Goal: Feedback & Contribution: Submit feedback/report problem

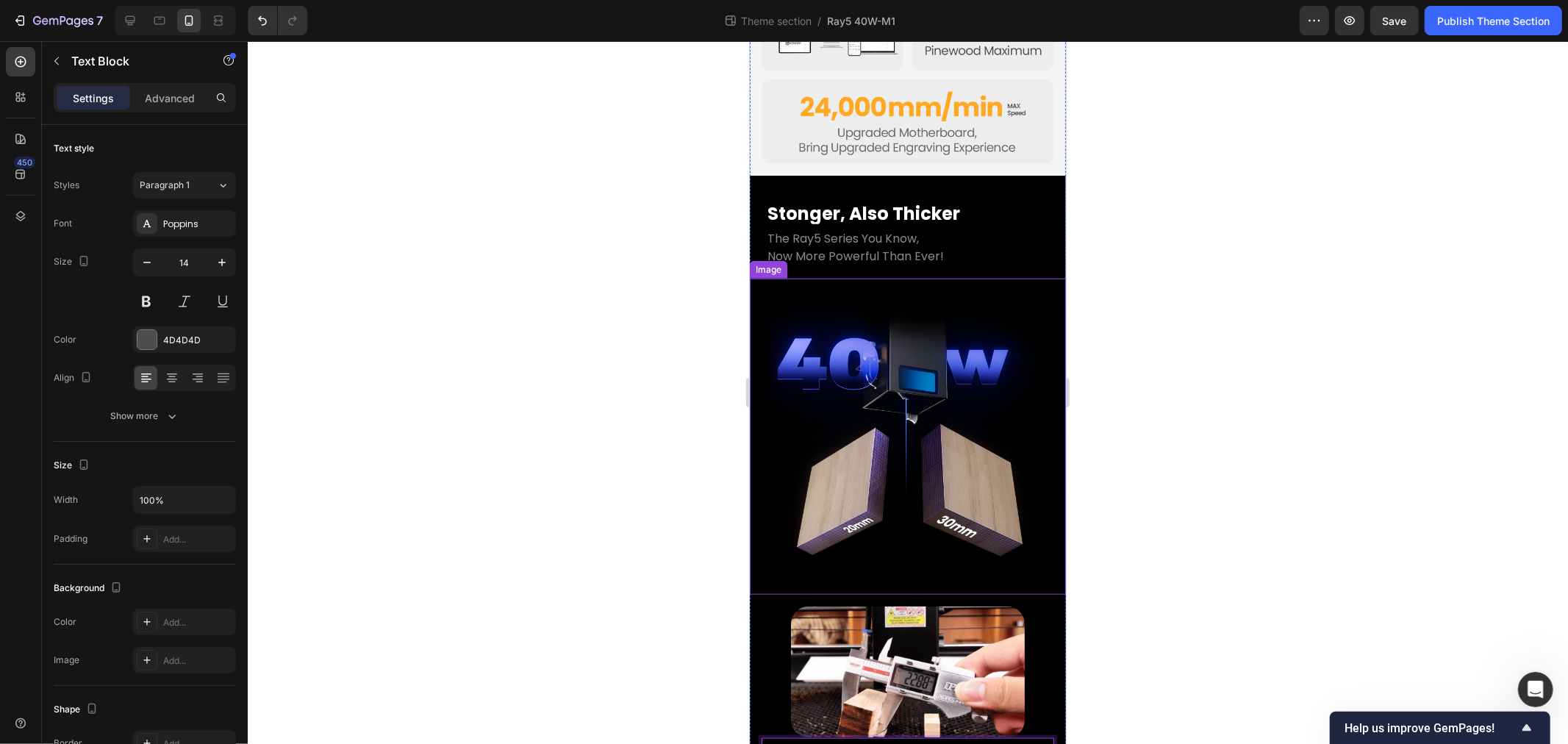
scroll to position [1072, 0]
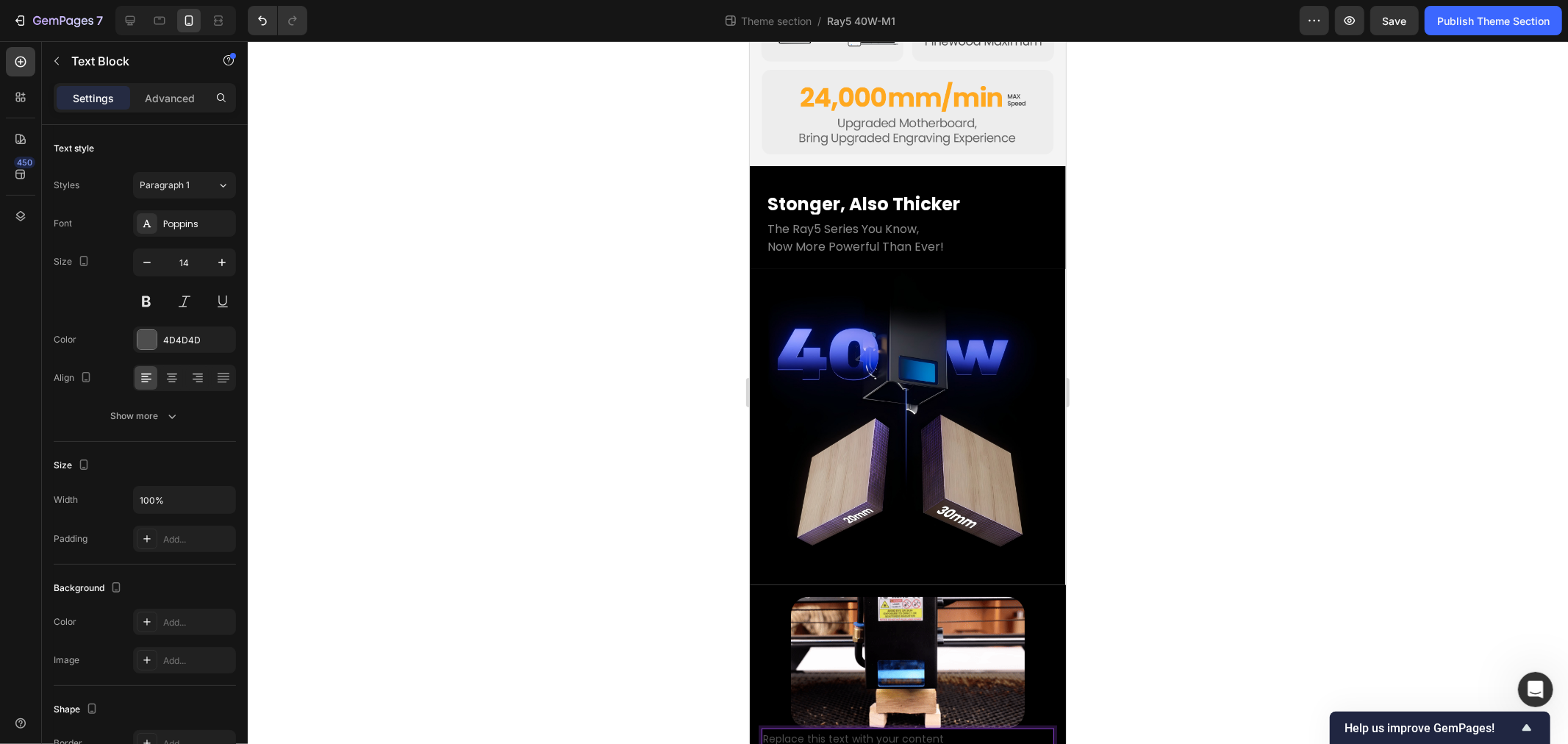
click at [889, 730] on p "Replace this text with your content" at bounding box center [908, 739] width 290 height 18
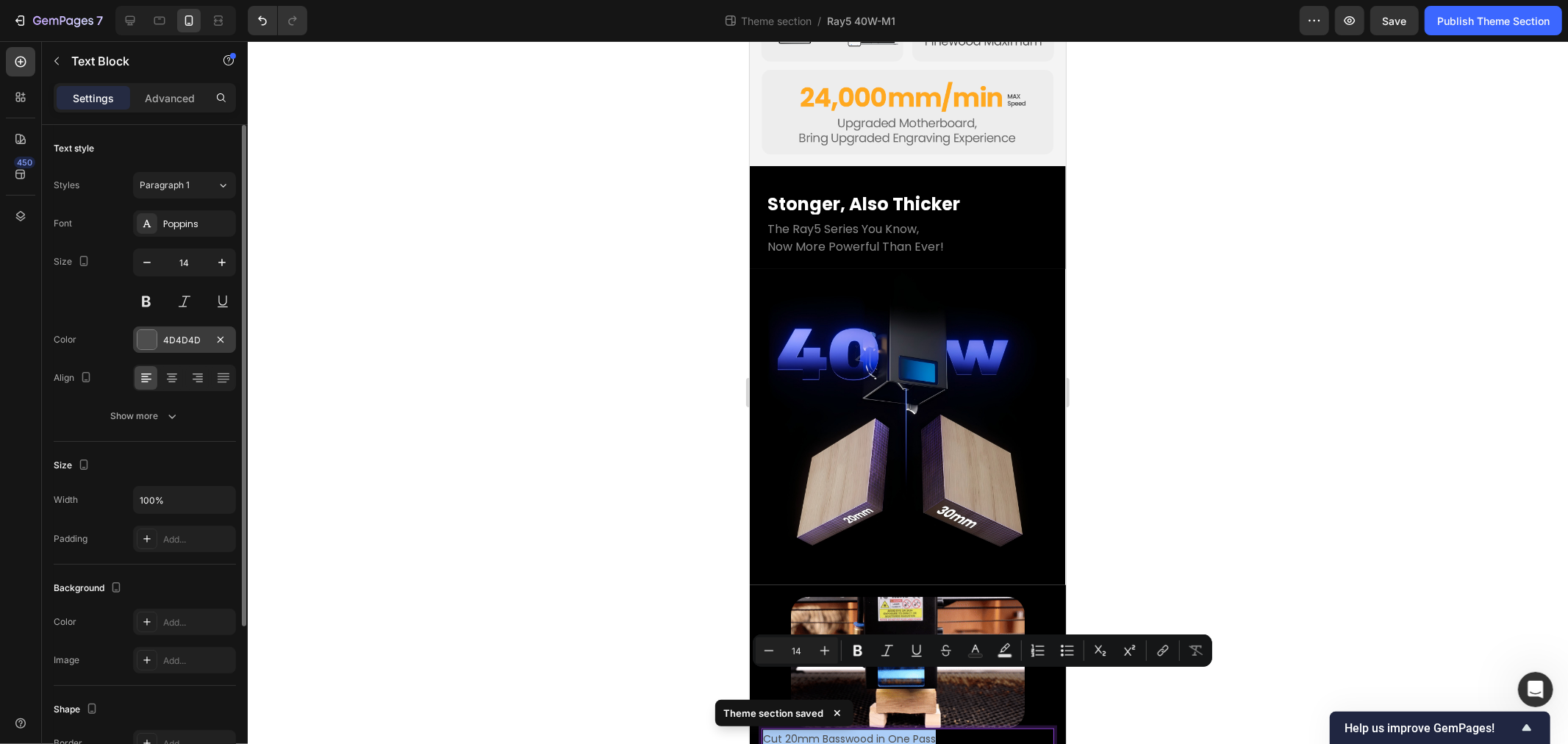
click at [179, 344] on div "4D4D4D" at bounding box center [184, 340] width 43 height 14
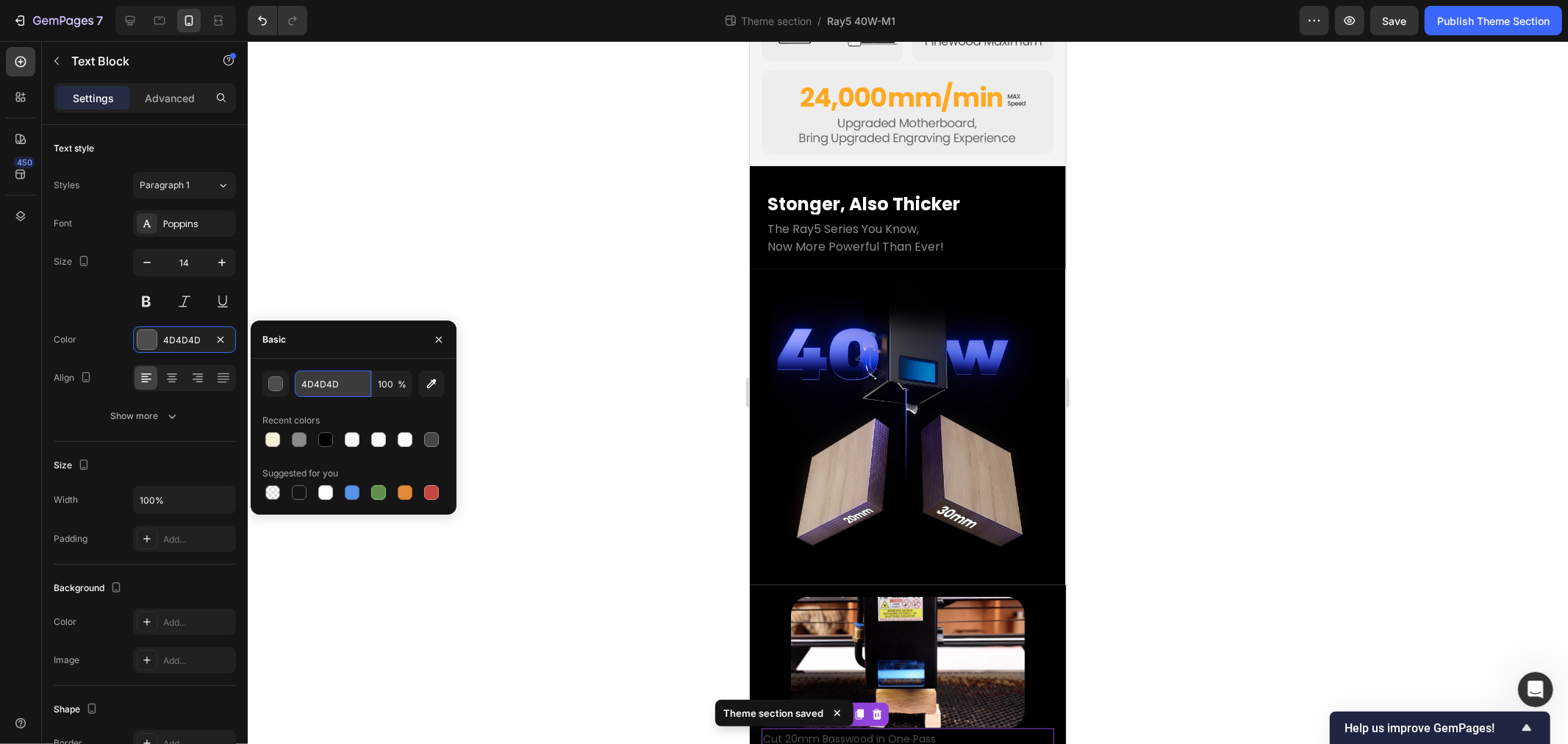
click at [331, 378] on input "4D4D4D" at bounding box center [333, 384] width 77 height 26
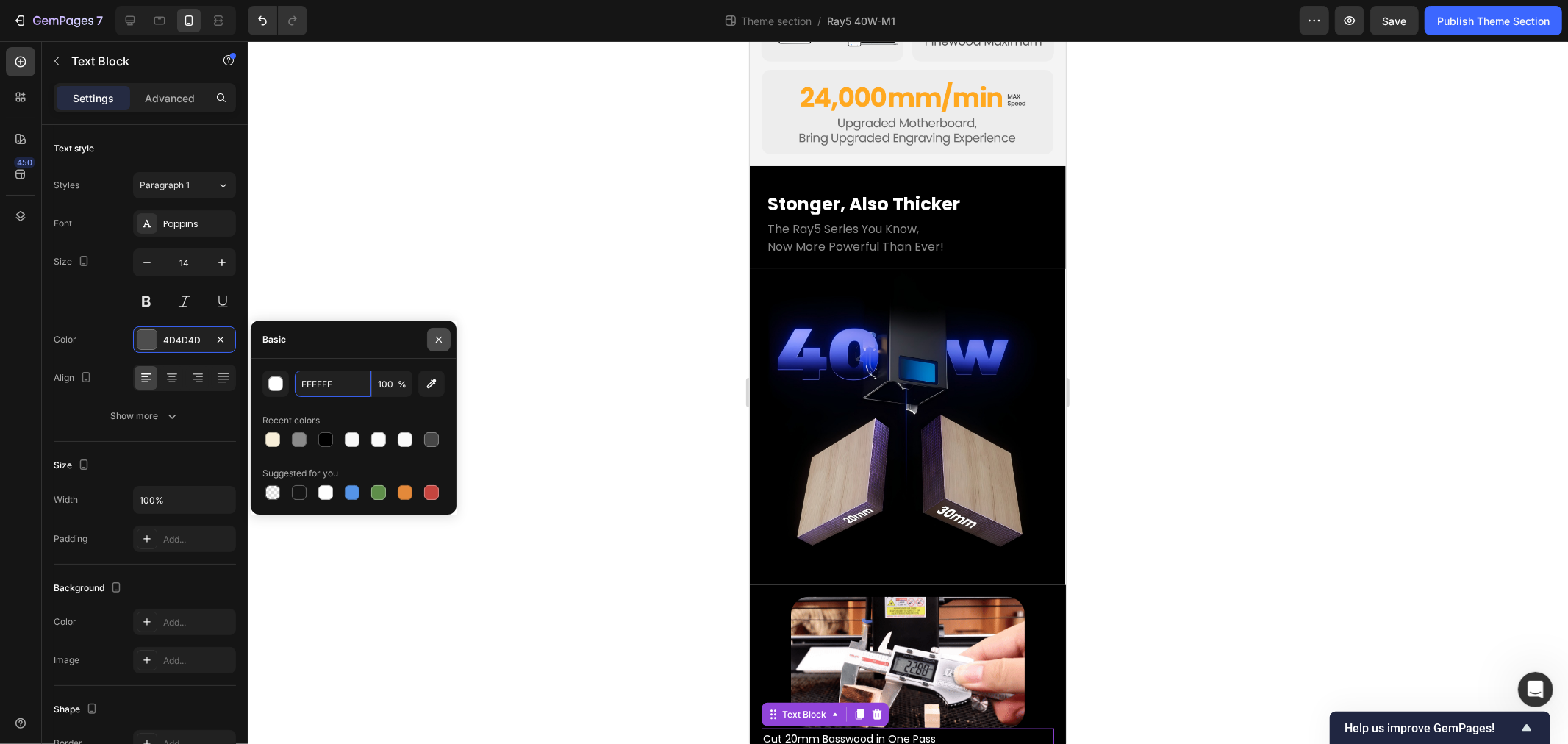
type input "FFFFFF"
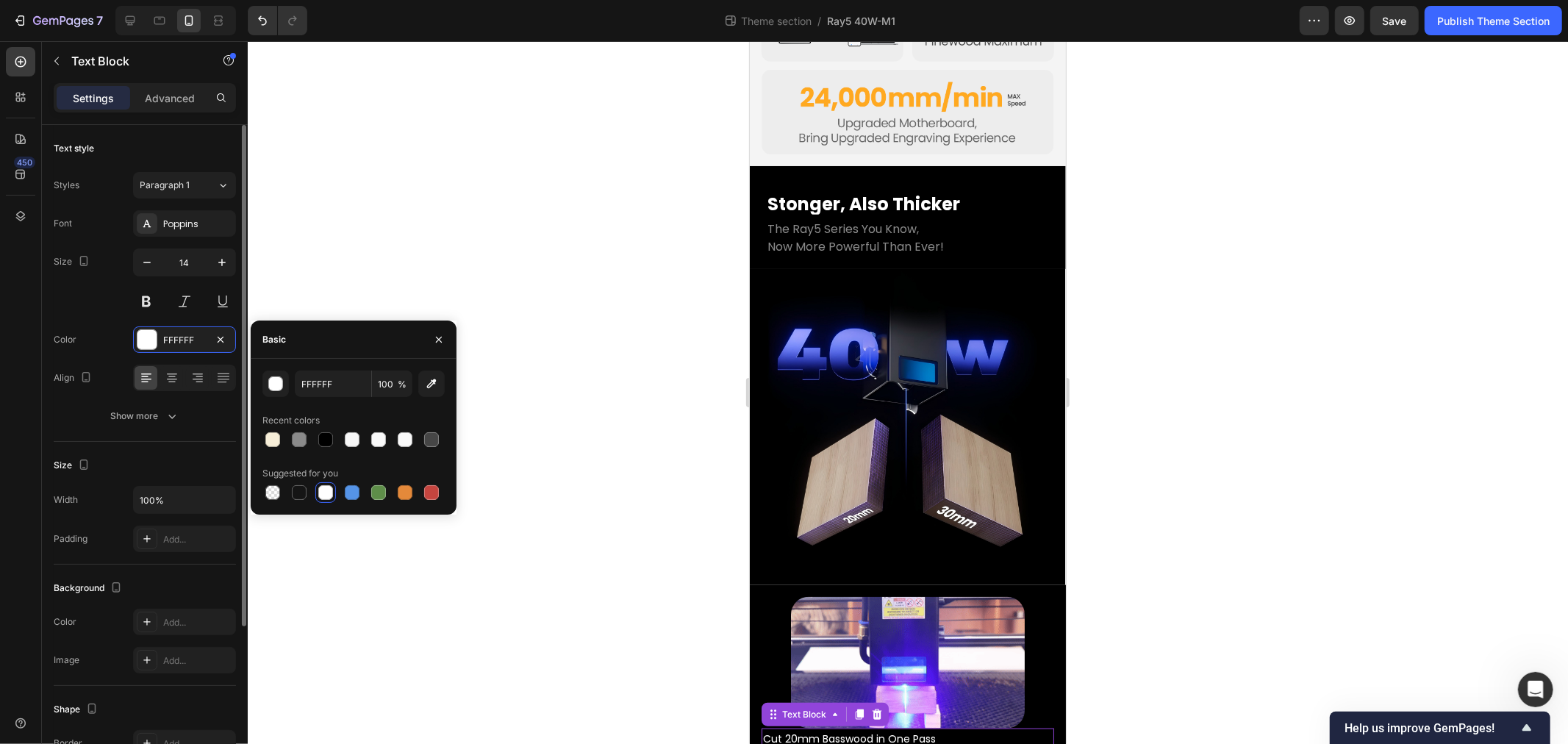
drag, startPoint x: 439, startPoint y: 335, endPoint x: 166, endPoint y: 391, distance: 278.7
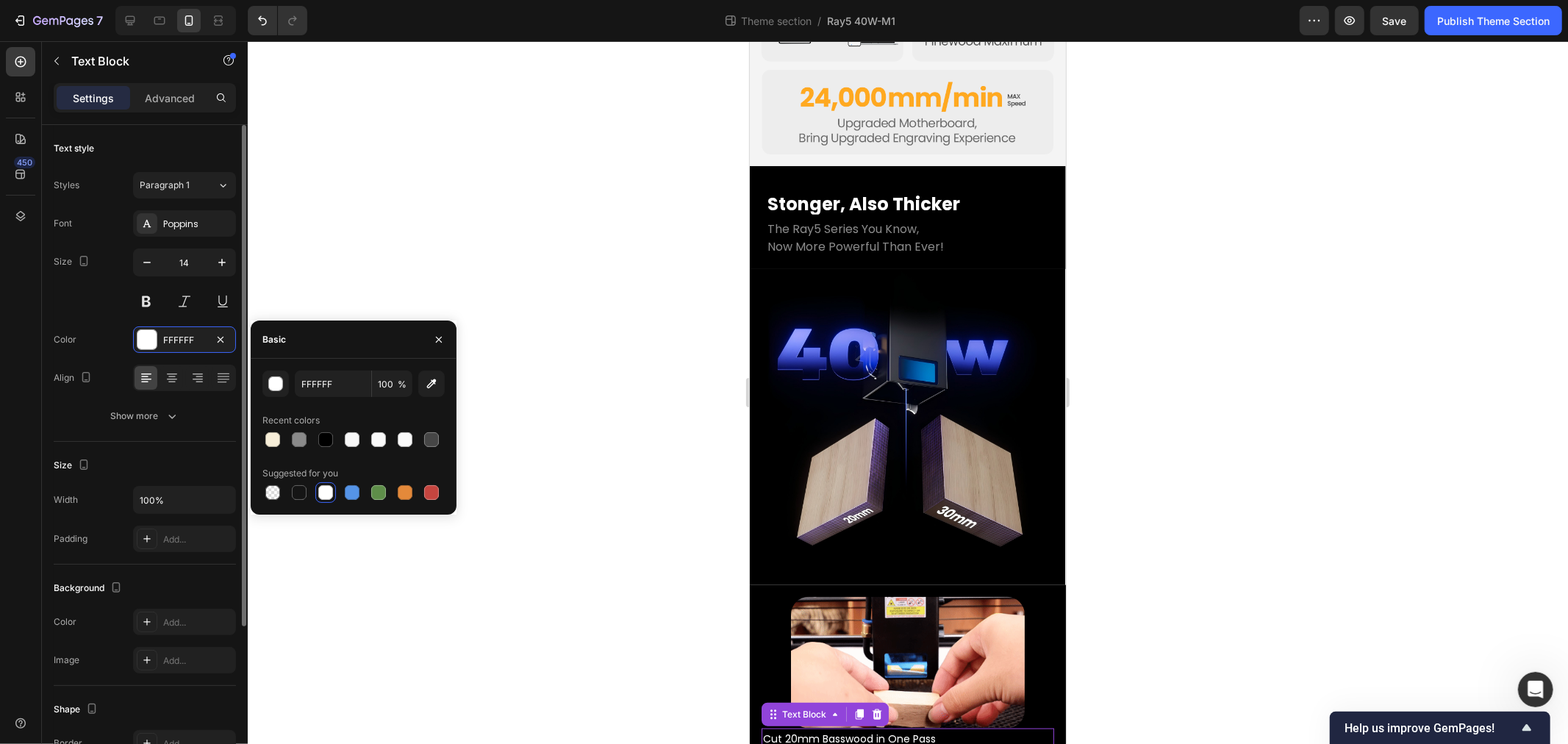
click at [440, 335] on icon "button" at bounding box center [439, 339] width 12 height 12
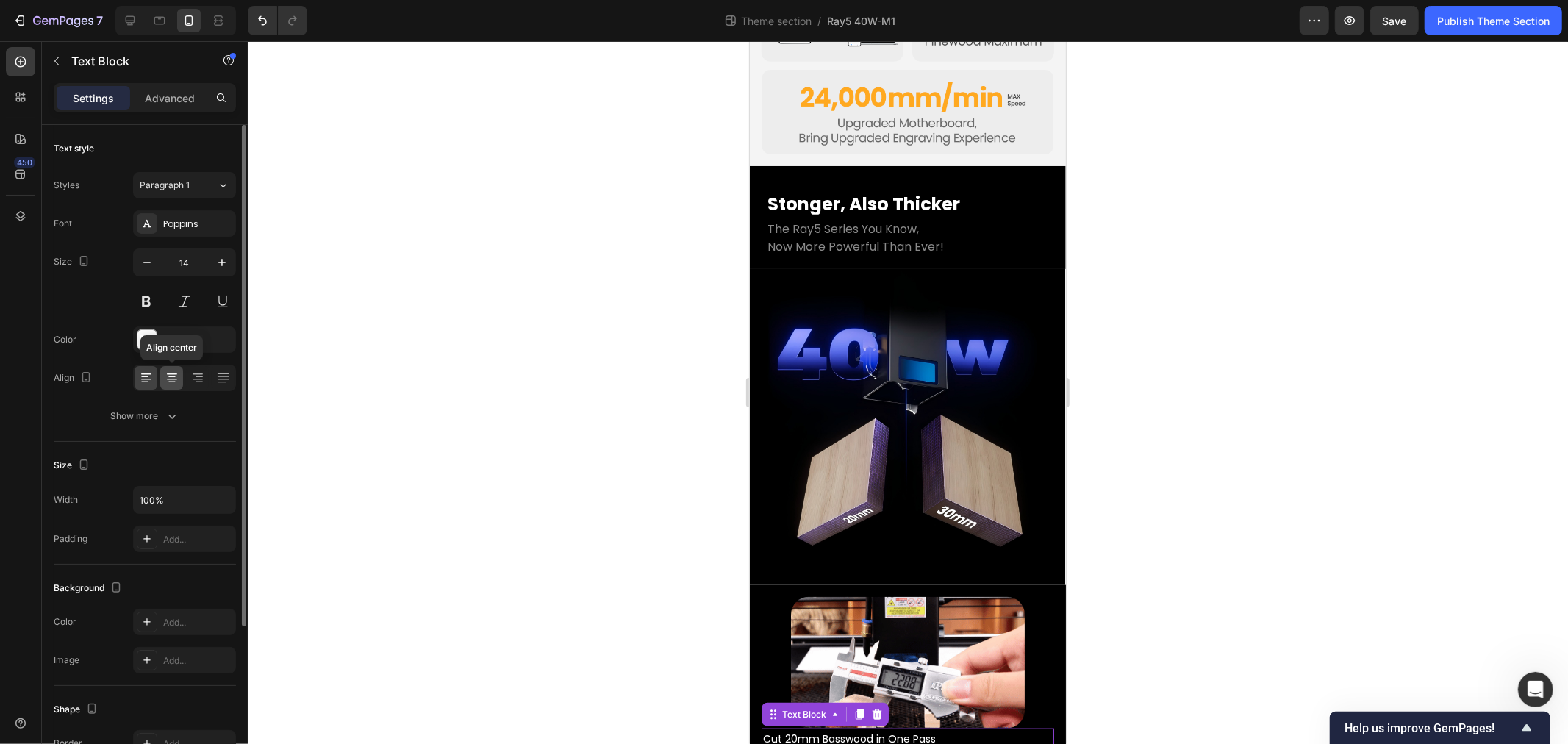
click at [172, 386] on div at bounding box center [171, 378] width 23 height 24
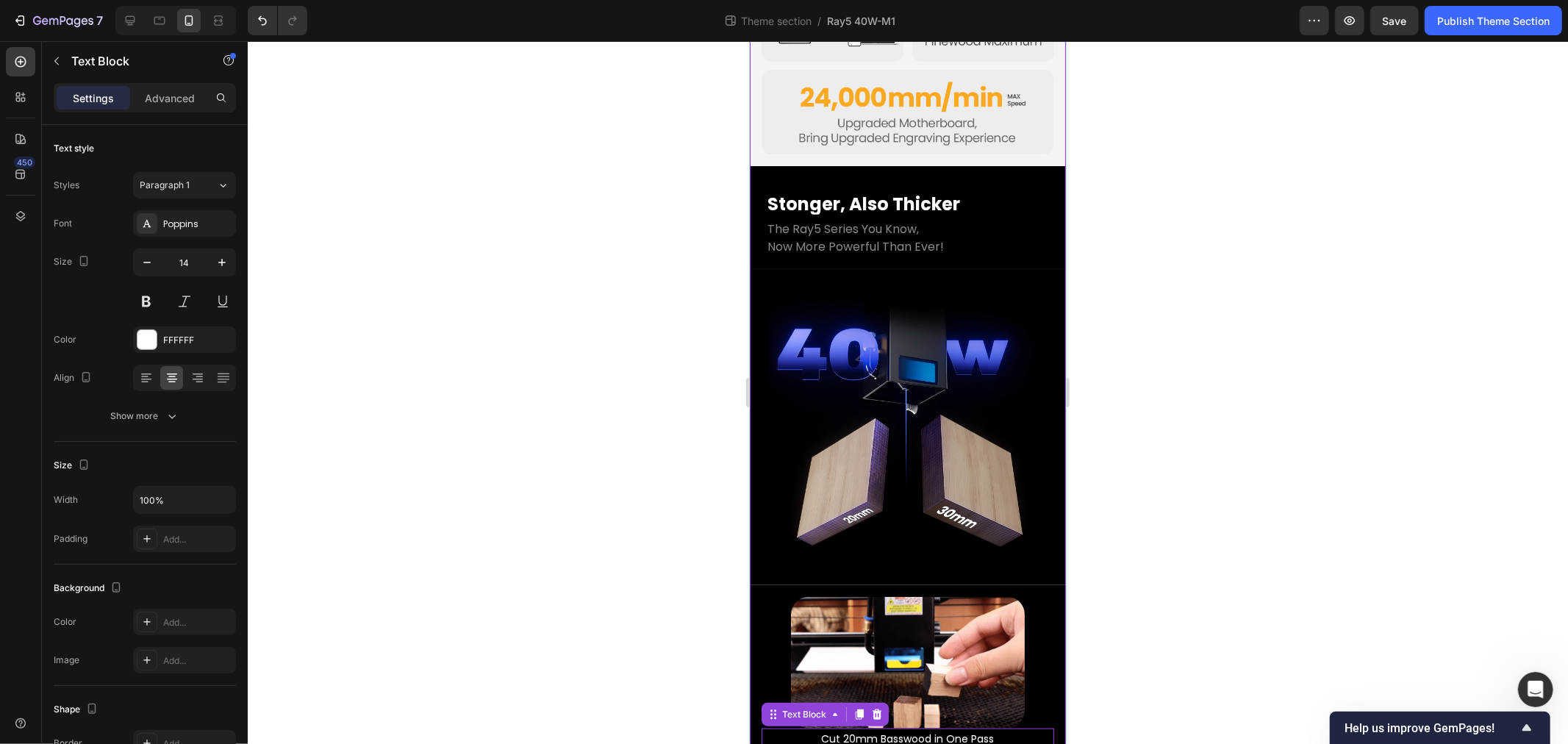
click at [548, 662] on div at bounding box center [908, 393] width 1320 height 703
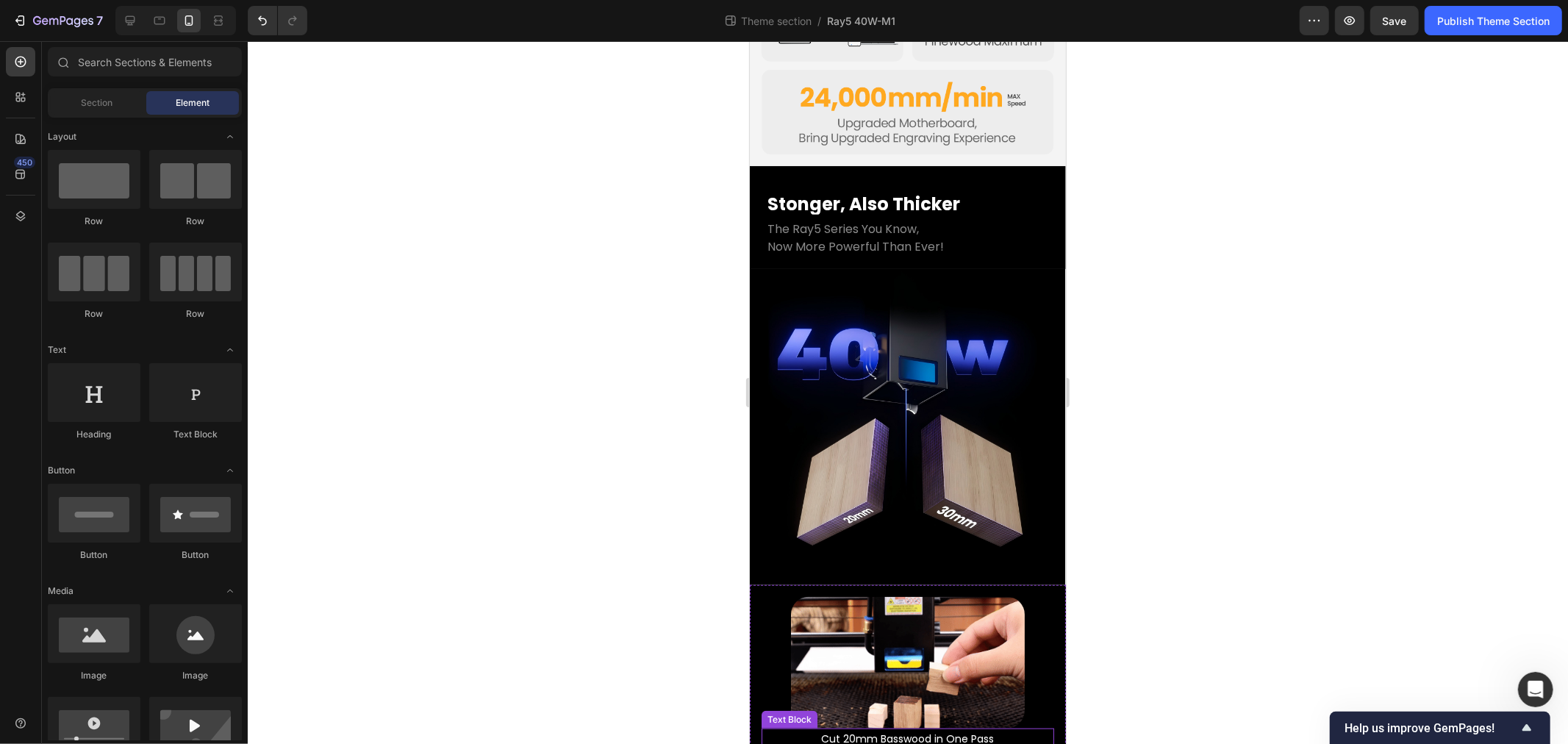
click at [852, 730] on p "Cut 20mm Basswood in One Pass" at bounding box center [908, 739] width 290 height 18
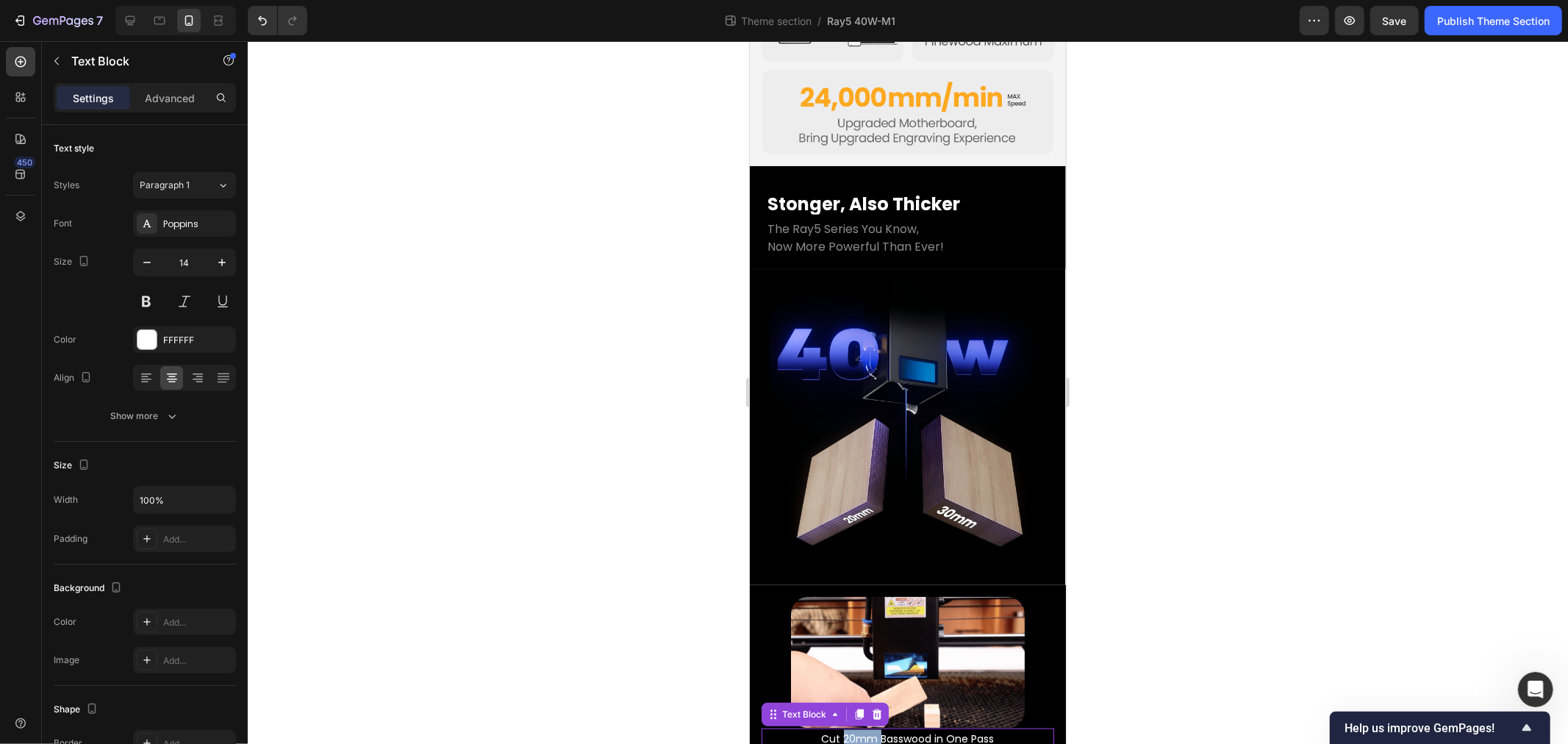
click at [852, 730] on p "Cut 20mm Basswood in One Pass" at bounding box center [908, 739] width 290 height 18
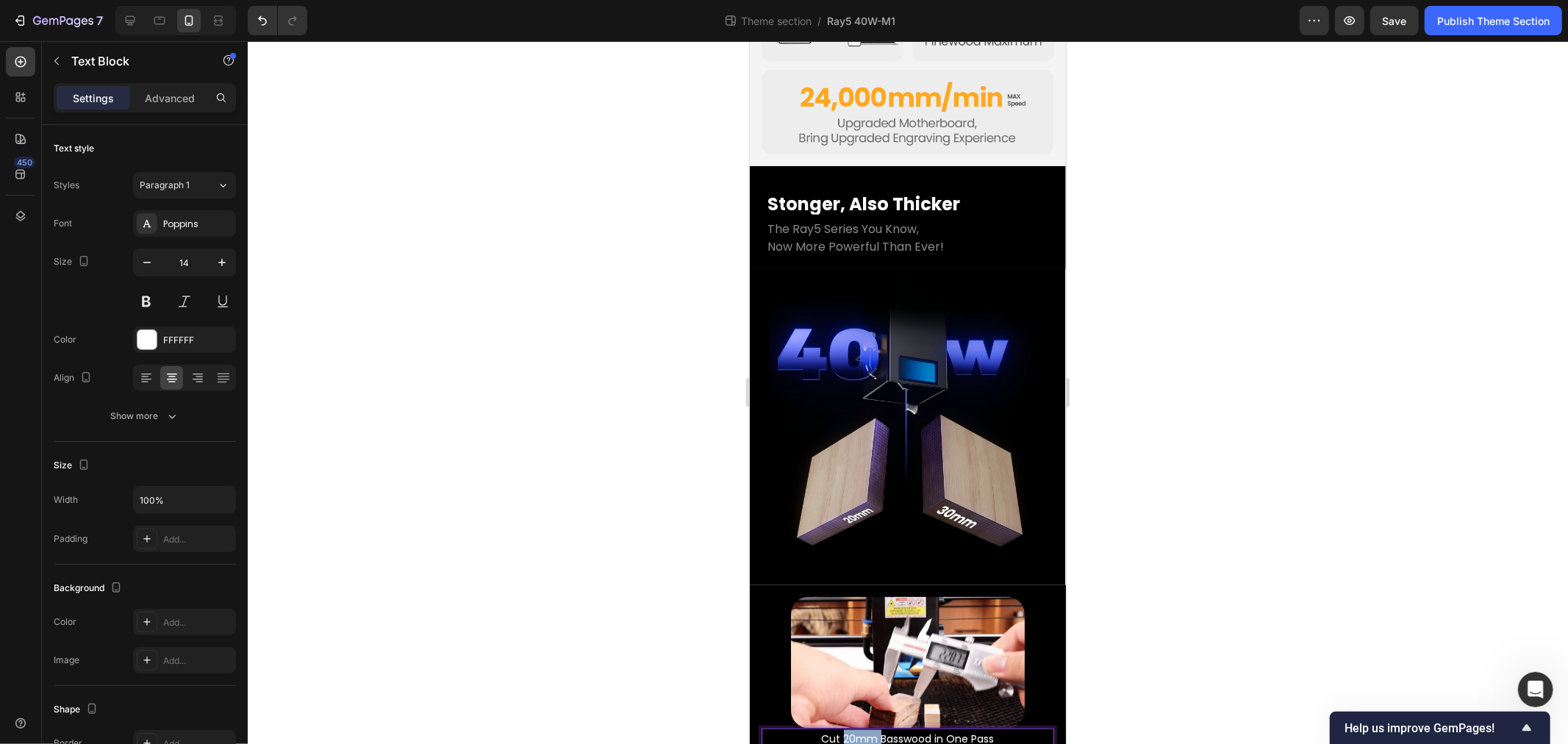
click at [848, 730] on p "Cut 20mm Basswood in One Pass" at bounding box center [908, 739] width 290 height 18
click at [836, 730] on p "Cut 20mm Basswood in One Pass" at bounding box center [908, 739] width 290 height 18
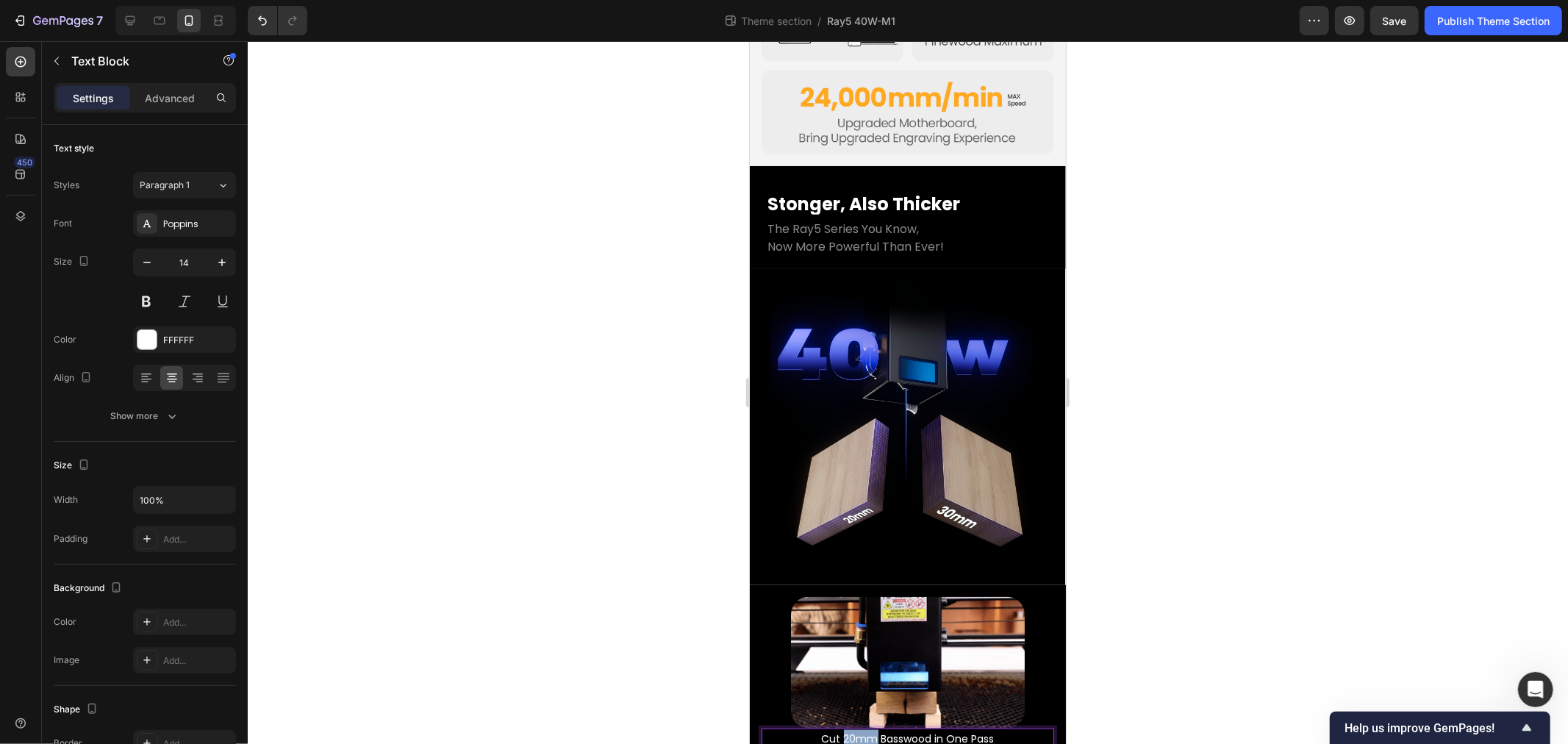
drag, startPoint x: 835, startPoint y: 680, endPoint x: 867, endPoint y: 680, distance: 32.0
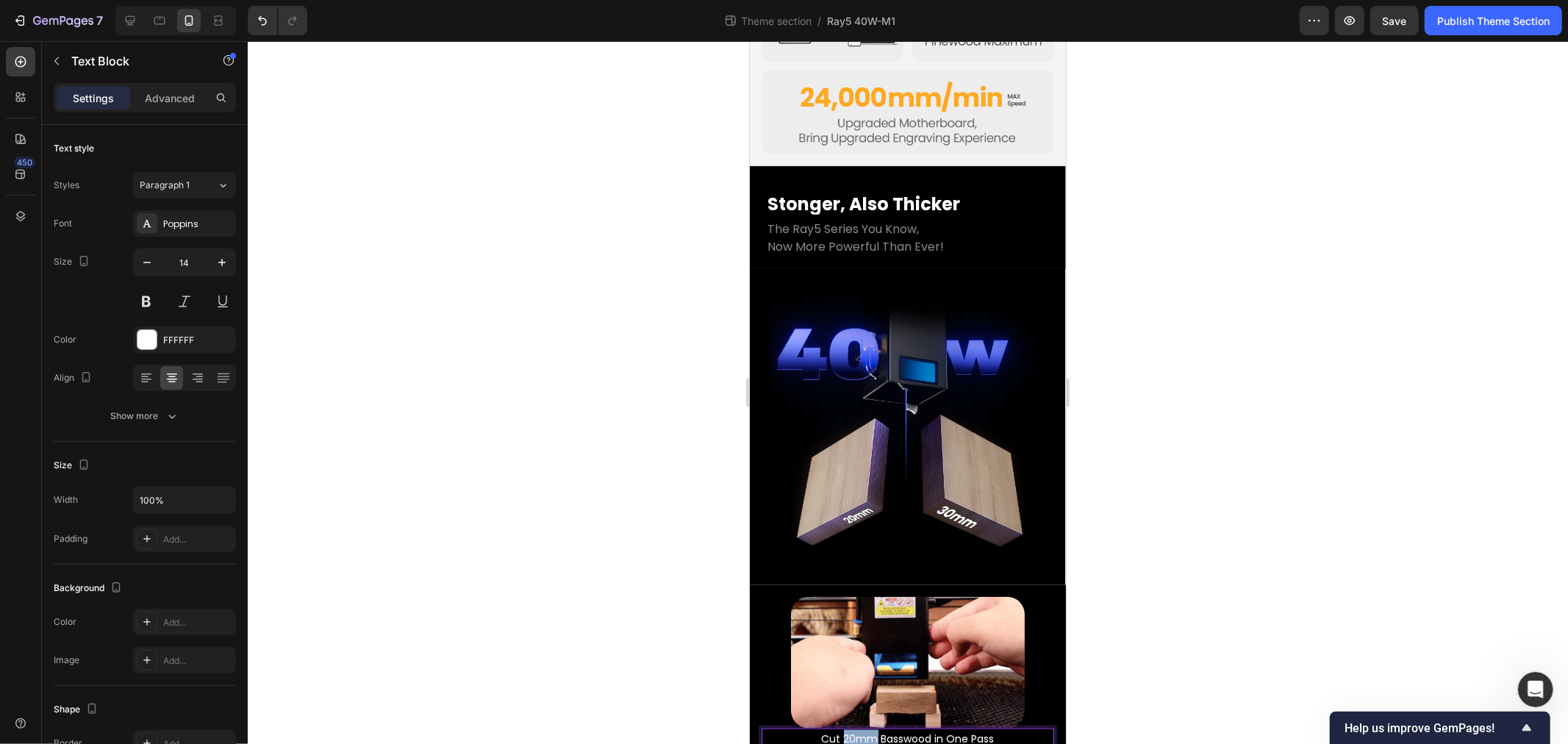
click at [869, 730] on p "Cut 20mm Basswood in One Pass" at bounding box center [908, 739] width 290 height 18
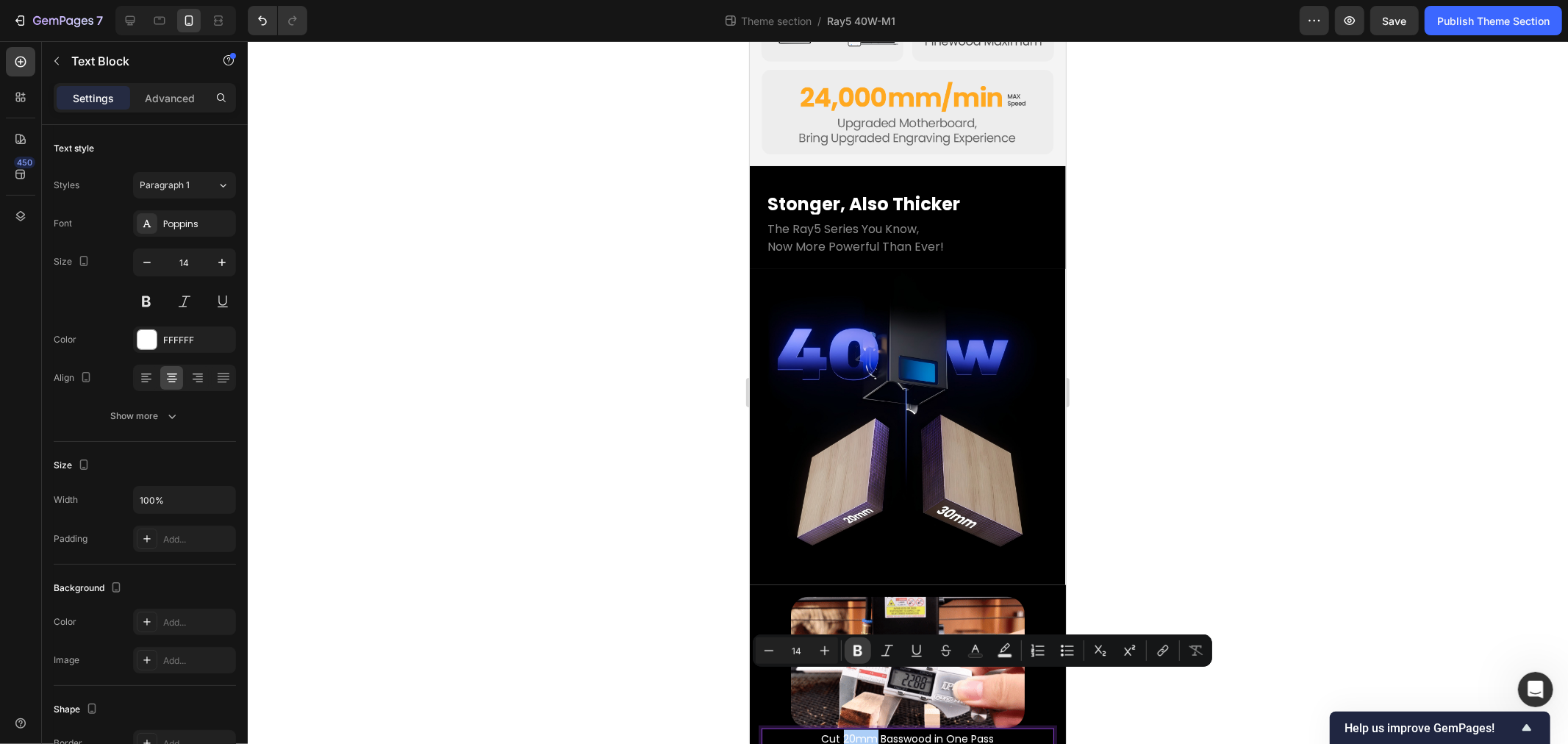
click at [858, 649] on icon "Editor contextual toolbar" at bounding box center [858, 651] width 14 height 14
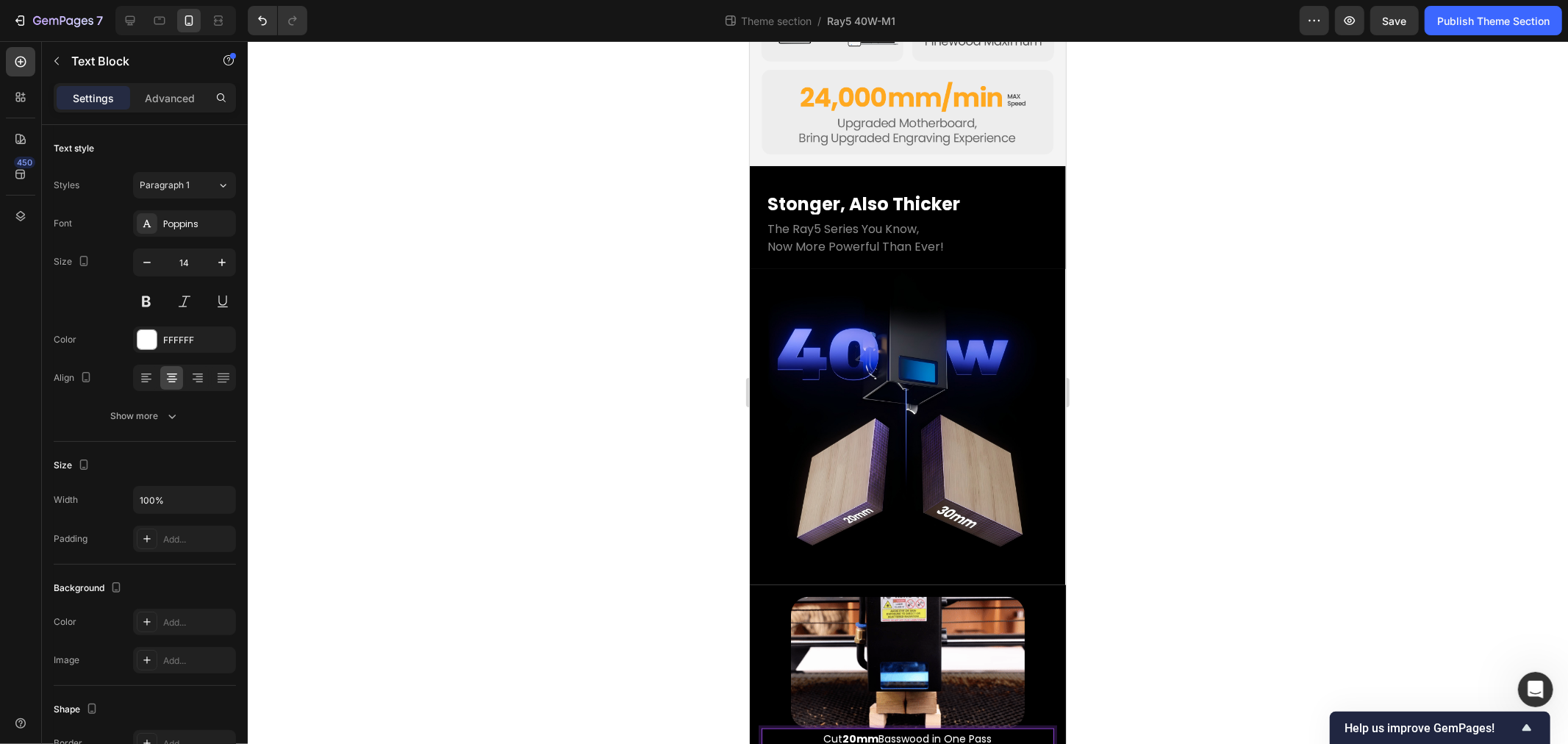
click at [879, 730] on p "Cut 20mm Basswood in One Pass" at bounding box center [908, 739] width 290 height 18
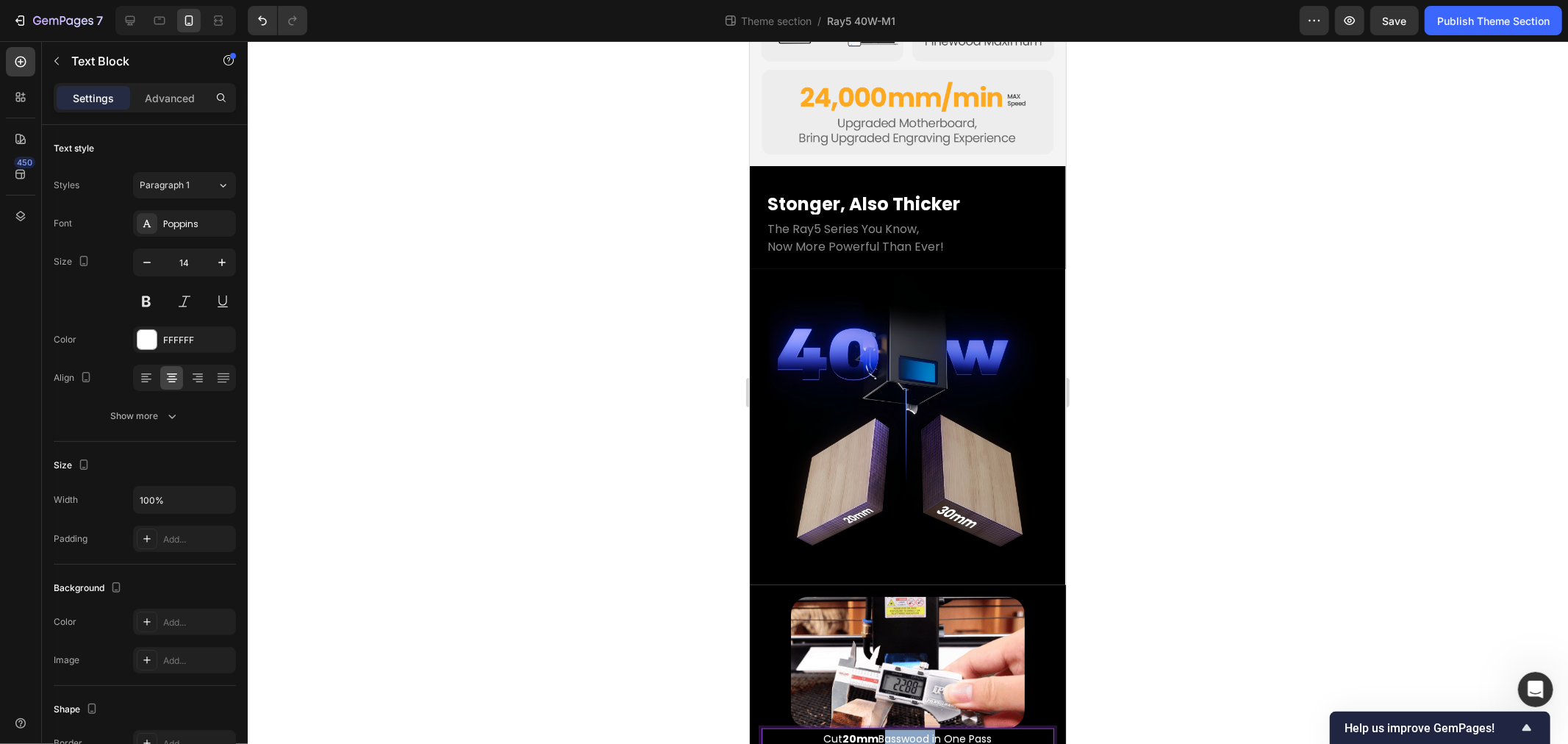
click at [879, 730] on p "Cut 20mm Basswood in One Pass" at bounding box center [908, 739] width 290 height 18
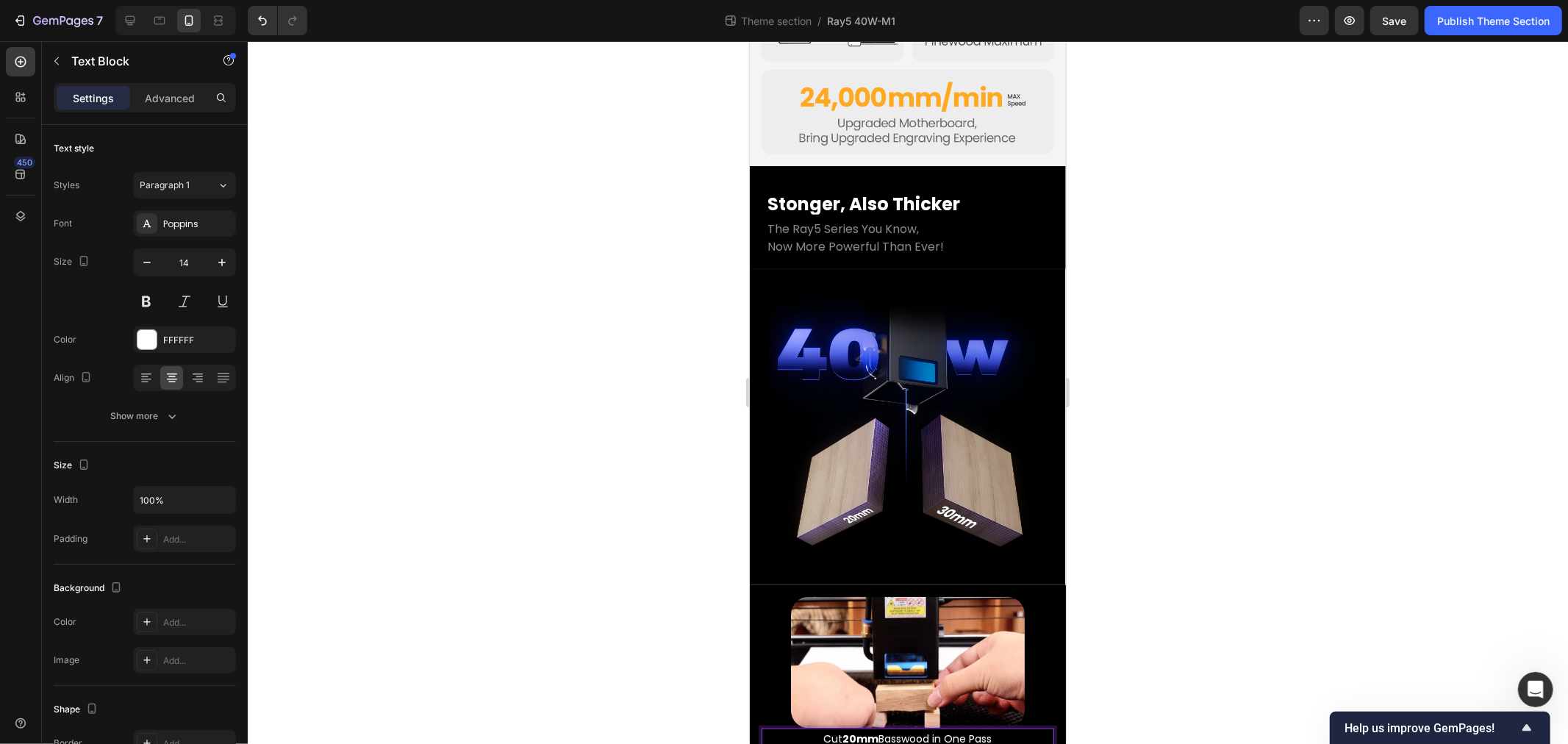
click at [852, 731] on strong "20mm" at bounding box center [860, 739] width 36 height 14
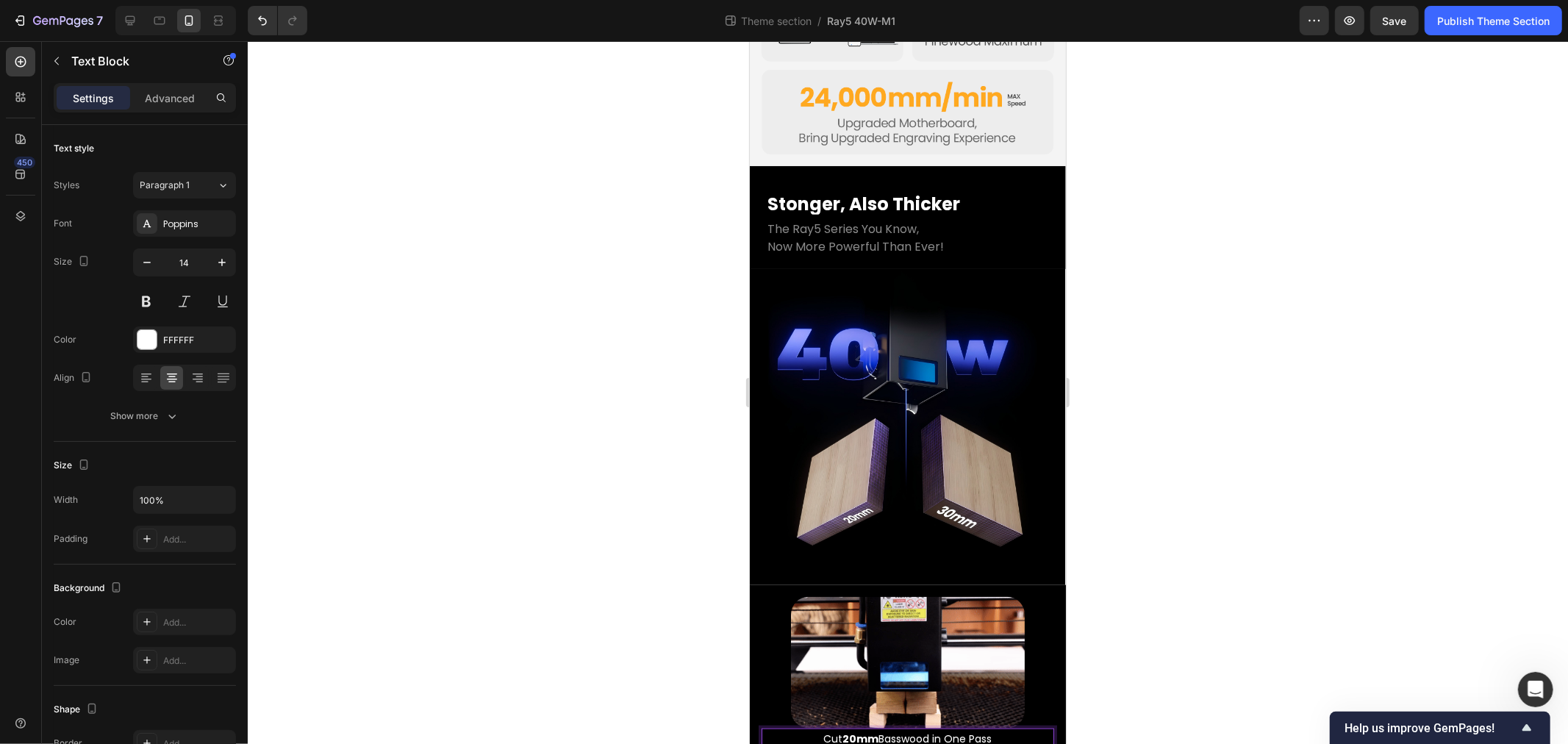
click at [842, 731] on strong "20mm" at bounding box center [860, 739] width 36 height 14
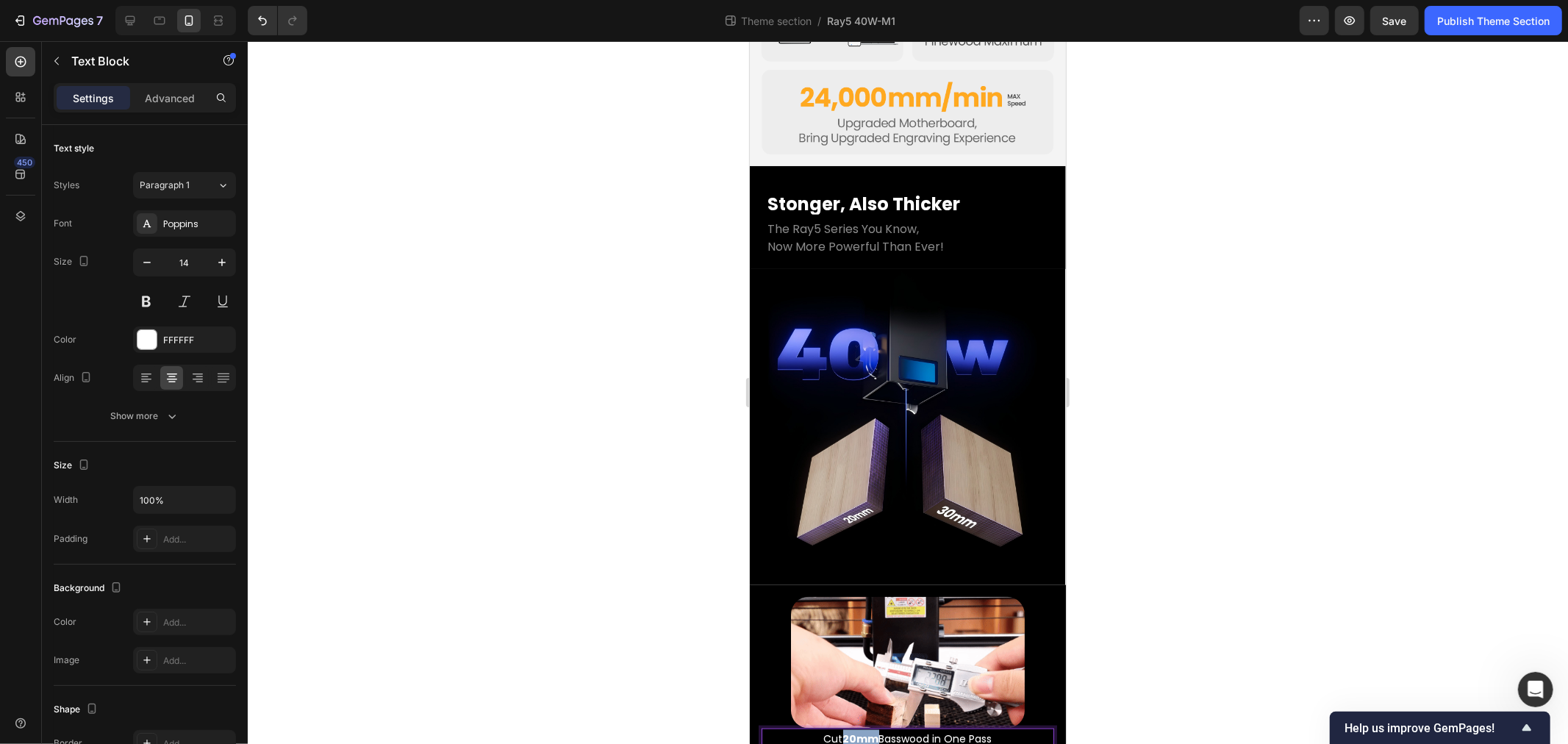
drag, startPoint x: 835, startPoint y: 681, endPoint x: 867, endPoint y: 681, distance: 32.0
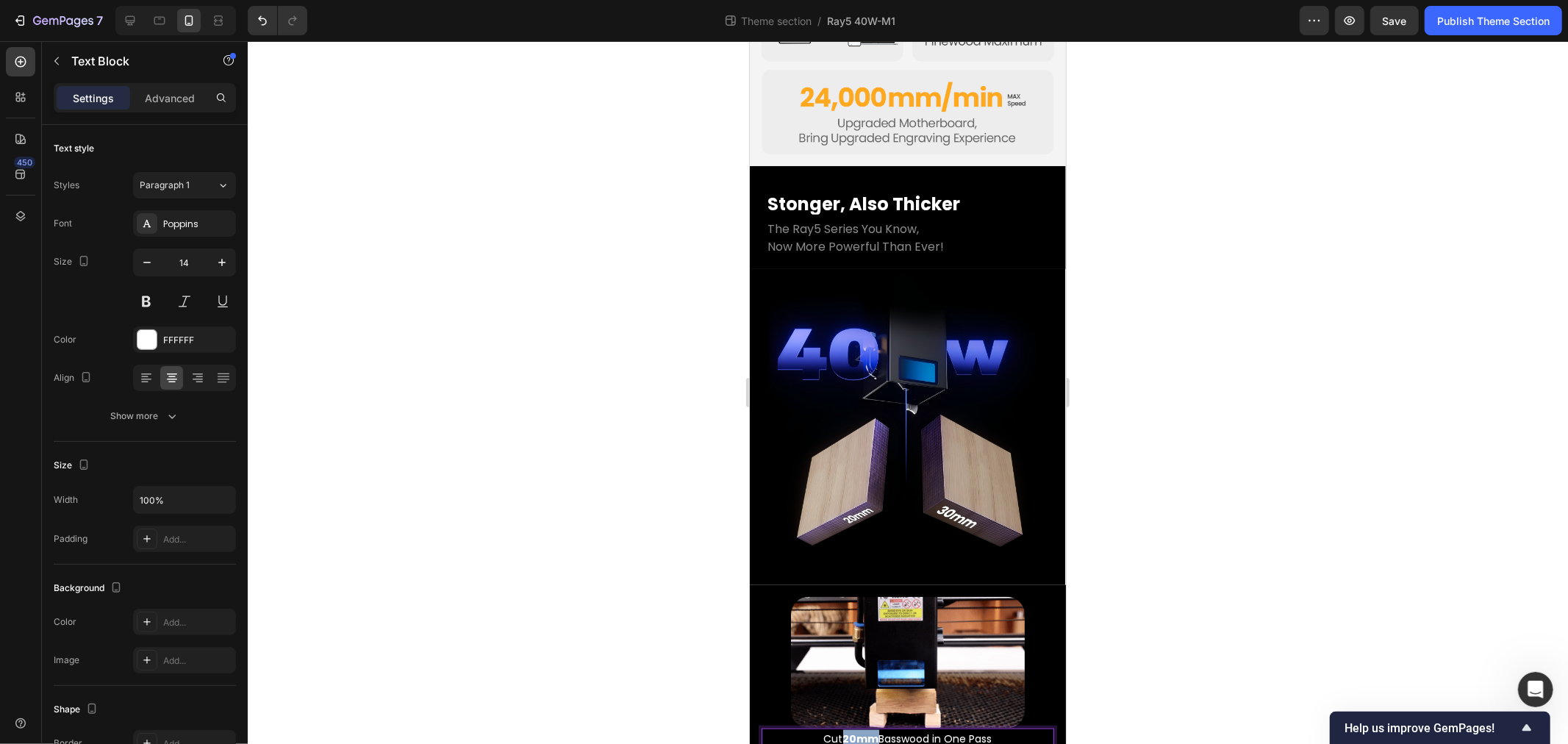
click at [867, 731] on strong "20mm" at bounding box center [860, 739] width 36 height 14
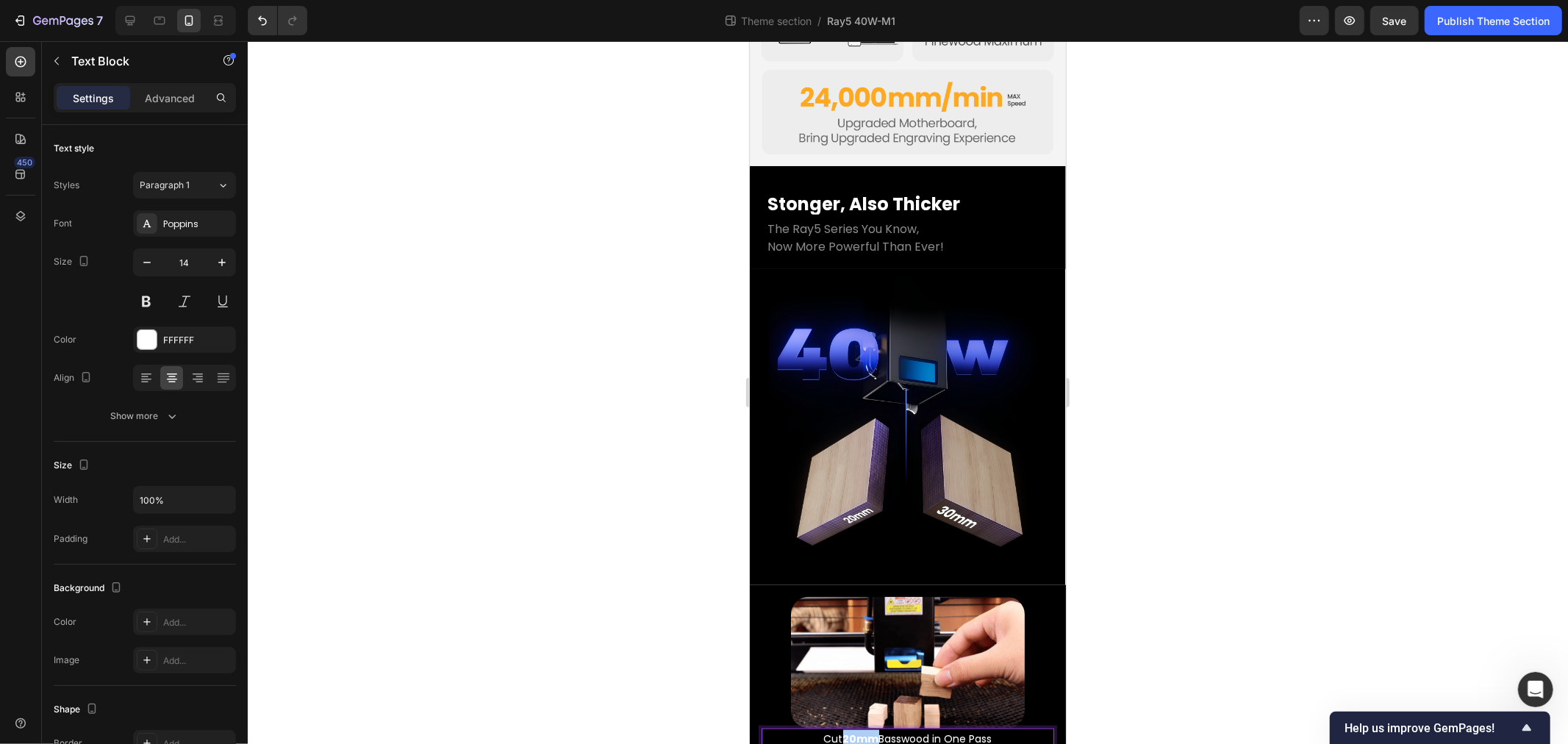
drag, startPoint x: 125, startPoint y: 644, endPoint x: 641, endPoint y: 666, distance: 516.5
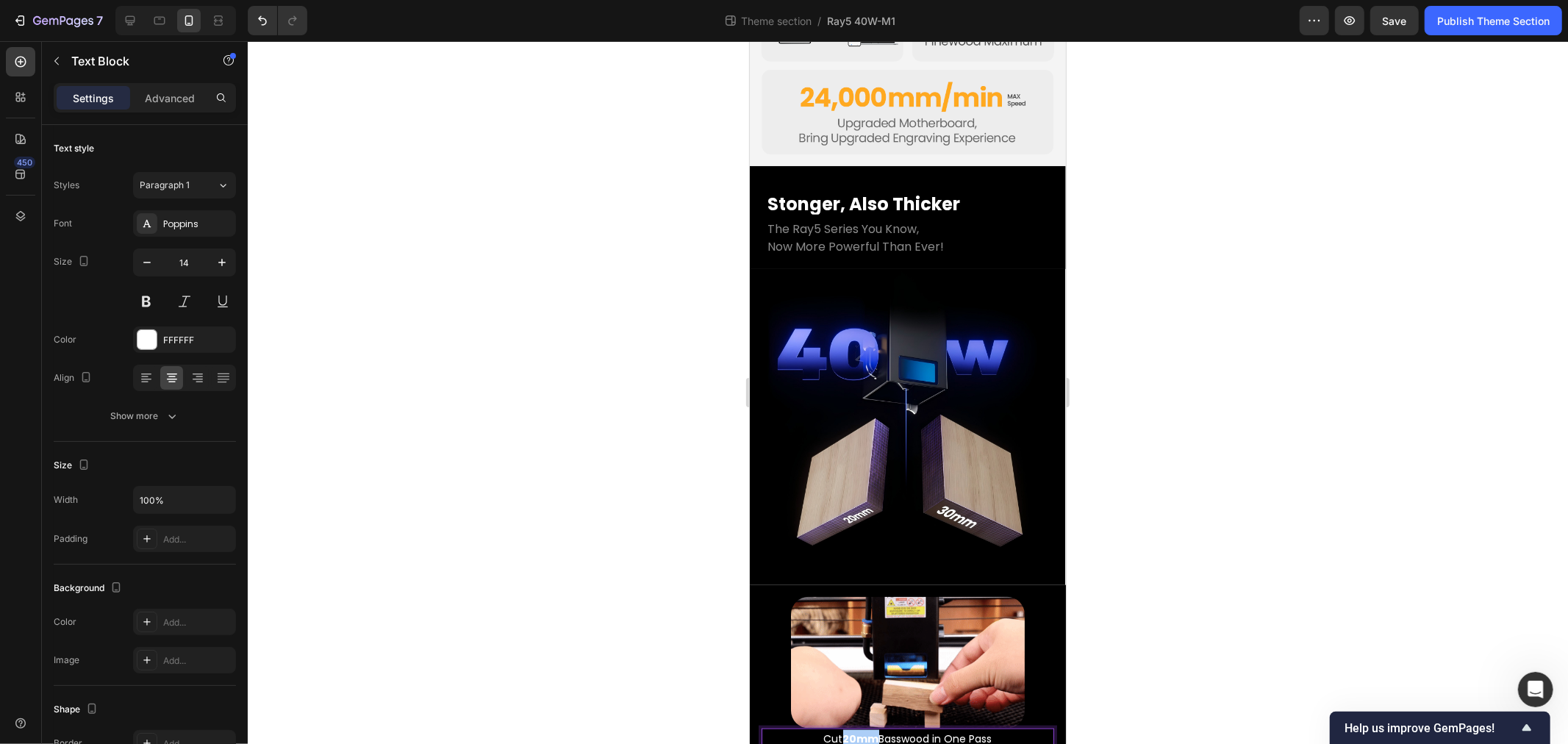
click at [641, 666] on div at bounding box center [908, 393] width 1320 height 703
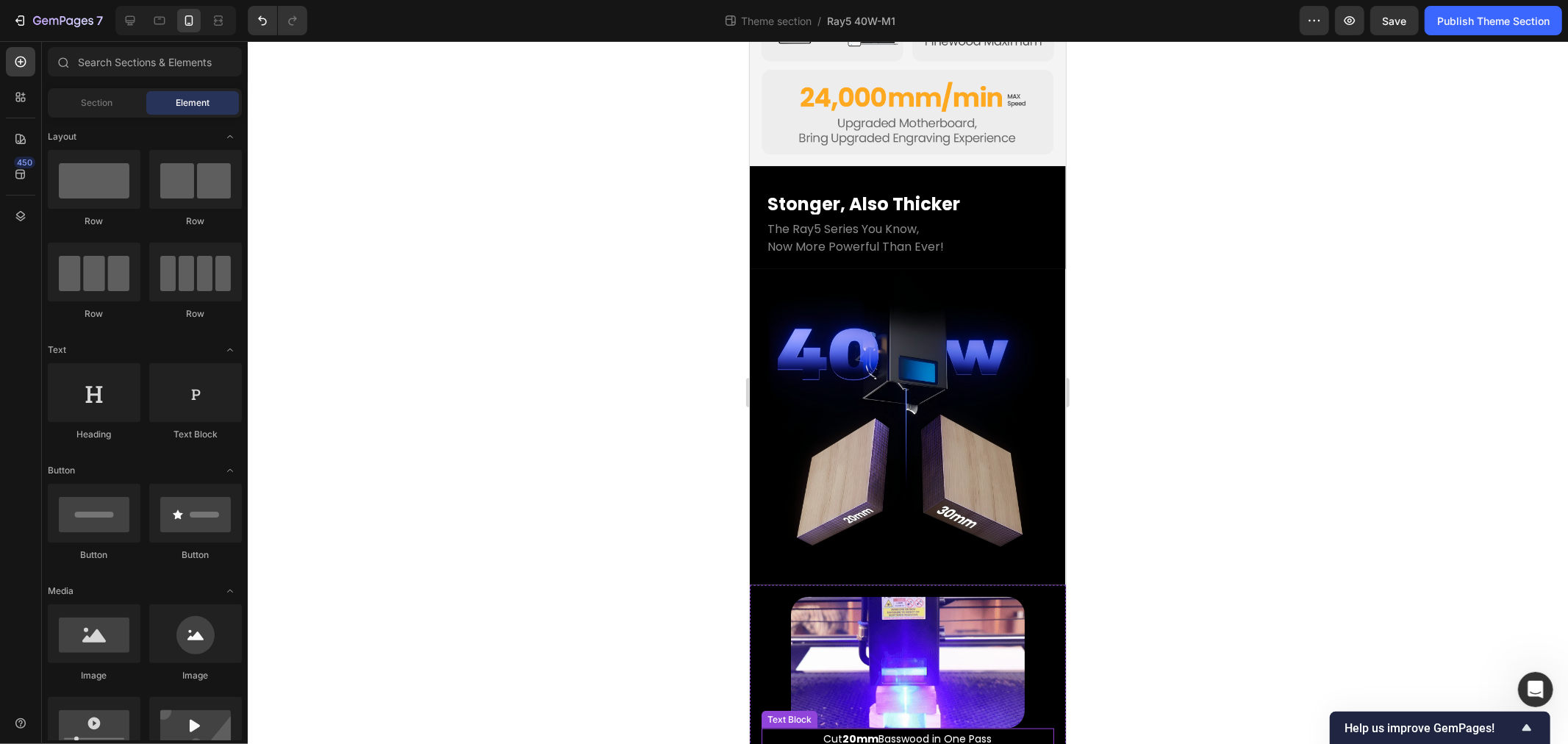
drag, startPoint x: 873, startPoint y: 684, endPoint x: 857, endPoint y: 684, distance: 16.0
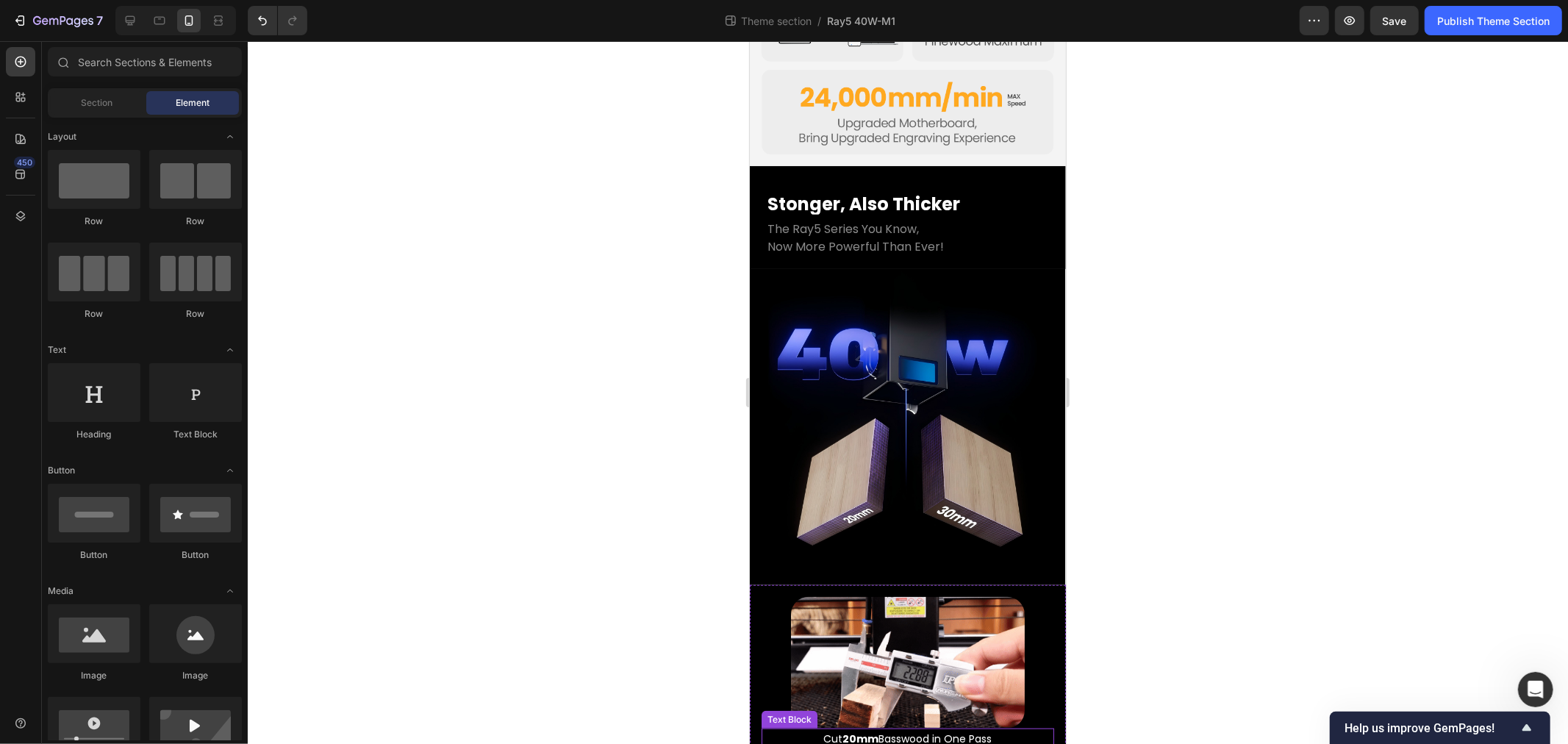
click at [873, 730] on p "Cut 20mm Basswood in One Pass" at bounding box center [908, 739] width 290 height 18
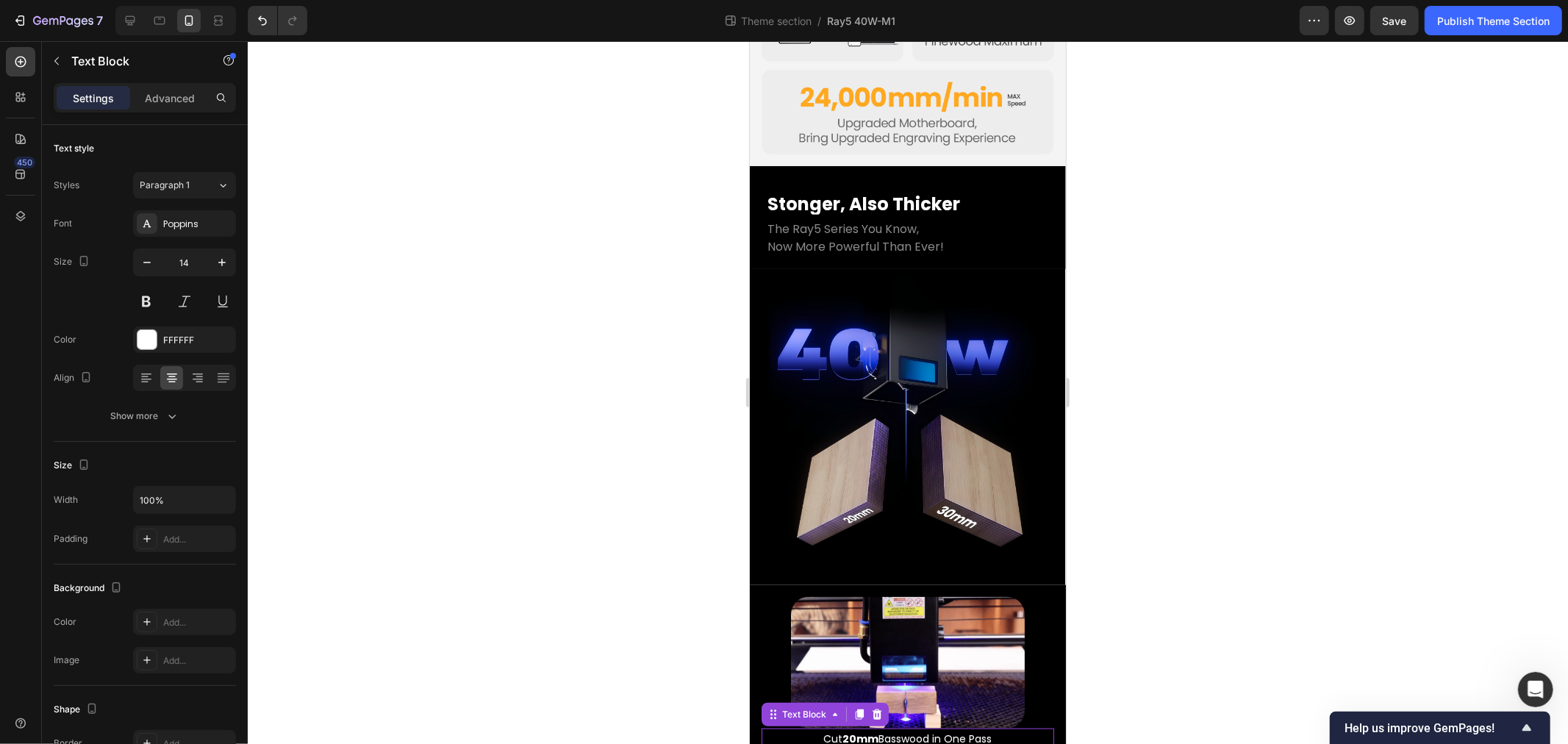
click at [843, 731] on strong "20mm" at bounding box center [860, 739] width 36 height 14
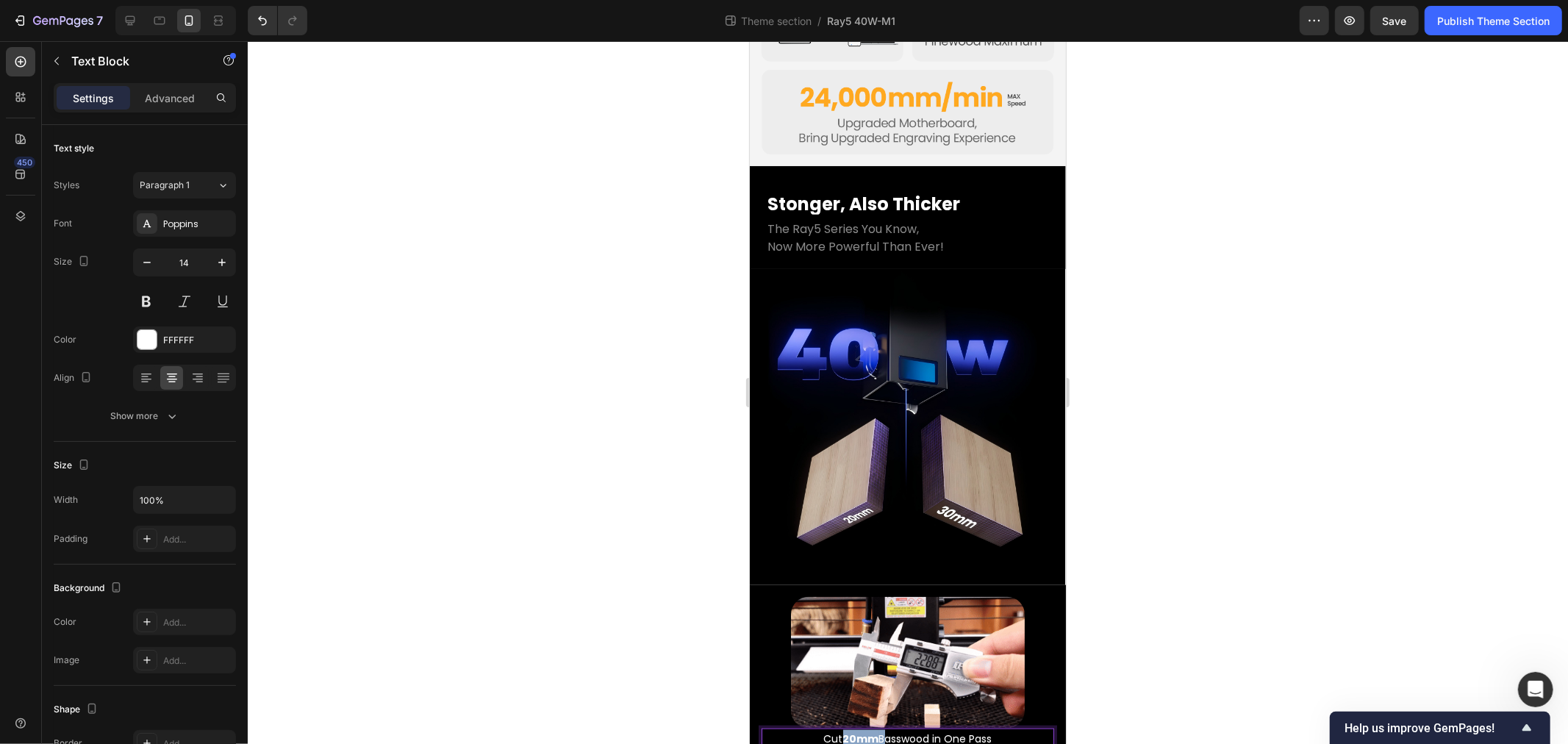
click at [842, 731] on strong "20mm" at bounding box center [860, 739] width 36 height 14
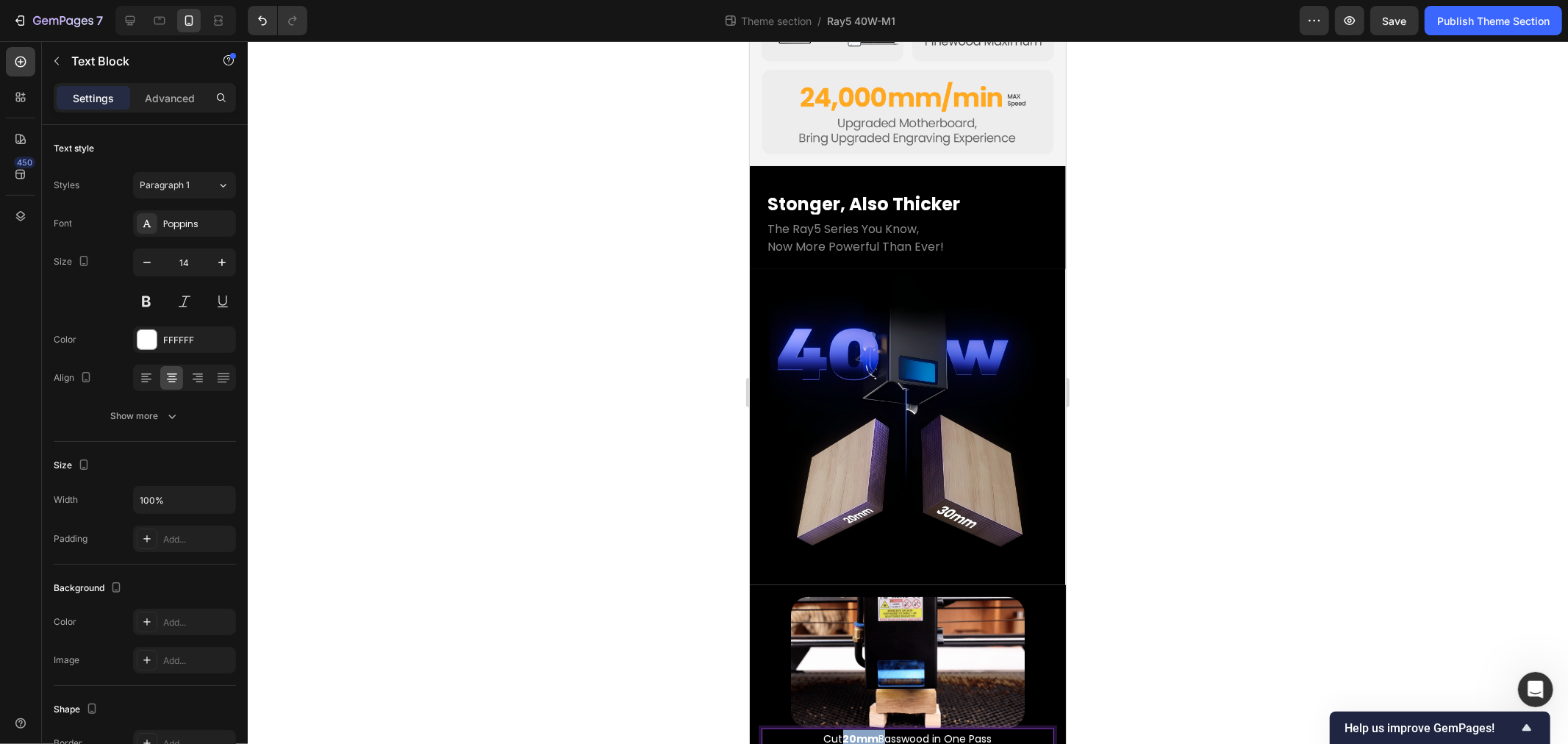
click at [842, 731] on strong "20mm" at bounding box center [860, 739] width 36 height 14
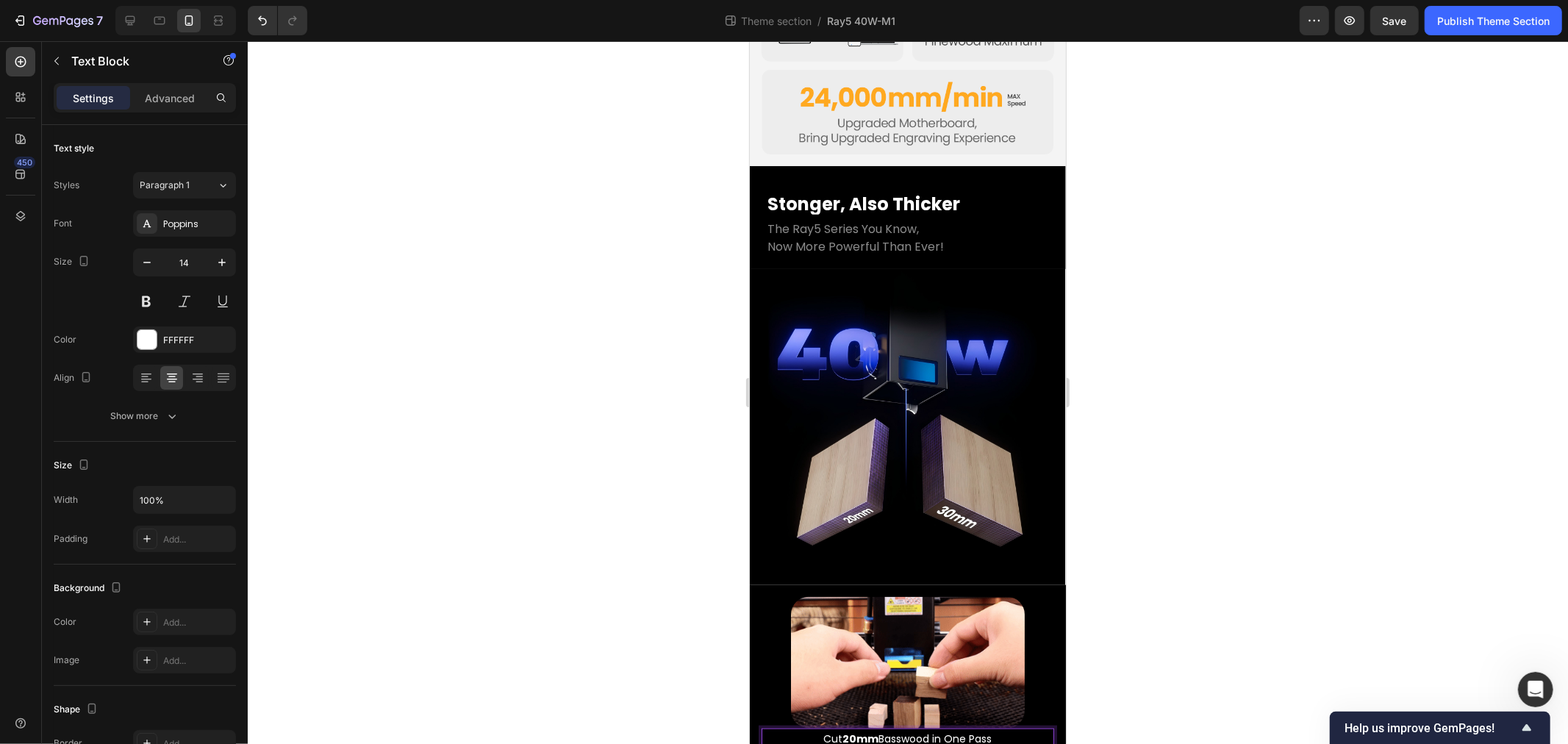
click at [842, 731] on strong "20mm" at bounding box center [860, 739] width 36 height 14
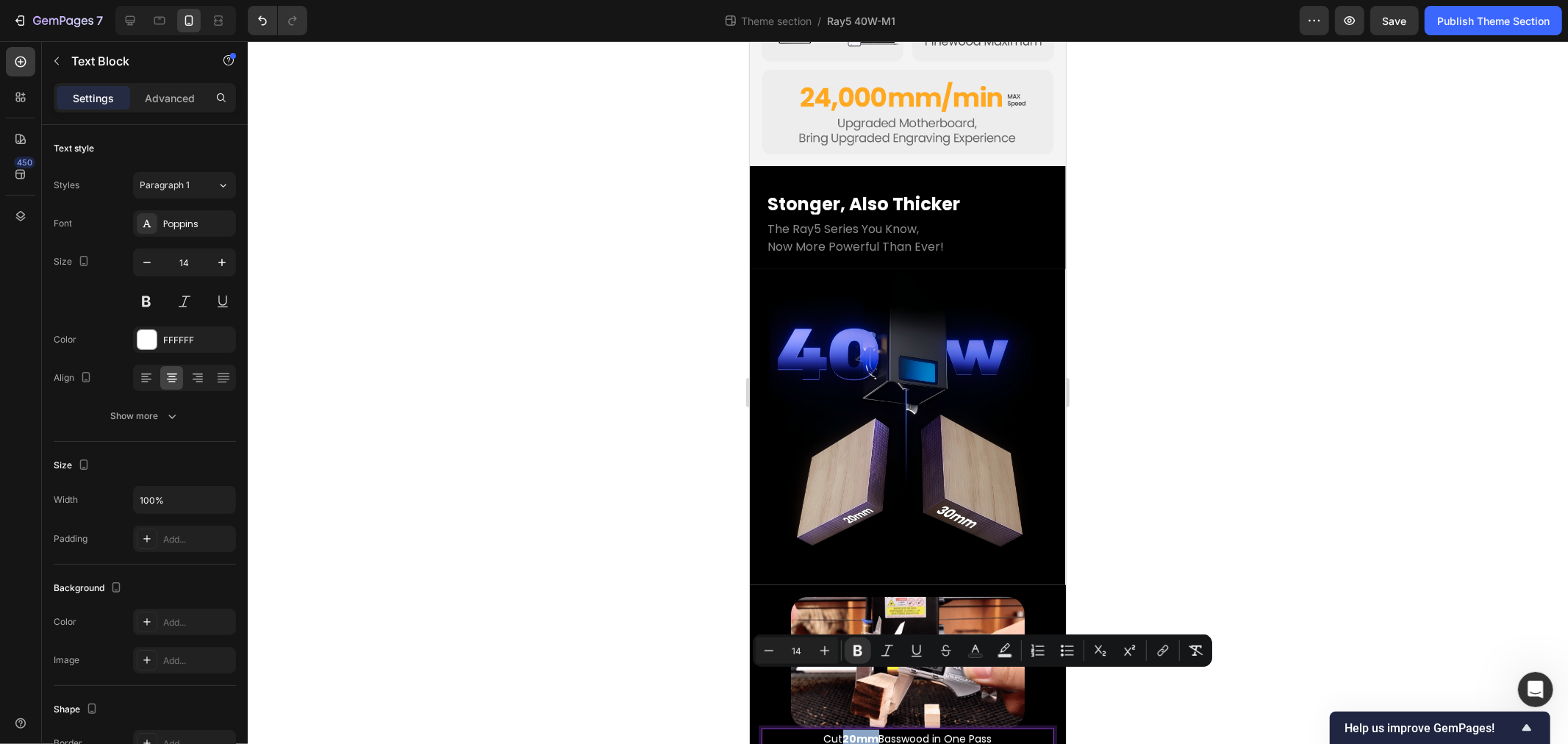
drag, startPoint x: 840, startPoint y: 680, endPoint x: 861, endPoint y: 680, distance: 21.0
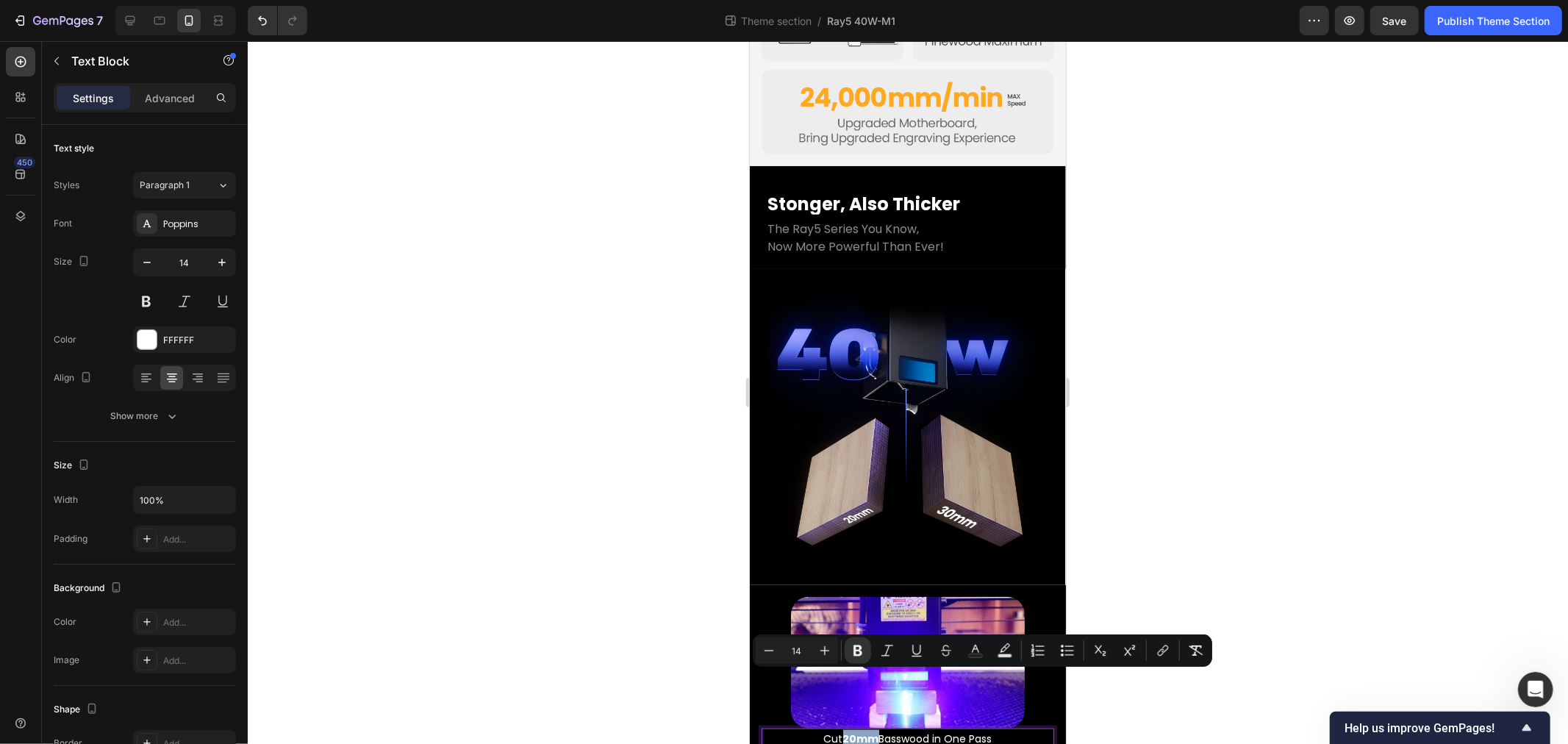
click at [861, 731] on strong "20mm" at bounding box center [860, 739] width 36 height 14
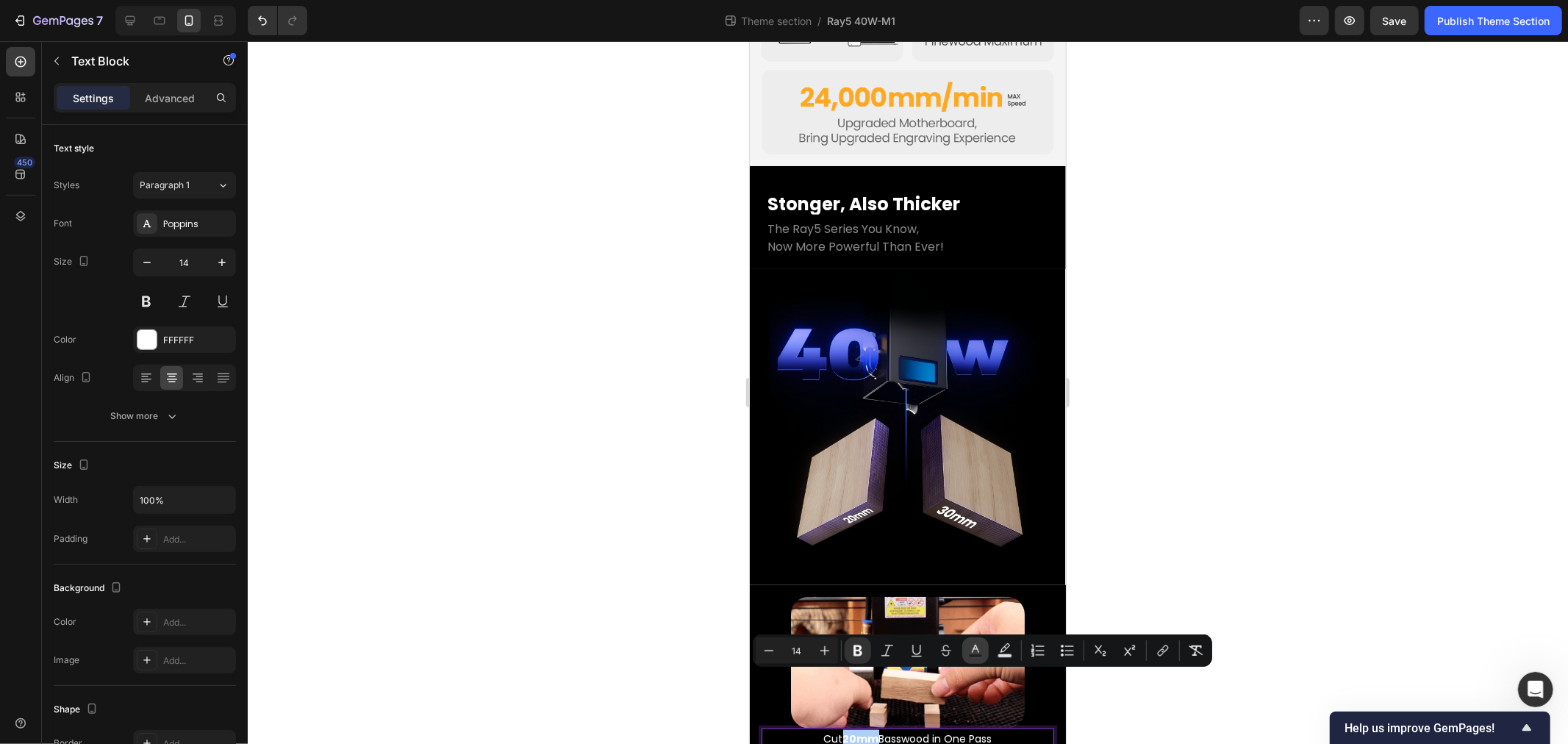
click at [967, 651] on button "Text Color" at bounding box center [975, 651] width 26 height 26
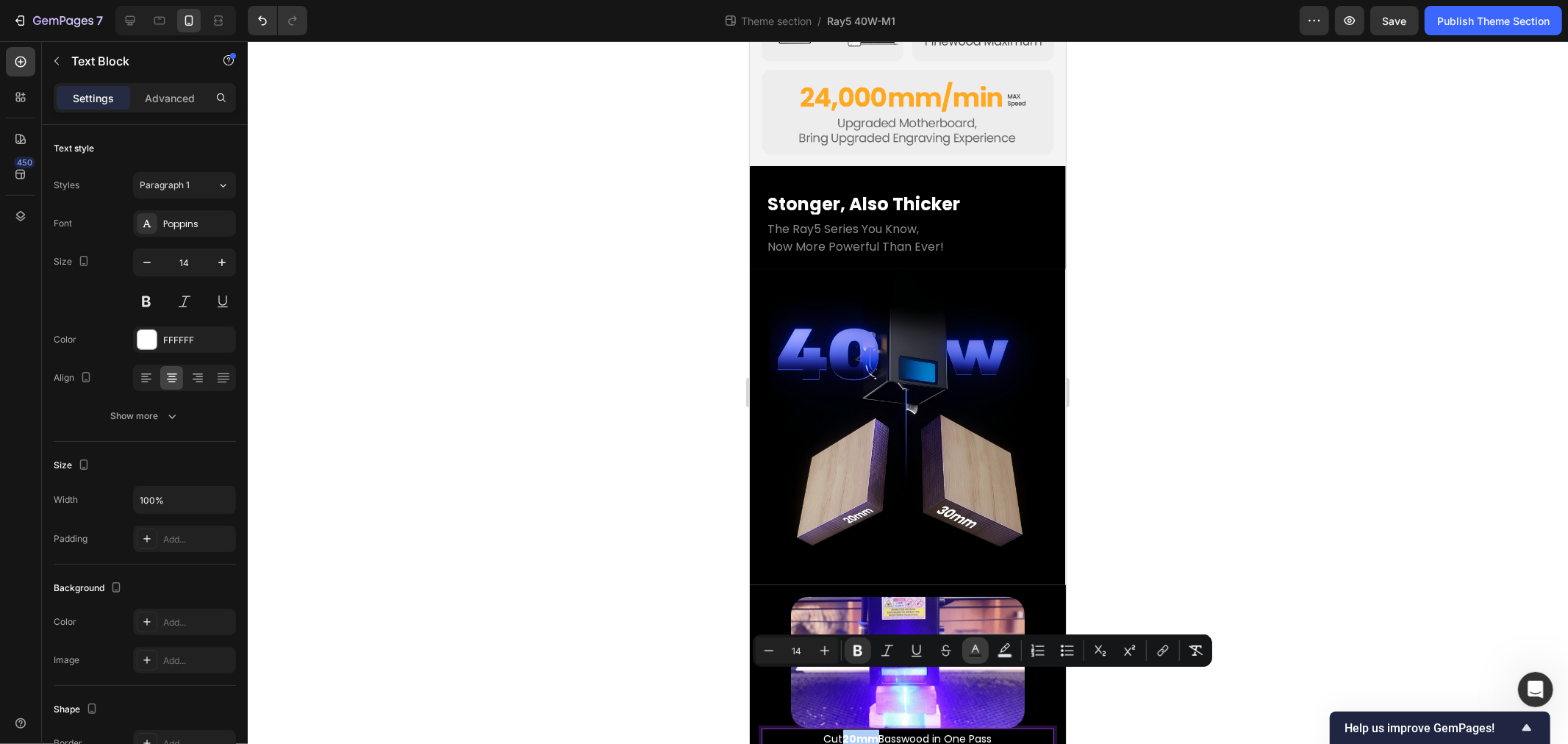
type input "FFFFFF"
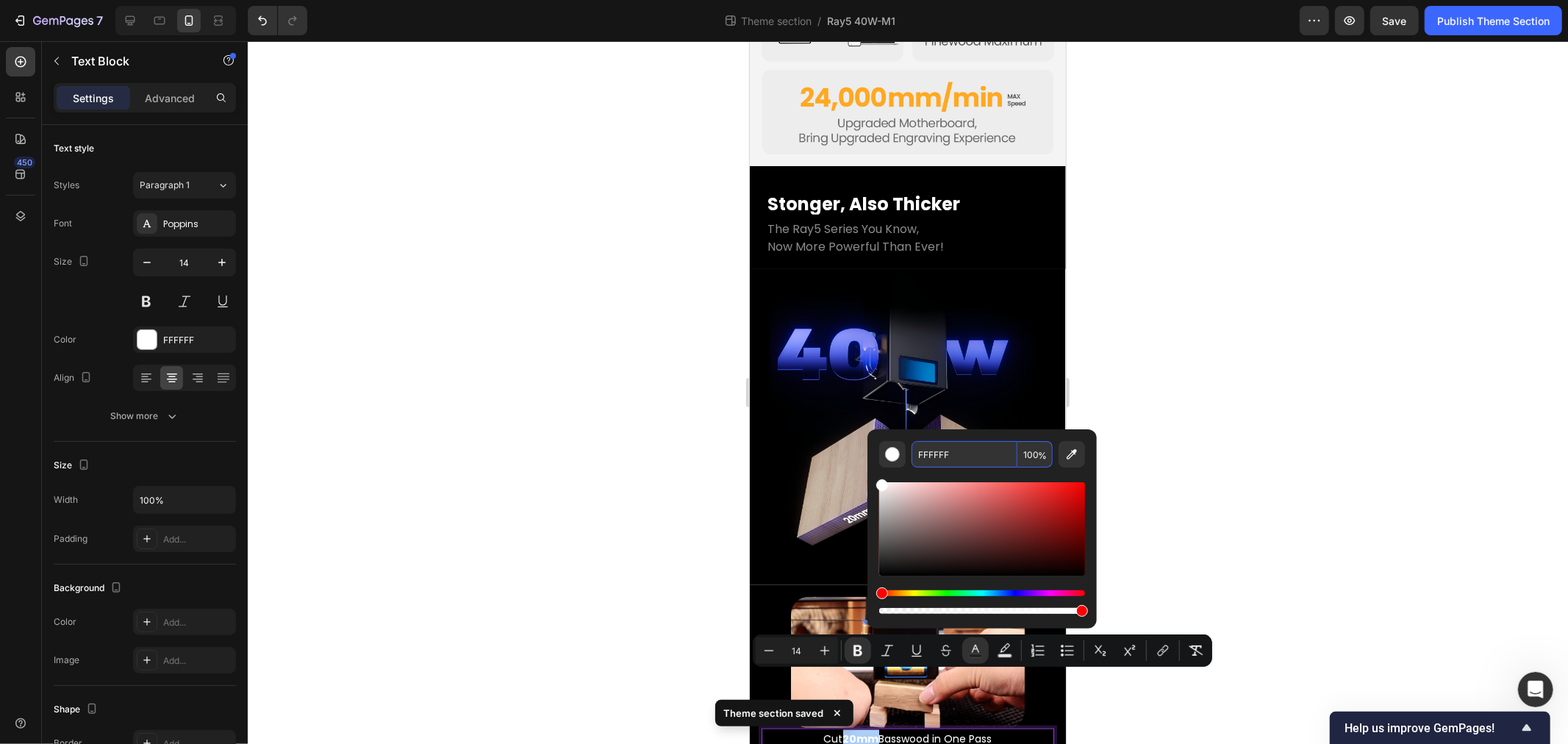
click at [955, 453] on input "FFFFFF" at bounding box center [965, 454] width 106 height 26
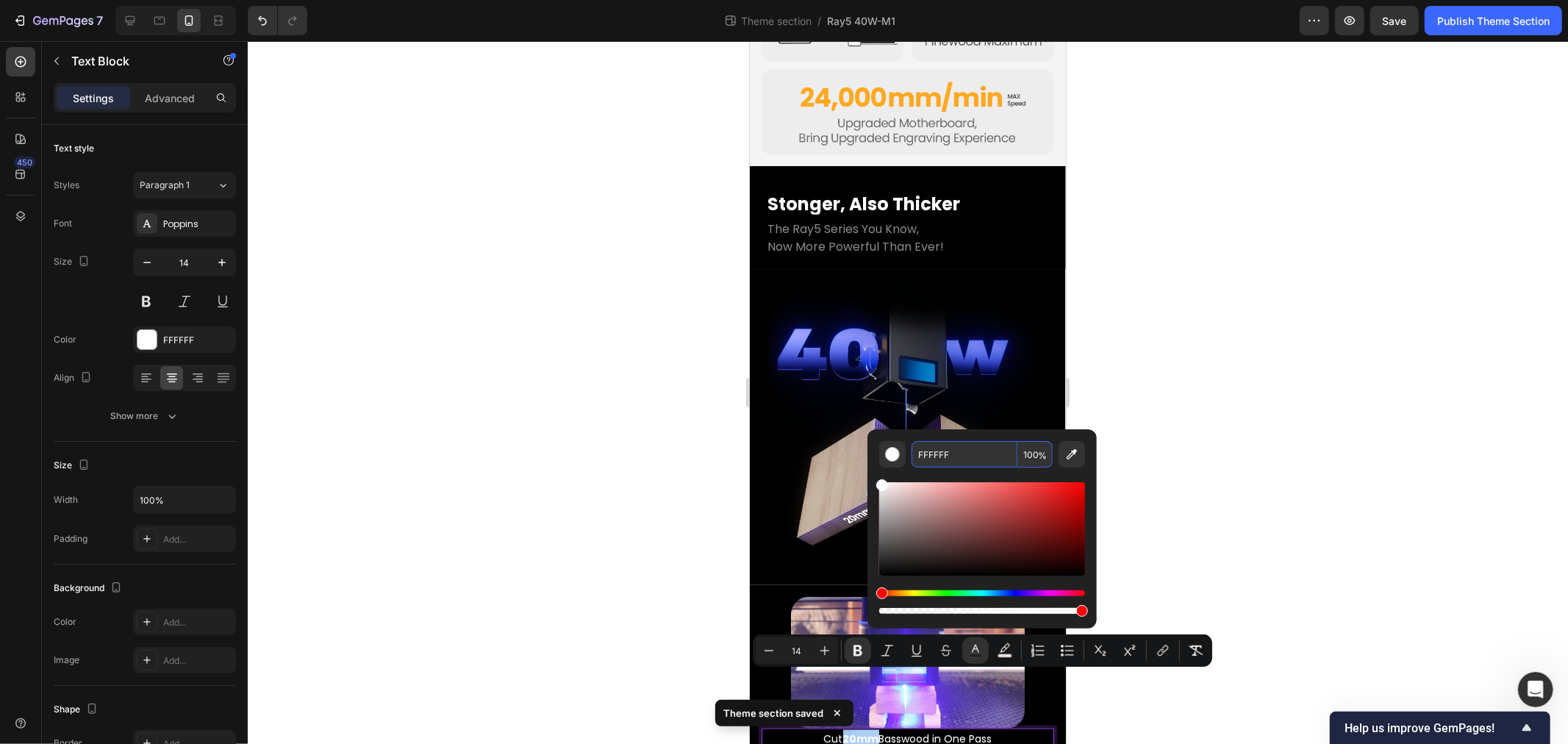
paste input "https://www.longer3d.com/products/longer-ray5-40w-laser-engraver"
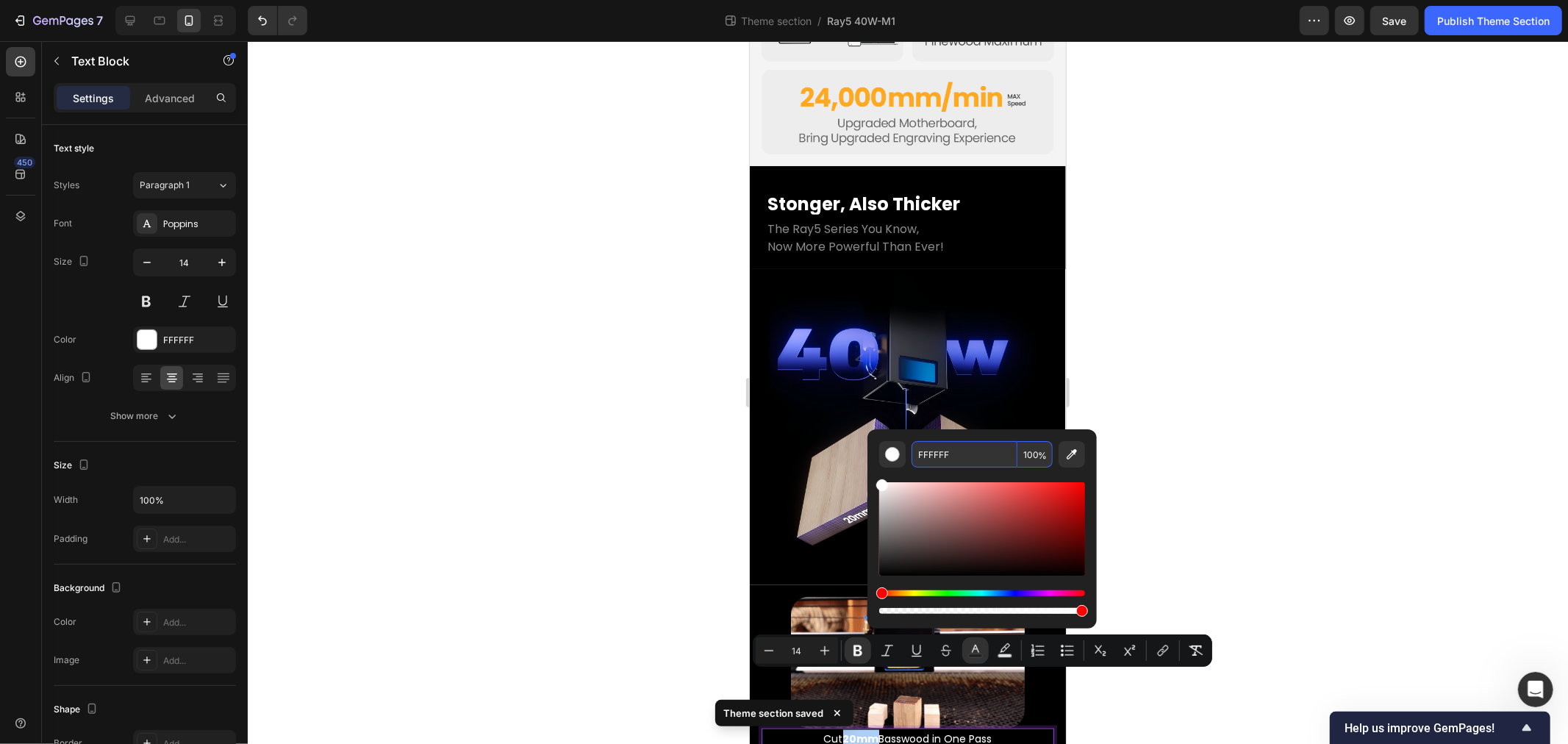
type input "https://www.longer3d.com/products/longer-ray5-40w-laser-engraver"
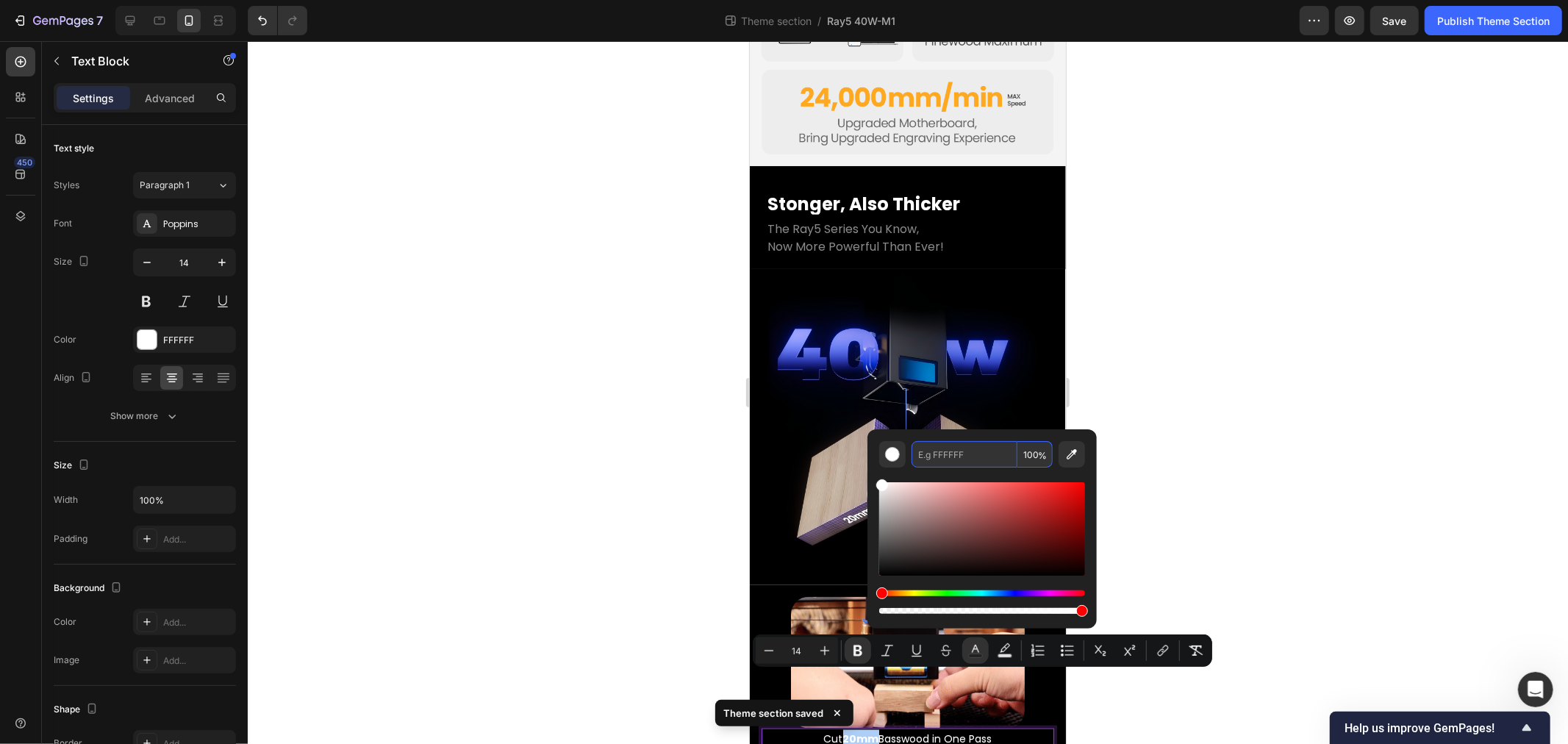
scroll to position [0, 0]
type input "FFFFFF"
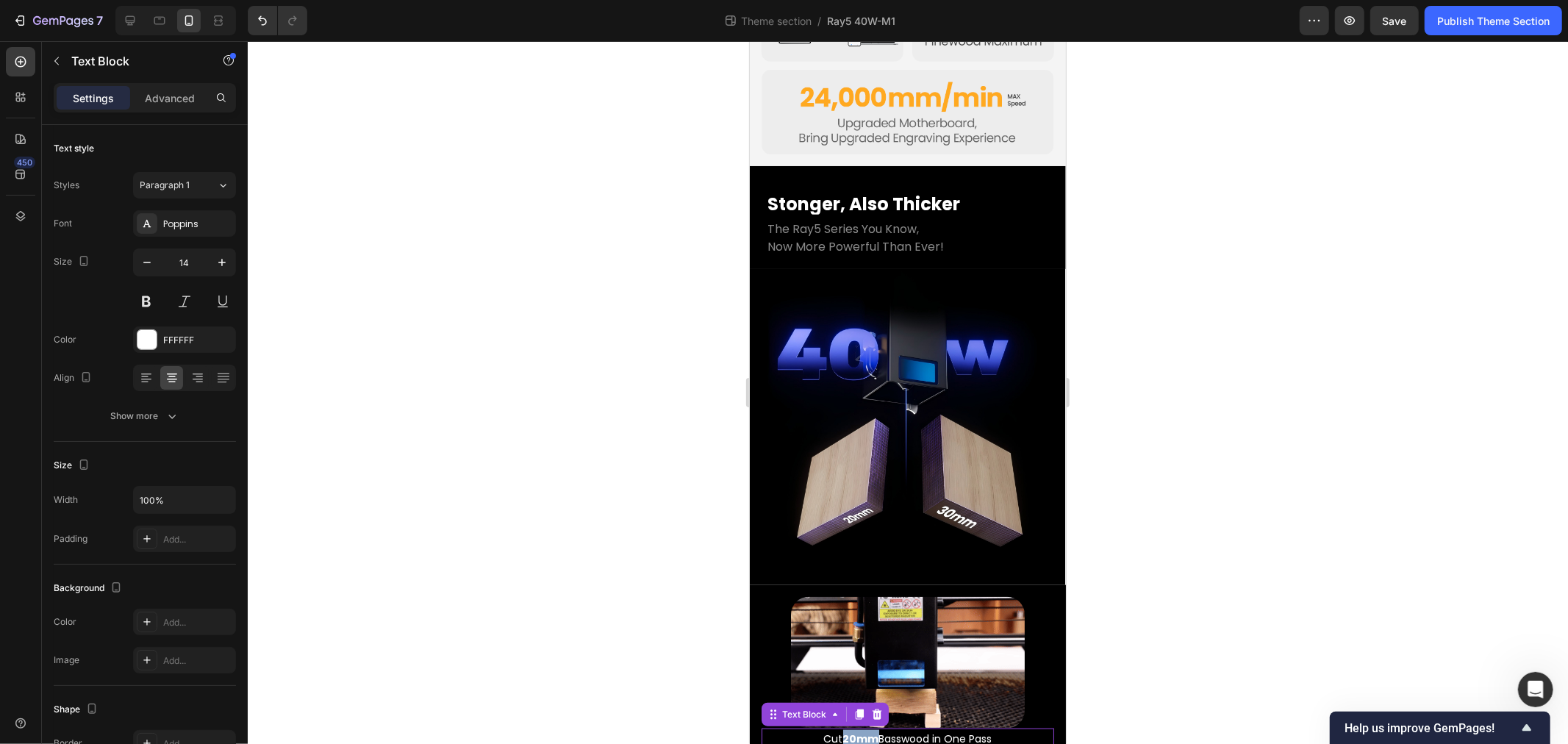
click at [850, 731] on strong "20mm" at bounding box center [860, 739] width 36 height 14
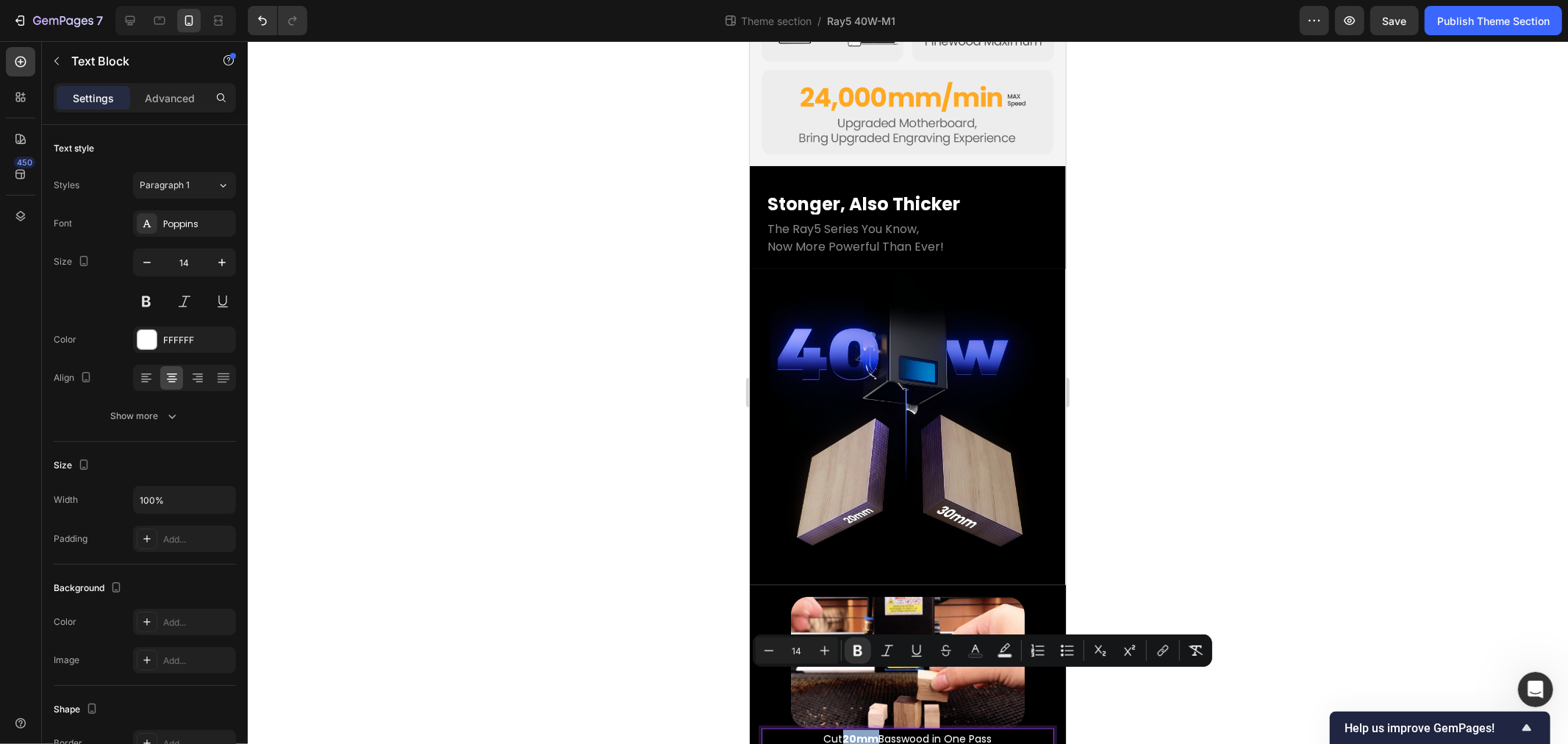
click at [844, 731] on strong "20mm" at bounding box center [860, 739] width 36 height 14
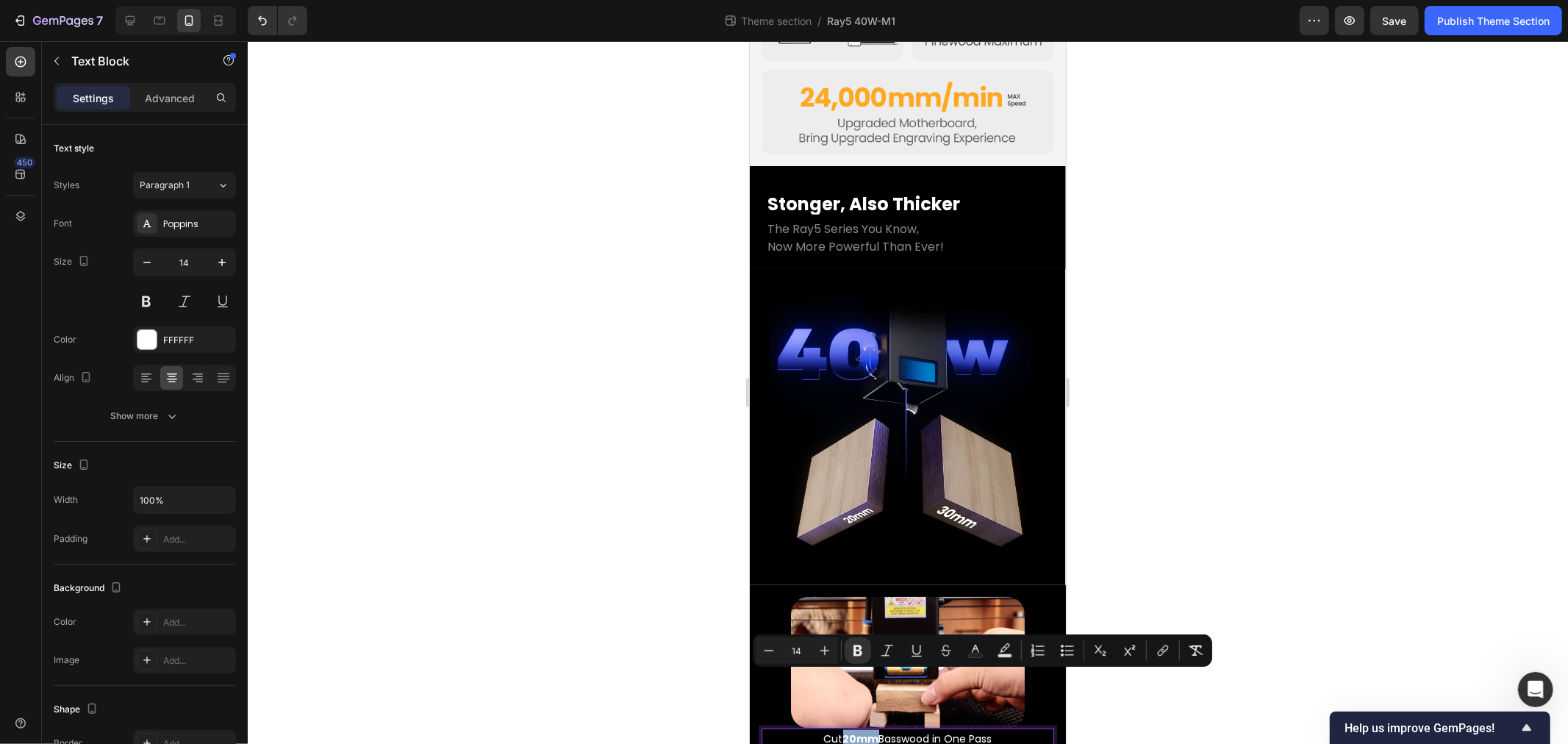
drag, startPoint x: 837, startPoint y: 680, endPoint x: 865, endPoint y: 680, distance: 28.0
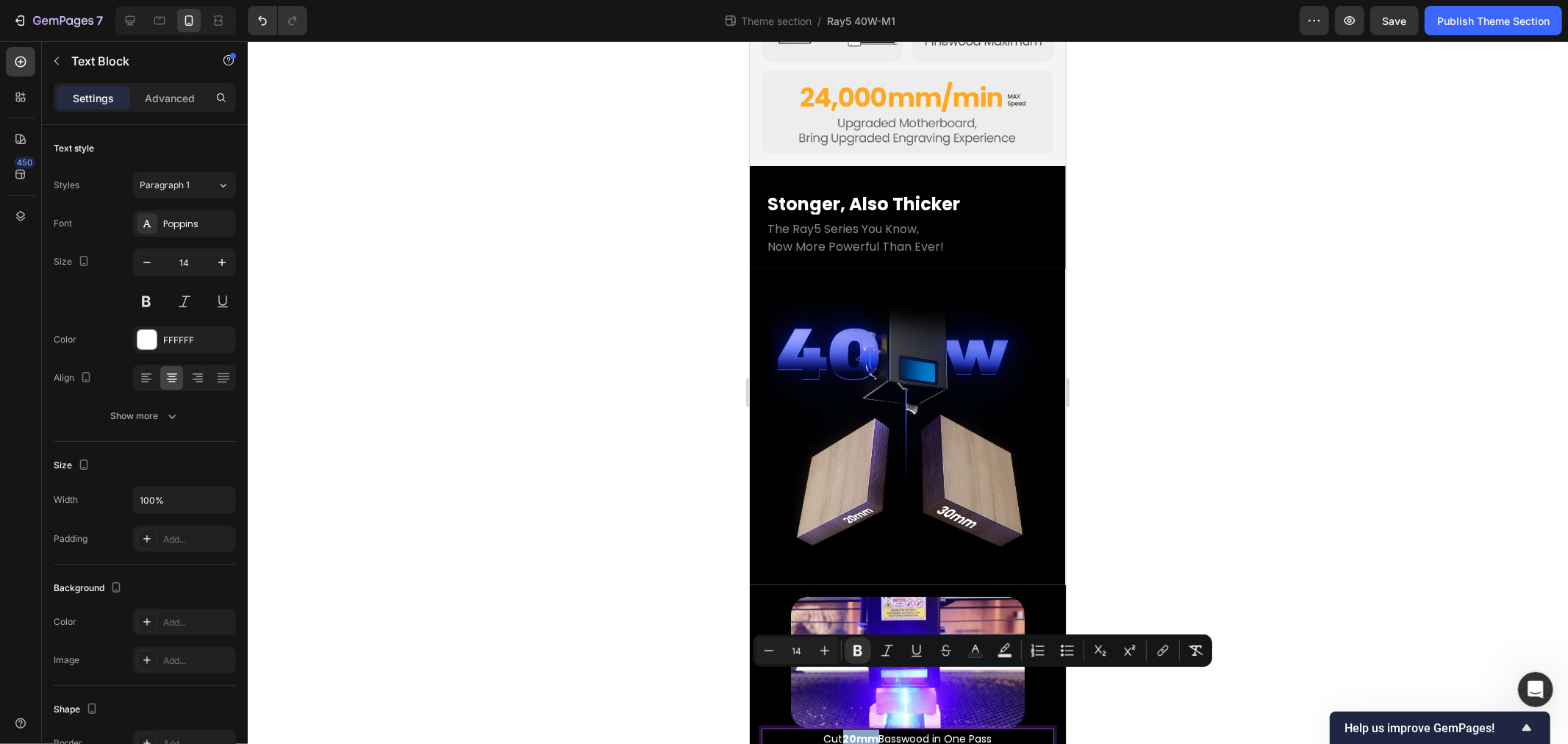
click at [865, 731] on strong "20mm" at bounding box center [860, 739] width 36 height 14
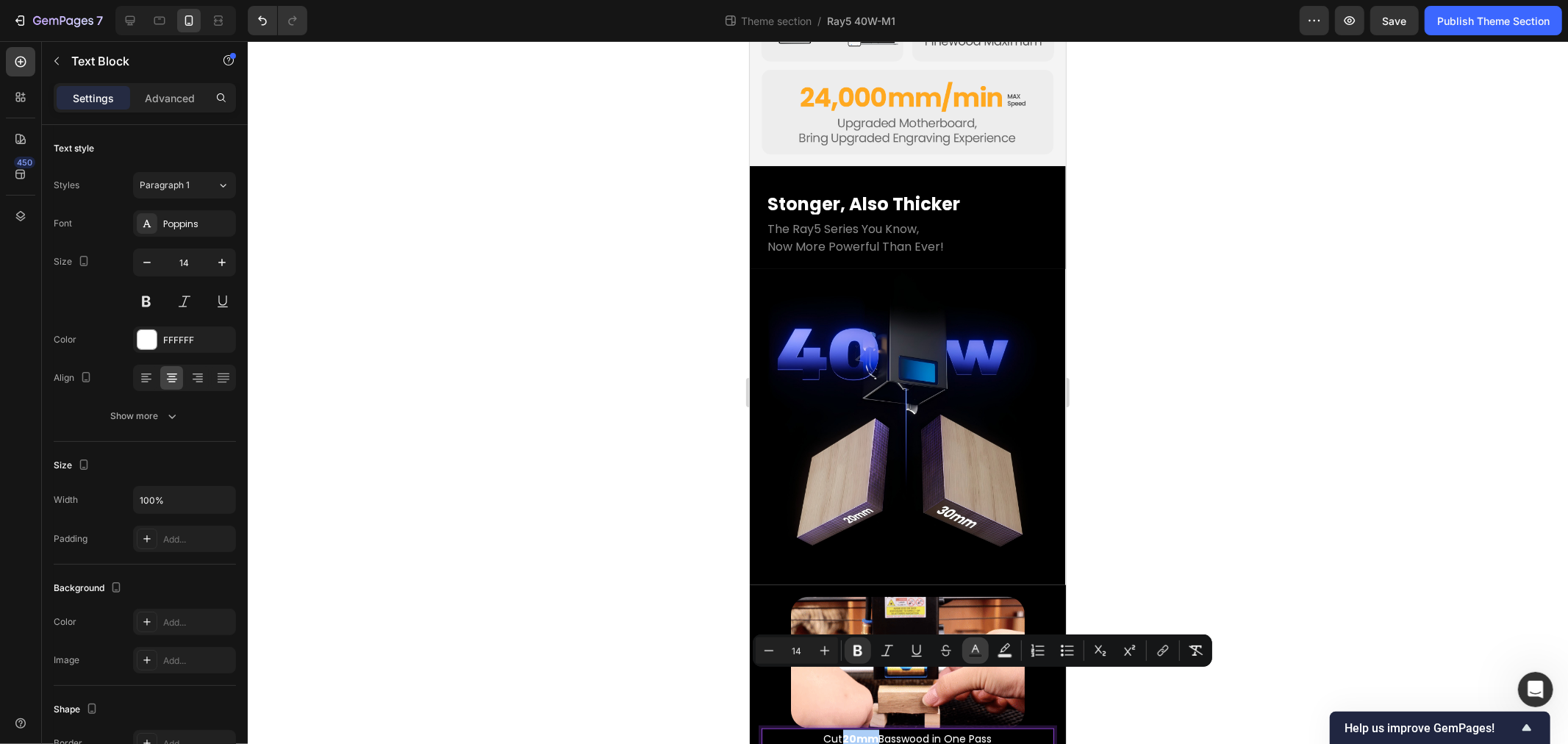
click at [971, 644] on icon "Editor contextual toolbar" at bounding box center [975, 651] width 14 height 14
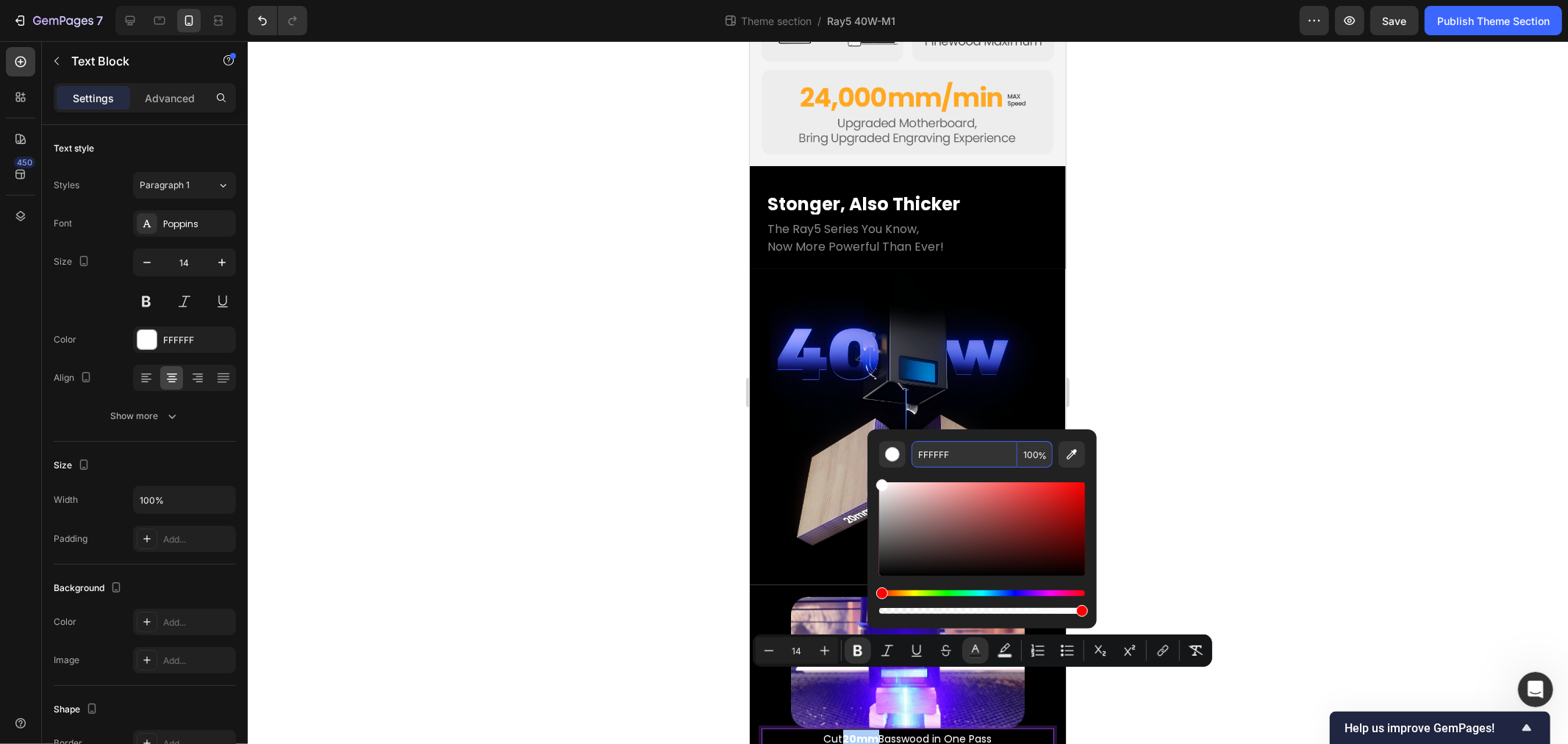
click at [975, 434] on div "FFFFFF 100 %" at bounding box center [983, 523] width 230 height 187
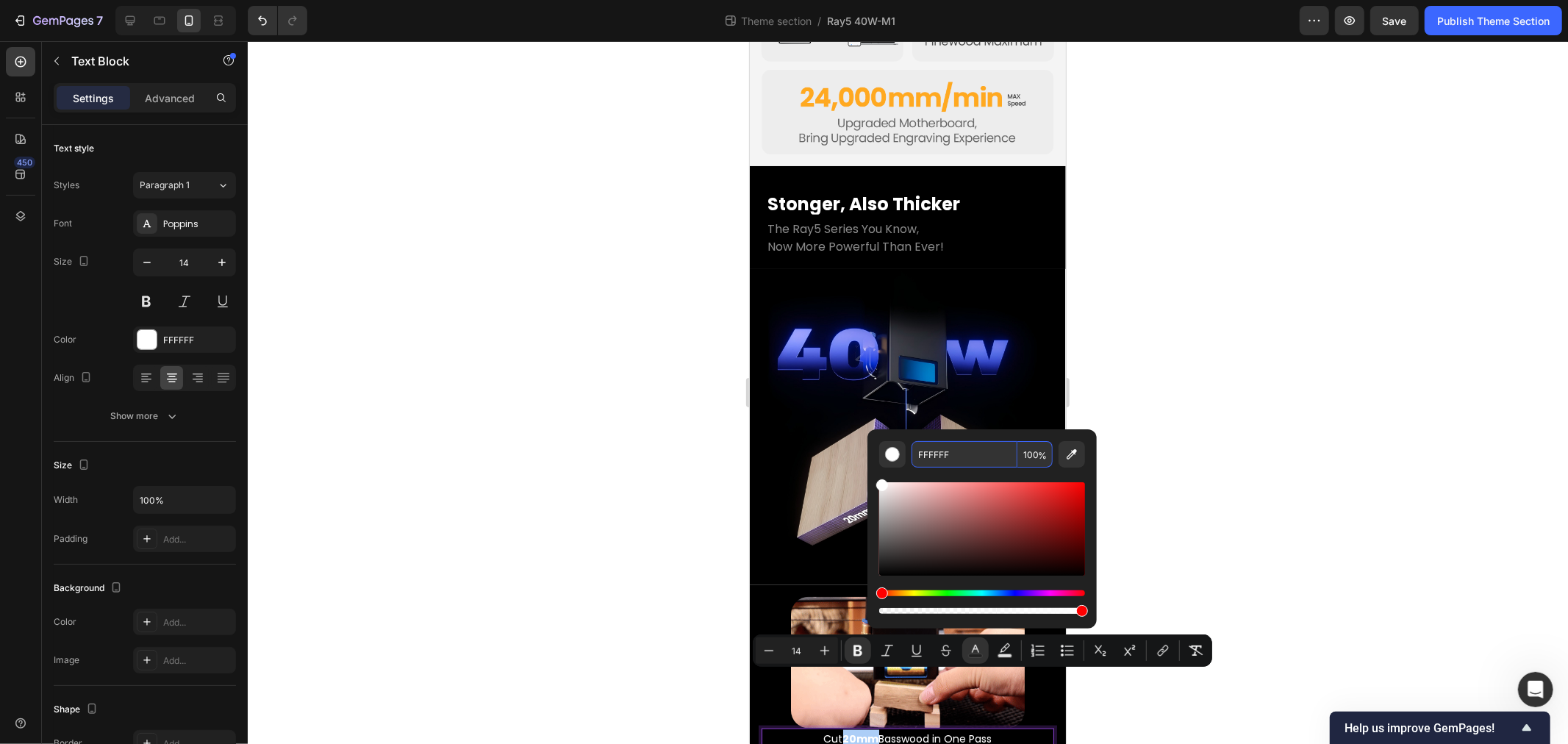
click at [975, 453] on input "FFFFFF" at bounding box center [965, 454] width 106 height 26
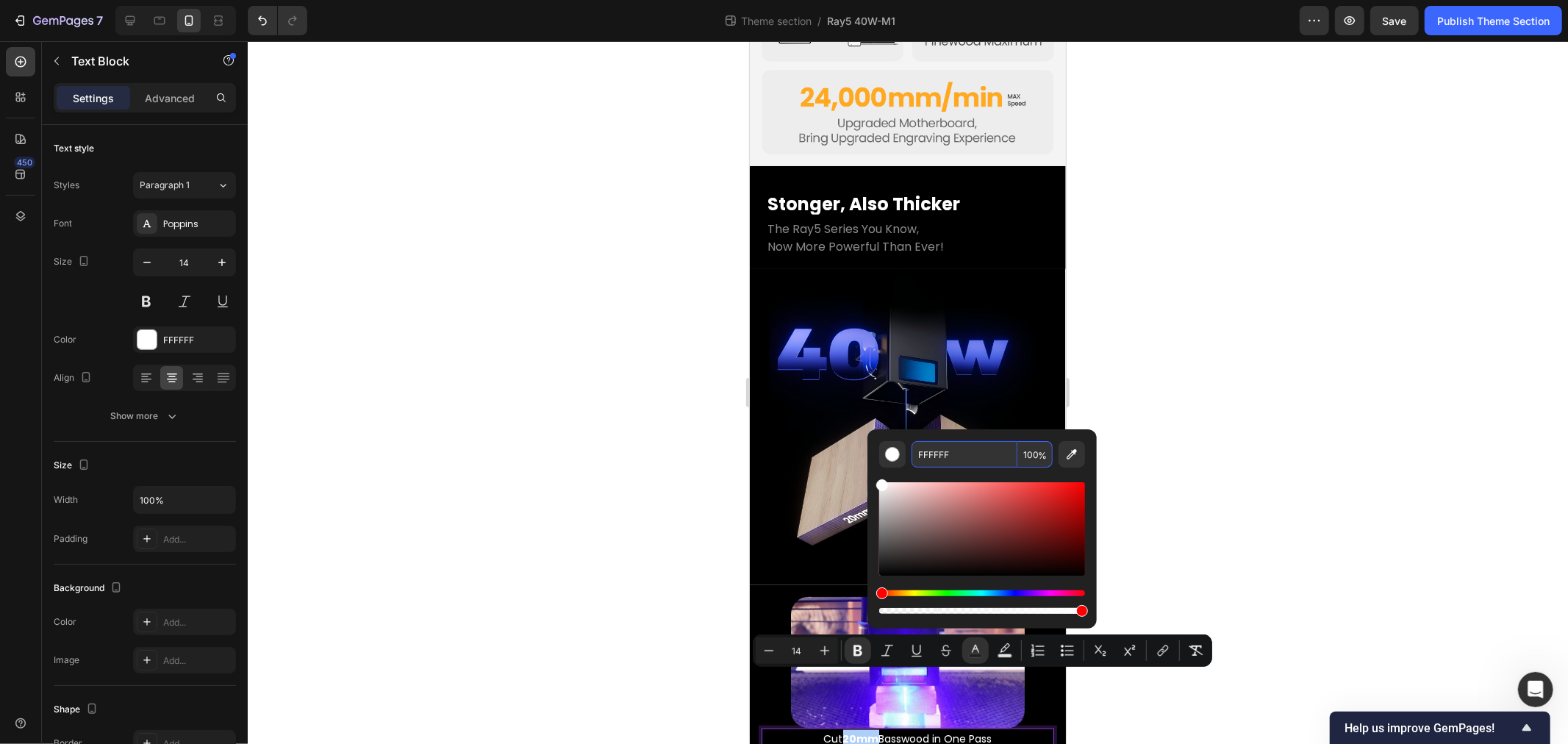
paste input "A920"
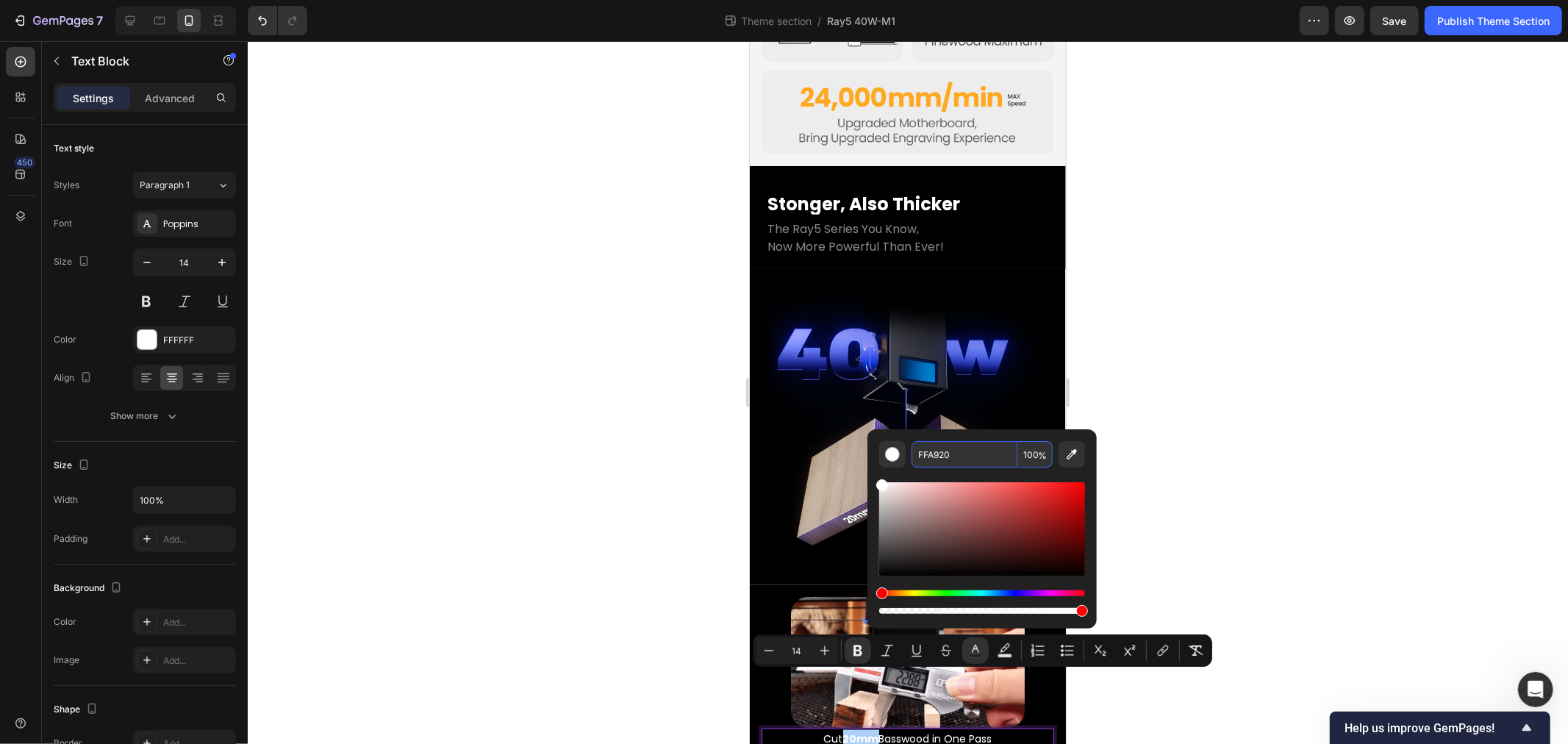
type input "FFA920"
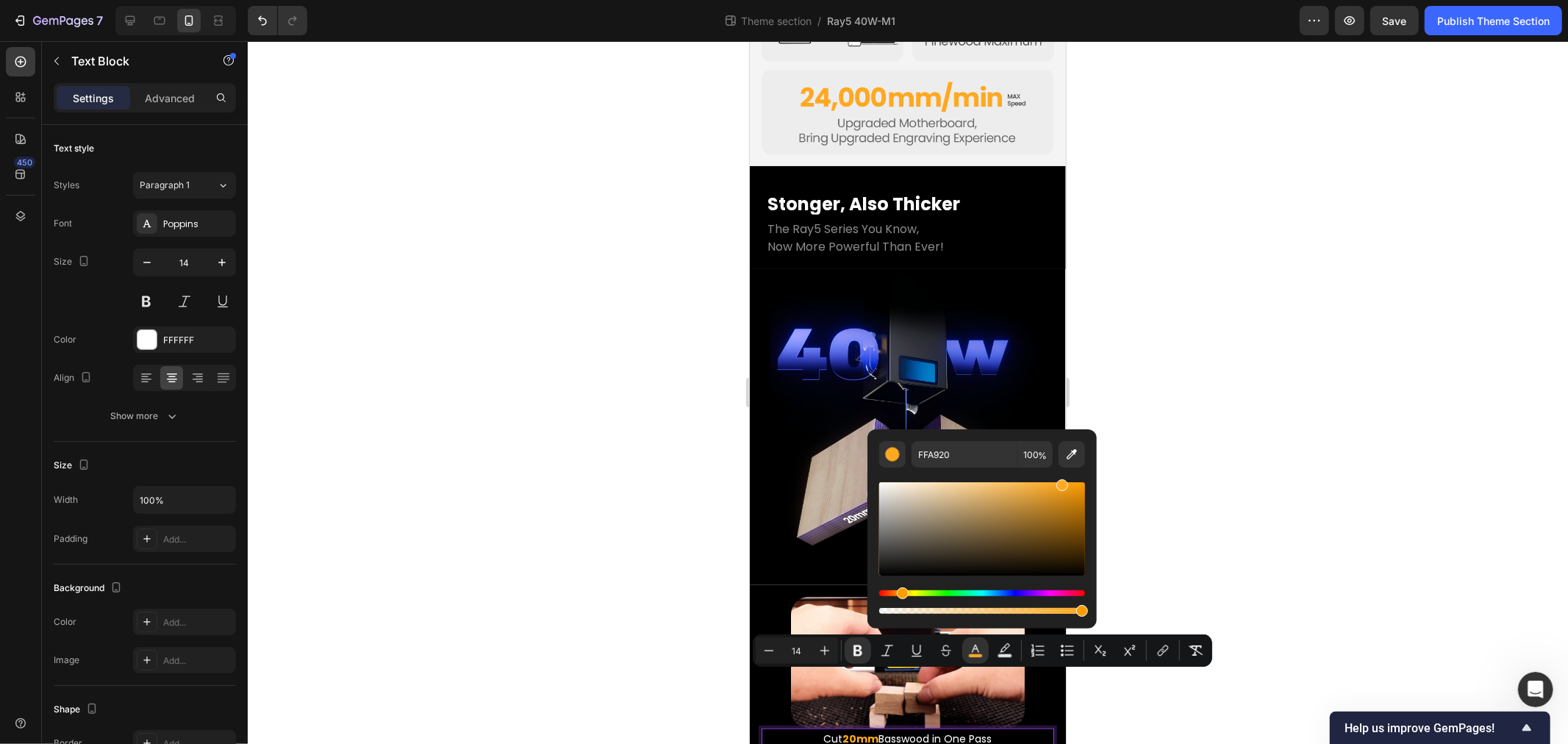
click at [354, 438] on div at bounding box center [908, 393] width 1320 height 703
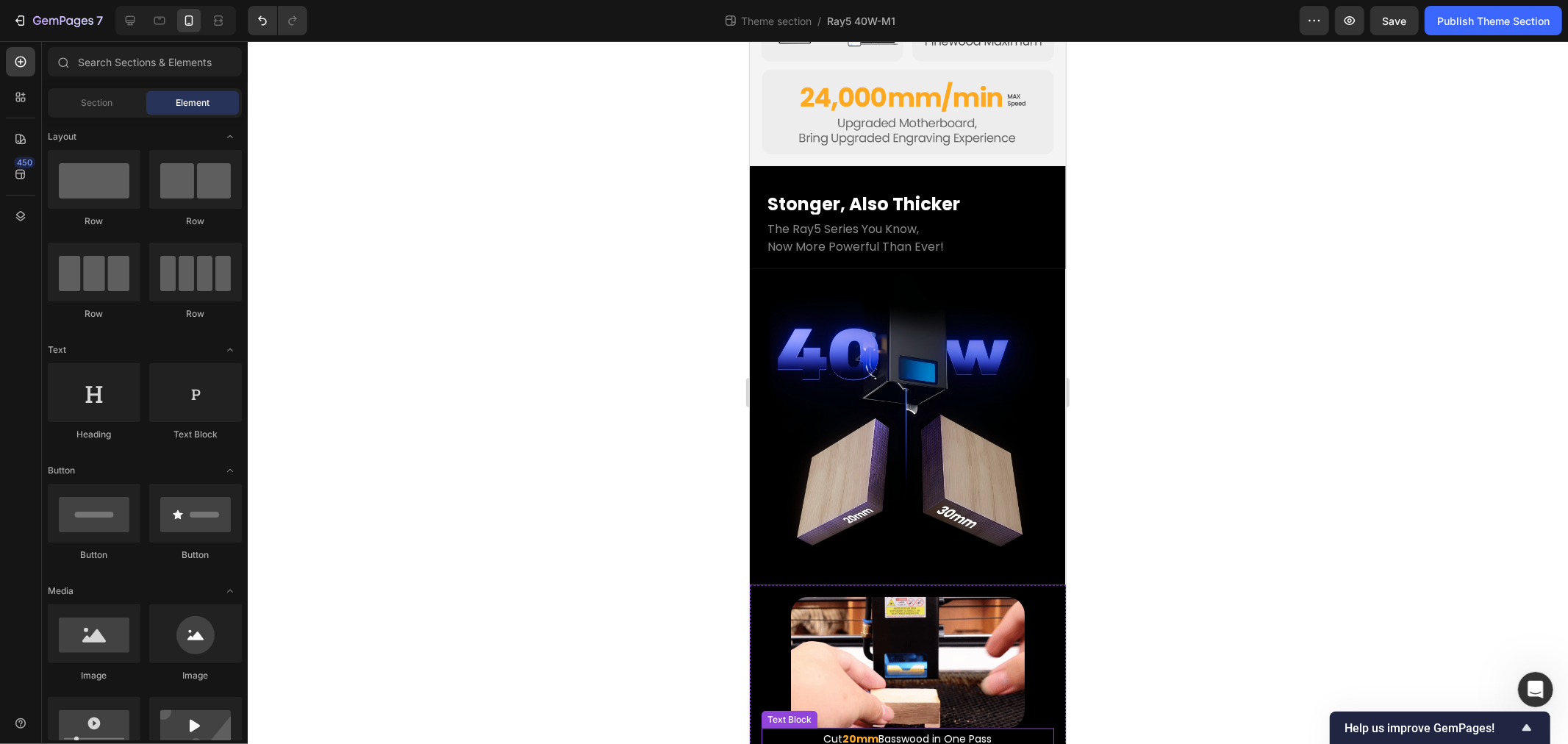
click at [806, 730] on p "Cut 20mm Basswood in One Pass" at bounding box center [908, 739] width 290 height 18
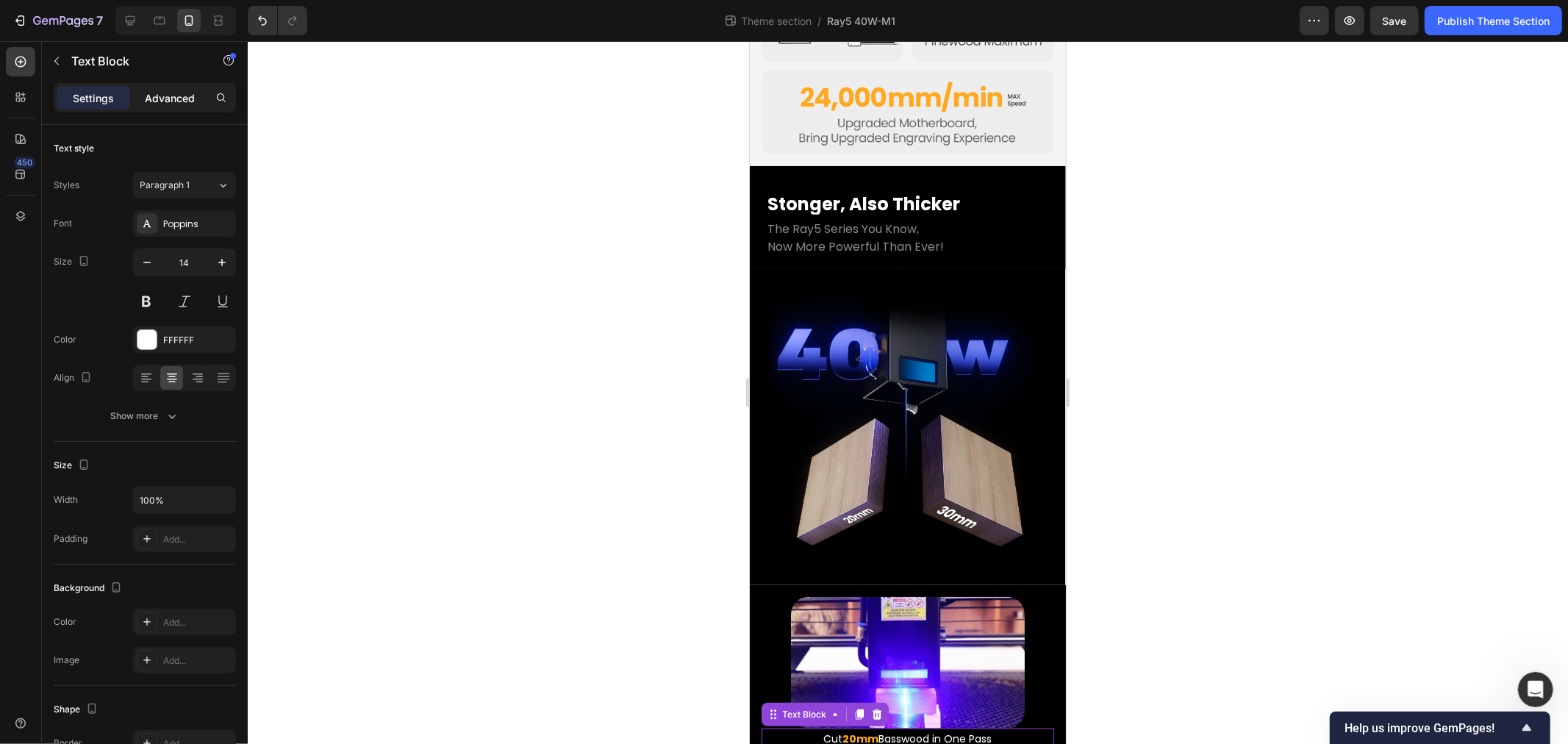
click at [169, 103] on p "Advanced" at bounding box center [169, 98] width 50 height 15
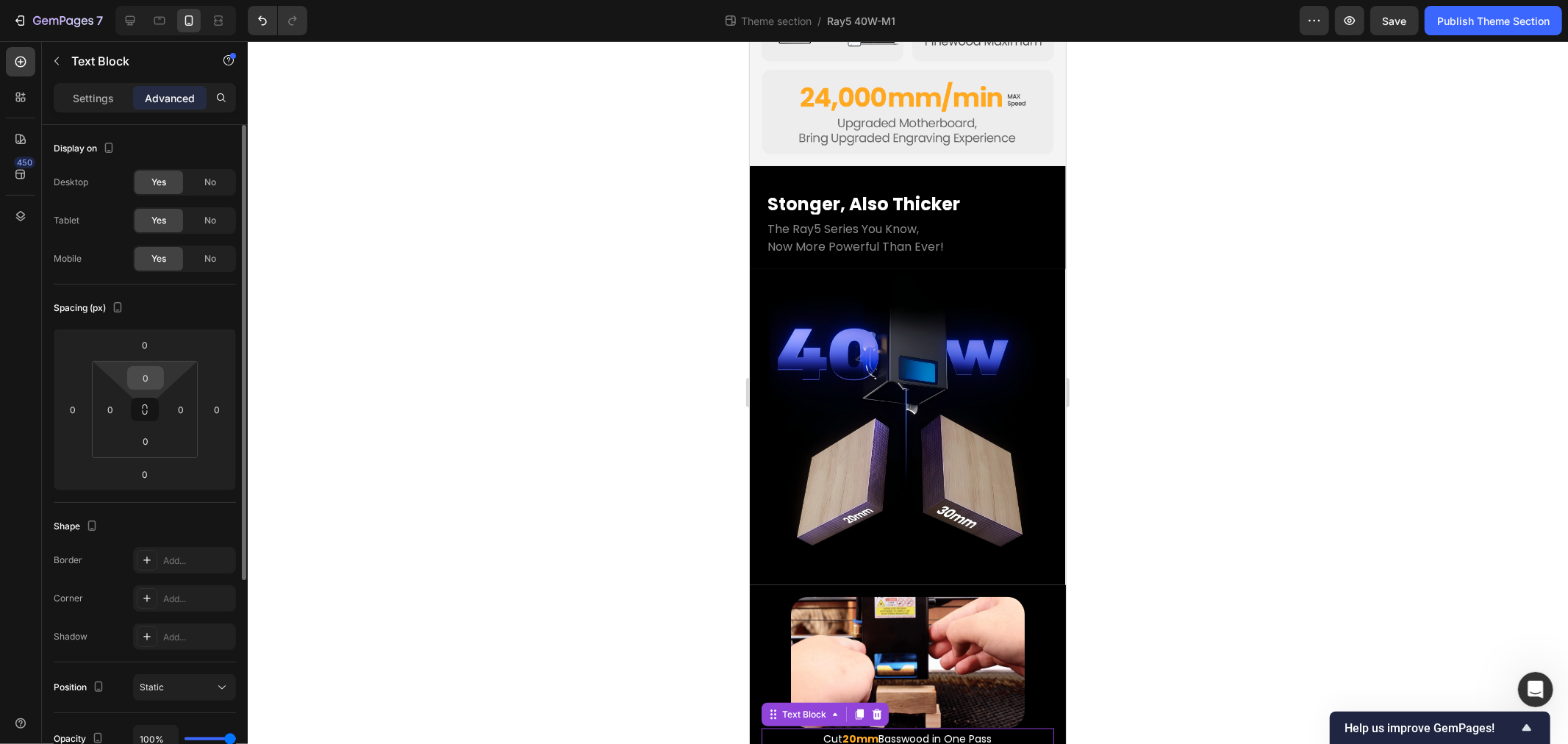
click at [146, 377] on input "0" at bounding box center [146, 378] width 30 height 22
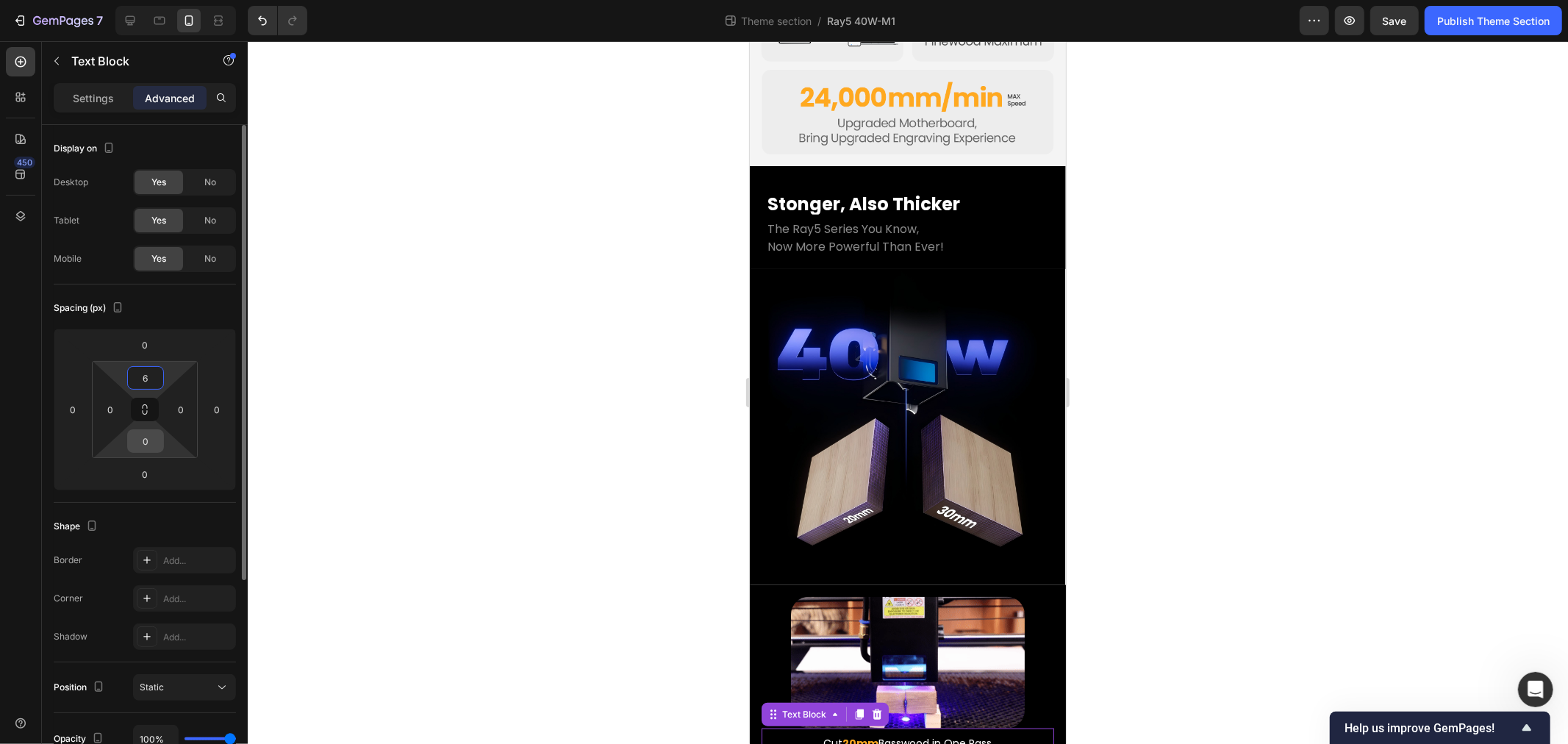
type input "6"
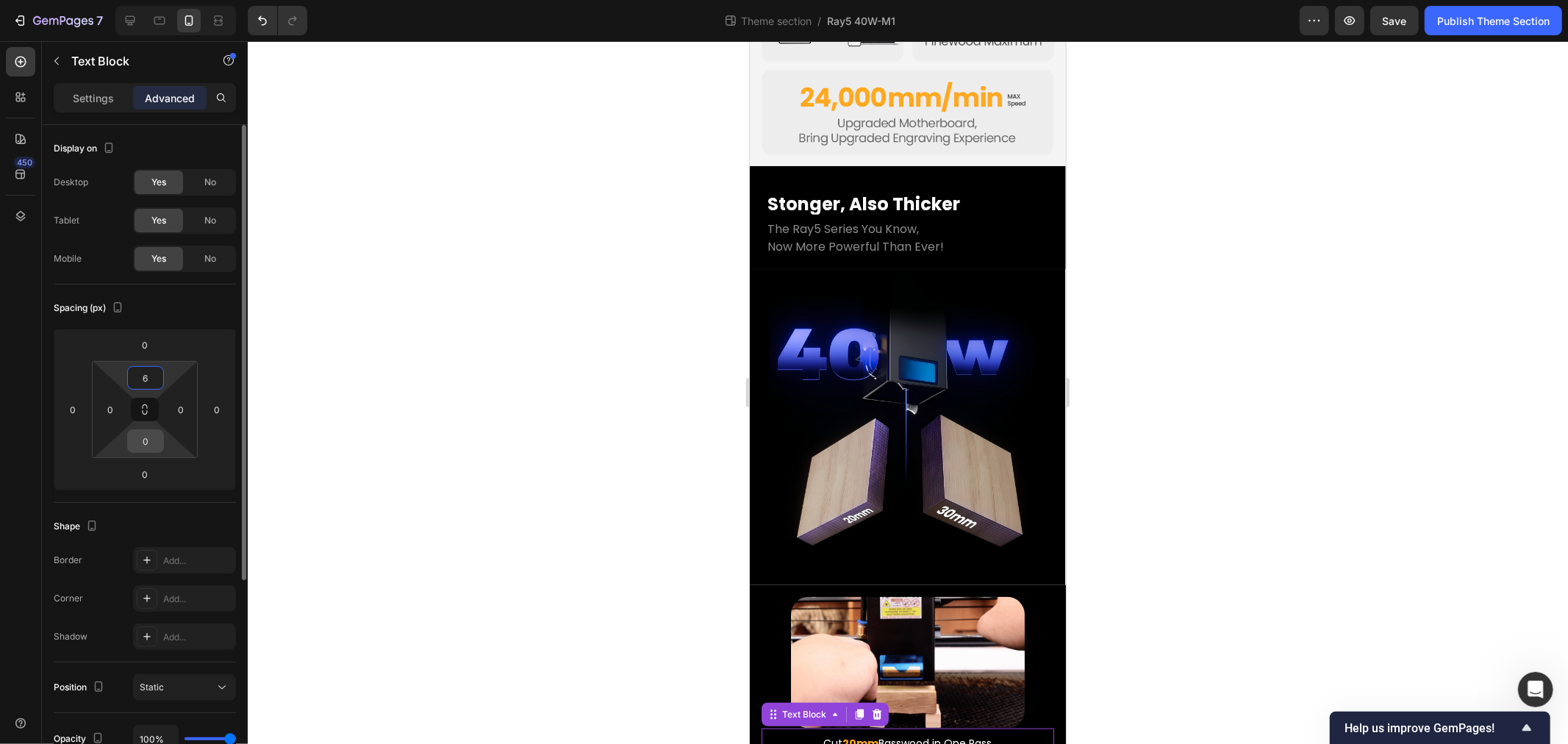
click at [150, 440] on input "0" at bounding box center [146, 441] width 30 height 22
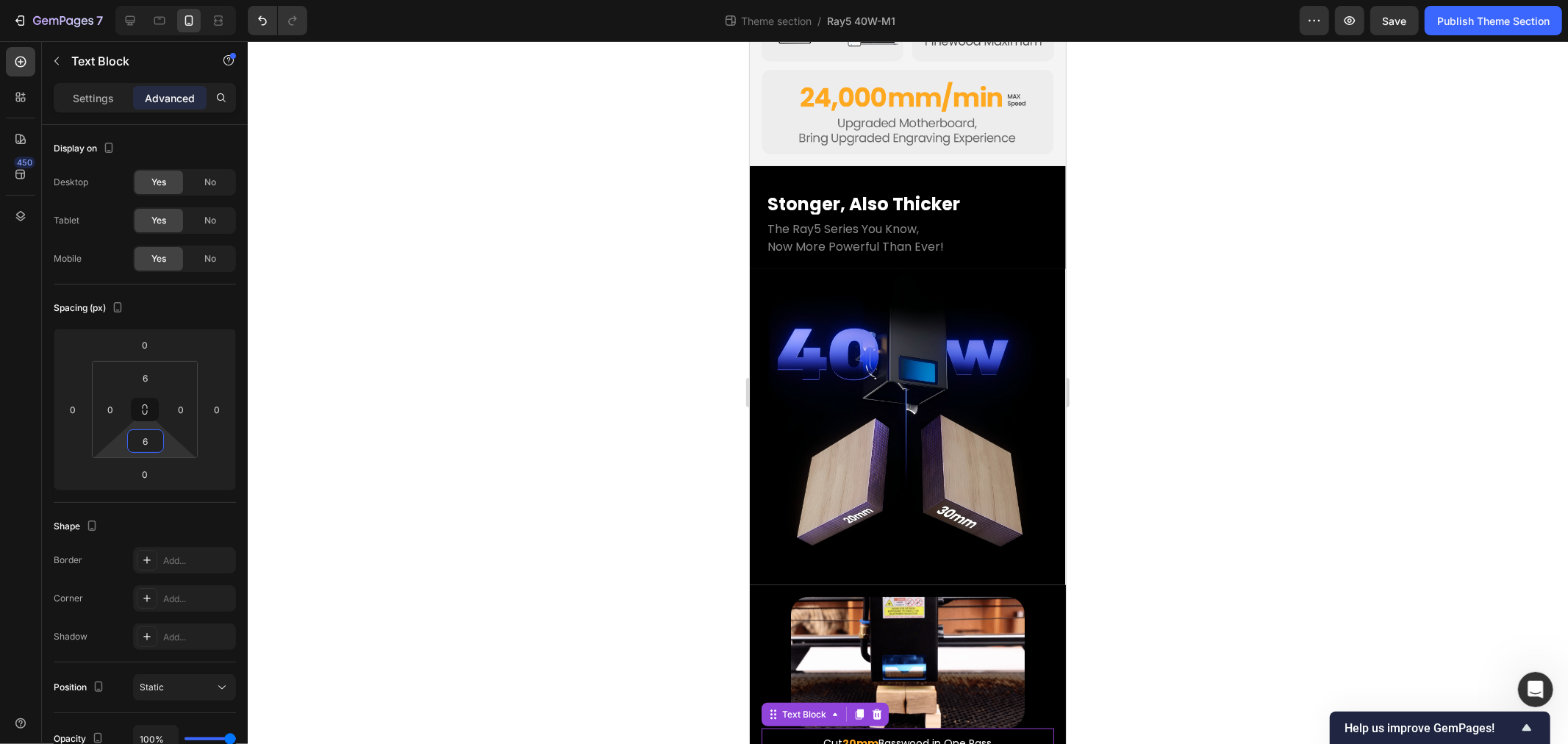
type input "6"
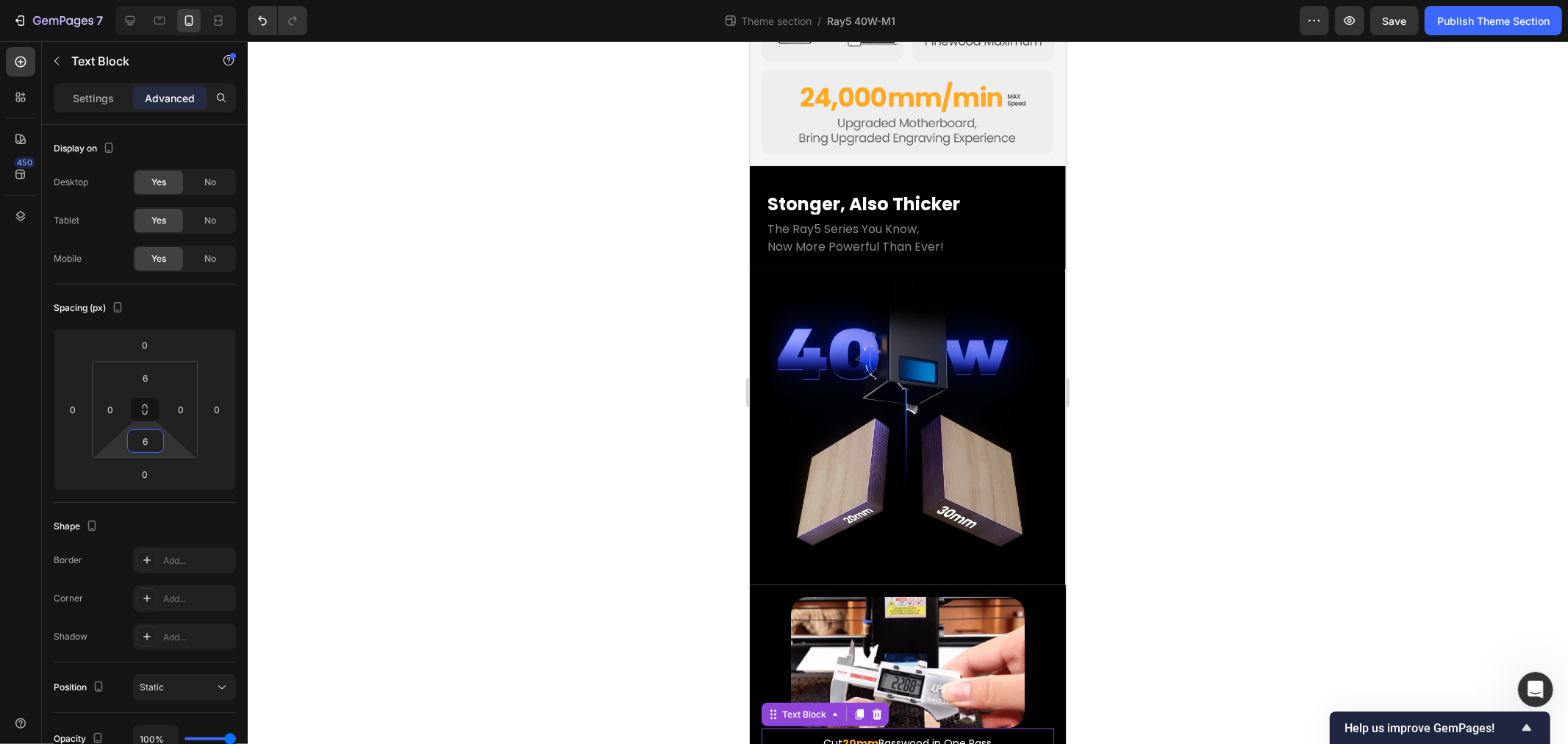
click at [584, 581] on div at bounding box center [908, 393] width 1320 height 703
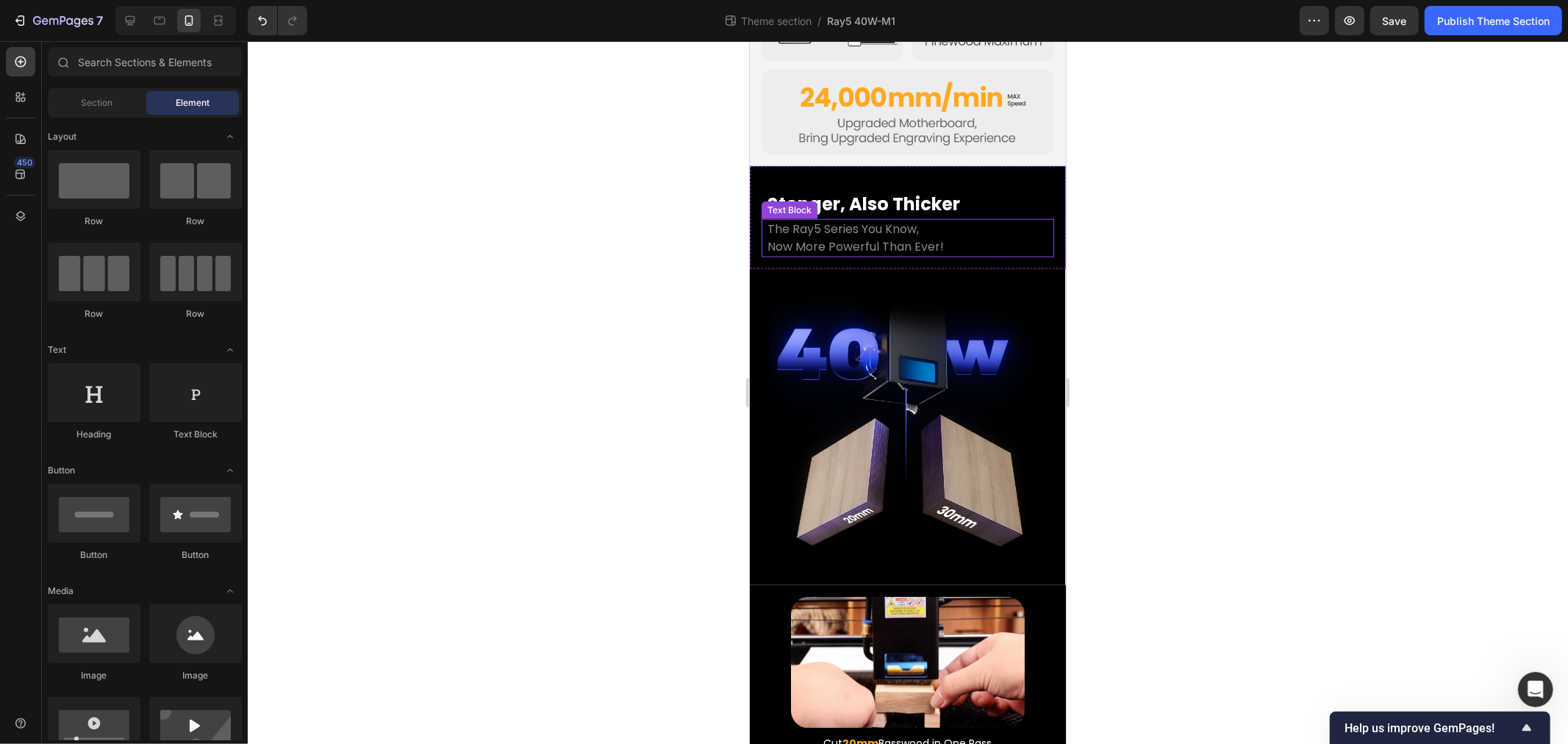
click at [867, 237] on p "Now More Powerful Than Ever!" at bounding box center [908, 246] width 280 height 18
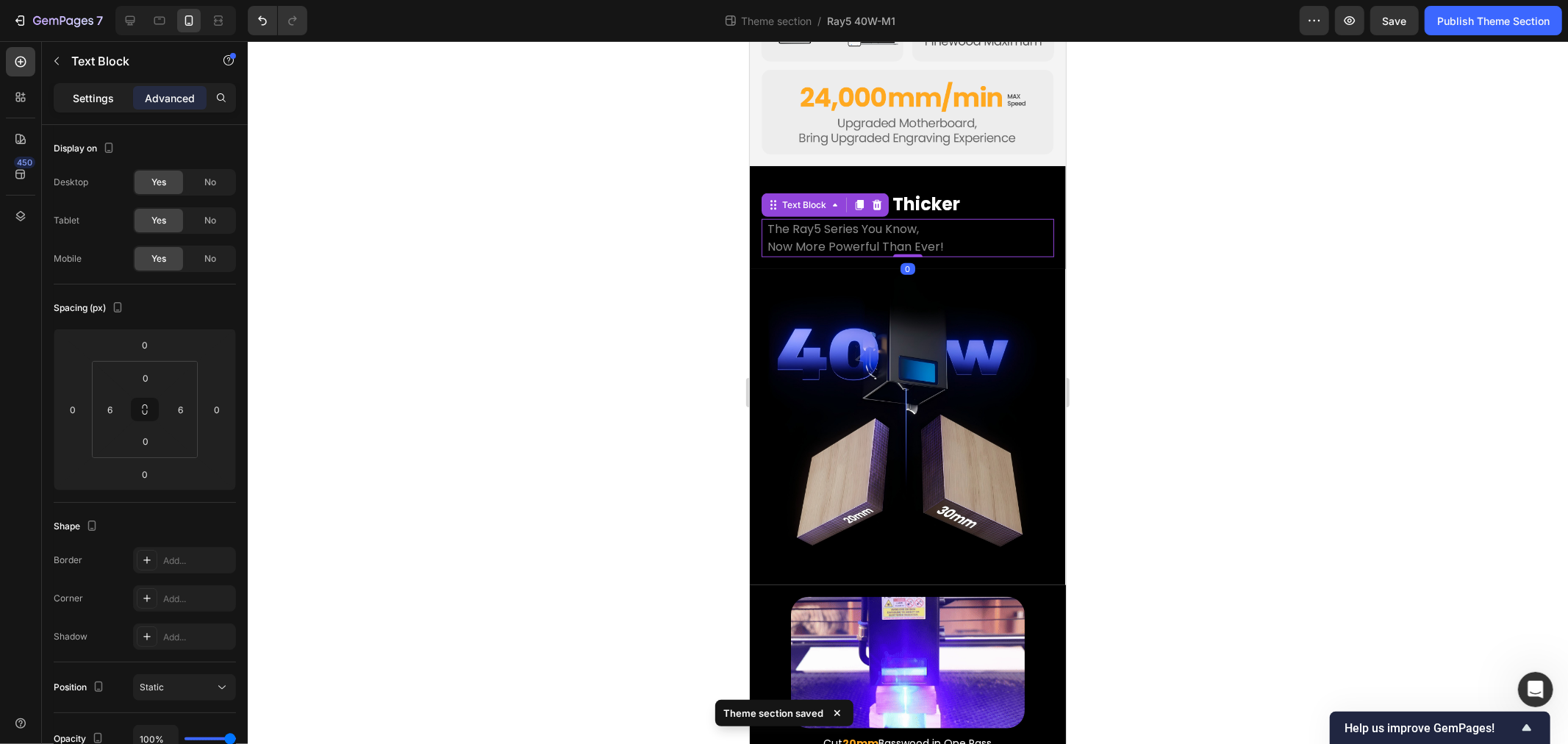
click at [68, 96] on div "Settings" at bounding box center [93, 98] width 73 height 24
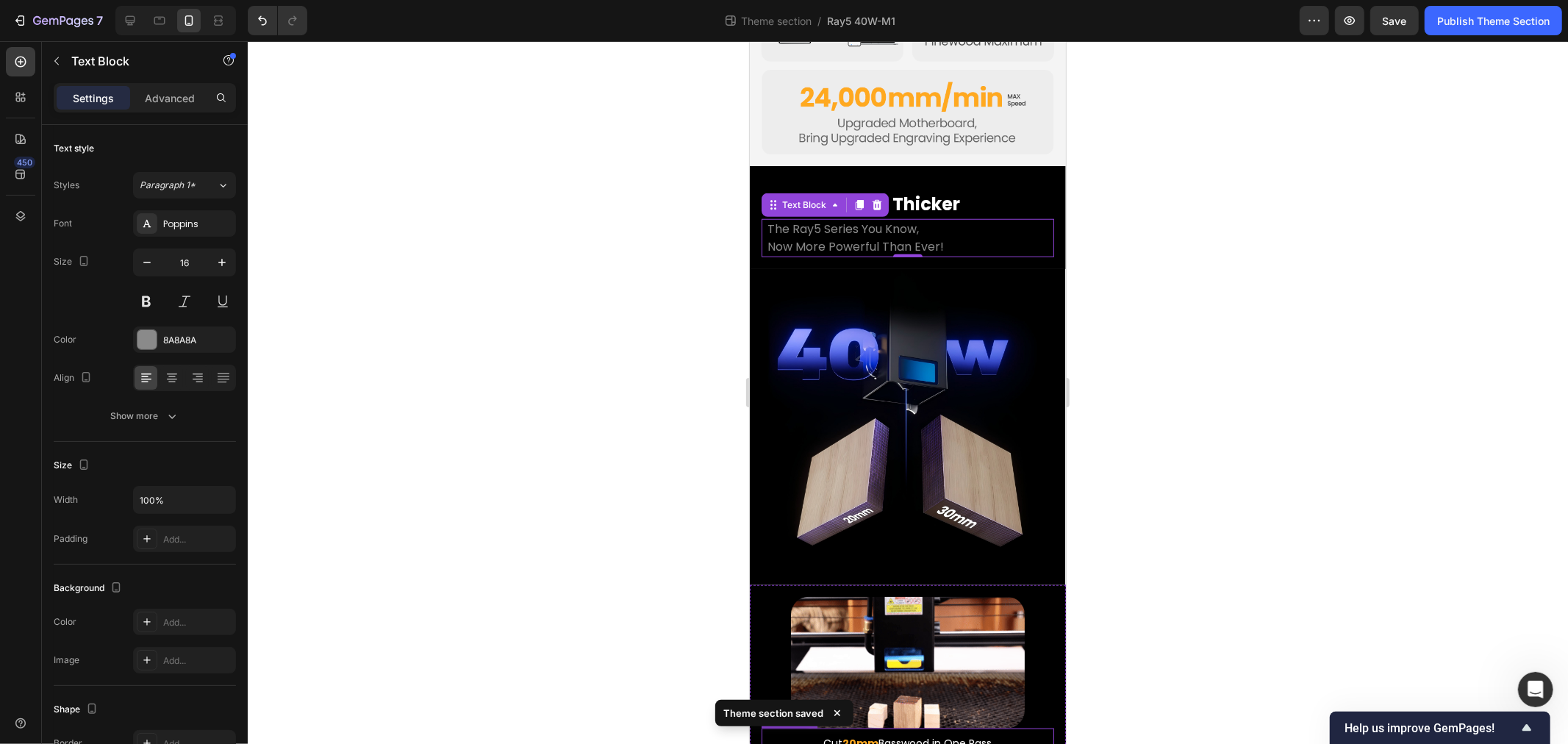
click at [871, 734] on p "Cut 20mm Basswood in One Pass" at bounding box center [908, 743] width 290 height 18
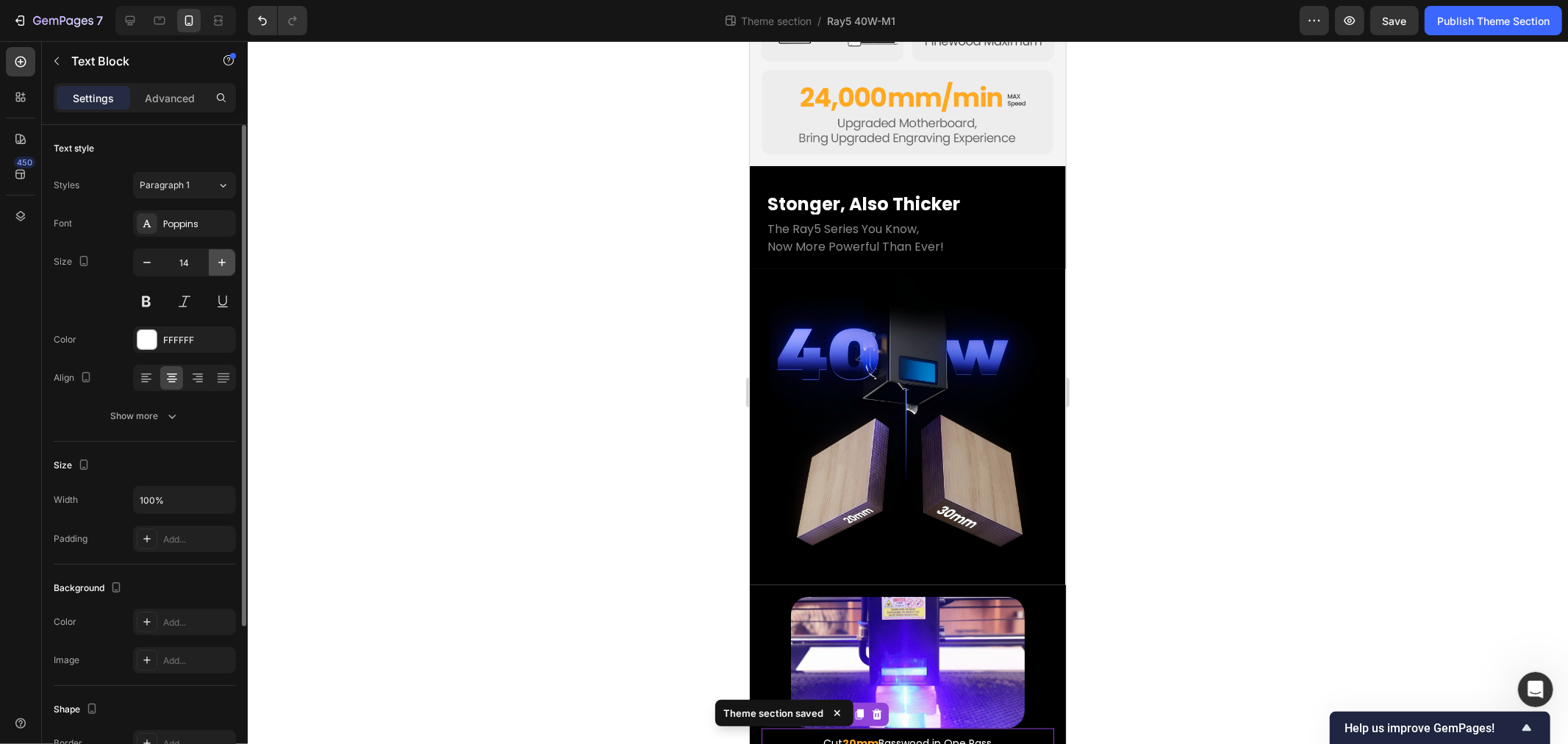
click at [226, 261] on icon "button" at bounding box center [222, 262] width 14 height 14
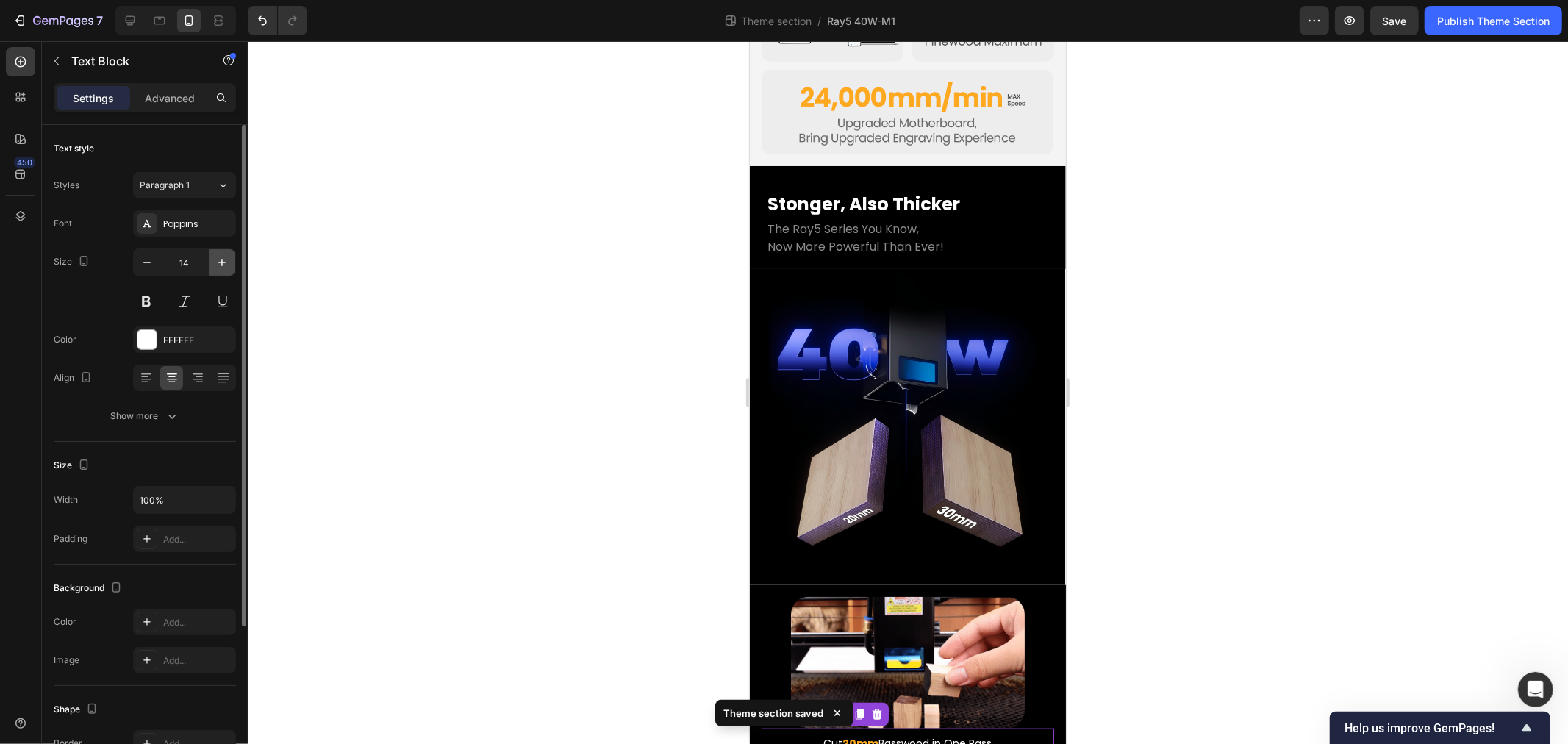
click at [226, 261] on icon "button" at bounding box center [222, 262] width 14 height 14
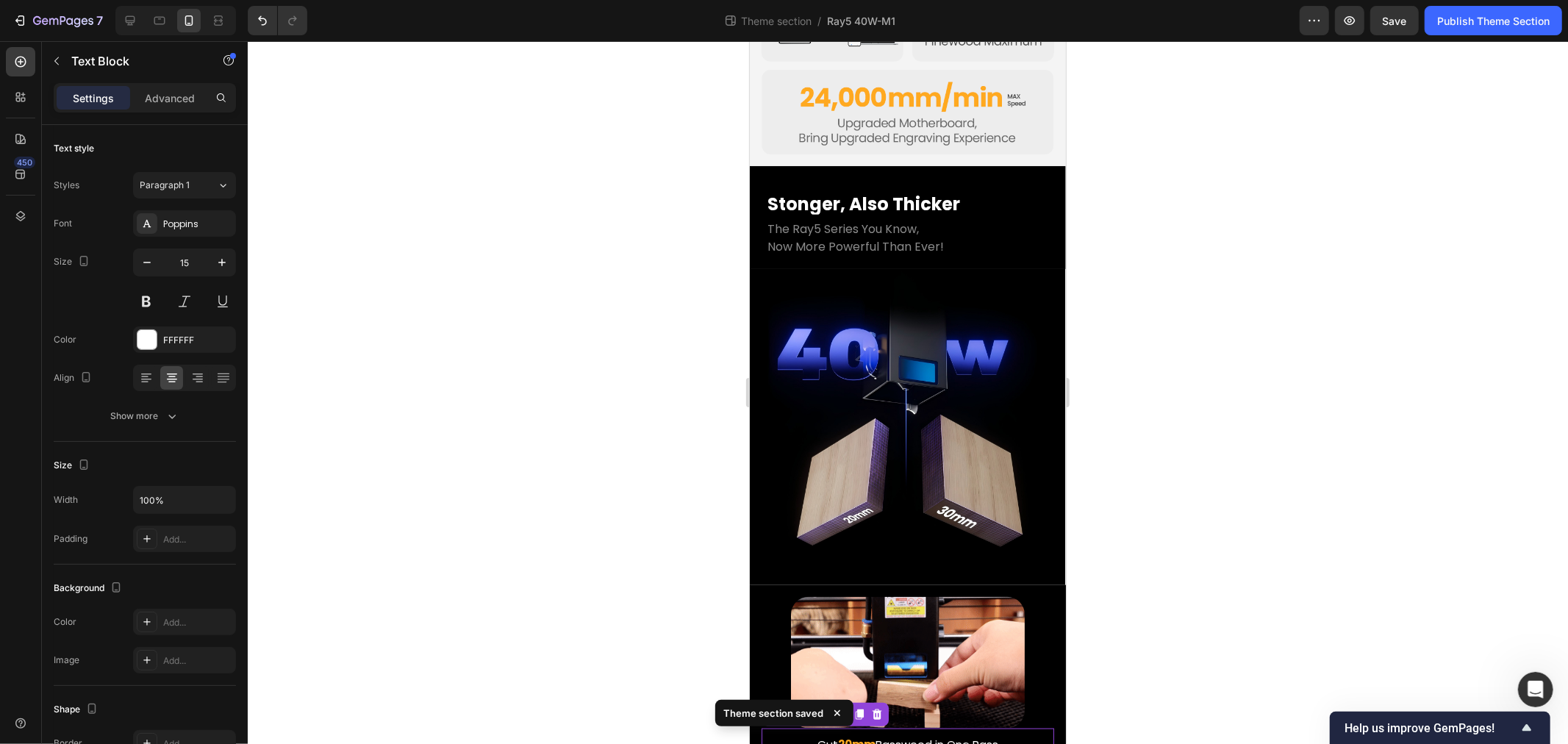
type input "16"
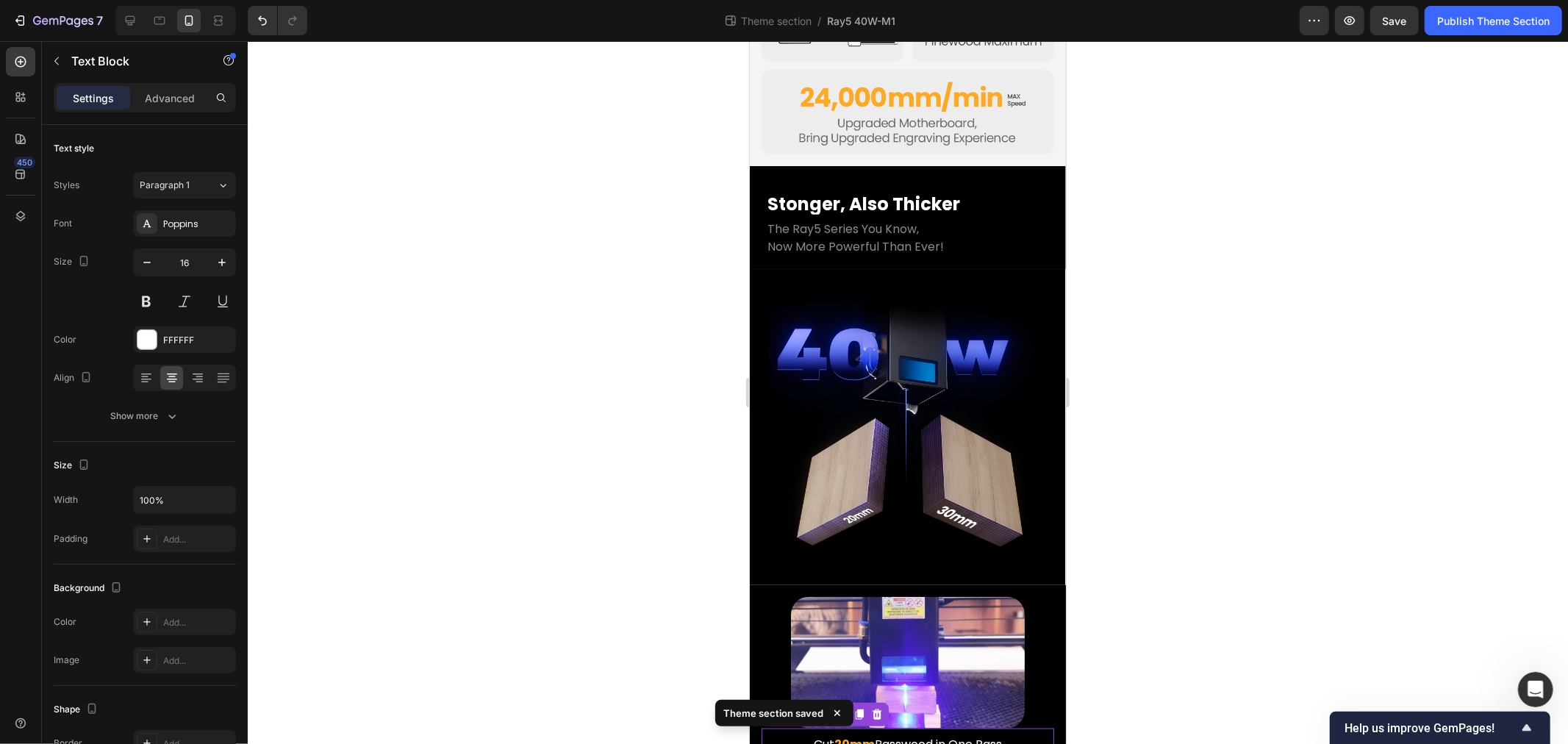
click at [552, 487] on div at bounding box center [908, 393] width 1320 height 703
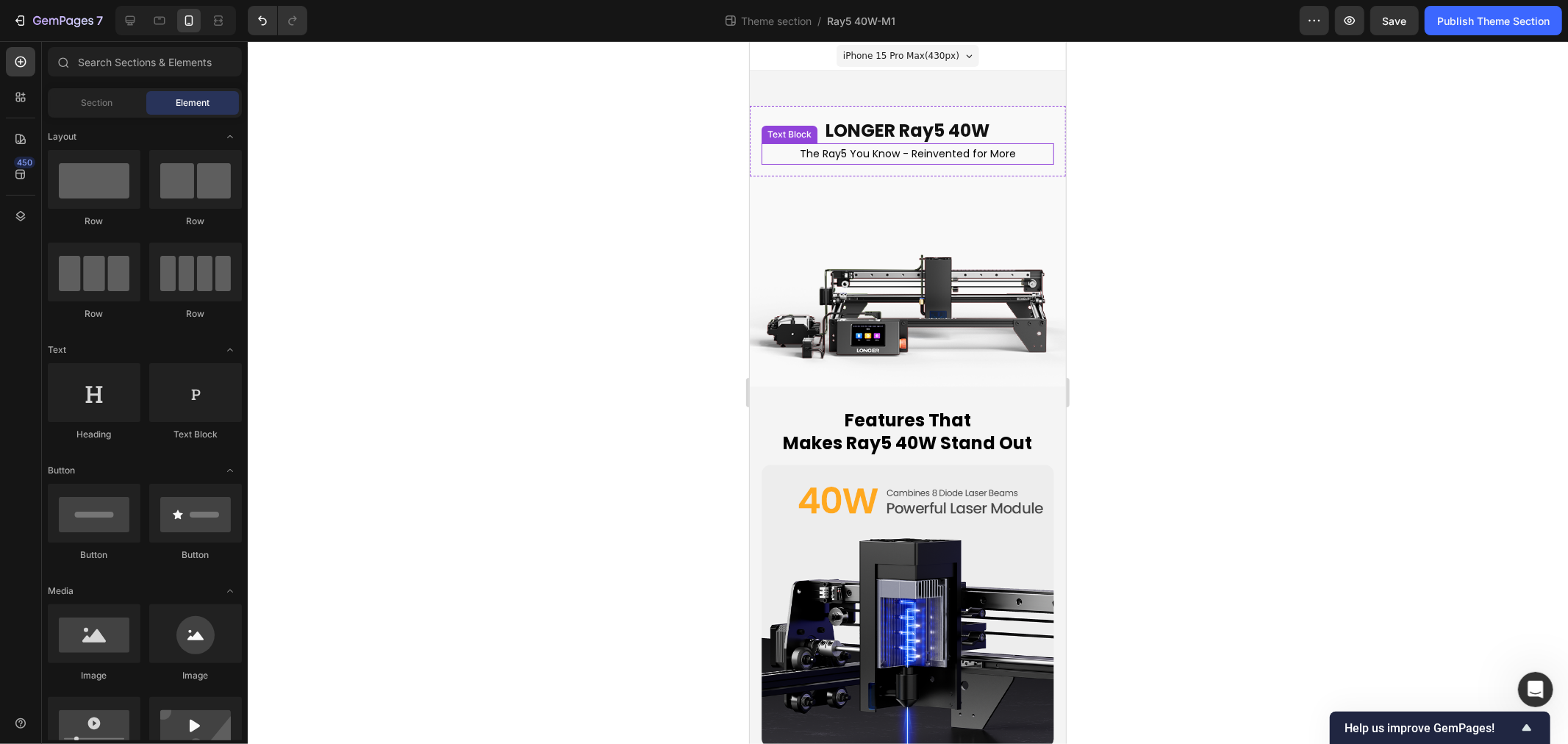
click at [873, 147] on p "The Ray5 You Know - Reinvented for More" at bounding box center [908, 153] width 290 height 18
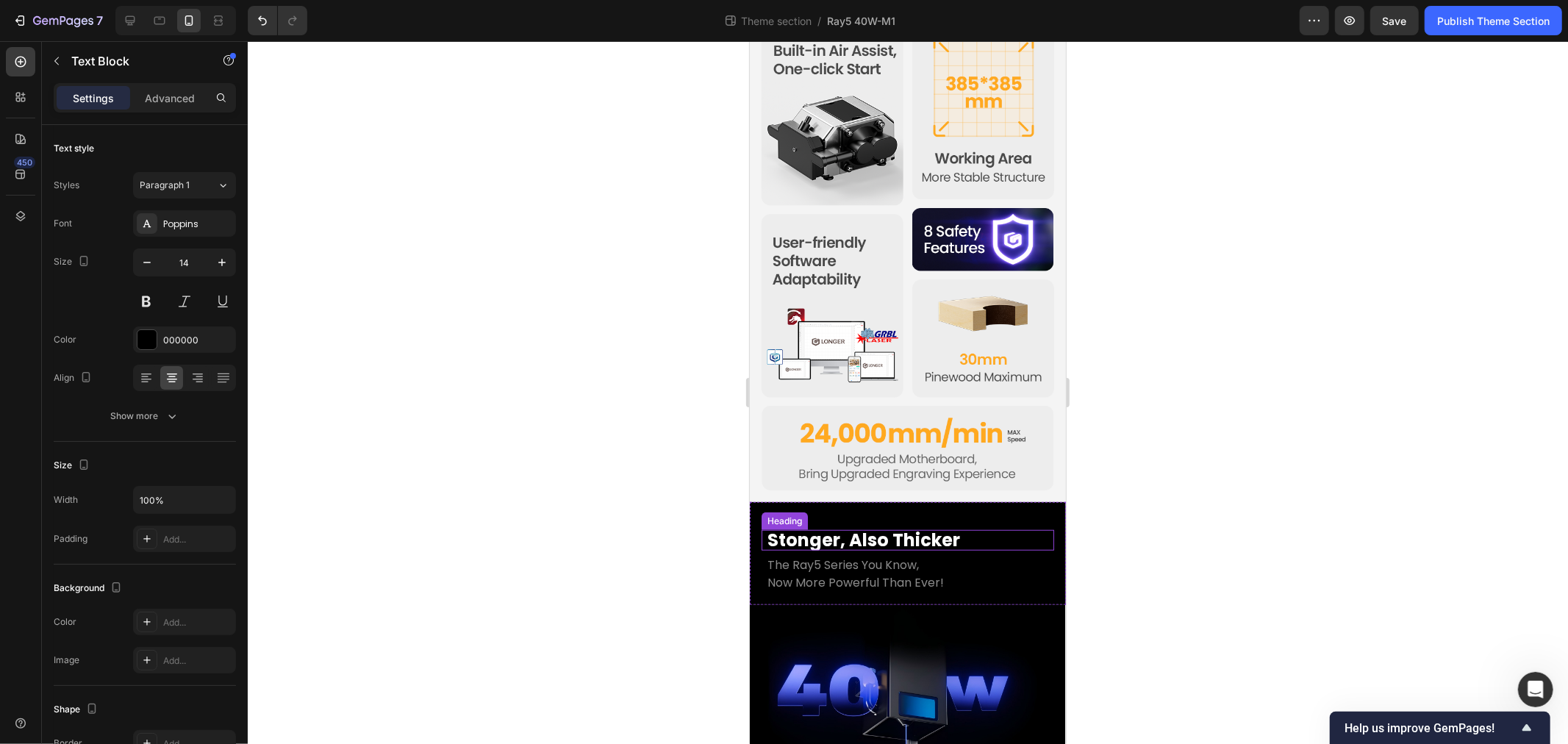
scroll to position [1083, 0]
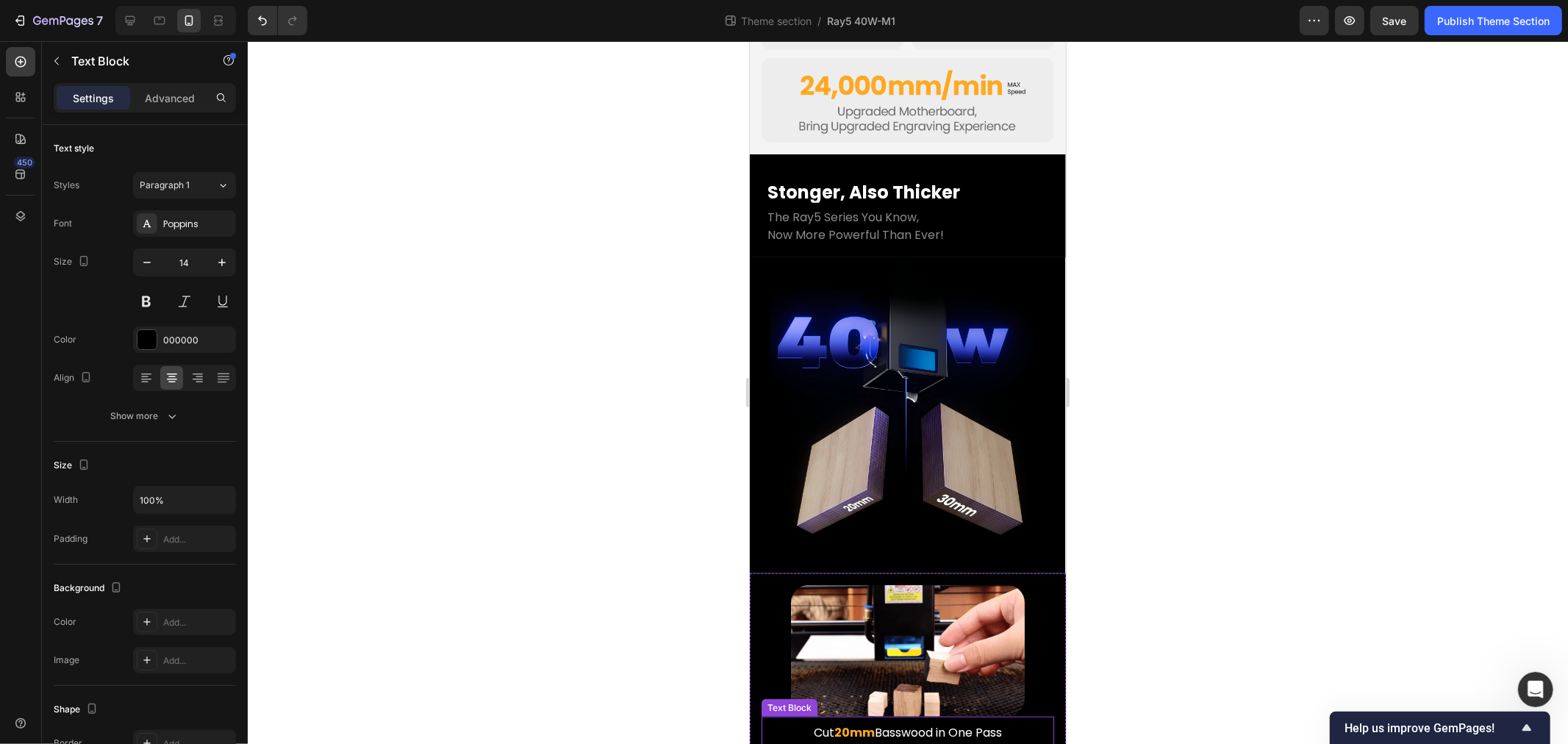
click at [887, 722] on p "Cut 20mm Basswood in One Pass" at bounding box center [908, 733] width 290 height 22
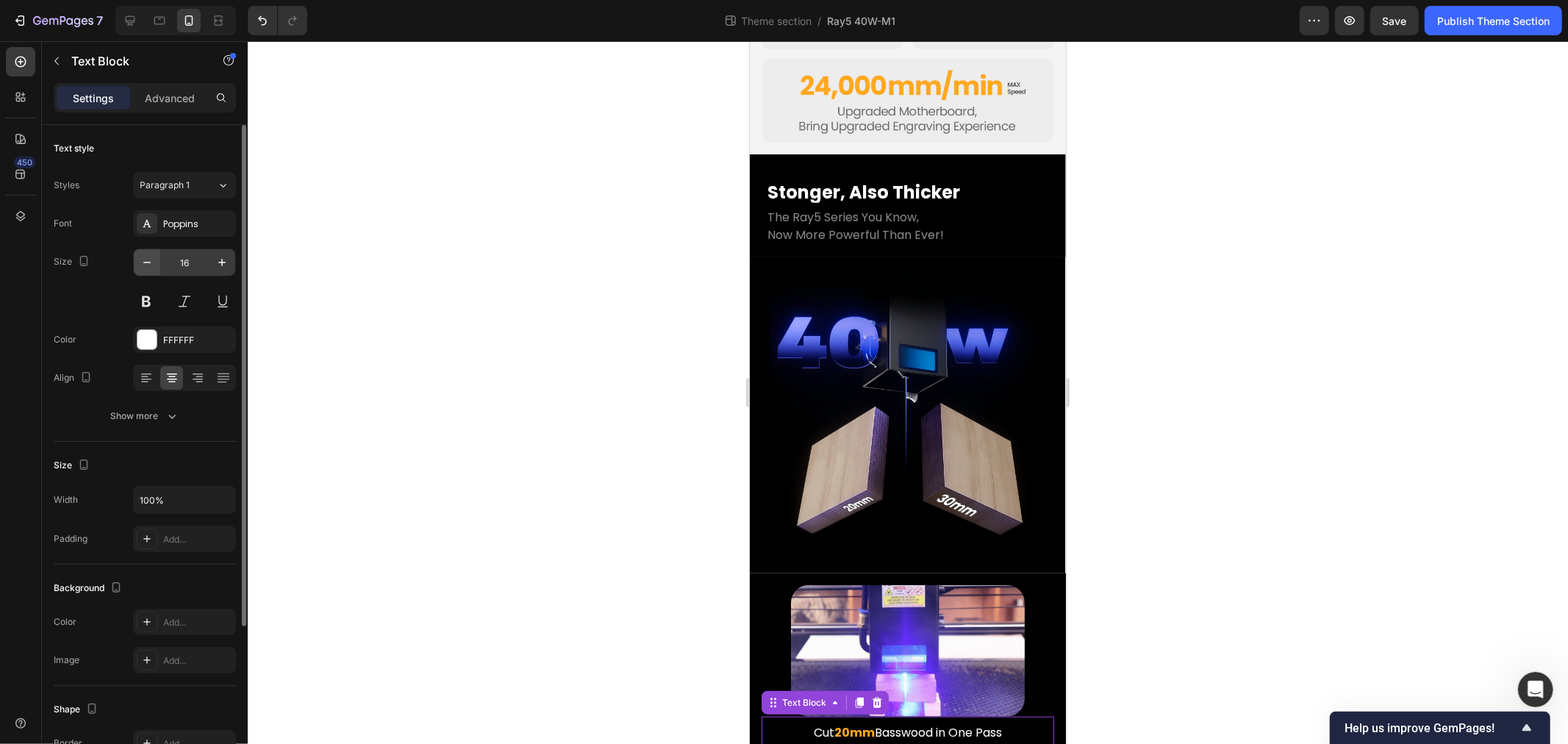
click at [157, 262] on button "button" at bounding box center [147, 262] width 26 height 26
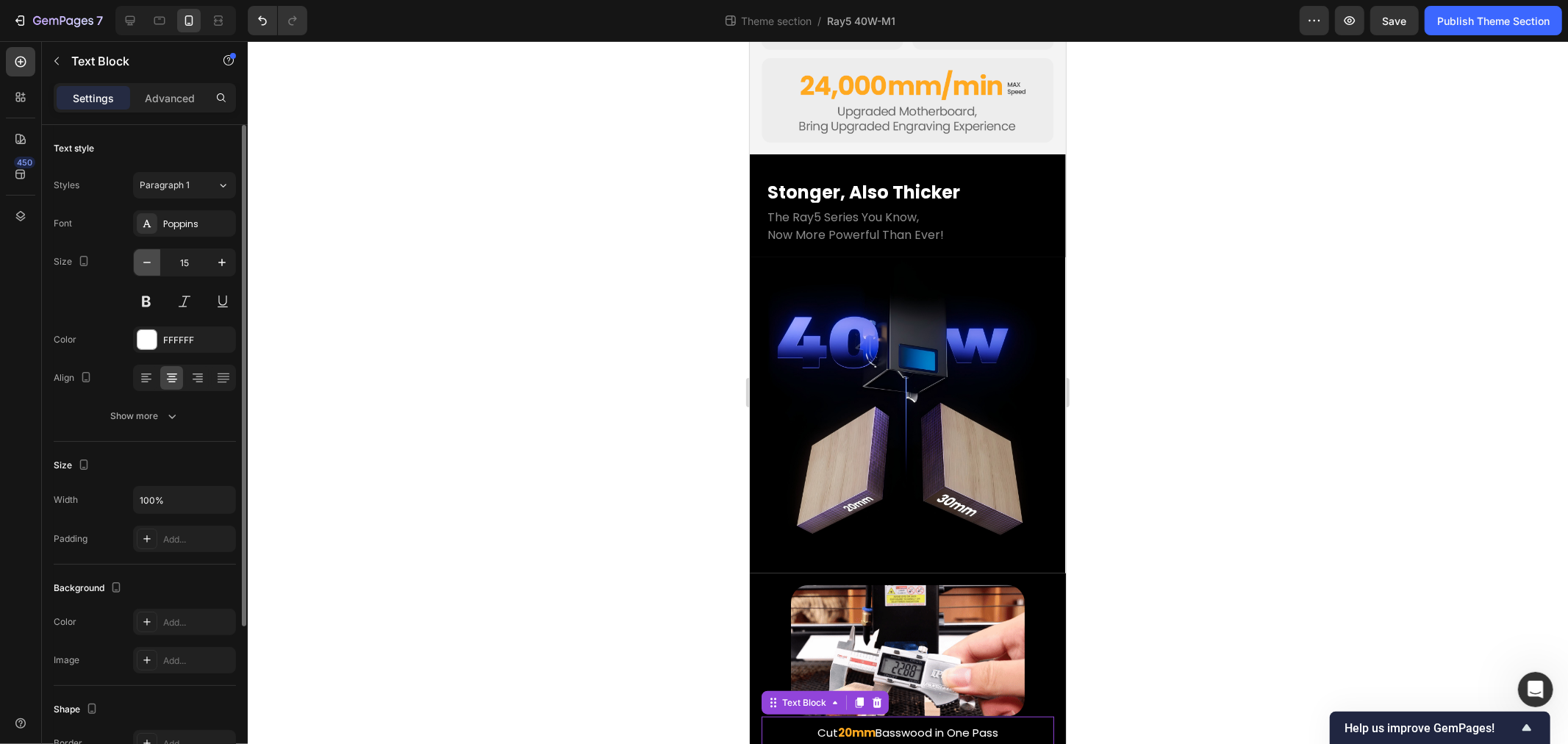
scroll to position [1082, 0]
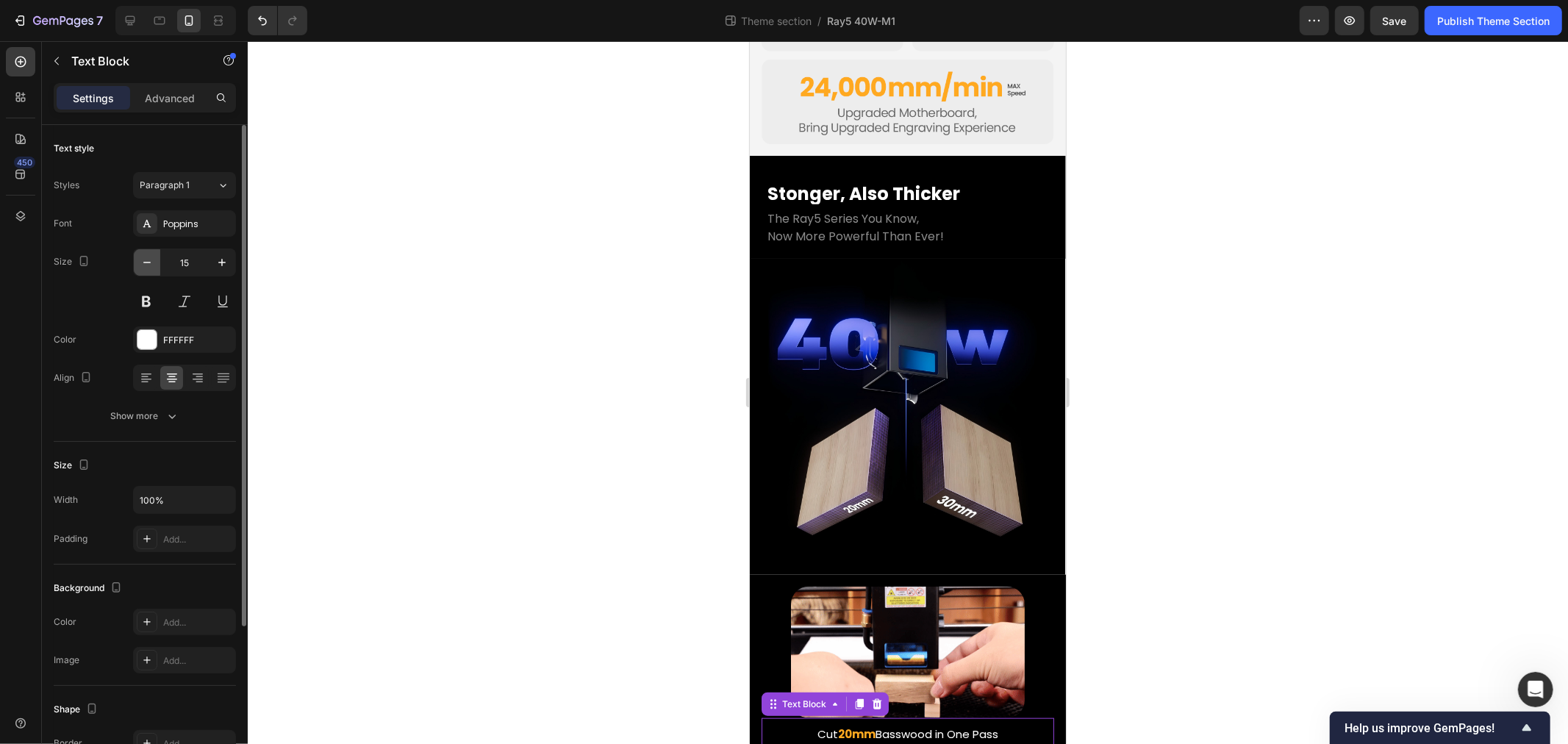
click at [150, 262] on icon "button" at bounding box center [147, 262] width 7 height 2
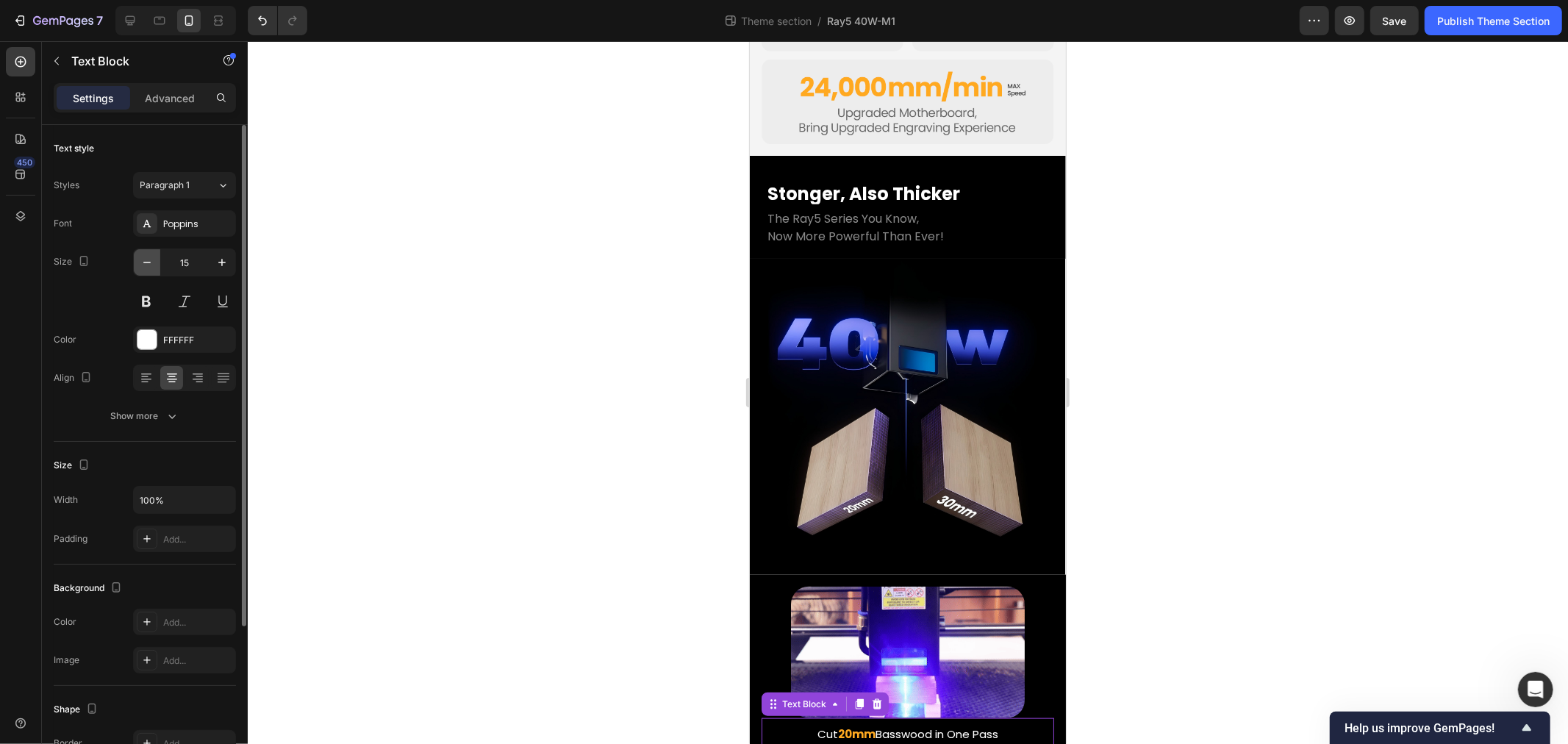
type input "14"
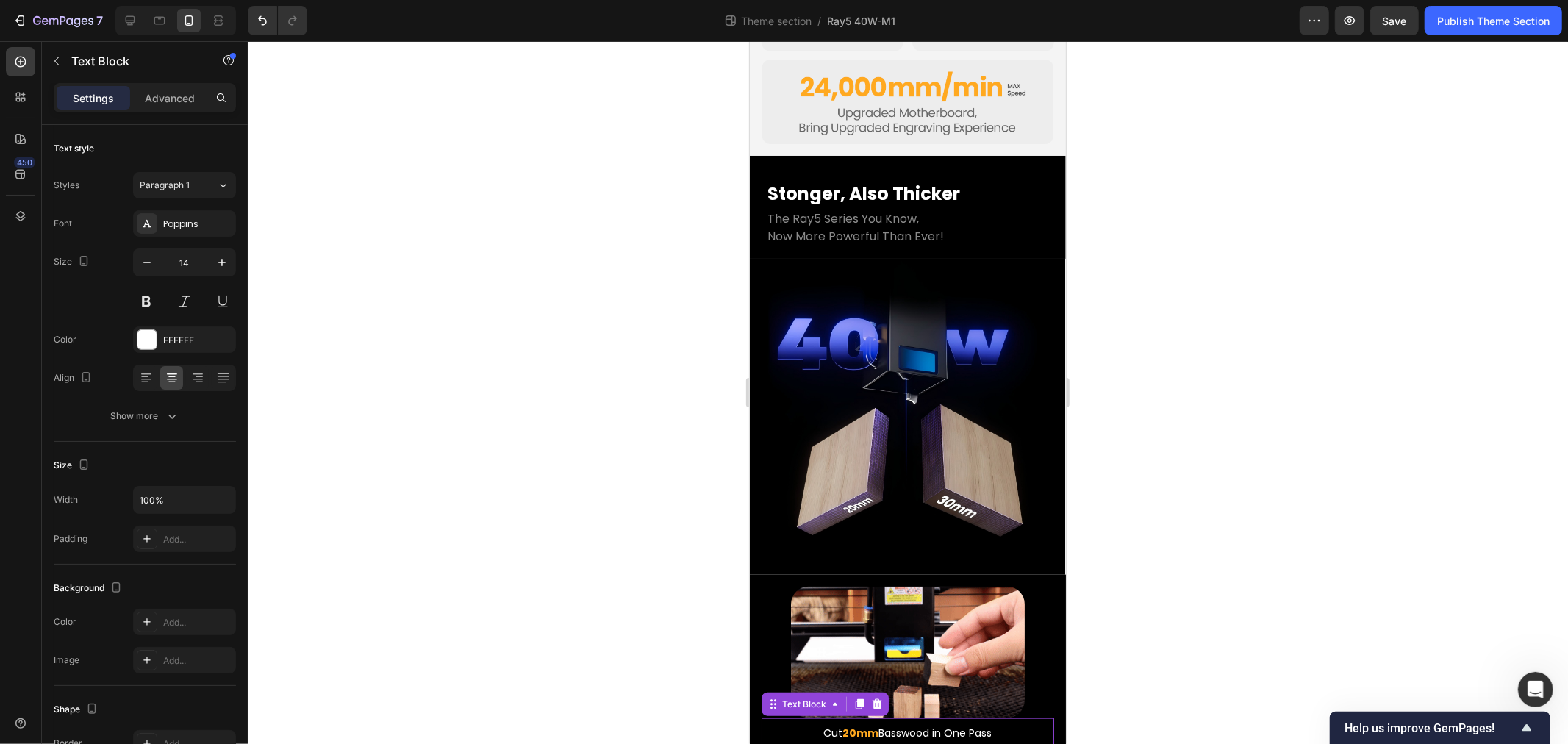
scroll to position [1082, 0]
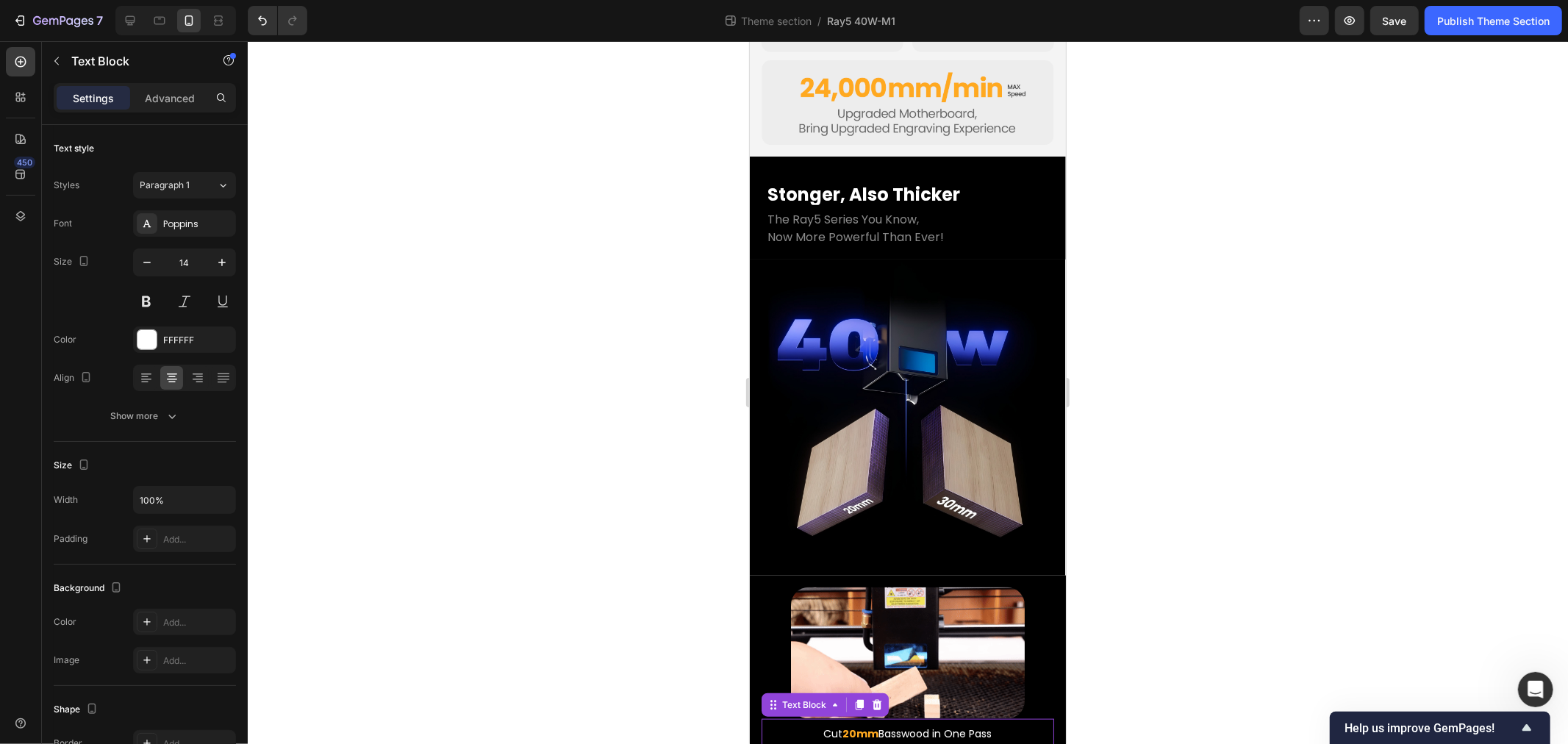
drag, startPoint x: 491, startPoint y: 438, endPoint x: 217, endPoint y: 442, distance: 274.0
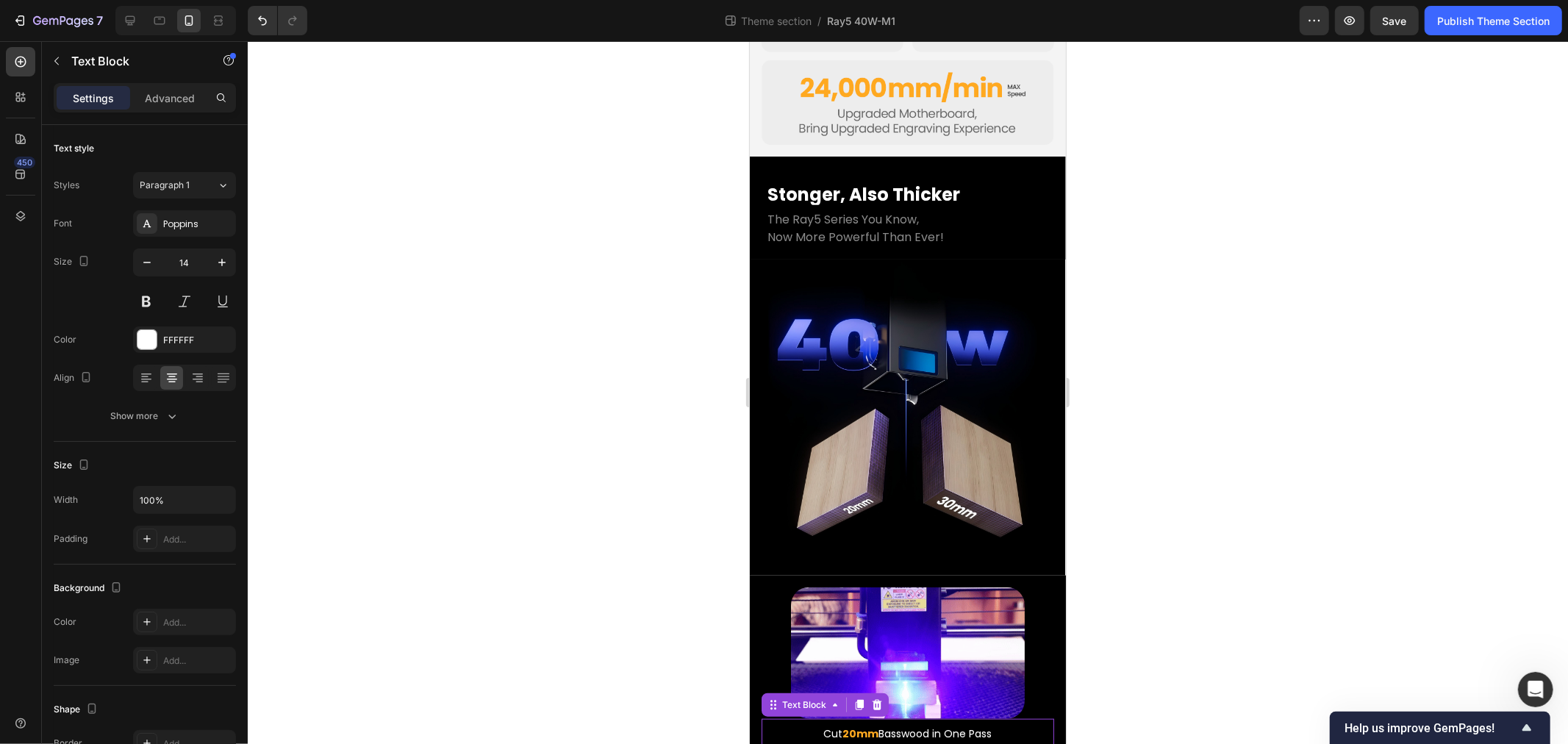
click at [491, 438] on div at bounding box center [908, 393] width 1320 height 703
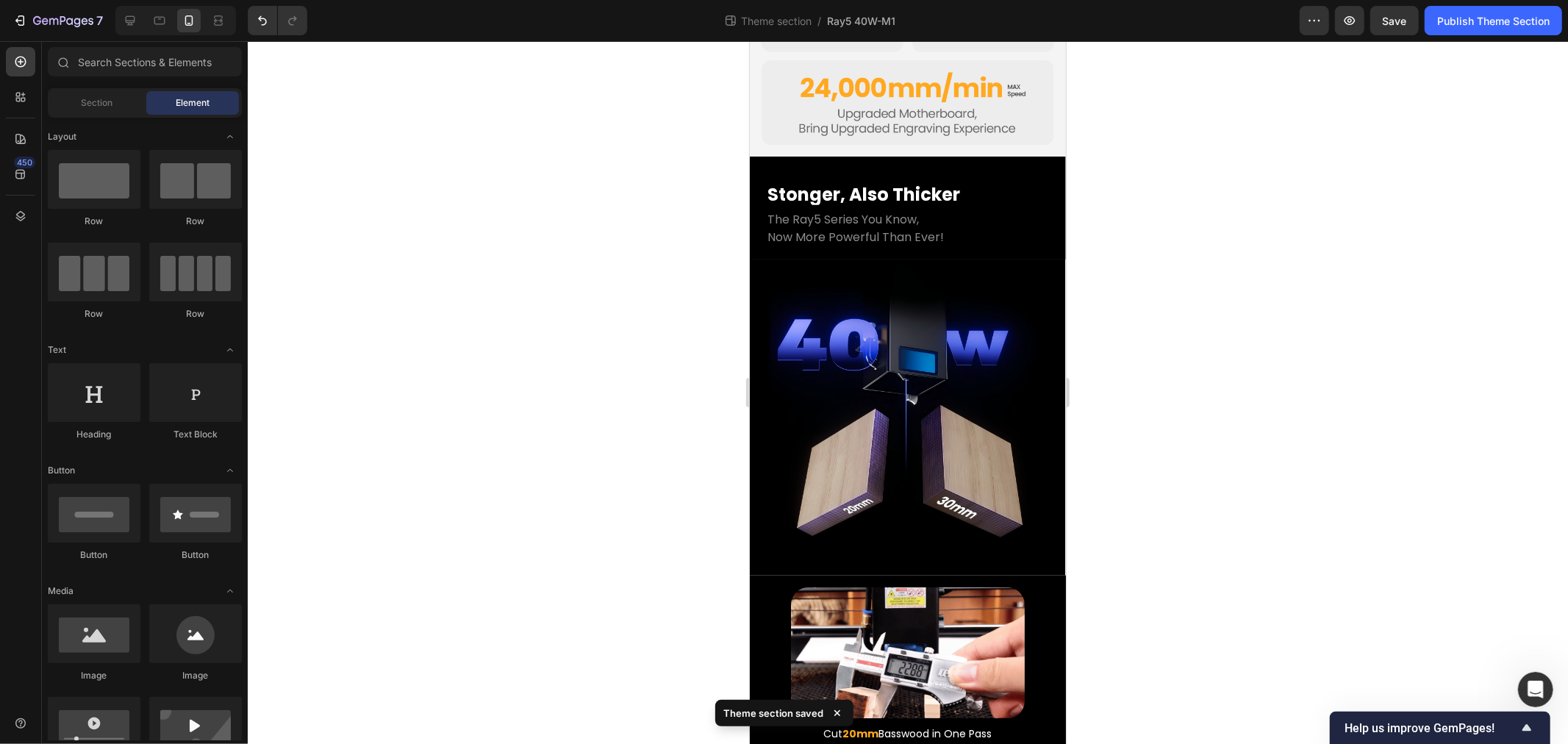
click at [549, 335] on div at bounding box center [908, 393] width 1320 height 703
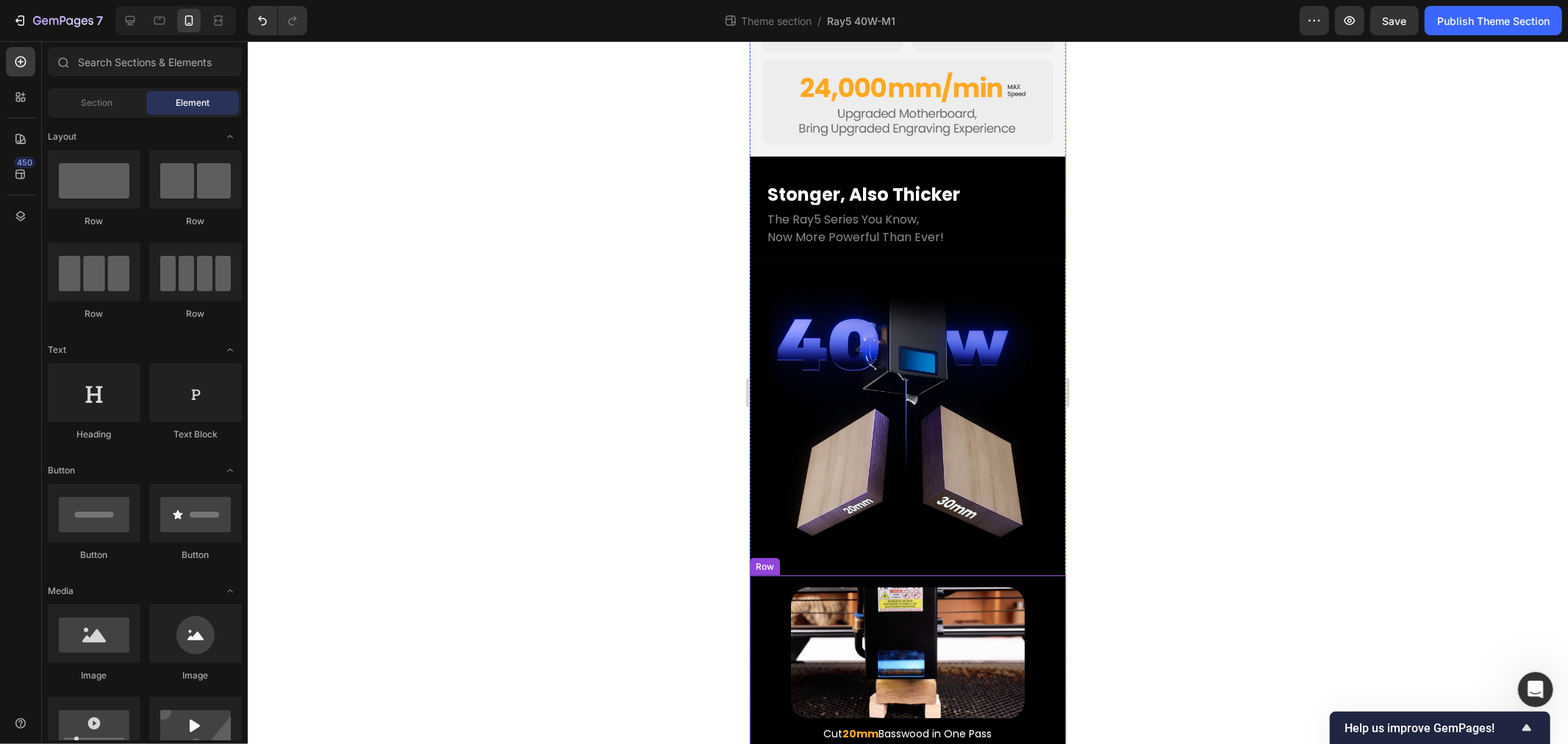
click at [753, 613] on div "Image Cut 20mm Basswood in One Pass Text Block Row" at bounding box center [907, 668] width 316 height 186
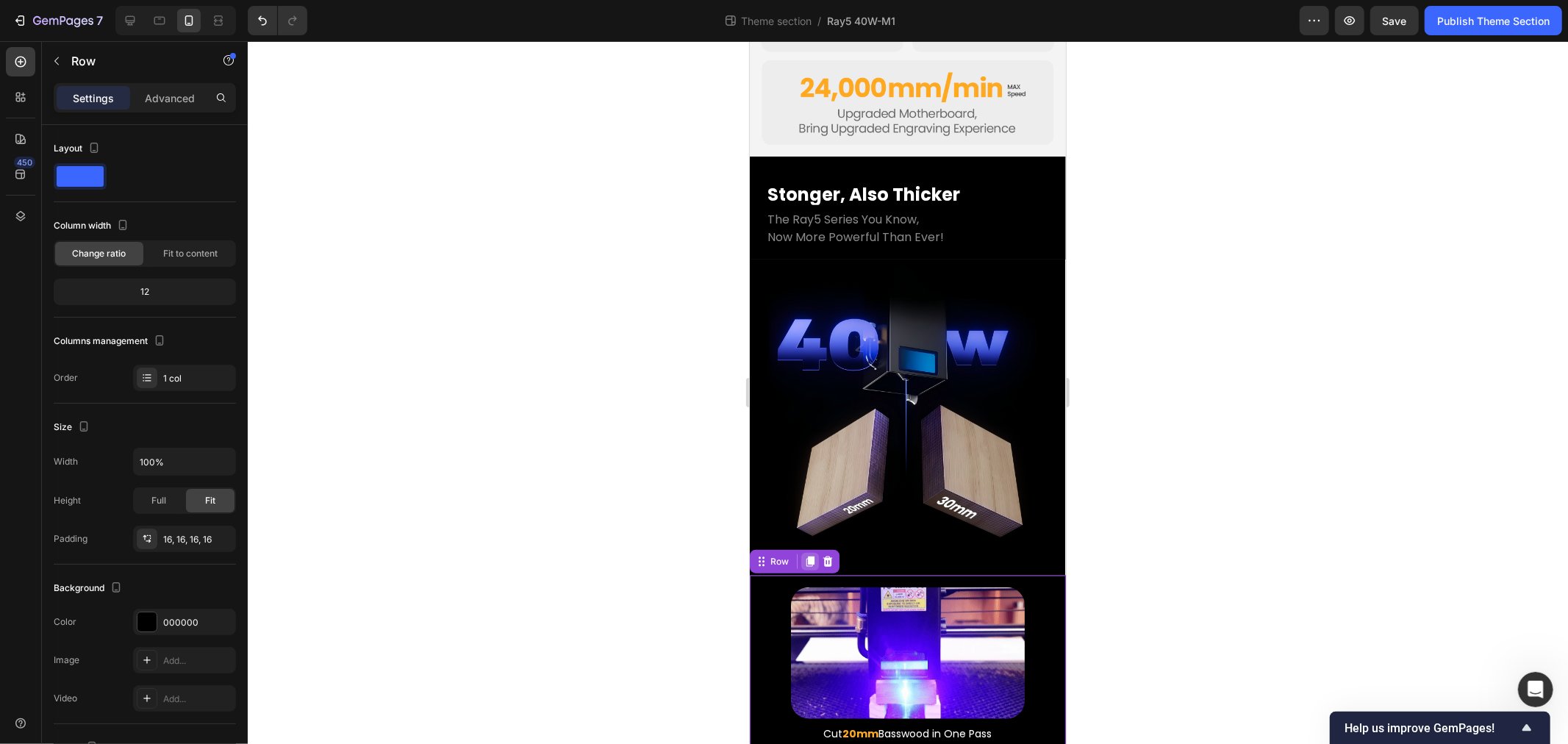
click at [810, 556] on icon at bounding box center [810, 560] width 8 height 10
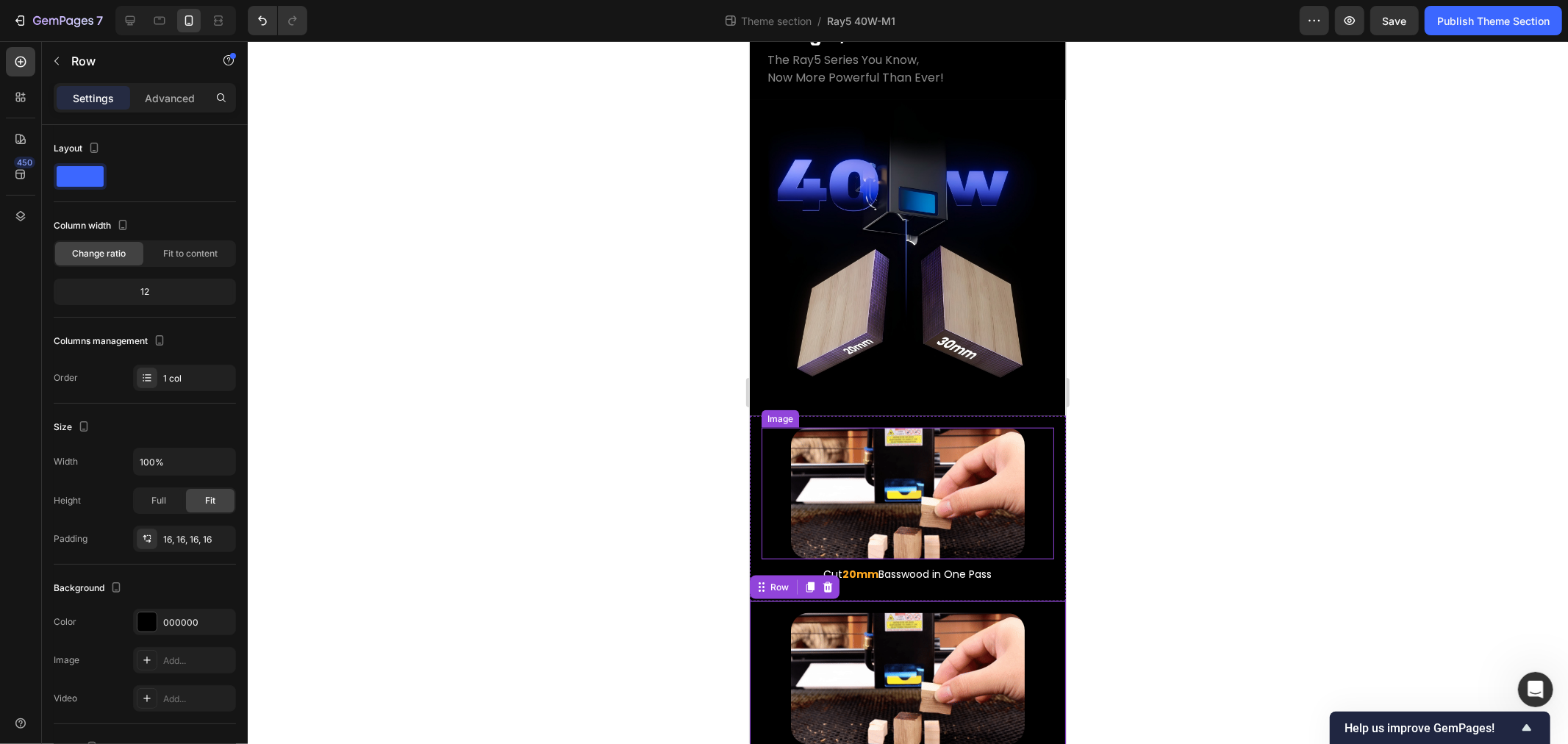
scroll to position [1261, 0]
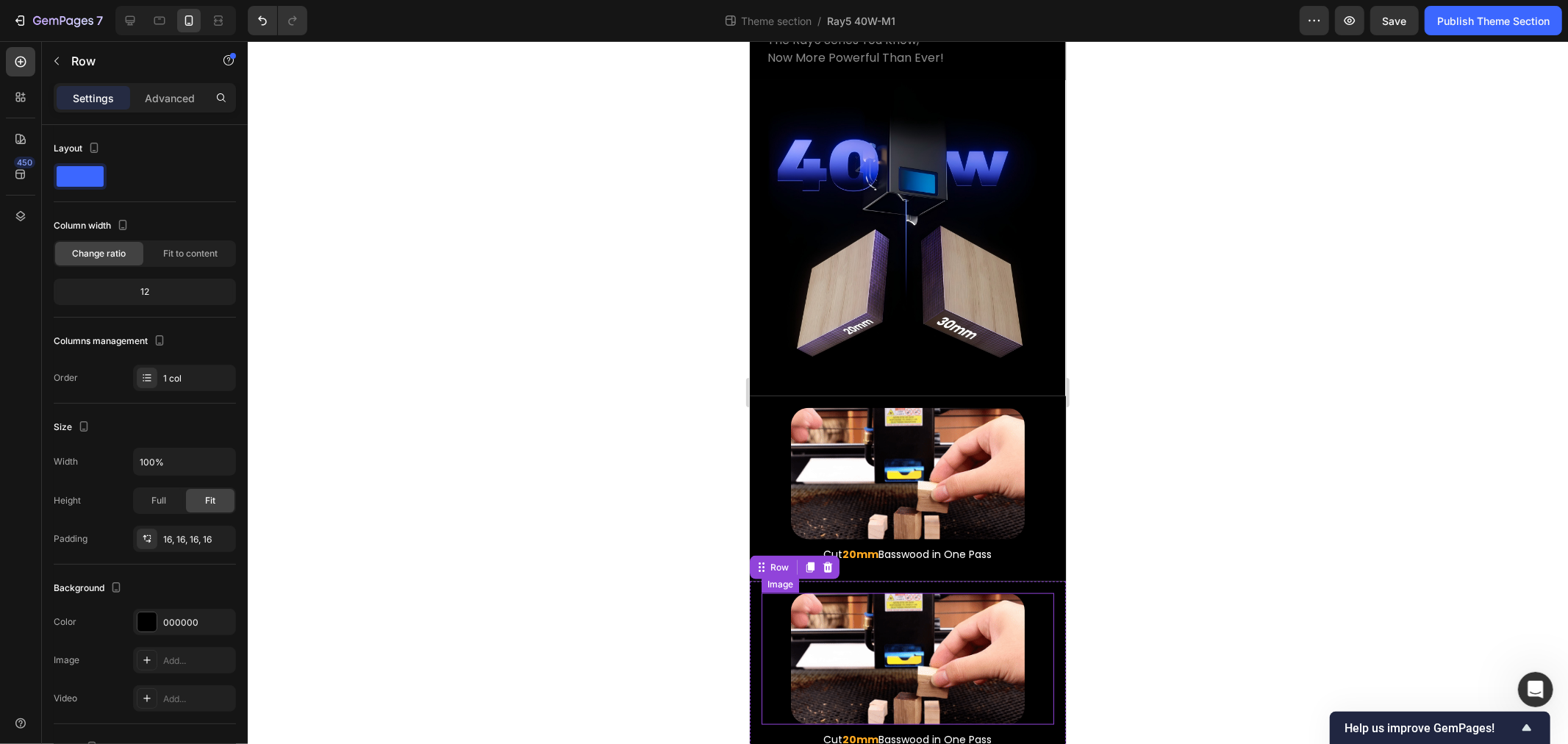
click at [898, 593] on img at bounding box center [908, 658] width 233 height 131
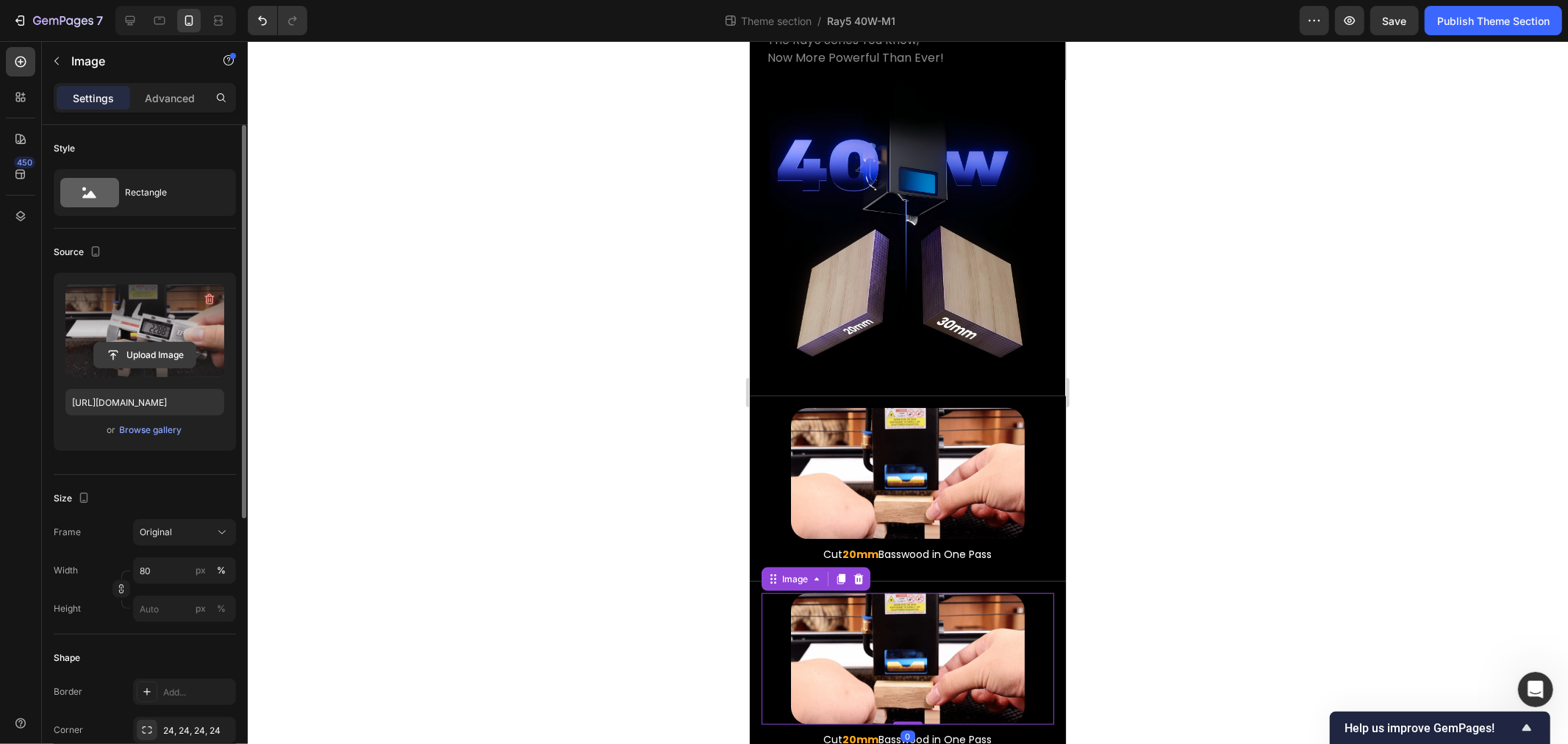
click at [148, 354] on input "file" at bounding box center [145, 356] width 101 height 25
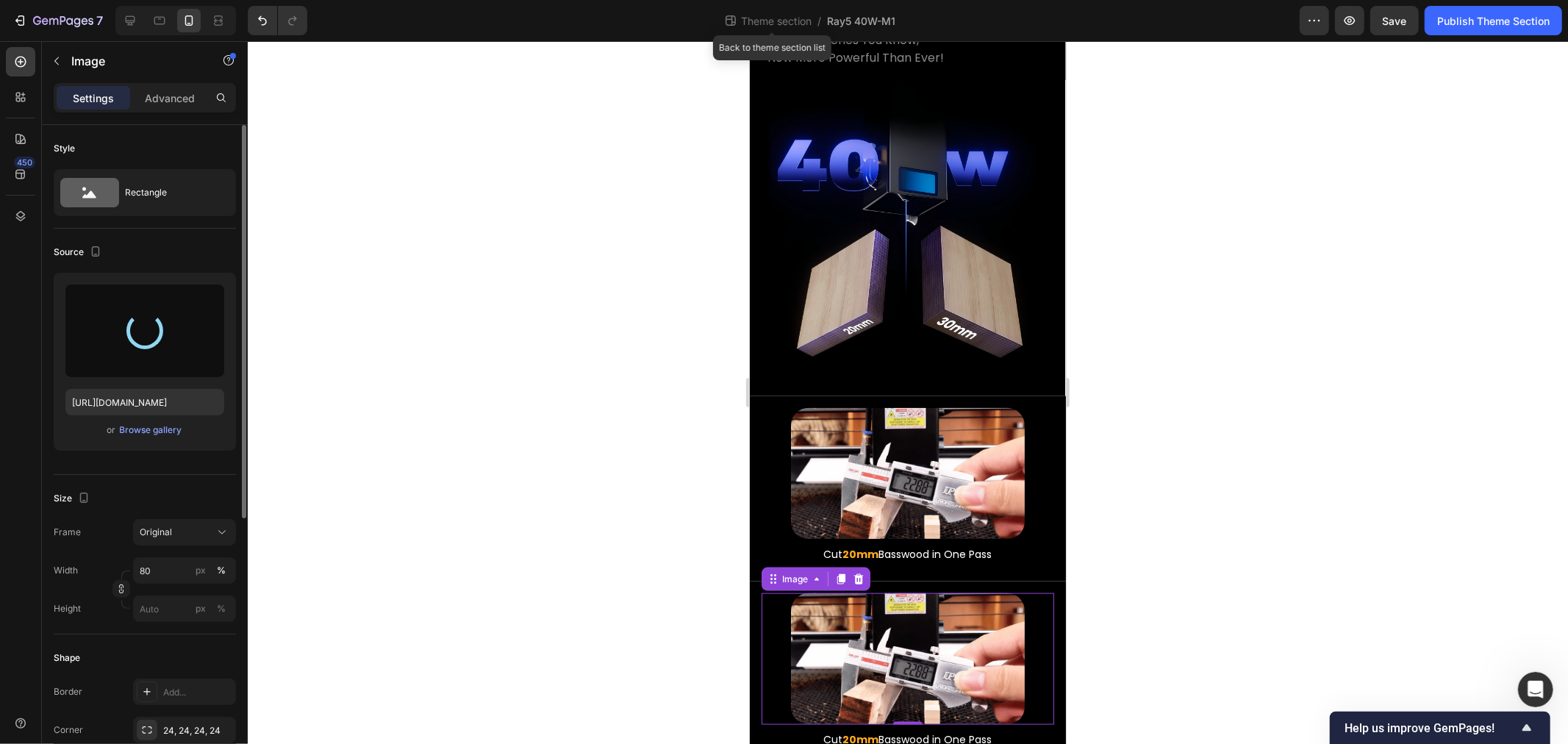
type input "https://cdn.shopify.com/s/files/1/0517/8812/0247/files/gempages_490436405370029…"
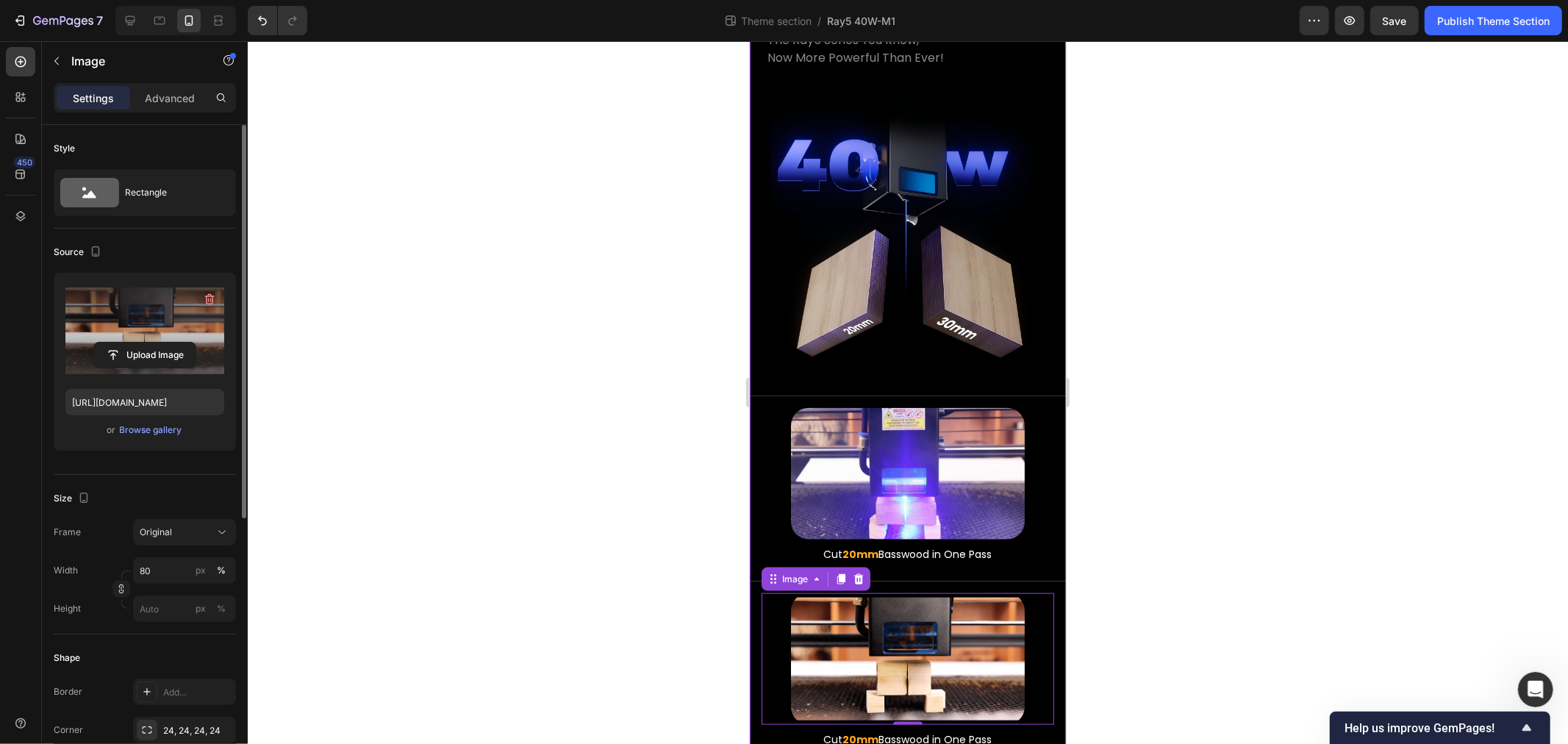
click at [900, 730] on div "0" at bounding box center [908, 736] width 14 height 12
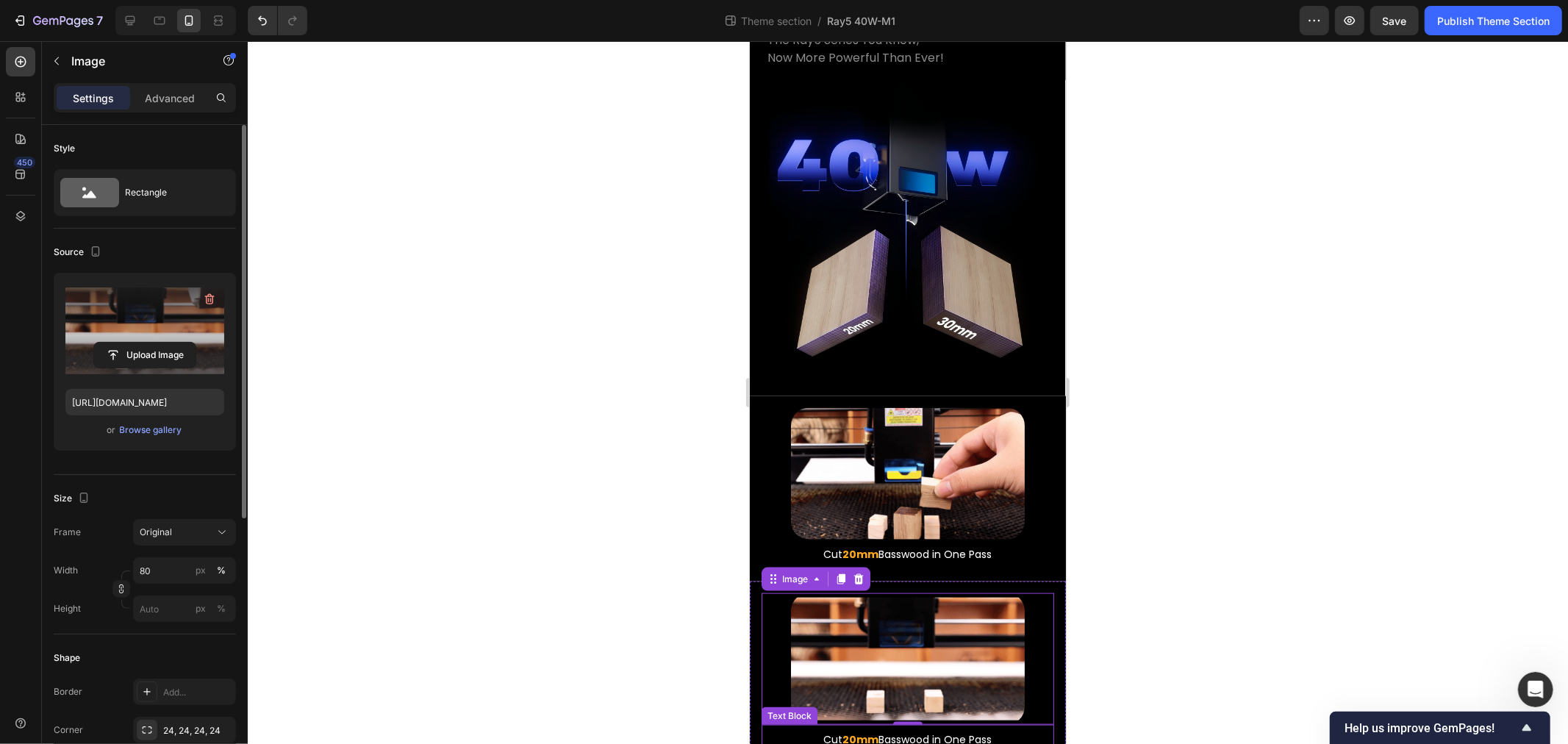
click at [874, 730] on p "Cut 20mm Basswood in One Pass" at bounding box center [908, 739] width 290 height 18
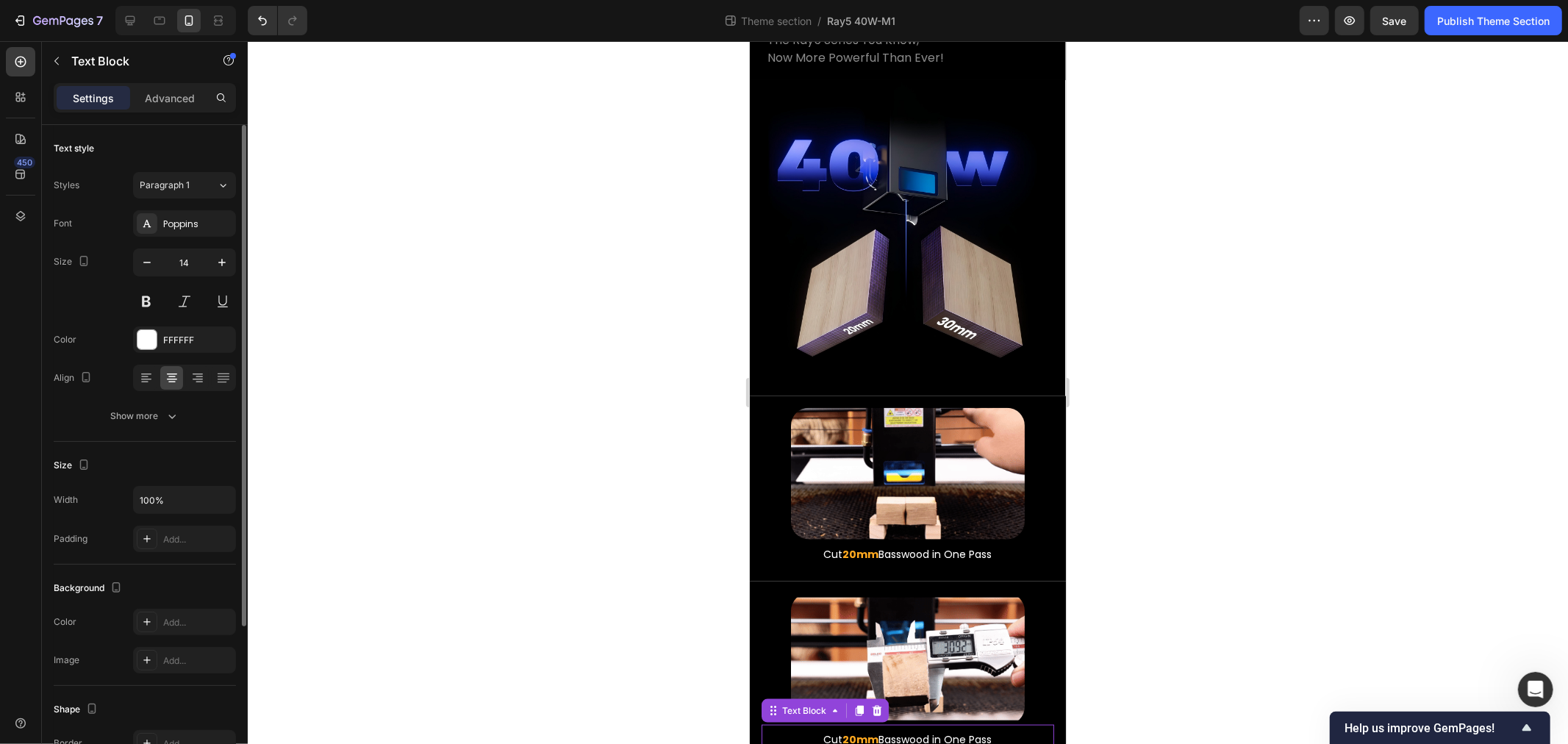
click at [860, 732] on strong "20mm" at bounding box center [860, 739] width 36 height 14
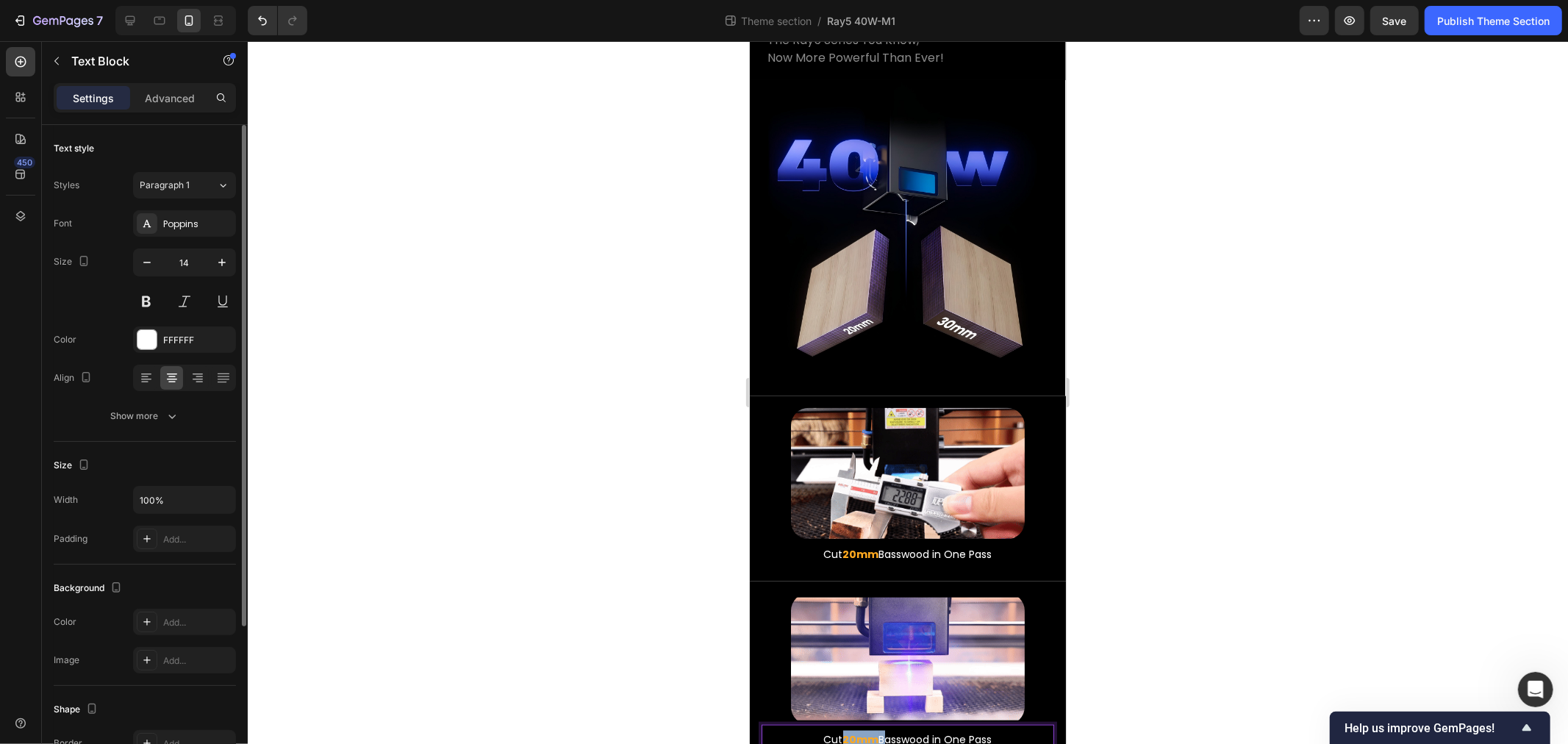
click at [860, 732] on strong "20mm" at bounding box center [860, 739] width 36 height 14
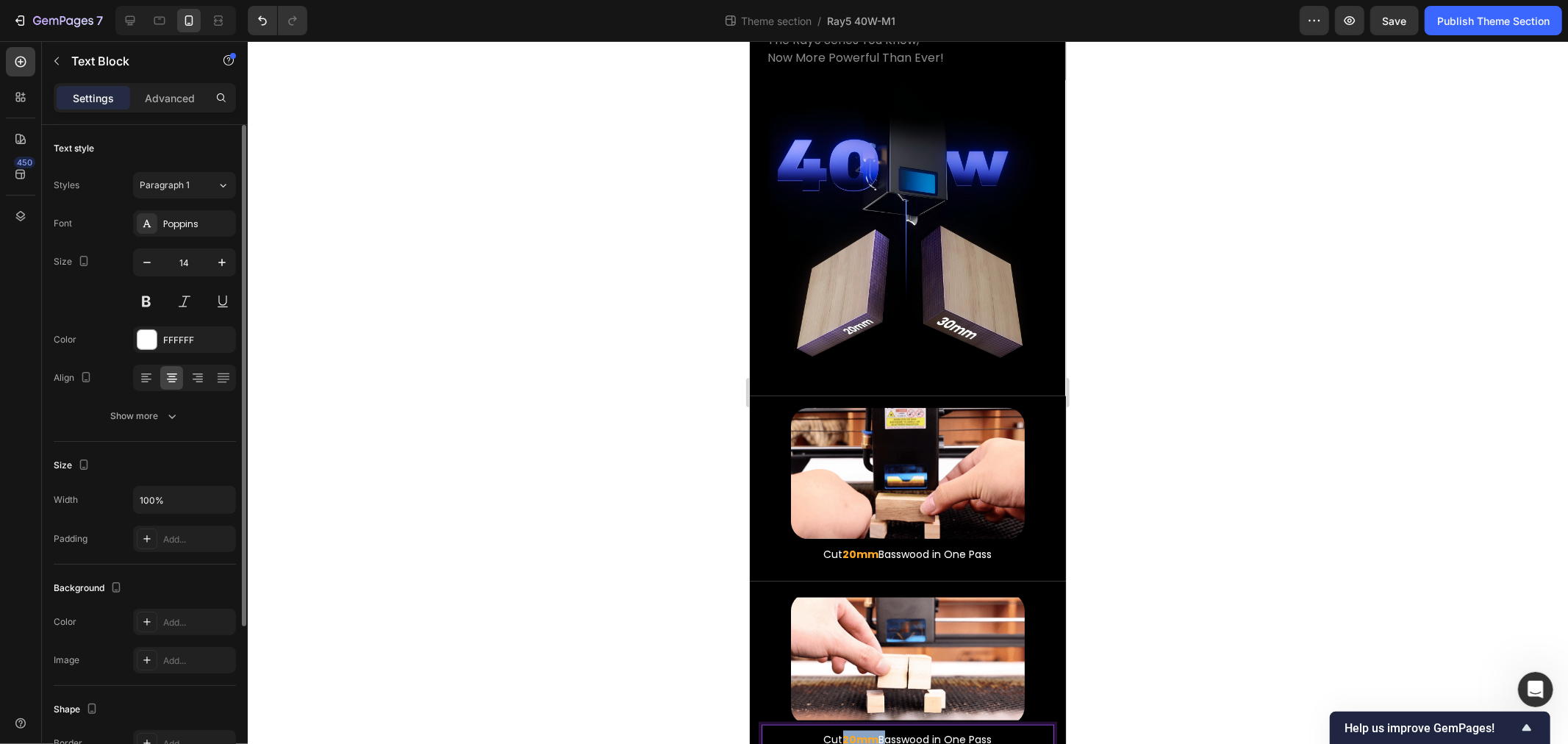
click at [849, 732] on strong "20mm" at bounding box center [860, 739] width 36 height 14
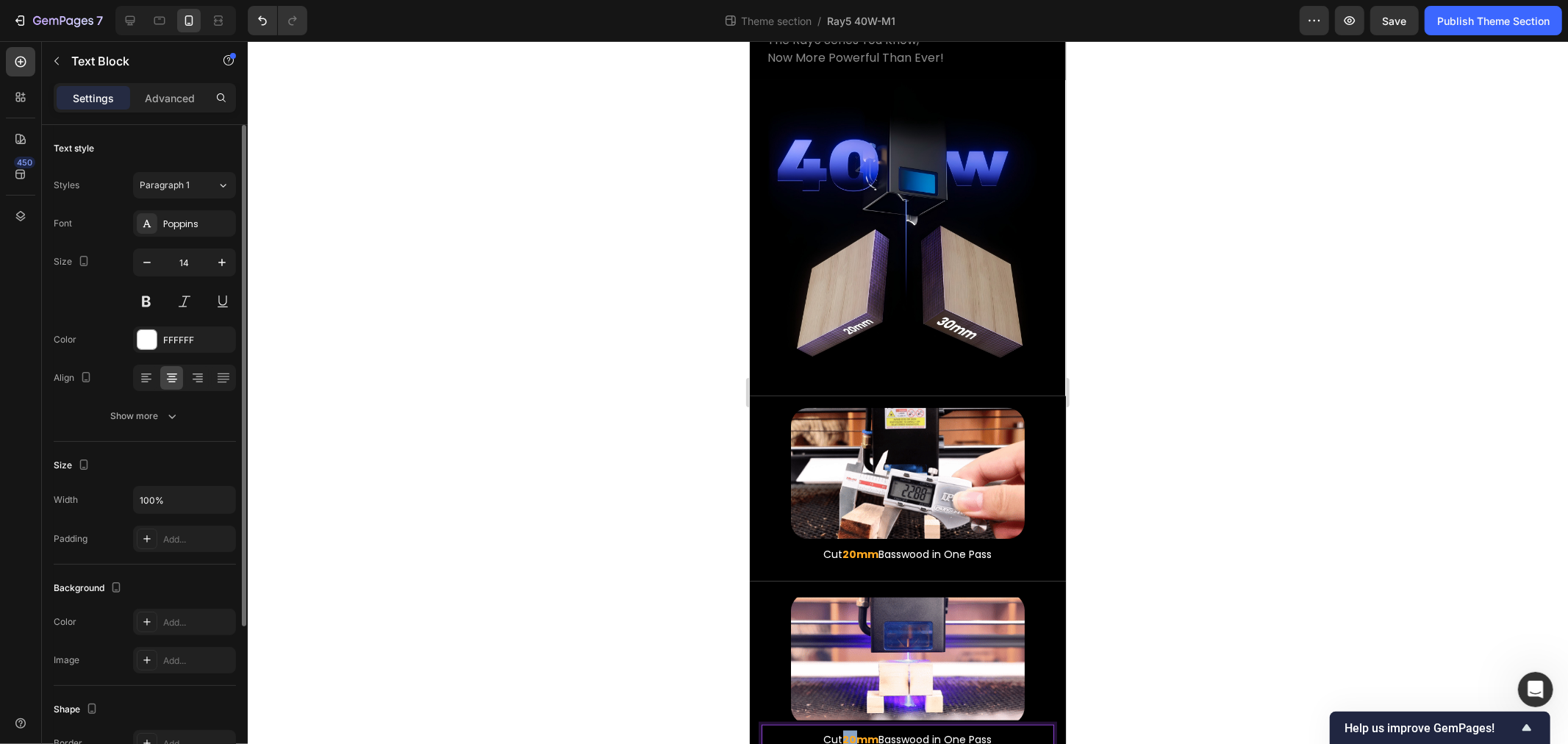
drag, startPoint x: 834, startPoint y: 676, endPoint x: 851, endPoint y: 676, distance: 17.0
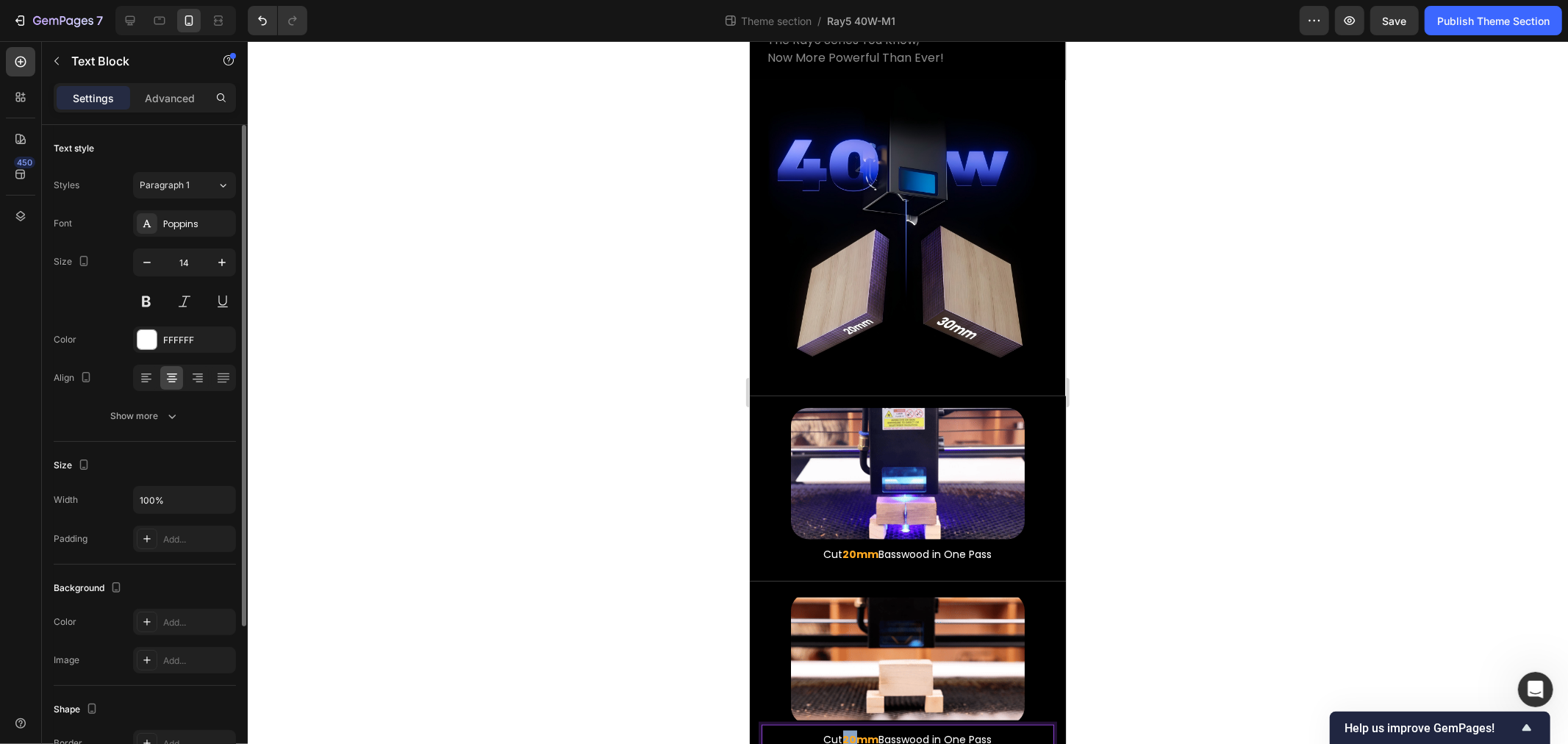
click at [851, 730] on p "Cut 20mm Basswood in One Pass" at bounding box center [908, 739] width 290 height 18
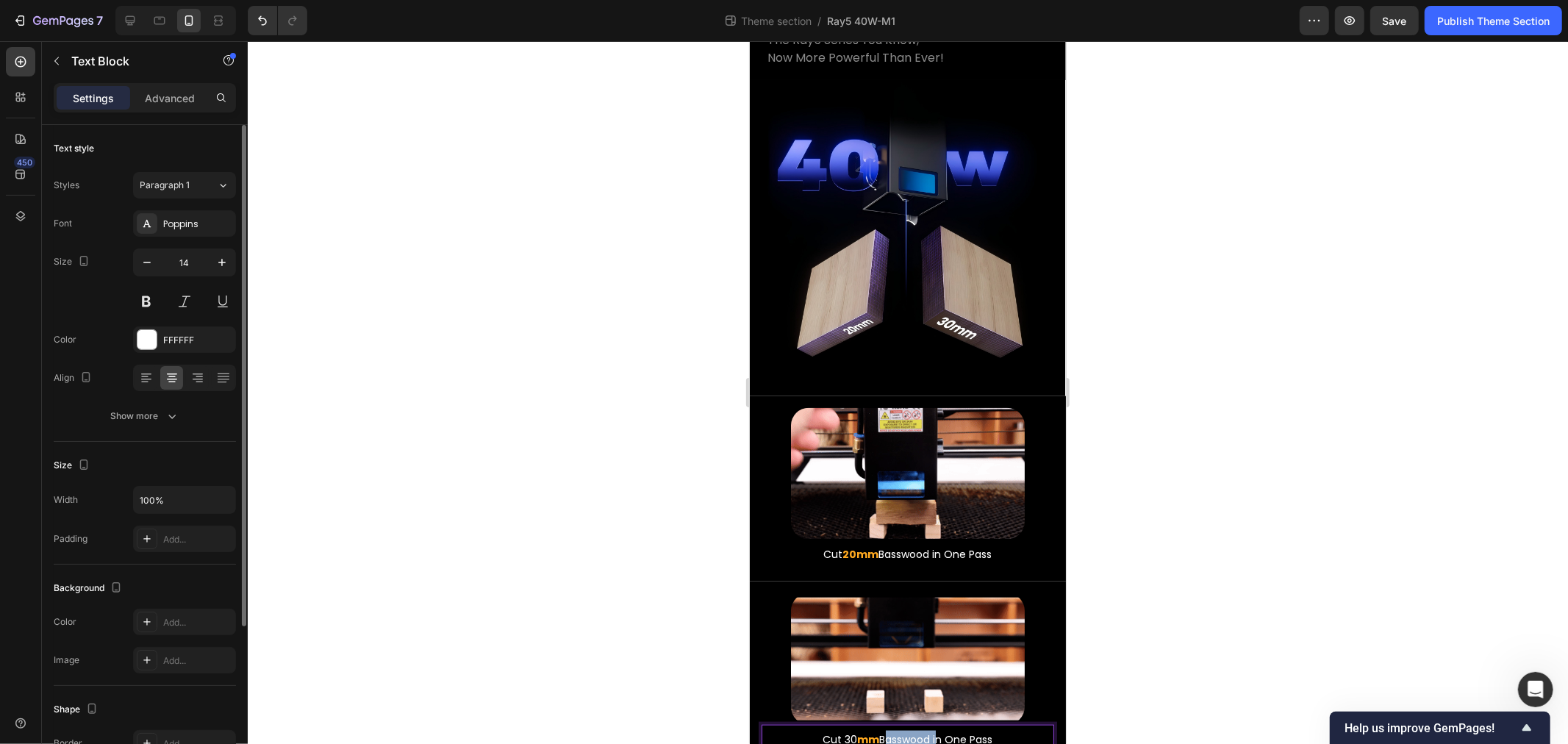
drag, startPoint x: 874, startPoint y: 677, endPoint x: 928, endPoint y: 677, distance: 54.0
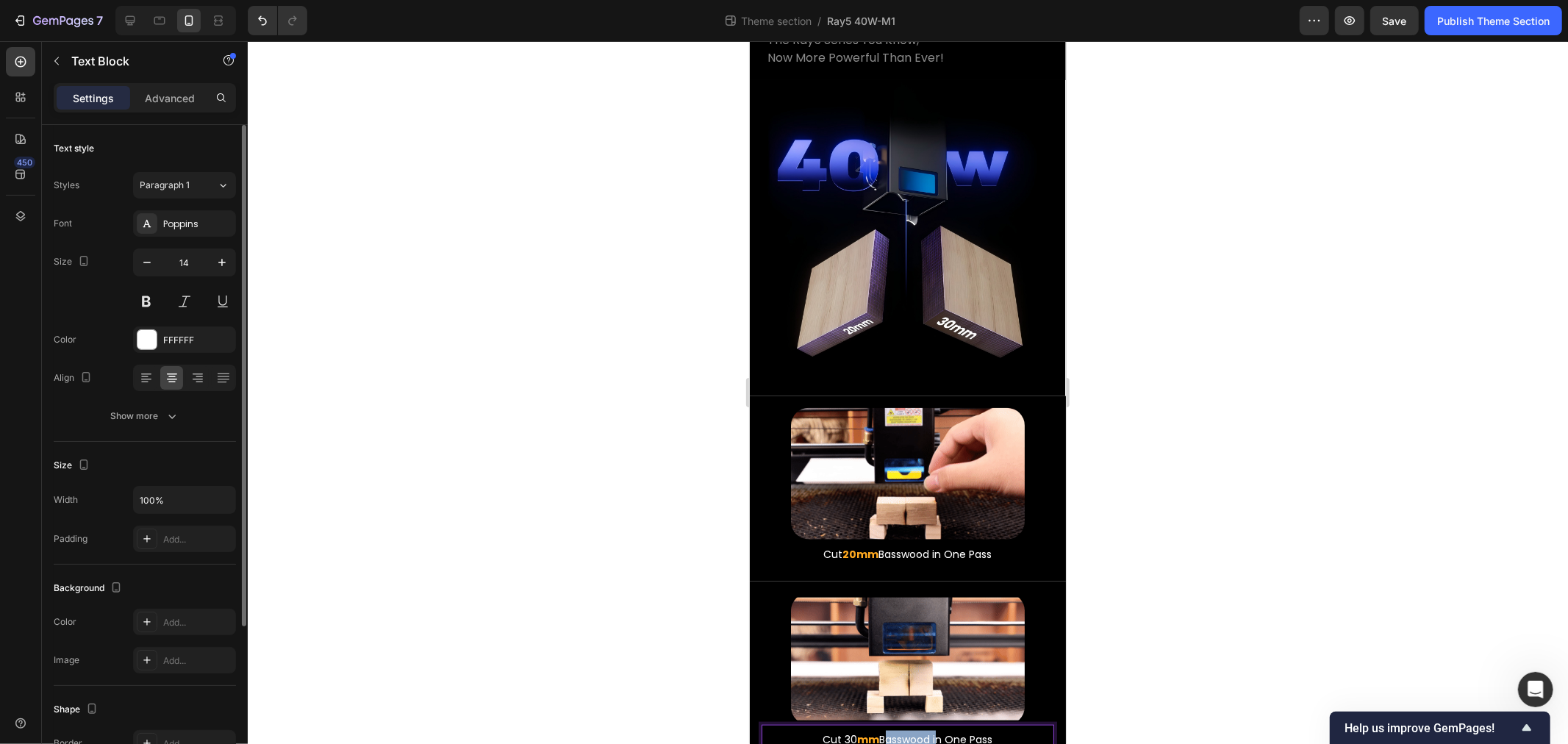
click at [928, 730] on p "Cut 30 mm Basswood in One Pass" at bounding box center [908, 739] width 290 height 18
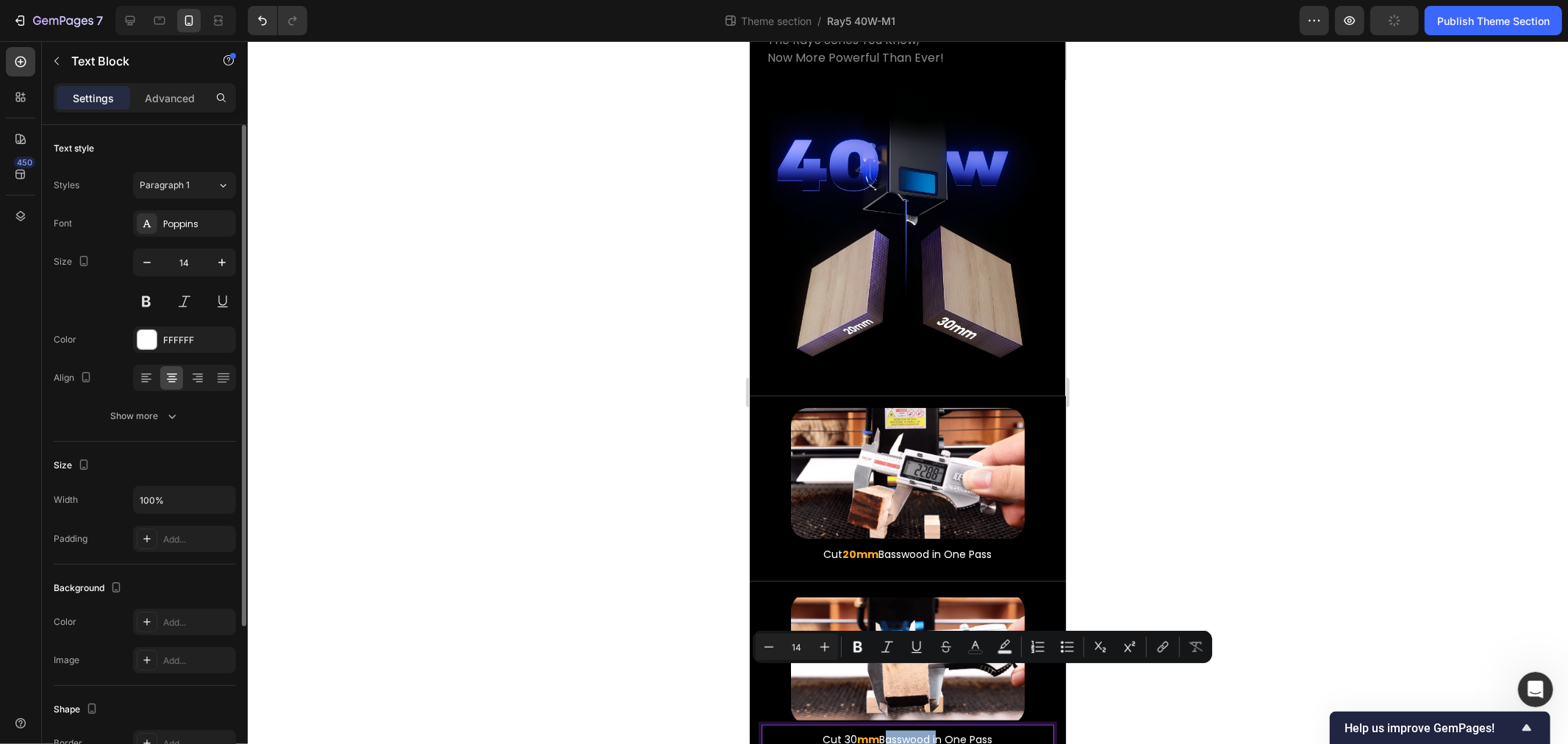
click at [904, 730] on p "Cut 30 mm Basswood in One Pass" at bounding box center [908, 739] width 290 height 18
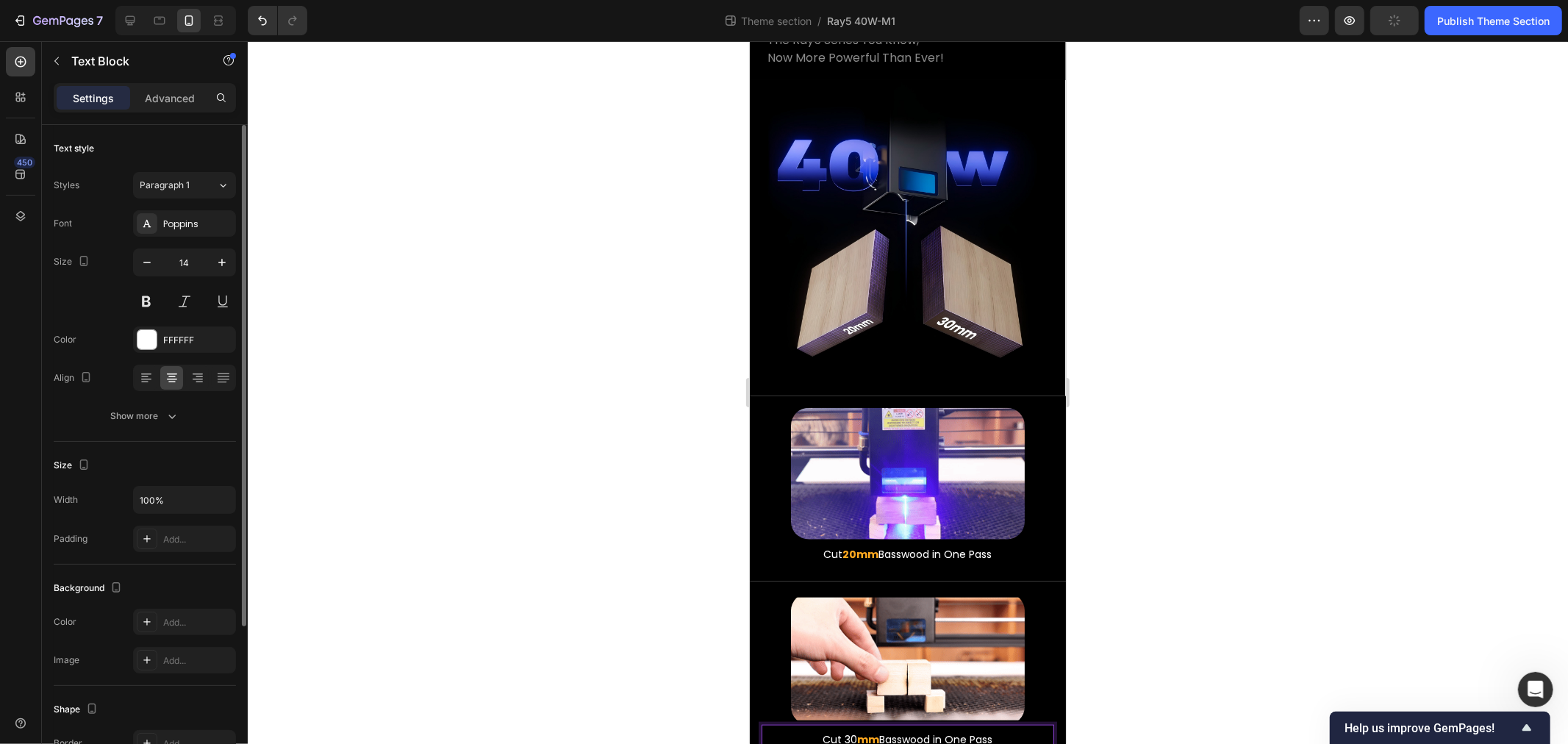
click at [900, 730] on p "Cut 30 mm Basswood in One Pass" at bounding box center [908, 739] width 290 height 18
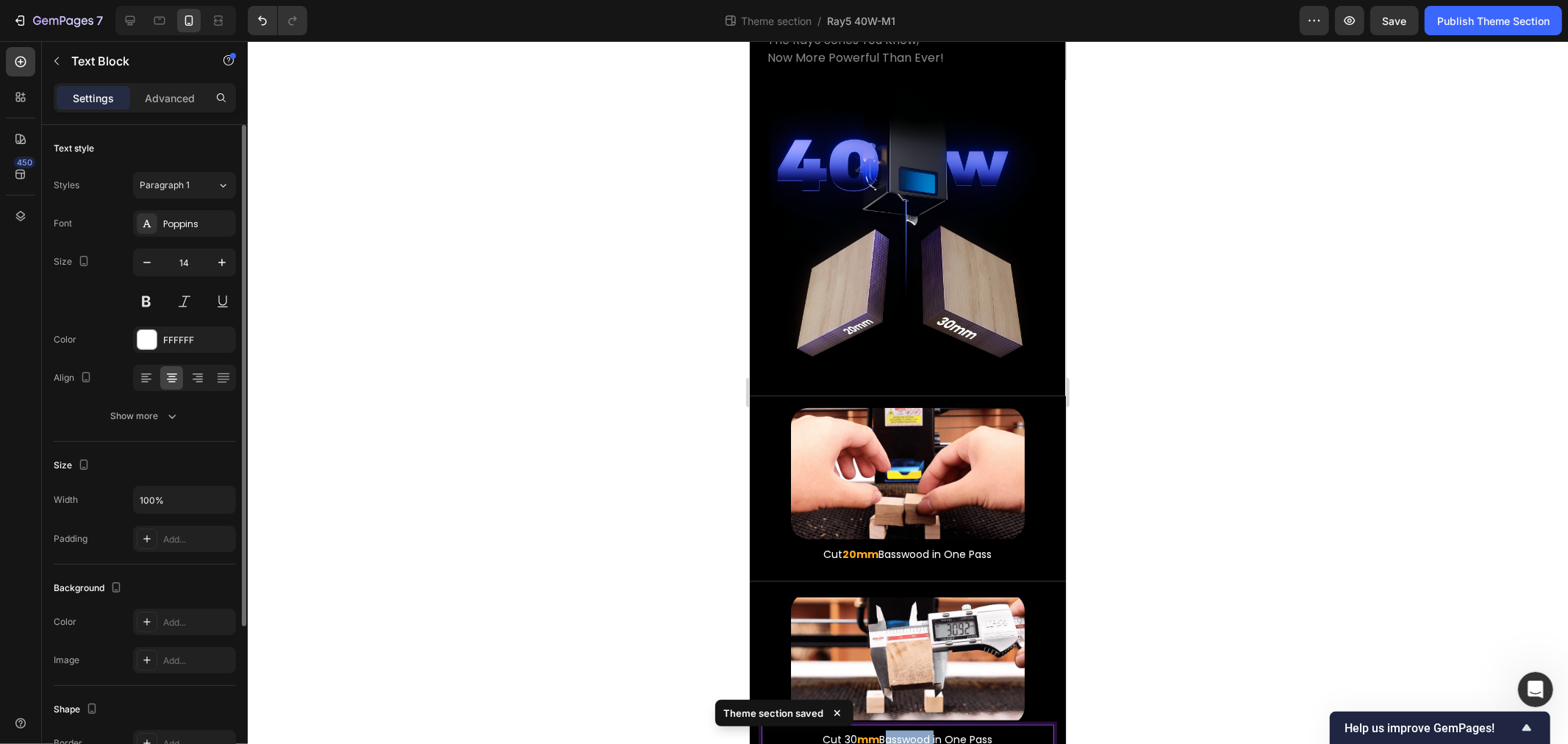
drag, startPoint x: 873, startPoint y: 674, endPoint x: 924, endPoint y: 674, distance: 51.0
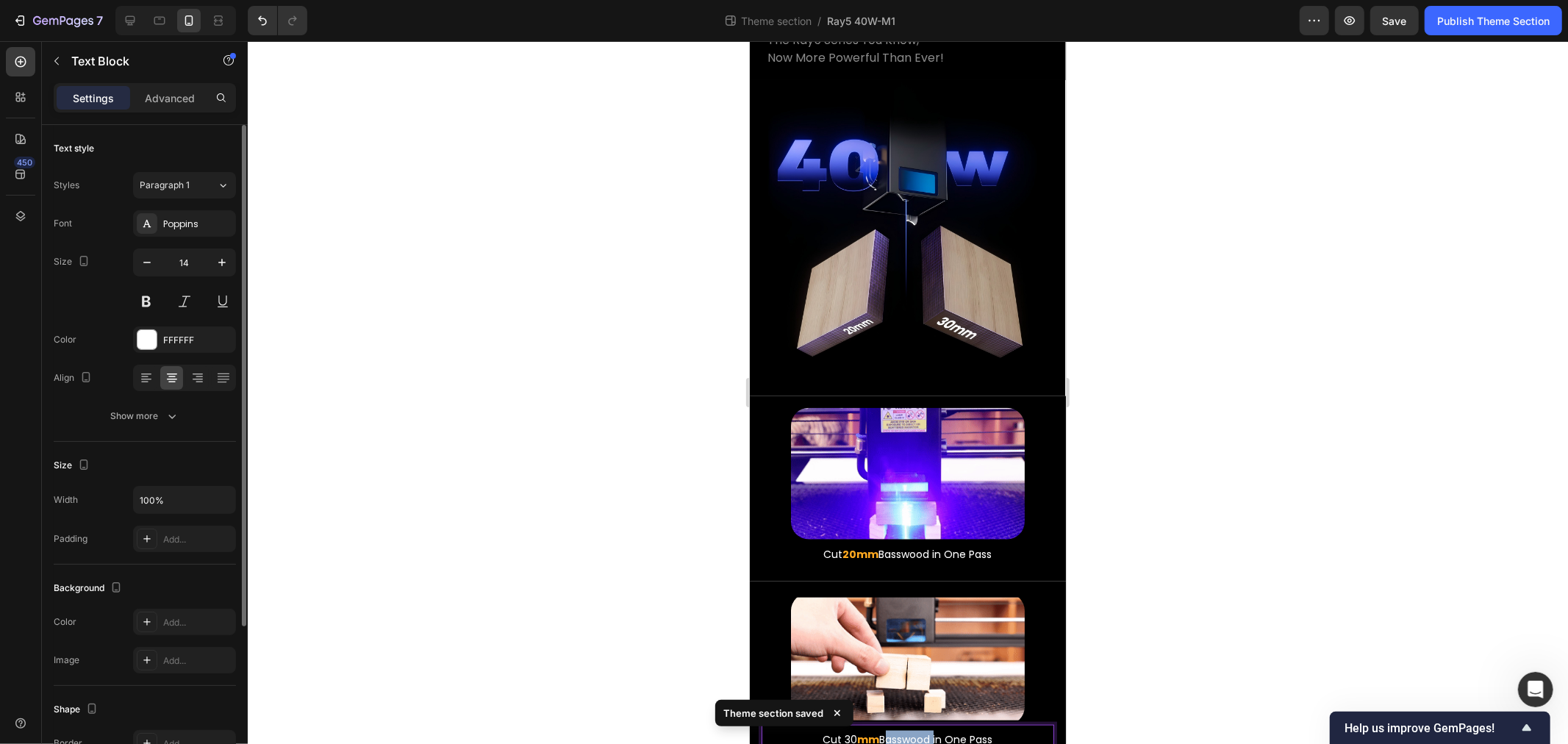
click at [924, 730] on p "Cut 30 mm Basswood in One Pass" at bounding box center [908, 739] width 290 height 18
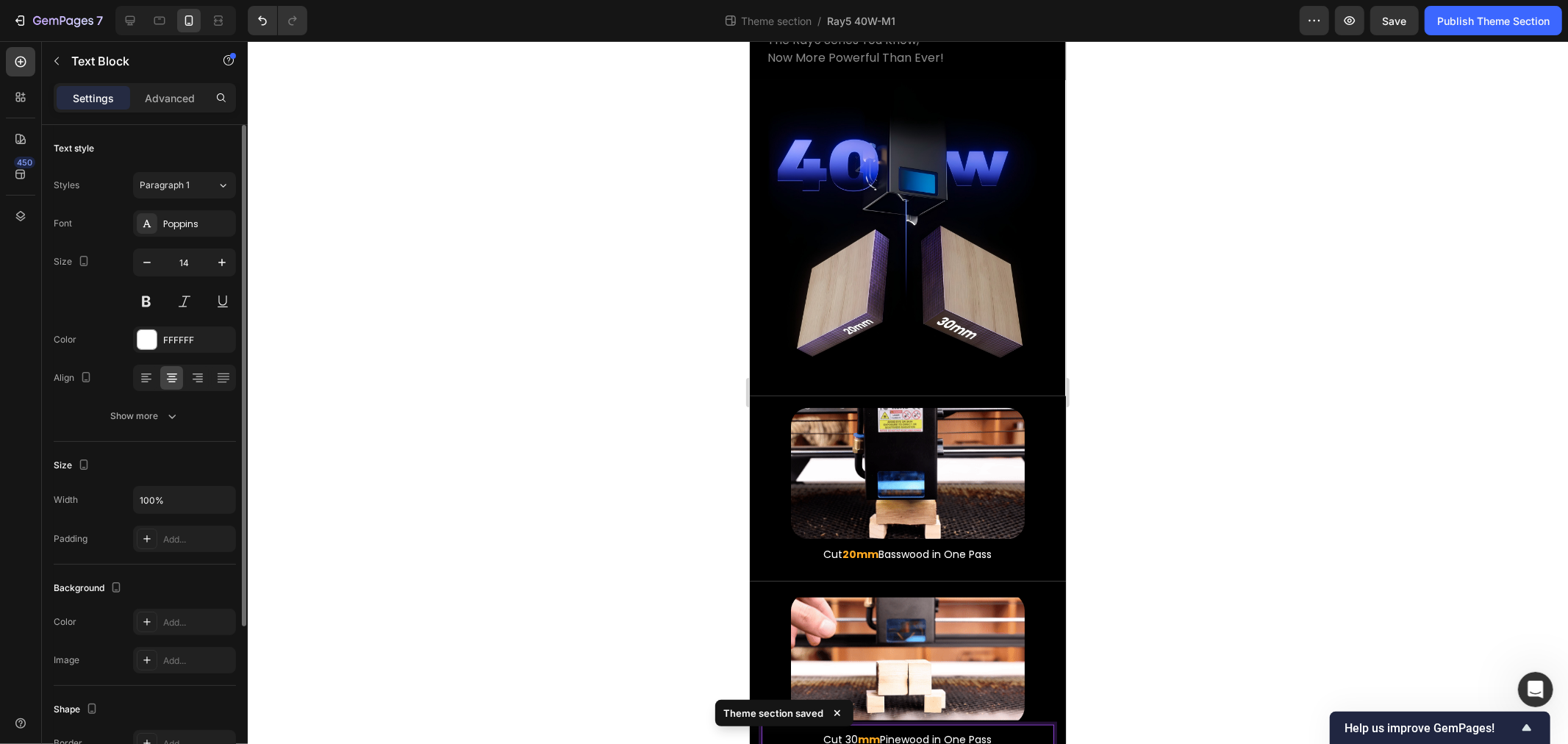
drag, startPoint x: 547, startPoint y: 451, endPoint x: 249, endPoint y: 651, distance: 358.9
click at [547, 451] on div at bounding box center [908, 393] width 1320 height 703
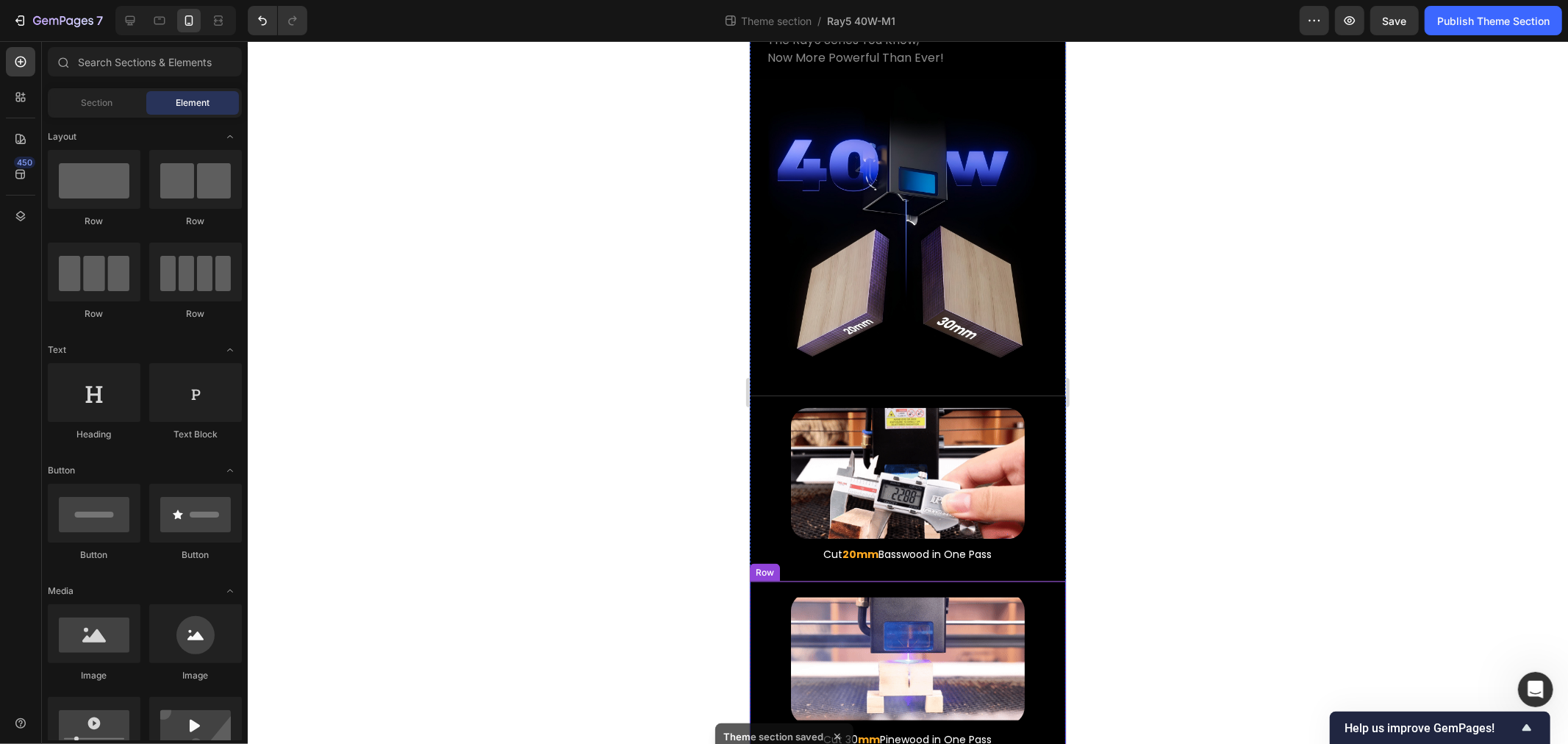
click at [951, 730] on p "Cut 30 mm Pinewood in One Pass" at bounding box center [908, 739] width 290 height 18
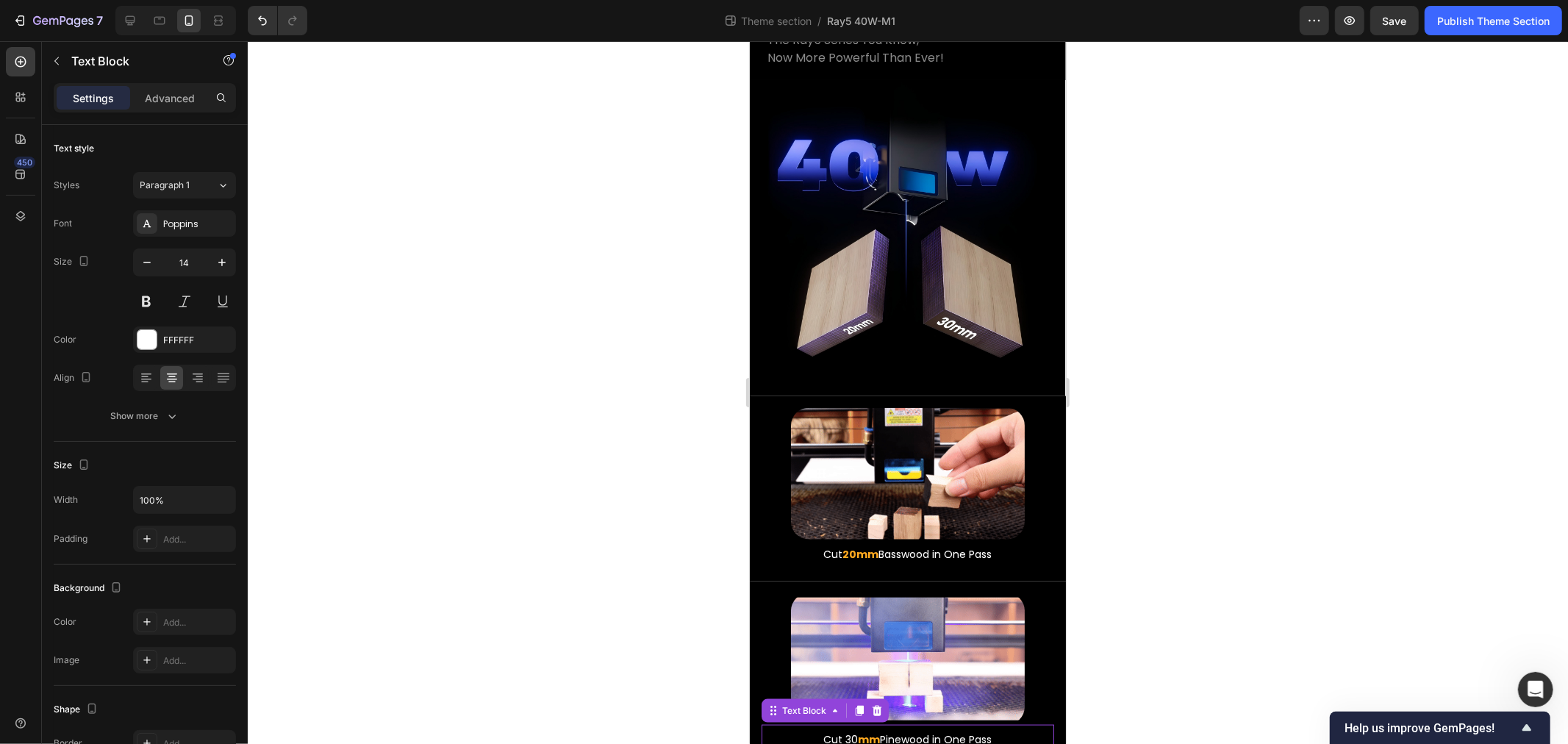
click at [955, 730] on p "Cut 30 mm Pinewood in One Pass" at bounding box center [908, 739] width 290 height 18
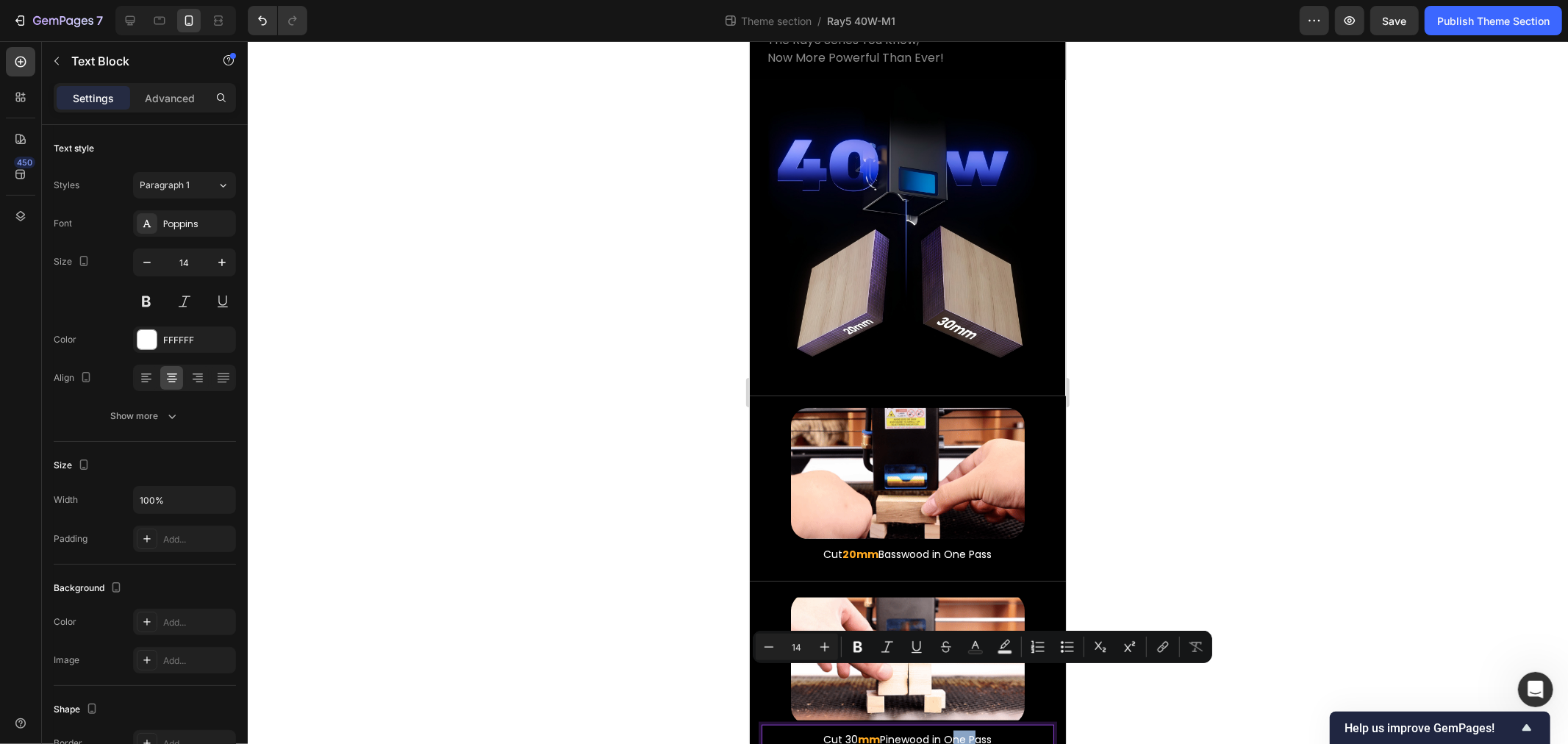
click at [947, 730] on p "Cut 30 mm Pinewood in One Pass" at bounding box center [908, 739] width 290 height 18
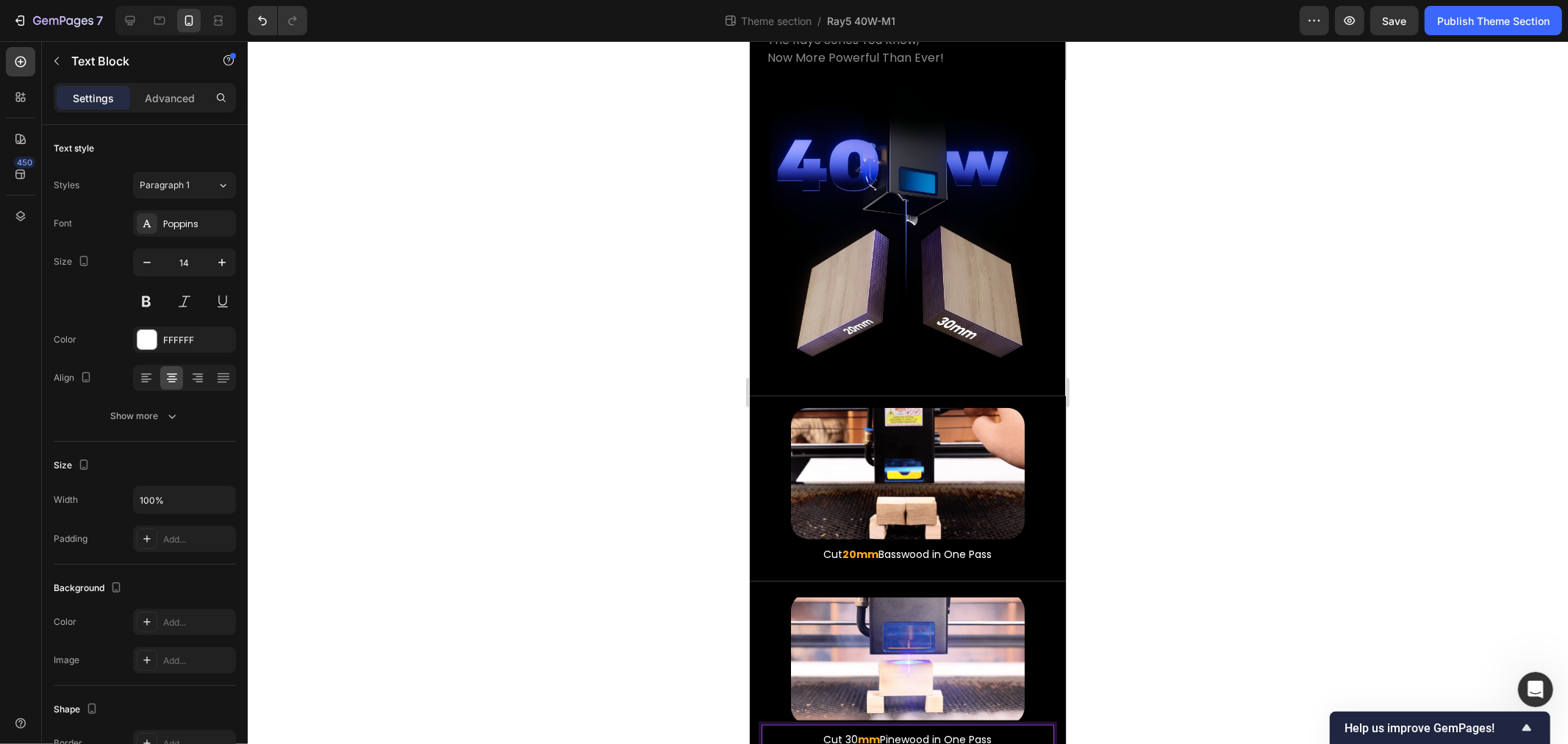
click at [925, 730] on p "Cut 30 mm Pinewood in One Pass" at bounding box center [908, 739] width 290 height 18
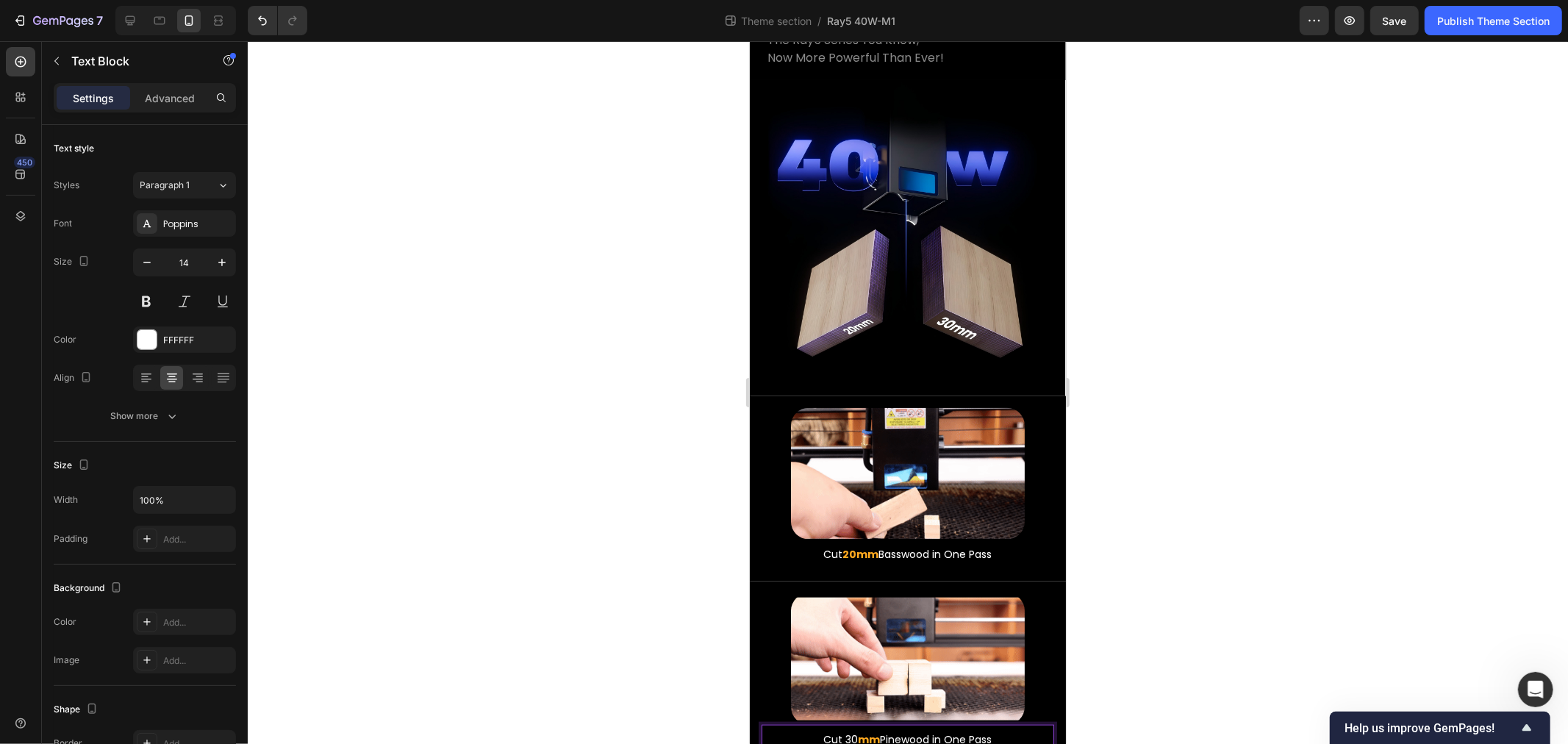
drag, startPoint x: 927, startPoint y: 677, endPoint x: 1012, endPoint y: 676, distance: 85.0
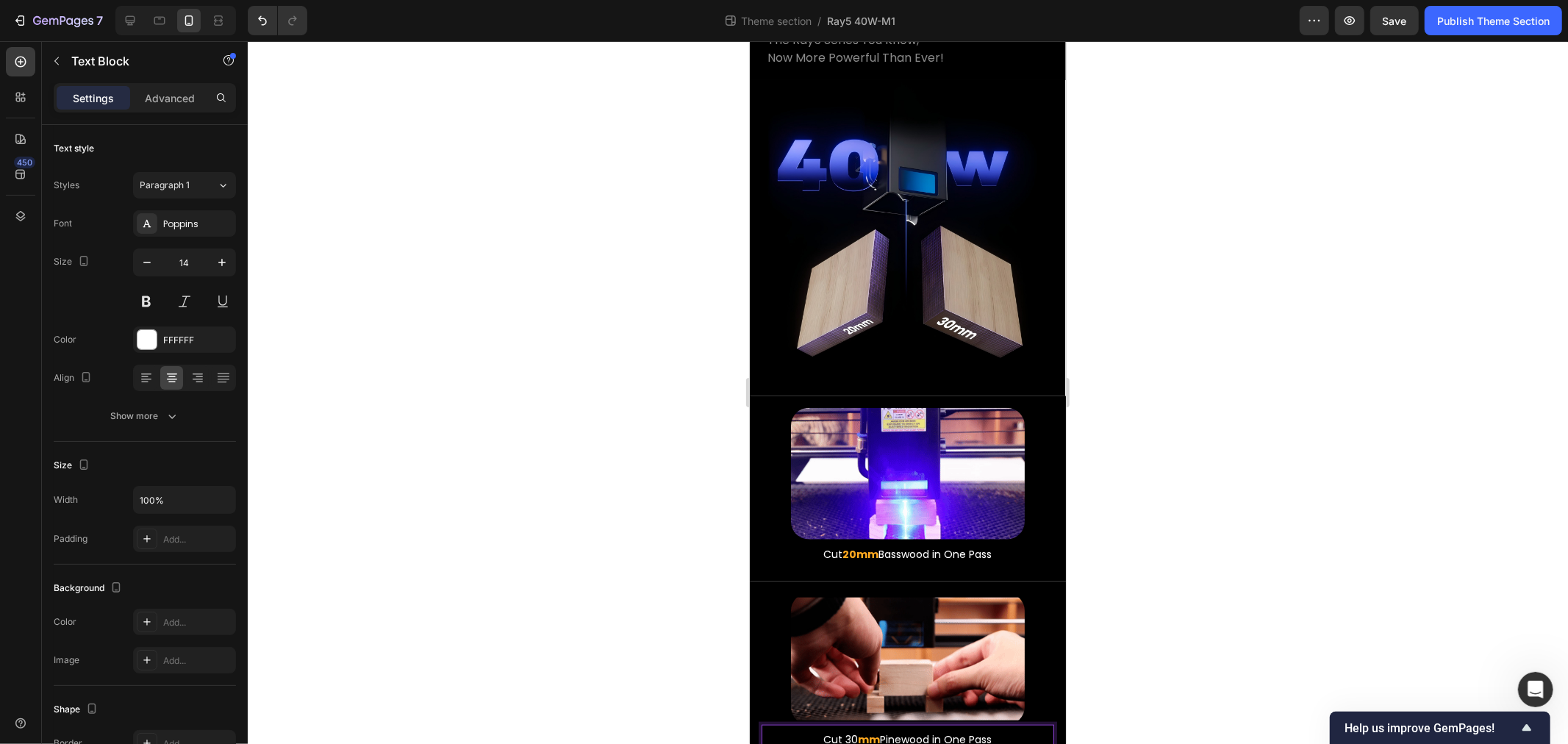
click at [1012, 730] on p "Cut 30 mm Pinewood in One Pass" at bounding box center [908, 739] width 290 height 18
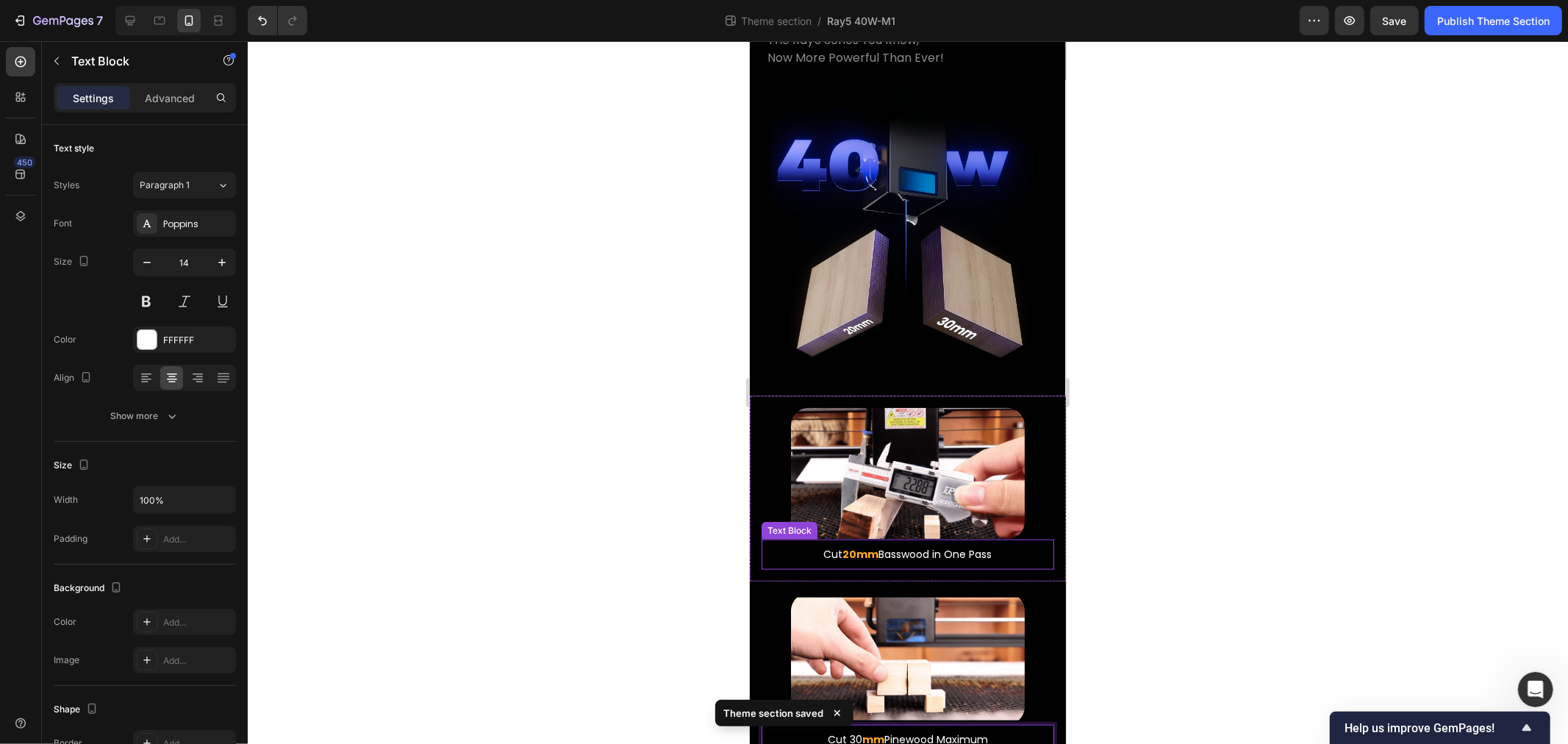
click at [852, 547] on strong "20mm" at bounding box center [860, 554] width 36 height 14
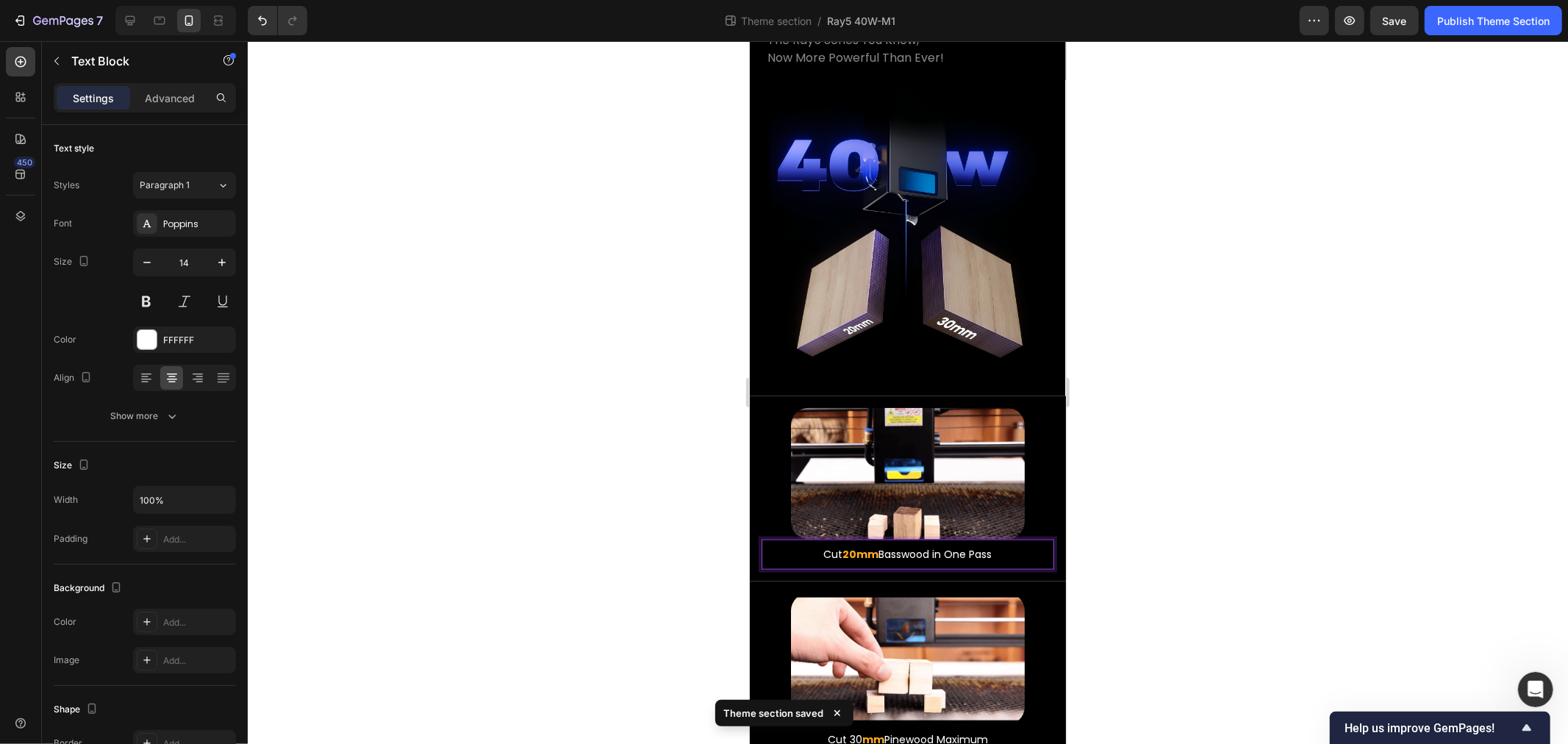
click at [842, 547] on strong "20mm" at bounding box center [860, 554] width 36 height 14
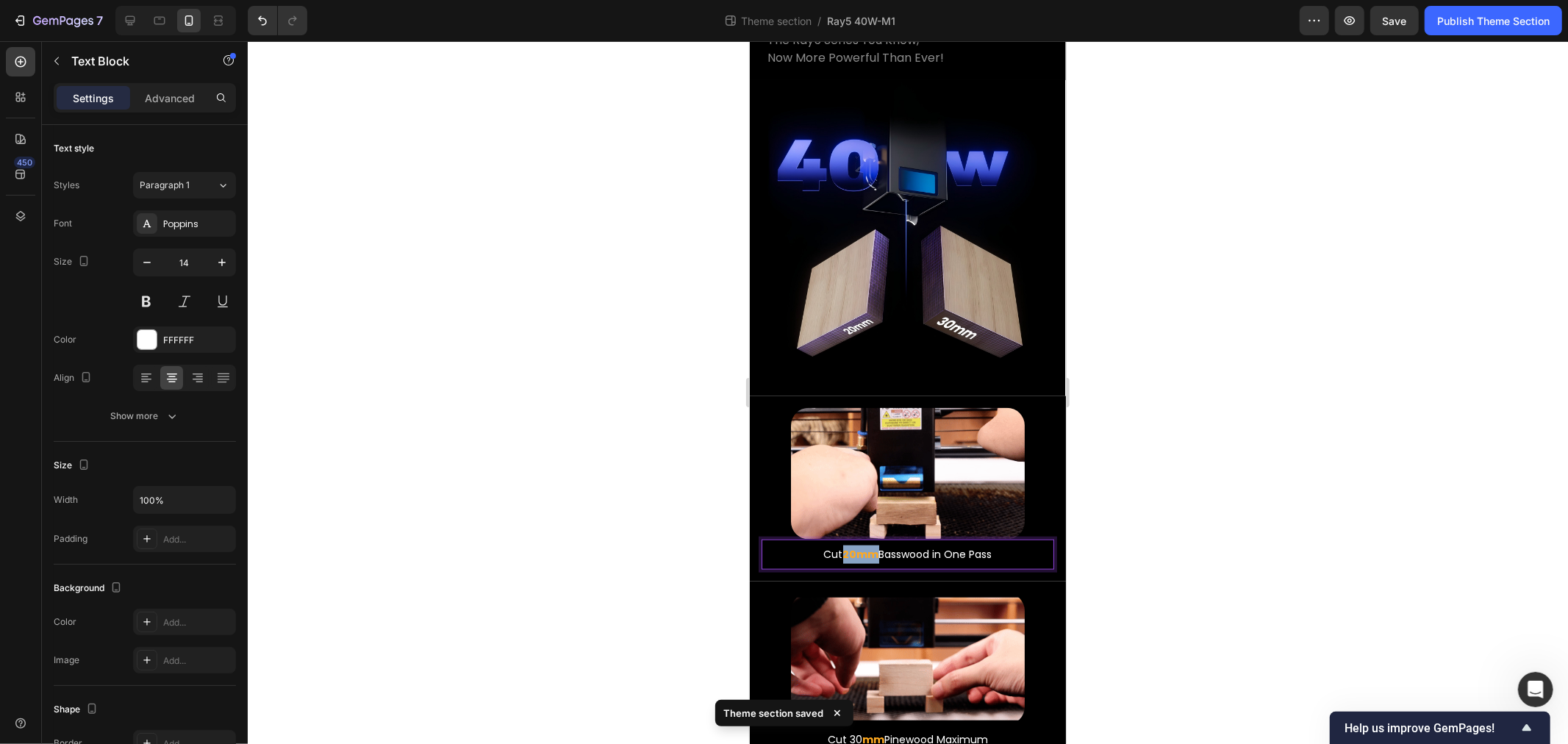
drag, startPoint x: 838, startPoint y: 494, endPoint x: 861, endPoint y: 494, distance: 23.0
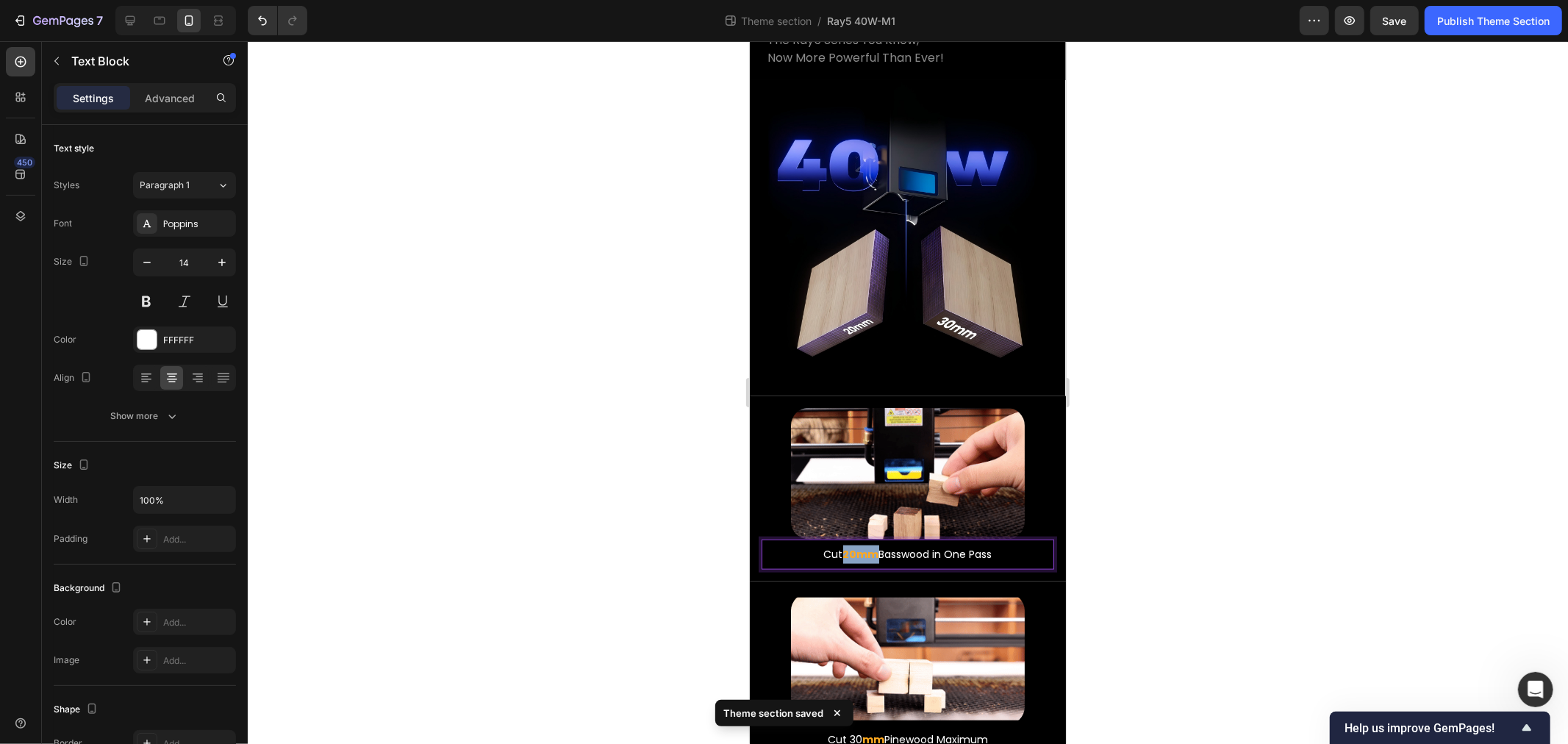
click at [861, 547] on strong "20mm" at bounding box center [860, 554] width 36 height 14
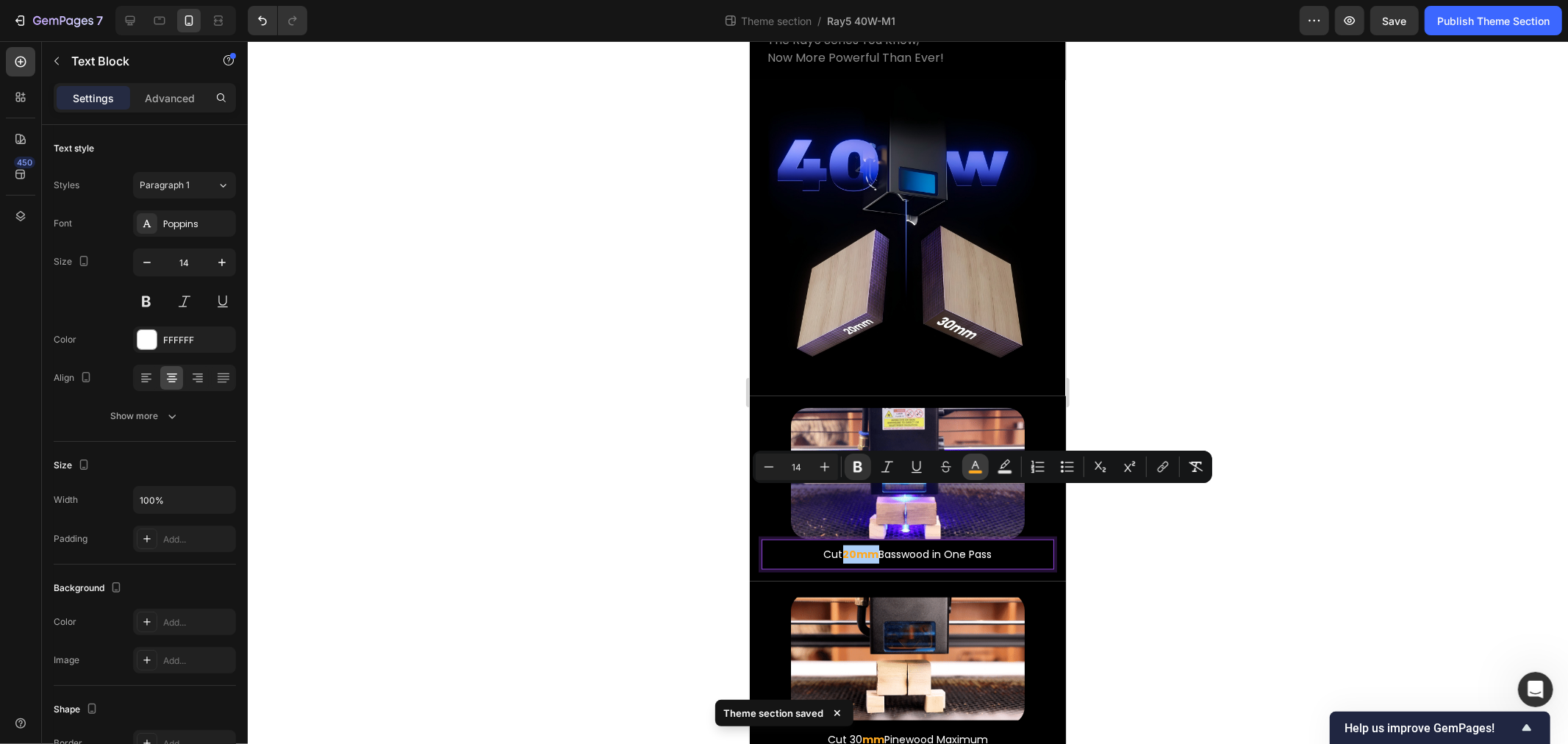
click at [980, 465] on icon "Editor contextual toolbar" at bounding box center [975, 467] width 14 height 14
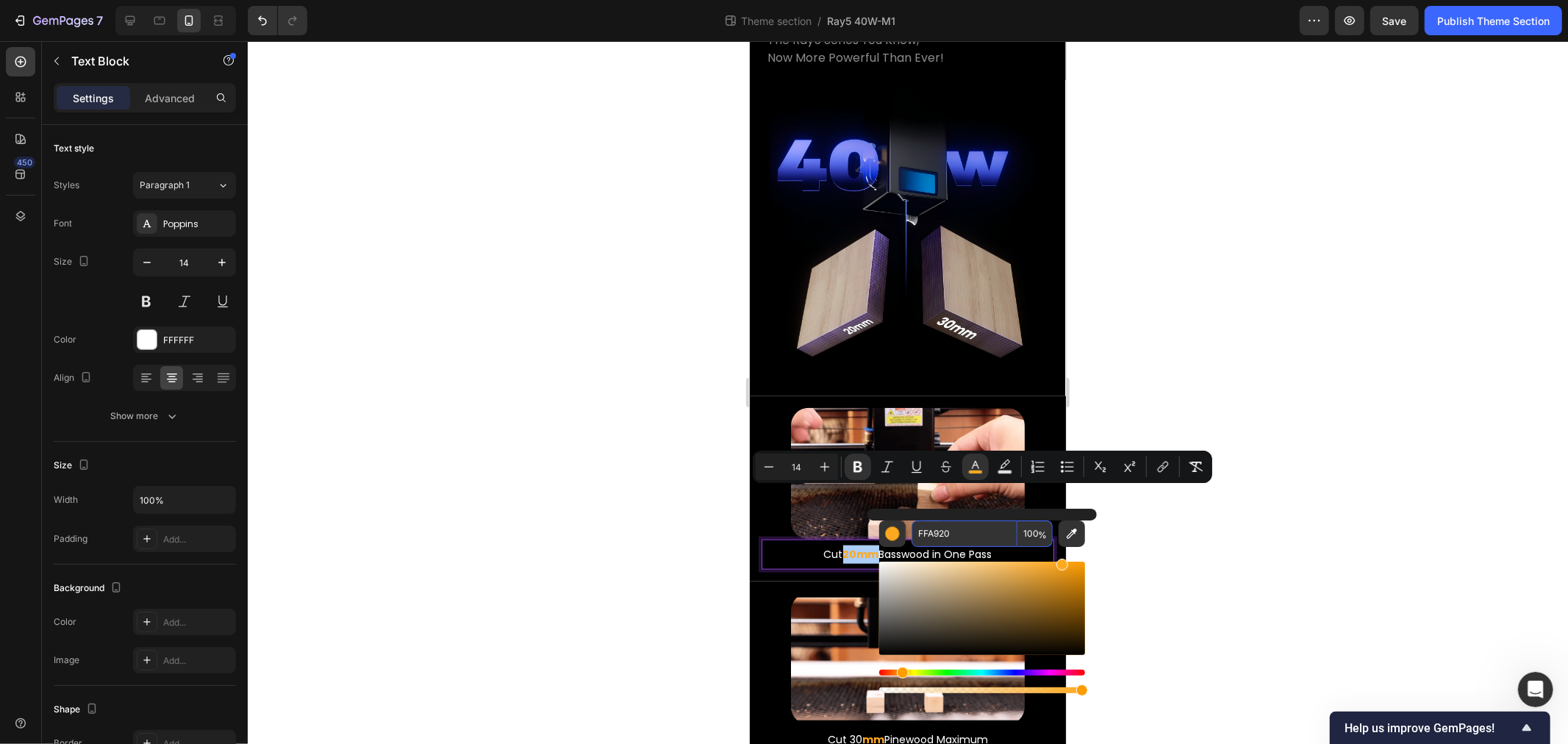
click at [961, 533] on input "FFA920" at bounding box center [965, 533] width 106 height 26
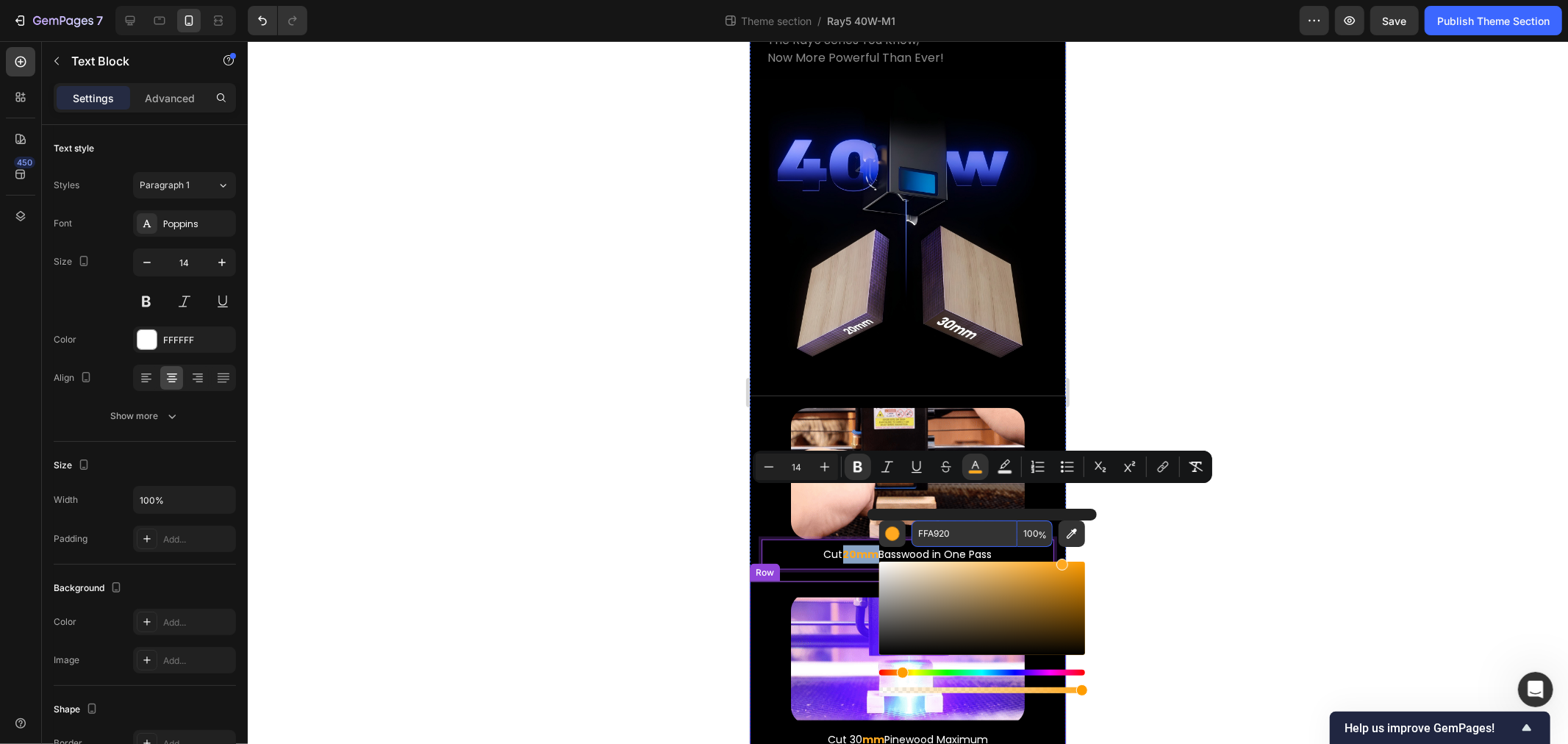
click at [817, 730] on p "Cut 30 mm Pinewood Maximum" at bounding box center [908, 739] width 290 height 18
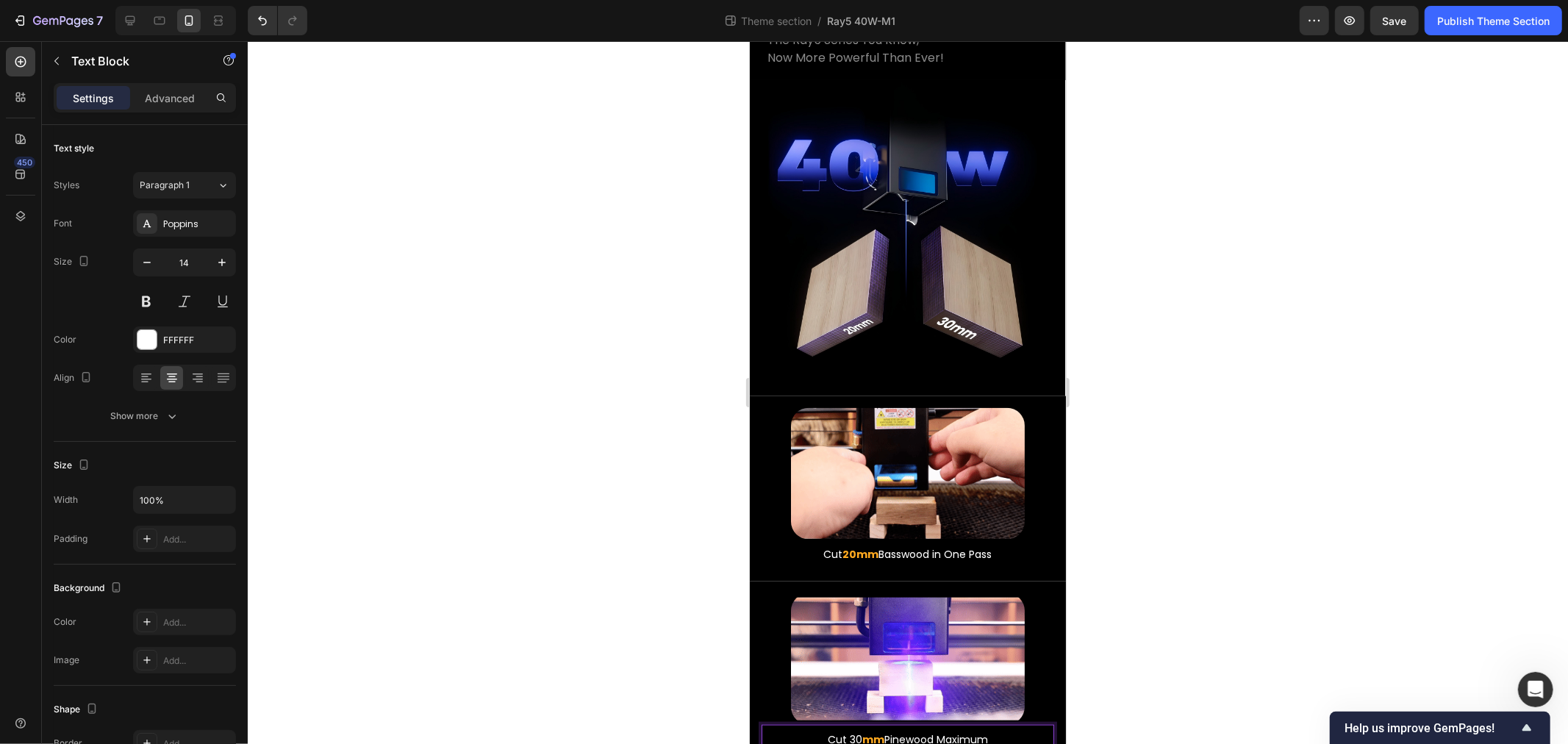
click at [840, 730] on p "Cut 30 mm Pinewood Maximum" at bounding box center [908, 739] width 290 height 18
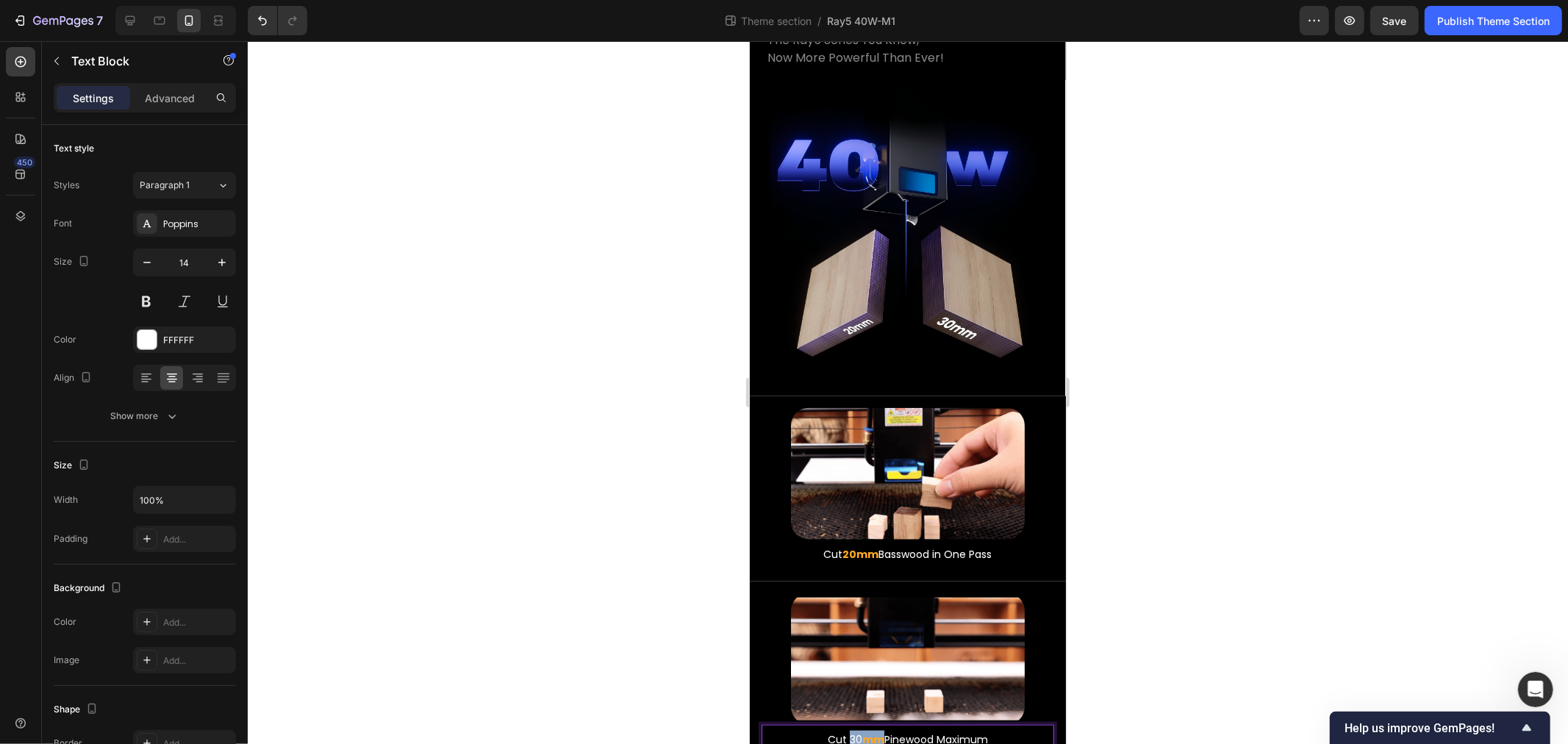
drag, startPoint x: 843, startPoint y: 676, endPoint x: 873, endPoint y: 676, distance: 30.0
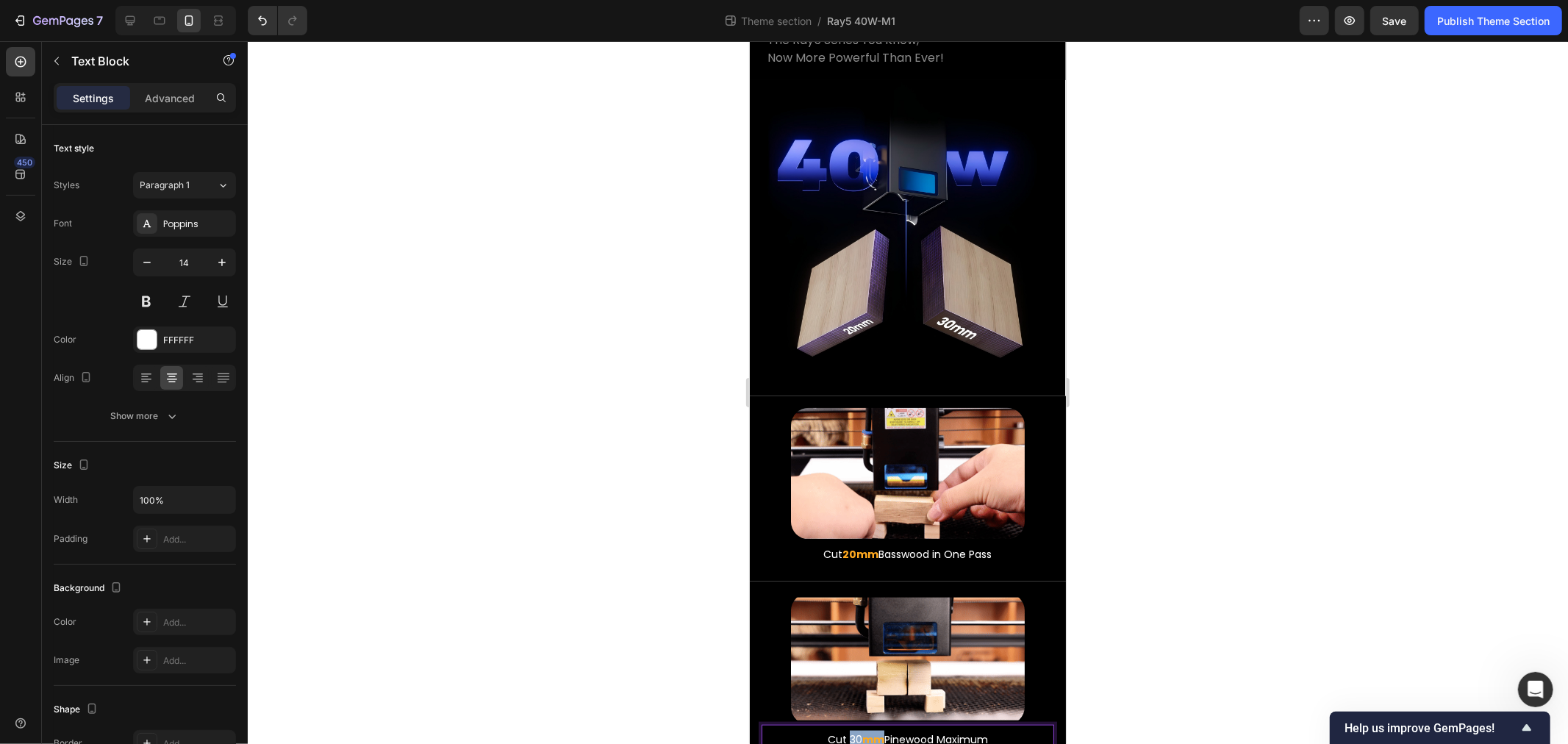
click at [873, 730] on p "Cut 30 mm Pinewood Maximum" at bounding box center [908, 739] width 290 height 18
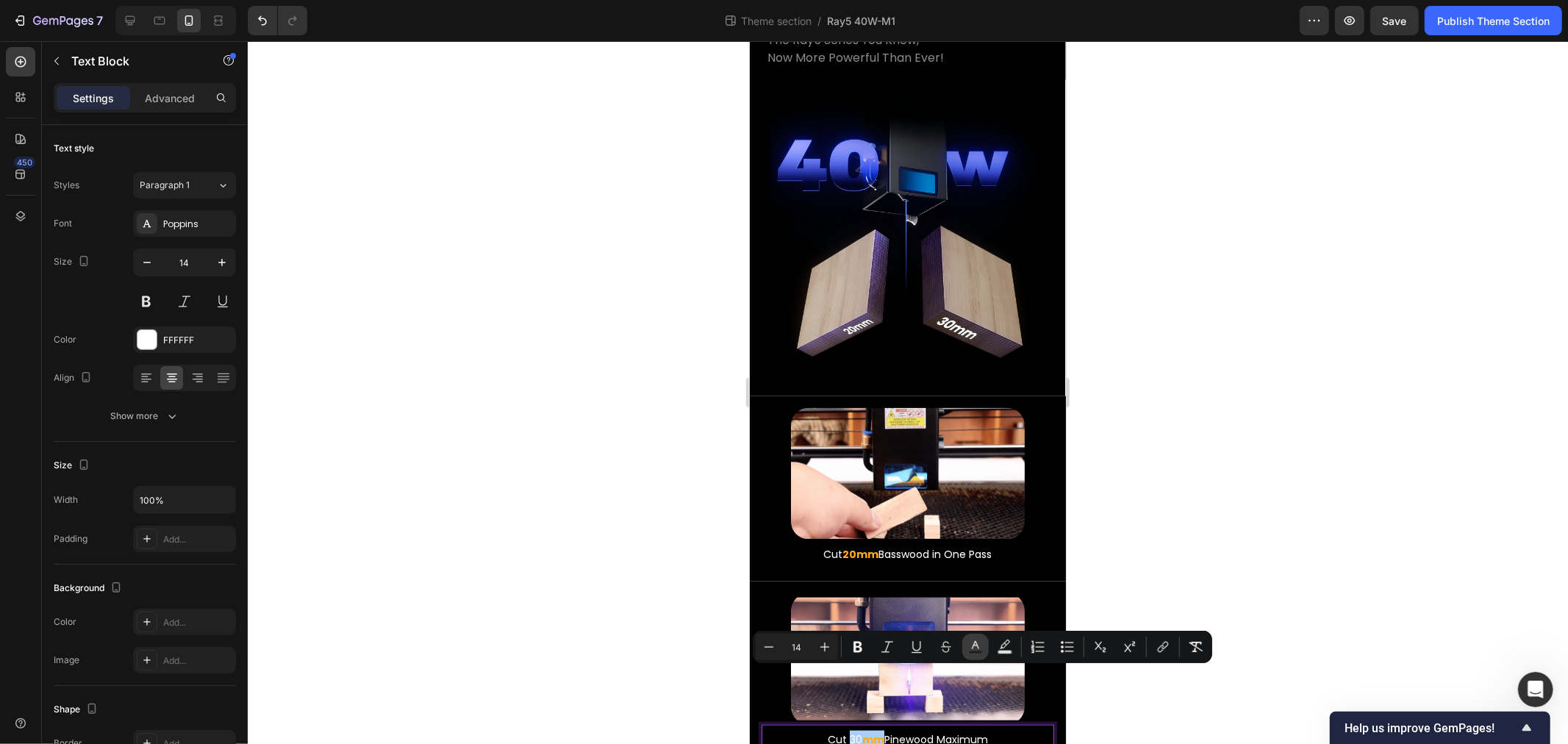
click at [979, 643] on icon "Editor contextual toolbar" at bounding box center [975, 647] width 14 height 14
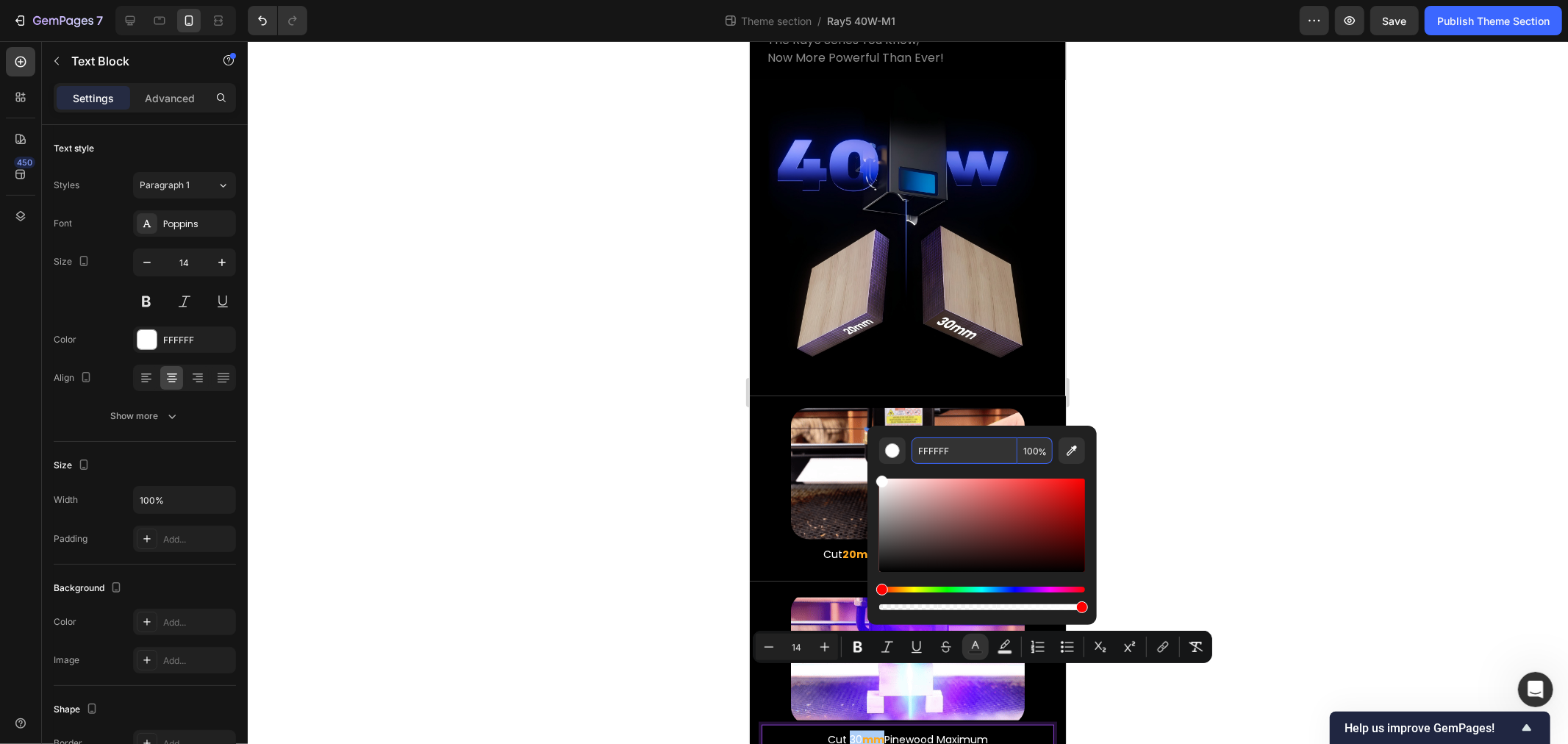
click at [983, 447] on input "FFFFFF" at bounding box center [965, 451] width 106 height 26
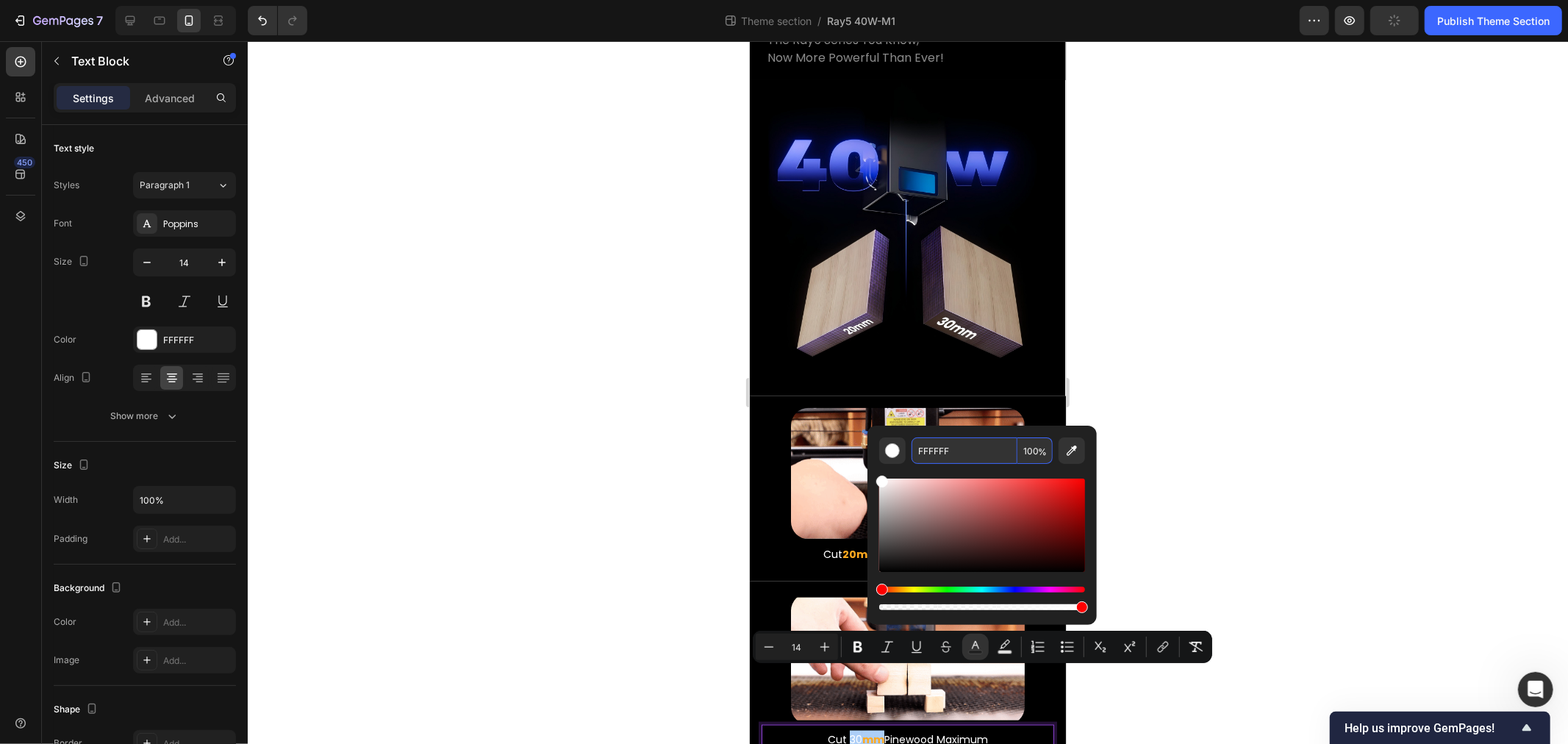
paste input "A920"
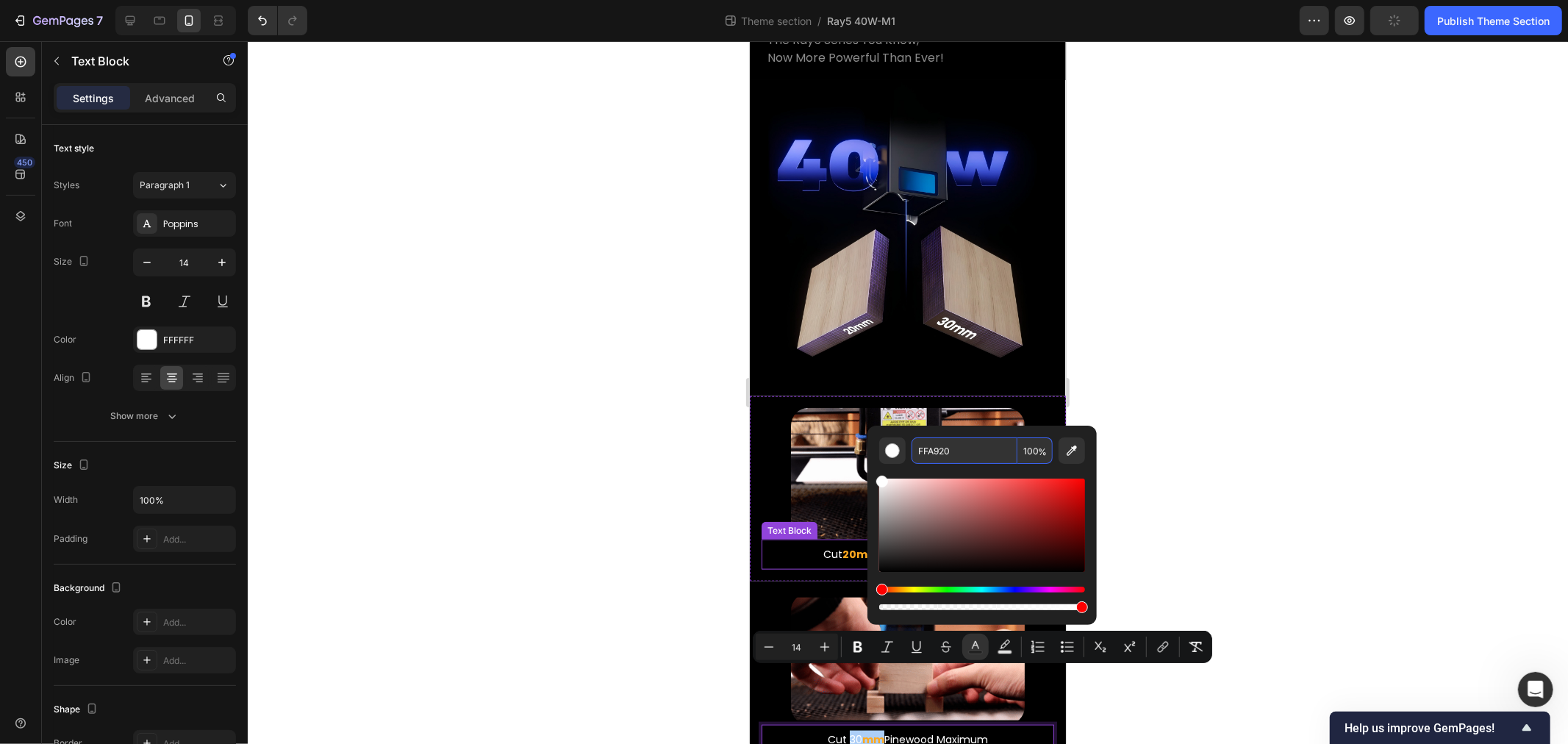
type input "FFA920"
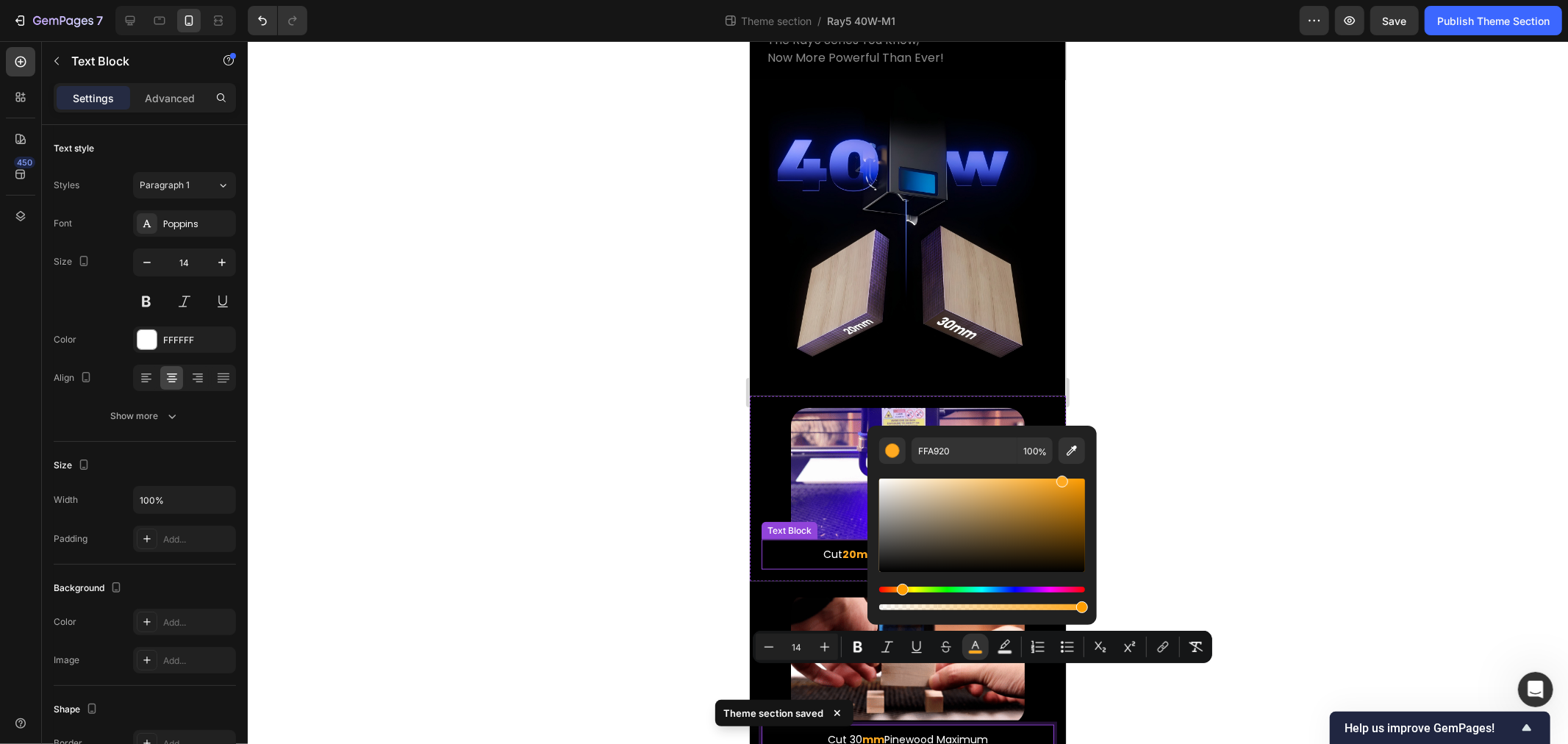
drag, startPoint x: 437, startPoint y: 430, endPoint x: 116, endPoint y: 455, distance: 322.0
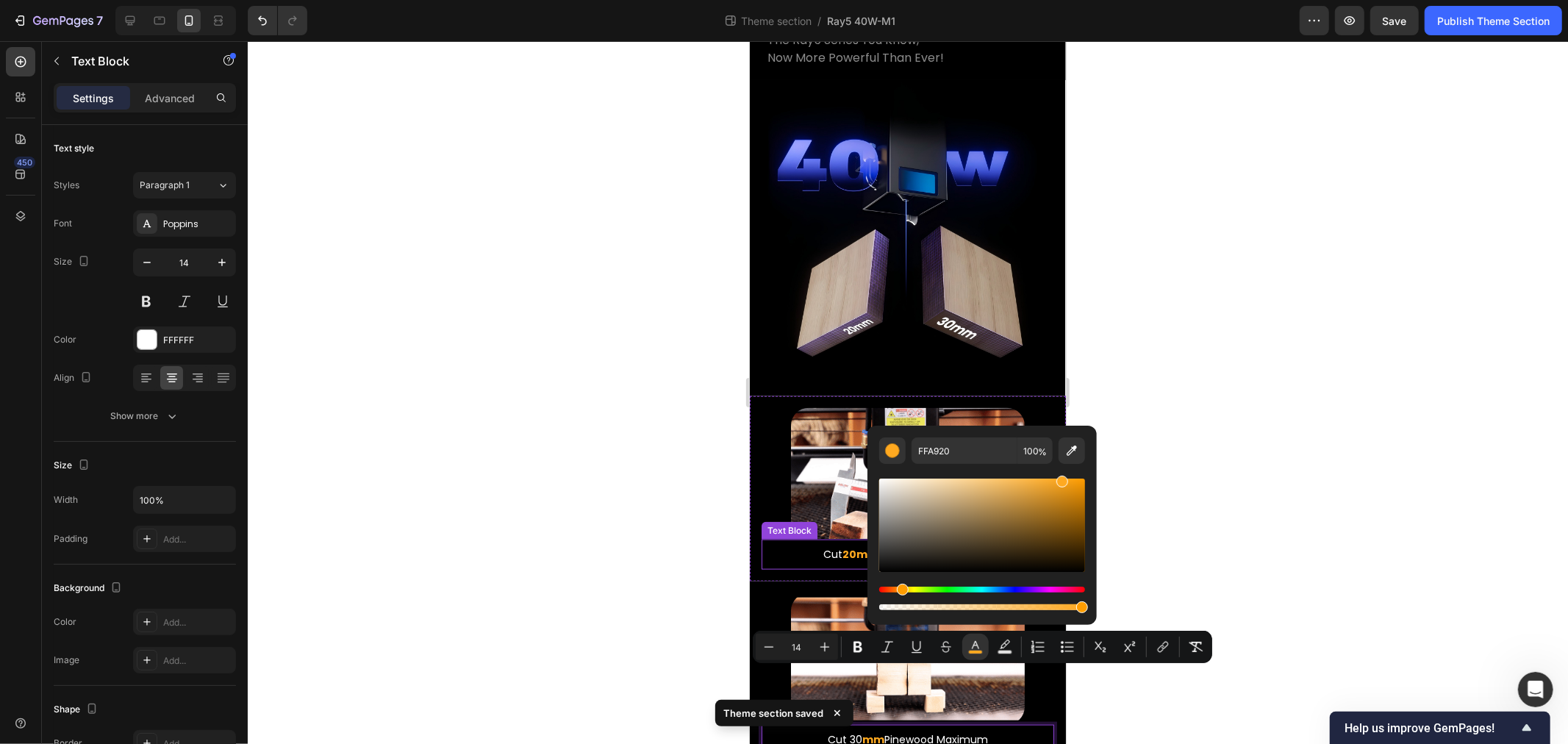
click at [437, 430] on div at bounding box center [908, 393] width 1320 height 703
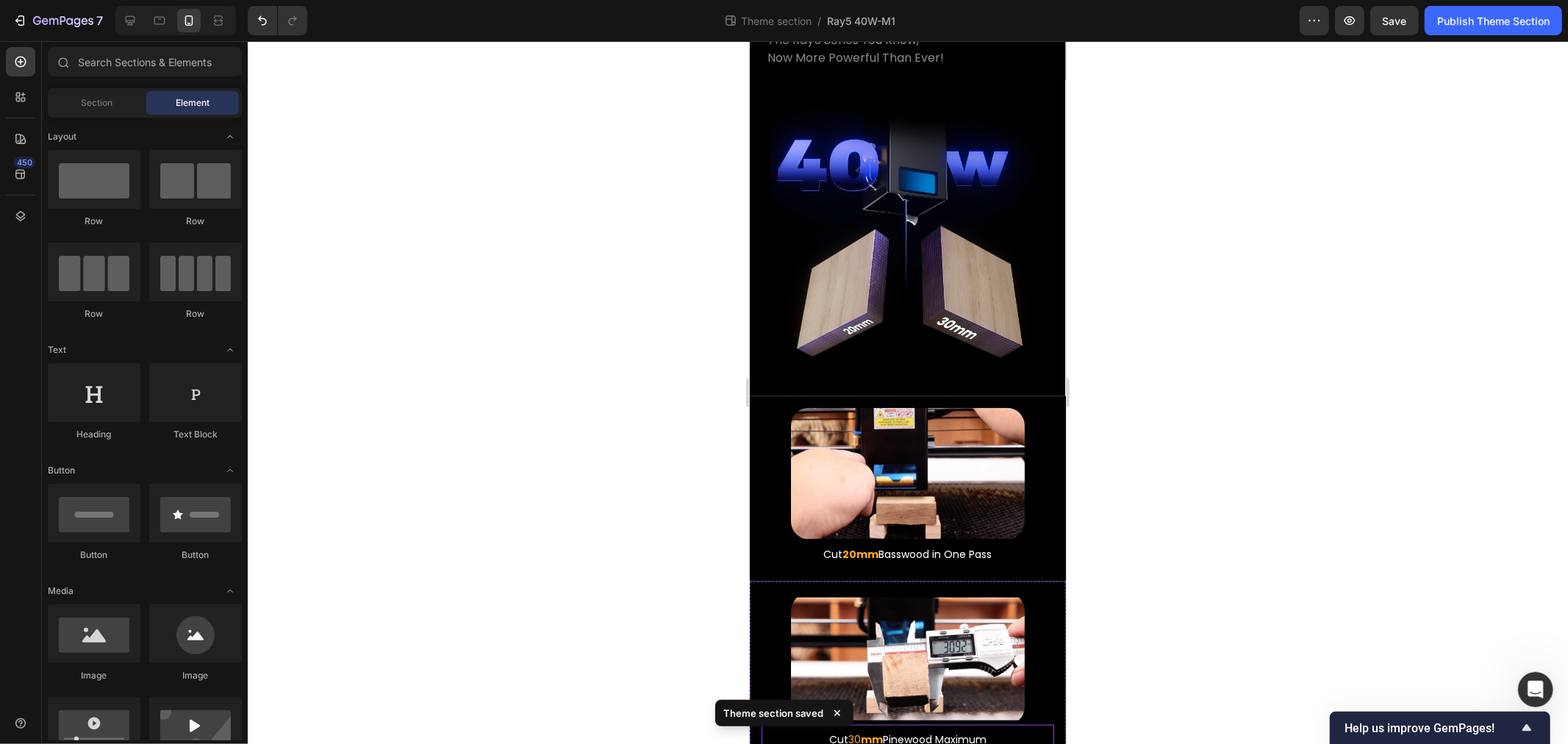
click at [848, 732] on span "30 mm" at bounding box center [865, 739] width 34 height 14
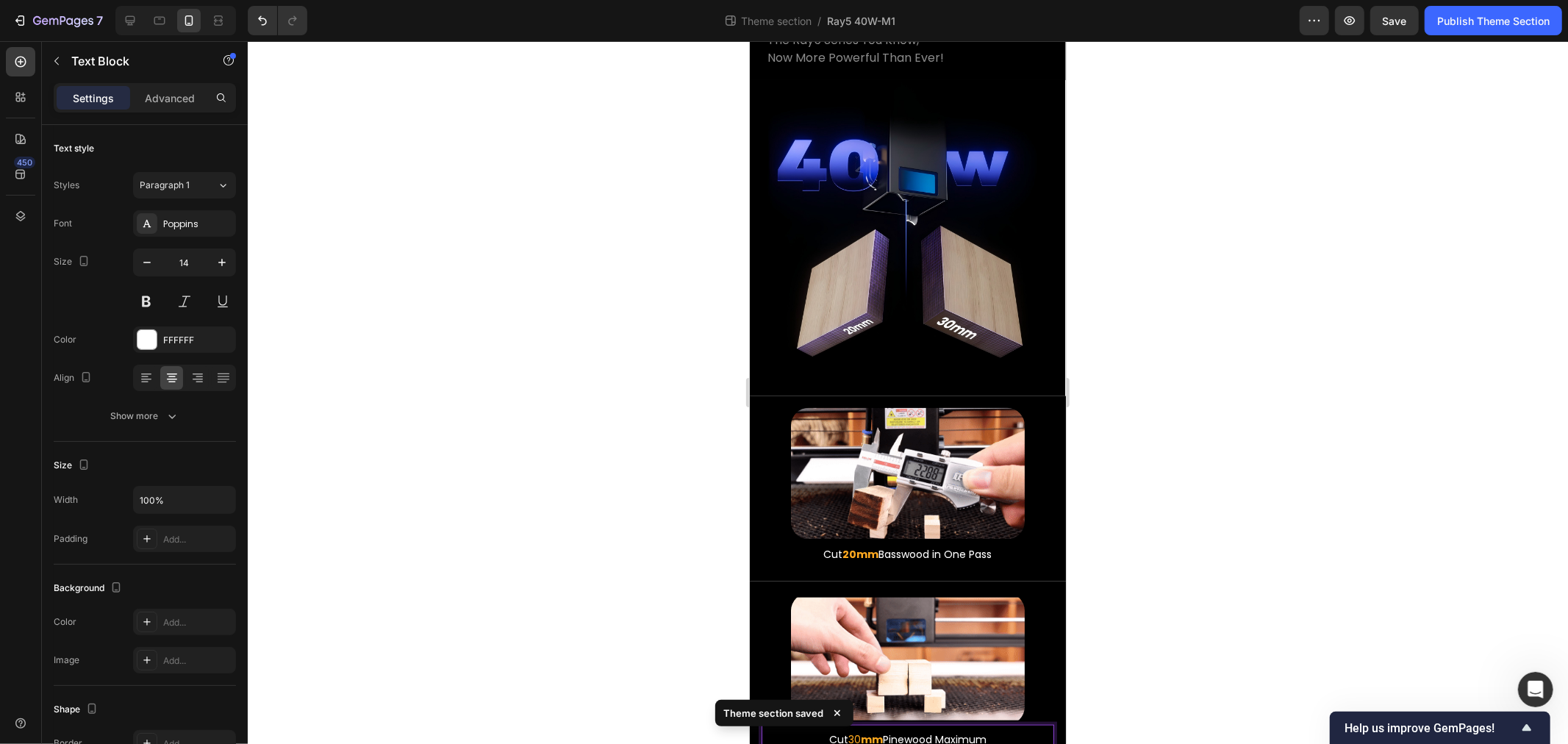
click at [840, 730] on p "Cut 30 mm Pinewood Maximum" at bounding box center [908, 739] width 290 height 18
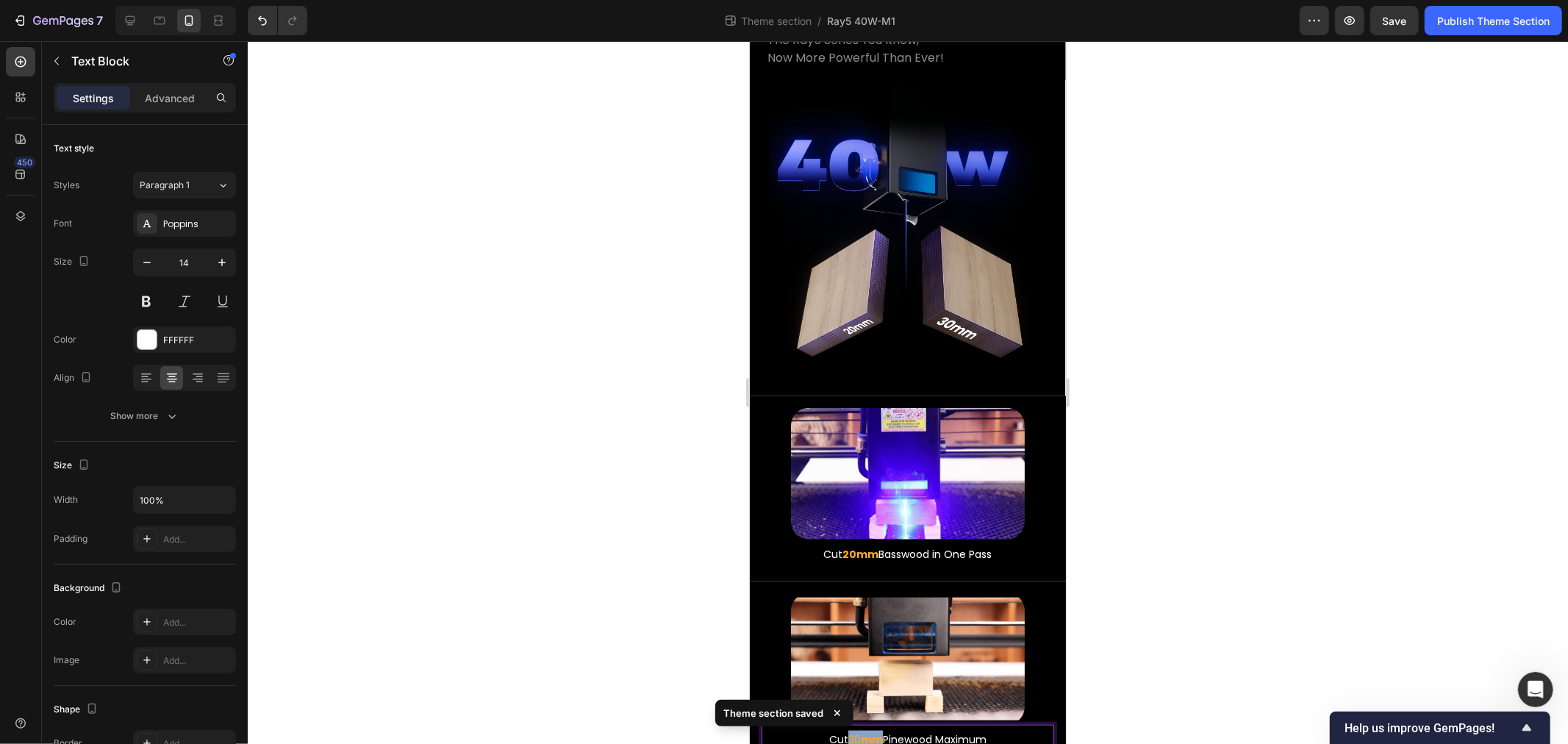
drag, startPoint x: 841, startPoint y: 674, endPoint x: 874, endPoint y: 677, distance: 33.1
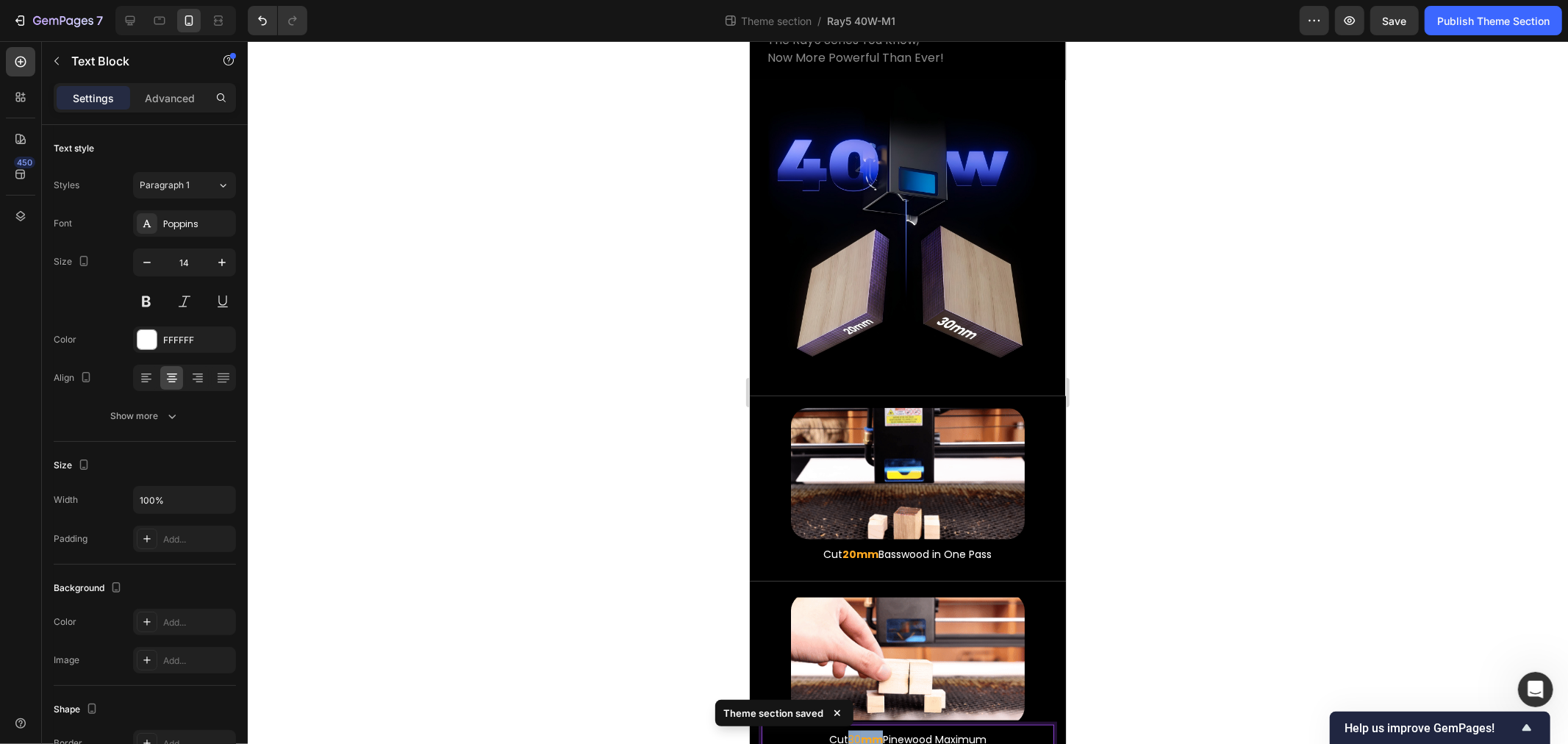
click at [874, 732] on span "30 mm" at bounding box center [865, 739] width 34 height 14
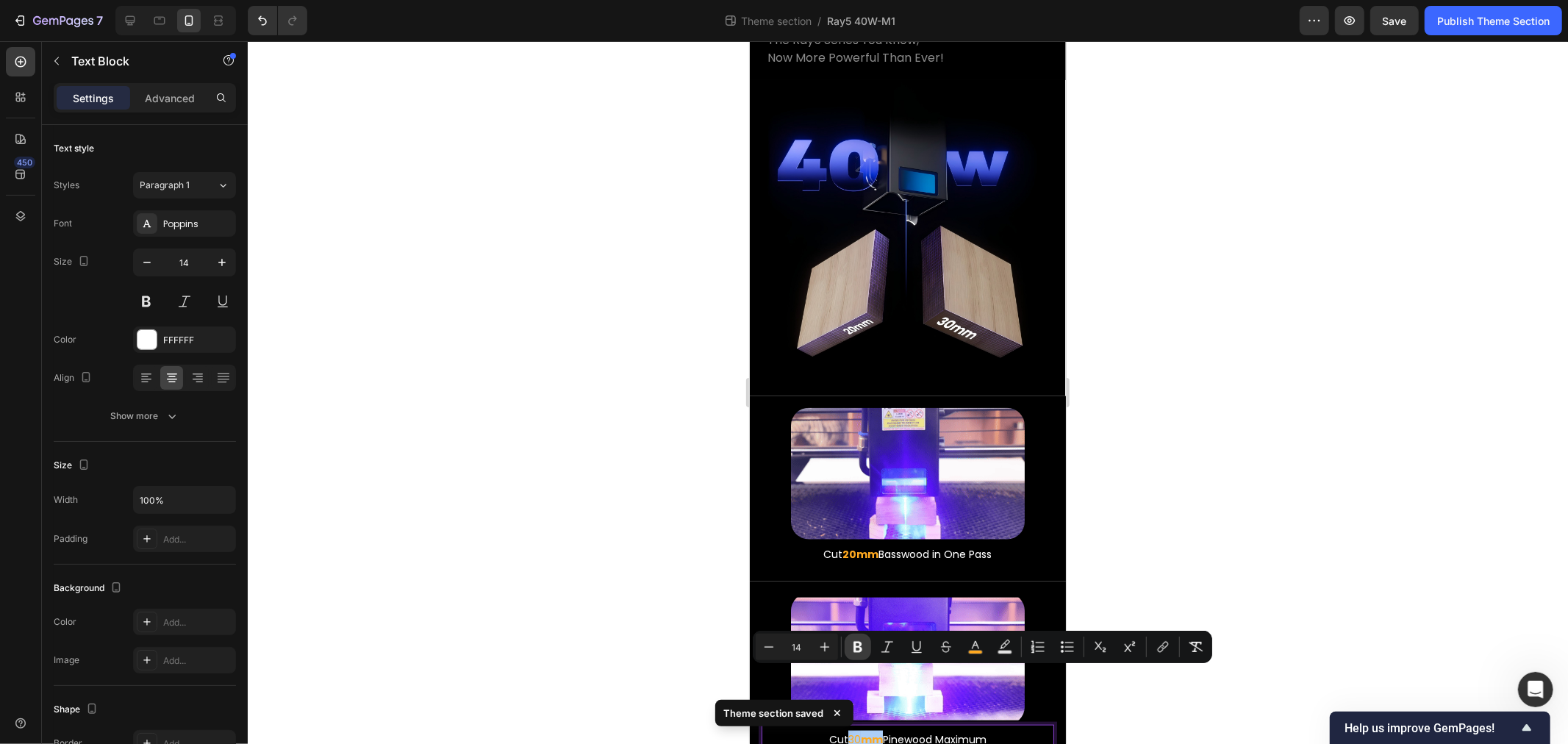
click at [855, 641] on icon "Editor contextual toolbar" at bounding box center [858, 647] width 14 height 14
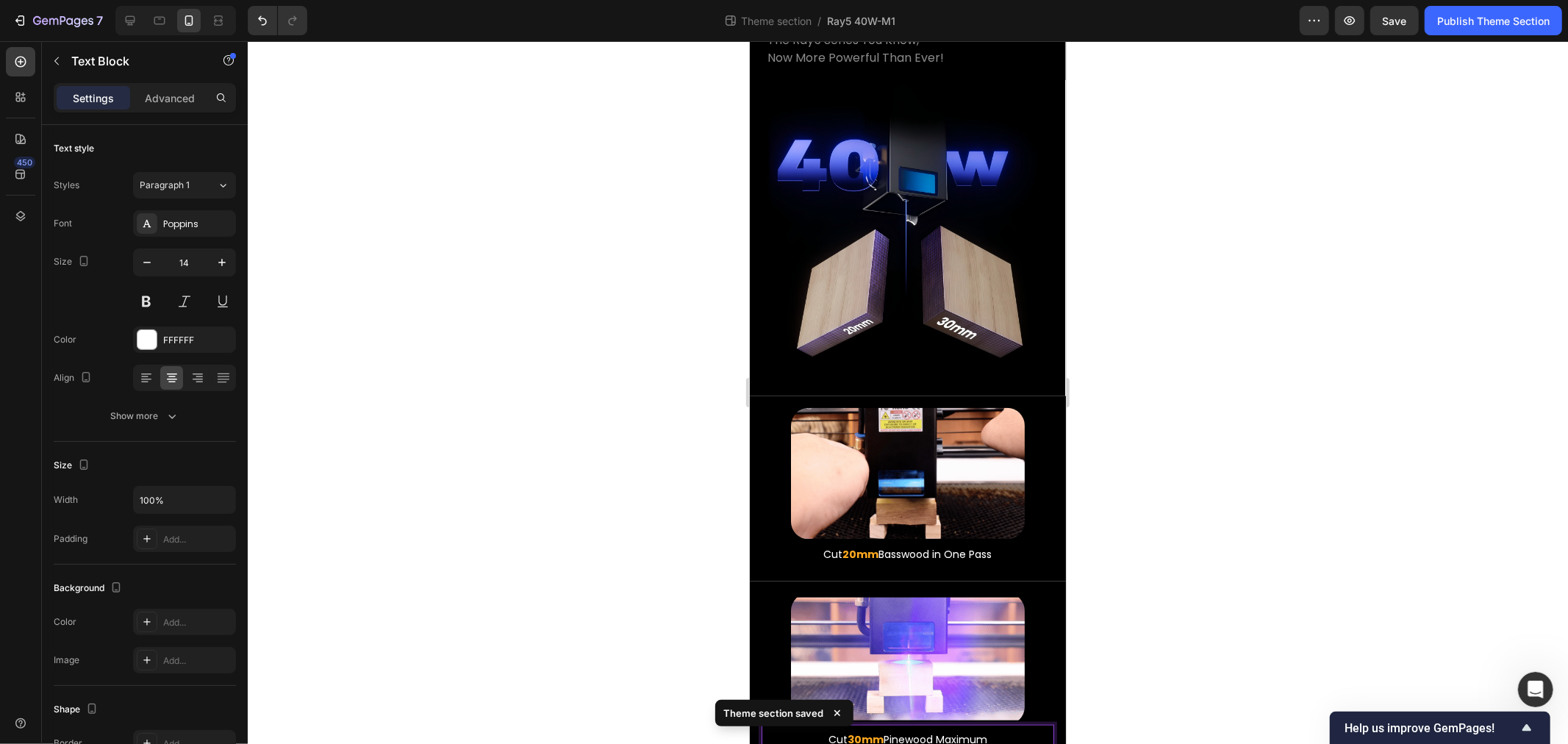
drag, startPoint x: 614, startPoint y: 562, endPoint x: 24, endPoint y: 577, distance: 590.2
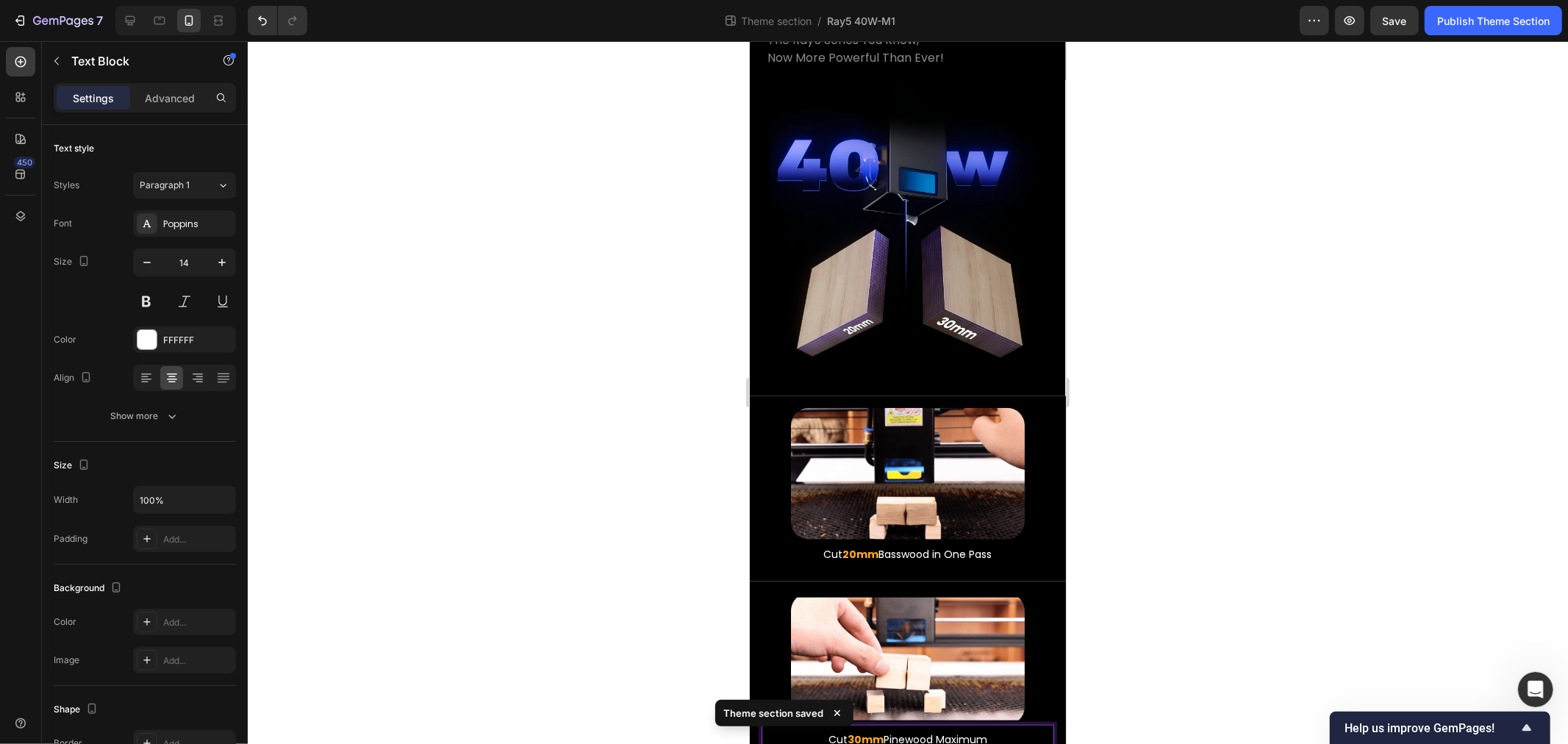
click at [614, 562] on div at bounding box center [908, 393] width 1320 height 703
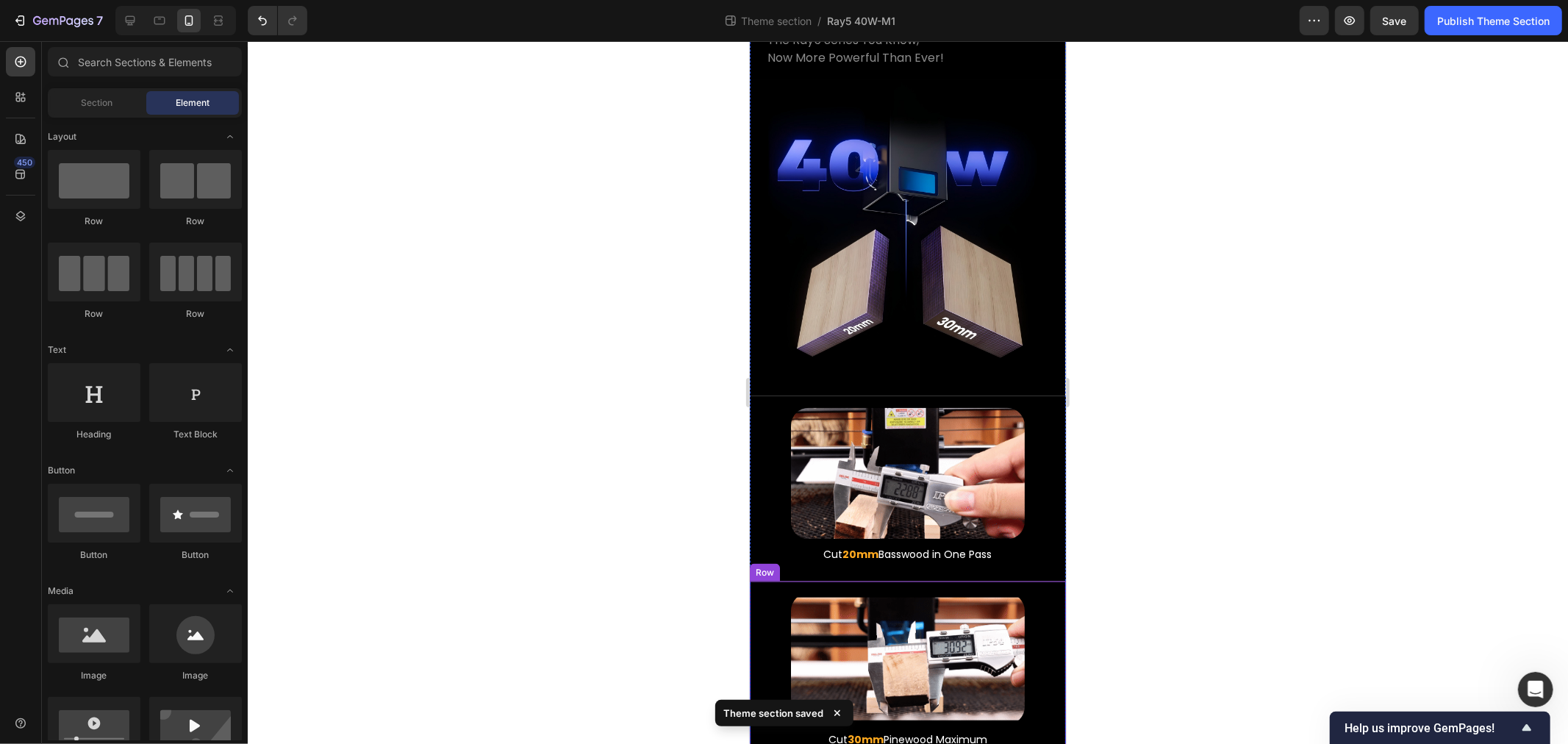
click at [900, 593] on img at bounding box center [908, 658] width 233 height 131
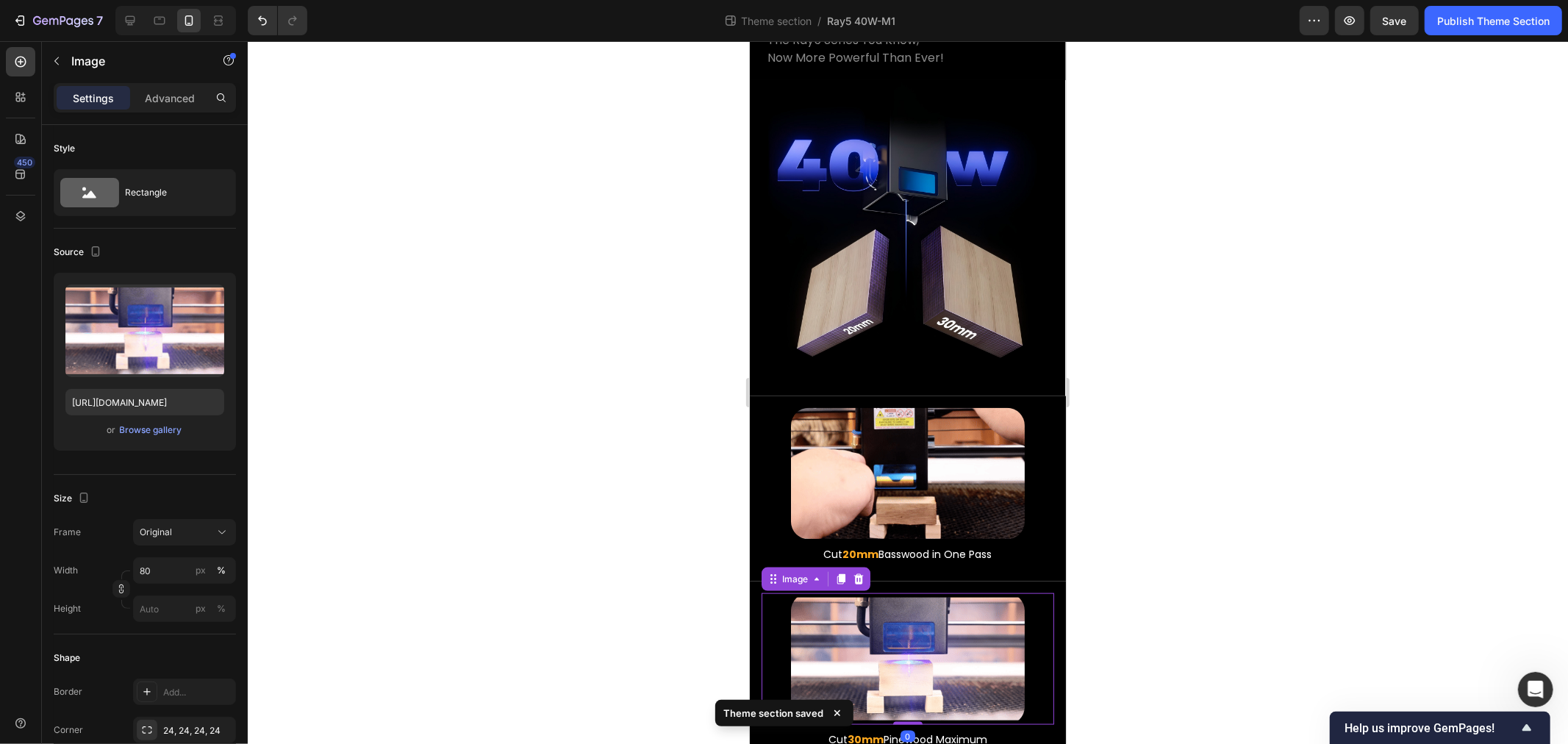
click at [860, 407] on img at bounding box center [908, 472] width 233 height 131
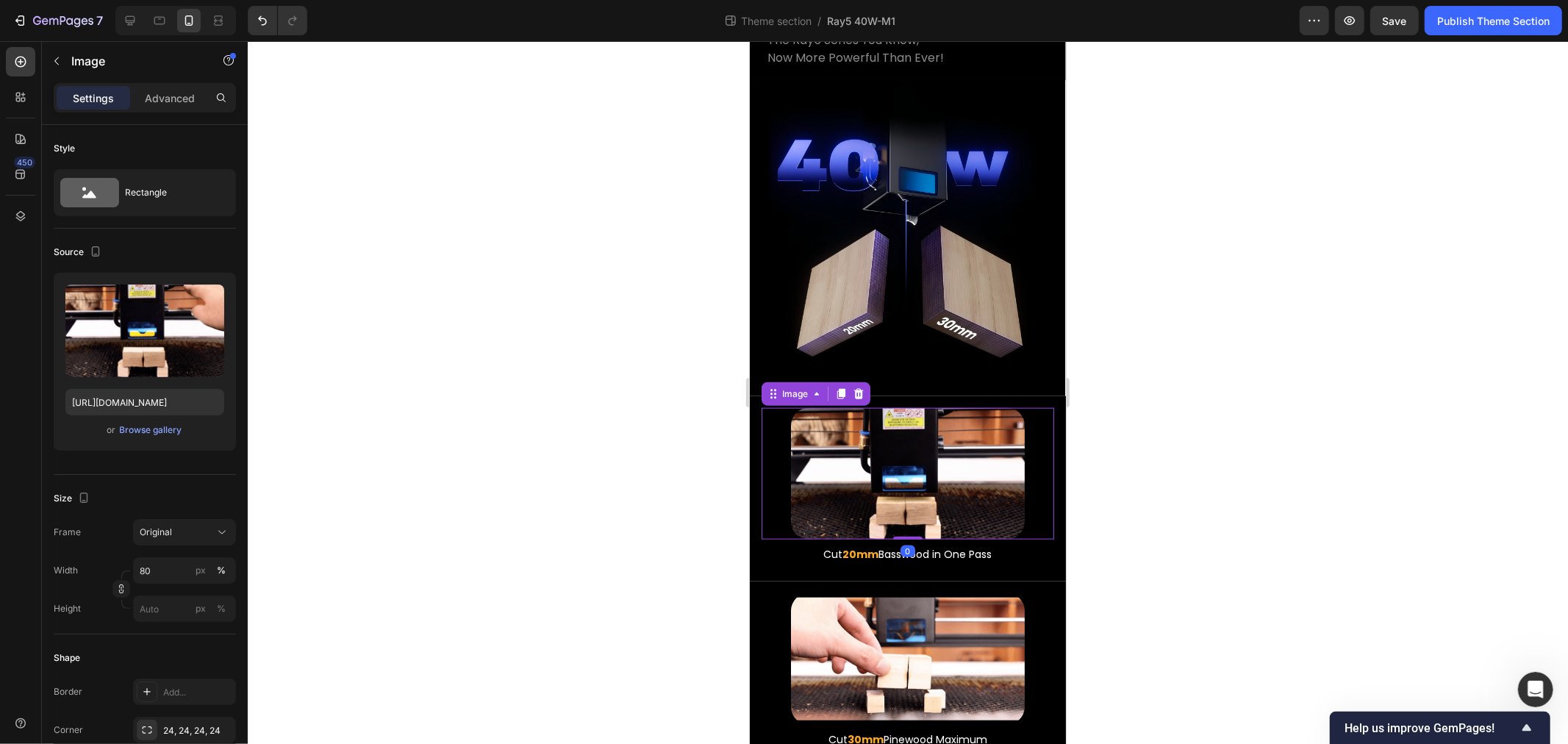
drag, startPoint x: 578, startPoint y: 450, endPoint x: 201, endPoint y: 584, distance: 400.1
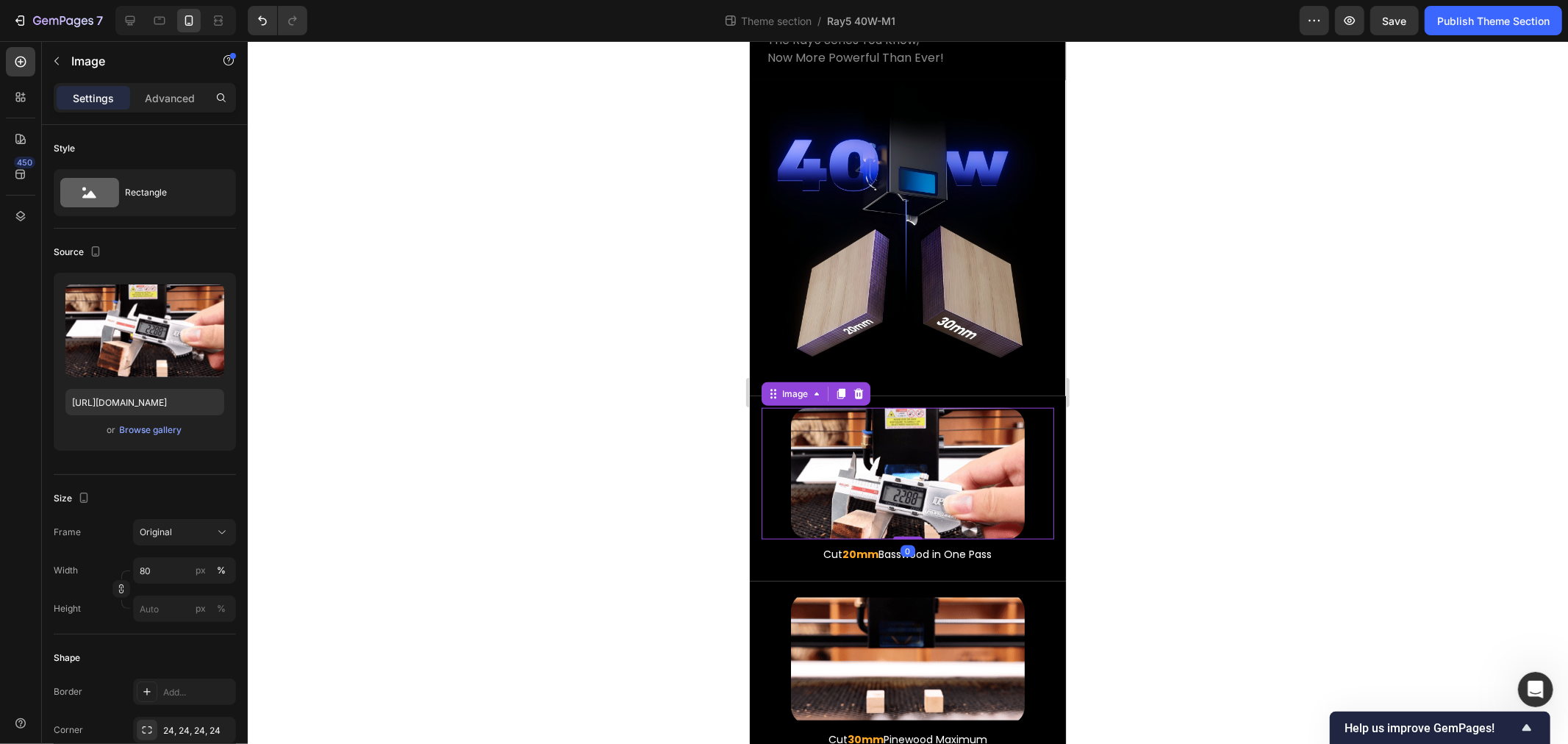
click at [578, 450] on div at bounding box center [908, 393] width 1320 height 703
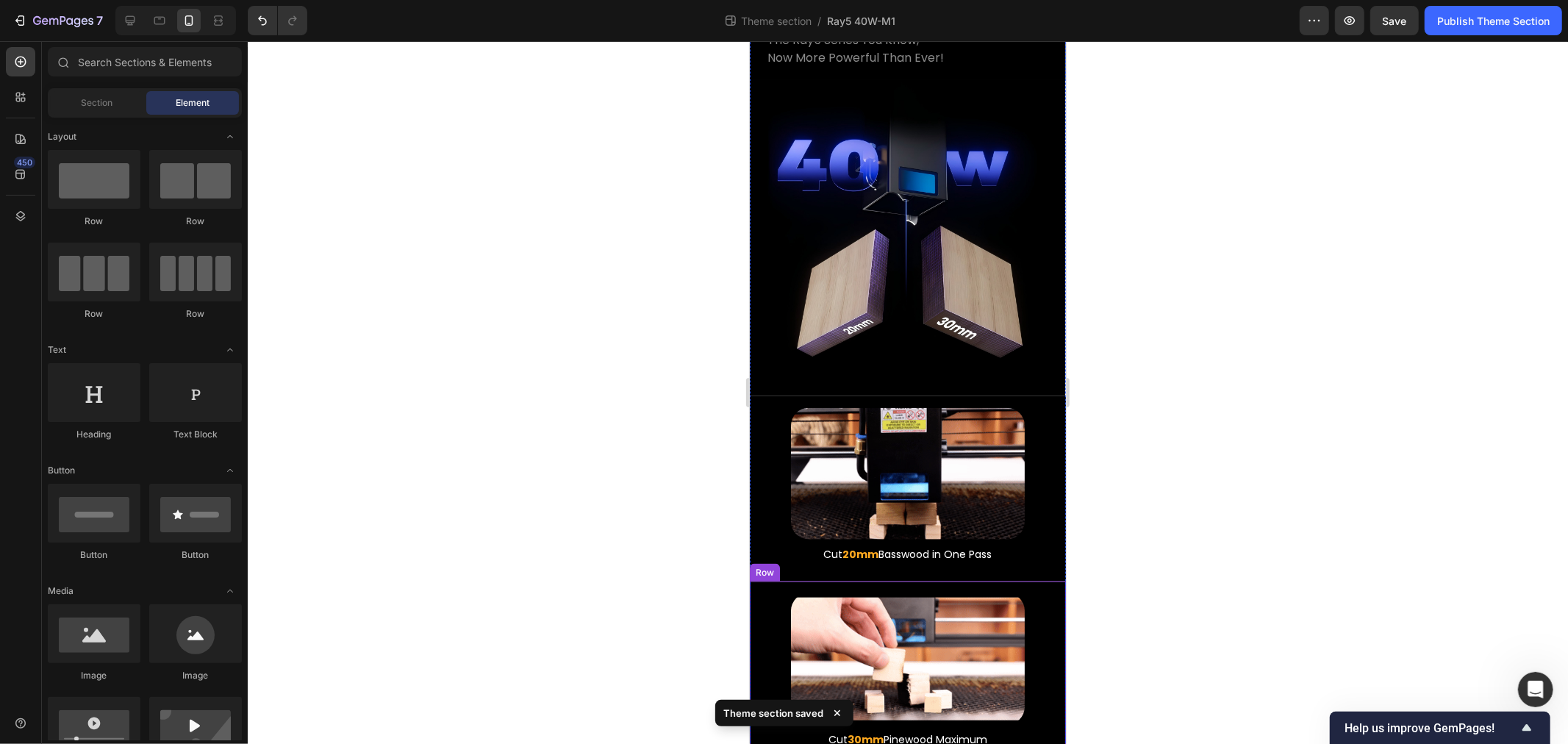
click at [753, 581] on div "Image Cut 30mm Pinewood Maximum Text Block Row" at bounding box center [907, 674] width 316 height 186
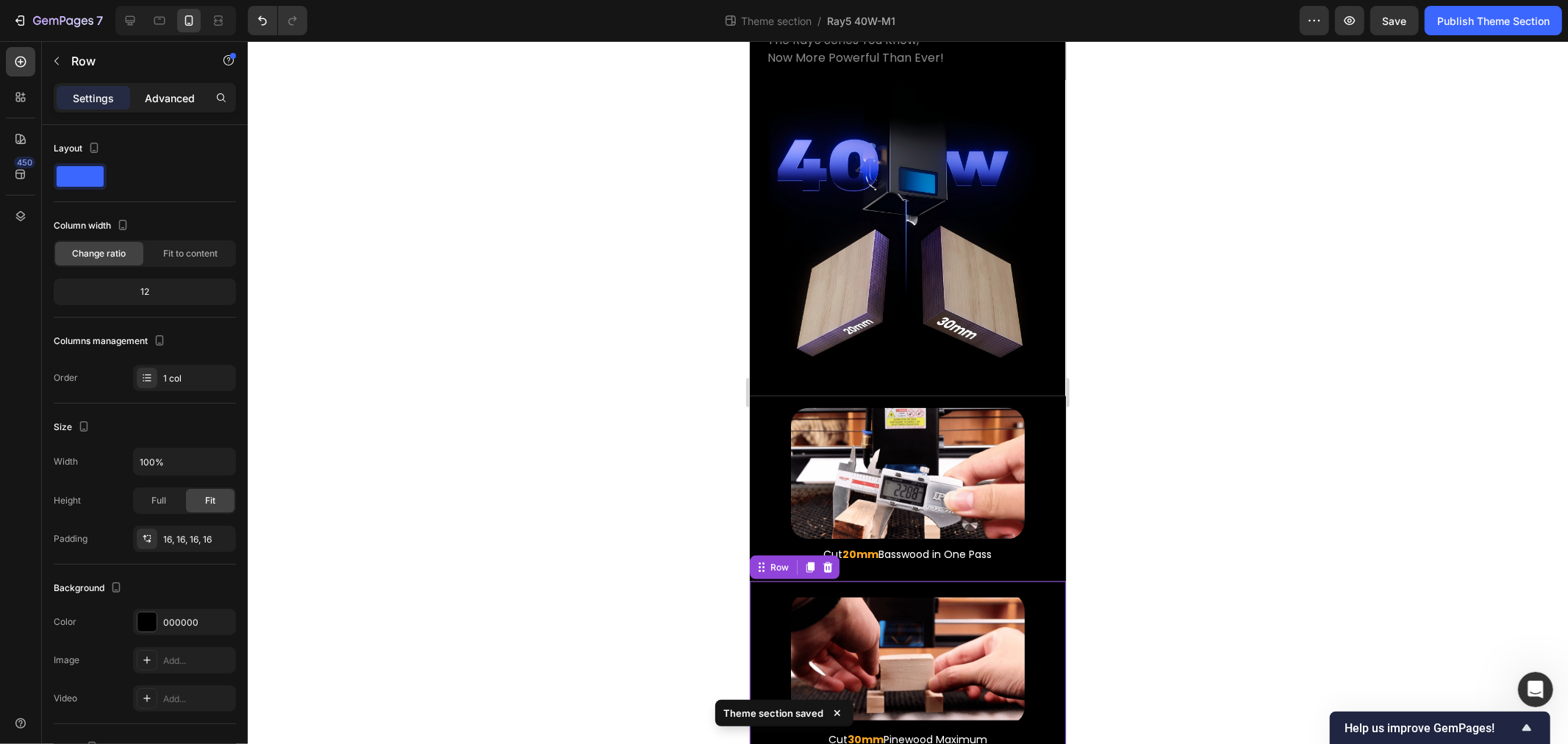
click at [164, 97] on p "Advanced" at bounding box center [169, 98] width 50 height 15
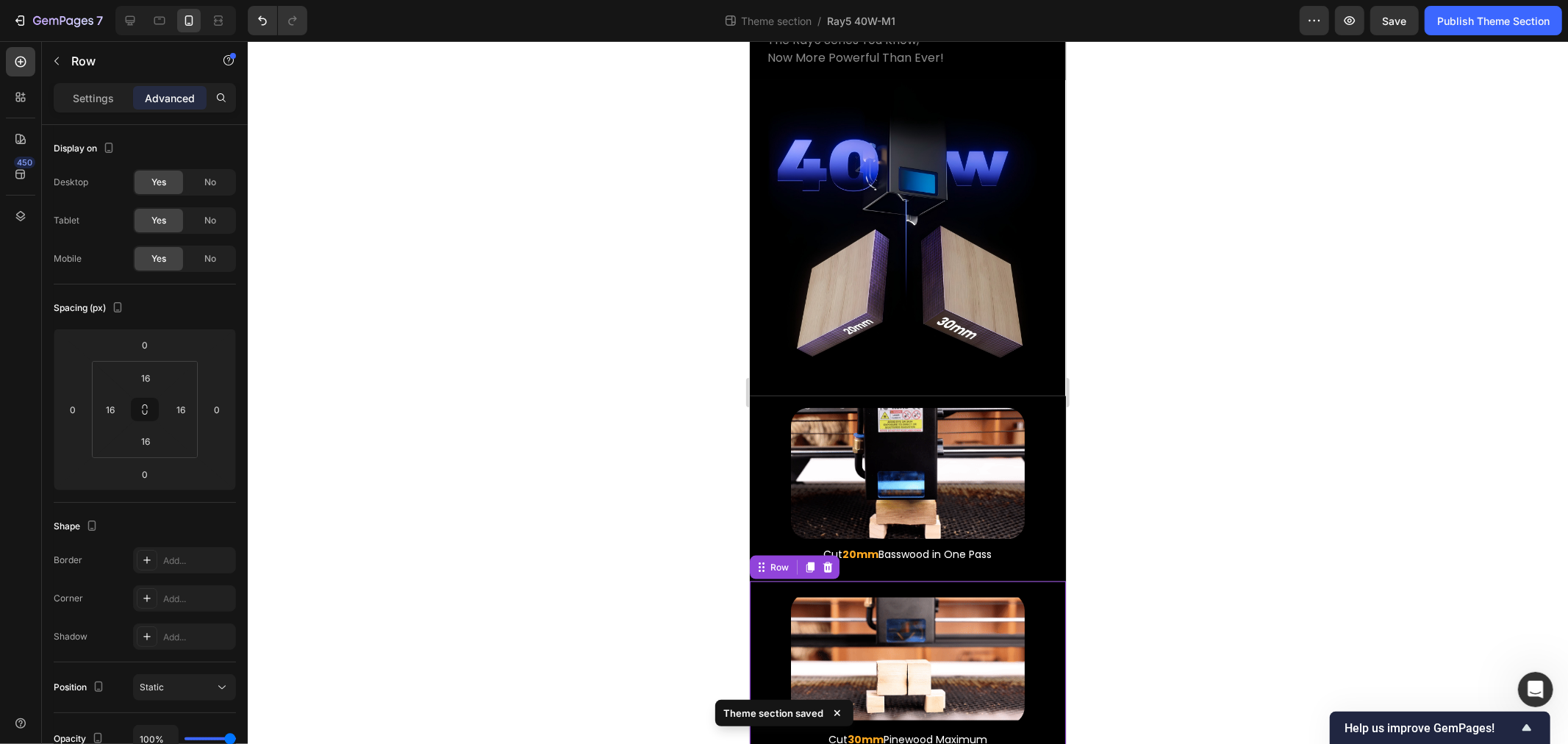
click at [679, 509] on div at bounding box center [908, 393] width 1320 height 703
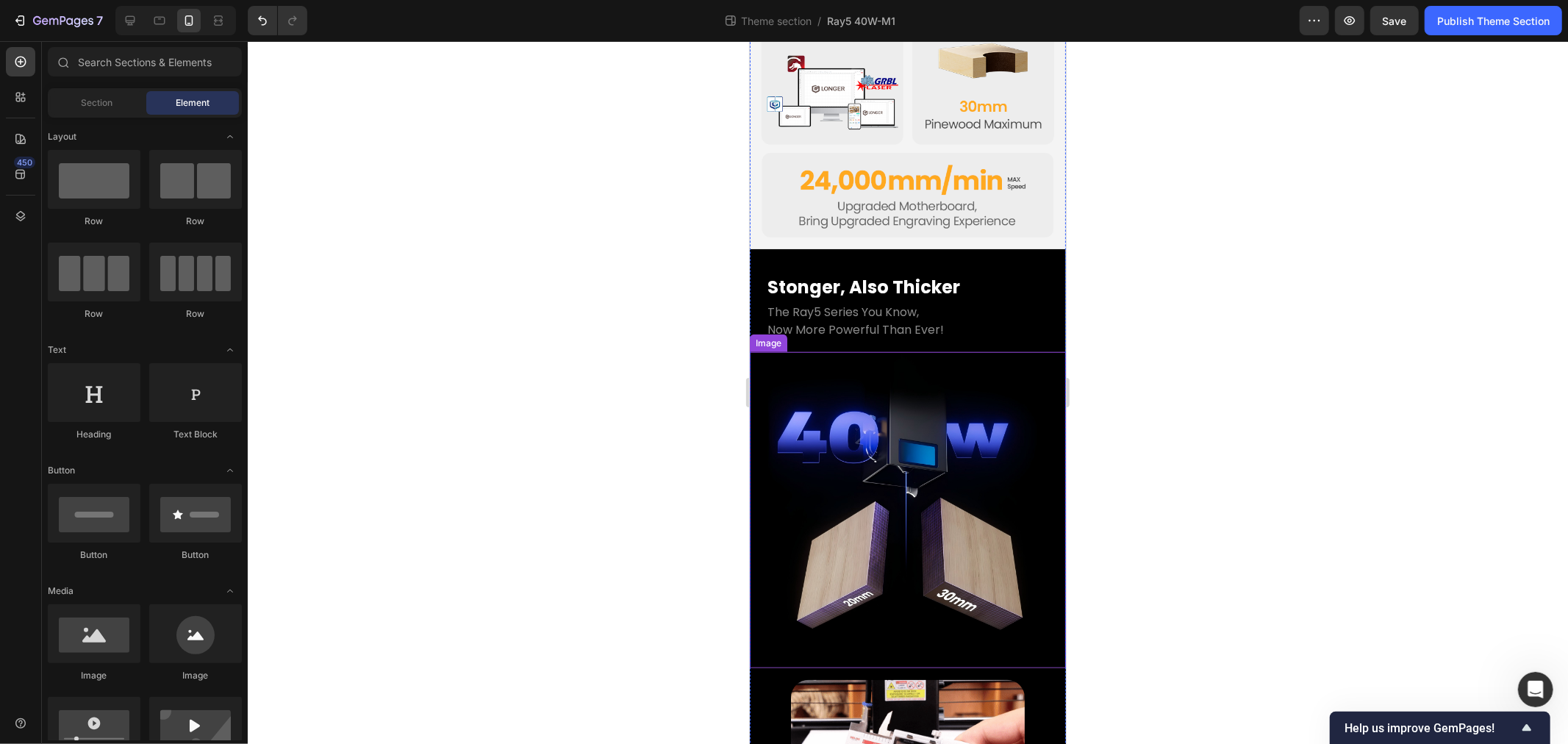
scroll to position [934, 0]
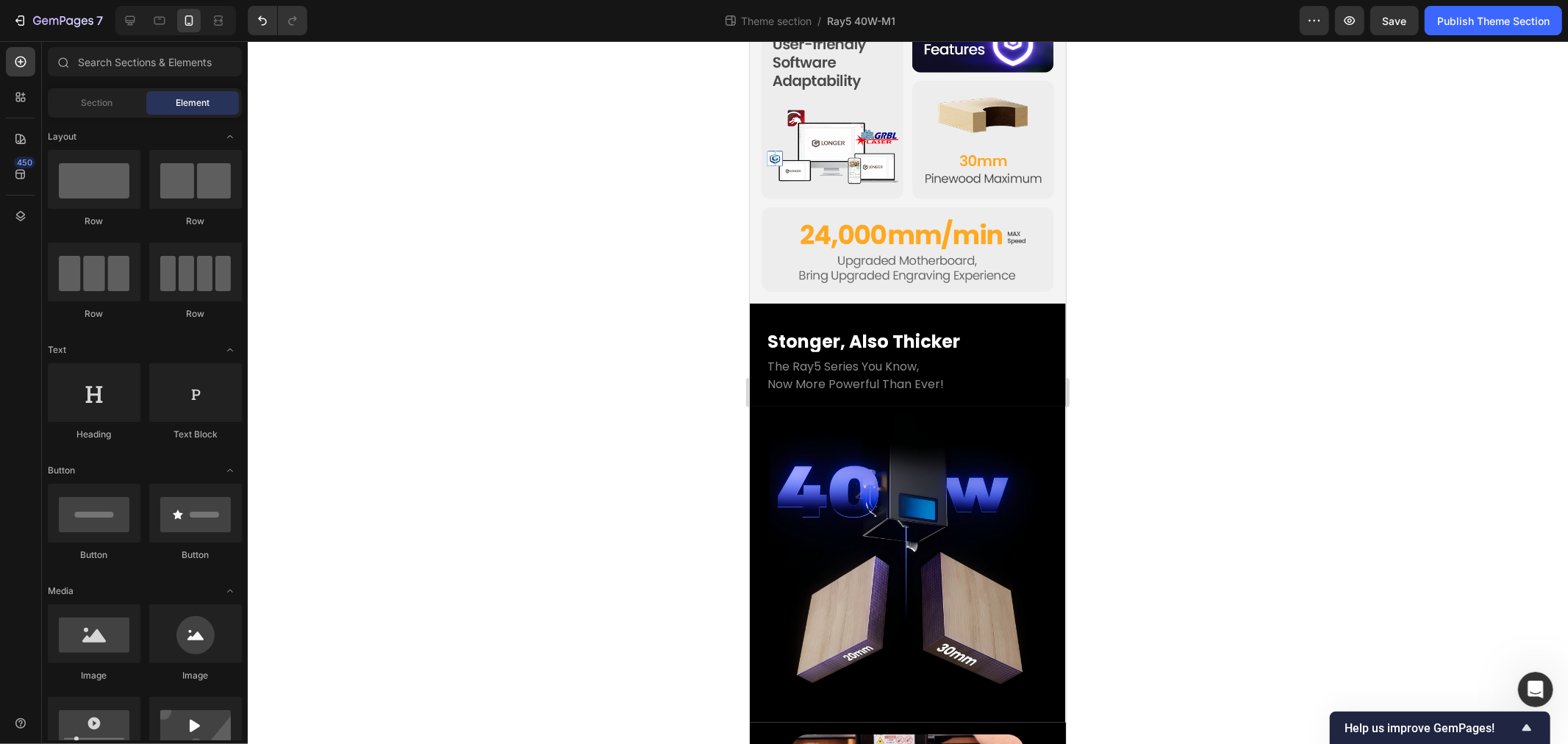
click at [423, 395] on div at bounding box center [908, 393] width 1320 height 703
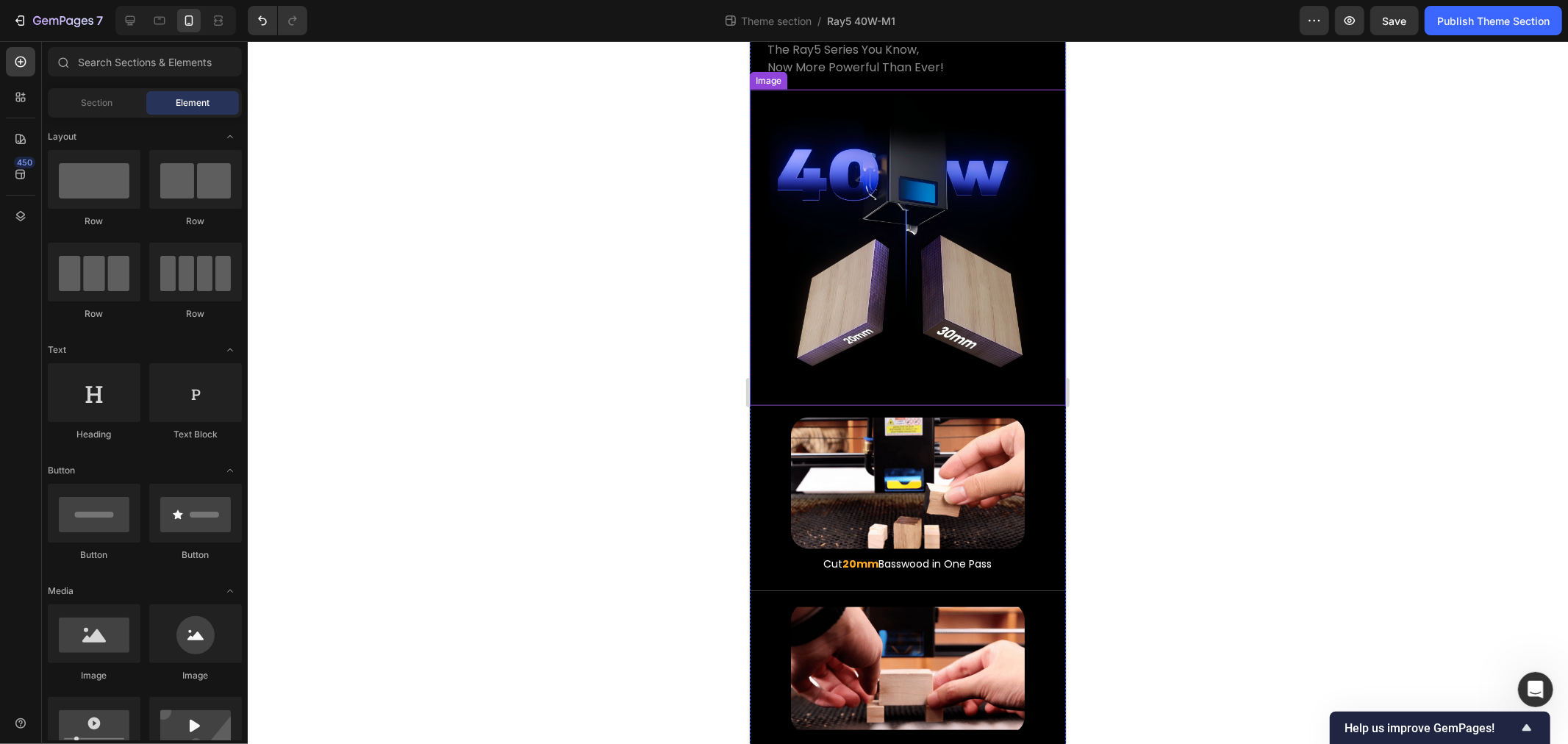
scroll to position [1261, 0]
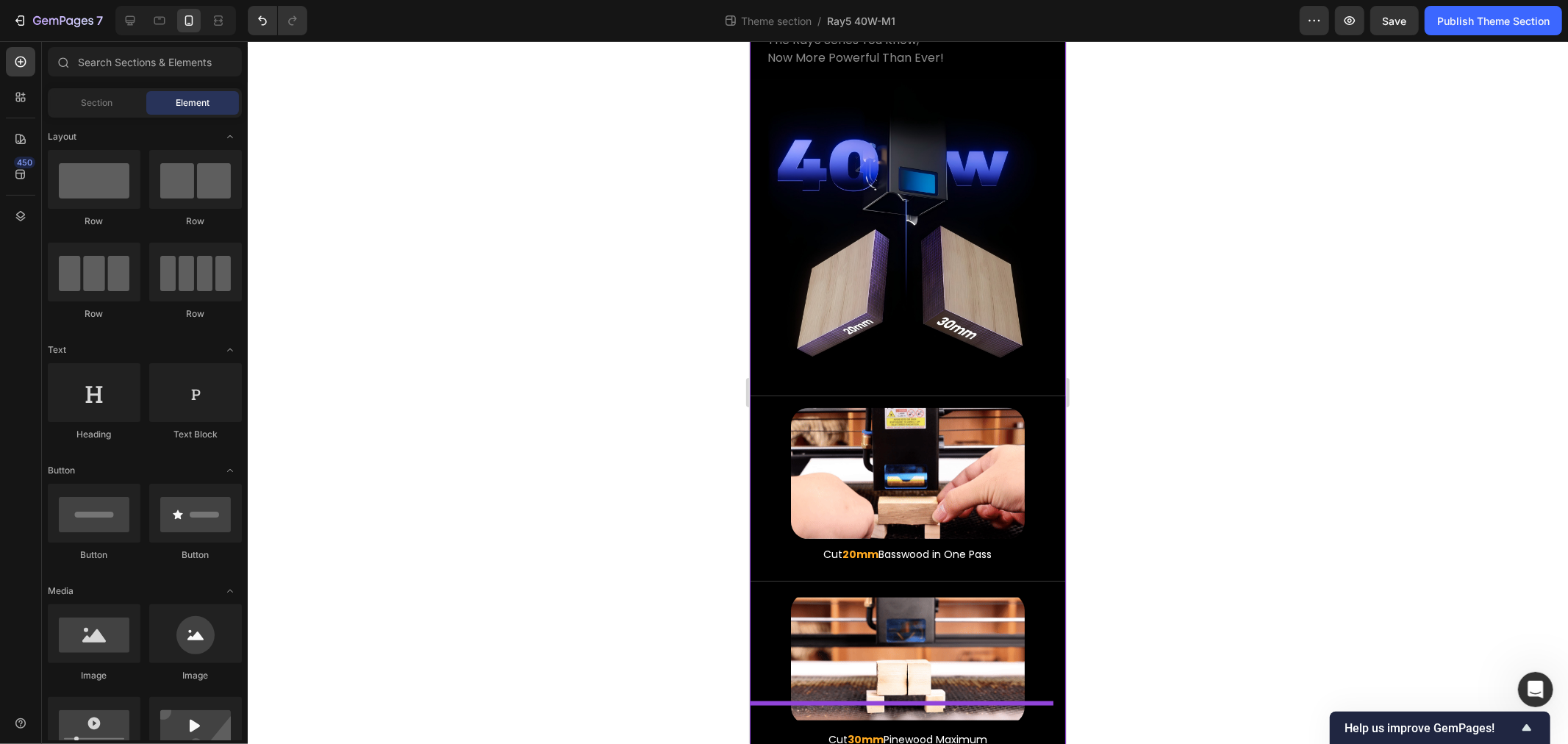
drag, startPoint x: 69, startPoint y: 184, endPoint x: 169, endPoint y: 678, distance: 504.0
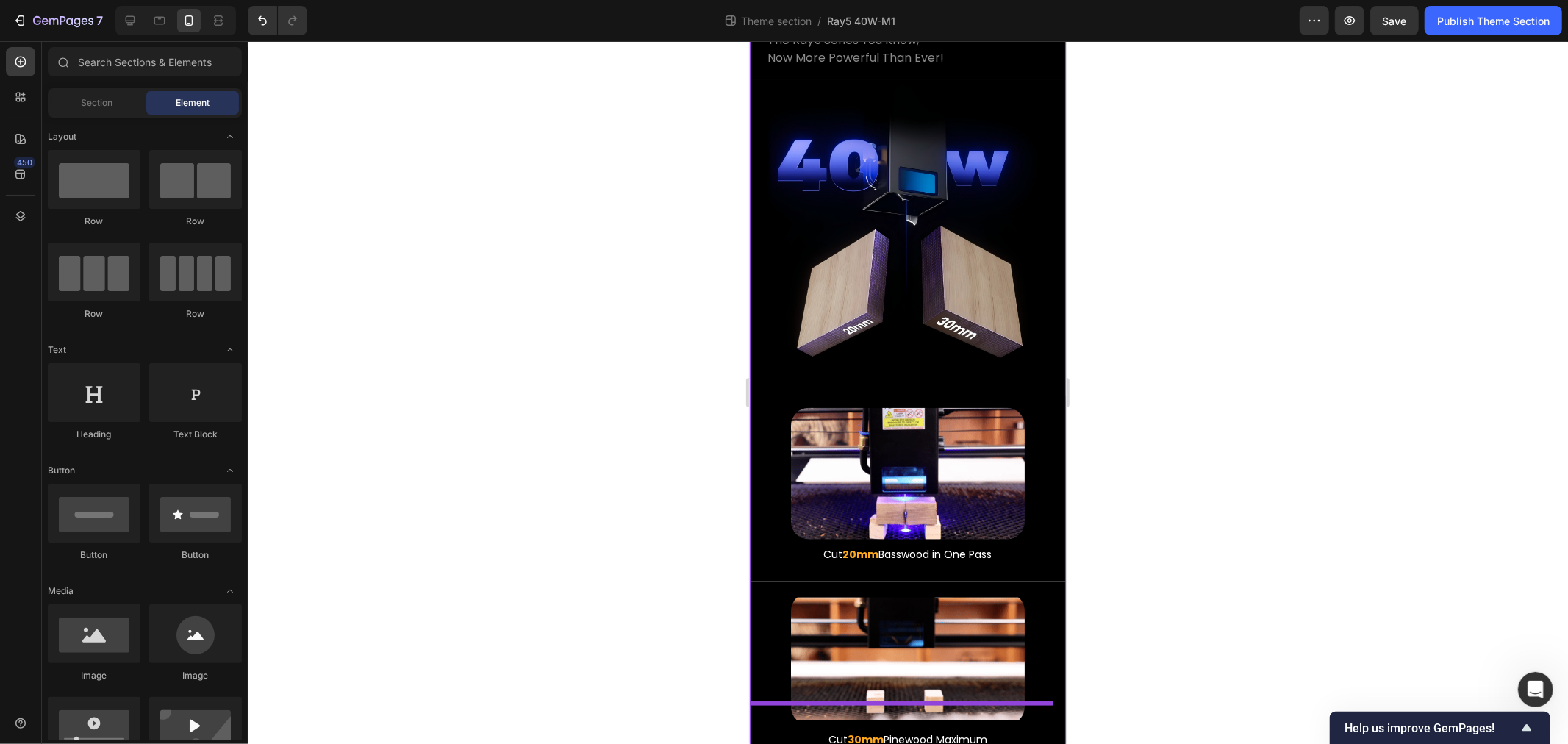
click at [917, 0] on html "7 Theme section / Ray5 40W-M1 Preview Save Publish Theme Section 450 Sections(1…" at bounding box center [784, 0] width 1568 height 0
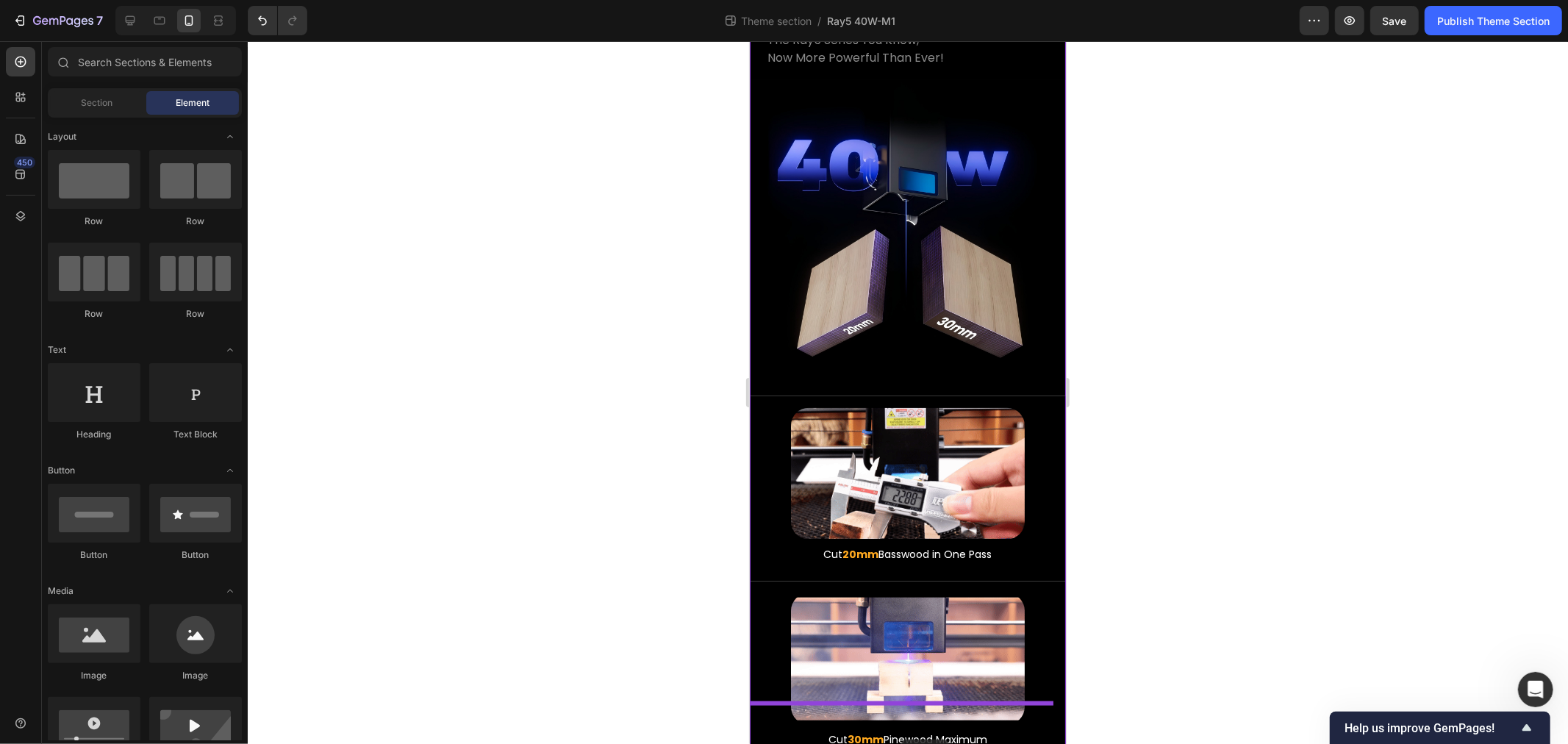
drag, startPoint x: 1676, startPoint y: 748, endPoint x: 900, endPoint y: 739, distance: 776.1
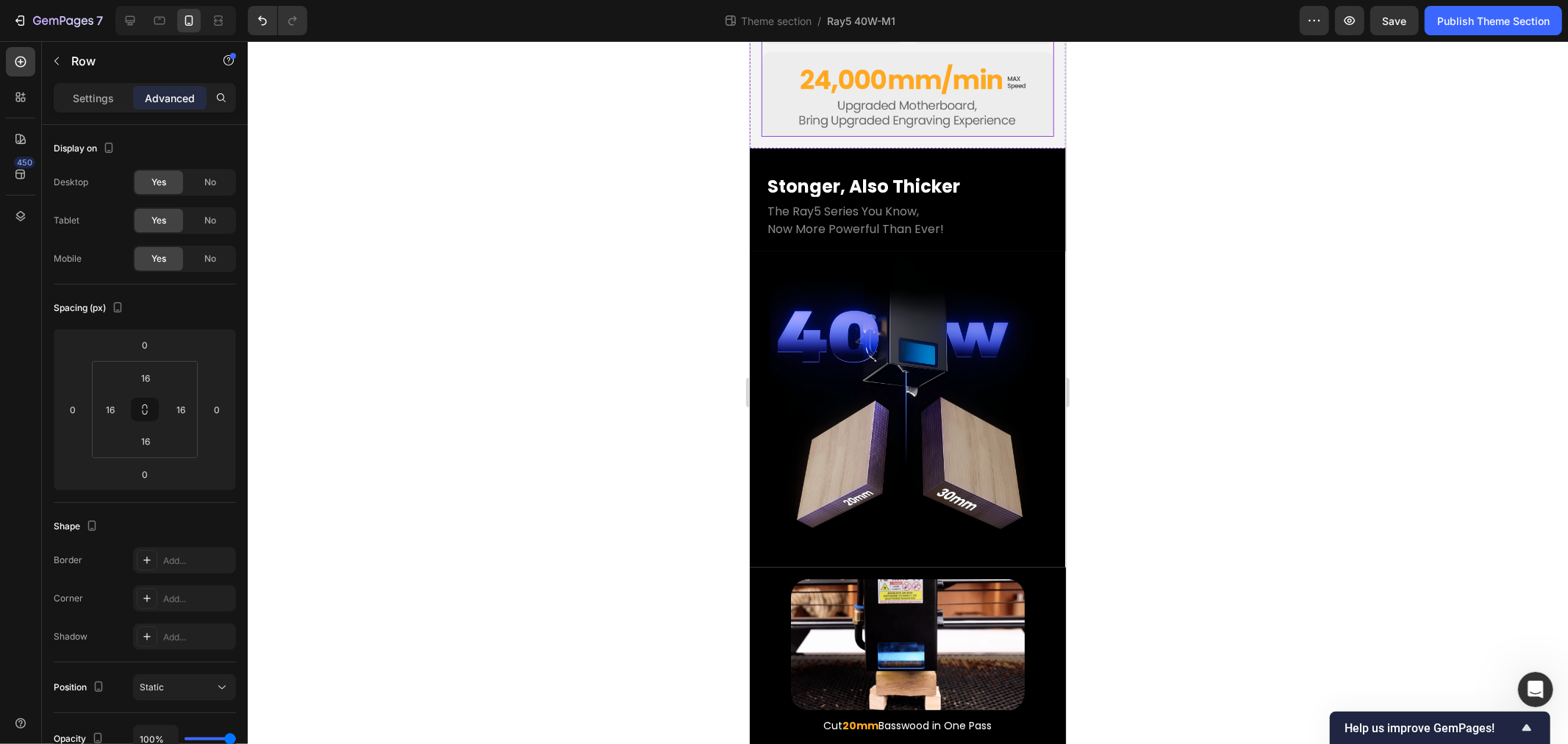
scroll to position [1329, 0]
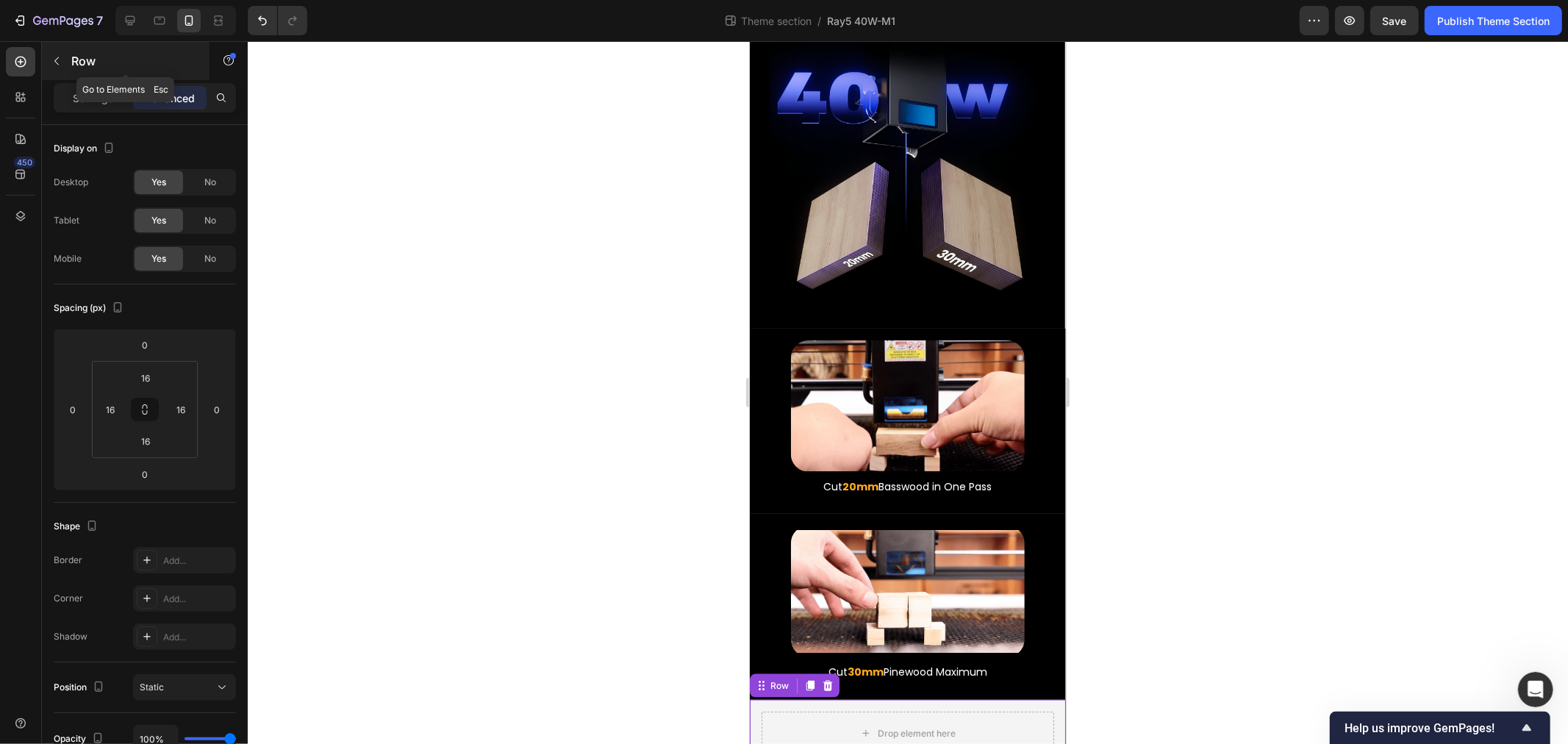
click at [57, 61] on icon "button" at bounding box center [56, 61] width 12 height 12
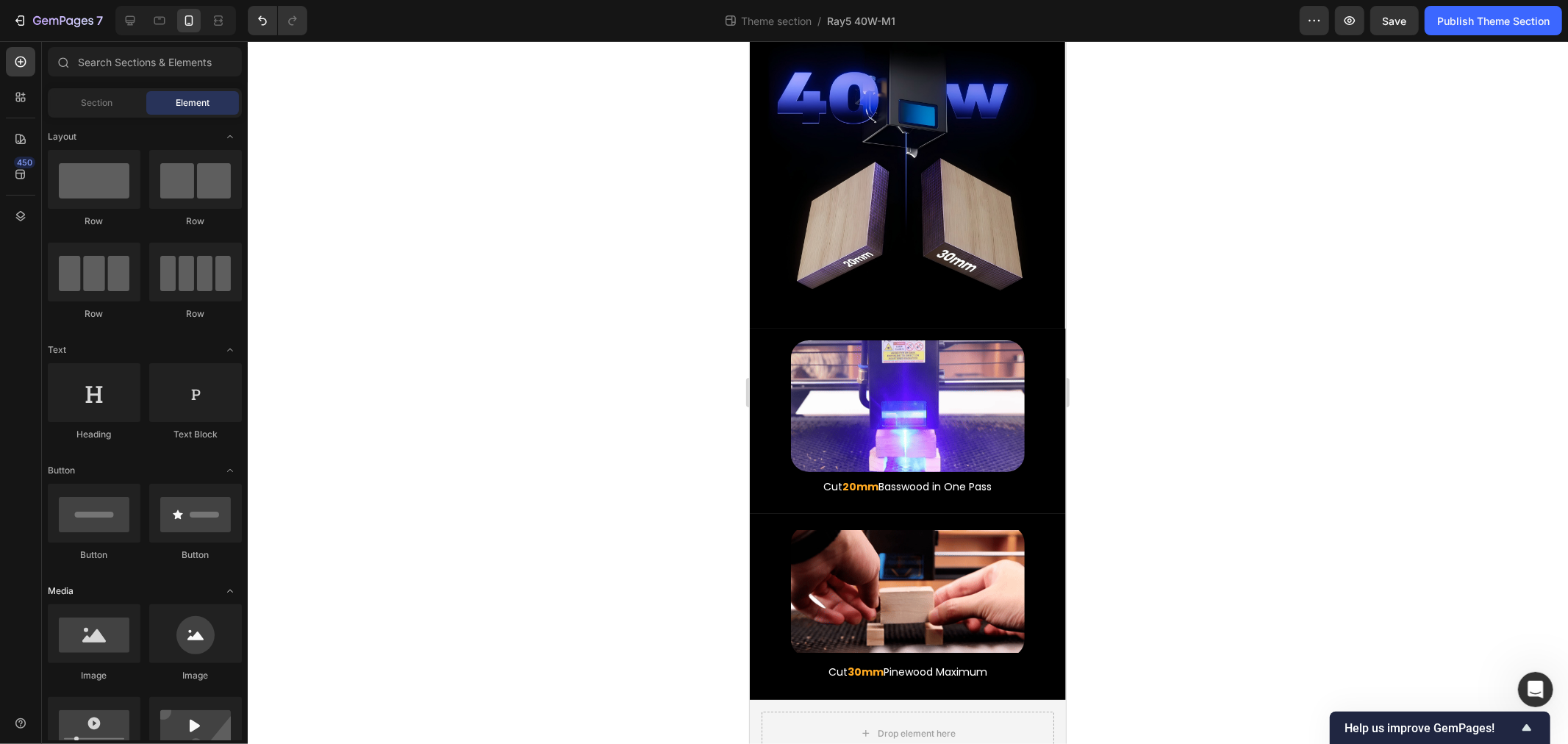
scroll to position [163, 0]
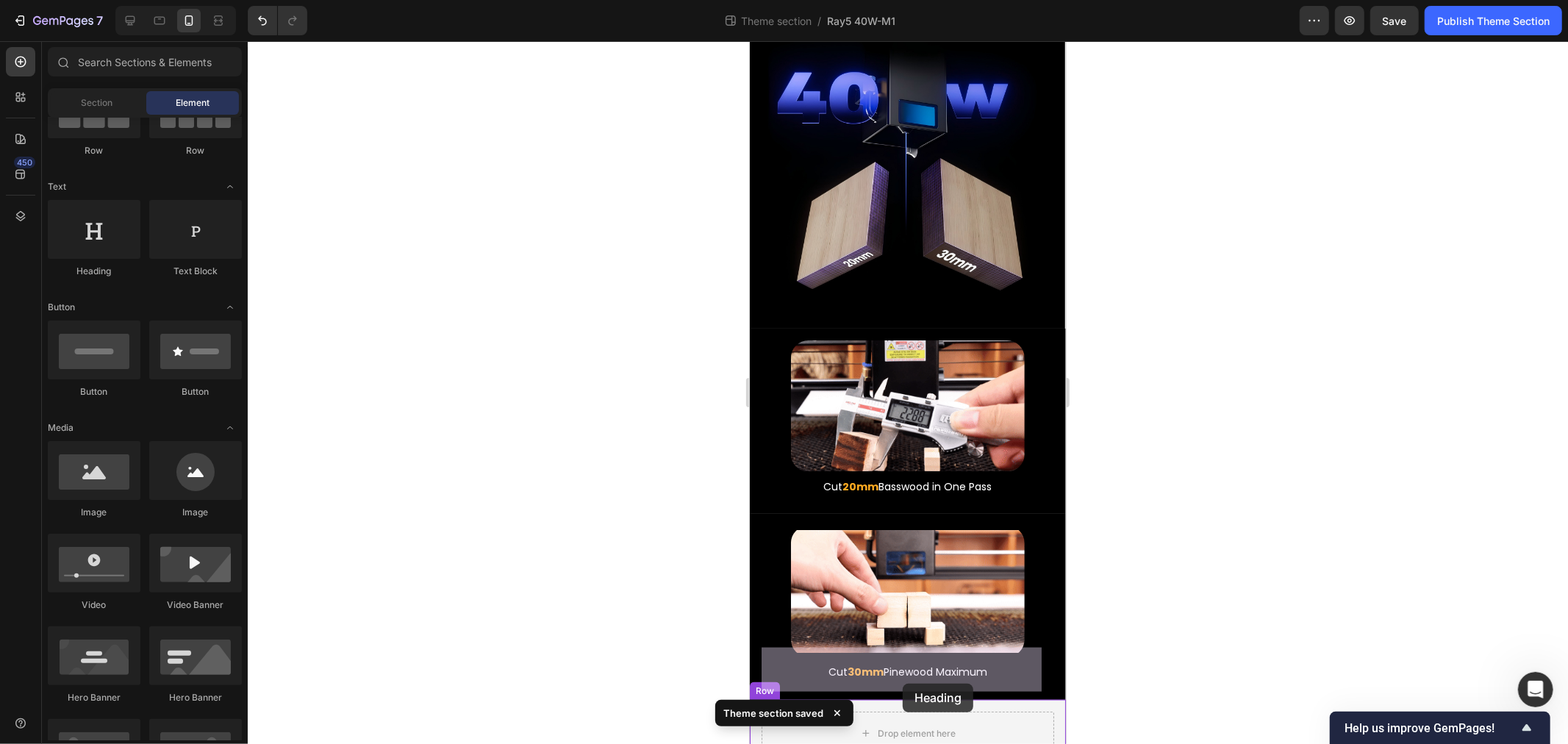
drag, startPoint x: 917, startPoint y: 691, endPoint x: 906, endPoint y: 686, distance: 12.1
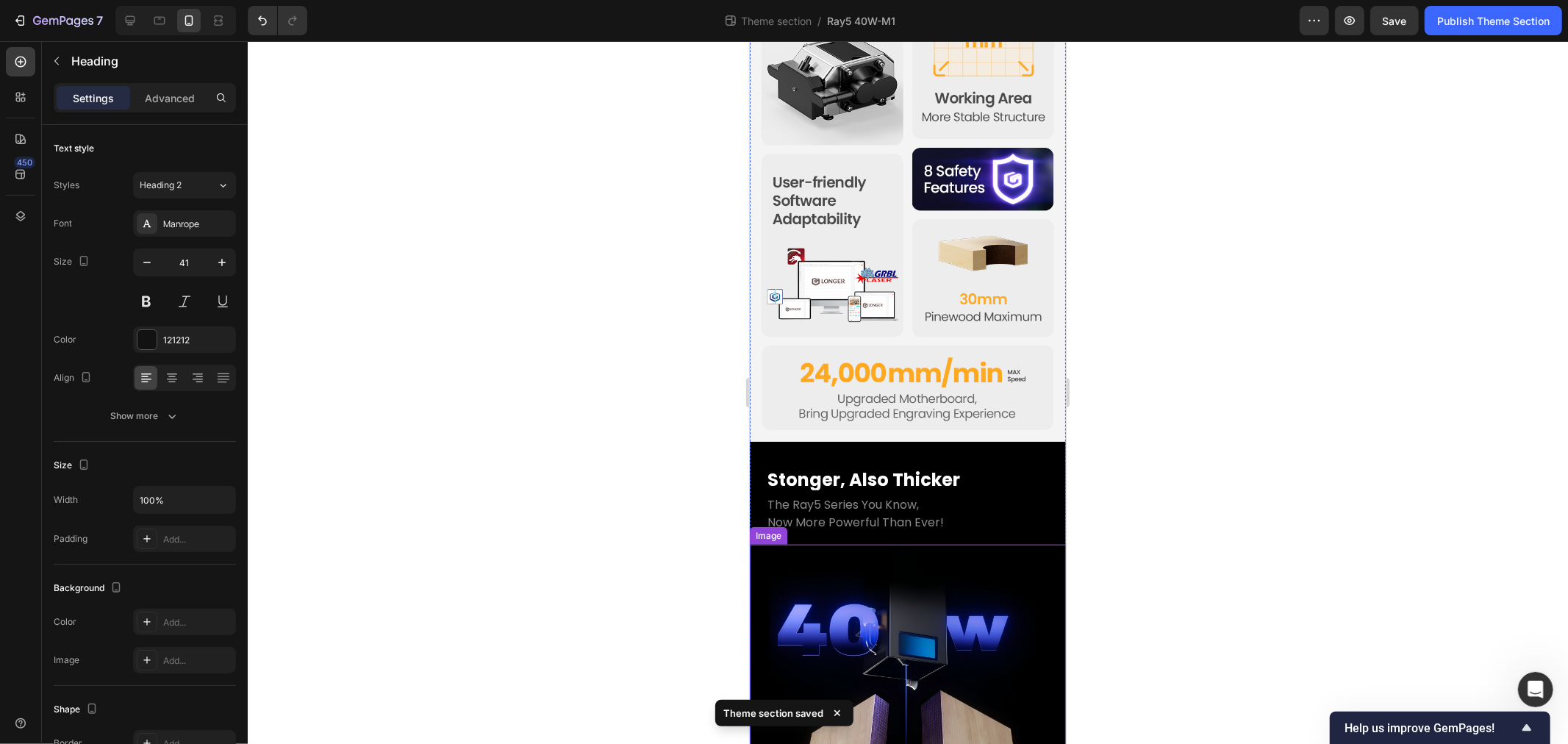
scroll to position [876, 0]
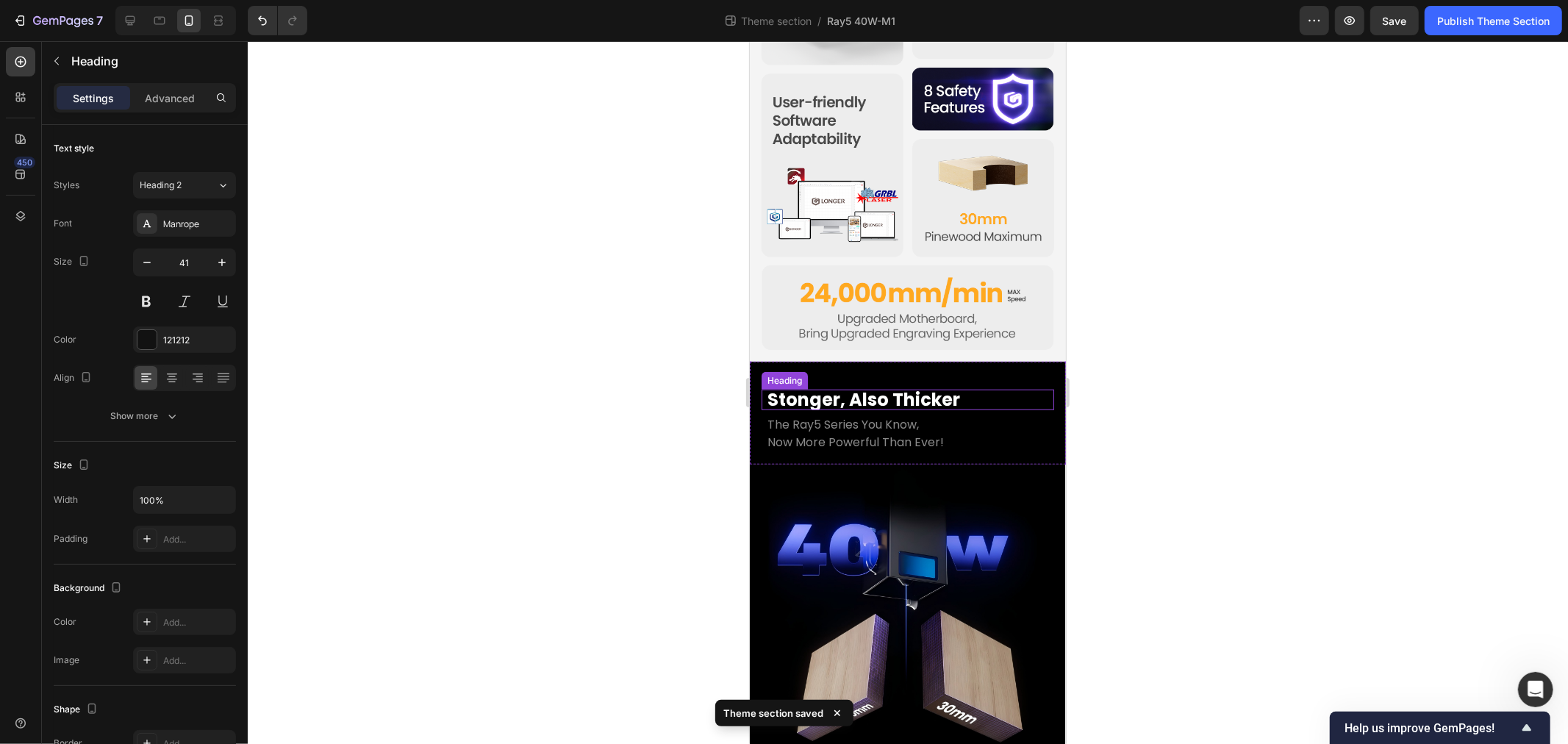
click at [843, 391] on p "Stonger, Also Thicker" at bounding box center [908, 400] width 280 height 18
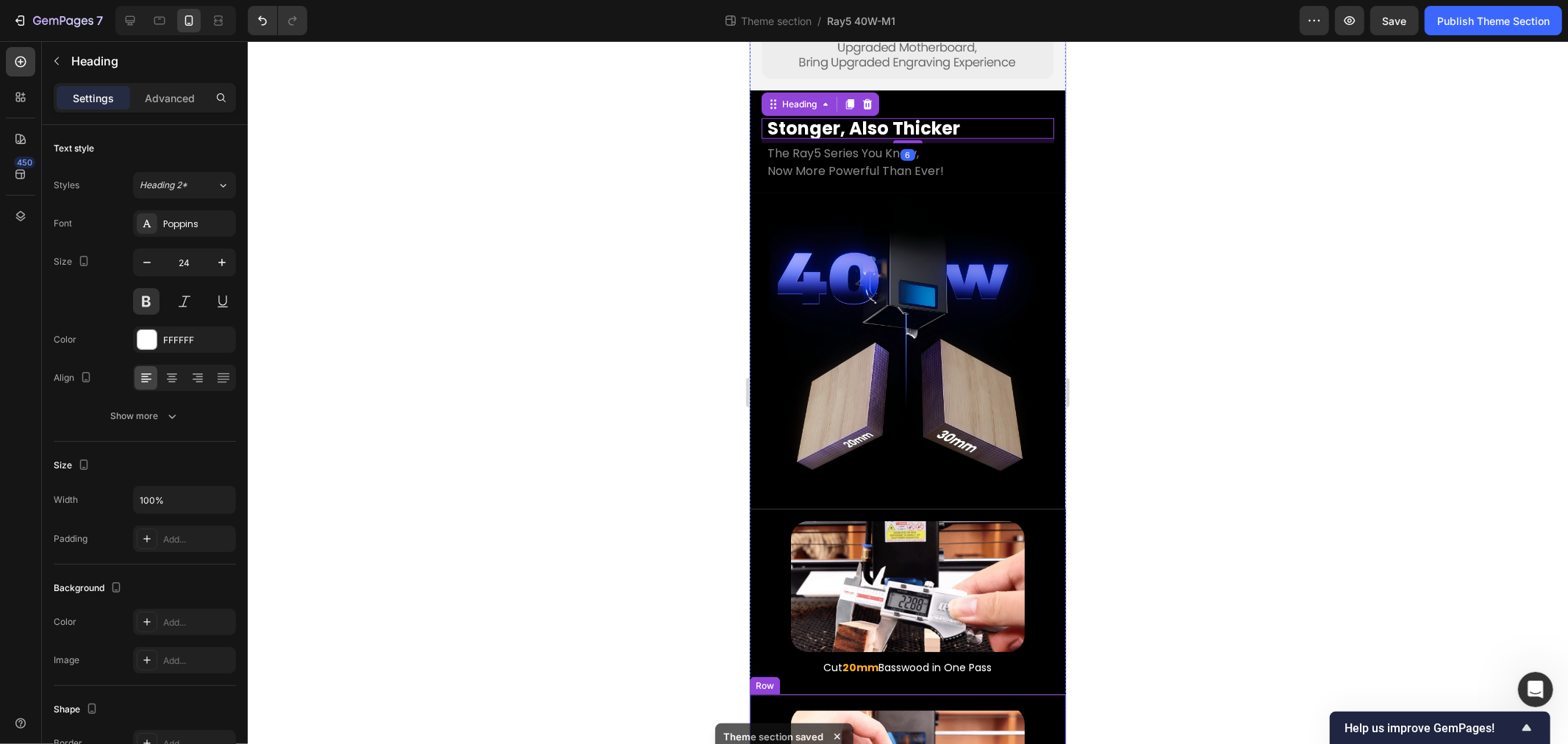
scroll to position [1366, 0]
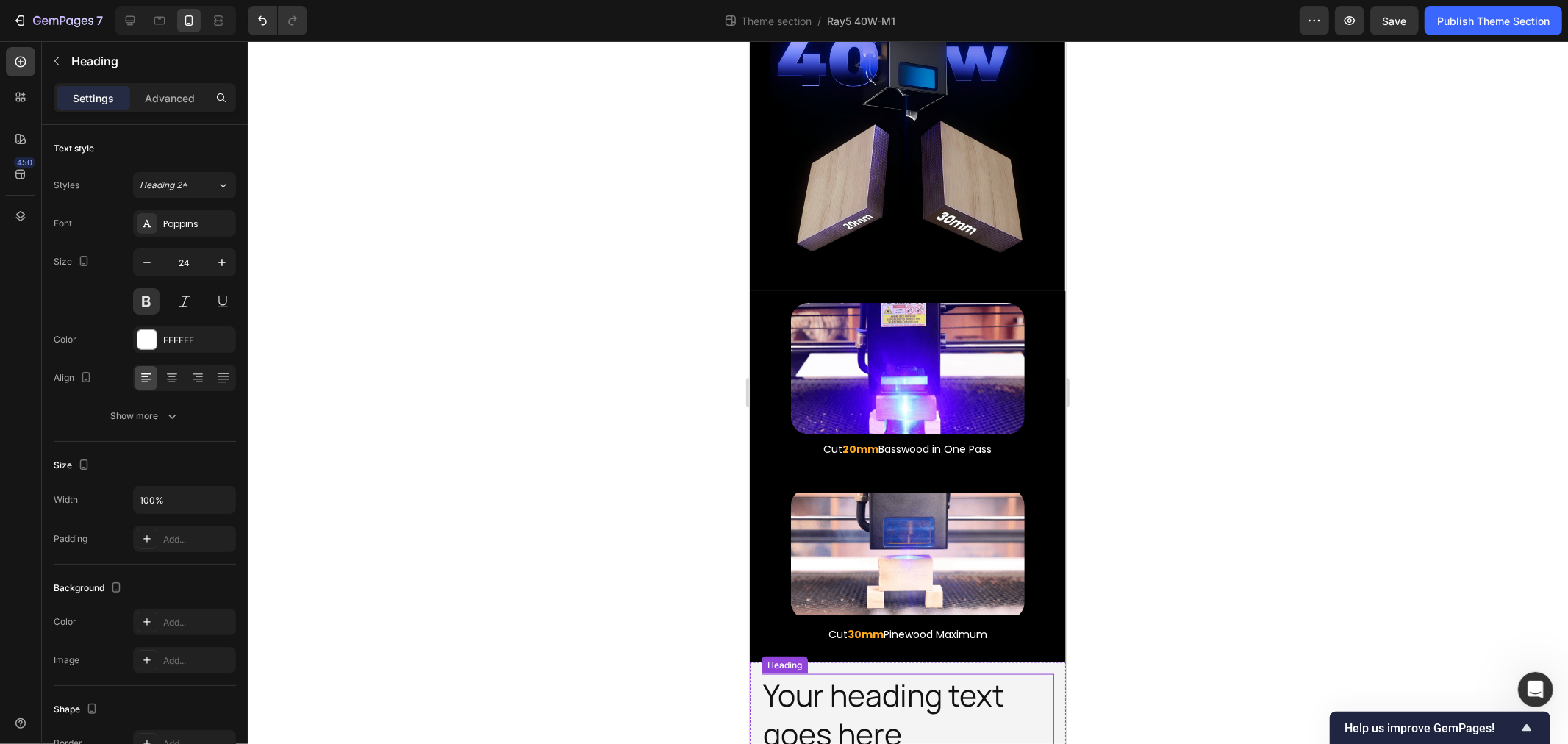
click at [917, 673] on h2 "Your heading text goes here" at bounding box center [907, 714] width 292 height 81
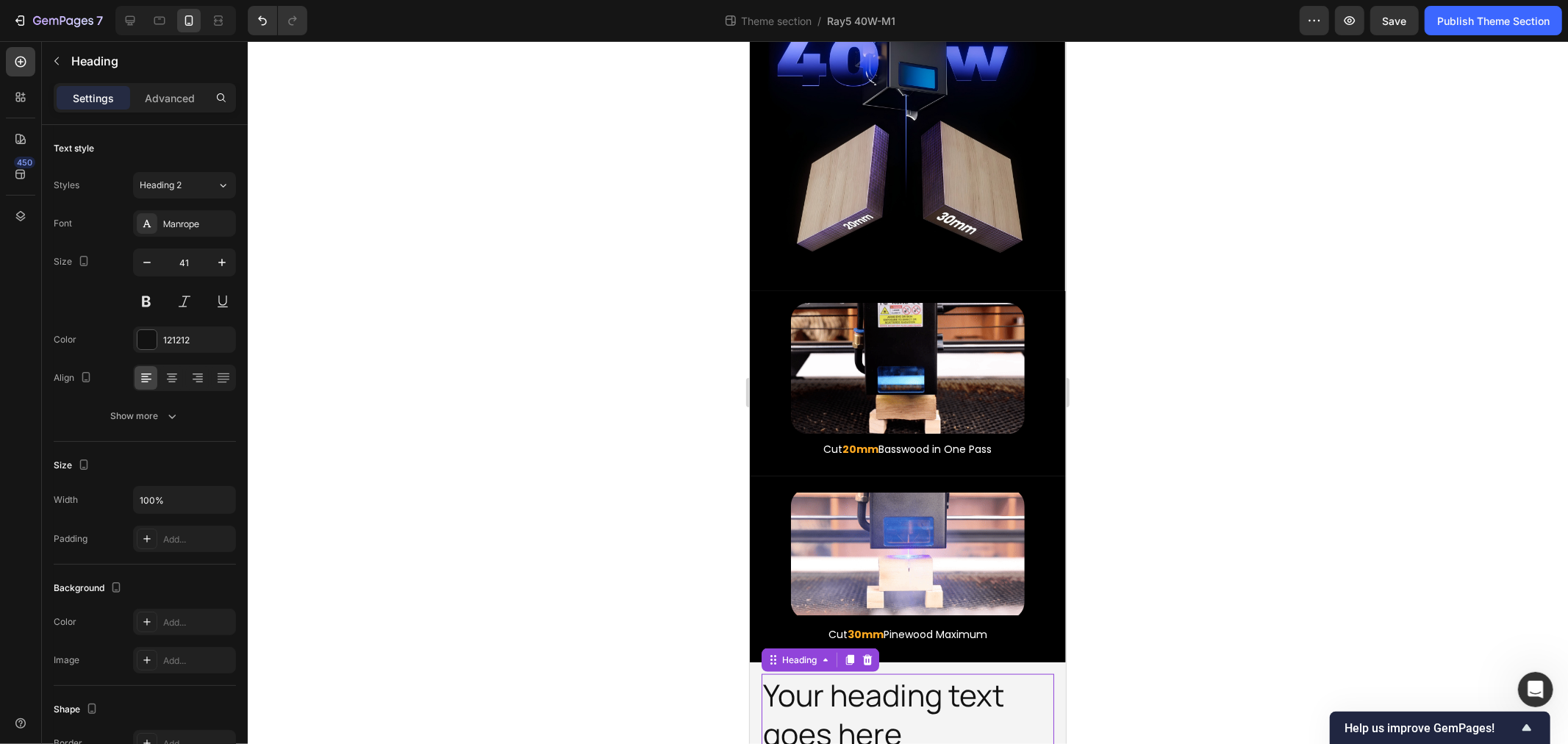
click at [879, 673] on h2 "Your heading text goes here" at bounding box center [907, 714] width 292 height 81
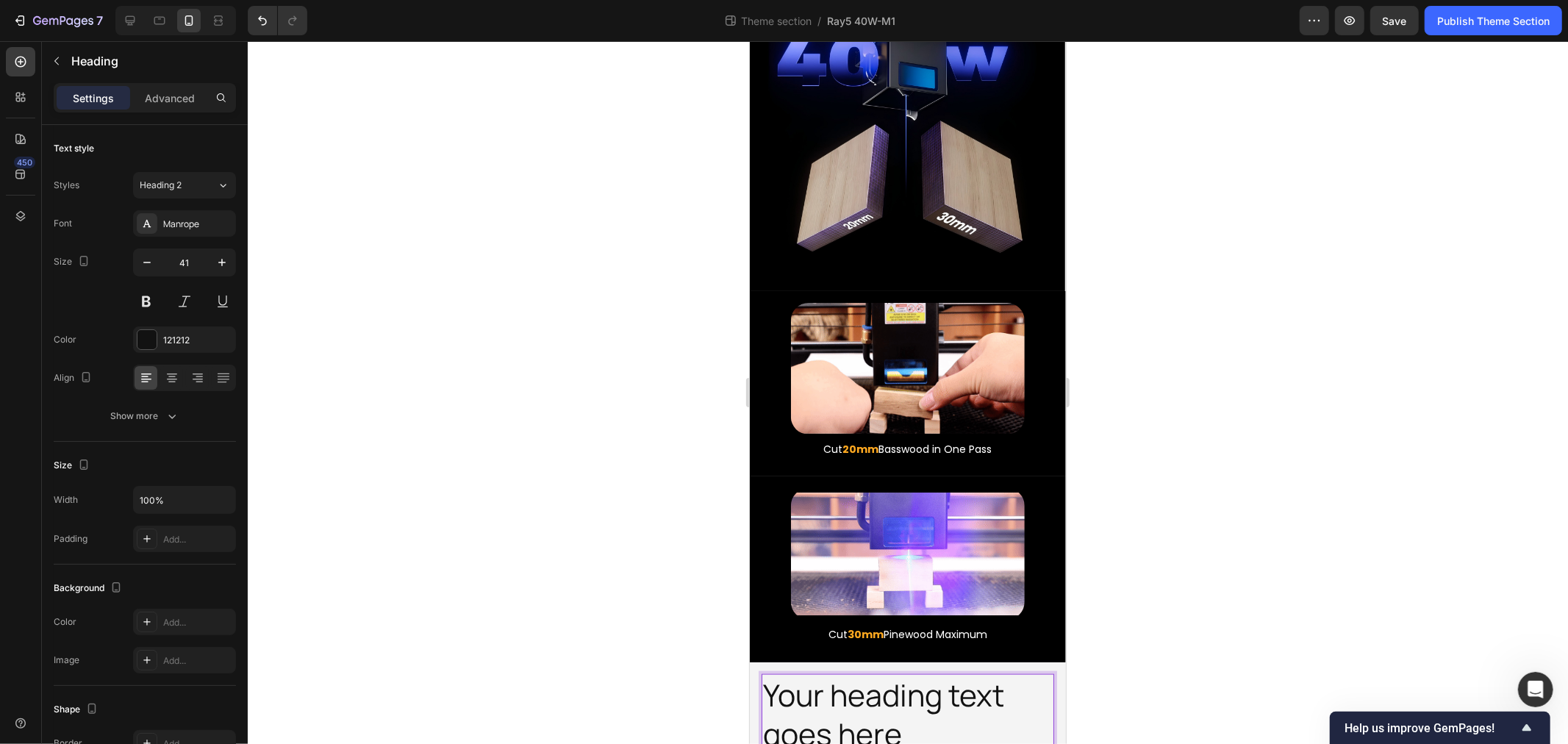
drag, startPoint x: 897, startPoint y: 618, endPoint x: 889, endPoint y: 619, distance: 8.1
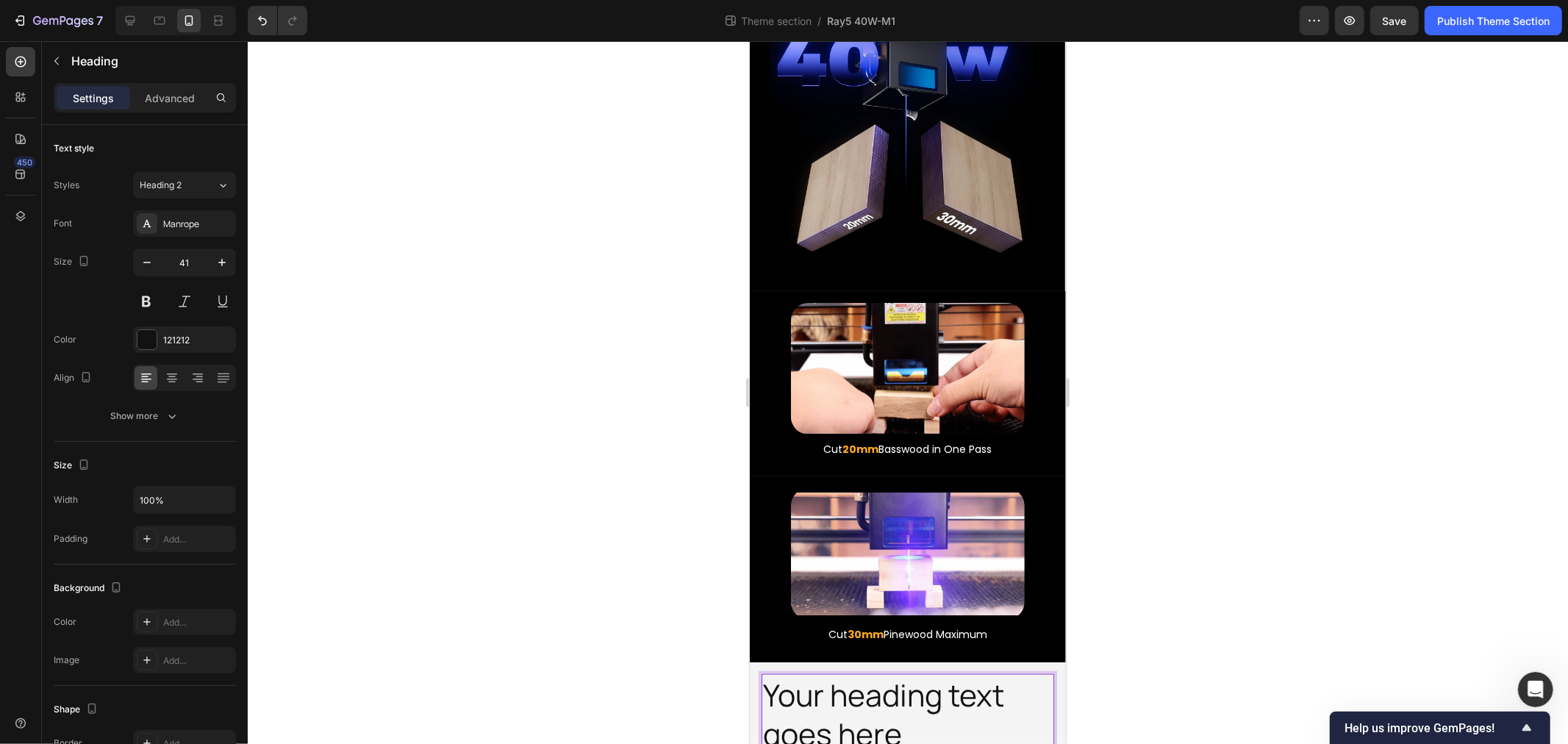
click at [896, 675] on p "Your heading text goes here" at bounding box center [908, 714] width 290 height 79
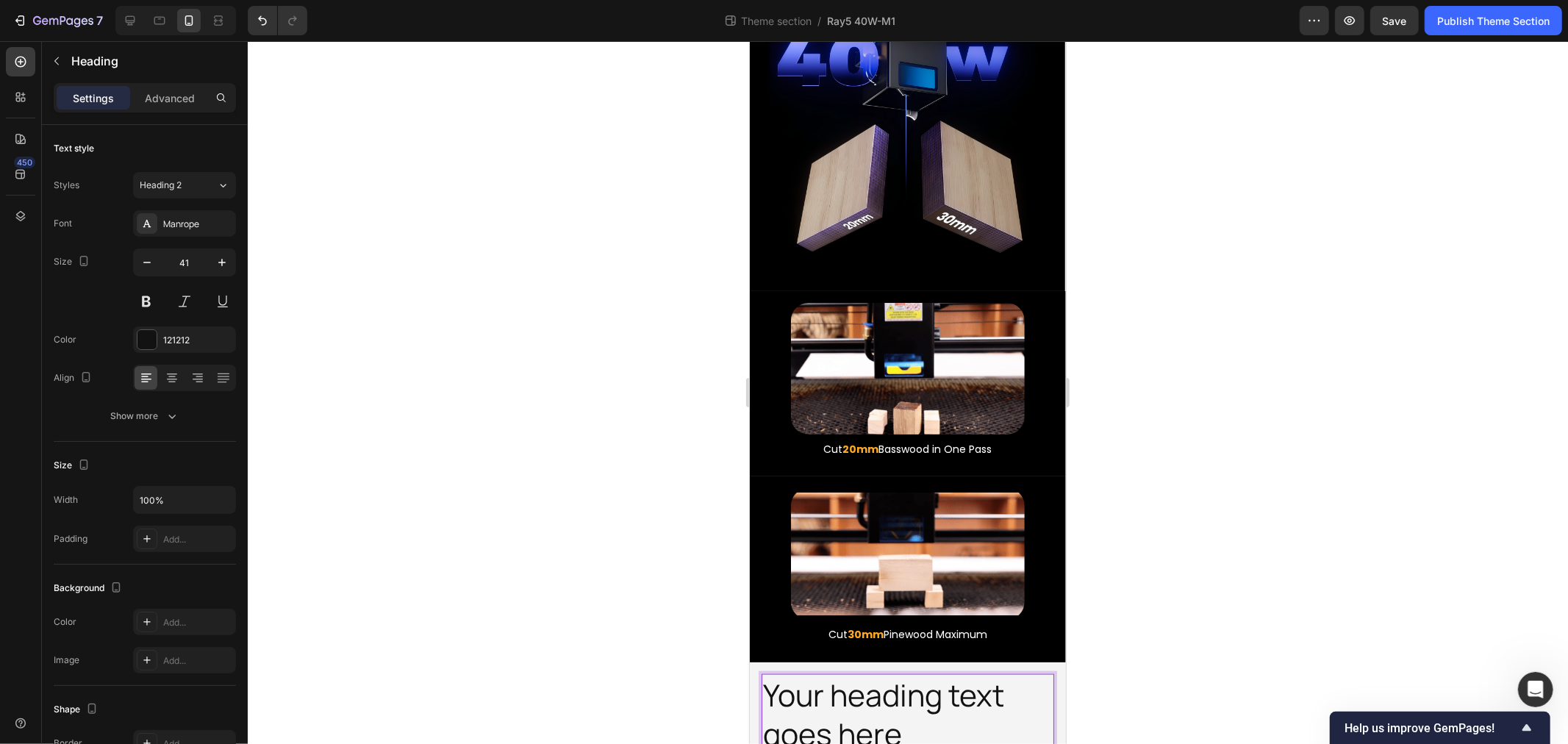
click at [905, 675] on p "Your heading text goes here" at bounding box center [908, 714] width 290 height 79
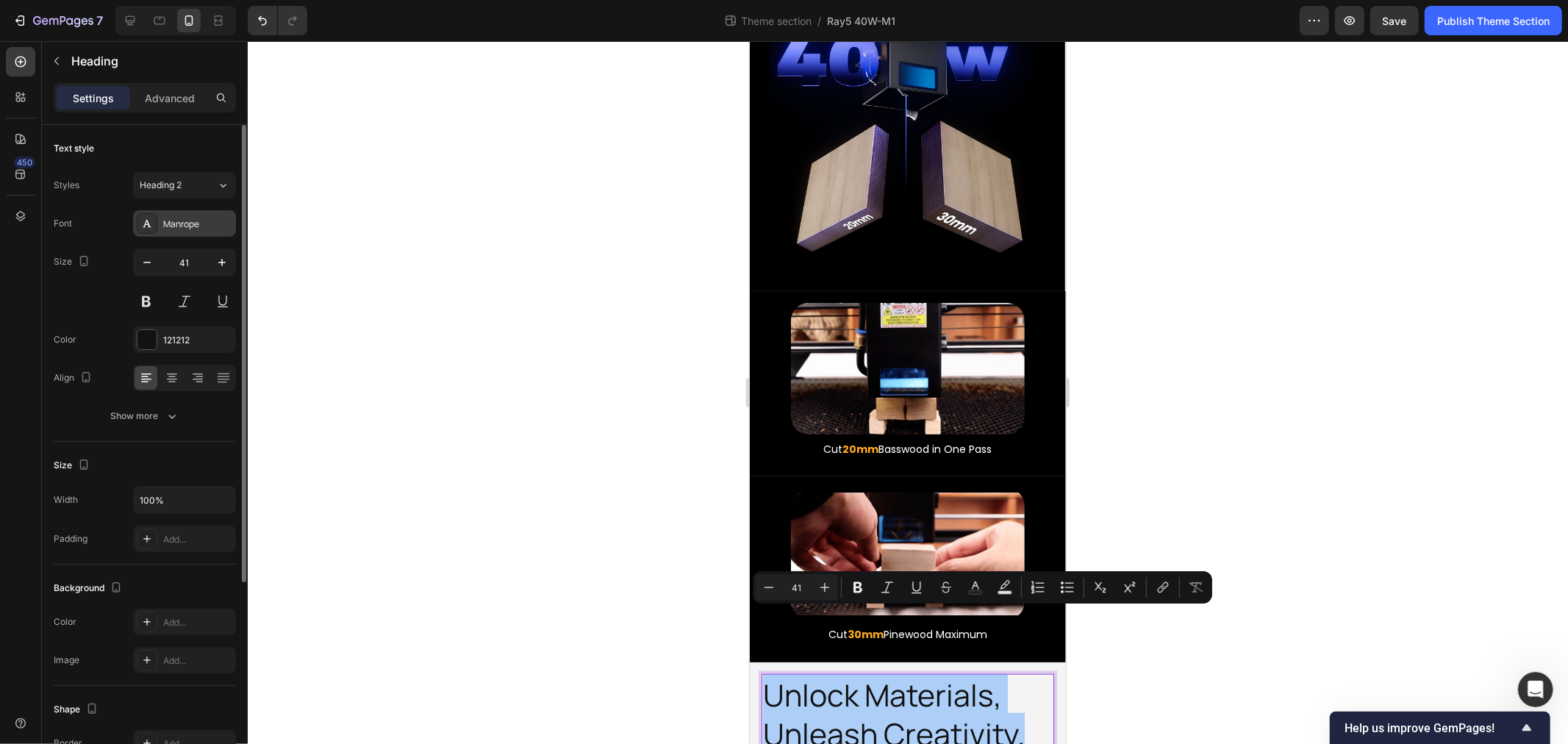
click at [204, 229] on div "Manrope" at bounding box center [197, 224] width 69 height 14
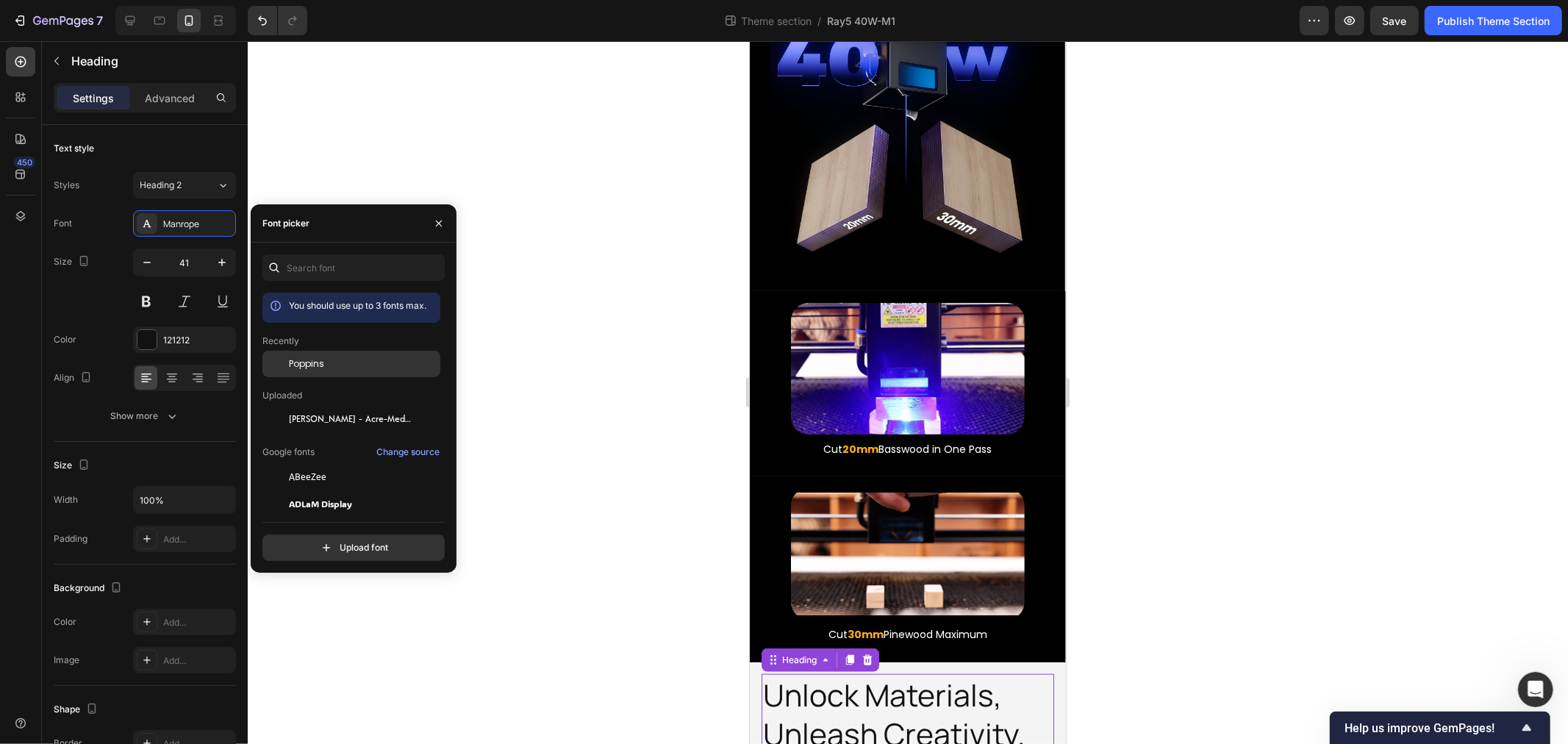
click at [324, 358] on div "Poppins" at bounding box center [363, 364] width 148 height 14
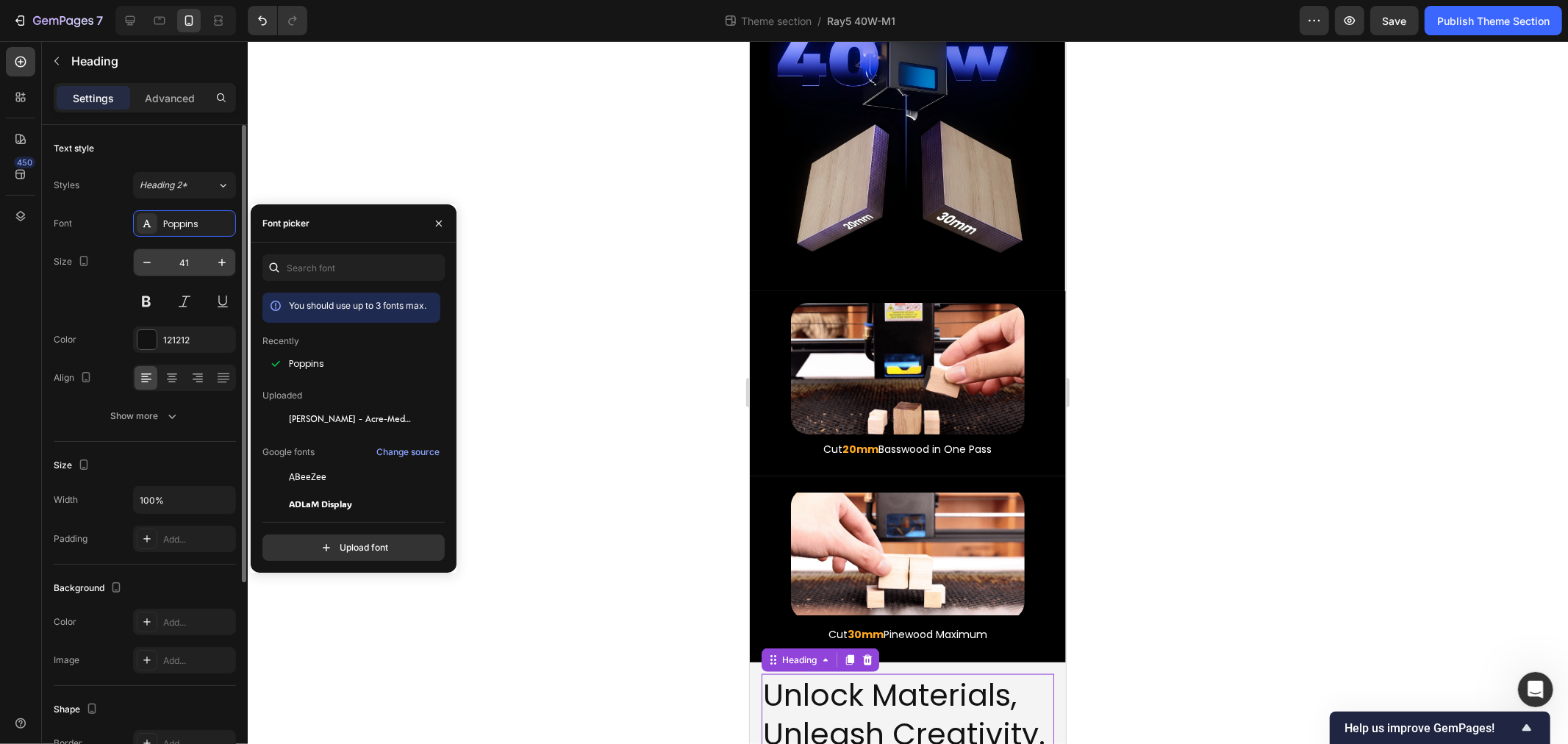
click at [199, 266] on input "41" at bounding box center [185, 262] width 49 height 26
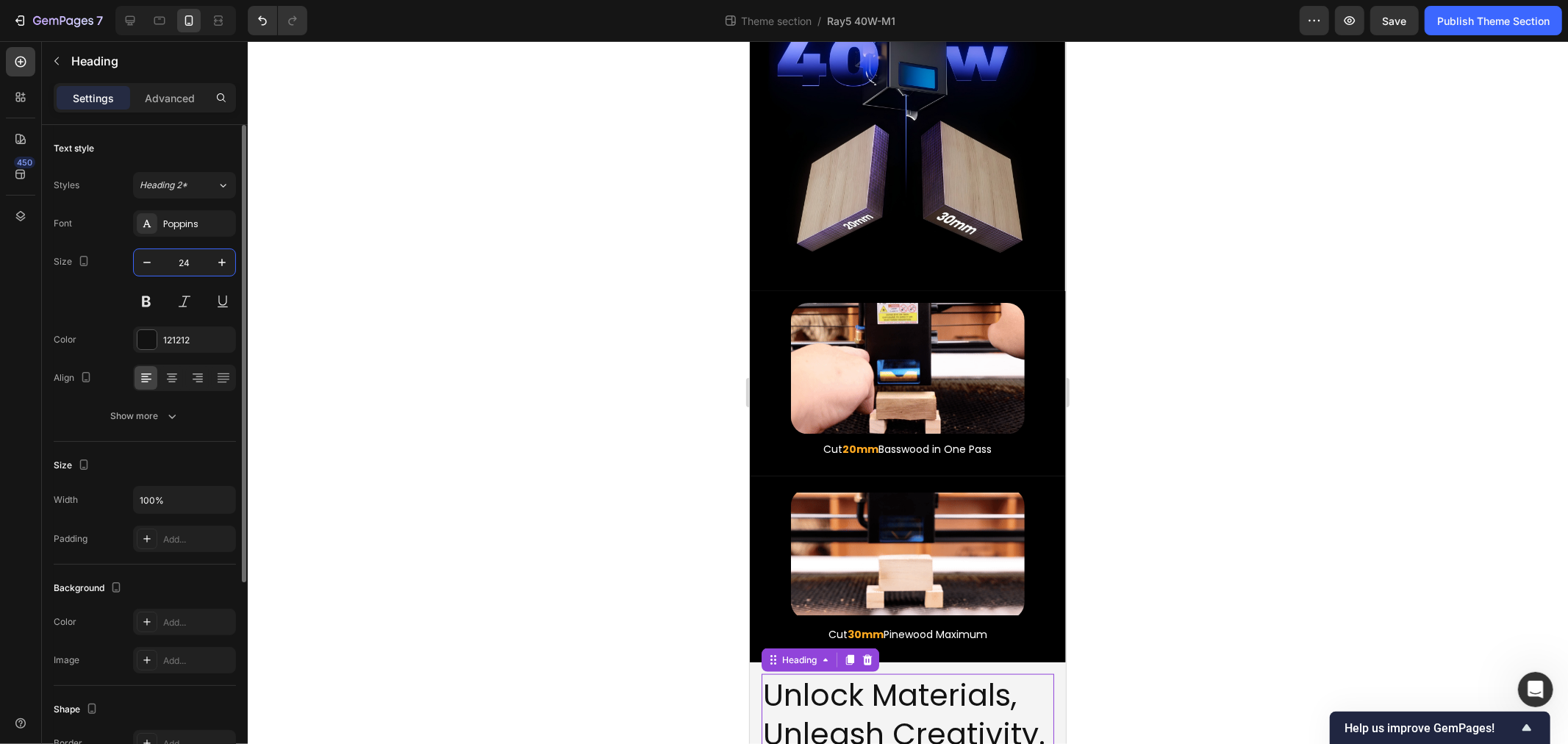
scroll to position [1333, 0]
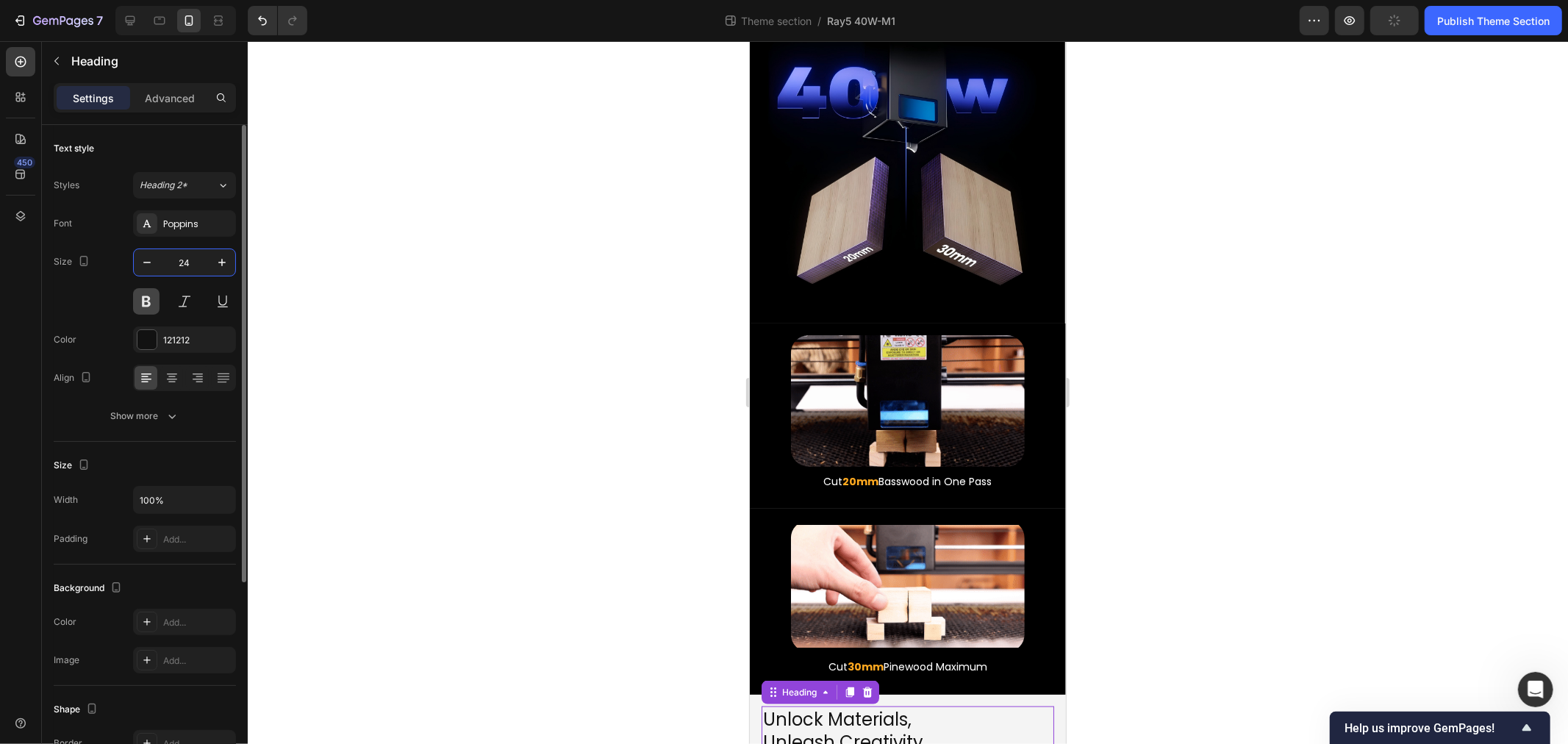
type input "24"
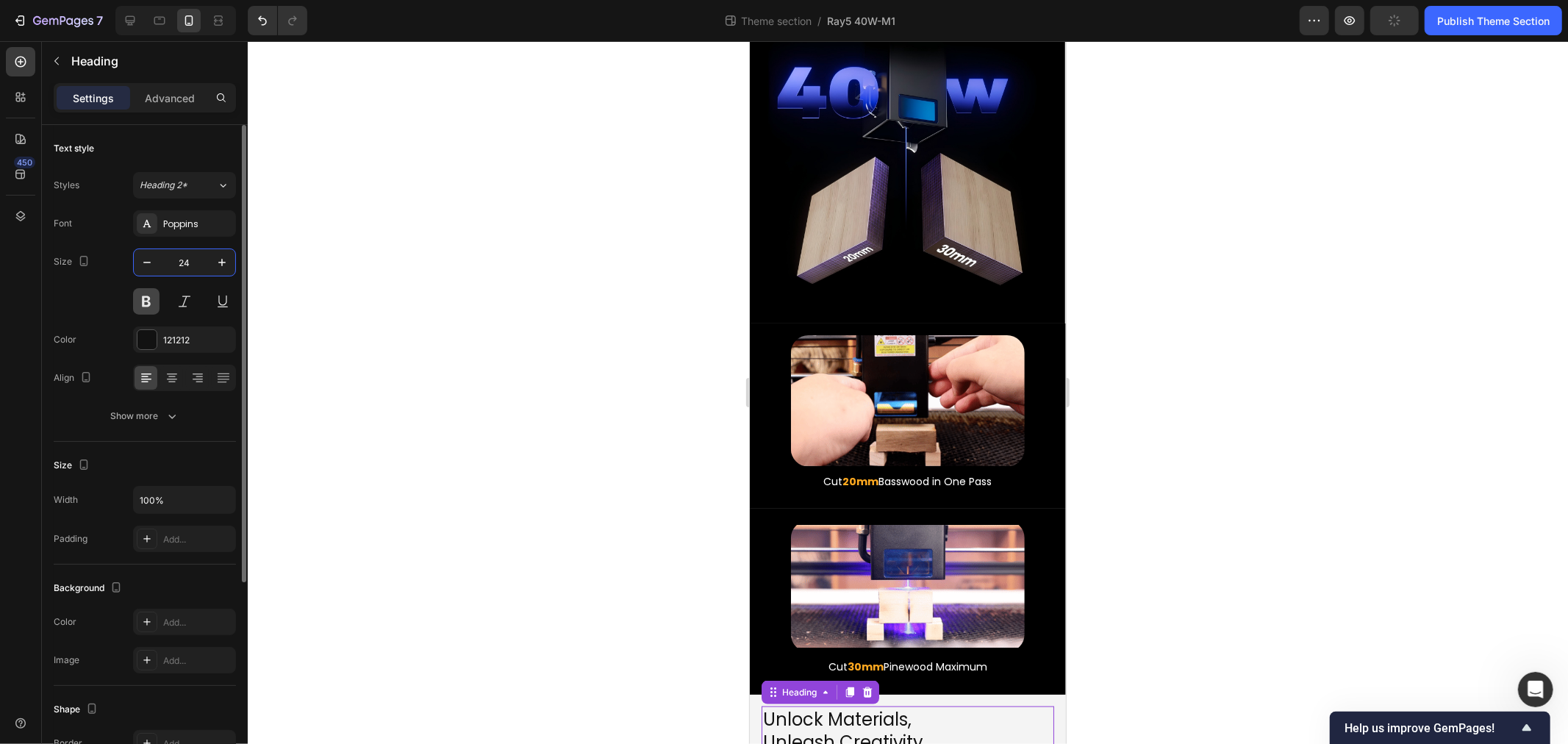
click at [147, 300] on button at bounding box center [146, 301] width 26 height 26
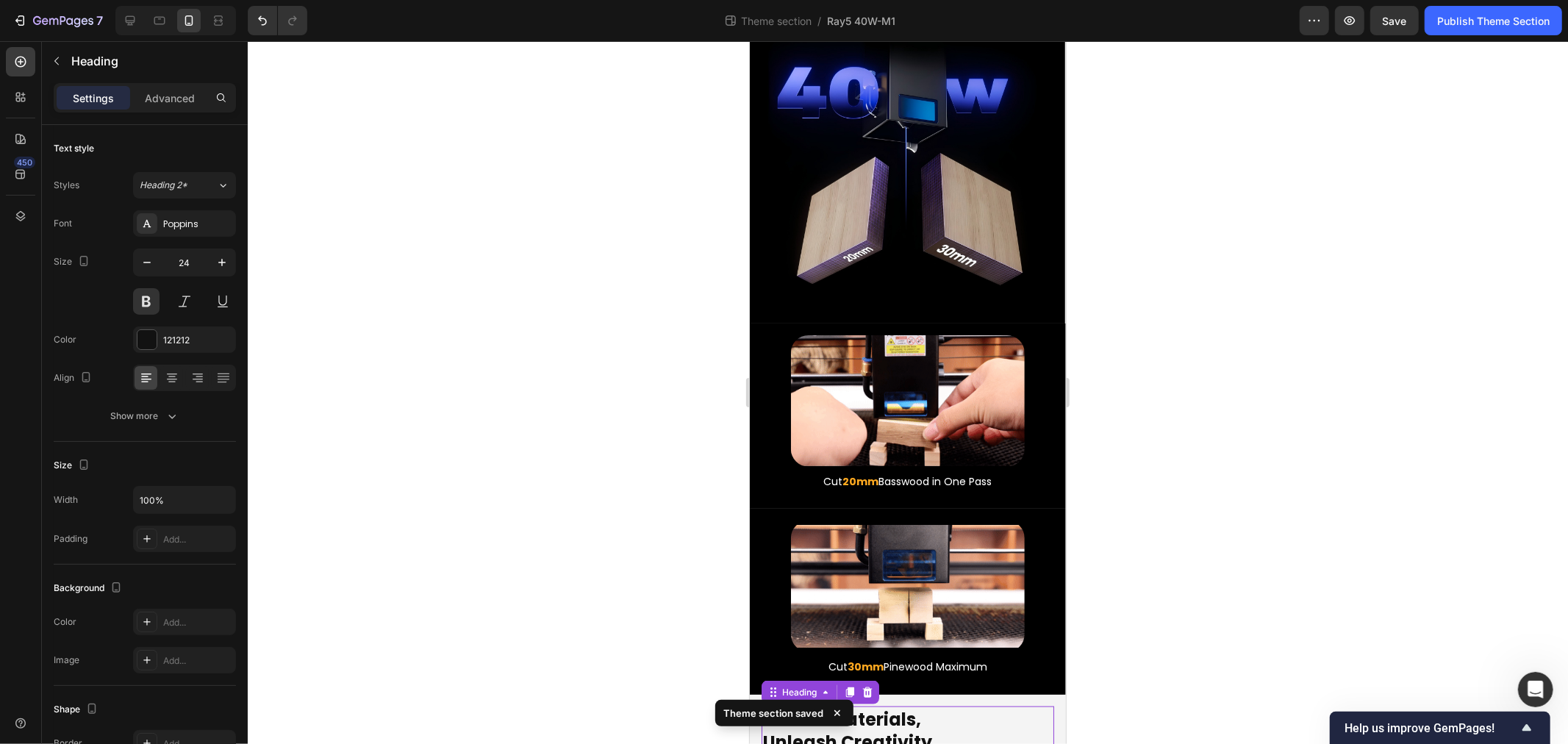
click at [614, 643] on div at bounding box center [908, 393] width 1320 height 703
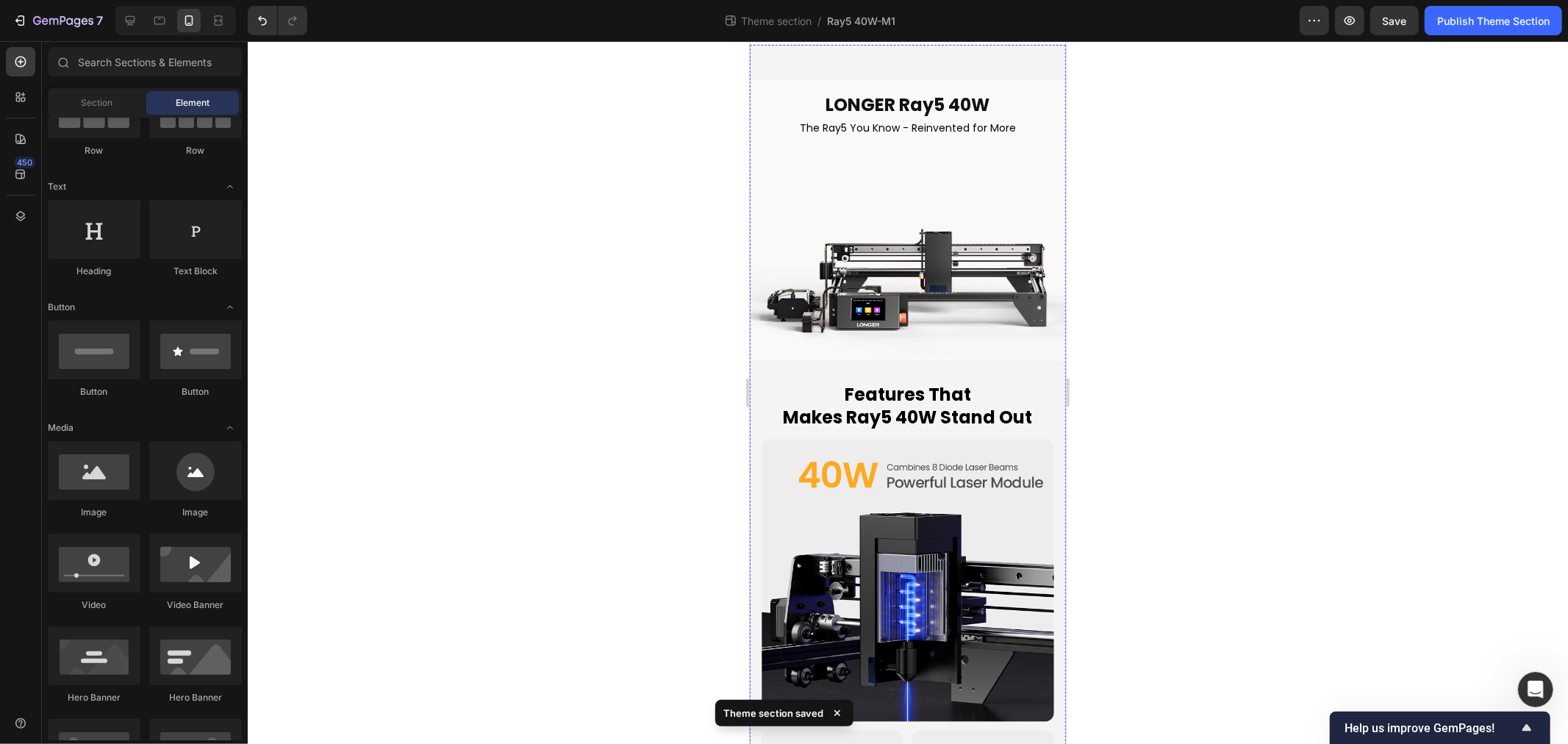
scroll to position [0, 0]
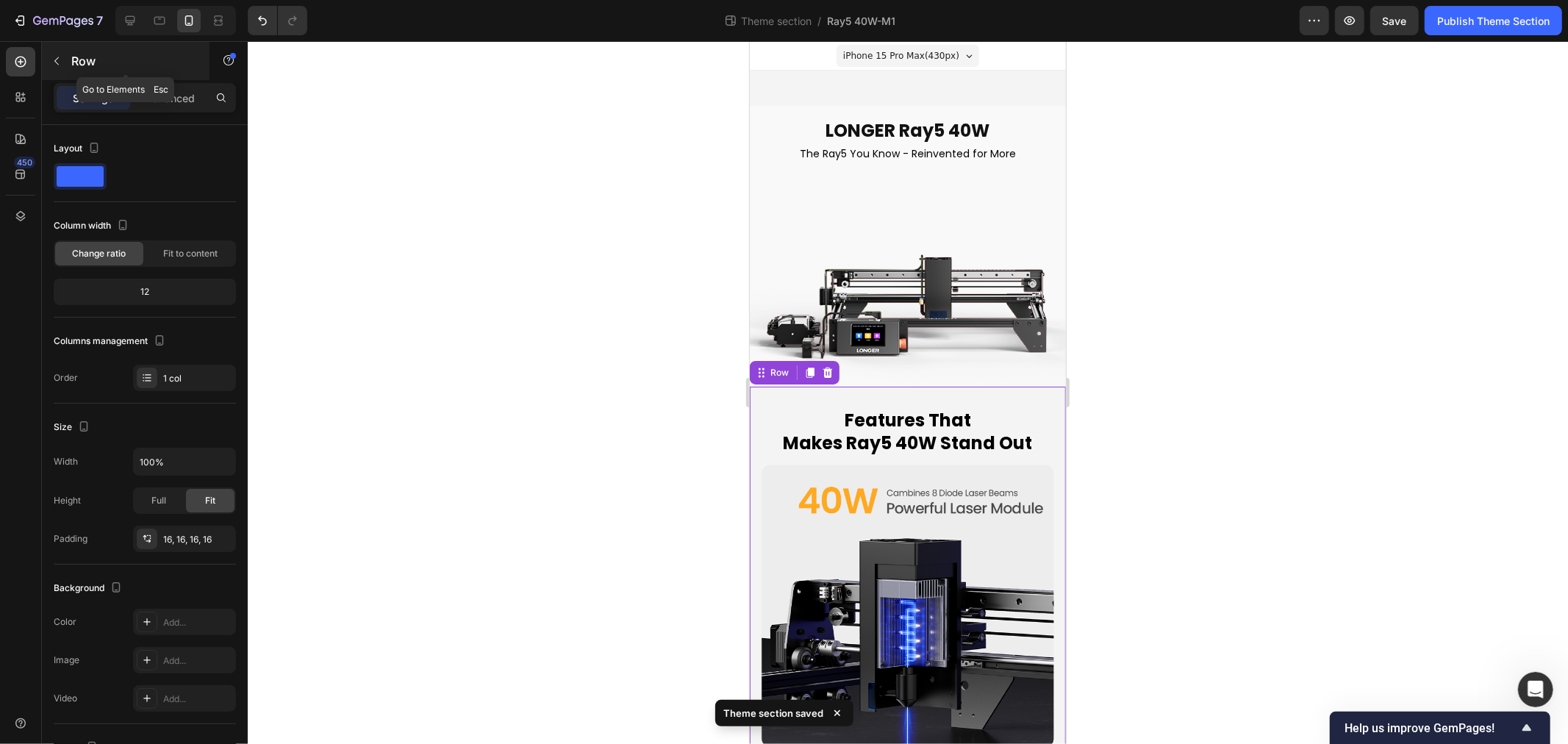
click at [187, 76] on div "Row" at bounding box center [125, 61] width 167 height 38
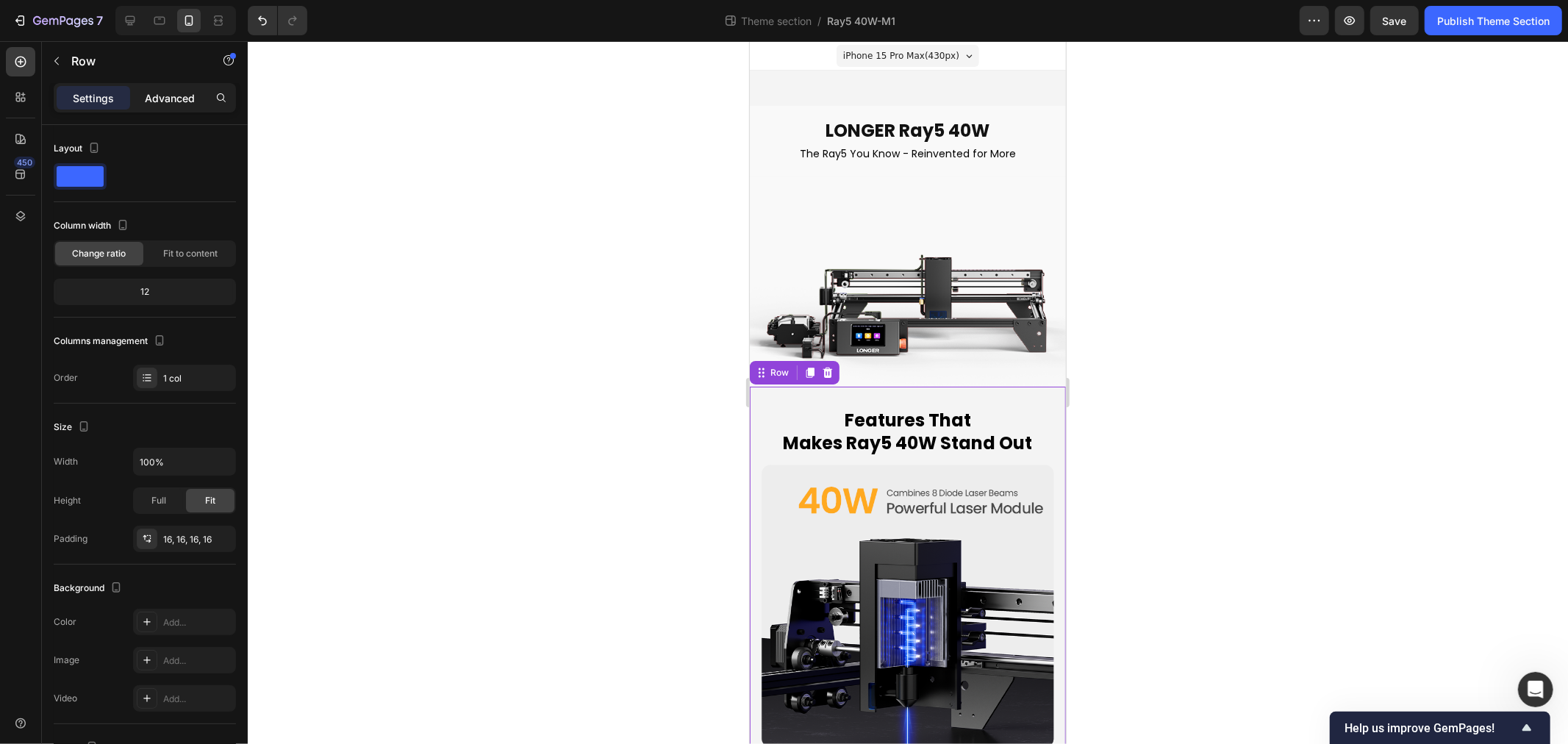
click at [182, 104] on p "Advanced" at bounding box center [169, 98] width 50 height 15
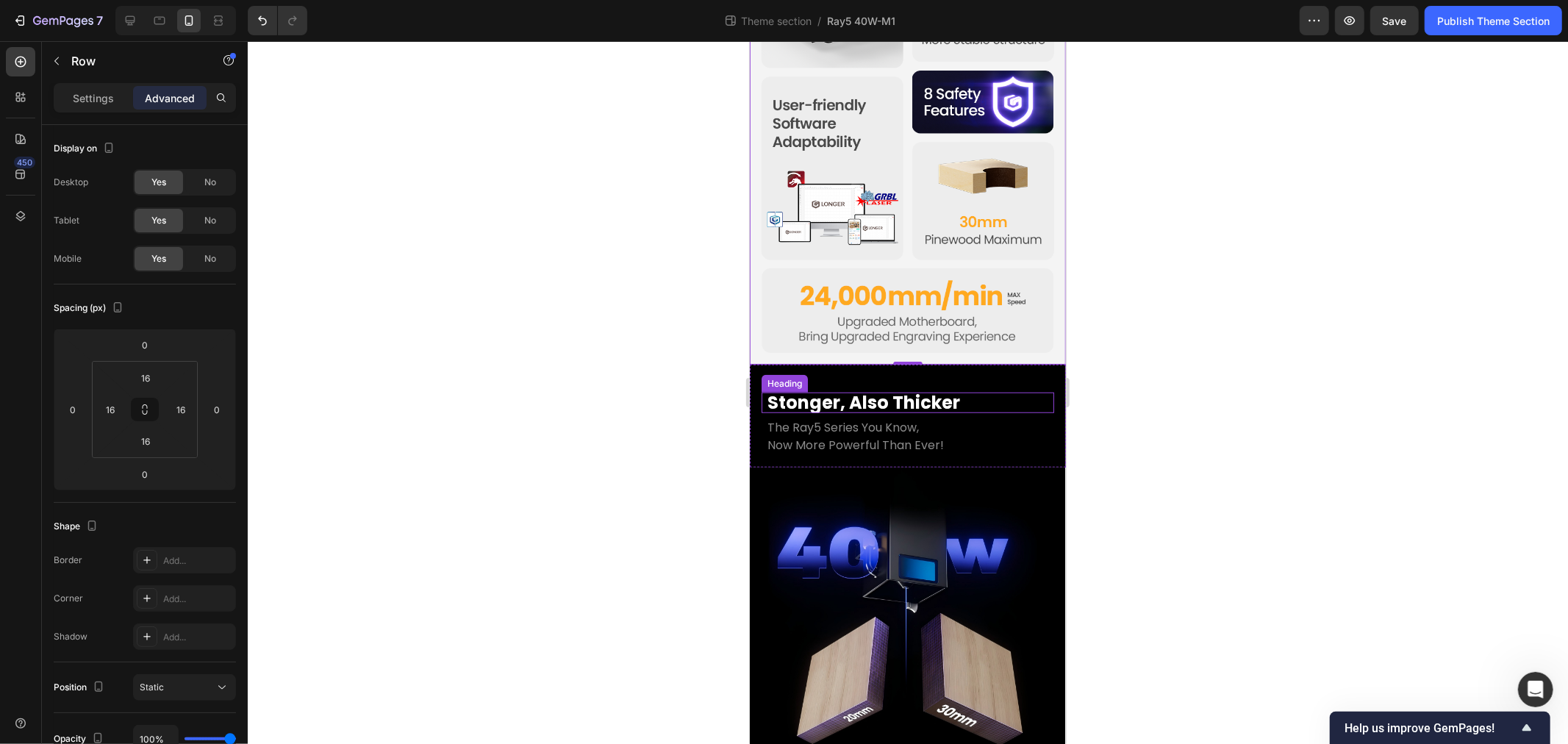
scroll to position [843, 0]
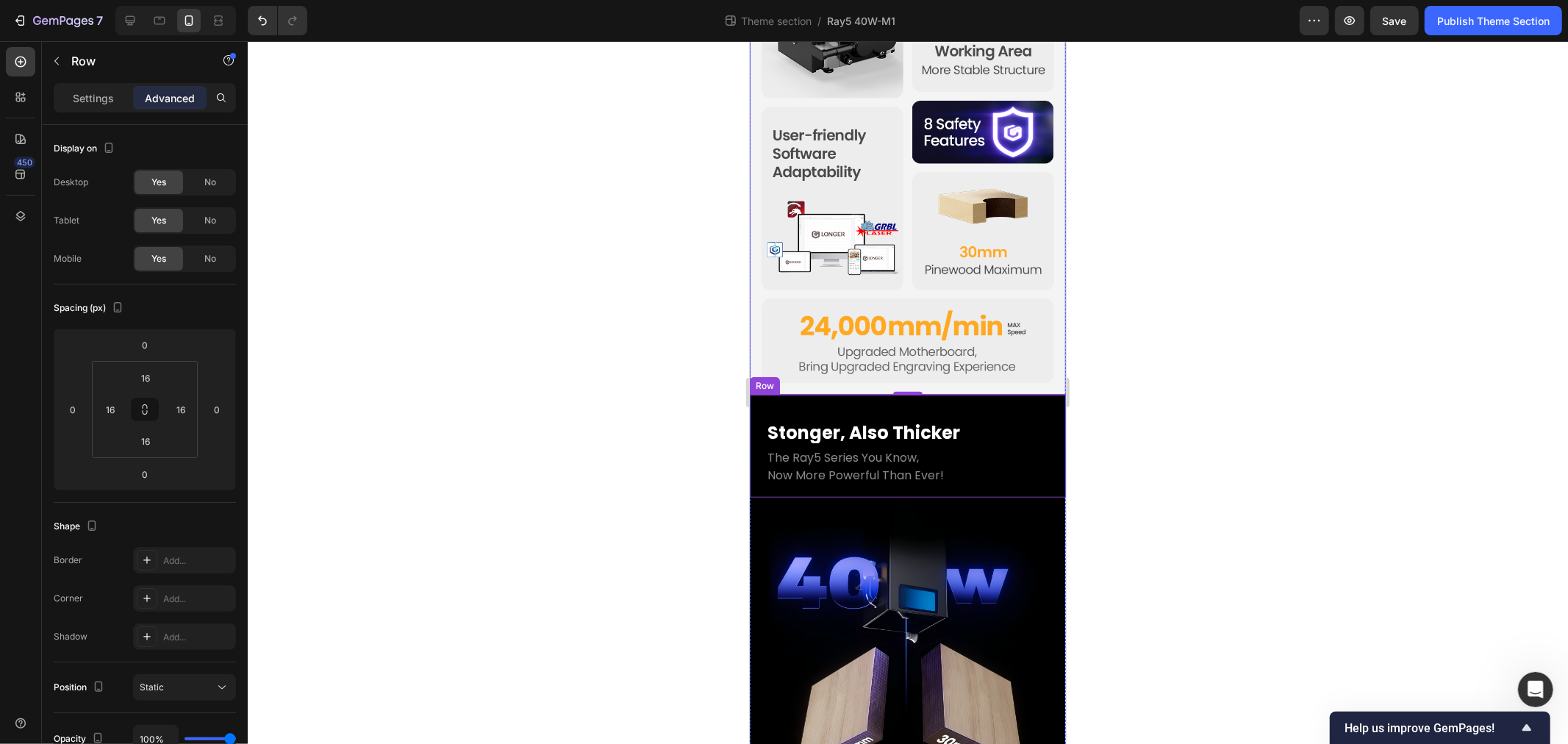
click at [755, 395] on div "Stonger, Also Thicker Heading The Ray5 Series You Know, Now More Powerful Than …" at bounding box center [907, 446] width 316 height 103
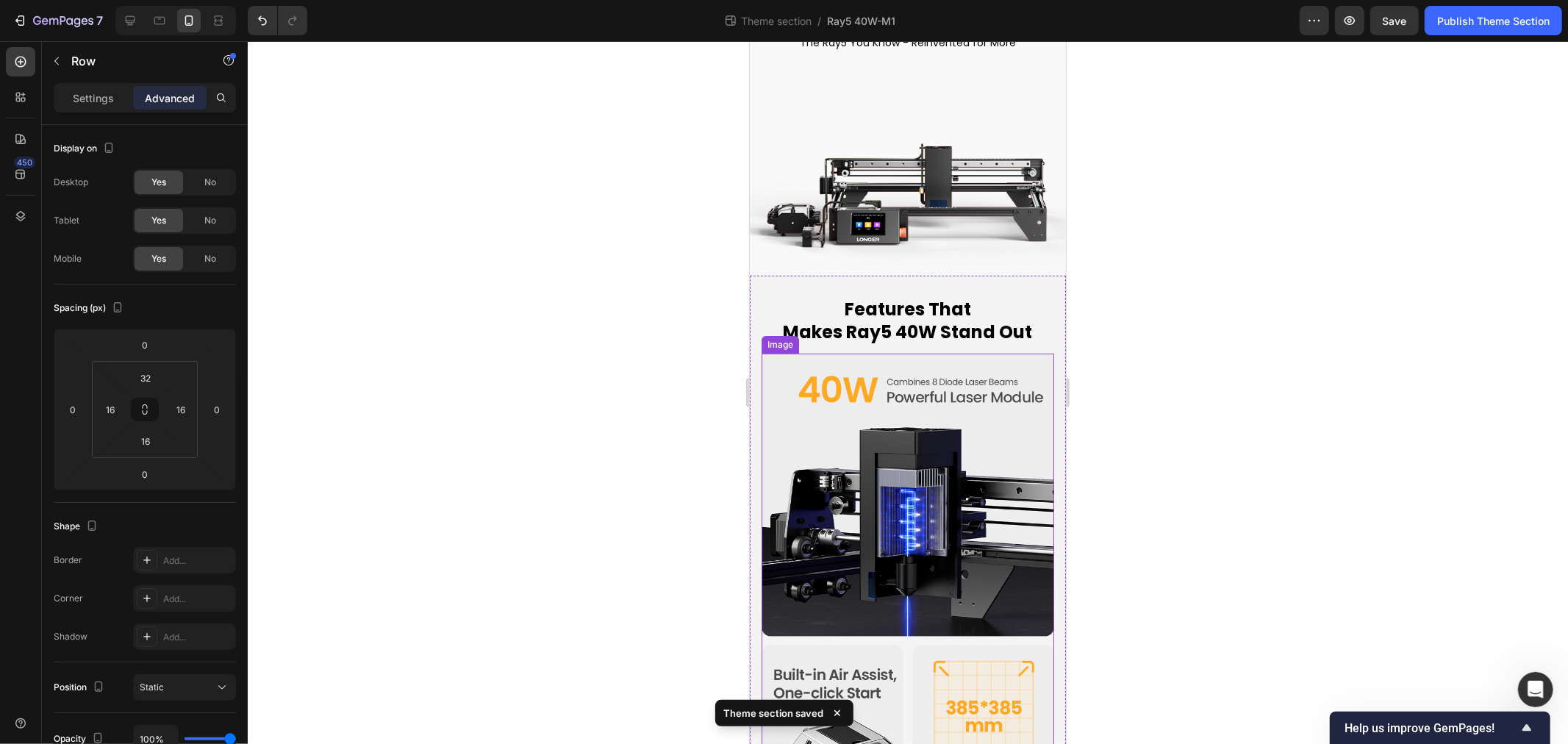
scroll to position [108, 0]
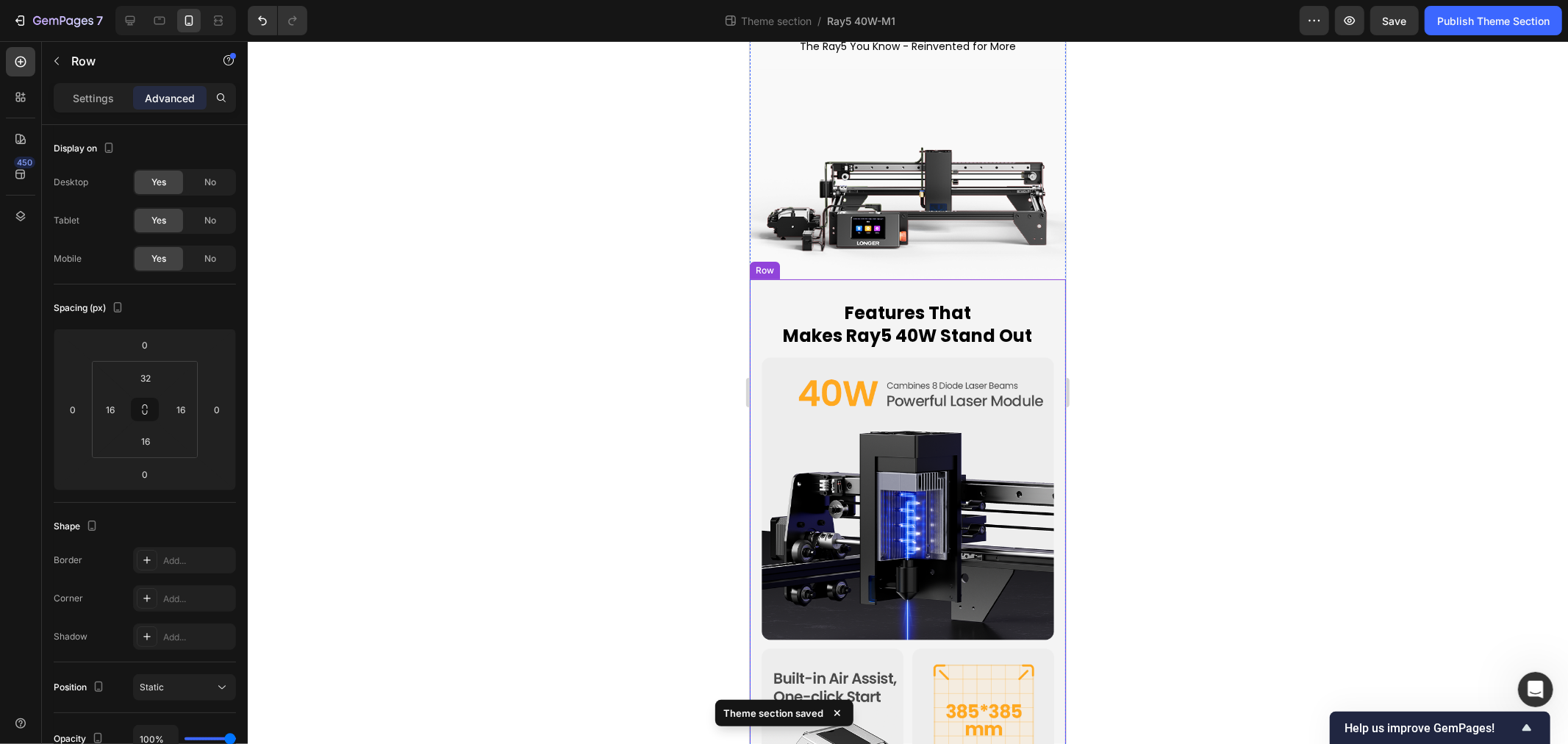
click at [753, 279] on div "Features That Makes Ray5 40W Stand Out Heading Image Row" at bounding box center [907, 704] width 316 height 851
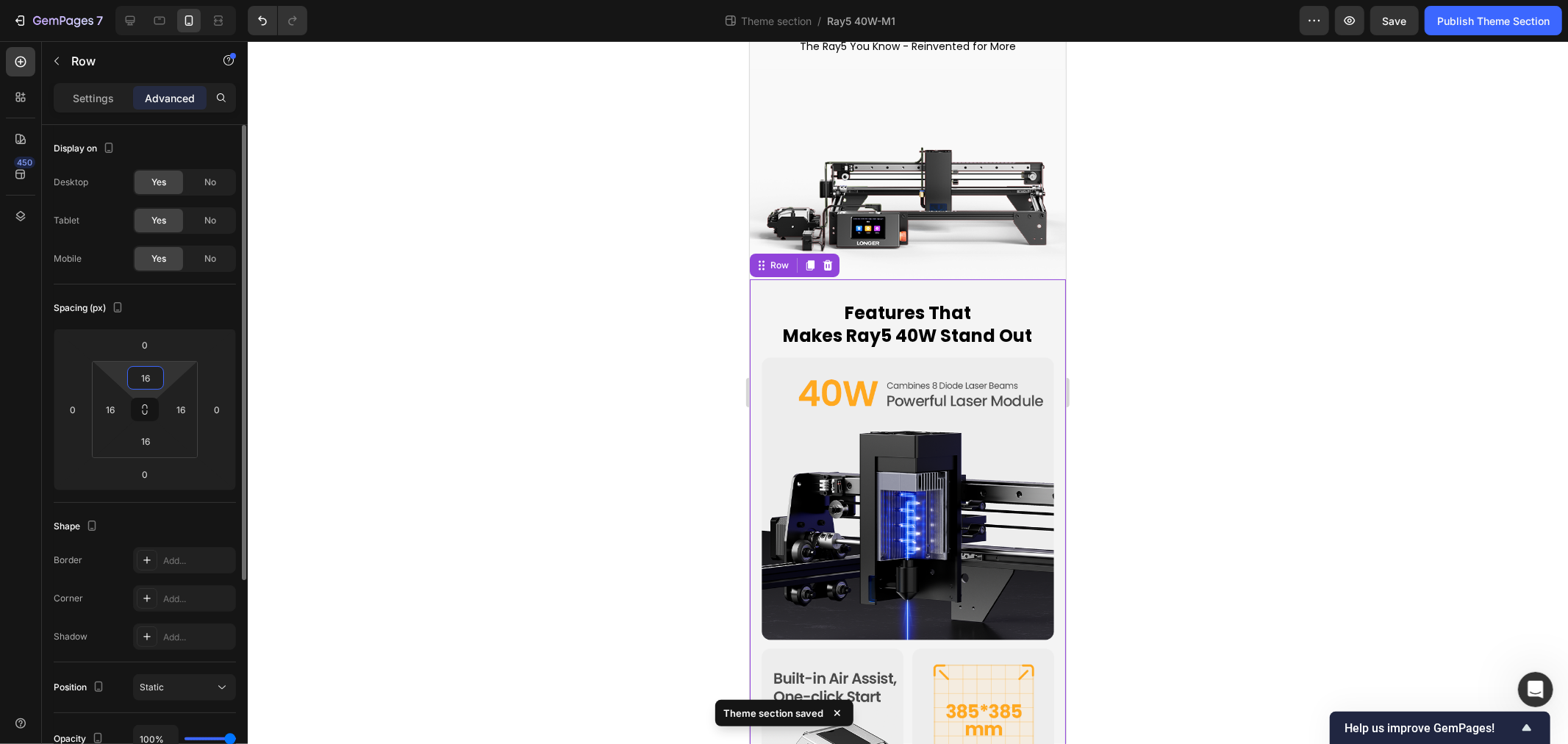
click at [145, 383] on input "16" at bounding box center [146, 378] width 30 height 22
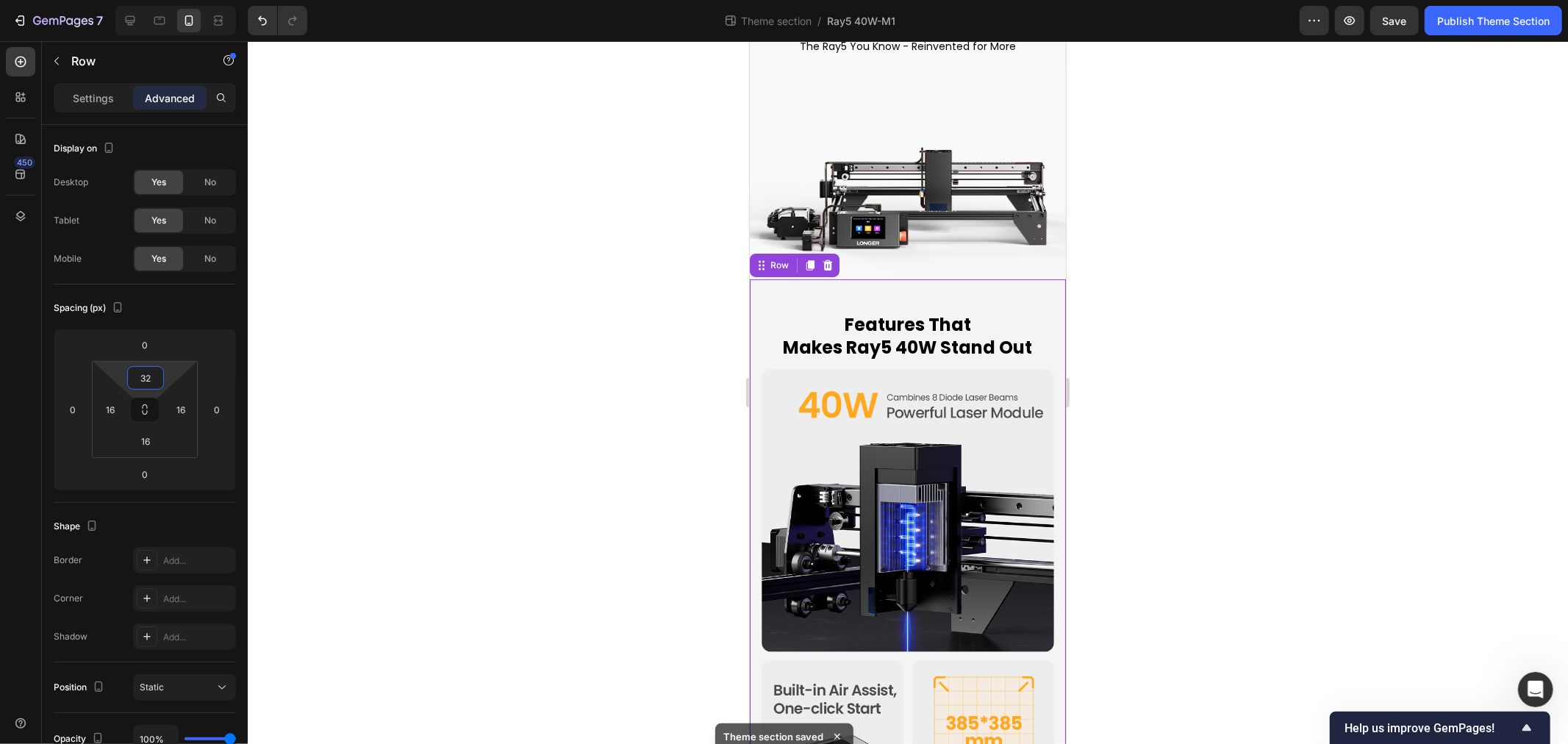
type input "32"
click at [543, 348] on div at bounding box center [908, 393] width 1320 height 703
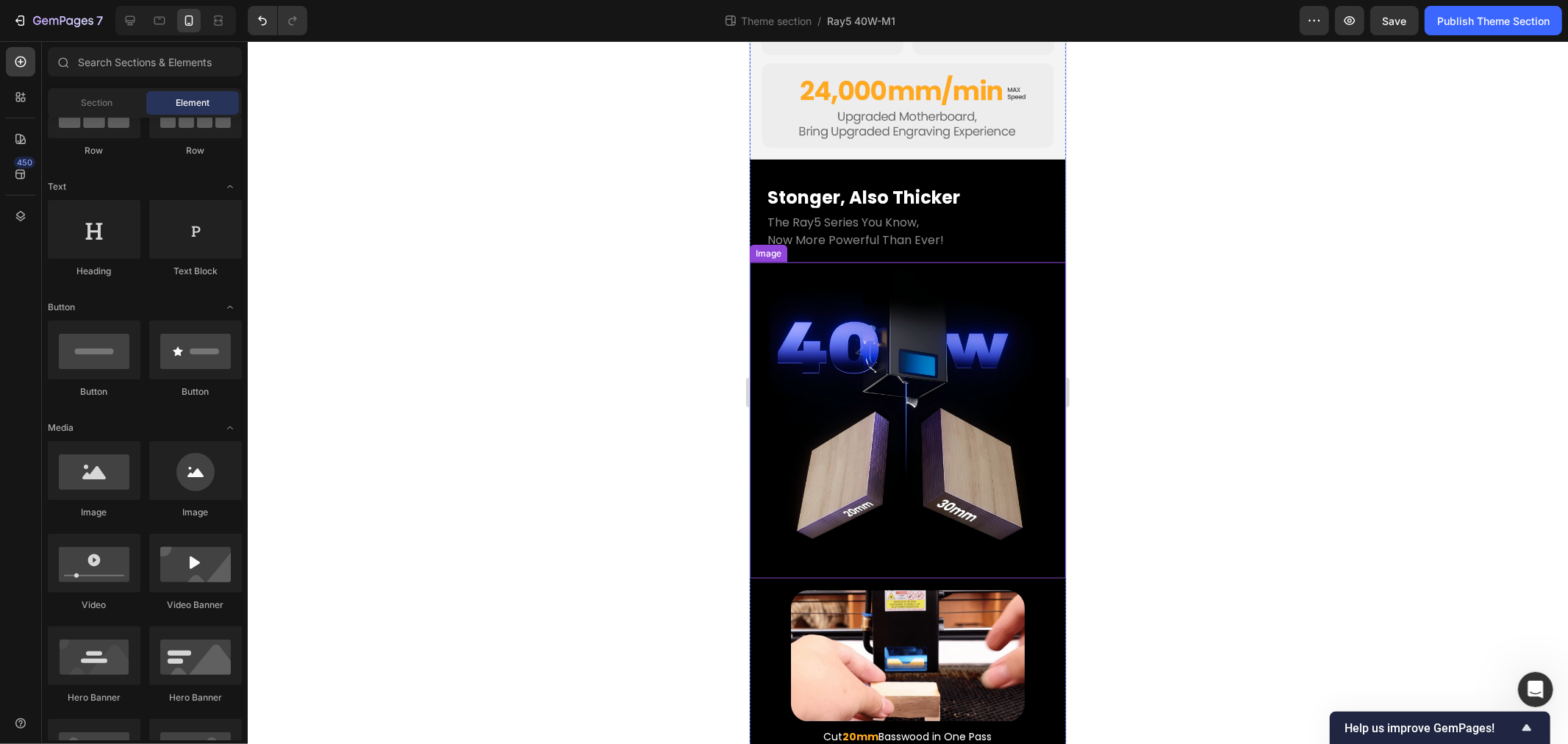
scroll to position [1344, 0]
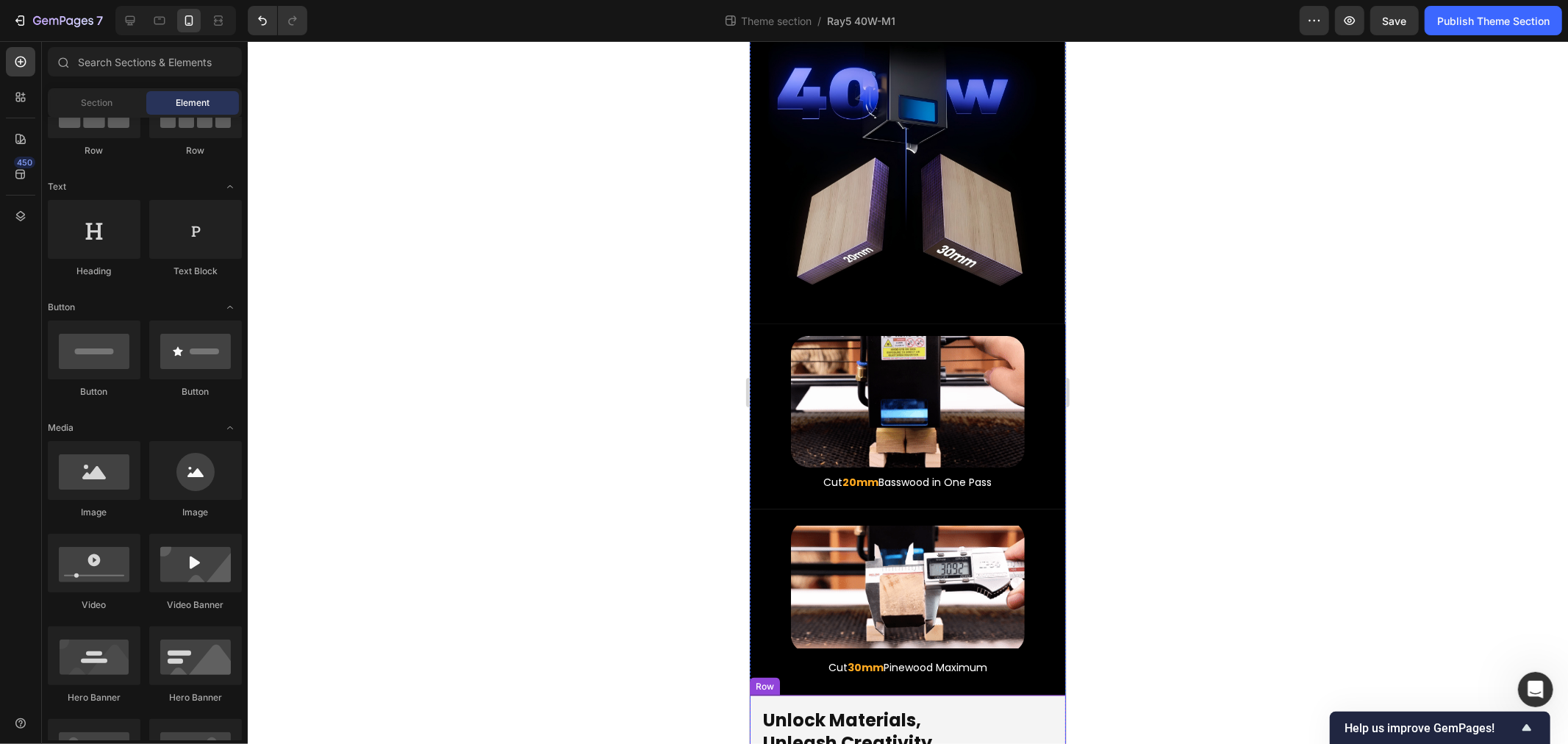
click at [755, 695] on div "Unlock Materials, Unleash Creativity. Heading Row" at bounding box center [907, 731] width 316 height 72
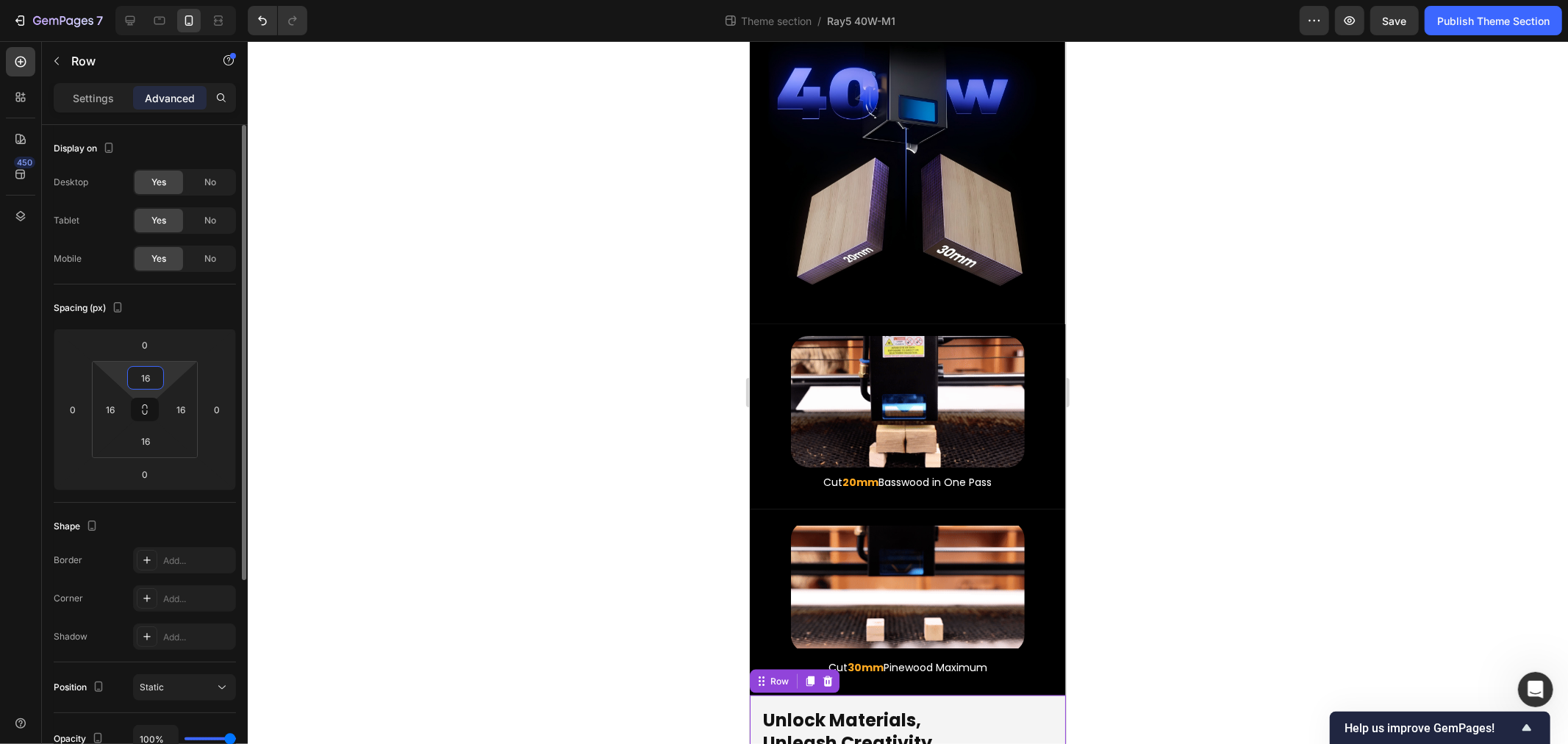
click at [151, 378] on input "16" at bounding box center [146, 378] width 30 height 22
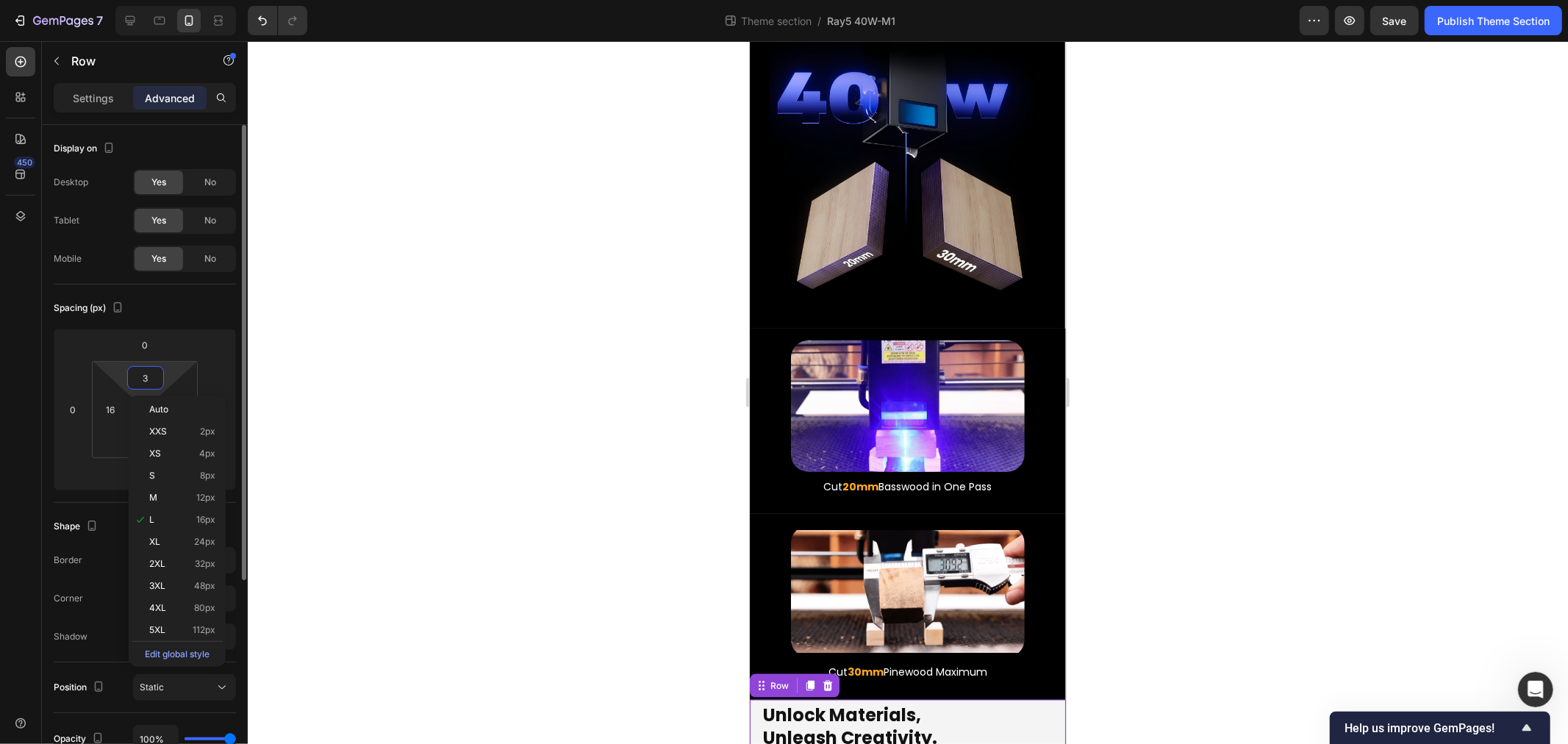
type input "32"
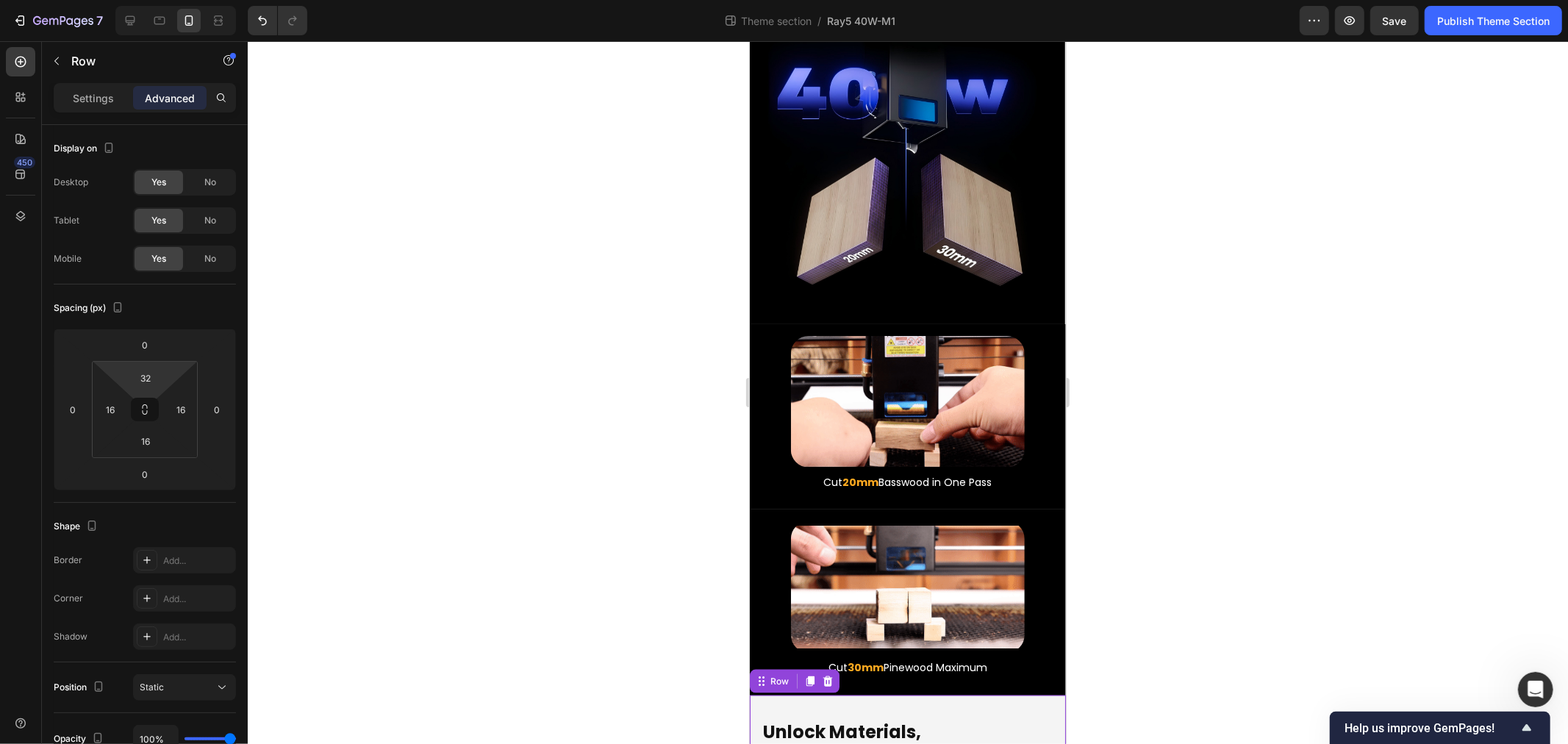
drag, startPoint x: 572, startPoint y: 568, endPoint x: 0, endPoint y: 438, distance: 586.6
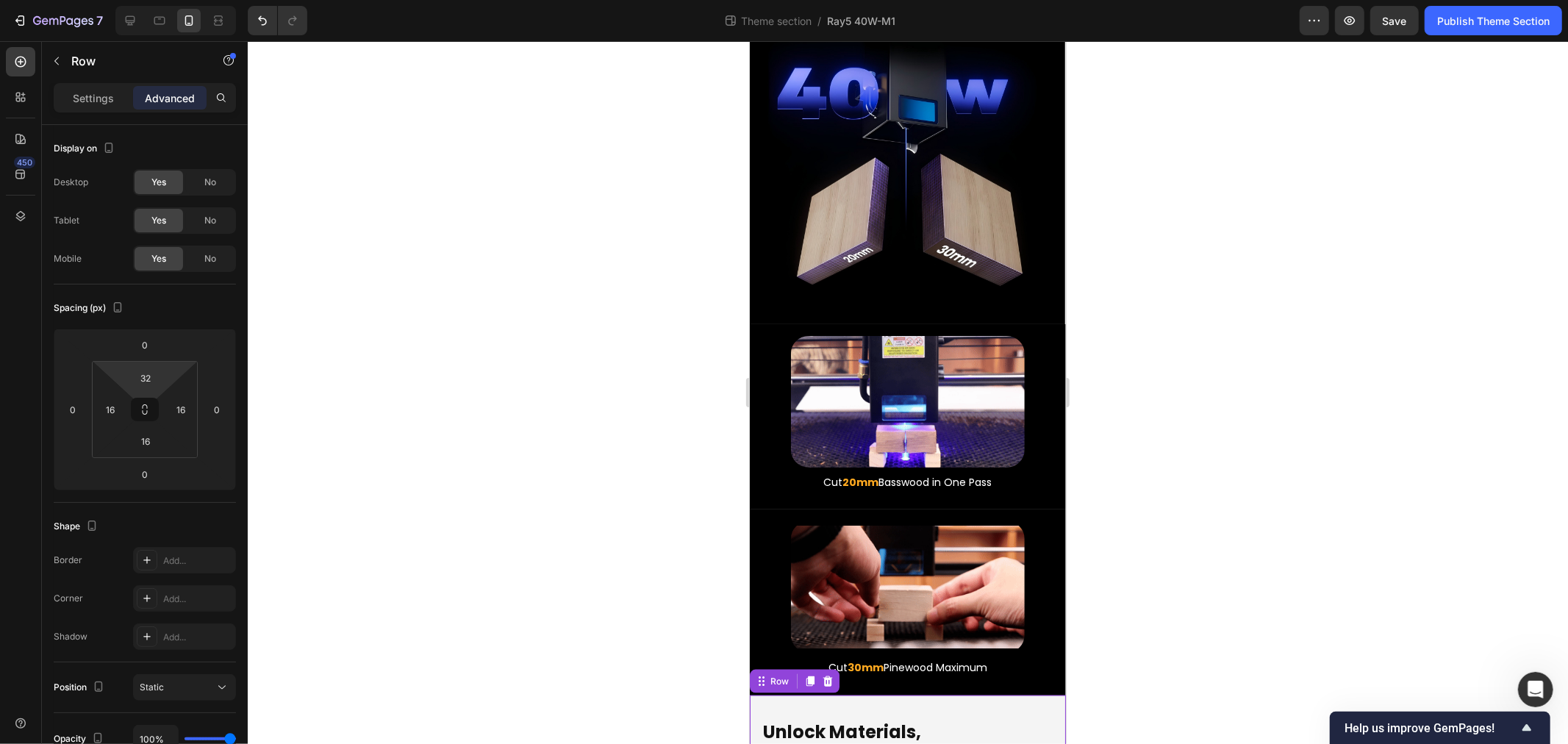
click at [571, 568] on div at bounding box center [908, 393] width 1320 height 703
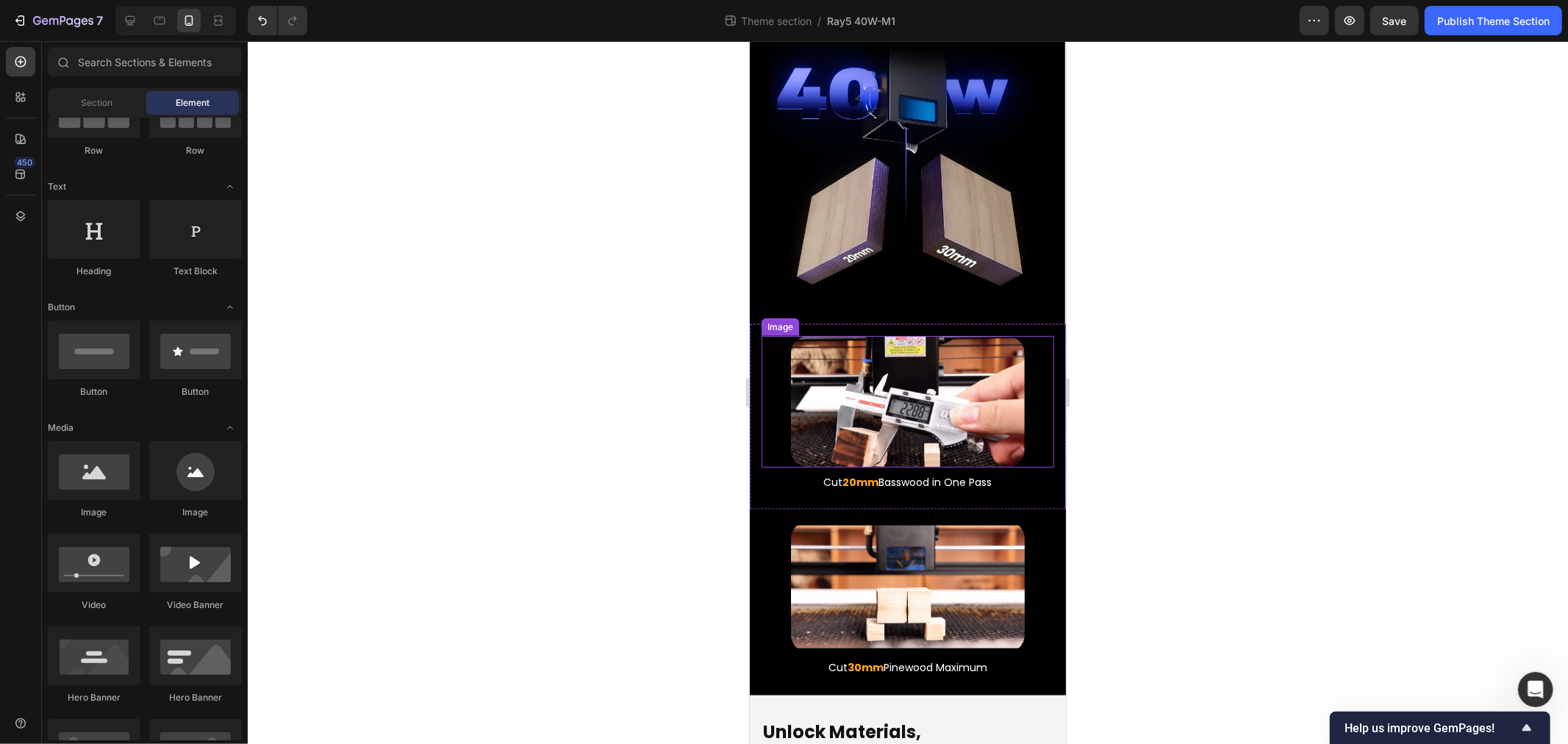
scroll to position [936, 0]
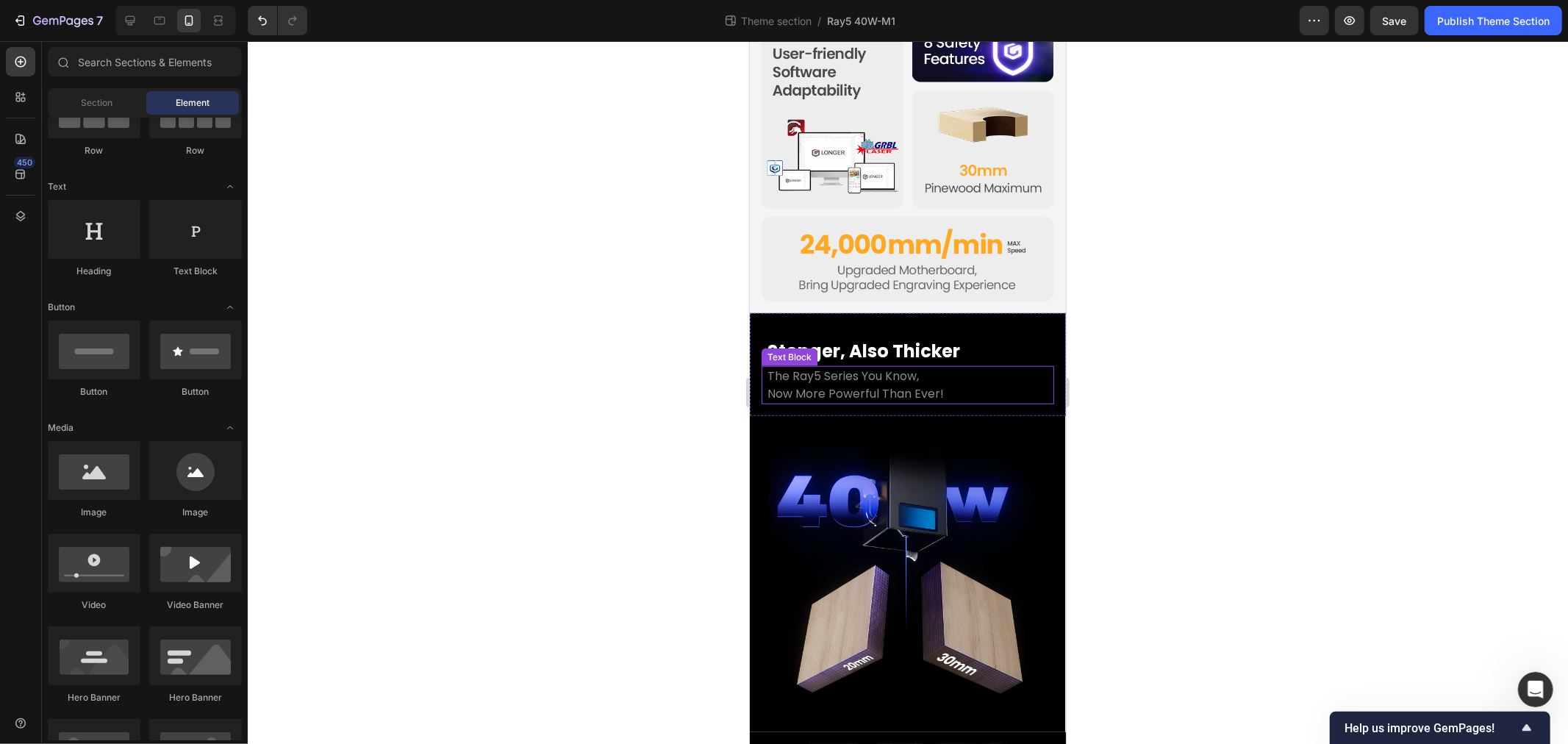
click at [851, 385] on p "Now More Powerful Than Ever!" at bounding box center [908, 394] width 280 height 18
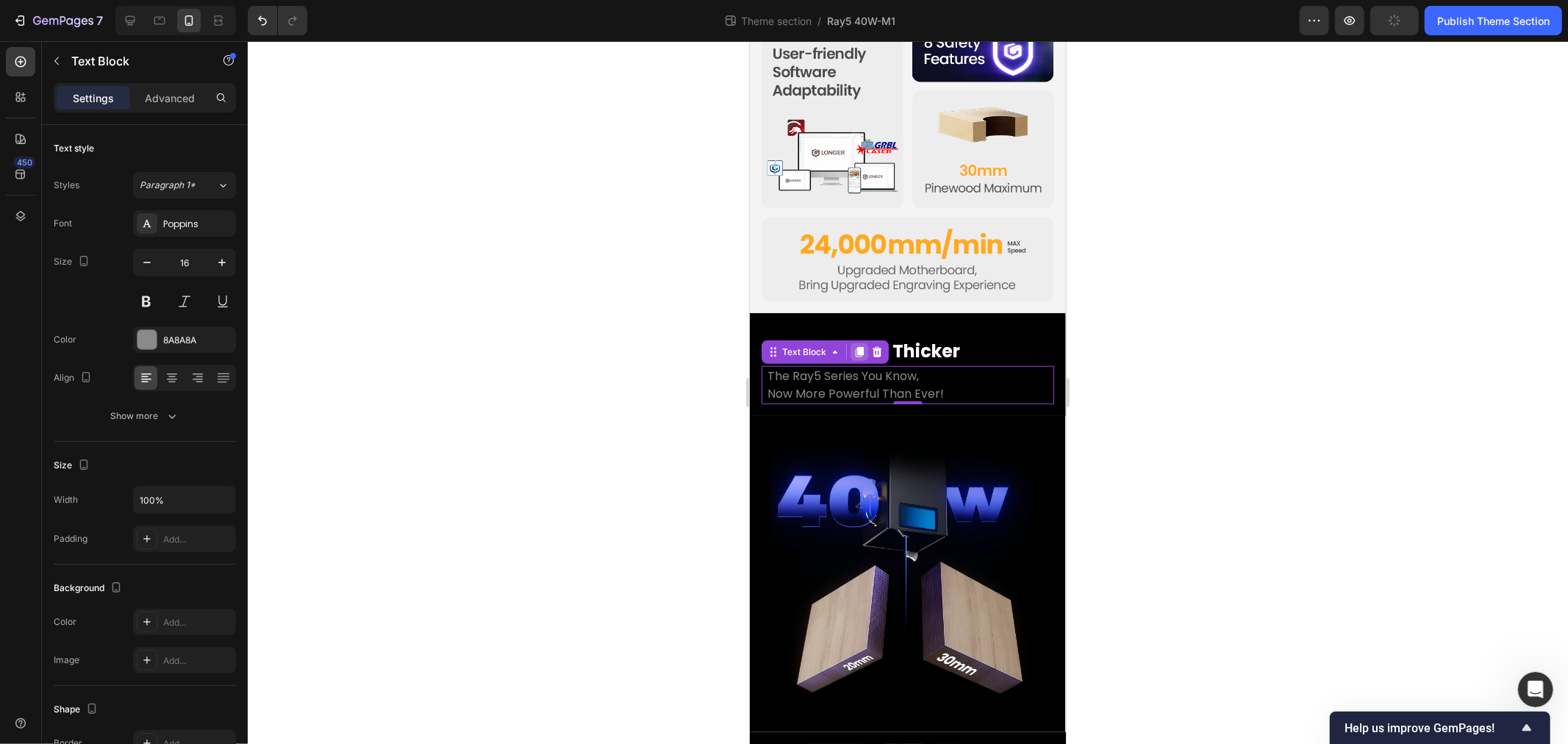
click at [862, 347] on icon at bounding box center [859, 351] width 8 height 10
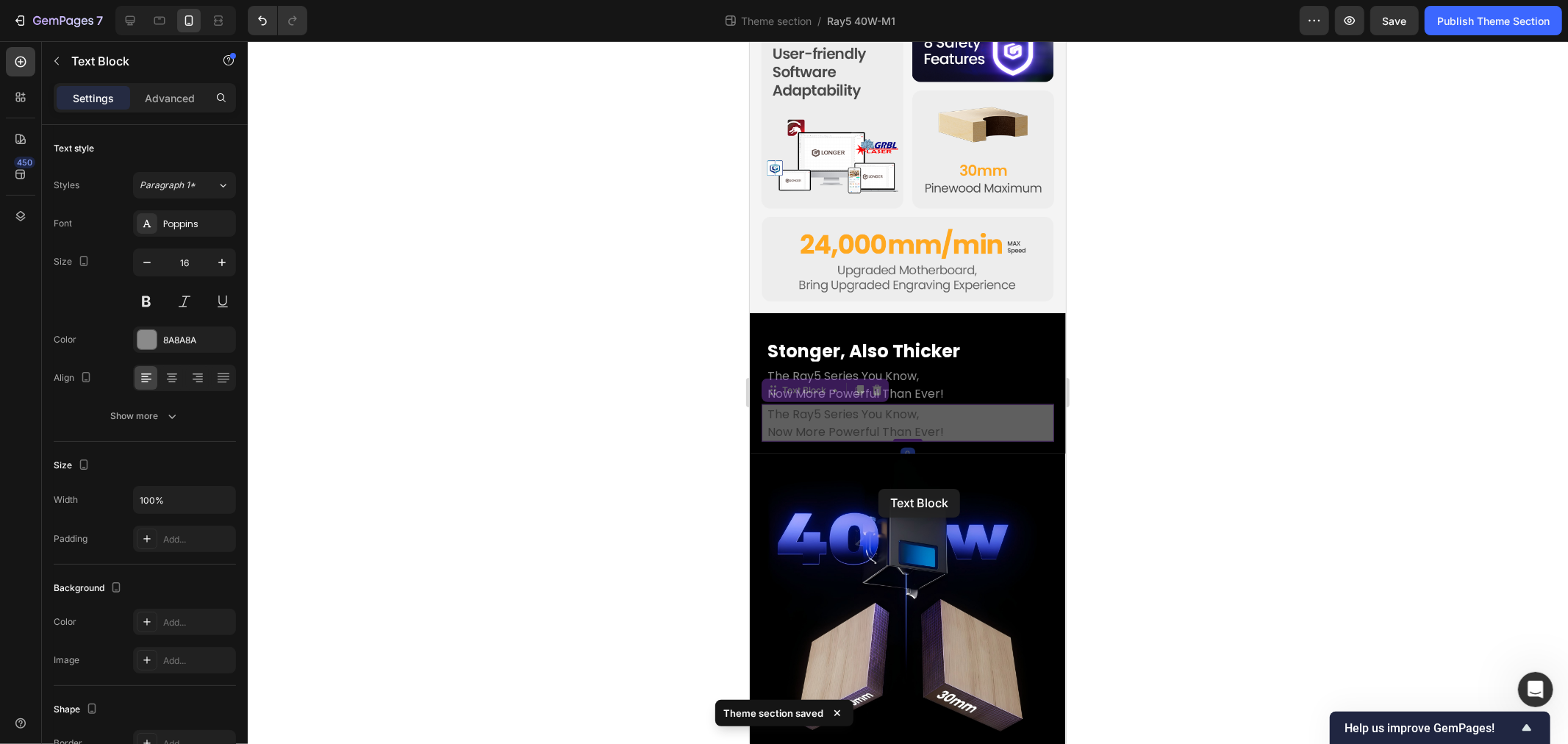
scroll to position [1395, 0]
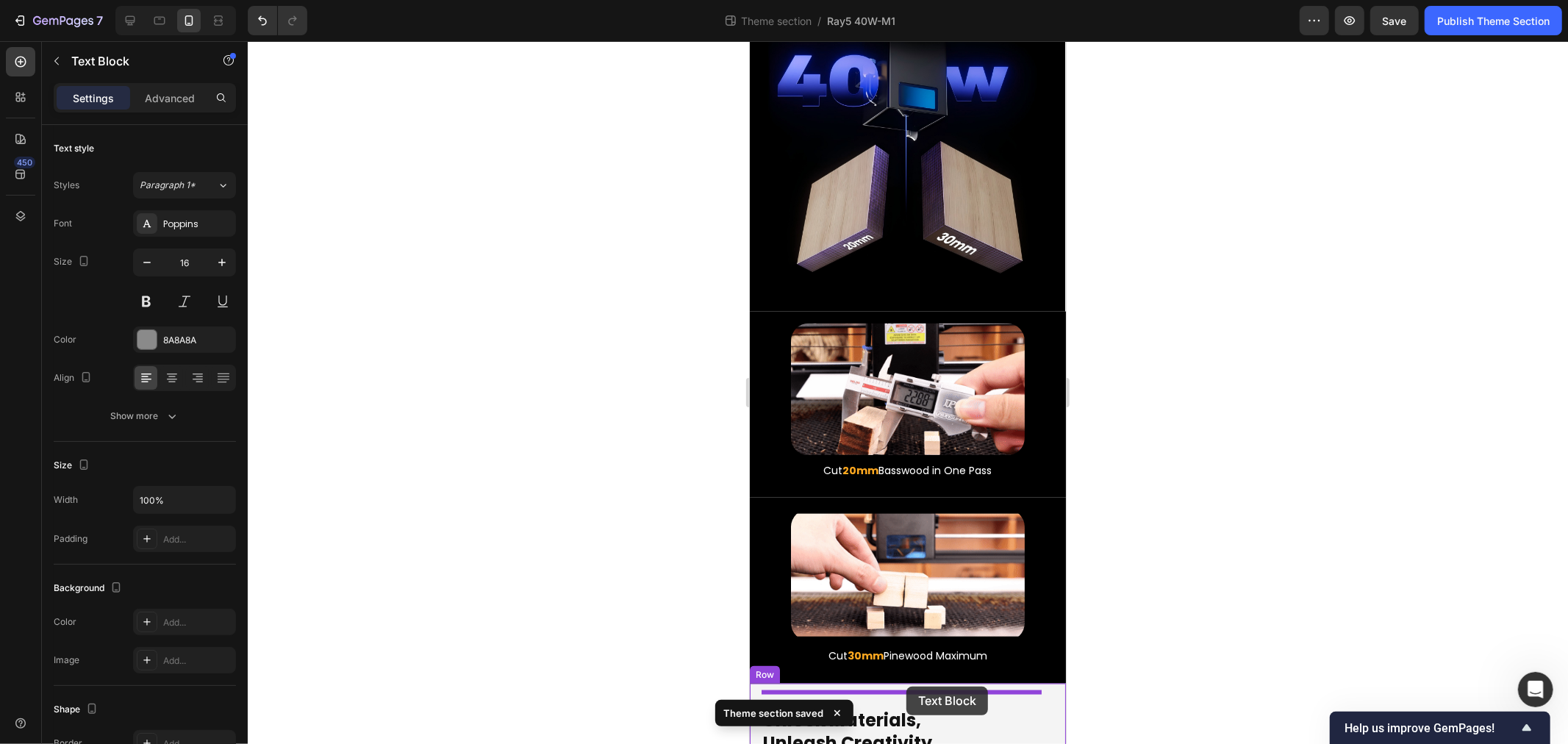
drag, startPoint x: 783, startPoint y: 348, endPoint x: 1275, endPoint y: 664, distance: 584.7
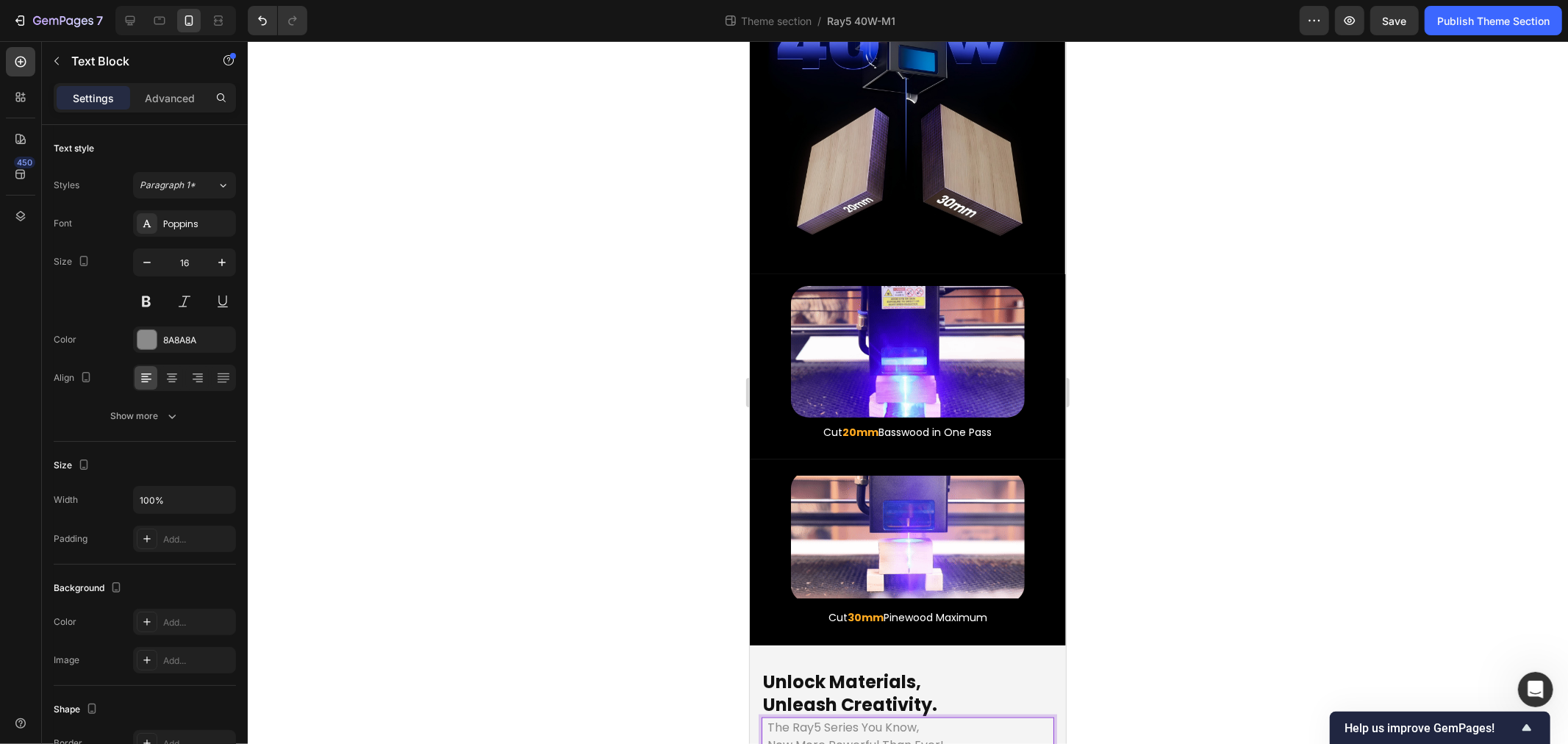
click at [925, 719] on p "The Ray5 Series You Know," at bounding box center [908, 728] width 280 height 18
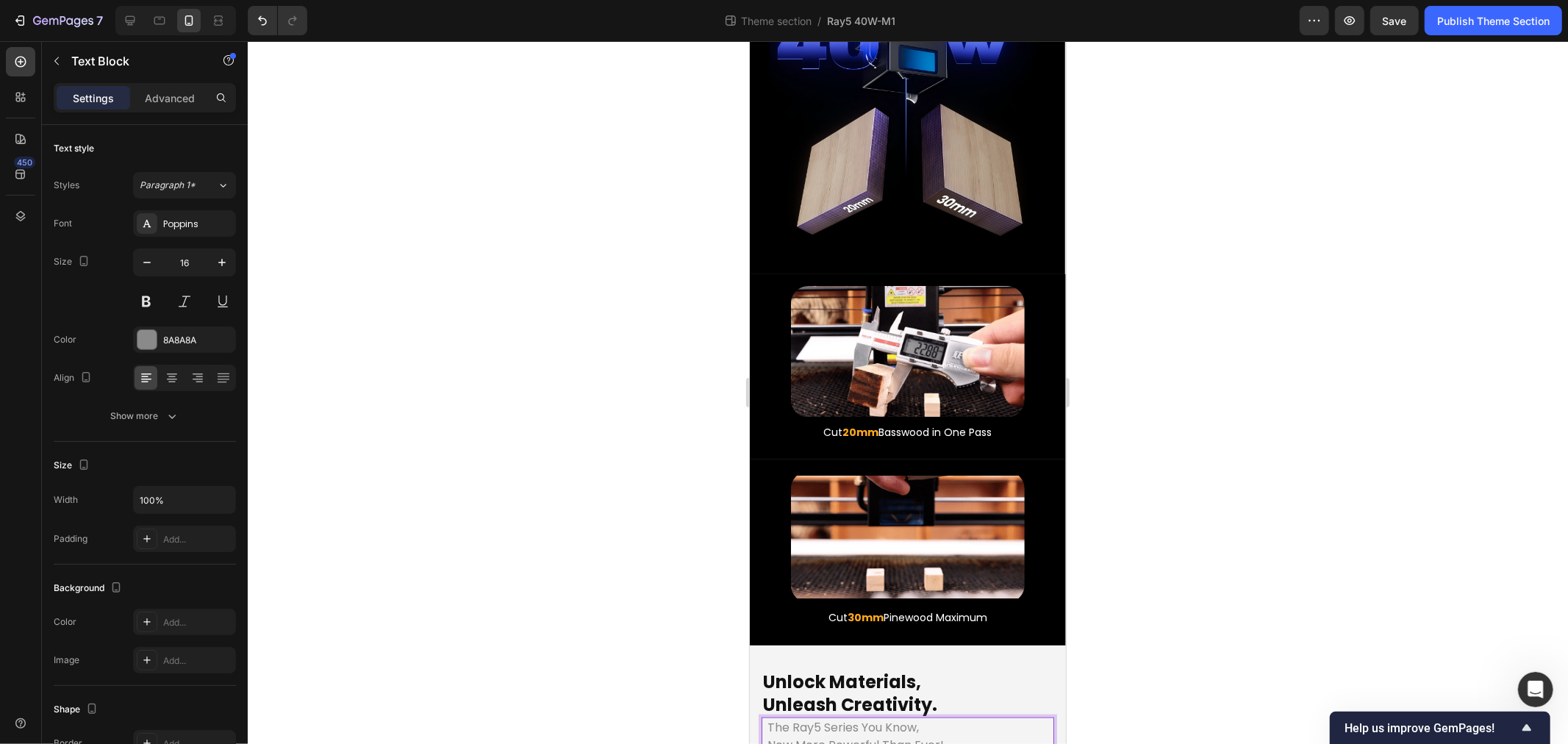
click at [878, 736] on p "Now More Powerful Than Ever!" at bounding box center [908, 745] width 280 height 18
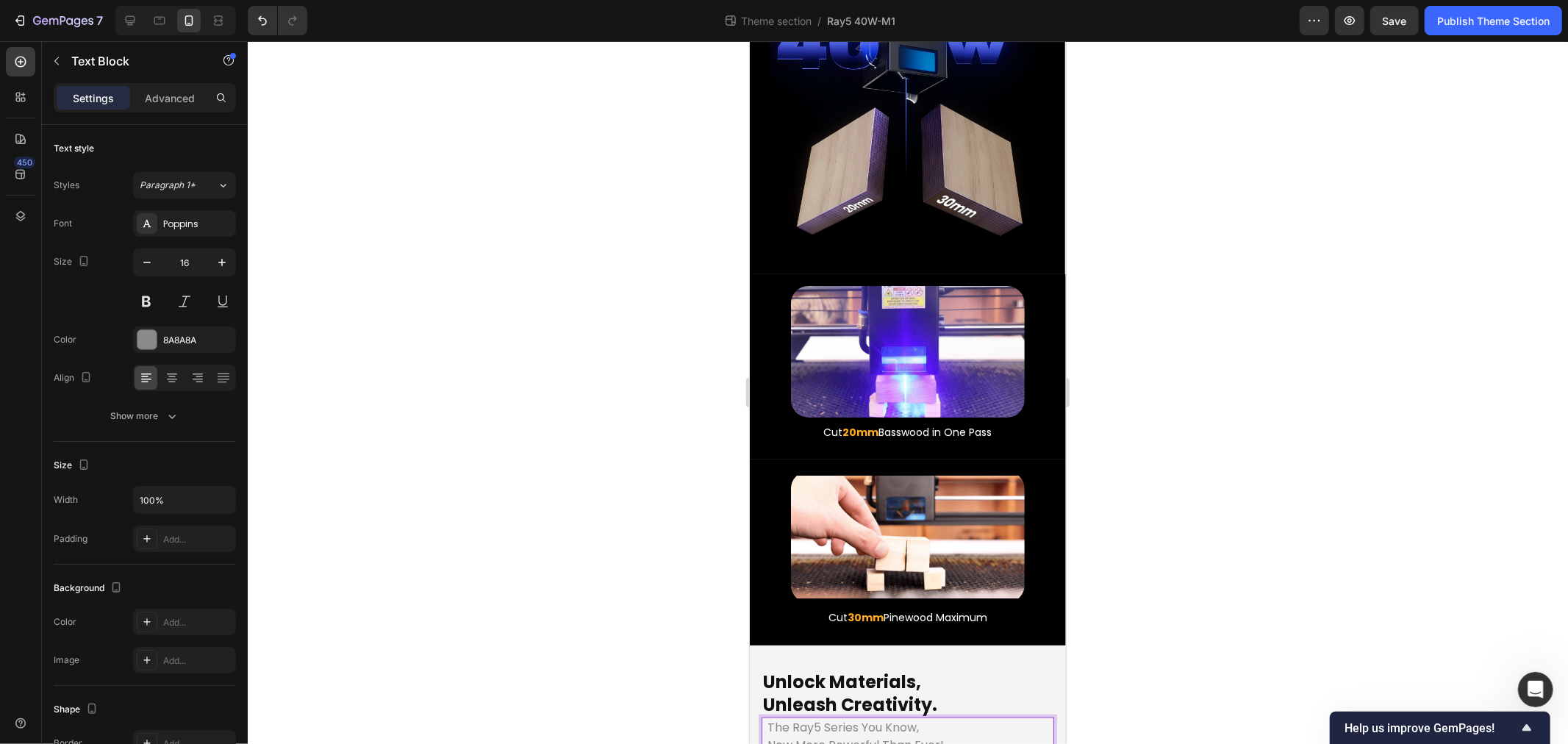
click at [952, 736] on p "Now More Powerful Than Ever!" at bounding box center [908, 745] width 280 height 18
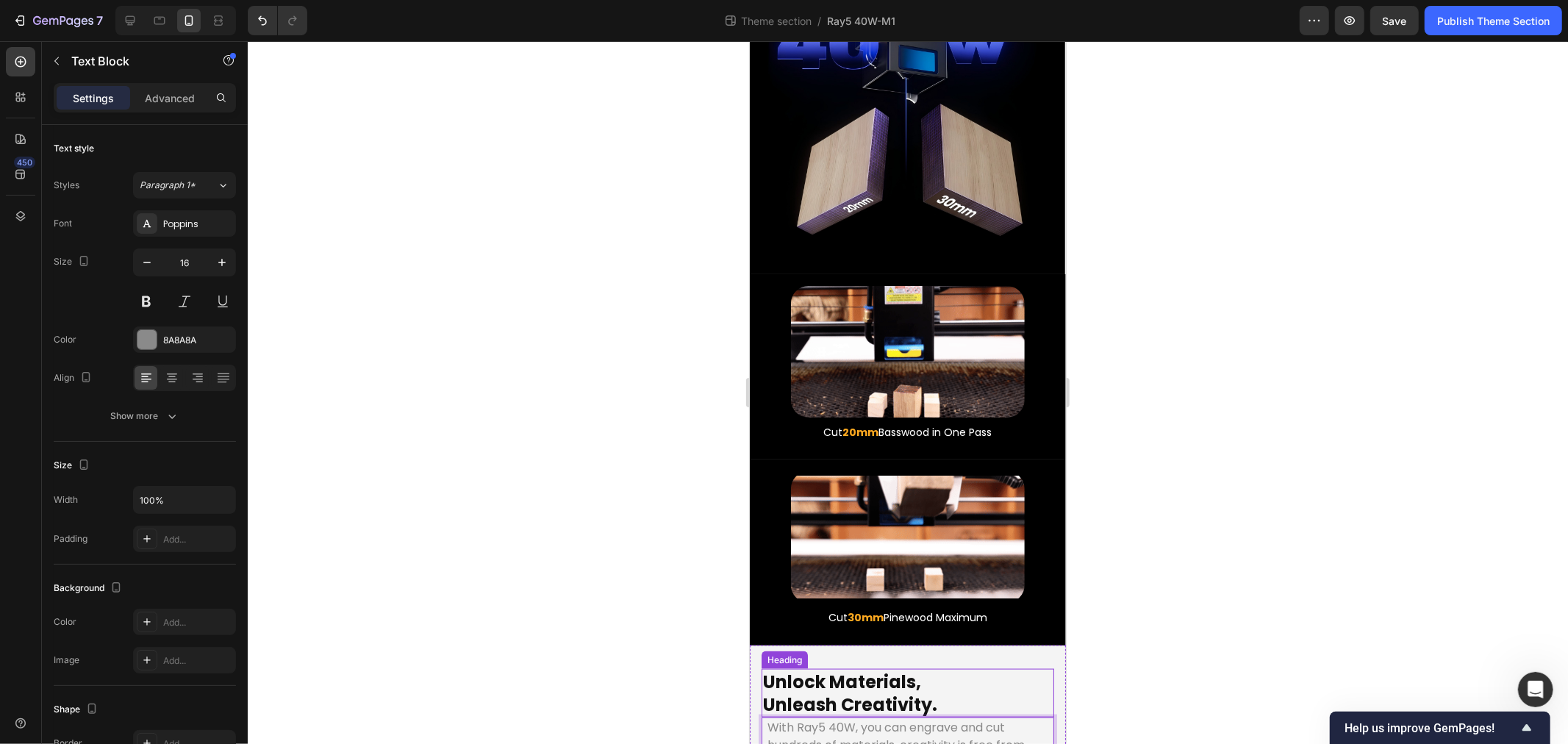
click at [828, 670] on p "Unlock Materials, Unleash Creativity." at bounding box center [908, 692] width 290 height 45
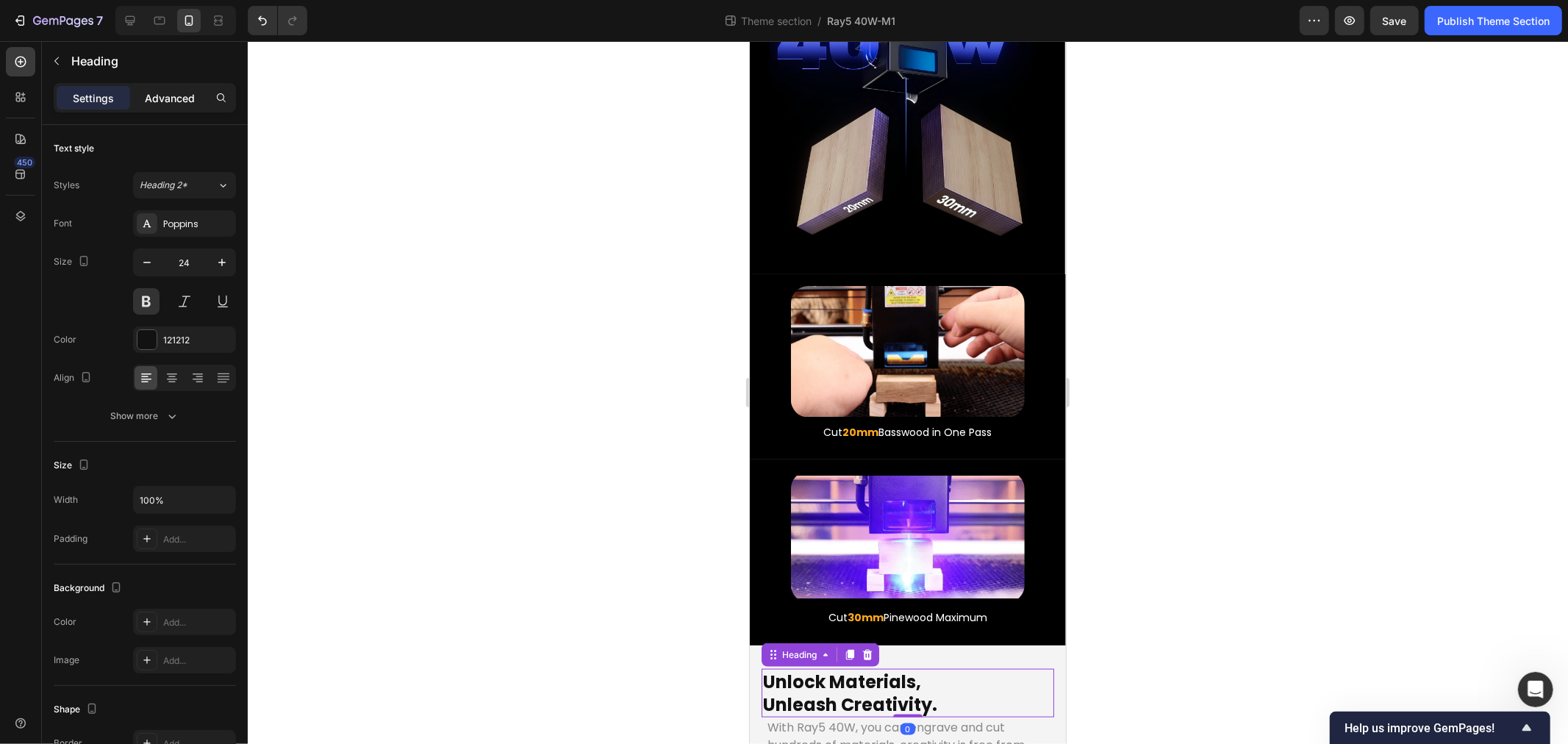
click at [162, 93] on p "Advanced" at bounding box center [169, 98] width 50 height 15
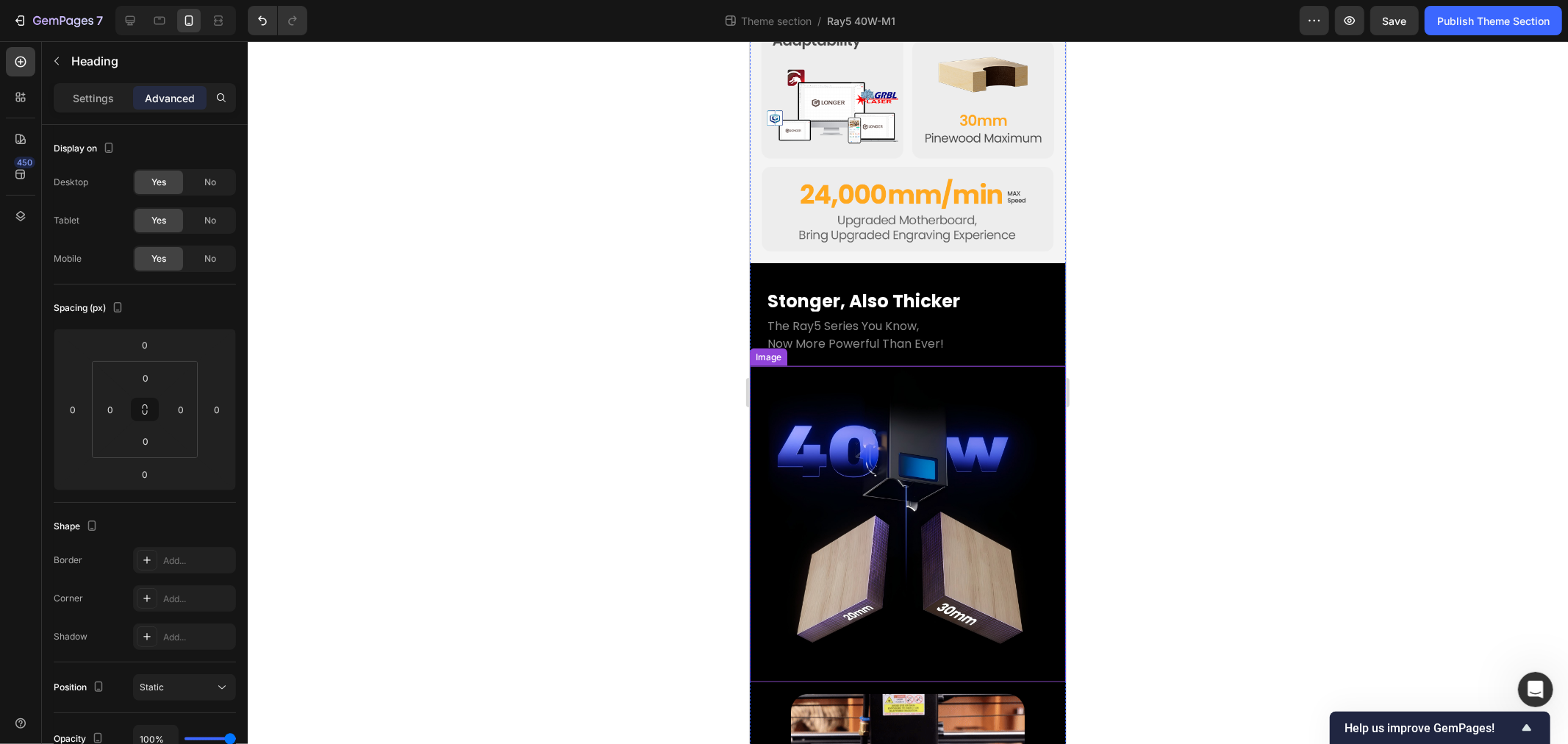
scroll to position [659, 0]
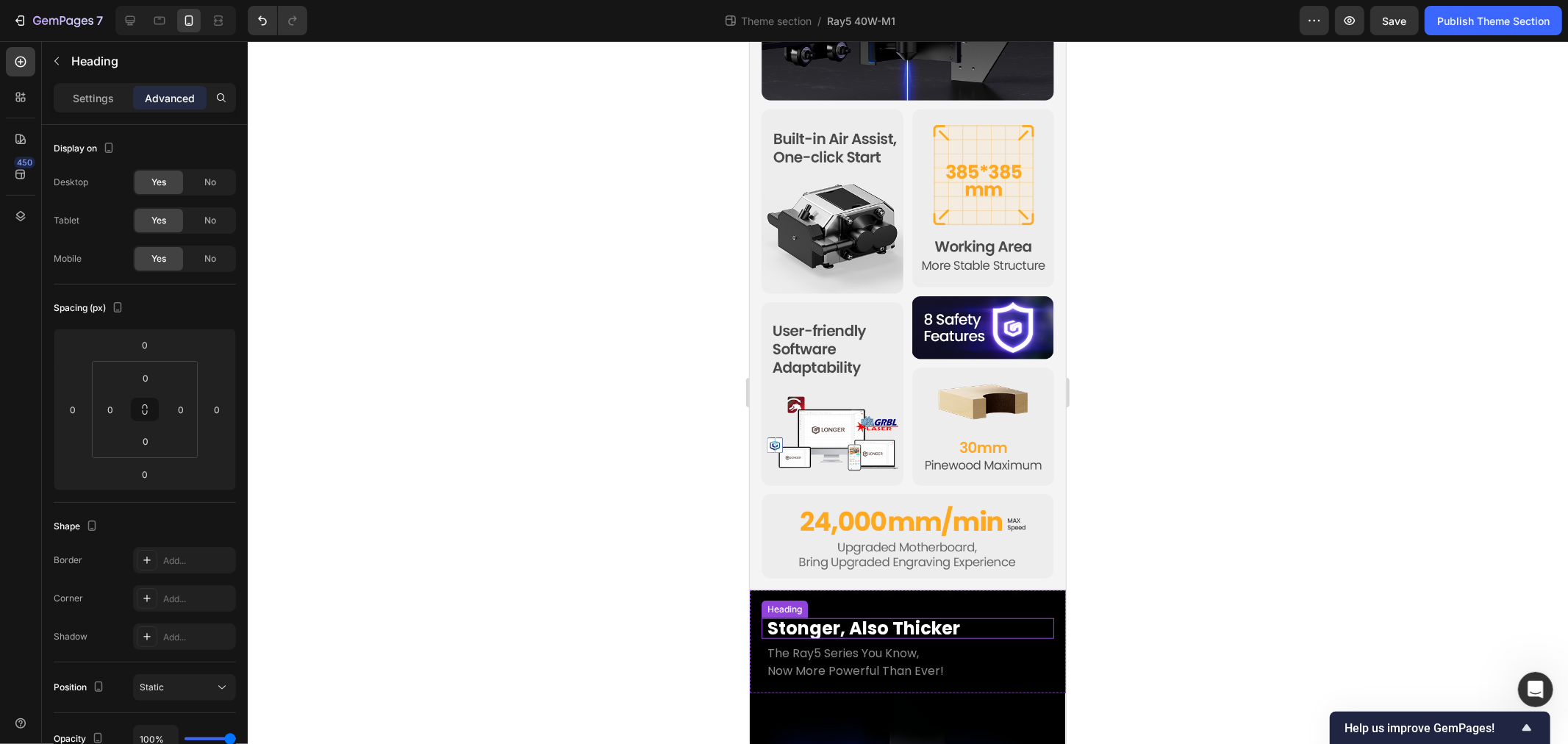
click at [857, 619] on p "Stonger, Also Thicker" at bounding box center [908, 628] width 280 height 18
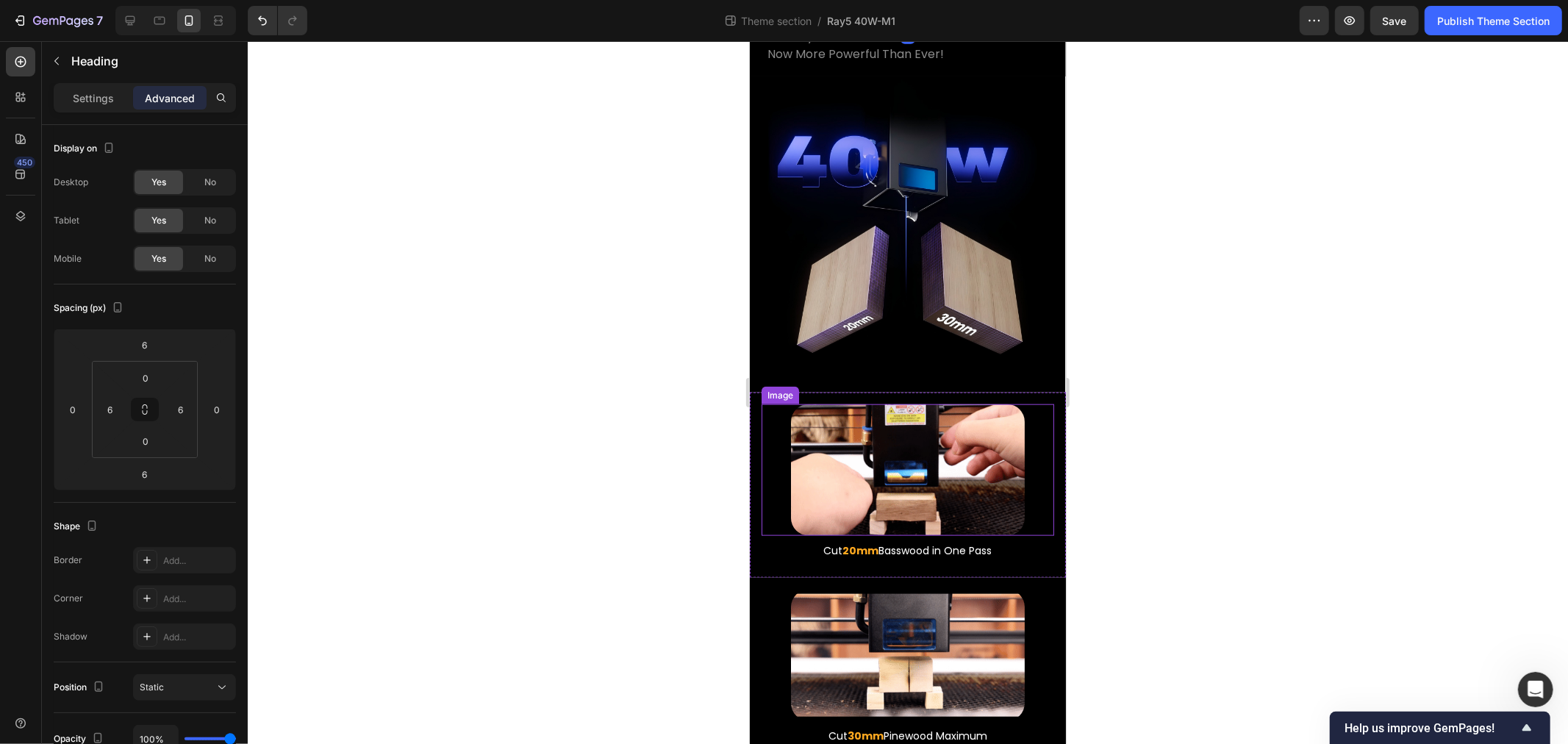
scroll to position [1413, 0]
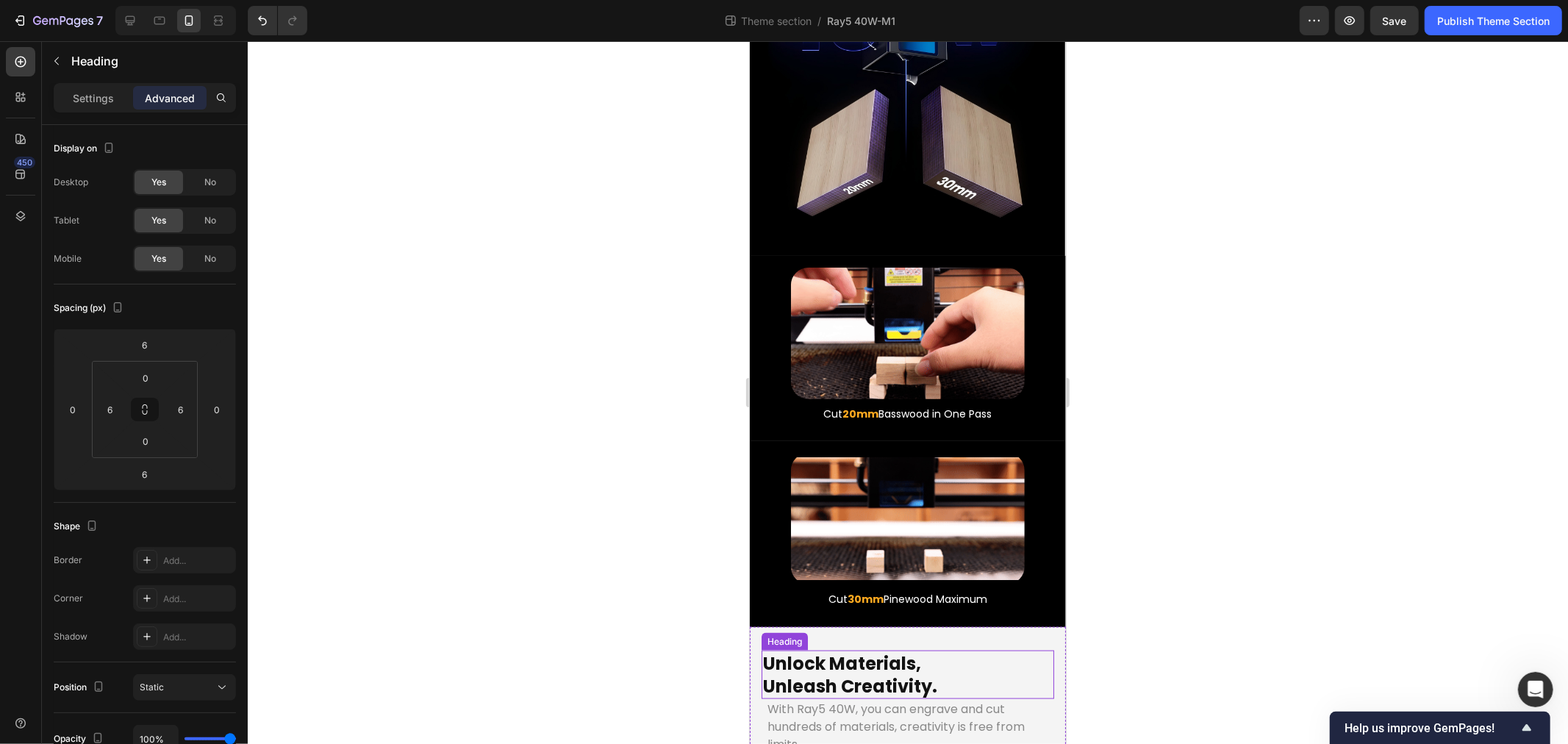
click at [874, 652] on p "Unlock Materials, Unleash Creativity." at bounding box center [908, 674] width 290 height 45
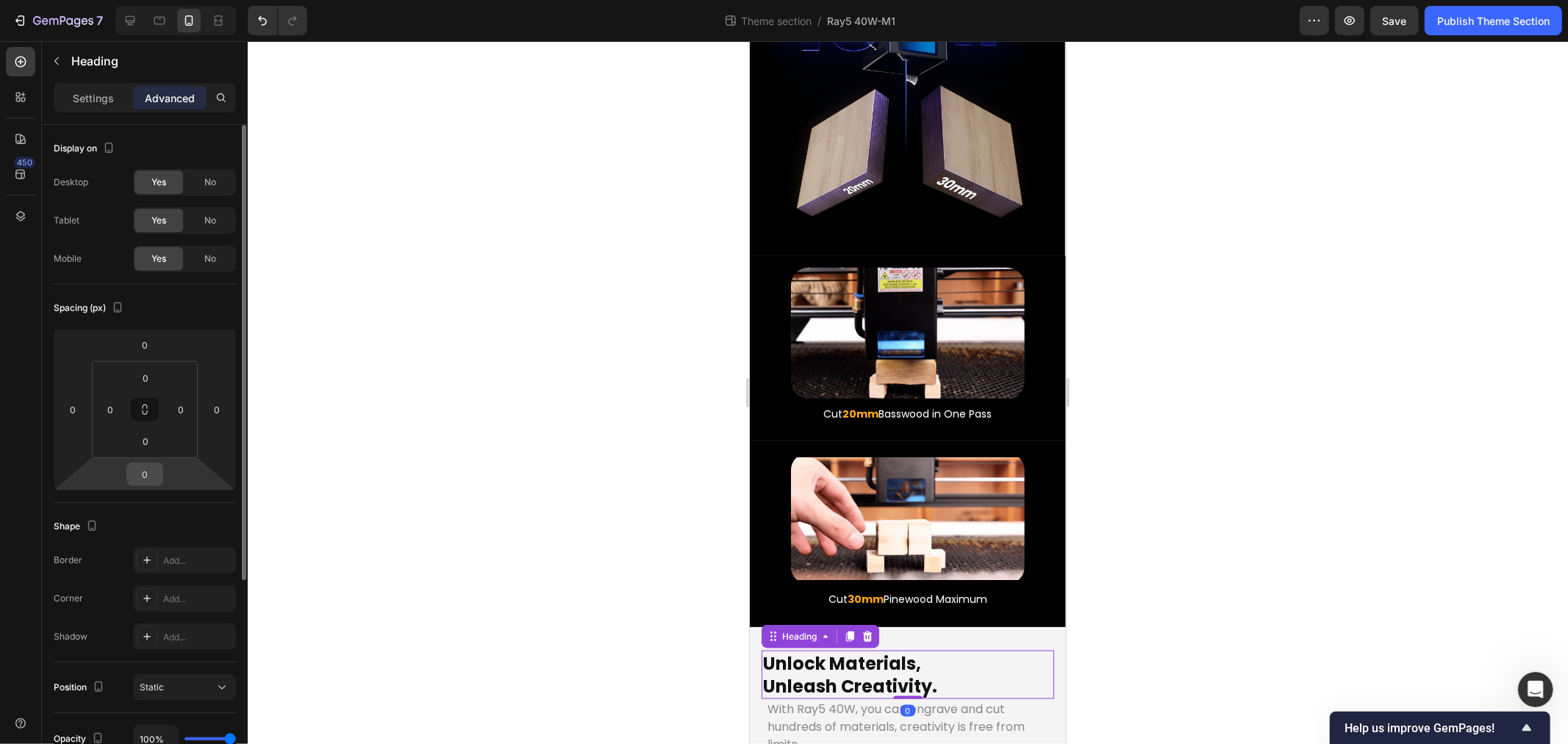
click at [147, 473] on input "0" at bounding box center [145, 474] width 30 height 22
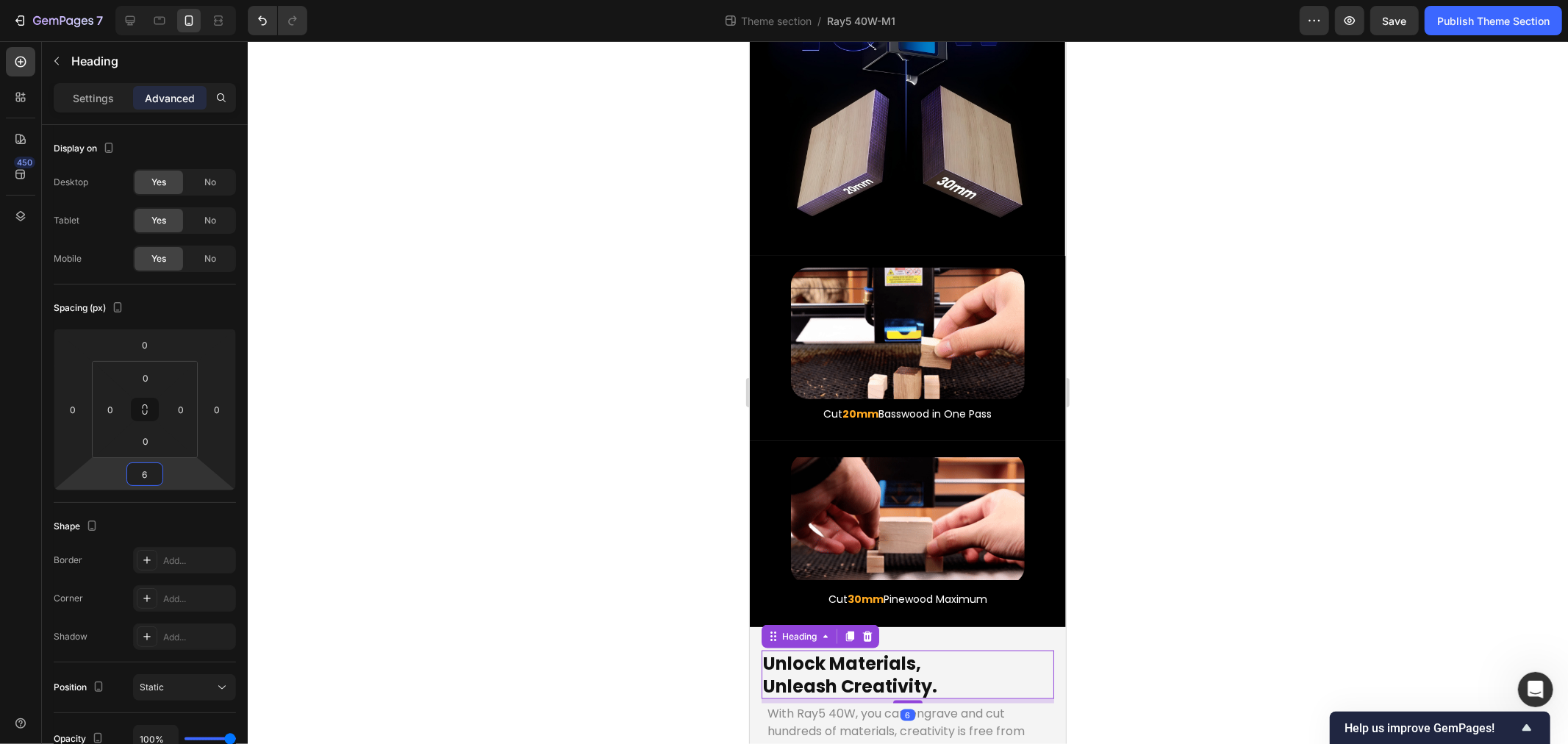
type input "6"
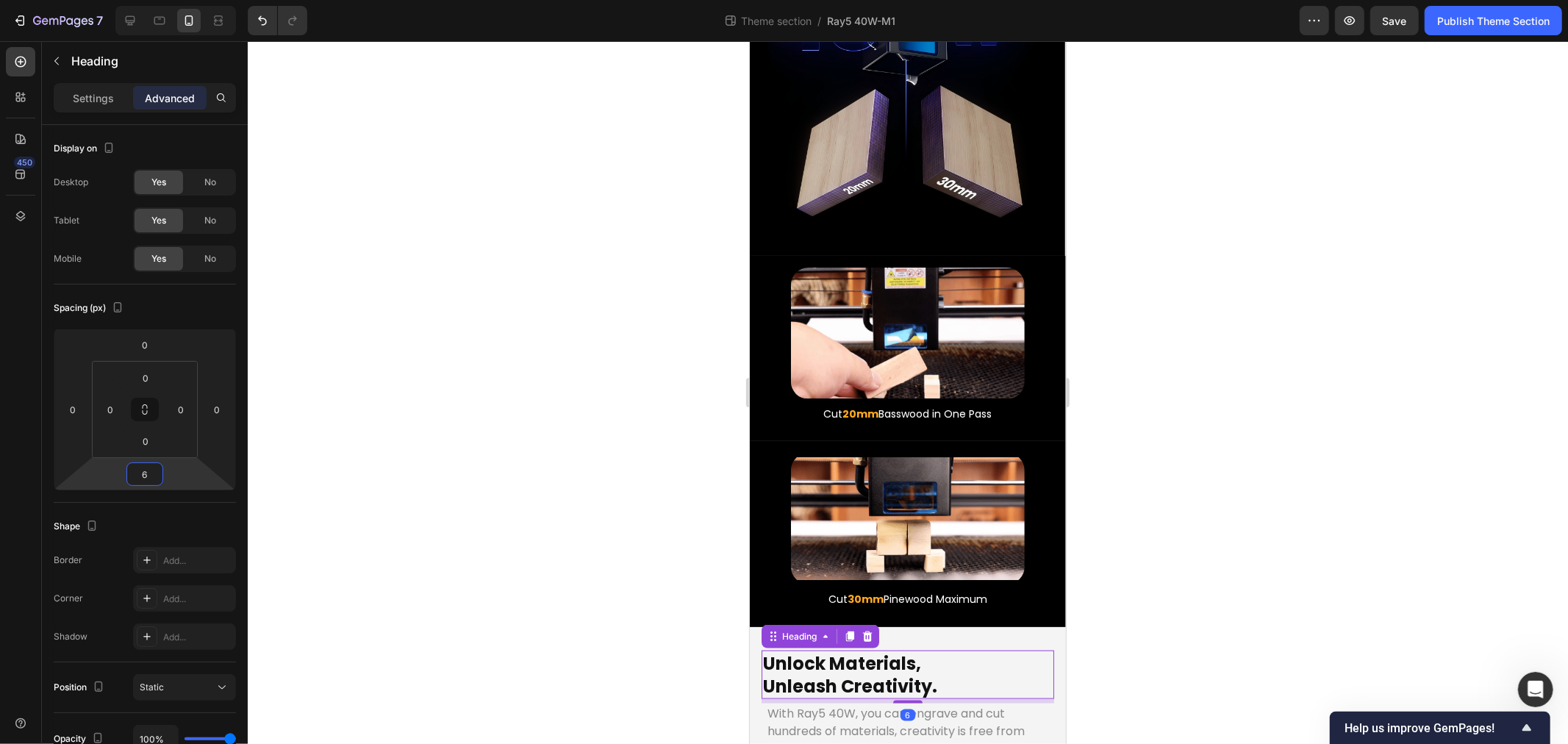
click at [535, 466] on div at bounding box center [908, 393] width 1320 height 703
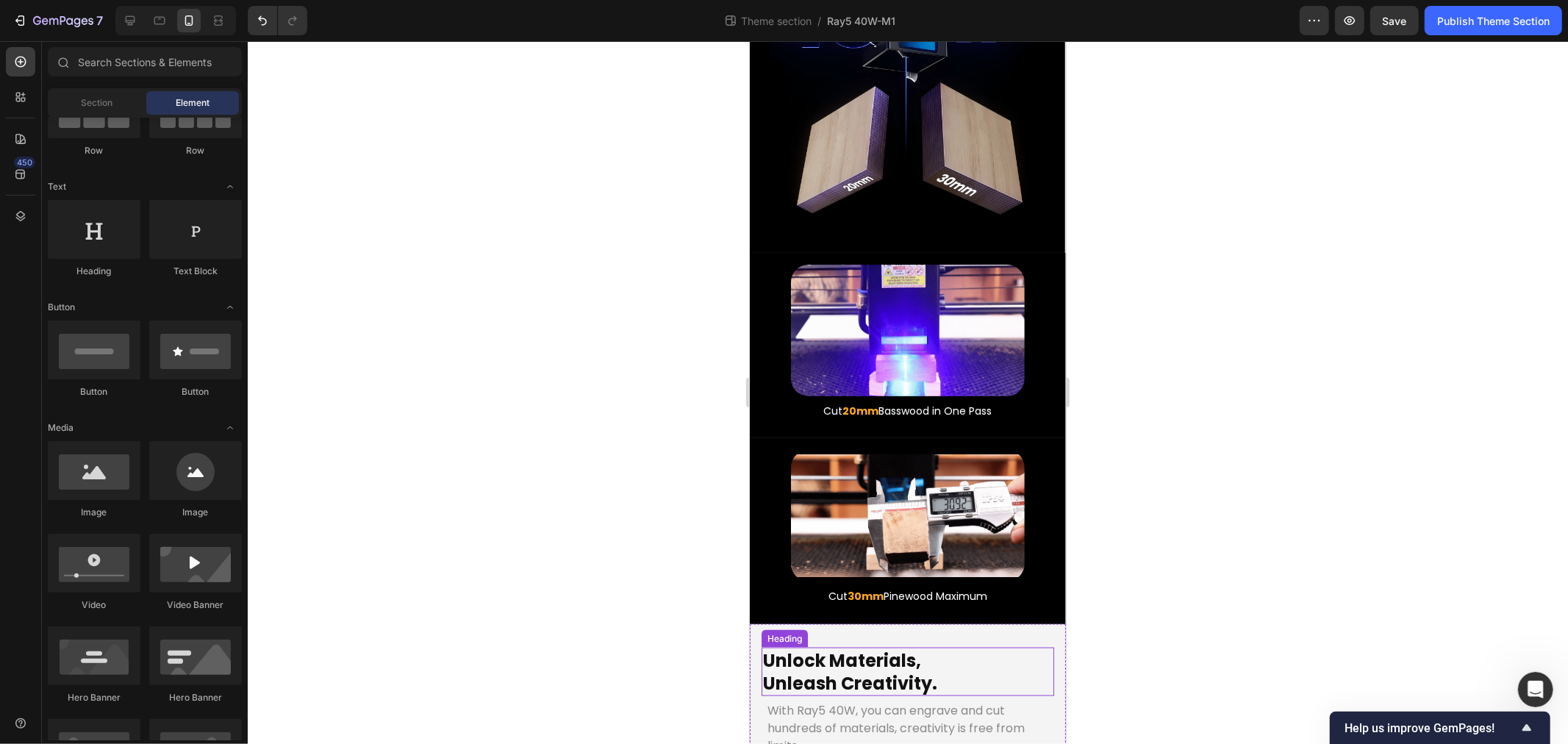
scroll to position [1416, 0]
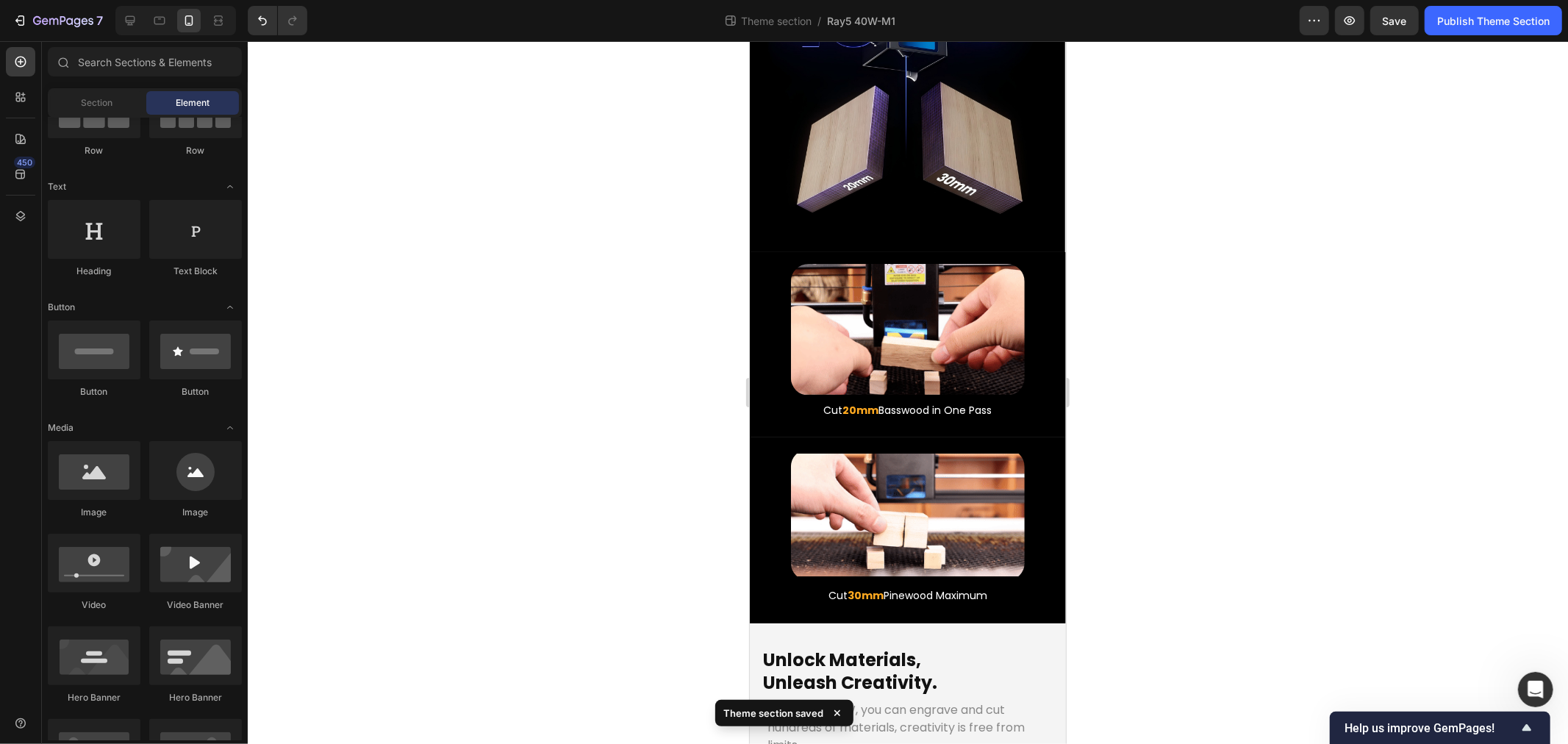
click at [535, 605] on div at bounding box center [908, 393] width 1320 height 703
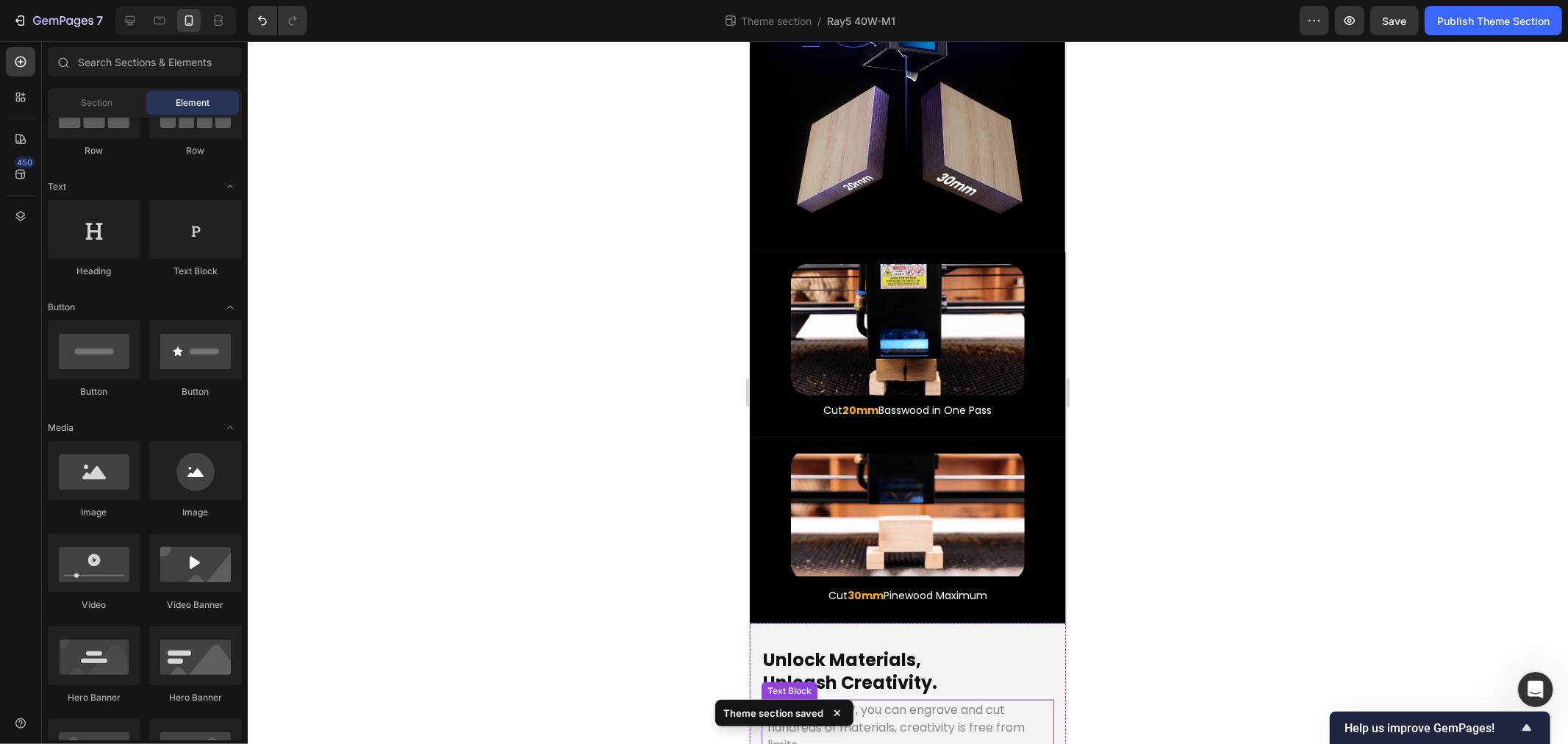
click at [815, 701] on p "With Ray5 40W, you can engrave and cut hundreds of materials, creativity is fre…" at bounding box center [908, 727] width 280 height 53
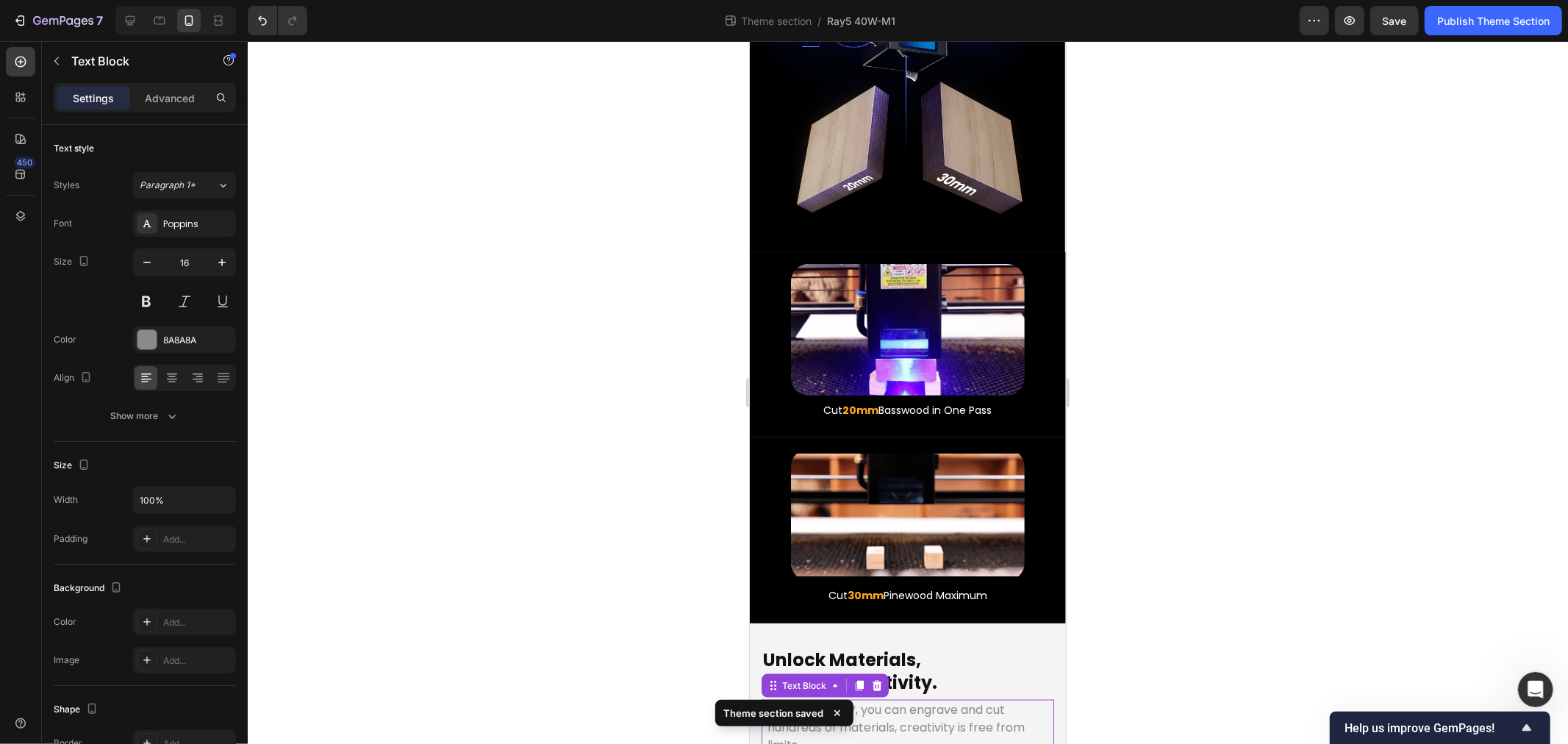
click at [817, 701] on p "With Ray5 40W, you can engrave and cut hundreds of materials, creativity is fre…" at bounding box center [908, 727] width 280 height 53
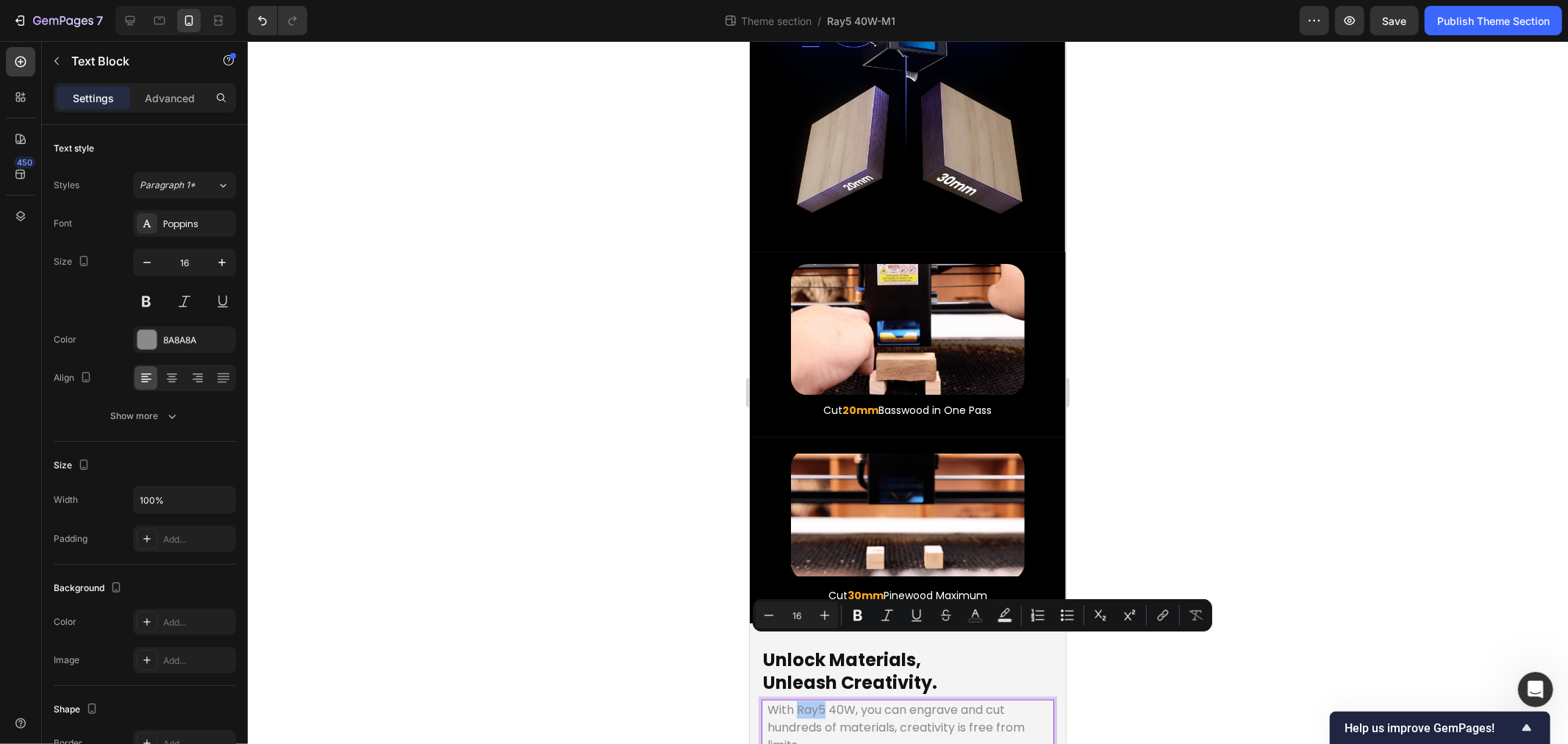
drag, startPoint x: 633, startPoint y: 660, endPoint x: 30, endPoint y: 515, distance: 620.2
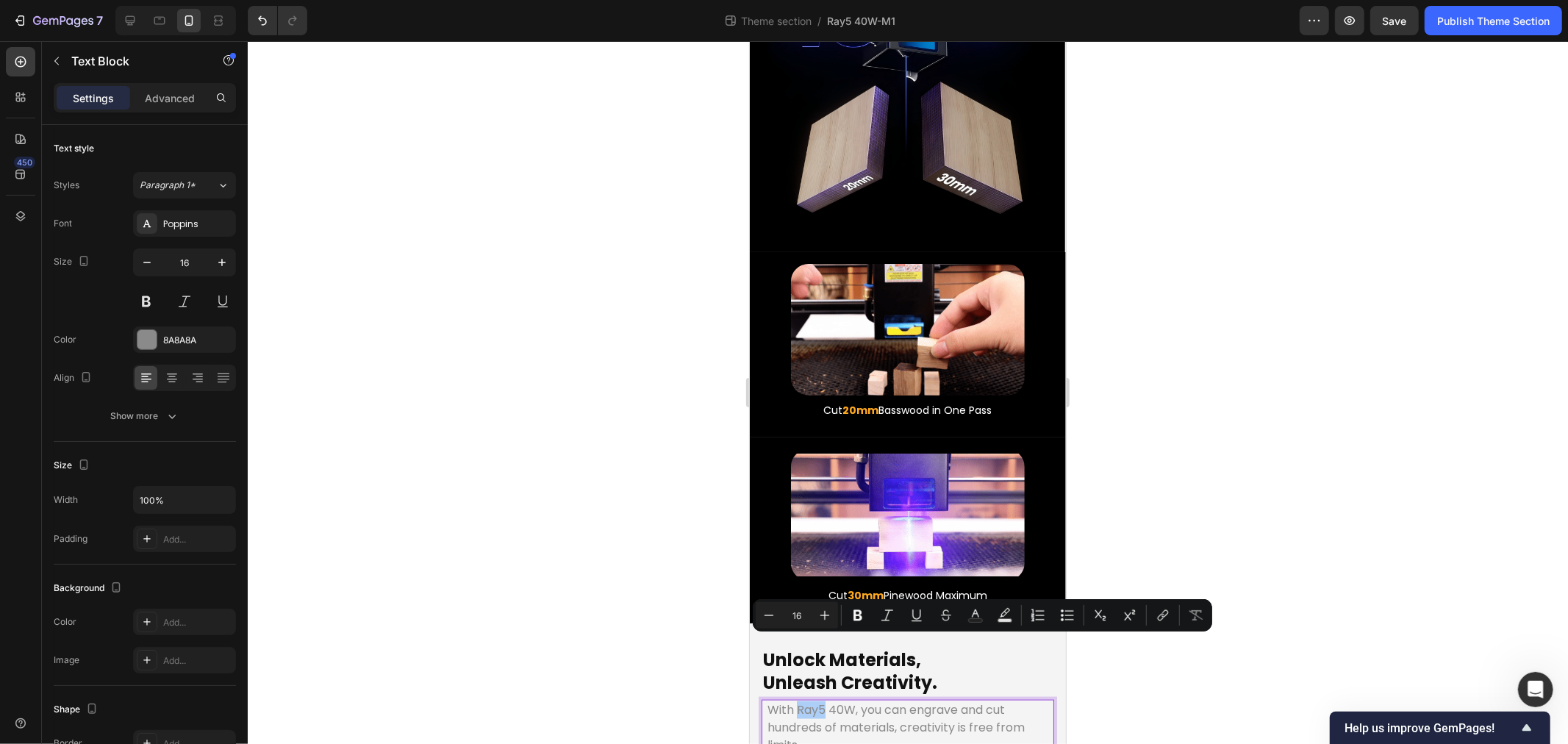
click at [633, 660] on div at bounding box center [908, 393] width 1320 height 703
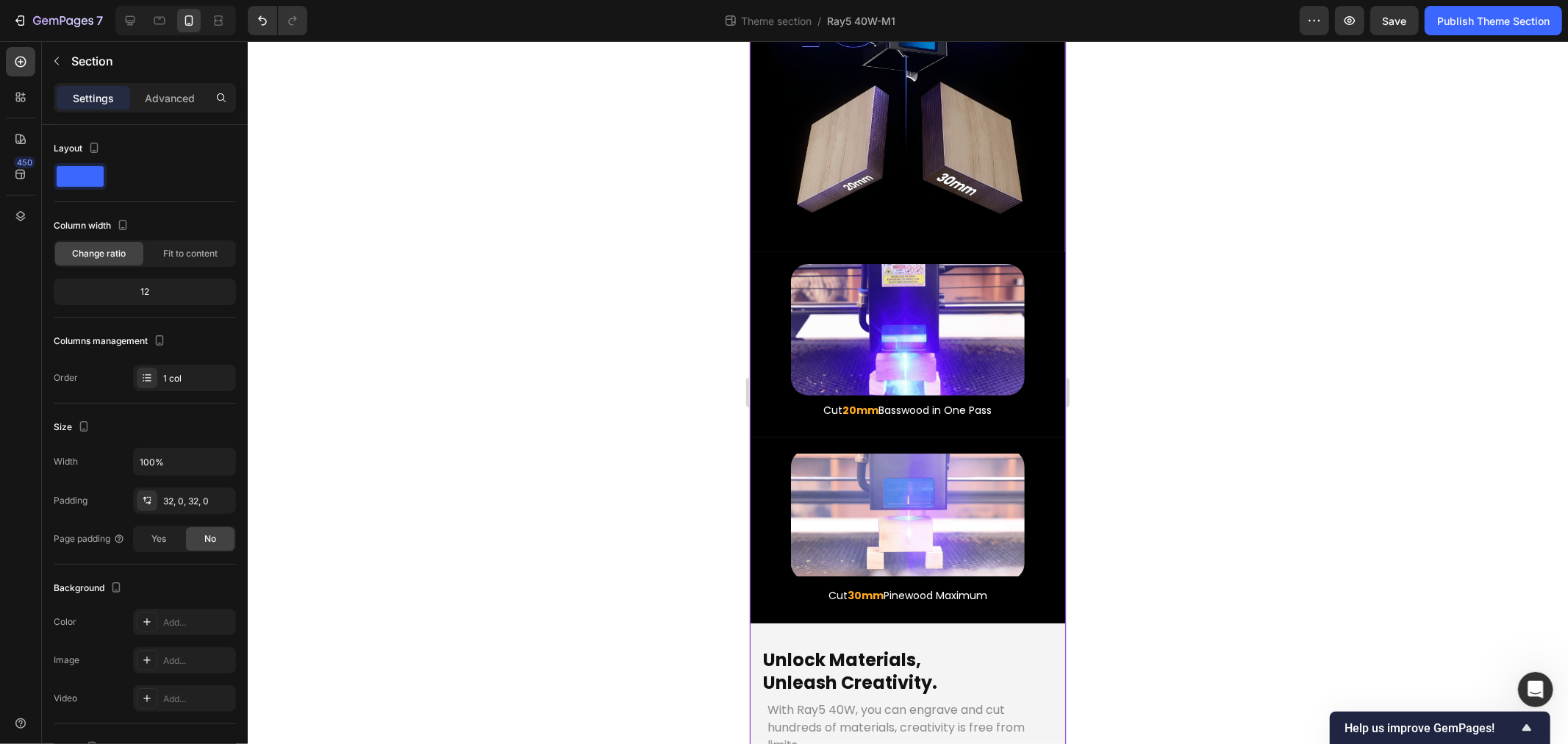
click at [563, 615] on div at bounding box center [908, 393] width 1320 height 703
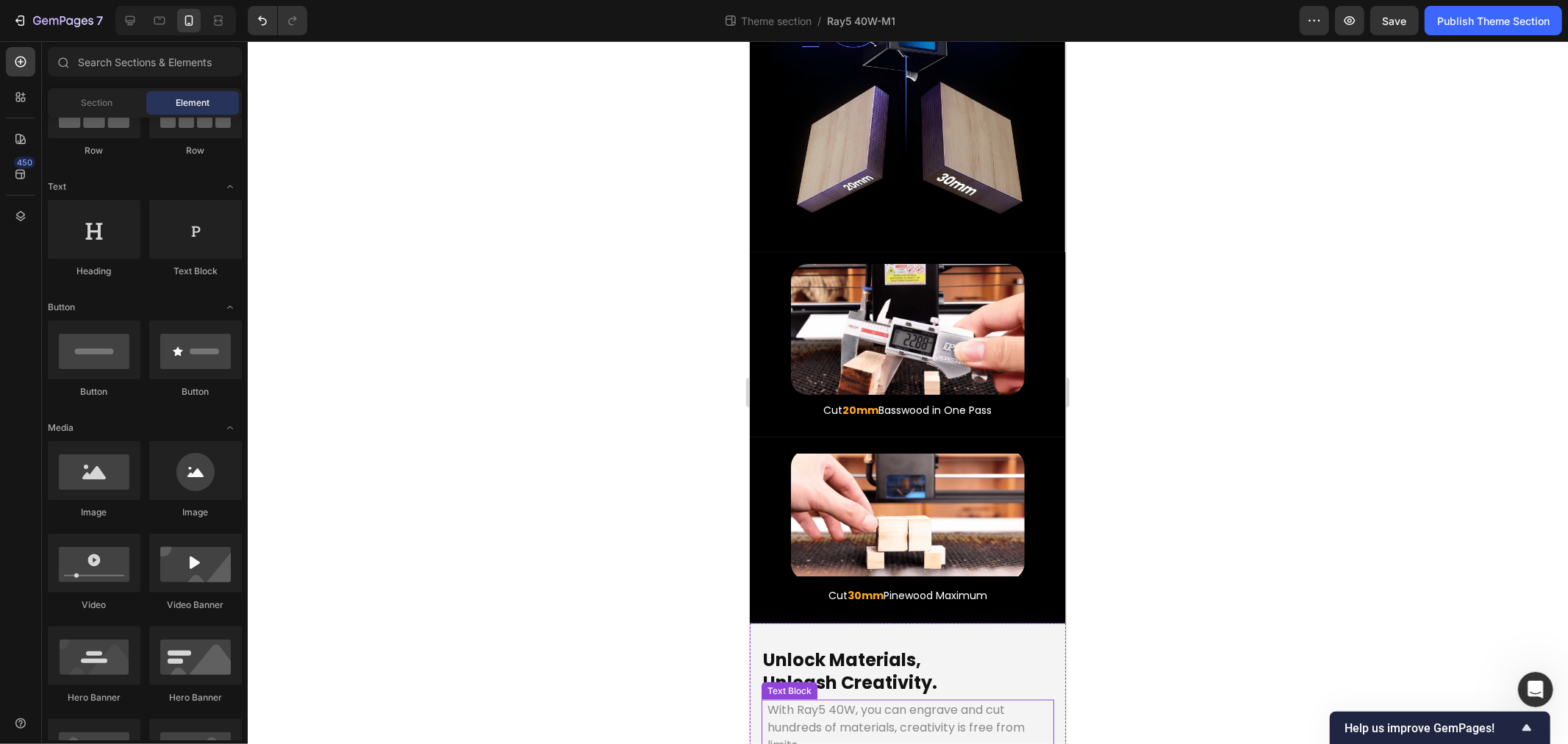
click at [822, 701] on p "With Ray5 40W, you can engrave and cut hundreds of materials, creativity is fre…" at bounding box center [908, 727] width 280 height 53
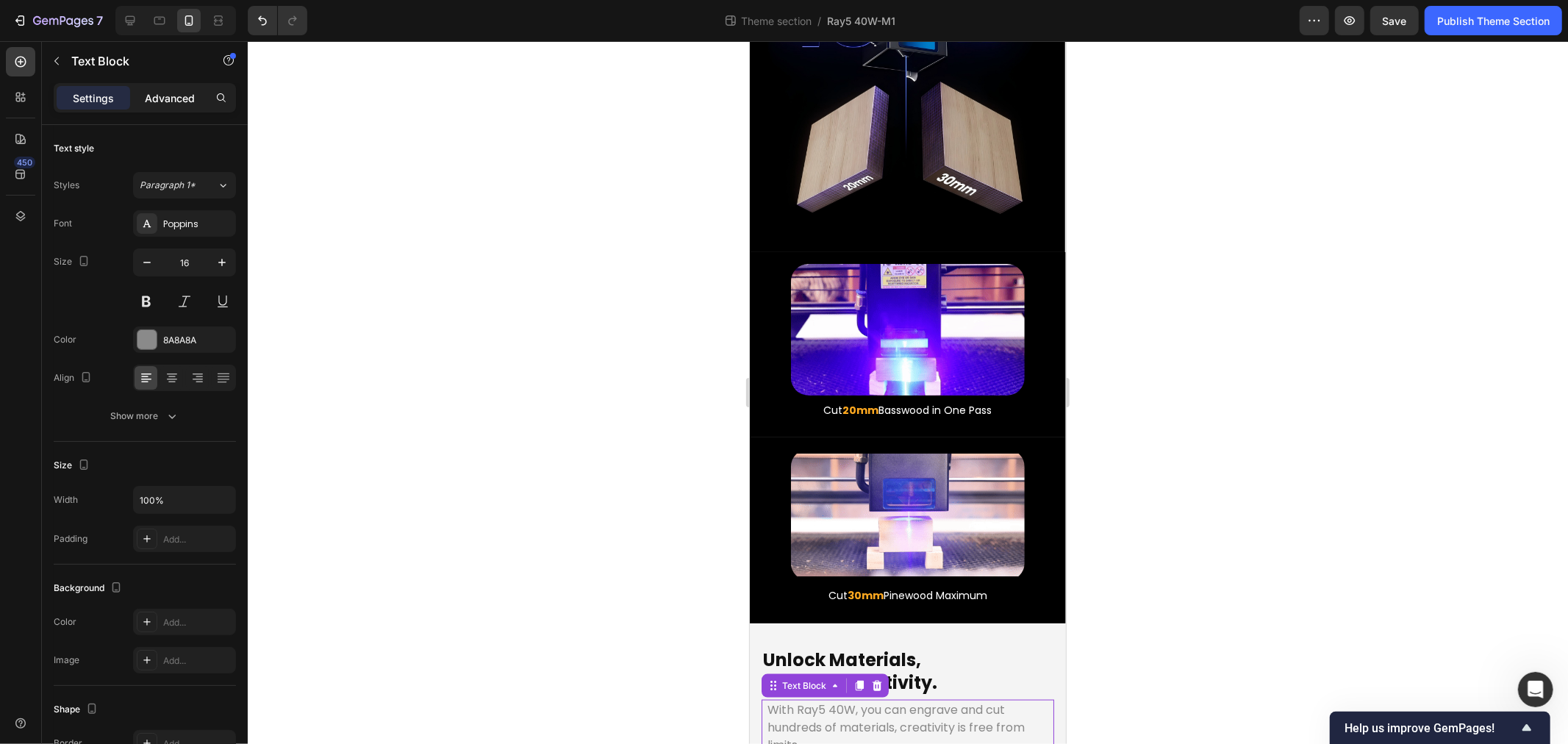
click at [191, 93] on p "Advanced" at bounding box center [169, 98] width 50 height 15
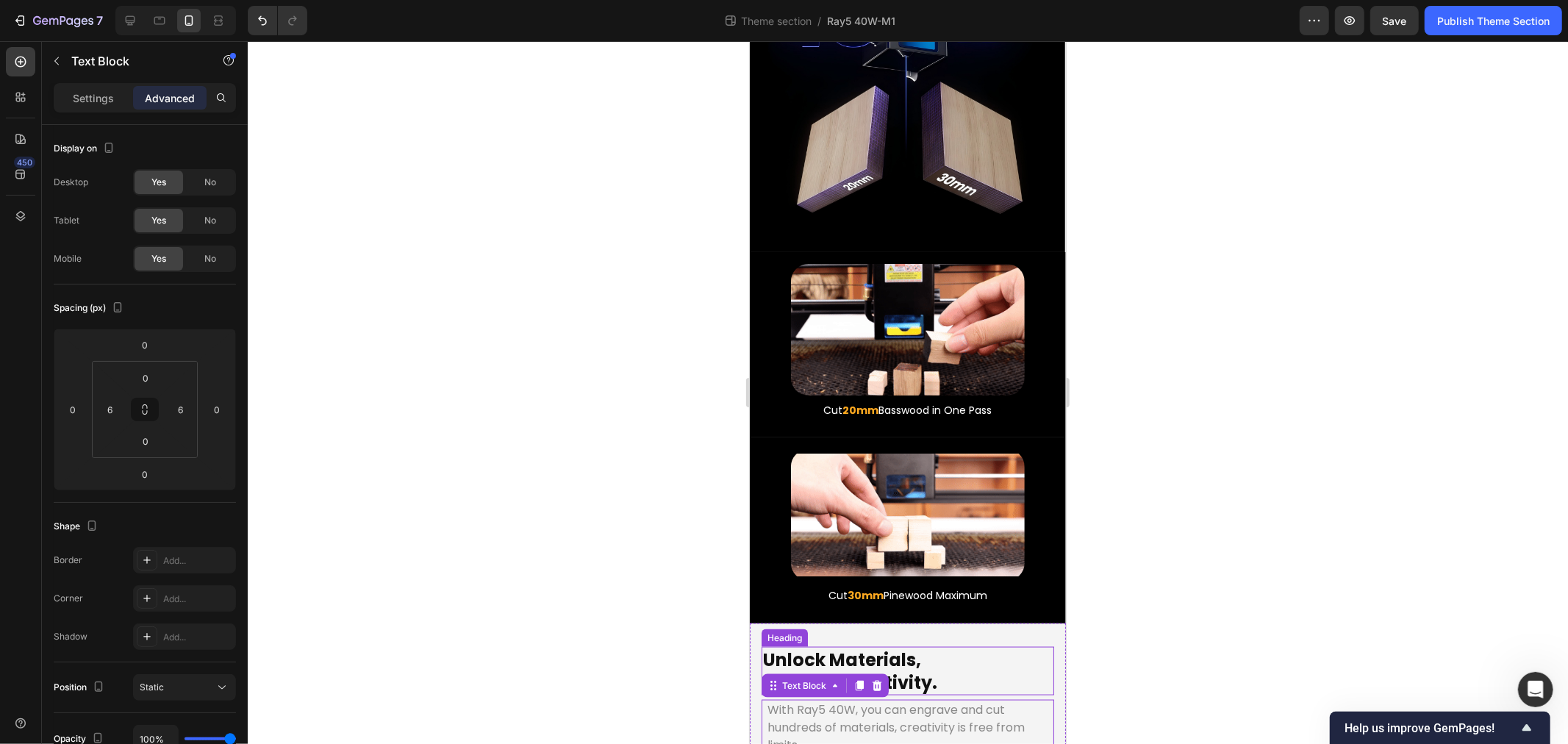
click at [924, 648] on p "Unlock Materials, Unleash Creativity." at bounding box center [908, 671] width 290 height 45
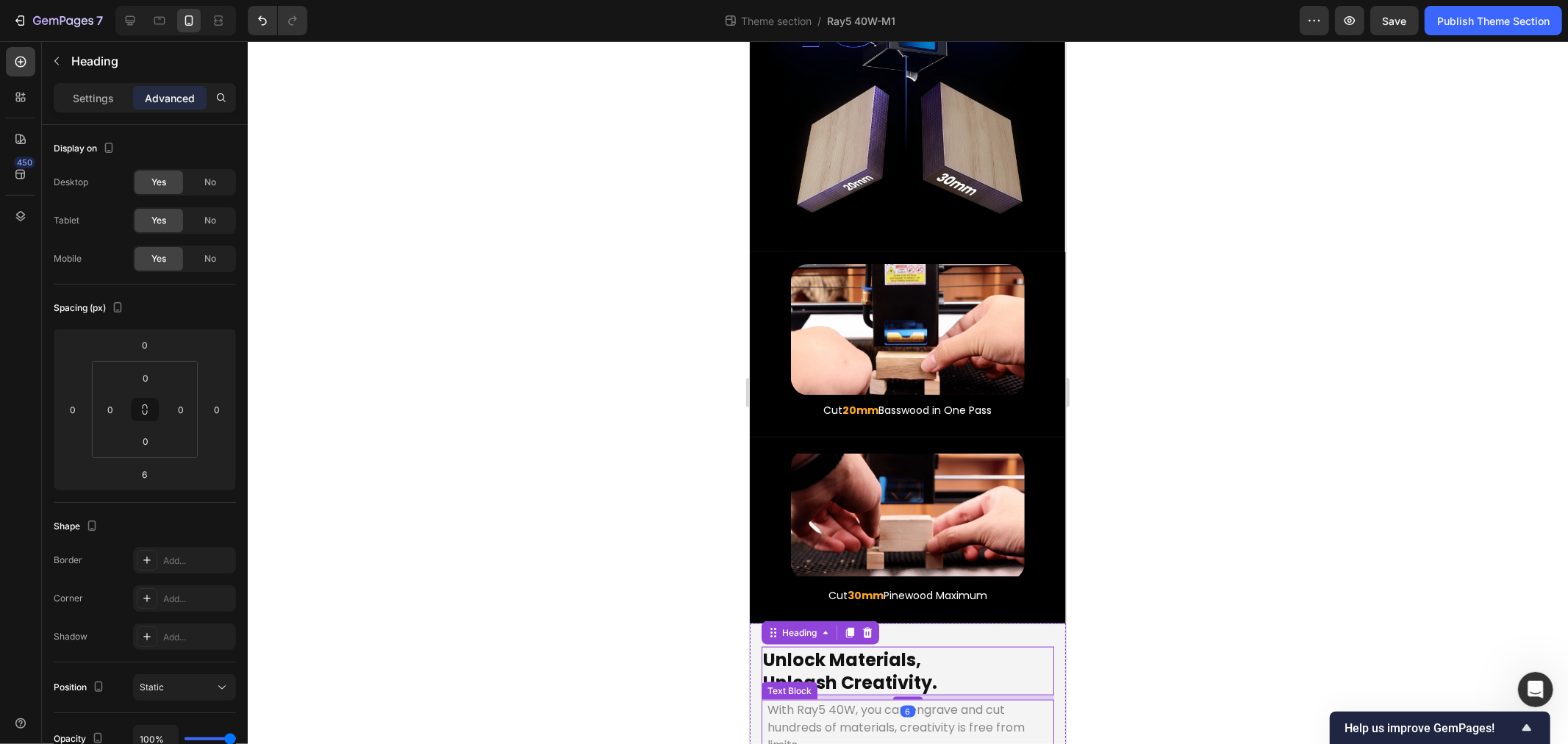
click at [847, 701] on p "With Ray5 40W, you can engrave and cut hundreds of materials, creativity is fre…" at bounding box center [908, 727] width 280 height 53
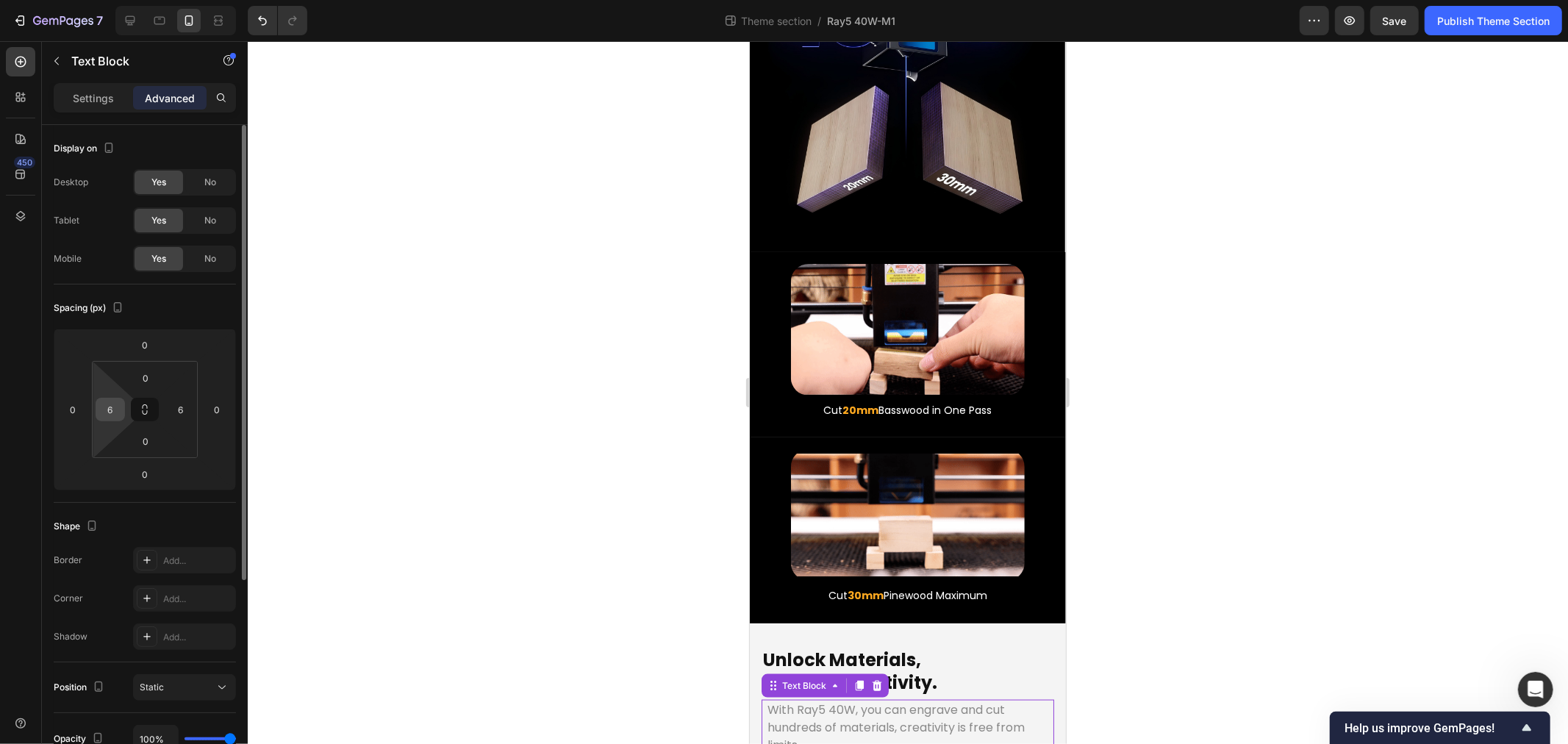
click at [118, 406] on input "6" at bounding box center [110, 409] width 22 height 22
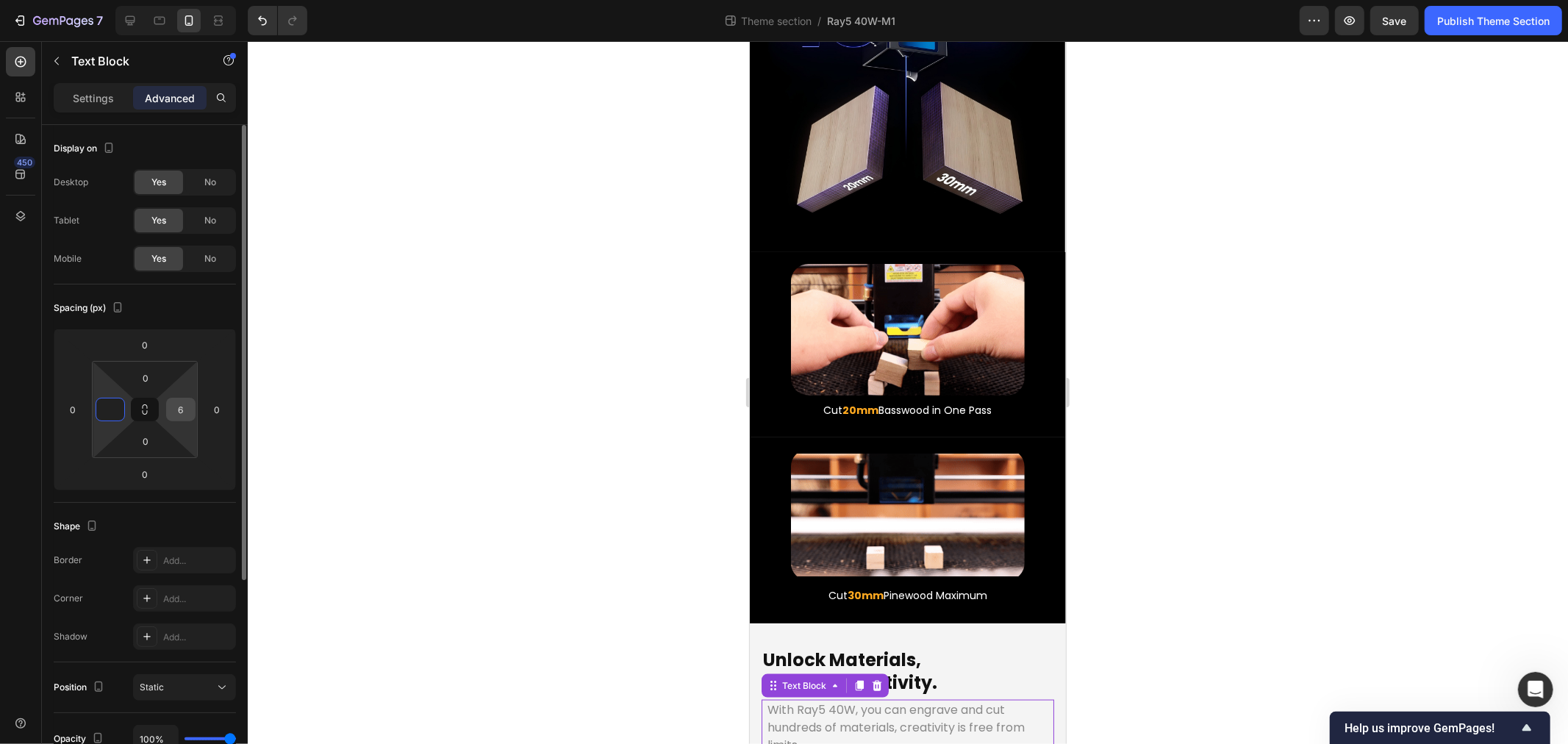
type input "0"
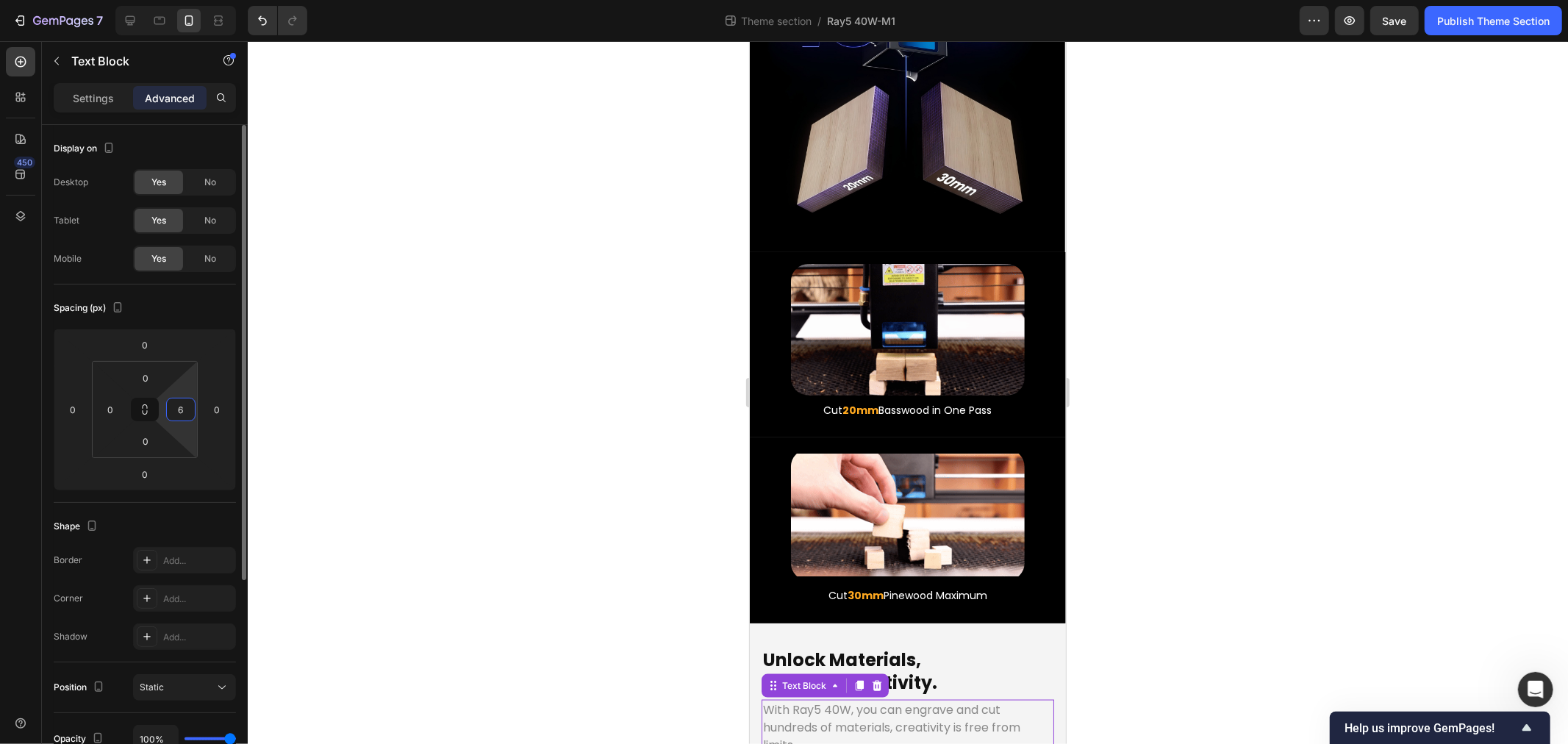
click at [183, 409] on input "6" at bounding box center [181, 409] width 22 height 22
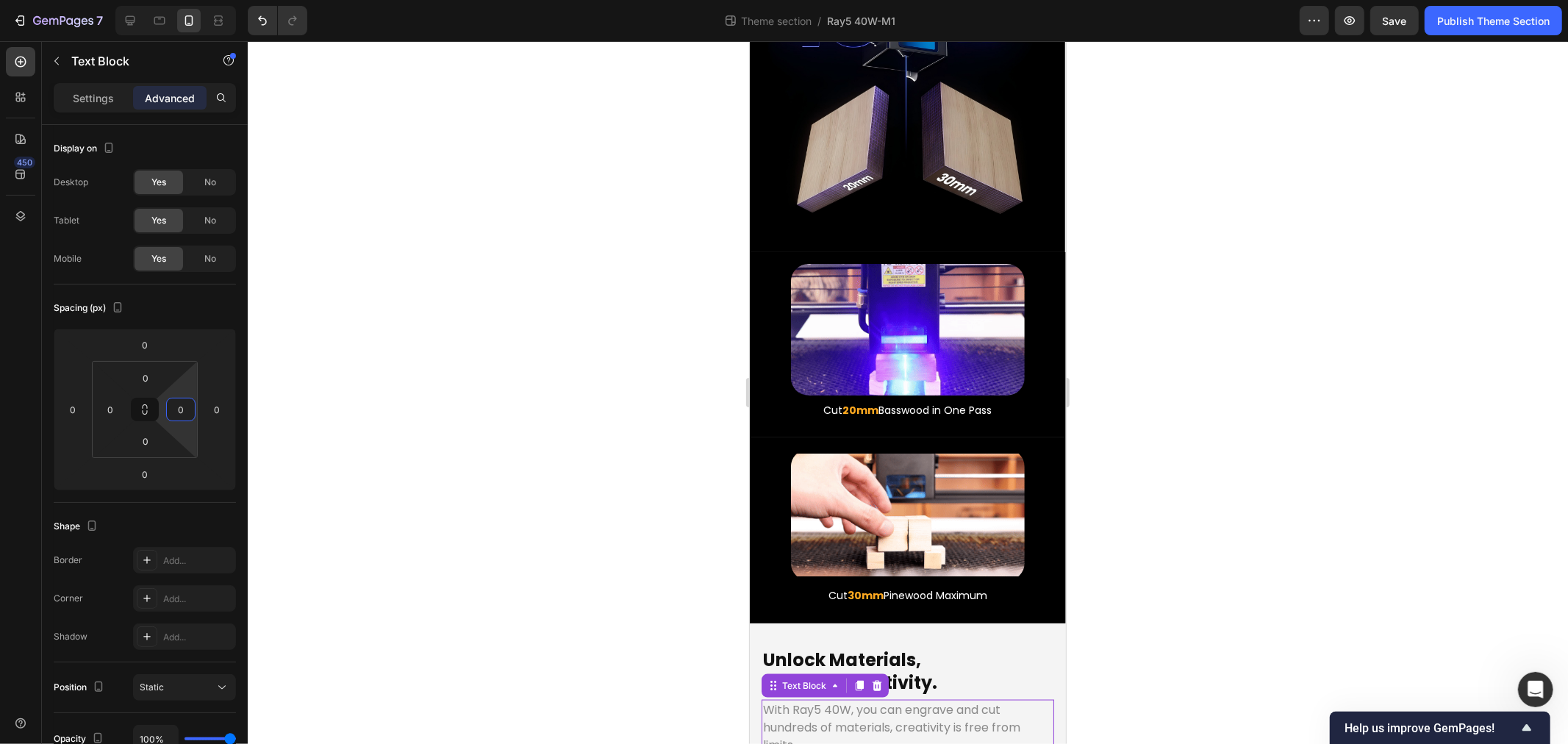
click at [498, 562] on div at bounding box center [908, 393] width 1320 height 703
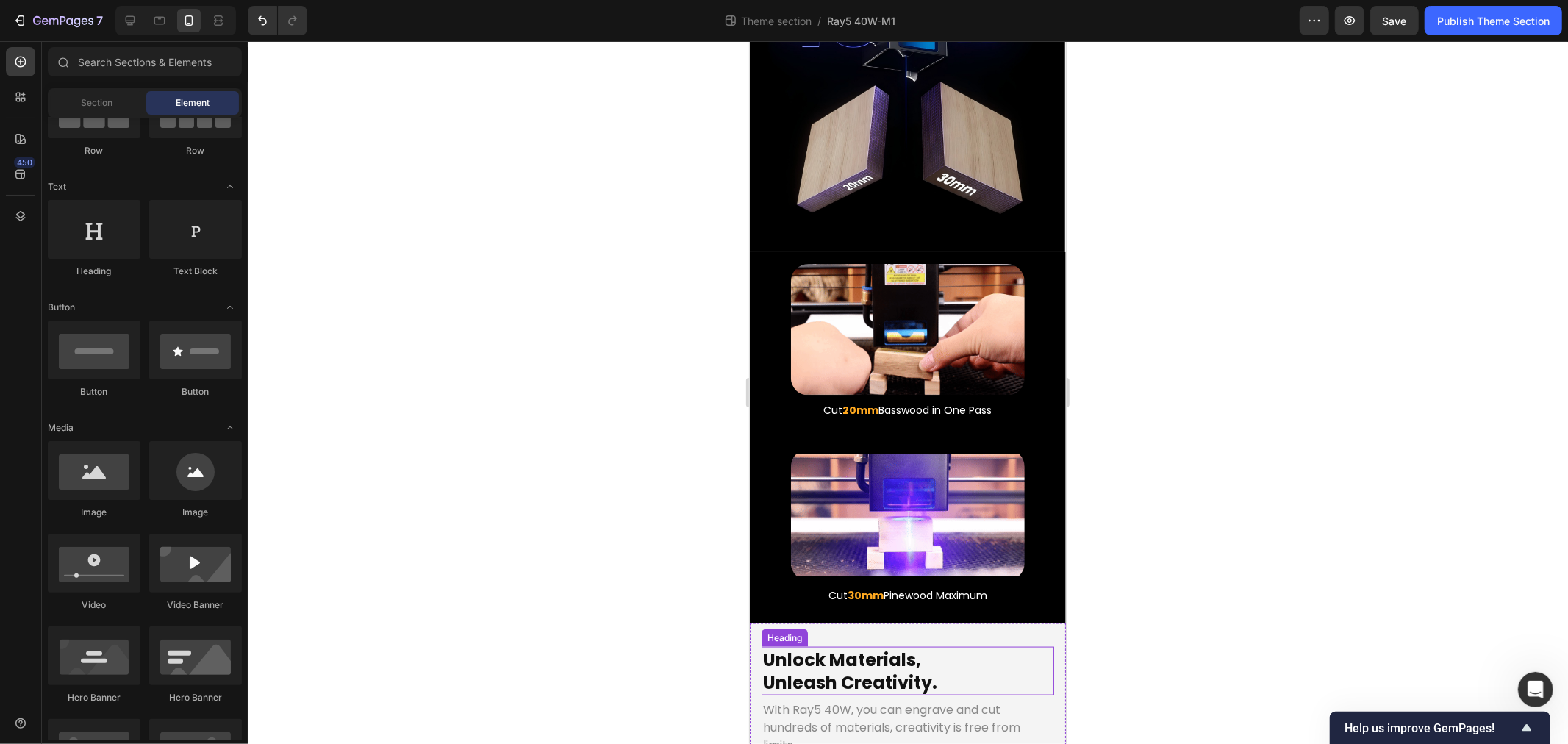
click at [844, 648] on p "Unlock Materials, Unleash Creativity." at bounding box center [908, 671] width 290 height 45
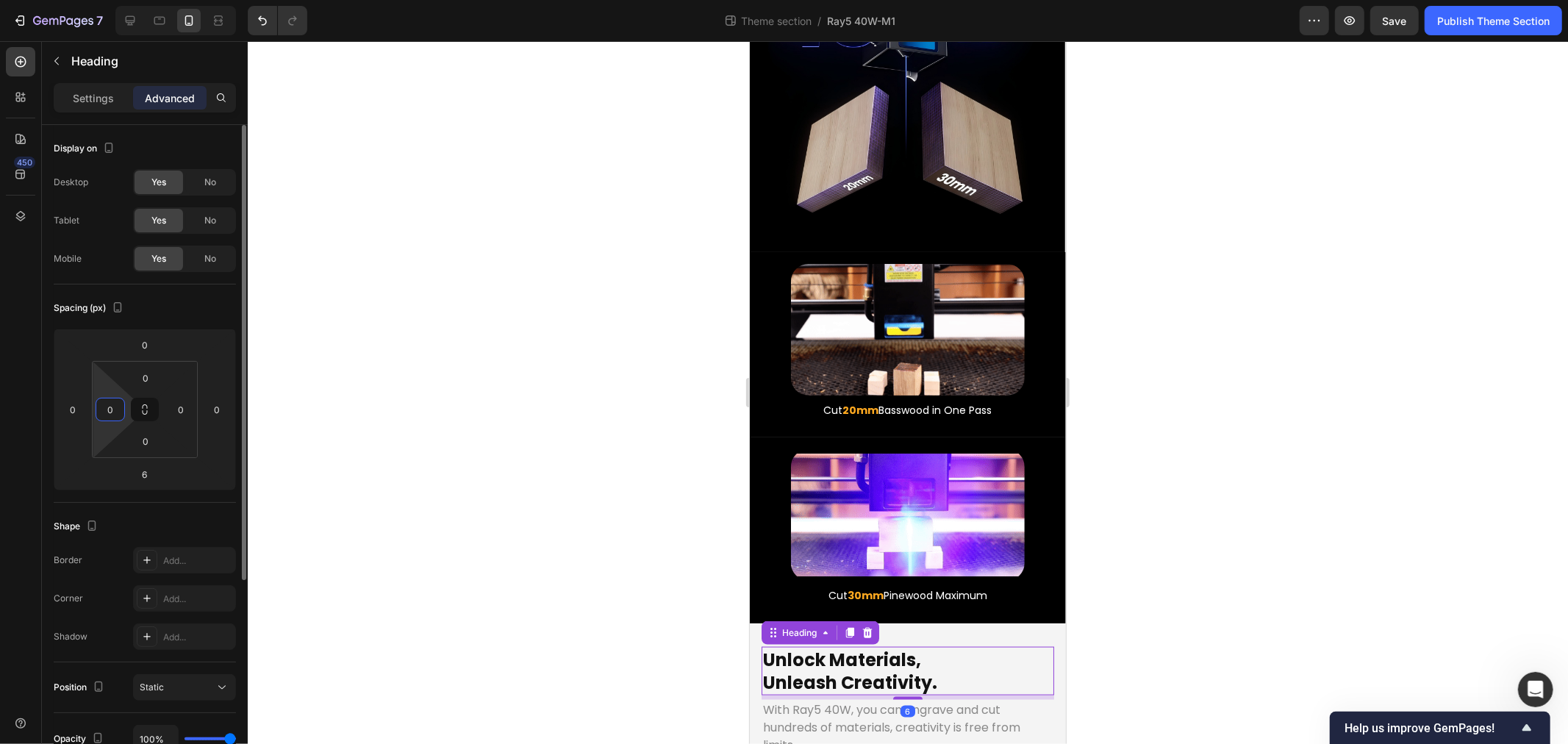
click at [114, 406] on input "0" at bounding box center [110, 409] width 22 height 22
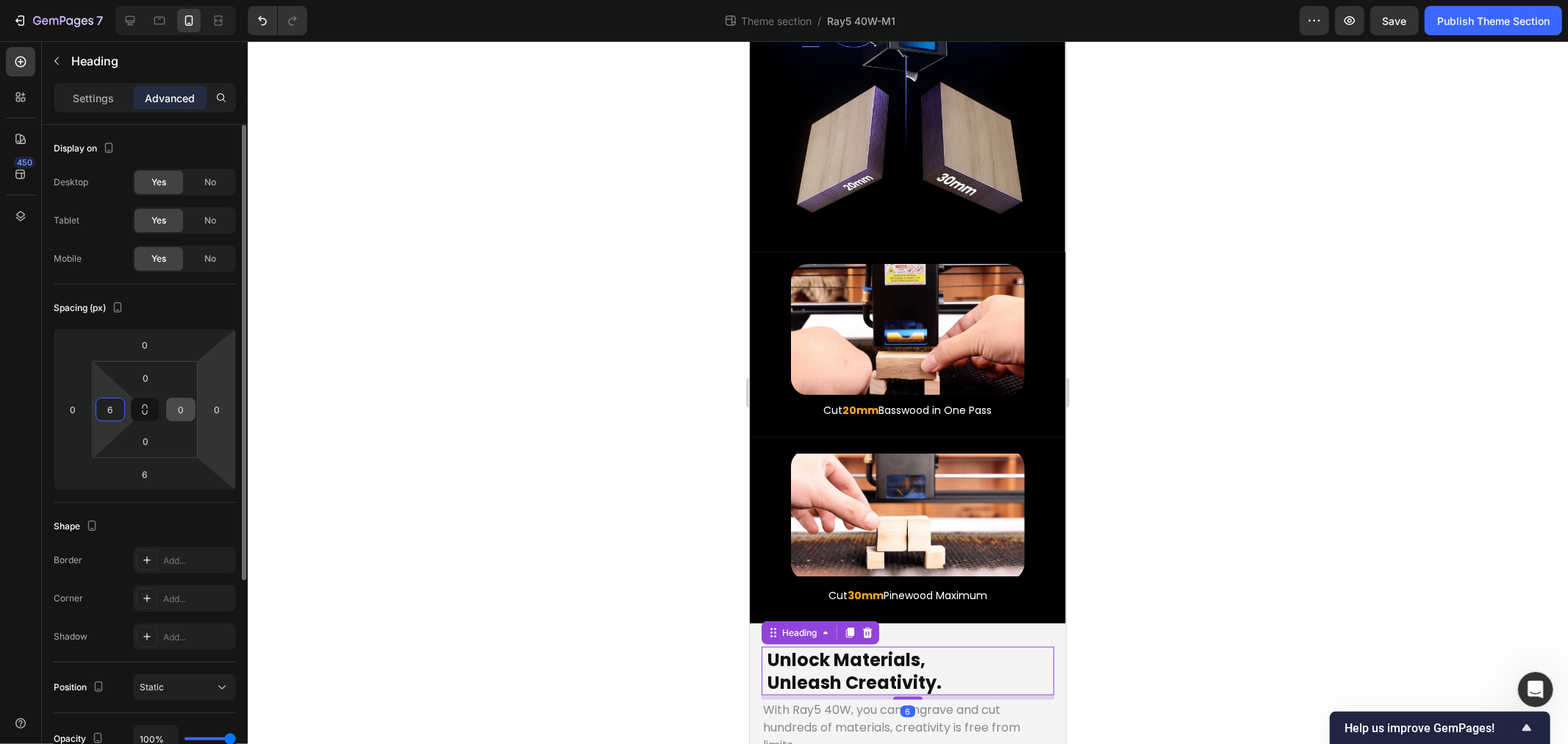
type input "6"
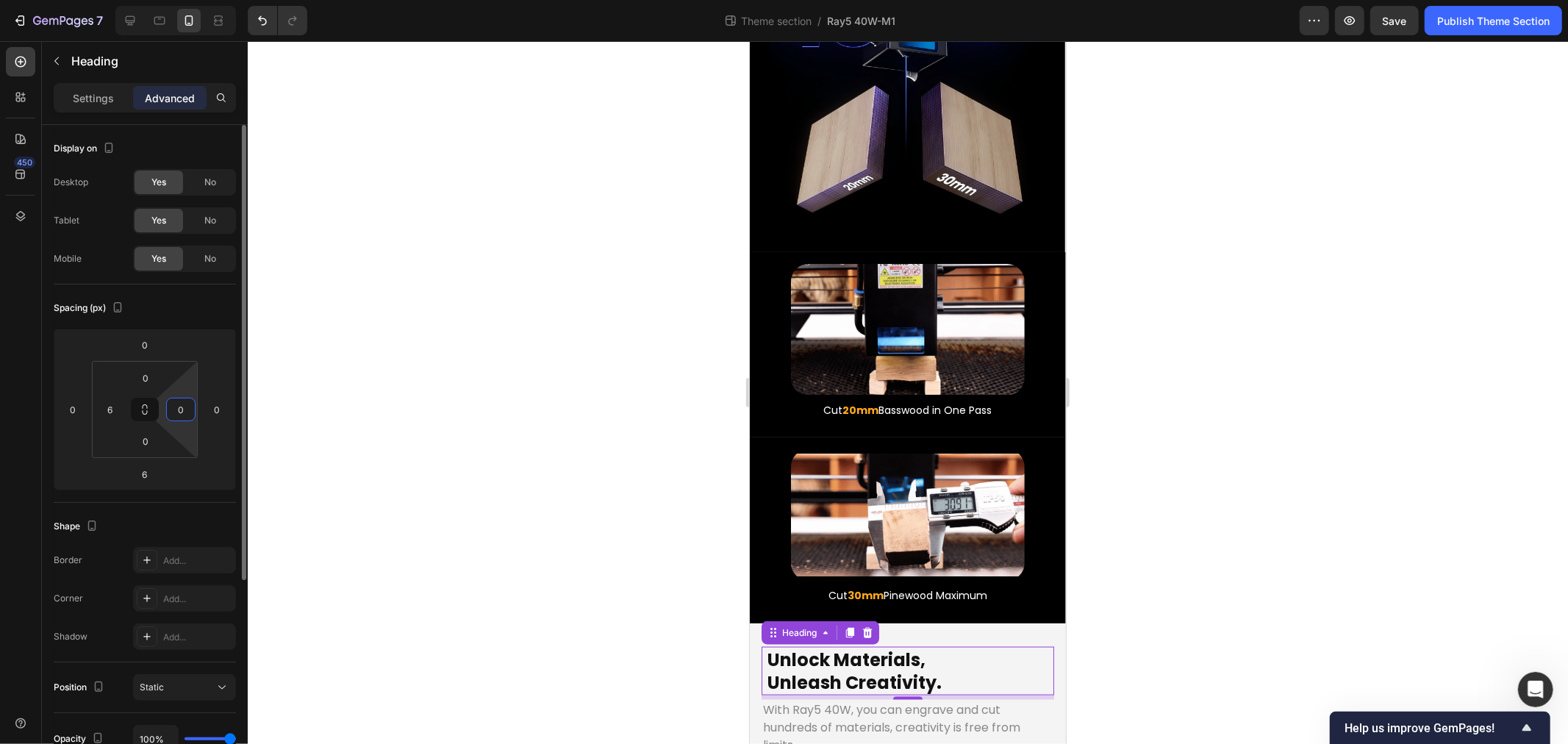
click at [183, 410] on input "0" at bounding box center [181, 409] width 22 height 22
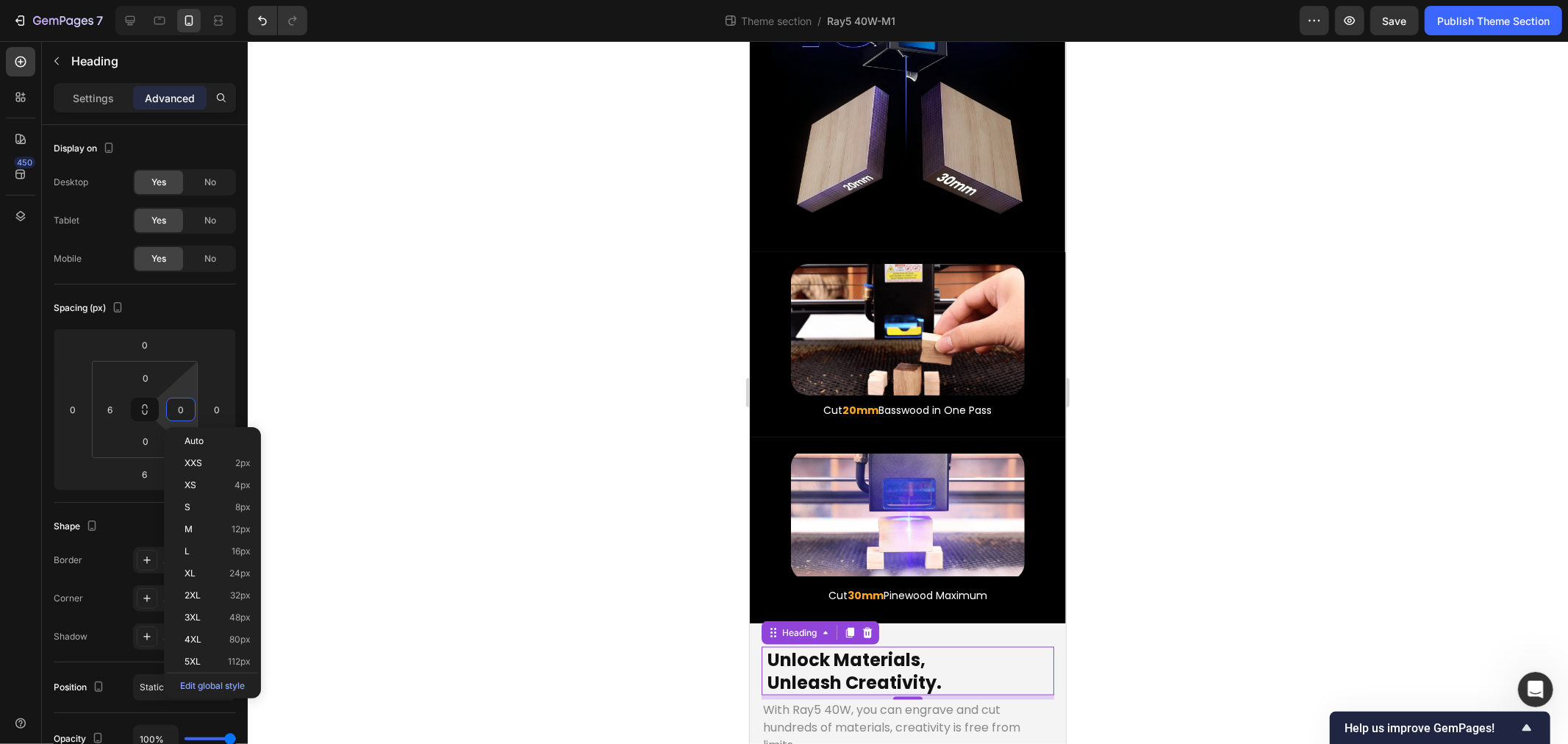
type input "6"
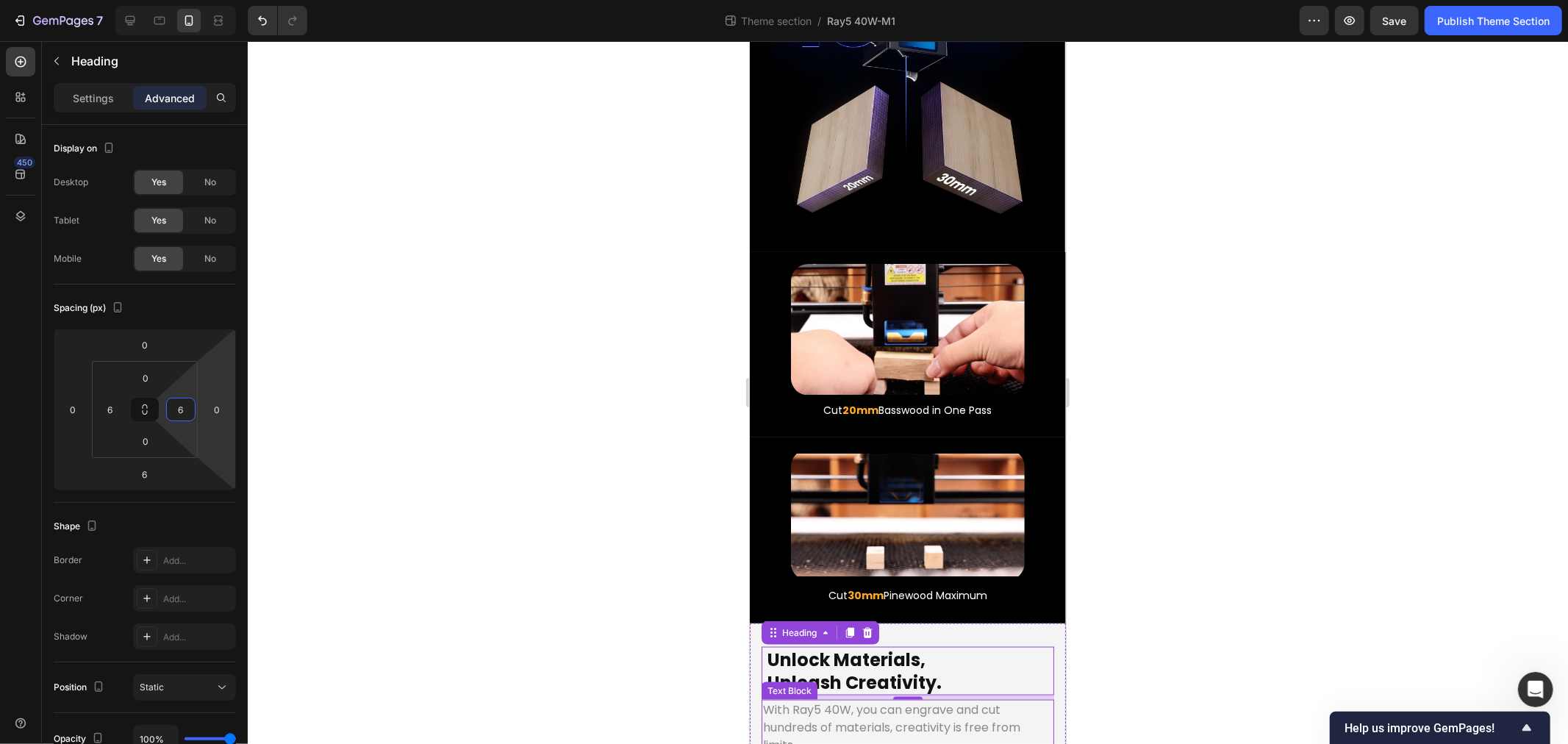
click at [804, 701] on p "With Ray5 40W, you can engrave and cut hundreds of materials, creativity is fre…" at bounding box center [908, 727] width 290 height 53
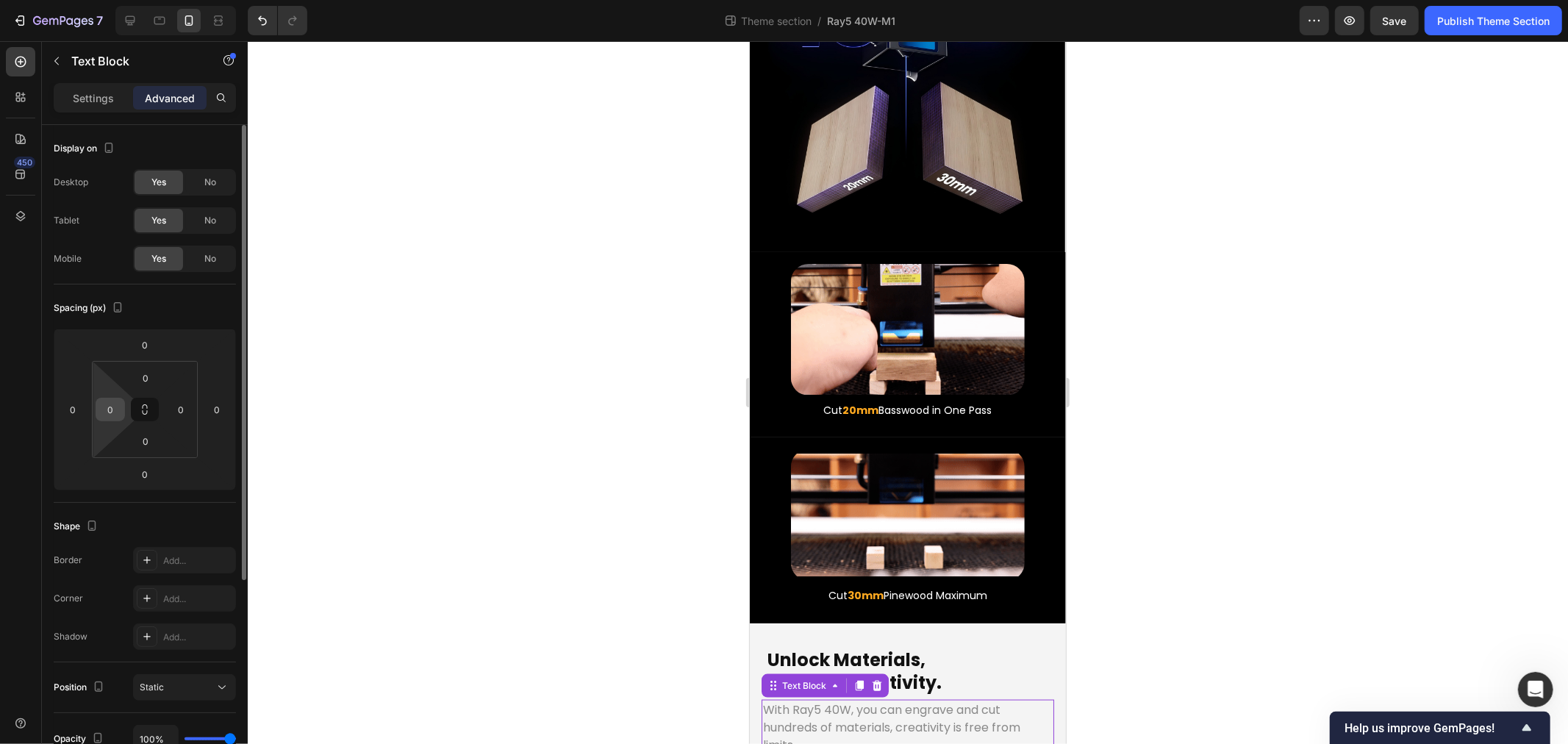
click at [100, 406] on input "0" at bounding box center [110, 409] width 22 height 22
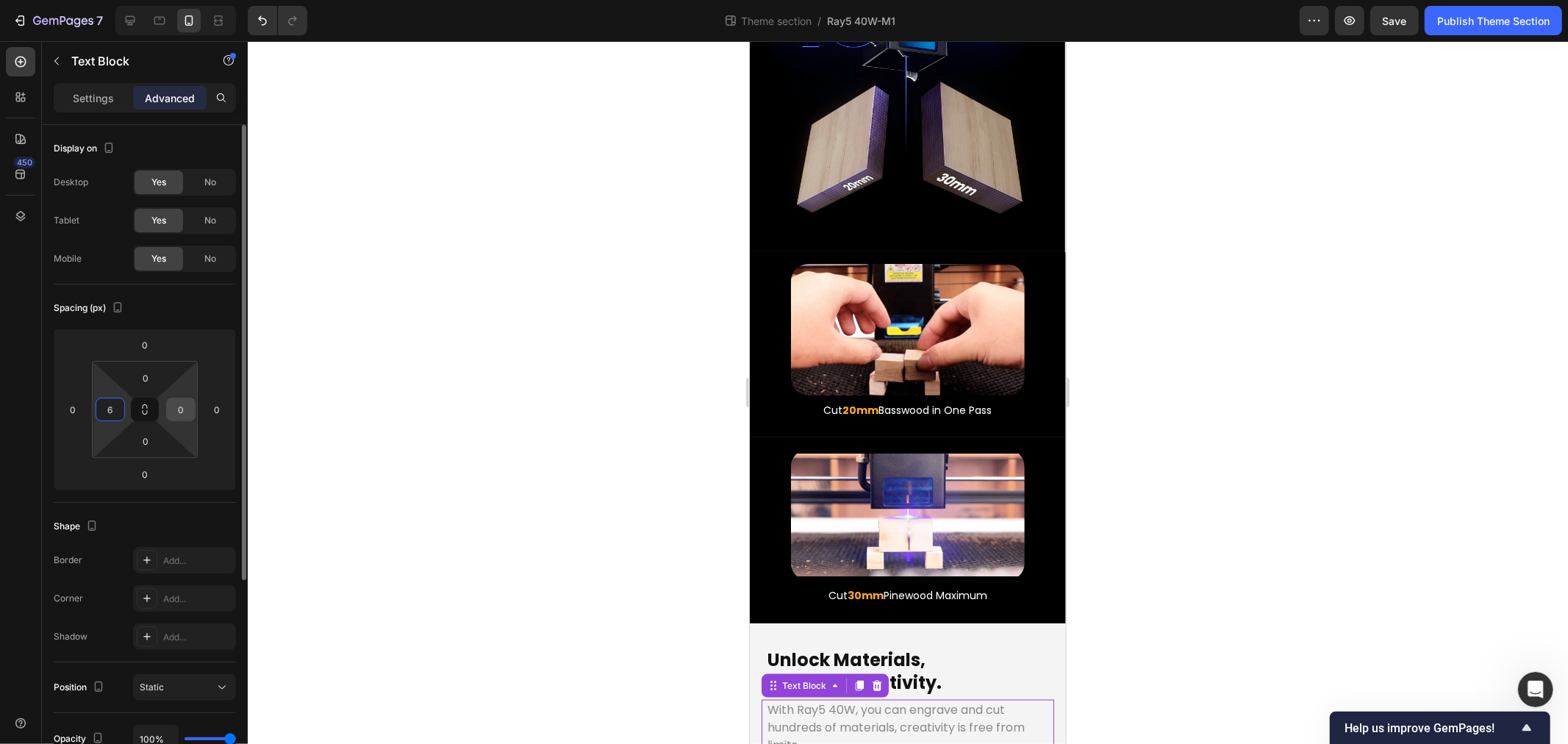
type input "6"
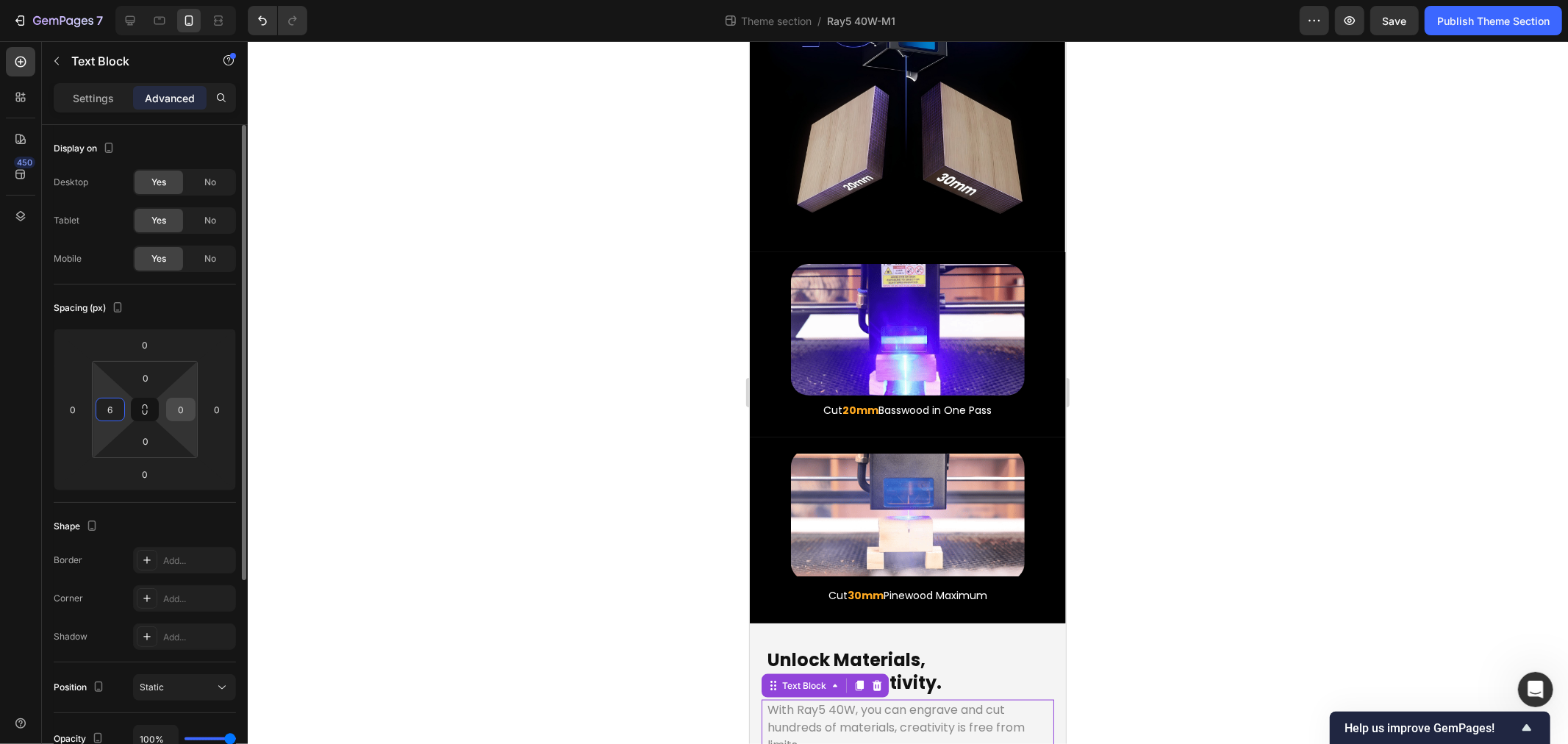
click at [180, 413] on input "0" at bounding box center [181, 409] width 22 height 22
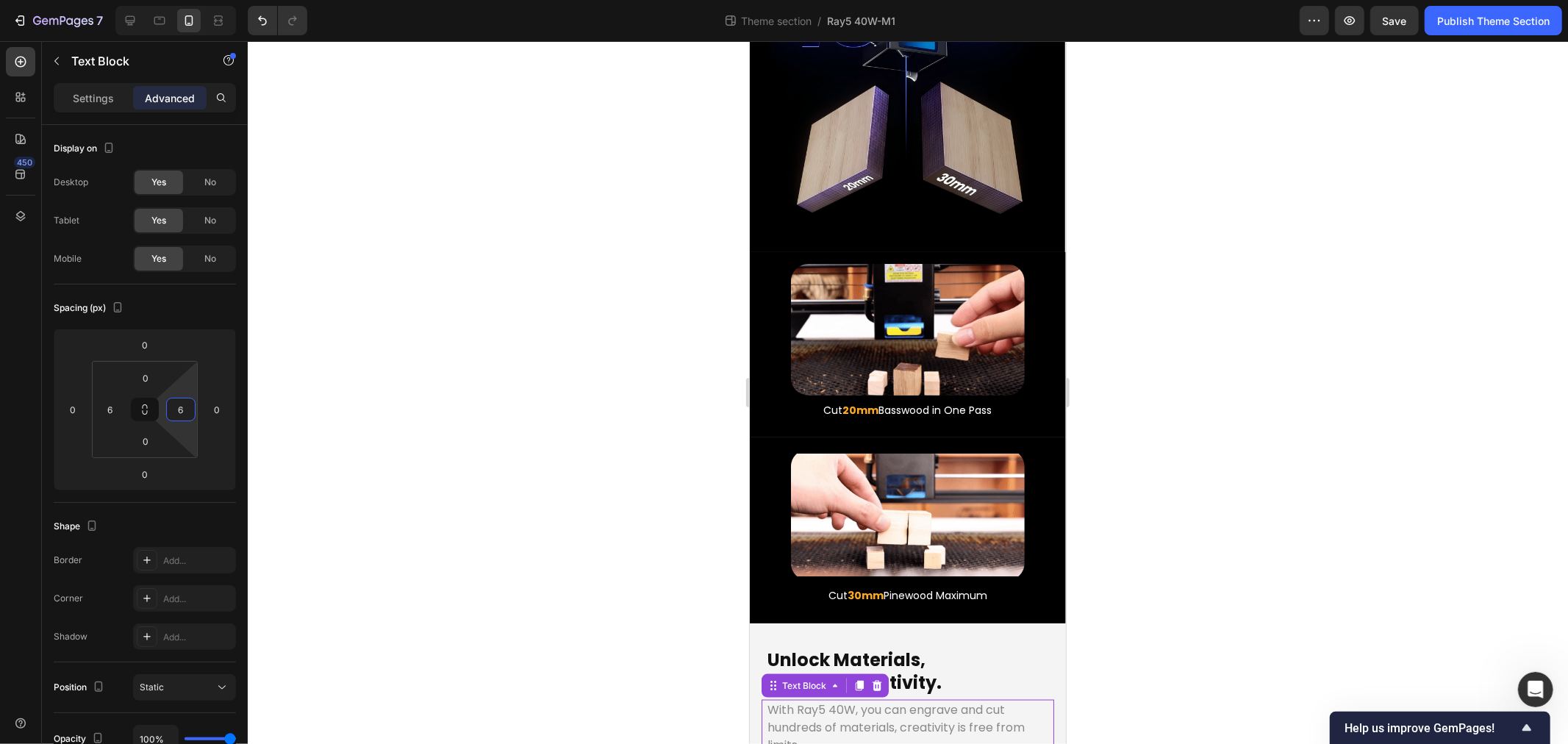
type input "6"
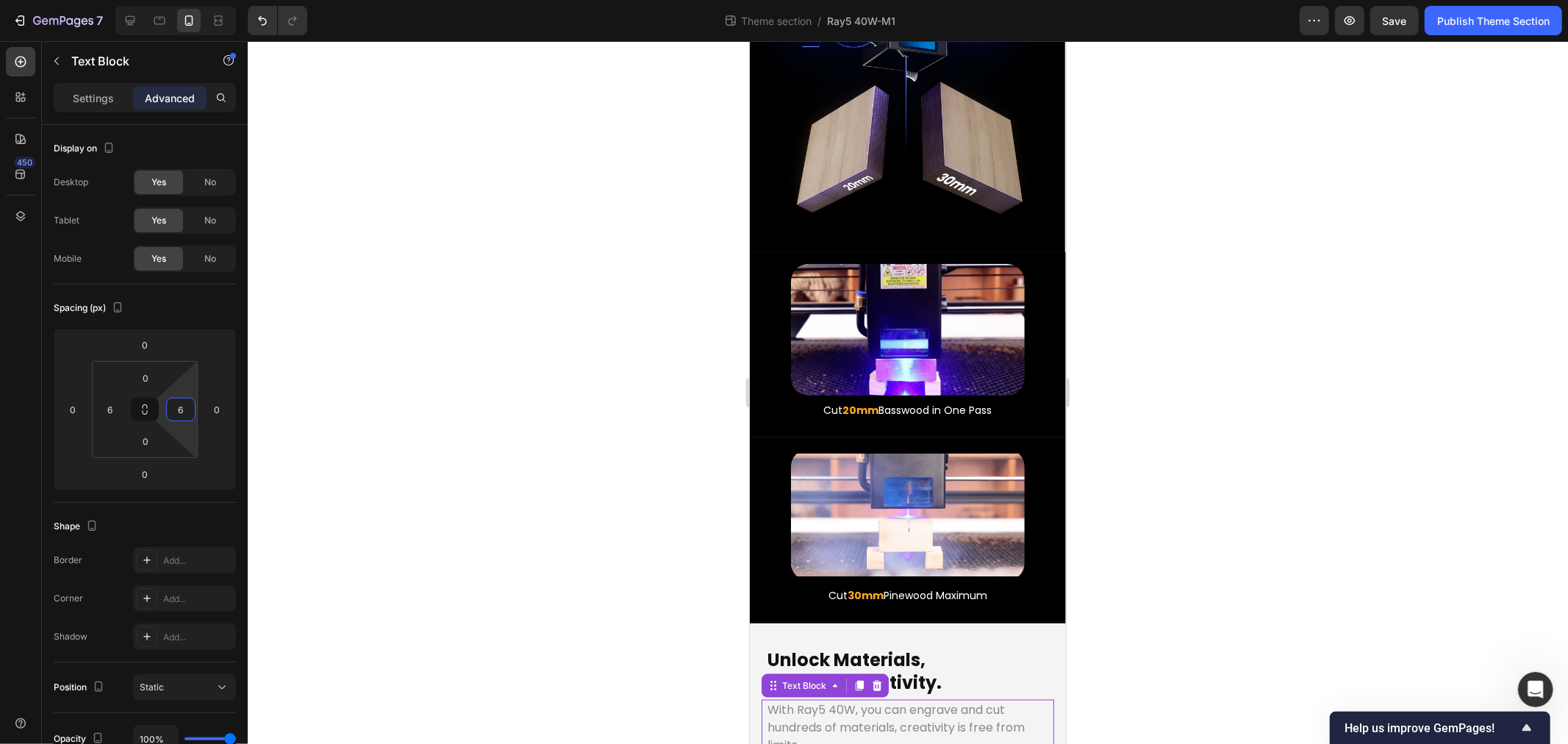
drag, startPoint x: 674, startPoint y: 598, endPoint x: 284, endPoint y: 634, distance: 391.7
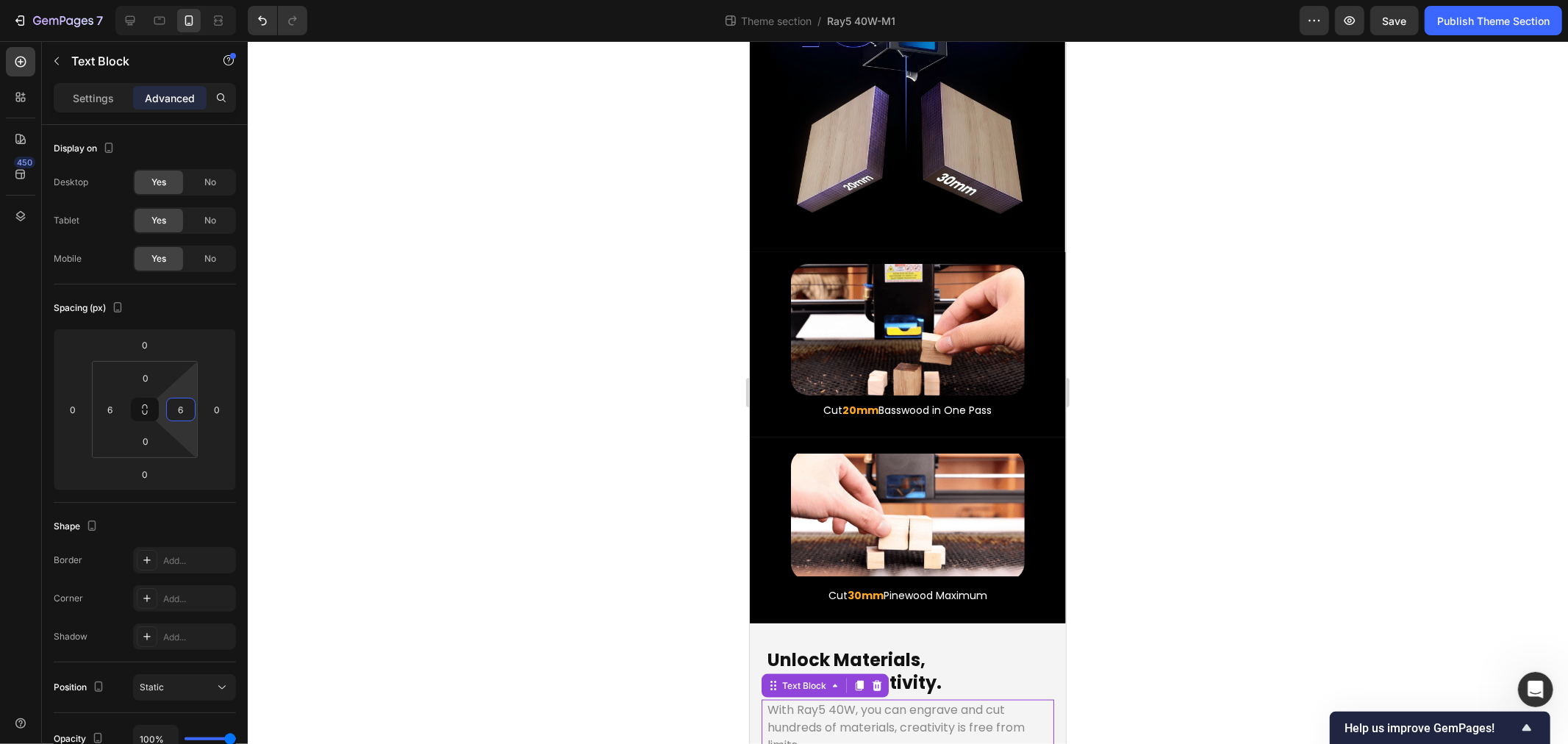
click at [674, 598] on div at bounding box center [908, 393] width 1320 height 703
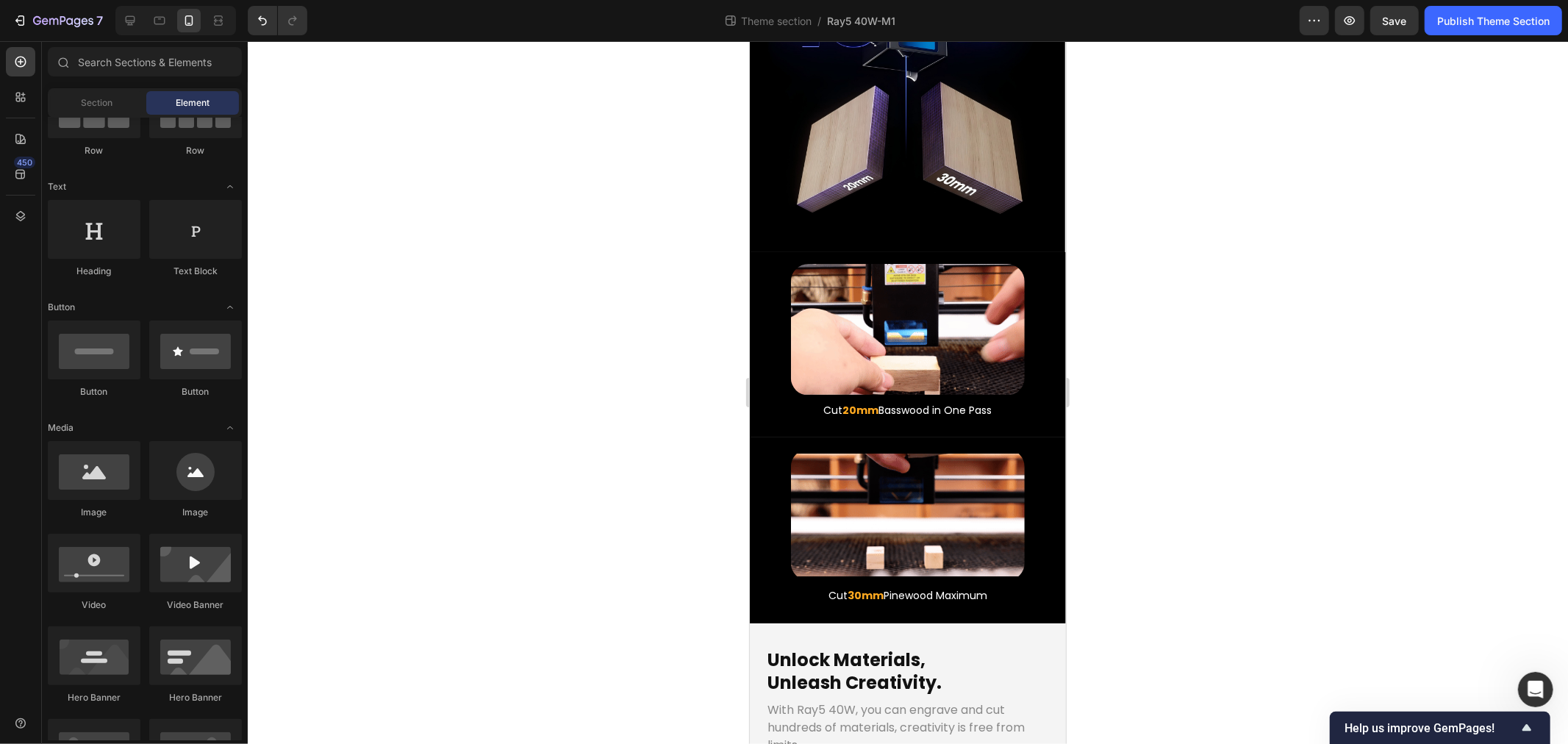
click at [379, 488] on div at bounding box center [908, 393] width 1320 height 703
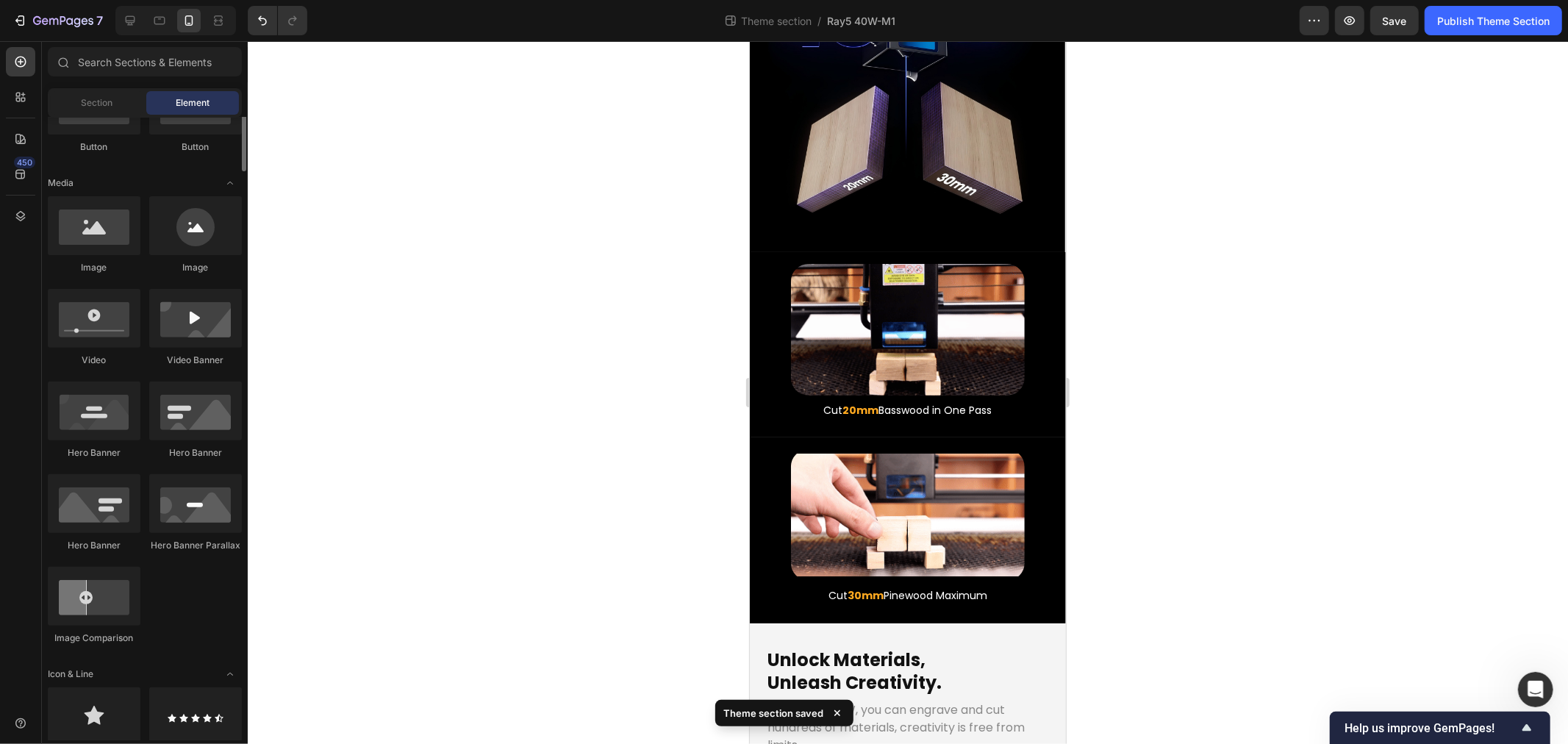
scroll to position [327, 0]
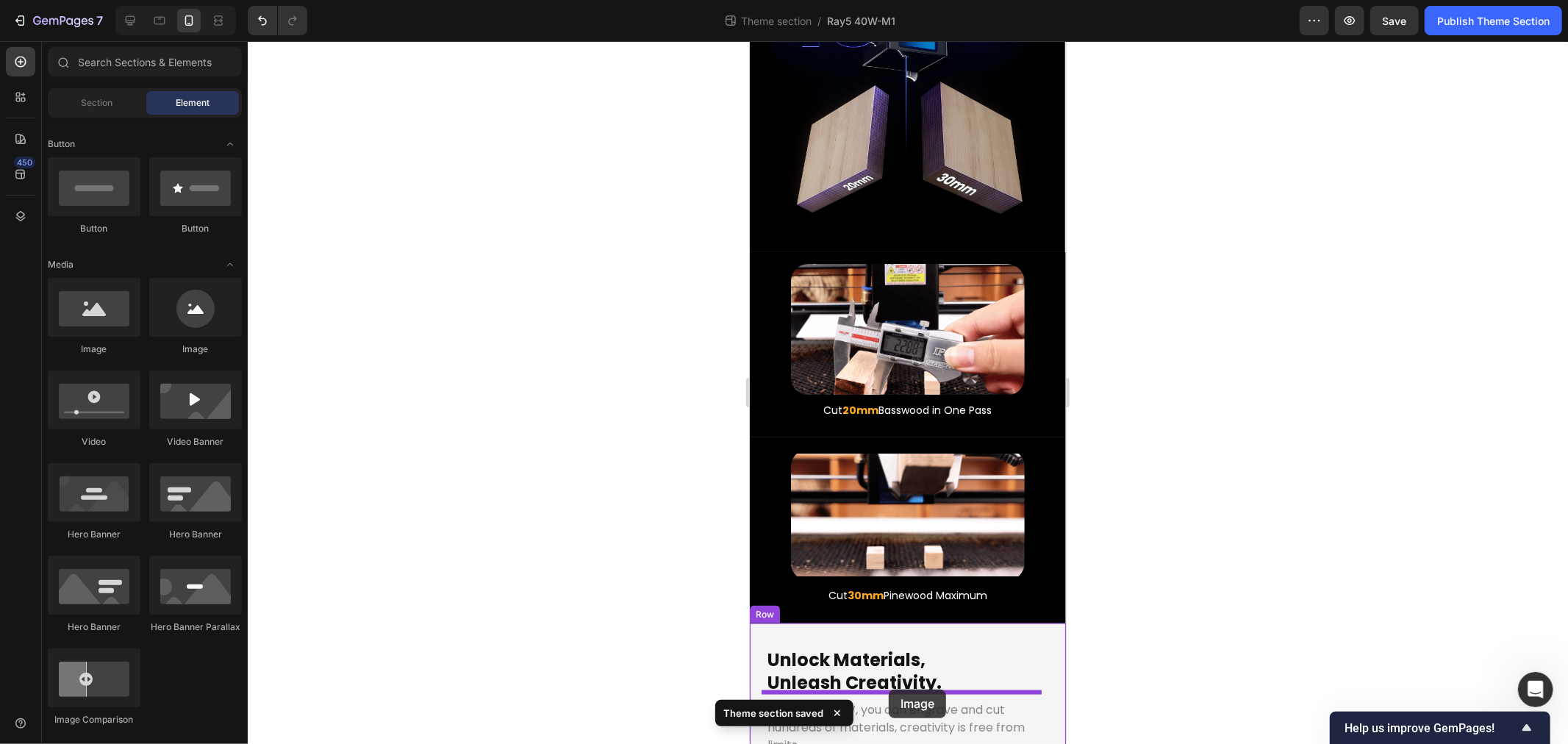
drag, startPoint x: 1688, startPoint y: 704, endPoint x: 889, endPoint y: 689, distance: 799.1
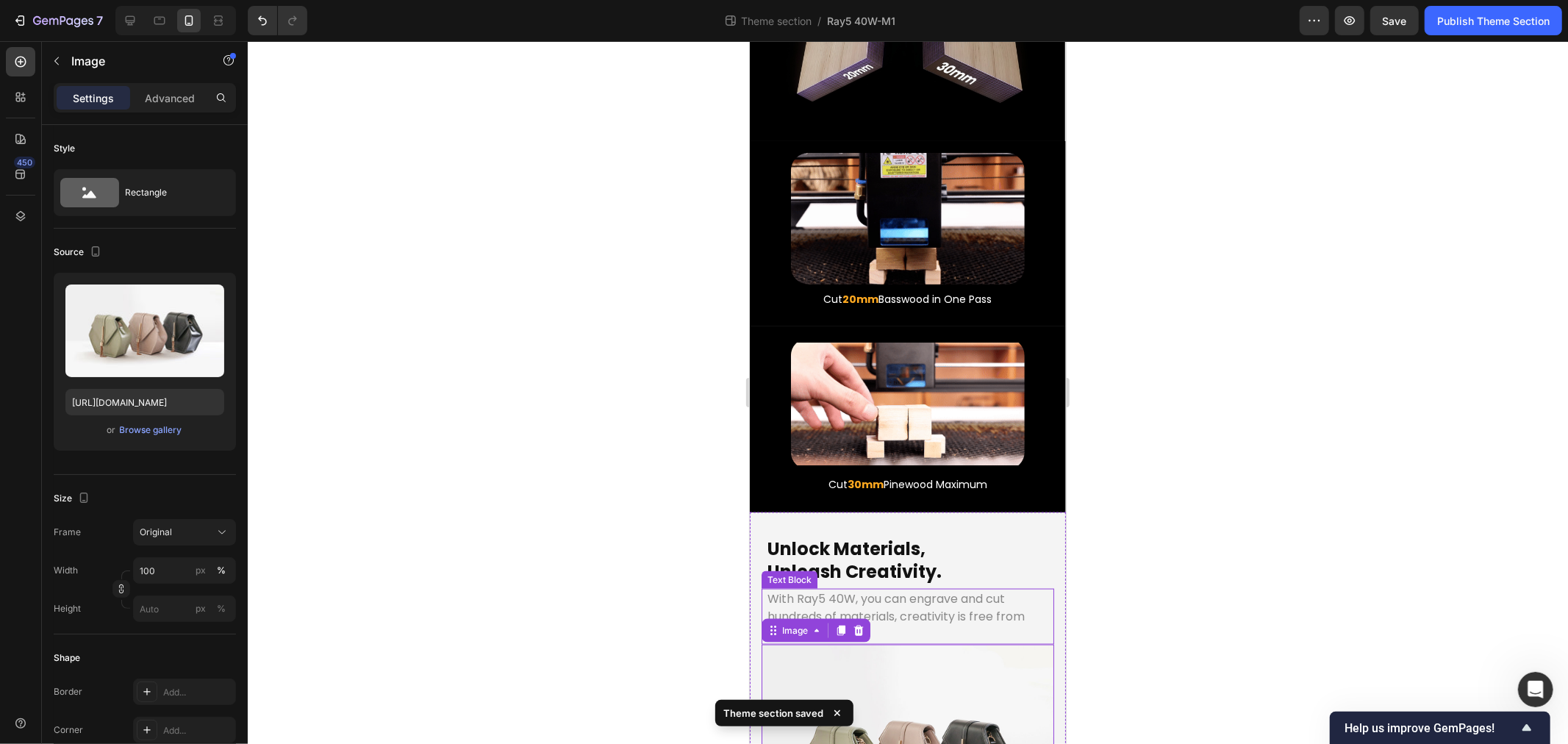
scroll to position [1627, 0]
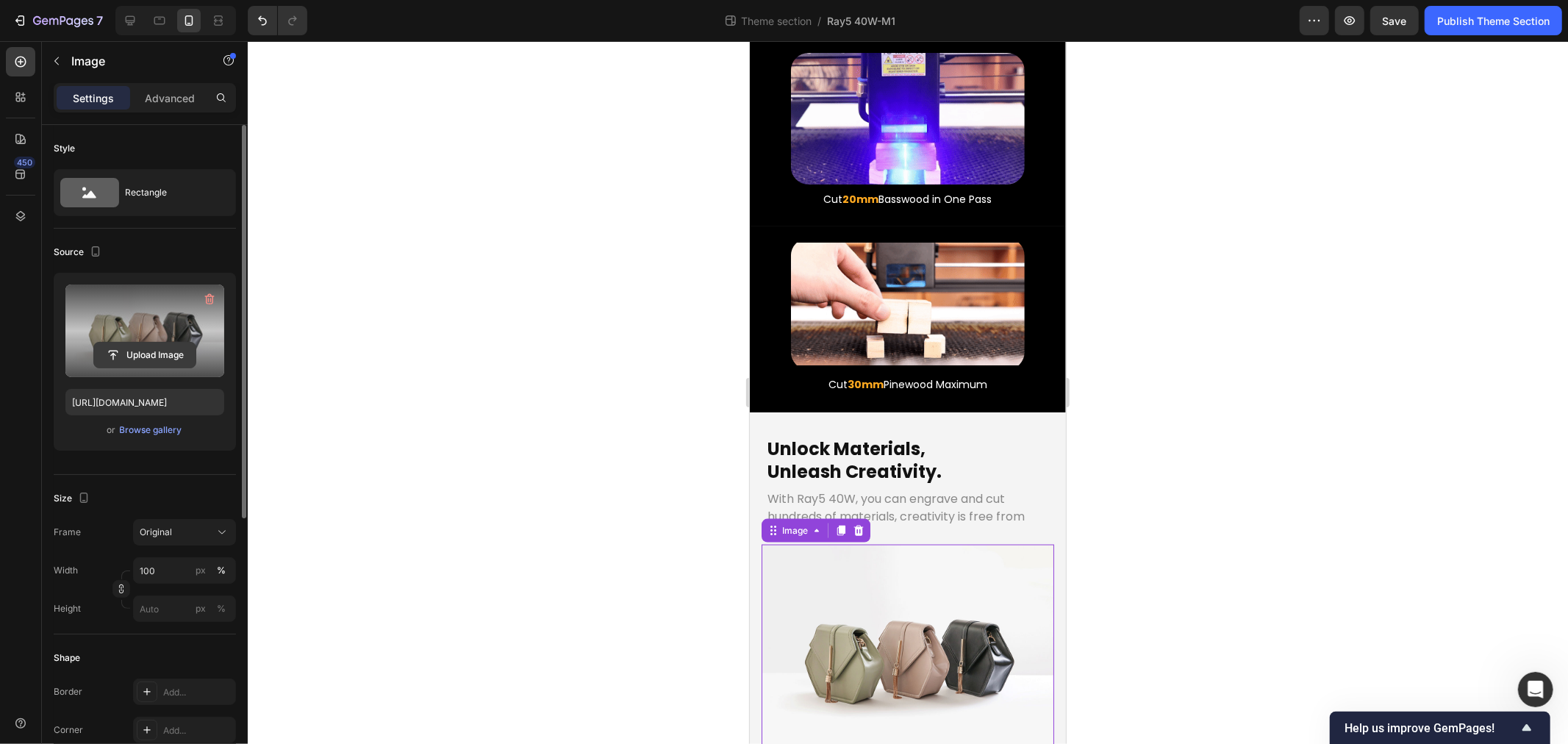
click at [136, 350] on input "file" at bounding box center [145, 356] width 101 height 25
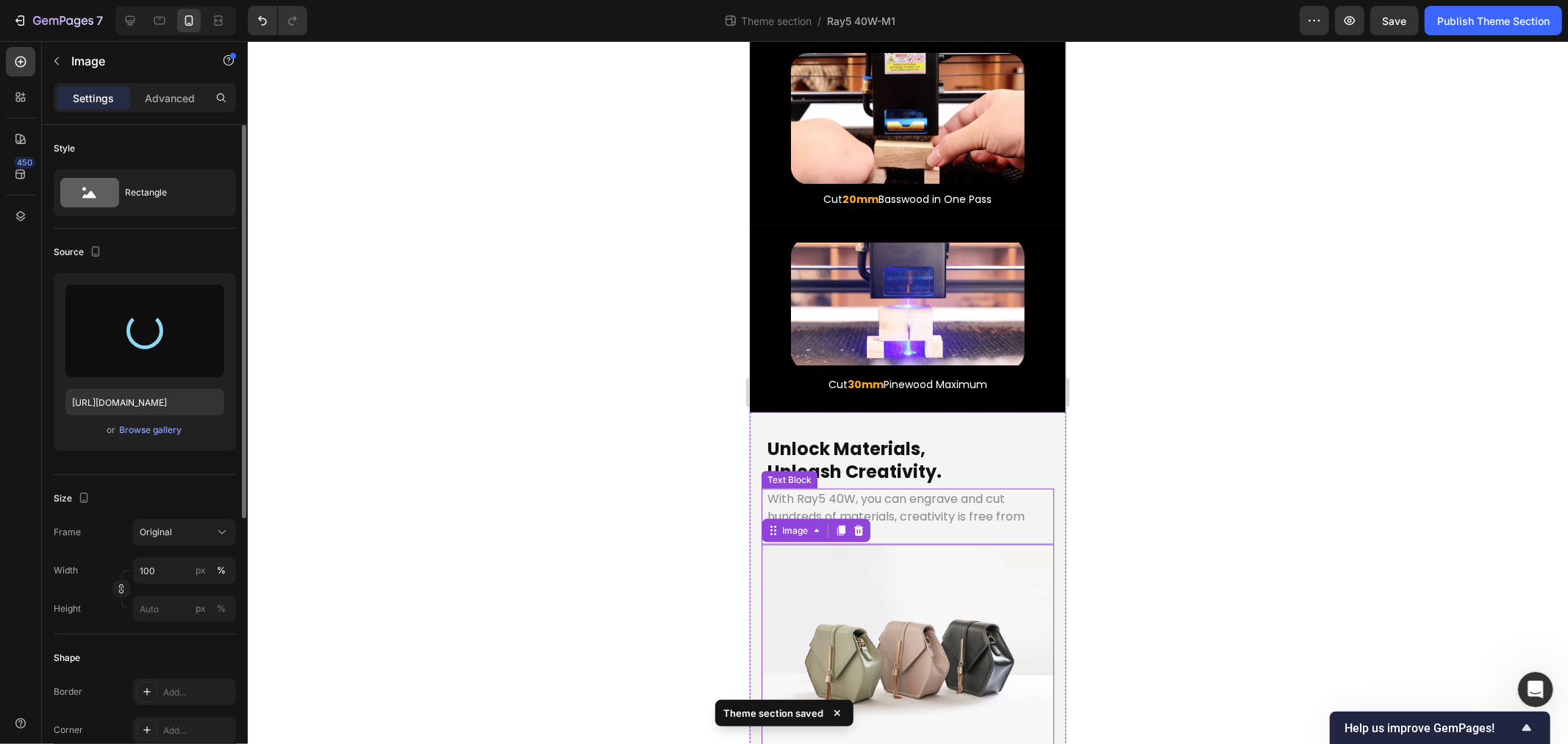
type input "https://cdn.shopify.com/s/files/1/0517/8812/0247/files/gempages_490436405370029…"
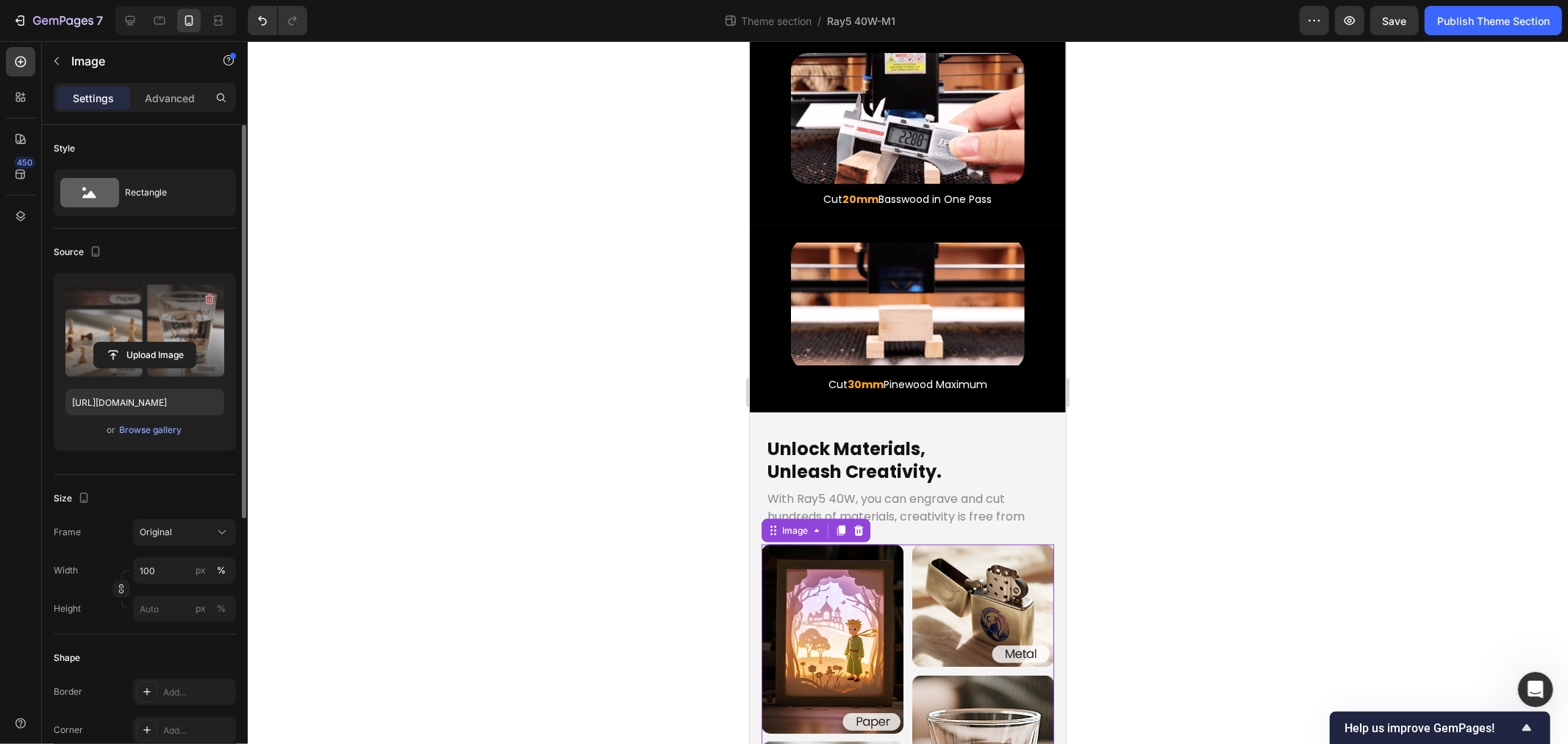
click at [598, 577] on div at bounding box center [908, 393] width 1320 height 703
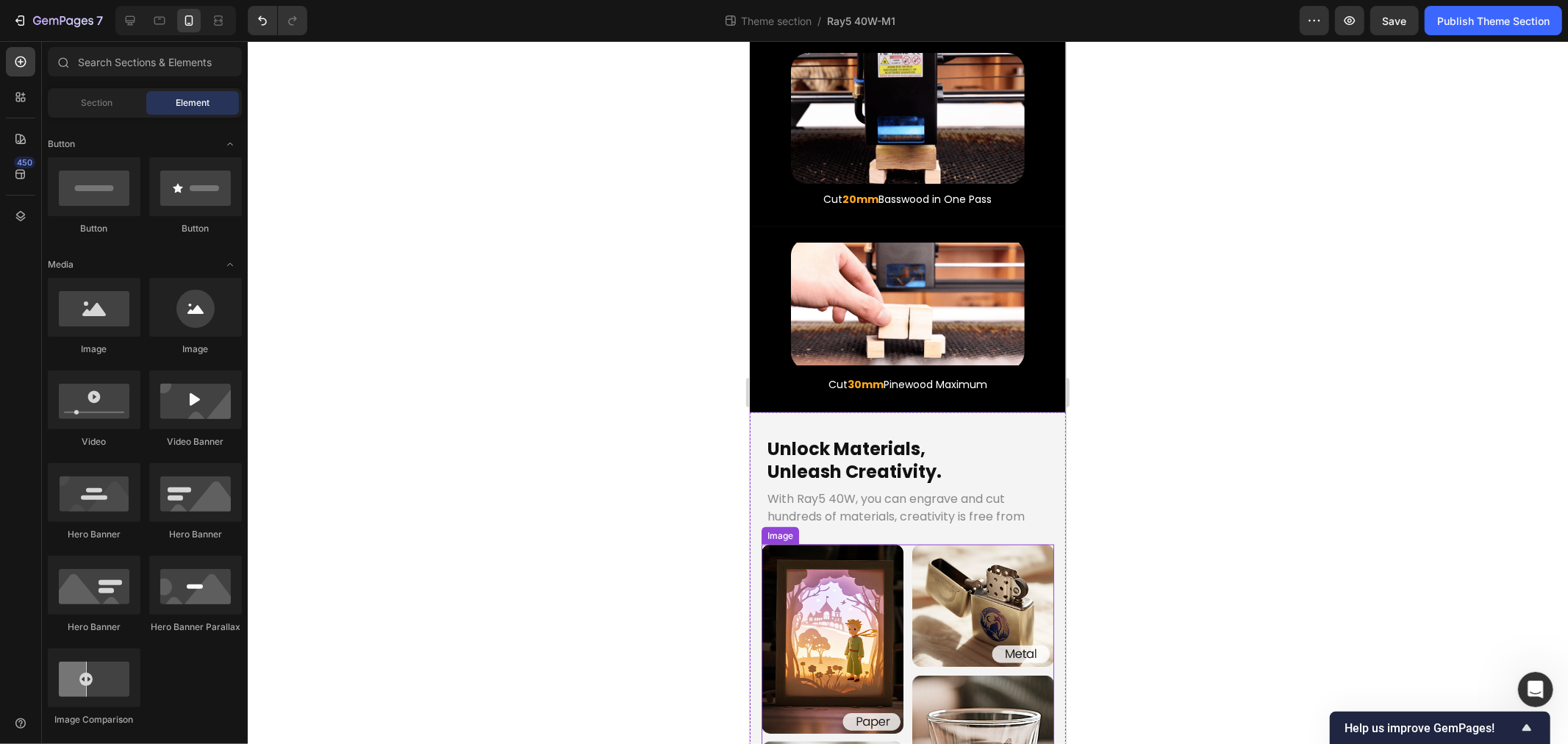
scroll to position [1871, 0]
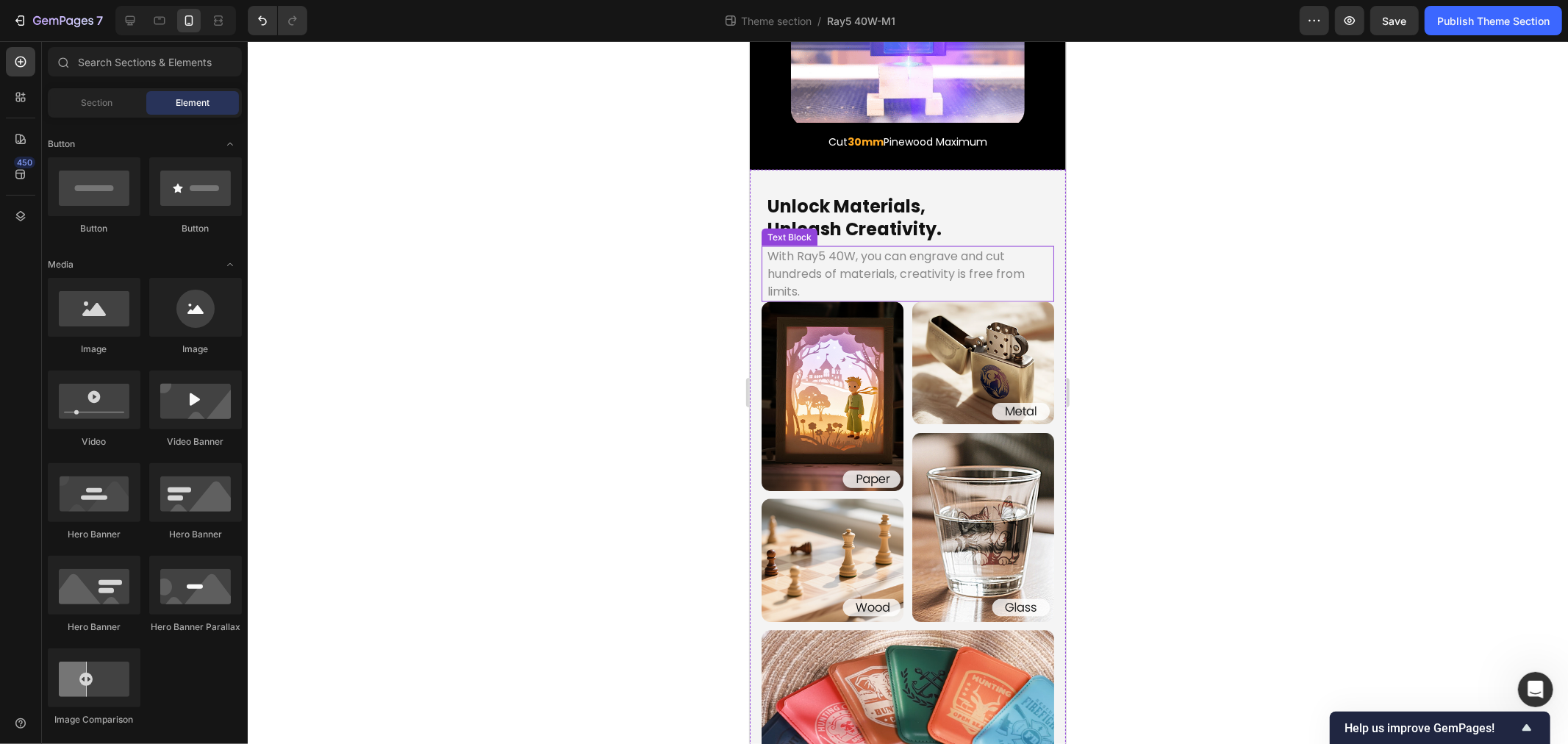
click at [859, 247] on p "With Ray5 40W, you can engrave and cut hundreds of materials, creativity is fre…" at bounding box center [908, 273] width 280 height 53
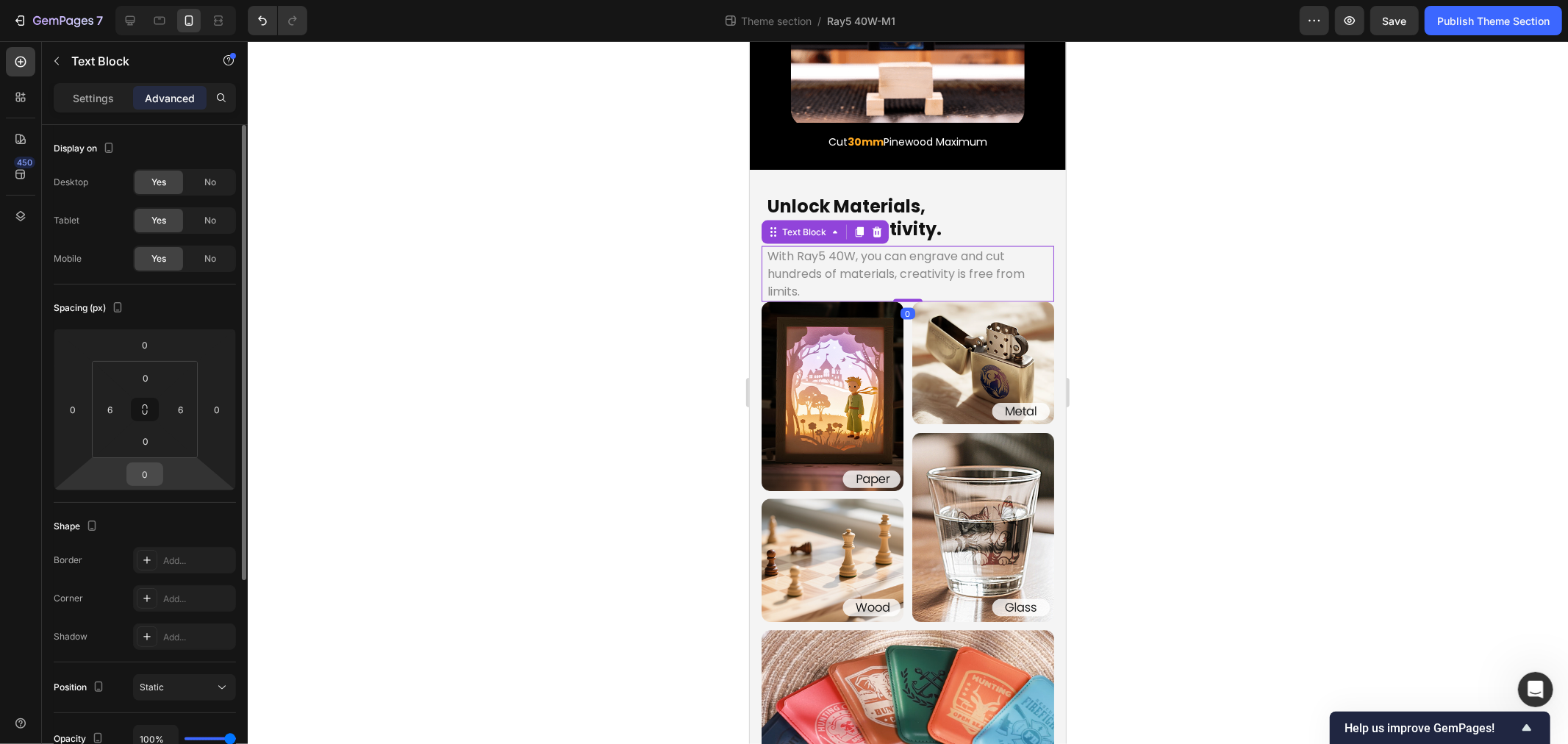
click at [142, 465] on input "0" at bounding box center [145, 474] width 30 height 22
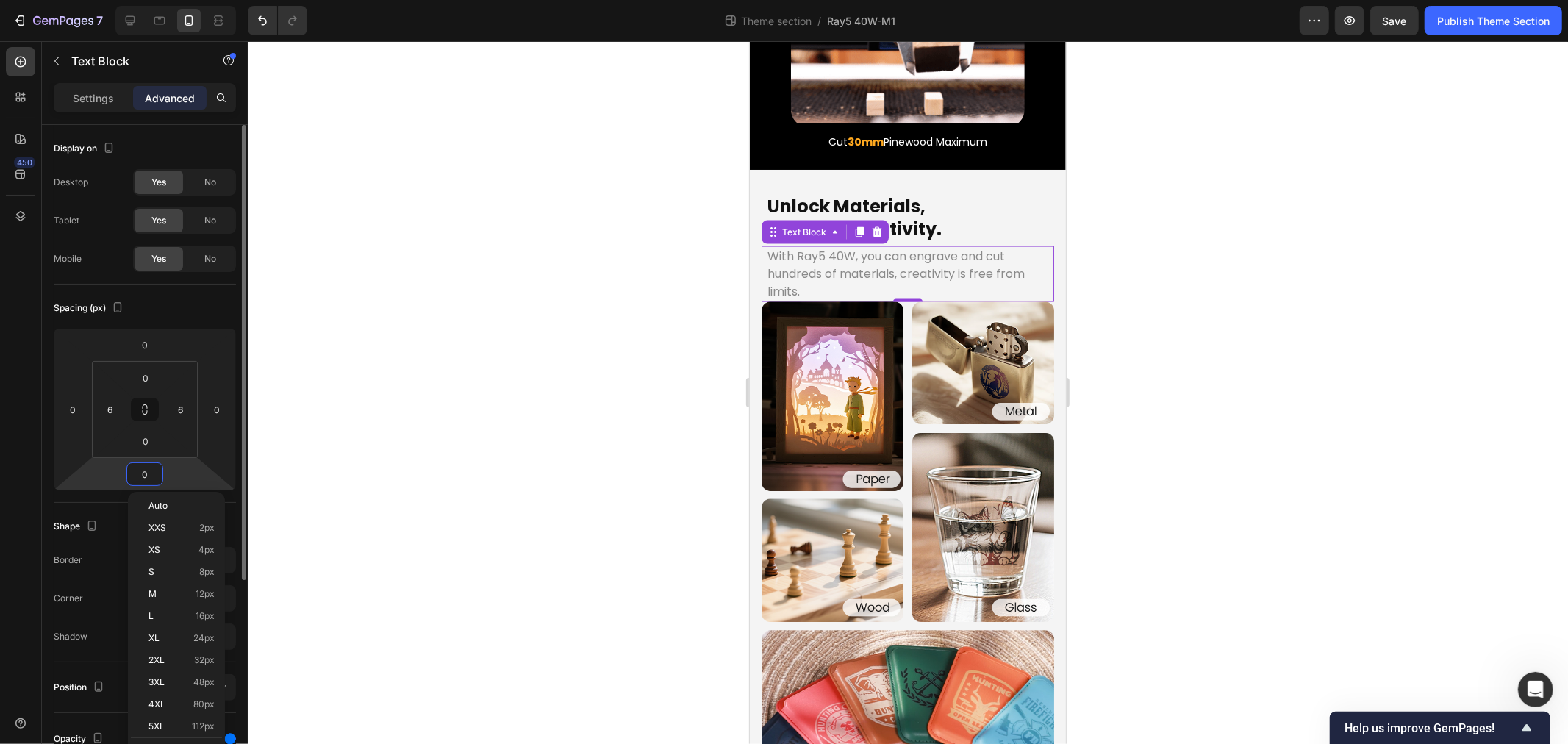
type input "6"
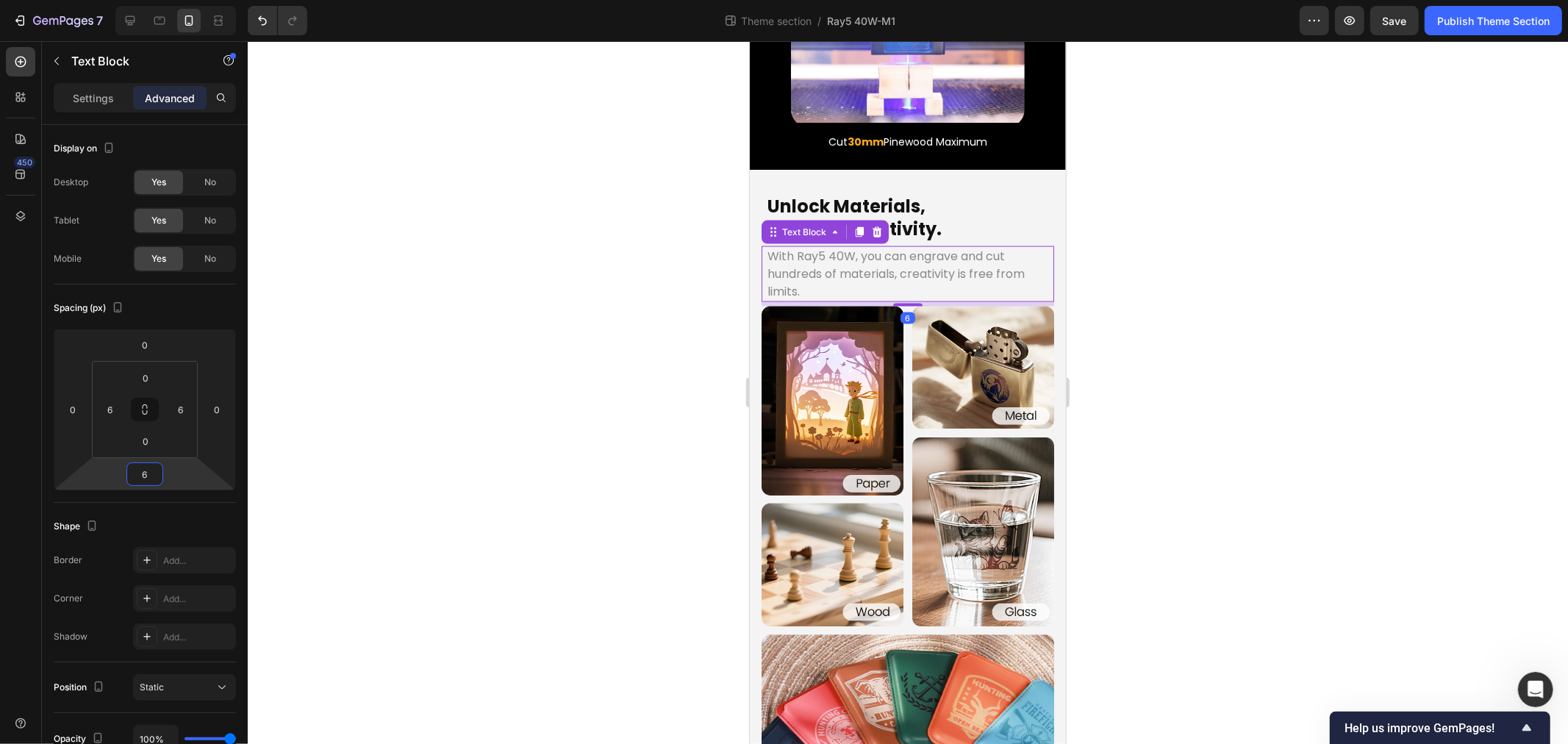
click at [620, 482] on div at bounding box center [908, 393] width 1320 height 703
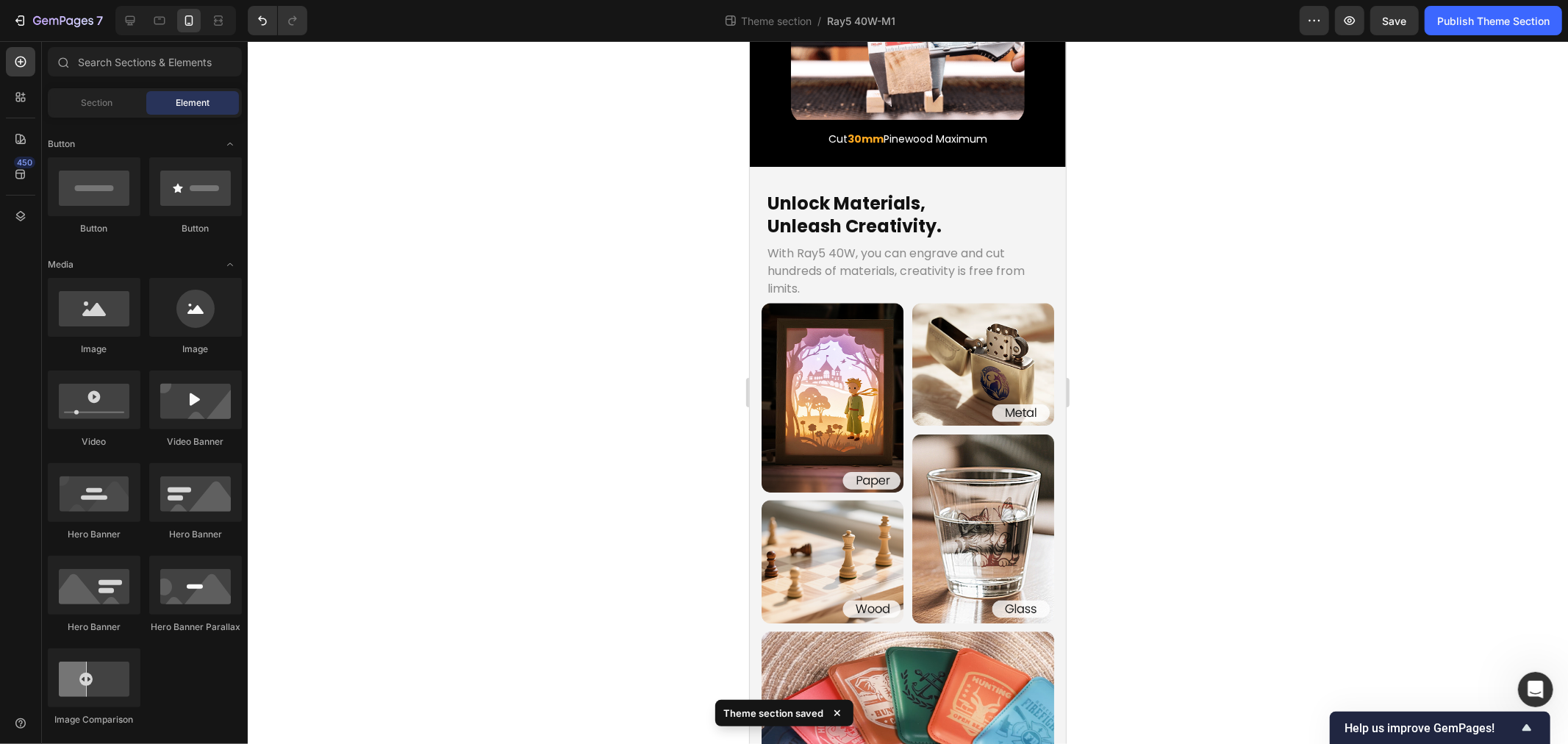
scroll to position [1874, 0]
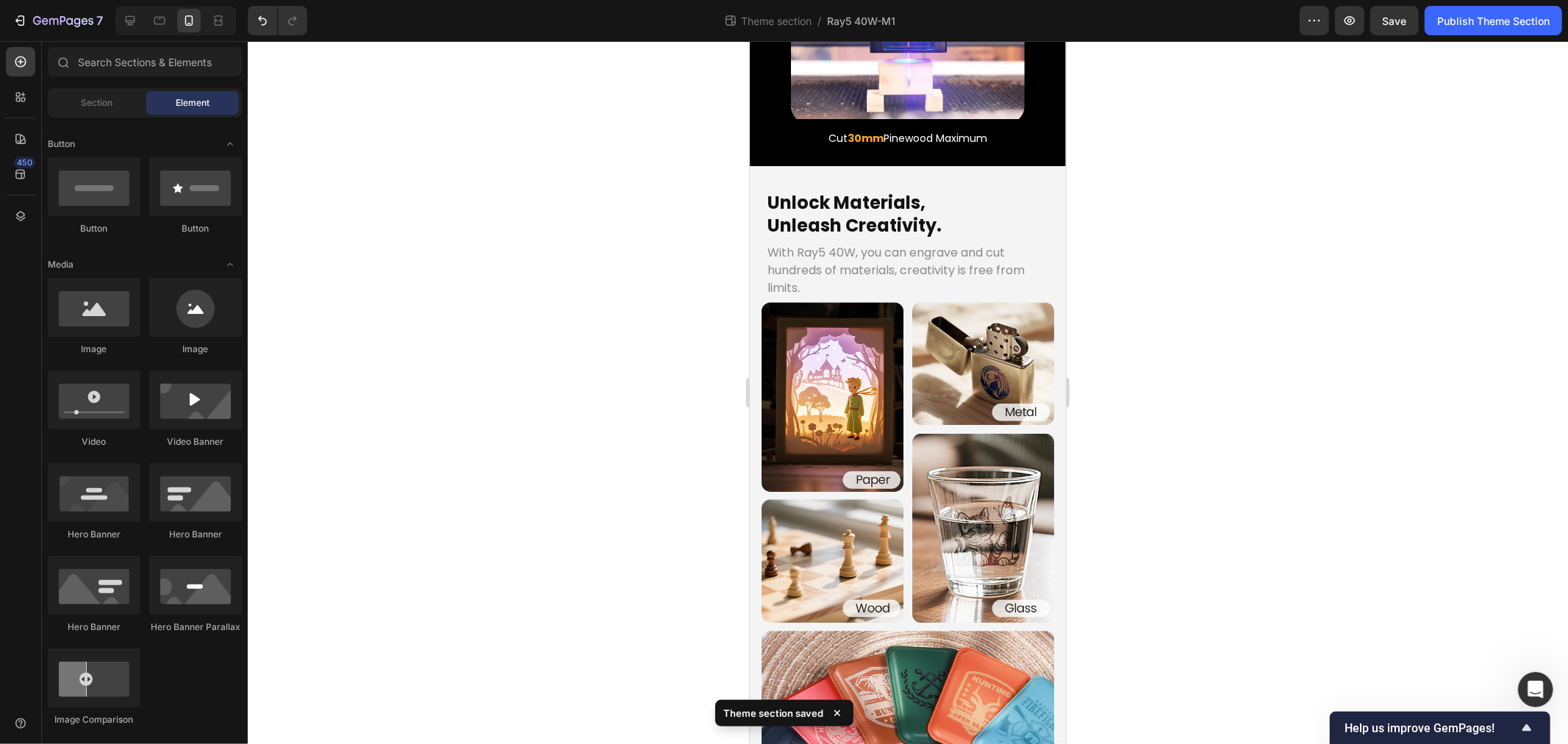
click at [451, 494] on div at bounding box center [908, 393] width 1320 height 703
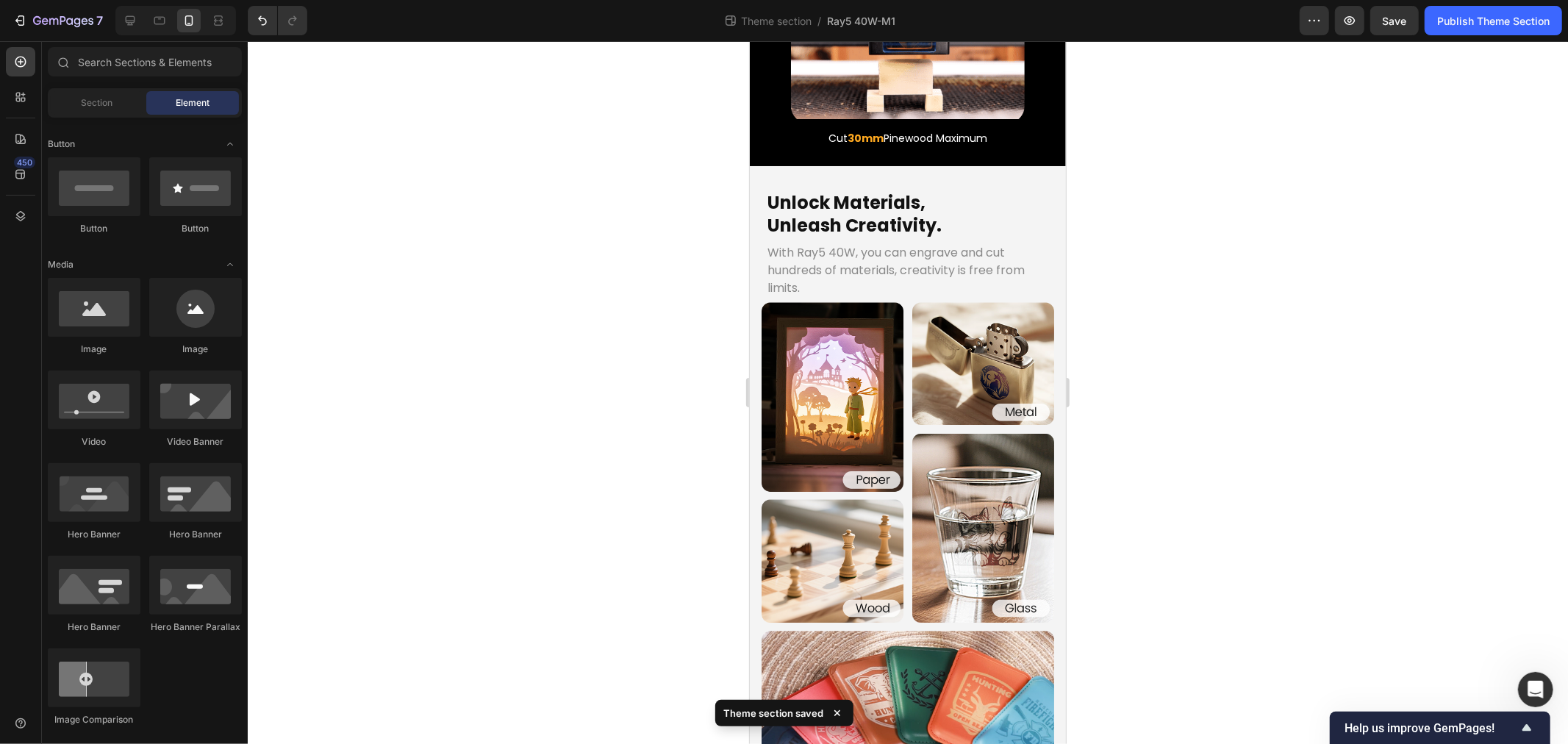
click at [600, 405] on div at bounding box center [908, 393] width 1320 height 703
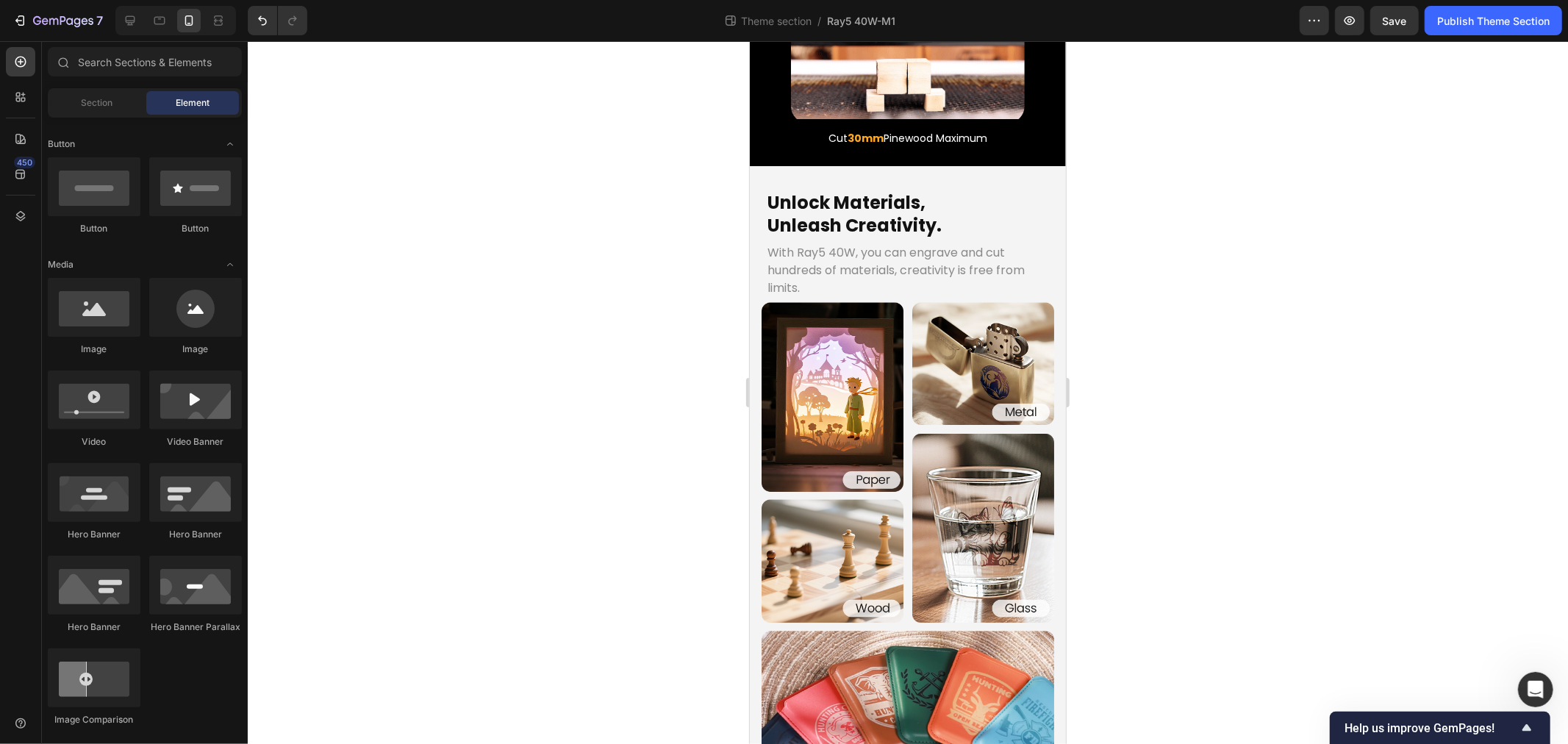
scroll to position [0, 0]
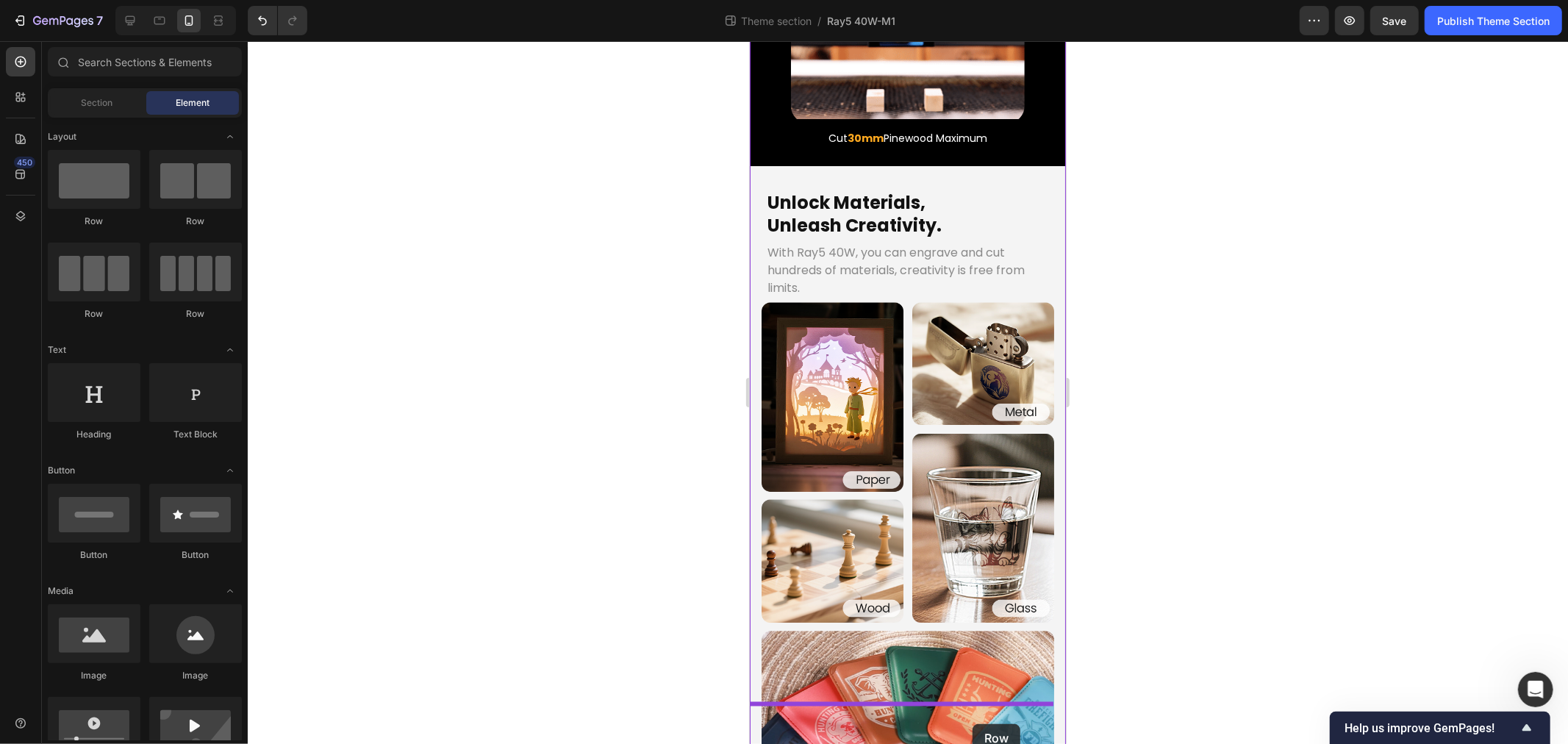
drag, startPoint x: 819, startPoint y: 222, endPoint x: 972, endPoint y: 724, distance: 524.8
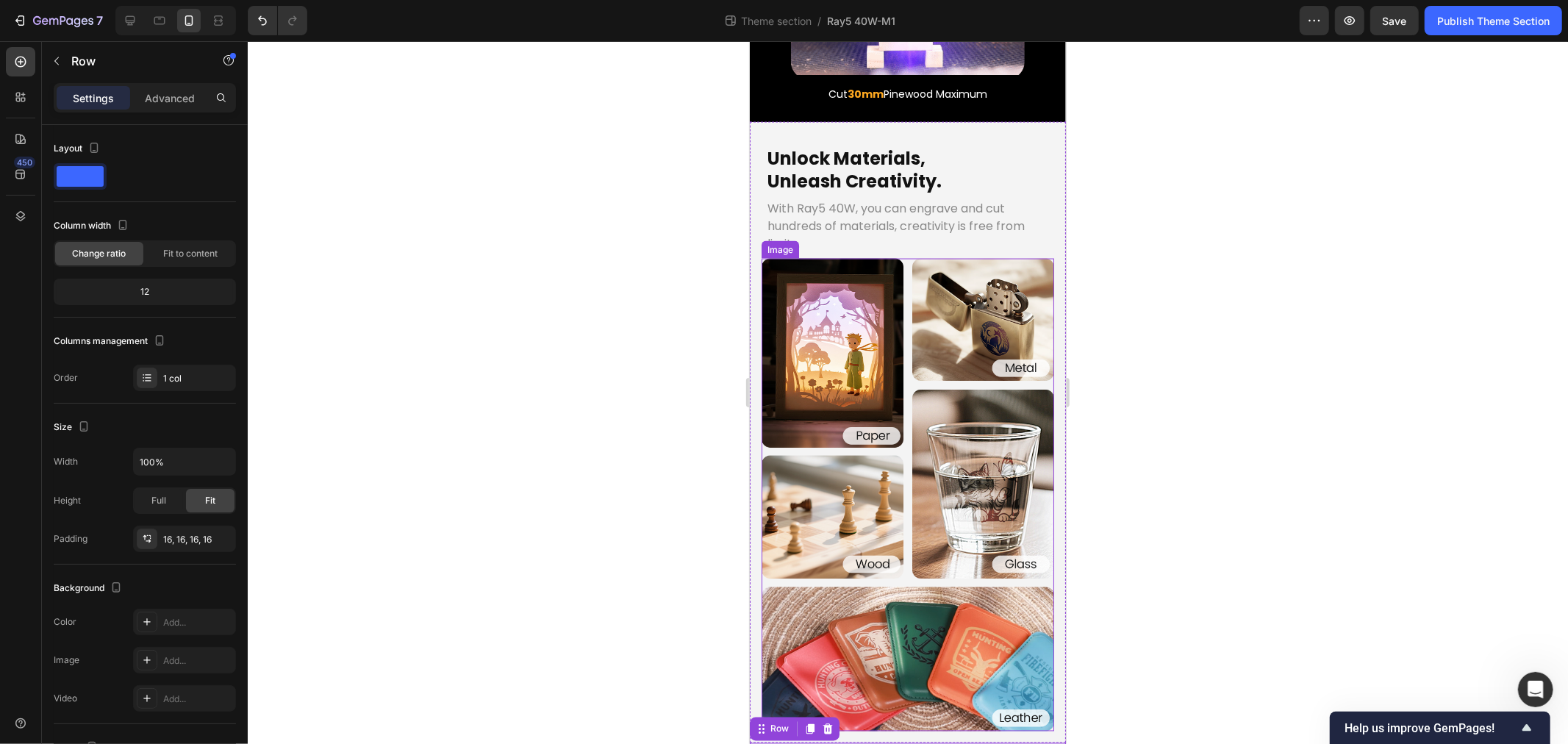
scroll to position [1942, 0]
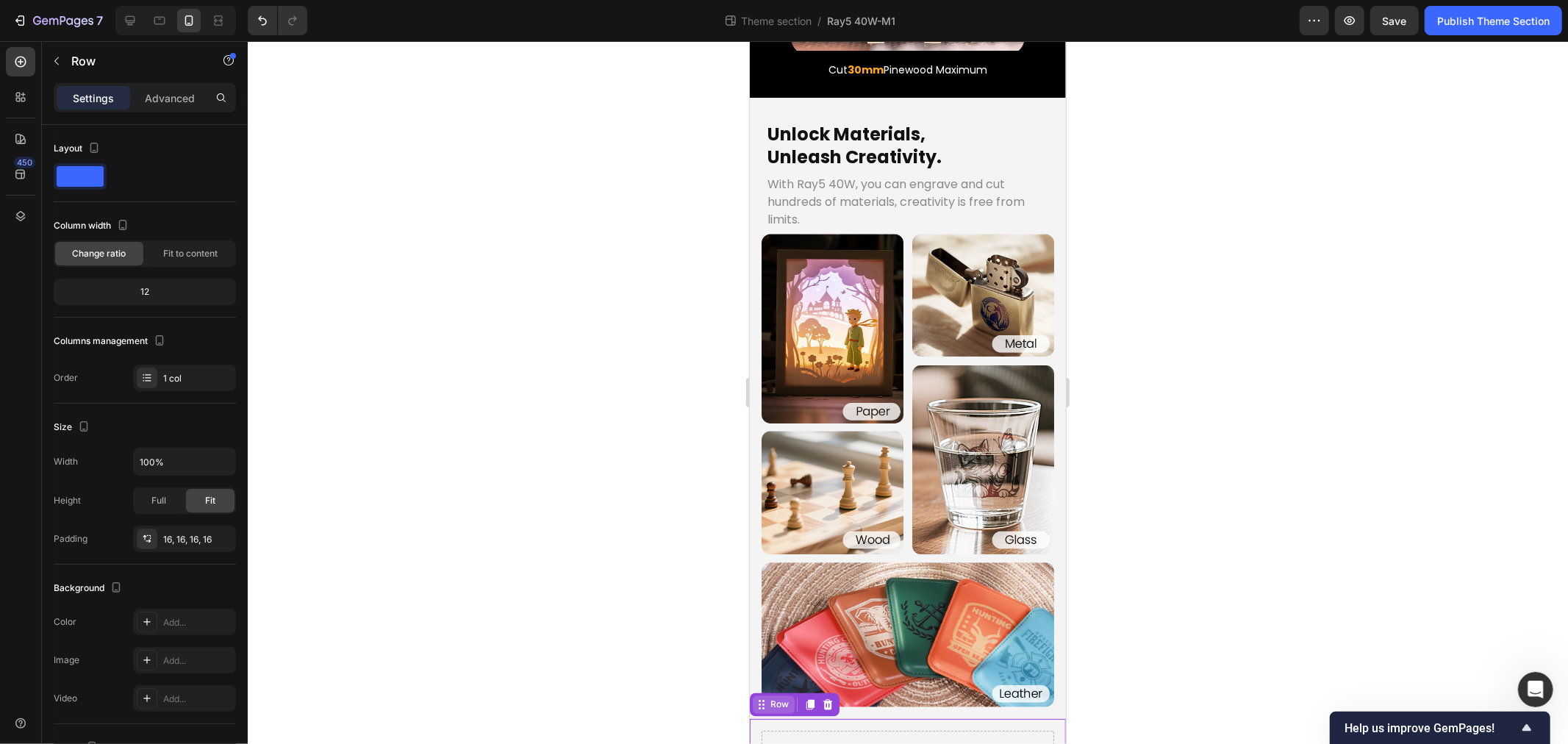
click at [771, 698] on div "Row" at bounding box center [779, 704] width 24 height 14
drag, startPoint x: 663, startPoint y: 561, endPoint x: 117, endPoint y: 310, distance: 600.9
click at [663, 561] on div at bounding box center [908, 393] width 1320 height 703
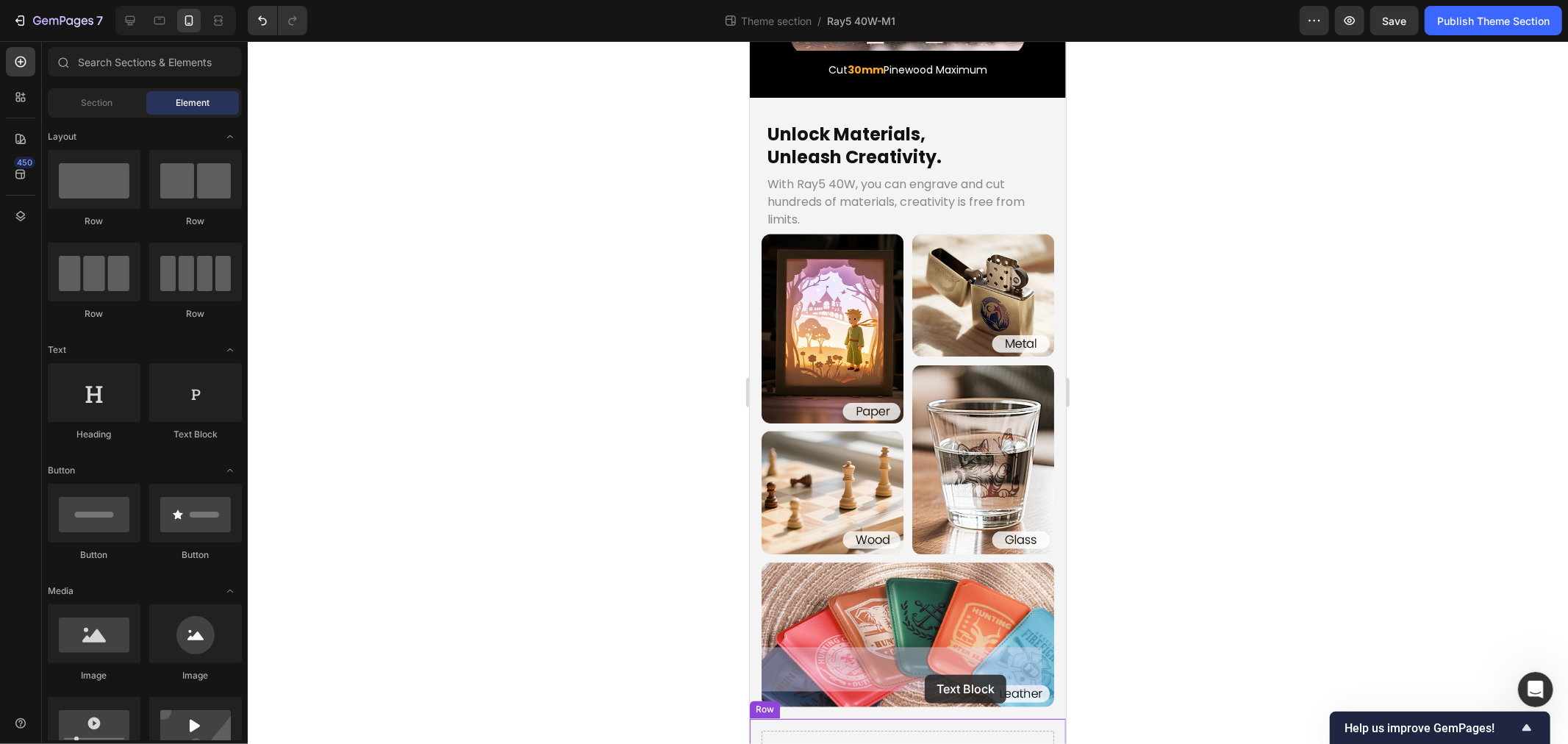
drag, startPoint x: 902, startPoint y: 682, endPoint x: 924, endPoint y: 674, distance: 23.4
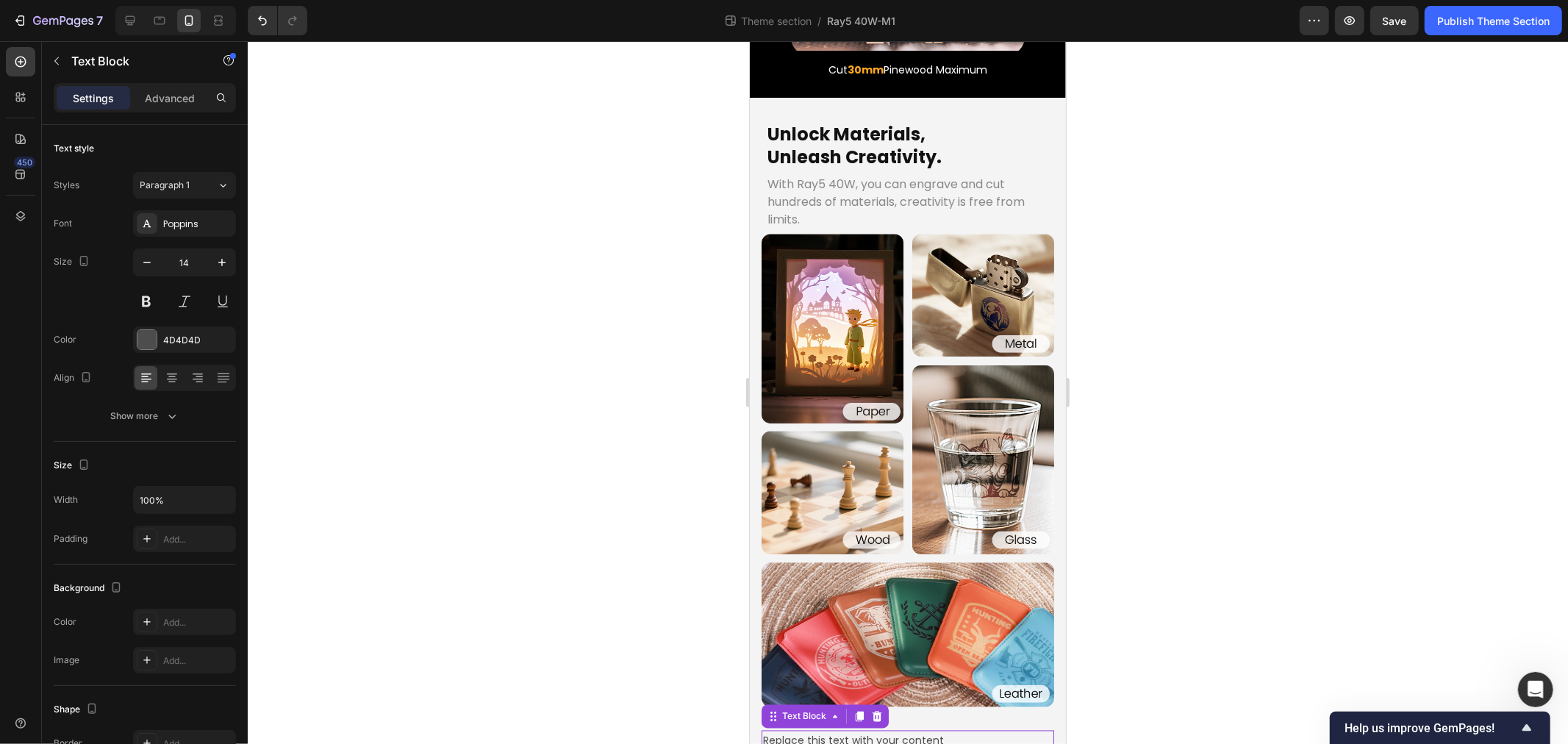
scroll to position [1920, 0]
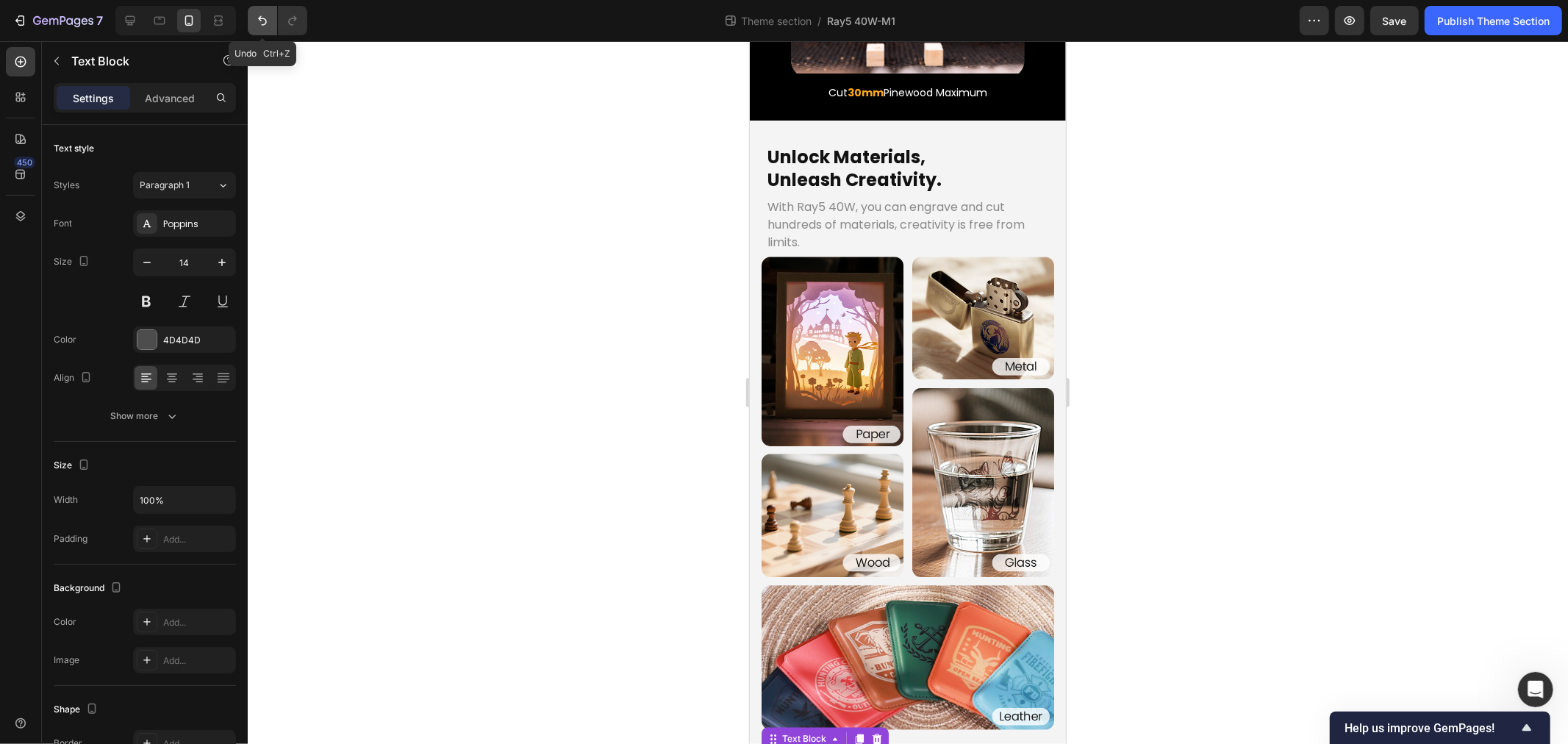
click at [261, 17] on icon "Undo/Redo" at bounding box center [262, 21] width 14 height 14
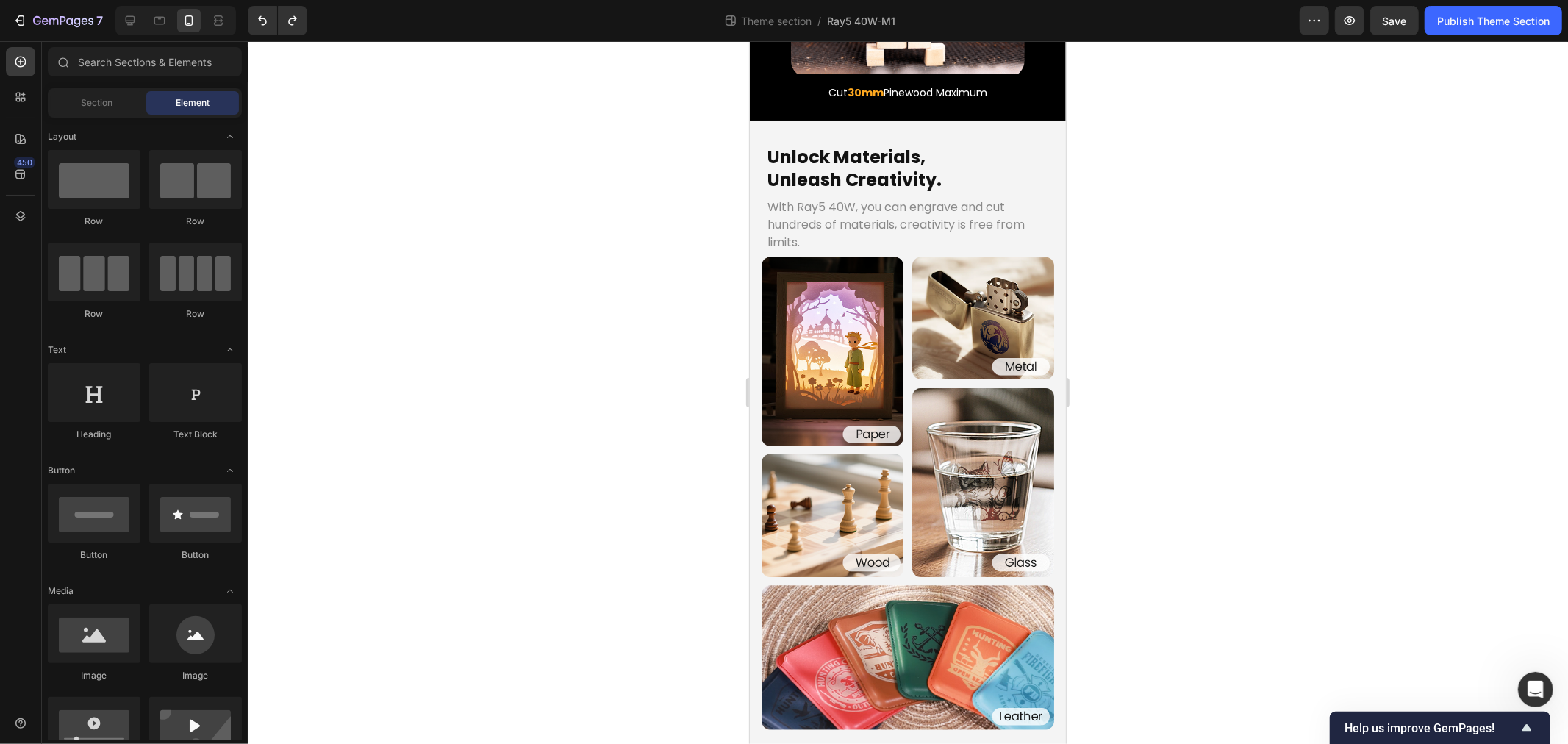
scroll to position [1942, 0]
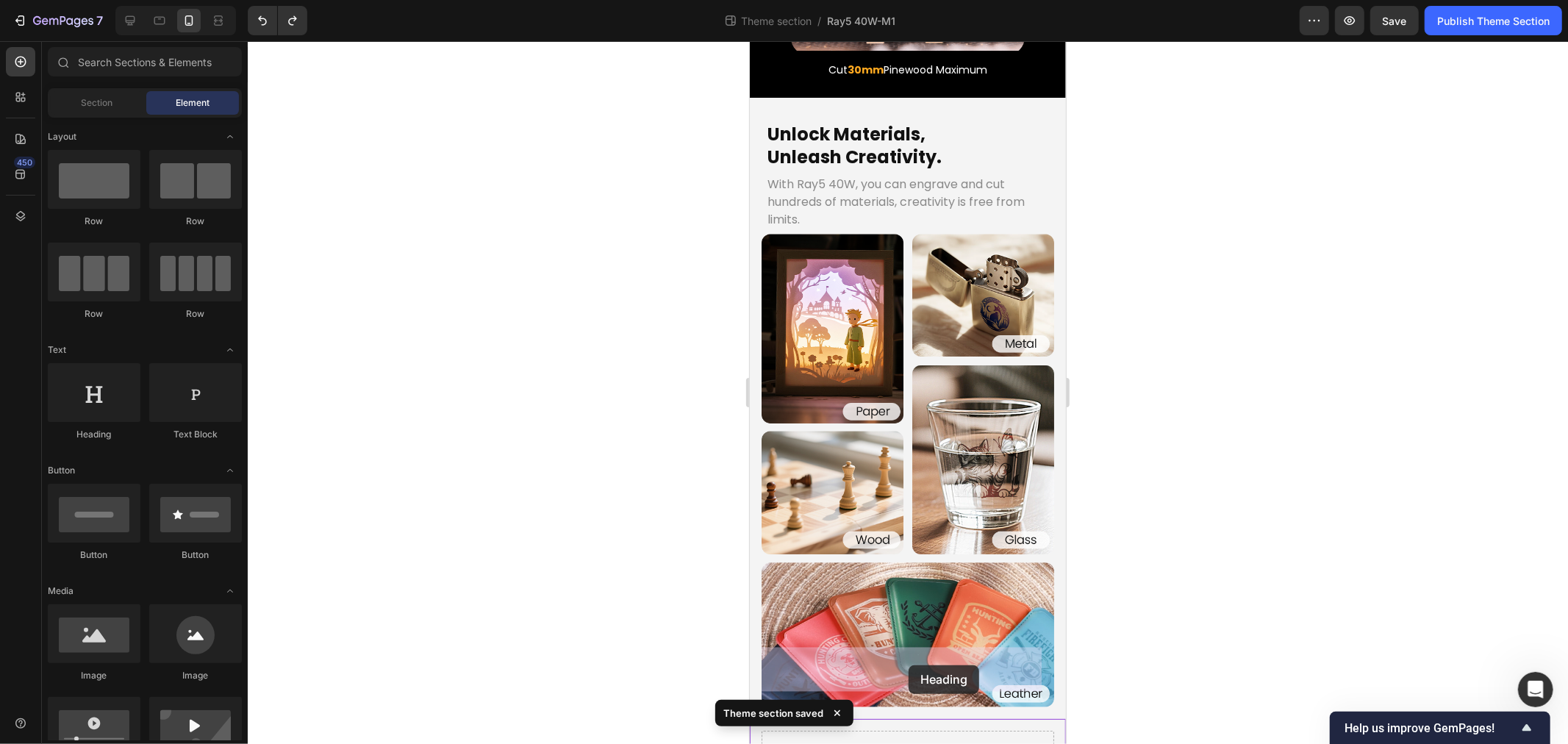
drag, startPoint x: 839, startPoint y: 444, endPoint x: 908, endPoint y: 665, distance: 231.5
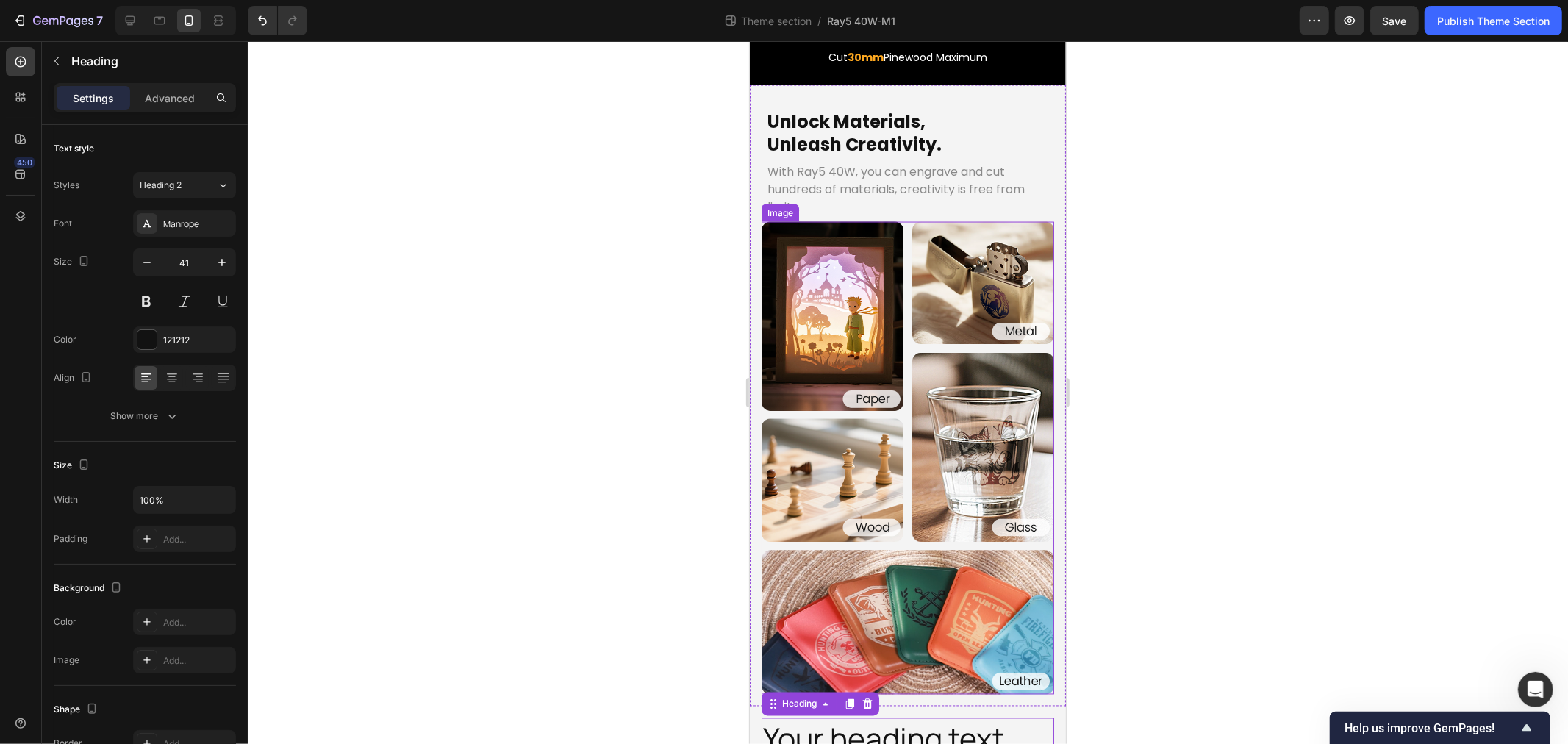
scroll to position [1979, 0]
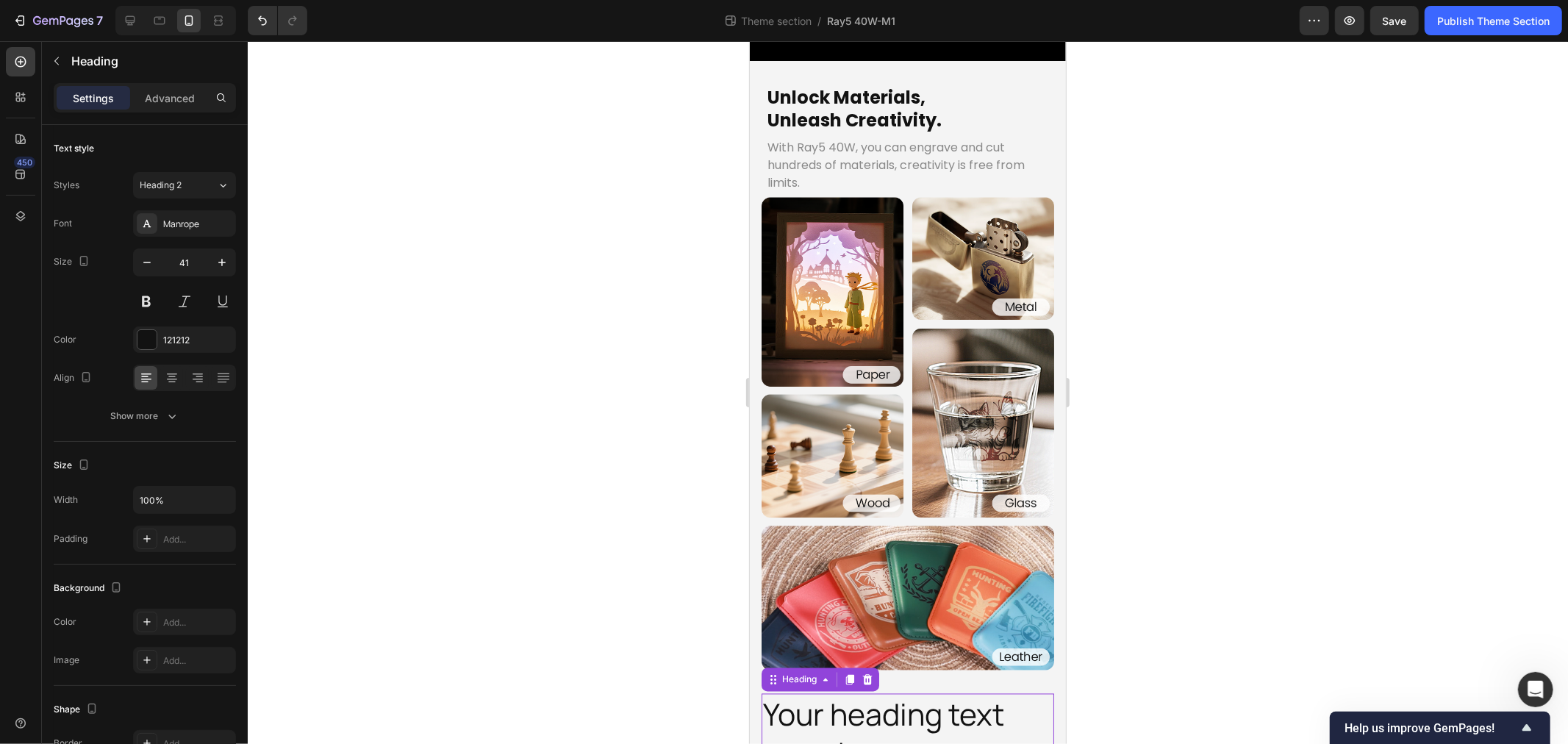
click at [908, 693] on h2 "Your heading text goes here" at bounding box center [907, 734] width 292 height 81
click at [932, 695] on p "Your heading text goes here" at bounding box center [908, 734] width 290 height 79
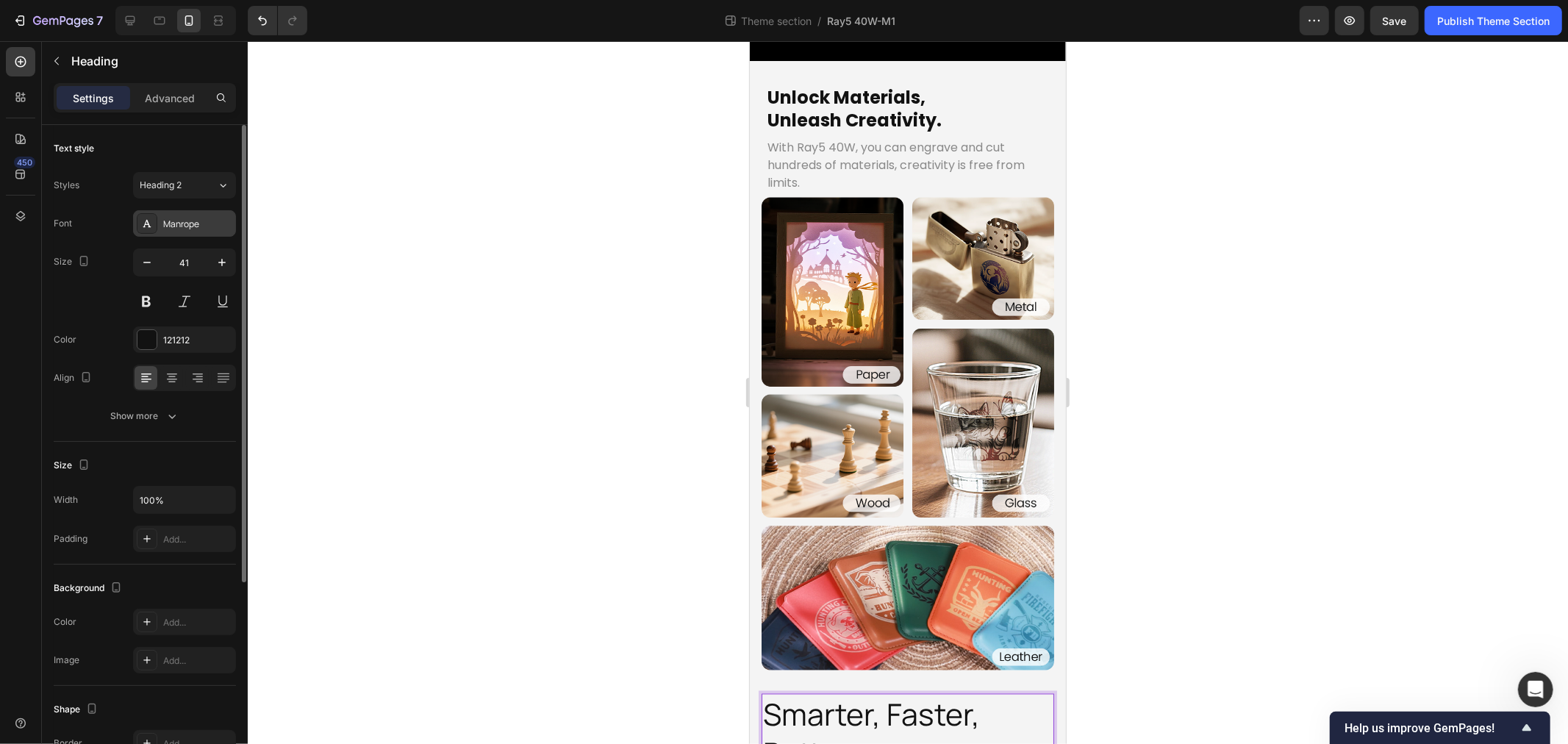
click at [182, 230] on div "Manrope" at bounding box center [197, 224] width 69 height 14
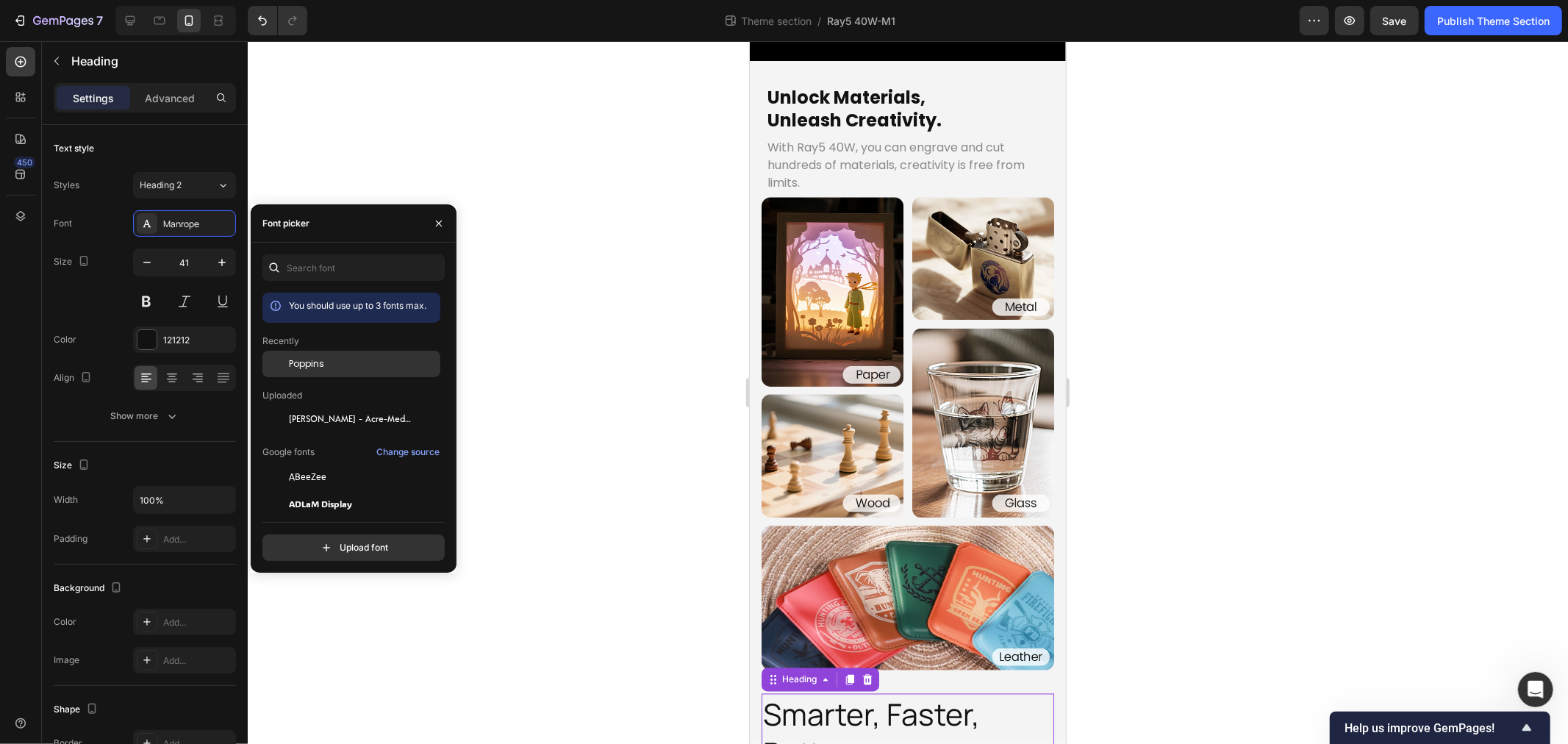
click at [318, 363] on span "Poppins" at bounding box center [306, 364] width 35 height 14
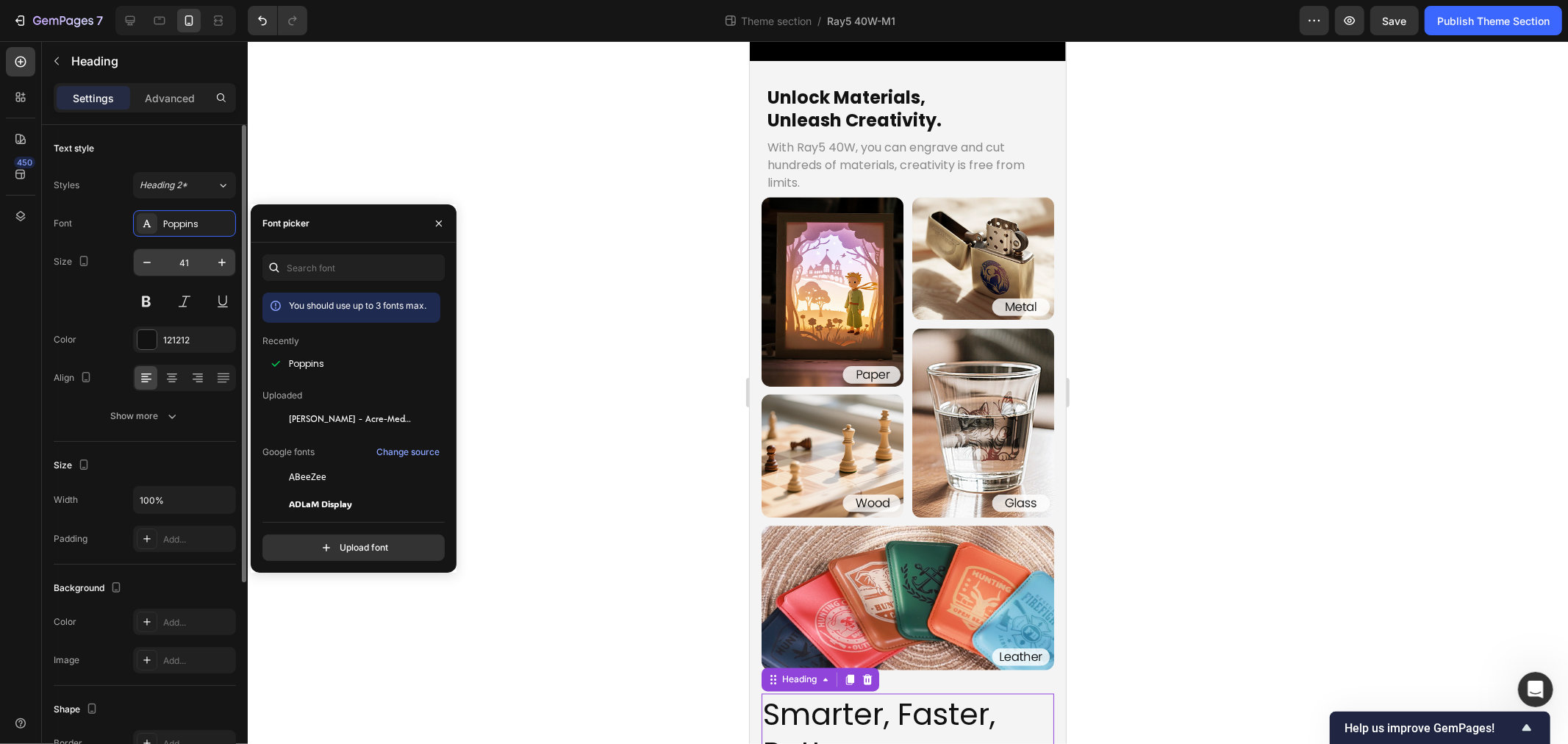
click at [197, 265] on input "41" at bounding box center [185, 262] width 49 height 26
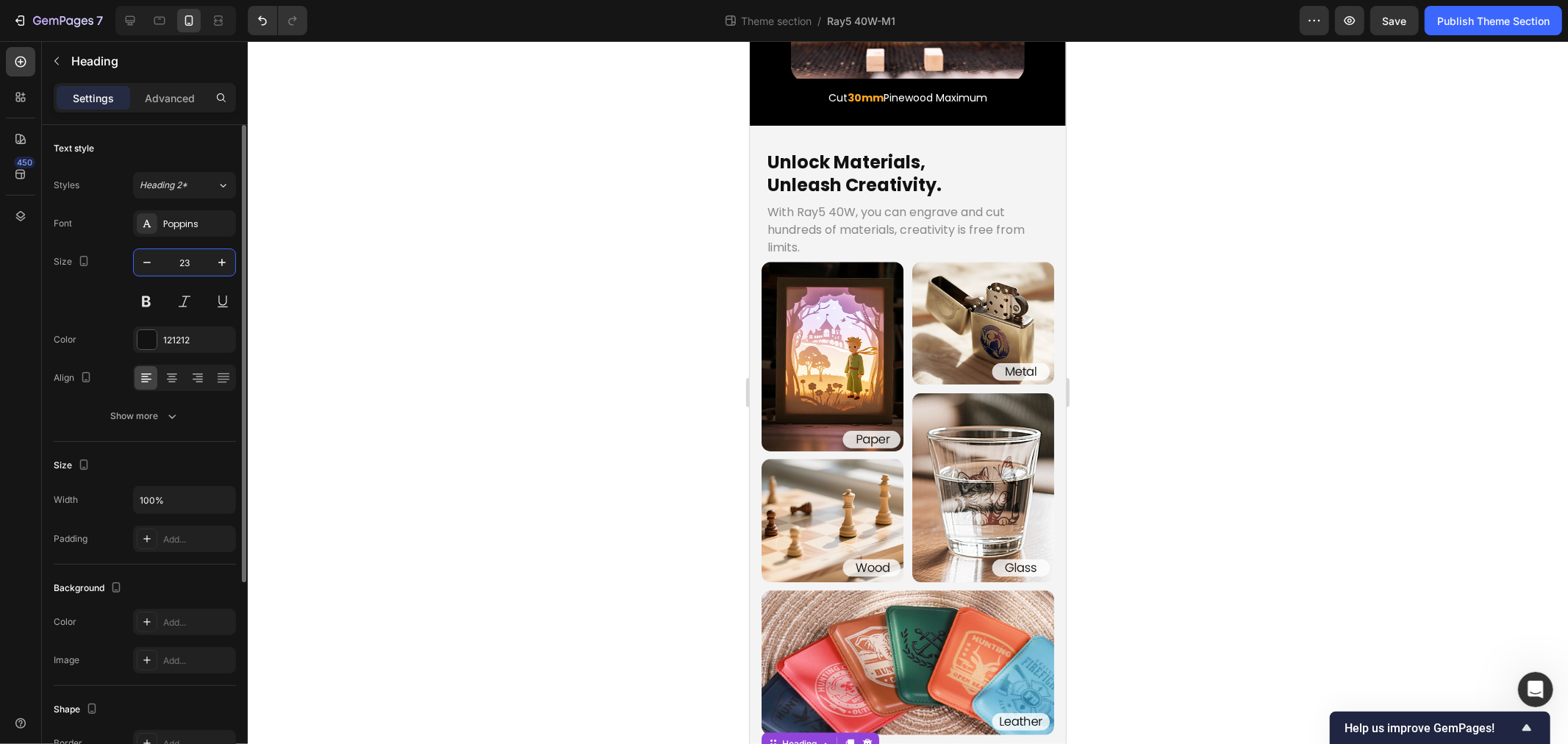
type input "2"
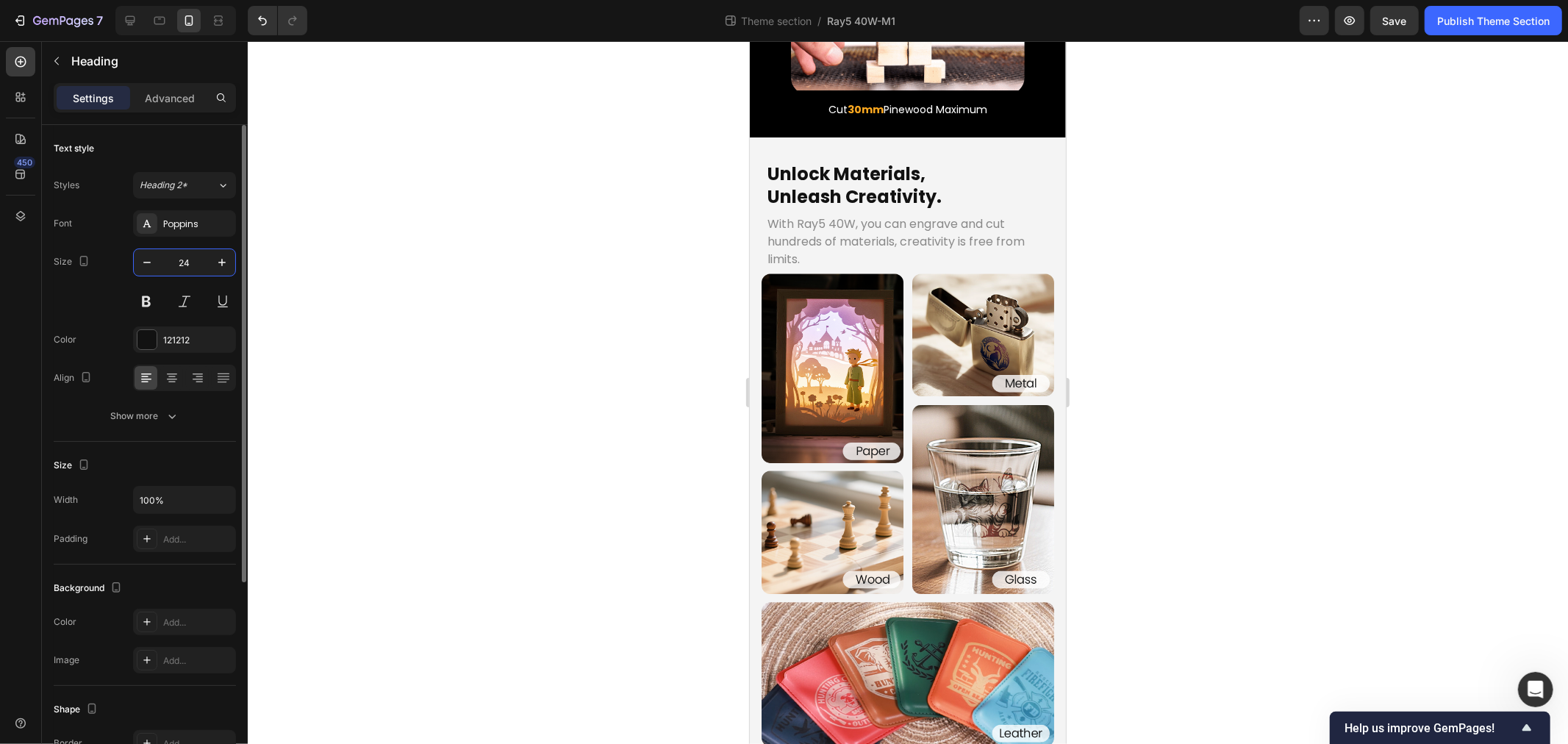
scroll to position [1923, 0]
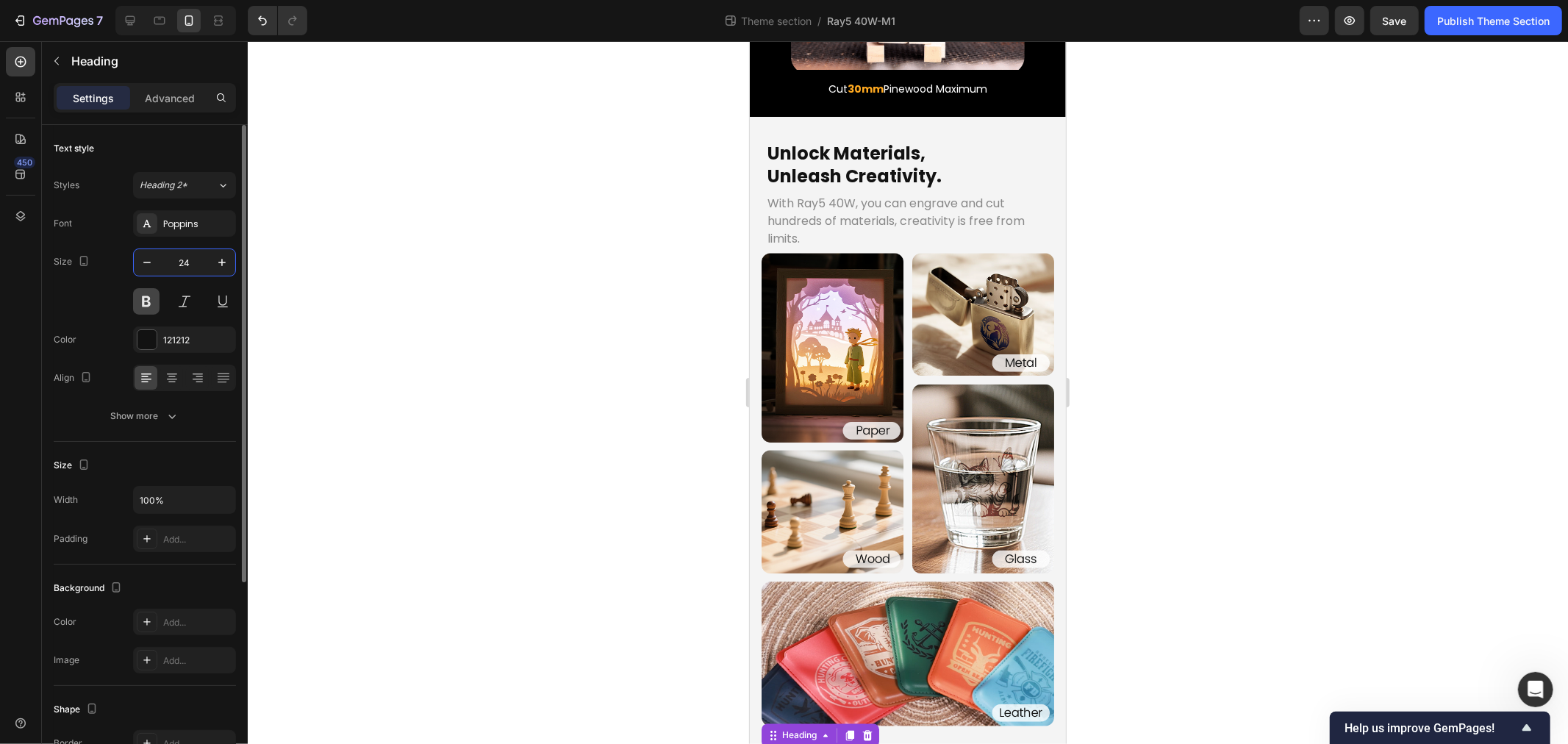
type input "24"
click at [151, 299] on button at bounding box center [146, 301] width 26 height 26
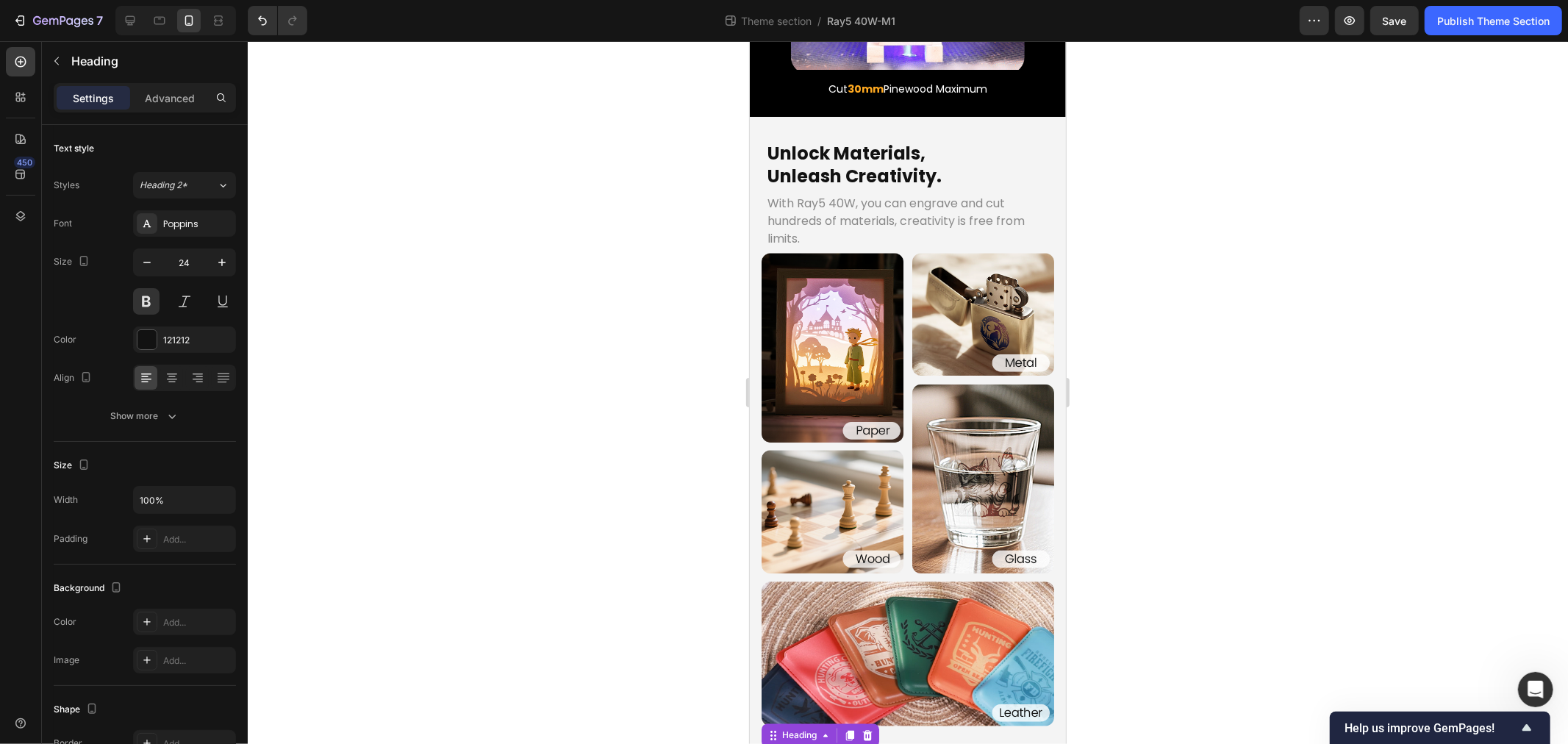
click at [546, 637] on div at bounding box center [908, 393] width 1320 height 703
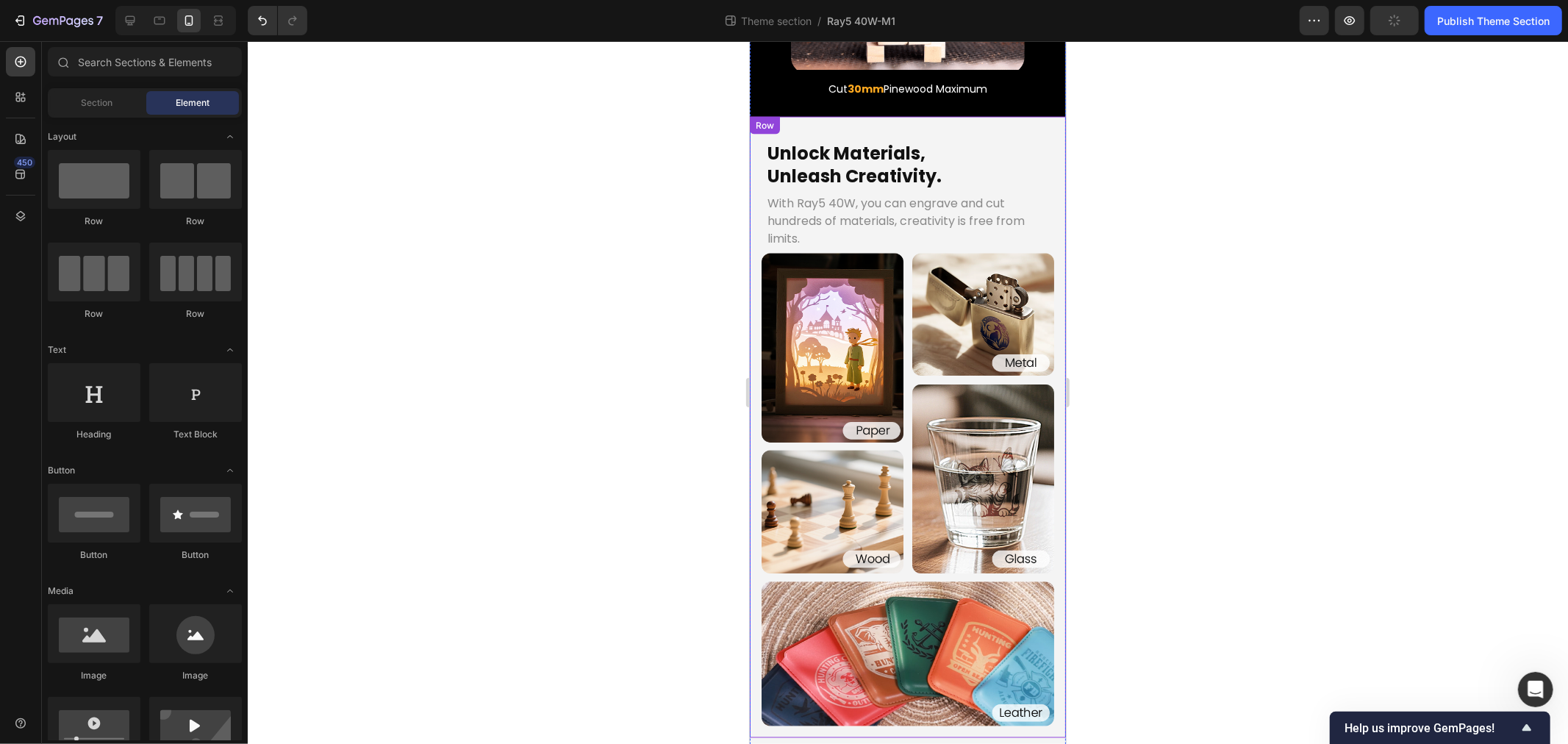
click at [756, 116] on div "Unlock Materials, Unleash Creativity. Heading With Ray5 40W, you can engrave an…" at bounding box center [907, 426] width 316 height 622
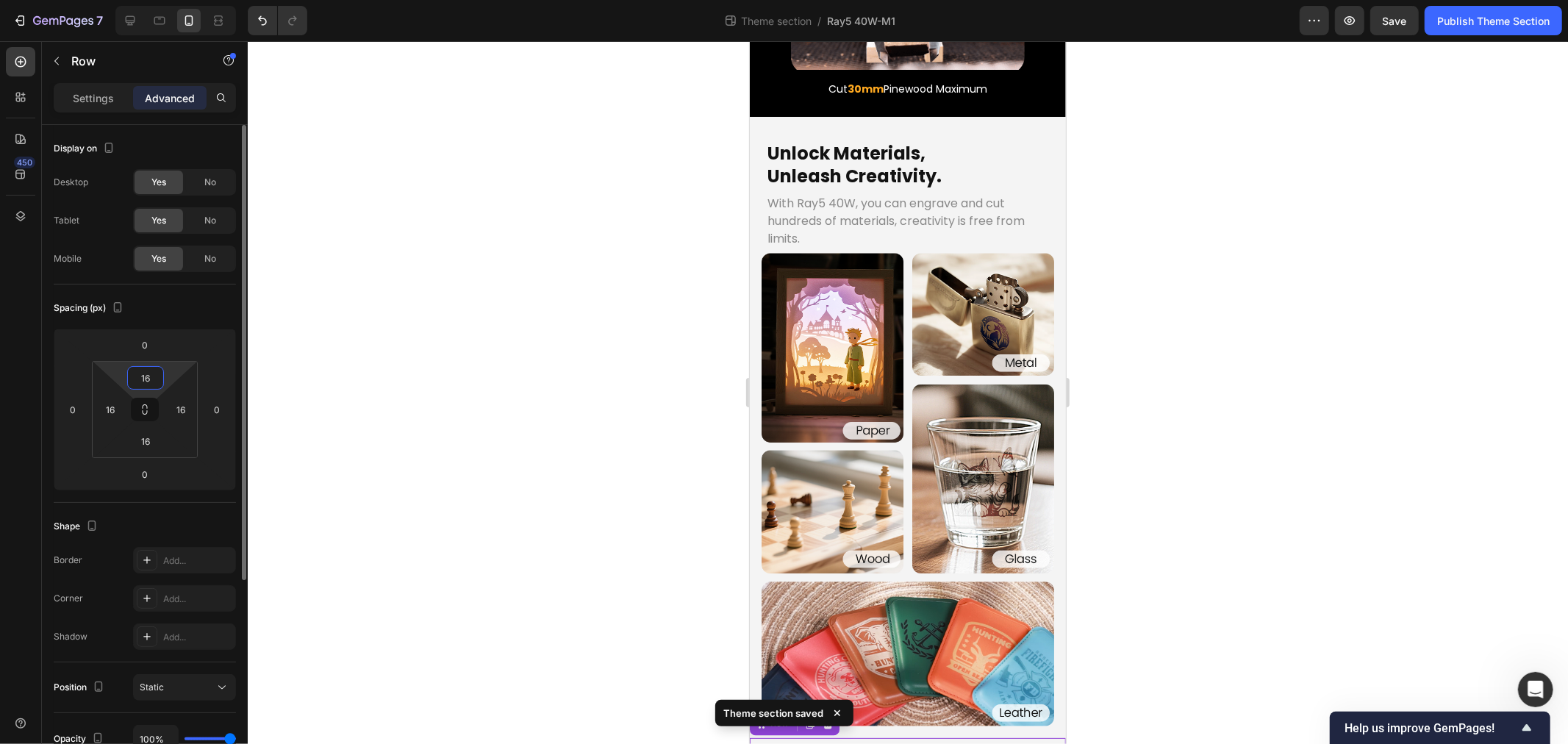
click at [151, 377] on input "16" at bounding box center [146, 378] width 30 height 22
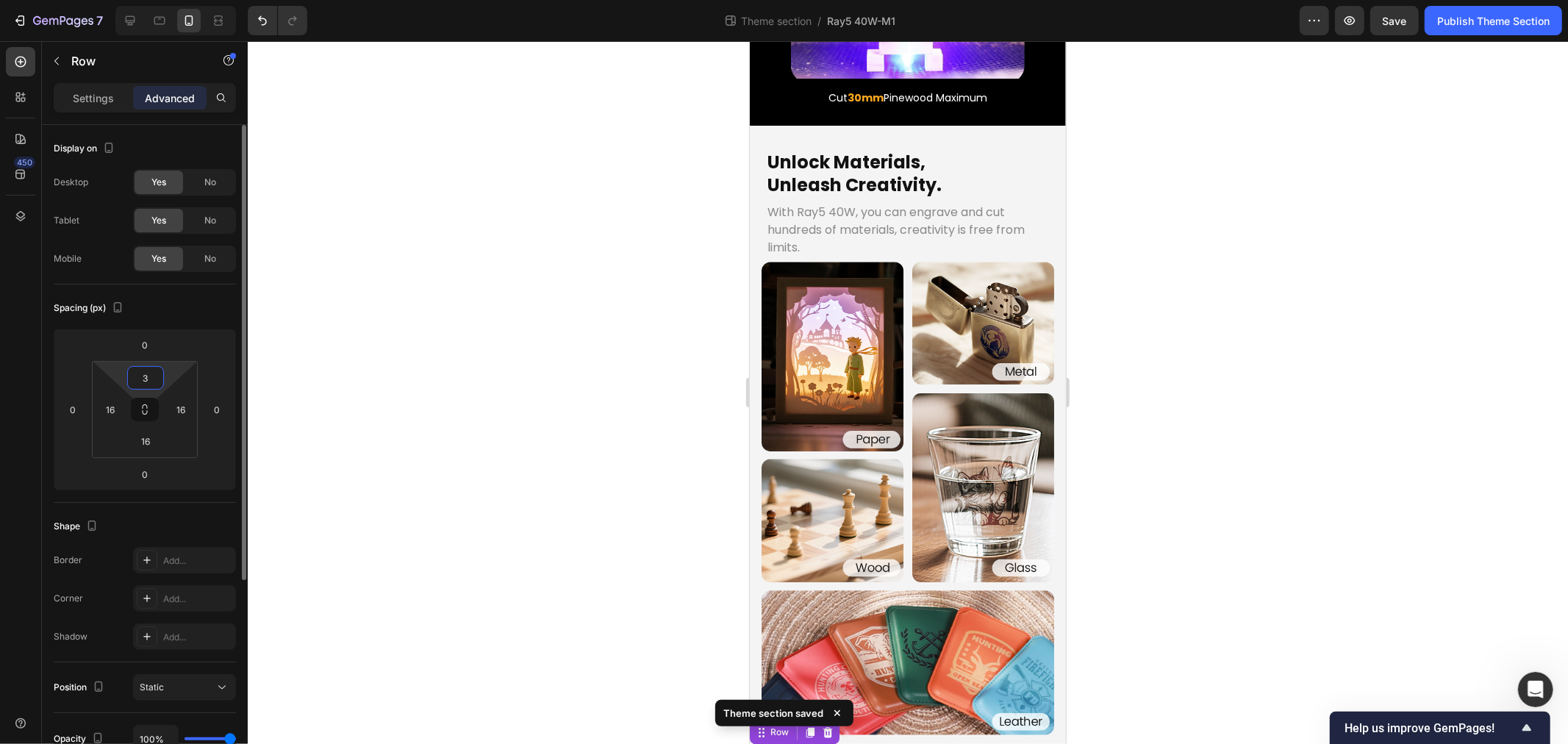
type input "32"
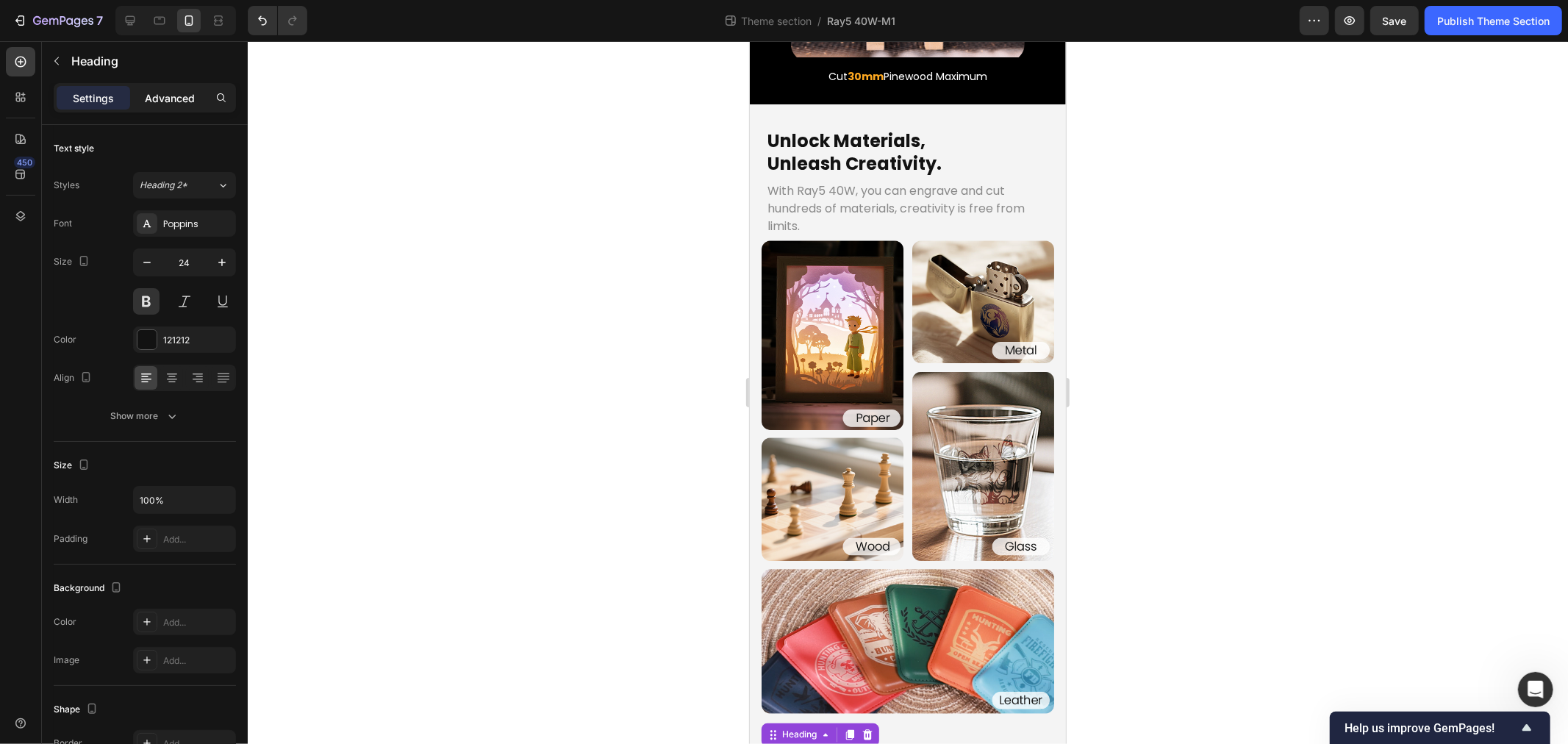
click at [164, 94] on p "Advanced" at bounding box center [169, 98] width 50 height 15
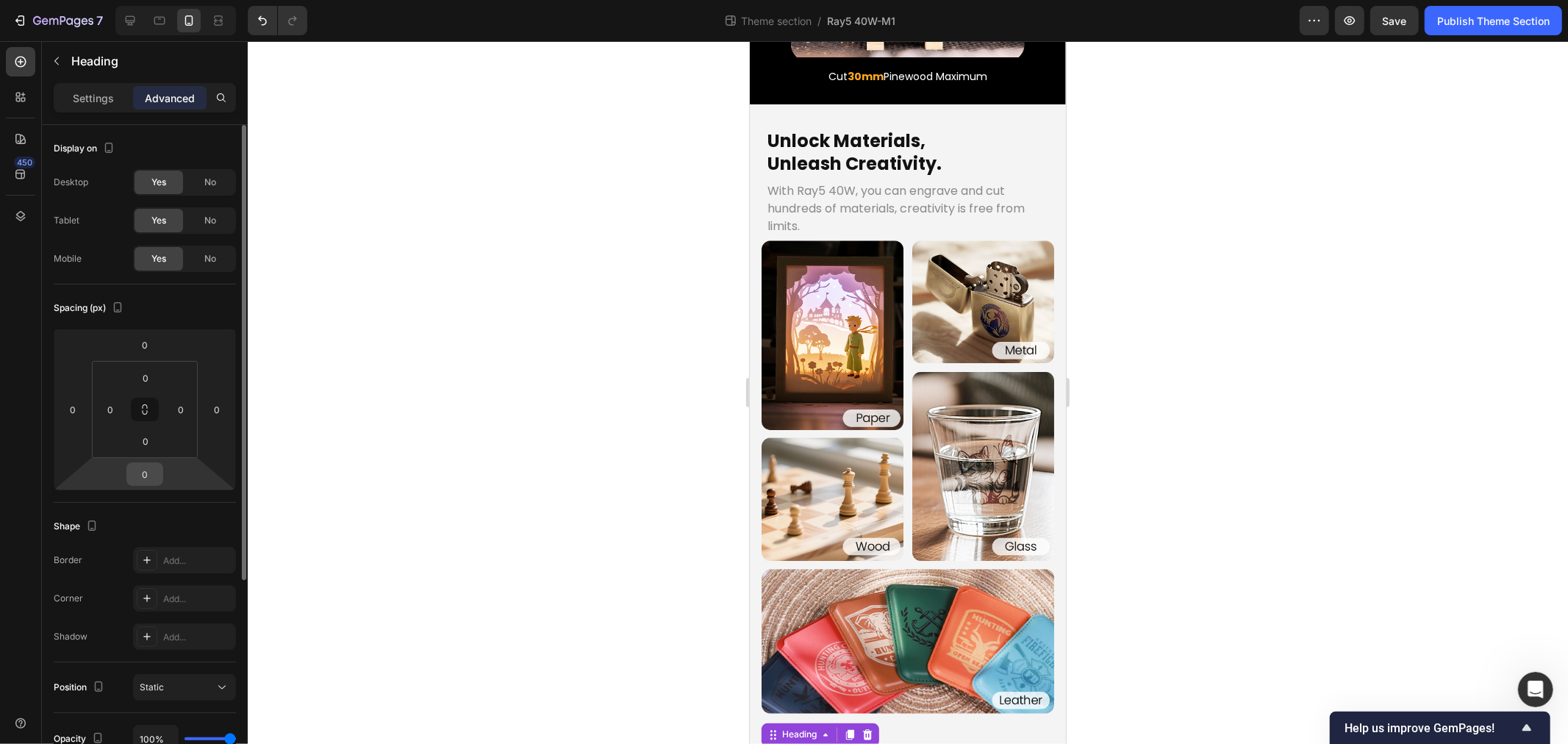
click at [145, 473] on input "0" at bounding box center [145, 474] width 30 height 22
type input "6"
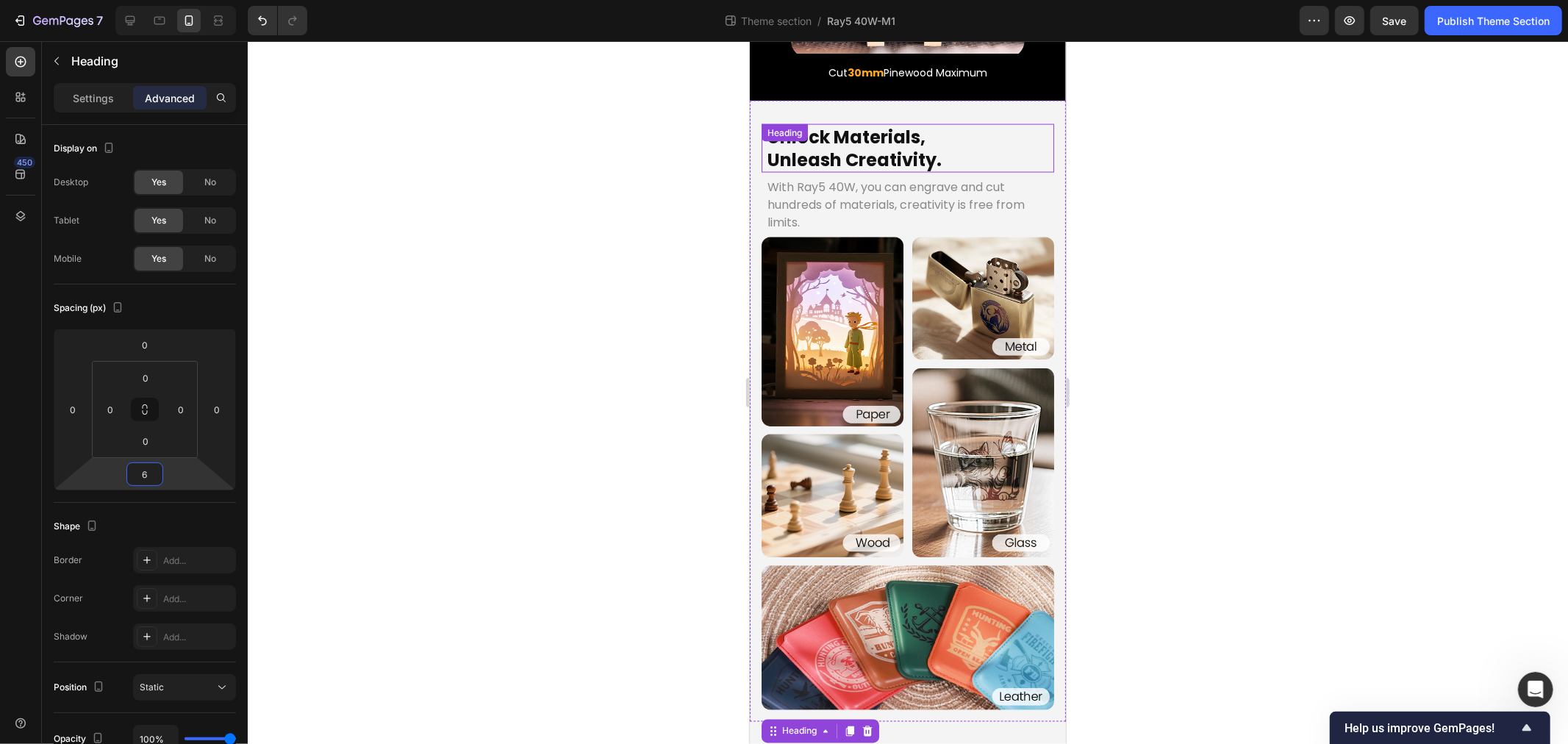
click at [890, 125] on p "Unlock Materials, Unleash Creativity." at bounding box center [908, 148] width 280 height 45
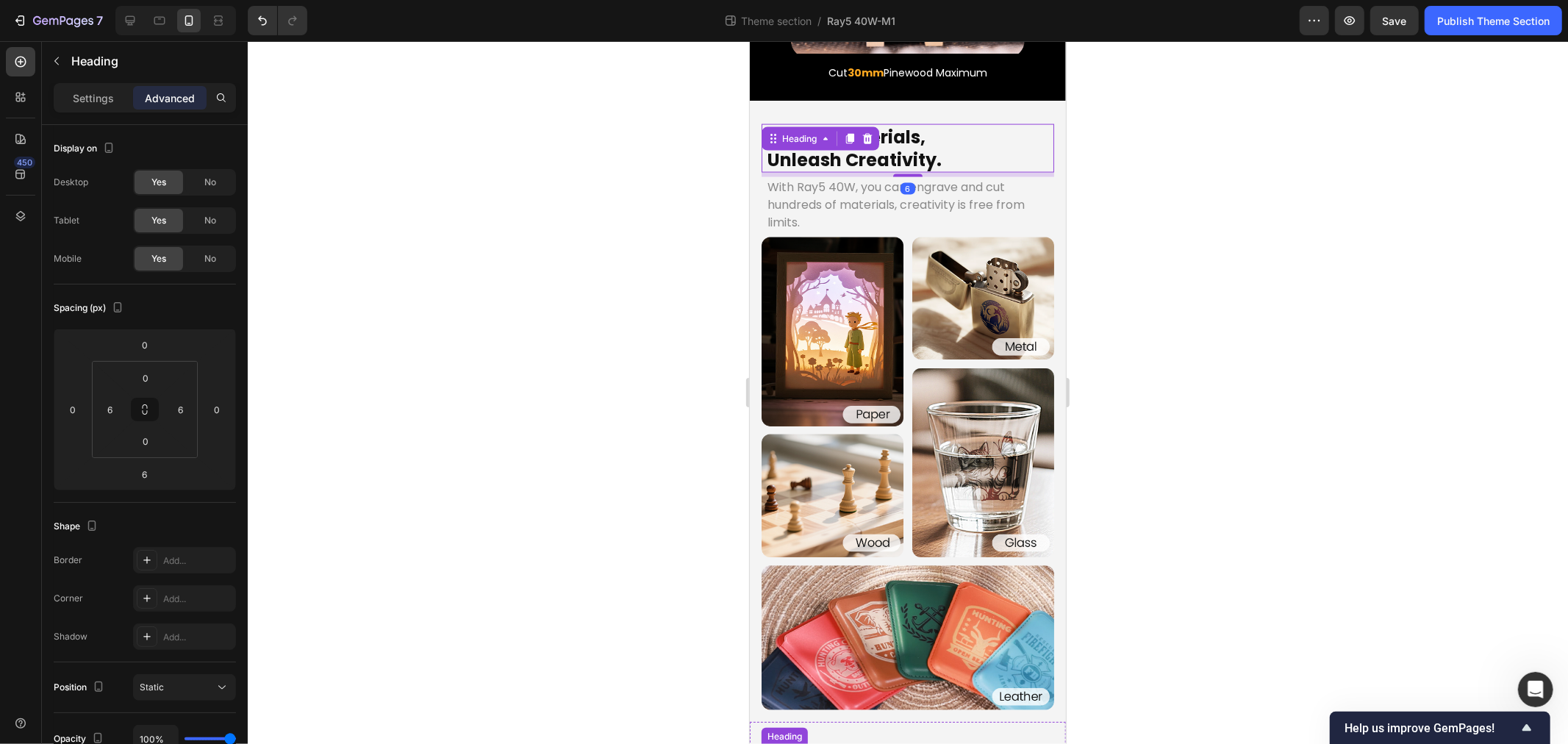
click at [873, 744] on p "Smarter, Faster, Better" at bounding box center [908, 758] width 290 height 23
click at [480, 311] on div at bounding box center [908, 393] width 1320 height 703
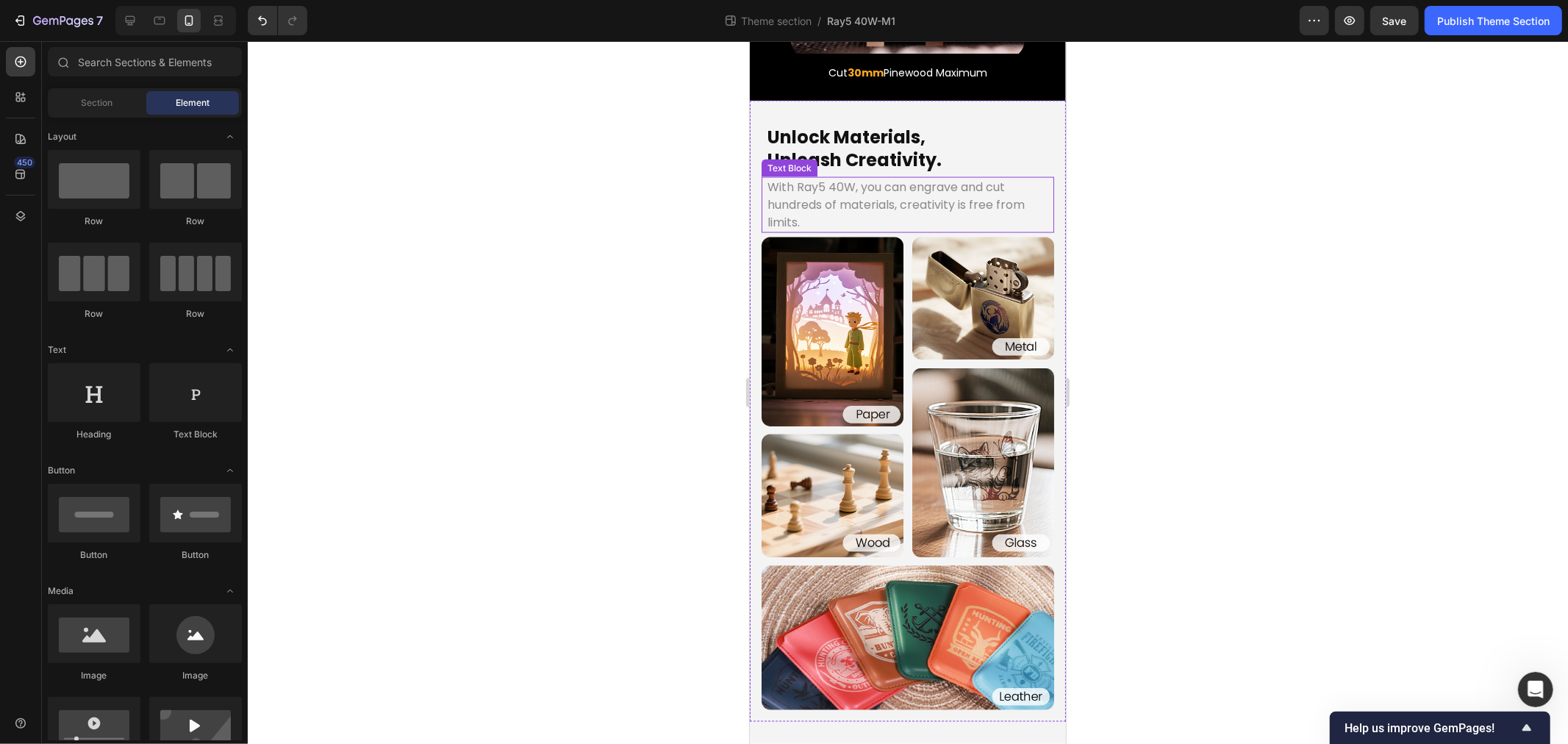
click at [847, 178] on p "With Ray5 40W, you can engrave and cut hundreds of materials, creativity is fre…" at bounding box center [908, 205] width 280 height 53
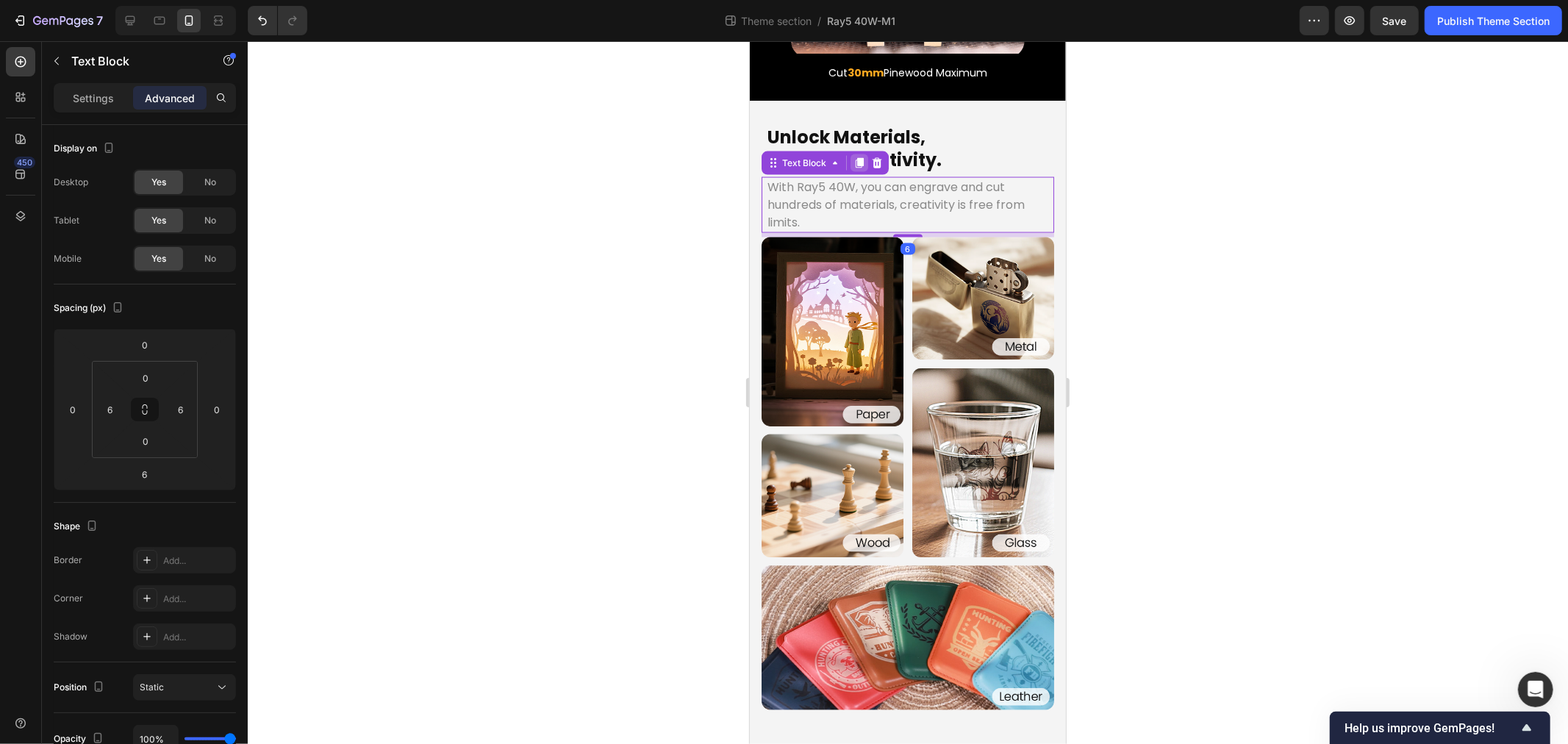
click at [854, 157] on icon at bounding box center [859, 162] width 12 height 12
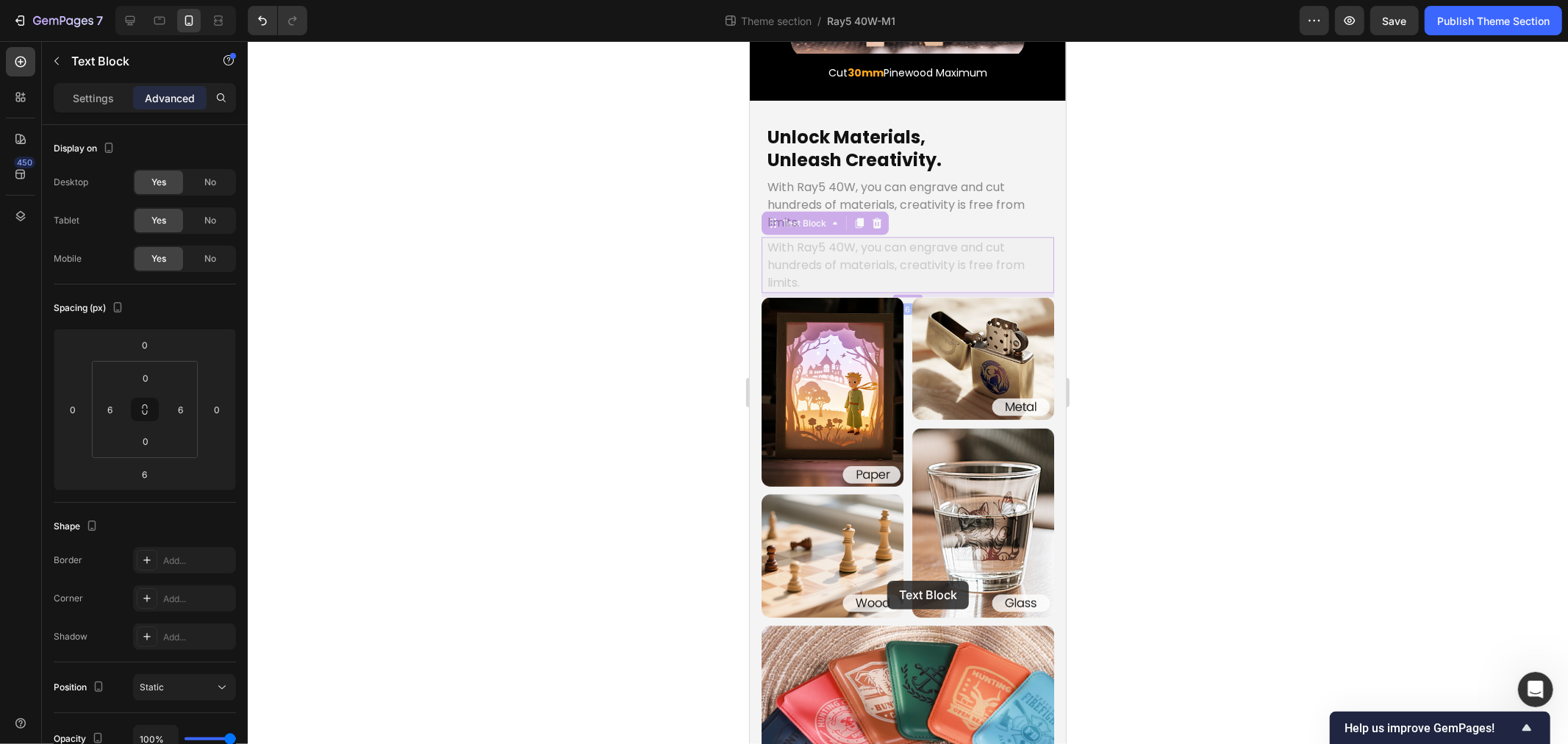
scroll to position [2000, 0]
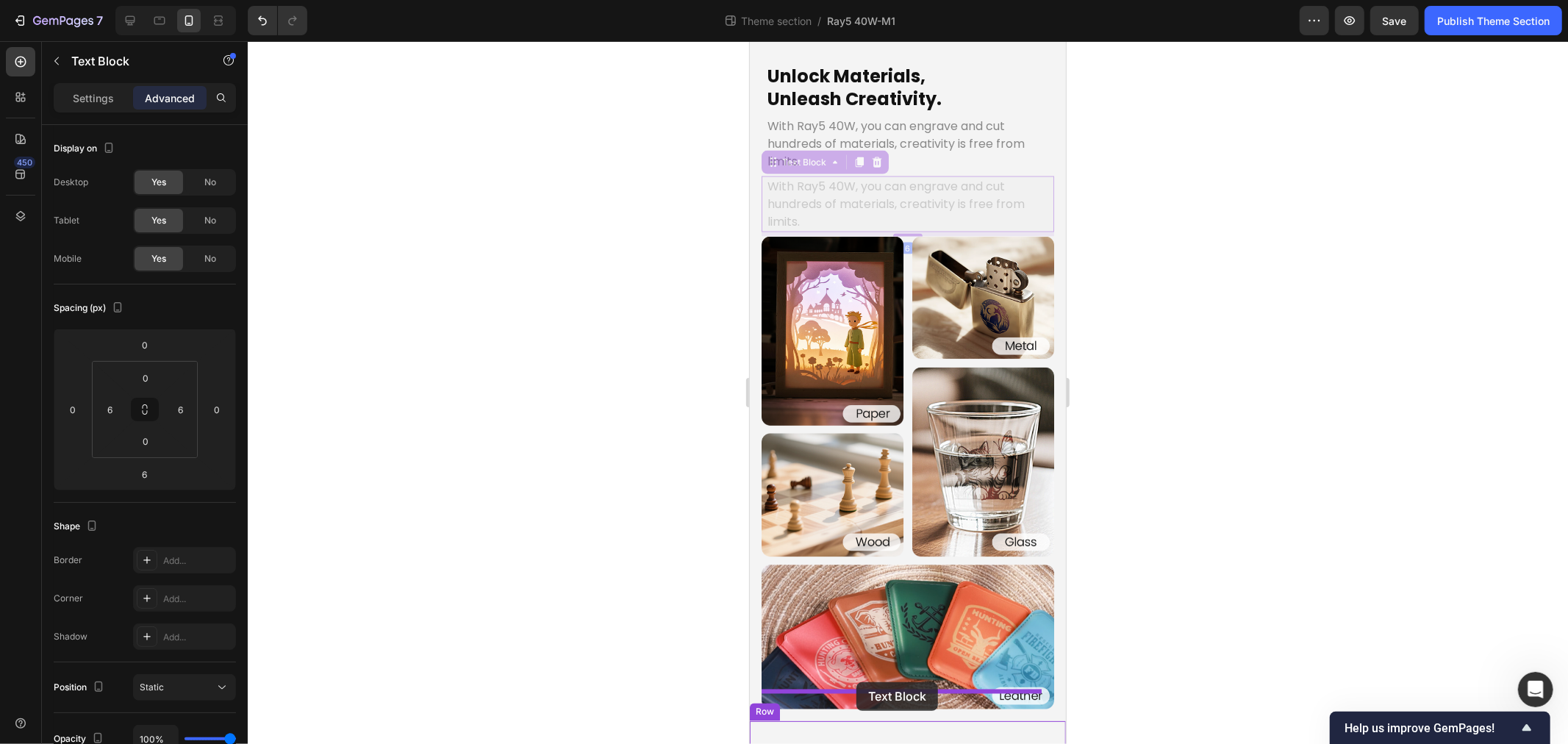
drag, startPoint x: 791, startPoint y: 163, endPoint x: 856, endPoint y: 682, distance: 523.1
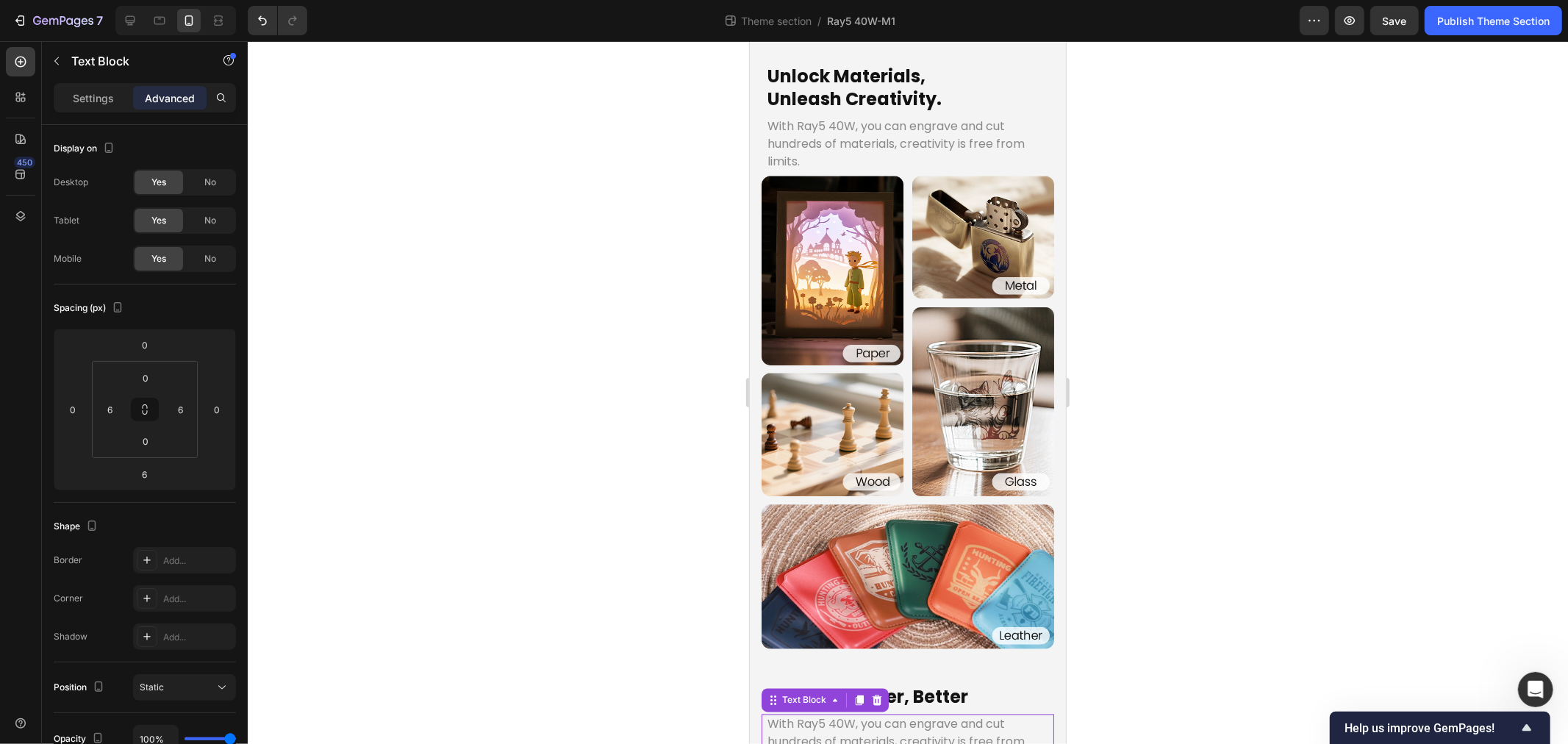
click at [843, 716] on p "With Ray5 40W, you can engrave and cut hundreds of materials, creativity is fre…" at bounding box center [908, 742] width 280 height 53
click at [867, 716] on p "With Ray5 40W, you can engrave and cut hundreds of materials, creativity is fre…" at bounding box center [908, 742] width 280 height 53
click at [585, 675] on div at bounding box center [908, 393] width 1320 height 703
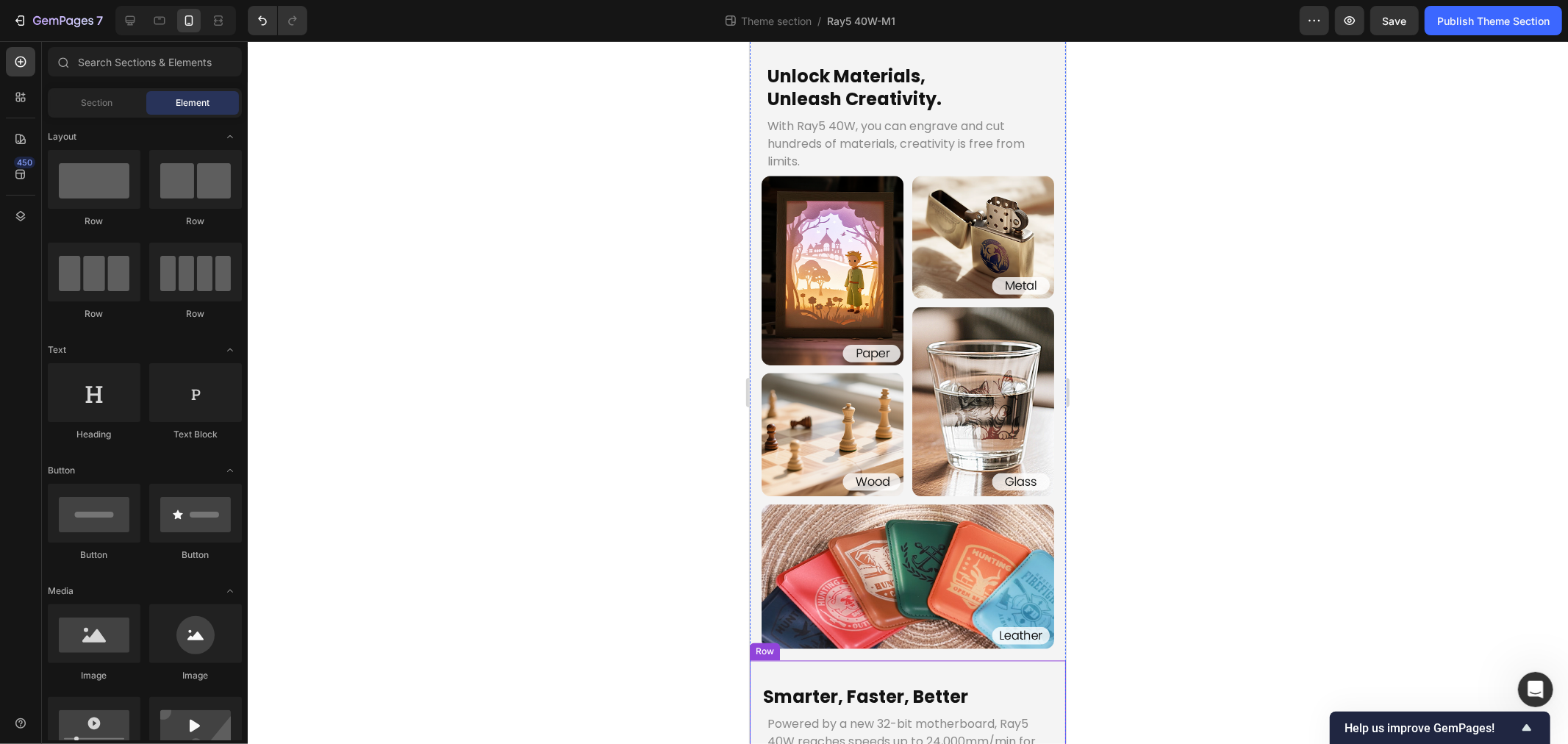
click at [976, 716] on p "Powered by a new 32-bit motherboard, Ray5 40W reaches speeds up to 24,000mm/min…" at bounding box center [908, 751] width 280 height 71
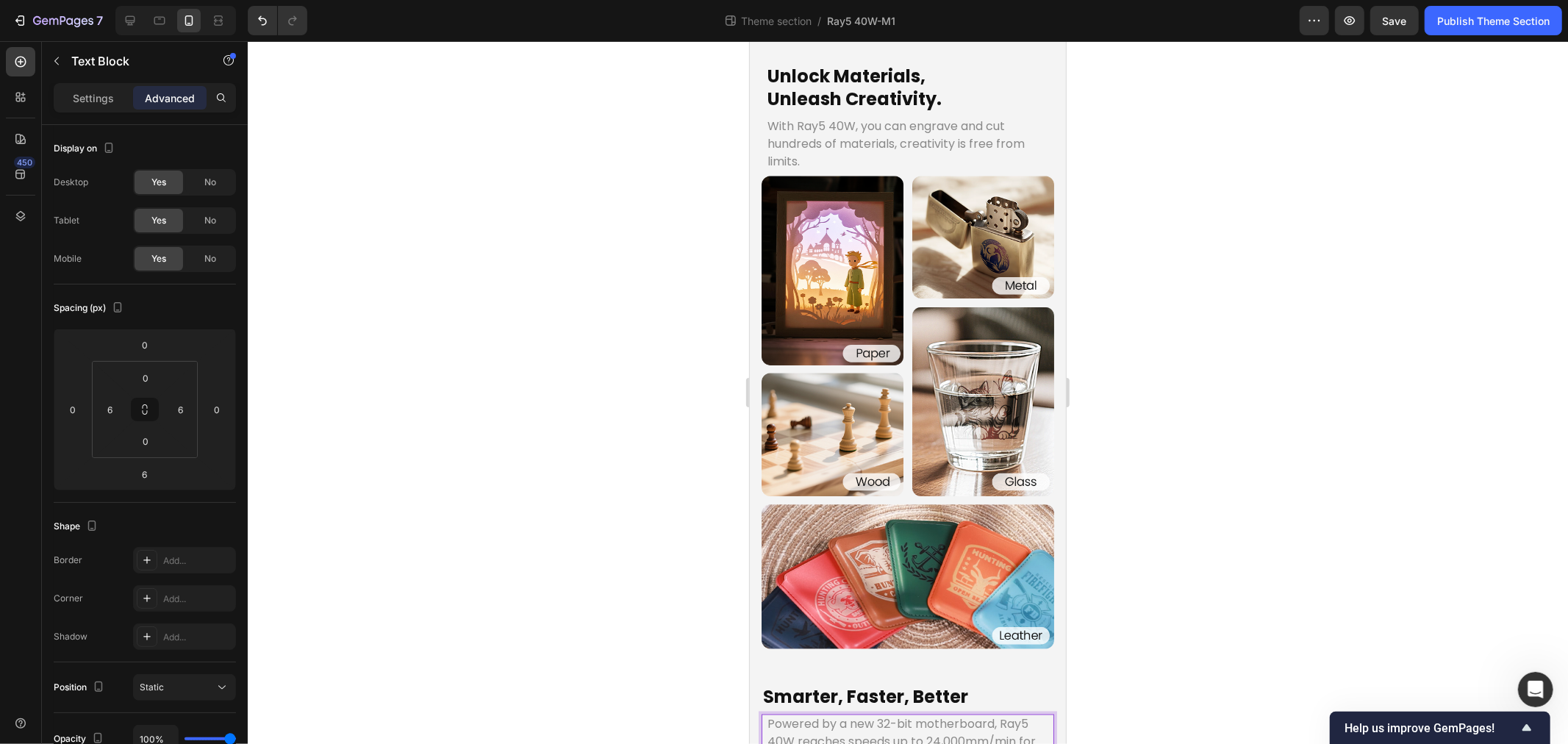
click at [1002, 716] on p "Powered by a new 32-bit motherboard, Ray5 40W reaches speeds up to 24,000mm/min…" at bounding box center [908, 751] width 280 height 71
click at [658, 680] on div at bounding box center [908, 393] width 1320 height 703
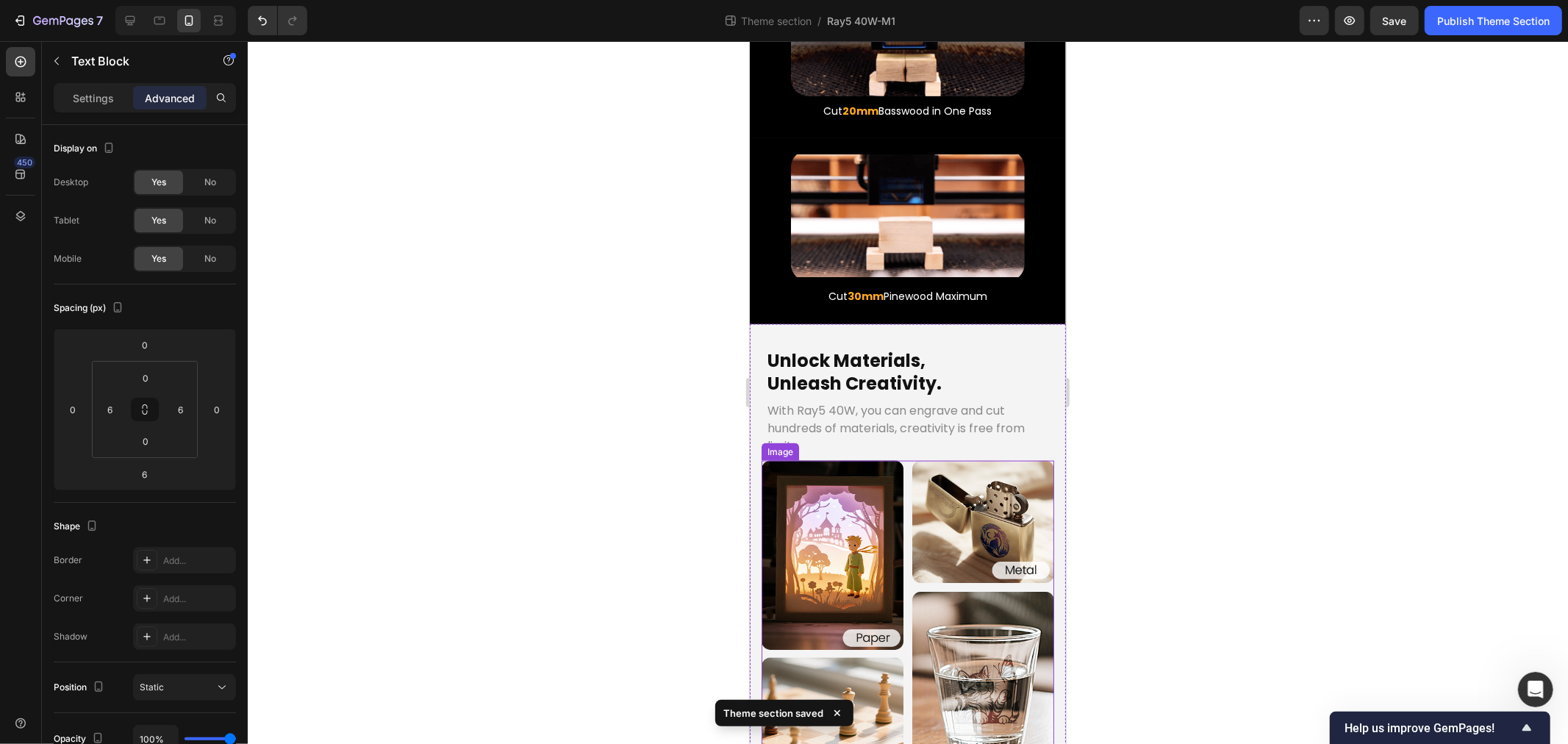
scroll to position [1510, 0]
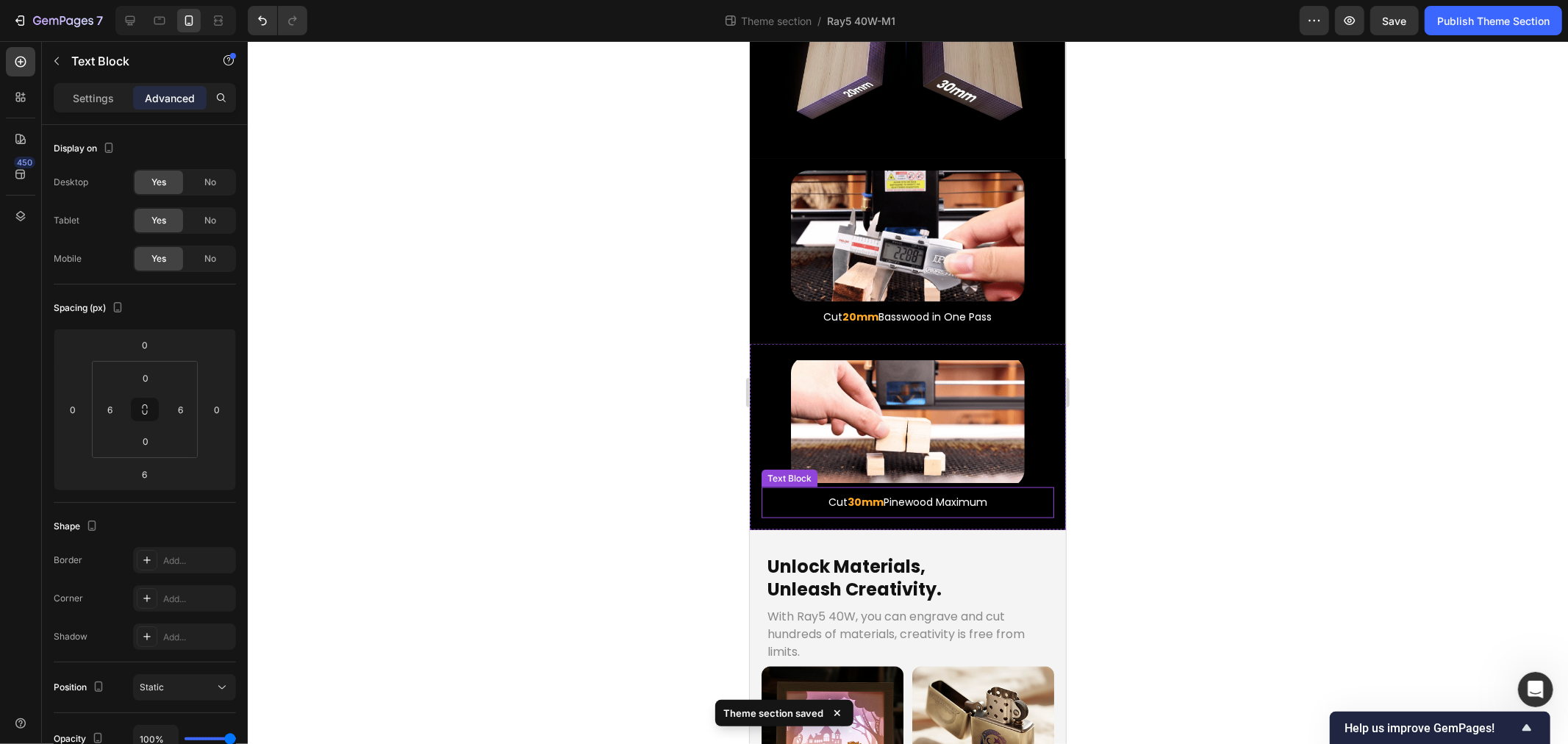
click at [854, 494] on strong "30mm" at bounding box center [865, 501] width 36 height 14
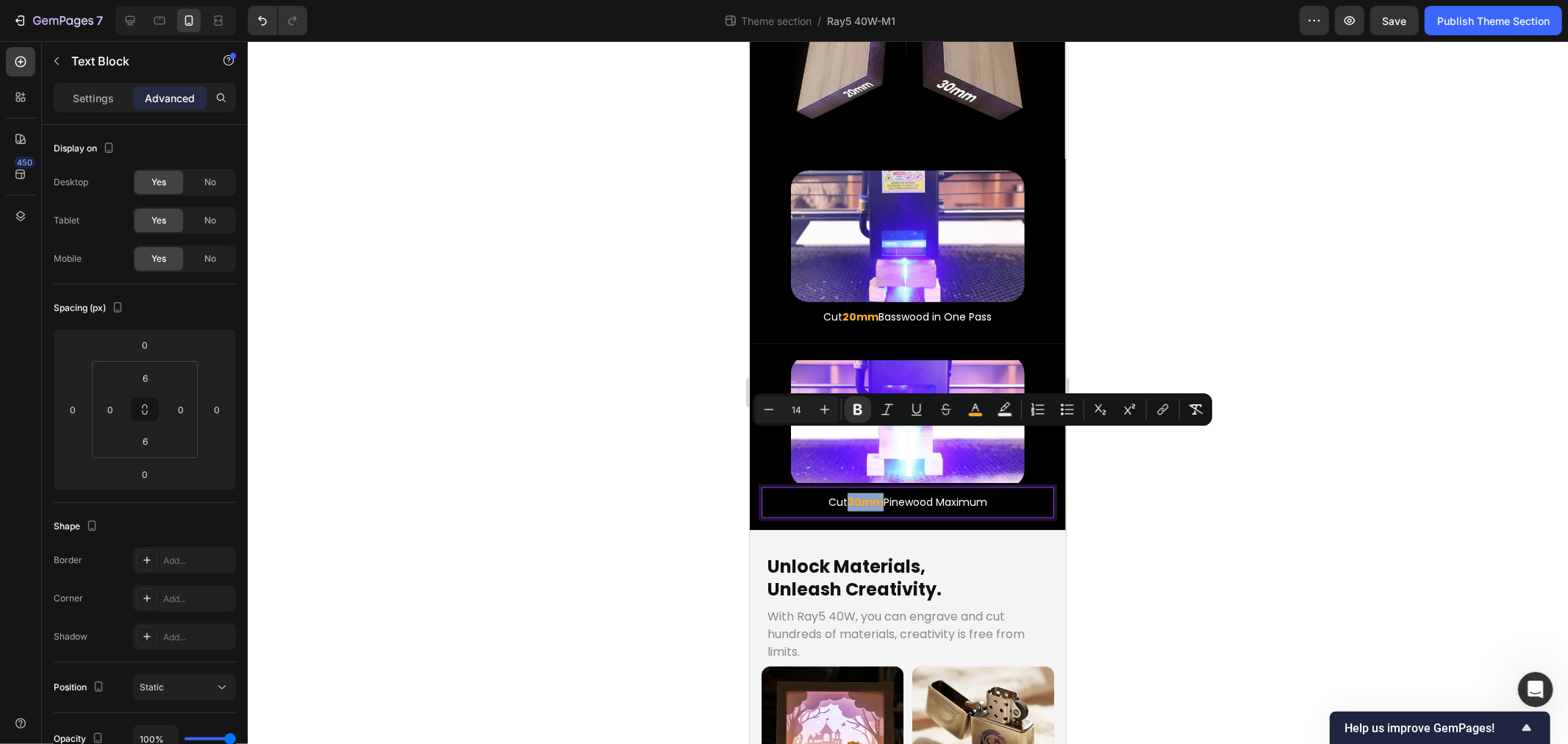
drag, startPoint x: 840, startPoint y: 434, endPoint x: 871, endPoint y: 437, distance: 31.1
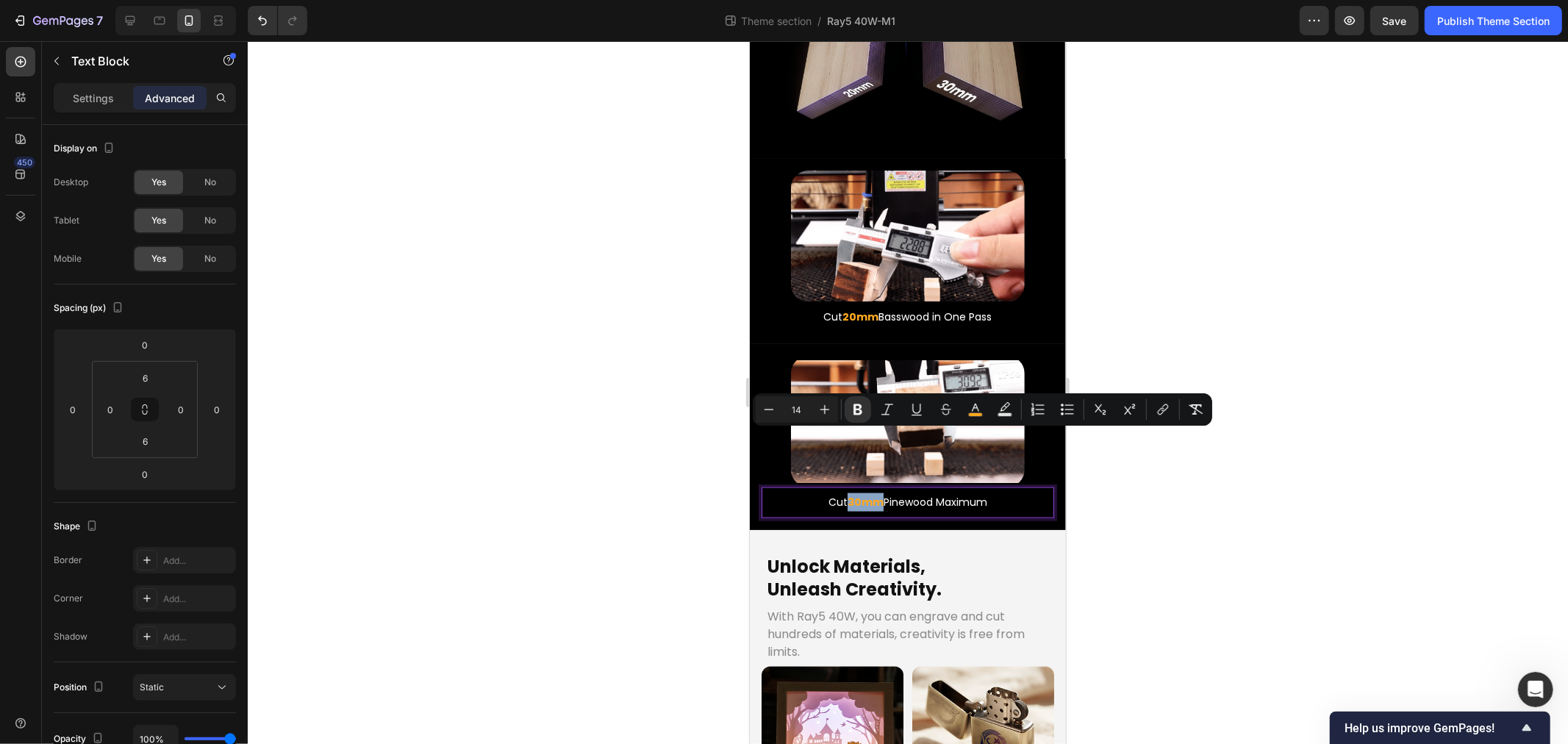
click at [871, 494] on strong "30mm" at bounding box center [865, 501] width 36 height 14
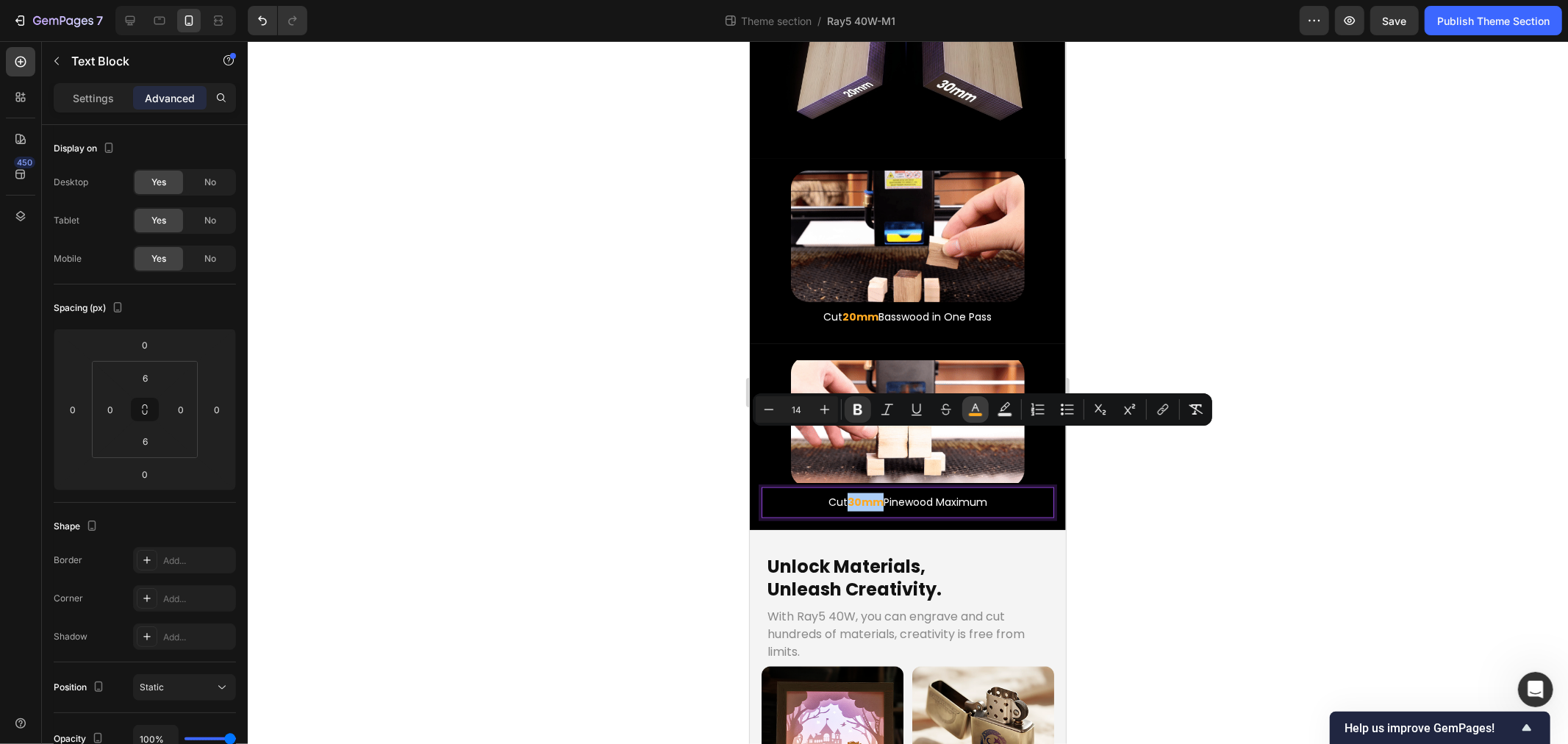
click at [982, 400] on button "color" at bounding box center [975, 409] width 26 height 26
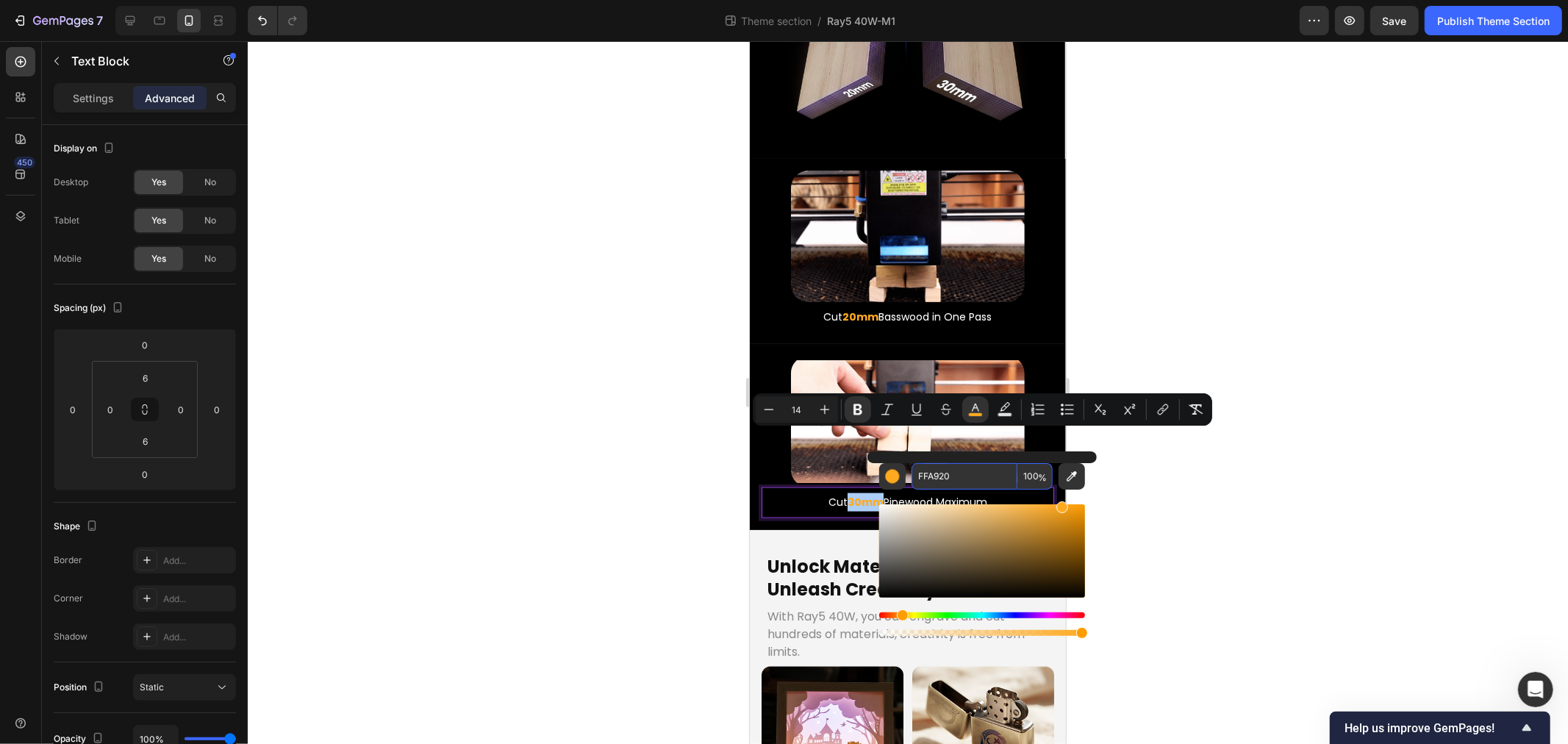
click at [959, 476] on input "FFA920" at bounding box center [965, 476] width 106 height 26
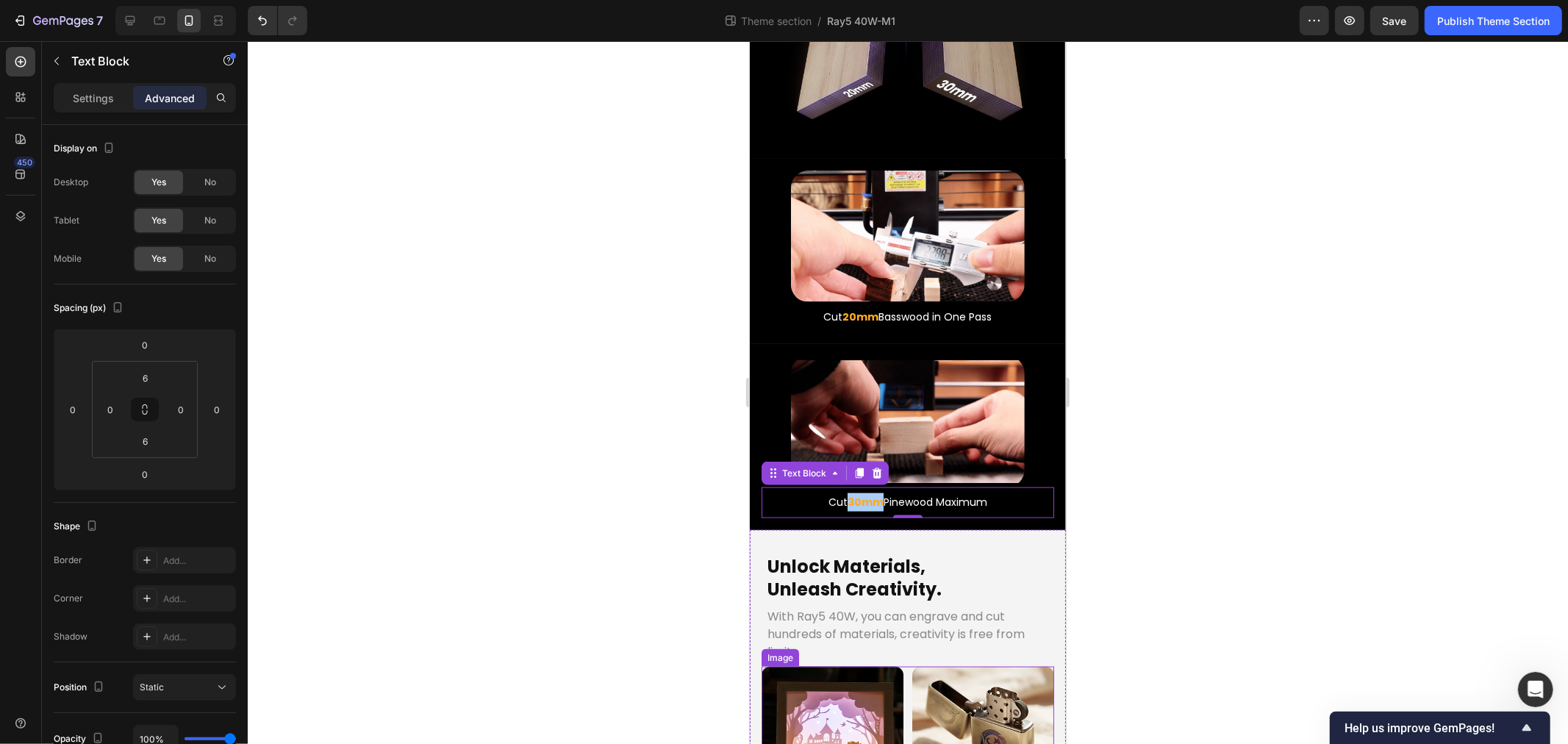
drag, startPoint x: 626, startPoint y: 546, endPoint x: 166, endPoint y: 489, distance: 463.5
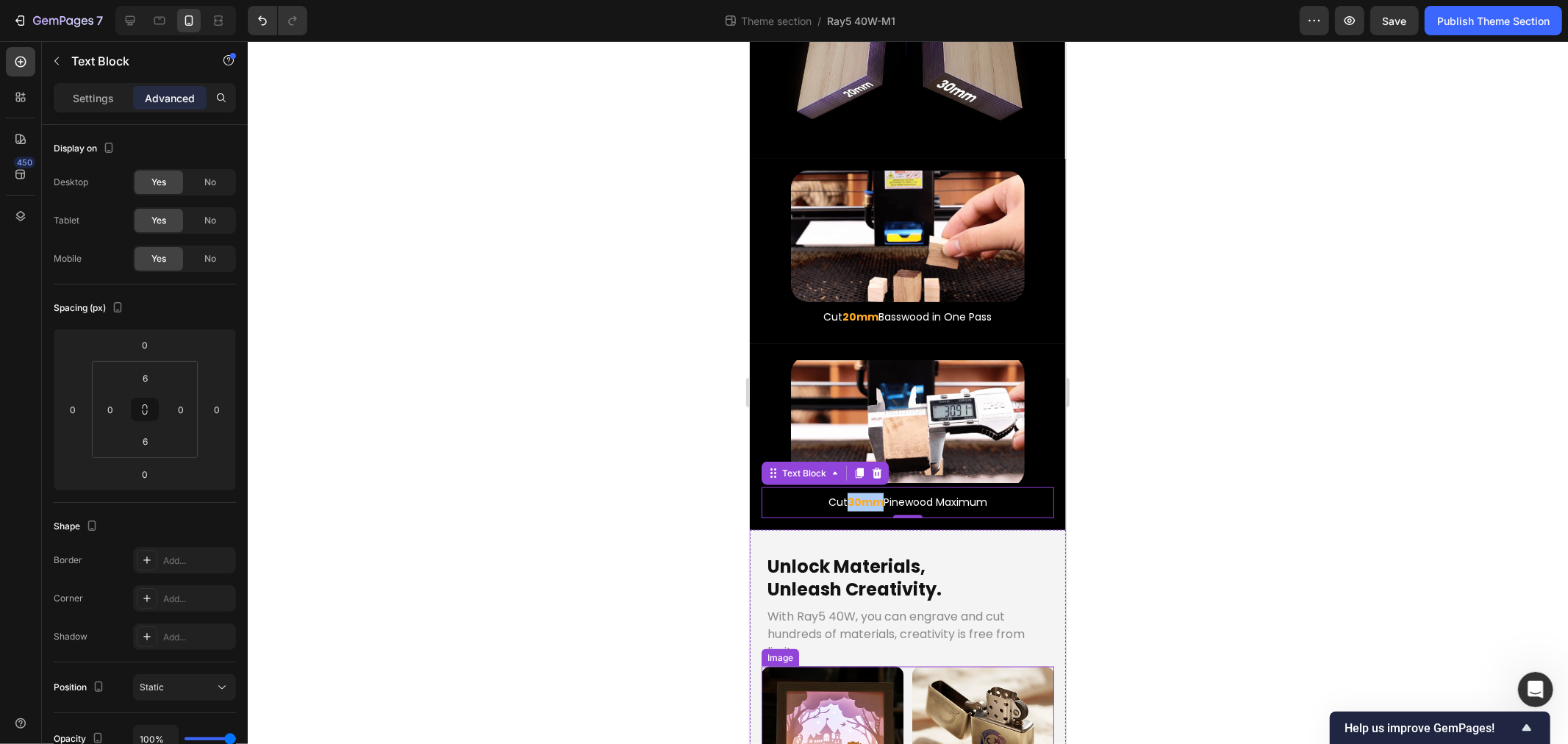
click at [626, 546] on div at bounding box center [908, 393] width 1320 height 703
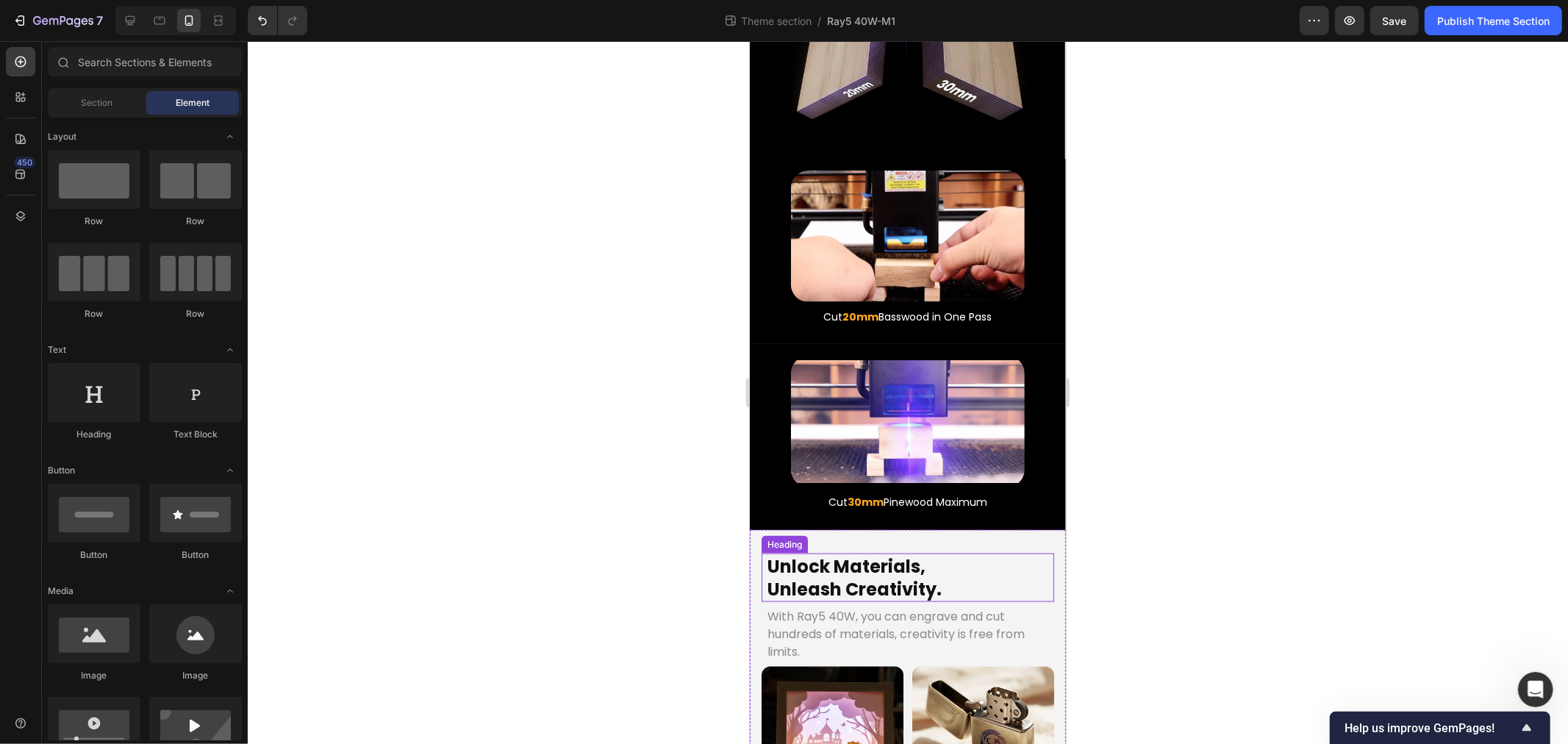
scroll to position [2018, 0]
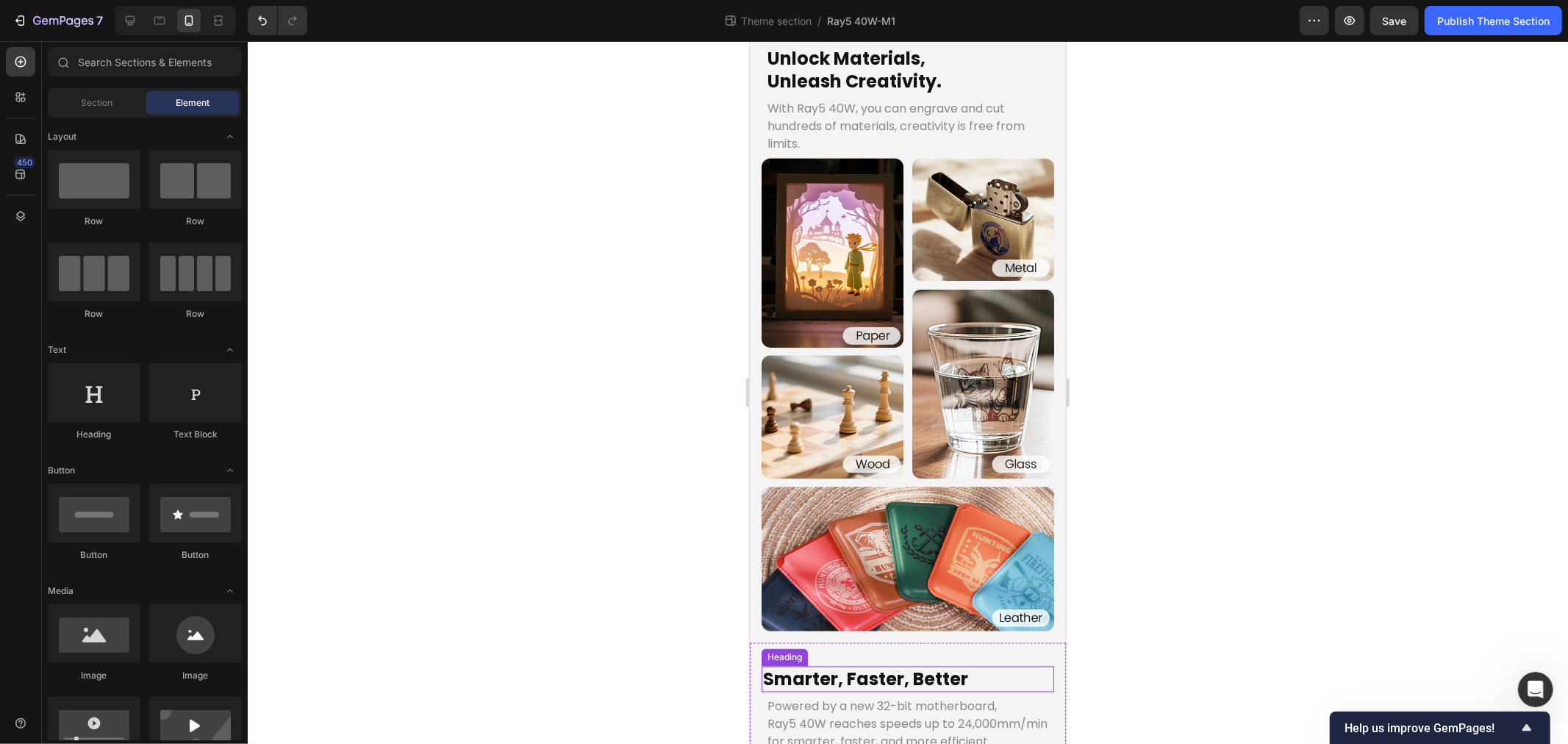
click at [854, 716] on p "Ray5 40W reaches speeds up to 24,000mm/min for smarter, faster, and more effici…" at bounding box center [908, 742] width 280 height 53
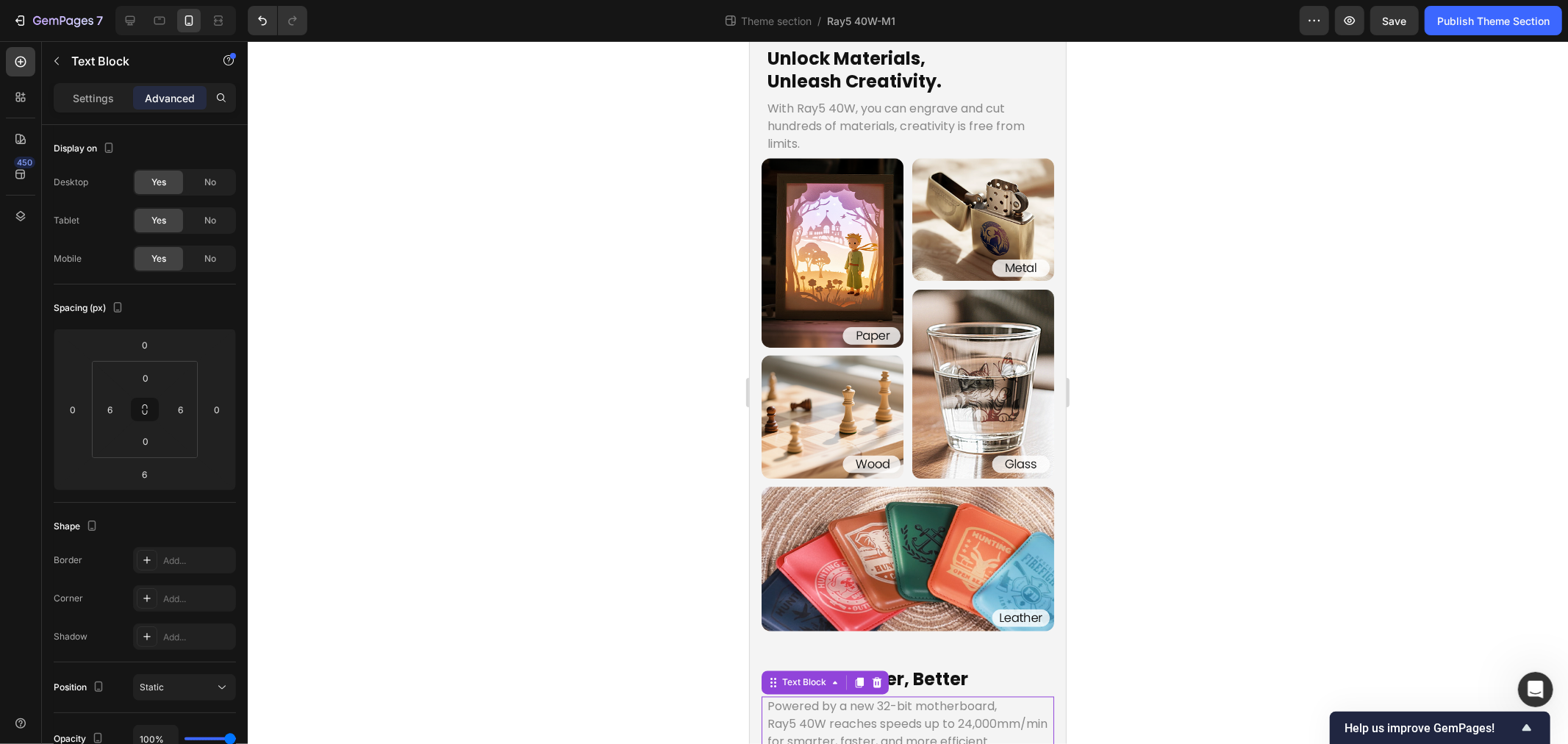
click at [804, 716] on p "Ray5 40W reaches speeds up to 24,000mm/min for smarter, faster, and more effici…" at bounding box center [908, 742] width 280 height 53
click at [775, 716] on p "Ray5 40W reaches speeds up to 24,000mm/min for smarter, faster, and more effici…" at bounding box center [908, 742] width 280 height 53
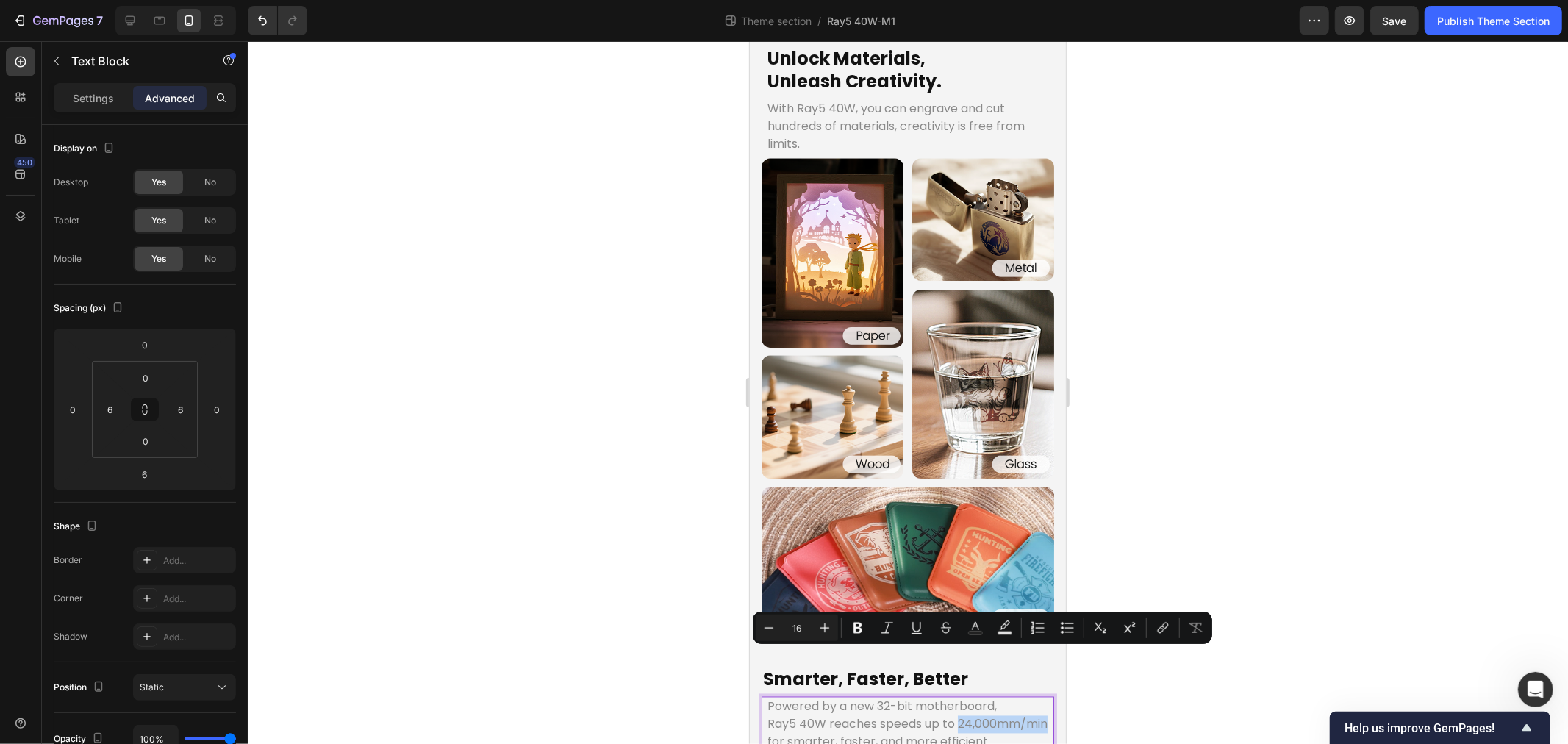
drag, startPoint x: 766, startPoint y: 657, endPoint x: 858, endPoint y: 659, distance: 92.0
click at [858, 716] on p "Ray5 40W reaches speeds up to 24,000mm/min for smarter, faster, and more effici…" at bounding box center [908, 742] width 280 height 53
click at [972, 632] on rect "Editor contextual toolbar" at bounding box center [975, 634] width 14 height 4
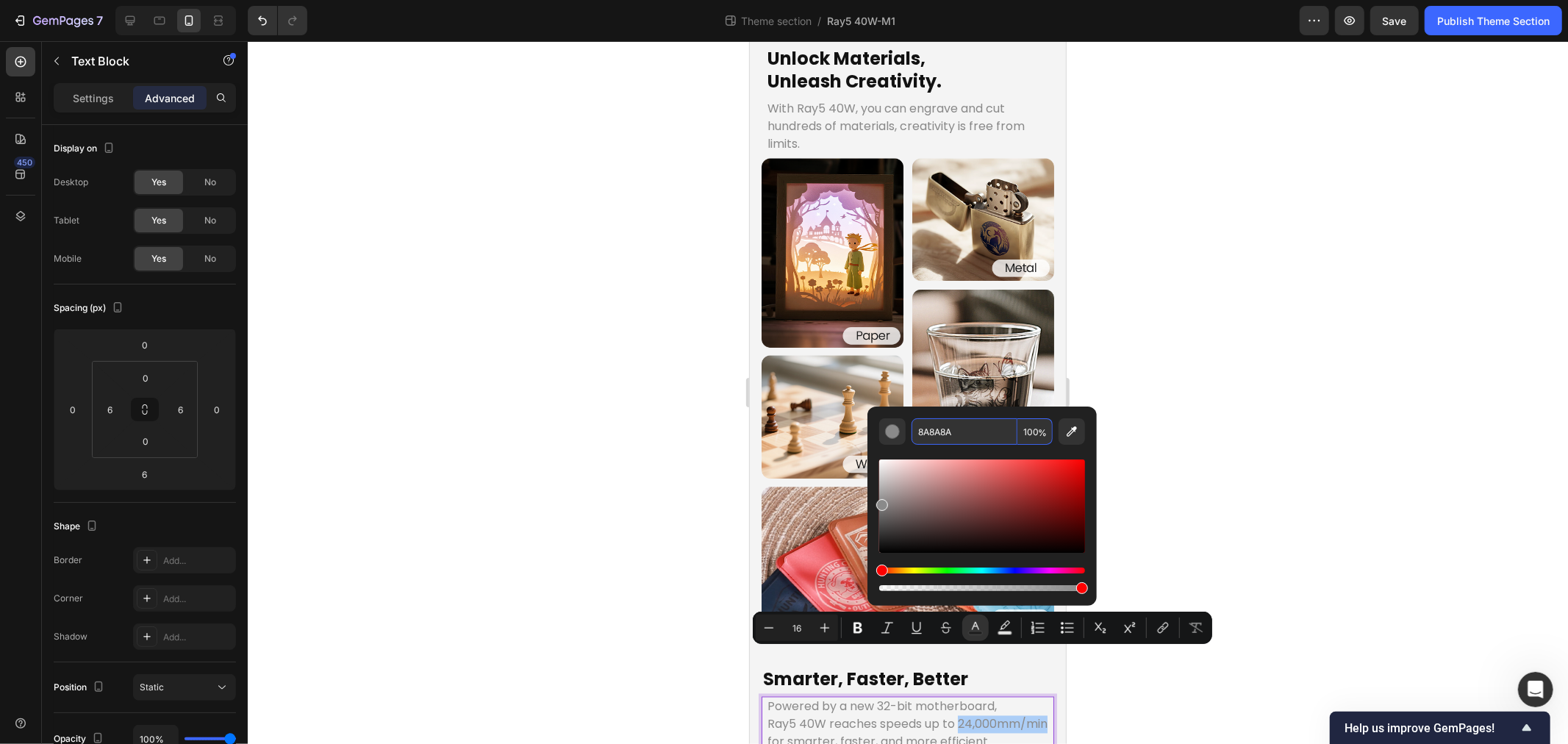
click at [960, 430] on input "8A8A8A" at bounding box center [965, 431] width 106 height 26
paste input "FFA920"
type input "FFA920"
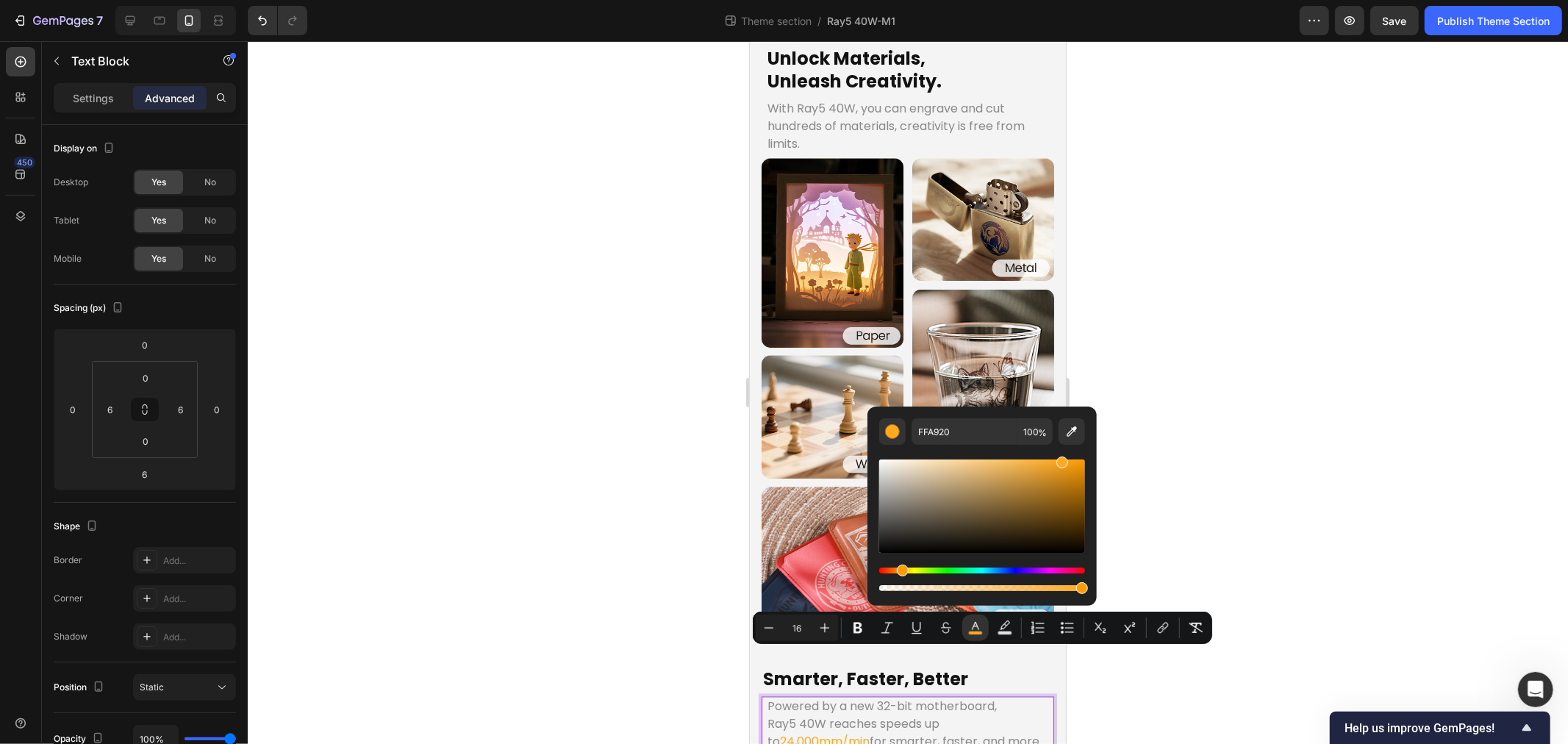
click at [496, 480] on div at bounding box center [908, 393] width 1320 height 703
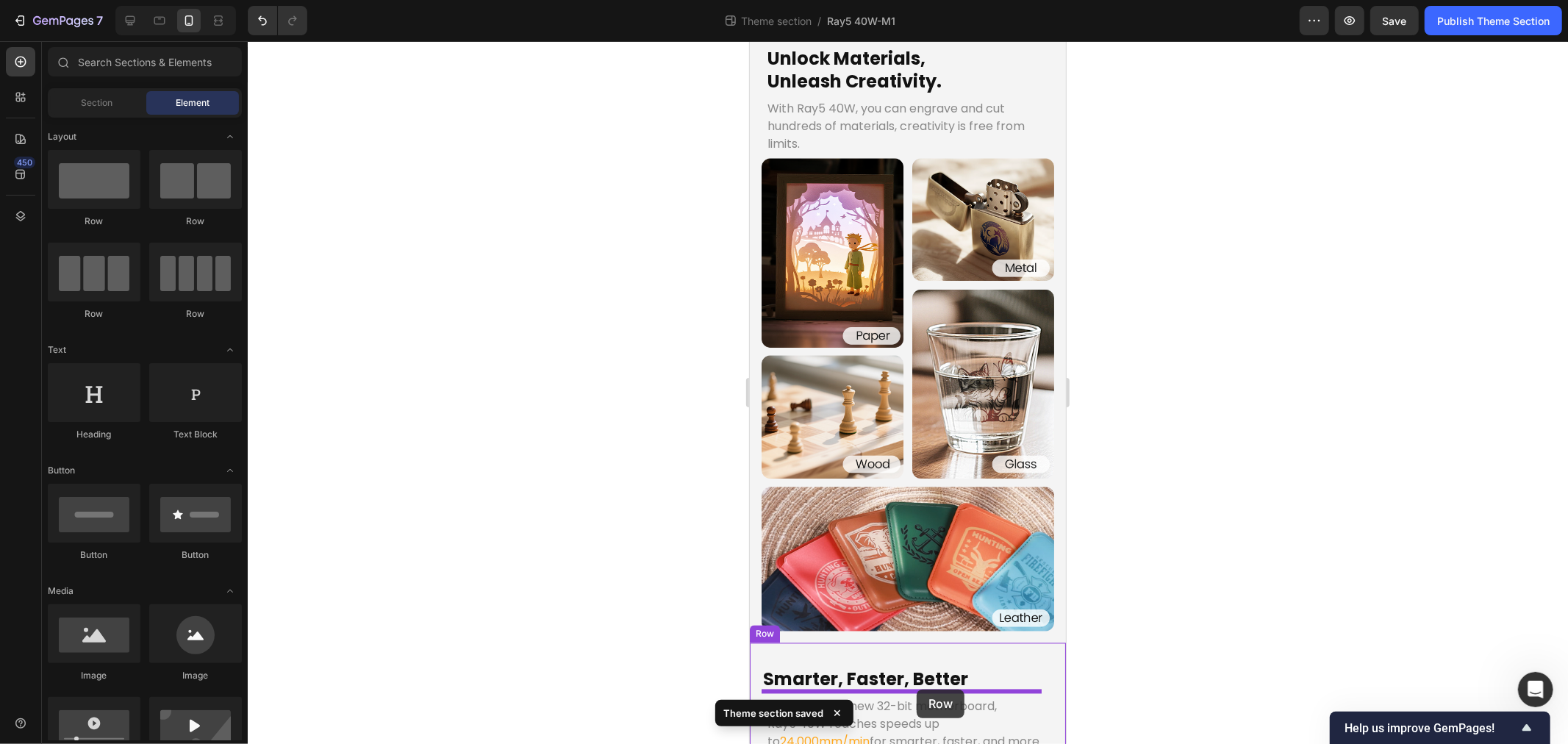
drag, startPoint x: 1798, startPoint y: 780, endPoint x: 917, endPoint y: 689, distance: 885.7
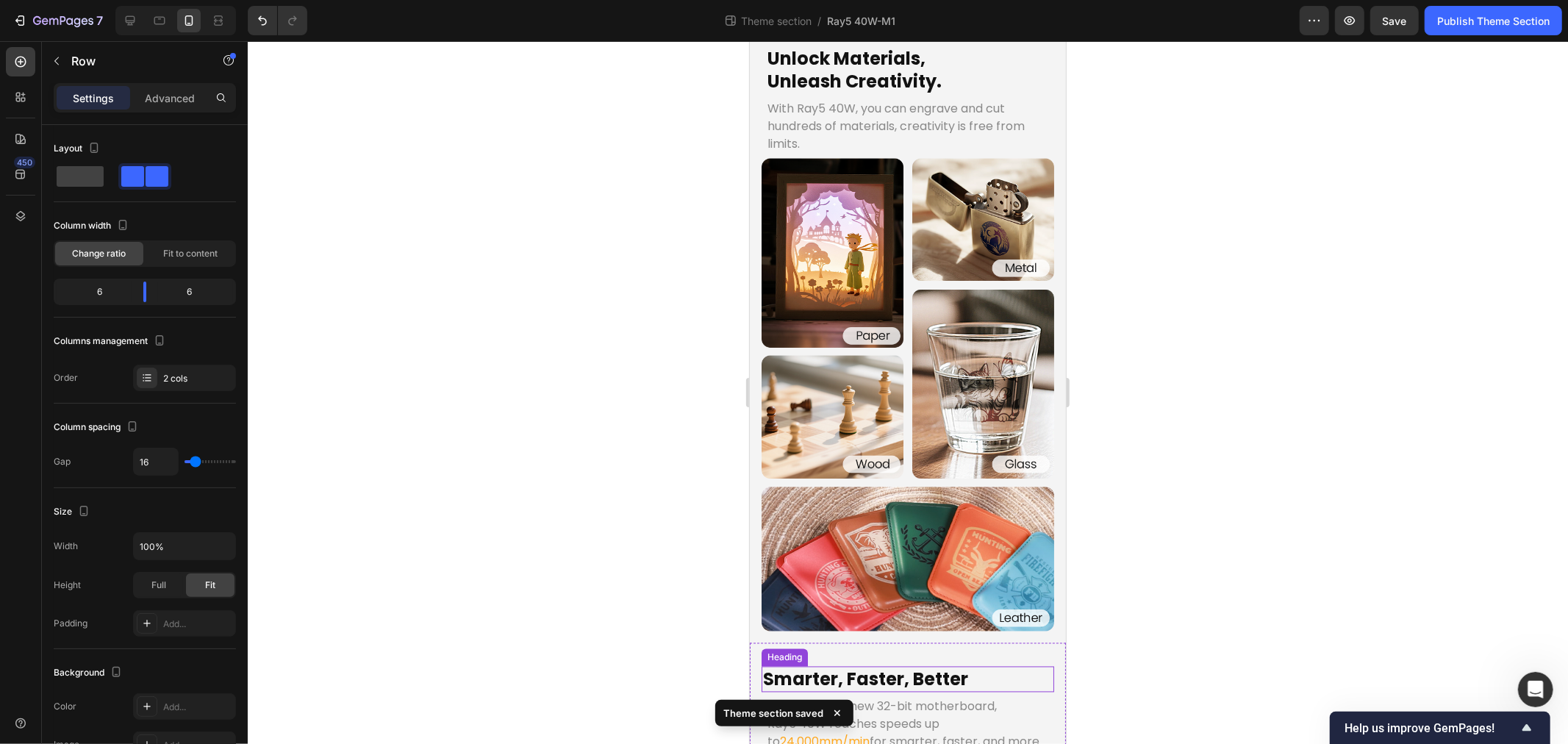
scroll to position [2063, 0]
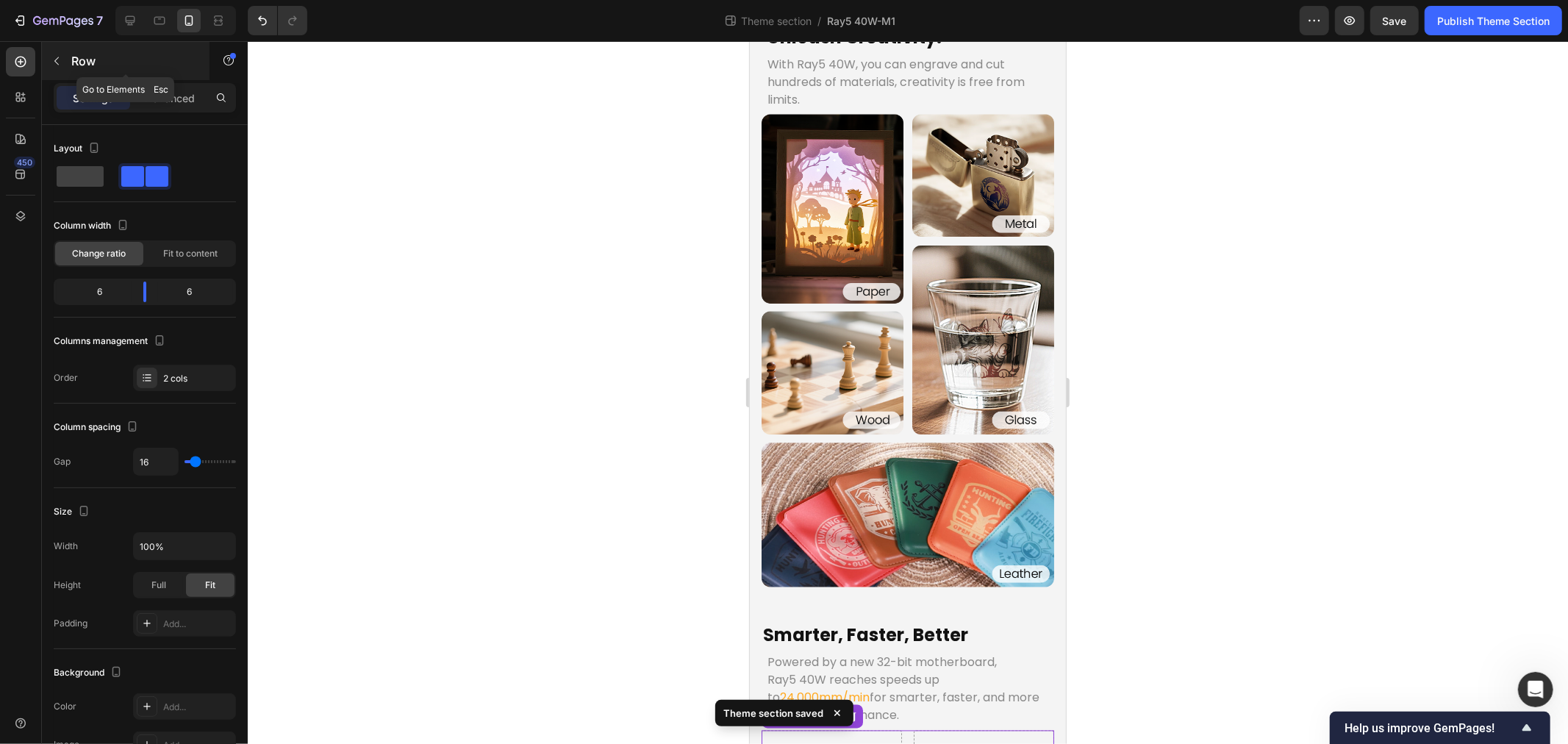
click at [62, 63] on icon "button" at bounding box center [56, 61] width 12 height 12
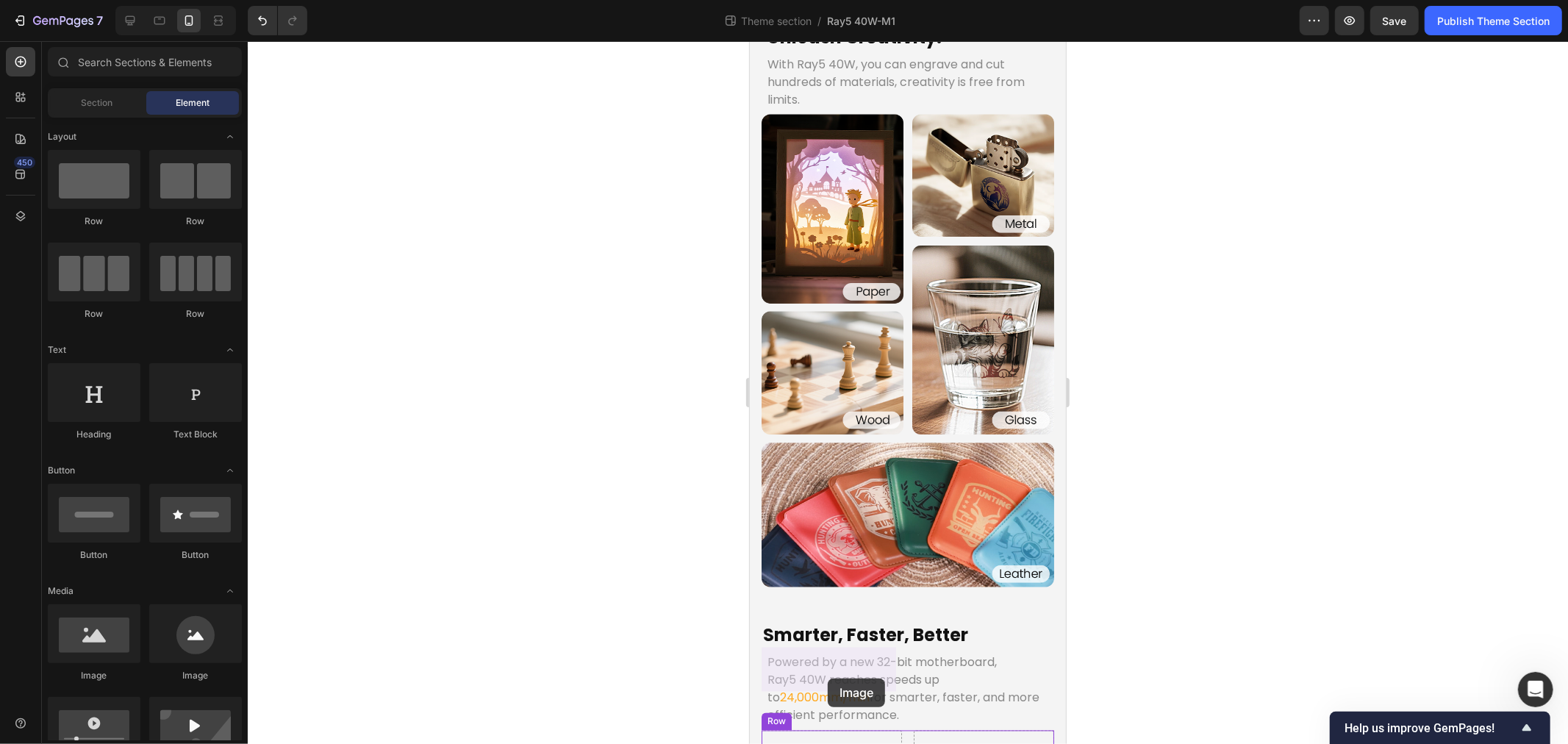
drag, startPoint x: 832, startPoint y: 667, endPoint x: 822, endPoint y: 669, distance: 10.2
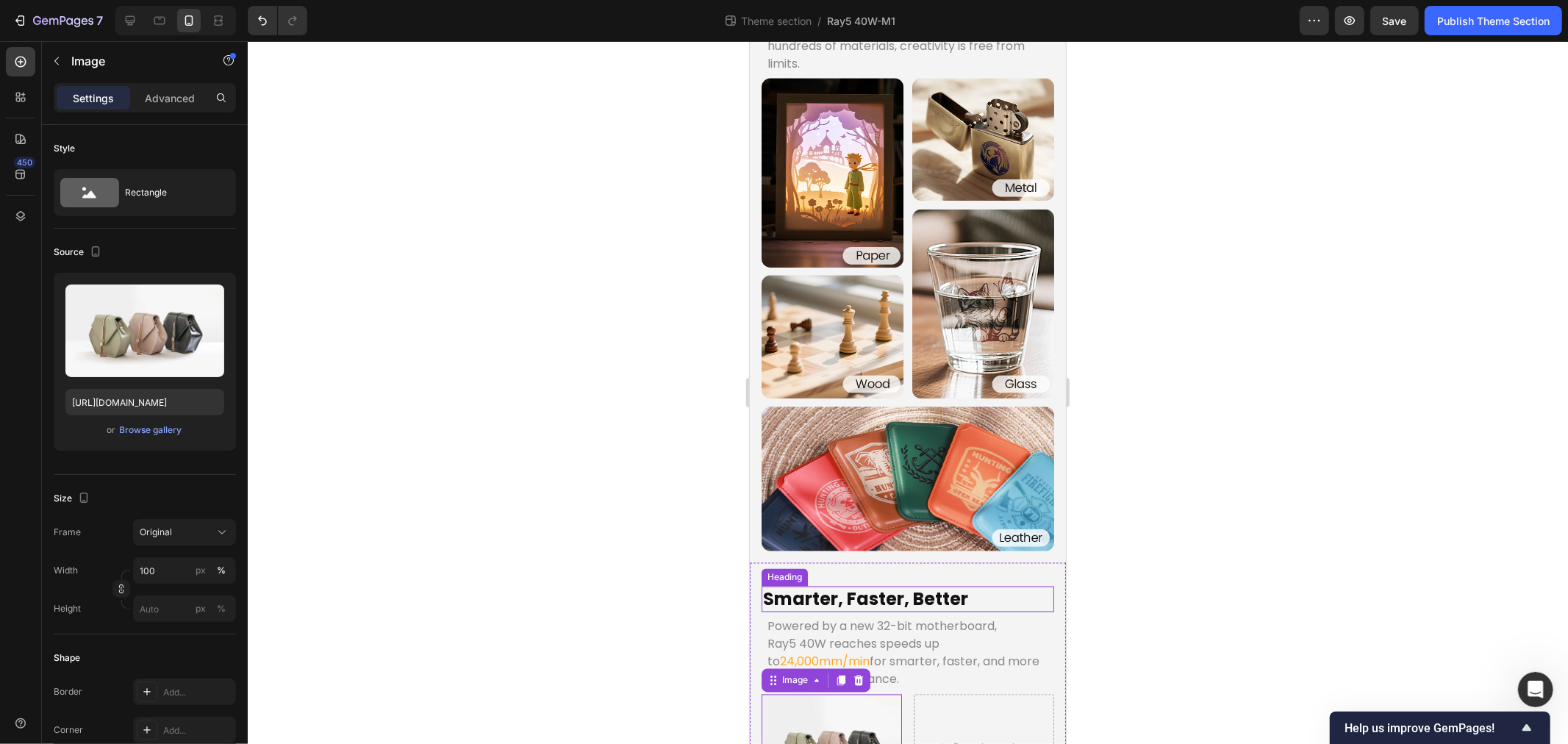
scroll to position [2119, 0]
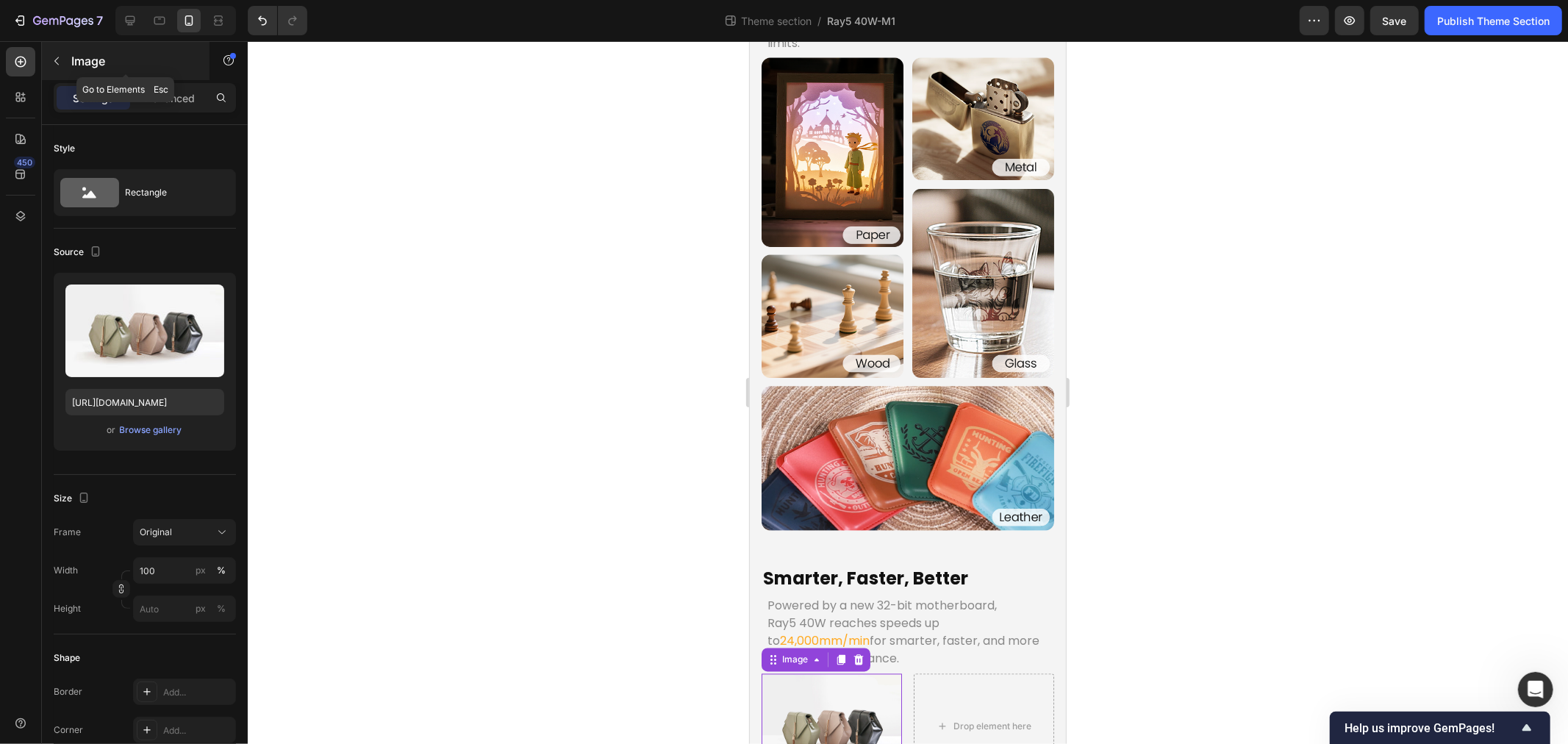
click at [62, 55] on icon "button" at bounding box center [56, 61] width 12 height 12
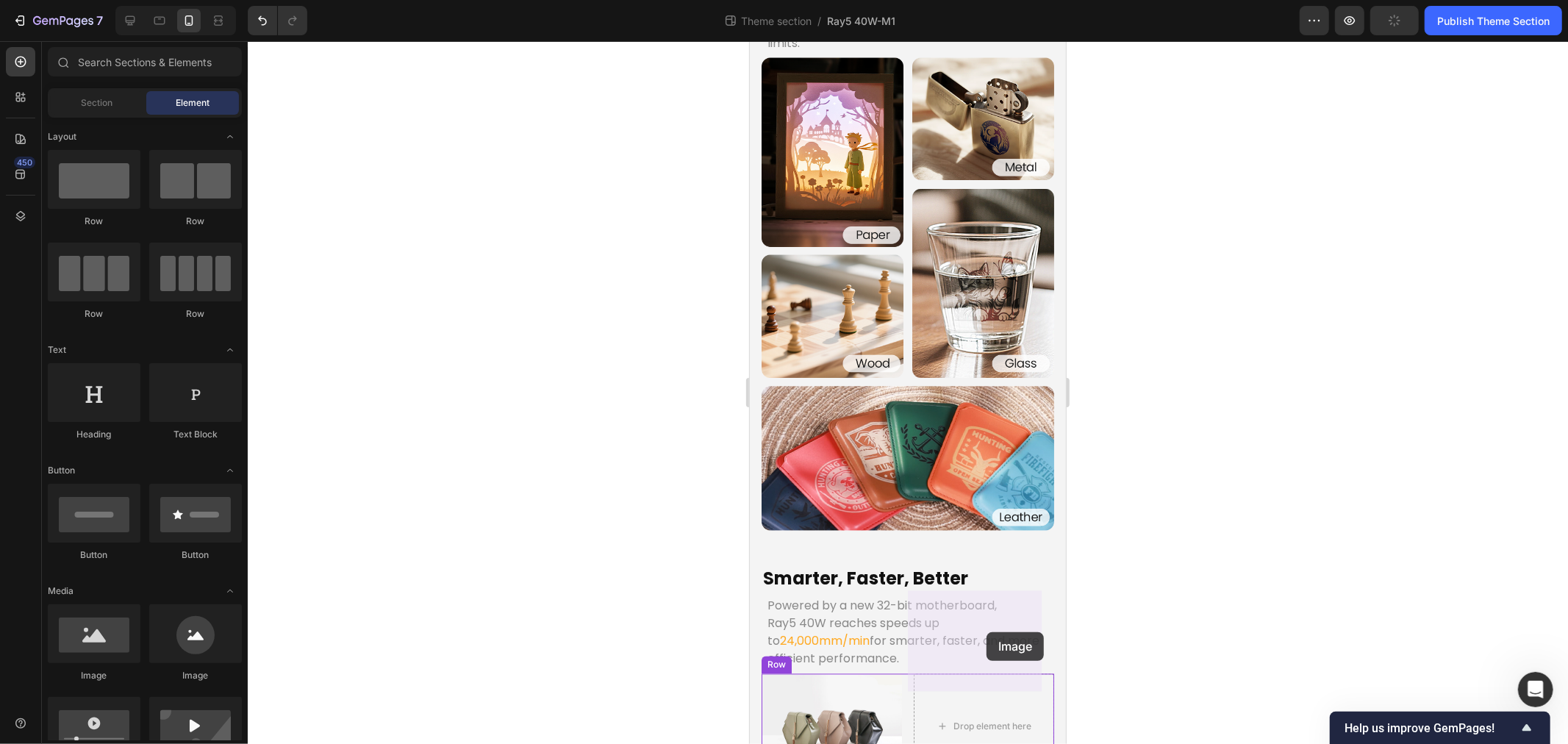
drag, startPoint x: 1662, startPoint y: 771, endPoint x: 984, endPoint y: 632, distance: 692.1
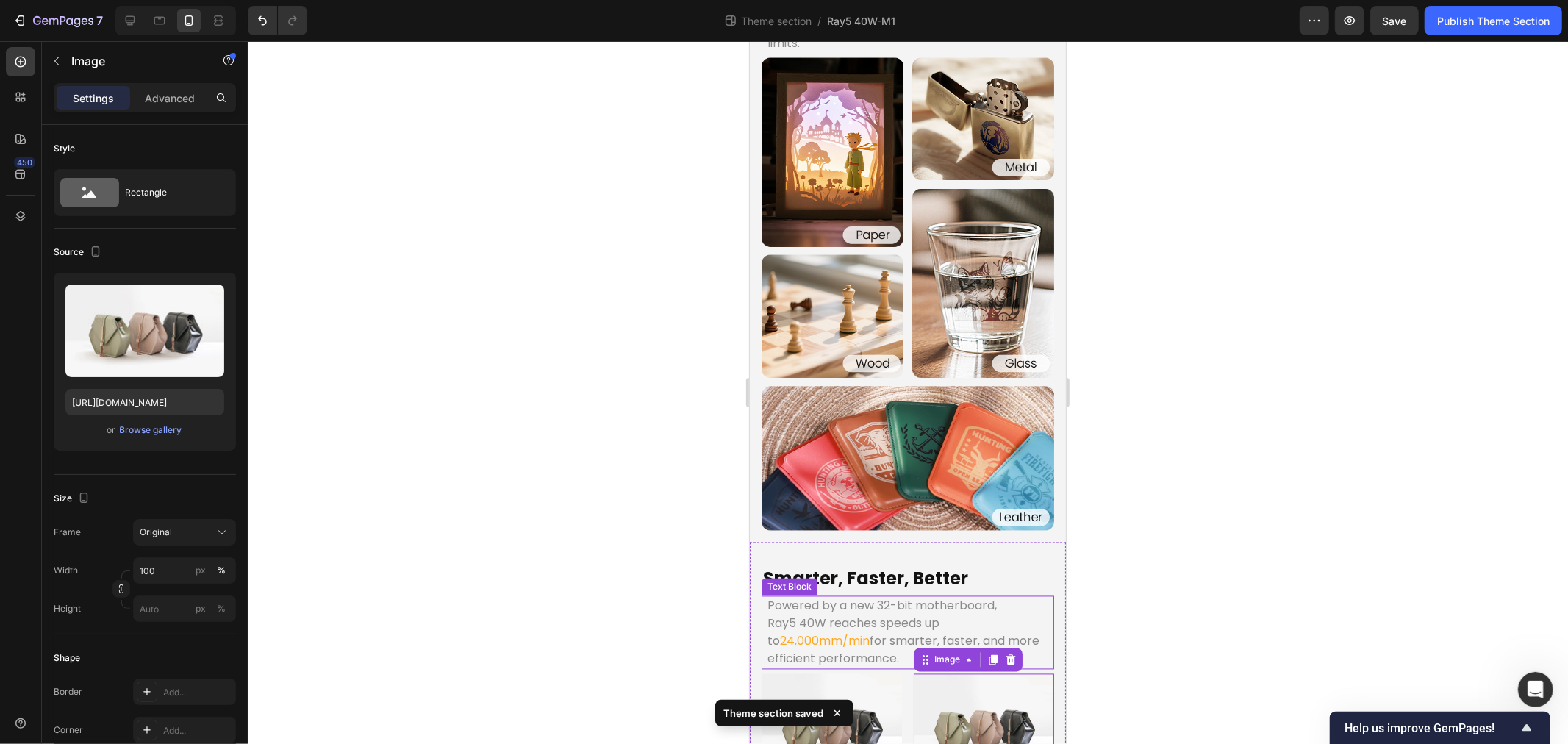
click at [811, 615] on p "Ray5 40W reaches speeds up to 24,000mm/min for smarter, faster, and more effici…" at bounding box center [908, 641] width 280 height 53
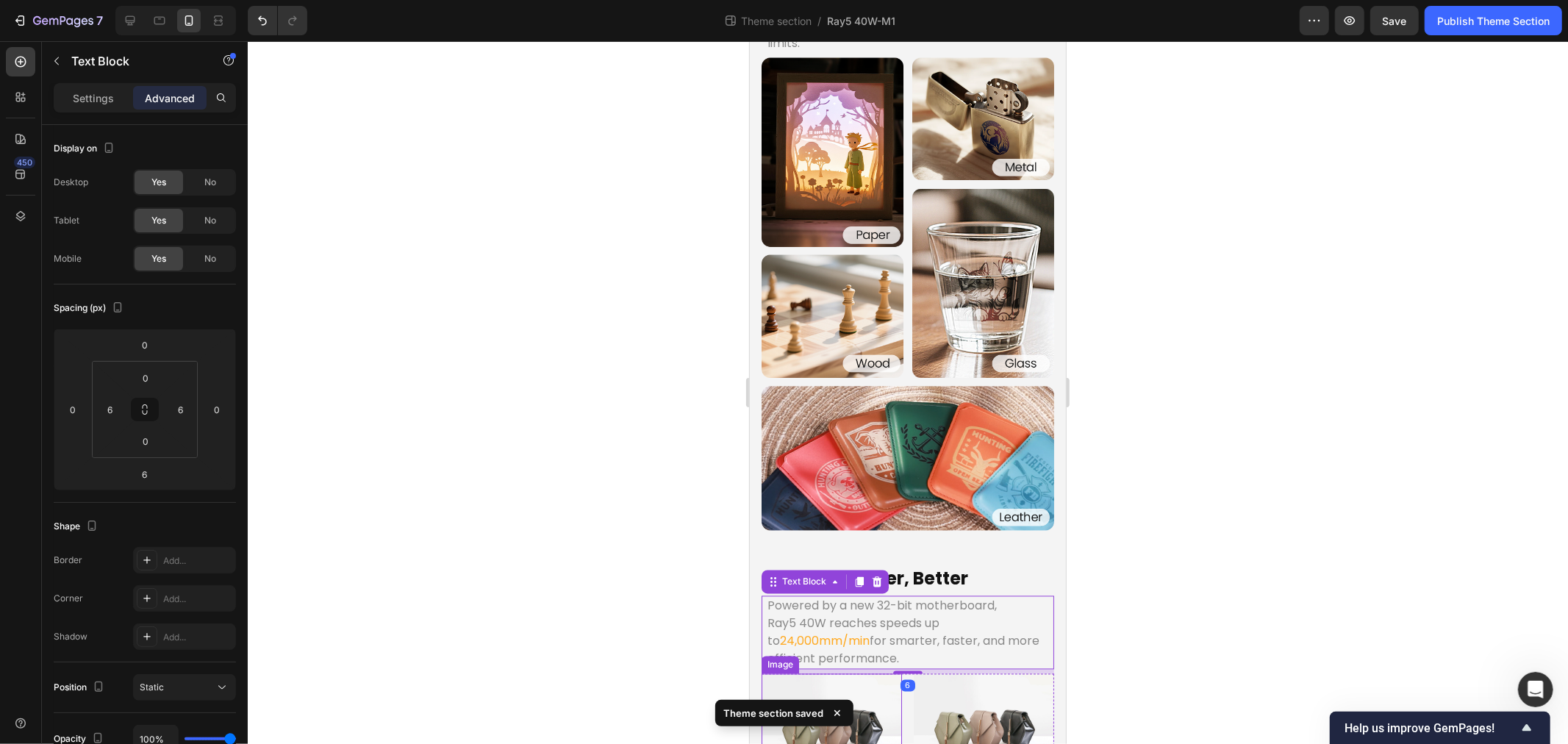
click at [858, 673] on img at bounding box center [831, 726] width 140 height 105
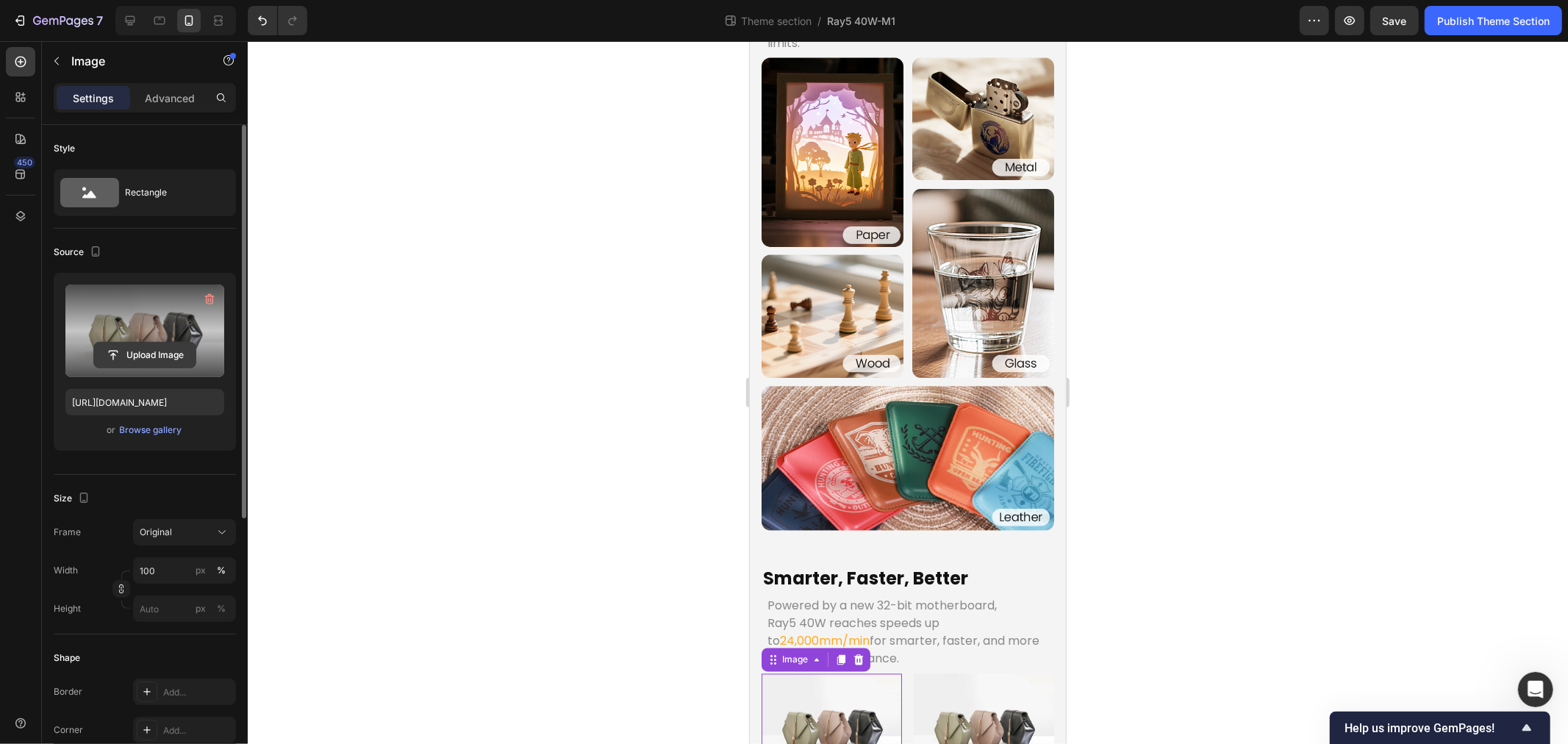
click at [150, 343] on input "file" at bounding box center [145, 356] width 101 height 25
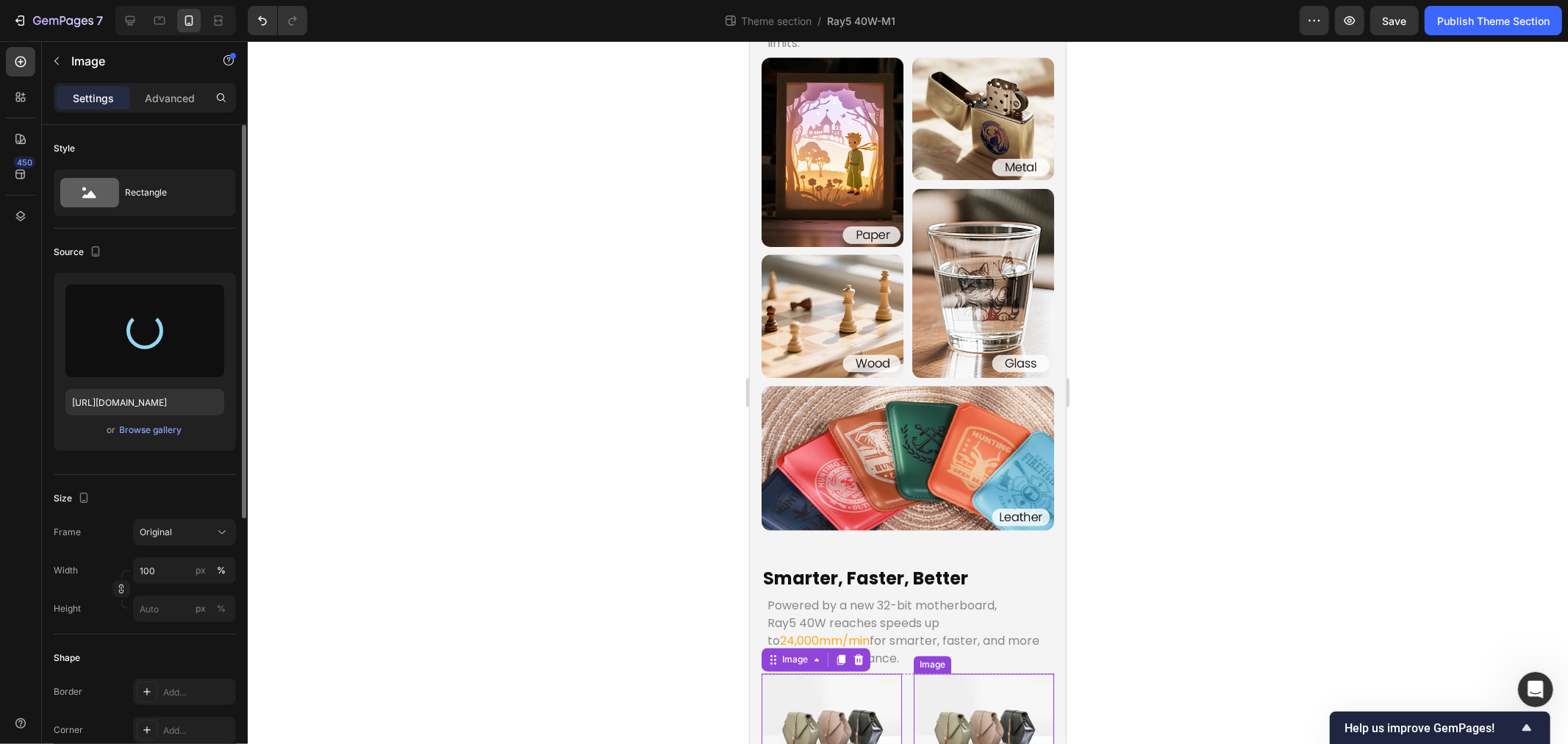
type input "https://cdn.shopify.com/s/files/1/0517/8812/0247/files/gempages_490436405370029…"
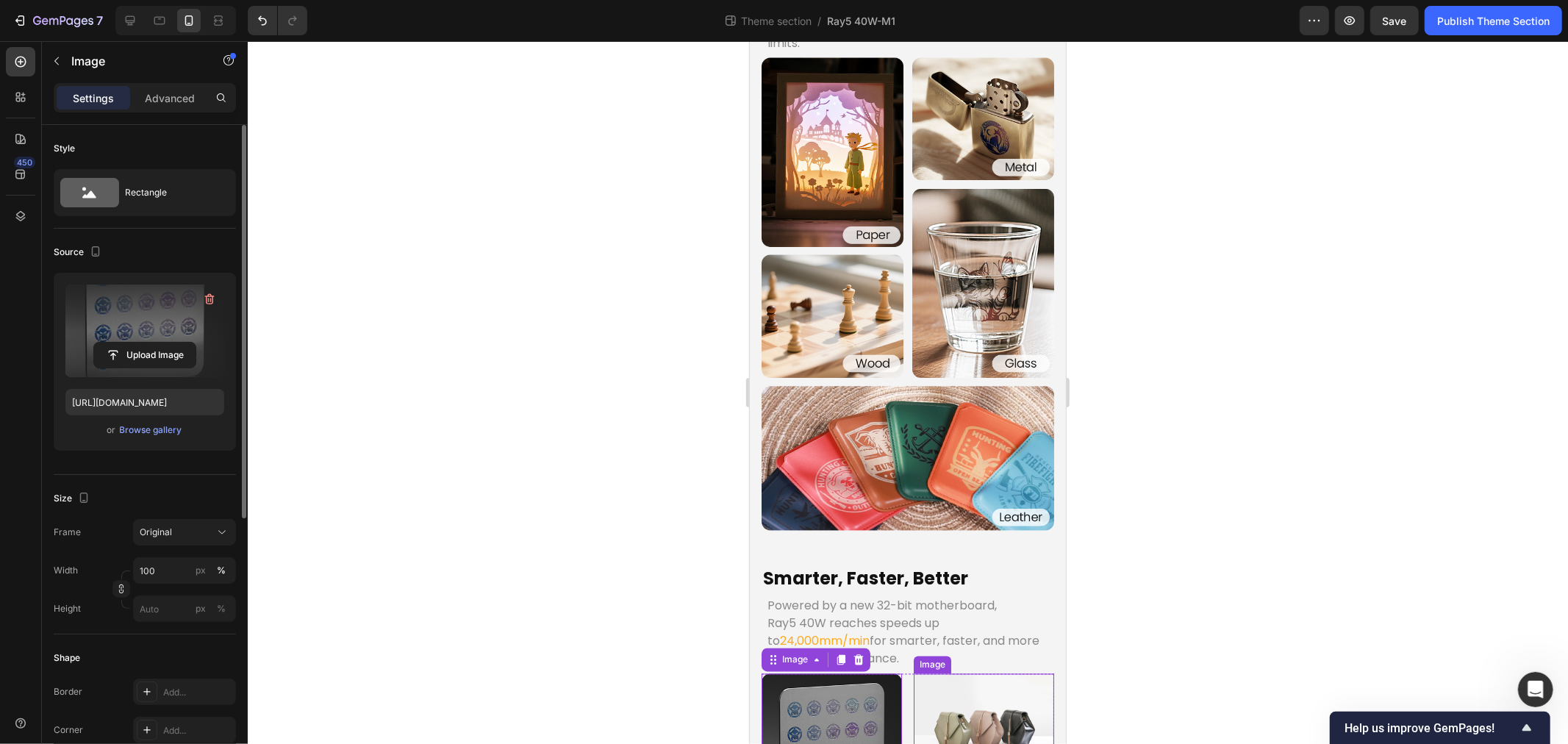
click at [967, 673] on img at bounding box center [983, 726] width 140 height 105
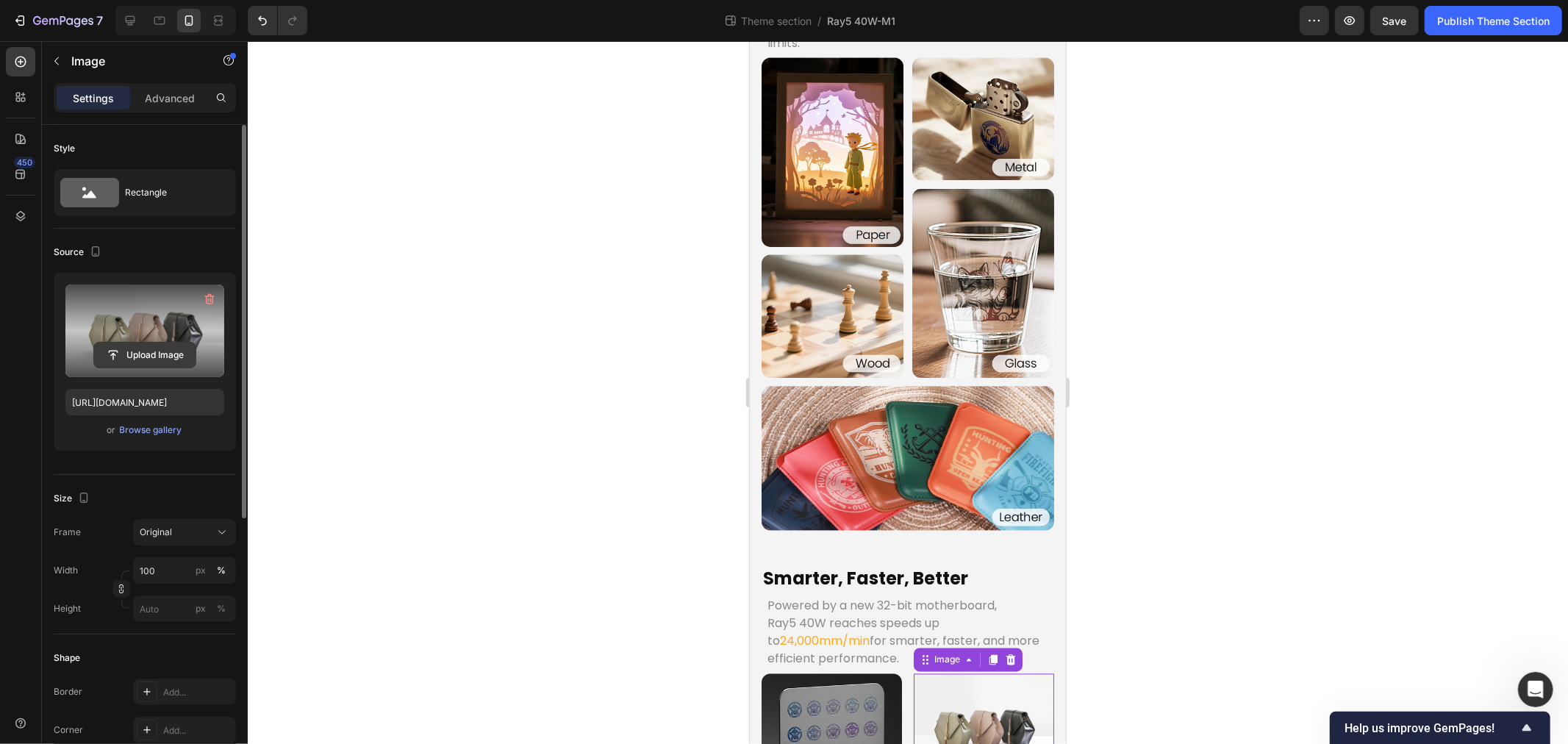
click at [149, 355] on input "file" at bounding box center [145, 356] width 101 height 25
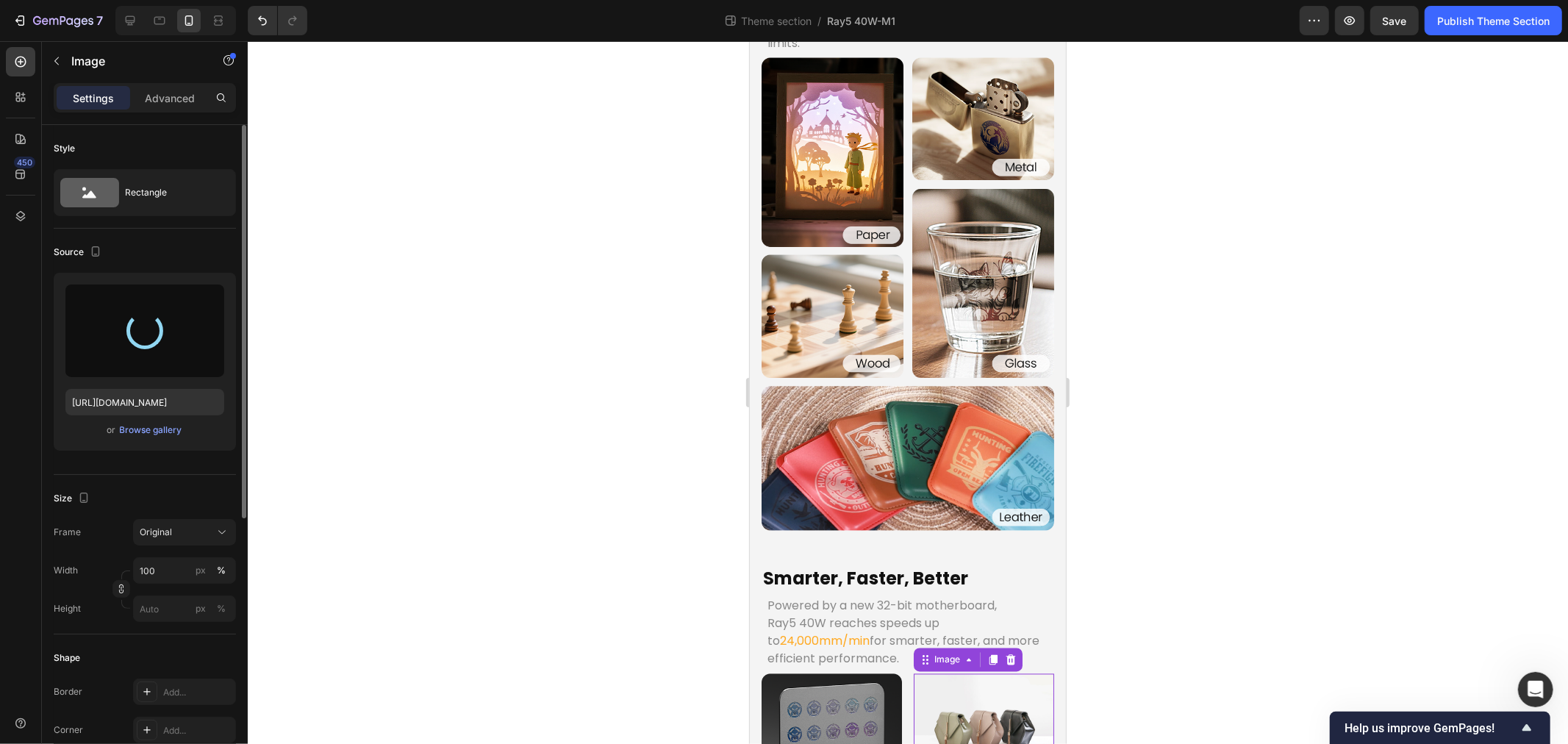
type input "https://cdn.shopify.com/s/files/1/0517/8812/0247/files/gempages_490436405370029…"
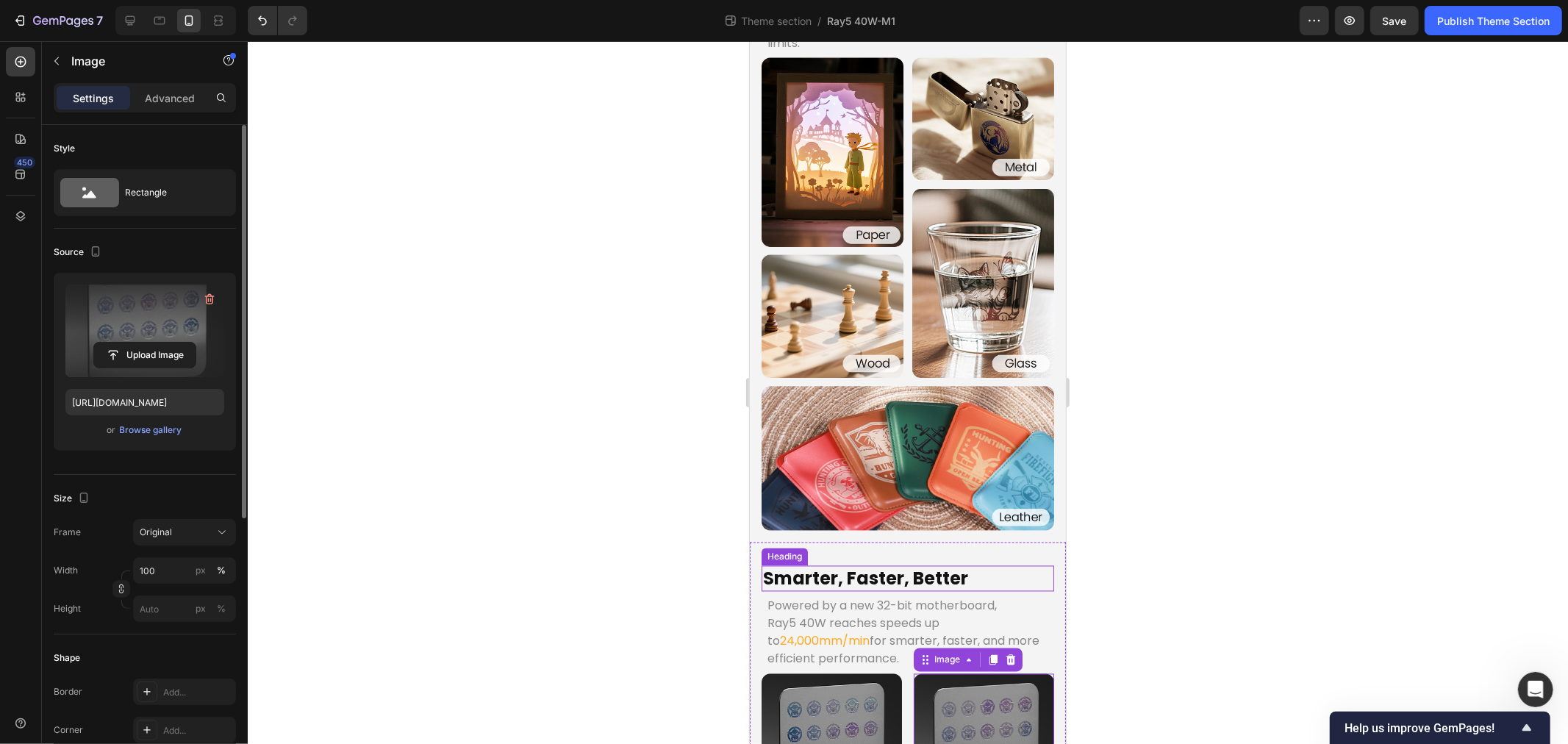
scroll to position [2177, 0]
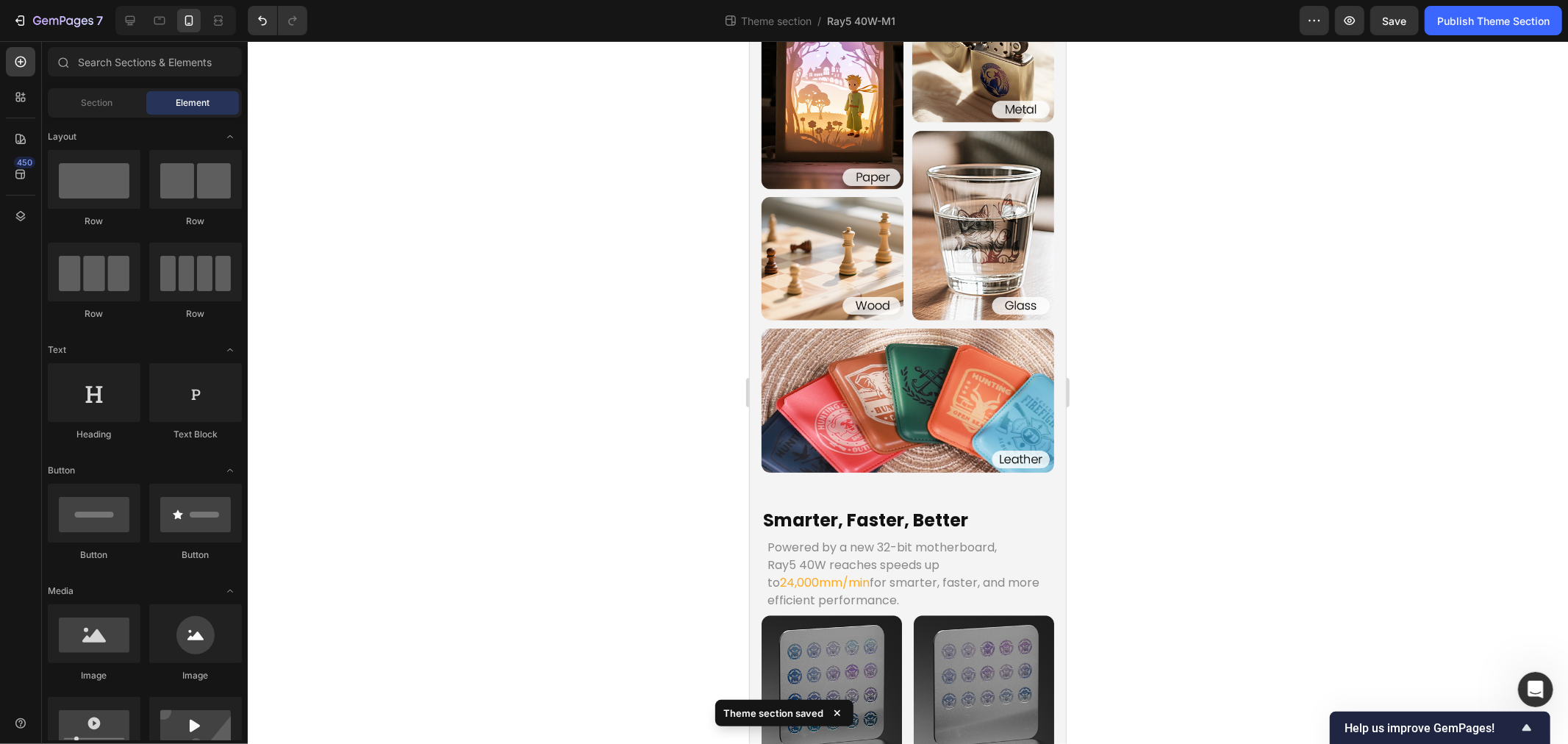
click at [553, 501] on div at bounding box center [908, 393] width 1320 height 703
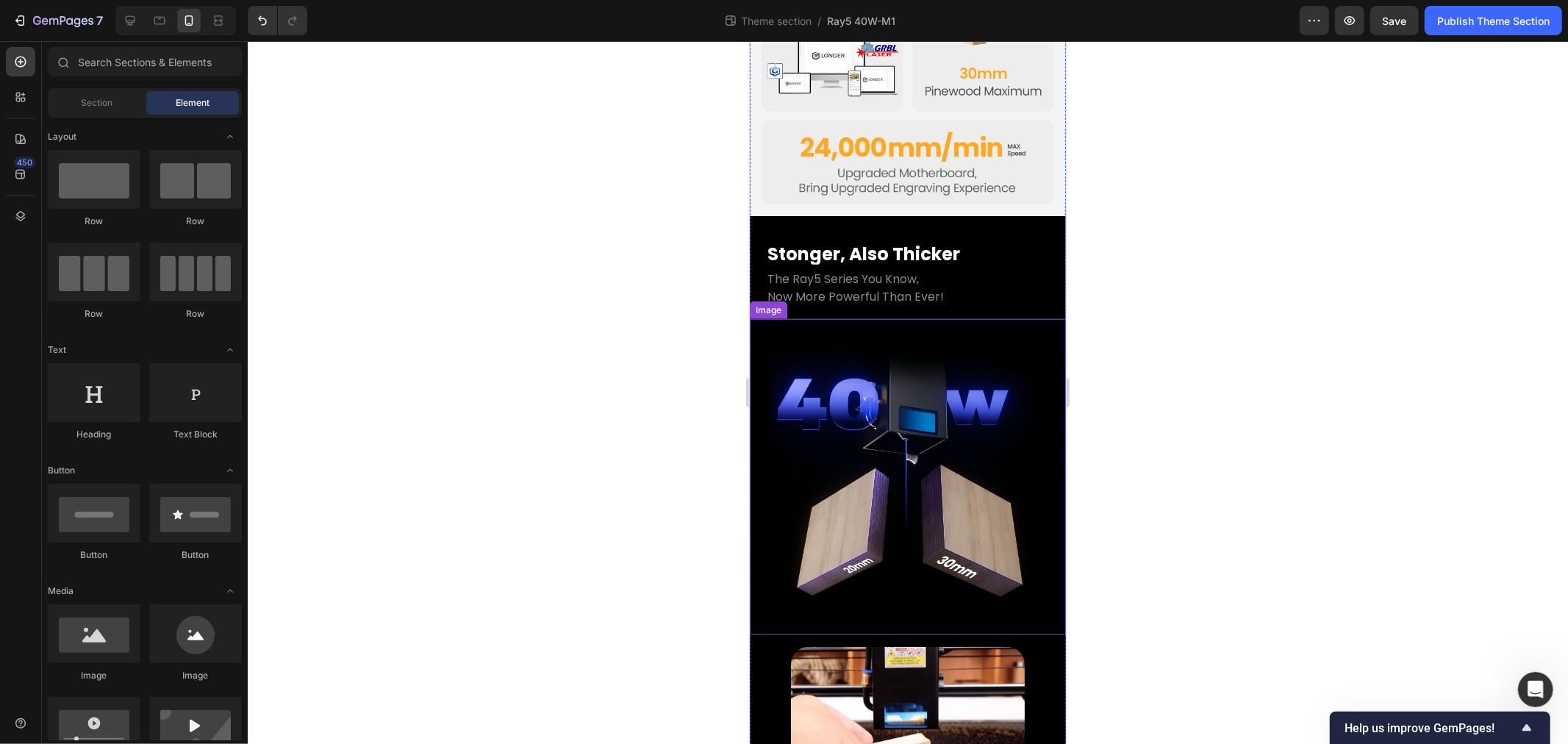
scroll to position [1033, 0]
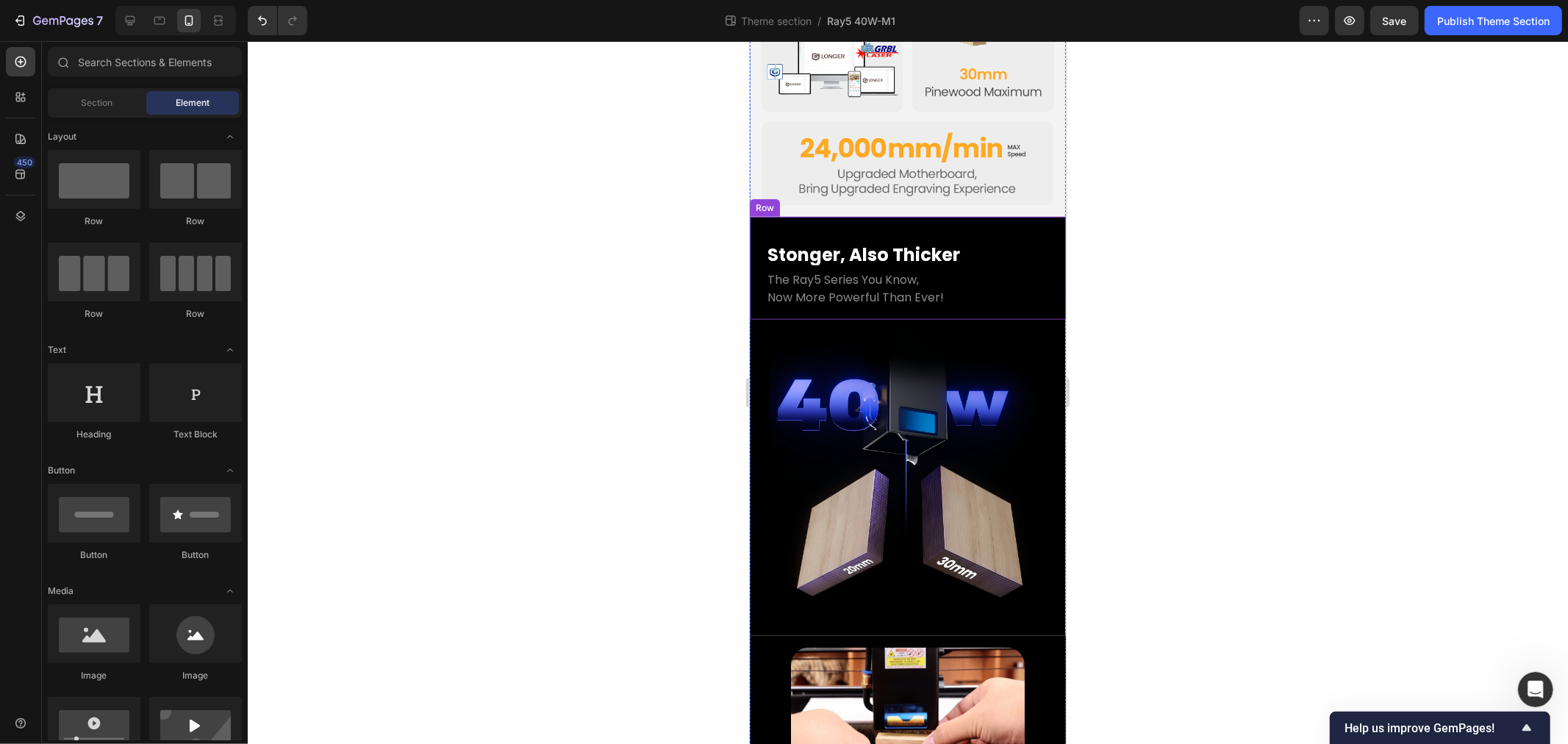
click at [756, 216] on div "Stonger, Also Thicker Heading The Ray5 Series You Know, Now More Powerful Than …" at bounding box center [907, 268] width 316 height 103
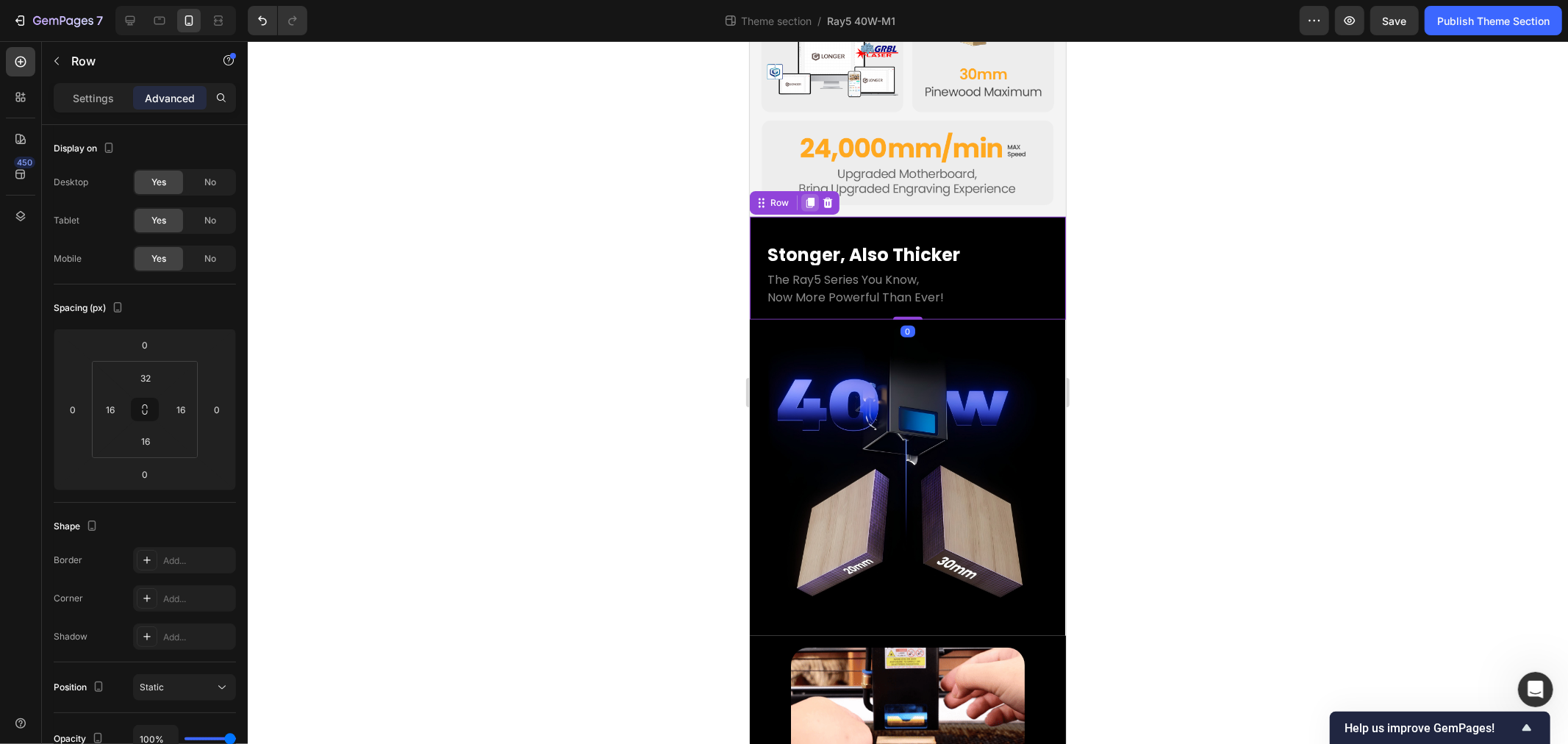
click at [806, 197] on icon at bounding box center [810, 202] width 8 height 10
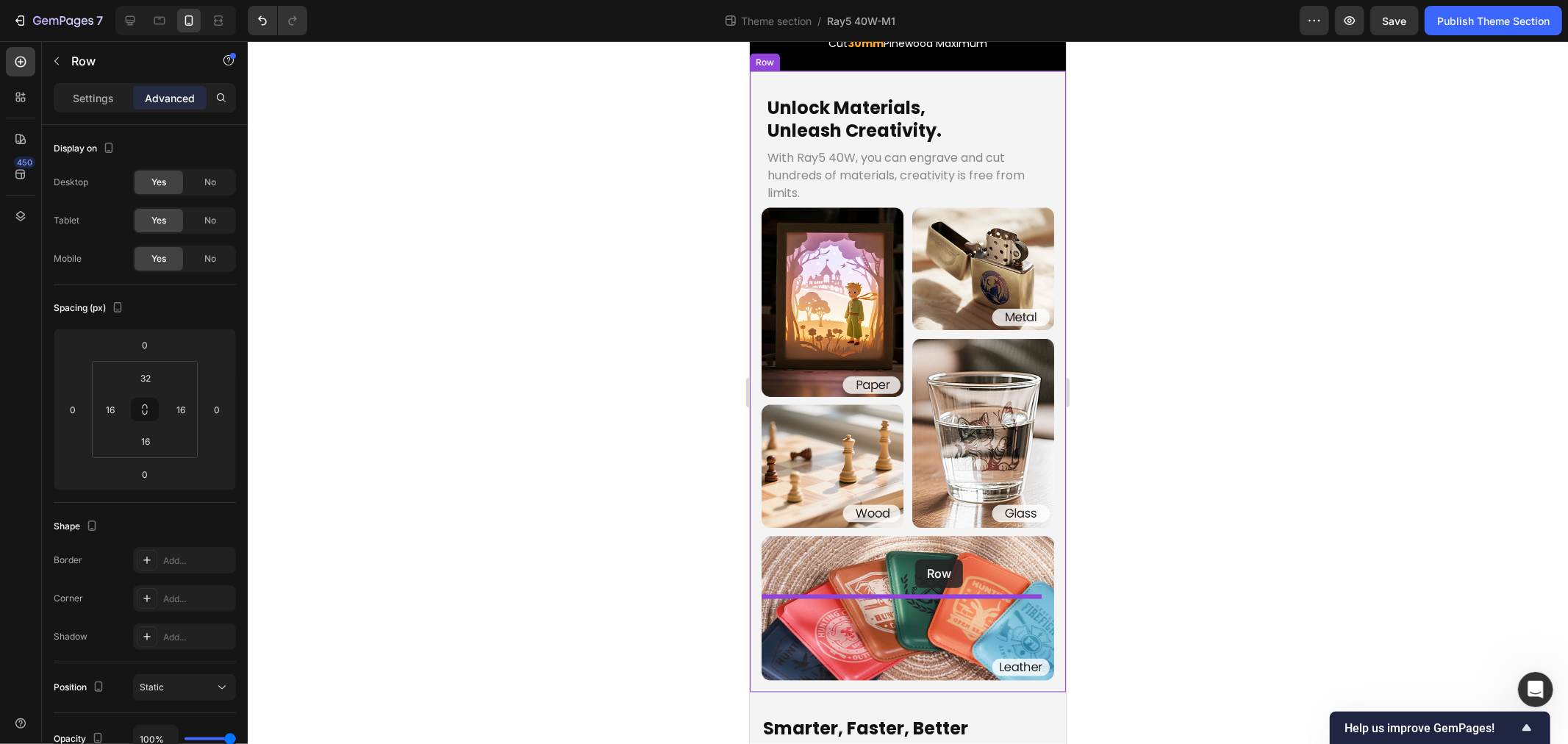
scroll to position [2280, 0]
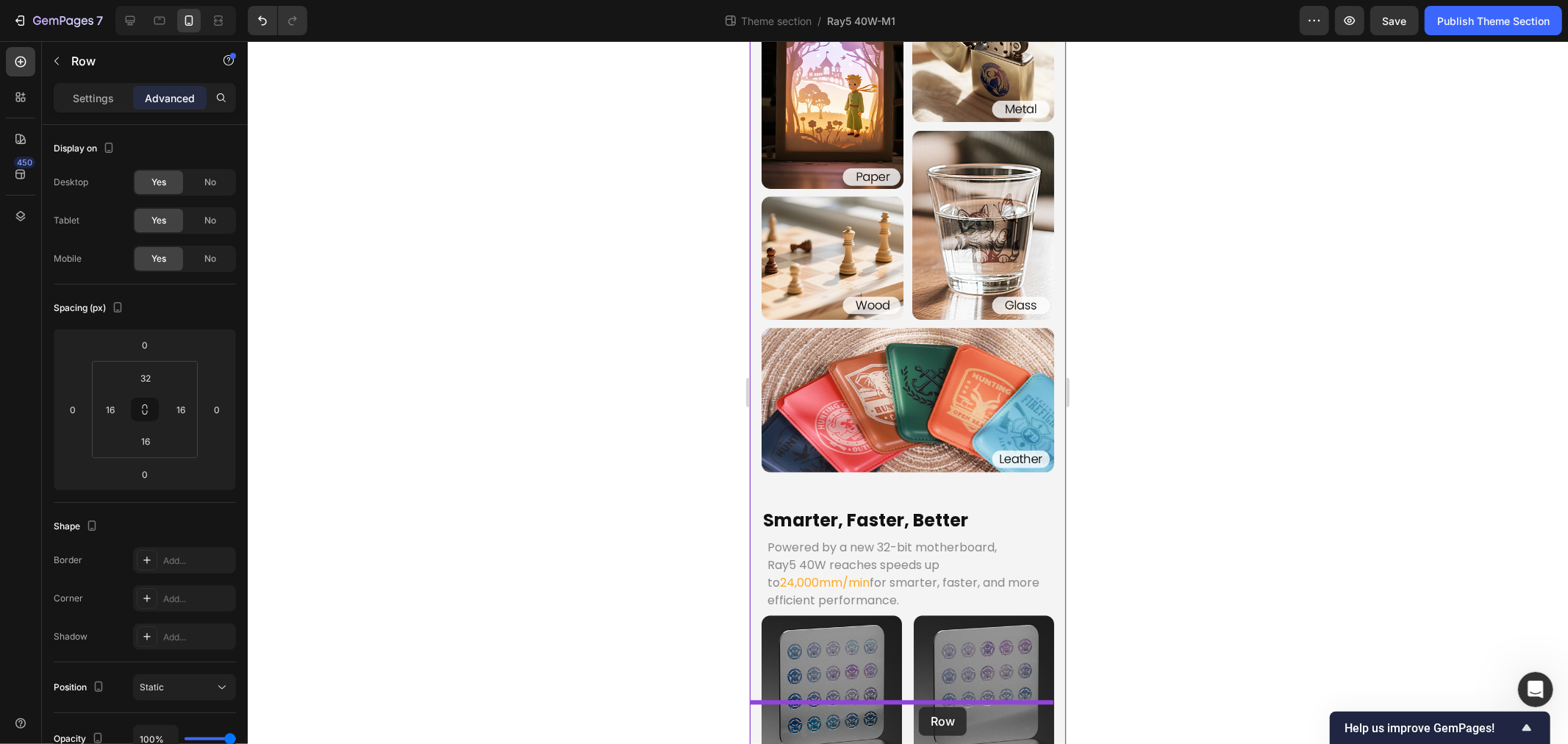
drag, startPoint x: 764, startPoint y: 265, endPoint x: 918, endPoint y: 707, distance: 468.1
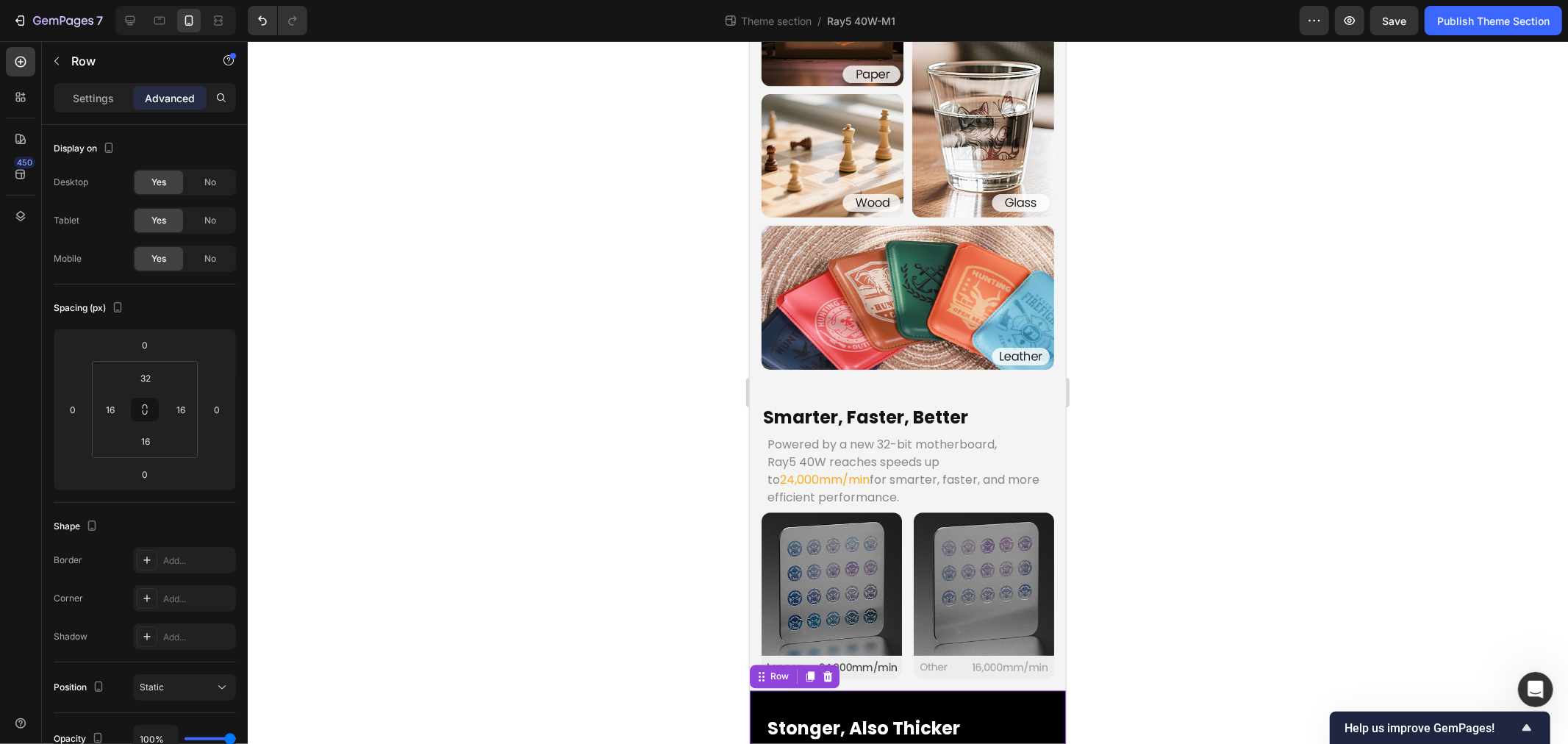
click at [603, 650] on div at bounding box center [908, 393] width 1320 height 703
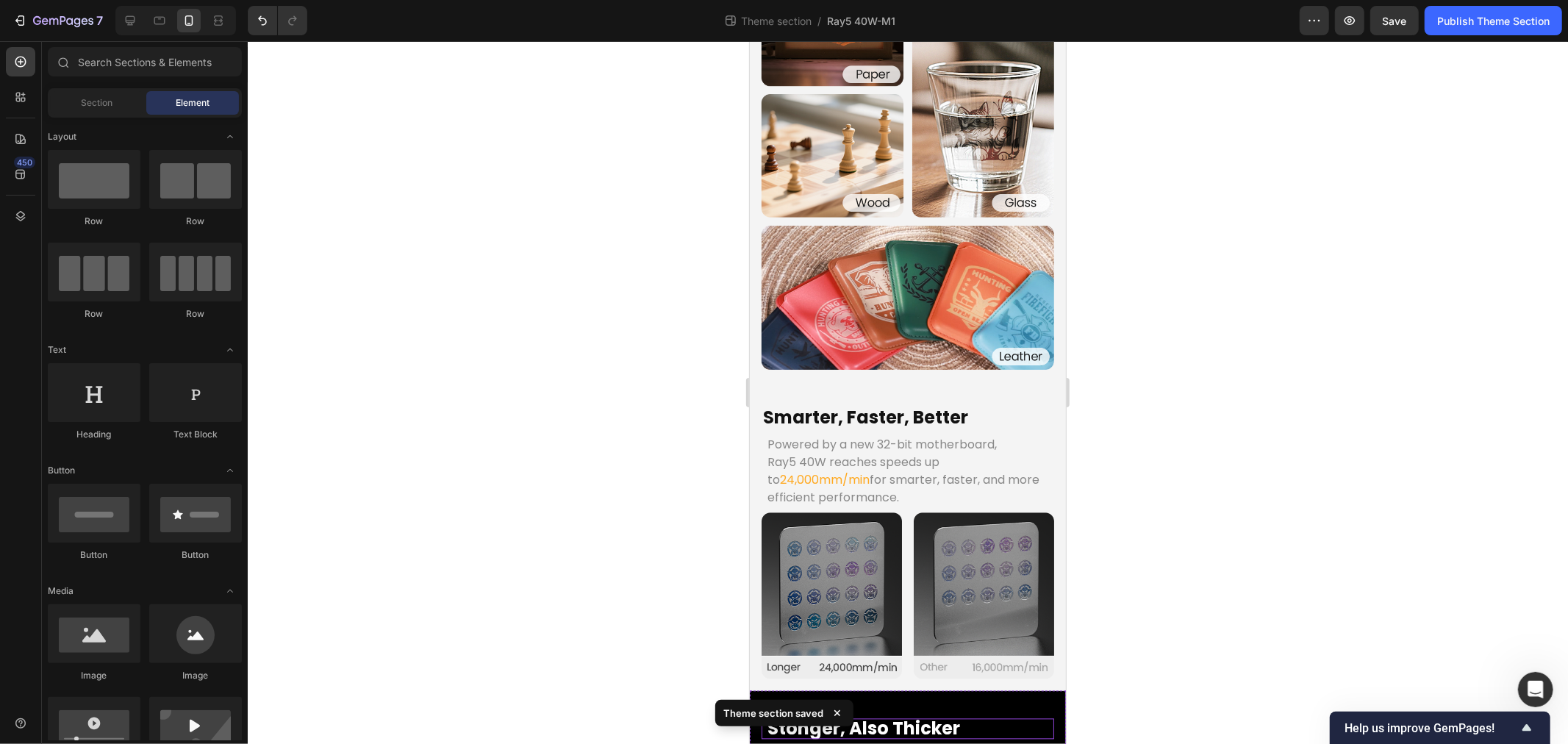
click at [851, 714] on div "Stonger, Also Thicker Heading The Ray5 Series You Know, Now More Powerful Than …" at bounding box center [907, 748] width 292 height 68
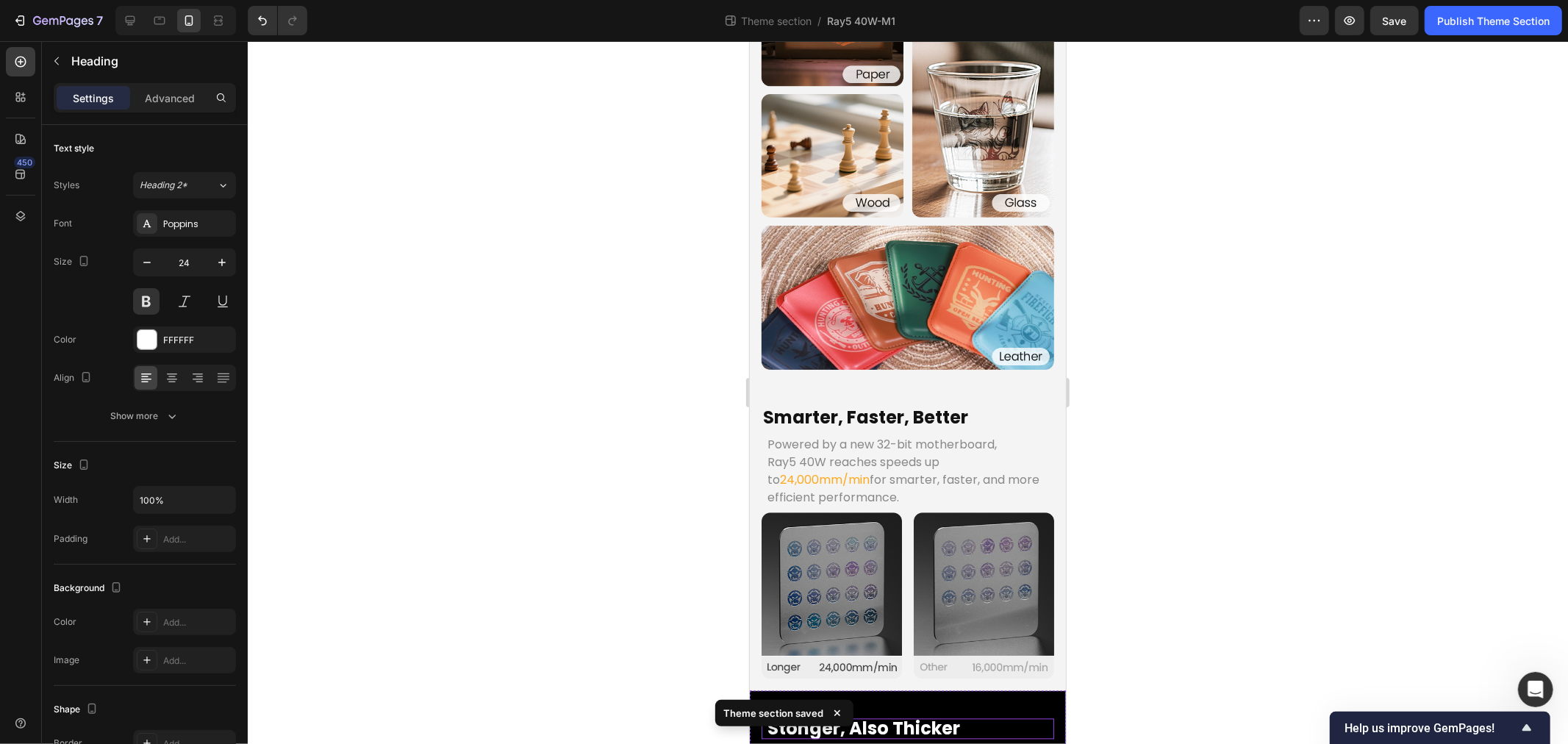
click at [851, 719] on h2 "Stonger, Also Thicker" at bounding box center [908, 729] width 284 height 21
click at [895, 719] on h2 "Stonger, Also Thicker" at bounding box center [908, 729] width 284 height 21
click at [952, 720] on p "Stonger, Also Thicker" at bounding box center [908, 730] width 280 height 18
click at [950, 719] on p "Built-in Air Assist for Perfect Precision" at bounding box center [908, 736] width 280 height 35
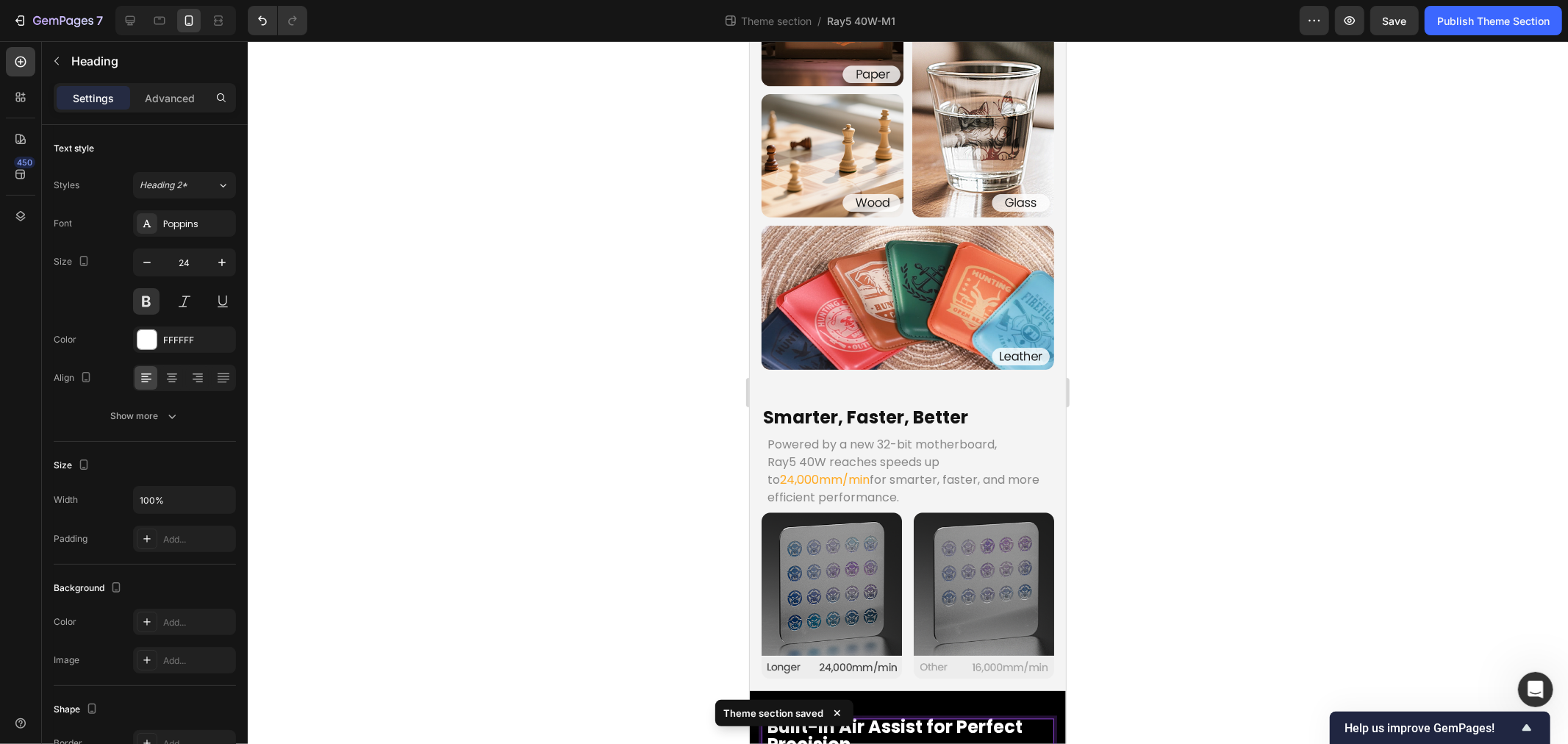
click at [924, 719] on p "Built-in Air Assist for Perfect Precision" at bounding box center [908, 736] width 280 height 35
click at [579, 621] on div at bounding box center [908, 393] width 1320 height 703
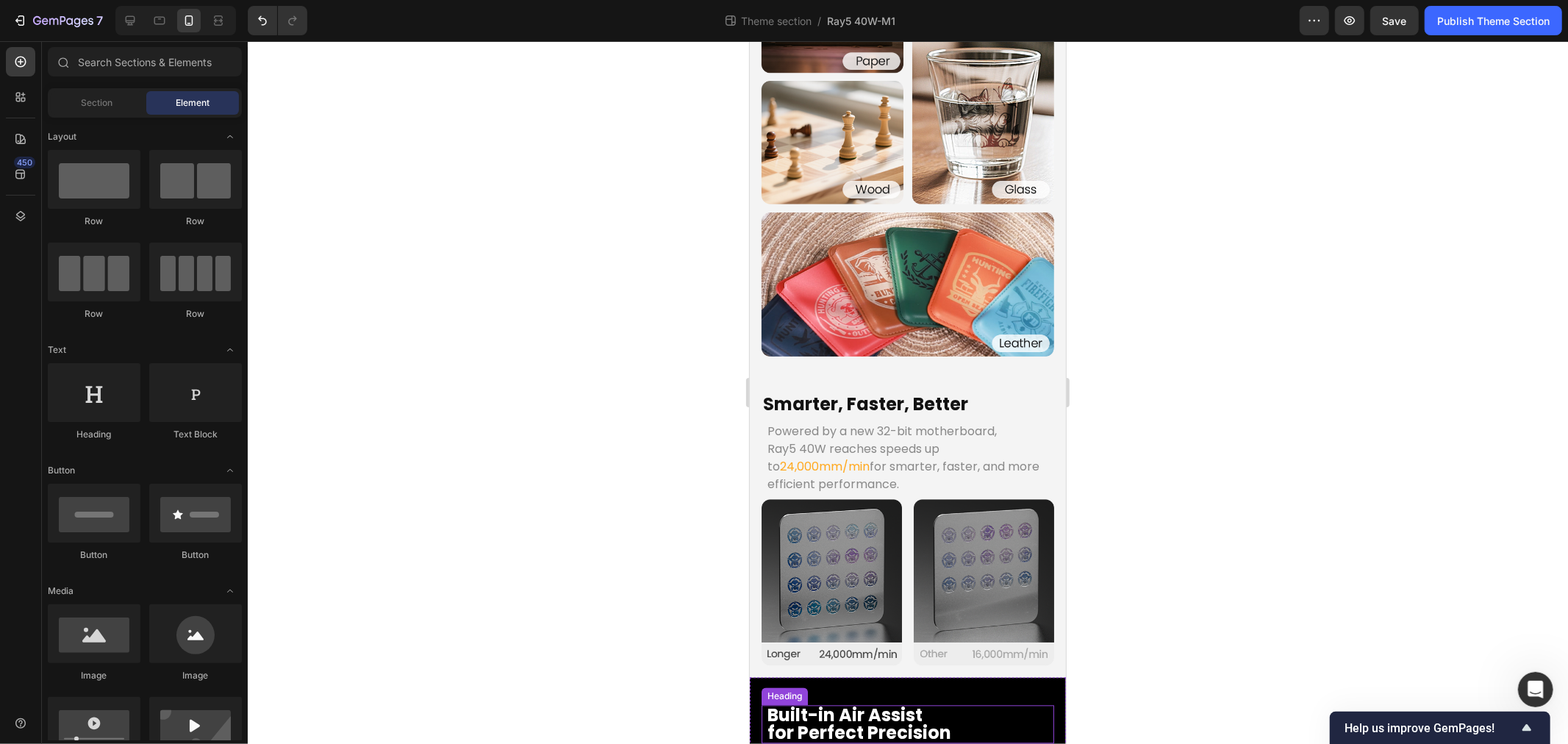
scroll to position [2297, 0]
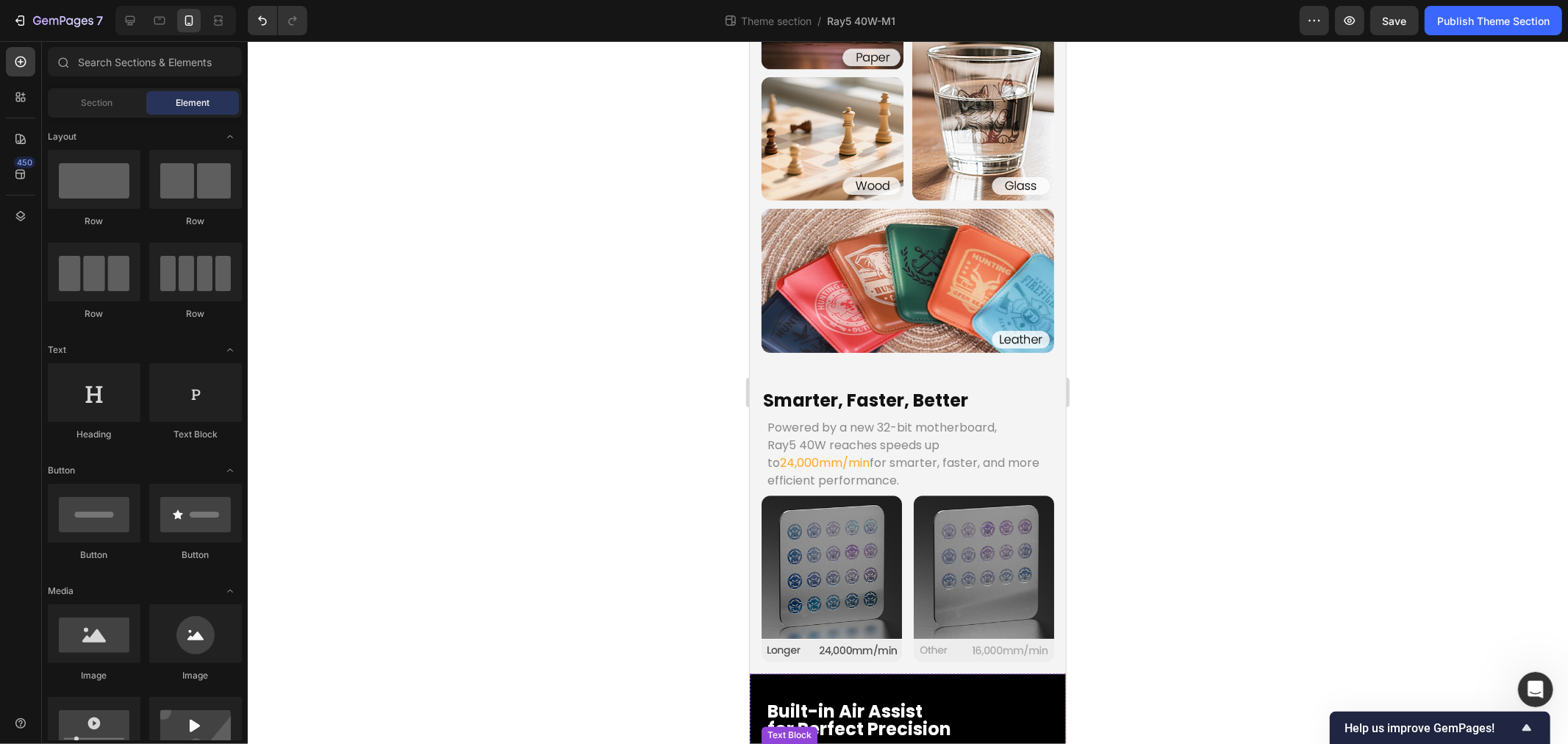
click at [881, 744] on p "The Ray5 Series You Know," at bounding box center [908, 755] width 280 height 18
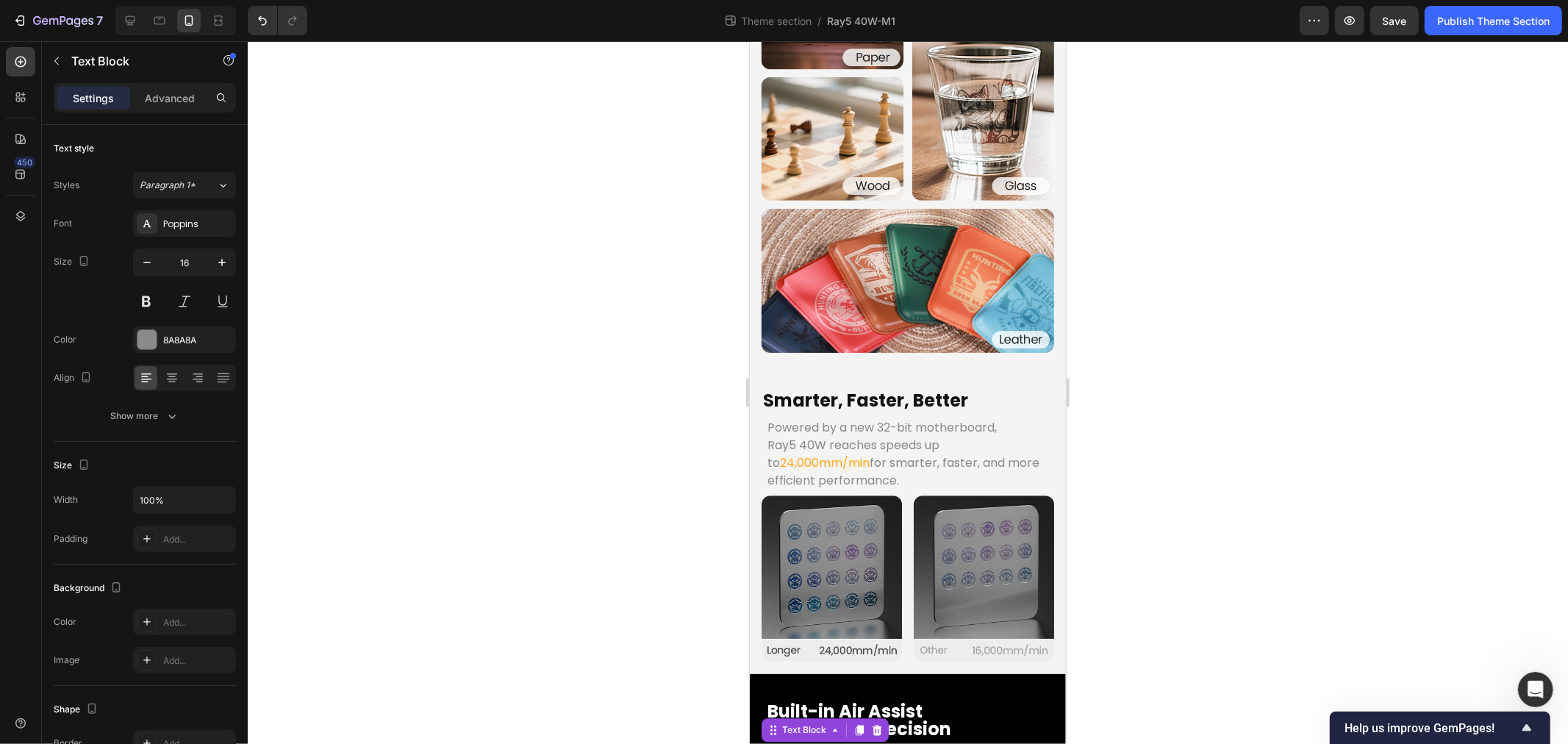
drag, startPoint x: 889, startPoint y: 694, endPoint x: 872, endPoint y: 680, distance: 22.0
drag, startPoint x: 407, startPoint y: 574, endPoint x: 90, endPoint y: 520, distance: 321.6
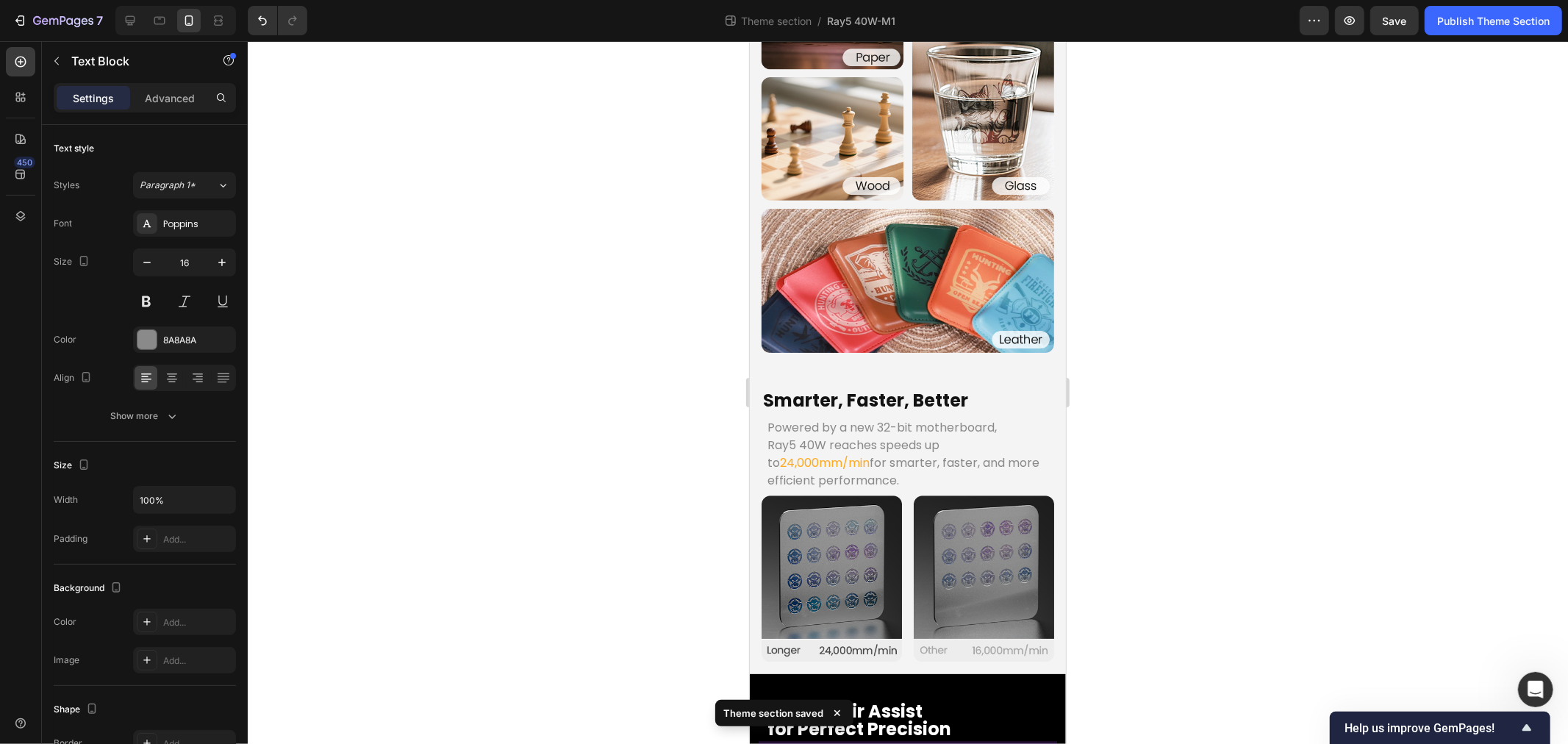
click at [407, 574] on div at bounding box center [908, 393] width 1320 height 703
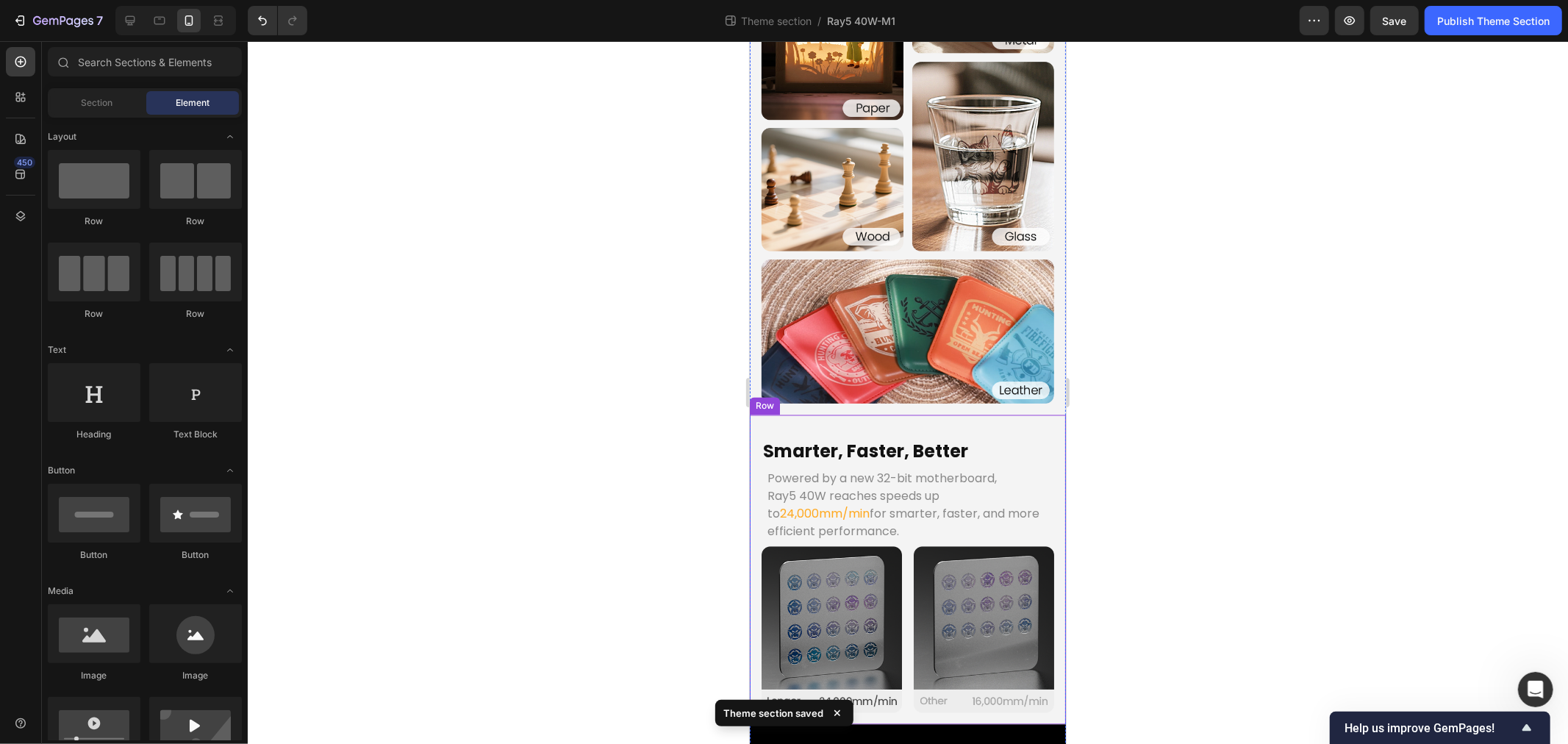
scroll to position [2151, 0]
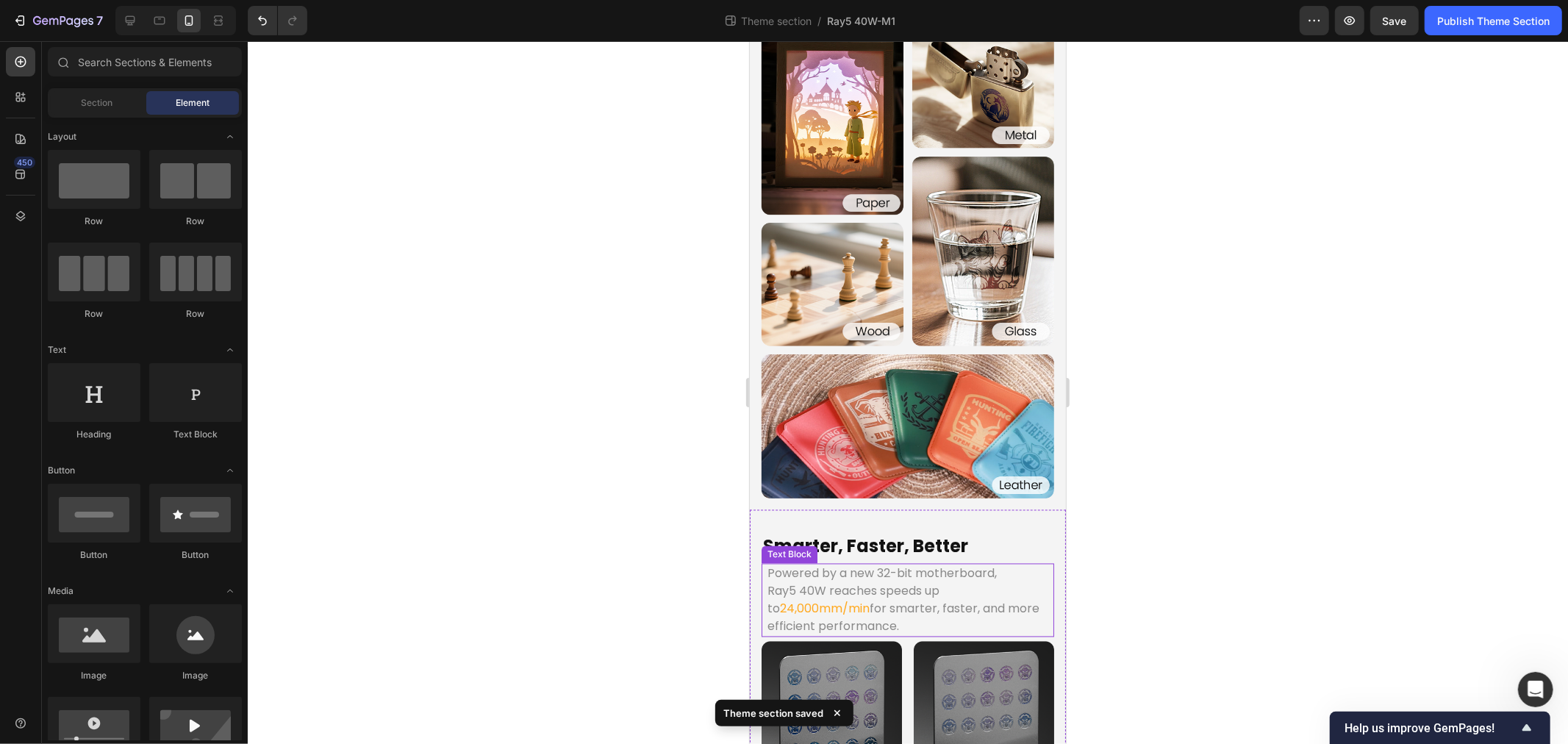
click at [830, 600] on span "24,000mm/min" at bounding box center [823, 608] width 90 height 17
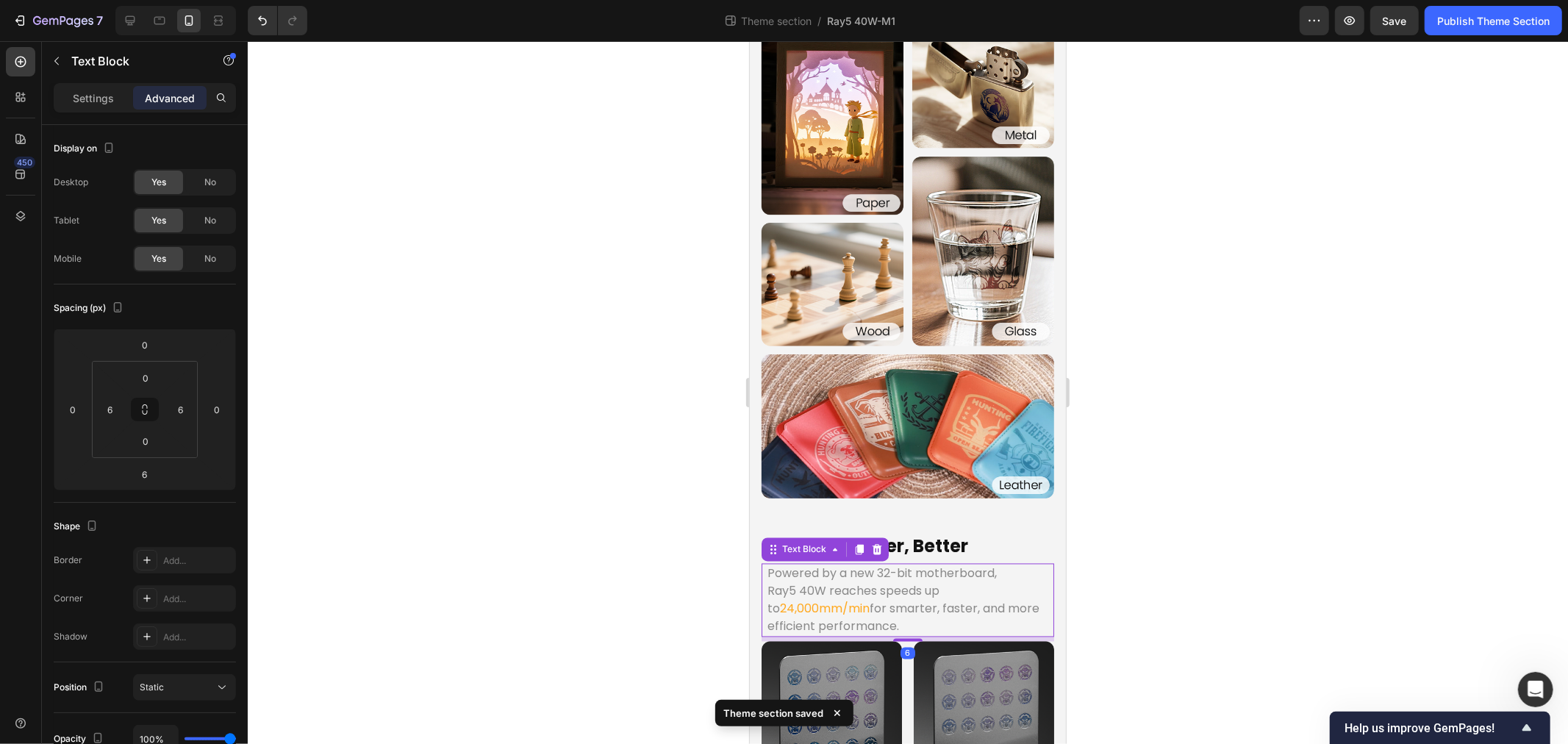
click at [804, 600] on span "24,000mm/min" at bounding box center [823, 608] width 90 height 17
click at [790, 600] on span "24,000mm/min" at bounding box center [823, 608] width 90 height 17
click at [779, 600] on span "24,000mm/min" at bounding box center [823, 608] width 90 height 17
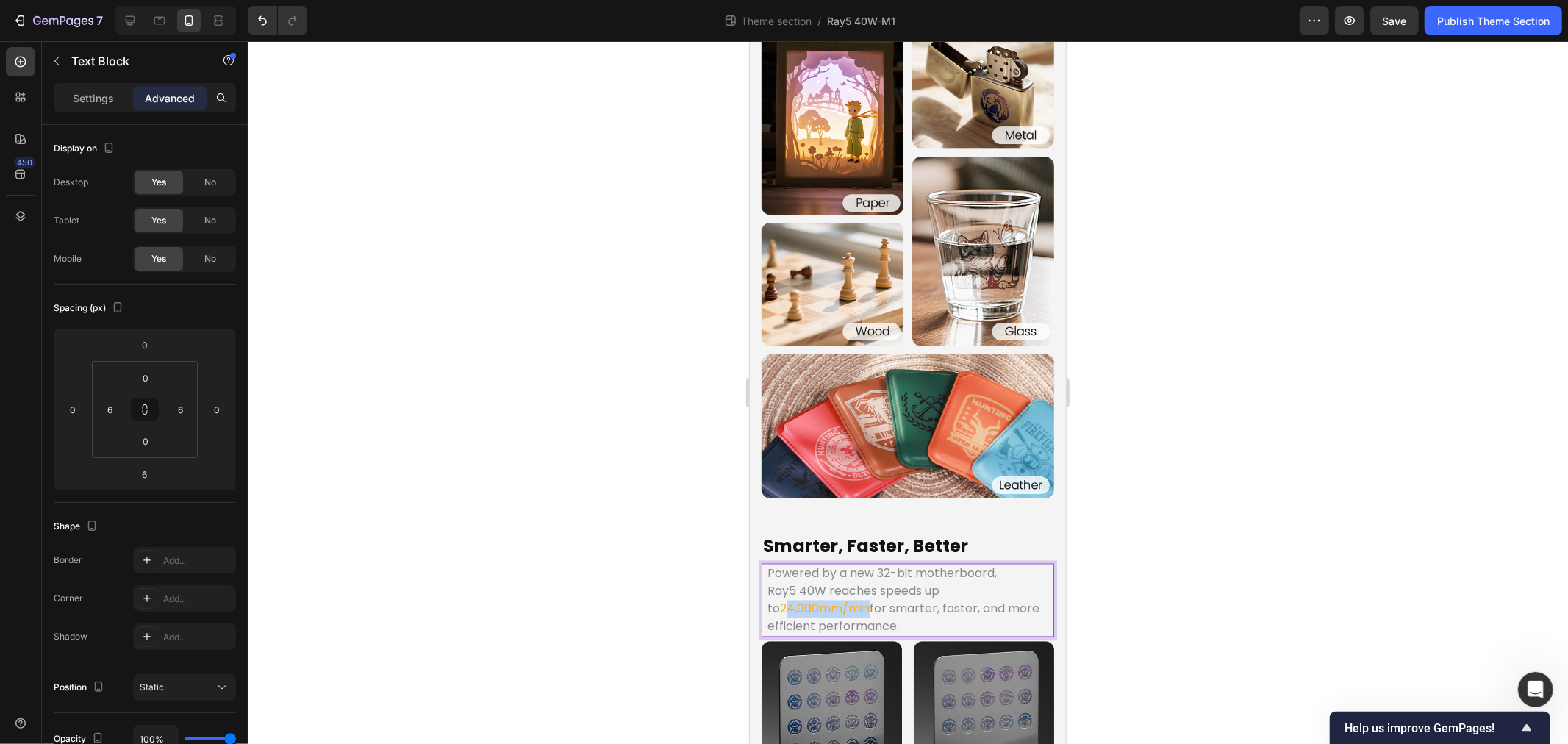
drag, startPoint x: 770, startPoint y: 522, endPoint x: 857, endPoint y: 524, distance: 87.0
click at [857, 600] on span "24,000mm/min" at bounding box center [823, 608] width 90 height 17
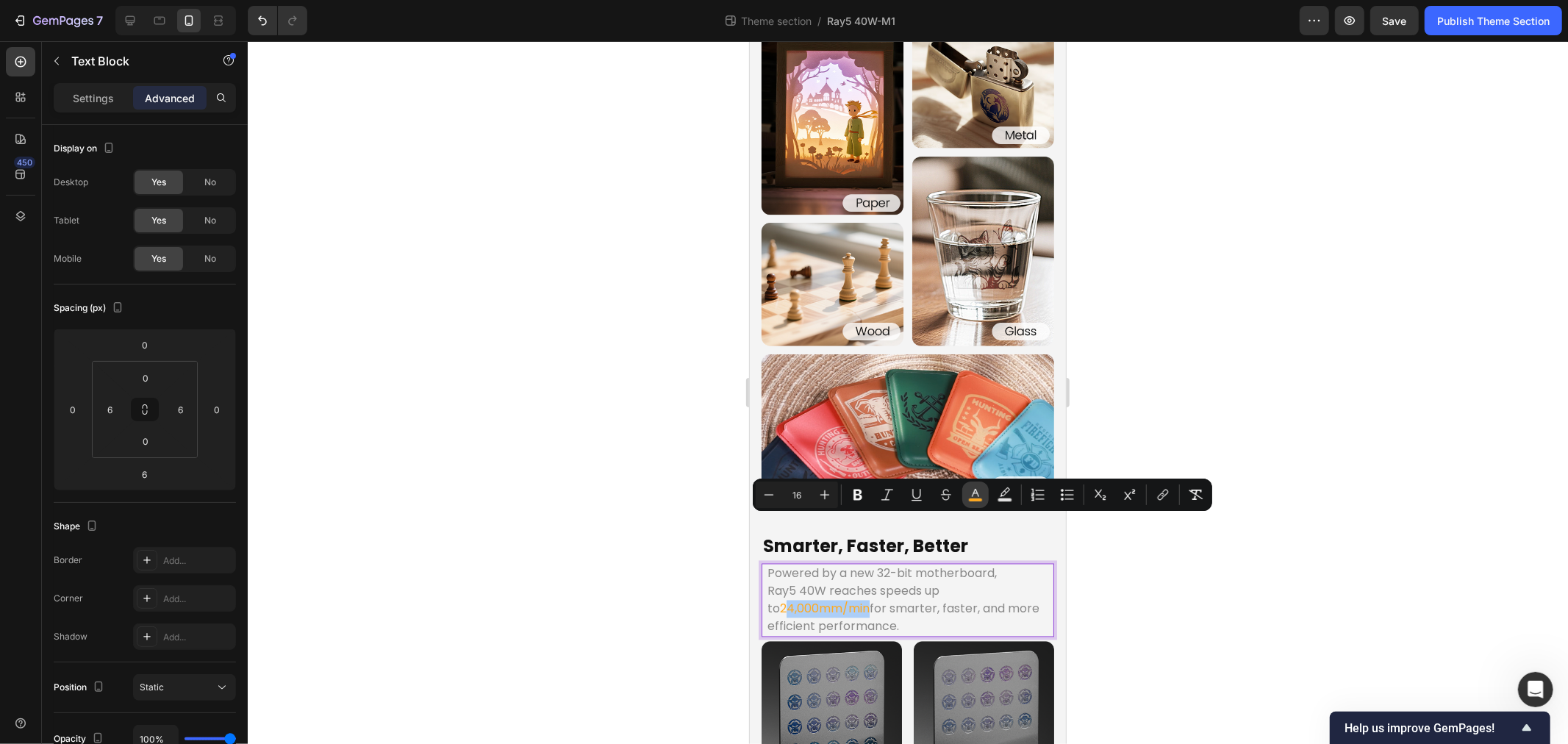
click at [965, 497] on button "color" at bounding box center [975, 494] width 26 height 26
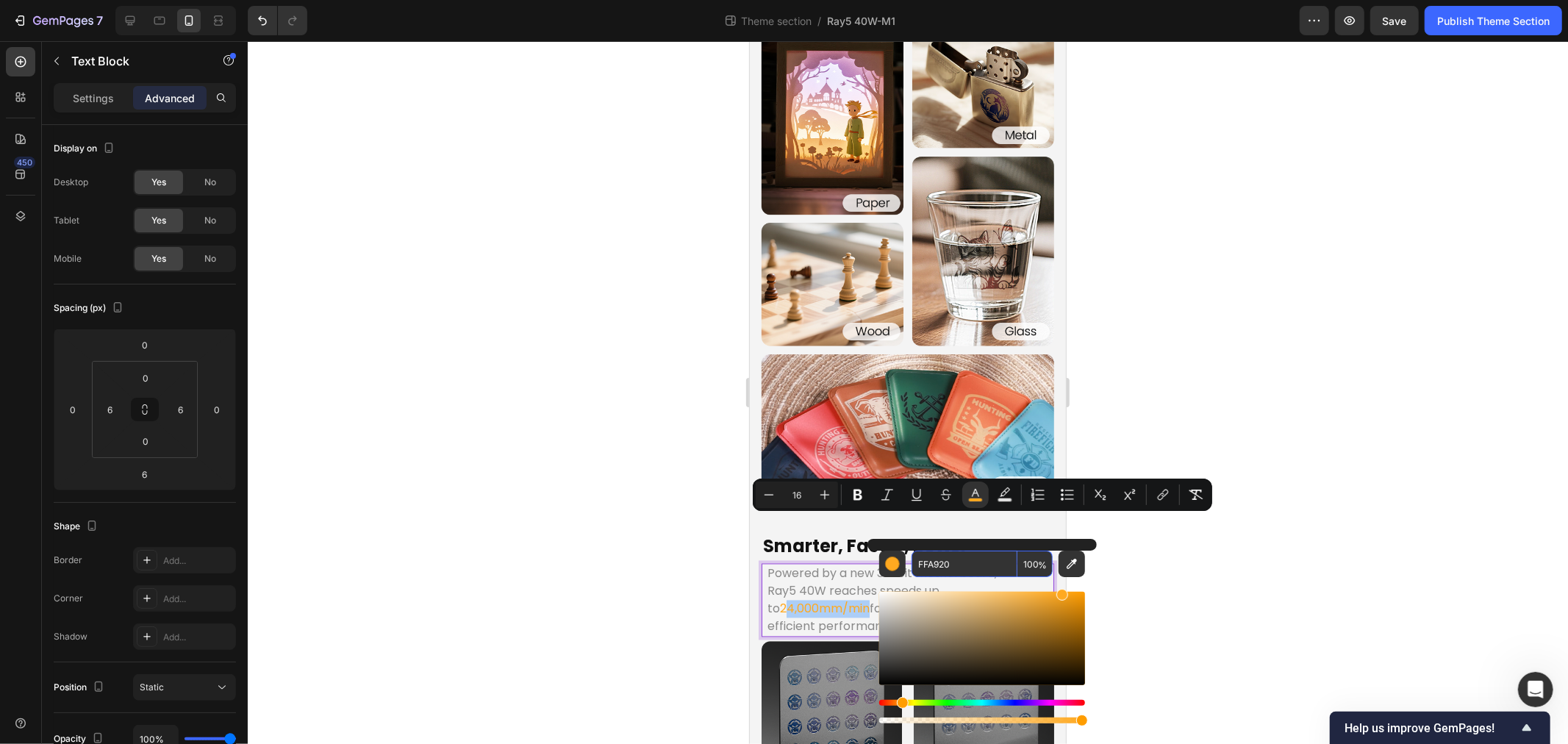
click at [975, 560] on input "FFA920" at bounding box center [965, 564] width 106 height 26
click at [519, 501] on div at bounding box center [908, 393] width 1320 height 703
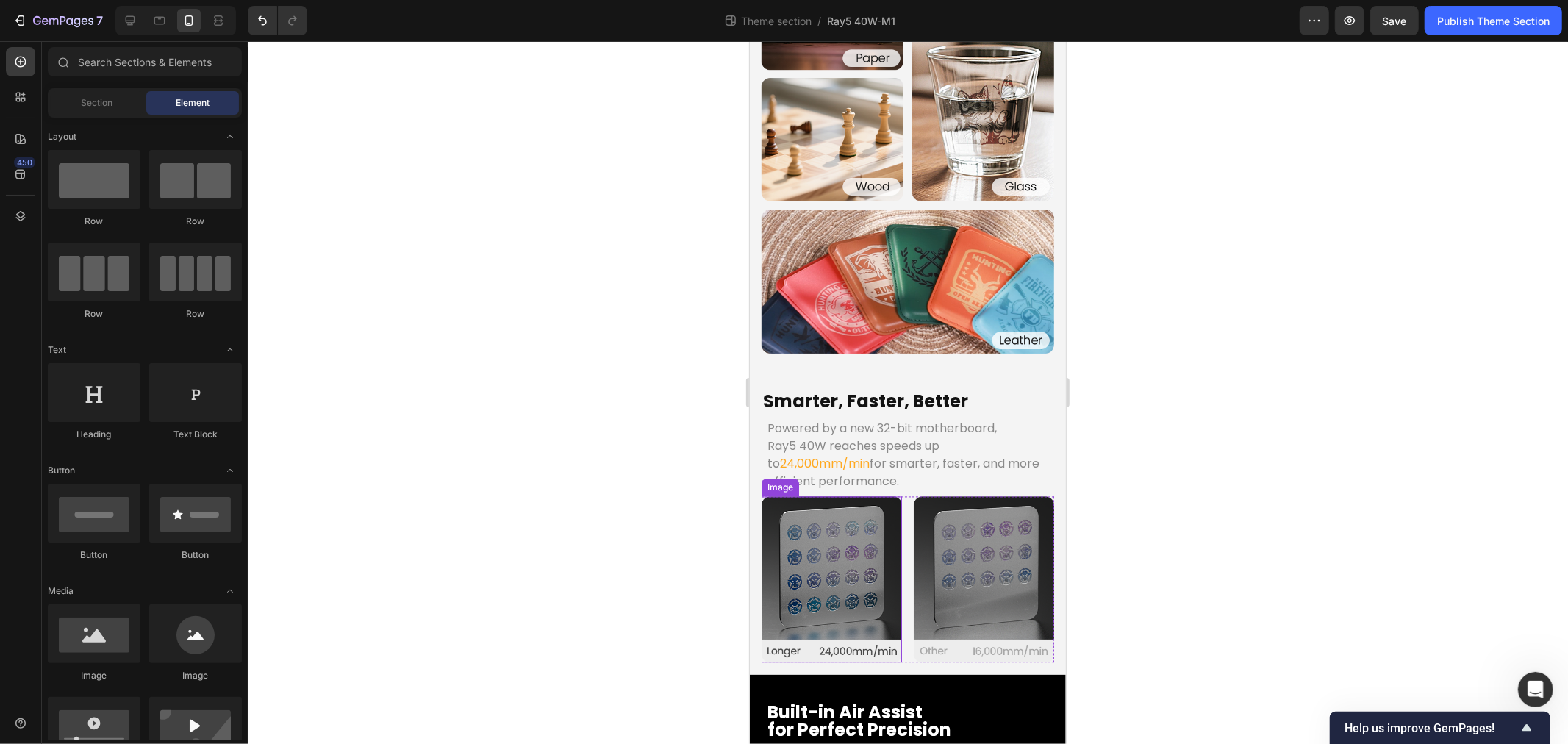
scroll to position [2314, 0]
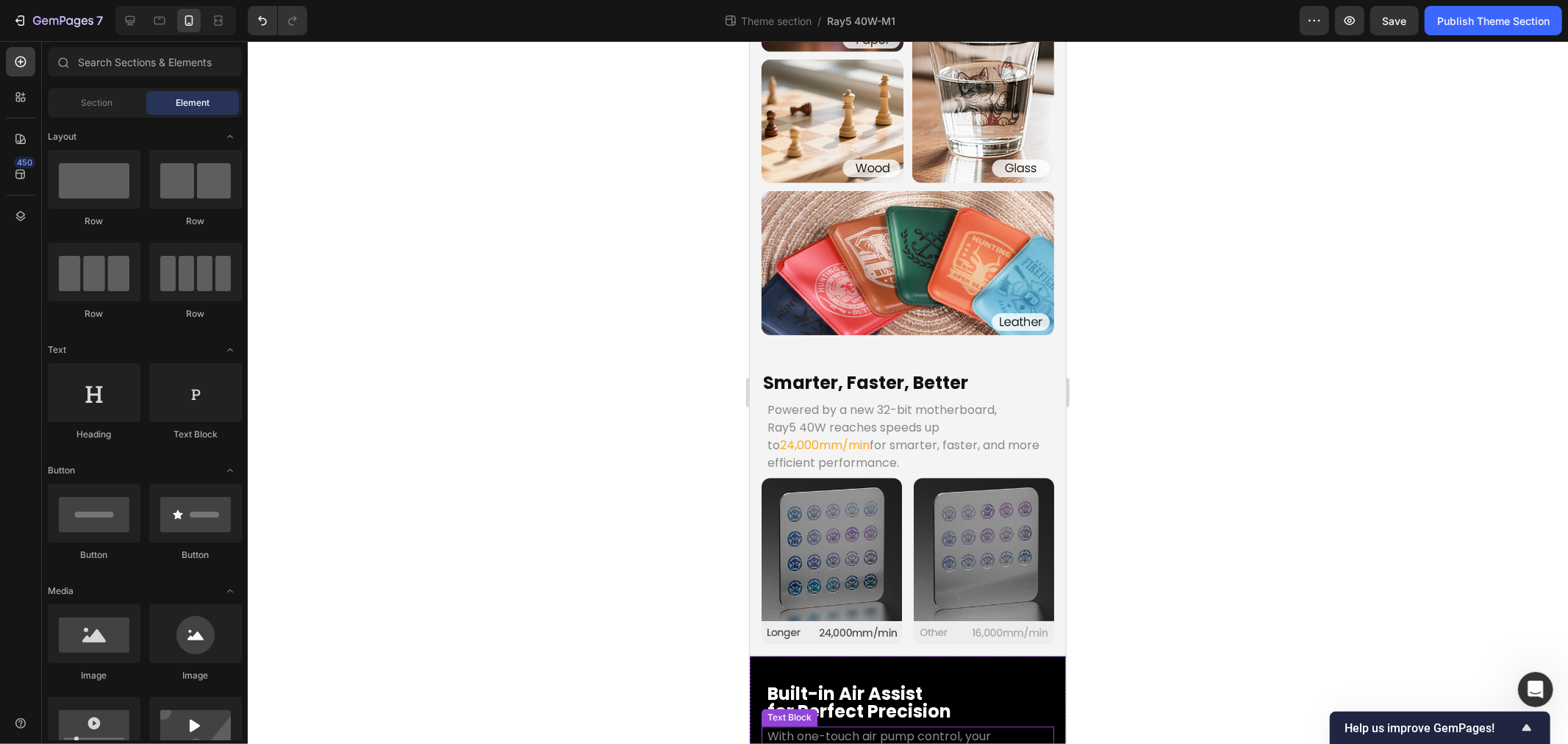
click at [843, 729] on p "With one-touch air pump control, your engraving workflow becomes smoother and m…" at bounding box center [908, 755] width 280 height 53
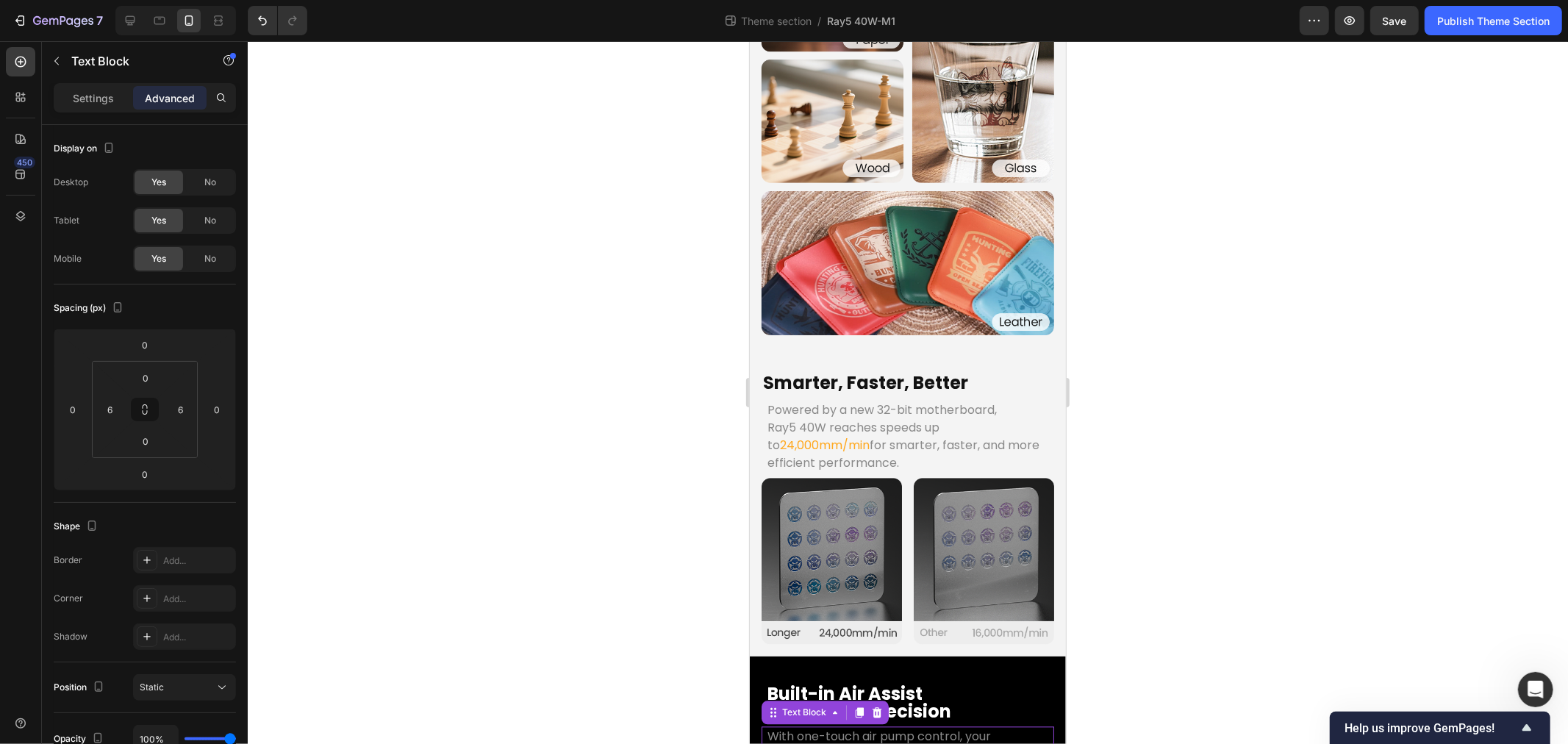
click at [804, 729] on p "With one-touch air pump control, your engraving workflow becomes smoother and m…" at bounding box center [908, 755] width 280 height 53
drag, startPoint x: 796, startPoint y: 645, endPoint x: 960, endPoint y: 646, distance: 164.0
click at [960, 729] on p "With one-touch air pump control, your engraving workflow becomes smoother and m…" at bounding box center [908, 755] width 280 height 53
click at [839, 729] on p "With one-touch air pump control, your engraving workflow becomes smoother and m…" at bounding box center [908, 755] width 280 height 53
click at [822, 729] on p "With one-touch air pump control, your engraving workflow becomes smoother and m…" at bounding box center [908, 755] width 280 height 53
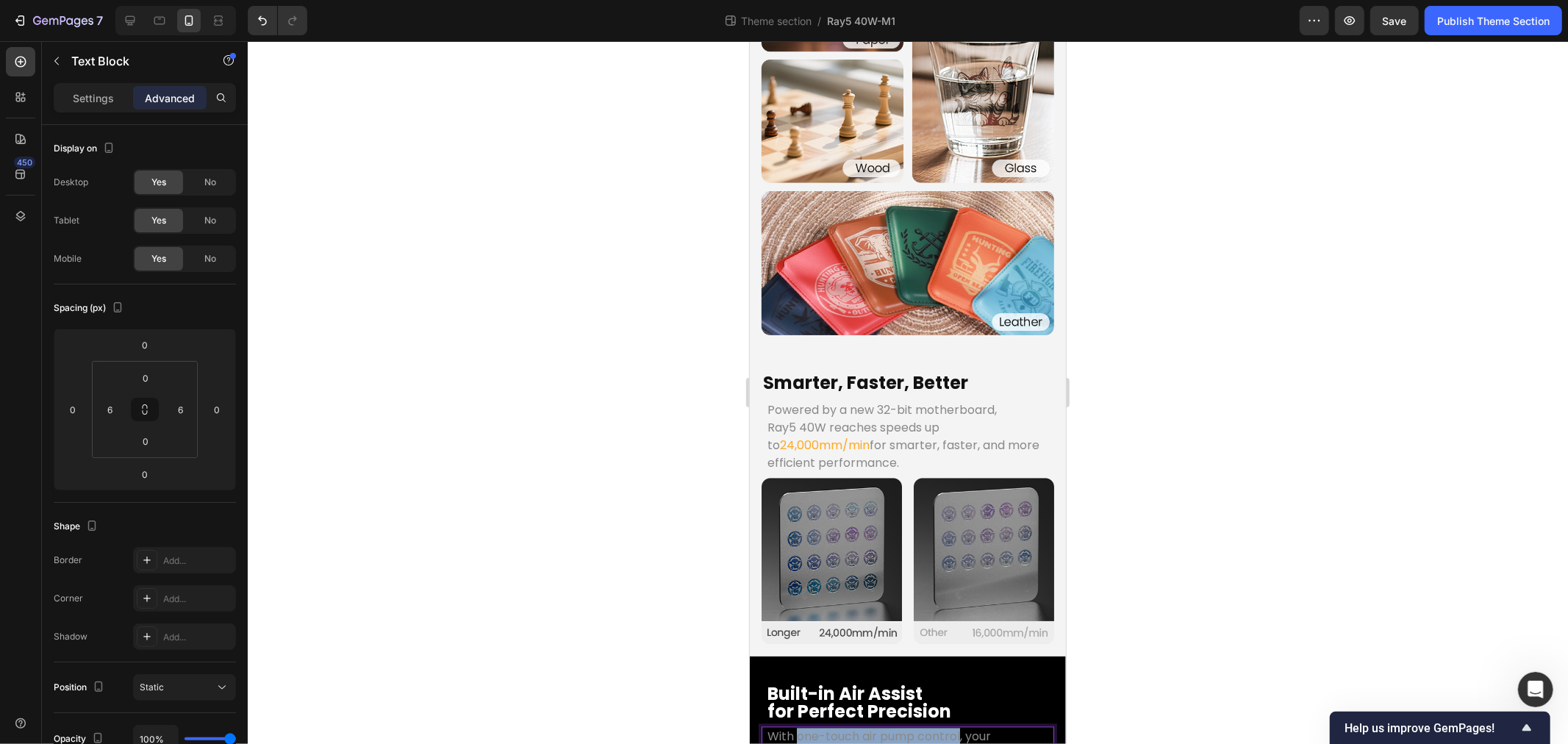
drag, startPoint x: 797, startPoint y: 646, endPoint x: 960, endPoint y: 646, distance: 163.0
click at [960, 729] on p "With one-touch air pump control, your engraving workflow becomes smoother and m…" at bounding box center [908, 755] width 280 height 53
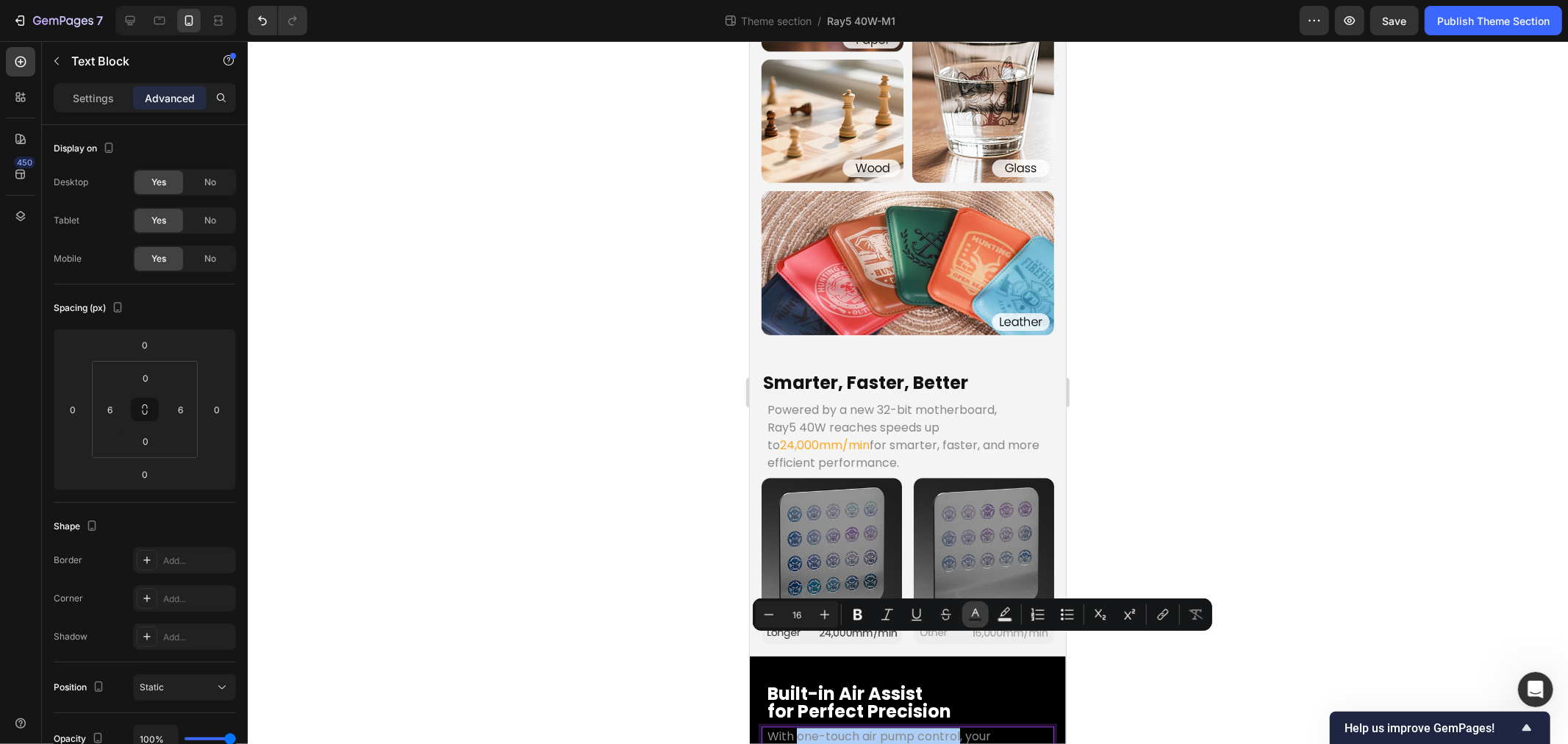
click at [973, 615] on icon "Editor contextual toolbar" at bounding box center [975, 613] width 7 height 8
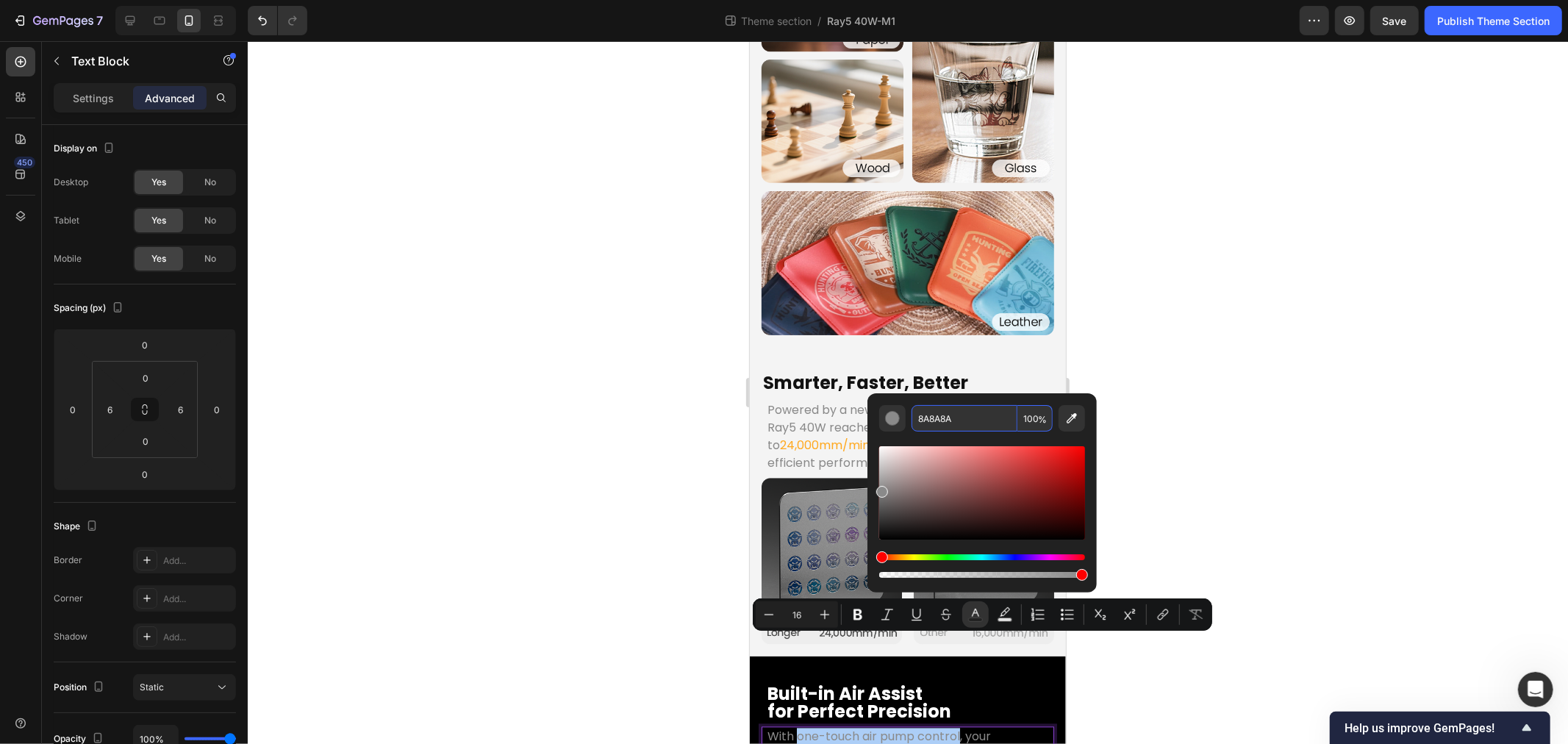
click at [967, 424] on input "8A8A8A" at bounding box center [965, 418] width 106 height 26
paste input "FFA920"
type input "FFA920"
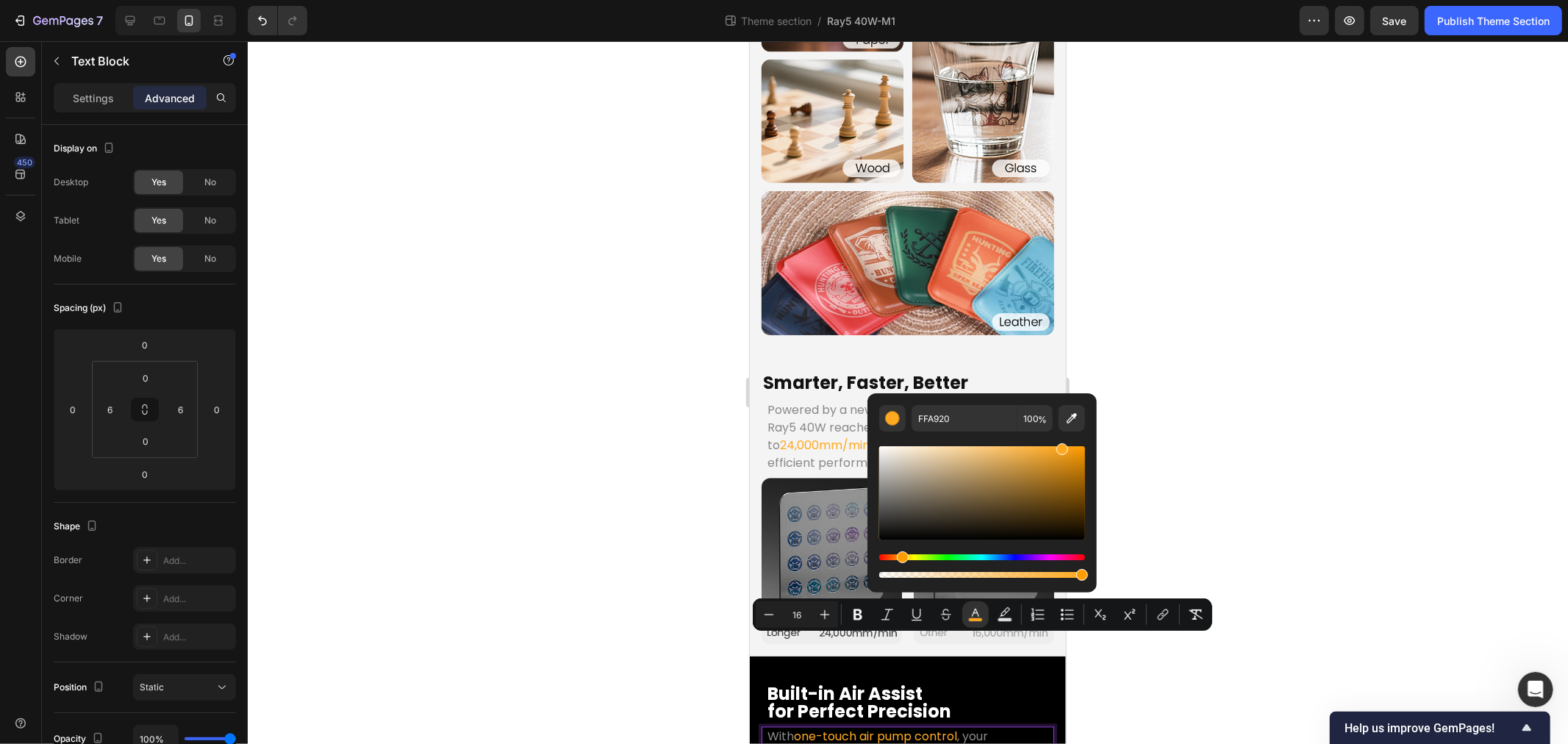
click at [509, 602] on div at bounding box center [908, 393] width 1320 height 703
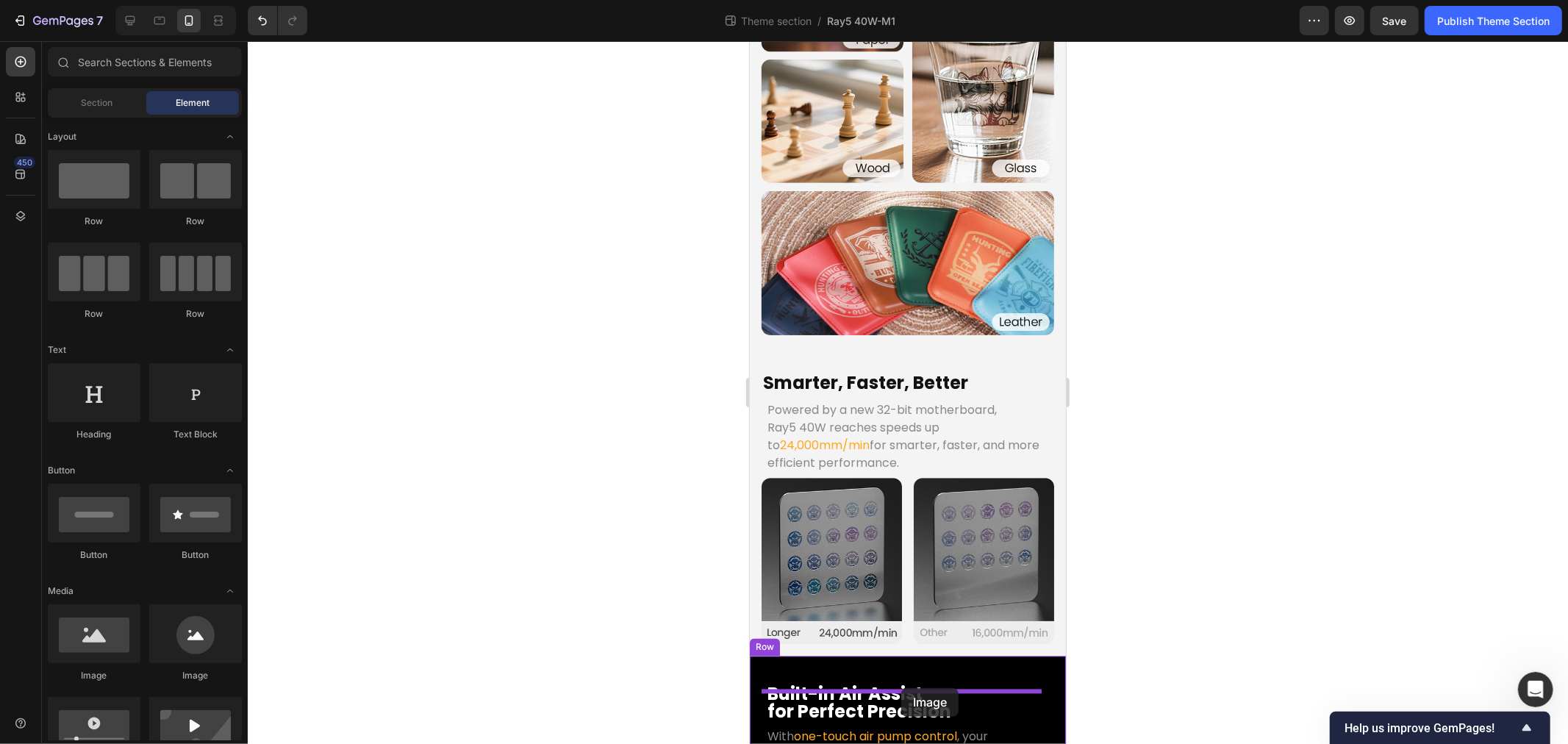
drag, startPoint x: 891, startPoint y: 615, endPoint x: 900, endPoint y: 688, distance: 73.6
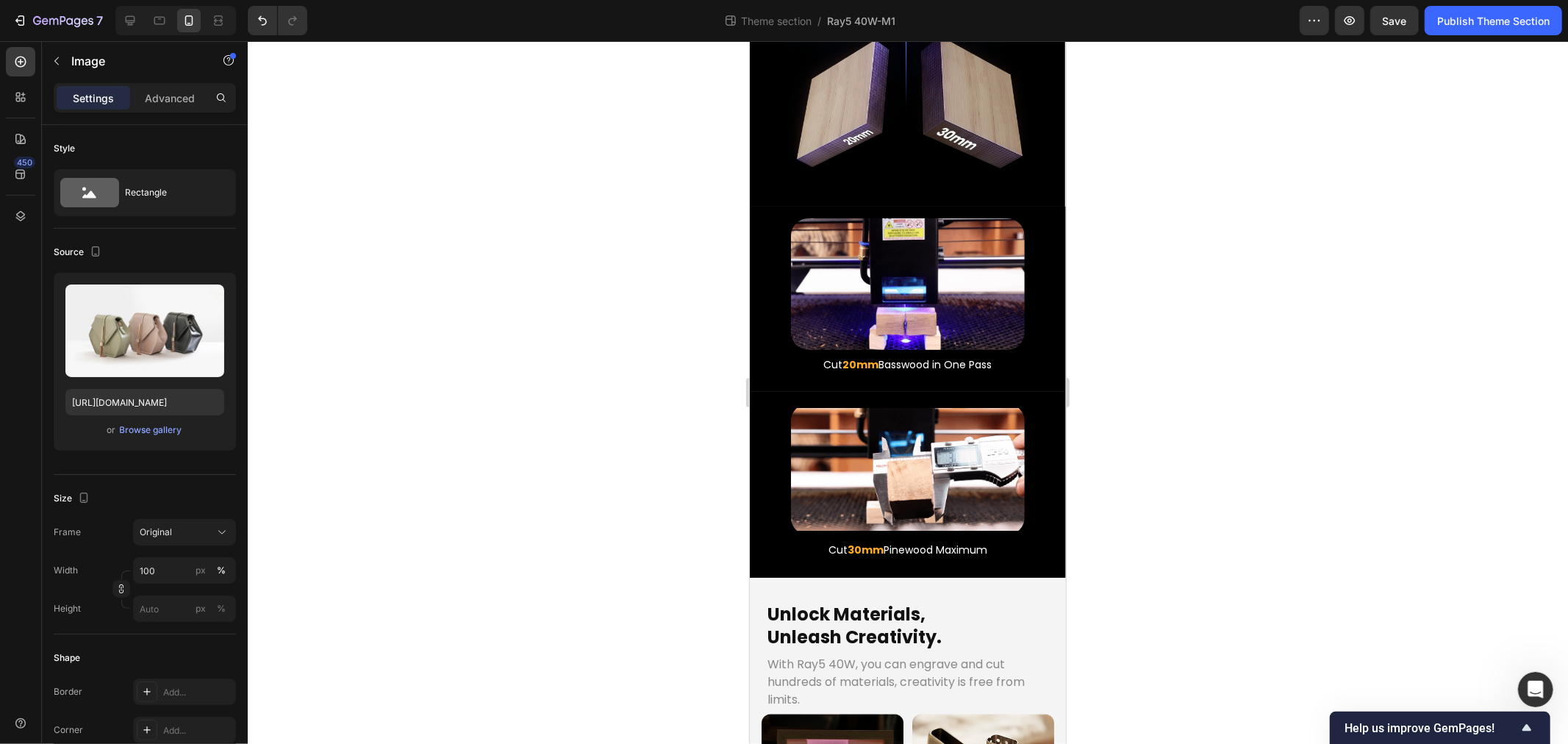
scroll to position [972, 0]
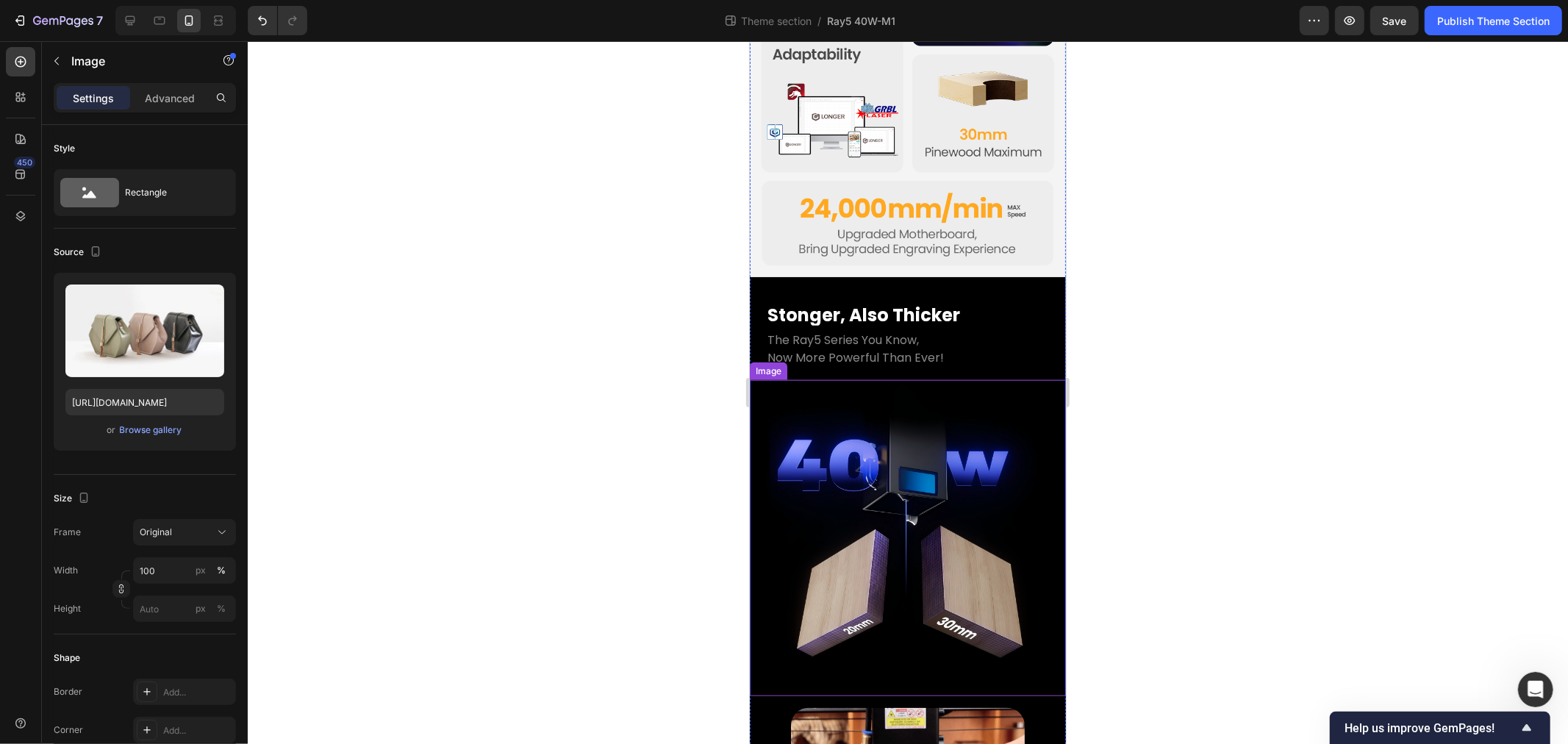
click at [798, 422] on img at bounding box center [907, 537] width 316 height 316
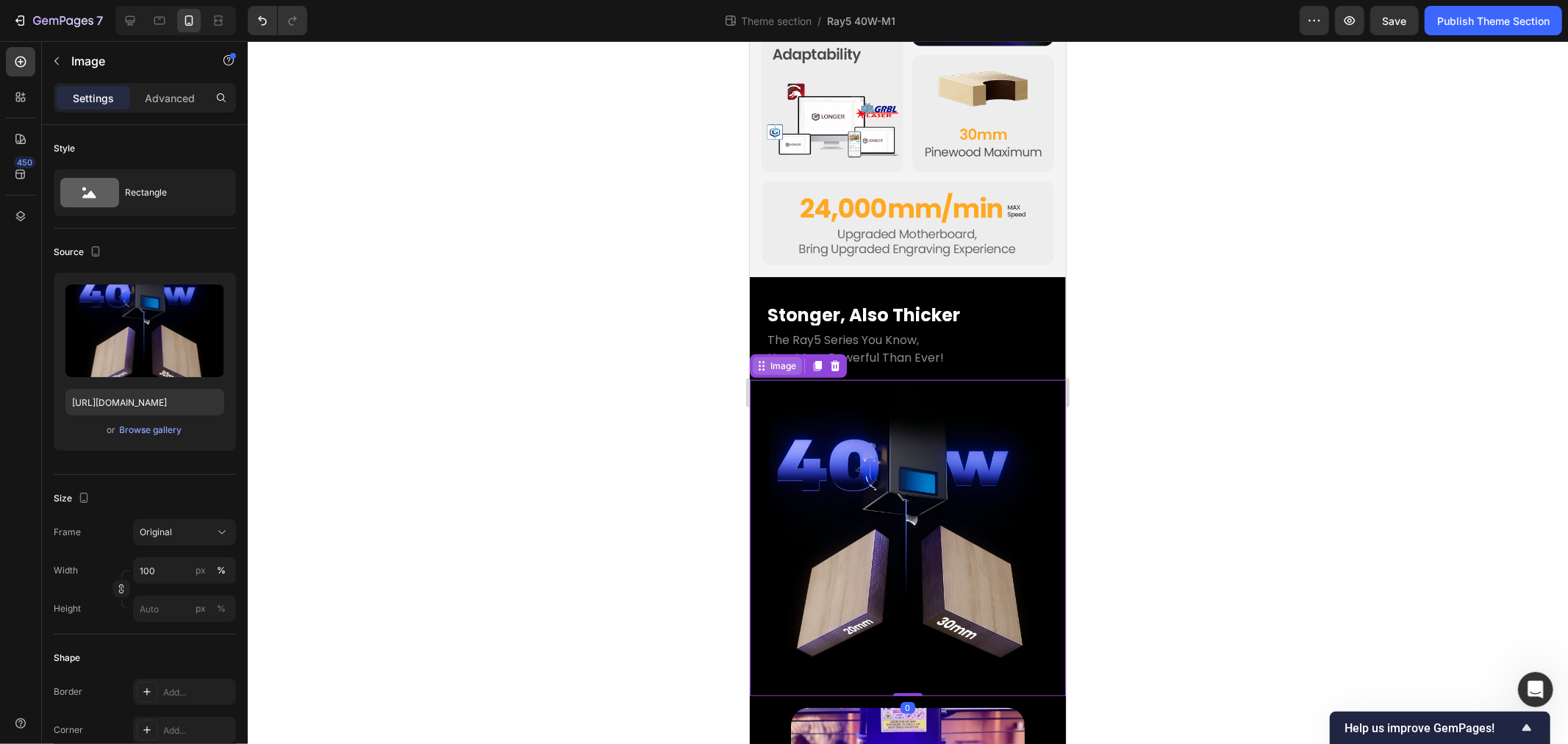
click at [784, 359] on div "Image" at bounding box center [783, 366] width 32 height 14
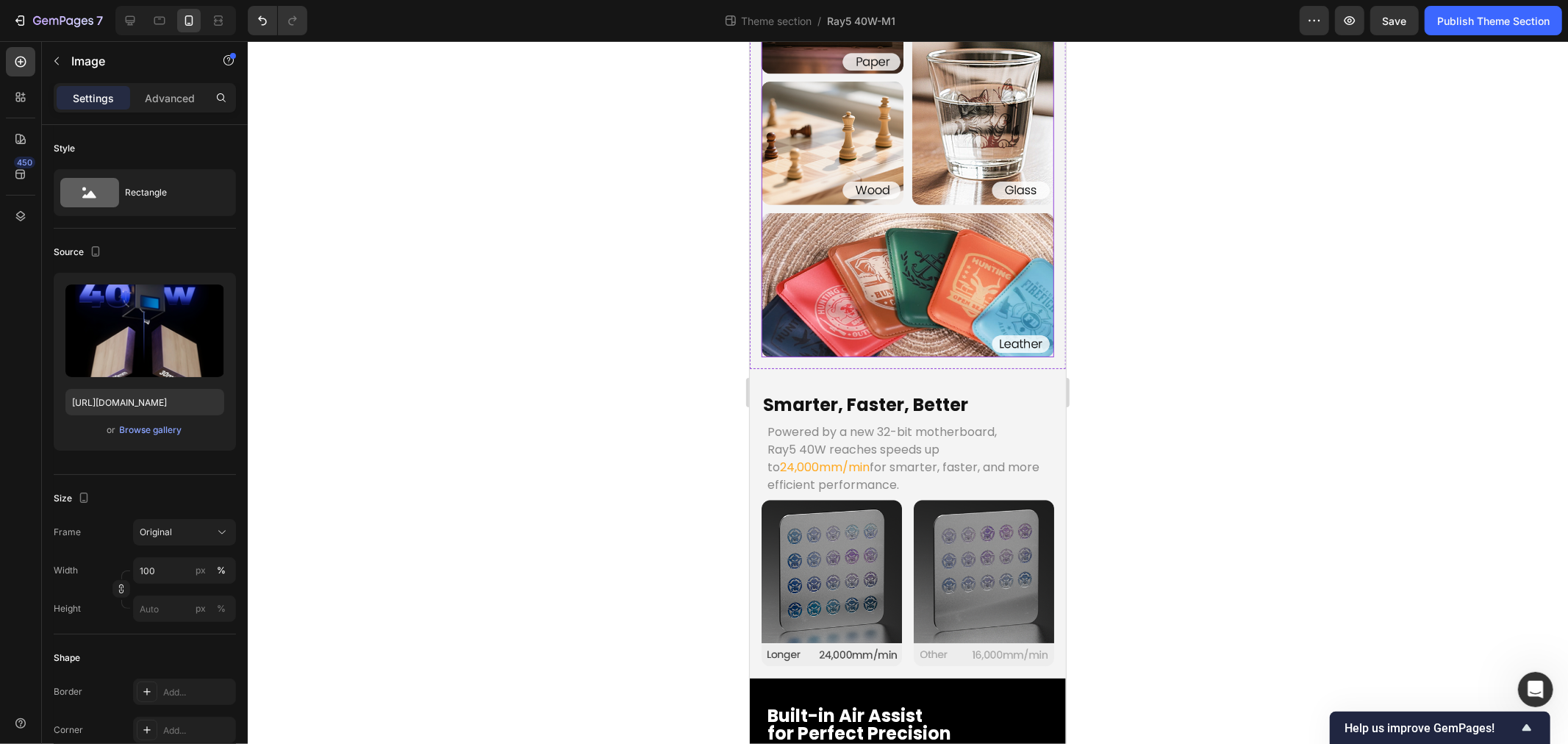
scroll to position [2525, 0]
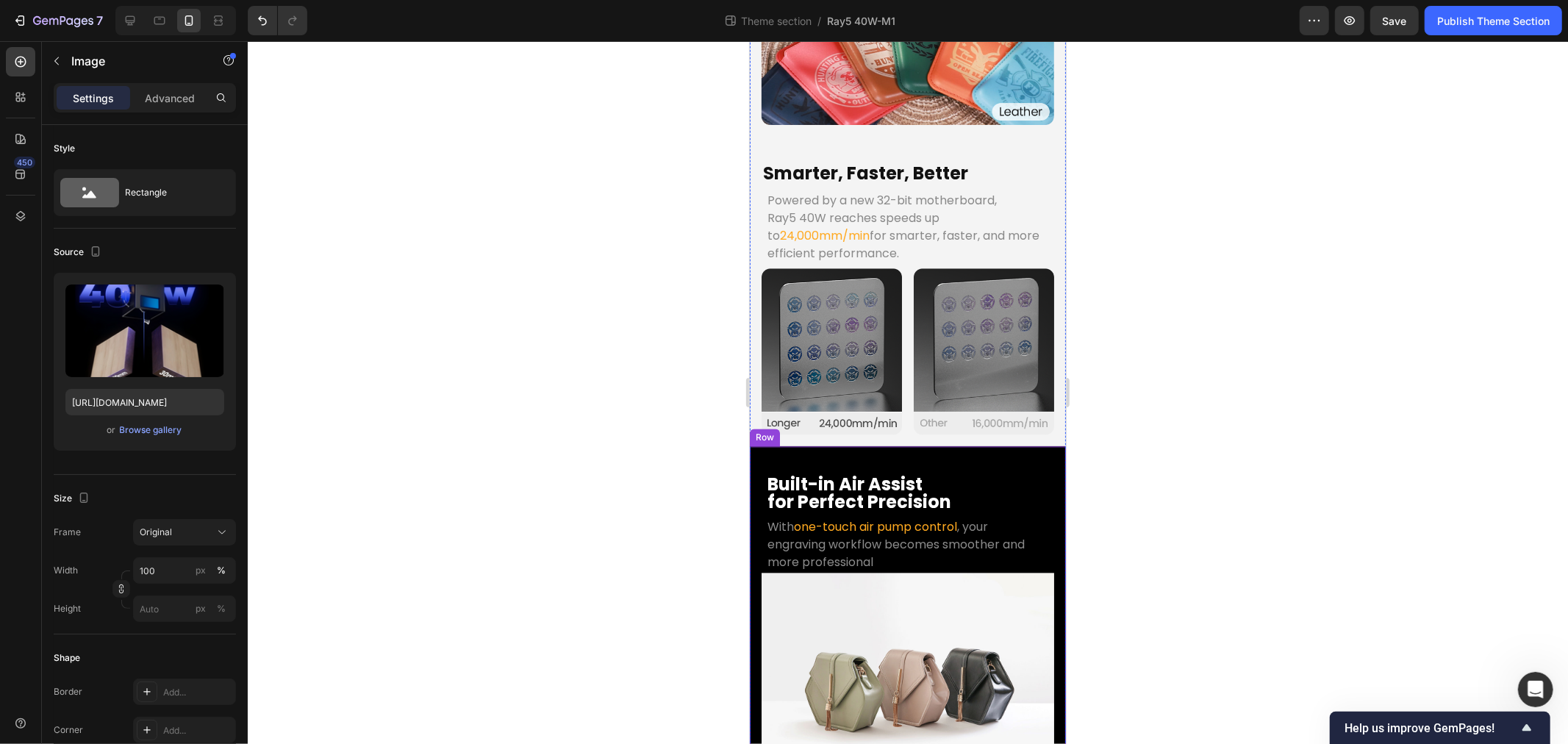
click at [778, 572] on img at bounding box center [907, 682] width 292 height 220
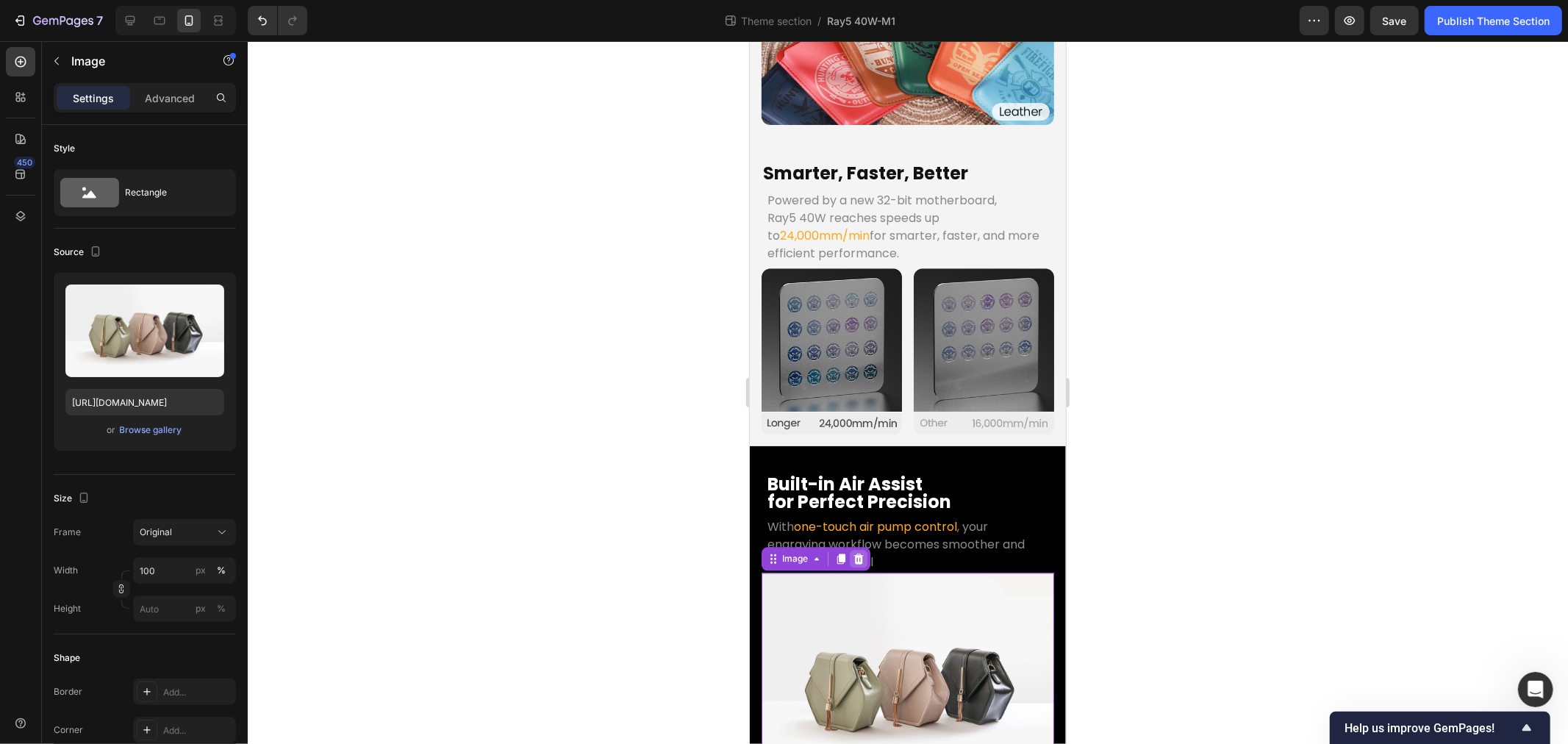
click at [856, 553] on icon at bounding box center [858, 558] width 10 height 10
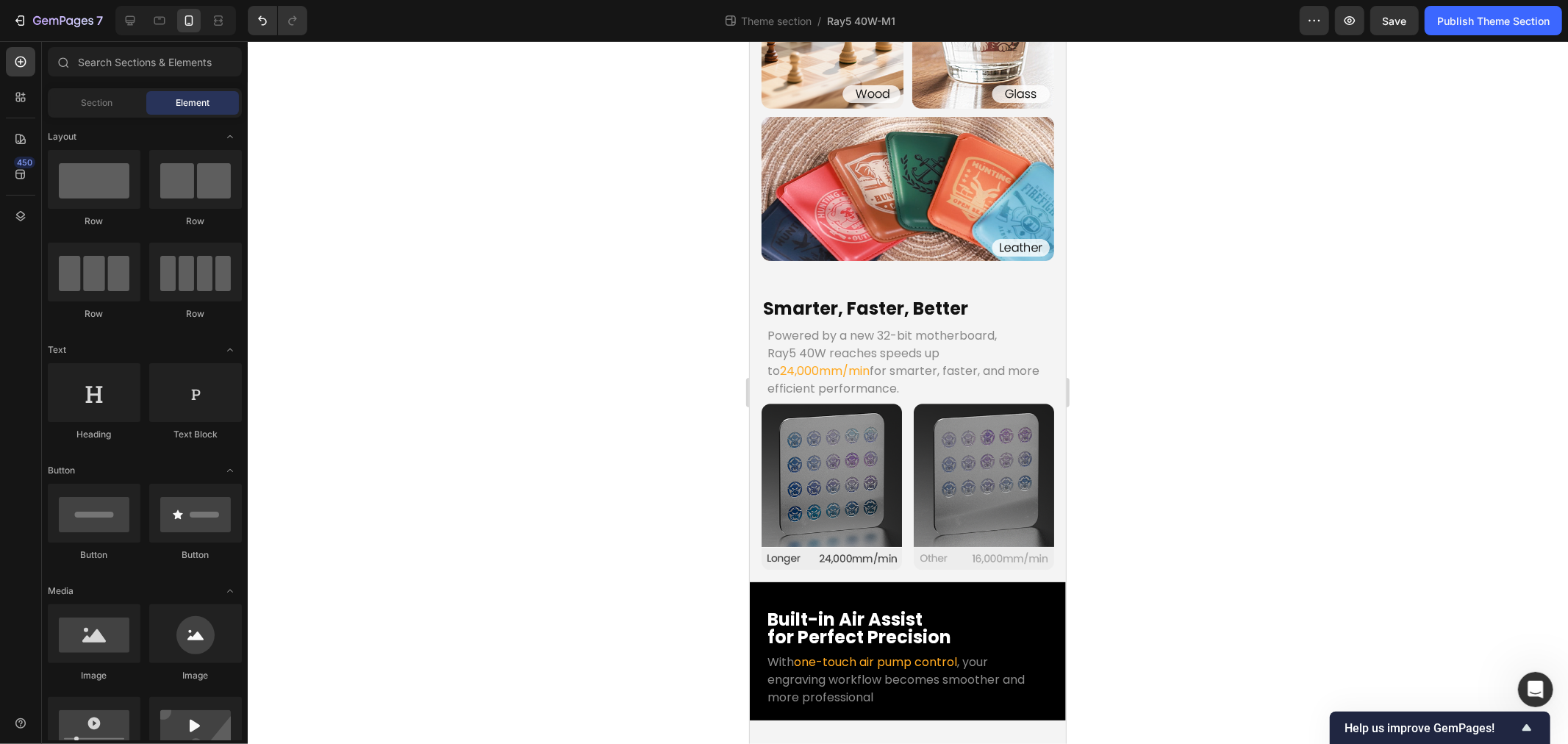
scroll to position [2314, 0]
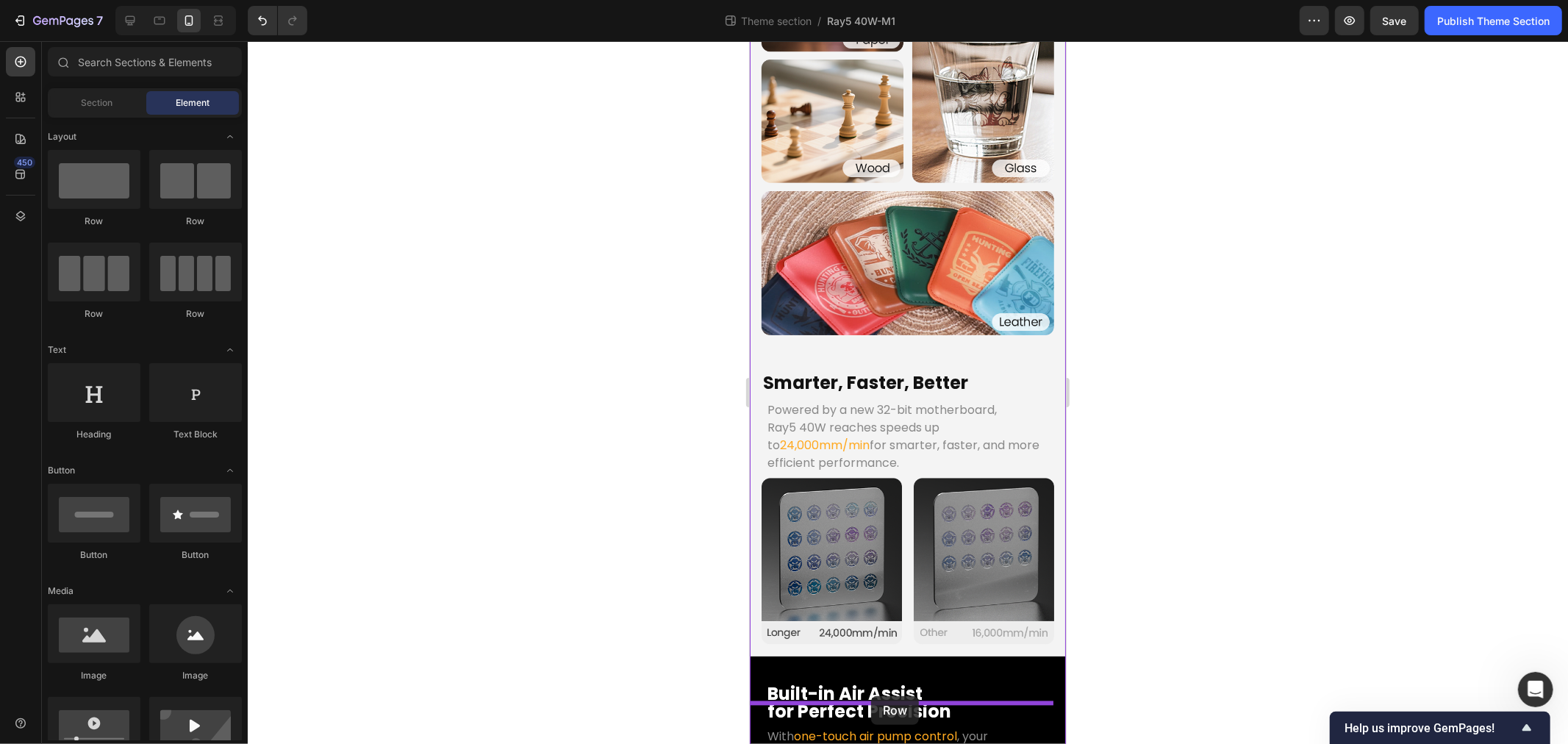
drag, startPoint x: 1696, startPoint y: 638, endPoint x: 870, endPoint y: 696, distance: 828.0
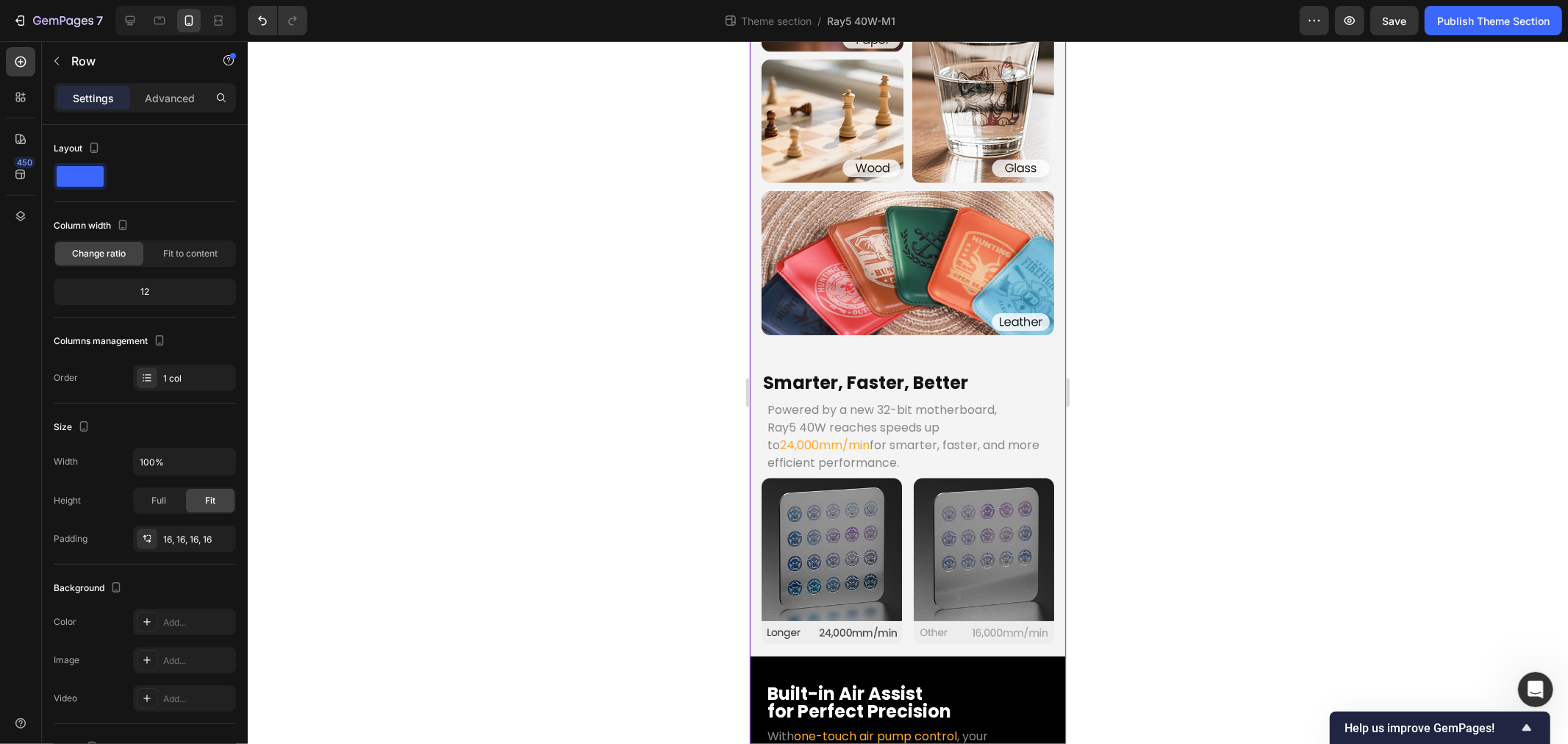
scroll to position [2383, 0]
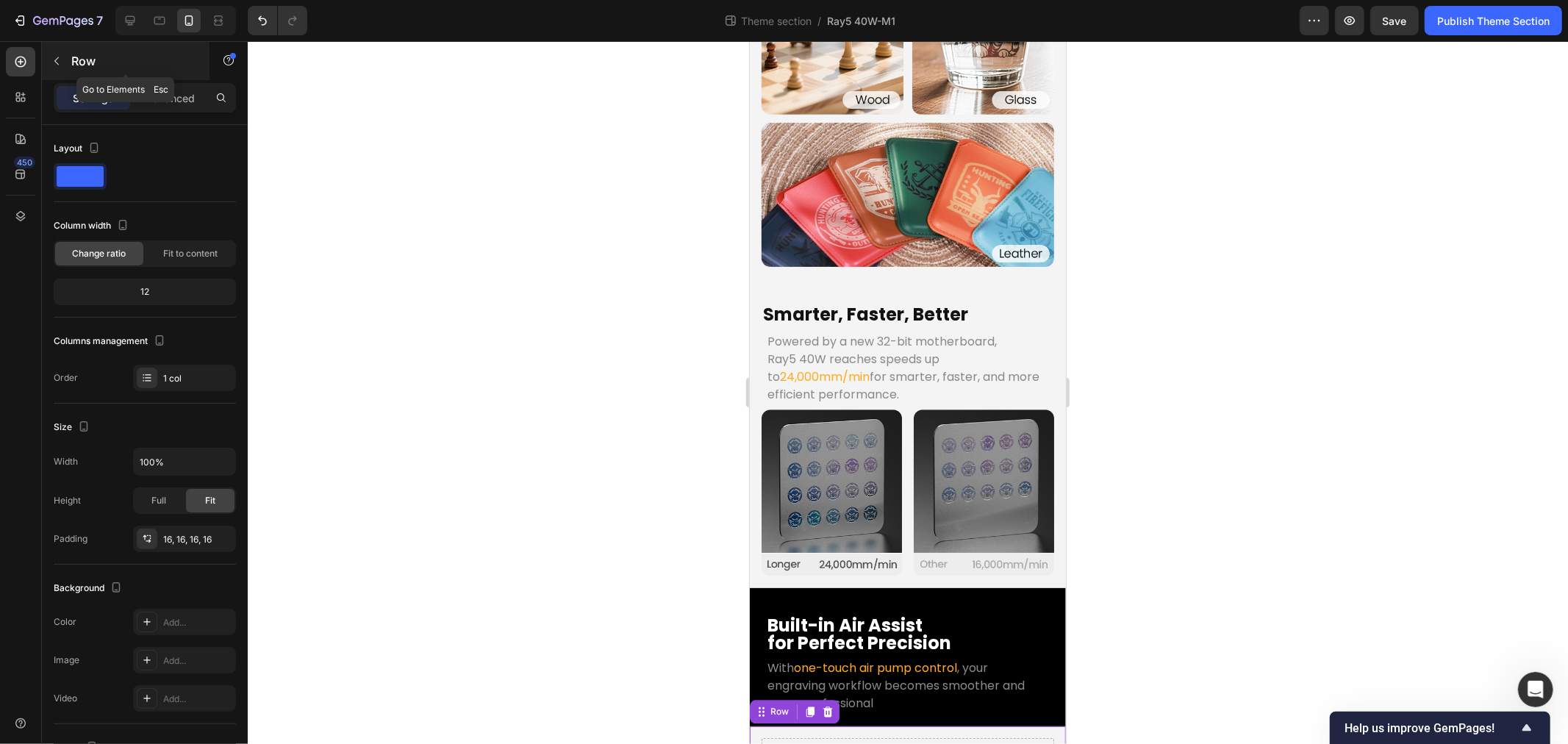
click at [67, 69] on button "button" at bounding box center [57, 61] width 24 height 24
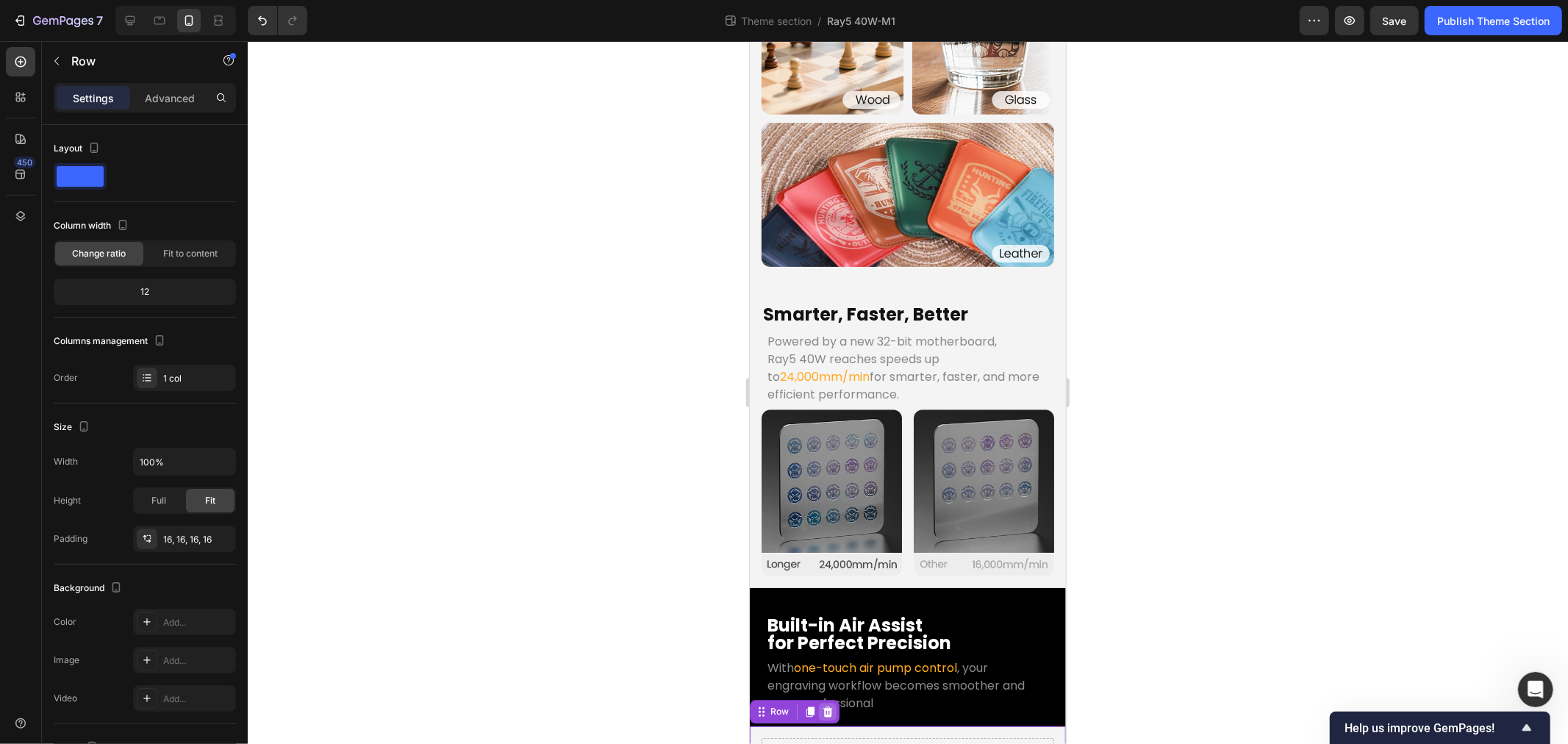
click at [827, 707] on icon at bounding box center [827, 711] width 10 height 10
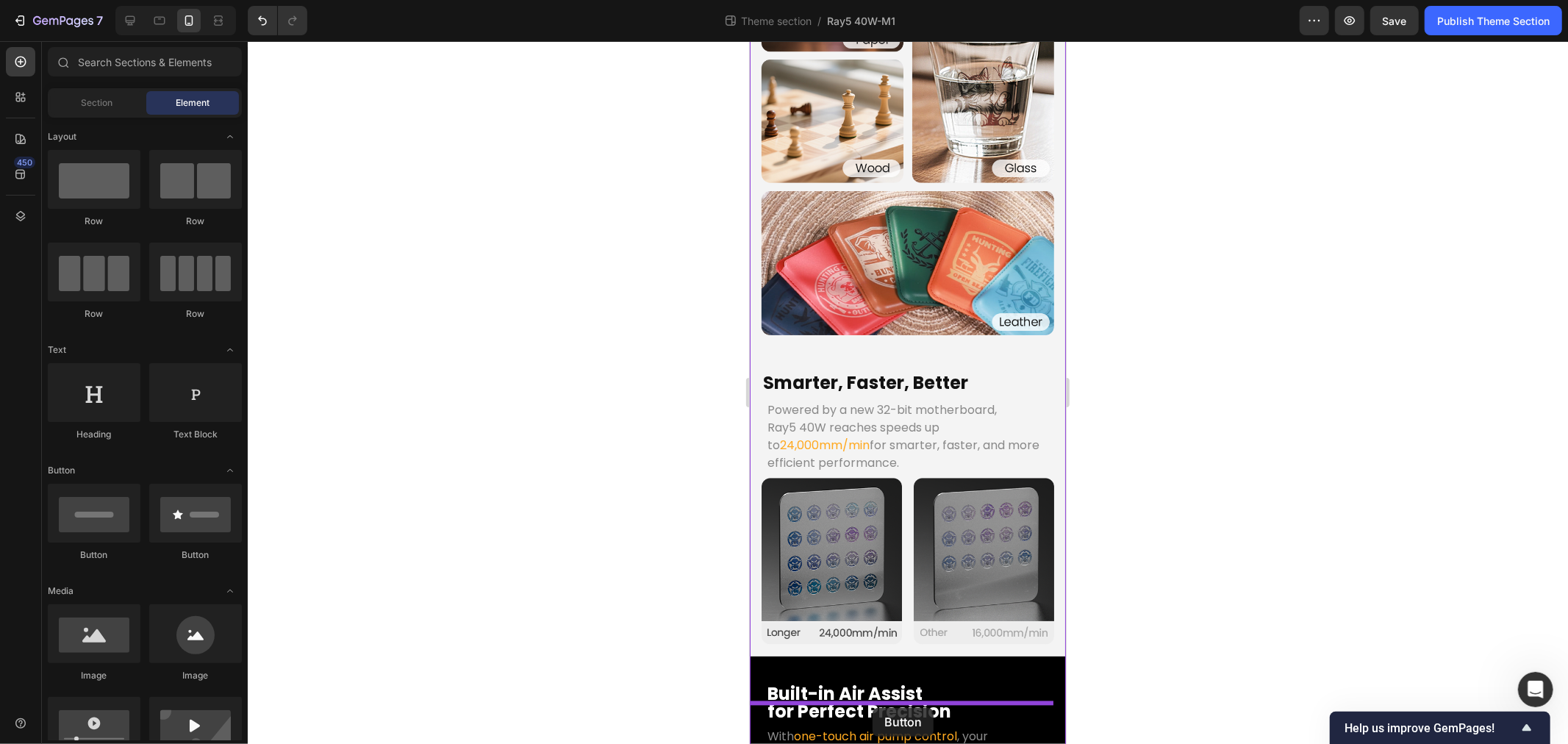
drag, startPoint x: 1617, startPoint y: 675, endPoint x: 872, endPoint y: 708, distance: 745.7
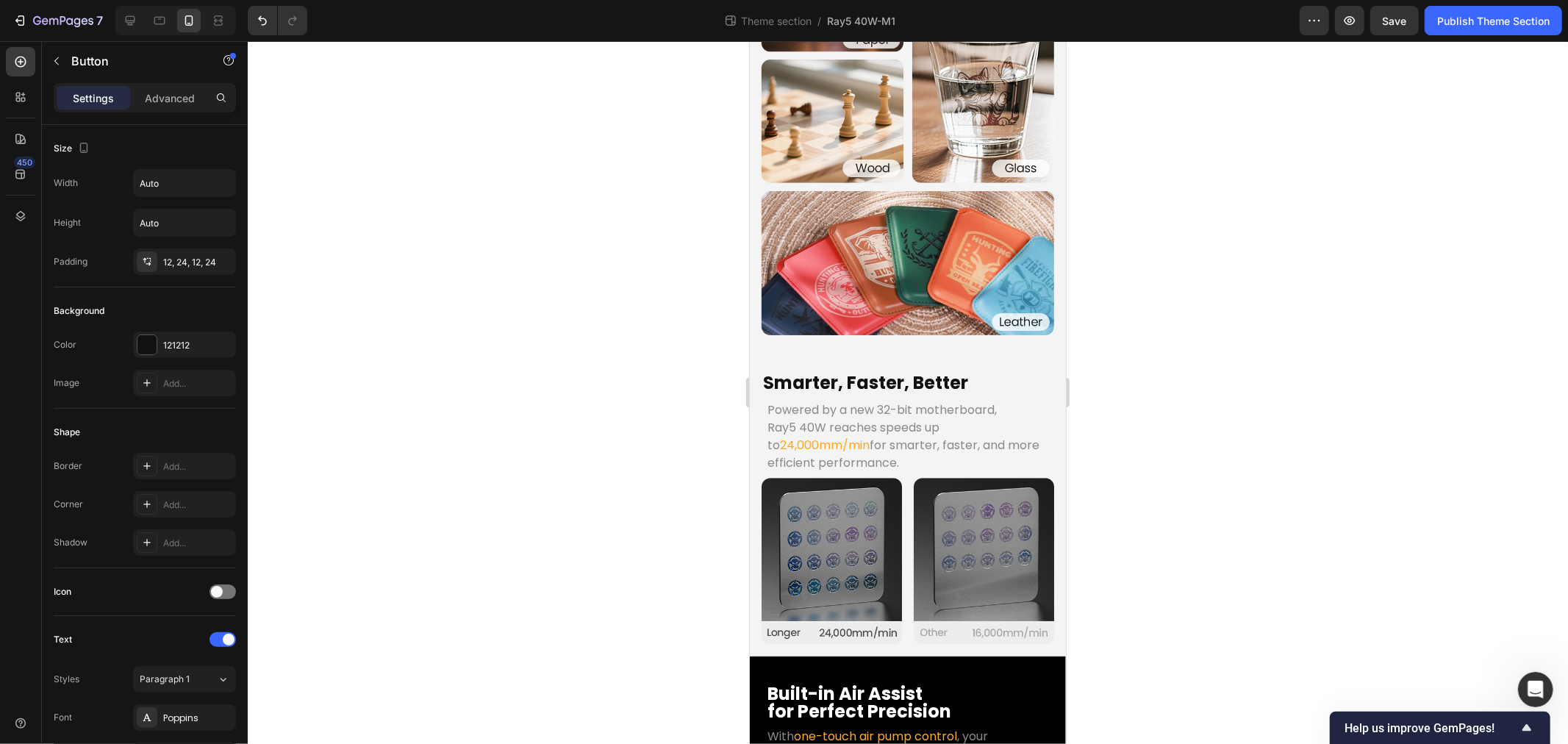
scroll to position [2351, 0]
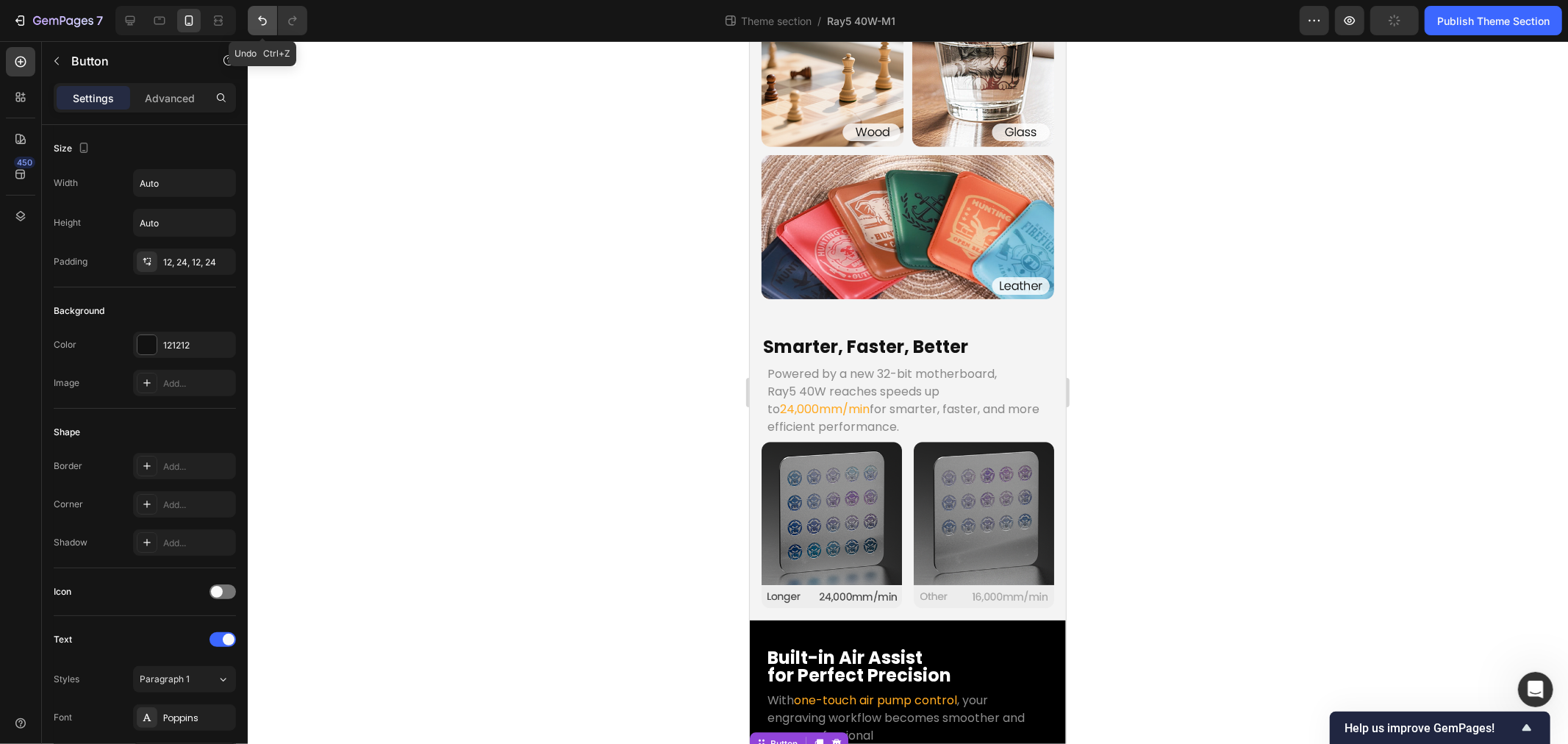
click at [261, 11] on button "Undo/Redo" at bounding box center [262, 21] width 30 height 30
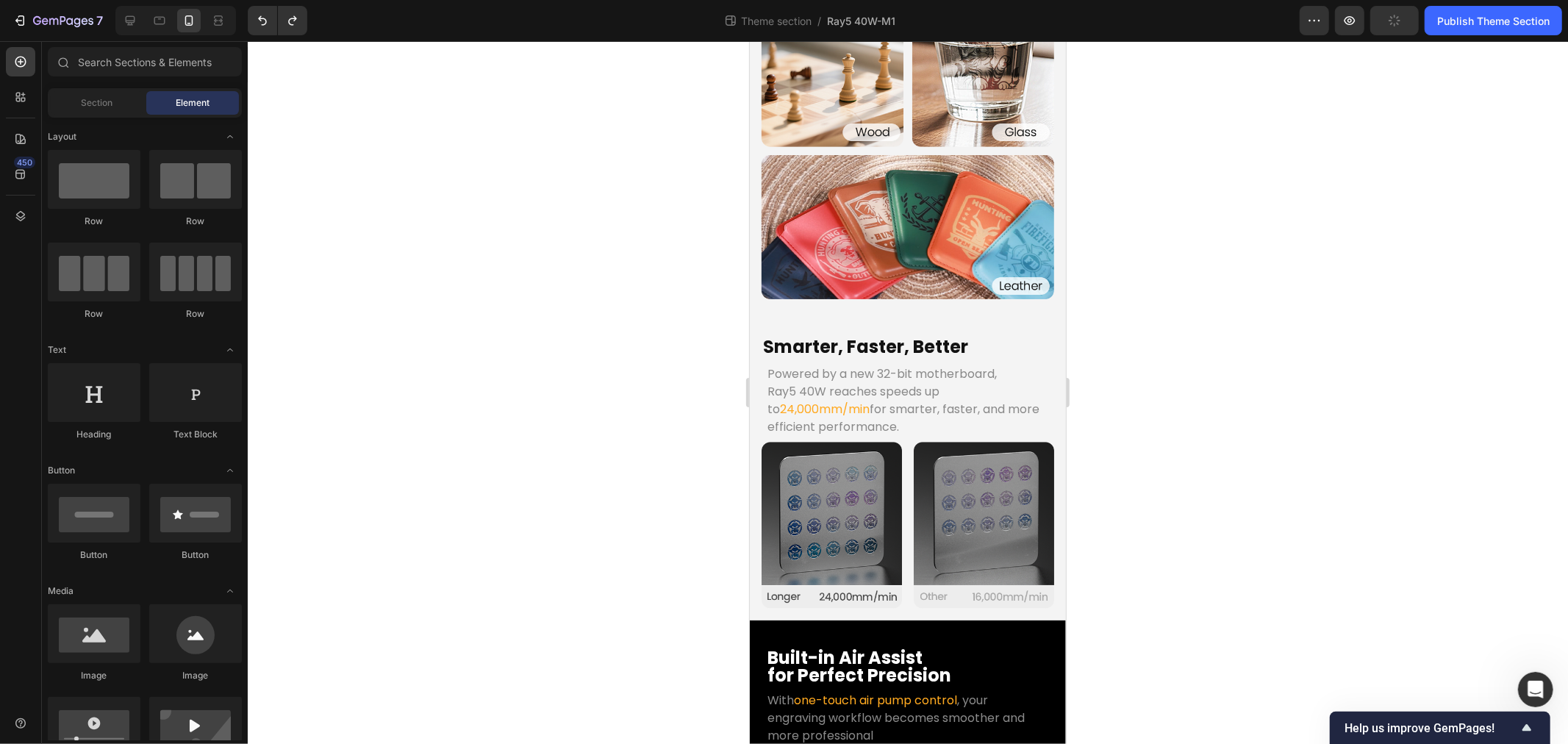
scroll to position [2314, 0]
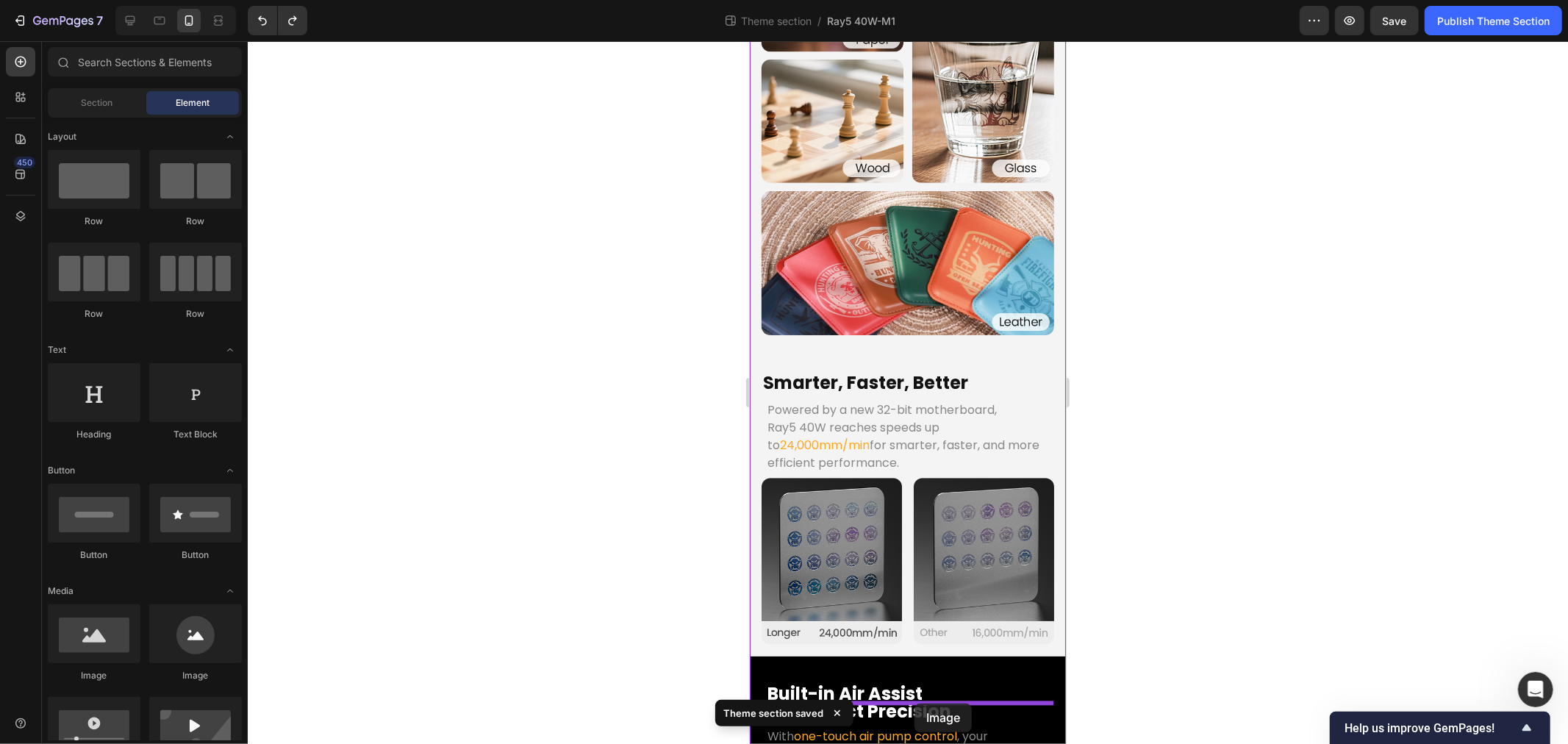
drag, startPoint x: 881, startPoint y: 575, endPoint x: 914, endPoint y: 703, distance: 132.2
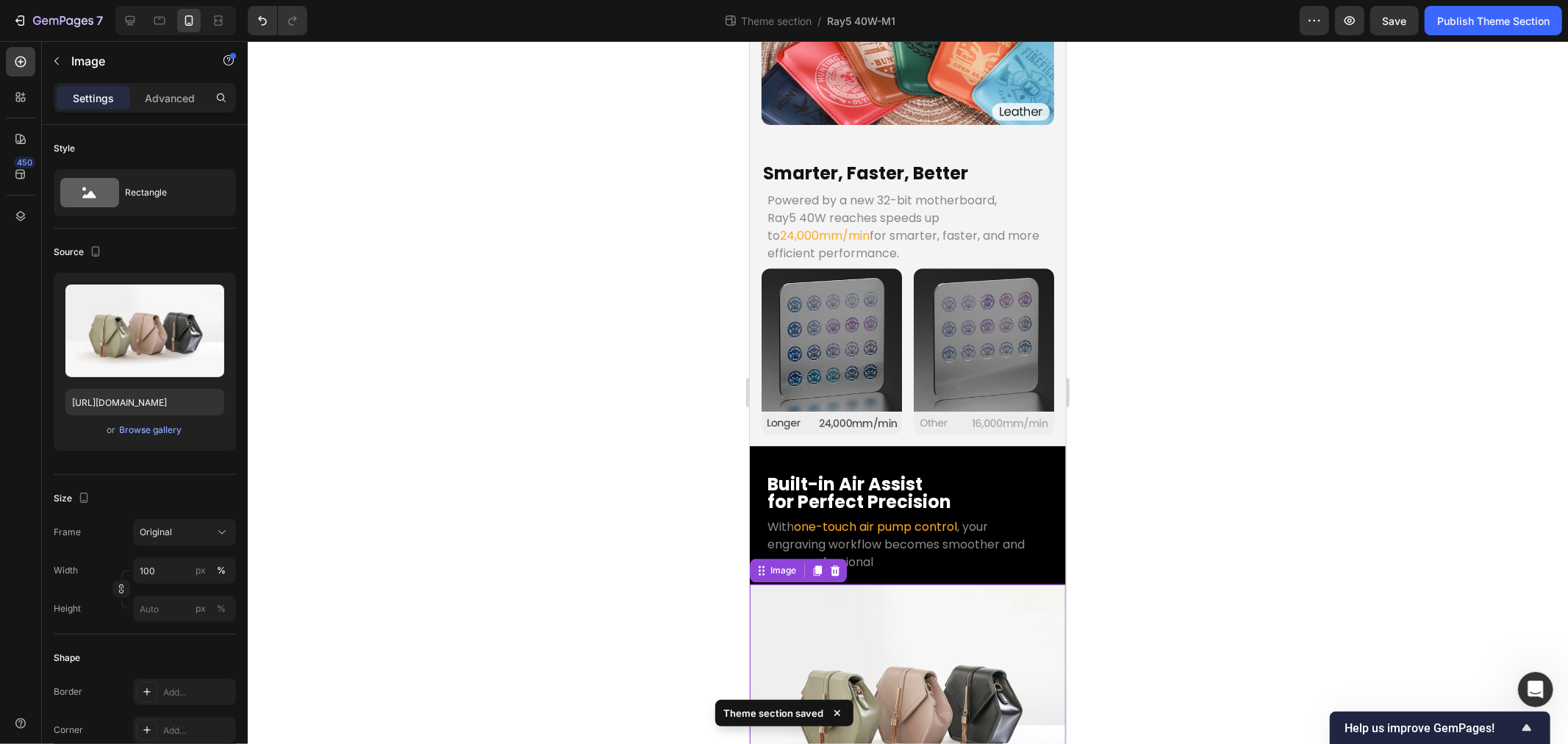
scroll to position [2542, 0]
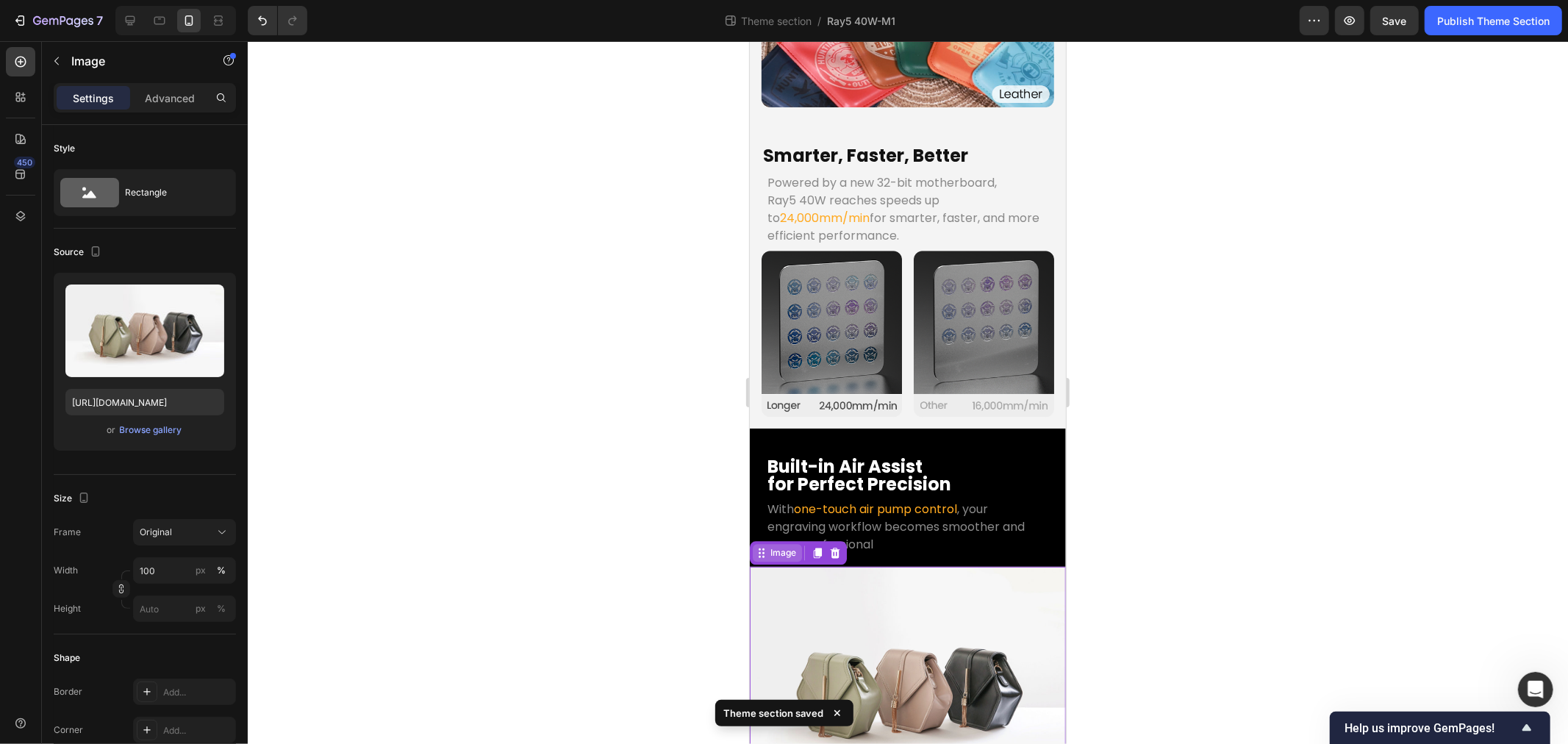
click at [778, 546] on div "Image" at bounding box center [783, 552] width 32 height 14
click at [833, 567] on img at bounding box center [907, 685] width 316 height 237
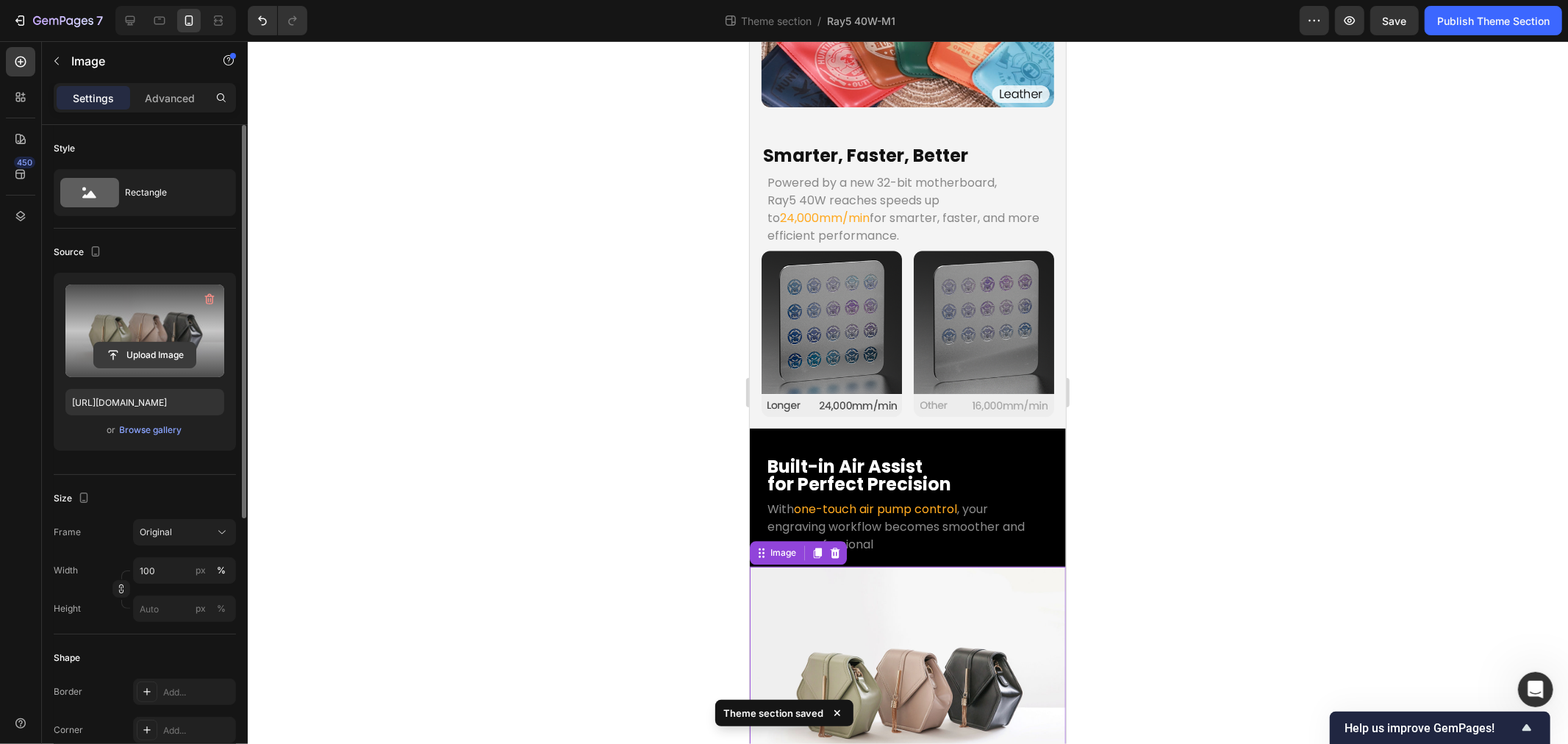
click at [151, 353] on input "file" at bounding box center [145, 356] width 101 height 25
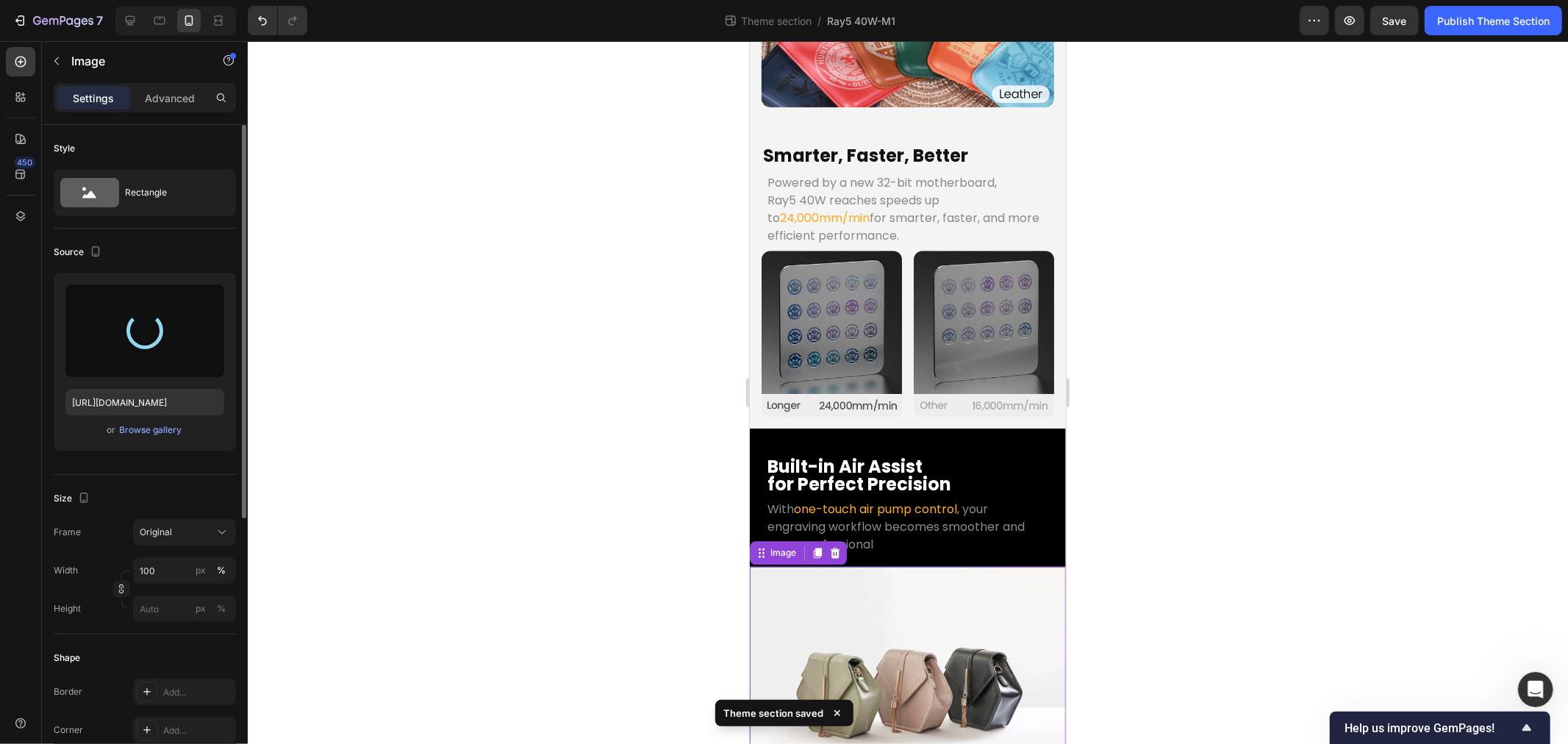
type input "https://cdn.shopify.com/s/files/1/0517/8812/0247/files/gempages_490436405370029…"
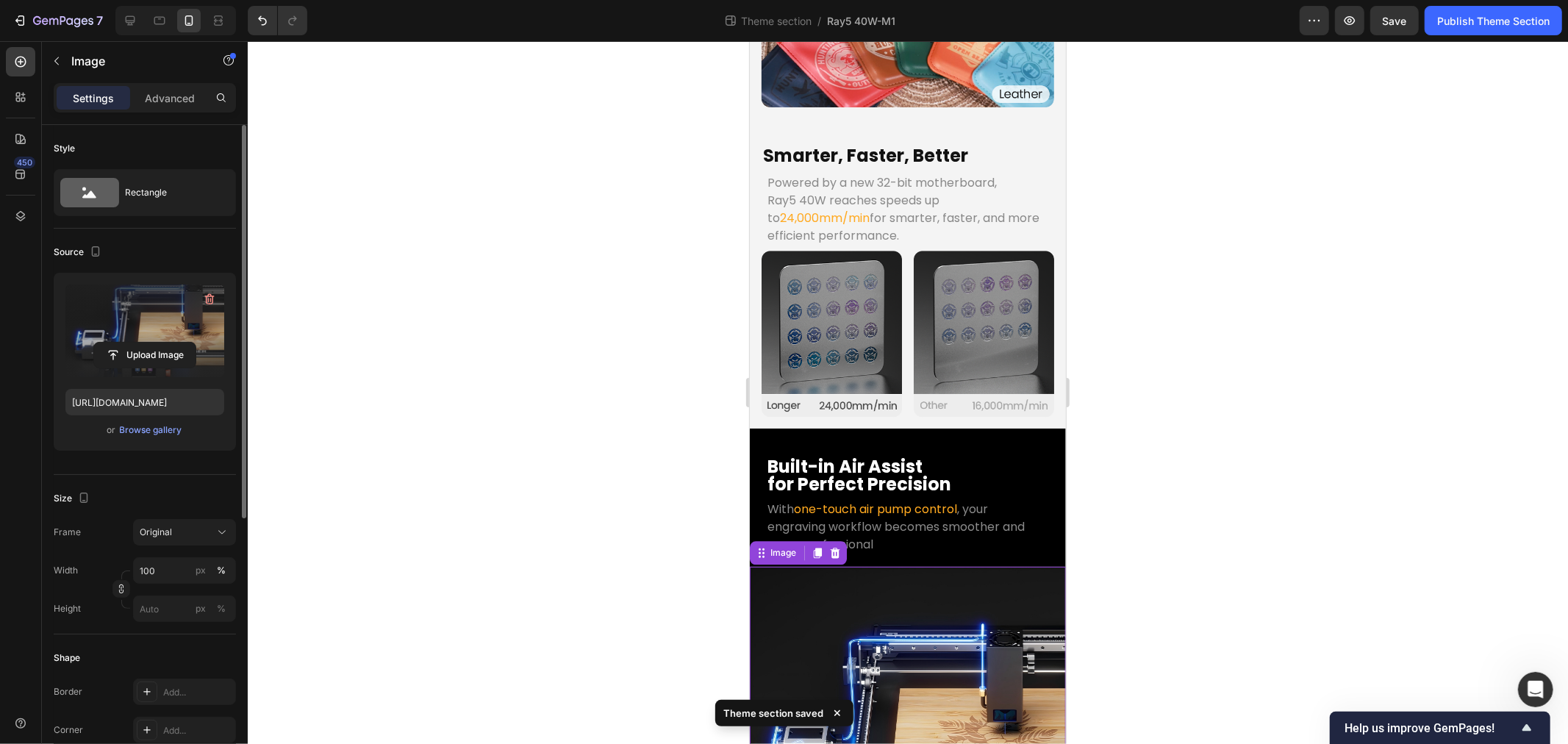
click at [472, 510] on div at bounding box center [908, 393] width 1320 height 703
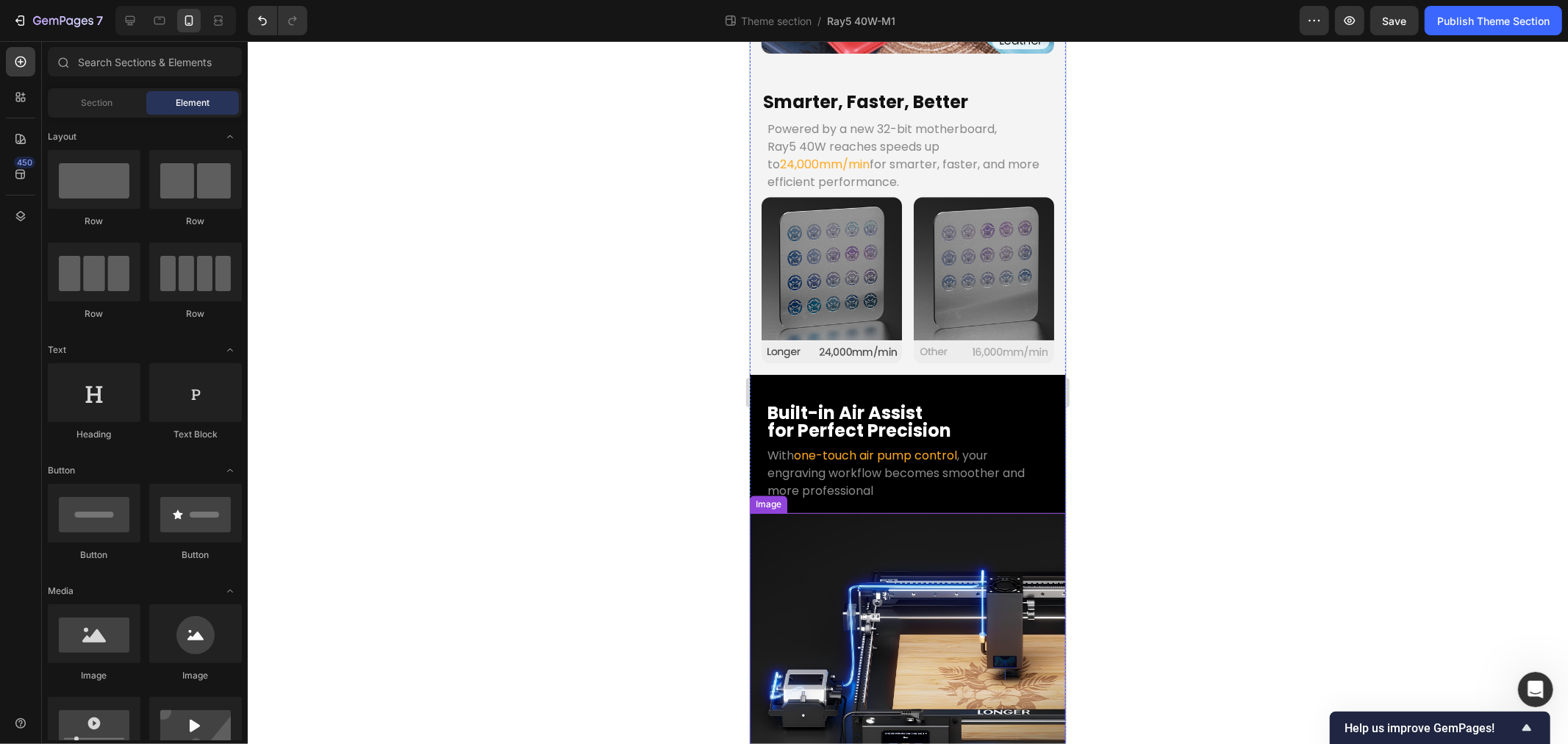
scroll to position [2619, 0]
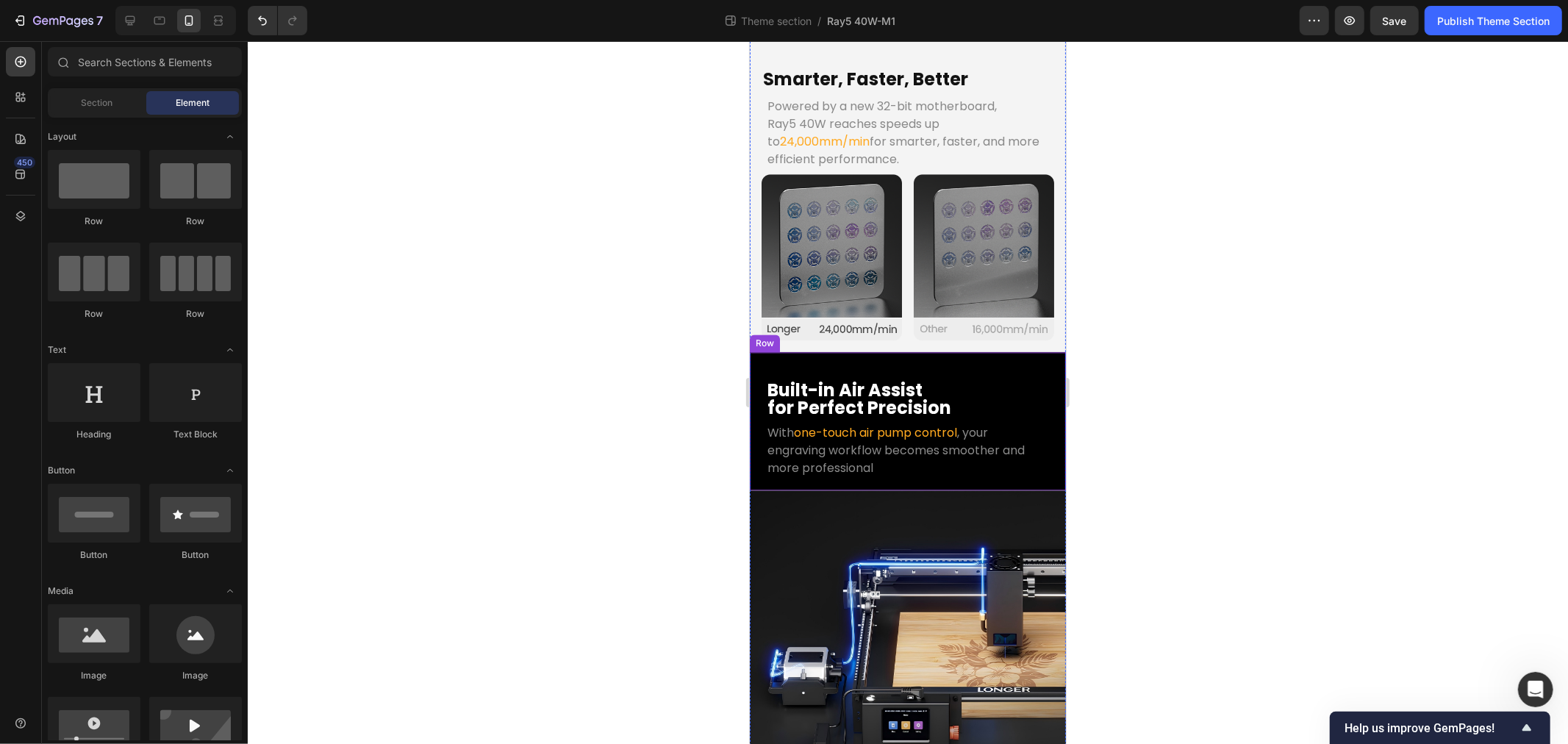
drag, startPoint x: 1227, startPoint y: 415, endPoint x: 755, endPoint y: 269, distance: 494.1
click at [755, 351] on div "Built-in Air Assist for Perfect Precision Heading With one-touch air pump contr…" at bounding box center [907, 420] width 316 height 138
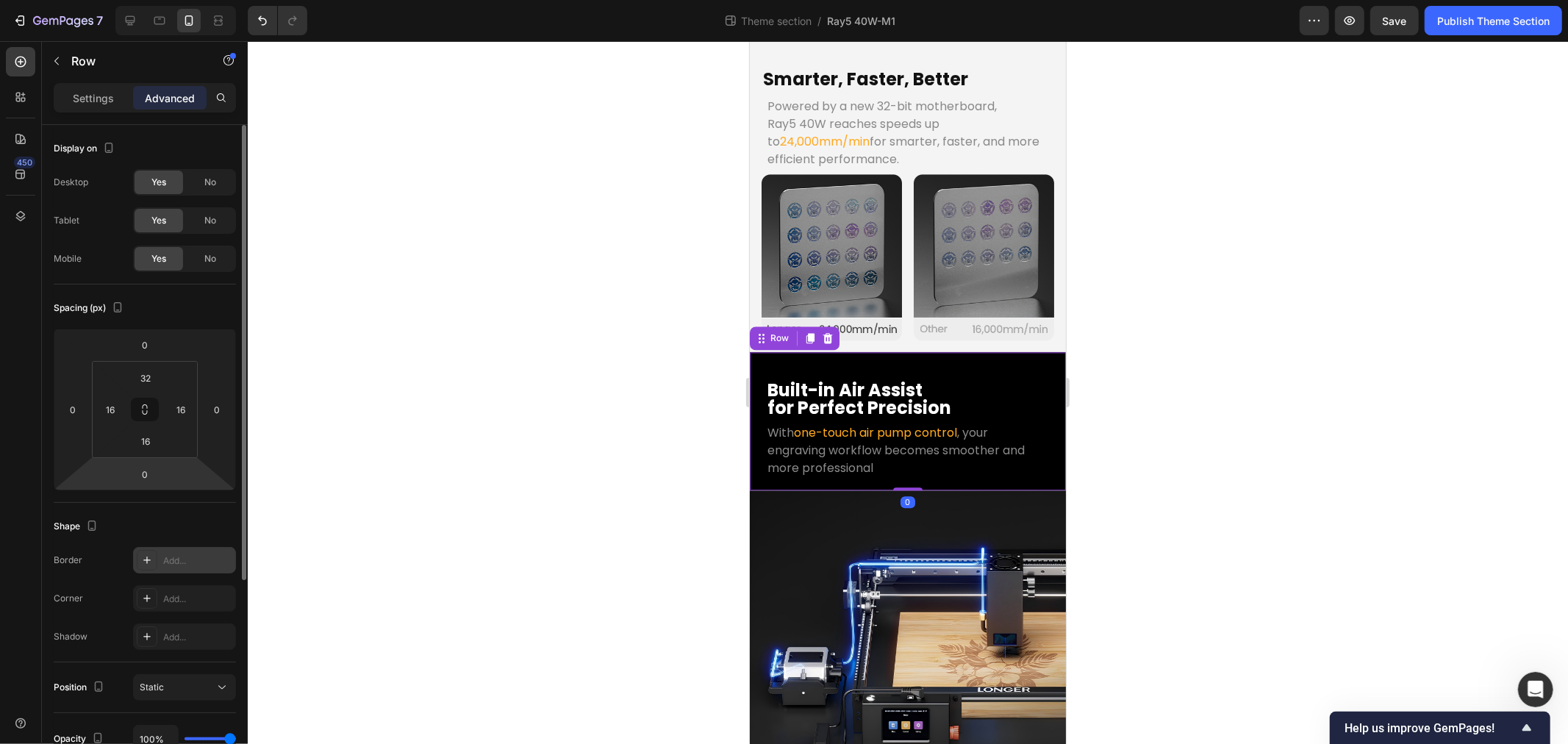
scroll to position [298, 0]
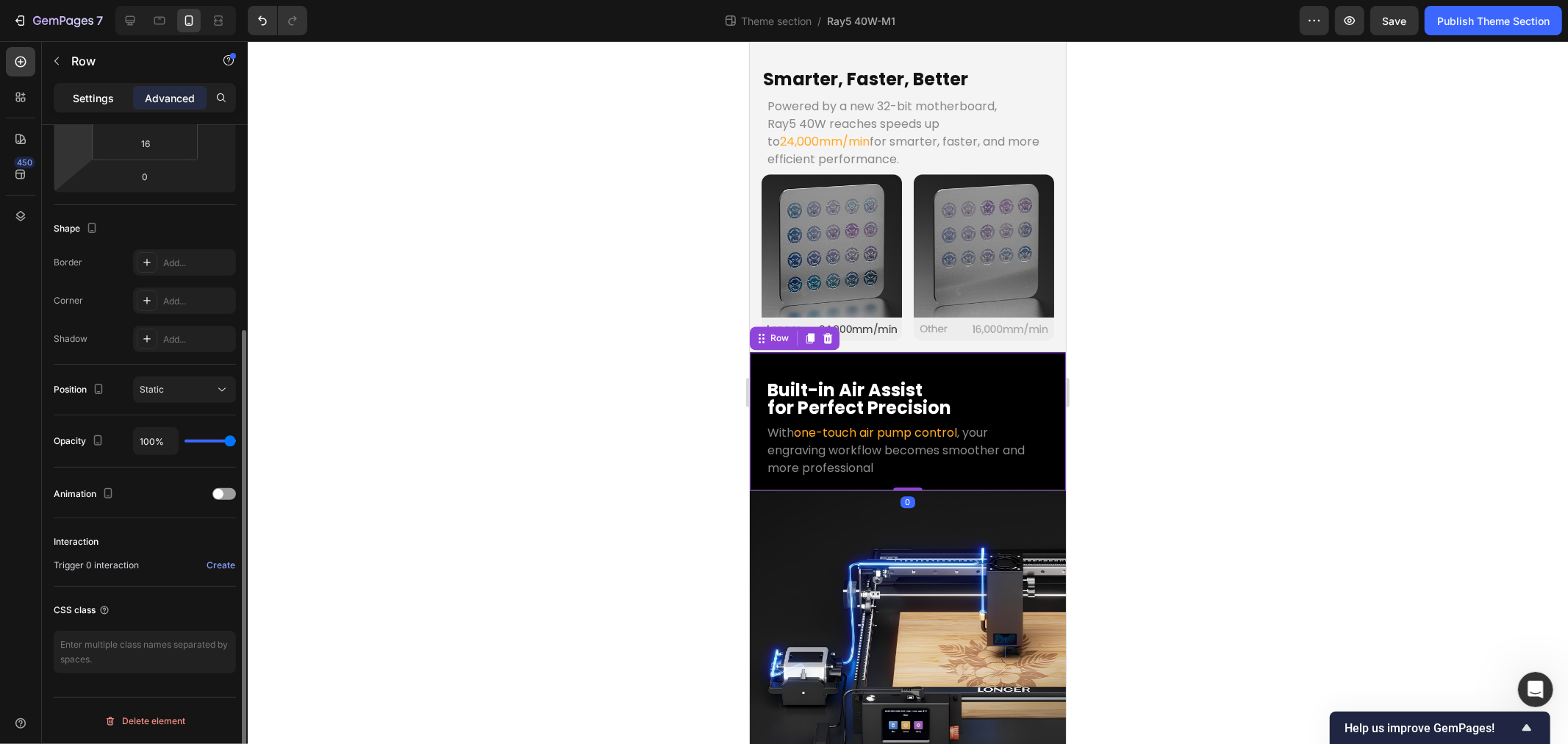
click at [87, 98] on p "Settings" at bounding box center [93, 98] width 42 height 15
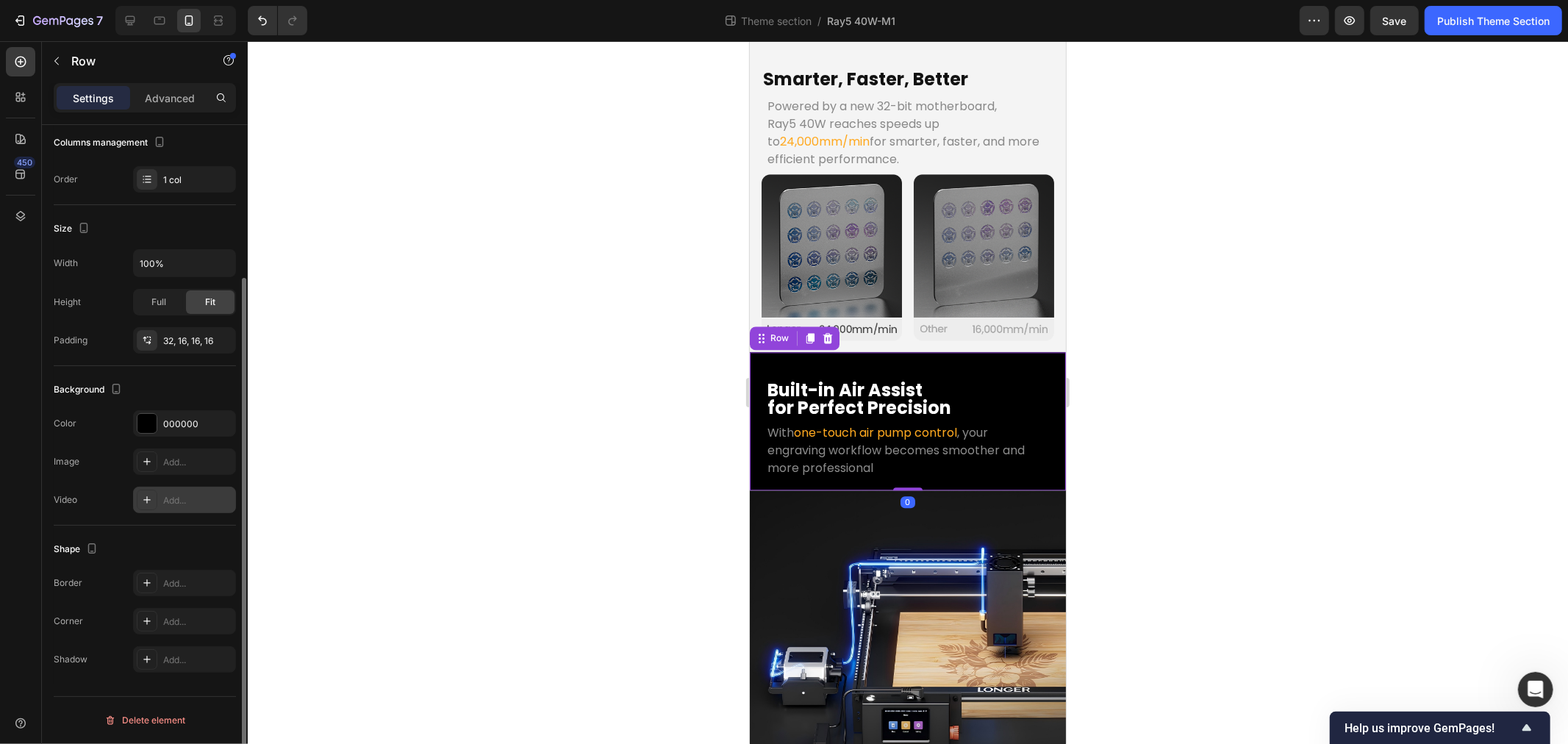
scroll to position [198, 0]
click at [195, 405] on div "Background The changes might be hidden by the video. Color 000000 Image Add... …" at bounding box center [145, 446] width 183 height 159
click at [197, 423] on div "000000" at bounding box center [184, 424] width 43 height 14
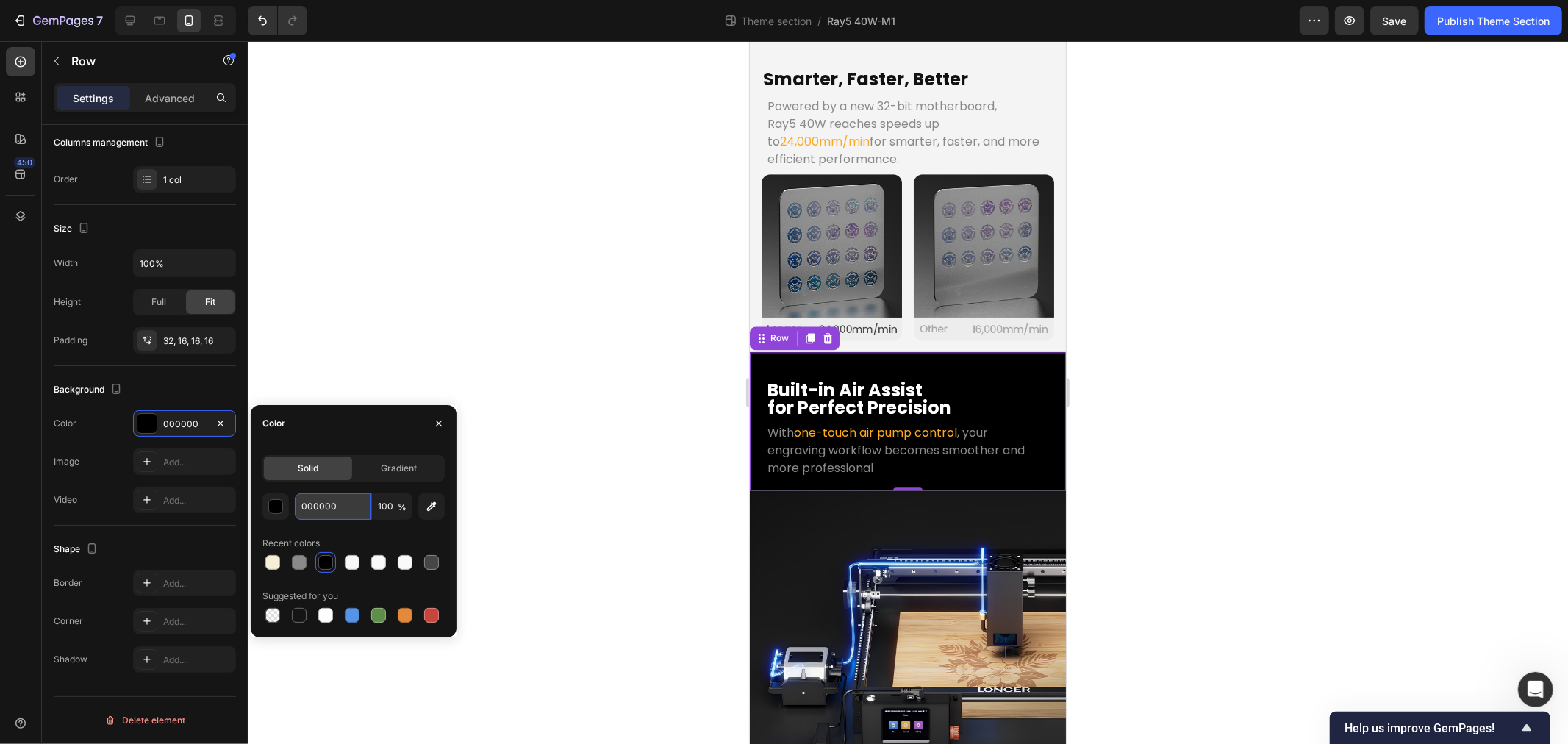
click at [338, 509] on input "000000" at bounding box center [333, 506] width 77 height 26
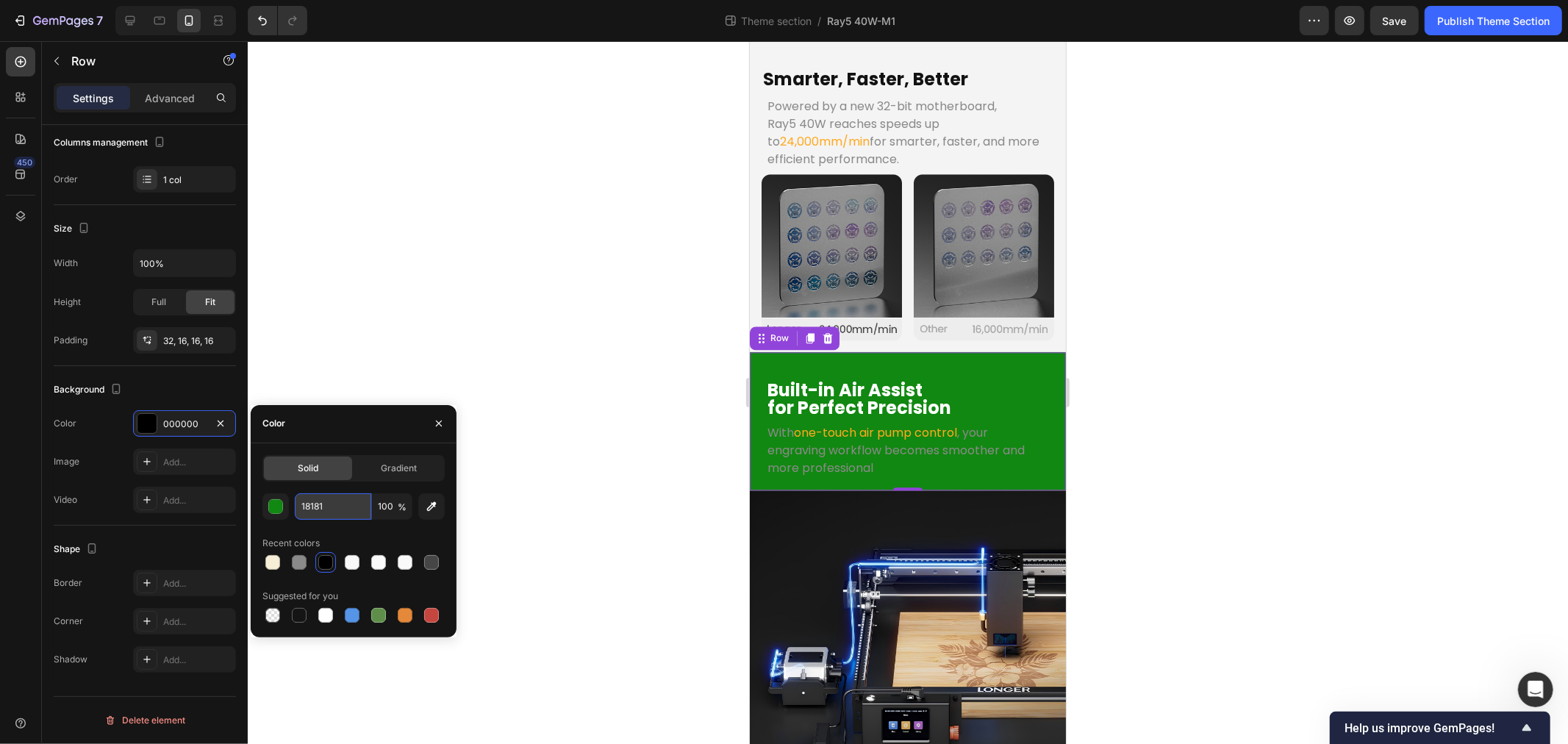
type input "181818"
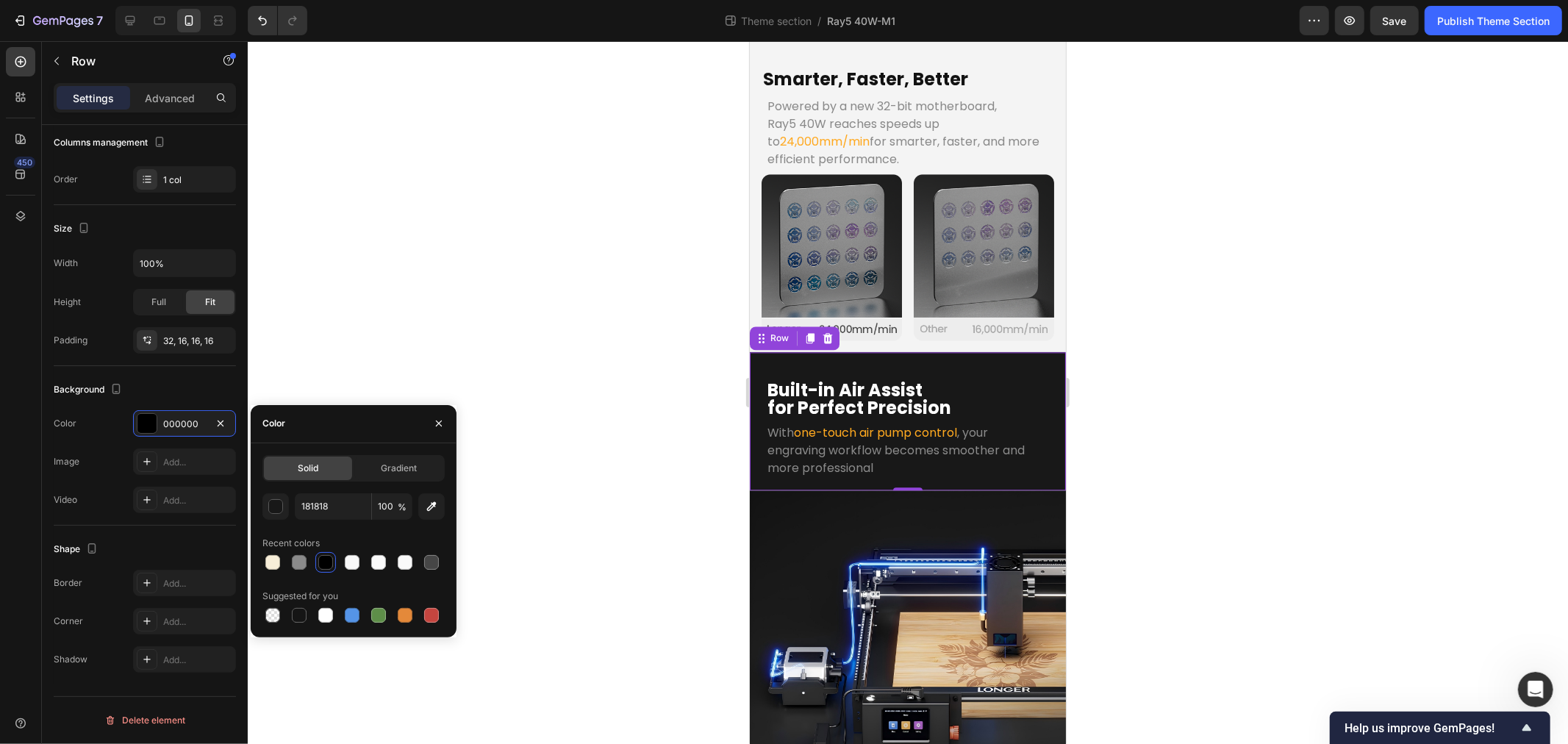
click at [529, 292] on div at bounding box center [908, 393] width 1320 height 703
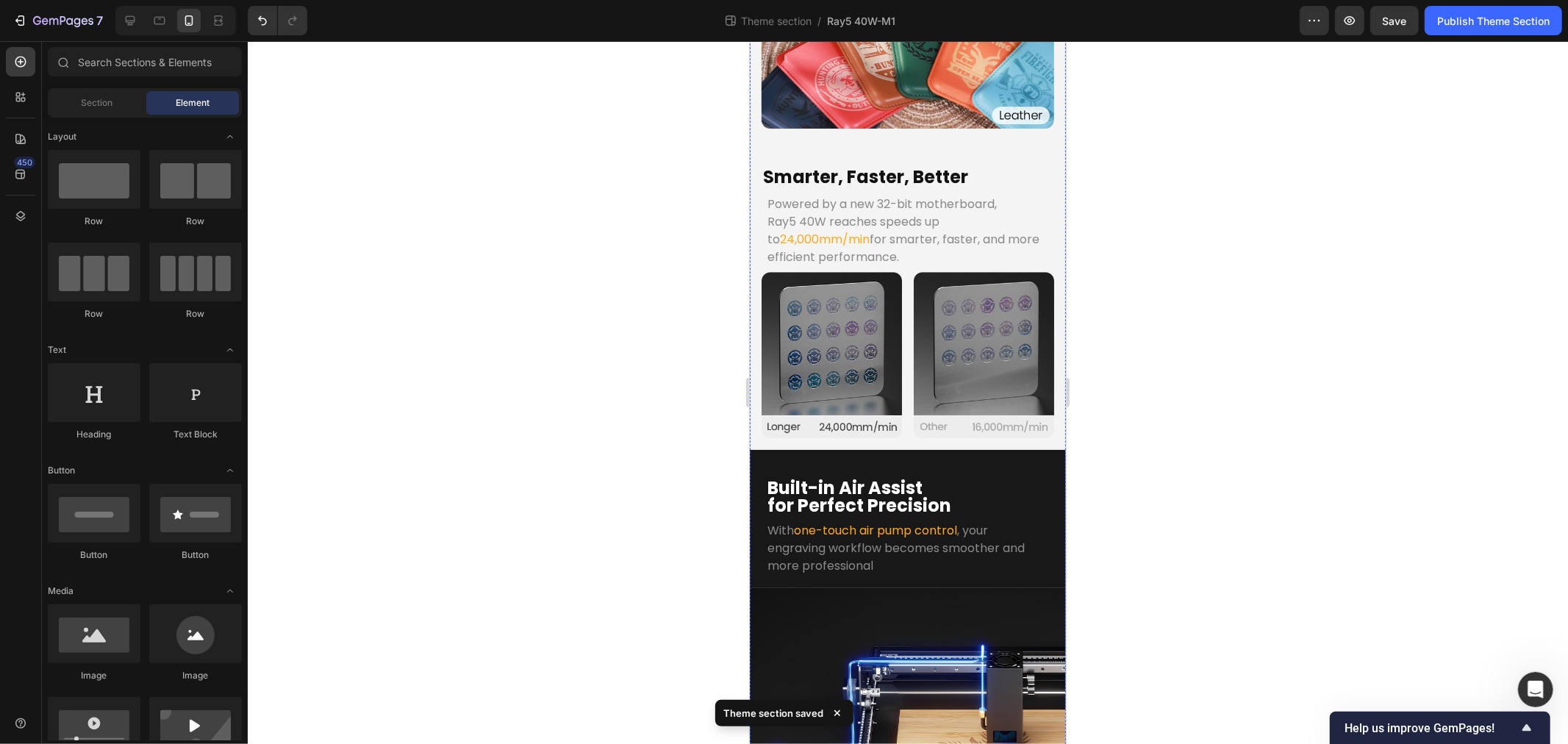
scroll to position [2619, 0]
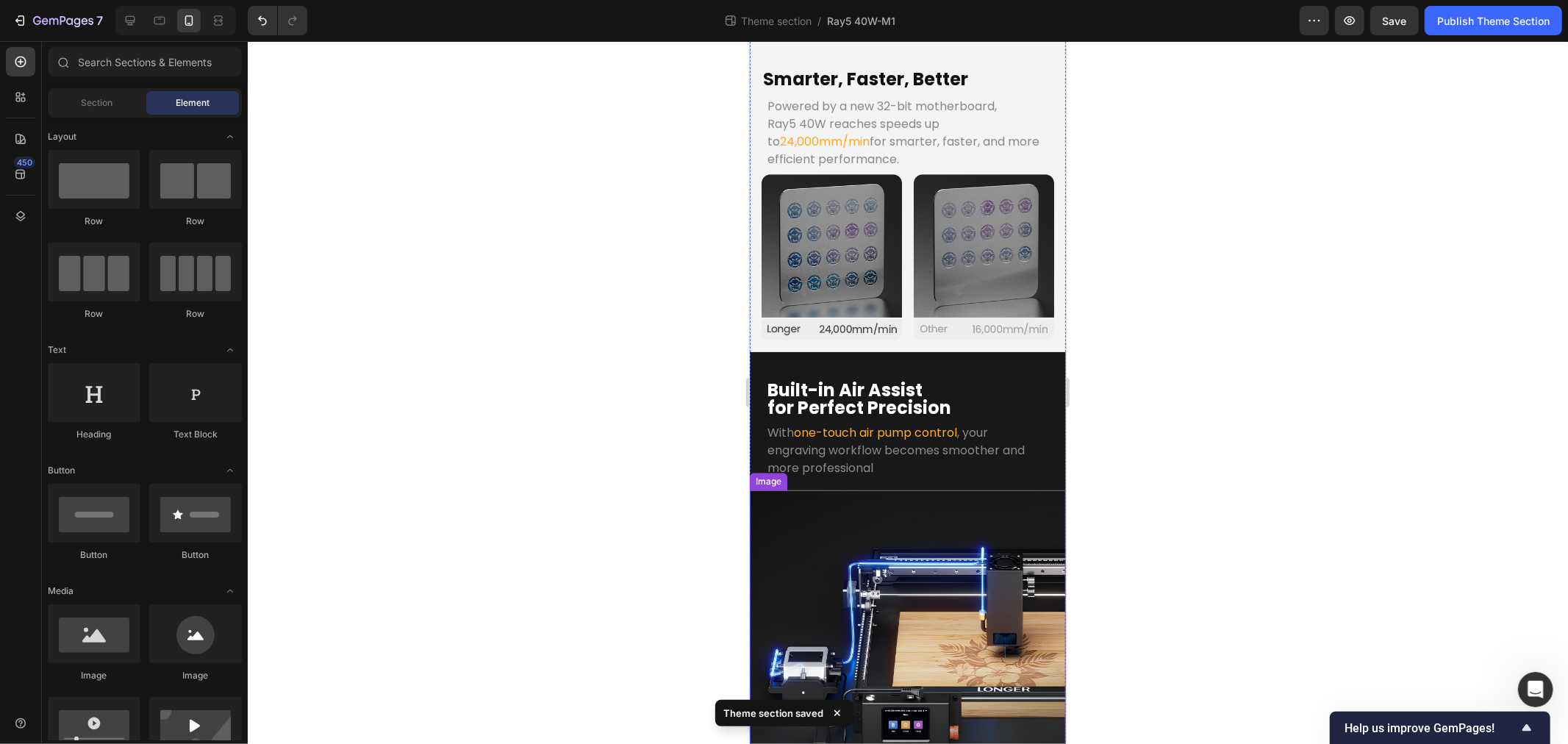
click at [456, 528] on div at bounding box center [908, 393] width 1320 height 703
click at [500, 465] on div at bounding box center [908, 393] width 1320 height 703
drag, startPoint x: 921, startPoint y: 711, endPoint x: 924, endPoint y: 685, distance: 26.2
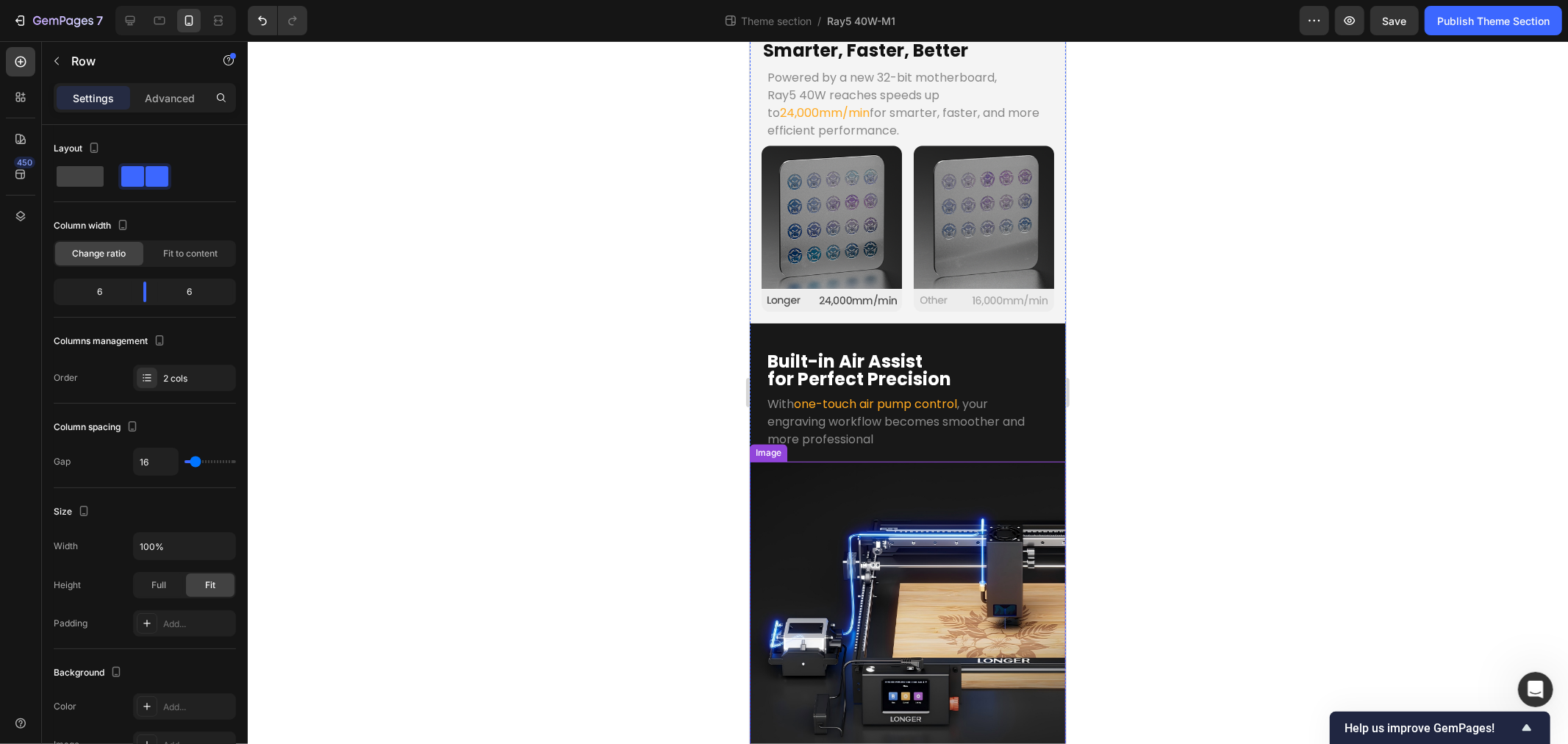
scroll to position [2664, 0]
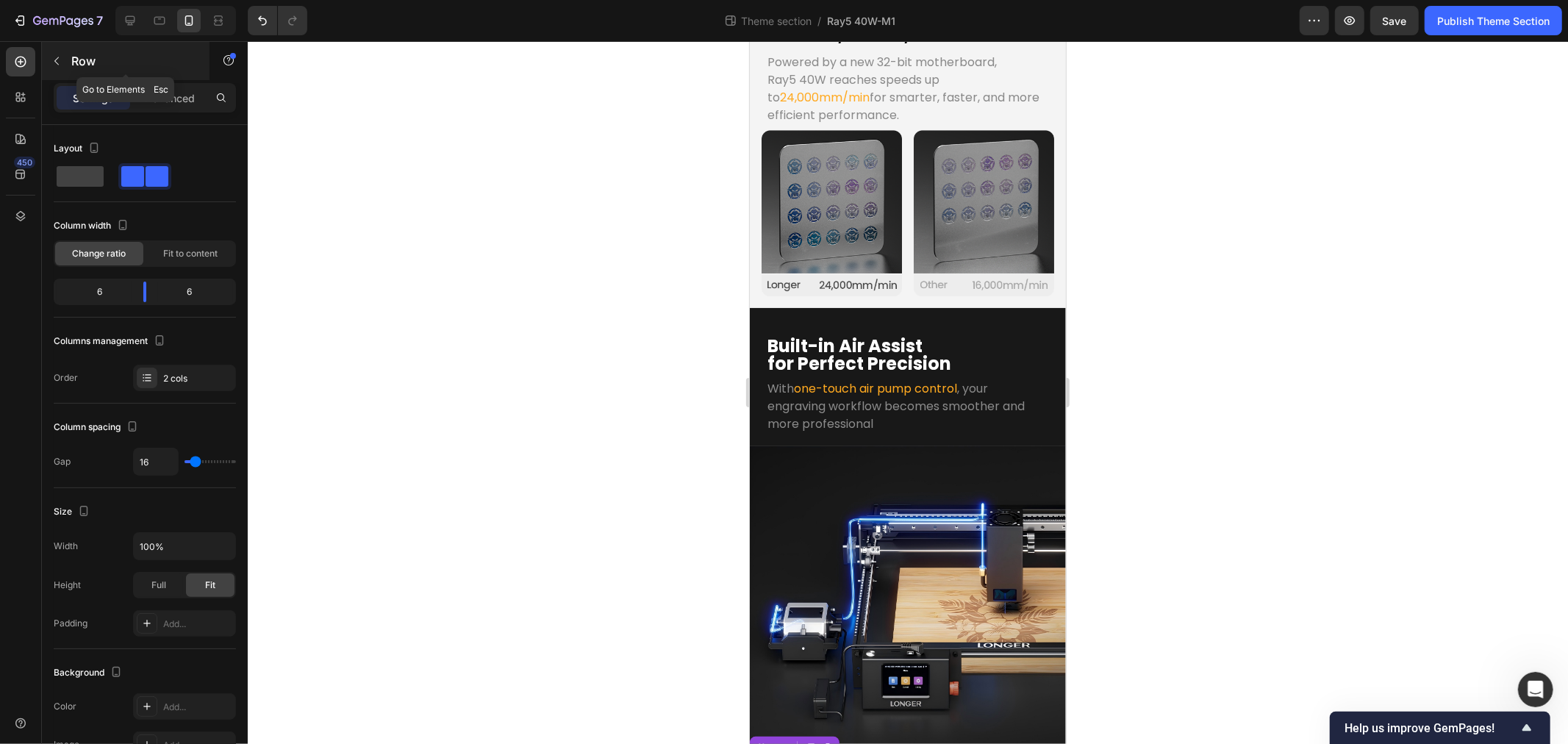
click at [63, 69] on button "button" at bounding box center [57, 61] width 24 height 24
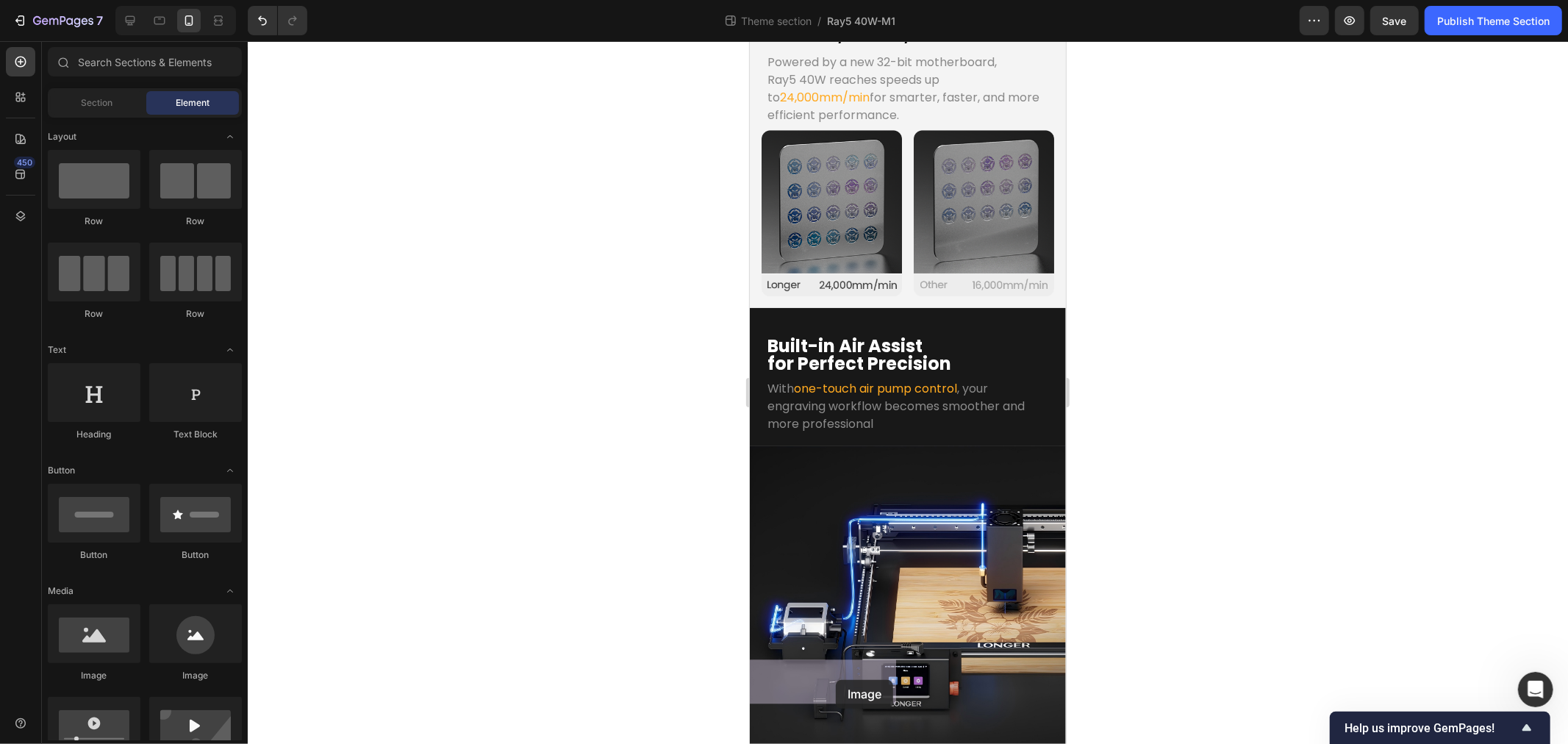
drag, startPoint x: 850, startPoint y: 669, endPoint x: 836, endPoint y: 681, distance: 18.4
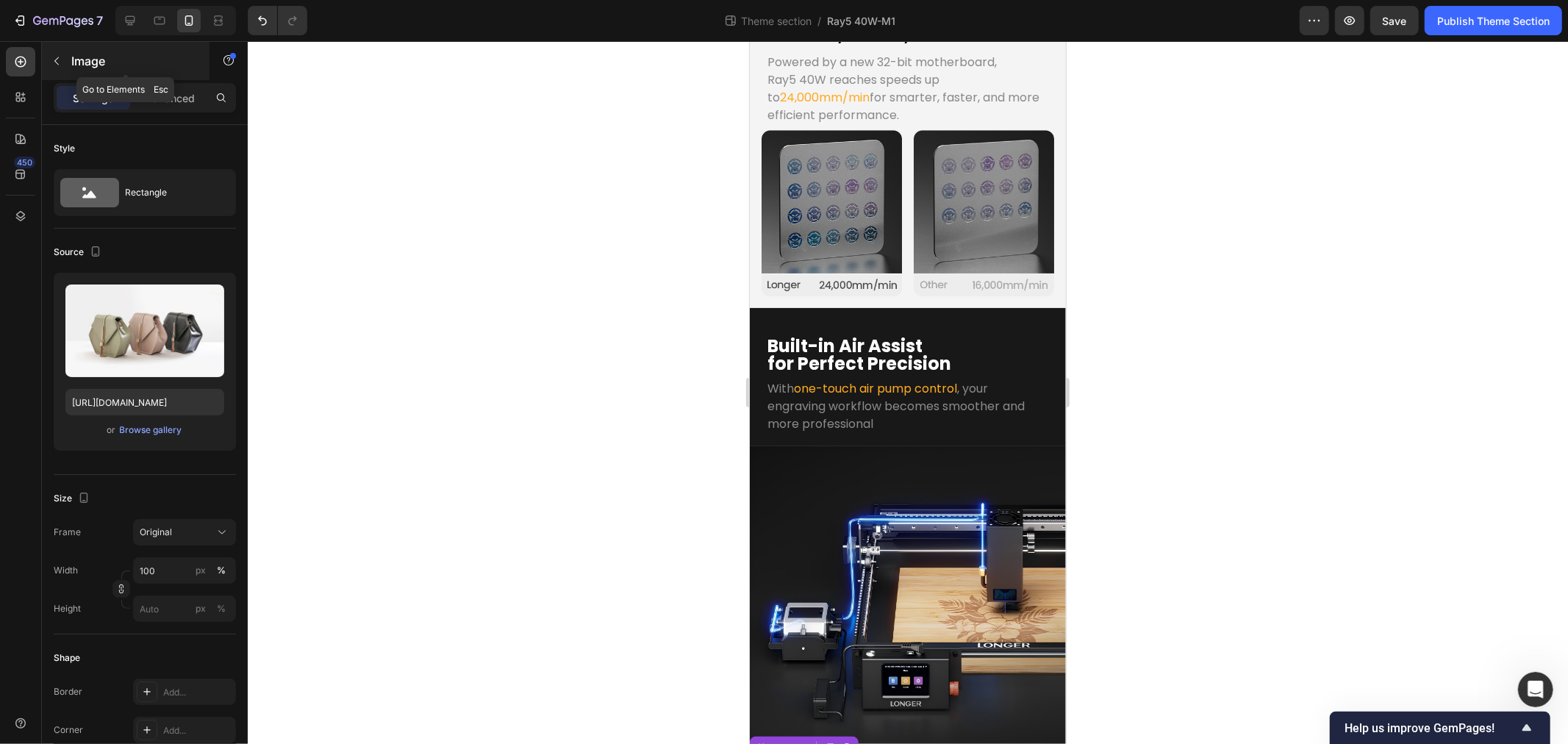
click at [76, 60] on p "Image" at bounding box center [134, 62] width 125 height 18
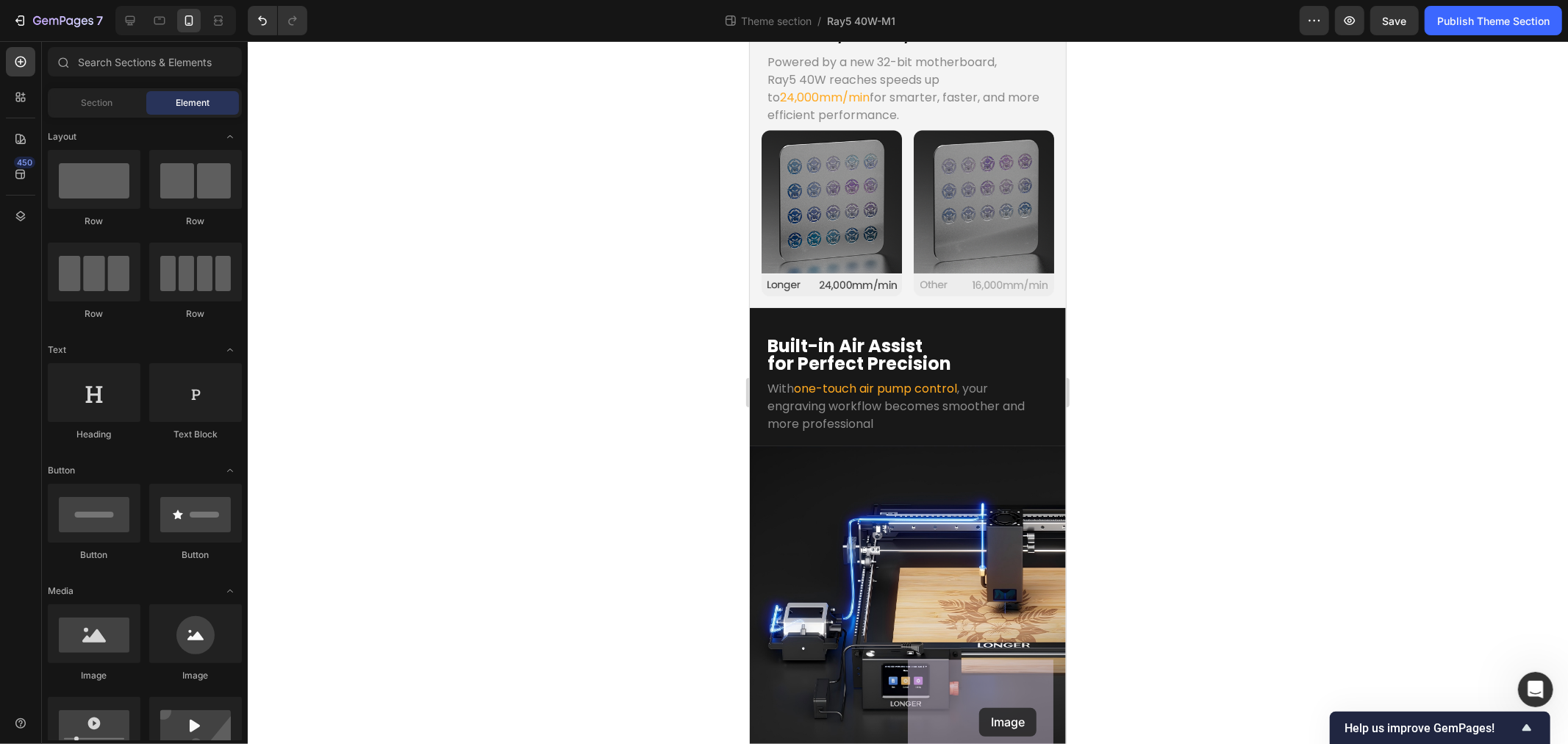
scroll to position [2729, 0]
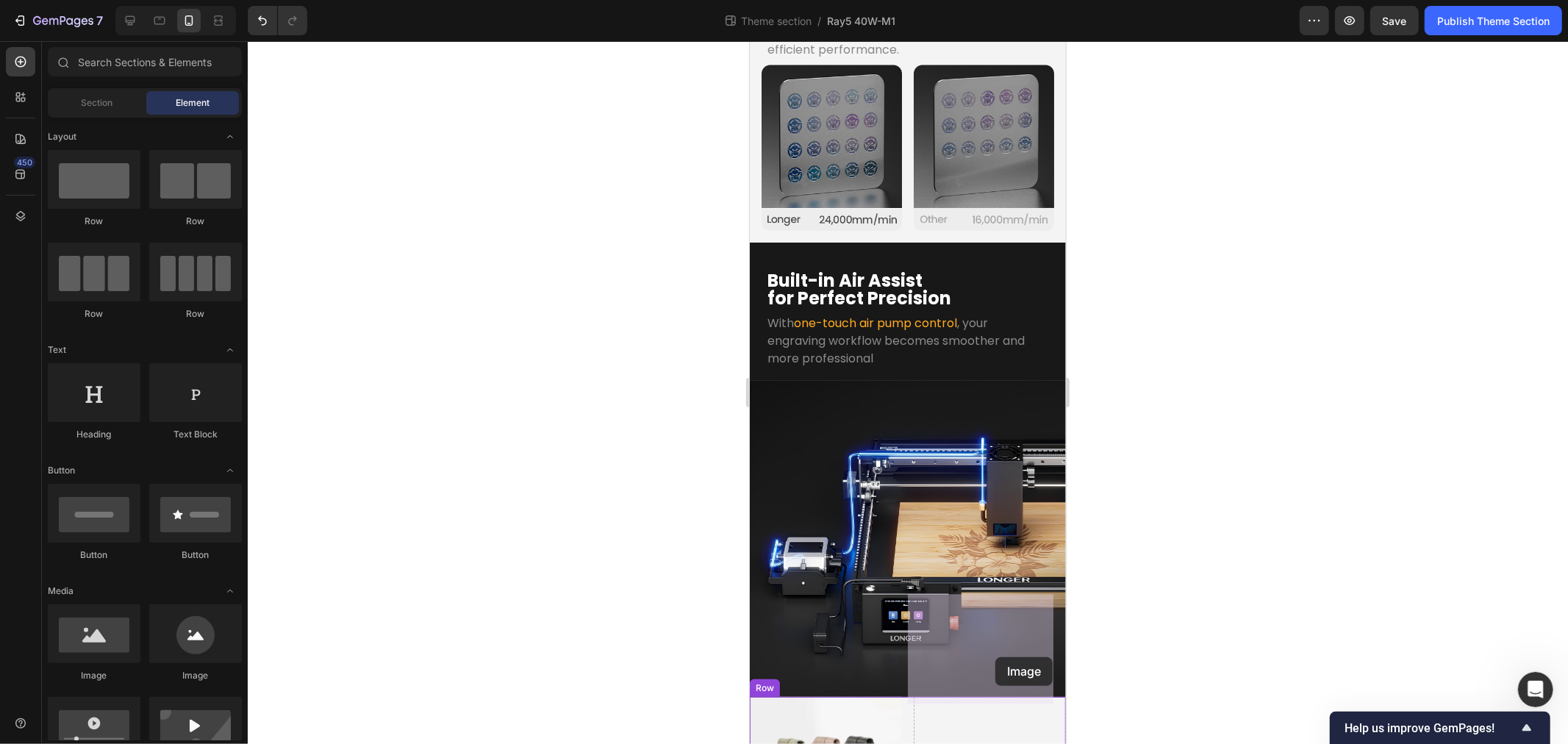
drag, startPoint x: 980, startPoint y: 682, endPoint x: 994, endPoint y: 657, distance: 28.7
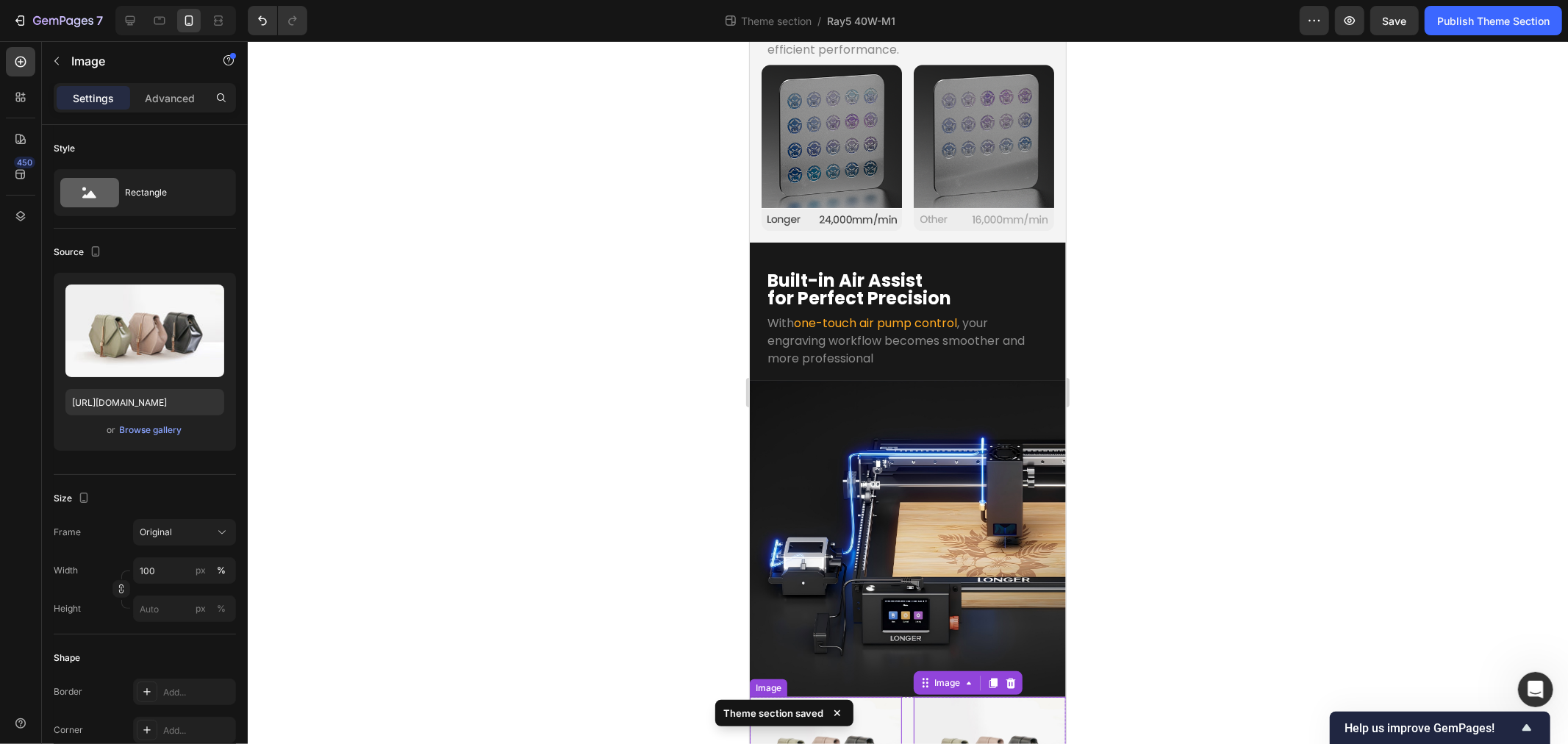
click at [848, 697] on img at bounding box center [825, 754] width 152 height 114
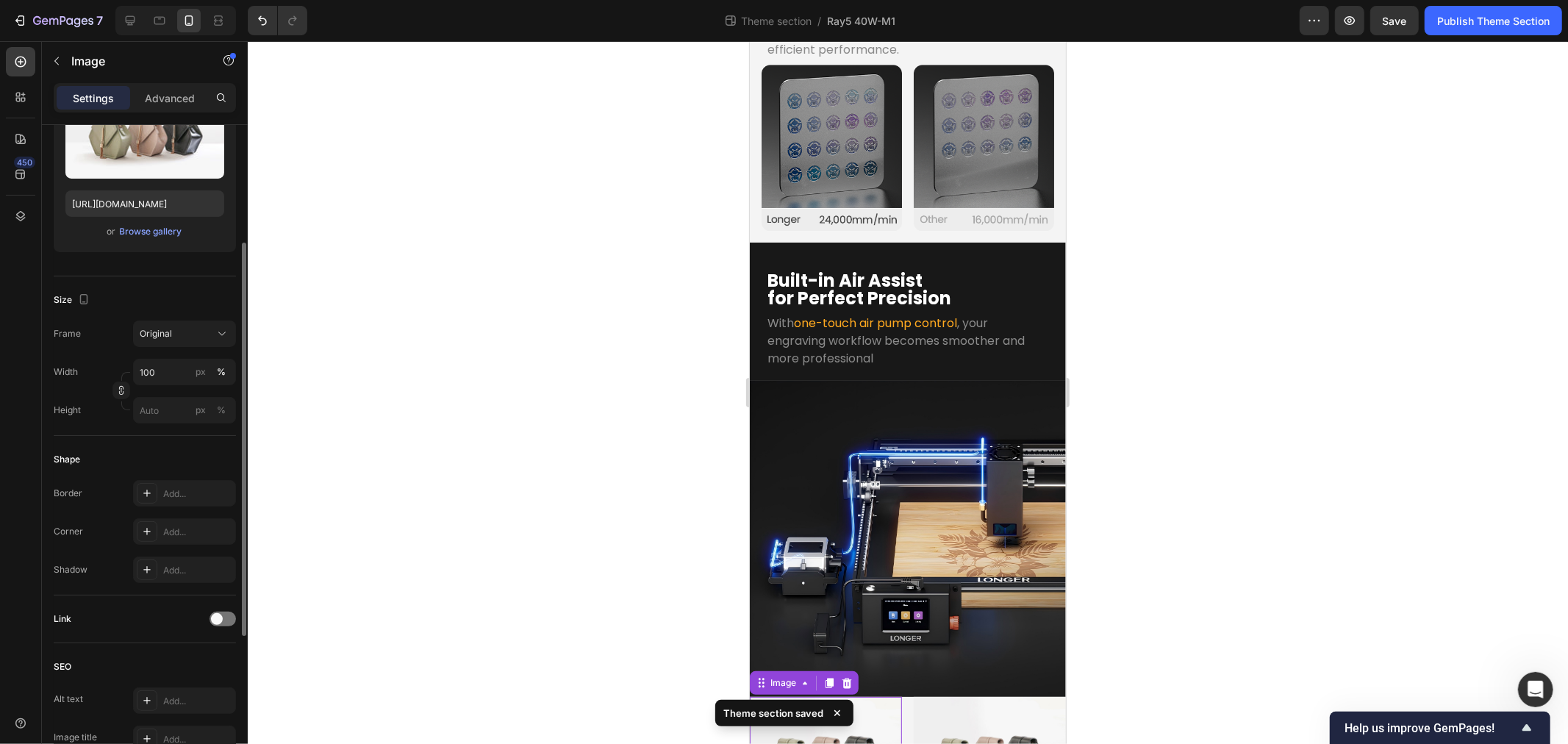
scroll to position [0, 0]
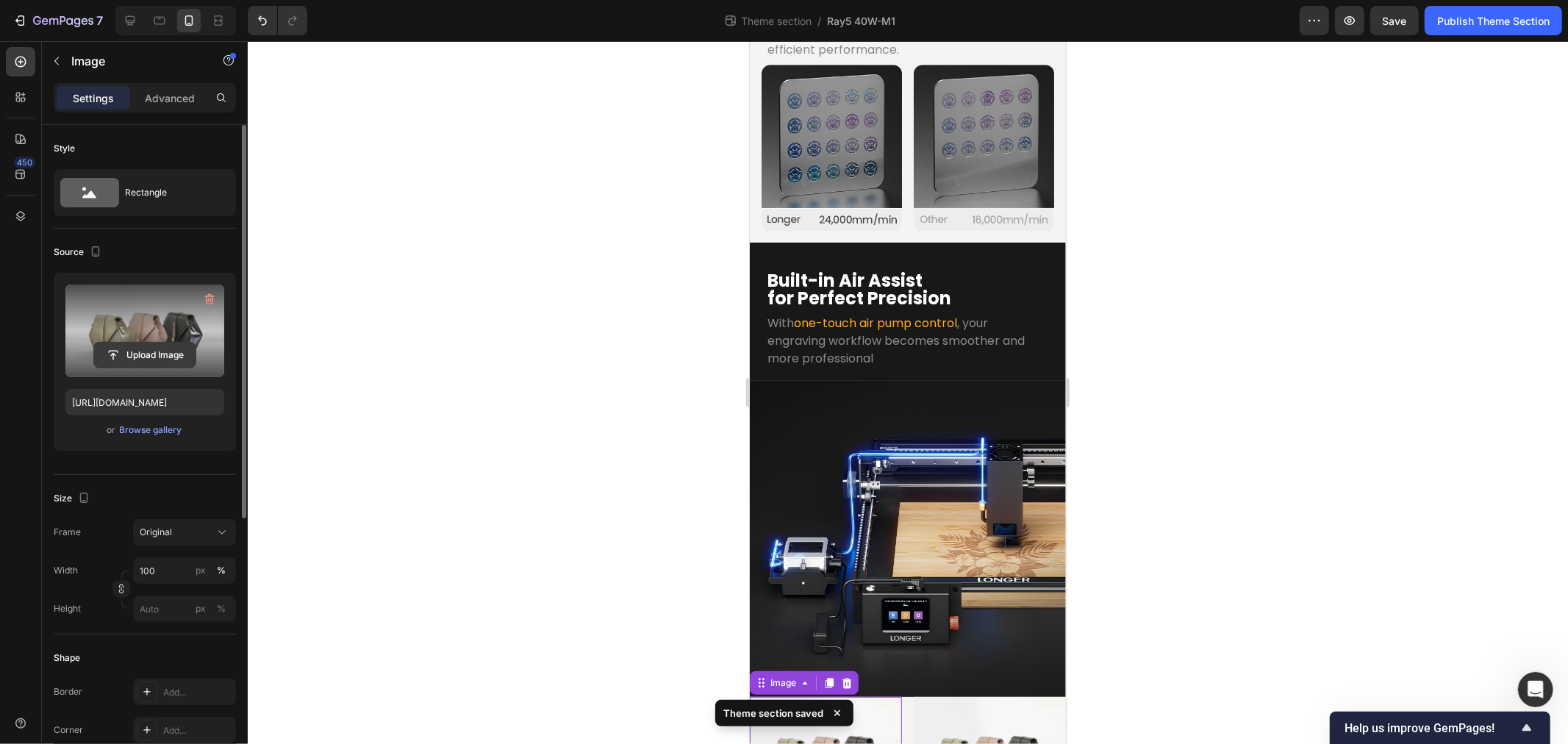
click at [127, 361] on input "file" at bounding box center [145, 356] width 101 height 25
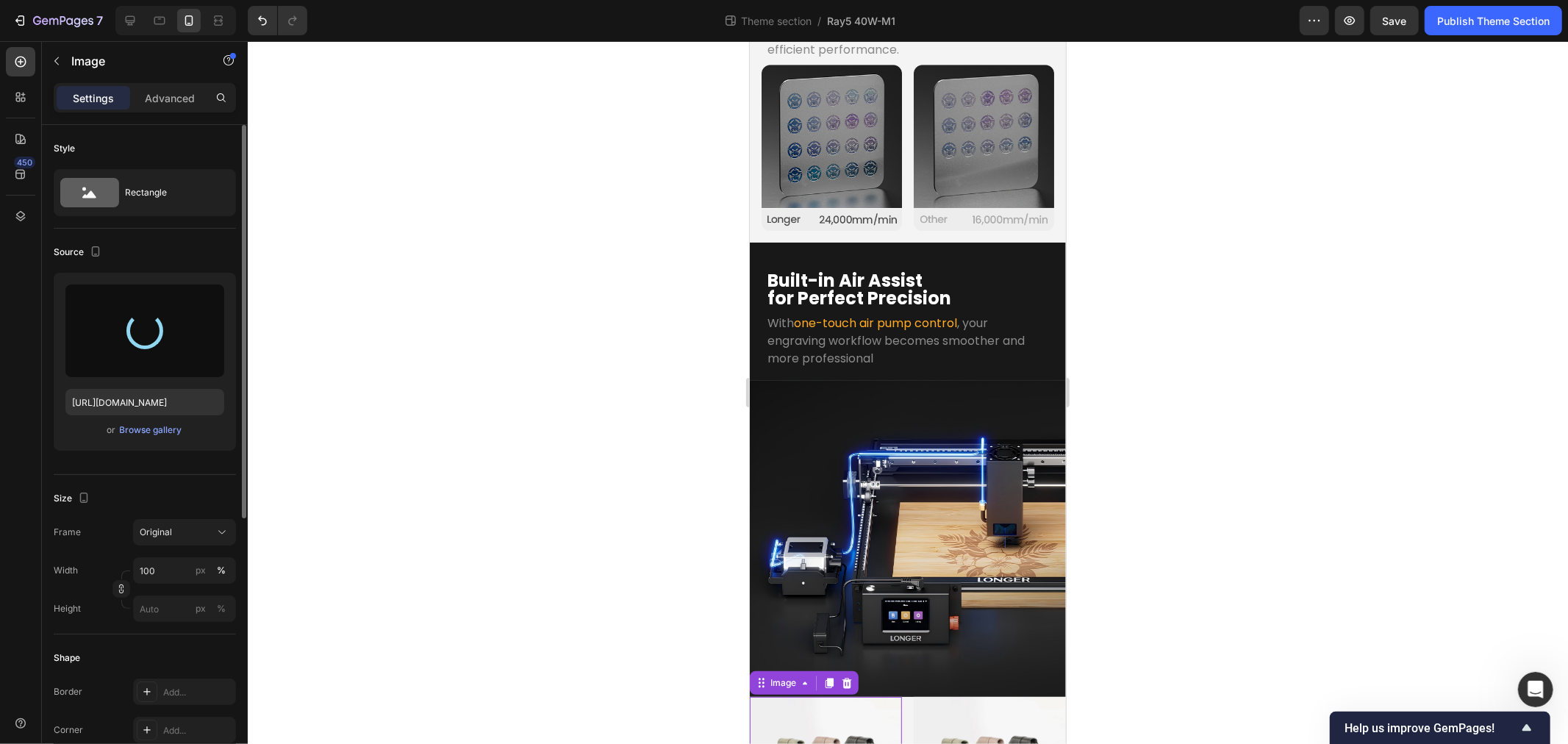
click at [590, 503] on div at bounding box center [908, 393] width 1320 height 703
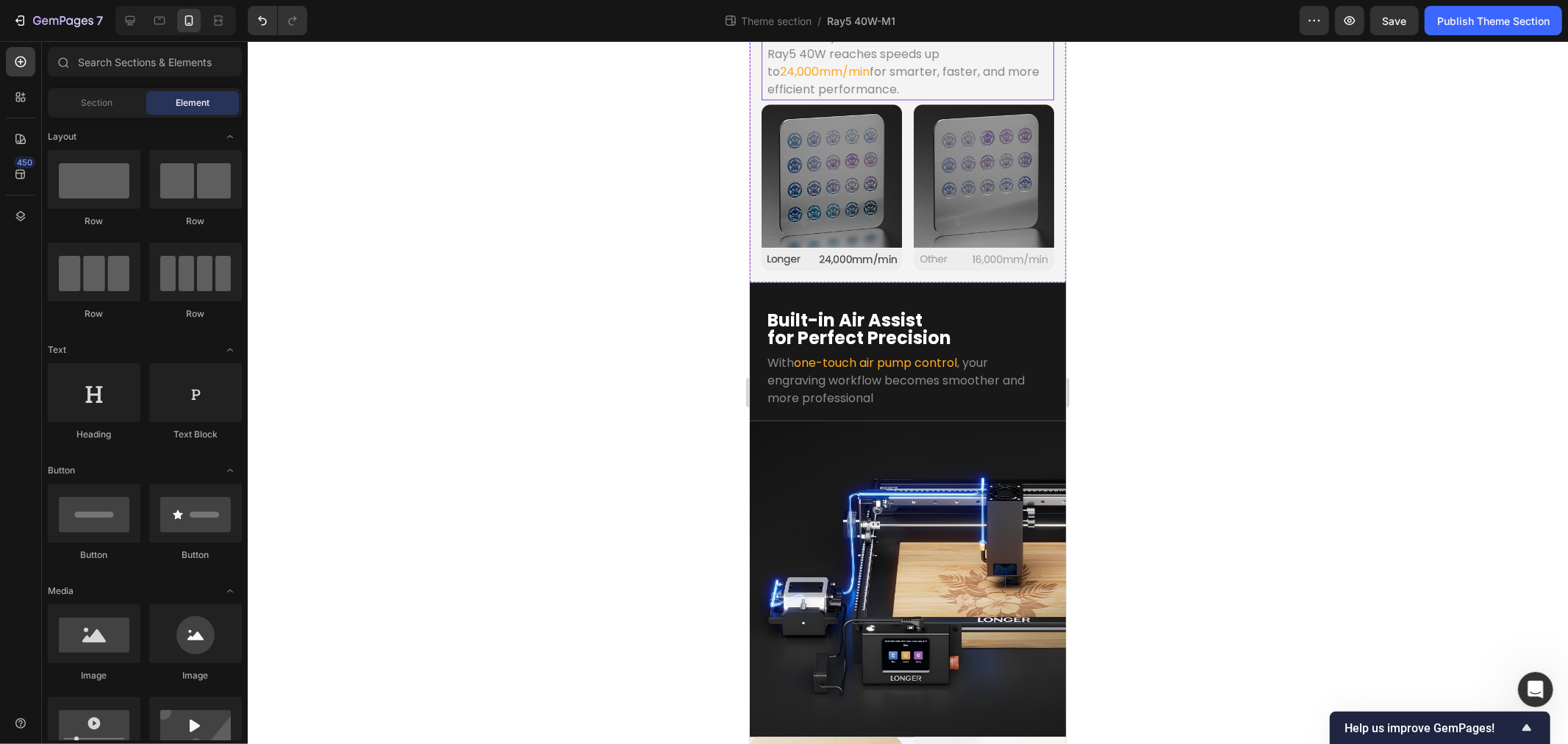
scroll to position [2729, 0]
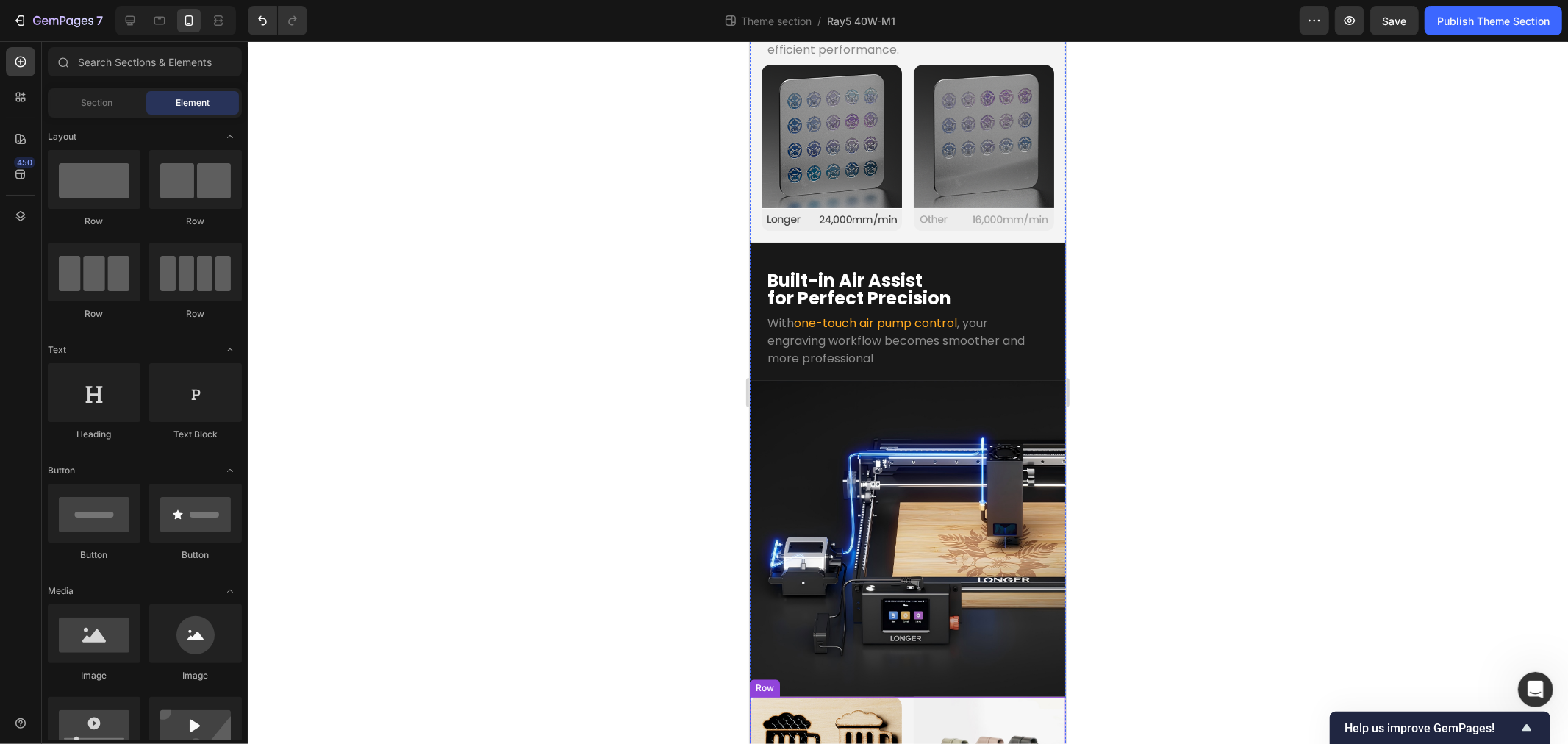
click at [796, 697] on div "Image" at bounding box center [825, 754] width 152 height 114
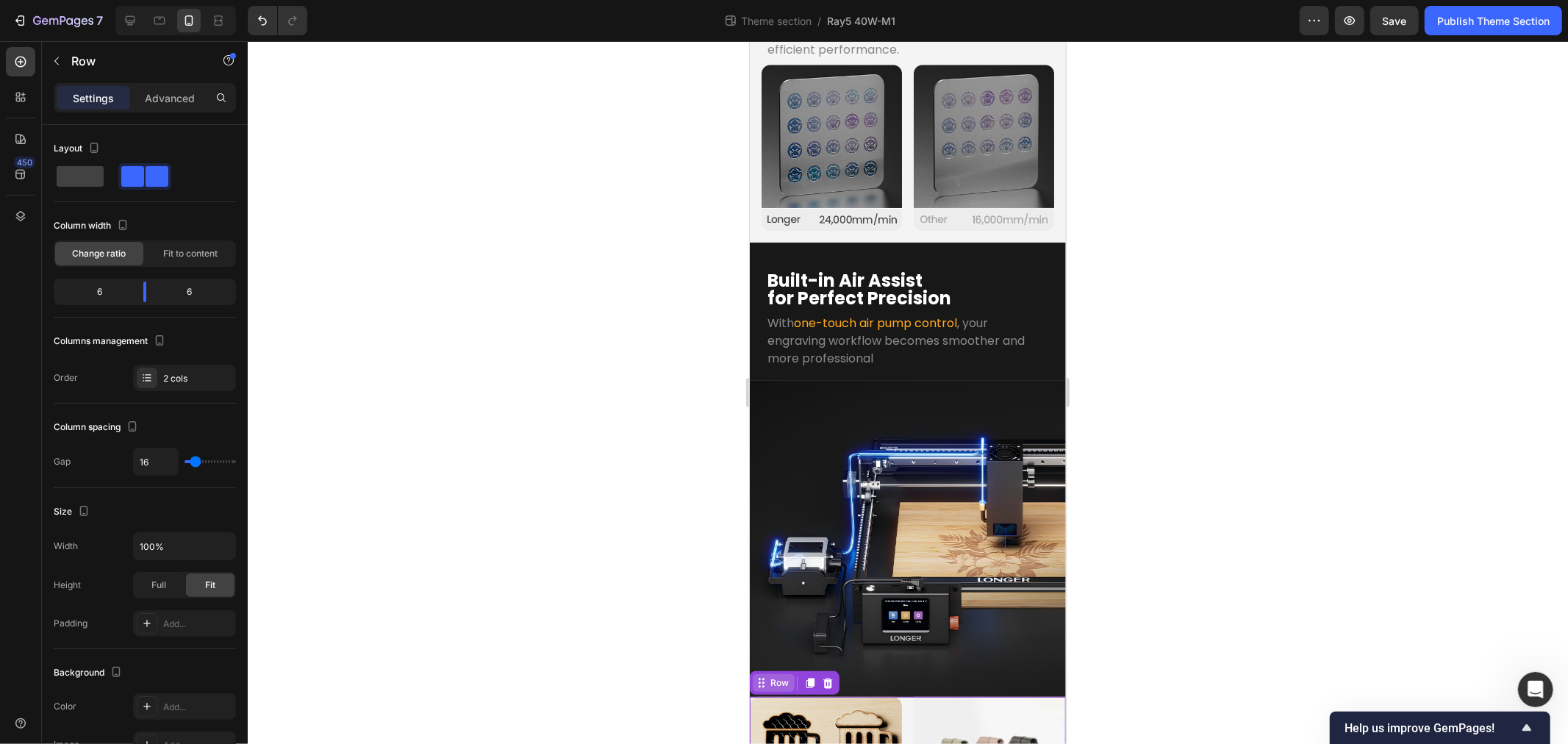
click at [771, 676] on div "Row" at bounding box center [779, 682] width 24 height 14
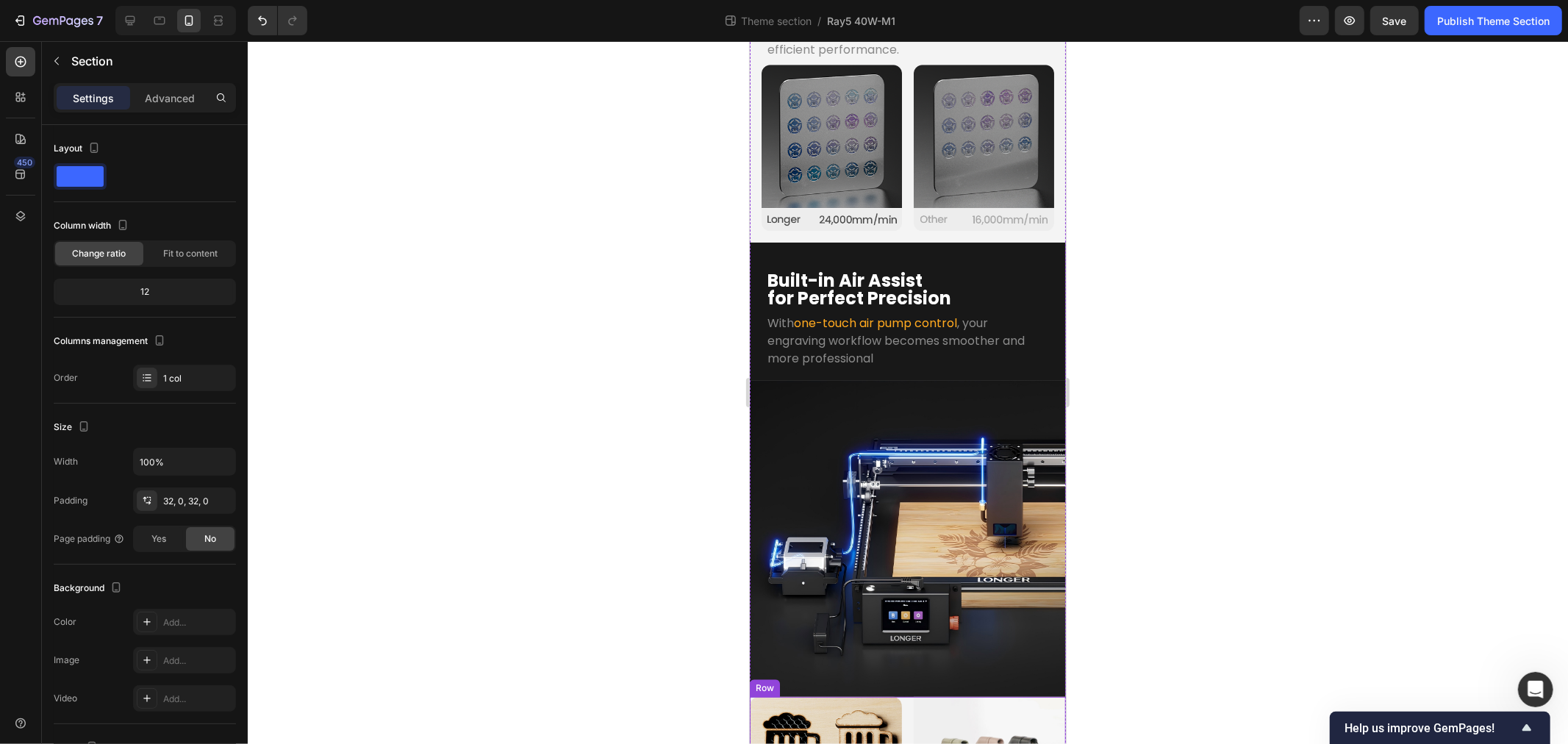
click at [812, 697] on div "Image" at bounding box center [825, 754] width 152 height 114
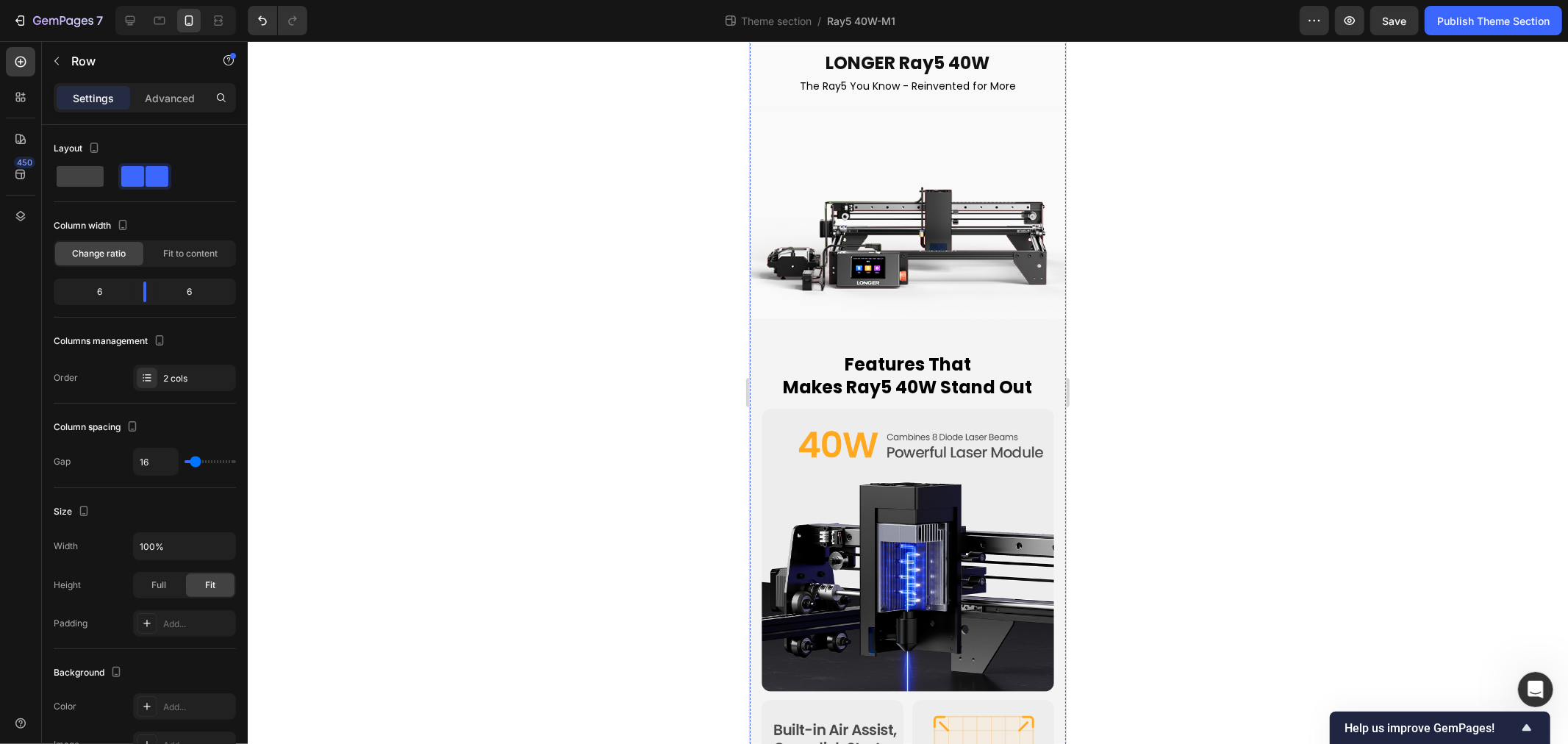
scroll to position [0, 0]
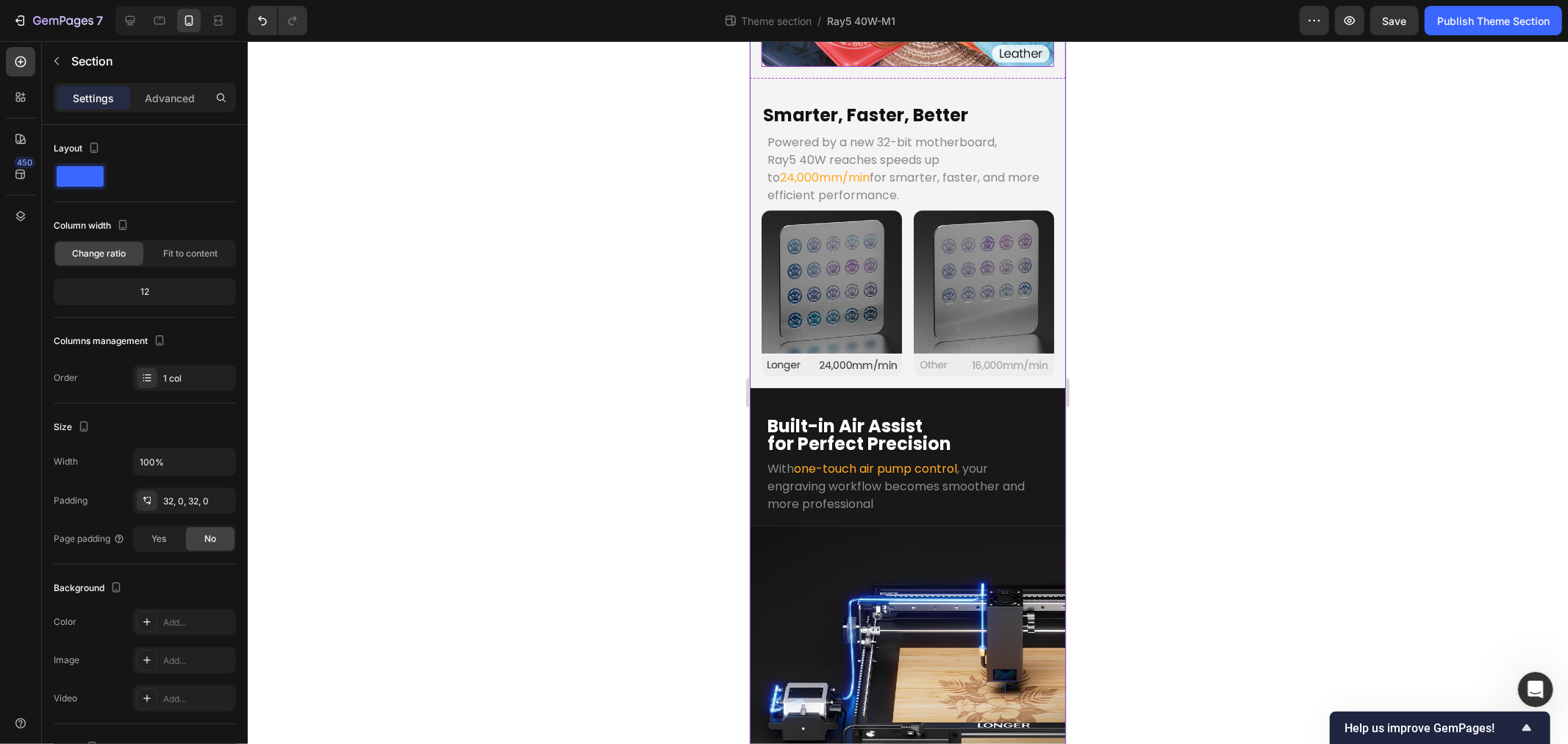
scroll to position [2729, 0]
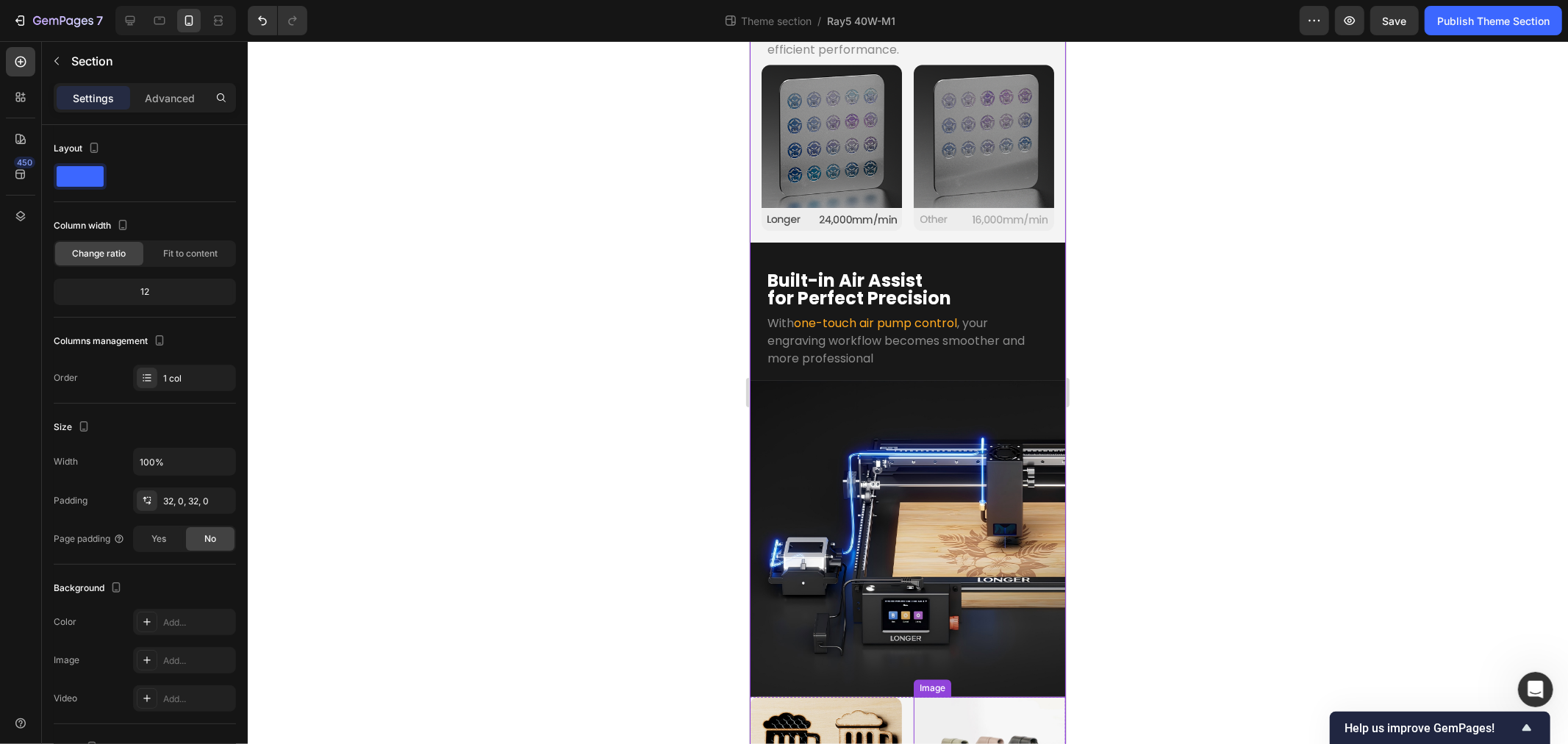
click at [936, 697] on img at bounding box center [989, 754] width 152 height 114
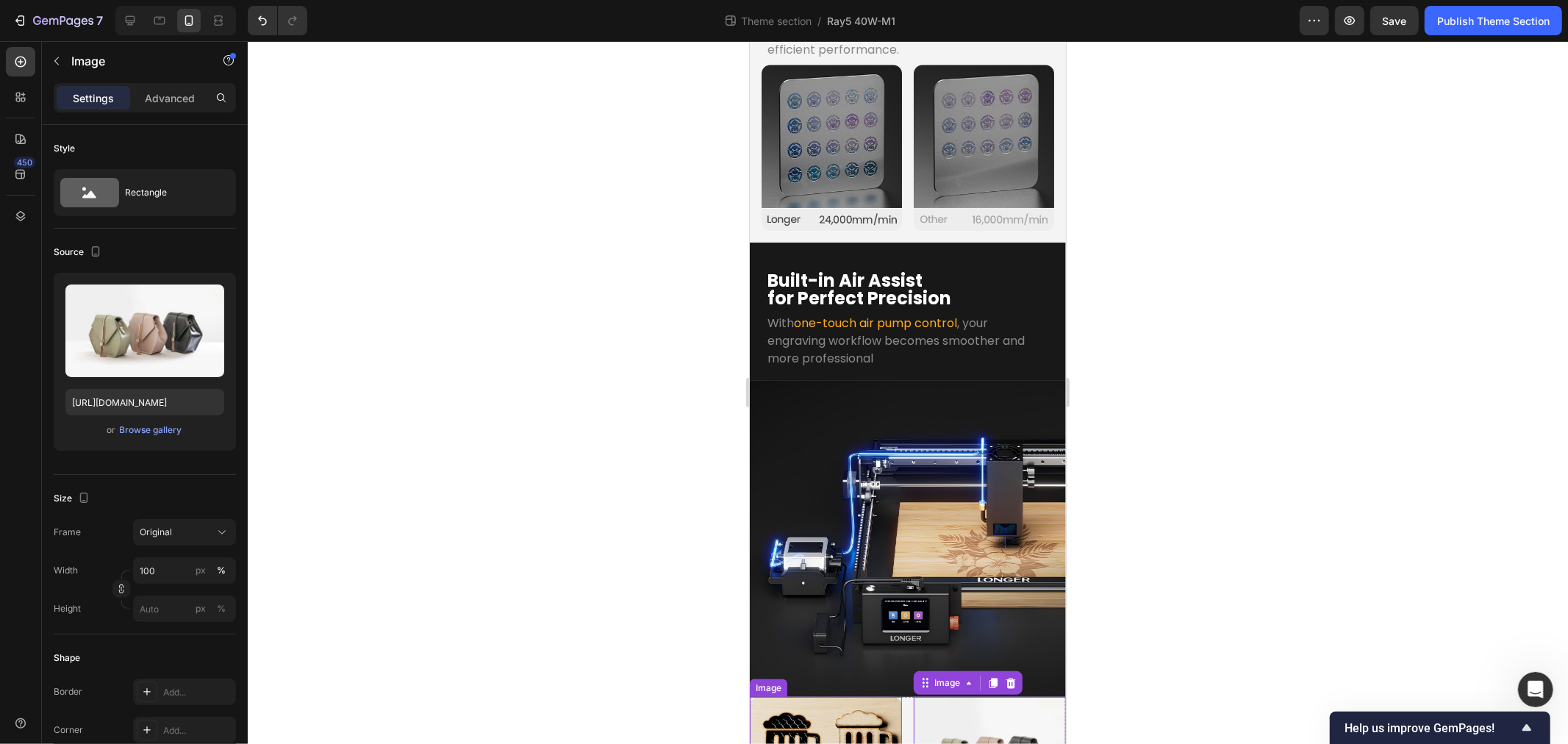
click at [822, 697] on img at bounding box center [825, 734] width 152 height 75
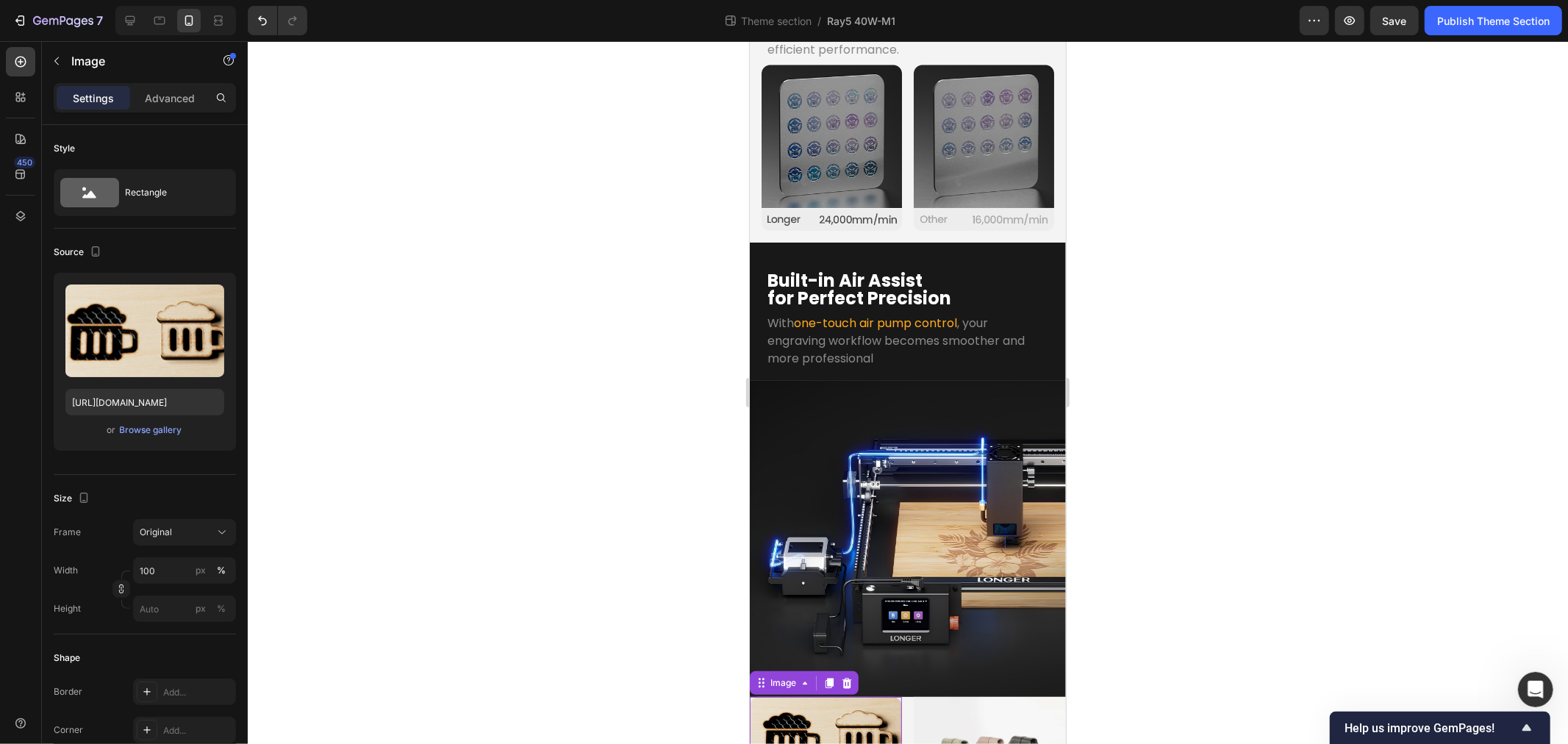
drag, startPoint x: 842, startPoint y: 577, endPoint x: 965, endPoint y: 672, distance: 155.4
click at [842, 677] on icon at bounding box center [846, 682] width 10 height 10
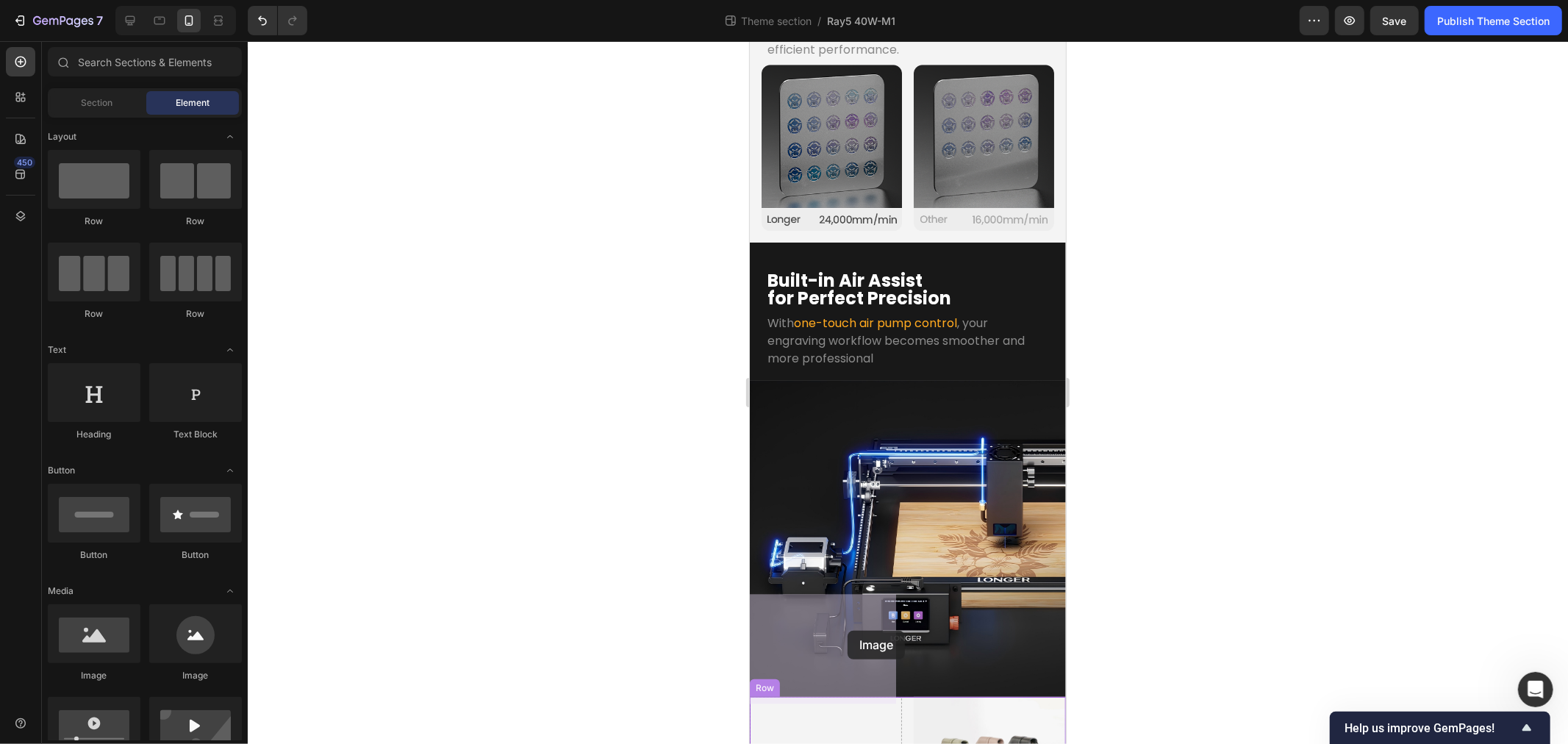
drag, startPoint x: 1595, startPoint y: 733, endPoint x: 847, endPoint y: 630, distance: 755.1
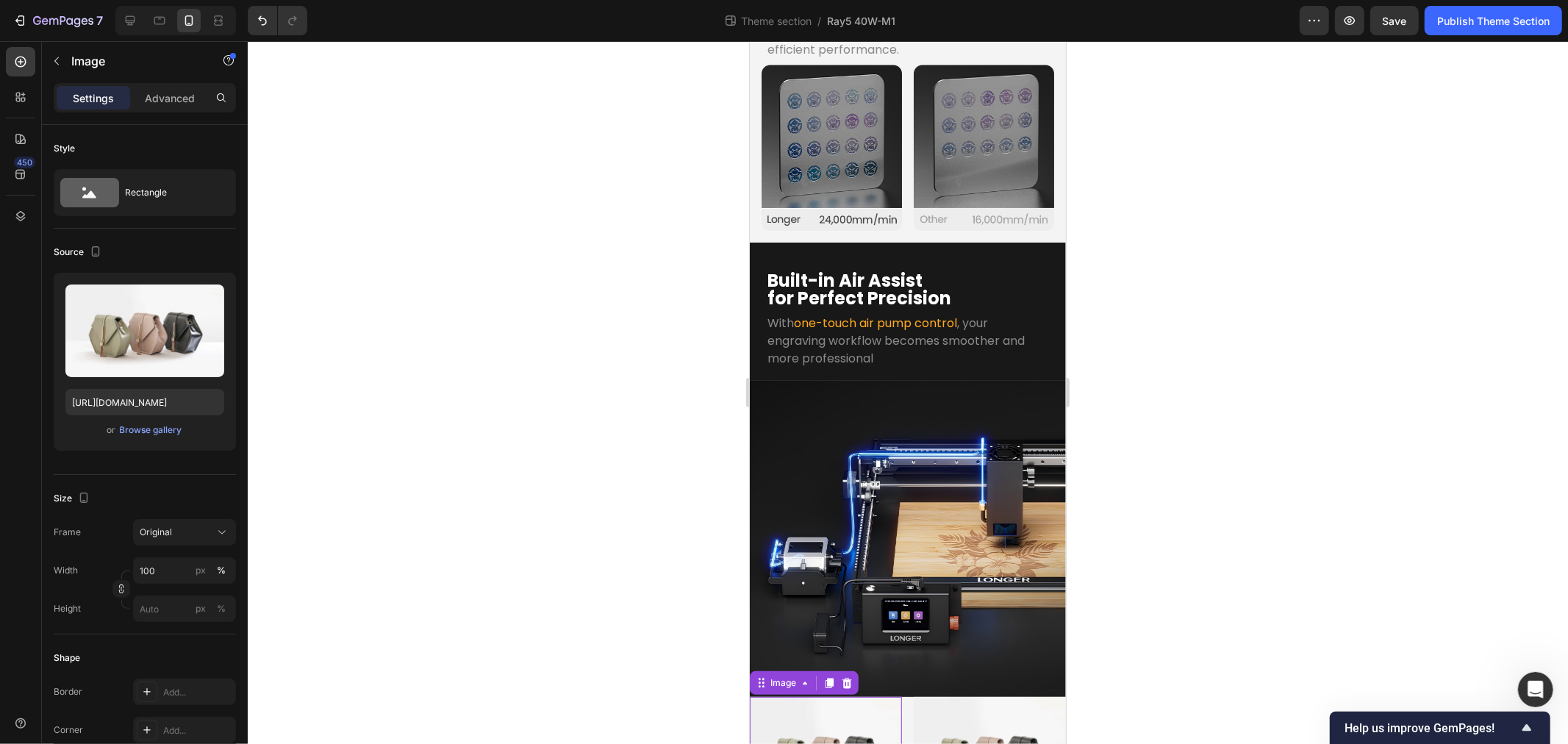
click at [847, 697] on img at bounding box center [825, 754] width 152 height 114
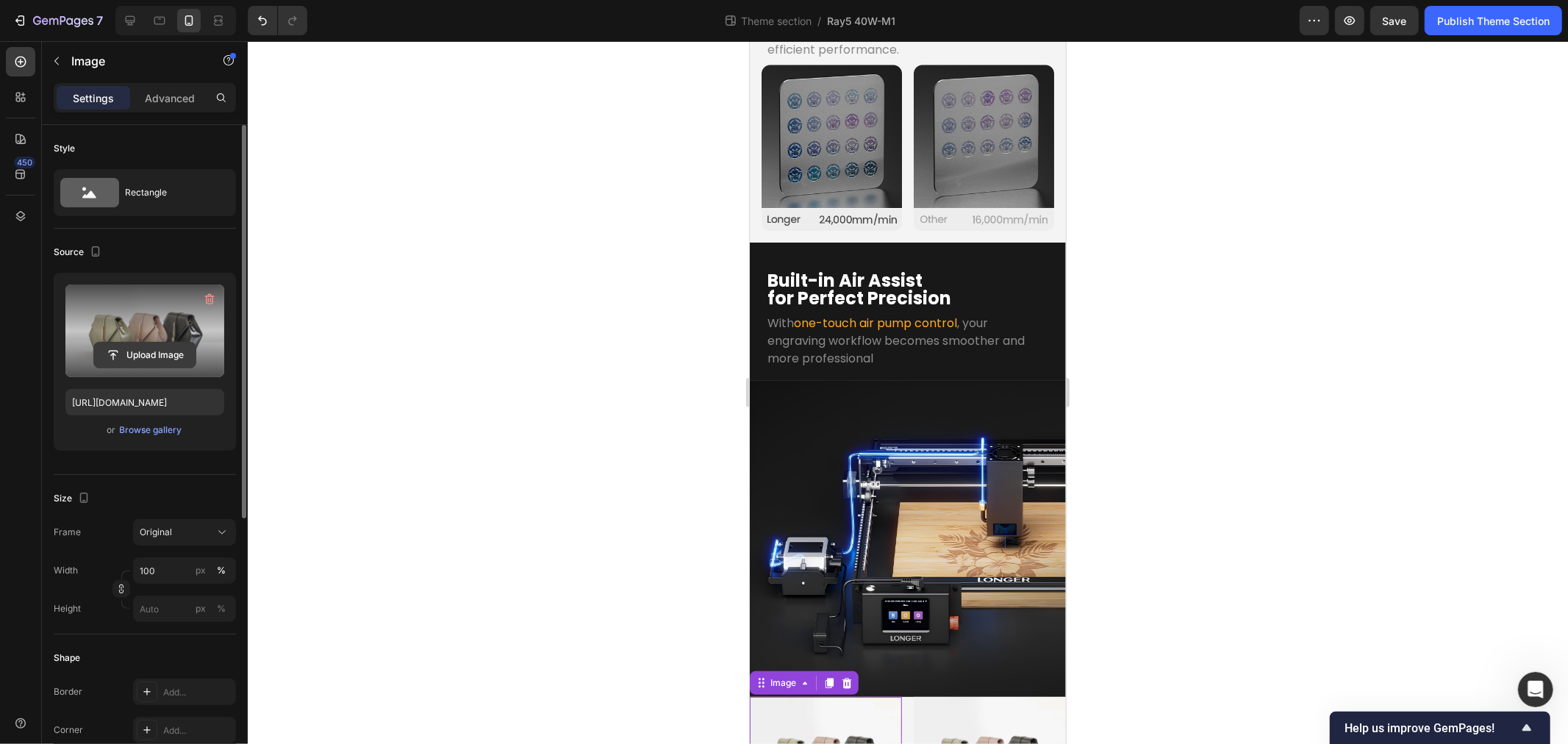
click at [148, 356] on input "file" at bounding box center [145, 356] width 101 height 25
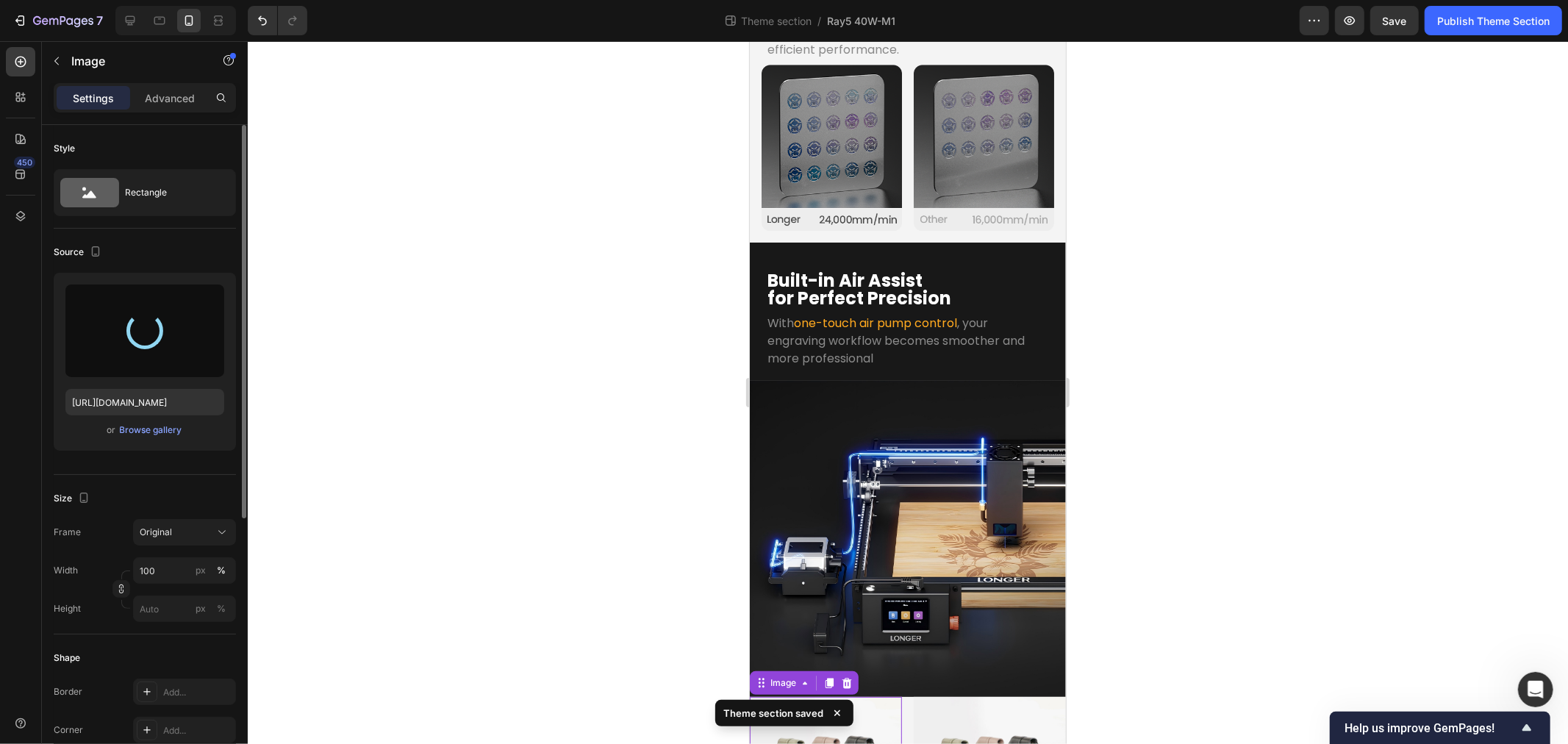
type input "https://cdn.shopify.com/s/files/1/0517/8812/0247/files/gempages_490436405370029…"
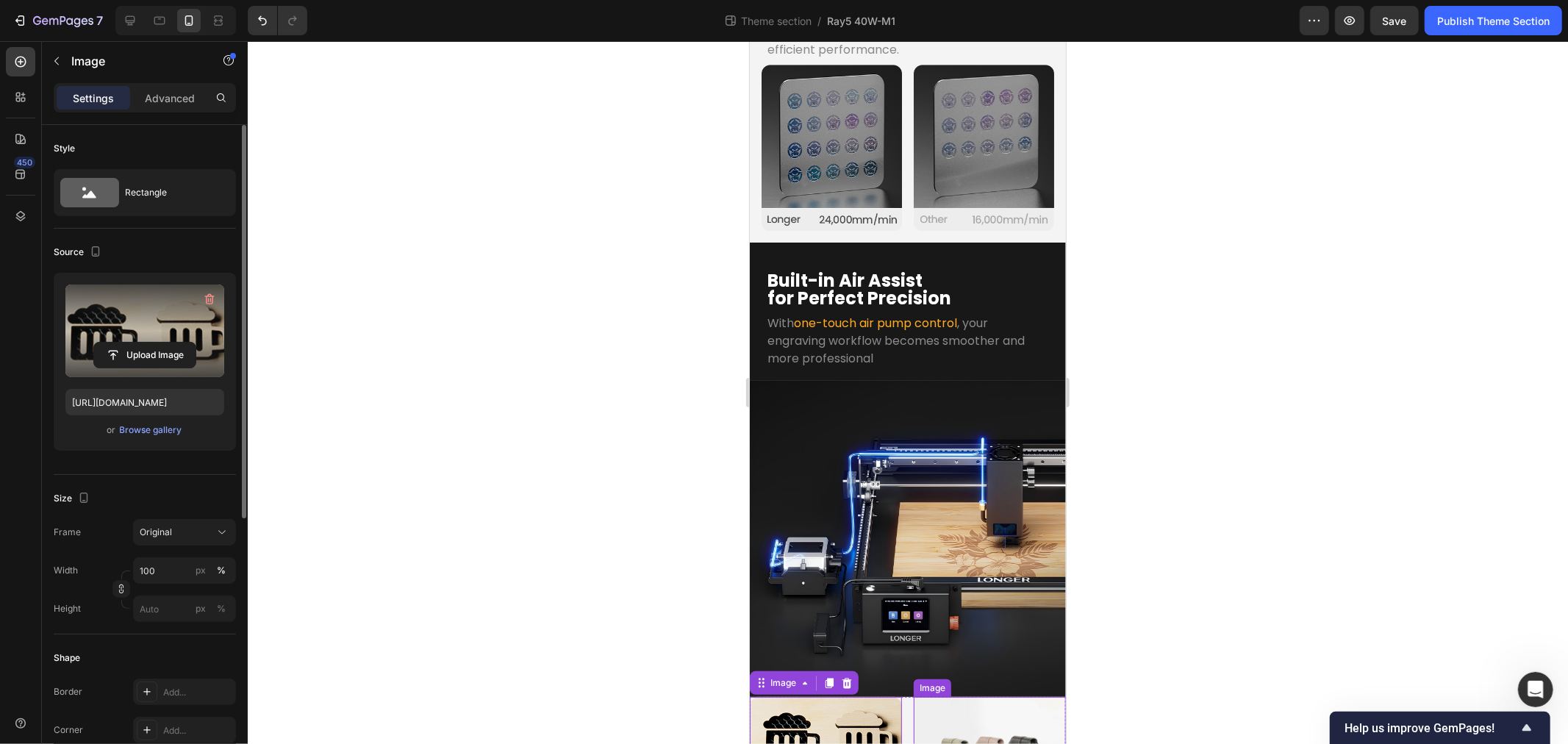
click at [970, 697] on img at bounding box center [989, 754] width 152 height 114
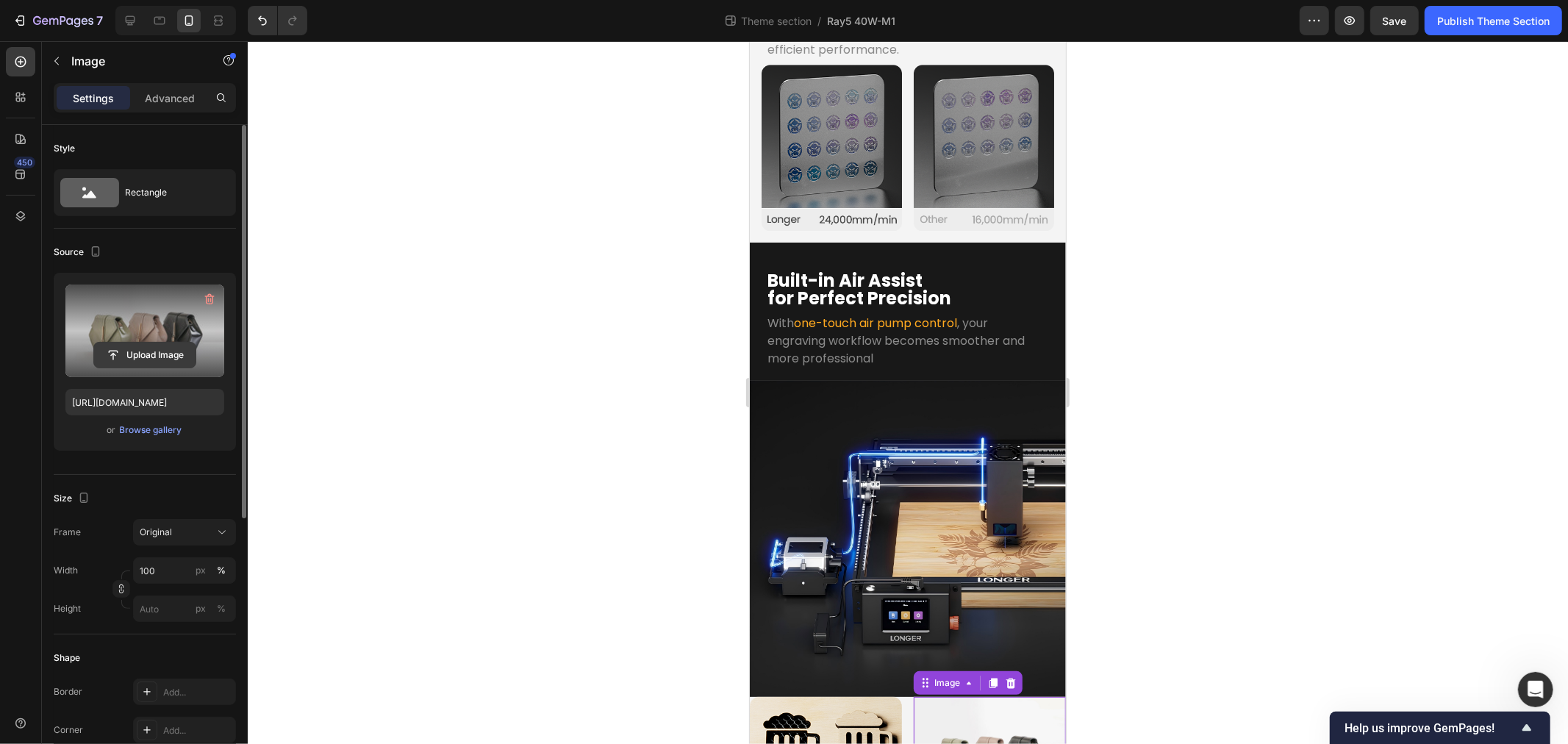
click at [147, 362] on input "file" at bounding box center [145, 356] width 101 height 25
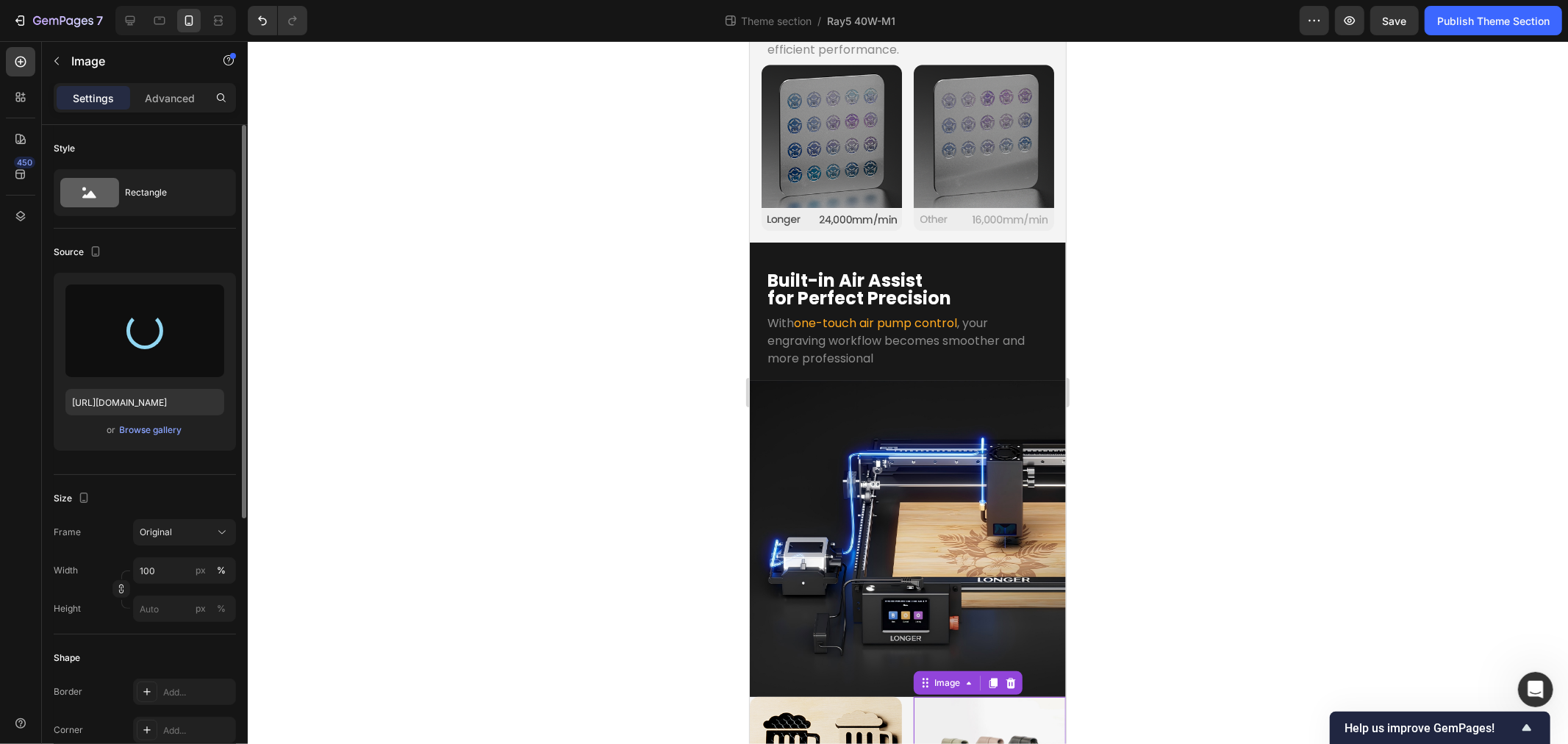
type input "https://cdn.shopify.com/s/files/1/0517/8812/0247/files/gempages_490436405370029…"
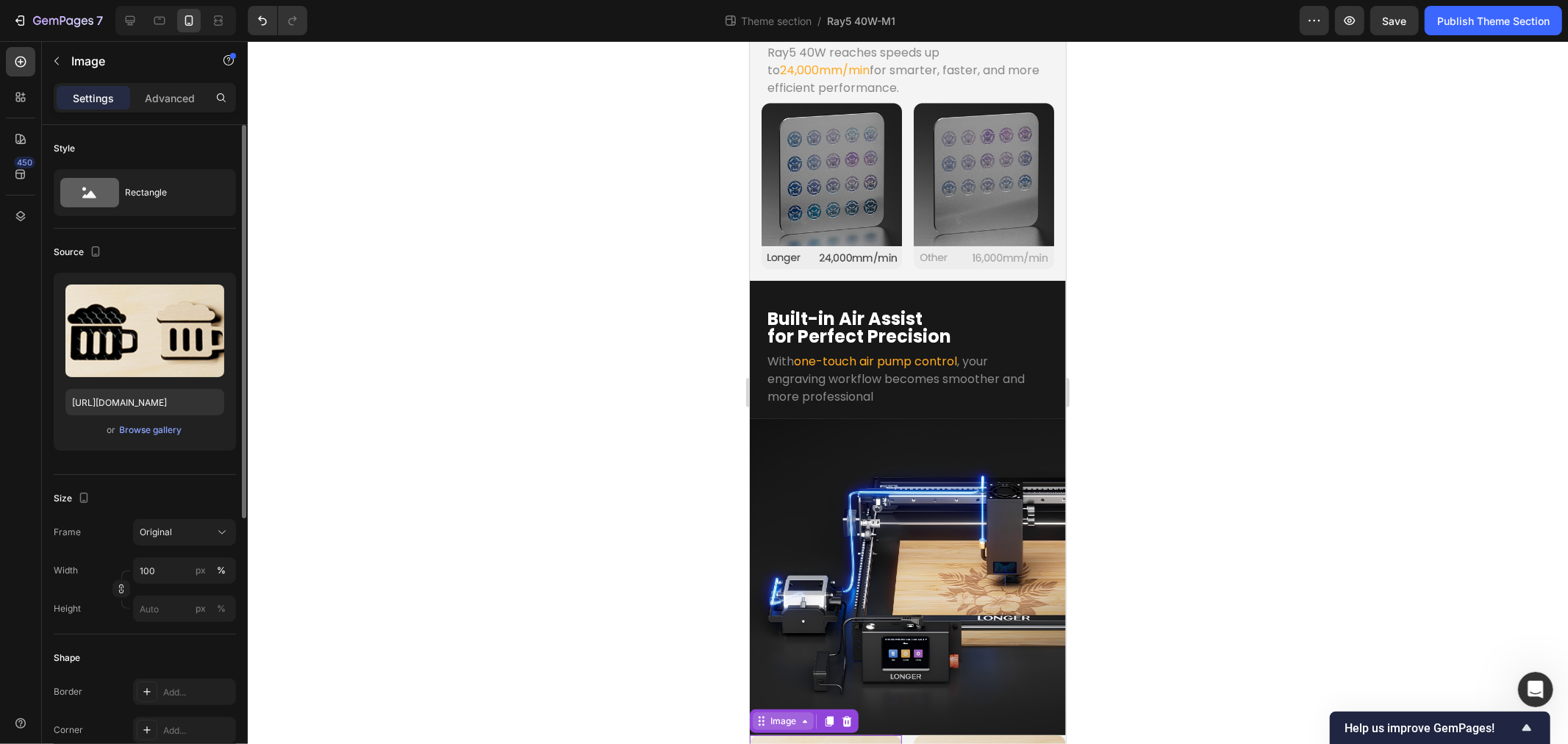
click at [767, 712] on div "Image" at bounding box center [782, 721] width 61 height 18
click at [771, 690] on div "Row 2 cols" at bounding box center [781, 694] width 51 height 9
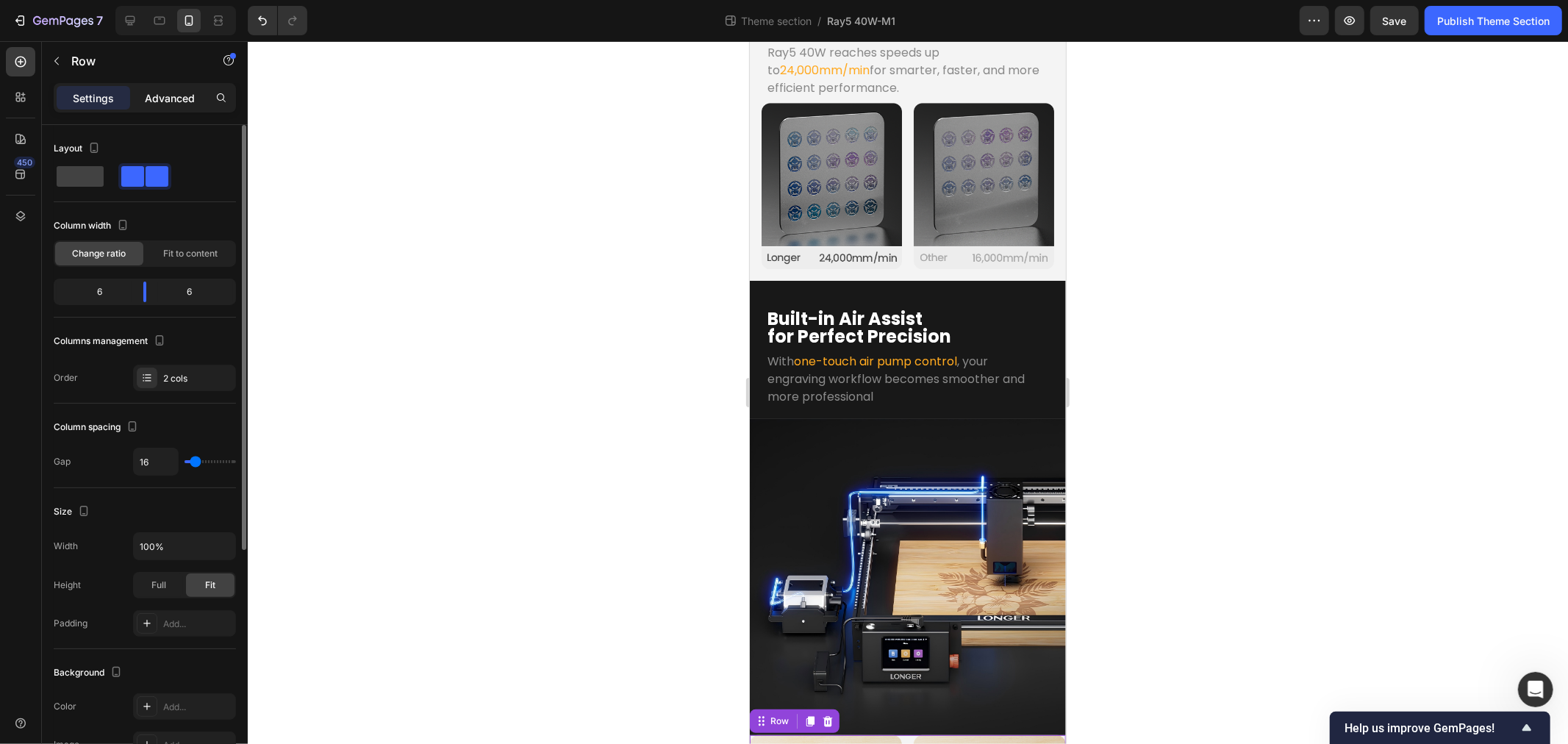
click at [166, 100] on p "Advanced" at bounding box center [169, 98] width 50 height 15
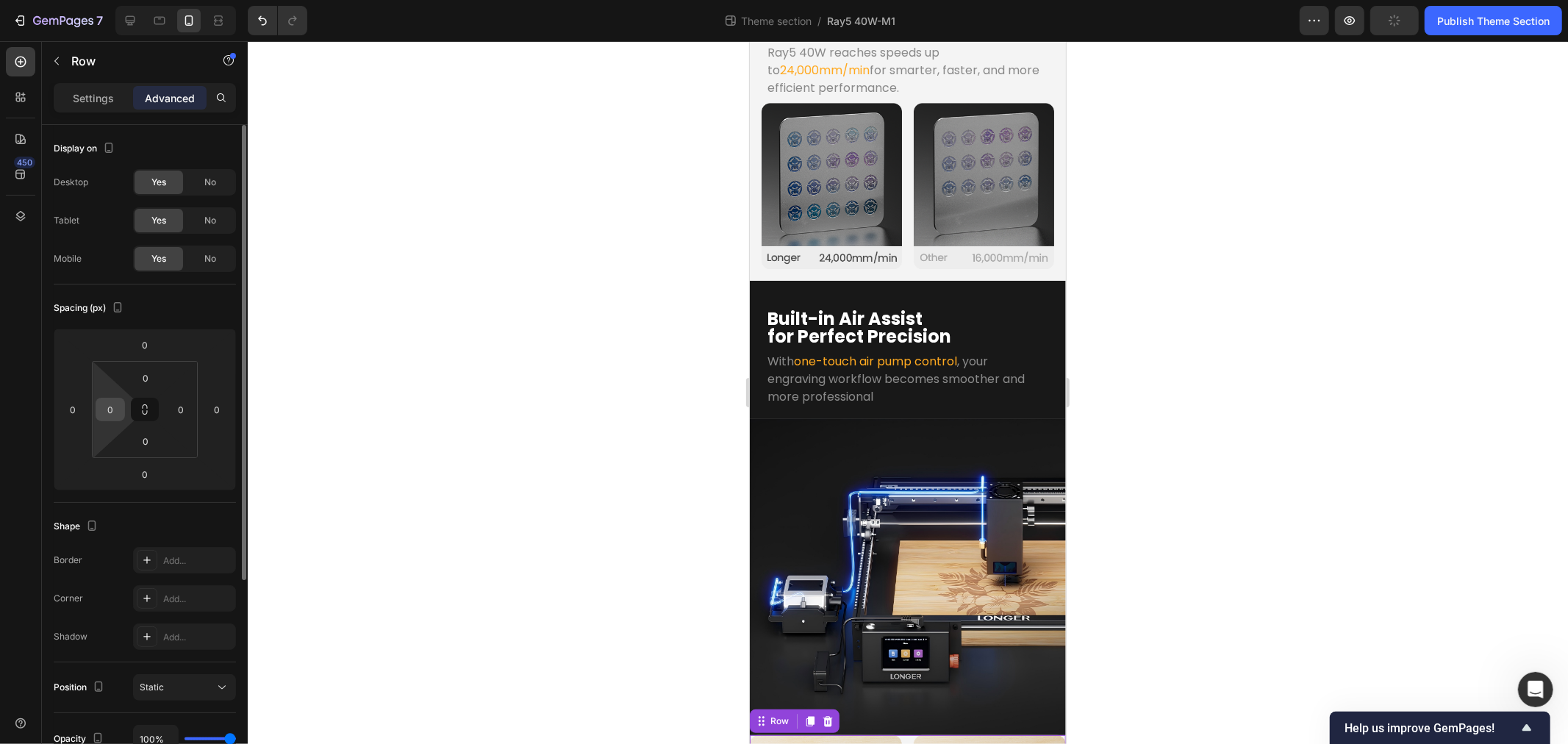
click at [106, 415] on input "0" at bounding box center [110, 409] width 22 height 22
type input "6"
click at [178, 406] on input "0" at bounding box center [181, 409] width 22 height 22
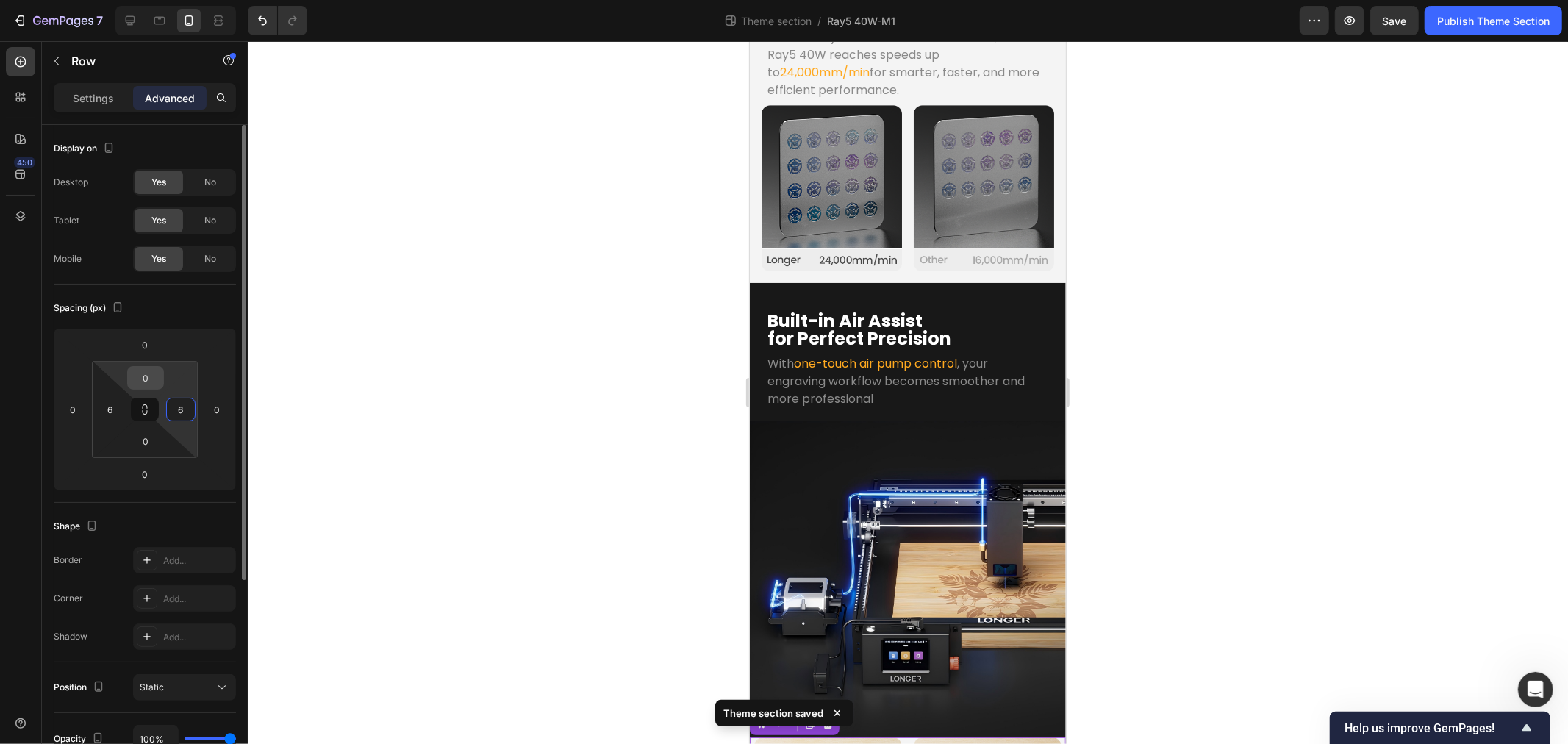
type input "6"
click at [145, 376] on input "0" at bounding box center [146, 378] width 30 height 22
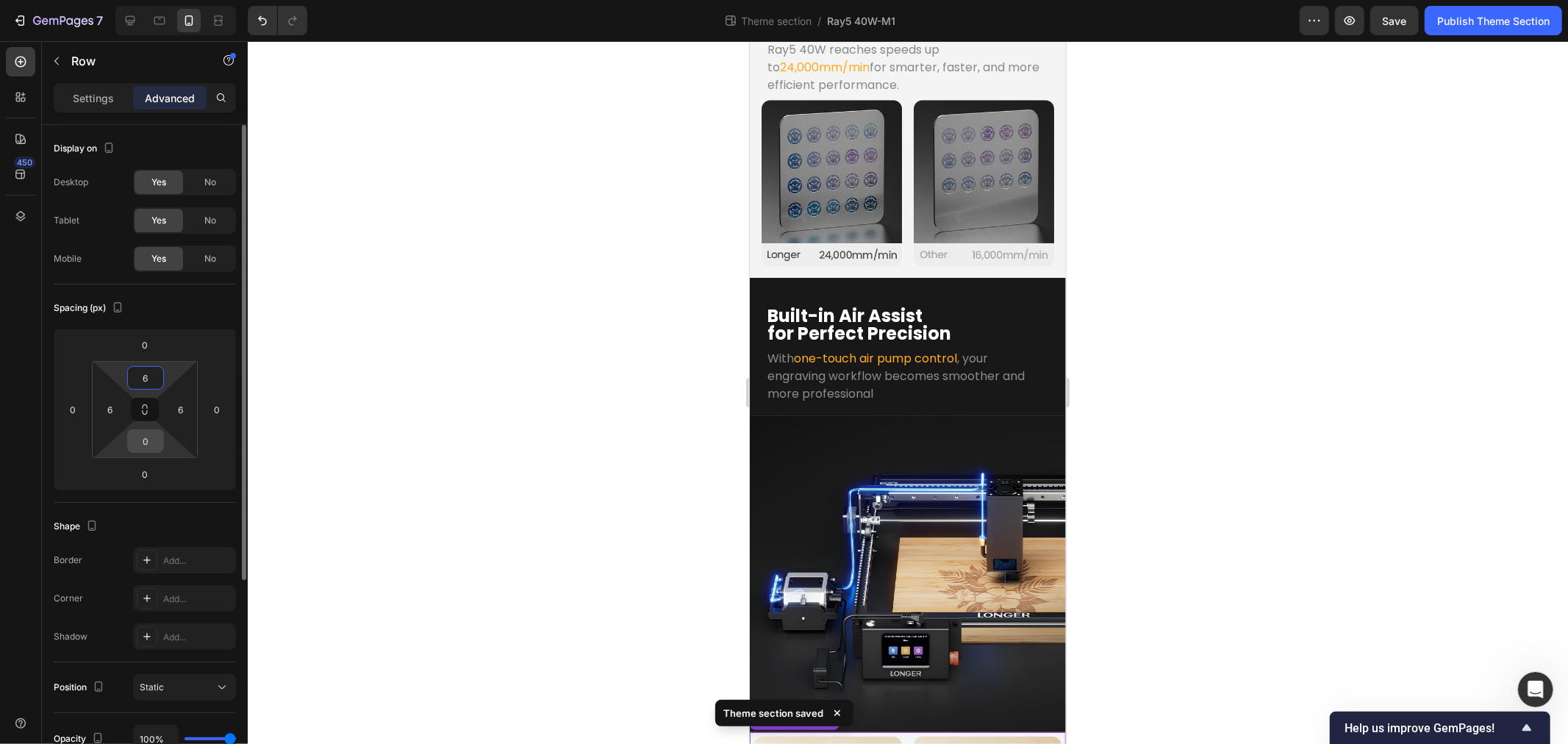
type input "6"
click at [149, 445] on input "0" at bounding box center [146, 441] width 30 height 22
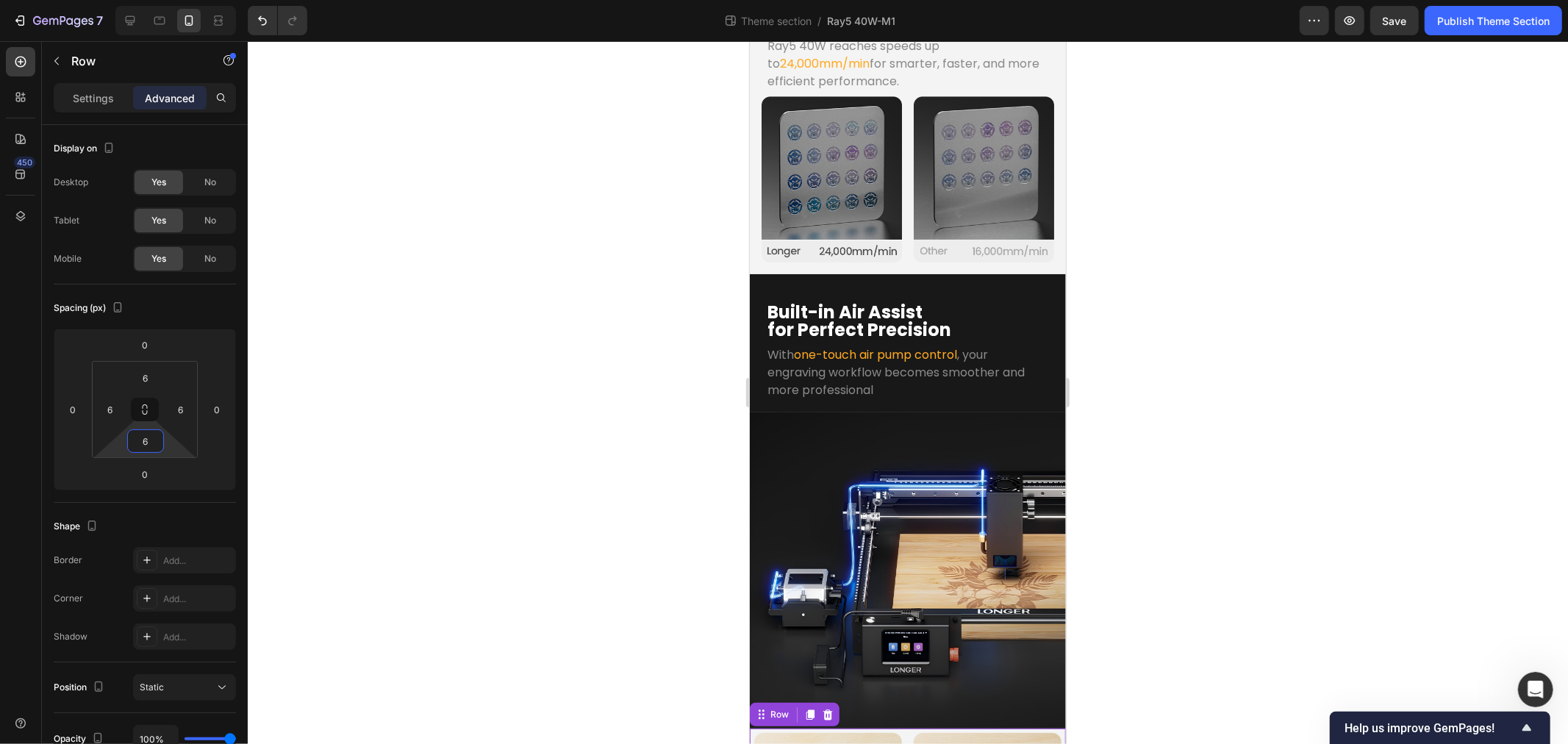
type input "6"
click at [541, 501] on div at bounding box center [908, 393] width 1320 height 703
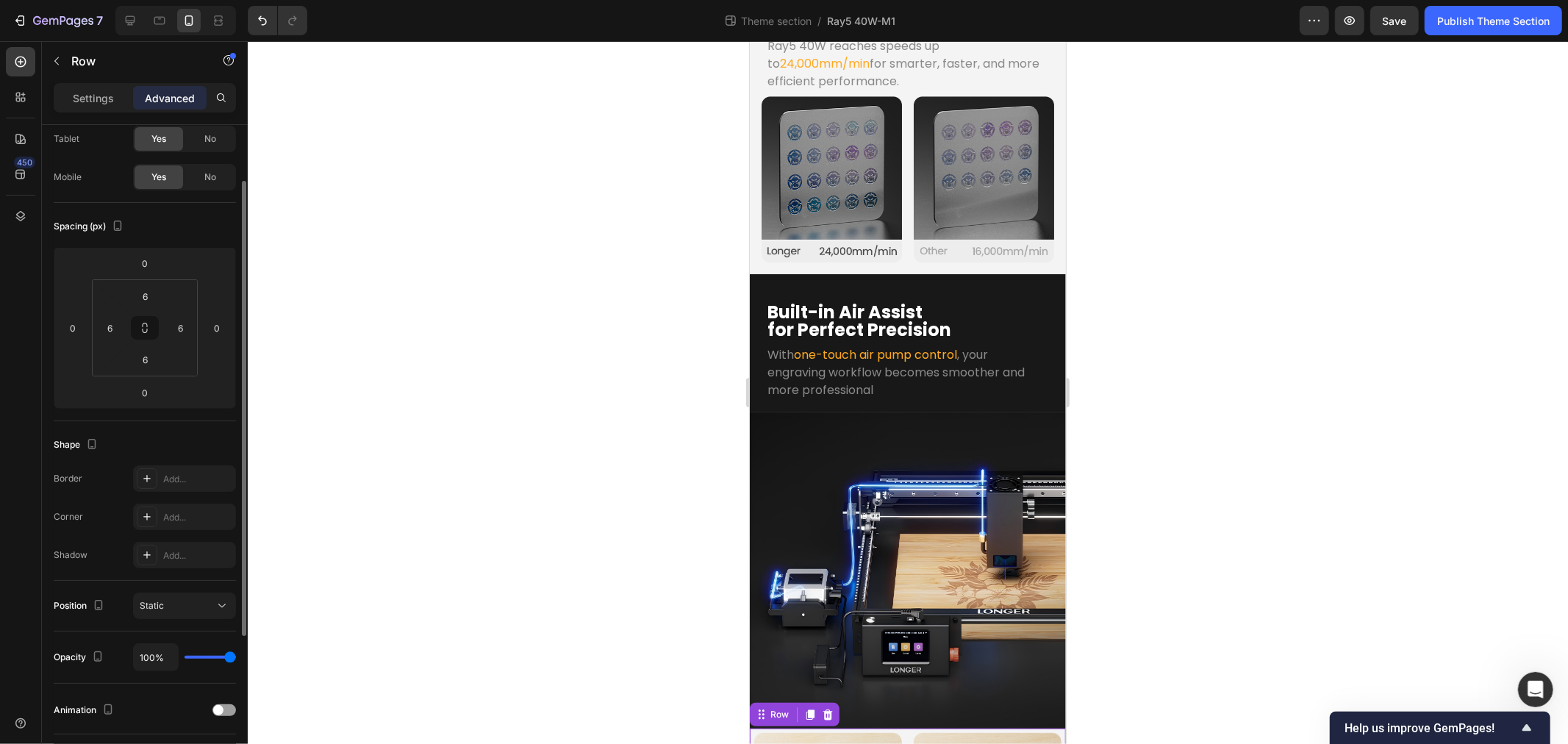
scroll to position [0, 0]
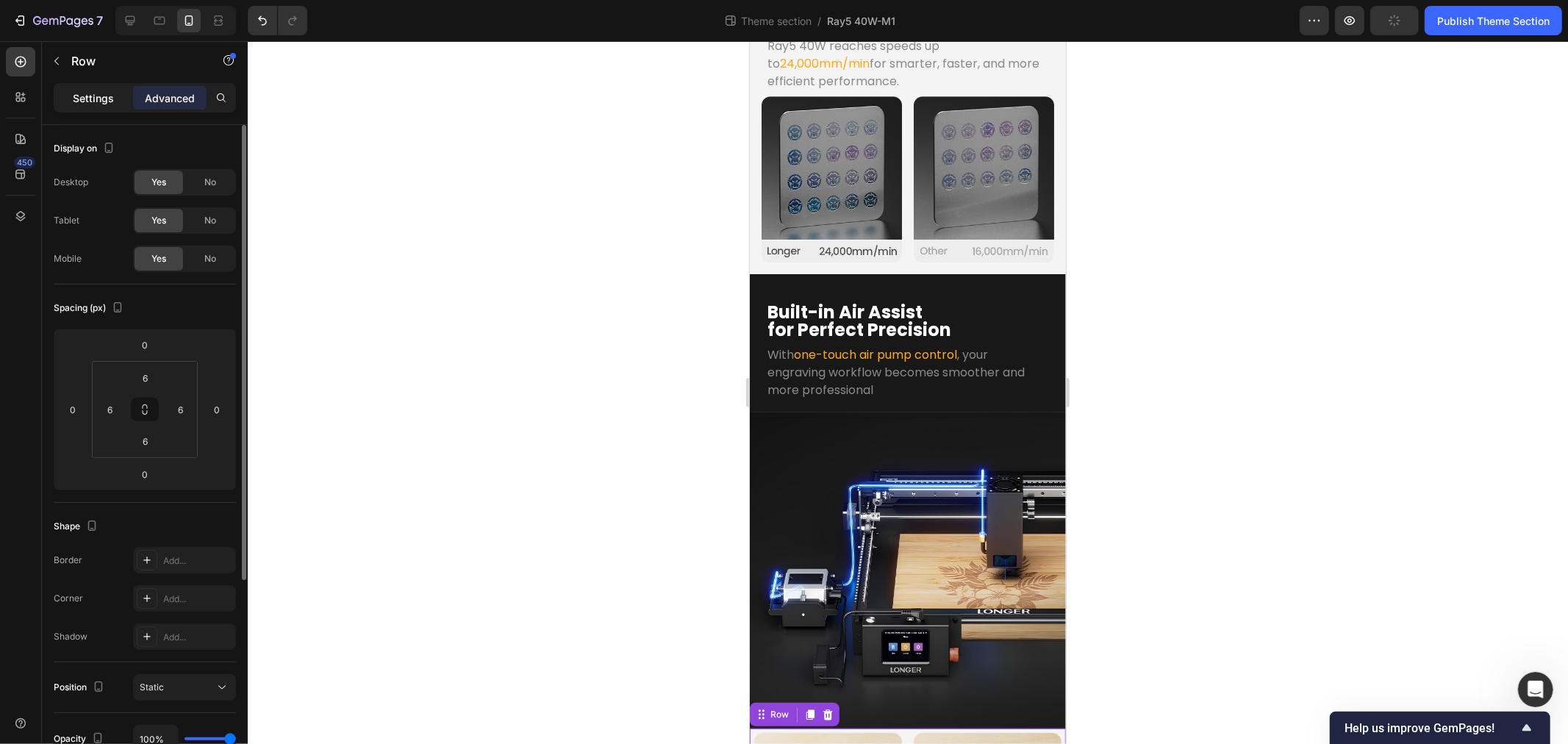
click at [82, 98] on p "Settings" at bounding box center [93, 98] width 42 height 15
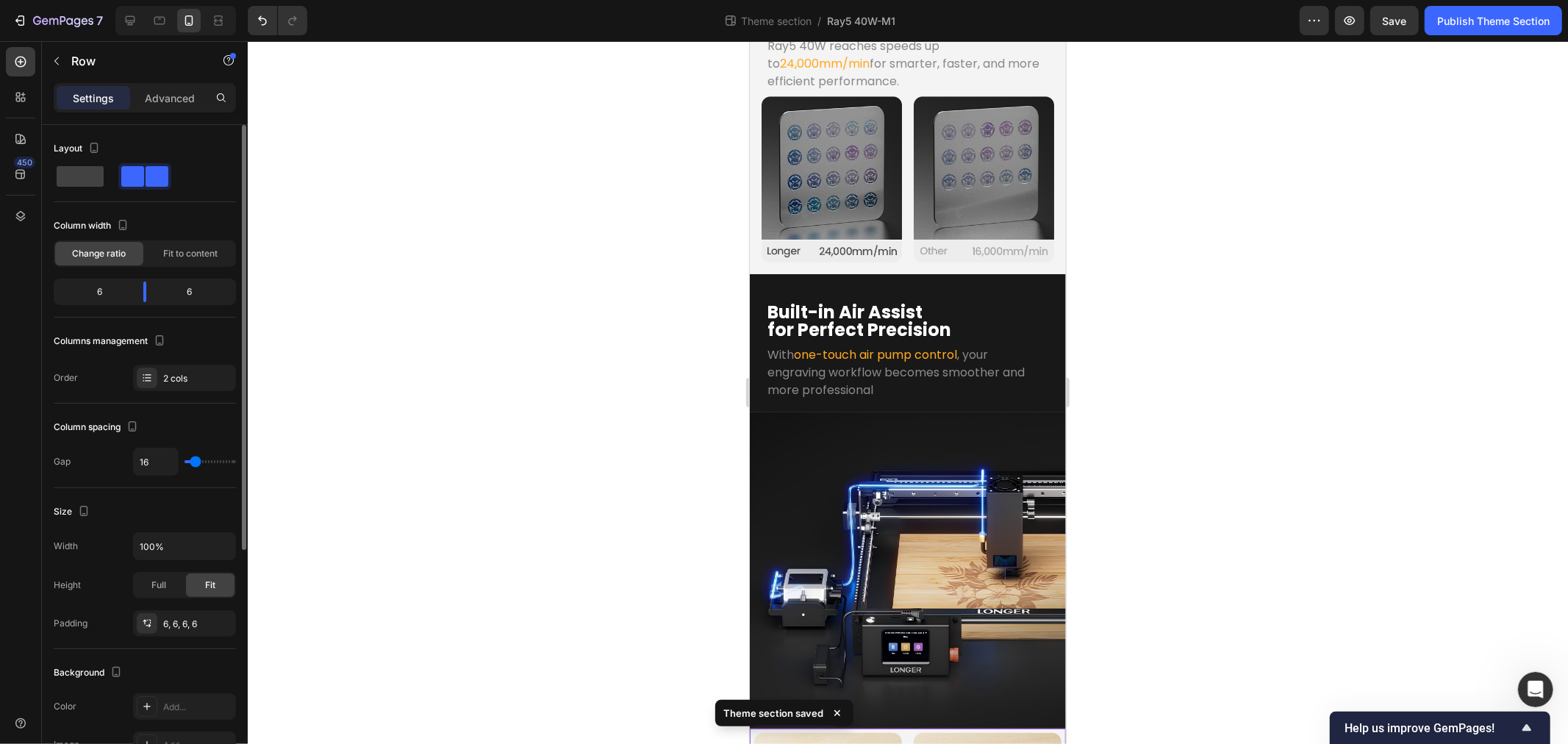
scroll to position [366, 0]
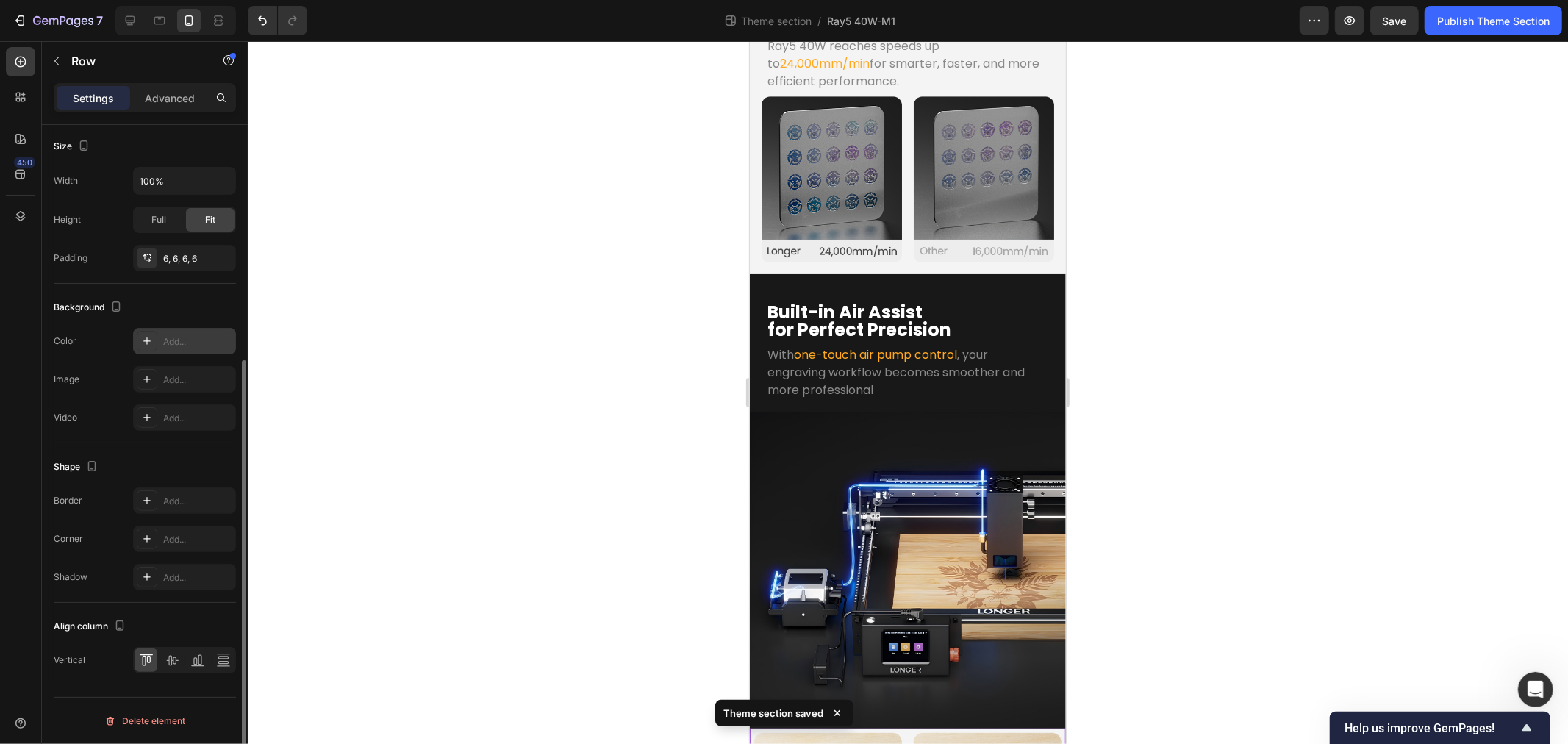
click at [171, 339] on div "Add..." at bounding box center [197, 342] width 69 height 14
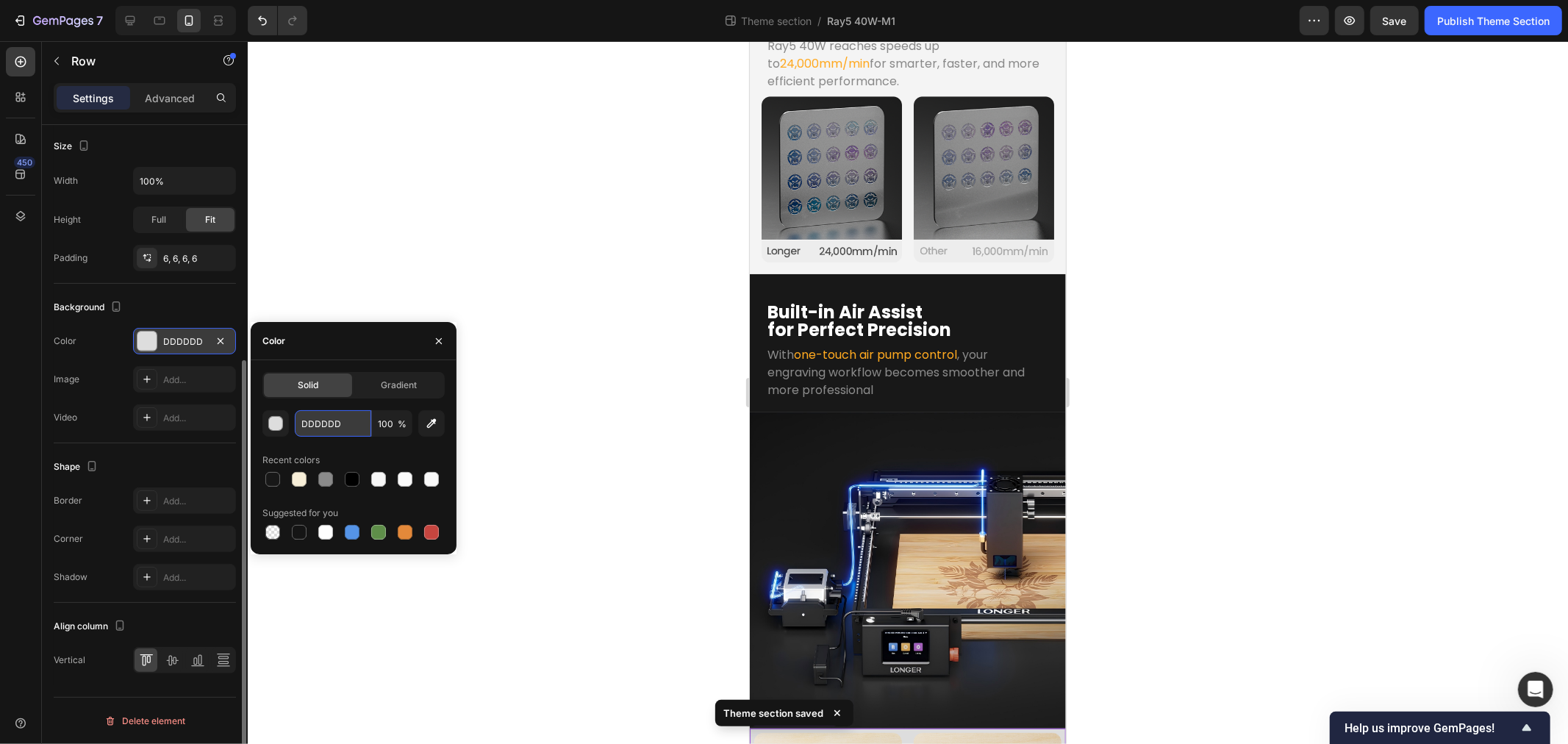
click at [310, 417] on input "DDDDDD" at bounding box center [333, 423] width 77 height 26
type input "181818"
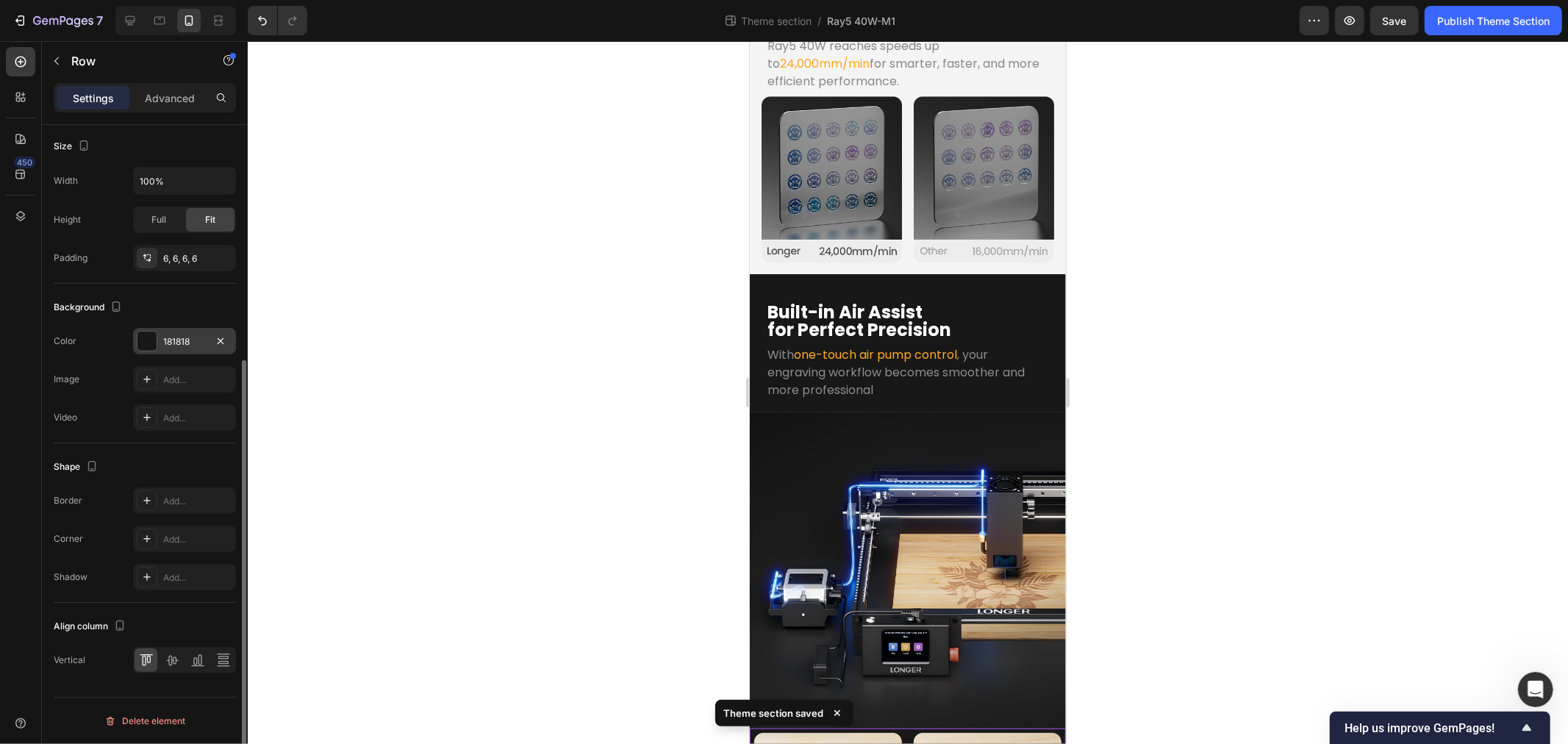
click at [599, 550] on div at bounding box center [908, 393] width 1320 height 703
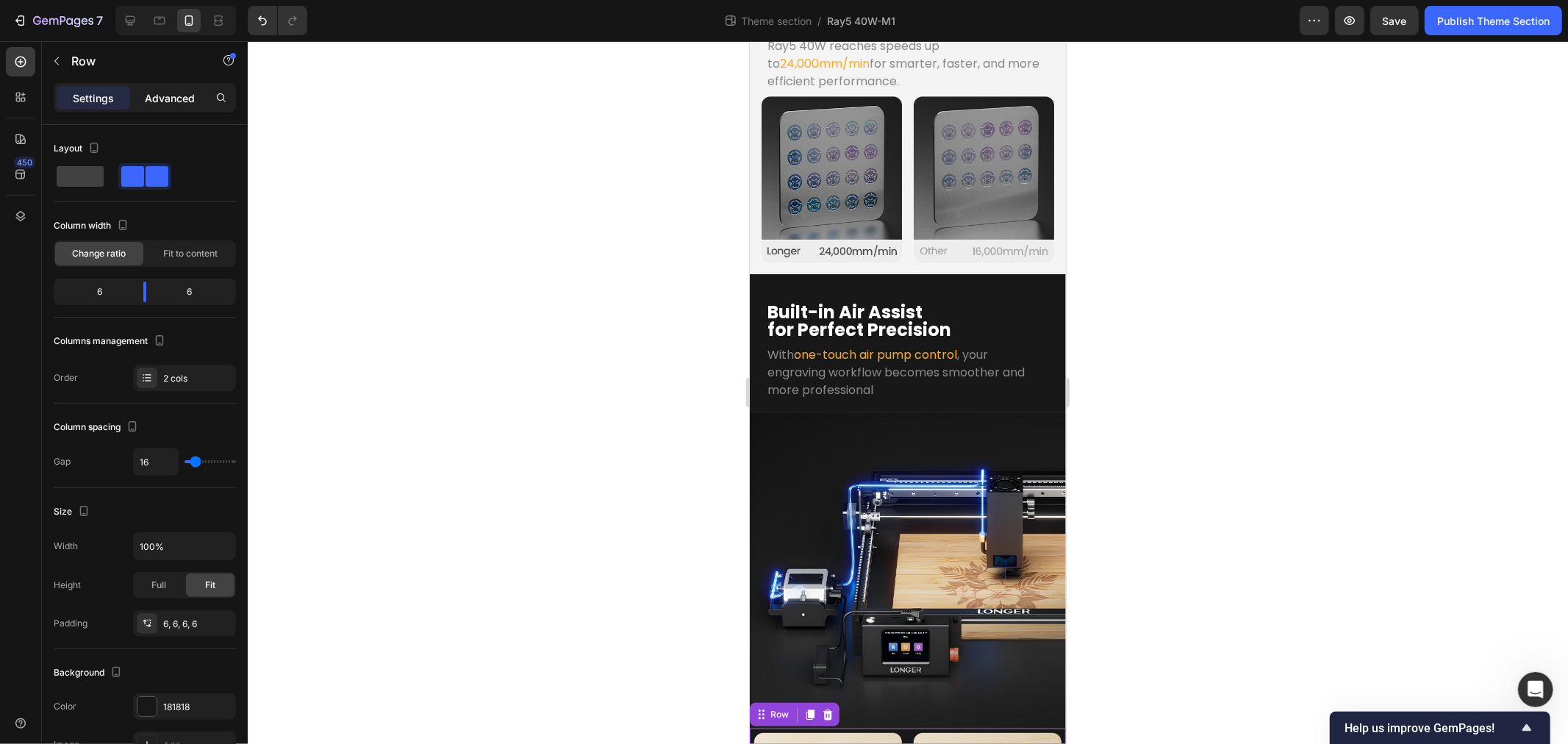
click at [171, 92] on p "Advanced" at bounding box center [169, 98] width 50 height 15
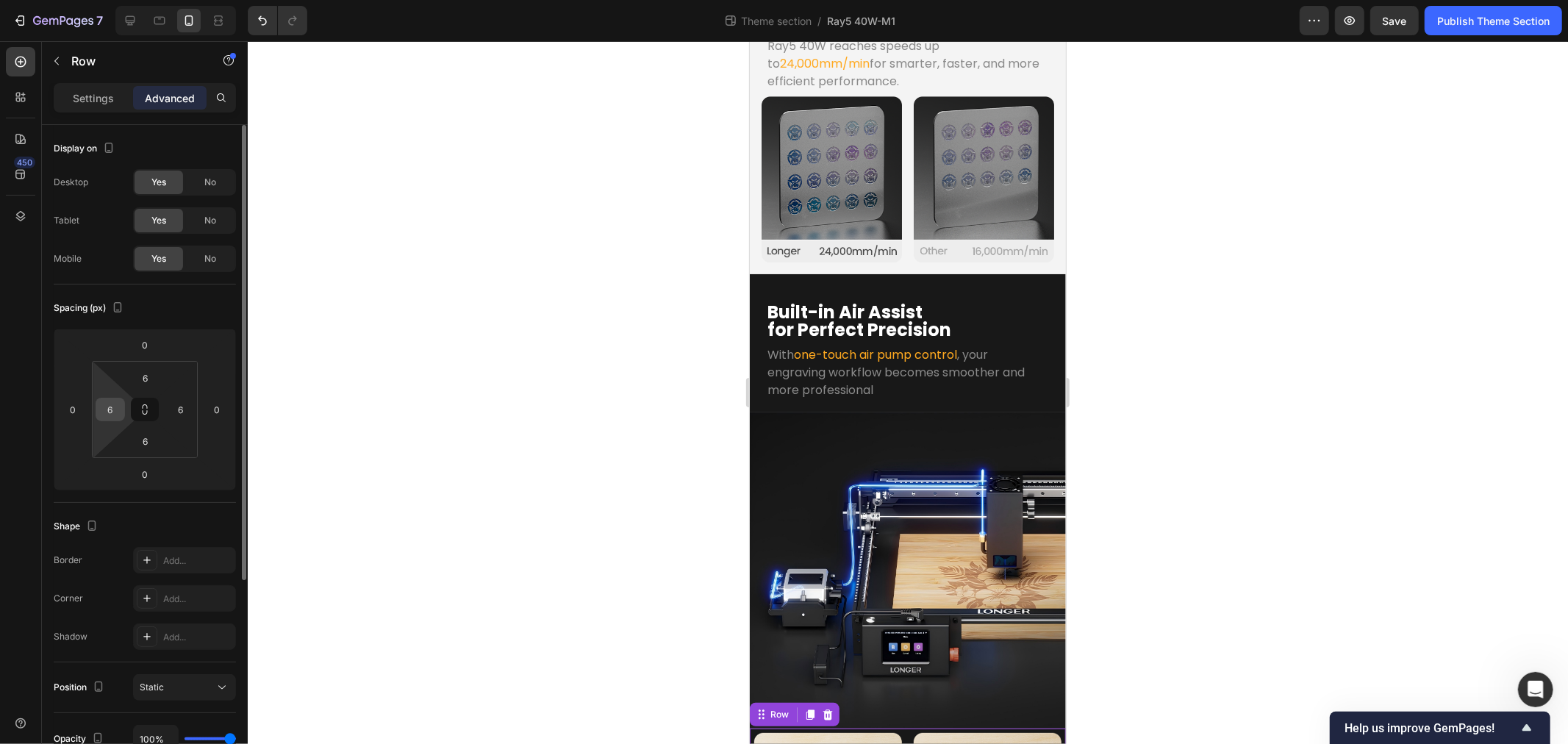
click at [110, 410] on input "6" at bounding box center [110, 409] width 22 height 22
type input "12"
click at [179, 408] on input "6" at bounding box center [181, 409] width 22 height 22
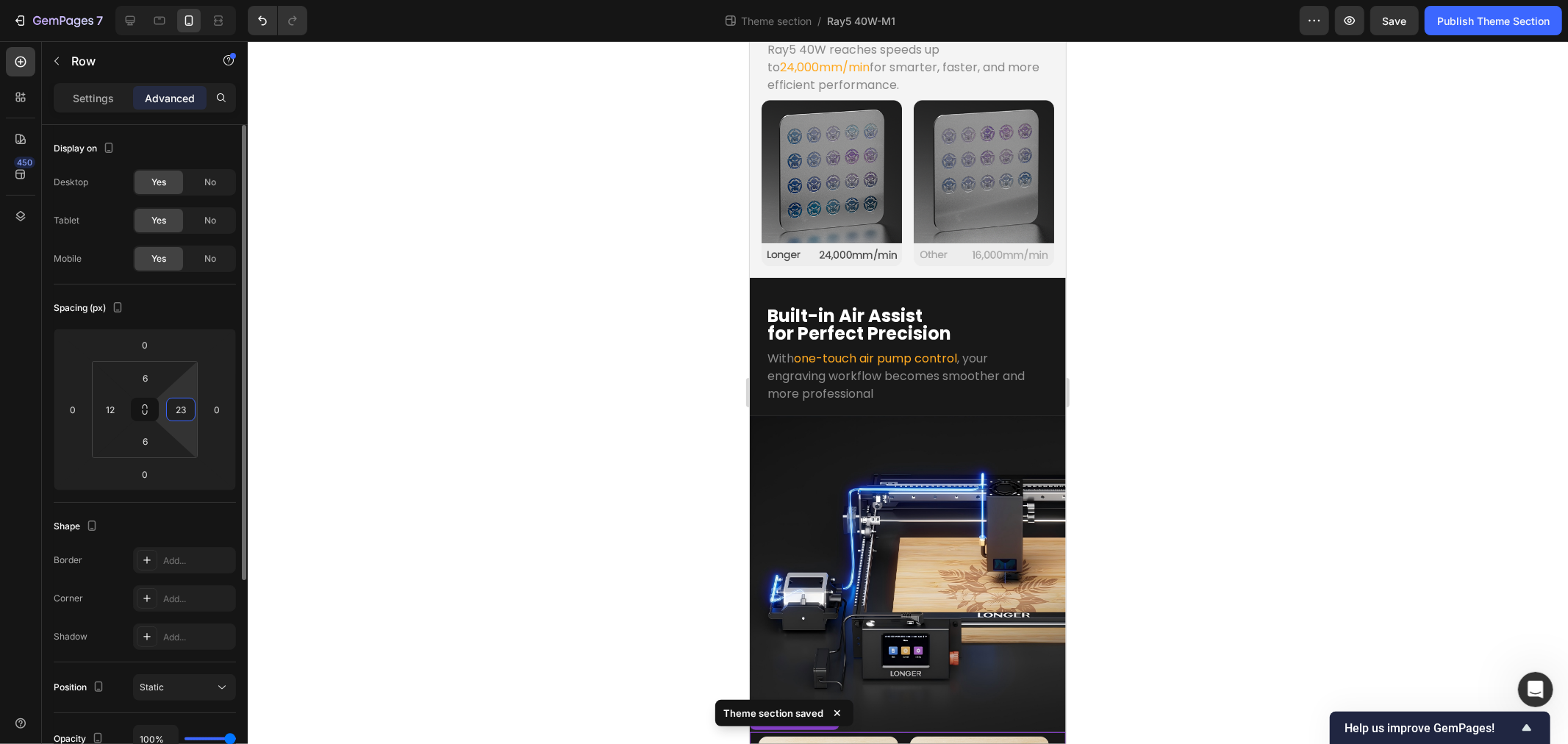
type input "2"
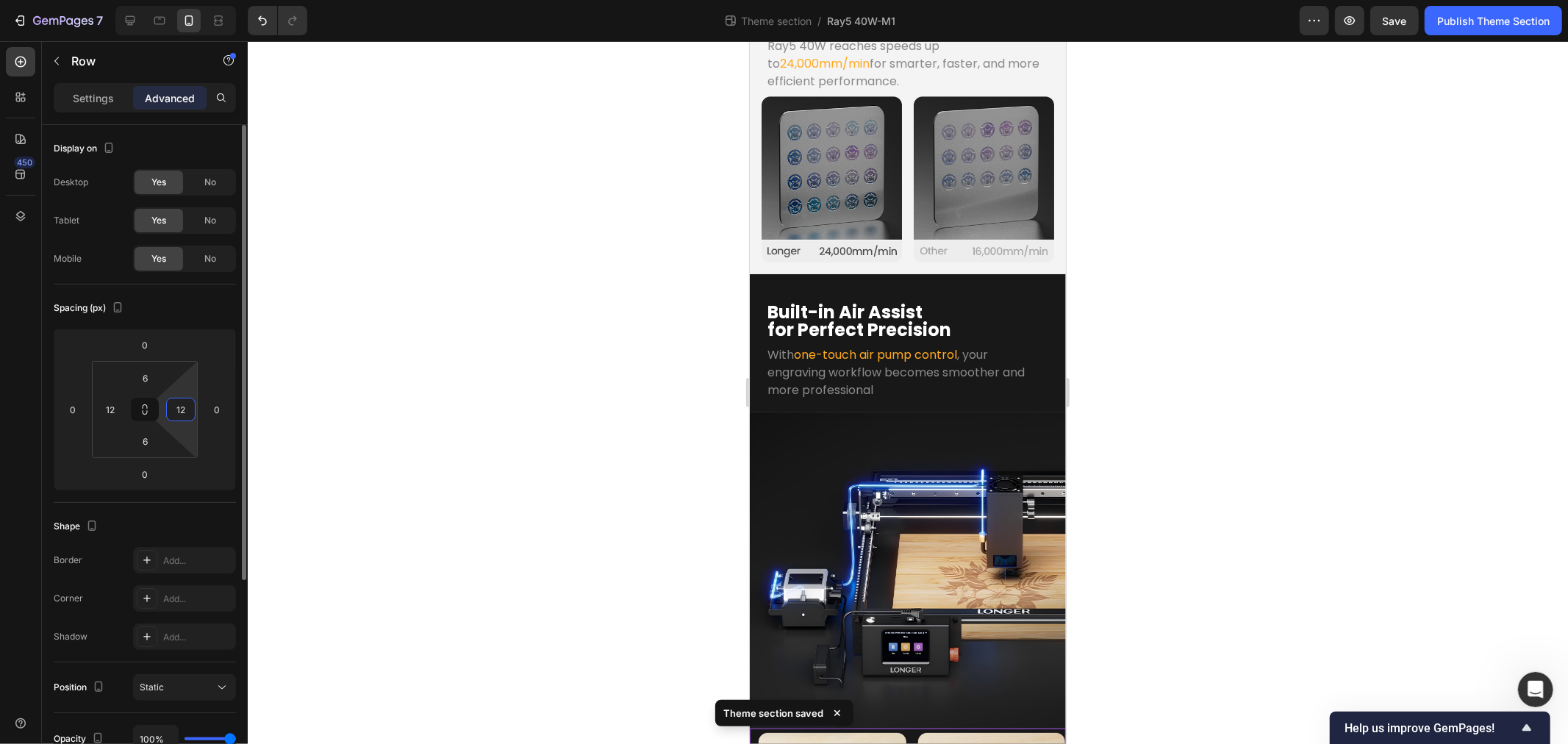
scroll to position [2695, 0]
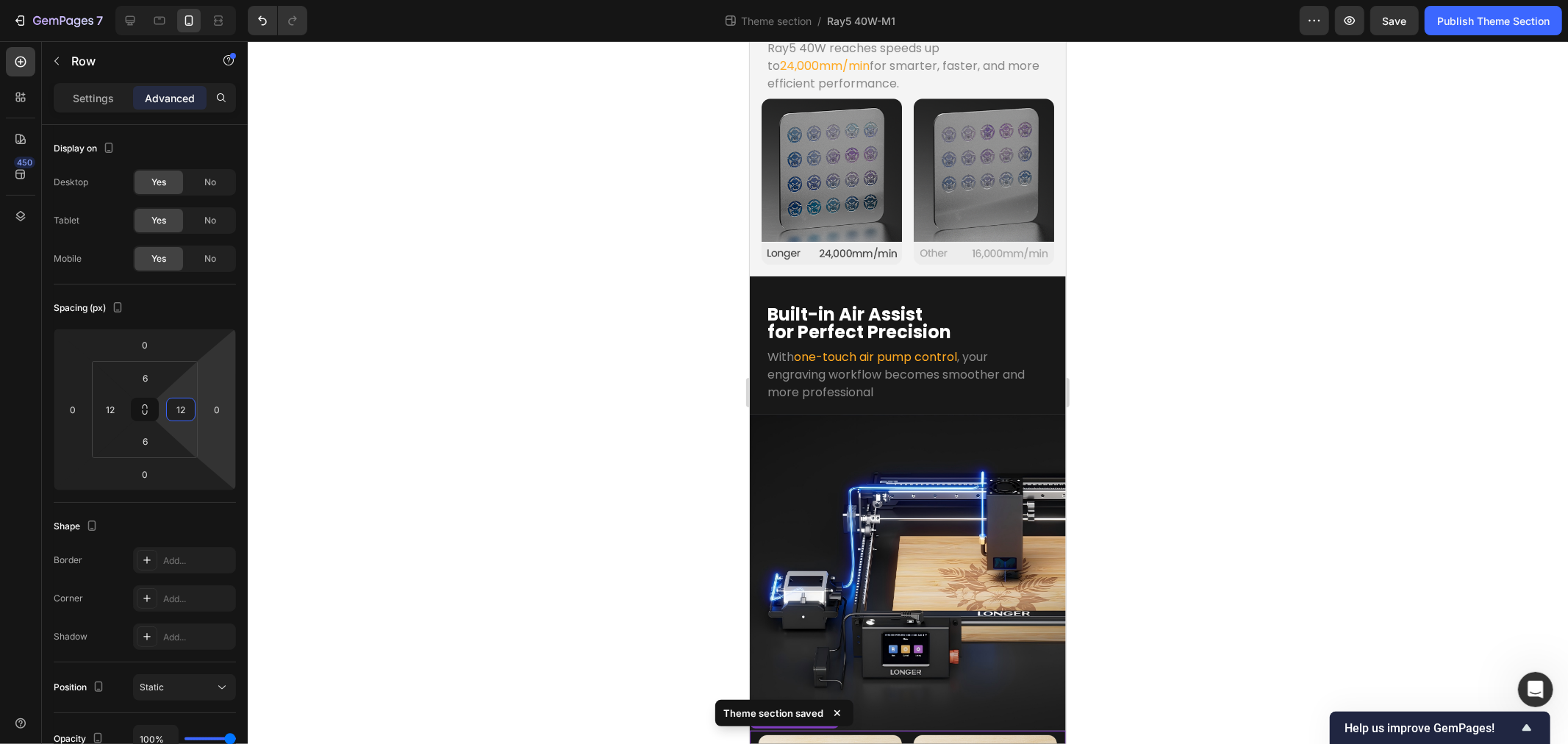
type input "12"
click at [412, 369] on div at bounding box center [908, 393] width 1320 height 703
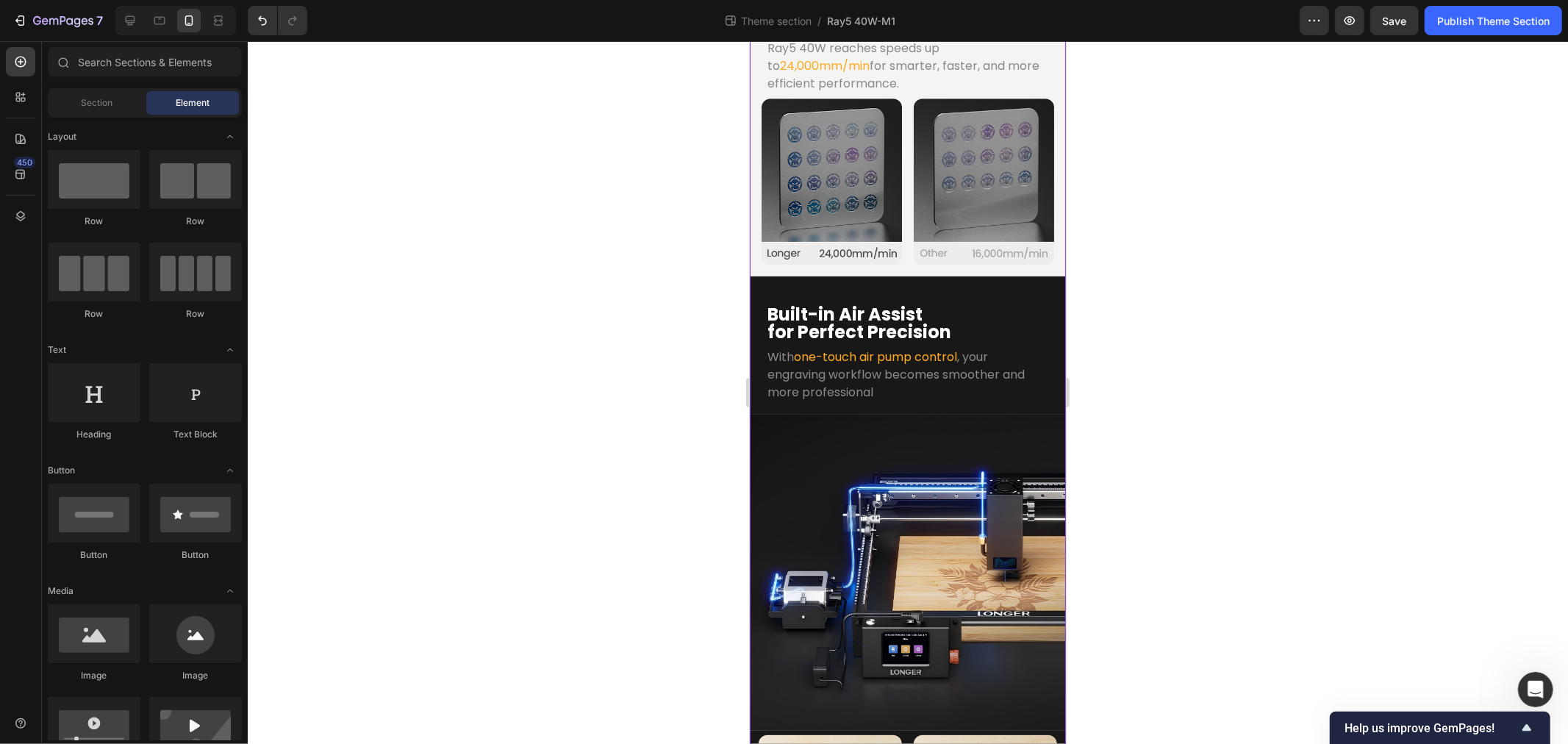
drag, startPoint x: 956, startPoint y: 720, endPoint x: 839, endPoint y: 692, distance: 120.3
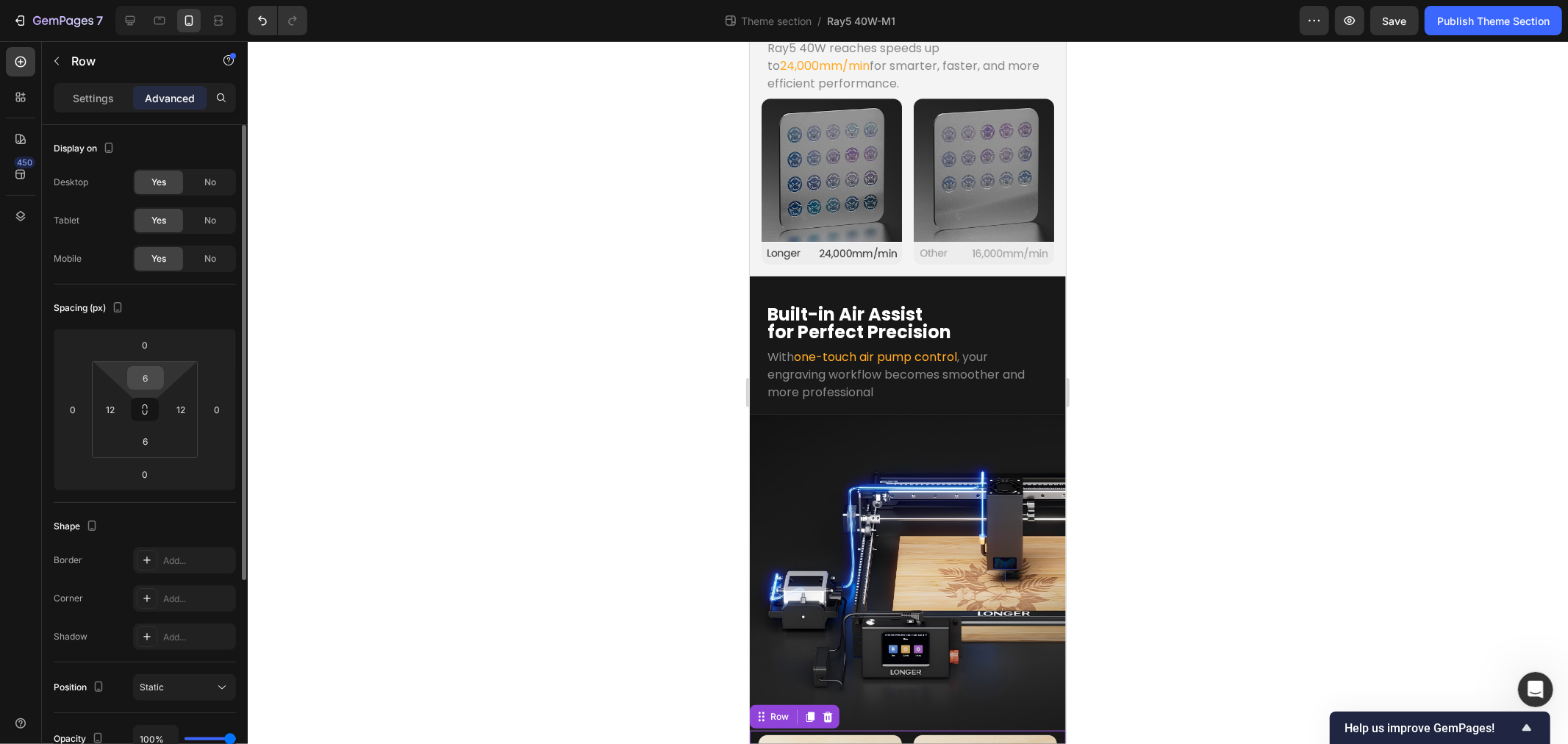
click at [151, 370] on input "6" at bounding box center [146, 378] width 30 height 22
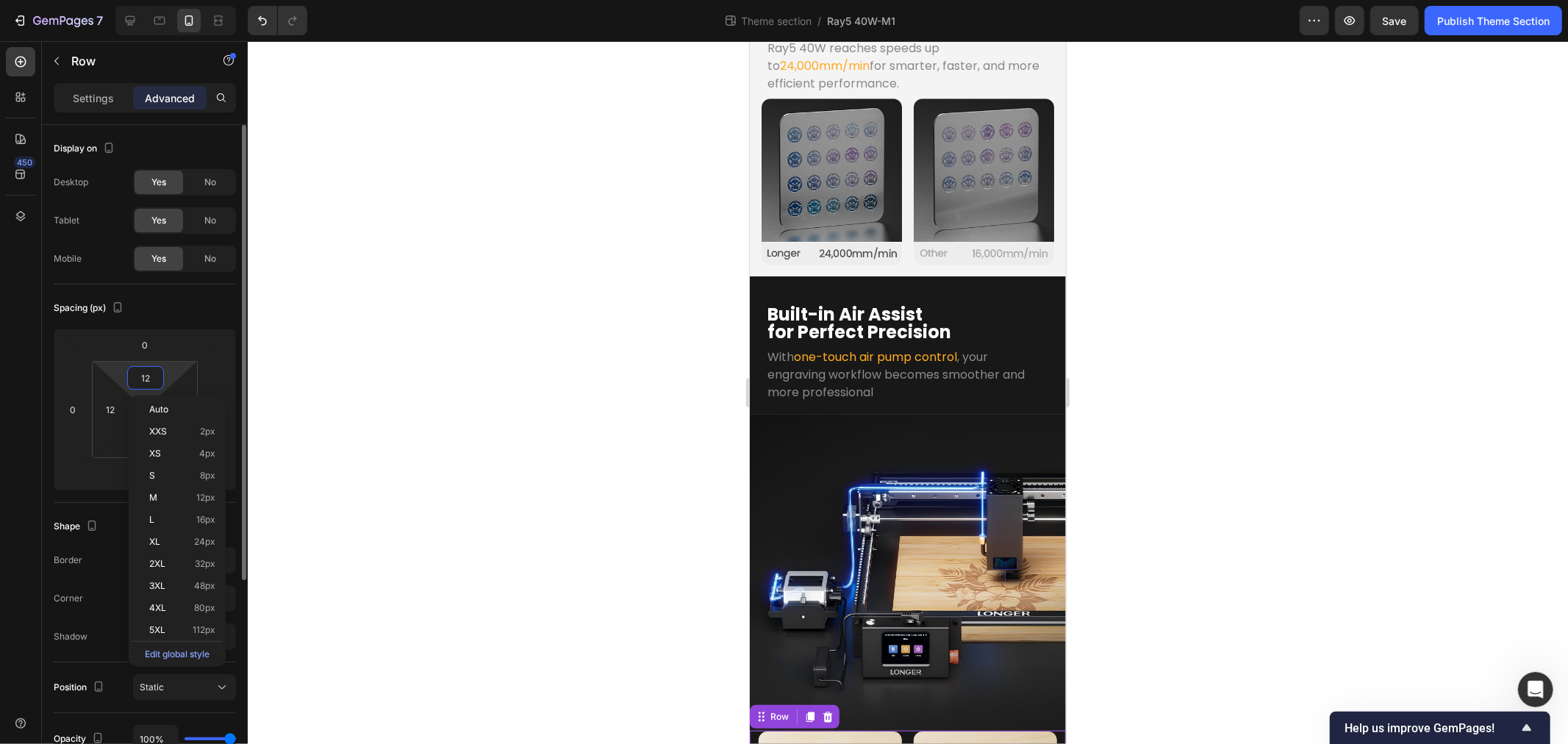
scroll to position [2700, 0]
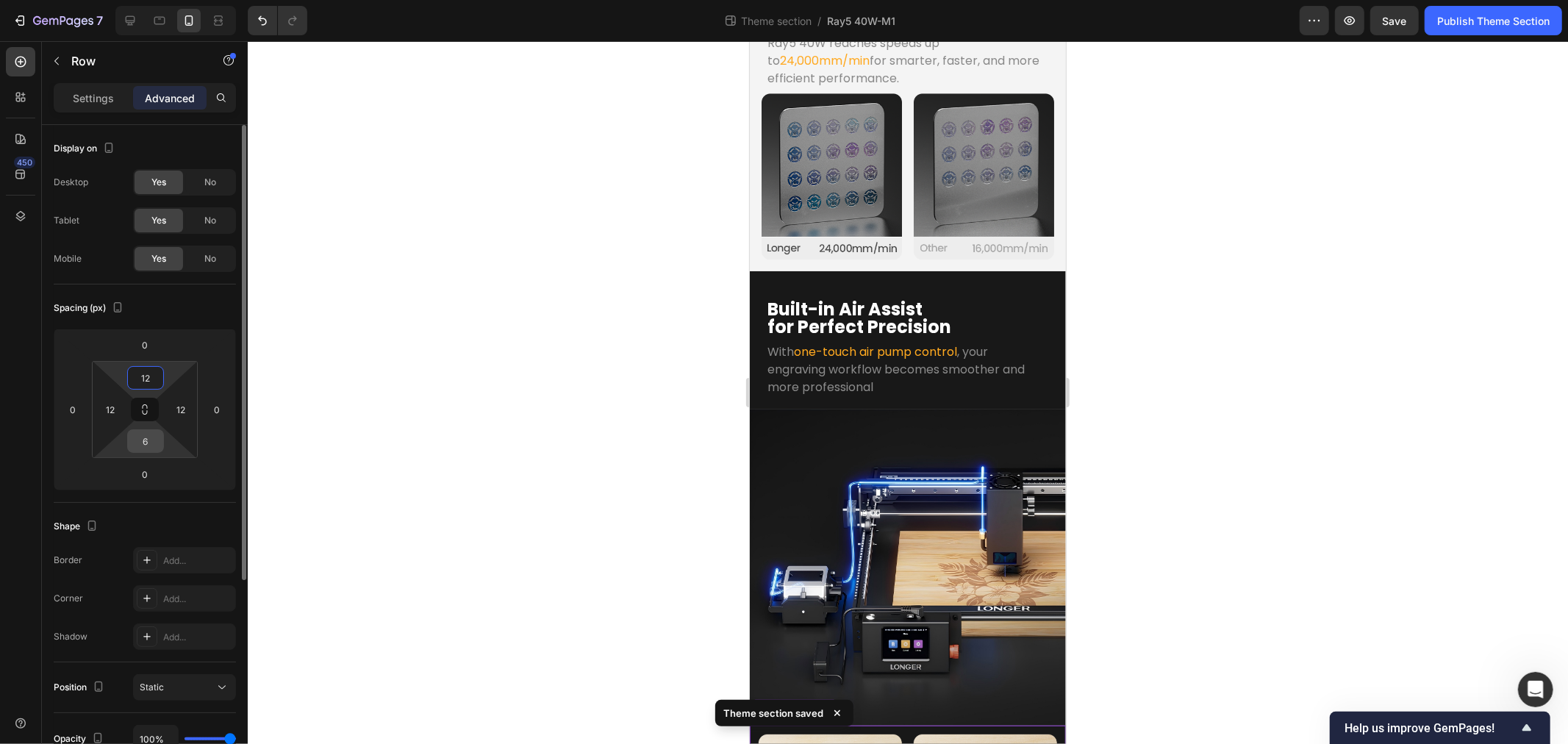
type input "12"
click at [149, 444] on input "6" at bounding box center [146, 441] width 30 height 22
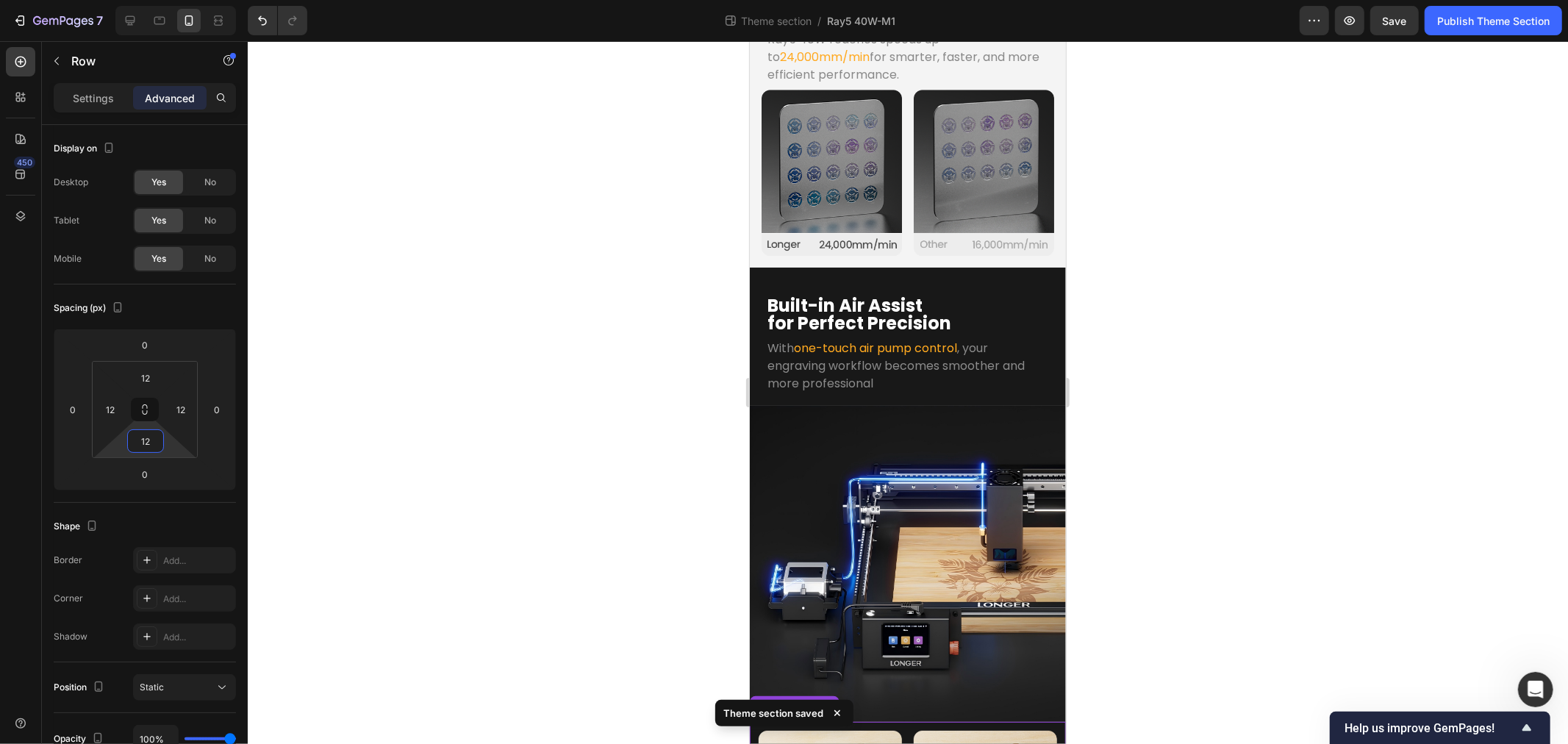
type input "12"
click at [457, 437] on div at bounding box center [908, 393] width 1320 height 703
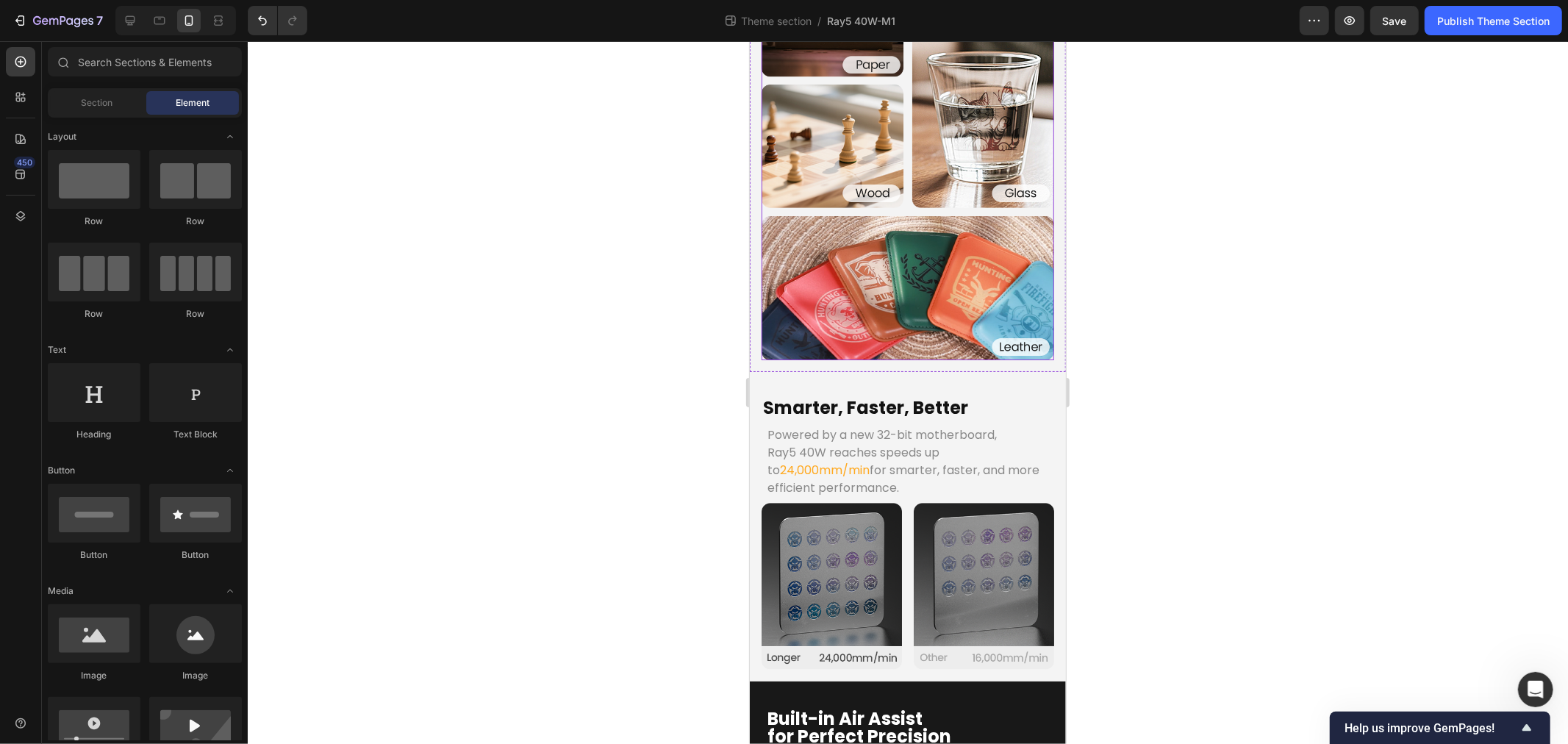
scroll to position [2295, 0]
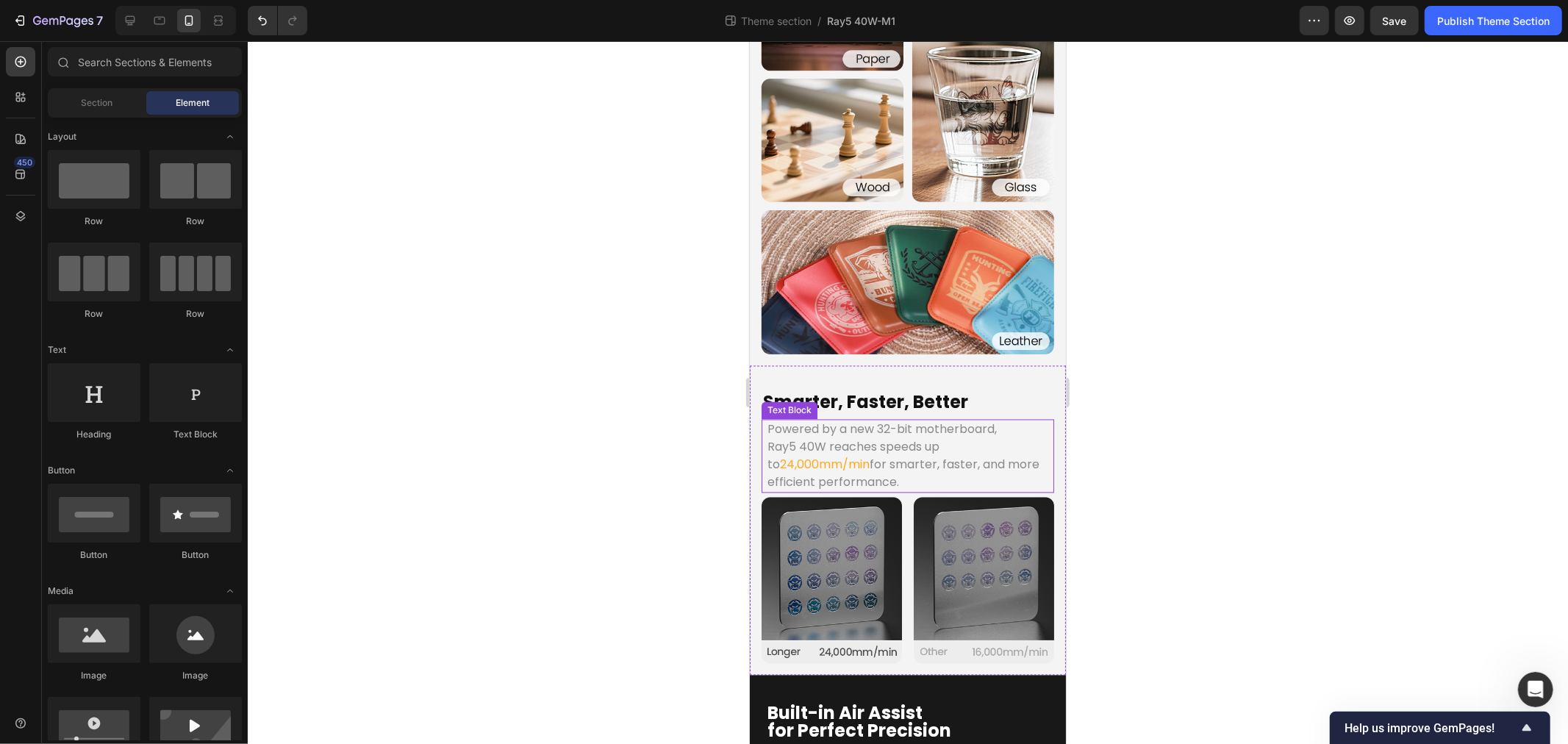
click at [876, 421] on p "Powered by a new 32-bit motherboard," at bounding box center [908, 430] width 280 height 18
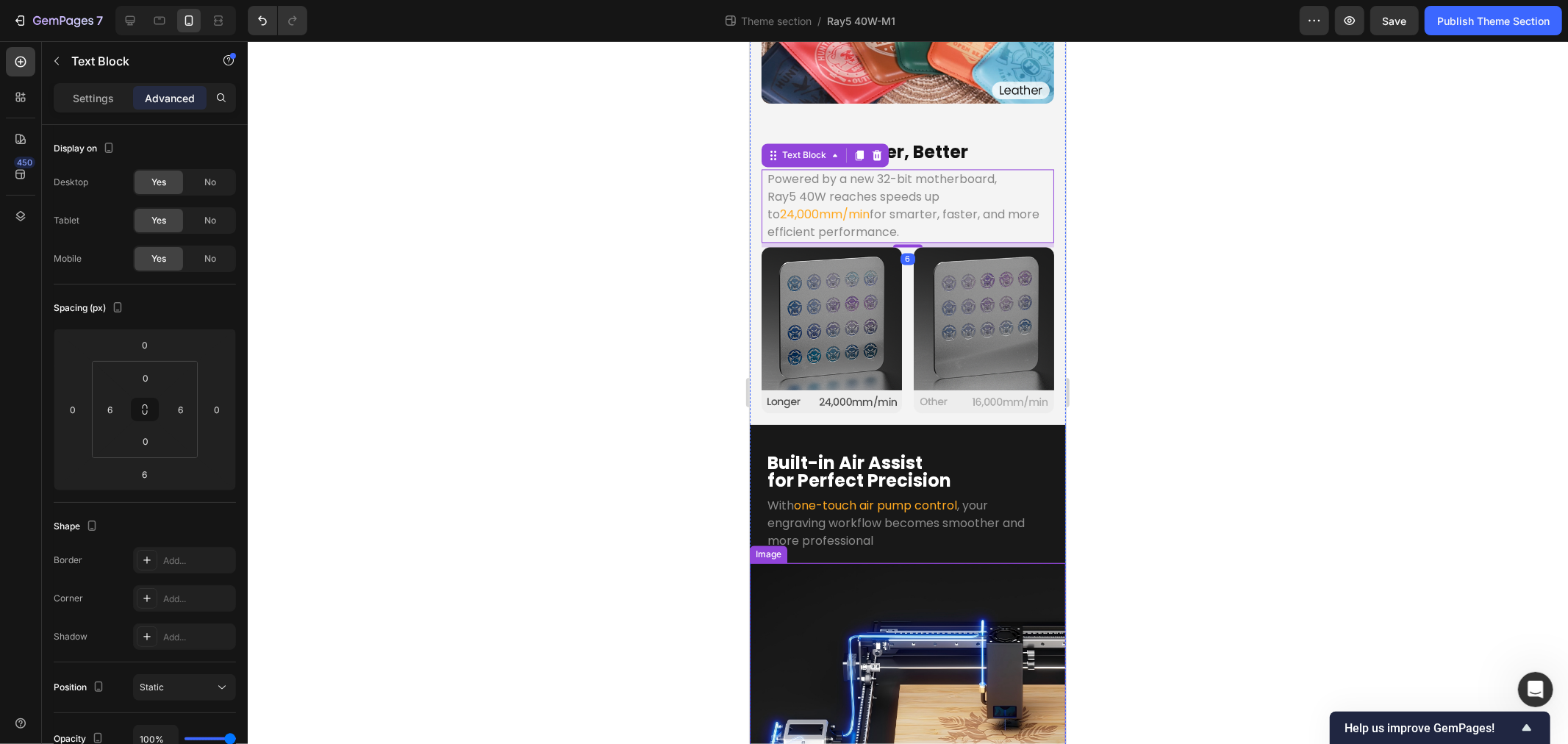
scroll to position [2704, 0]
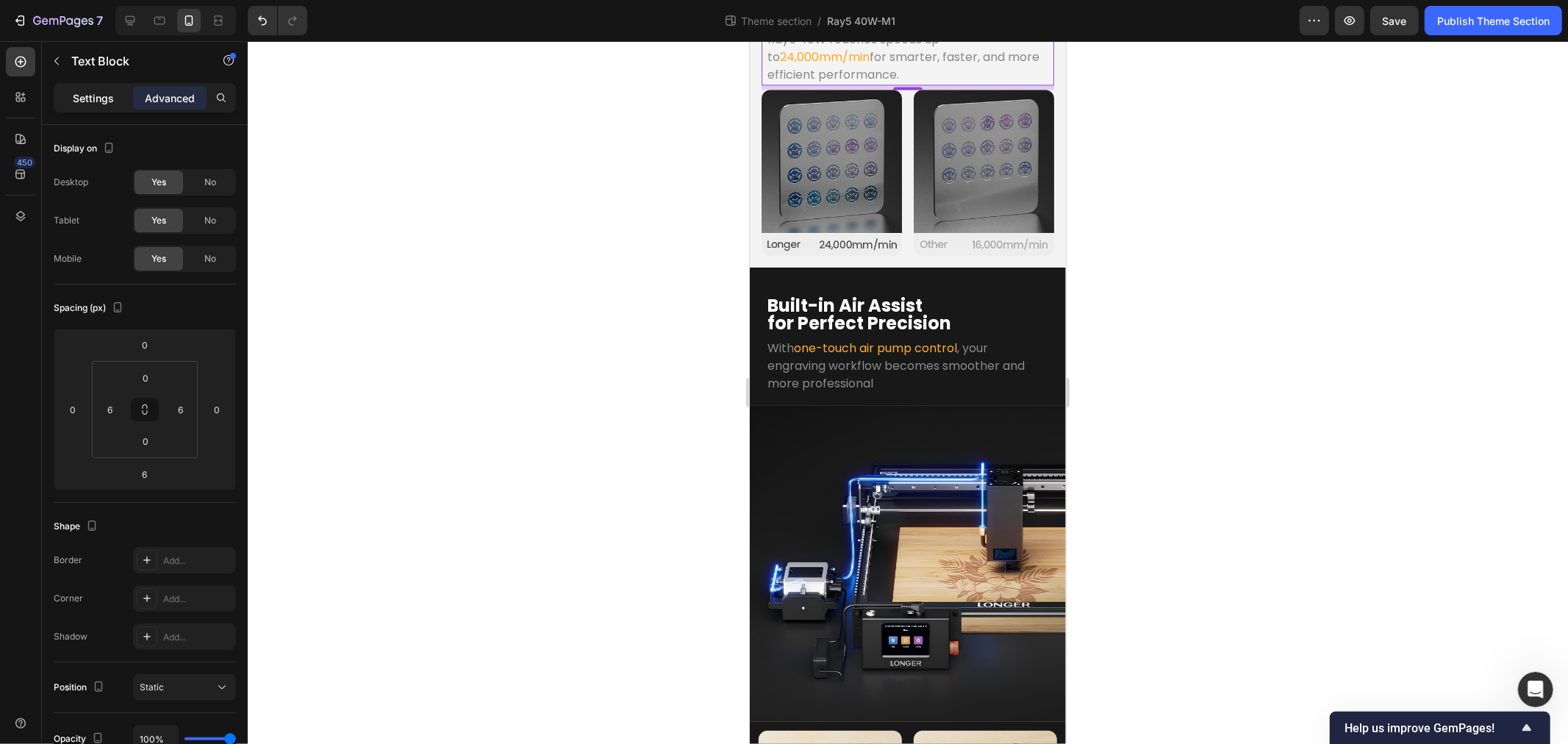
click at [87, 89] on div "Settings" at bounding box center [93, 98] width 73 height 24
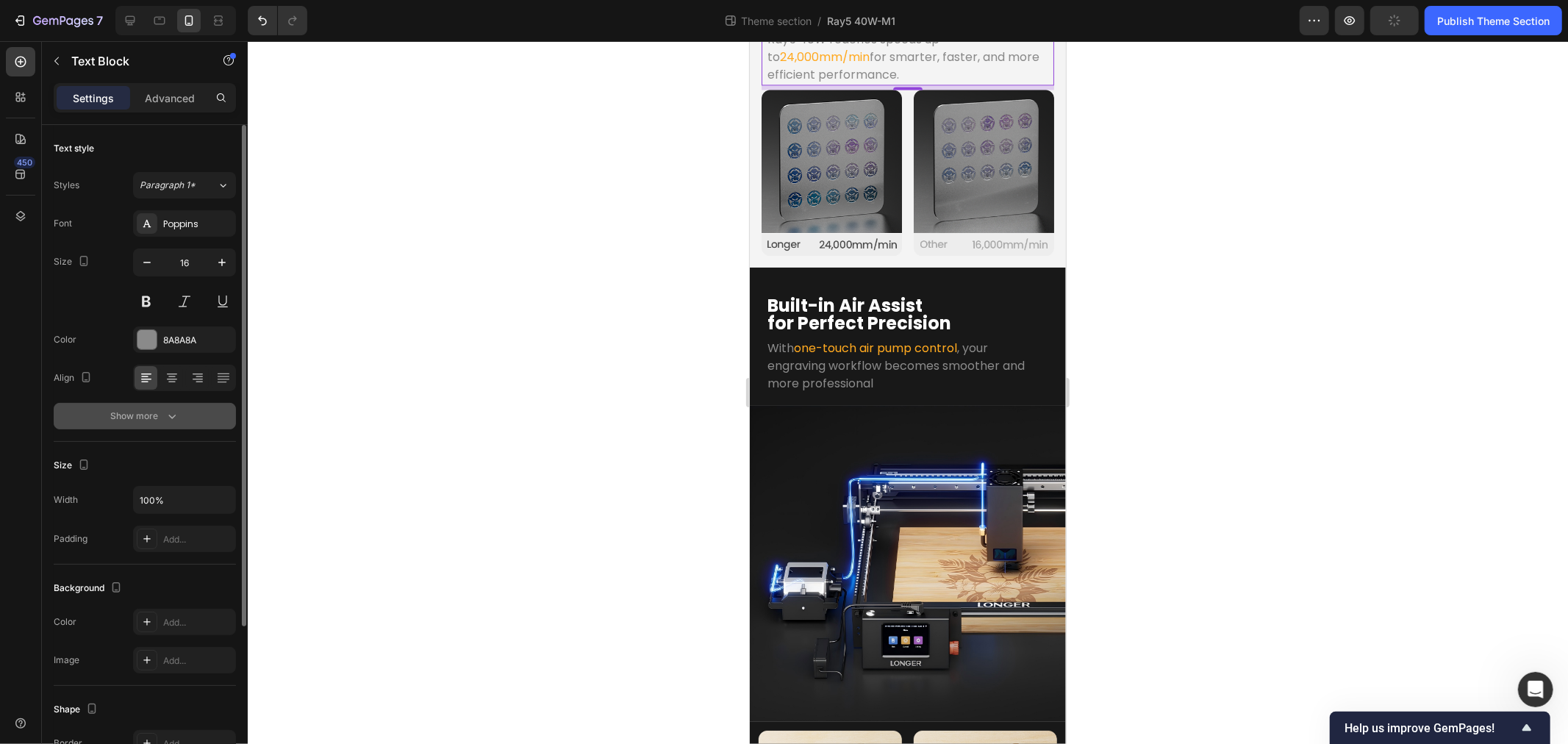
click at [171, 409] on icon "button" at bounding box center [172, 416] width 14 height 14
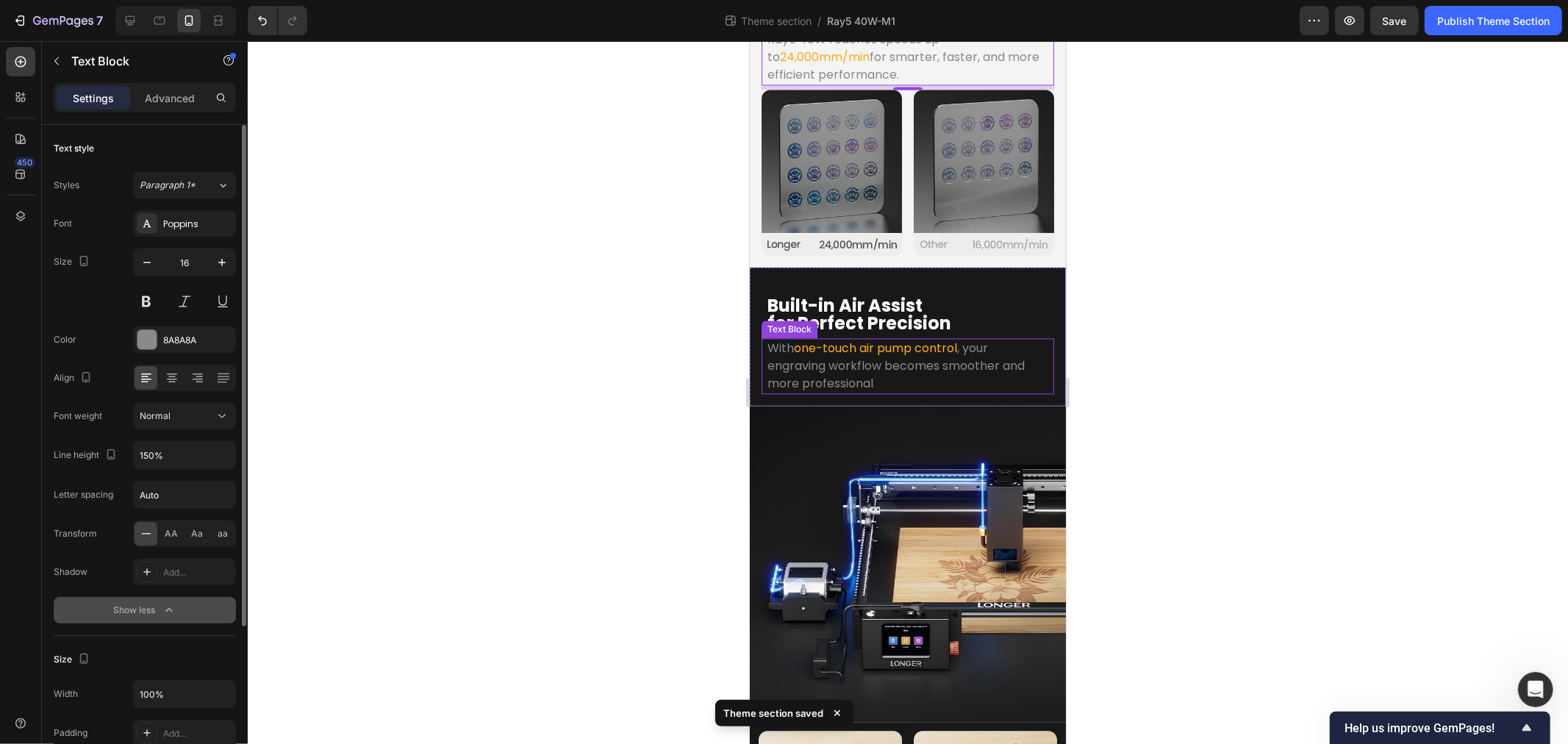
click at [865, 339] on span "one-touch air pump control" at bounding box center [875, 348] width 163 height 17
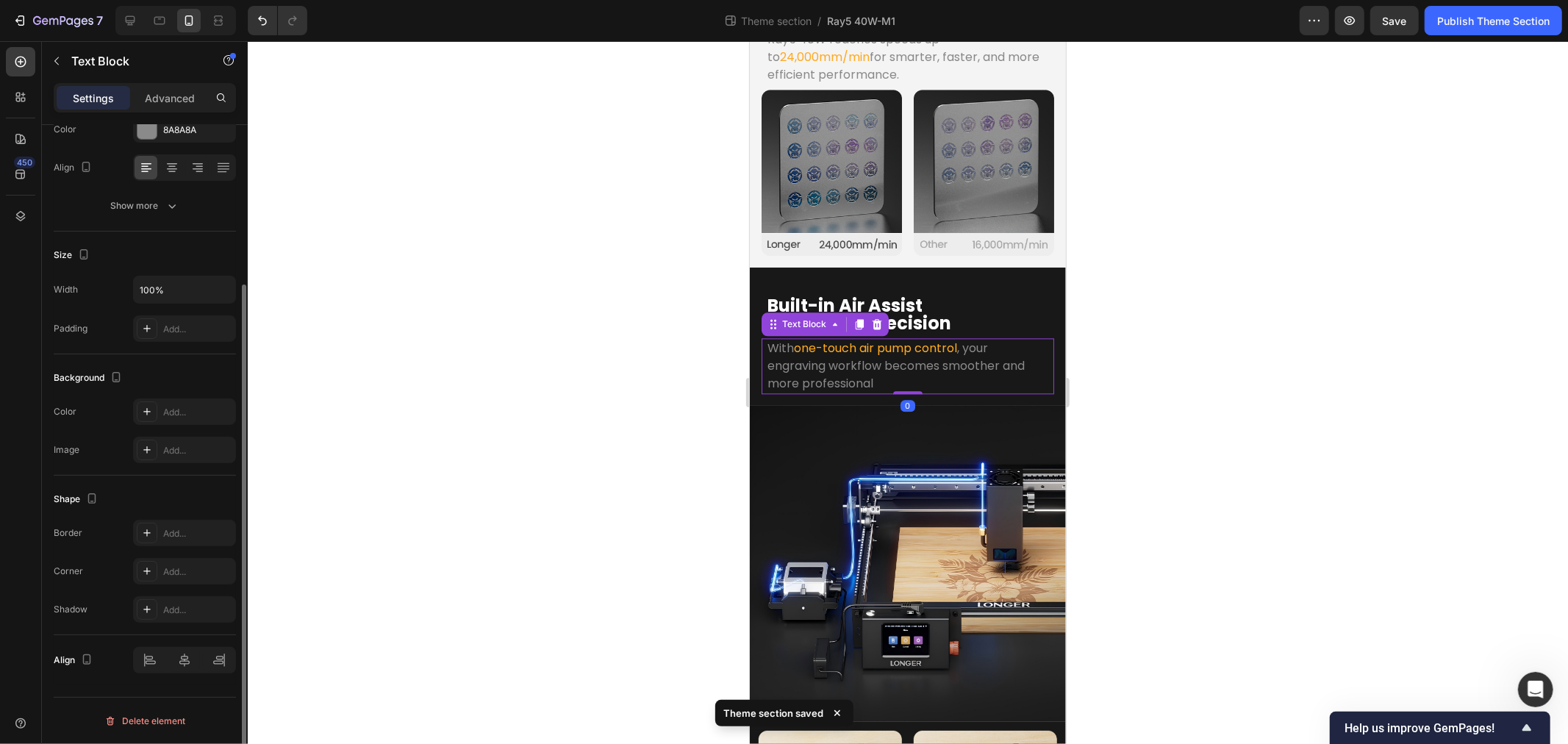
scroll to position [0, 0]
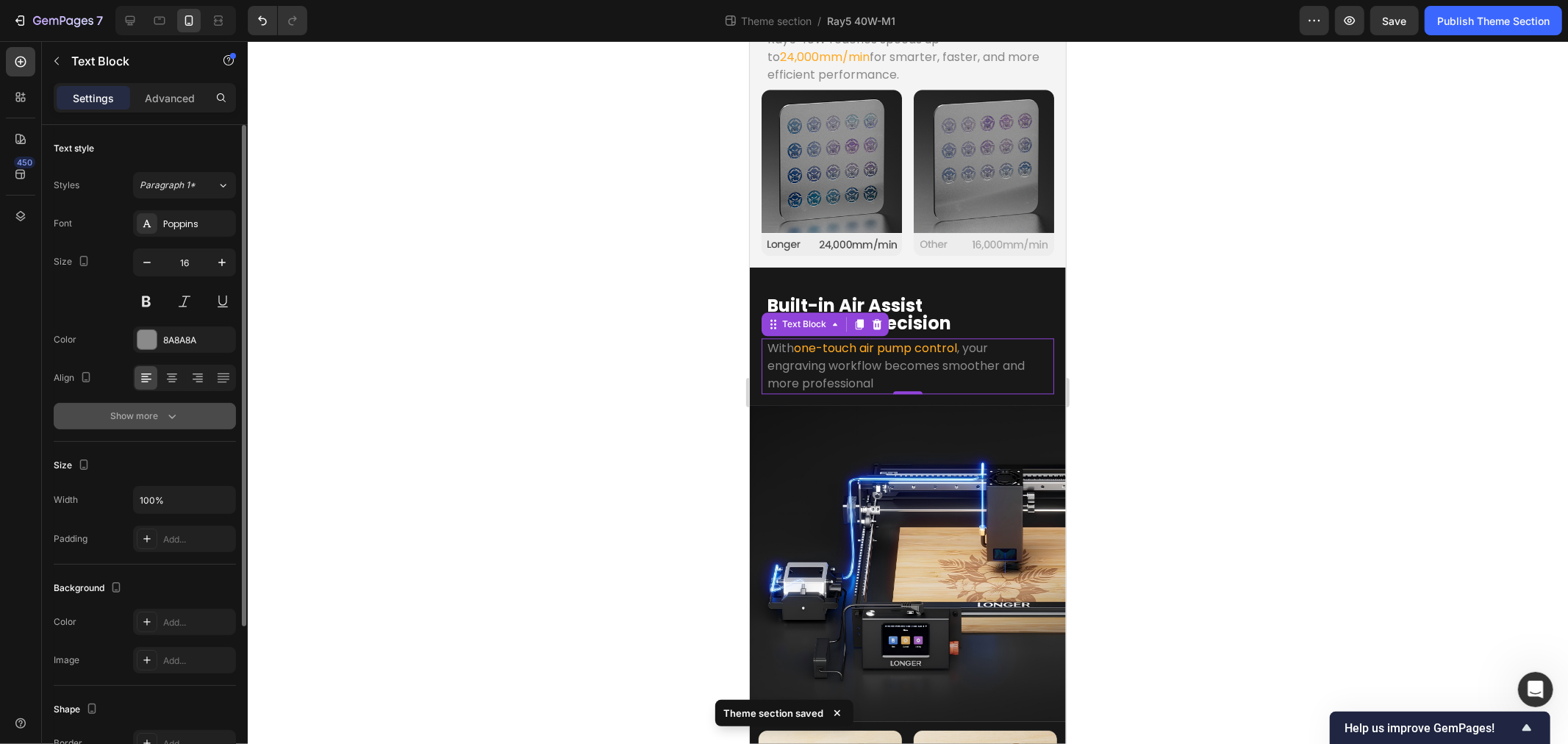
click at [137, 419] on div "Show more" at bounding box center [146, 416] width 69 height 14
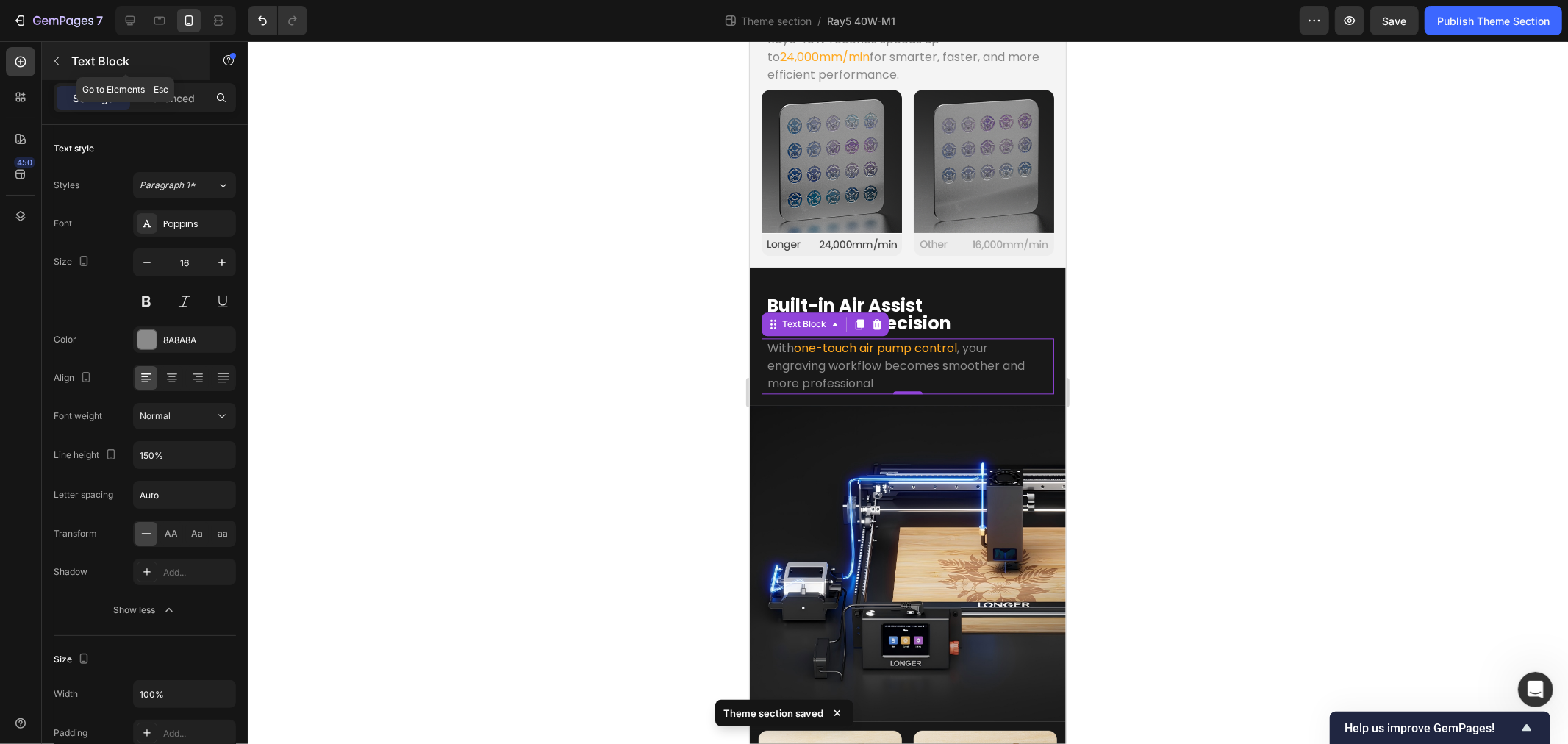
click at [67, 63] on button "button" at bounding box center [57, 61] width 24 height 24
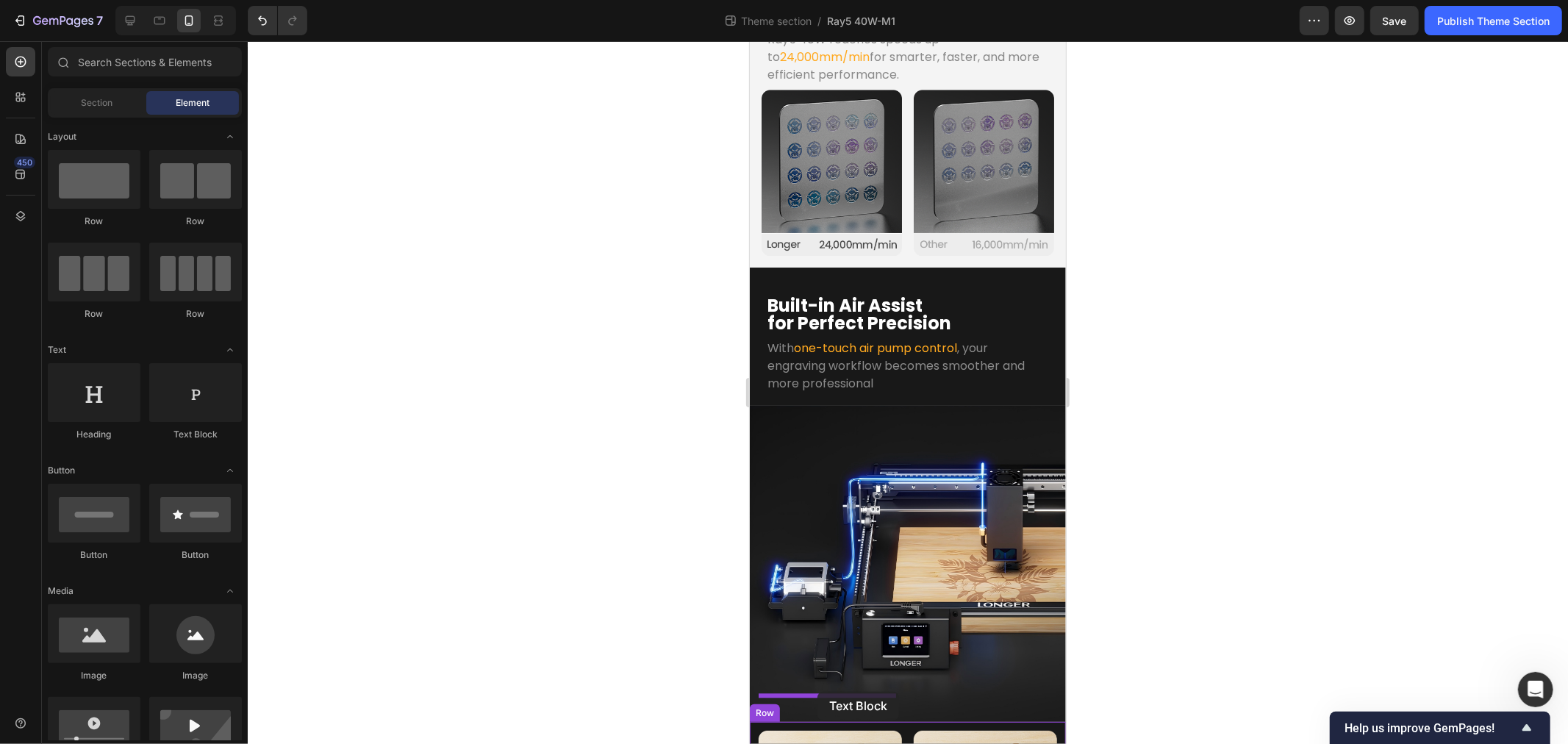
drag, startPoint x: 1654, startPoint y: 759, endPoint x: 817, endPoint y: 692, distance: 839.7
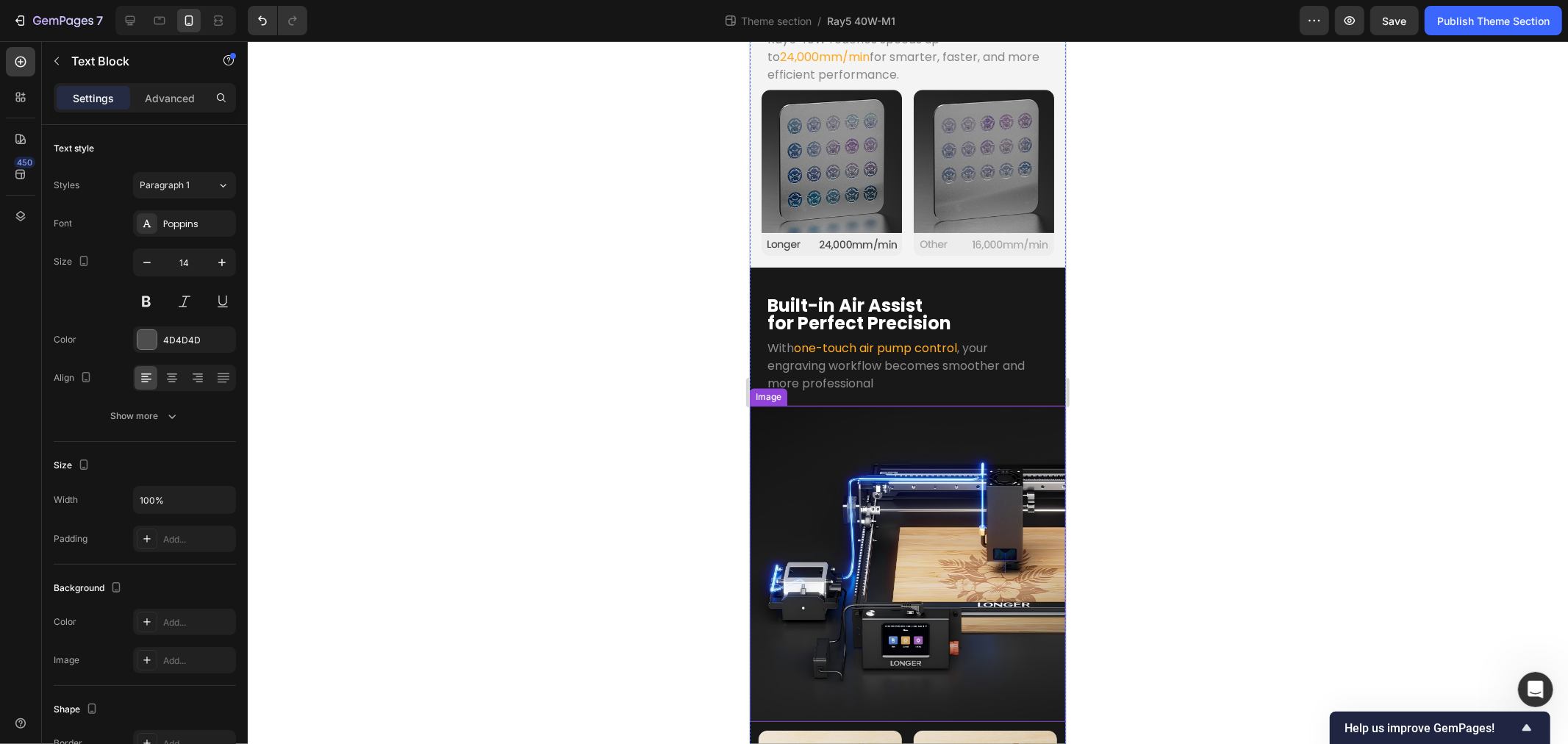
scroll to position [2744, 0]
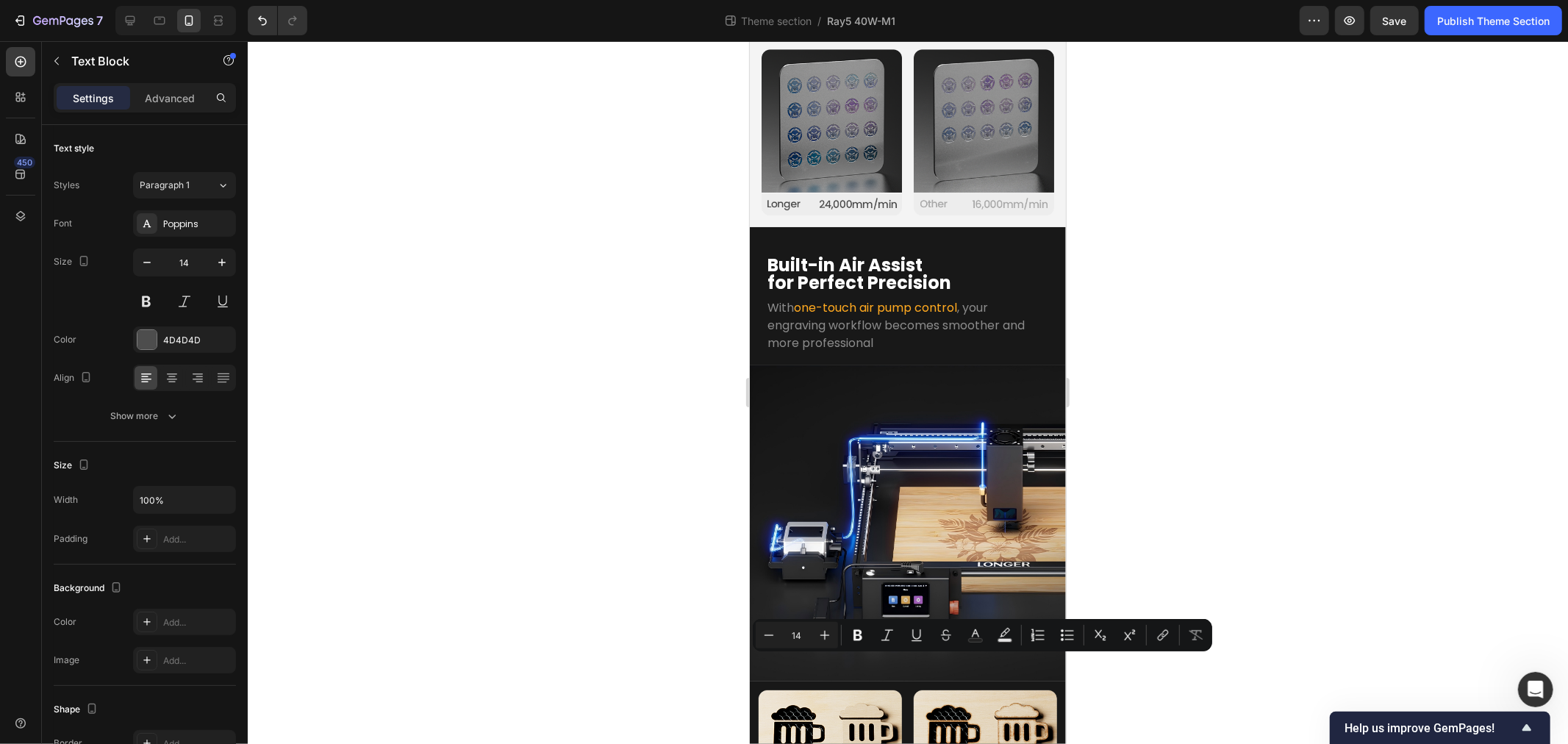
scroll to position [2726, 0]
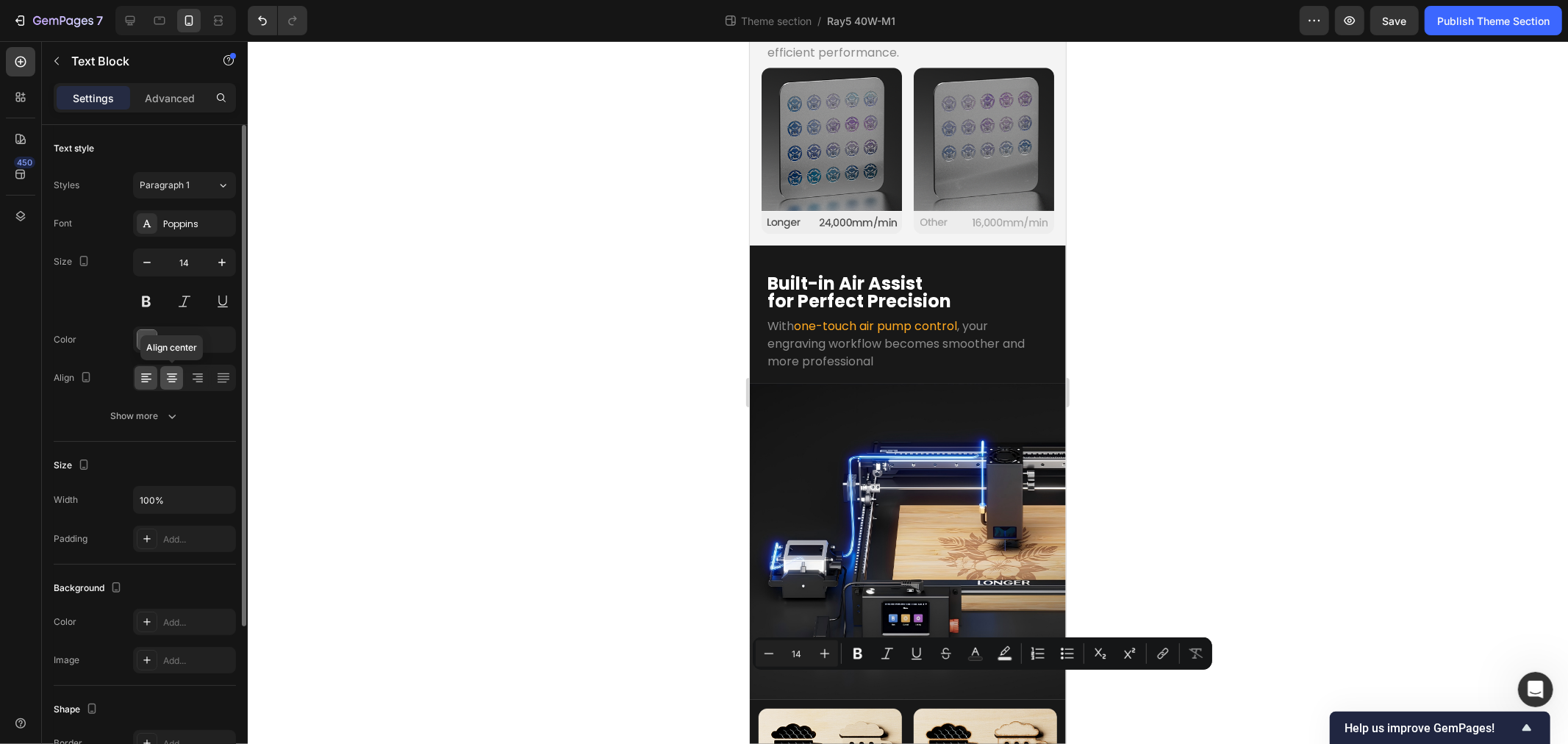
click at [174, 379] on icon at bounding box center [171, 380] width 10 height 2
click at [225, 265] on icon "button" at bounding box center [222, 262] width 14 height 14
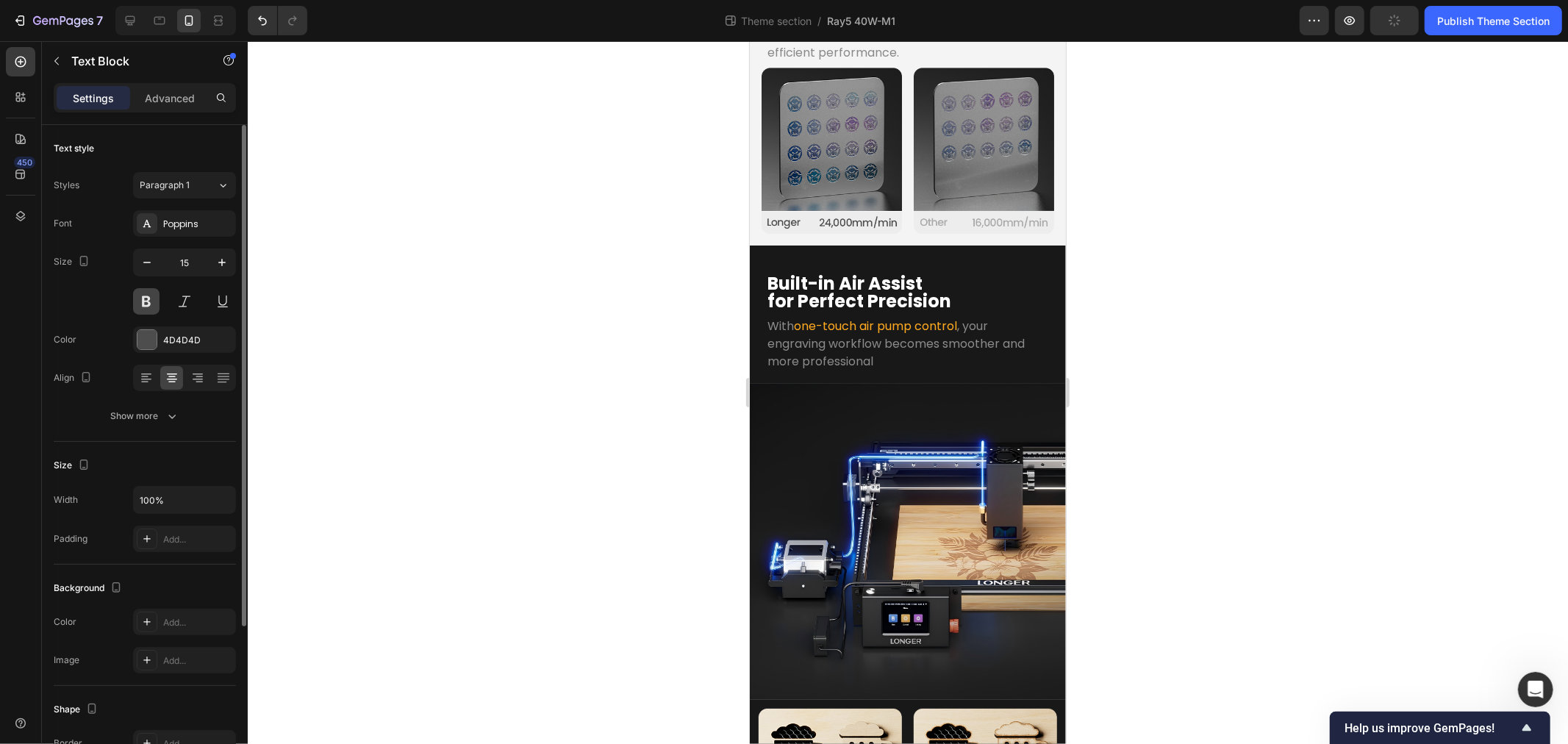
type input "16"
click at [138, 303] on button at bounding box center [146, 301] width 26 height 26
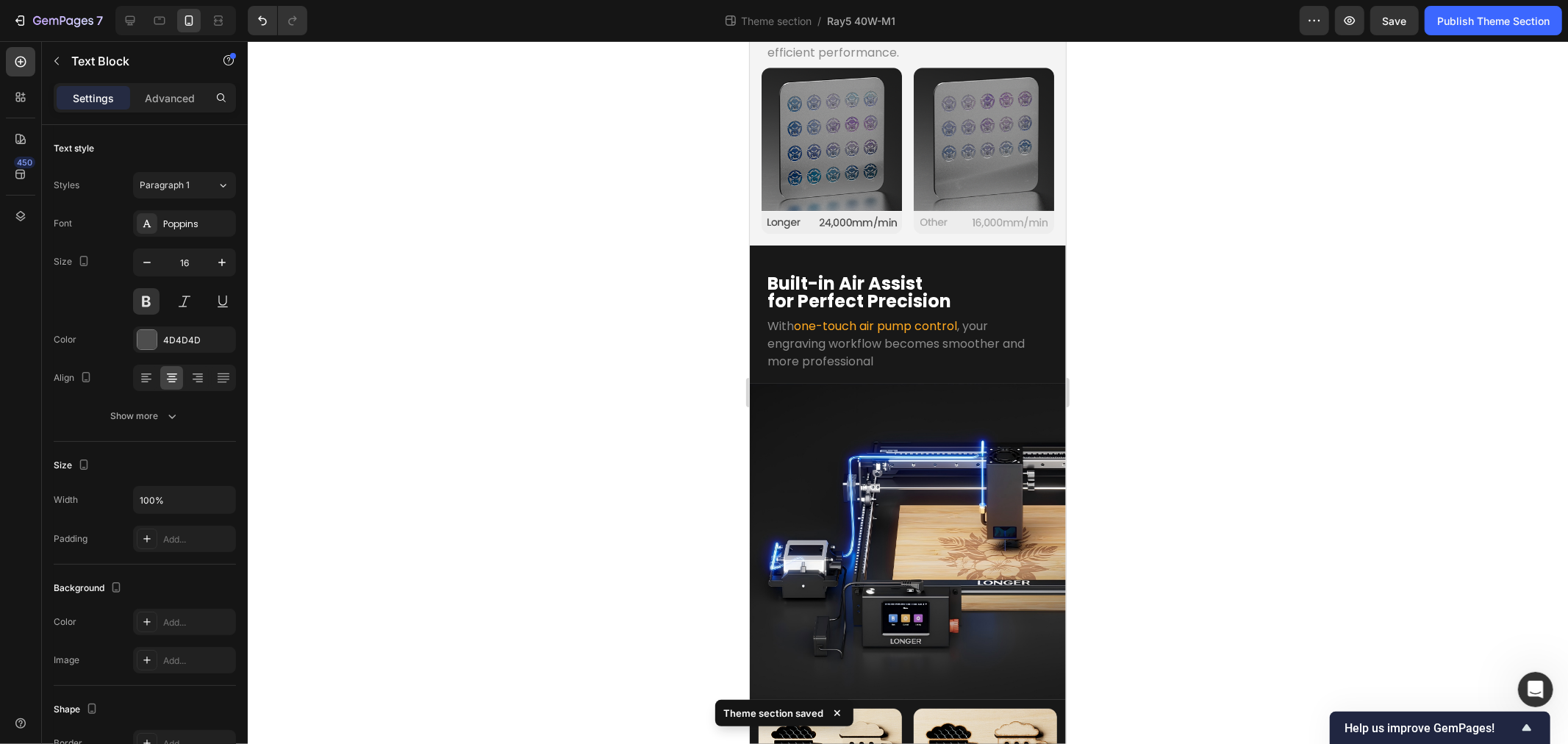
click at [187, 339] on div "4D4D4D" at bounding box center [197, 340] width 69 height 14
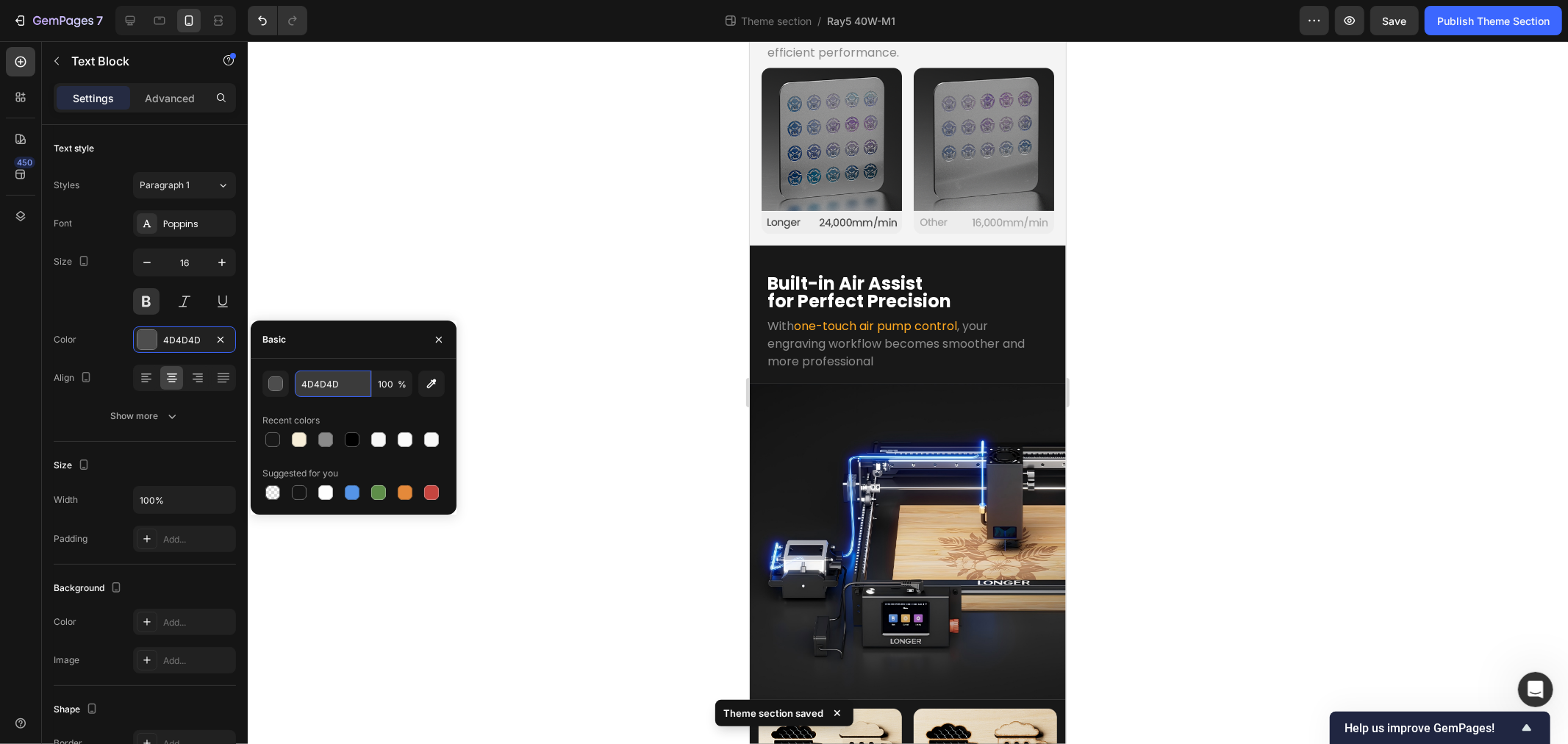
click at [342, 393] on input "4D4D4D" at bounding box center [333, 384] width 77 height 26
type input "FFFFFF"
drag, startPoint x: 661, startPoint y: 660, endPoint x: 198, endPoint y: 672, distance: 463.2
click at [661, 660] on div at bounding box center [908, 393] width 1320 height 703
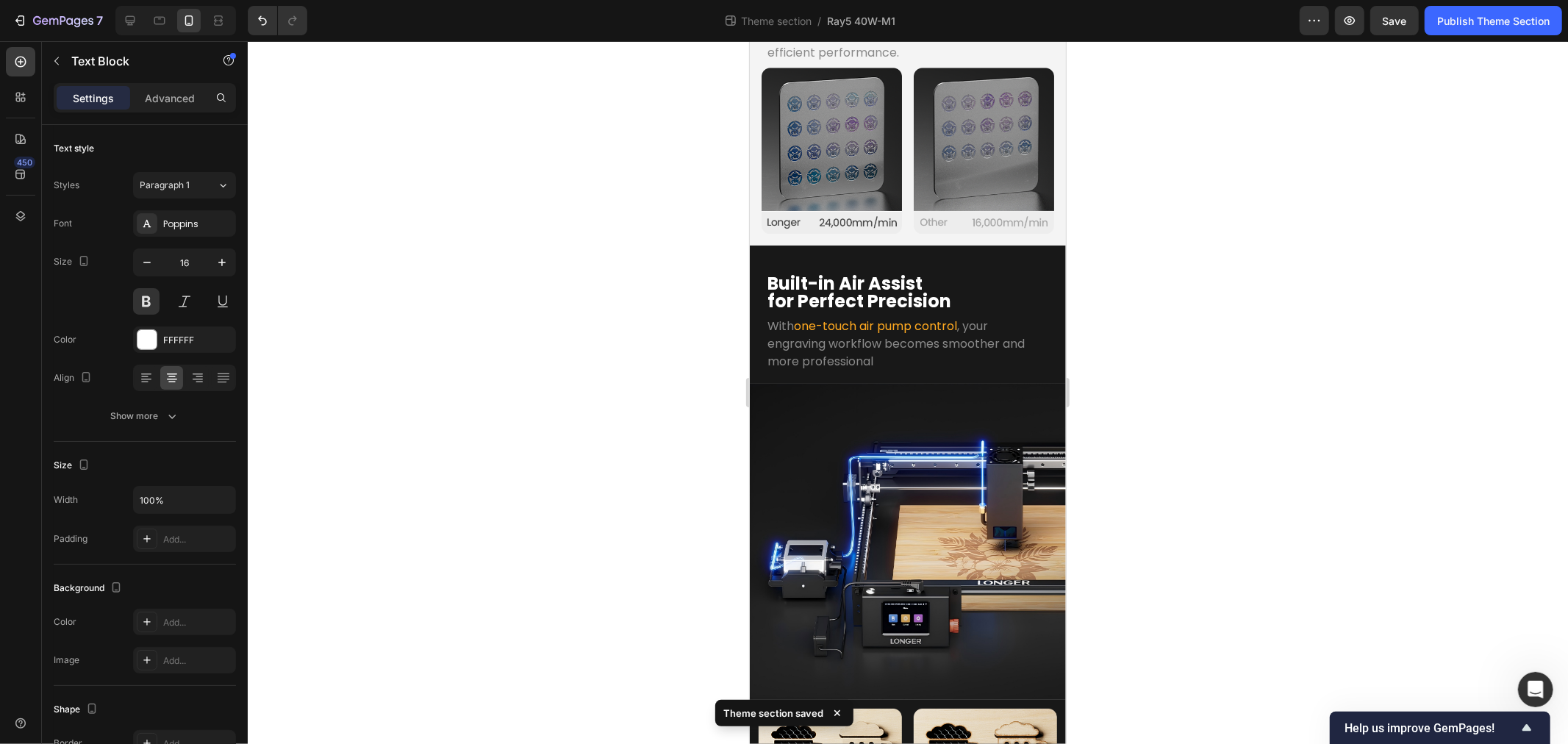
drag, startPoint x: 786, startPoint y: 685, endPoint x: 965, endPoint y: 671, distance: 179.5
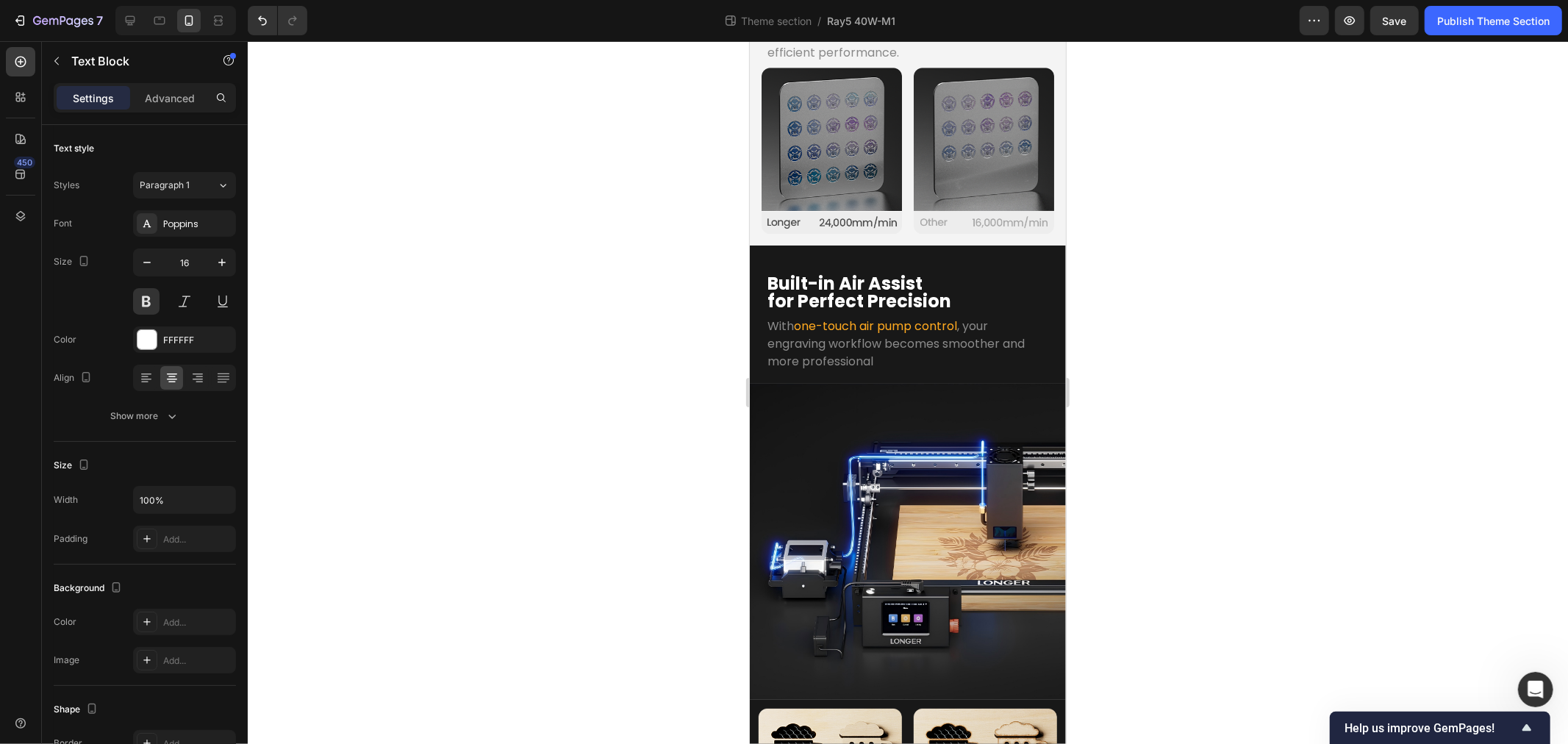
click at [547, 479] on div at bounding box center [908, 393] width 1320 height 703
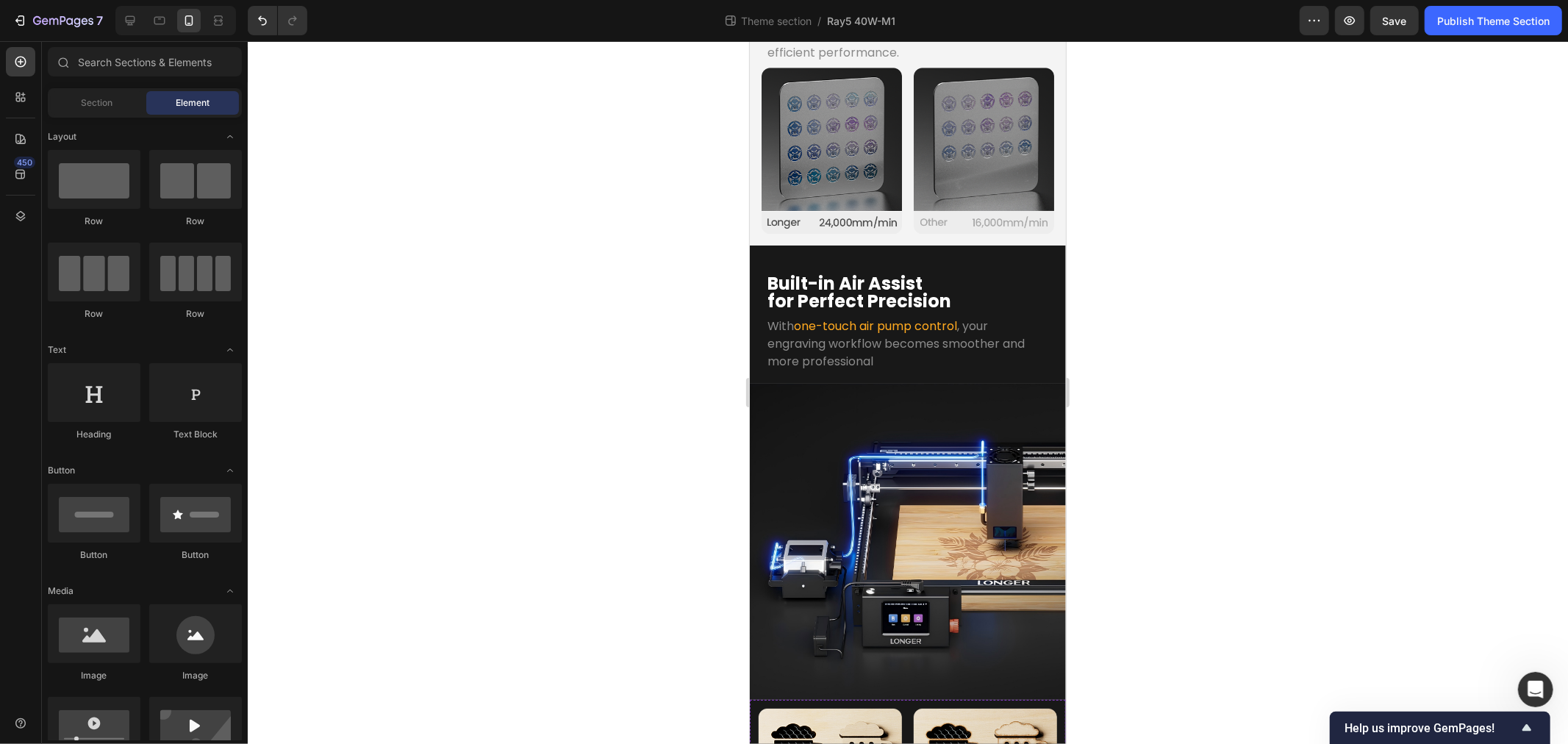
scroll to position [2729, 0]
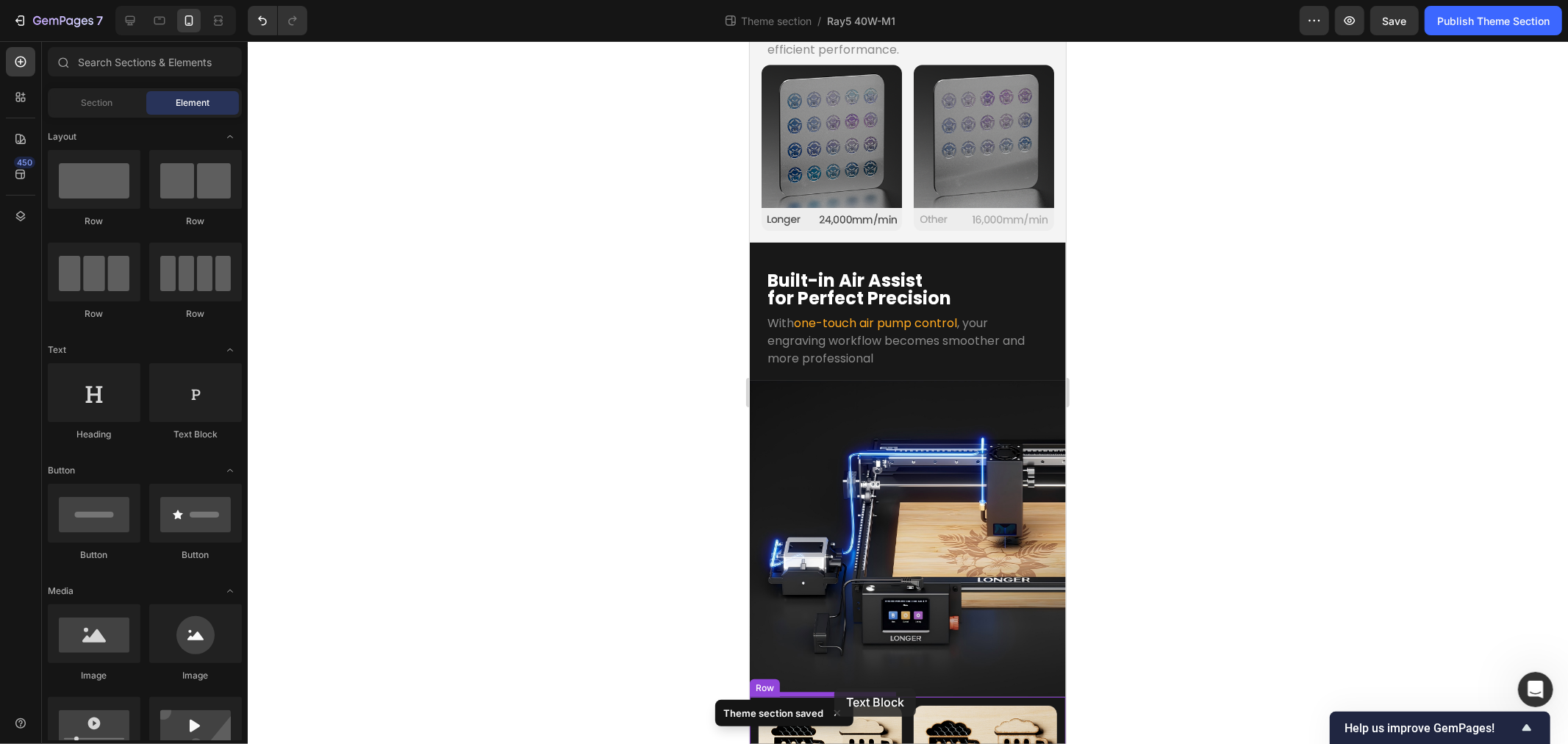
drag, startPoint x: 936, startPoint y: 438, endPoint x: 834, endPoint y: 688, distance: 270.0
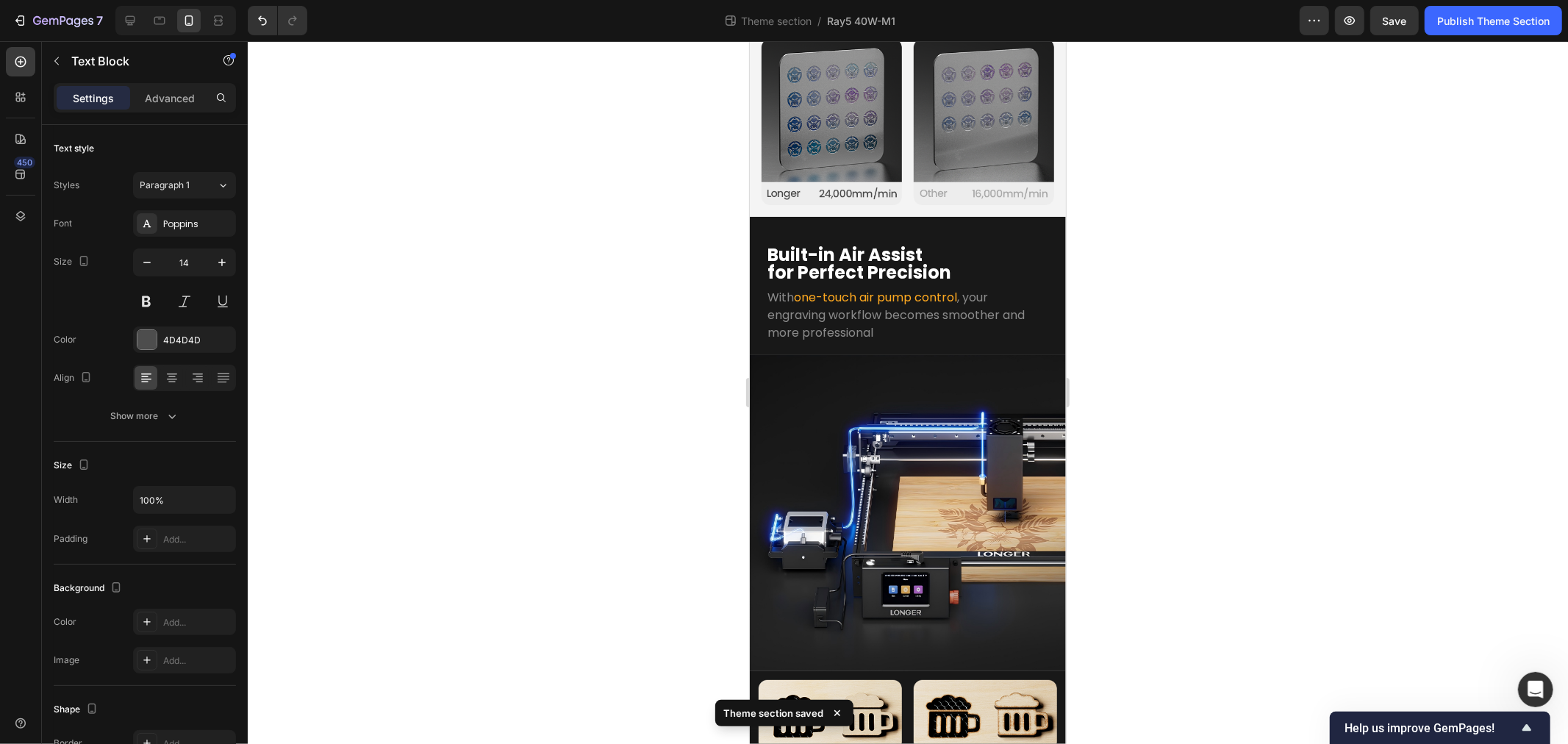
scroll to position [2769, 0]
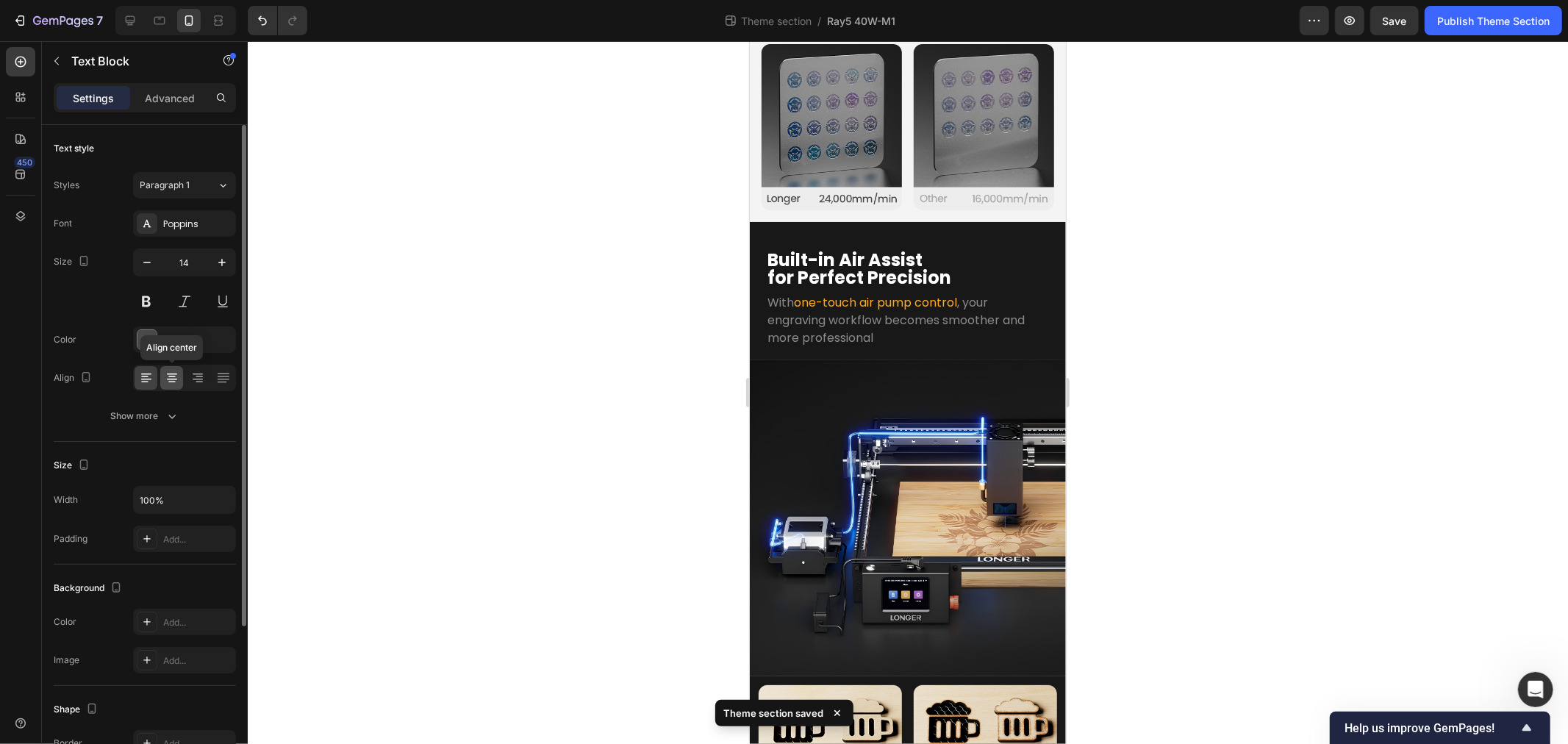
click at [166, 371] on icon at bounding box center [172, 378] width 14 height 14
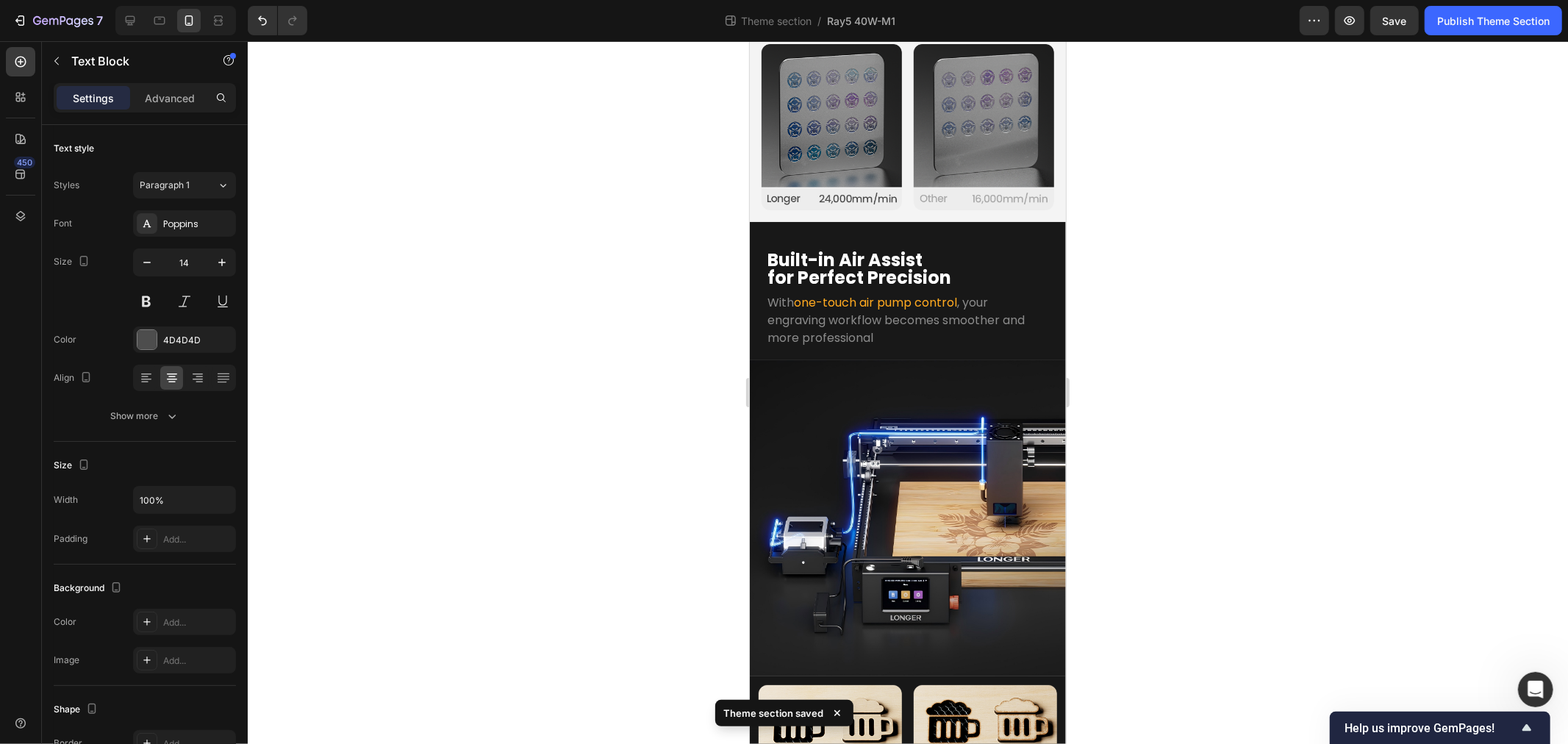
drag, startPoint x: 618, startPoint y: 672, endPoint x: 69, endPoint y: 650, distance: 549.4
click at [618, 672] on div at bounding box center [908, 393] width 1320 height 703
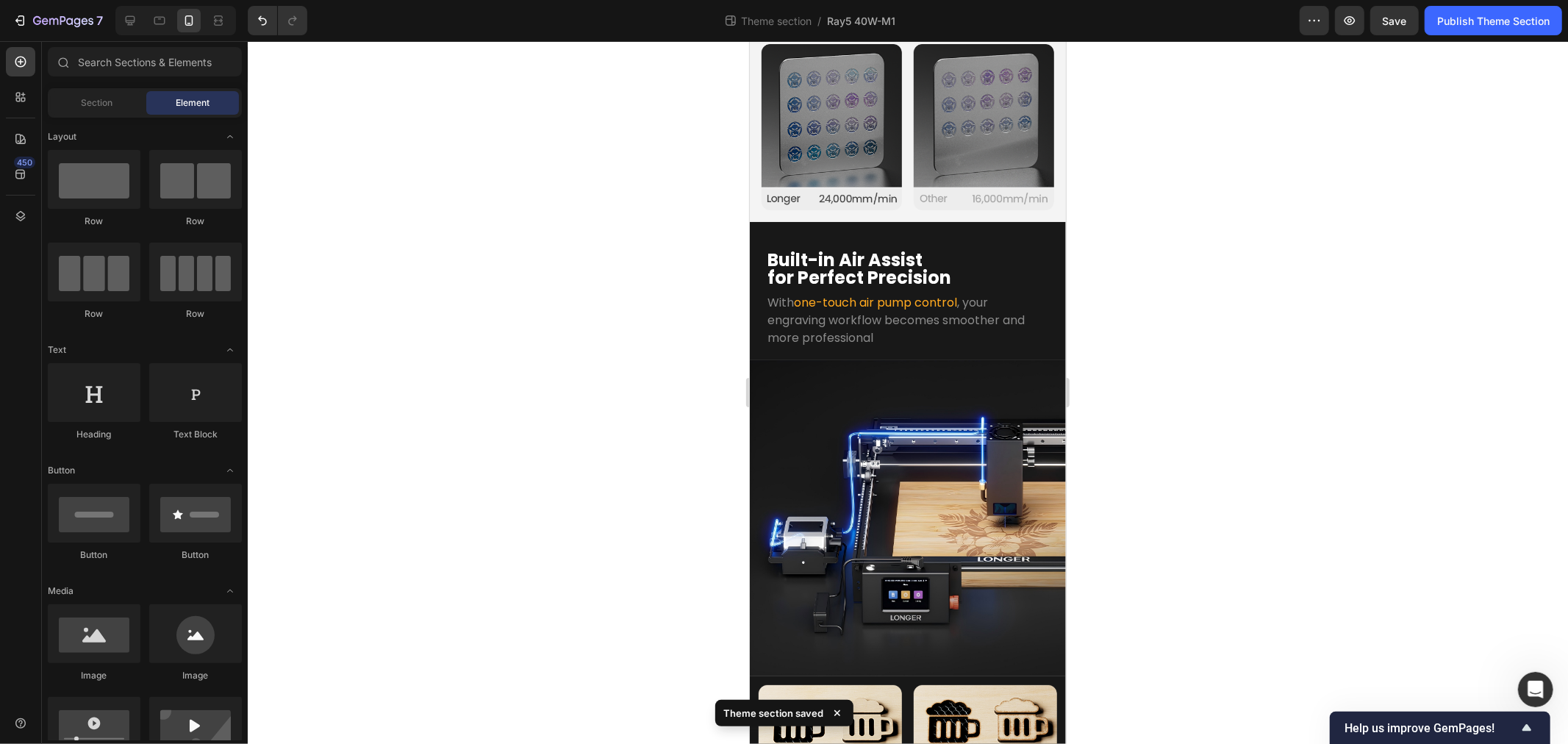
click at [459, 628] on div at bounding box center [908, 393] width 1320 height 703
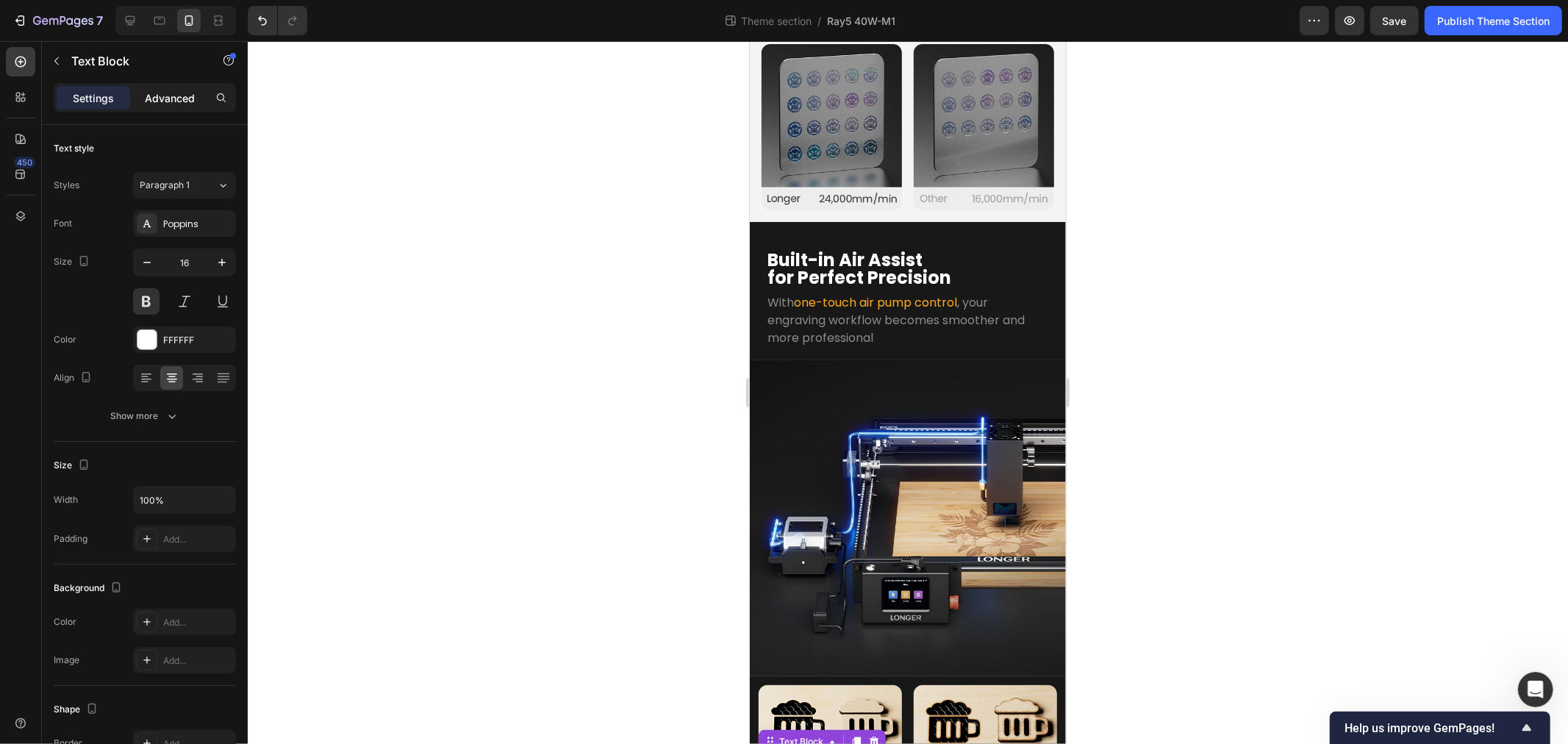
click at [163, 101] on p "Advanced" at bounding box center [169, 98] width 50 height 15
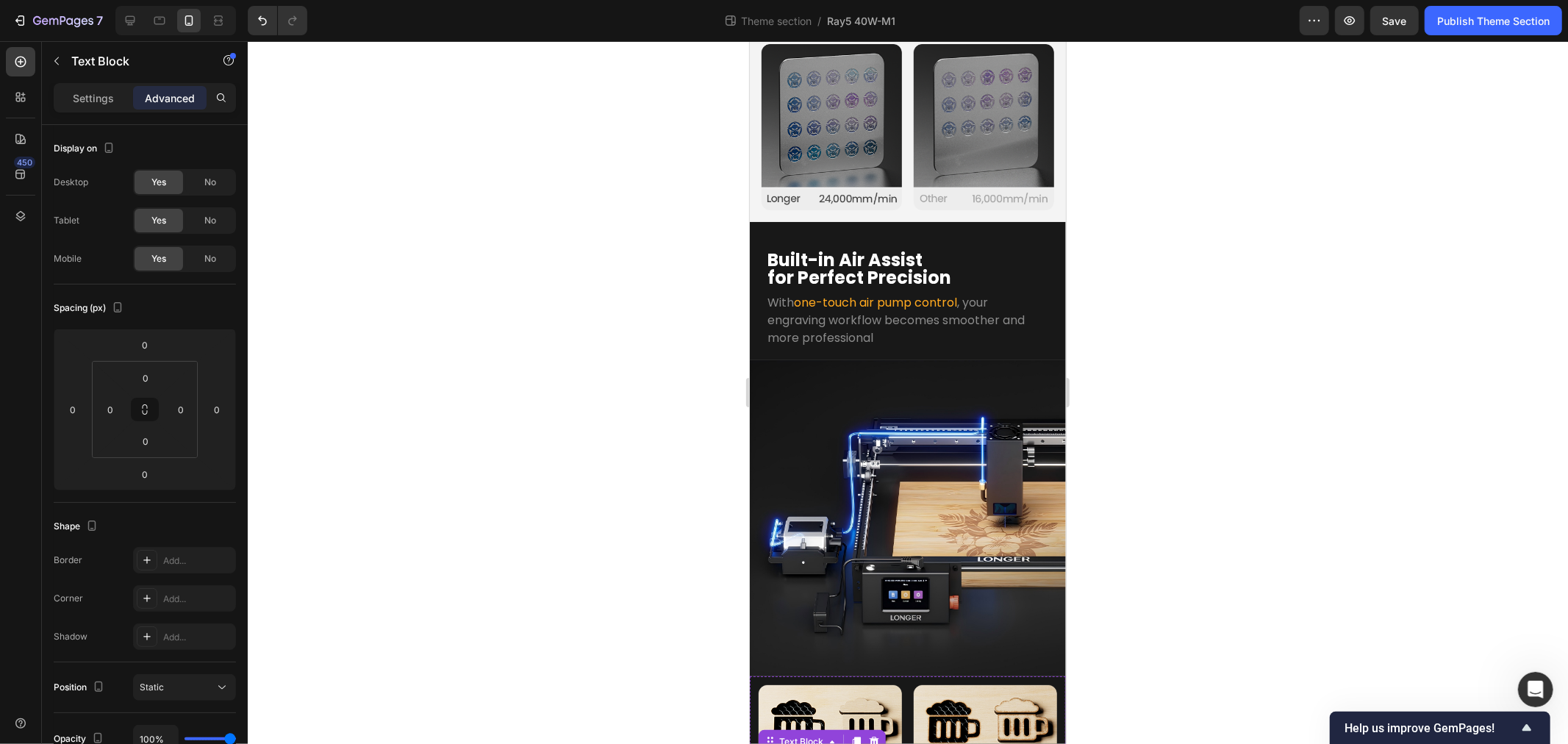
click at [96, 101] on p "Settings" at bounding box center [93, 98] width 42 height 15
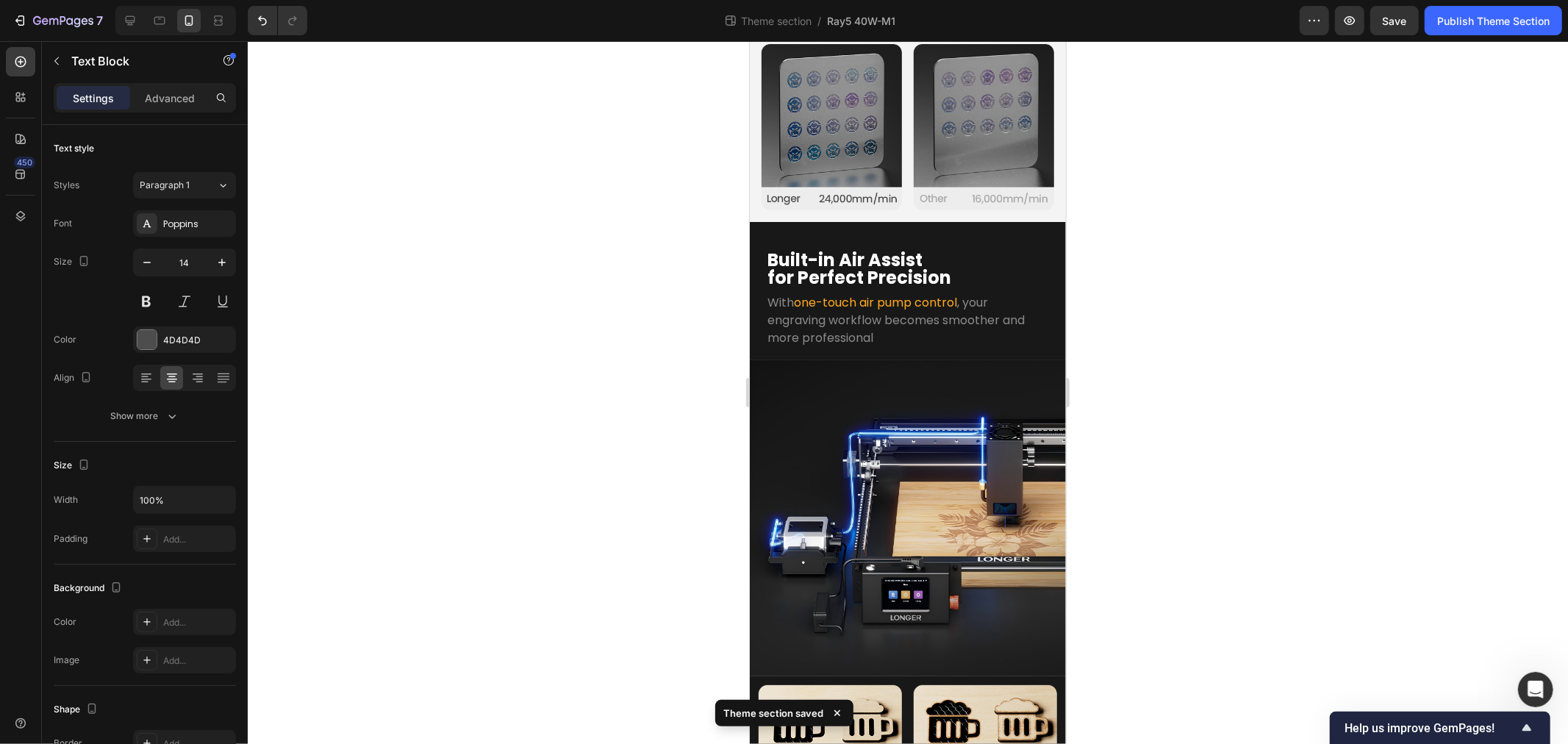
click at [599, 598] on div at bounding box center [908, 393] width 1320 height 703
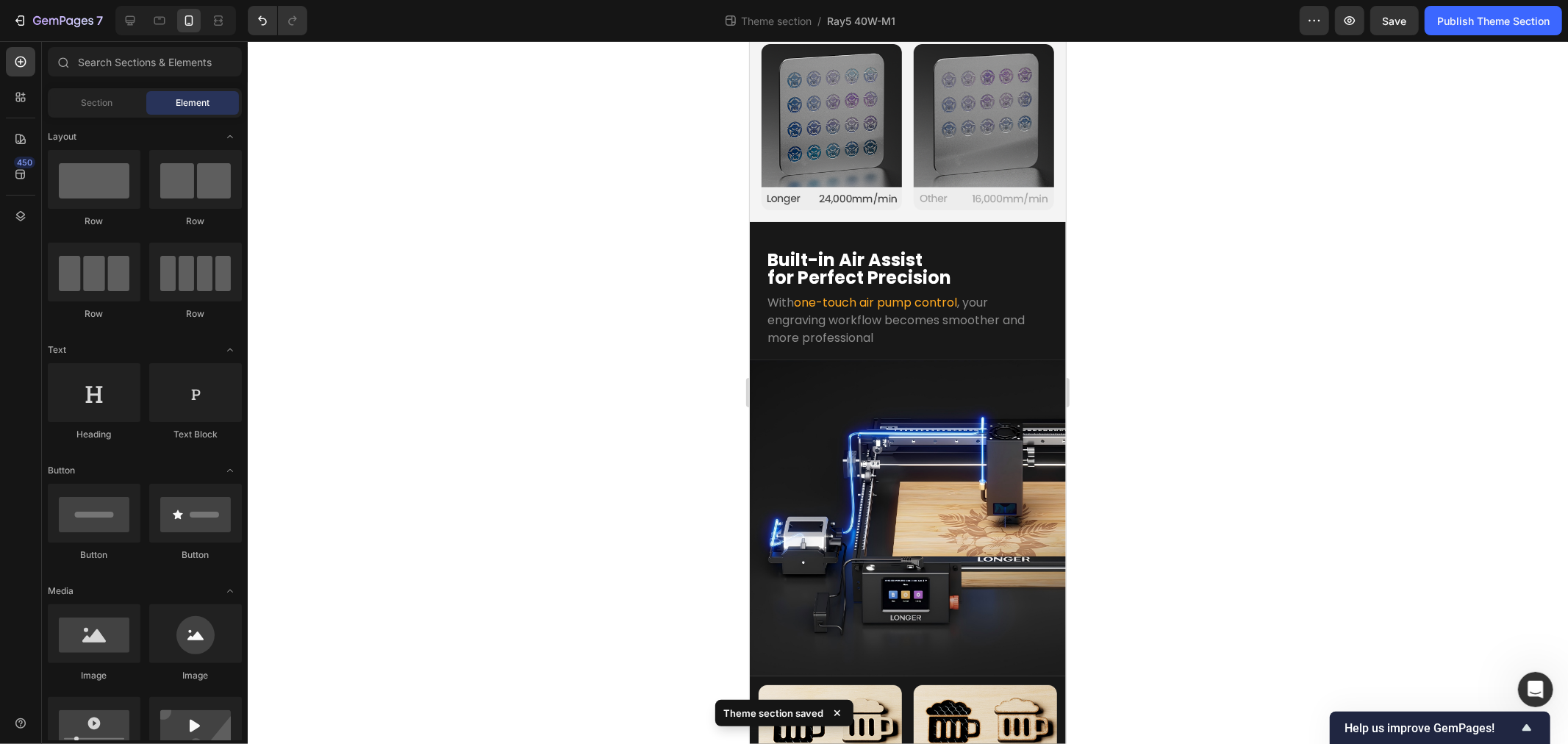
click at [487, 633] on div at bounding box center [908, 393] width 1320 height 703
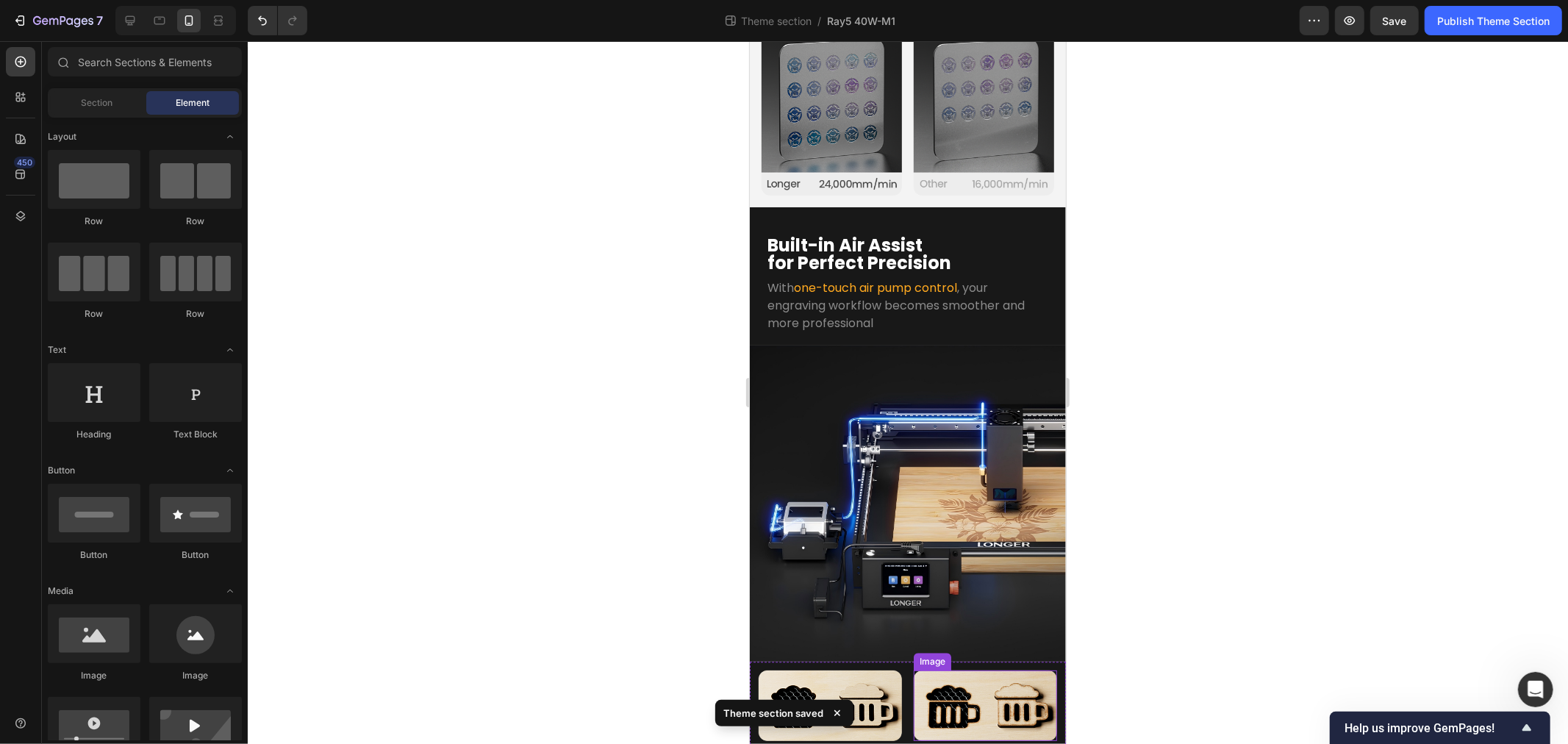
scroll to position [2769, 0]
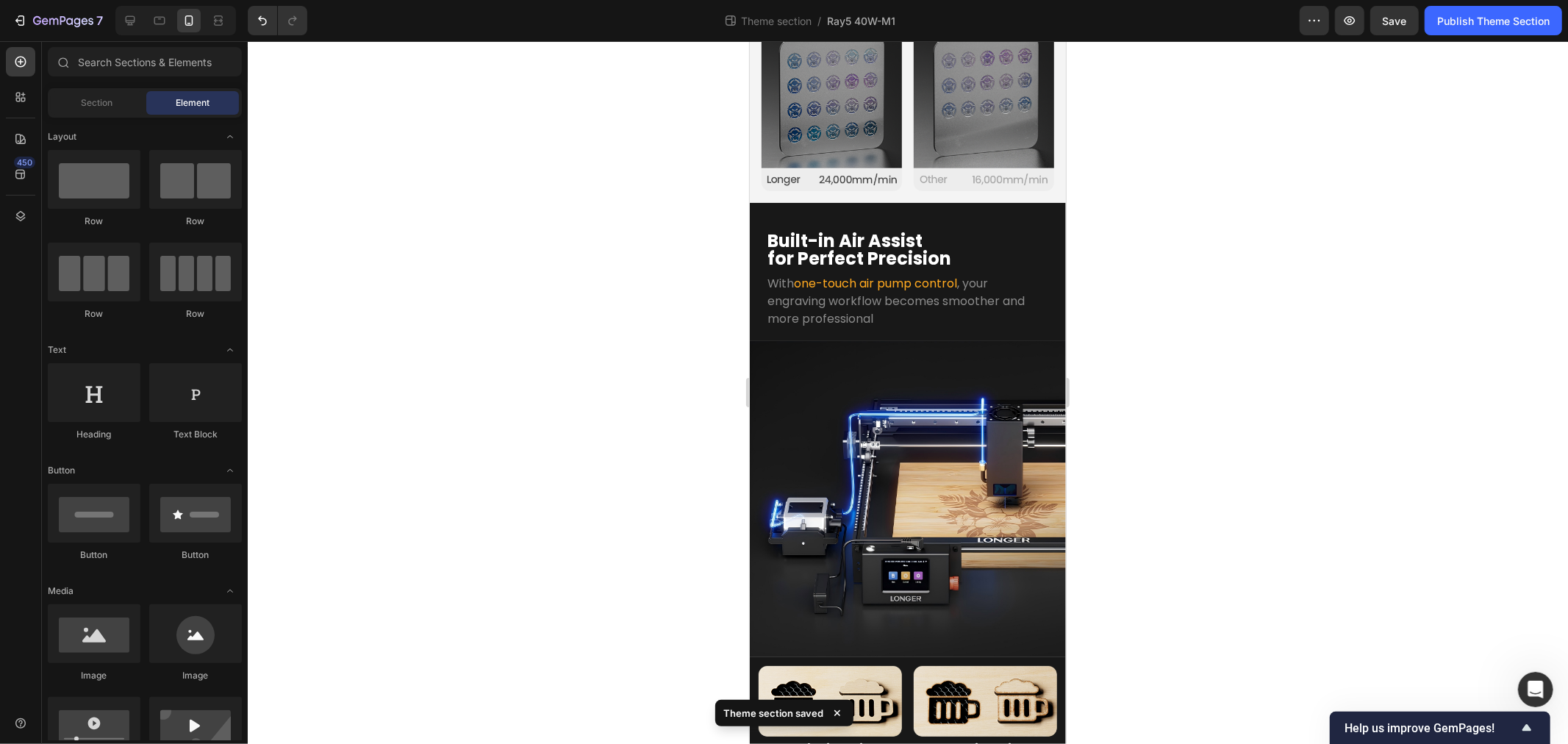
click at [837, 713] on icon at bounding box center [837, 713] width 14 height 14
click at [840, 738] on p "WIth Air Assist" at bounding box center [829, 749] width 140 height 22
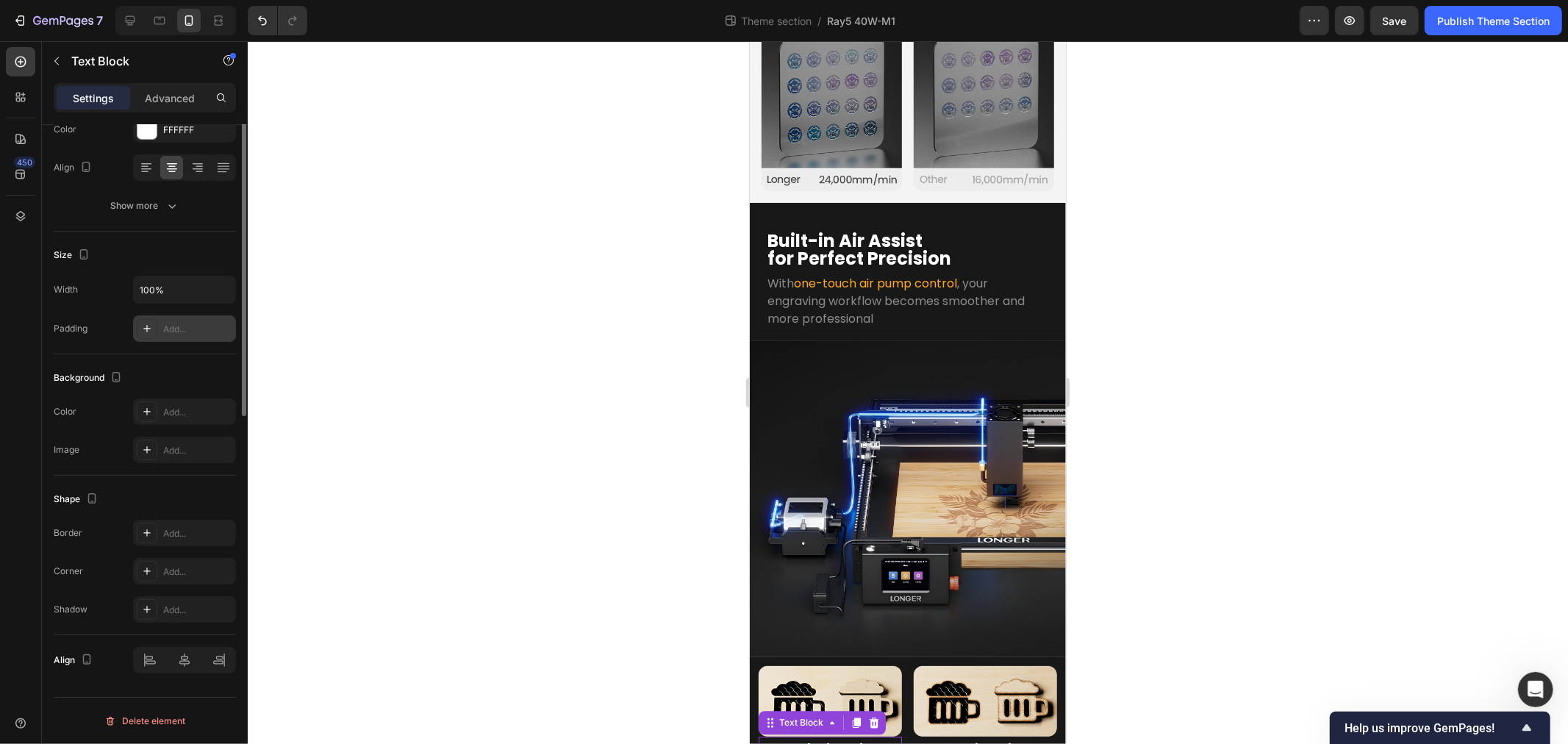
scroll to position [0, 0]
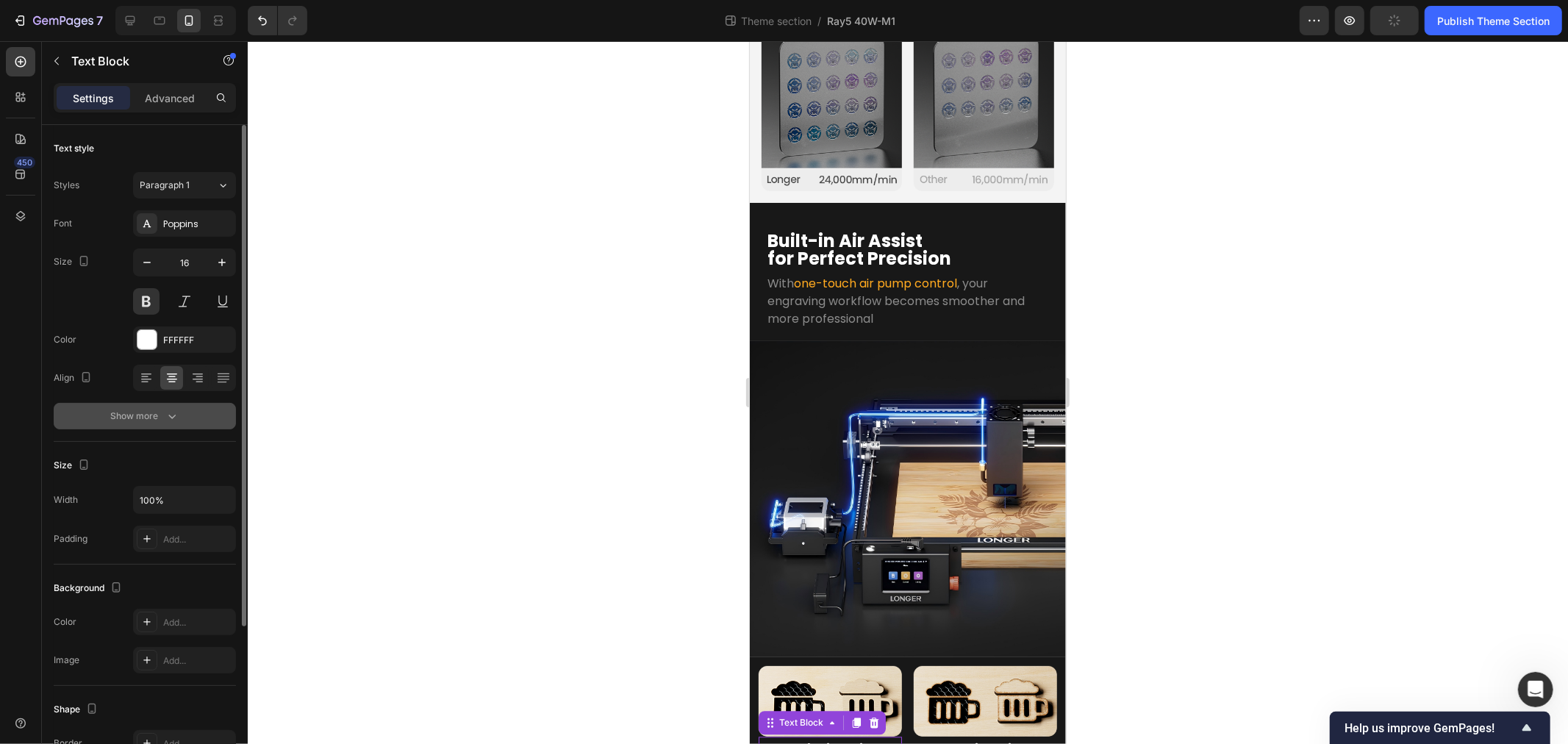
click at [151, 414] on div "Show more" at bounding box center [146, 416] width 69 height 14
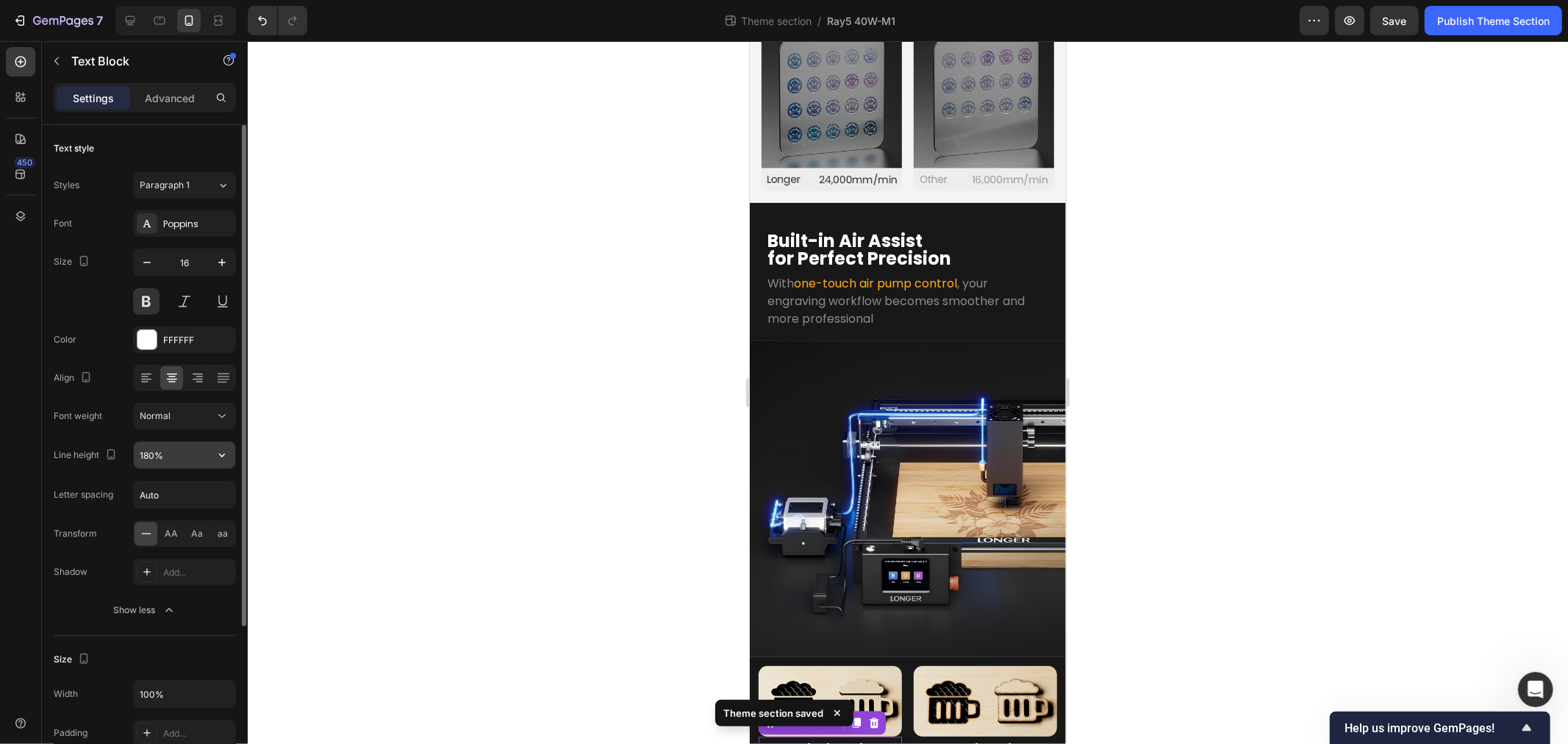
click at [159, 453] on input "180%" at bounding box center [185, 454] width 101 height 26
click at [224, 461] on icon "button" at bounding box center [222, 455] width 14 height 14
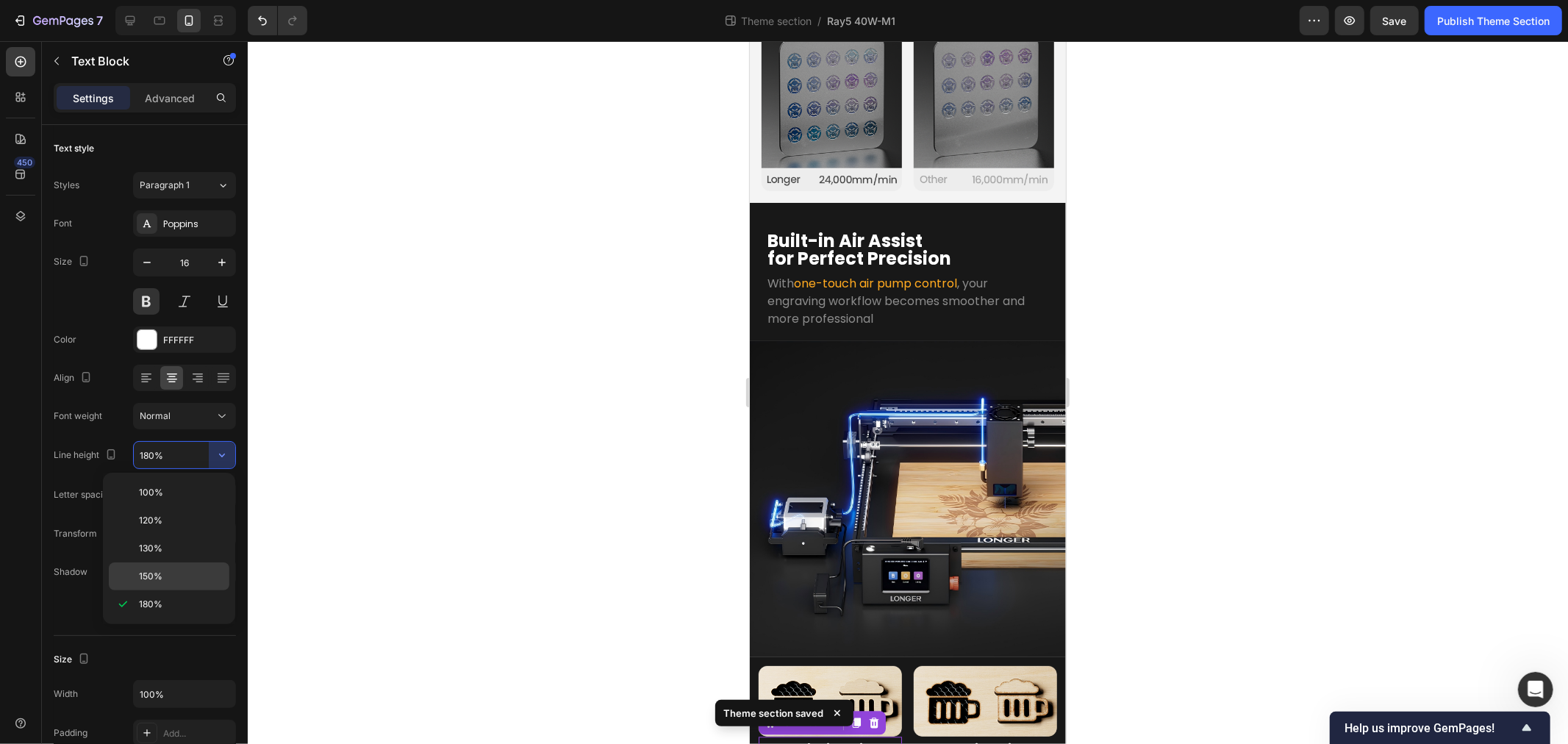
click at [171, 575] on p "150%" at bounding box center [181, 577] width 84 height 14
type input "150%"
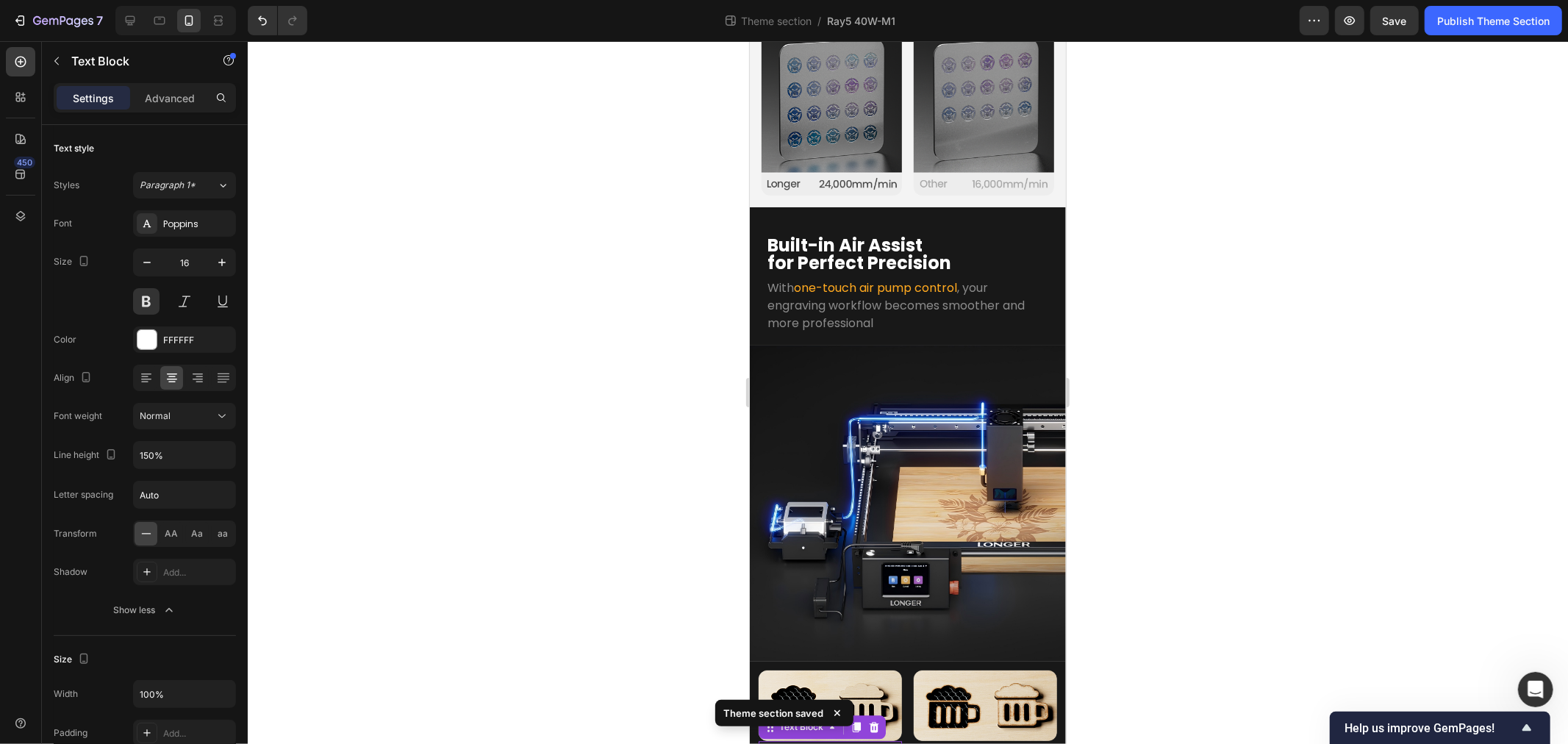
click at [579, 594] on div at bounding box center [908, 393] width 1320 height 703
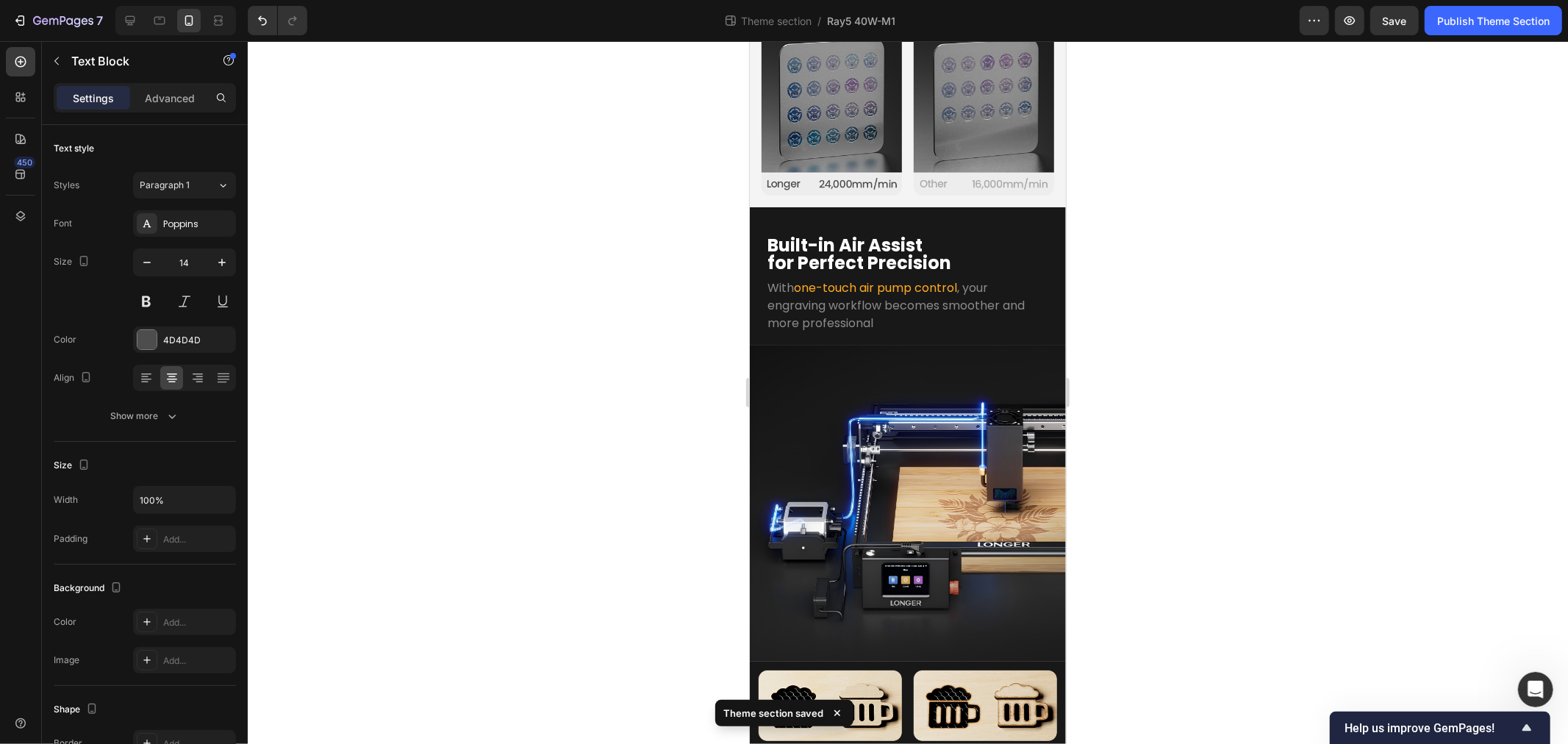
drag, startPoint x: 826, startPoint y: 673, endPoint x: 897, endPoint y: 445, distance: 238.8
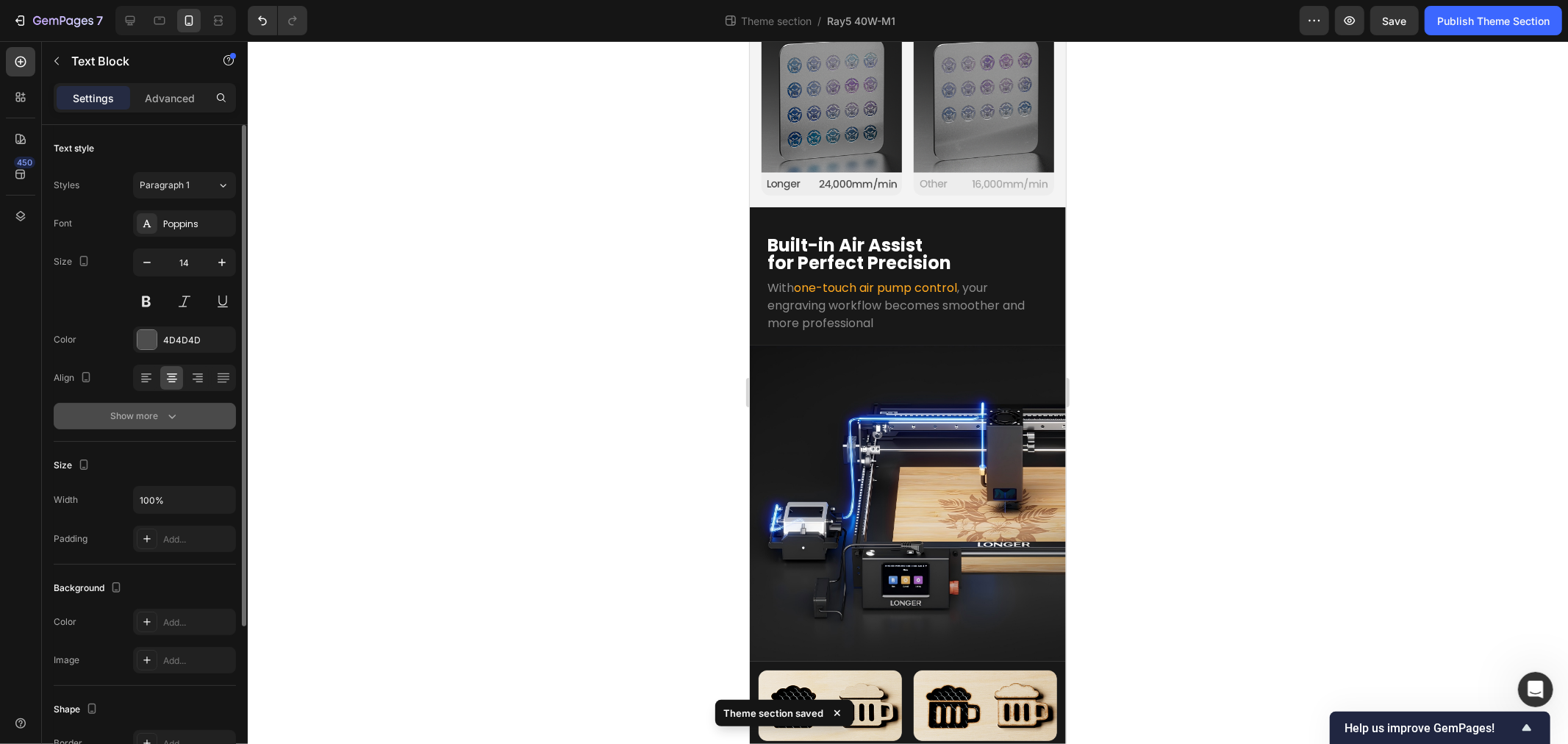
click at [152, 418] on div "Show more" at bounding box center [146, 416] width 69 height 14
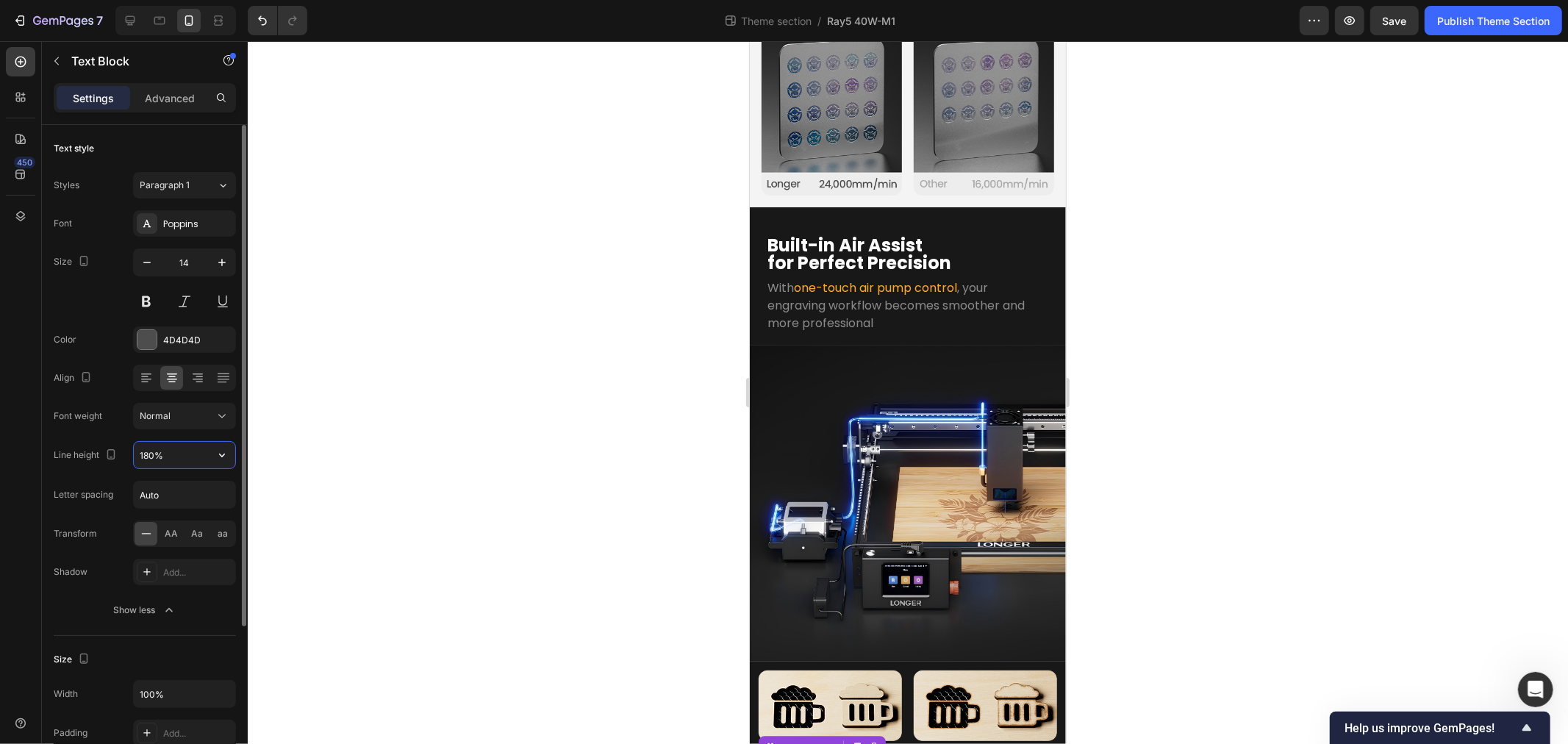
click at [193, 450] on input "180%" at bounding box center [185, 454] width 101 height 26
click at [223, 453] on icon "button" at bounding box center [222, 455] width 6 height 4
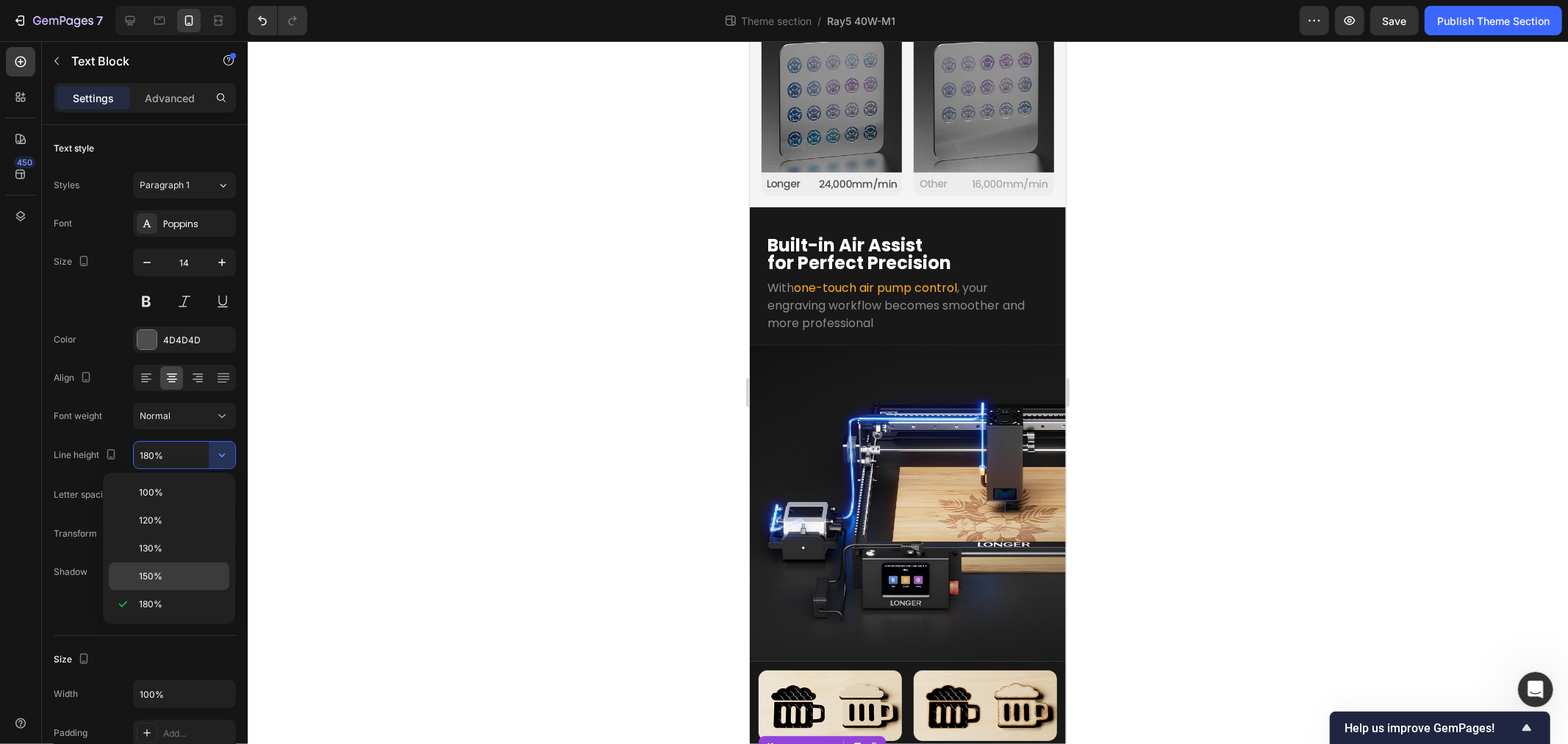
click at [169, 575] on p "150%" at bounding box center [181, 577] width 84 height 14
type input "150%"
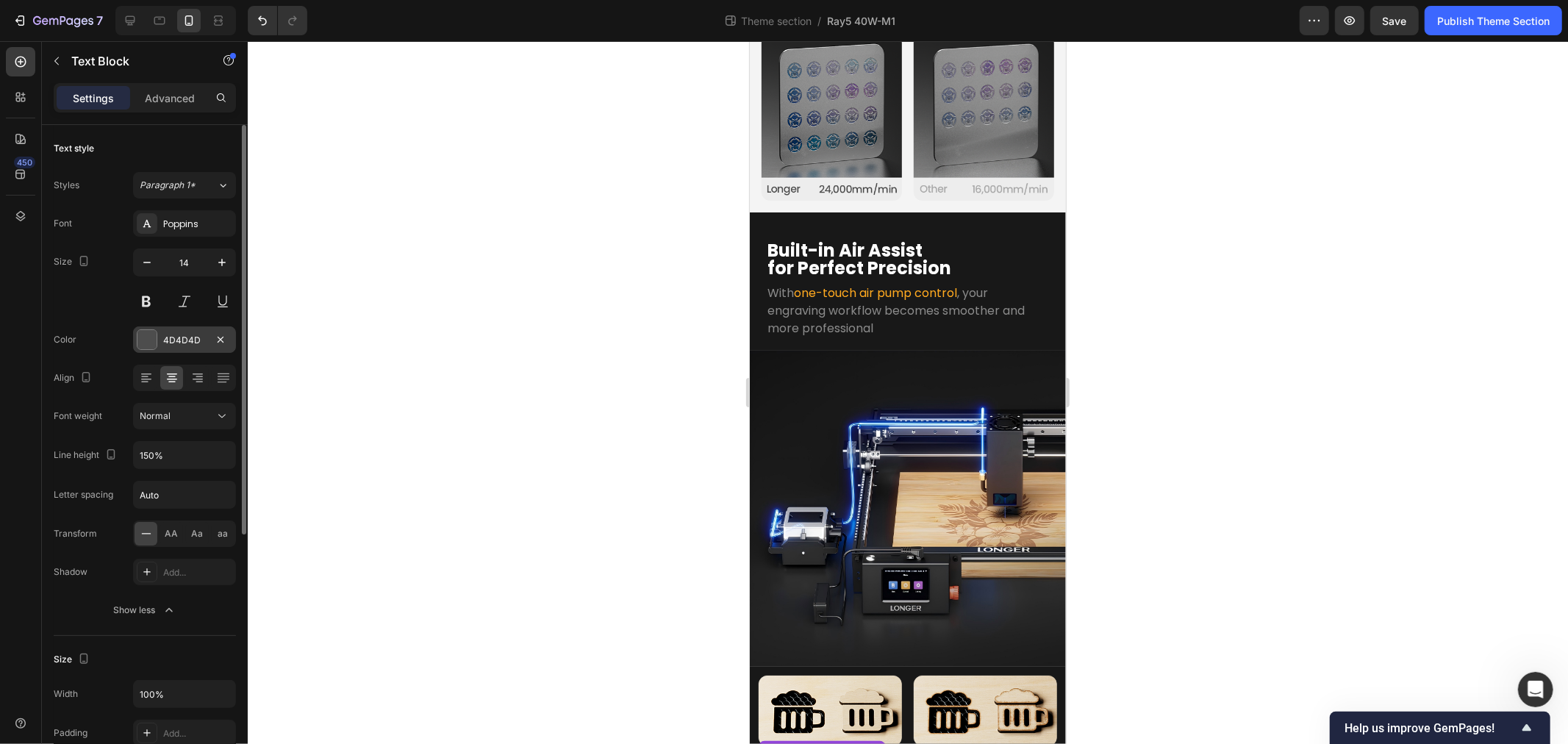
click at [194, 341] on div "4D4D4D" at bounding box center [184, 340] width 43 height 14
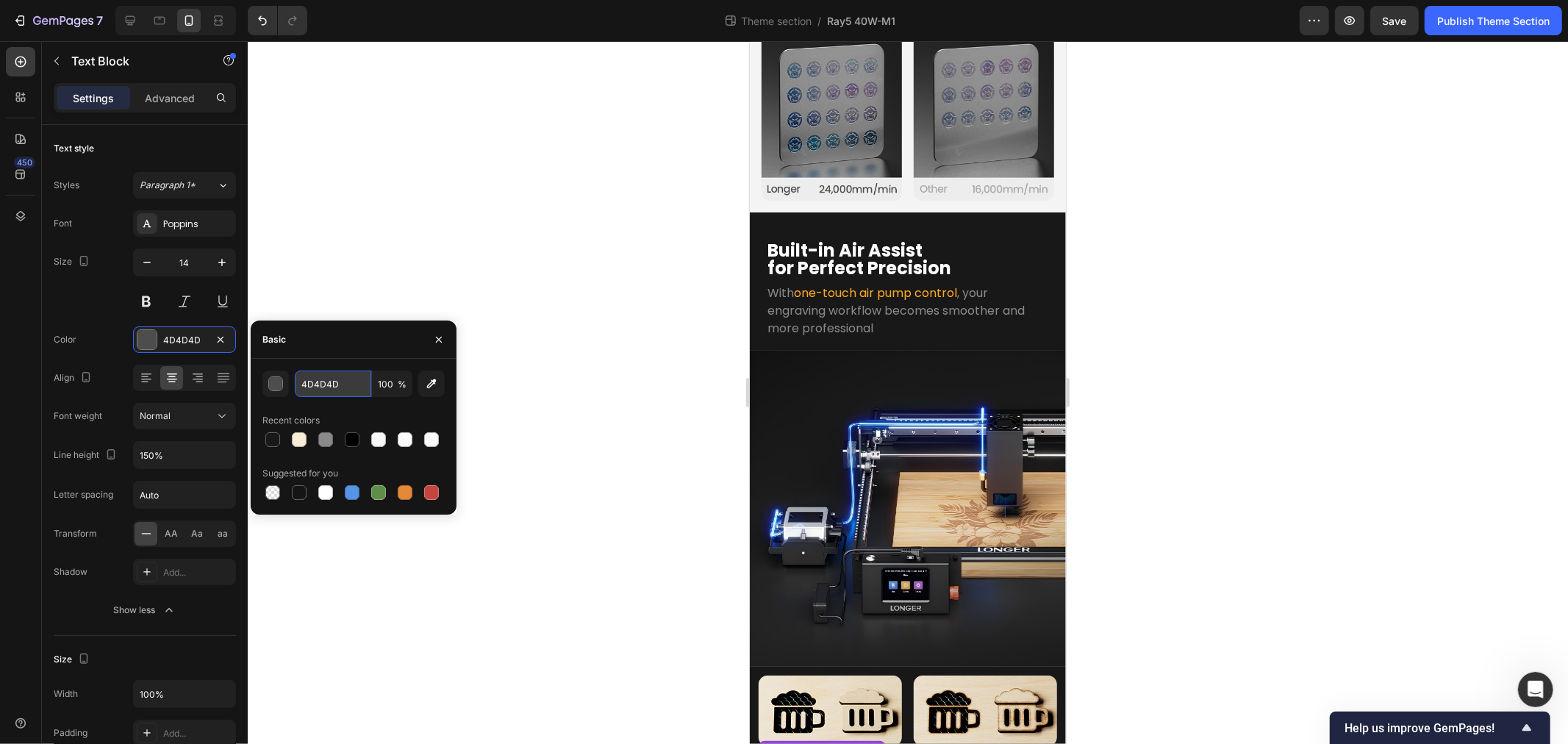
click at [332, 388] on input "4D4D4D" at bounding box center [333, 384] width 77 height 26
type input "8a8a8a"
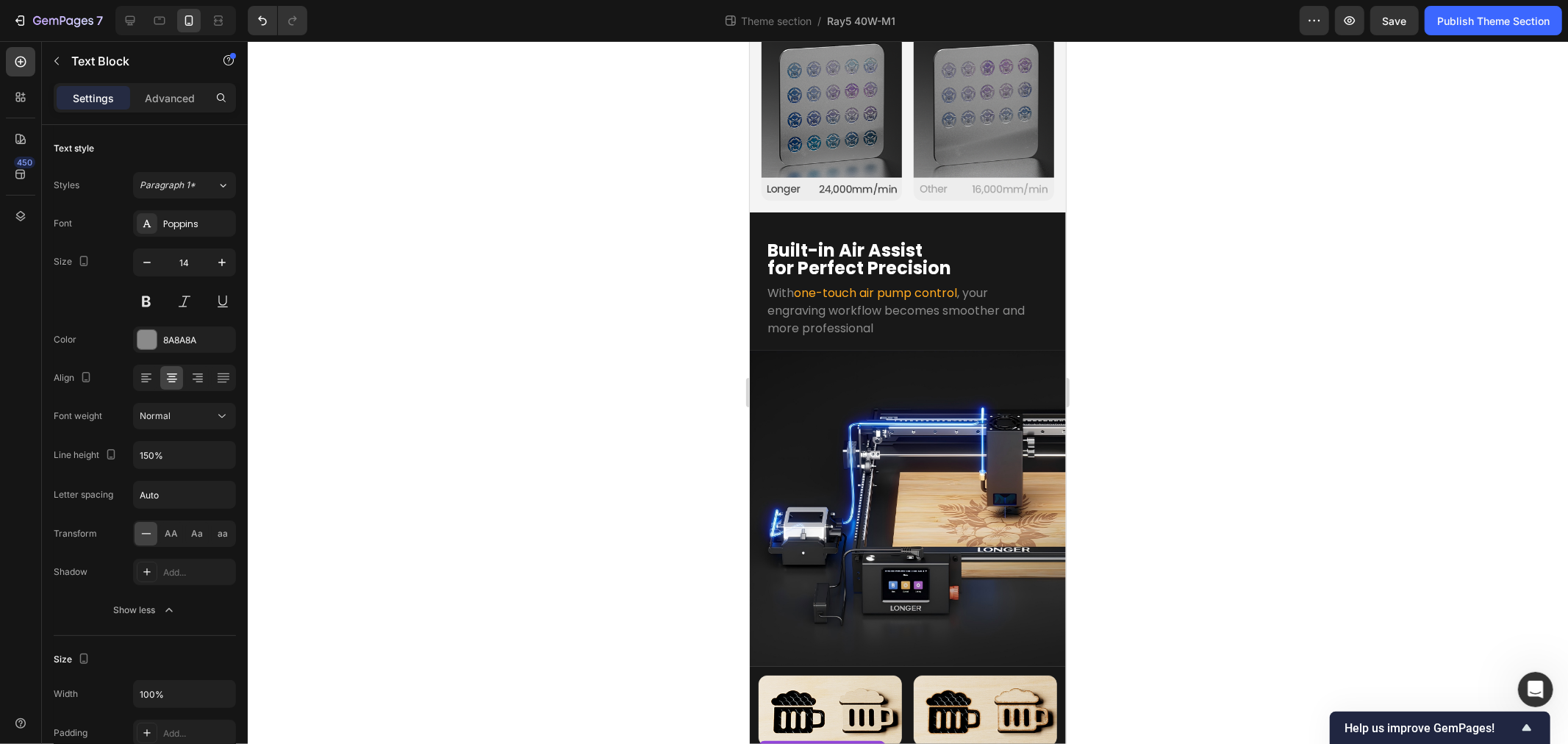
click at [562, 319] on div at bounding box center [908, 393] width 1320 height 703
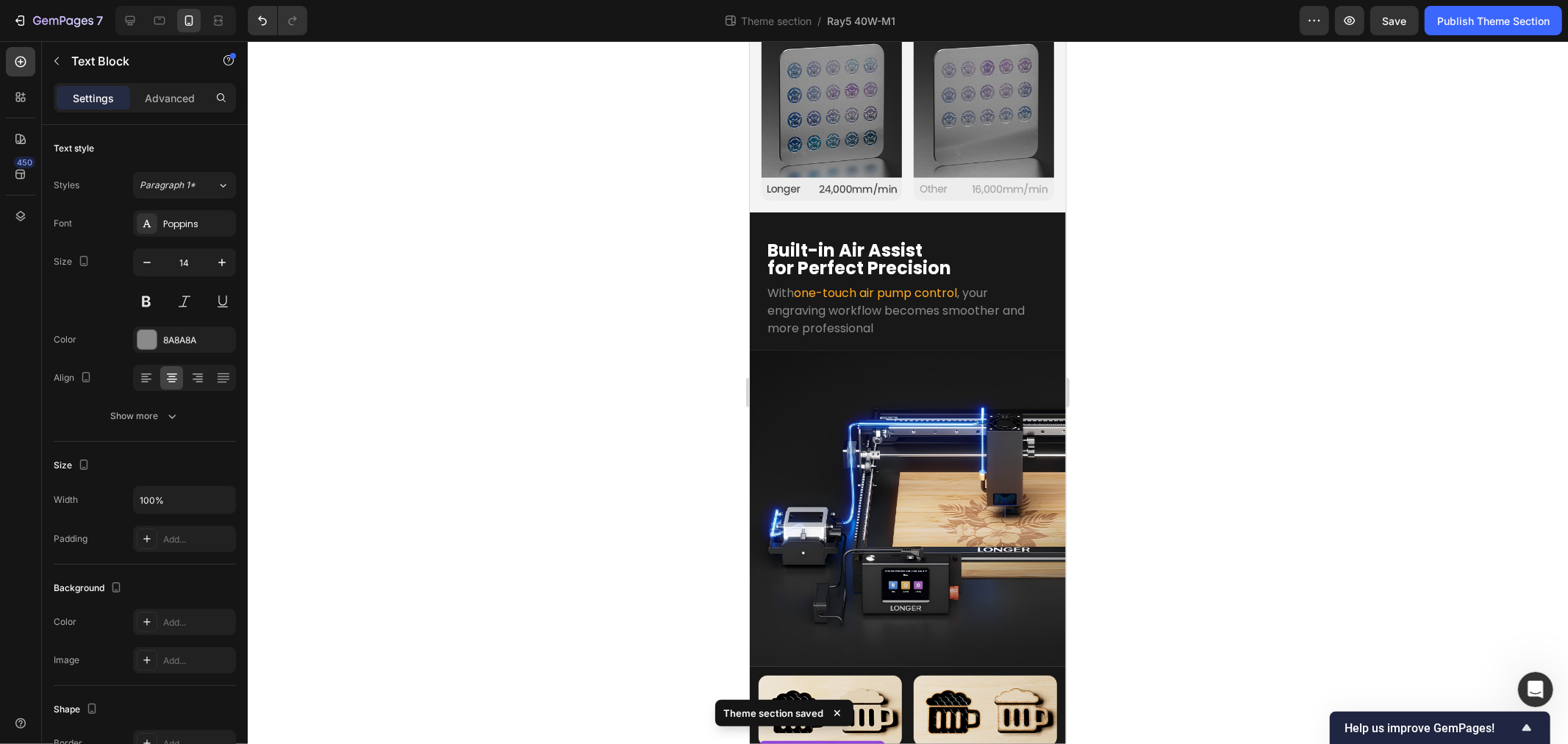
click at [510, 584] on div at bounding box center [908, 393] width 1320 height 703
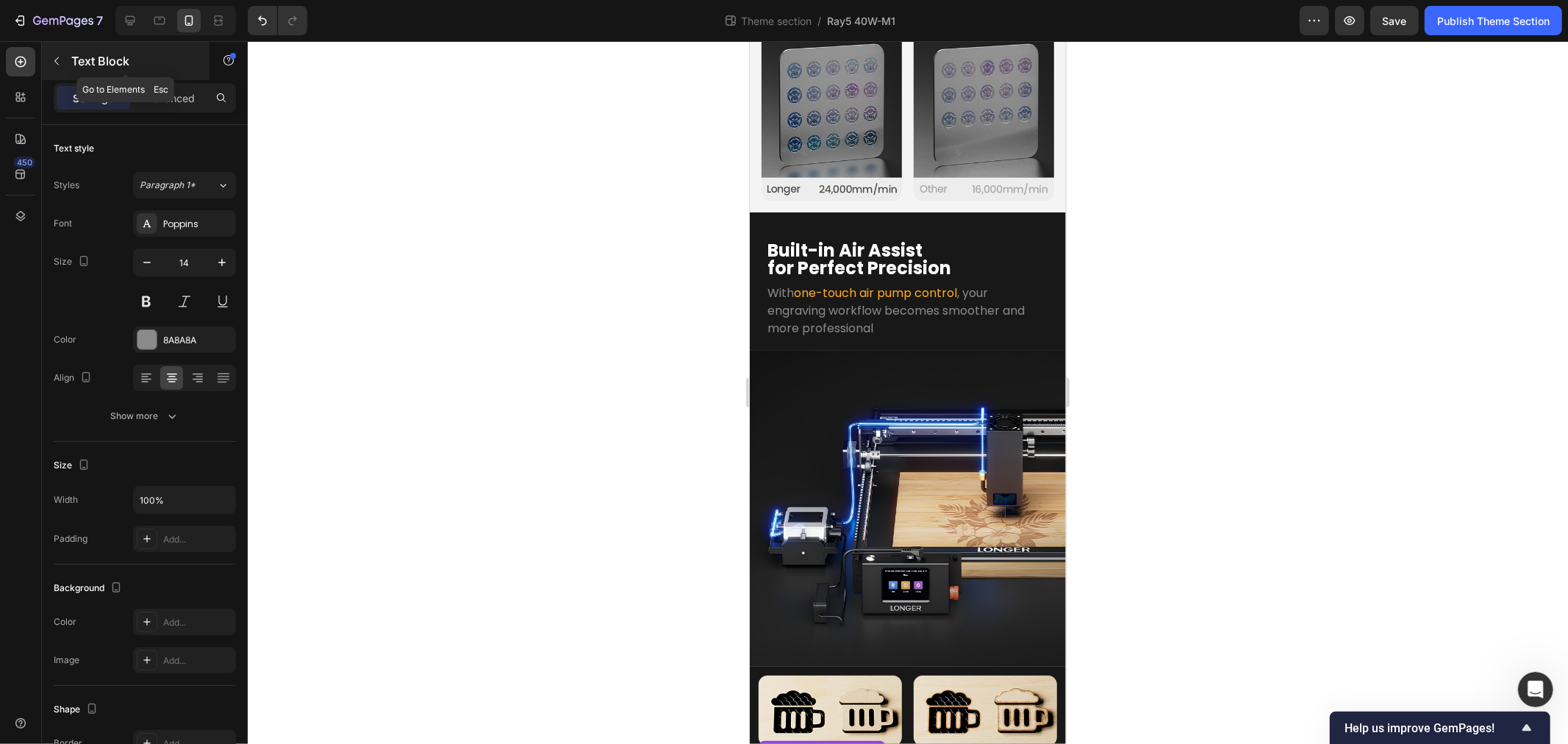
click at [63, 54] on button "button" at bounding box center [57, 61] width 24 height 24
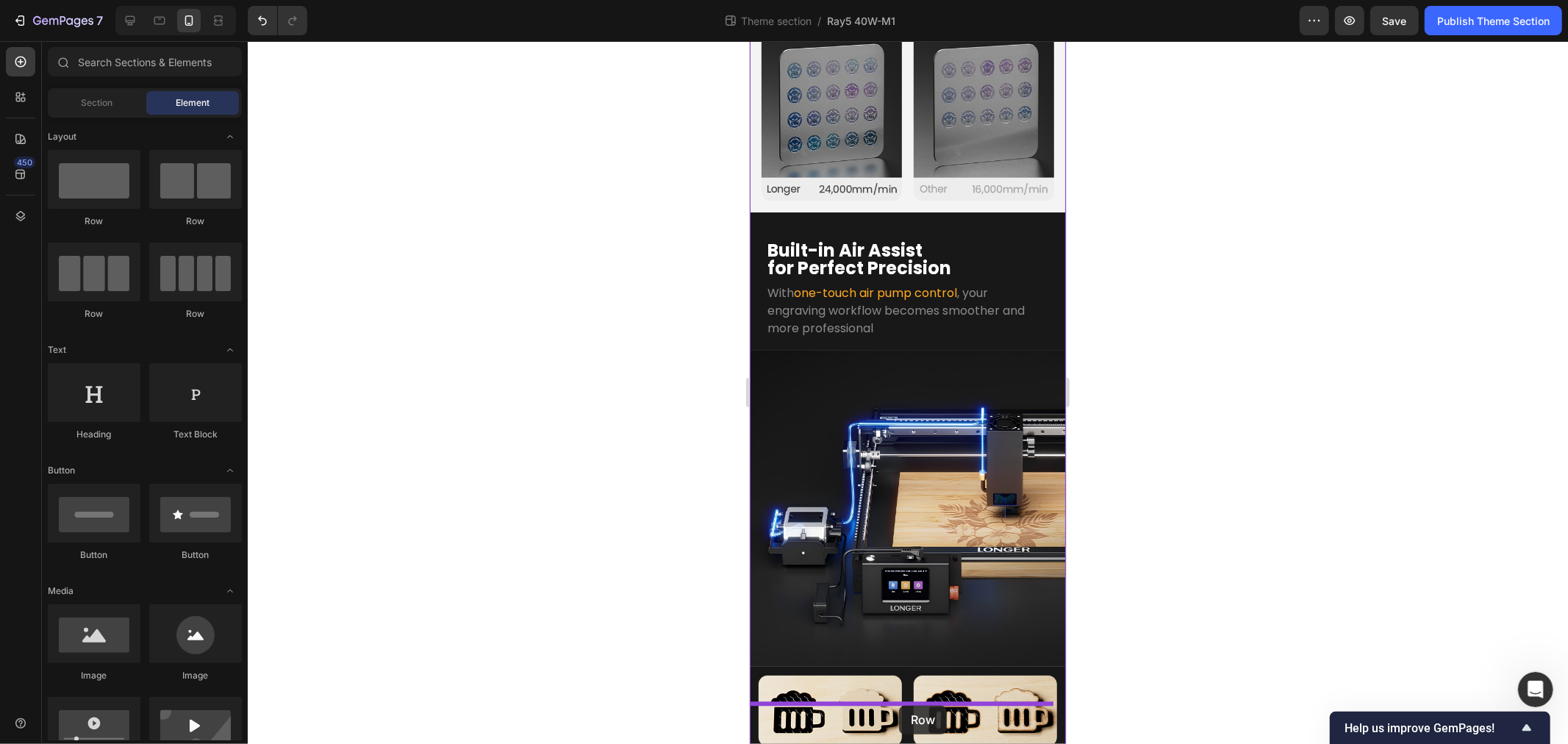
drag, startPoint x: 909, startPoint y: 619, endPoint x: 1266, endPoint y: 634, distance: 357.3
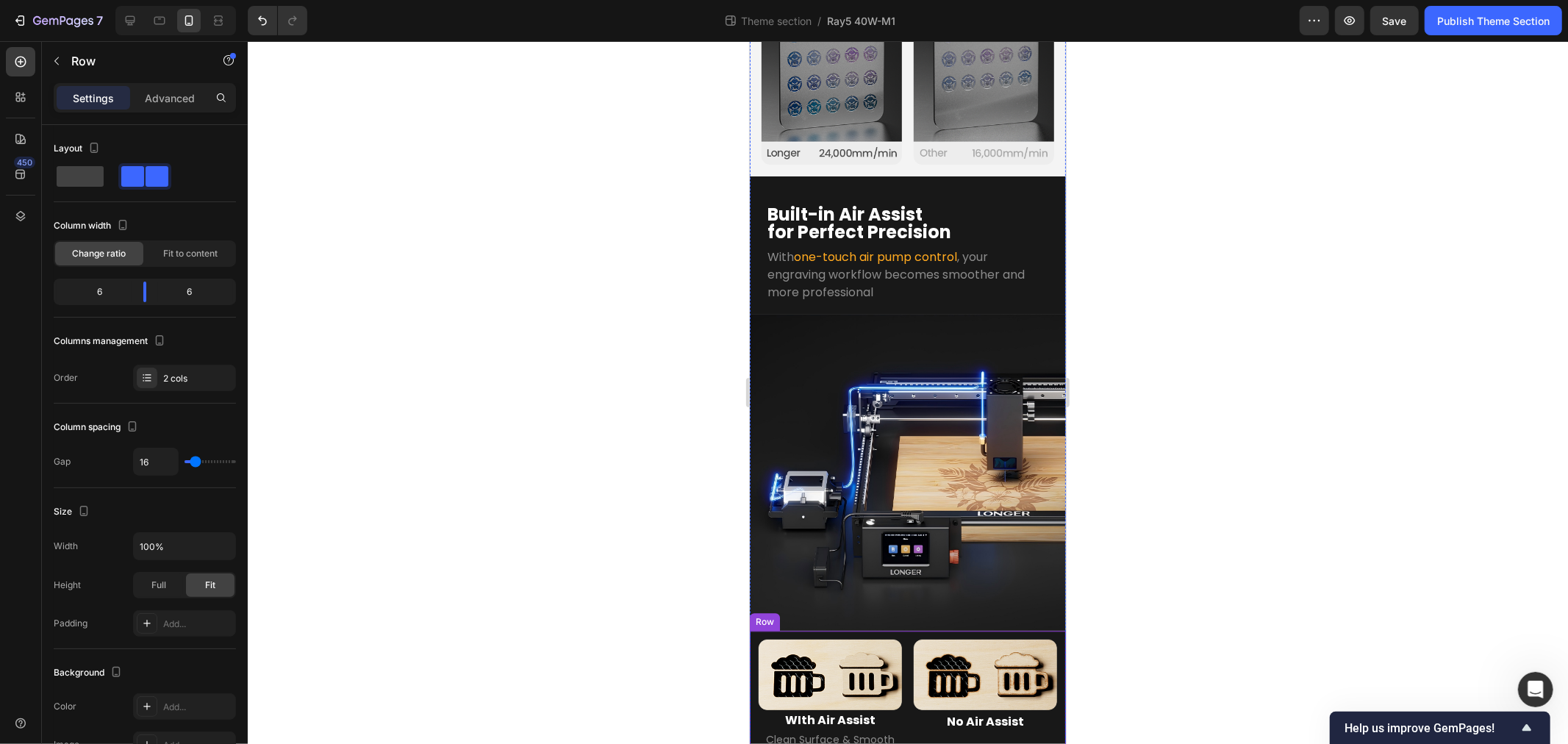
scroll to position [2803, 0]
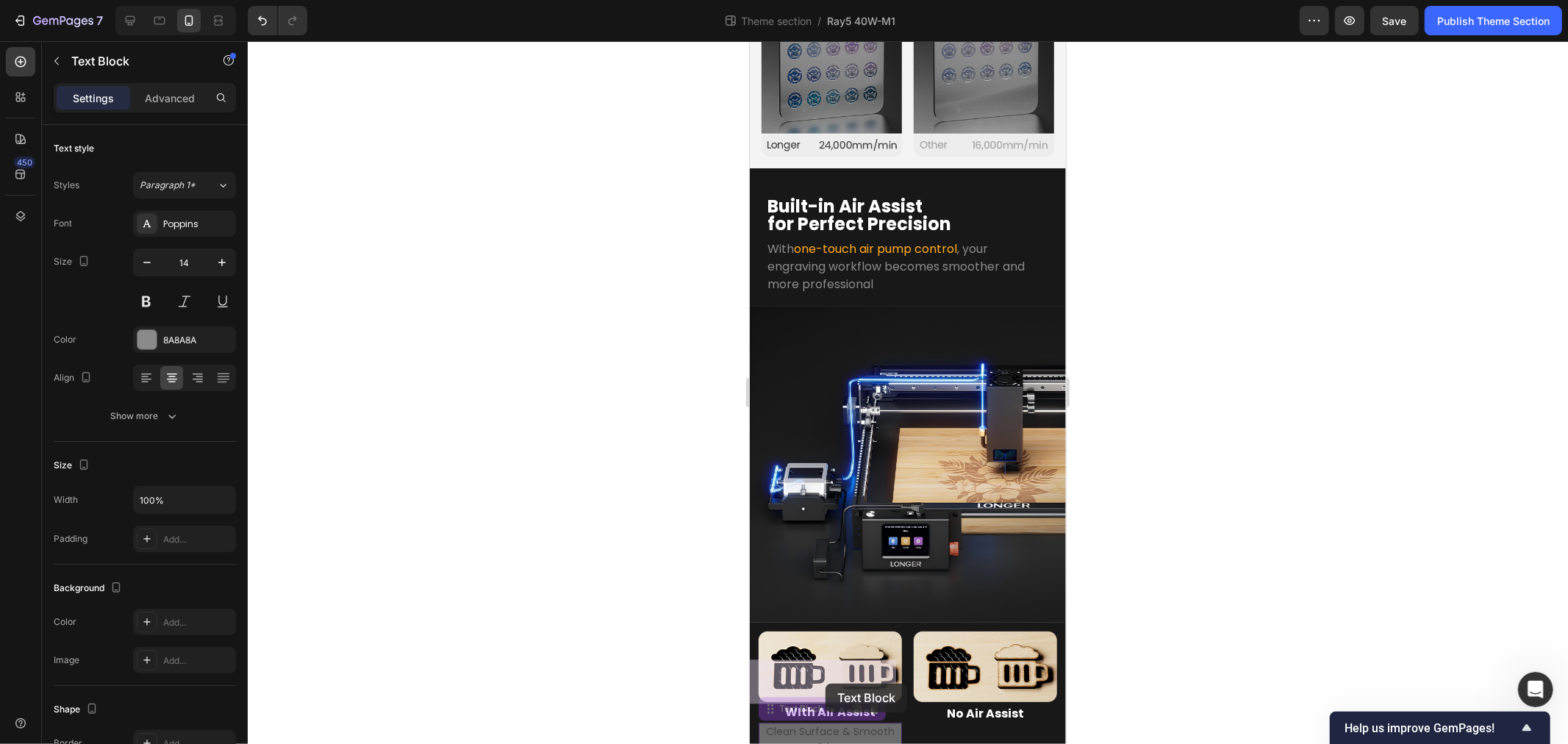
drag, startPoint x: 842, startPoint y: 619, endPoint x: 1278, endPoint y: 649, distance: 437.0
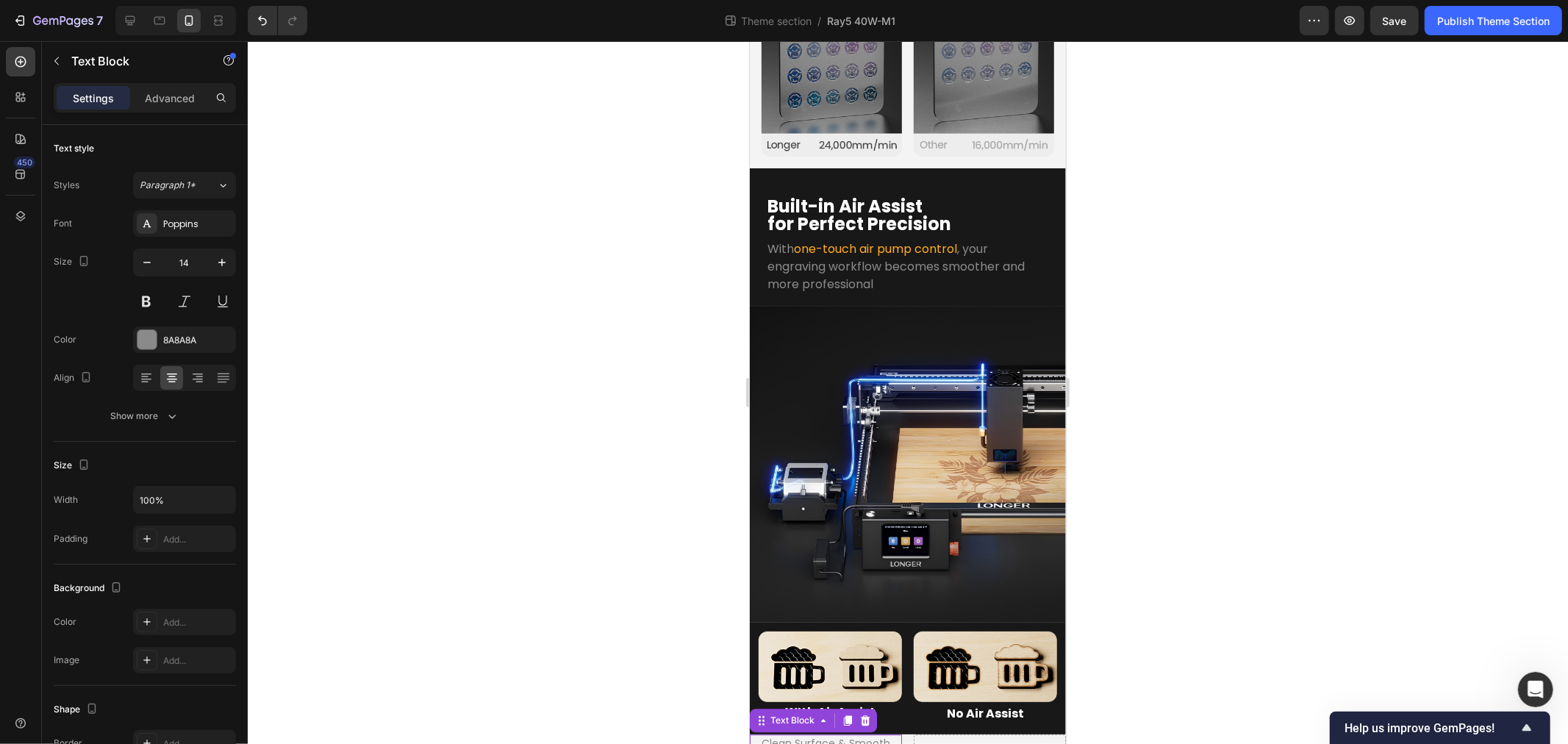
scroll to position [2773, 0]
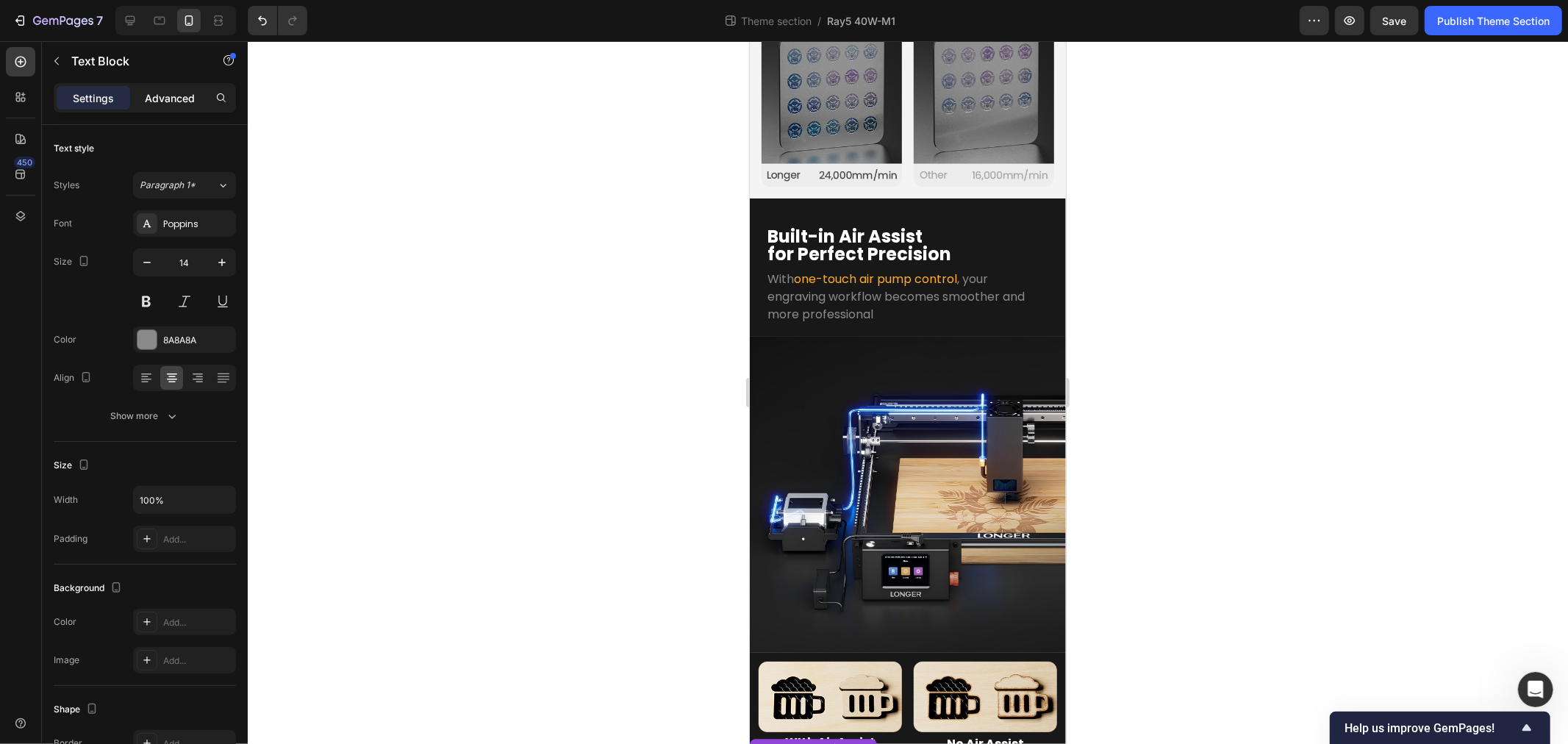
click at [166, 96] on p "Advanced" at bounding box center [169, 98] width 50 height 15
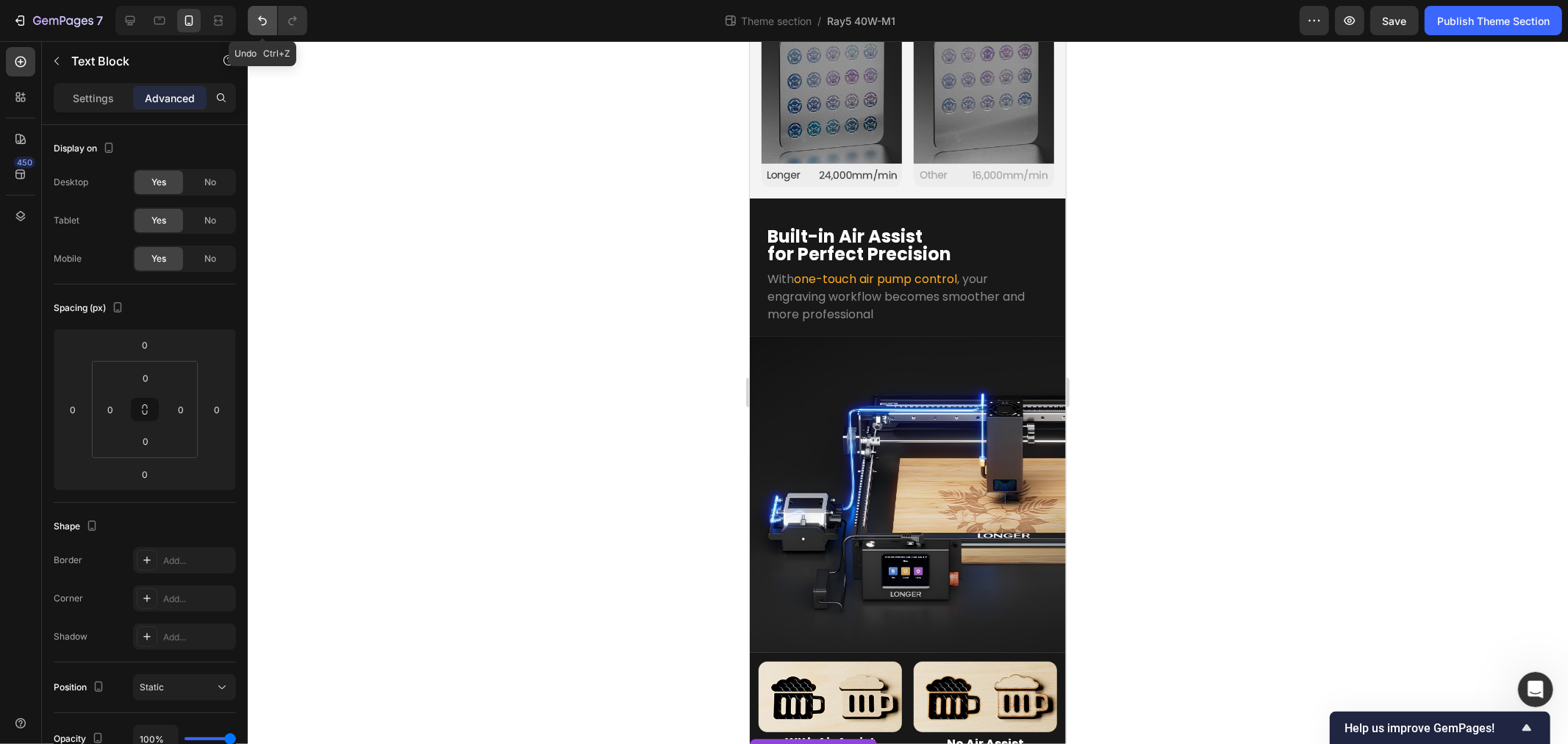
click at [260, 21] on icon "Undo/Redo" at bounding box center [262, 21] width 14 height 14
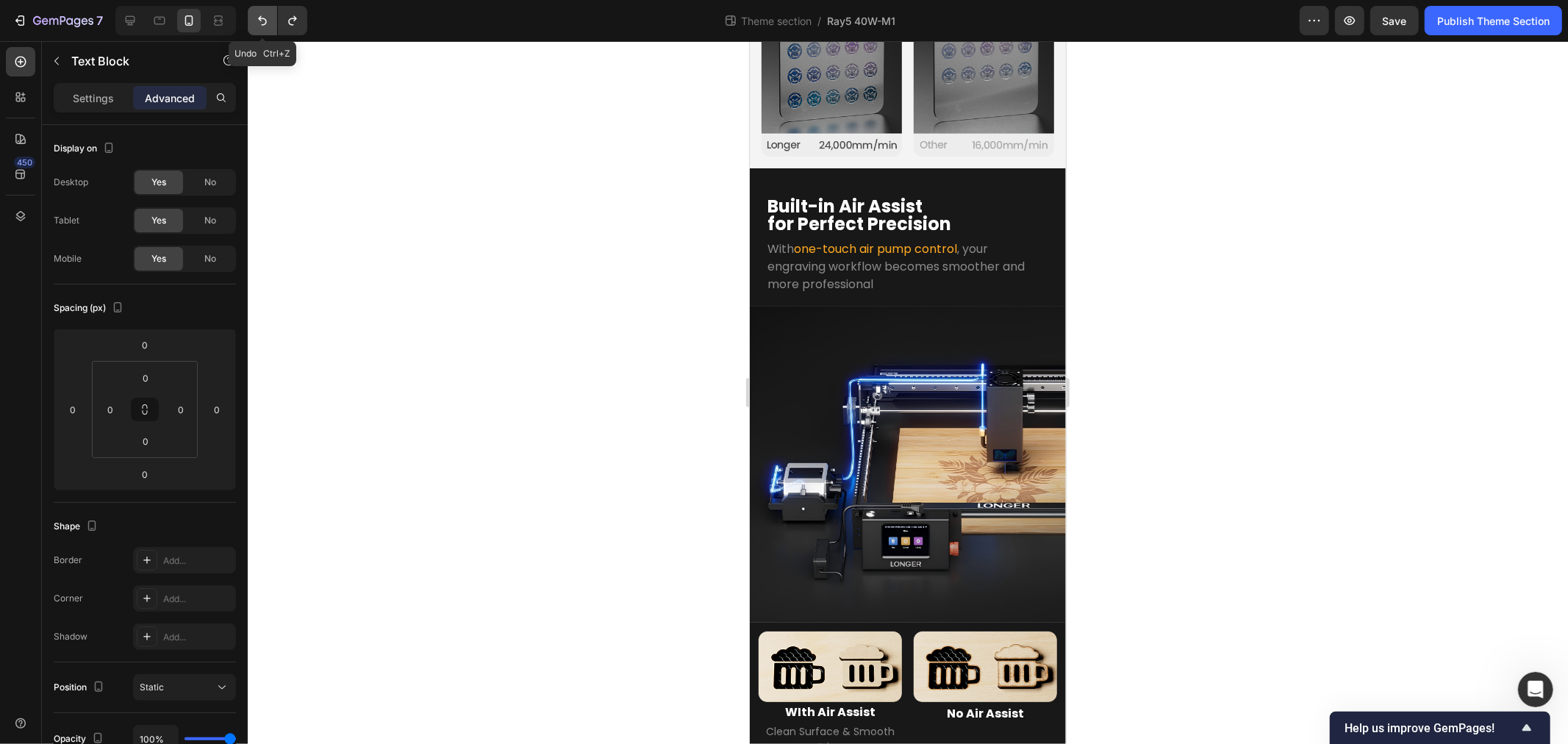
click at [260, 21] on icon "Undo/Redo" at bounding box center [262, 21] width 14 height 14
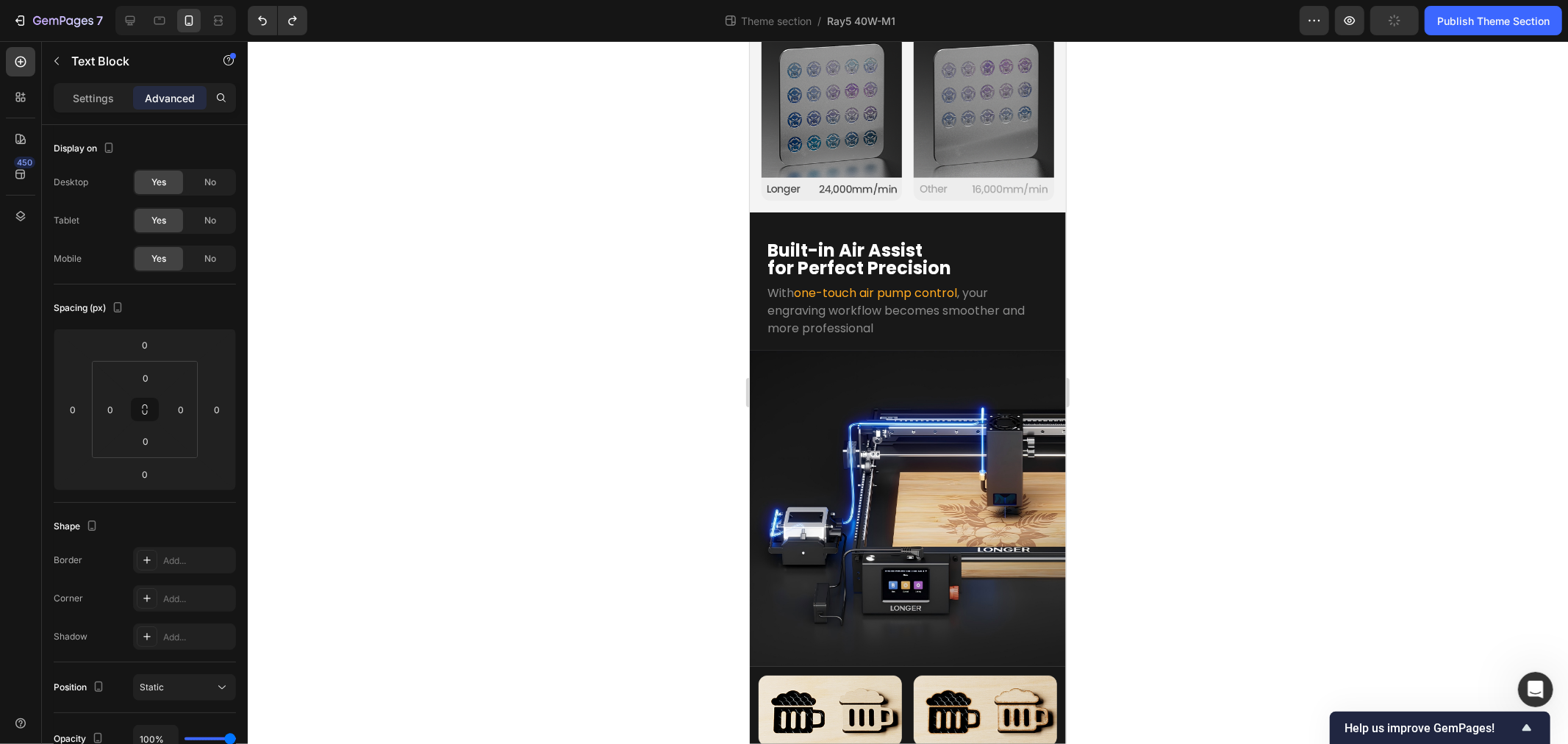
click at [557, 540] on div at bounding box center [908, 393] width 1320 height 703
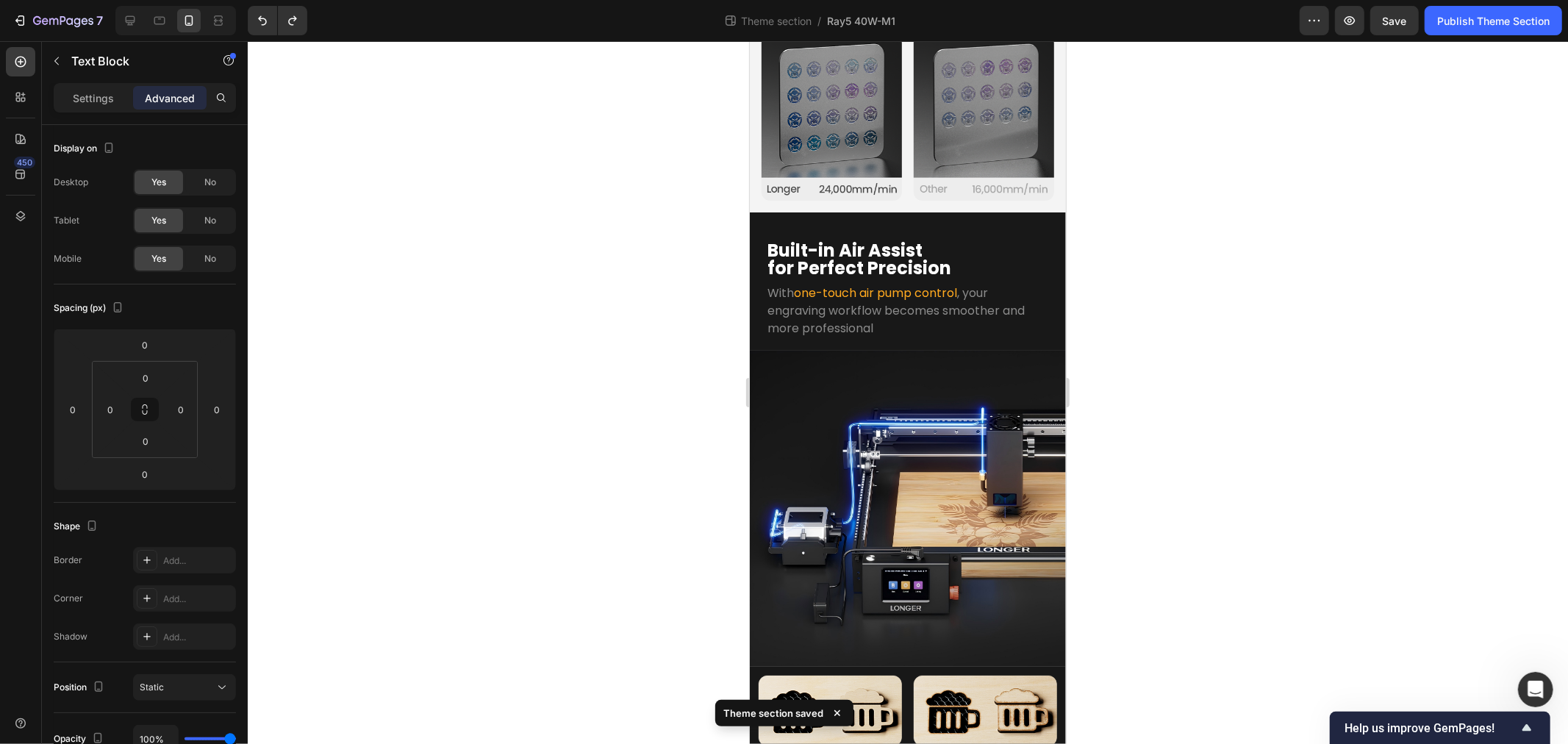
click at [509, 653] on div at bounding box center [908, 393] width 1320 height 703
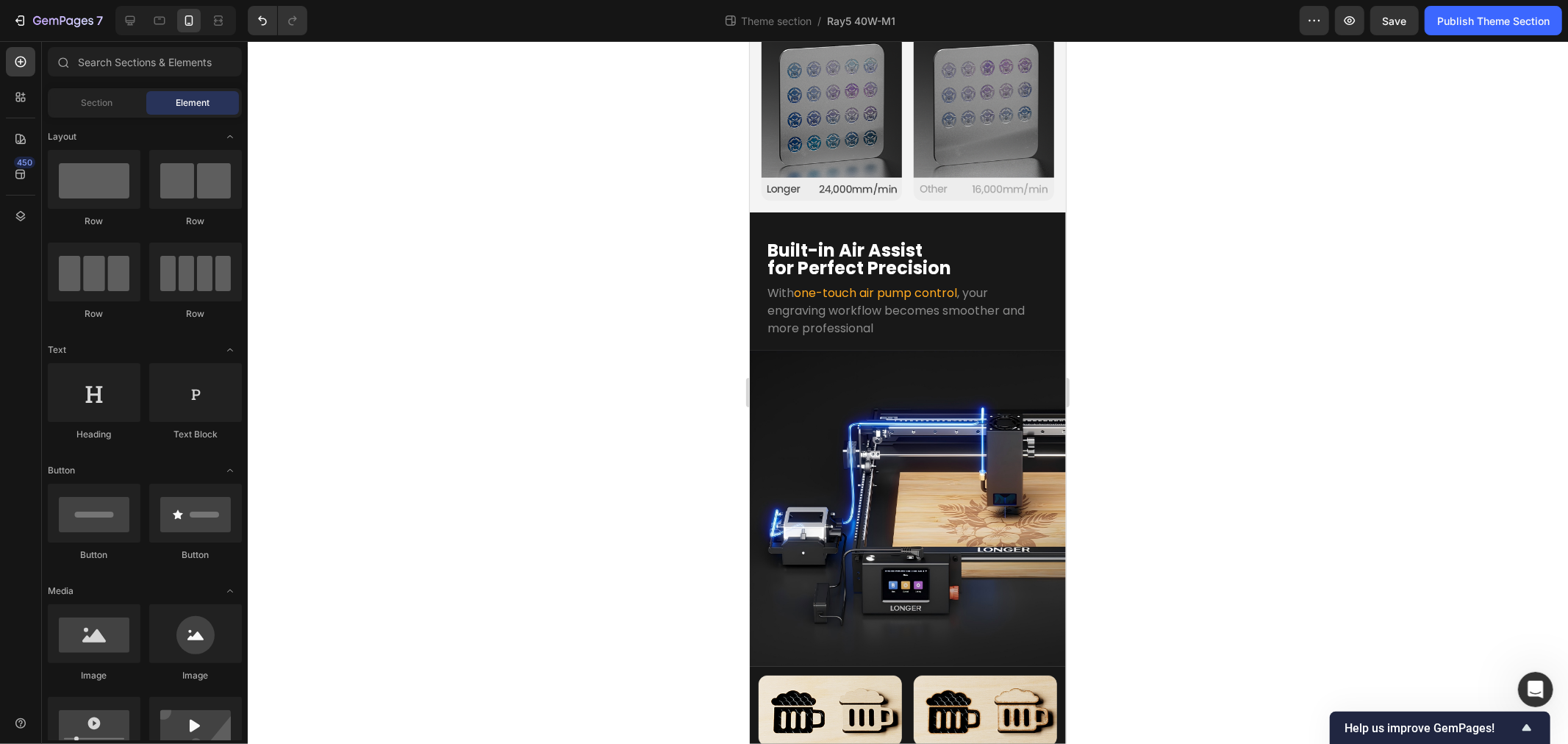
click at [502, 438] on div at bounding box center [908, 393] width 1320 height 703
drag, startPoint x: 552, startPoint y: 572, endPoint x: 26, endPoint y: 596, distance: 526.5
click at [552, 572] on div at bounding box center [908, 393] width 1320 height 703
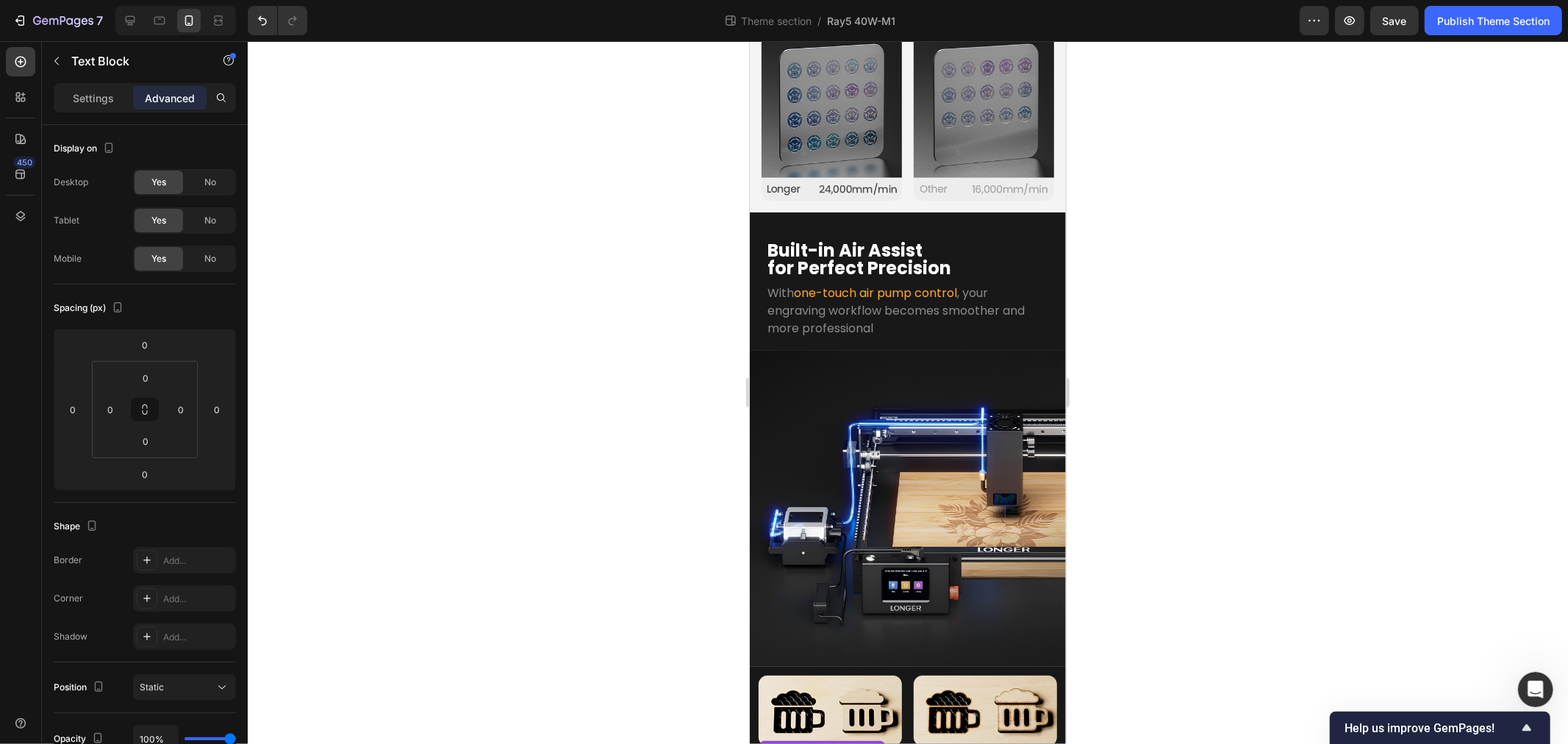
click at [858, 744] on icon at bounding box center [856, 752] width 8 height 10
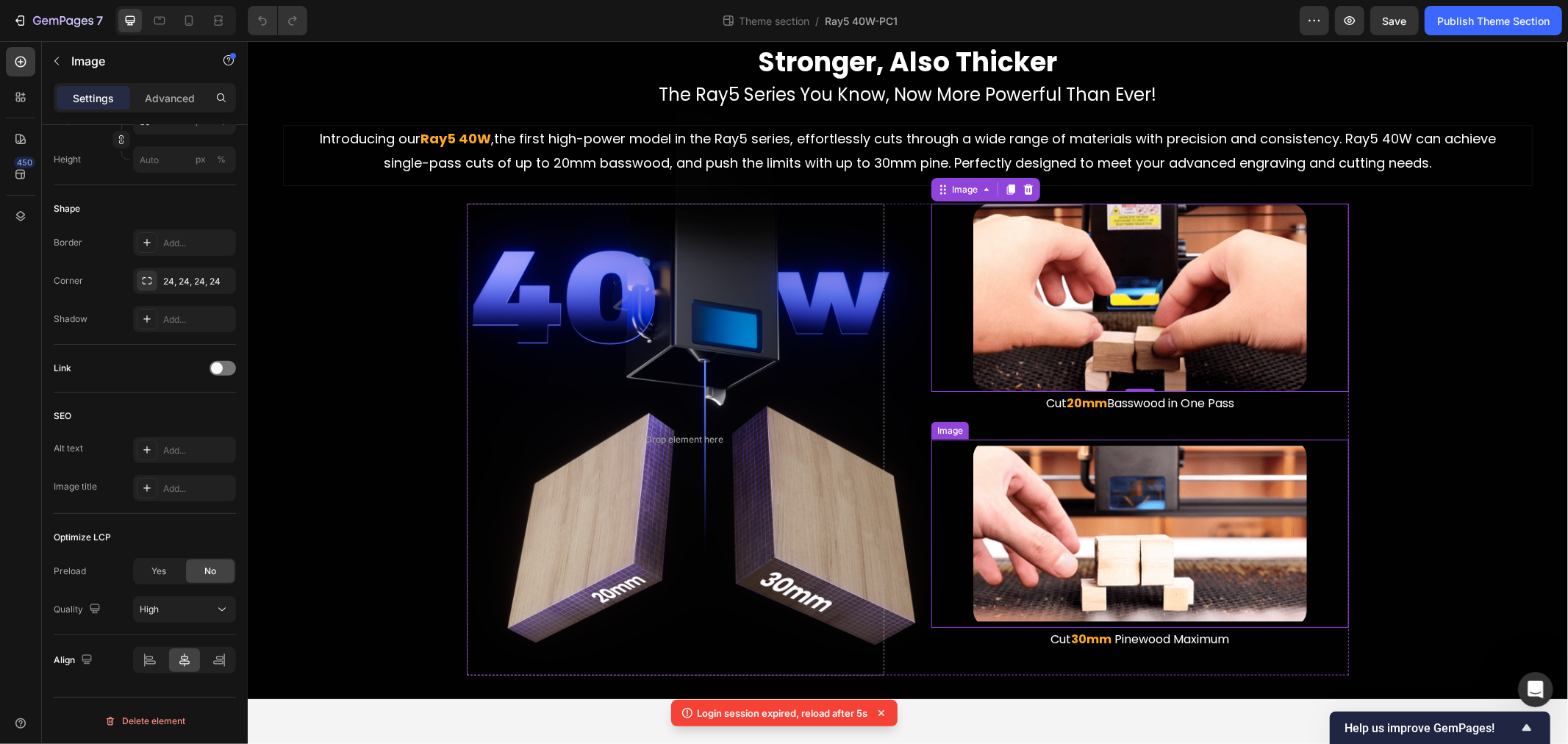
scroll to position [2467, 0]
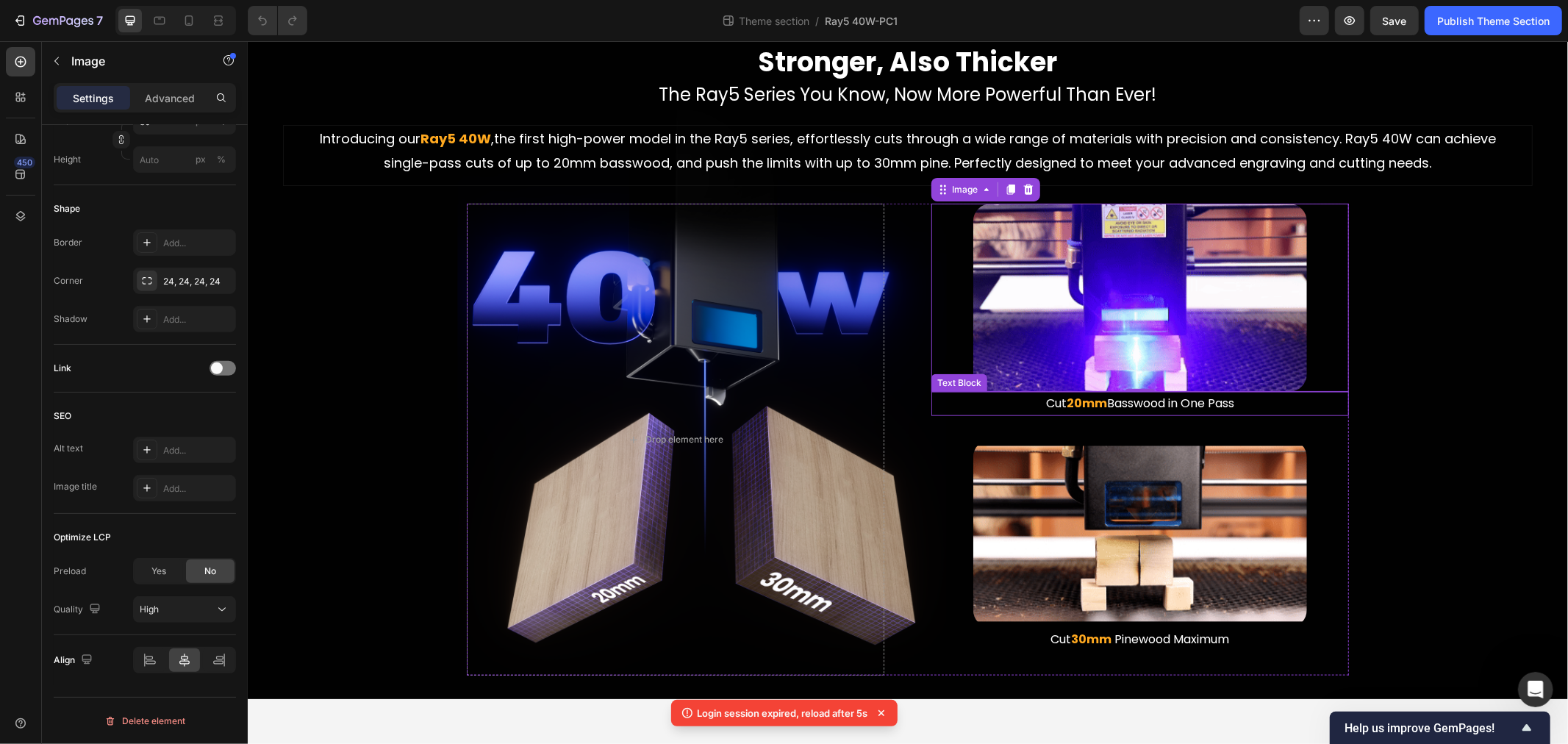
click at [1079, 403] on strong "20mm" at bounding box center [1086, 403] width 41 height 17
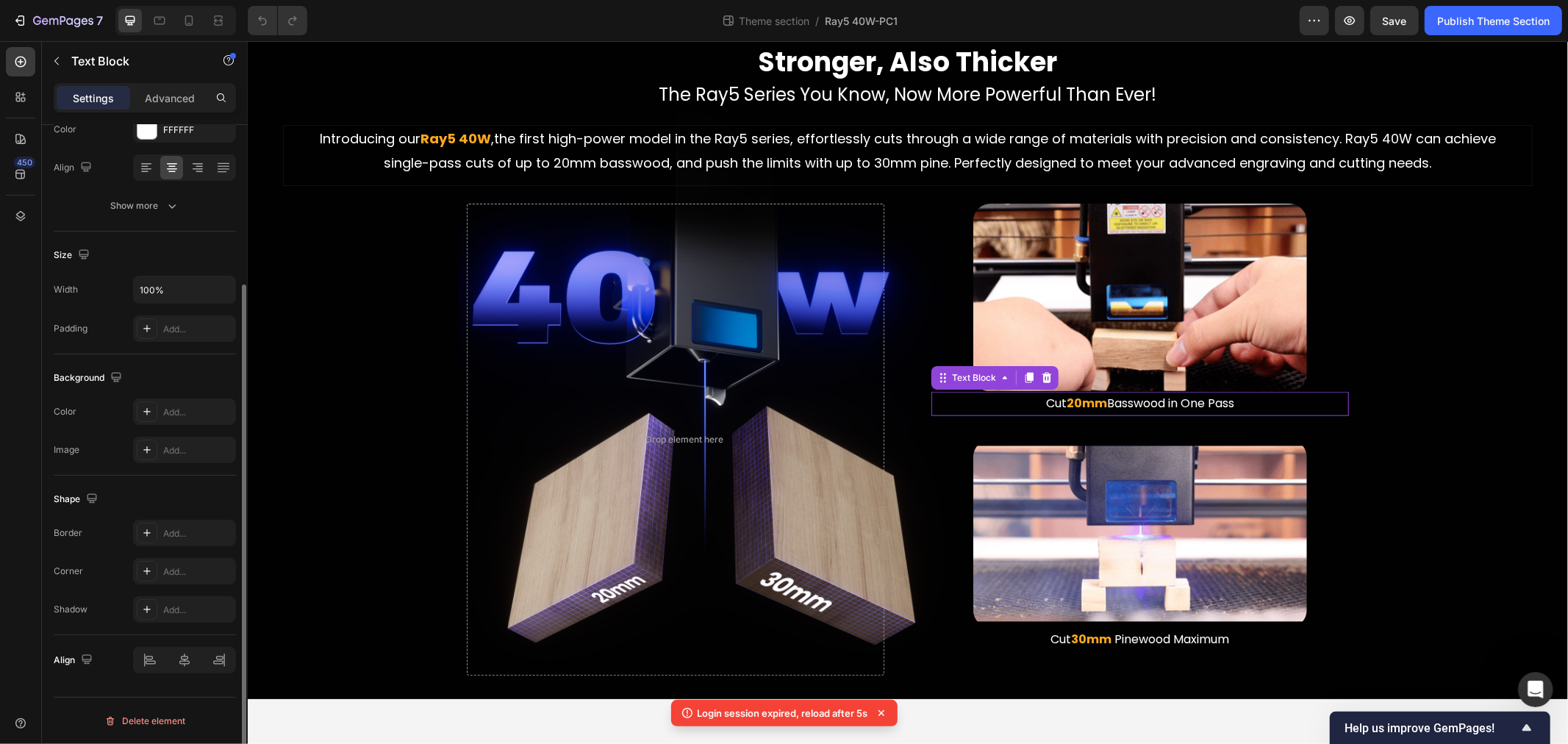
scroll to position [0, 0]
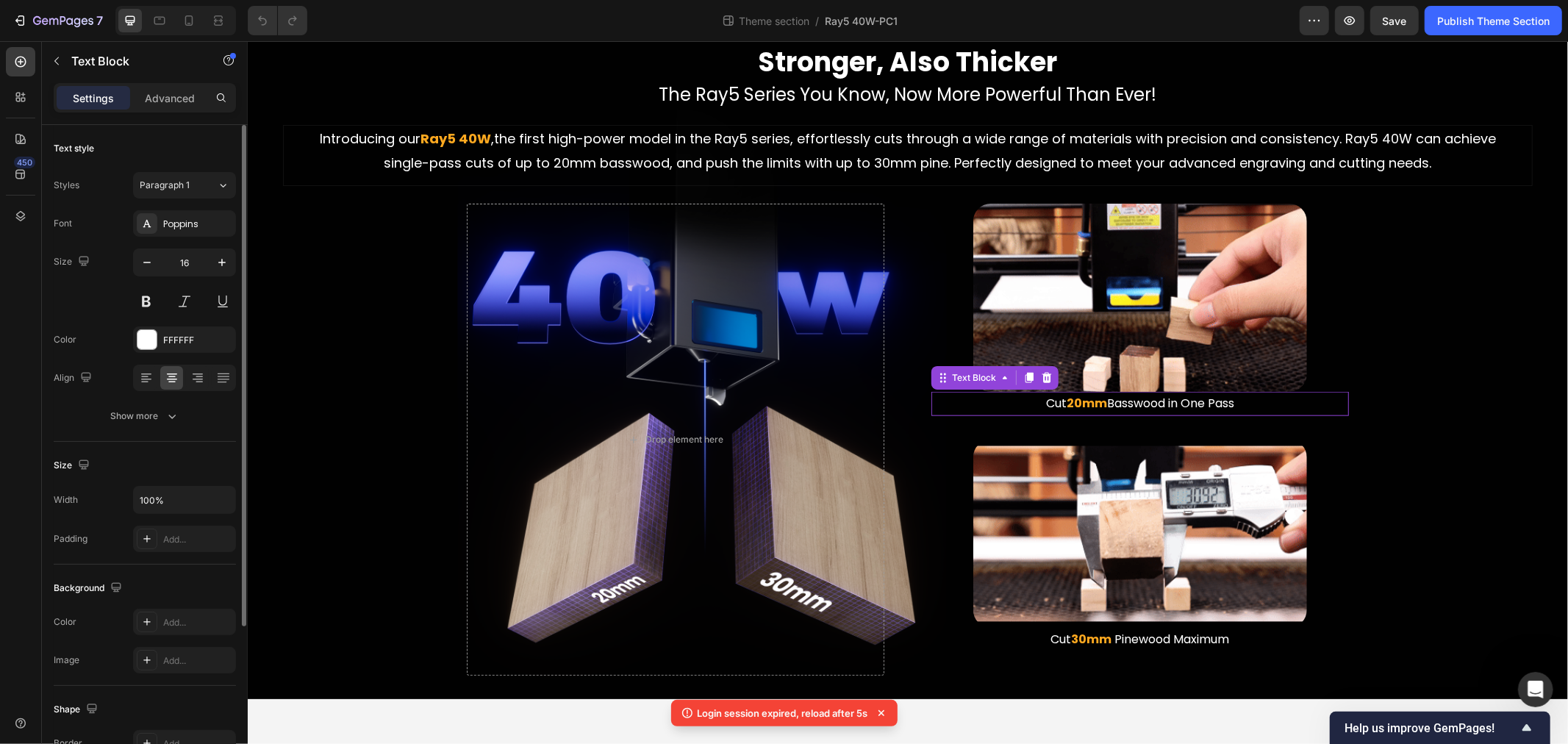
click at [1066, 400] on strong "20mm" at bounding box center [1086, 403] width 41 height 17
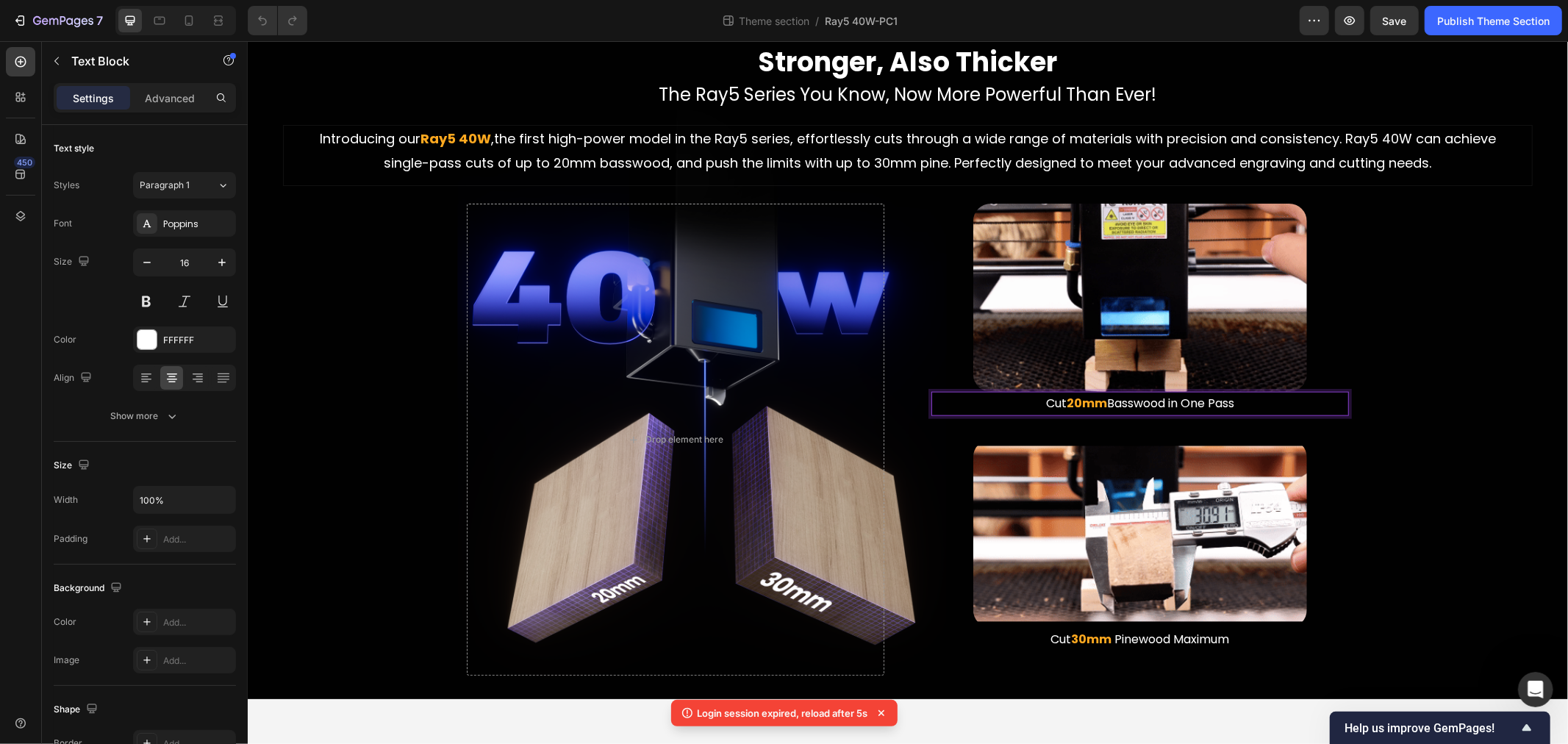
click at [1074, 397] on strong "20mm" at bounding box center [1086, 403] width 41 height 17
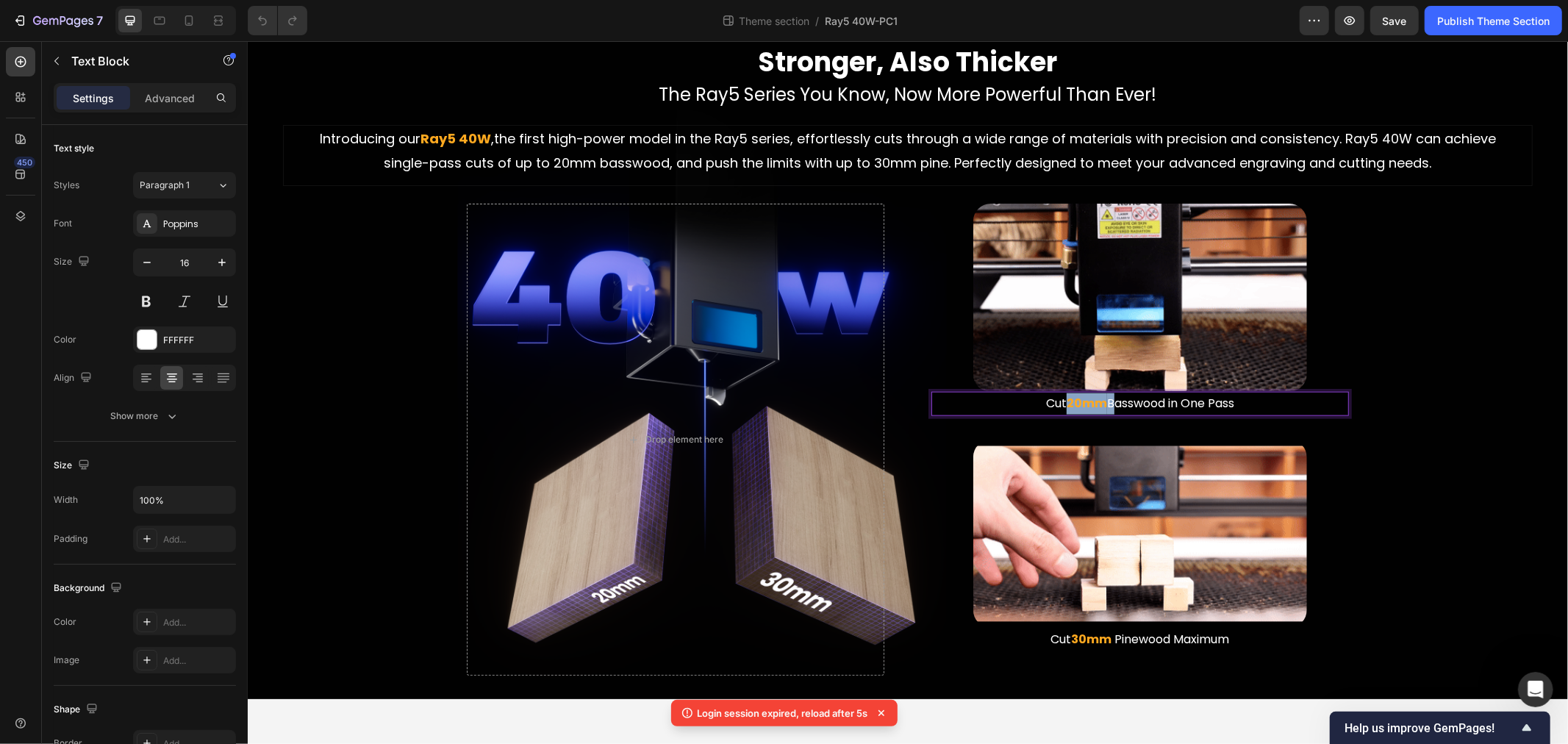
click at [1074, 397] on strong "20mm" at bounding box center [1086, 403] width 41 height 17
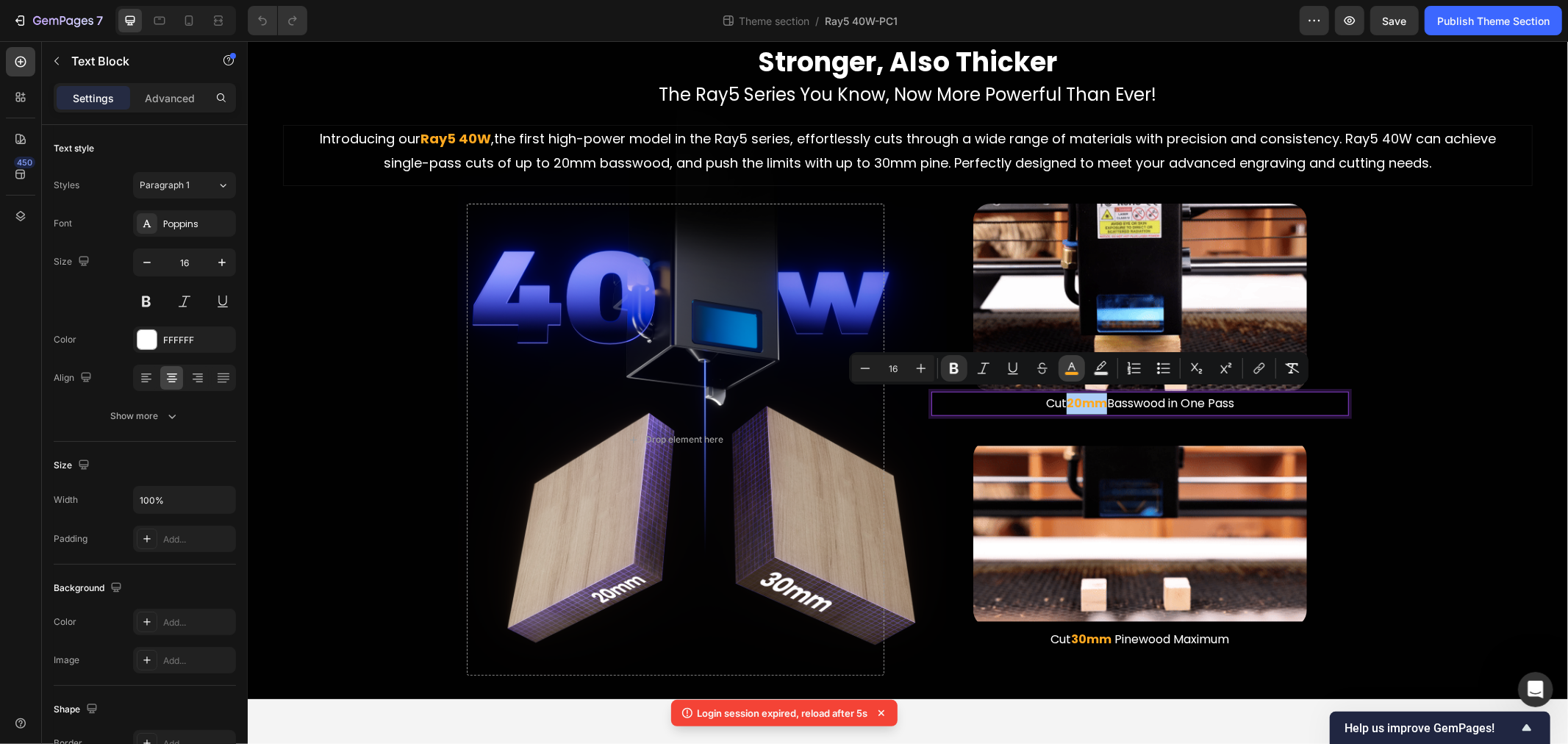
click at [1071, 367] on icon "Editor contextual toolbar" at bounding box center [1072, 367] width 7 height 8
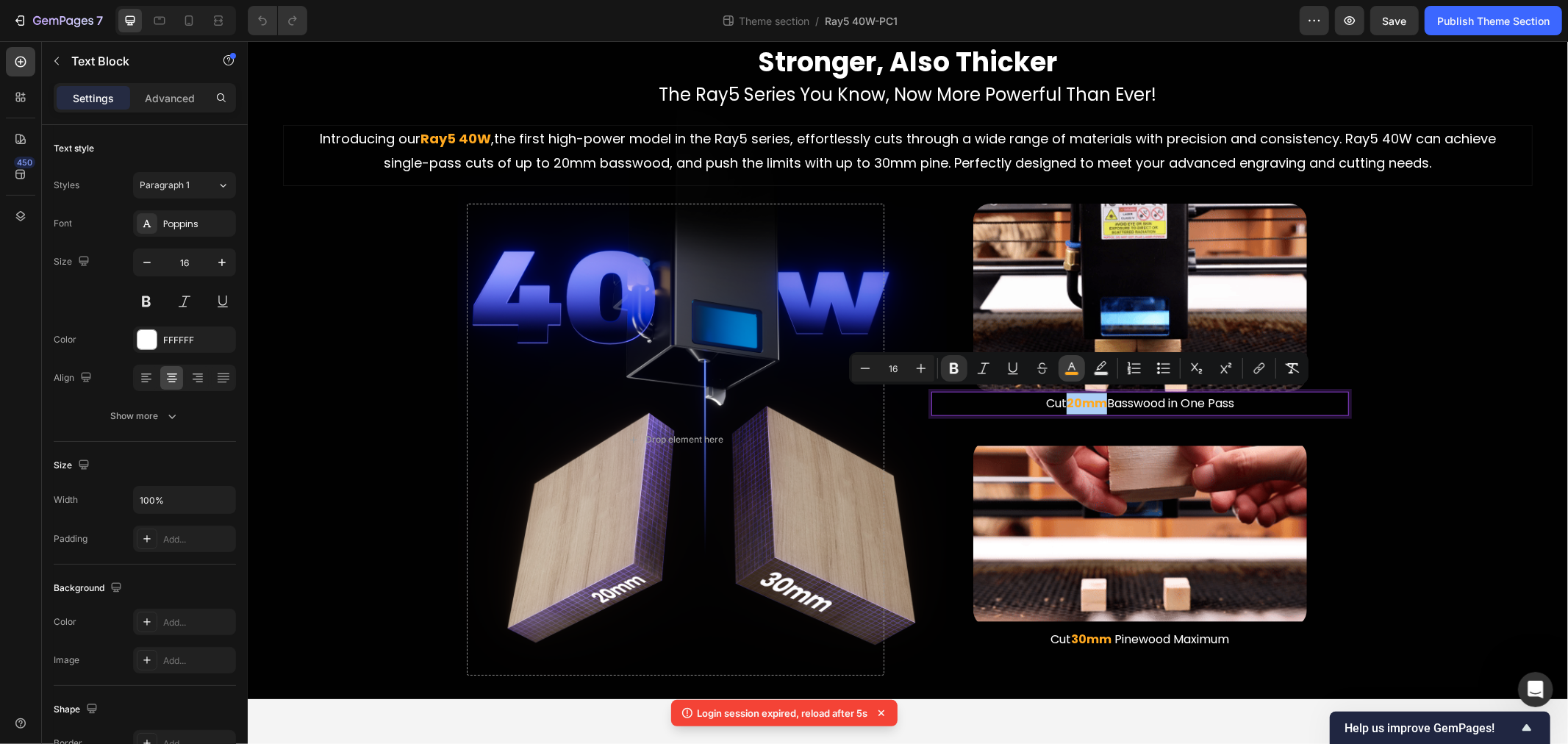
type input "FFA920"
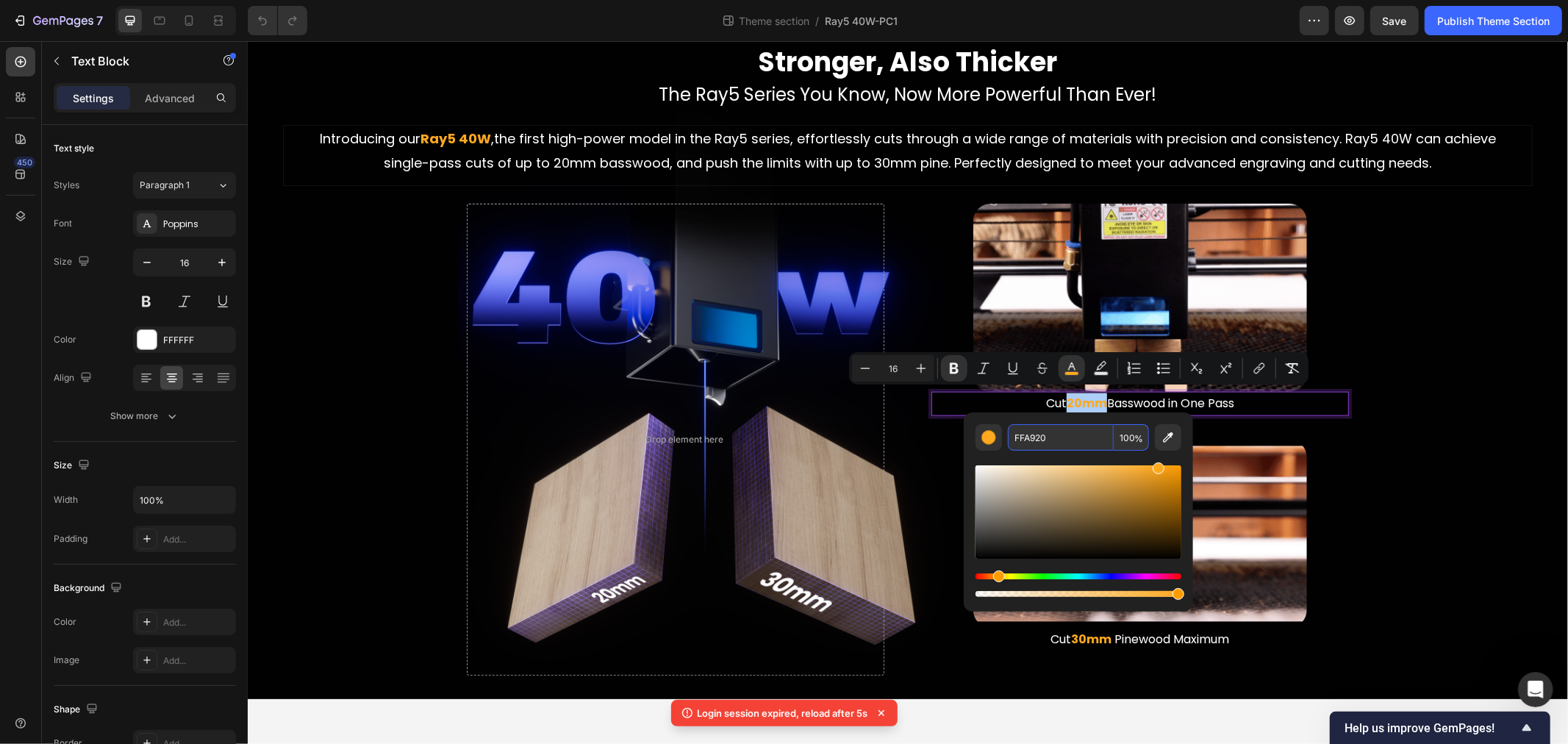
click at [1053, 450] on input "FFA920" at bounding box center [1060, 437] width 106 height 26
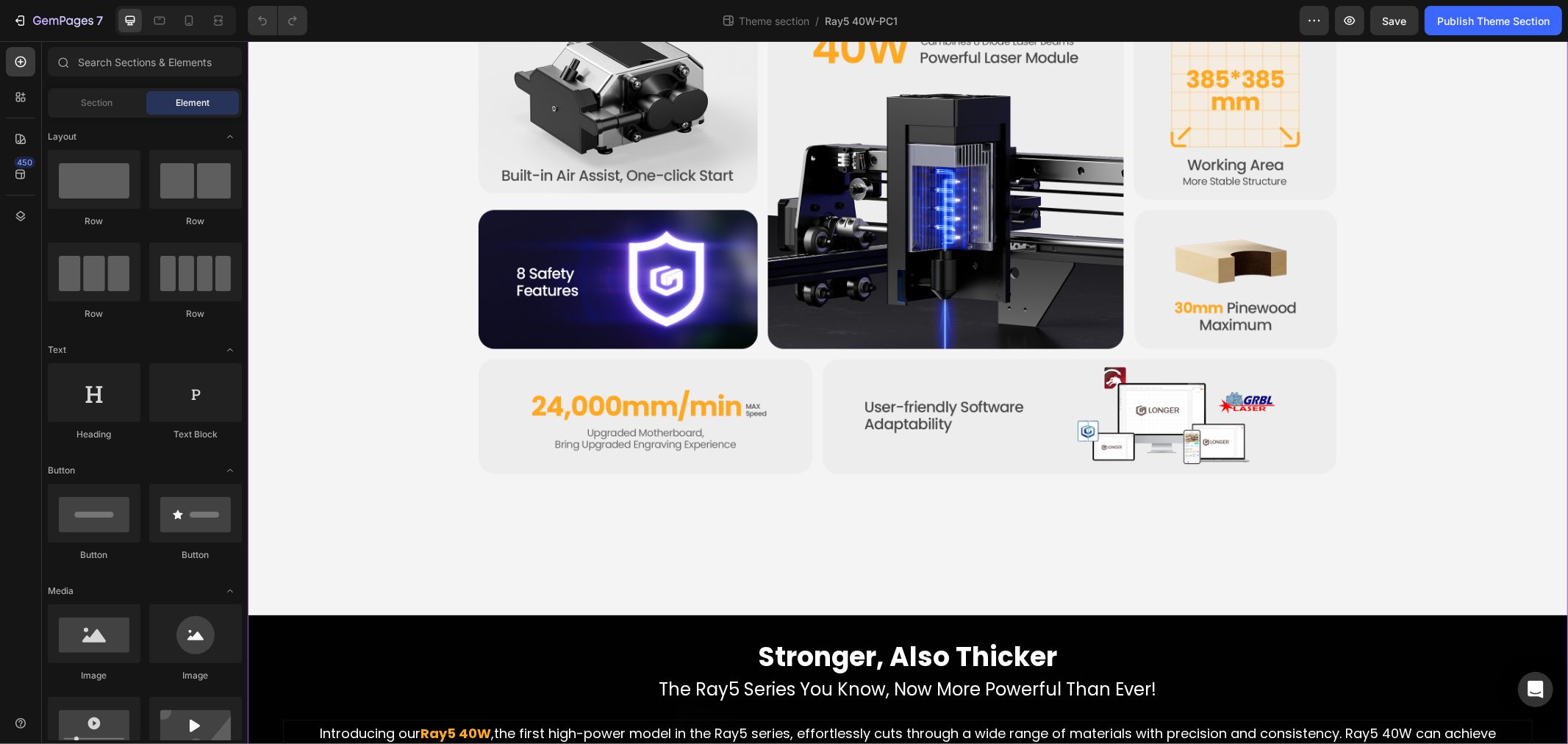
scroll to position [1471, 0]
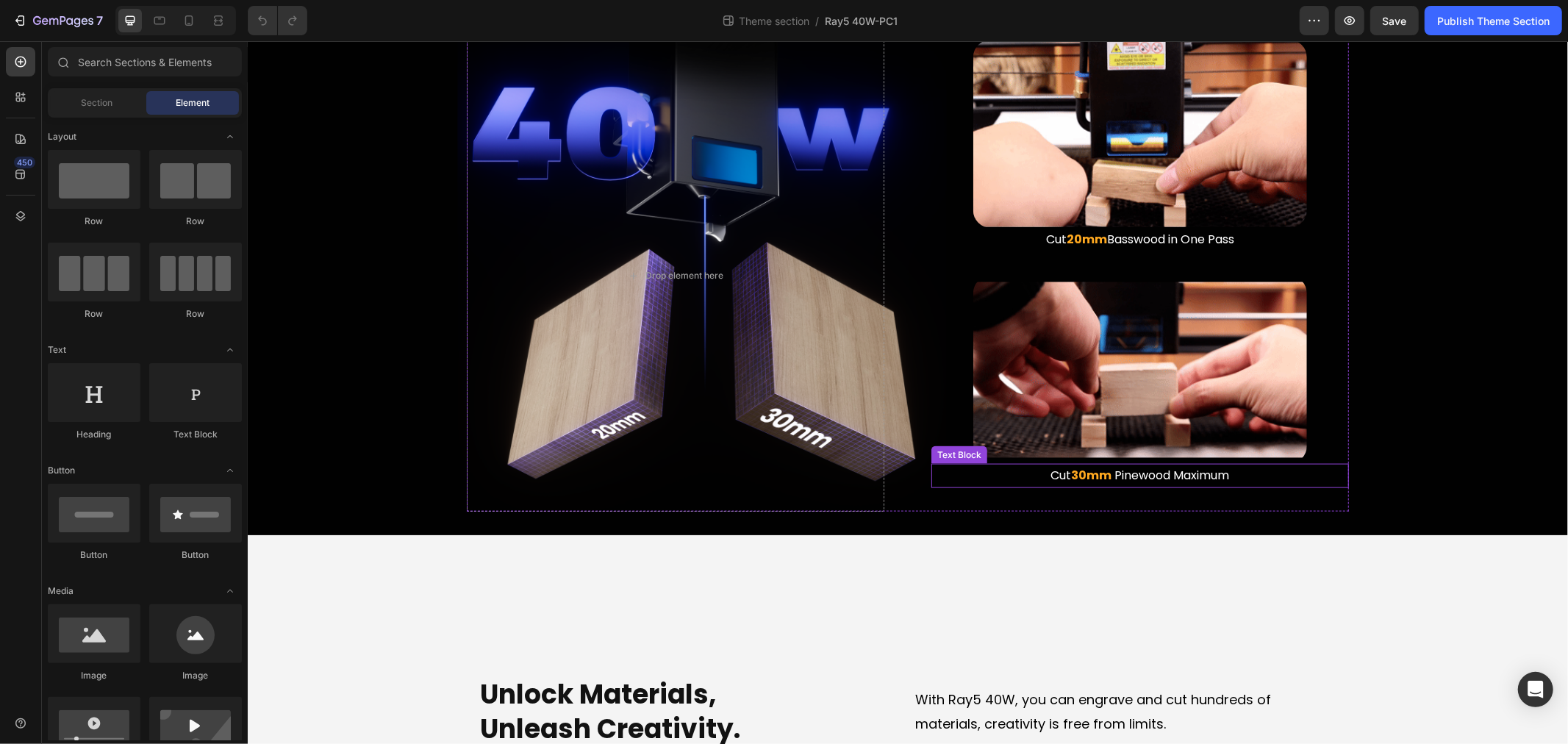
click at [1085, 476] on strong "30mm" at bounding box center [1091, 474] width 41 height 17
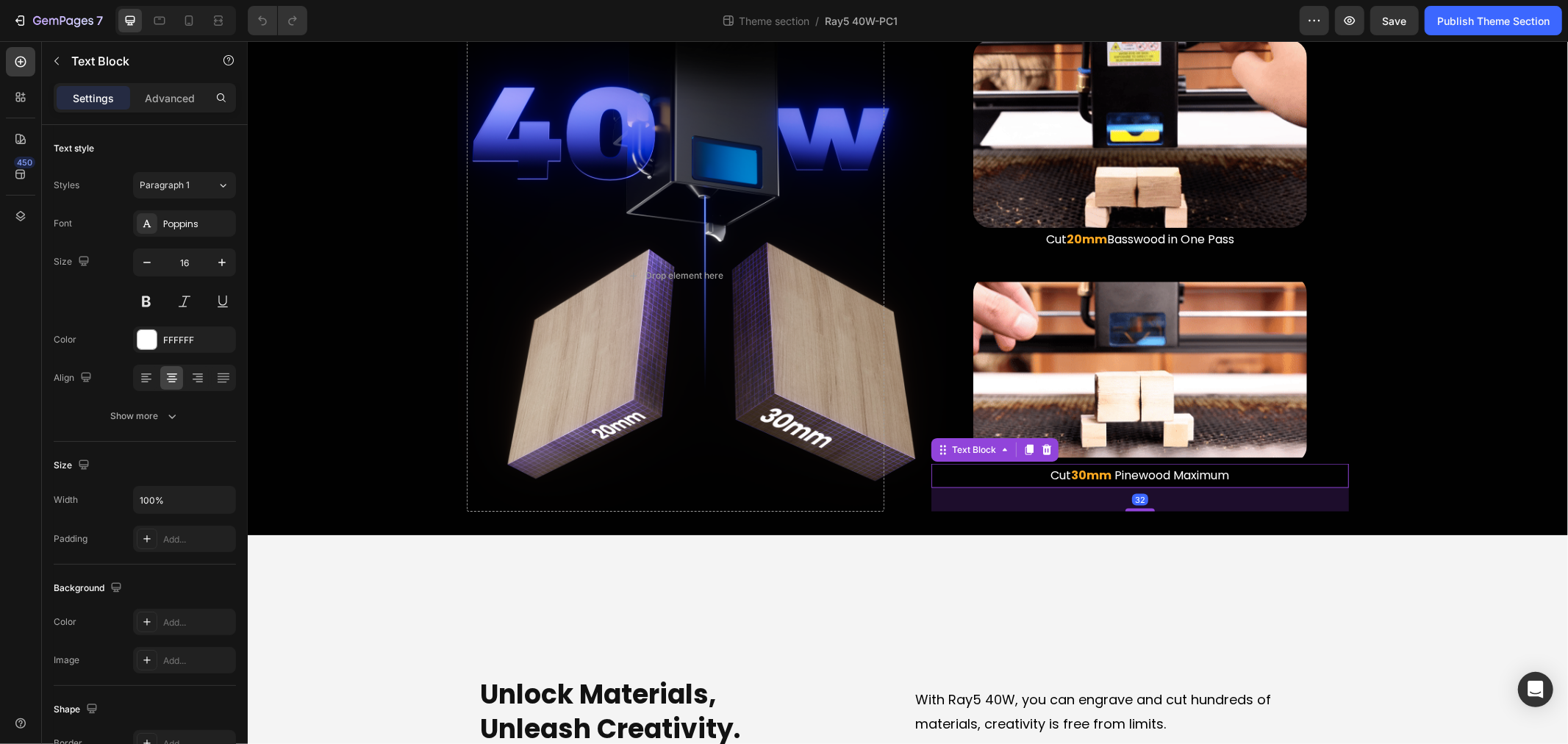
click at [1079, 473] on strong "30mm" at bounding box center [1091, 474] width 41 height 17
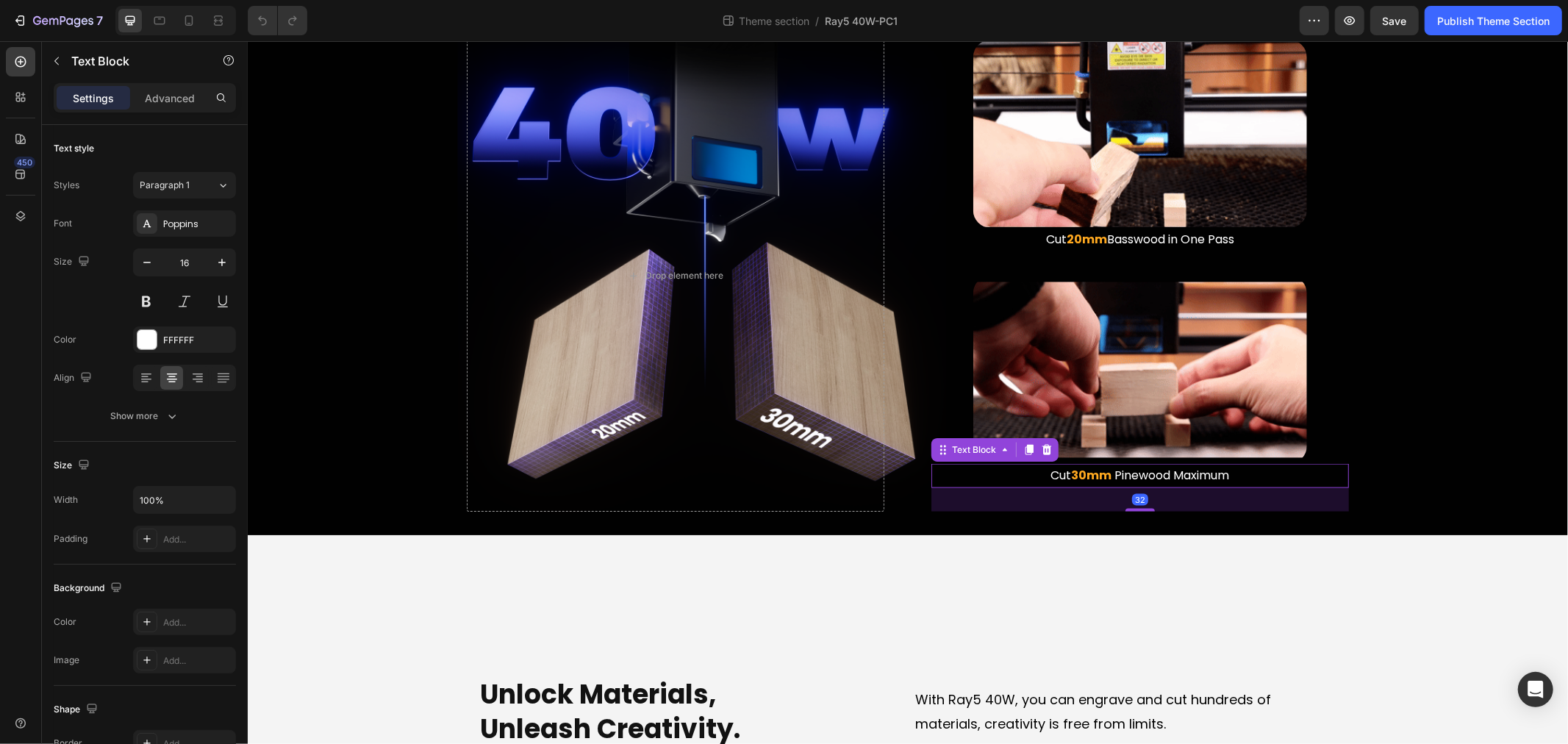
click at [1079, 473] on strong "30mm" at bounding box center [1091, 474] width 41 height 17
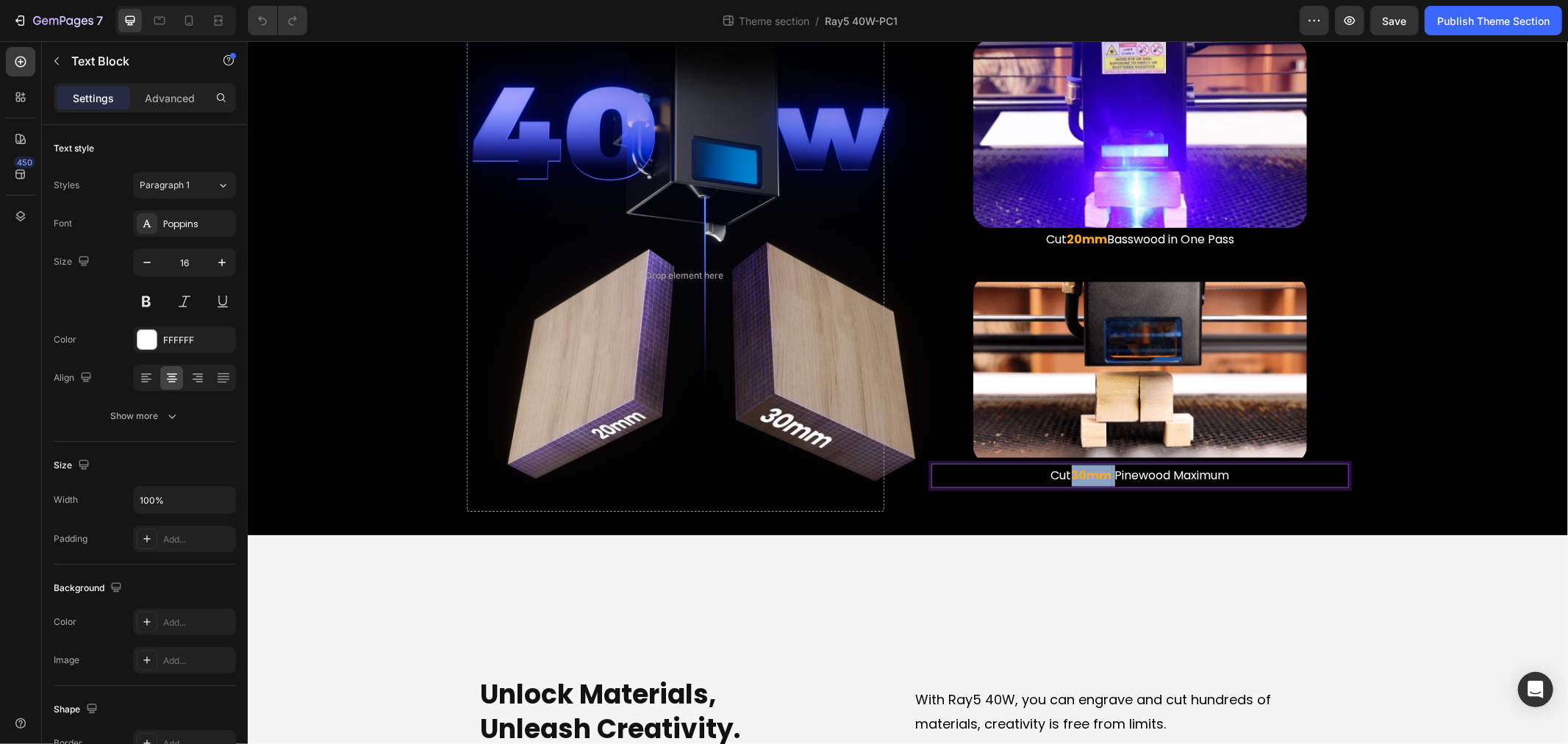
click at [1071, 472] on strong "30mm" at bounding box center [1091, 474] width 41 height 17
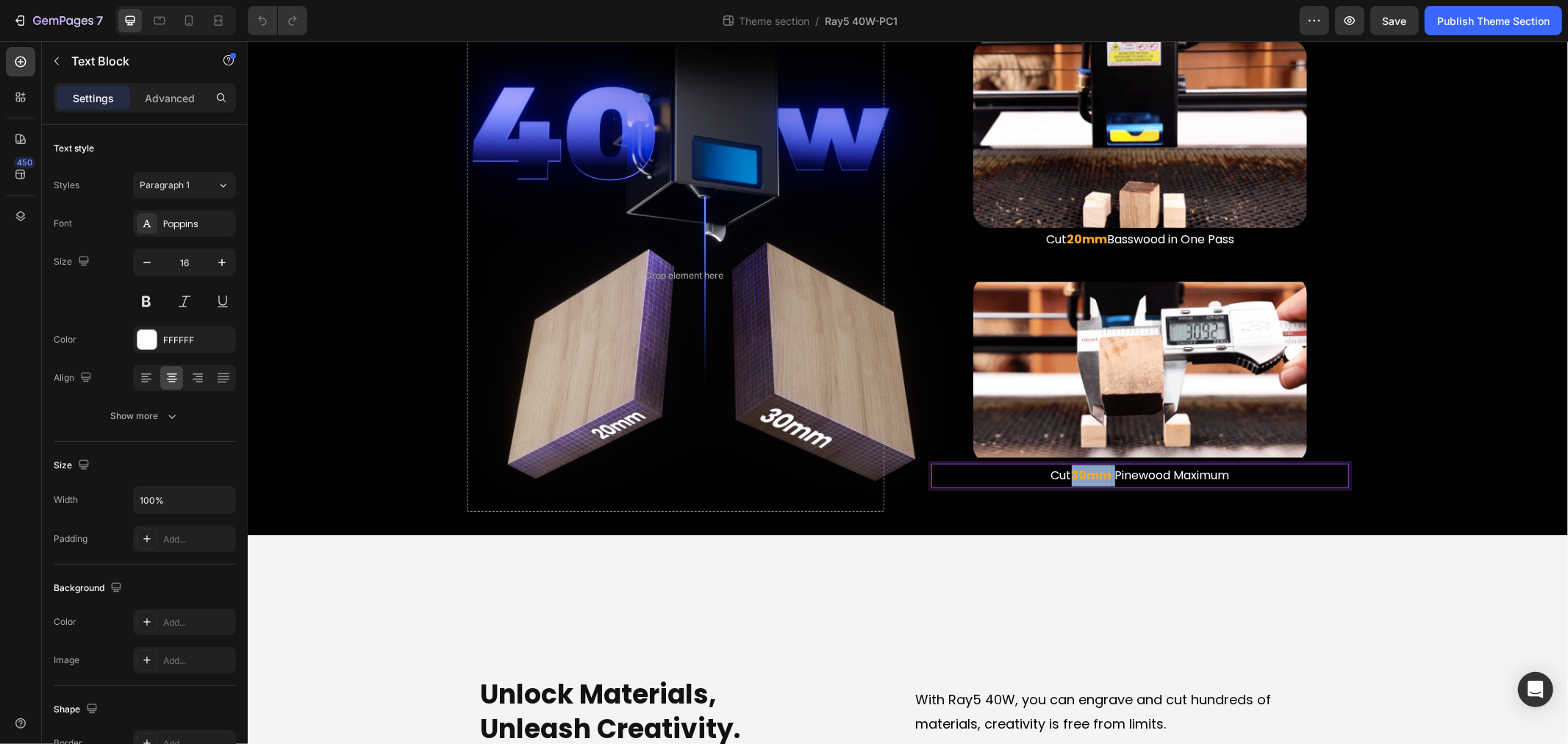
click at [1071, 471] on strong "30mm" at bounding box center [1091, 474] width 41 height 17
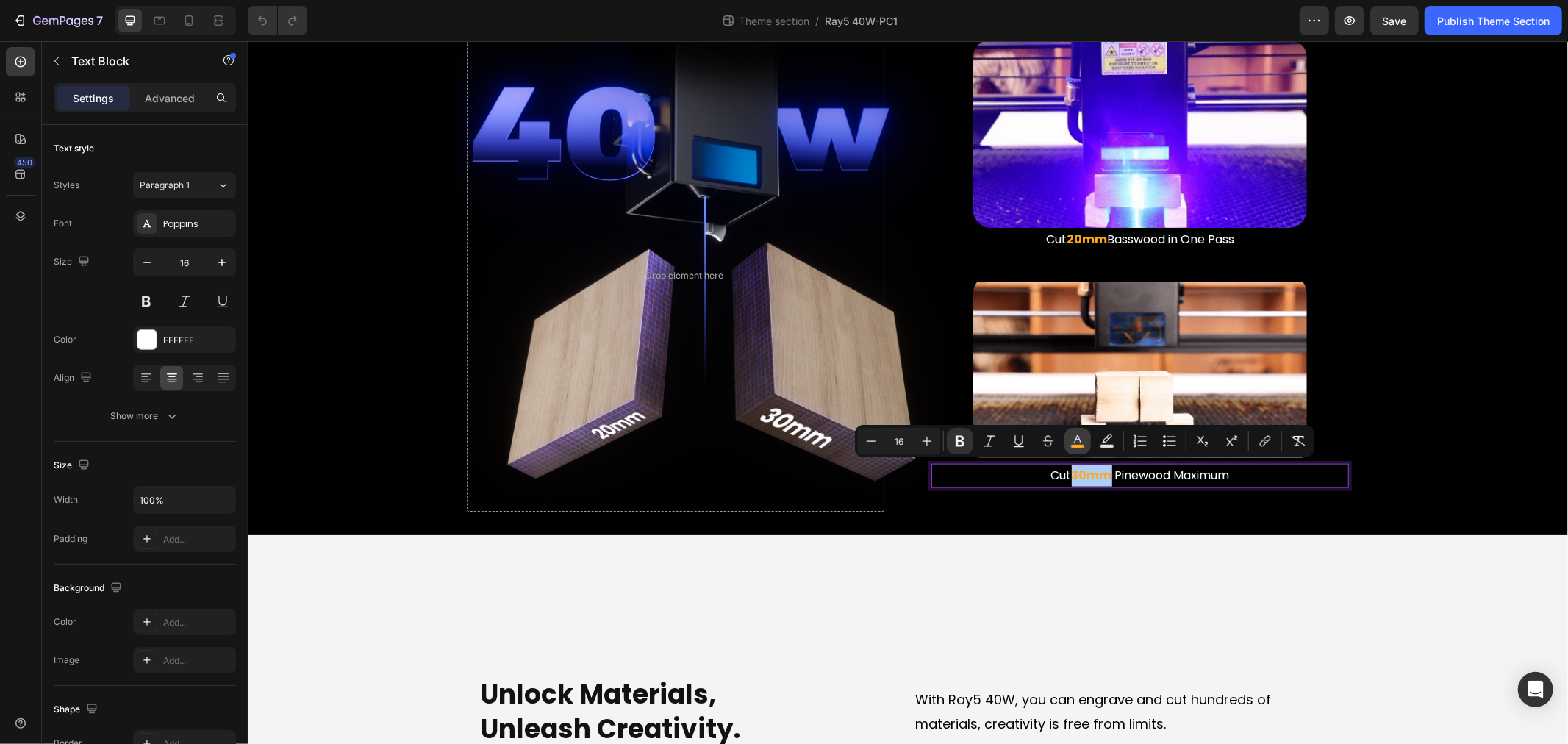
click at [1081, 444] on icon "Editor contextual toolbar" at bounding box center [1078, 441] width 14 height 14
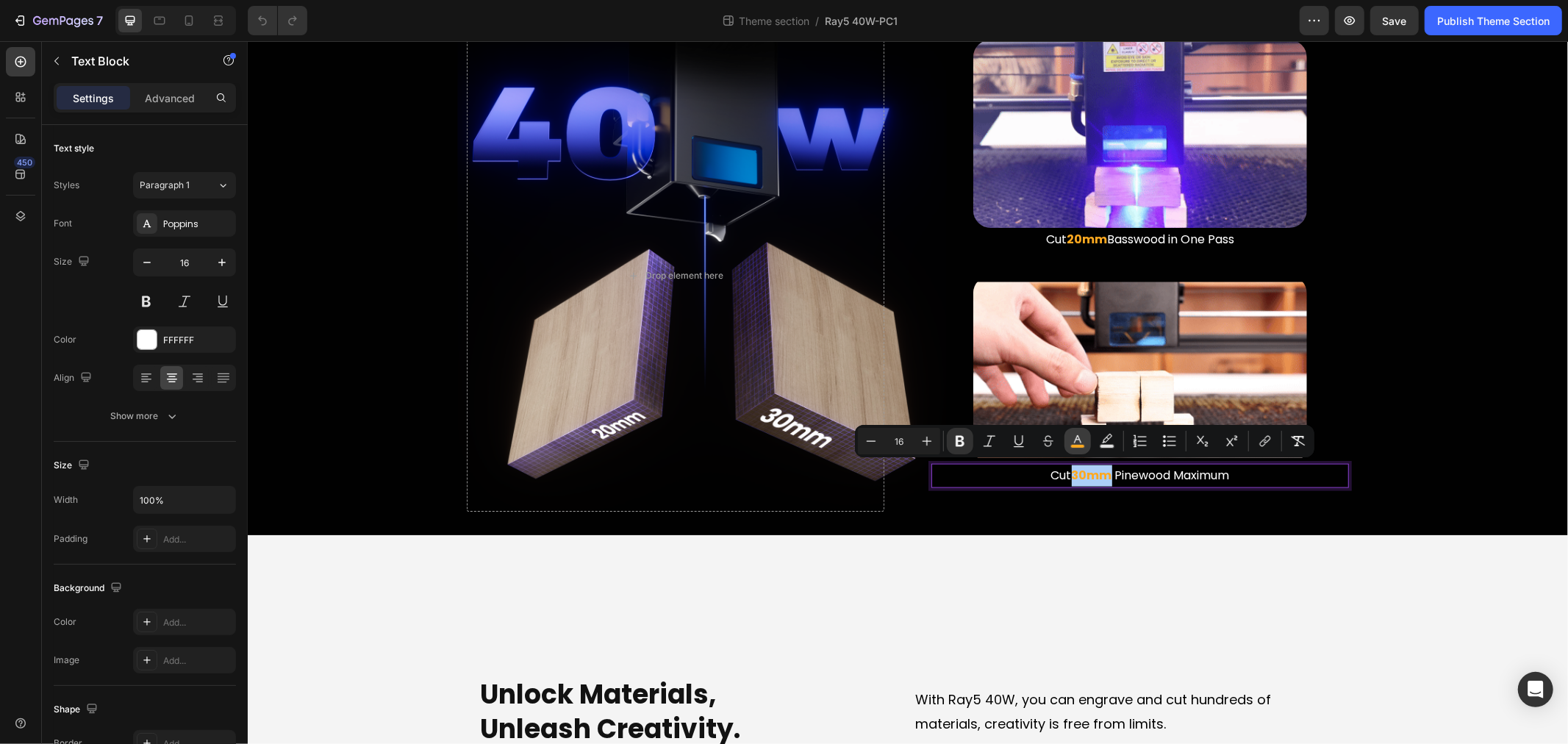
type input "FFA920"
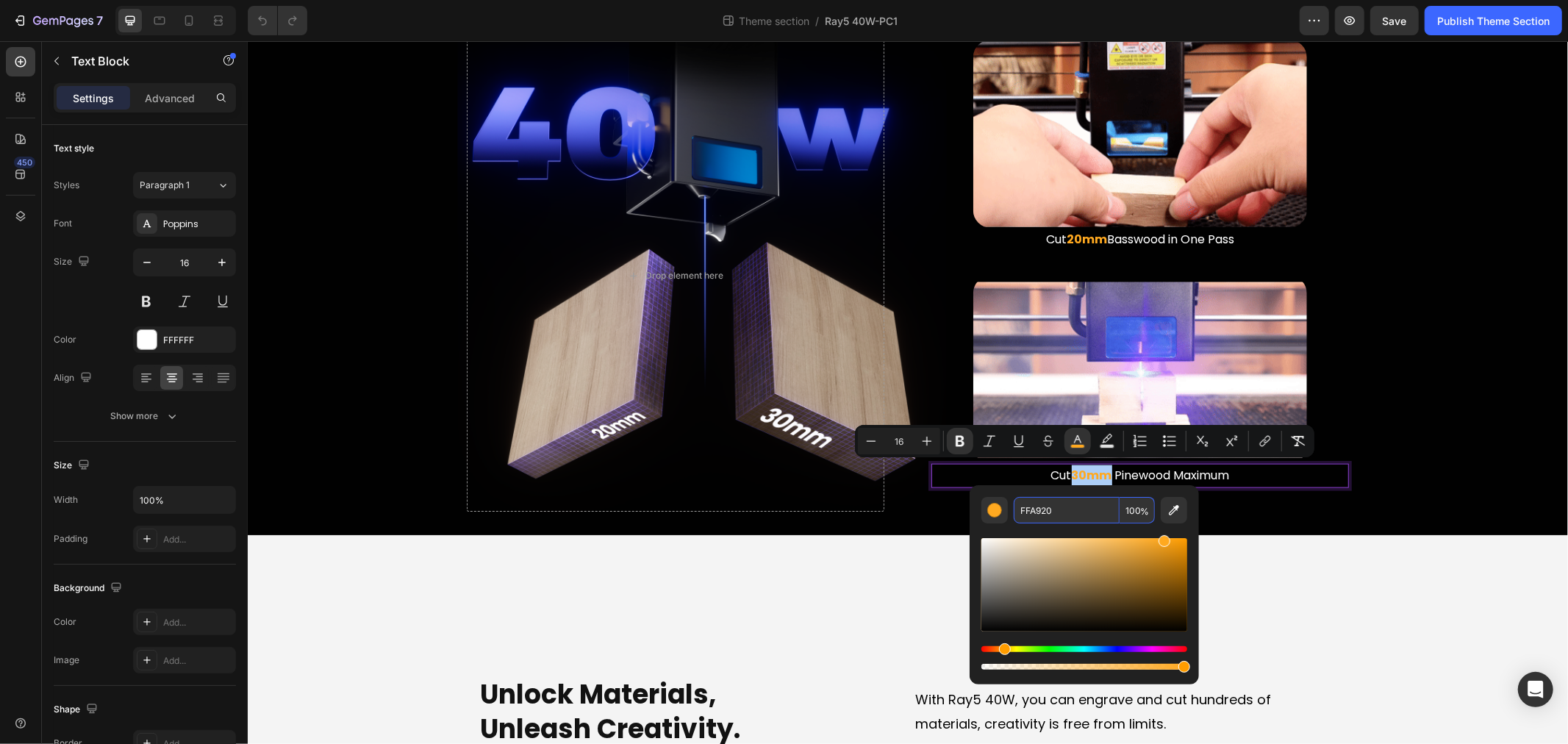
click at [1053, 509] on input "FFA920" at bounding box center [1067, 510] width 106 height 26
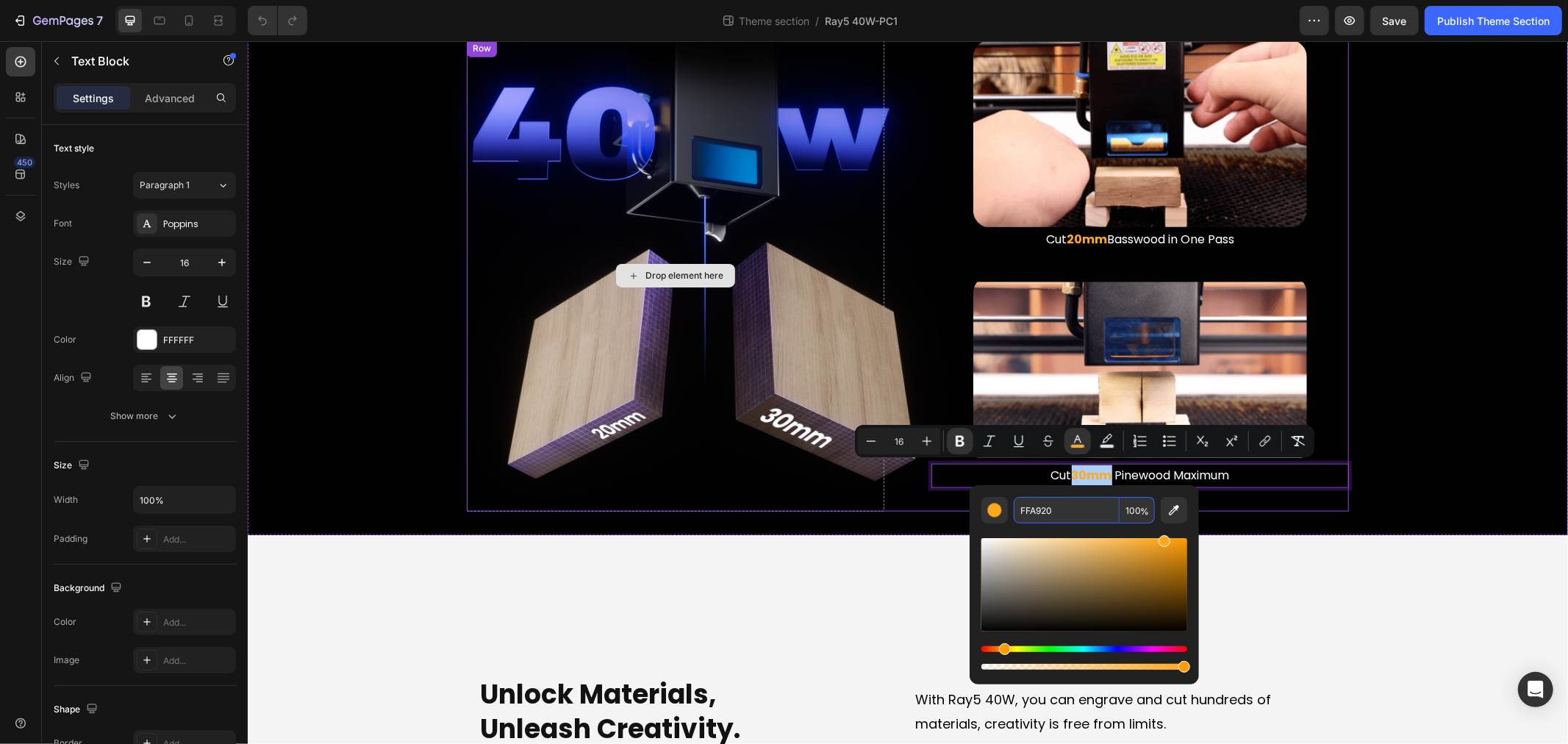
copy strong "30mm"
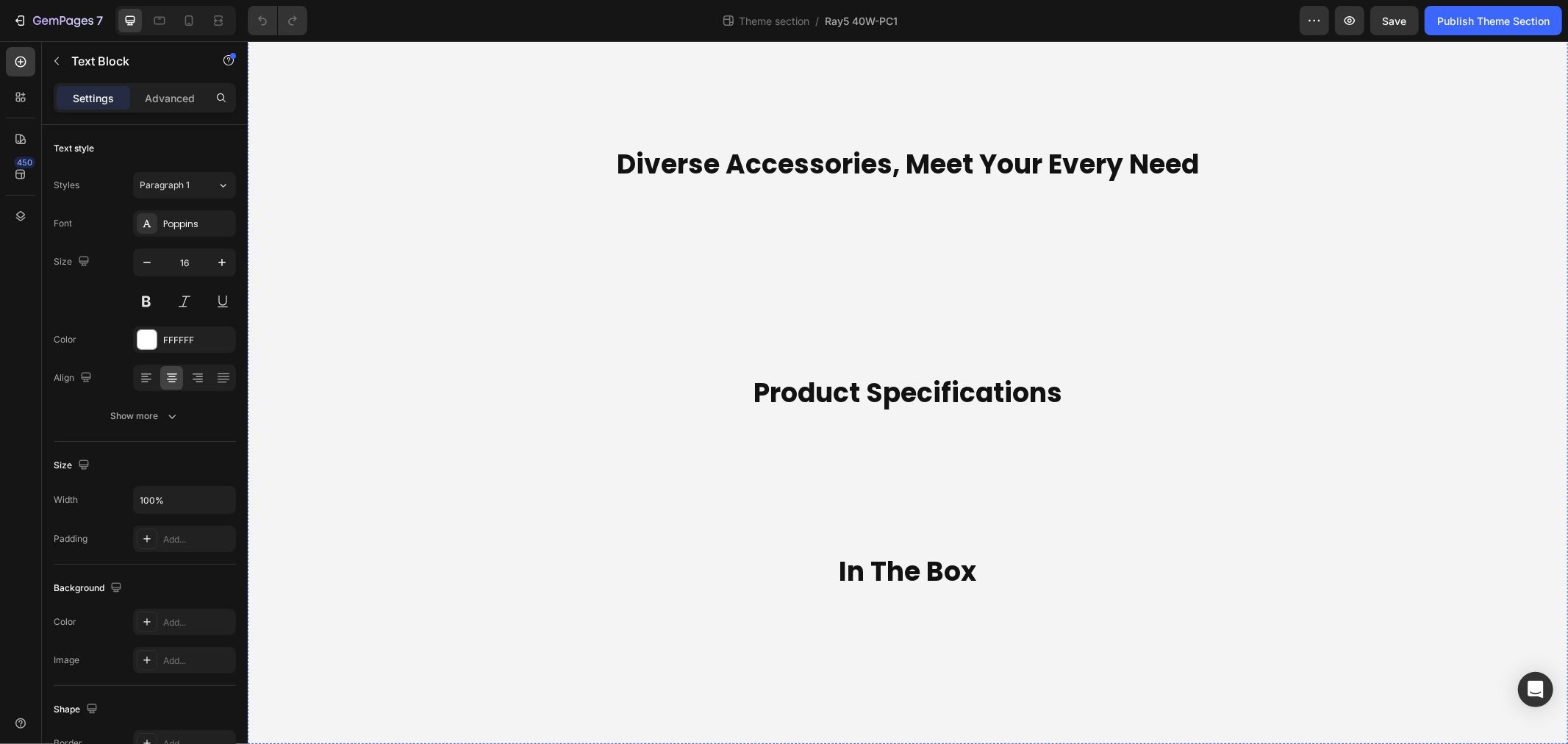
scroll to position [5231, 0]
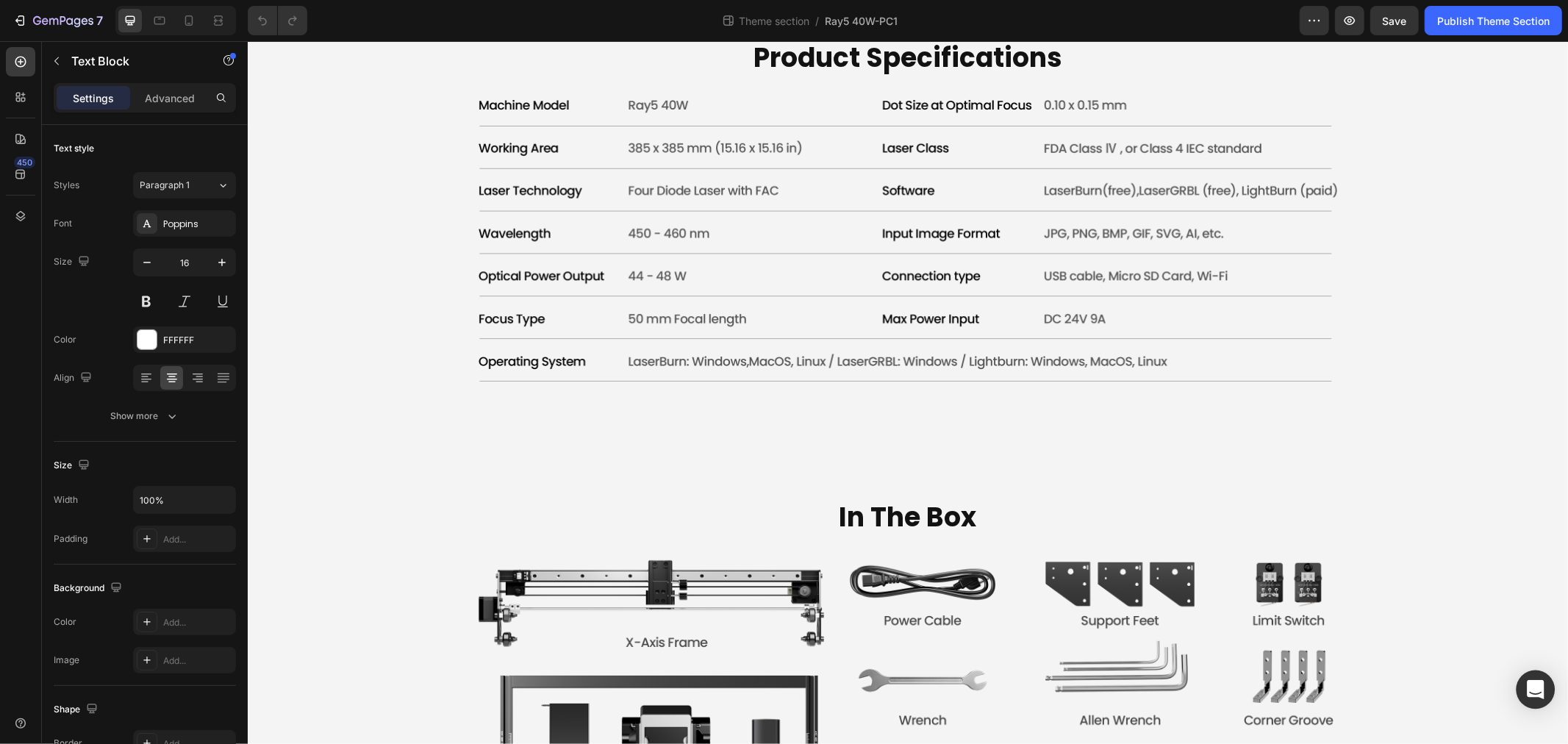
click at [1538, 692] on icon "Open Intercom Messenger" at bounding box center [1535, 690] width 17 height 19
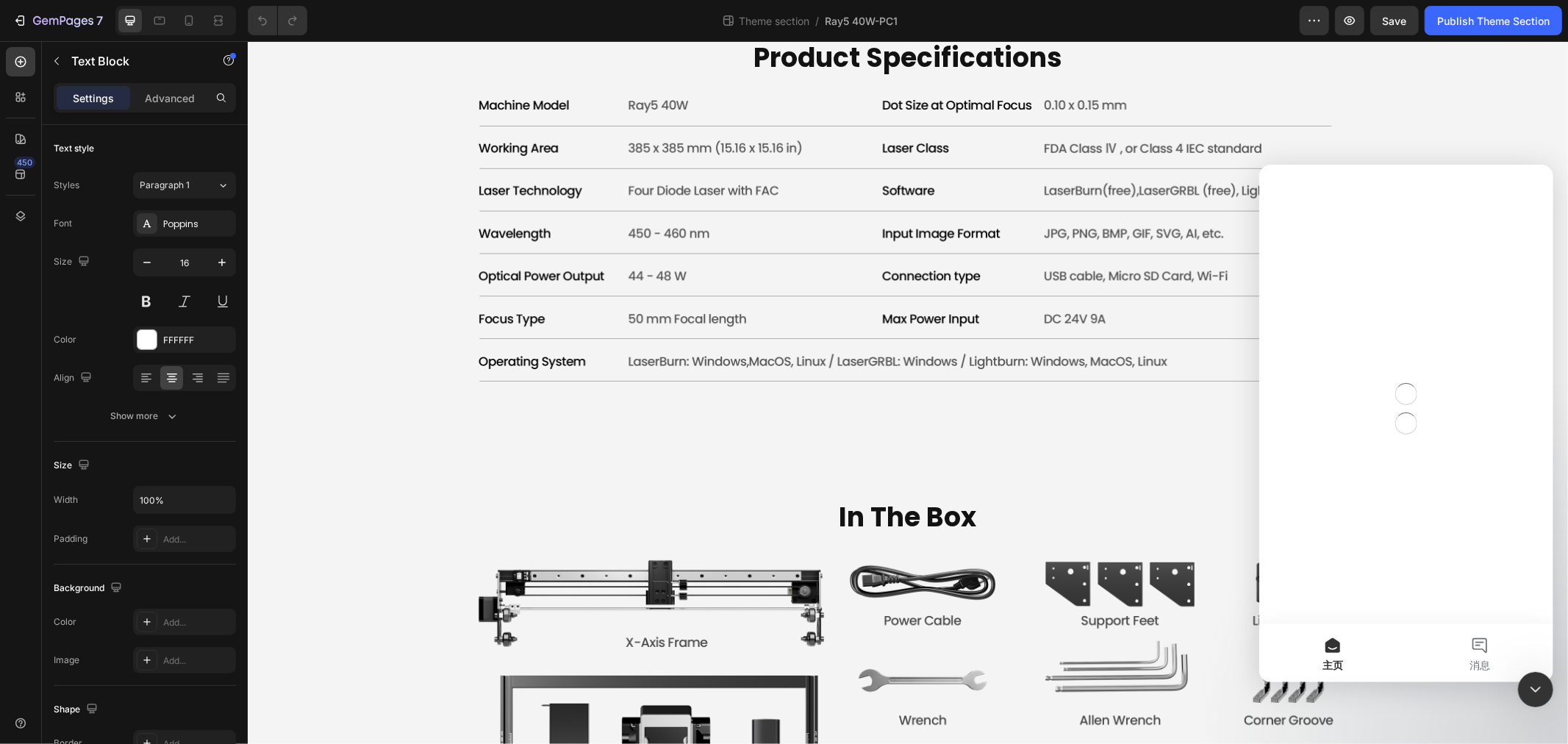
scroll to position [0, 0]
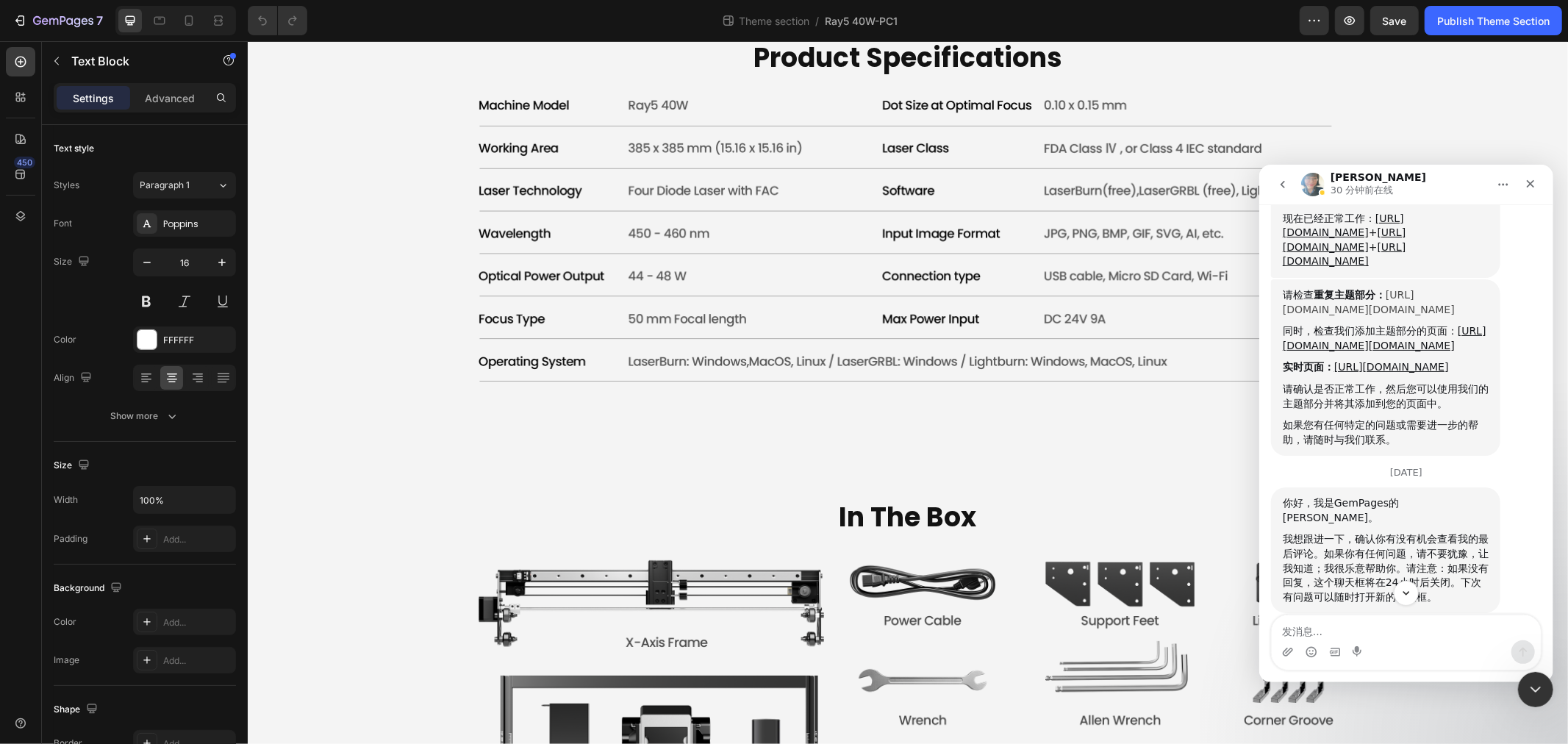
scroll to position [2453, 0]
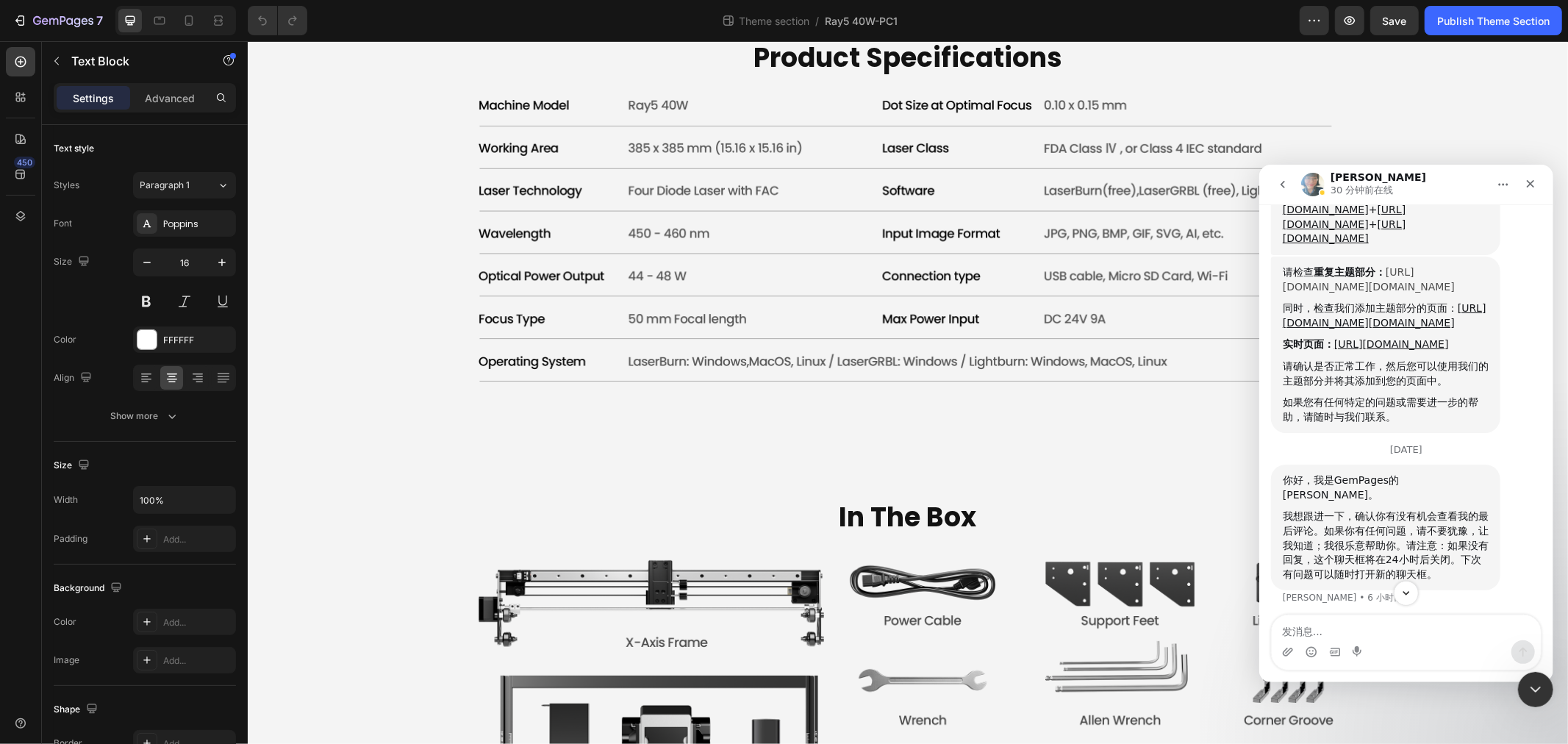
click at [1408, 292] on link "[URL][DOMAIN_NAME][DOMAIN_NAME]" at bounding box center [1368, 278] width 172 height 26
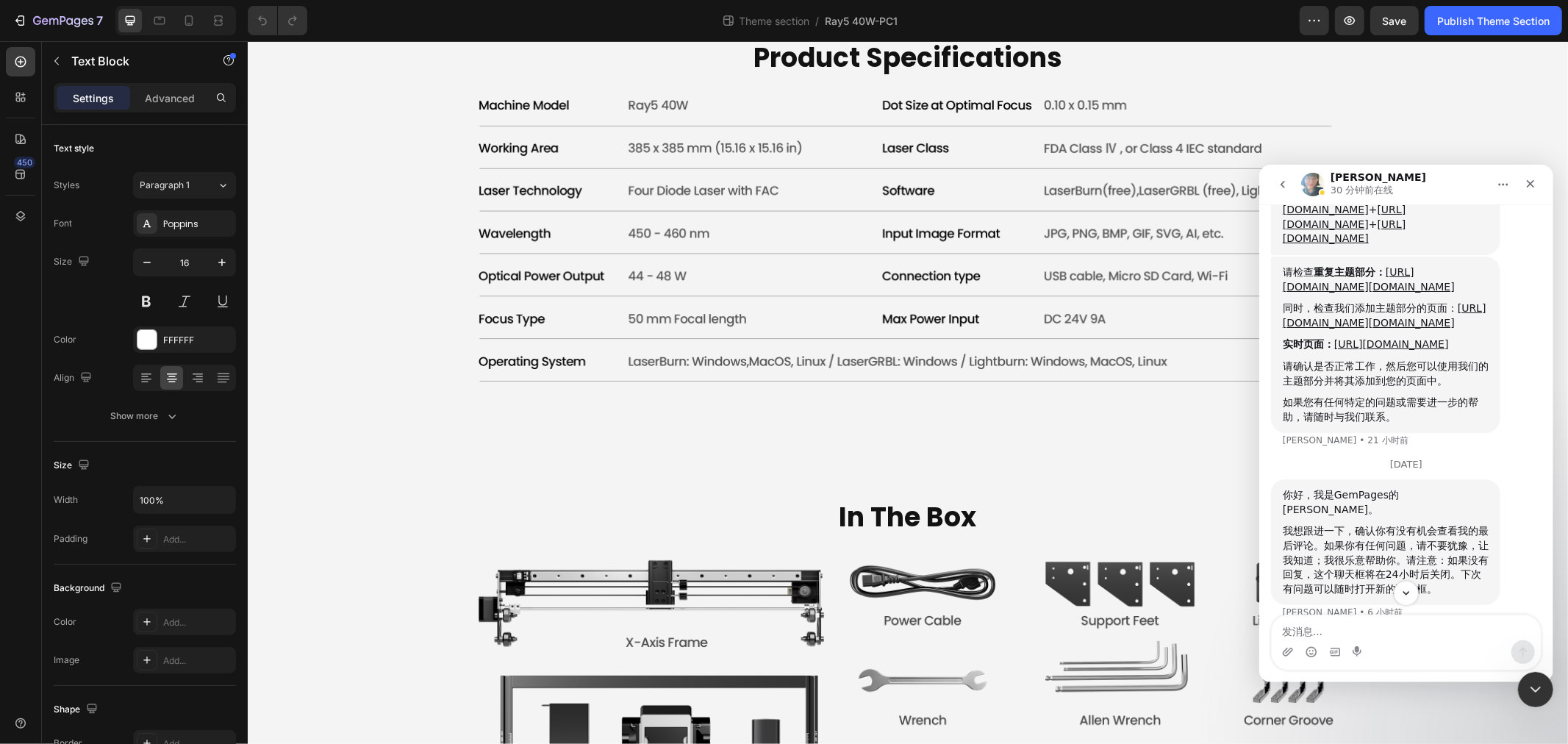
click at [1493, 433] on div "请检查 重复主题部分： https://builder.gempages.net/editor/section/490436406695429270/5863…" at bounding box center [1385, 344] width 230 height 176
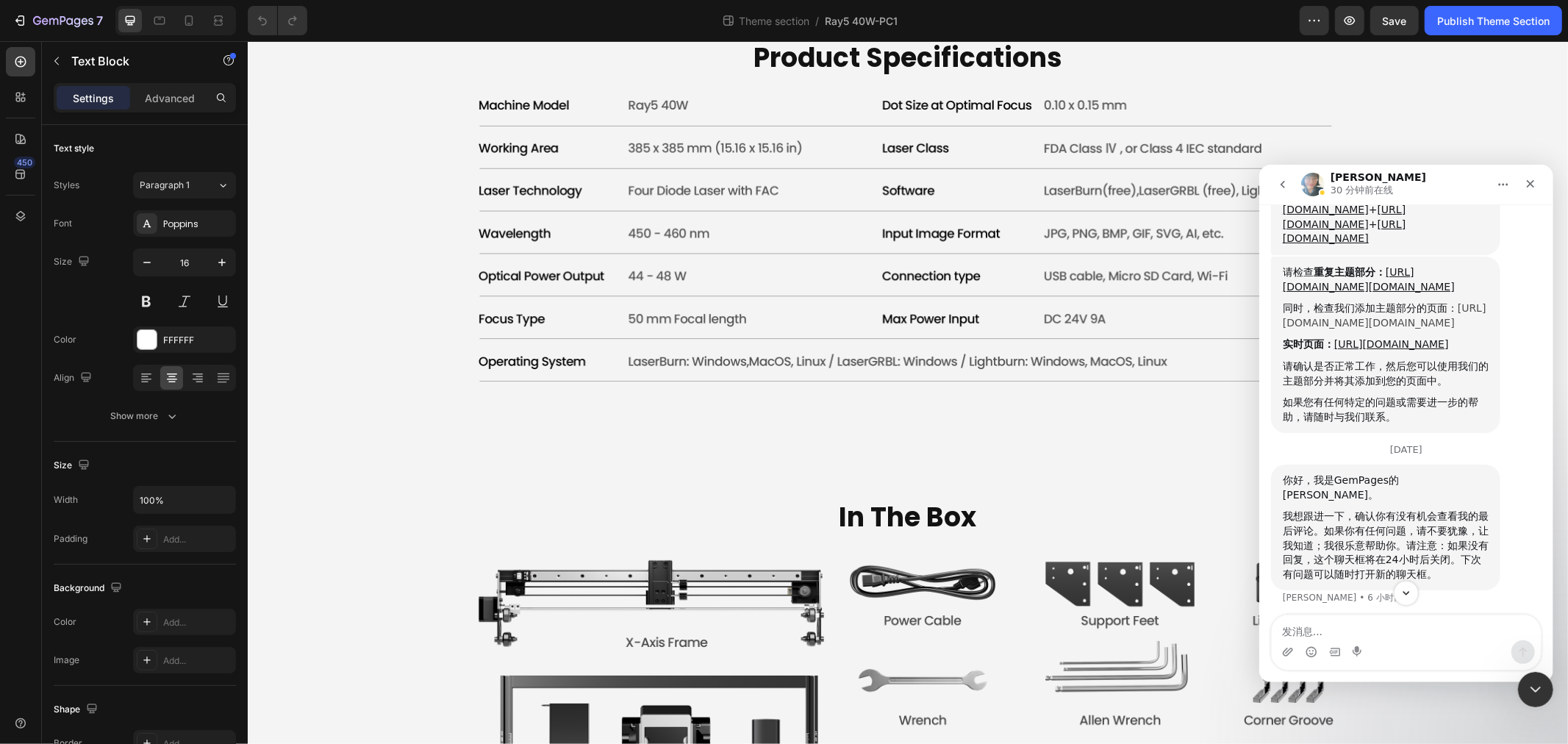
click at [1409, 328] on link "https://builder.gempages.net/editor/490436406695429270/586387156365214403?type=…" at bounding box center [1383, 314] width 204 height 26
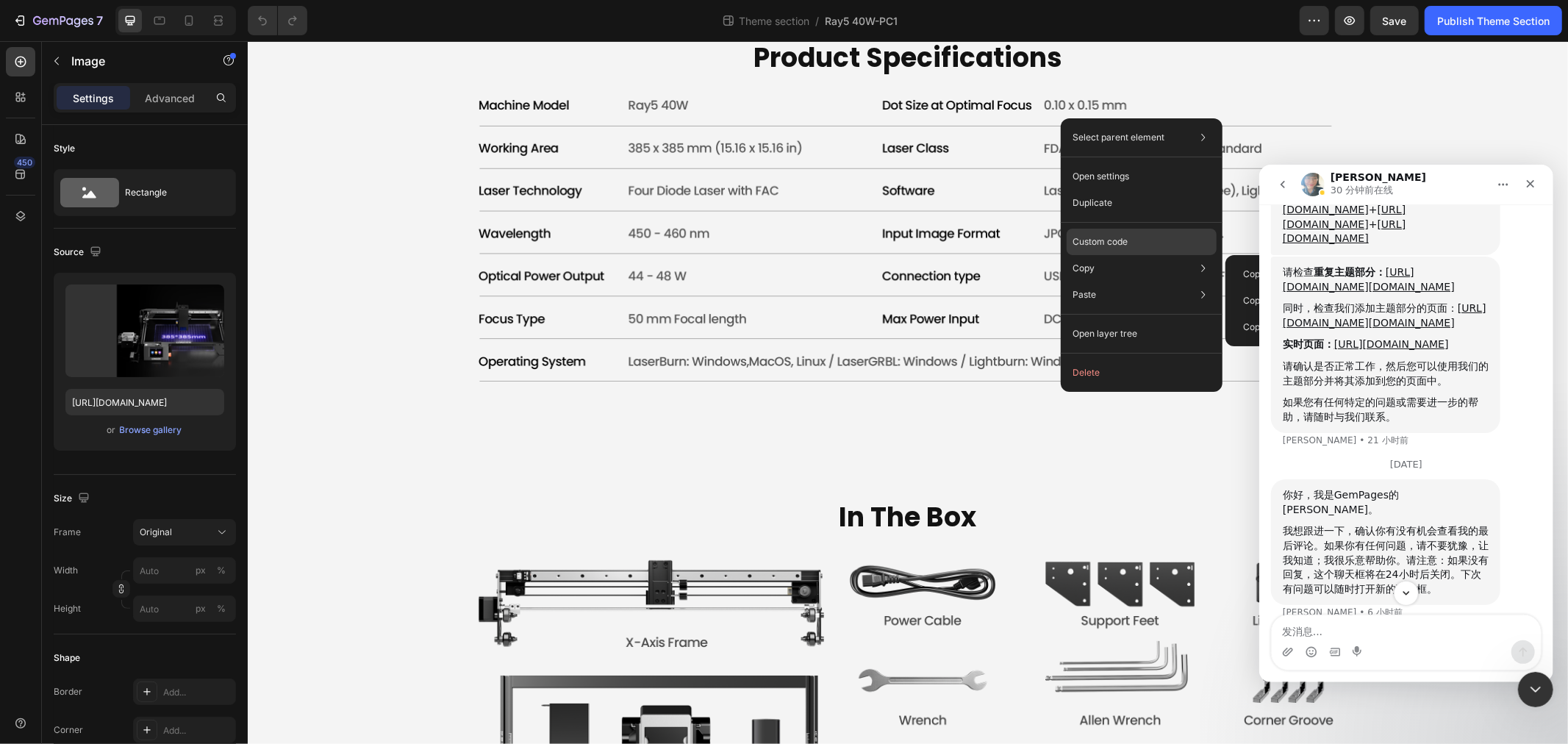
click at [1101, 237] on p "Custom code" at bounding box center [1100, 242] width 55 height 14
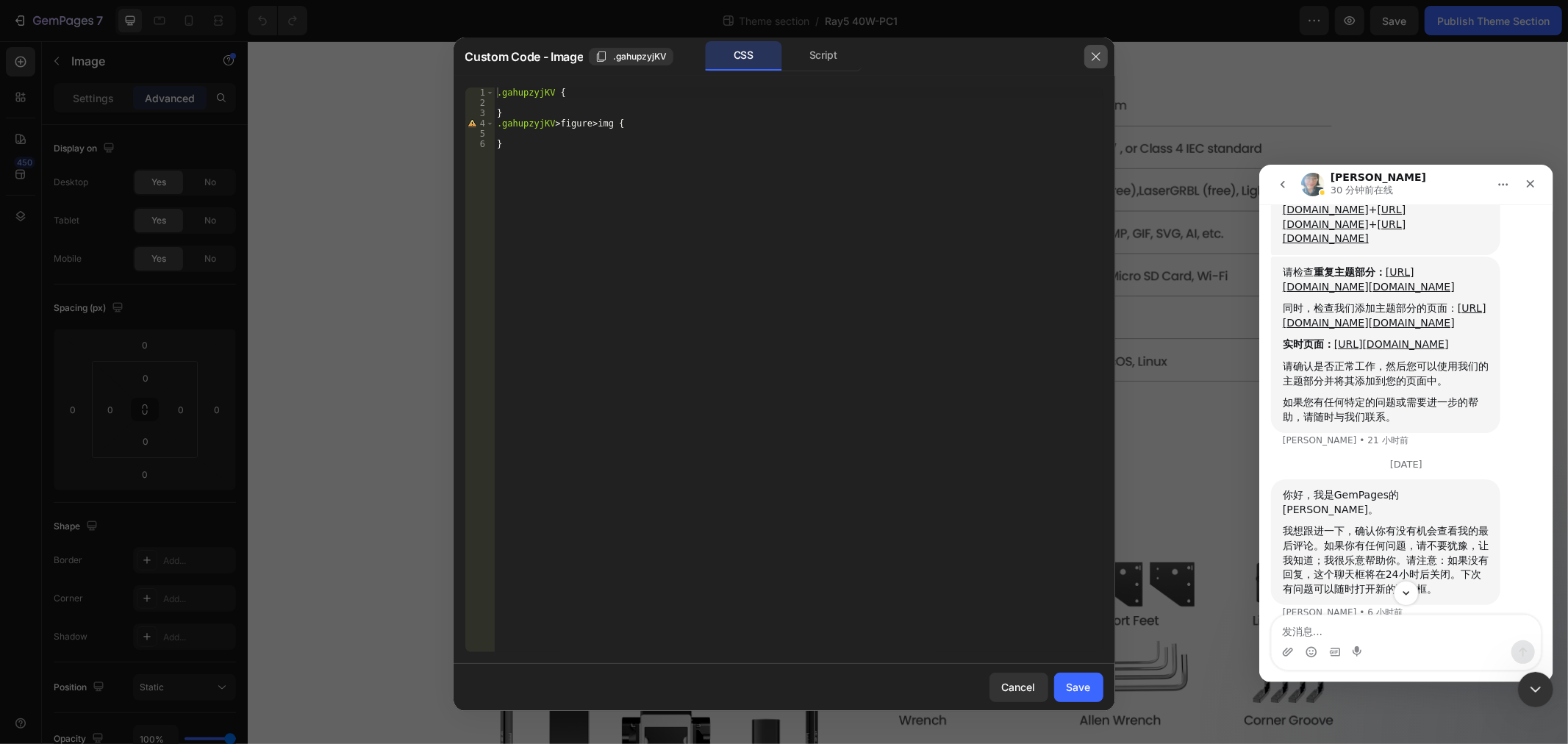
click at [1096, 55] on icon "button" at bounding box center [1096, 56] width 8 height 8
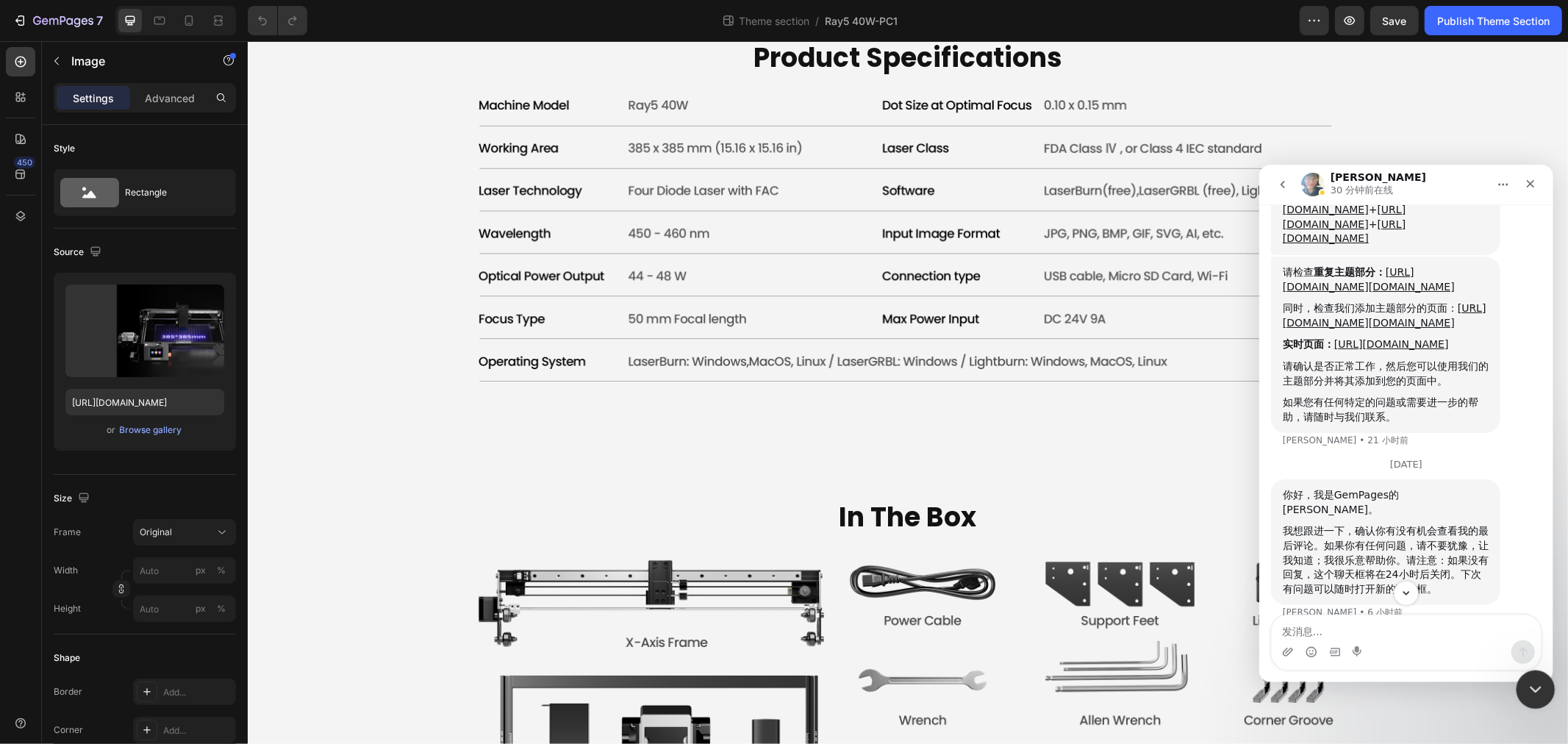
click at [1532, 679] on icon "关闭 Intercom Messenger" at bounding box center [1534, 688] width 18 height 18
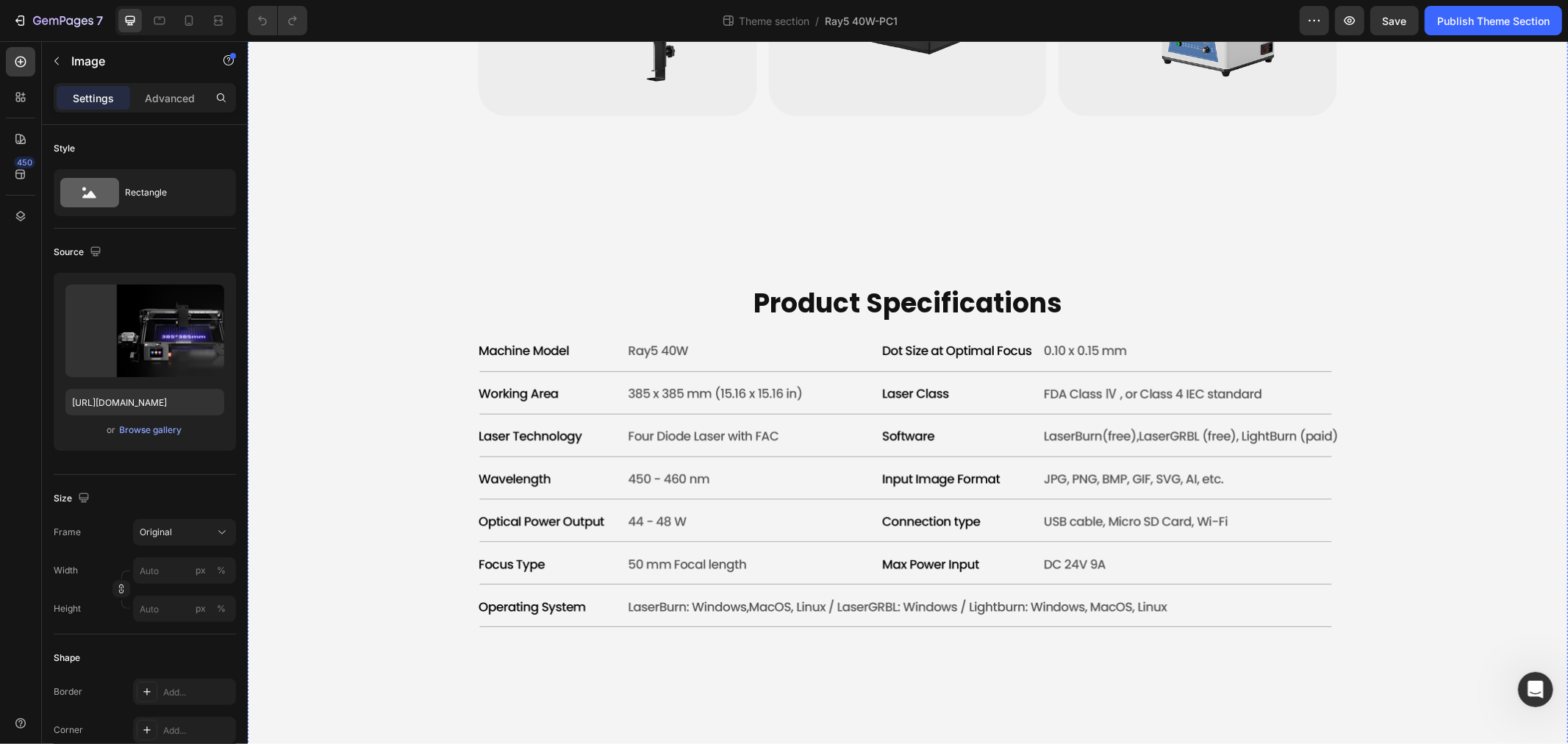
scroll to position [2617, 0]
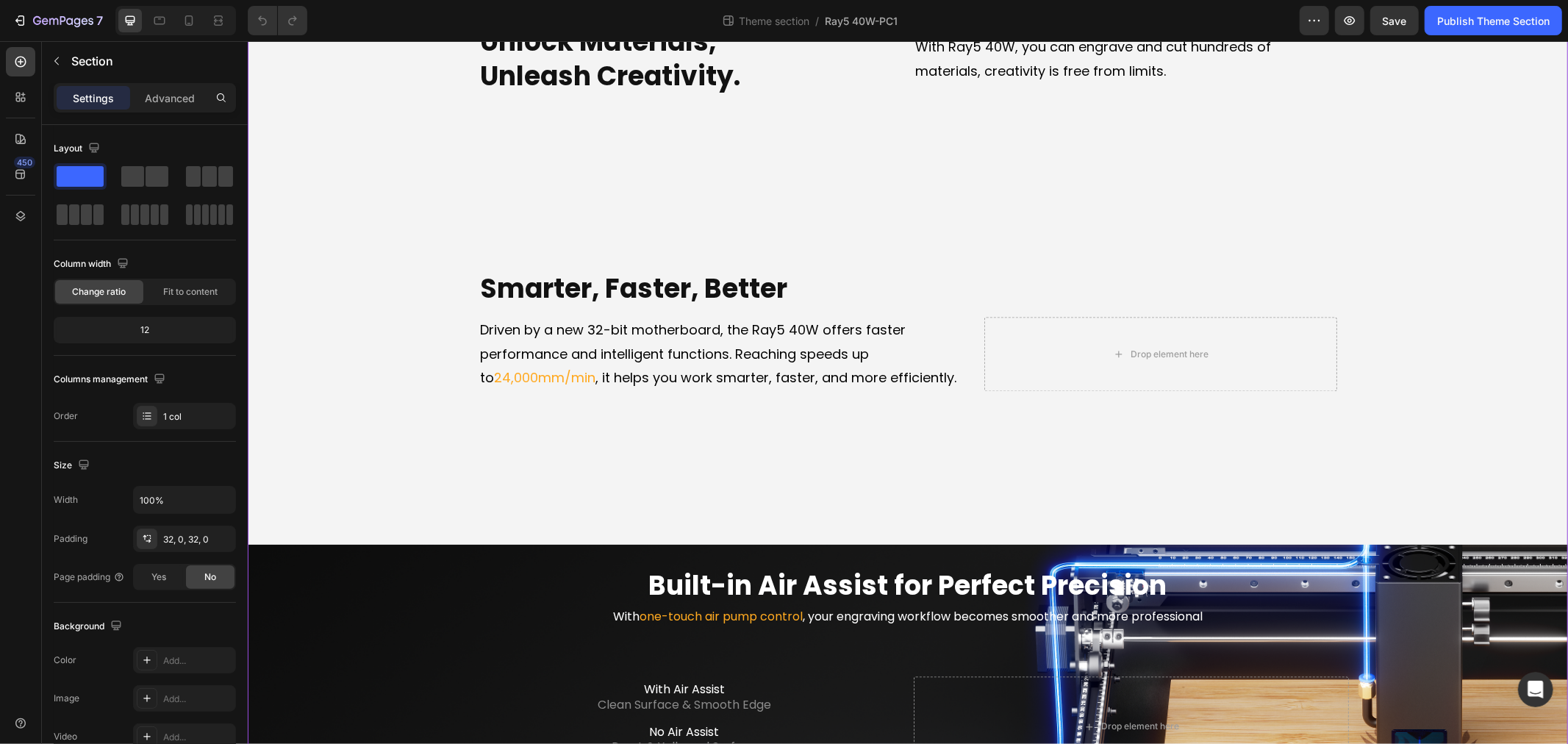
scroll to position [1716, 0]
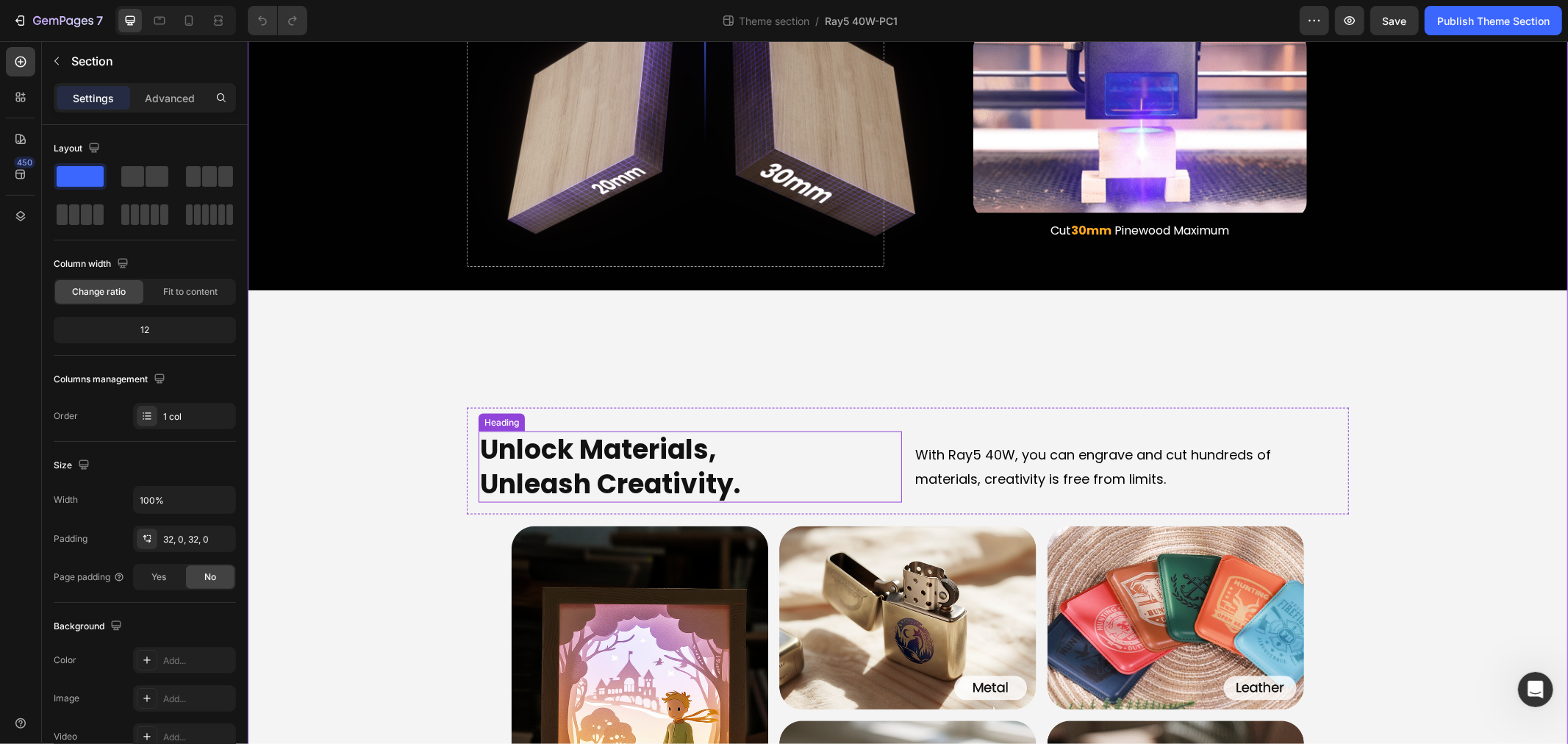
click at [596, 449] on h2 "Unlock Materials, Unleash Creativity." at bounding box center [689, 467] width 423 height 72
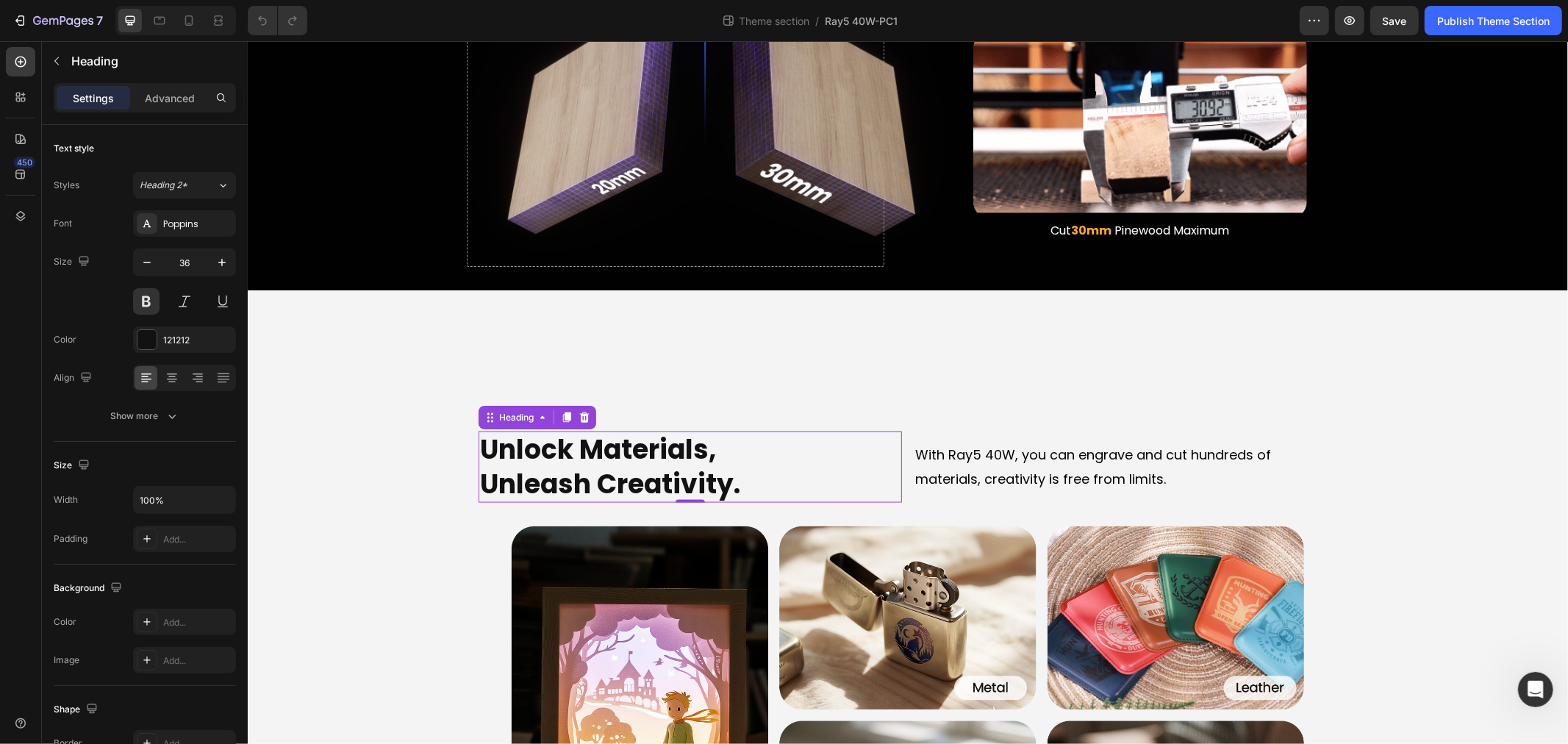
click at [651, 465] on h2 "Unlock Materials, Unleash Creativity." at bounding box center [689, 467] width 423 height 72
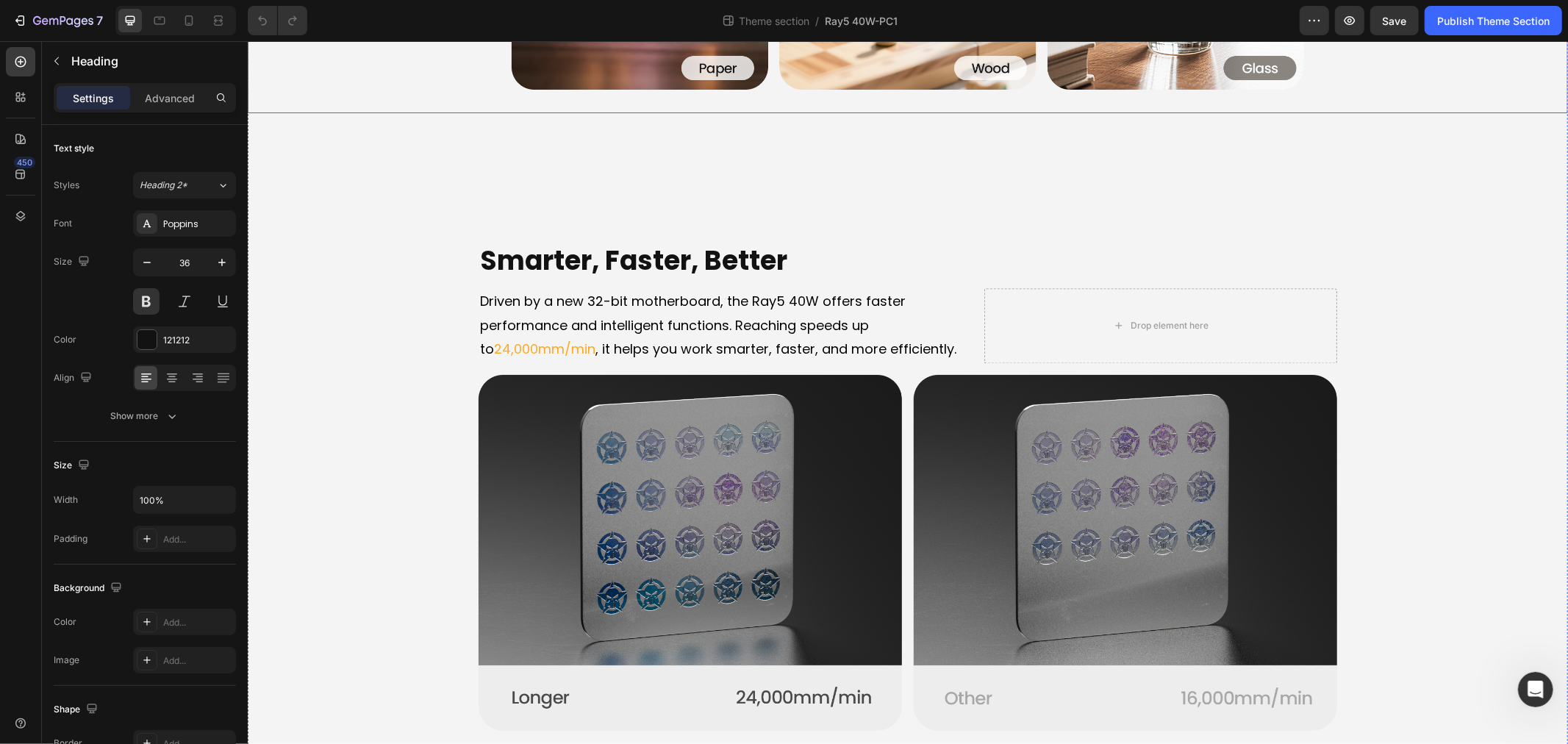
scroll to position [2533, 0]
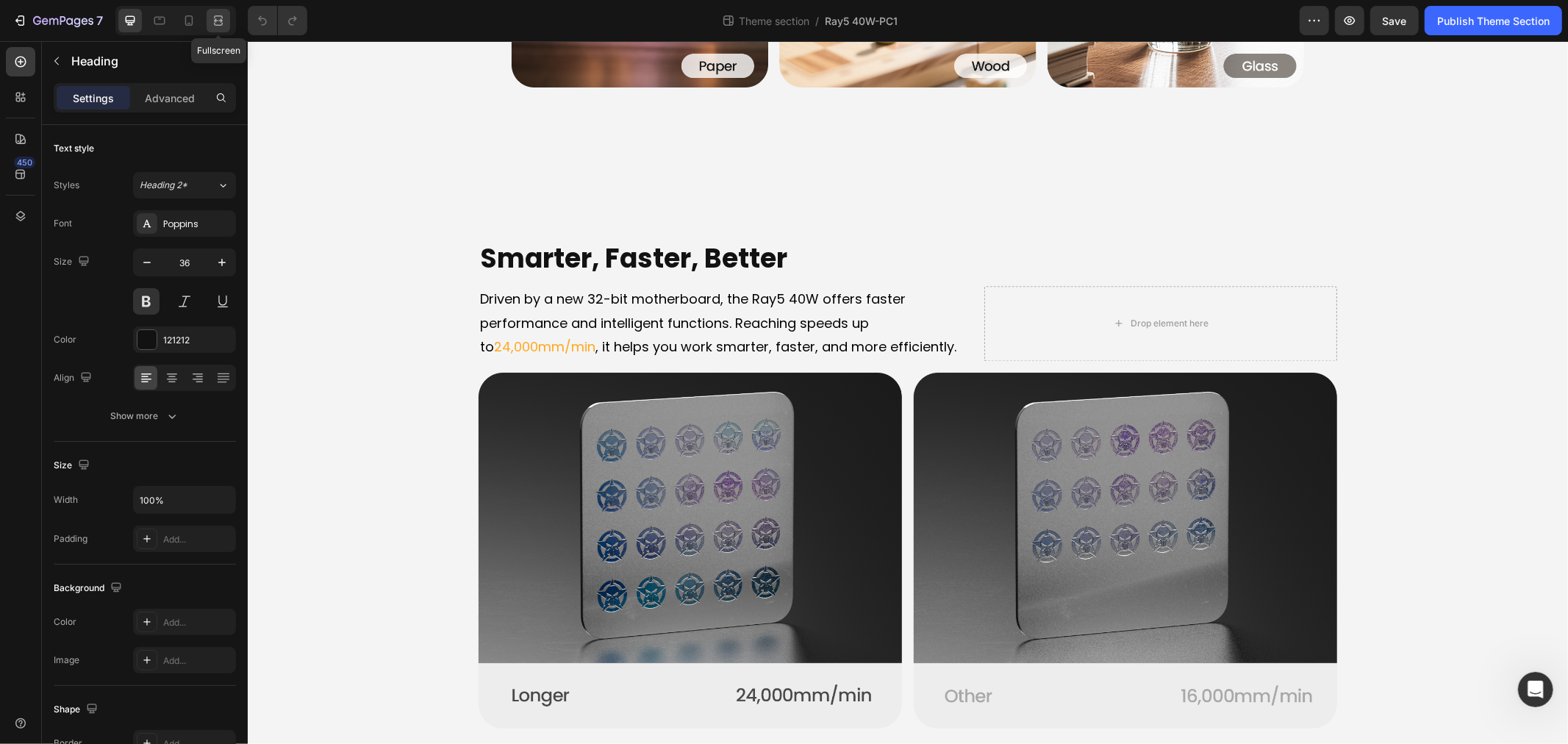
click at [212, 17] on icon at bounding box center [218, 21] width 14 height 14
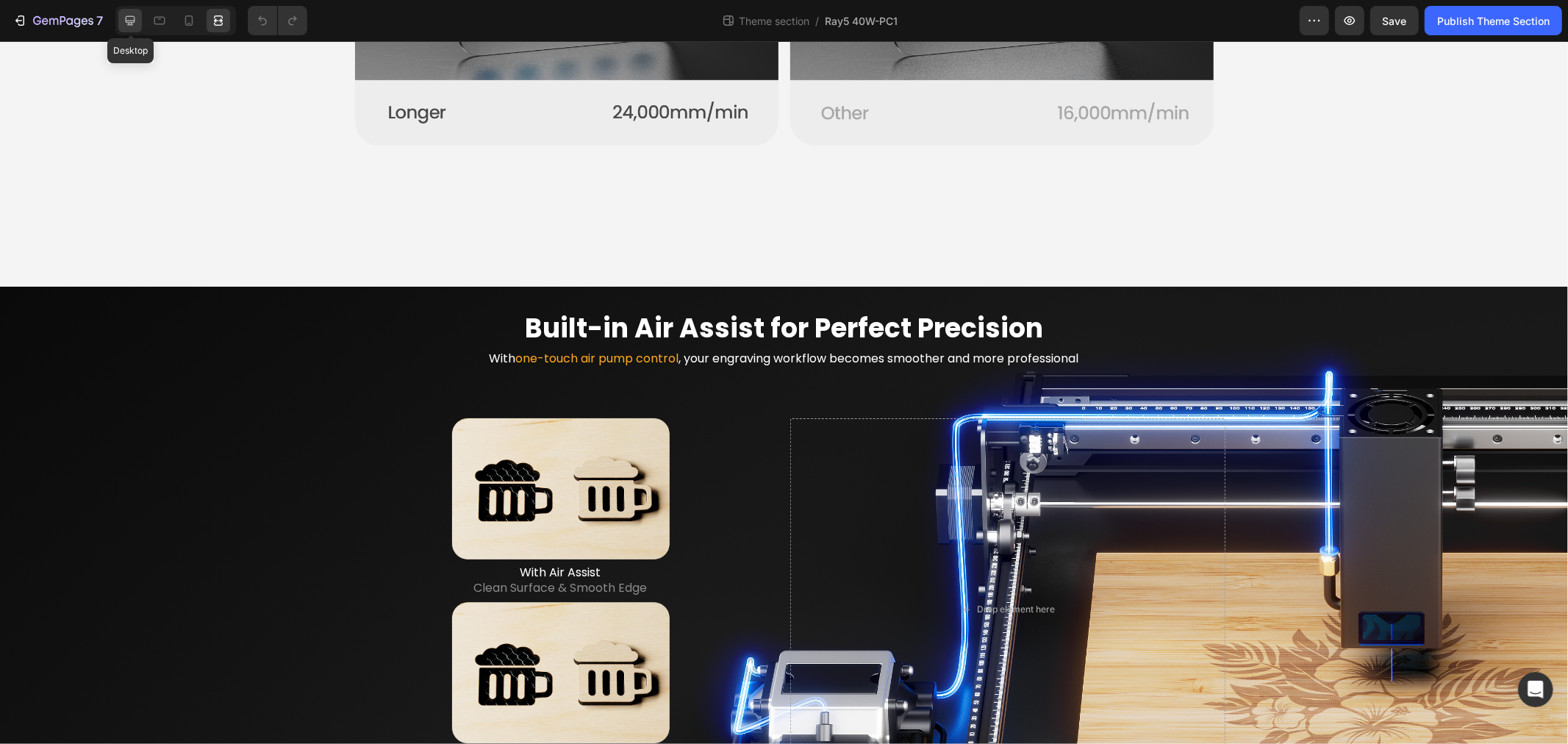
click at [130, 18] on icon at bounding box center [130, 21] width 14 height 14
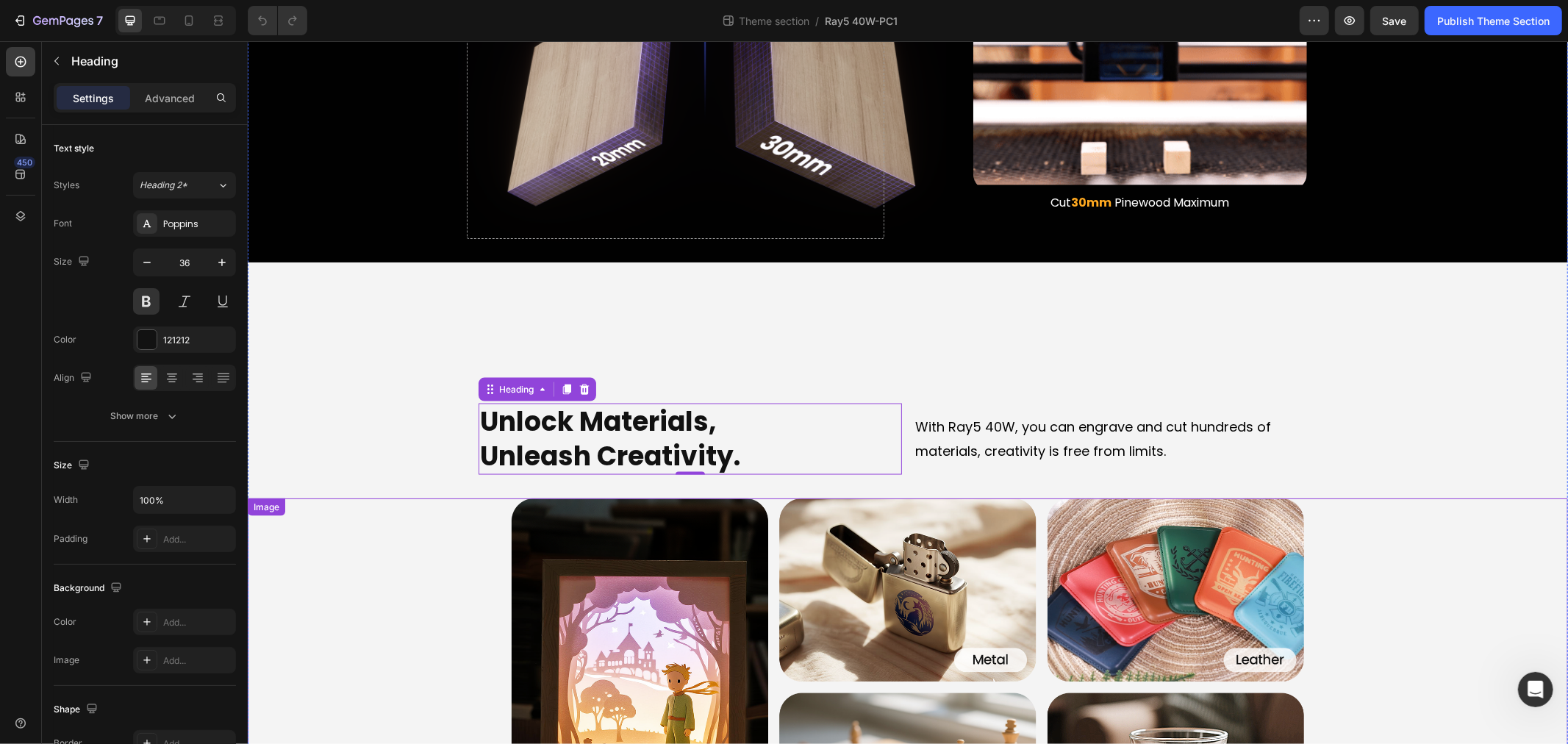
scroll to position [1564, 0]
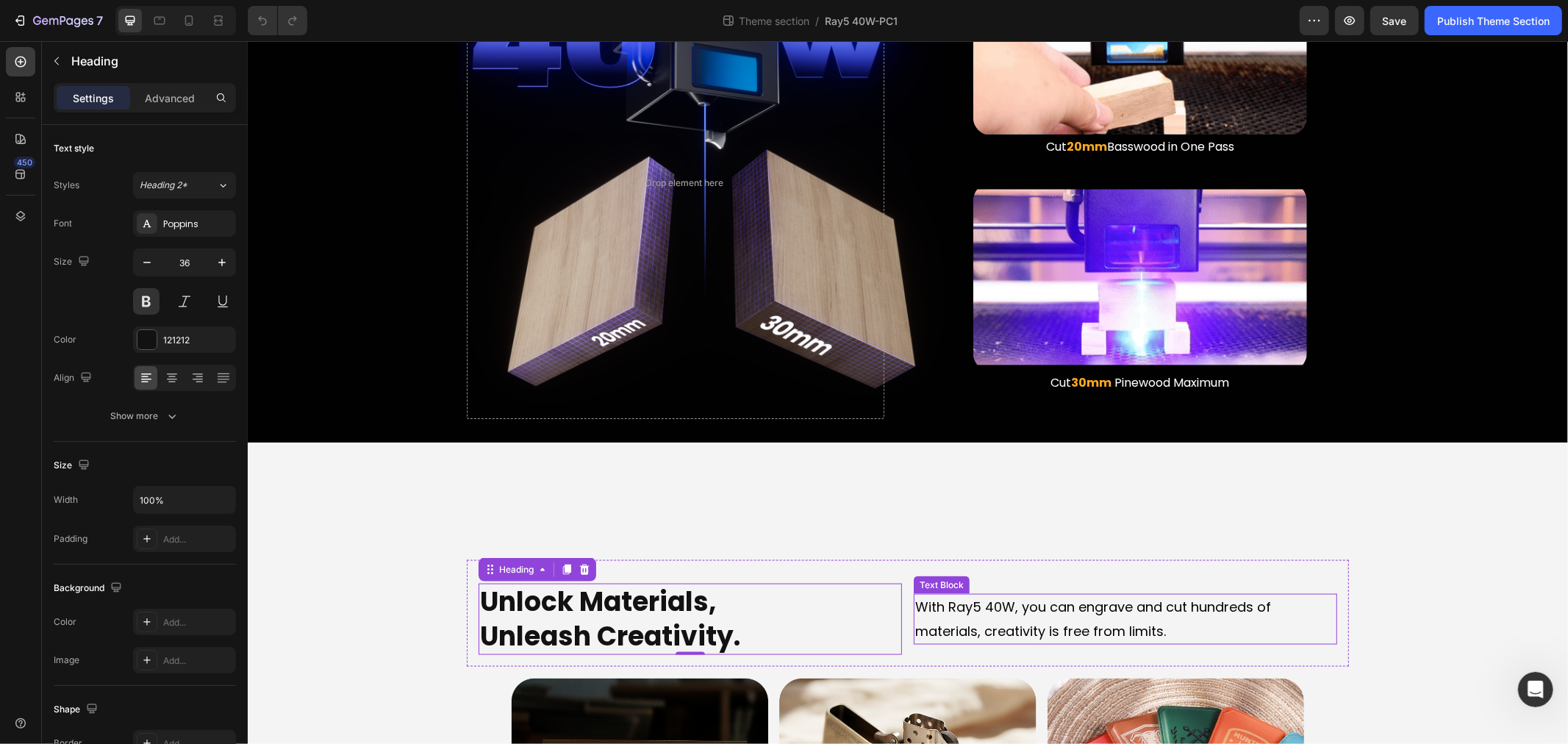
click at [1058, 620] on p "With Ray5 40W, you can engrave and cut hundreds of materials, creativity is fre…" at bounding box center [1125, 618] width 421 height 48
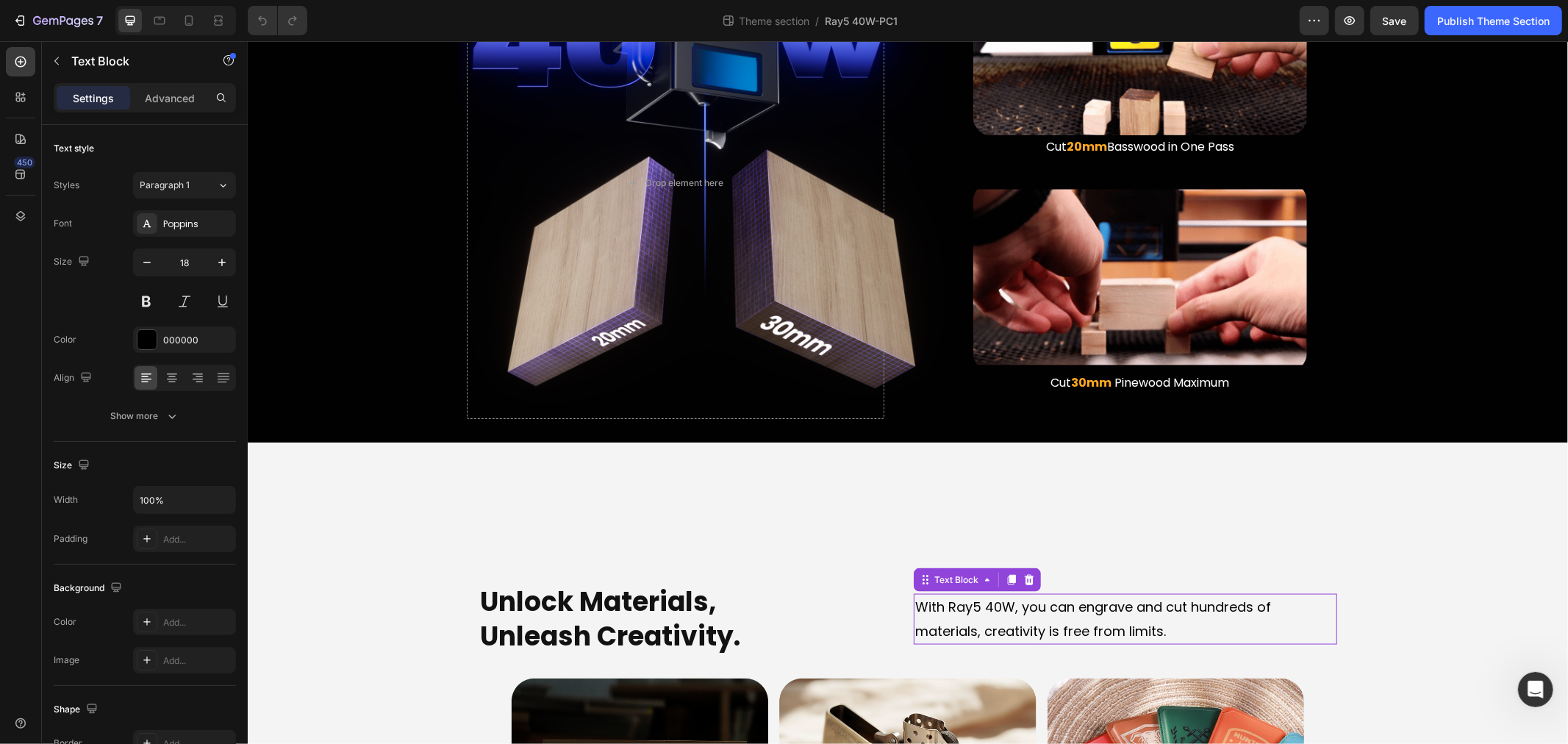
click at [1058, 620] on p "With Ray5 40W, you can engrave and cut hundreds of materials, creativity is fre…" at bounding box center [1125, 618] width 421 height 48
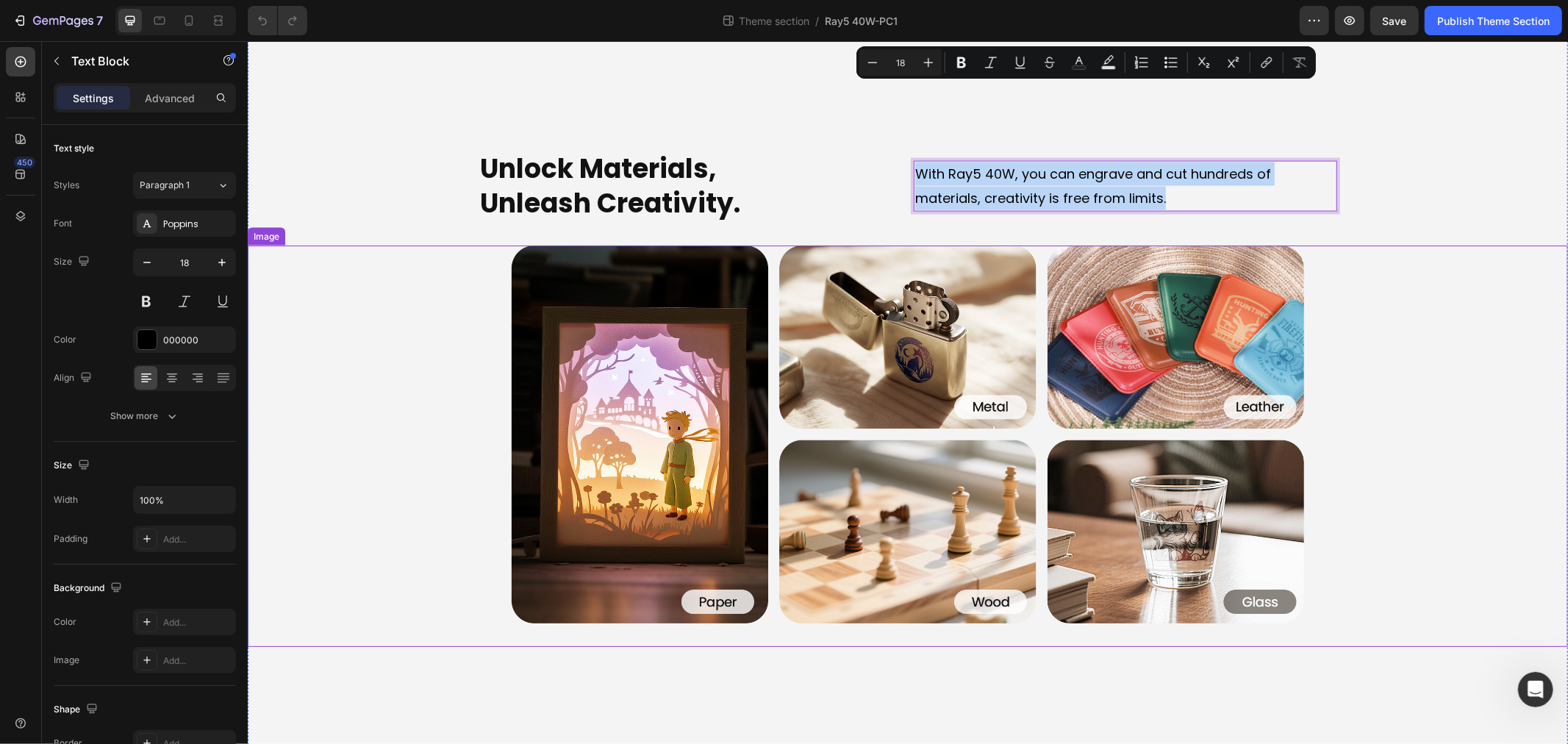
scroll to position [1891, 0]
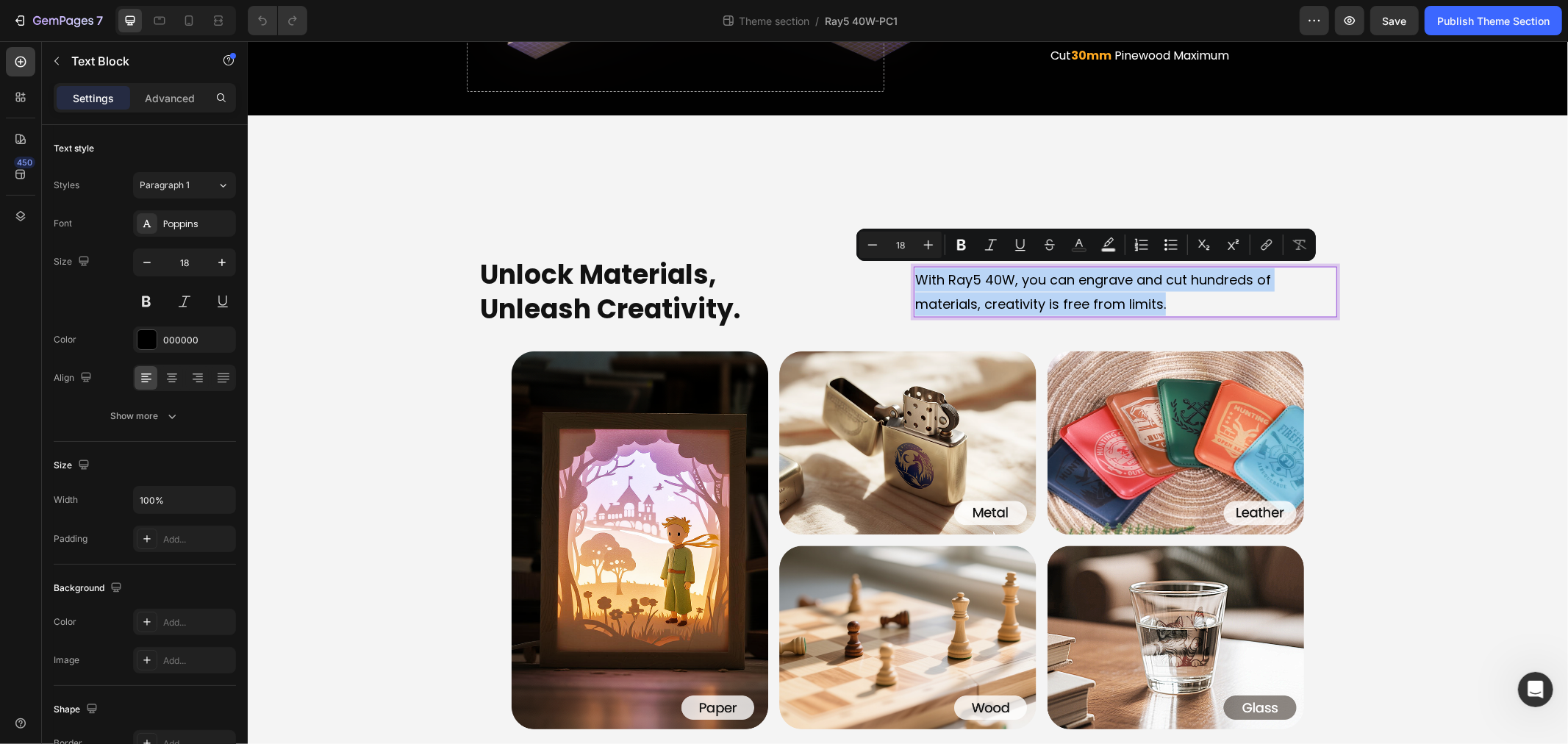
click at [1008, 293] on p "With Ray5 40W, you can engrave and cut hundreds of materials, creativity is fre…" at bounding box center [1125, 291] width 421 height 48
drag, startPoint x: 1077, startPoint y: 239, endPoint x: 1150, endPoint y: 258, distance: 75.4
click at [1077, 239] on icon "Editor contextual toolbar" at bounding box center [1079, 244] width 14 height 14
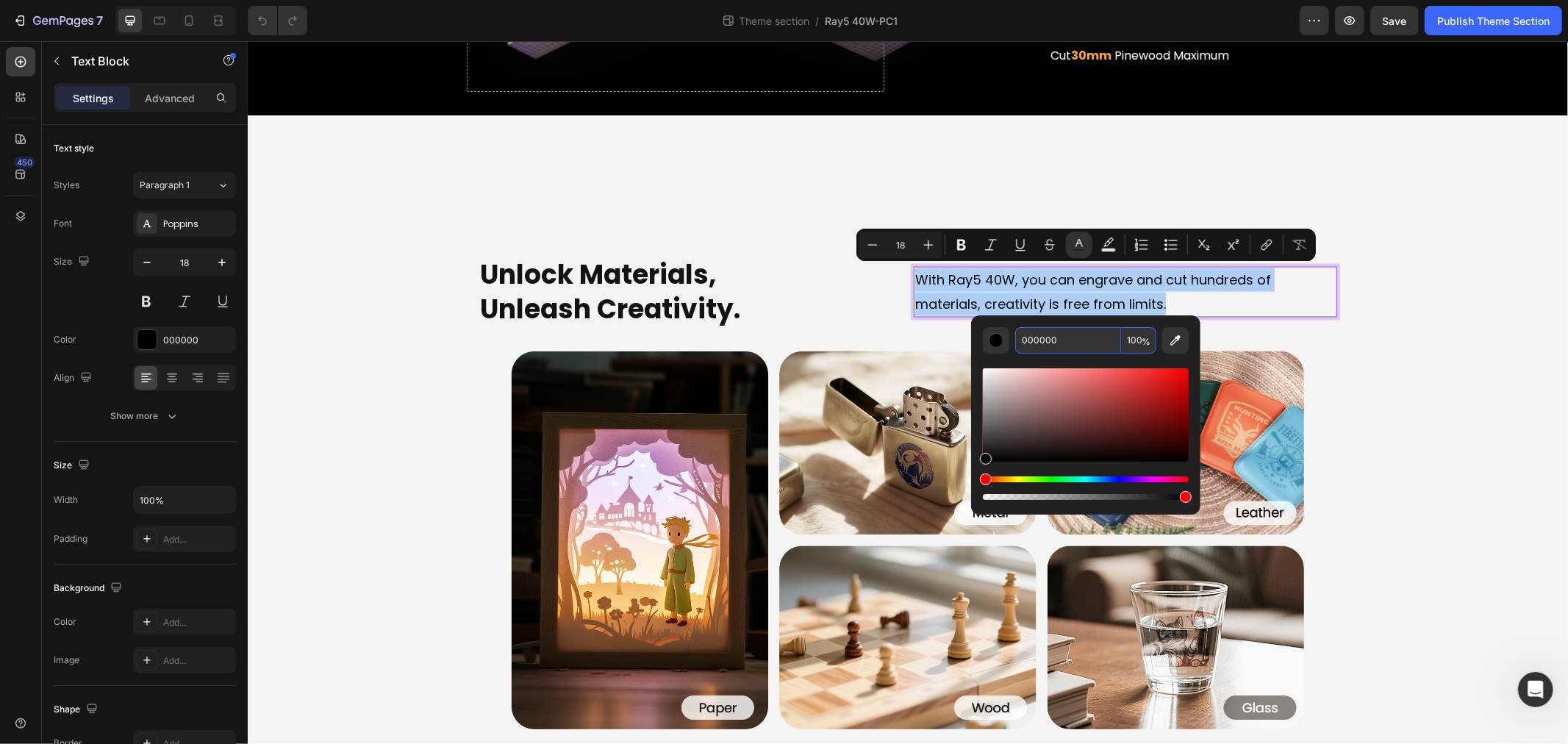
click at [1085, 343] on input "000000" at bounding box center [1068, 340] width 106 height 26
type input "8A8A8A"
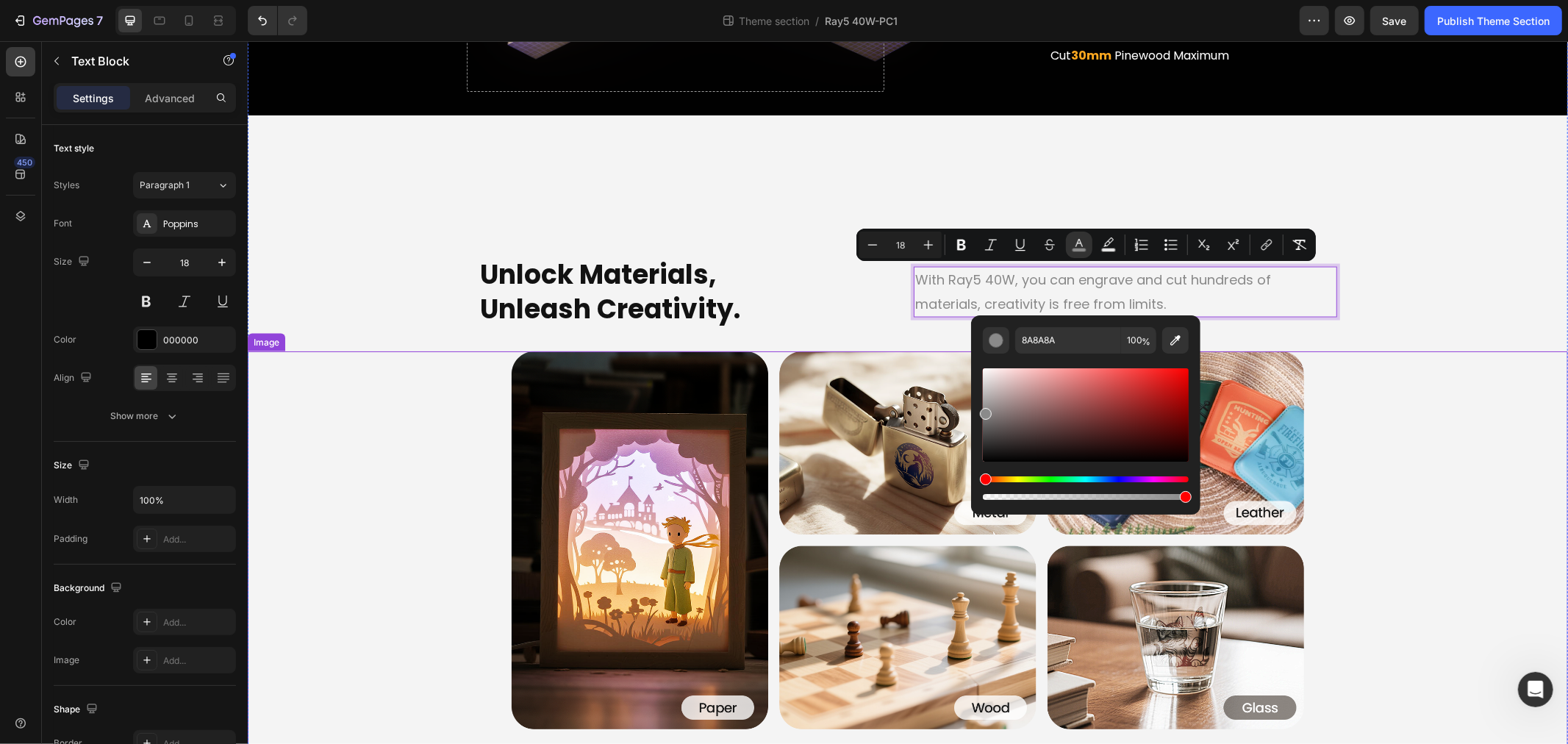
click at [337, 422] on div at bounding box center [907, 539] width 1320 height 377
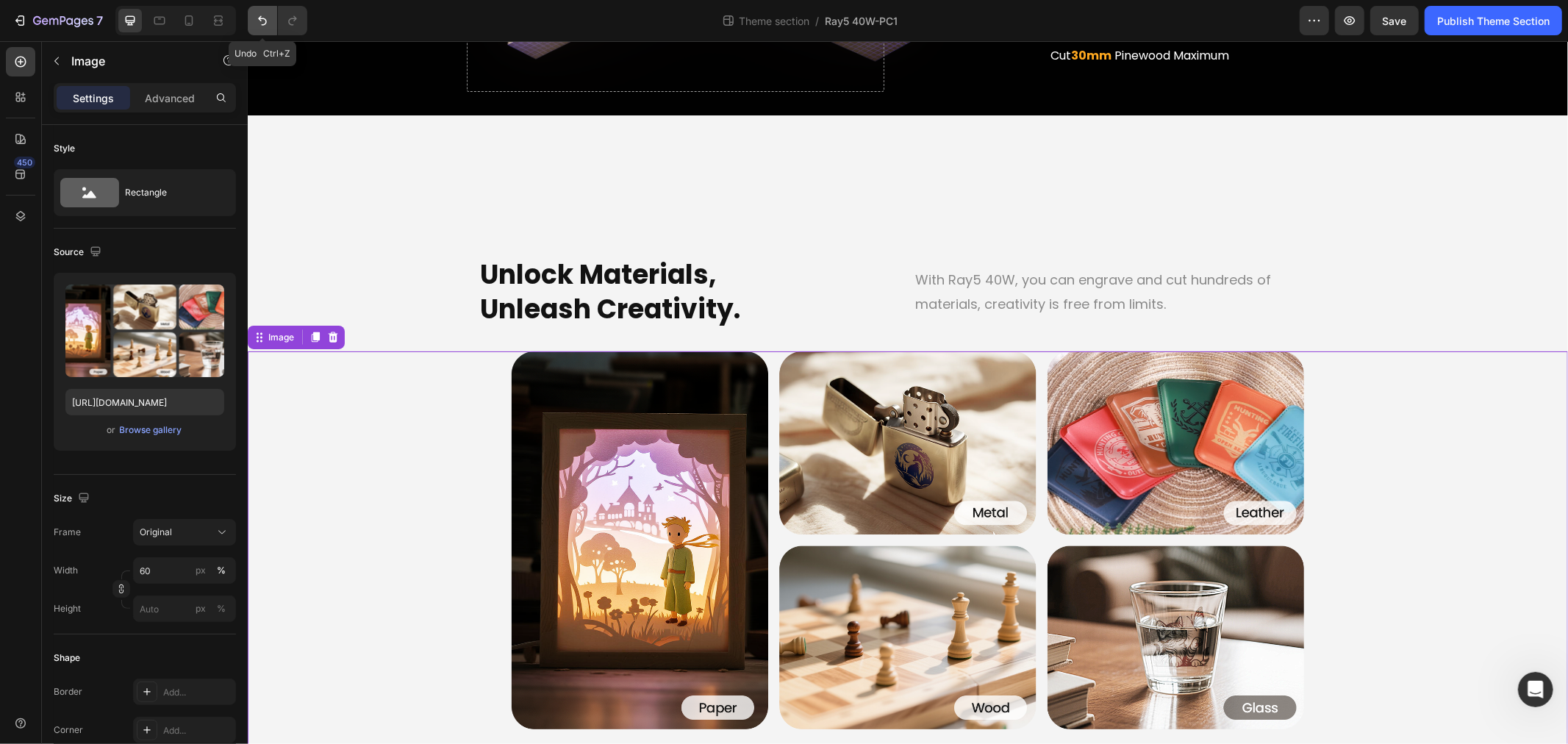
click at [257, 18] on icon "Undo/Redo" at bounding box center [262, 21] width 14 height 14
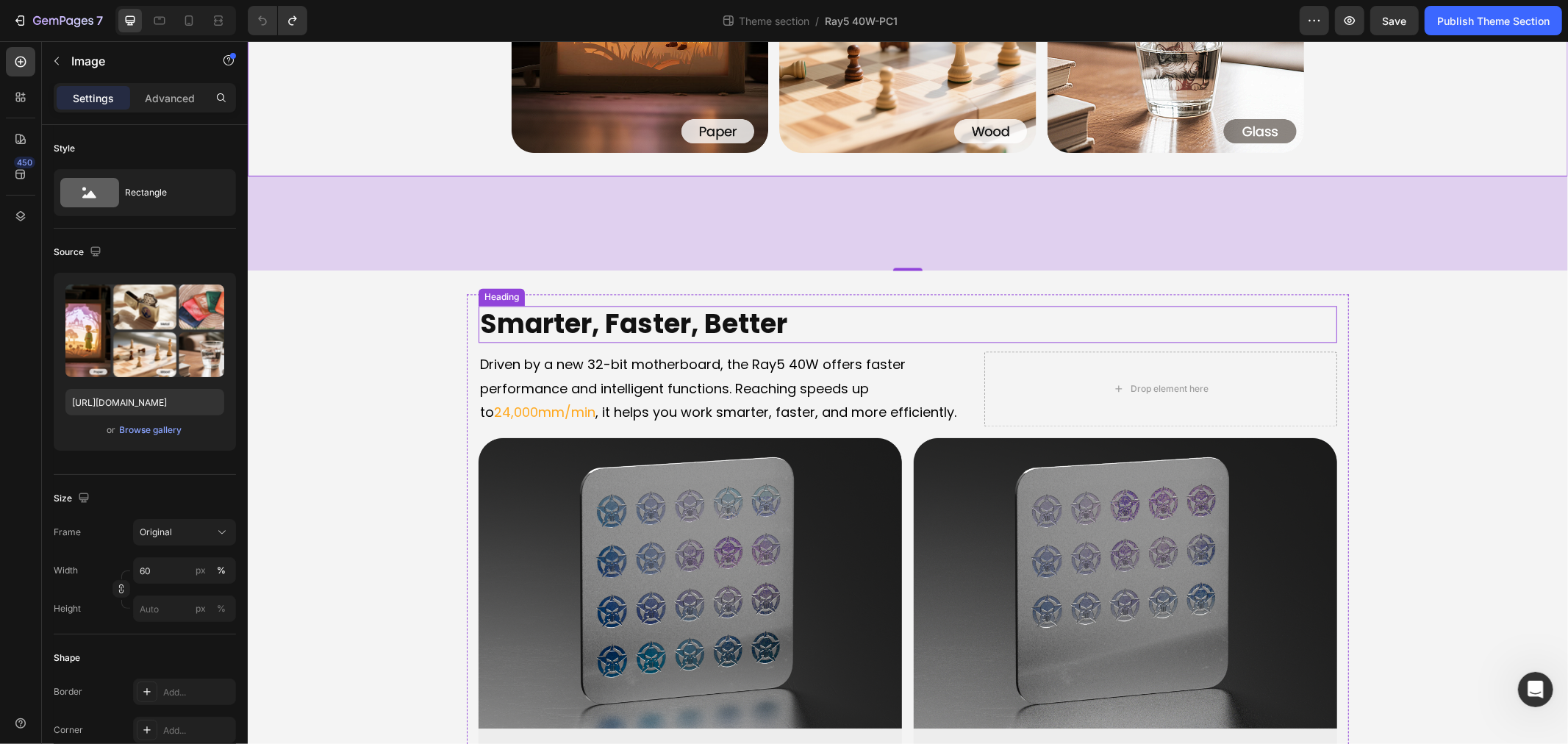
scroll to position [2463, 0]
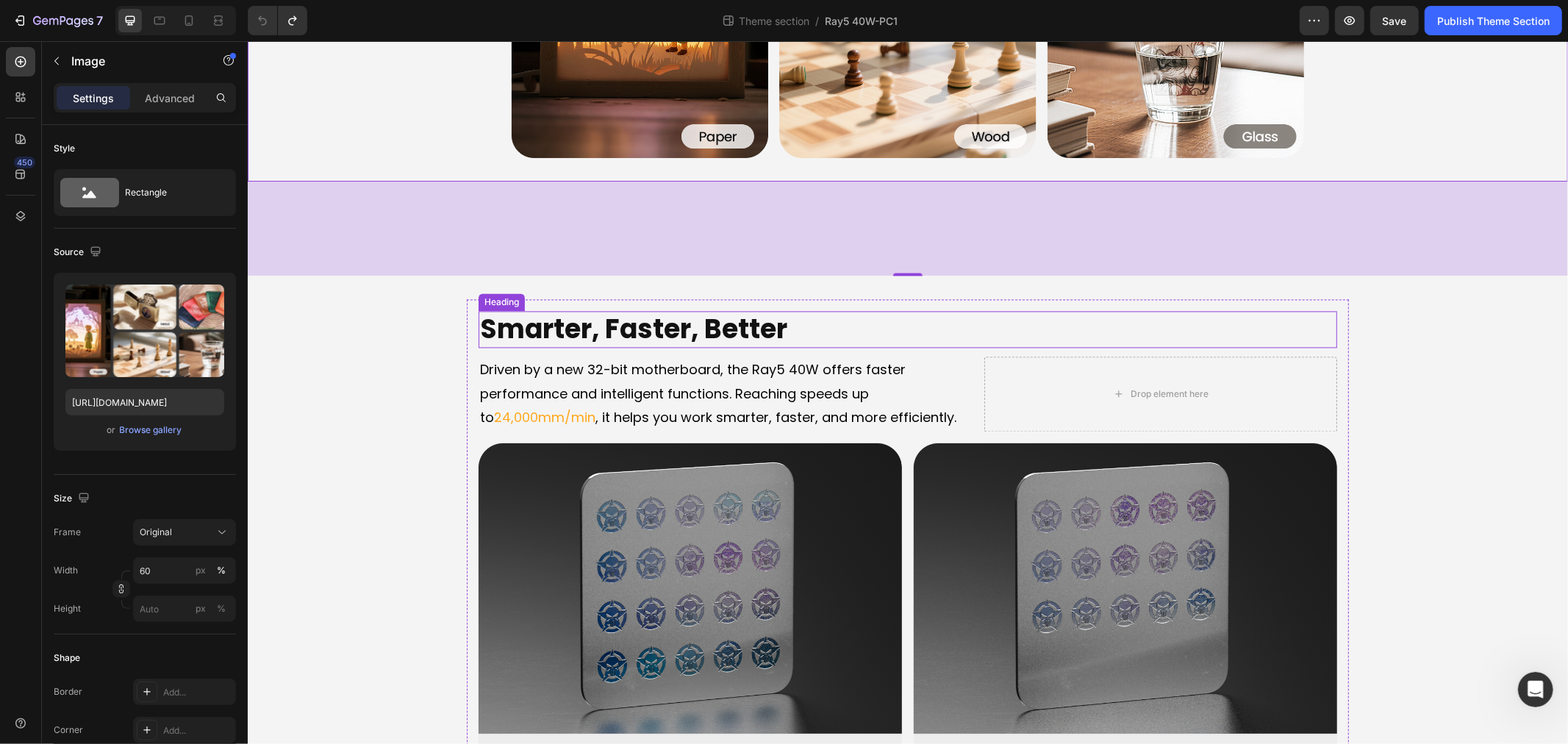
click at [732, 320] on h2 "Smarter, Faster, Better" at bounding box center [907, 329] width 859 height 37
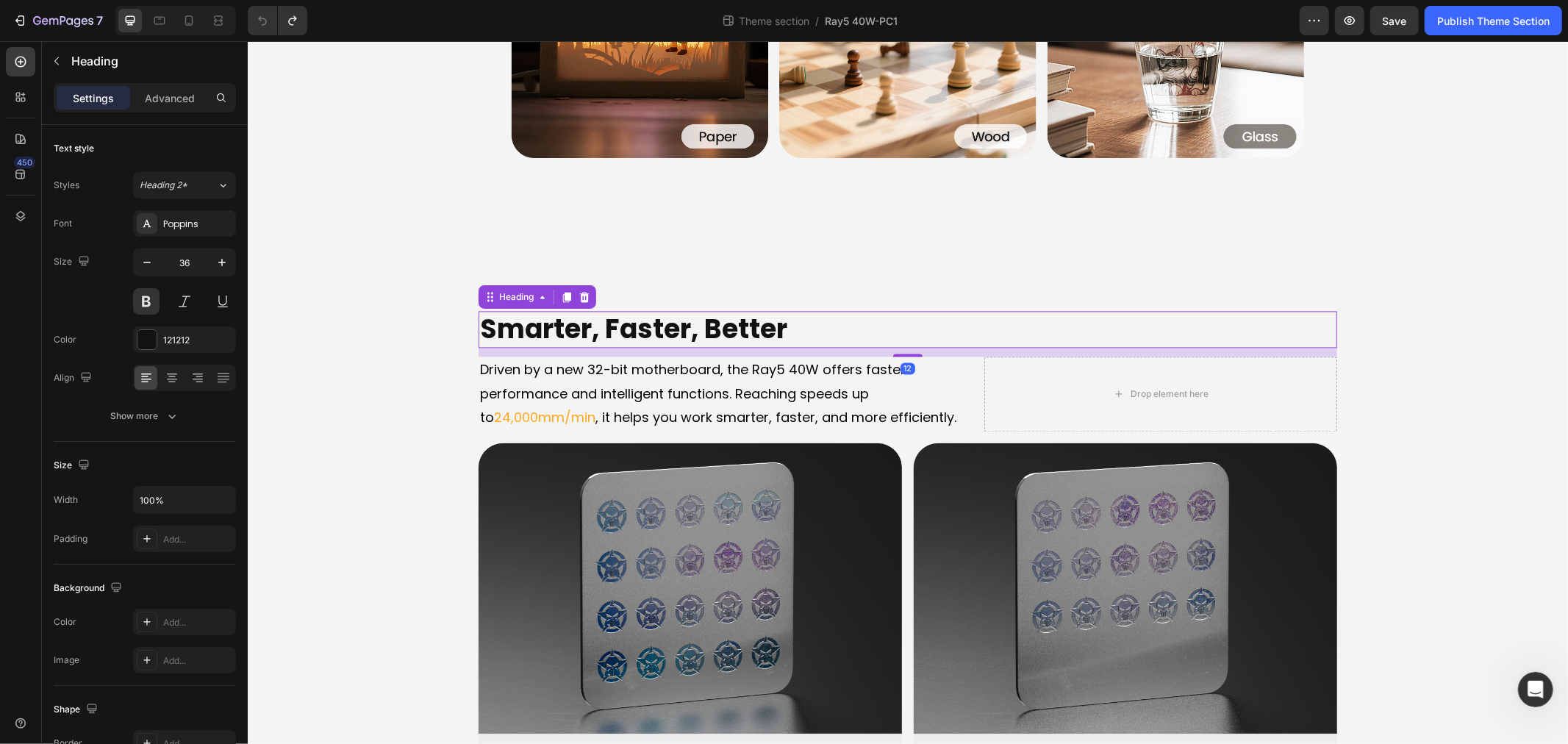
click at [732, 320] on h2 "Smarter, Faster, Better" at bounding box center [907, 329] width 859 height 37
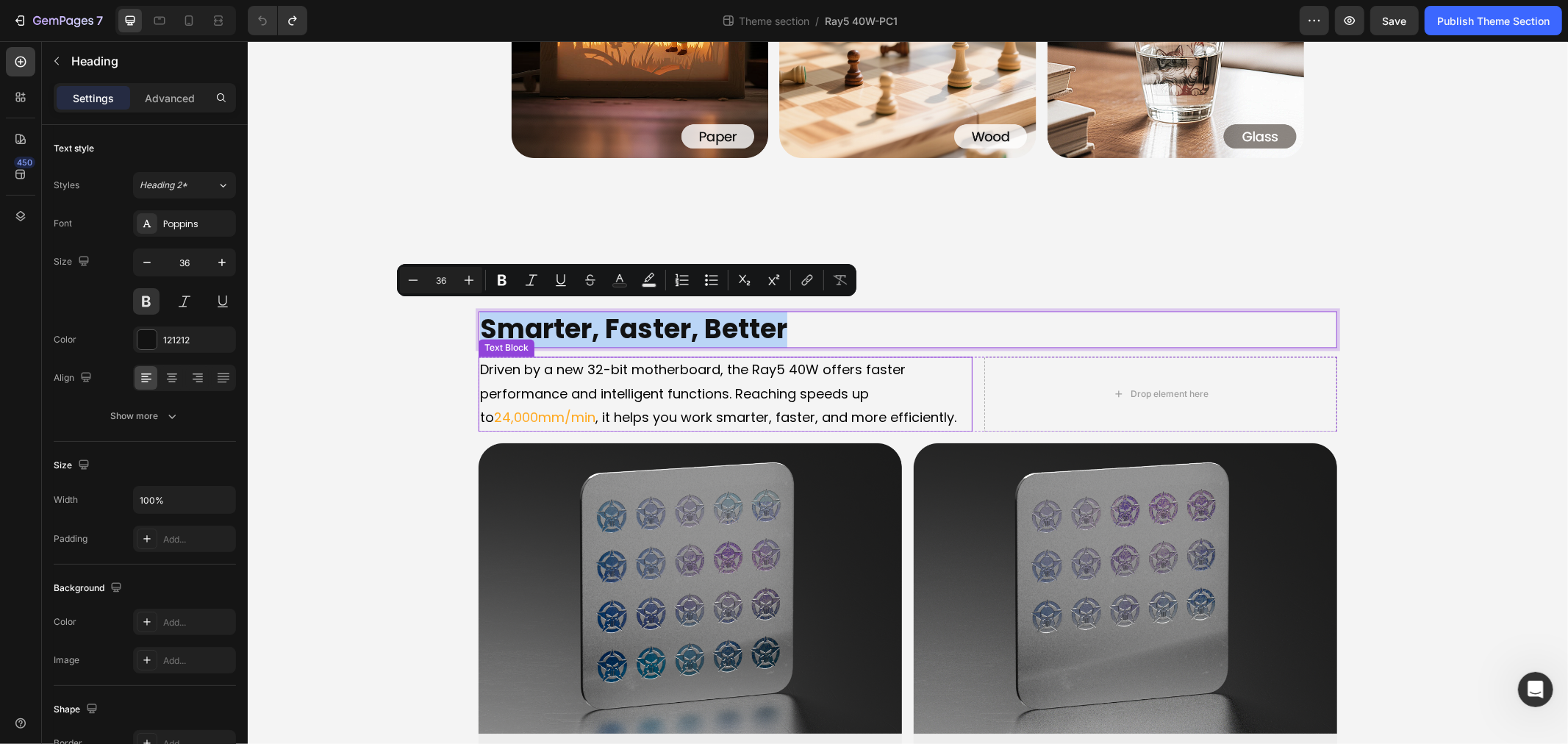
copy p "Smarter, Faster, Better"
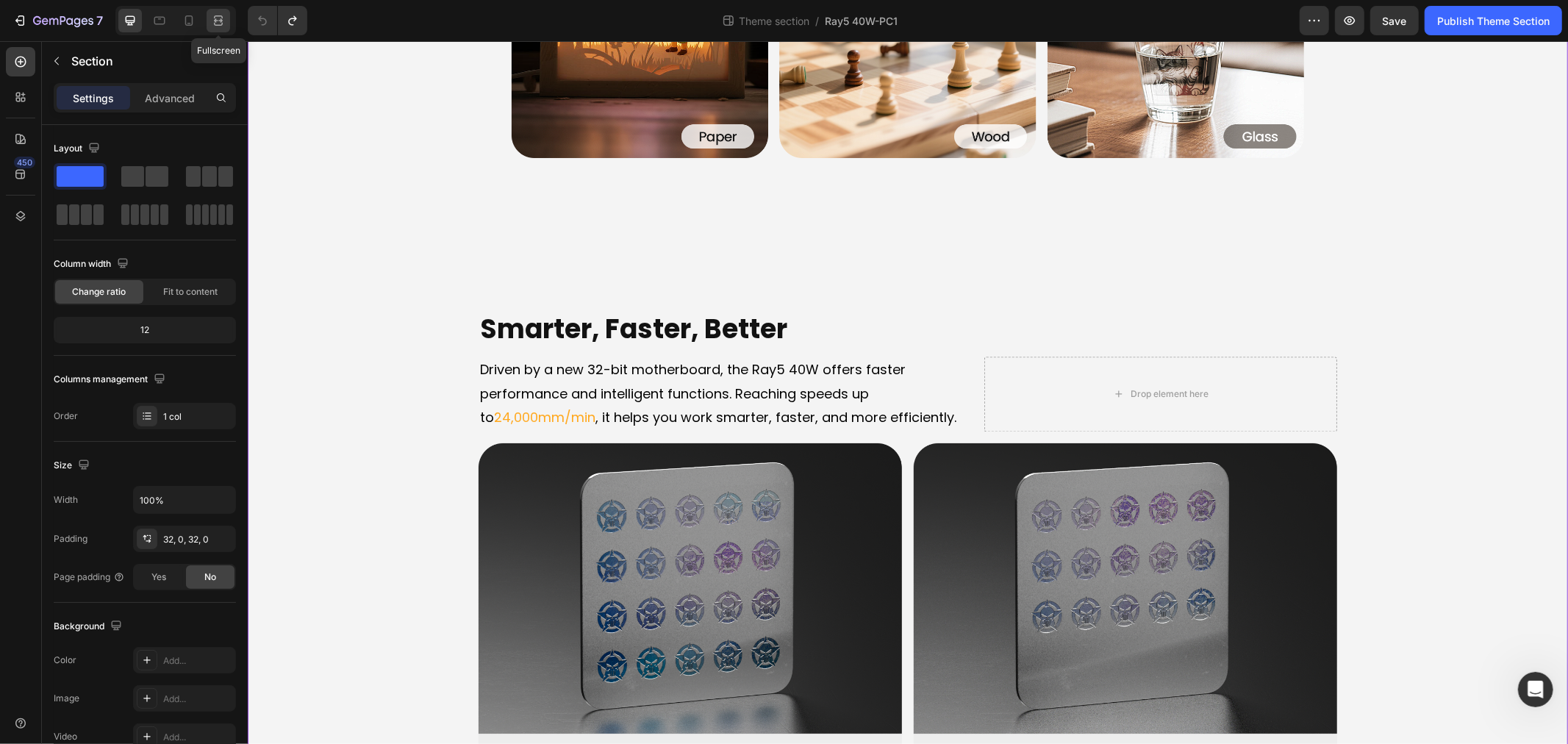
click at [211, 19] on icon at bounding box center [218, 21] width 14 height 14
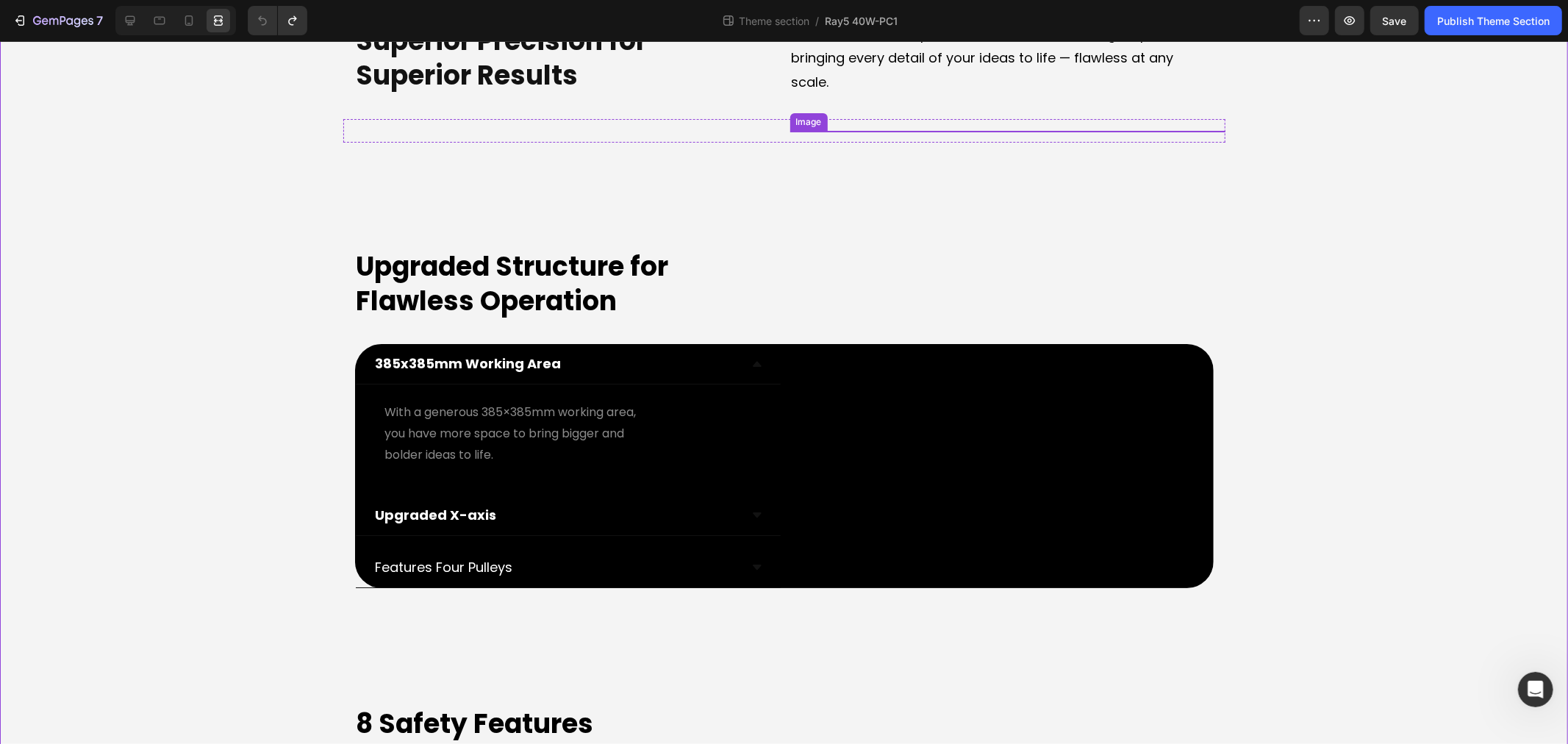
scroll to position [4422, 0]
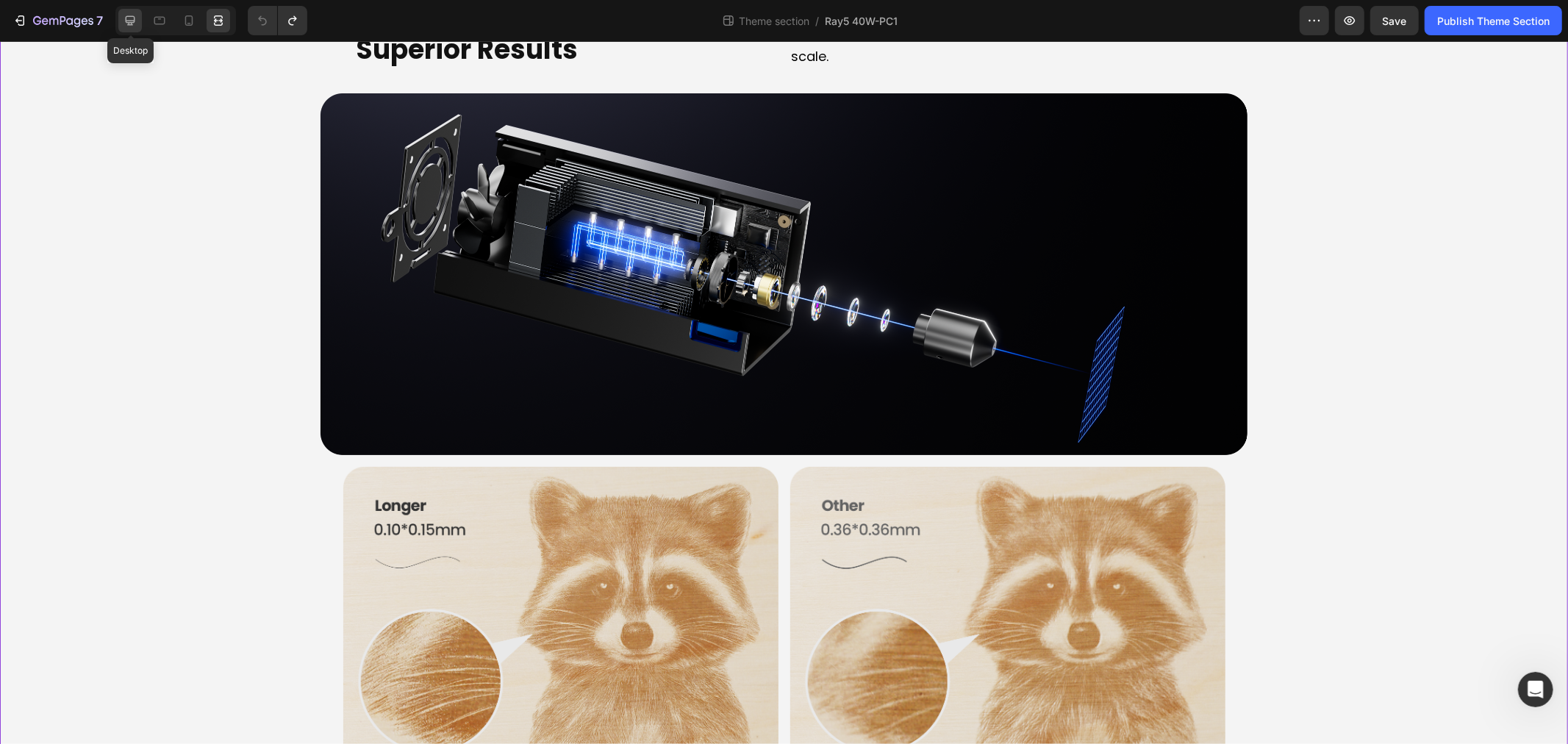
drag, startPoint x: 135, startPoint y: 14, endPoint x: 765, endPoint y: 339, distance: 708.9
click at [135, 14] on icon at bounding box center [130, 21] width 14 height 14
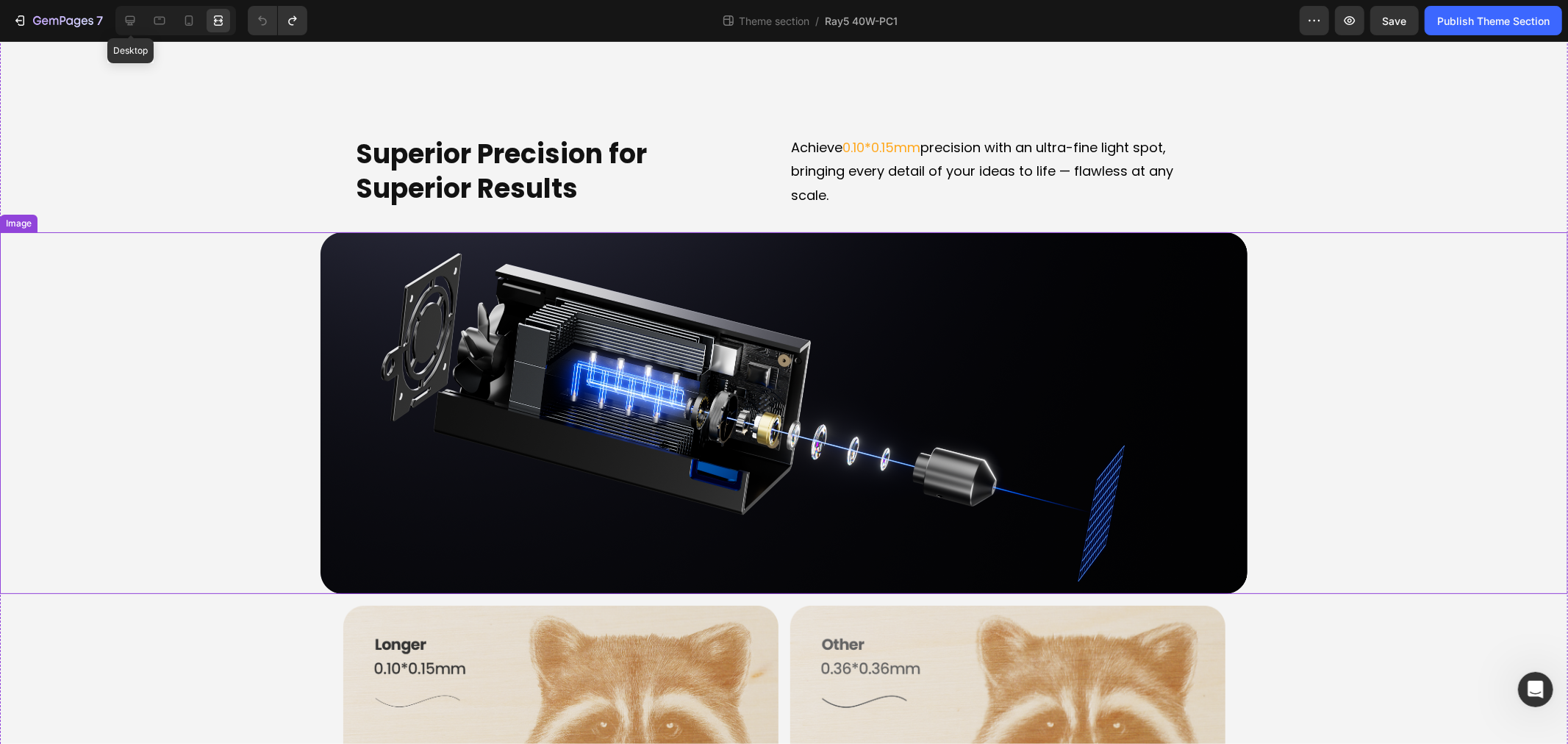
scroll to position [4271, 0]
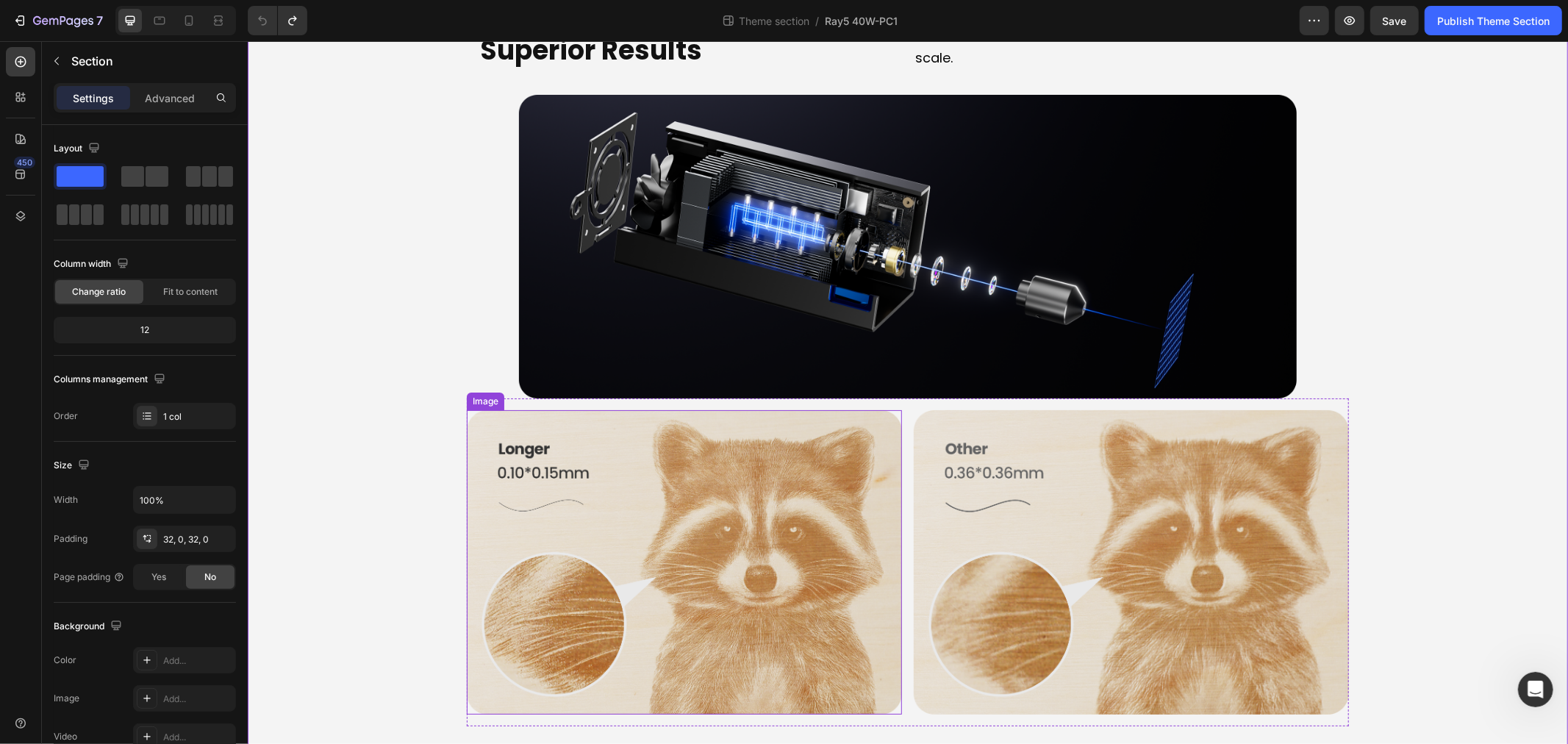
click at [728, 503] on img at bounding box center [683, 562] width 435 height 304
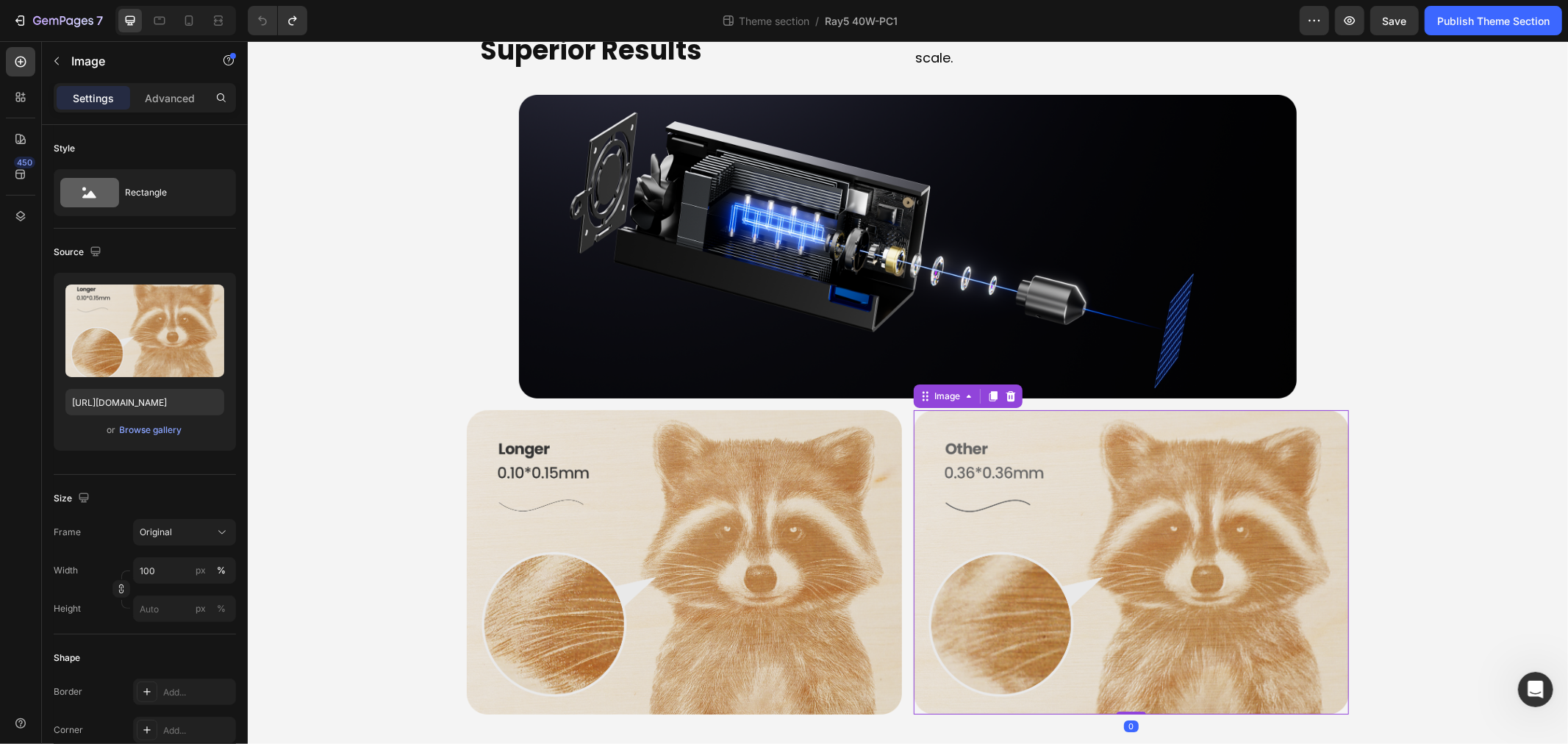
click at [1179, 540] on img at bounding box center [1130, 562] width 435 height 304
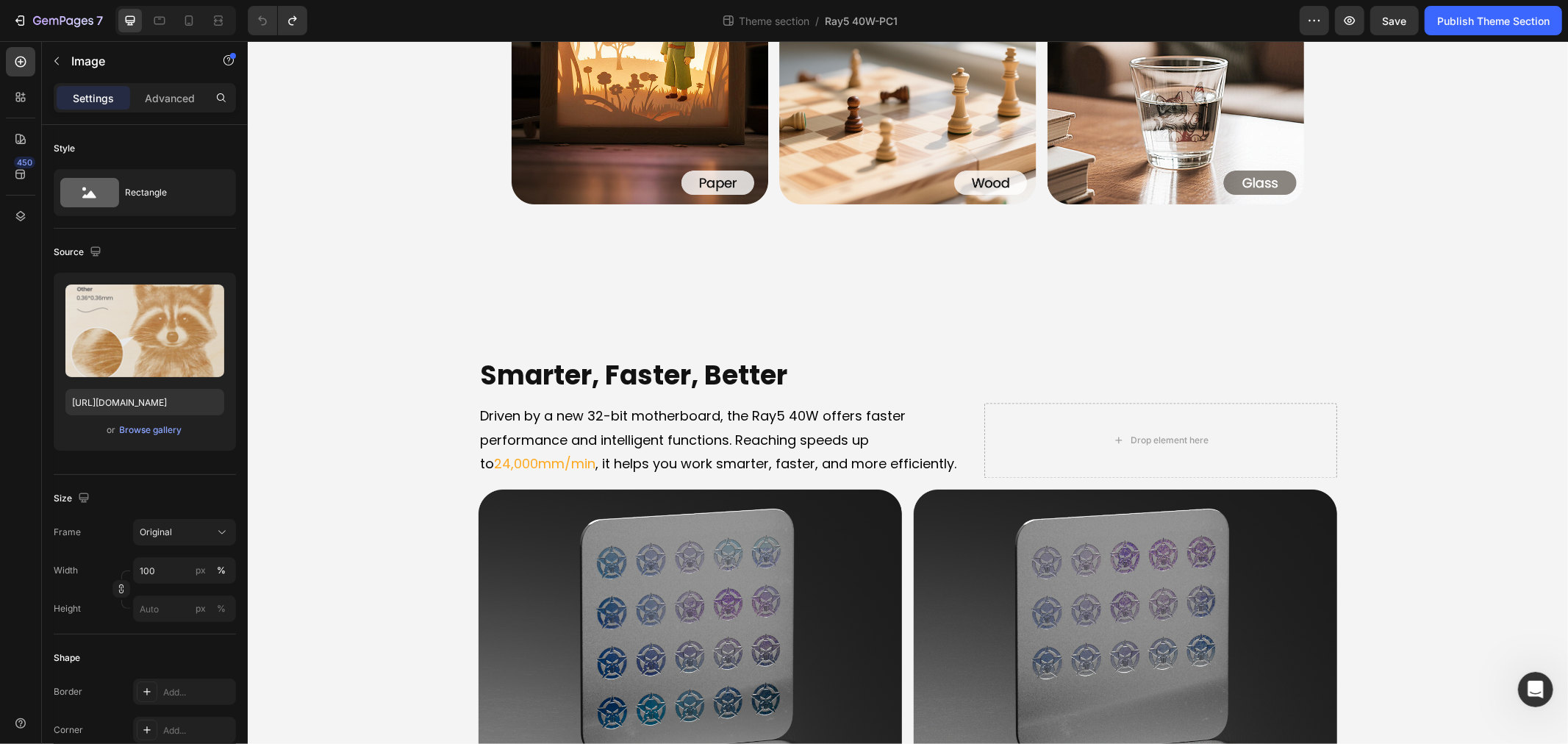
scroll to position [2392, 0]
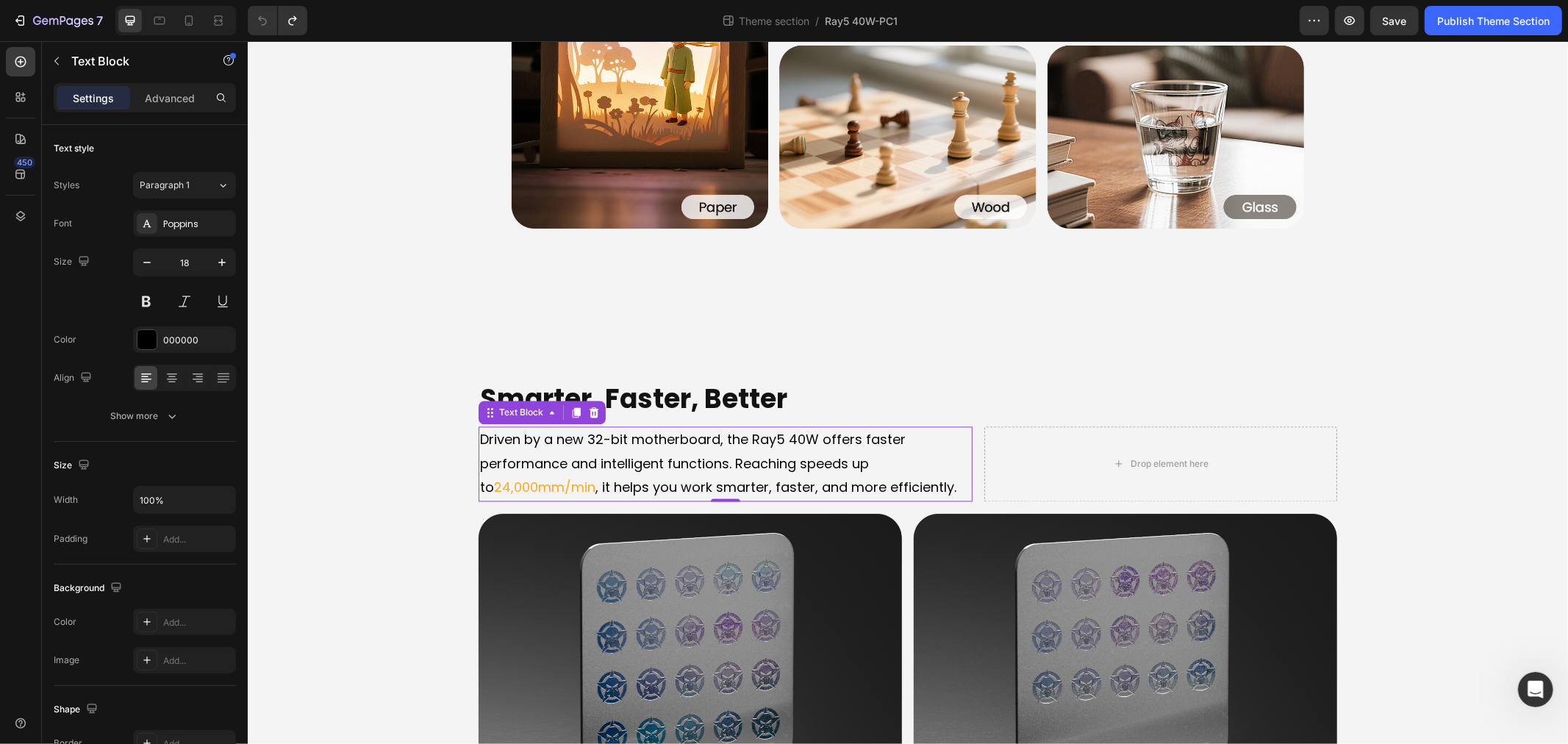
click at [674, 457] on p "Driven by a new 32-bit motherboard, the Ray5 40W offers faster performance and …" at bounding box center [725, 463] width 491 height 72
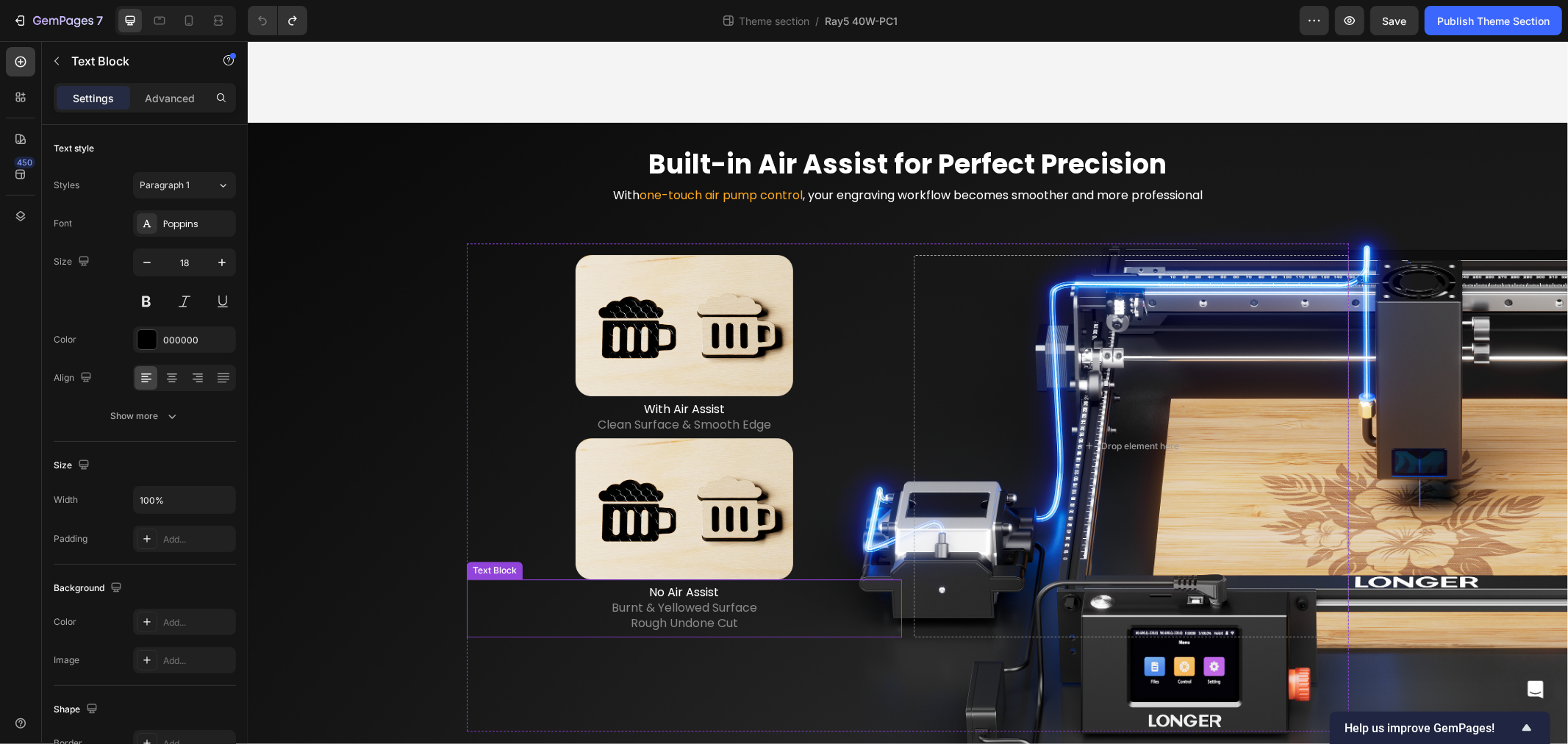
scroll to position [3209, 0]
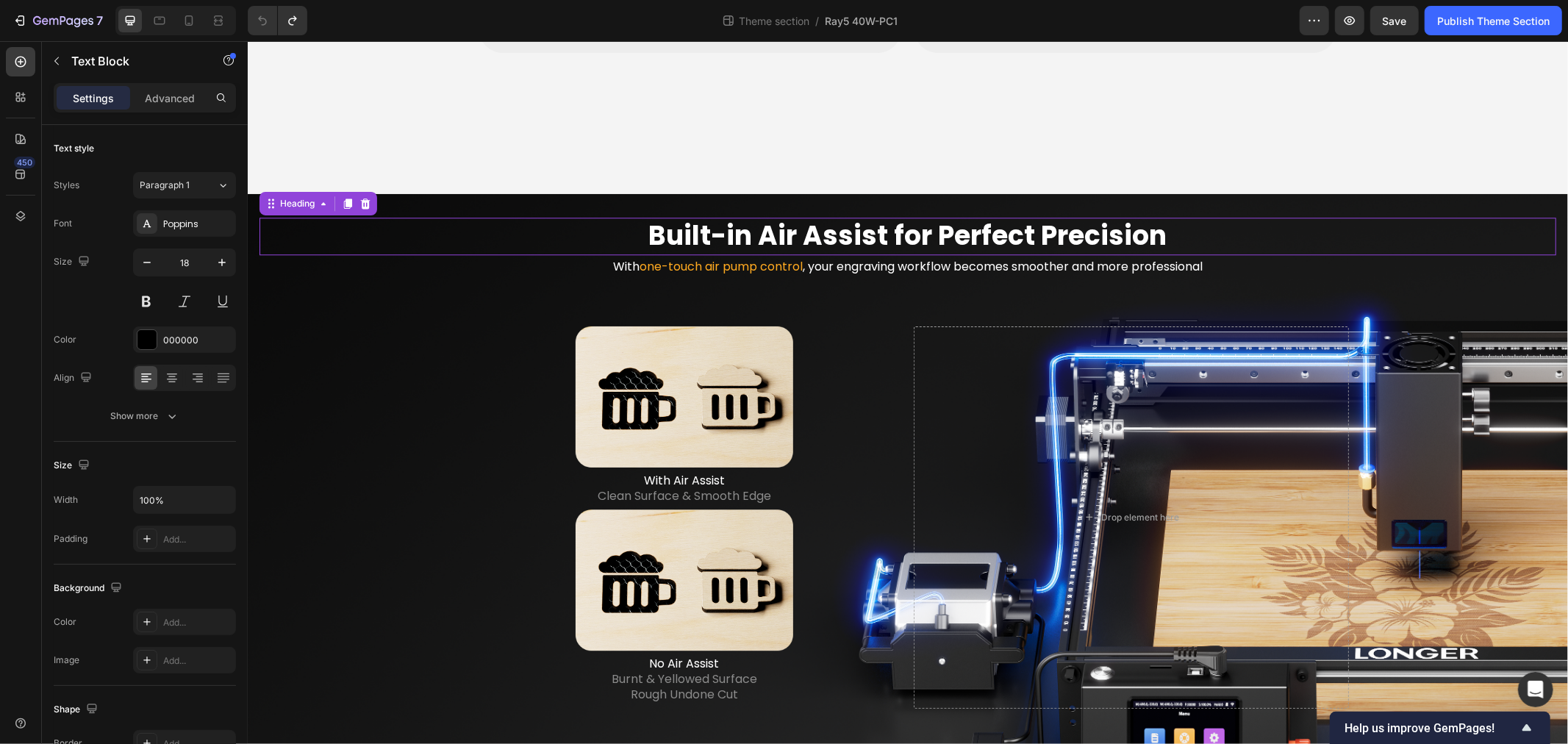
click at [872, 224] on h2 "Built-in Air Assist for Perfect Precision" at bounding box center [907, 235] width 1297 height 37
click at [940, 224] on h2 "Built-in Air Assist for Perfect Precision" at bounding box center [907, 235] width 1297 height 37
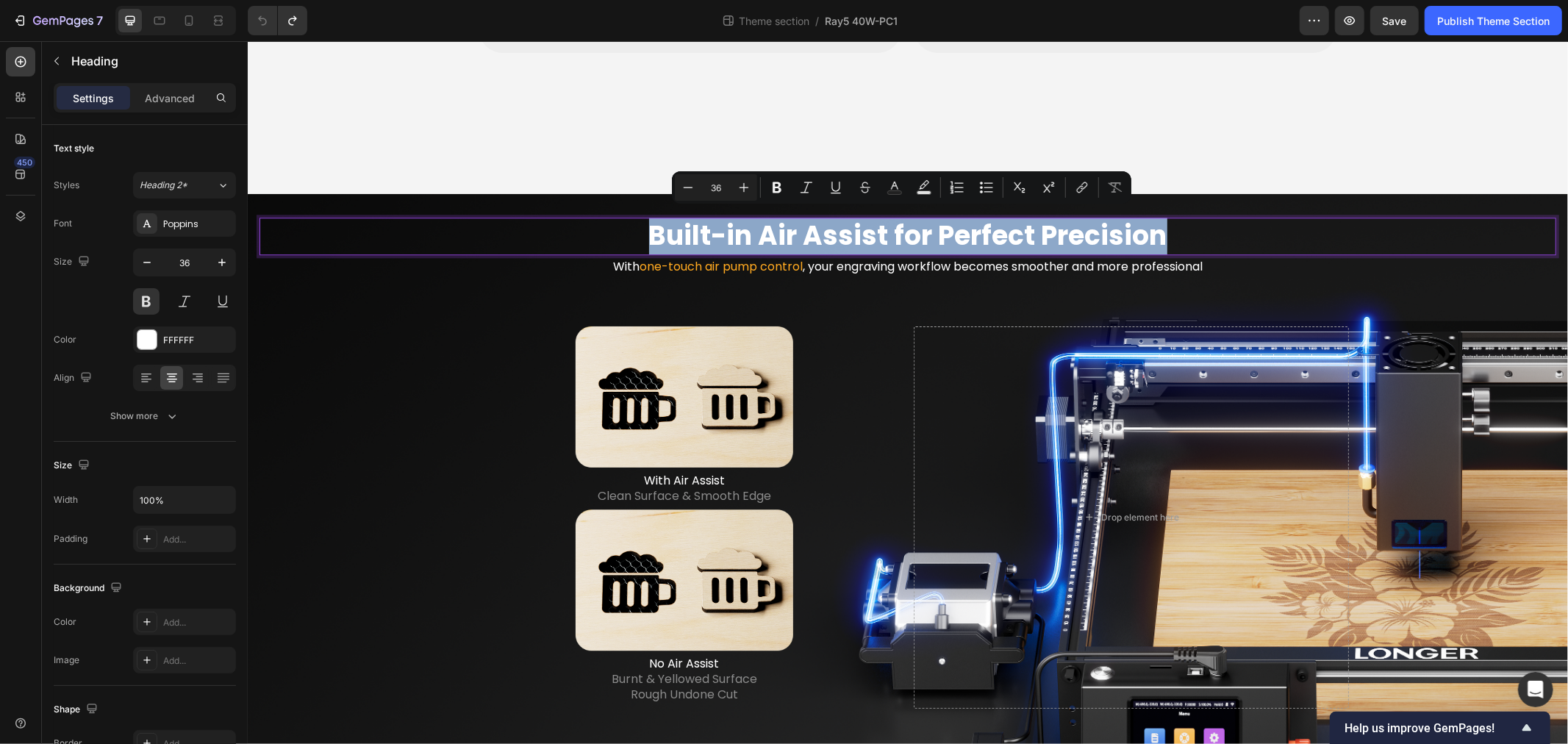
copy p "Built-in Air Assist for Perfect Precision"
drag, startPoint x: 818, startPoint y: 253, endPoint x: 819, endPoint y: 261, distance: 8.1
click at [818, 256] on p "With one-touch air pump control , your engraving workflow becomes smoother and …" at bounding box center [908, 267] width 1294 height 22
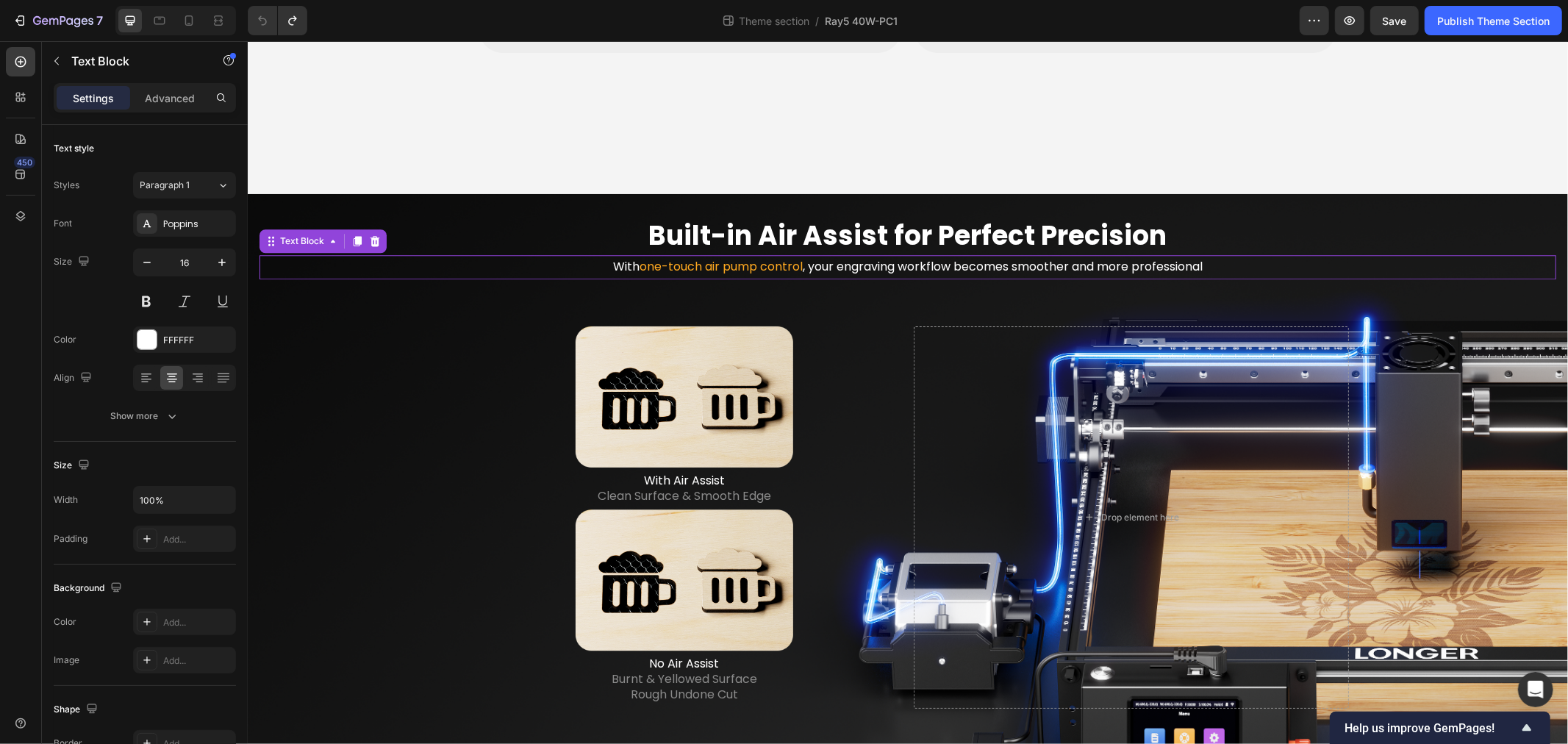
click at [819, 261] on p "With one-touch air pump control , your engraving workflow becomes smoother and …" at bounding box center [908, 267] width 1294 height 22
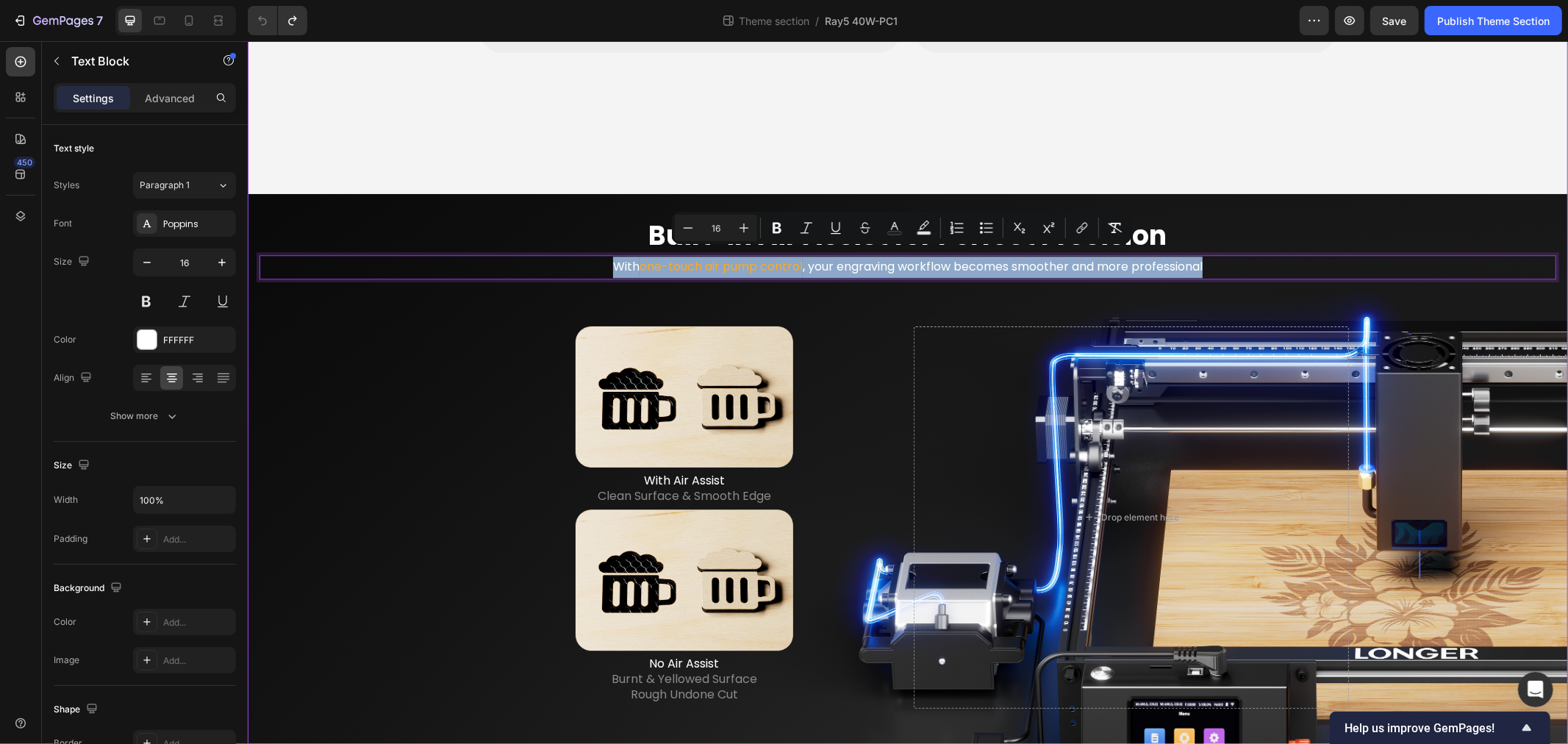
copy p "With one-touch air pump control , your engraving workflow becomes smoother and …"
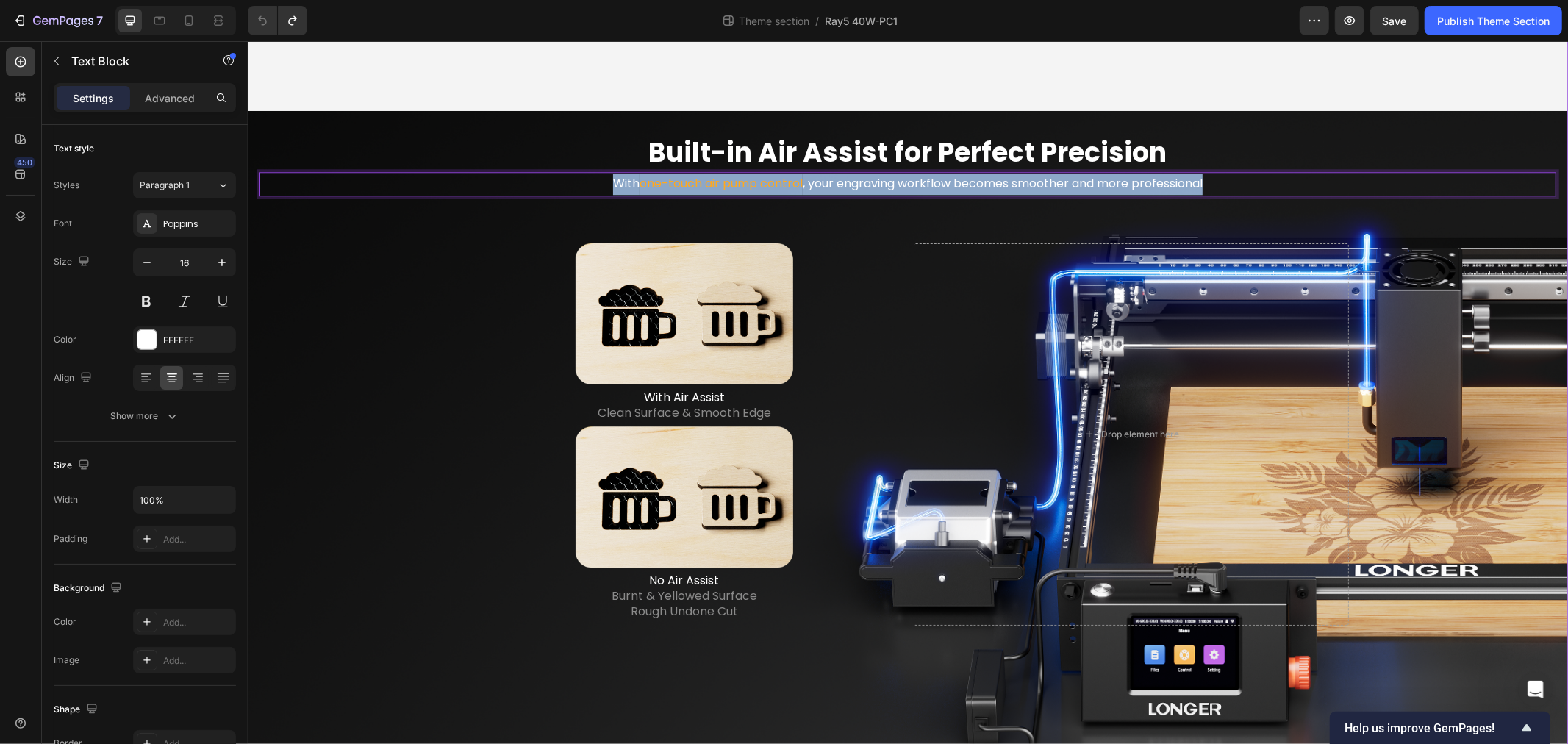
scroll to position [3291, 0]
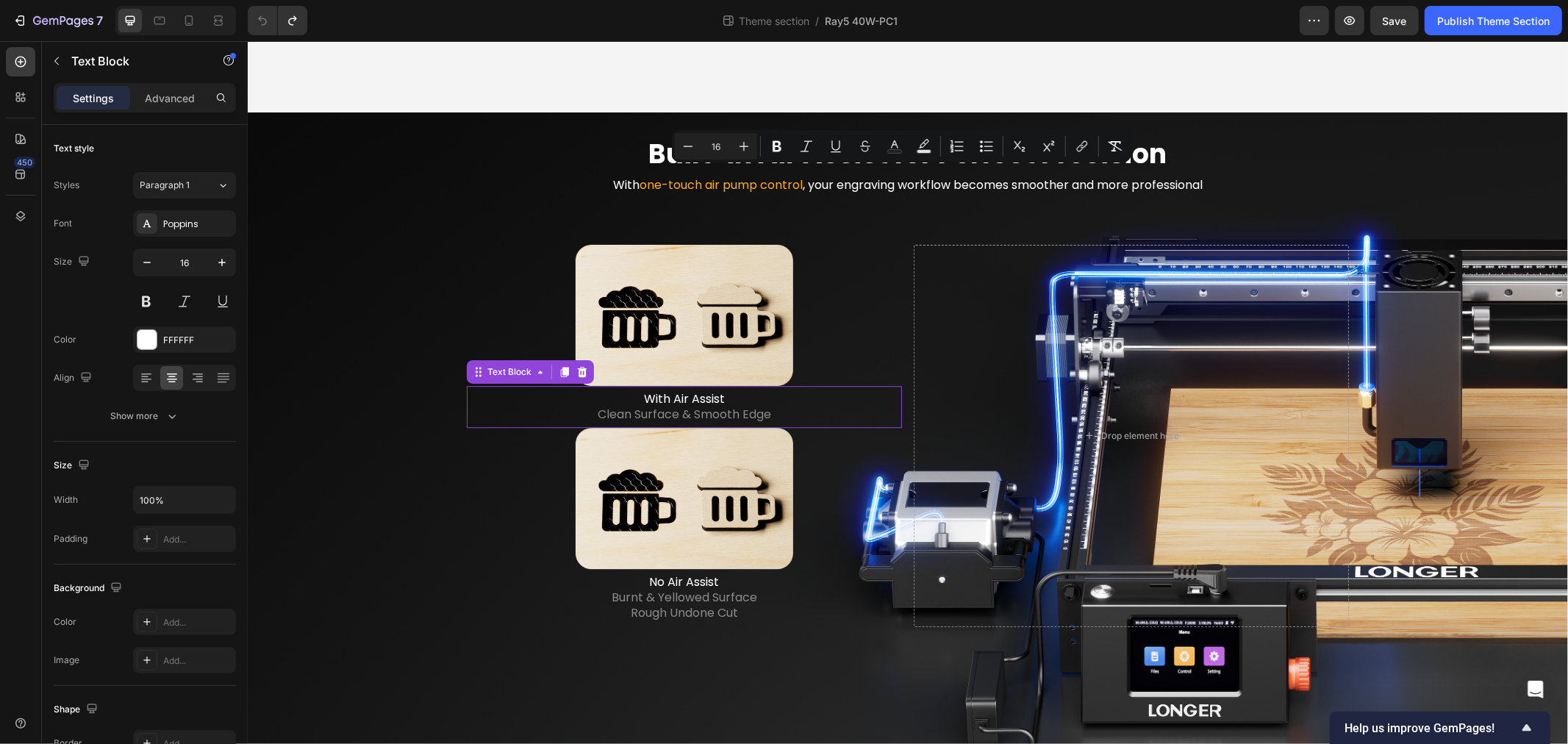
click at [609, 405] on span "Clean Surface & Smooth Edge" at bounding box center [684, 414] width 174 height 17
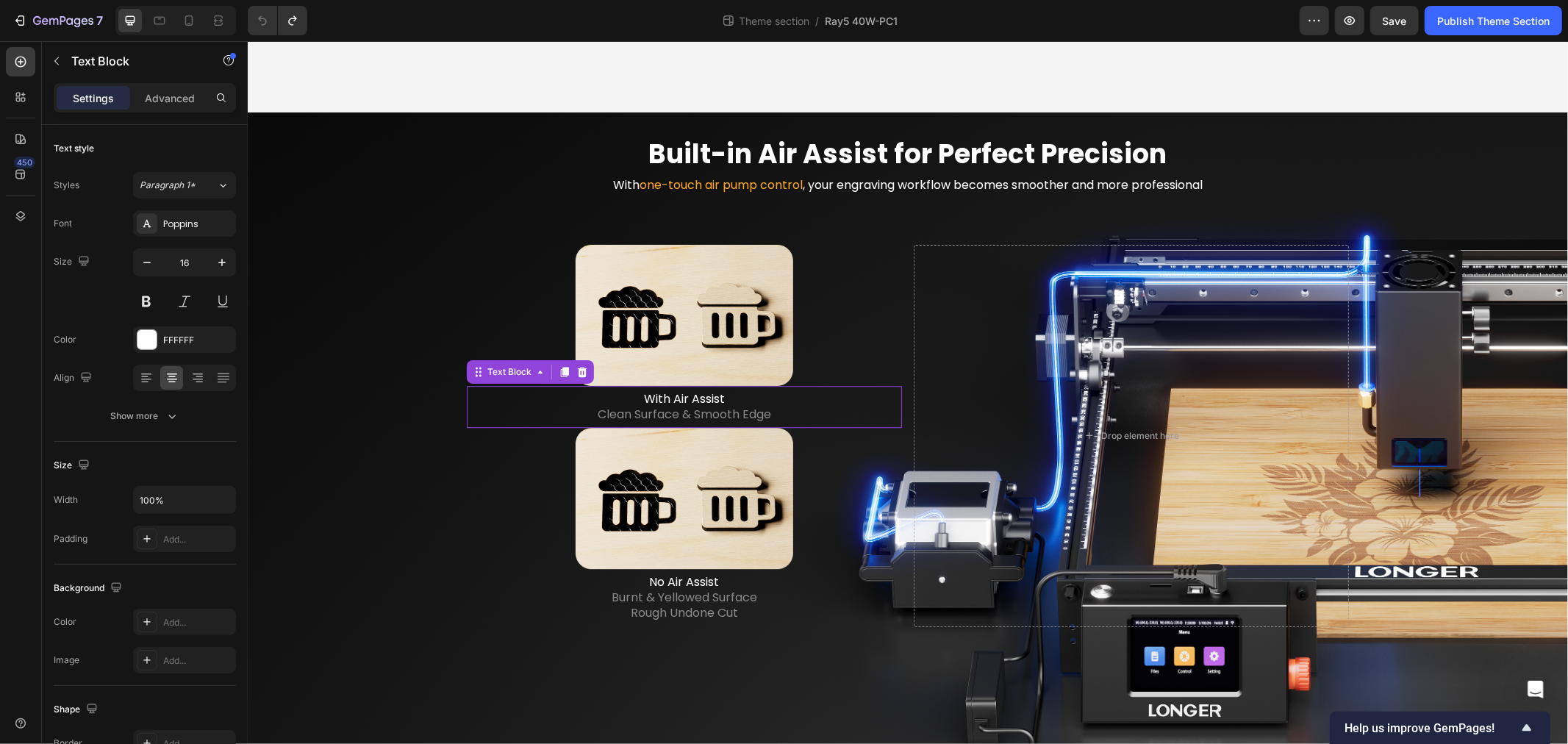
click at [609, 405] on span "Clean Surface & Smooth Edge" at bounding box center [684, 414] width 174 height 17
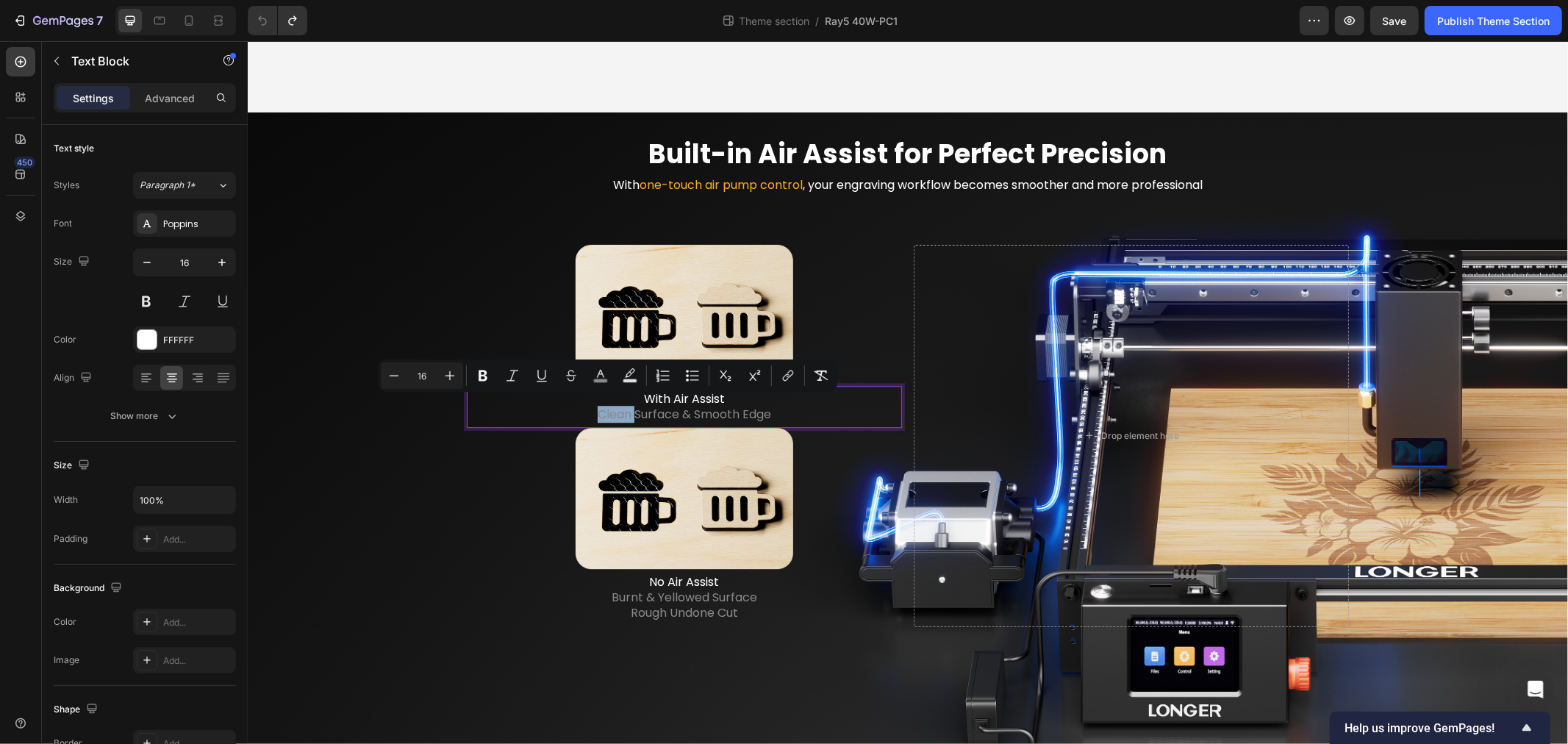
click at [597, 405] on span "Clean Surface & Smooth Edge" at bounding box center [684, 414] width 174 height 17
drag, startPoint x: 583, startPoint y: 400, endPoint x: 826, endPoint y: 429, distance: 244.7
click at [826, 429] on div "Image With Air Assist Clean Surface & Smooth Edge Text Block 0 Image No Air Ass…" at bounding box center [683, 435] width 435 height 383
copy span "Clean Surface & Smooth Edge"
drag, startPoint x: 709, startPoint y: 591, endPoint x: 635, endPoint y: 594, distance: 74.1
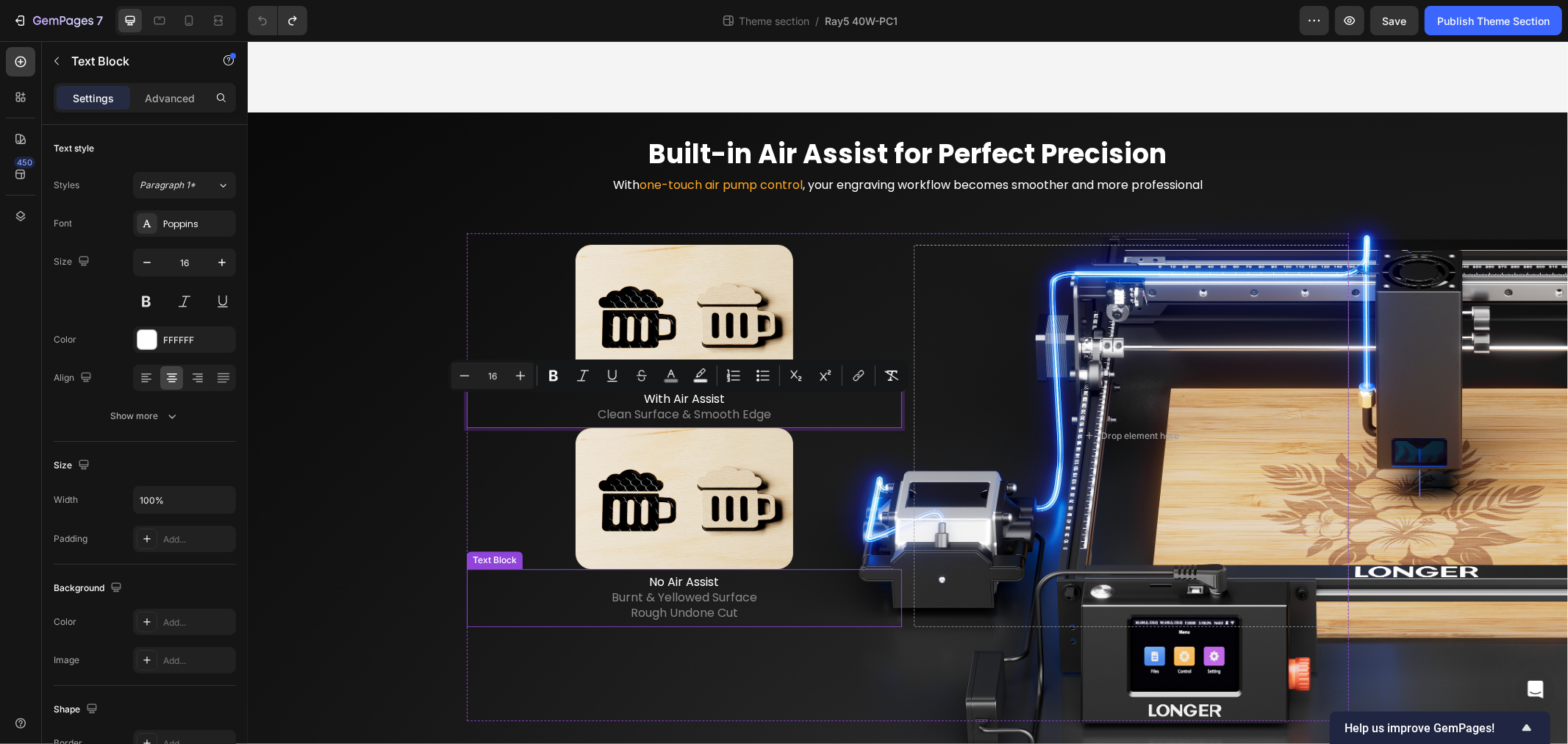
click at [709, 591] on span "Burnt & Yellowed Surface" at bounding box center [683, 596] width 146 height 17
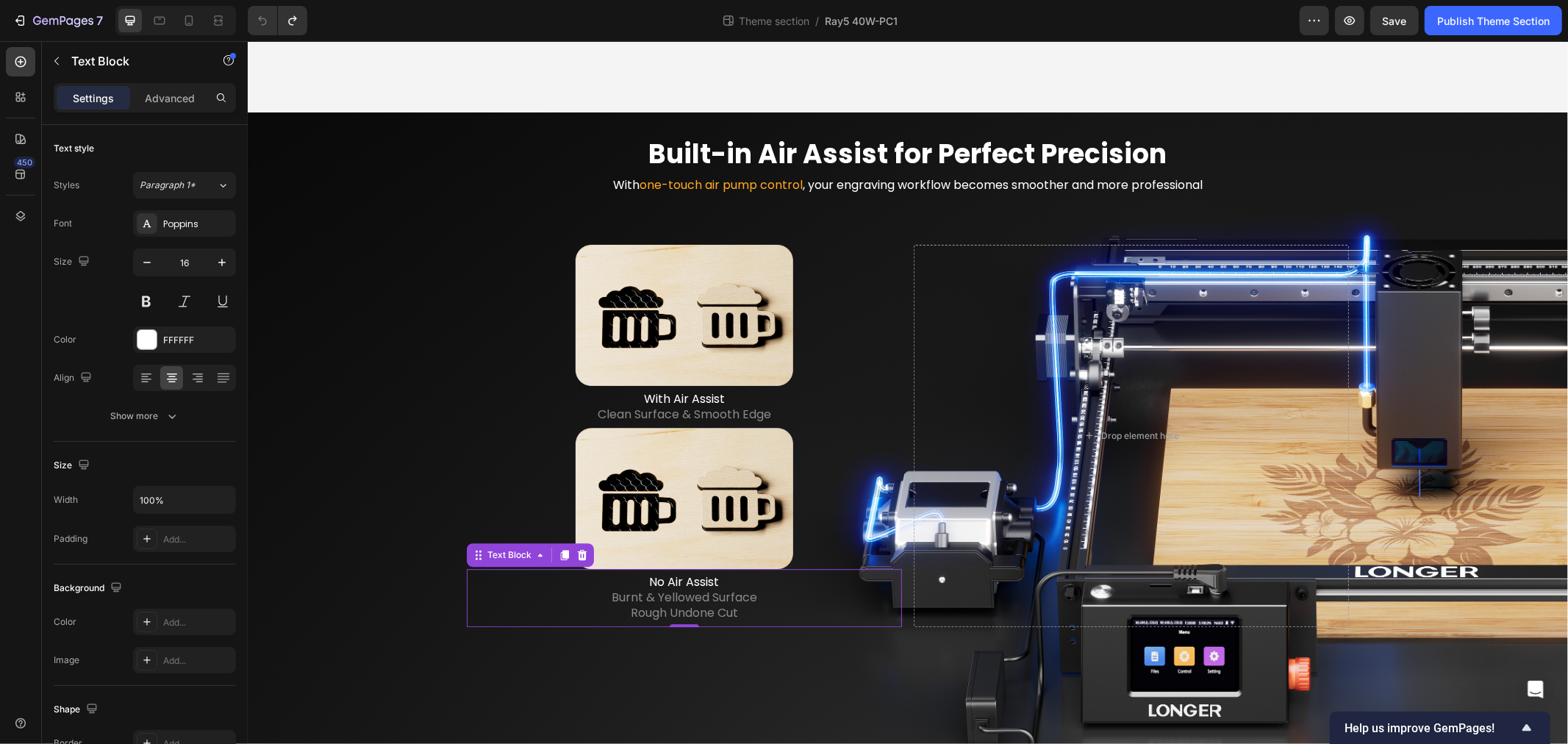
click at [635, 594] on span "Burnt & Yellowed Surface" at bounding box center [683, 596] width 146 height 17
click at [624, 594] on span "Burnt & Yellowed Surface" at bounding box center [683, 596] width 146 height 17
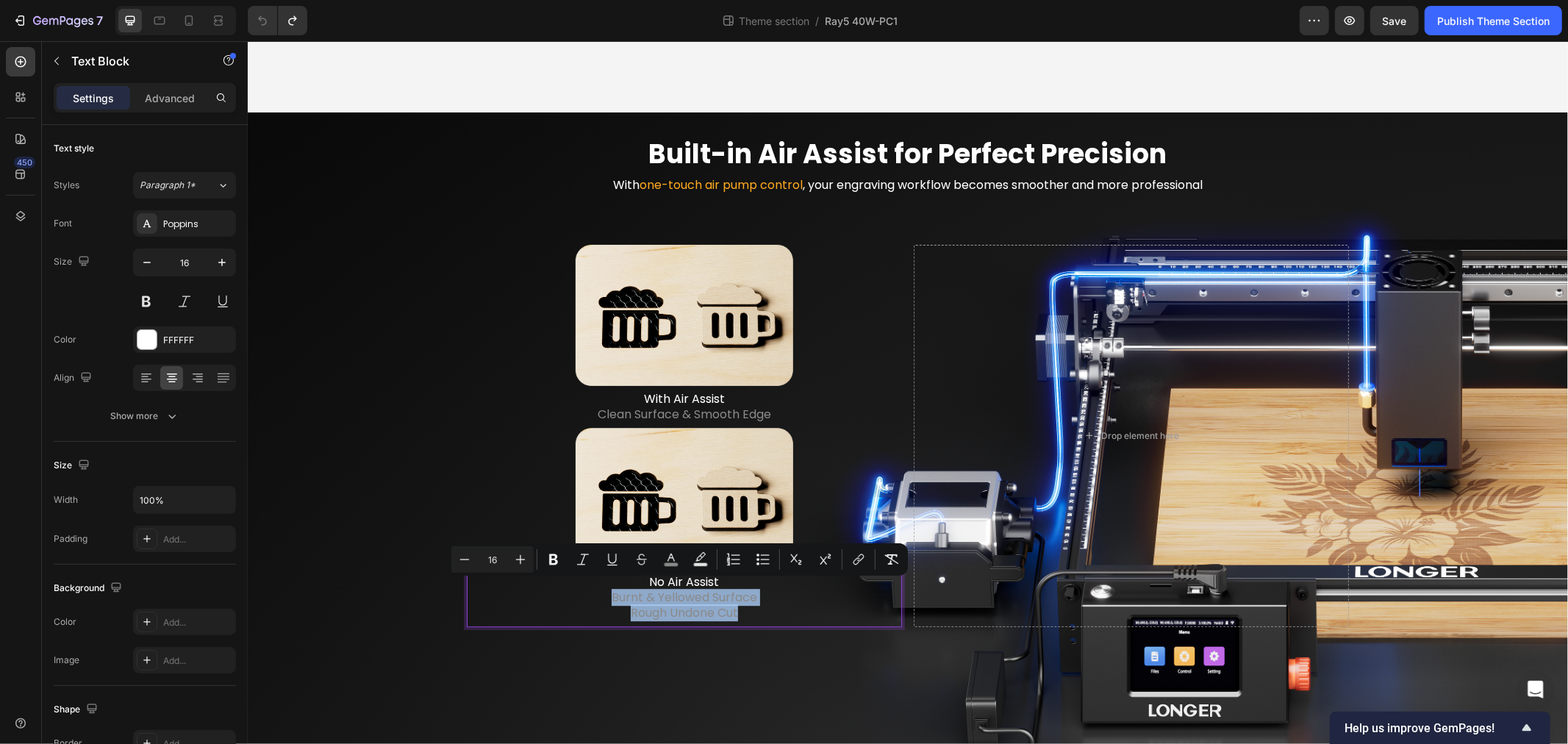
drag, startPoint x: 639, startPoint y: 589, endPoint x: 740, endPoint y: 603, distance: 102.0
click at [740, 603] on div "No Air Assist Burnt & Yellowed Surface Rough Undone Cut" at bounding box center [683, 597] width 435 height 49
copy div "Burnt & Yellowed Surface Rough Undone Cut"
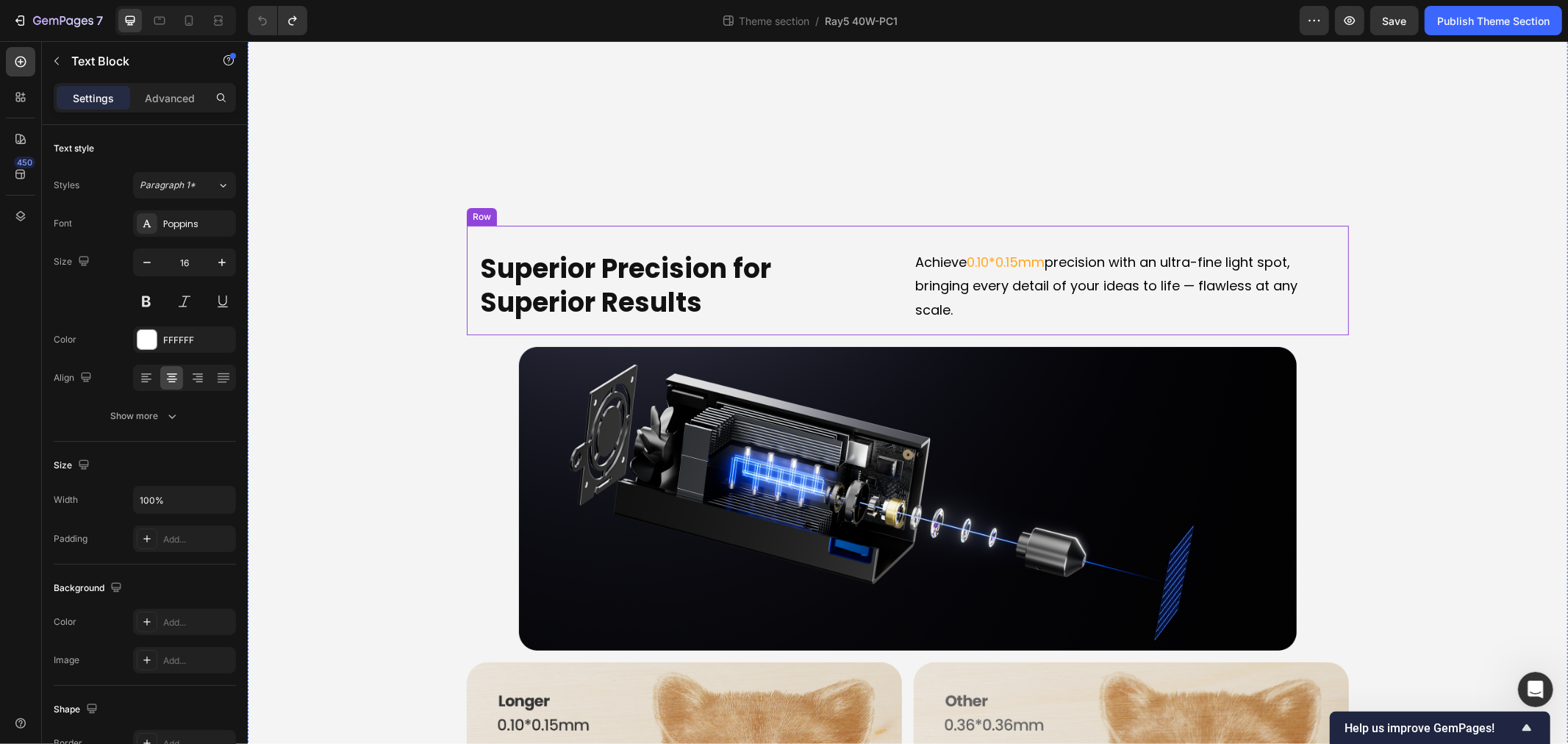
scroll to position [4026, 0]
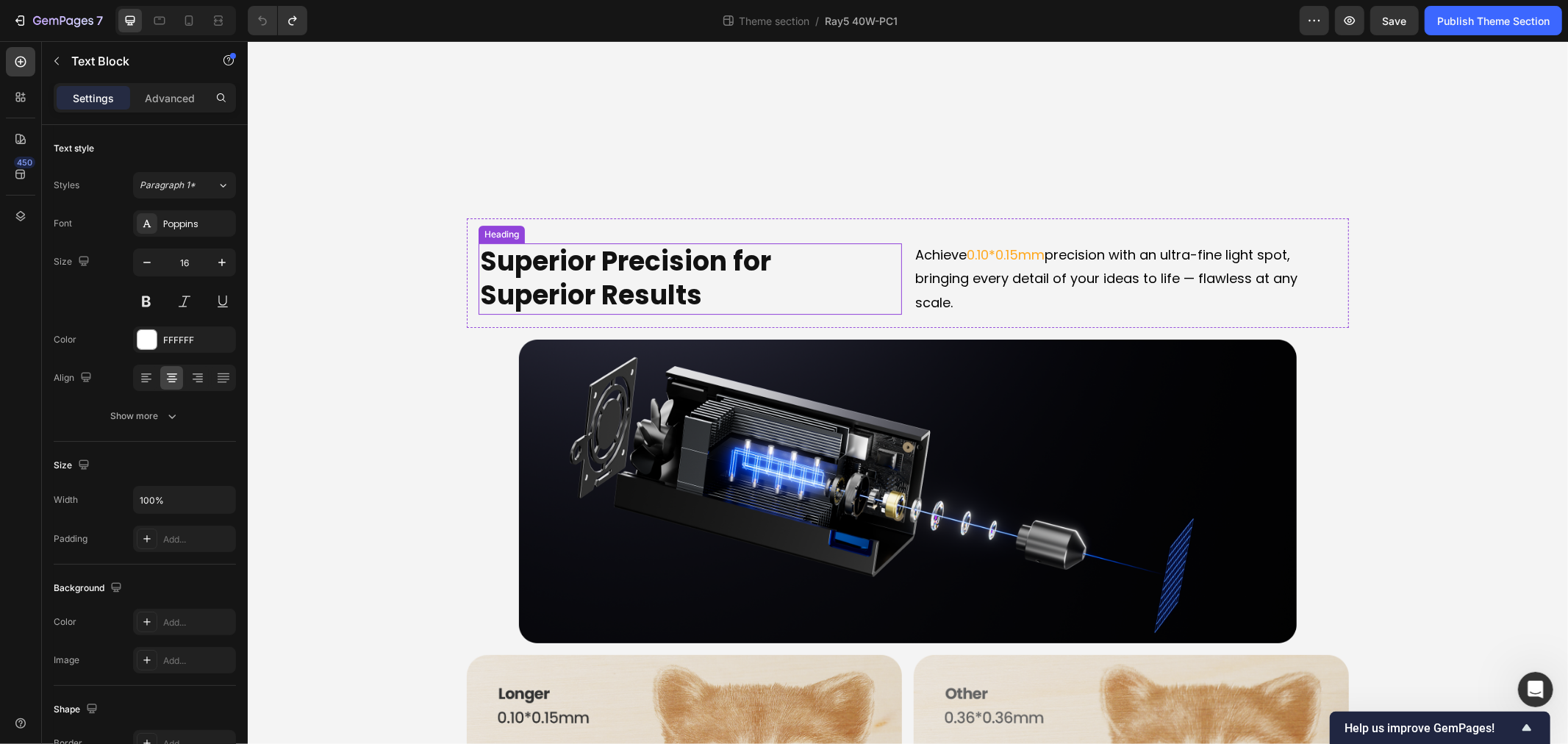
click at [606, 281] on h2 "Superior Precision for Superior Results" at bounding box center [689, 279] width 423 height 72
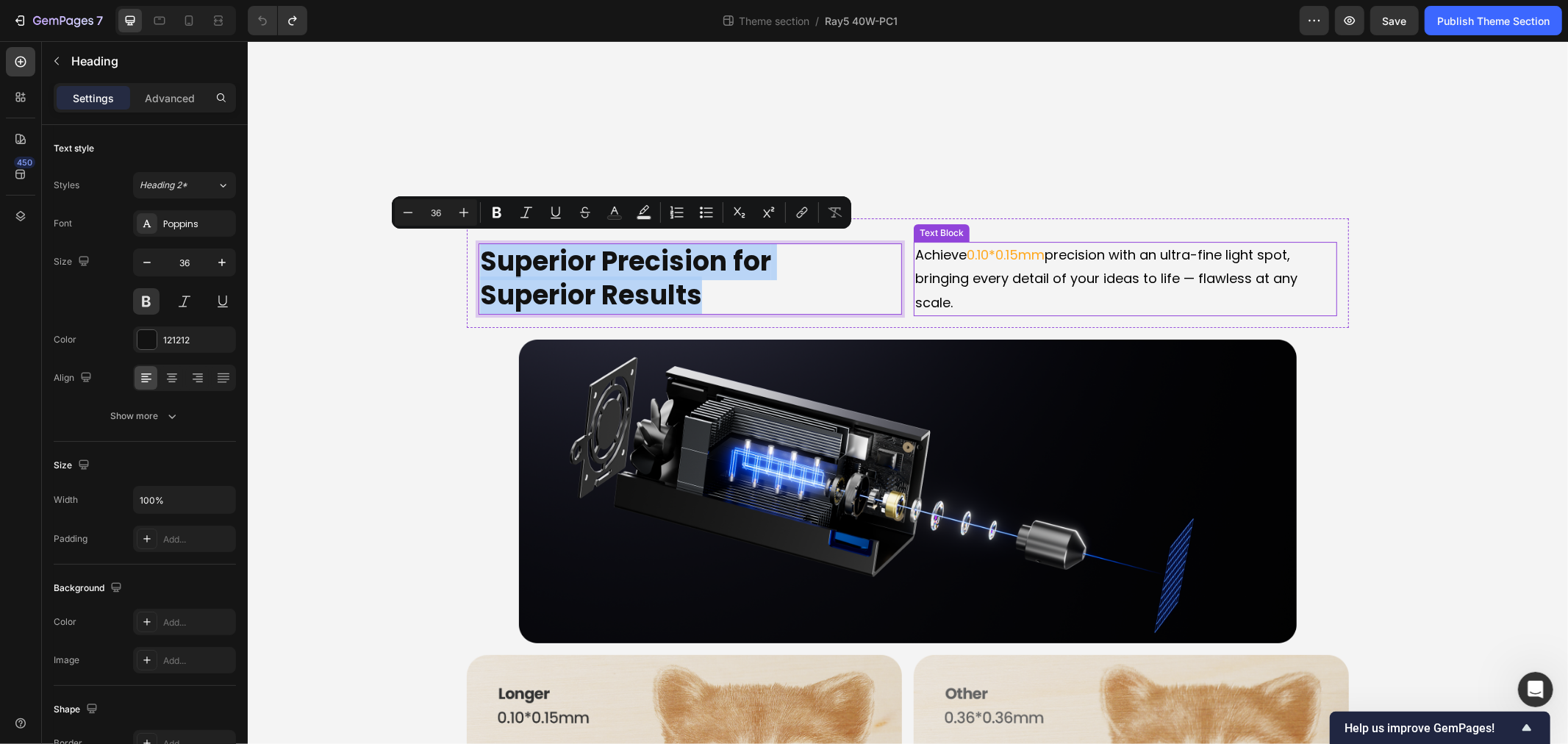
click at [1089, 258] on p "Achieve 0.10*0.15mm precision with an ultra-fine light spot, bringing every det…" at bounding box center [1125, 278] width 421 height 72
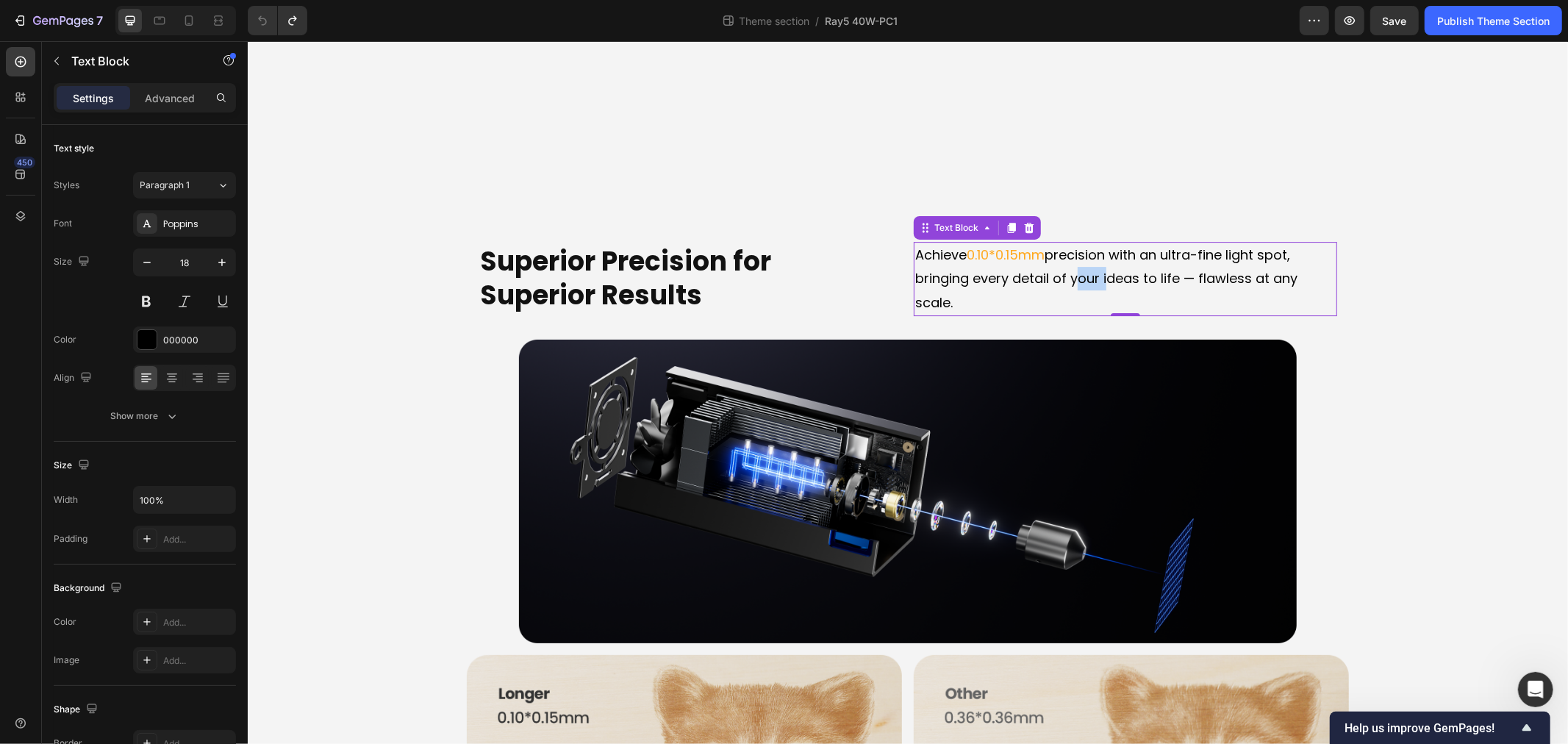
click at [1089, 258] on body "LONGER Ray5 40W Heading The Ray5 You Know - Reinvented for More Text Block Hero…" at bounding box center [907, 301] width 1320 height 8575
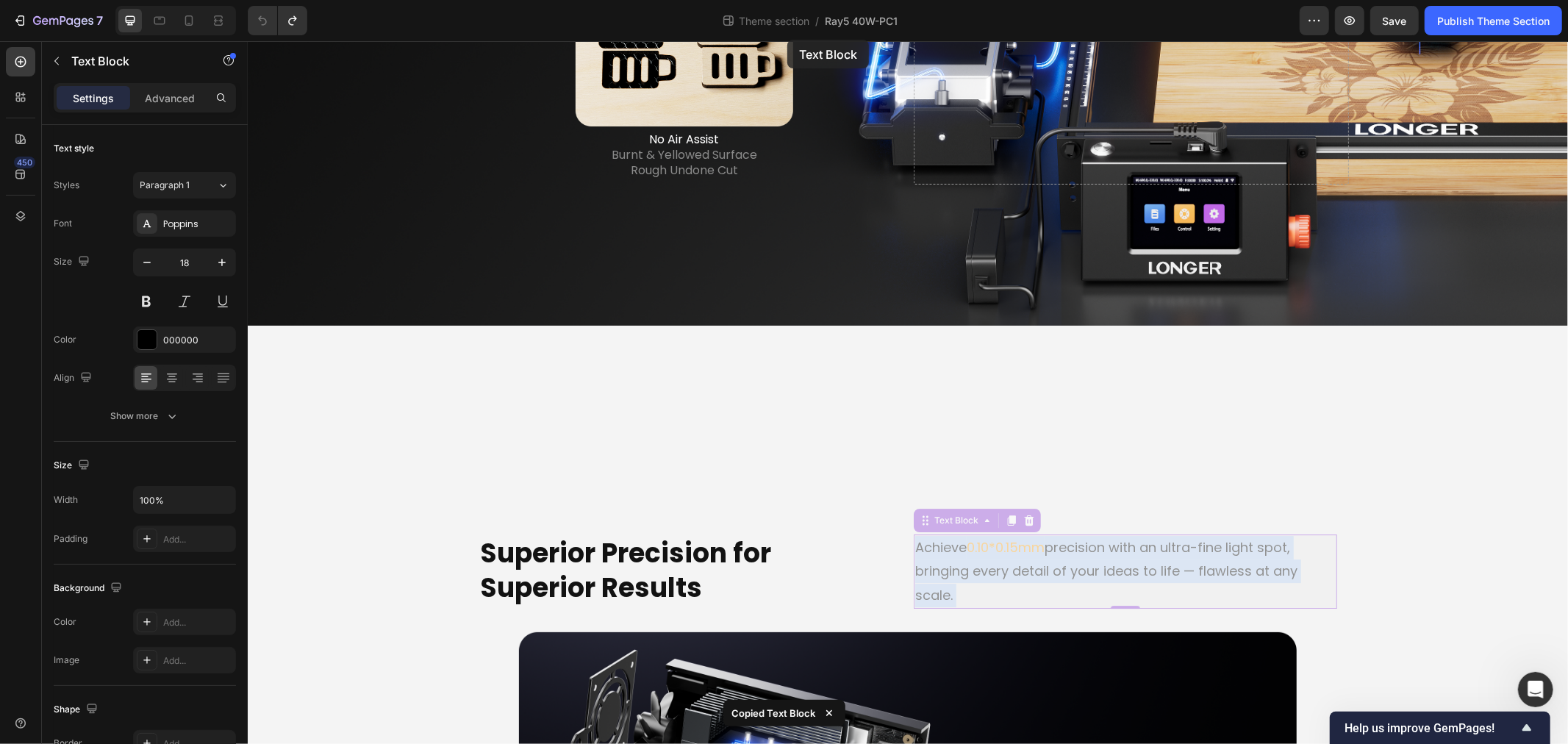
scroll to position [3704, 0]
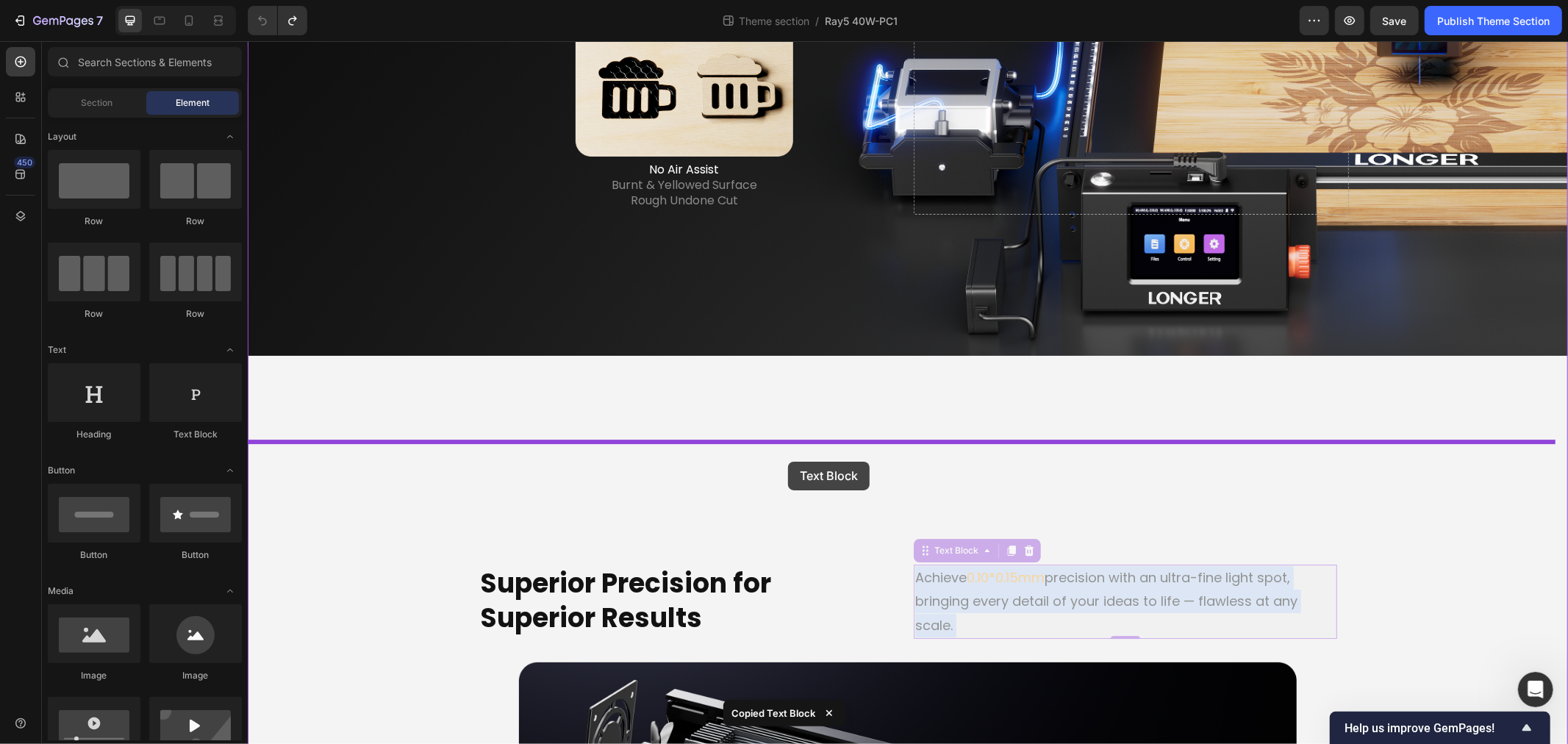
click at [787, 462] on div at bounding box center [907, 625] width 1320 height 8575
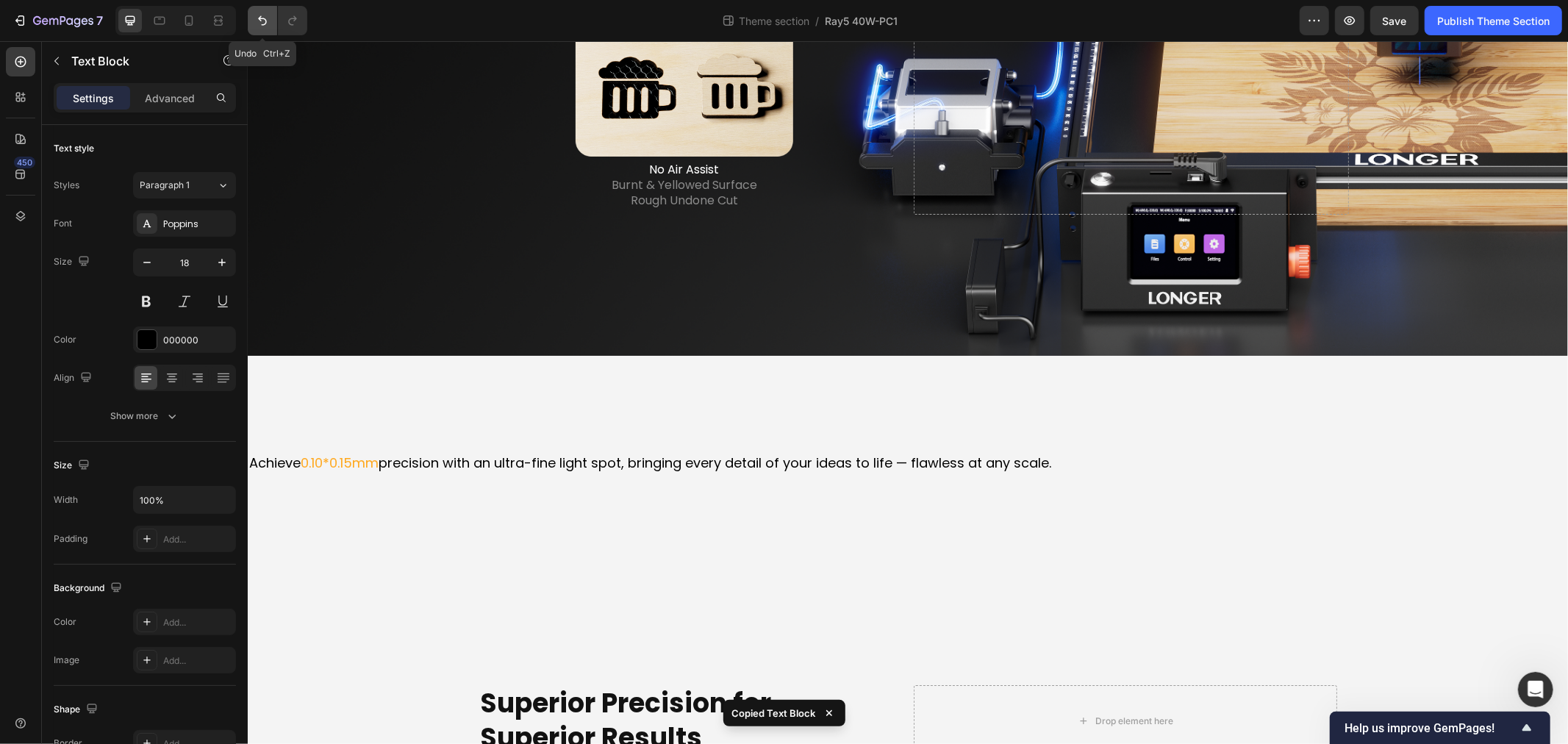
click at [265, 22] on icon "Undo/Redo" at bounding box center [262, 21] width 14 height 14
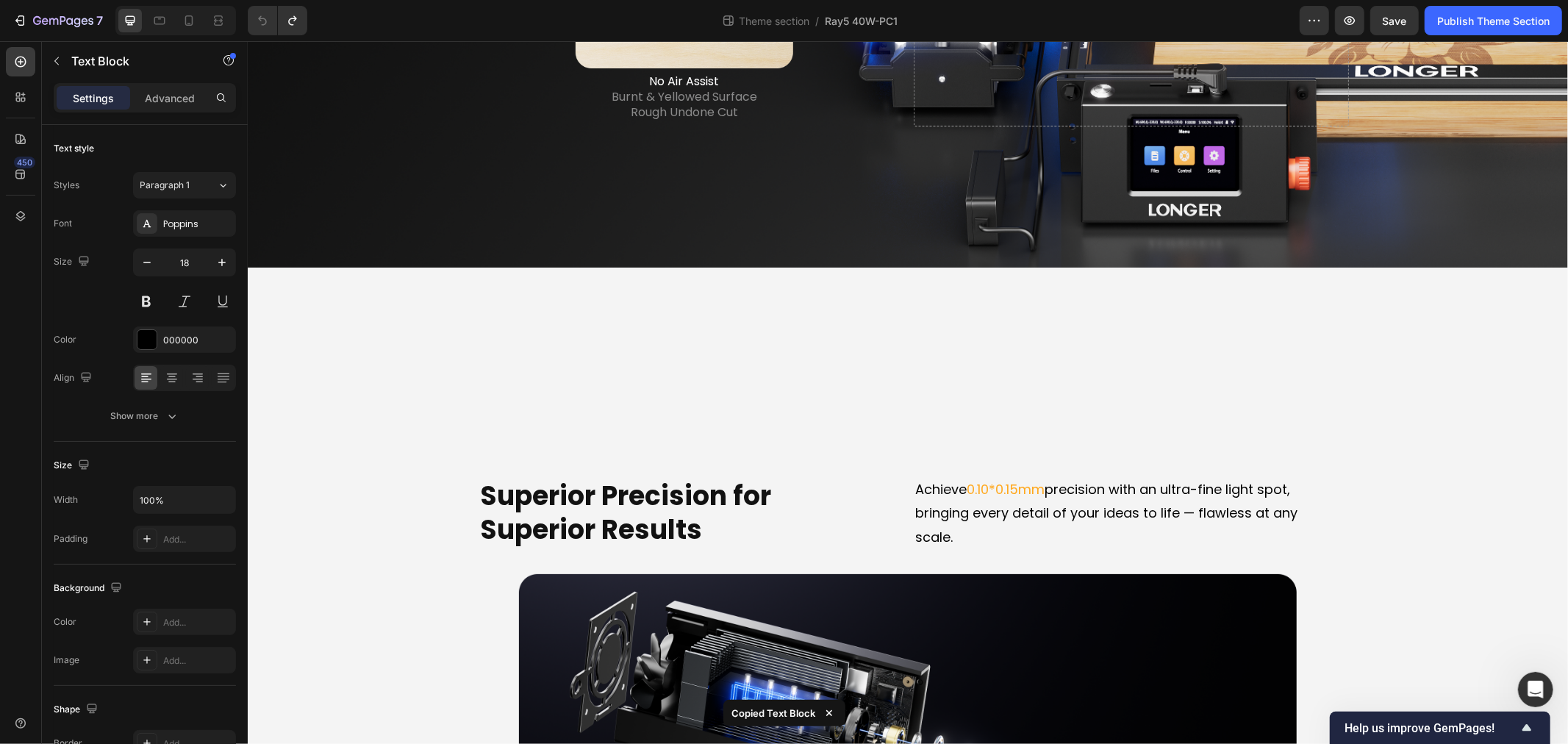
scroll to position [3785, 0]
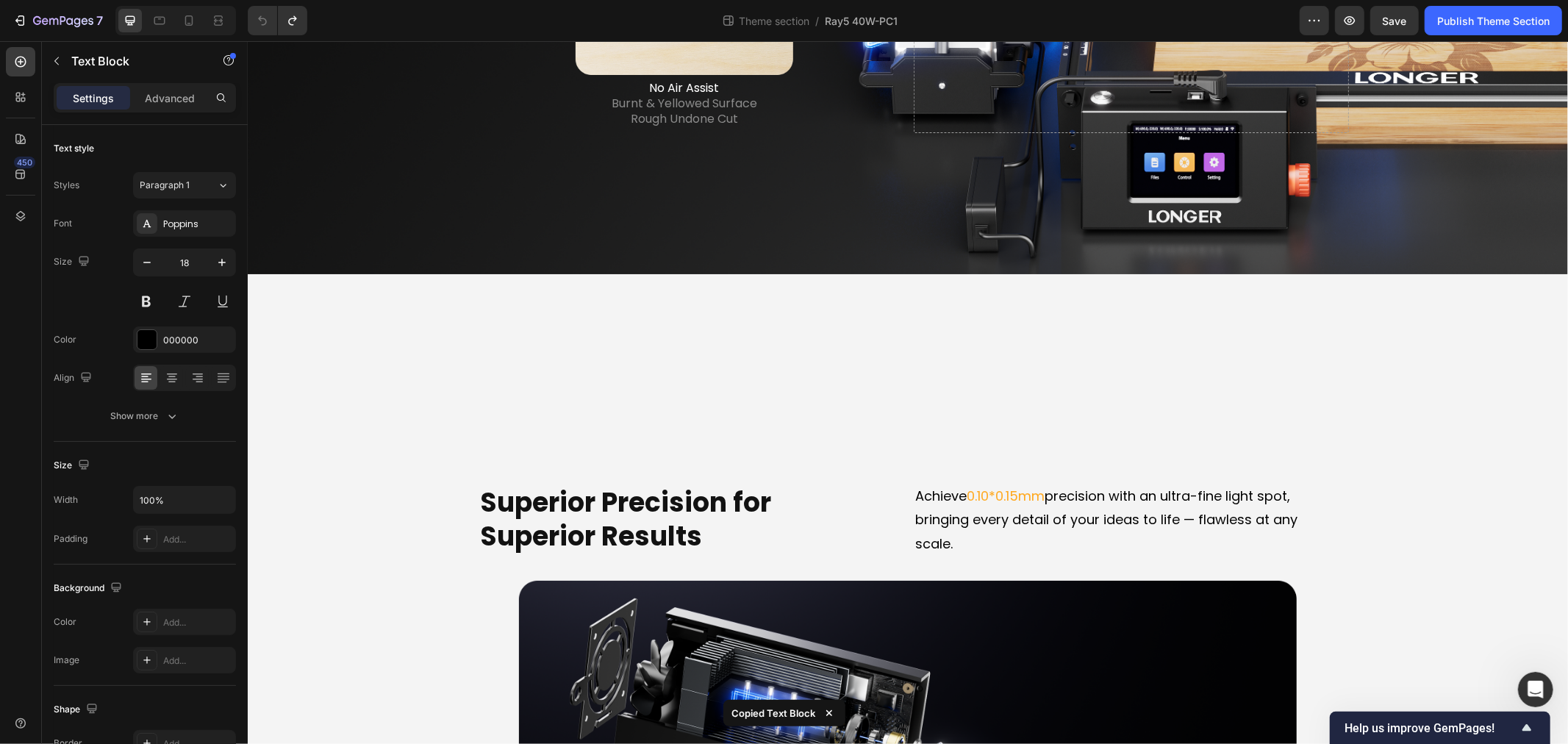
click at [997, 498] on p "Achieve 0.10*0.15mm precision with an ultra-fine light spot, bringing every det…" at bounding box center [1125, 520] width 421 height 72
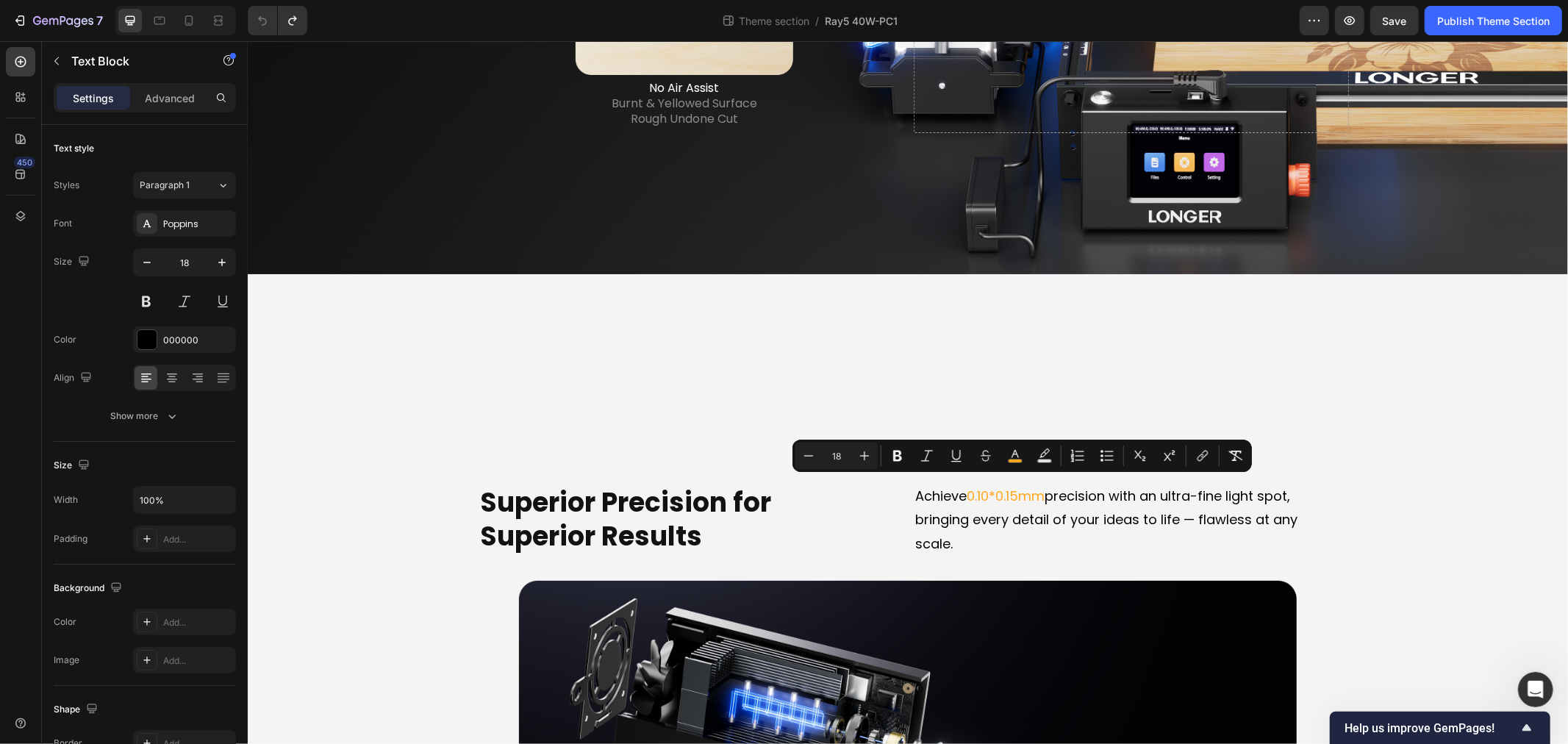
click at [938, 501] on p "Achieve 0.10*0.15mm precision with an ultra-fine light spot, bringing every det…" at bounding box center [1125, 520] width 421 height 72
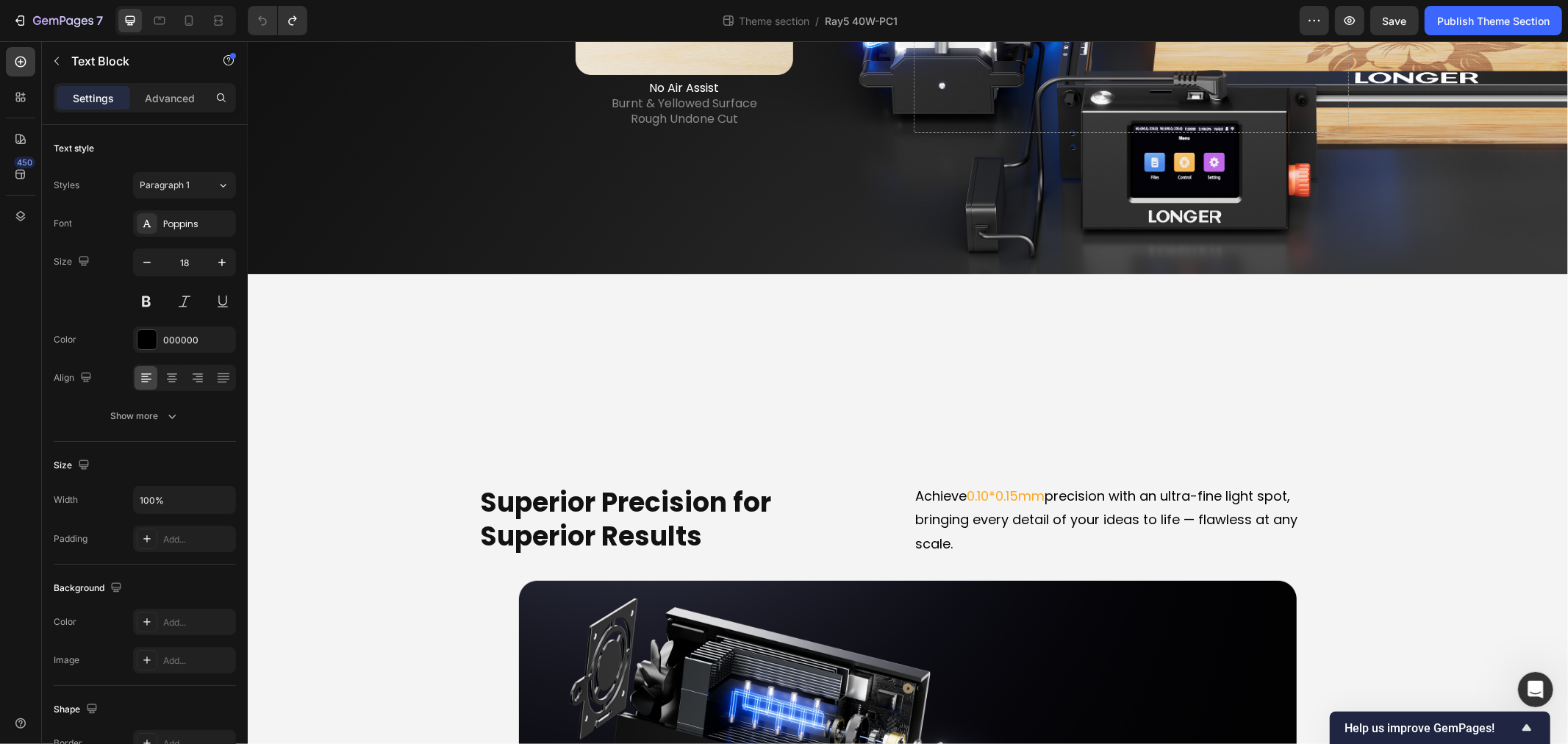
click at [953, 516] on p "Achieve 0.10*0.15mm precision with an ultra-fine light spot, bringing every det…" at bounding box center [1125, 520] width 421 height 72
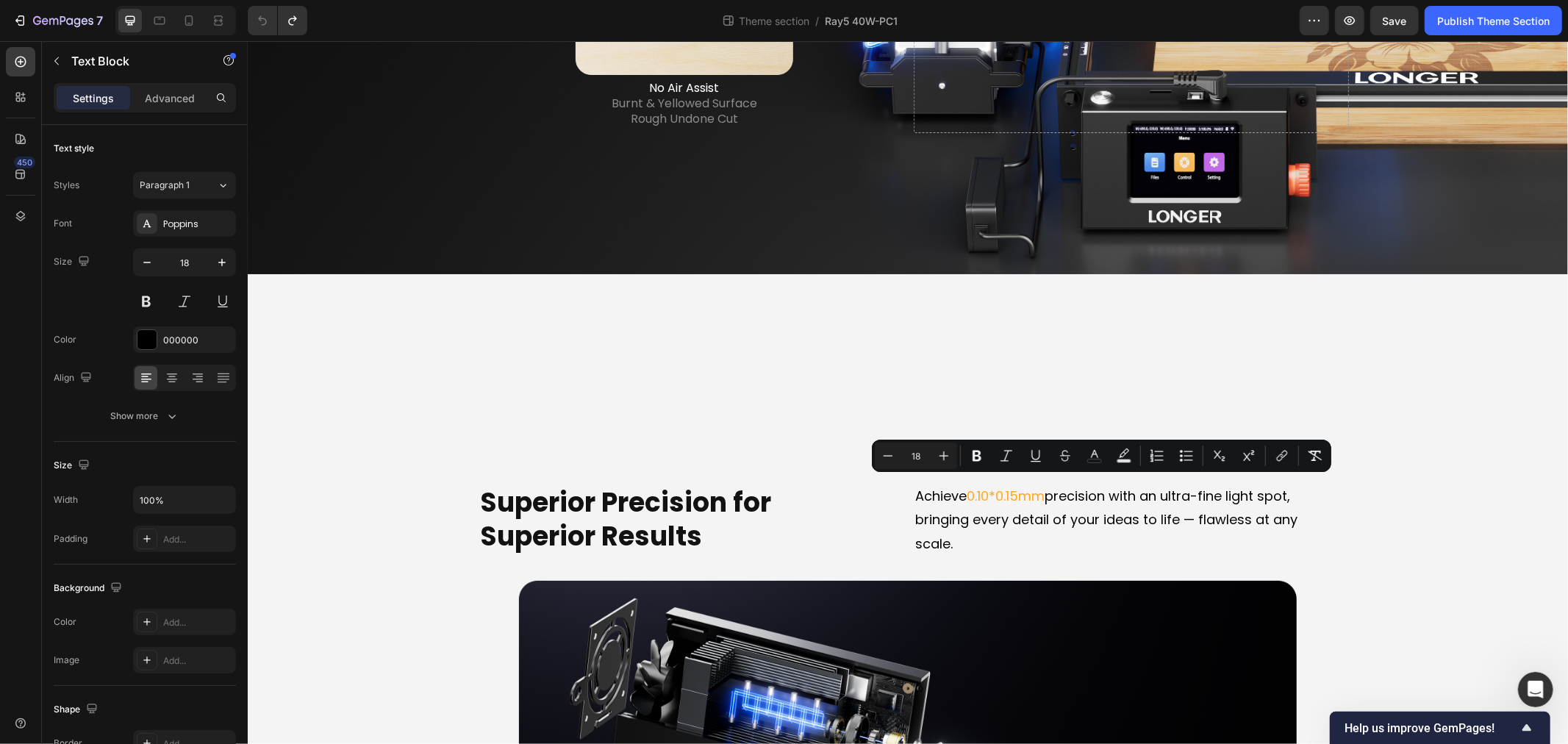
copy p "Achieve 0.10*0.15mm precision with an ultra-fine light spot, bringing every det…"
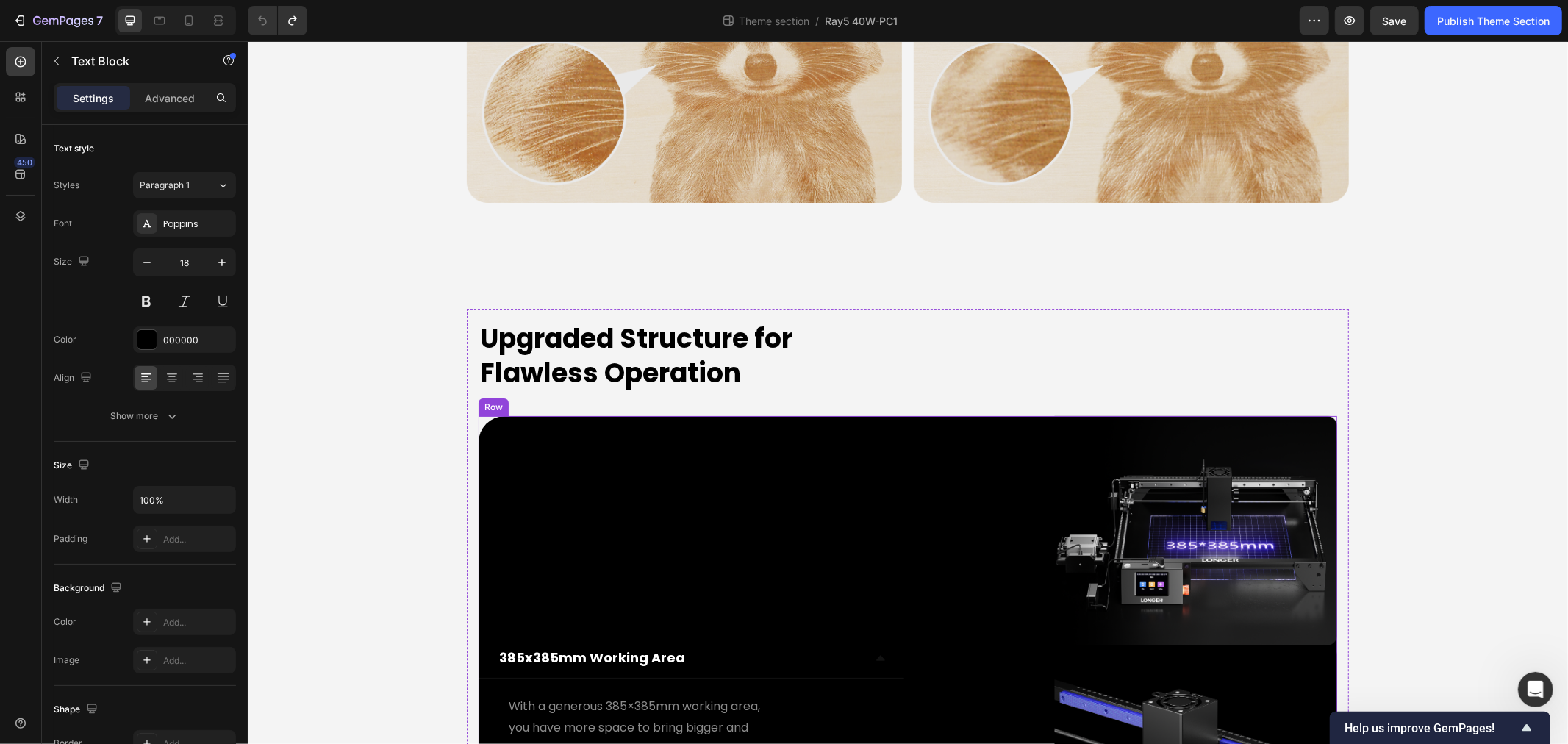
scroll to position [4929, 0]
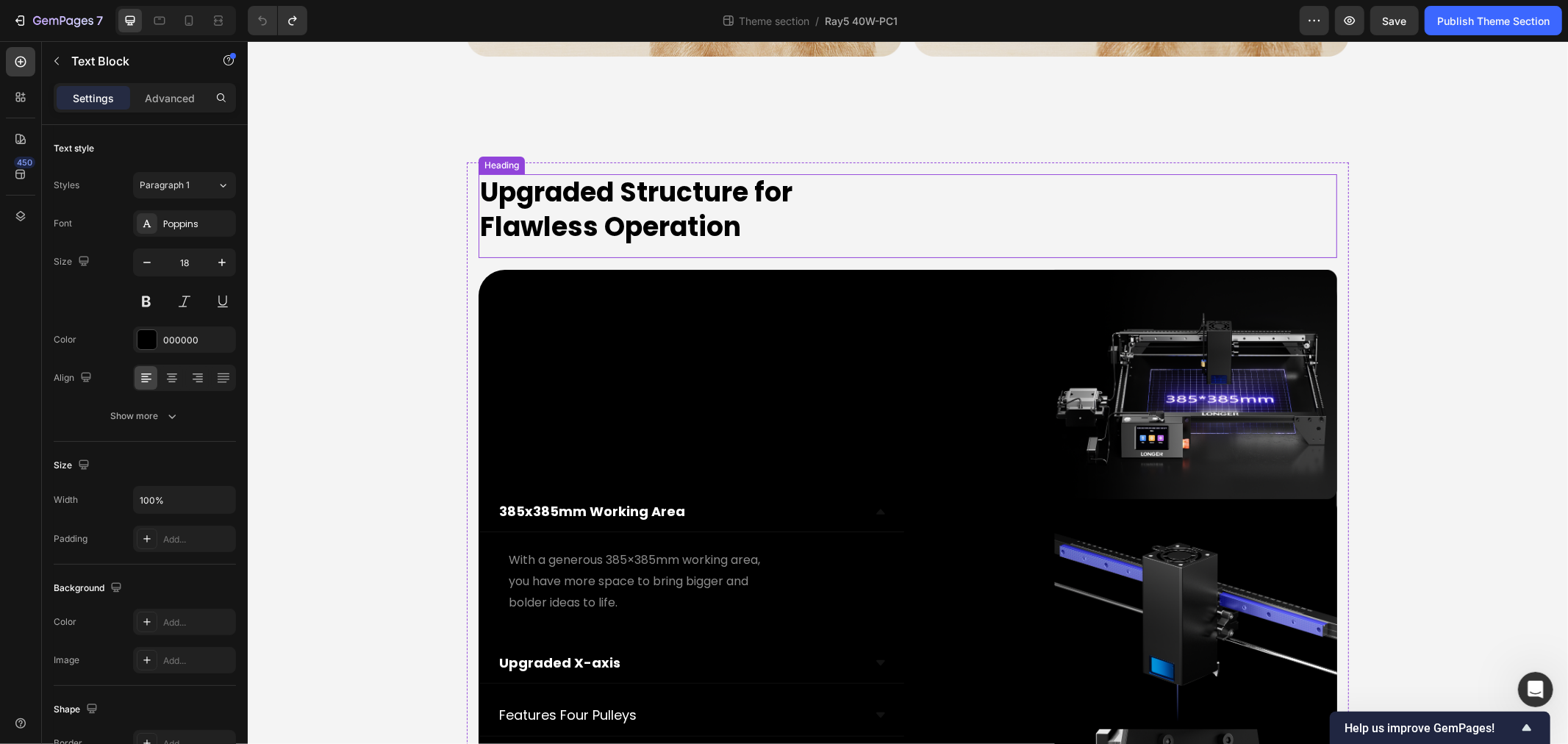
click at [576, 194] on h2 "Upgraded Structure for Flawless Operation" at bounding box center [907, 210] width 859 height 72
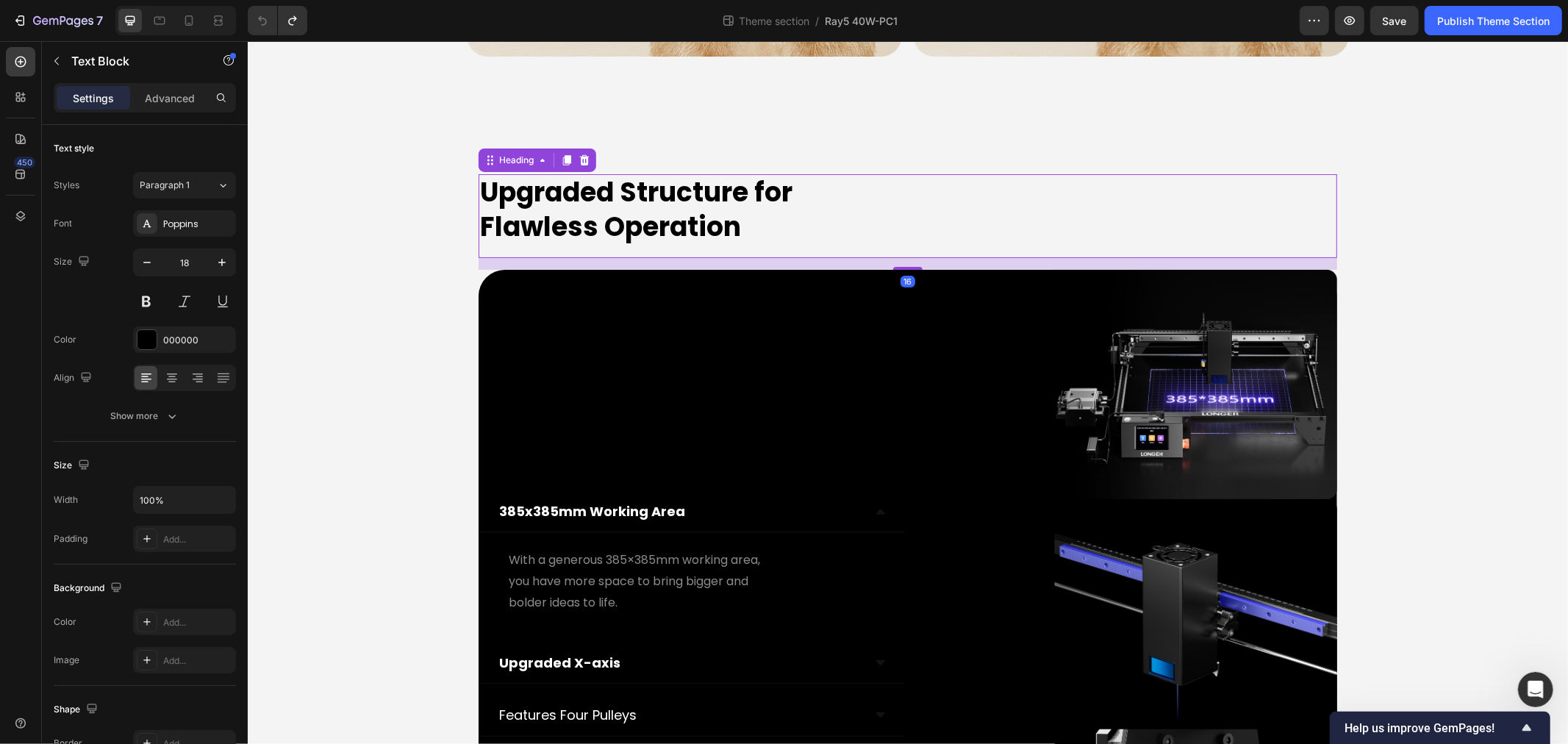
click at [576, 194] on h2 "Upgraded Structure for Flawless Operation" at bounding box center [907, 210] width 859 height 72
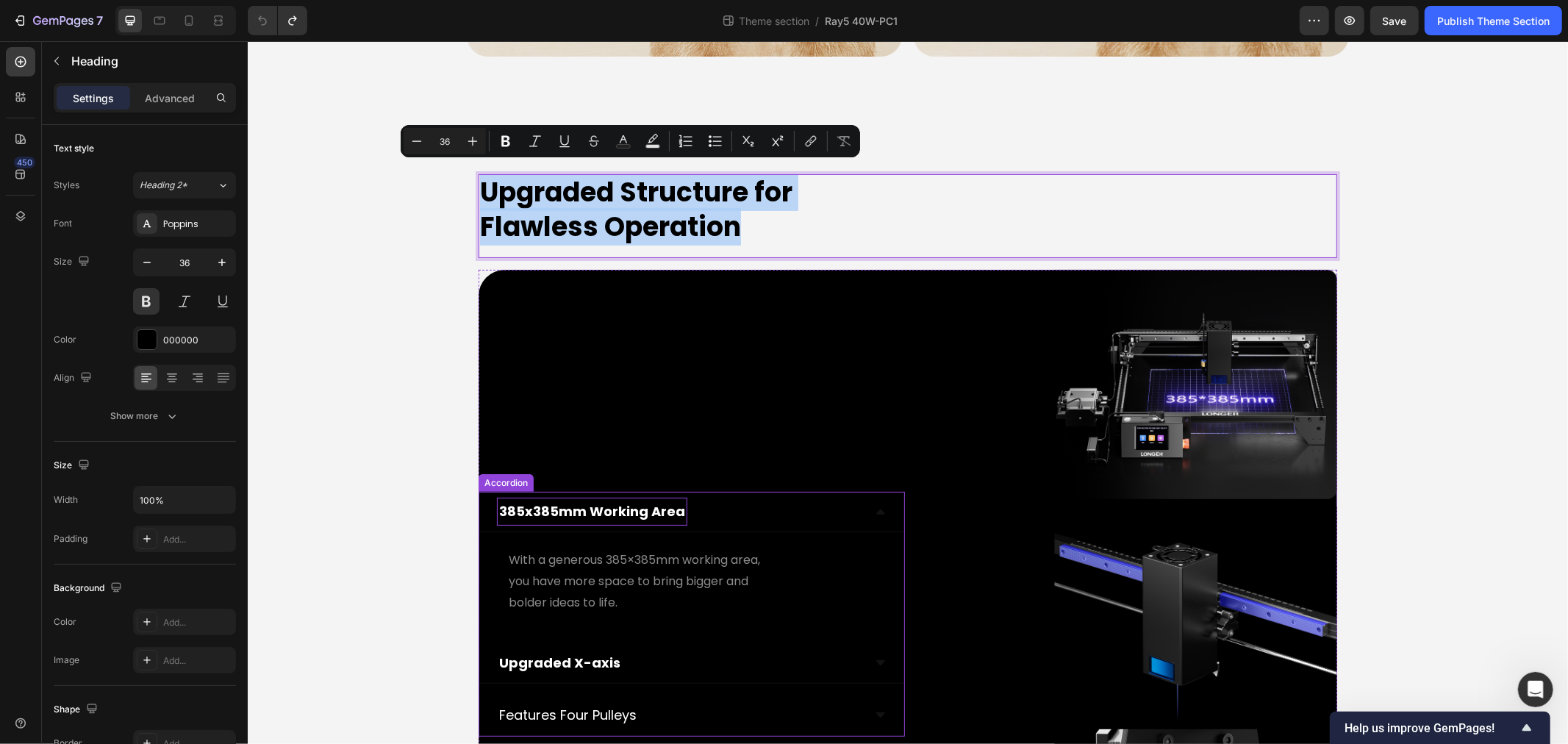
click at [583, 501] on strong "385x385mm Working Area" at bounding box center [592, 510] width 186 height 18
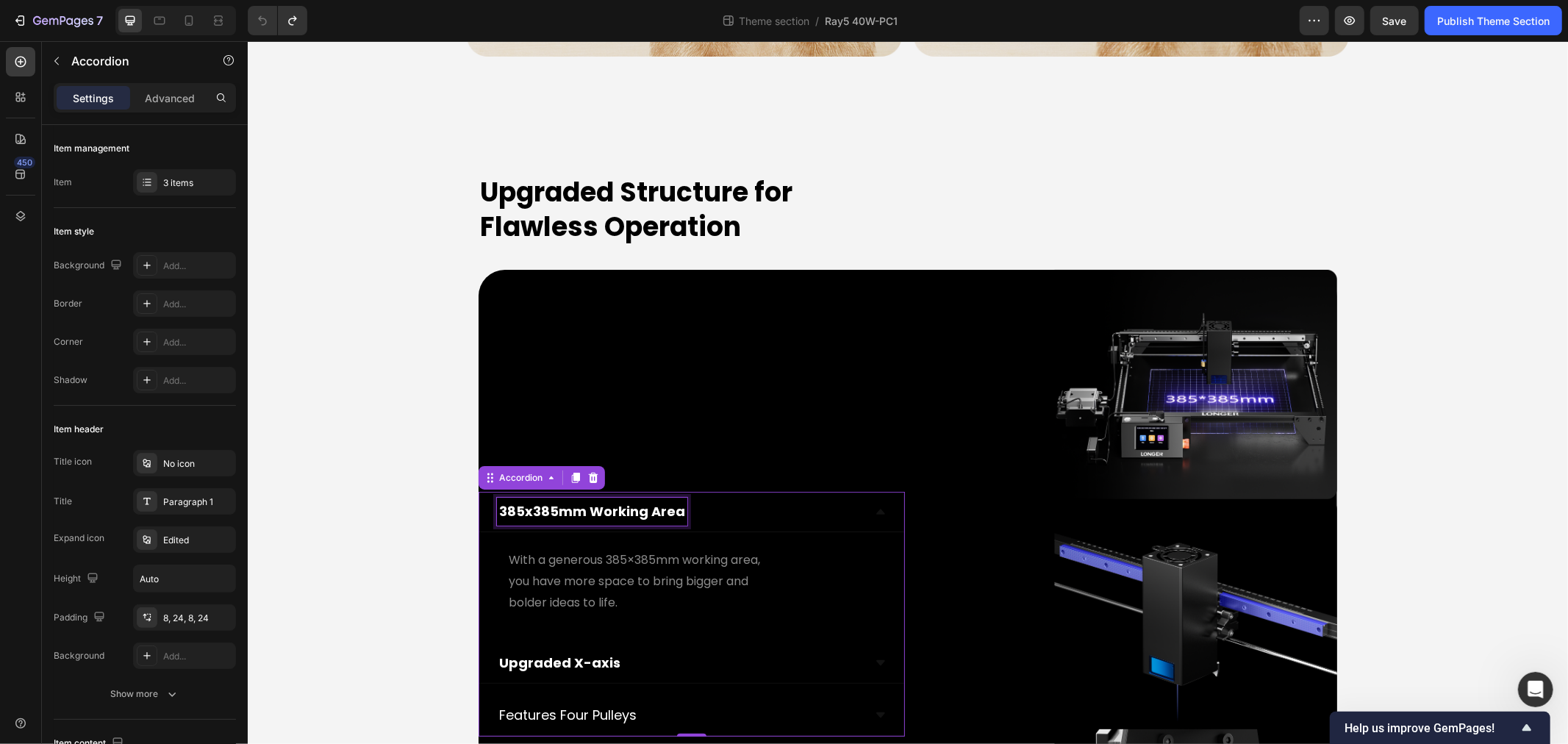
click at [583, 501] on strong "385x385mm Working Area" at bounding box center [592, 510] width 186 height 18
click at [618, 501] on strong "385x385mm Working Area" at bounding box center [592, 510] width 186 height 18
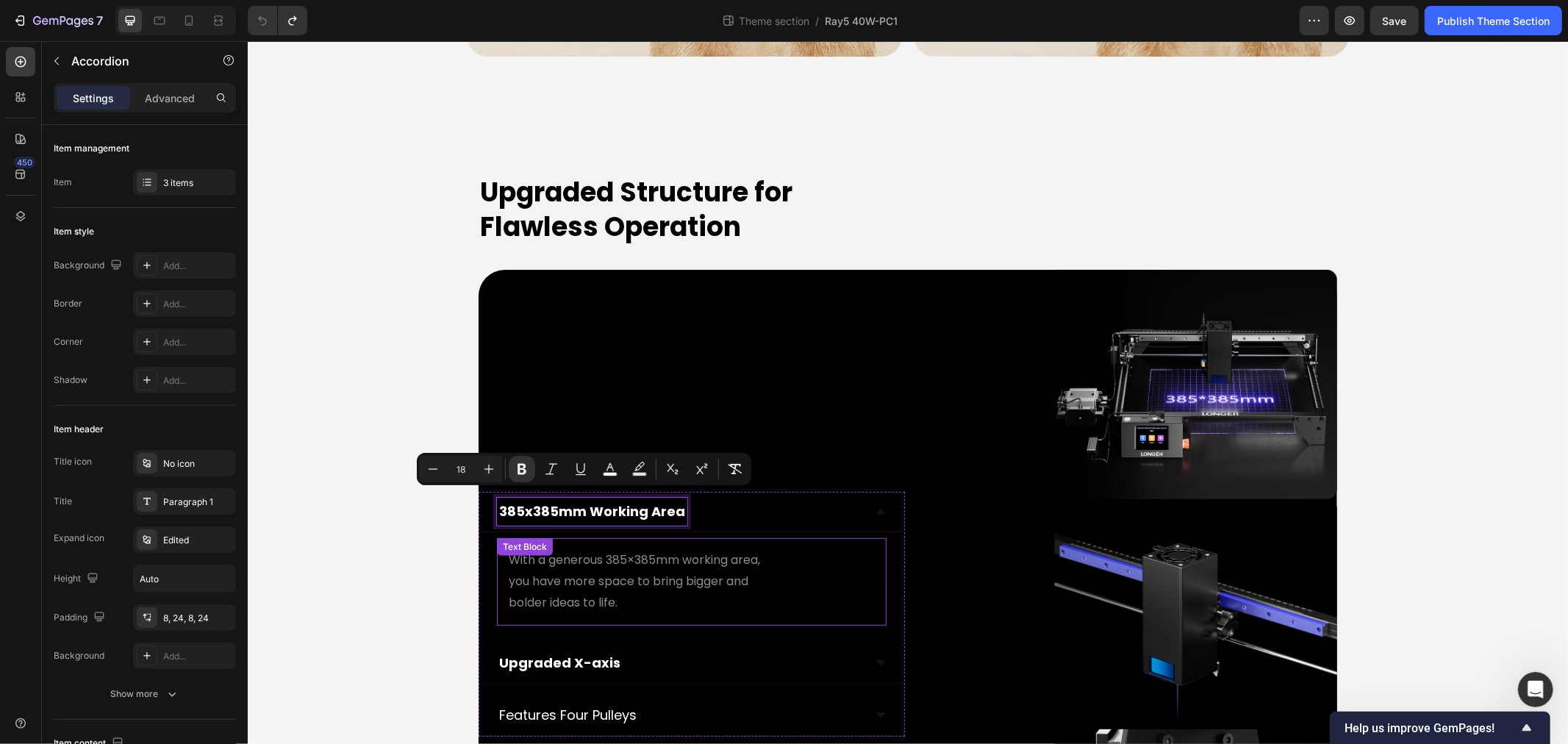
click at [610, 551] on span "With a generous 385×385mm working area," at bounding box center [634, 559] width 252 height 17
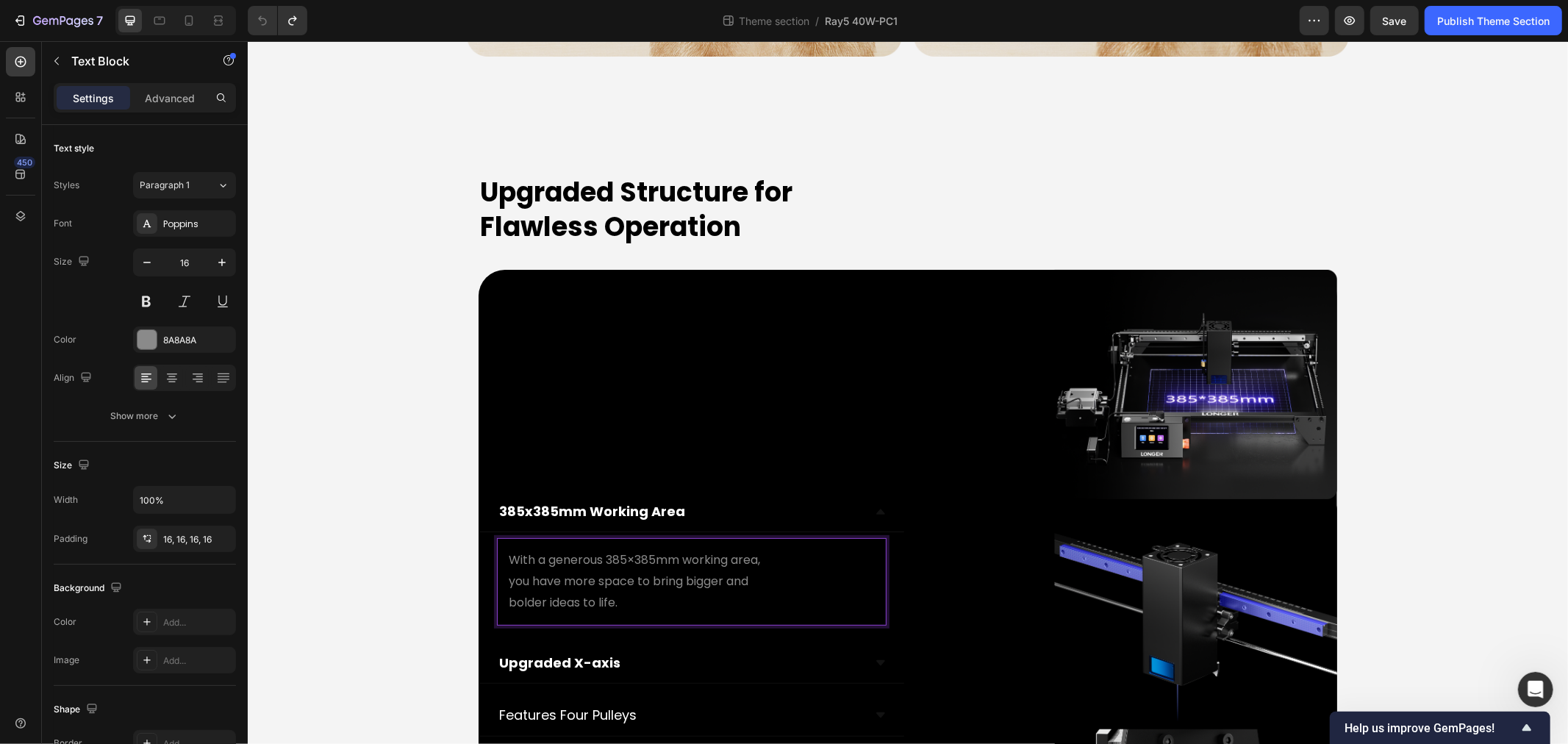
click at [592, 572] on span "you have more space to bring bigger and" at bounding box center [628, 580] width 240 height 17
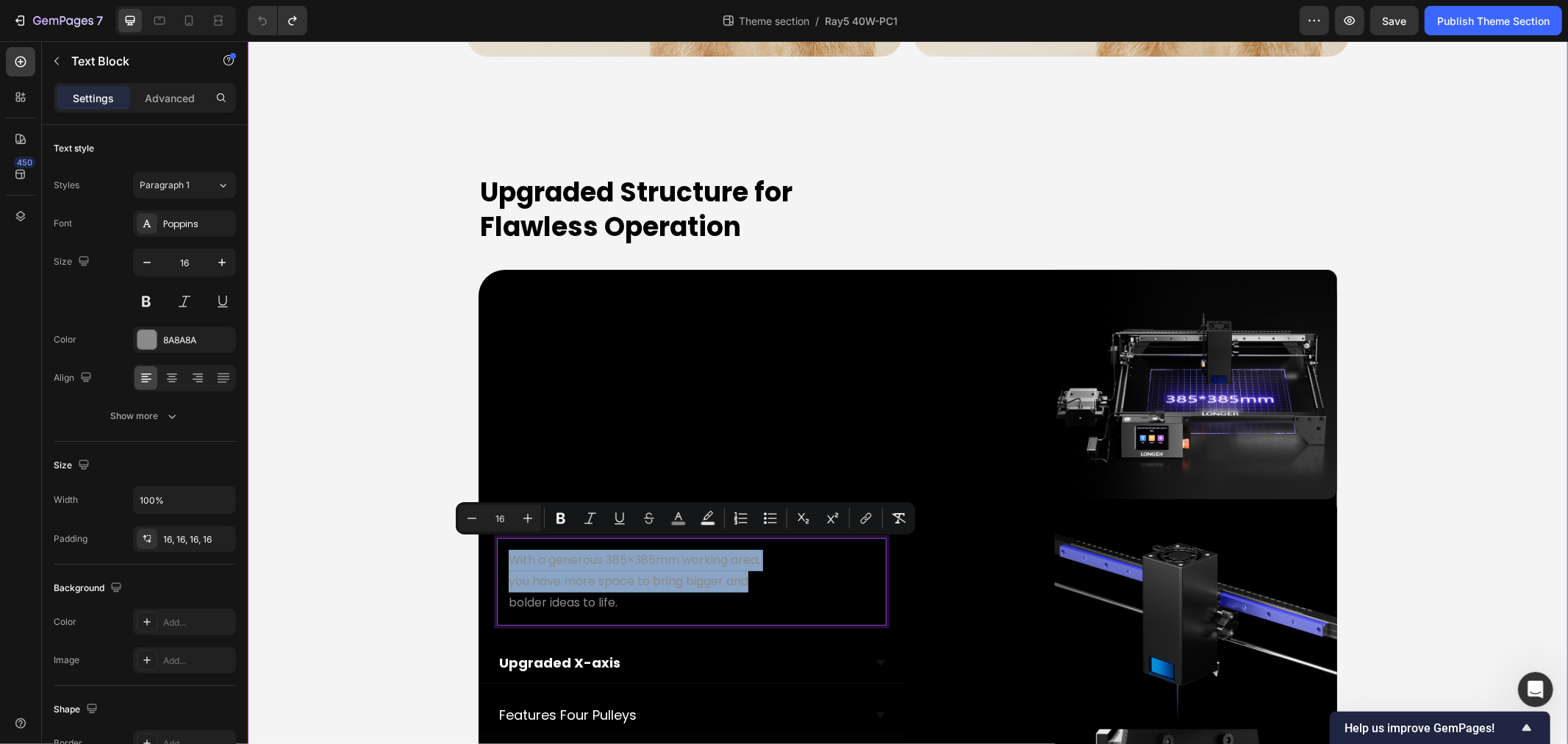
copy div "With a generous 385×385mm working area, you have more space to bring bigger and"
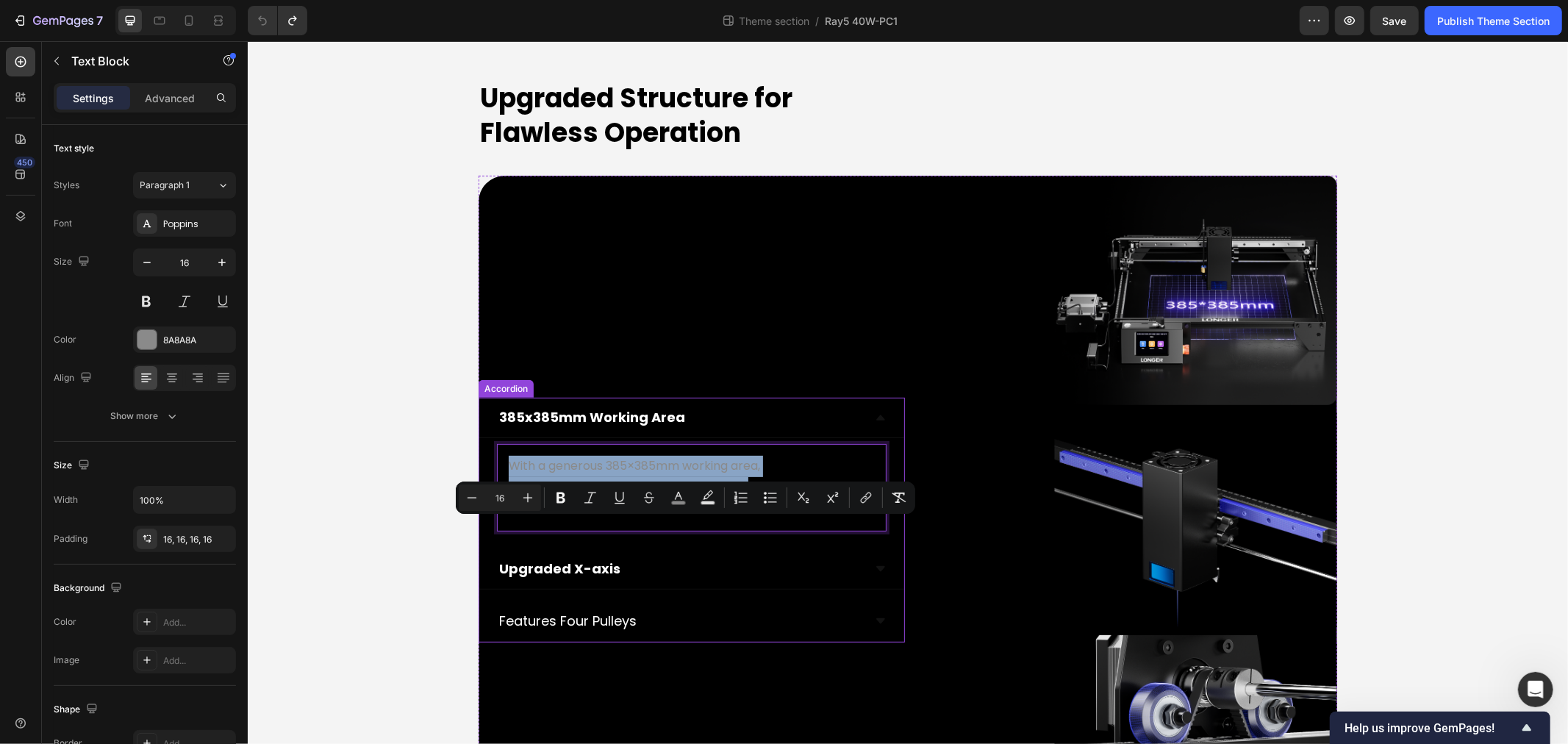
scroll to position [5256, 0]
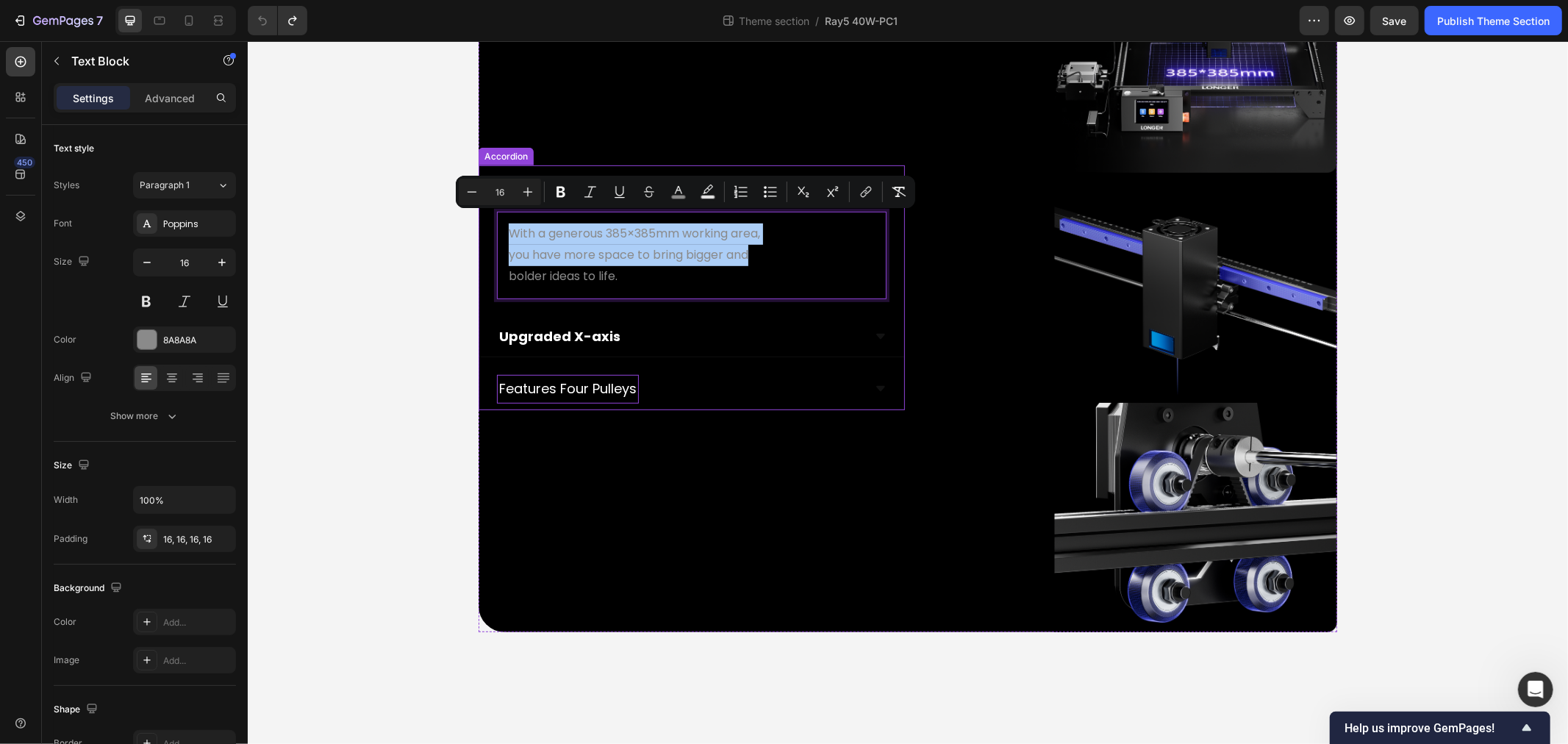
click at [586, 379] on span "Features Four Pulleys" at bounding box center [567, 388] width 138 height 18
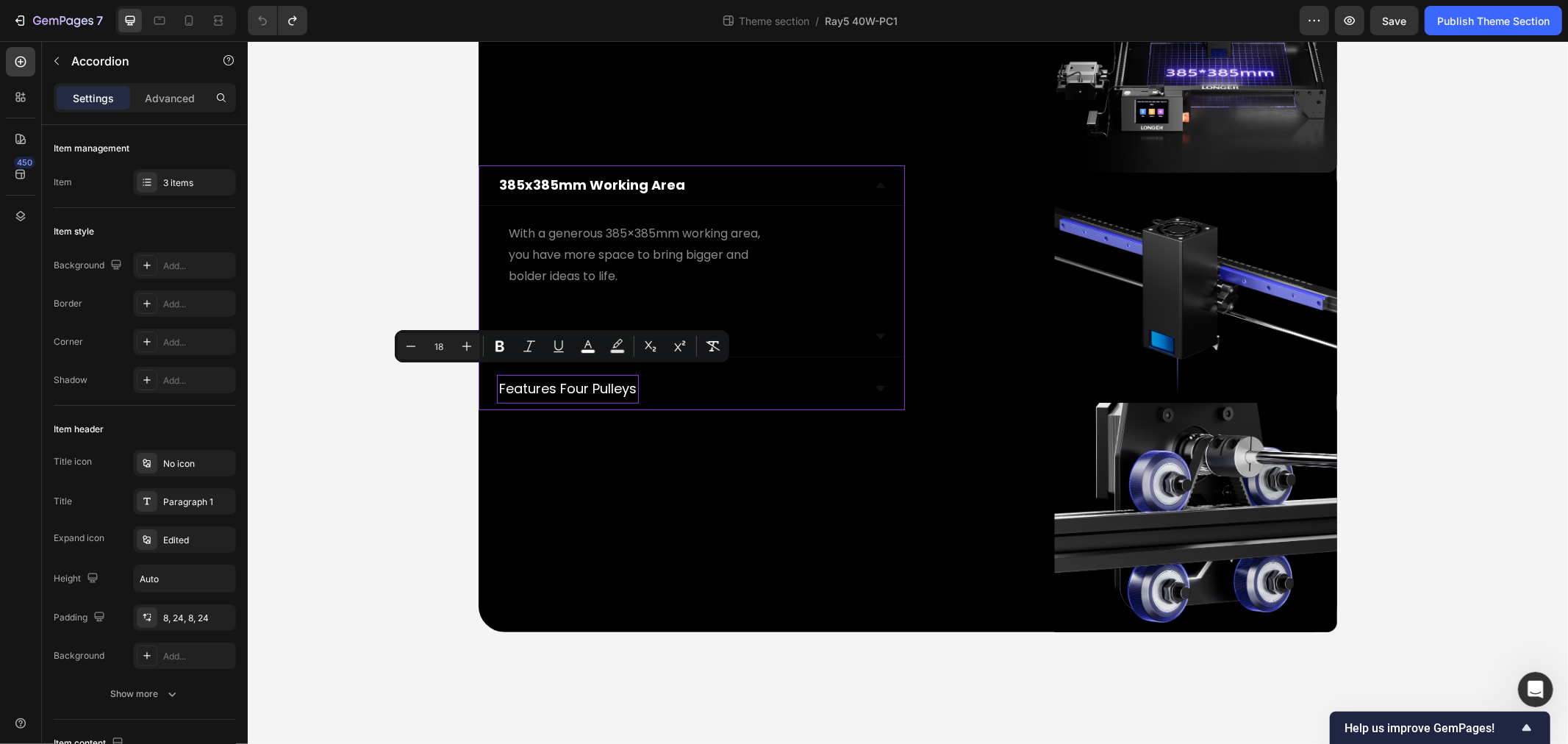
click at [678, 380] on div "Features Four Pulleys" at bounding box center [679, 388] width 366 height 28
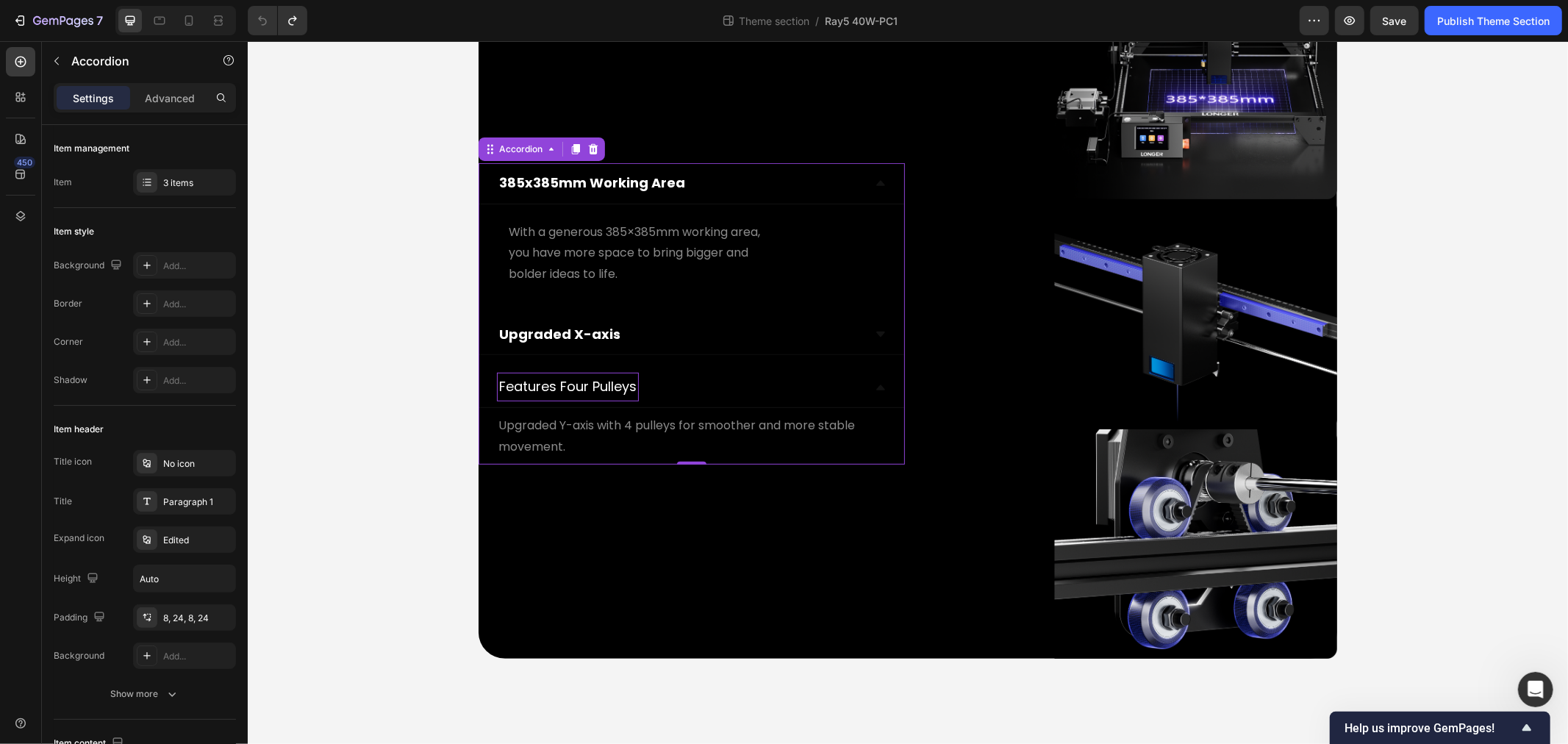
scroll to position [5227, 0]
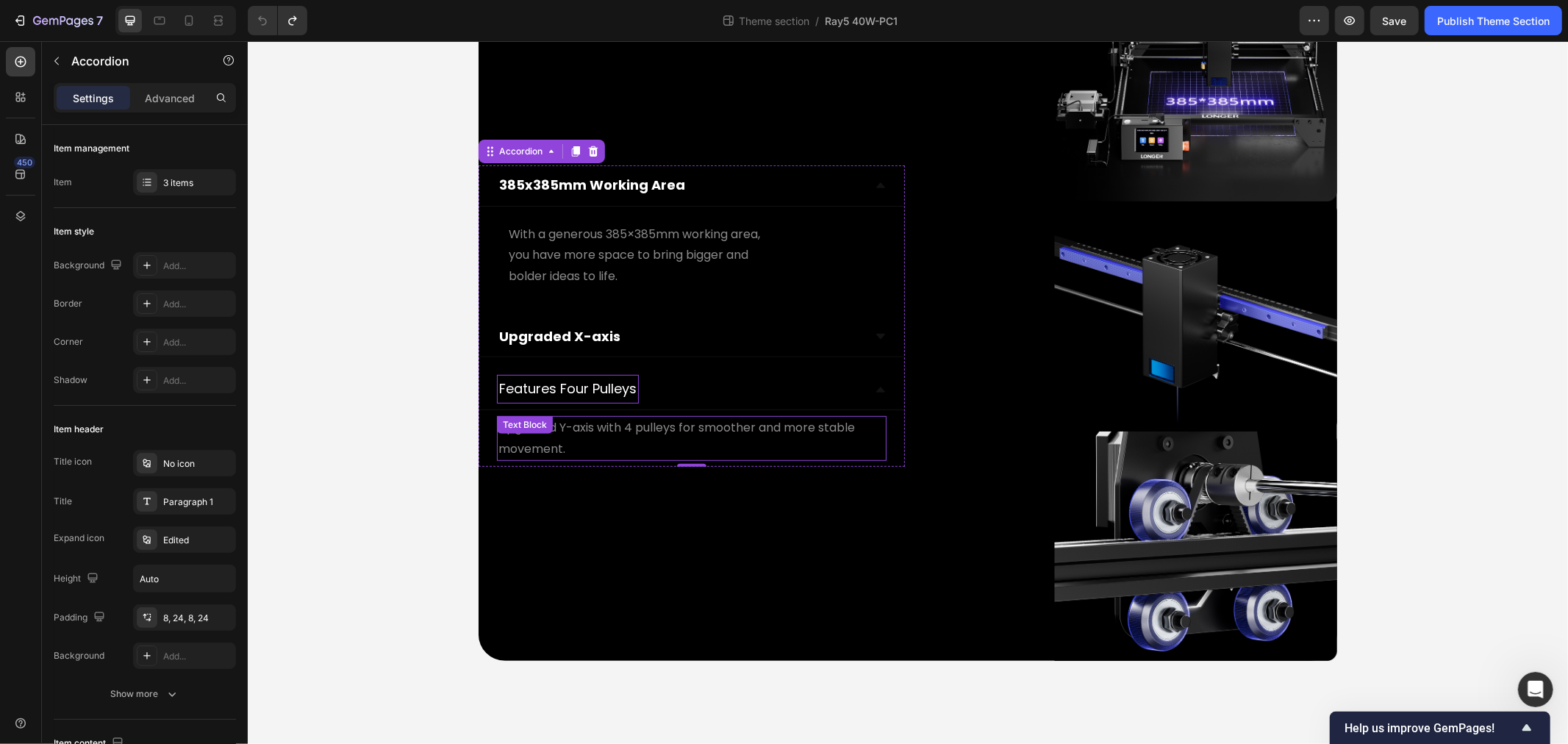
click at [577, 423] on p "Upgraded Y-axis with 4 pulleys for smoother and more stable movement." at bounding box center [690, 438] width 386 height 43
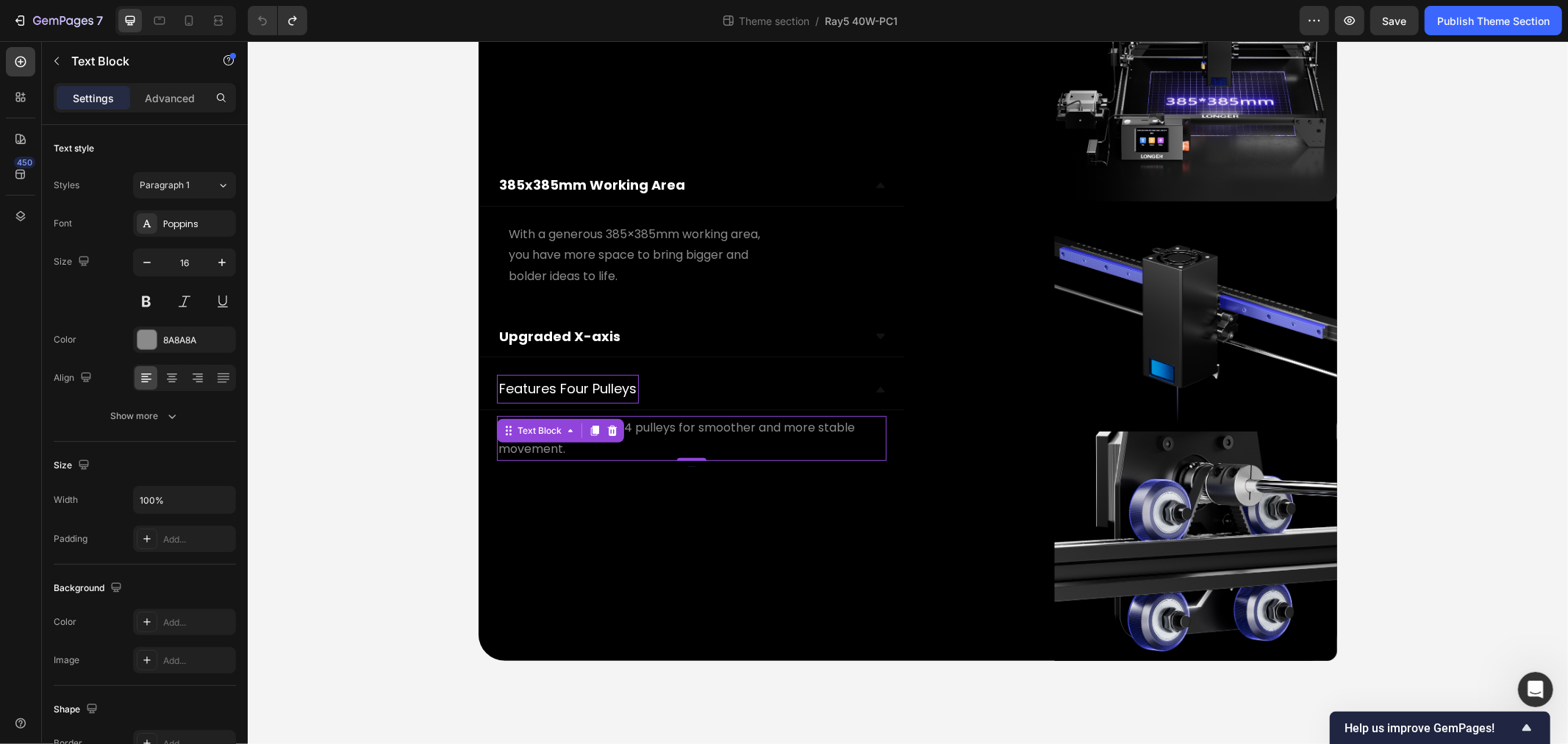
click at [577, 423] on div "Text Block" at bounding box center [560, 430] width 128 height 24
click at [704, 421] on p "Upgraded Y-axis with 4 pulleys for smoother and more stable movement." at bounding box center [690, 438] width 386 height 43
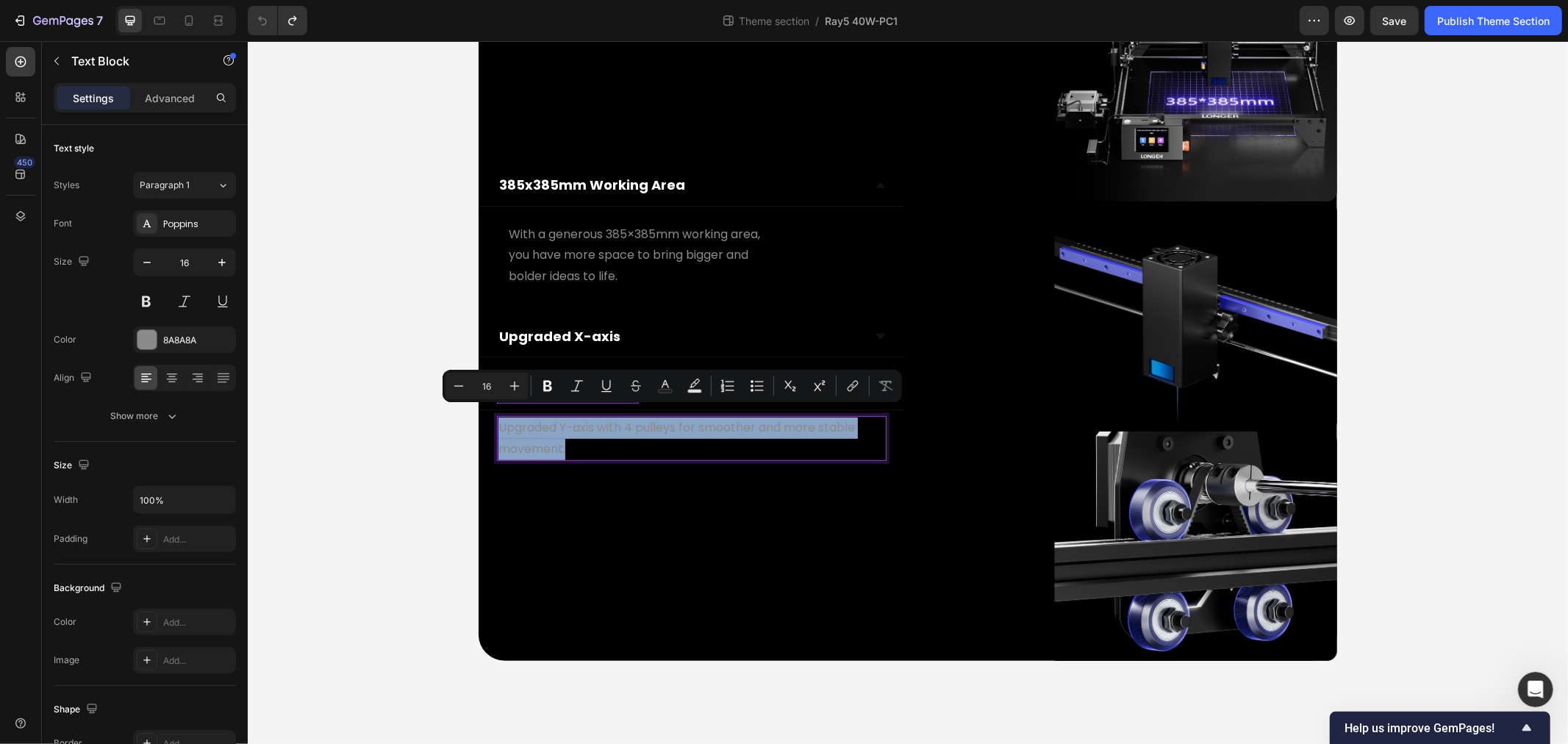
copy p "Upgraded Y-axis with 4 pulleys for smoother and more stable movement."
click at [570, 328] on strong "Upgraded X-axis" at bounding box center [559, 336] width 121 height 18
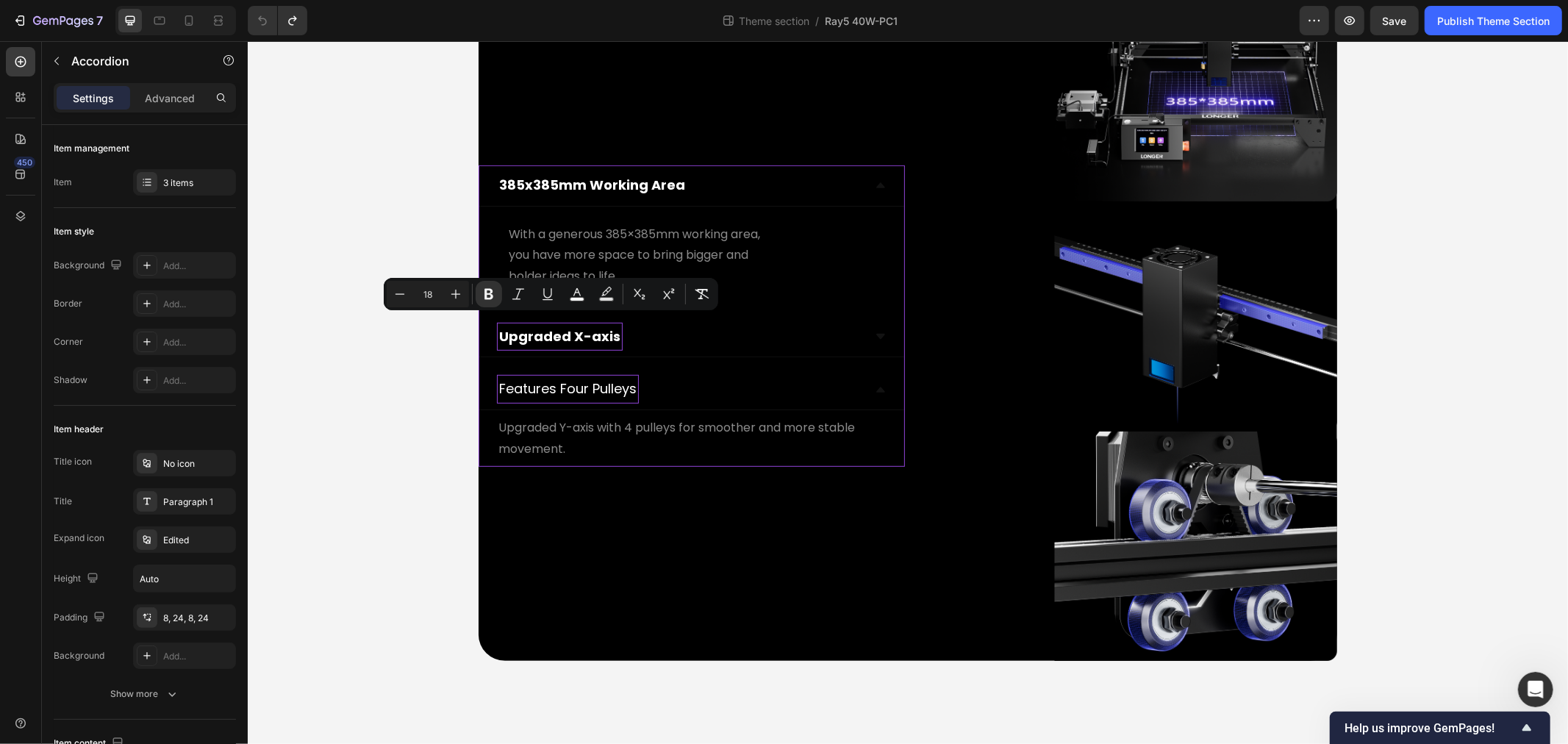
click at [631, 329] on div "Upgraded X-axis" at bounding box center [679, 336] width 366 height 28
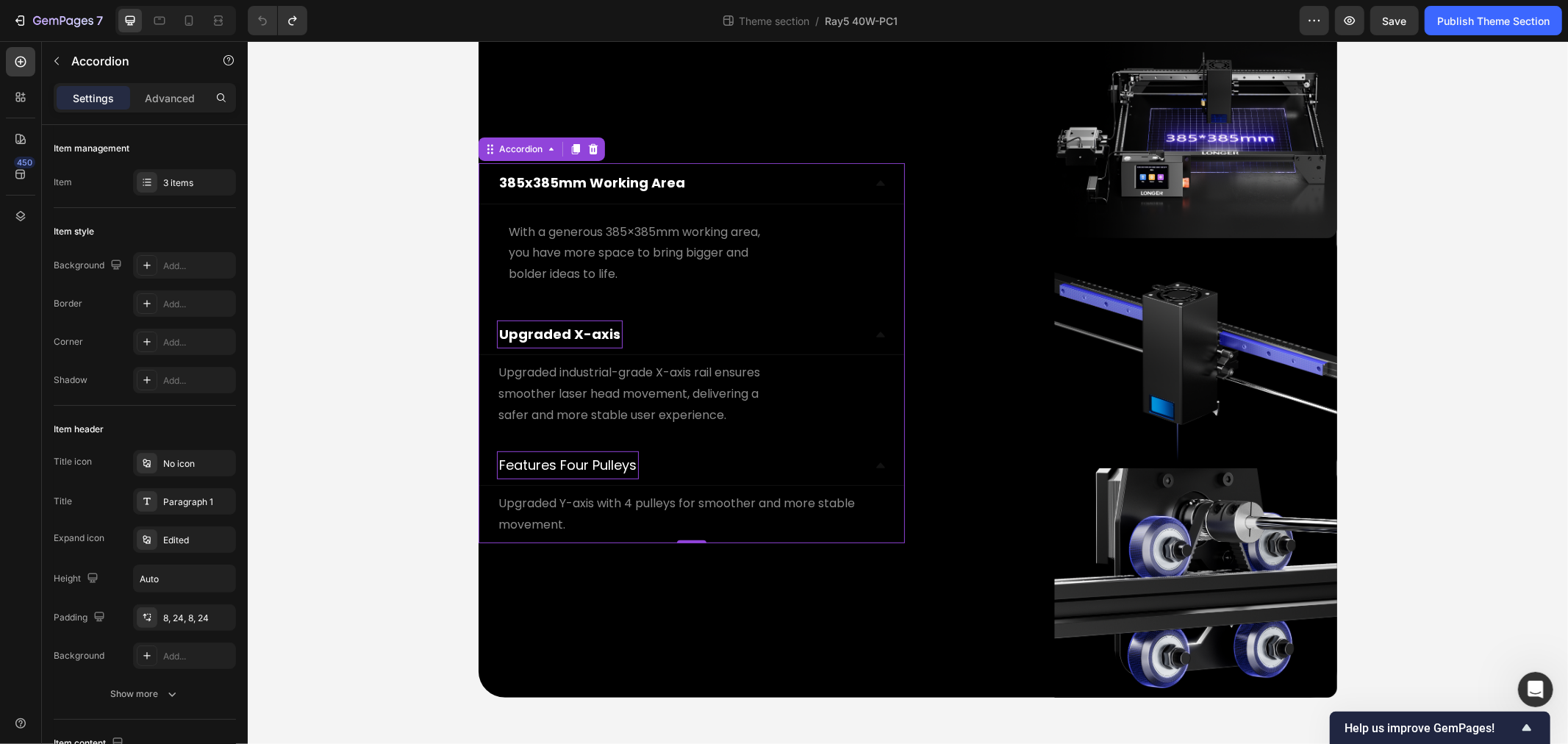
scroll to position [5188, 0]
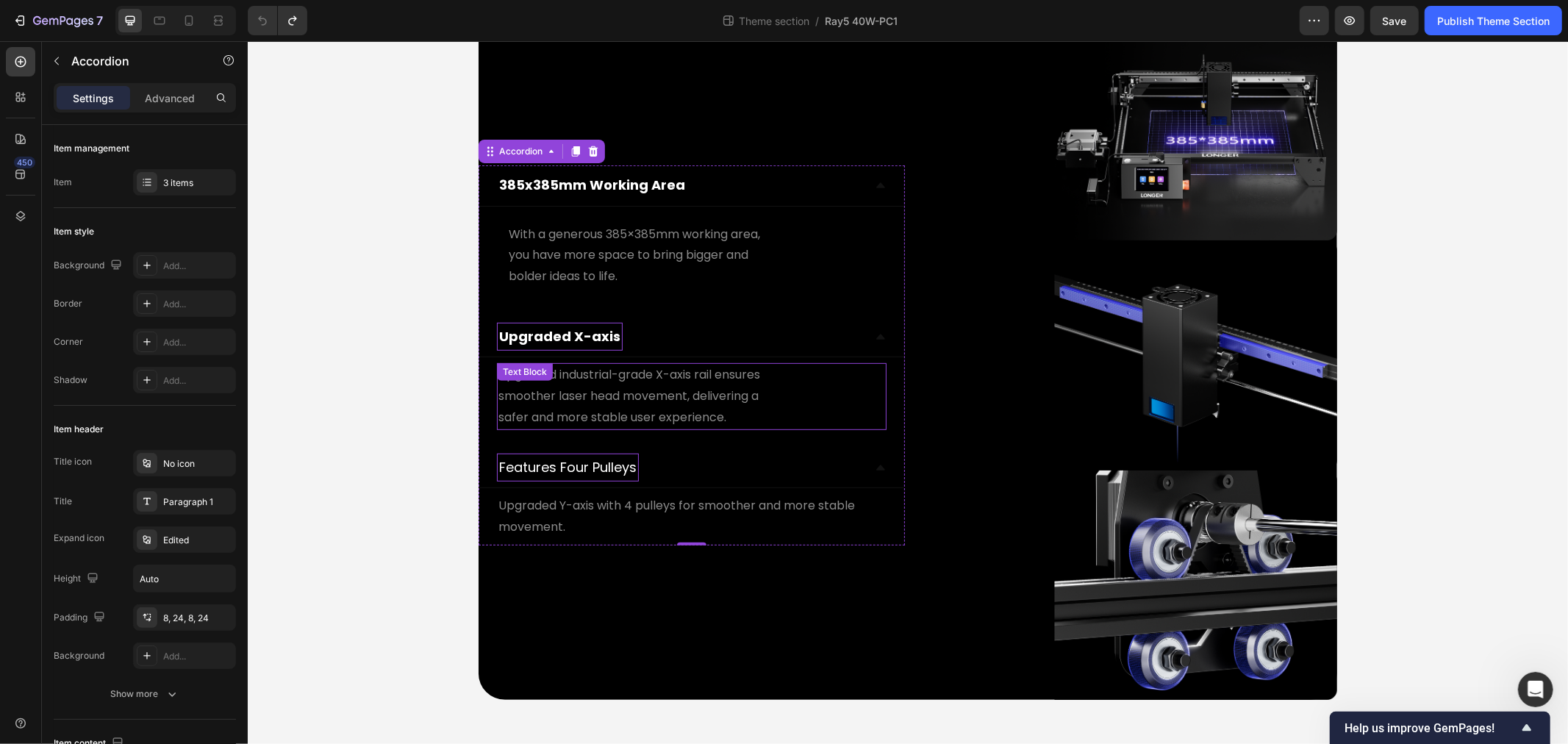
click at [556, 386] on p "smoother laser head movement, delivering a" at bounding box center [690, 396] width 386 height 22
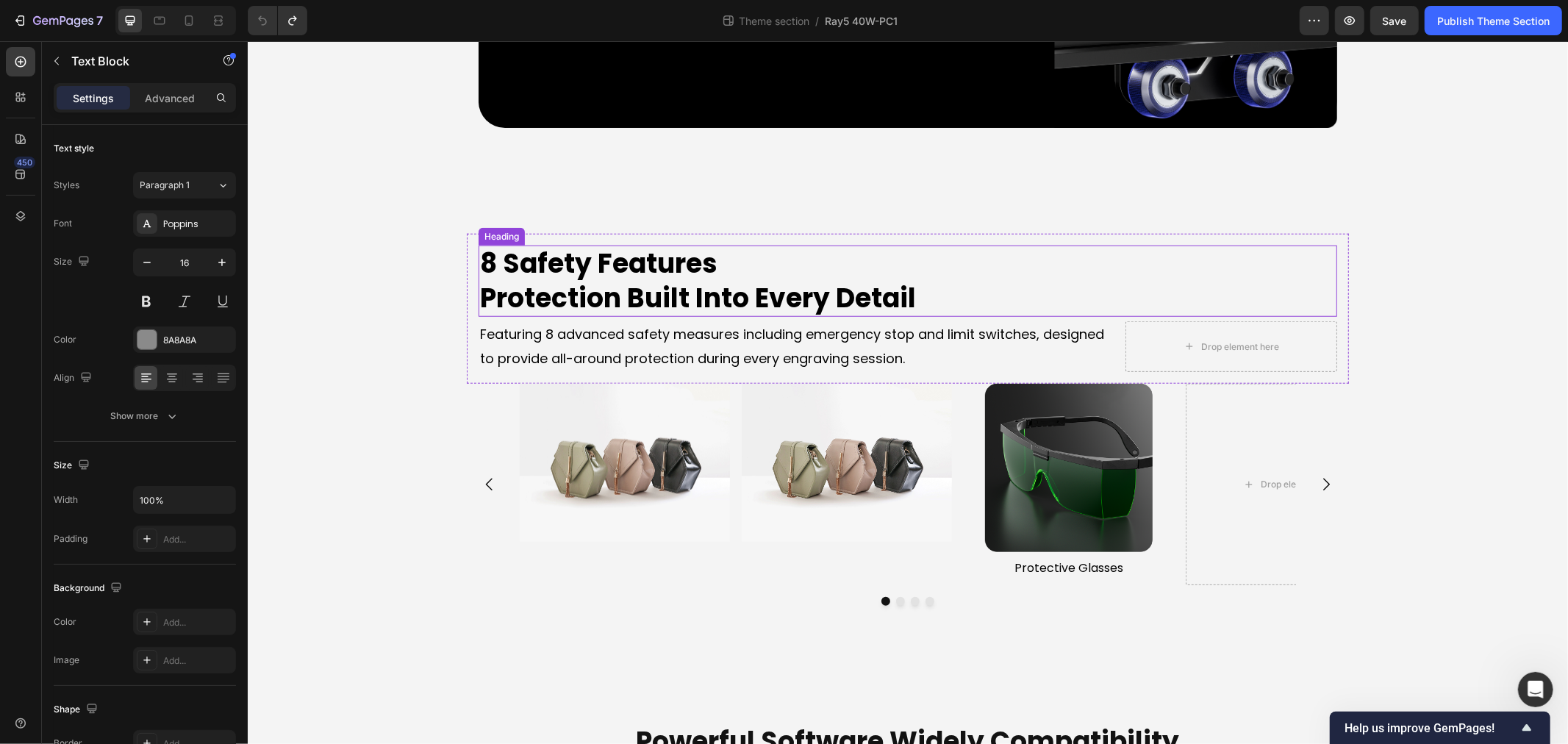
scroll to position [5679, 0]
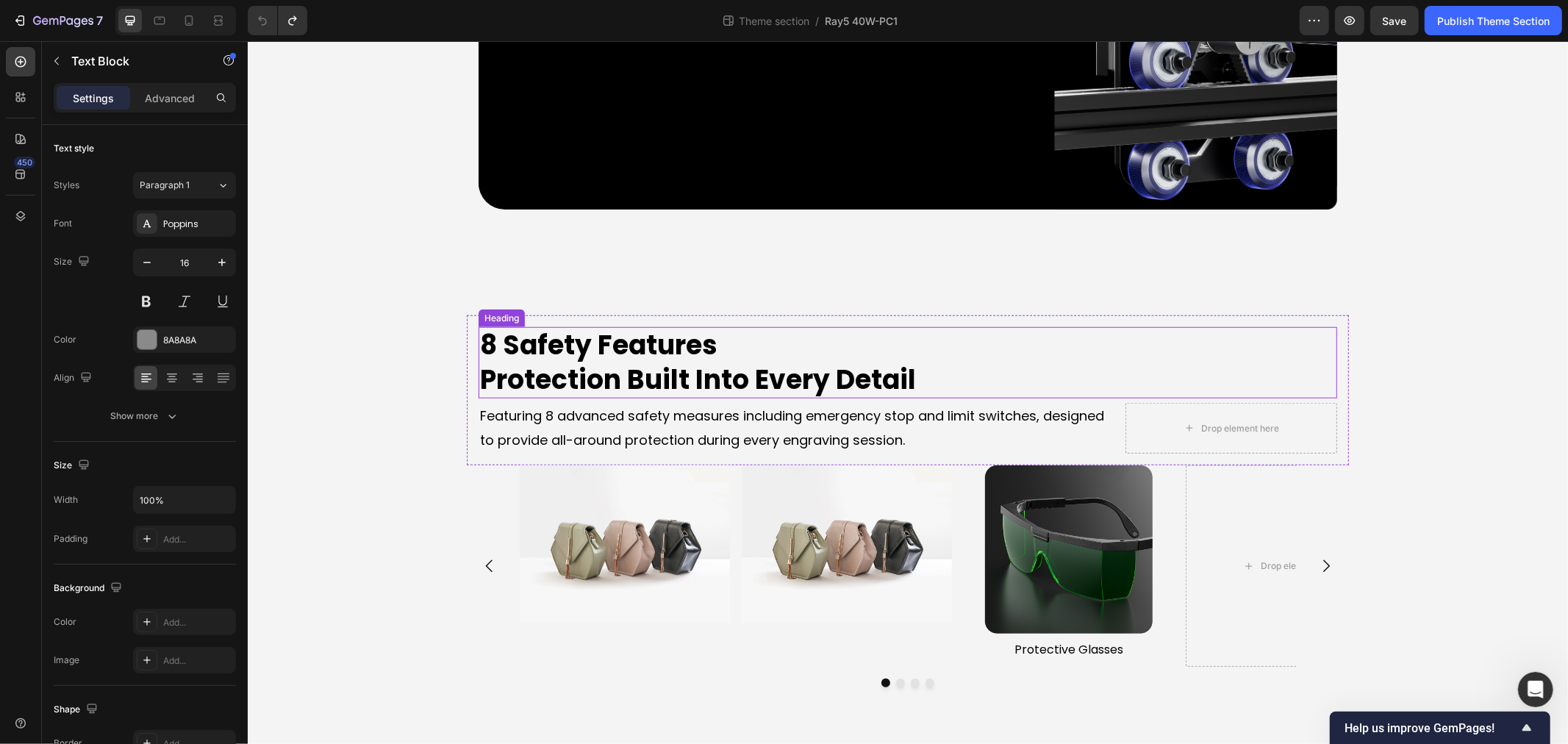
click at [591, 348] on h2 "8 Safety Features Protection Built Into Every Detail" at bounding box center [907, 363] width 859 height 72
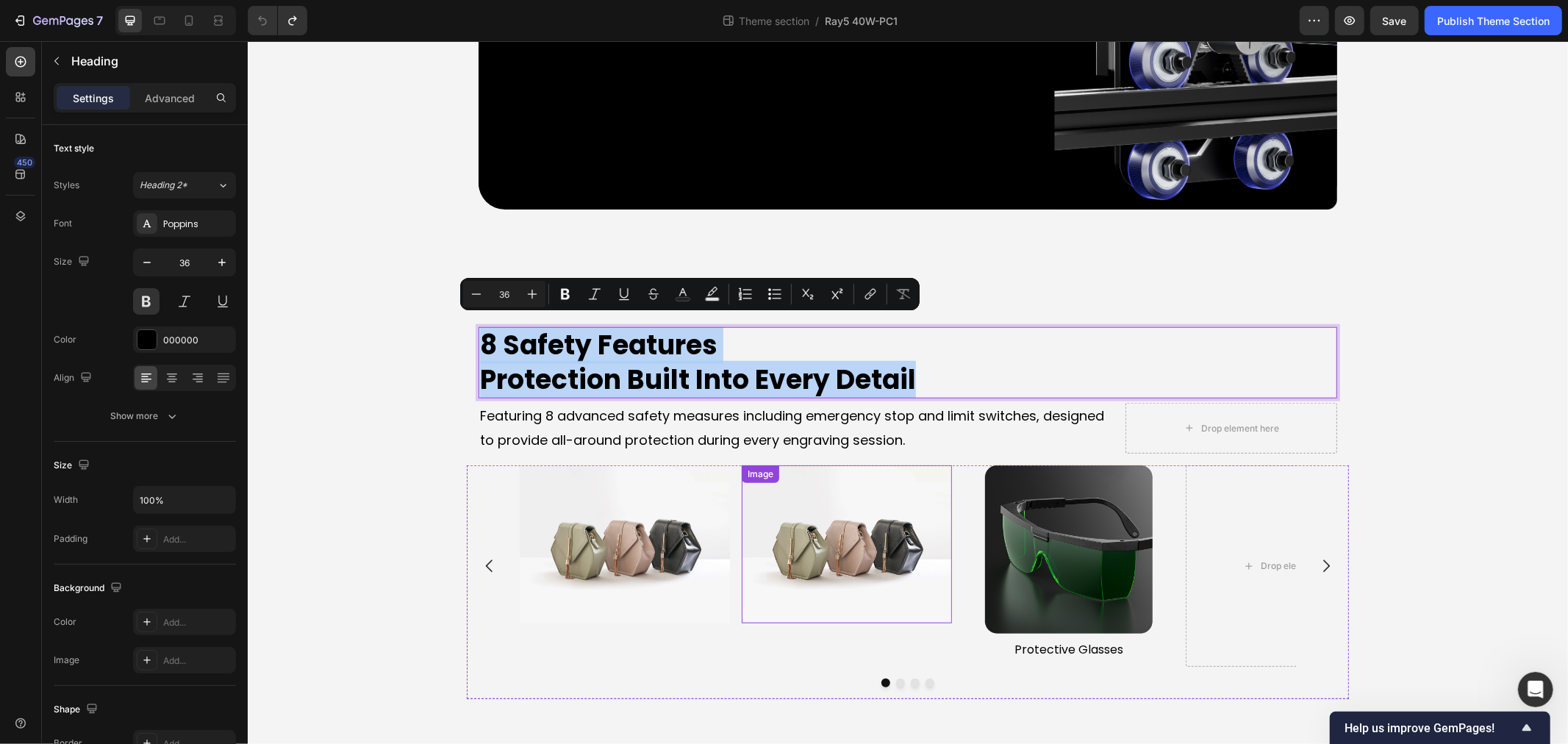
click at [825, 416] on p "Featuring 8 advanced safety measures including emergency stop and limit switche…" at bounding box center [795, 427] width 632 height 48
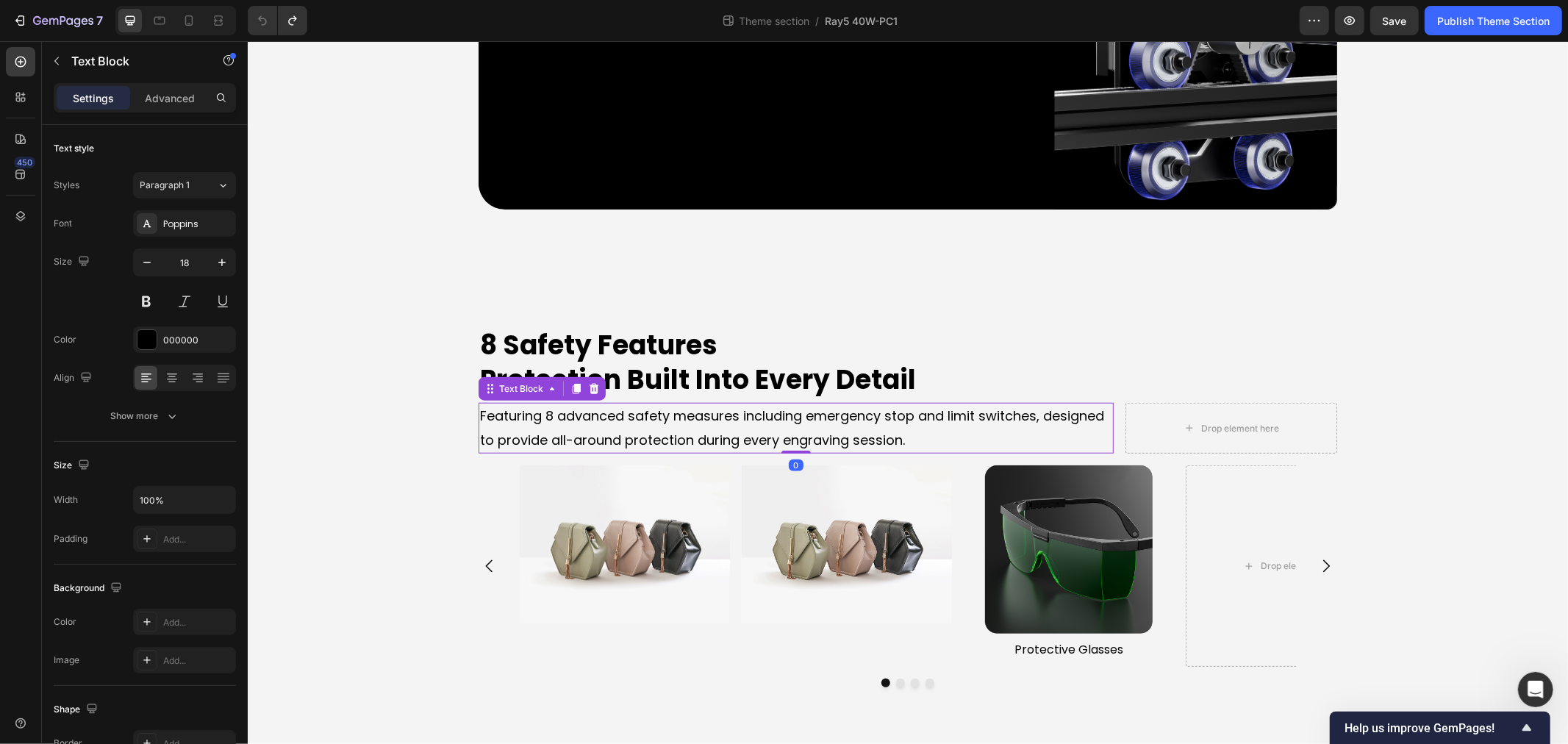
click at [886, 415] on p "Featuring 8 advanced safety measures including emergency stop and limit switche…" at bounding box center [795, 427] width 632 height 48
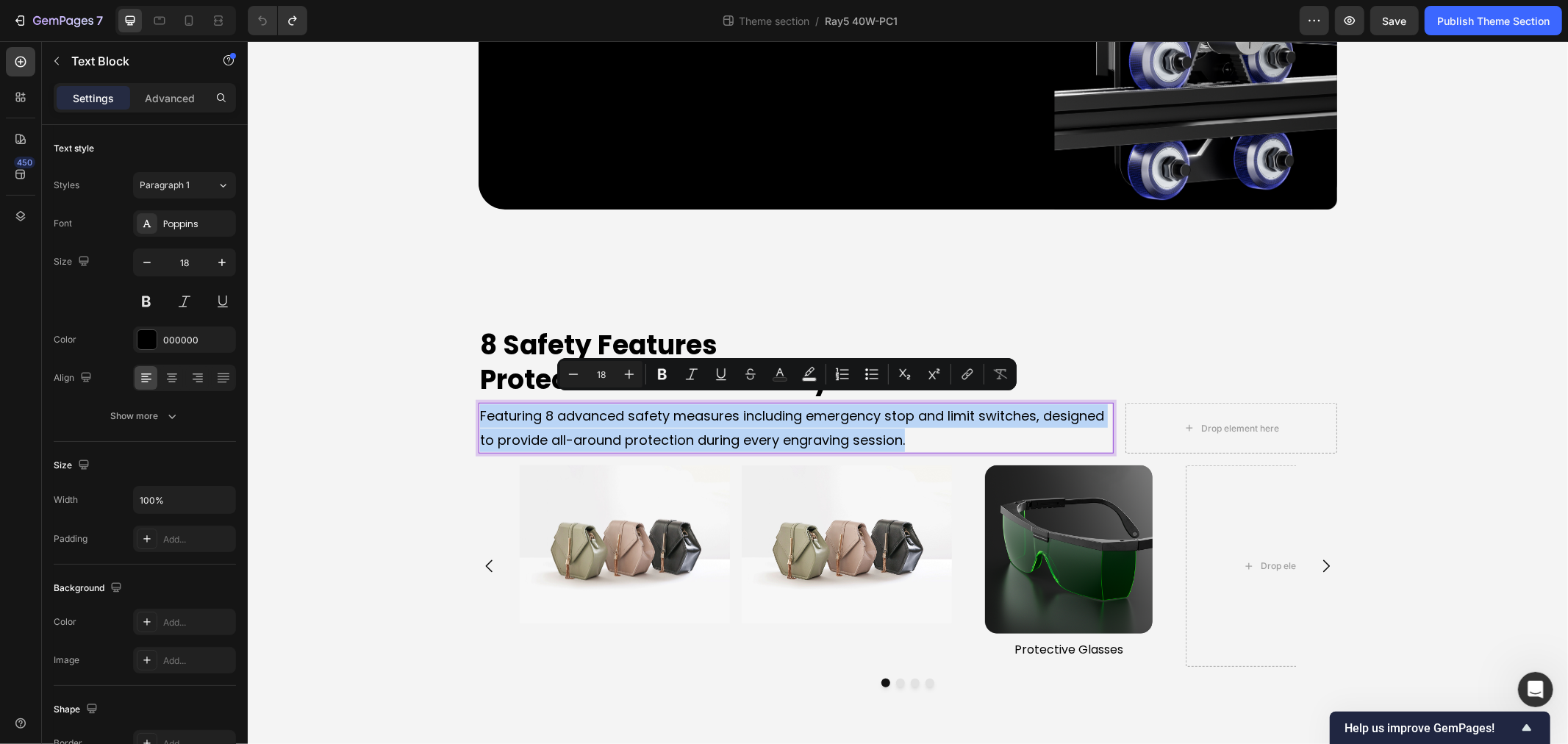
copy p "Featuring 8 advanced safety measures including emergency stop and limit switche…"
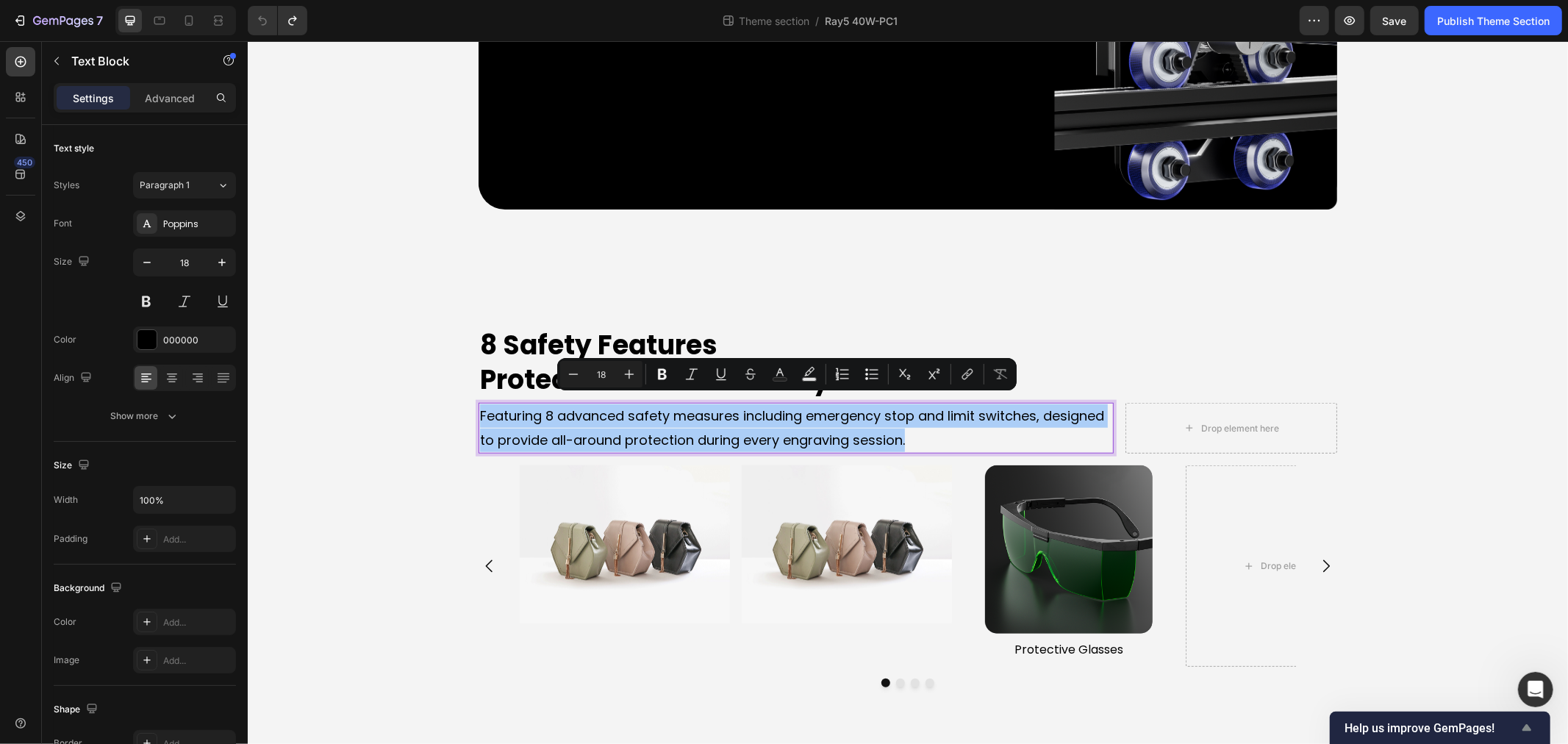
click at [1450, 725] on span "Help us improve GemPages!" at bounding box center [1431, 728] width 174 height 14
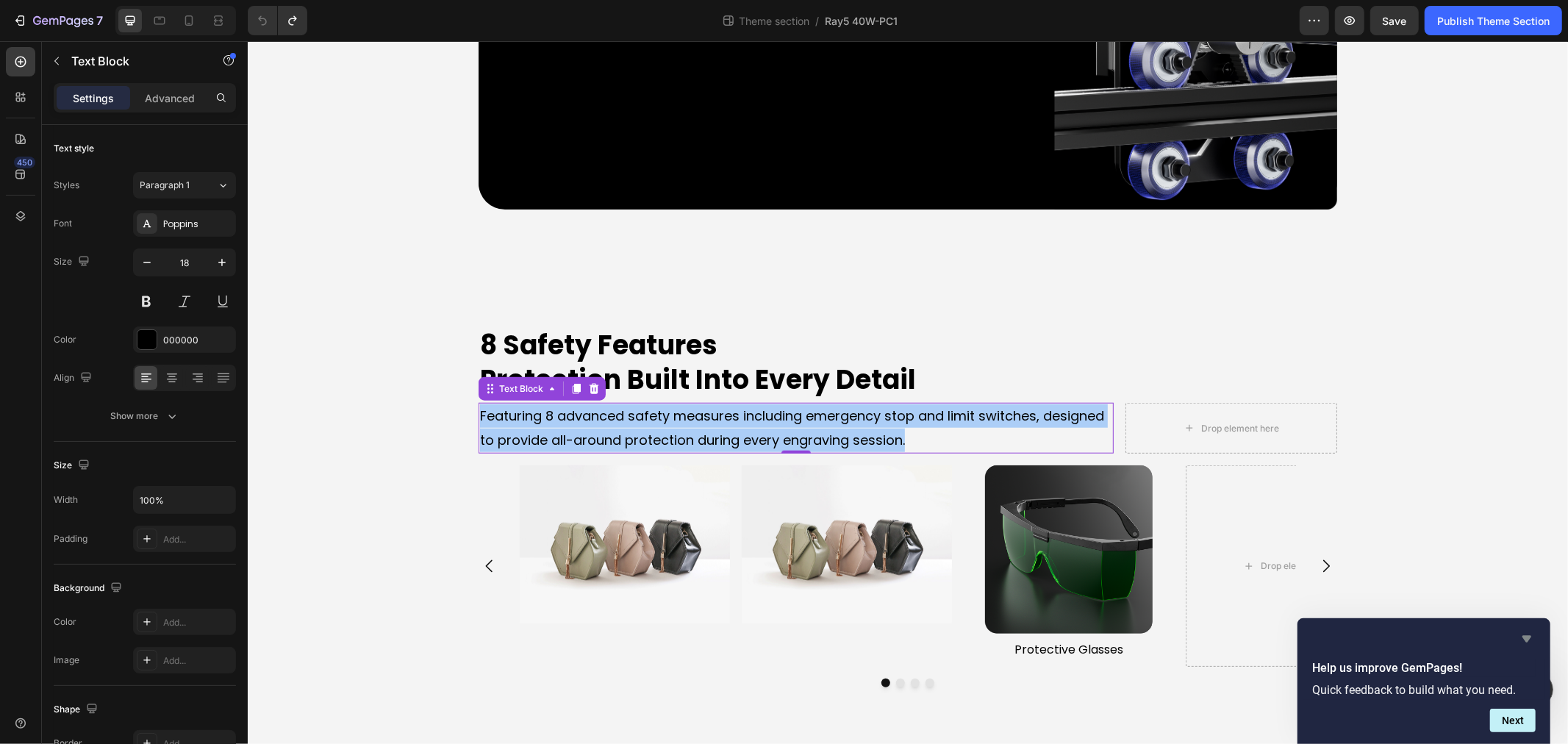
click at [1532, 634] on icon "Hide survey" at bounding box center [1527, 639] width 18 height 18
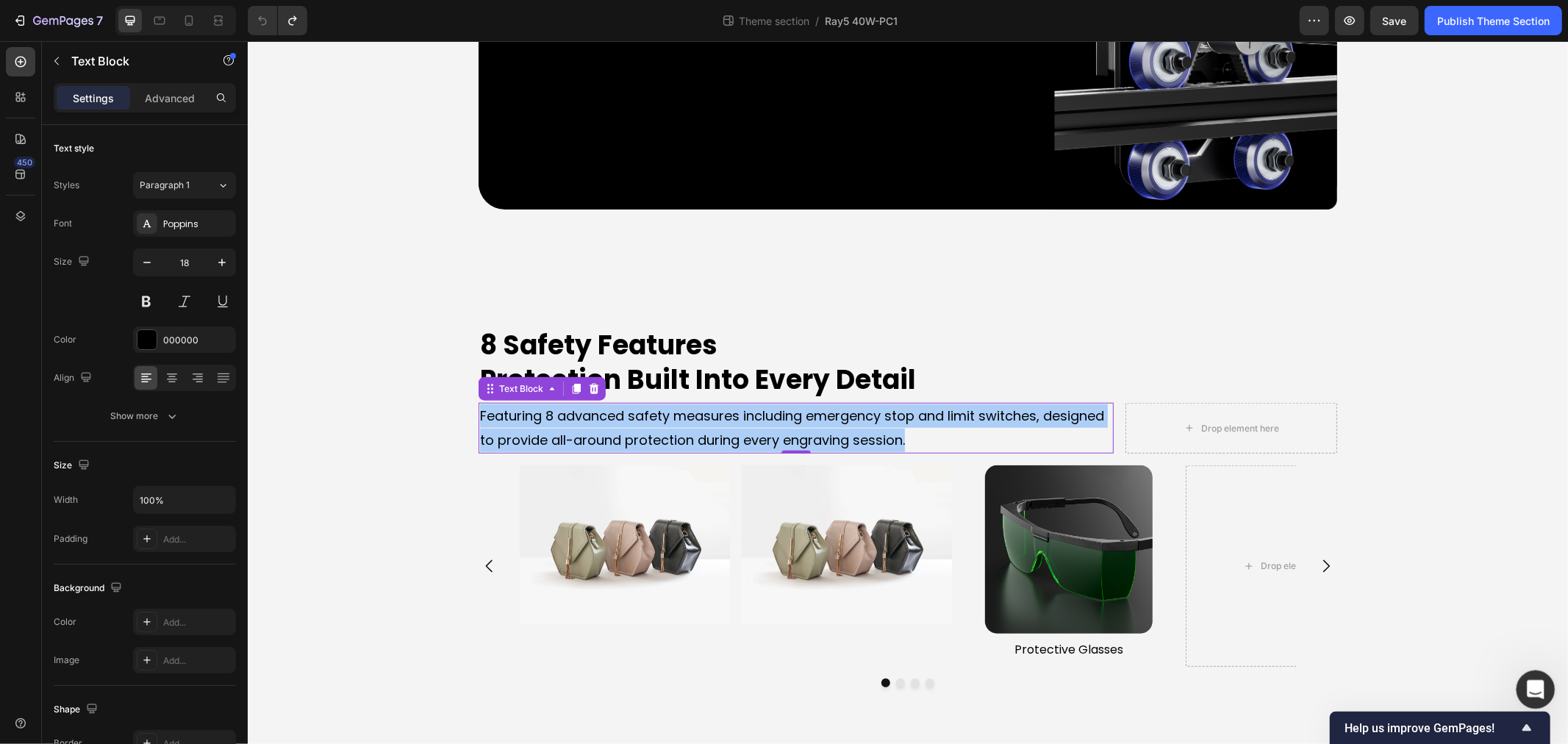
drag, startPoint x: 1542, startPoint y: 673, endPoint x: 3062, endPoint y: 1344, distance: 1661.5
click at [1544, 670] on div "打开 Intercom Messenger" at bounding box center [1534, 687] width 35 height 35
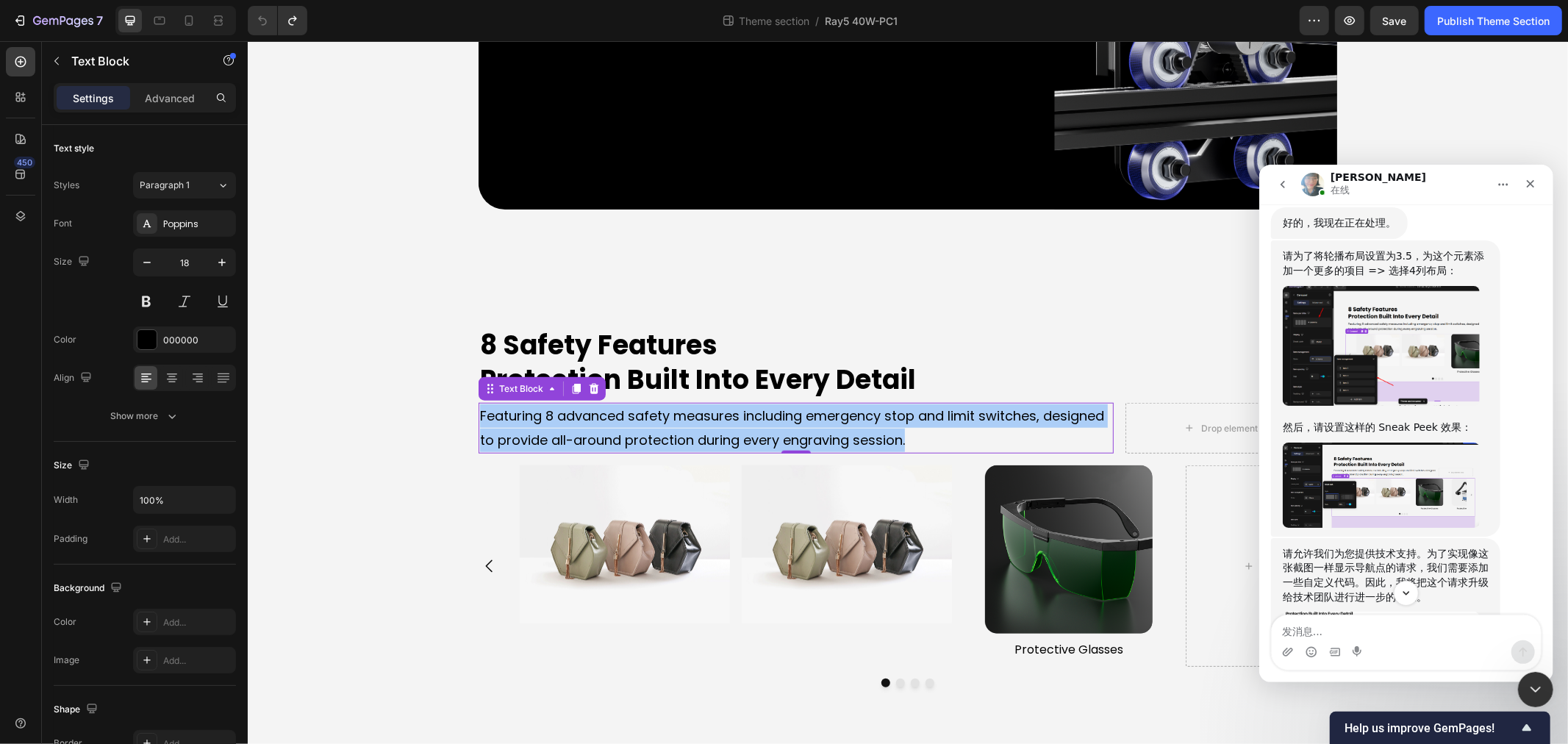
scroll to position [1145, 0]
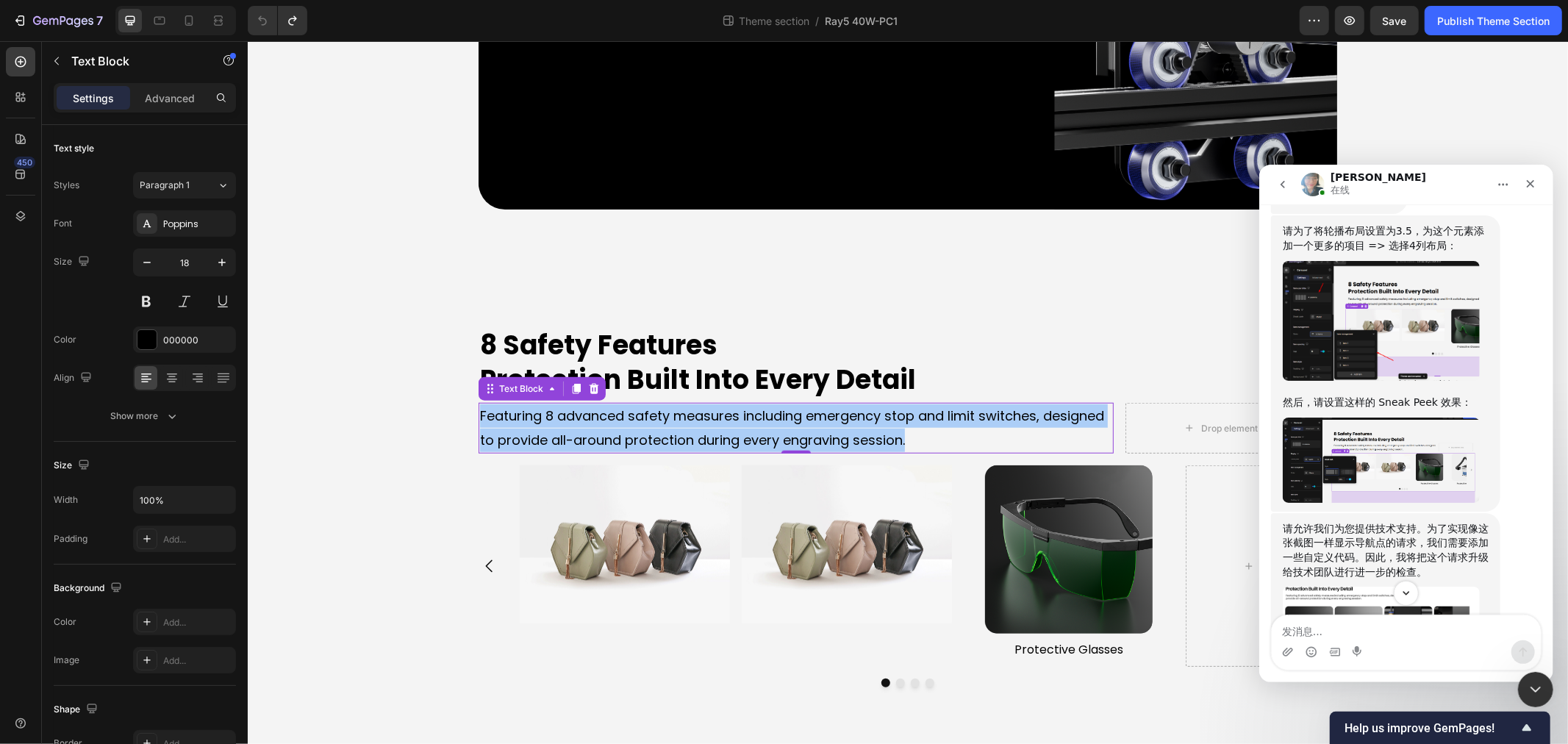
click at [1399, 453] on img "Annie说…" at bounding box center [1381, 460] width 197 height 85
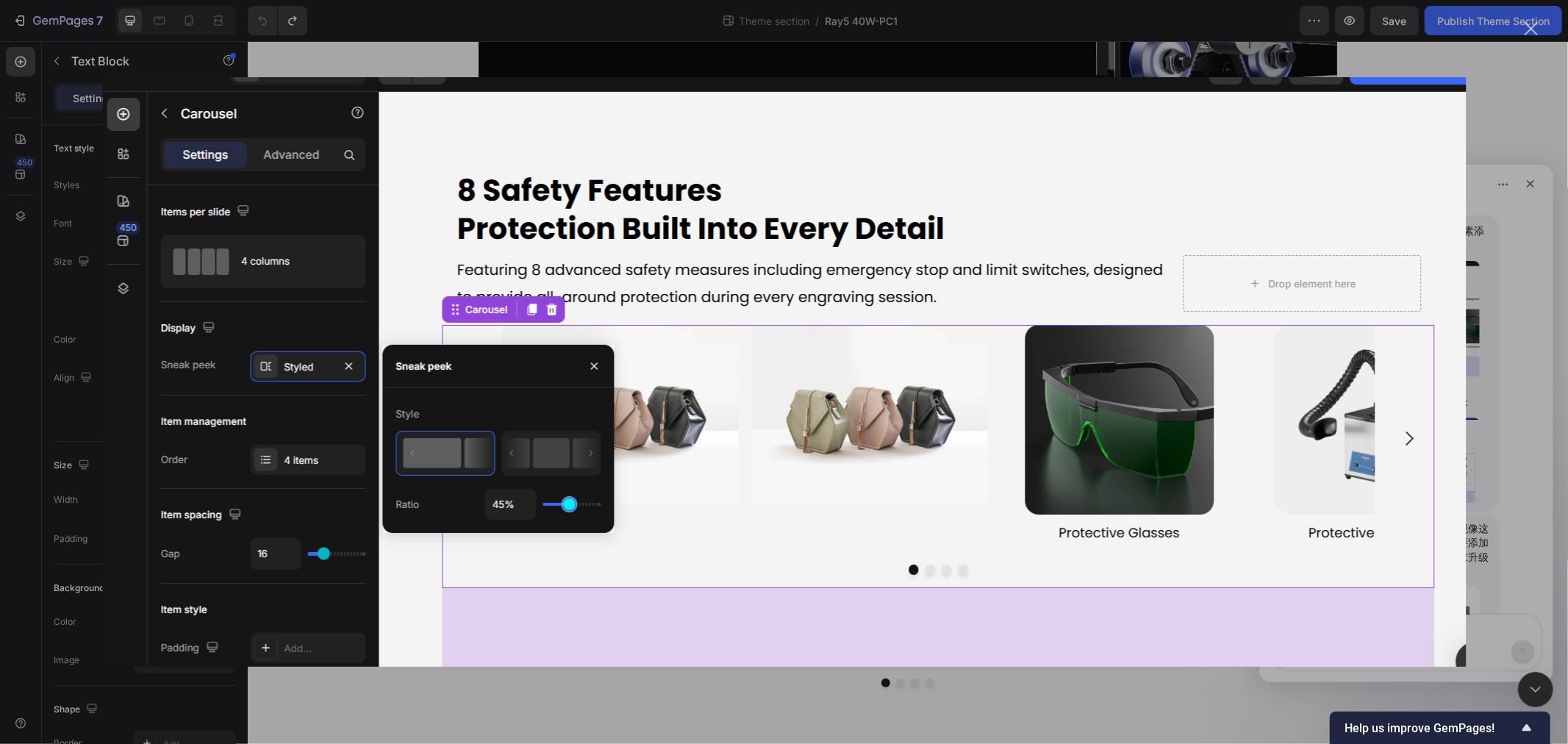
scroll to position [0, 0]
click at [1536, 30] on div "关闭" at bounding box center [1531, 28] width 14 height 14
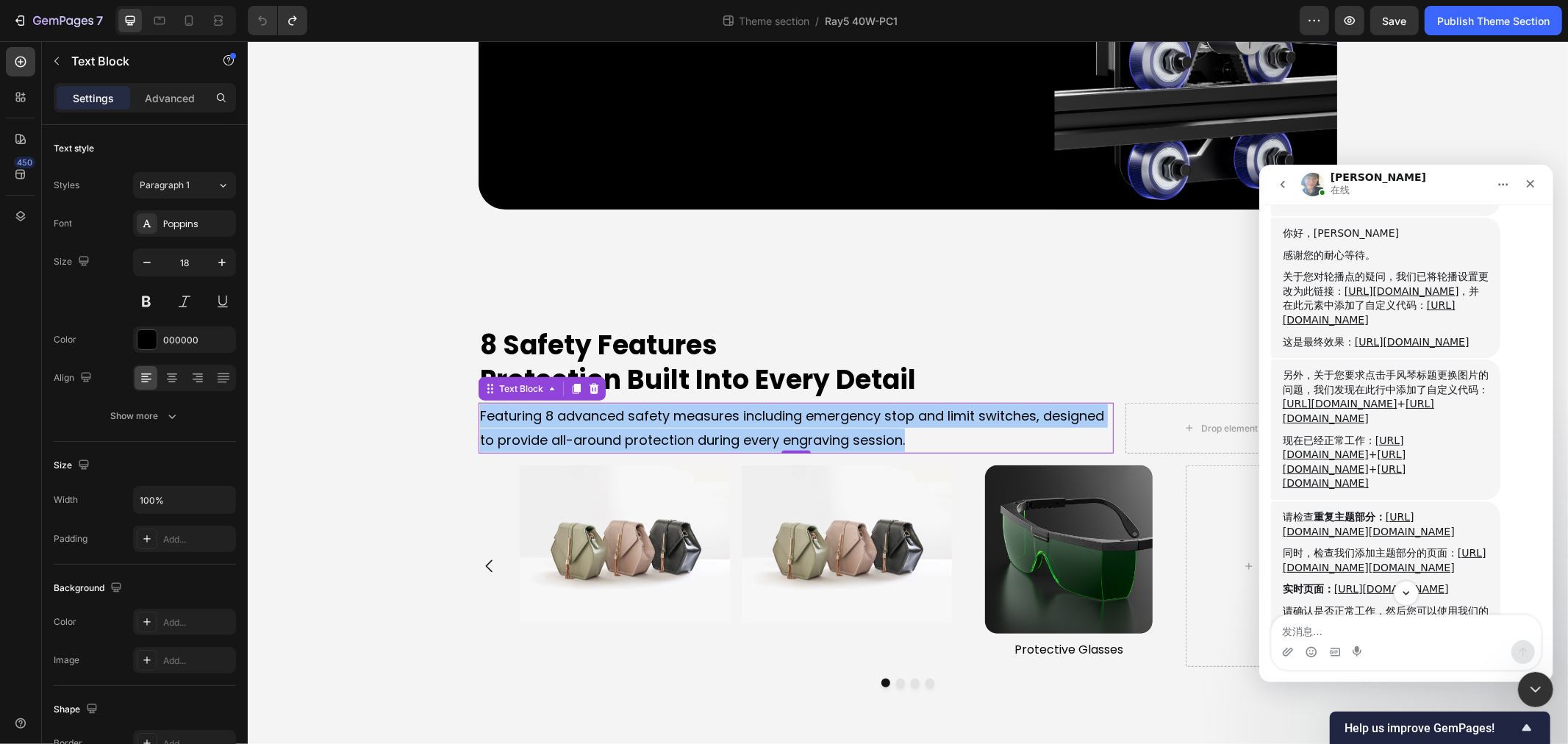
scroll to position [2126, 0]
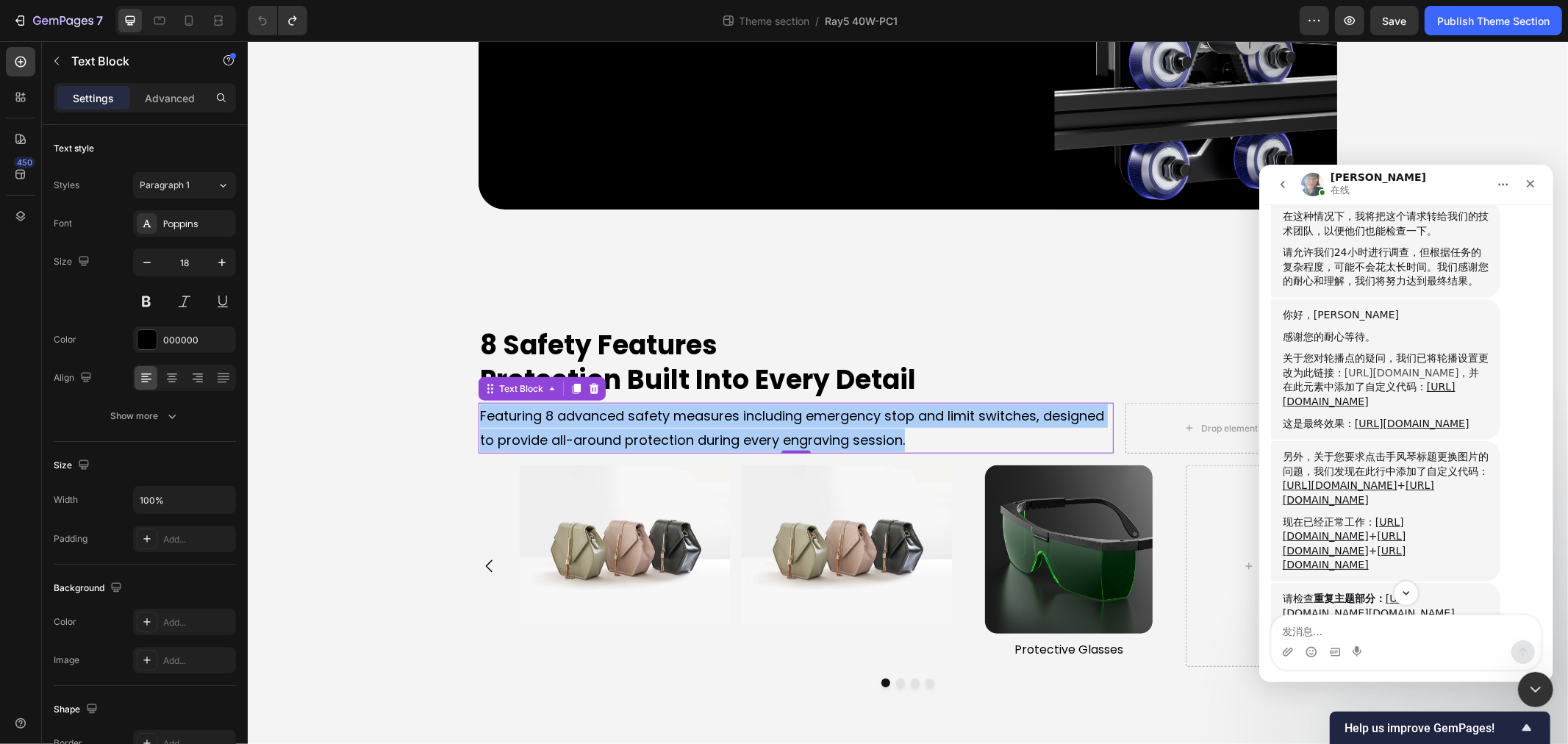
click at [1404, 367] on link "https://prnt.sc/g6Vnezx3Qv4N" at bounding box center [1401, 372] width 115 height 12
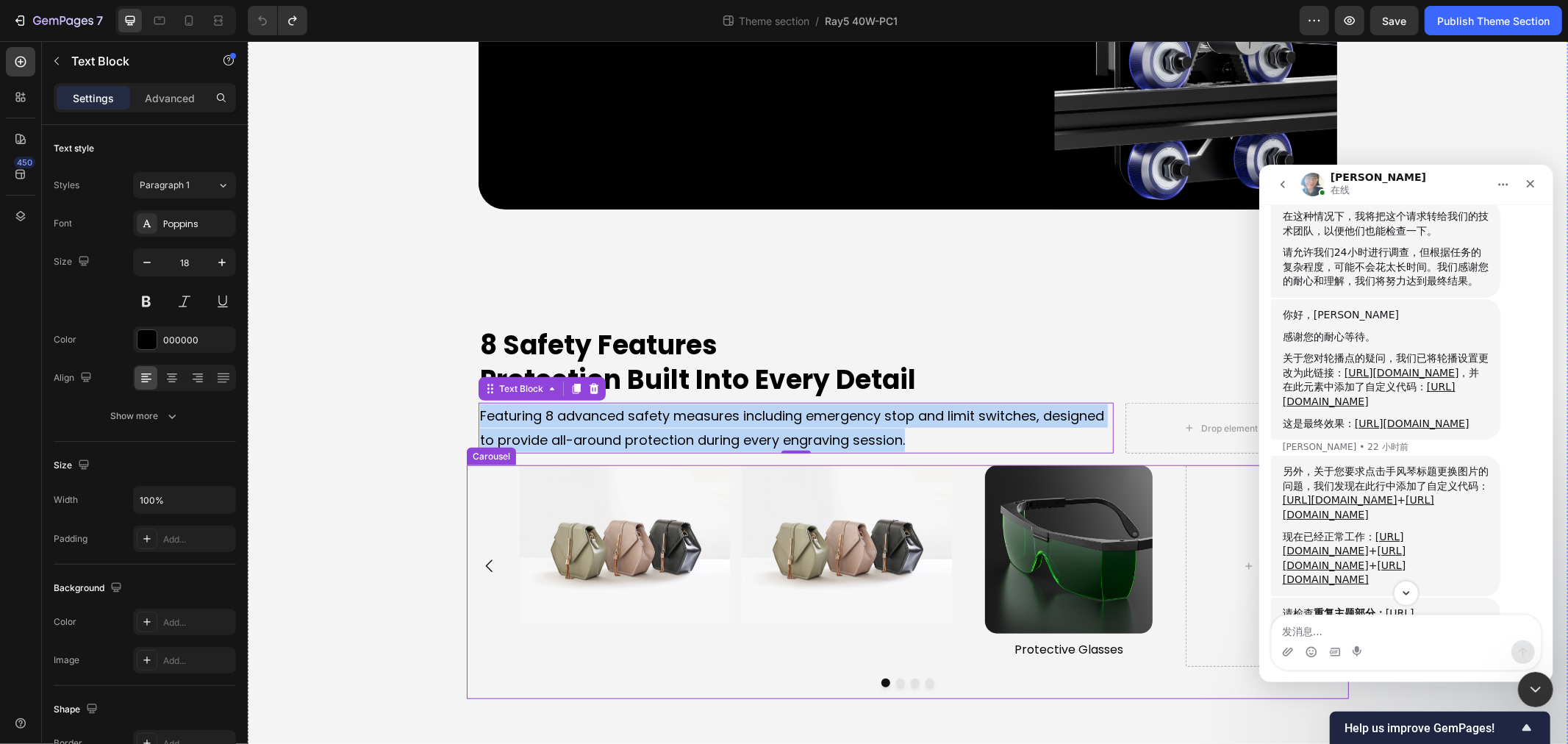
click at [471, 487] on div "Image Image Image Protective Glasses Text Block Drop element here" at bounding box center [907, 566] width 882 height 202
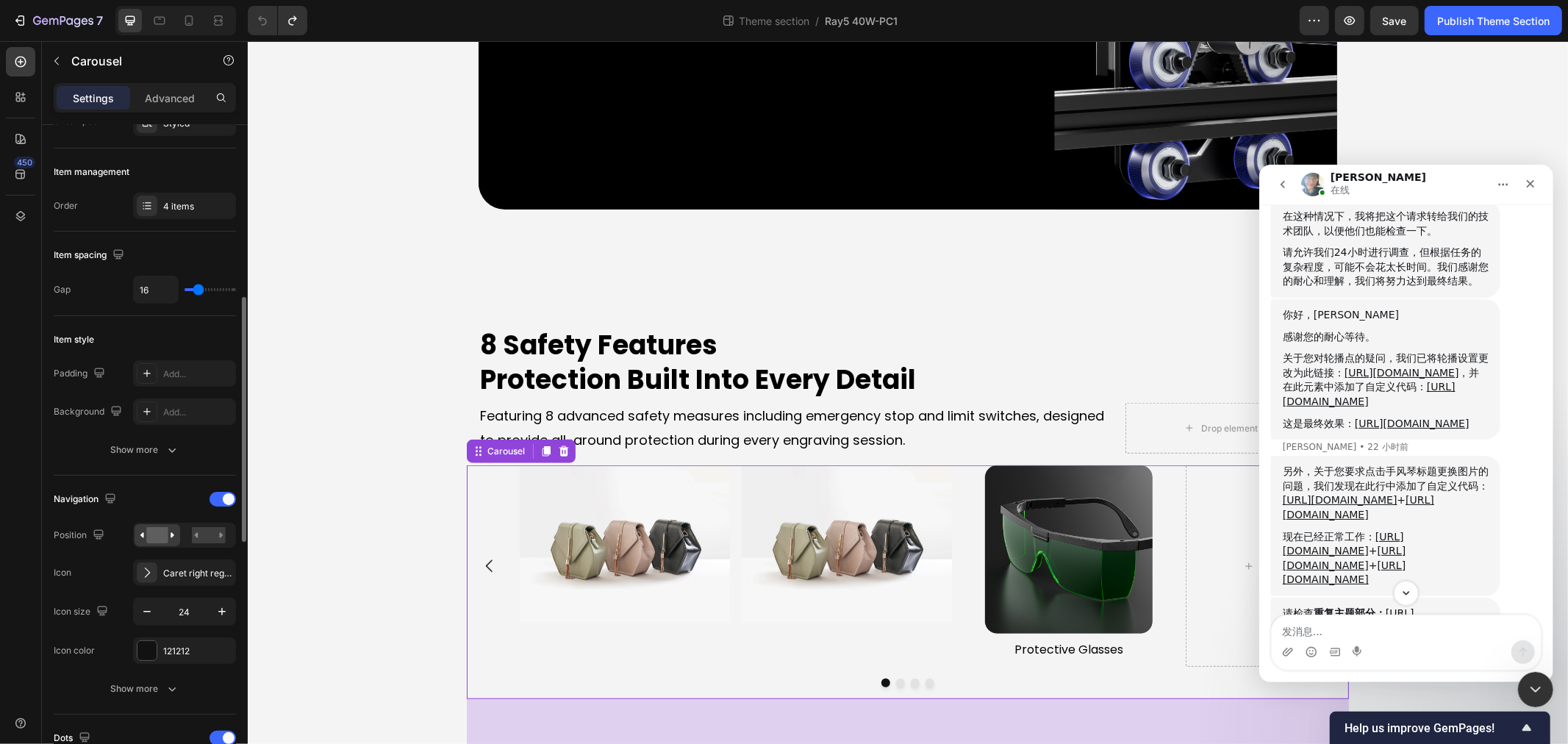
scroll to position [245, 0]
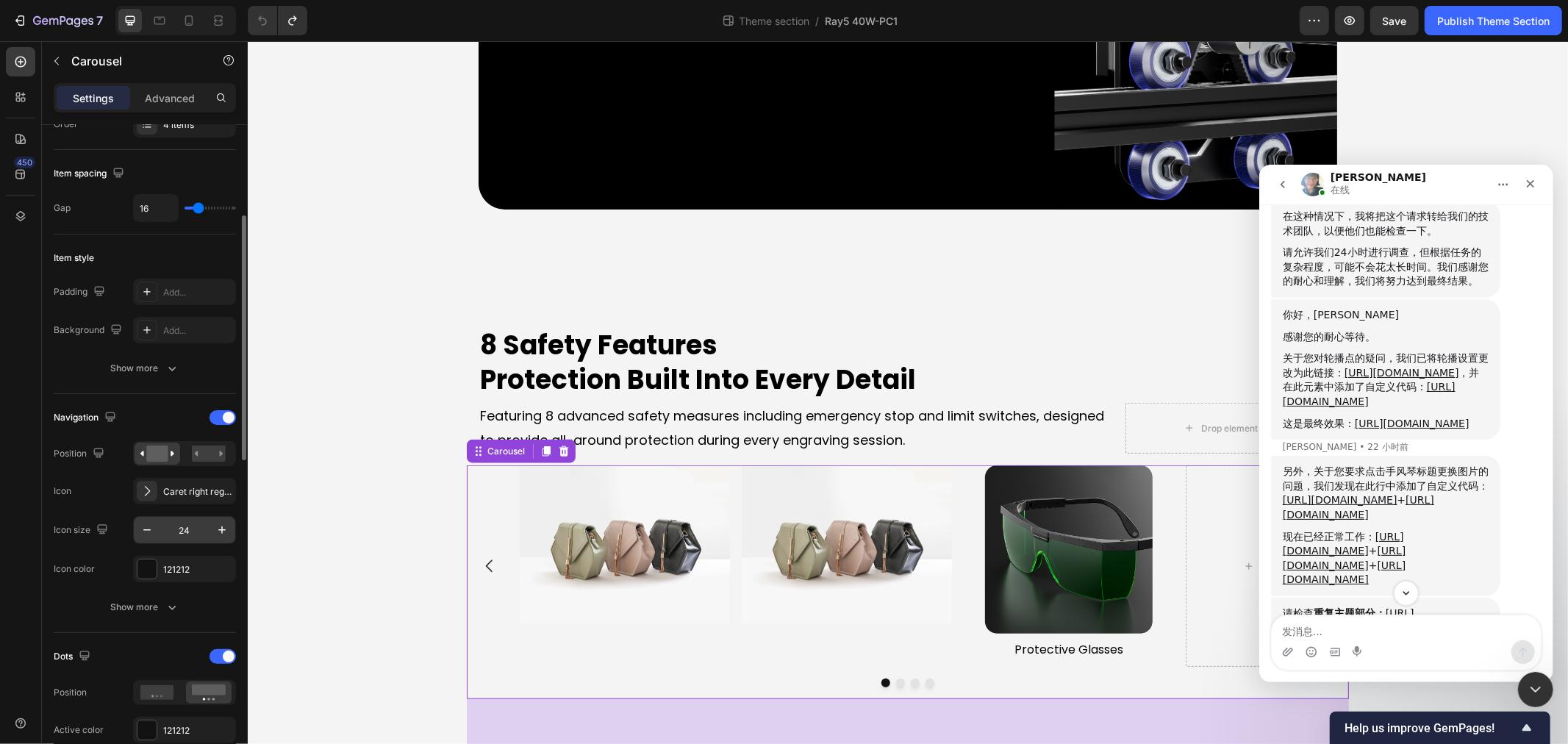
click at [189, 529] on input "24" at bounding box center [185, 529] width 49 height 26
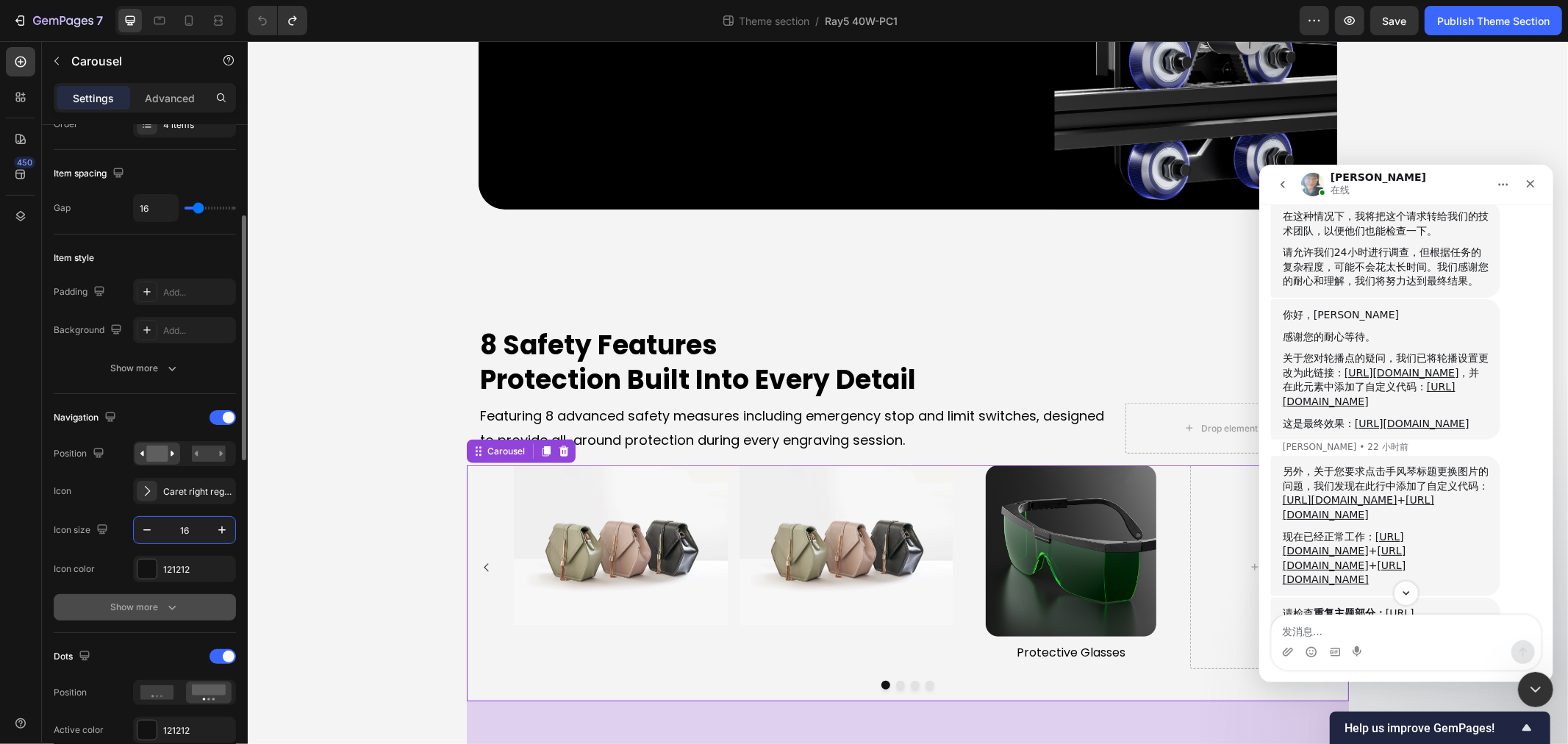
type input "16"
click at [158, 606] on div "Show more" at bounding box center [146, 607] width 69 height 14
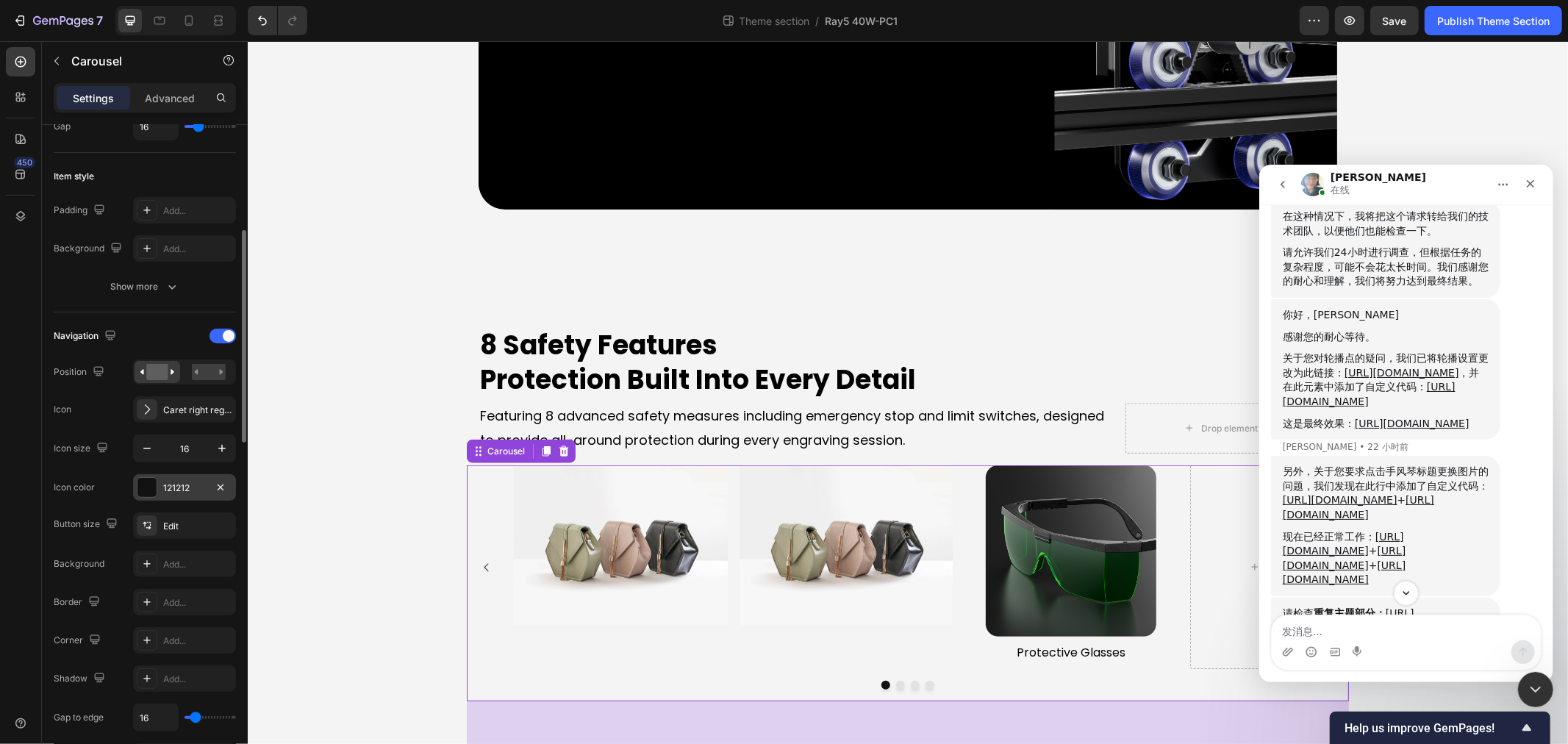
click at [202, 494] on div "121212" at bounding box center [184, 488] width 43 height 14
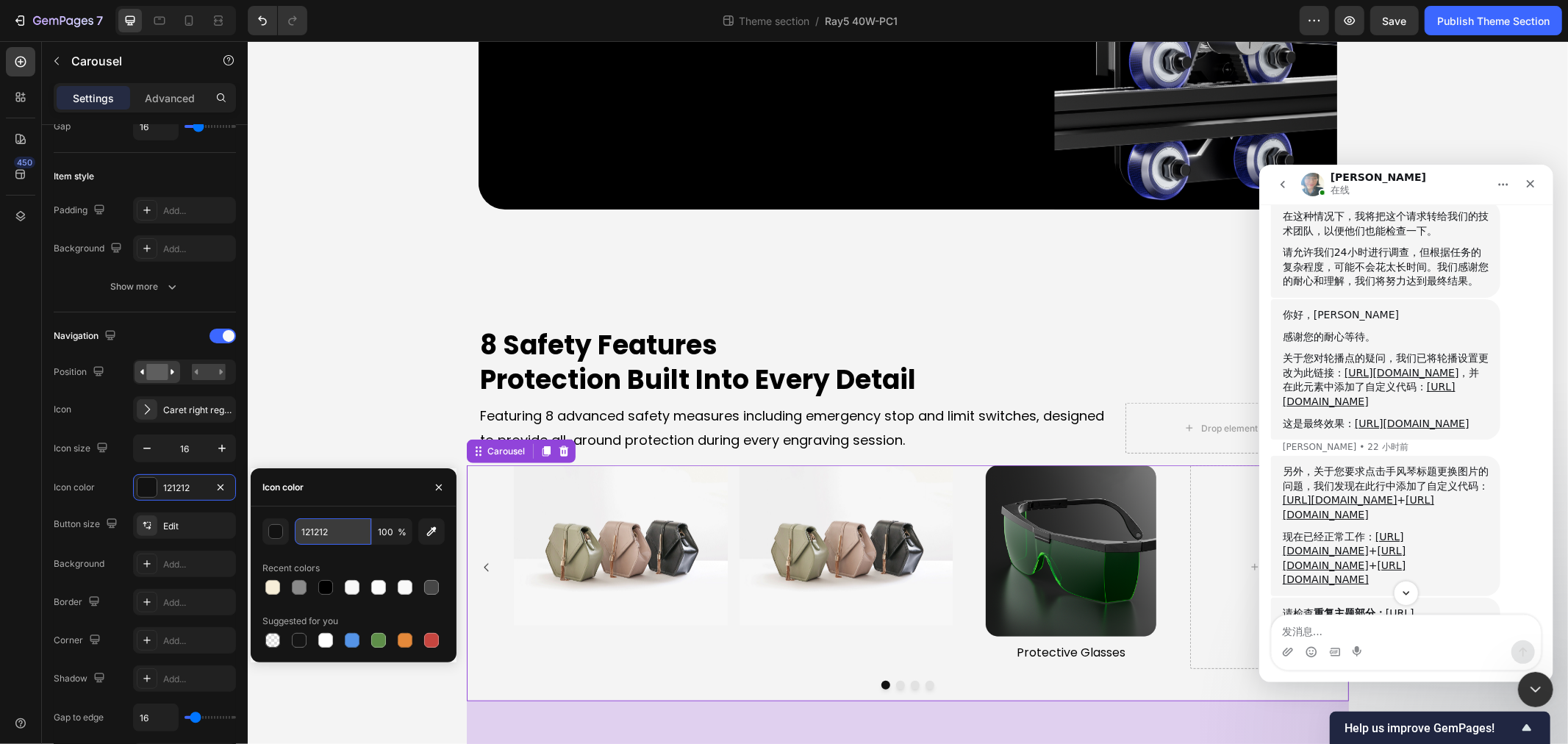
click at [341, 537] on input "121212" at bounding box center [333, 531] width 77 height 26
type input "FFFFFF"
click at [204, 563] on div "Add..." at bounding box center [197, 565] width 69 height 14
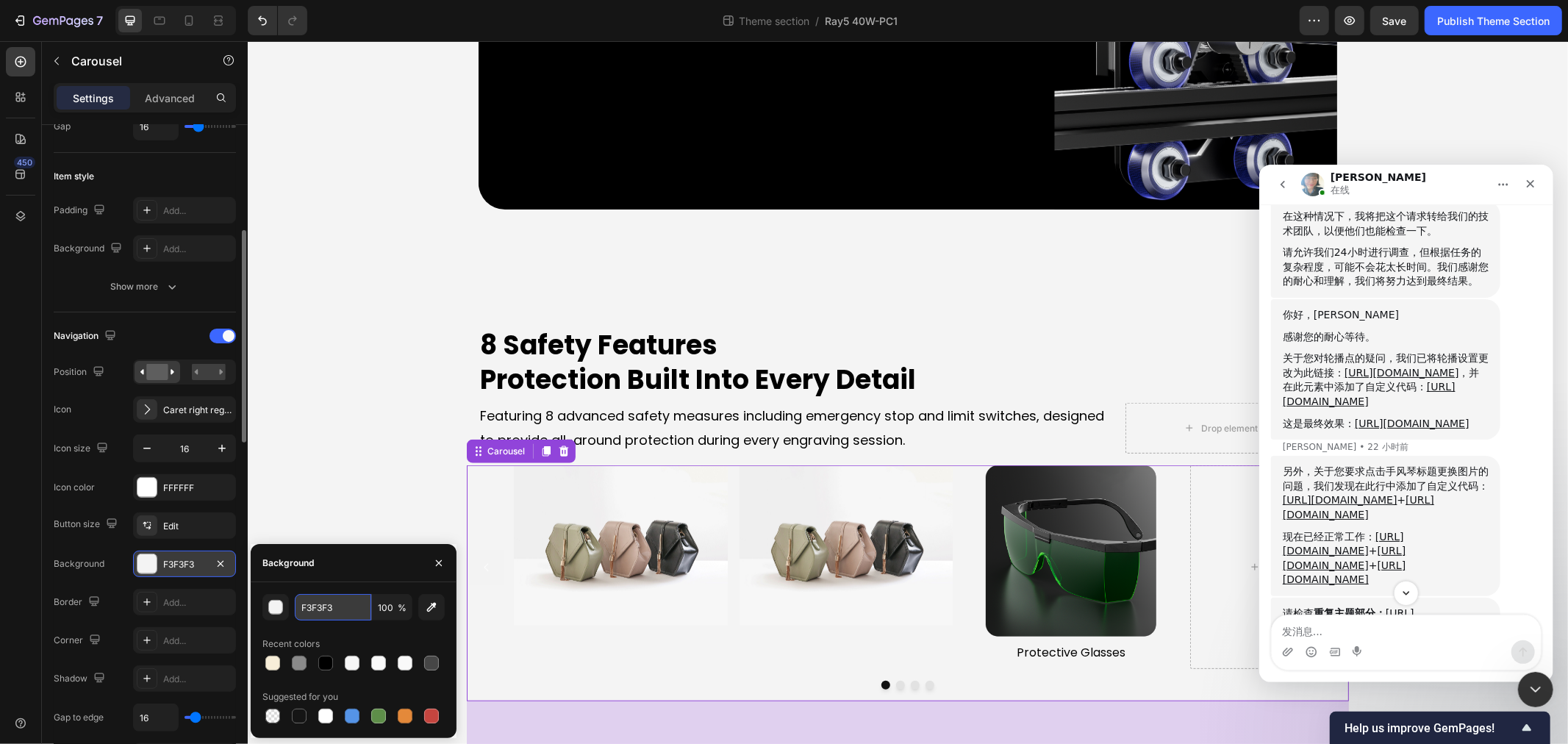
click at [333, 612] on input "F3F3F3" at bounding box center [333, 607] width 77 height 26
type input "000000"
click at [203, 644] on div "Add..." at bounding box center [197, 641] width 69 height 14
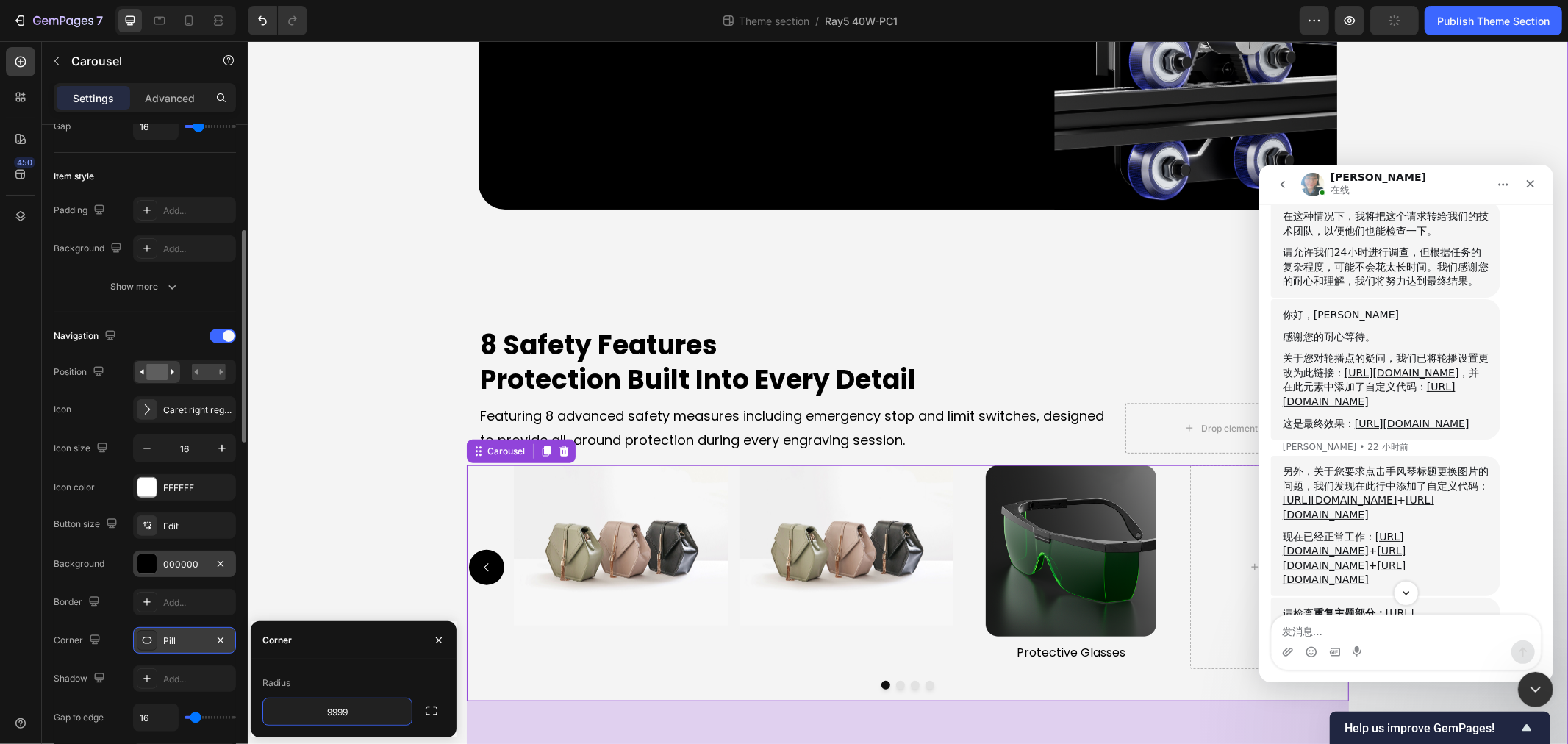
click at [327, 548] on div "Image Image Image Protective Glasses Text Block Drop element here Carousel 128" at bounding box center [907, 630] width 1320 height 330
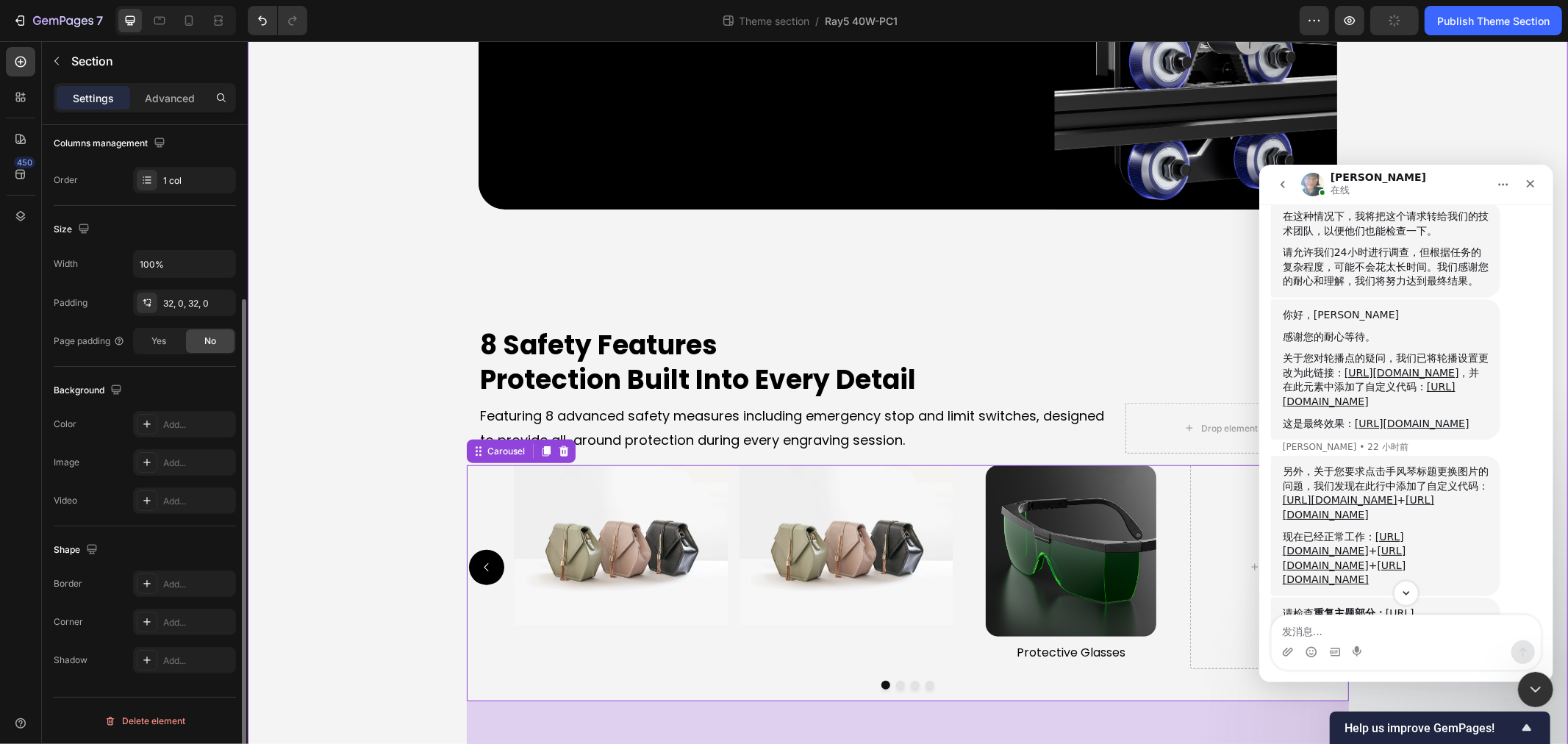
scroll to position [0, 0]
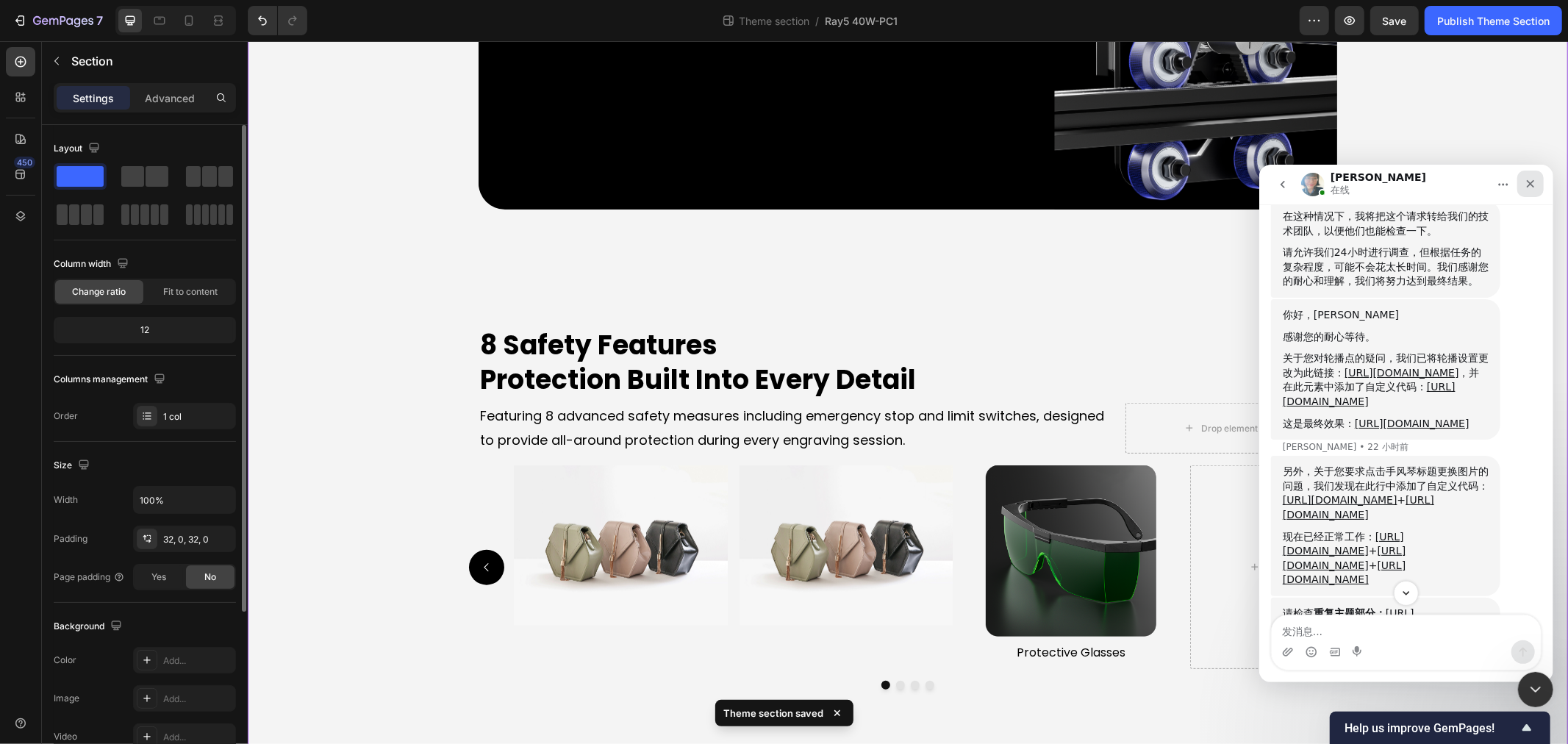
click at [1526, 184] on icon "关闭" at bounding box center [1530, 183] width 12 height 12
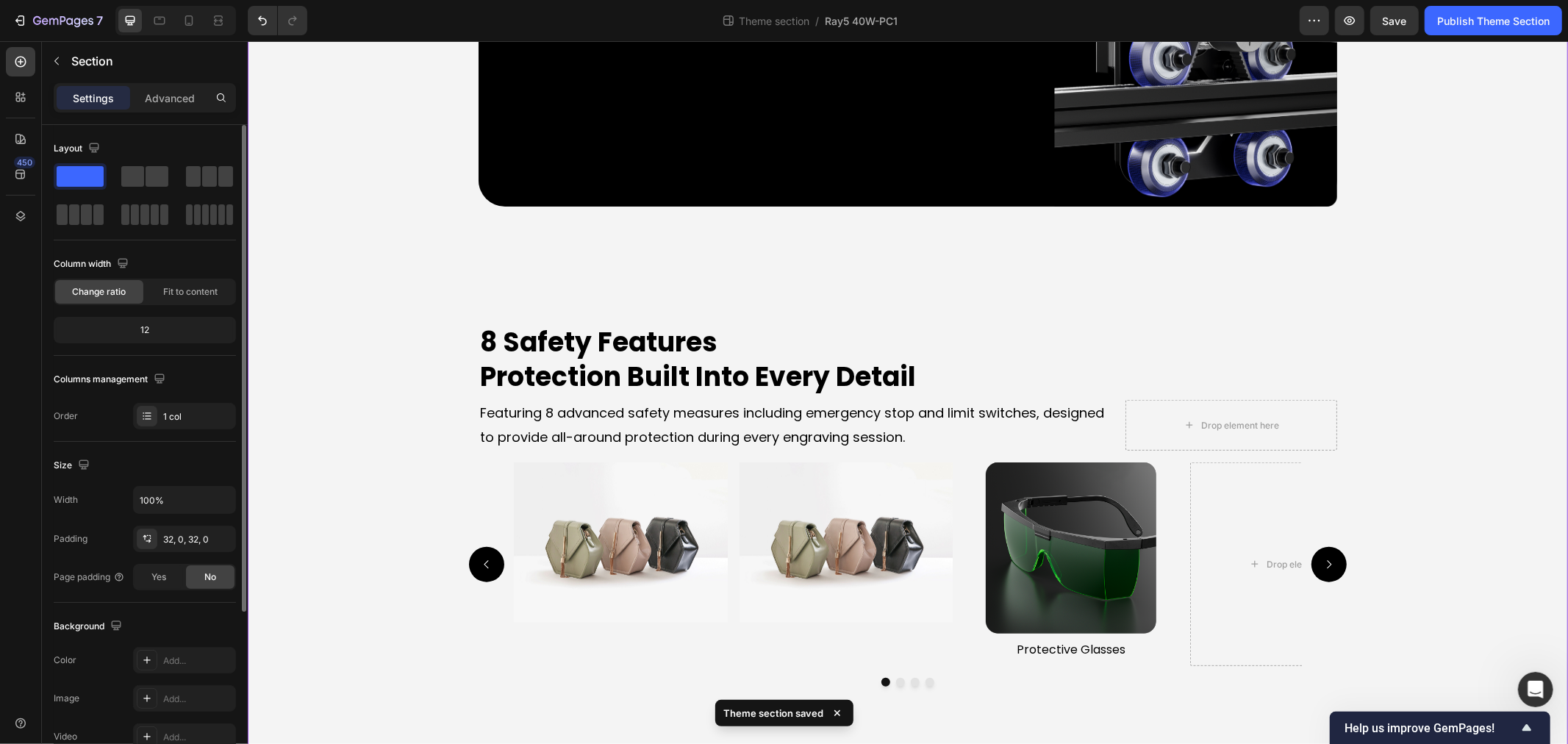
scroll to position [5679, 0]
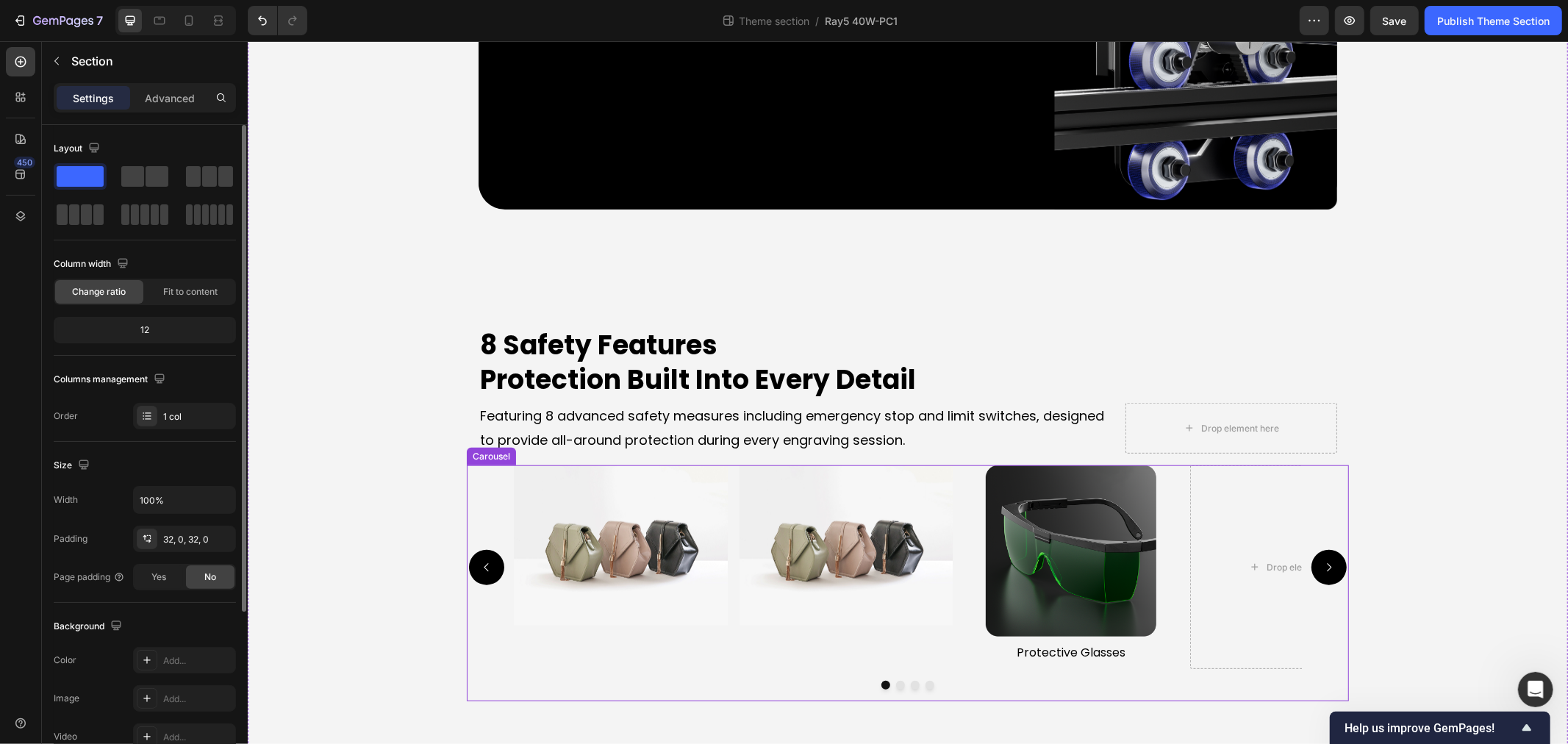
click at [1323, 561] on icon "Carousel Next Arrow" at bounding box center [1328, 567] width 12 height 12
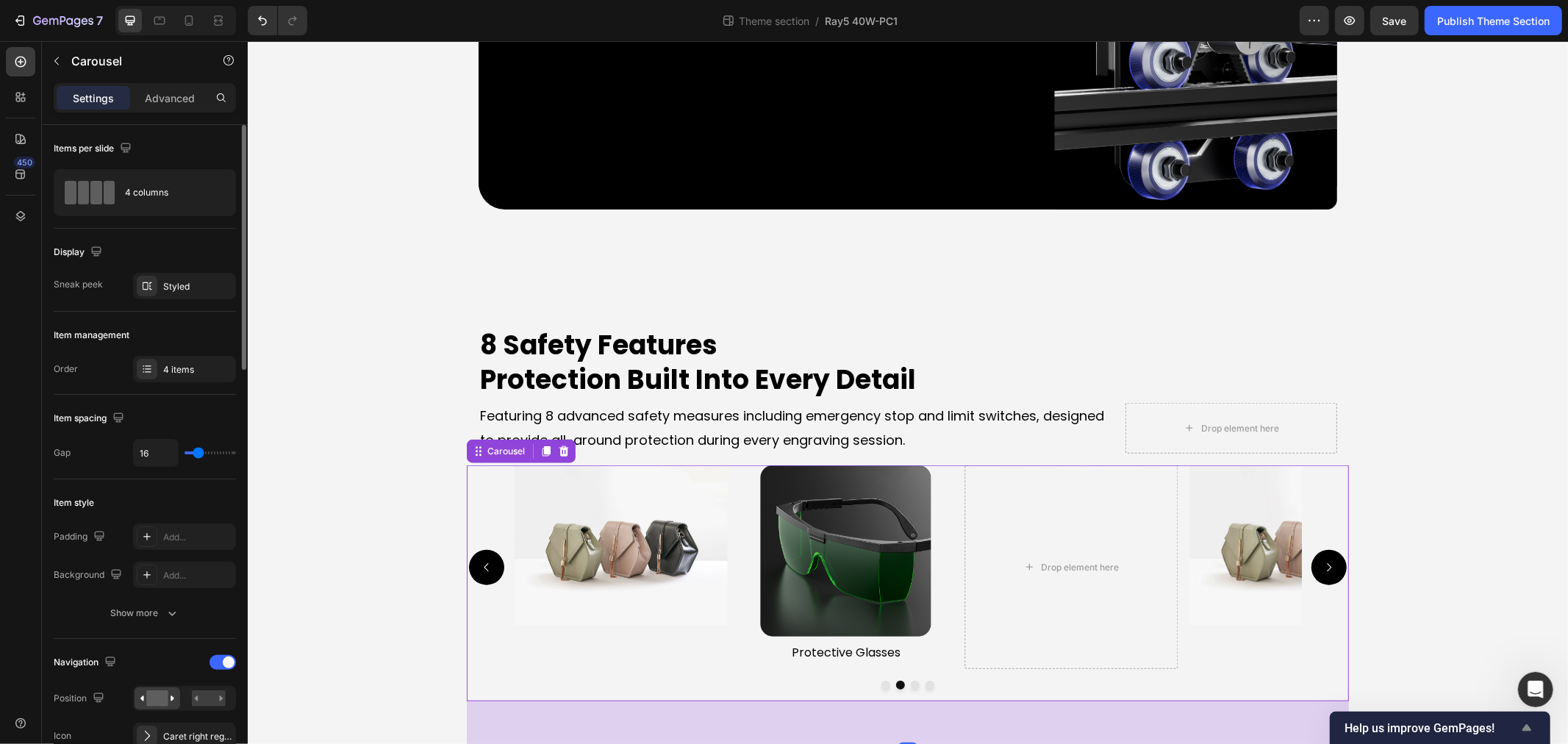
click at [1439, 726] on span "Help us improve GemPages!" at bounding box center [1431, 728] width 174 height 14
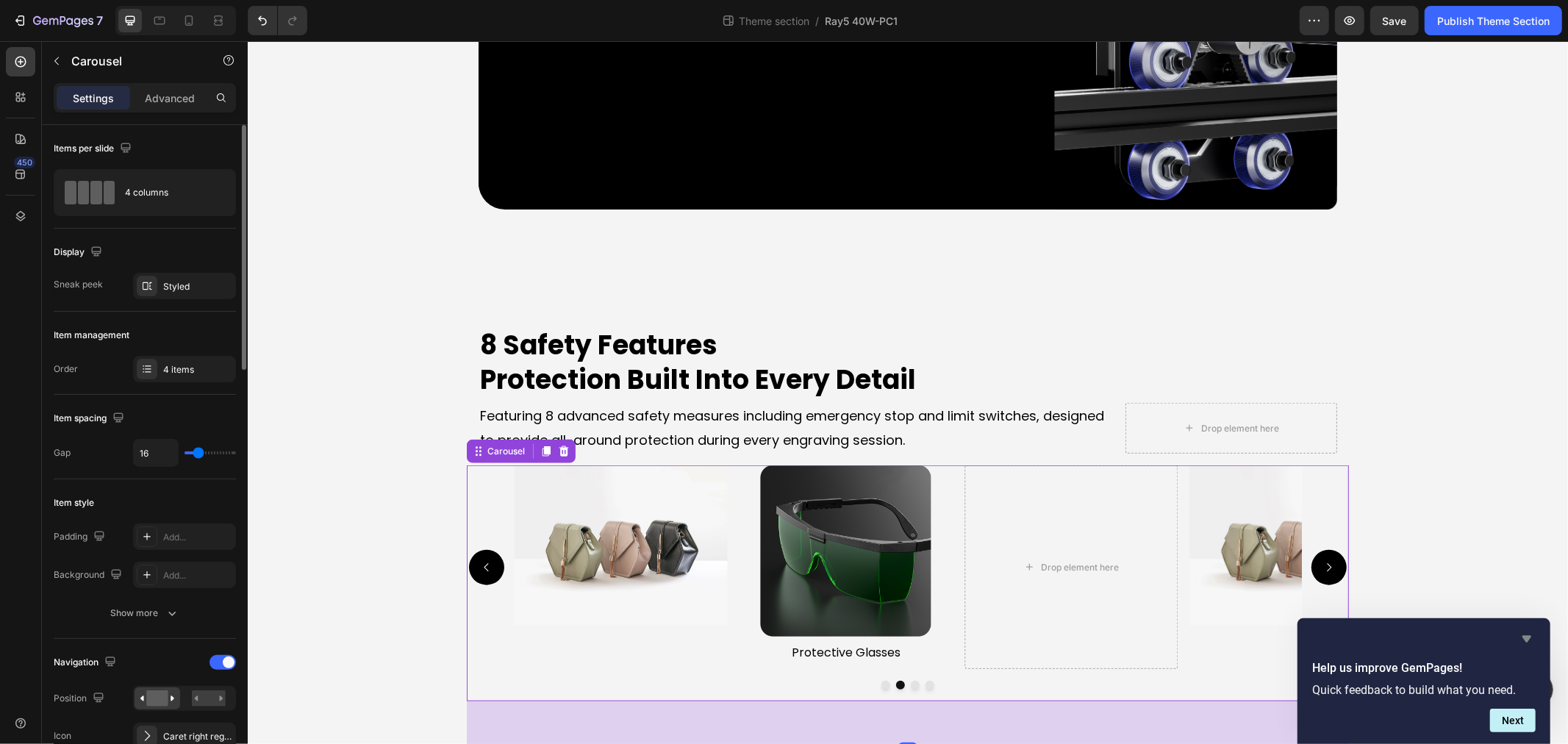
click at [1522, 640] on icon "Hide survey" at bounding box center [1527, 639] width 18 height 18
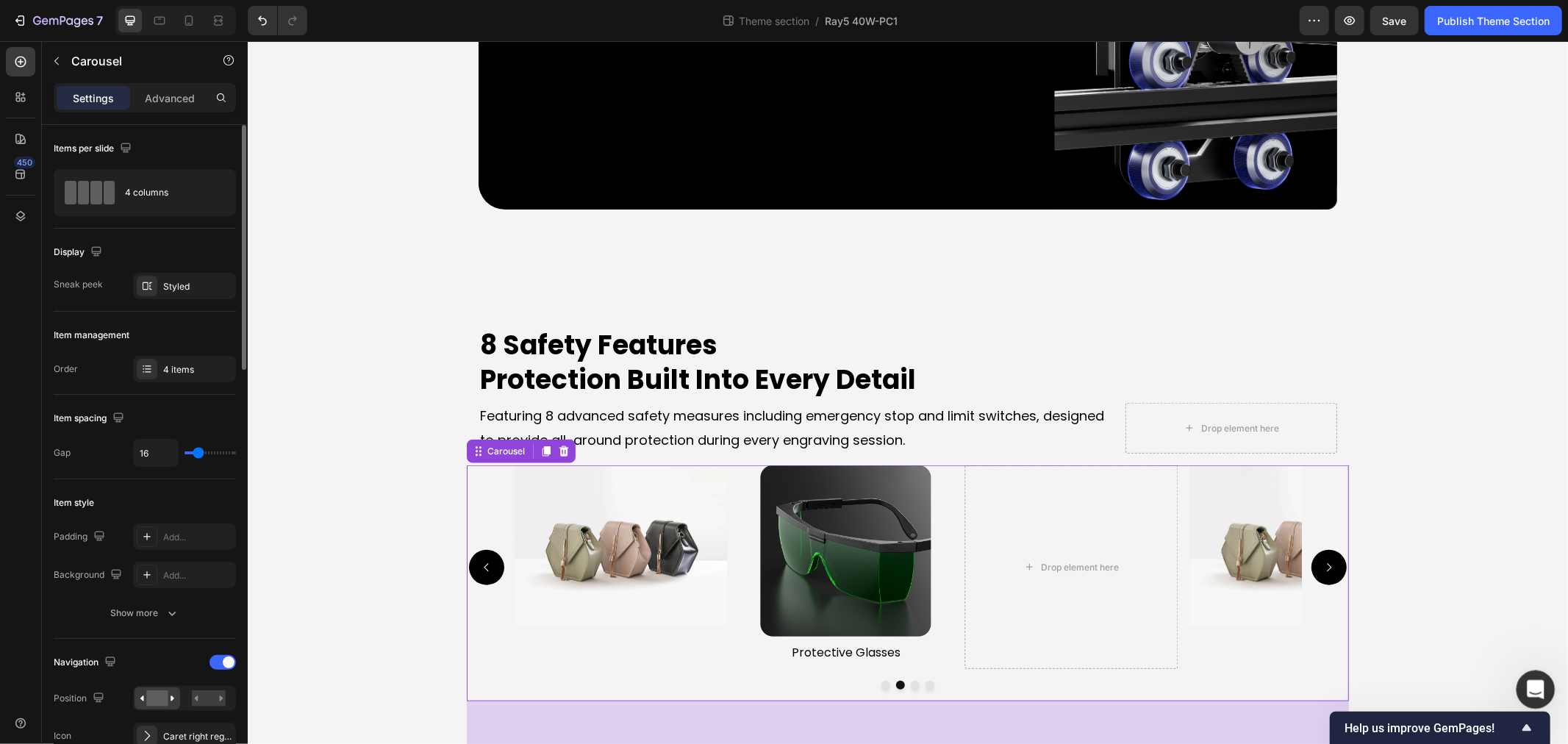
click at [1535, 687] on icon "打开 Intercom Messenger" at bounding box center [1533, 687] width 10 height 12
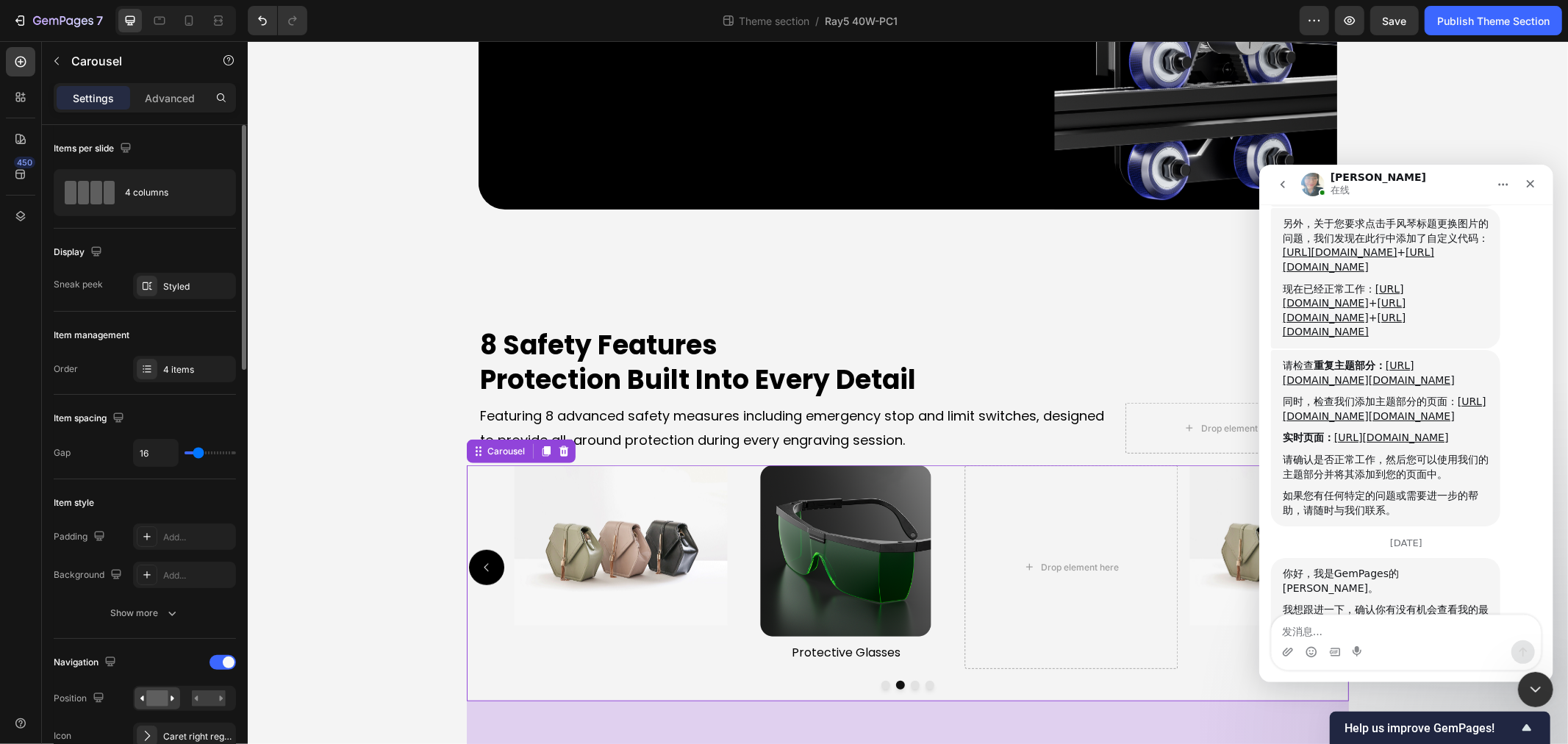
scroll to position [2208, 0]
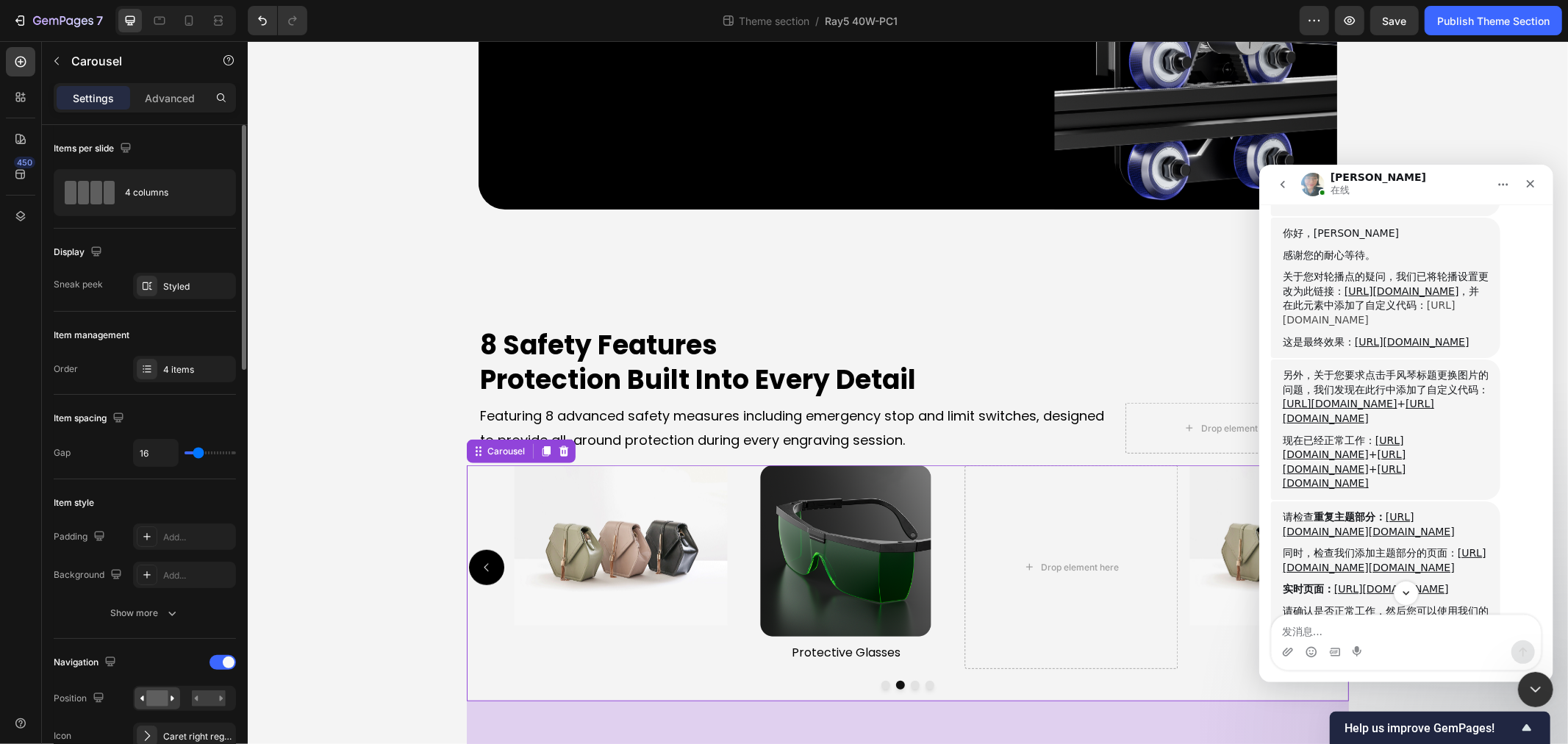
click at [1364, 316] on link "https://prnt.sc/BHzeLIeGk_gW" at bounding box center [1368, 311] width 173 height 26
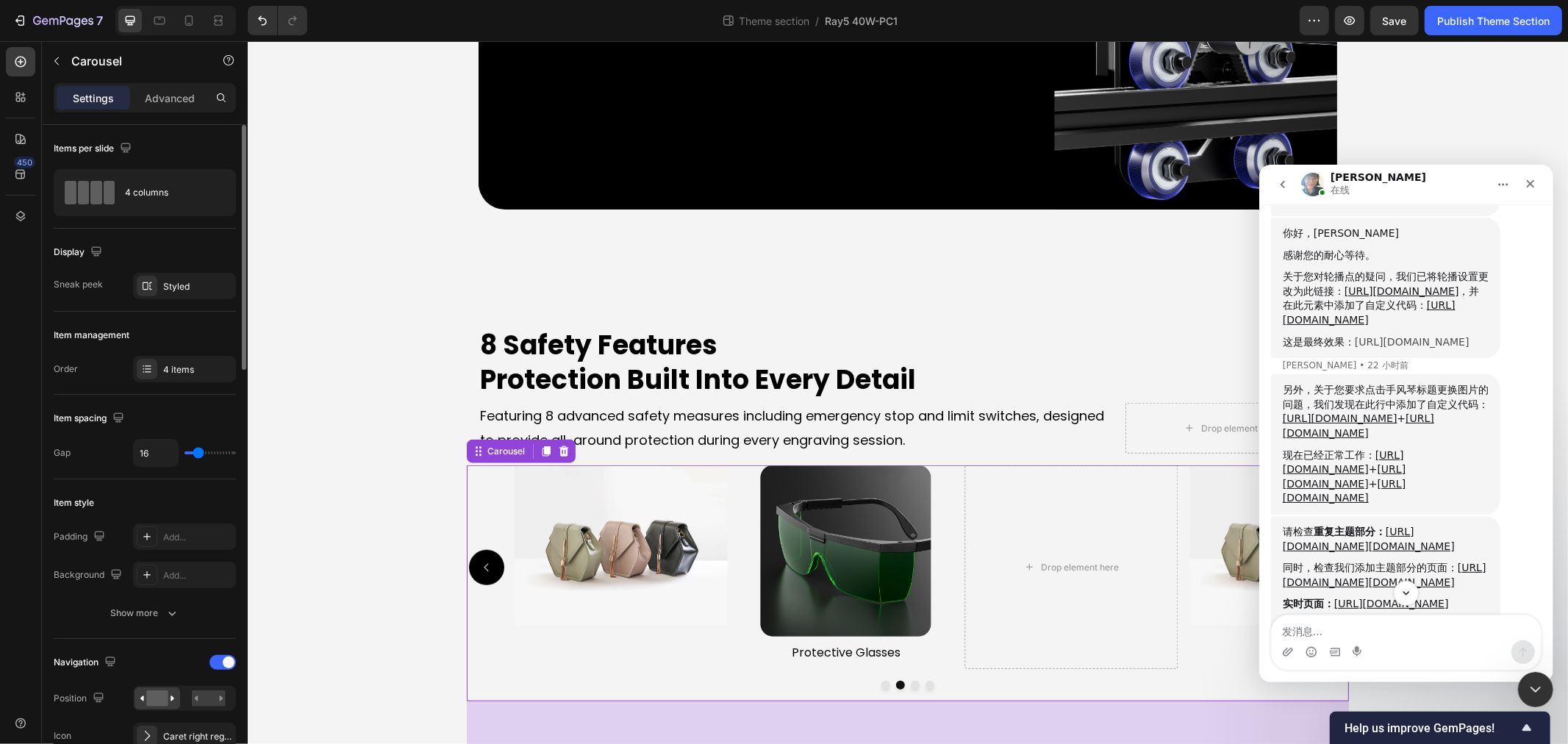
click at [1374, 348] on link "https://prnt.sc/Jy24Ki8LSFh4" at bounding box center [1411, 341] width 115 height 12
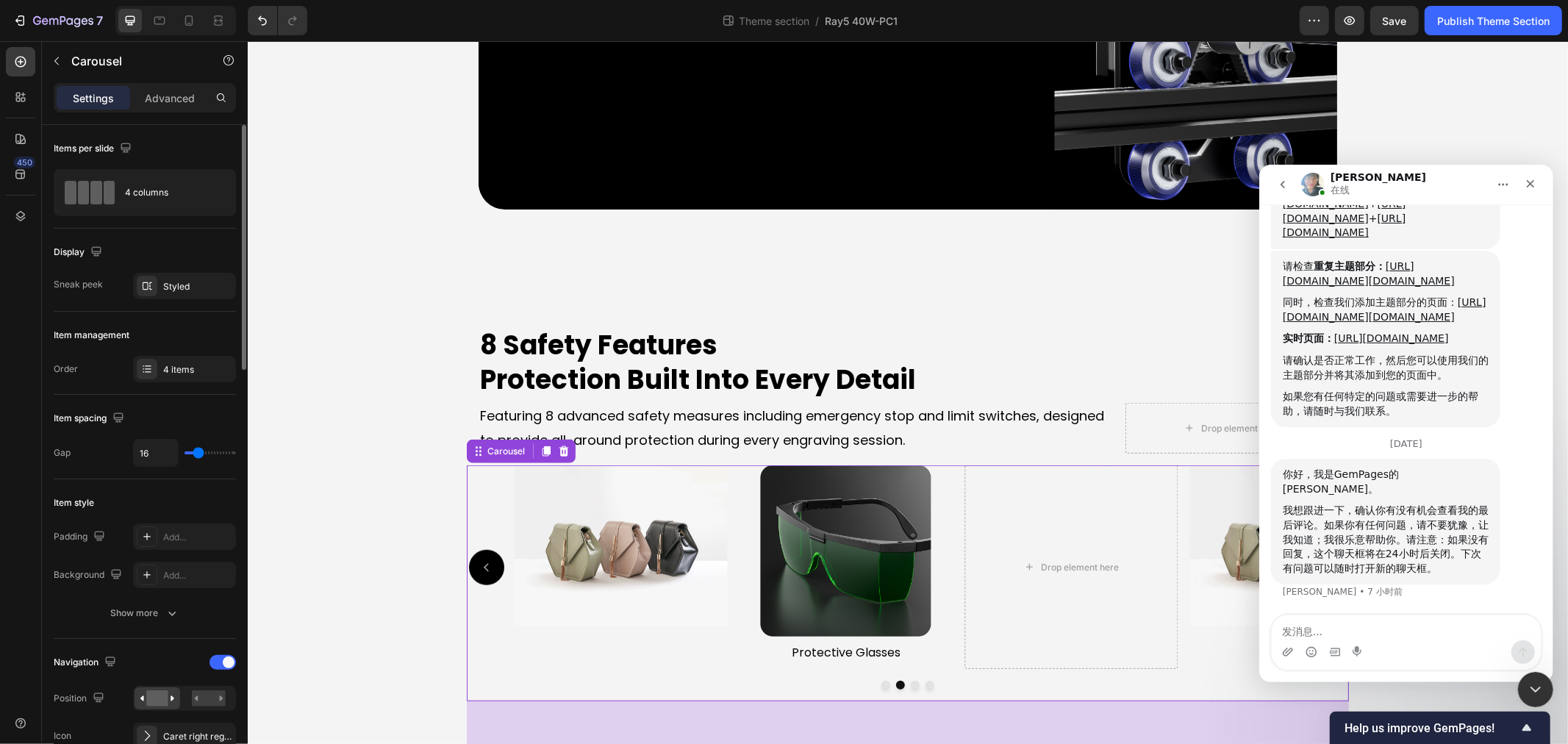
scroll to position [2290, 0]
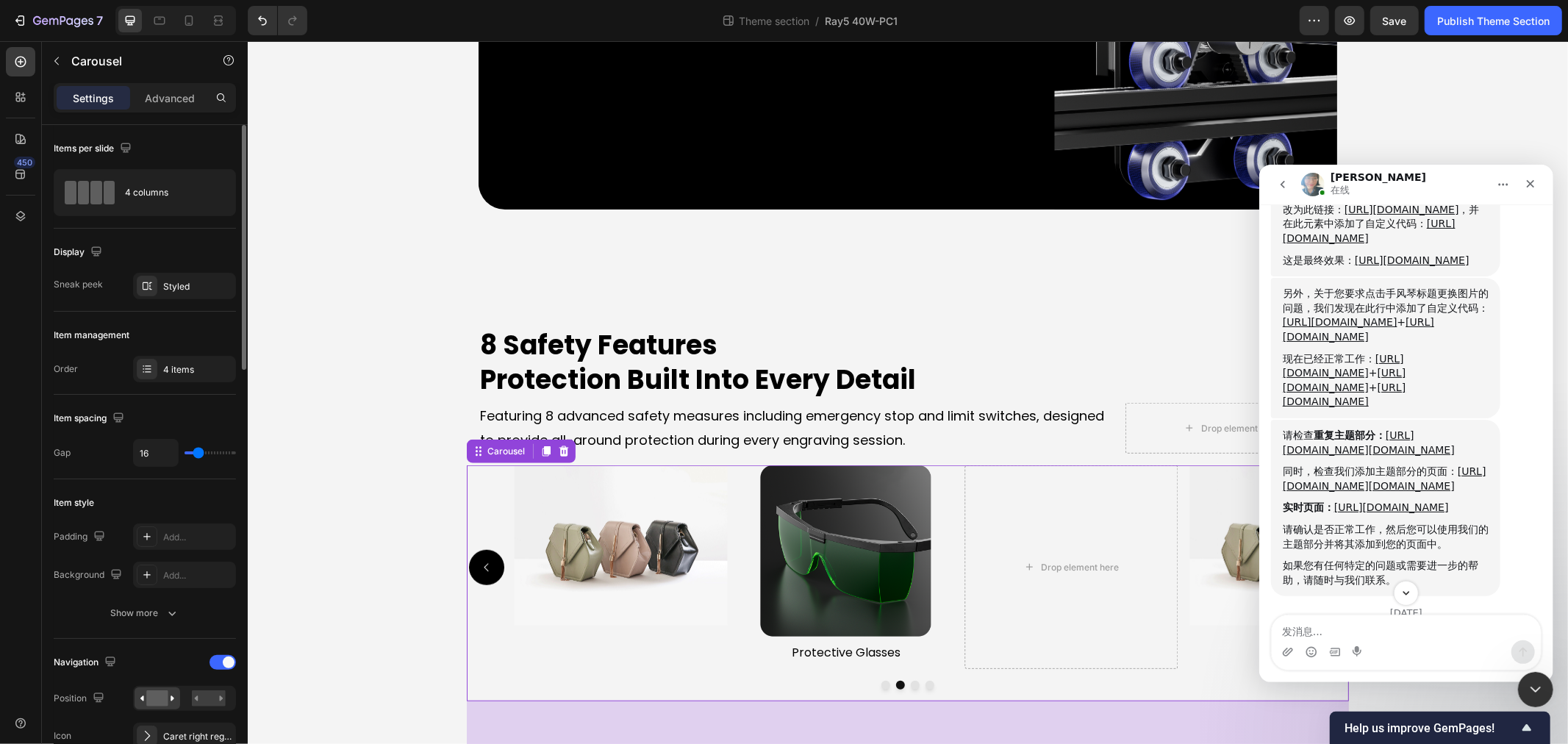
click at [1315, 583] on div "Intercom Messenger" at bounding box center [1405, 593] width 294 height 25
click at [1364, 455] on link "https://builder.gempages.net/editor/section/490436406695429270/5863855696767885…" at bounding box center [1368, 442] width 172 height 26
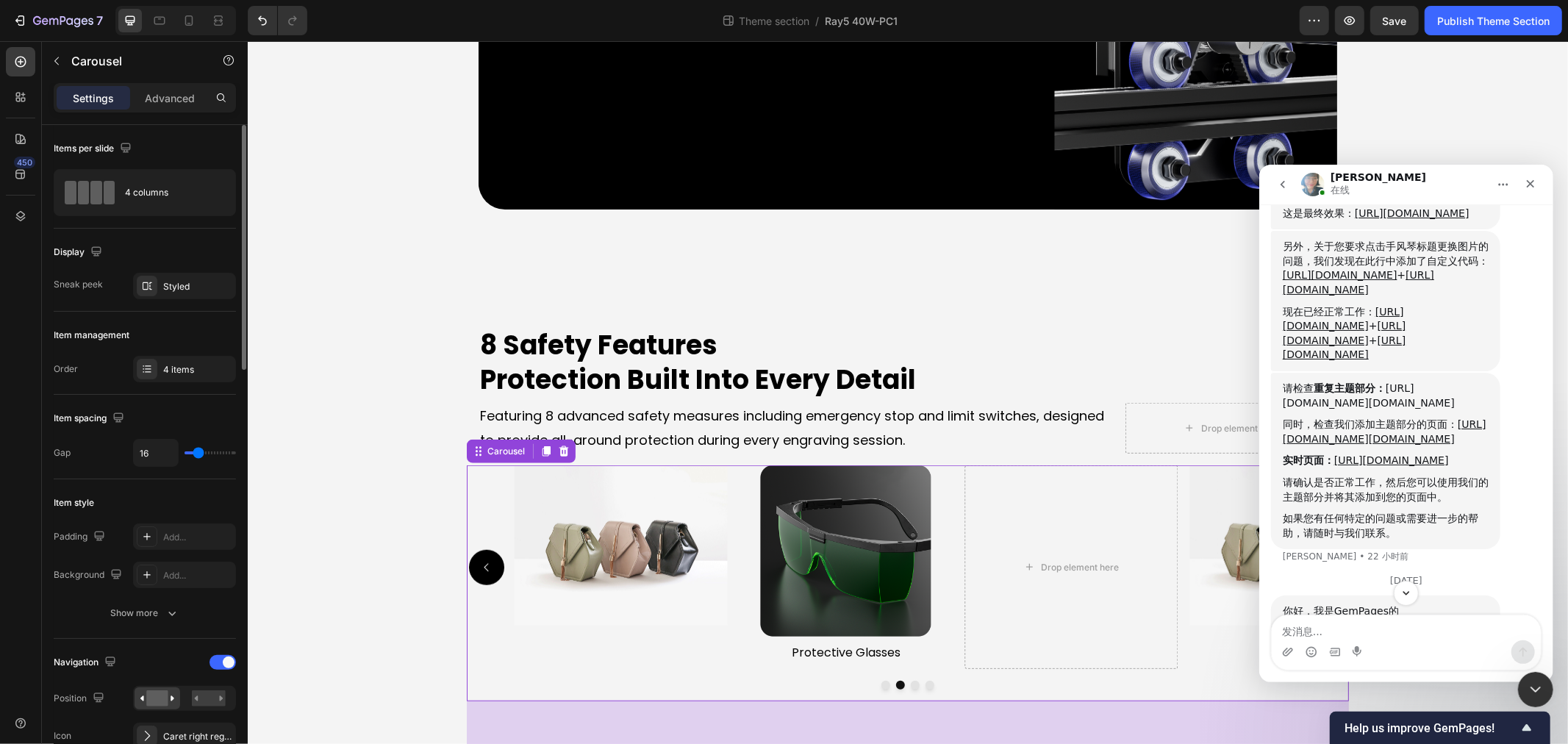
scroll to position [2371, 0]
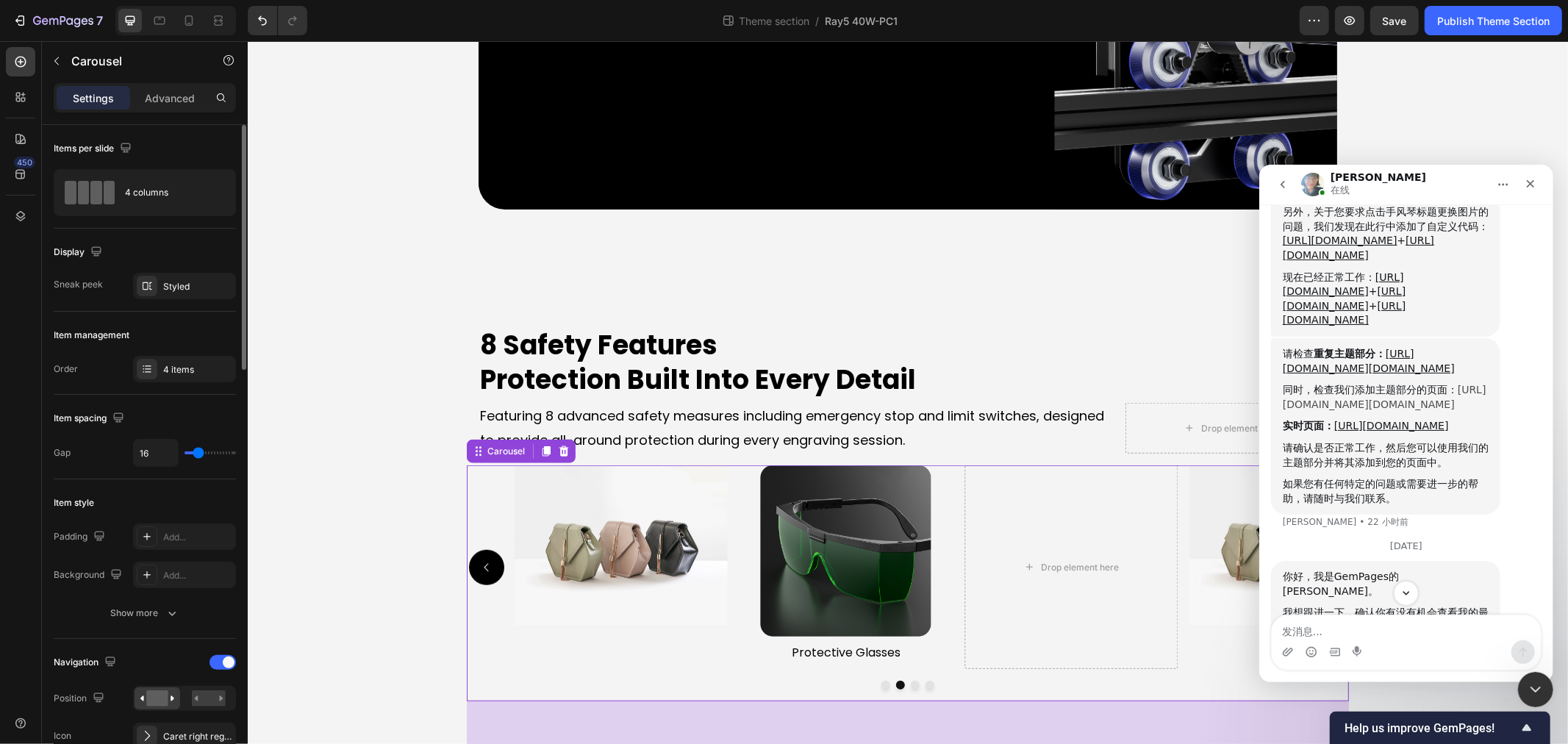
click at [1364, 410] on link "https://builder.gempages.net/editor/490436406695429270/586387156365214403?type=…" at bounding box center [1383, 396] width 204 height 26
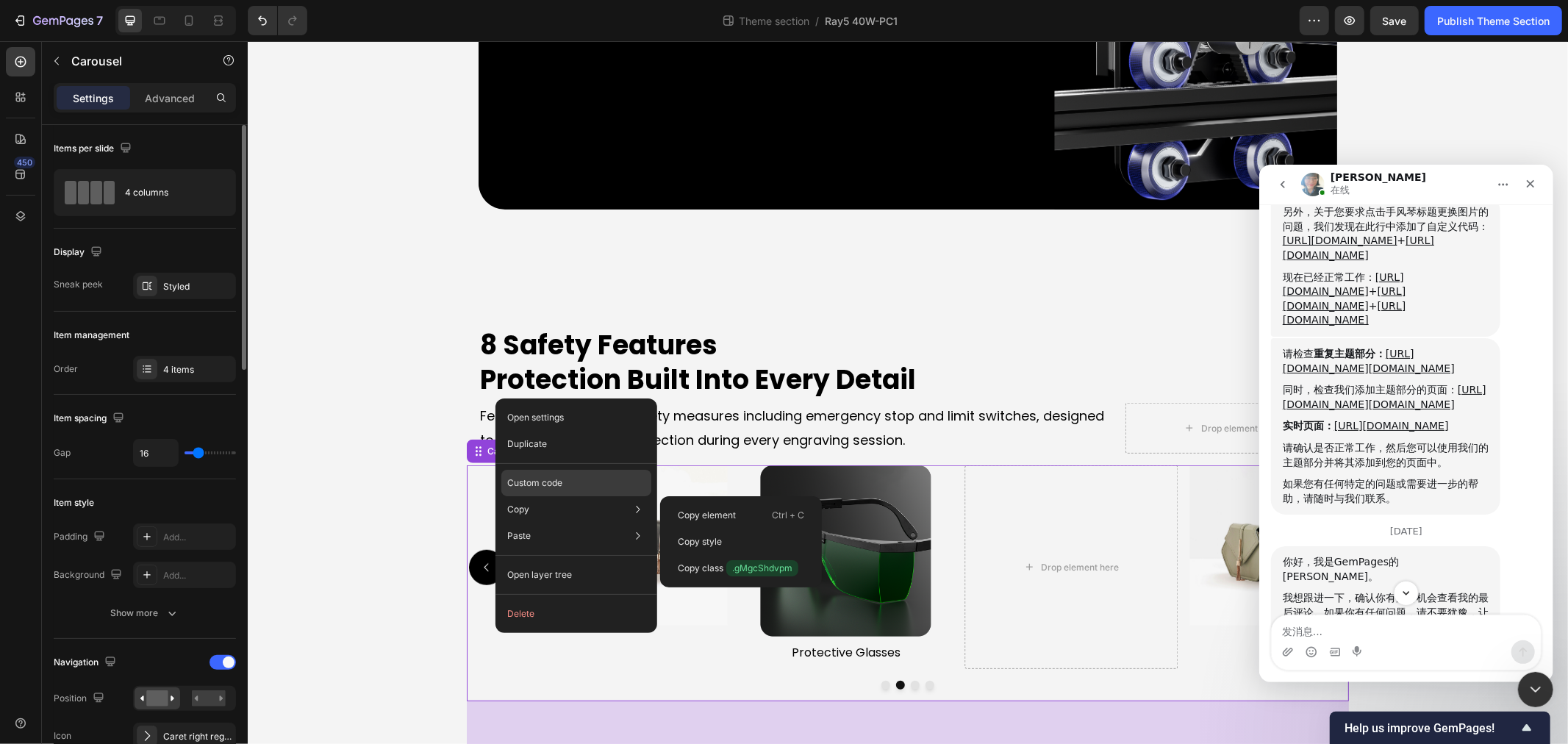
click at [548, 474] on div "Custom code" at bounding box center [576, 482] width 150 height 26
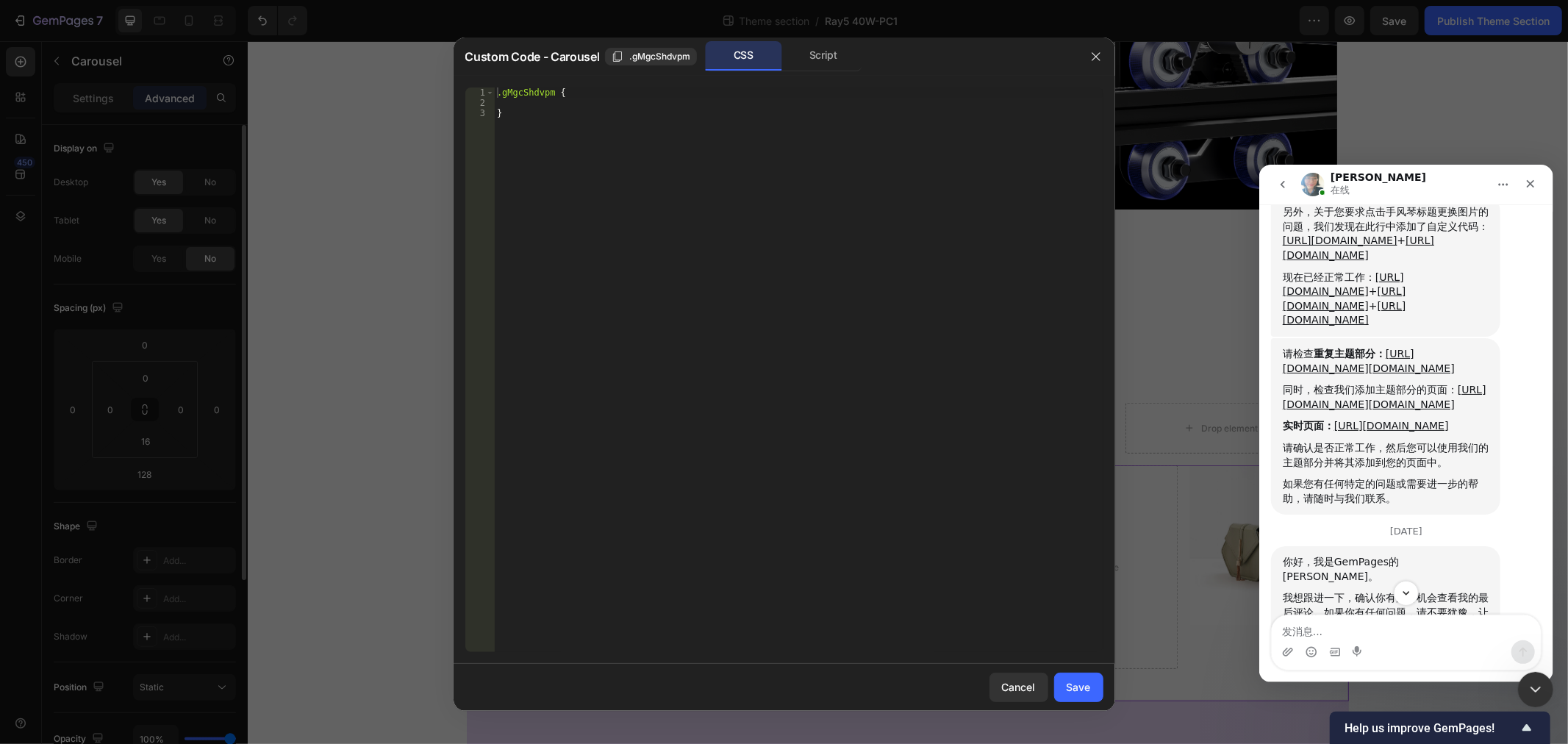
type textarea "}"
click at [542, 120] on div ".gMgcShdvpm { }" at bounding box center [798, 380] width 609 height 586
click at [509, 126] on div ".gMgcShdvpm { }" at bounding box center [798, 380] width 609 height 586
paste textarea "}"
type textarea "}"
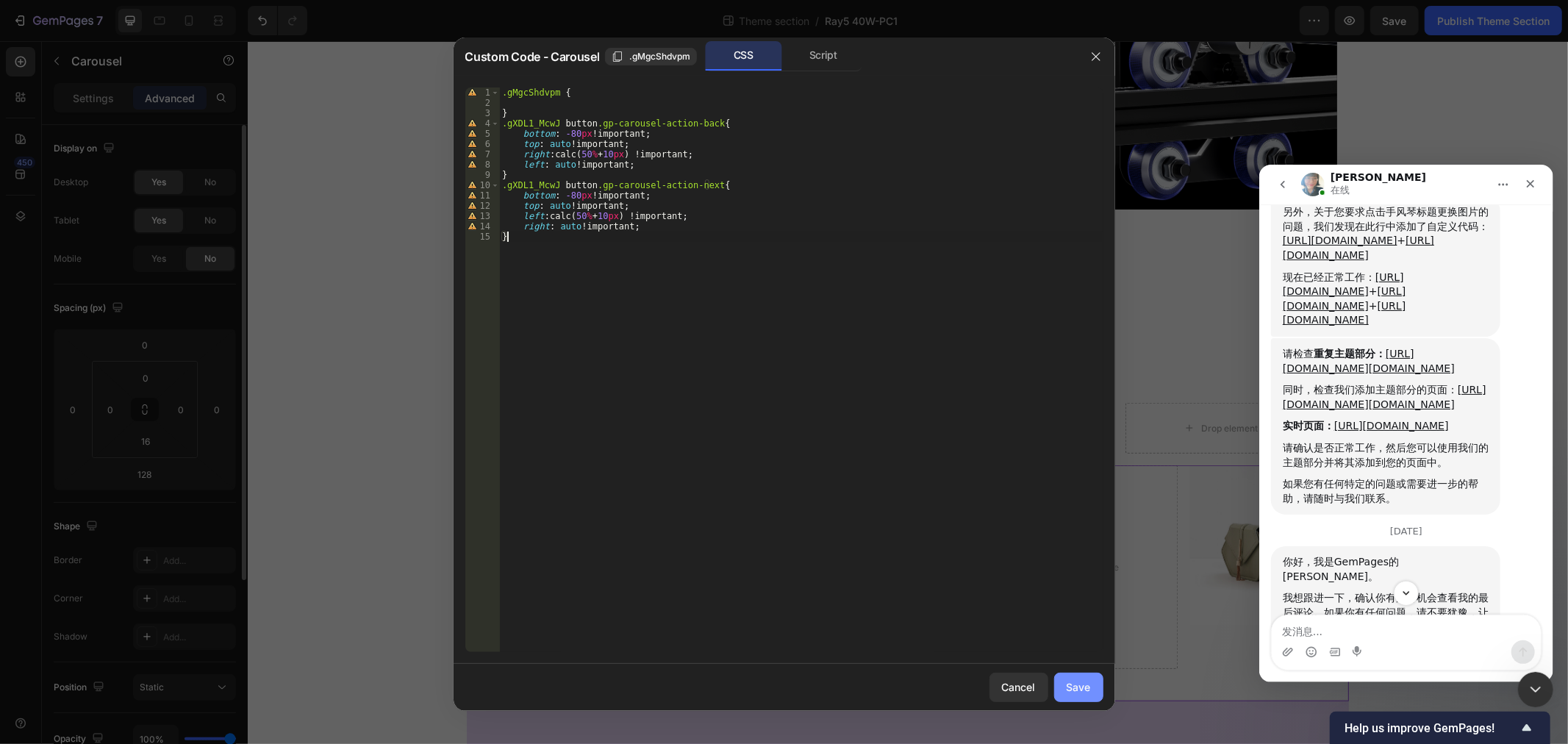
click at [1069, 690] on div "Save" at bounding box center [1079, 687] width 24 height 15
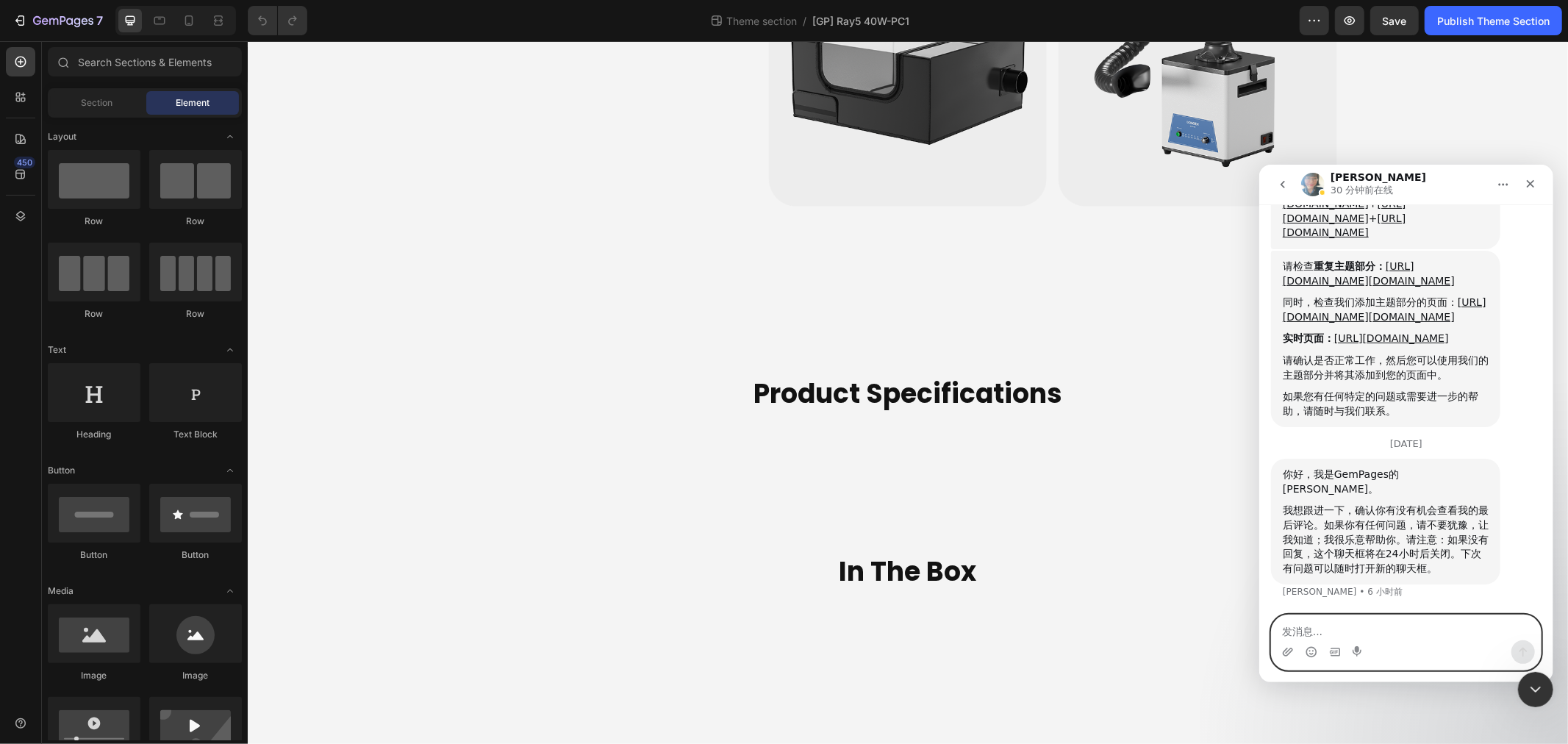
scroll to position [5231, 0]
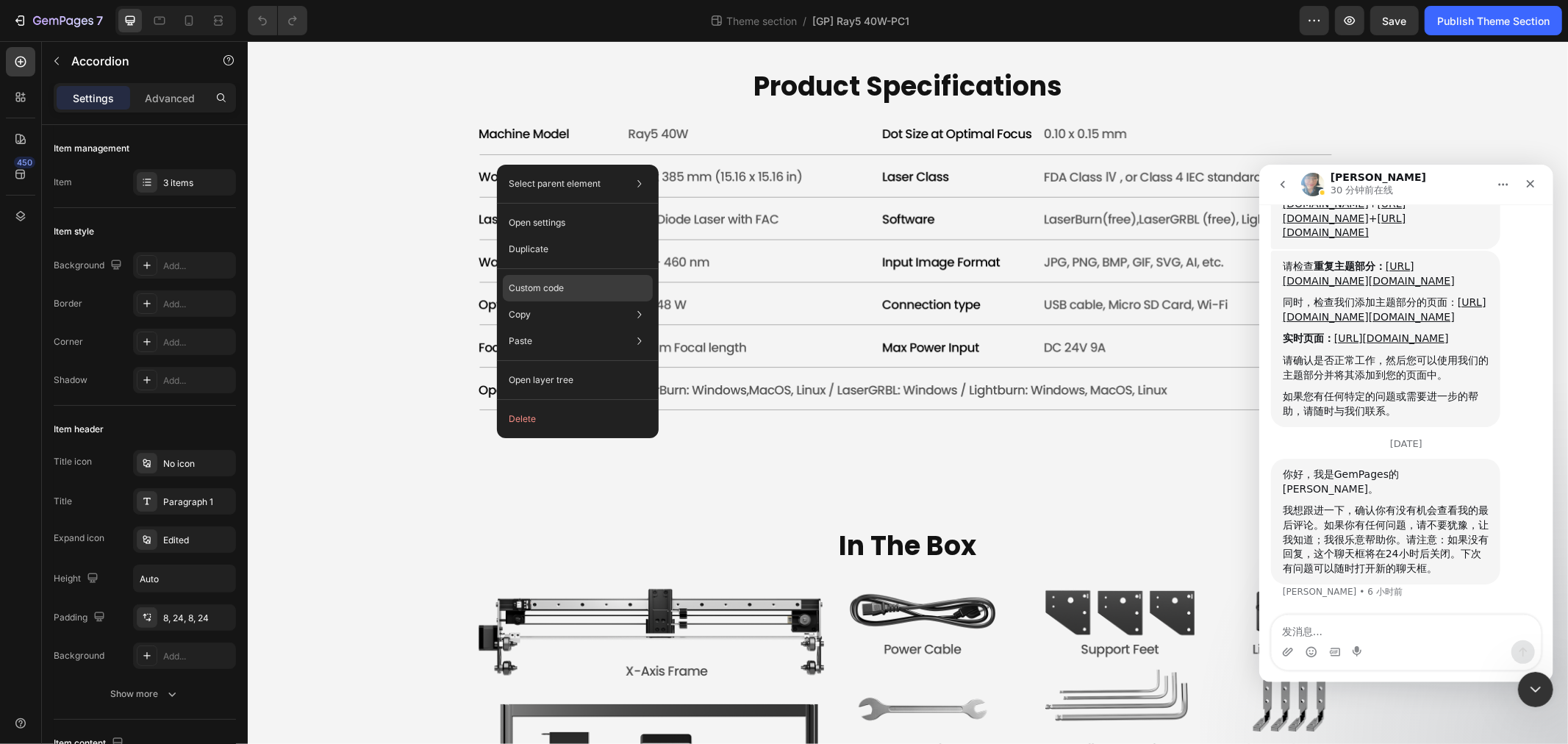
click at [556, 283] on p "Custom code" at bounding box center [536, 288] width 55 height 14
type input "100%"
type input "100"
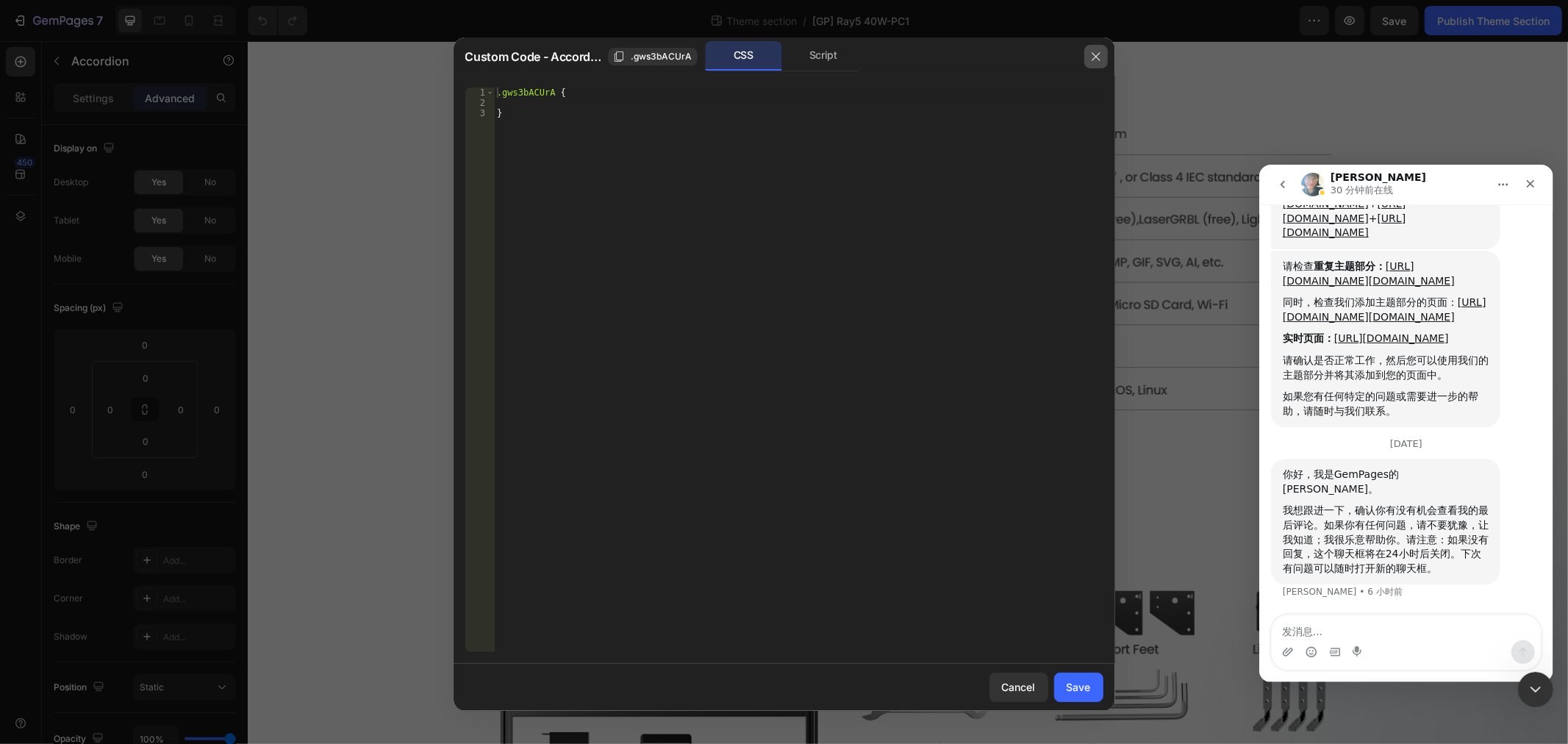
click at [1100, 59] on icon "button" at bounding box center [1096, 56] width 12 height 12
type input "16"
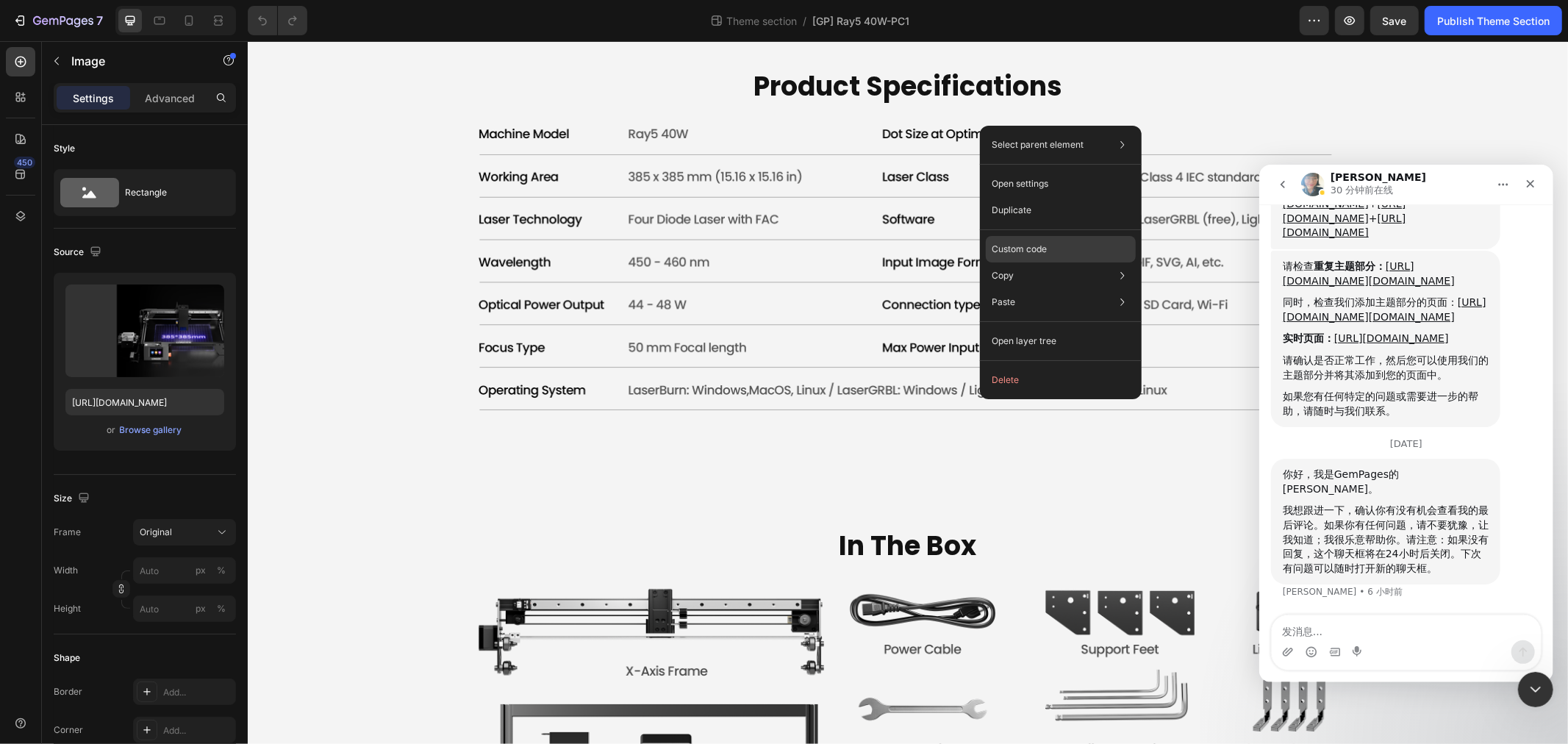
click at [1034, 244] on p "Custom code" at bounding box center [1019, 249] width 55 height 14
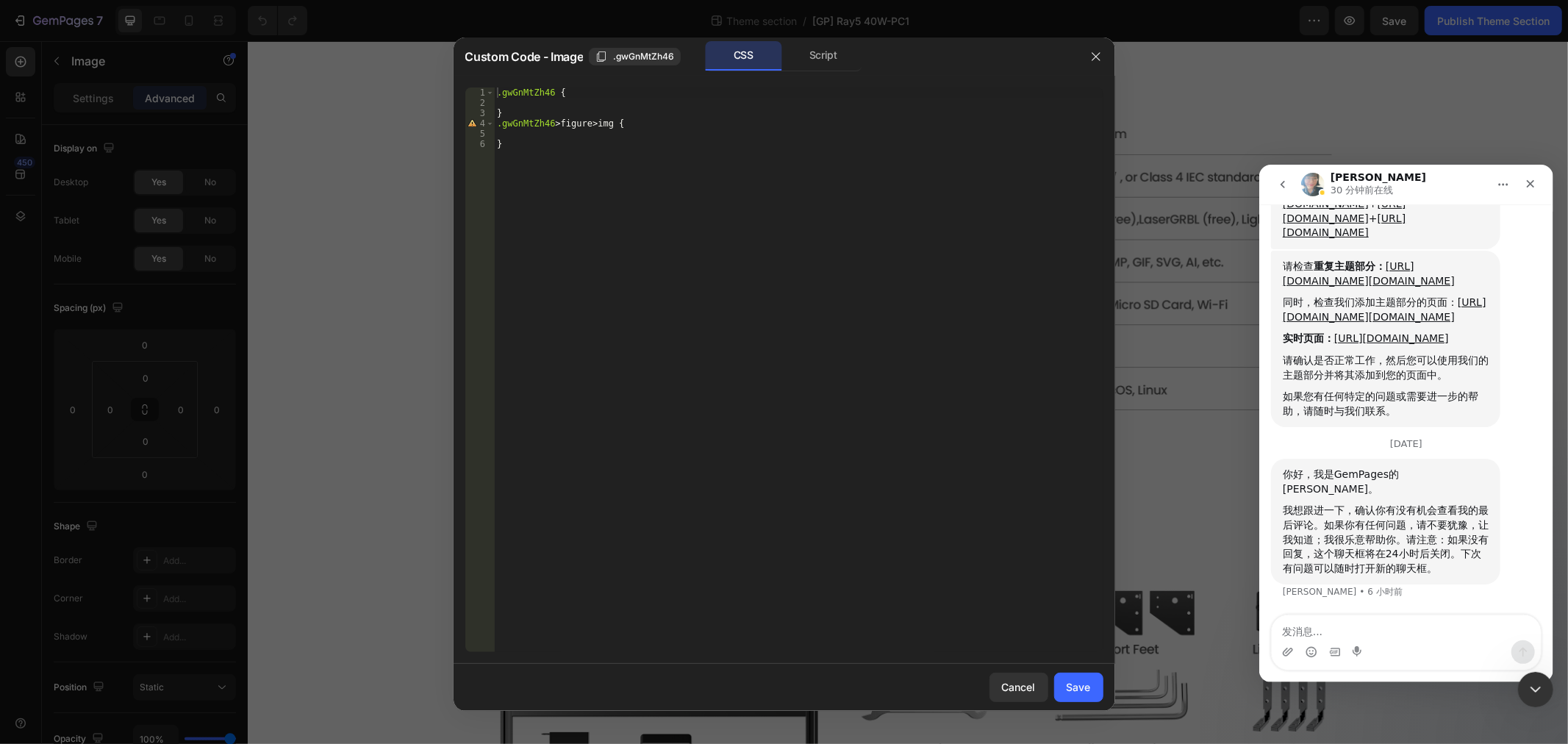
scroll to position [2534, 0]
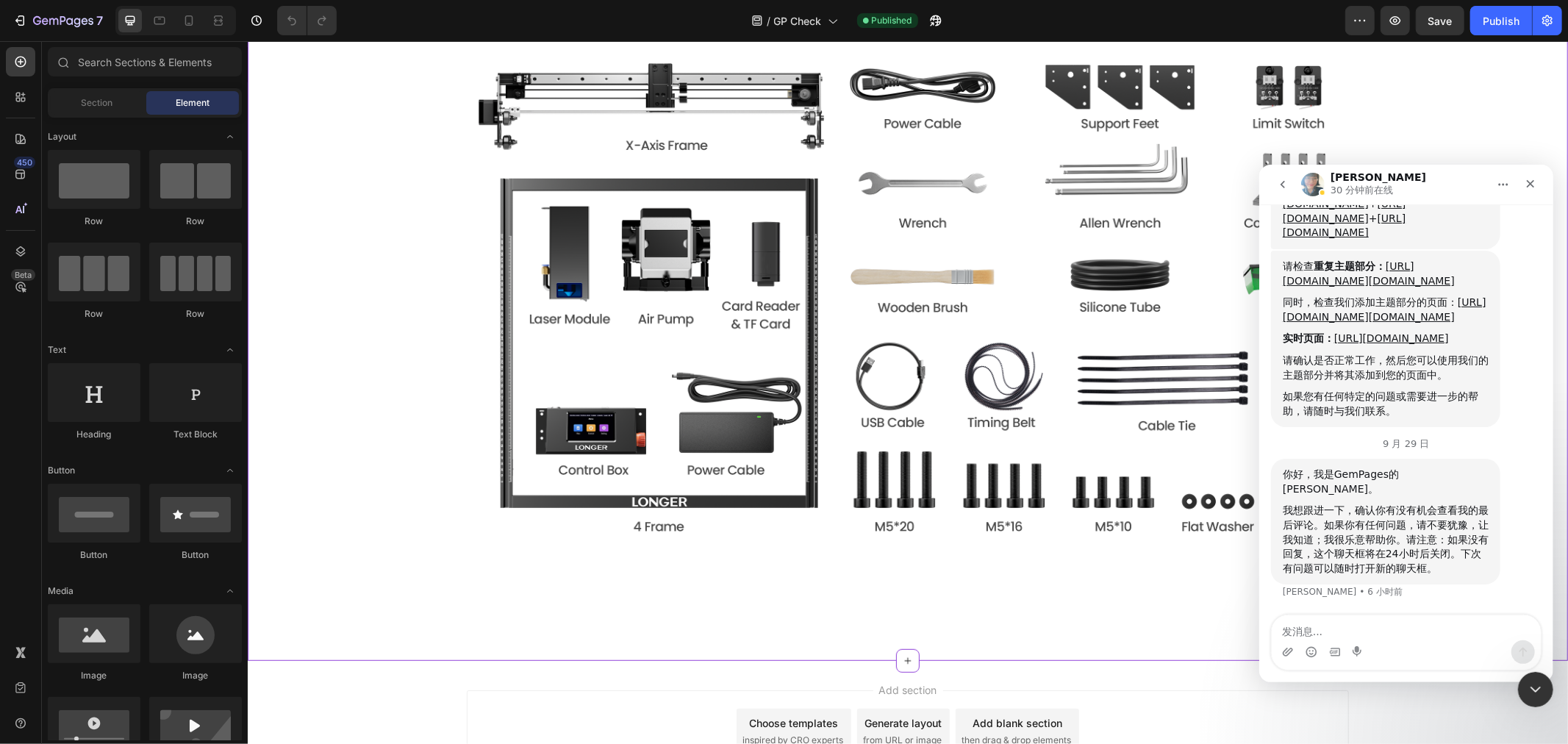
scroll to position [5231, 0]
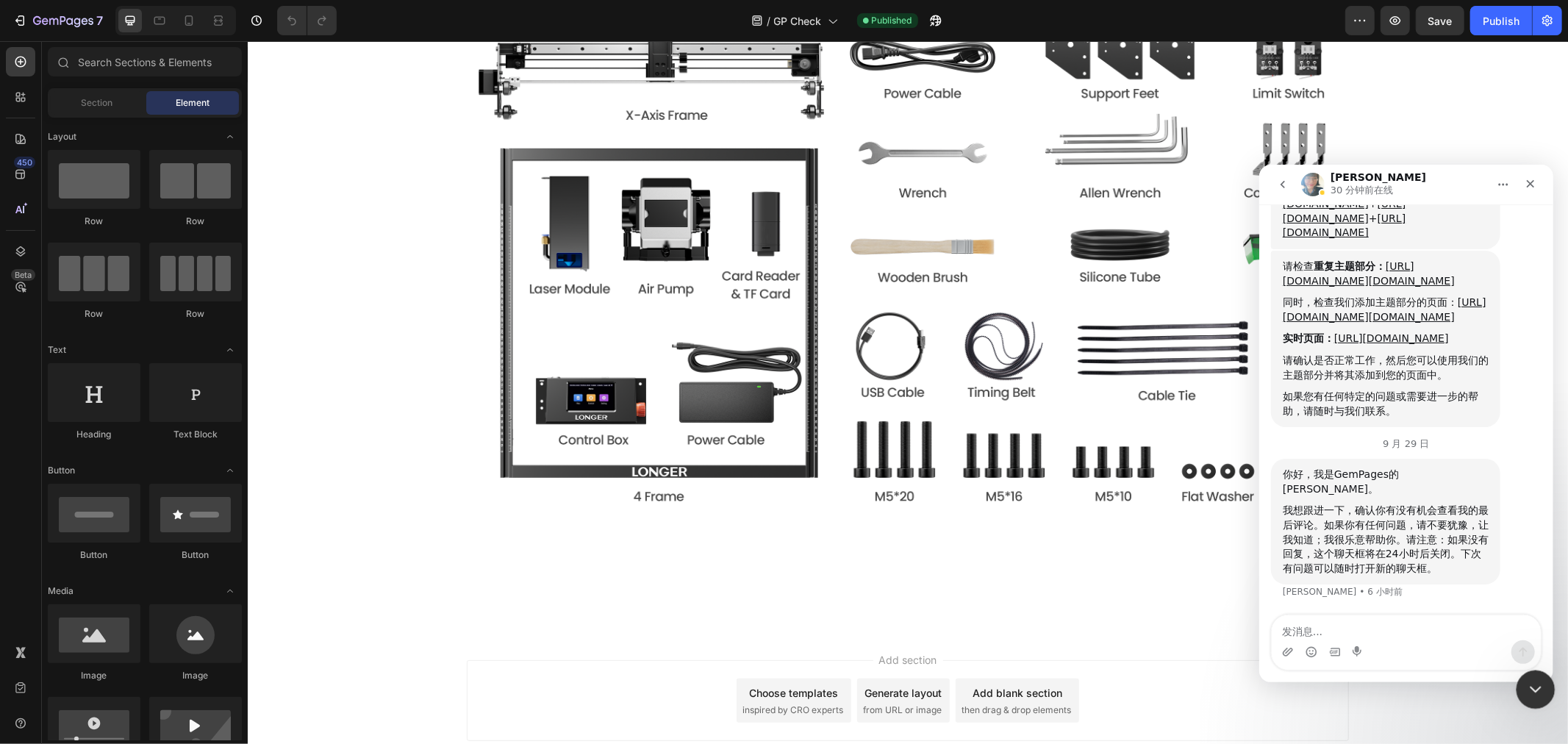
click at [1522, 684] on div "关闭 Intercom Messenger" at bounding box center [1534, 687] width 35 height 35
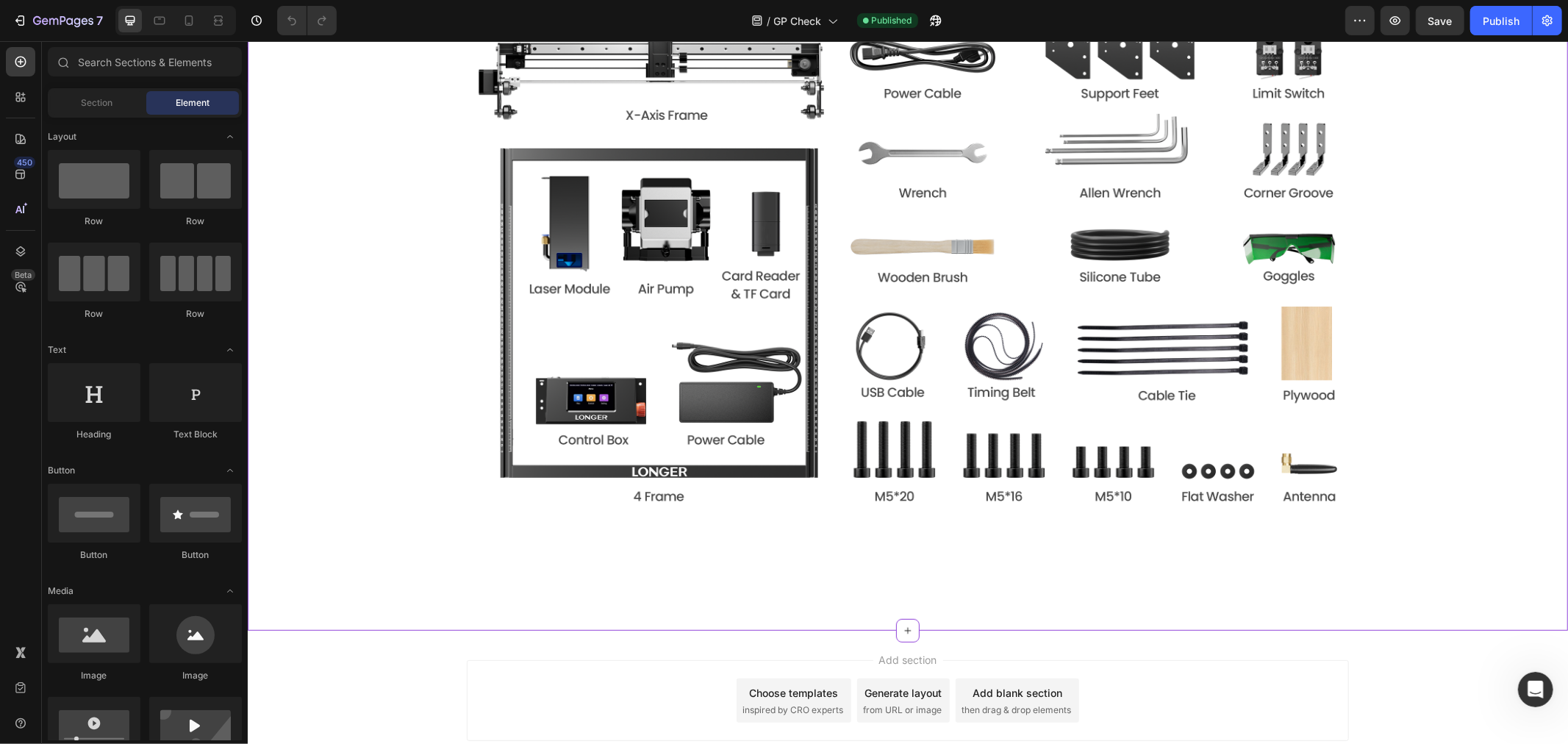
scroll to position [5148, 0]
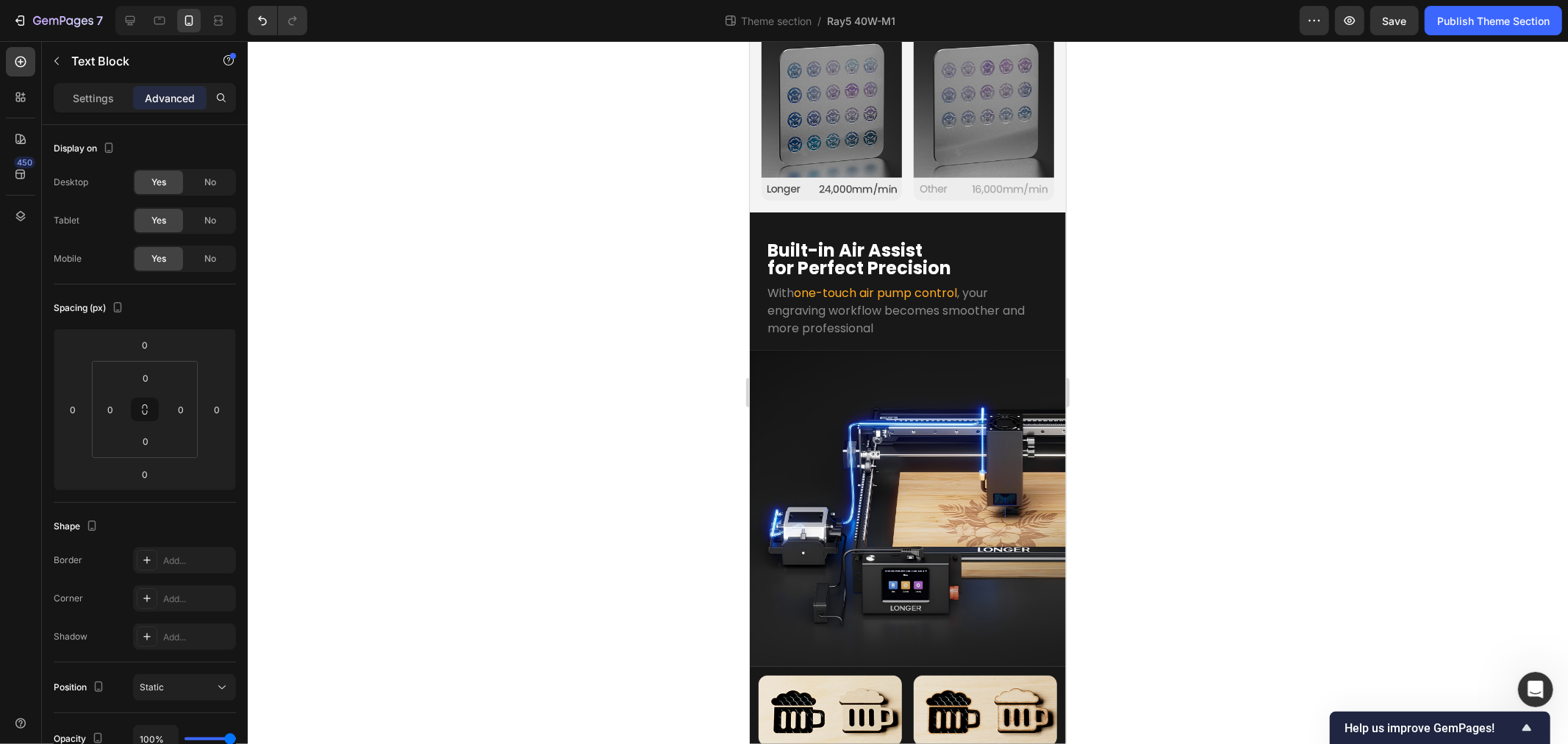
click at [536, 614] on div at bounding box center [908, 393] width 1320 height 703
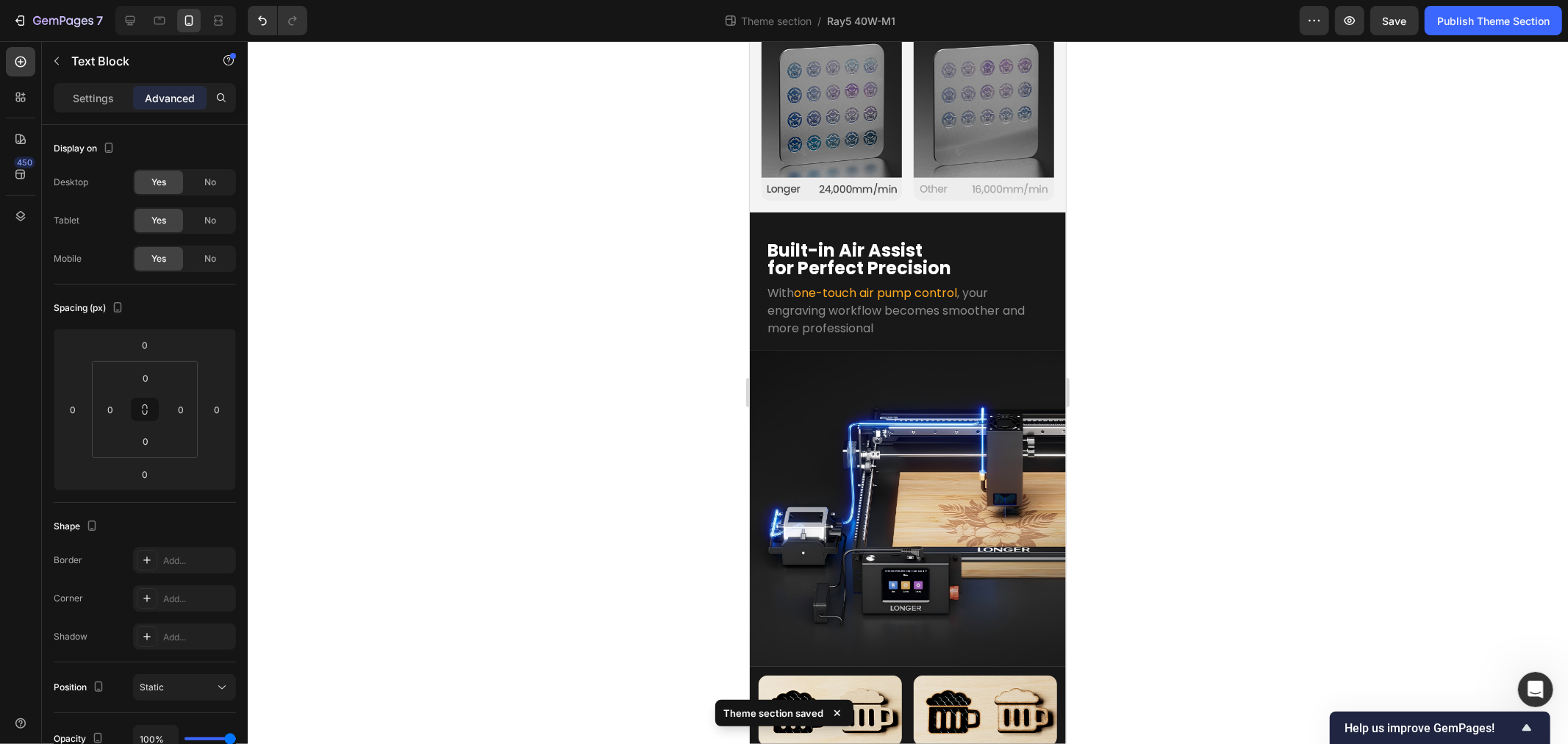
click at [559, 654] on div at bounding box center [908, 393] width 1320 height 703
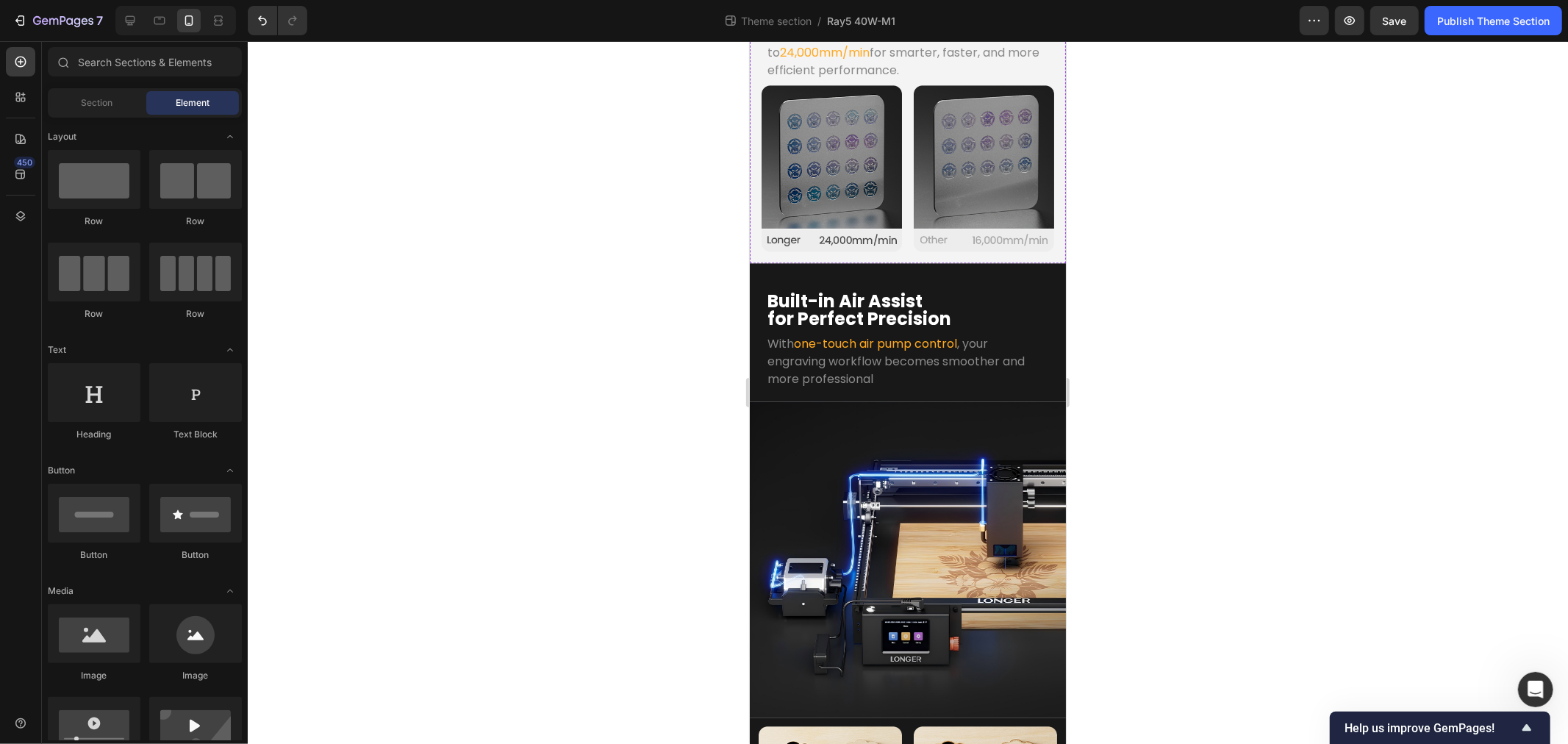
scroll to position [2761, 0]
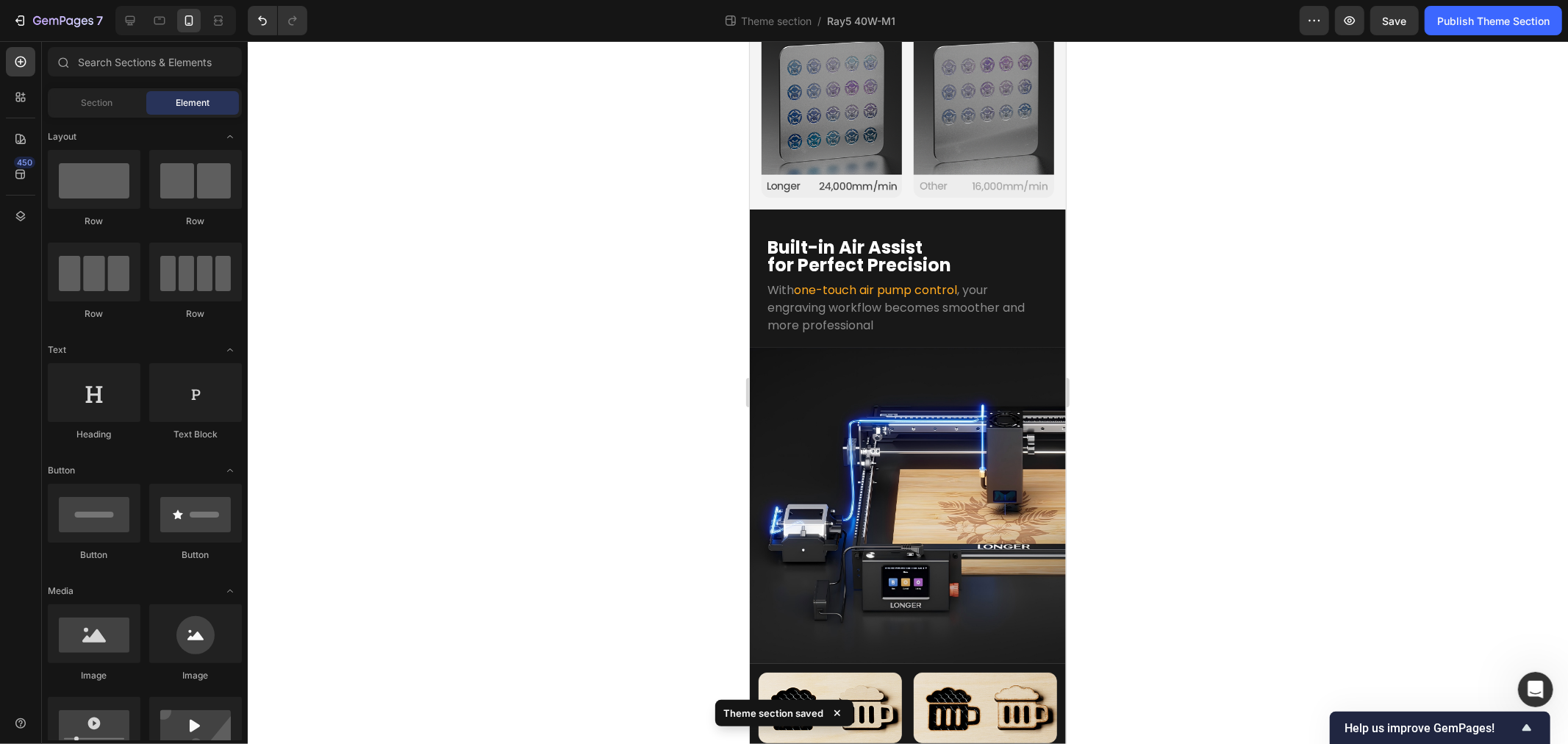
click at [562, 489] on div at bounding box center [908, 393] width 1320 height 703
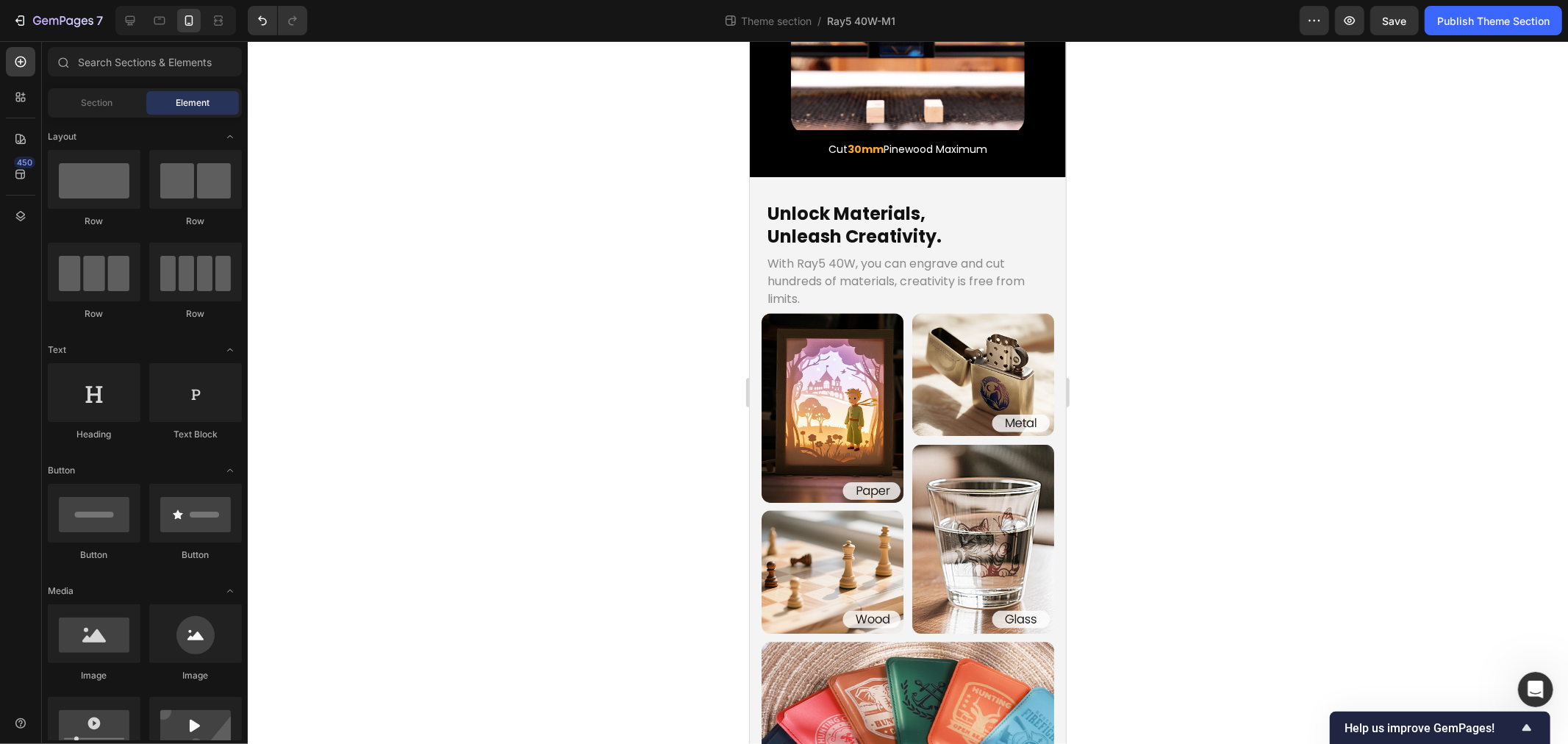
scroll to position [2271, 0]
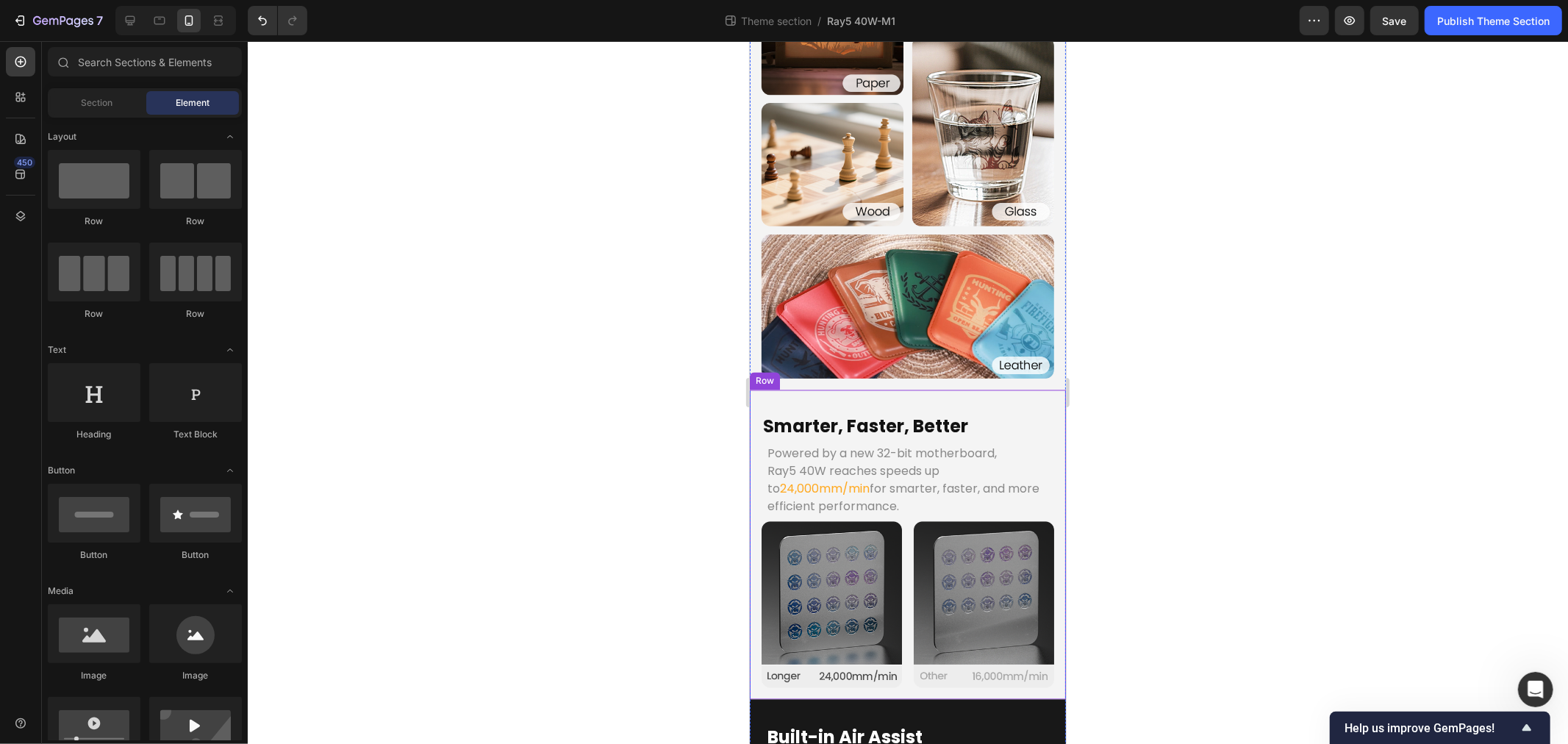
drag, startPoint x: 755, startPoint y: 314, endPoint x: 764, endPoint y: 307, distance: 11.4
click at [755, 390] on div "Smarter, Faster, Better Heading Powered by a new 32-bit motherboard, Ray5 40W r…" at bounding box center [907, 545] width 316 height 310
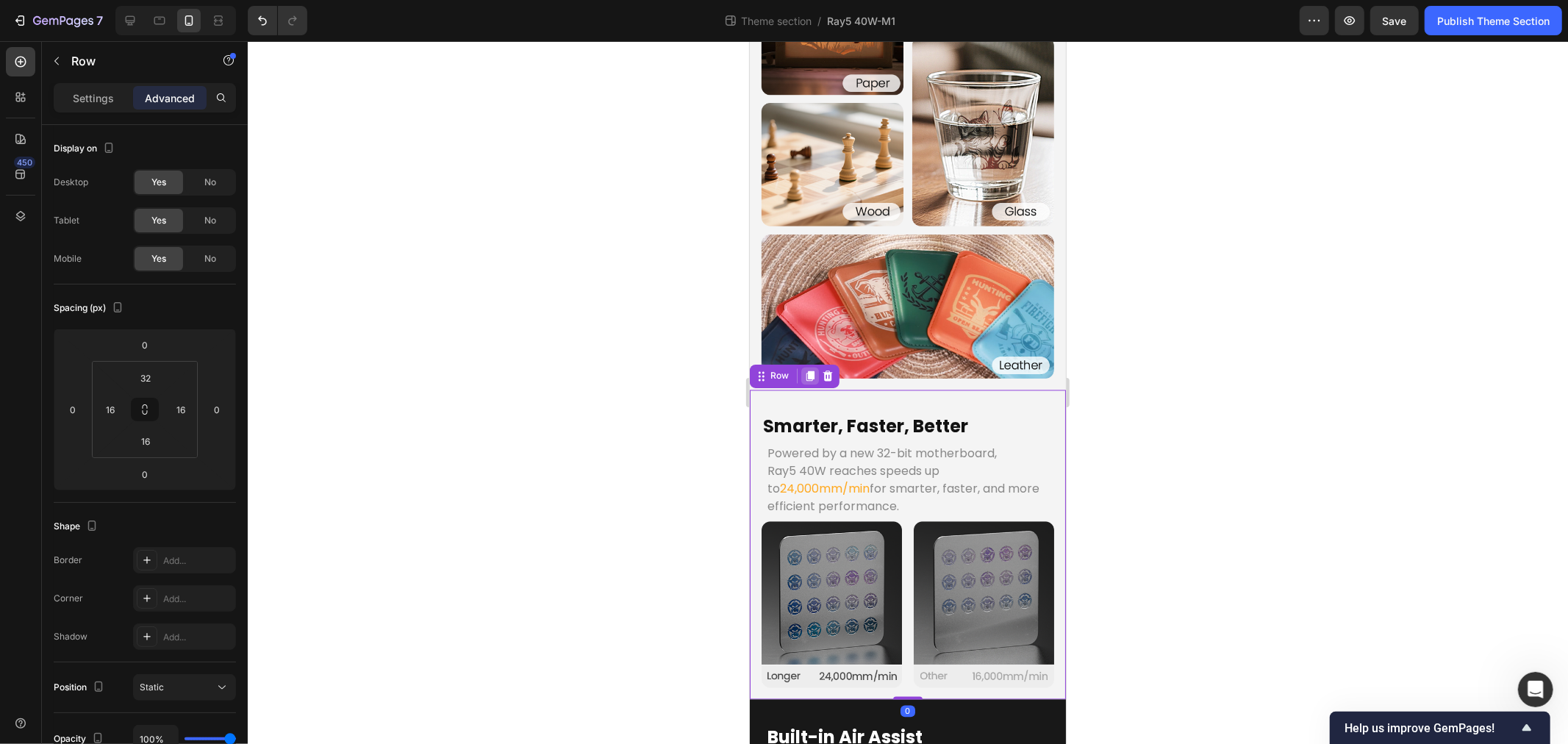
click at [810, 371] on icon at bounding box center [810, 376] width 8 height 10
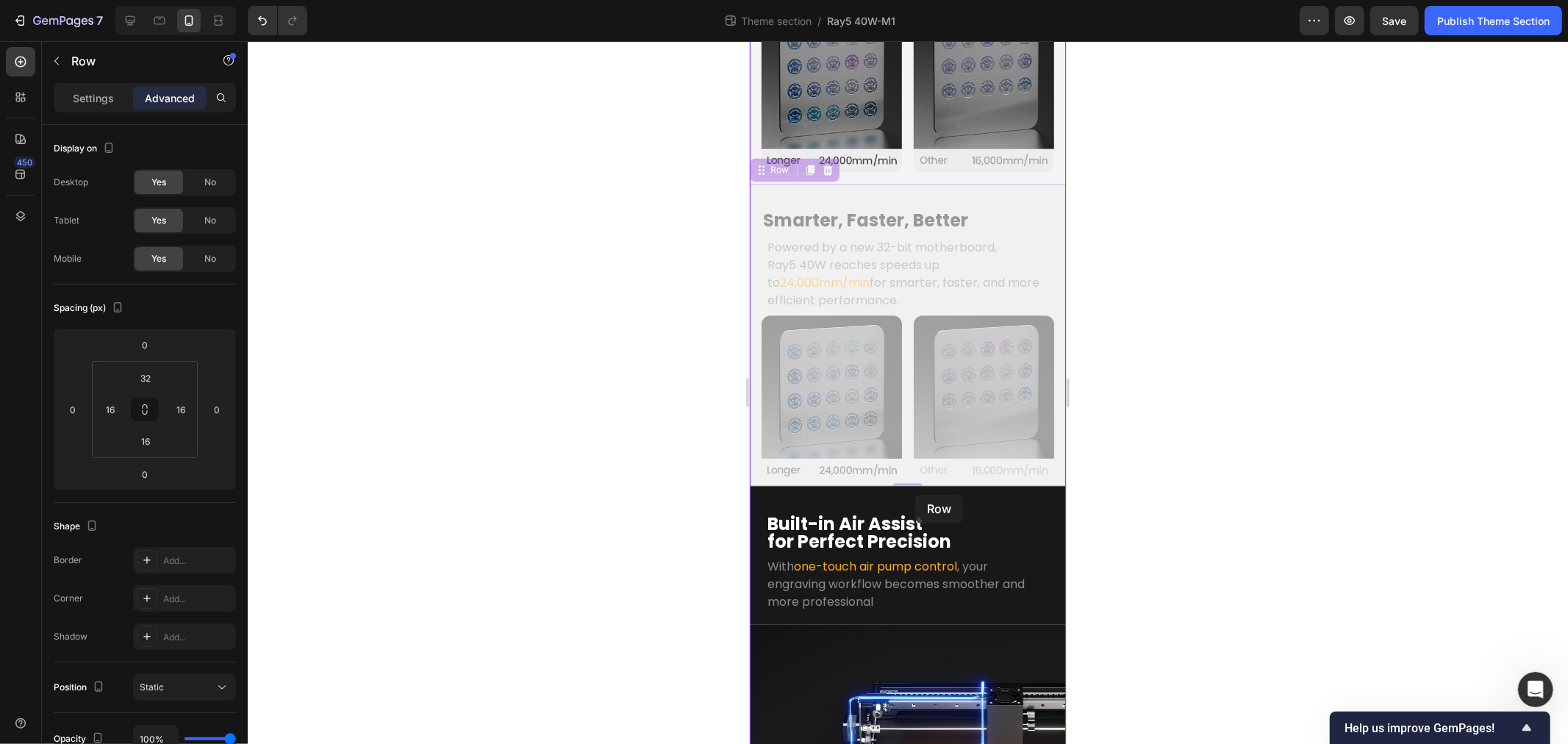
scroll to position [3064, 0]
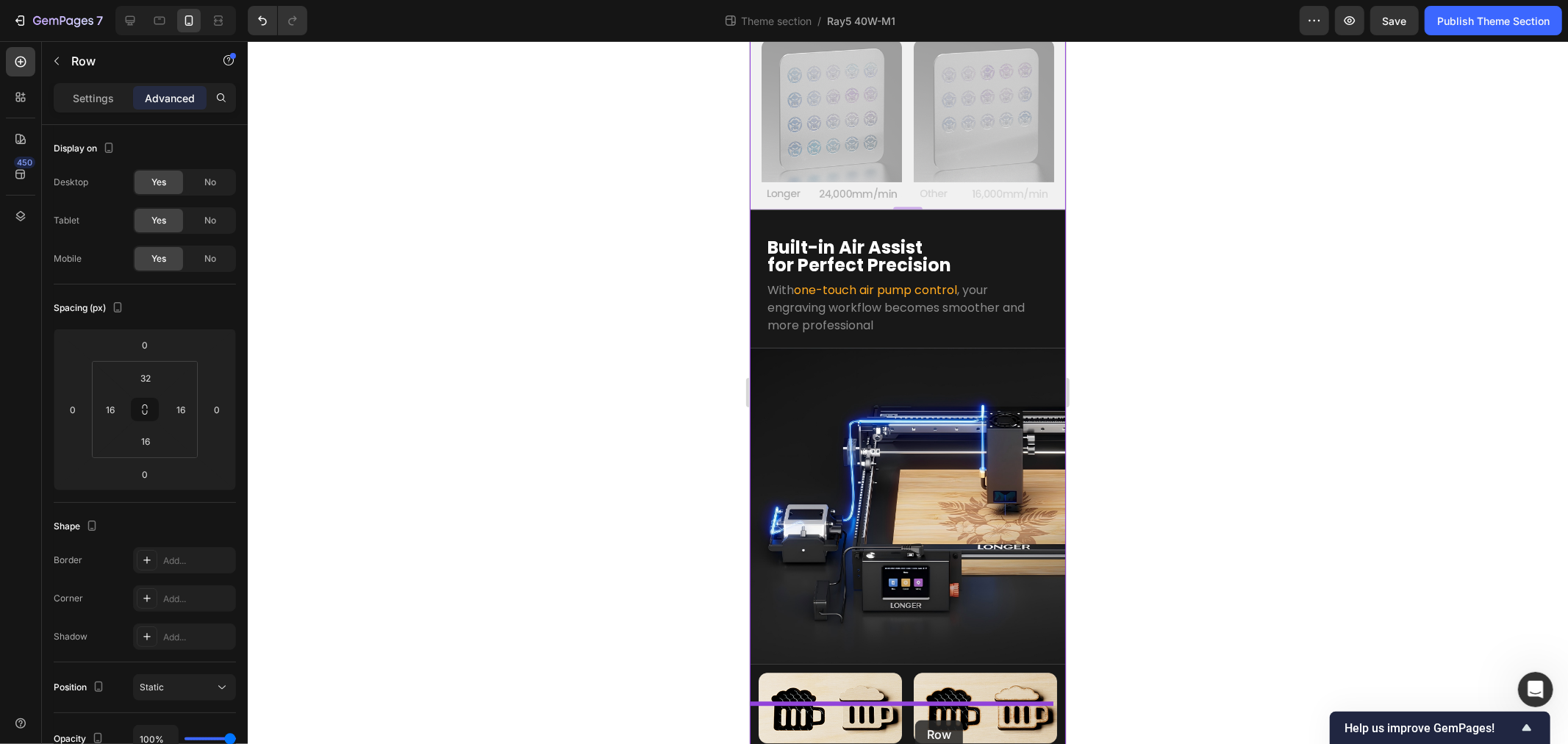
drag, startPoint x: 763, startPoint y: 86, endPoint x: 915, endPoint y: 720, distance: 652.0
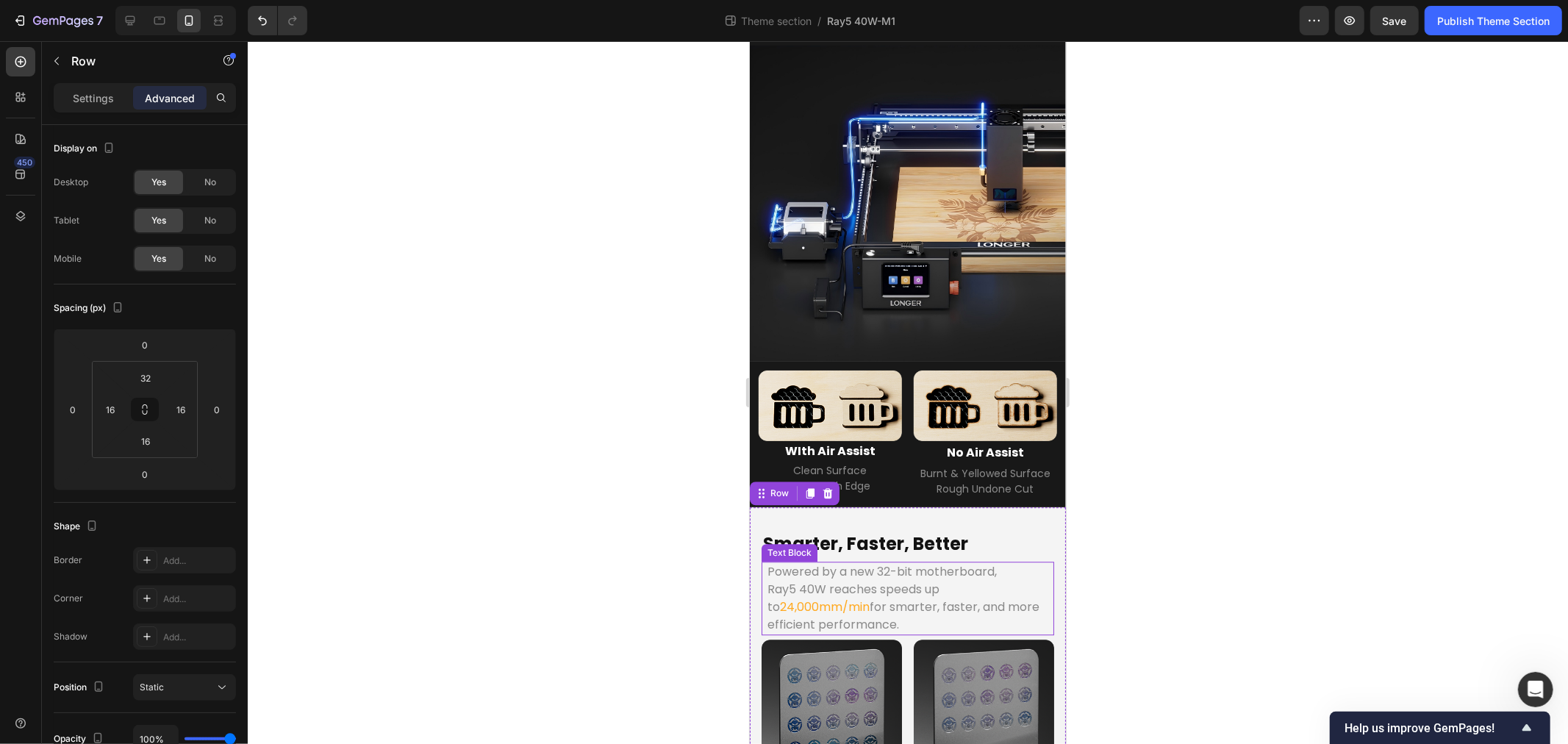
click at [867, 563] on p "Powered by a new 32-bit motherboard," at bounding box center [908, 572] width 280 height 18
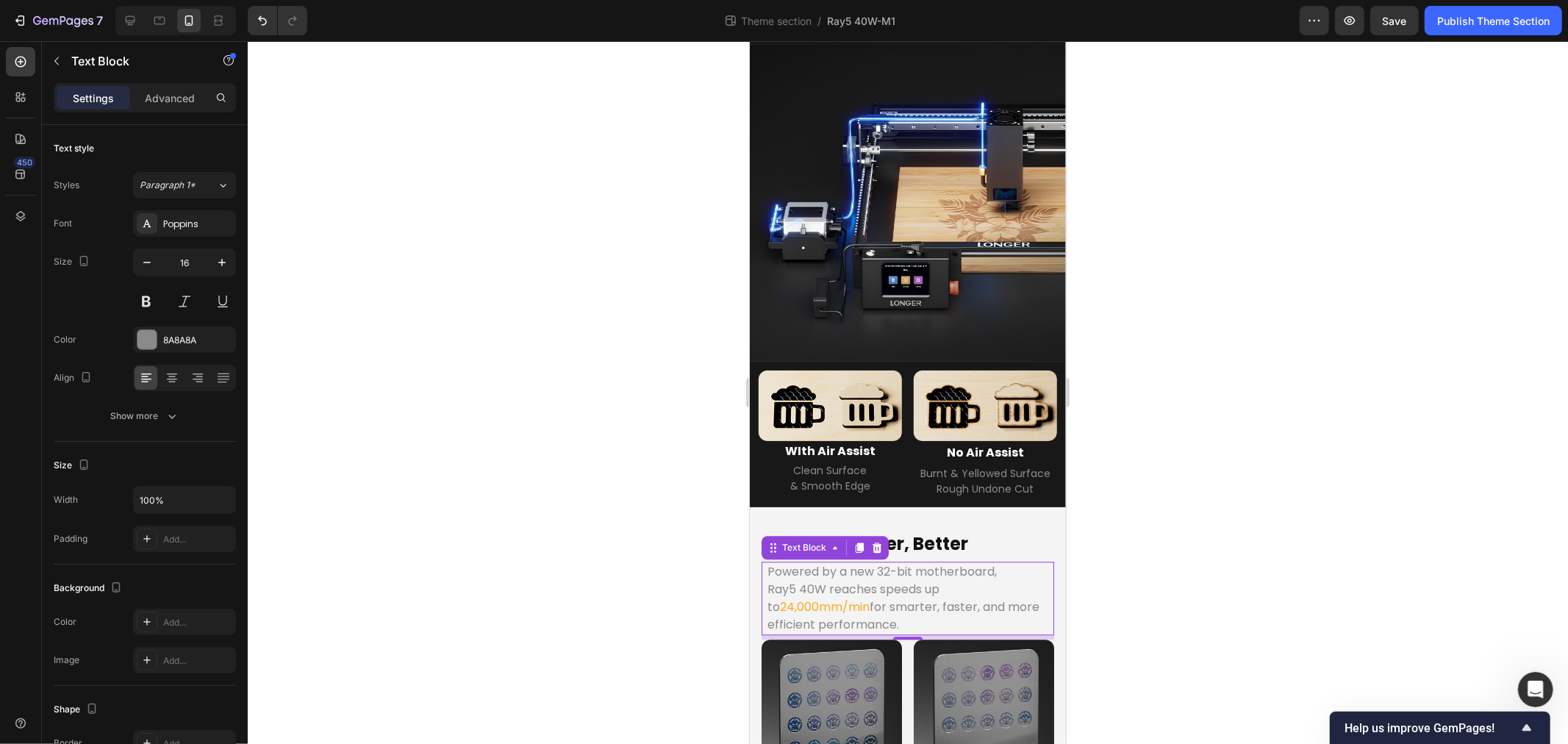
click at [951, 580] on p "Ray5 40W reaches speeds up to 24,000mm/min for smarter, faster, and more effici…" at bounding box center [908, 606] width 280 height 53
click at [944, 530] on h2 "Smarter, Faster, Better" at bounding box center [907, 543] width 292 height 25
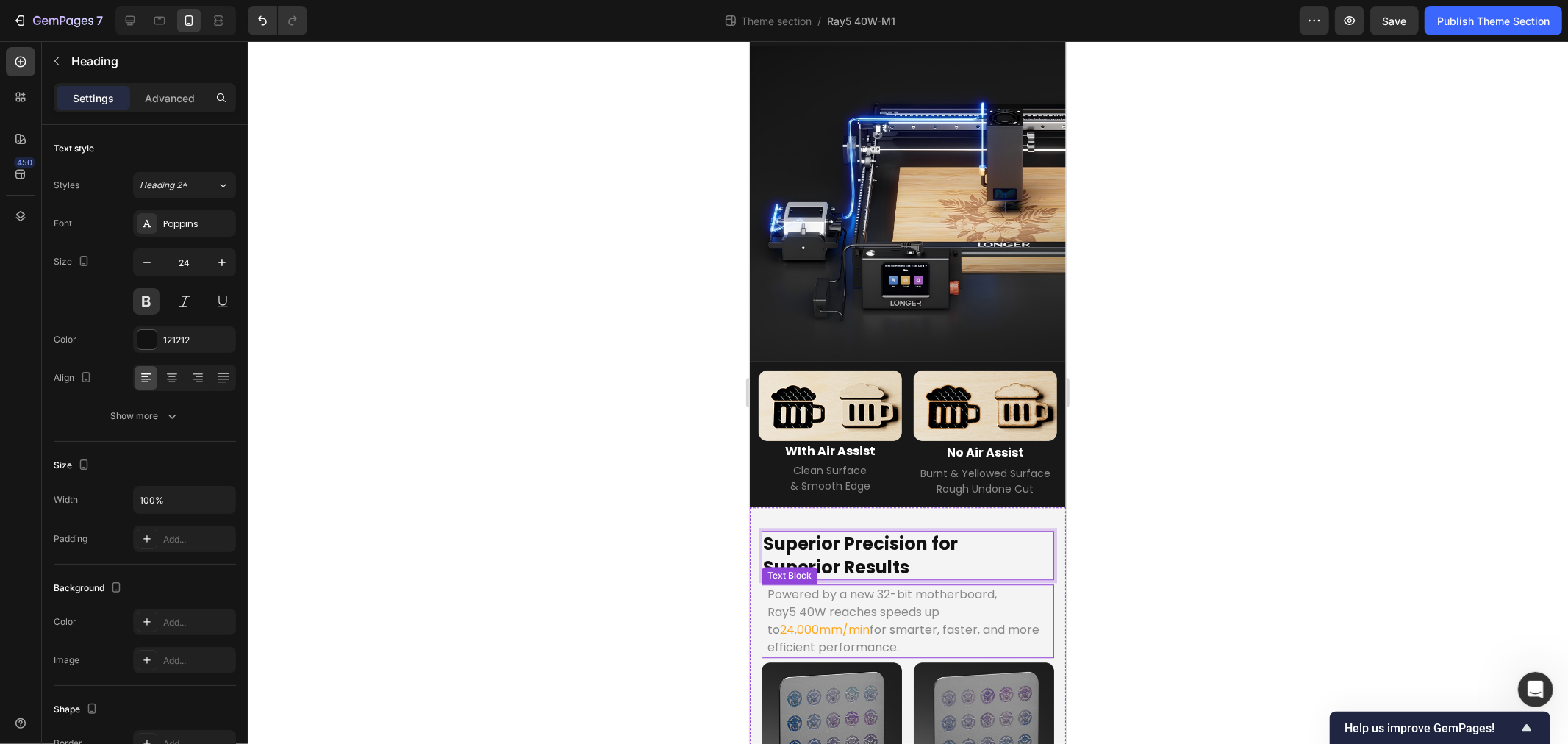
click at [870, 603] on p "Ray5 40W reaches speeds up to 24,000mm/min for smarter, faster, and more effici…" at bounding box center [908, 629] width 280 height 53
click at [929, 532] on p "Superior Precision for Superior Results" at bounding box center [908, 555] width 290 height 45
click at [900, 590] on div "6" at bounding box center [908, 596] width 14 height 12
click at [811, 552] on div "Superior Precision for Superior Results Heading 6 Powered by a new 32-bit mothe…" at bounding box center [907, 679] width 292 height 297
click at [812, 621] on span "24,000mm/min" at bounding box center [823, 629] width 90 height 17
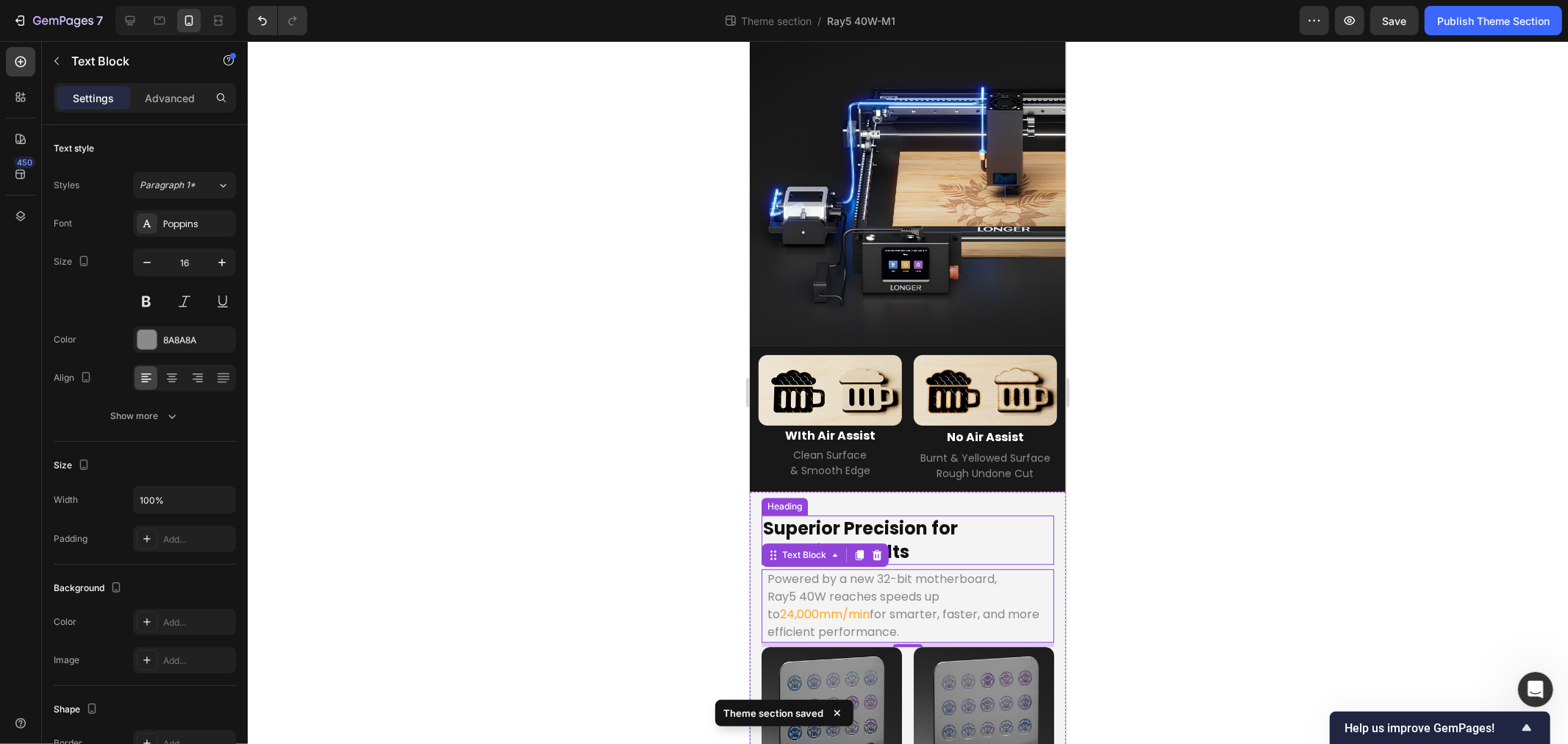
scroll to position [3087, 0]
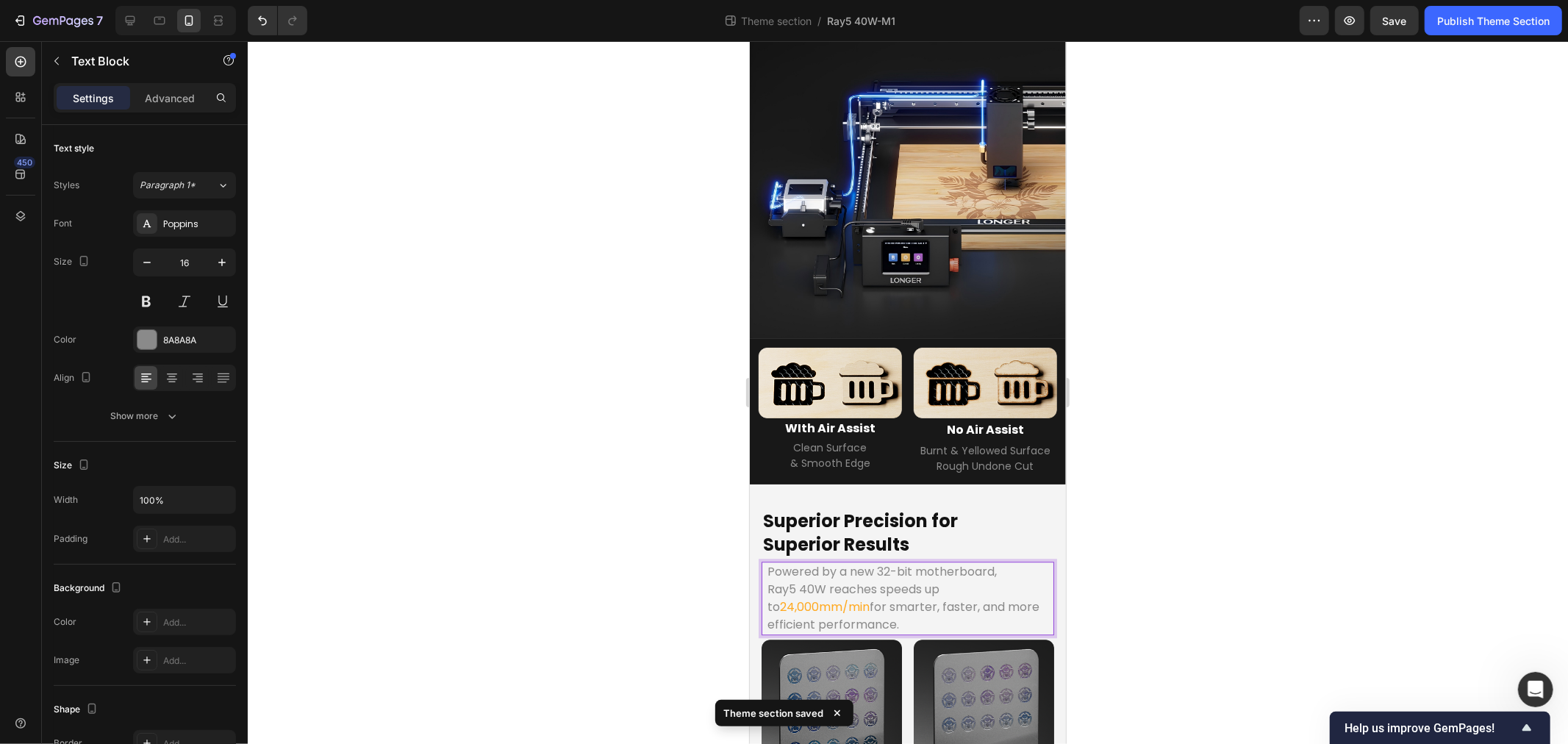
click at [928, 580] on p "Ray5 40W reaches speeds up to 24,000mm/min for smarter, faster, and more effici…" at bounding box center [908, 606] width 280 height 53
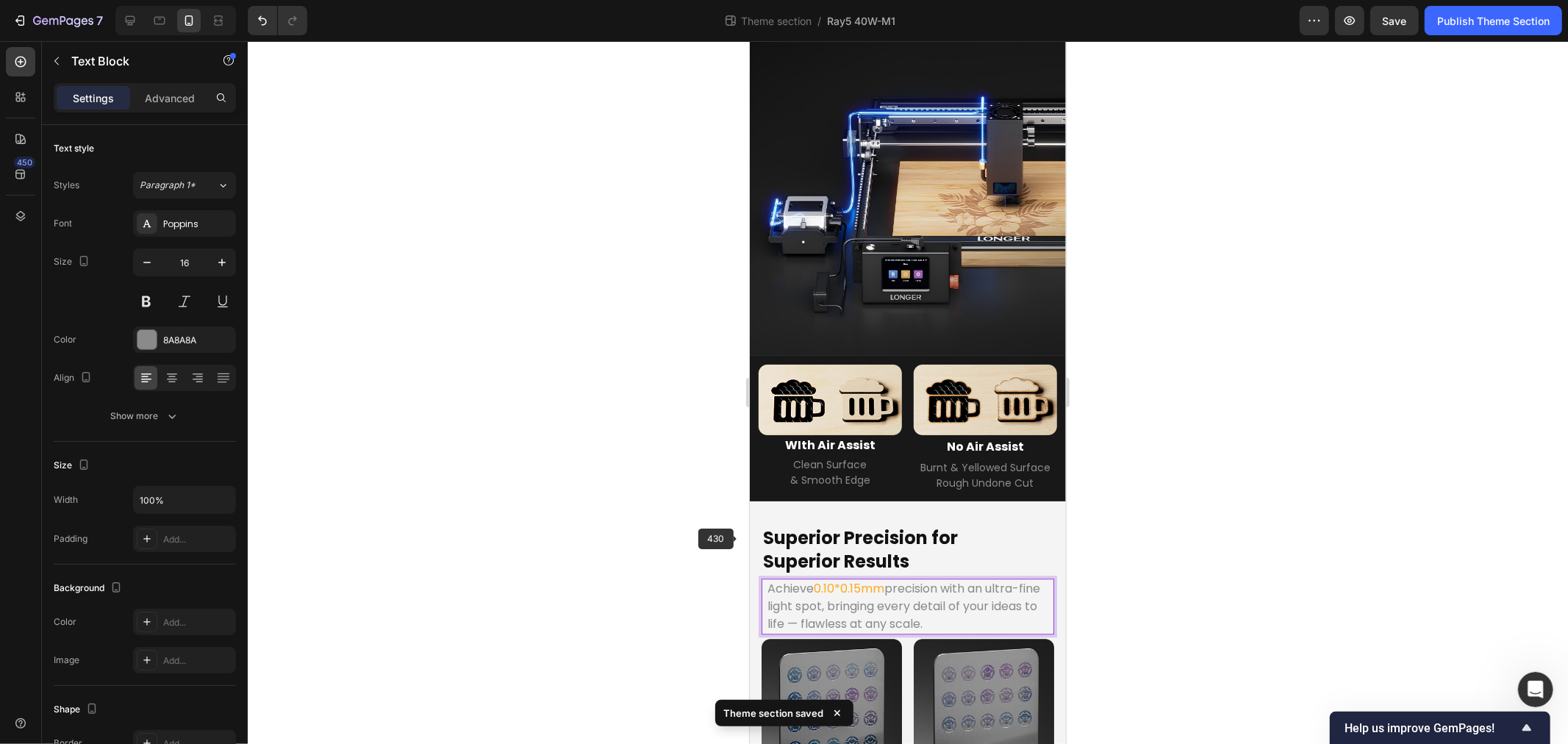
click at [561, 510] on div at bounding box center [908, 393] width 1320 height 703
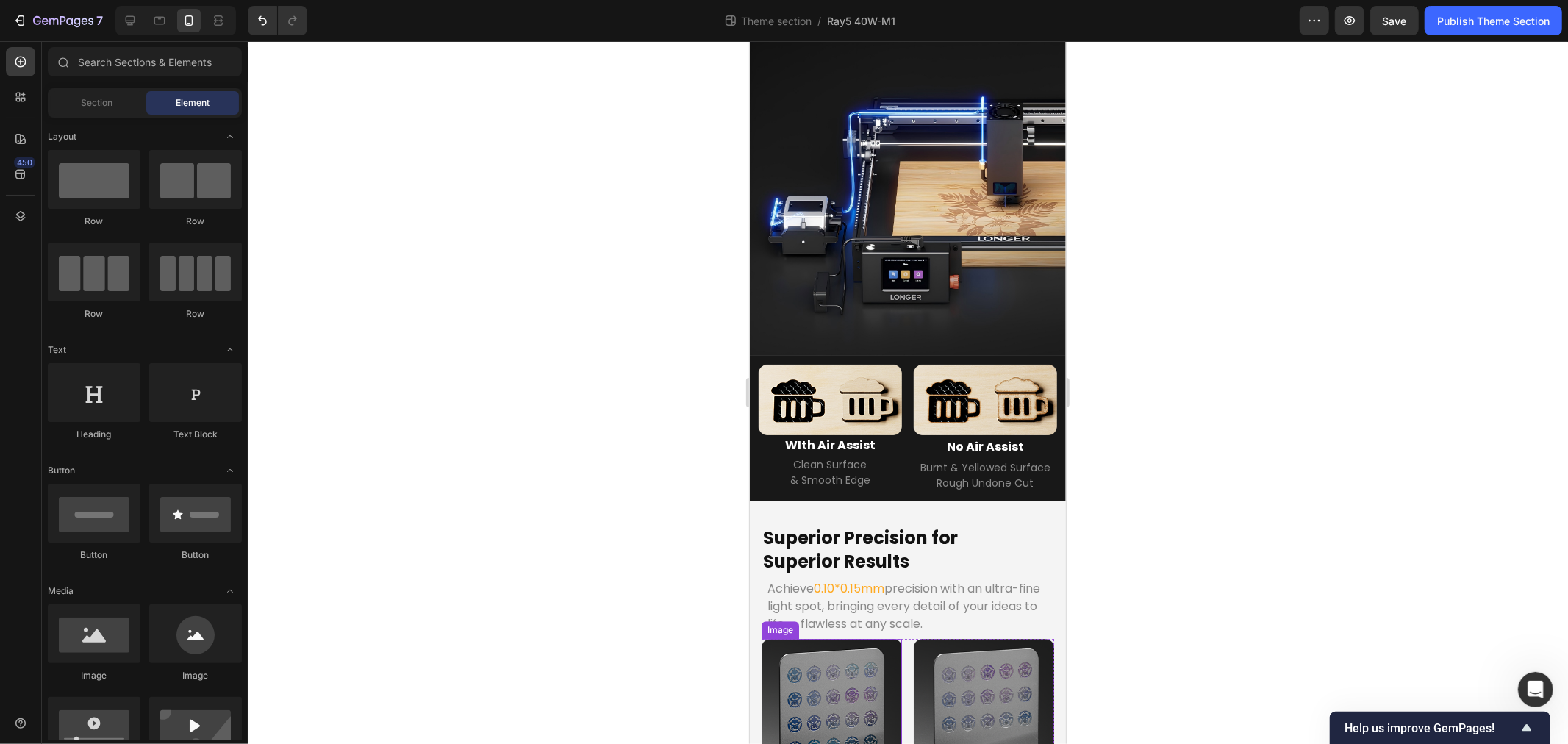
click at [852, 638] on img at bounding box center [831, 721] width 140 height 167
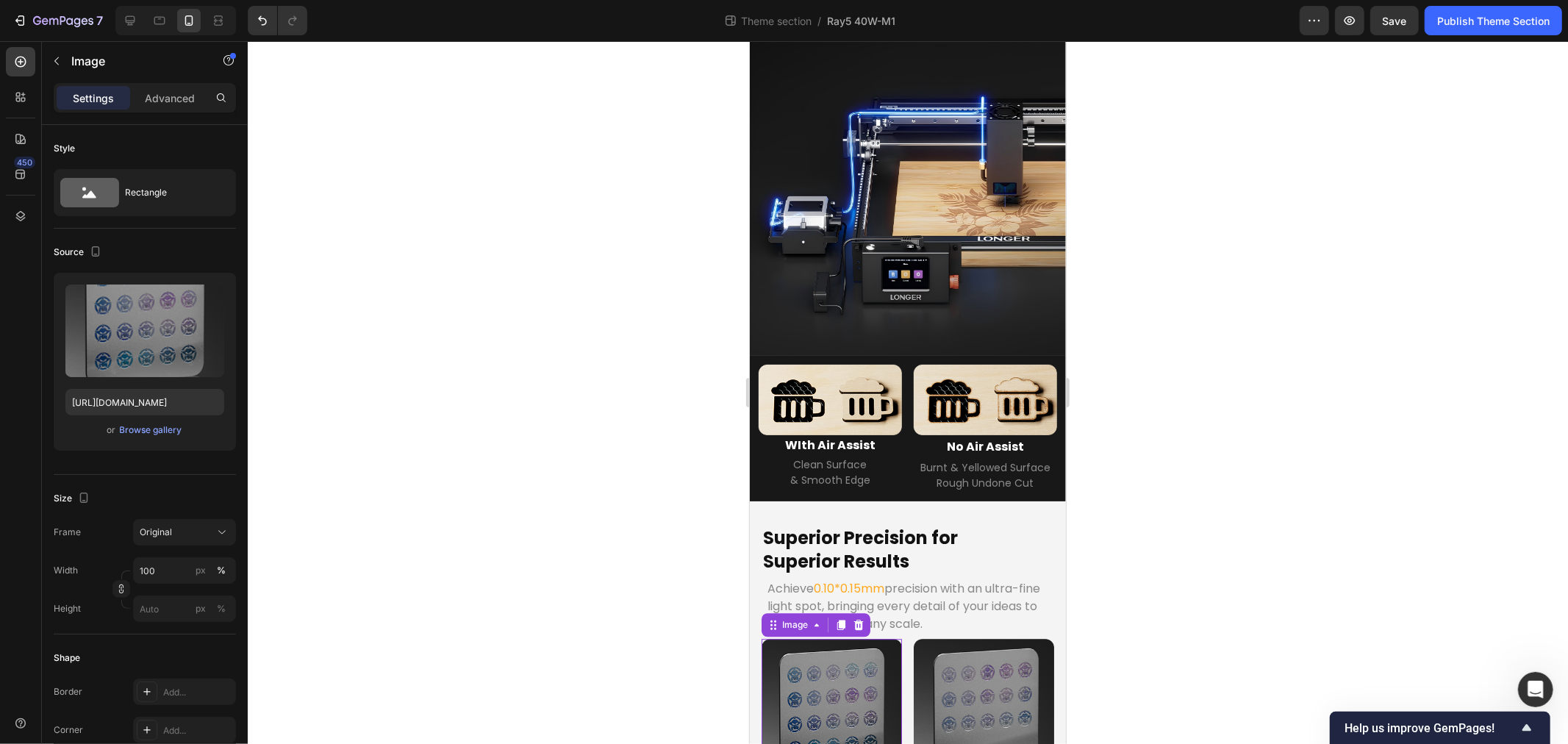
click at [791, 638] on img at bounding box center [831, 721] width 140 height 167
click at [935, 638] on img at bounding box center [983, 721] width 140 height 167
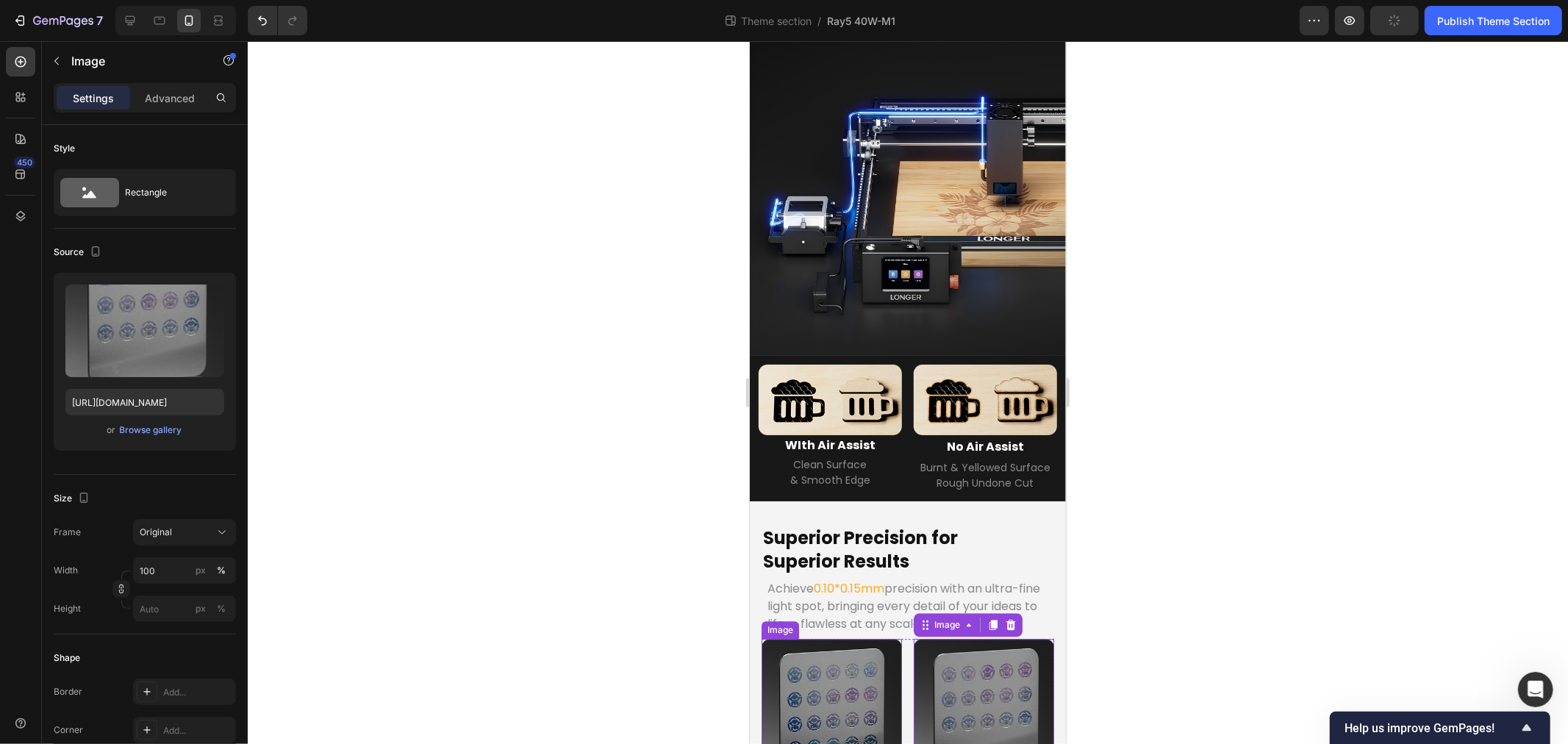
click at [822, 638] on img at bounding box center [831, 721] width 140 height 167
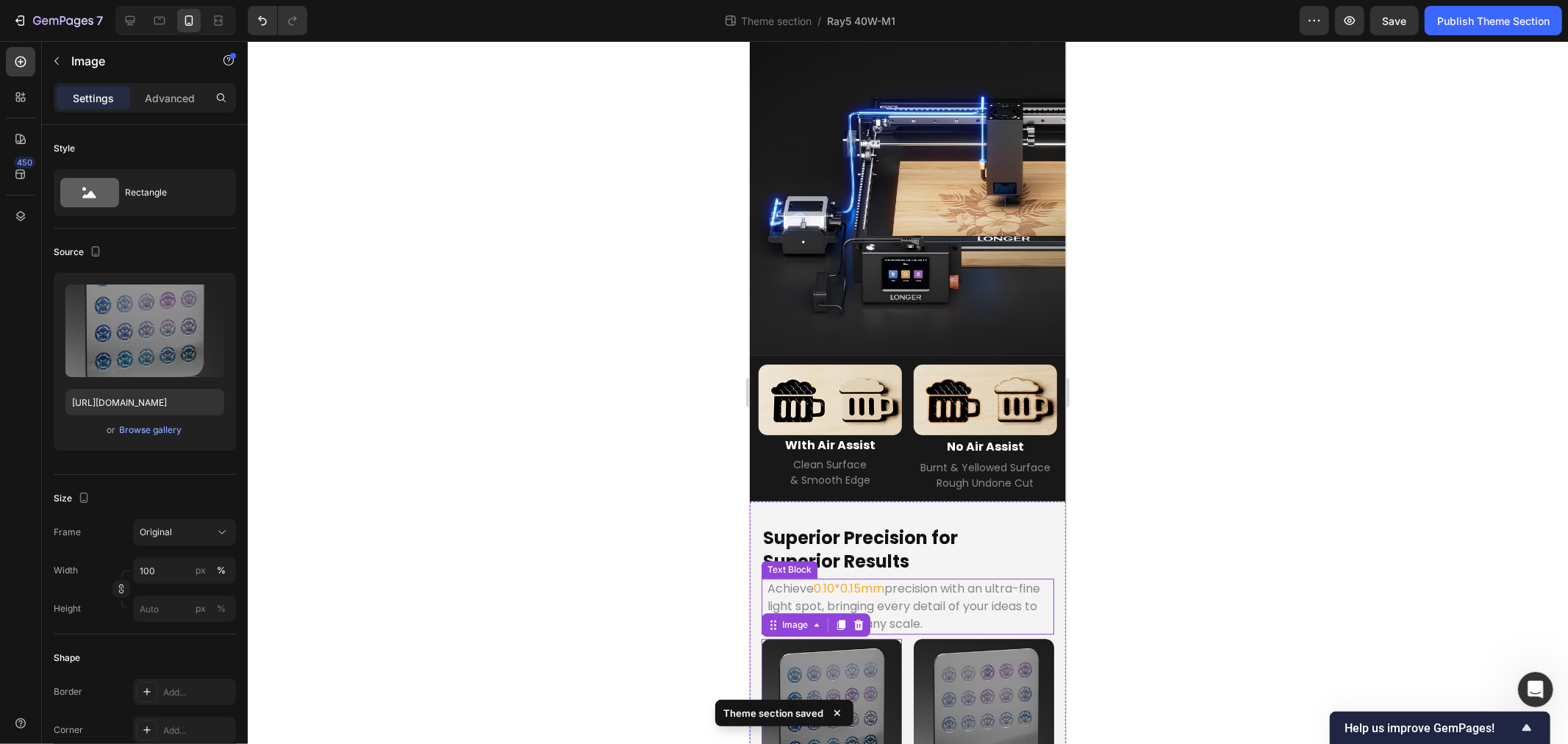
click at [900, 579] on p "Achieve 0.10*0.15mm precision with an ultra-fine light spot, bringing every det…" at bounding box center [908, 606] width 280 height 53
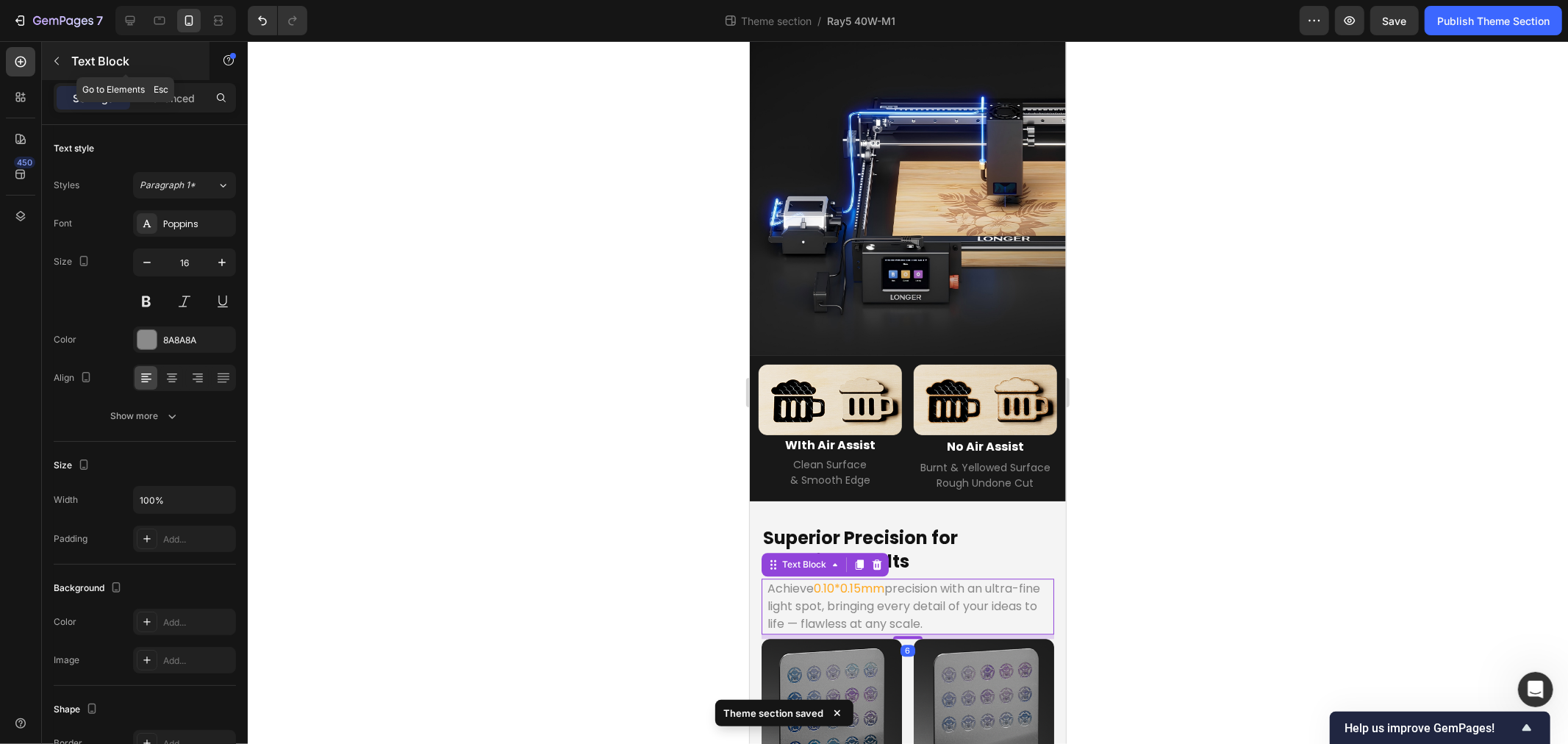
click at [63, 67] on button "button" at bounding box center [57, 61] width 24 height 24
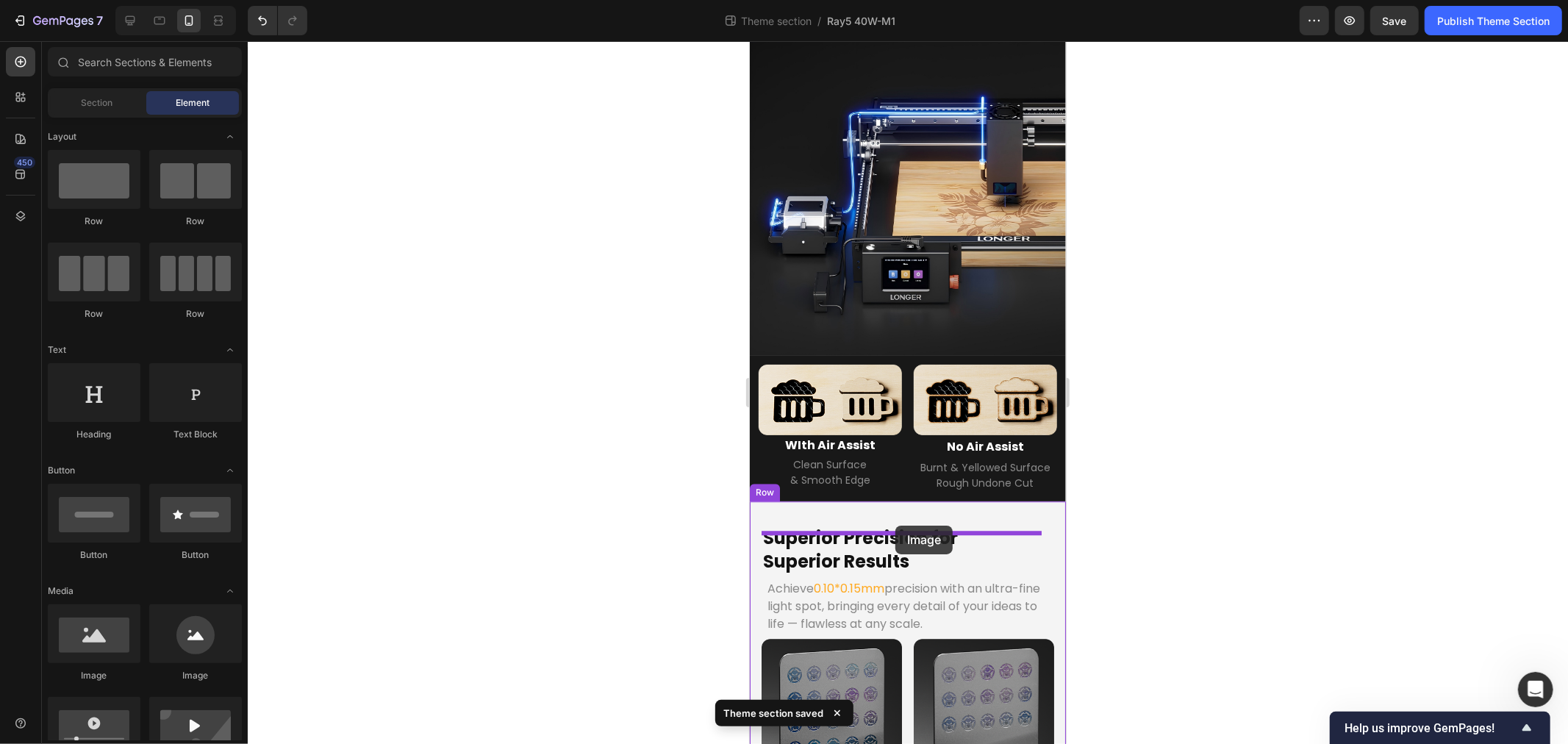
drag, startPoint x: 1878, startPoint y: 661, endPoint x: 895, endPoint y: 525, distance: 992.4
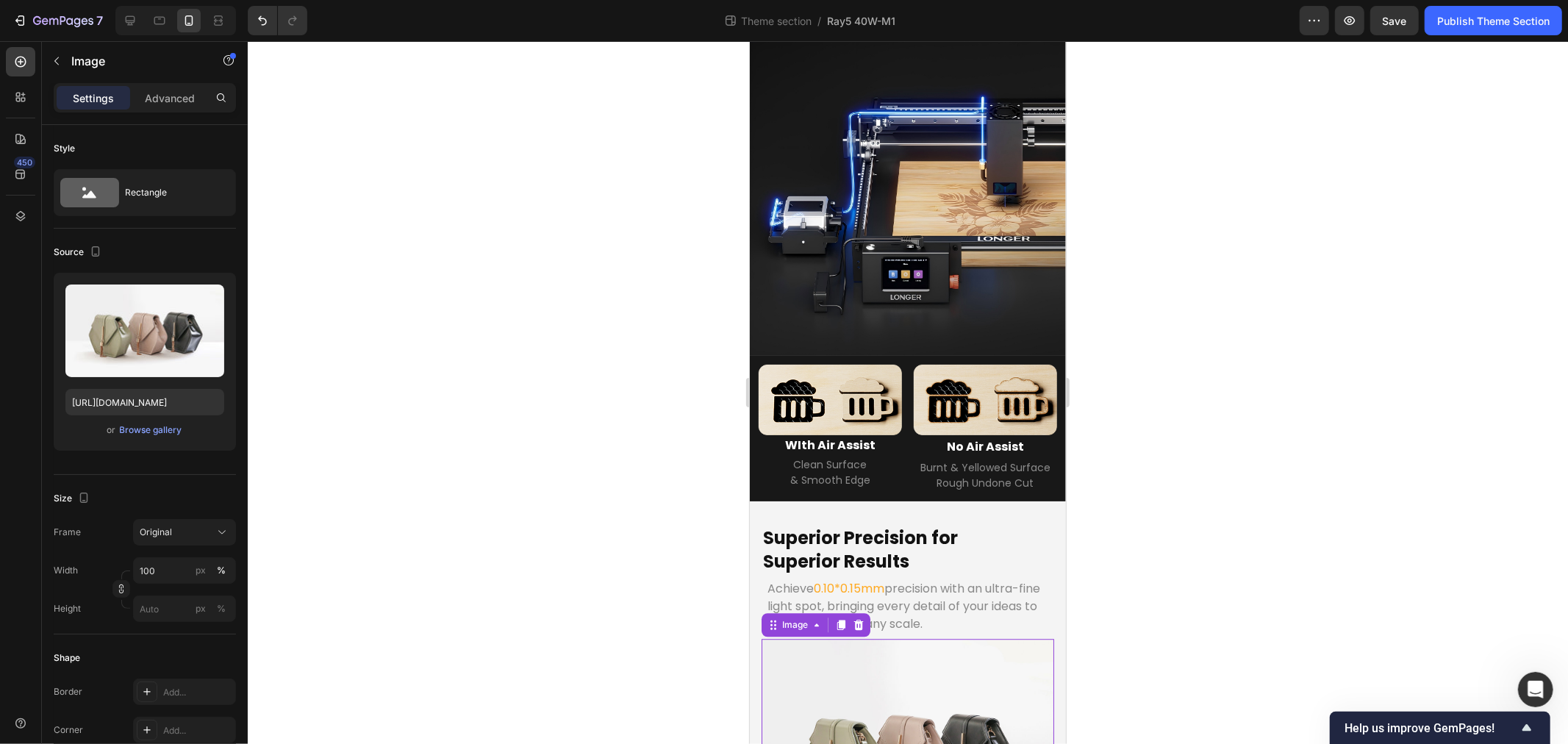
click at [841, 638] on img at bounding box center [907, 748] width 292 height 220
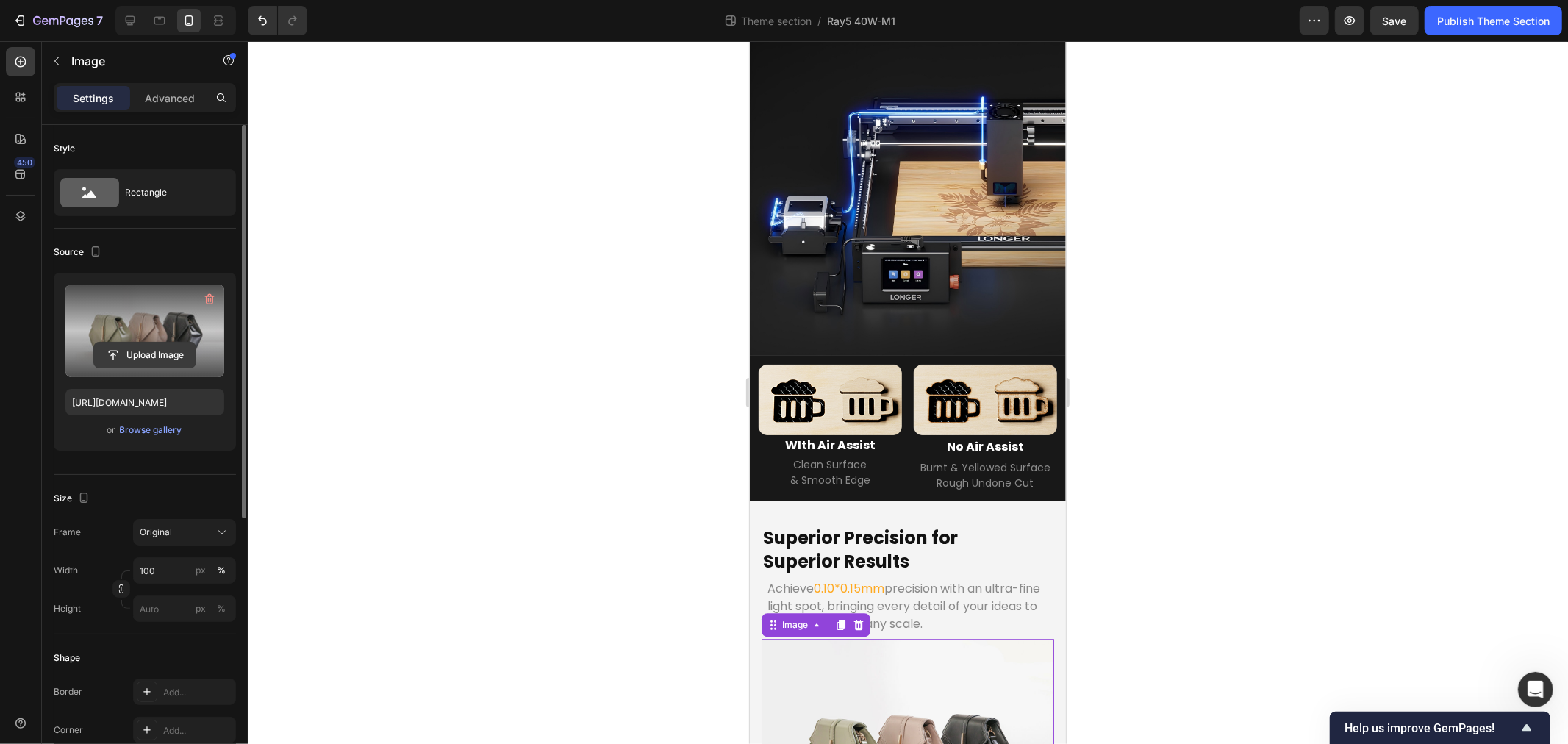
click at [143, 356] on input "file" at bounding box center [145, 356] width 101 height 25
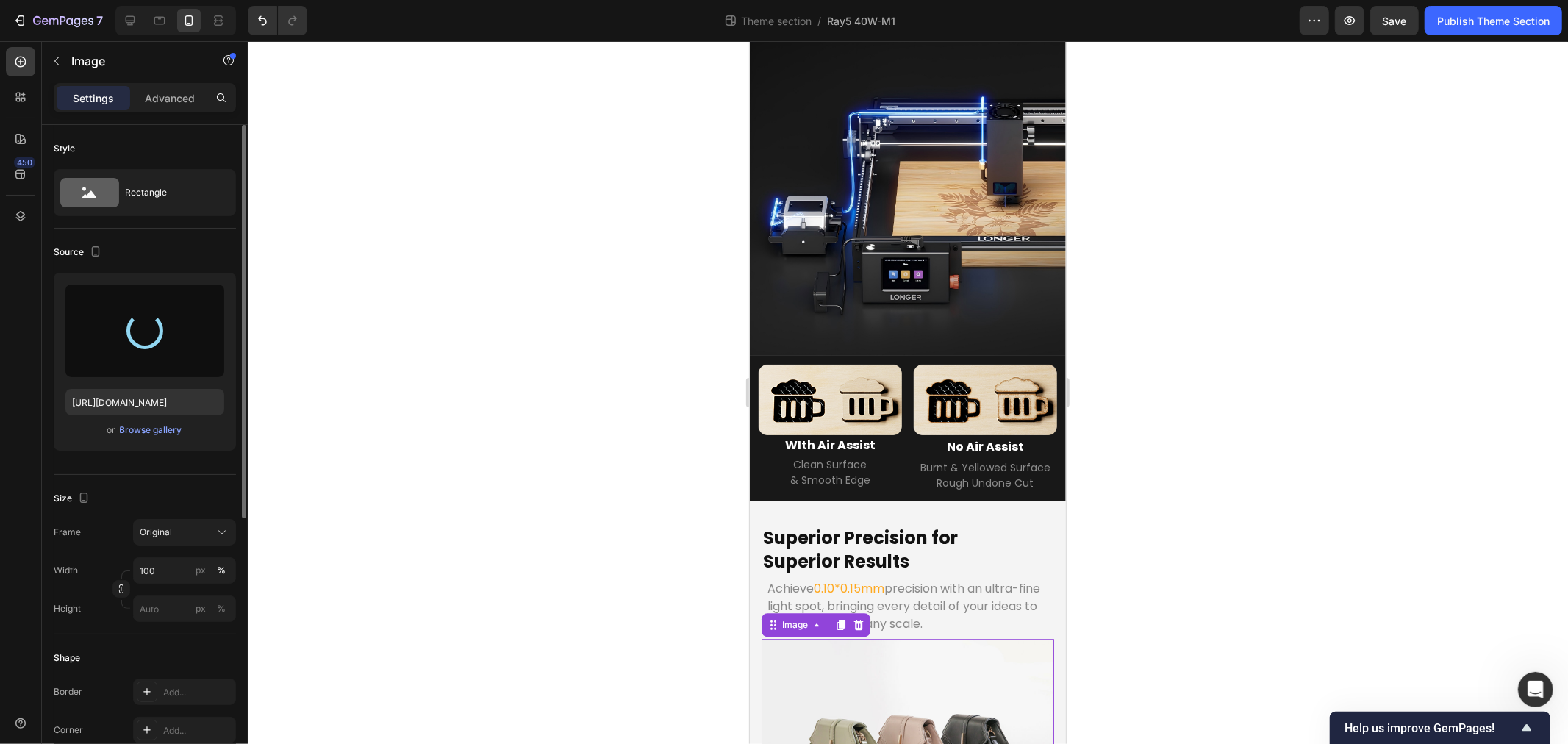
type input "[URL][DOMAIN_NAME]"
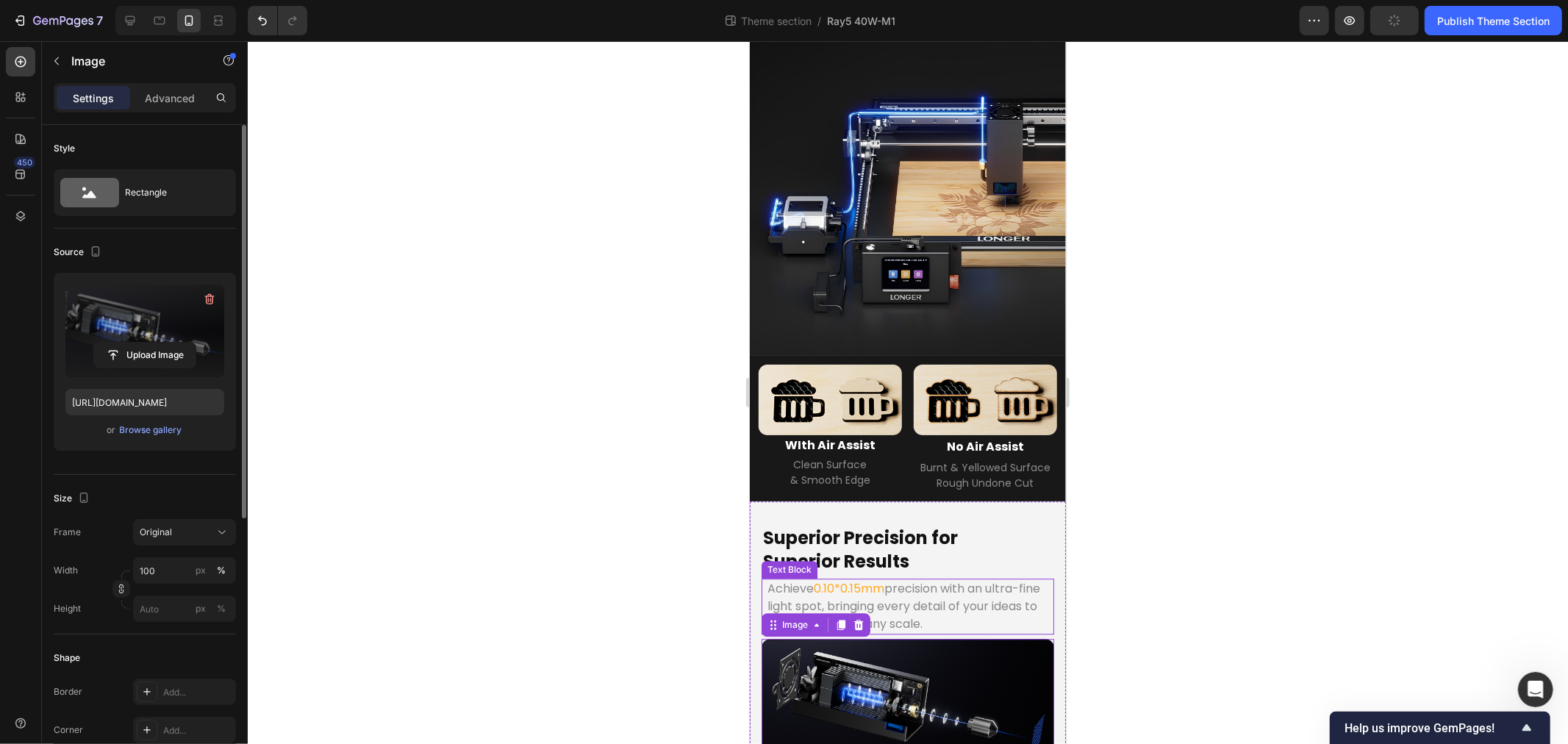
scroll to position [3193, 0]
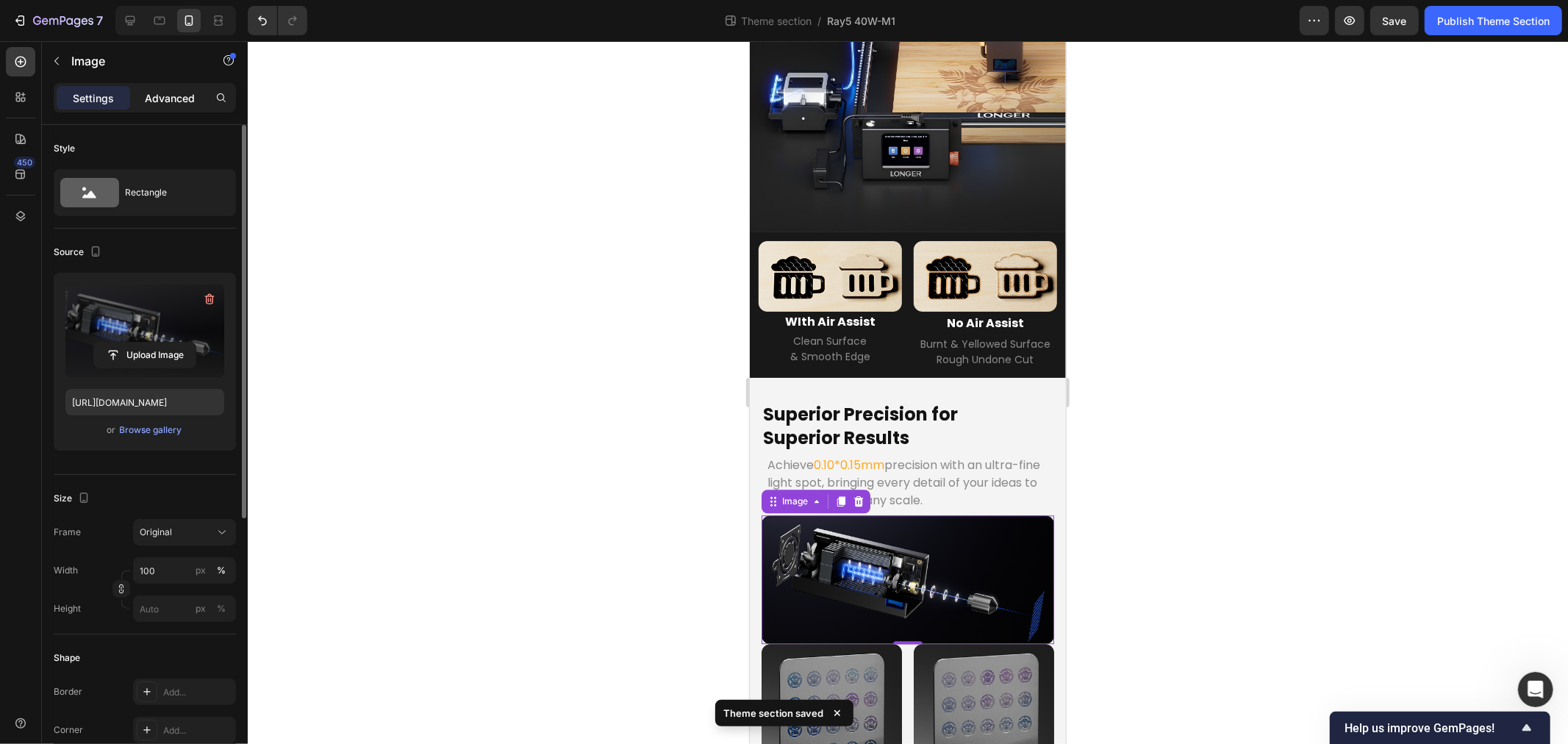
click at [157, 96] on p "Advanced" at bounding box center [169, 98] width 50 height 15
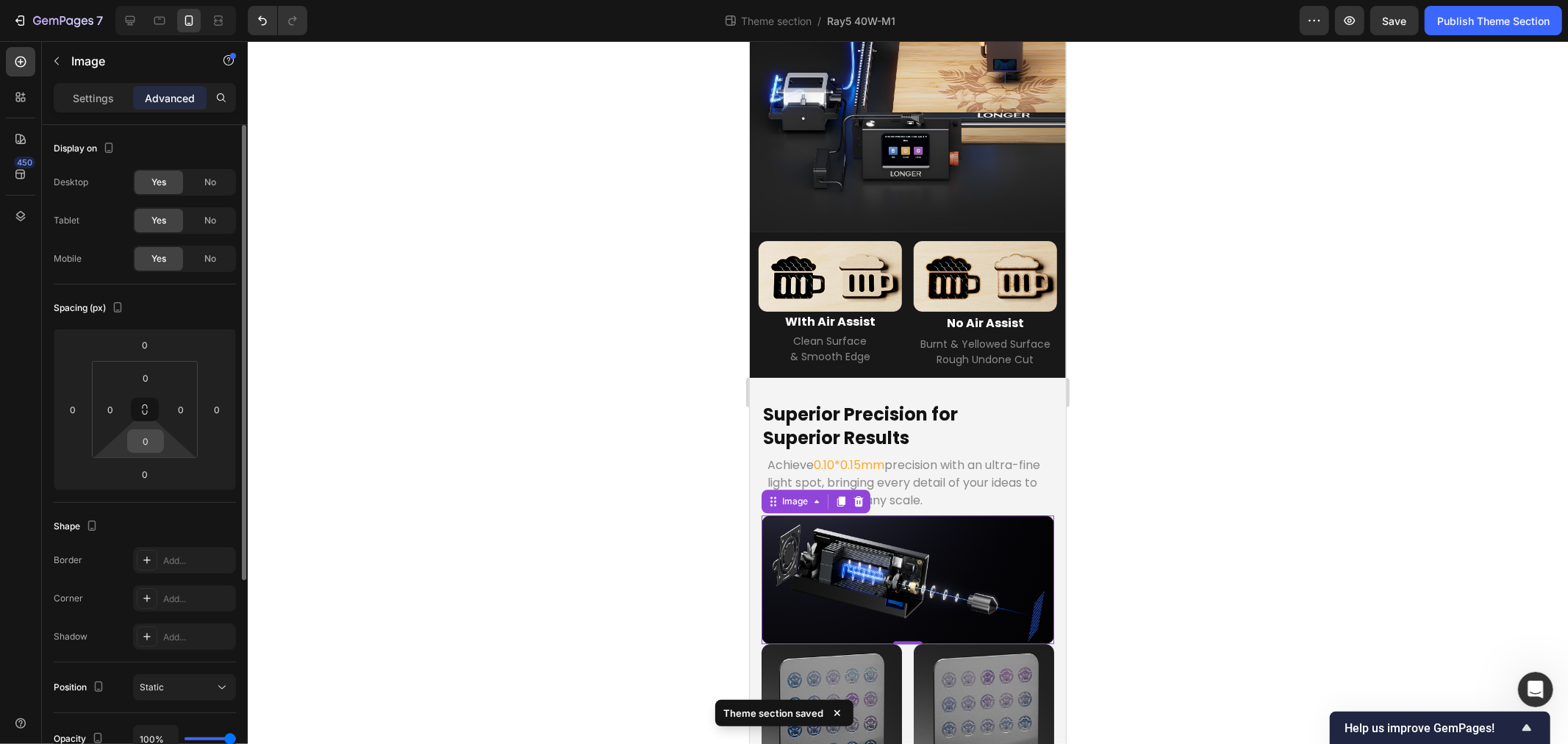
click at [143, 442] on input "0" at bounding box center [146, 441] width 30 height 22
type input "6"
click at [140, 473] on input "0" at bounding box center [145, 474] width 30 height 22
type input "0"
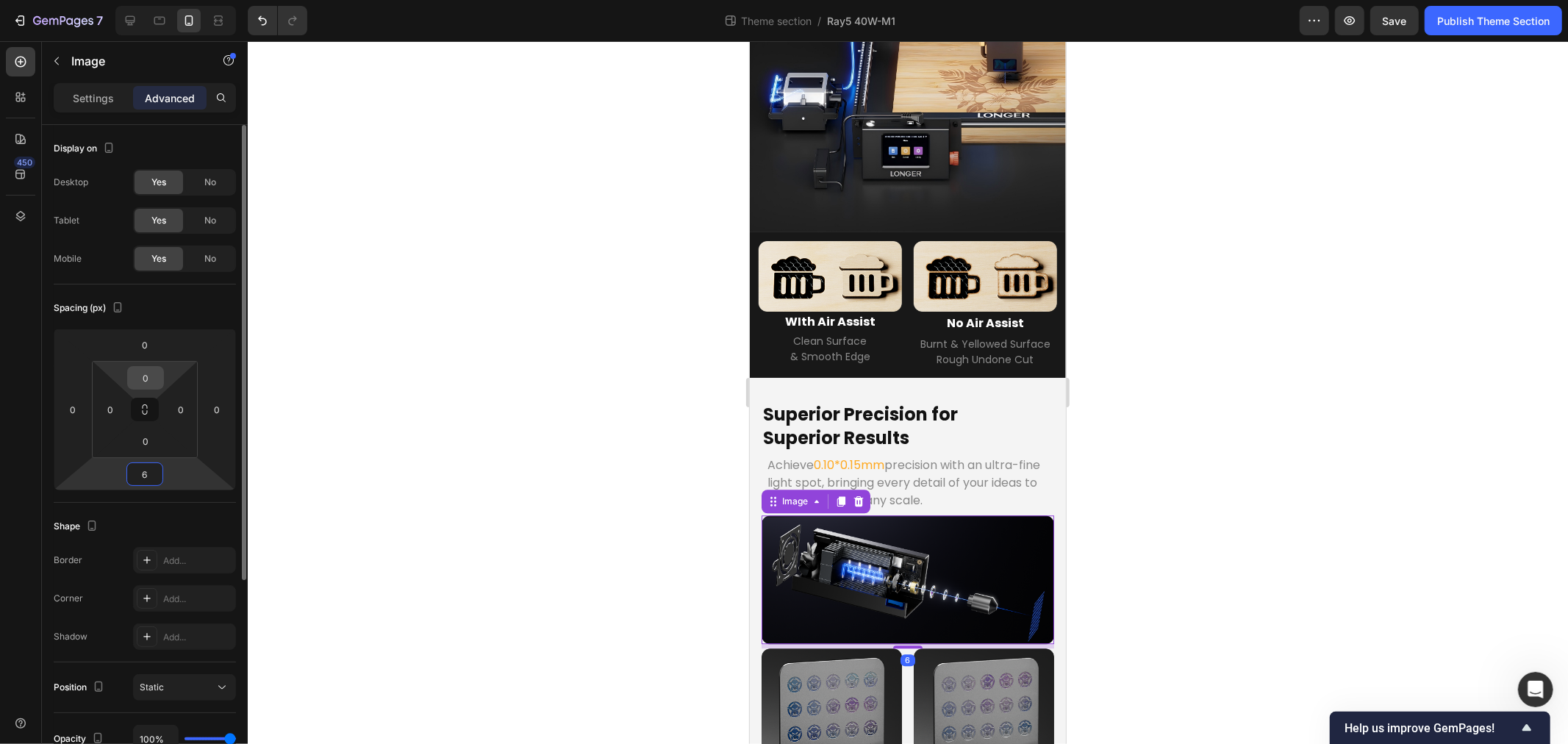
type input "6"
click at [143, 371] on input "0" at bounding box center [146, 378] width 30 height 22
type input "6"
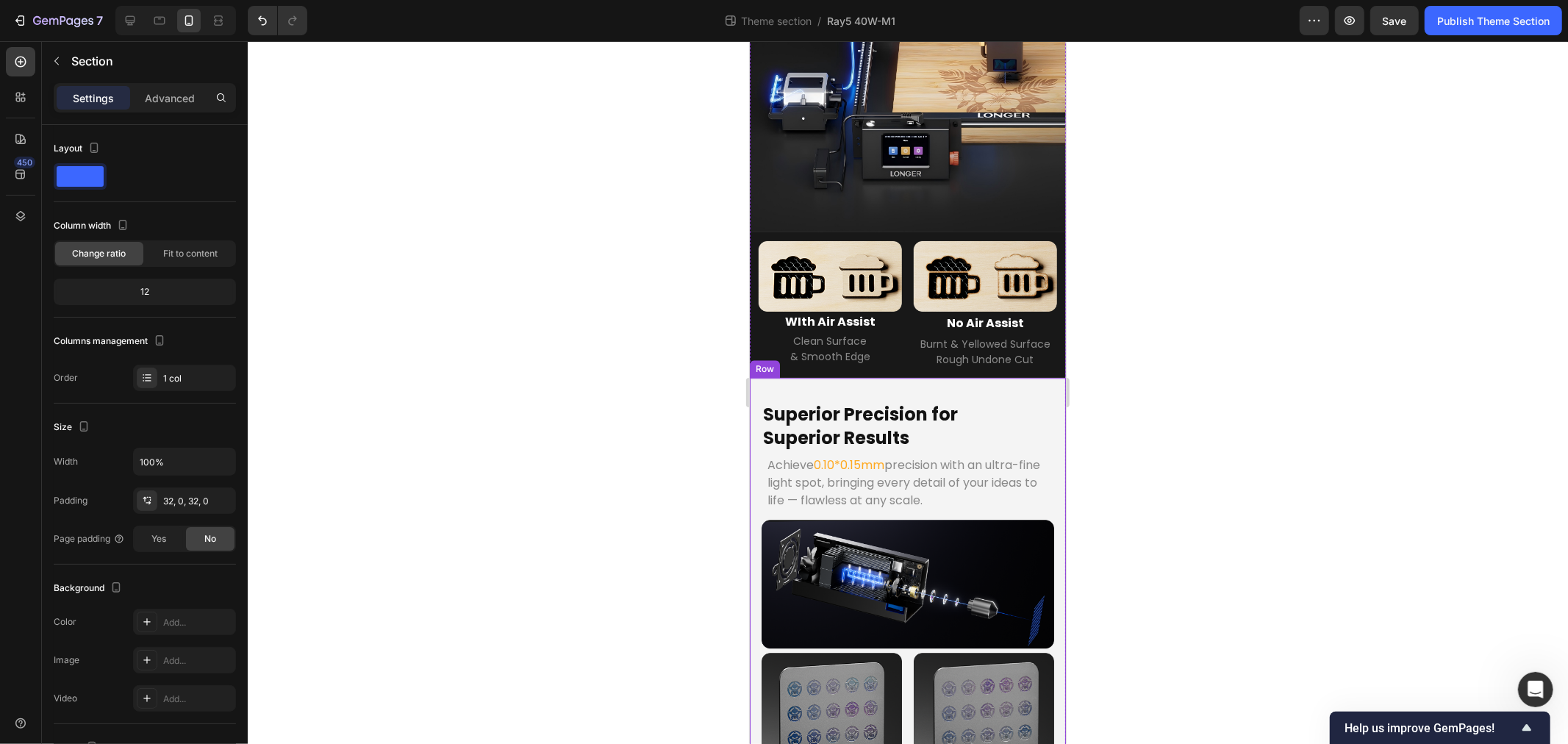
click at [465, 610] on div at bounding box center [908, 393] width 1320 height 703
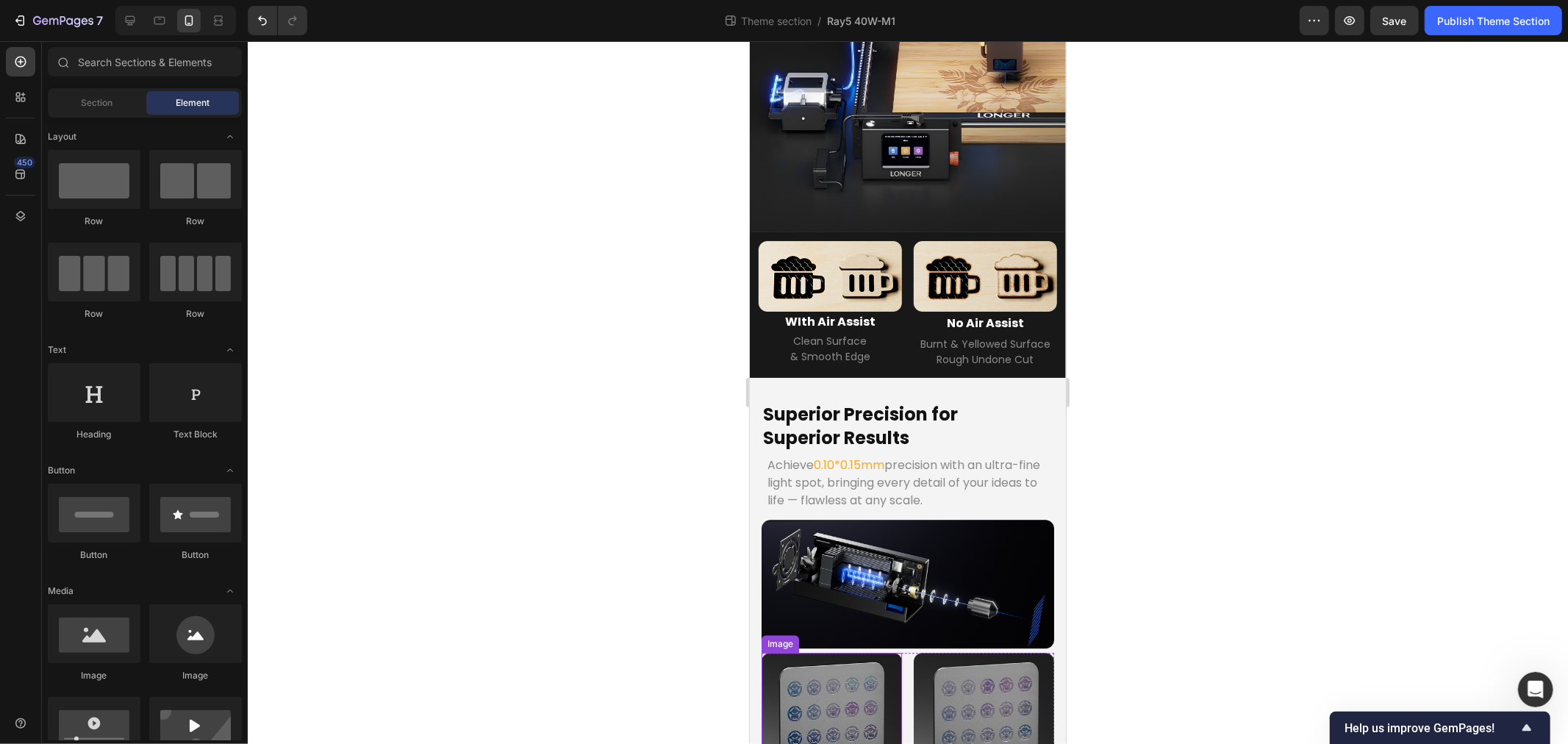
click at [820, 653] on img at bounding box center [831, 736] width 140 height 167
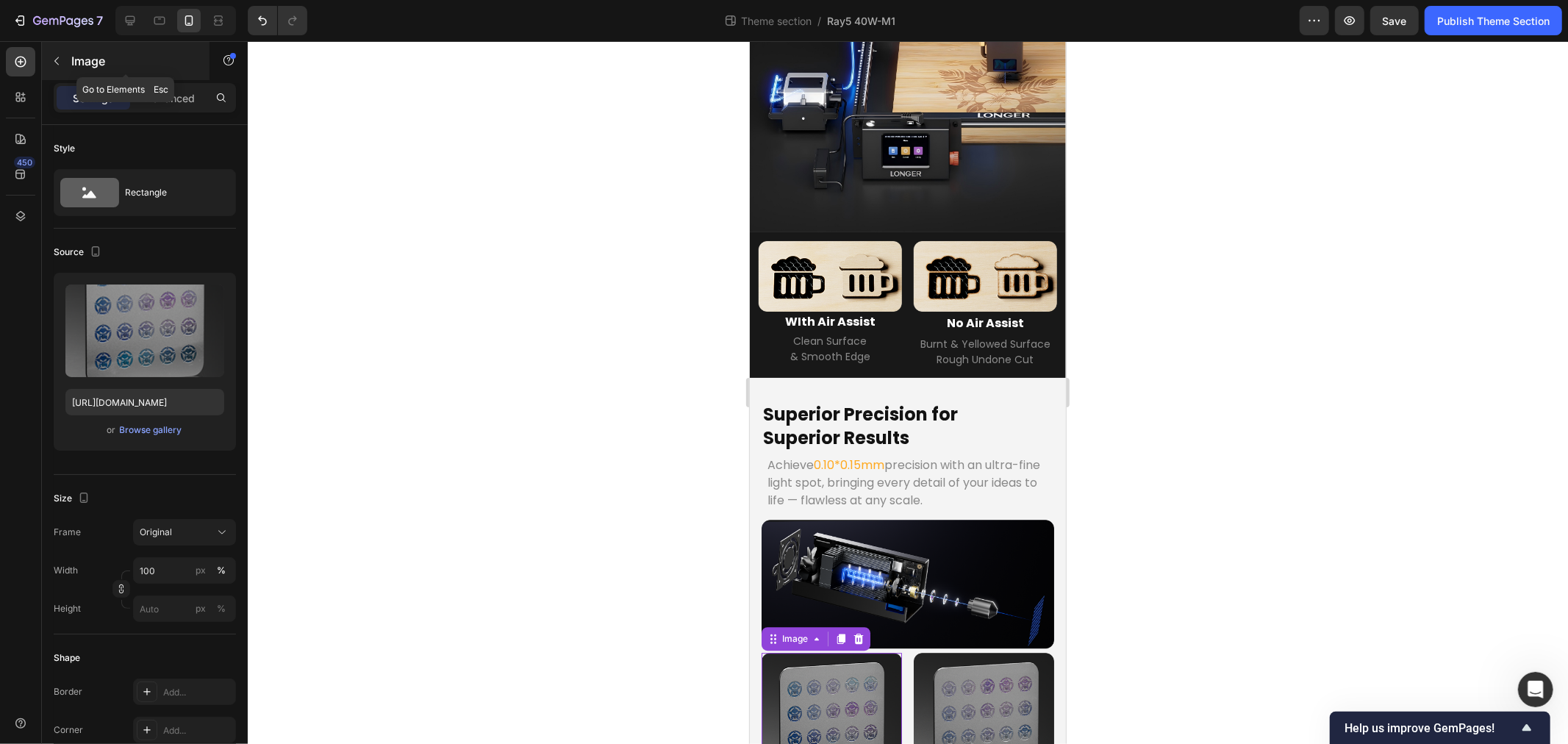
click at [57, 52] on button "button" at bounding box center [57, 61] width 24 height 24
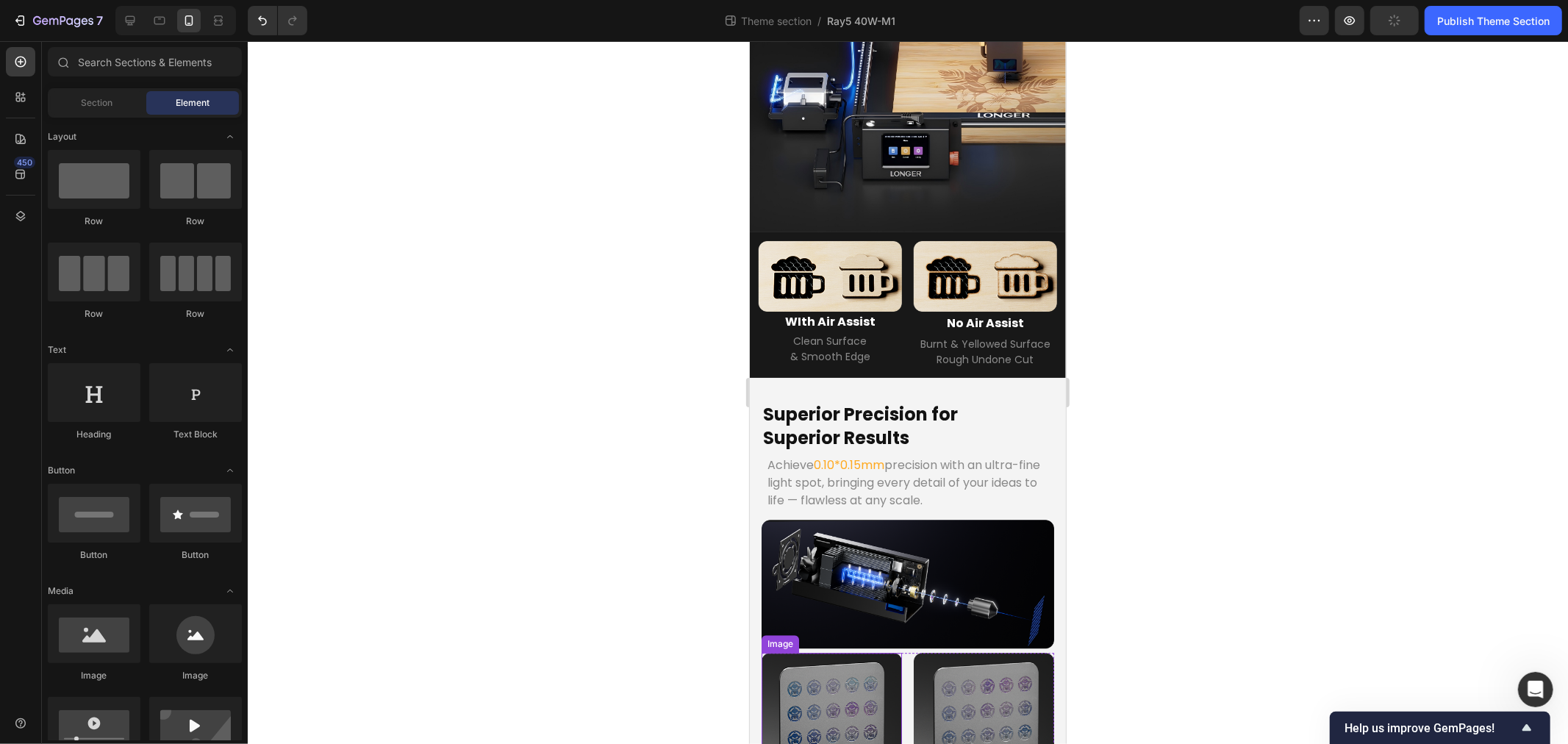
click at [803, 653] on img at bounding box center [831, 736] width 140 height 167
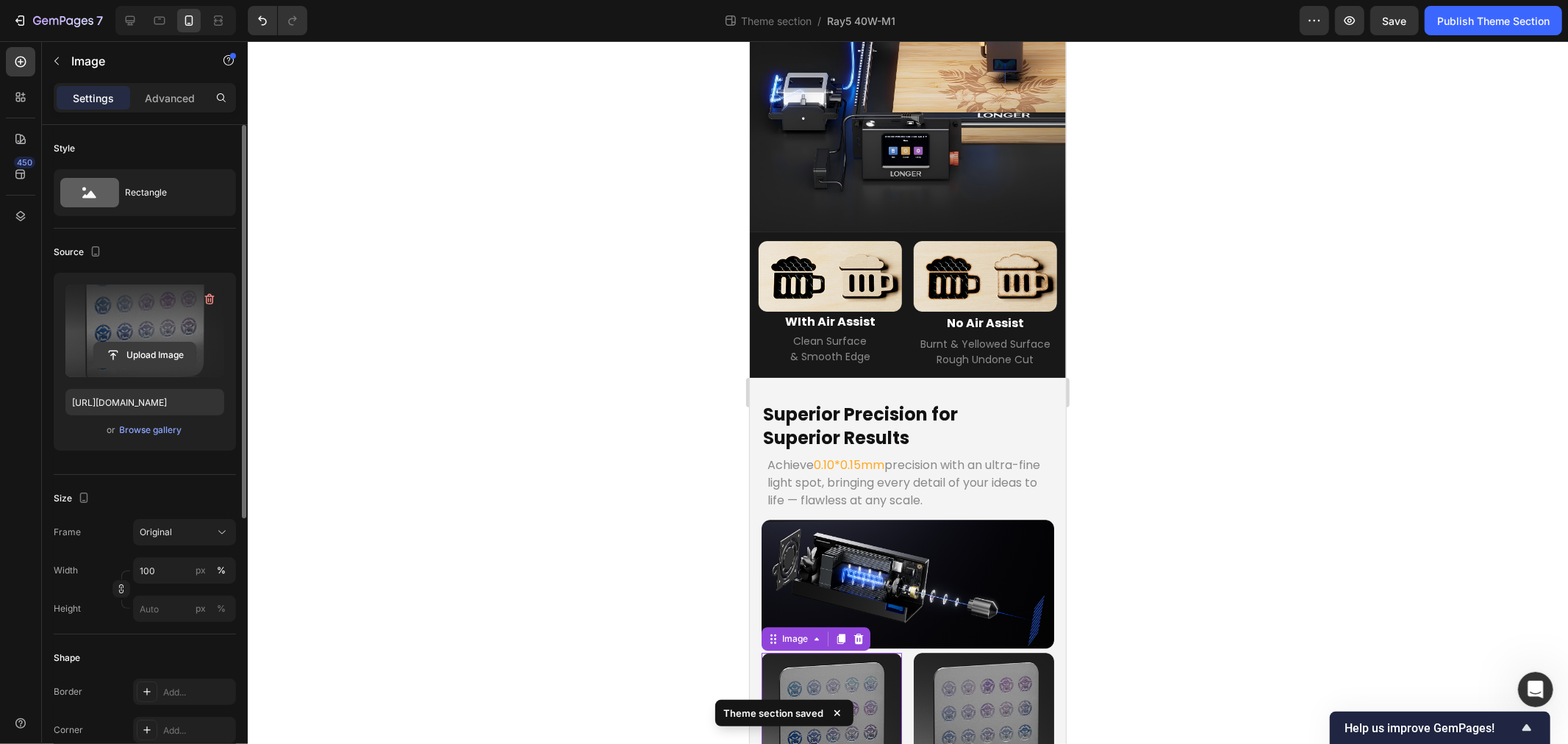
click at [138, 357] on input "file" at bounding box center [145, 356] width 101 height 25
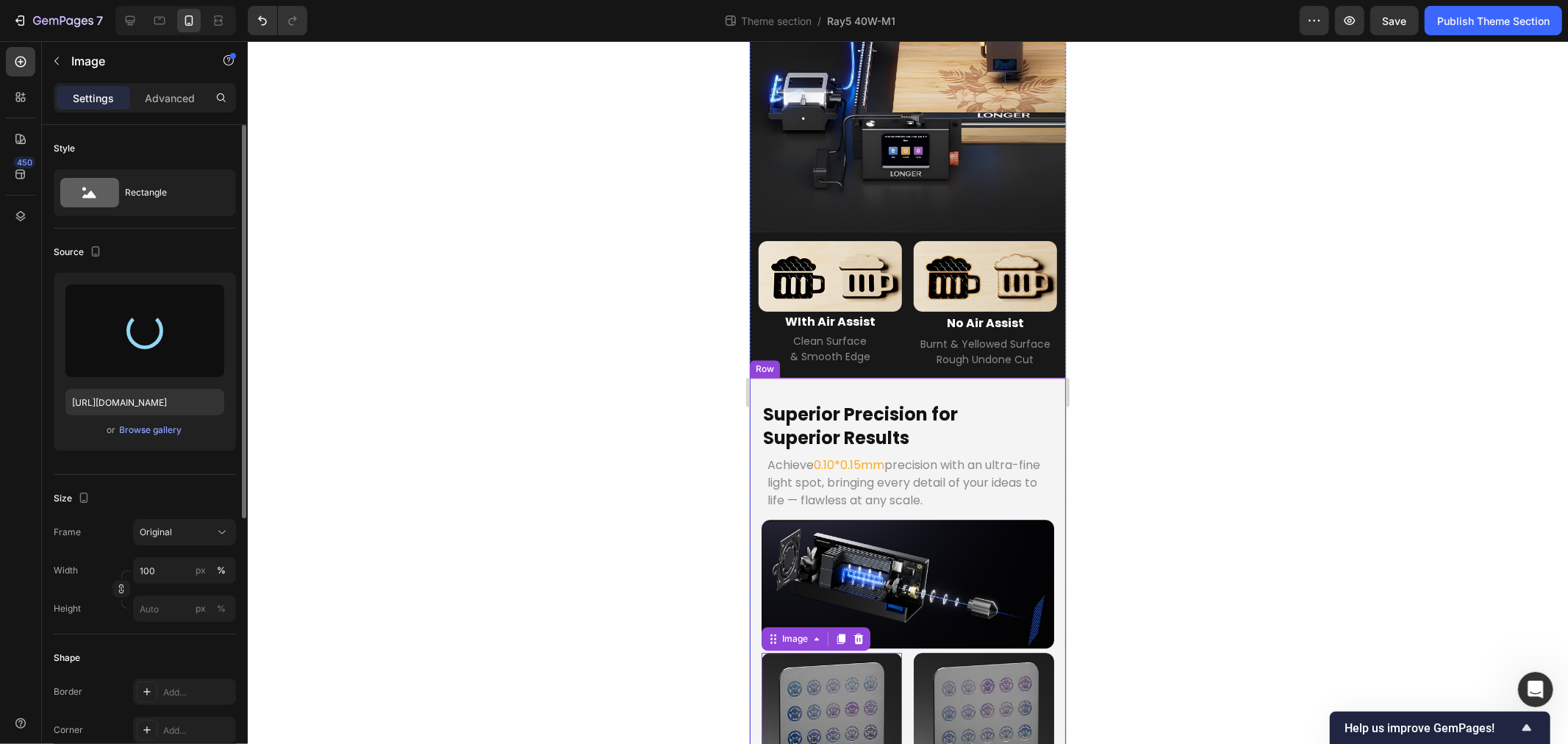
type input "[URL][DOMAIN_NAME]"
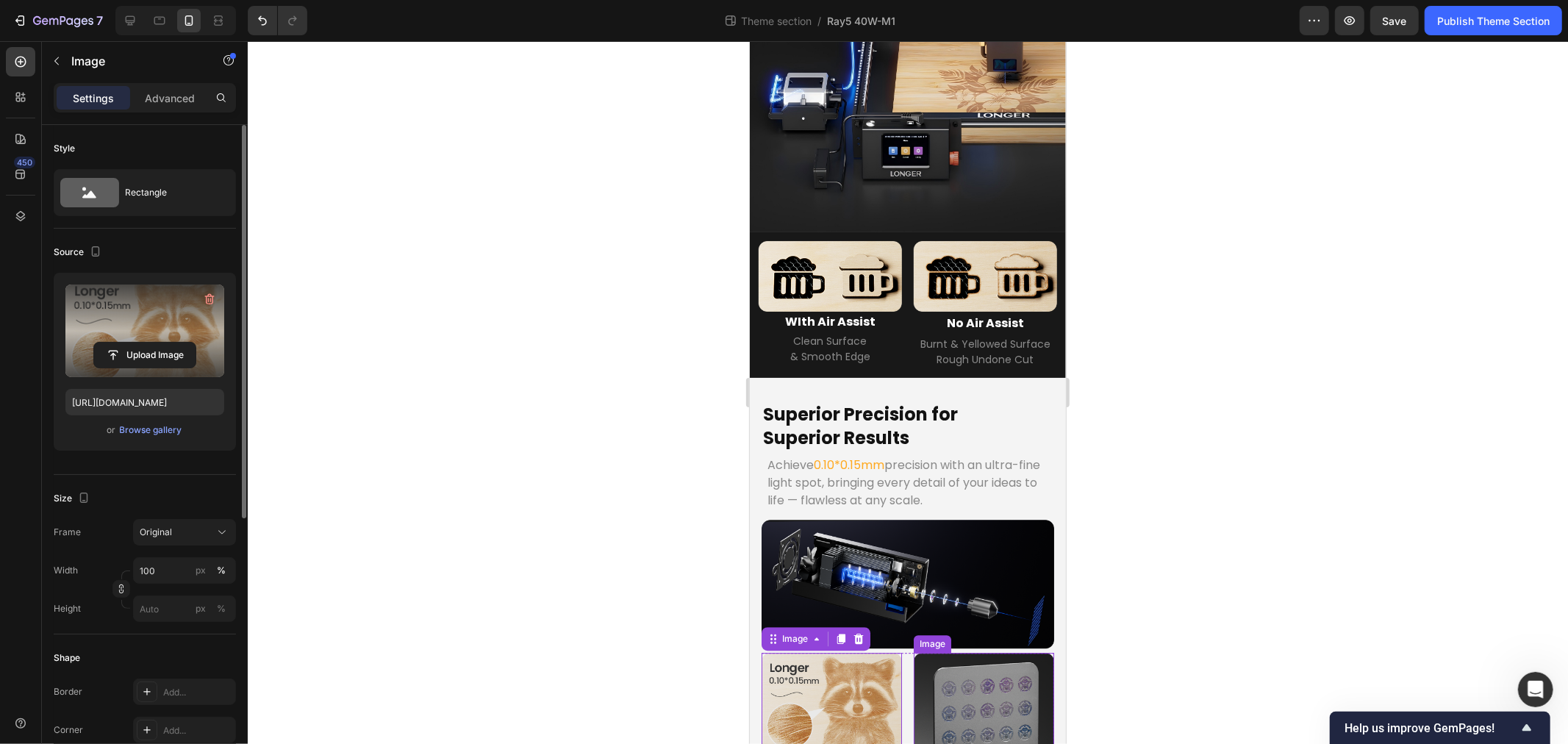
click at [954, 653] on img at bounding box center [983, 736] width 140 height 167
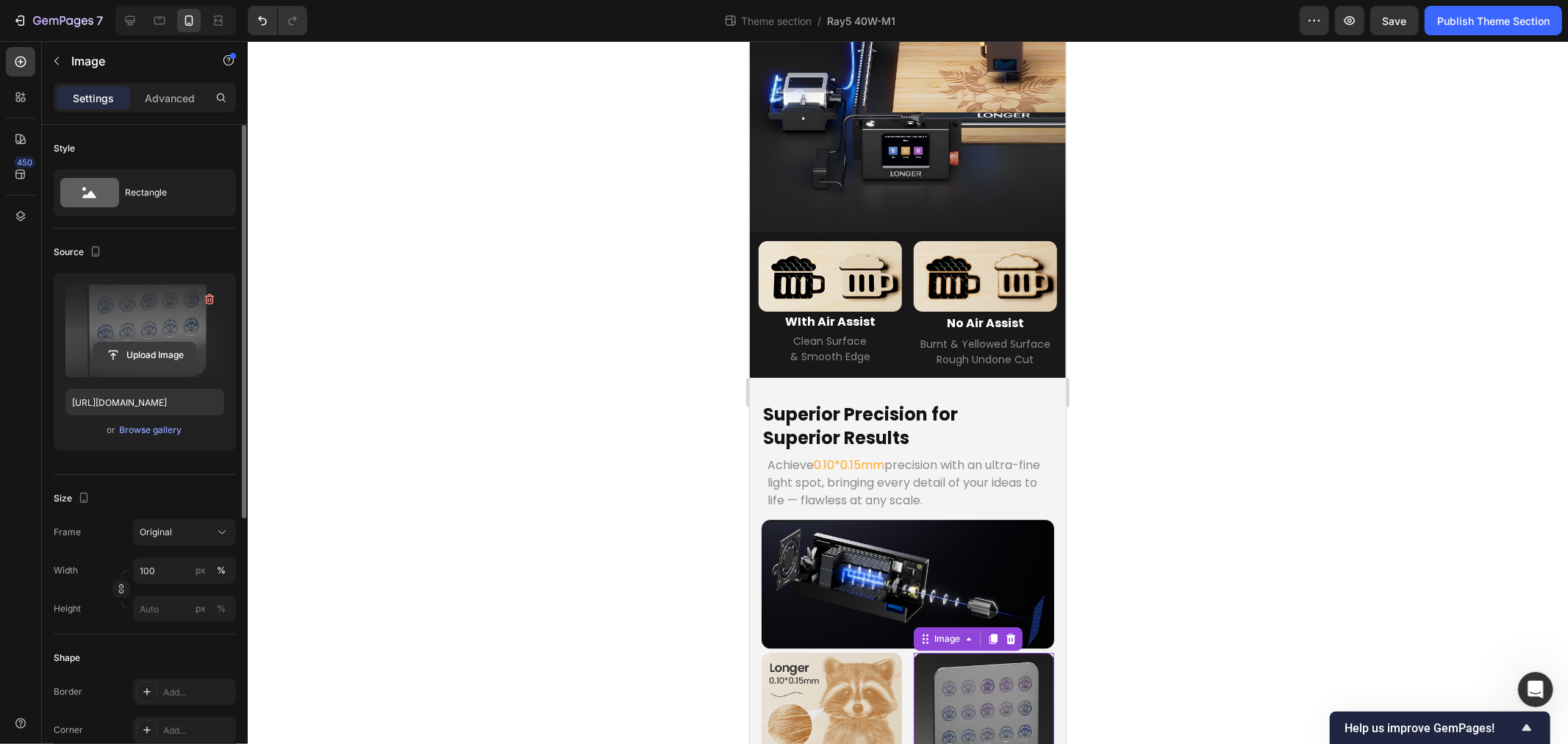
click at [145, 348] on input "file" at bounding box center [145, 356] width 101 height 25
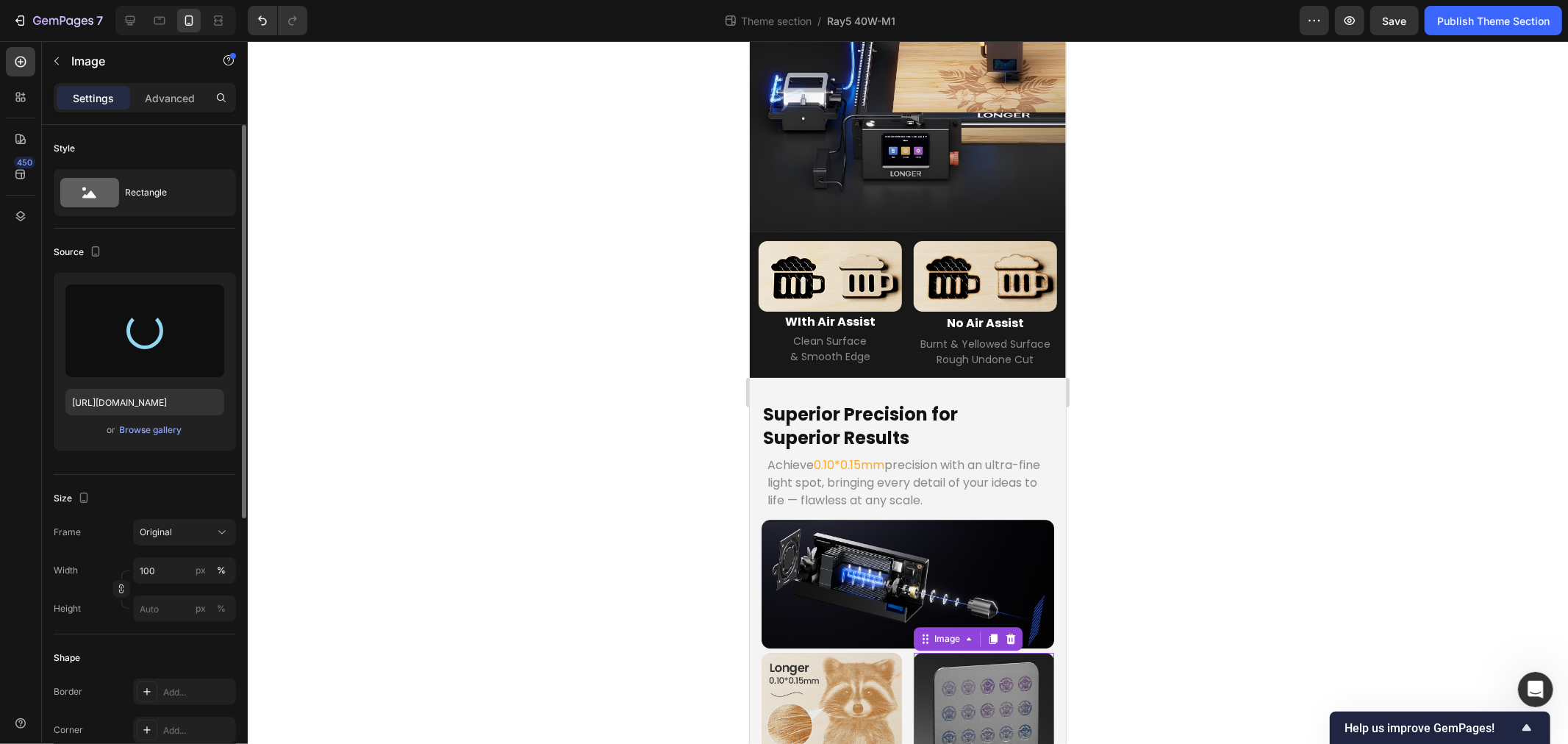
type input "https://cdn.shopify.com/s/files/1/0517/8812/0247/files/gempages_490436405370029…"
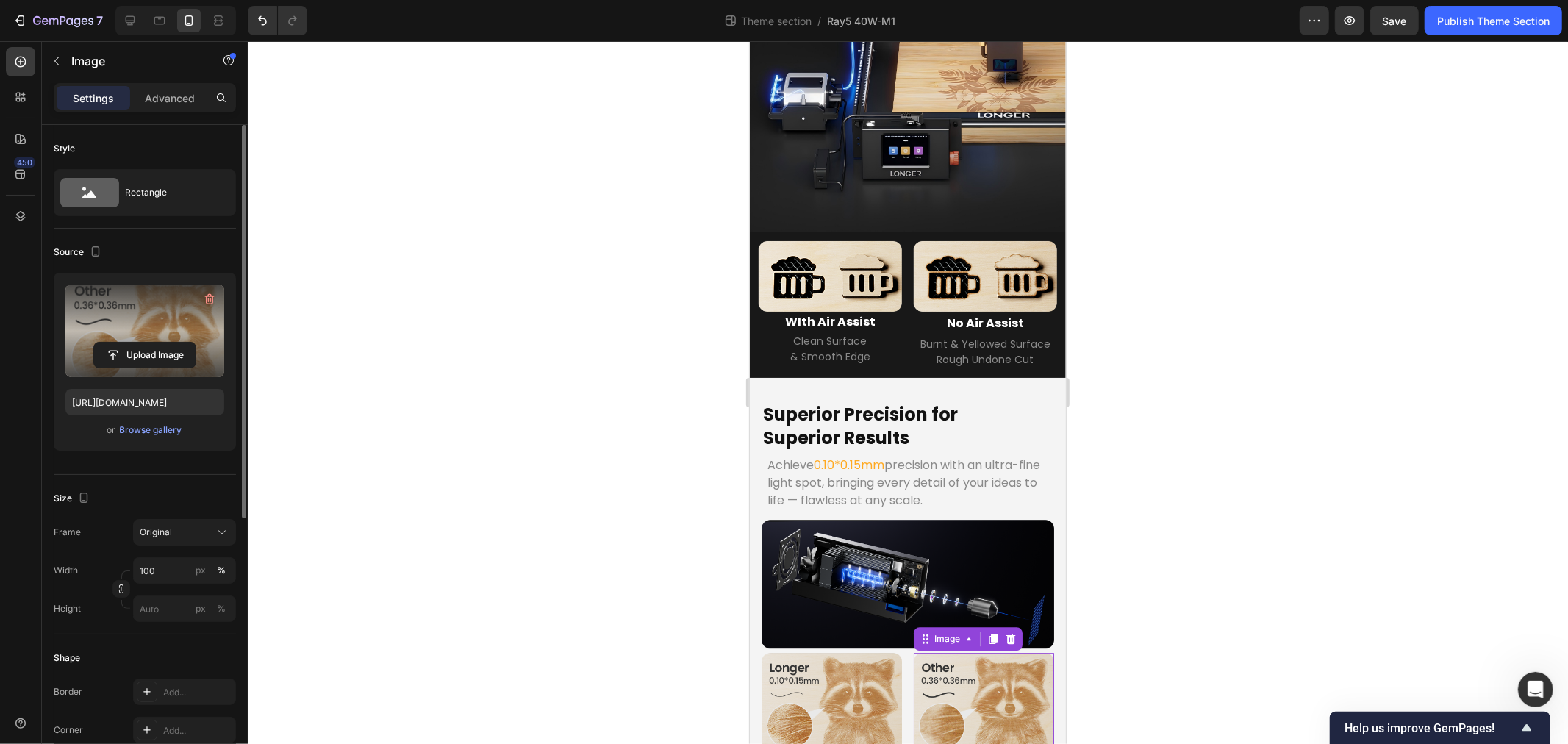
scroll to position [3139, 0]
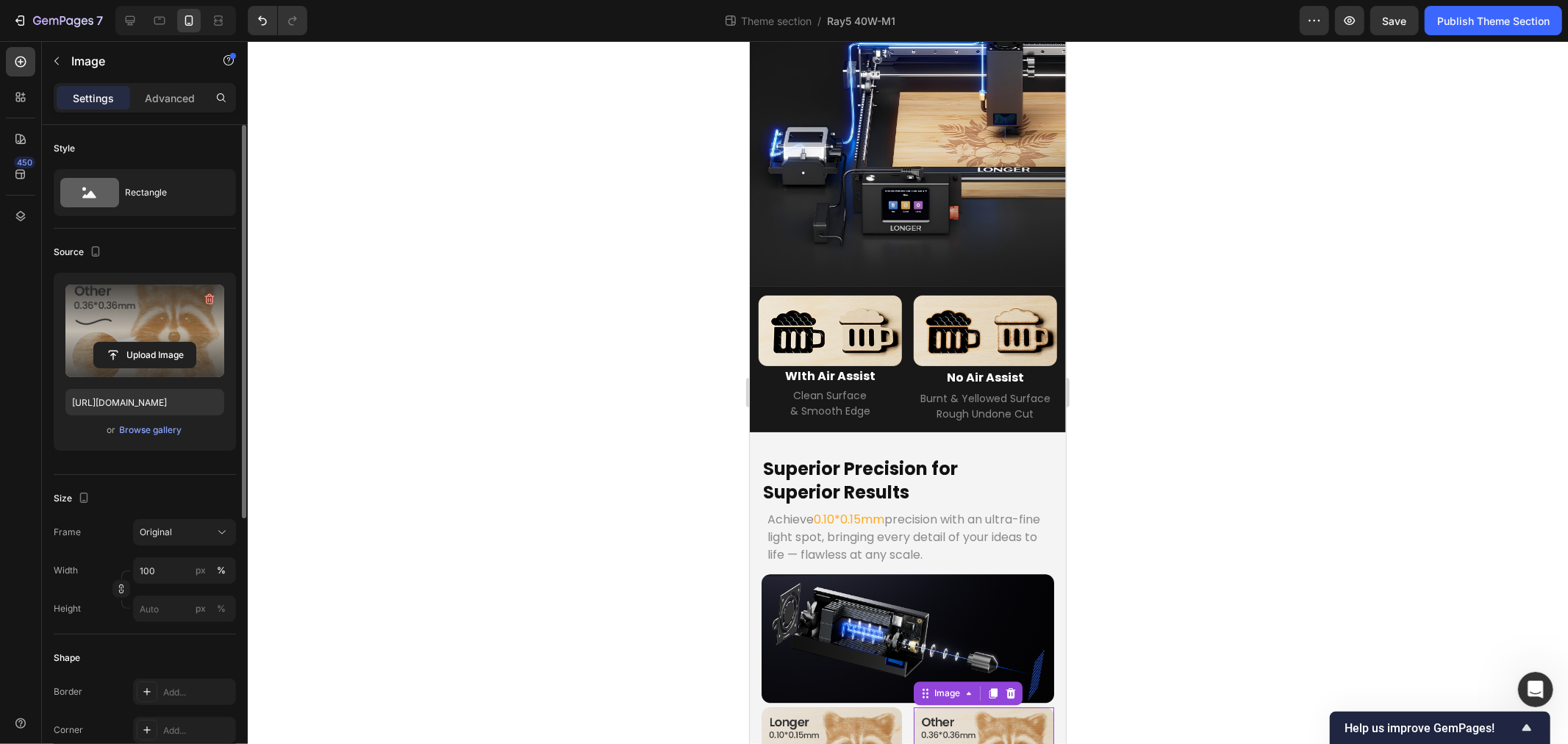
click at [594, 475] on div at bounding box center [908, 393] width 1320 height 703
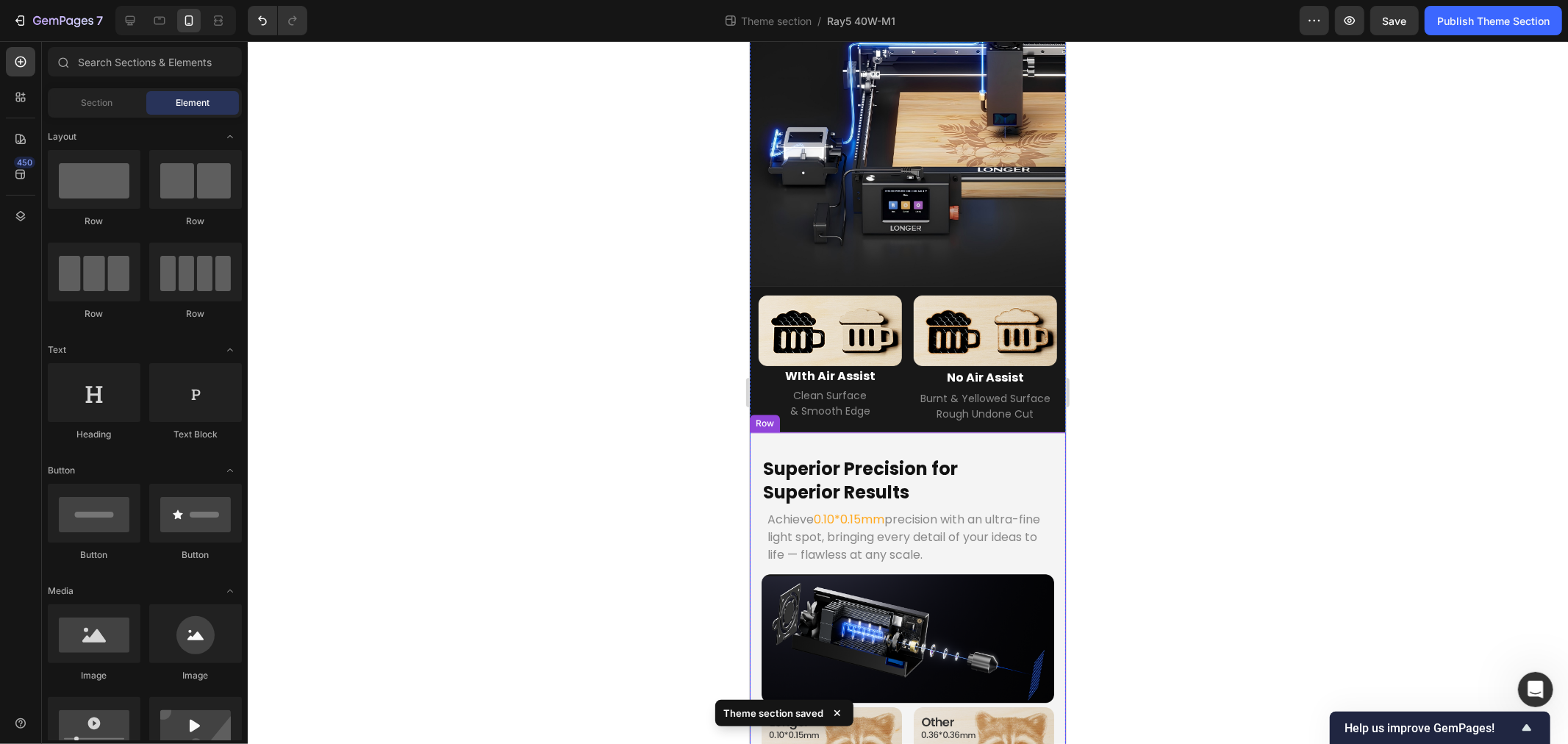
click at [752, 432] on div "Superior Precision for Superior Results Heading Achieve 0.10*0.15mm precision w…" at bounding box center [907, 625] width 316 height 386
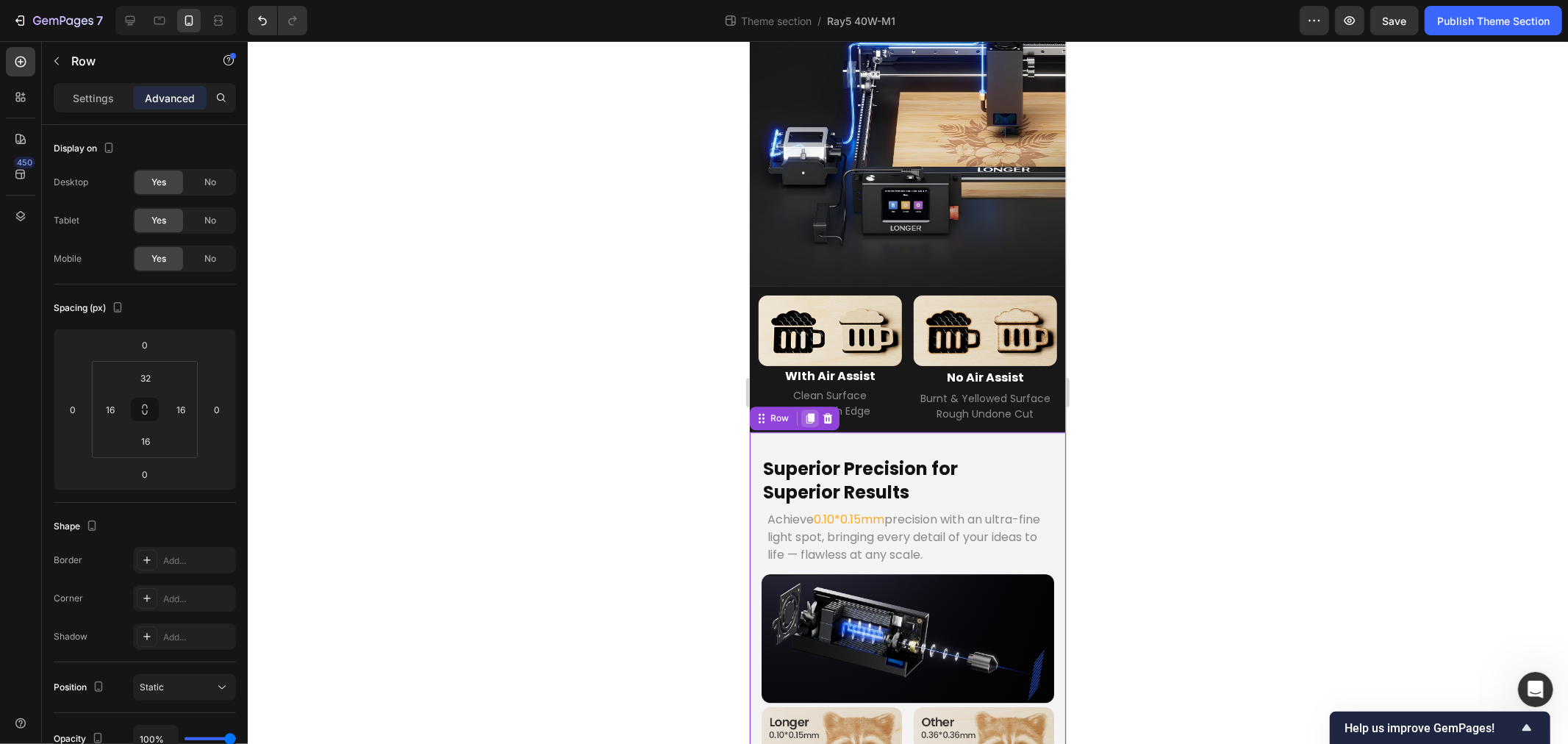
click at [807, 414] on icon at bounding box center [810, 418] width 8 height 10
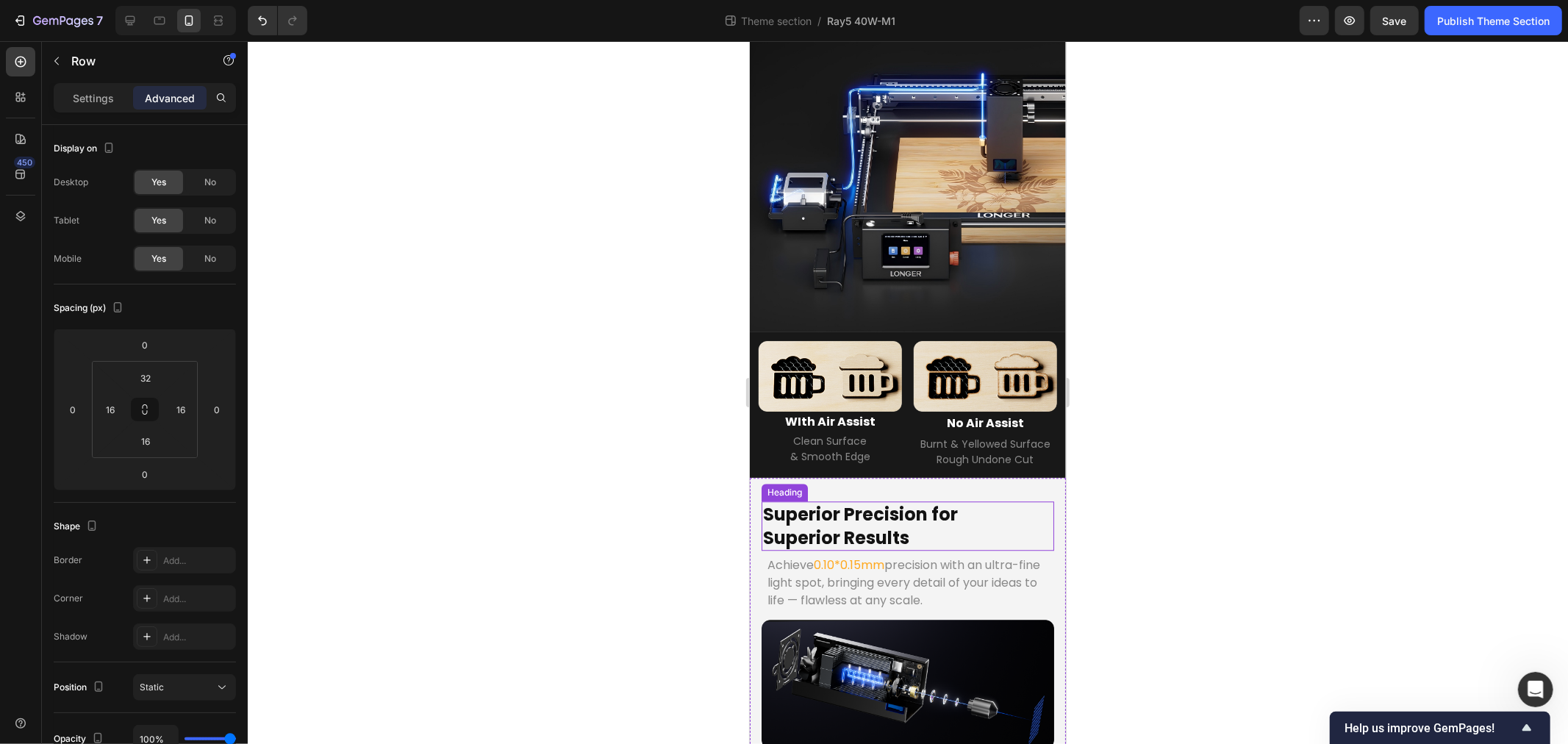
scroll to position [3107, 0]
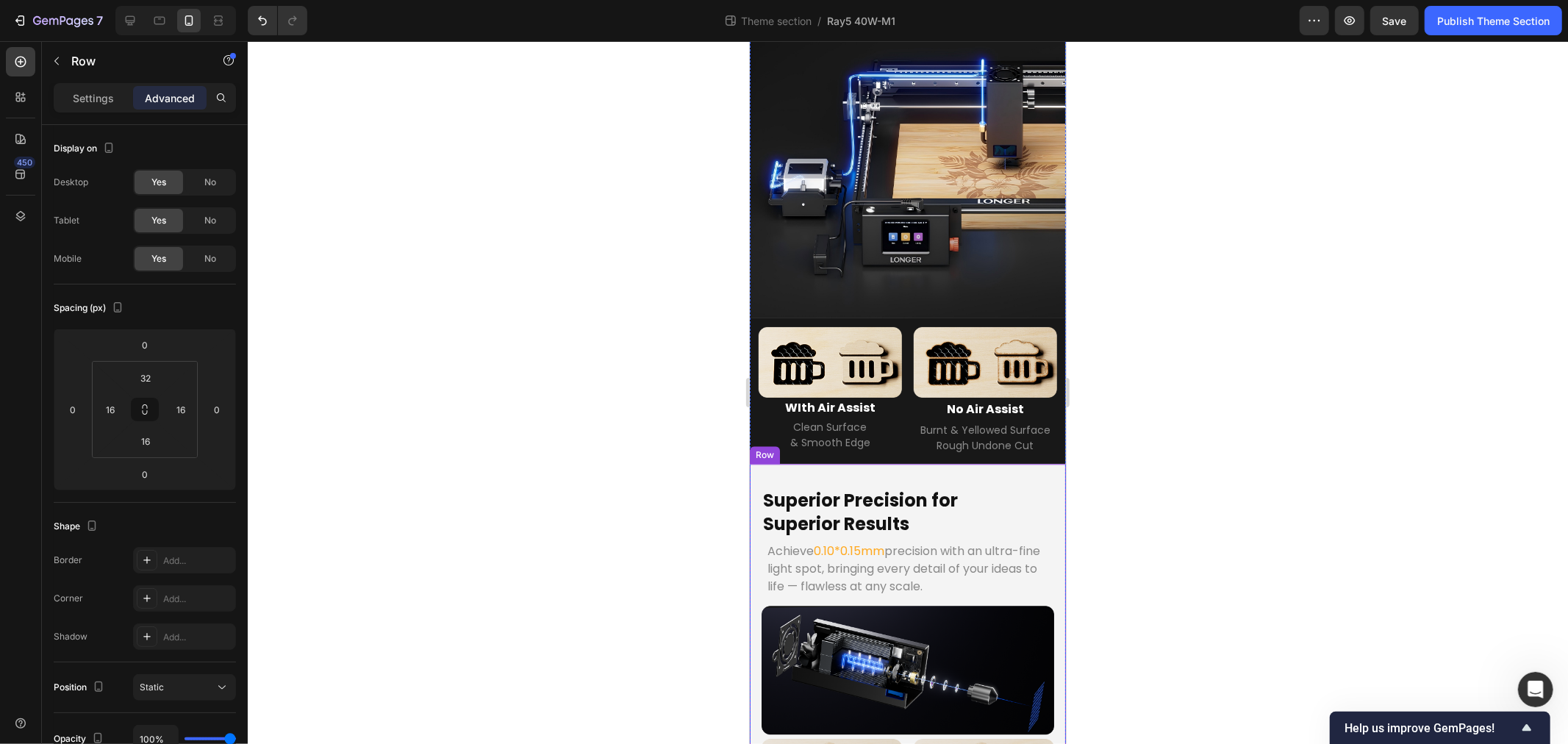
click at [759, 463] on div "Superior Precision for Superior Results Heading Achieve 0.10*0.15mm precision w…" at bounding box center [907, 656] width 316 height 386
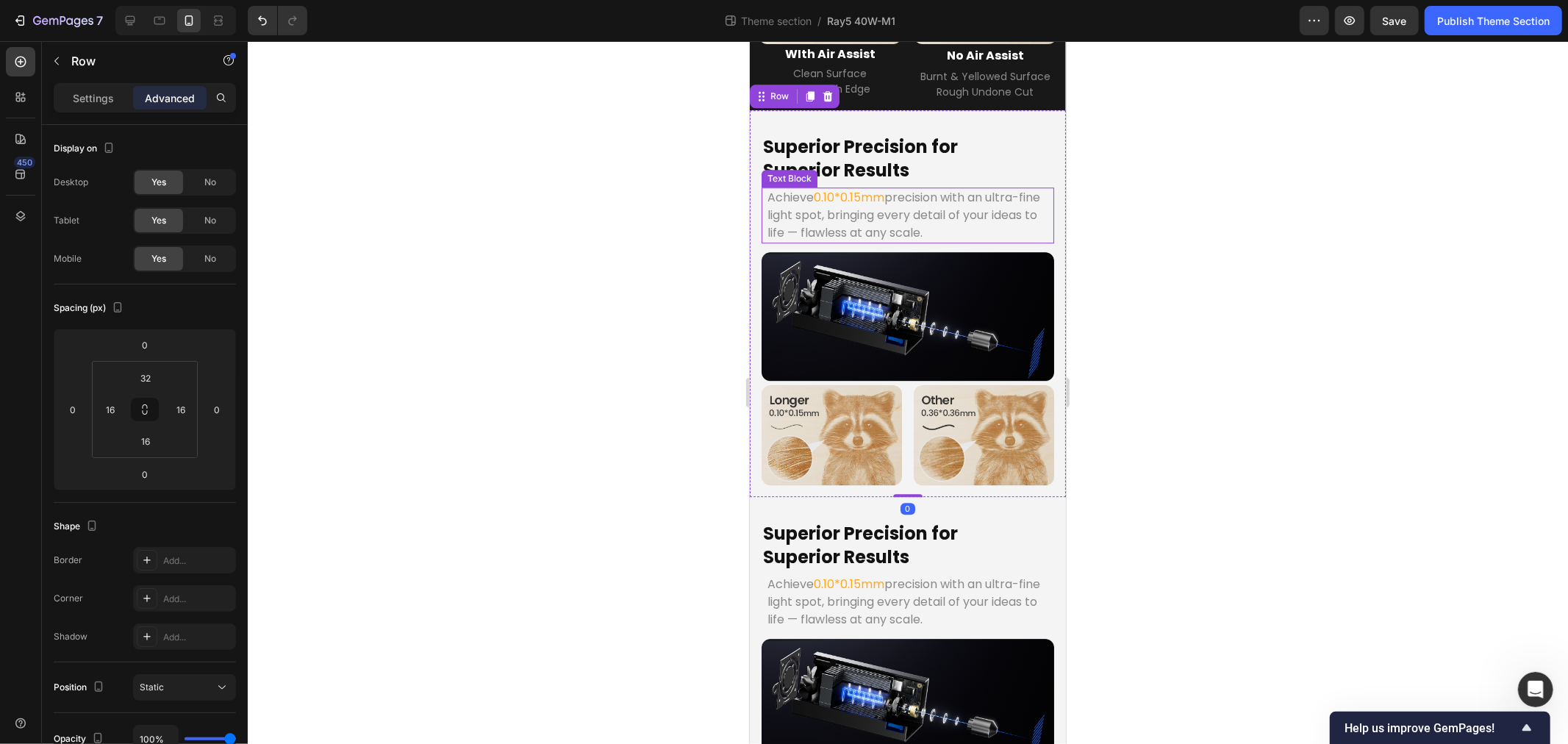
scroll to position [3516, 0]
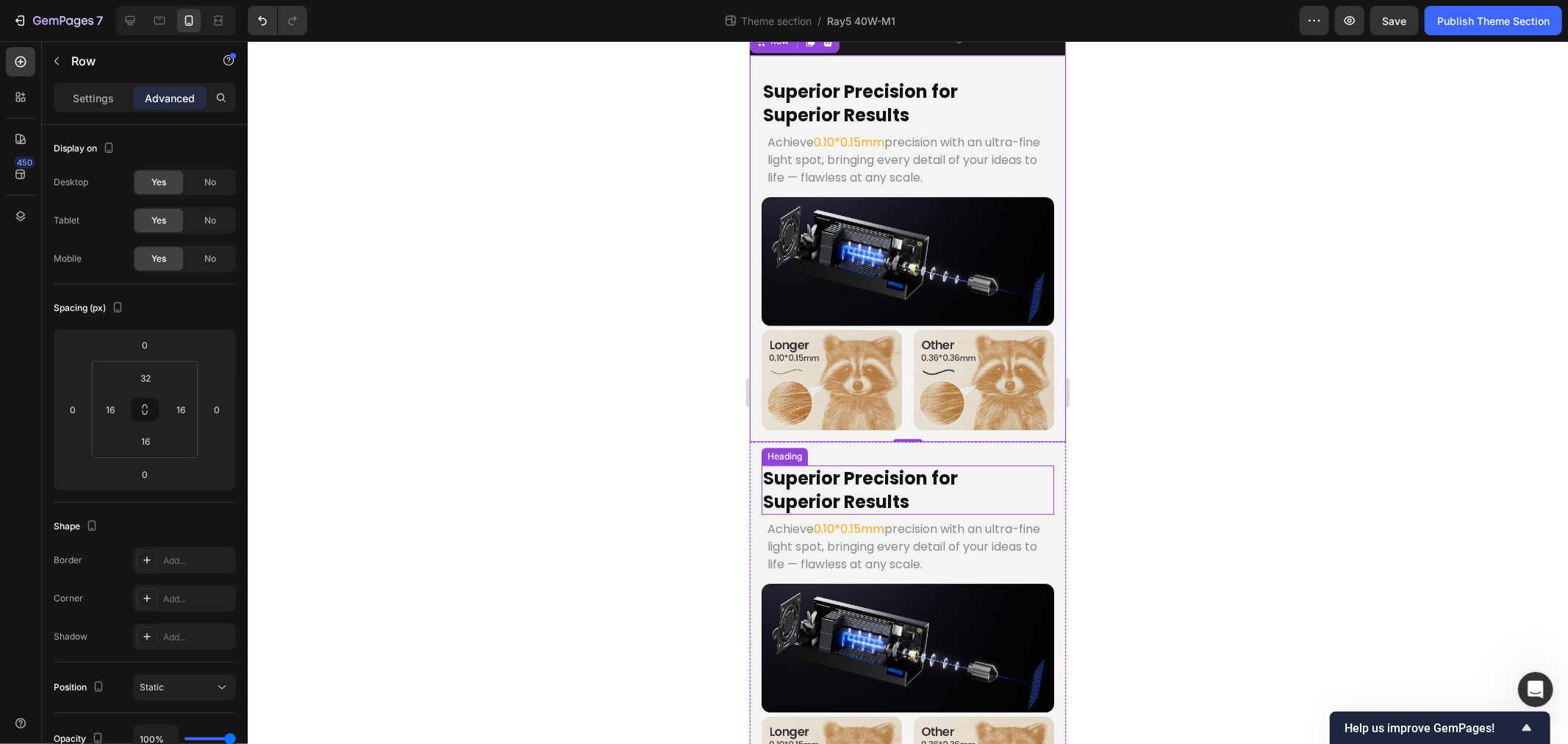
click at [806, 465] on h2 "Superior Precision for Superior Results" at bounding box center [907, 490] width 292 height 49
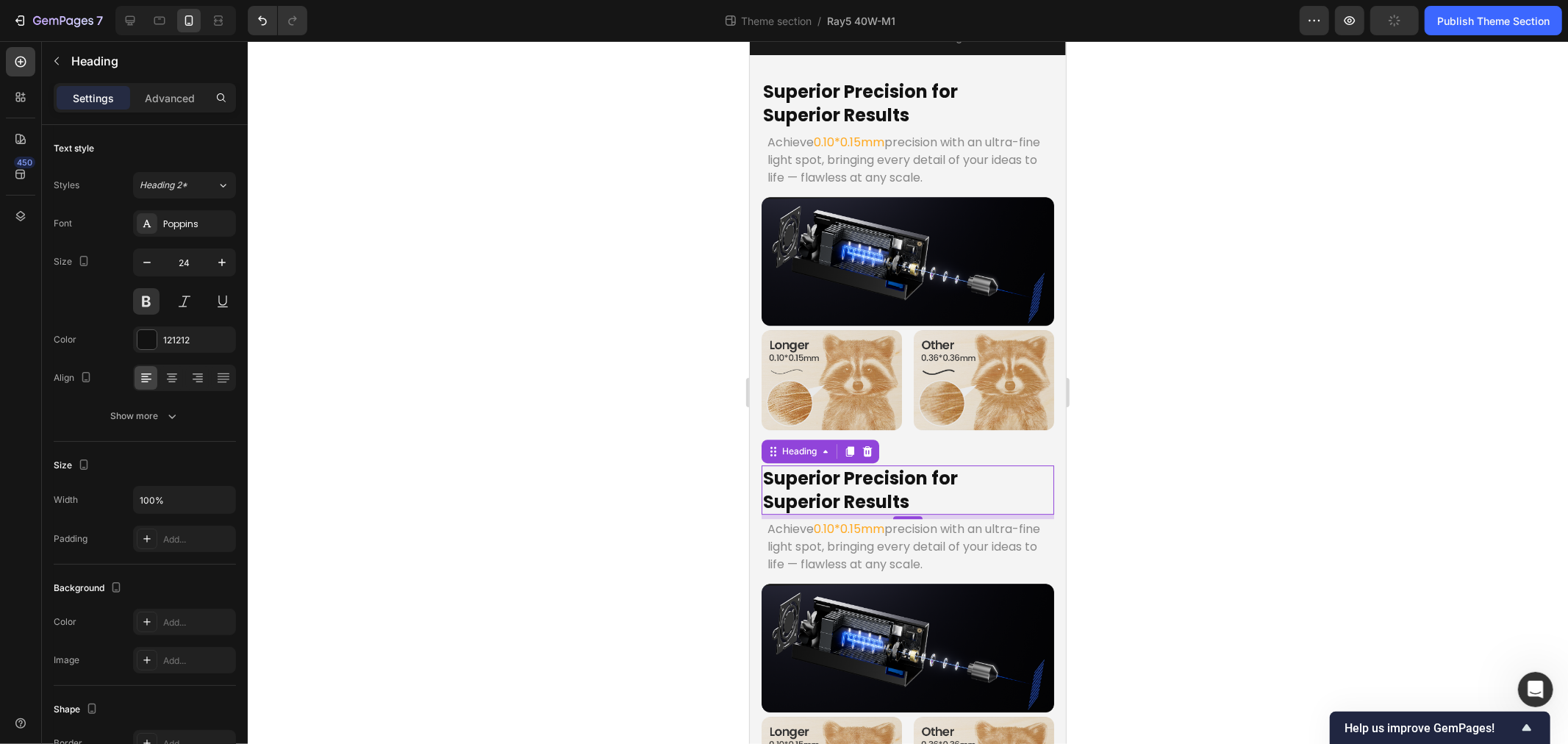
click at [874, 465] on h2 "Superior Precision for Superior Results" at bounding box center [907, 490] width 292 height 49
click at [927, 466] on p "Superior Precision for Superior Results" at bounding box center [908, 489] width 290 height 45
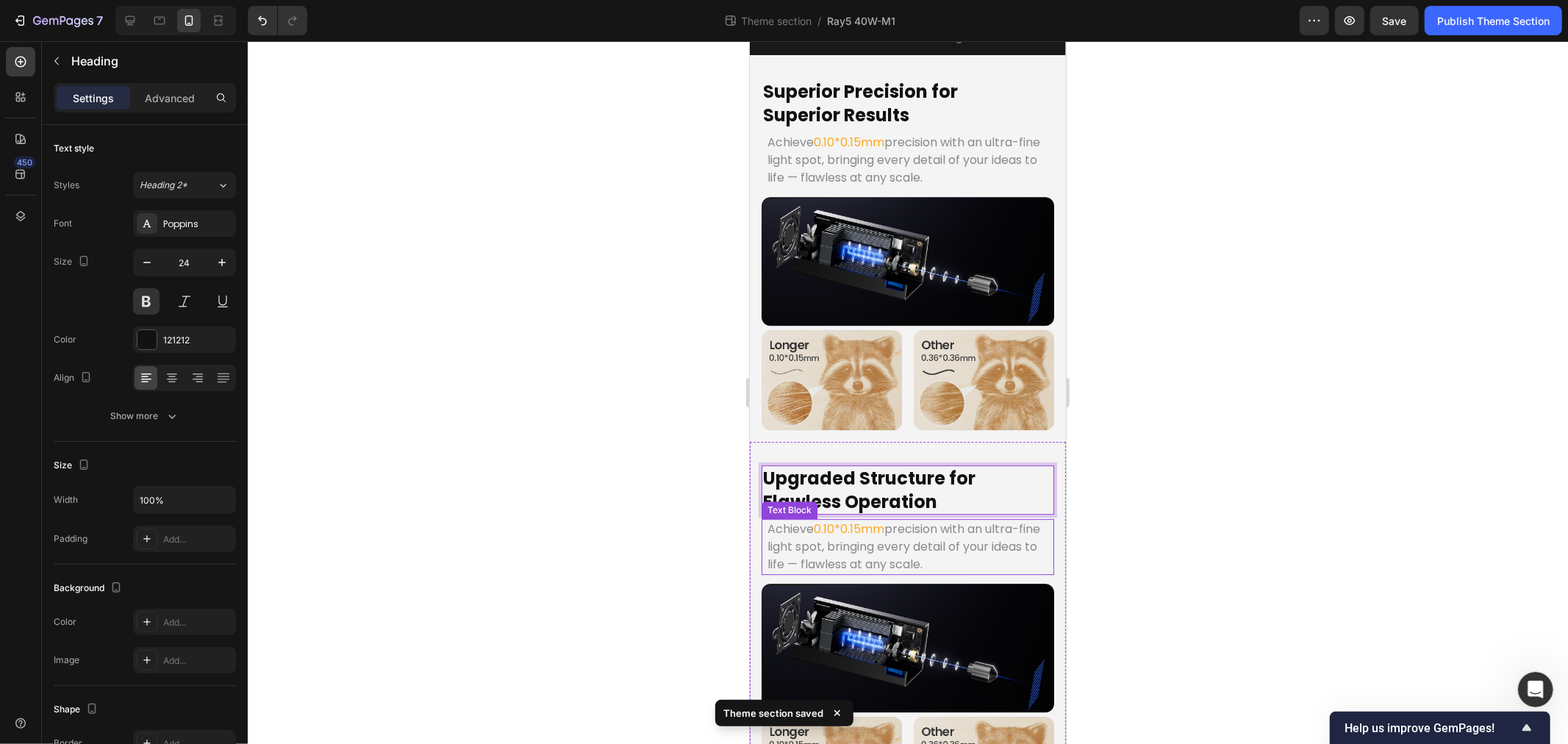
click at [902, 520] on p "Achieve 0.10*0.15mm precision with an ultra-fine light spot, bringing every det…" at bounding box center [908, 547] width 280 height 53
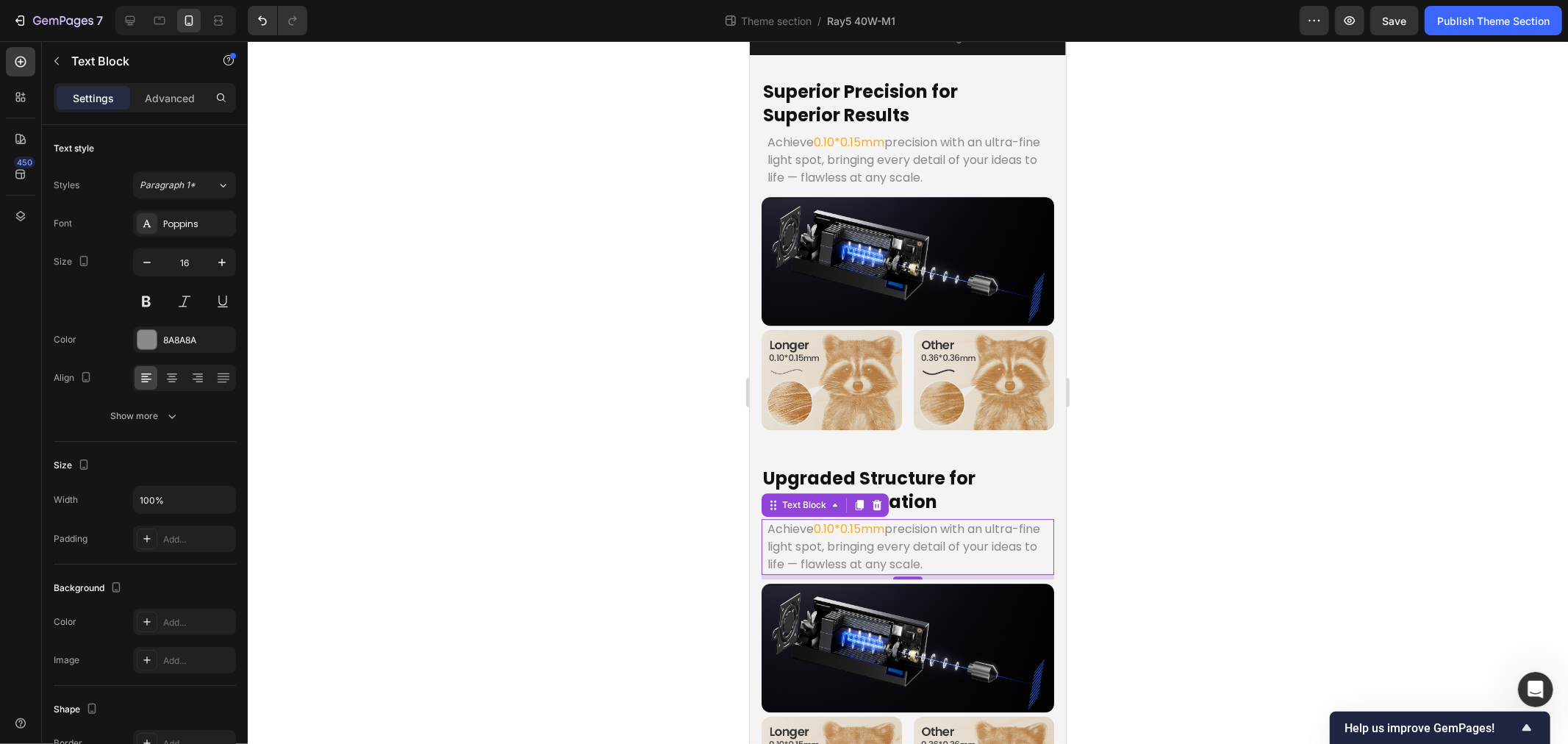
click at [874, 499] on icon at bounding box center [876, 504] width 12 height 12
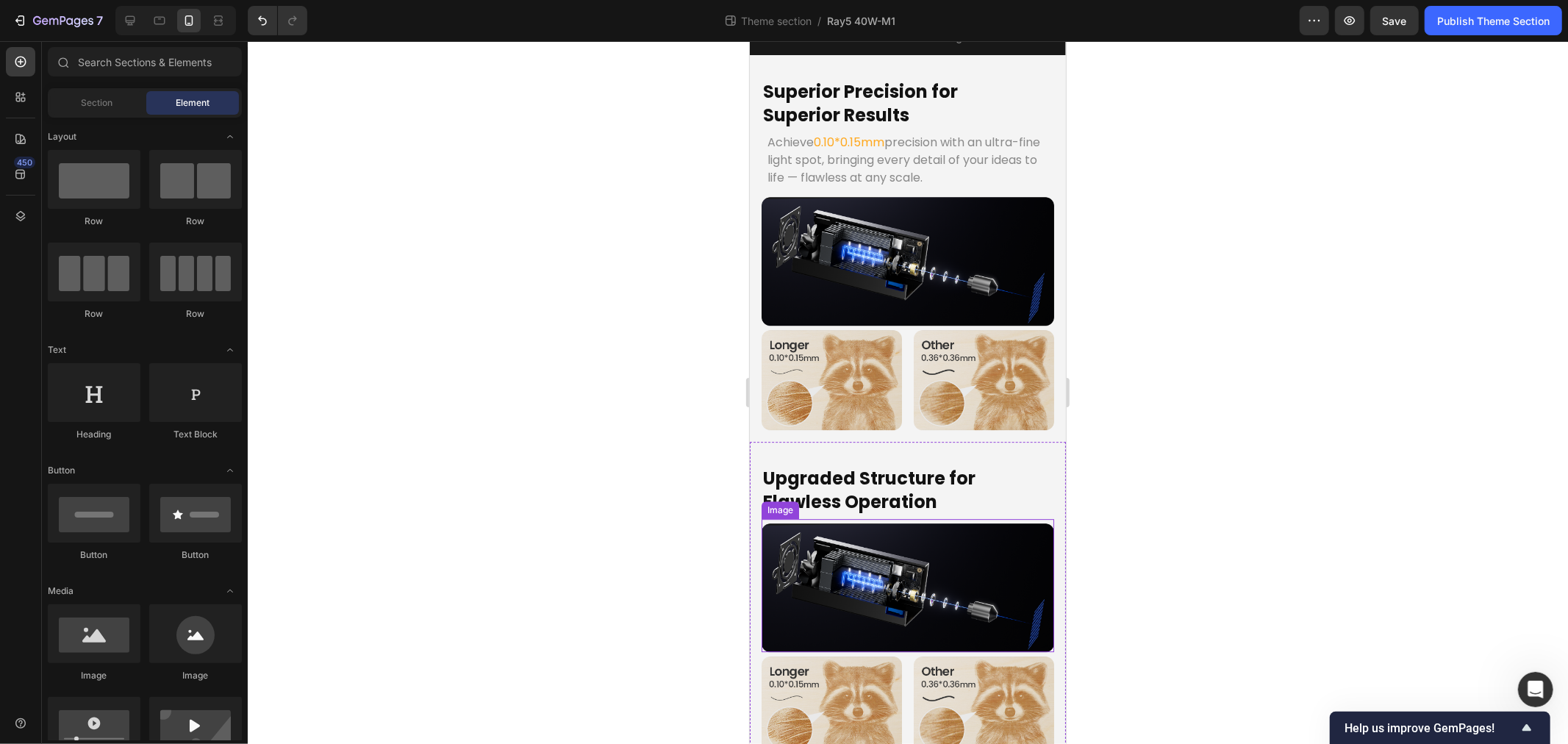
scroll to position [3456, 0]
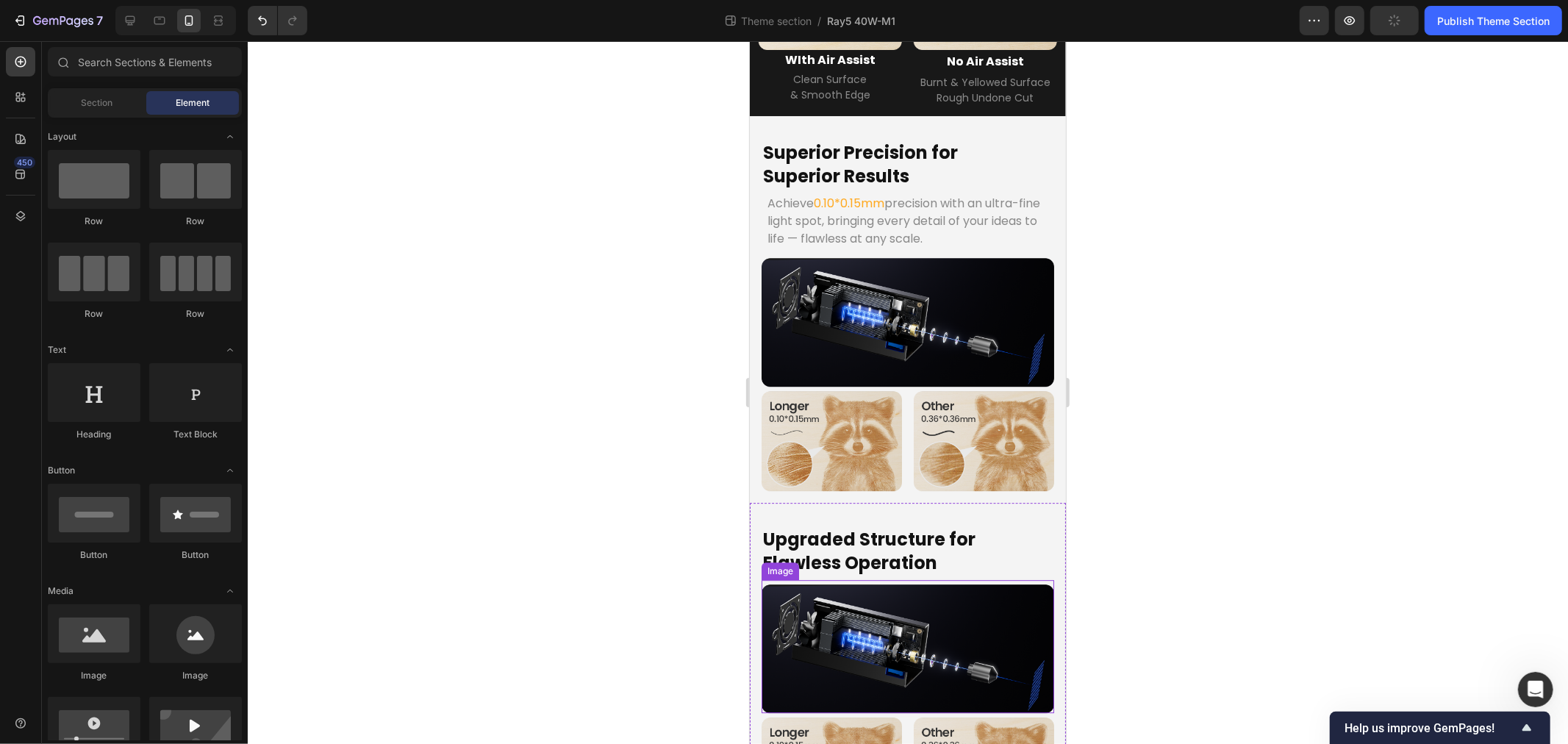
click at [771, 584] on img at bounding box center [907, 648] width 292 height 129
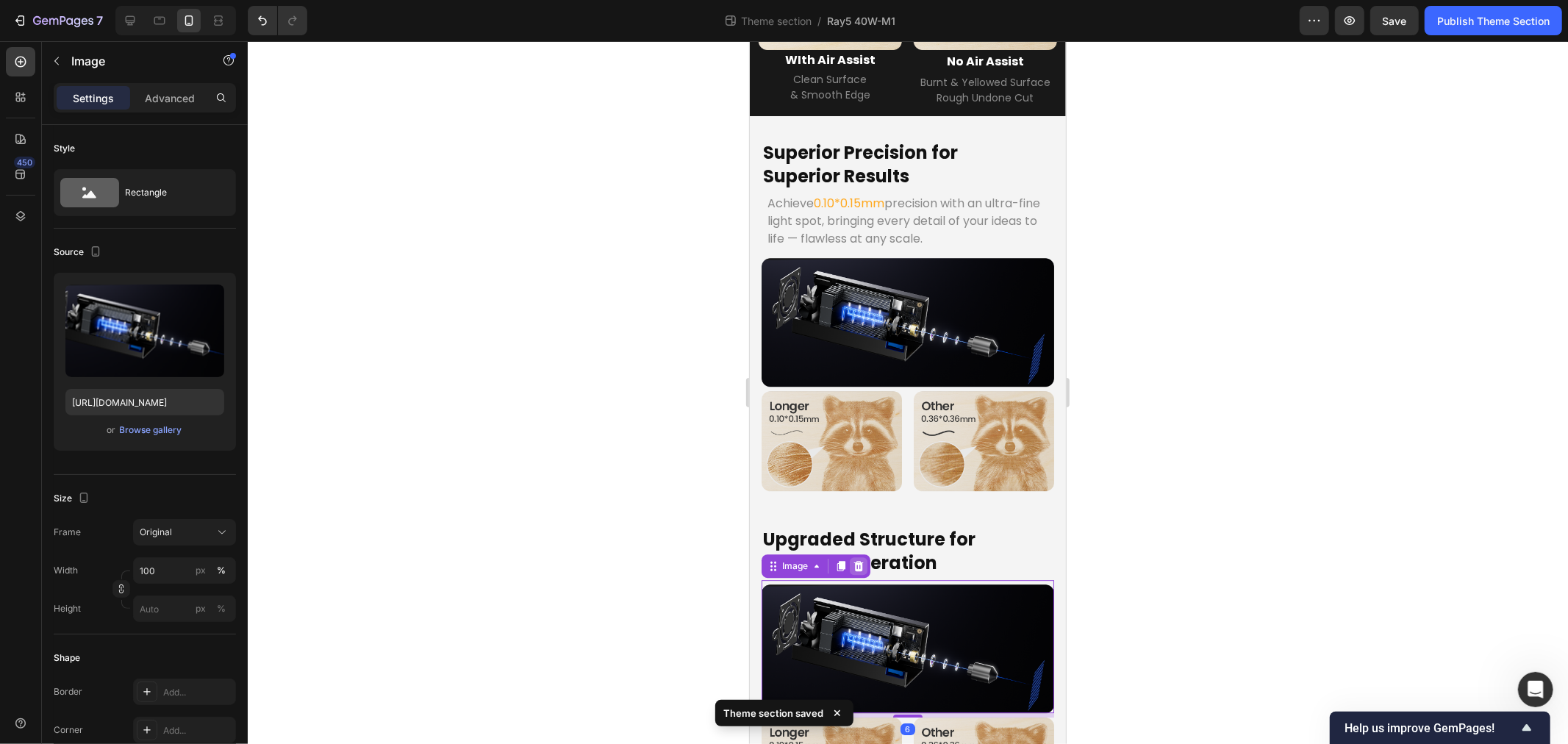
click at [854, 560] on icon at bounding box center [858, 565] width 10 height 10
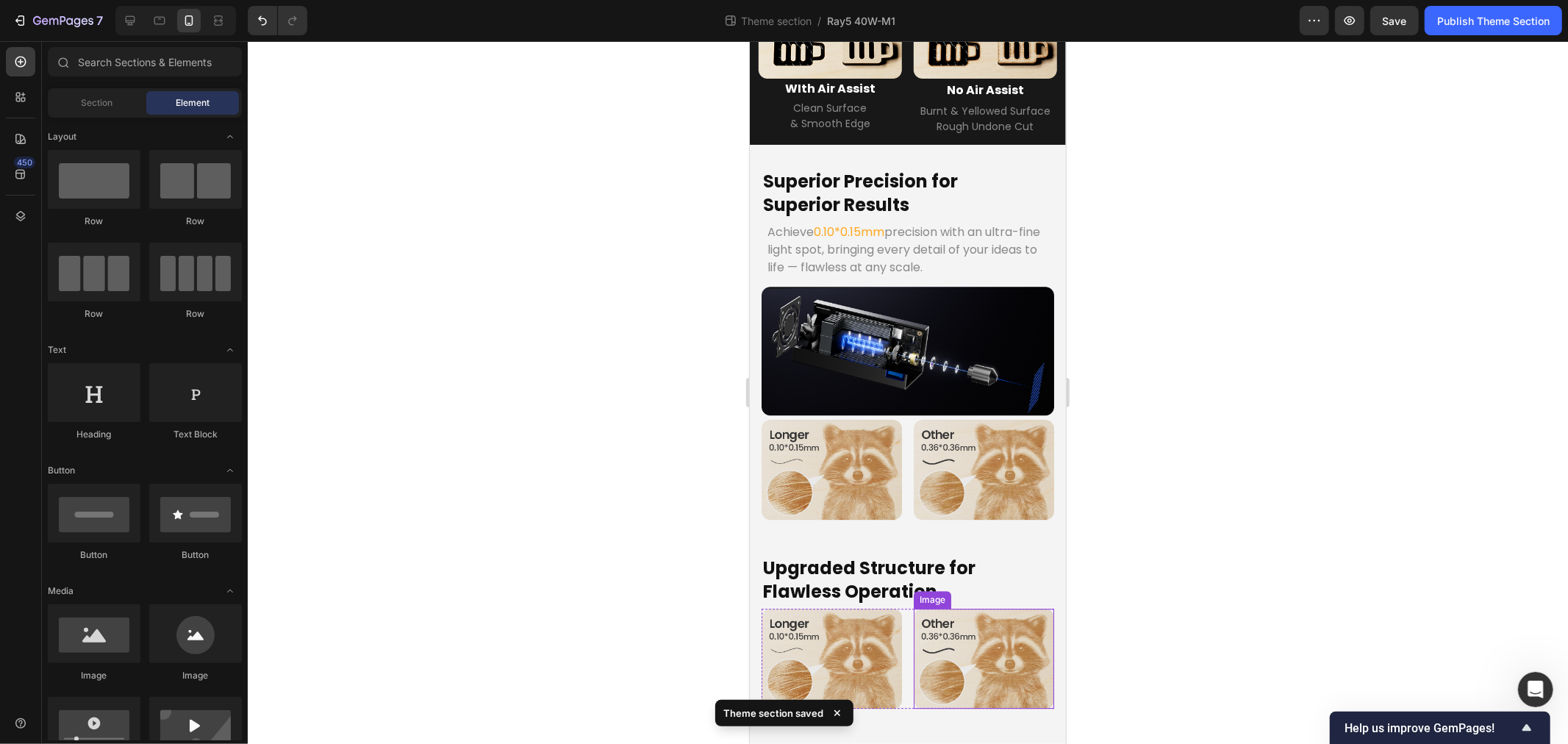
scroll to position [3323, 0]
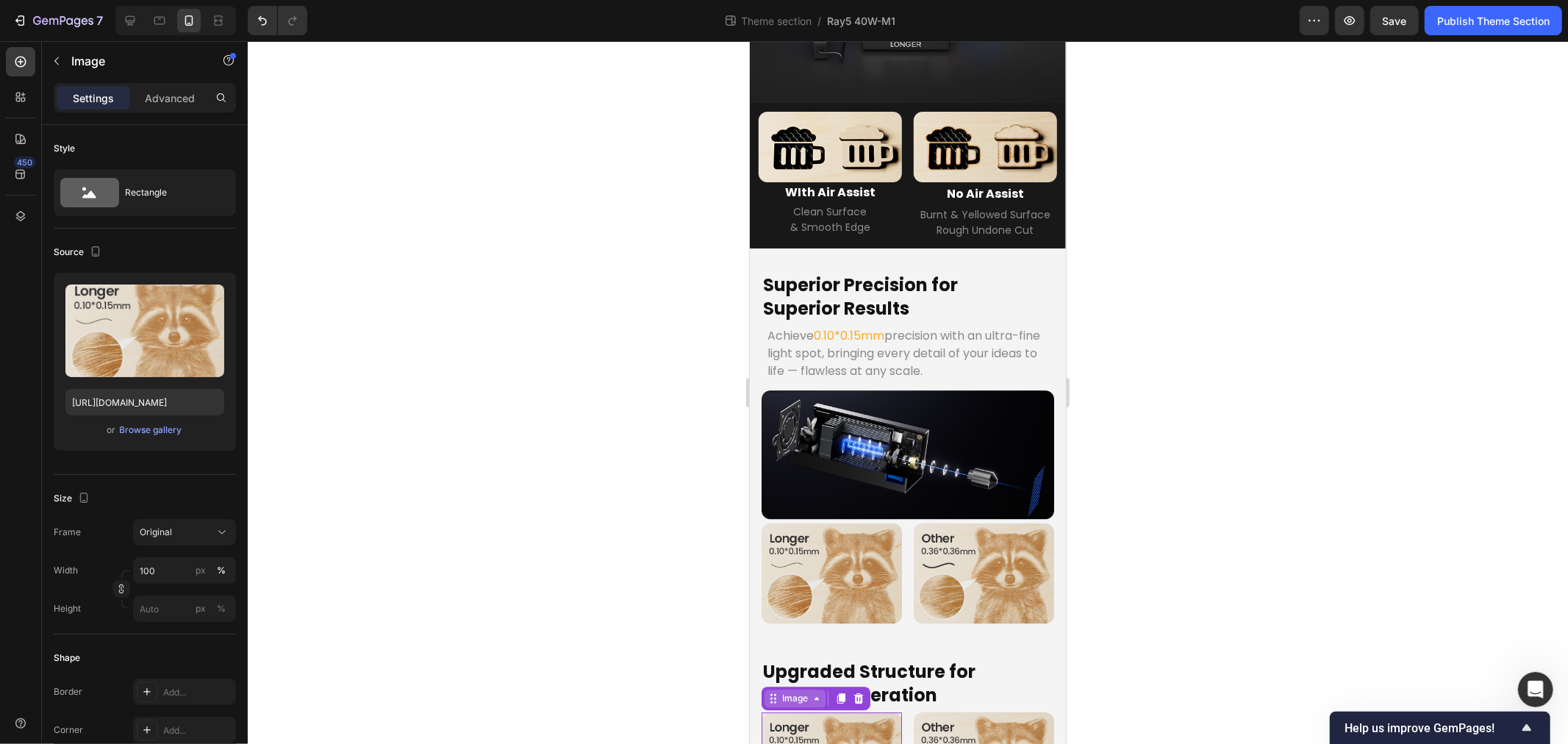
click at [792, 689] on div "Image" at bounding box center [794, 698] width 61 height 18
click at [785, 660] on div "Row 2 cols" at bounding box center [792, 672] width 62 height 24
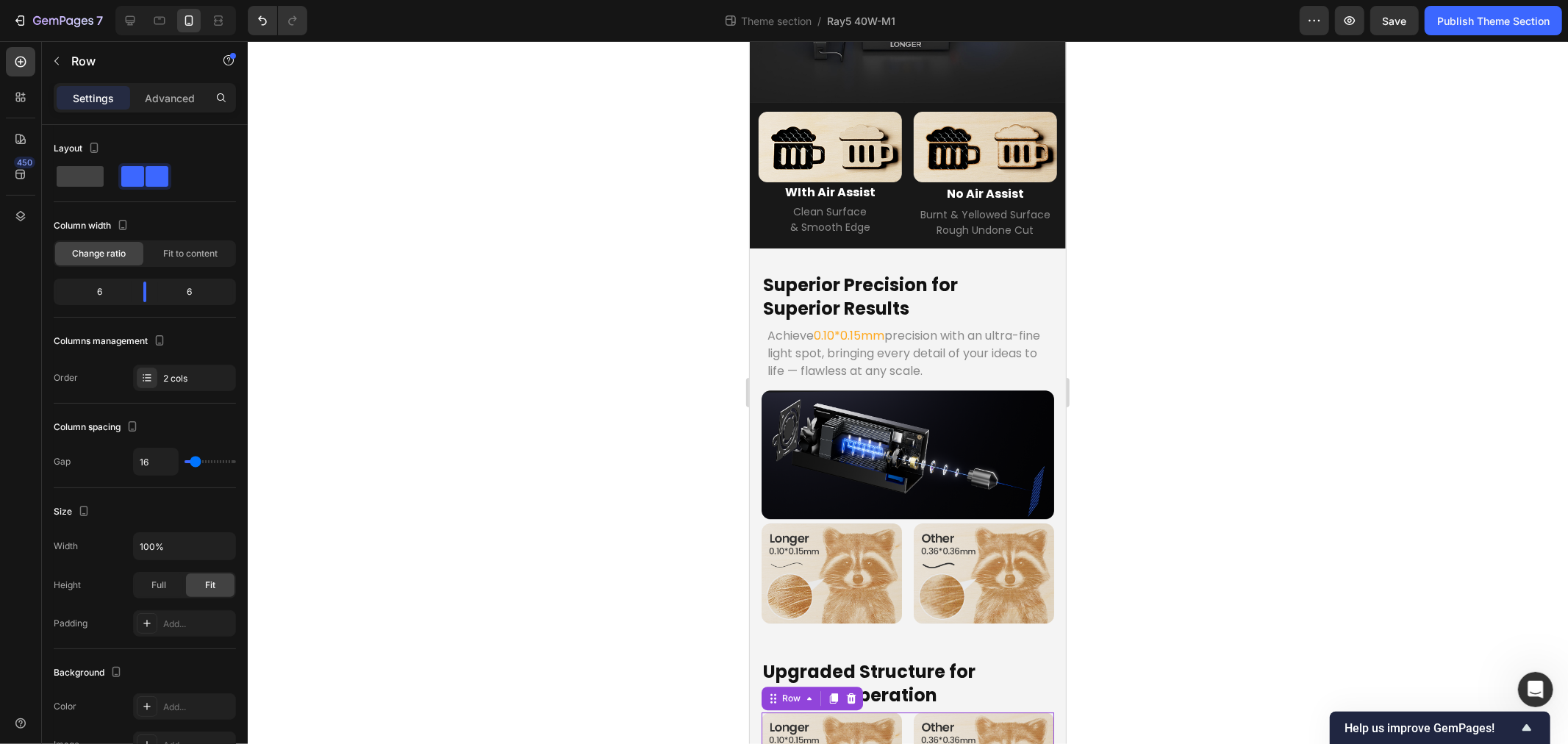
click at [845, 692] on icon at bounding box center [851, 698] width 12 height 12
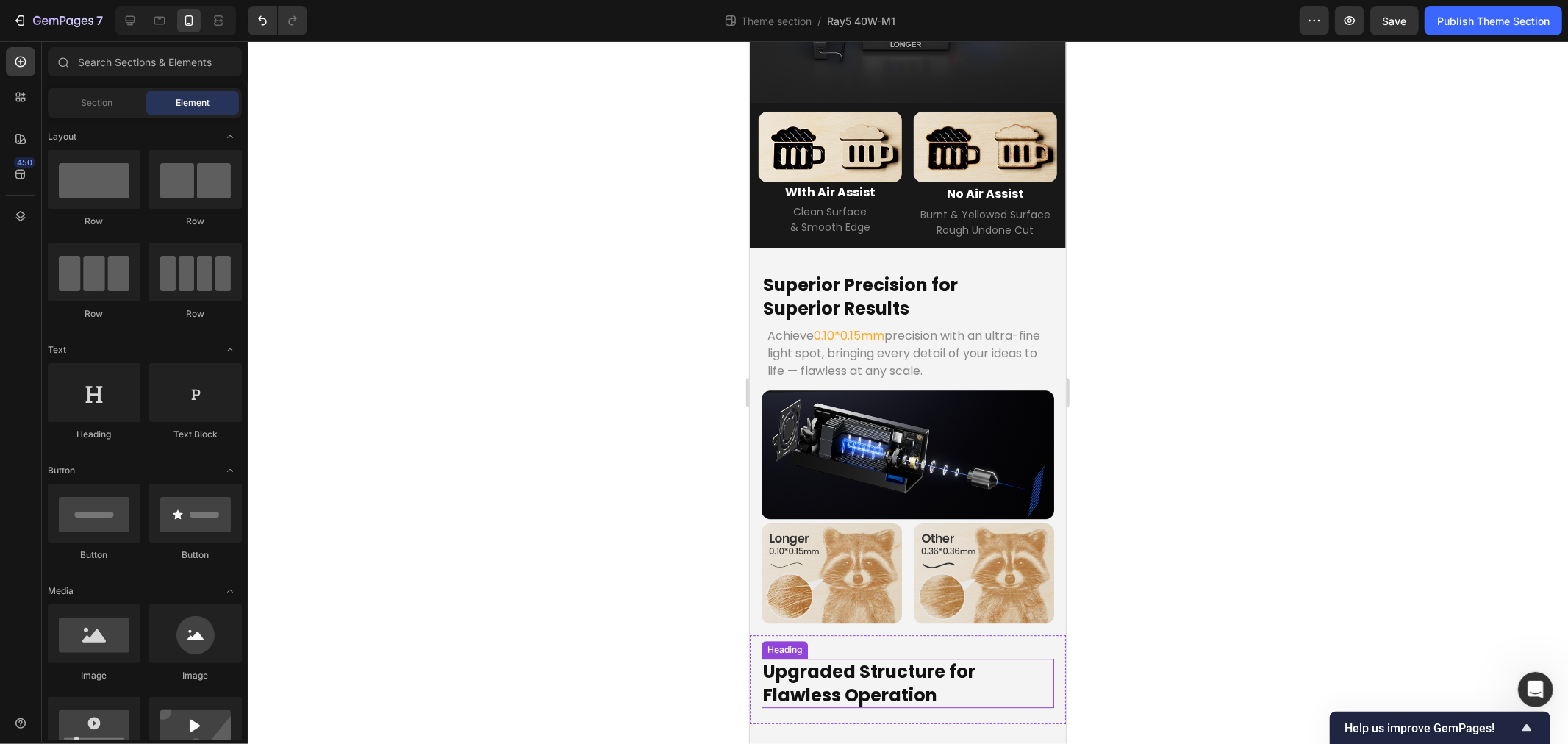
scroll to position [3228, 0]
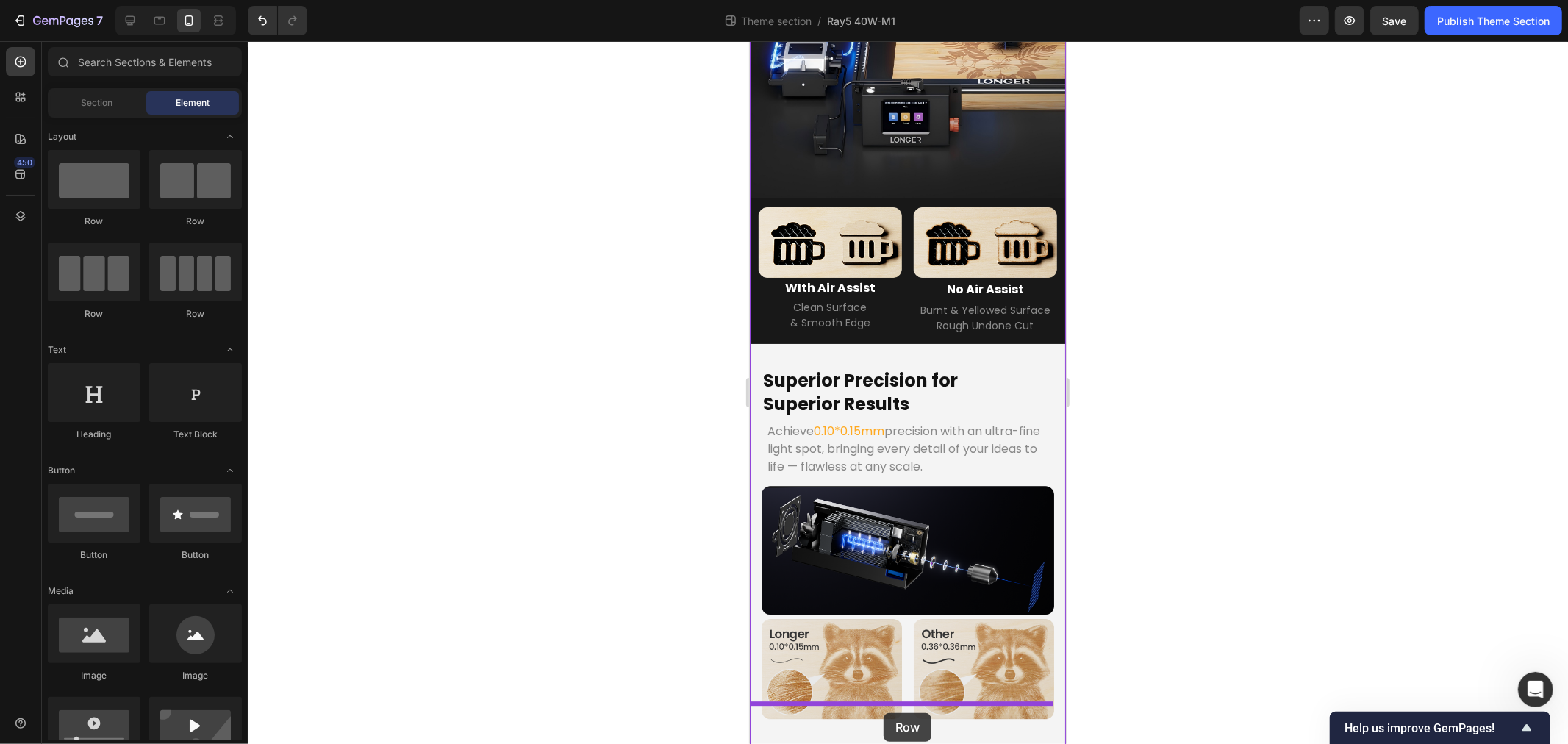
drag, startPoint x: 1743, startPoint y: 698, endPoint x: 1494, endPoint y: 640, distance: 255.7
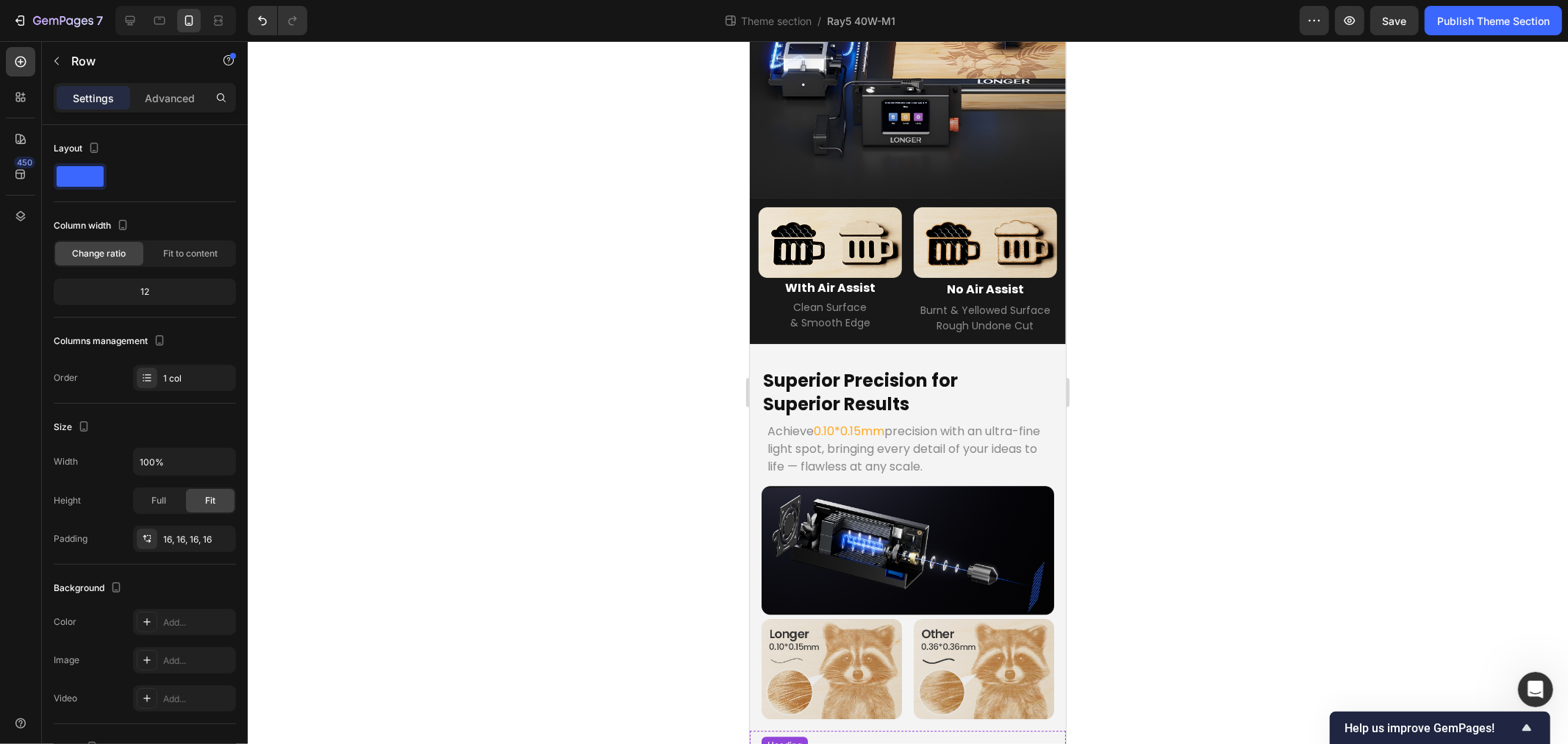
scroll to position [3296, 0]
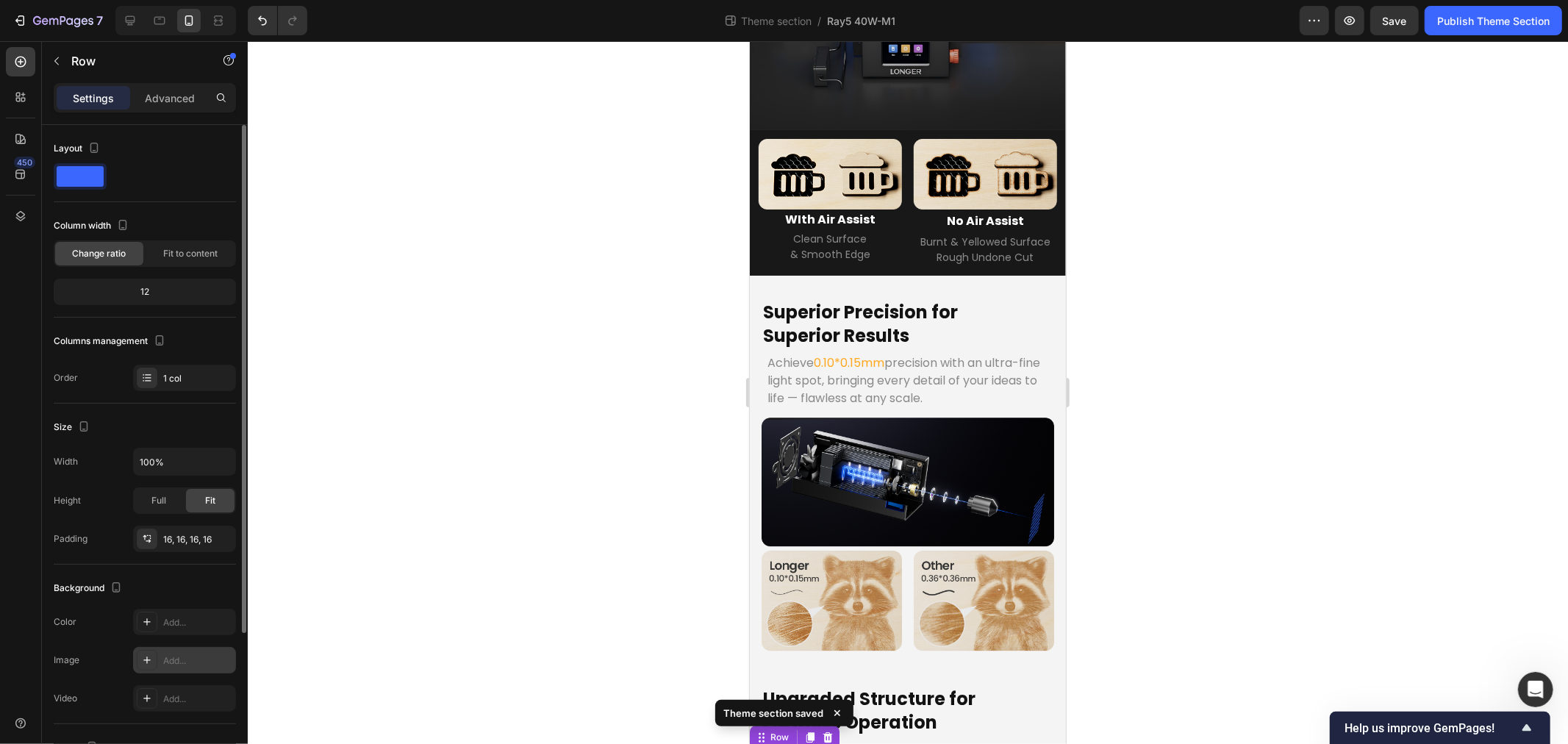
click at [185, 665] on div "Add..." at bounding box center [197, 661] width 69 height 14
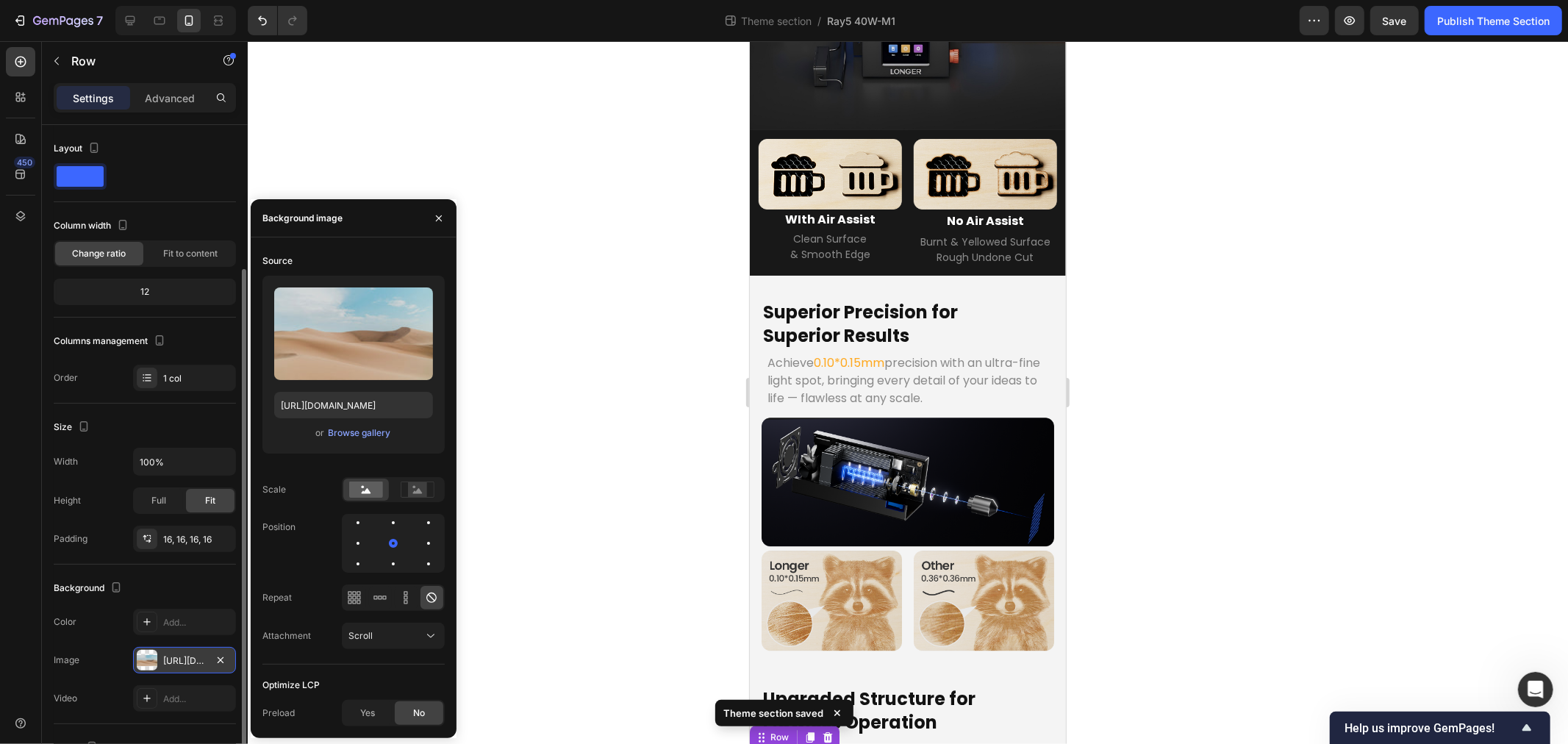
scroll to position [198, 0]
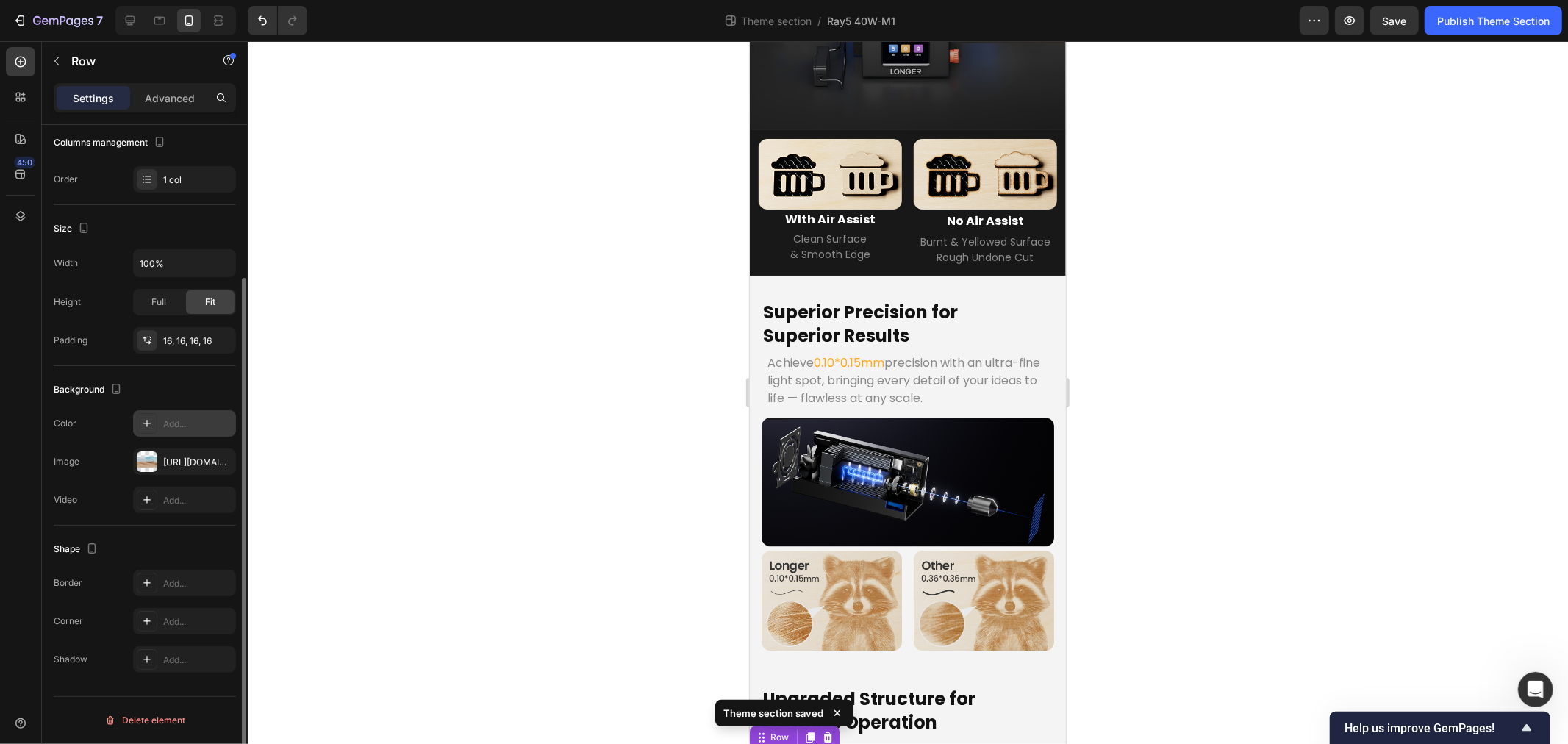
click at [178, 424] on div "Add..." at bounding box center [197, 424] width 69 height 14
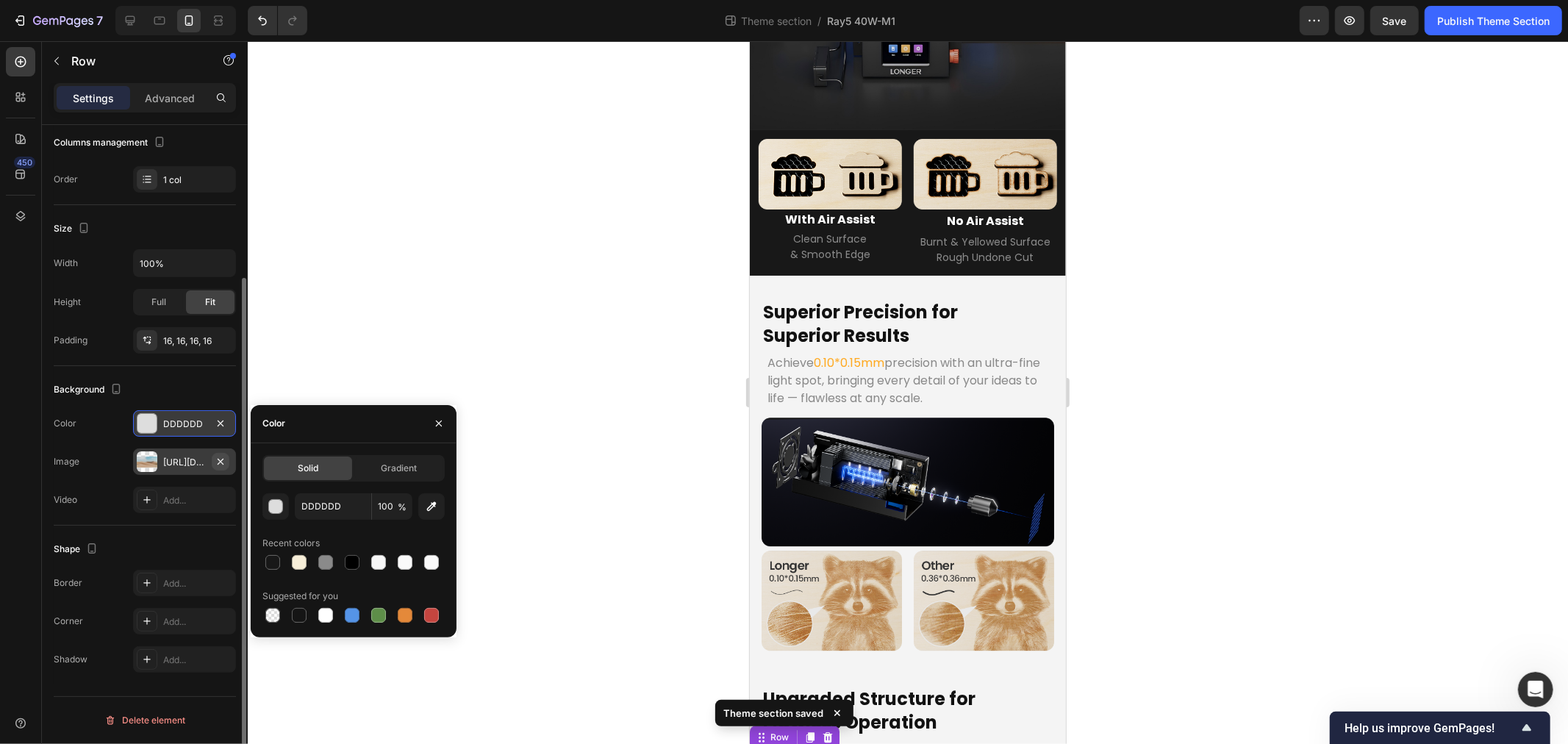
click at [219, 460] on icon "button" at bounding box center [220, 462] width 12 height 12
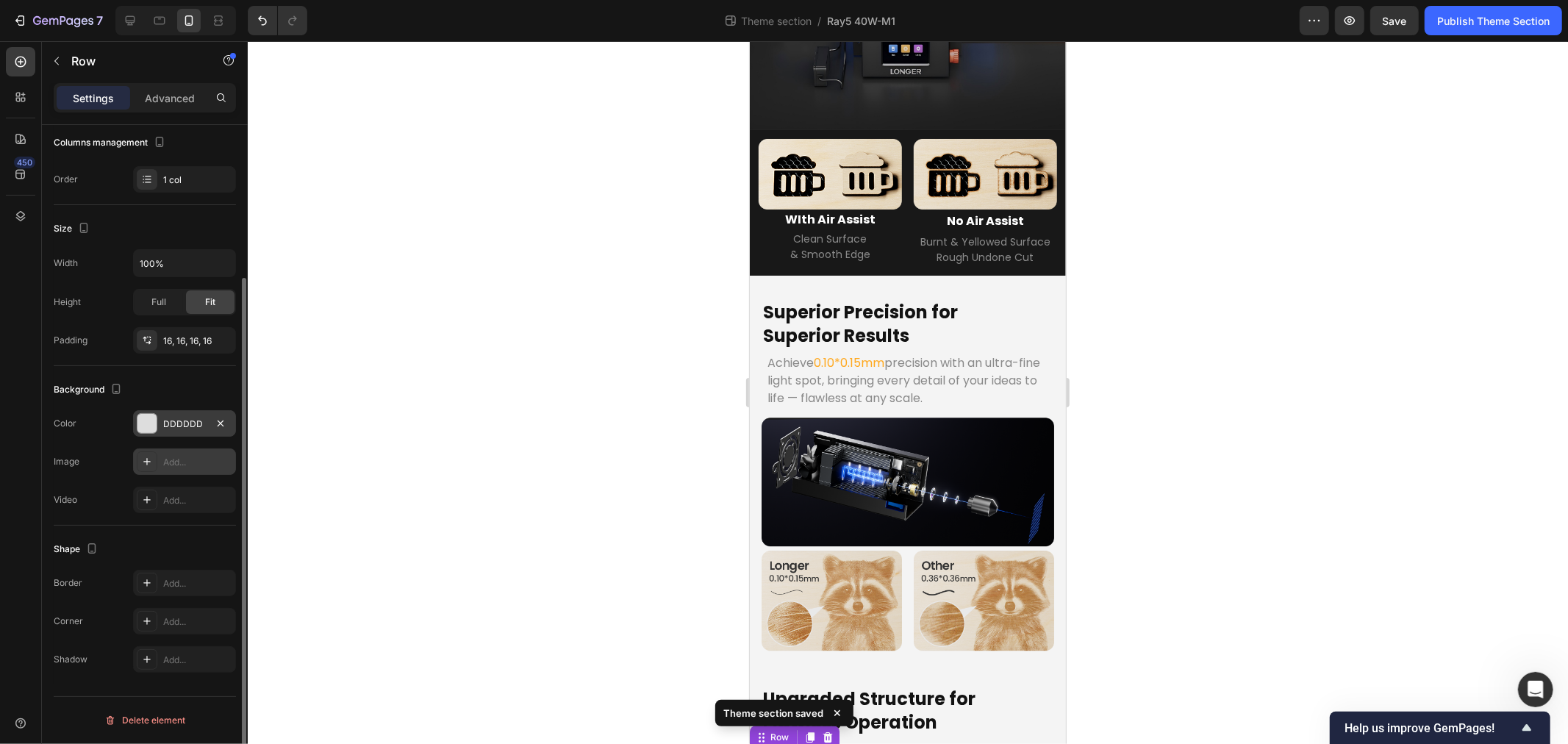
click at [194, 415] on div "DDDDDD" at bounding box center [185, 423] width 103 height 26
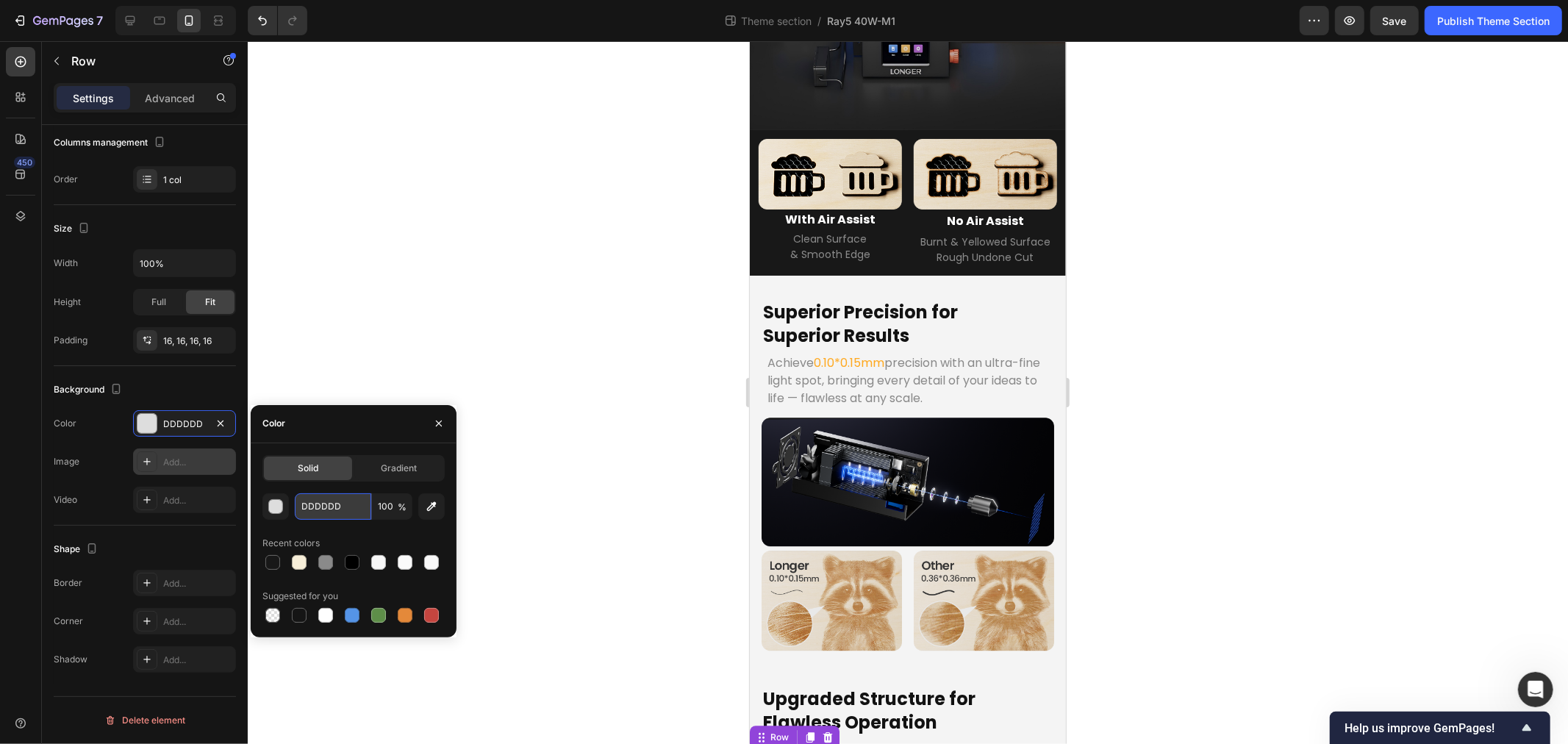
click at [331, 509] on input "DDDDDD" at bounding box center [333, 506] width 77 height 26
type input "000000"
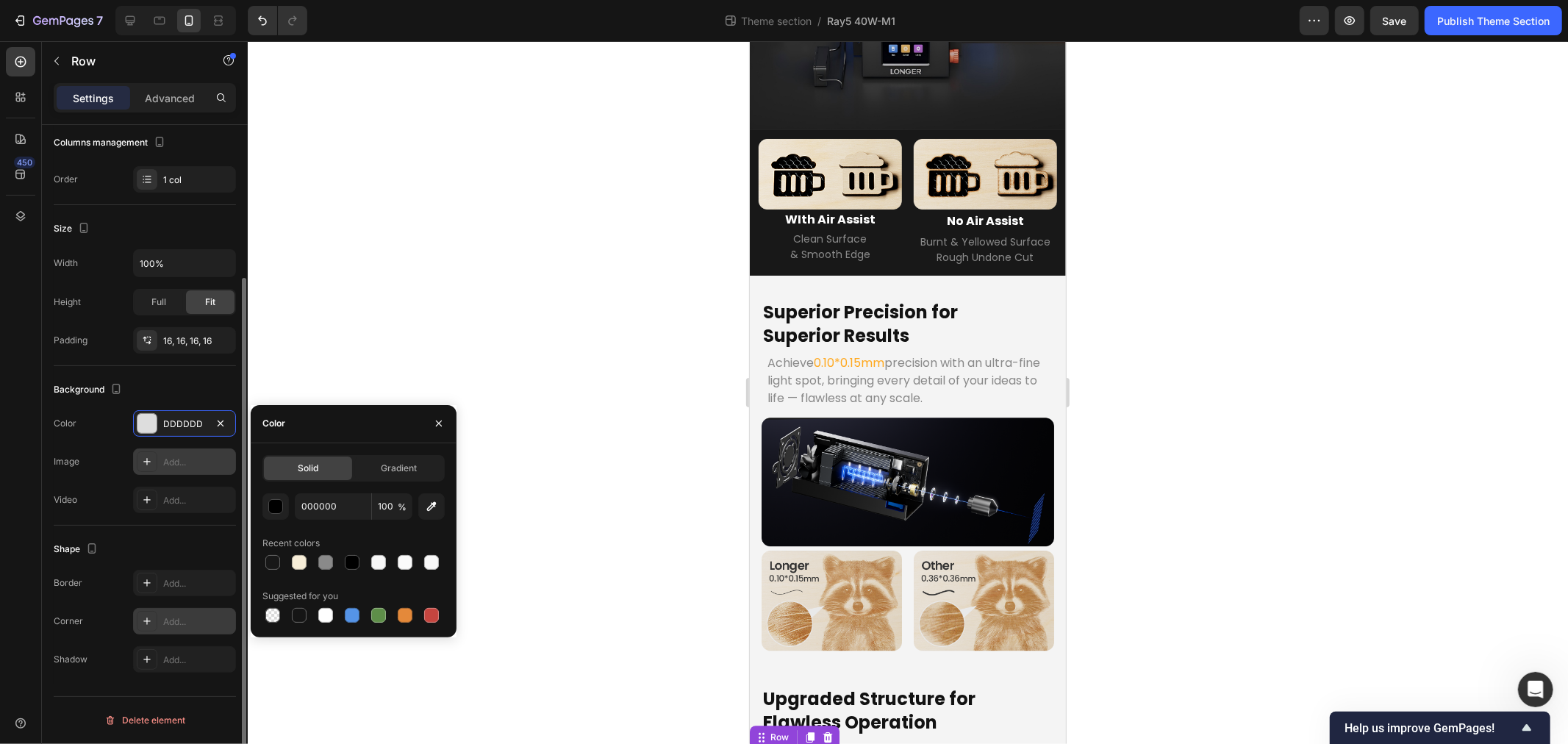
click at [187, 618] on div "Add..." at bounding box center [197, 622] width 69 height 14
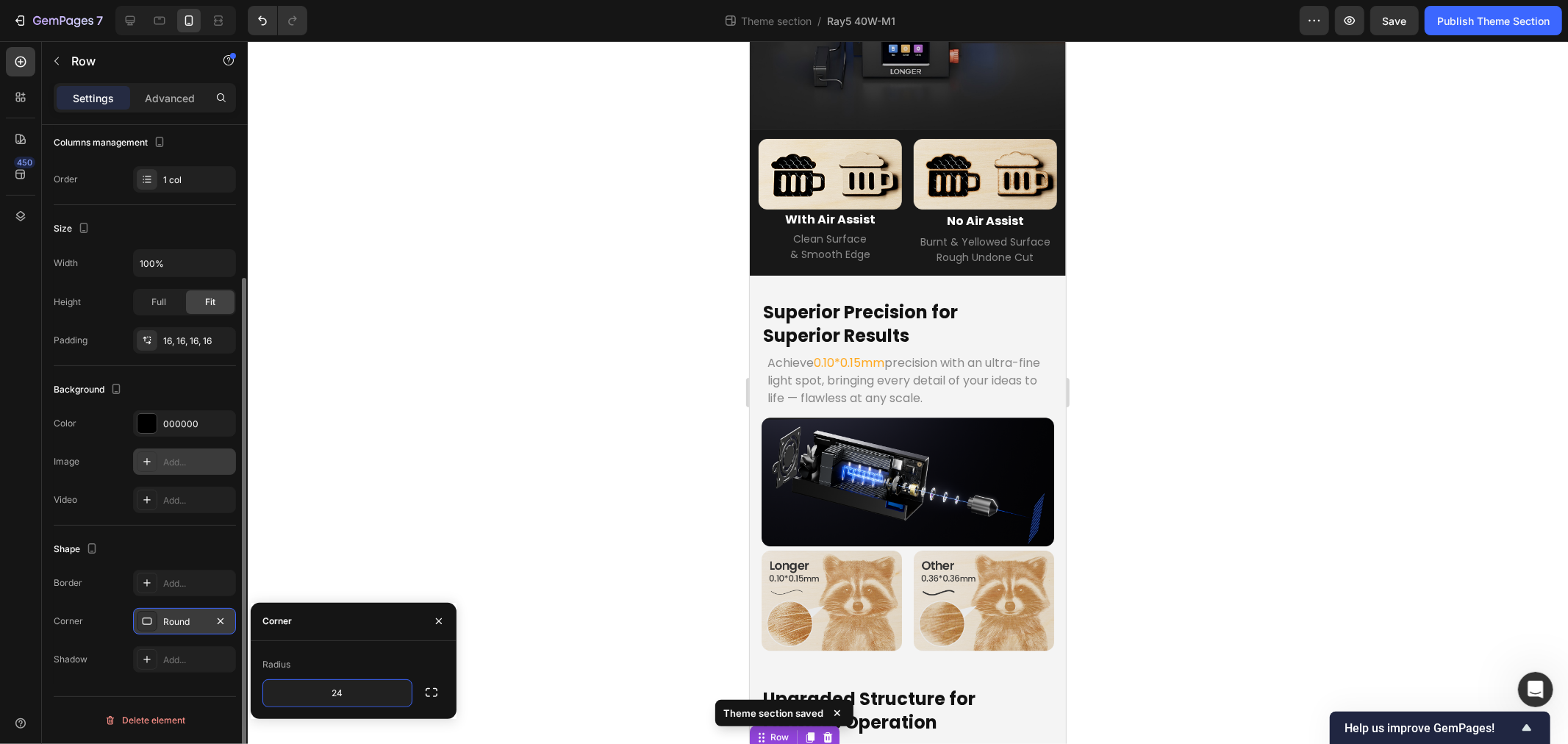
type input "24"
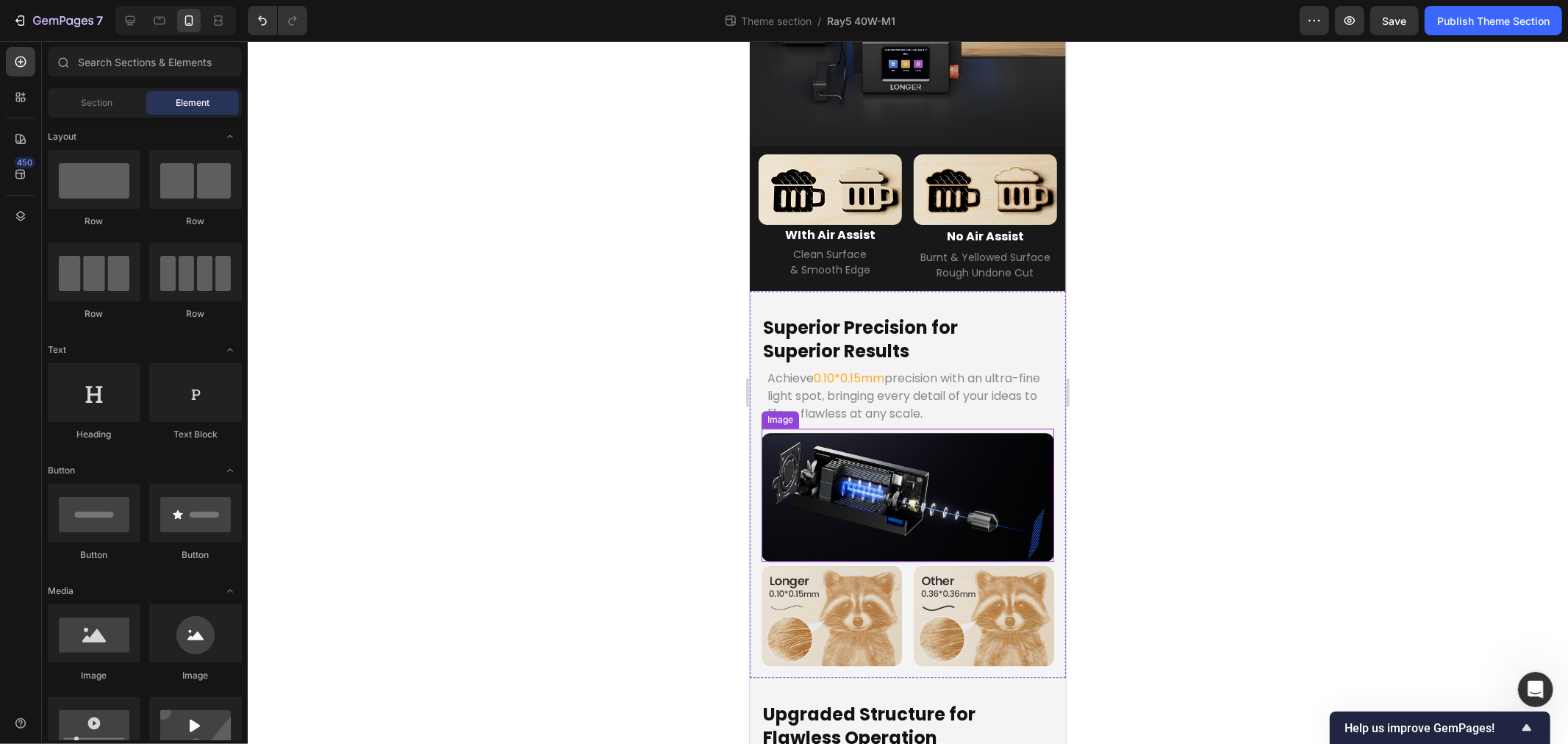
scroll to position [3296, 0]
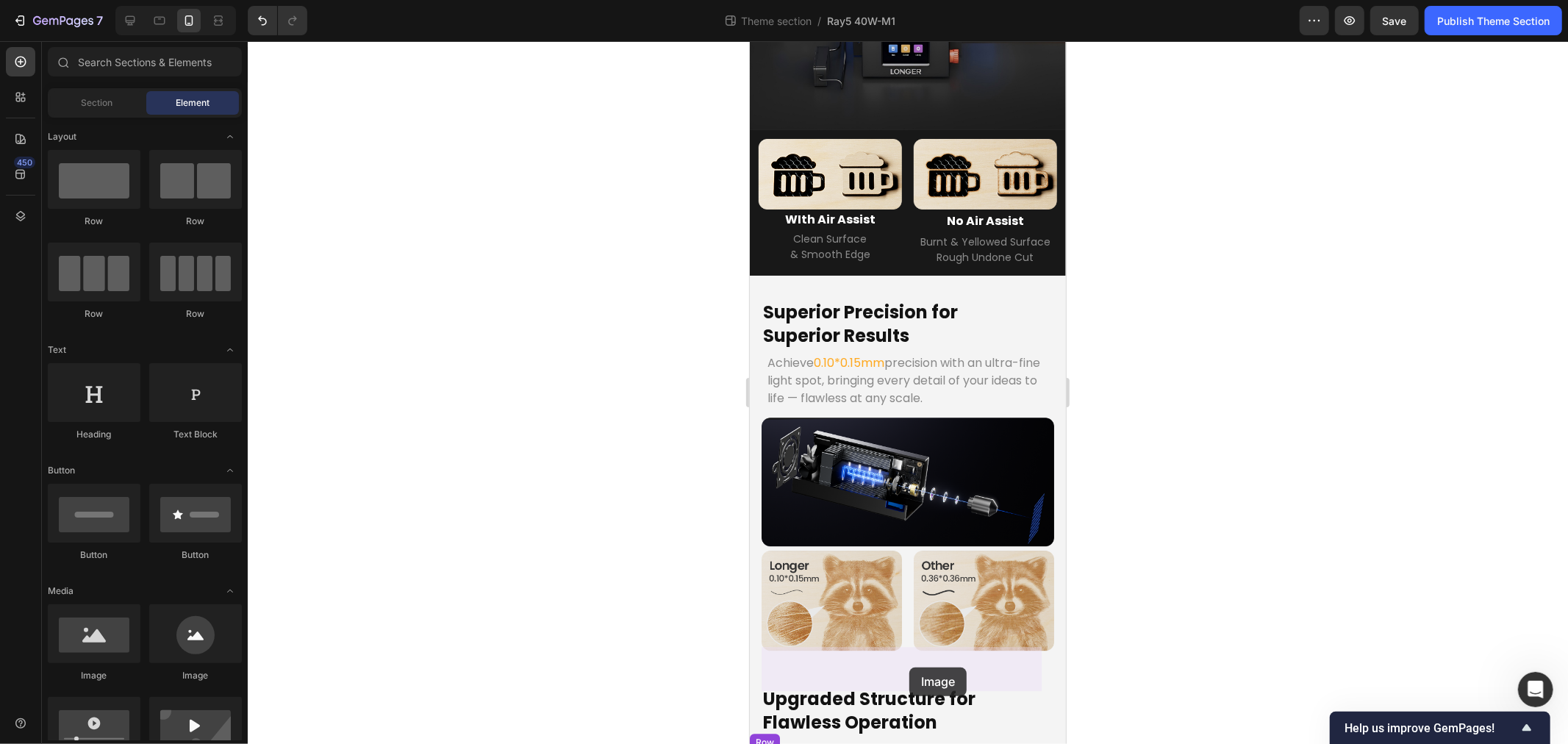
drag, startPoint x: 1782, startPoint y: 714, endPoint x: 908, endPoint y: 667, distance: 875.3
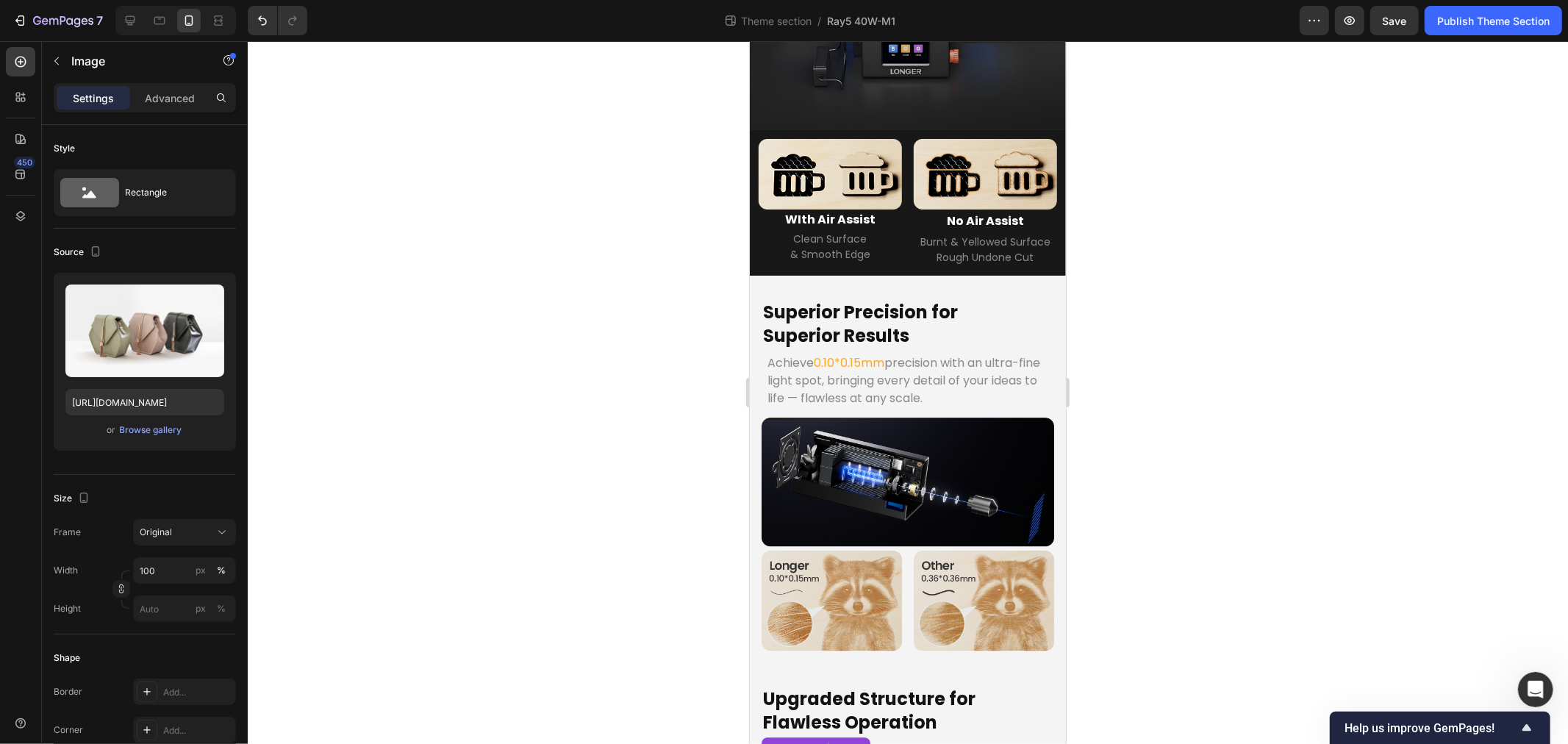
scroll to position [3461, 0]
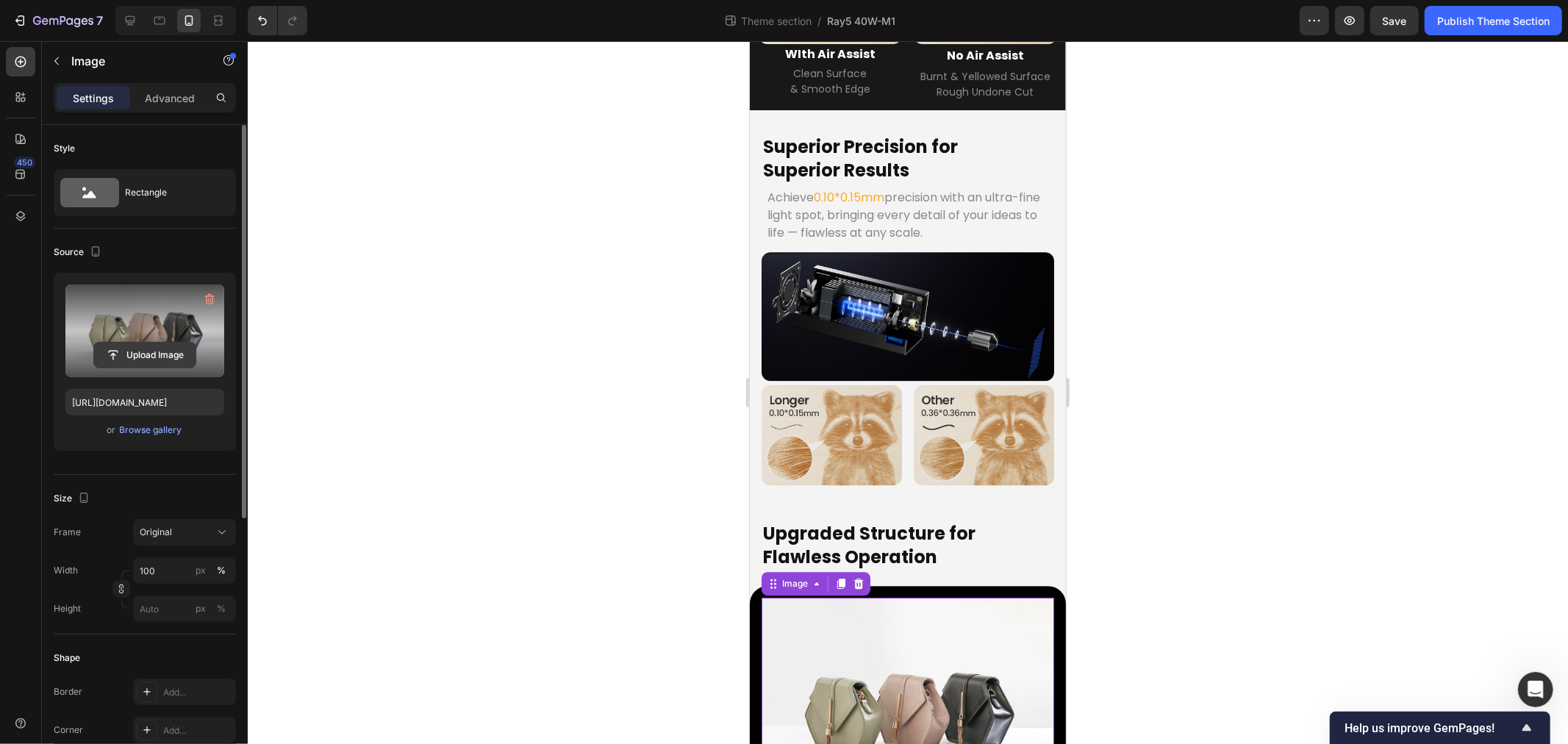
click at [121, 356] on input "file" at bounding box center [145, 356] width 101 height 25
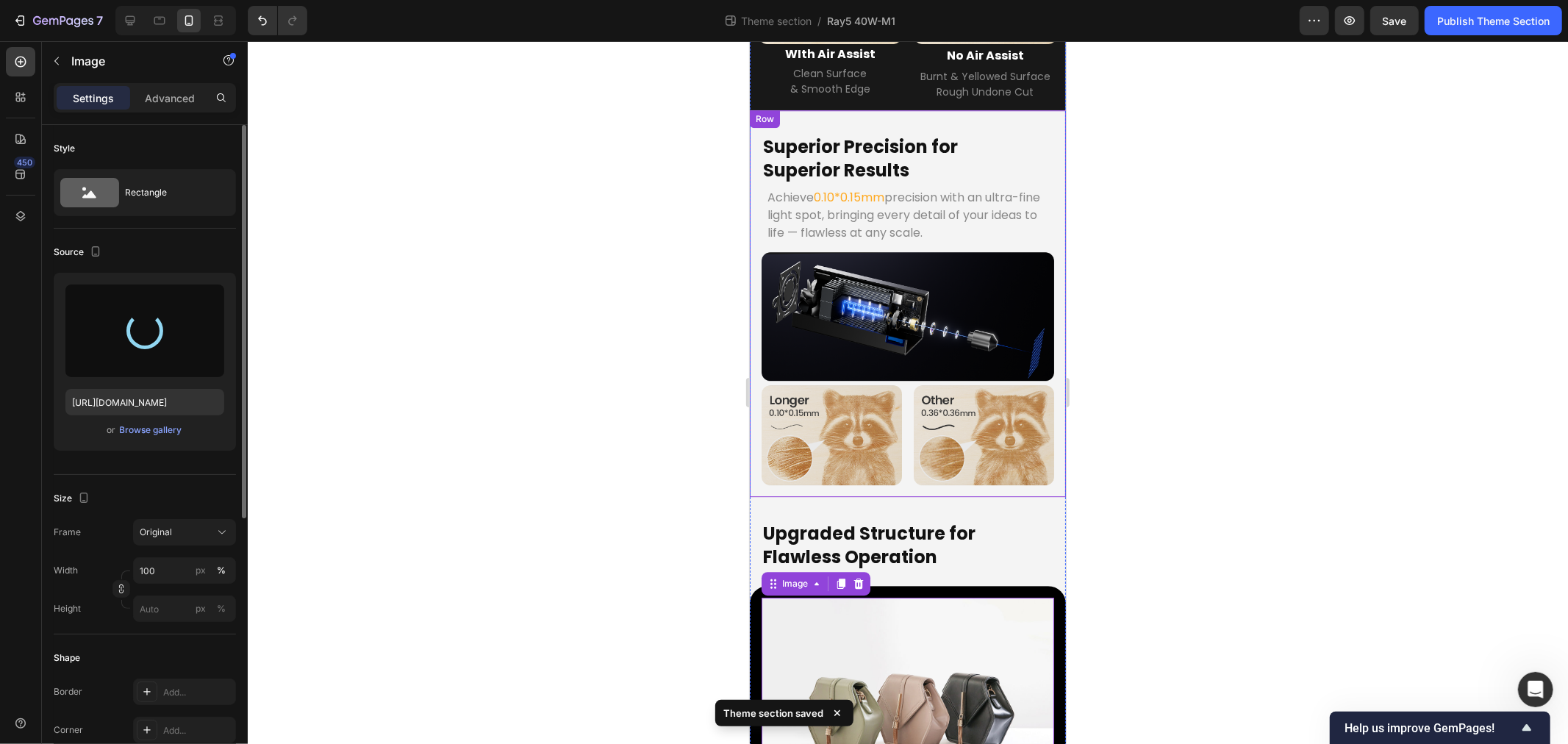
type input "https://cdn.shopify.com/s/files/1/0517/8812/0247/files/gempages_490436405370029…"
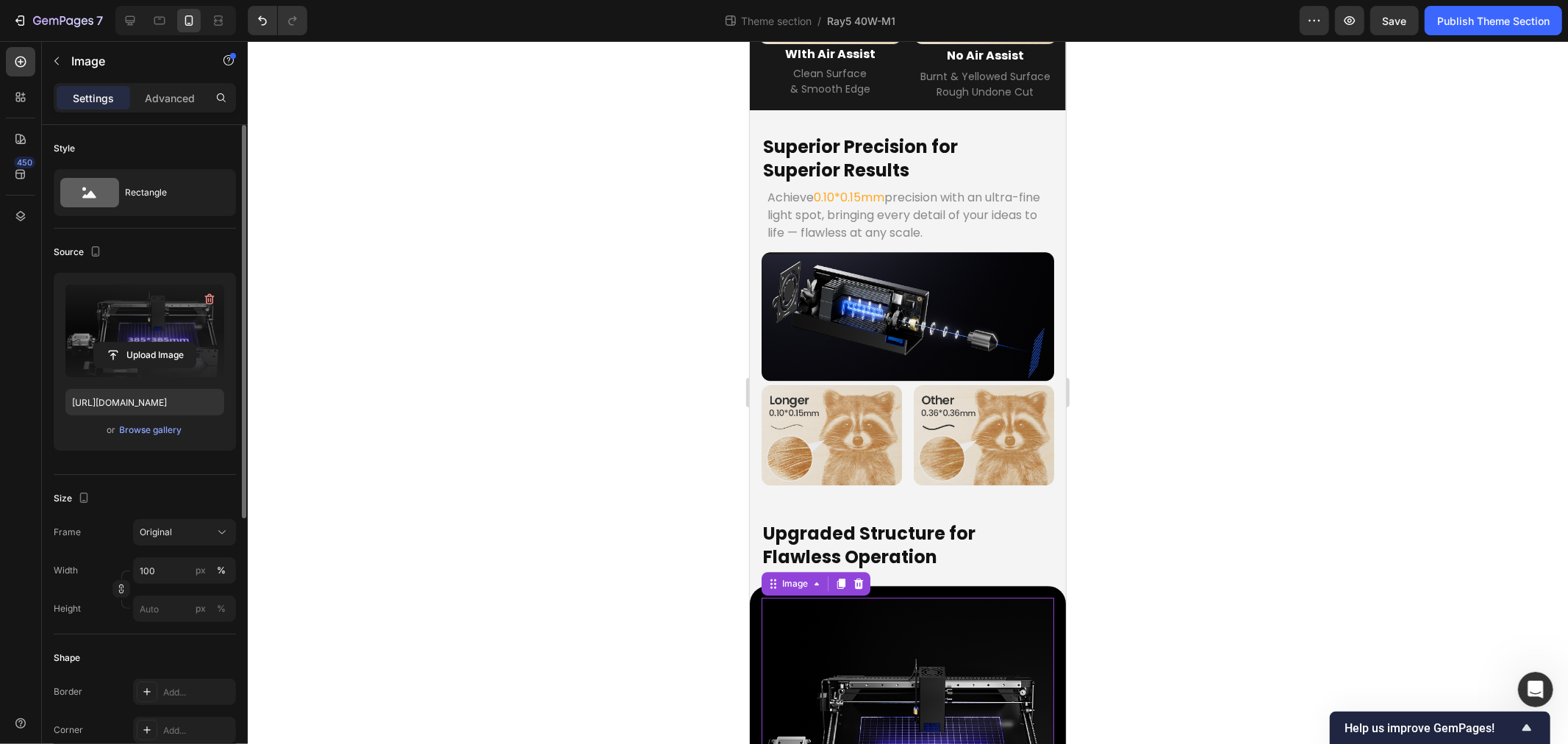
click at [533, 555] on div at bounding box center [908, 393] width 1320 height 703
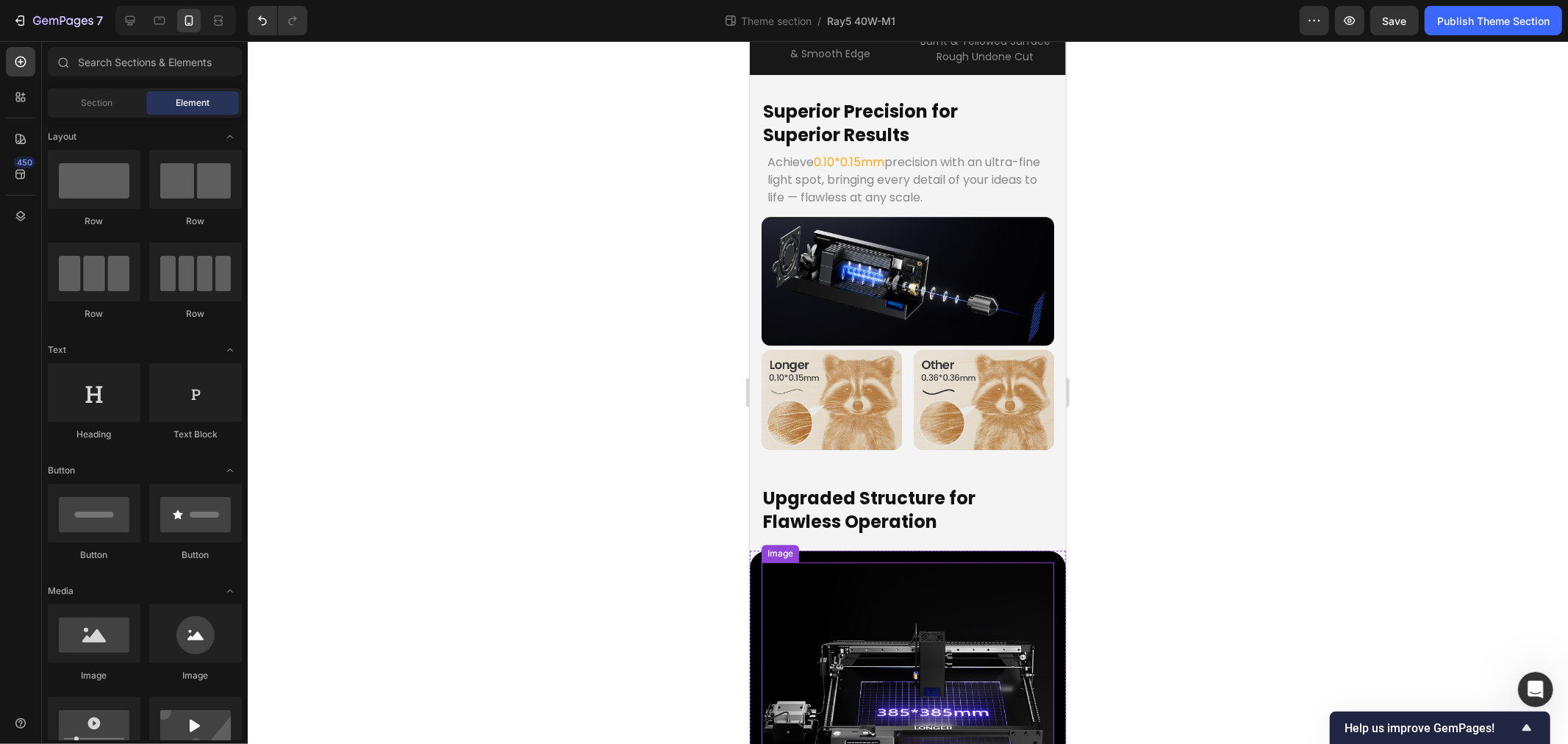
scroll to position [3507, 0]
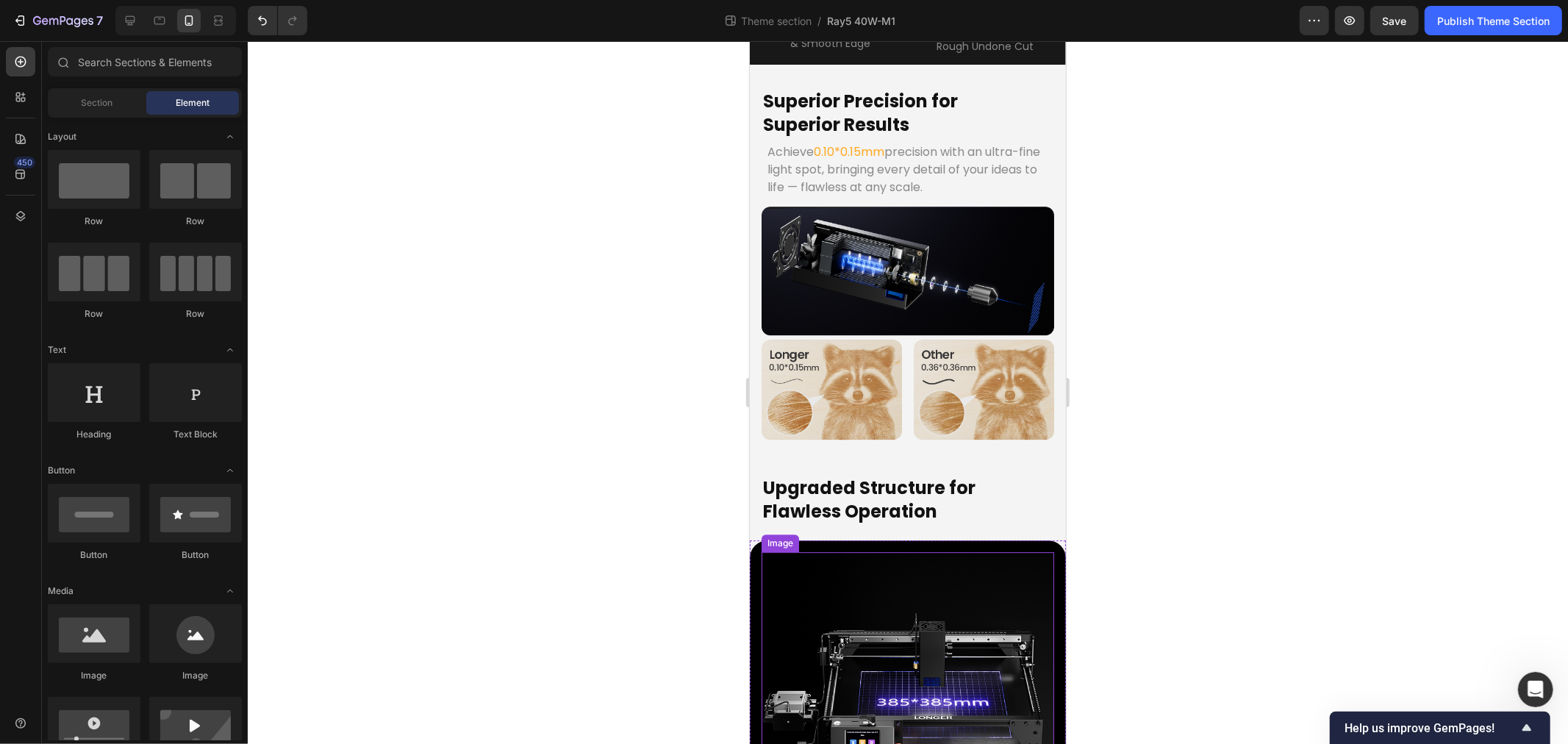
click at [410, 553] on div at bounding box center [908, 393] width 1320 height 703
click at [885, 551] on img at bounding box center [907, 684] width 292 height 267
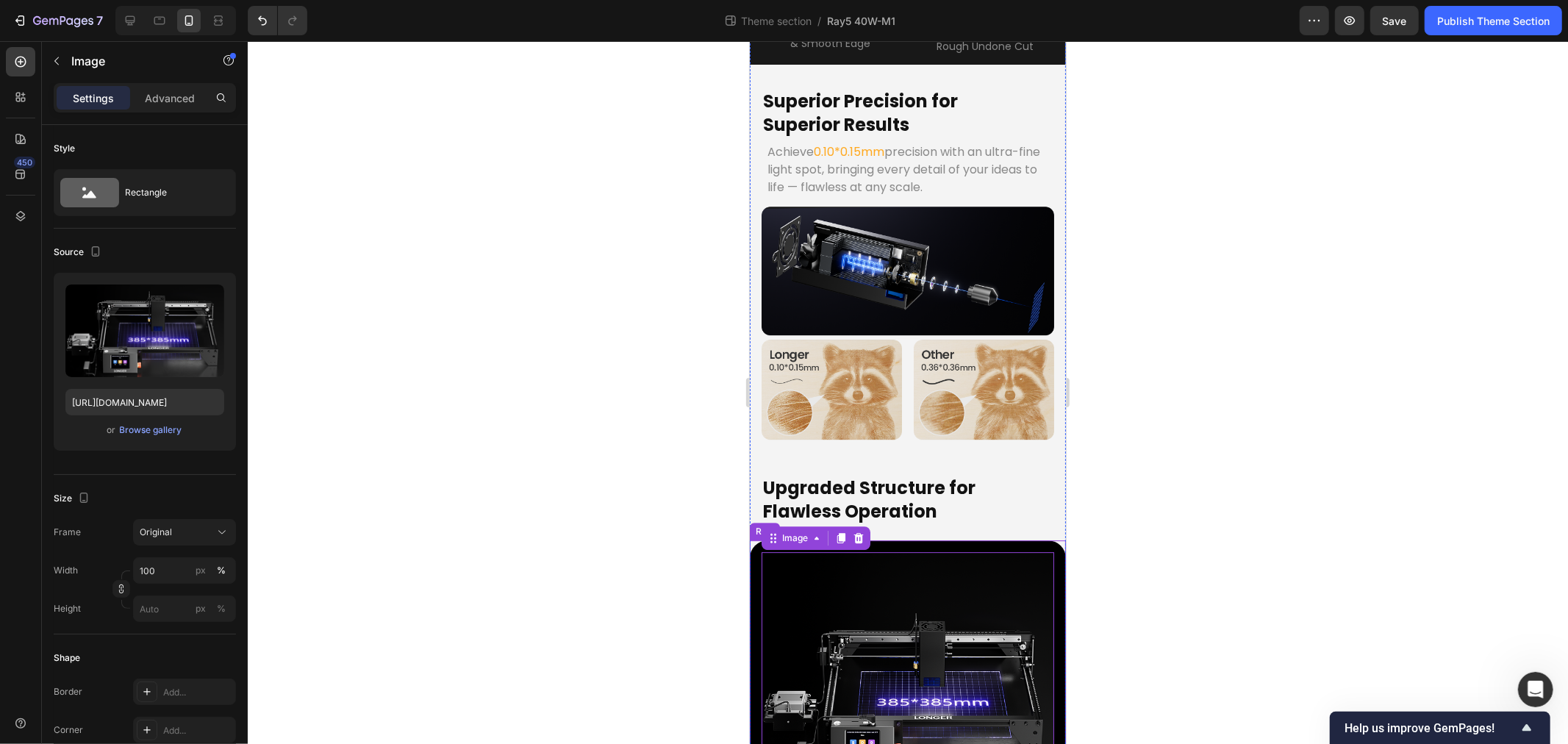
click at [758, 539] on div "Image 0 Row" at bounding box center [907, 684] width 316 height 291
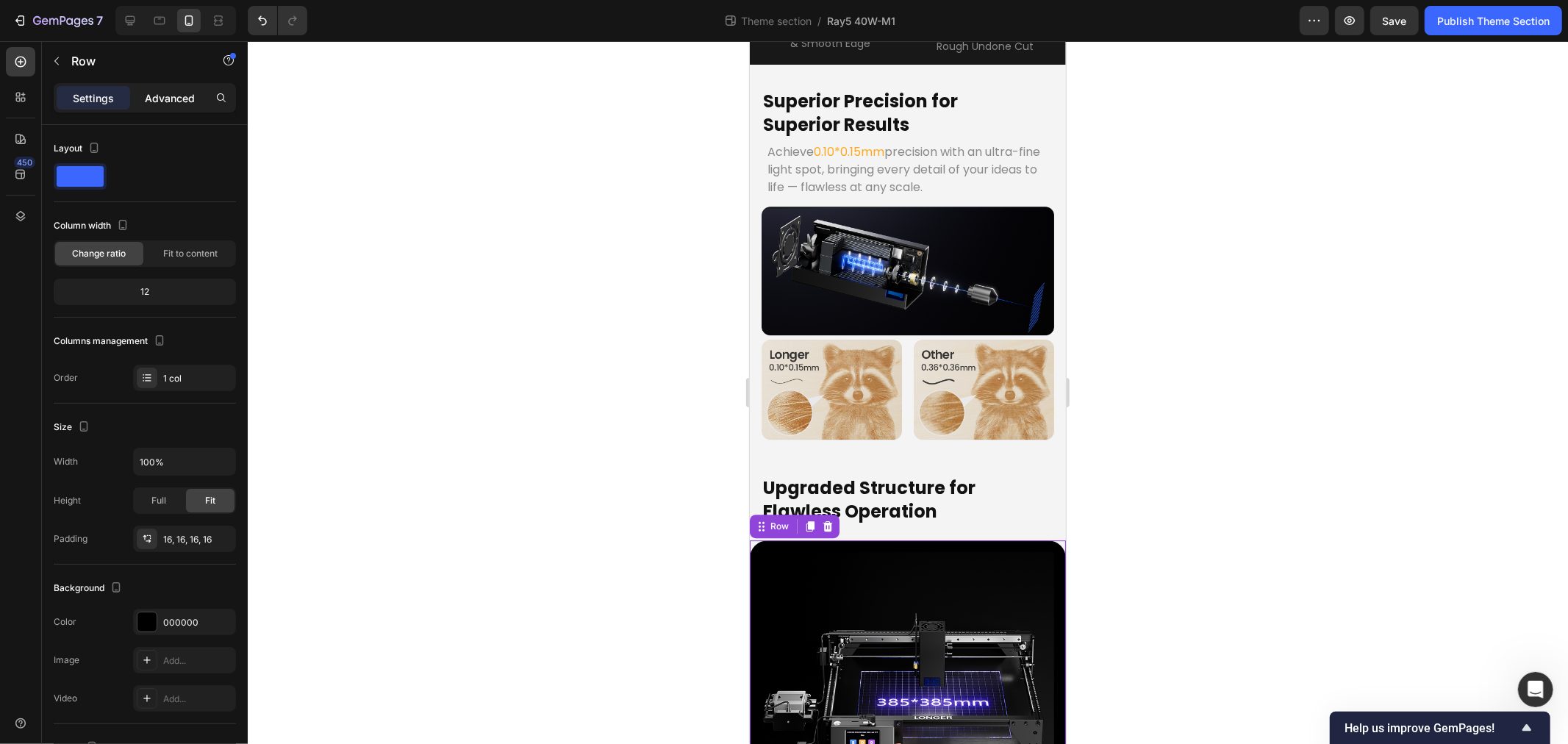
click at [176, 87] on div "Advanced" at bounding box center [169, 98] width 73 height 24
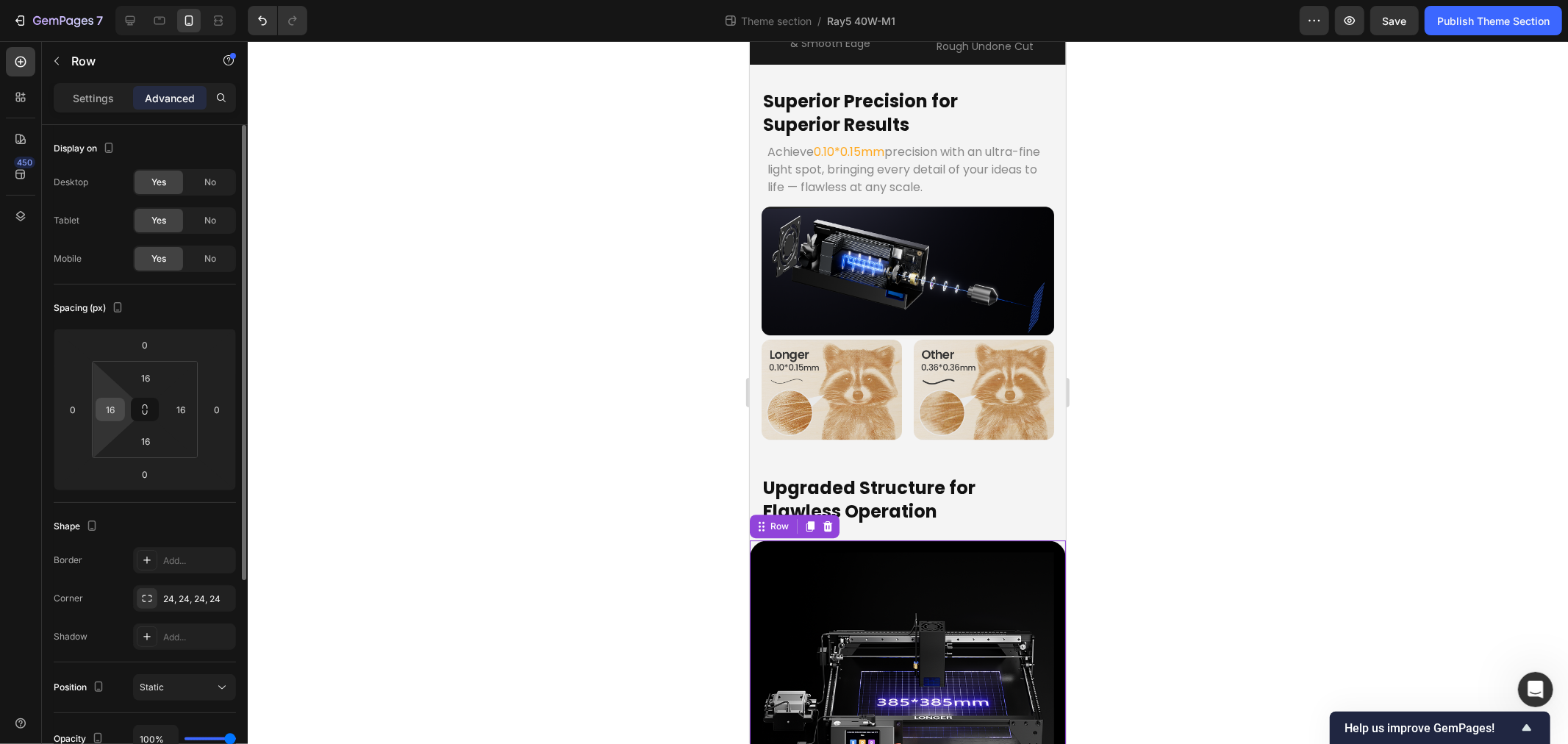
click at [113, 408] on input "16" at bounding box center [110, 409] width 22 height 22
type input "0"
click at [183, 412] on input "16" at bounding box center [181, 409] width 22 height 22
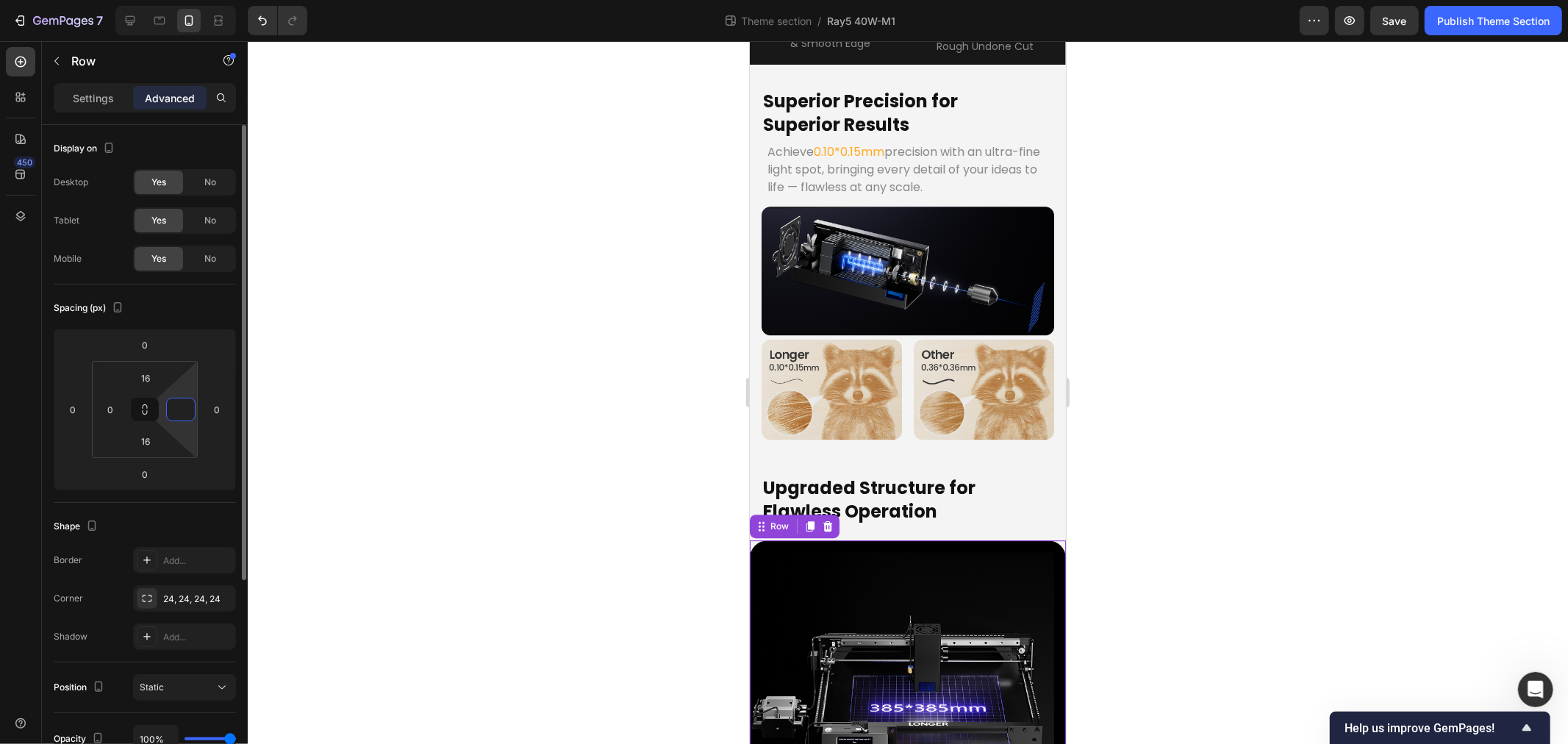
type input "0"
click at [195, 506] on div "Shape Border Add... Corner 24, 24, 24, 24 Shadow Add..." at bounding box center [145, 583] width 183 height 159
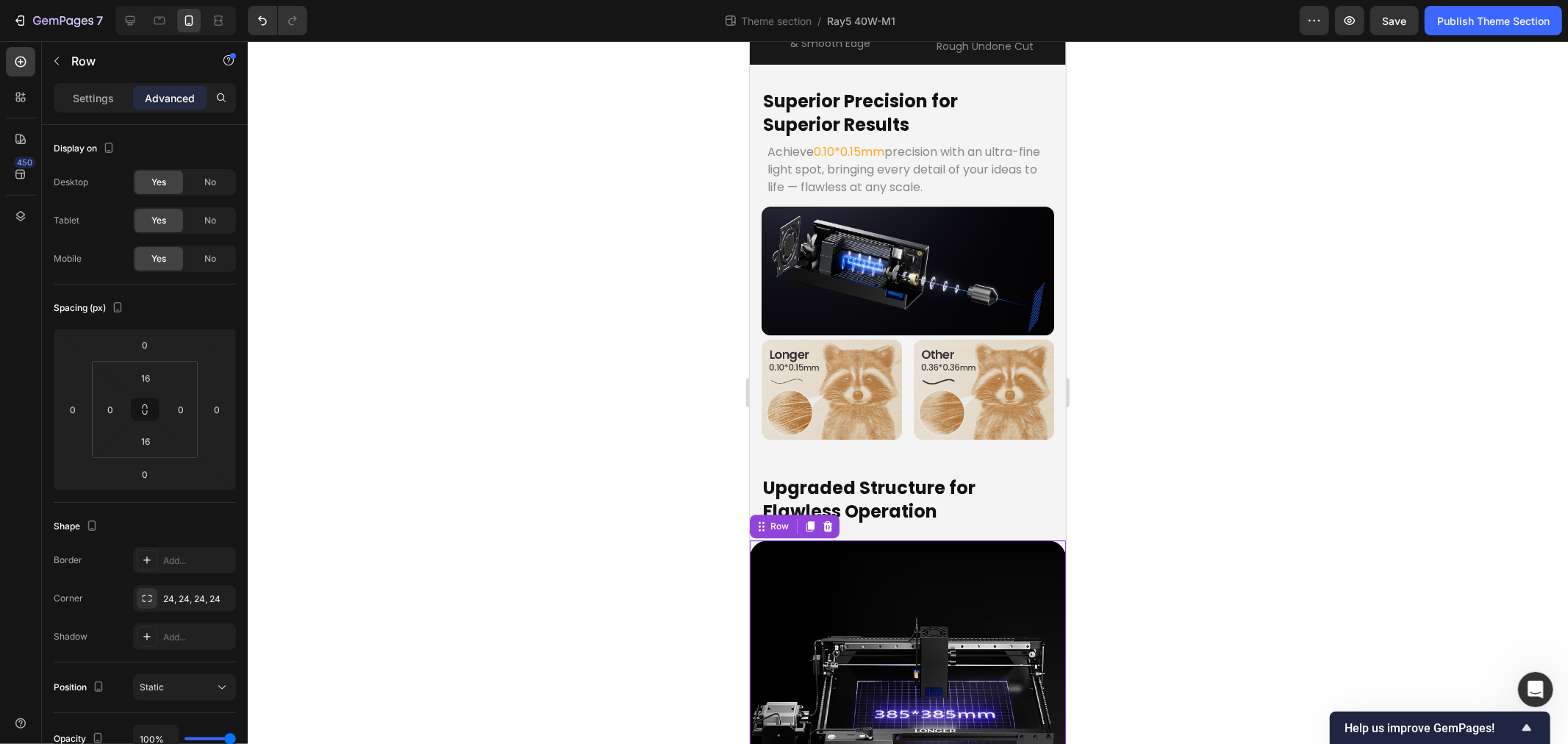
click at [501, 542] on div at bounding box center [908, 393] width 1320 height 703
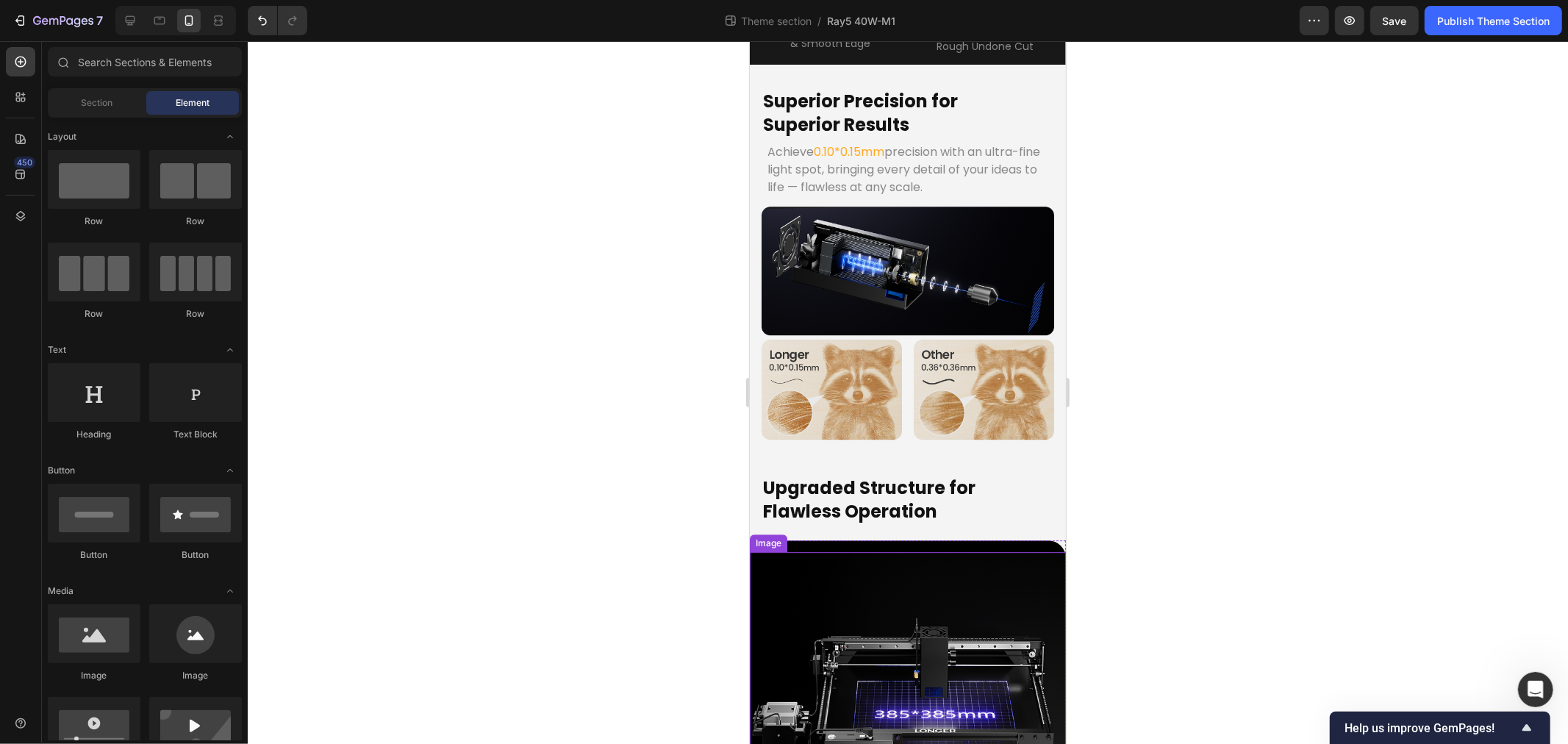
scroll to position [3528, 0]
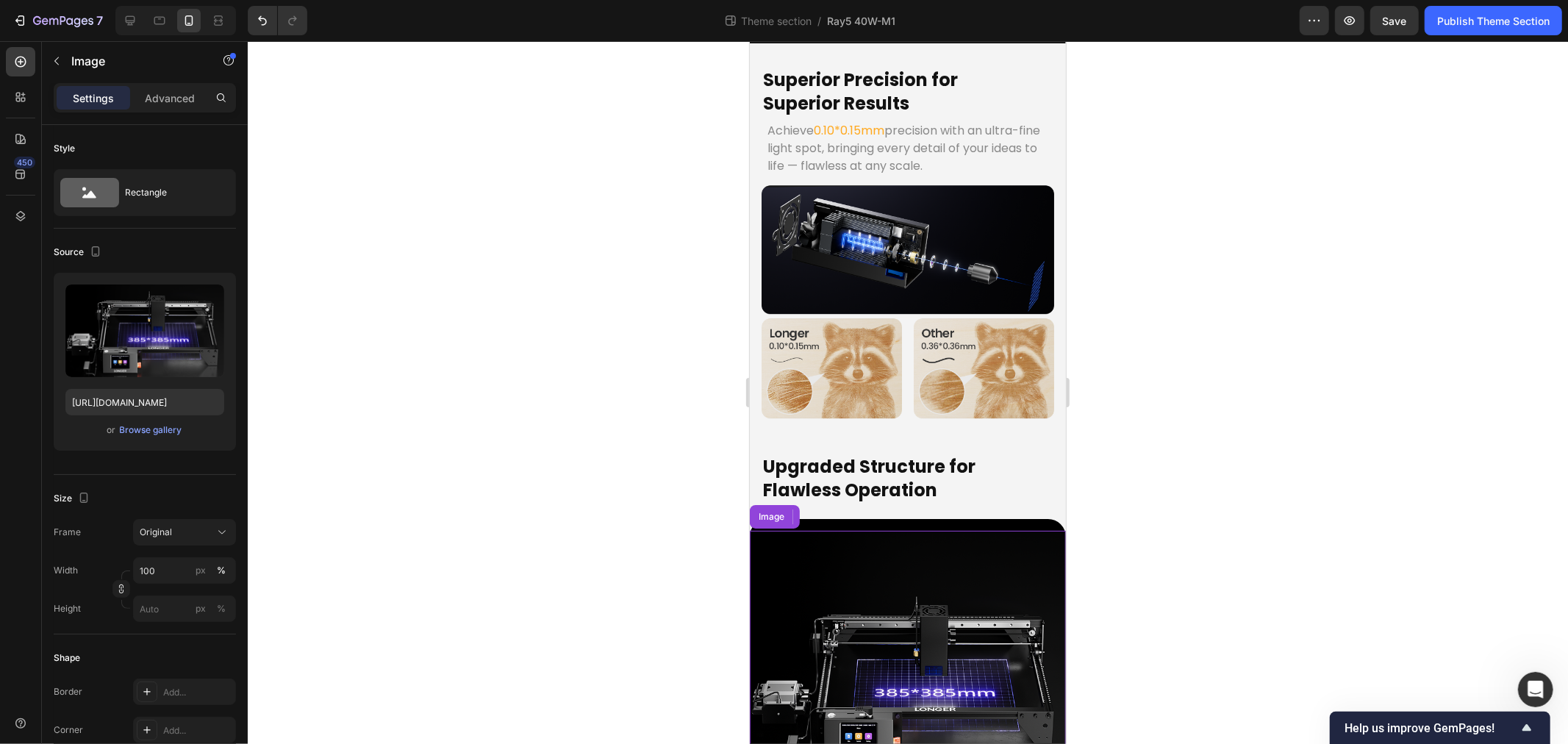
click at [796, 530] on img at bounding box center [907, 674] width 316 height 289
click at [807, 530] on img at bounding box center [907, 674] width 316 height 289
click at [771, 504] on div "Image" at bounding box center [803, 516] width 109 height 24
click at [771, 510] on div "Image" at bounding box center [783, 516] width 32 height 14
click at [774, 454] on p "Upgraded Structure for Flawless Operation" at bounding box center [908, 477] width 290 height 45
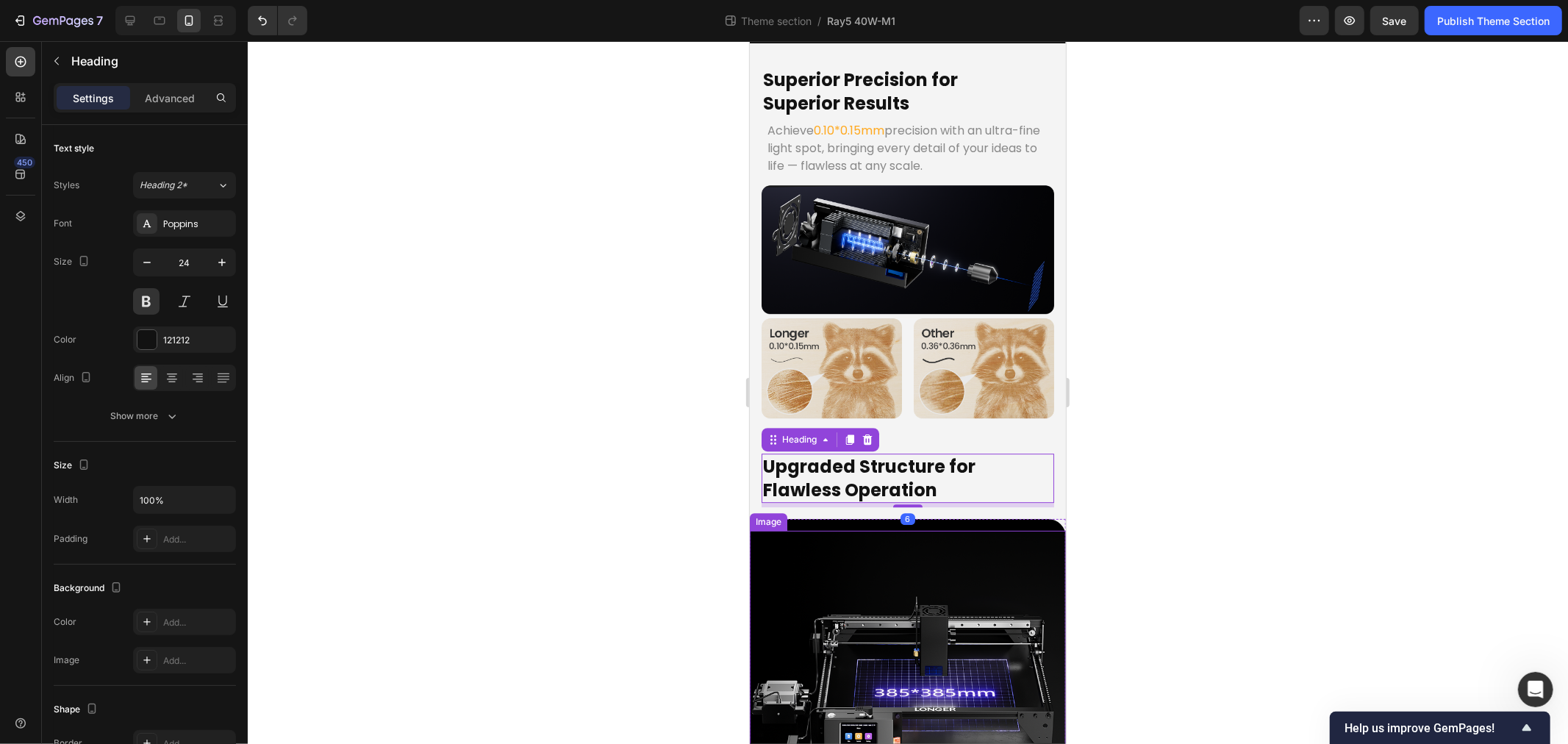
click at [785, 530] on img at bounding box center [907, 674] width 316 height 289
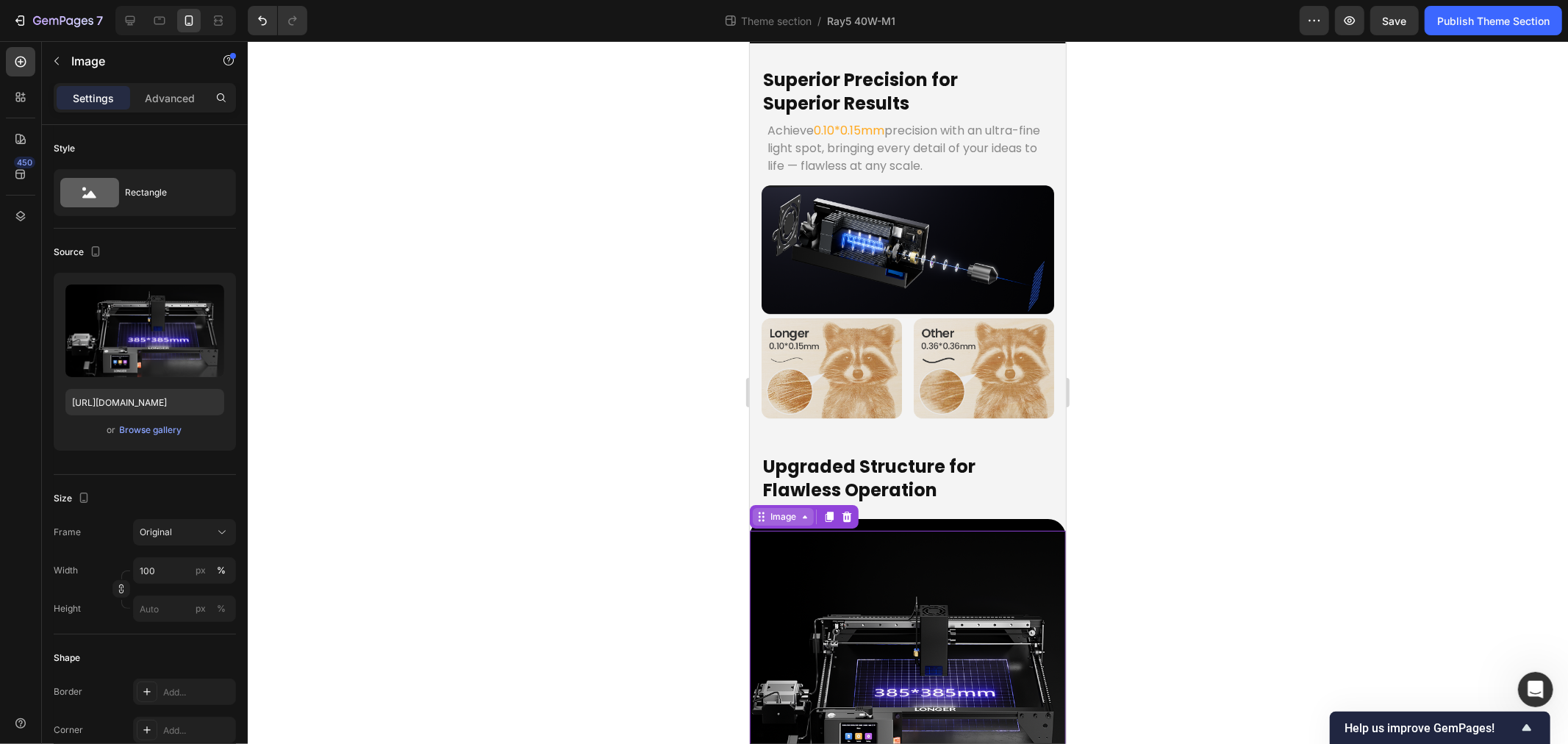
click at [773, 510] on div "Image" at bounding box center [783, 516] width 32 height 14
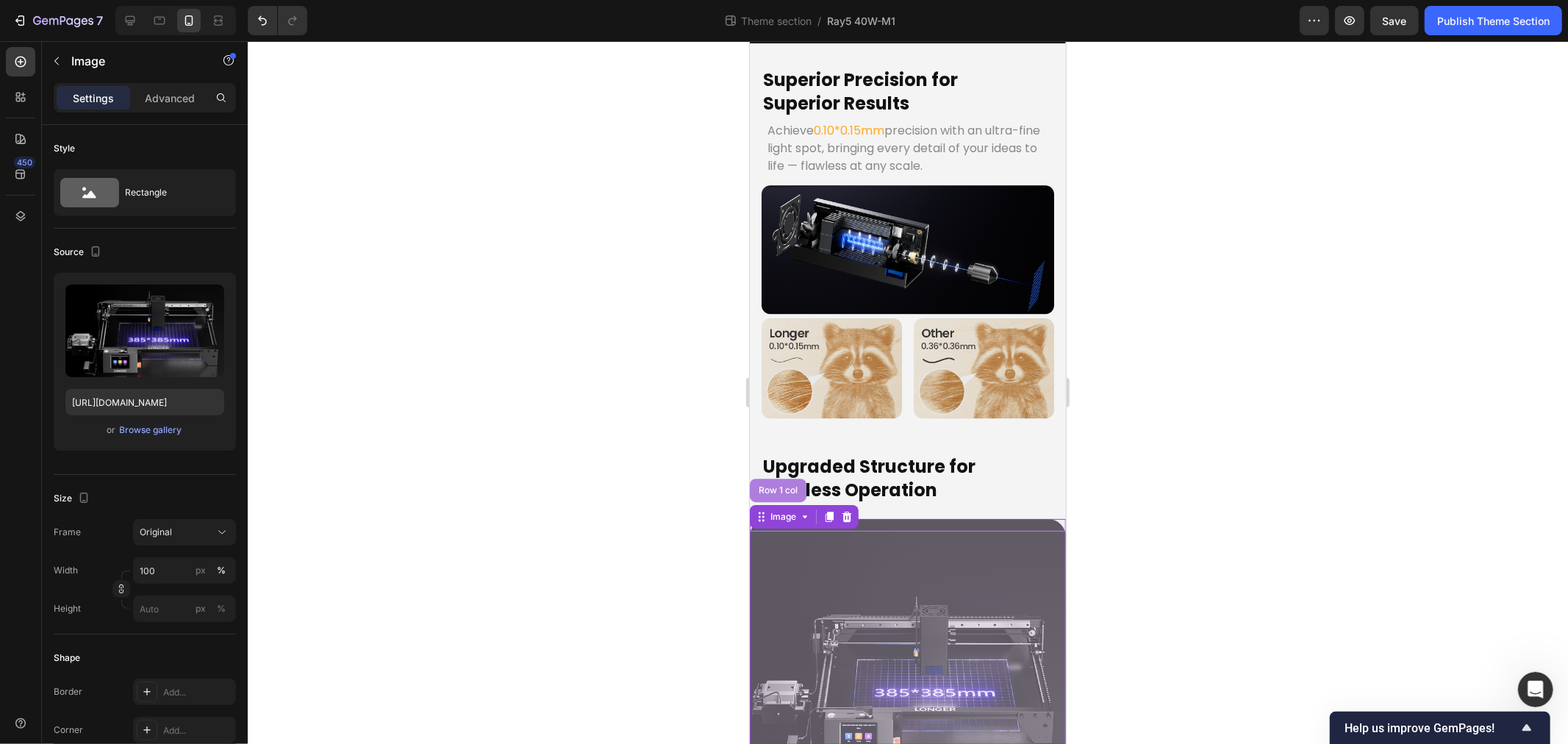
click at [769, 485] on div "Row 1 col" at bounding box center [778, 490] width 45 height 9
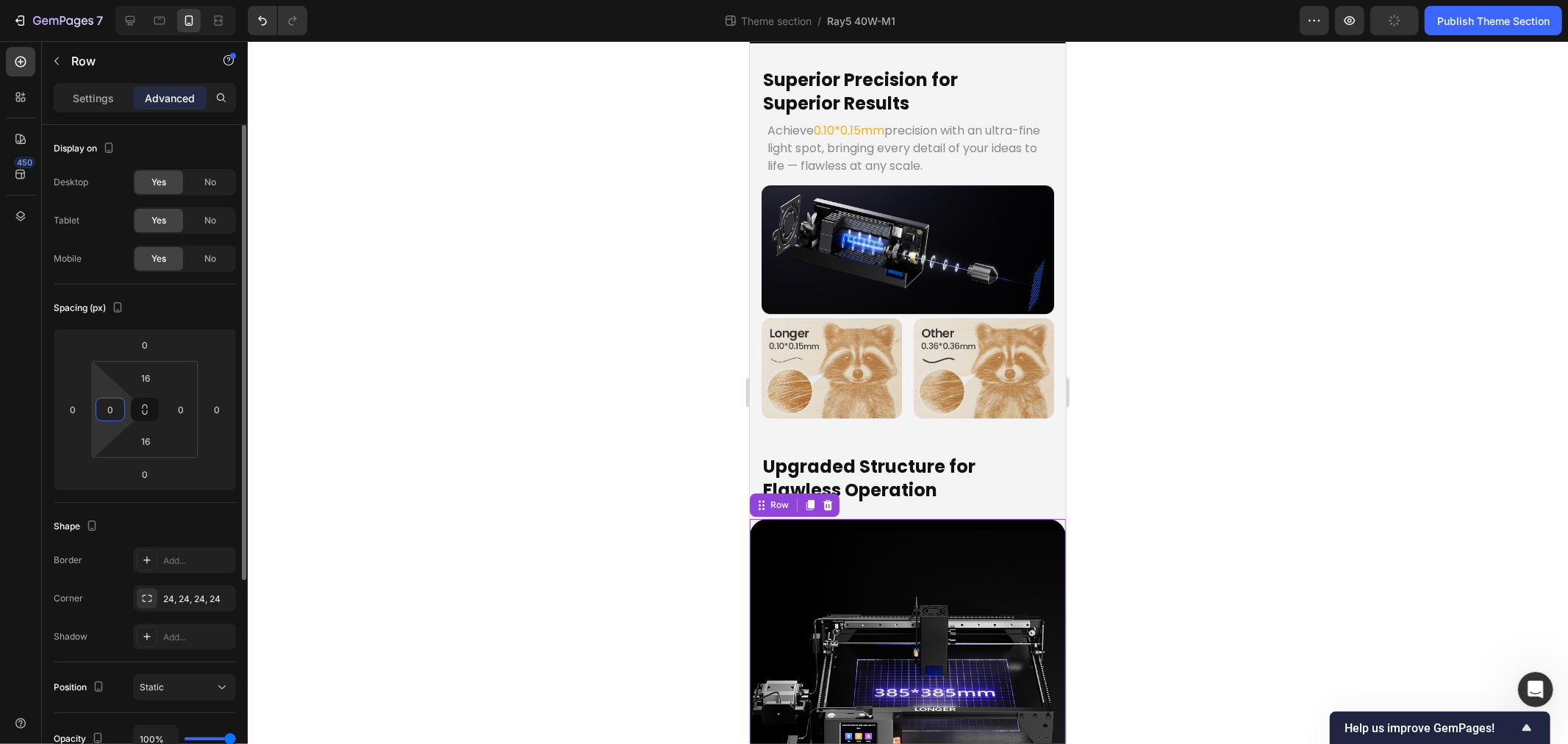
click at [108, 414] on input "0" at bounding box center [110, 409] width 22 height 22
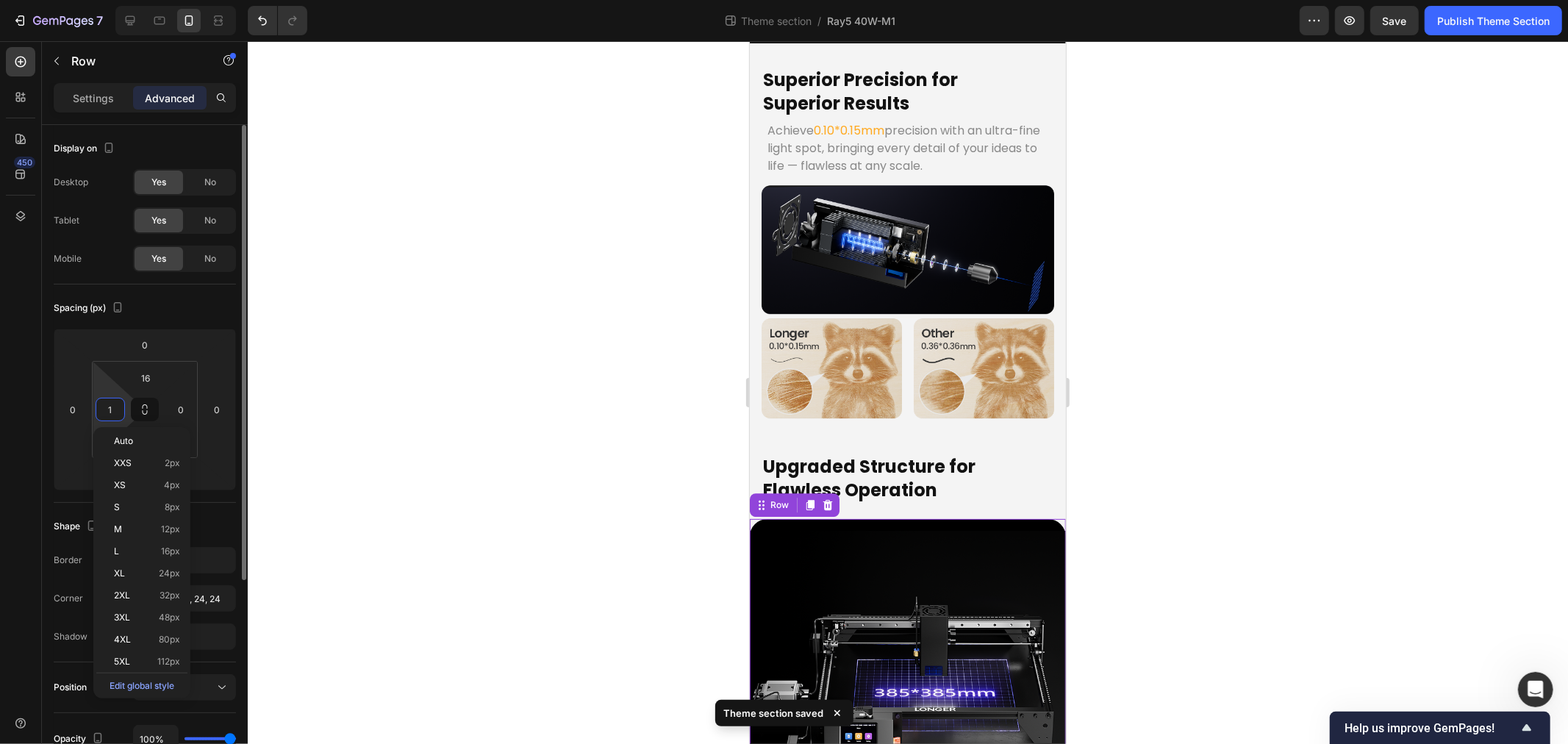
scroll to position [3520, 0]
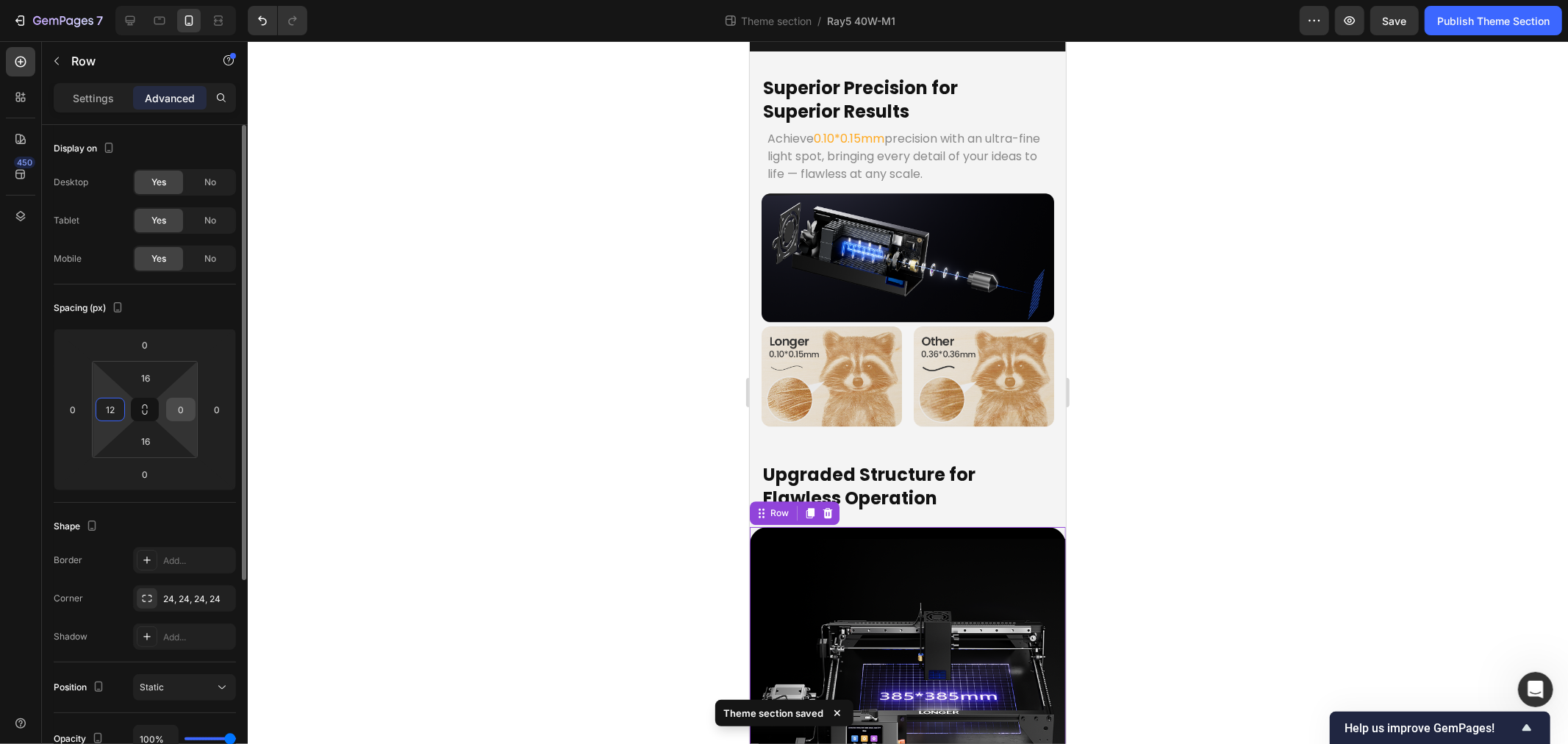
type input "12"
click at [181, 410] on input "0" at bounding box center [181, 409] width 22 height 22
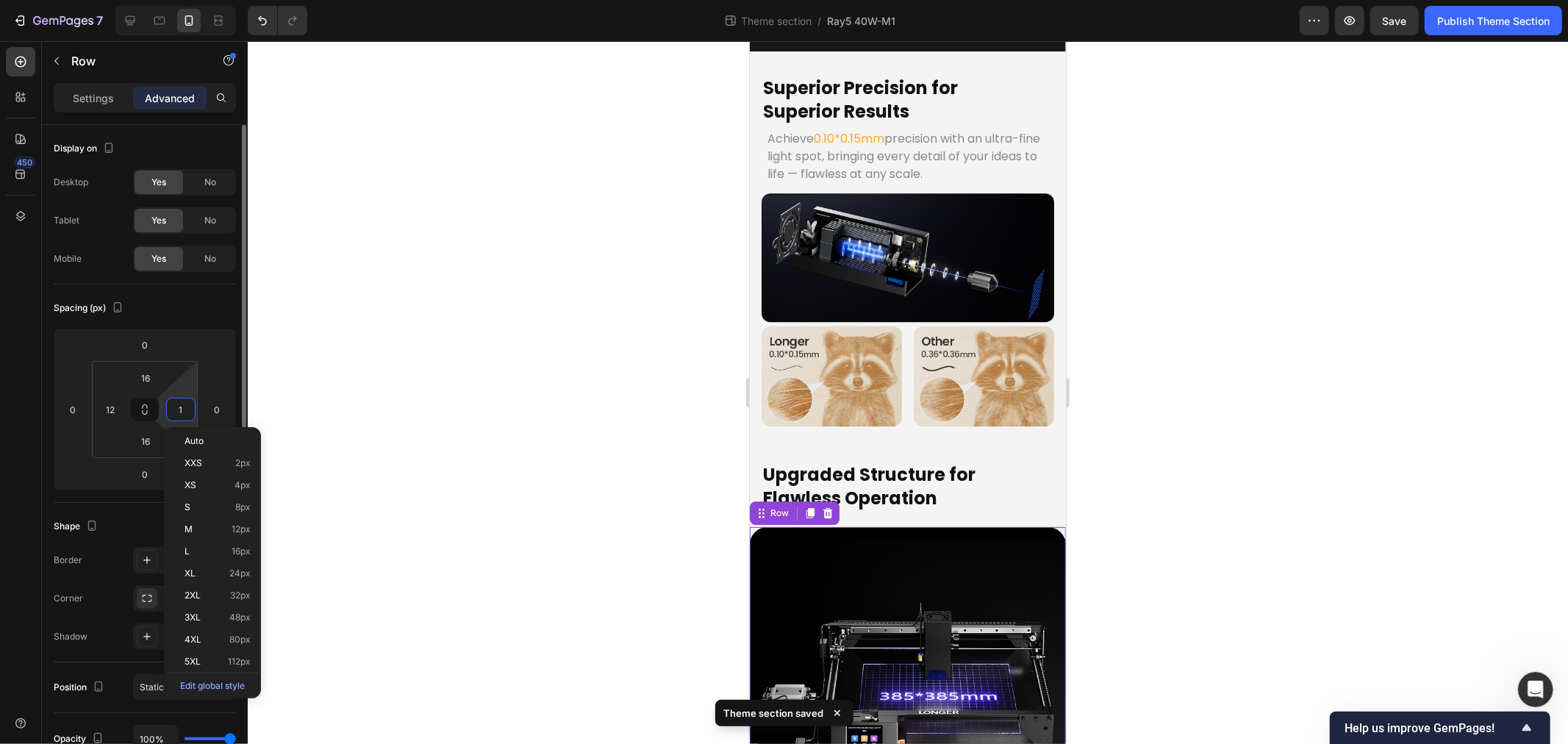
type input "12"
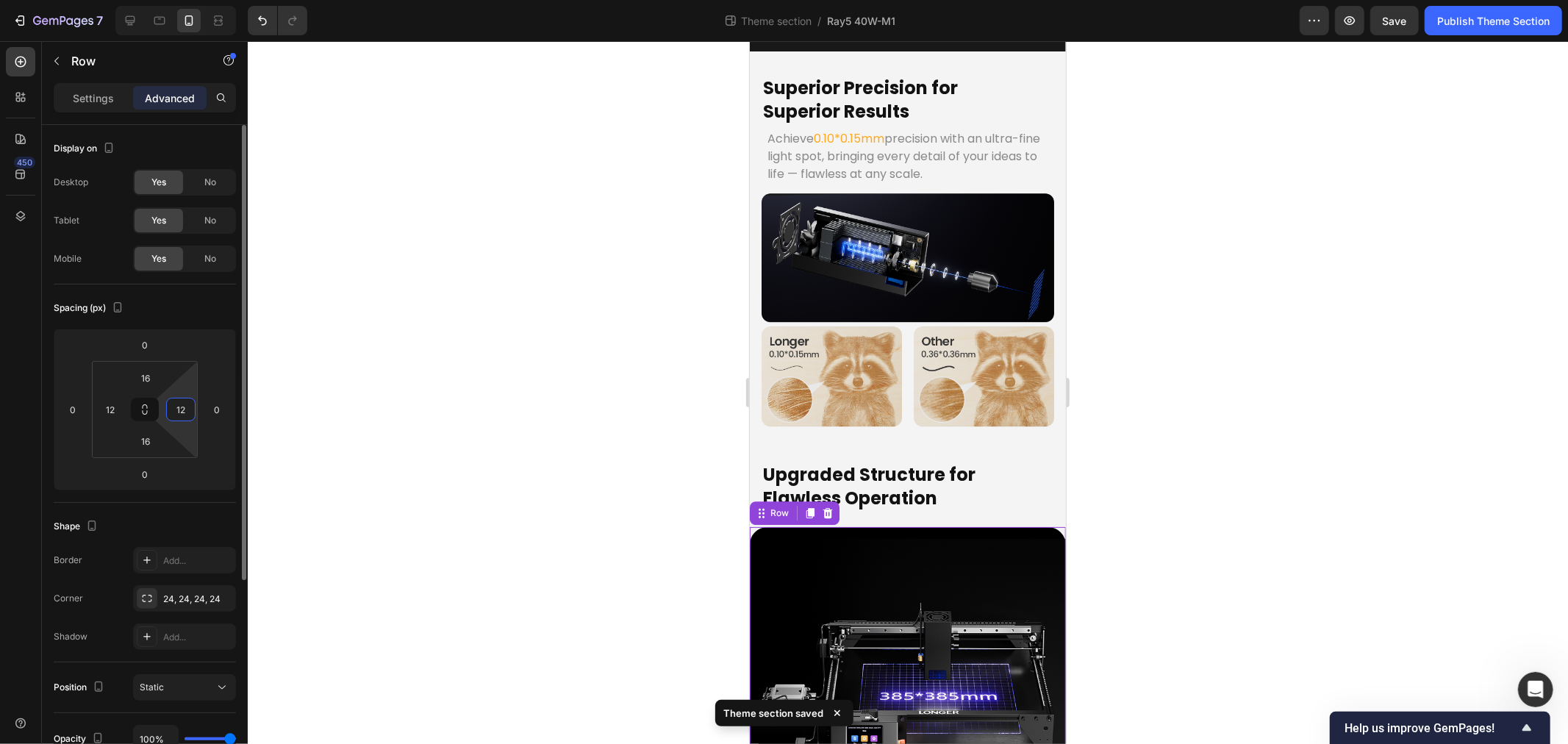
scroll to position [3512, 0]
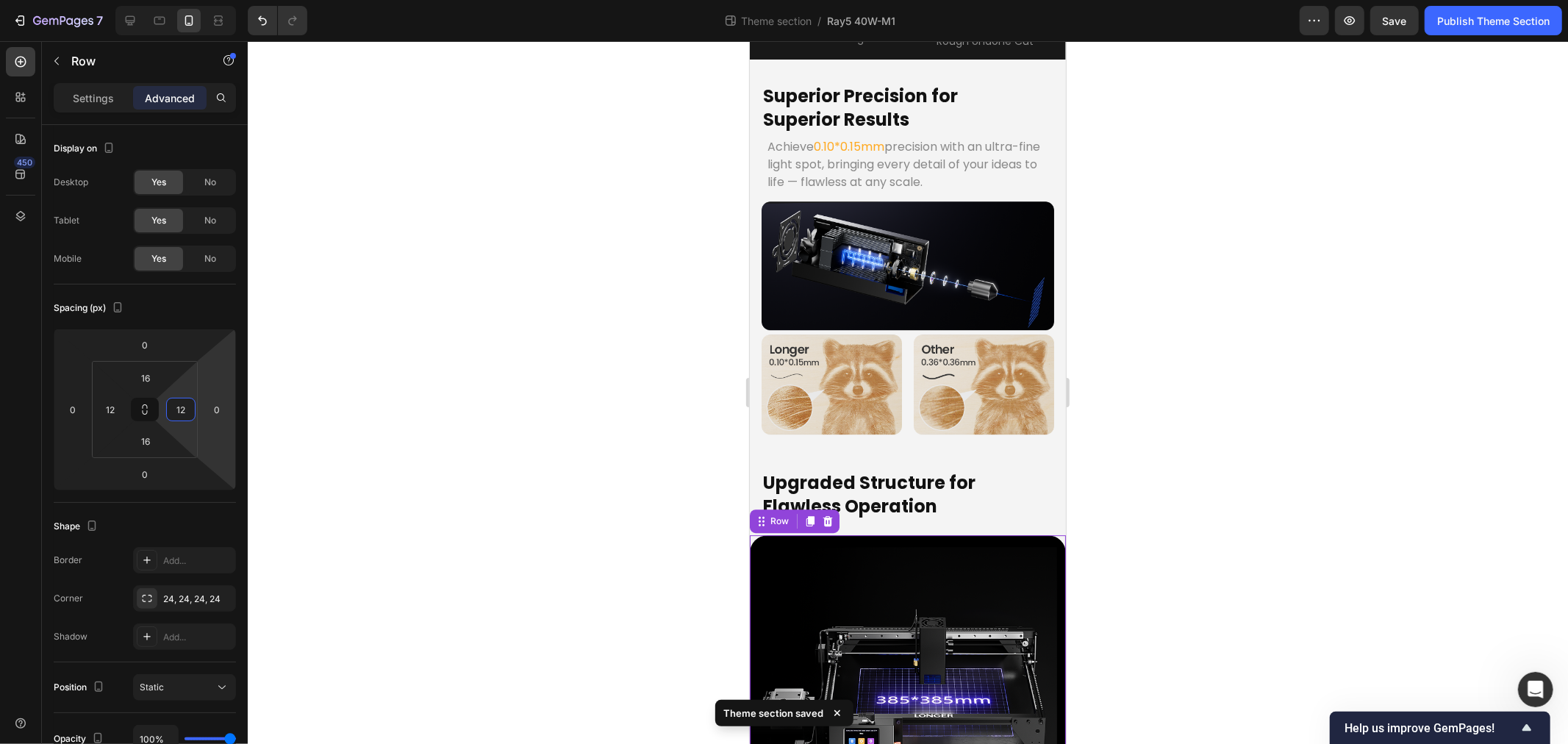
click at [621, 461] on div at bounding box center [908, 393] width 1320 height 703
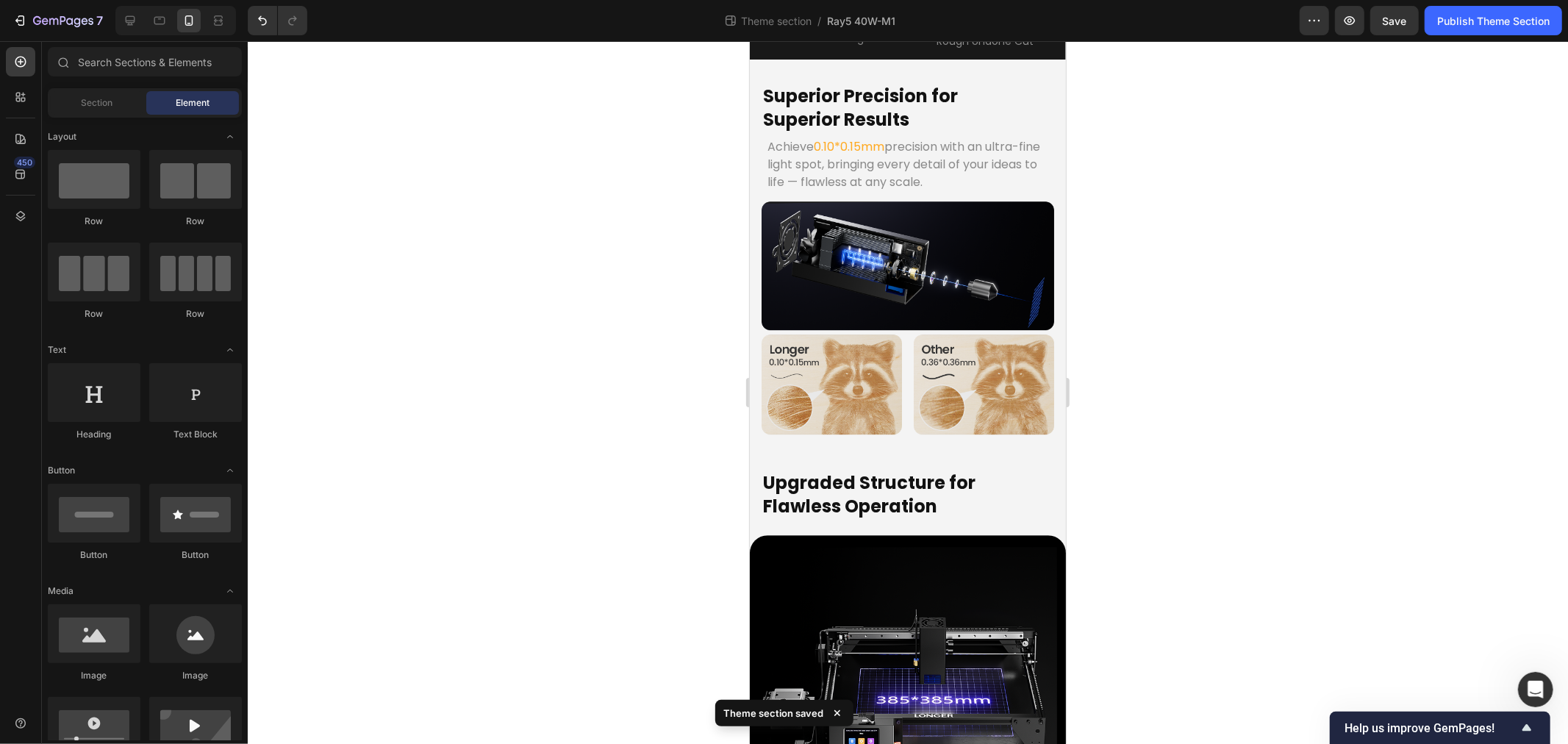
click at [398, 548] on div at bounding box center [908, 393] width 1320 height 703
drag, startPoint x: 951, startPoint y: 442, endPoint x: 900, endPoint y: 674, distance: 237.5
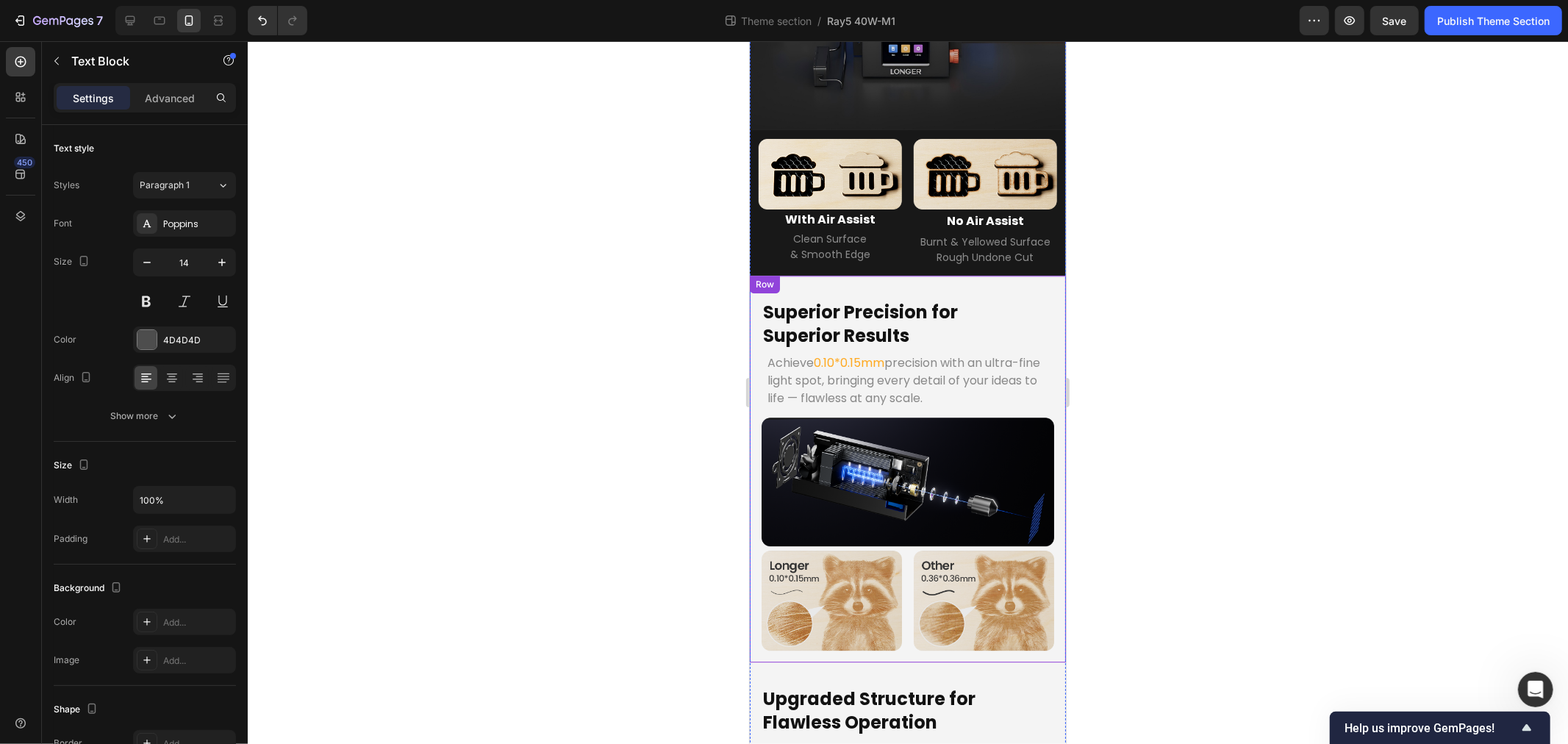
scroll to position [2962, 0]
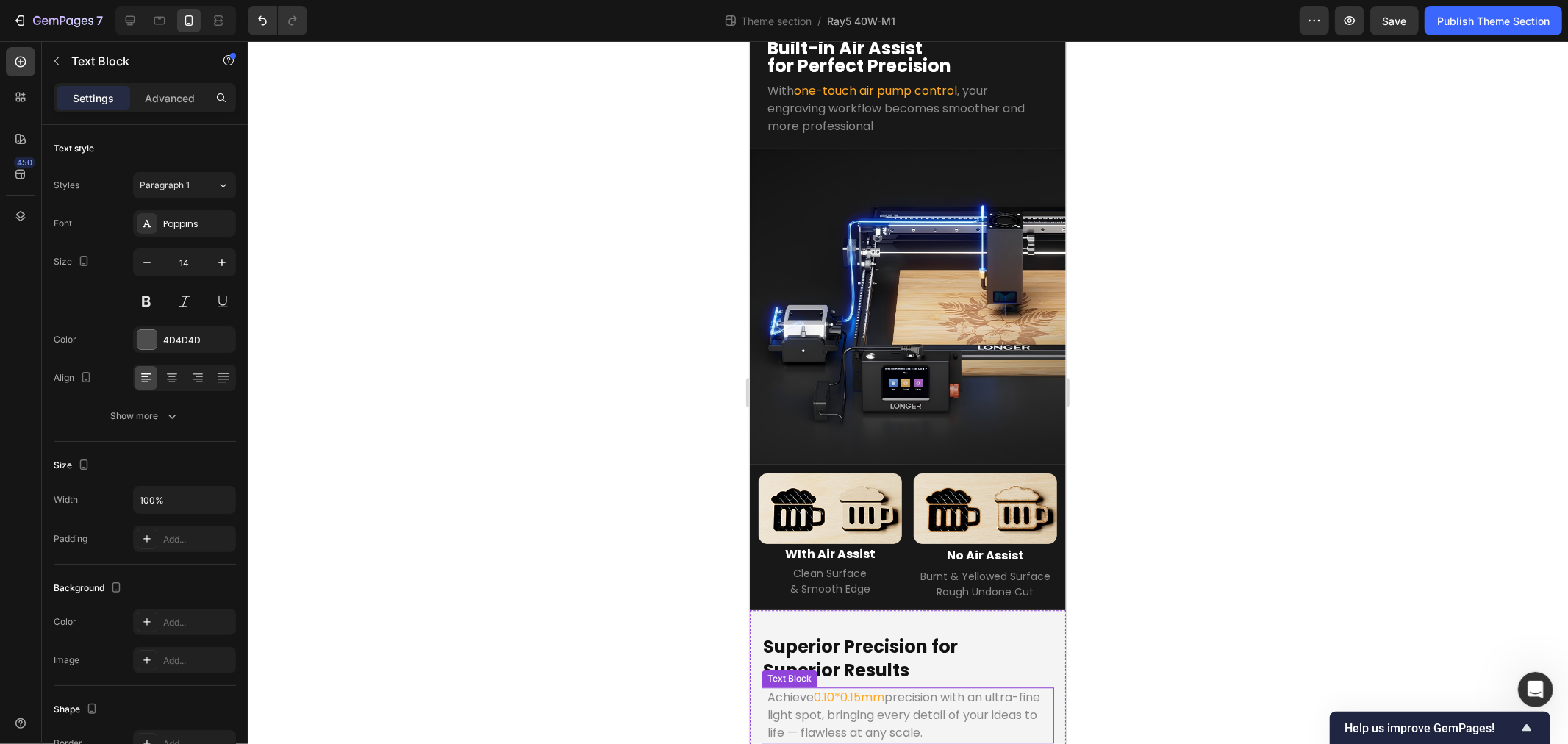
click at [870, 689] on p "Achieve 0.10*0.15mm precision with an ultra-fine light spot, bringing every det…" at bounding box center [908, 715] width 280 height 53
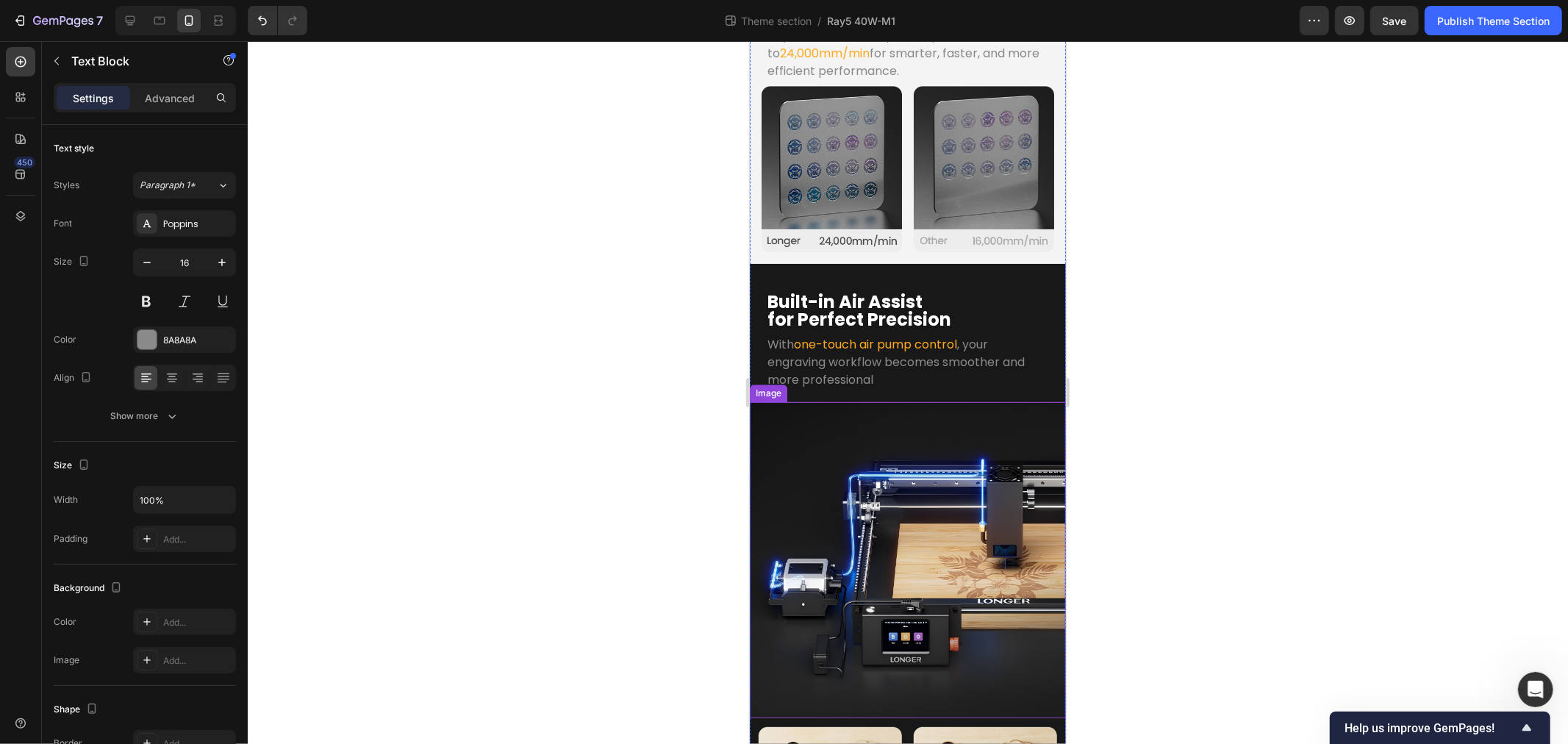
scroll to position [3043, 0]
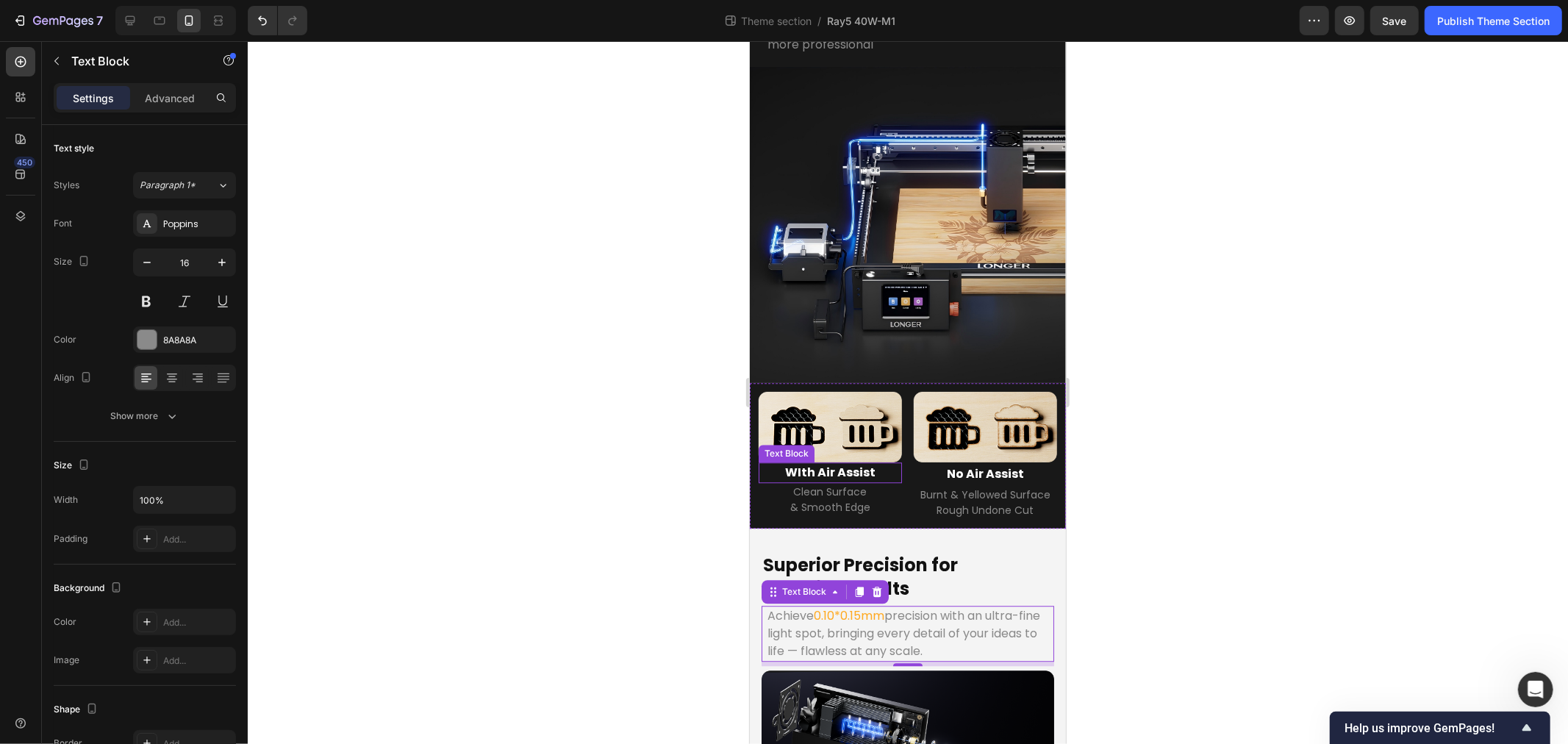
click at [829, 463] on p "WIth Air Assist" at bounding box center [829, 472] width 140 height 18
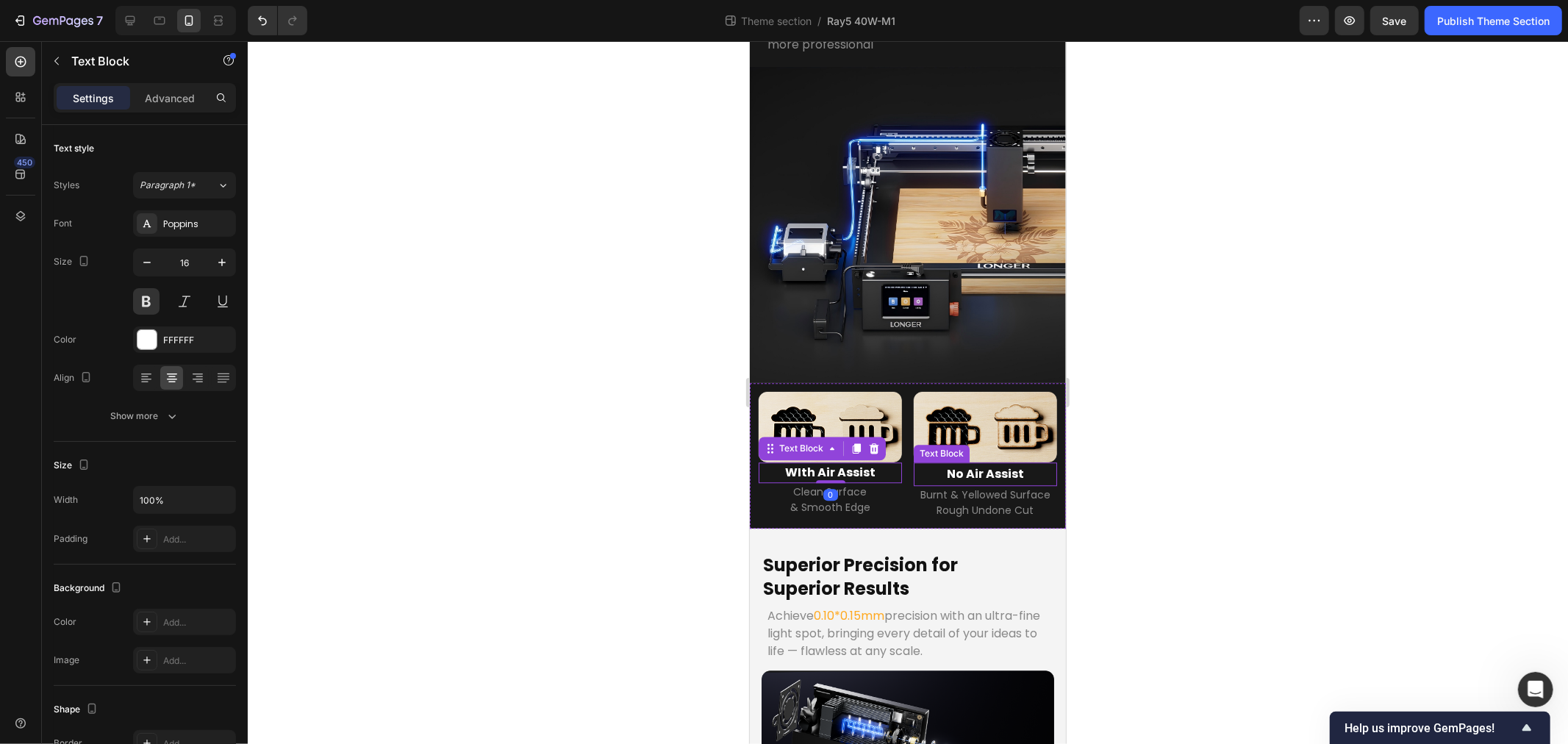
click at [986, 463] on p "No Air Assist" at bounding box center [984, 474] width 140 height 22
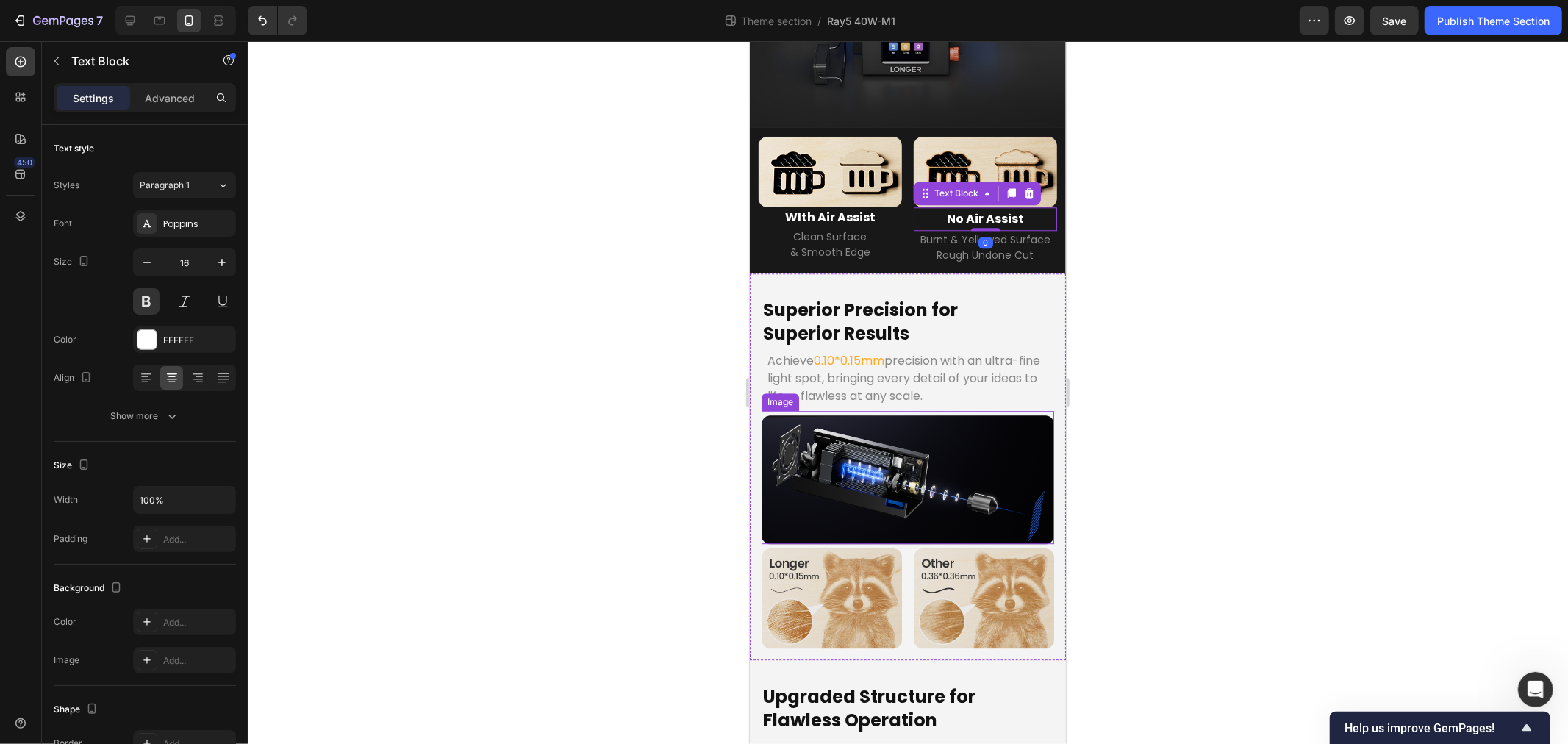
scroll to position [3534, 0]
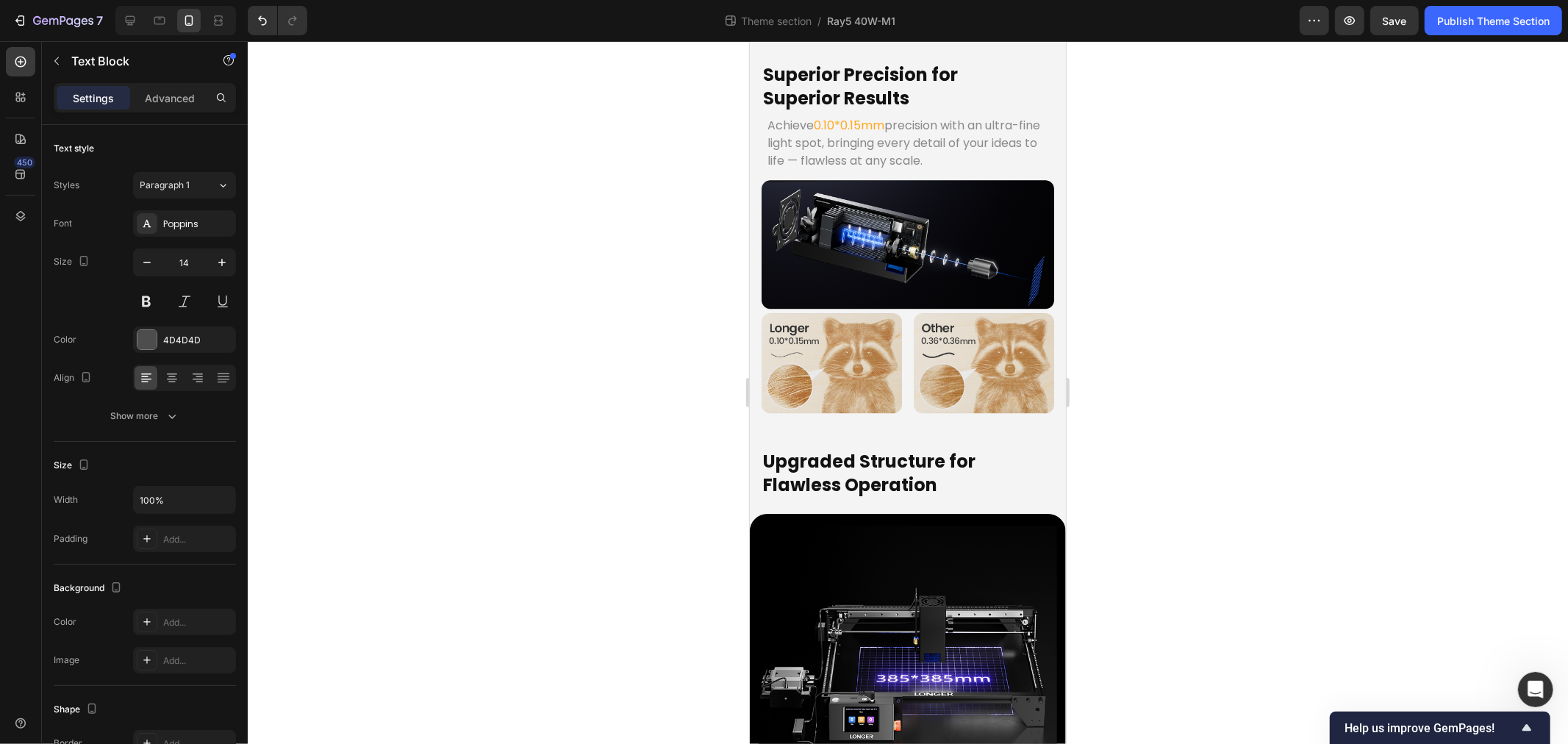
click at [581, 670] on div at bounding box center [908, 393] width 1320 height 703
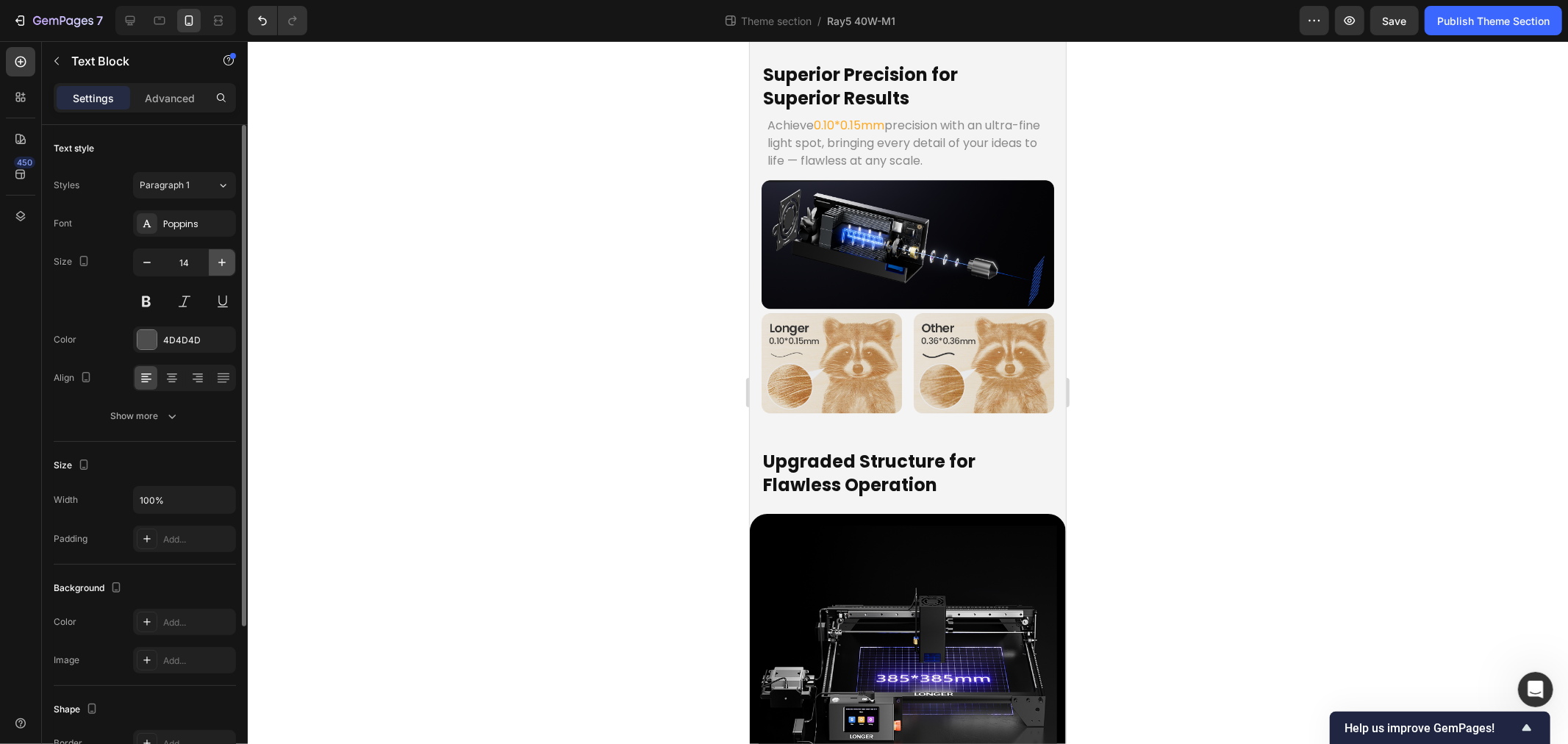
click at [218, 256] on icon "button" at bounding box center [222, 262] width 14 height 14
type input "16"
drag, startPoint x: 475, startPoint y: 369, endPoint x: 233, endPoint y: 516, distance: 283.1
click at [475, 369] on div at bounding box center [908, 393] width 1320 height 703
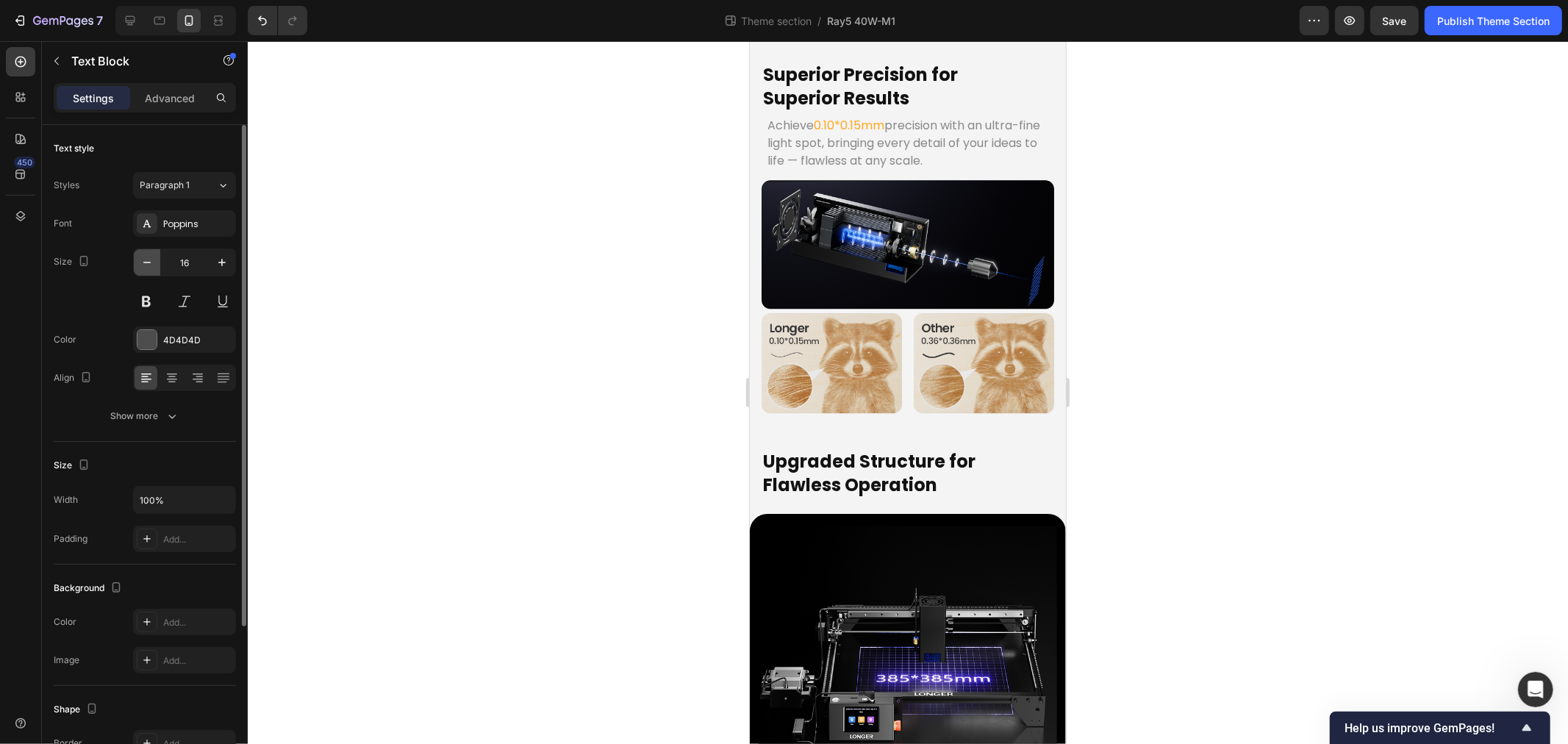
click at [143, 253] on button "button" at bounding box center [147, 262] width 26 height 26
type input "14"
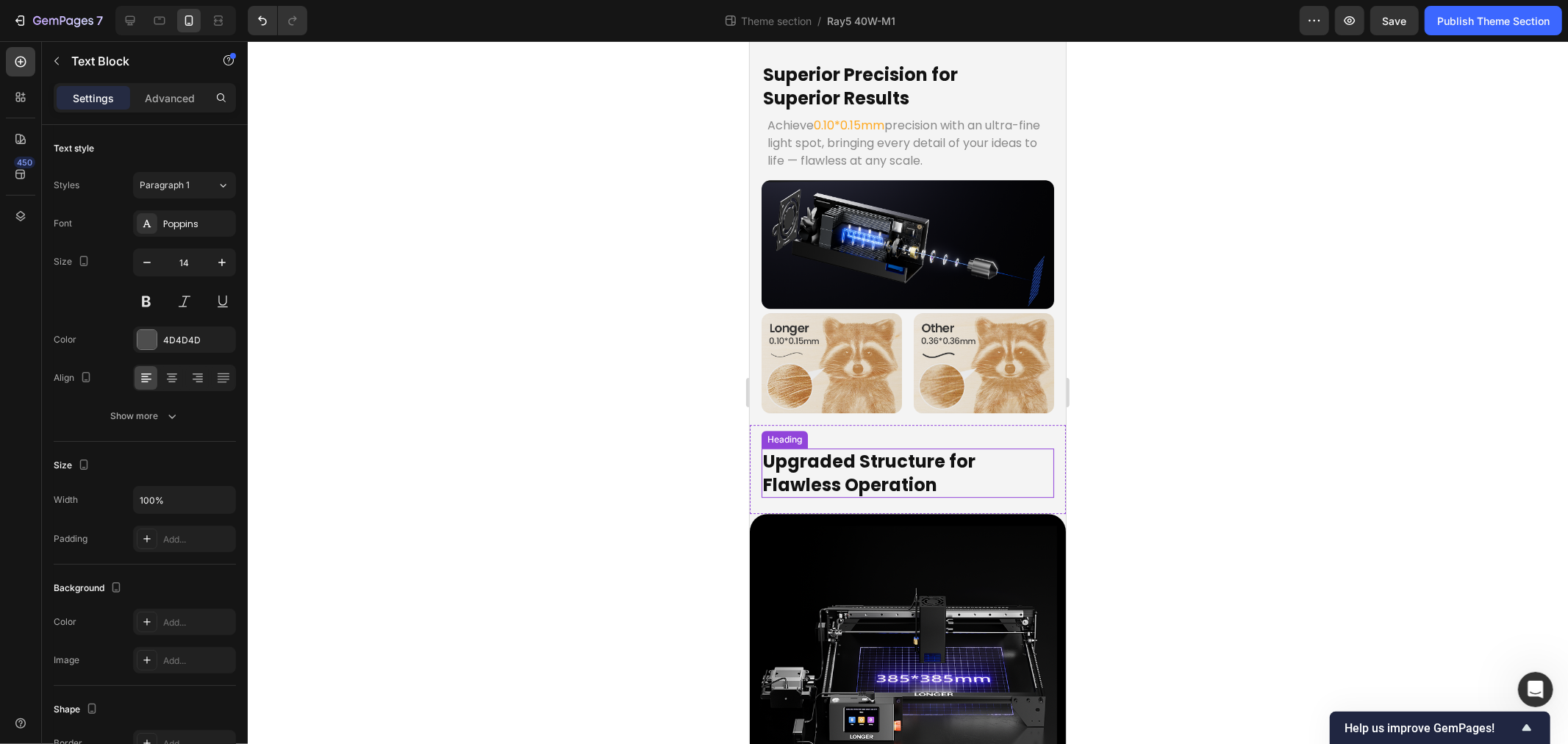
click at [845, 450] on p "Upgraded Structure for Flawless Operation" at bounding box center [908, 472] width 290 height 45
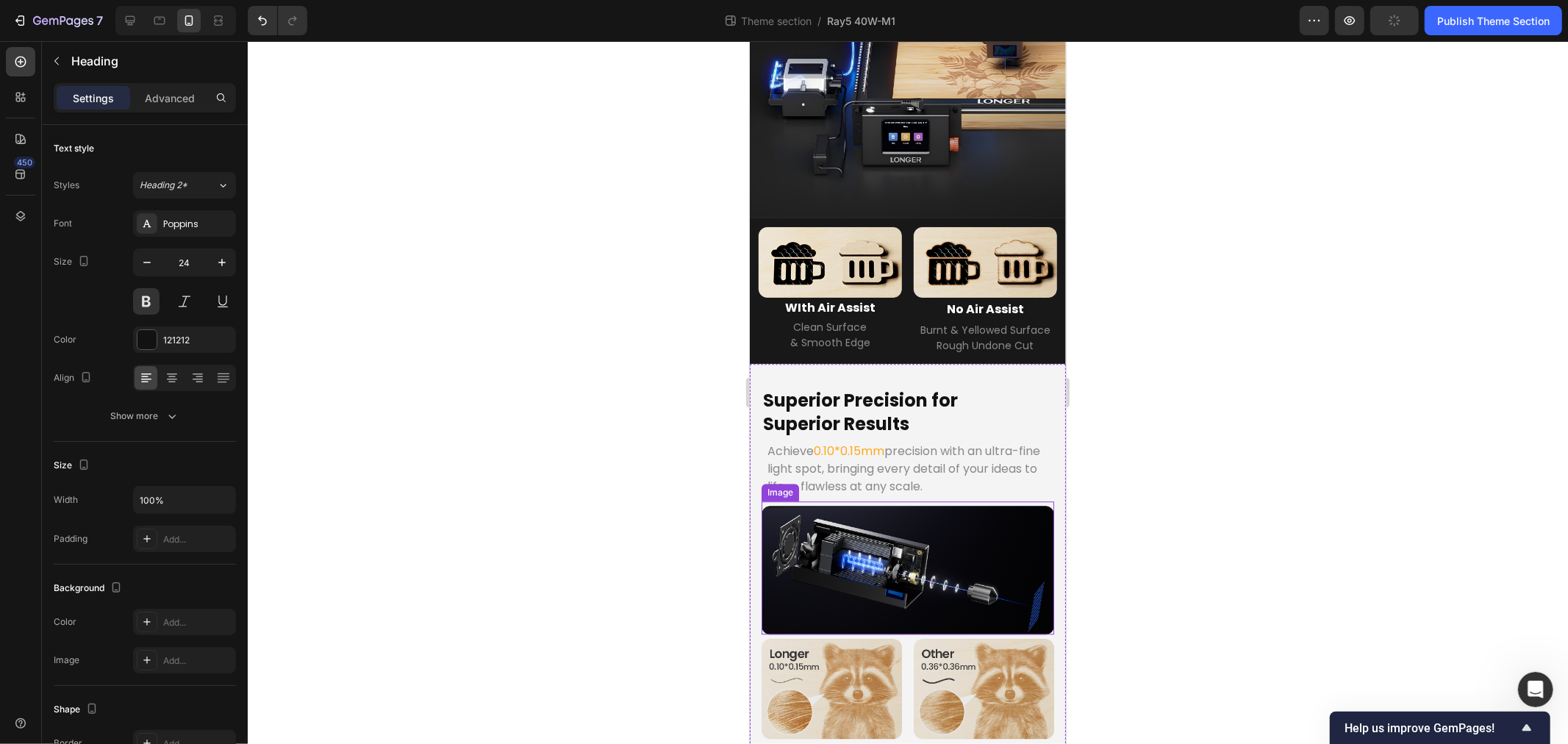
scroll to position [3124, 0]
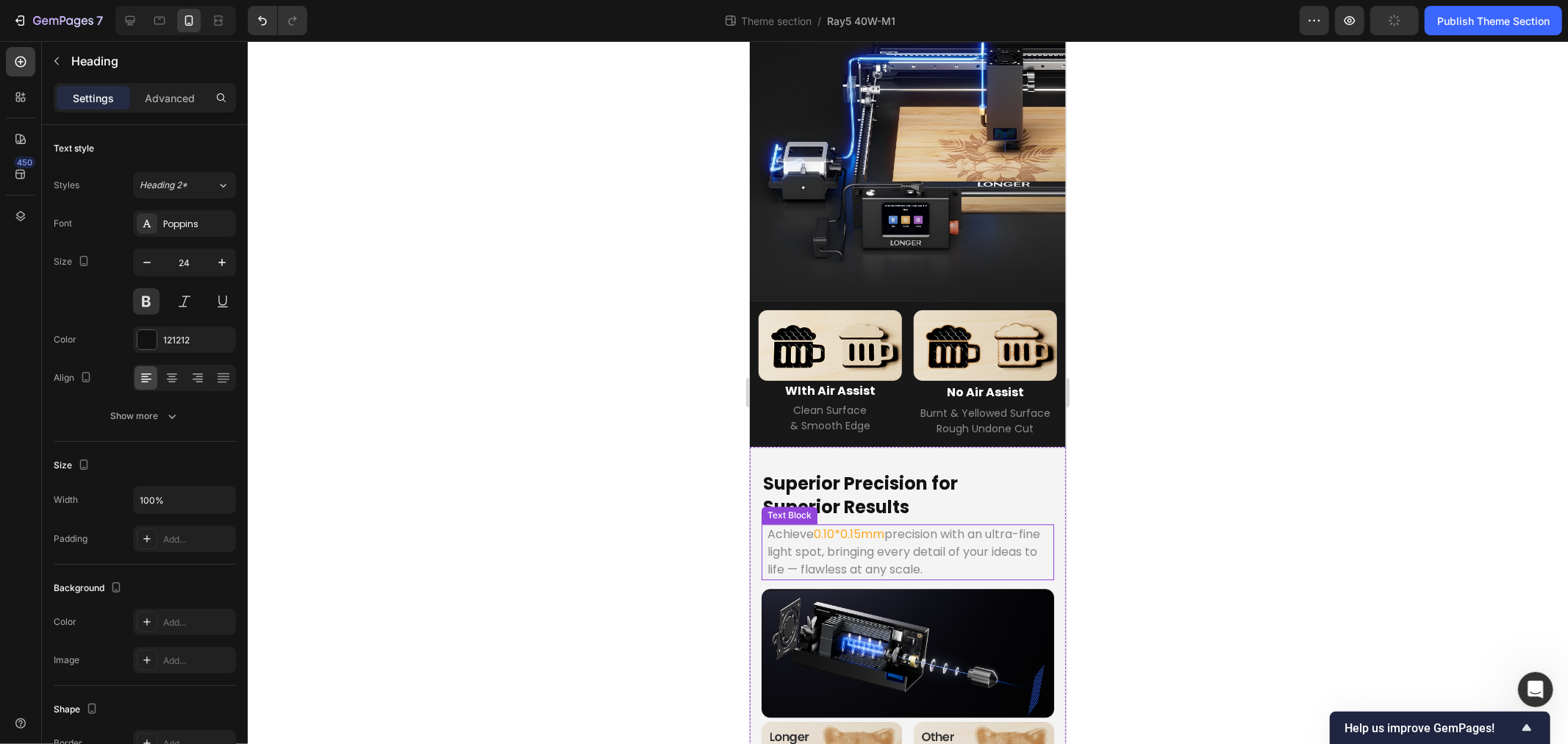
click at [857, 525] on p "Achieve 0.10*0.15mm precision with an ultra-fine light spot, bringing every det…" at bounding box center [908, 551] width 280 height 53
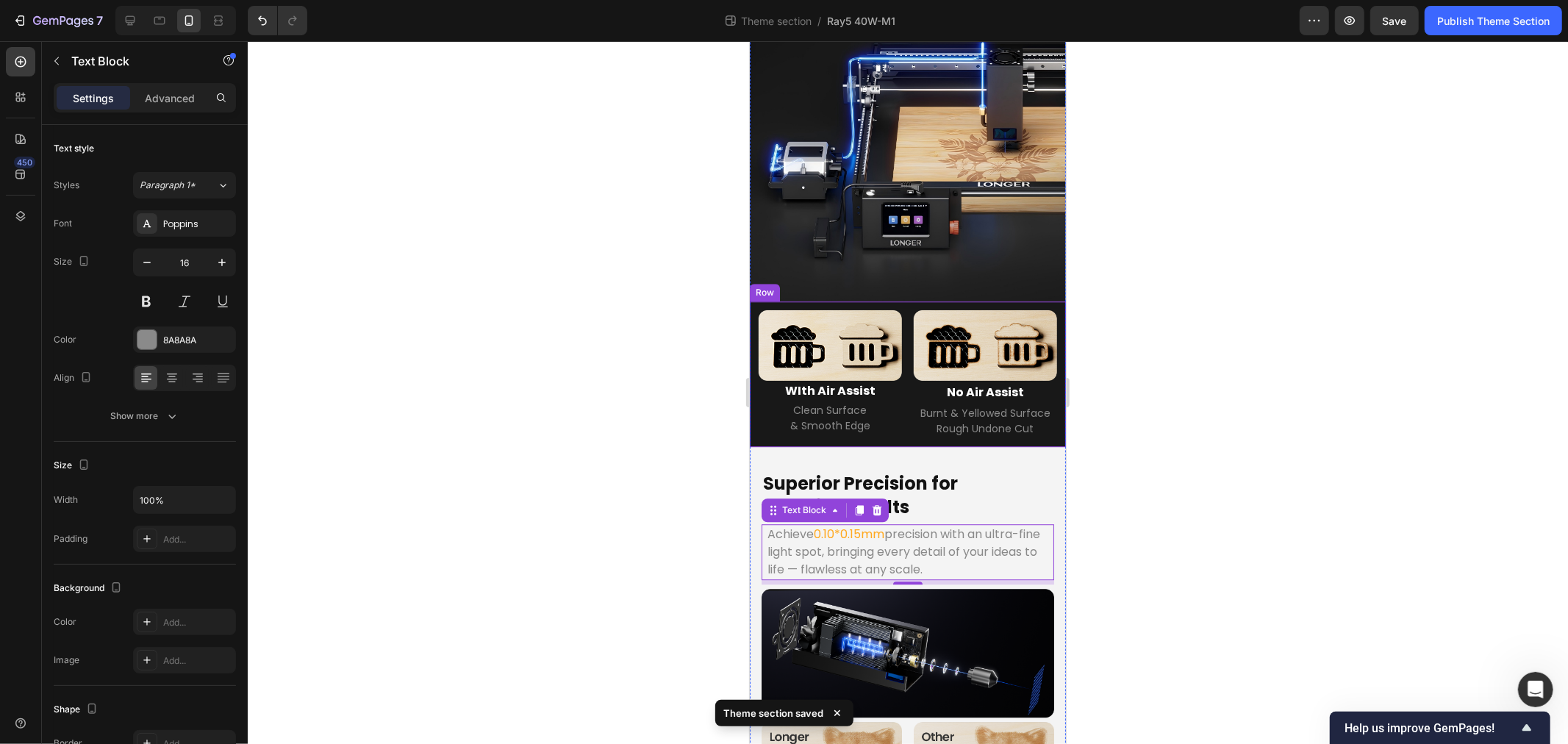
click at [976, 405] on span "Burnt & Yellowed Surface" at bounding box center [985, 413] width 130 height 14
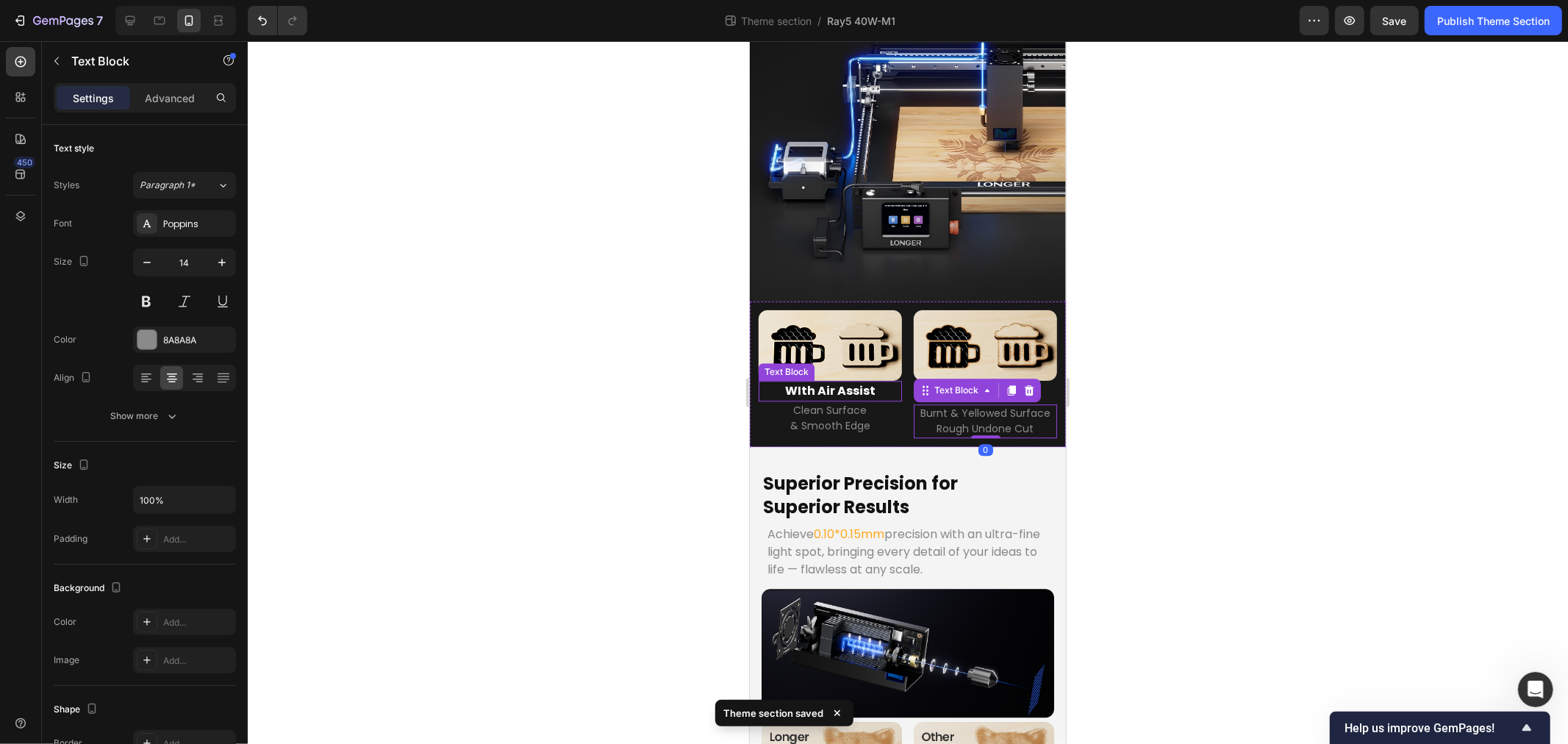
click at [844, 382] on p "WIth Air Assist" at bounding box center [829, 391] width 140 height 18
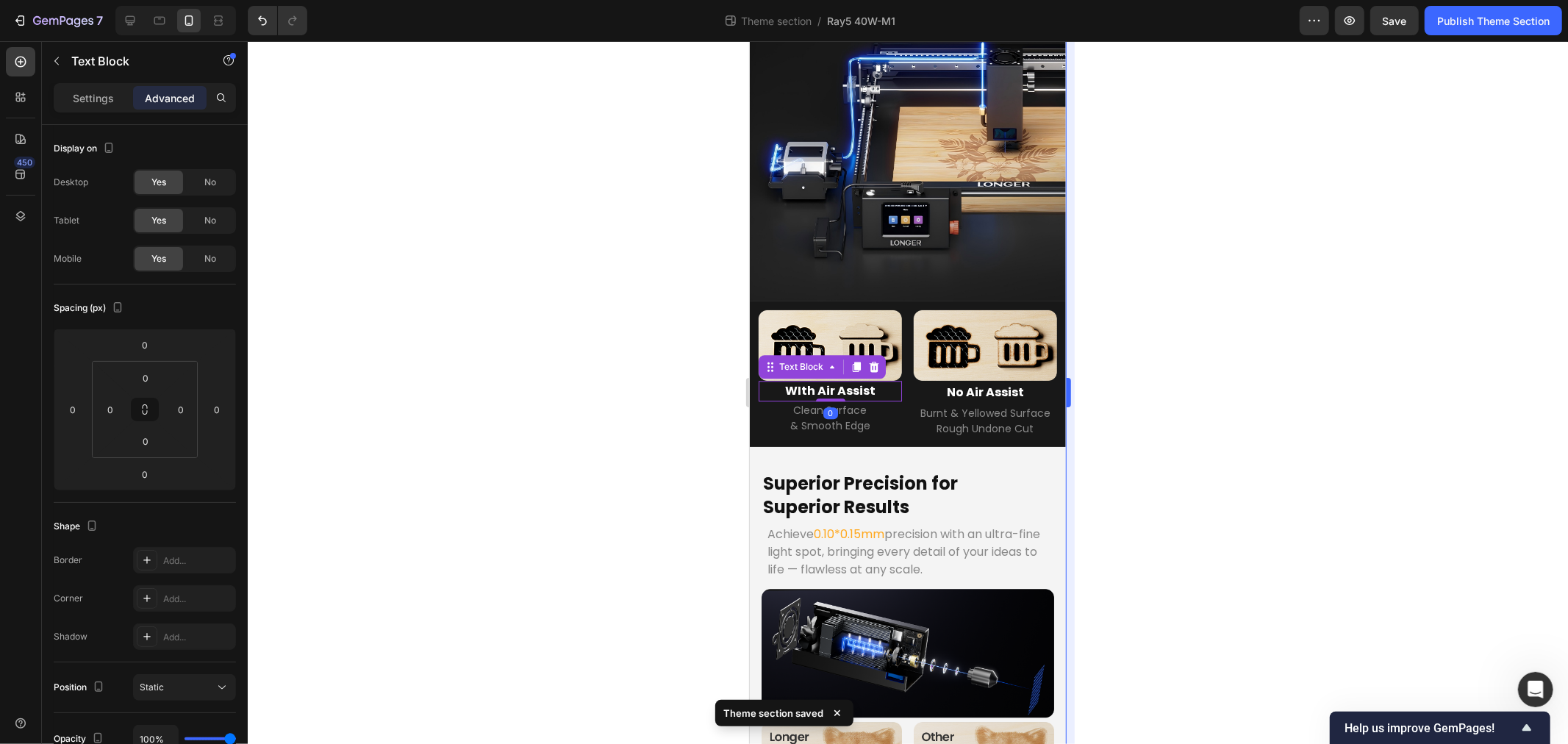
click at [100, 93] on p "Settings" at bounding box center [93, 98] width 42 height 15
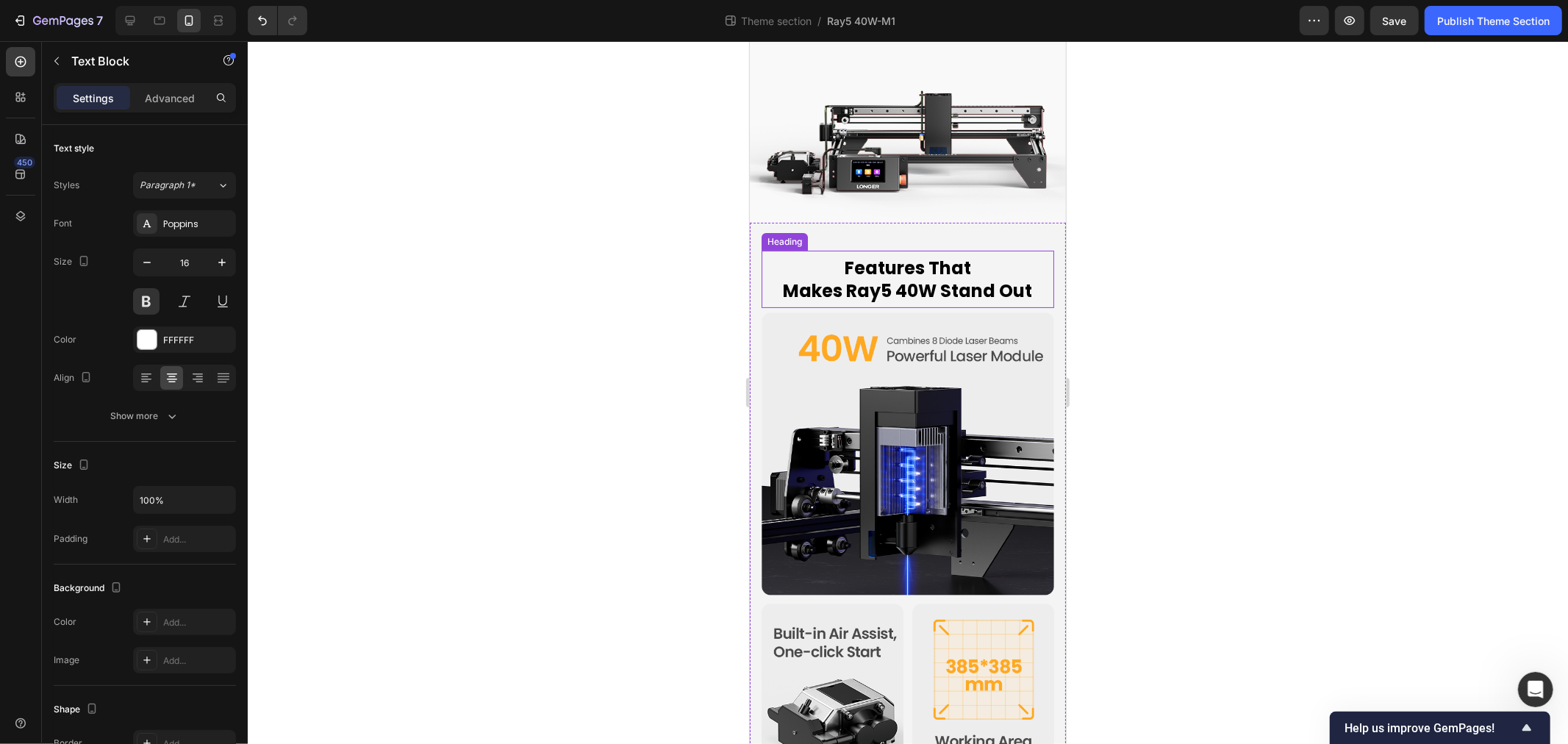
scroll to position [0, 0]
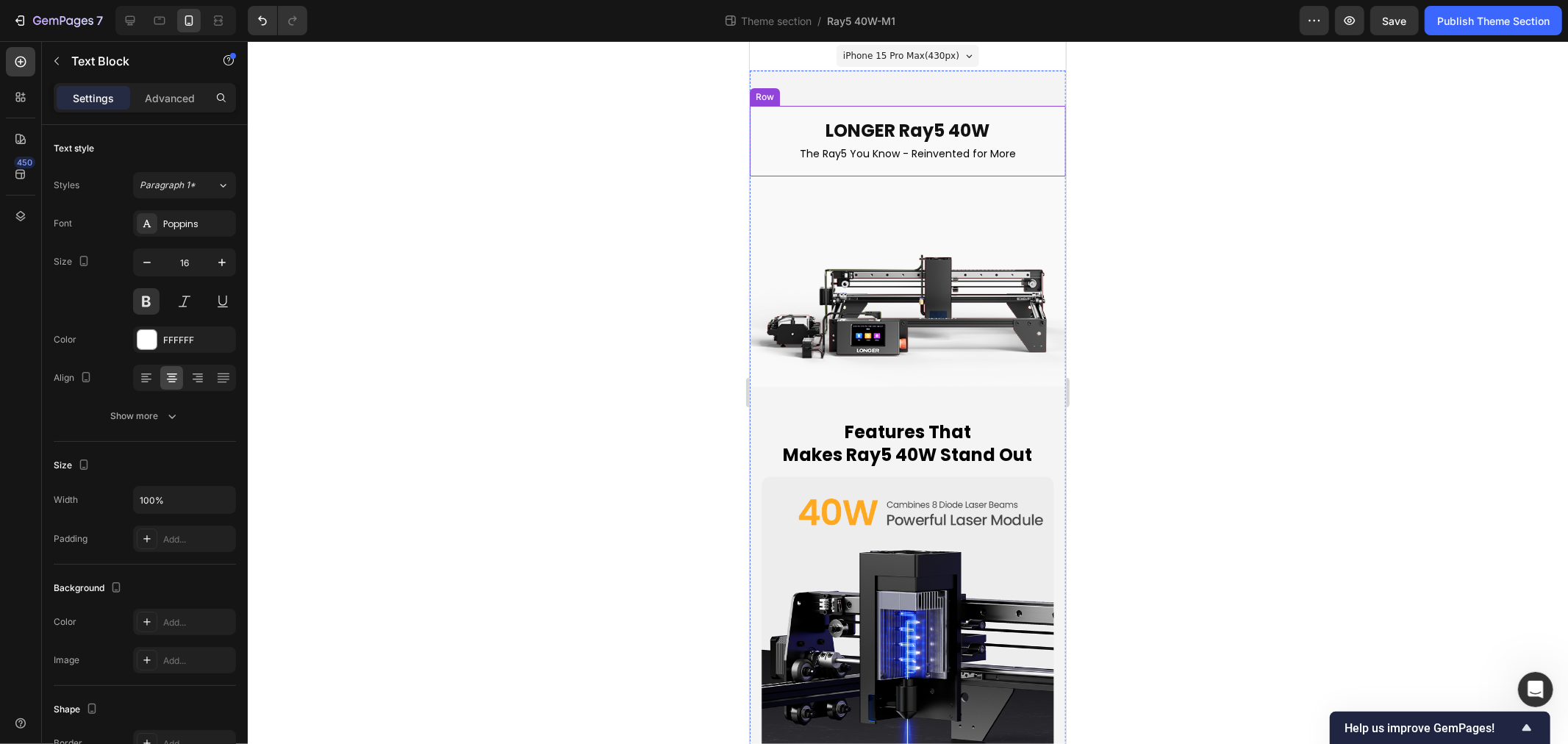
click at [922, 154] on p "The Ray5 You Know - Reinvented for More" at bounding box center [908, 153] width 290 height 18
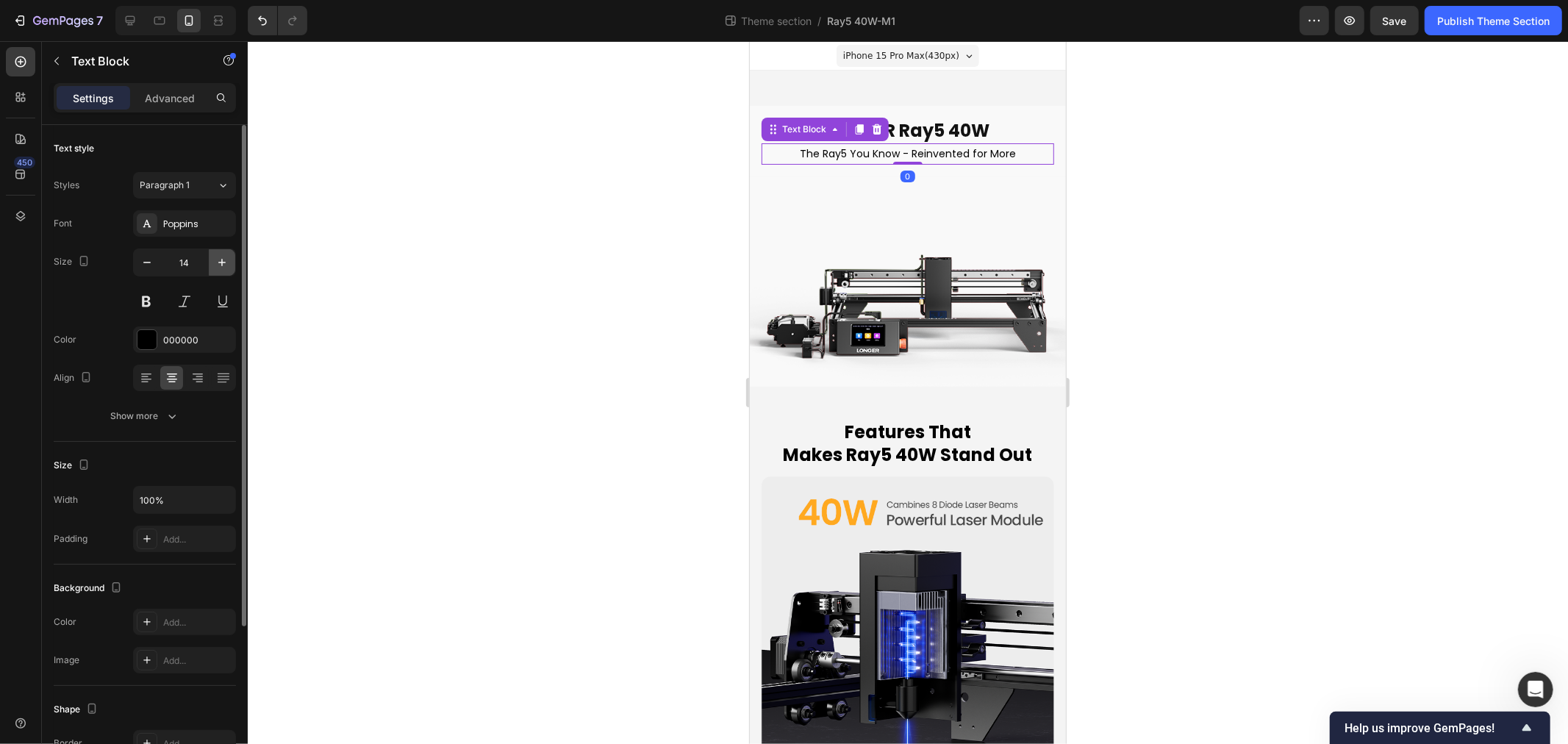
click at [218, 265] on icon "button" at bounding box center [222, 262] width 14 height 14
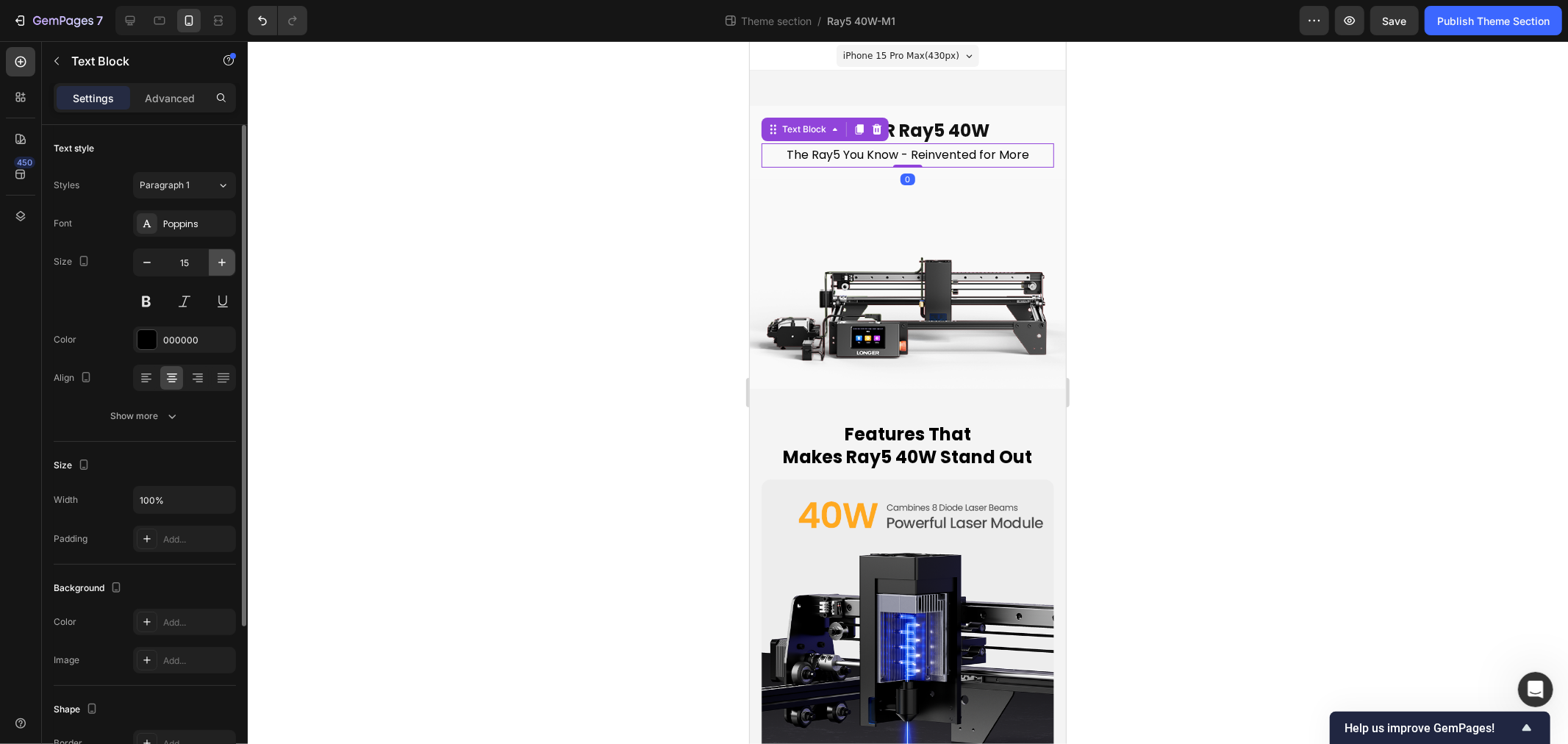
type input "16"
drag, startPoint x: 465, startPoint y: 343, endPoint x: 77, endPoint y: 387, distance: 390.5
click at [465, 343] on div at bounding box center [908, 393] width 1320 height 703
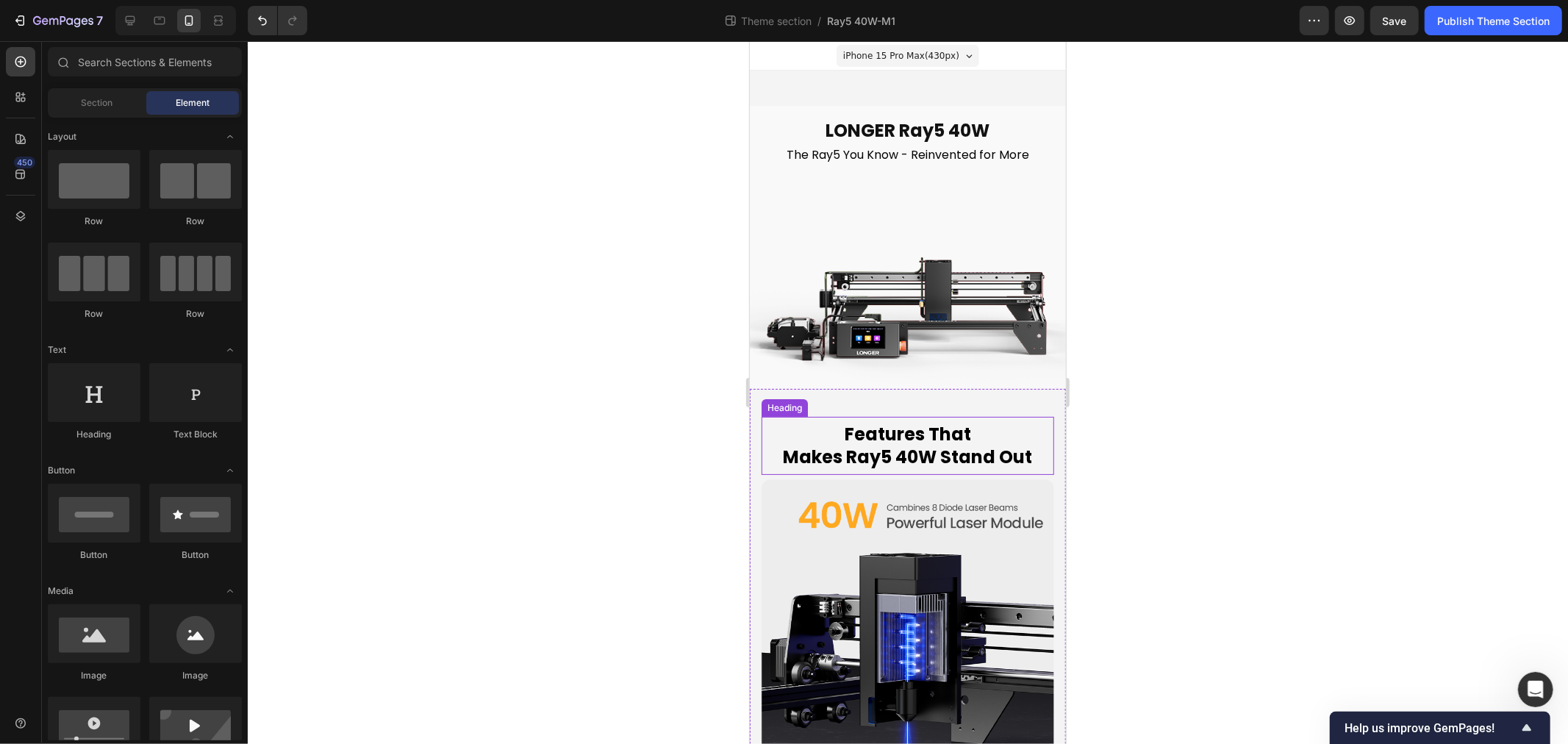
click at [897, 436] on p "Features That Makes Ray5 40W Stand Out" at bounding box center [908, 444] width 290 height 45
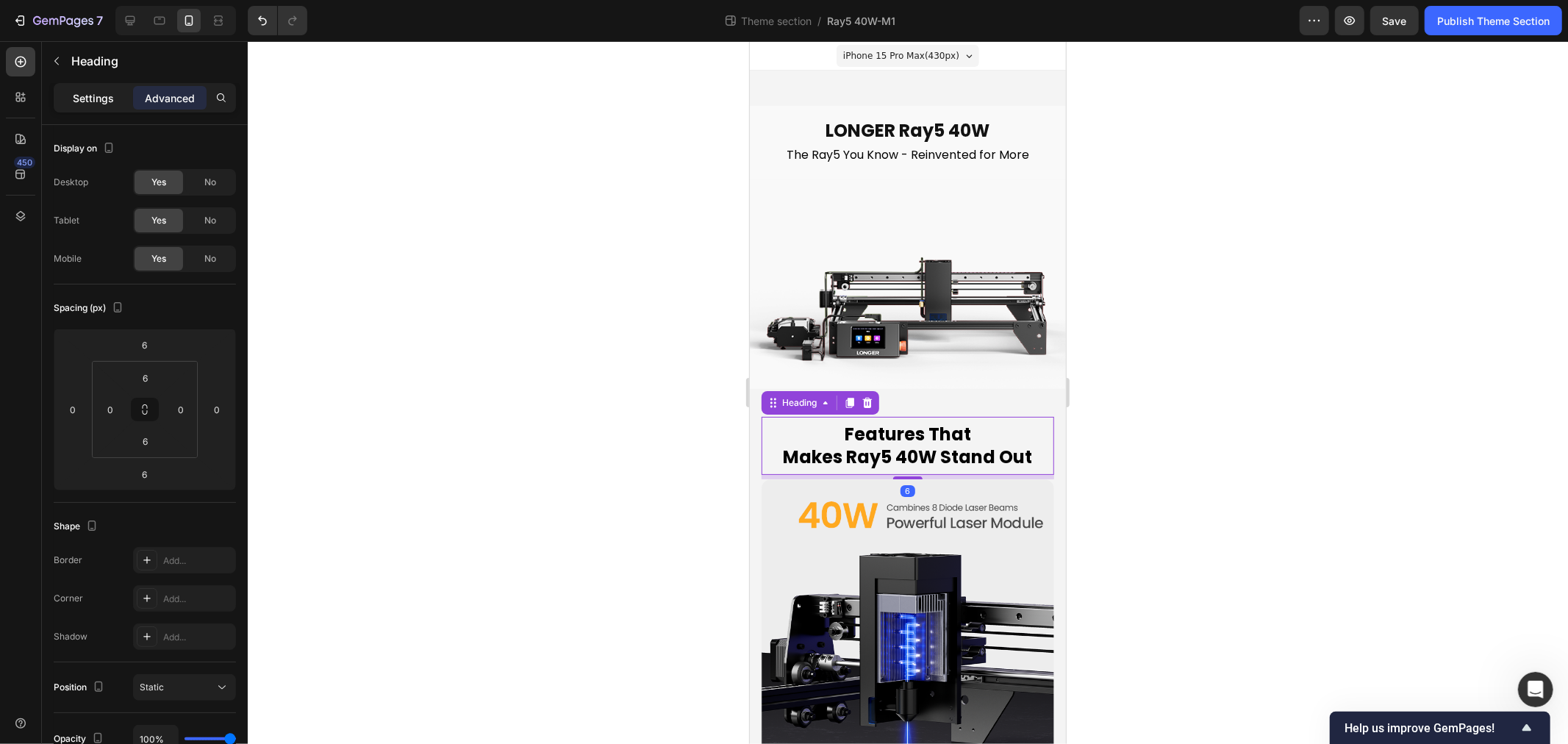
click at [81, 100] on p "Settings" at bounding box center [93, 98] width 42 height 15
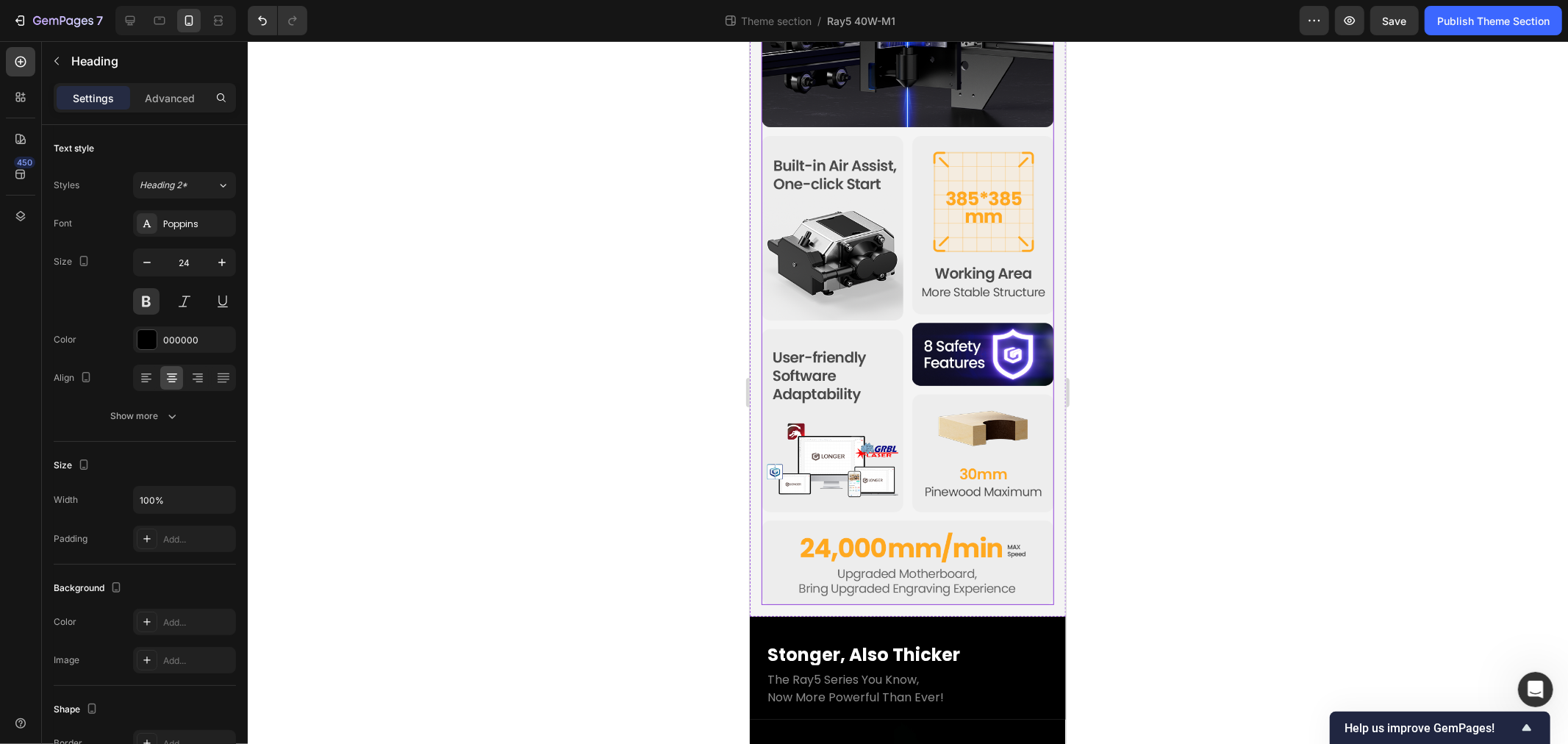
scroll to position [1144, 0]
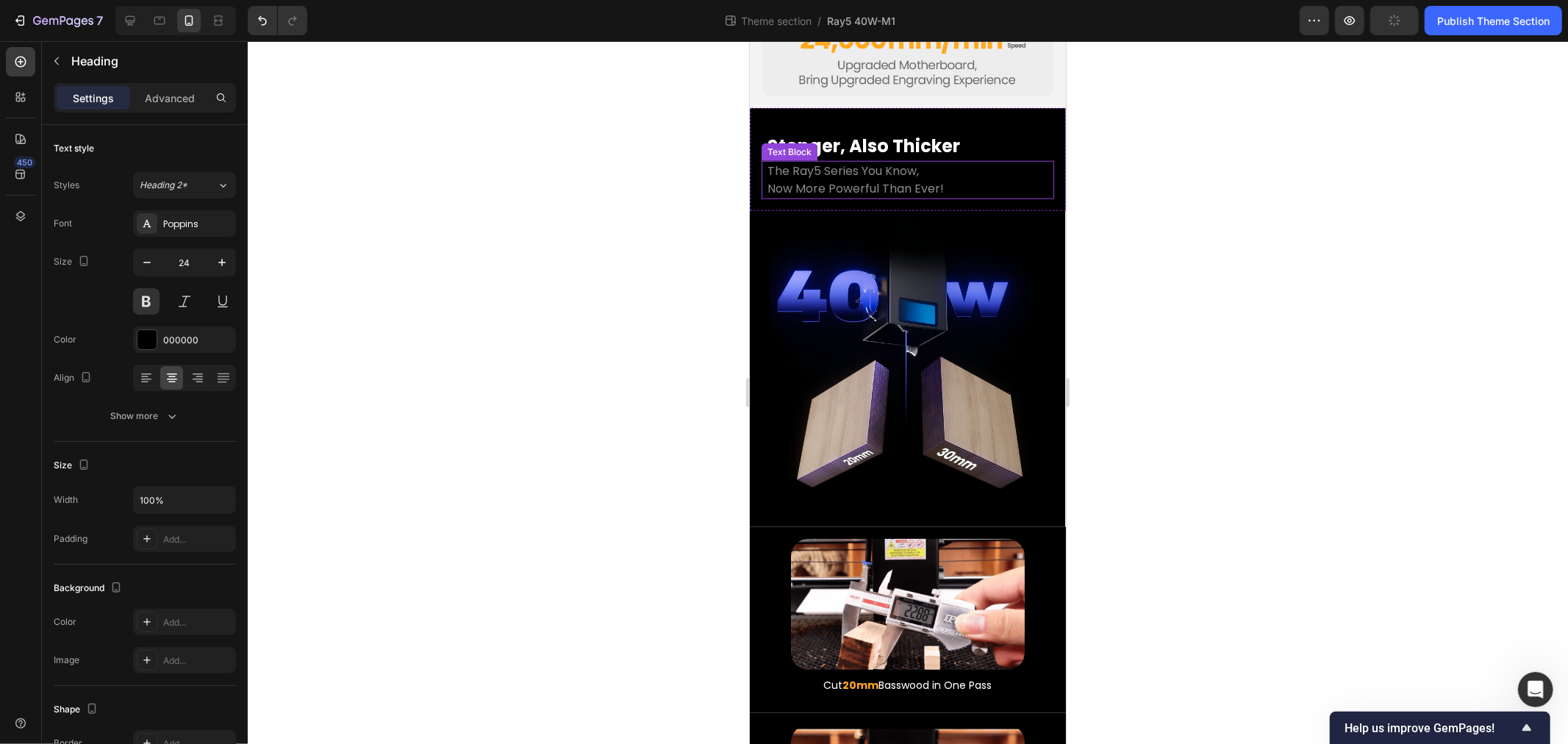
click at [878, 179] on p "Now More Powerful Than Ever!" at bounding box center [908, 188] width 280 height 18
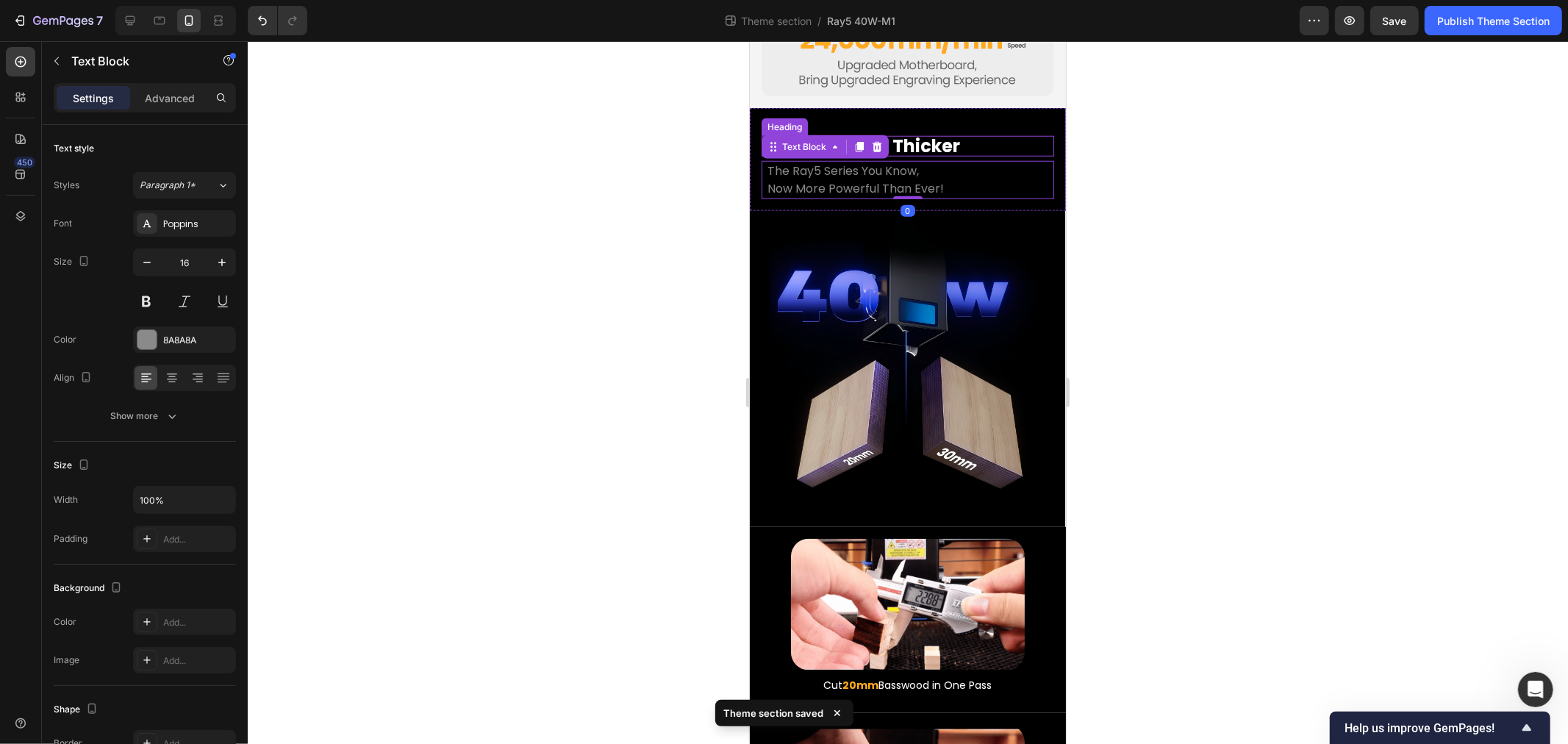
click at [917, 137] on p "Stonger, Also Thicker" at bounding box center [908, 146] width 280 height 18
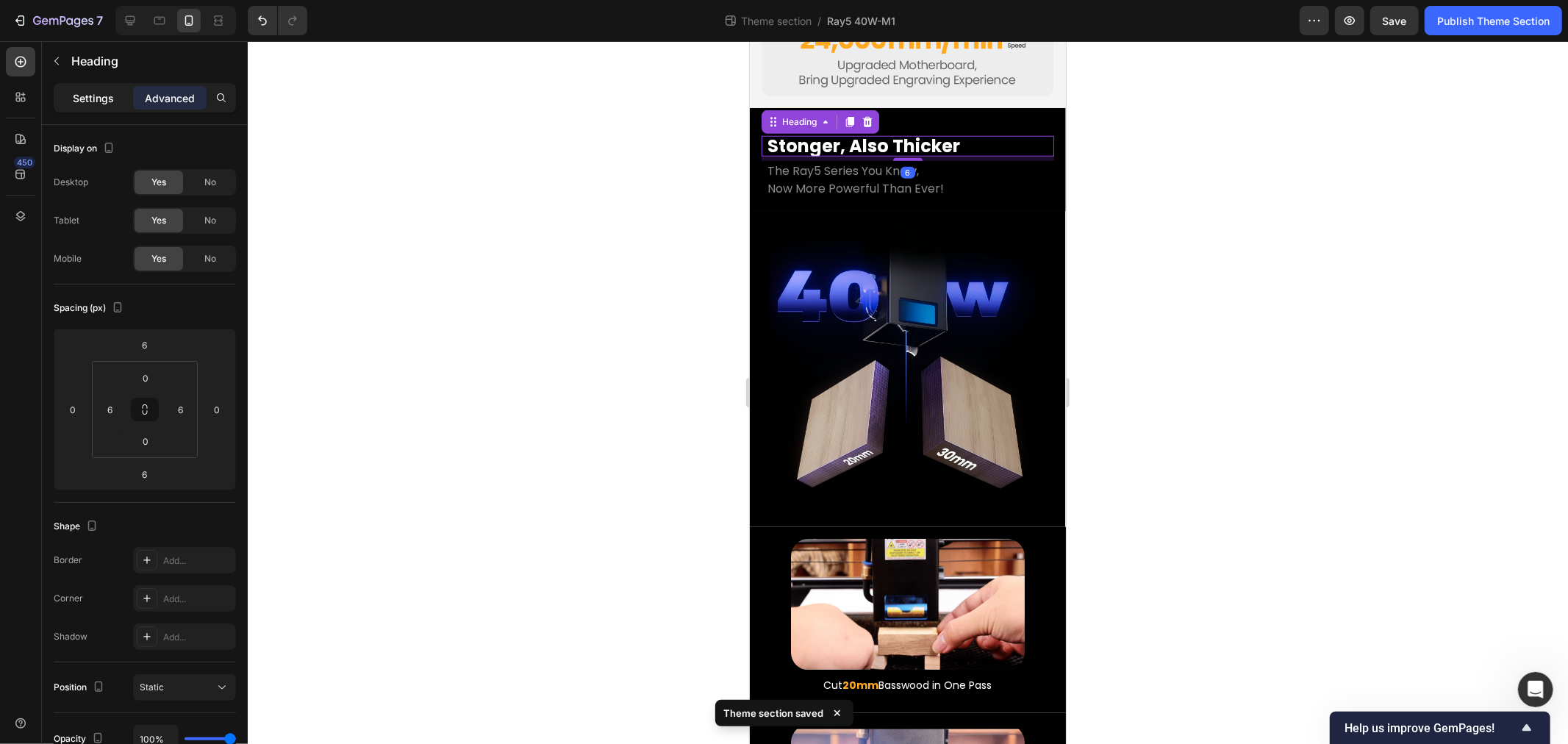
click at [79, 97] on p "Settings" at bounding box center [93, 98] width 42 height 15
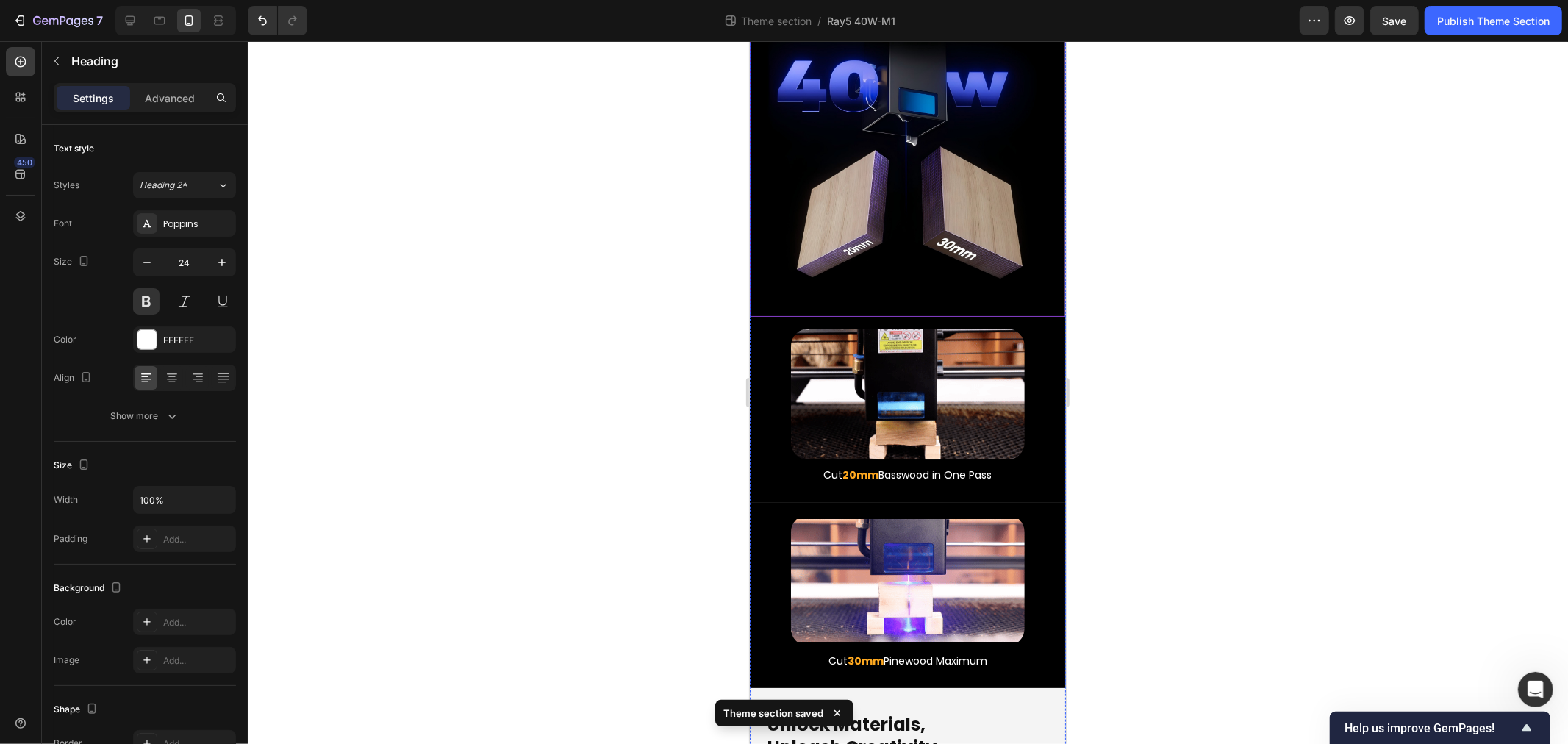
scroll to position [1716, 0]
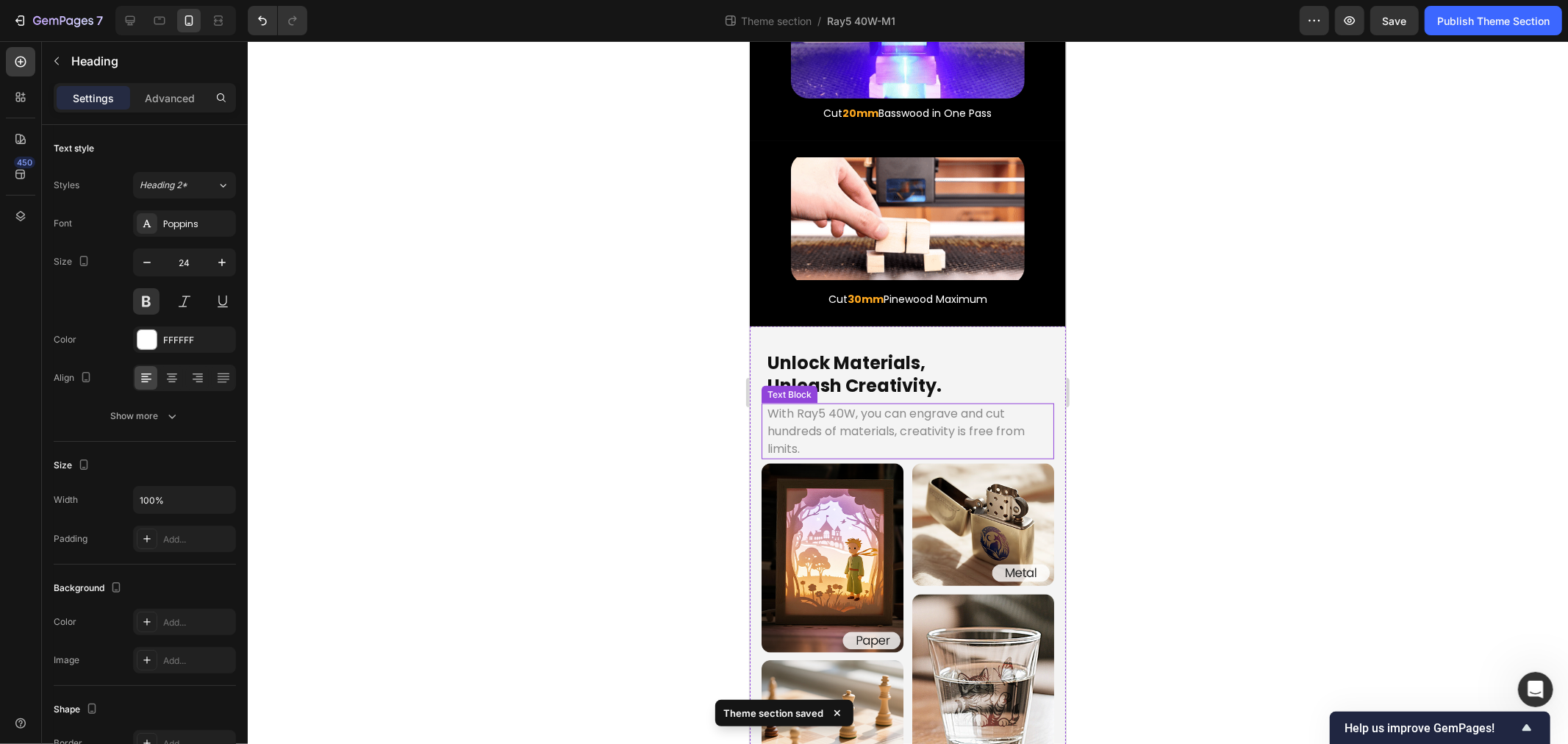
click at [881, 405] on p "With Ray5 40W, you can engrave and cut hundreds of materials, creativity is fre…" at bounding box center [908, 431] width 280 height 53
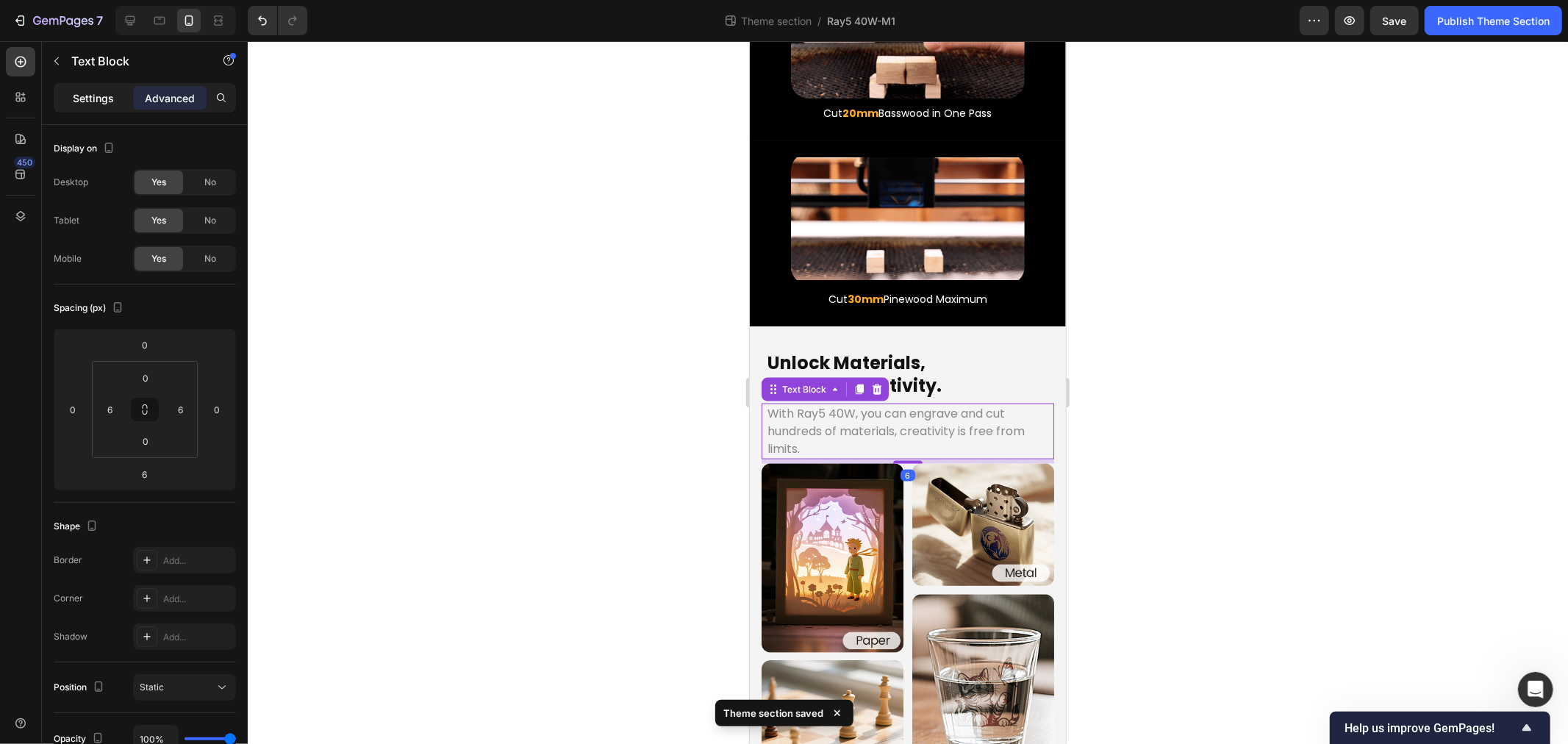
drag, startPoint x: 112, startPoint y: 104, endPoint x: 190, endPoint y: 468, distance: 372.3
click at [112, 104] on p "Settings" at bounding box center [93, 98] width 42 height 15
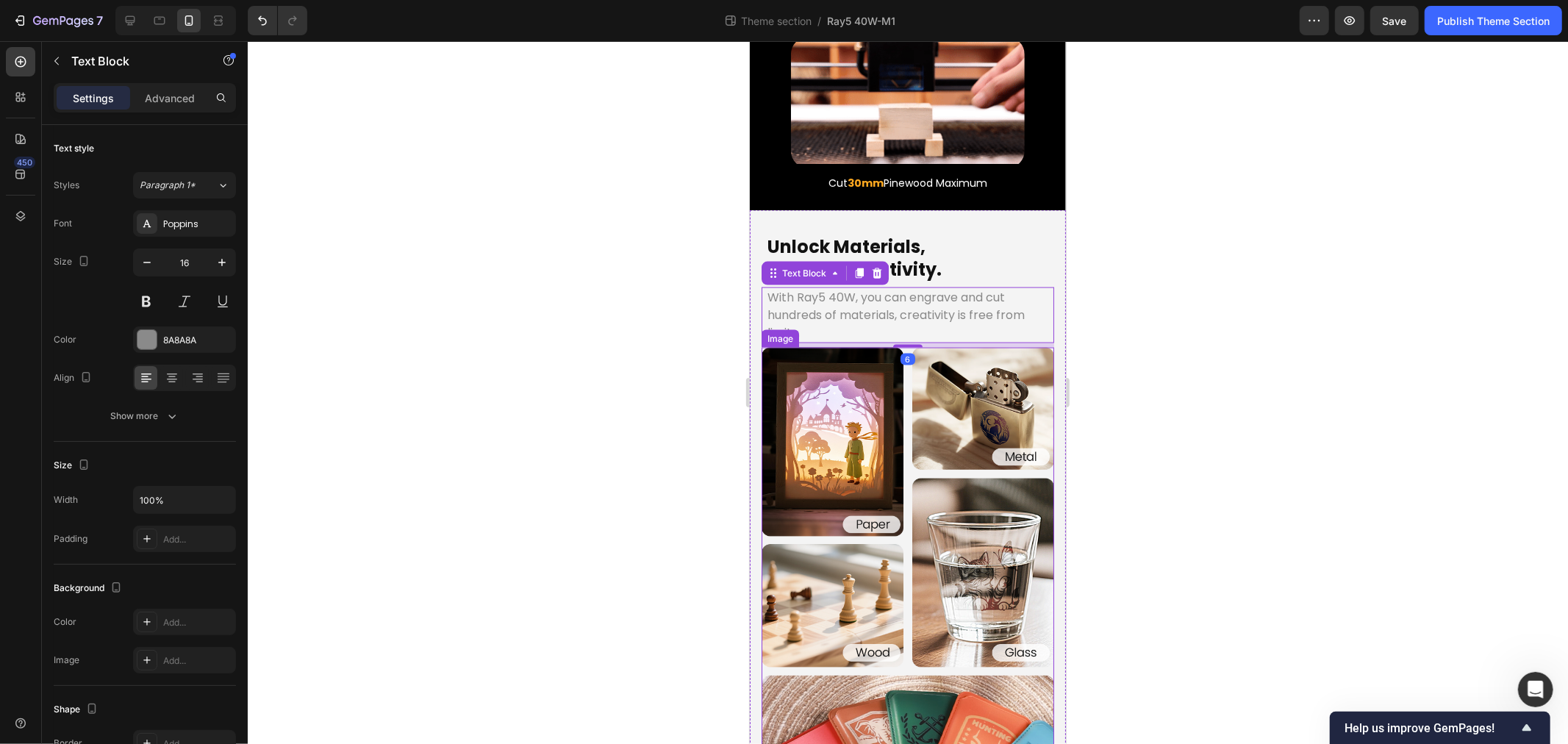
scroll to position [2370, 0]
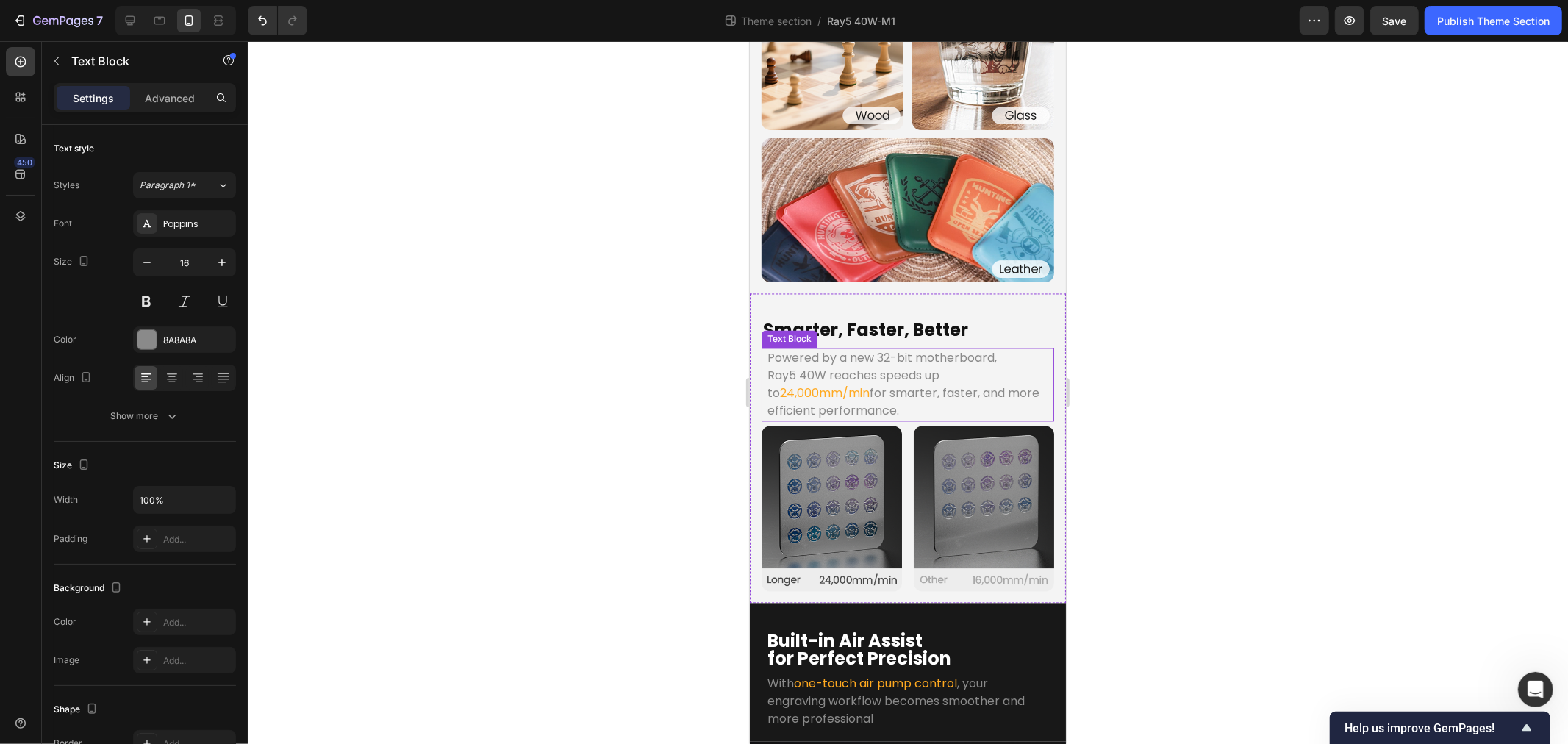
click at [858, 367] on p "Ray5 40W reaches speeds up to 24,000mm/min for smarter, faster, and more effici…" at bounding box center [908, 394] width 280 height 53
click at [932, 319] on p "Smarter, Faster, Better" at bounding box center [908, 329] width 290 height 23
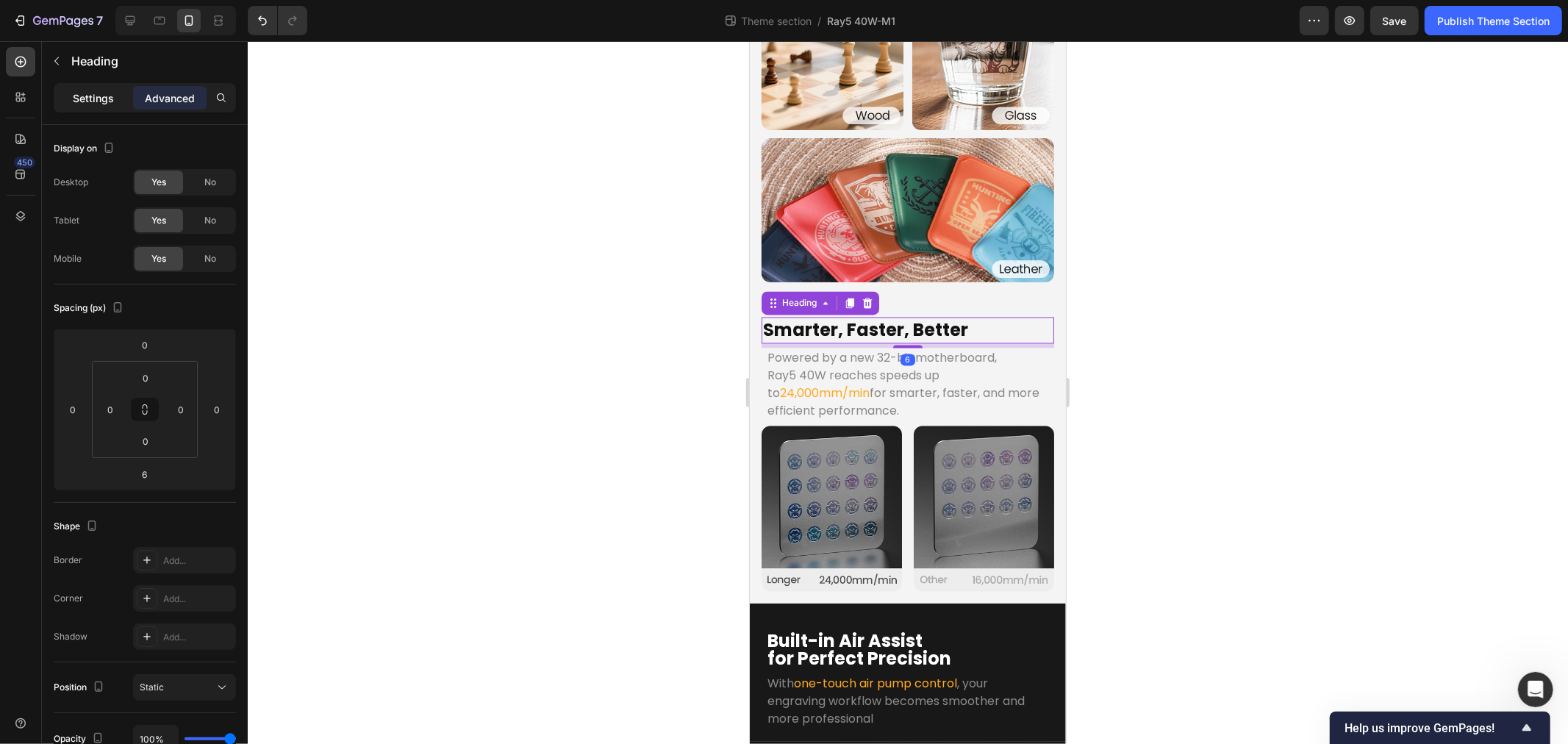
click at [77, 97] on p "Settings" at bounding box center [93, 98] width 42 height 15
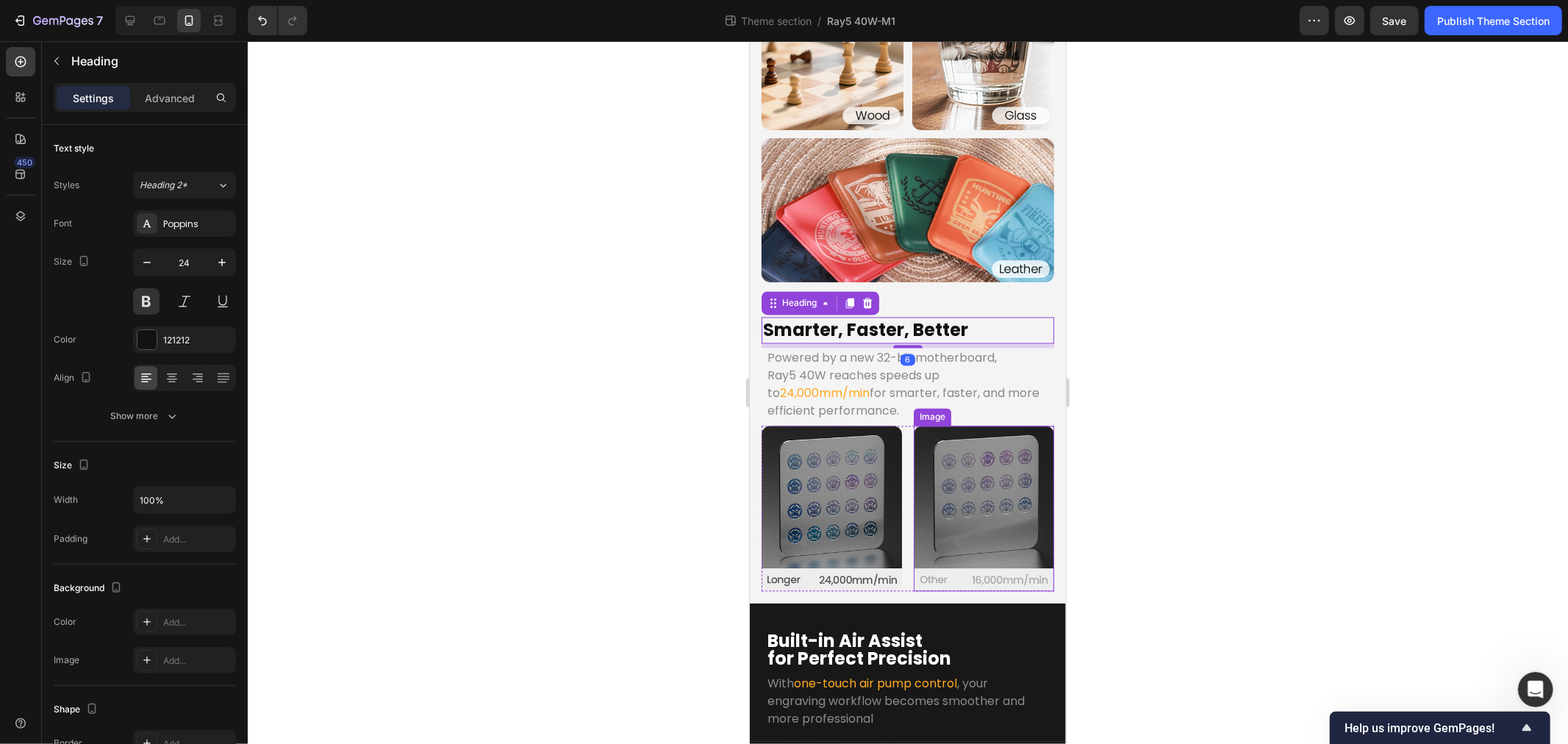
scroll to position [3105, 0]
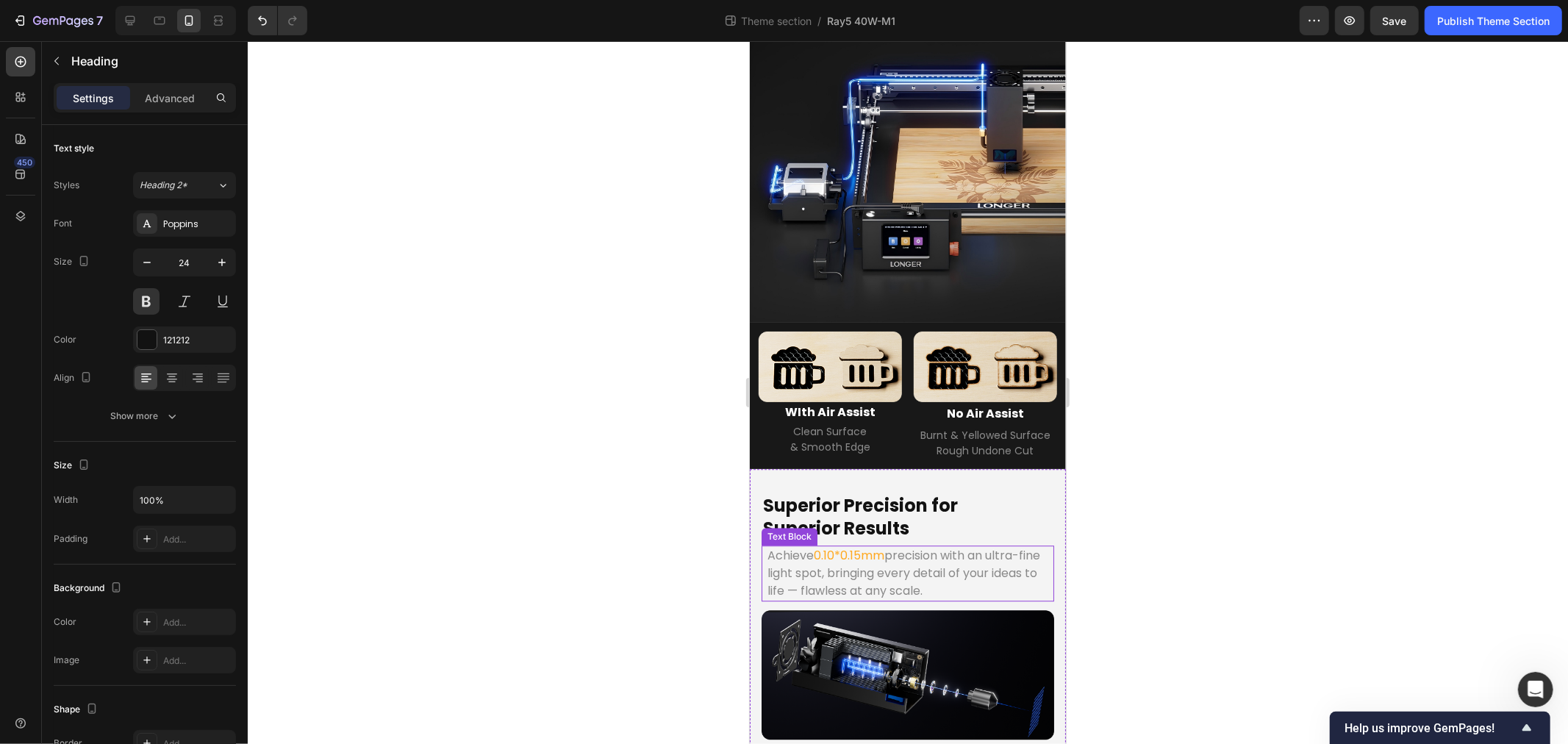
click at [834, 547] on span "0.10*0.15mm" at bounding box center [849, 555] width 71 height 17
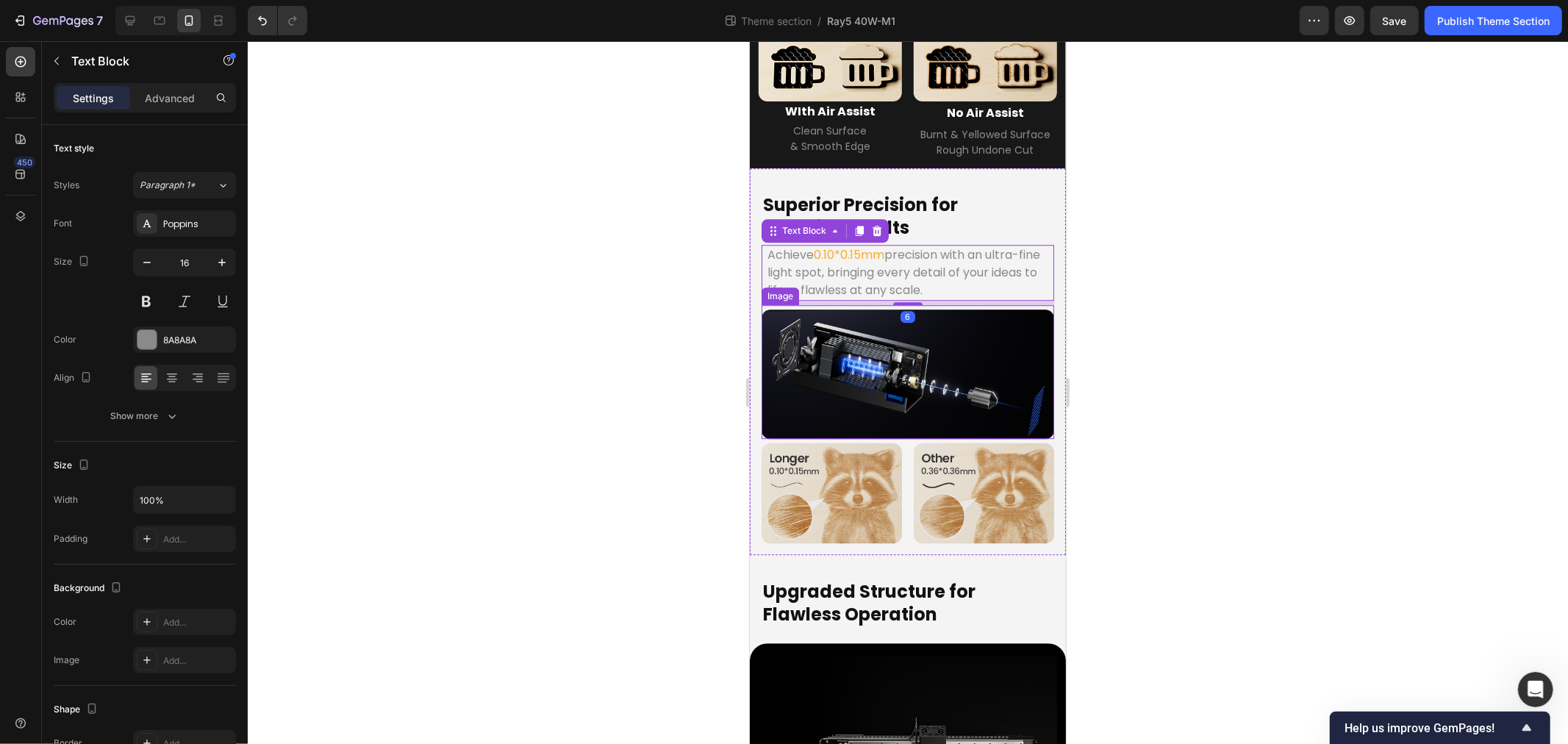
scroll to position [3538, 0]
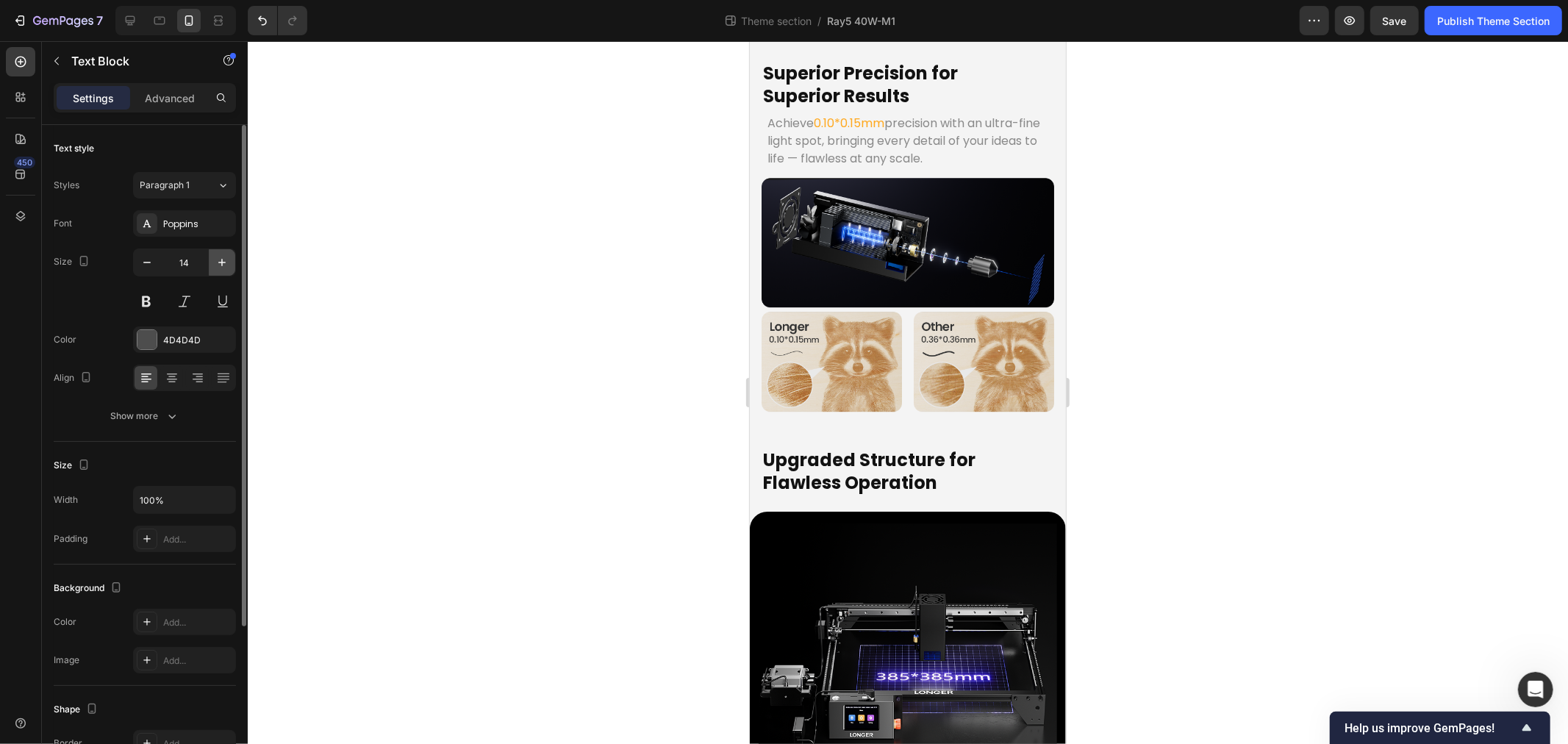
click at [223, 259] on icon "button" at bounding box center [222, 262] width 14 height 14
click at [138, 262] on button "button" at bounding box center [147, 262] width 26 height 26
type input "14"
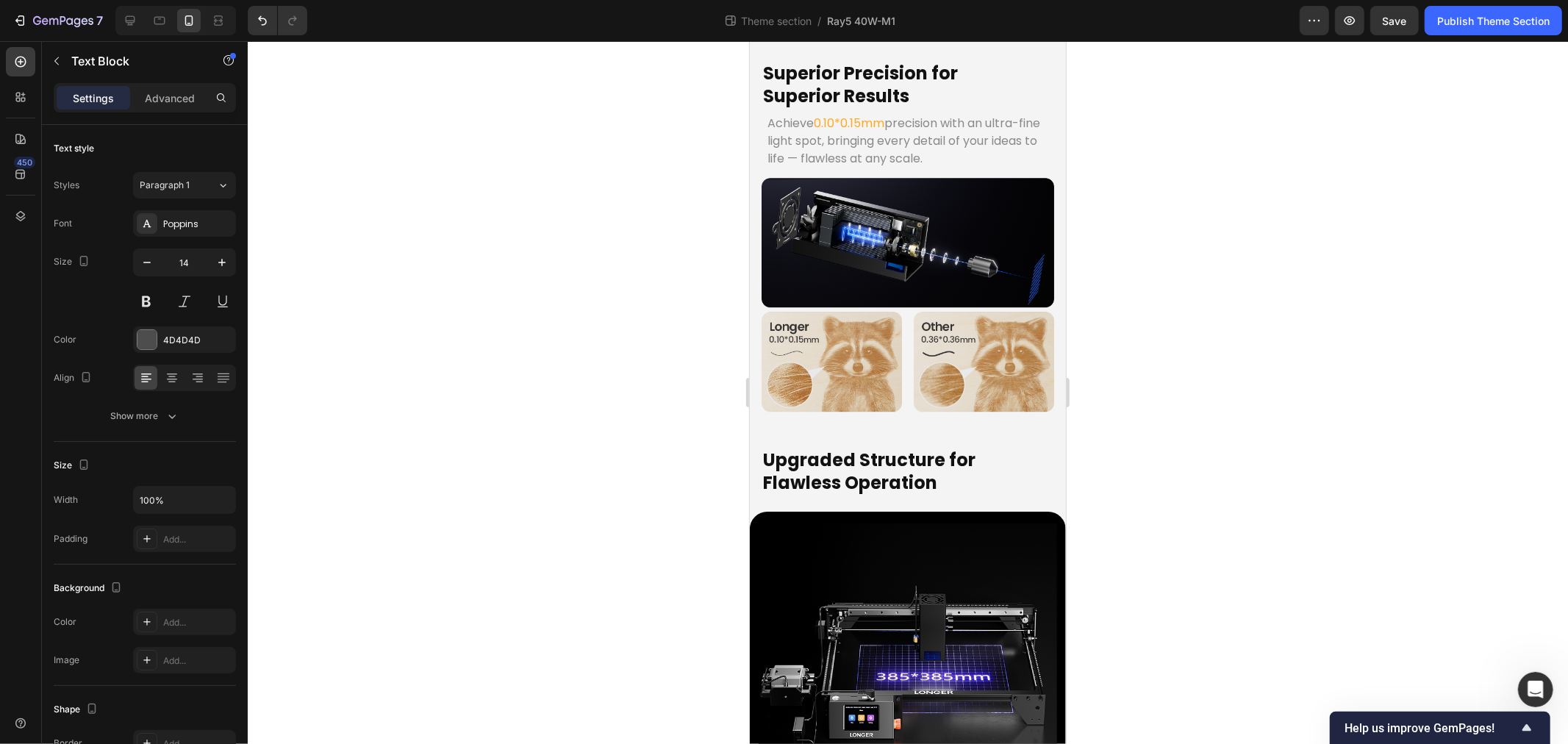
click at [547, 516] on div at bounding box center [908, 393] width 1320 height 703
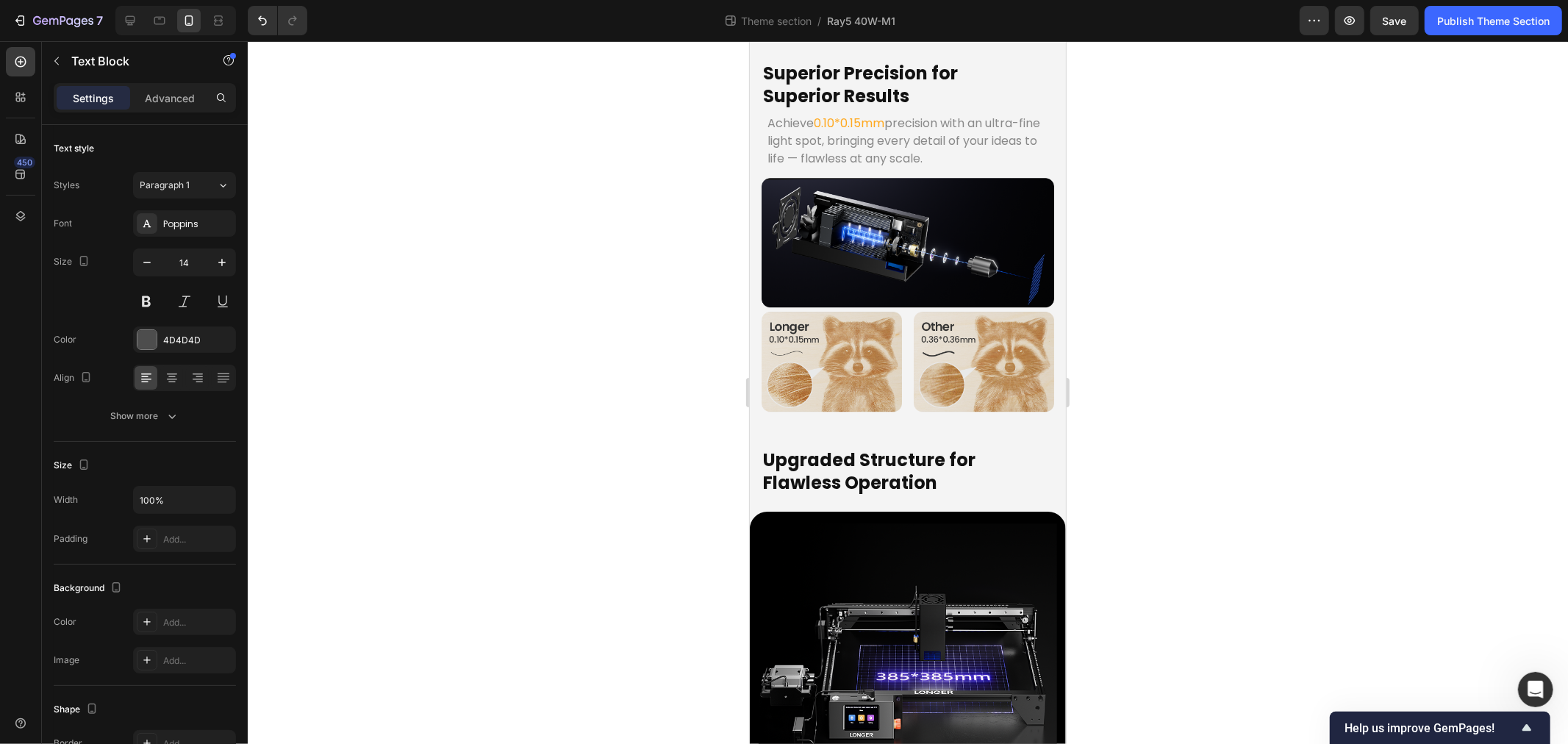
drag, startPoint x: 446, startPoint y: 511, endPoint x: 16, endPoint y: 560, distance: 432.8
click at [446, 511] on div at bounding box center [908, 393] width 1320 height 703
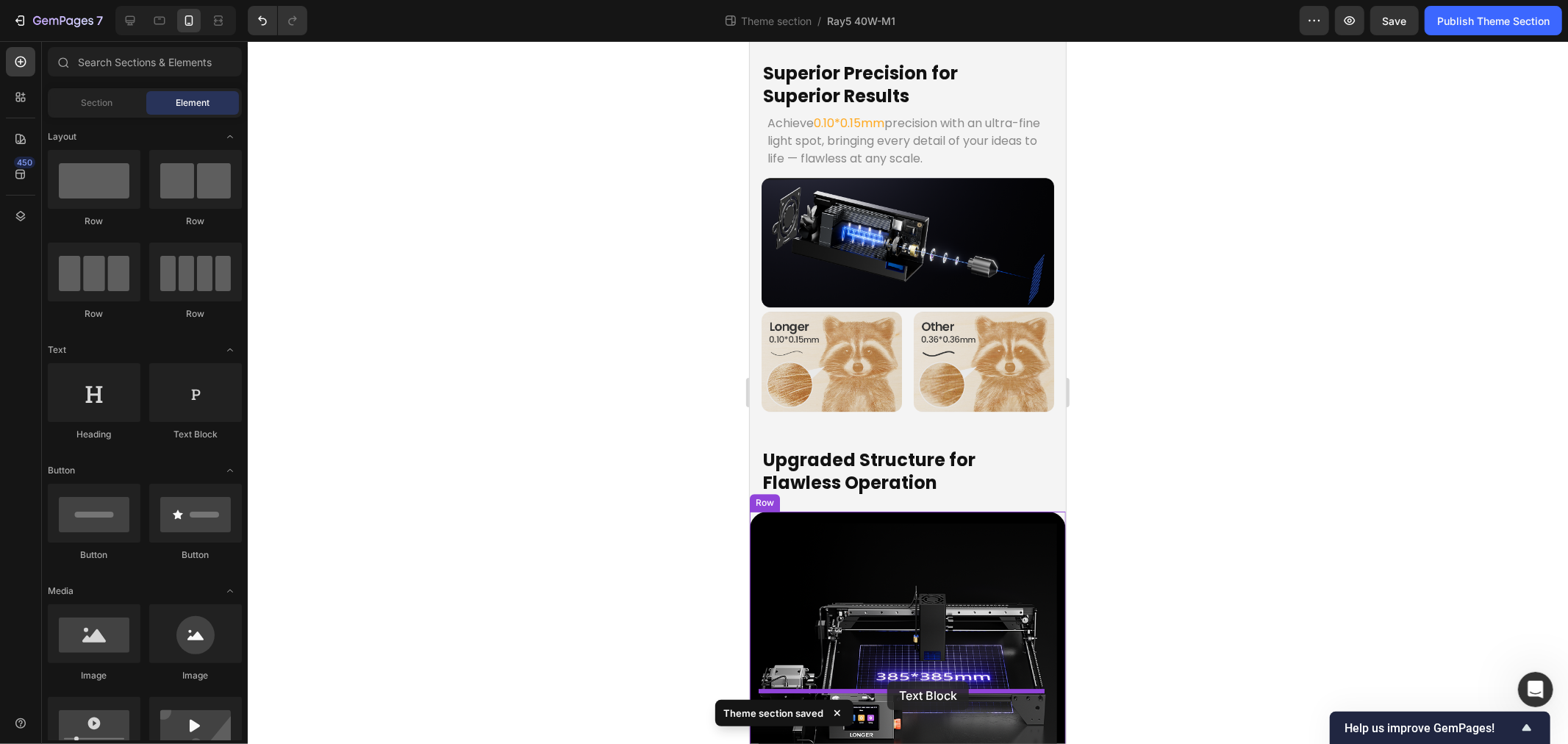
drag, startPoint x: 934, startPoint y: 443, endPoint x: 887, endPoint y: 681, distance: 242.6
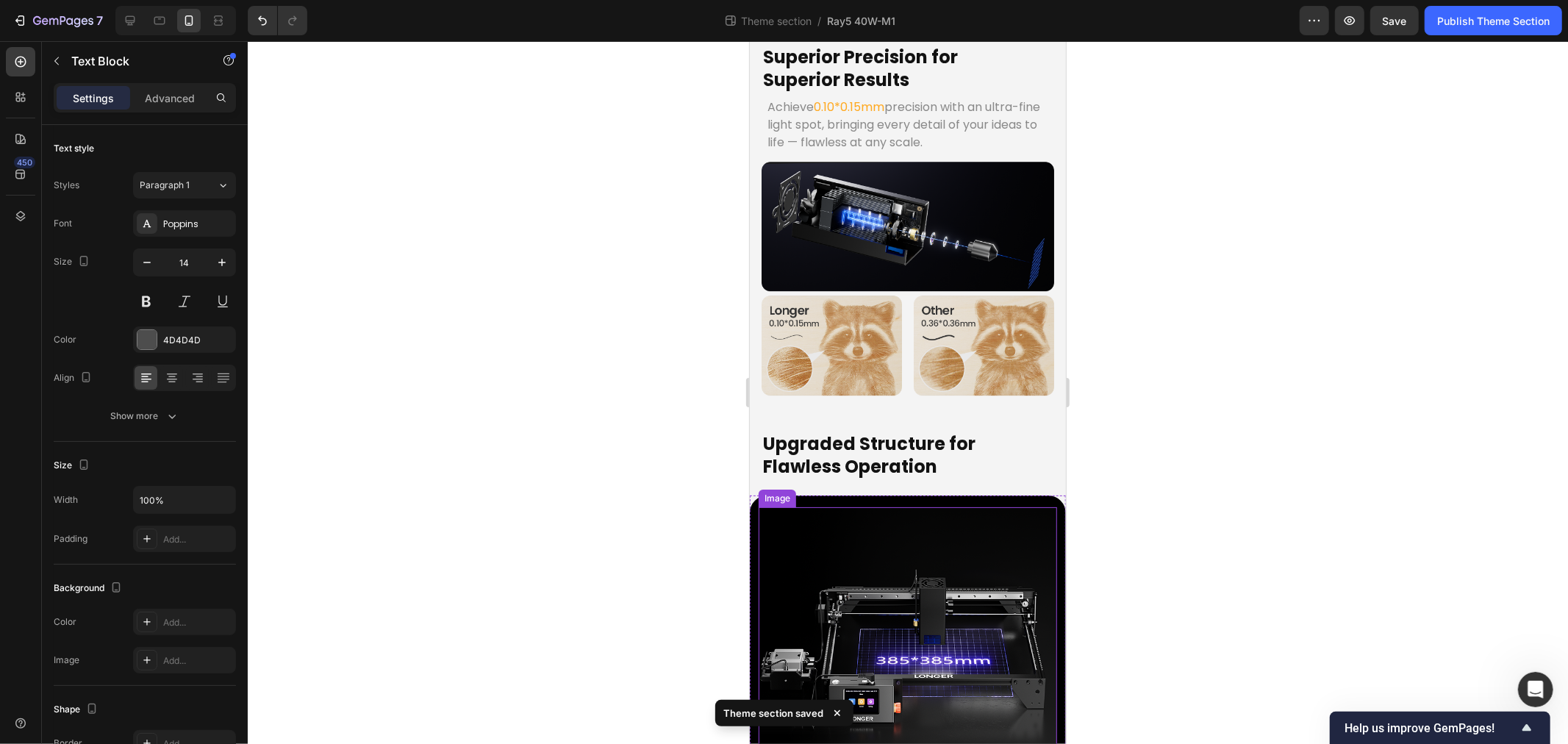
scroll to position [3558, 0]
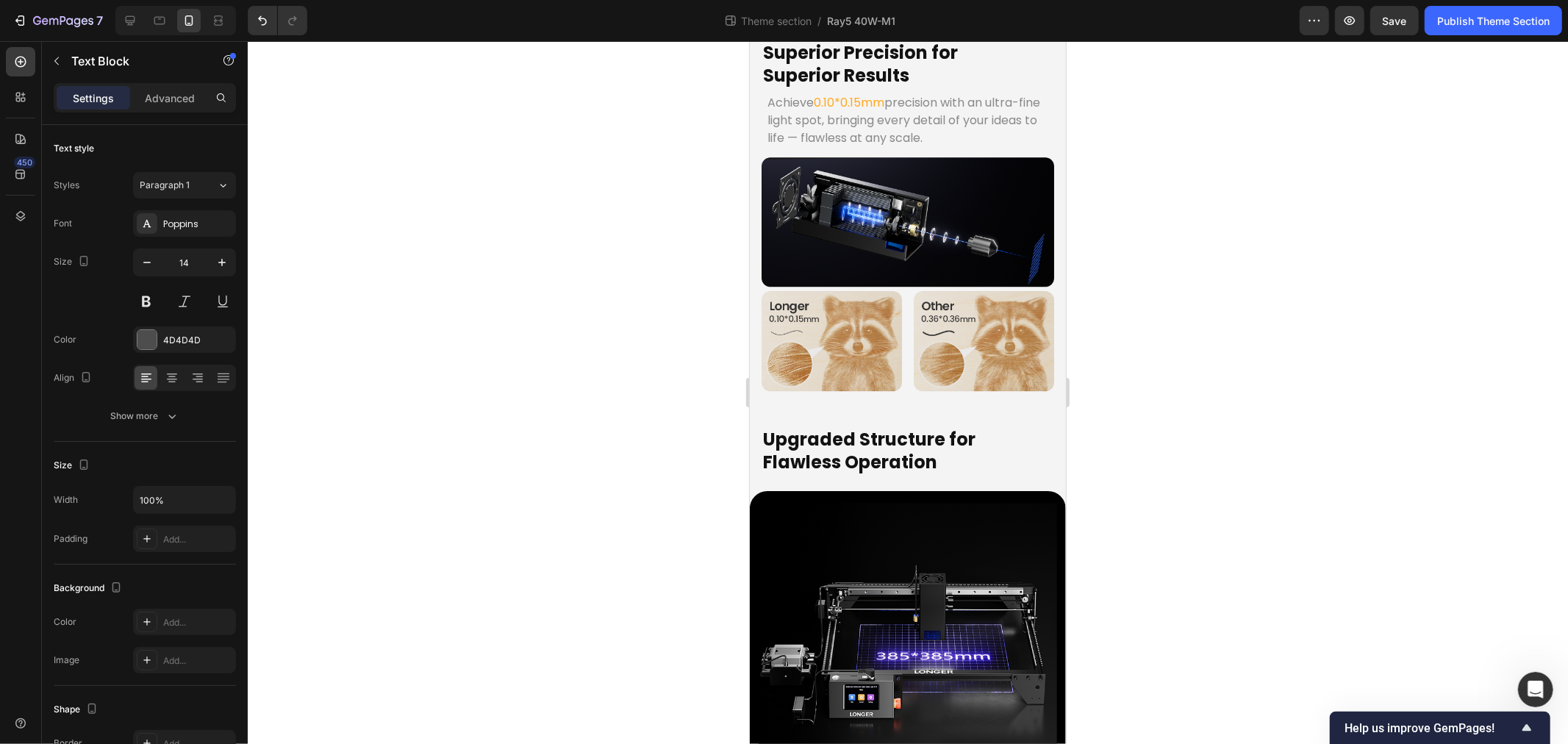
click at [408, 504] on div at bounding box center [908, 393] width 1320 height 703
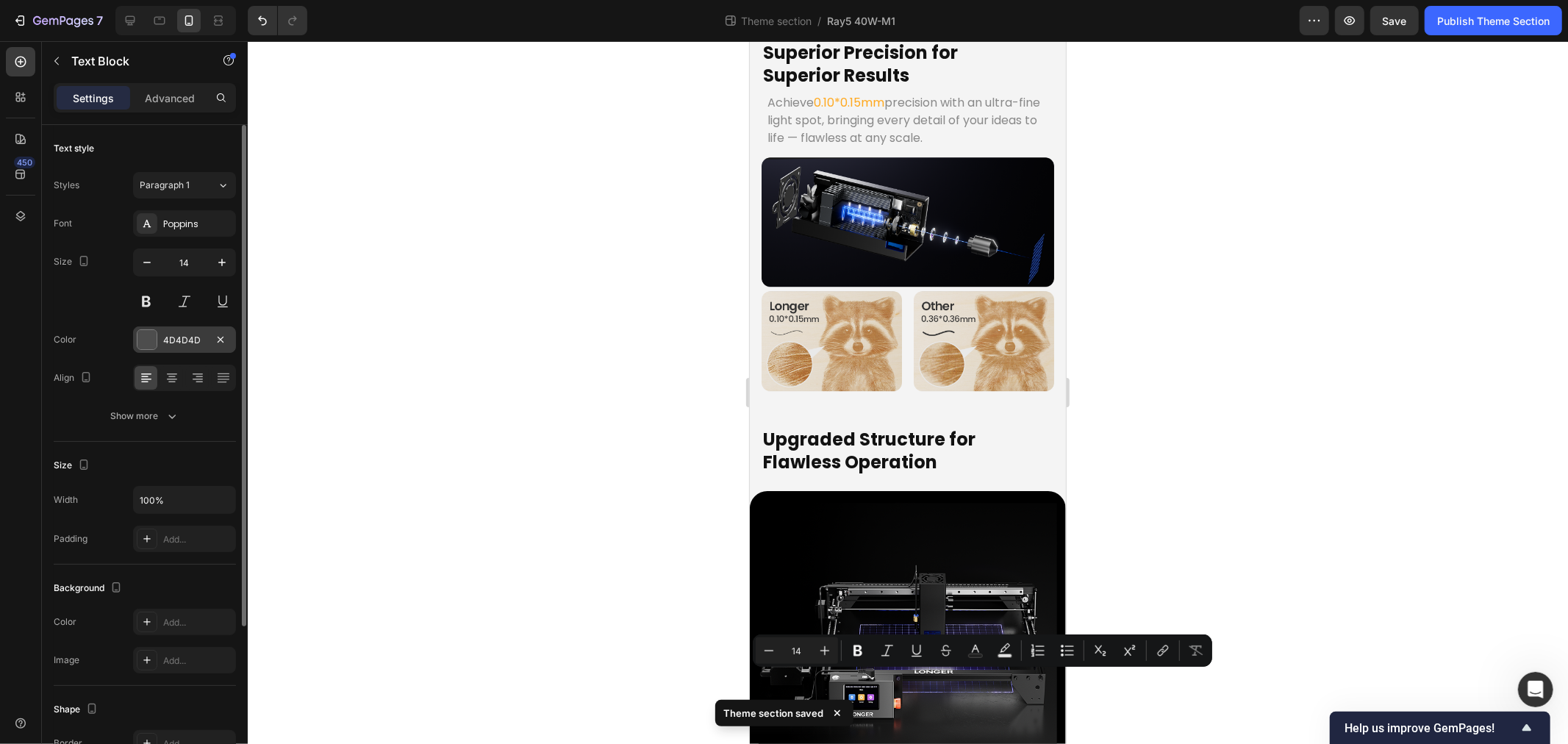
click at [191, 335] on div "4D4D4D" at bounding box center [184, 340] width 43 height 14
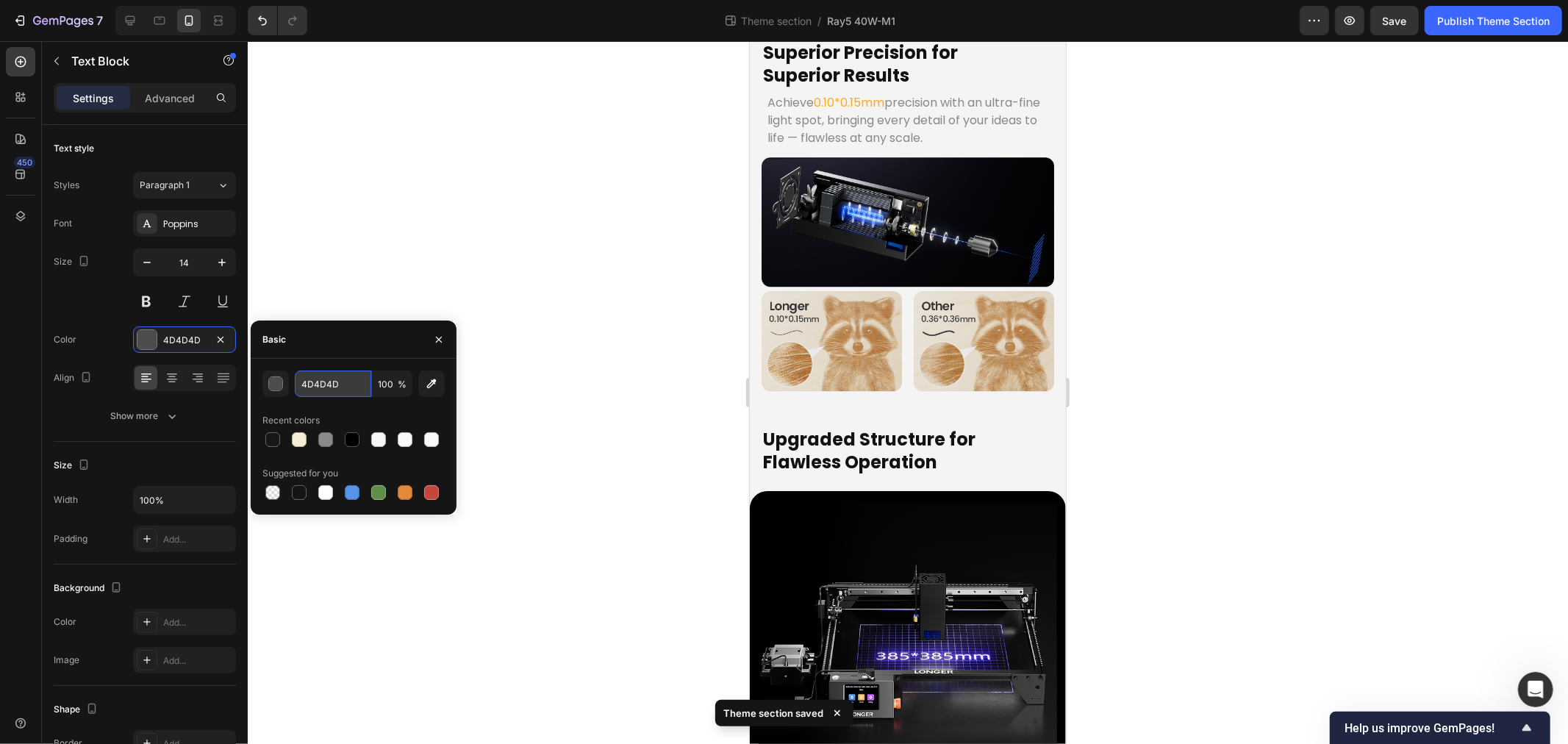
click at [336, 385] on input "4D4D4D" at bounding box center [333, 384] width 77 height 26
type input "8a8a8a"
click at [696, 343] on div at bounding box center [908, 393] width 1320 height 703
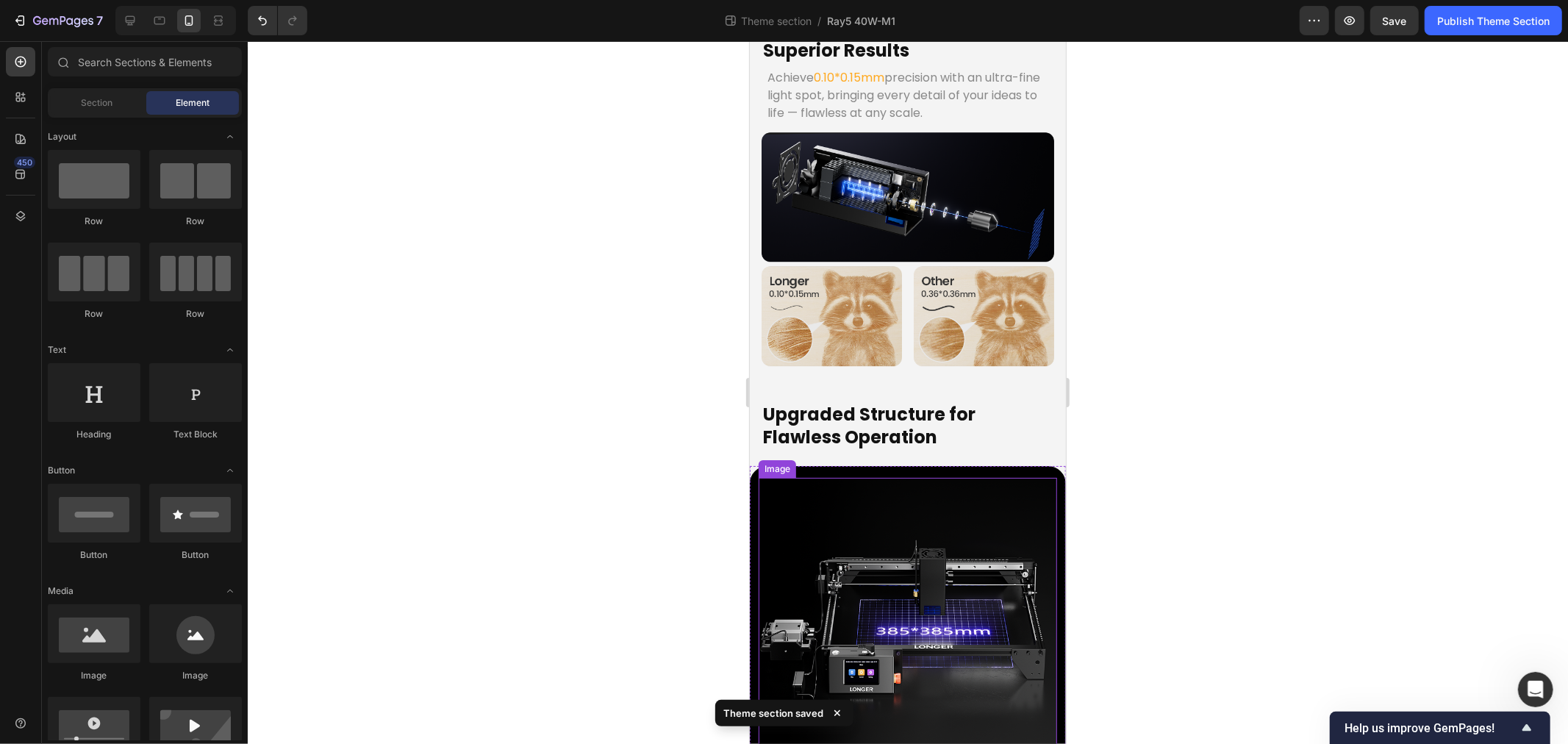
scroll to position [3595, 0]
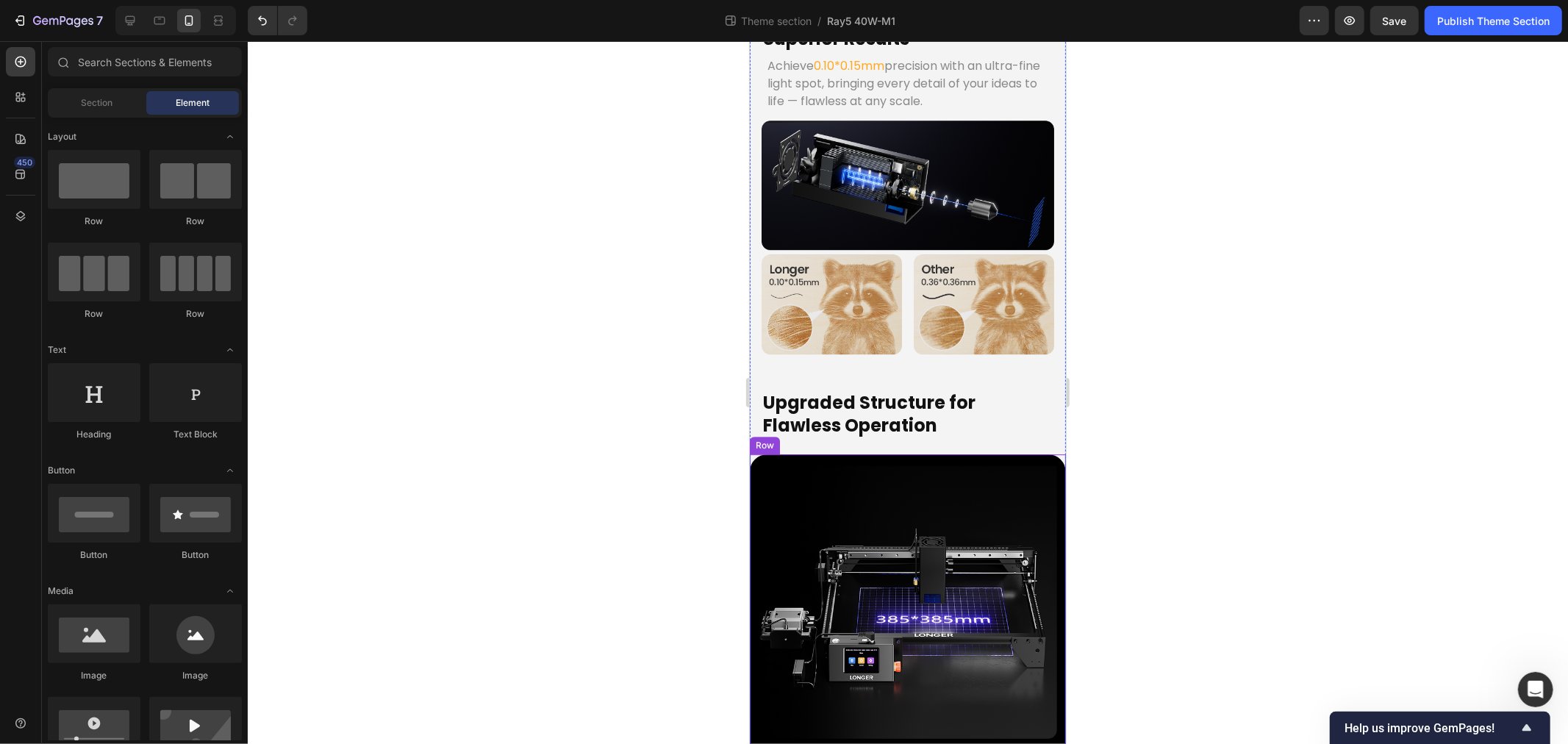
click at [752, 639] on div "Image 385x385mm Working Area Text Block With a generous 385×385mm working area,…" at bounding box center [907, 642] width 316 height 377
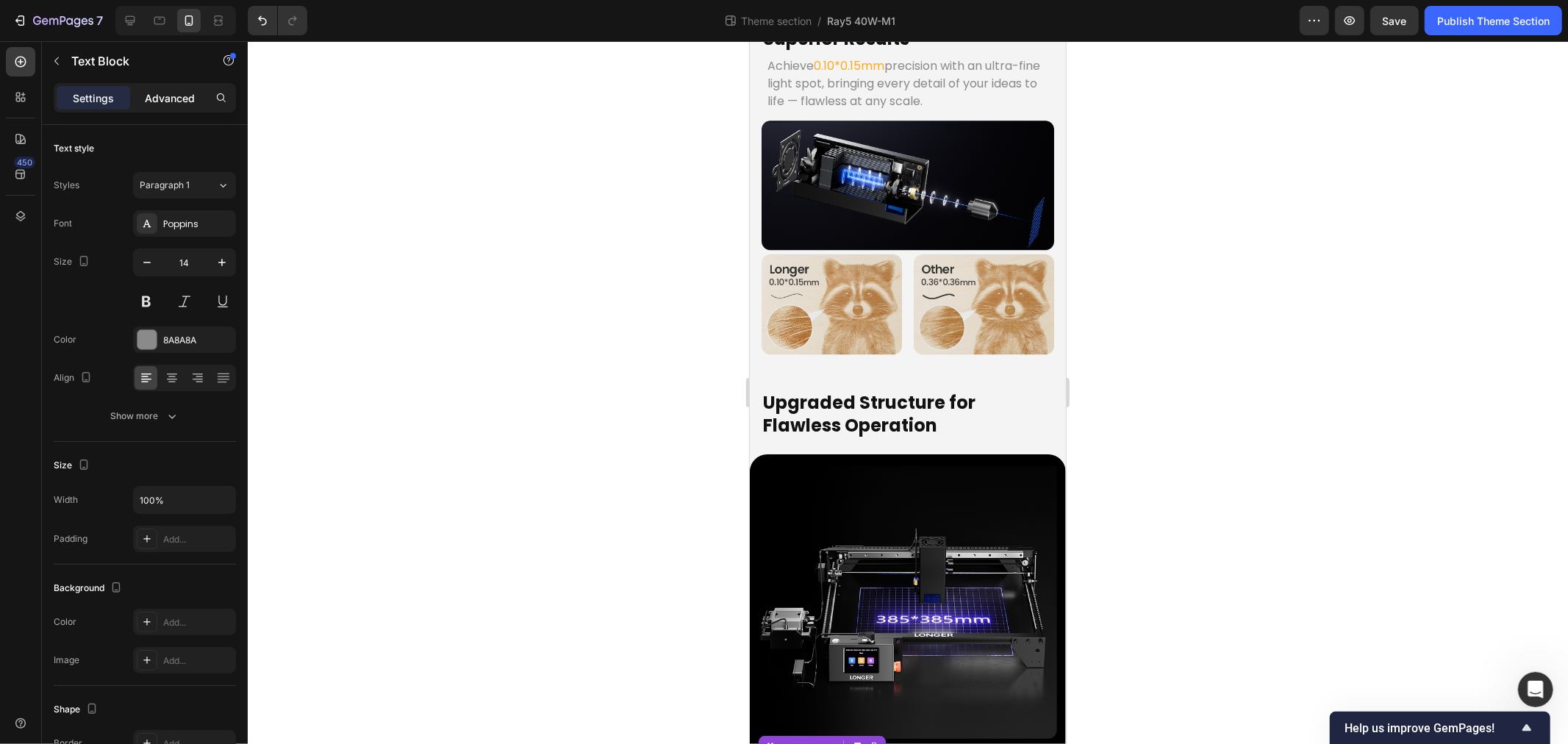
click at [149, 92] on p "Advanced" at bounding box center [169, 98] width 50 height 15
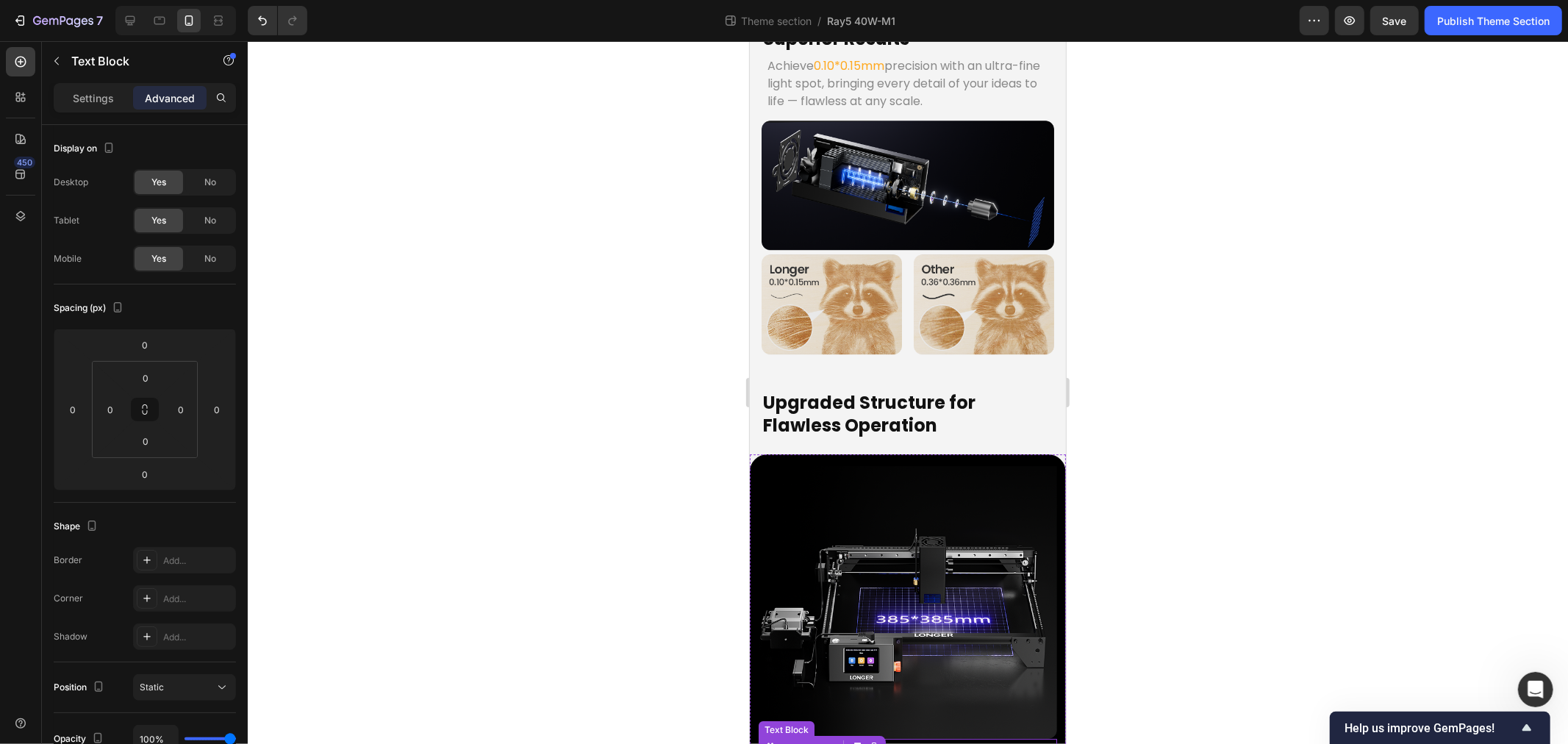
click at [920, 740] on strong "385x385mm Working Area" at bounding box center [852, 749] width 186 height 18
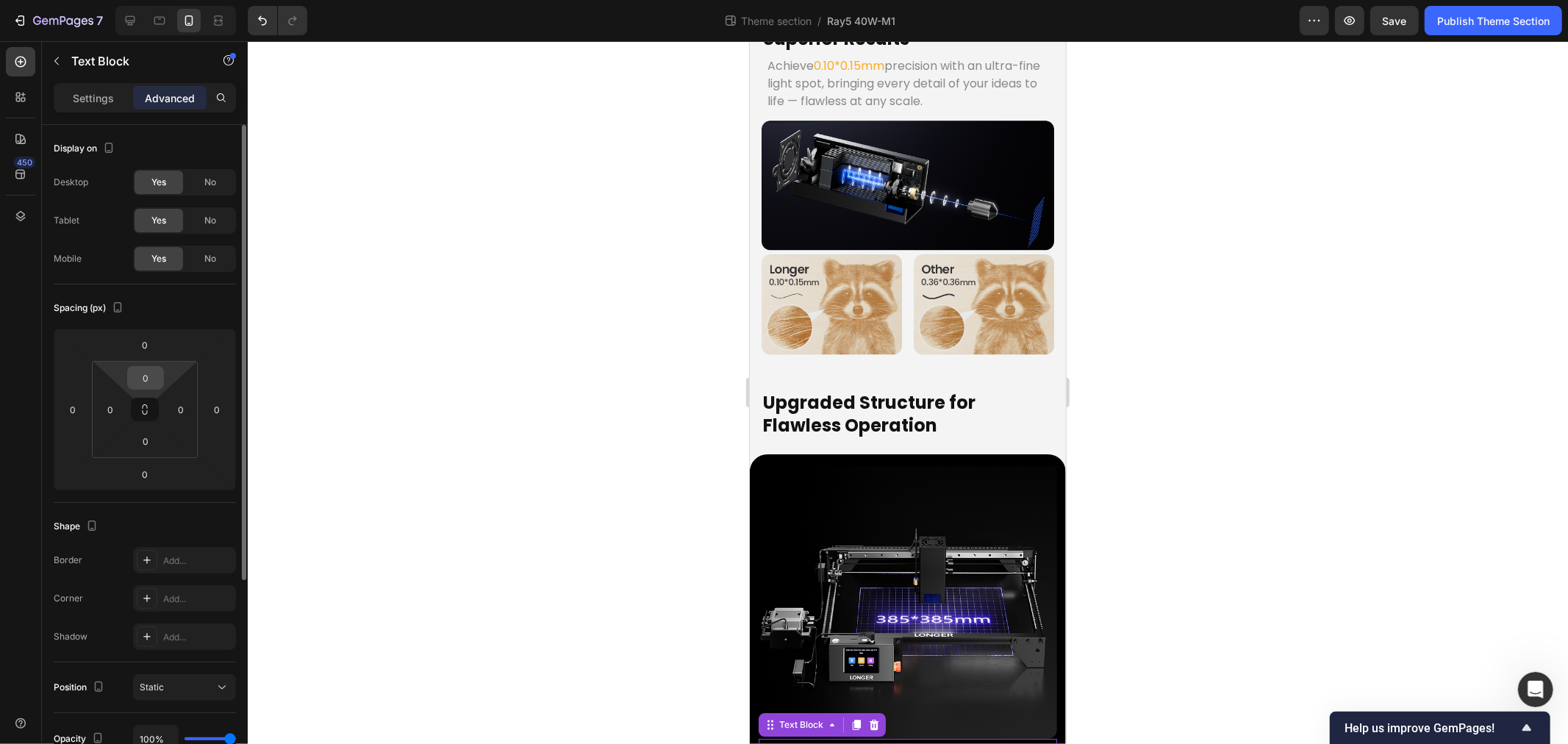
click at [144, 377] on input "0" at bounding box center [146, 378] width 30 height 22
type input "6"
click at [143, 433] on input "0" at bounding box center [146, 441] width 30 height 22
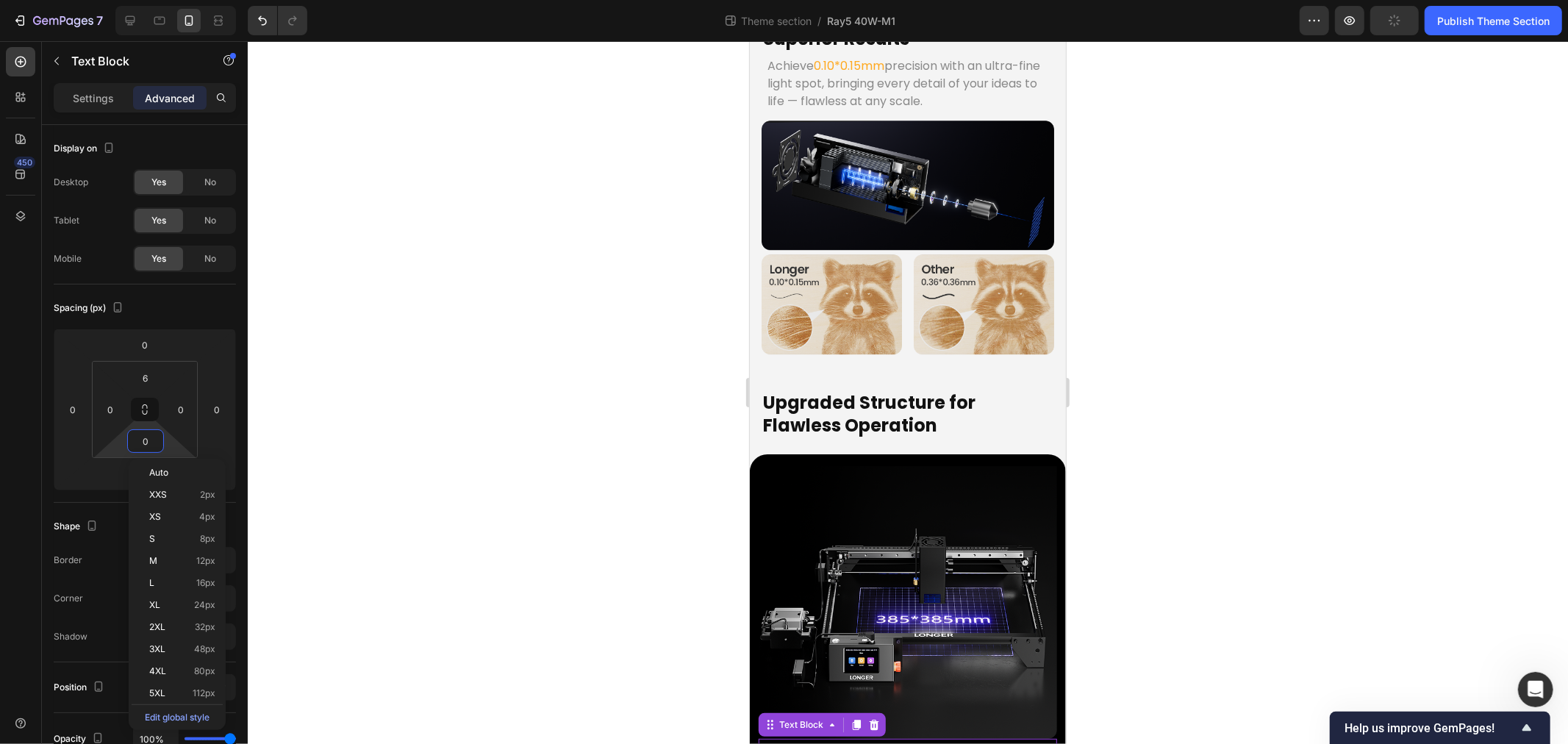
type input "6"
click at [480, 492] on div at bounding box center [908, 393] width 1320 height 703
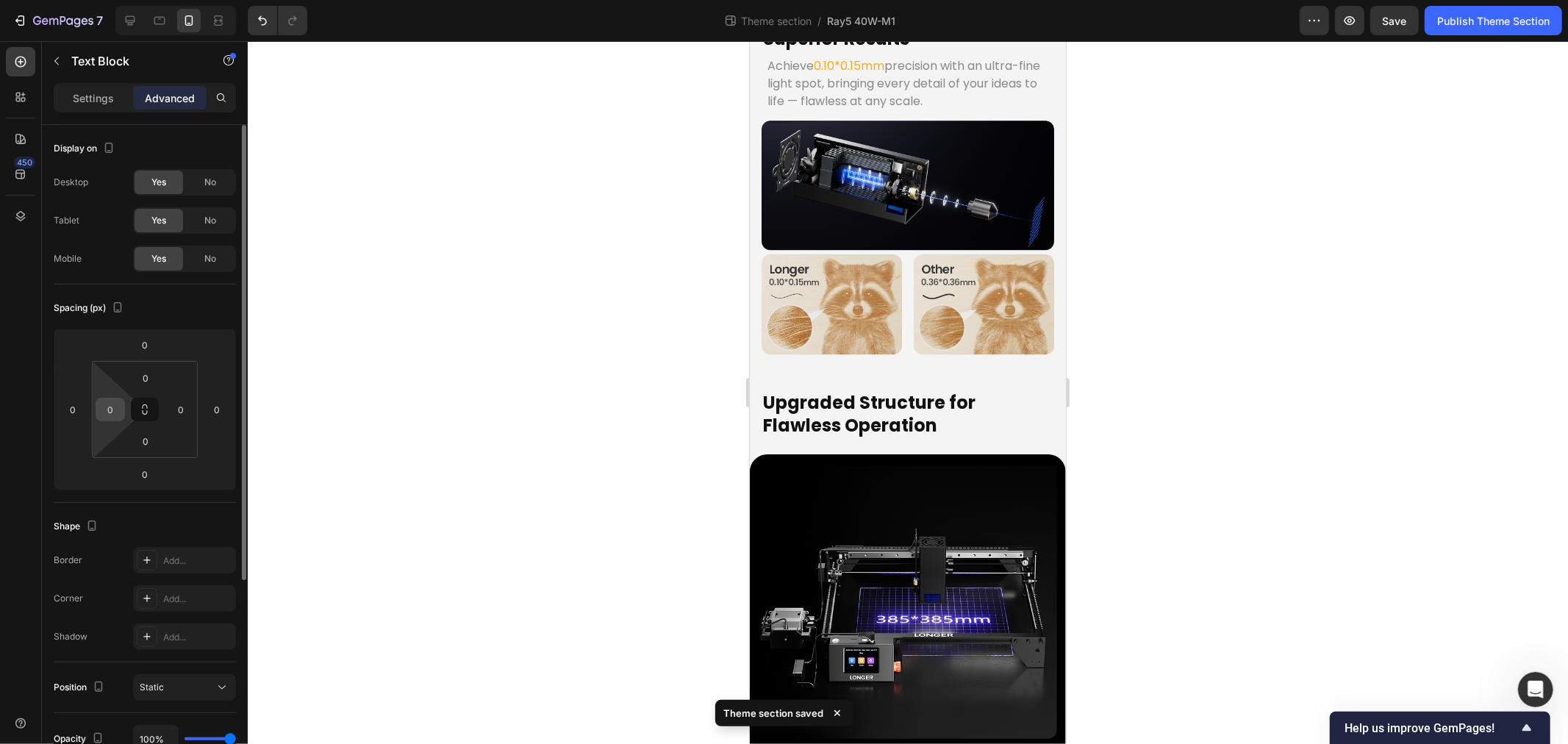
click at [116, 415] on input "0" at bounding box center [110, 409] width 22 height 22
type input "6"
click at [191, 414] on input "0" at bounding box center [181, 409] width 22 height 22
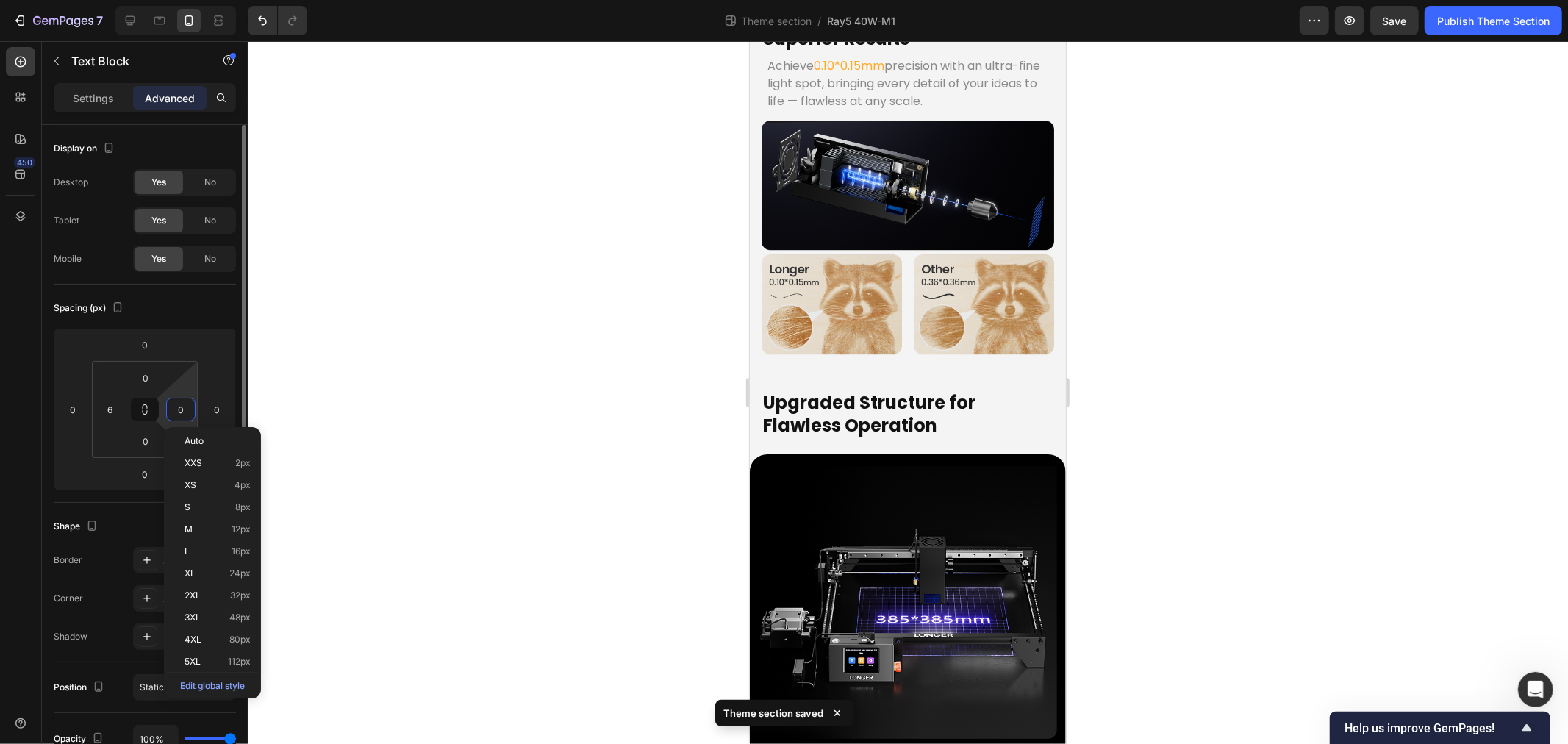
type input "6"
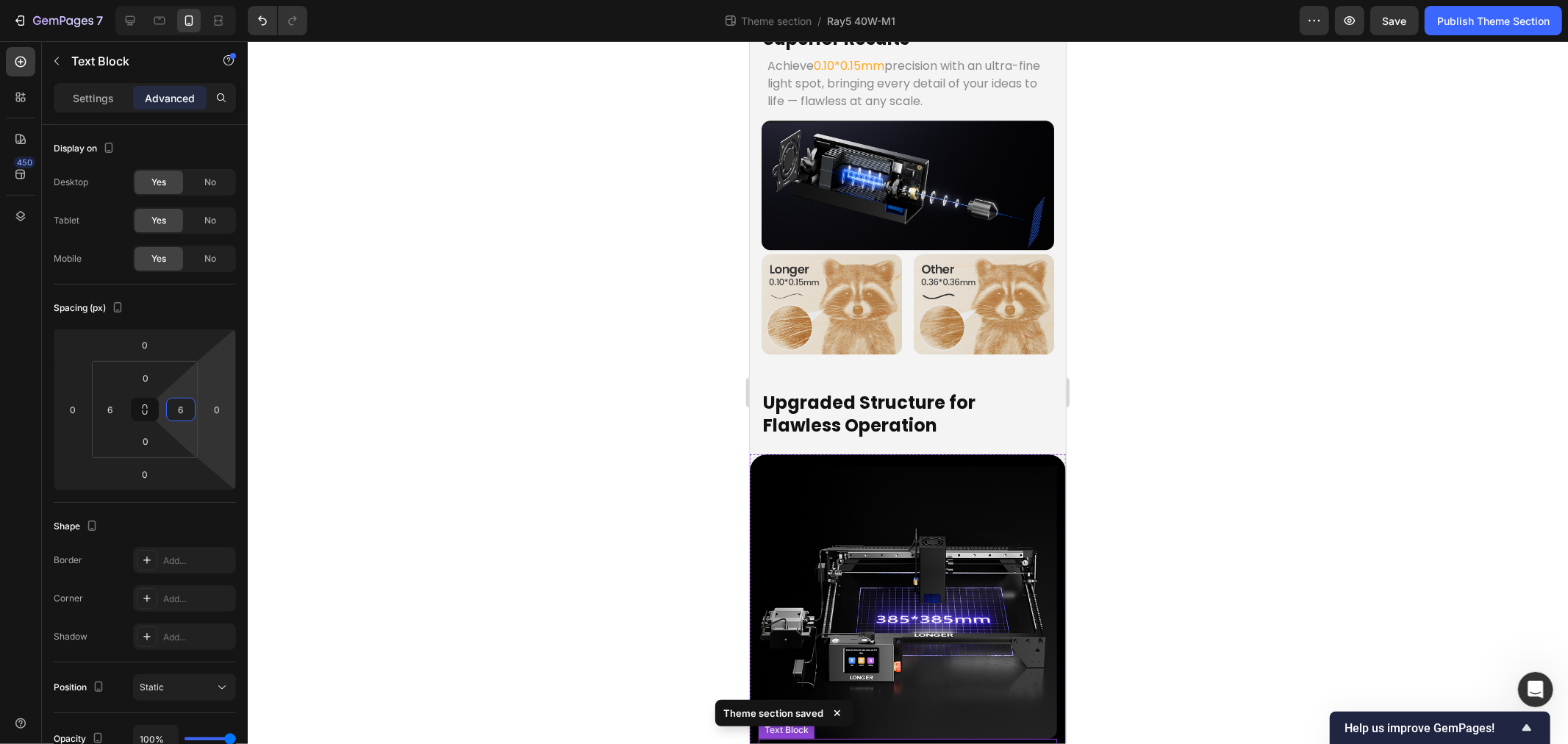
click at [933, 744] on strong "385x385mm Working Area" at bounding box center [852, 753] width 186 height 18
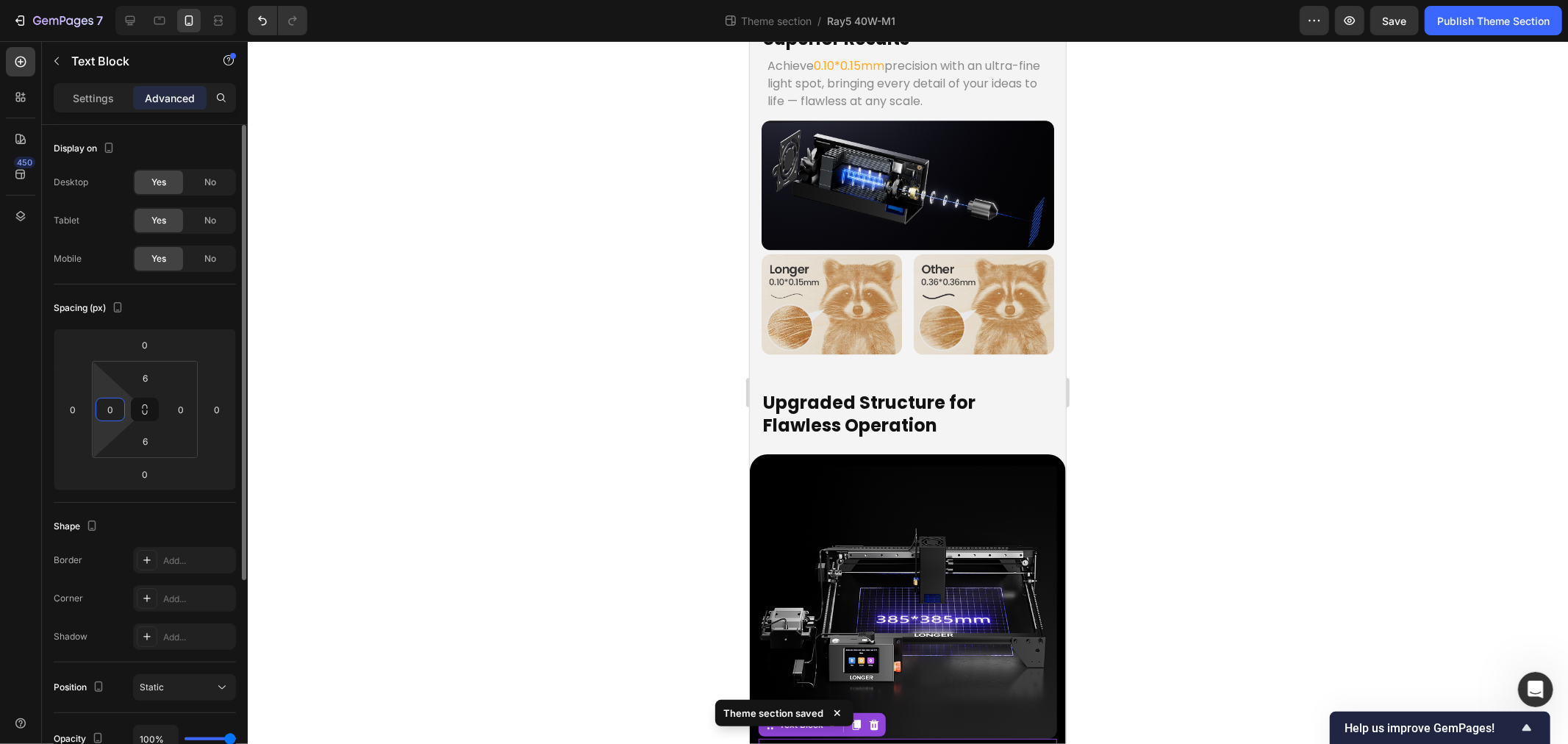
click at [112, 410] on input "0" at bounding box center [110, 409] width 22 height 22
type input "6"
click at [182, 410] on input "0" at bounding box center [181, 409] width 22 height 22
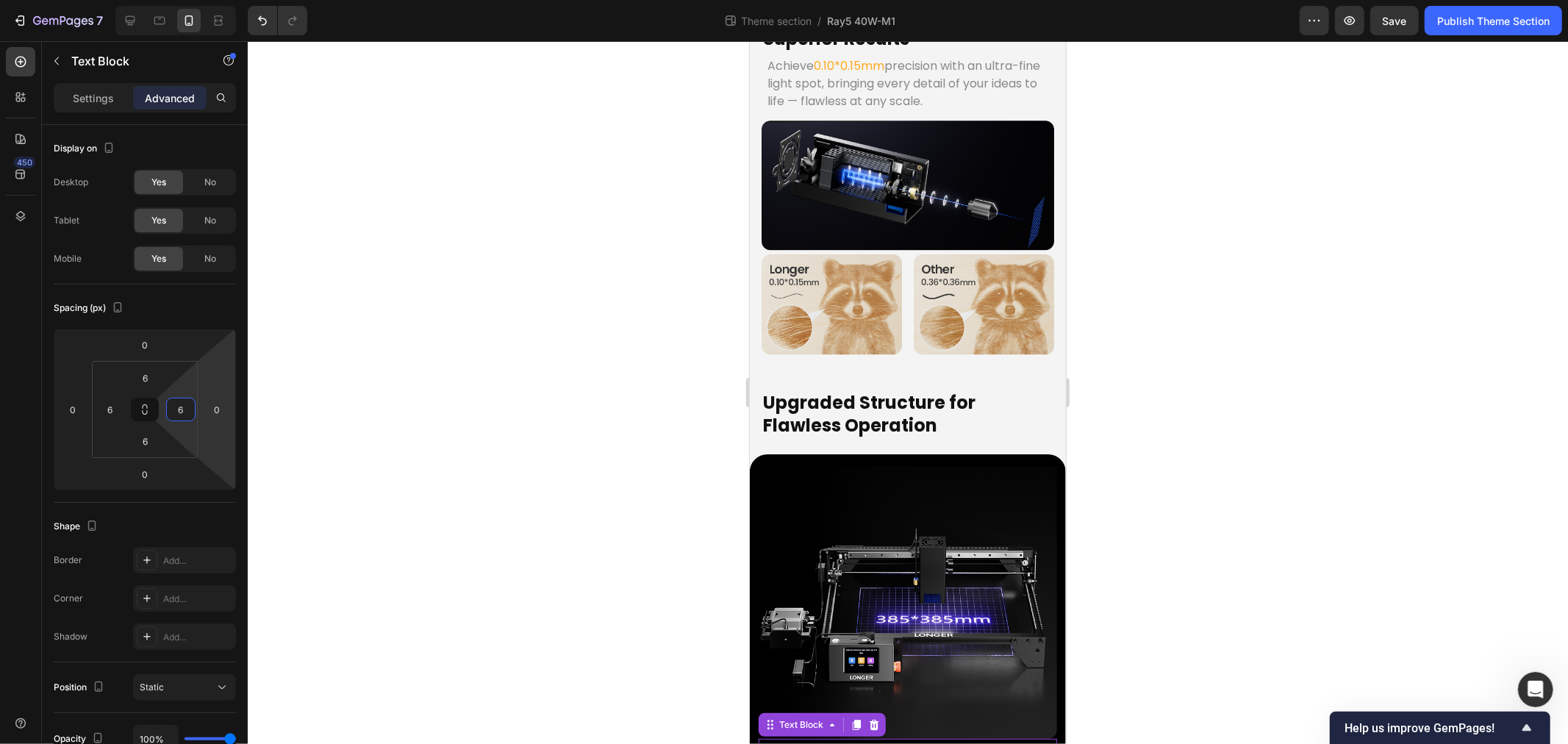
type input "6"
click at [464, 453] on div at bounding box center [908, 393] width 1320 height 703
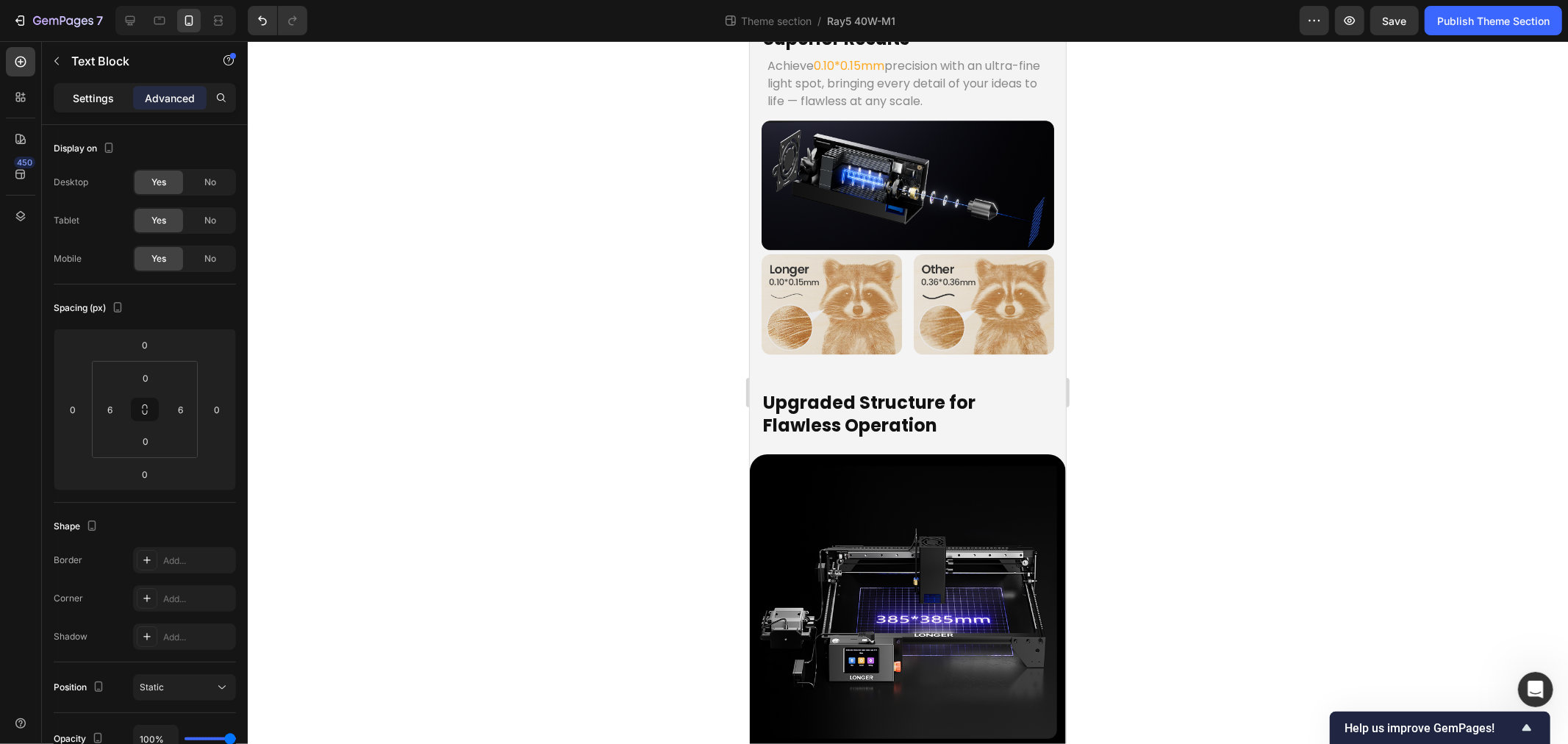
click at [80, 92] on p "Settings" at bounding box center [93, 98] width 42 height 15
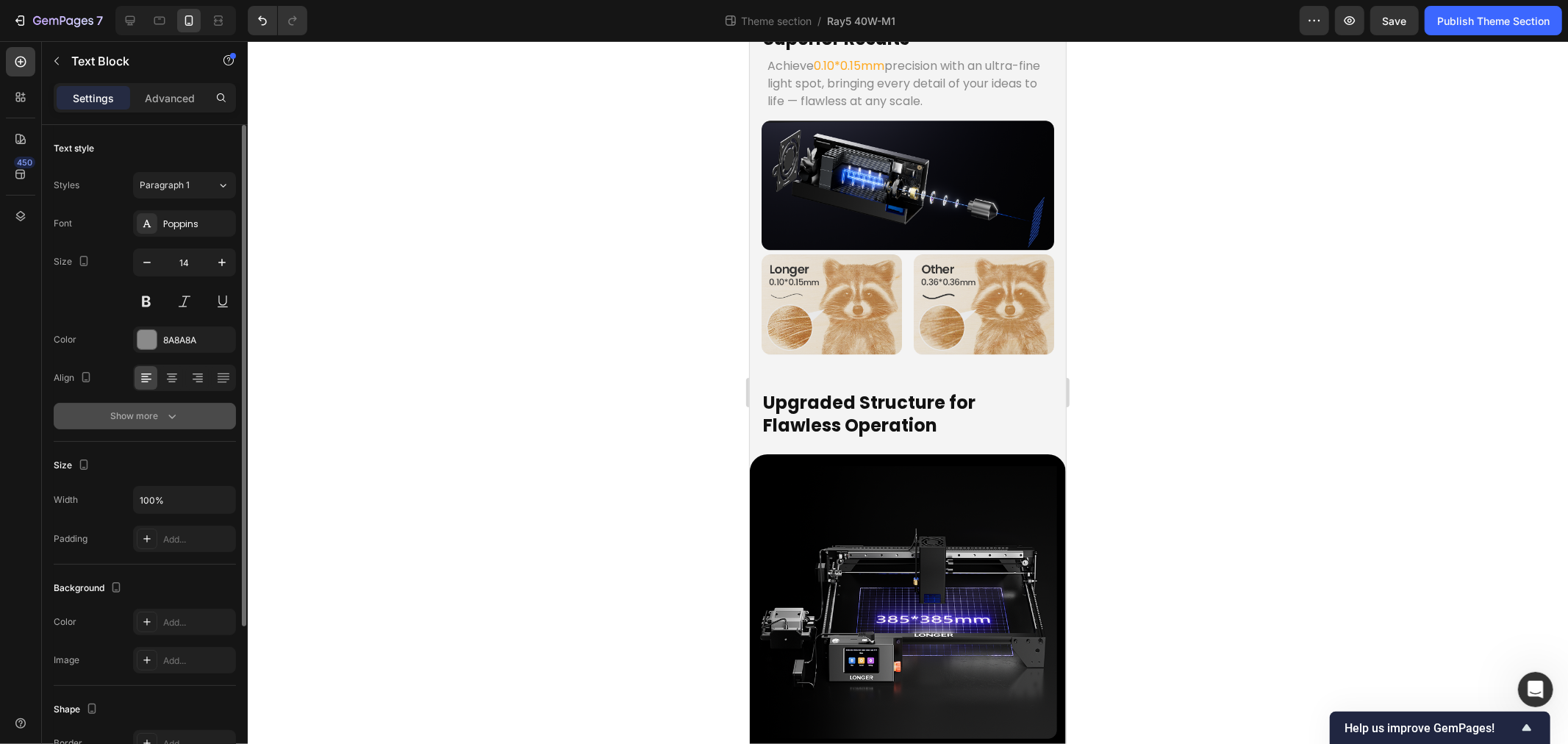
click at [160, 410] on div "Show more" at bounding box center [146, 416] width 69 height 14
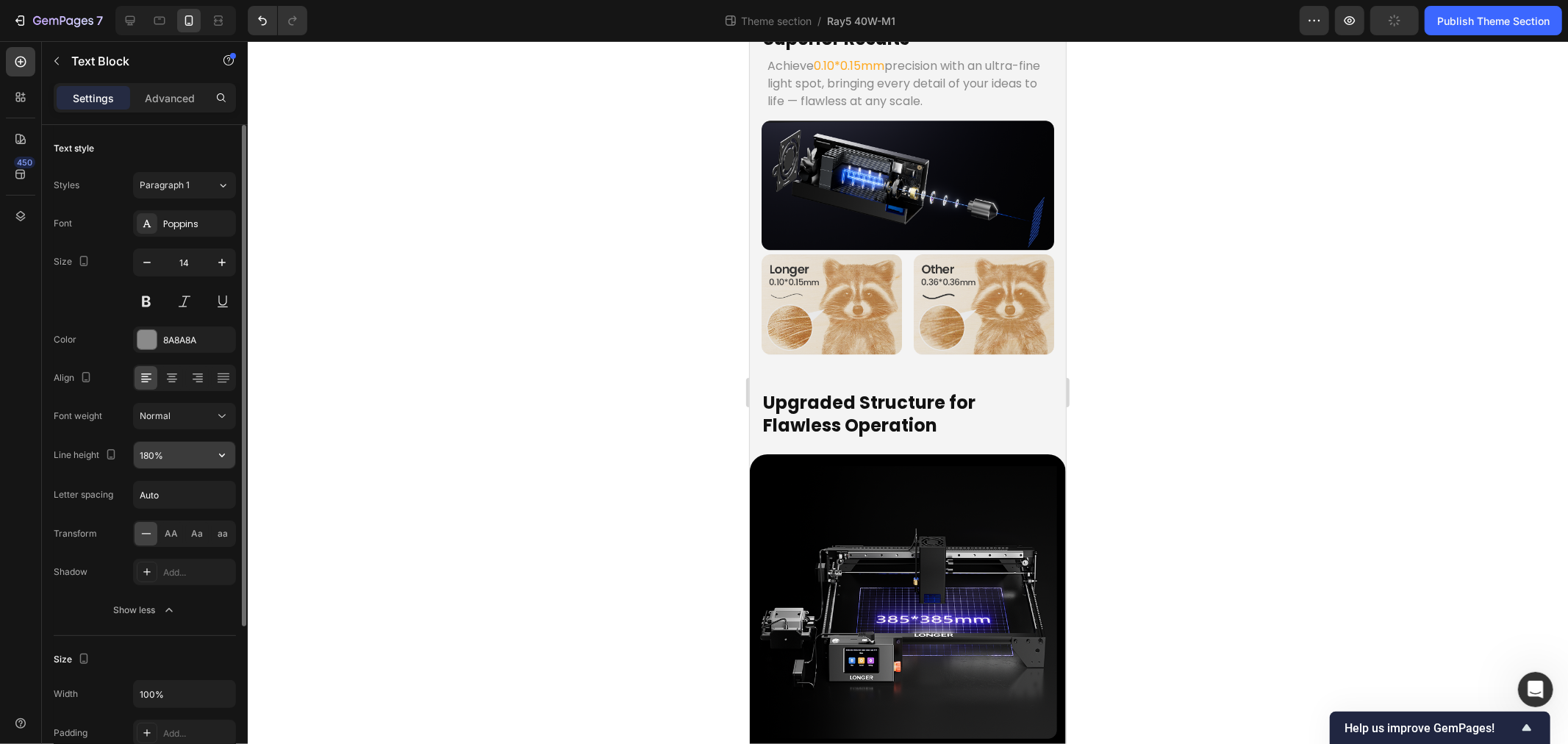
click at [163, 454] on input "180%" at bounding box center [185, 454] width 101 height 26
click at [216, 457] on icon "button" at bounding box center [222, 455] width 14 height 14
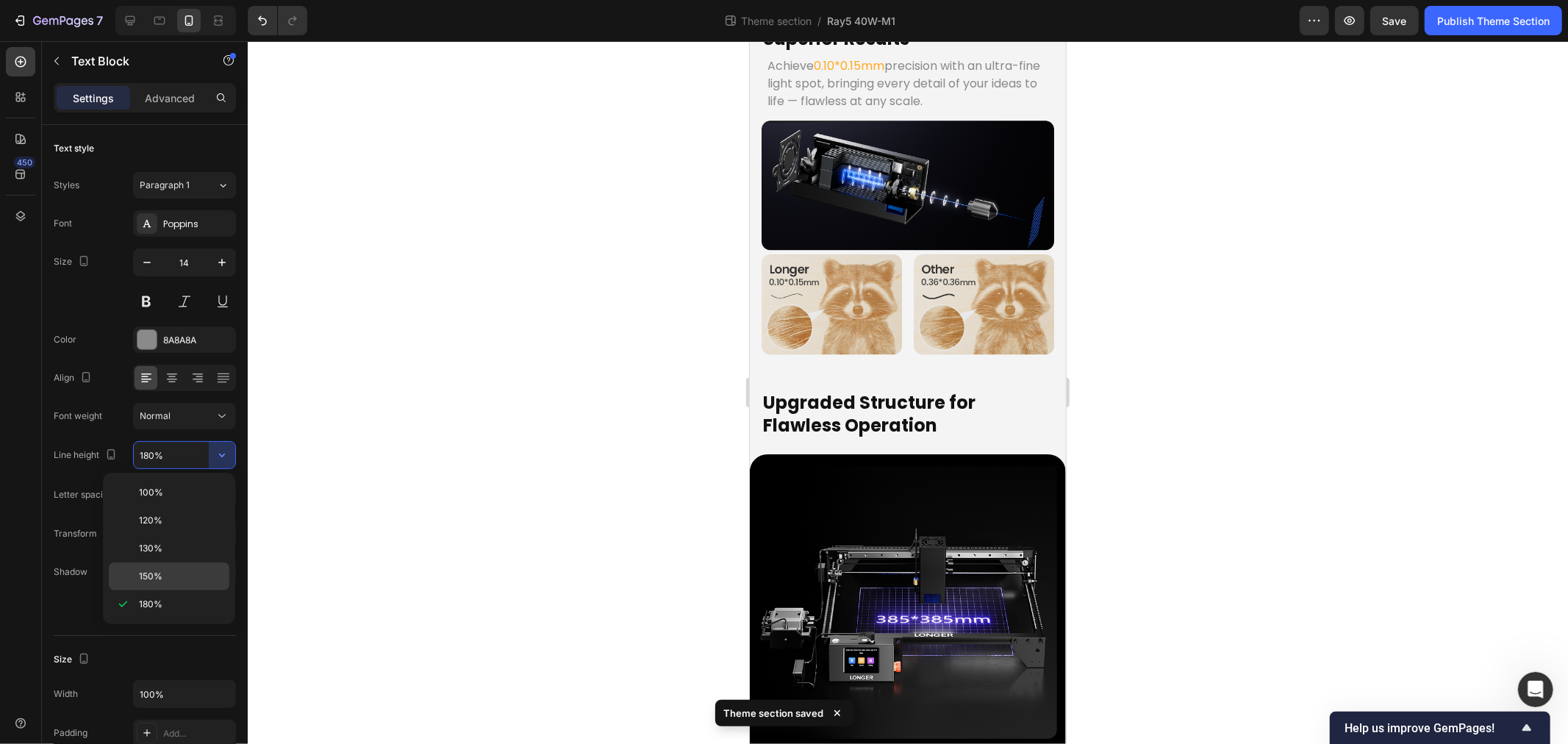
click at [169, 577] on p "150%" at bounding box center [181, 577] width 84 height 14
type input "150%"
drag, startPoint x: 508, startPoint y: 618, endPoint x: 9, endPoint y: 614, distance: 499.0
click at [508, 618] on div at bounding box center [908, 393] width 1320 height 703
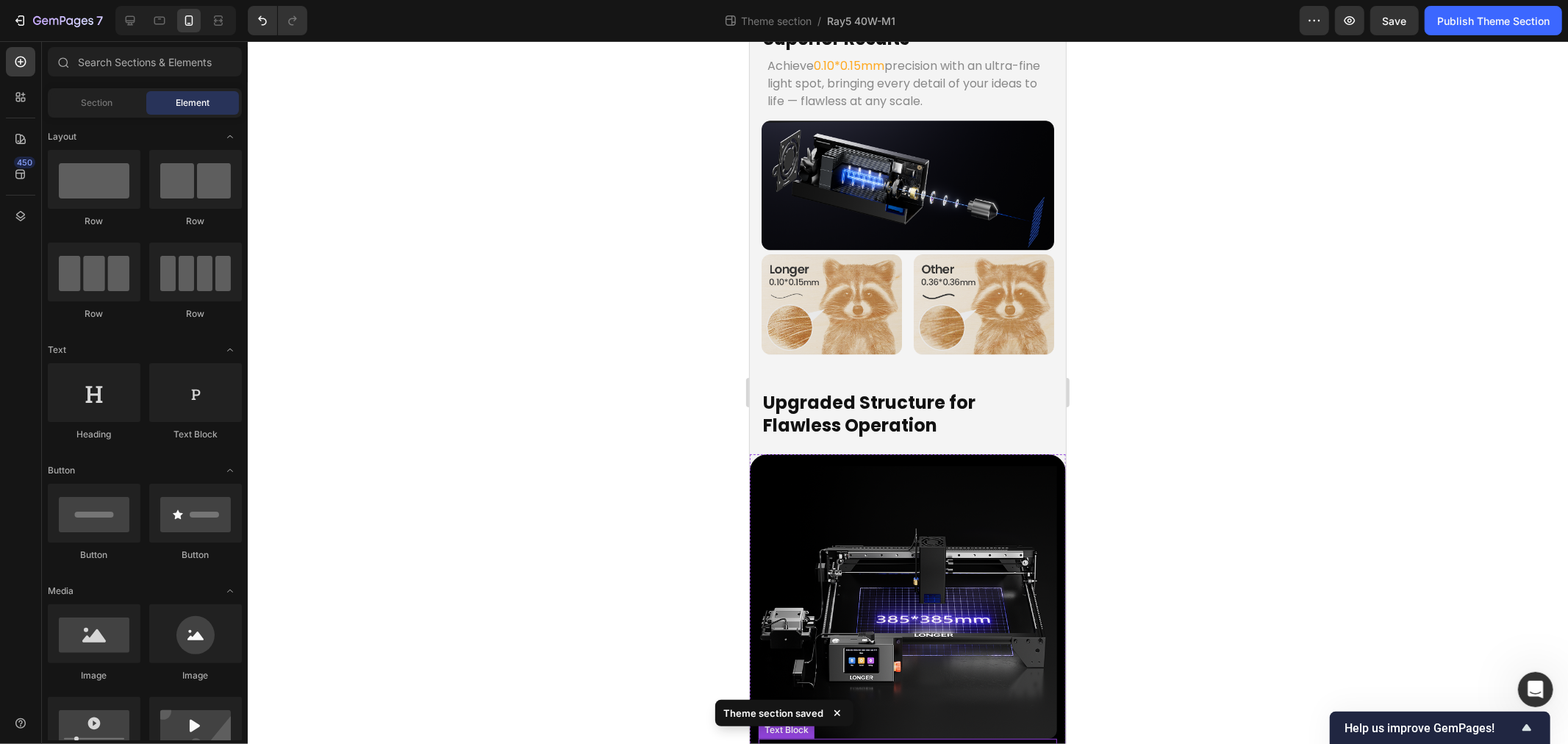
click at [908, 744] on strong "385x385mm Working Area" at bounding box center [857, 753] width 186 height 18
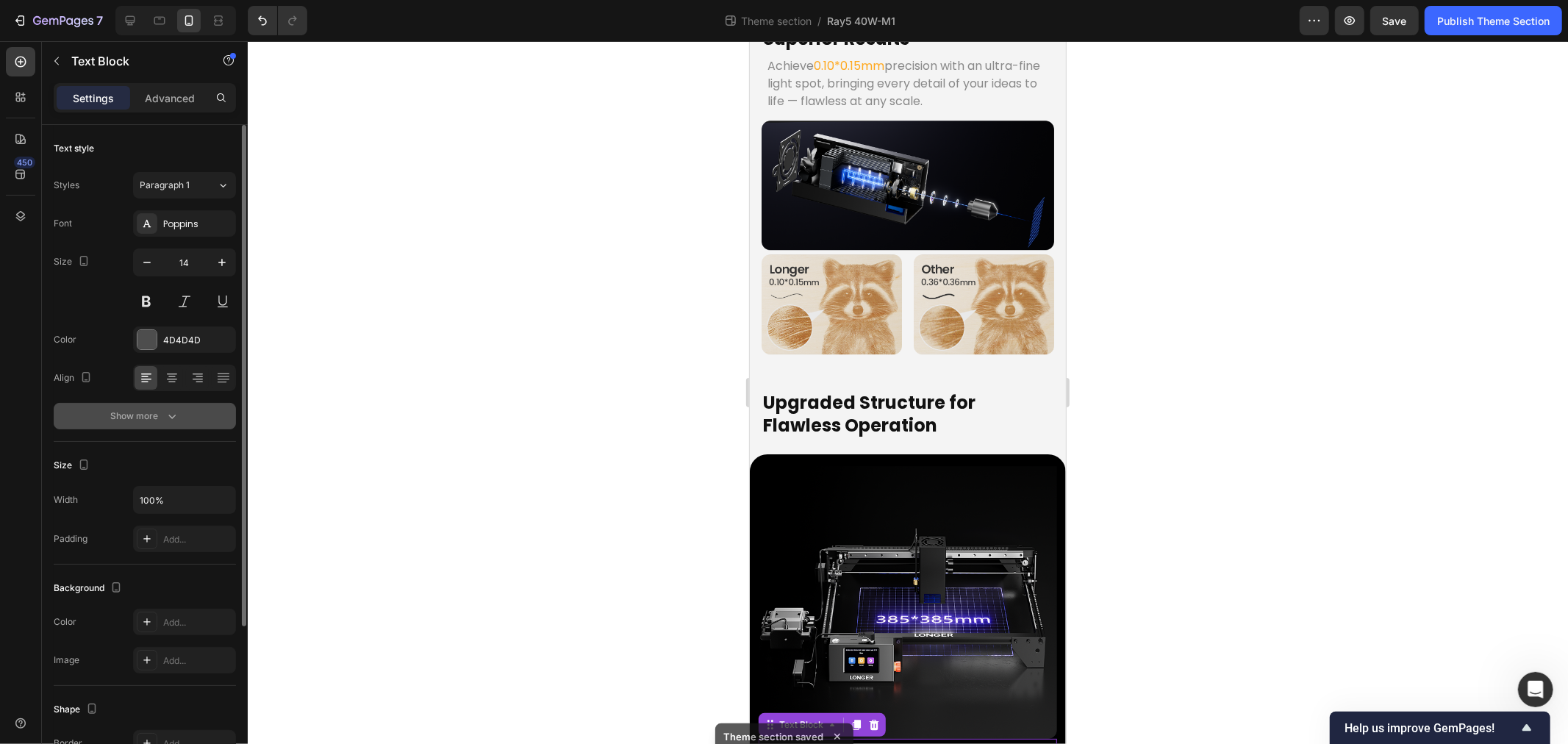
click at [157, 419] on div "Show more" at bounding box center [146, 416] width 69 height 14
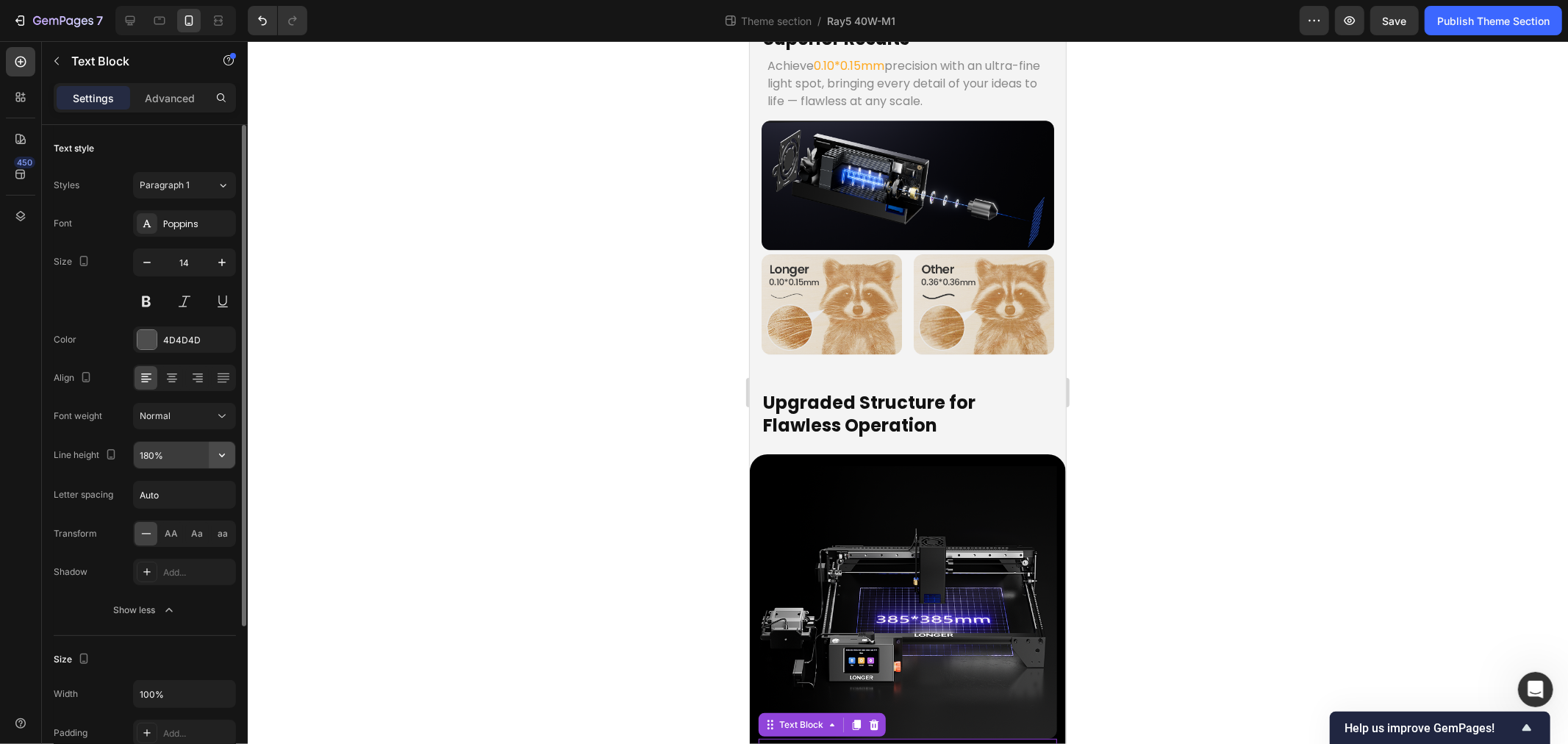
click at [218, 457] on icon "button" at bounding box center [222, 455] width 14 height 14
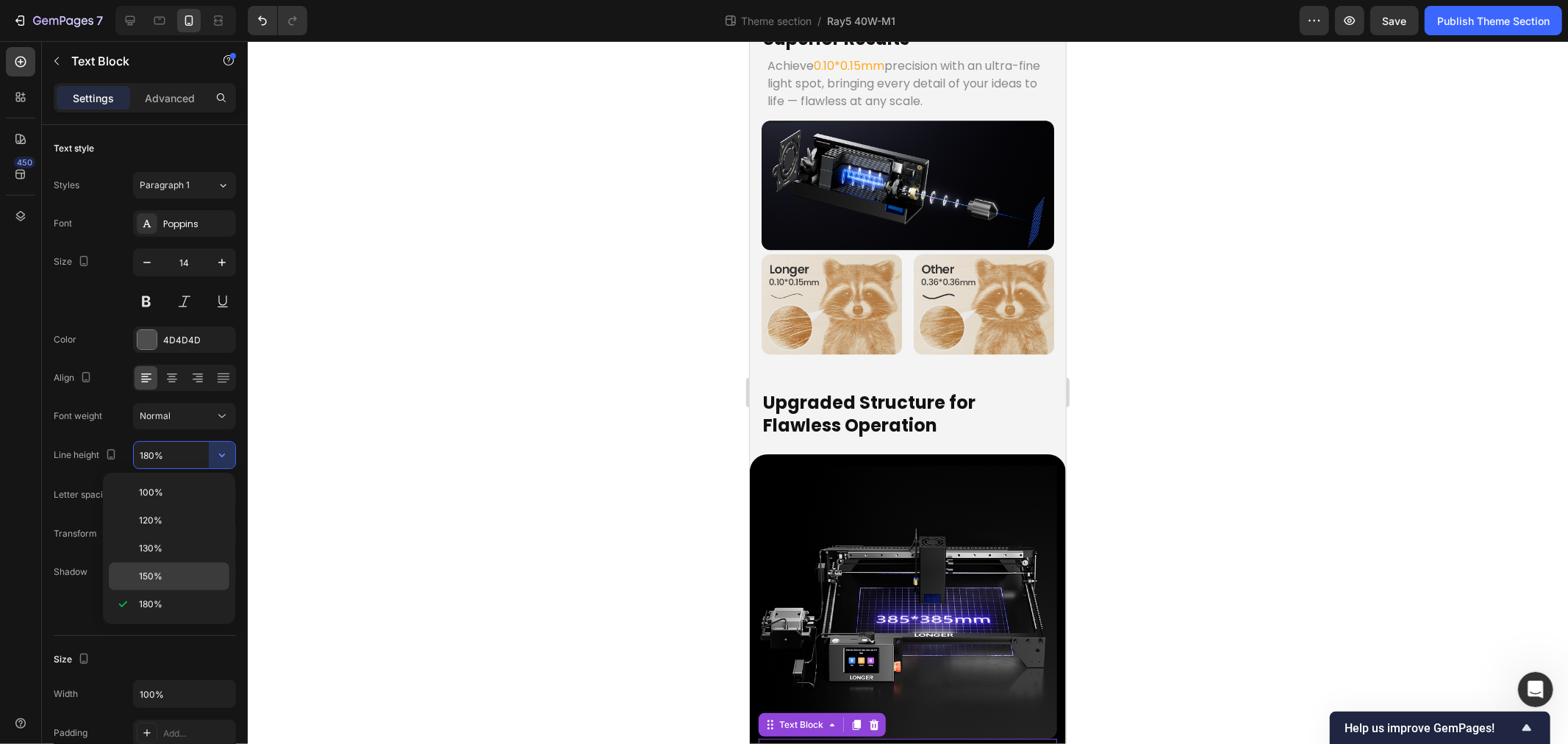
click at [171, 577] on p "150%" at bounding box center [181, 577] width 84 height 14
type input "150%"
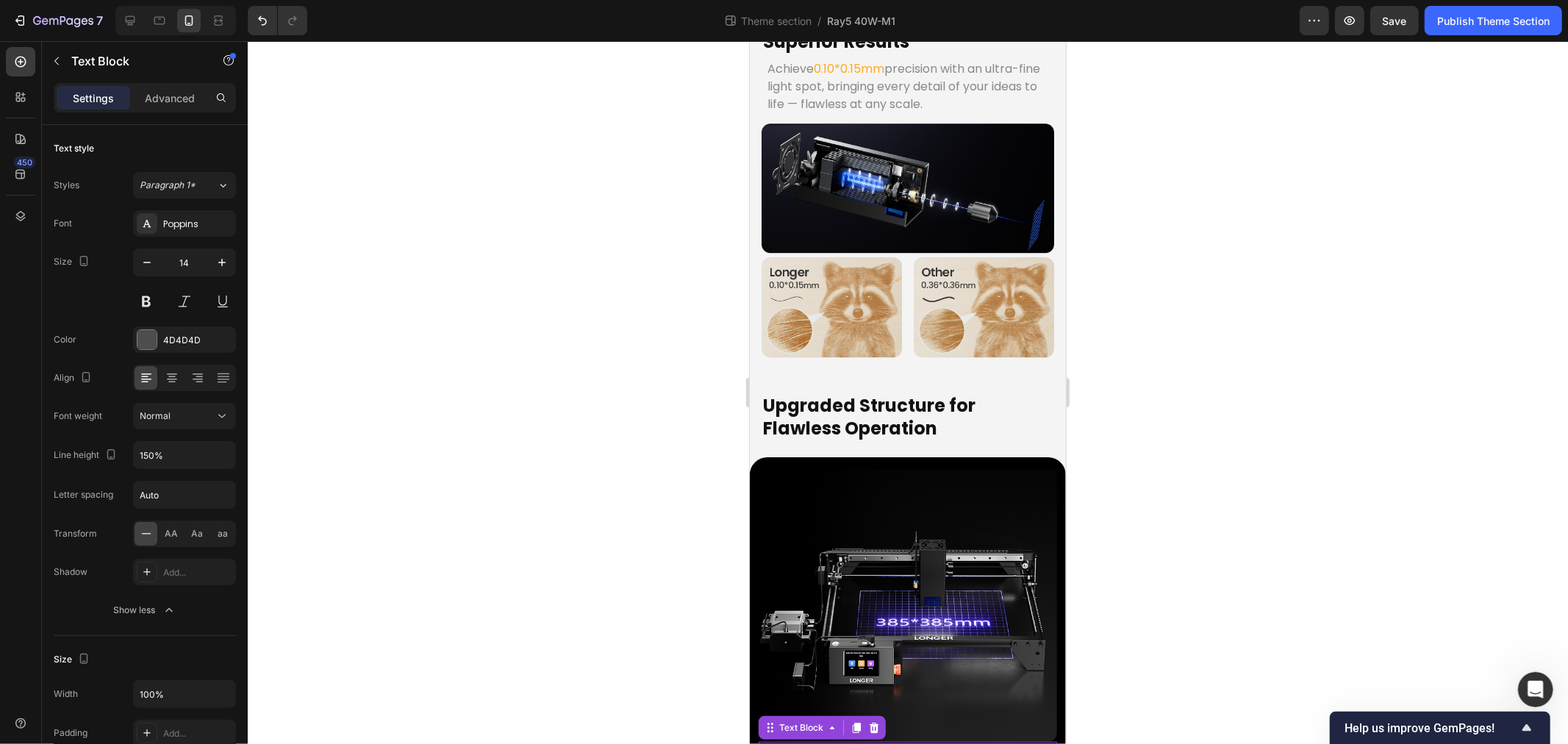
click at [570, 577] on div at bounding box center [908, 393] width 1320 height 703
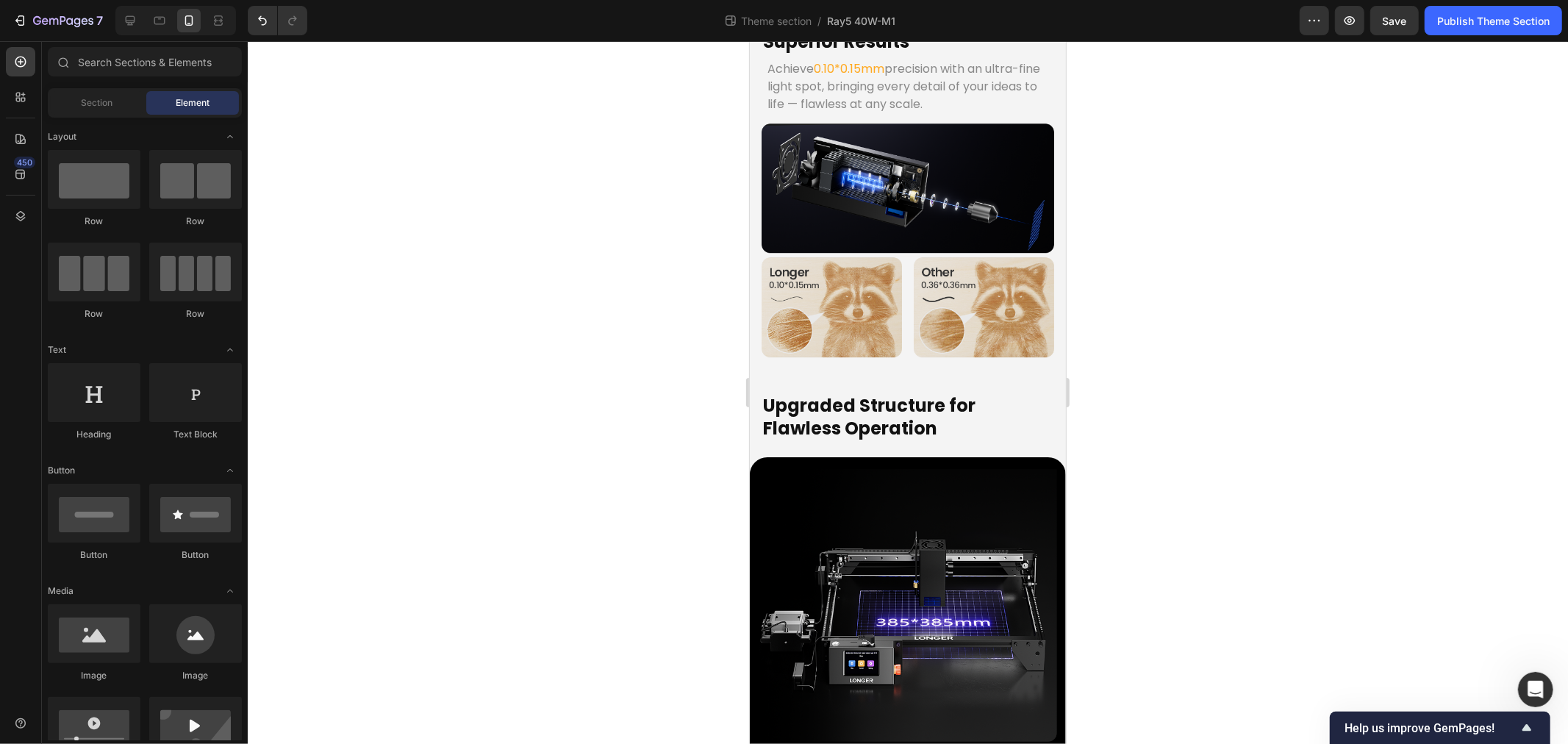
click at [419, 486] on div at bounding box center [908, 393] width 1320 height 703
click at [771, 469] on img at bounding box center [908, 605] width 299 height 272
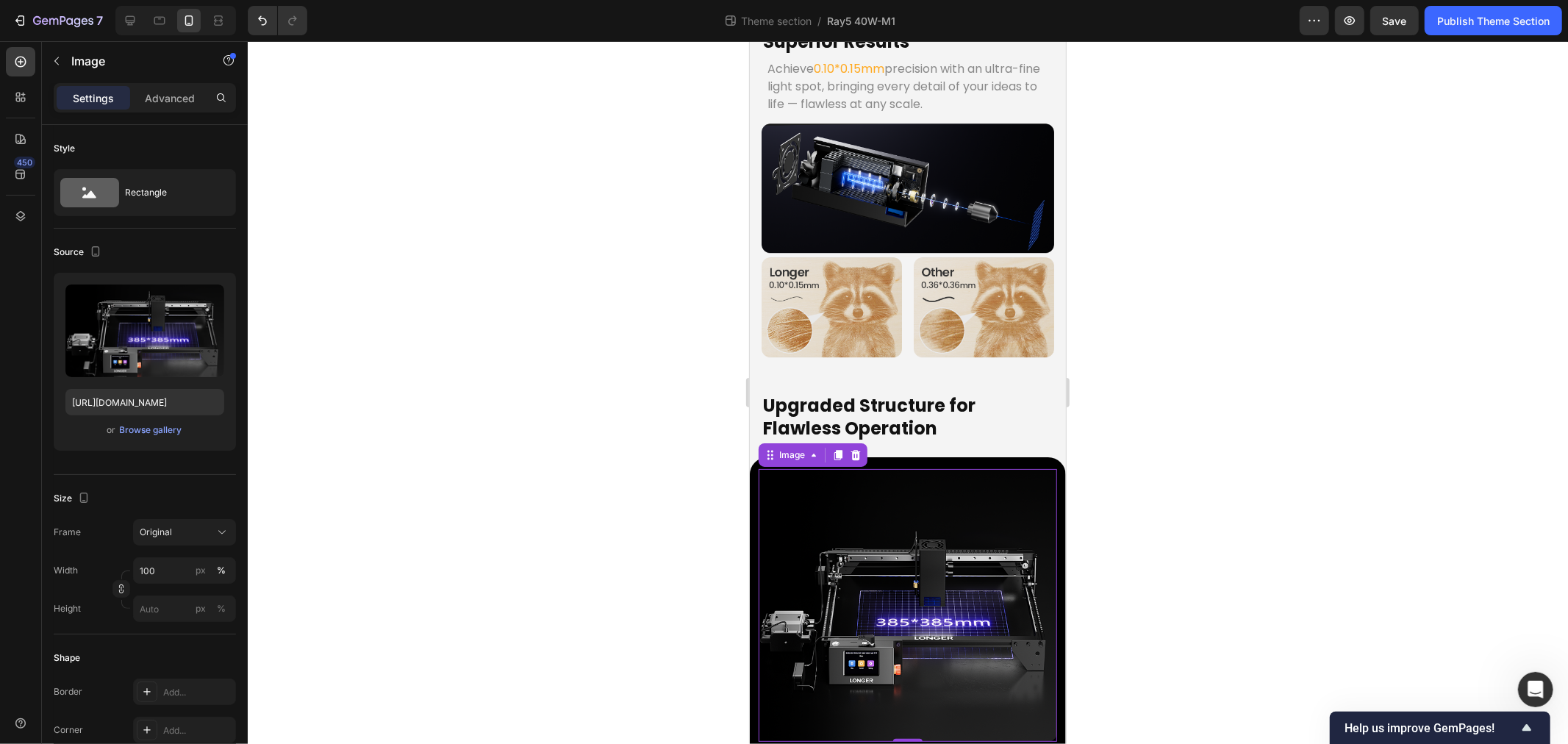
click at [517, 421] on div at bounding box center [908, 393] width 1320 height 703
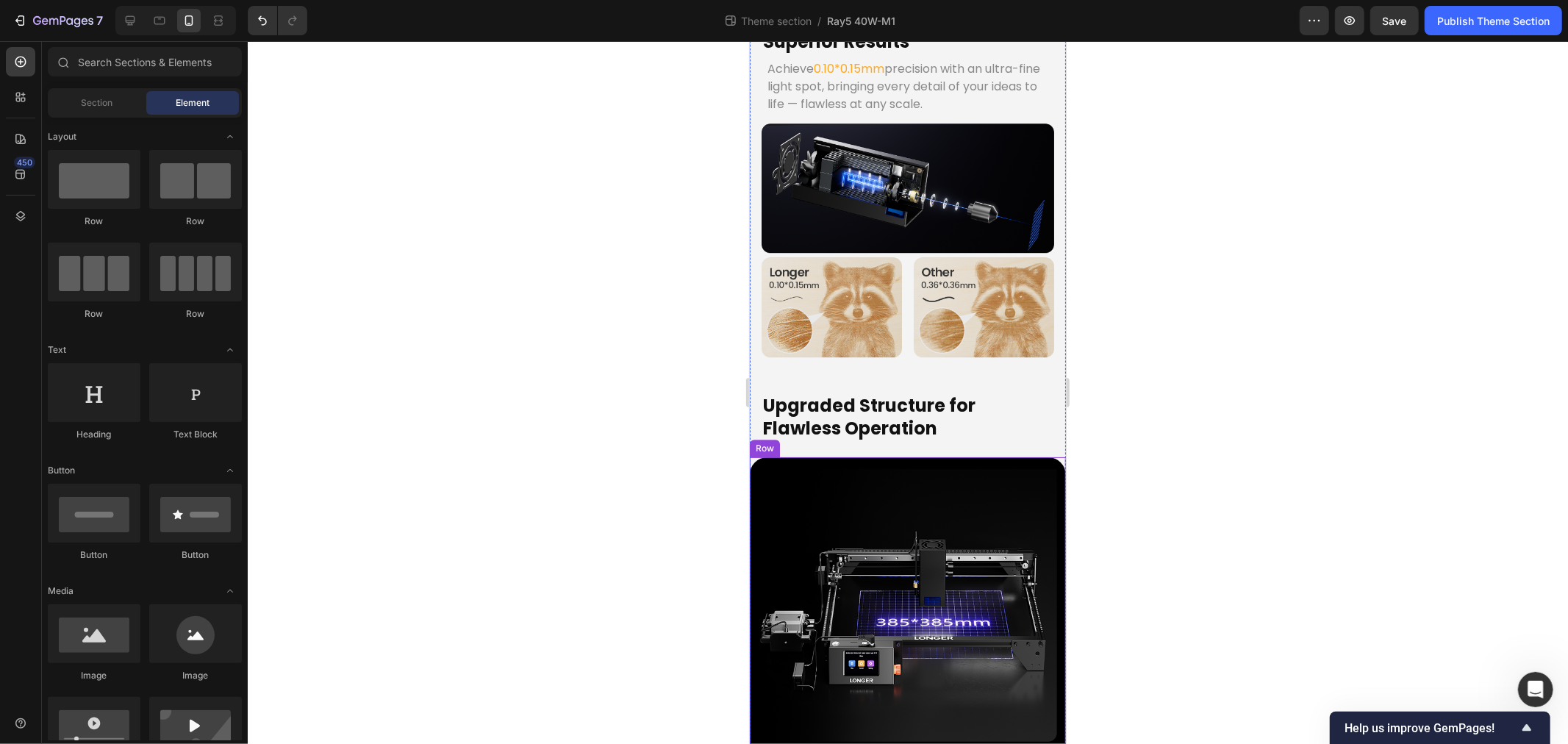
click at [763, 692] on div "Image 385x385mm Working Area Text Block With a generous 385×385mm working area,…" at bounding box center [907, 644] width 316 height 374
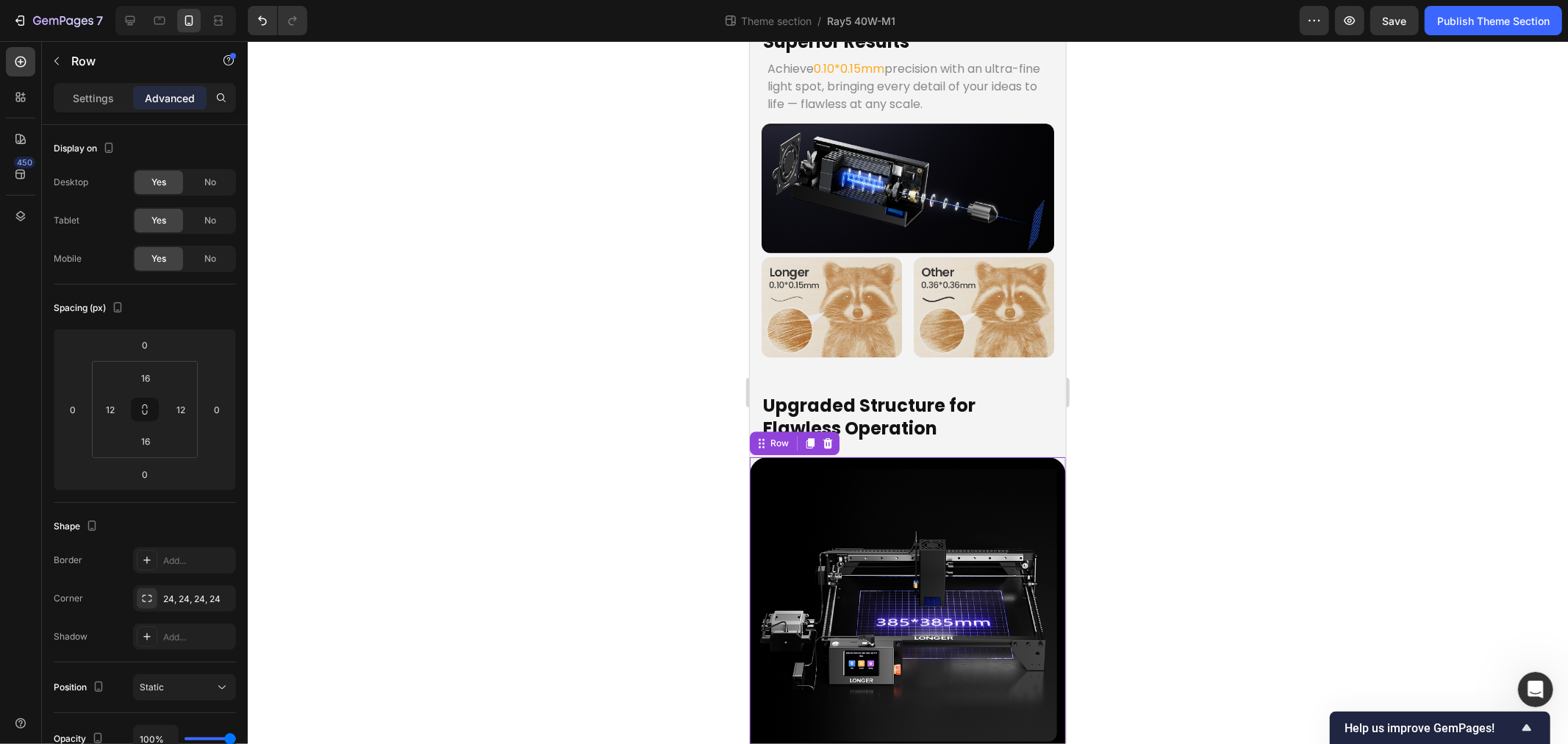
click at [755, 457] on div "Image 385x385mm Working Area Text Block With a generous 385×385mm working area,…" at bounding box center [907, 644] width 316 height 374
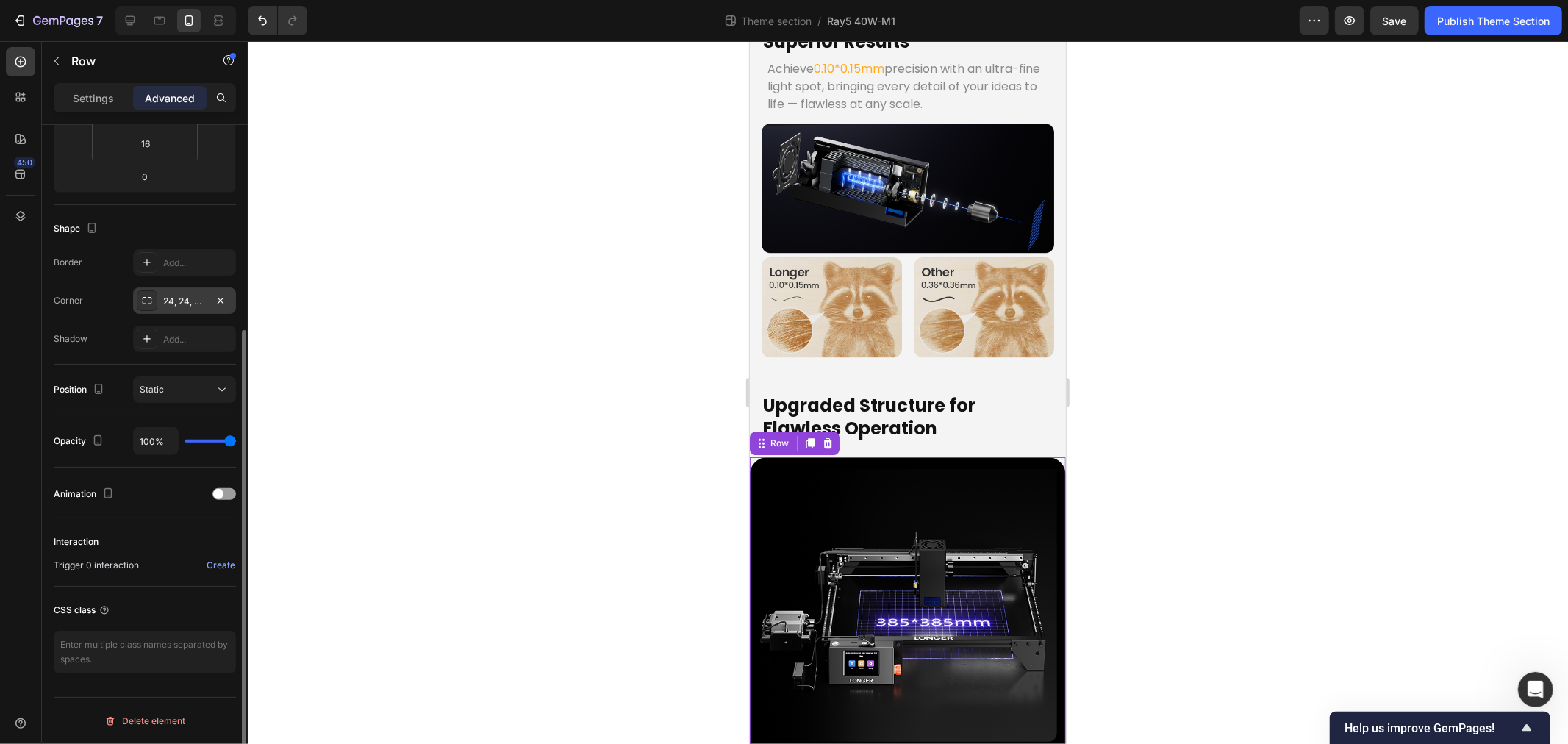
click at [182, 300] on div "24, 24, 24, 24" at bounding box center [184, 301] width 43 height 14
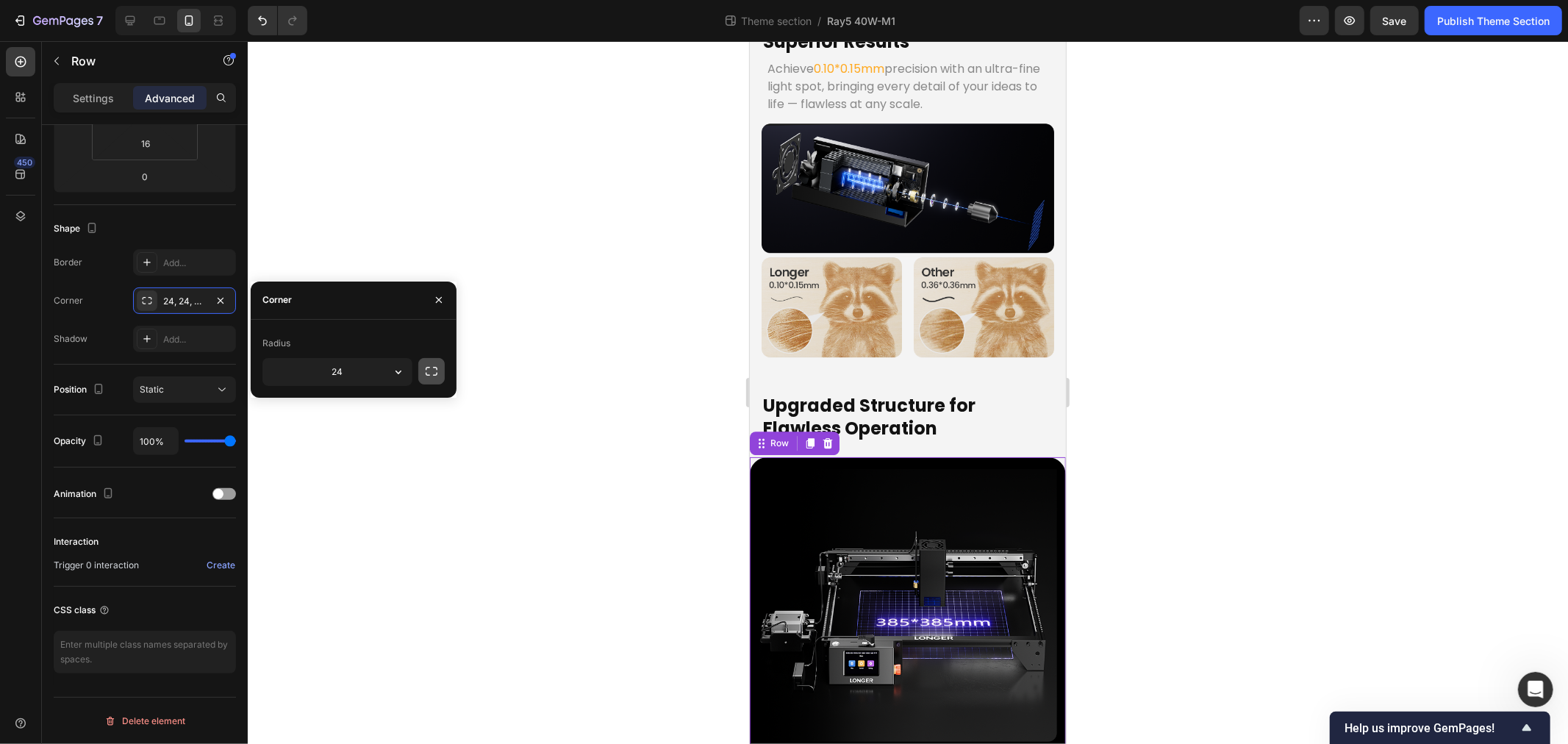
click at [428, 376] on icon "button" at bounding box center [432, 371] width 14 height 14
click at [308, 403] on input "24" at bounding box center [299, 405] width 71 height 26
type input "0"
click at [393, 408] on input "24" at bounding box center [376, 405] width 71 height 26
type input "0"
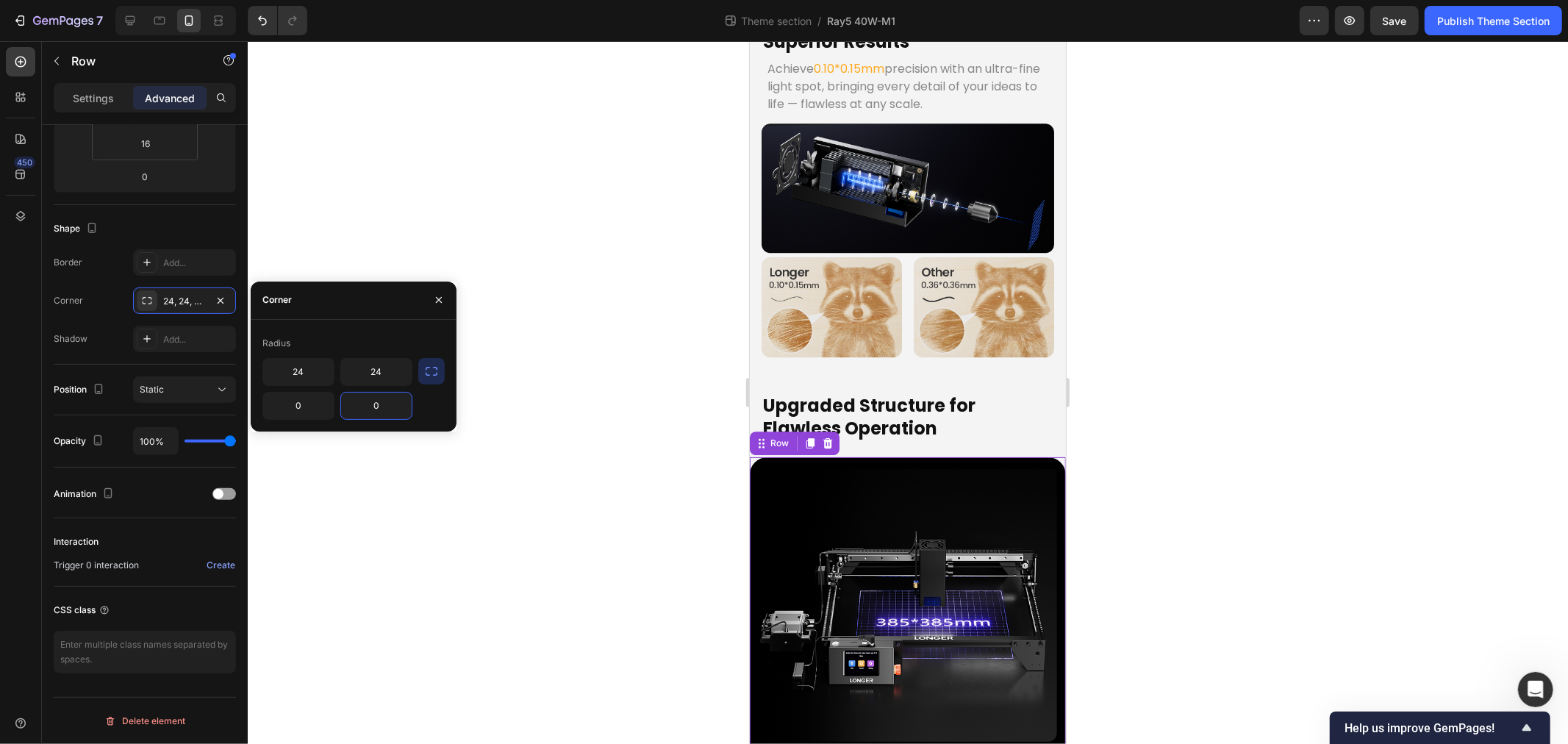
click at [468, 528] on div at bounding box center [908, 393] width 1320 height 703
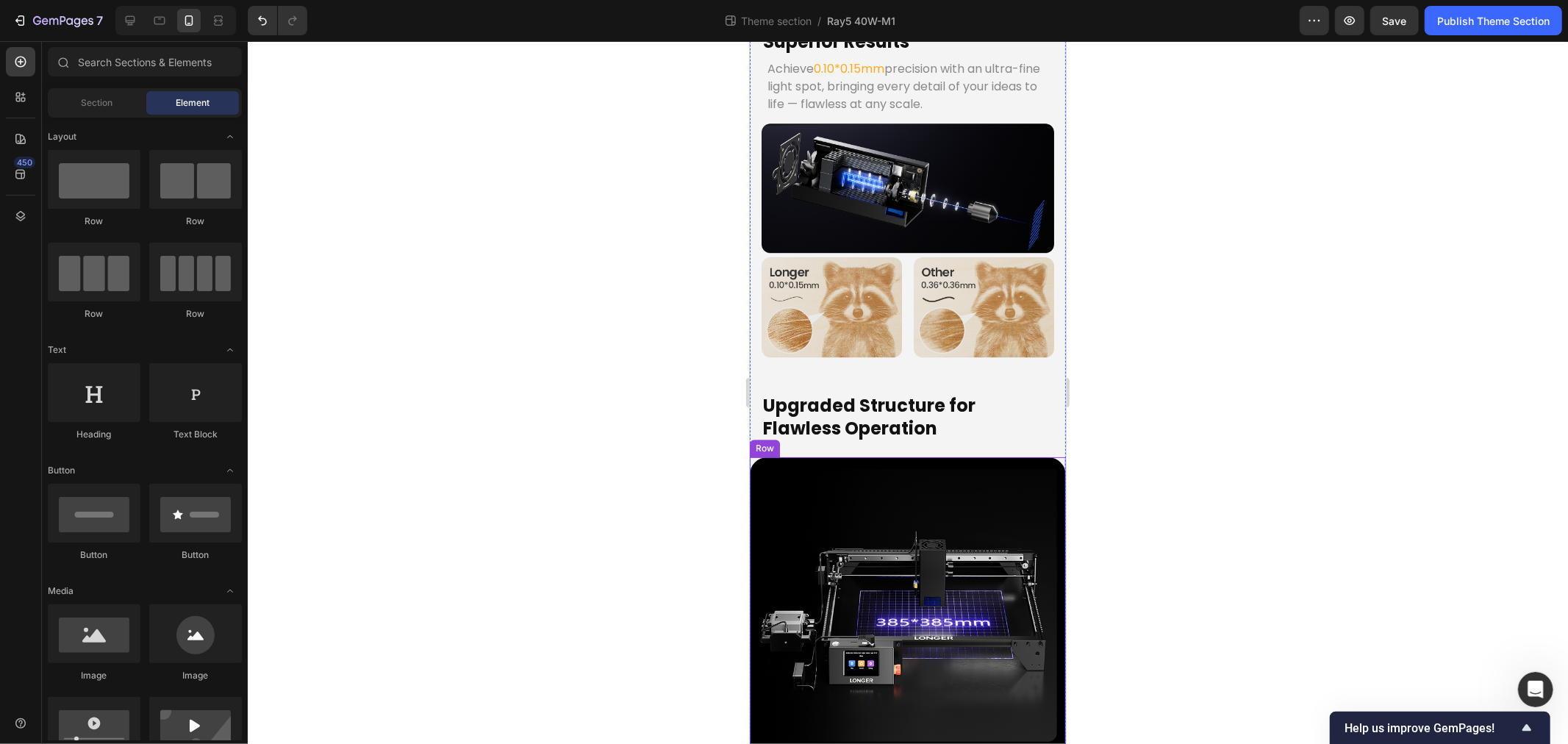
click at [752, 457] on div "Image 385x385mm Working Area Text Block With a generous 385×385mm working area,…" at bounding box center [907, 644] width 316 height 374
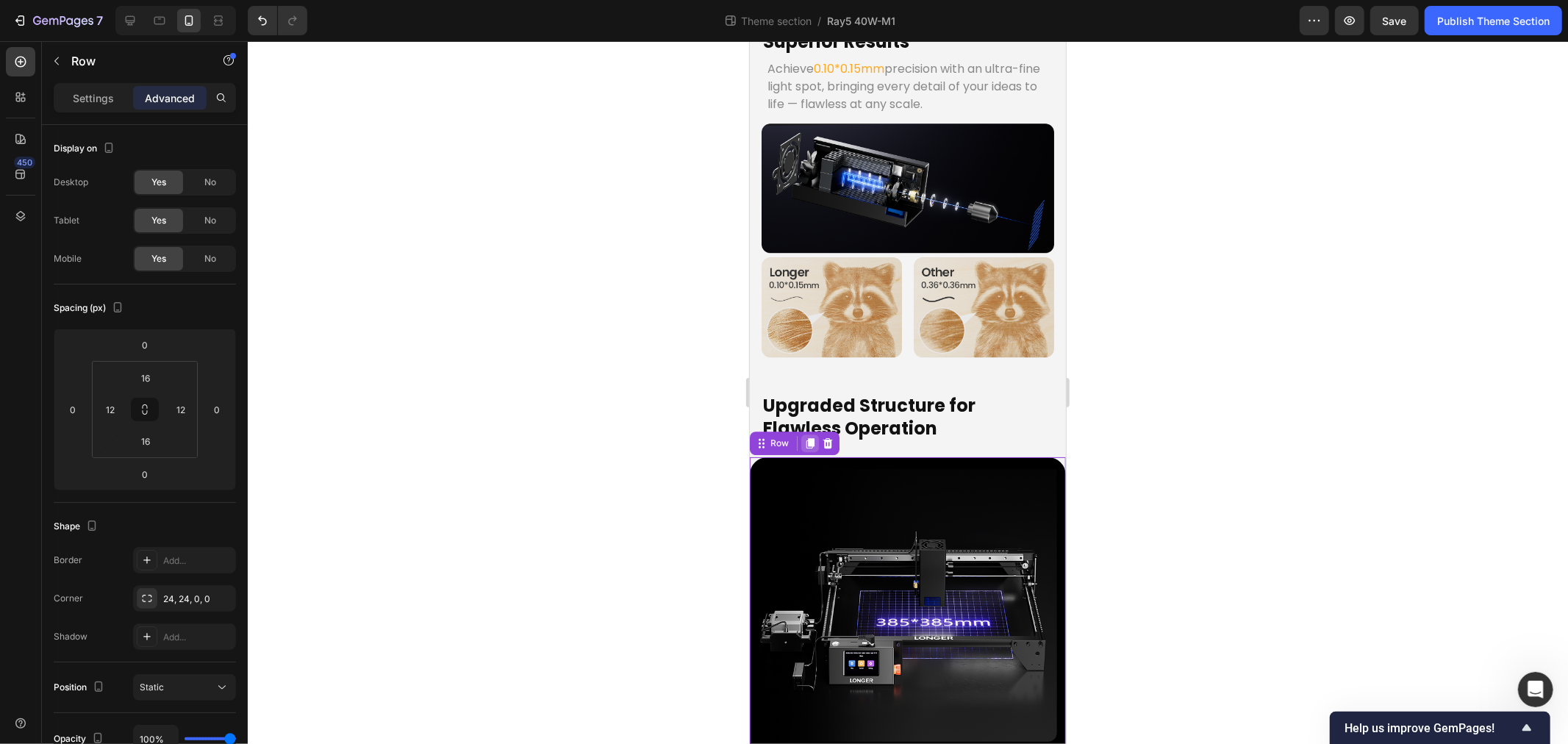
click at [806, 437] on icon at bounding box center [809, 443] width 12 height 12
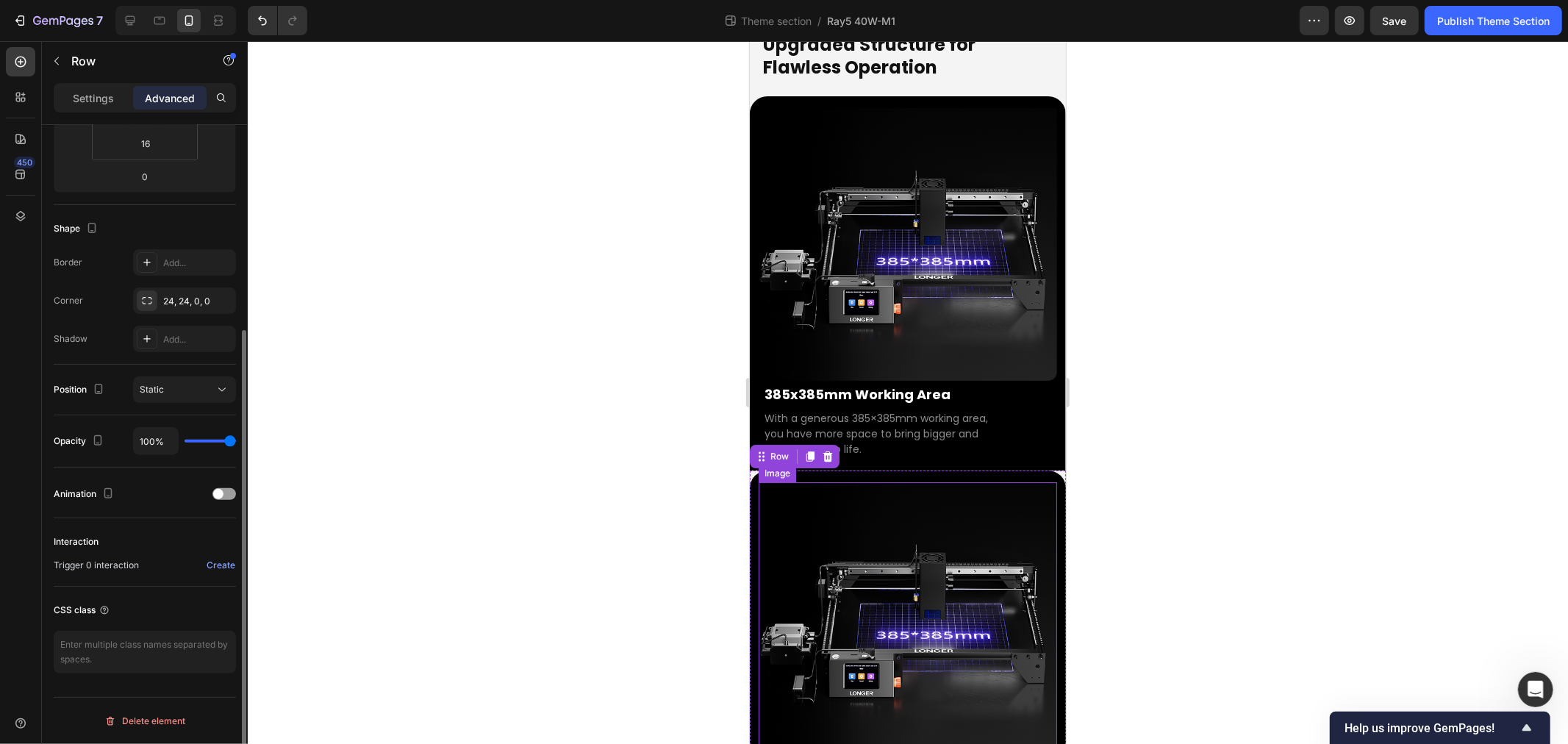
scroll to position [3954, 0]
click at [199, 304] on div "24, 24, 0, 0" at bounding box center [184, 301] width 43 height 14
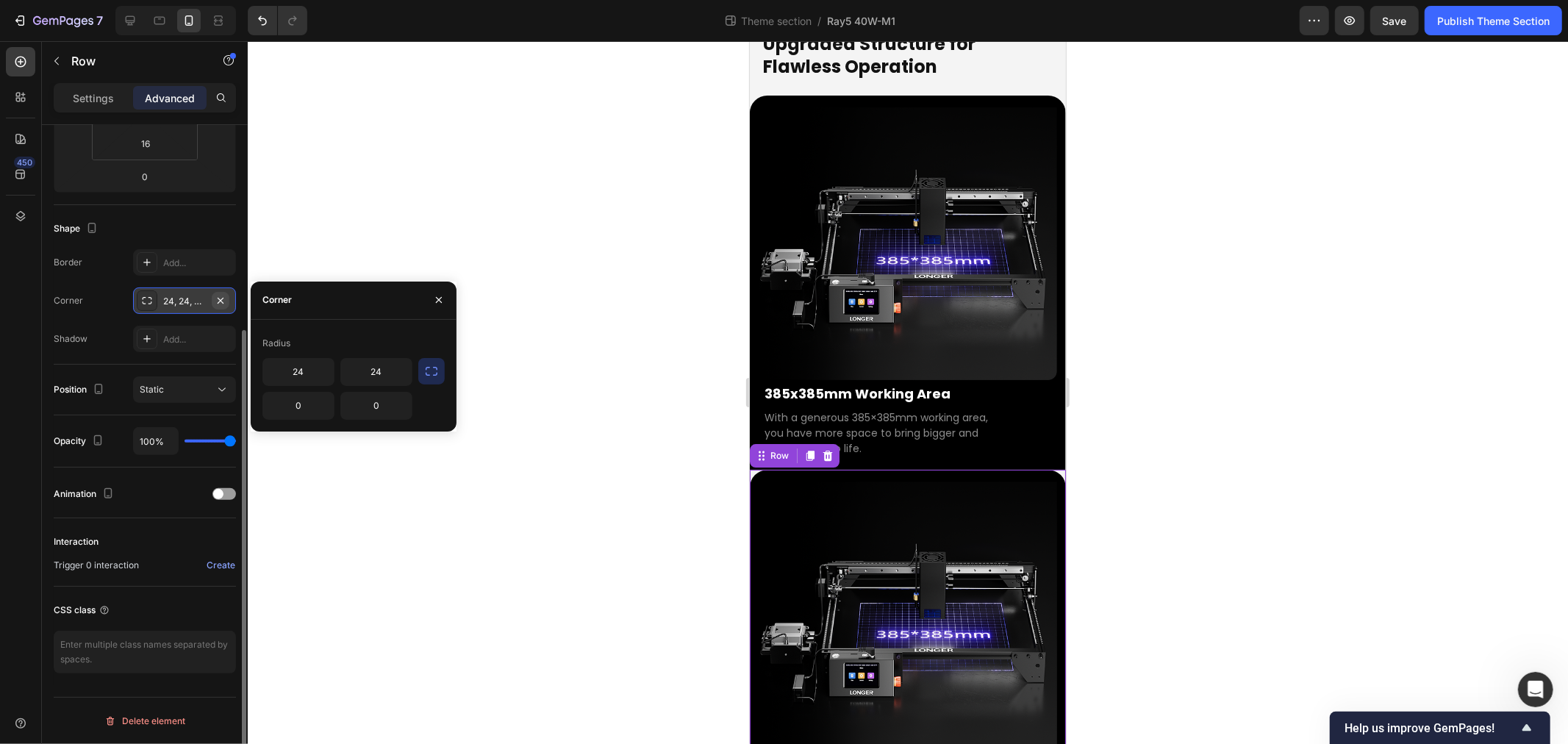
click at [218, 301] on icon "button" at bounding box center [220, 300] width 12 height 12
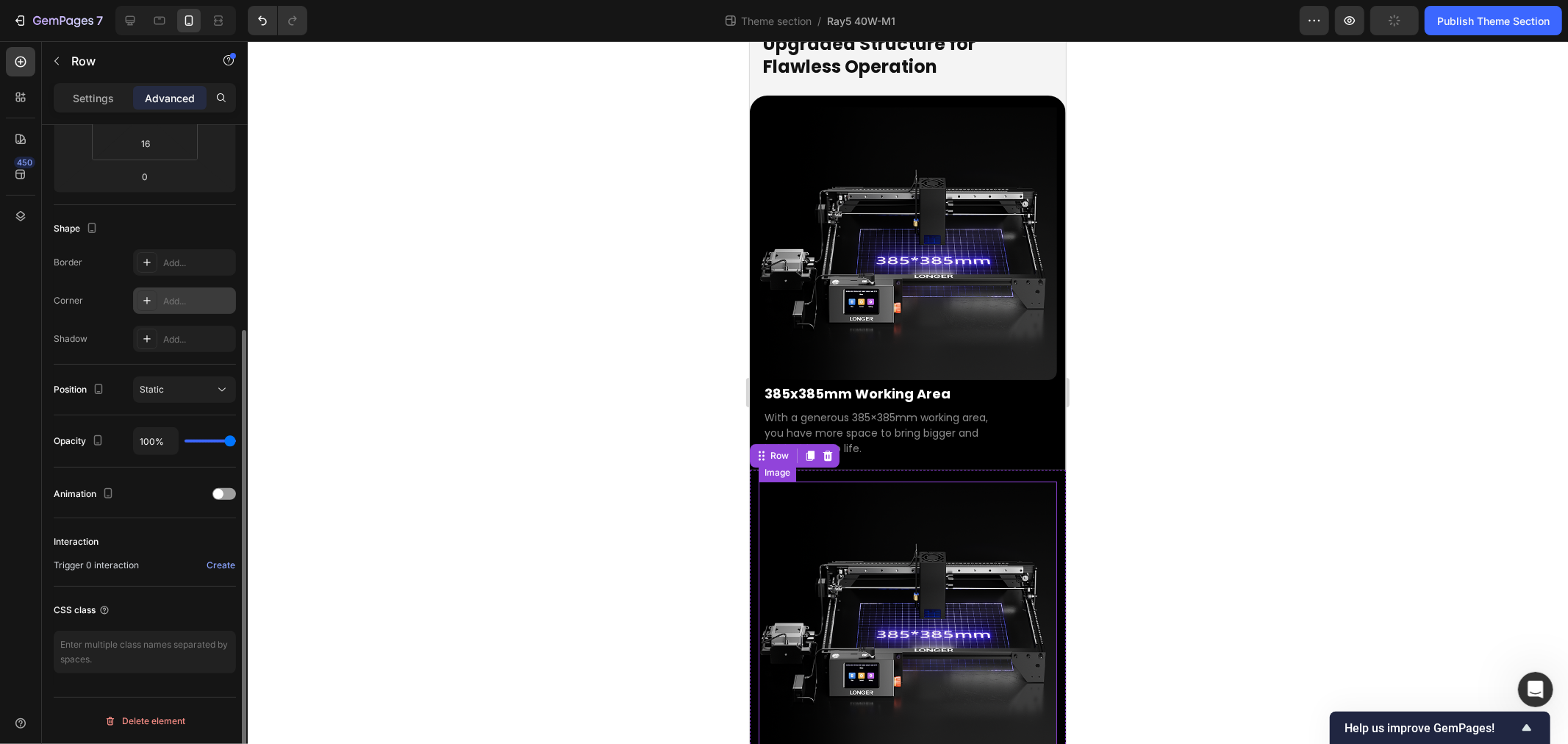
click at [911, 481] on img at bounding box center [908, 616] width 299 height 272
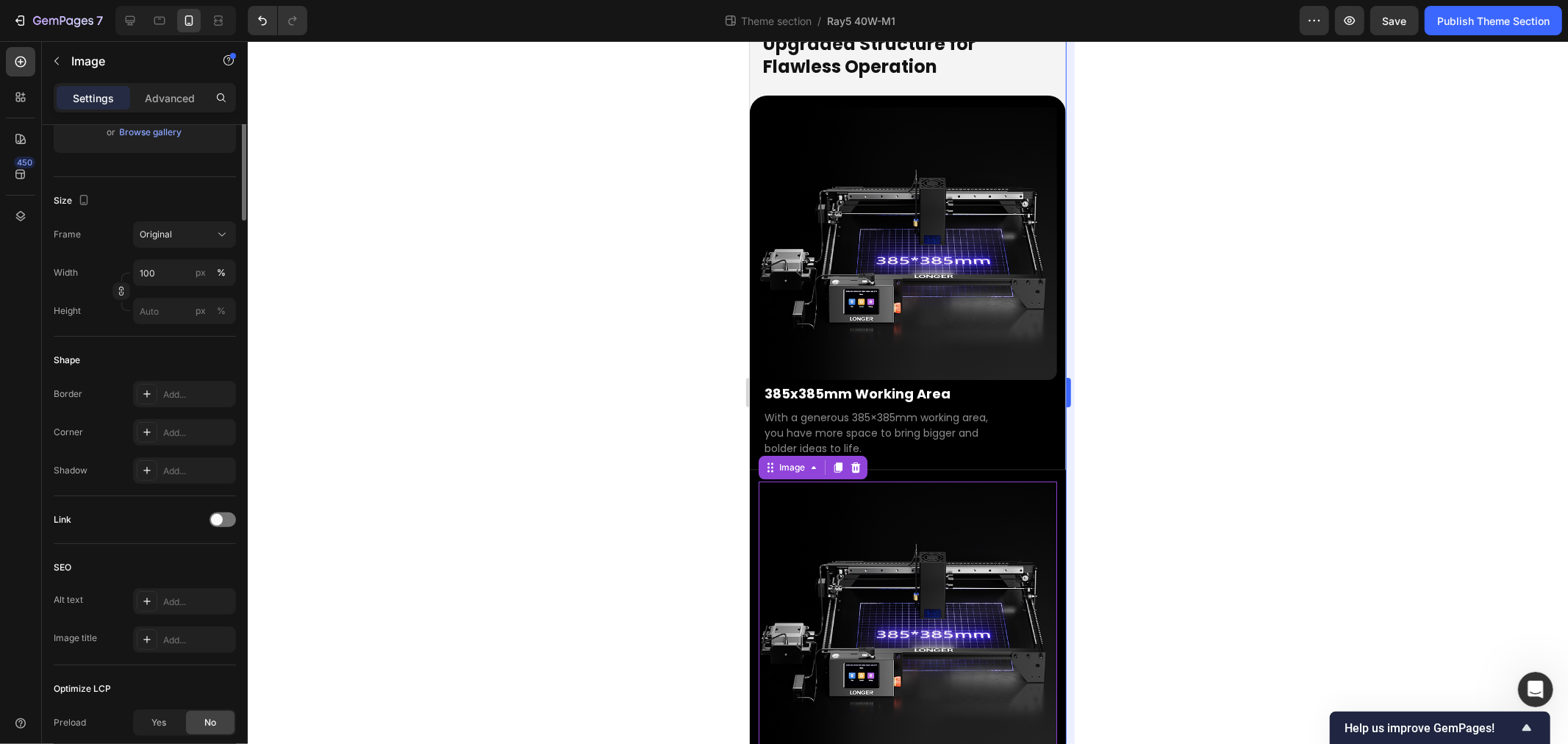
scroll to position [0, 0]
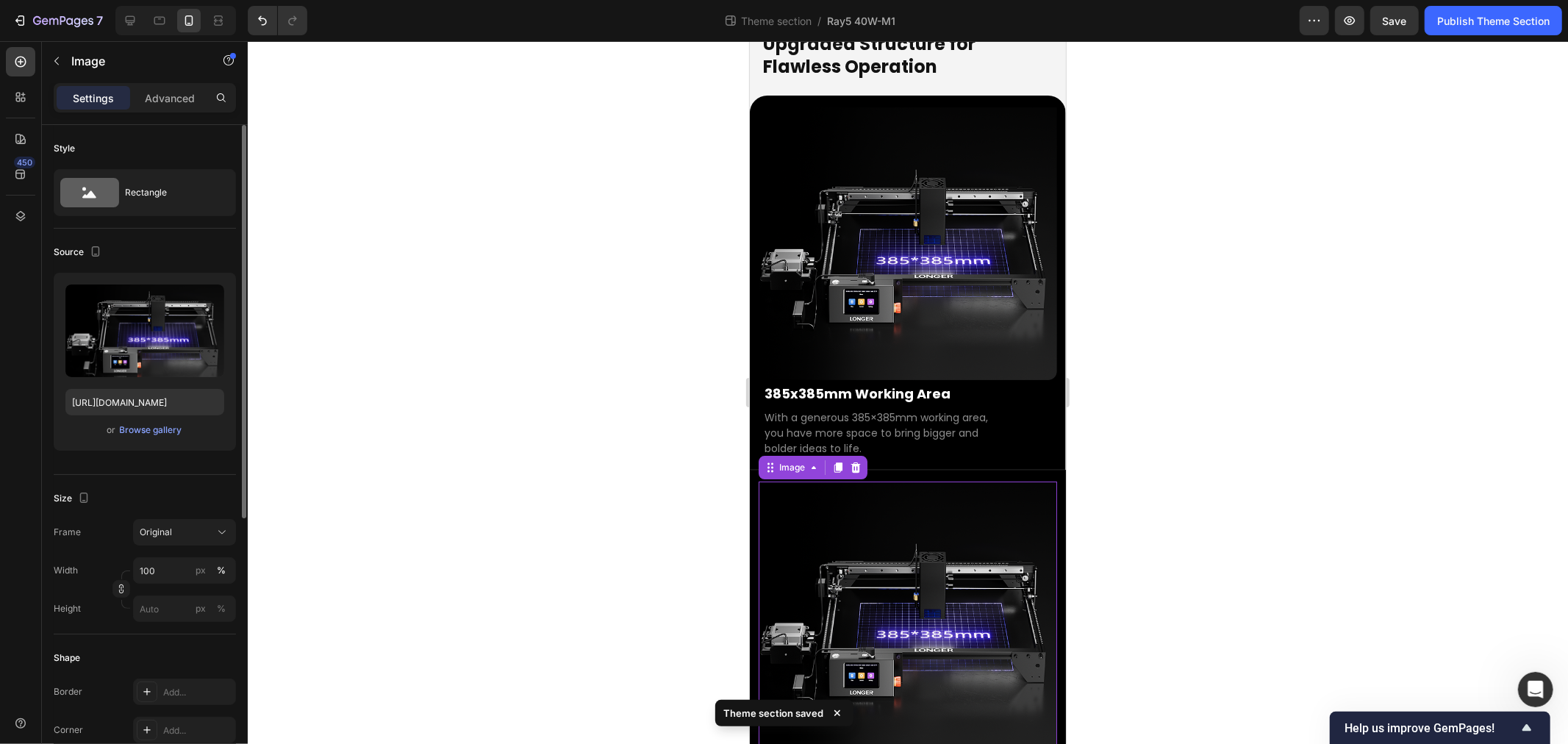
drag, startPoint x: 597, startPoint y: 498, endPoint x: 504, endPoint y: 474, distance: 96.0
click at [584, 497] on div at bounding box center [908, 393] width 1320 height 703
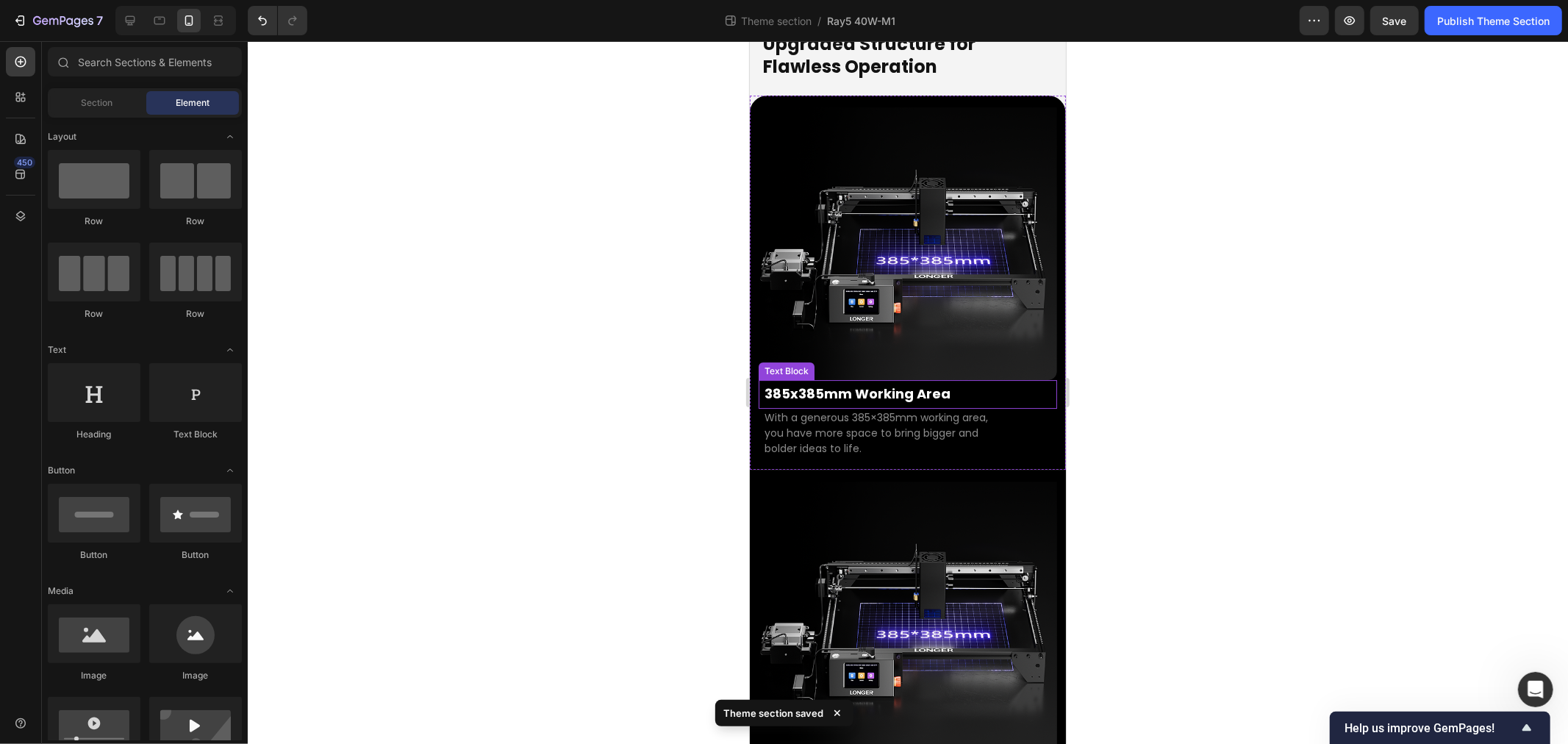
click at [838, 384] on strong "385x385mm Working Area" at bounding box center [857, 393] width 186 height 18
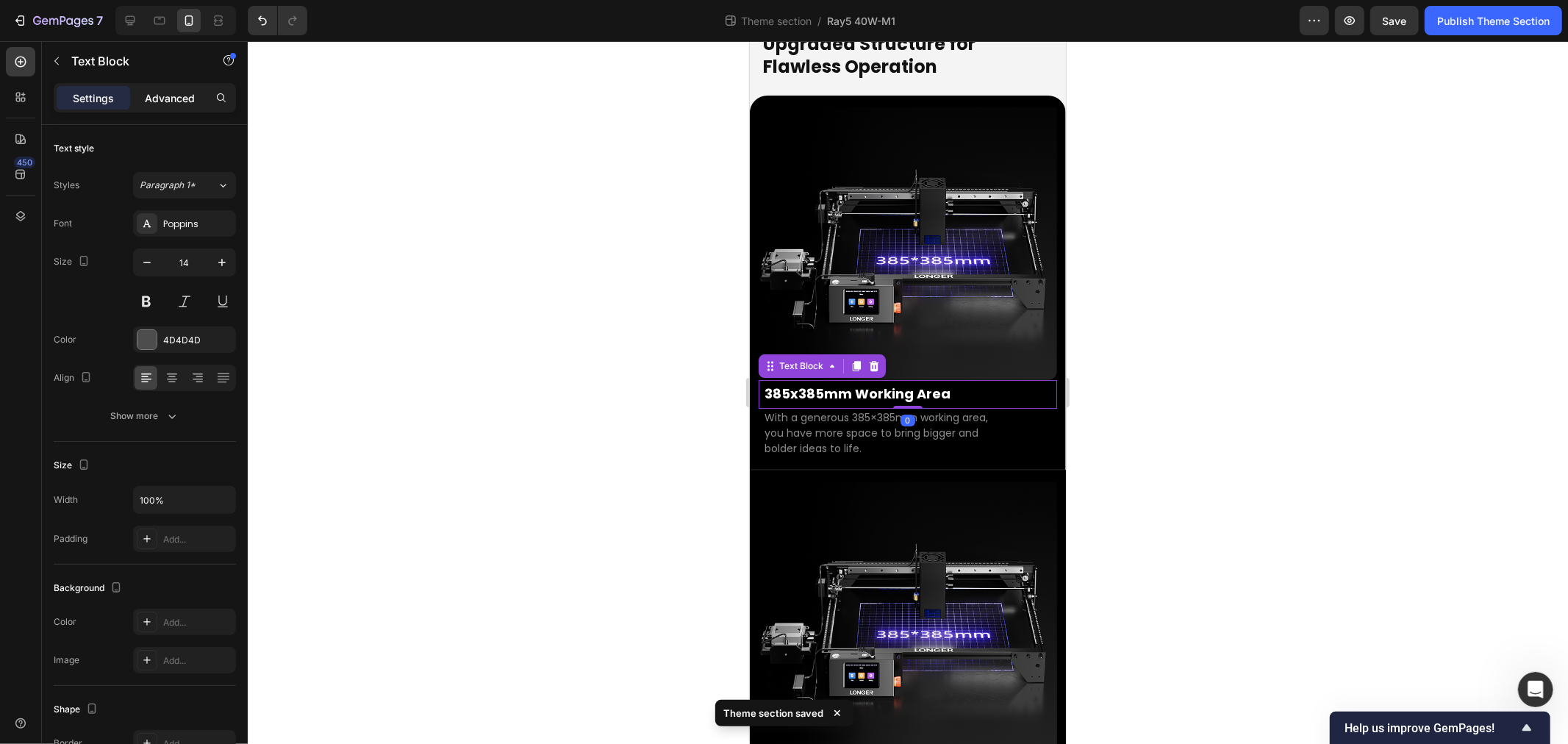
click at [177, 103] on p "Advanced" at bounding box center [169, 98] width 50 height 15
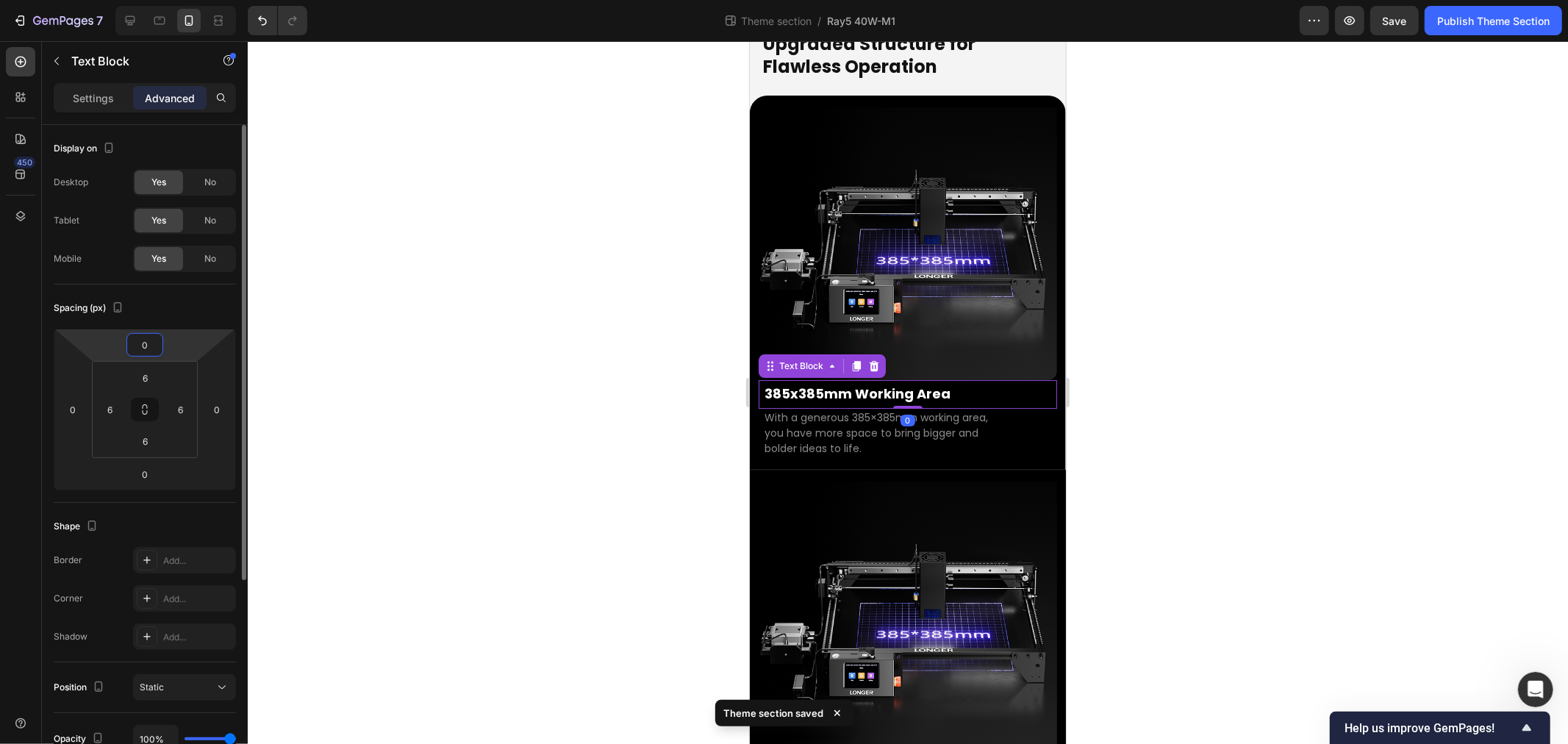
click at [148, 348] on input "0" at bounding box center [145, 345] width 30 height 22
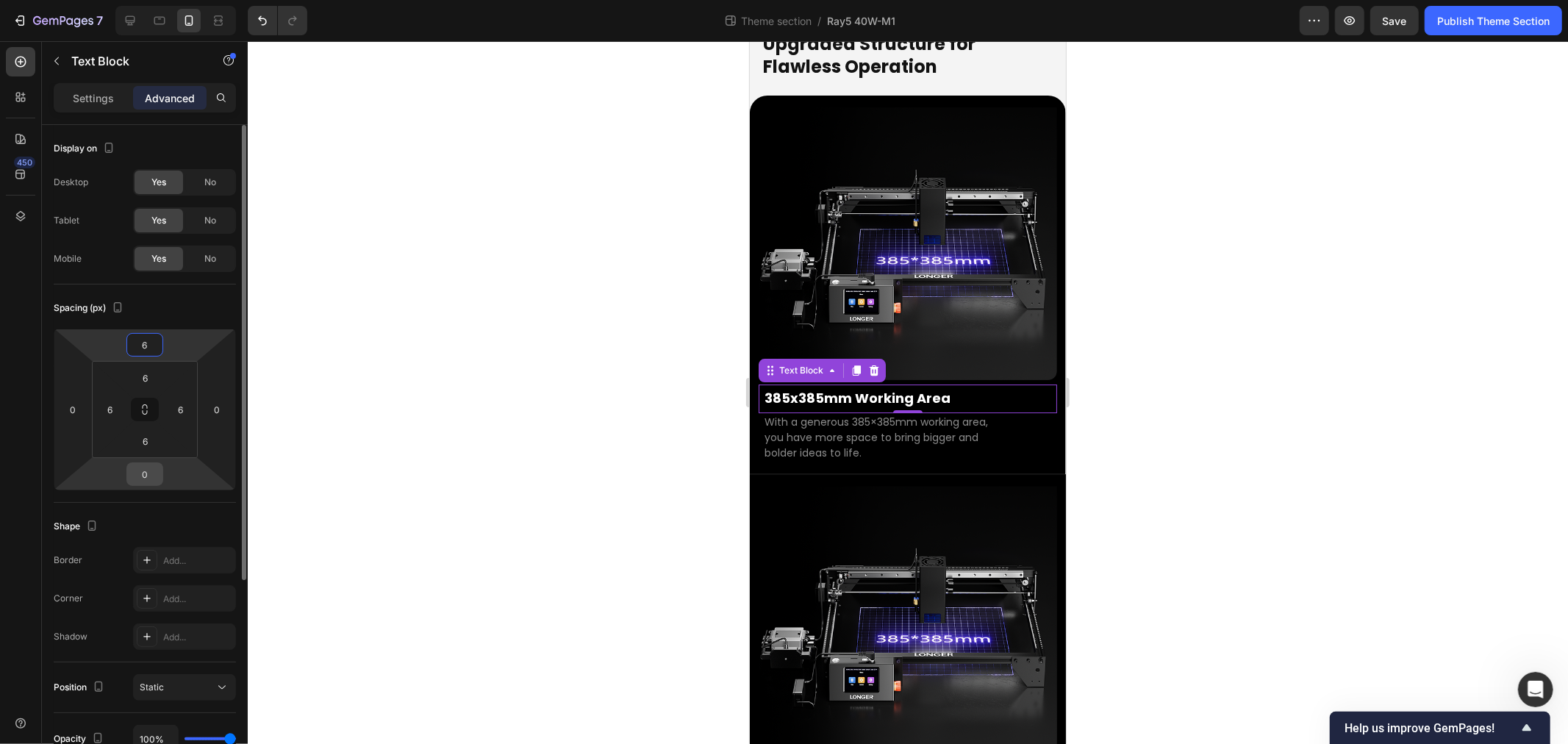
type input "6"
click at [149, 475] on input "0" at bounding box center [145, 474] width 30 height 22
type input "6"
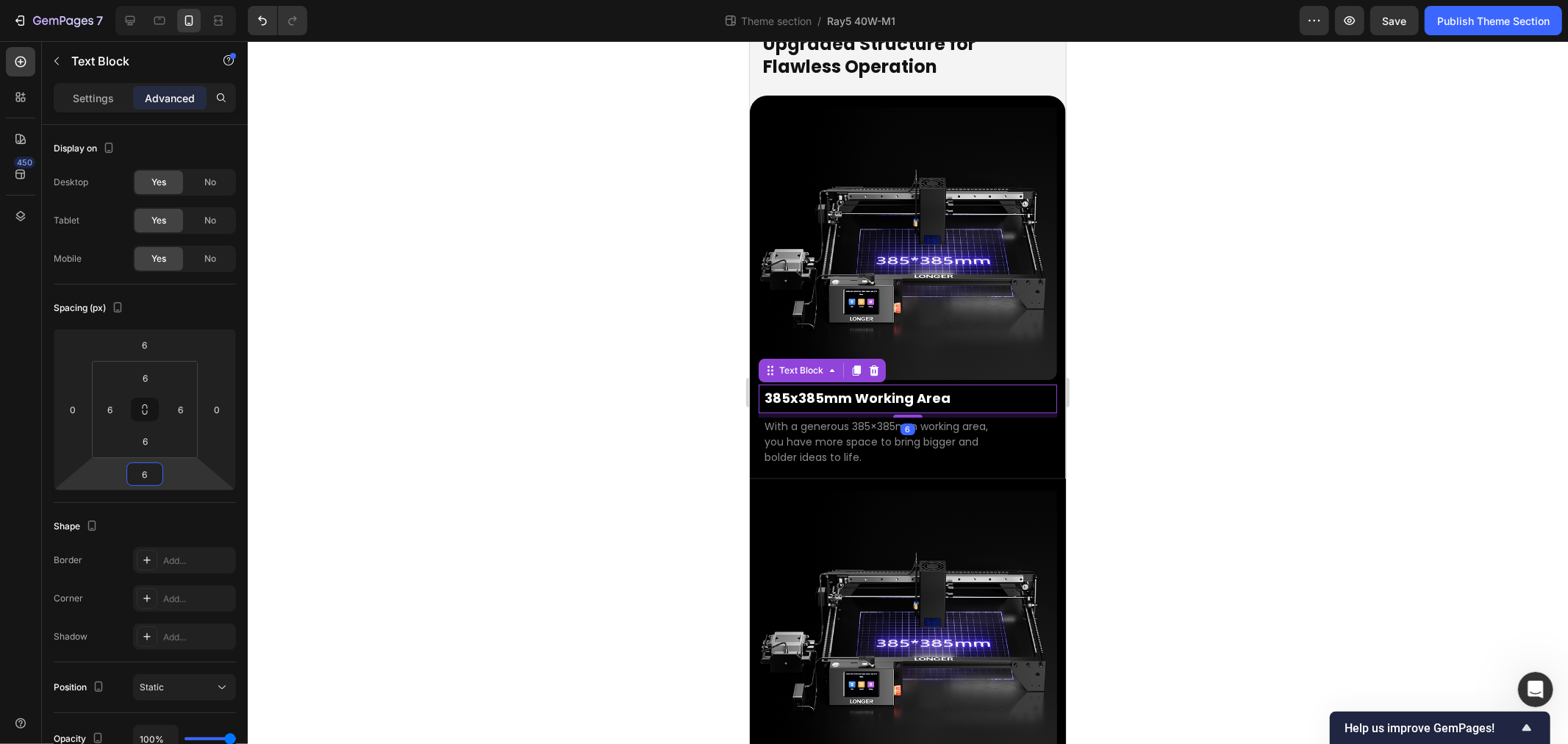
click at [418, 415] on div at bounding box center [908, 393] width 1320 height 703
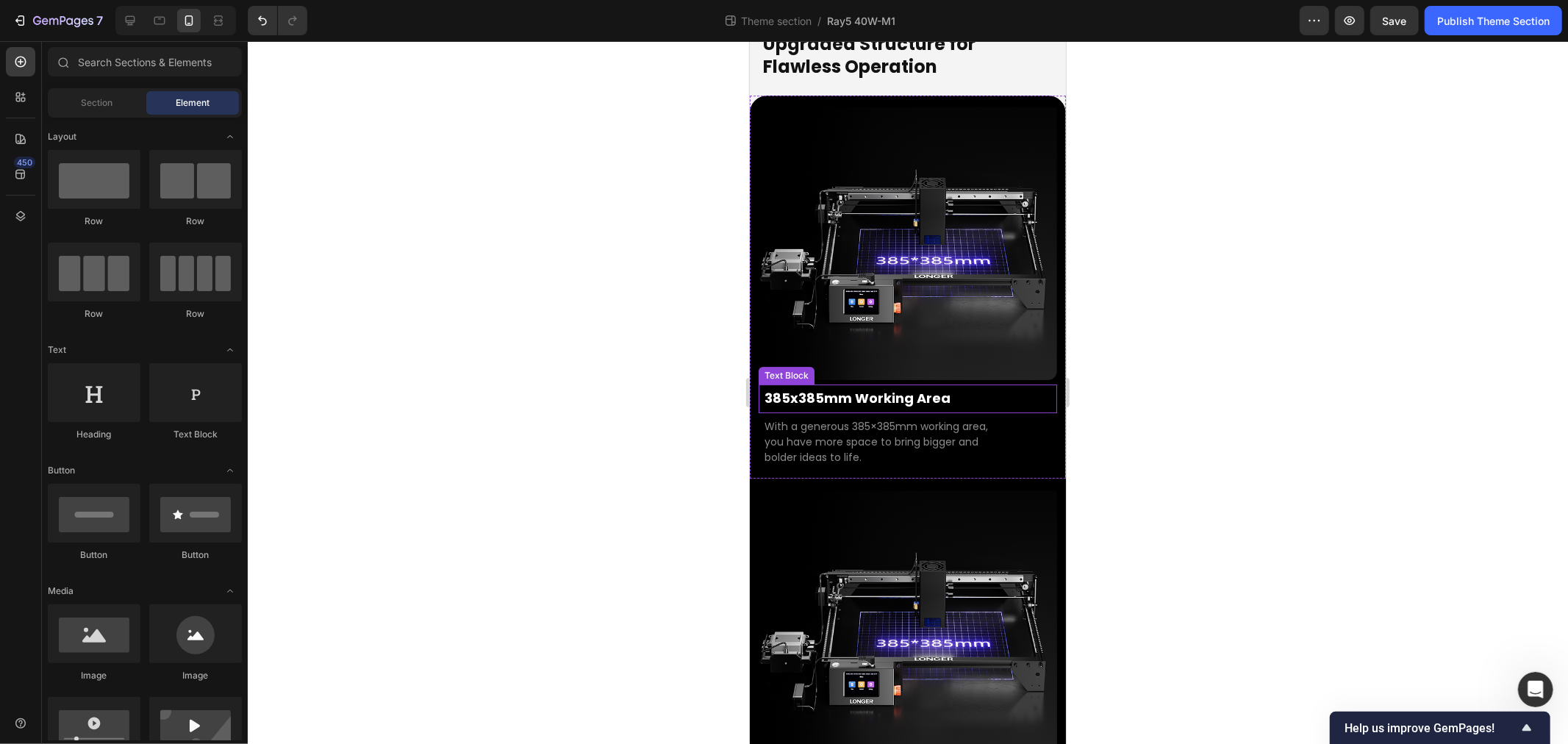
click at [820, 388] on strong "385x385mm Working Area" at bounding box center [857, 397] width 186 height 18
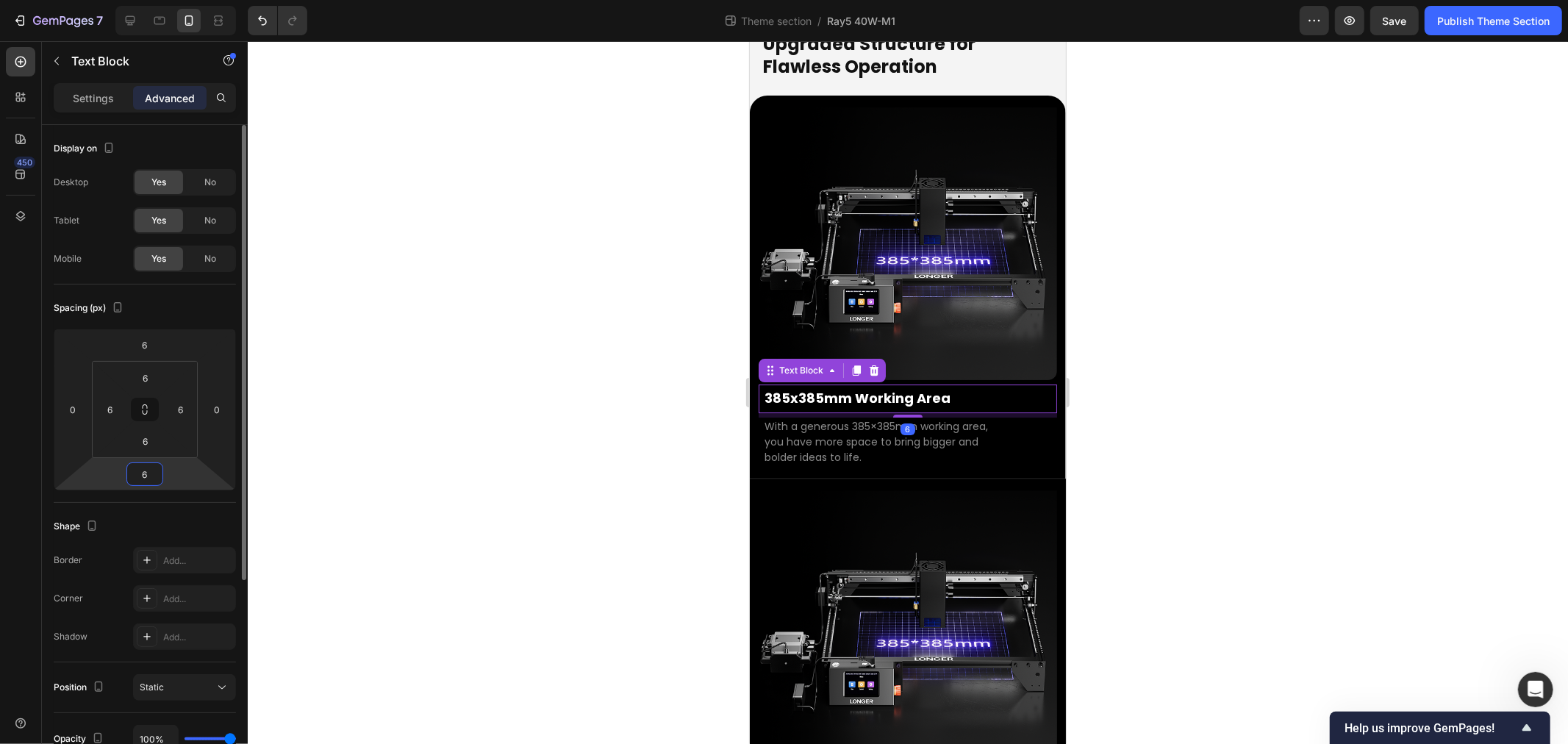
click at [151, 474] on input "6" at bounding box center [145, 474] width 30 height 22
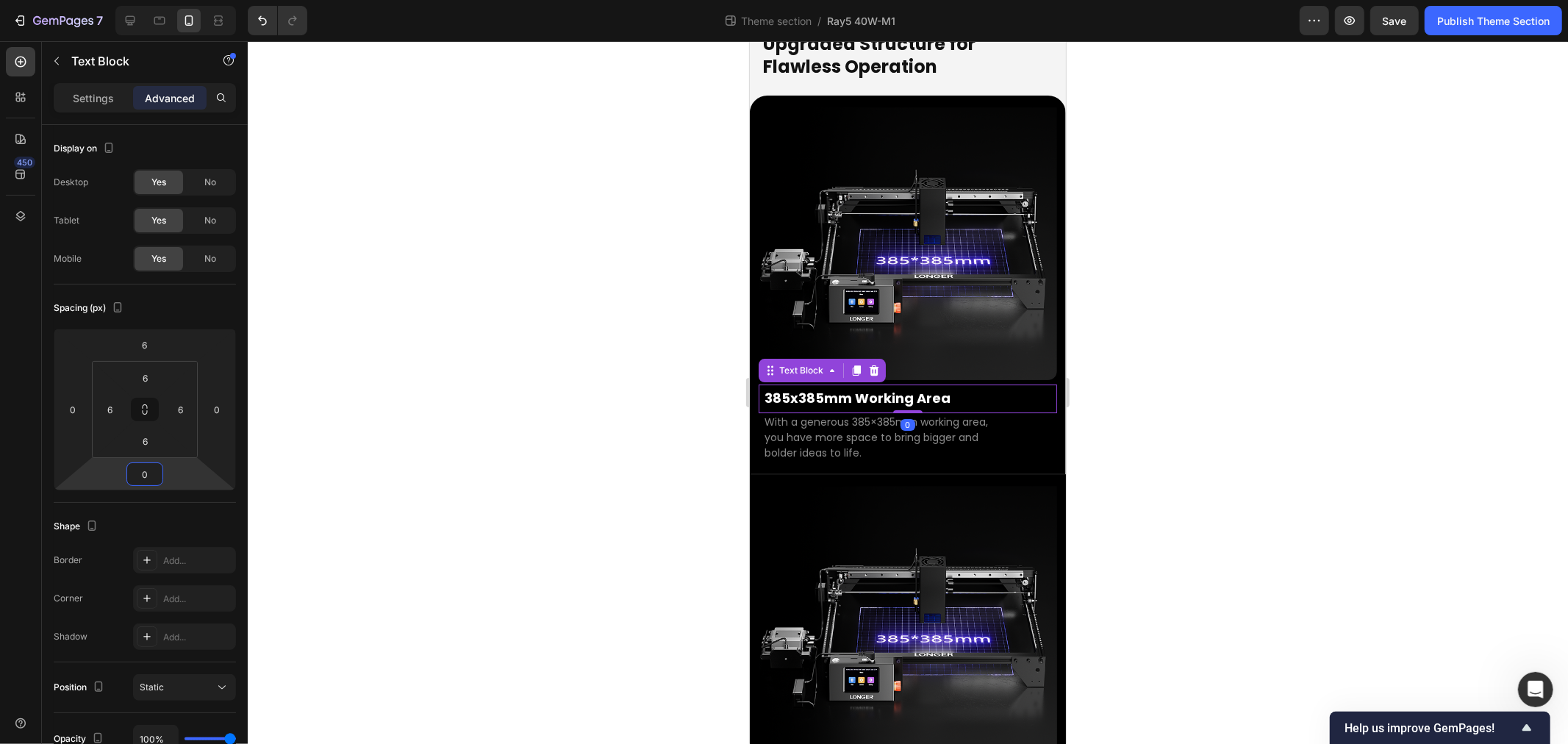
type input "0"
drag, startPoint x: 506, startPoint y: 462, endPoint x: 129, endPoint y: 603, distance: 402.5
click at [506, 462] on div at bounding box center [908, 393] width 1320 height 703
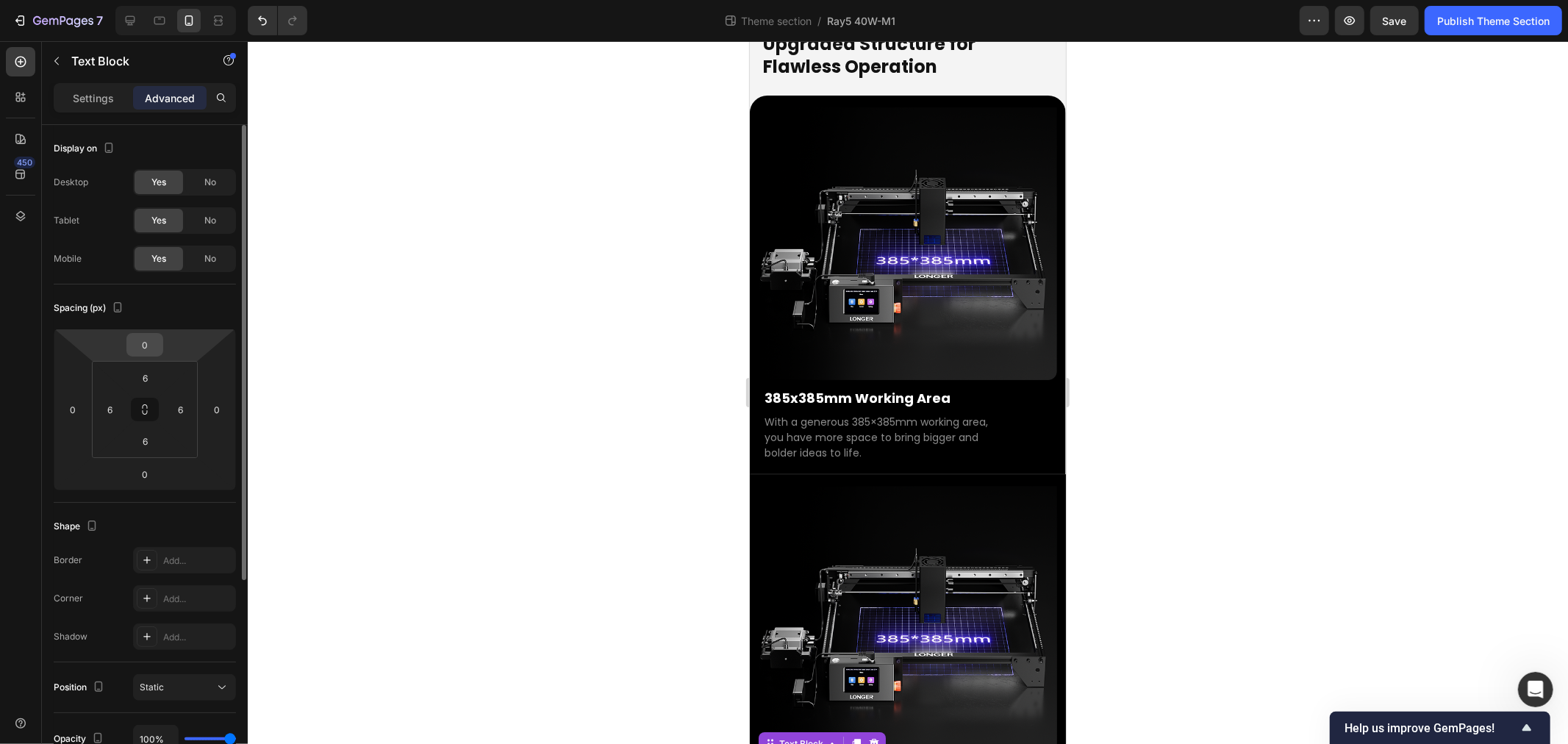
click at [136, 339] on input "0" at bounding box center [145, 345] width 30 height 22
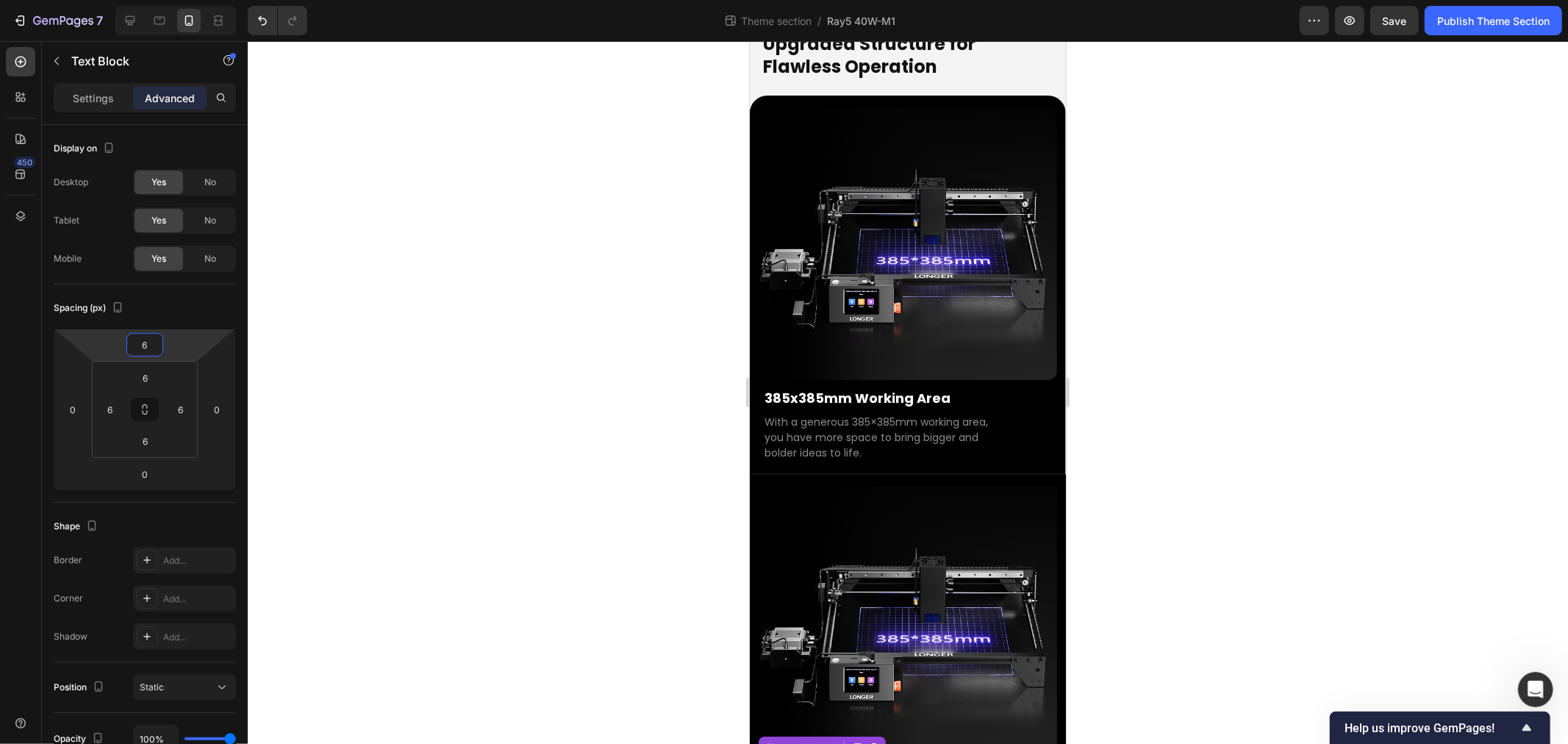
type input "6"
click at [435, 355] on div at bounding box center [908, 393] width 1320 height 703
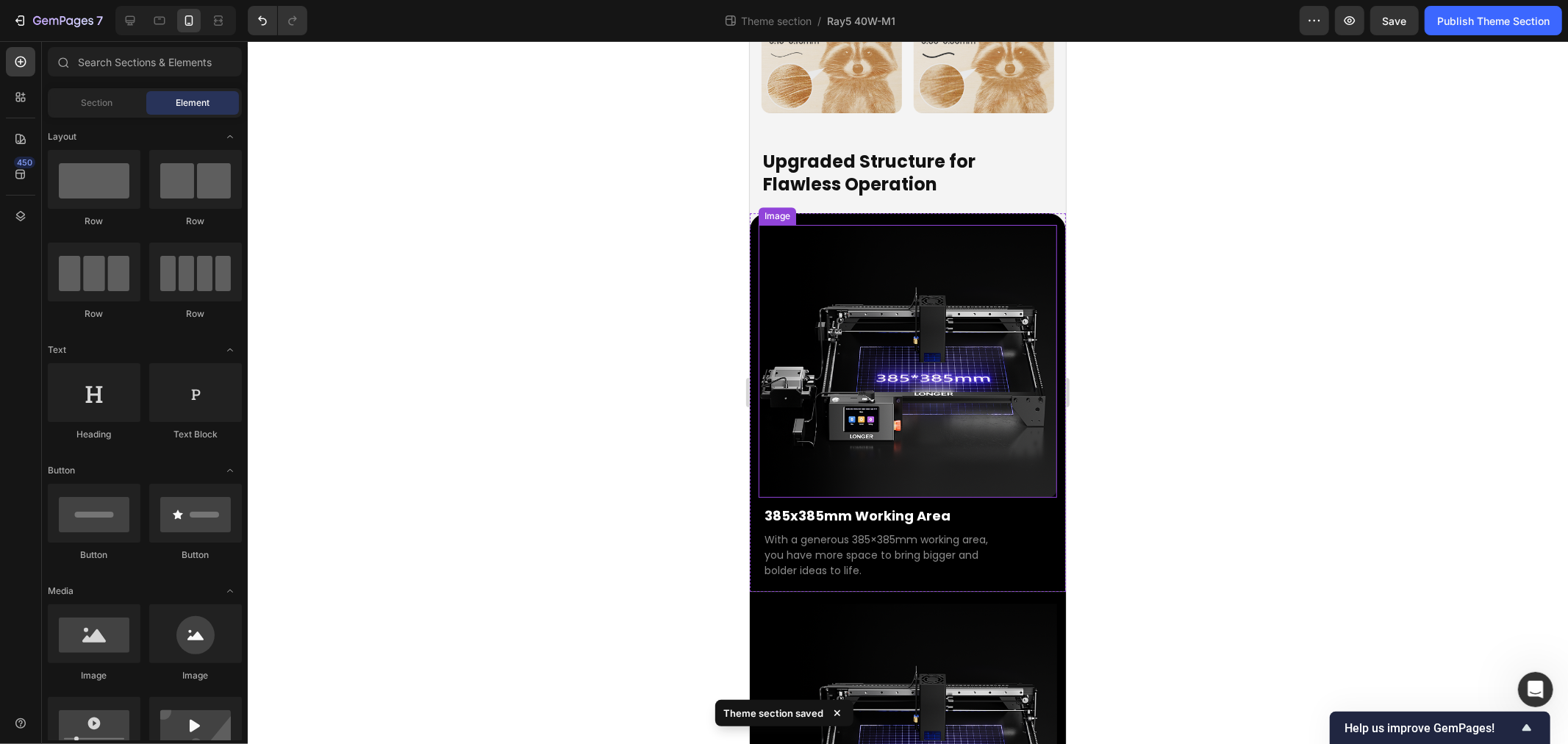
scroll to position [3963, 0]
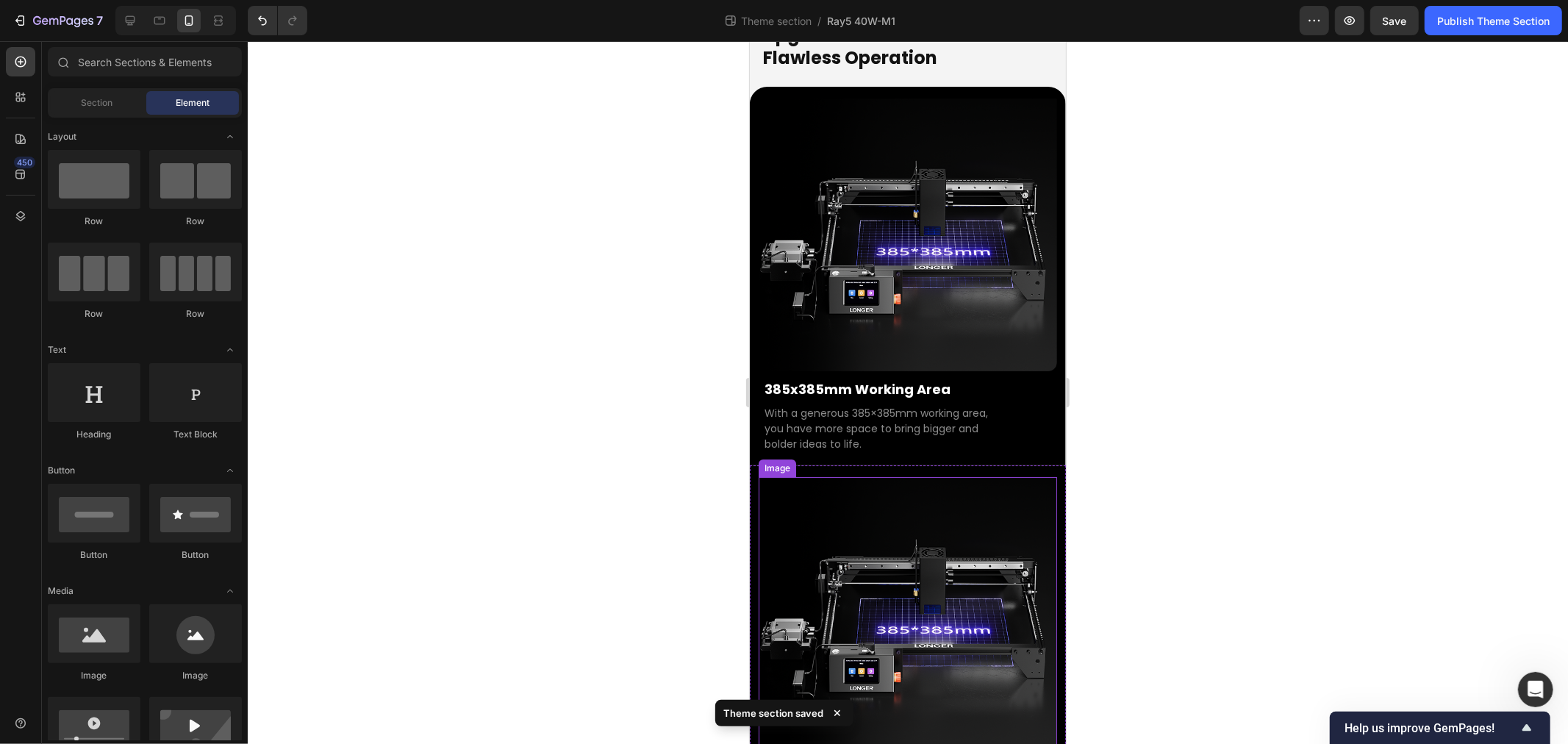
click at [880, 477] on img at bounding box center [908, 613] width 299 height 272
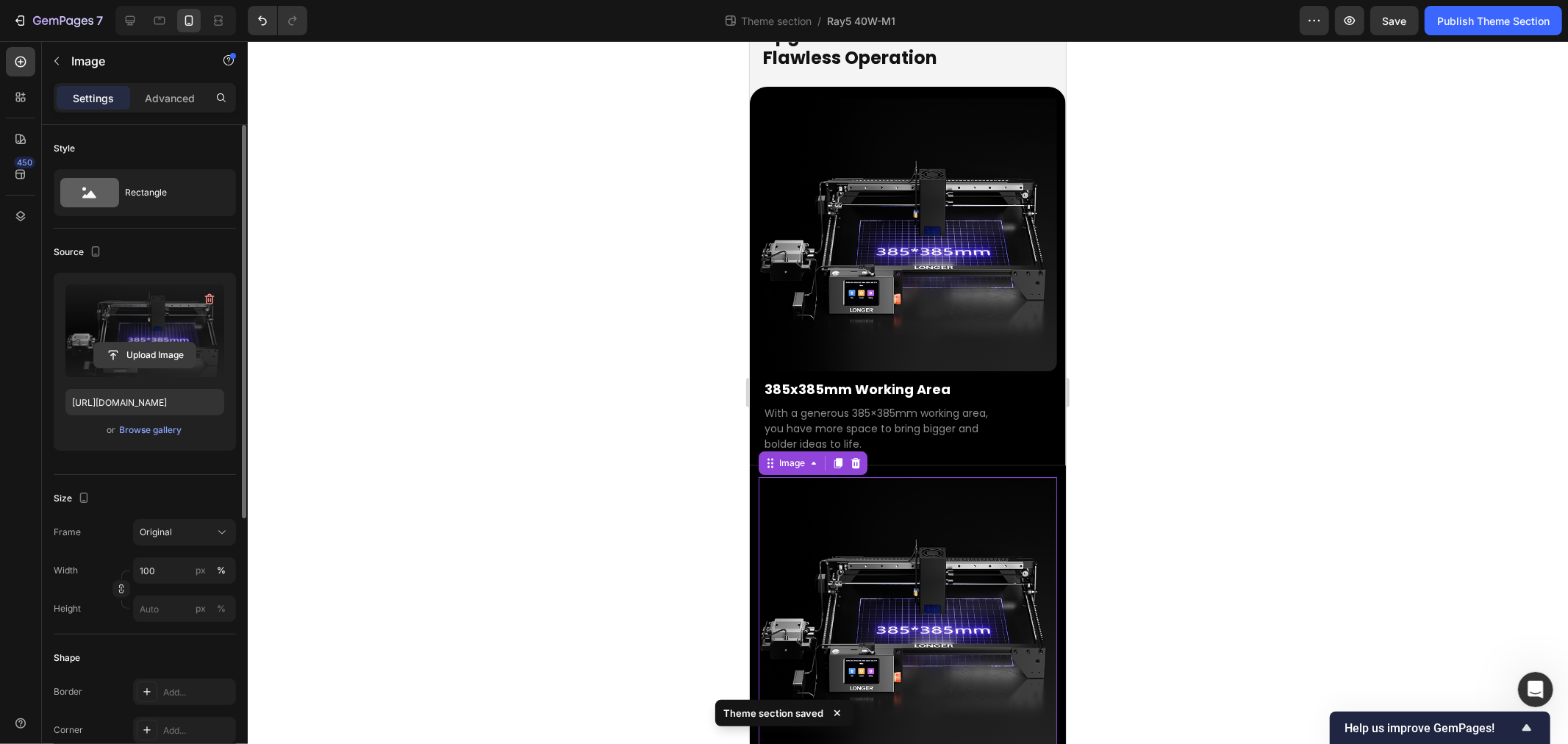
click at [151, 358] on input "file" at bounding box center [145, 356] width 101 height 25
type input "https://cdn.shopify.com/s/files/1/0517/8812/0247/files/gempages_490436405370029…"
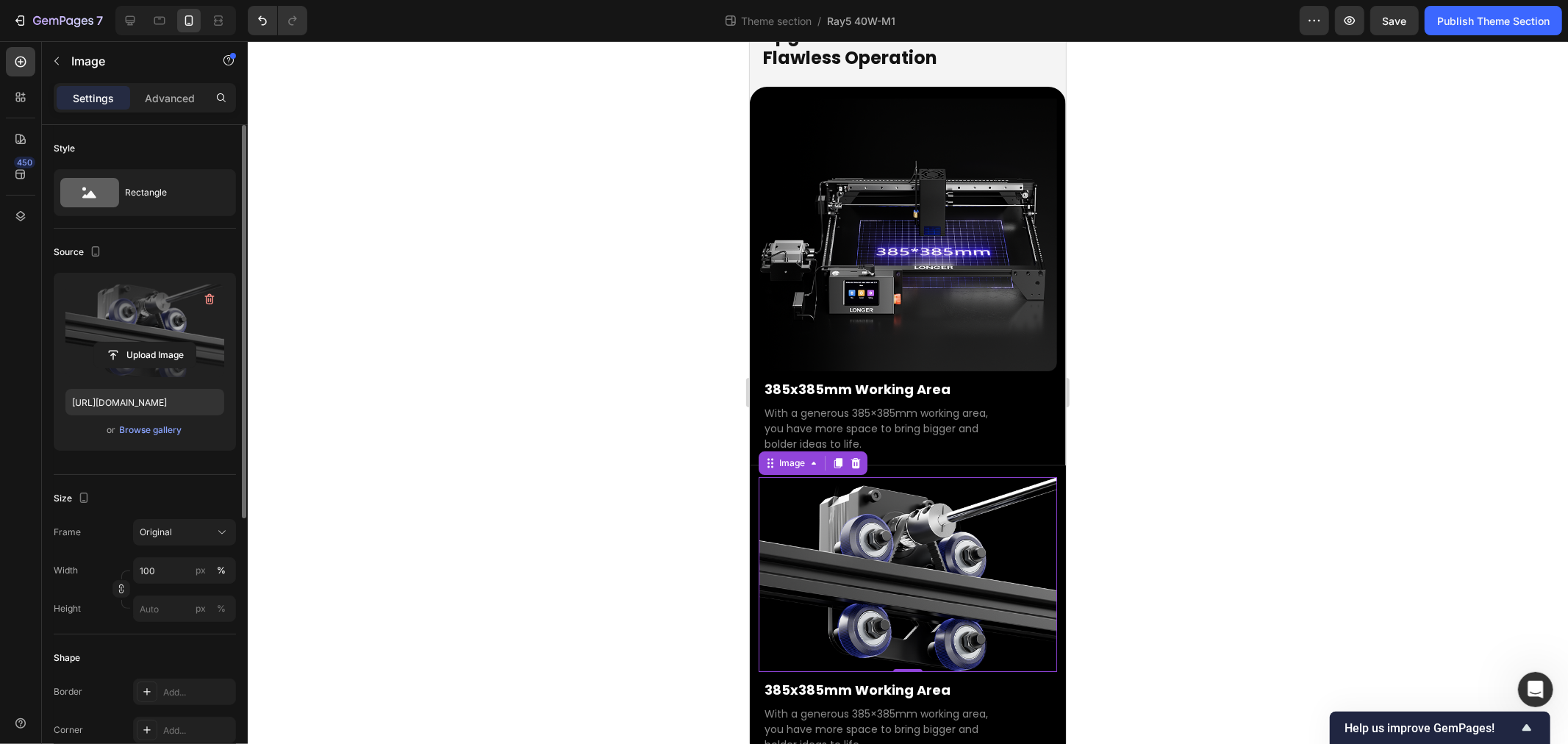
scroll to position [3888, 0]
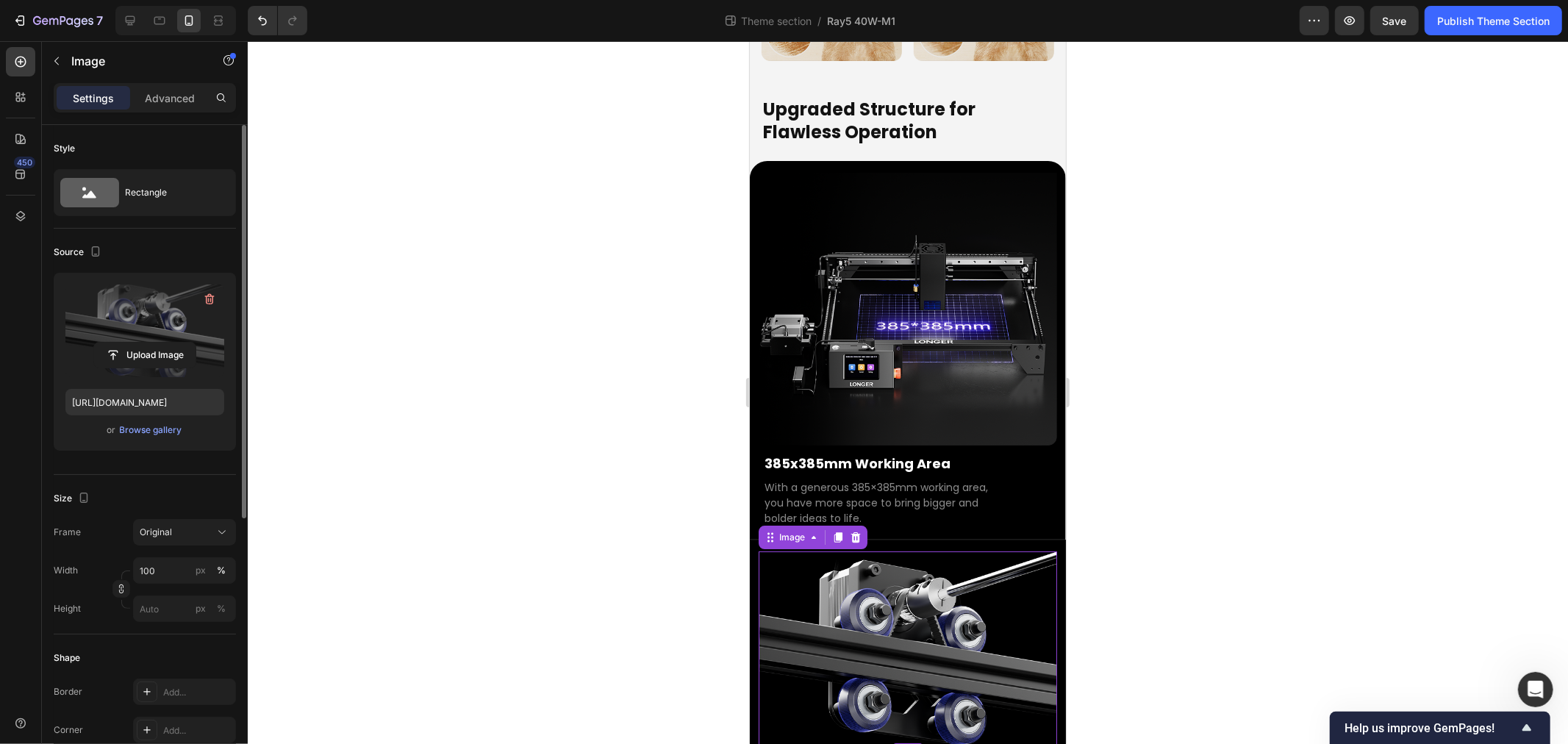
click at [510, 418] on div at bounding box center [908, 393] width 1320 height 703
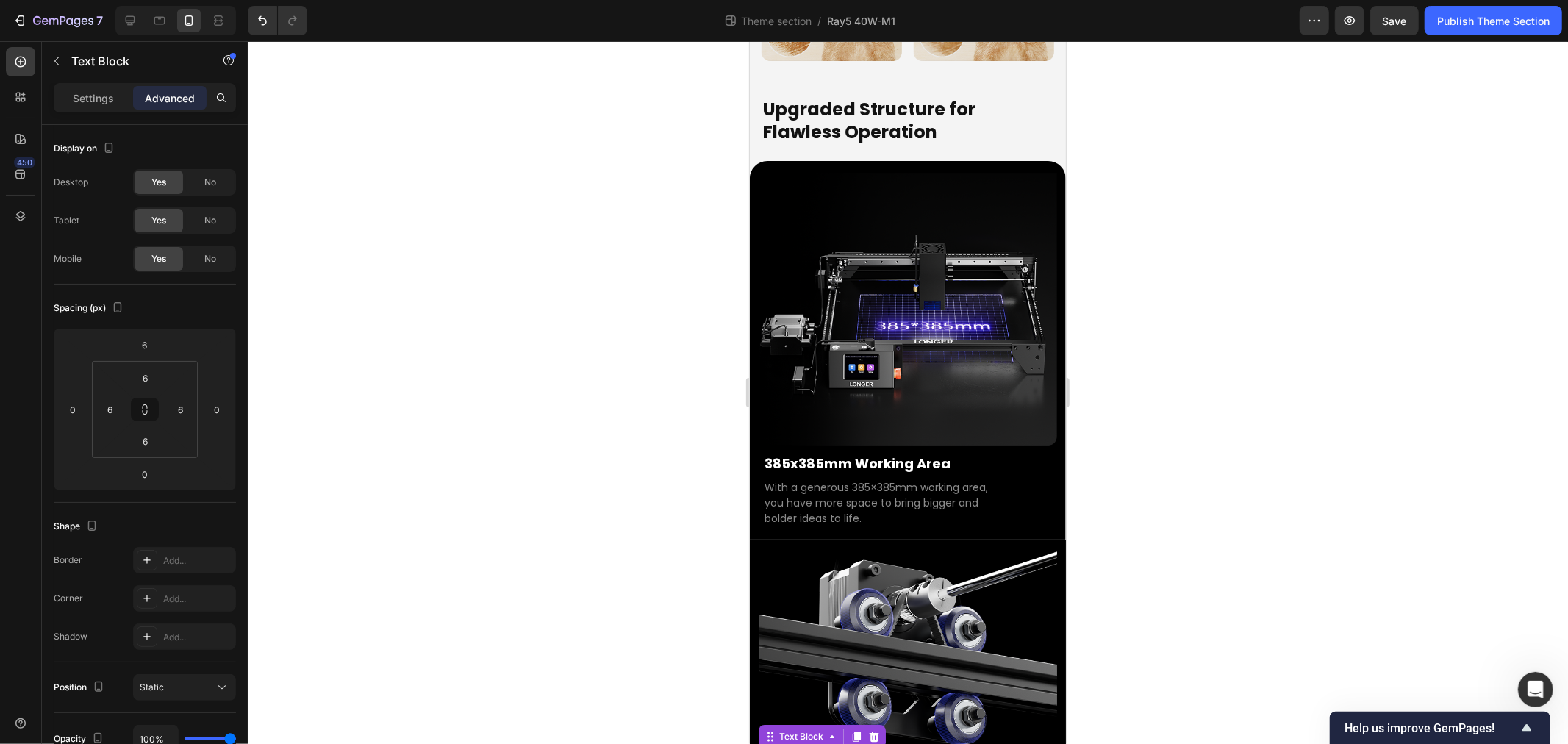
drag, startPoint x: 1362, startPoint y: 44, endPoint x: 908, endPoint y: 657, distance: 762.8
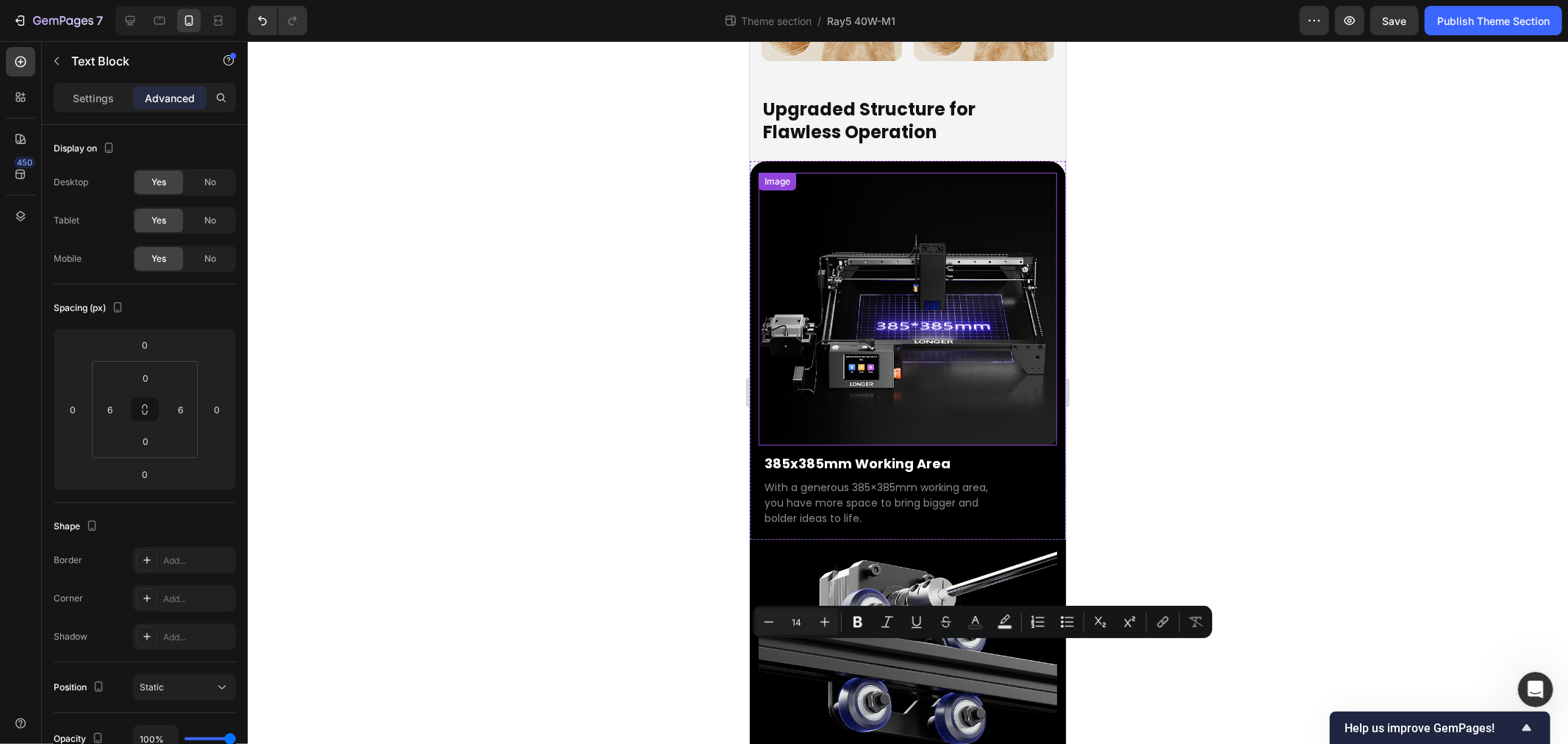
scroll to position [3873, 0]
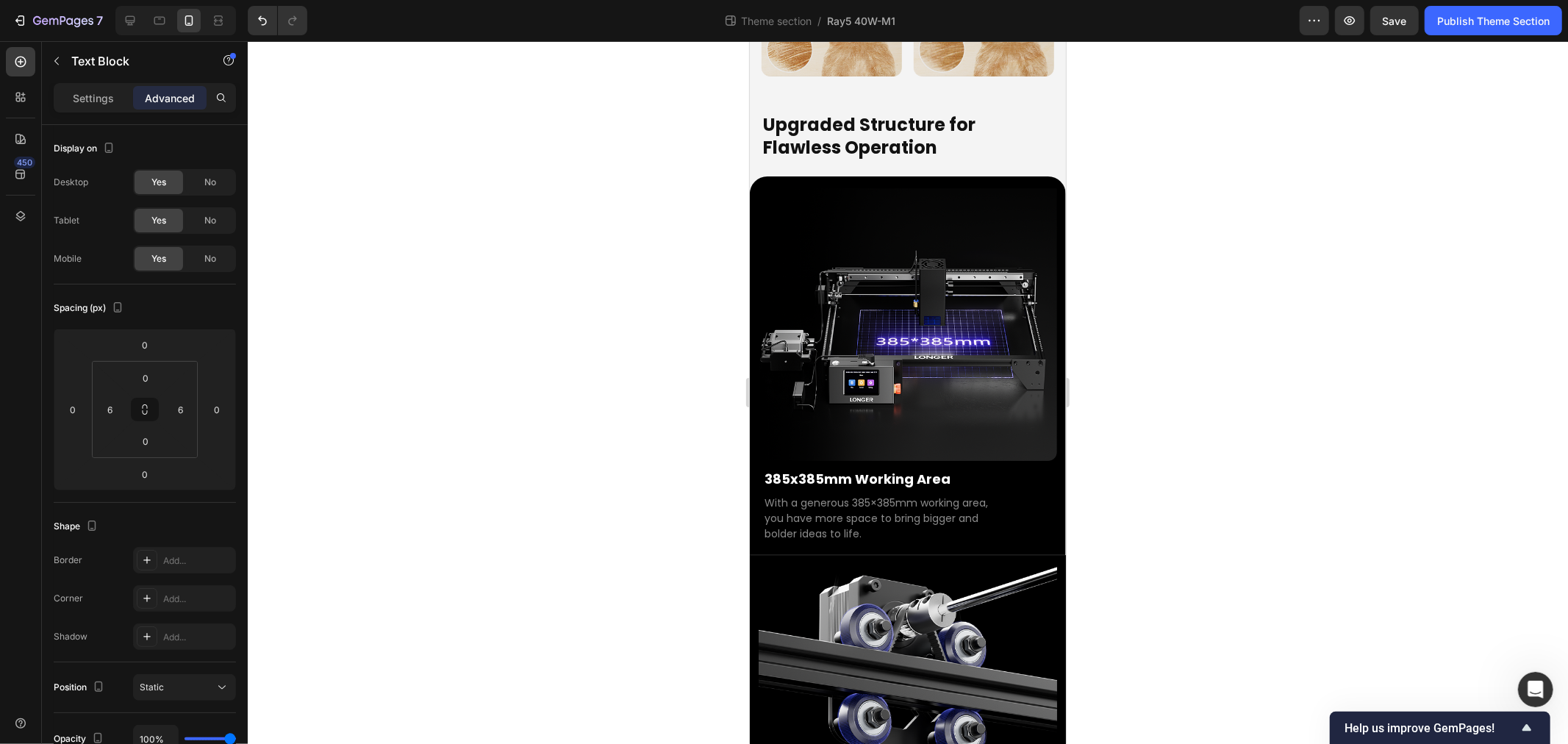
click at [600, 658] on div at bounding box center [908, 393] width 1320 height 703
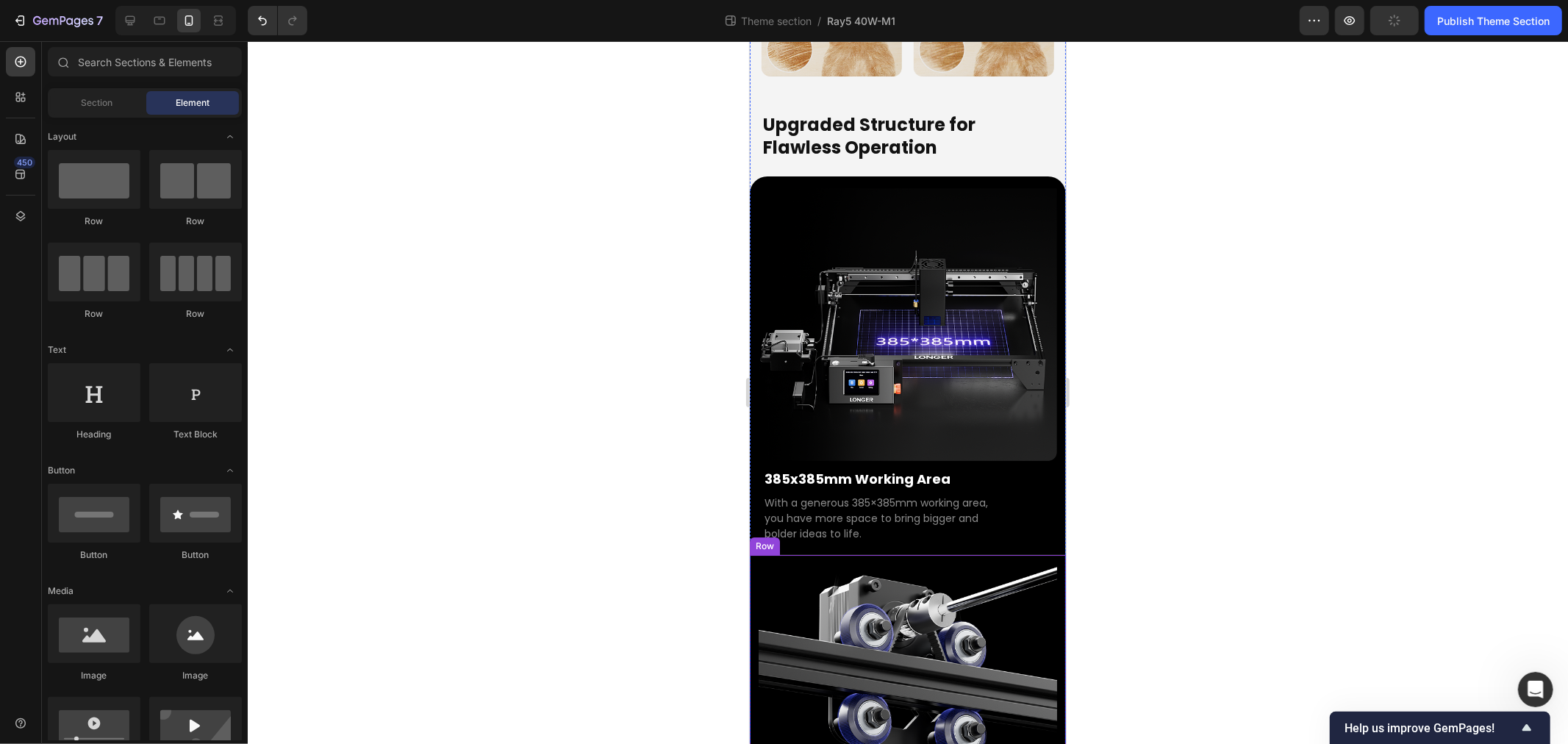
click at [752, 555] on div "Image Features Four Pulleys Text Block Upgraded Y-axis with 4 pulleys for smoot…" at bounding box center [907, 697] width 316 height 285
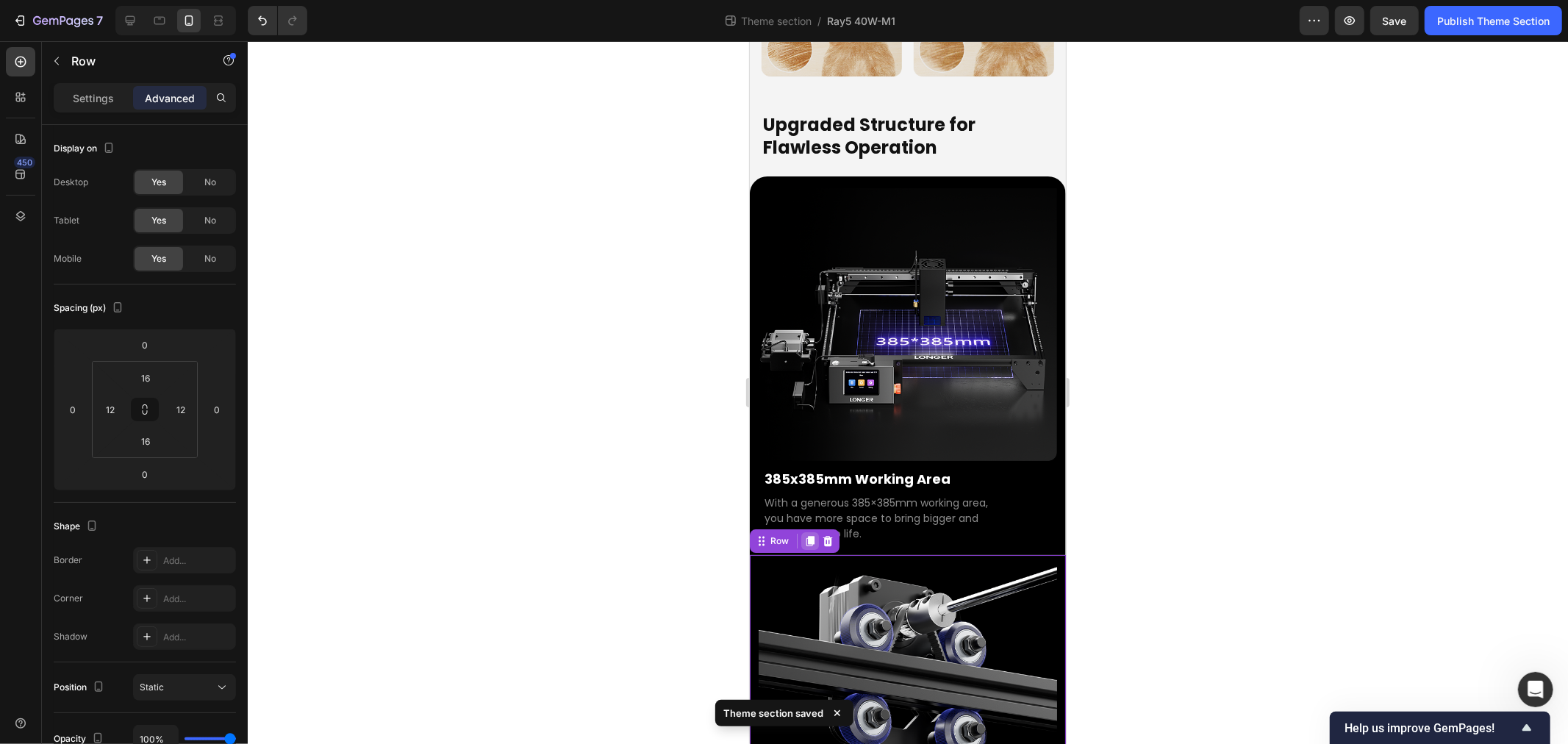
drag, startPoint x: 814, startPoint y: 415, endPoint x: 1828, endPoint y: 634, distance: 1037.4
click at [814, 532] on div at bounding box center [810, 541] width 18 height 18
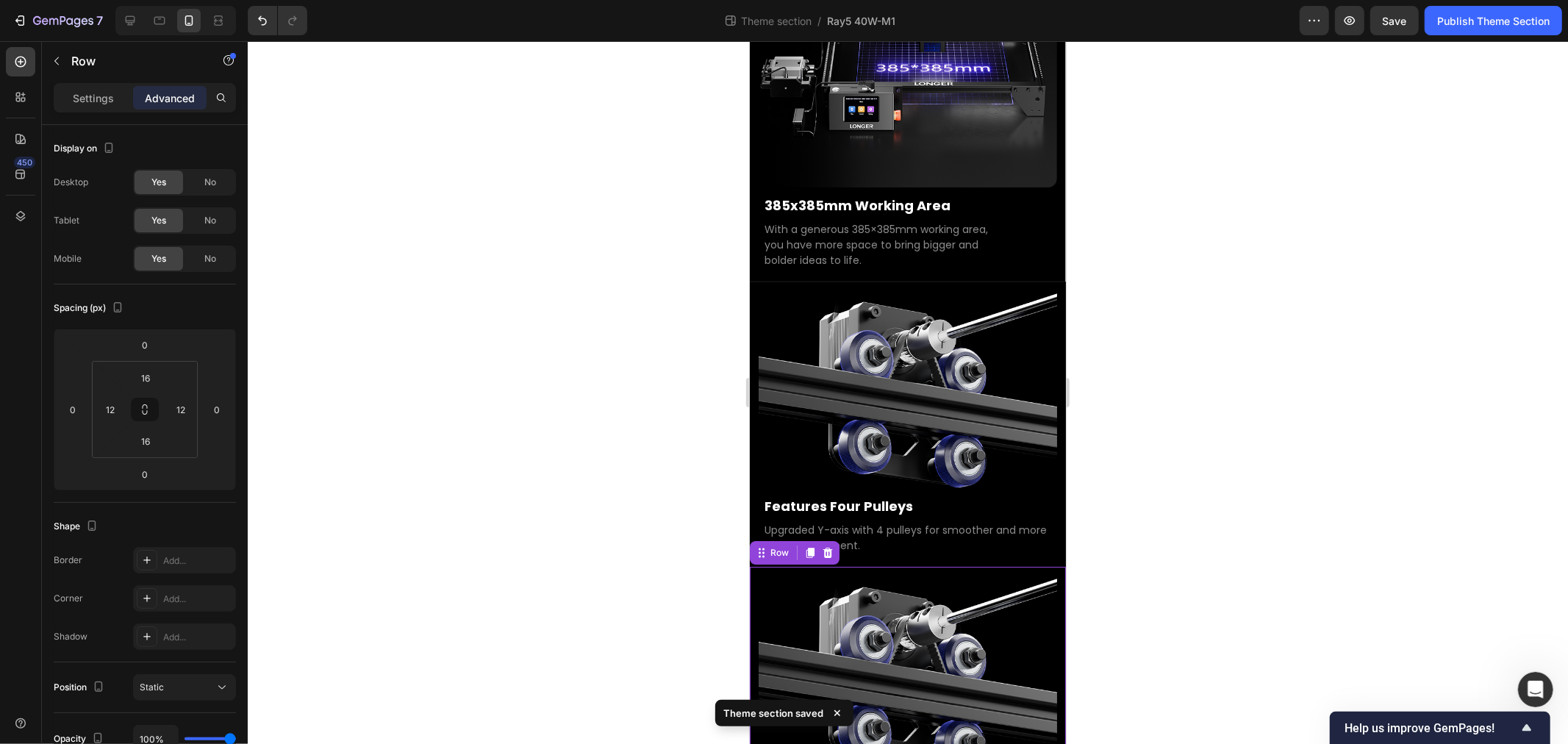
scroll to position [4151, 0]
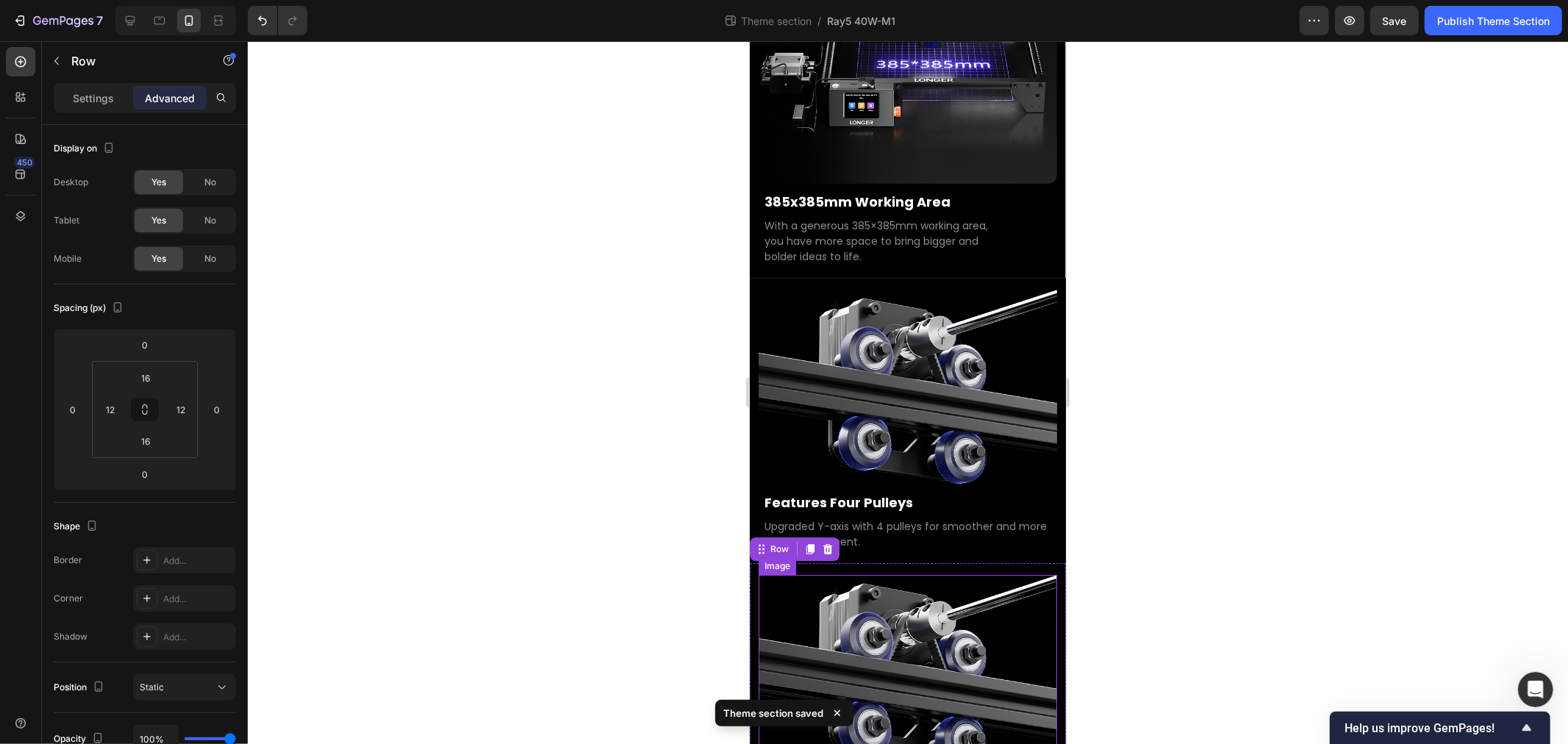
click at [895, 575] on img at bounding box center [908, 672] width 299 height 195
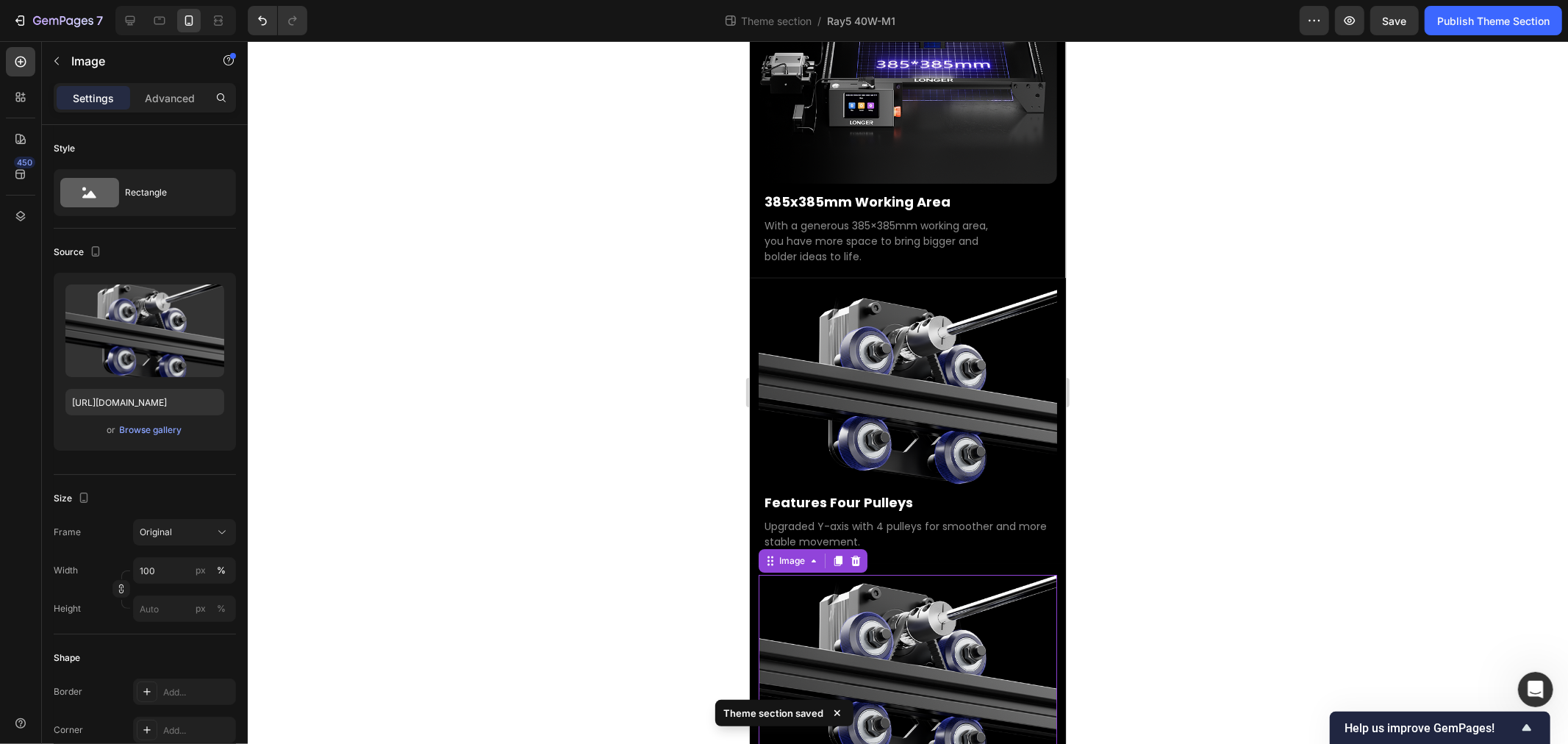
click at [449, 482] on div at bounding box center [908, 393] width 1320 height 703
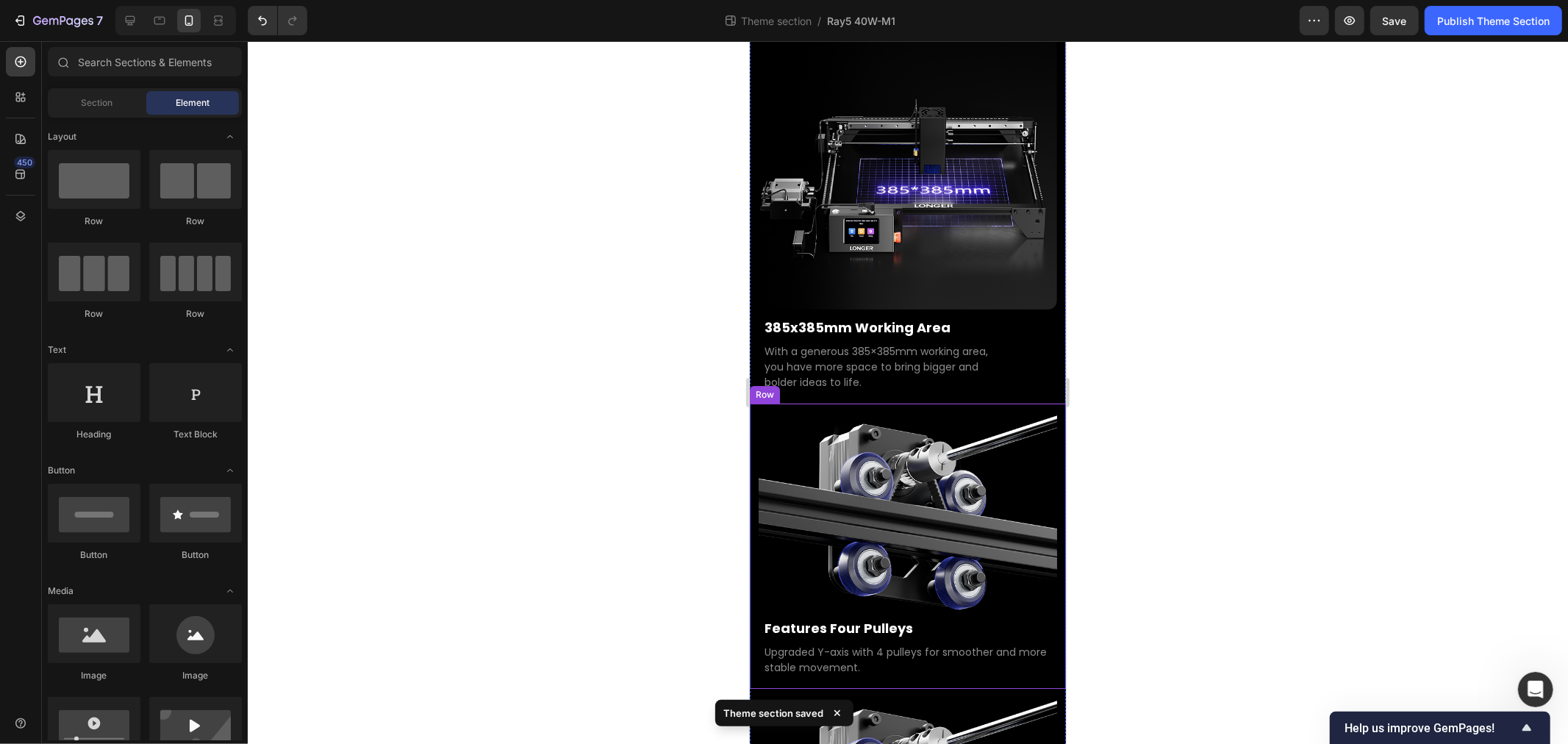
scroll to position [3906, 0]
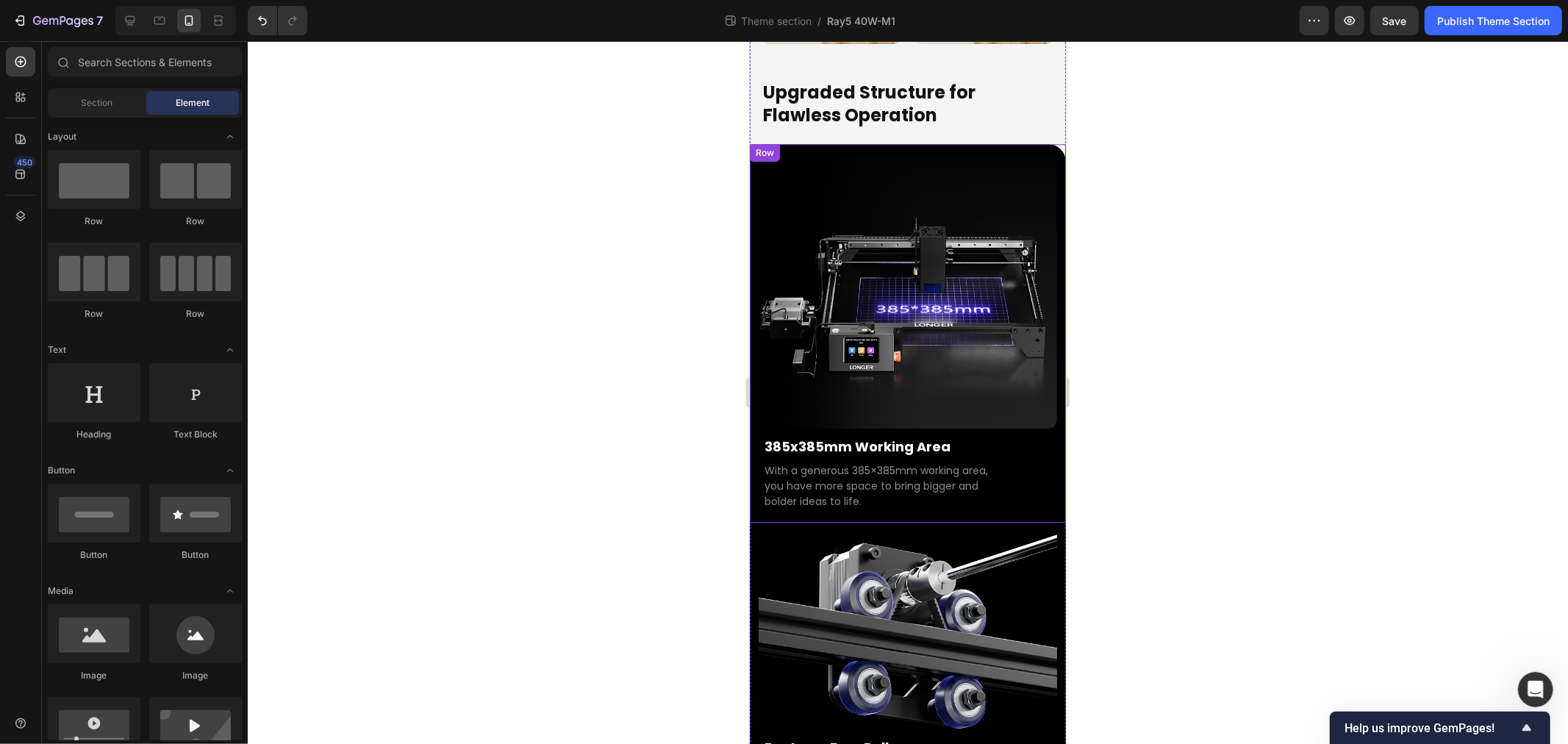
click at [822, 386] on div "Image 385x385mm Working Area Text Block With a generous 385×385mm working area,…" at bounding box center [907, 332] width 316 height 378
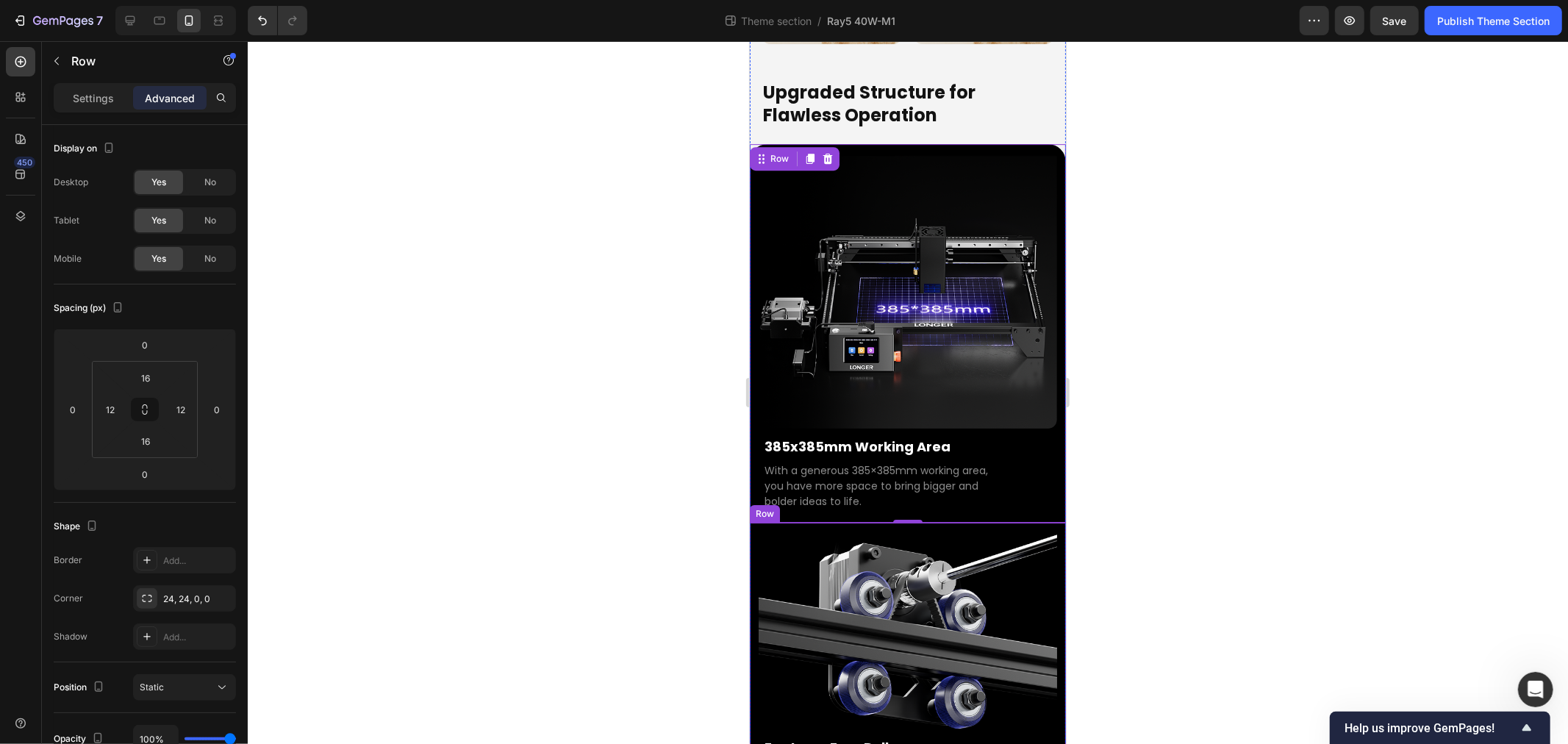
click at [751, 522] on div "Image Features Four Pulleys Text Block Upgraded Y-axis with 4 pulleys for smoot…" at bounding box center [907, 664] width 316 height 285
drag, startPoint x: 490, startPoint y: 434, endPoint x: 175, endPoint y: 433, distance: 315.0
click at [490, 434] on div at bounding box center [908, 393] width 1320 height 703
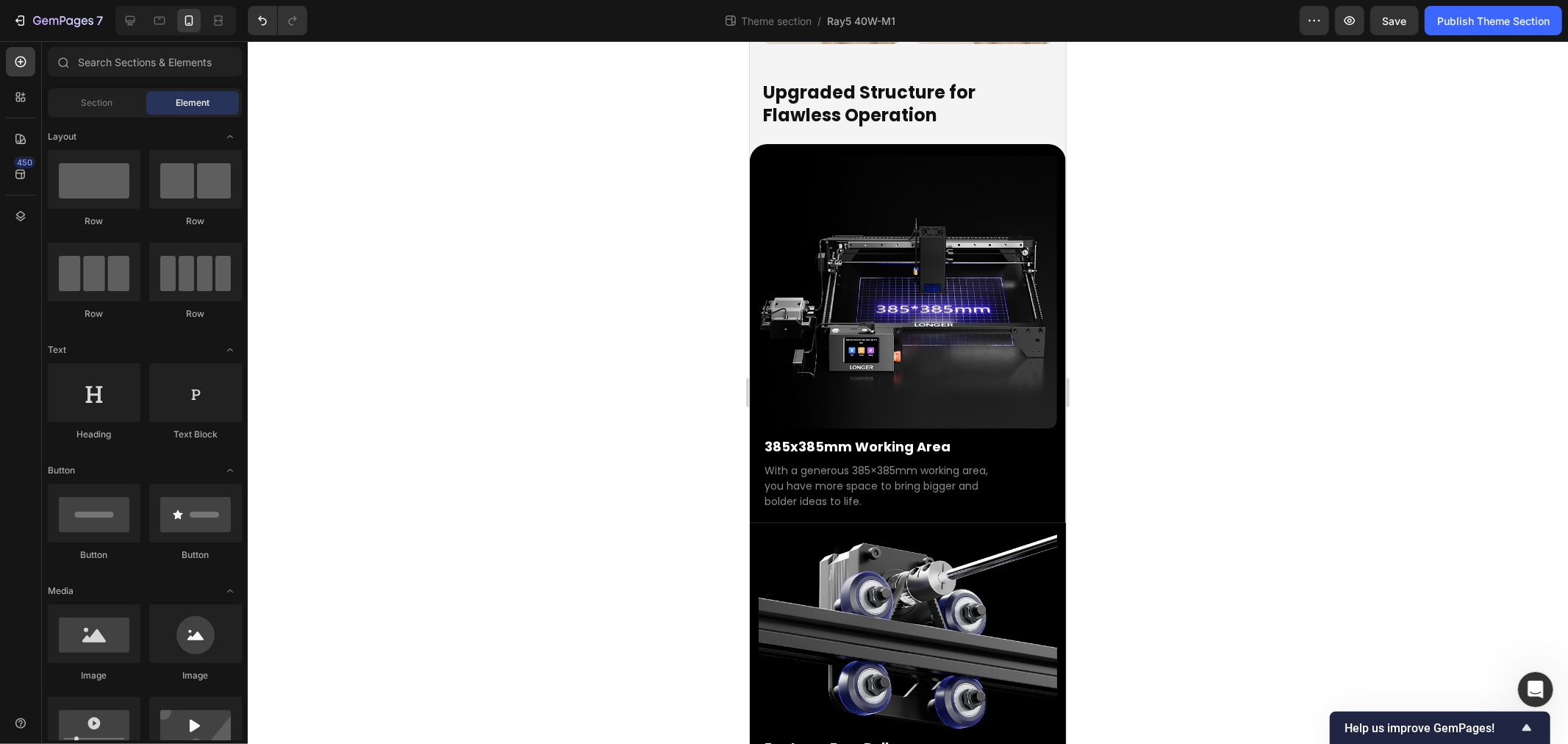
scroll to position [4151, 0]
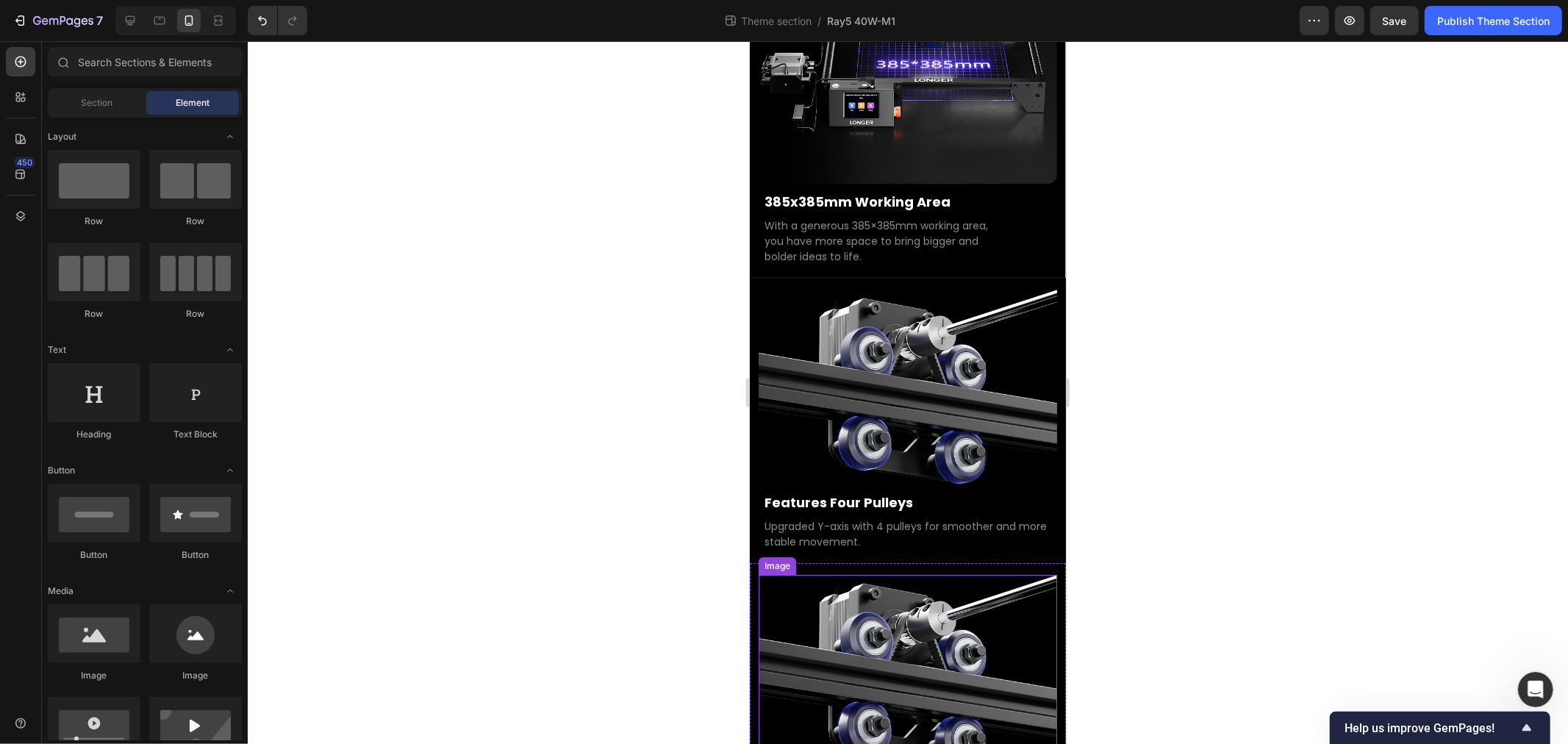
click at [876, 575] on img at bounding box center [908, 672] width 299 height 195
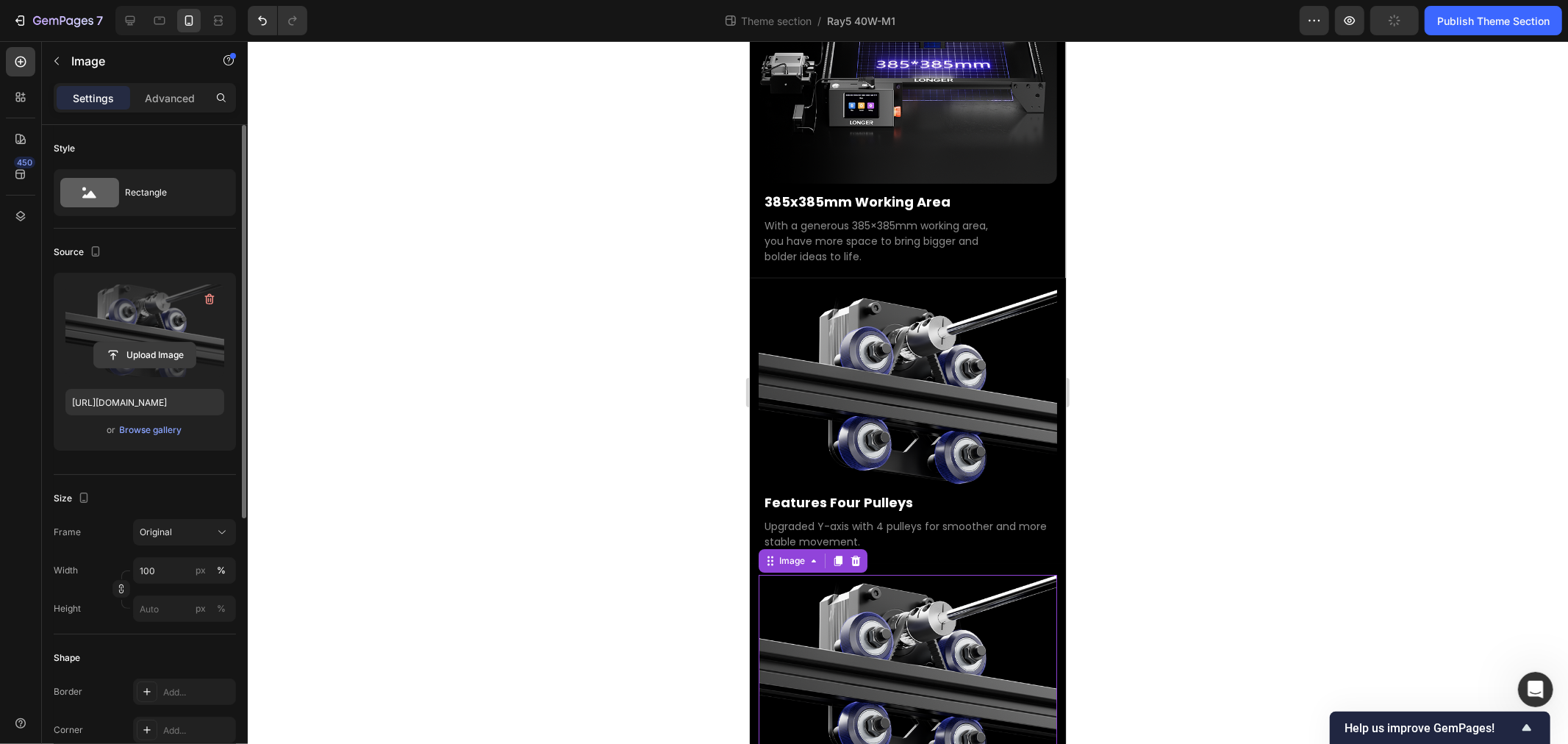
click at [129, 356] on input "file" at bounding box center [145, 356] width 101 height 25
type input "https://cdn.shopify.com/s/files/1/0517/8812/0247/files/gempages_490436405370029…"
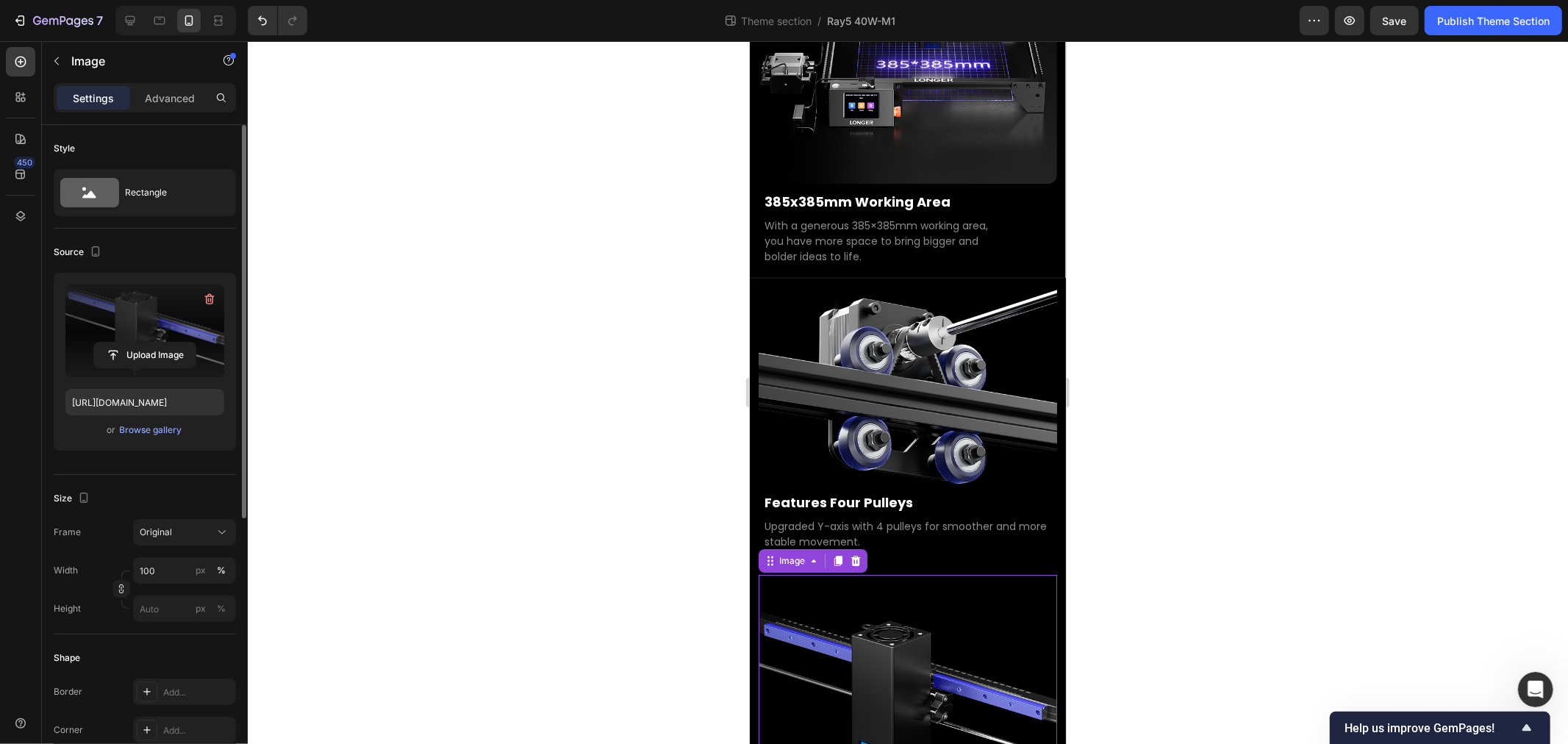
click at [422, 363] on div at bounding box center [908, 393] width 1320 height 703
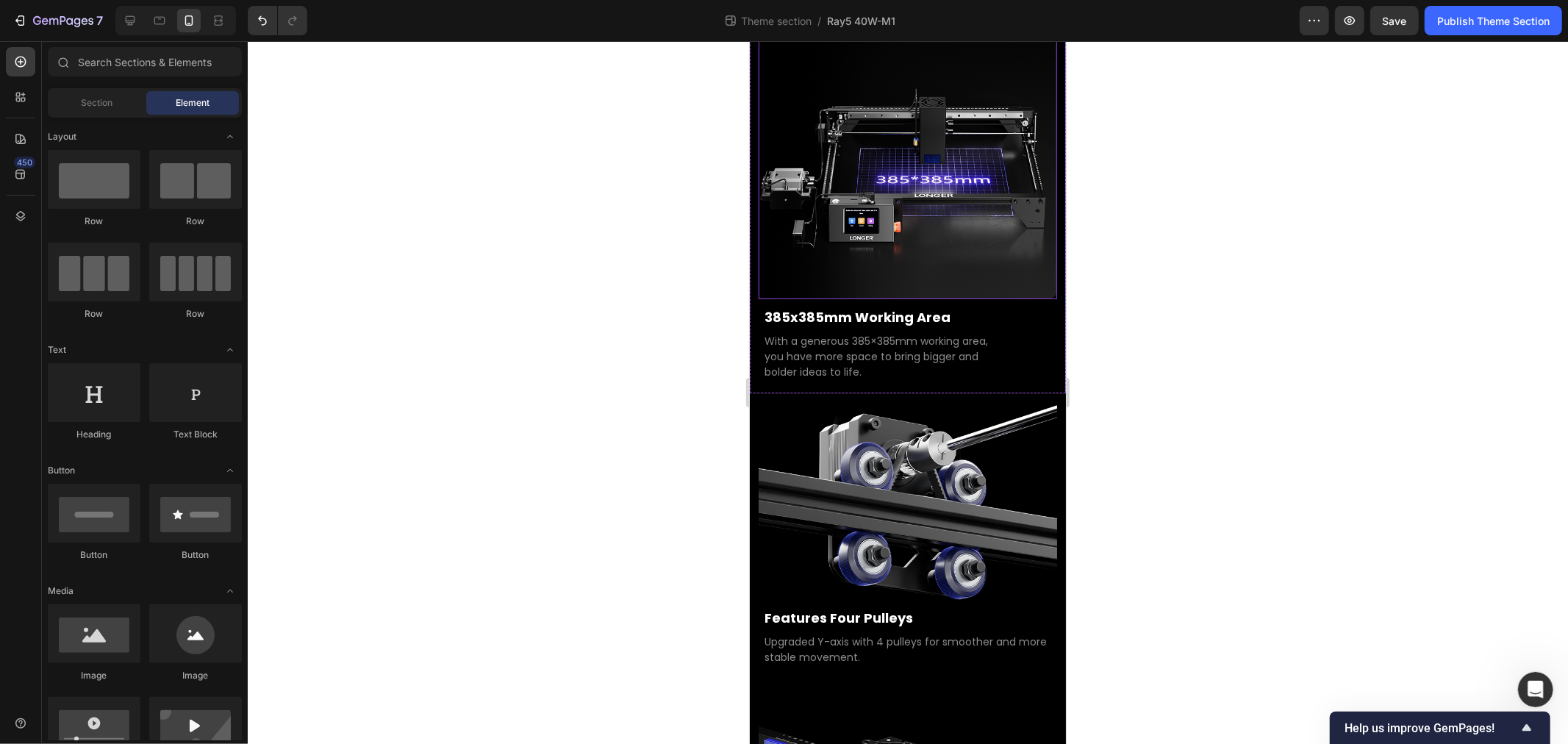
scroll to position [4196, 0]
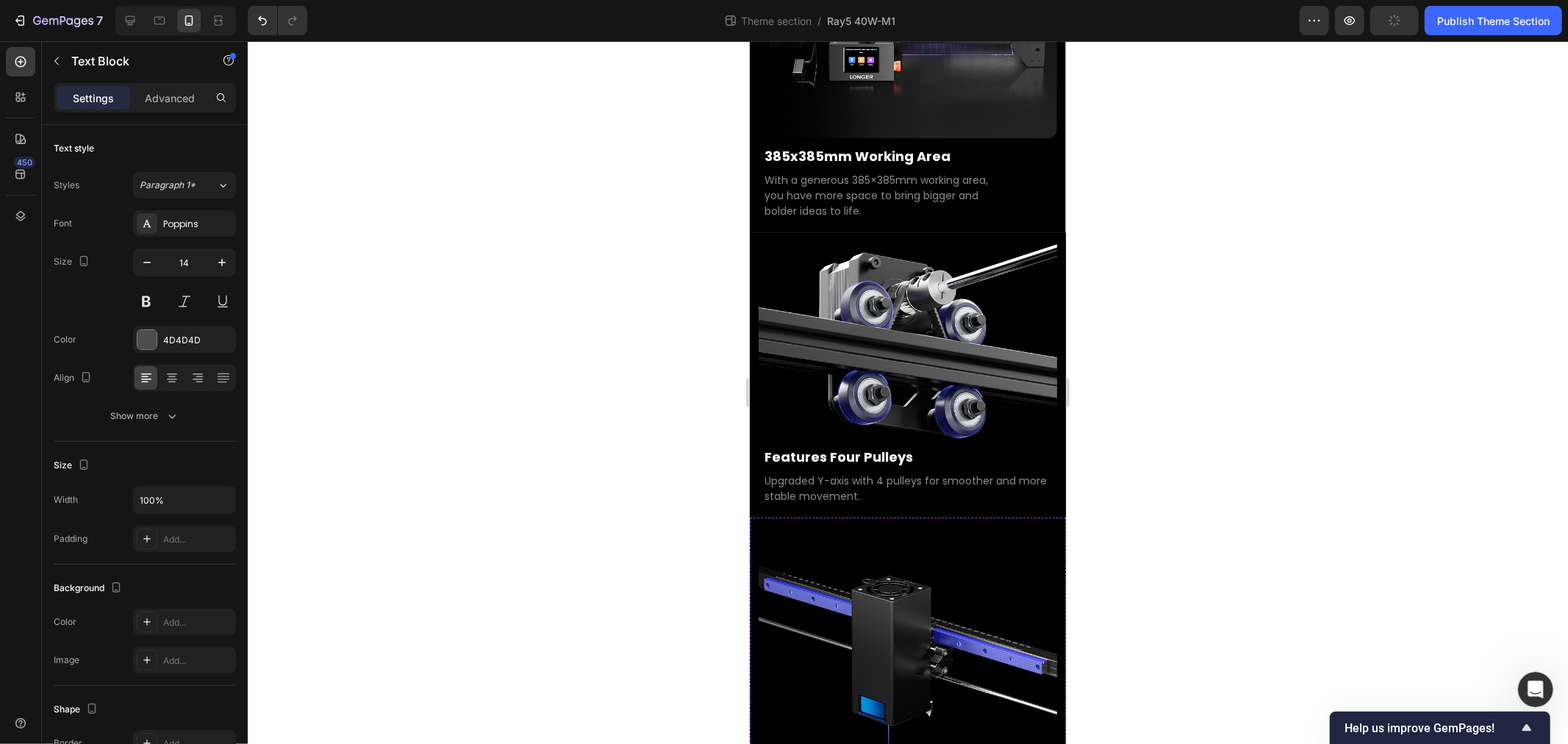
drag, startPoint x: 518, startPoint y: 583, endPoint x: 497, endPoint y: 593, distance: 23.3
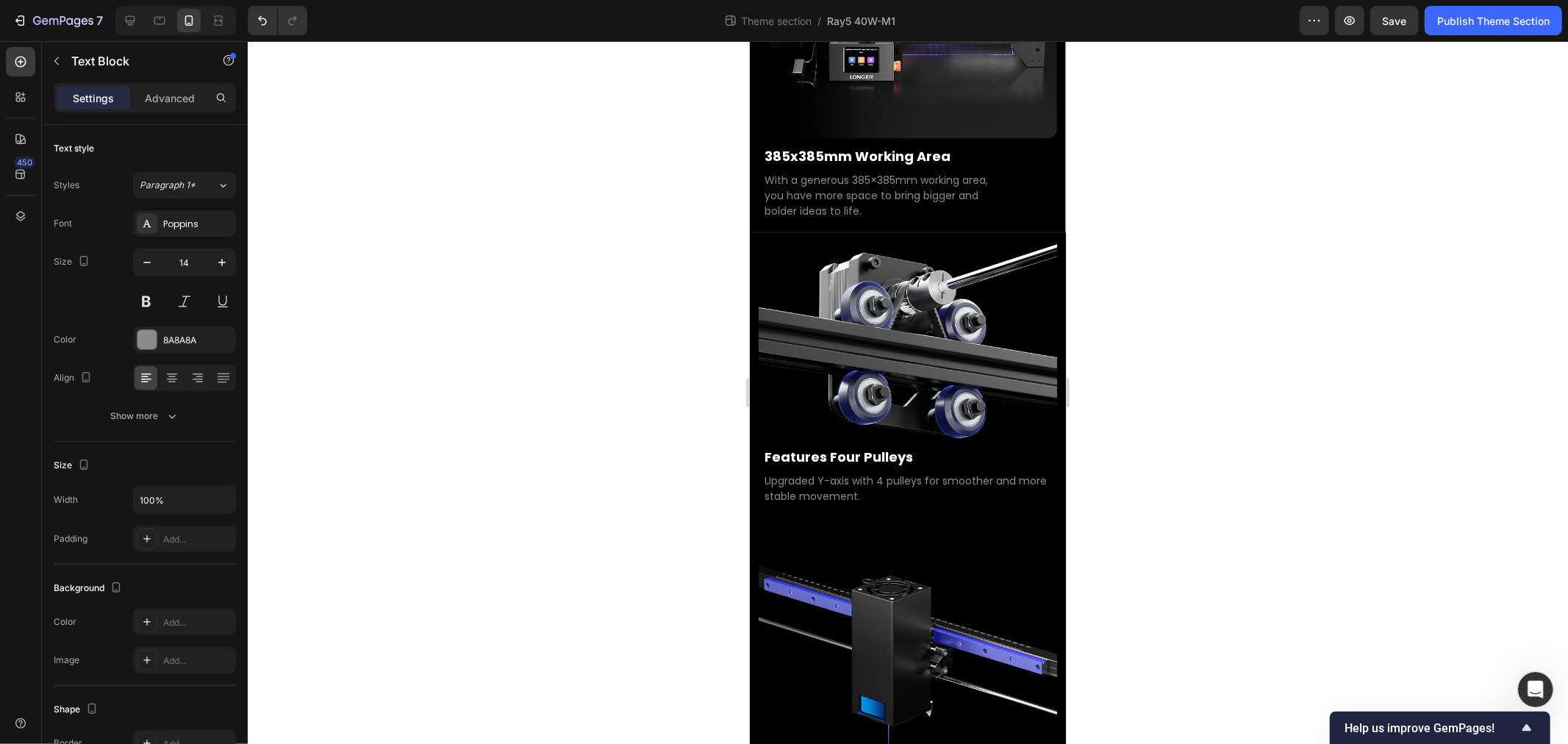
click at [518, 583] on div at bounding box center [908, 393] width 1320 height 703
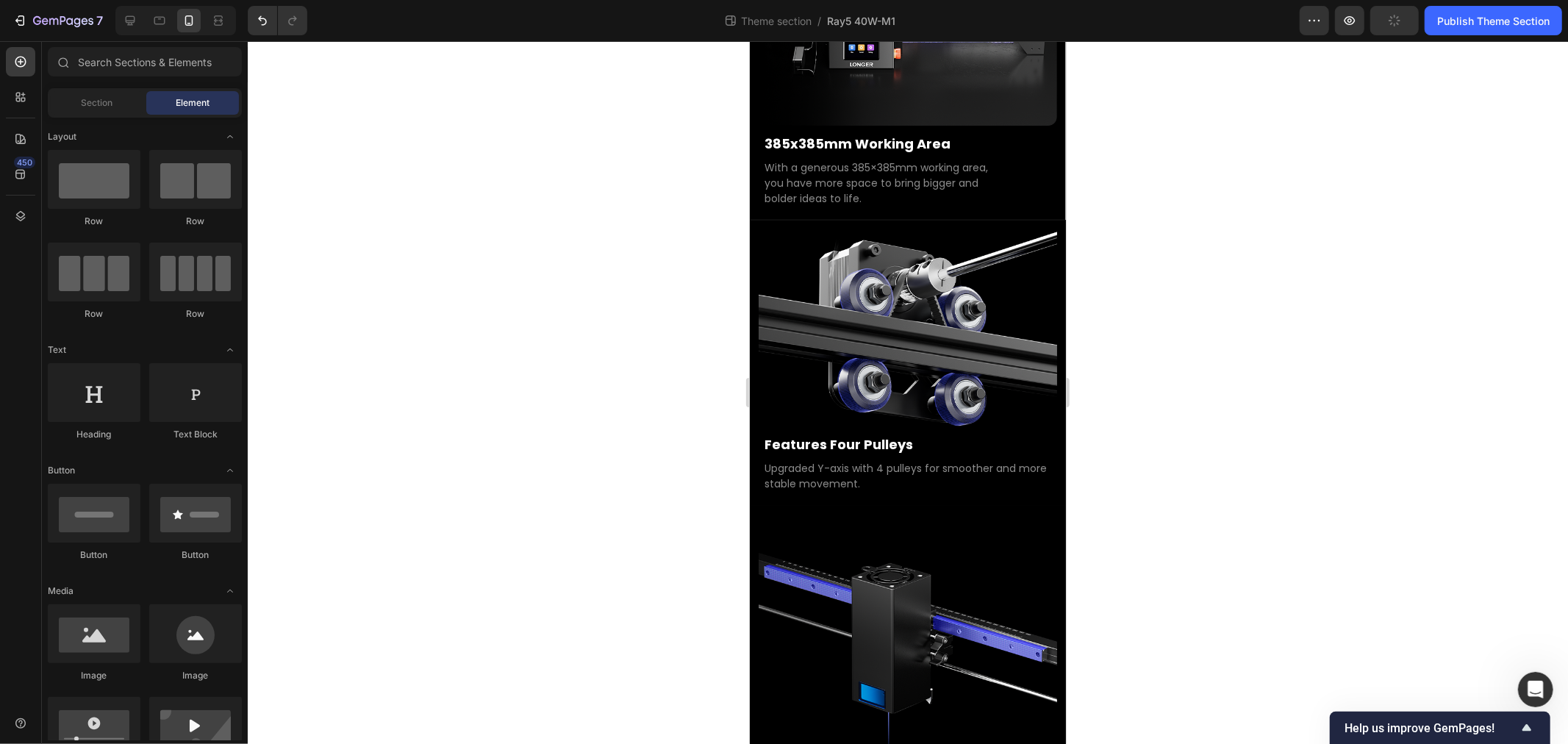
scroll to position [4211, 0]
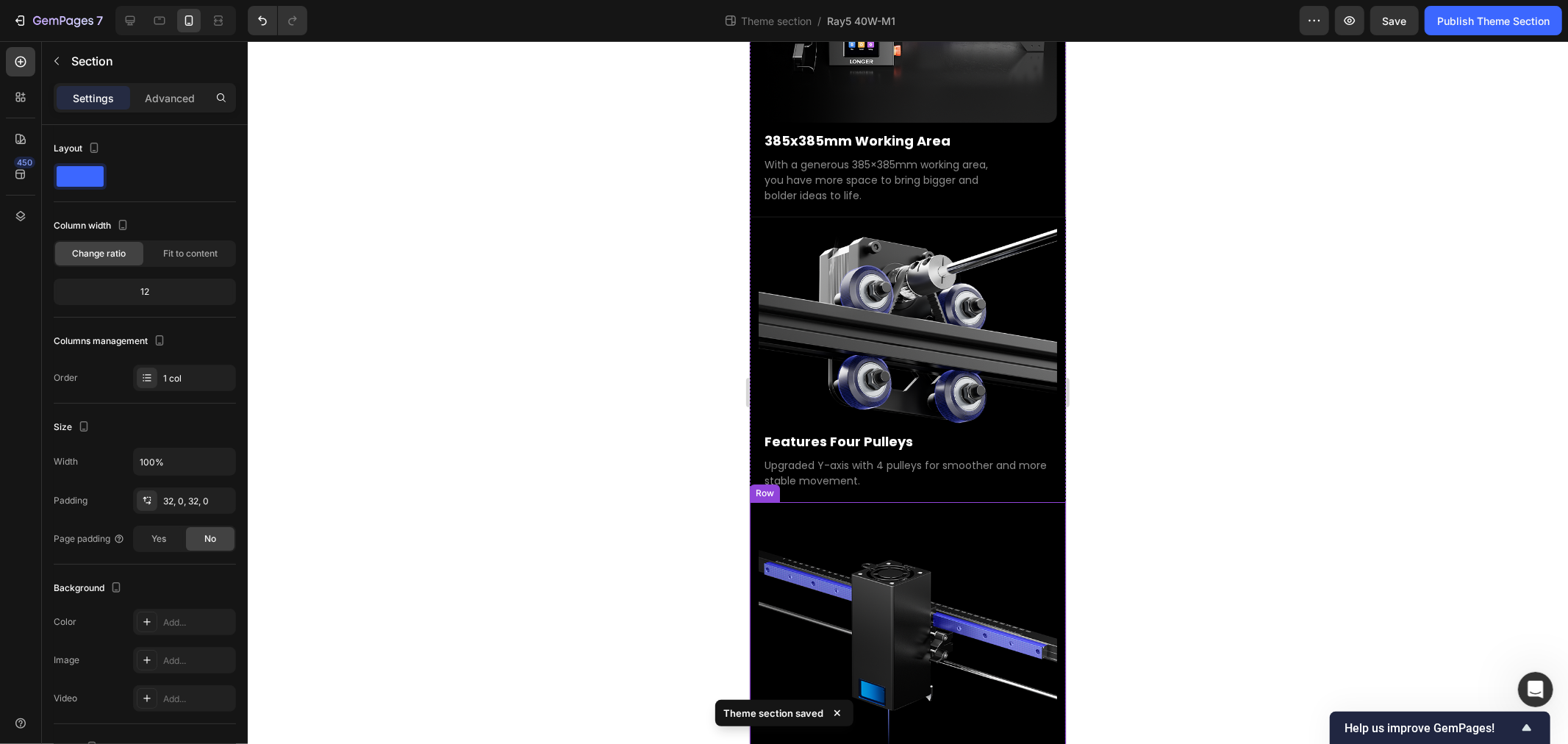
click at [1027, 693] on div "Image Upgraded X-axis Text Block Upgraded industrial-grade X-axis rail ensures …" at bounding box center [907, 675] width 316 height 348
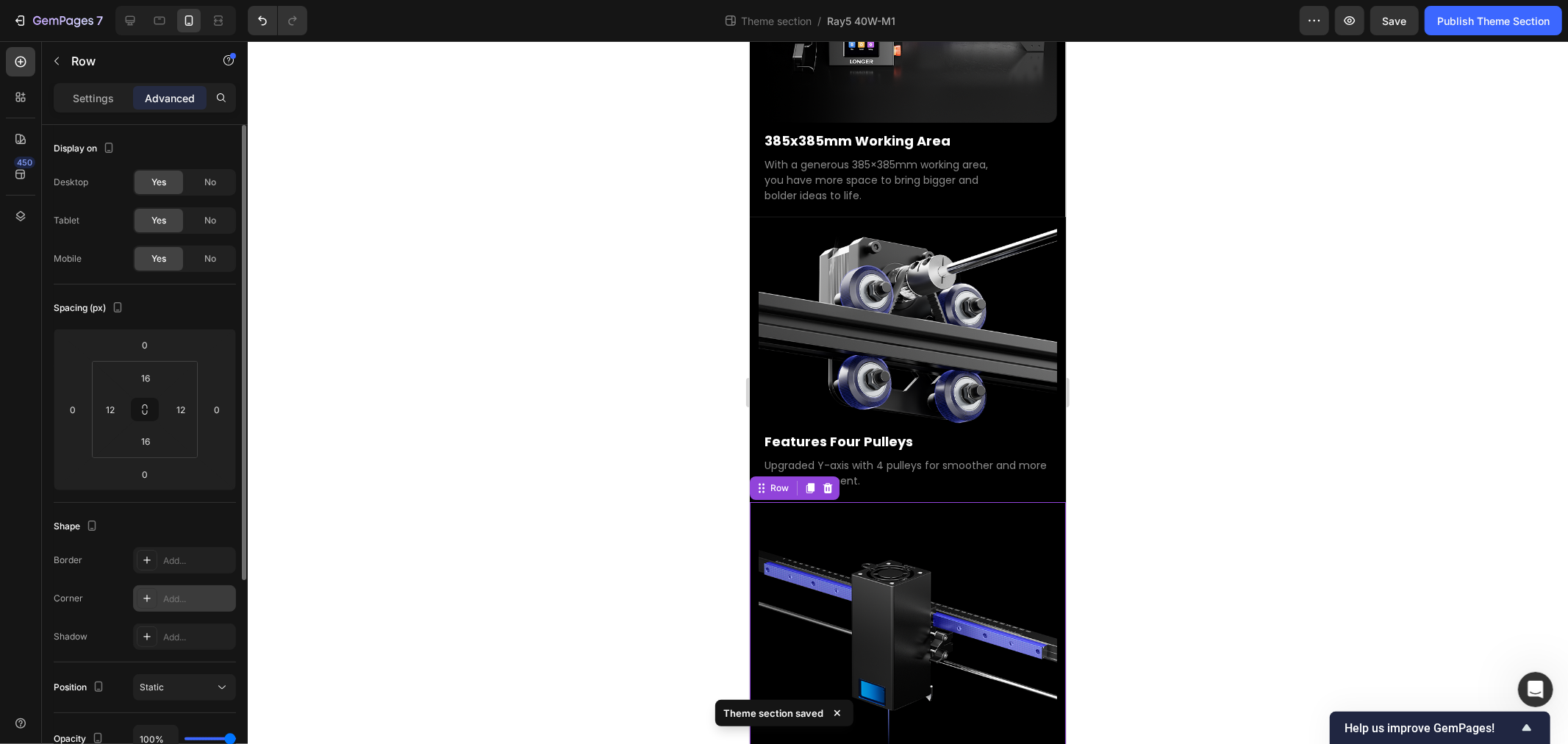
click at [194, 602] on div "Add..." at bounding box center [197, 599] width 69 height 14
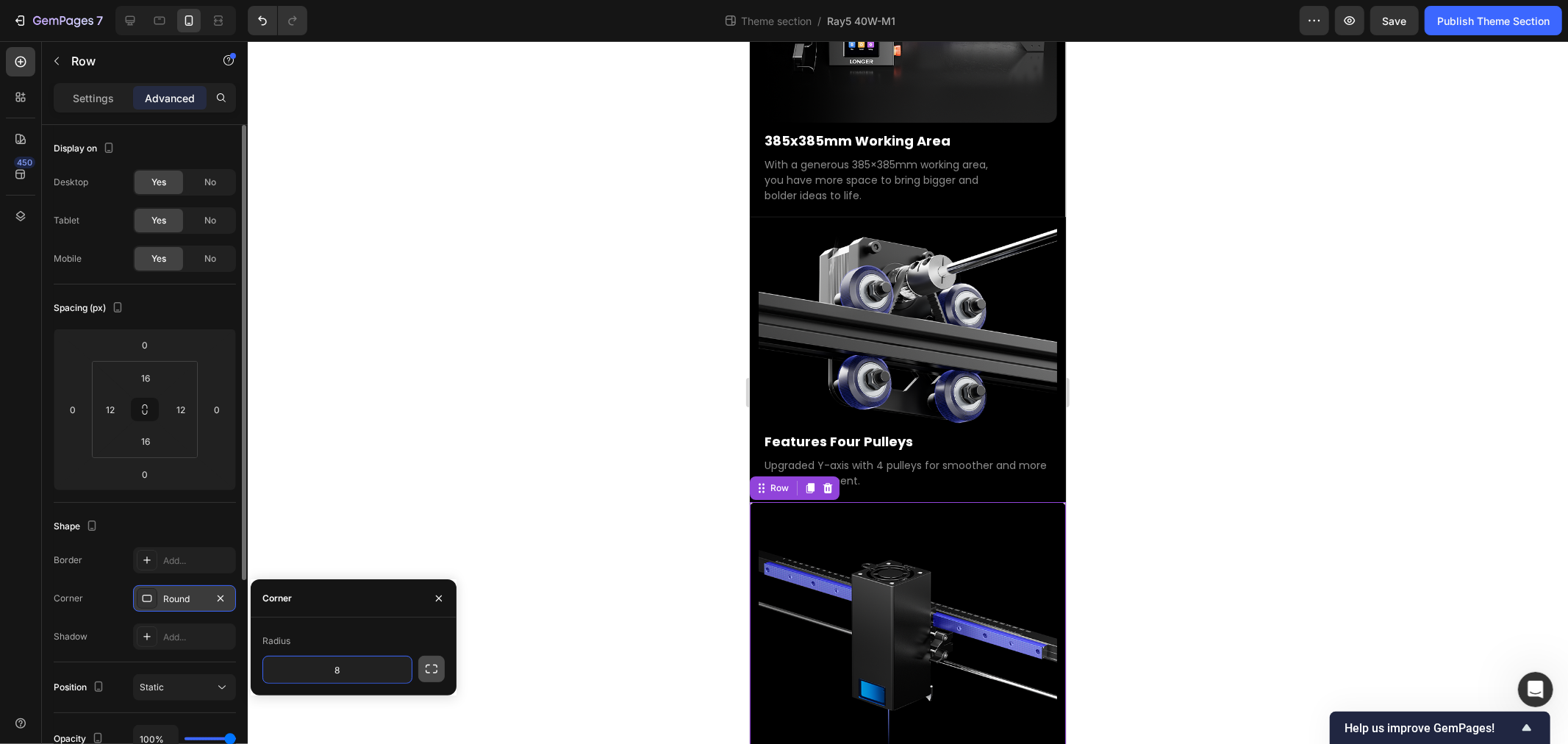
click at [433, 671] on icon "button" at bounding box center [432, 669] width 14 height 14
click at [312, 667] on input "8" at bounding box center [299, 670] width 71 height 26
type input "0"
click at [387, 671] on input "8" at bounding box center [376, 670] width 71 height 26
type input "0"
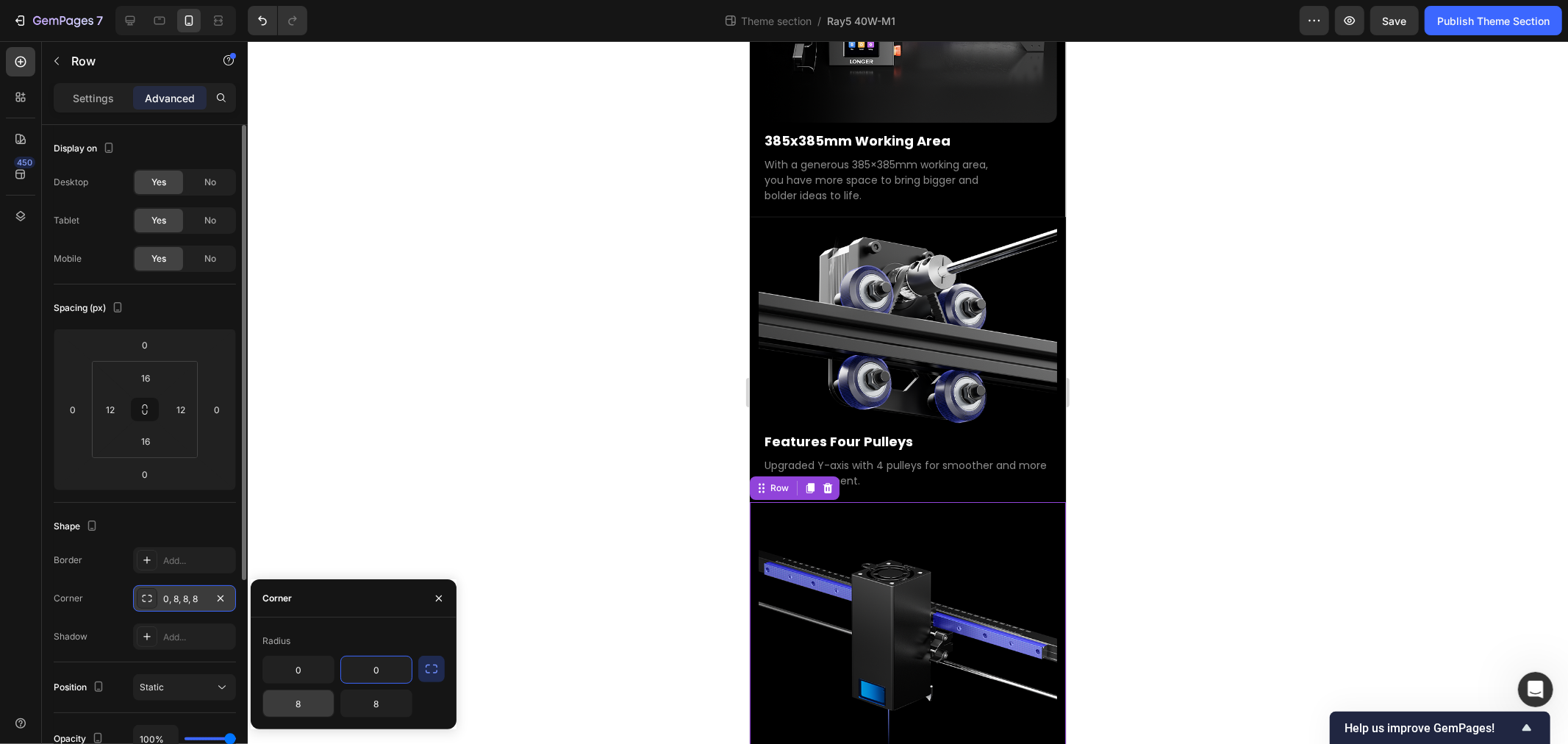
click at [312, 706] on input "8" at bounding box center [299, 703] width 71 height 26
type input "24"
click at [385, 704] on input "8" at bounding box center [376, 703] width 71 height 26
type input "24"
click at [641, 340] on div at bounding box center [908, 393] width 1320 height 703
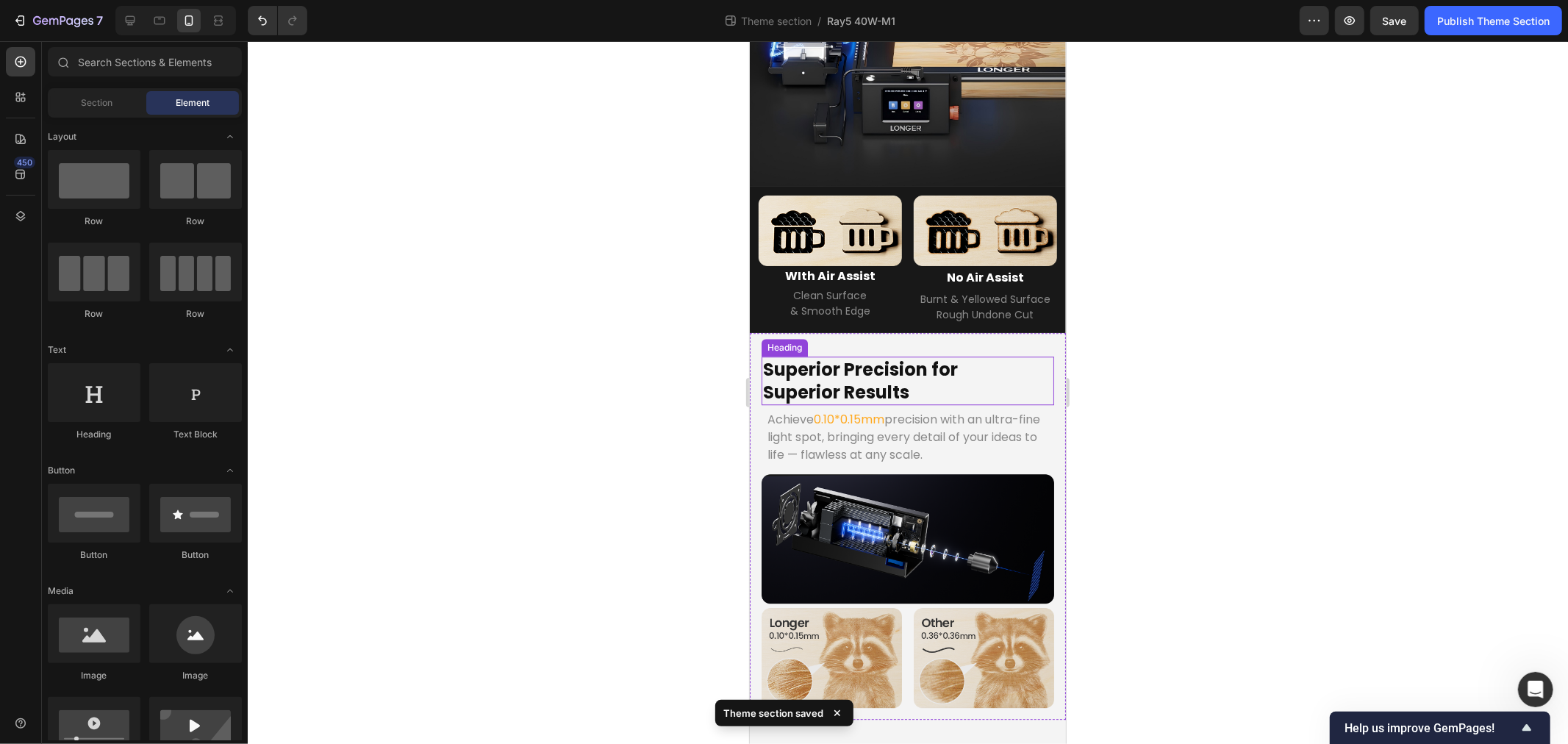
scroll to position [3231, 0]
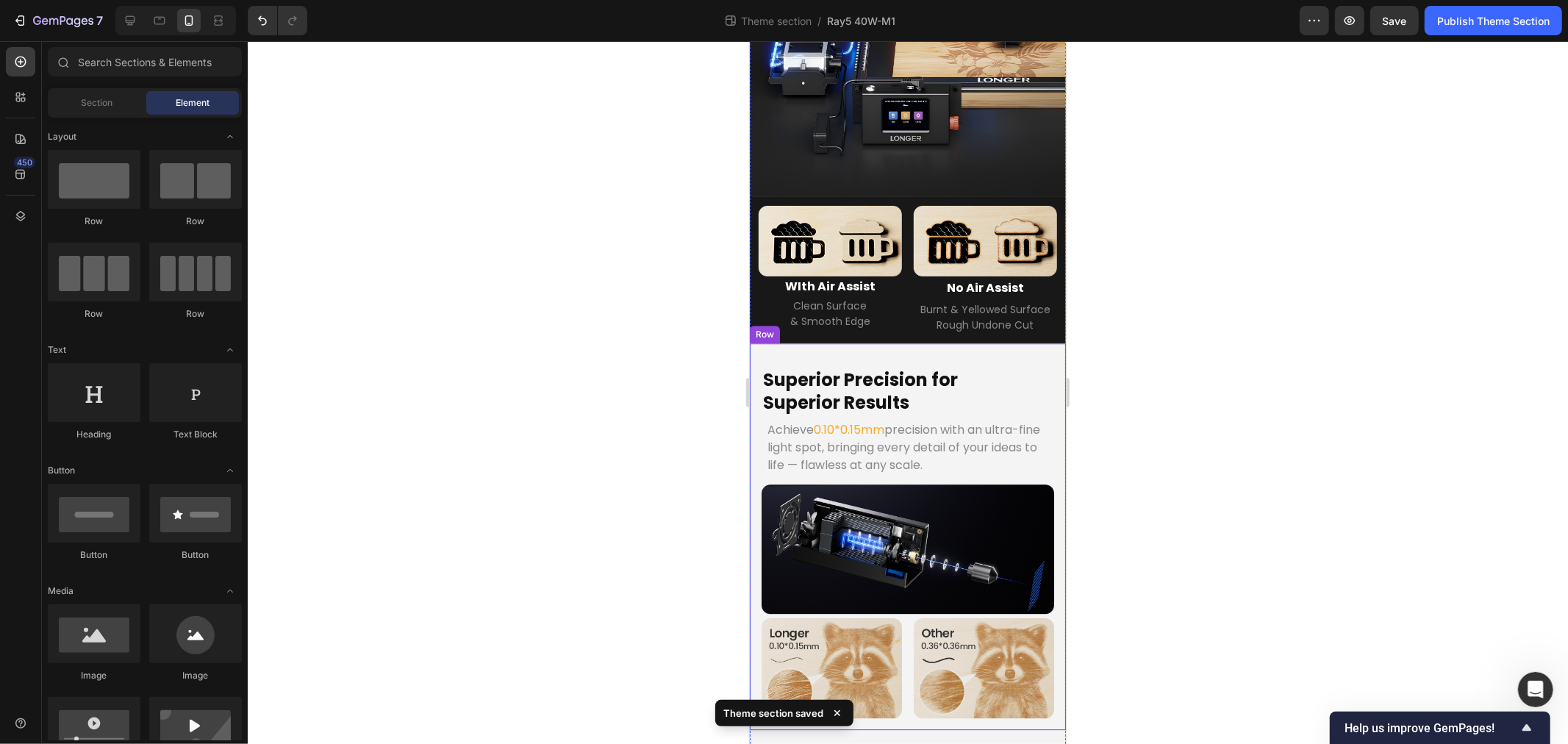
click at [752, 343] on div "Superior Precision for Superior Results Heading Achieve 0.10*0.15mm precision w…" at bounding box center [907, 536] width 316 height 386
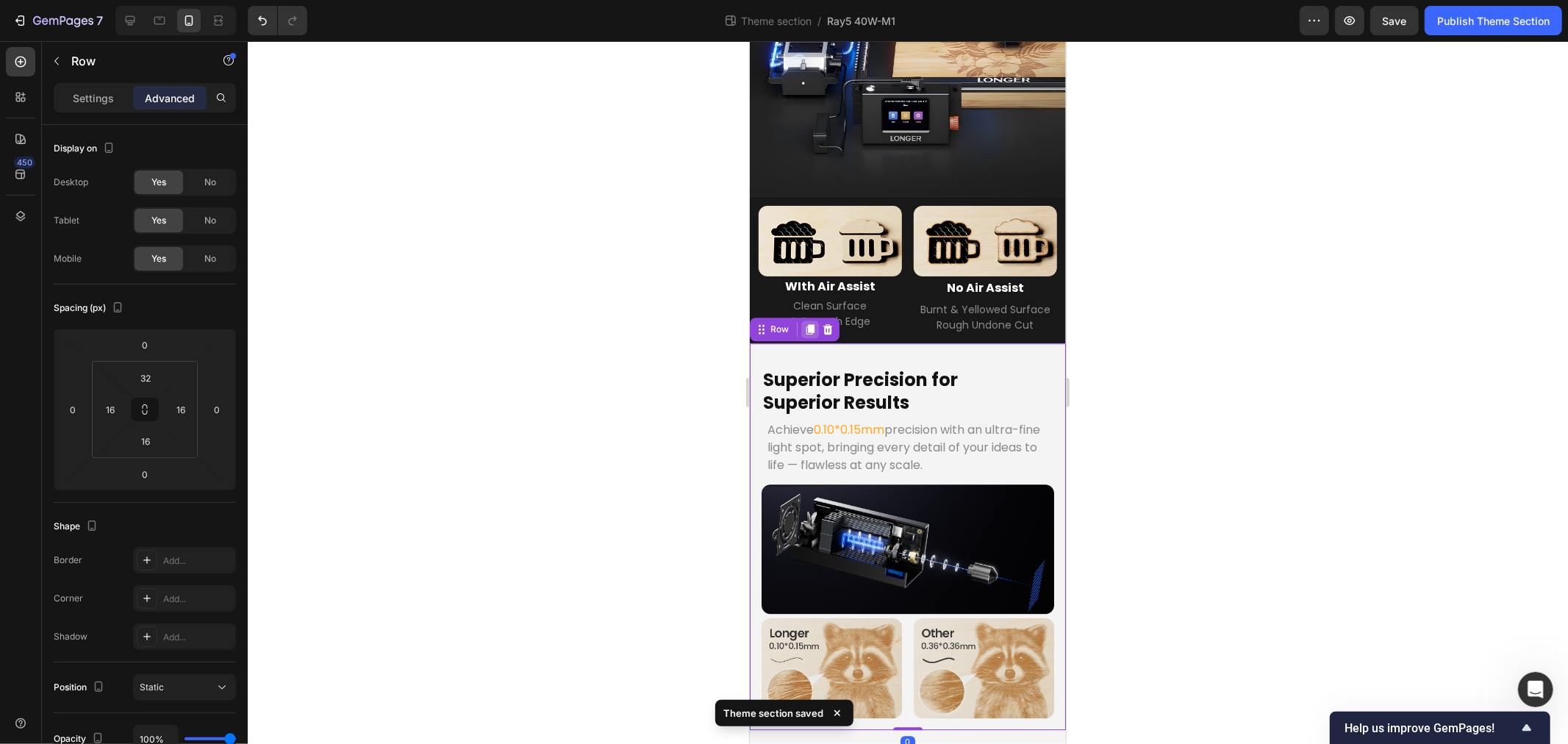
click at [803, 320] on div at bounding box center [810, 329] width 18 height 18
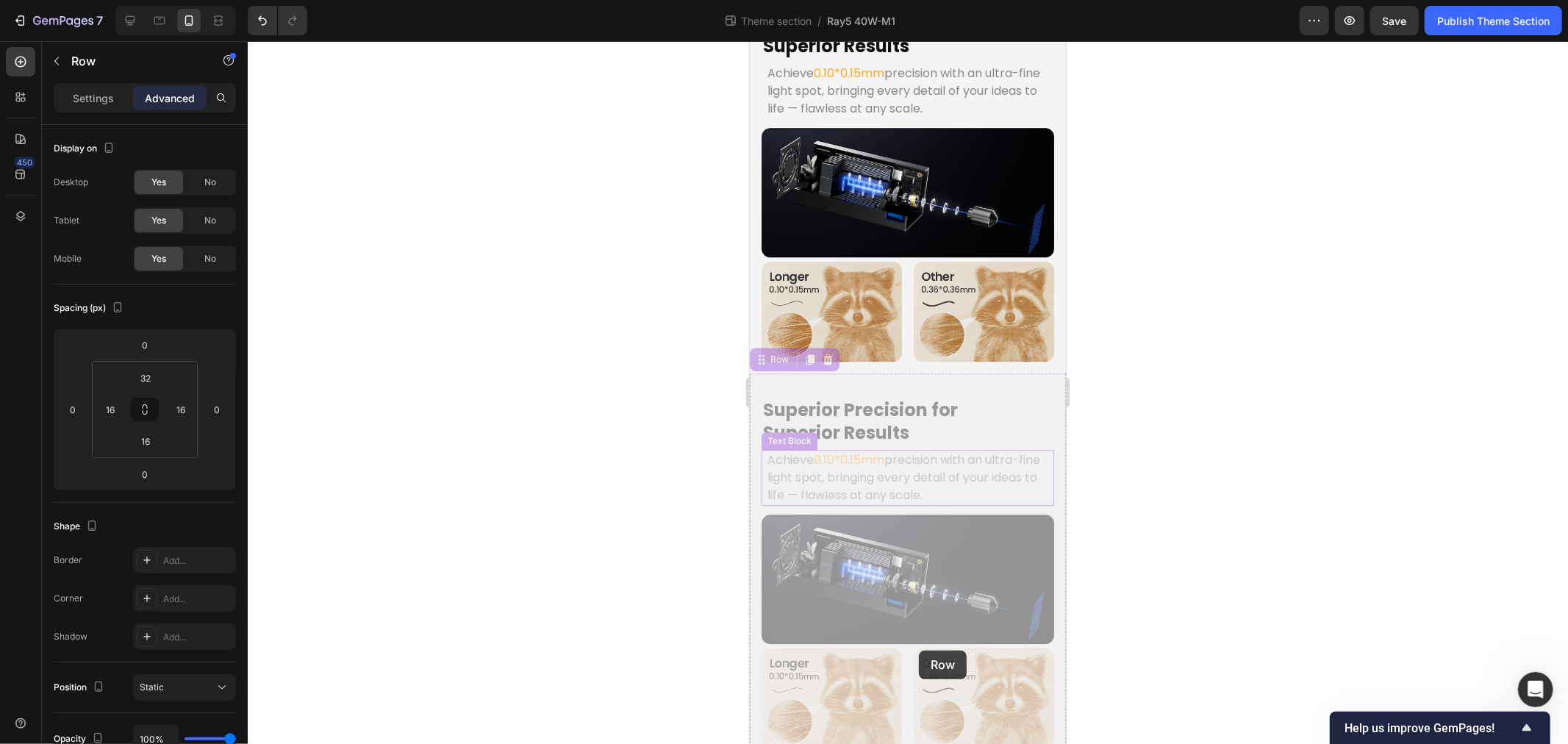
scroll to position [4588, 0]
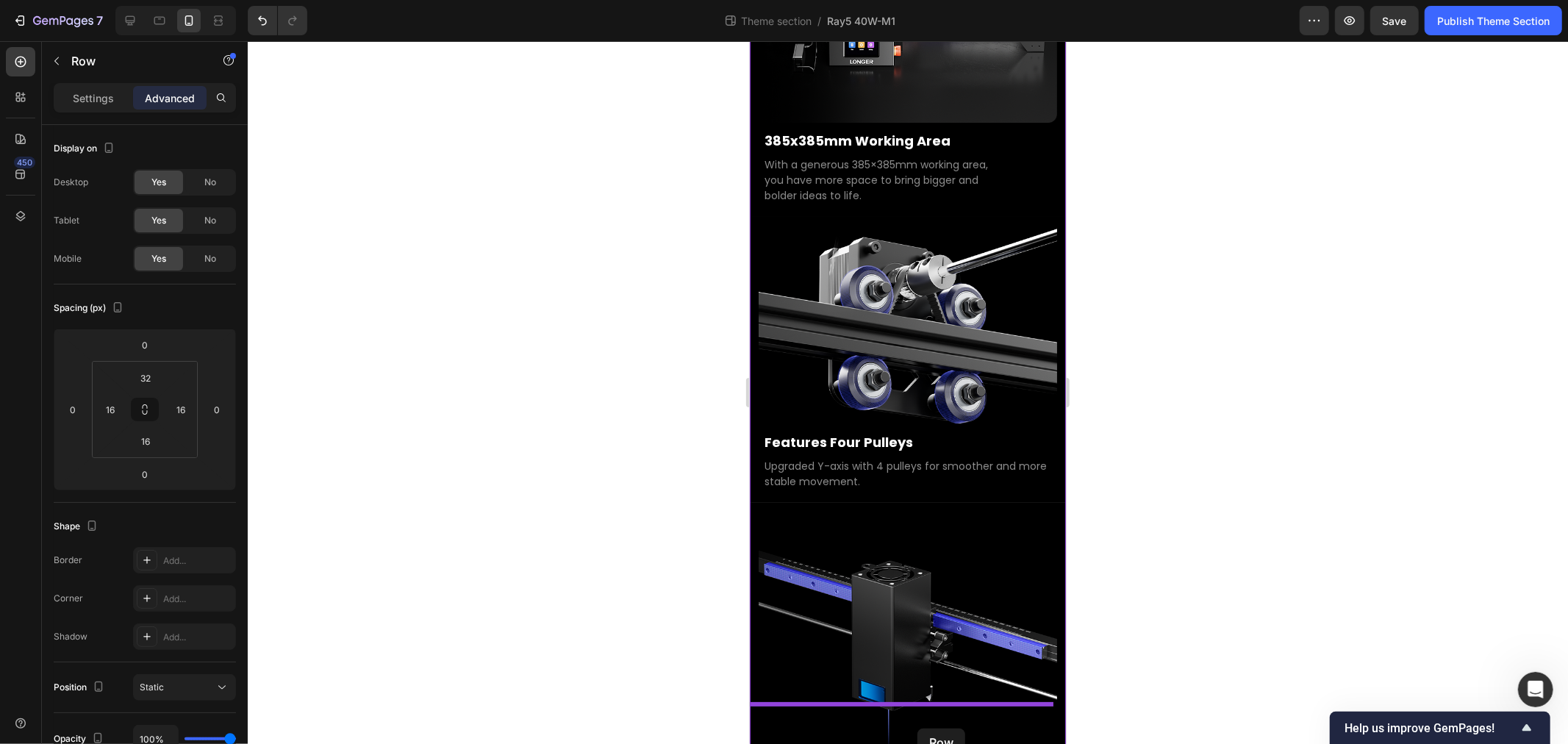
drag, startPoint x: 764, startPoint y: 243, endPoint x: 917, endPoint y: 729, distance: 509.5
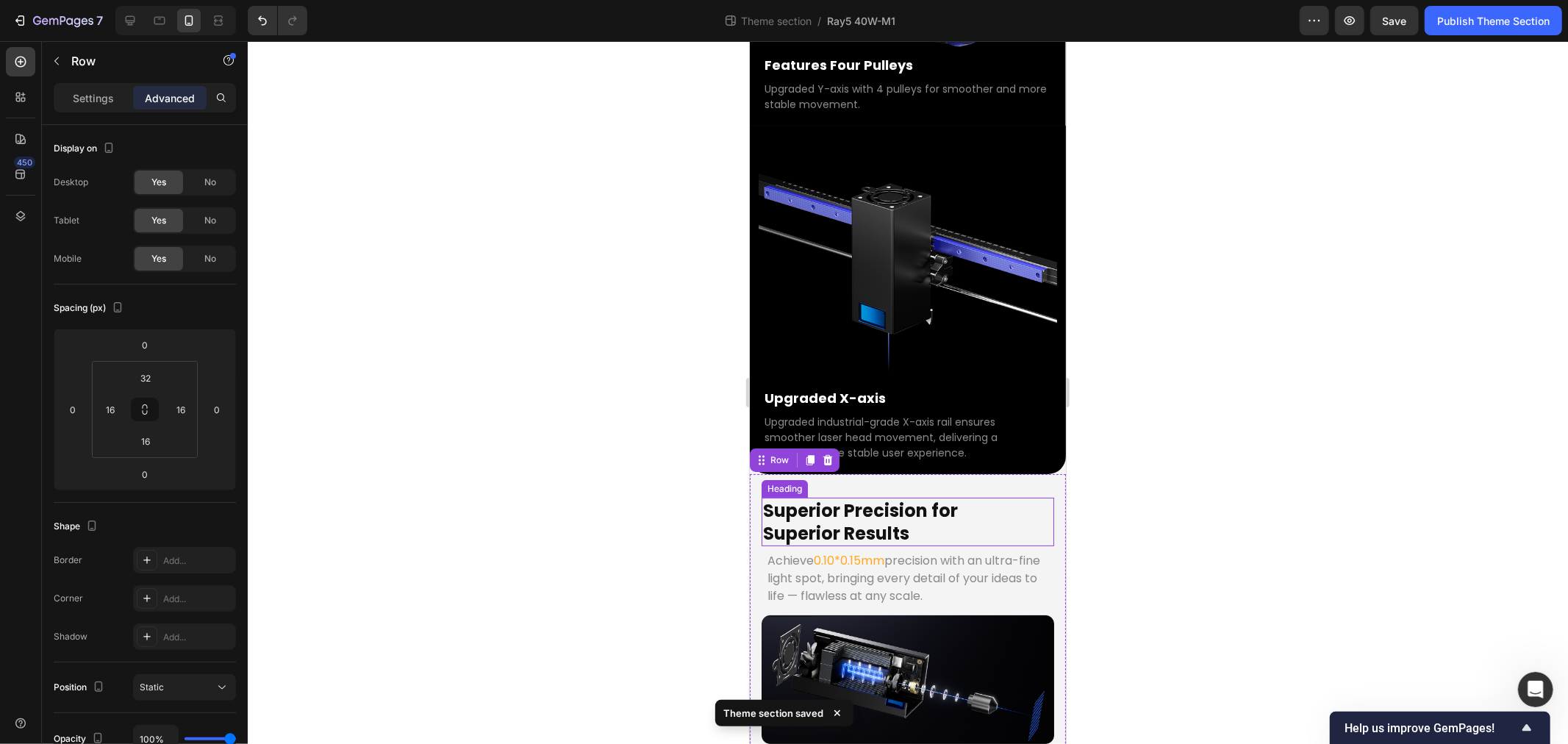
click at [873, 497] on h2 "Superior Precision for Superior Results" at bounding box center [907, 521] width 292 height 49
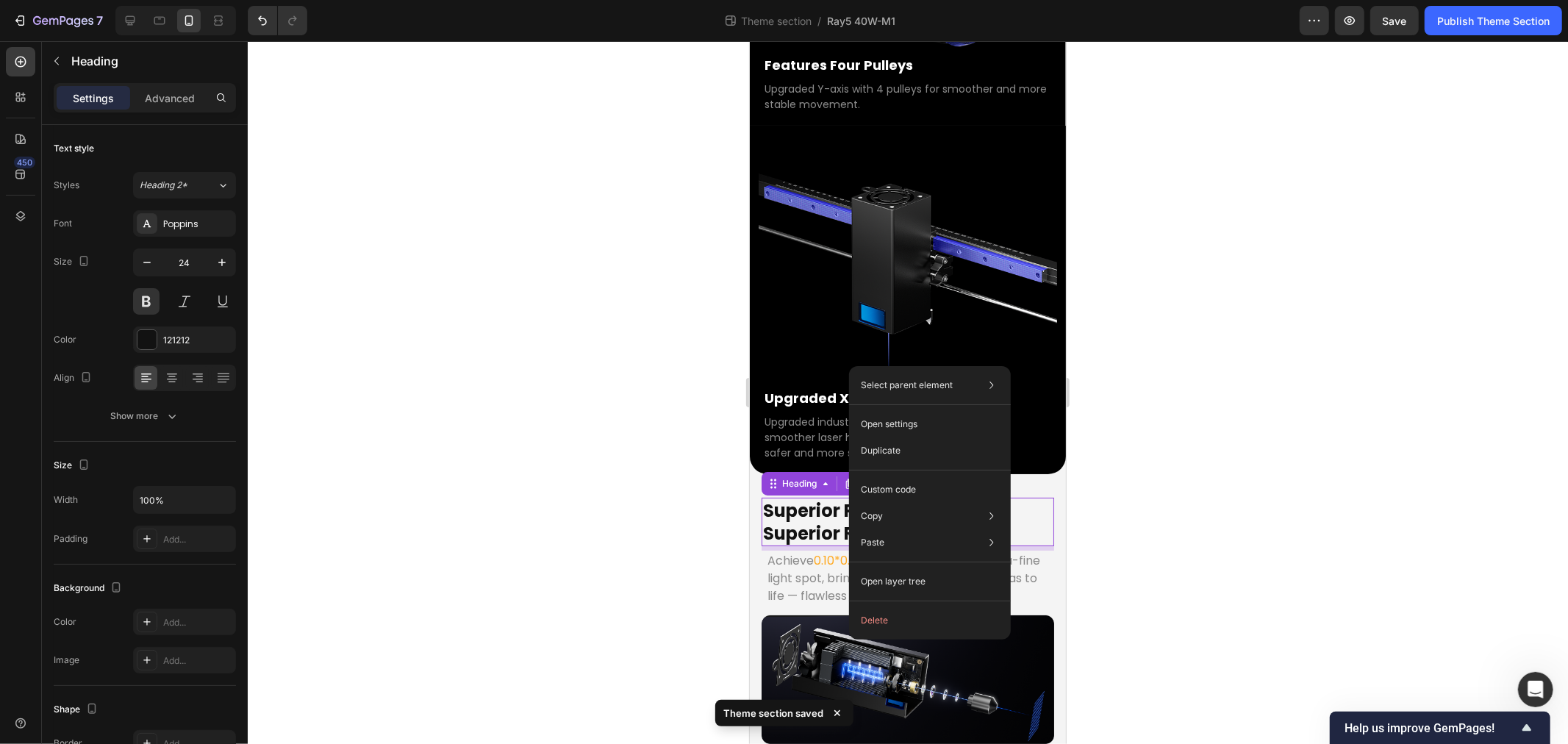
click at [832, 497] on h2 "Superior Precision for Superior Results" at bounding box center [907, 521] width 292 height 49
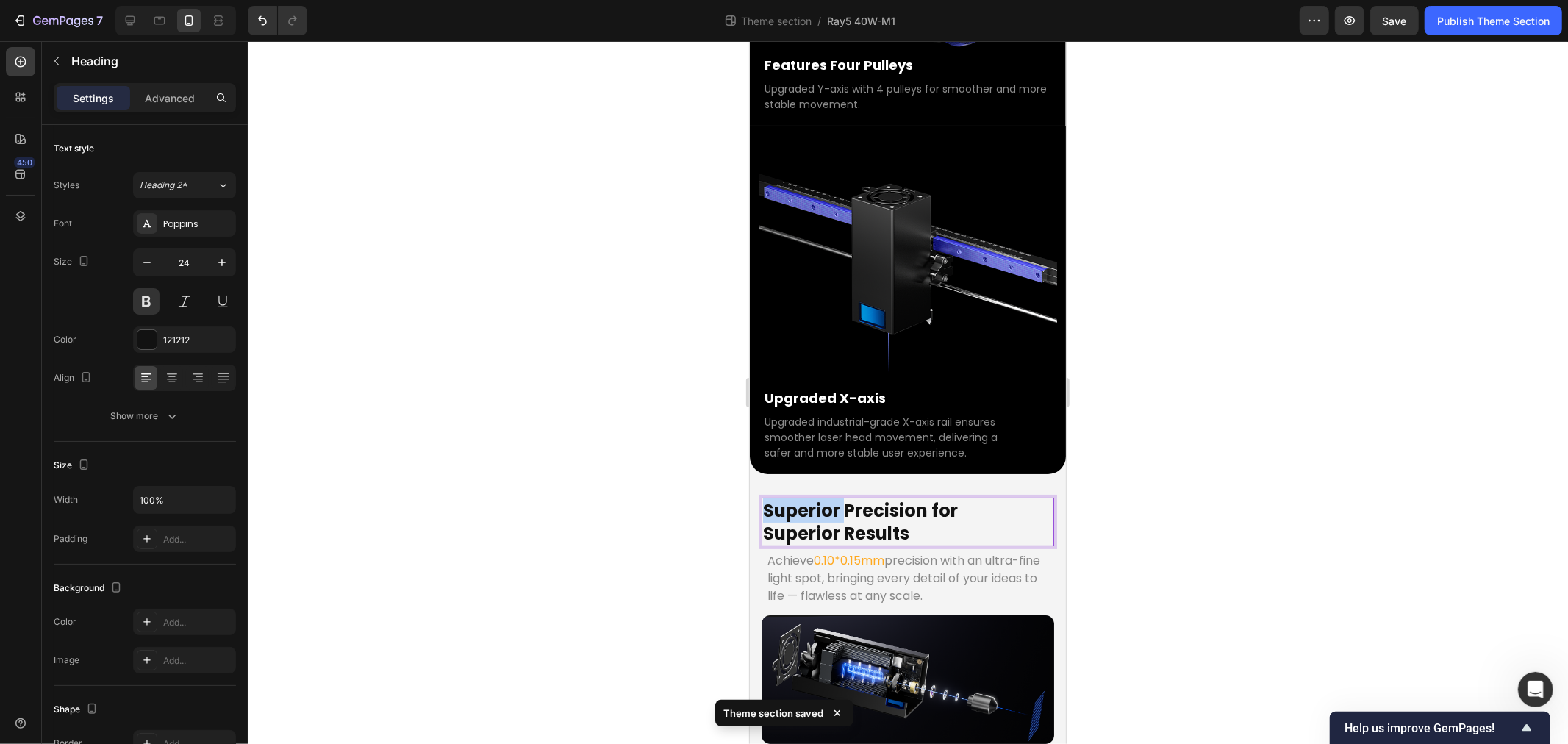
click at [803, 499] on p "Superior Precision for Superior Results" at bounding box center [908, 521] width 290 height 45
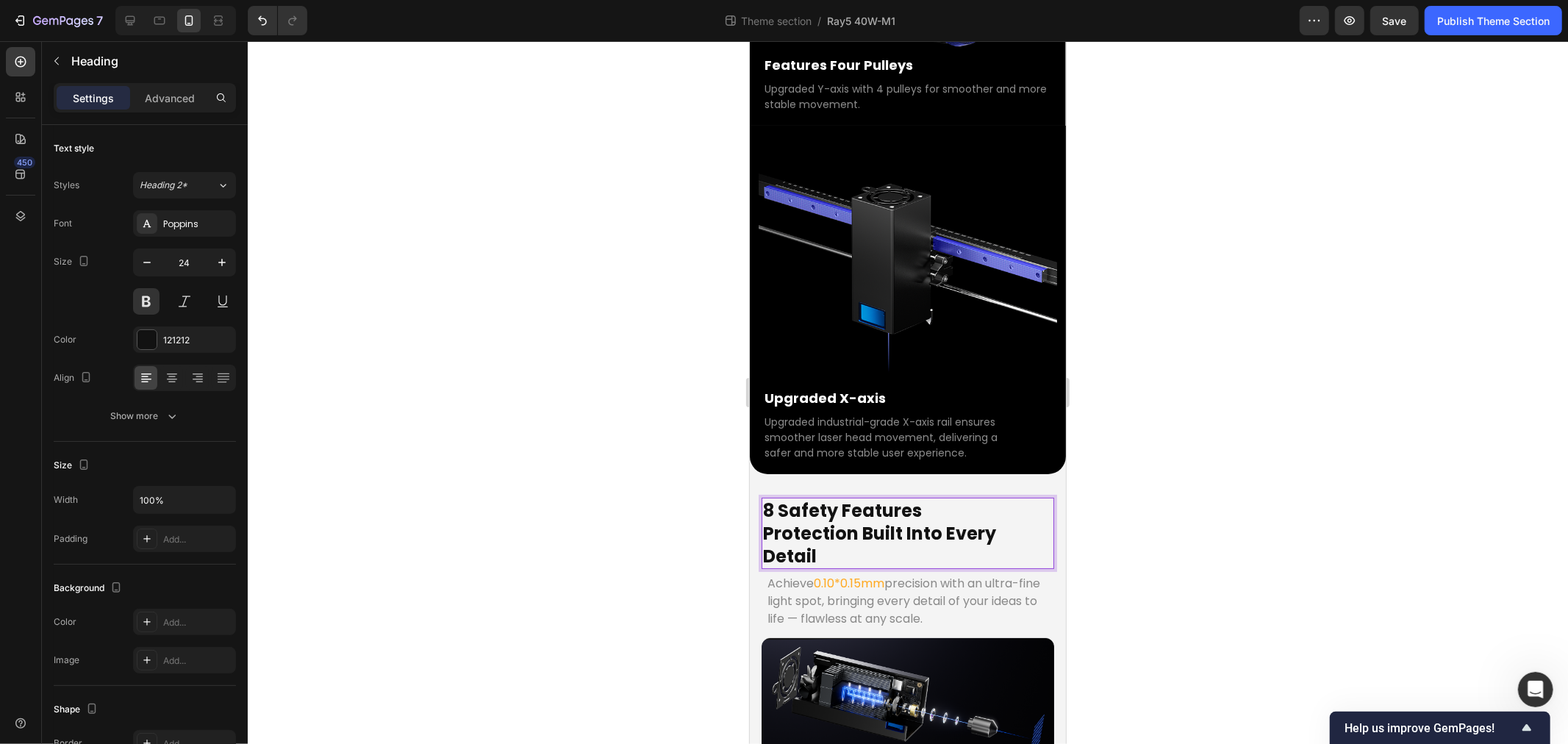
click at [822, 499] on p "8 Safety Features Protection Built Into Every Detail" at bounding box center [908, 533] width 290 height 69
click at [780, 499] on p "8 Safety Features Protection Built Into Every Detail" at bounding box center [908, 533] width 290 height 69
click at [889, 499] on p "8 Safety Features Protection Built Into Every Detail" at bounding box center [908, 533] width 290 height 69
click at [771, 499] on p "8 Safety Features Protection Built Into Every Detail" at bounding box center [908, 533] width 290 height 69
click at [764, 499] on p "8 Safety Features Protection Built Into Every Detail" at bounding box center [908, 533] width 290 height 69
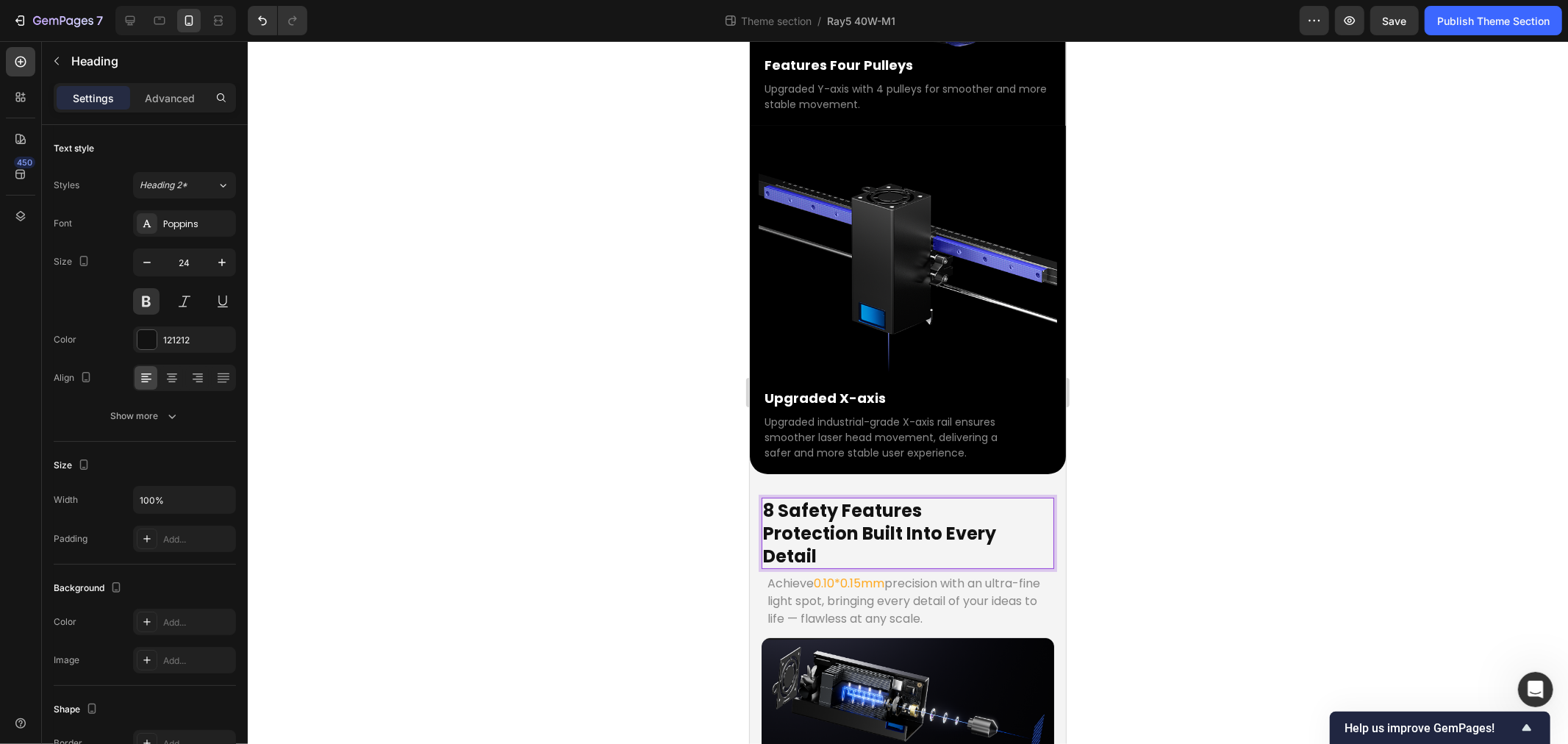
click at [920, 499] on p "8 Safety Features Protection Built Into Every Detail" at bounding box center [908, 533] width 290 height 69
click at [769, 499] on p "8 Safety Features Protection Built Into Every Detail" at bounding box center [908, 533] width 290 height 69
click at [630, 396] on div at bounding box center [908, 393] width 1320 height 703
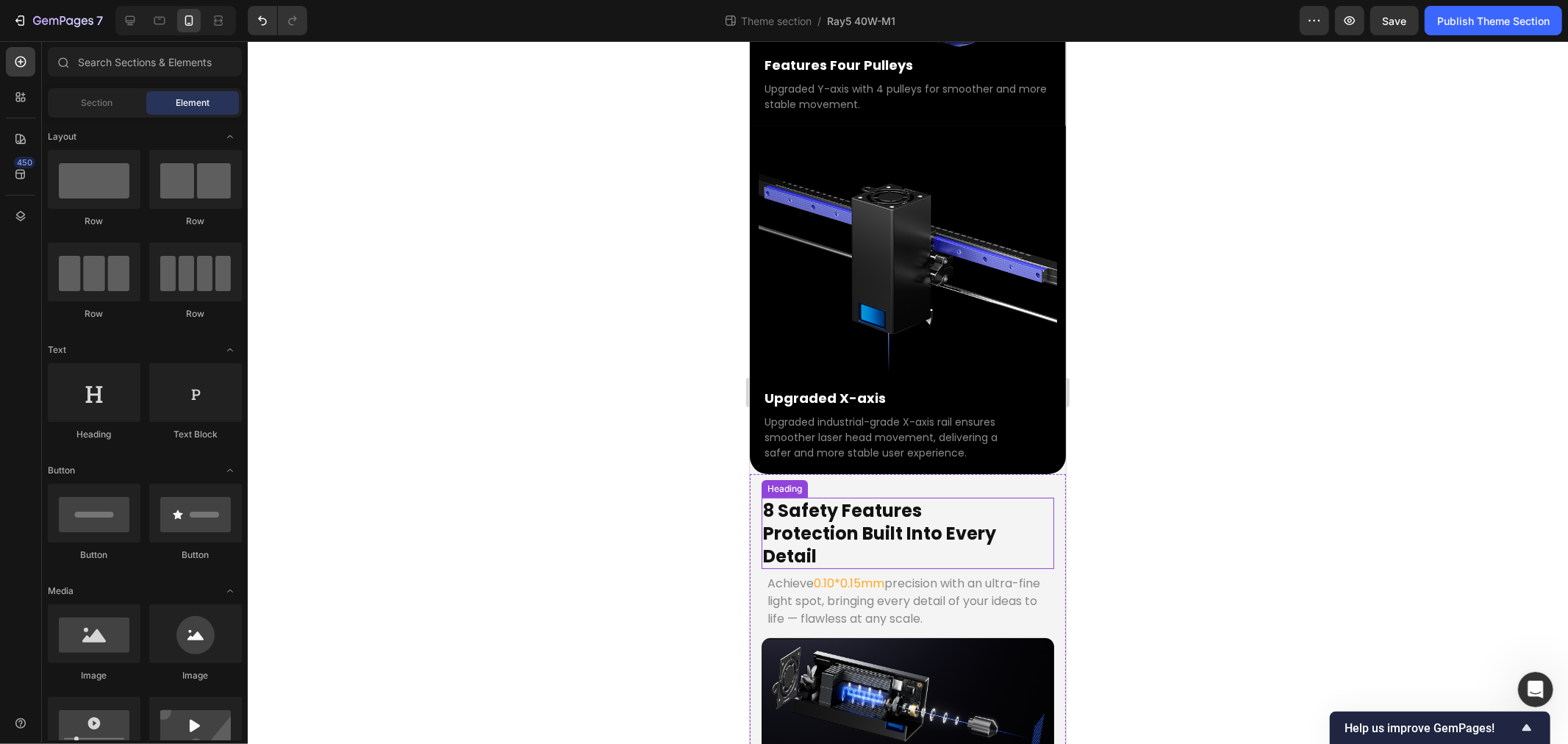
click at [927, 499] on p "8 Safety Features Protection Built Into Every Detail" at bounding box center [908, 533] width 290 height 69
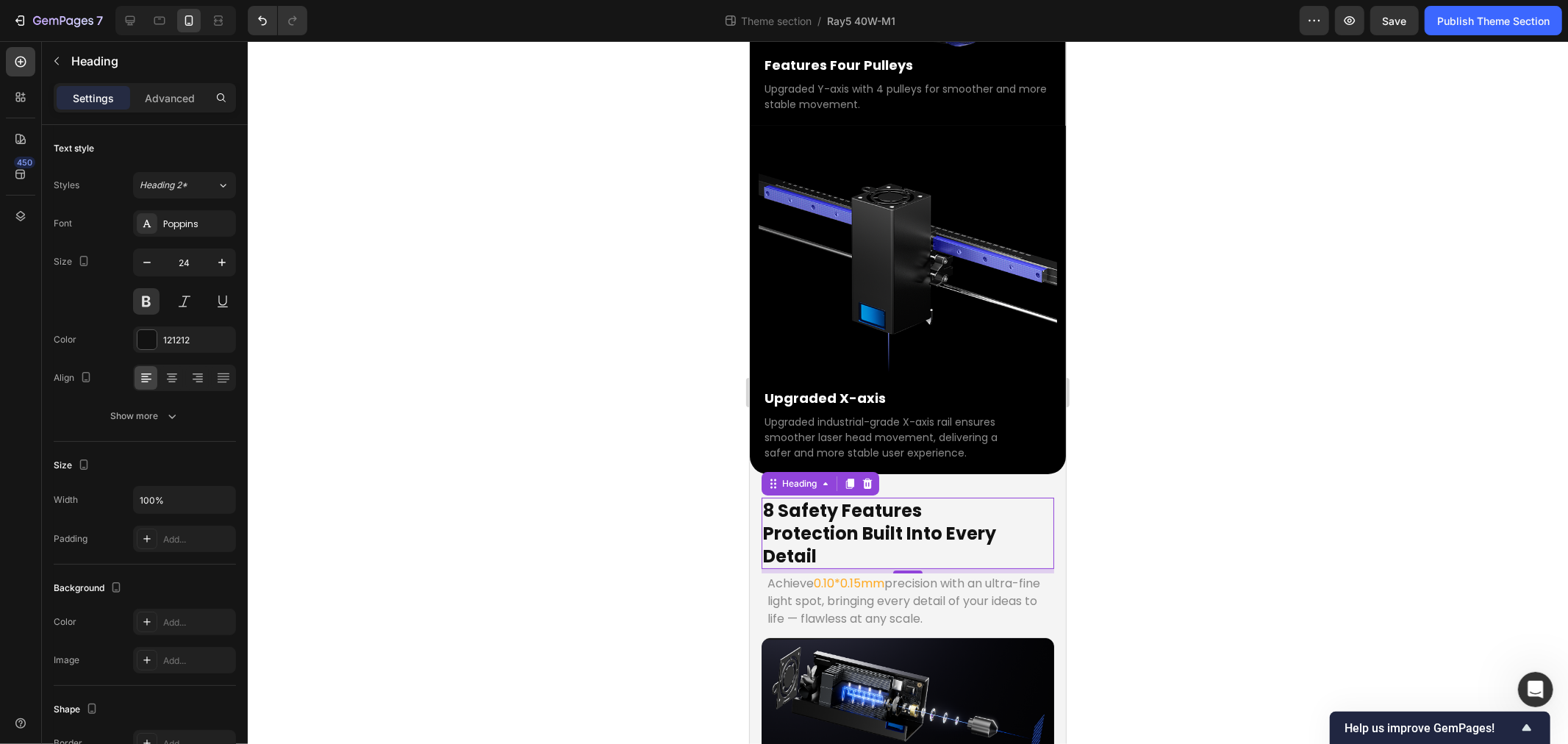
click at [904, 499] on p "8 Safety Features Protection Built Into Every Detail" at bounding box center [908, 533] width 290 height 69
click at [942, 499] on p "8 Safety Features Protection Built Into Every Detail" at bounding box center [908, 533] width 290 height 69
drag, startPoint x: 603, startPoint y: 413, endPoint x: 109, endPoint y: 478, distance: 498.3
click at [603, 413] on div at bounding box center [908, 393] width 1320 height 703
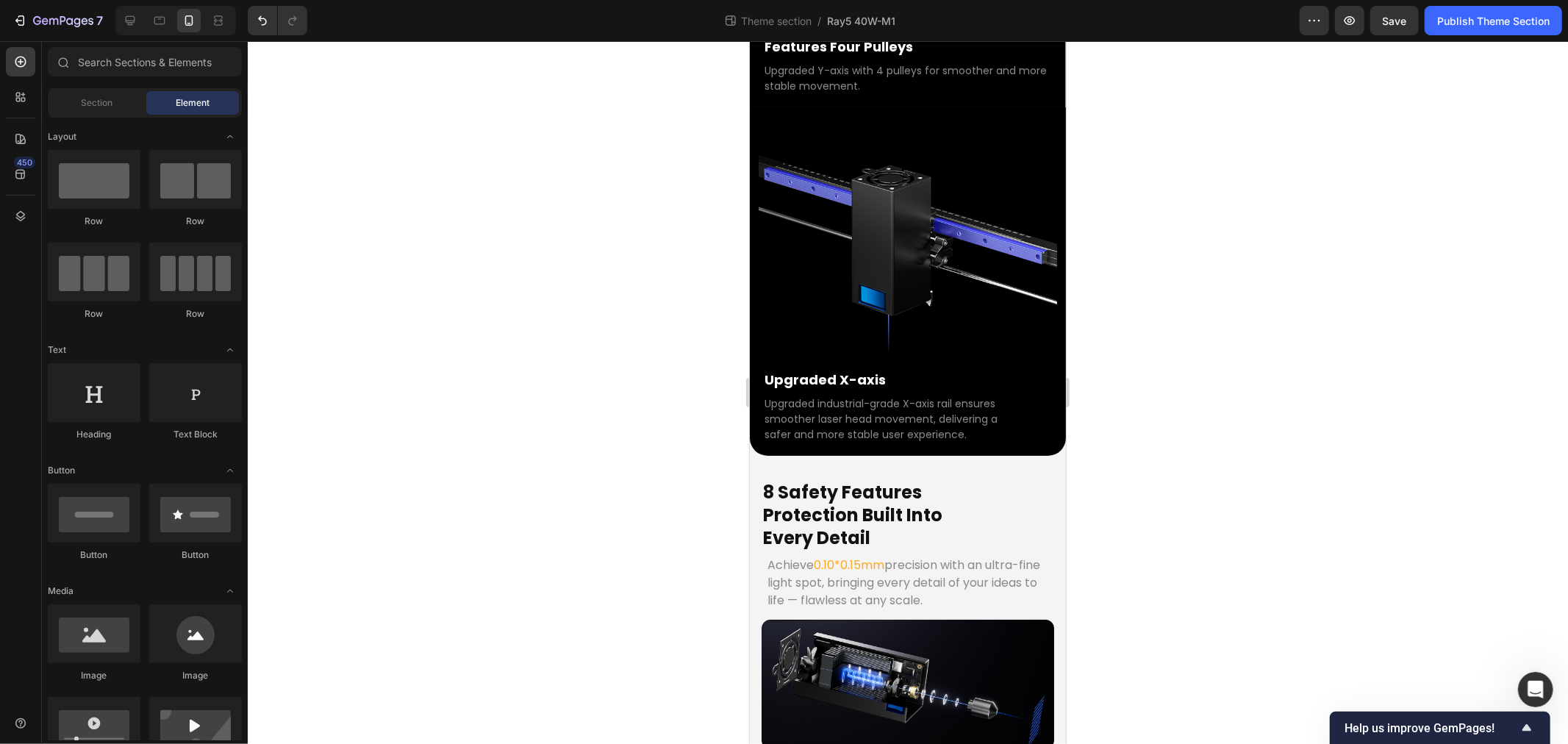
scroll to position [4612, 0]
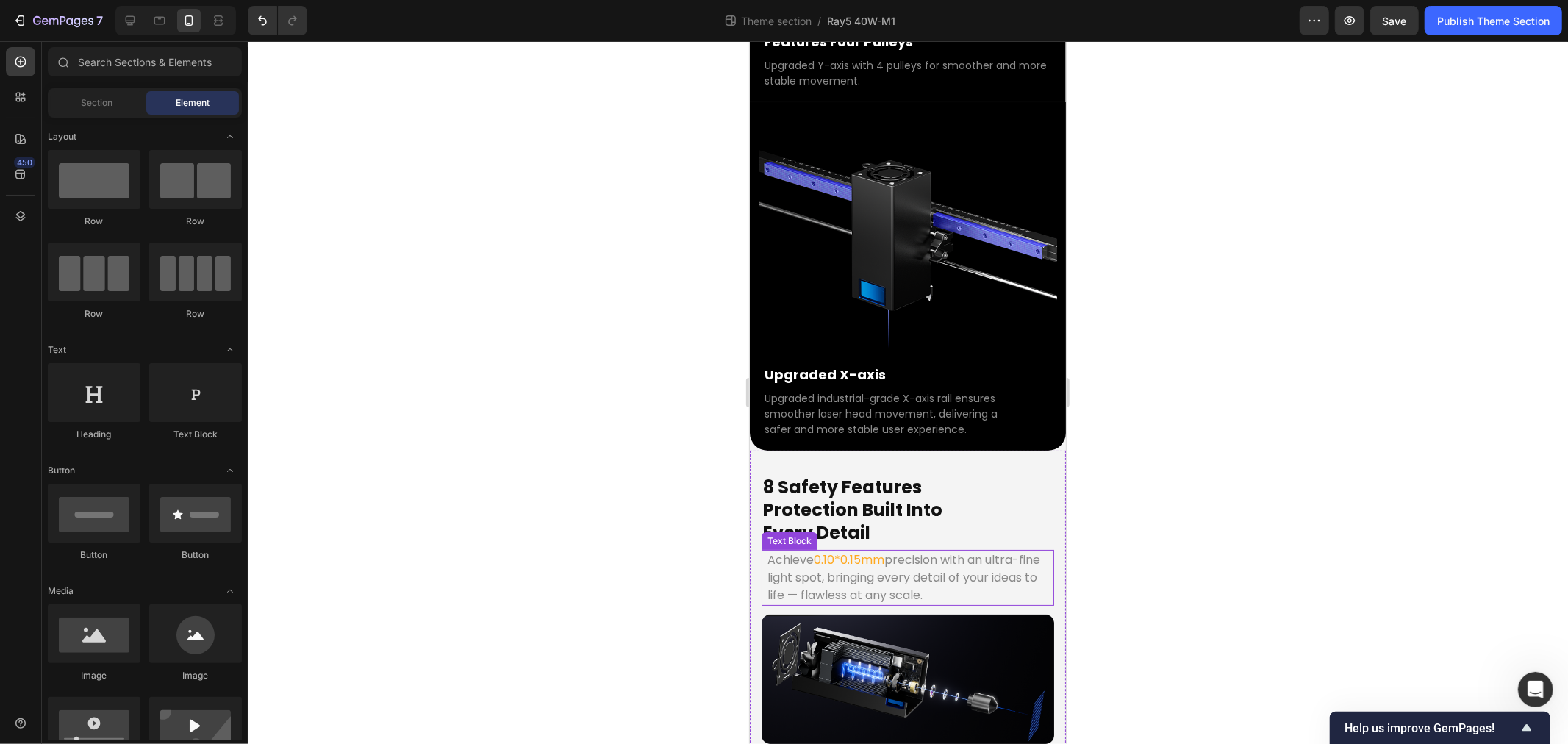
click at [813, 473] on div "8 Safety Features Protection Built Into Every Detail Heading Achieve 0.10*0.15m…" at bounding box center [907, 661] width 292 height 375
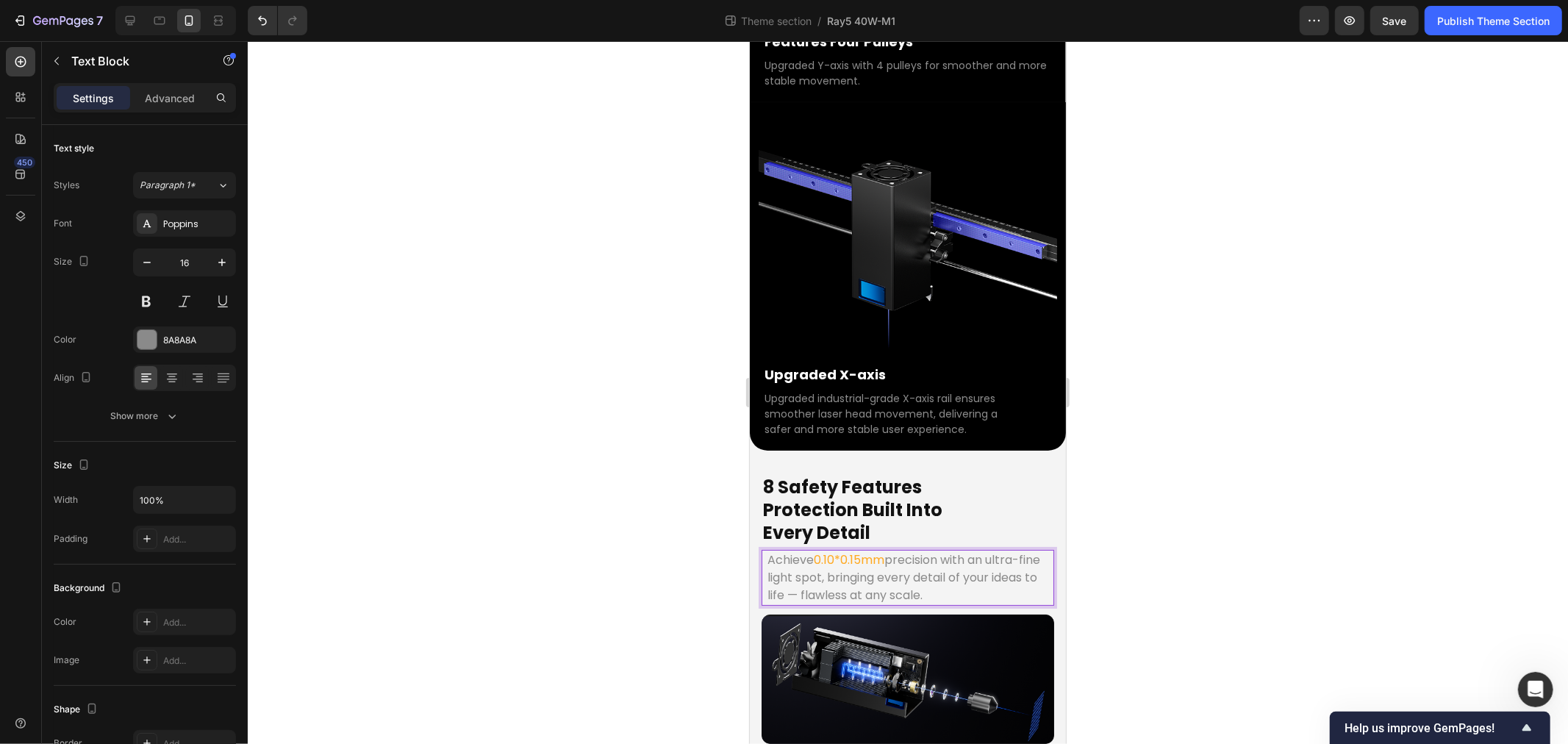
click at [876, 551] on span "0.10*0.15mm" at bounding box center [849, 559] width 71 height 17
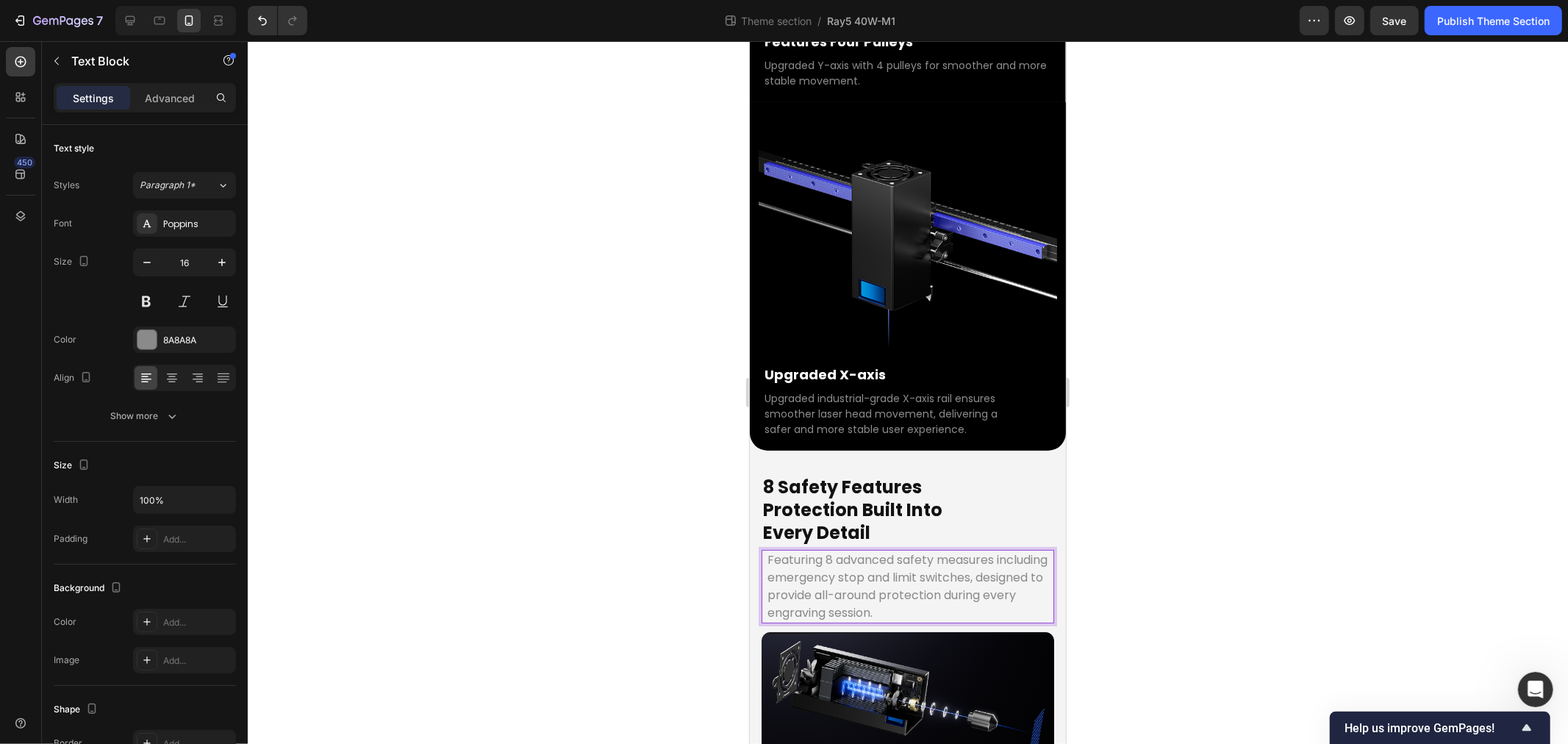
click at [572, 422] on div at bounding box center [908, 393] width 1320 height 703
click at [973, 551] on p "Featuring 8 advanced safety measures including emergency stop and limit switche…" at bounding box center [908, 587] width 280 height 71
drag, startPoint x: 945, startPoint y: 441, endPoint x: 1838, endPoint y: 520, distance: 896.5
click at [957, 551] on p "Featuring 8 advanced safety measures including emergency stop and limit switche…" at bounding box center [908, 587] width 280 height 71
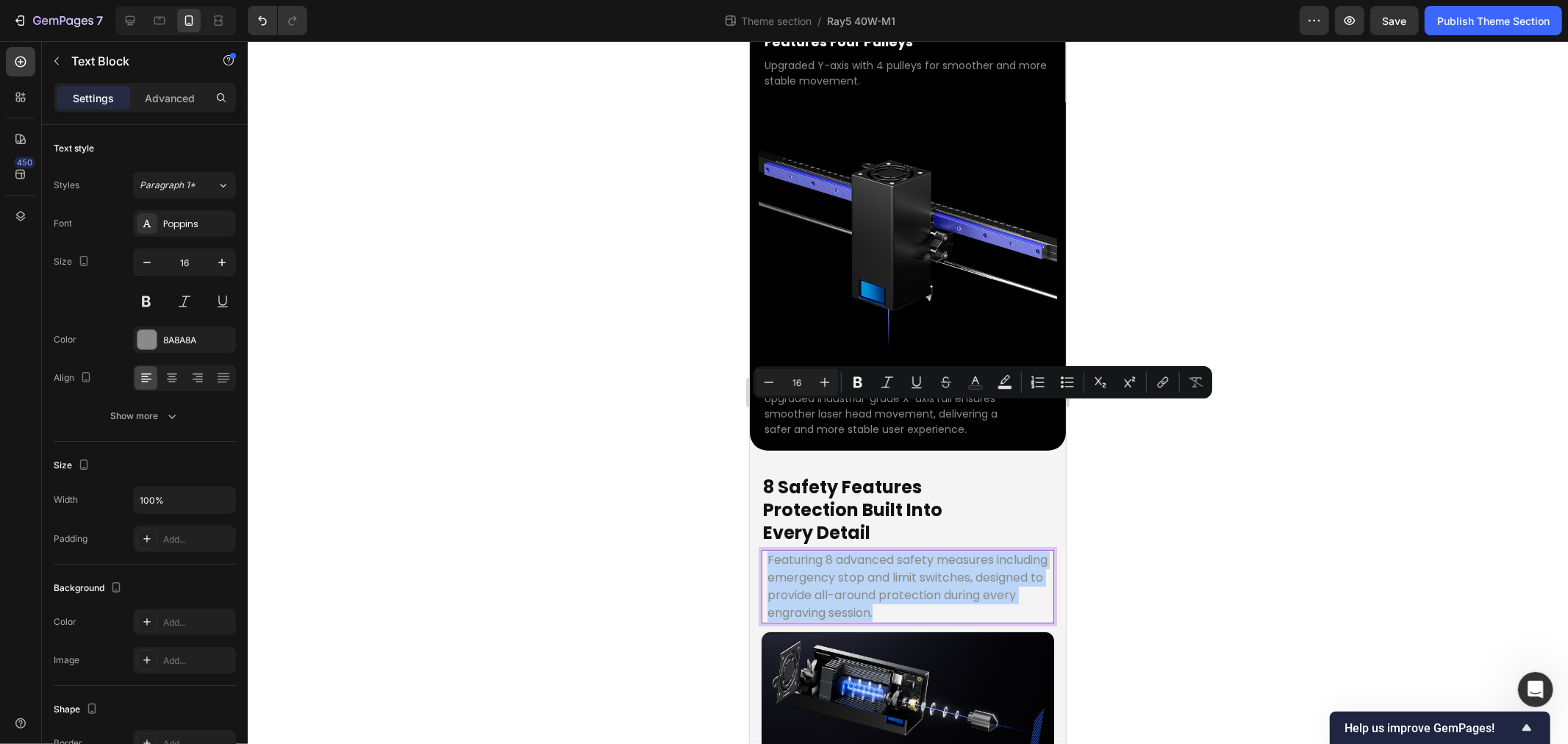
copy p "Featuring 8 advanced safety measures including emergency stop and limit switche…"
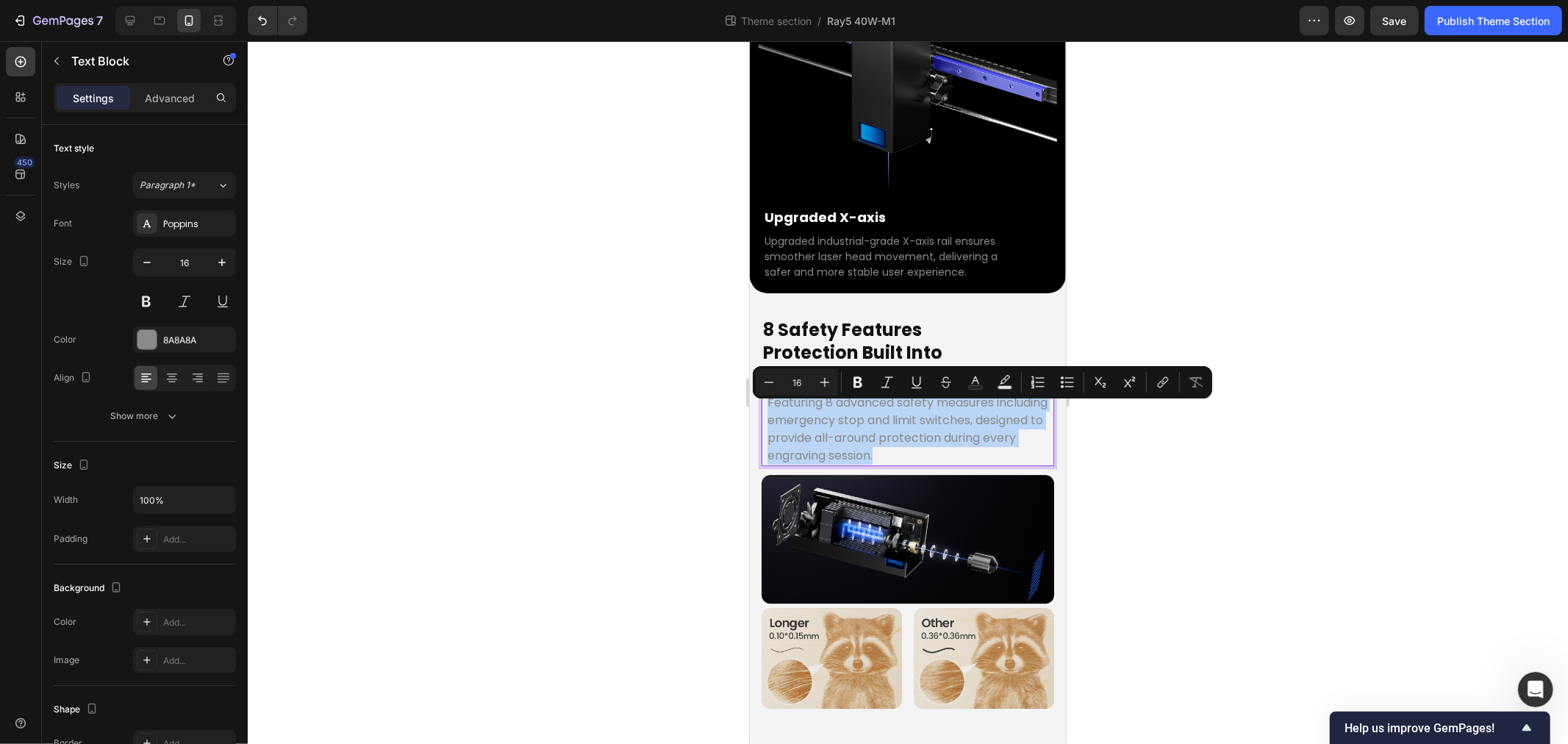
click at [846, 431] on p "Featuring 8 advanced safety measures including emergency stop and limit switche…" at bounding box center [908, 429] width 280 height 71
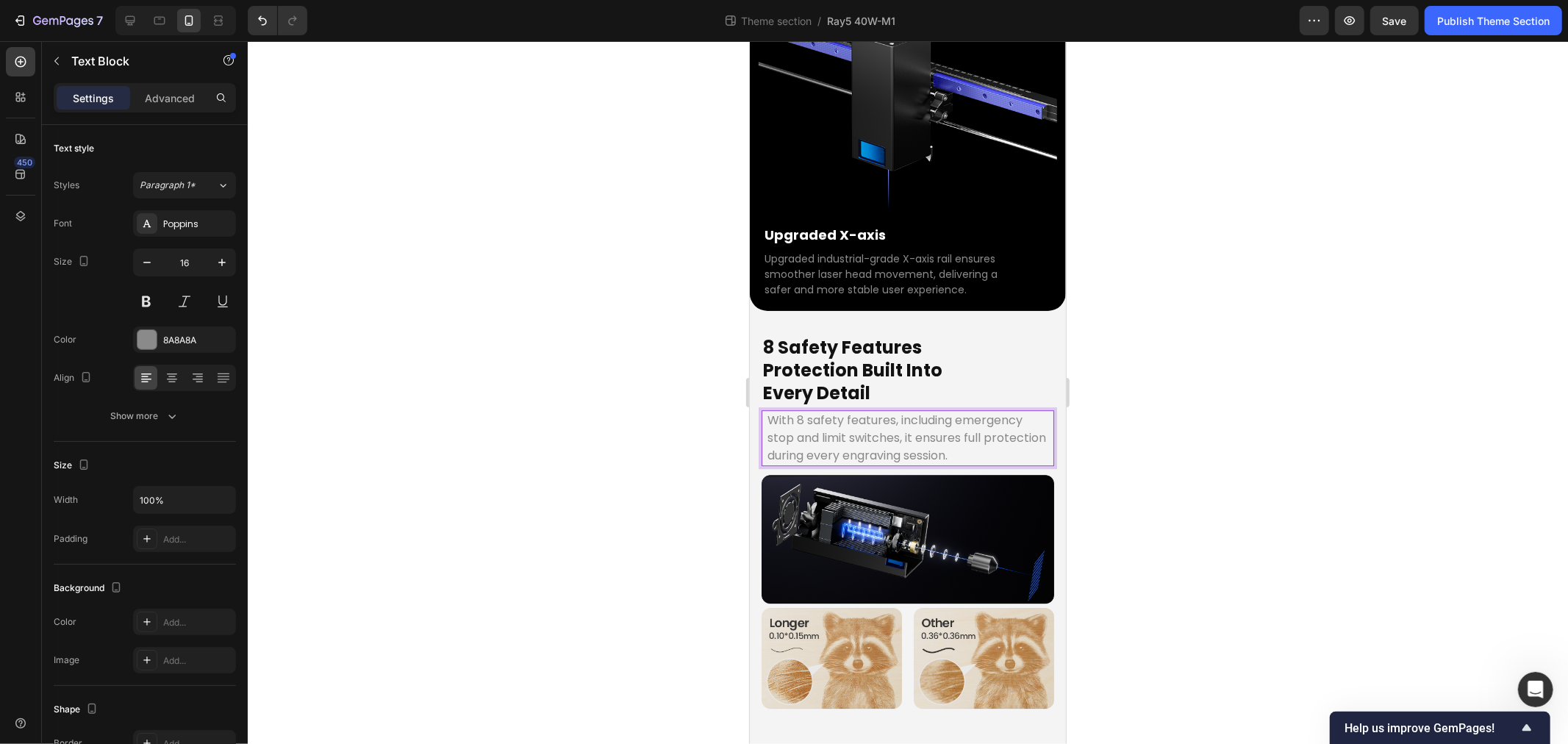
click at [476, 493] on div at bounding box center [908, 393] width 1320 height 703
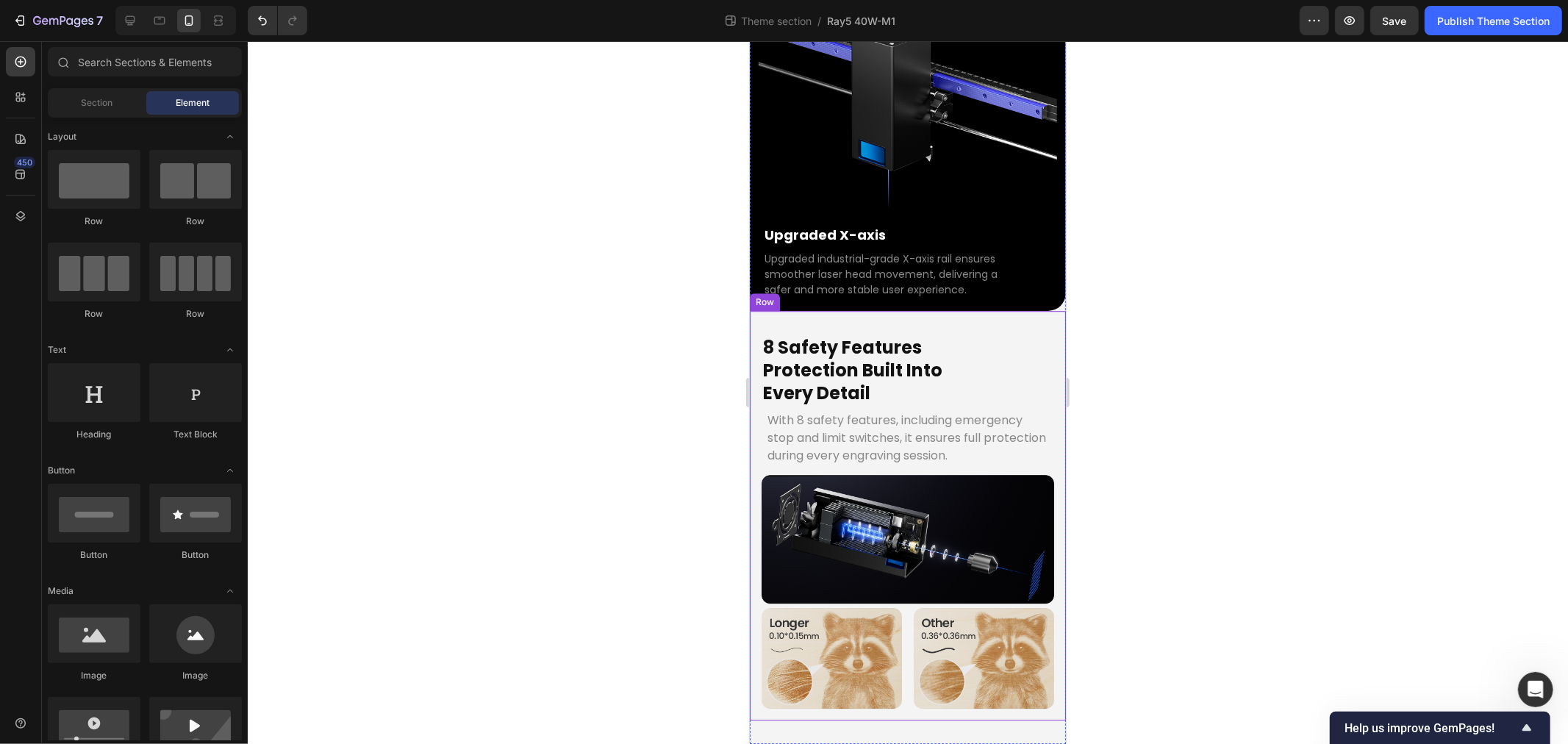
click at [762, 428] on div "With 8 safety features, including emergency stop and limit switches, it ensures…" at bounding box center [907, 438] width 292 height 56
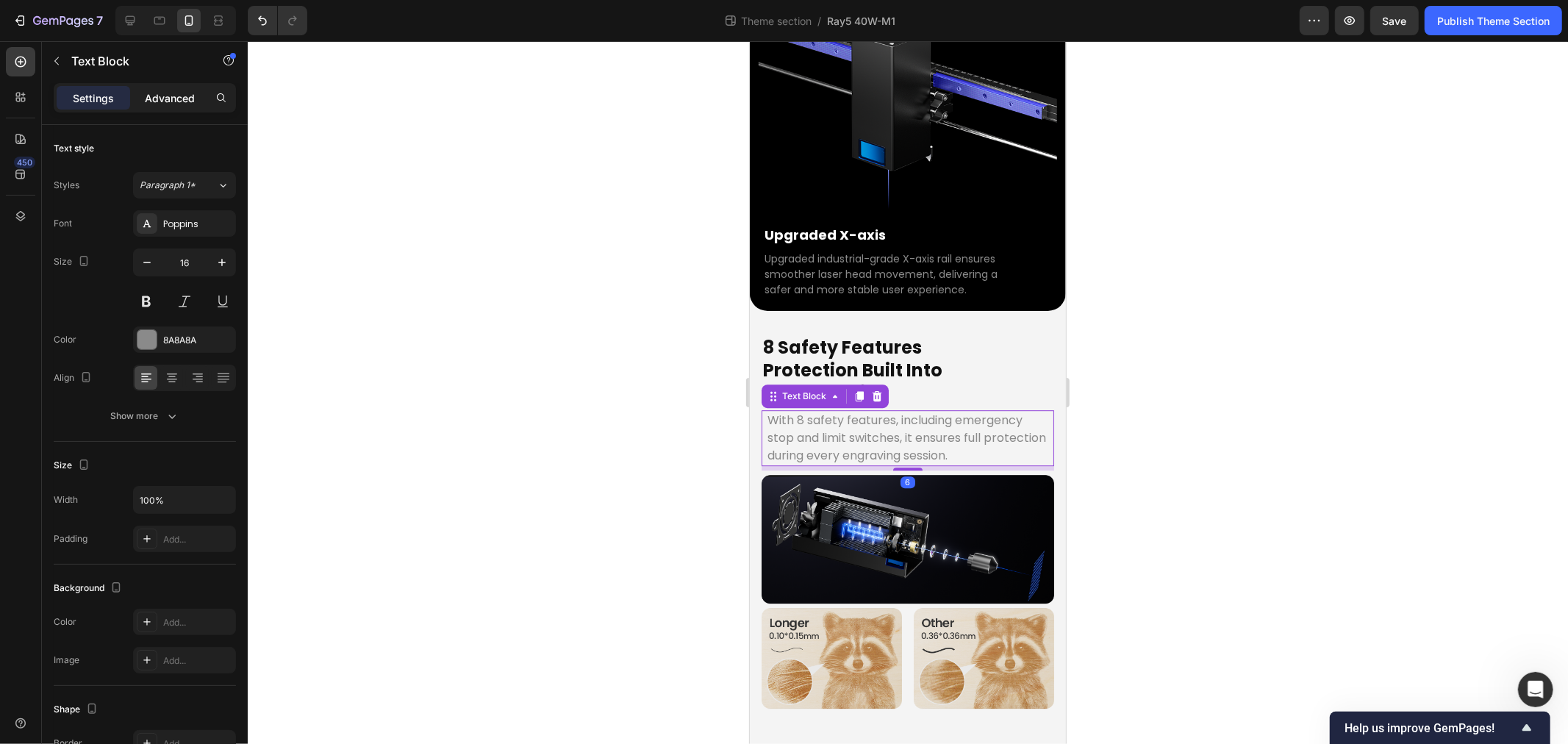
click at [157, 92] on p "Advanced" at bounding box center [169, 98] width 50 height 15
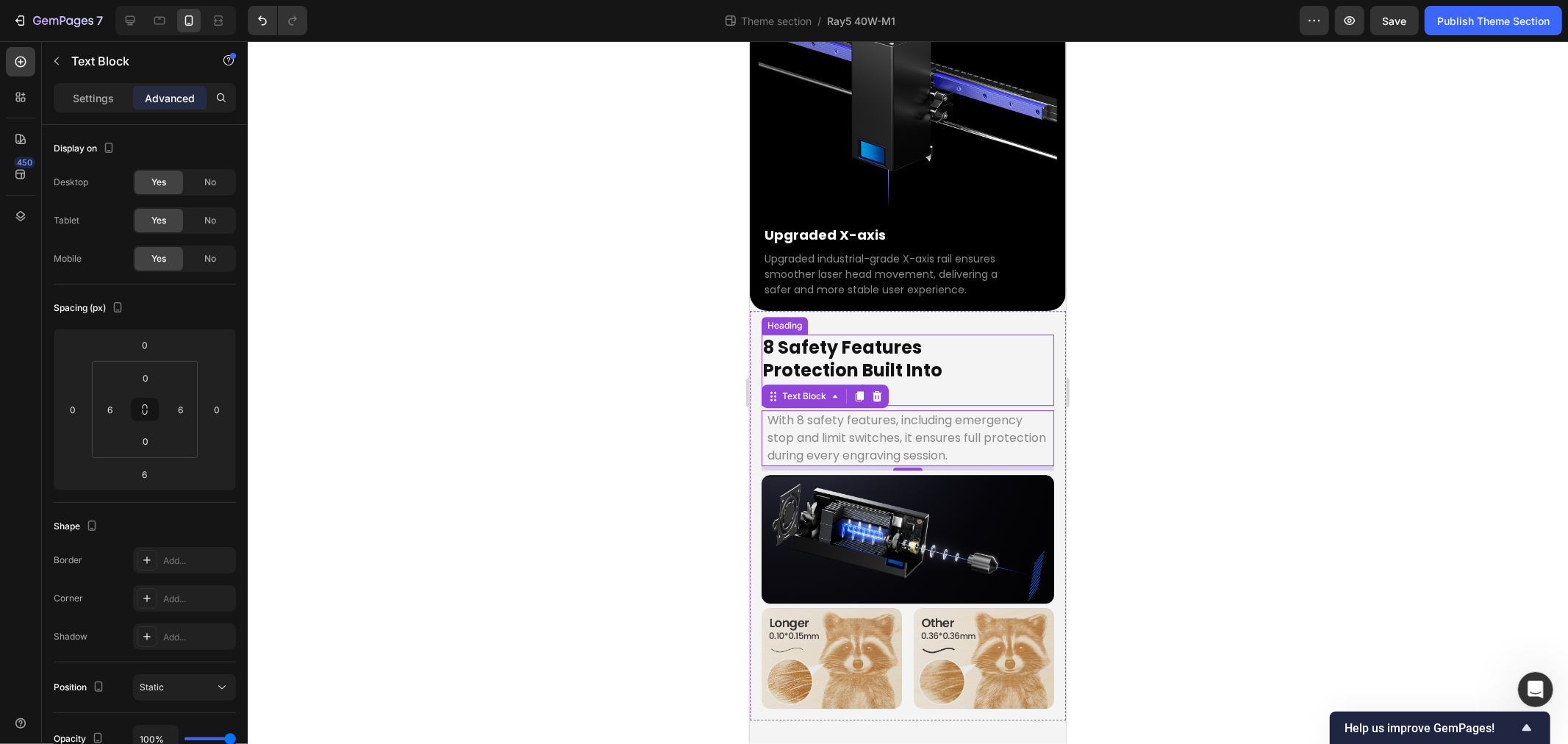
click at [947, 348] on p "8 Safety Features Protection Built Into Every Detail" at bounding box center [908, 370] width 290 height 69
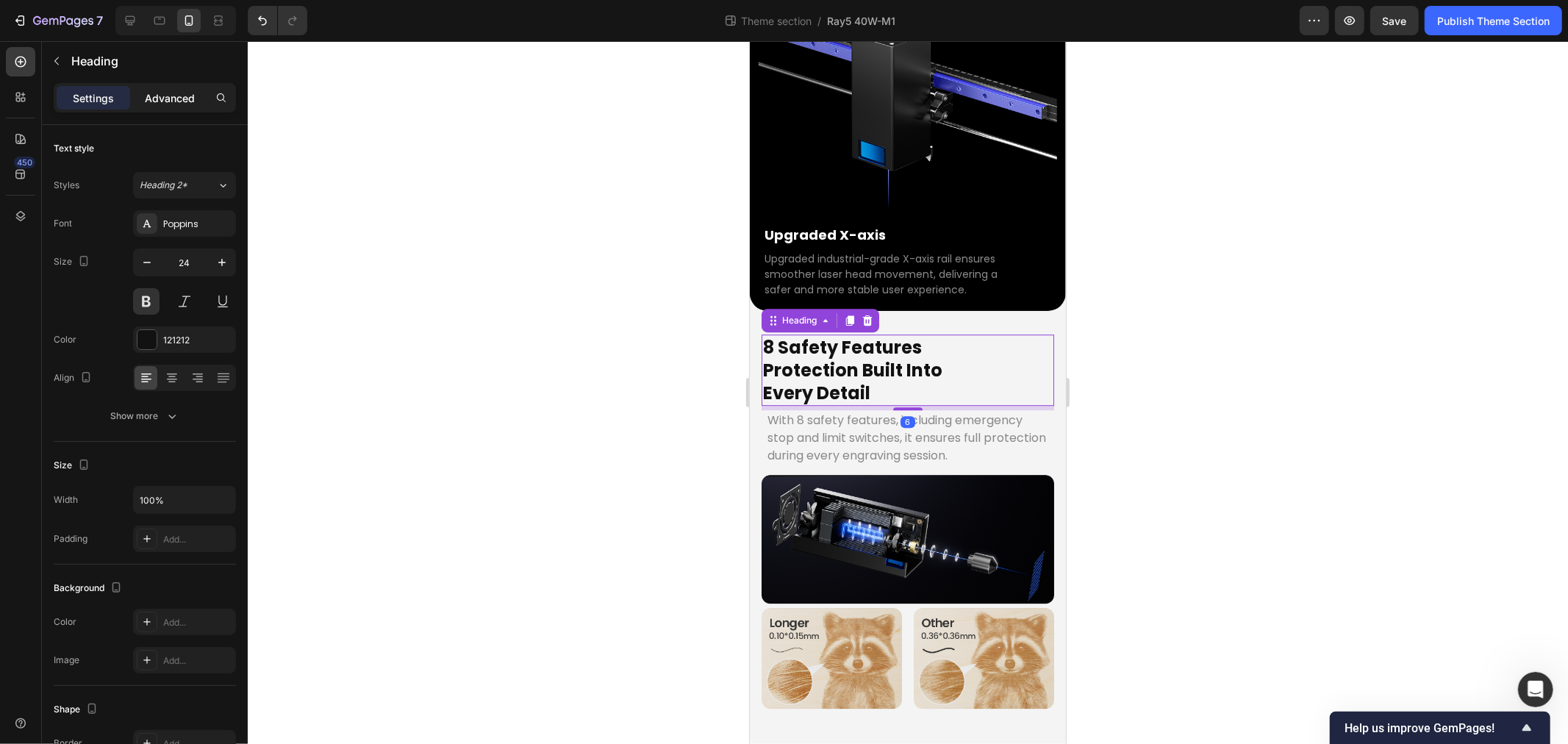
click at [167, 91] on p "Advanced" at bounding box center [169, 98] width 50 height 15
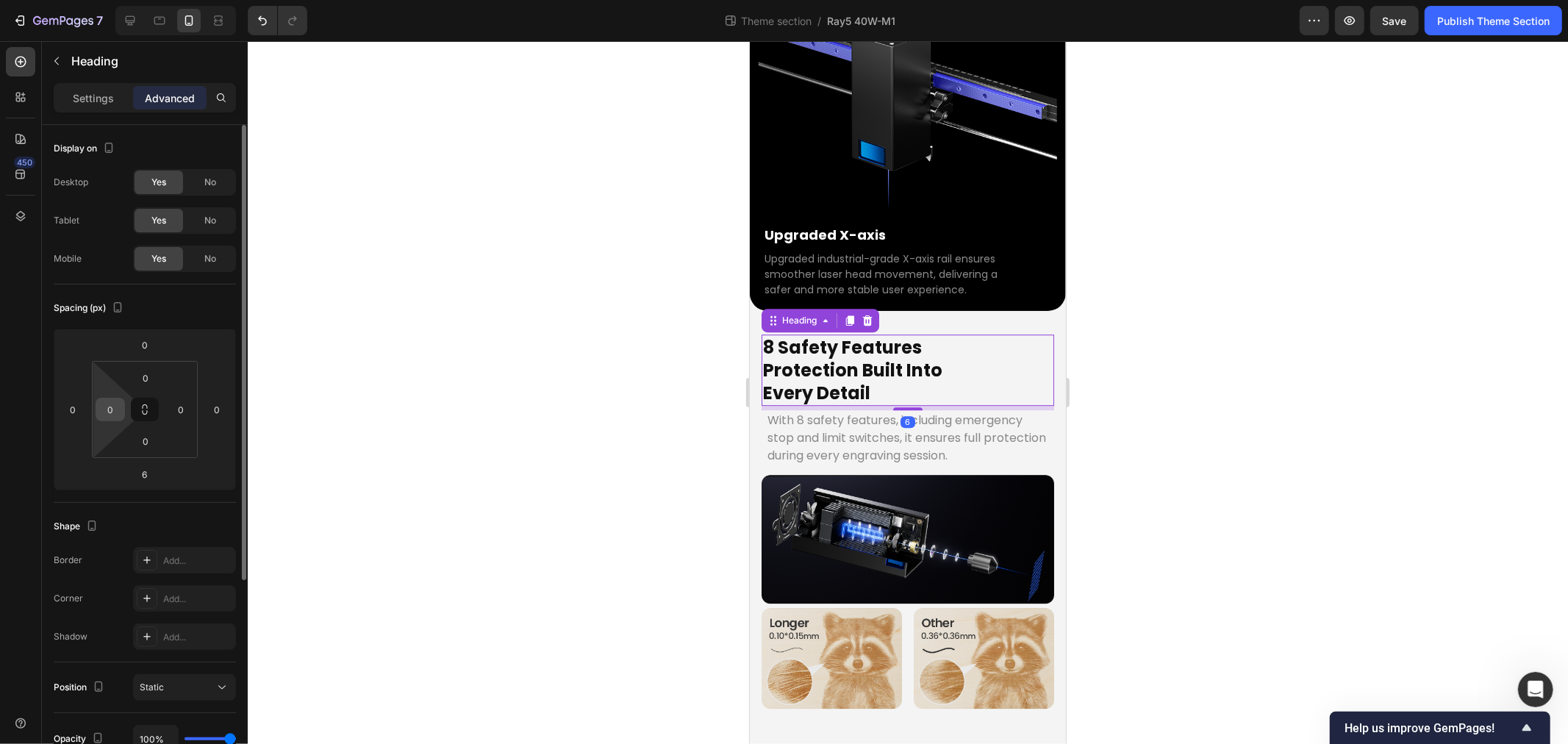
click at [115, 405] on input "0" at bounding box center [110, 409] width 22 height 22
type input "6"
click at [188, 405] on input "0" at bounding box center [181, 409] width 22 height 22
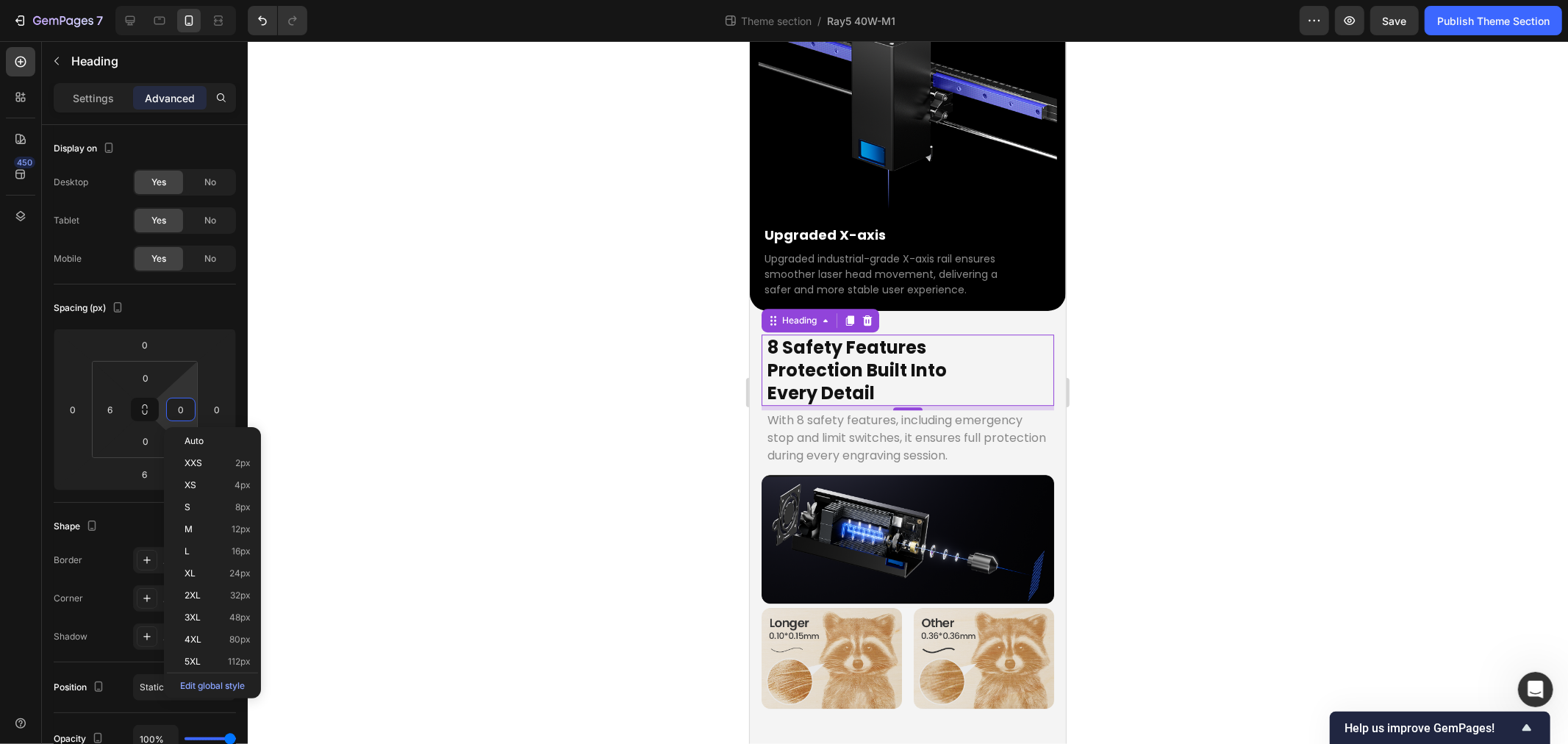
type input "6"
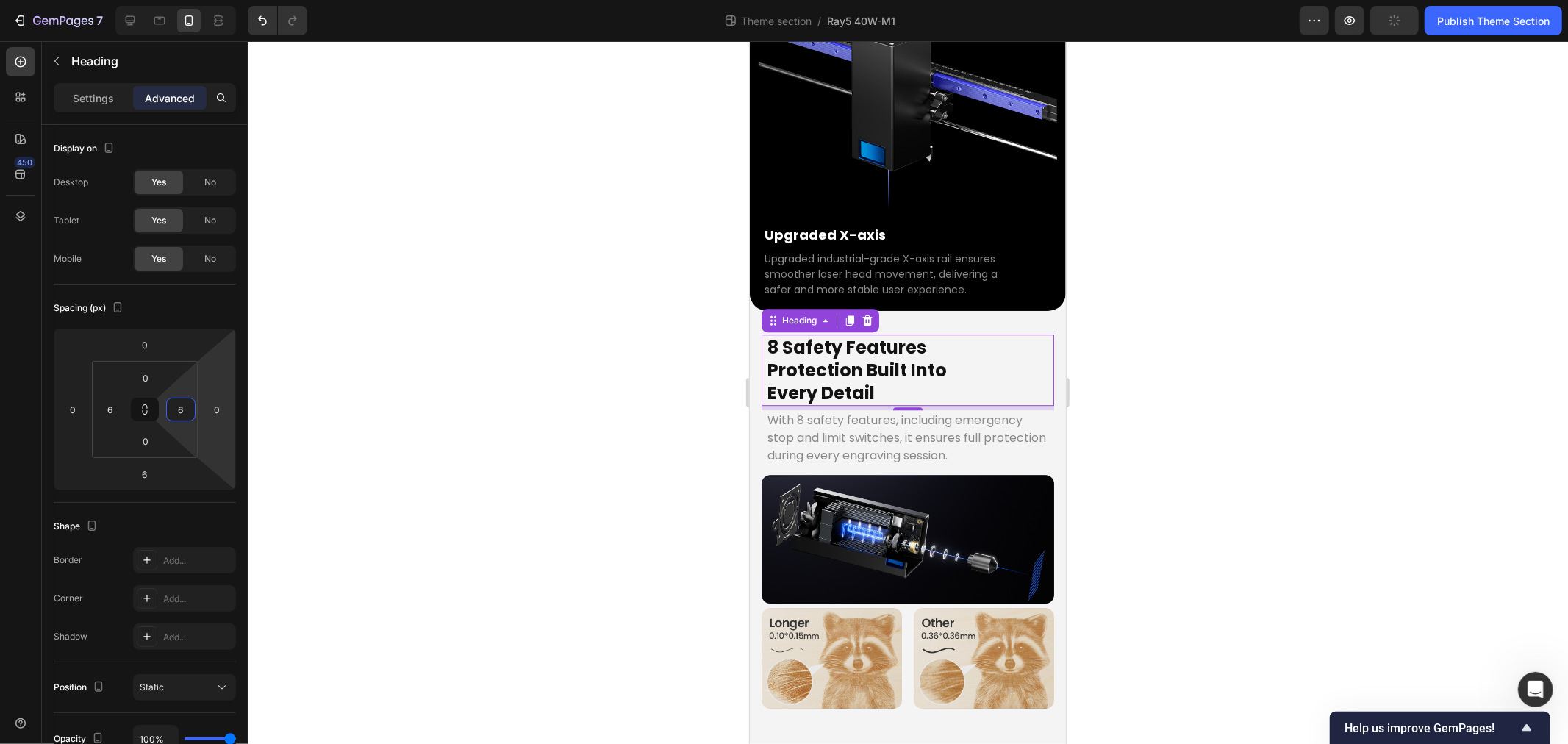
click at [575, 464] on div at bounding box center [908, 393] width 1320 height 703
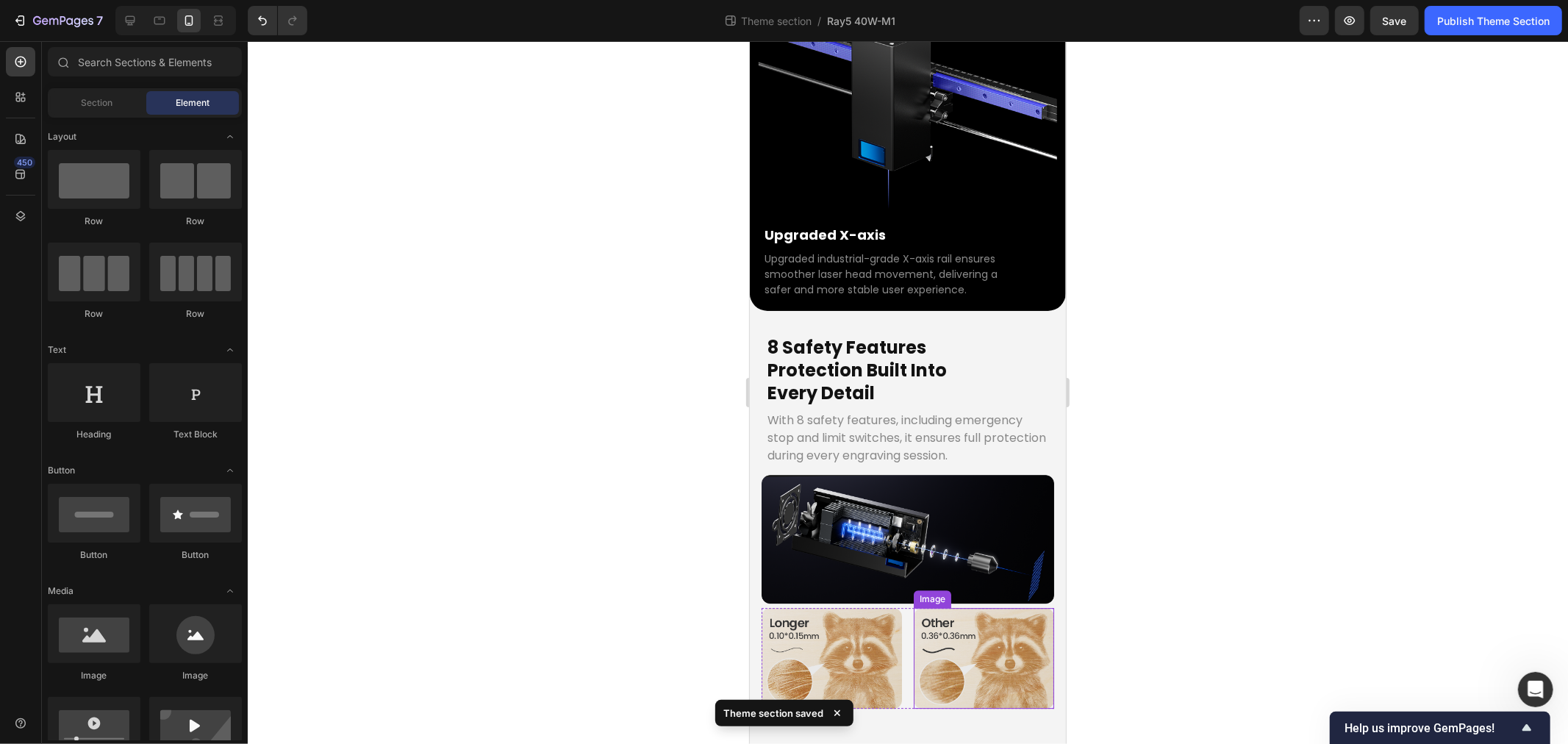
click at [852, 541] on img at bounding box center [907, 539] width 292 height 129
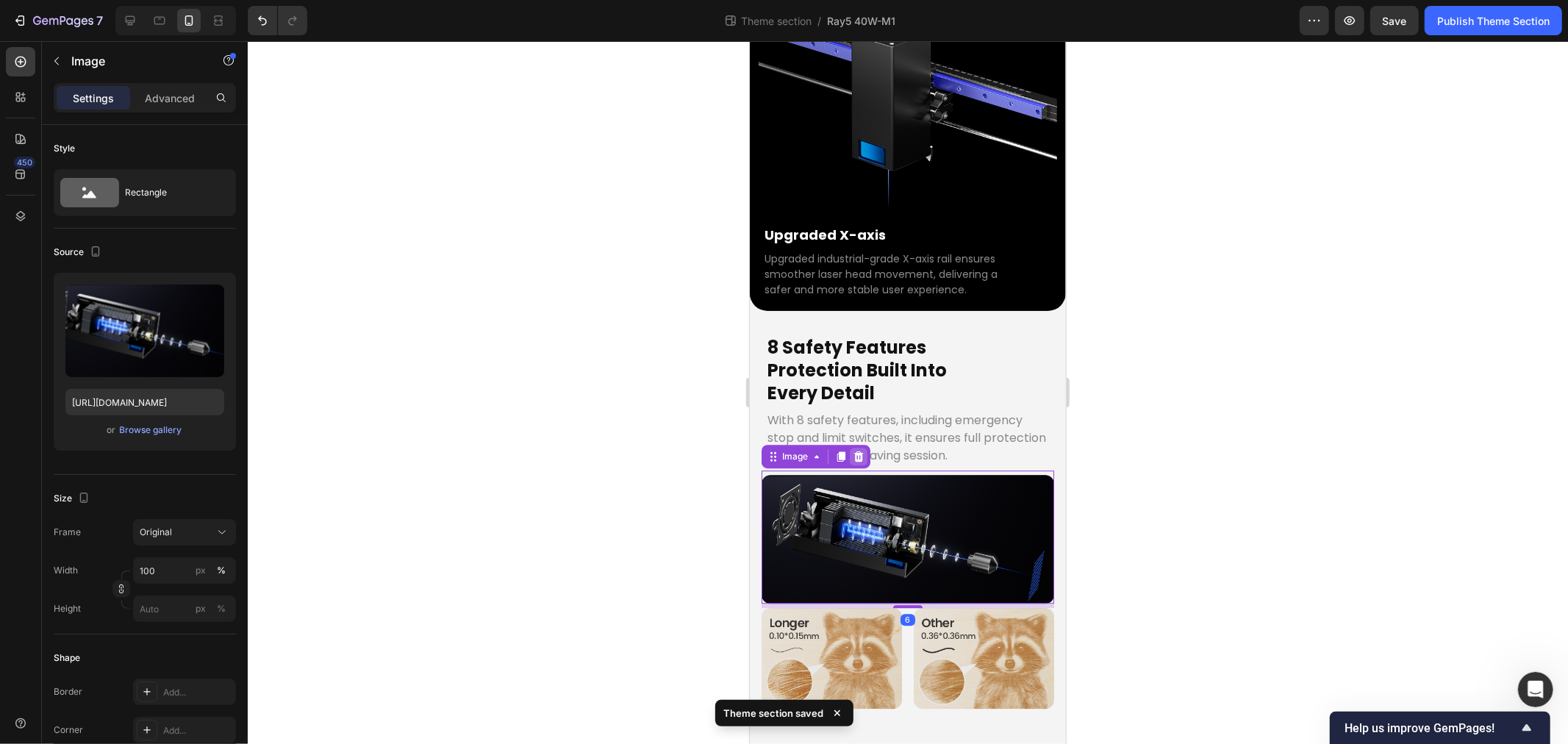
click at [853, 450] on icon at bounding box center [858, 455] width 12 height 12
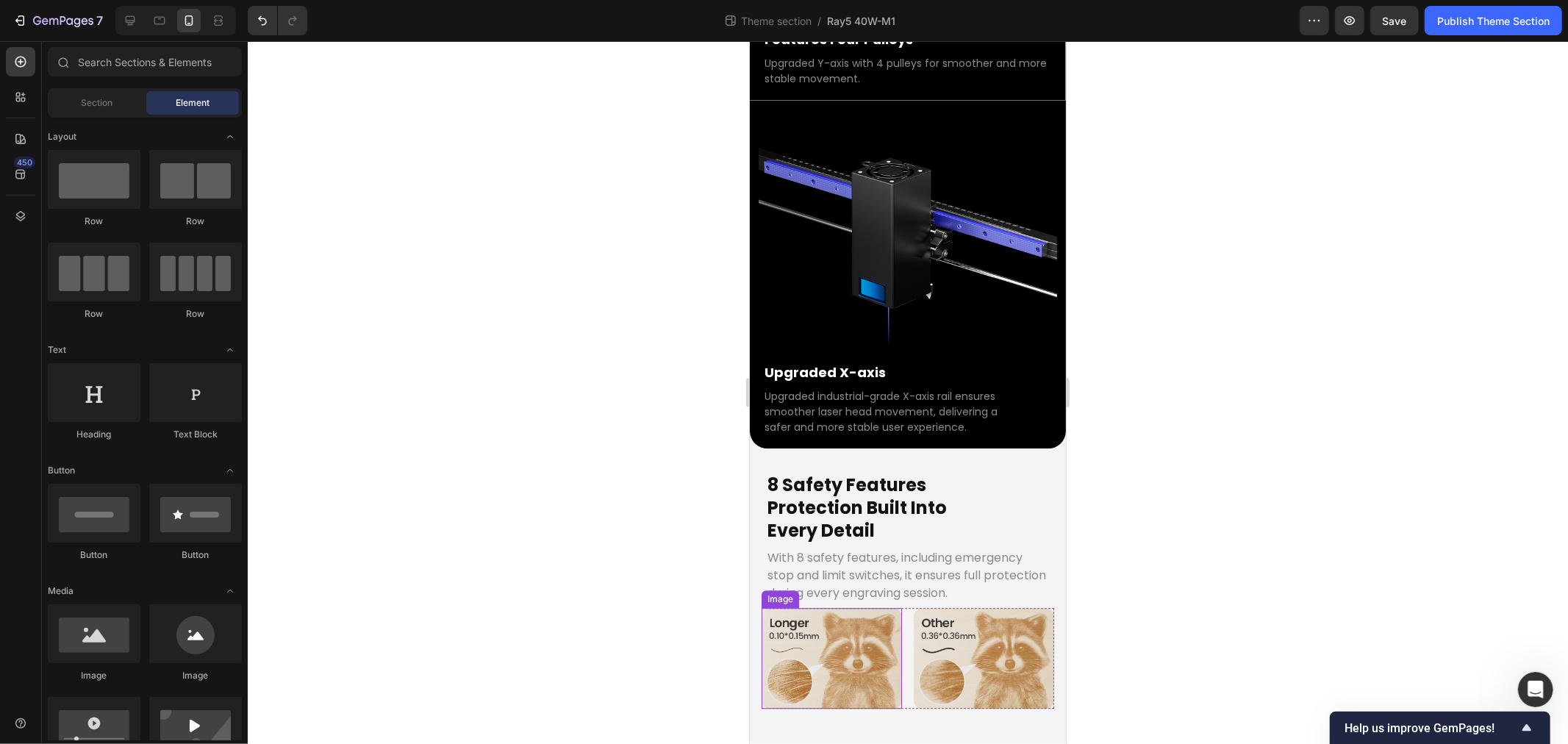
scroll to position [4479, 0]
click at [834, 626] on img at bounding box center [831, 657] width 140 height 100
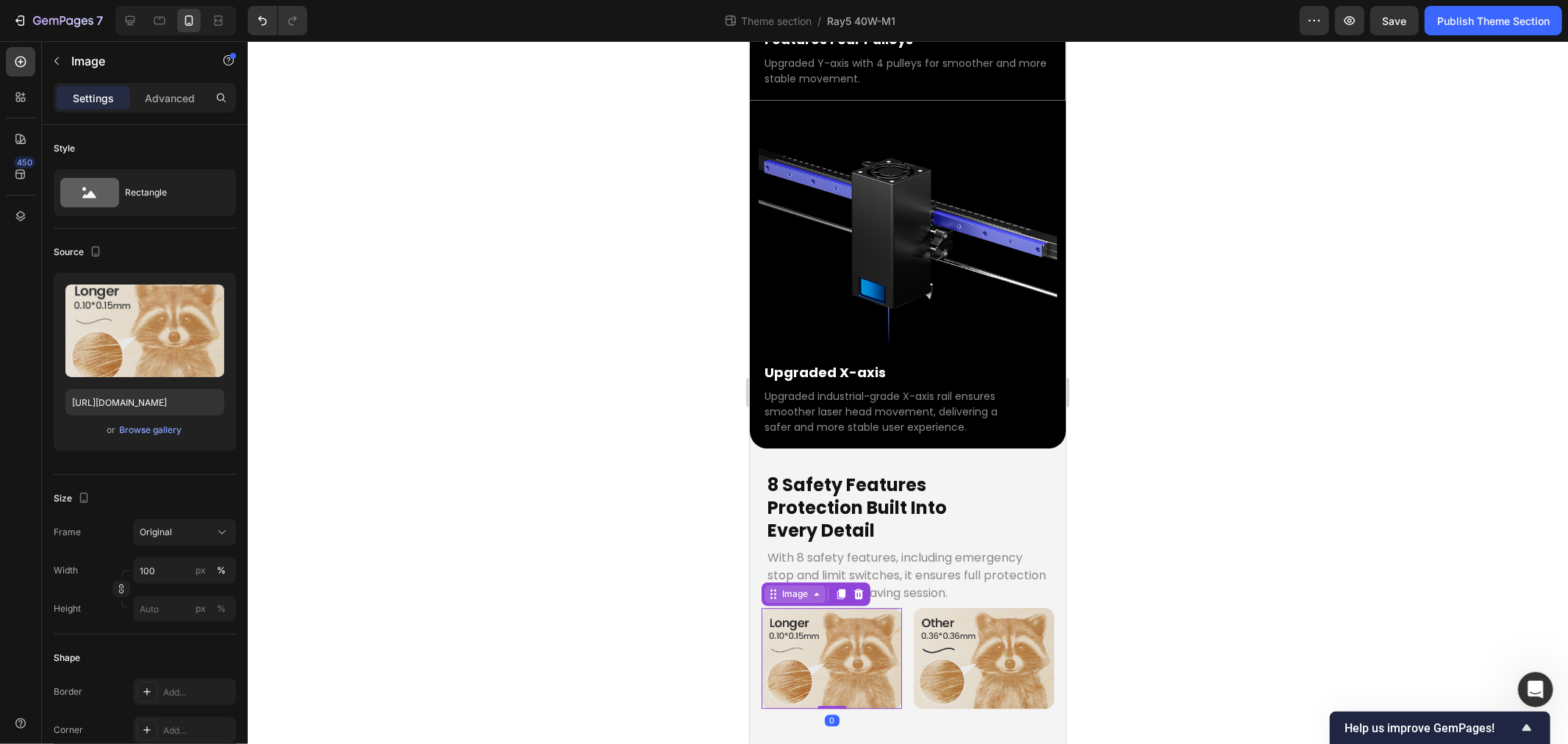
click at [784, 587] on div "Image" at bounding box center [794, 593] width 32 height 14
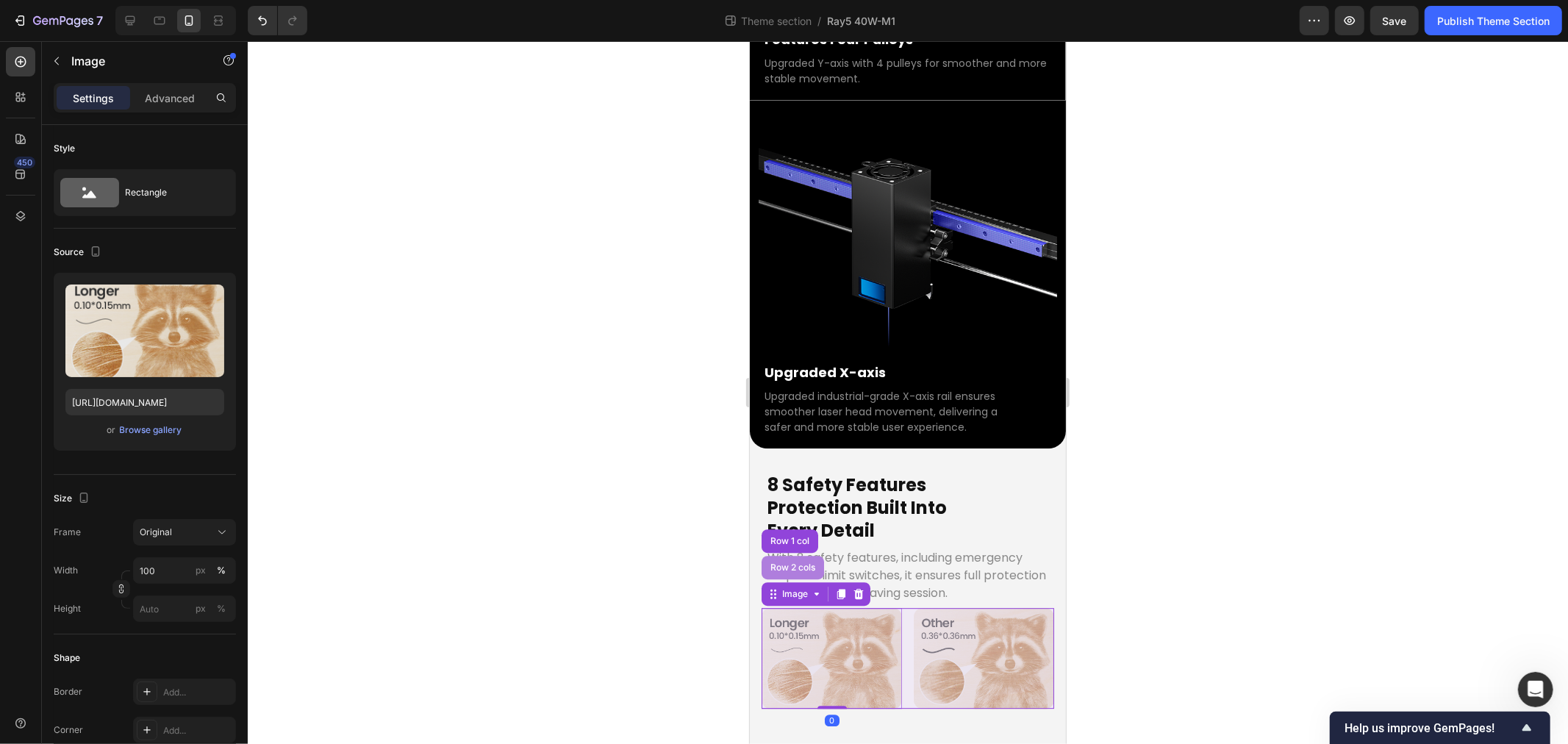
click at [783, 563] on div "Row 2 cols" at bounding box center [793, 568] width 51 height 9
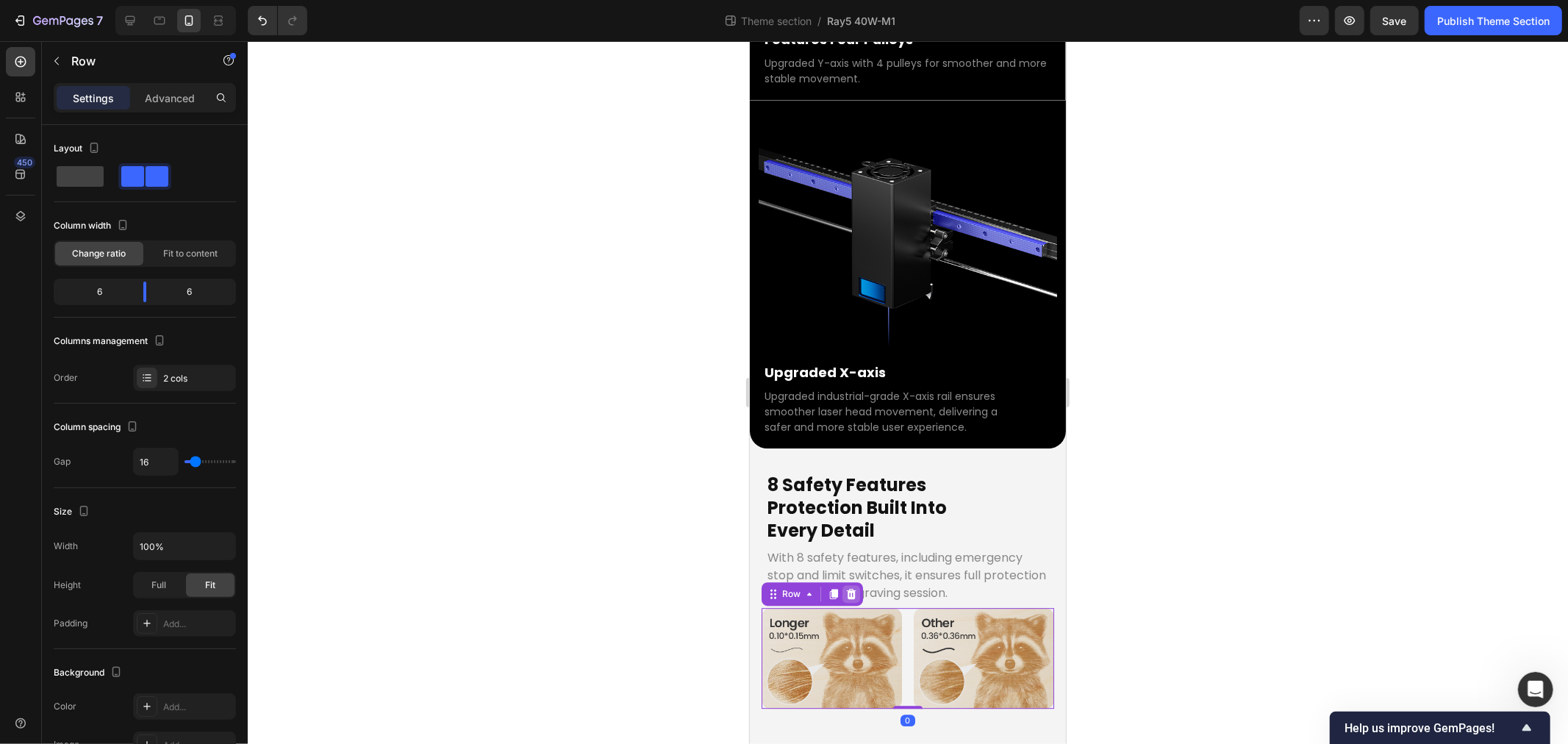
click at [851, 588] on icon at bounding box center [851, 593] width 10 height 10
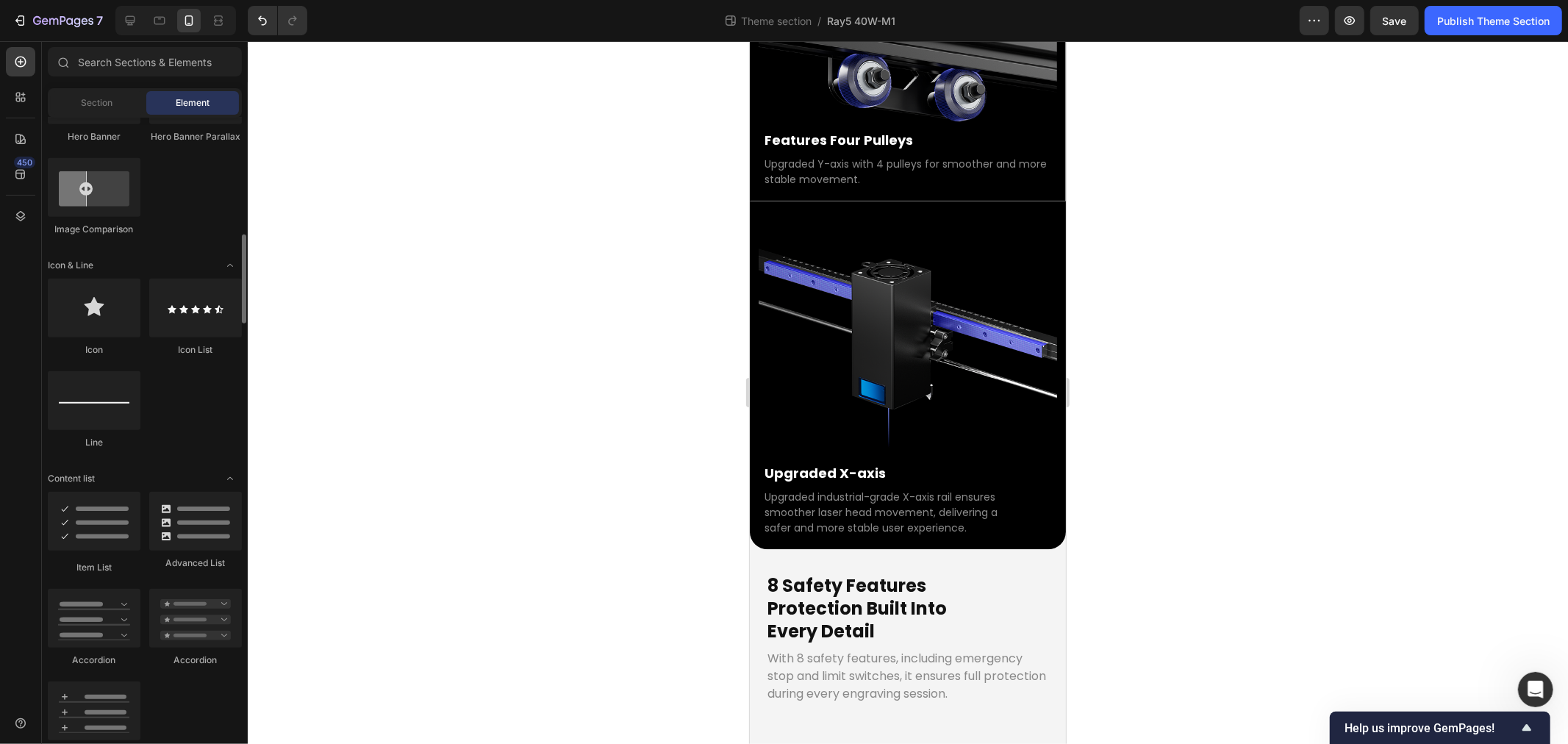
scroll to position [1226, 0]
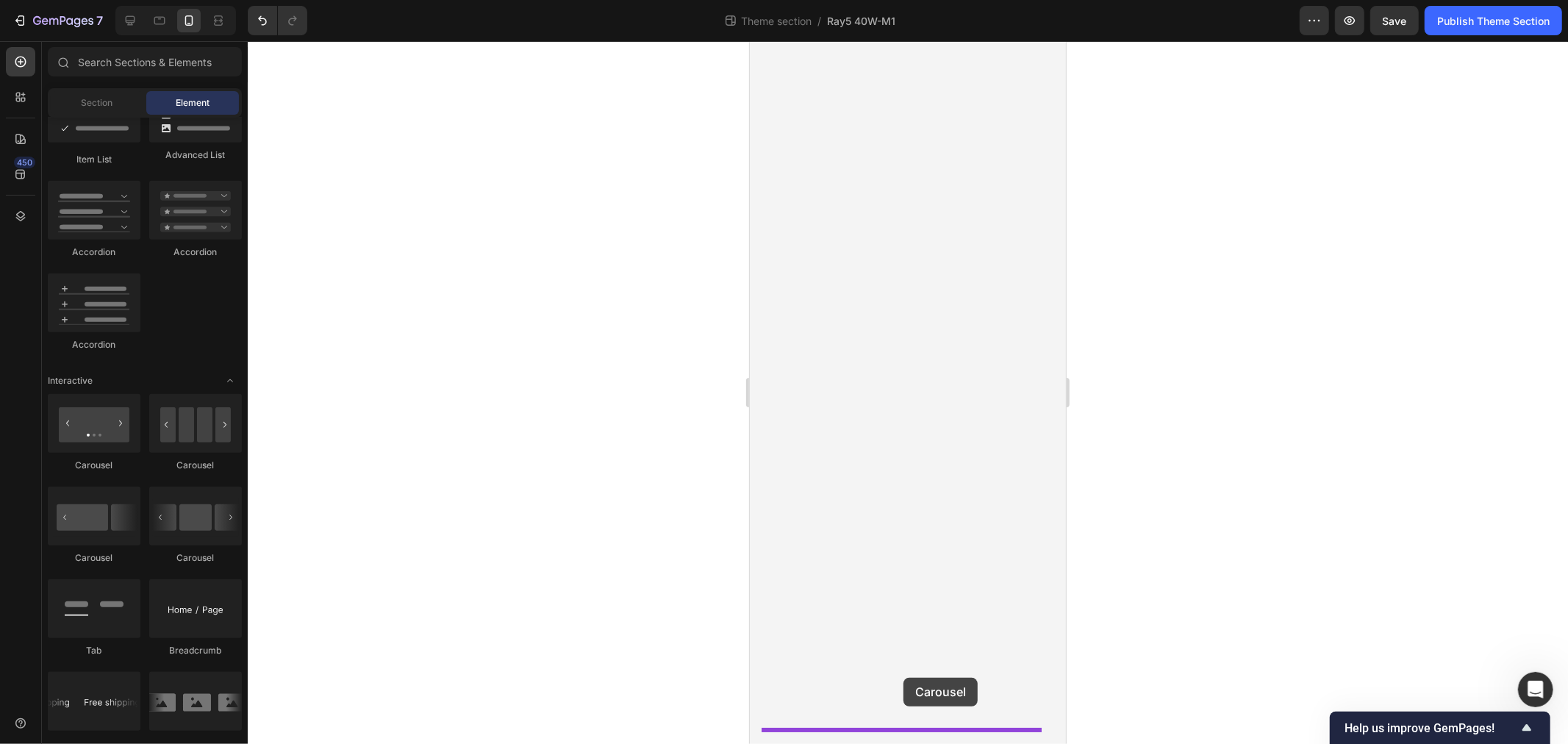
drag, startPoint x: 938, startPoint y: 568, endPoint x: 903, endPoint y: 677, distance: 114.5
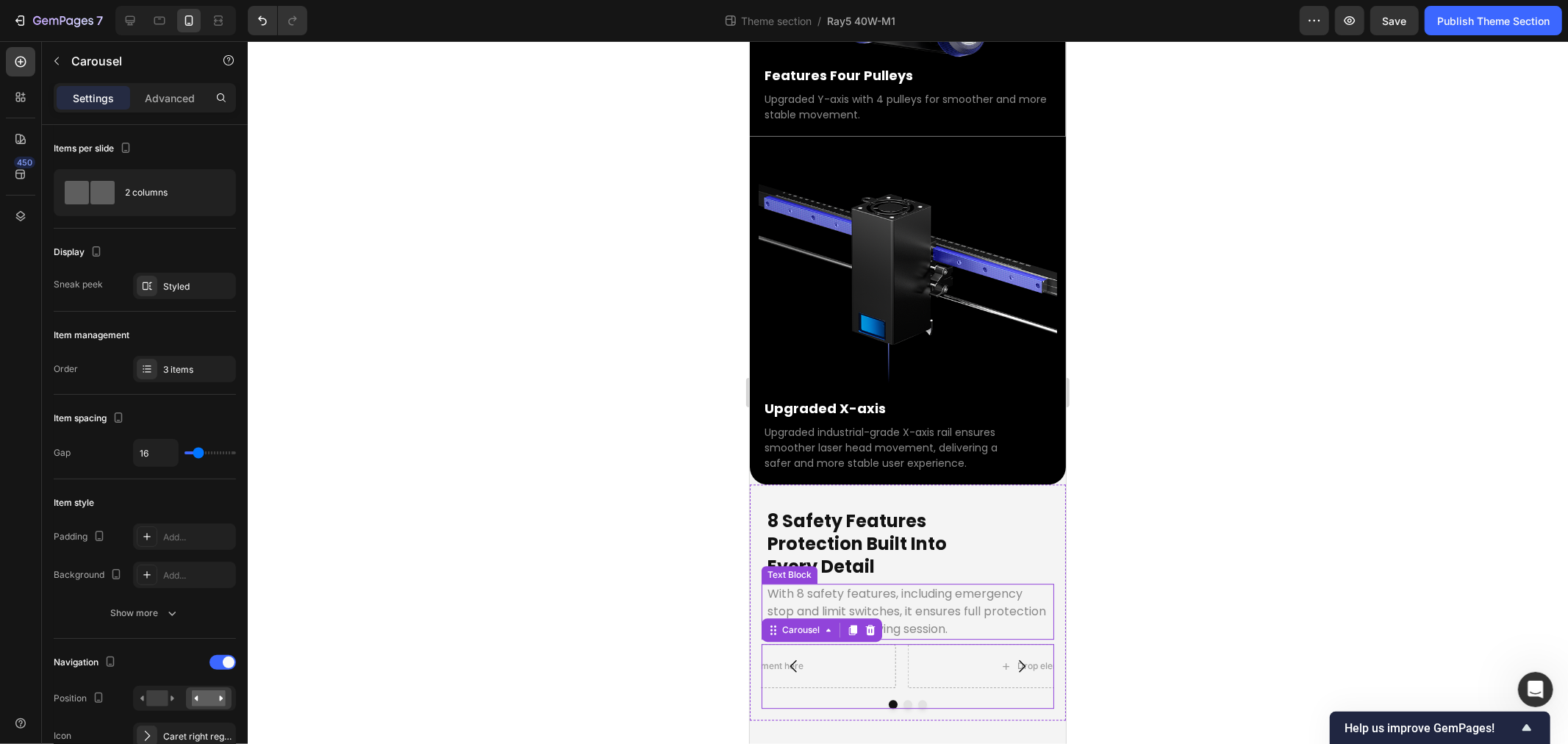
scroll to position [4448, 0]
click at [163, 368] on div "3 items" at bounding box center [197, 369] width 69 height 14
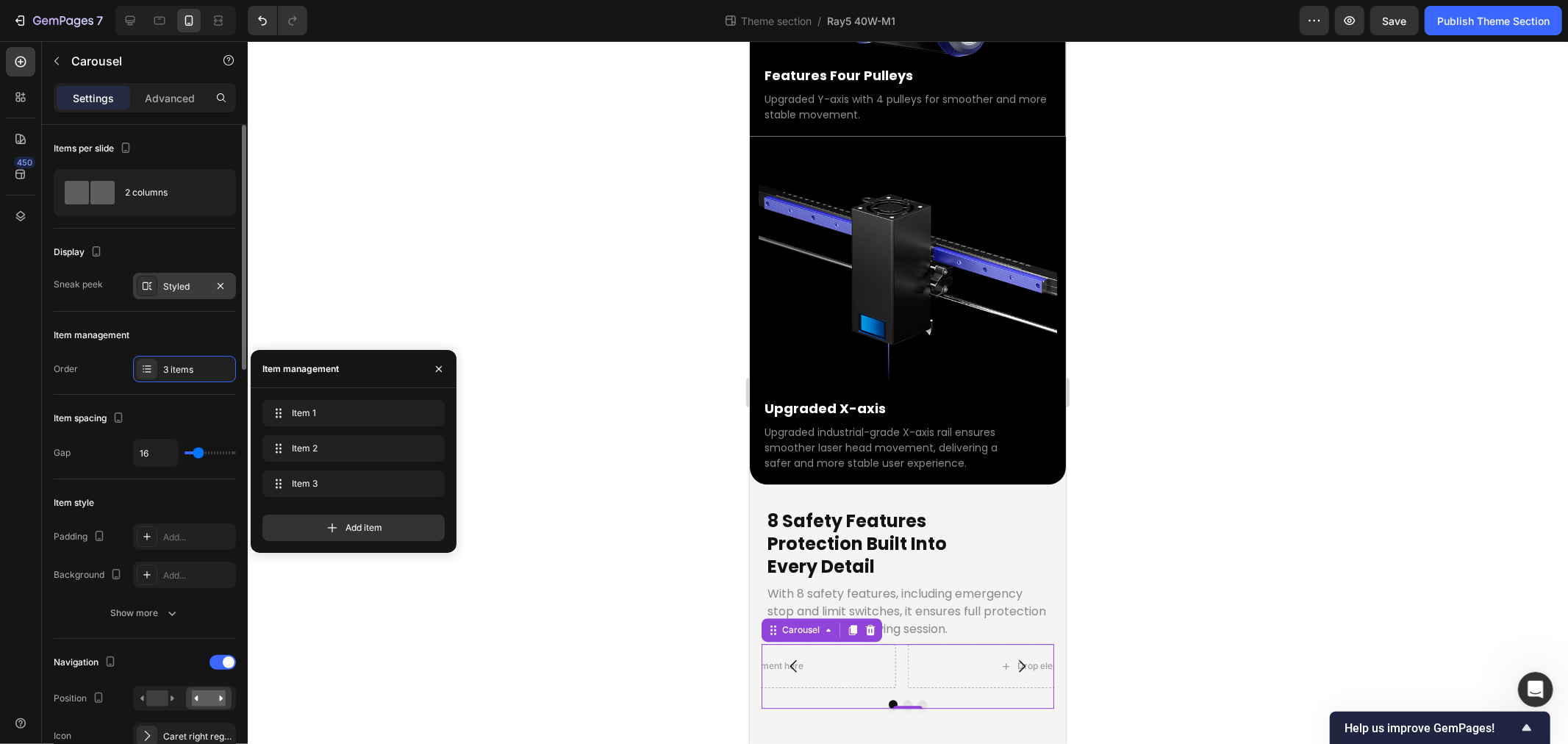
click at [172, 294] on div "Styled" at bounding box center [185, 285] width 103 height 26
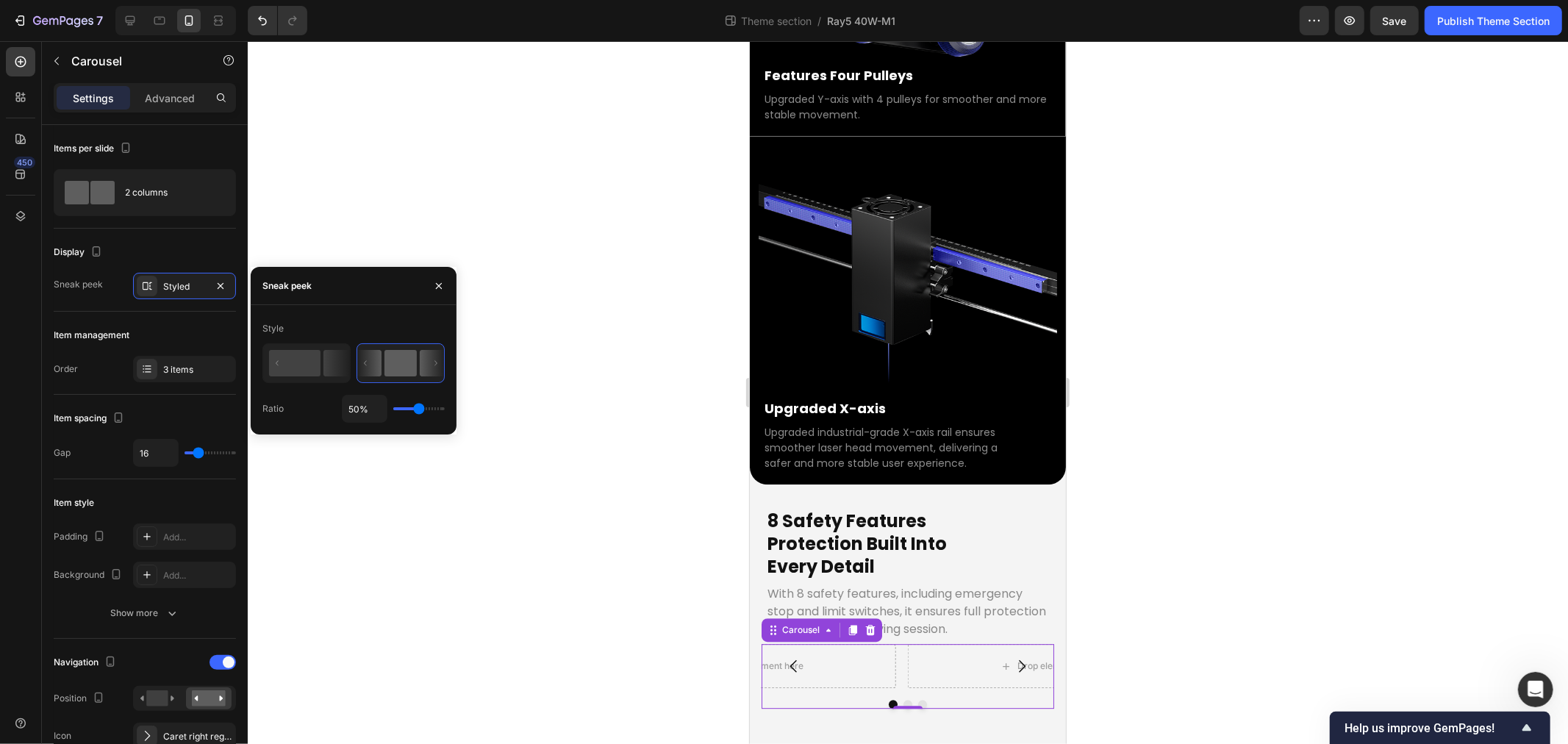
type input "28%"
type input "28"
type input "22%"
drag, startPoint x: 414, startPoint y: 410, endPoint x: 407, endPoint y: 412, distance: 7.3
type input "22"
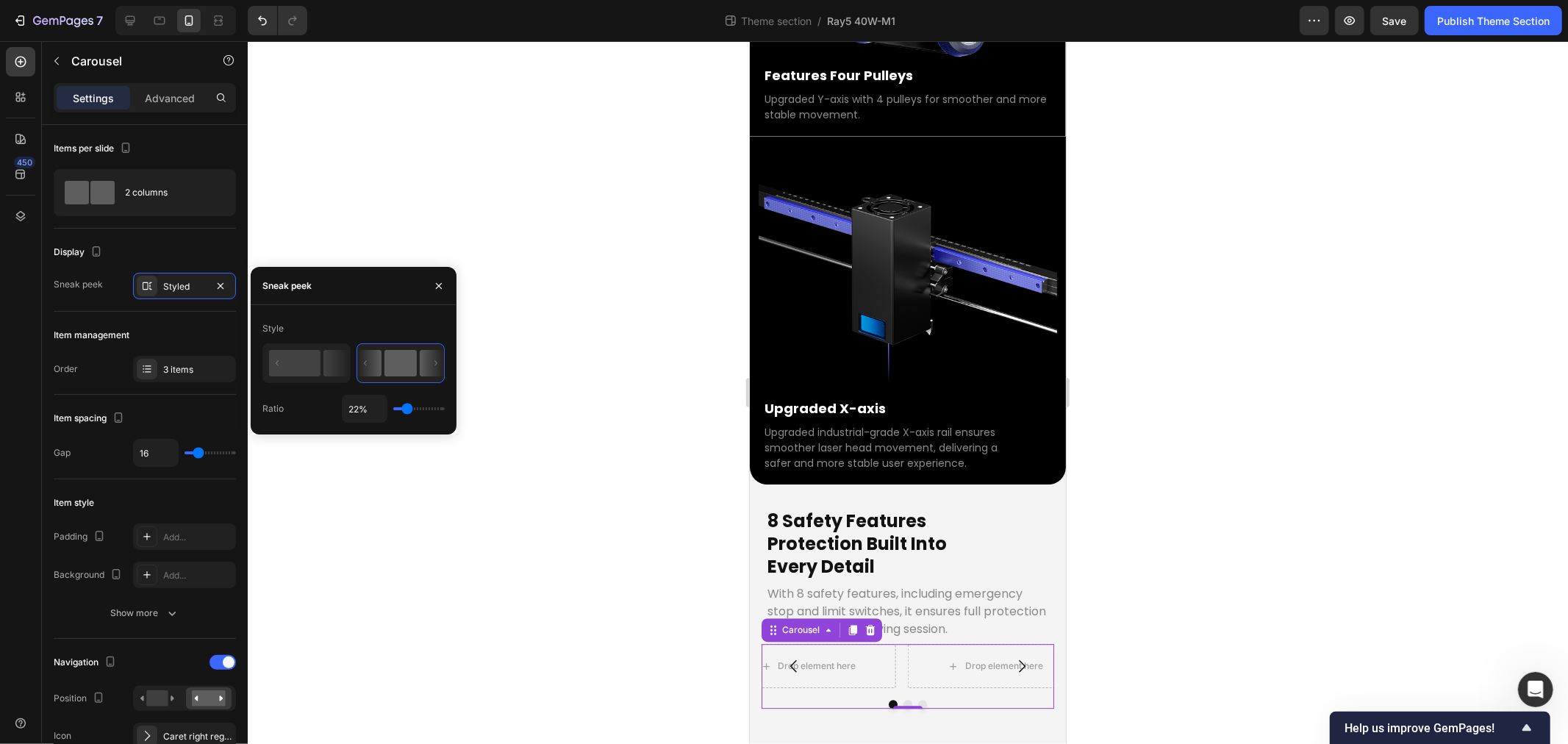
click at [407, 410] on input "range" at bounding box center [419, 408] width 52 height 3
click at [362, 410] on input "22%" at bounding box center [365, 408] width 44 height 26
type input "45%"
type input "45"
type input "4%"
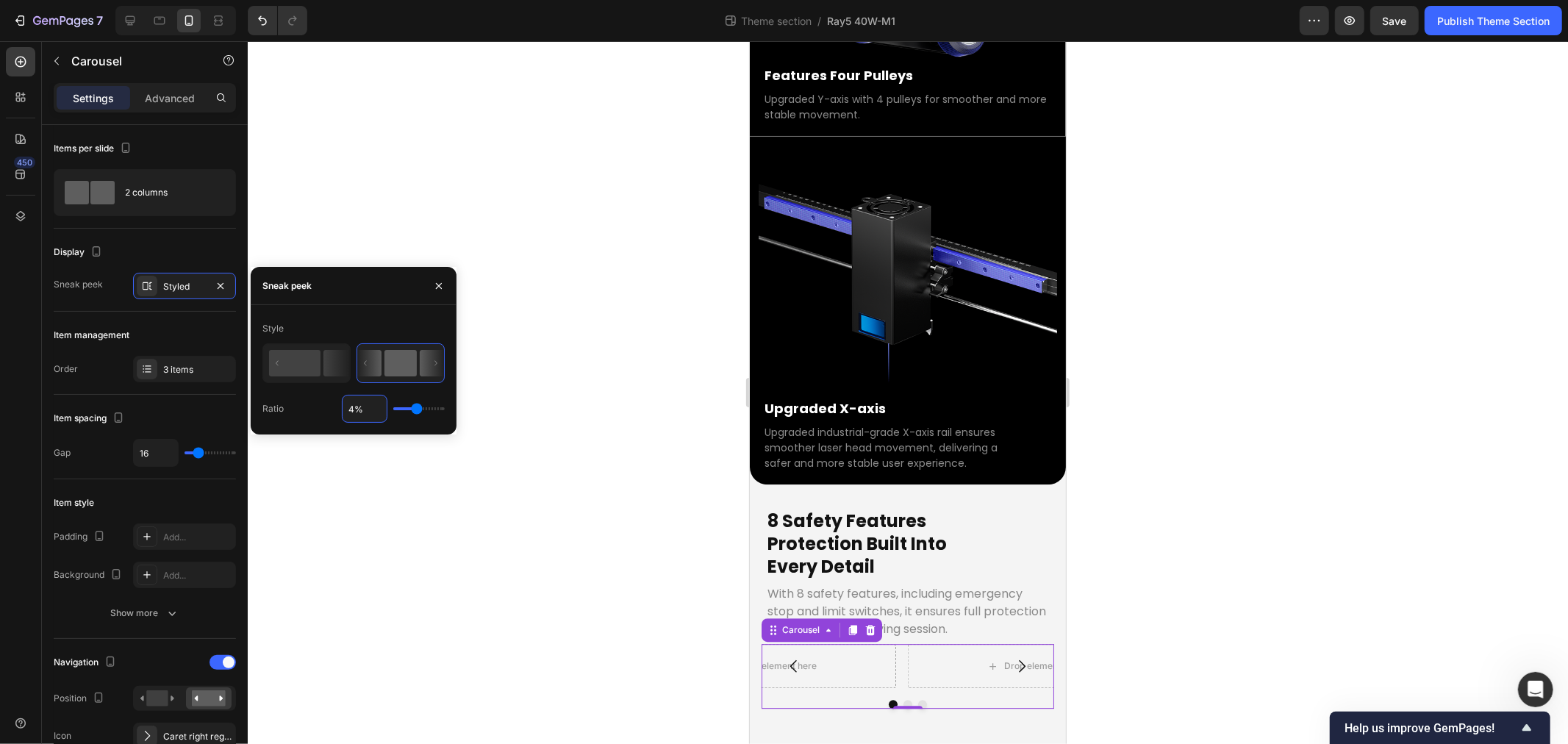
type input "4"
type input "%"
type input "22"
type input "5%"
type input "5"
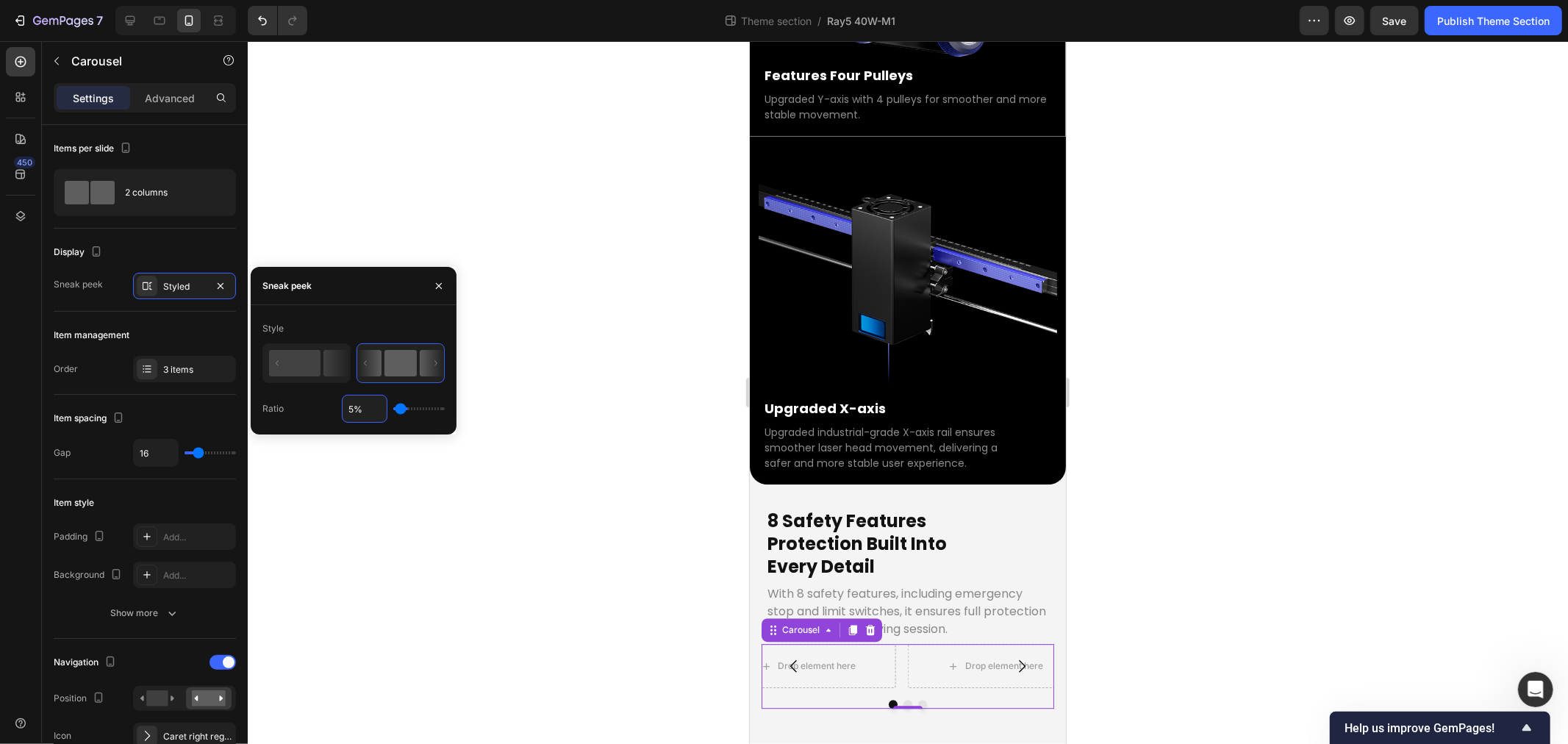
type input "50%"
type input "50"
type input "5%"
type input "5"
type input "%"
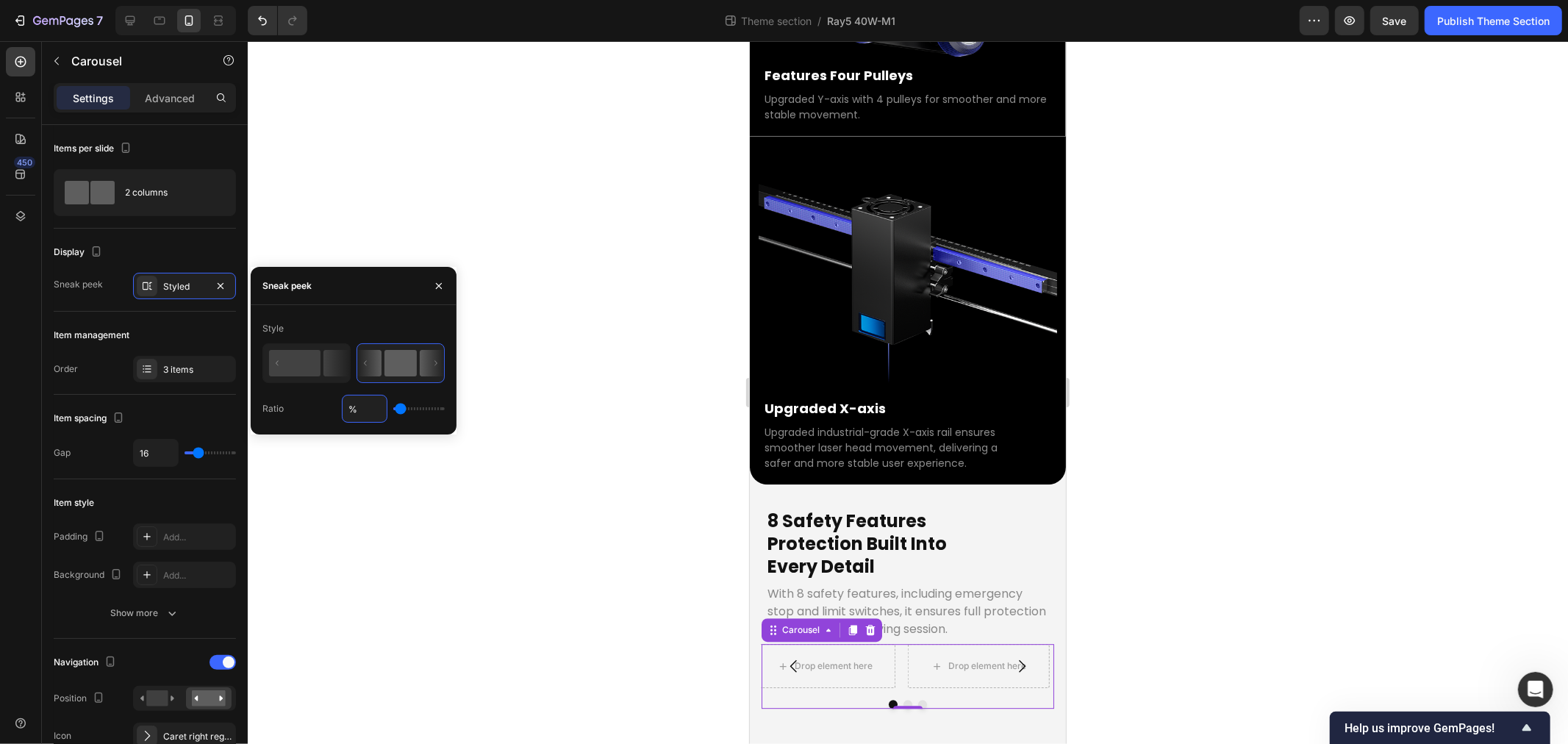
type input "22"
type input "2%"
type input "2"
type input "20%"
type input "20"
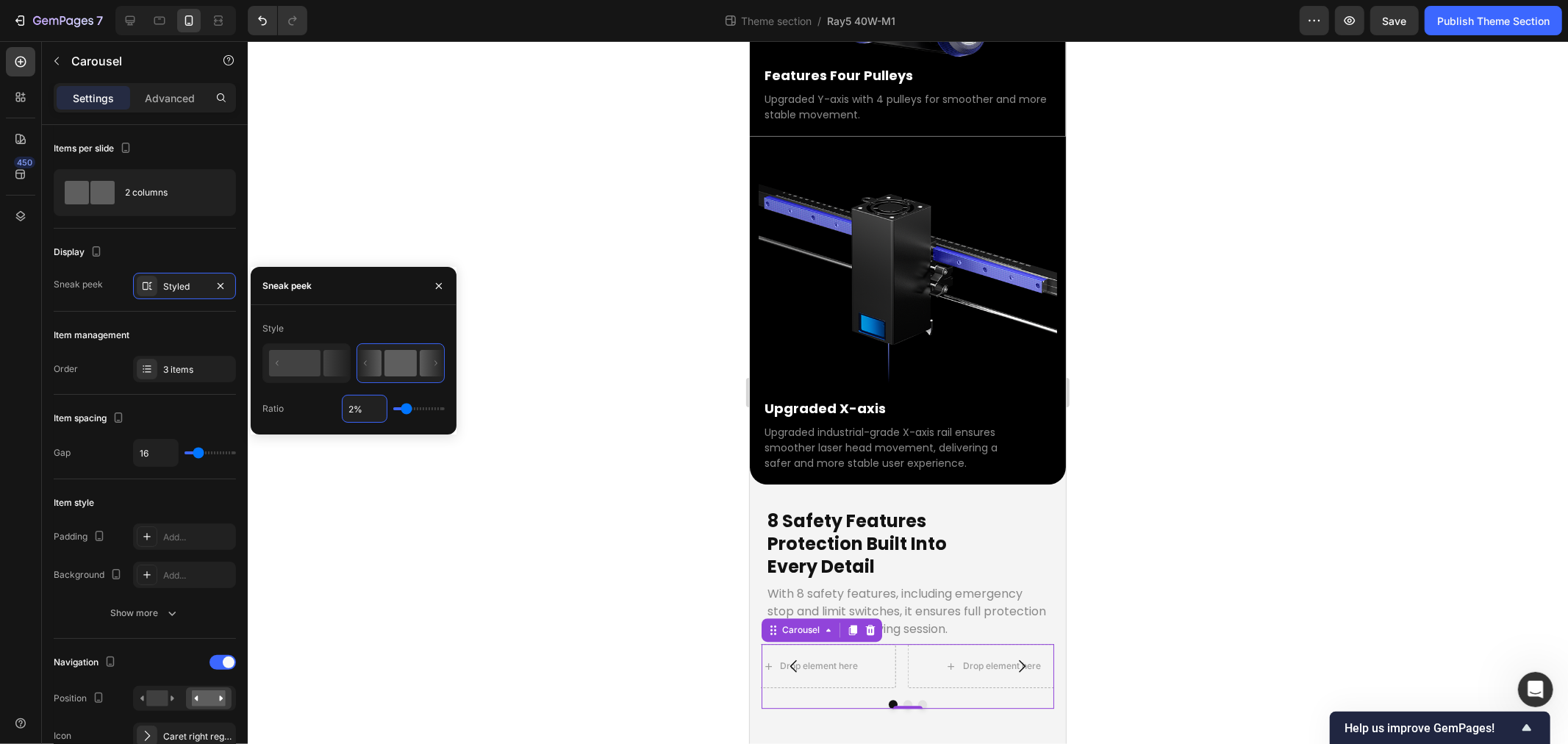
type input "%"
type input "22"
type input "45%"
type input "45"
click at [583, 591] on div at bounding box center [908, 393] width 1320 height 703
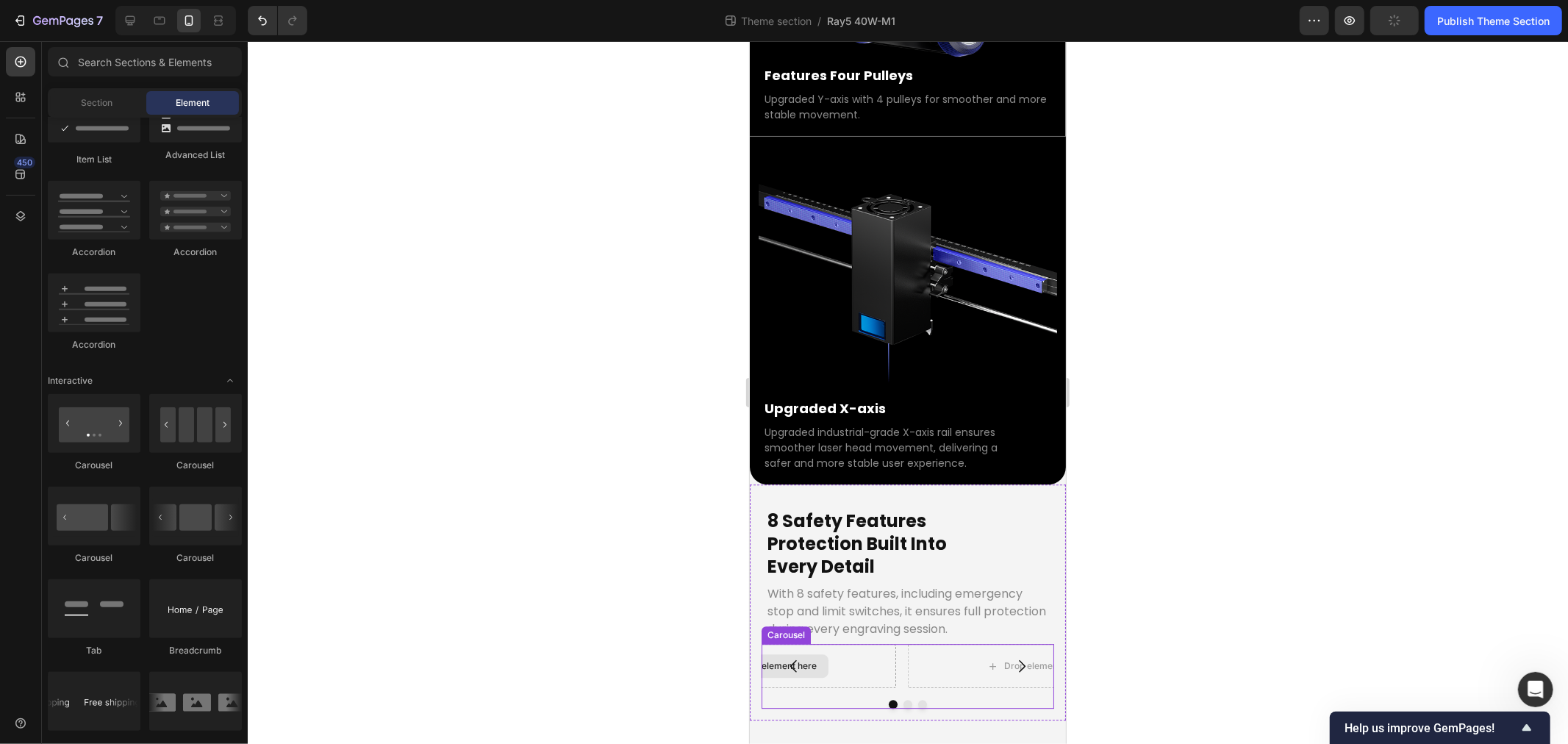
click at [769, 644] on div "Drop element here" at bounding box center [768, 665] width 253 height 44
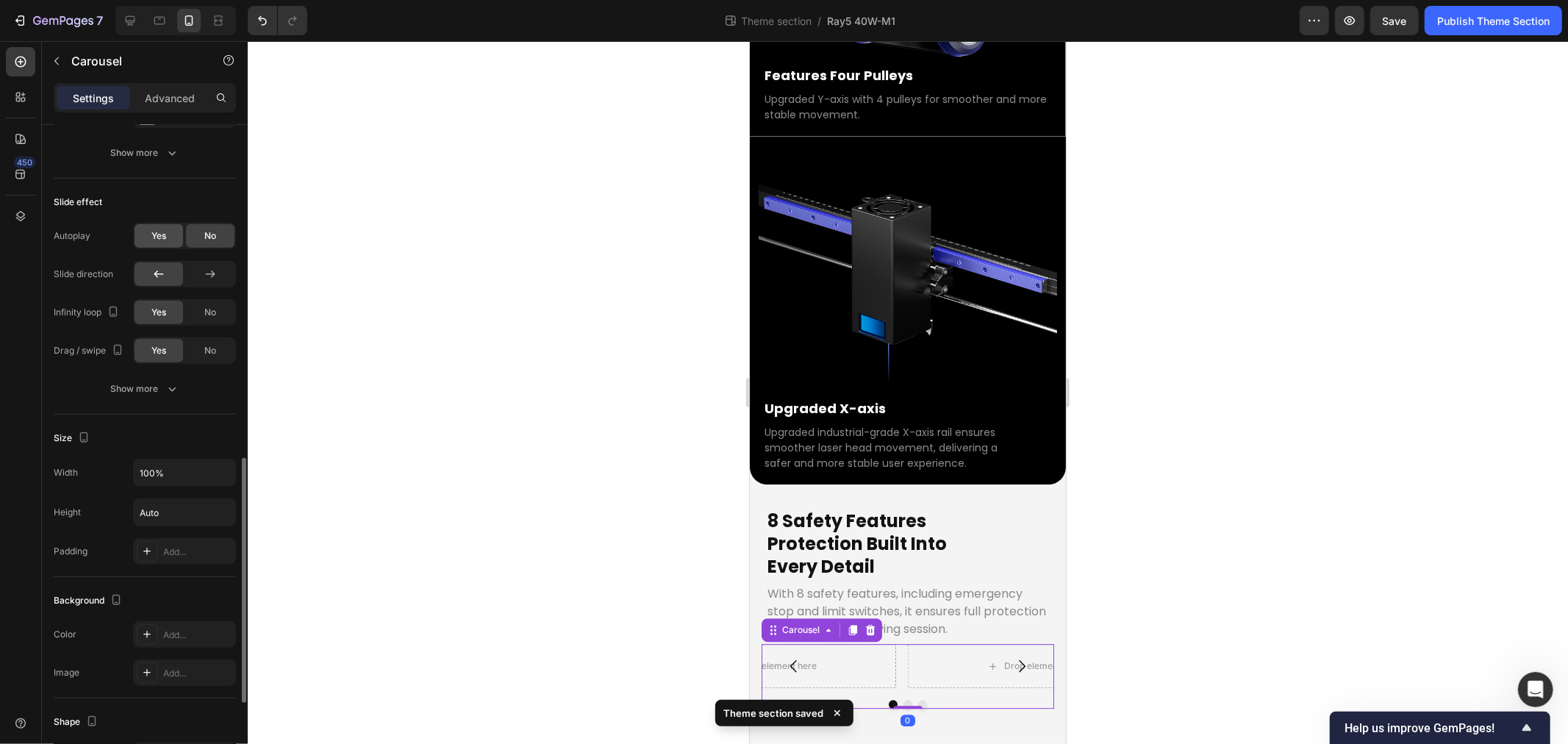
scroll to position [408, 0]
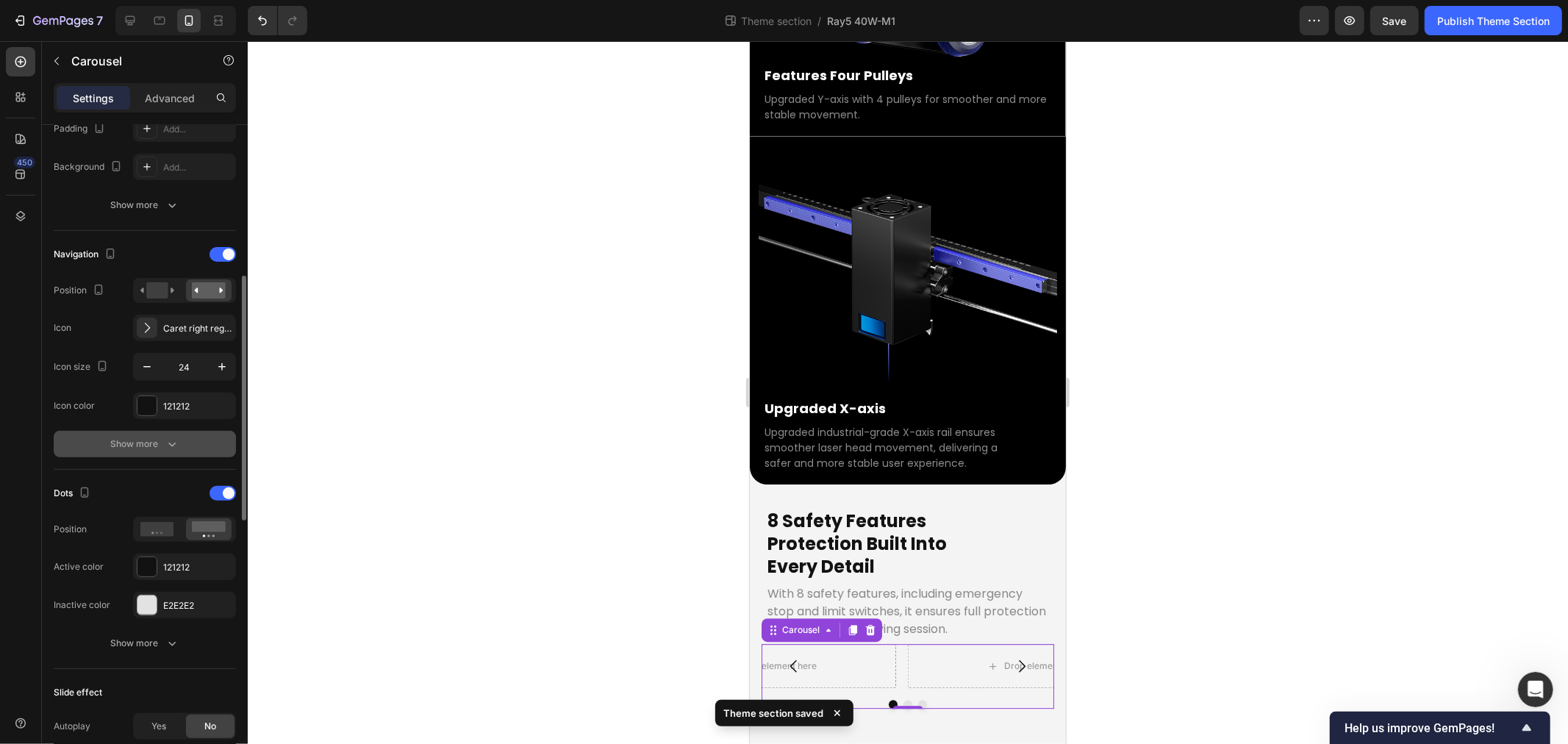
click at [167, 451] on icon "button" at bounding box center [172, 444] width 14 height 14
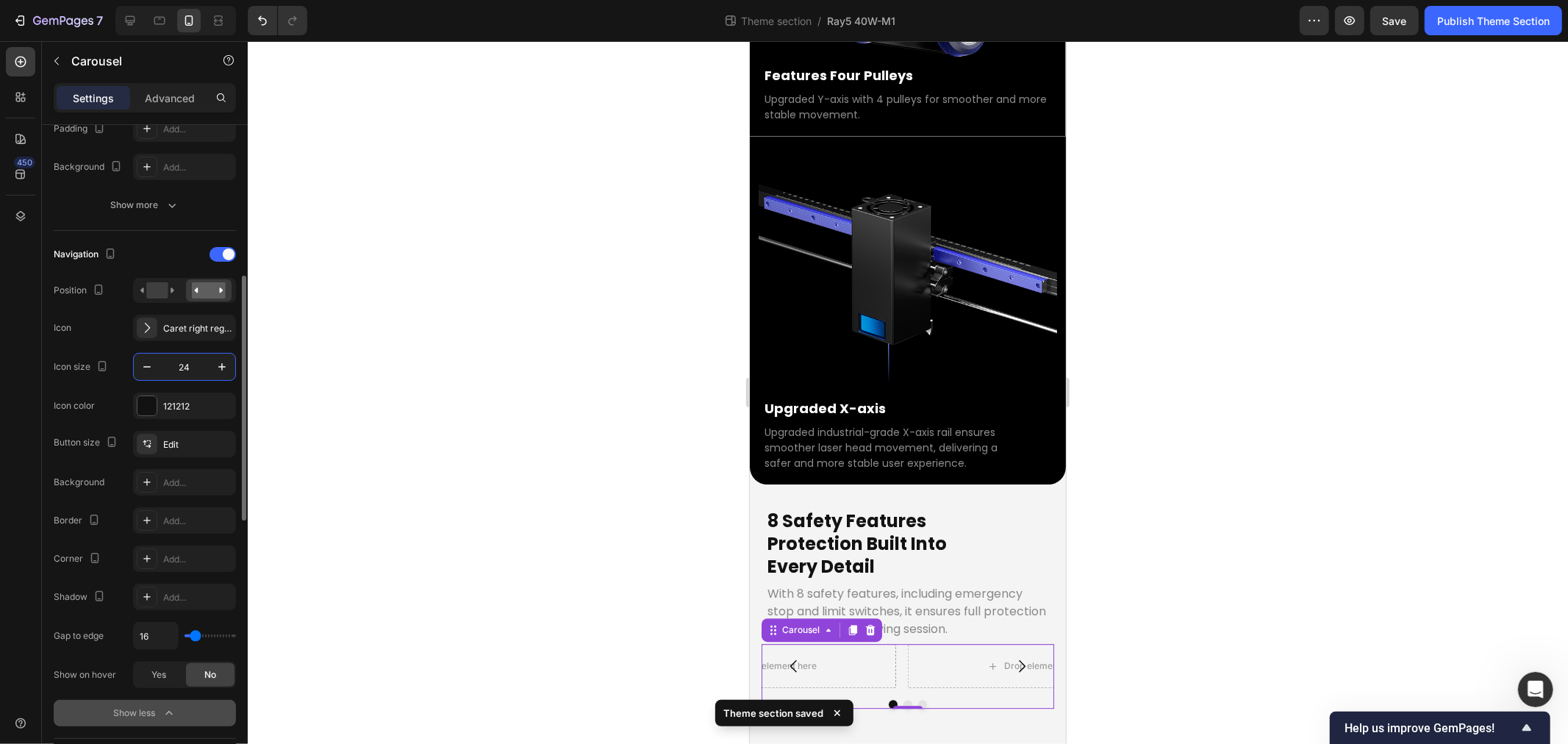
click at [192, 365] on input "24" at bounding box center [185, 367] width 49 height 26
type input "1"
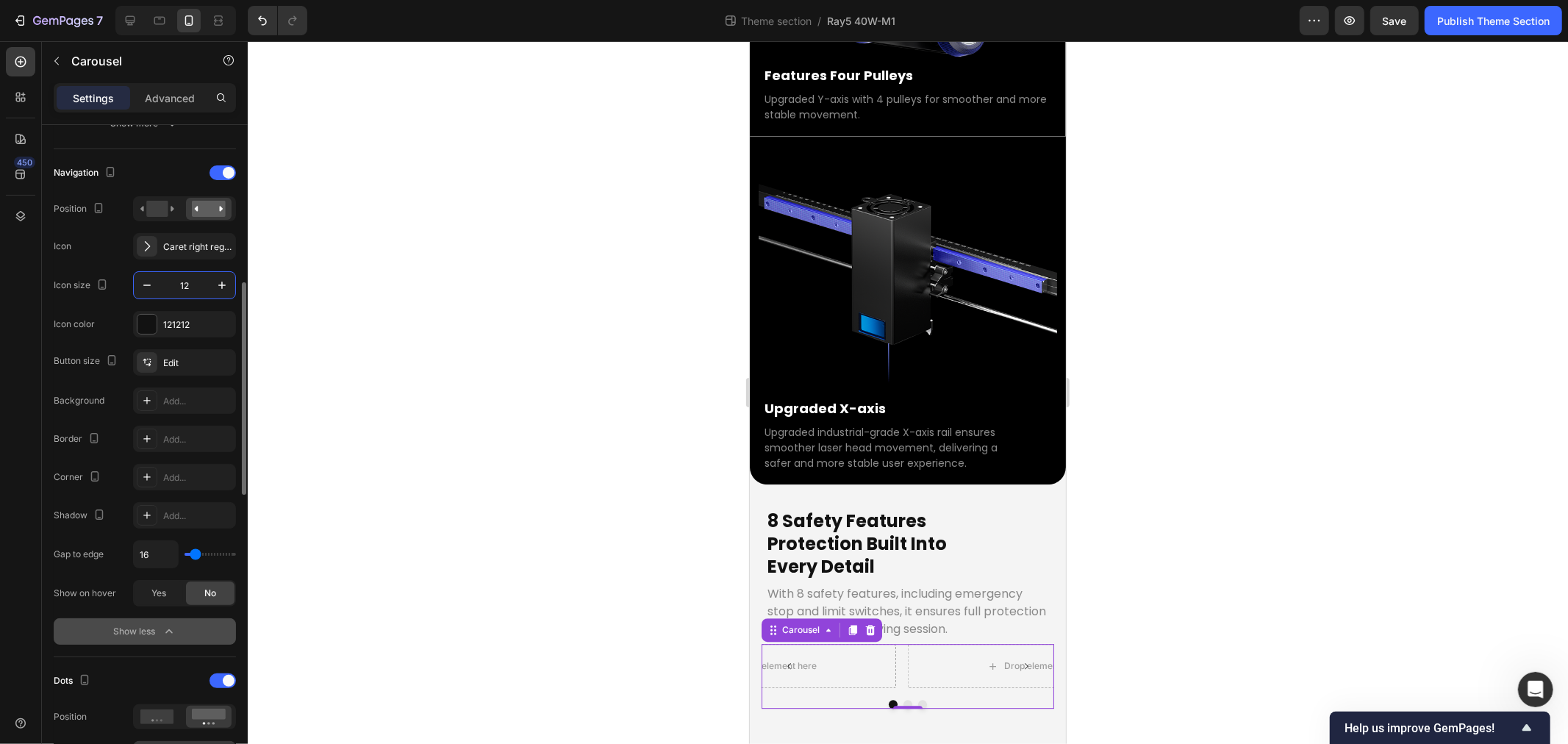
scroll to position [653, 0]
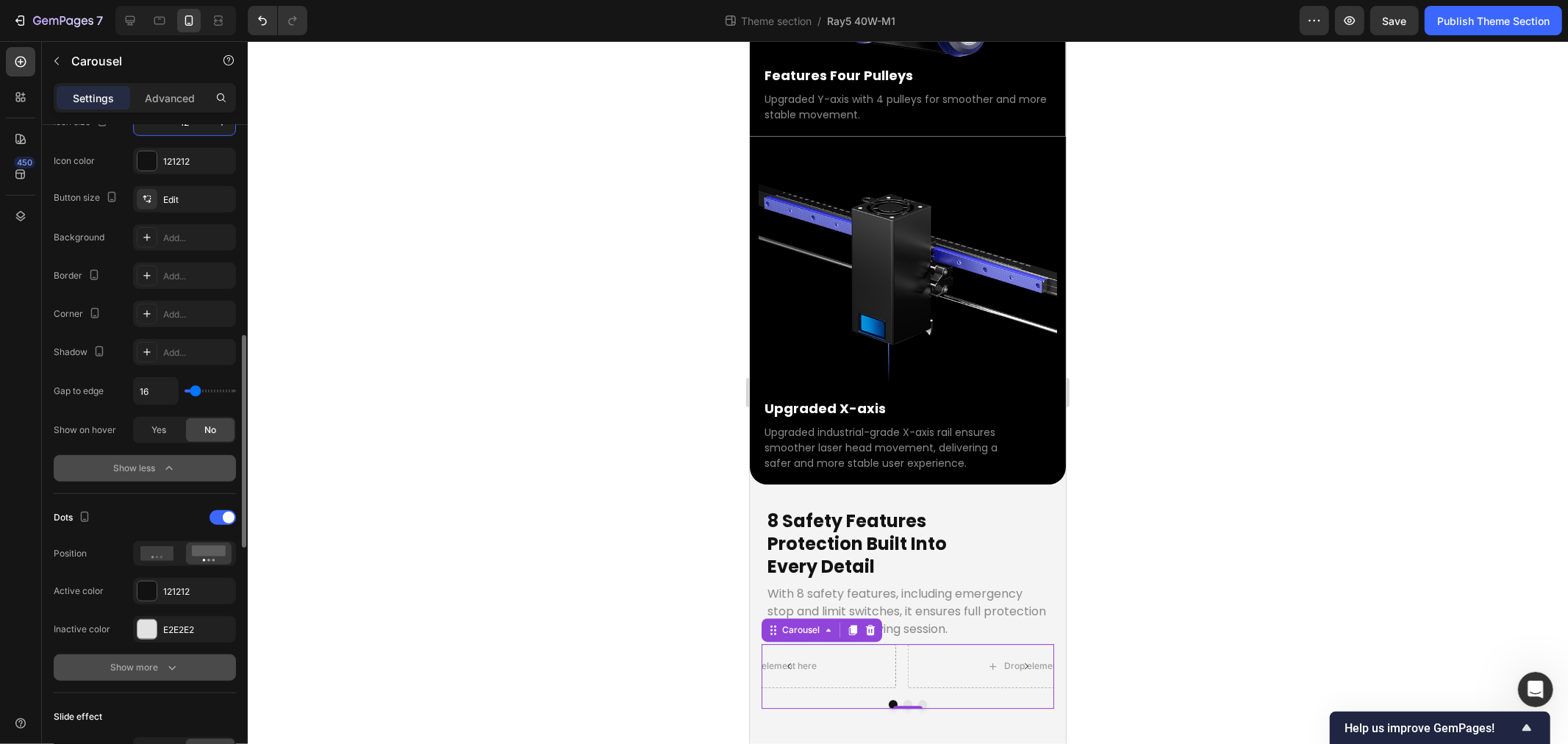
type input "12"
click at [159, 670] on div "Show more" at bounding box center [146, 668] width 69 height 14
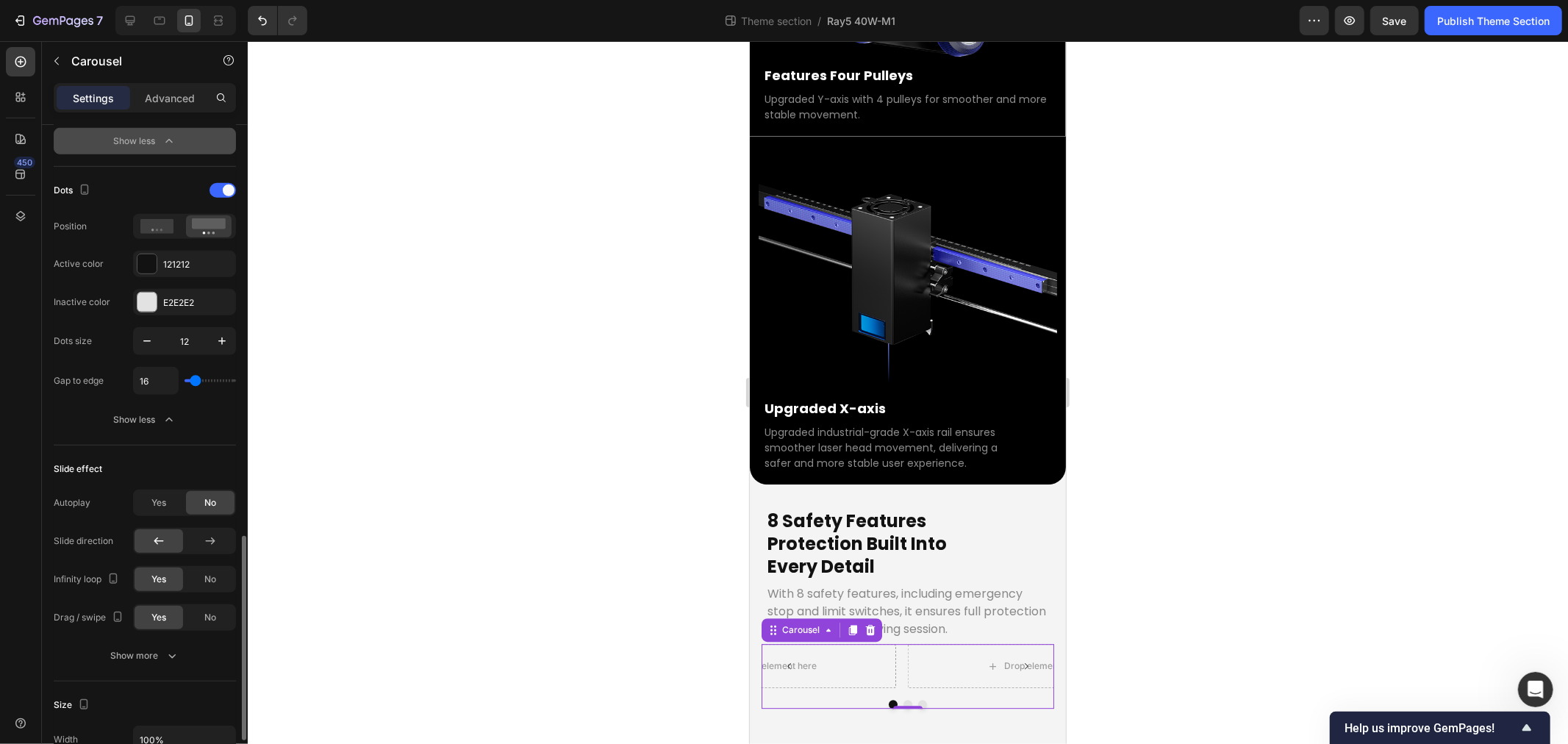
scroll to position [1062, 0]
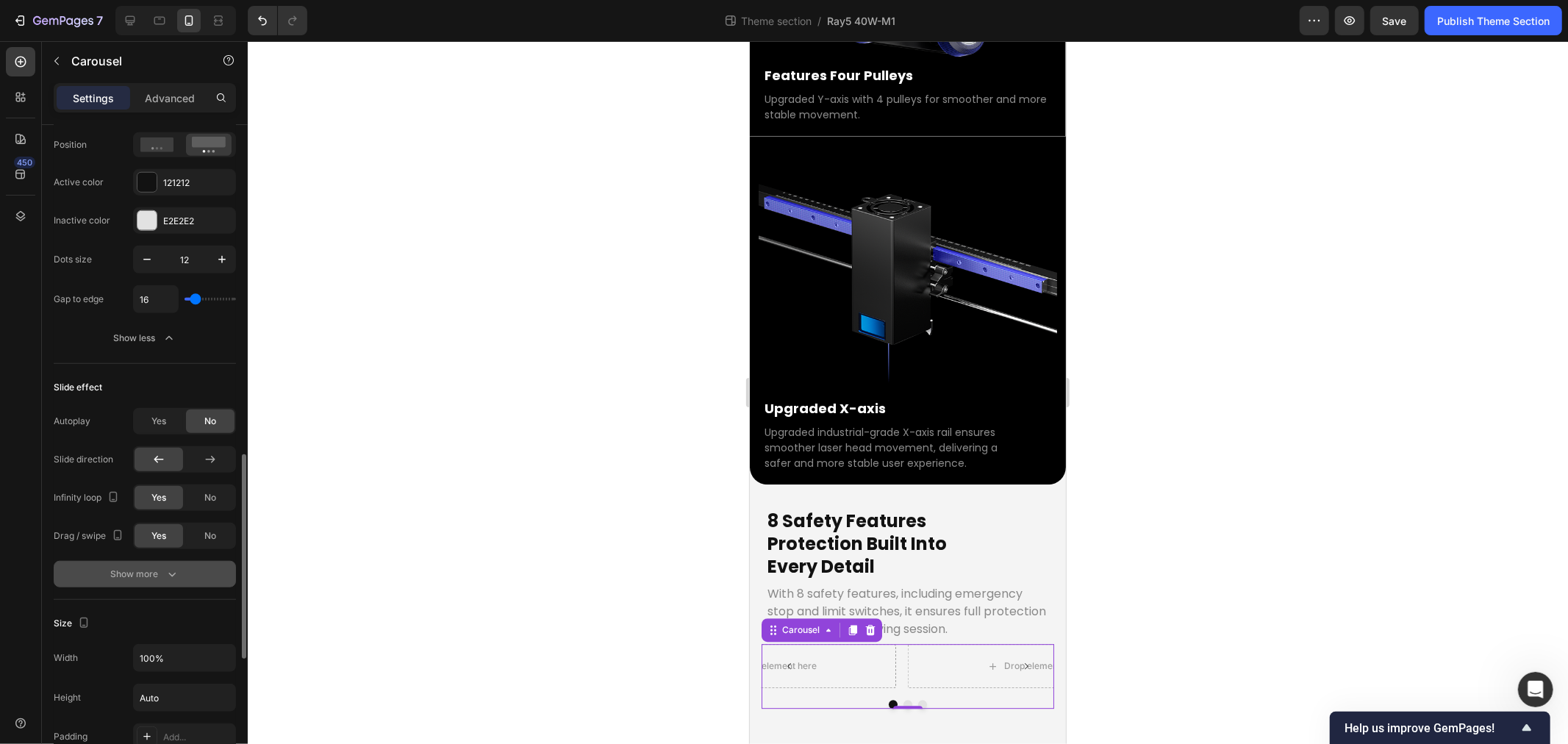
click at [137, 567] on button "Show more" at bounding box center [145, 574] width 183 height 26
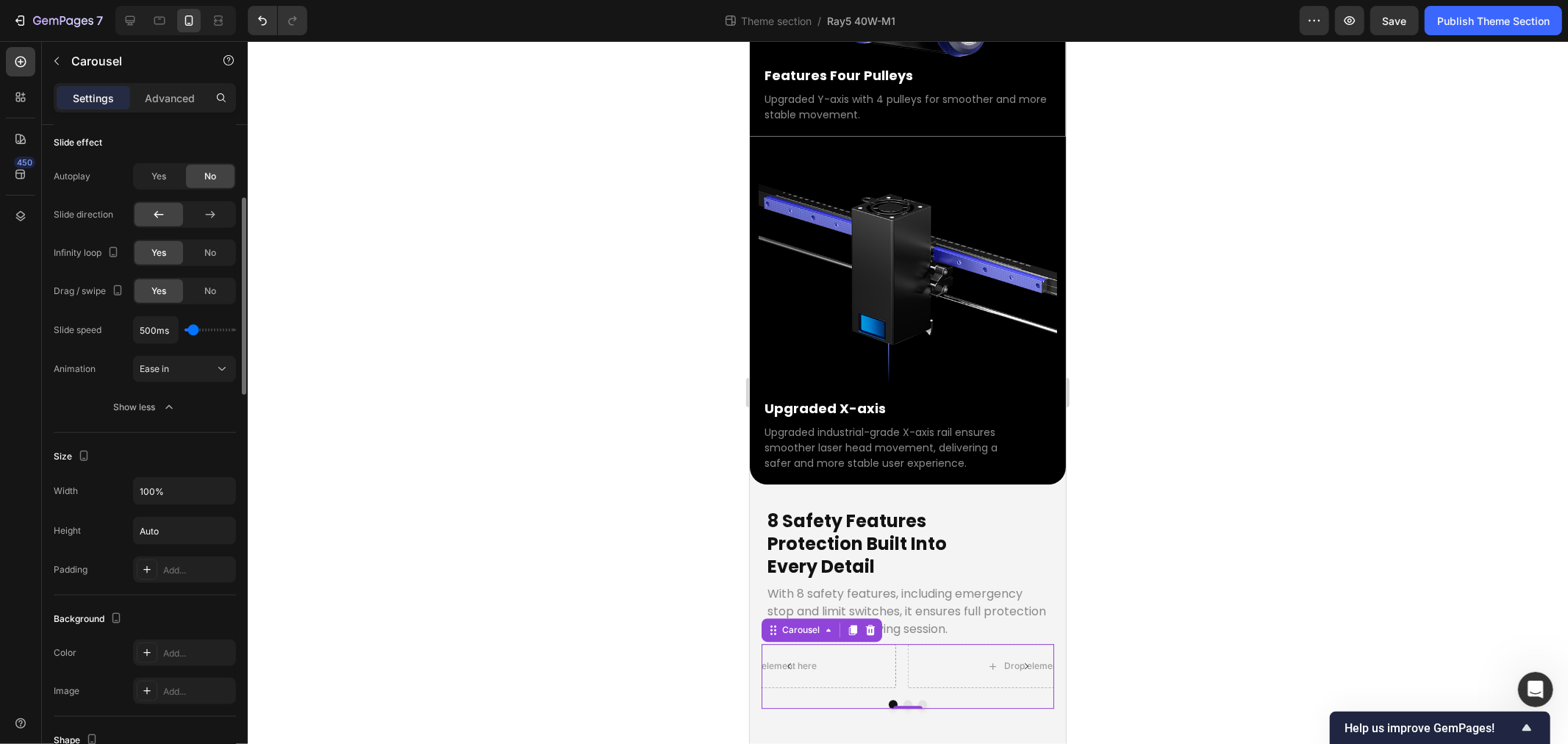
scroll to position [899, 0]
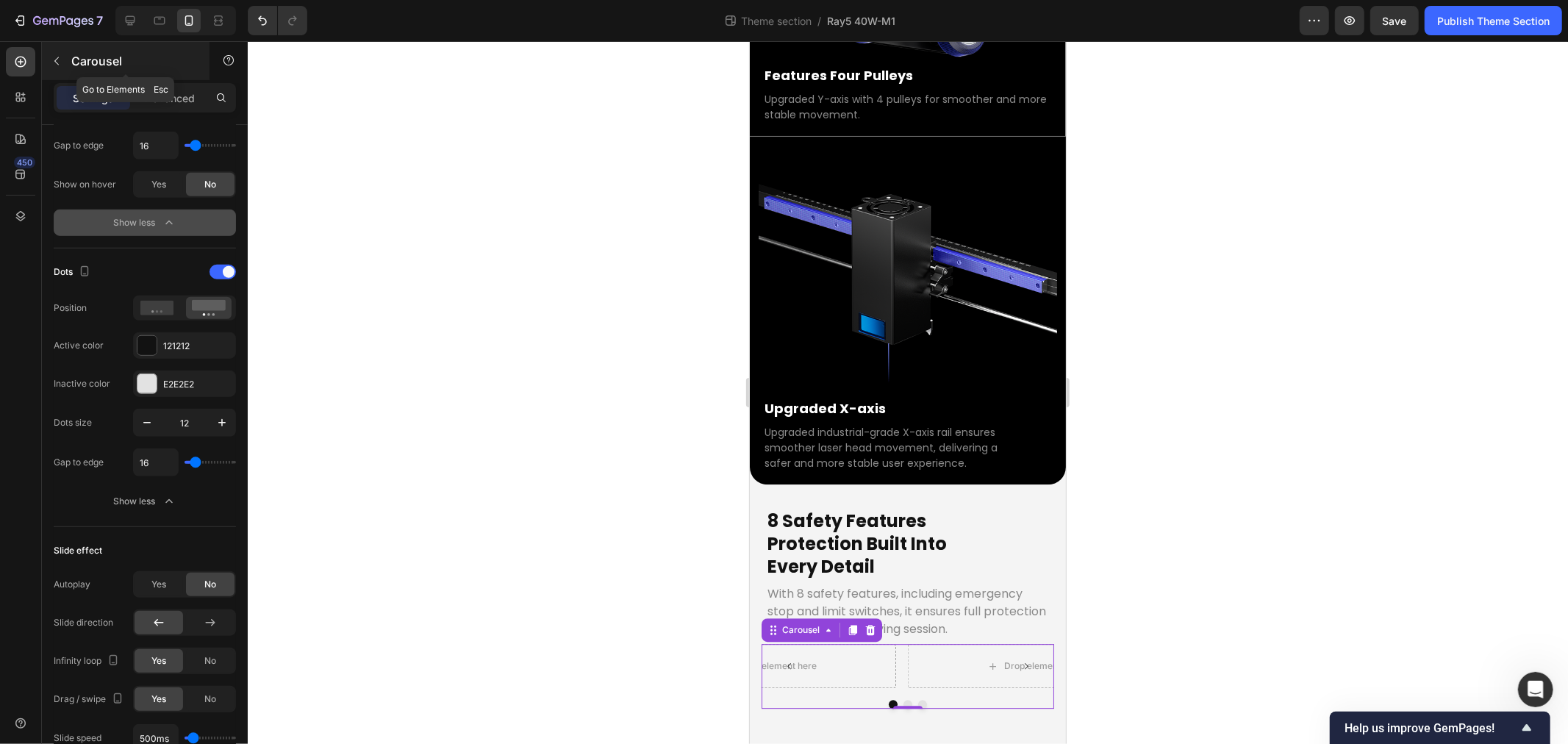
click at [61, 50] on button "button" at bounding box center [57, 61] width 24 height 24
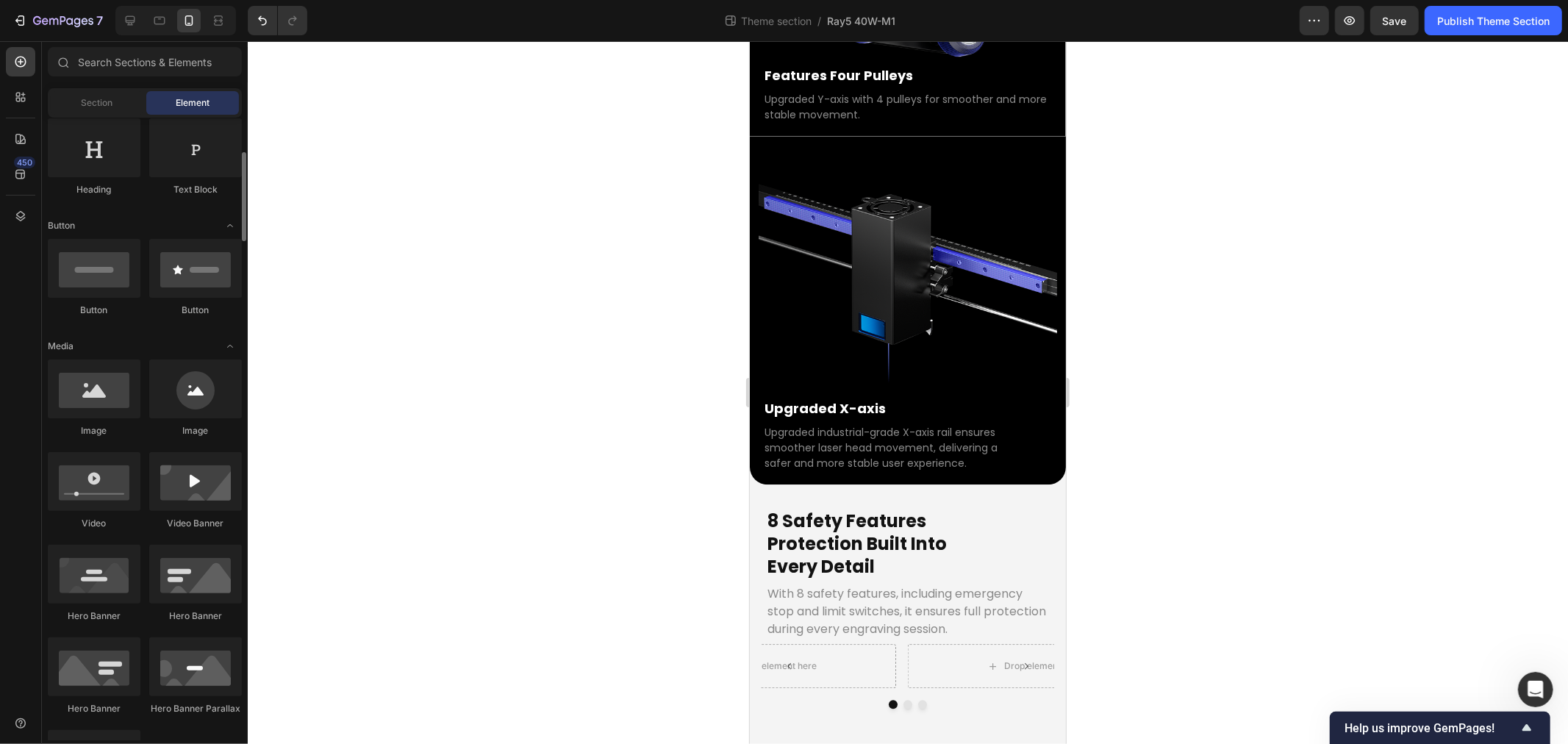
scroll to position [163, 0]
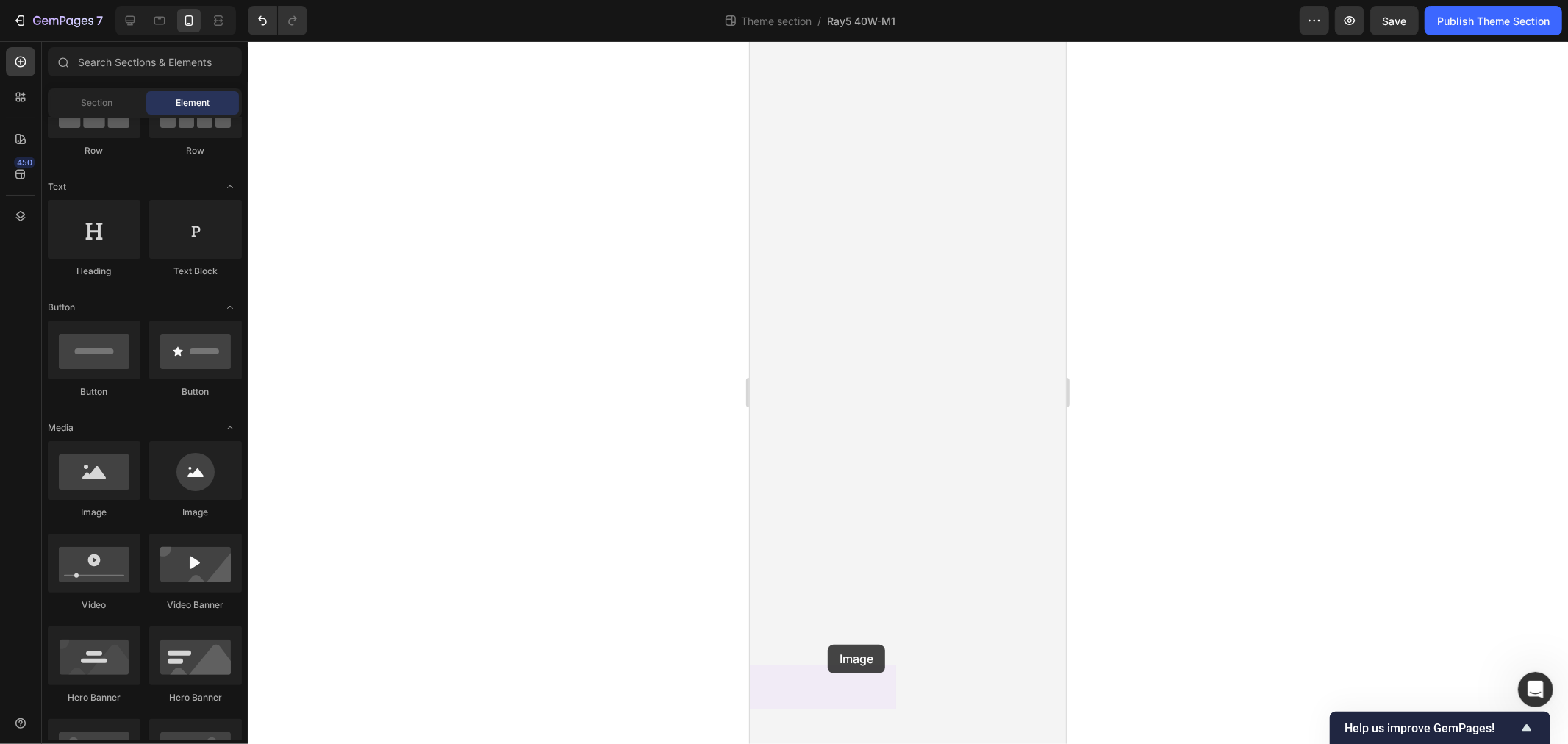
drag, startPoint x: 1631, startPoint y: 723, endPoint x: 827, endPoint y: 644, distance: 807.9
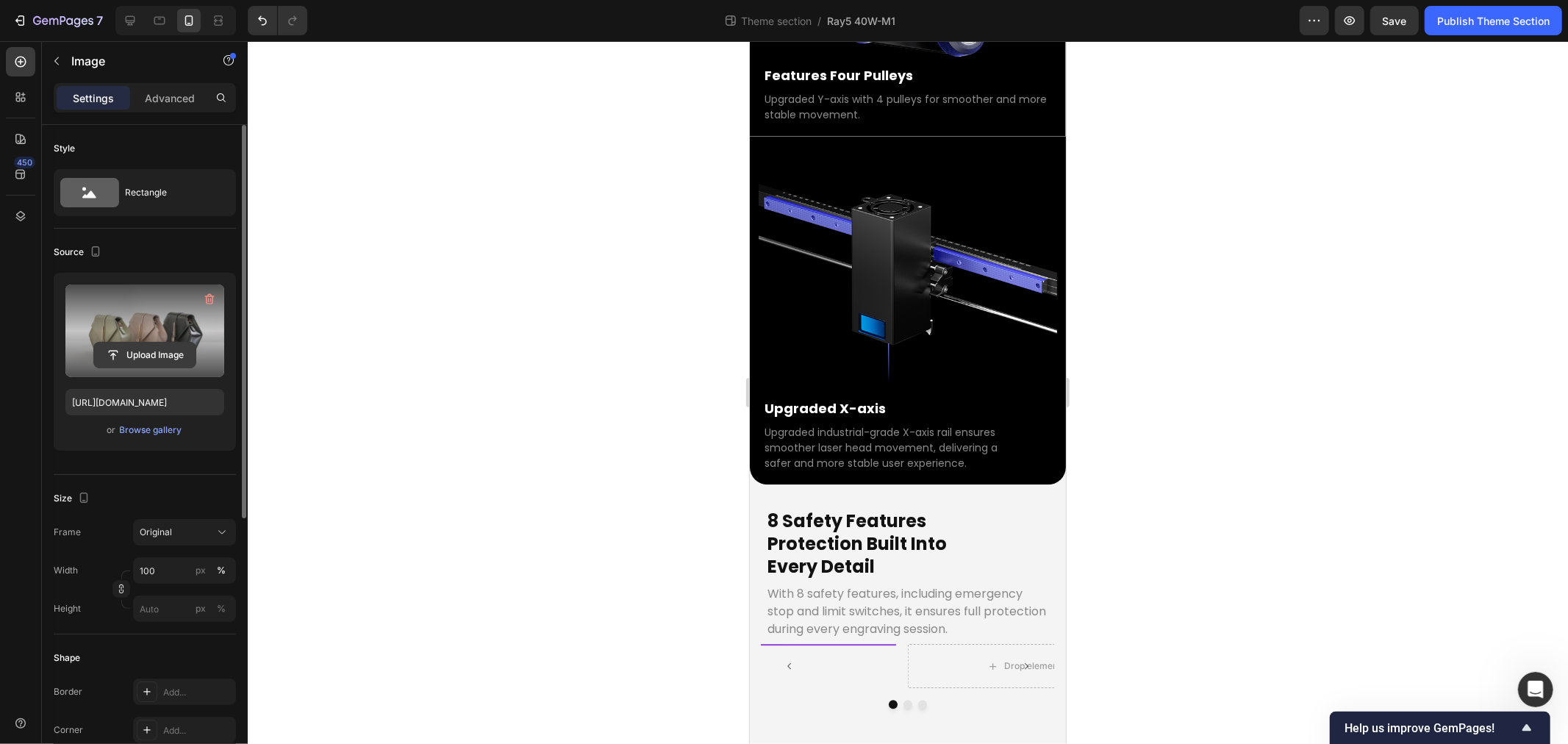
click at [136, 348] on input "file" at bounding box center [145, 356] width 101 height 25
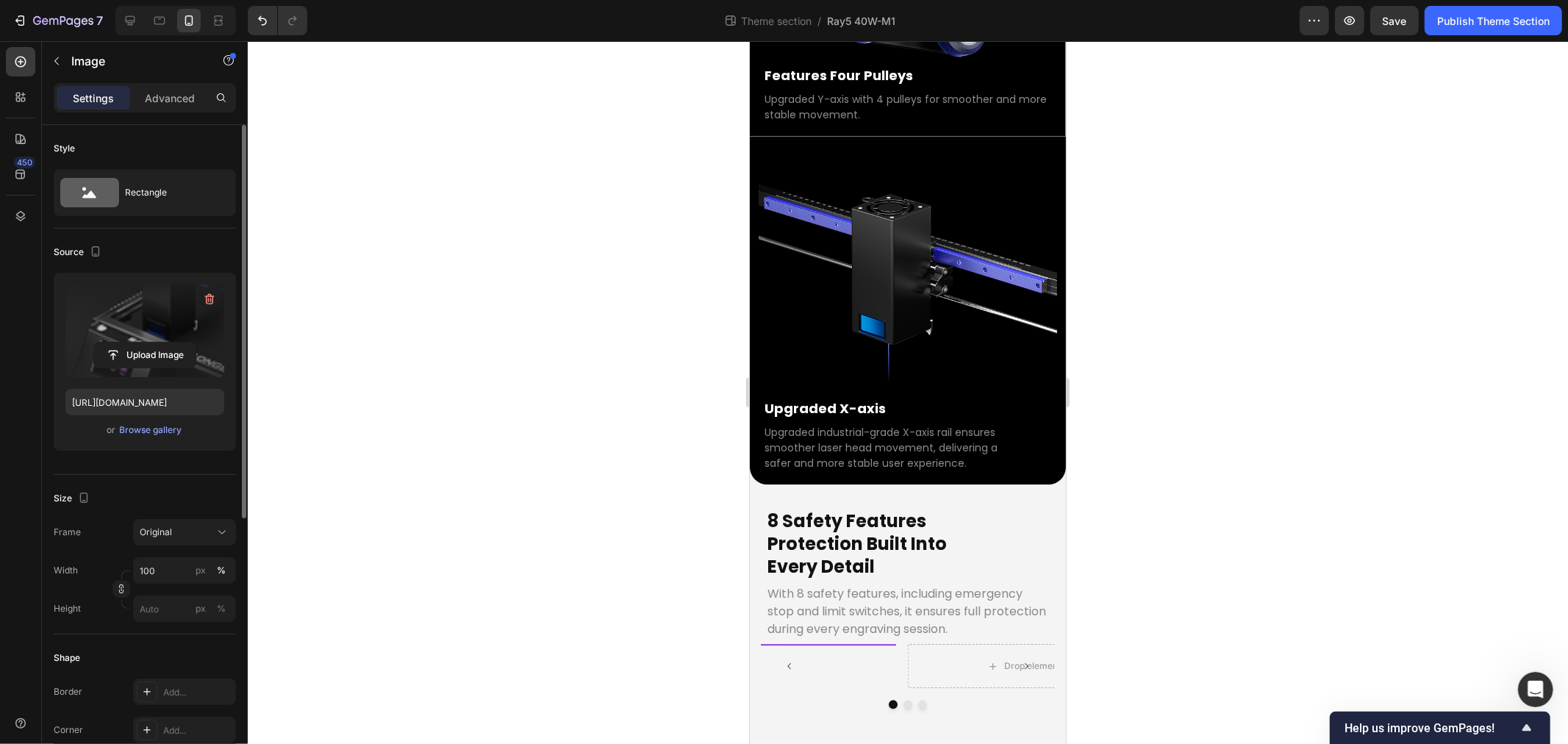
scroll to position [4961, 0]
click at [851, 644] on img at bounding box center [768, 644] width 253 height 0
click at [822, 644] on img at bounding box center [768, 644] width 253 height 0
click at [259, 24] on icon "Undo/Redo" at bounding box center [262, 21] width 14 height 14
click at [265, 16] on icon "Undo/Redo" at bounding box center [262, 21] width 14 height 14
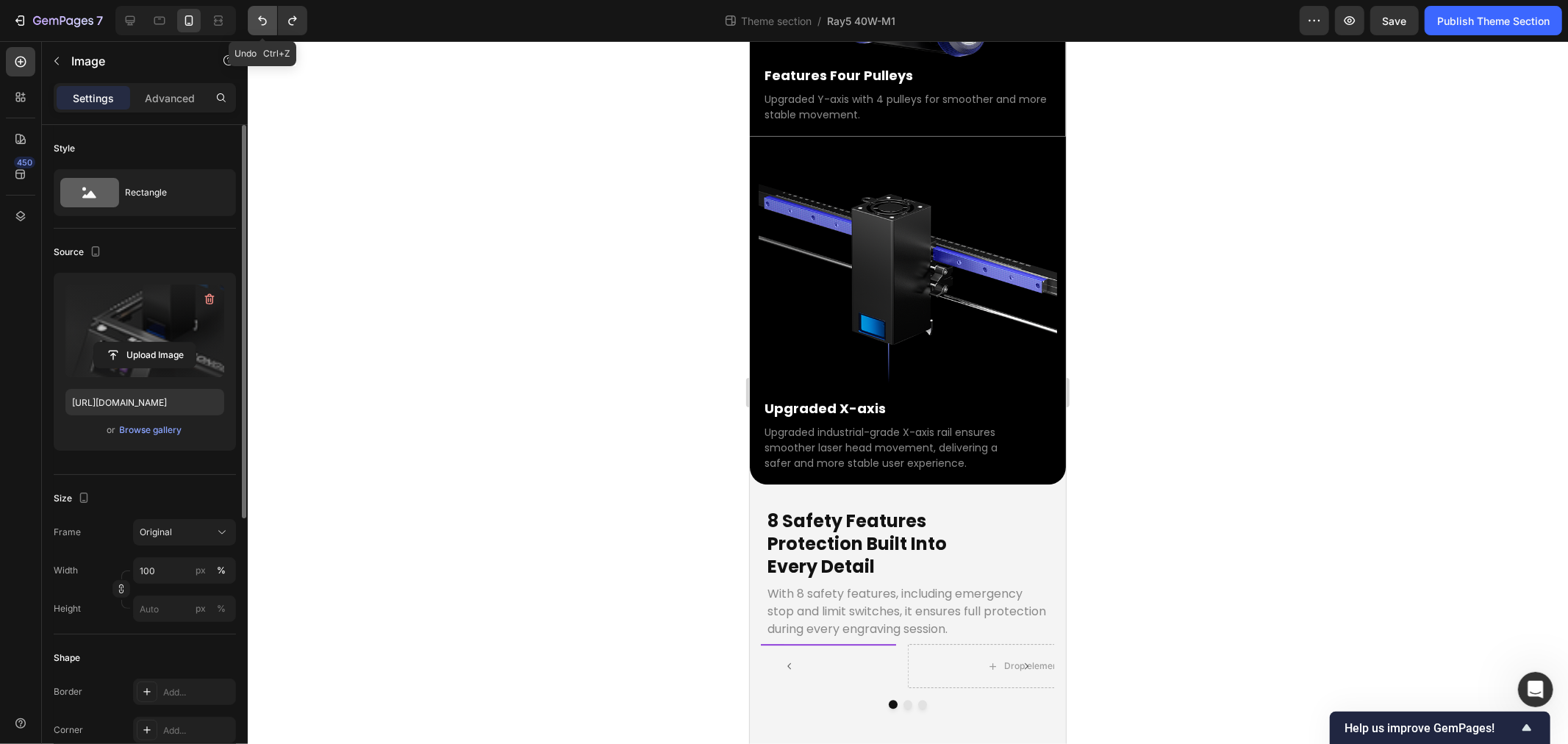
type input "[URL][DOMAIN_NAME]"
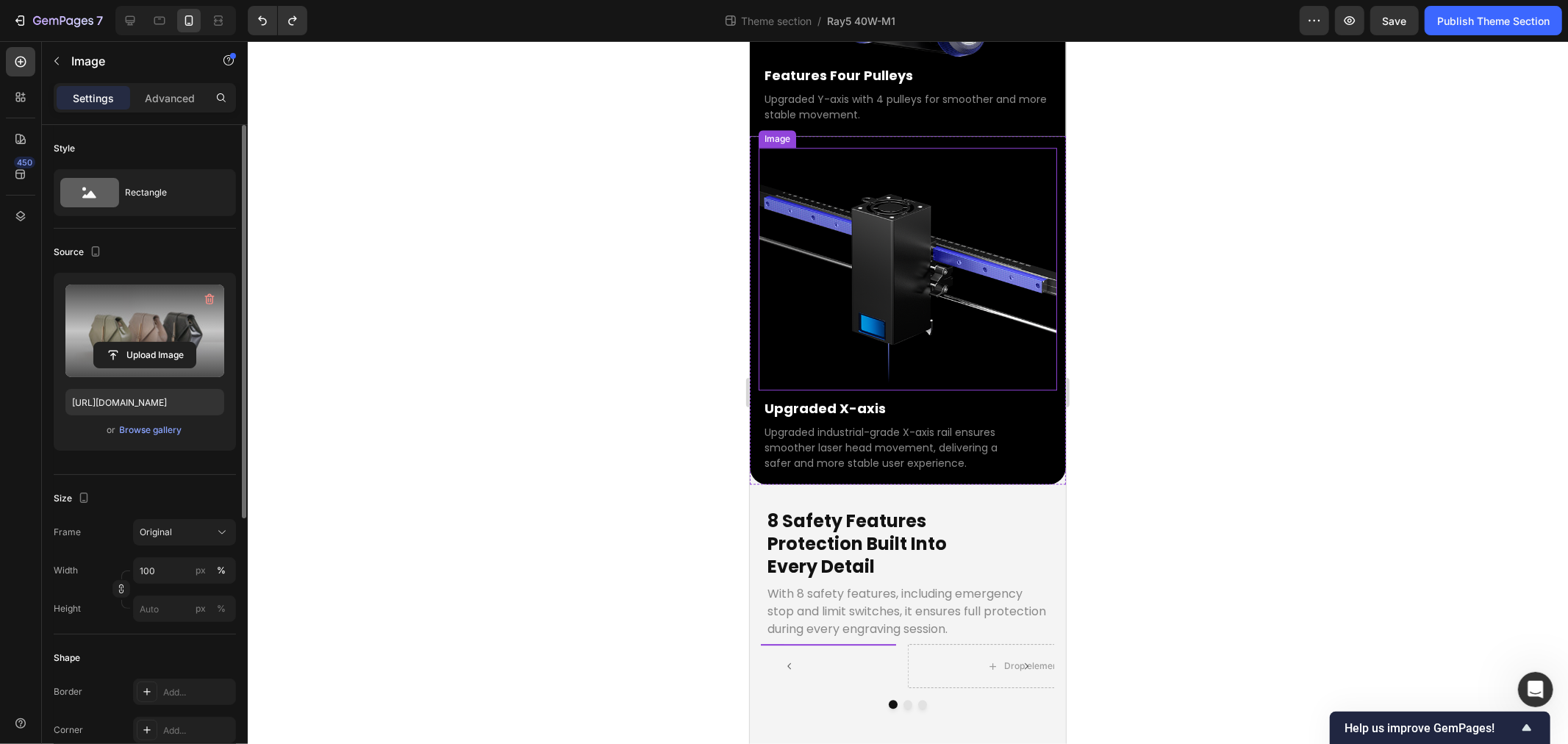
scroll to position [4594, 0]
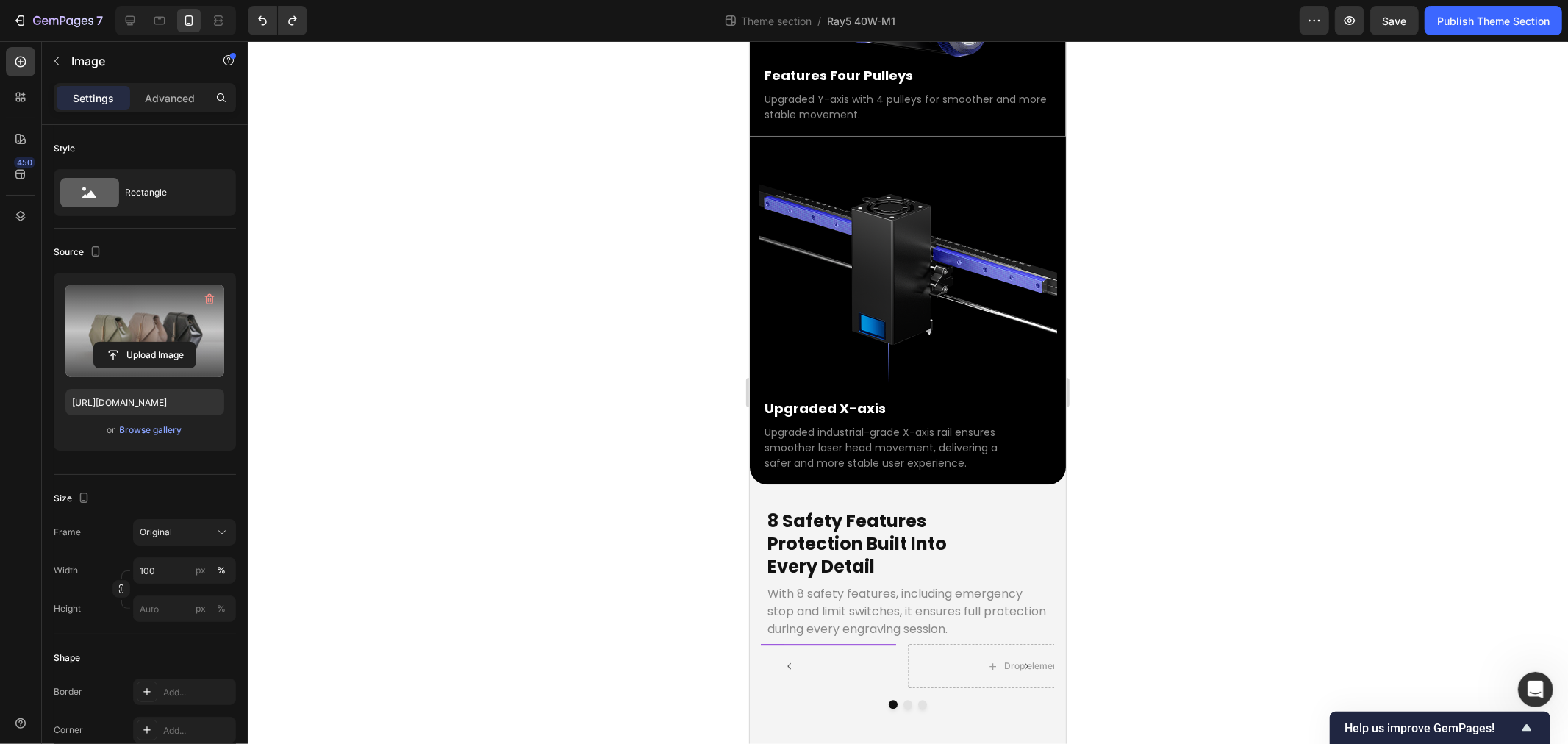
click at [876, 644] on img at bounding box center [768, 644] width 253 height 0
click at [148, 356] on input "file" at bounding box center [145, 356] width 101 height 25
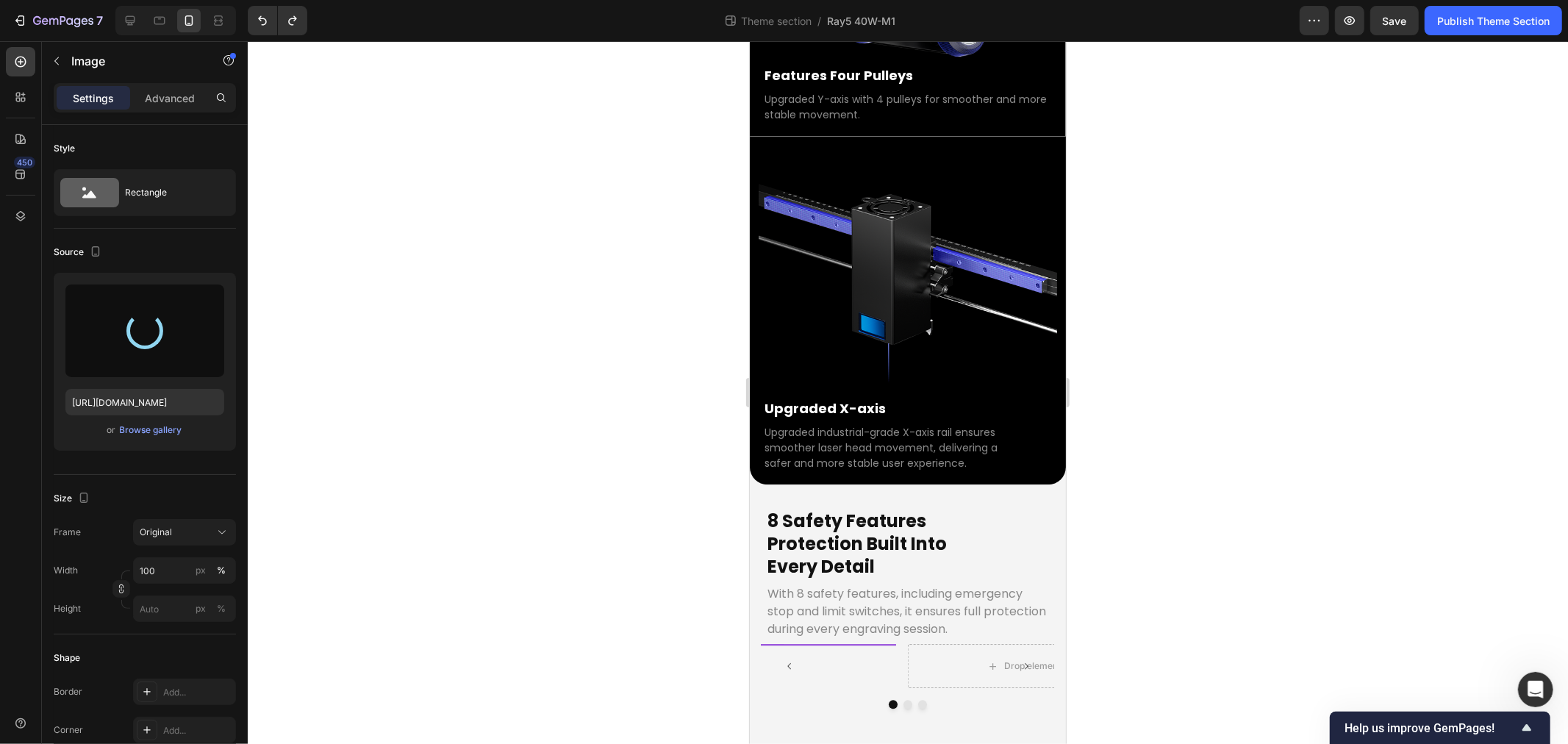
type input "https://cdn.shopify.com/s/files/1/0517/8812/0247/files/gempages_490436405370029…"
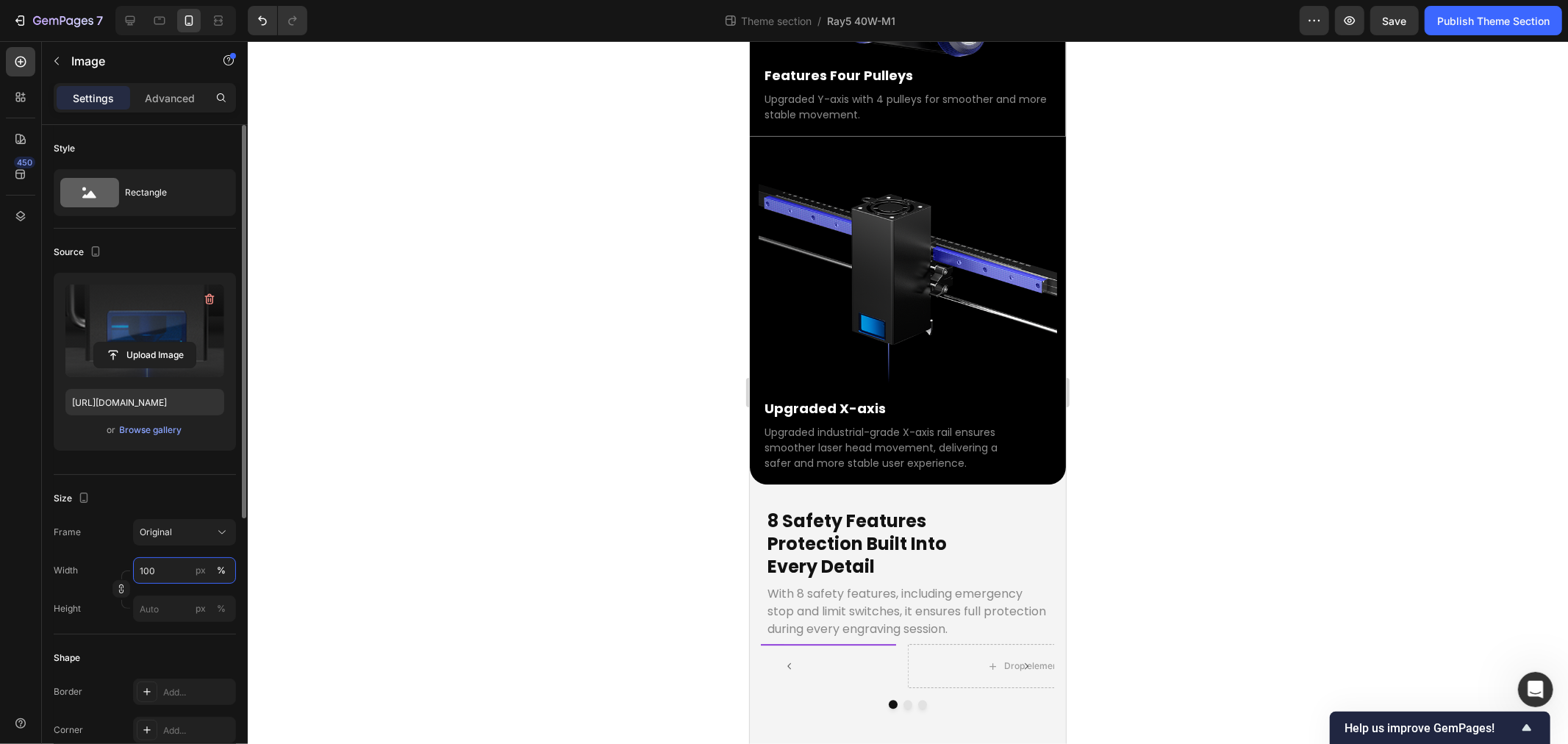
click at [157, 579] on input "100" at bounding box center [185, 570] width 103 height 26
type input "50"
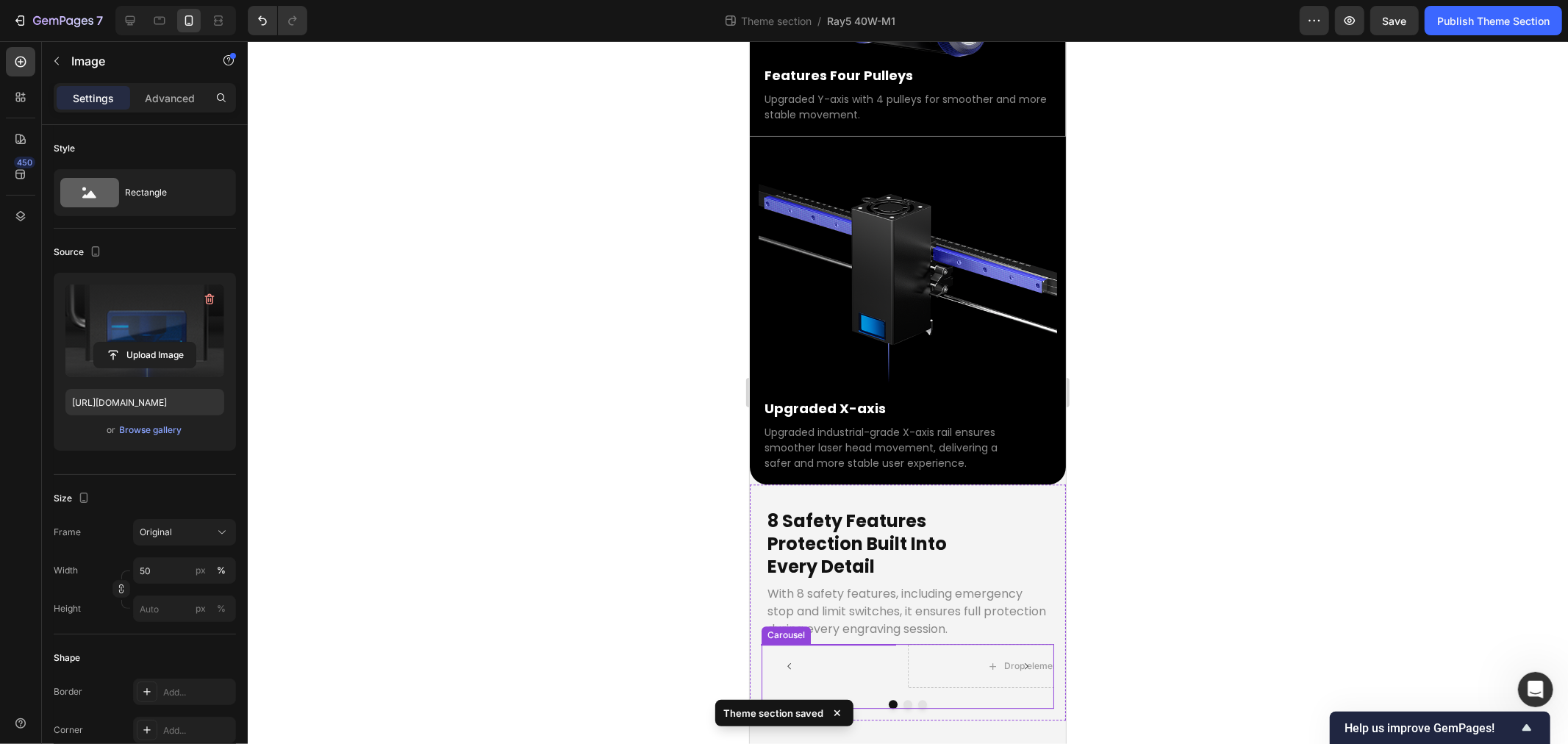
click at [773, 650] on button "Carousel Back Arrow" at bounding box center [789, 666] width 33 height 33
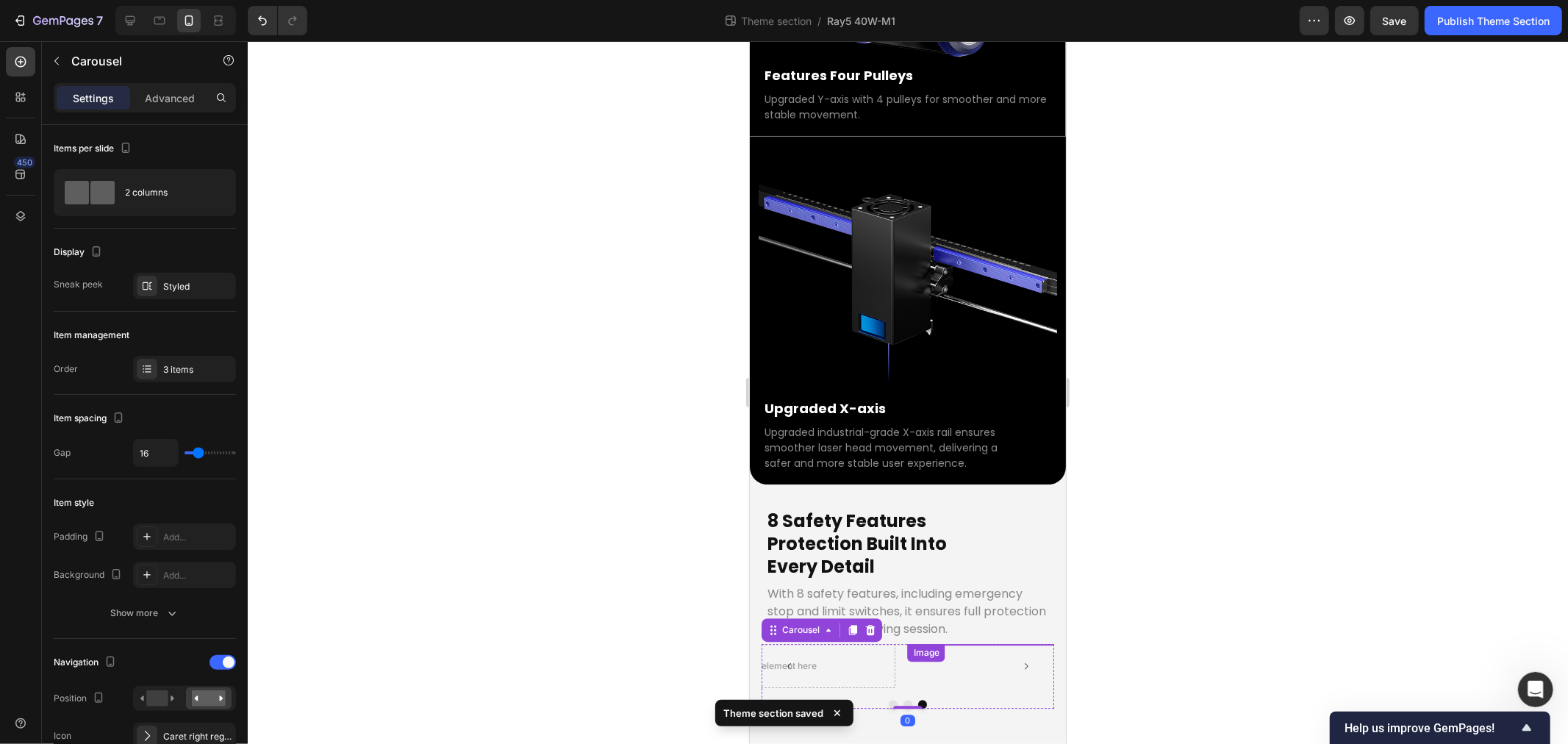
click at [1022, 662] on icon "Carousel Next Arrow" at bounding box center [1026, 666] width 9 height 9
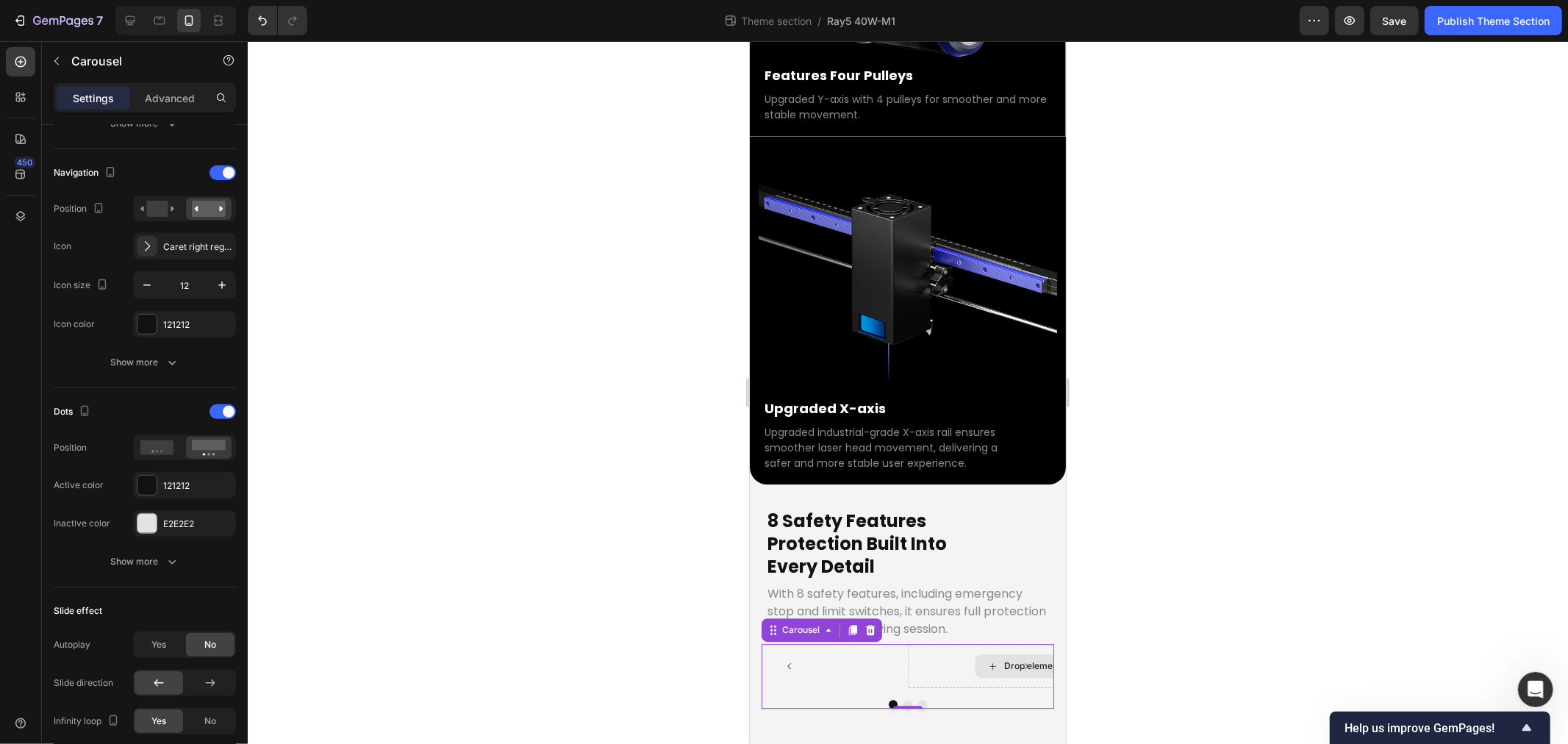
click at [946, 644] on div "Drop element here" at bounding box center [1034, 665] width 253 height 44
click at [828, 644] on img at bounding box center [768, 644] width 128 height 0
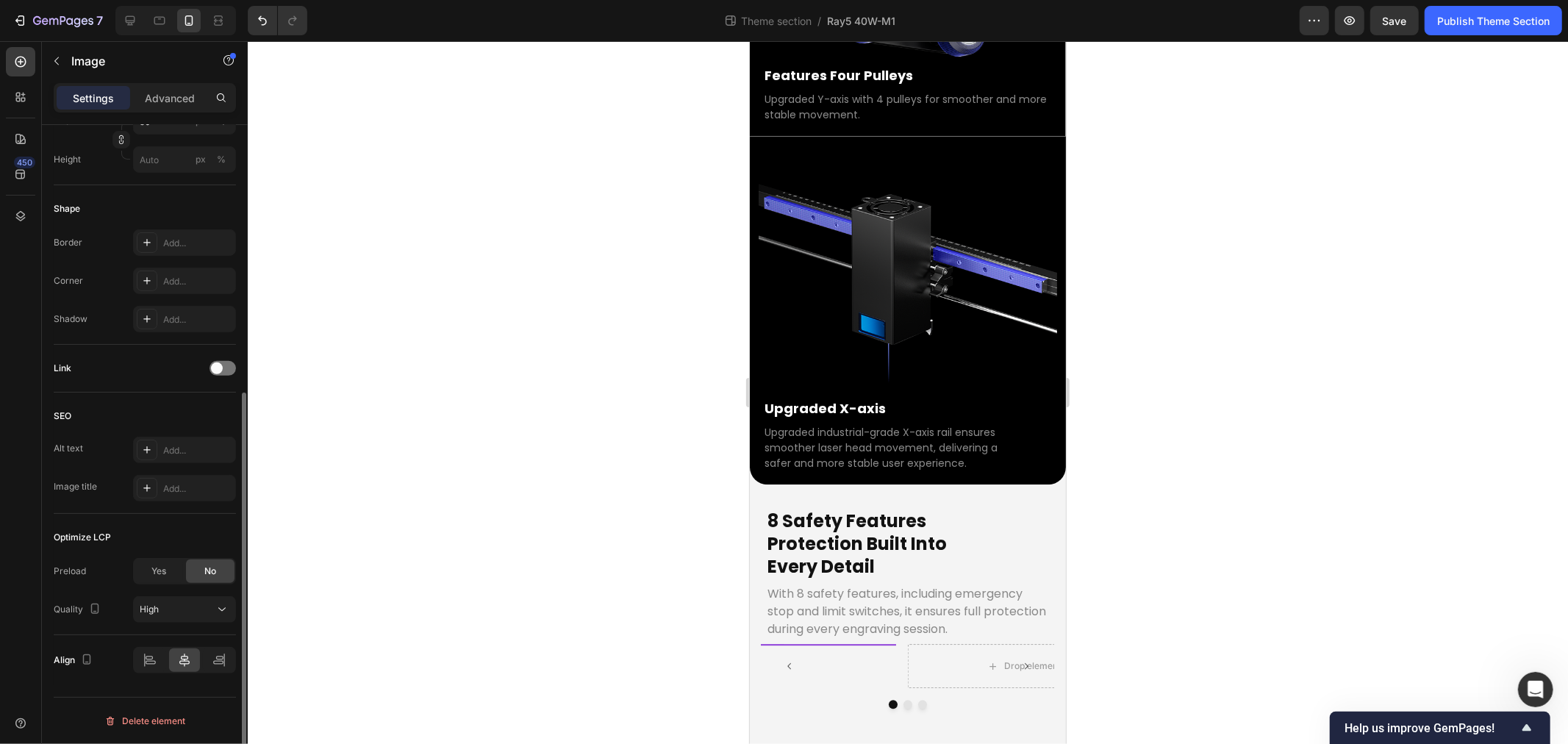
scroll to position [0, 0]
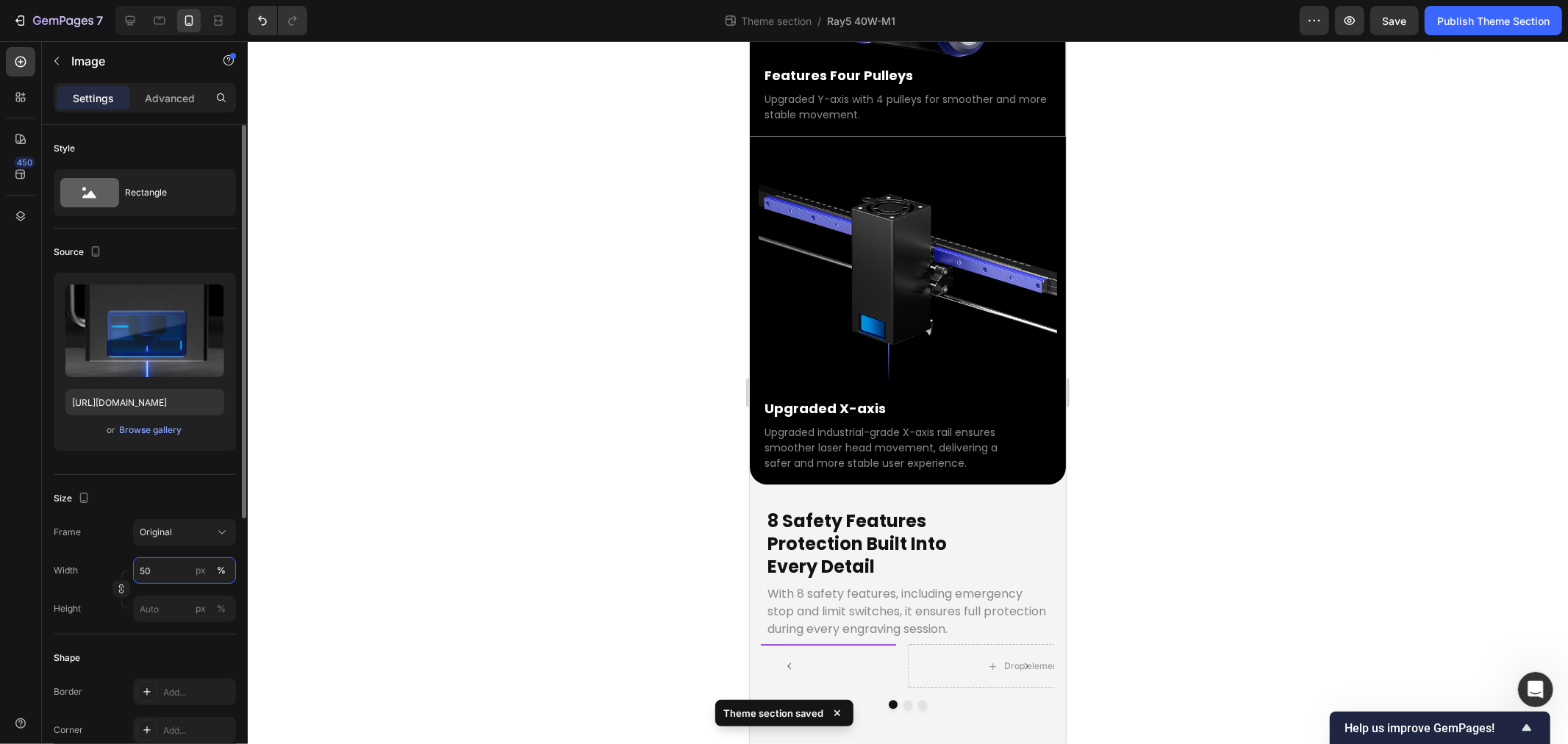
click at [183, 575] on input "50" at bounding box center [185, 570] width 103 height 26
click at [858, 644] on img at bounding box center [768, 644] width 253 height 0
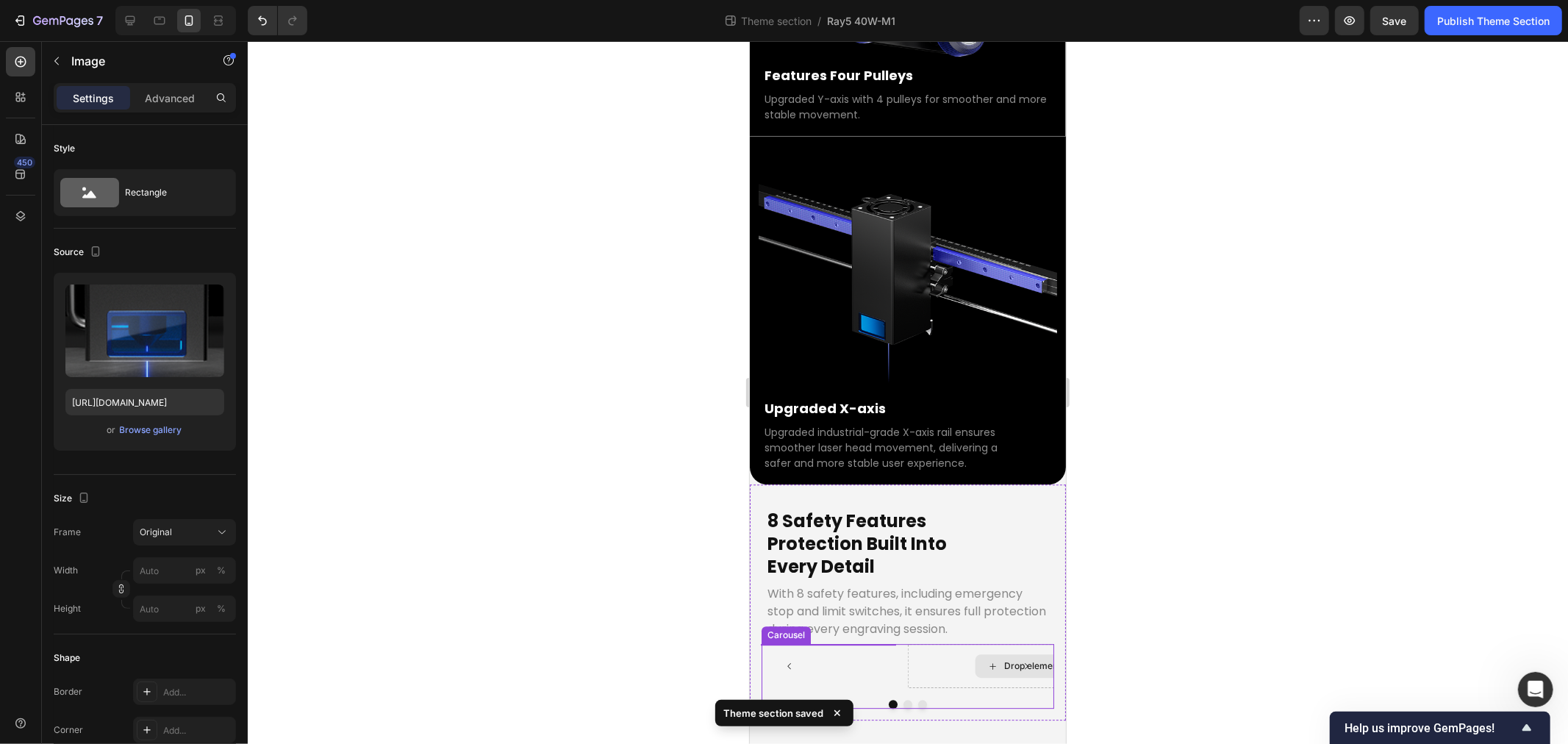
click at [822, 644] on img at bounding box center [768, 644] width 253 height 0
click at [957, 644] on div "Drop element here" at bounding box center [1034, 665] width 253 height 44
click at [877, 644] on img at bounding box center [768, 644] width 253 height 0
click at [871, 644] on img at bounding box center [768, 644] width 253 height 0
click at [845, 644] on img at bounding box center [768, 644] width 253 height 0
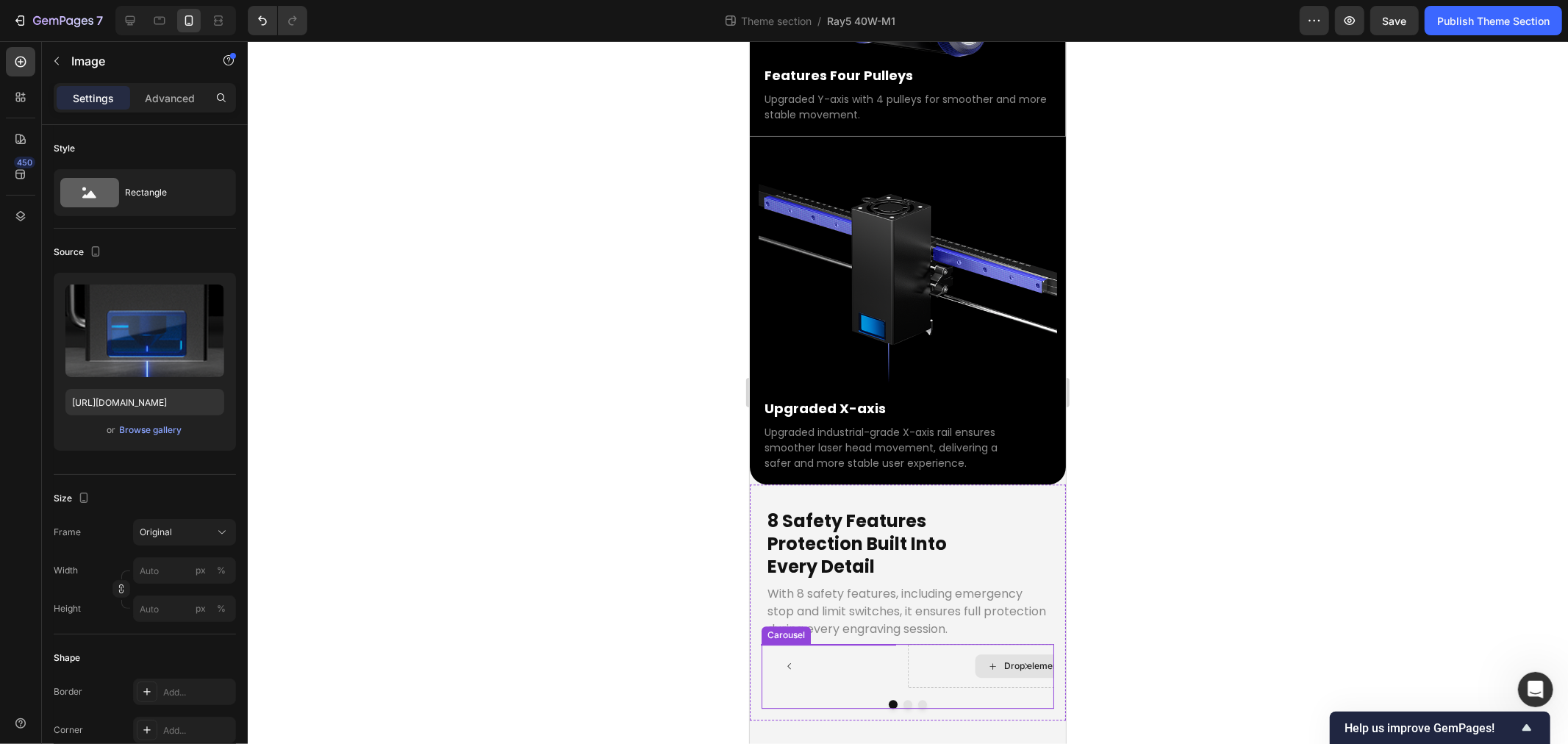
click at [993, 644] on div "Drop element here" at bounding box center [1034, 665] width 253 height 44
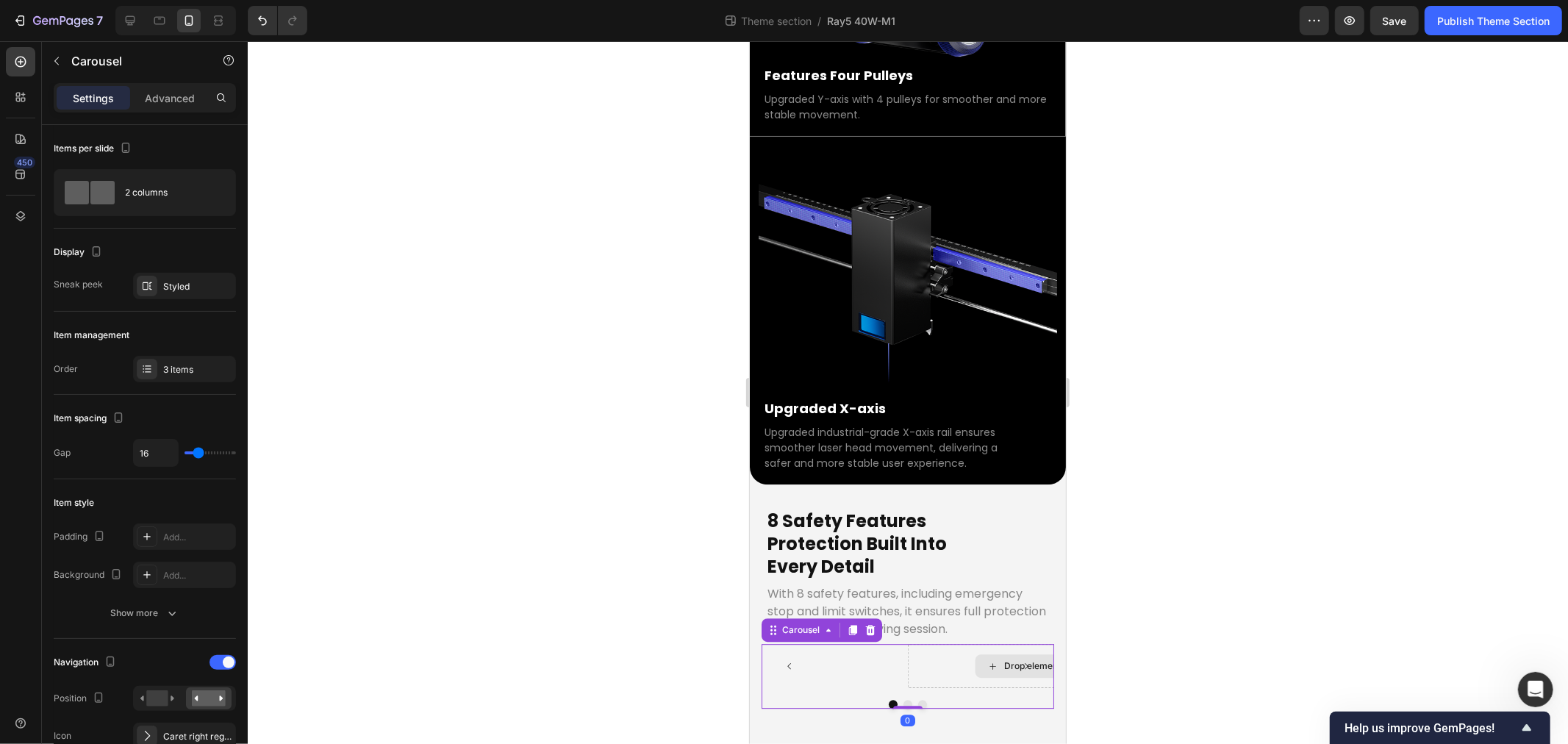
scroll to position [4664, 0]
click at [769, 644] on img at bounding box center [768, 644] width 253 height 0
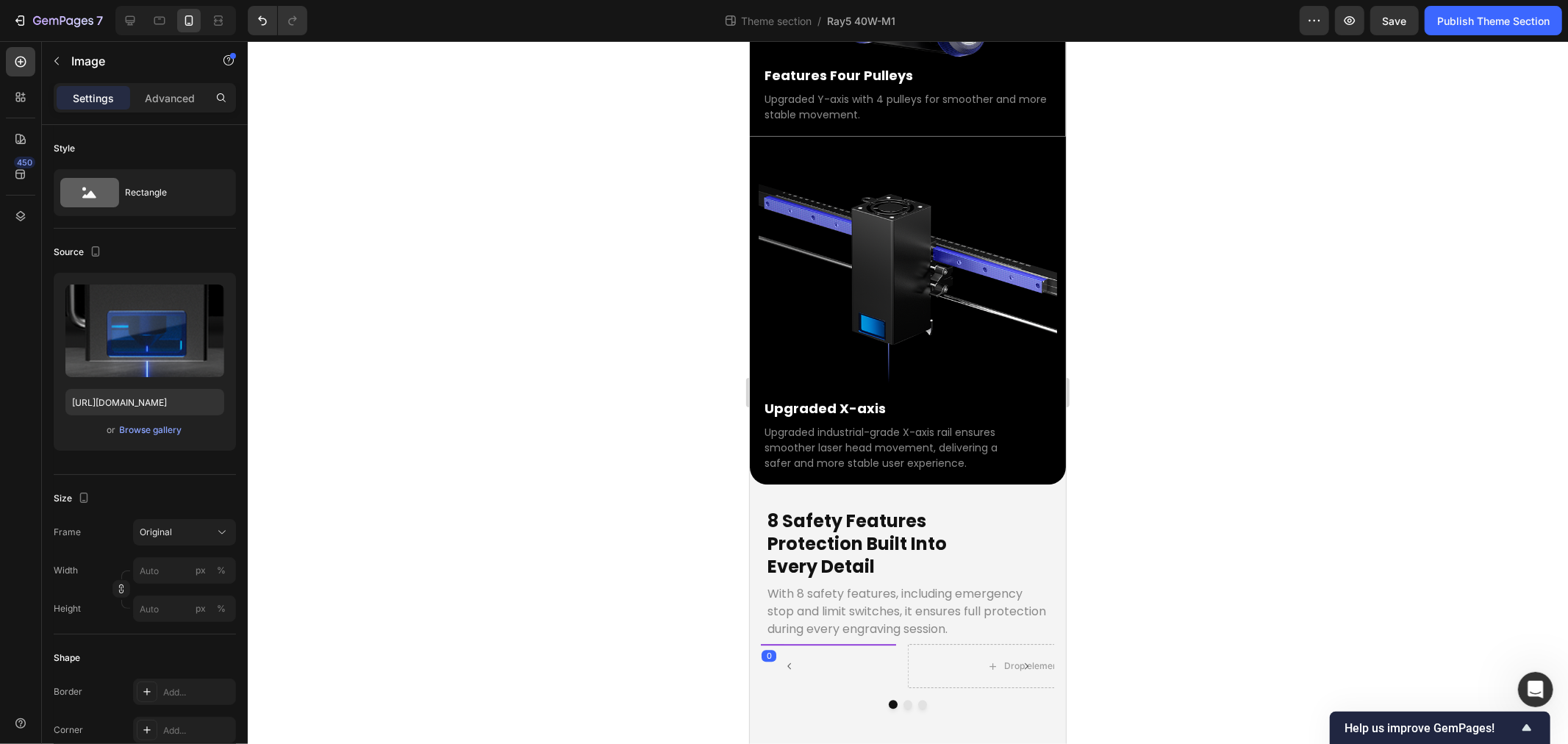
click at [835, 644] on img at bounding box center [768, 644] width 253 height 0
click at [984, 644] on div "Drop element here" at bounding box center [1034, 665] width 253 height 44
click at [834, 644] on img at bounding box center [768, 644] width 253 height 0
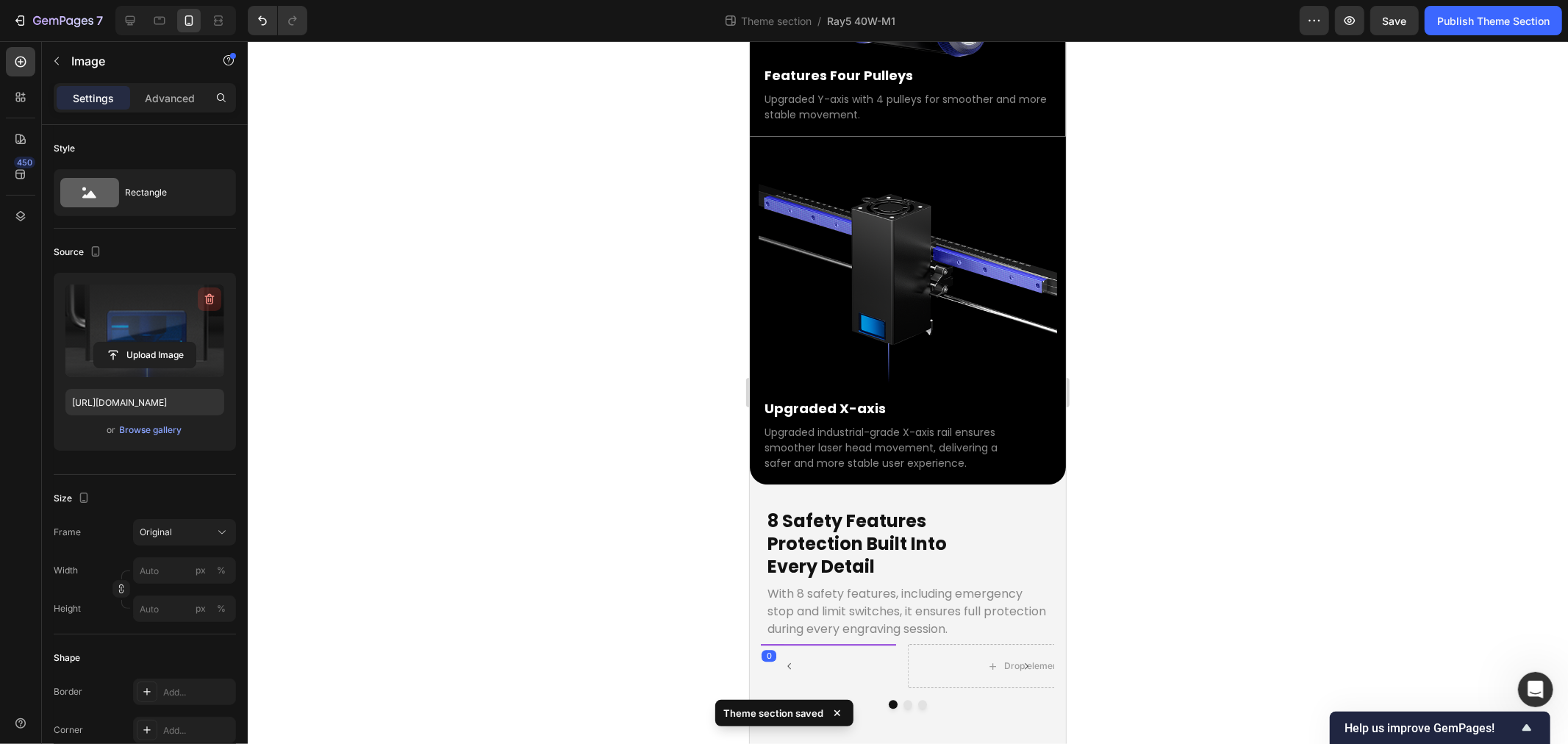
click at [199, 300] on button "button" at bounding box center [210, 300] width 24 height 24
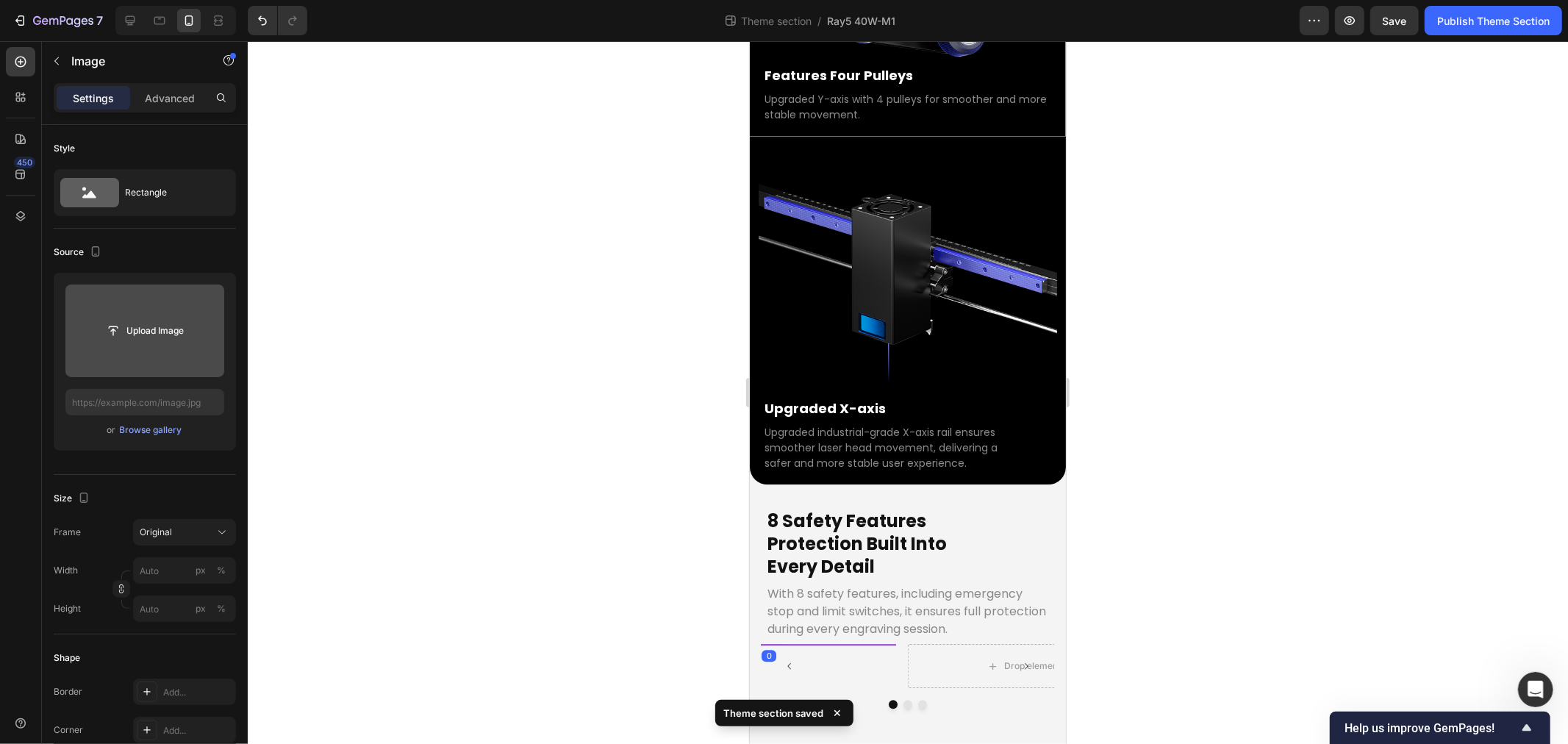
scroll to position [4658, 0]
click at [870, 644] on img at bounding box center [768, 644] width 253 height 0
click at [166, 336] on input "file" at bounding box center [145, 331] width 101 height 25
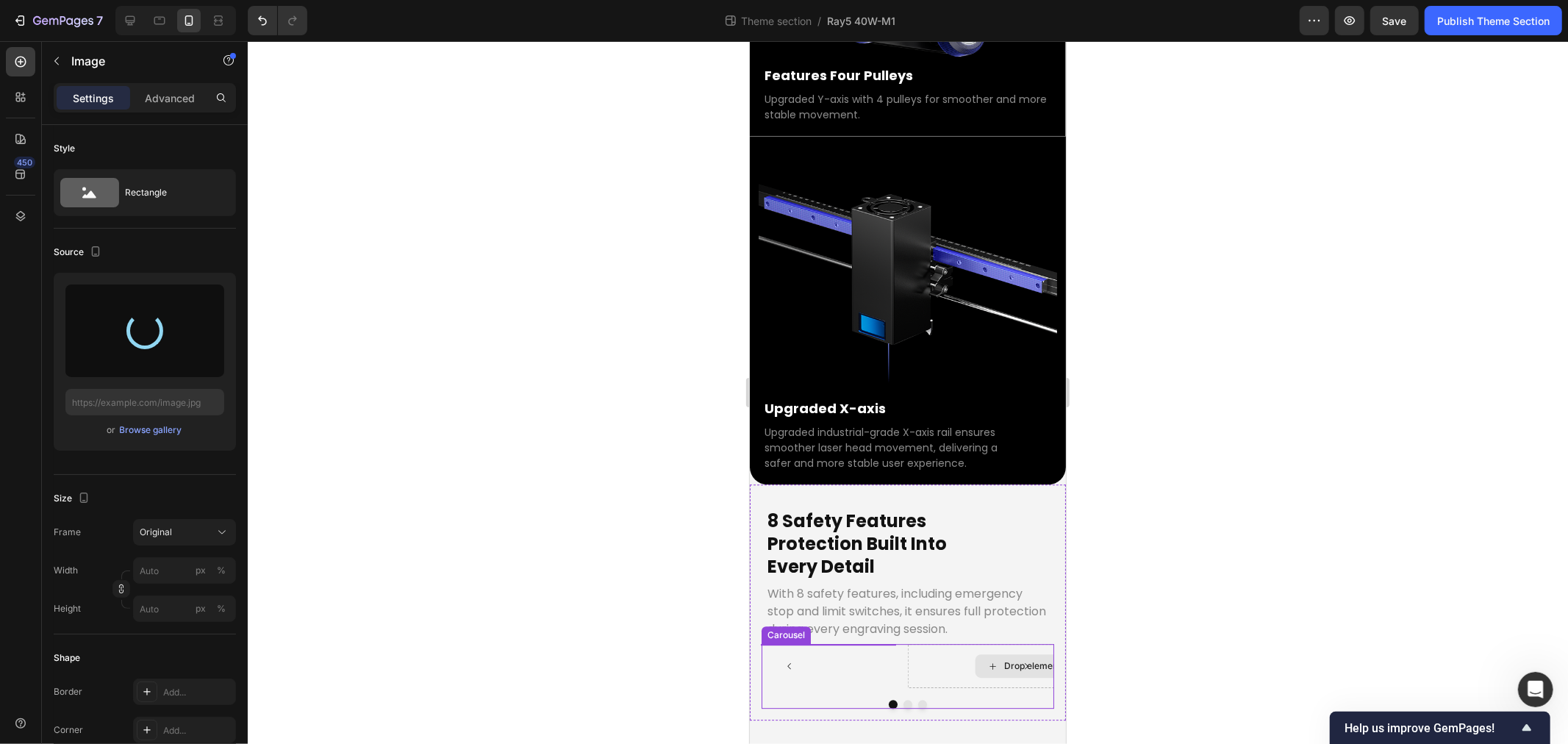
type input "https://cdn.shopify.com/s/files/1/0517/8812/0247/files/gempages_490436405370029…"
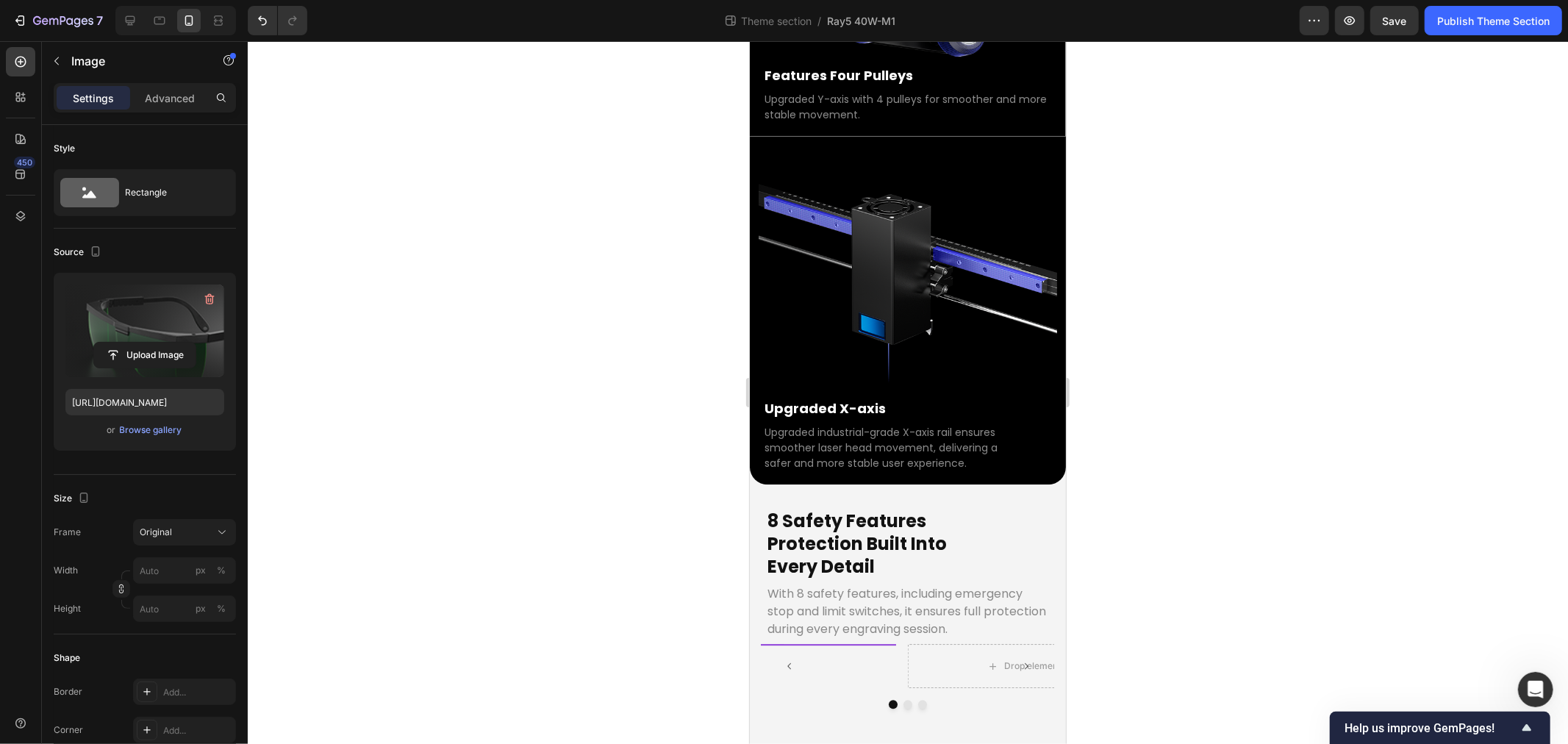
click at [847, 644] on img at bounding box center [768, 644] width 253 height 0
click at [900, 644] on div "Drop element here Drop element here Image 0" at bounding box center [907, 665] width 292 height 44
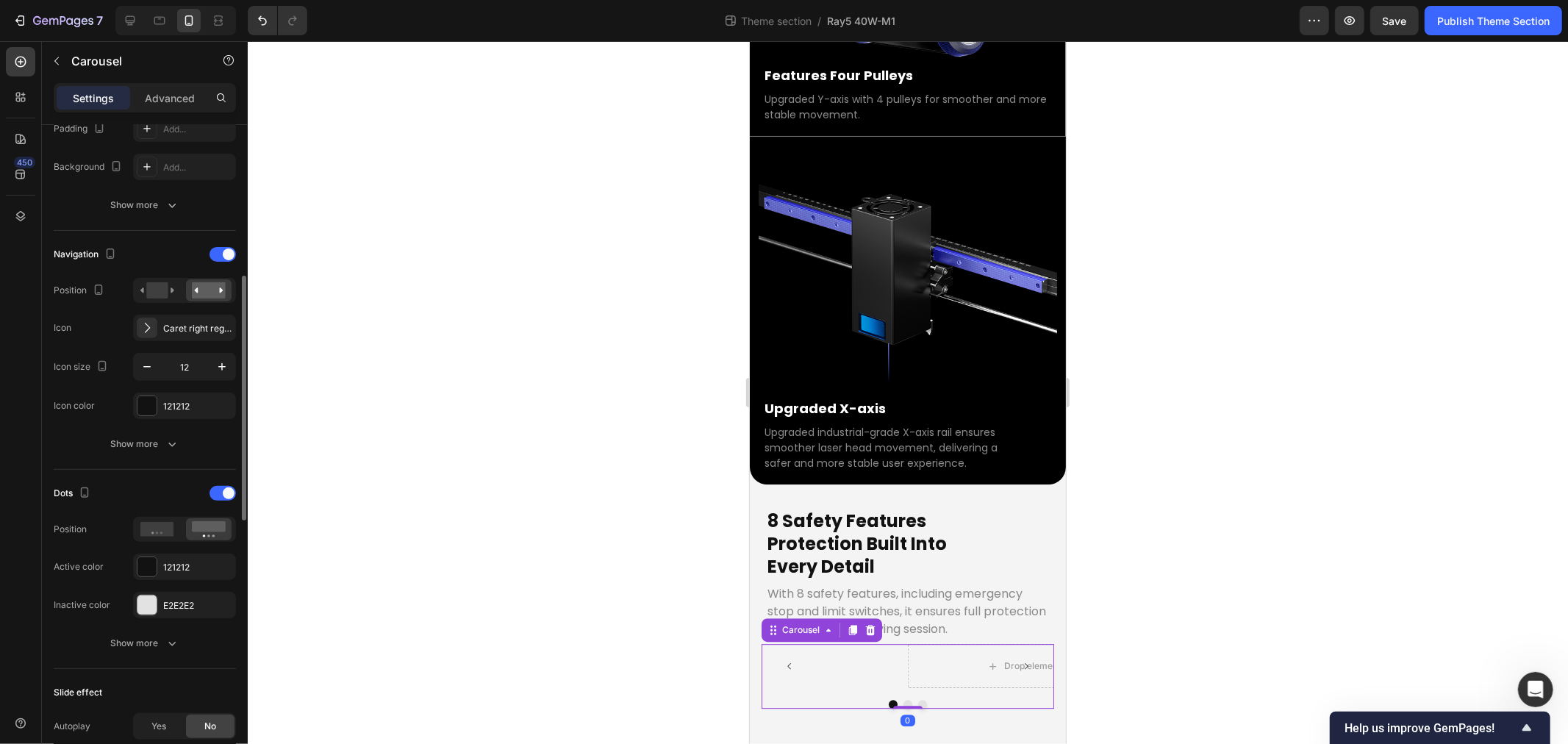
scroll to position [0, 0]
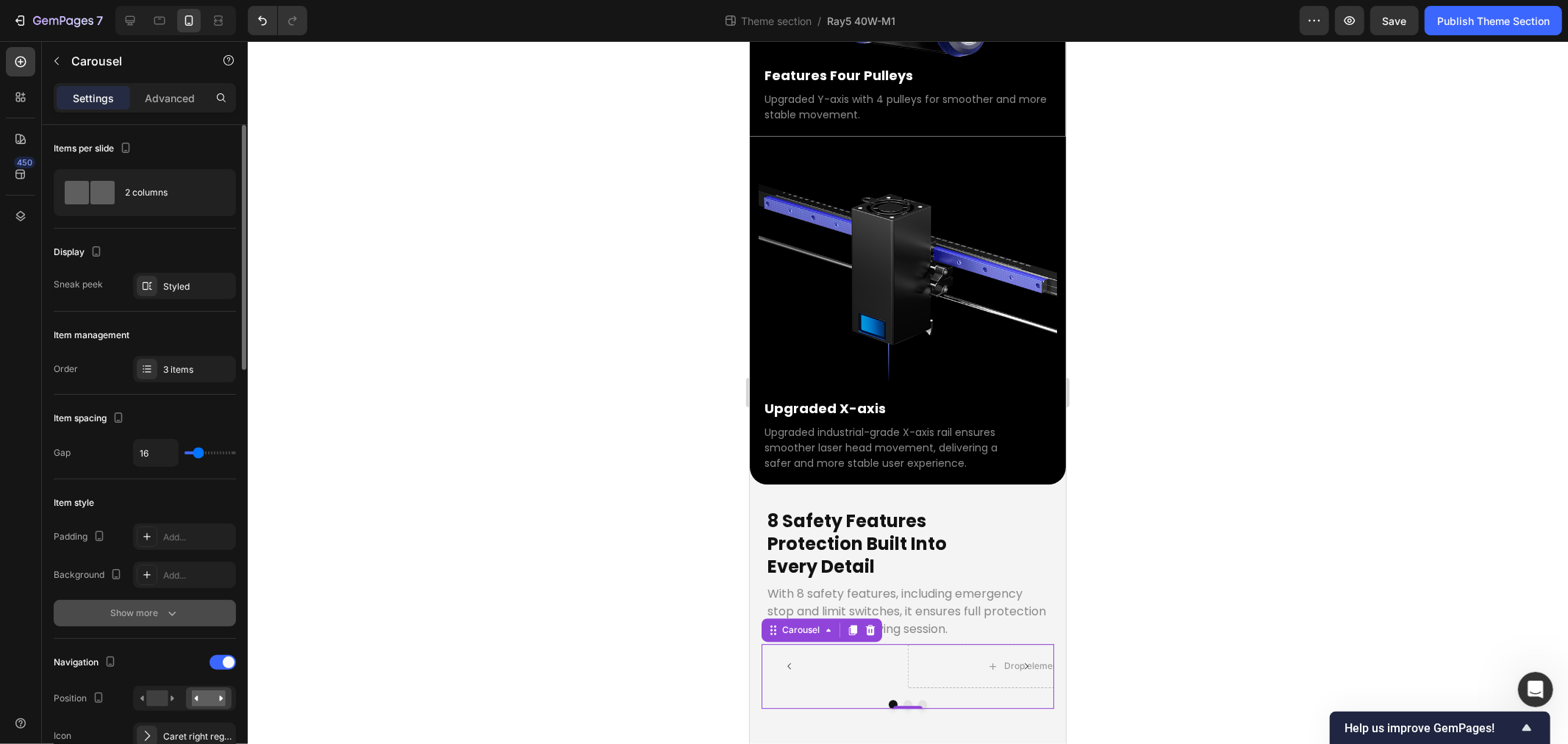
click at [159, 615] on div "Show more" at bounding box center [146, 614] width 69 height 14
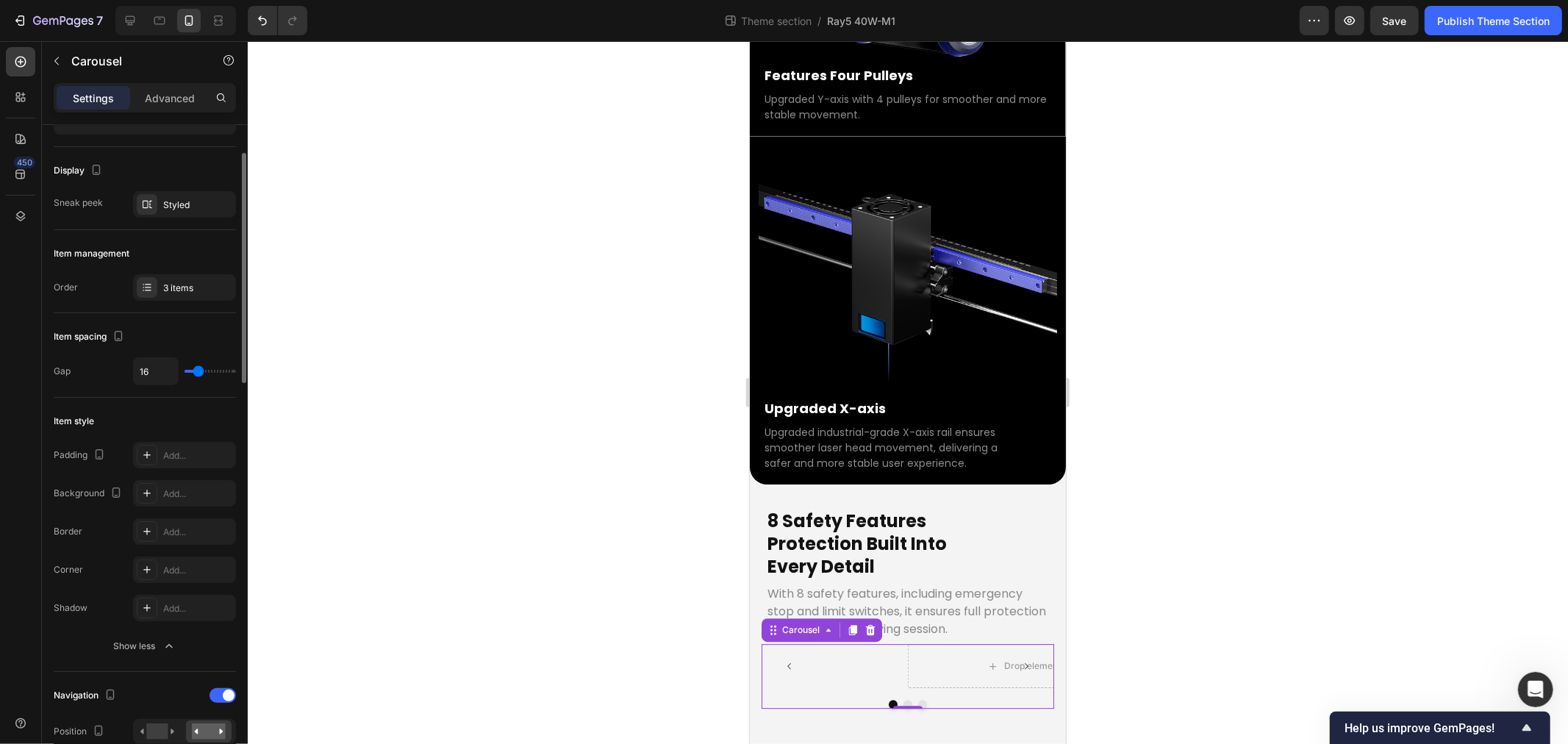
scroll to position [245, 0]
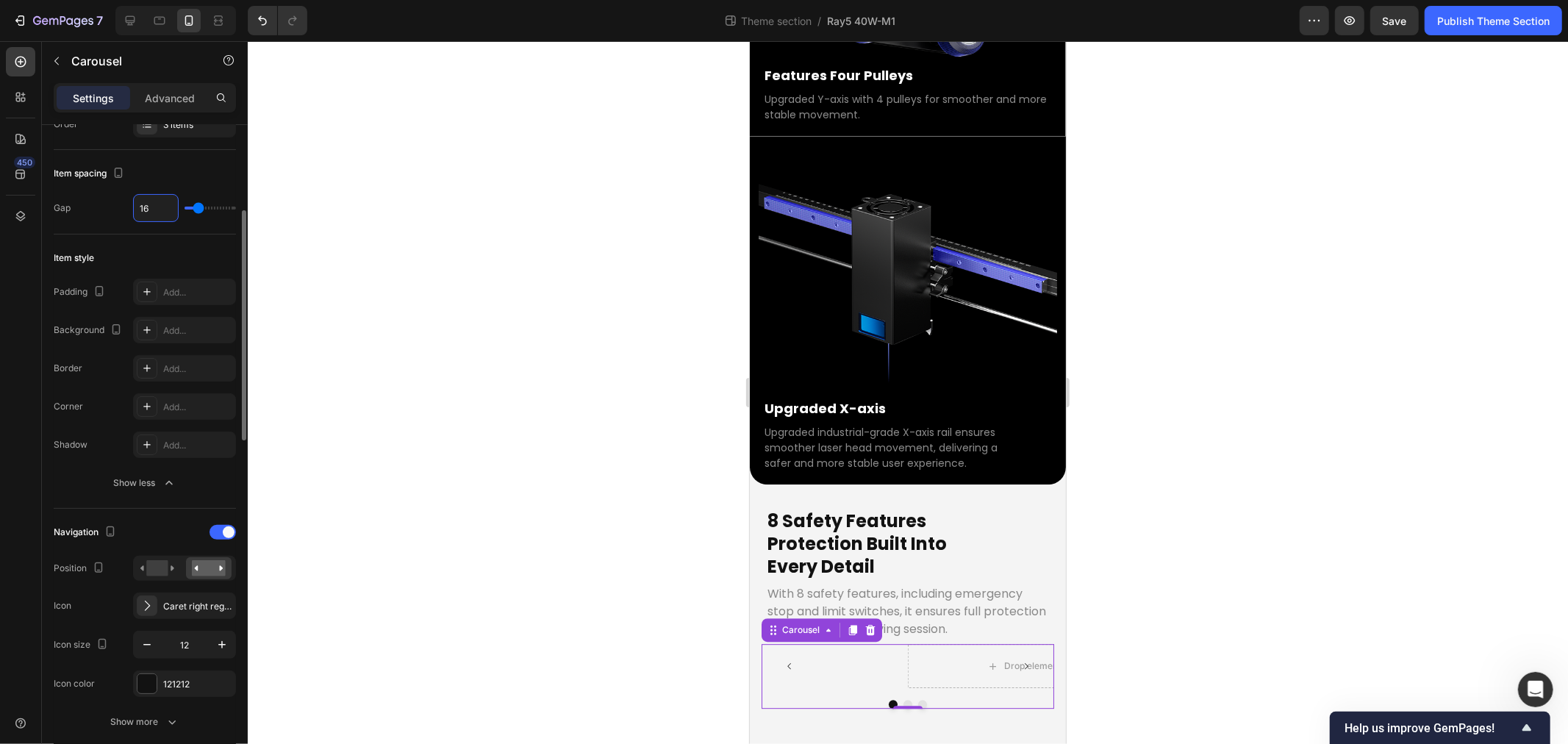
click at [151, 206] on input "16" at bounding box center [156, 207] width 44 height 26
type input "8"
type input "0"
type input "12"
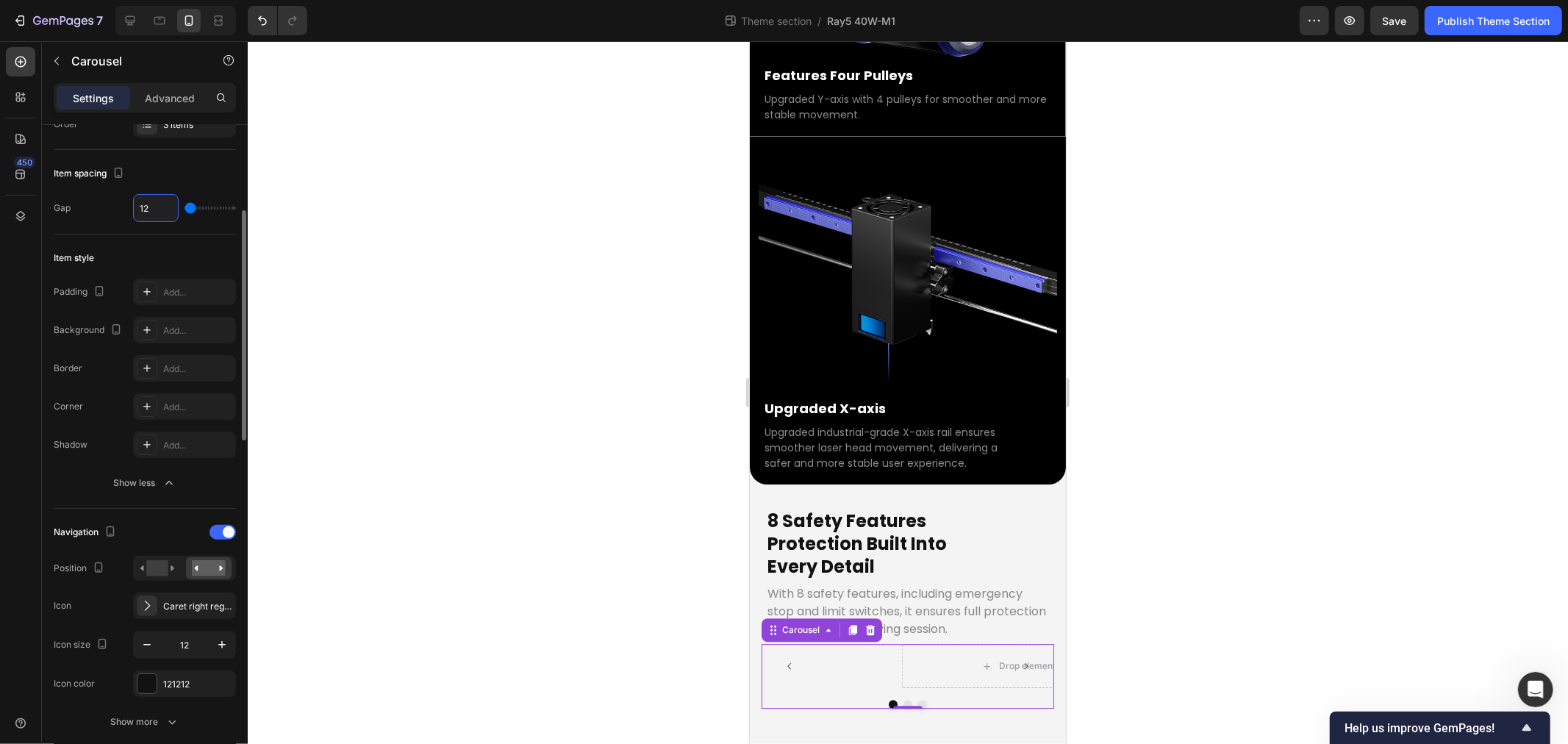
type input "12"
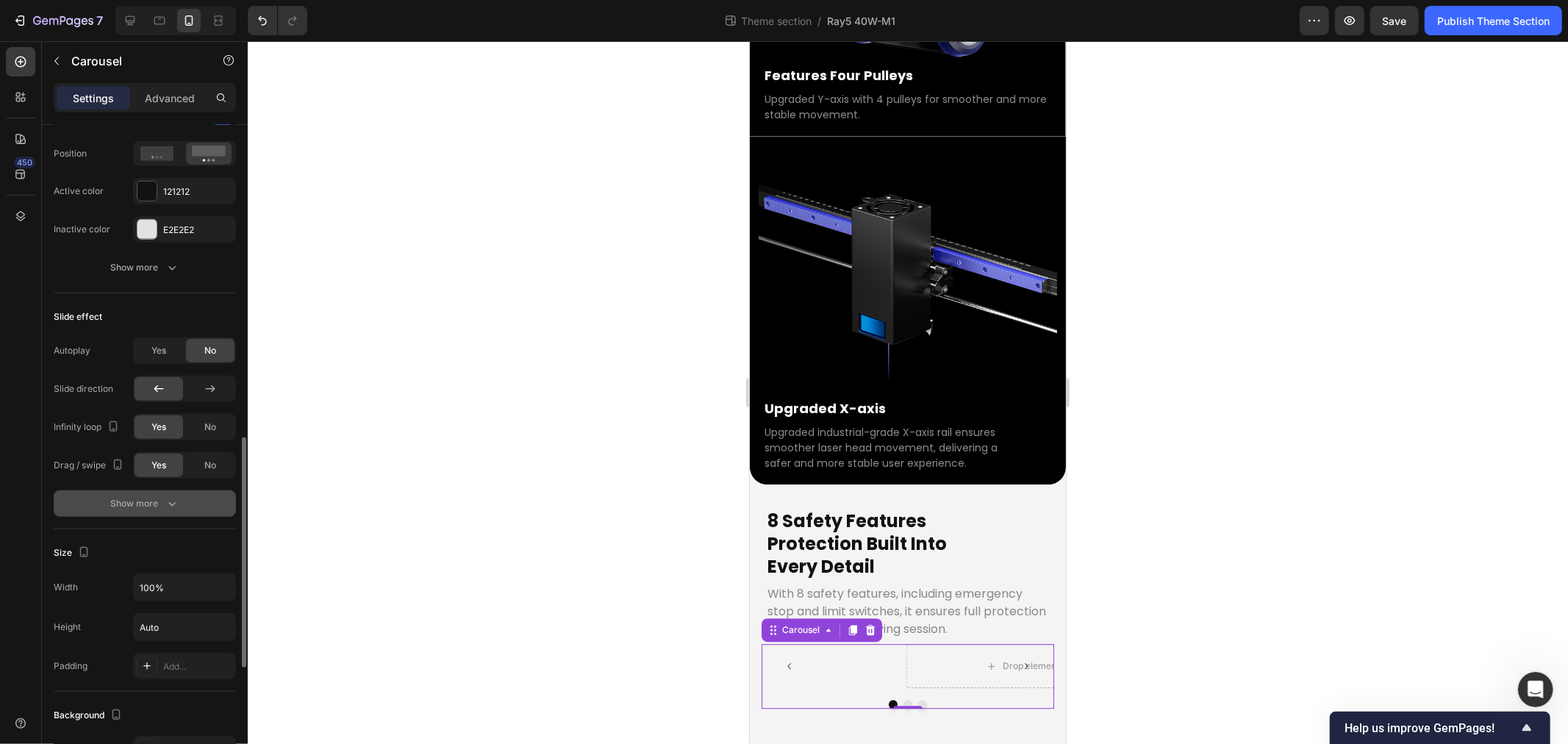
scroll to position [1237, 0]
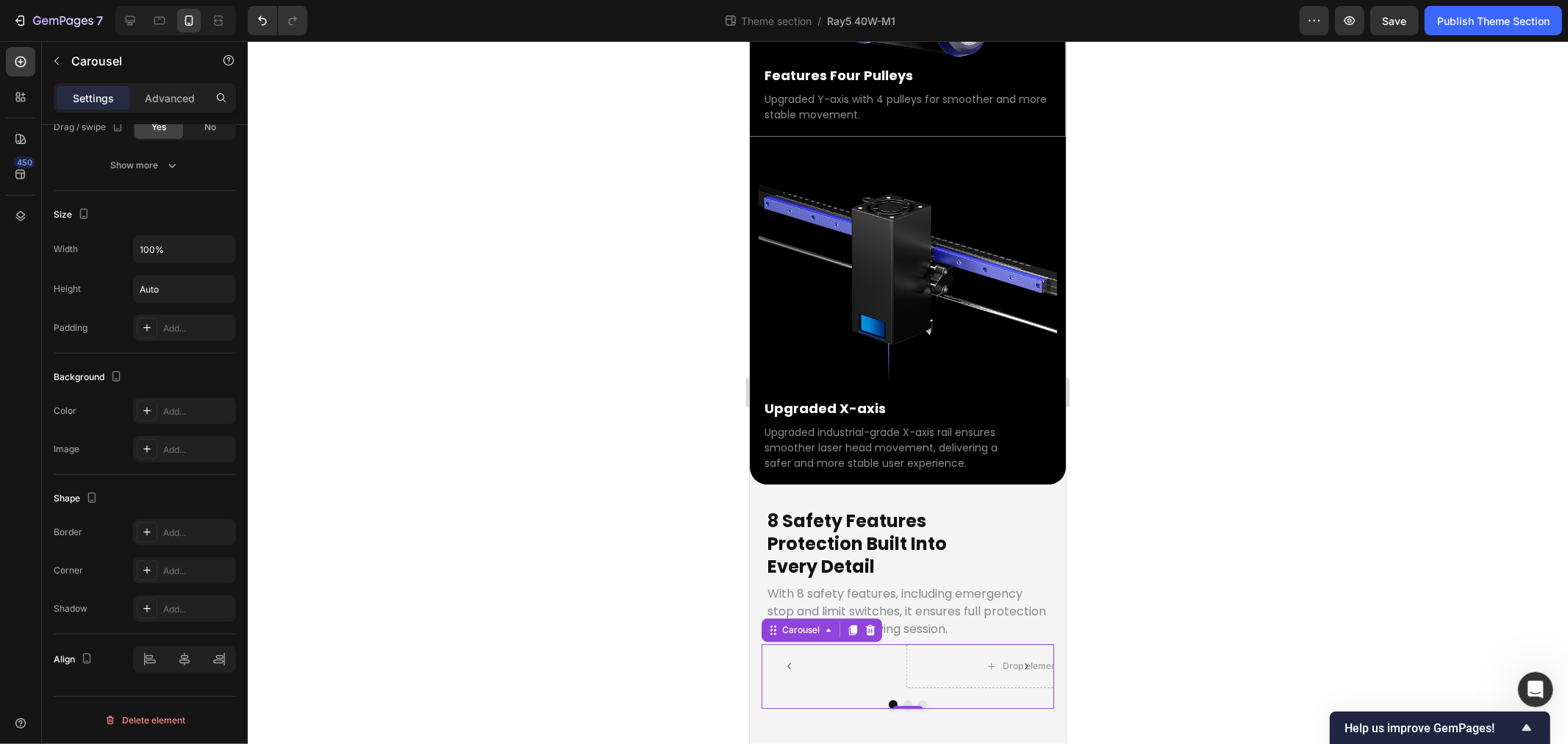
type input "12"
click at [932, 585] on p "With 8 safety features, including emergency stop and limit switches, it ensures…" at bounding box center [908, 611] width 280 height 53
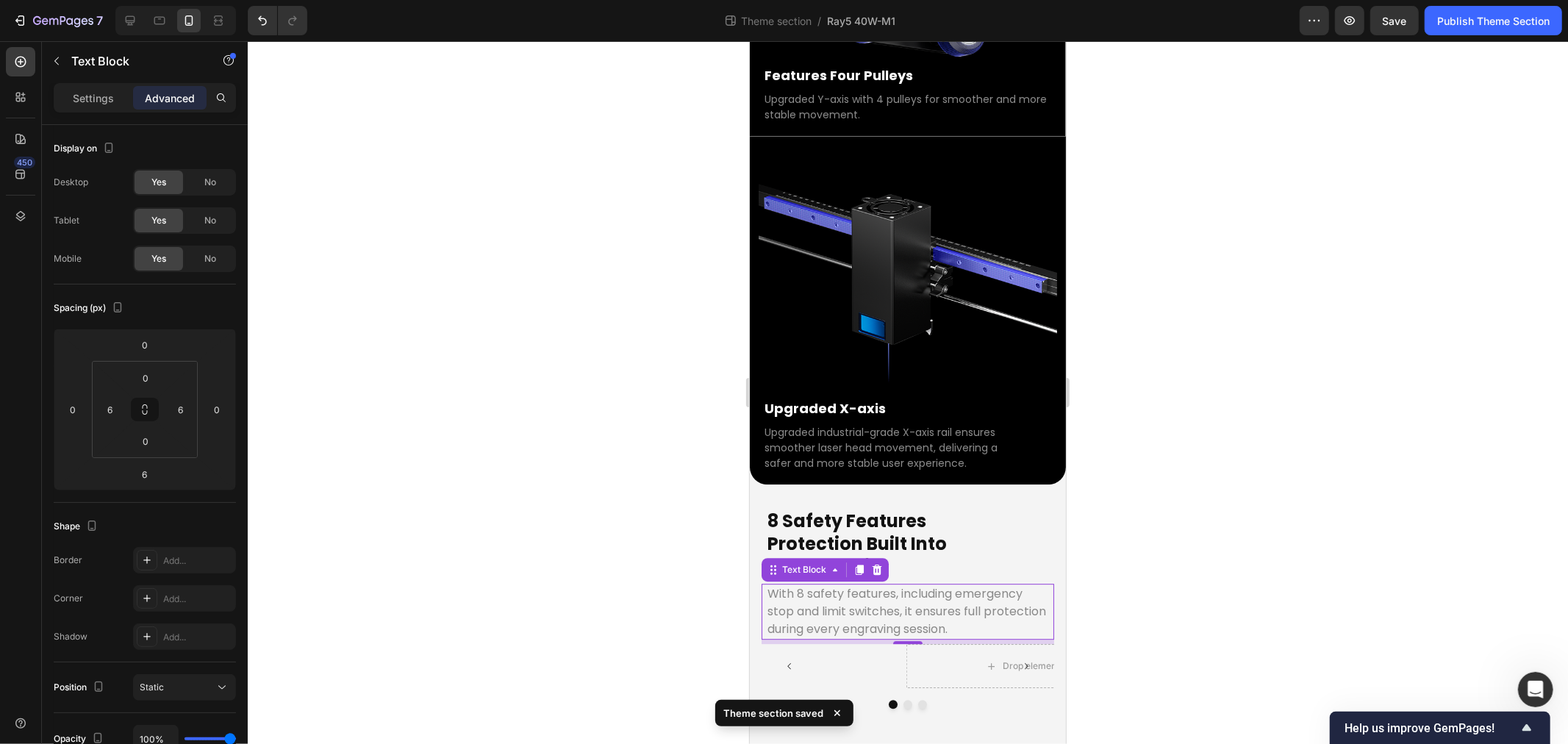
scroll to position [4745, 0]
click at [759, 484] on div "8 Safety Features Protection Built Into Every Detail Heading With 8 safety feat…" at bounding box center [907, 603] width 316 height 237
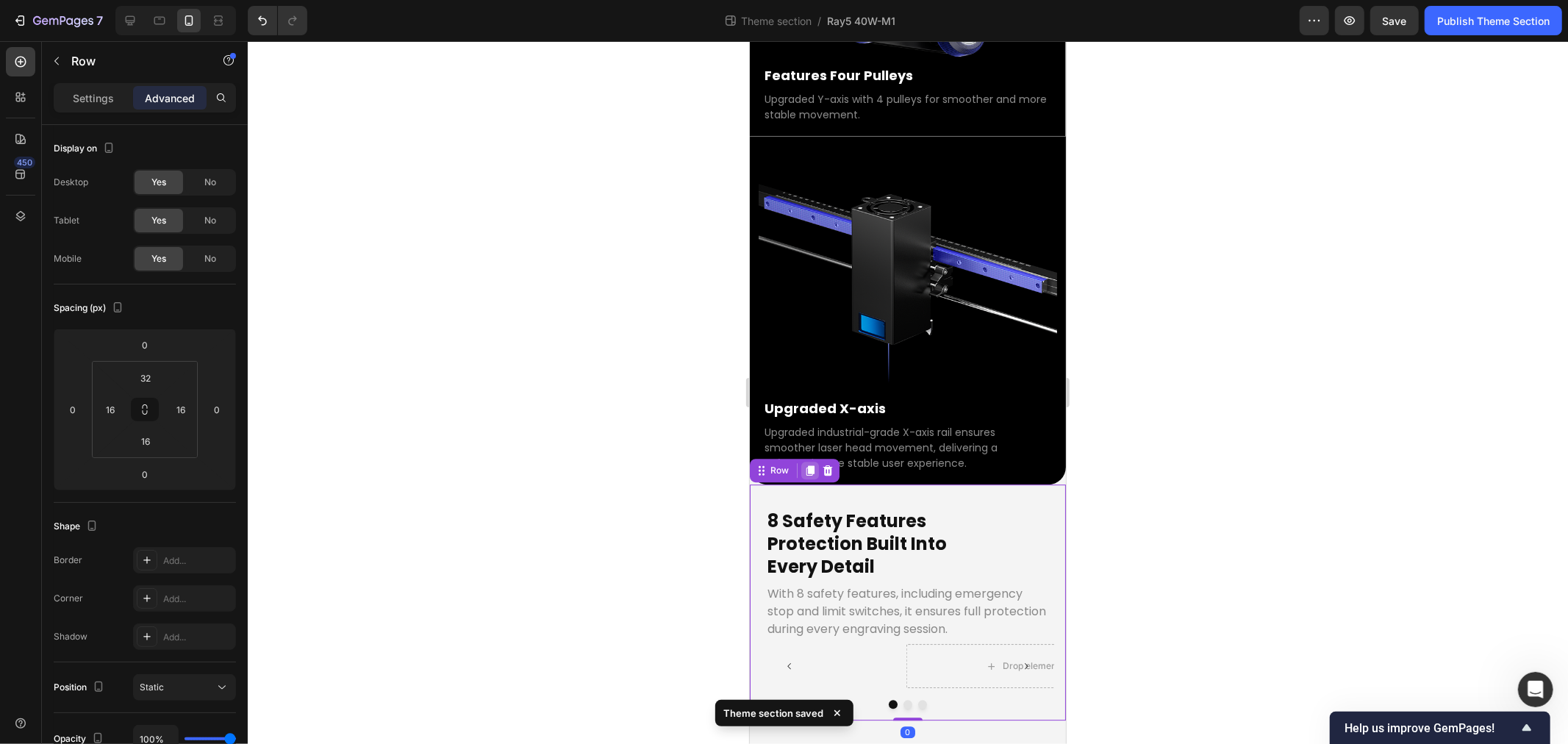
click at [804, 464] on icon at bounding box center [809, 470] width 12 height 12
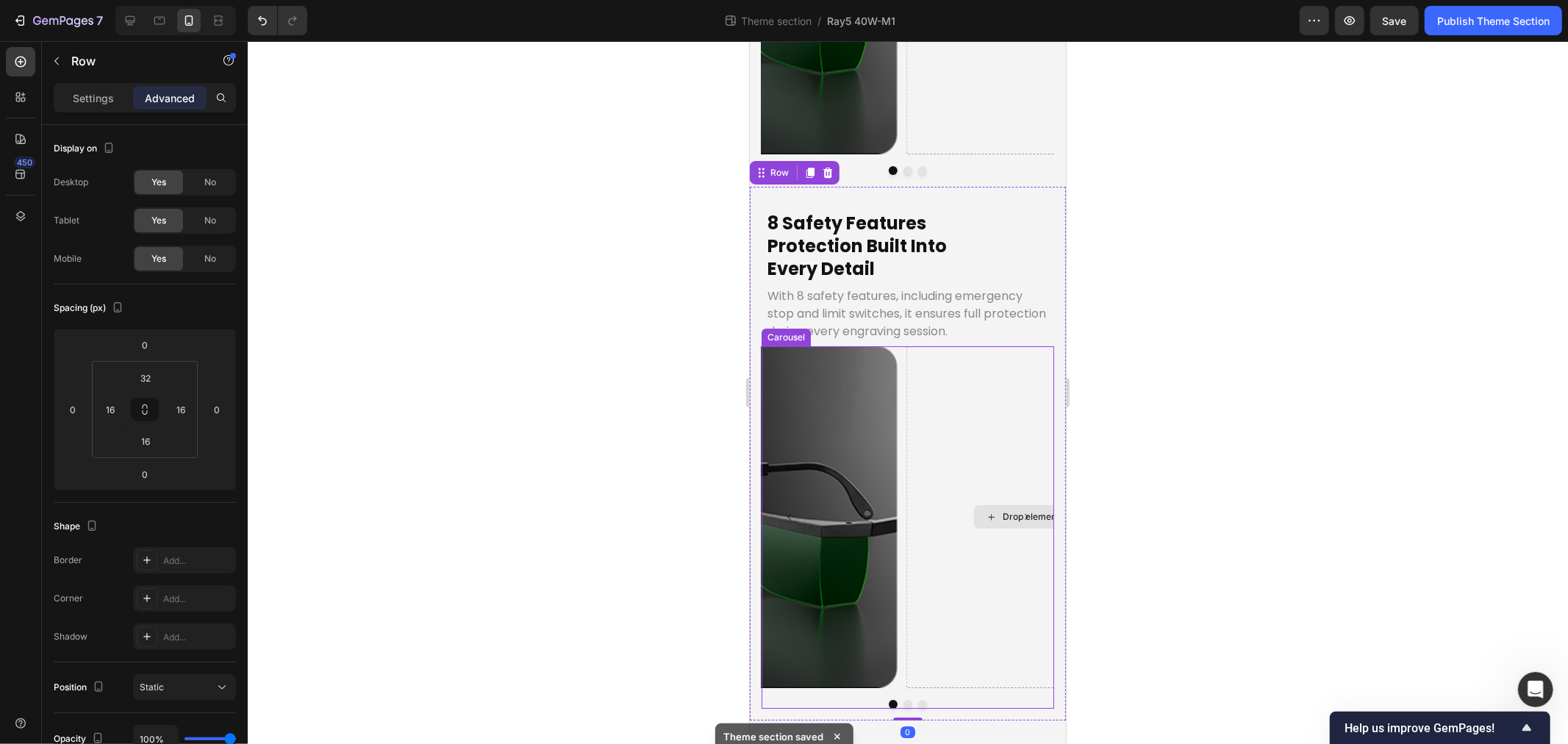
scroll to position [5279, 0]
click at [819, 359] on img at bounding box center [769, 516] width 254 height 341
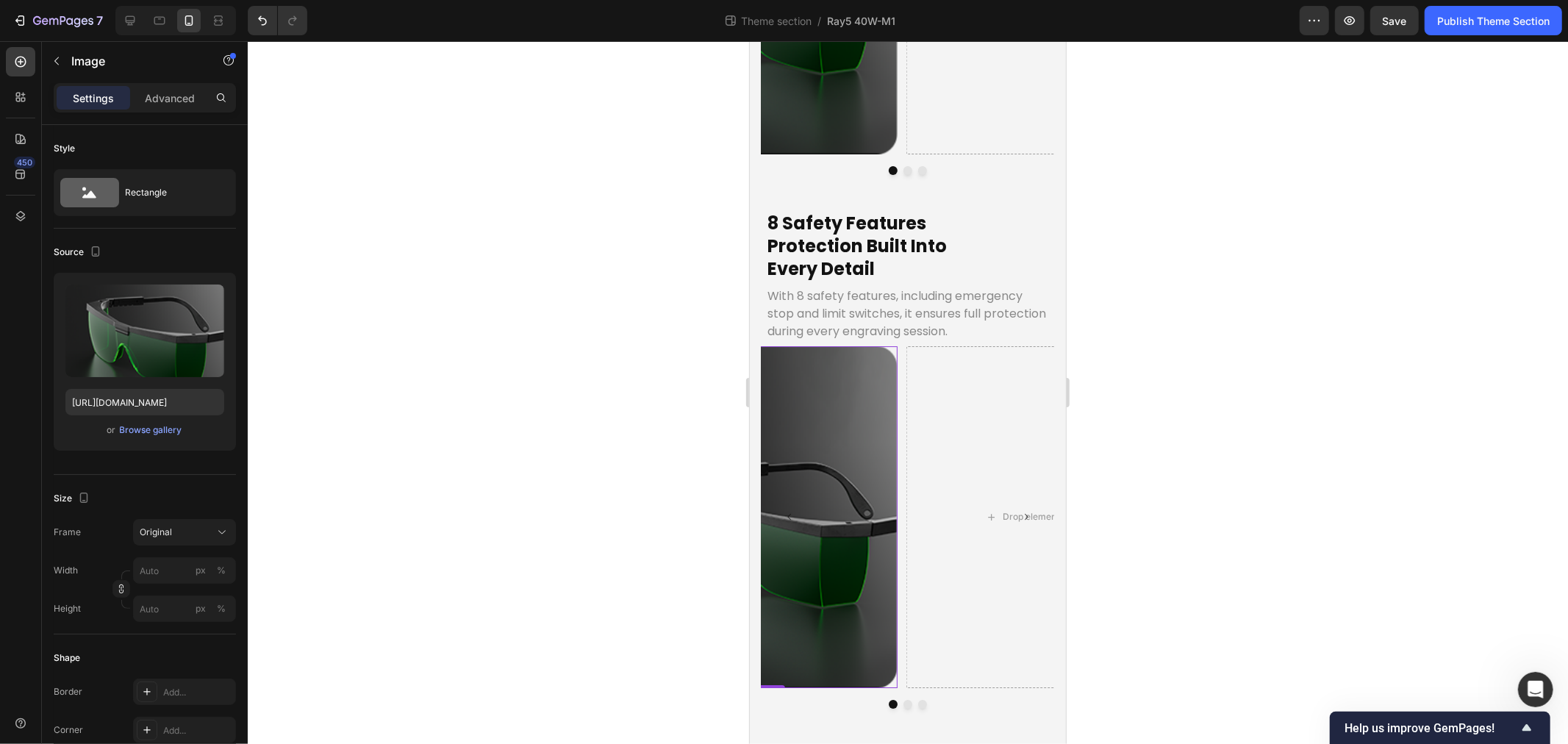
click at [952, 398] on div "Drop element here" at bounding box center [1032, 516] width 254 height 341
click at [835, 383] on img at bounding box center [769, 516] width 254 height 341
click at [976, 393] on div "Drop element here" at bounding box center [1032, 516] width 254 height 341
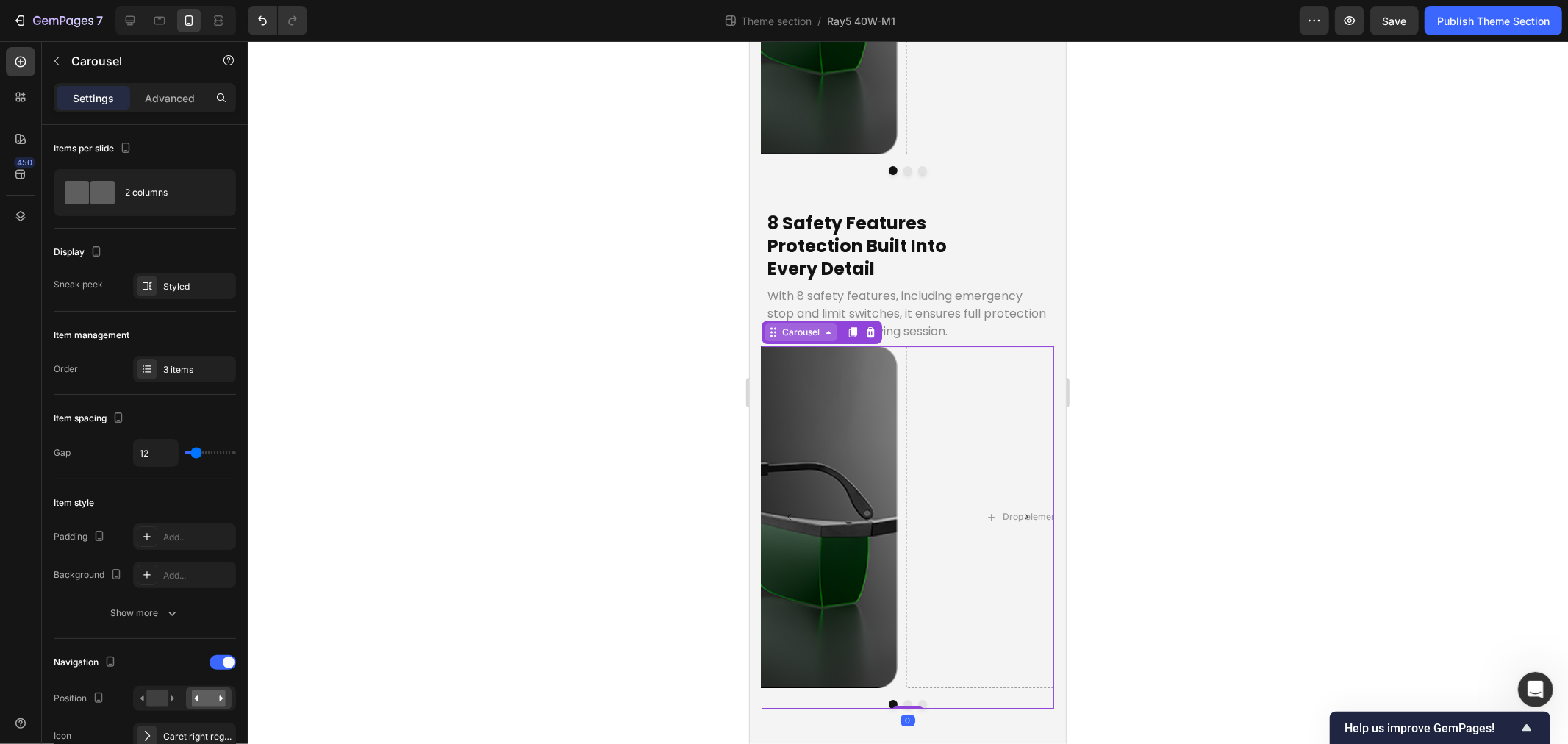
click at [787, 323] on div "Carousel" at bounding box center [800, 332] width 72 height 18
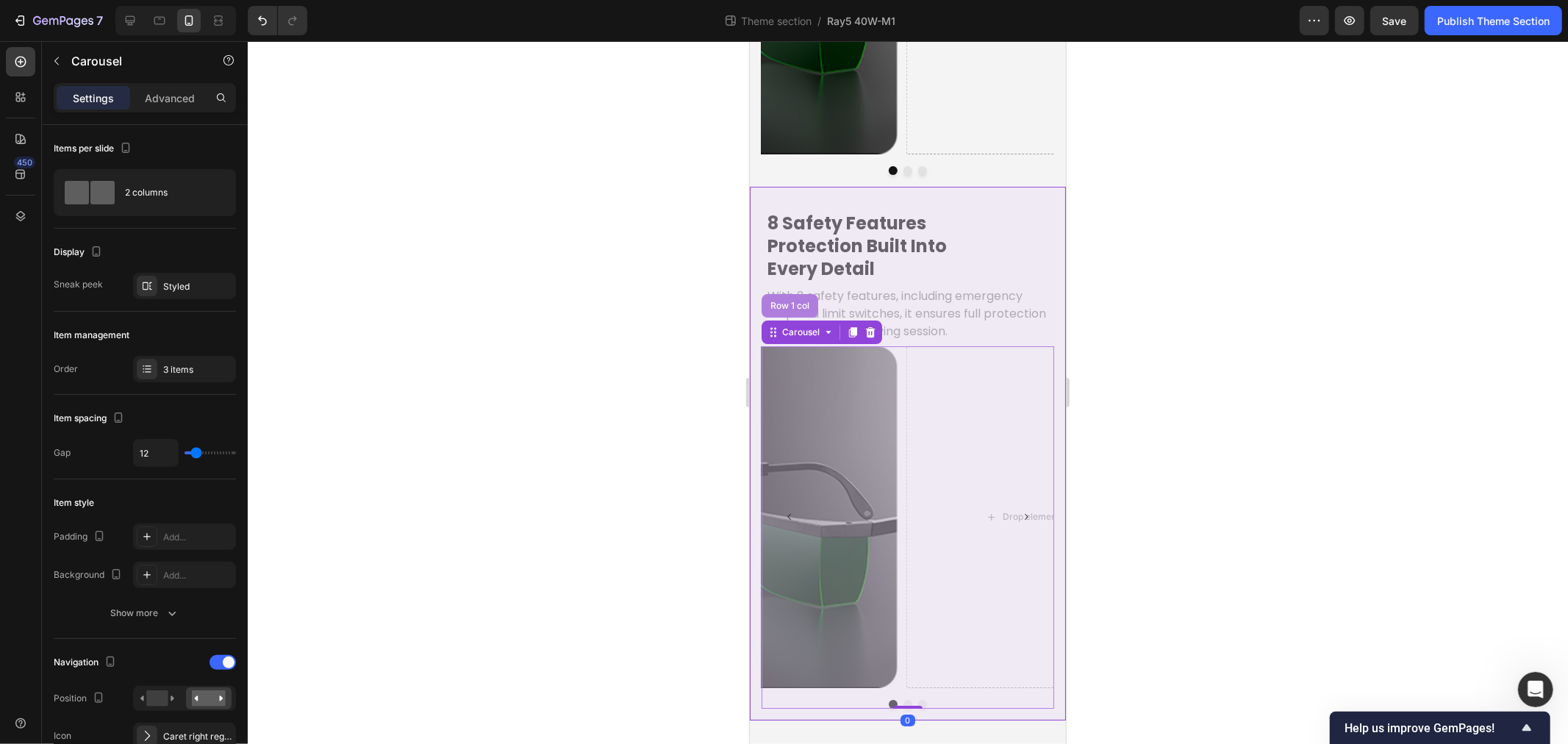
click at [789, 293] on div "Row 1 col" at bounding box center [789, 305] width 57 height 24
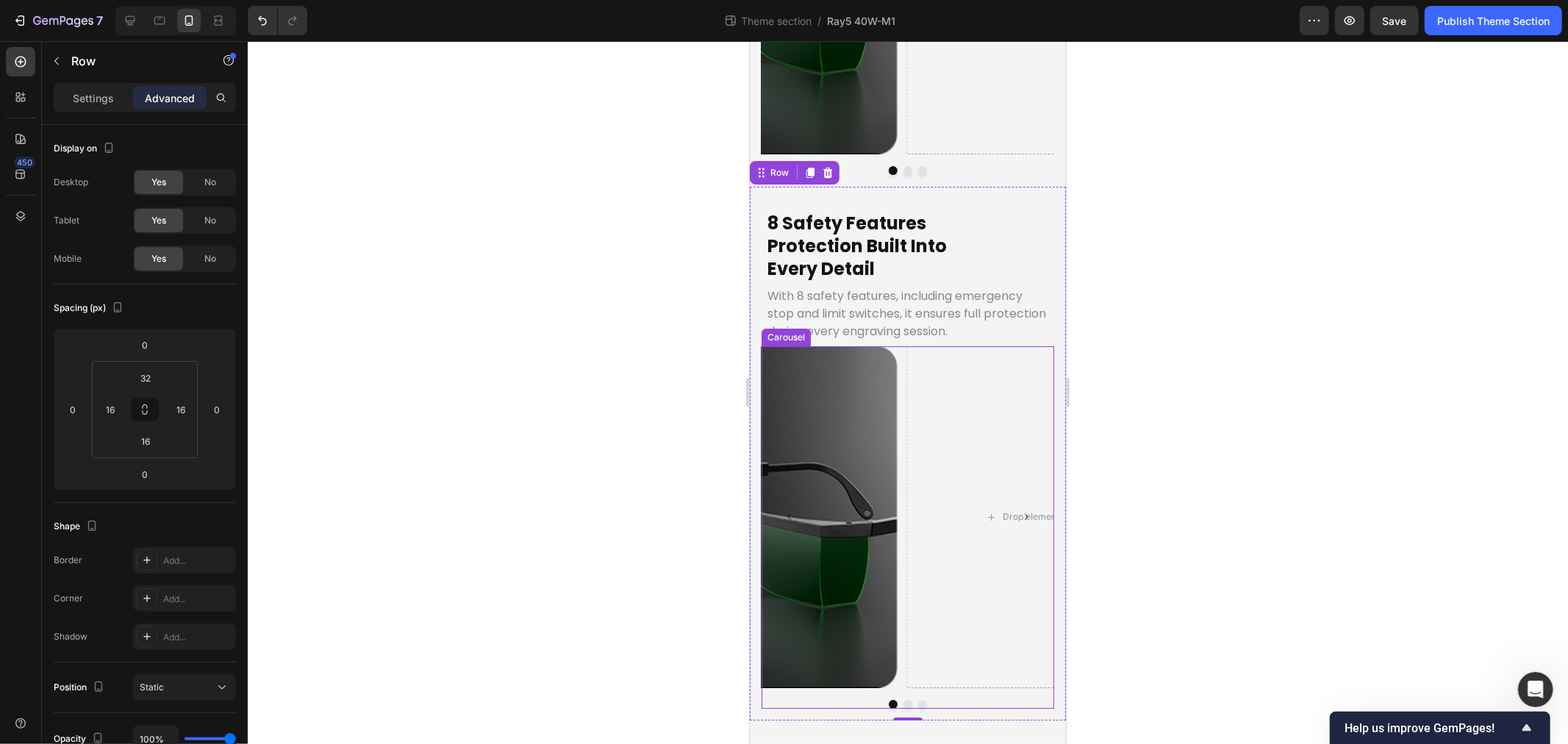
click at [957, 386] on div "Drop element here" at bounding box center [1032, 516] width 254 height 341
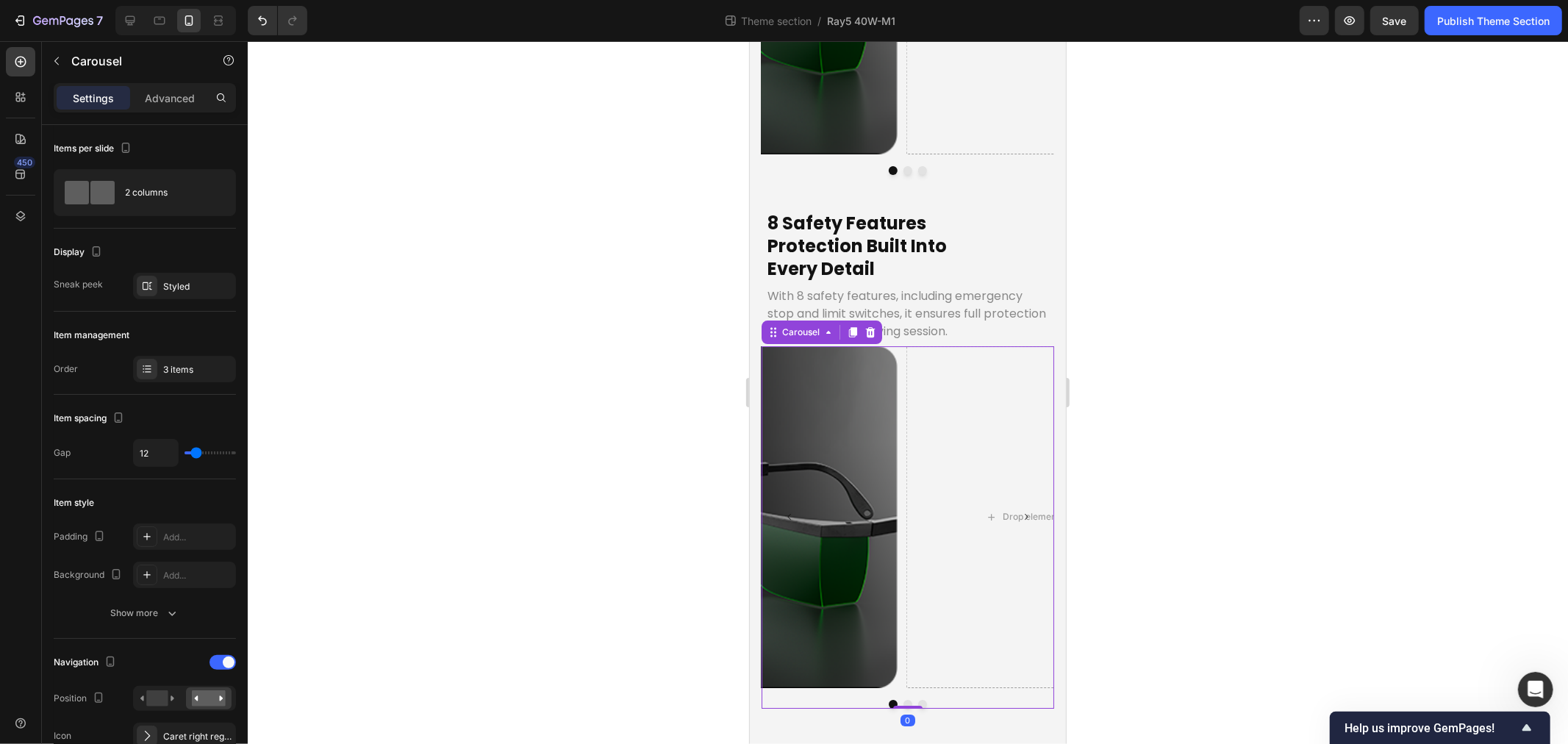
click at [870, 326] on icon at bounding box center [870, 331] width 12 height 12
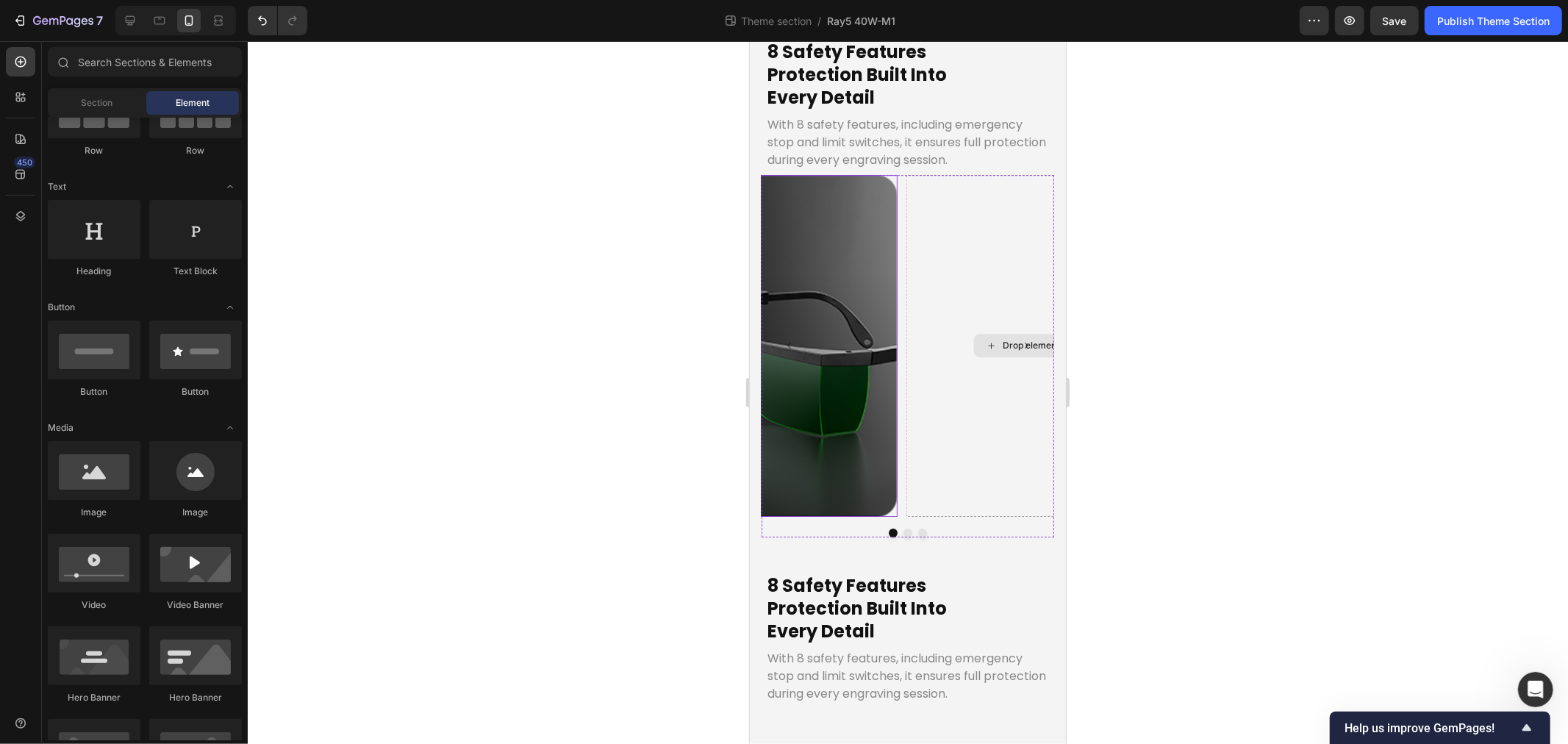
scroll to position [4917, 0]
click at [850, 607] on h2 "8 Safety Features Protection Built Into Every Detail" at bounding box center [908, 608] width 284 height 72
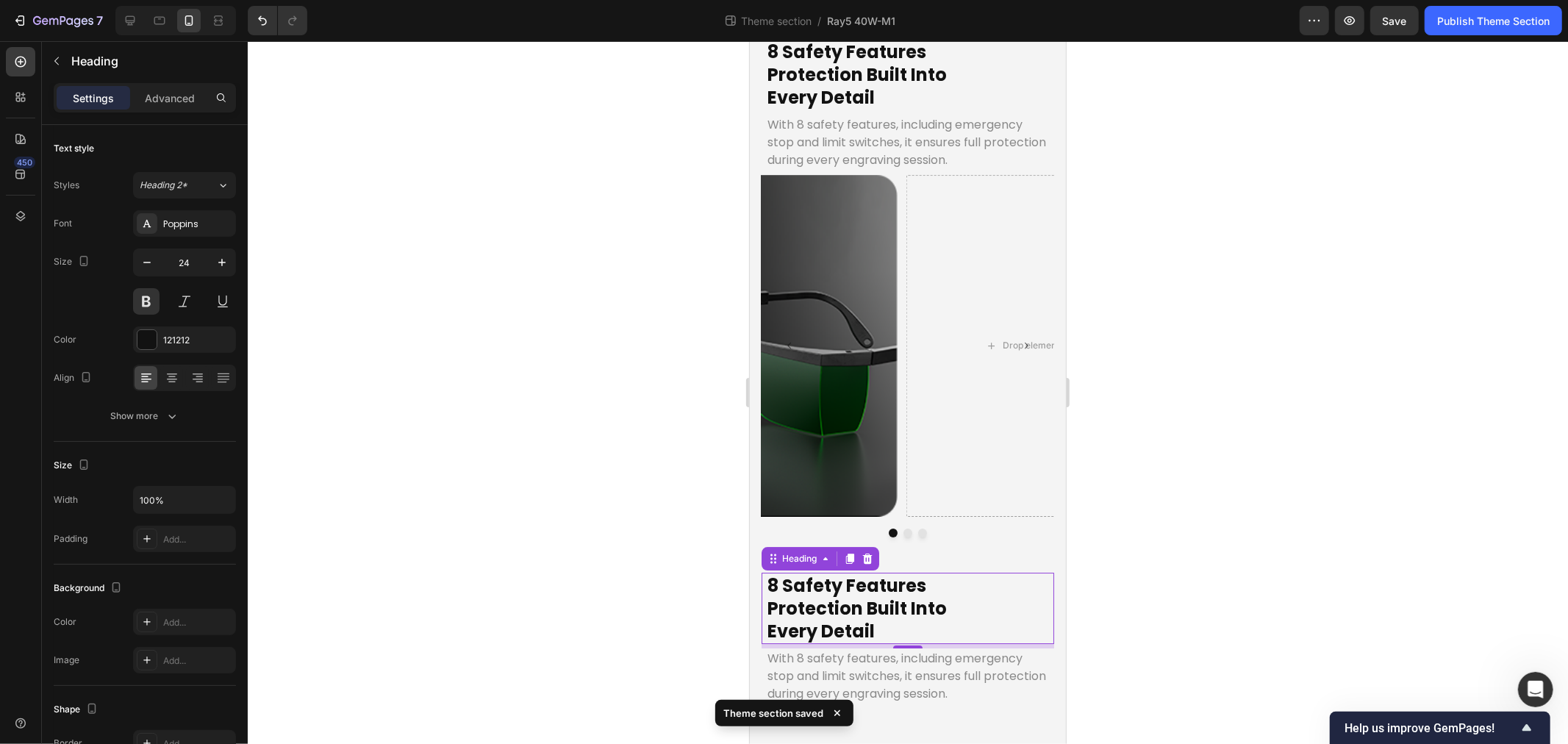
click at [913, 588] on h2 "8 Safety Features Protection Built Into Every Detail" at bounding box center [908, 608] width 284 height 72
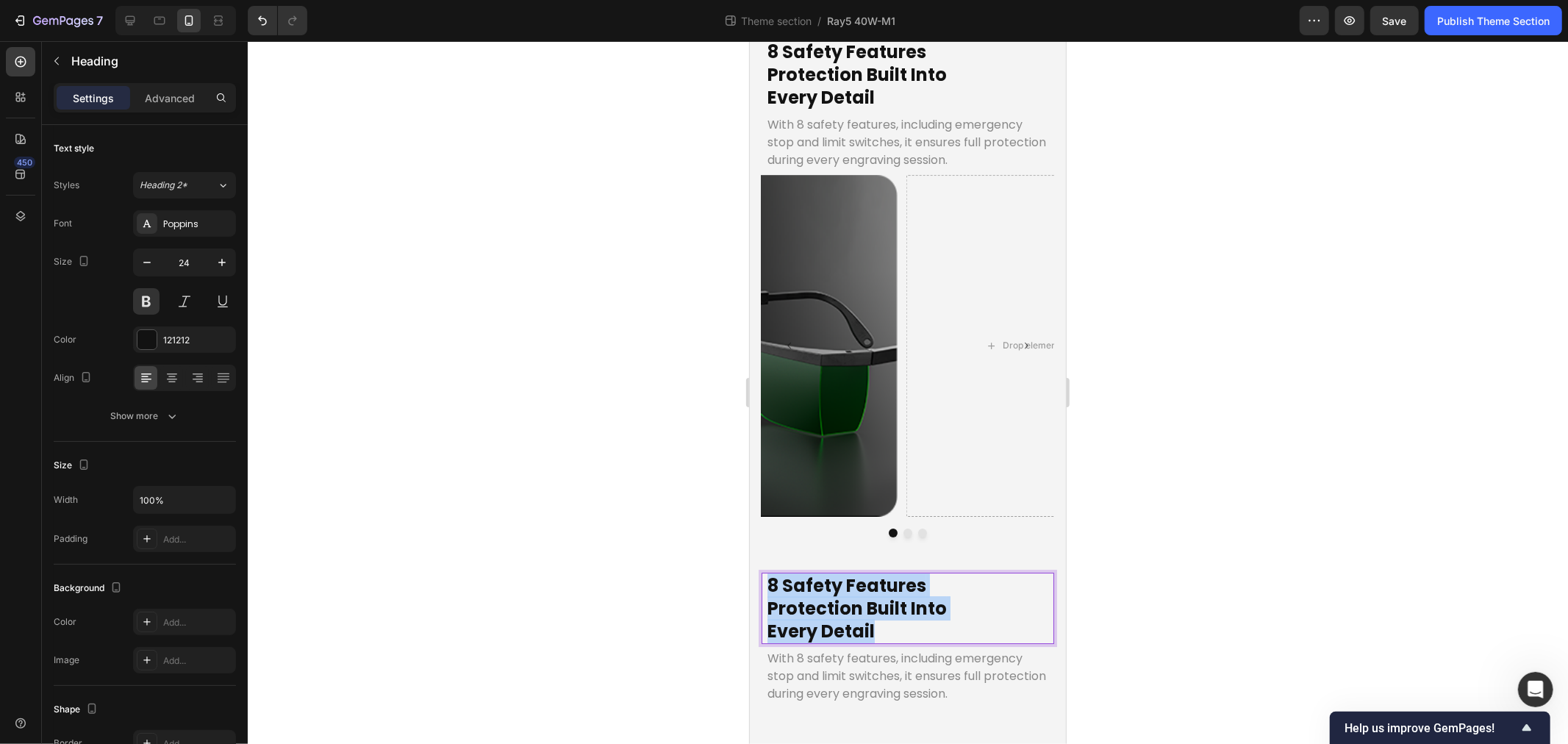
scroll to position [4894, 0]
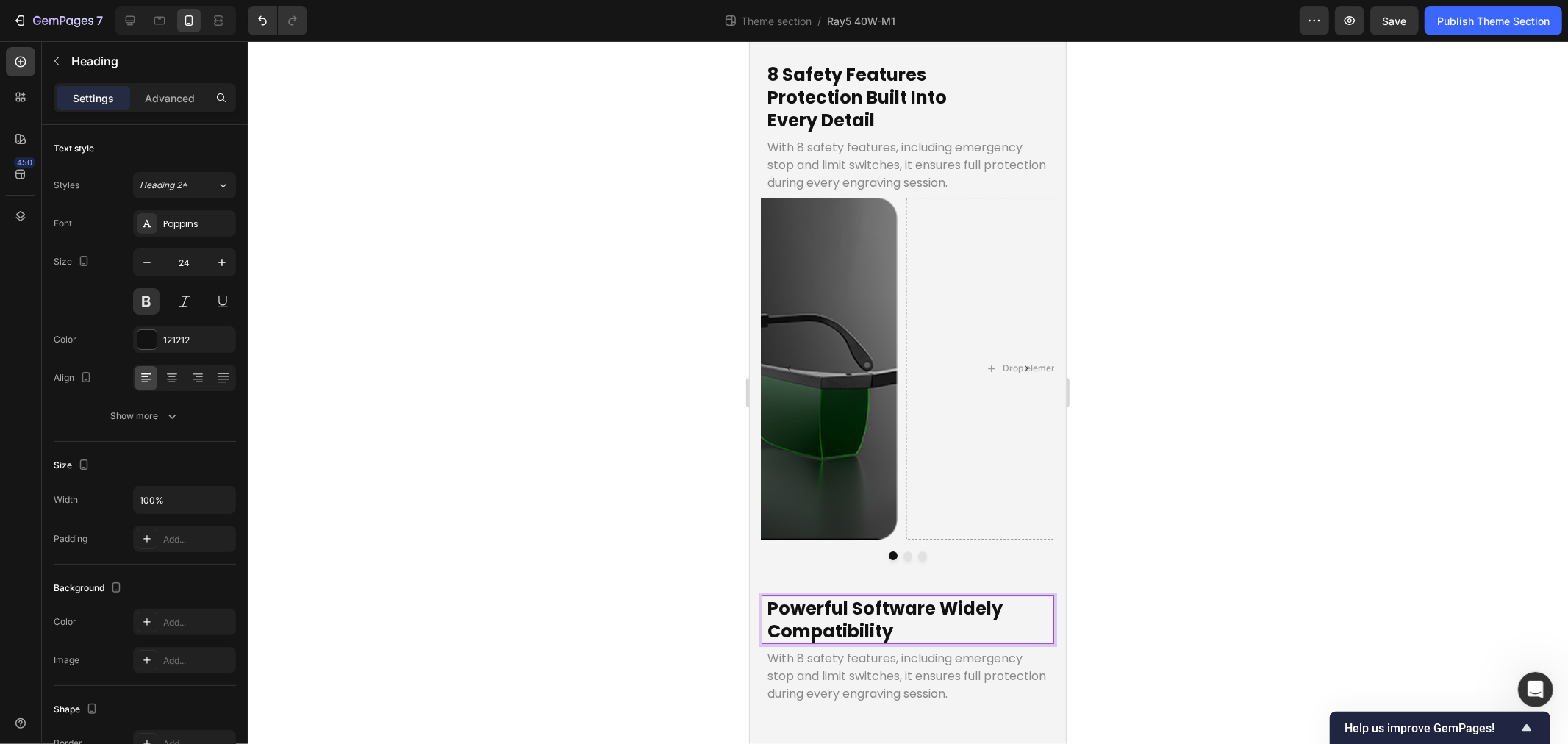
click at [917, 600] on p "Powerful Software Widely Compatibility" at bounding box center [908, 619] width 280 height 45
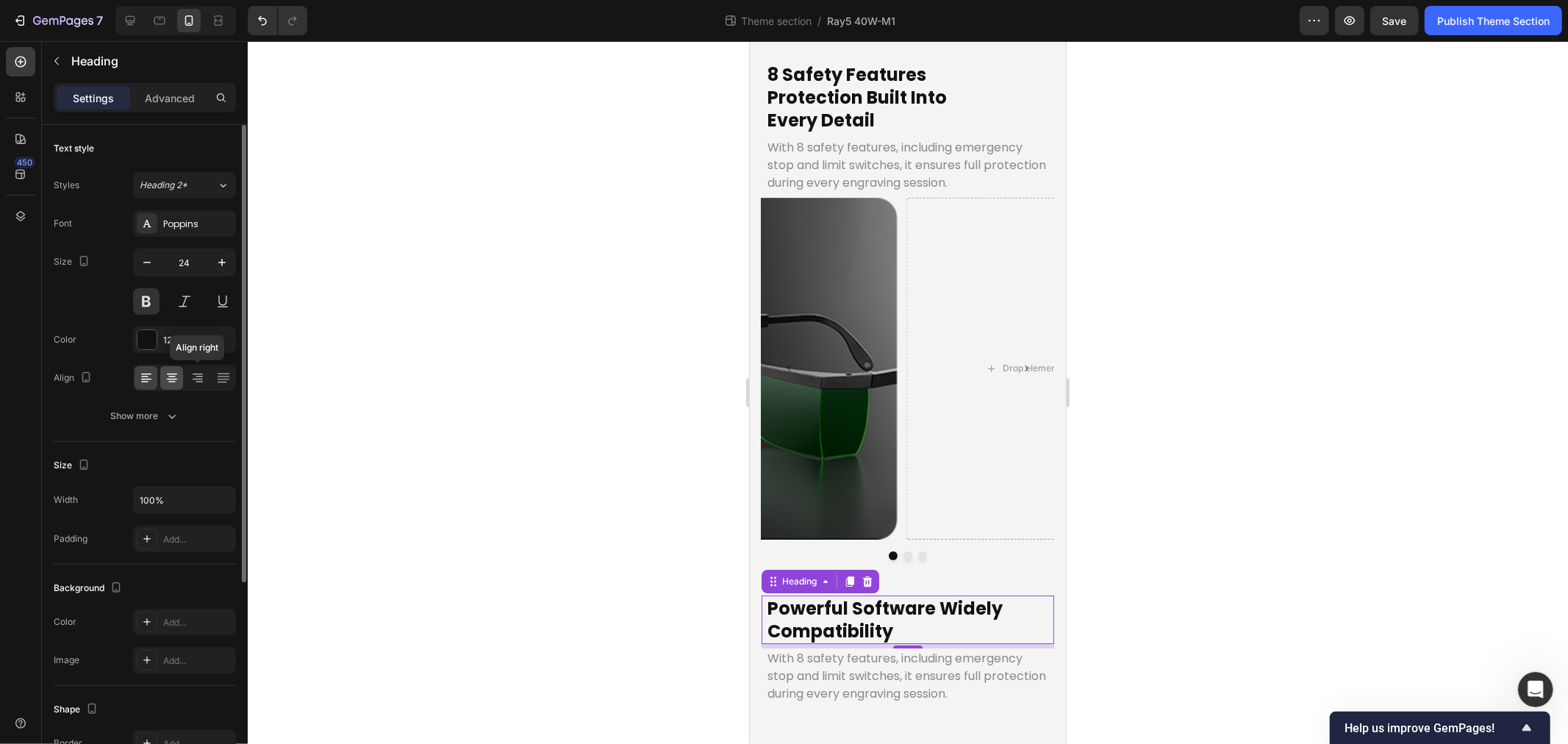
click at [176, 377] on icon at bounding box center [172, 378] width 14 height 14
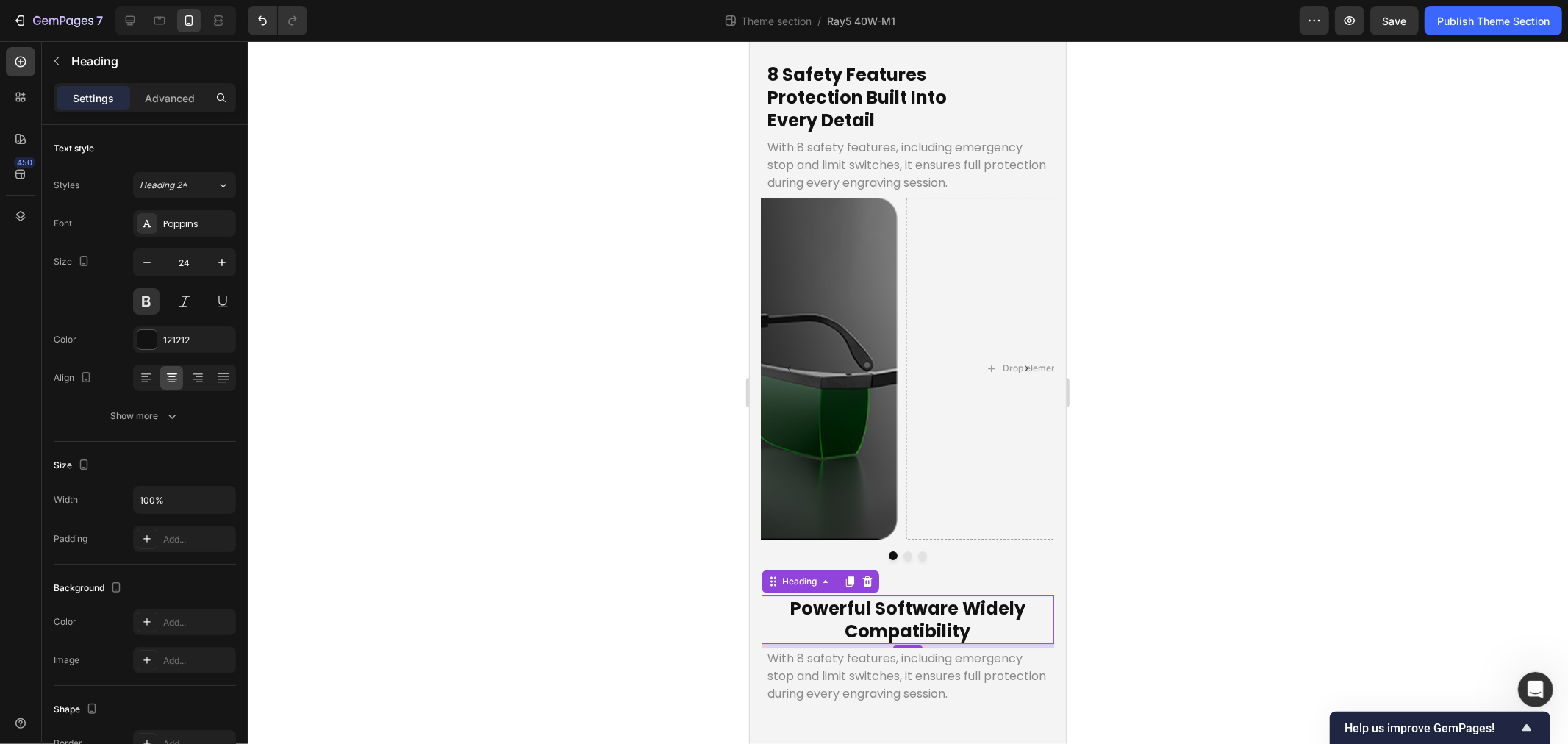
click at [954, 596] on p "Powerful Software Widely Compatibility" at bounding box center [908, 619] width 280 height 45
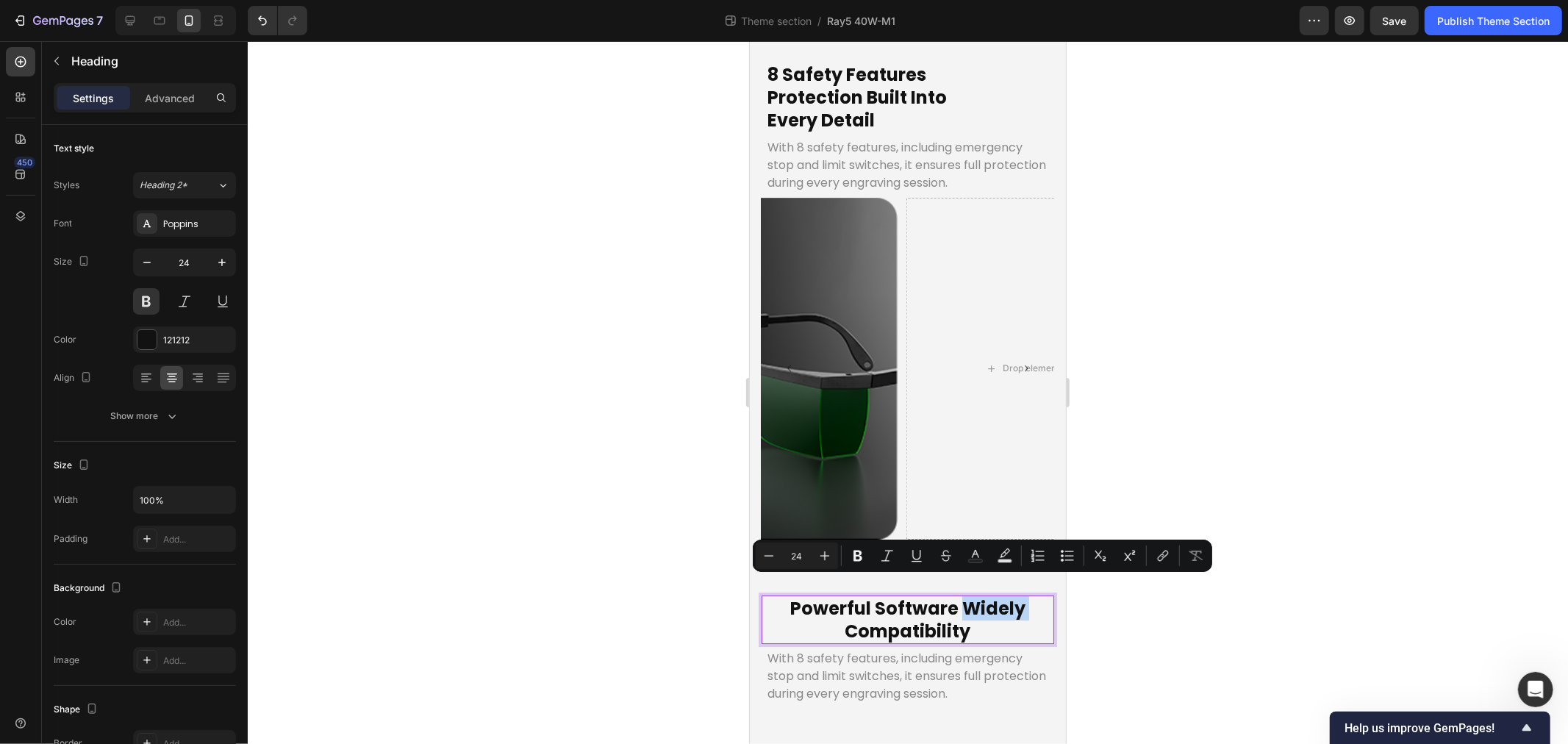
click at [954, 596] on p "Powerful Software Widely Compatibility" at bounding box center [908, 619] width 280 height 45
click at [956, 596] on p "Powerful Software Widely Compatibility" at bounding box center [908, 619] width 280 height 45
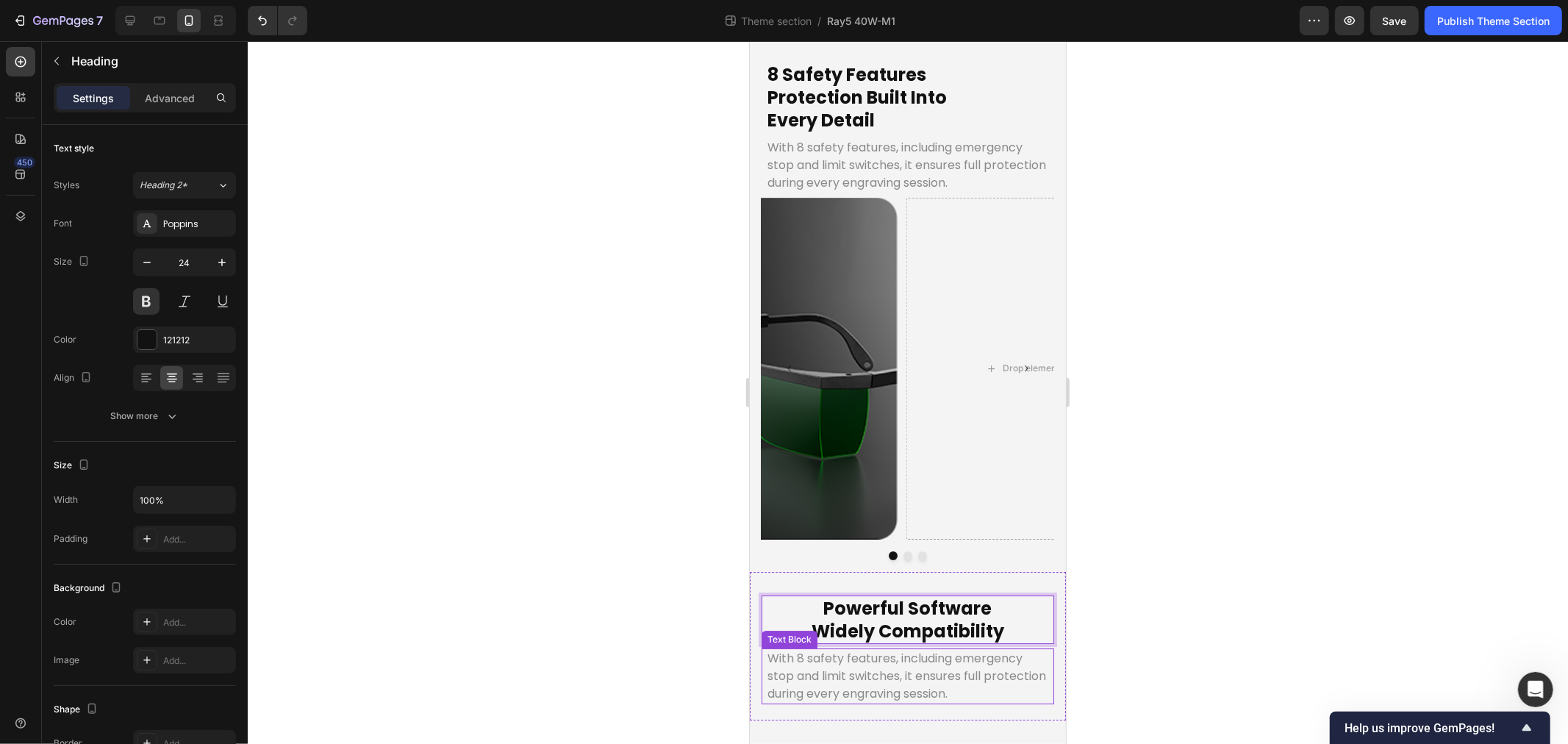
click at [905, 652] on p "With 8 safety features, including emergency stop and limit switches, it ensures…" at bounding box center [908, 676] width 280 height 53
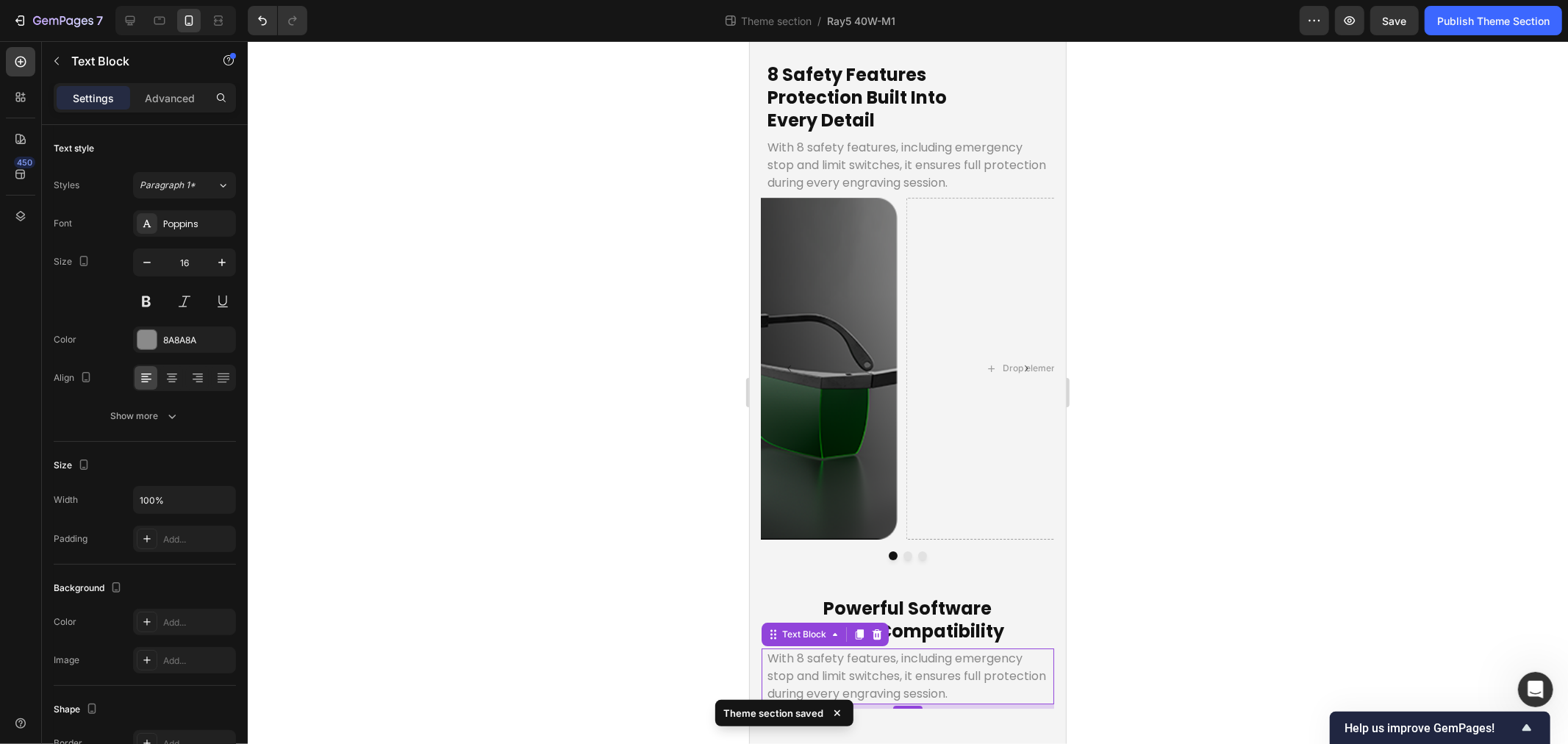
click at [878, 650] on p "With 8 safety features, including emergency stop and limit switches, it ensures…" at bounding box center [908, 676] width 280 height 53
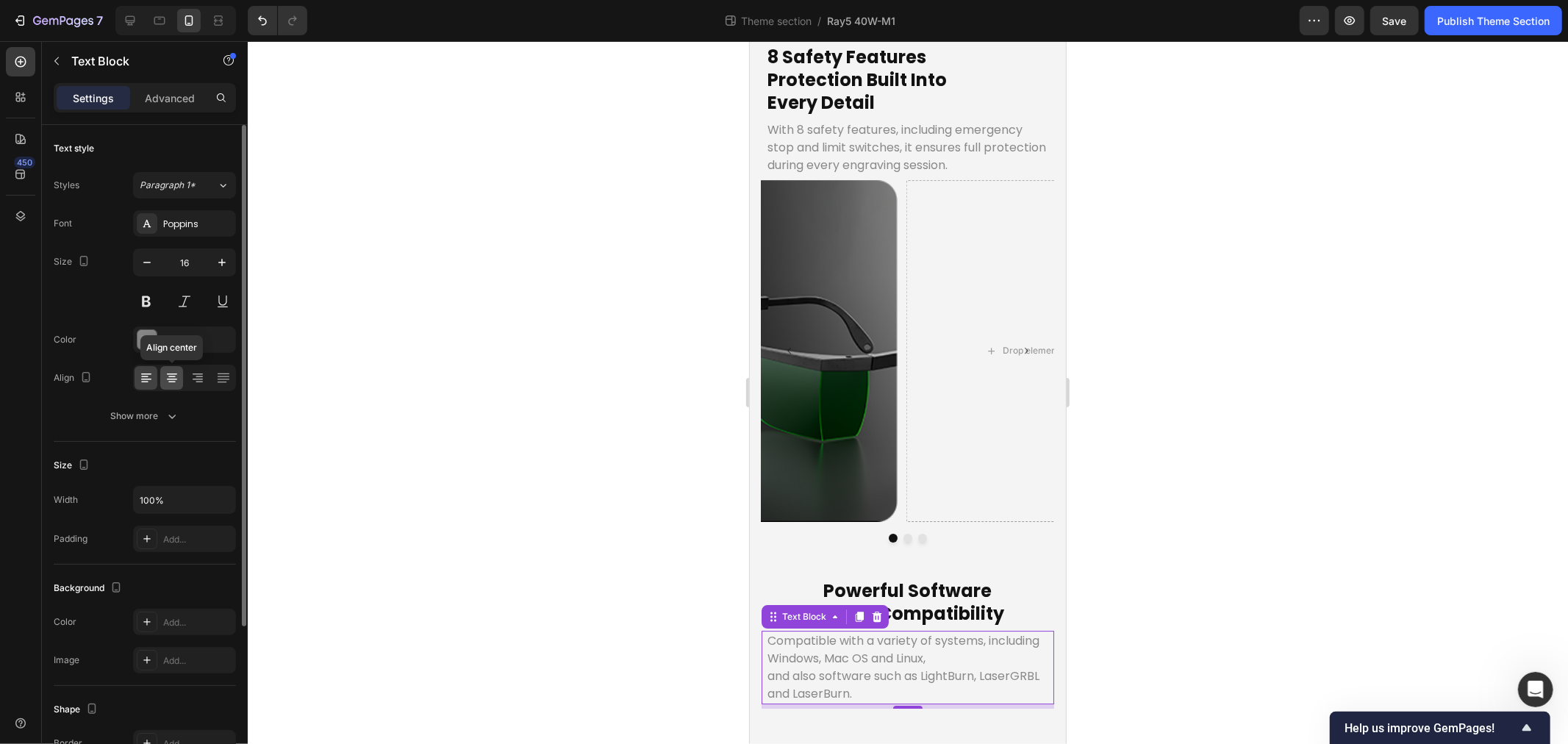
click at [169, 379] on icon at bounding box center [171, 380] width 10 height 2
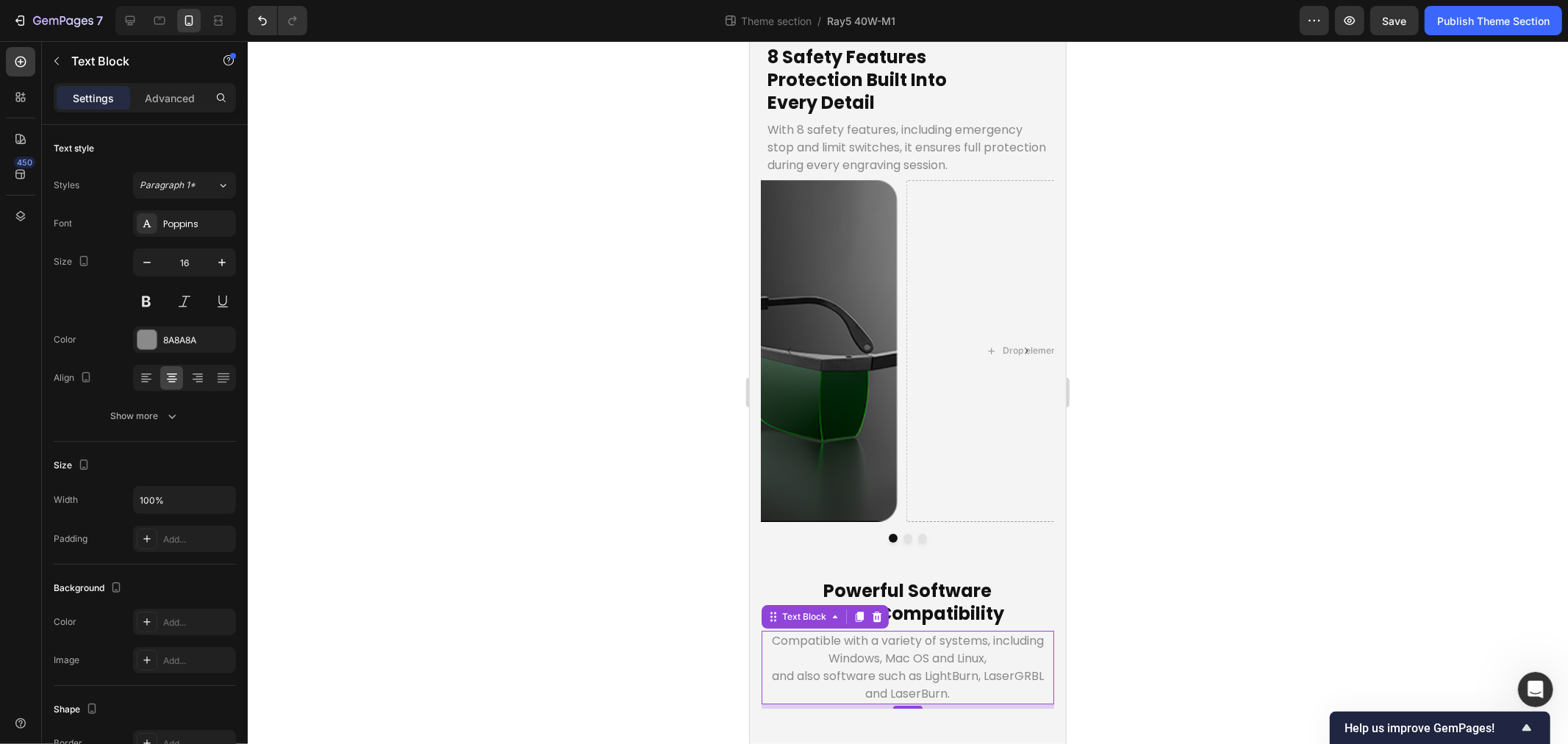
drag, startPoint x: 533, startPoint y: 621, endPoint x: 301, endPoint y: 615, distance: 232.1
click at [533, 621] on div at bounding box center [908, 393] width 1320 height 703
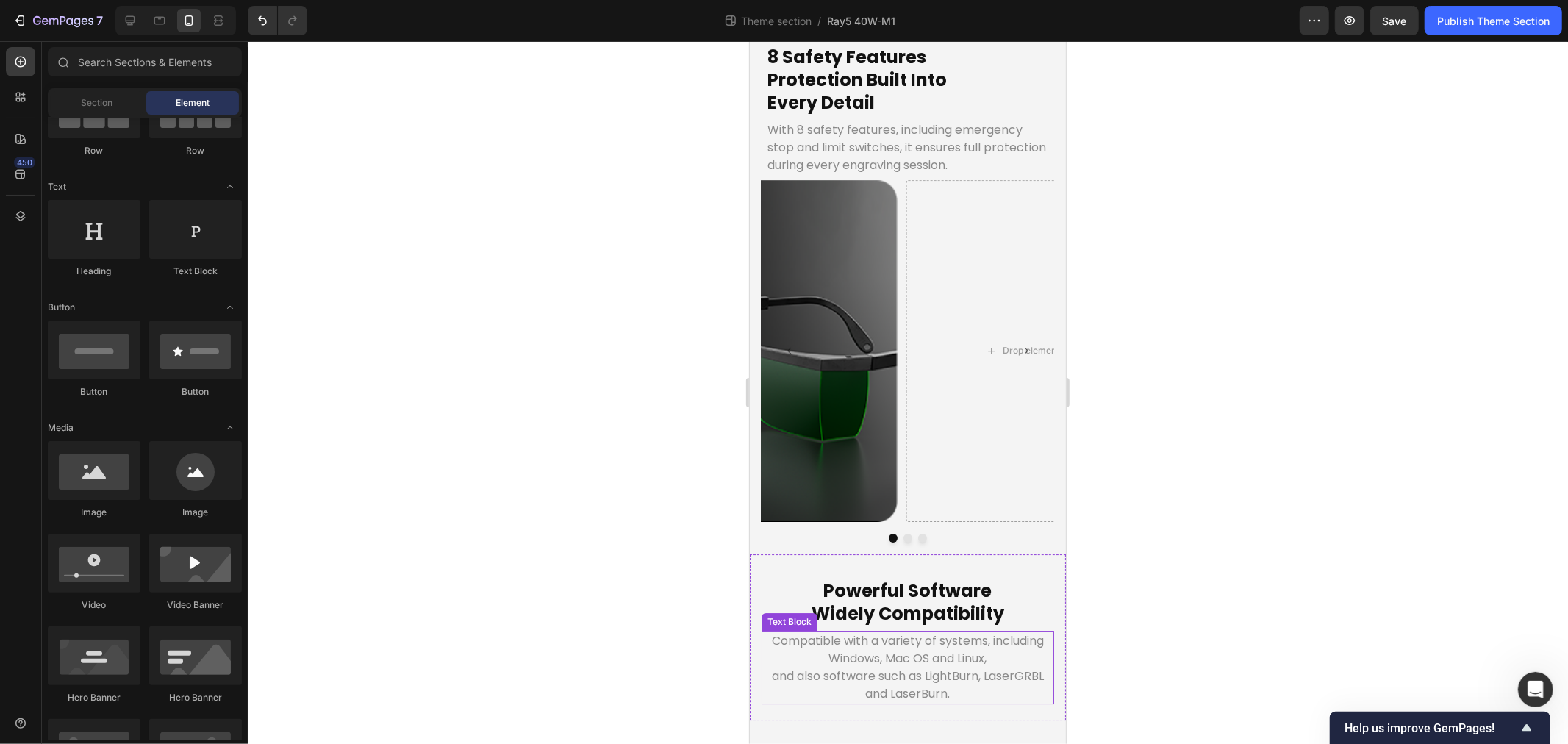
scroll to position [4912, 0]
click at [885, 667] on p "and also software such as LightBurn, LaserGRBL and LaserBurn." at bounding box center [908, 684] width 280 height 35
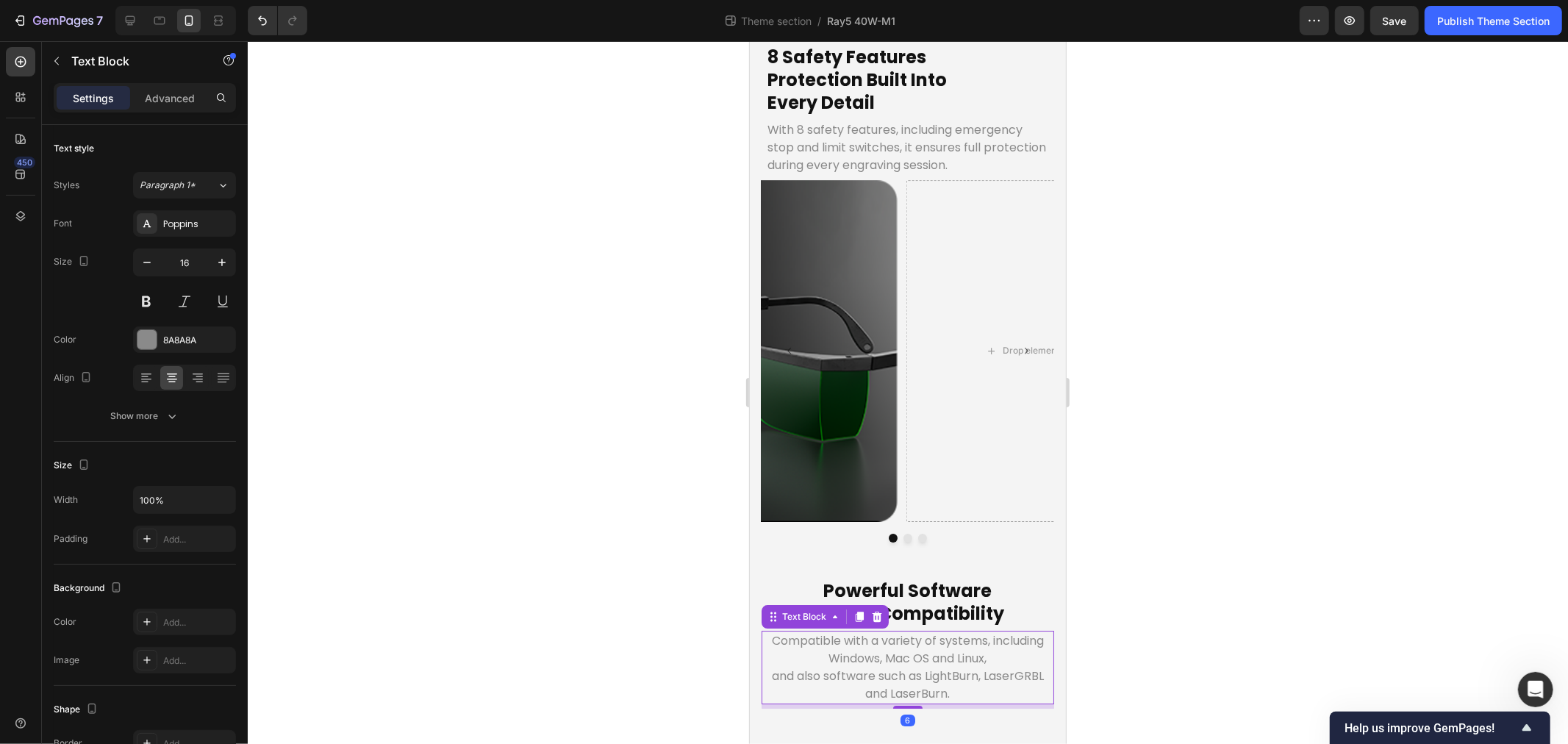
click at [486, 495] on div at bounding box center [908, 393] width 1320 height 703
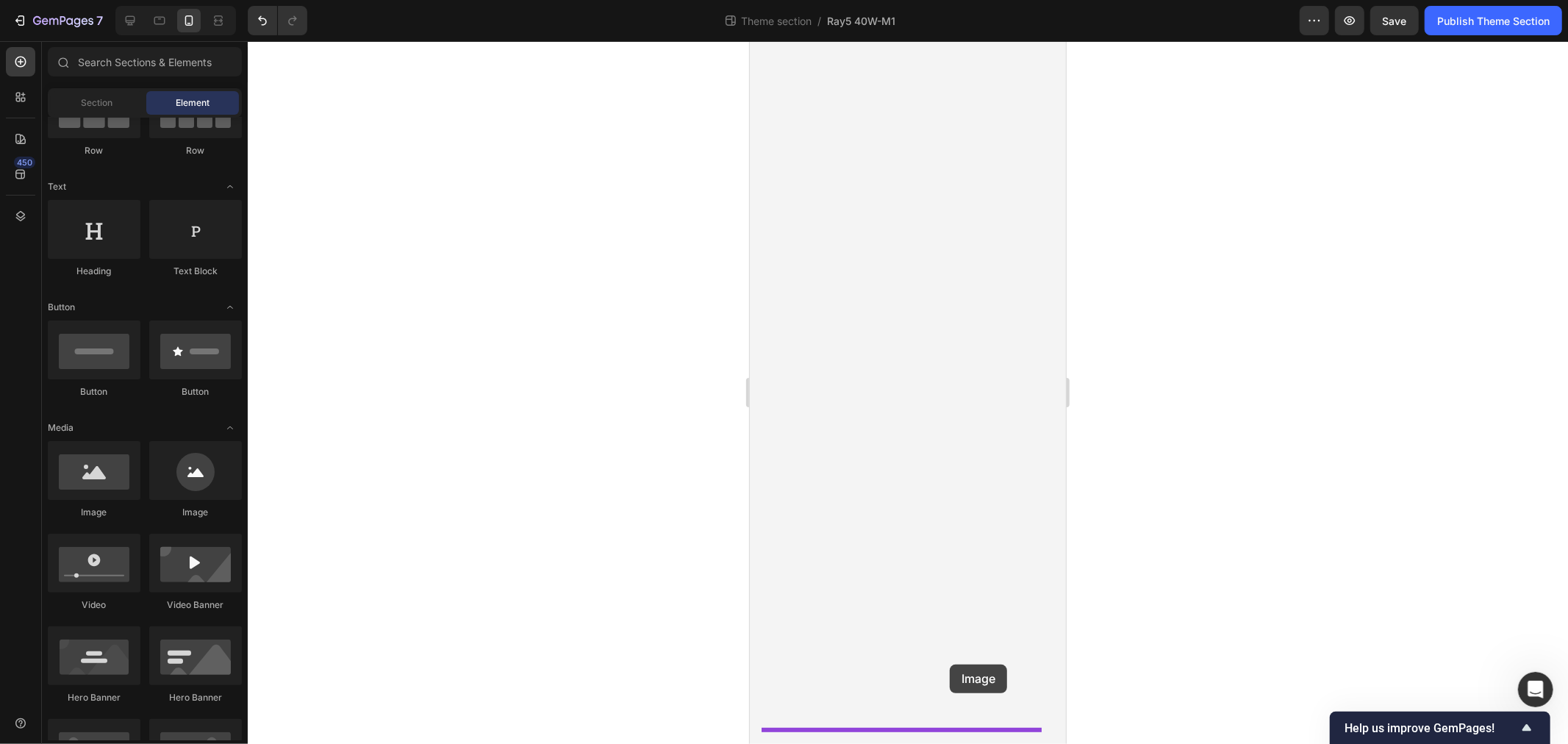
drag, startPoint x: 858, startPoint y: 522, endPoint x: 949, endPoint y: 664, distance: 168.7
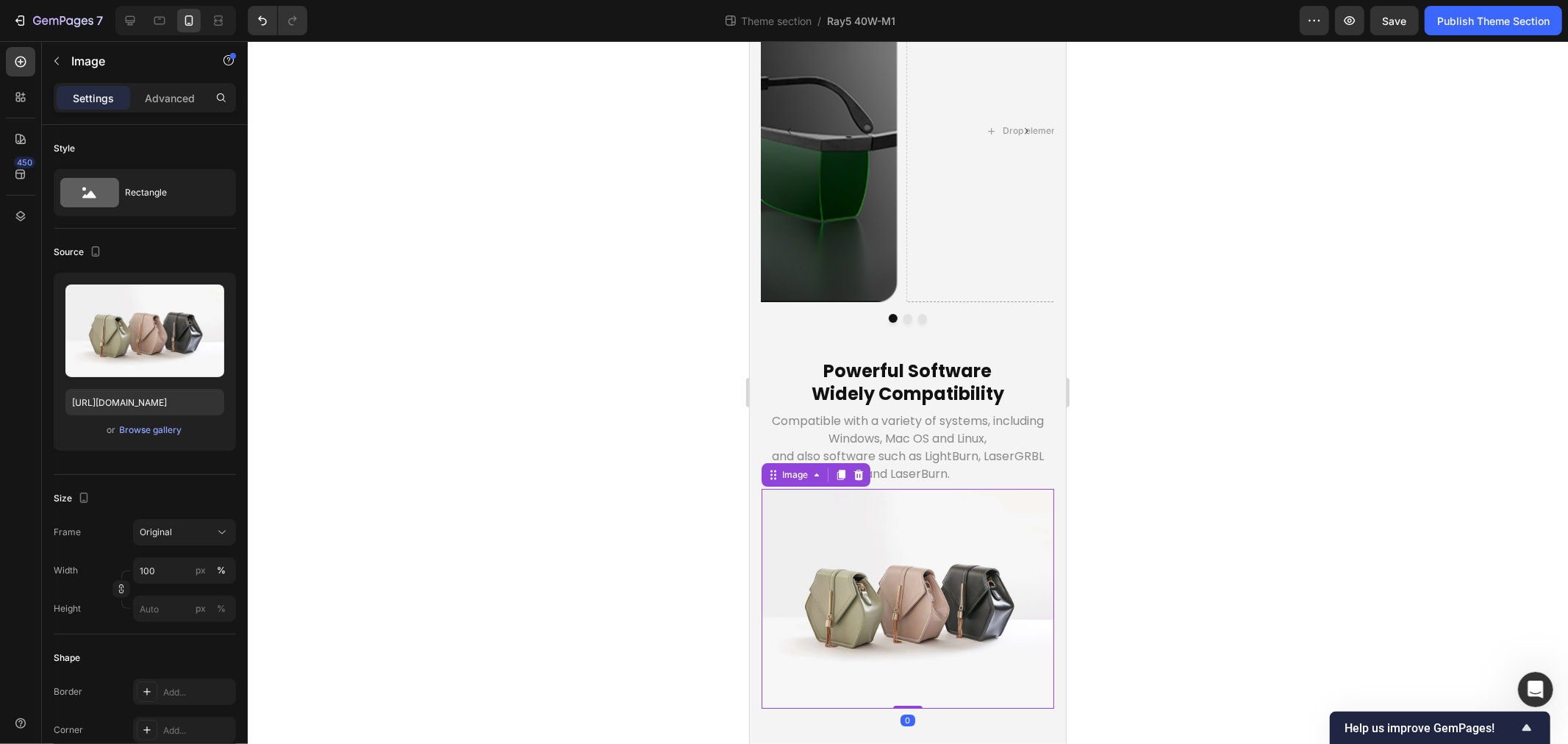
scroll to position [5122, 0]
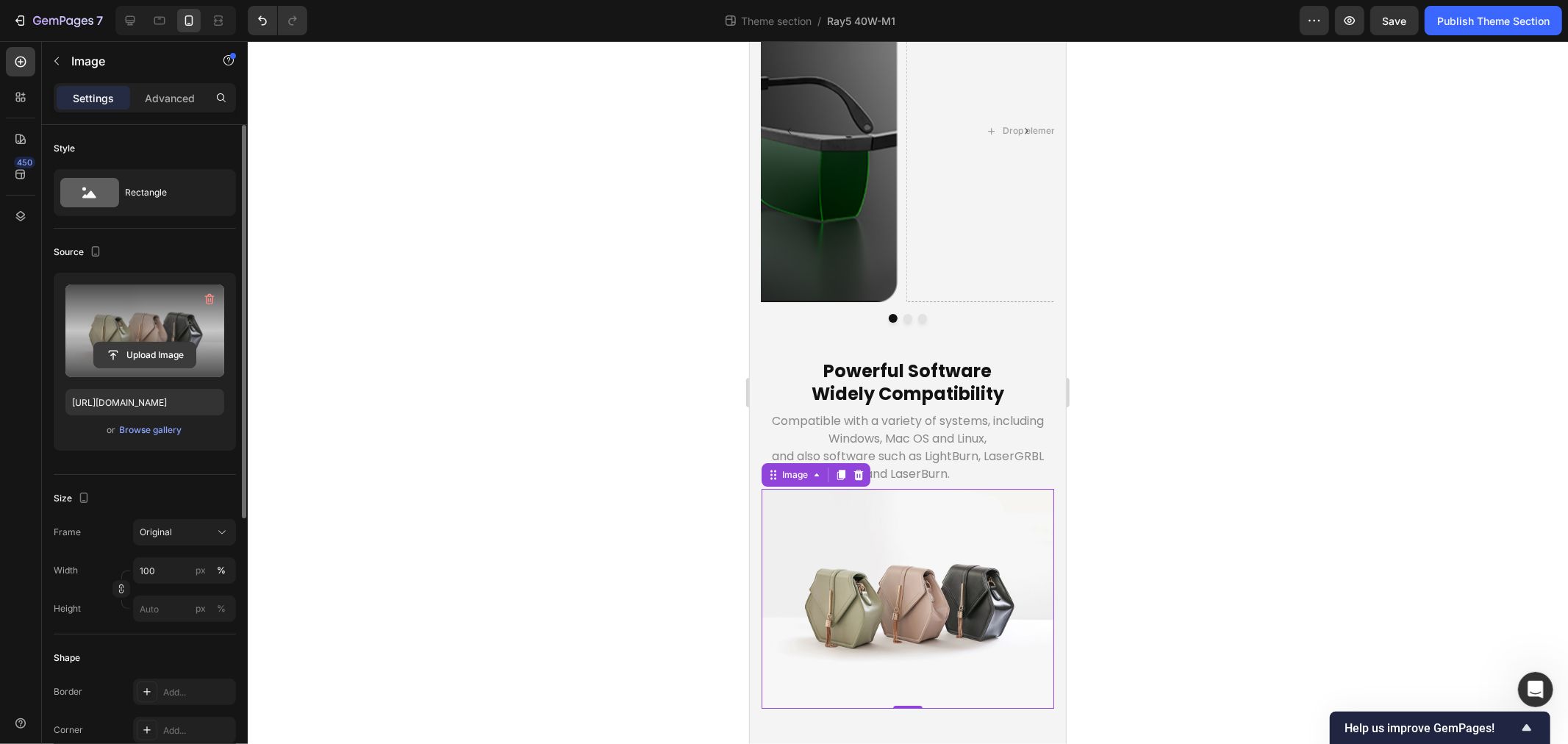
click at [155, 351] on input "file" at bounding box center [145, 356] width 101 height 25
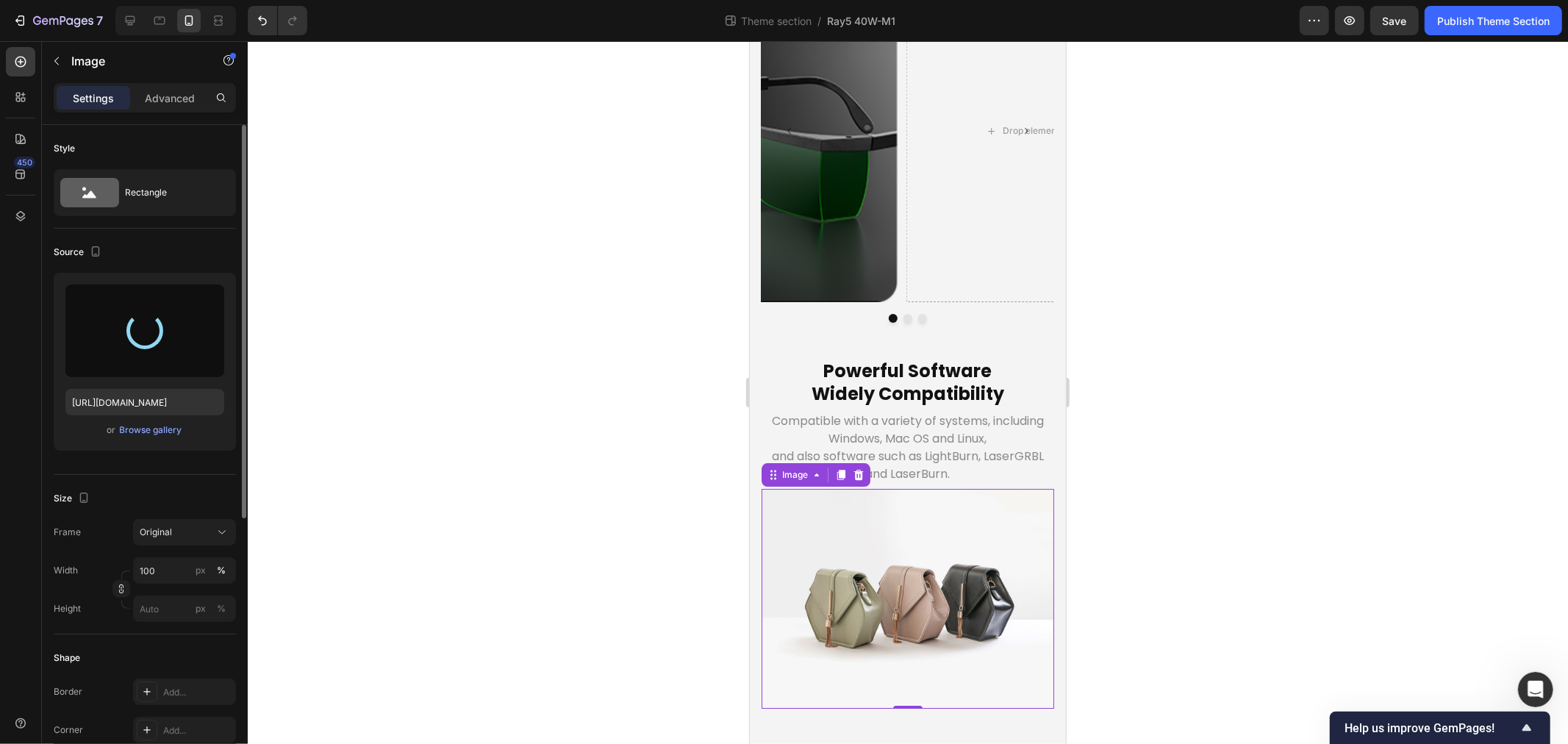
type input "https://cdn.shopify.com/s/files/1/0517/8812/0247/files/gempages_490436405370029…"
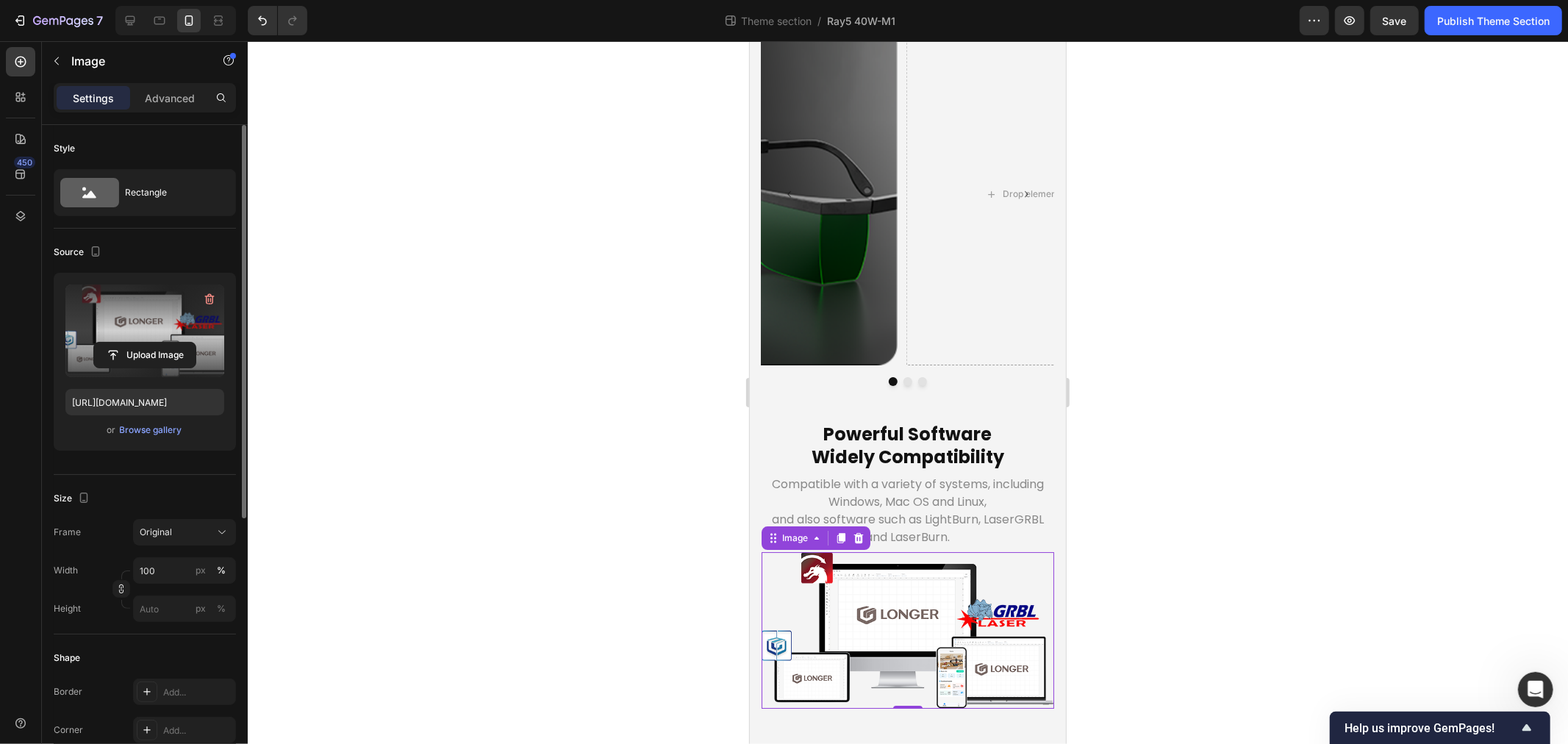
scroll to position [5062, 0]
click at [783, 491] on p "Compatible with a variety of systems, including Windows, Mac OS and Linux," at bounding box center [908, 492] width 280 height 35
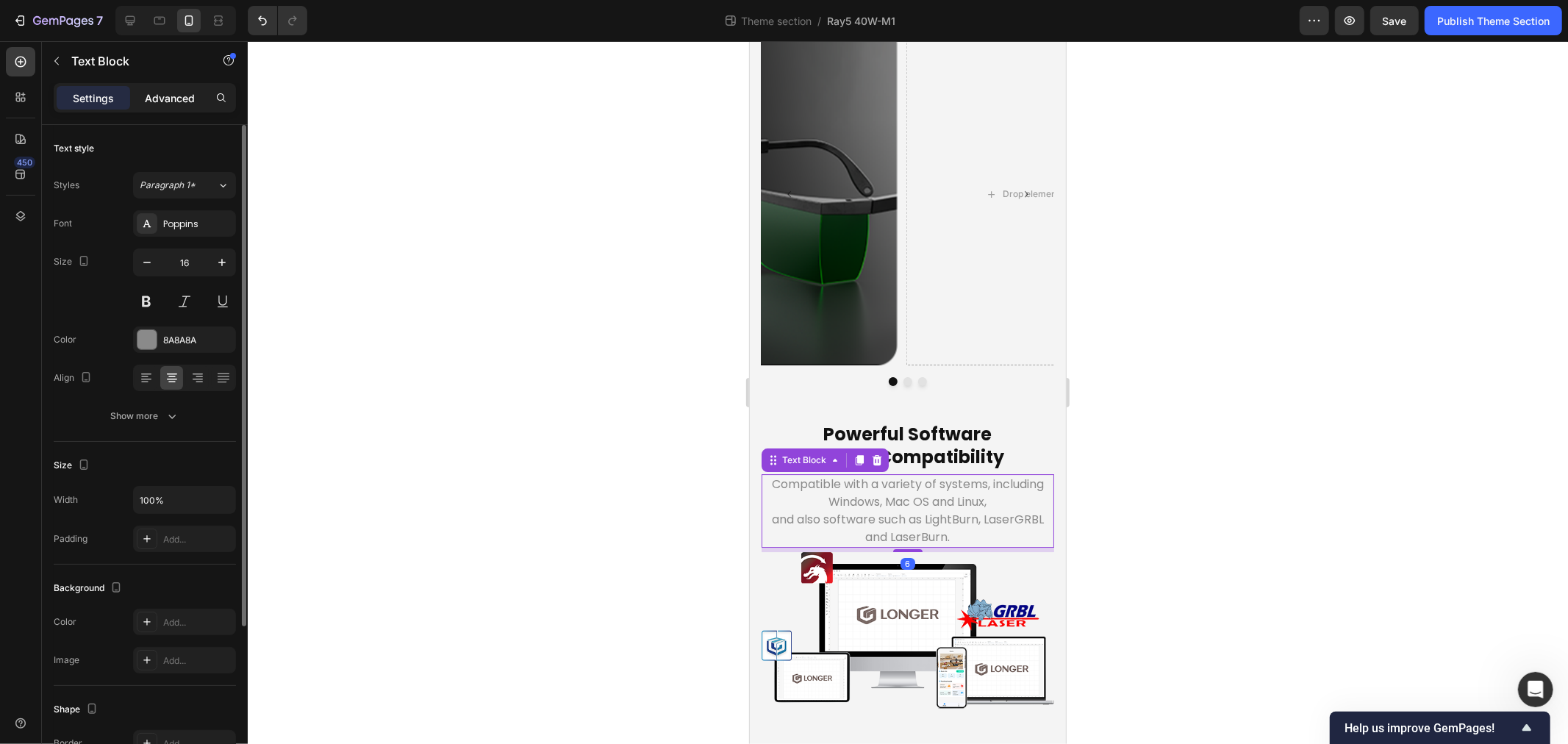
click at [165, 104] on p "Advanced" at bounding box center [169, 98] width 50 height 15
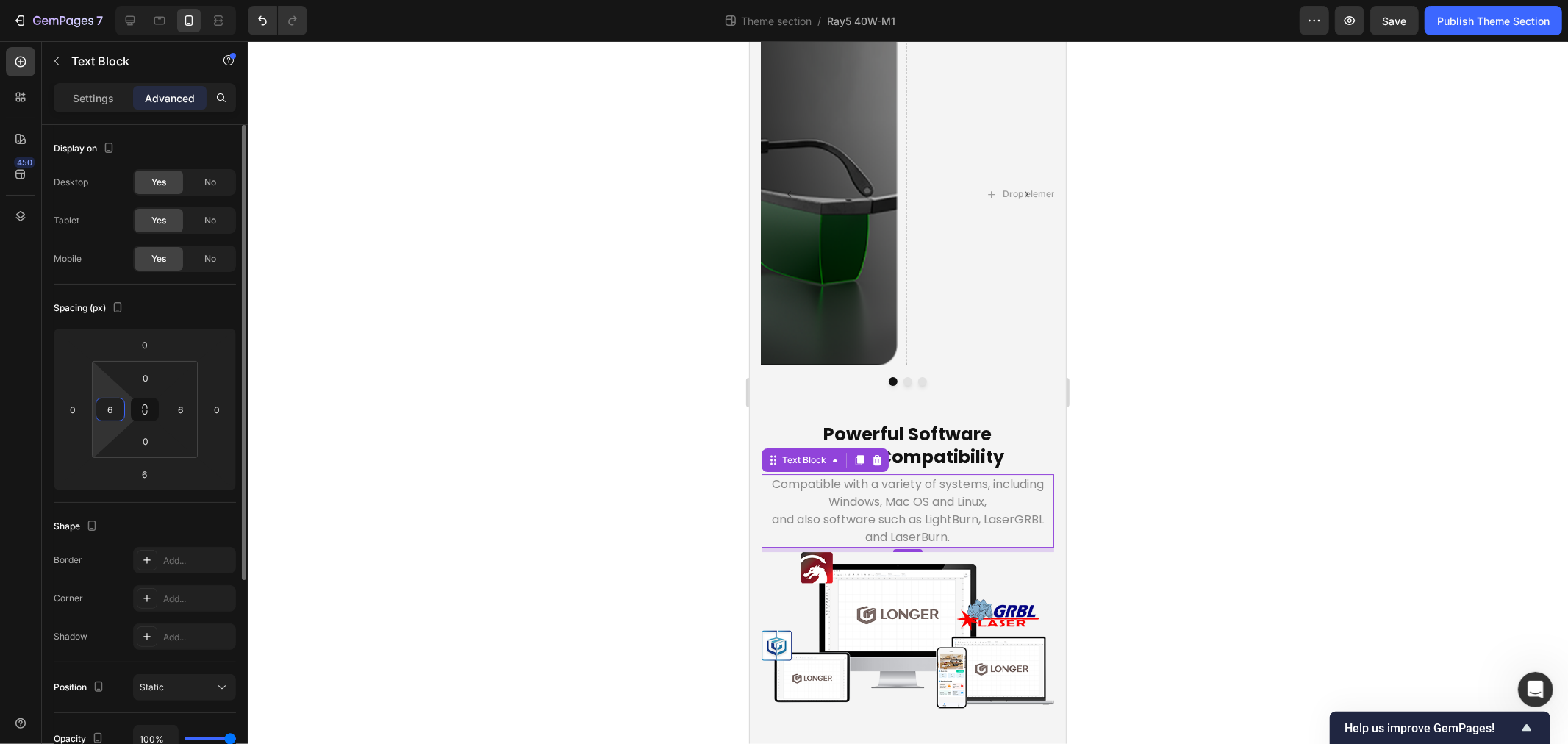
click at [111, 407] on input "6" at bounding box center [110, 409] width 22 height 22
type input "0"
click at [187, 415] on input "6" at bounding box center [181, 409] width 22 height 22
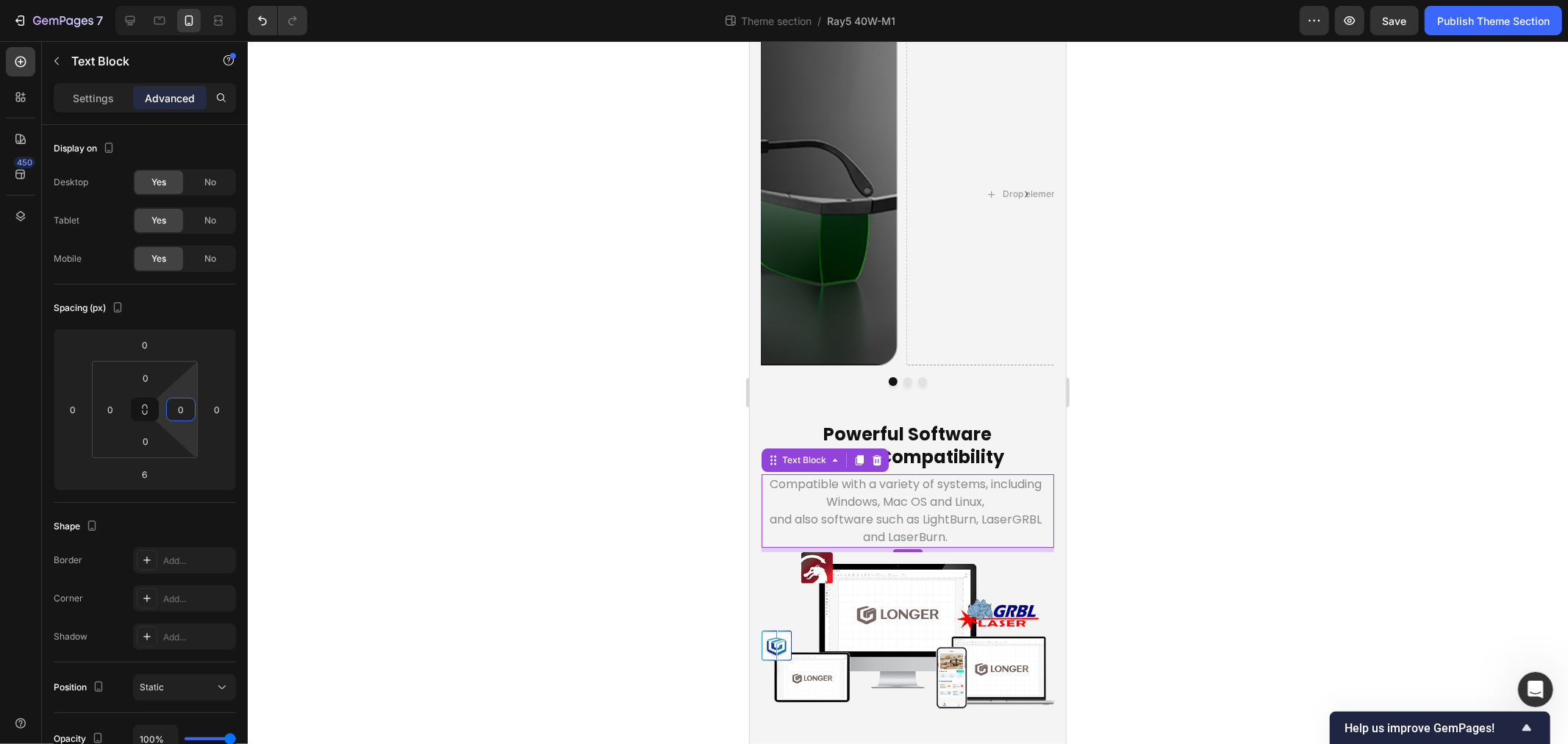
click at [501, 516] on div at bounding box center [908, 393] width 1320 height 703
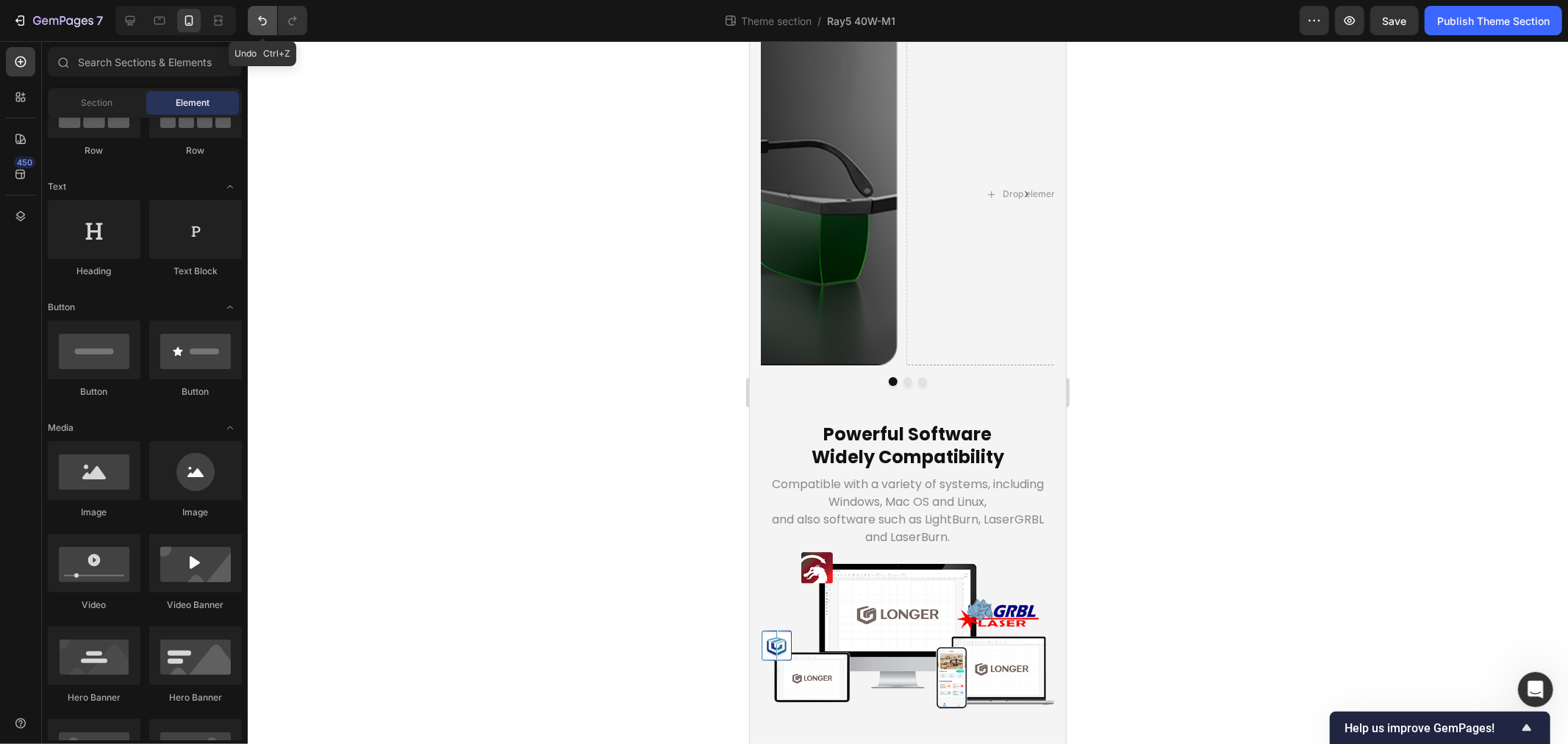
click at [265, 19] on icon "Undo/Redo" at bounding box center [262, 21] width 14 height 14
click at [761, 434] on div "Powerful Software Widely Compatibility Heading" at bounding box center [907, 445] width 292 height 49
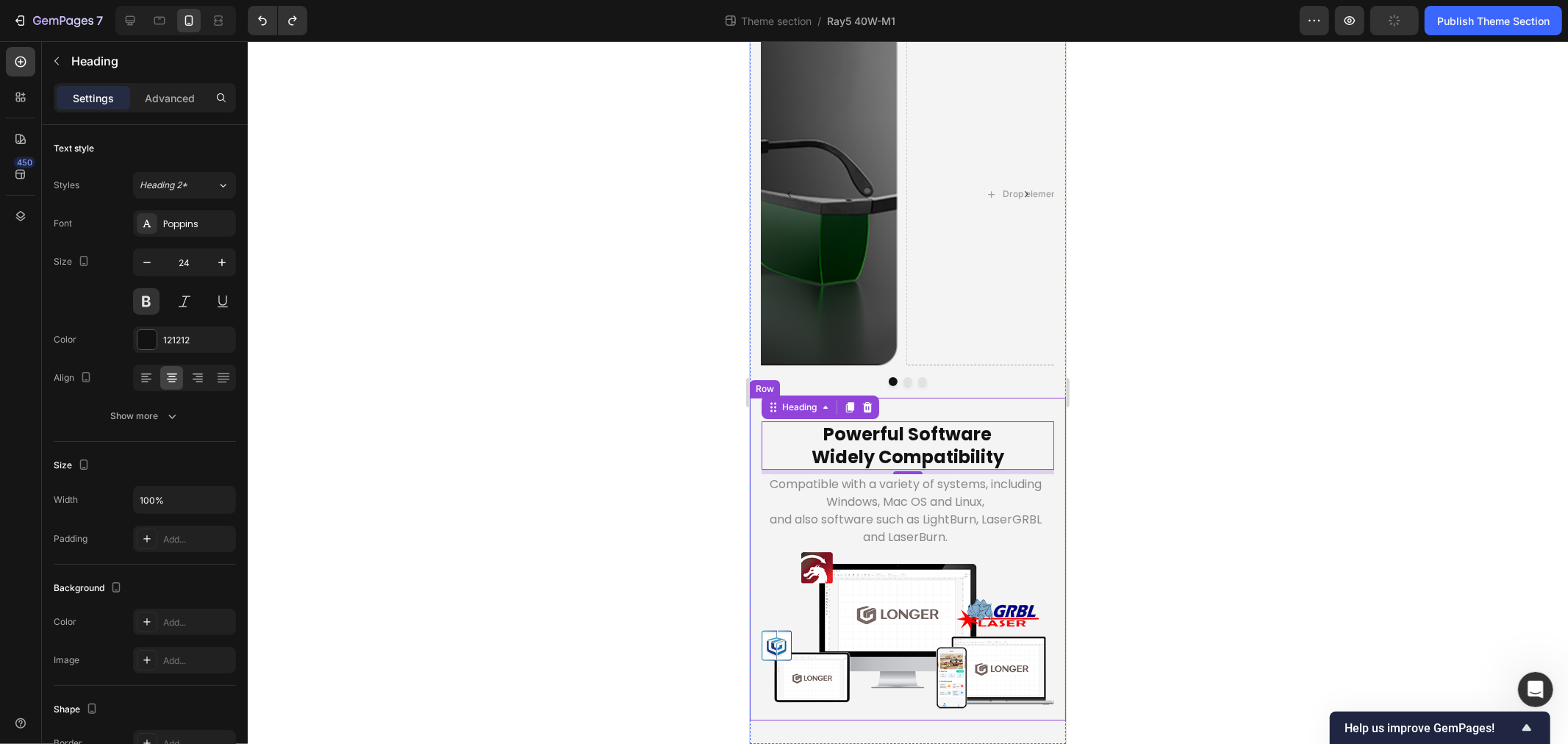
click at [752, 434] on div "Powerful Software Widely Compatibility Heading 0 Compatible with a variety of s…" at bounding box center [907, 559] width 316 height 324
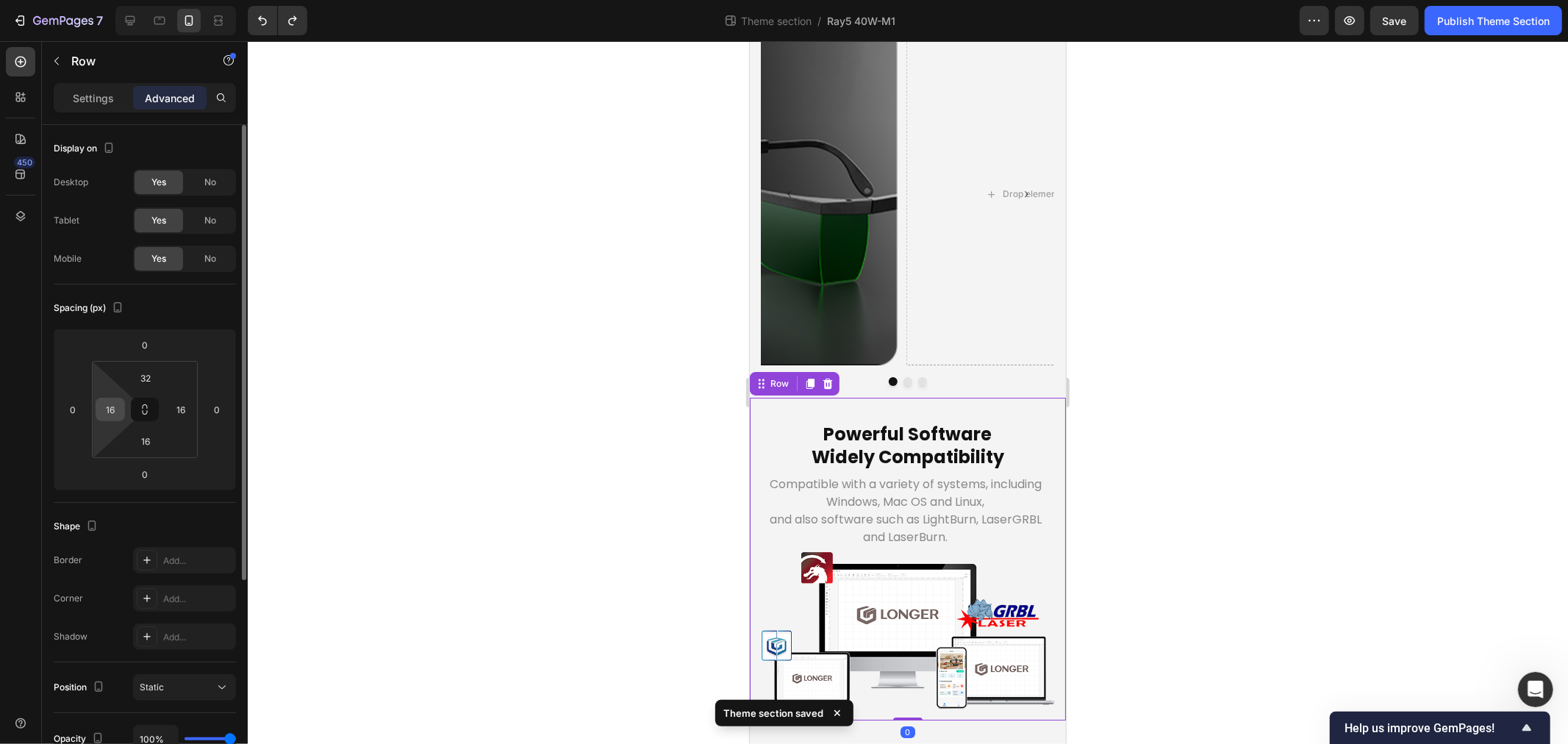
click at [108, 407] on input "16" at bounding box center [110, 409] width 22 height 22
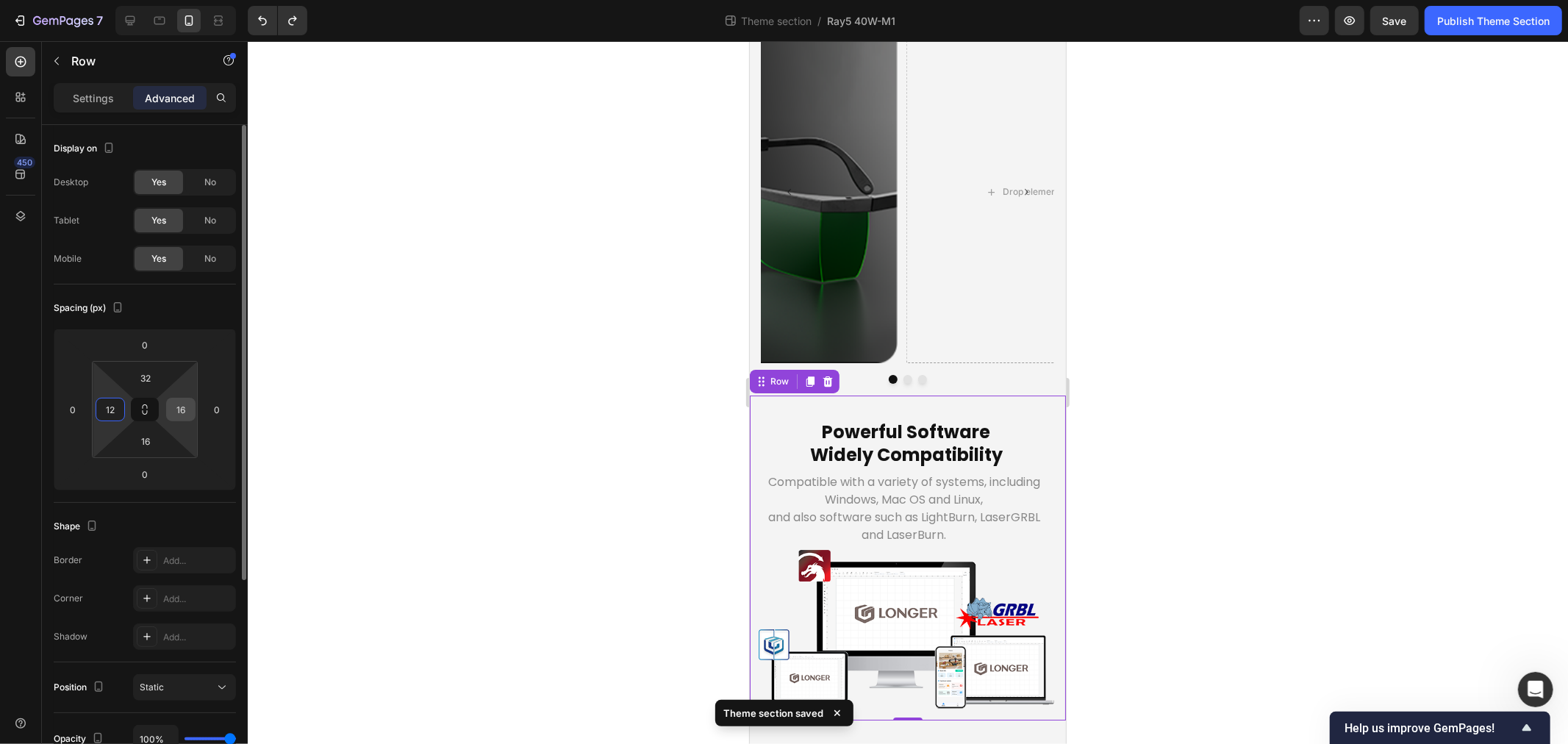
type input "12"
click at [186, 410] on input "16" at bounding box center [181, 409] width 22 height 22
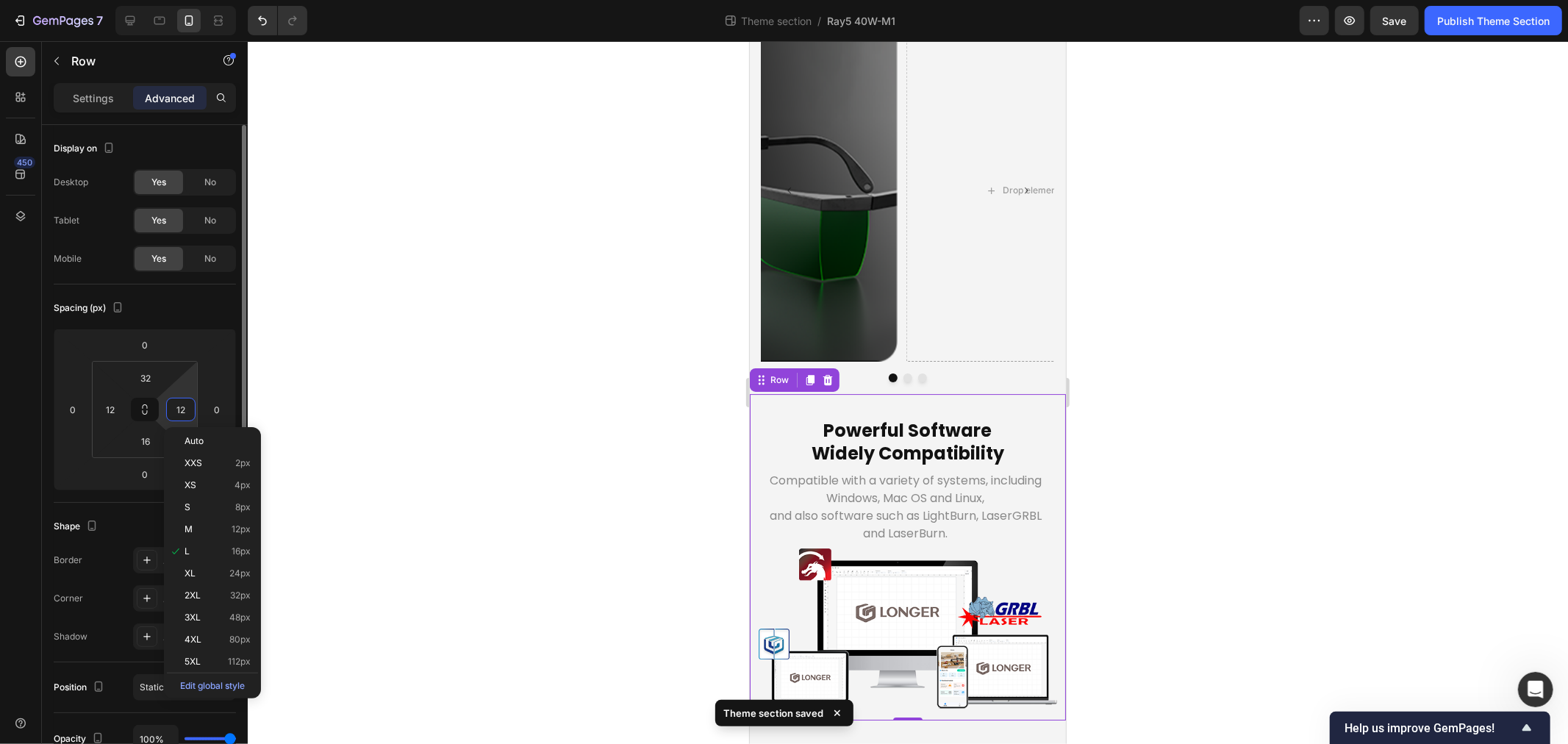
scroll to position [5066, 0]
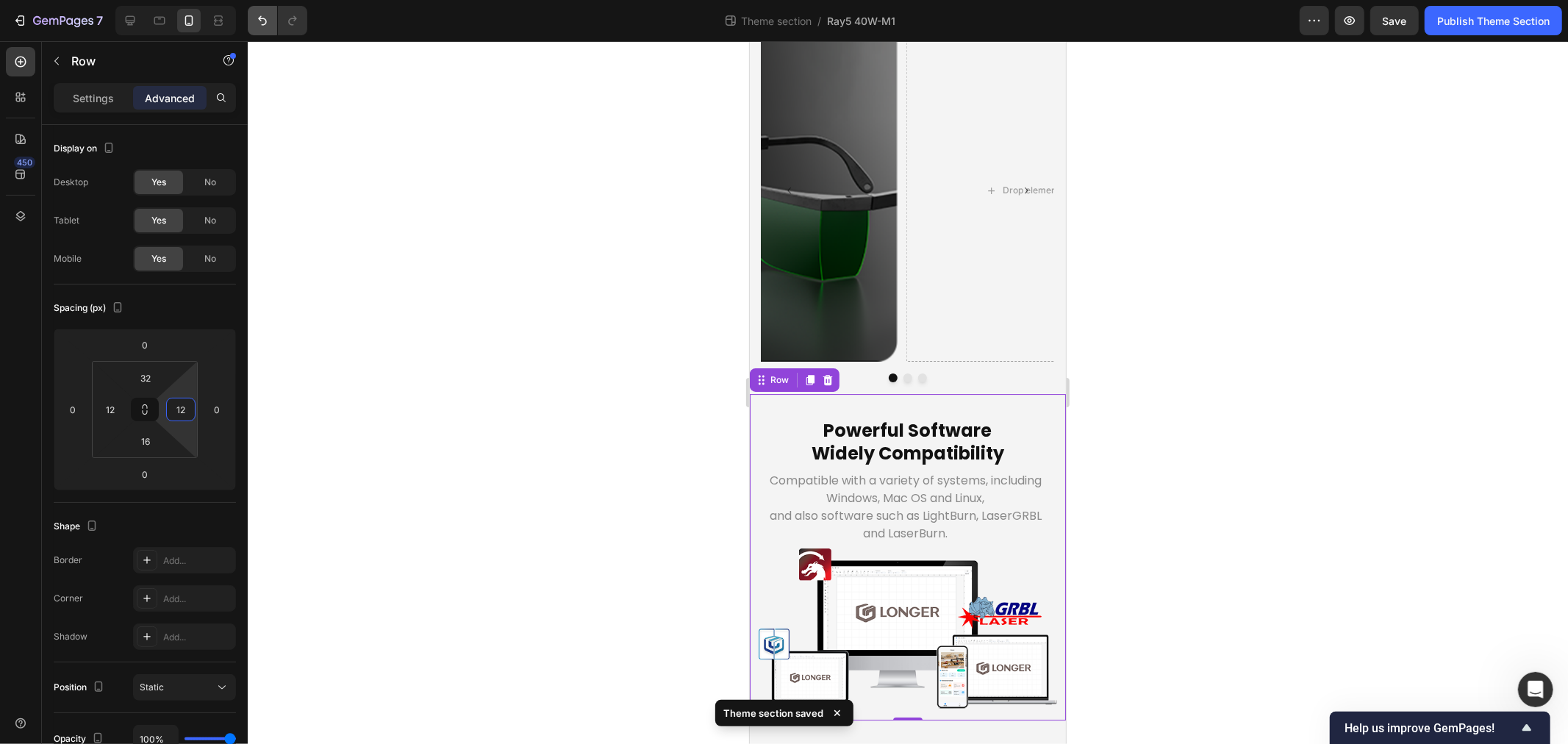
click at [256, 21] on icon "Undo/Redo" at bounding box center [262, 21] width 14 height 14
click at [261, 14] on icon "Undo/Redo" at bounding box center [262, 21] width 14 height 14
type input "16"
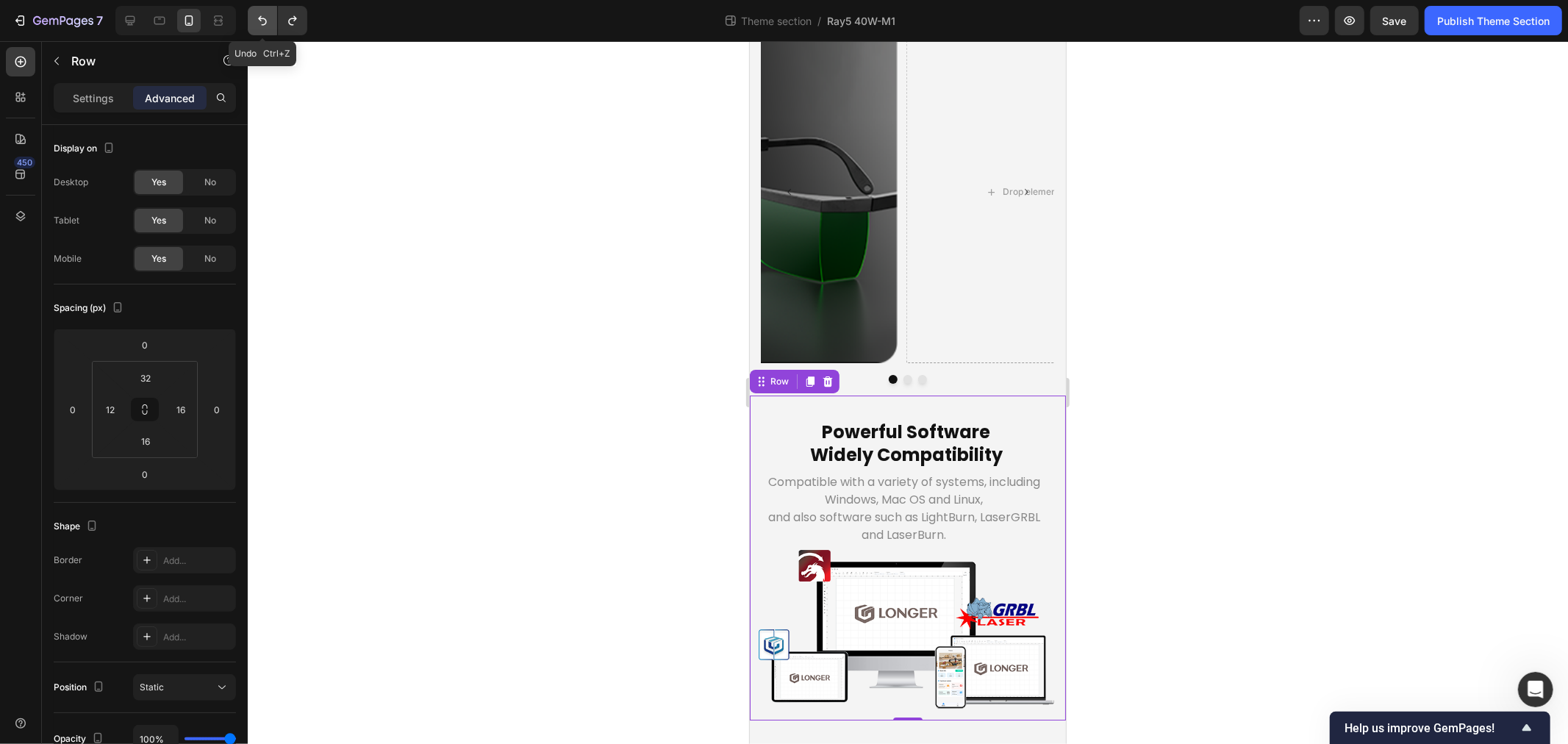
scroll to position [5064, 0]
click at [485, 579] on div at bounding box center [908, 393] width 1320 height 703
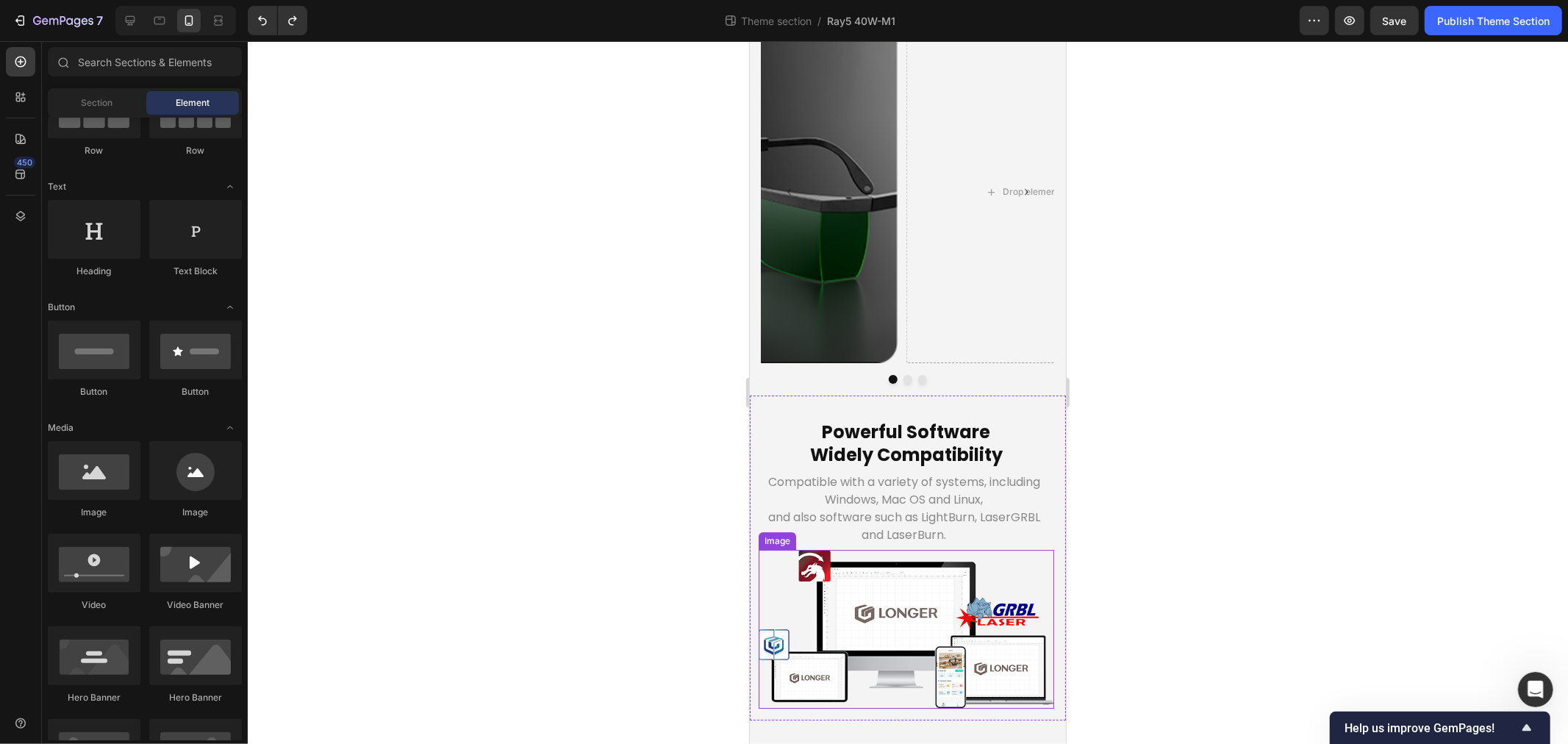
click at [500, 615] on div at bounding box center [908, 393] width 1320 height 703
drag, startPoint x: 755, startPoint y: 397, endPoint x: 754, endPoint y: 383, distance: 14.0
click at [755, 397] on div "Powerful Software Widely Compatibility Heading Compatible with a variety of sys…" at bounding box center [907, 557] width 316 height 325
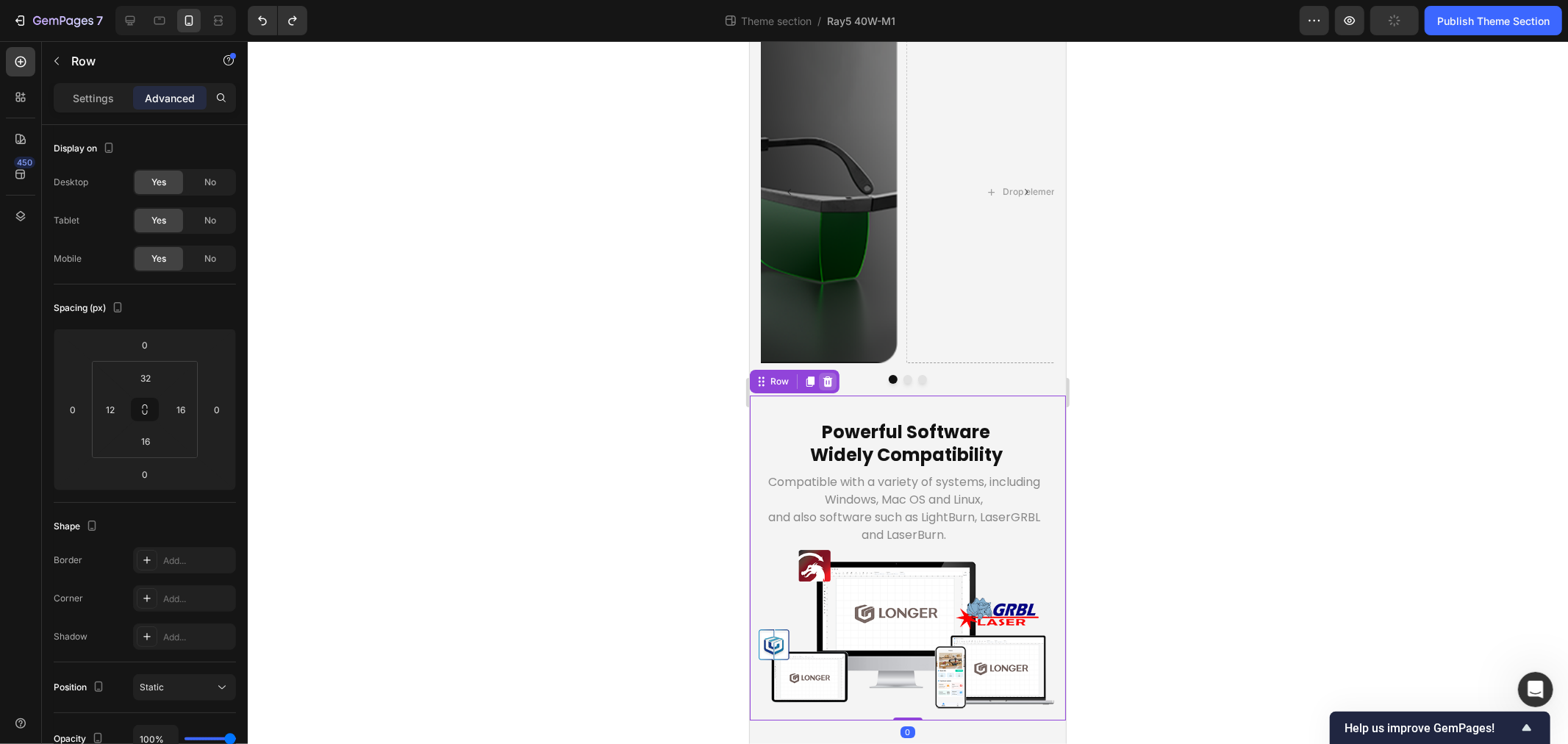
click at [822, 375] on icon at bounding box center [827, 380] width 12 height 12
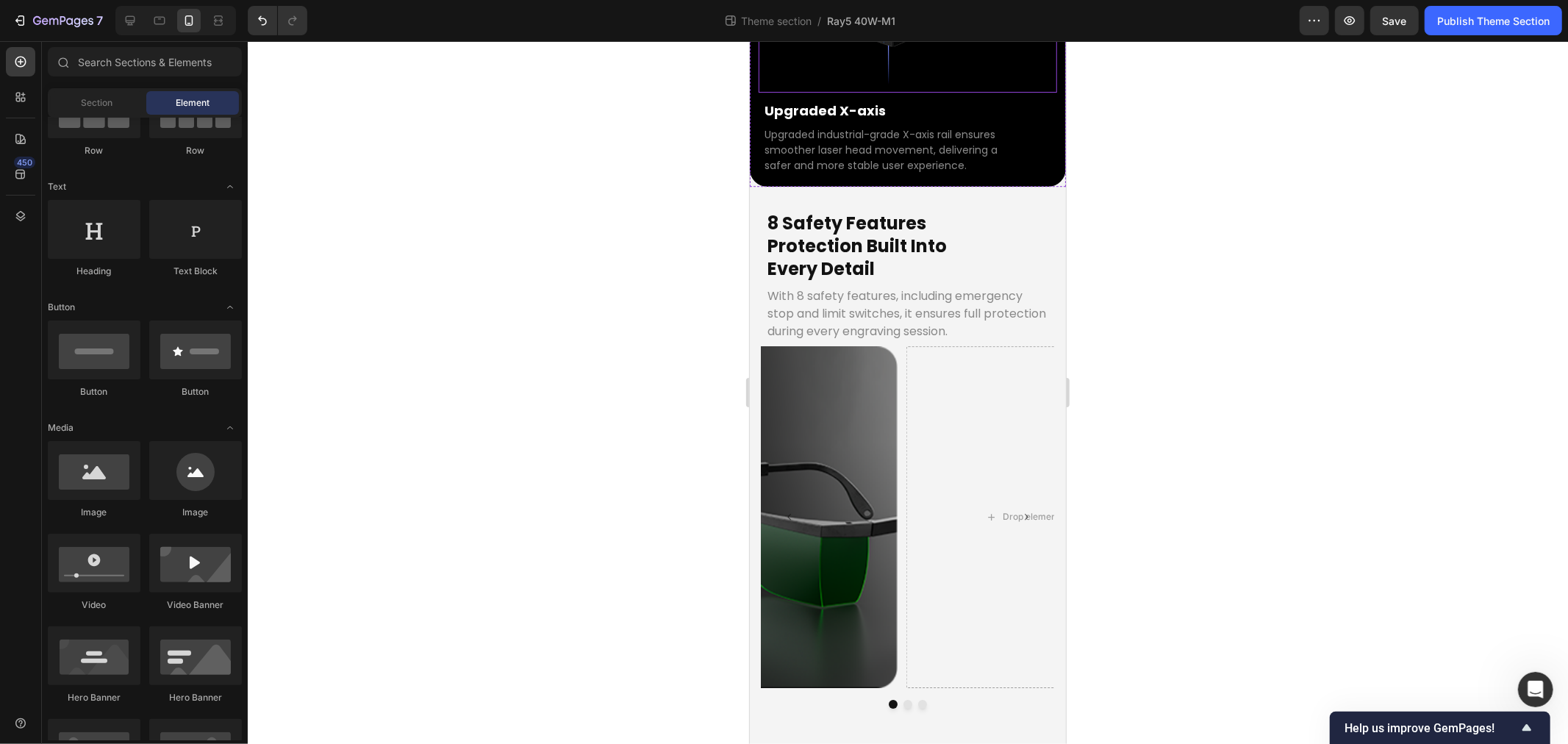
scroll to position [4173, 0]
click at [259, 14] on icon "Undo/Redo" at bounding box center [262, 21] width 14 height 14
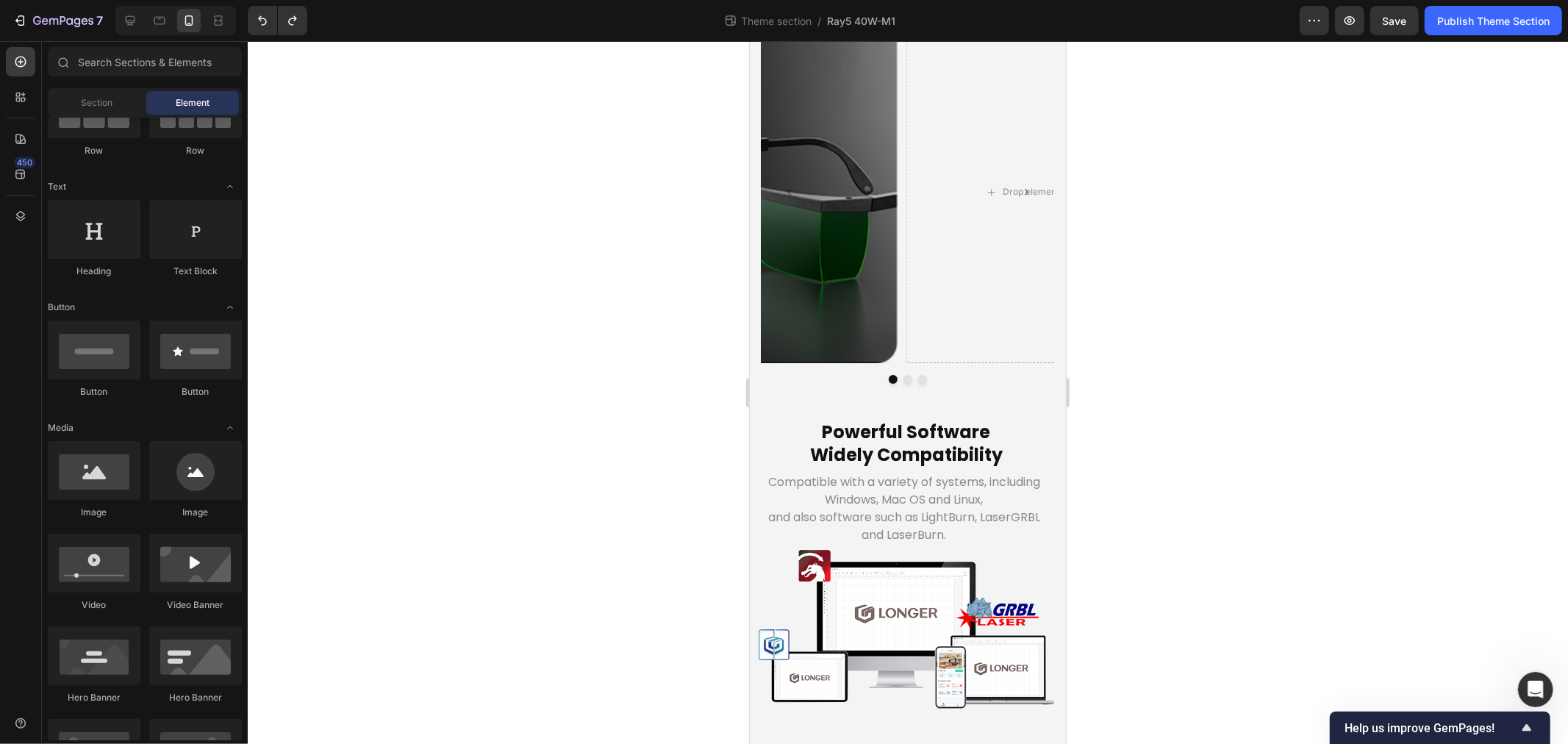
scroll to position [5064, 0]
click at [752, 408] on div "Powerful Software Widely Compatibility Heading Compatible with a variety of sys…" at bounding box center [907, 557] width 316 height 325
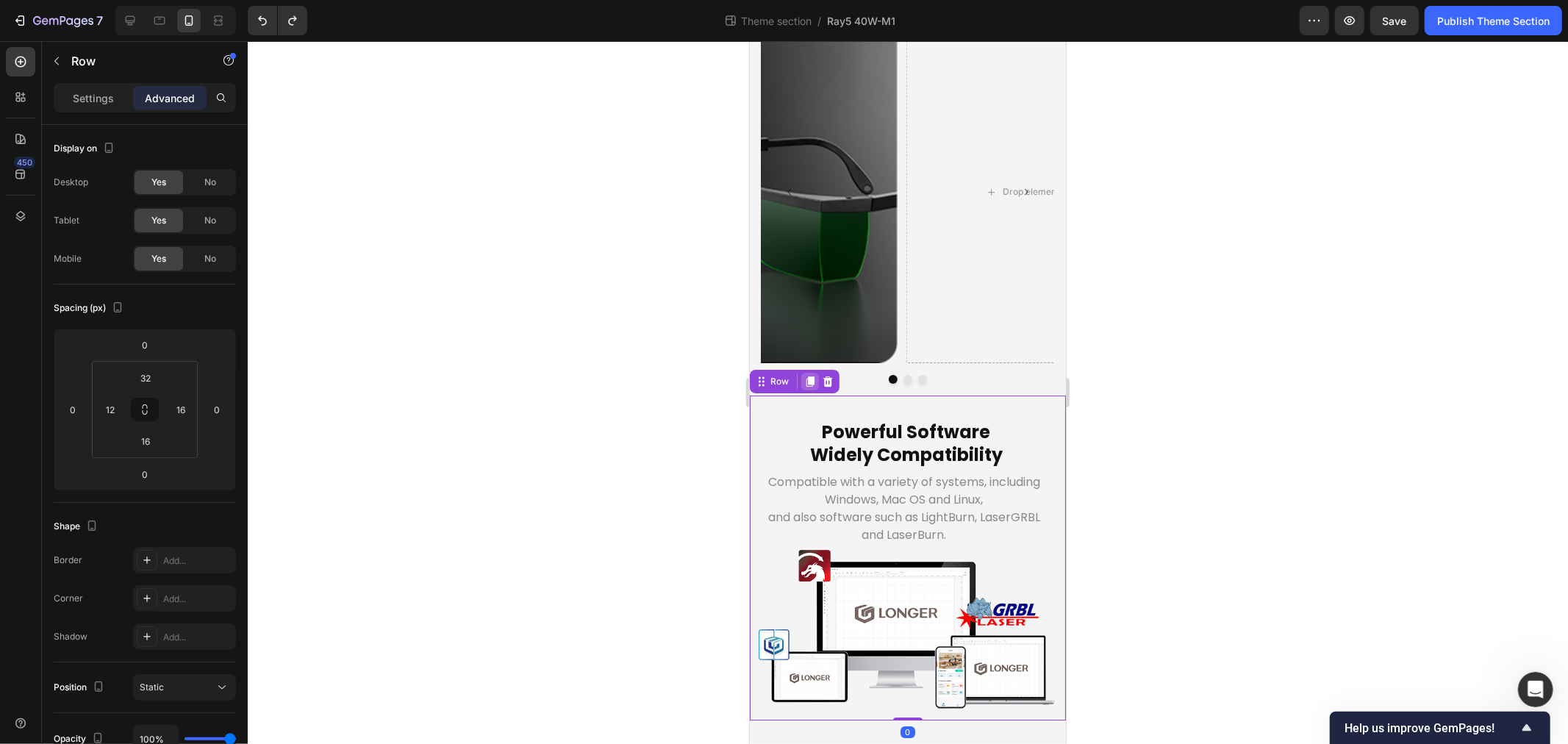
click at [804, 375] on icon at bounding box center [809, 380] width 12 height 12
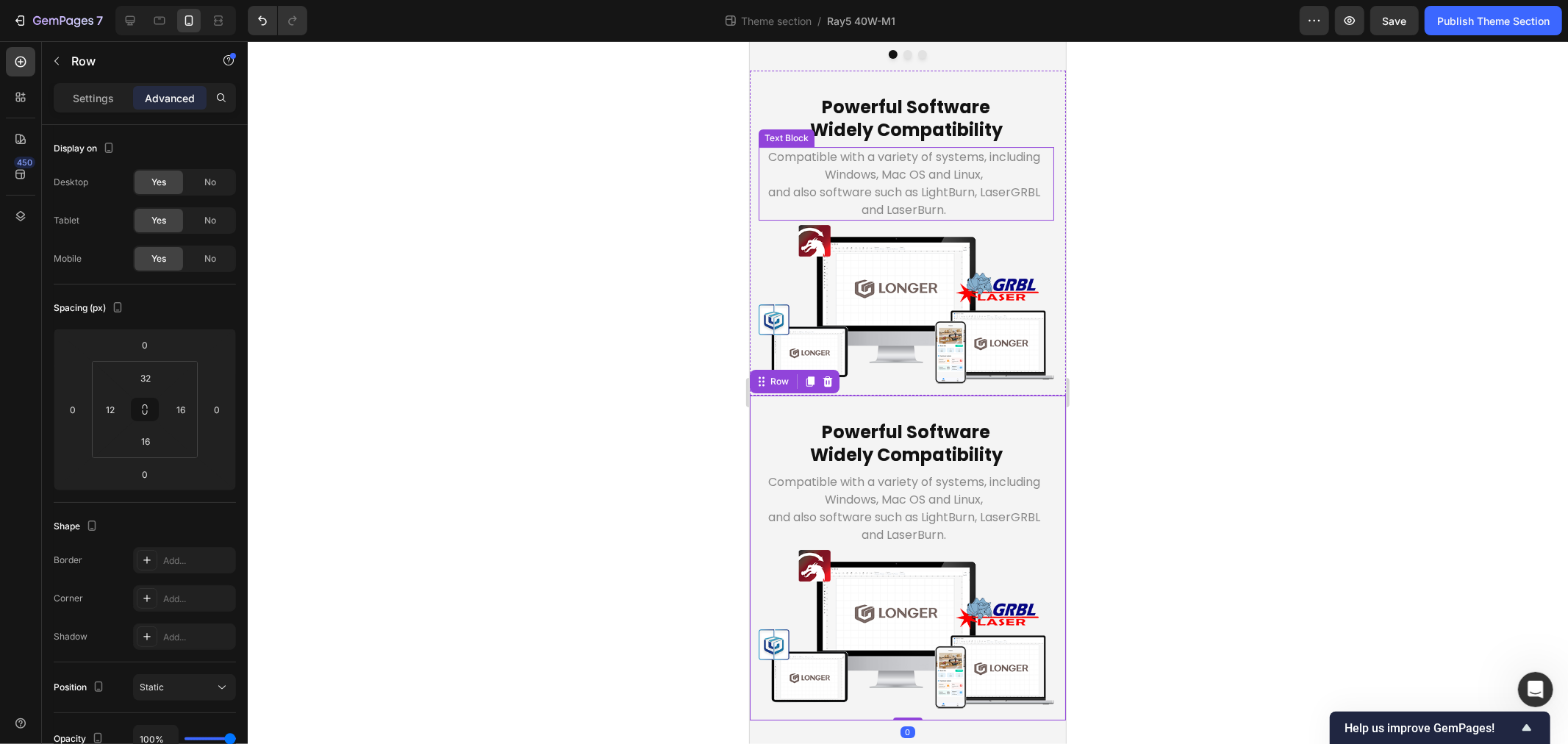
scroll to position [5382, 0]
click at [830, 588] on img at bounding box center [906, 629] width 296 height 159
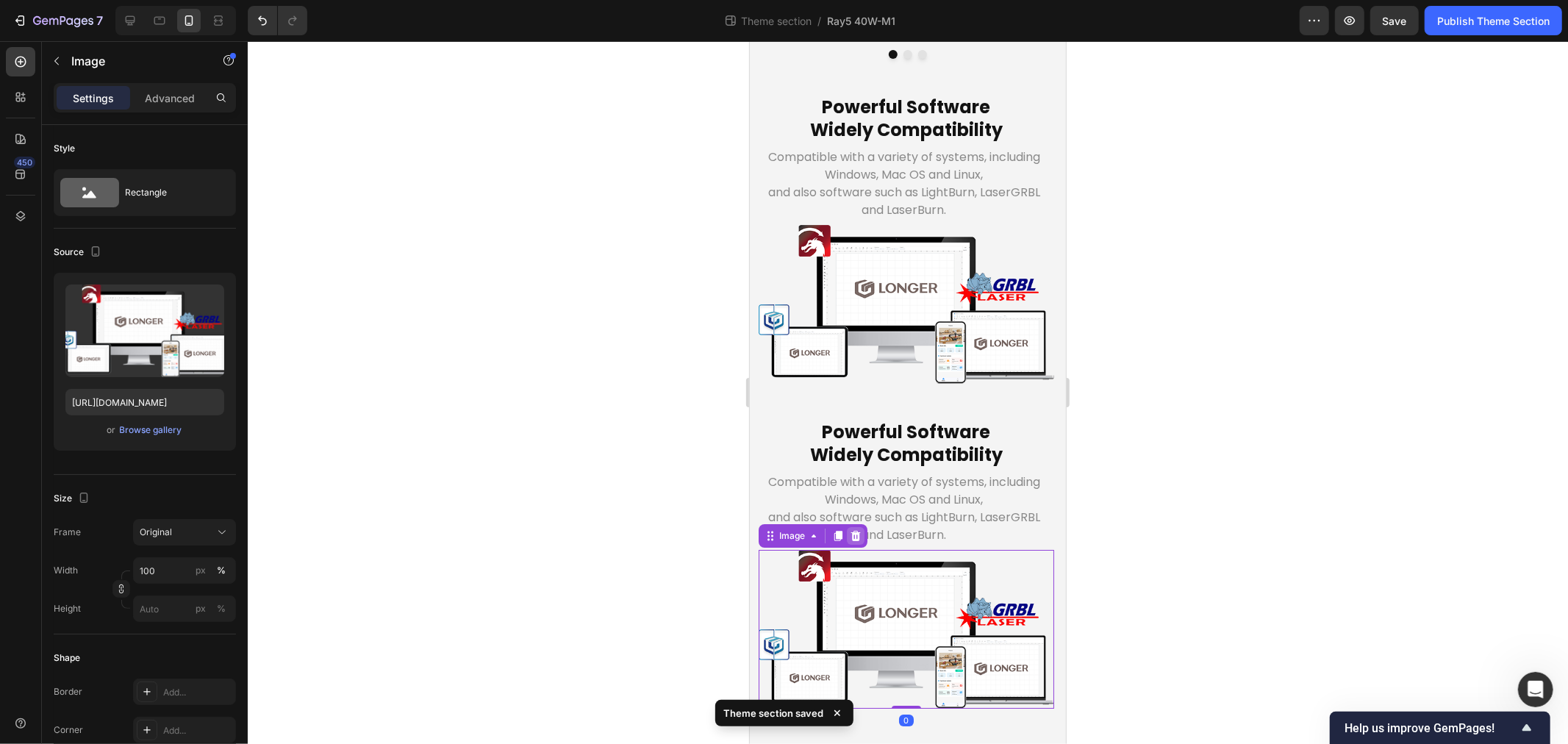
click at [860, 529] on icon at bounding box center [855, 535] width 12 height 12
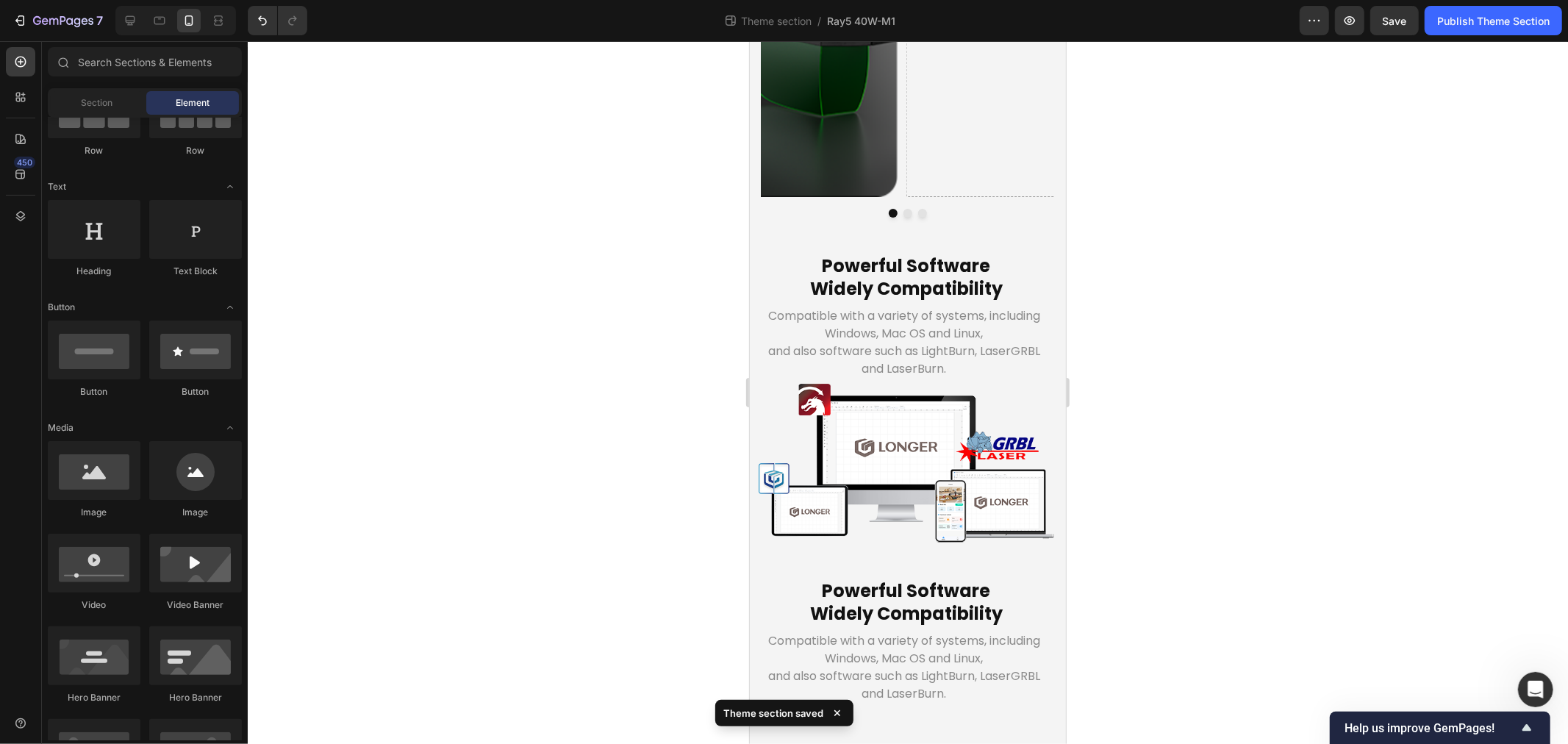
scroll to position [5231, 0]
click at [898, 577] on h2 "Powerful Software Widely Compatibility" at bounding box center [906, 602] width 287 height 49
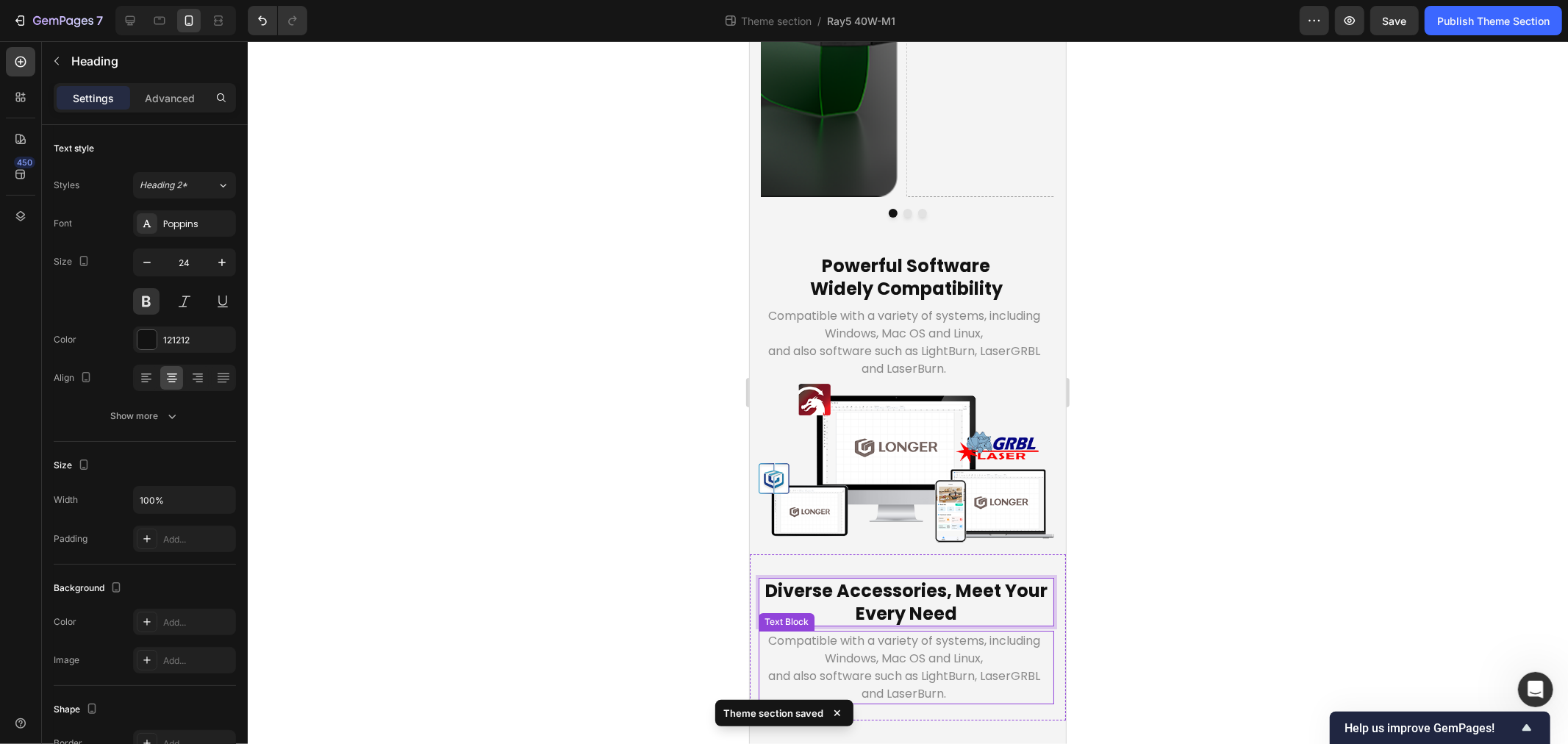
click at [839, 667] on p "and also software such as LightBurn, LaserGRBL and LaserBurn." at bounding box center [903, 684] width 289 height 35
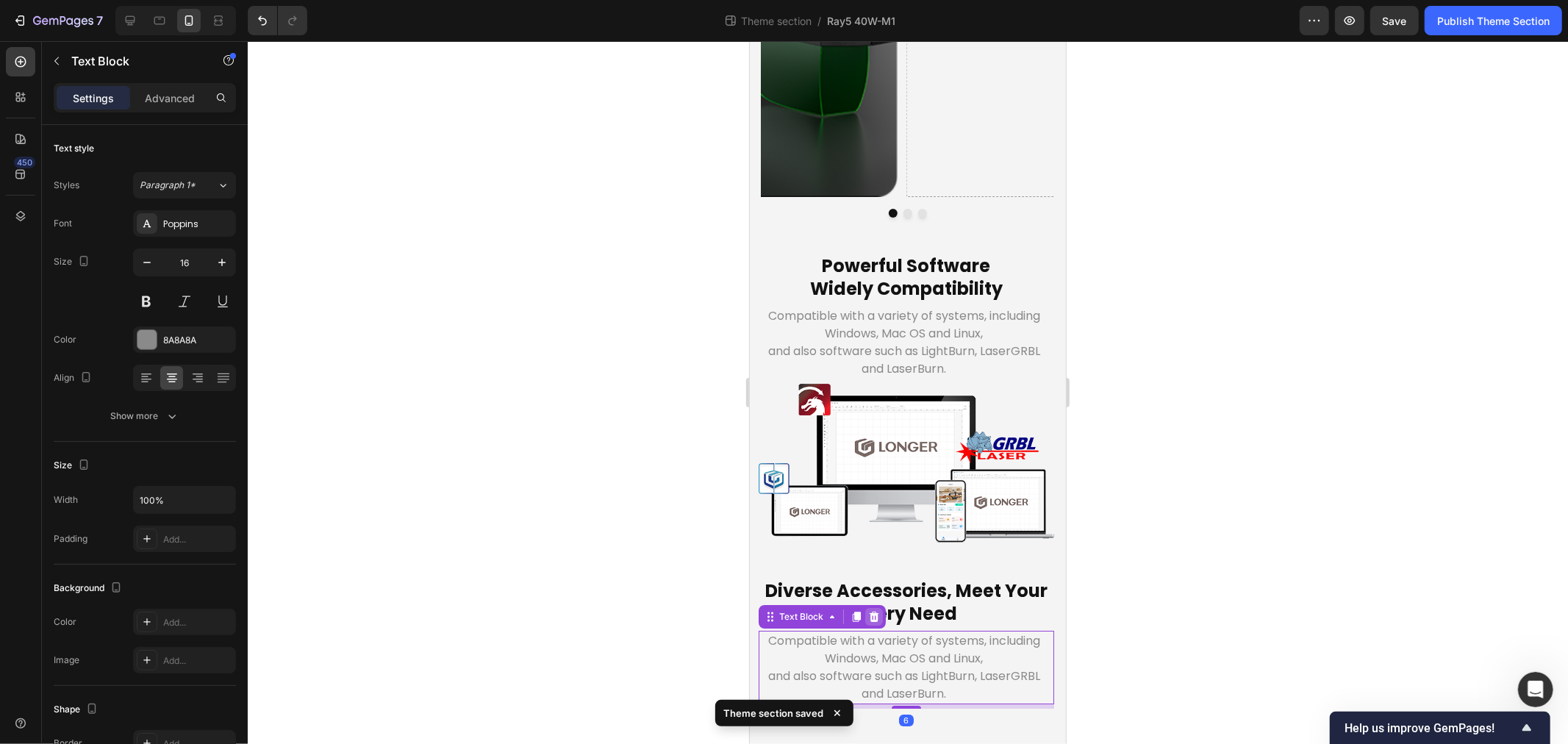
click at [873, 610] on icon at bounding box center [873, 615] width 12 height 12
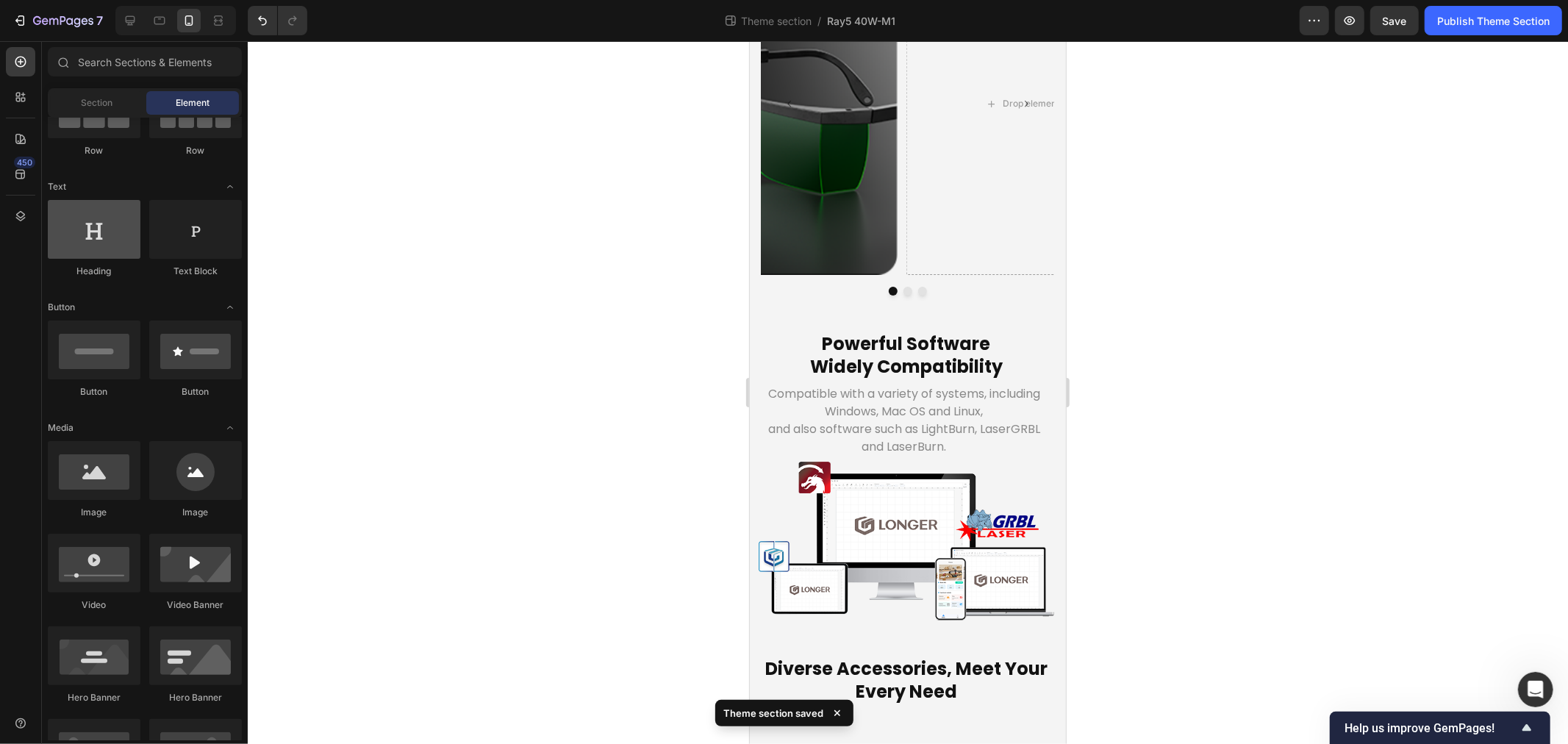
scroll to position [0, 0]
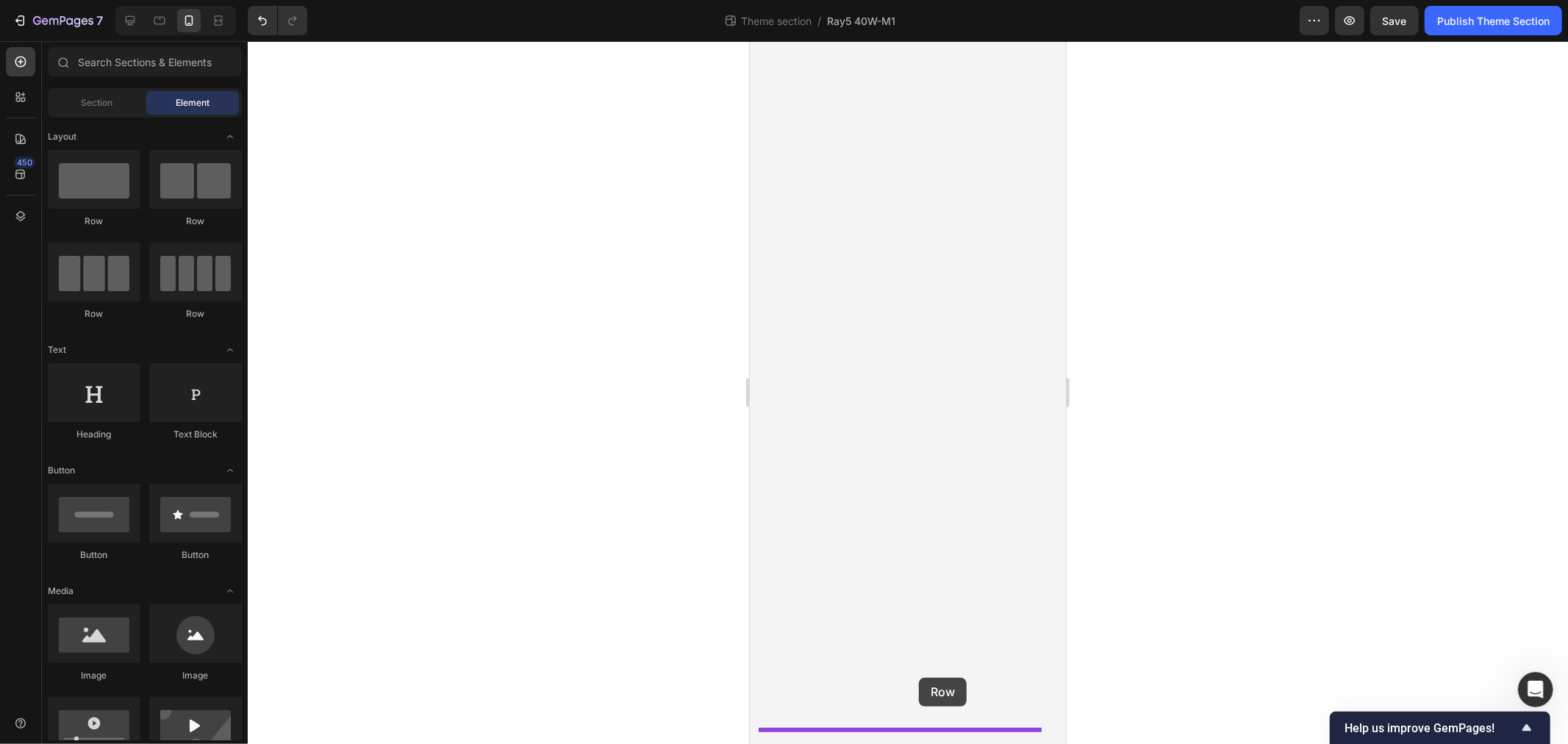
drag, startPoint x: 948, startPoint y: 227, endPoint x: 918, endPoint y: 677, distance: 451.0
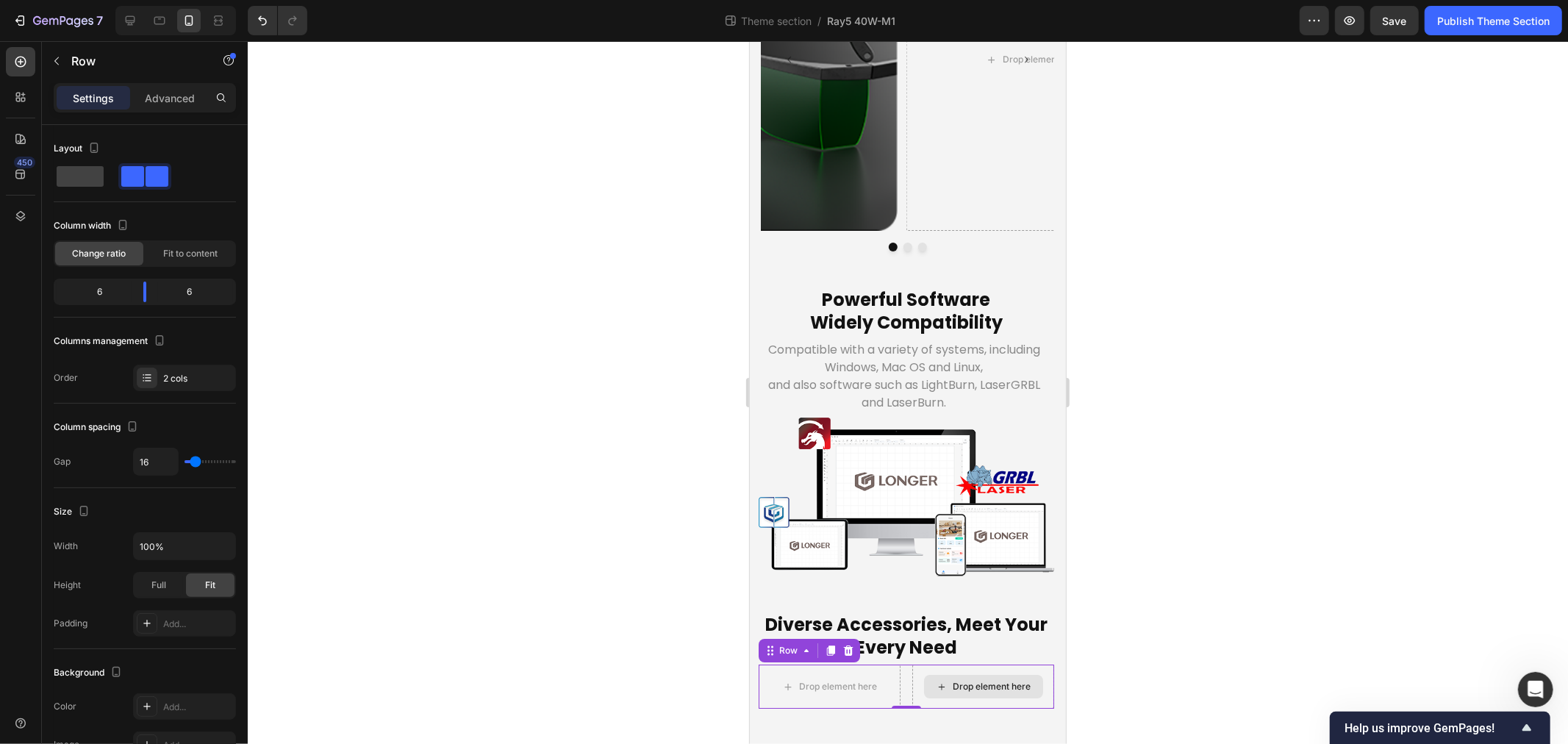
scroll to position [5196, 0]
click at [871, 615] on p "Diverse Accessories, Meet Your Every Need" at bounding box center [906, 635] width 284 height 45
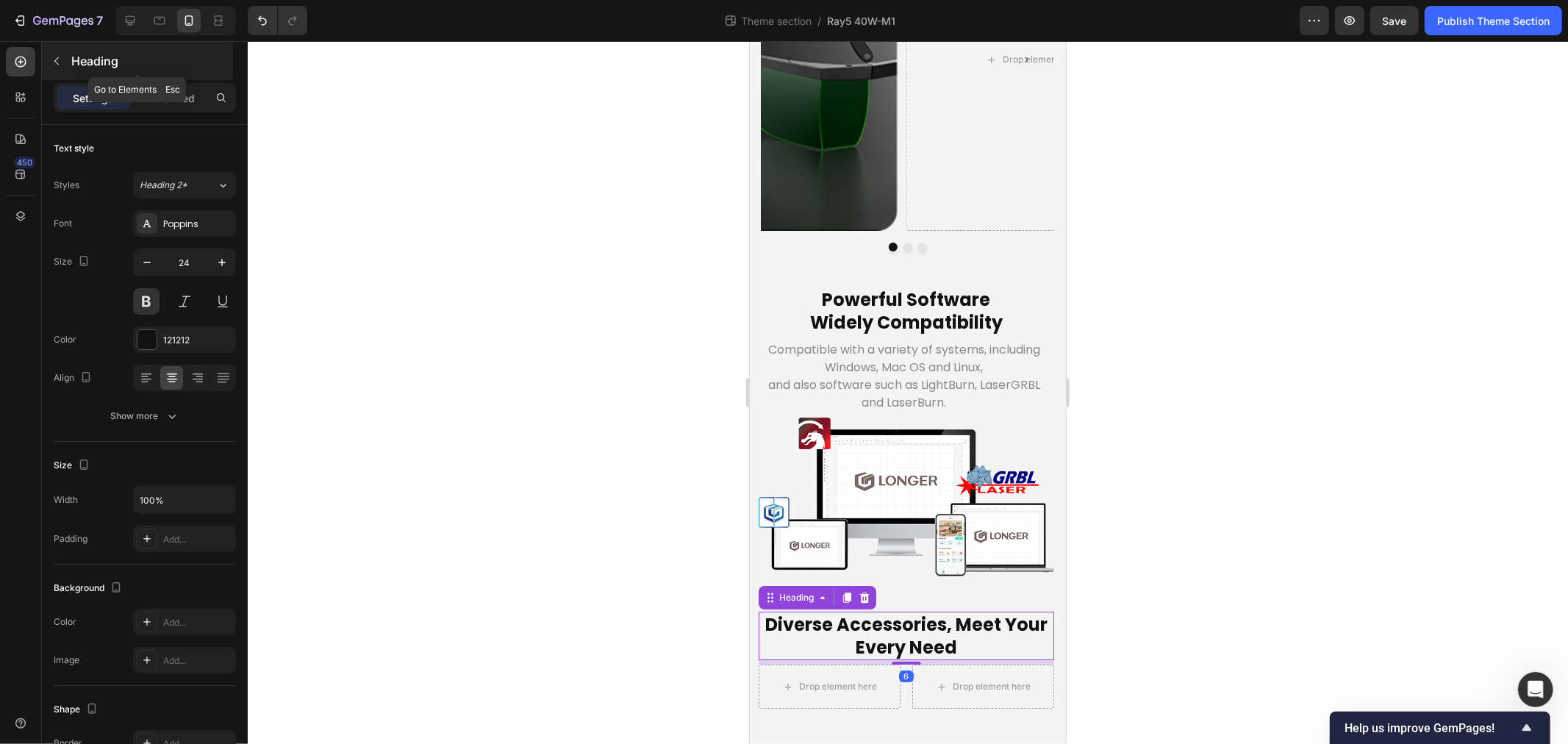
click at [71, 56] on p "Heading" at bounding box center [151, 62] width 159 height 18
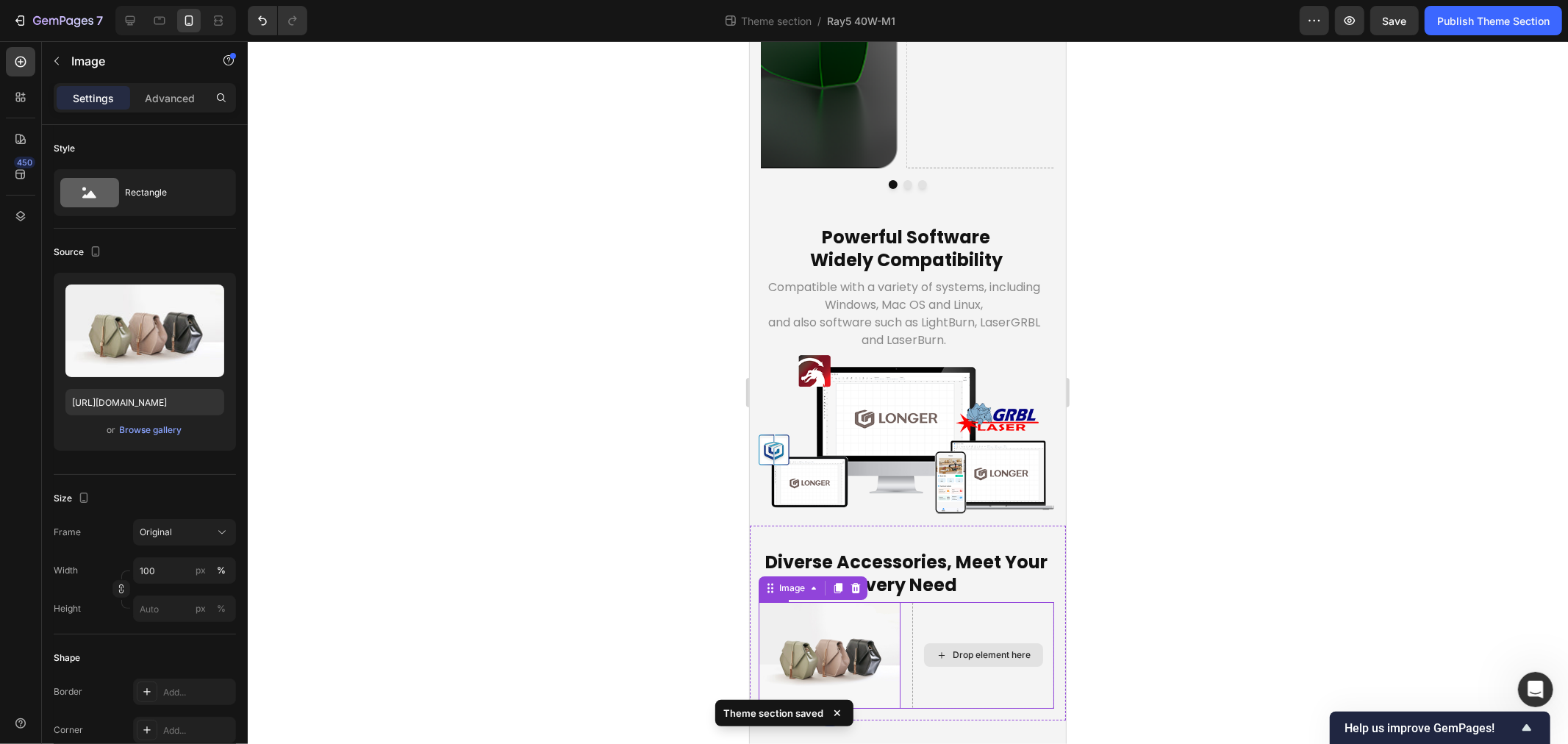
scroll to position [5254, 0]
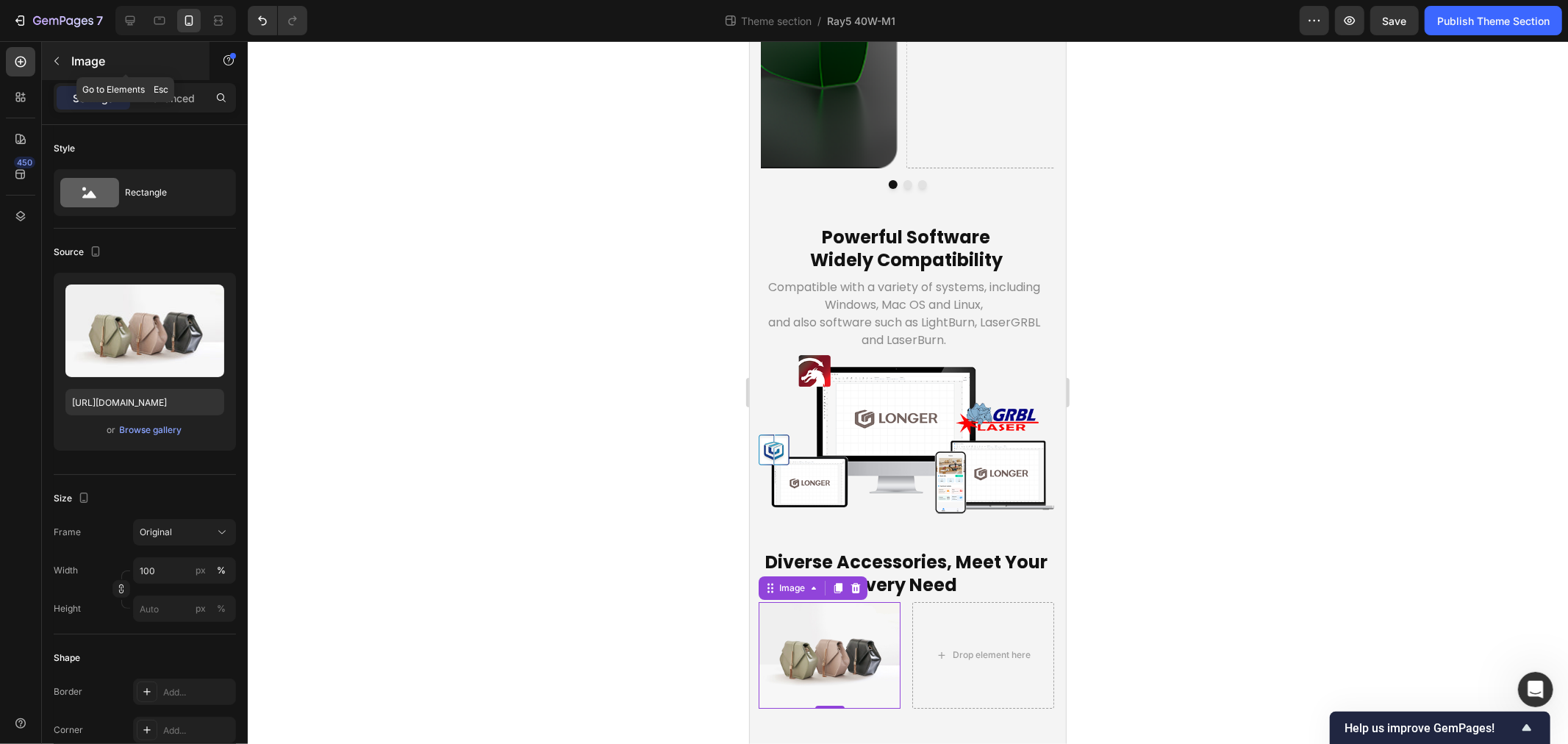
click at [55, 52] on button "button" at bounding box center [57, 61] width 24 height 24
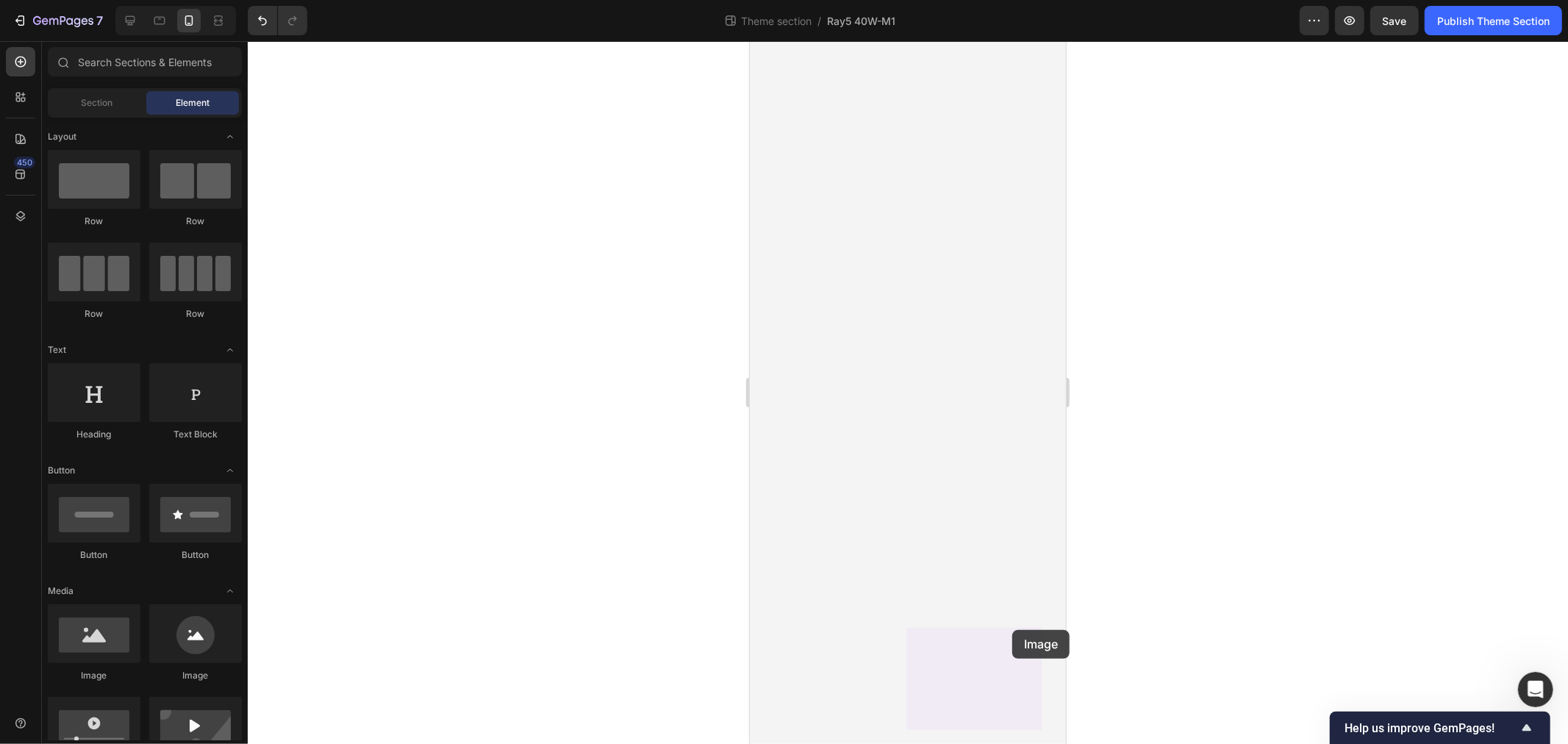
drag, startPoint x: 1870, startPoint y: 761, endPoint x: 1012, endPoint y: 630, distance: 867.9
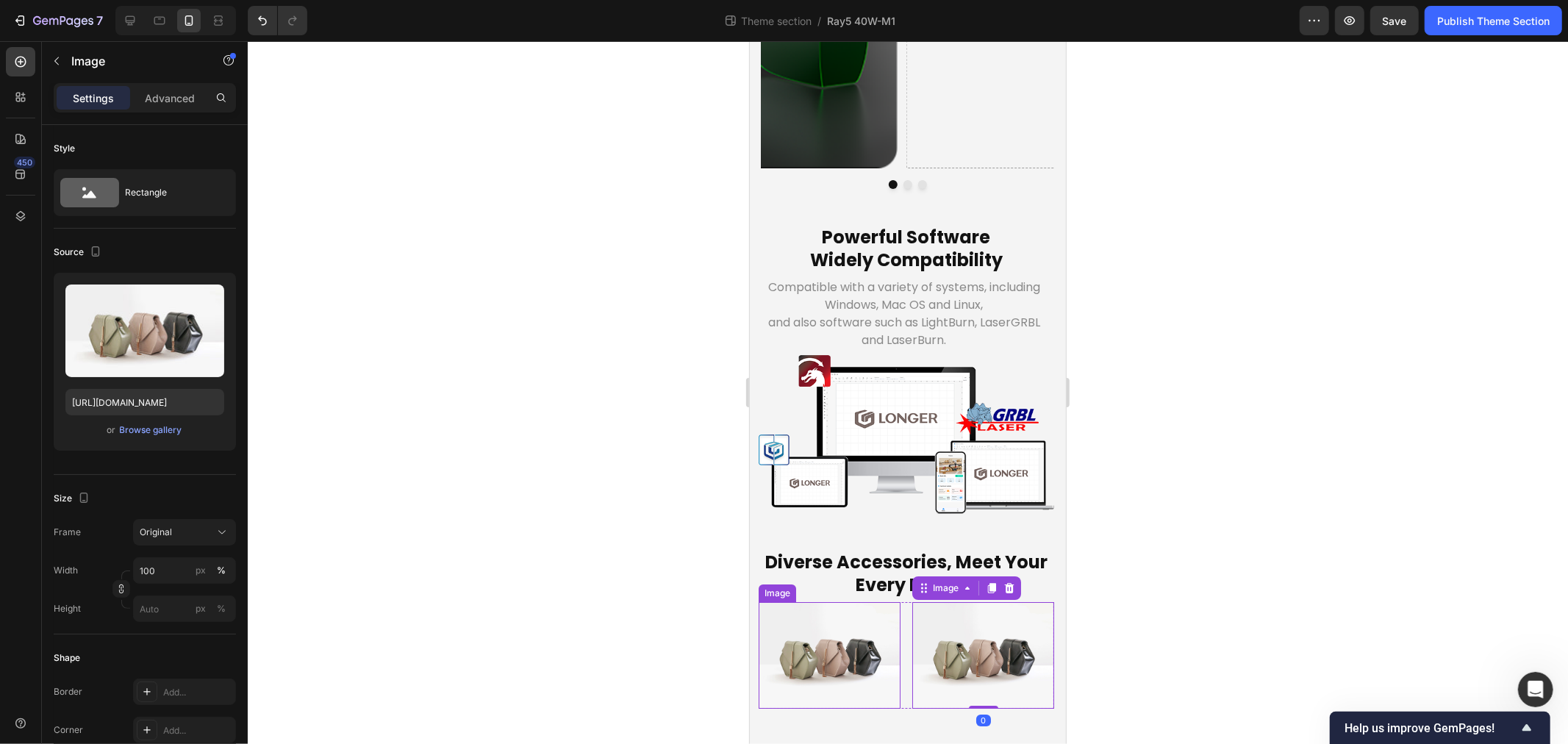
click at [822, 611] on img at bounding box center [829, 655] width 142 height 107
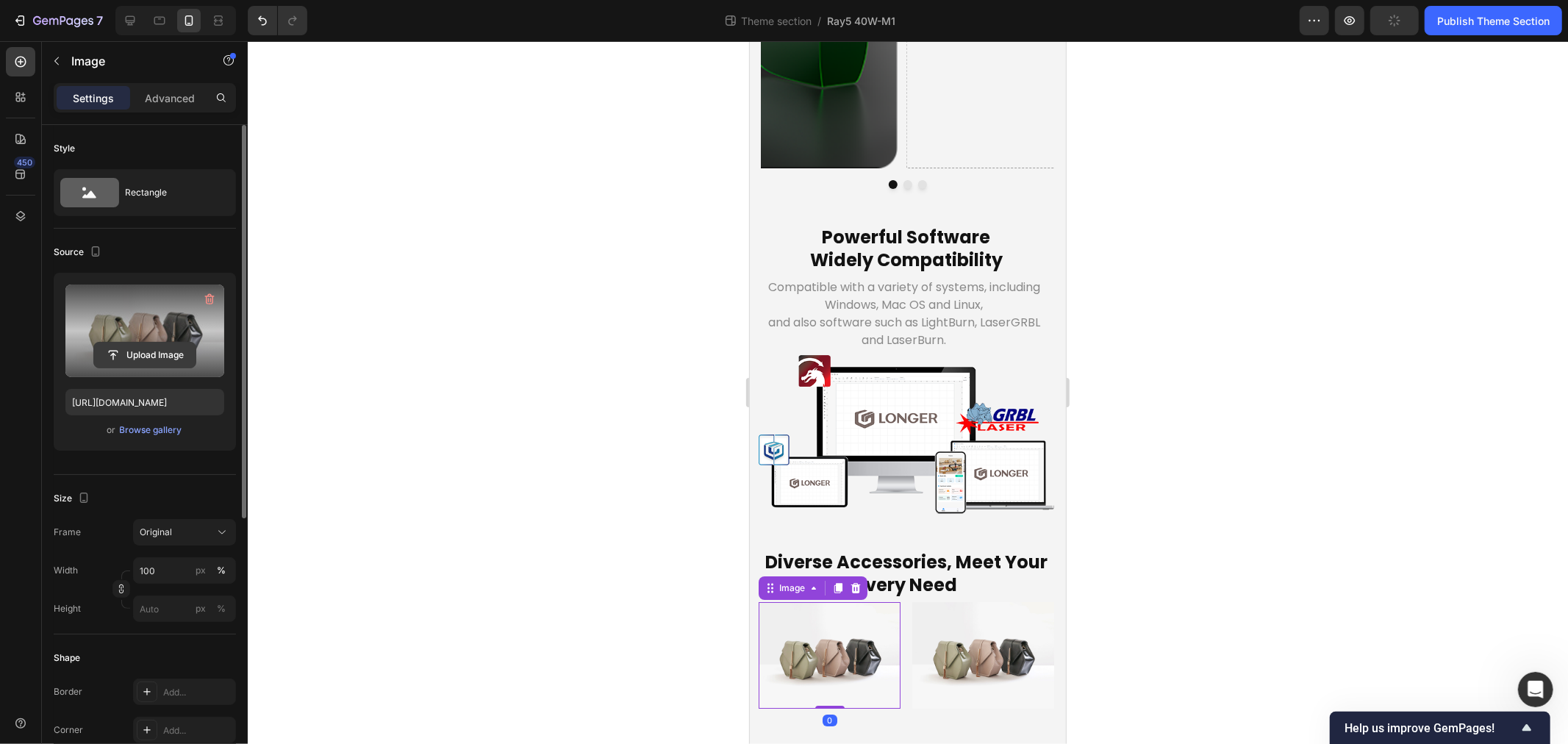
click at [129, 351] on input "file" at bounding box center [145, 356] width 101 height 25
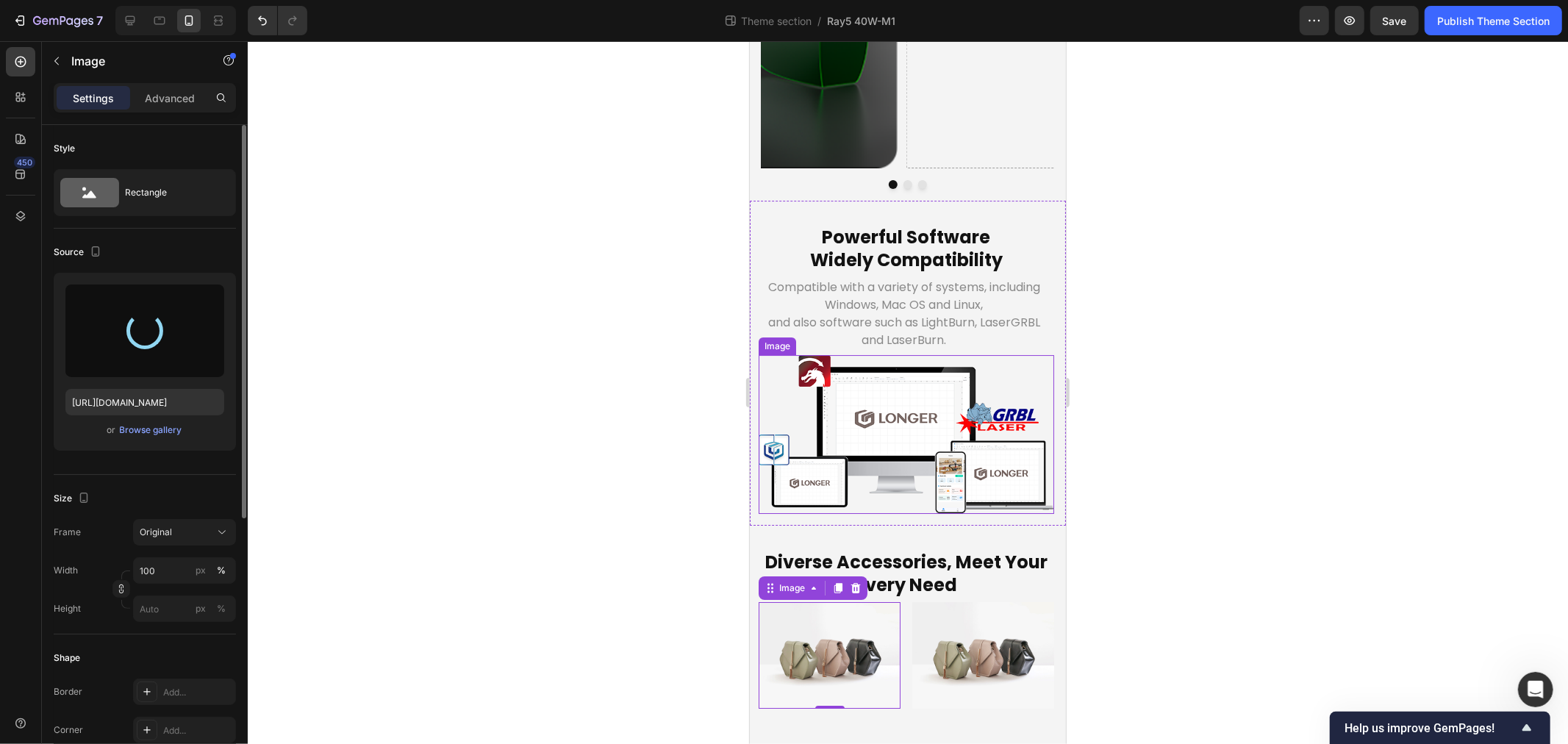
type input "https://cdn.shopify.com/s/files/1/0517/8812/0247/files/gempages_490436405370029…"
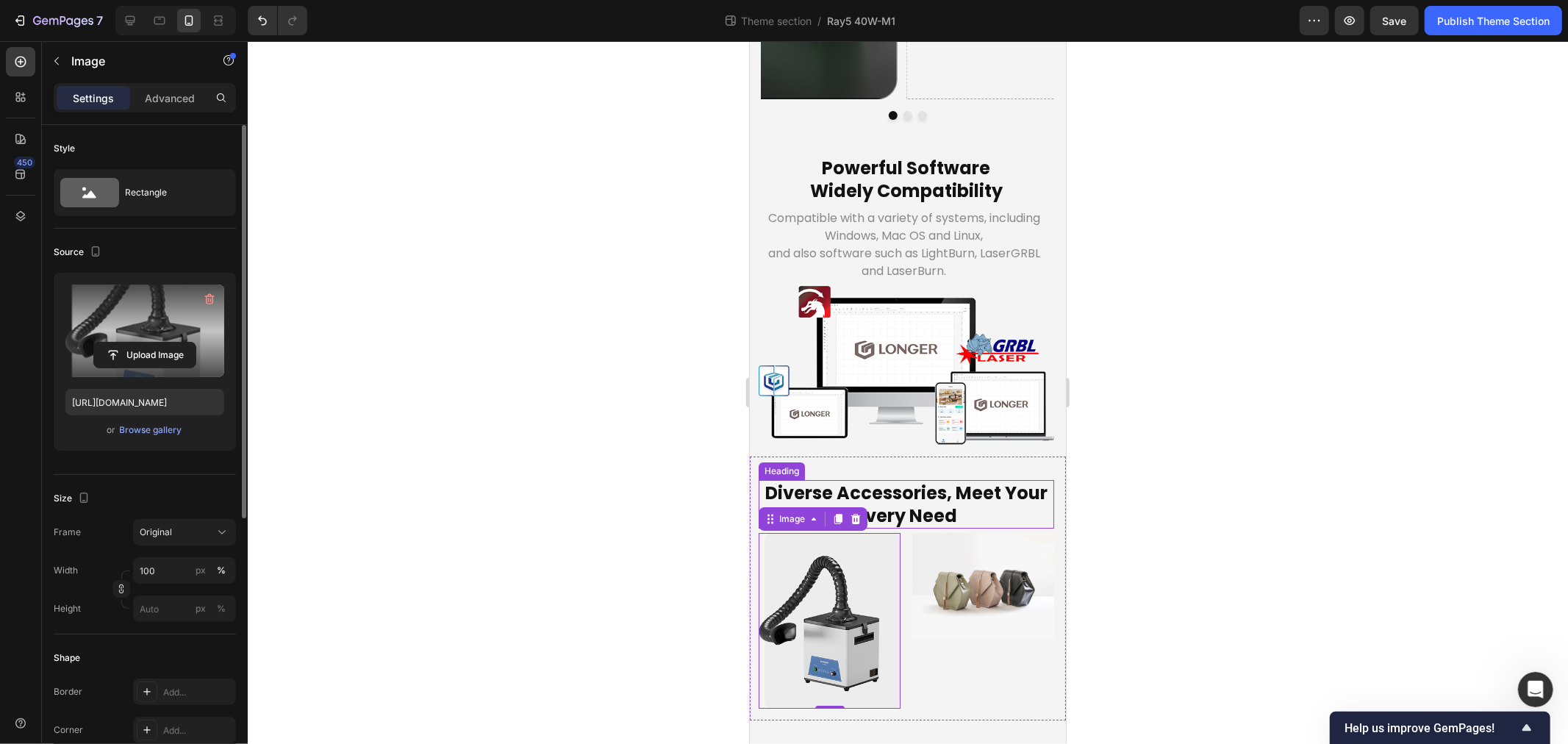
scroll to position [5320, 0]
click at [508, 613] on div at bounding box center [908, 393] width 1320 height 703
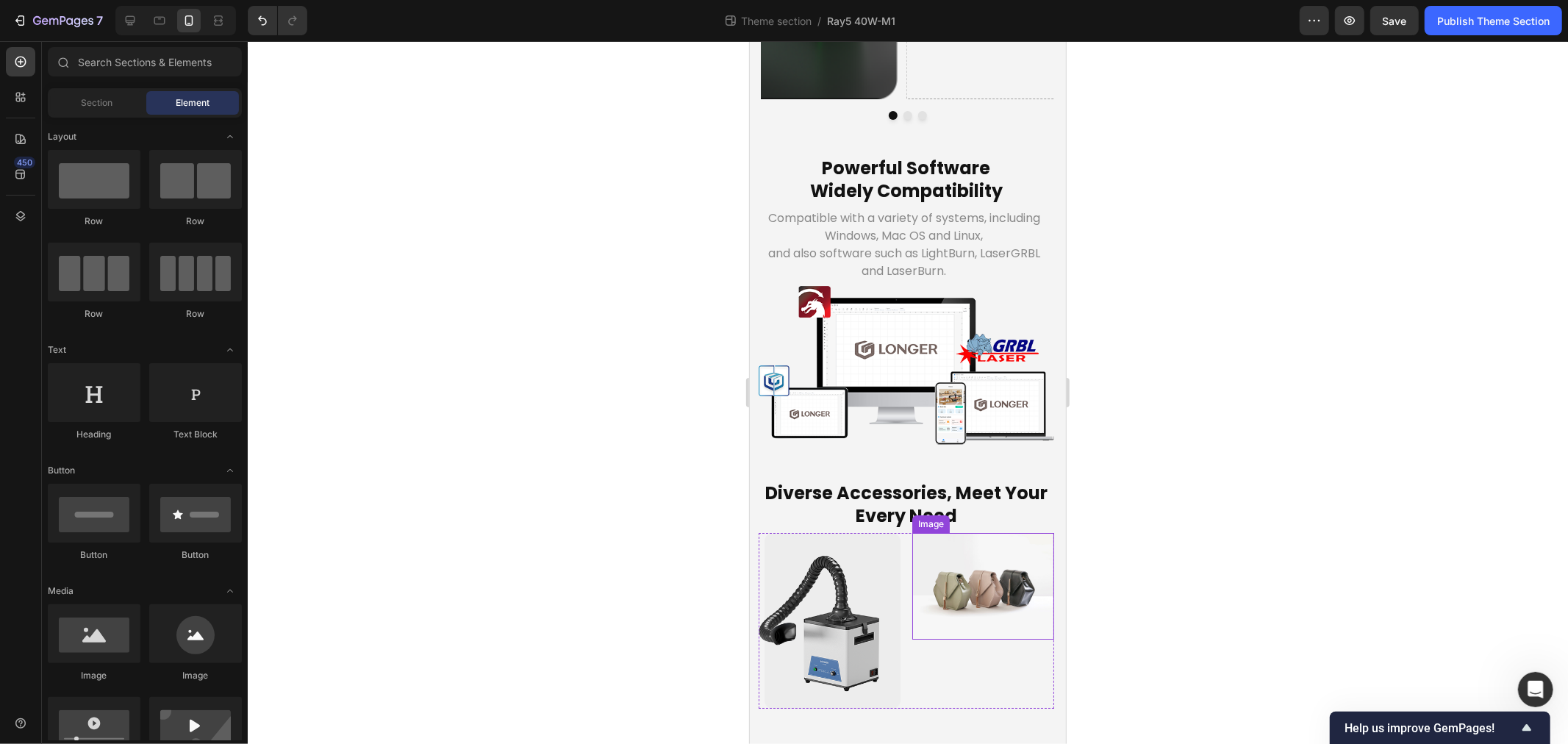
click at [984, 577] on img at bounding box center [983, 586] width 142 height 107
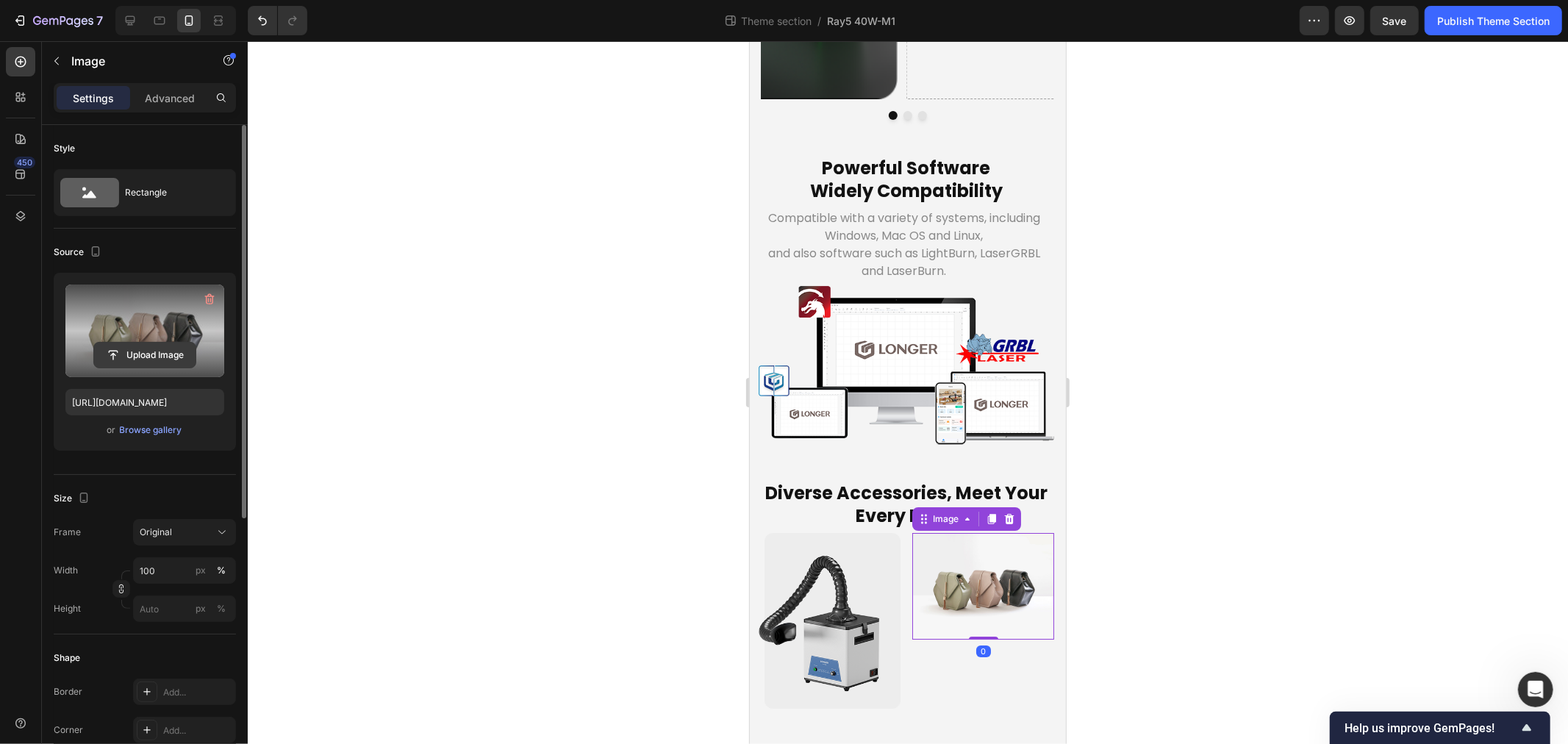
click at [140, 351] on input "file" at bounding box center [145, 356] width 101 height 25
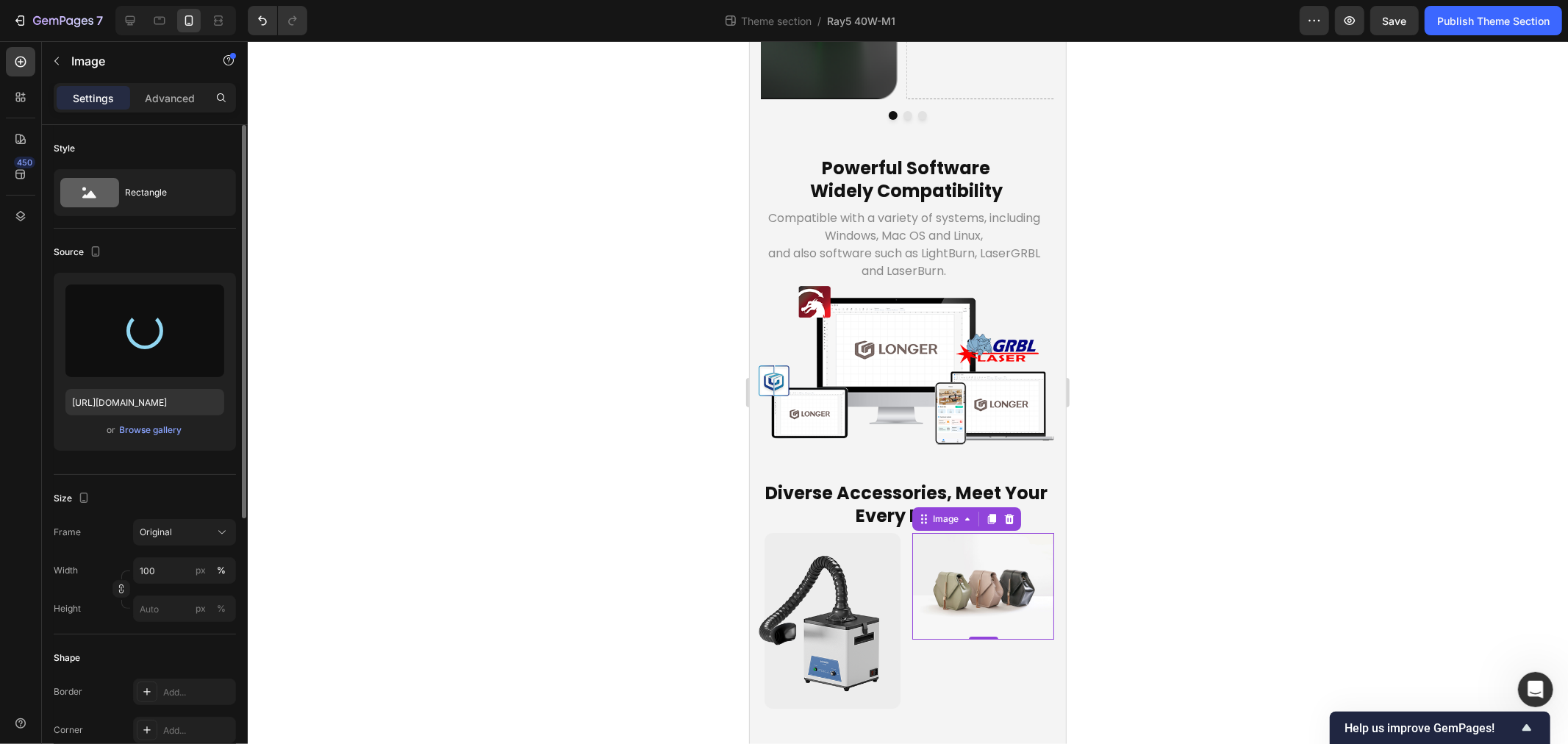
type input "https://cdn.shopify.com/s/files/1/0517/8812/0247/files/gempages_490436405370029…"
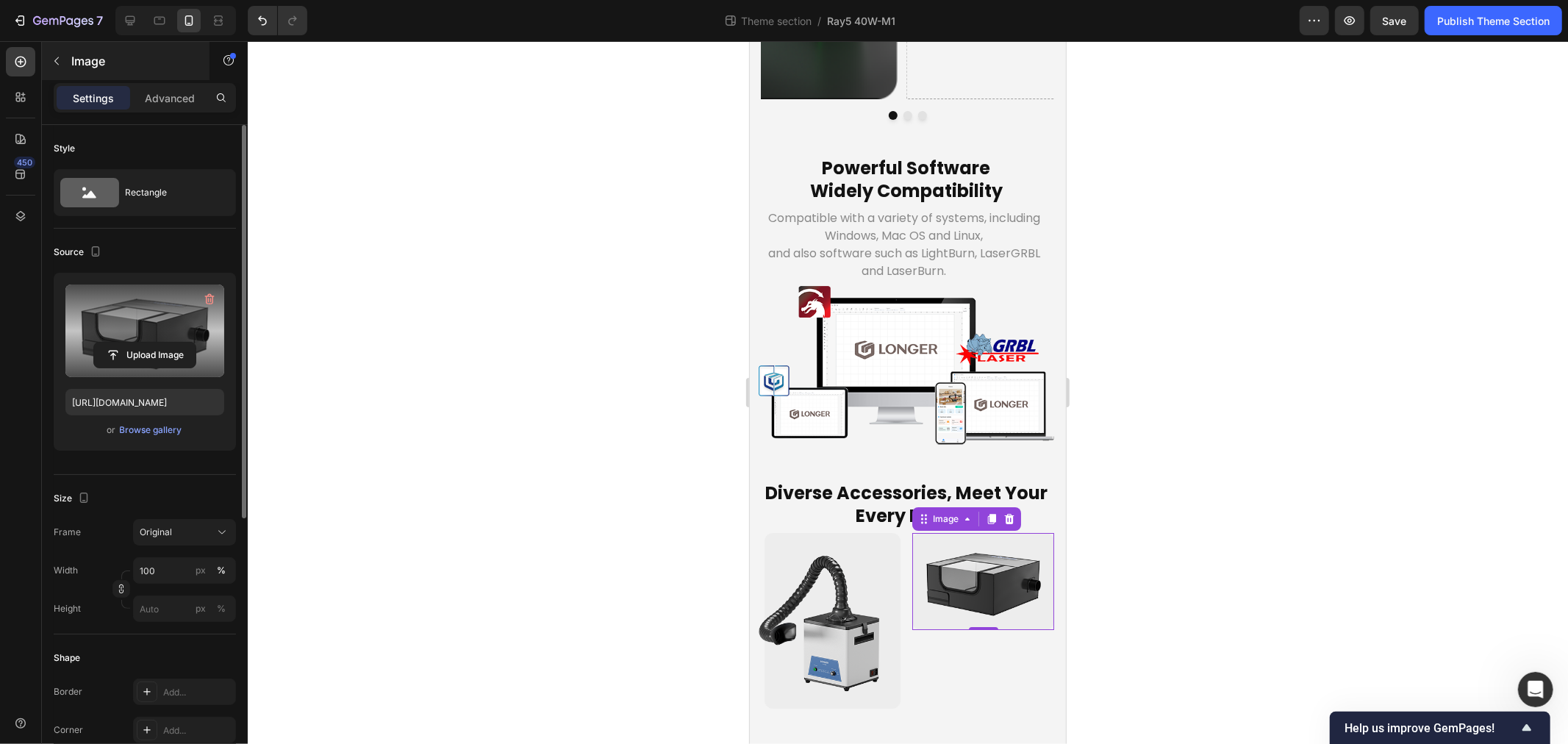
click at [74, 66] on p "Image" at bounding box center [134, 62] width 125 height 18
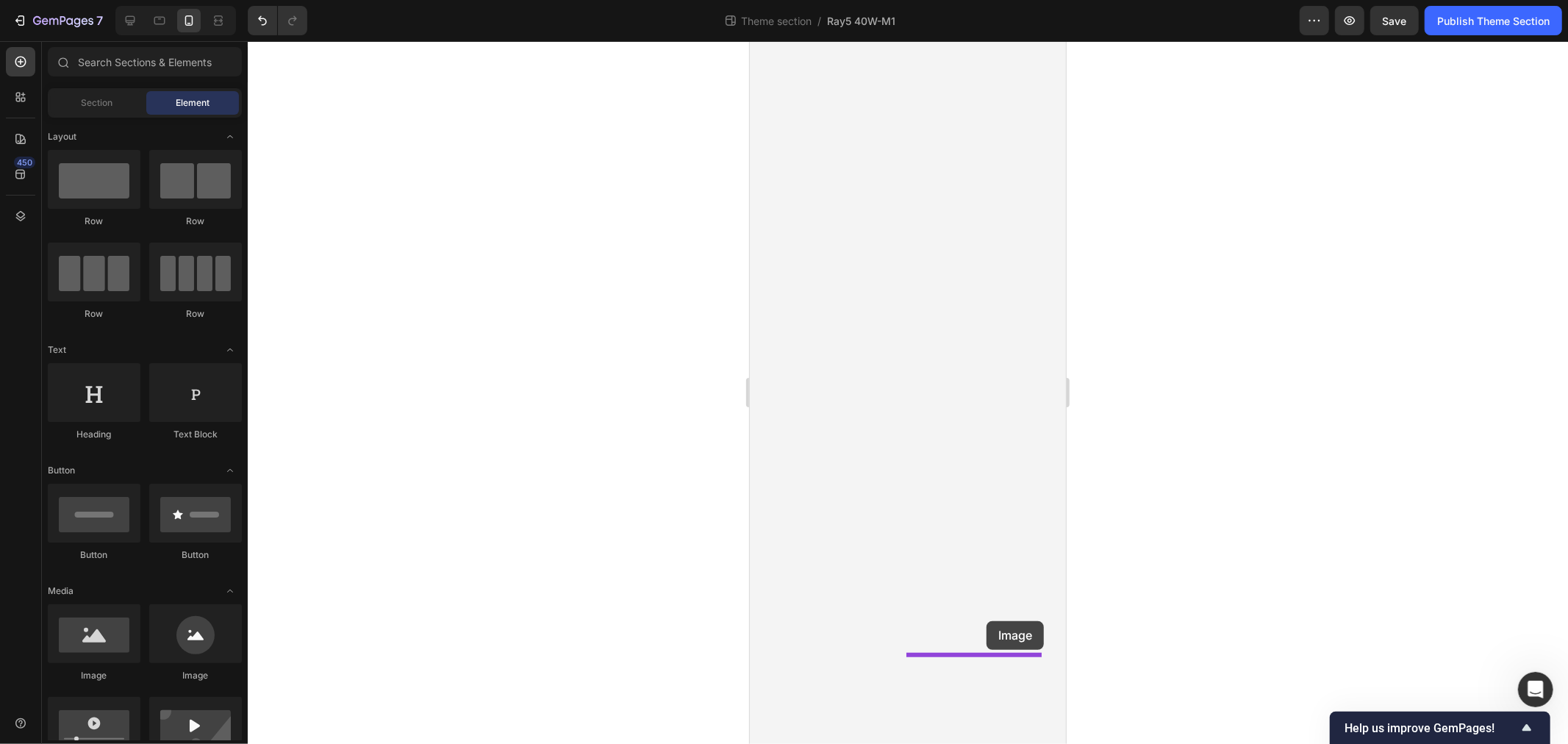
drag, startPoint x: 969, startPoint y: 542, endPoint x: 986, endPoint y: 621, distance: 80.8
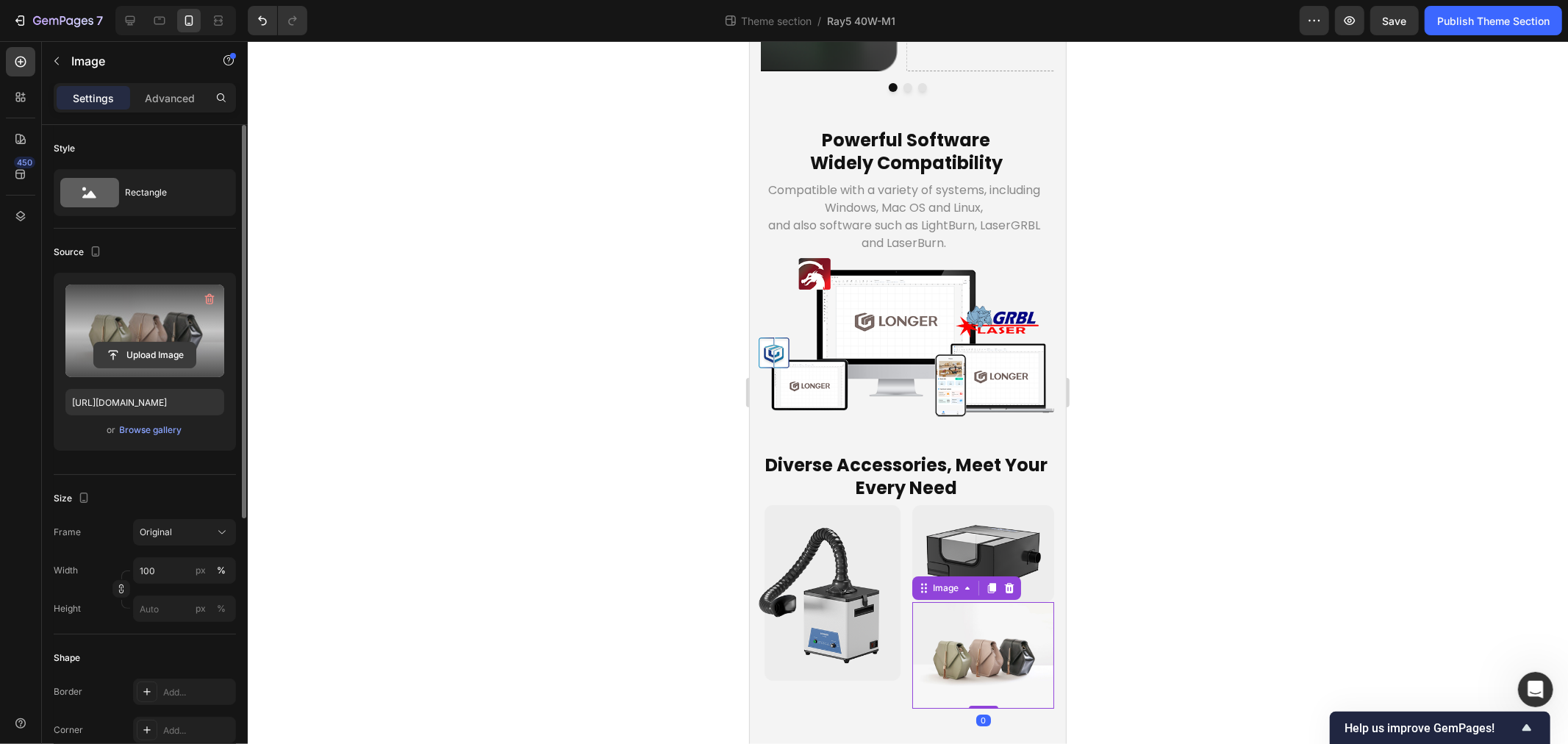
click at [159, 355] on input "file" at bounding box center [145, 356] width 101 height 25
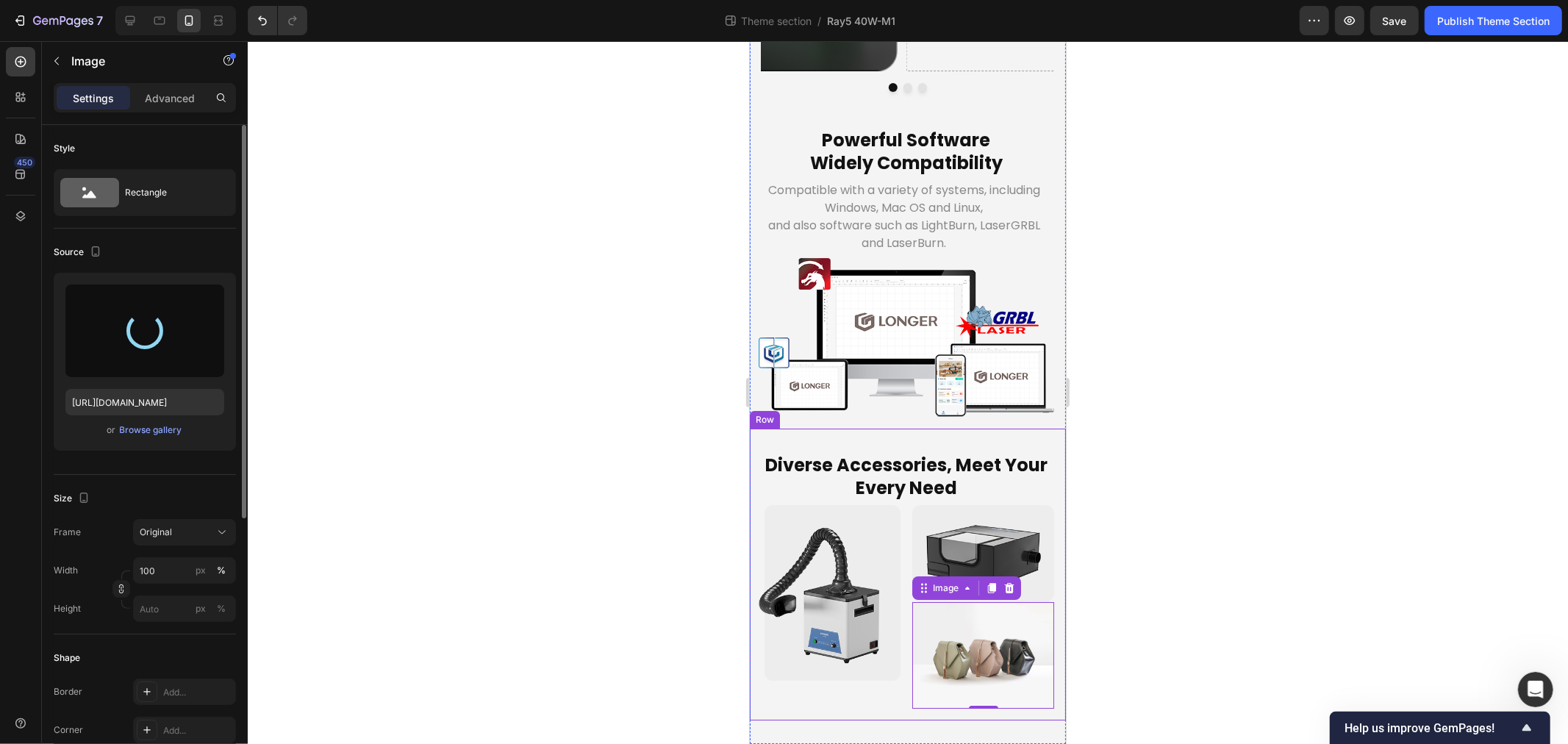
type input "https://cdn.shopify.com/s/files/1/0517/8812/0247/files/gempages_490436405370029…"
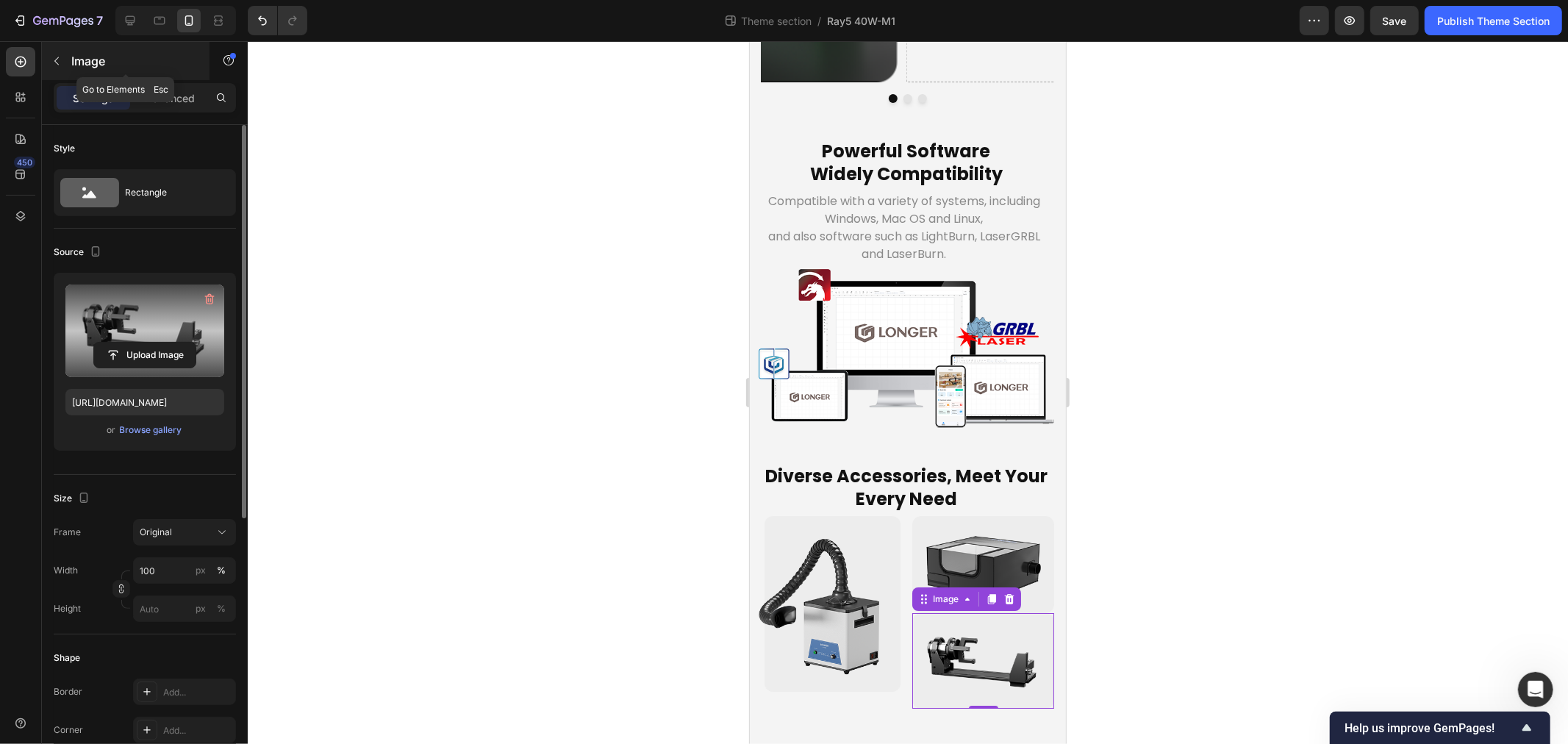
click at [56, 59] on icon "button" at bounding box center [56, 61] width 12 height 12
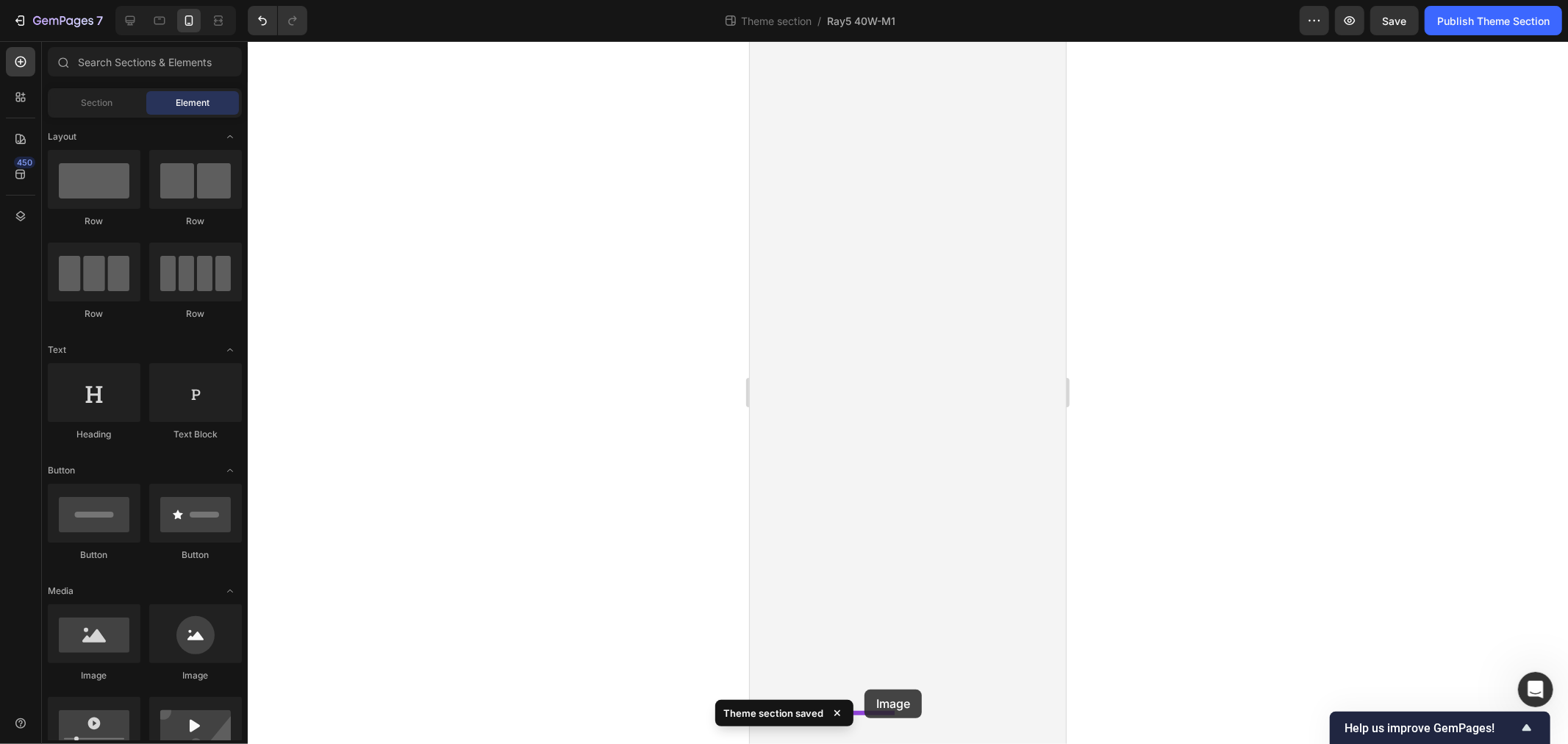
scroll to position [5337, 0]
drag, startPoint x: 1658, startPoint y: 638, endPoint x: 865, endPoint y: 672, distance: 793.7
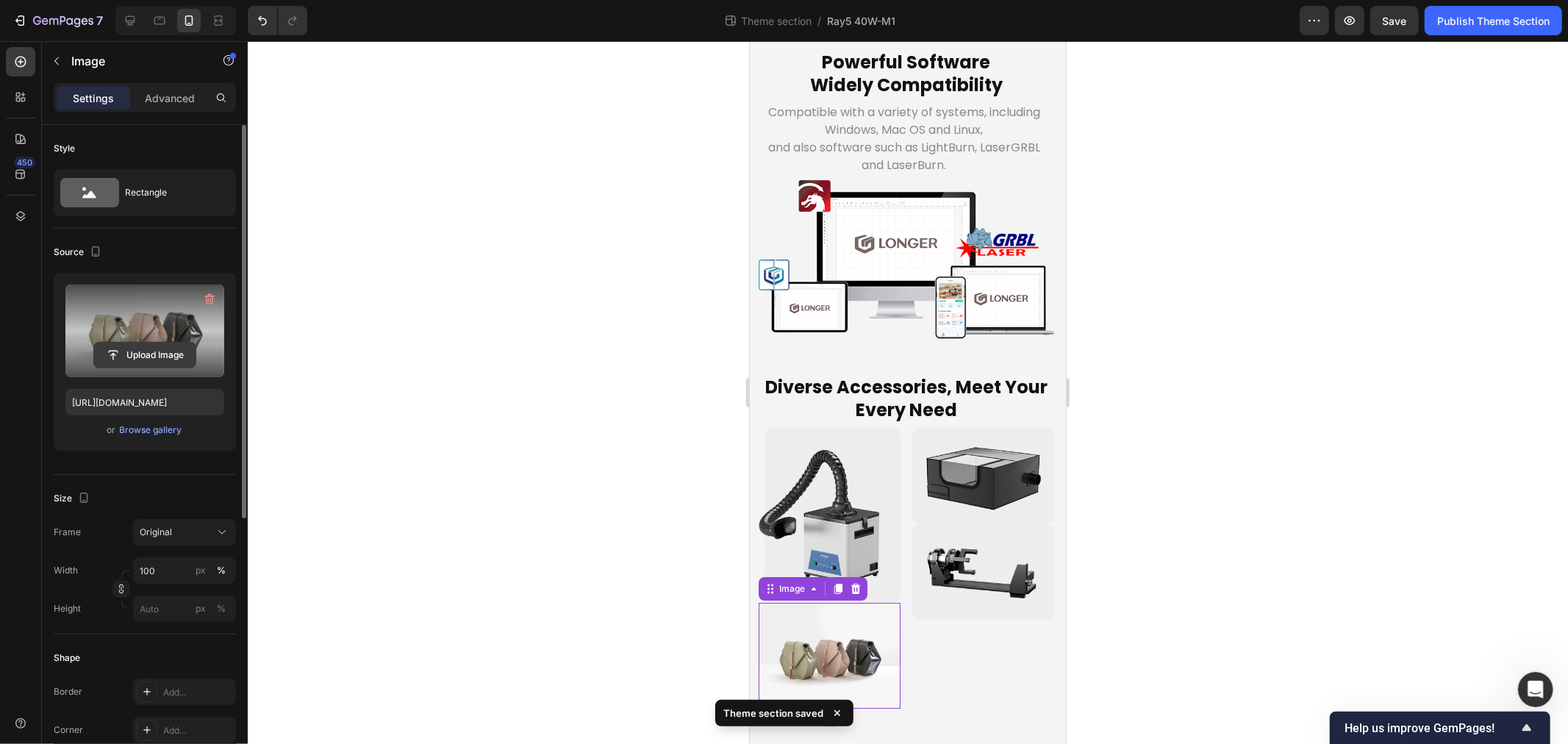
click at [157, 362] on input "file" at bounding box center [145, 356] width 101 height 25
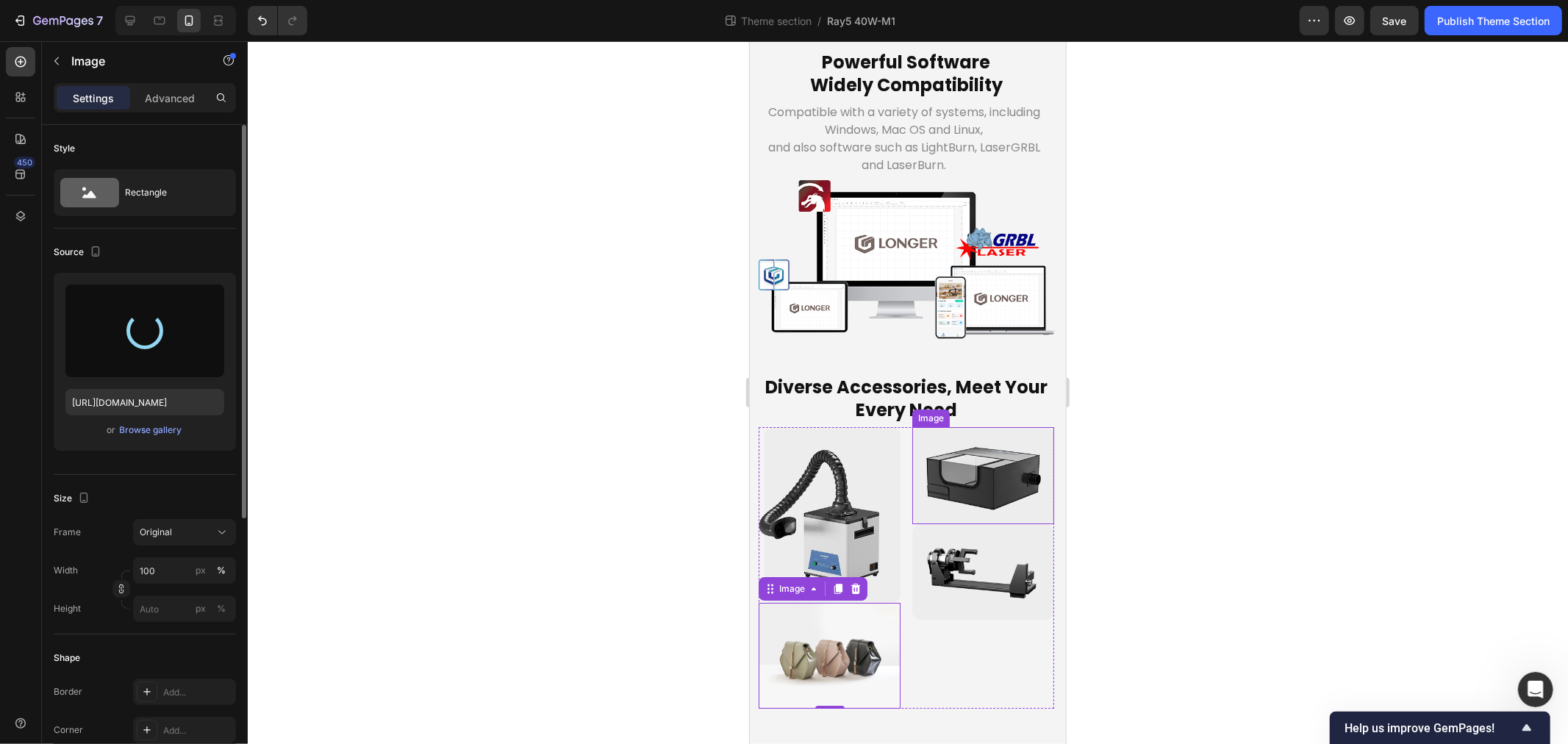
click at [974, 524] on img at bounding box center [983, 474] width 142 height 97
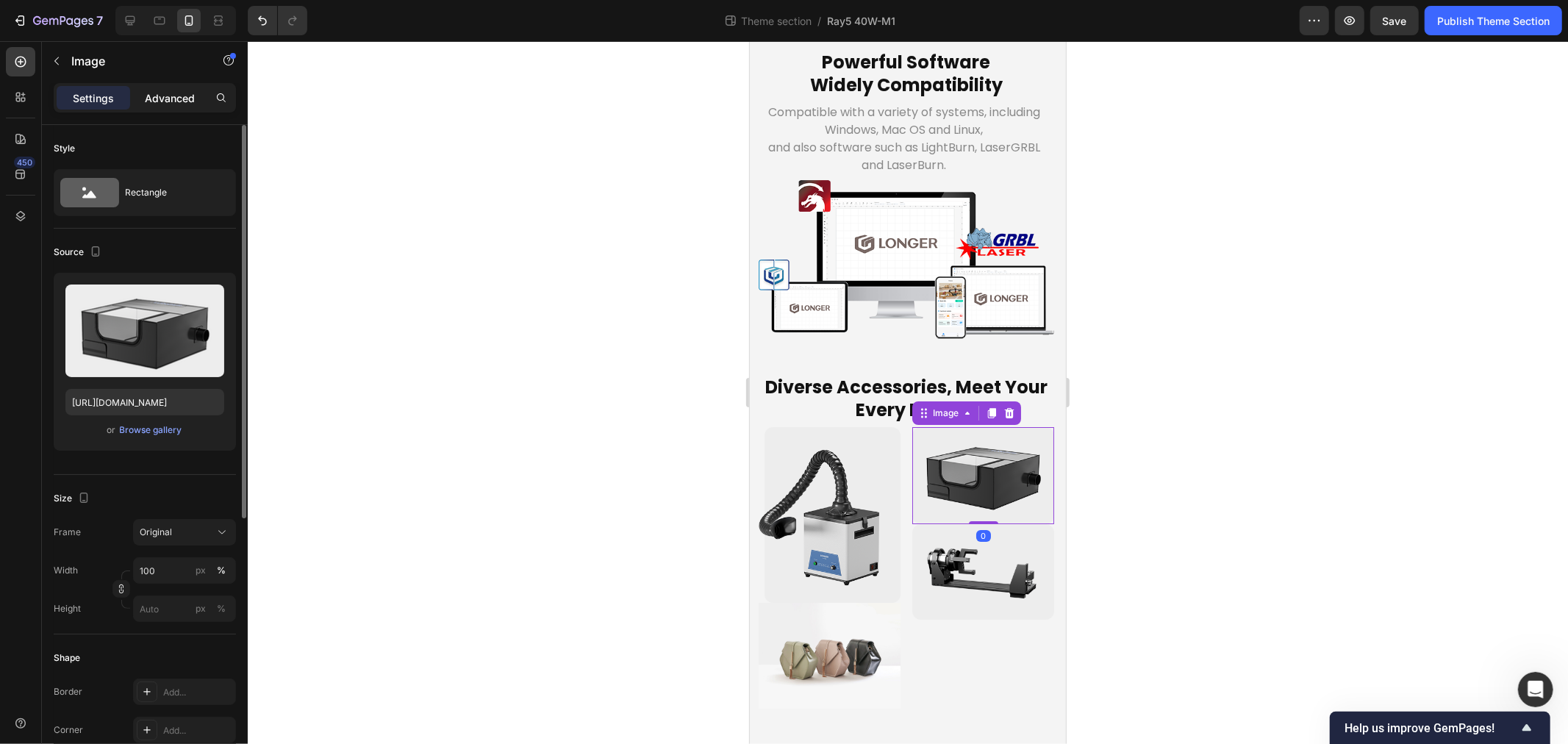
click at [166, 104] on p "Advanced" at bounding box center [169, 98] width 50 height 15
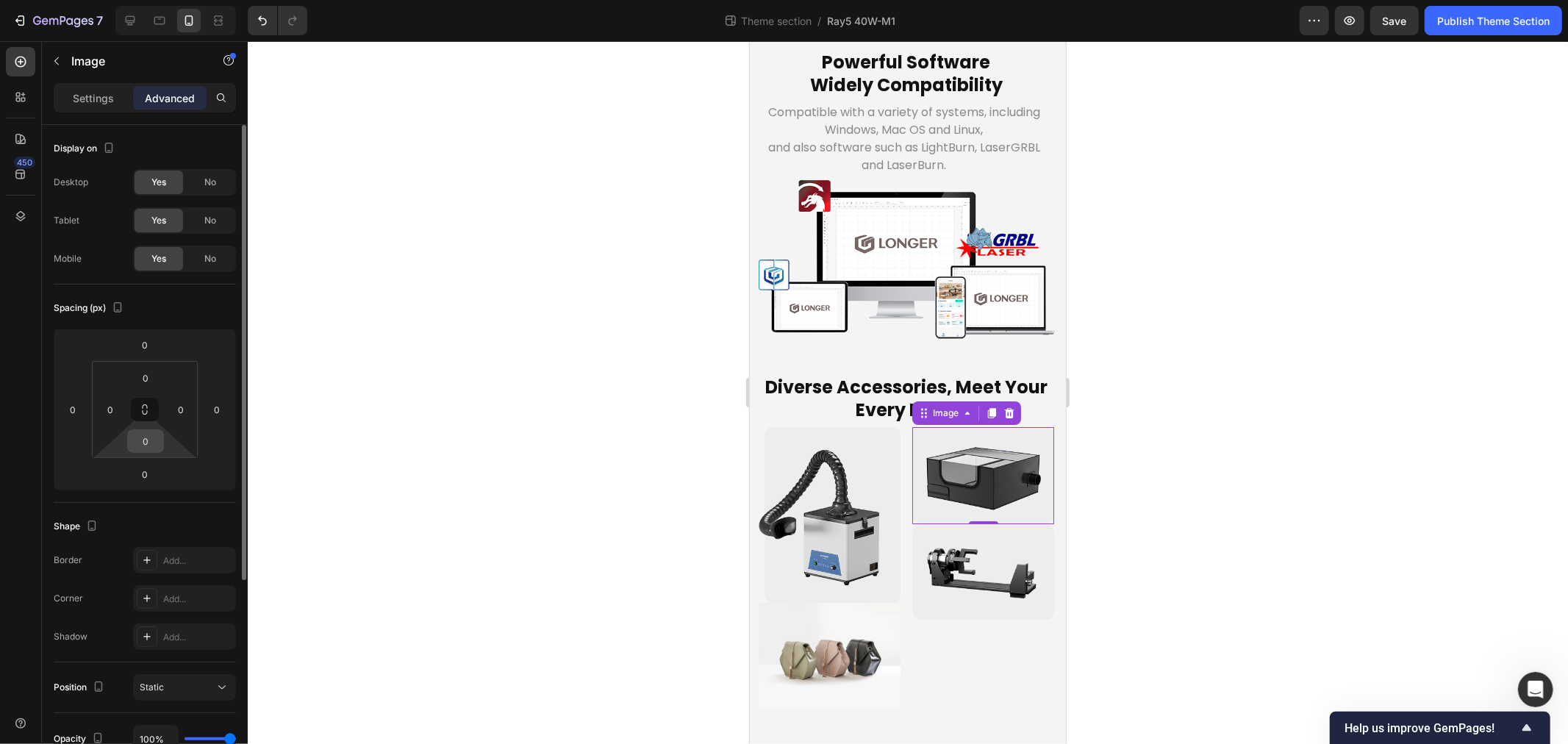
click at [151, 444] on input "0" at bounding box center [146, 441] width 30 height 22
type input "6"
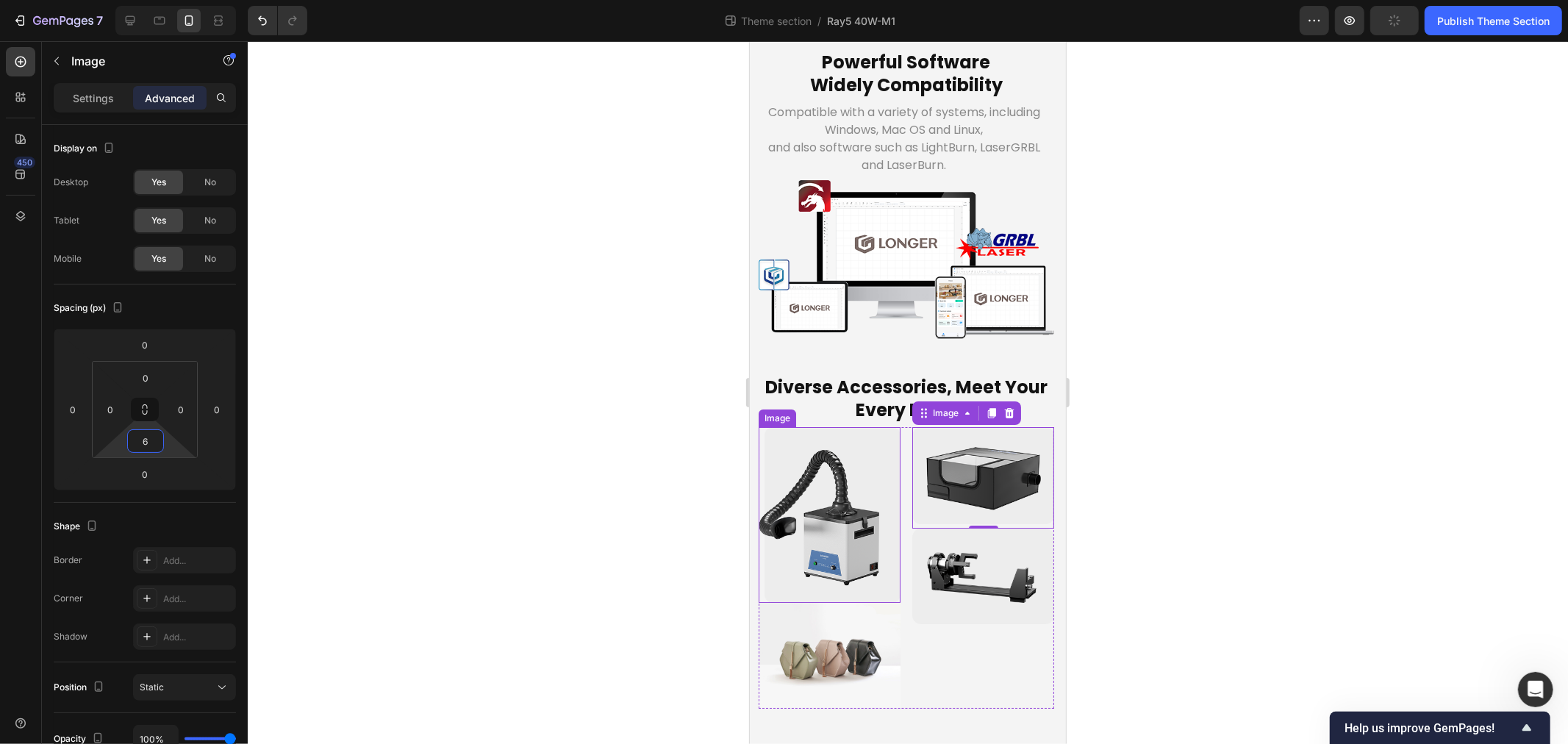
click at [995, 624] on img at bounding box center [983, 576] width 142 height 96
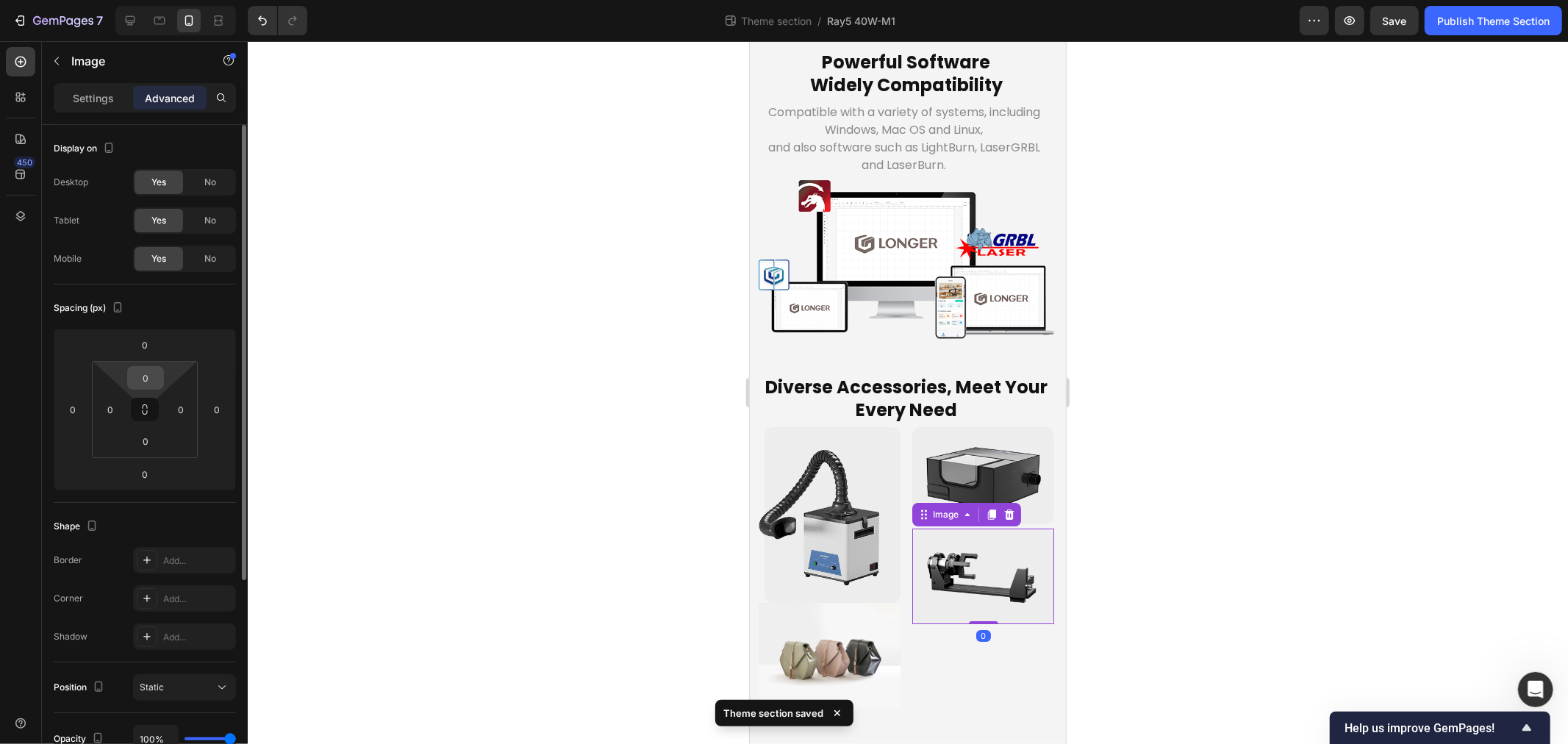
click at [156, 372] on input "0" at bounding box center [146, 378] width 30 height 22
type input "6"
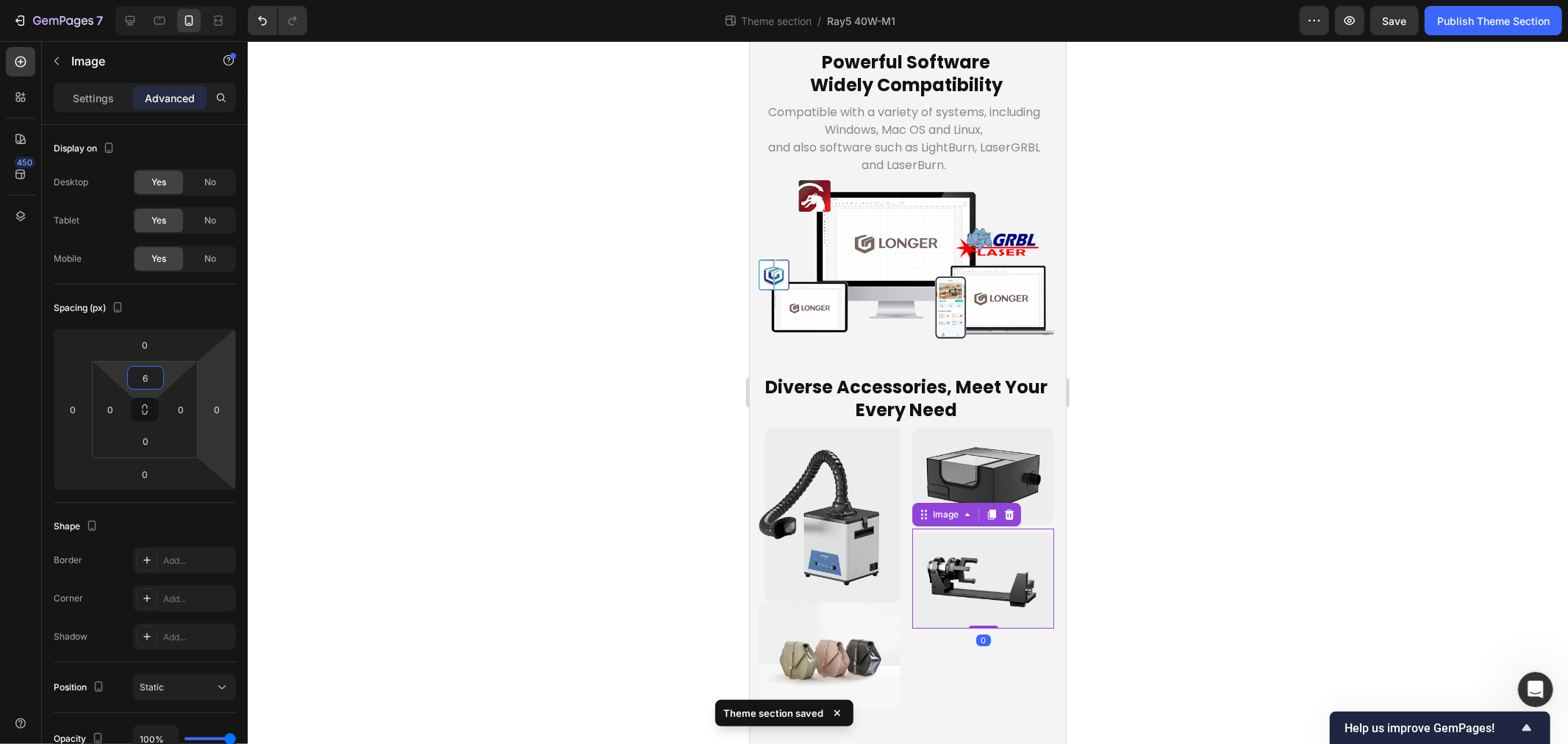
click at [481, 489] on div at bounding box center [908, 393] width 1320 height 703
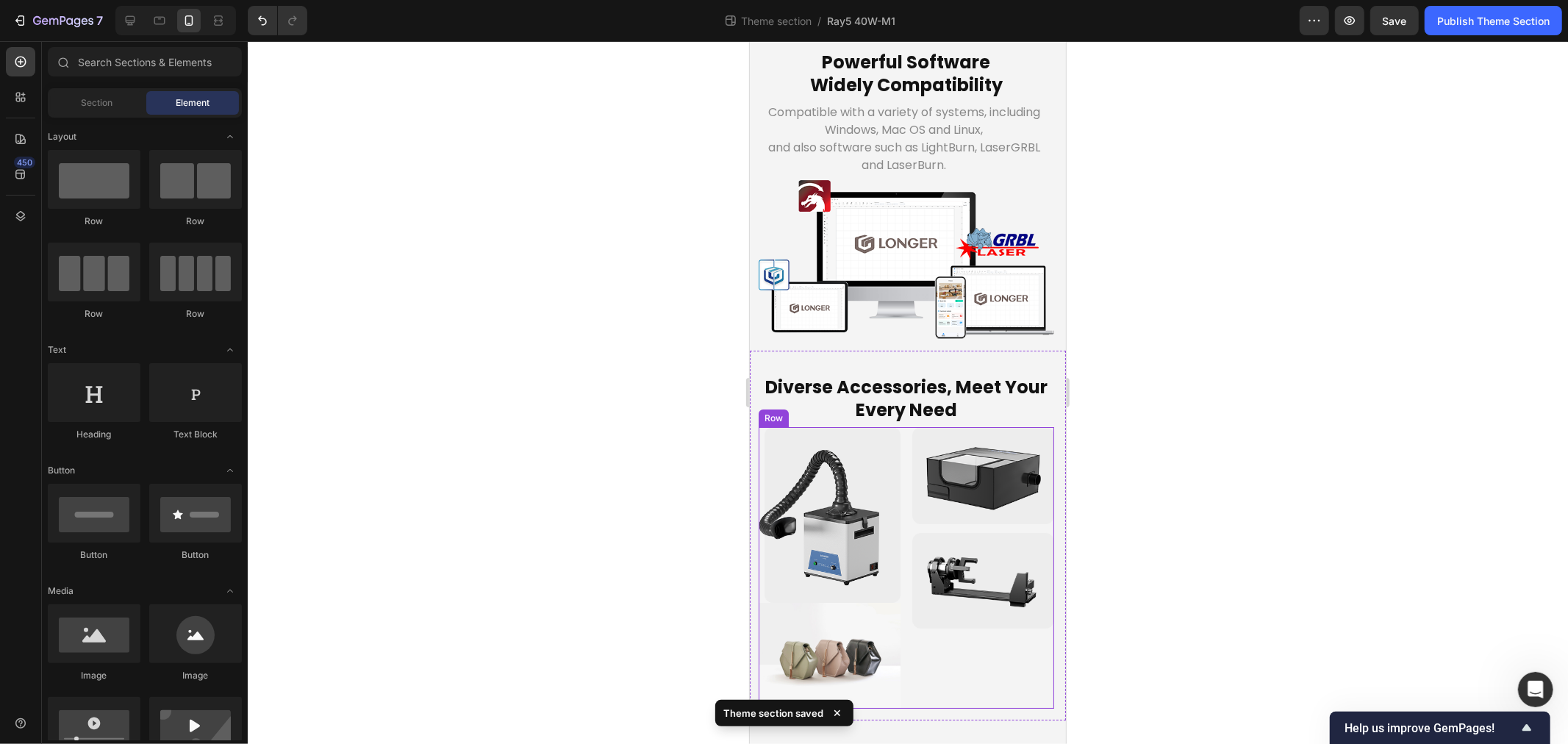
scroll to position [5423, 0]
click at [822, 625] on img at bounding box center [829, 656] width 142 height 107
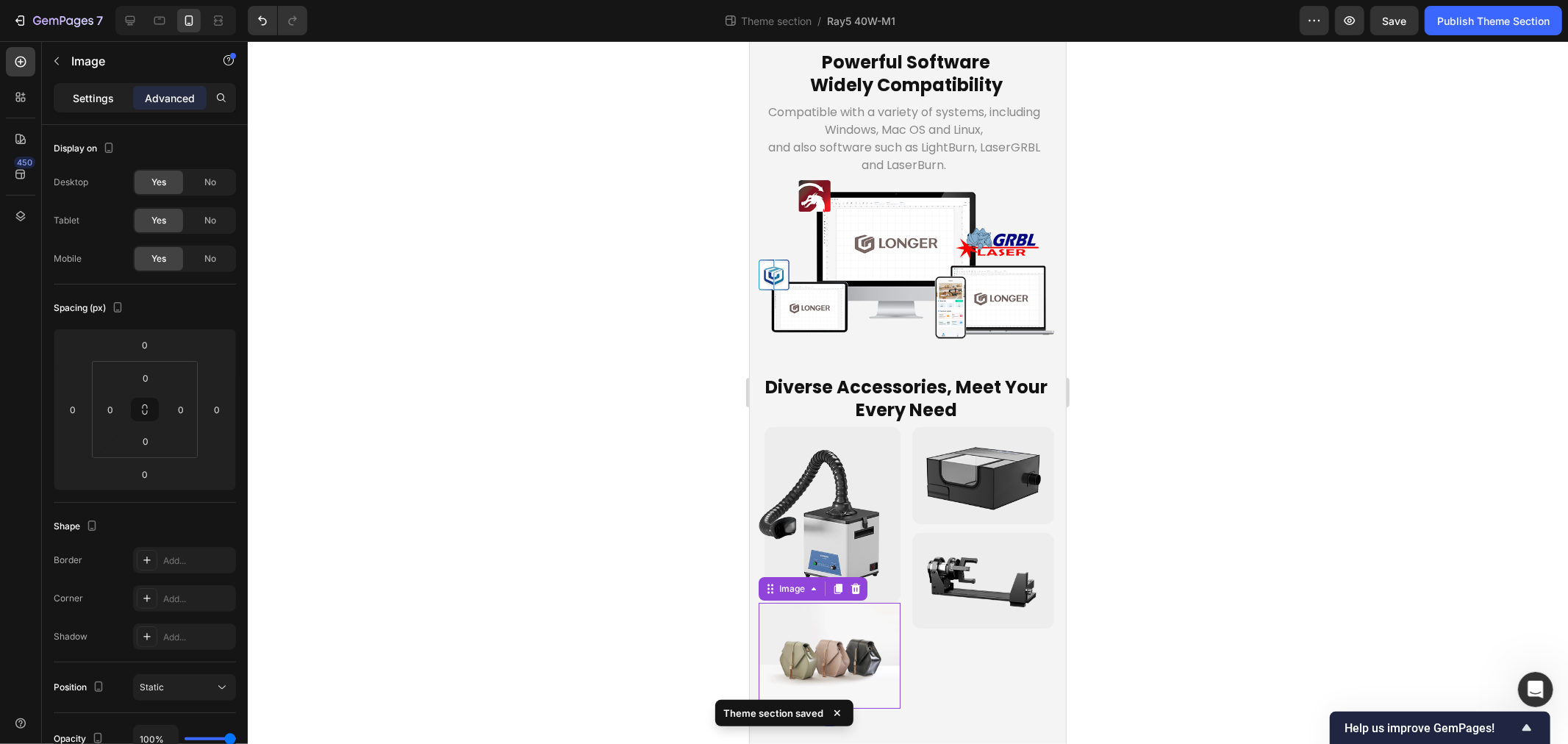
click at [78, 91] on p "Settings" at bounding box center [93, 98] width 42 height 15
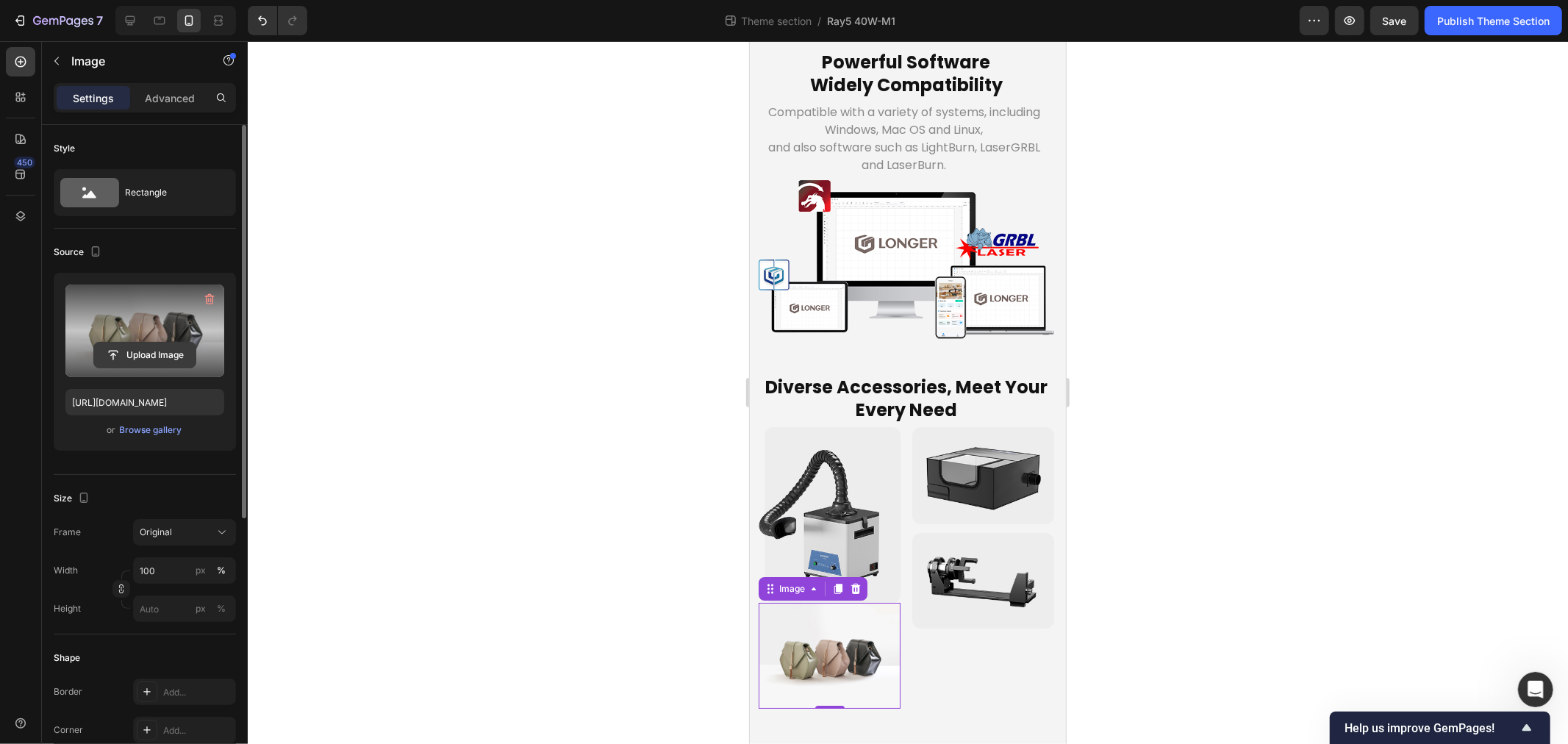
click at [137, 361] on input "file" at bounding box center [145, 356] width 101 height 25
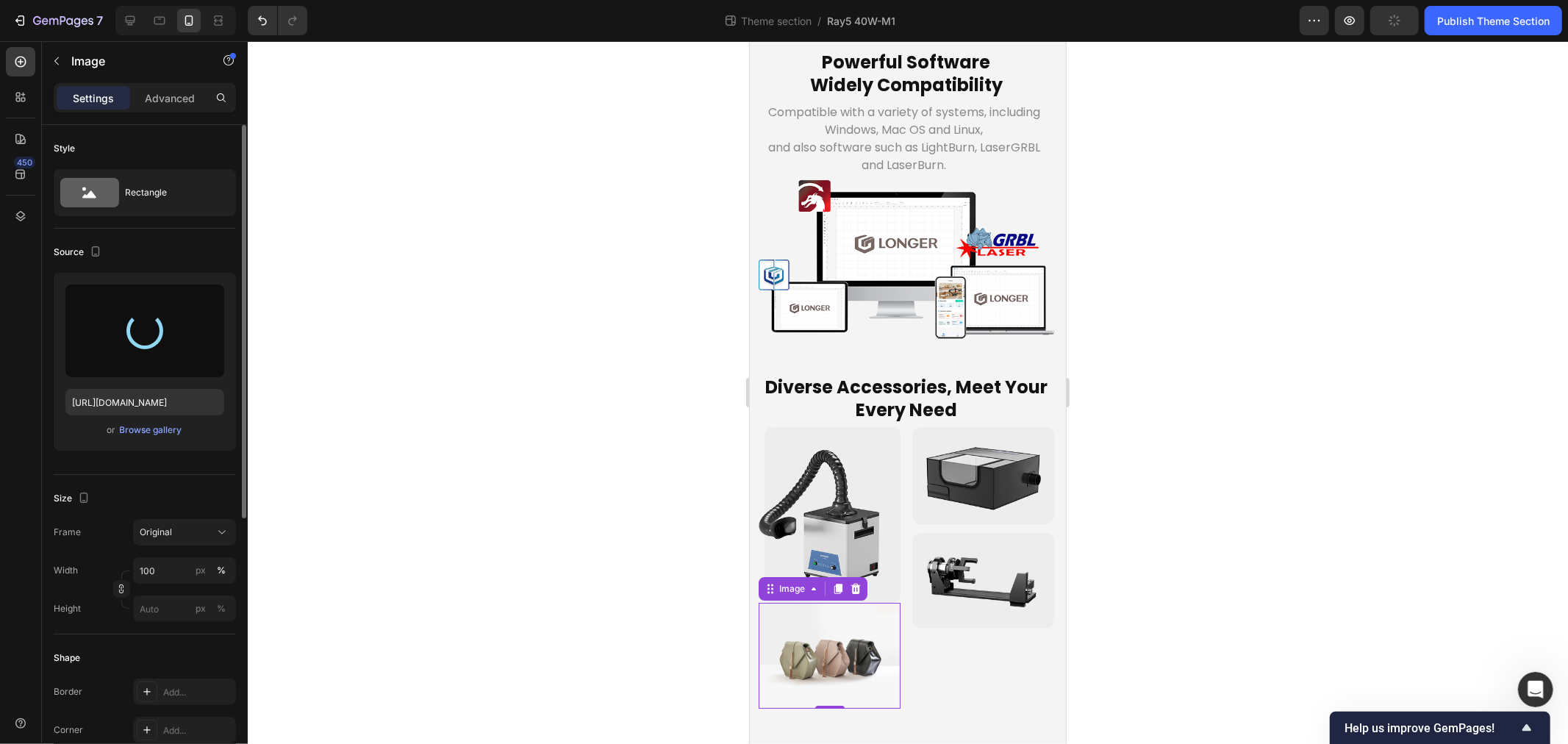
type input "https://cdn.shopify.com/s/files/1/0517/8812/0247/files/gempages_490436405370029…"
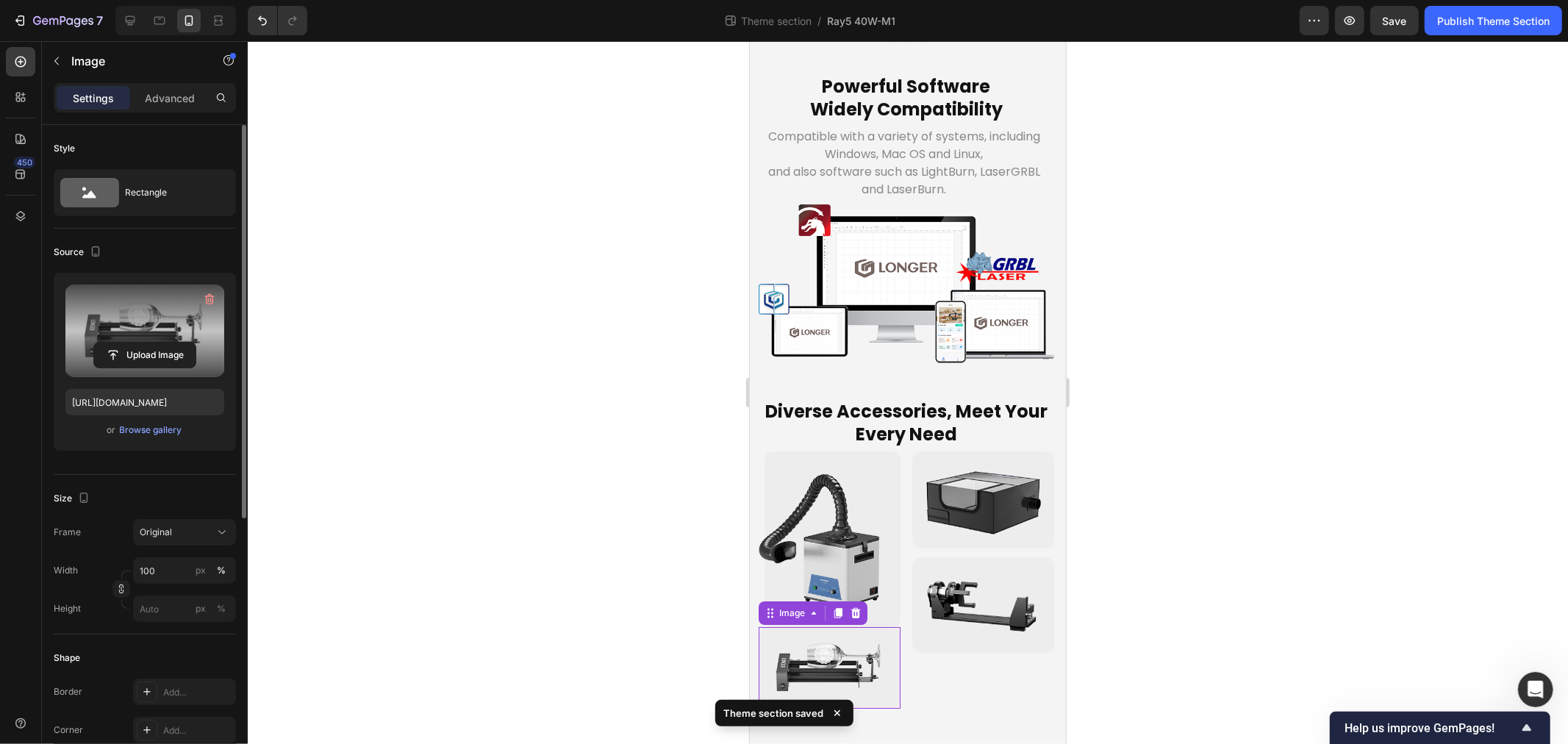
scroll to position [5399, 0]
click at [157, 89] on div "Advanced" at bounding box center [169, 98] width 73 height 24
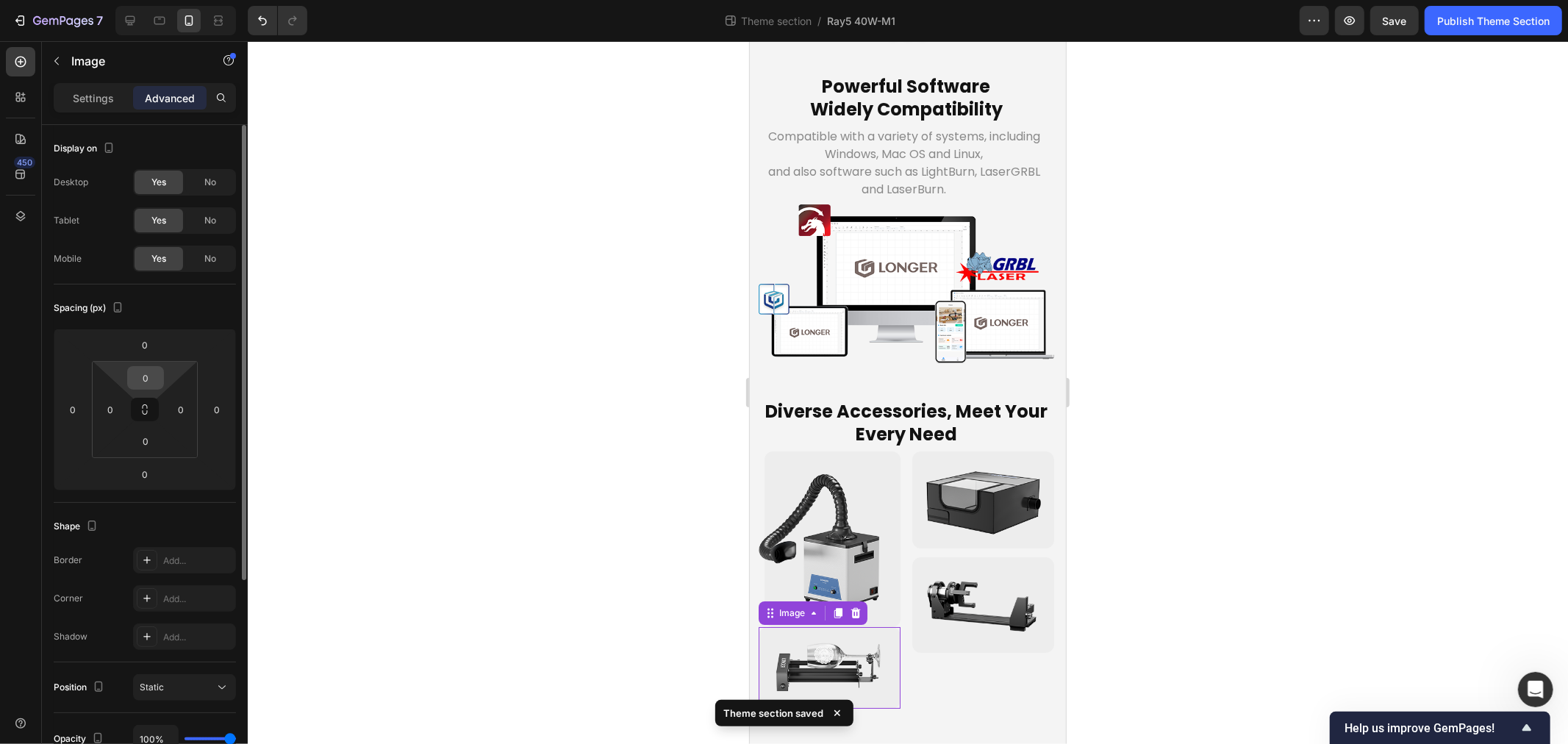
click at [159, 381] on input "0" at bounding box center [146, 378] width 30 height 22
type input "6"
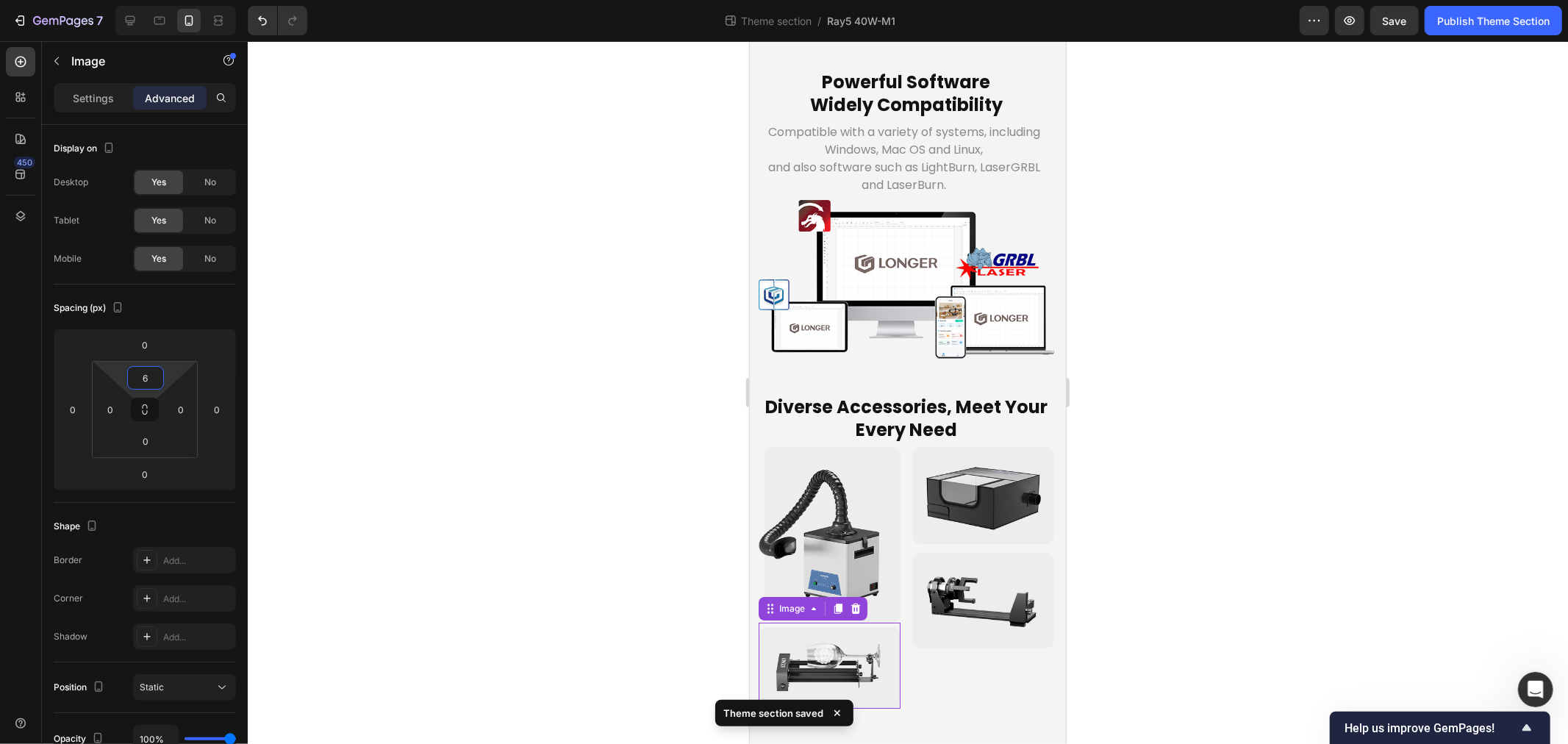
click at [784, 501] on img at bounding box center [829, 534] width 142 height 176
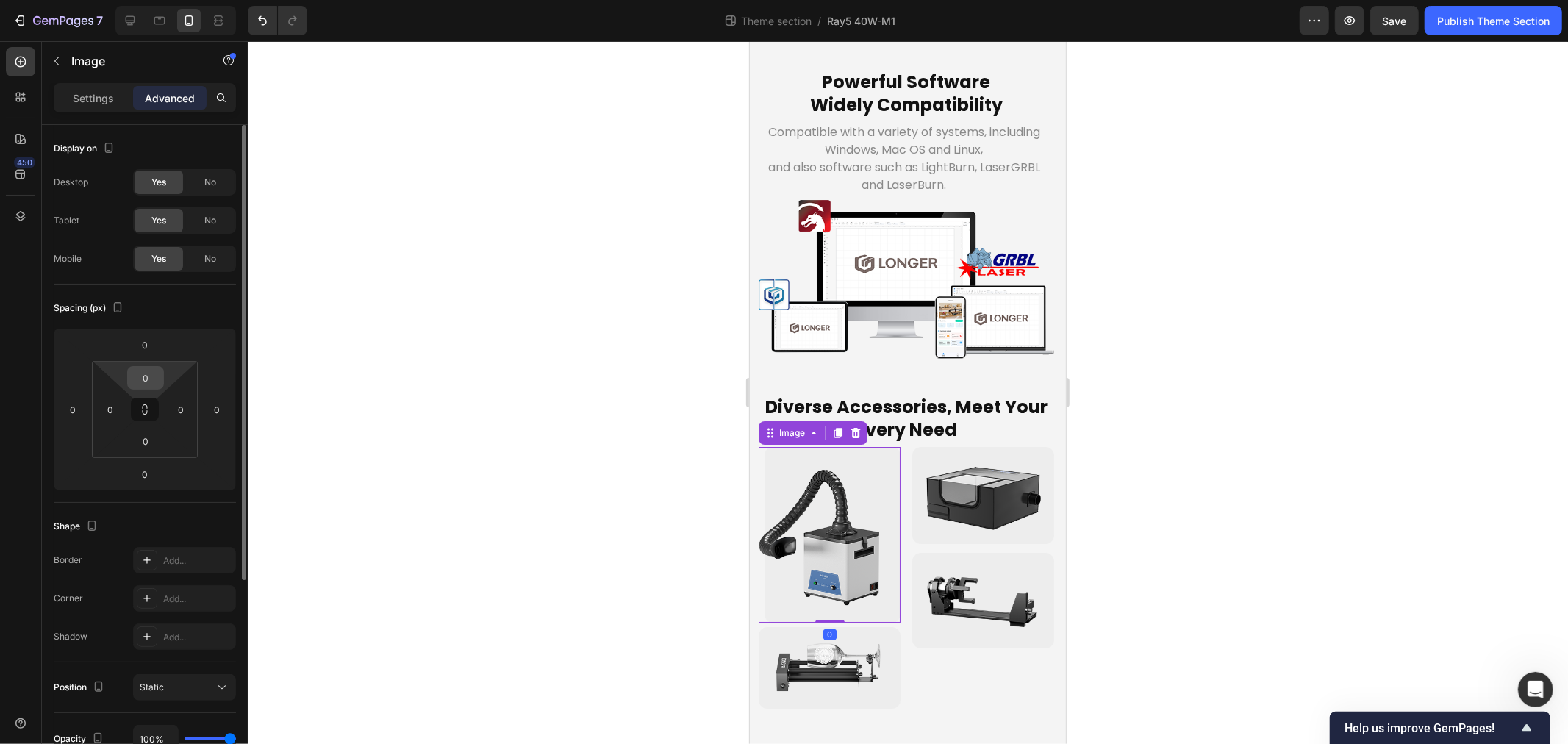
click at [156, 379] on input "0" at bounding box center [146, 378] width 30 height 22
type input "6"
click at [150, 445] on input "0" at bounding box center [146, 441] width 30 height 22
type input "0"
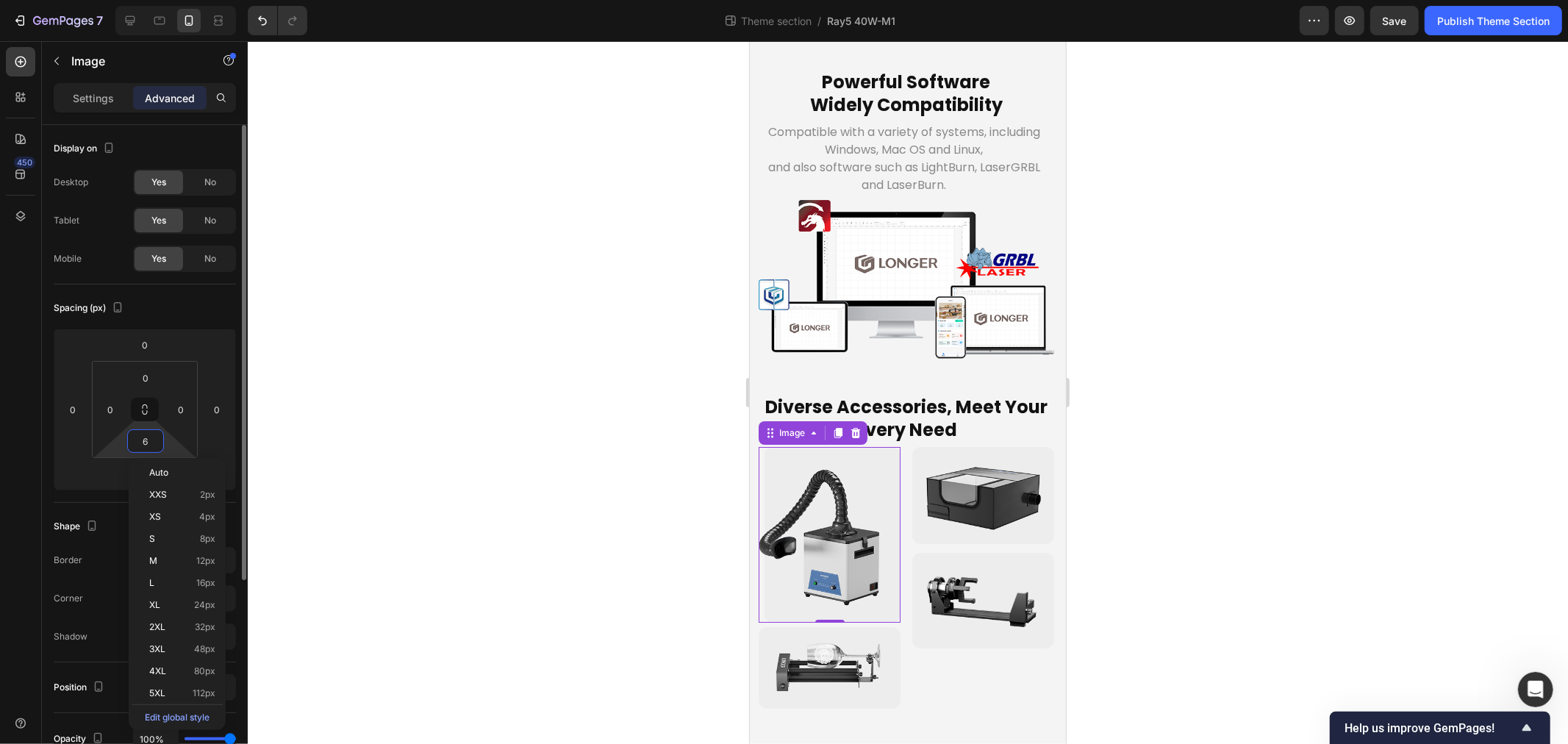
scroll to position [5407, 0]
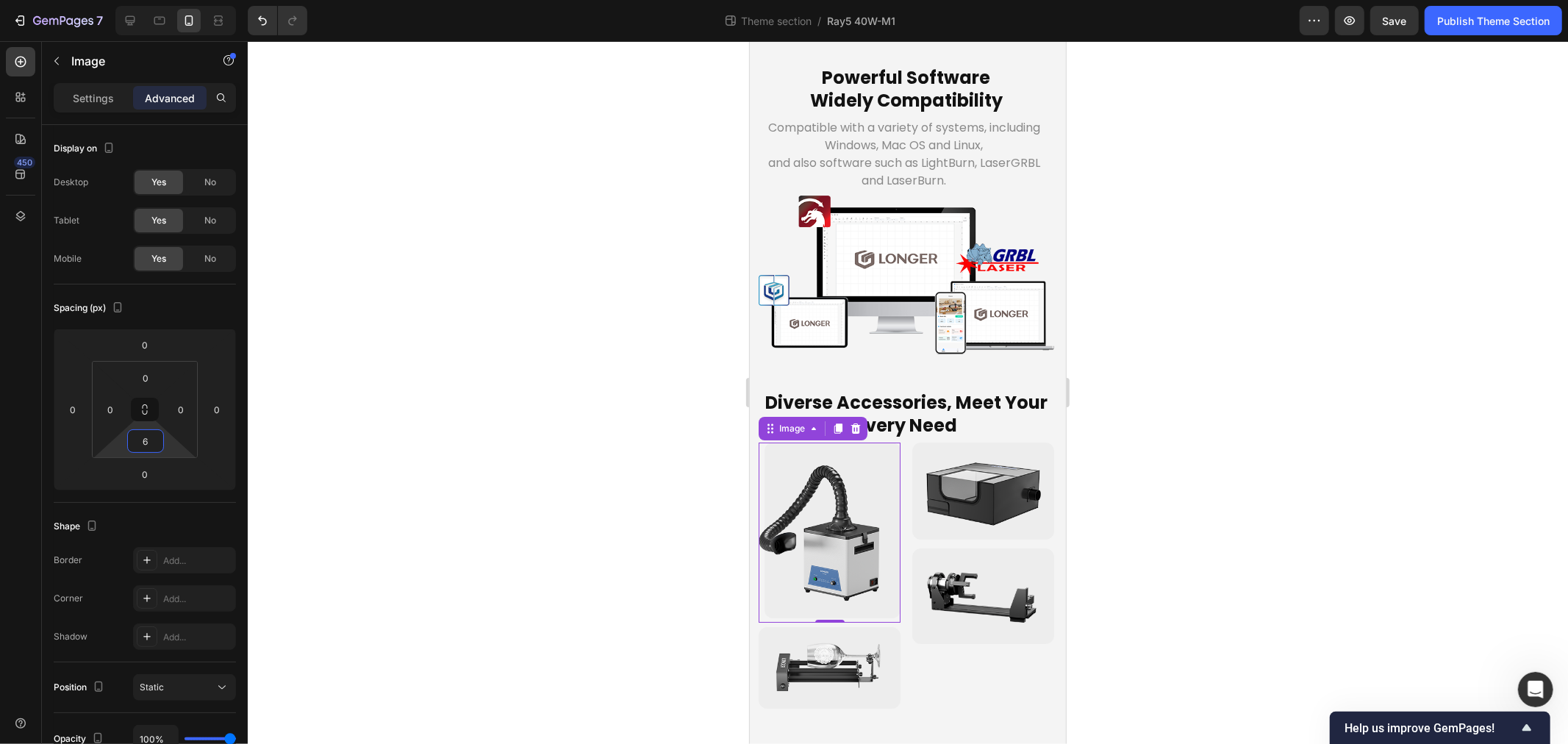
type input "6"
click at [557, 474] on div at bounding box center [908, 393] width 1320 height 703
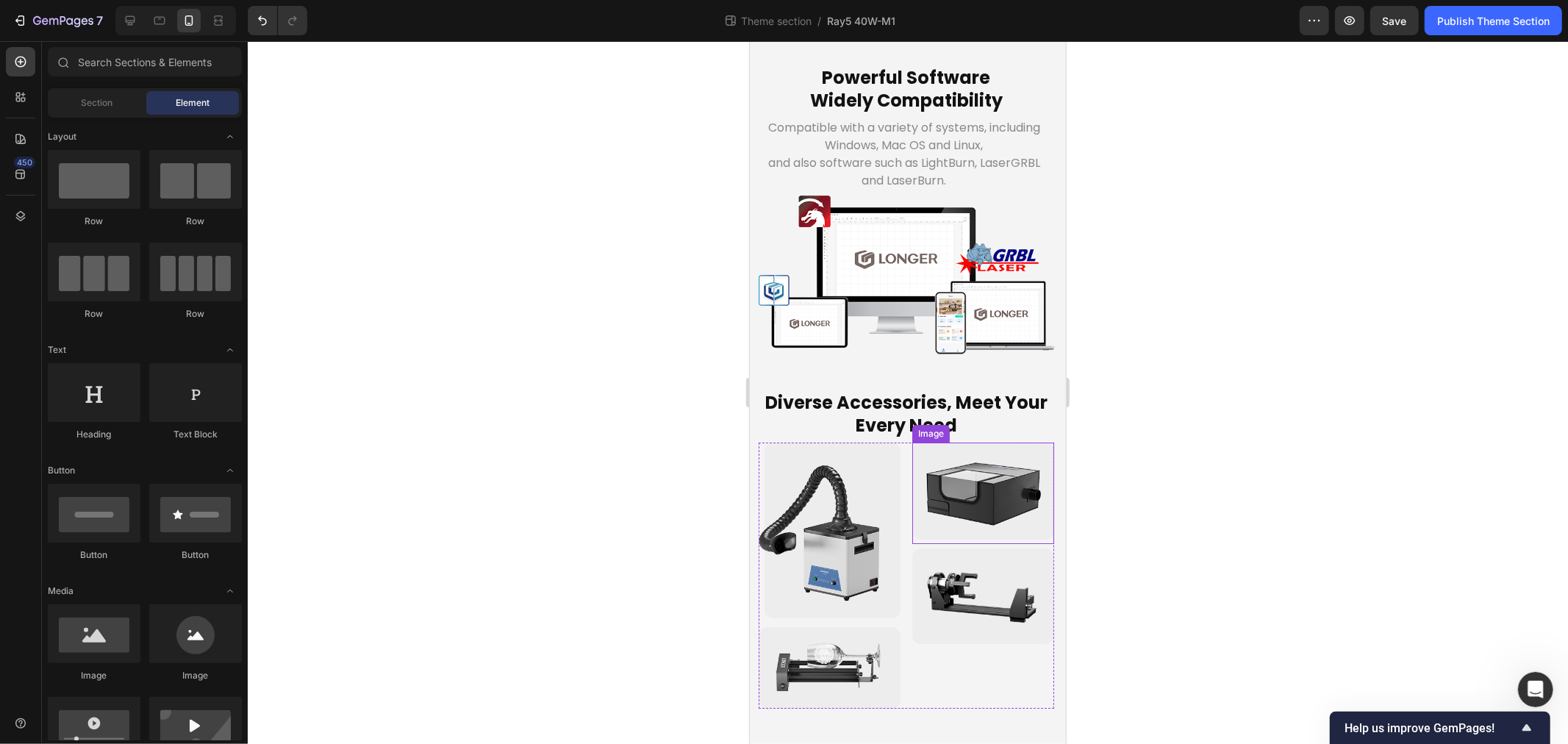
click at [952, 485] on img at bounding box center [983, 490] width 142 height 97
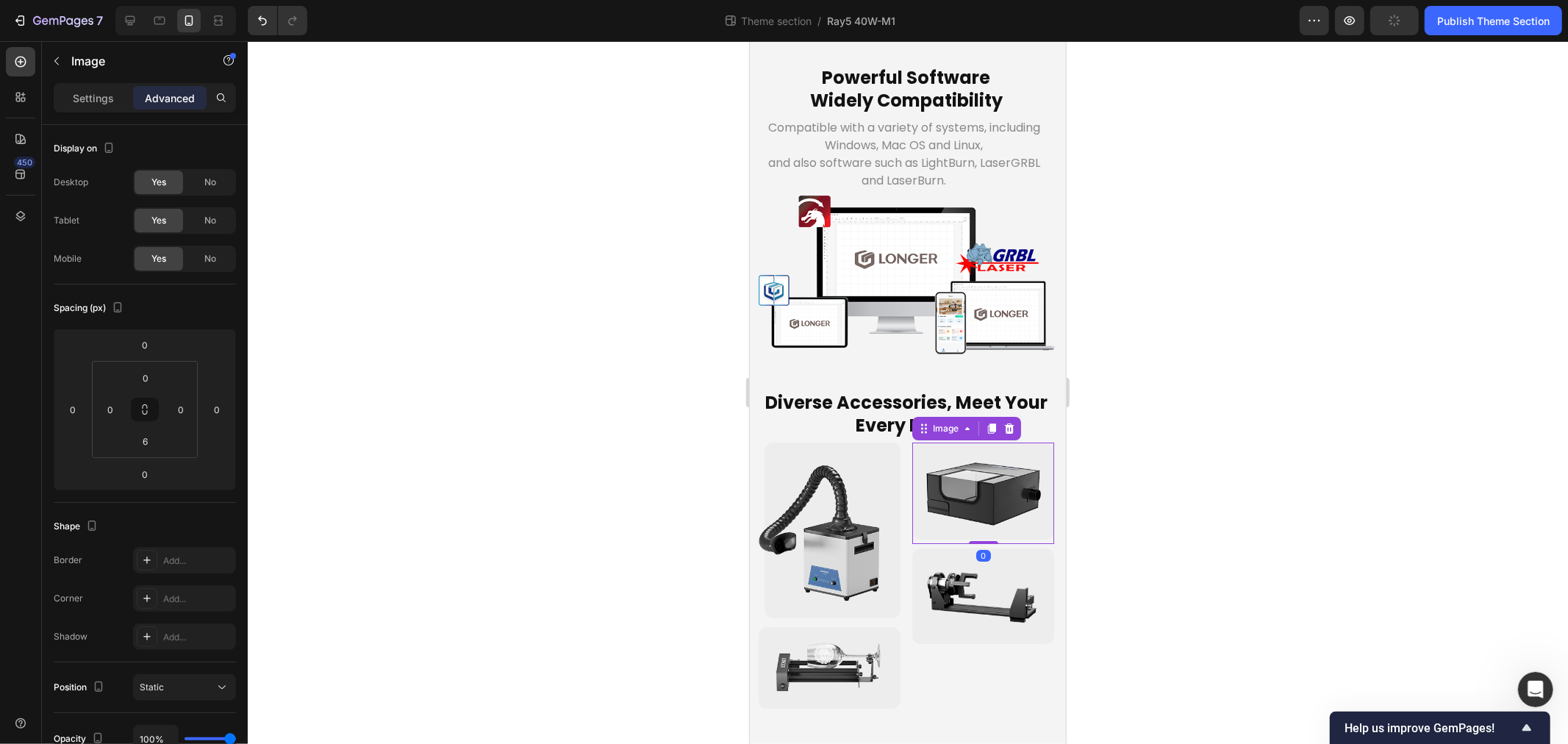
click at [473, 479] on div at bounding box center [908, 393] width 1320 height 703
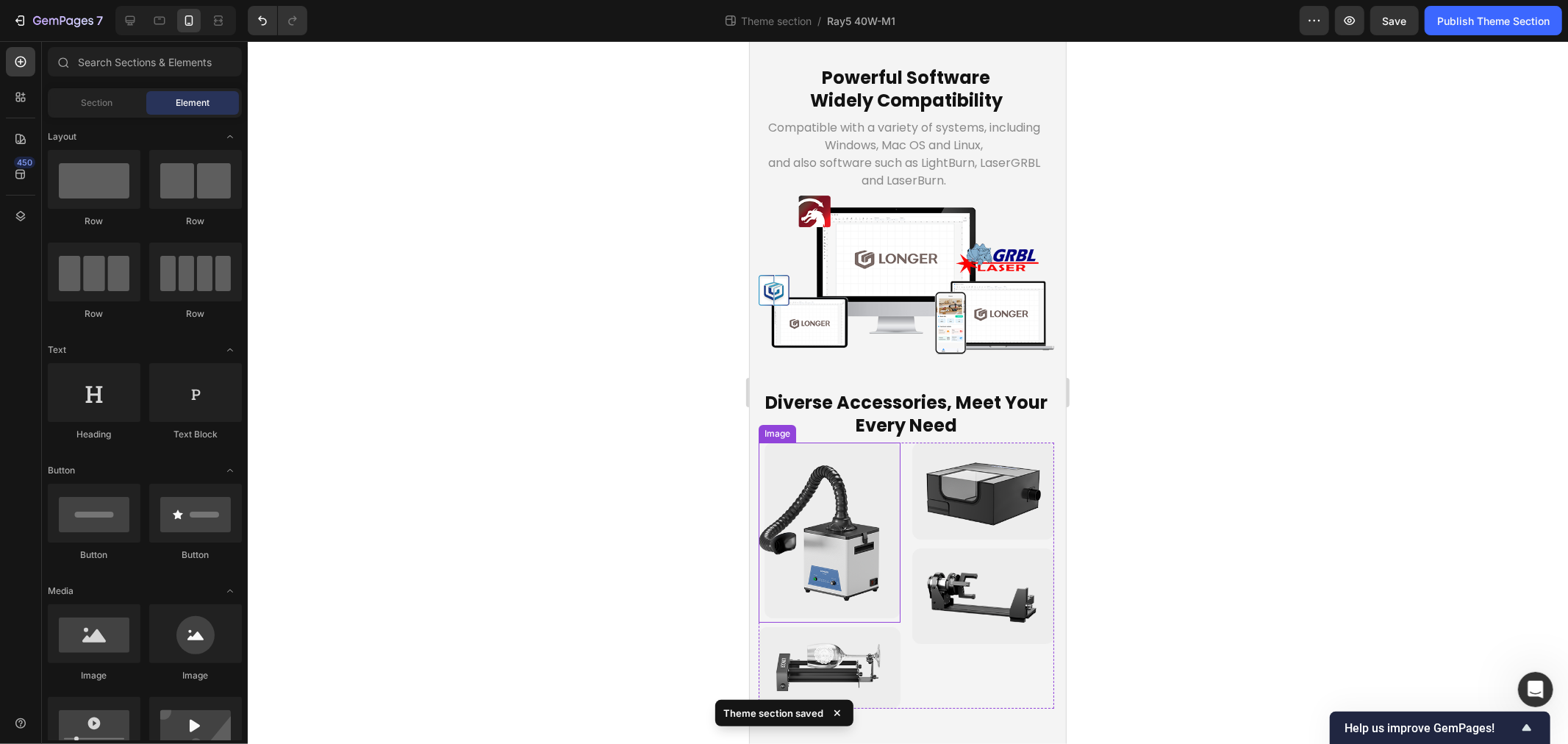
click at [803, 493] on img at bounding box center [829, 529] width 142 height 176
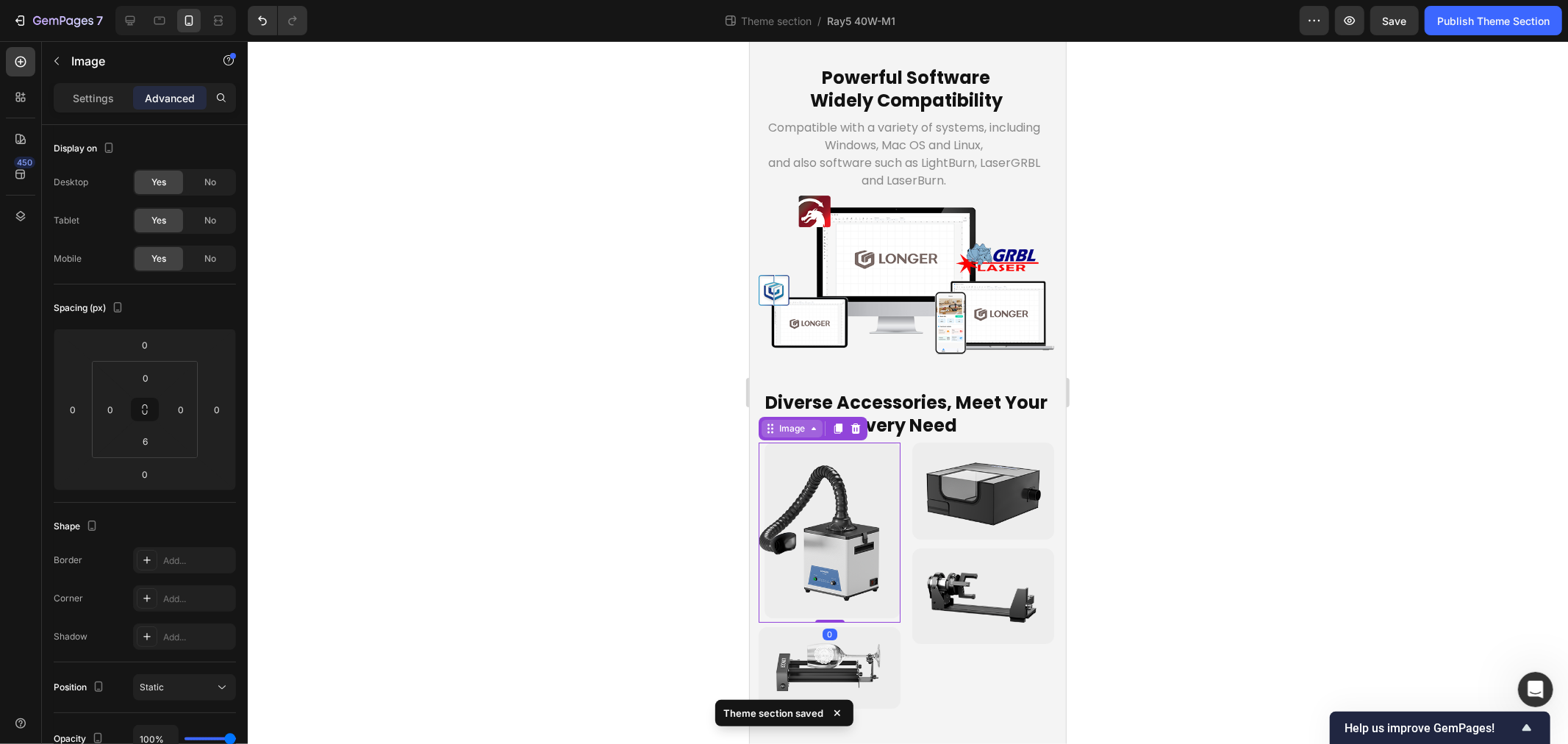
click at [784, 424] on div "Image" at bounding box center [791, 428] width 32 height 14
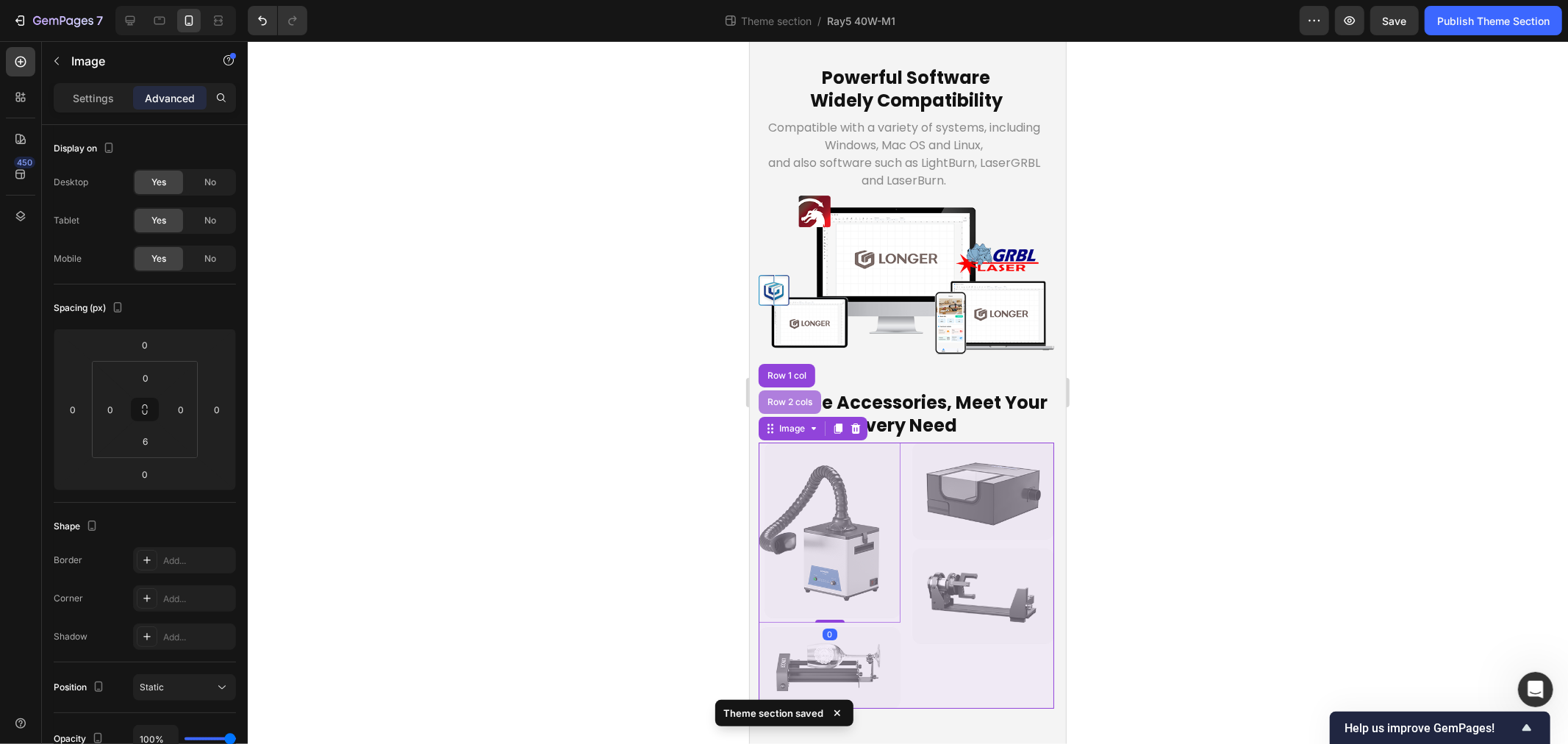
click at [784, 397] on div "Row 2 cols" at bounding box center [789, 402] width 51 height 9
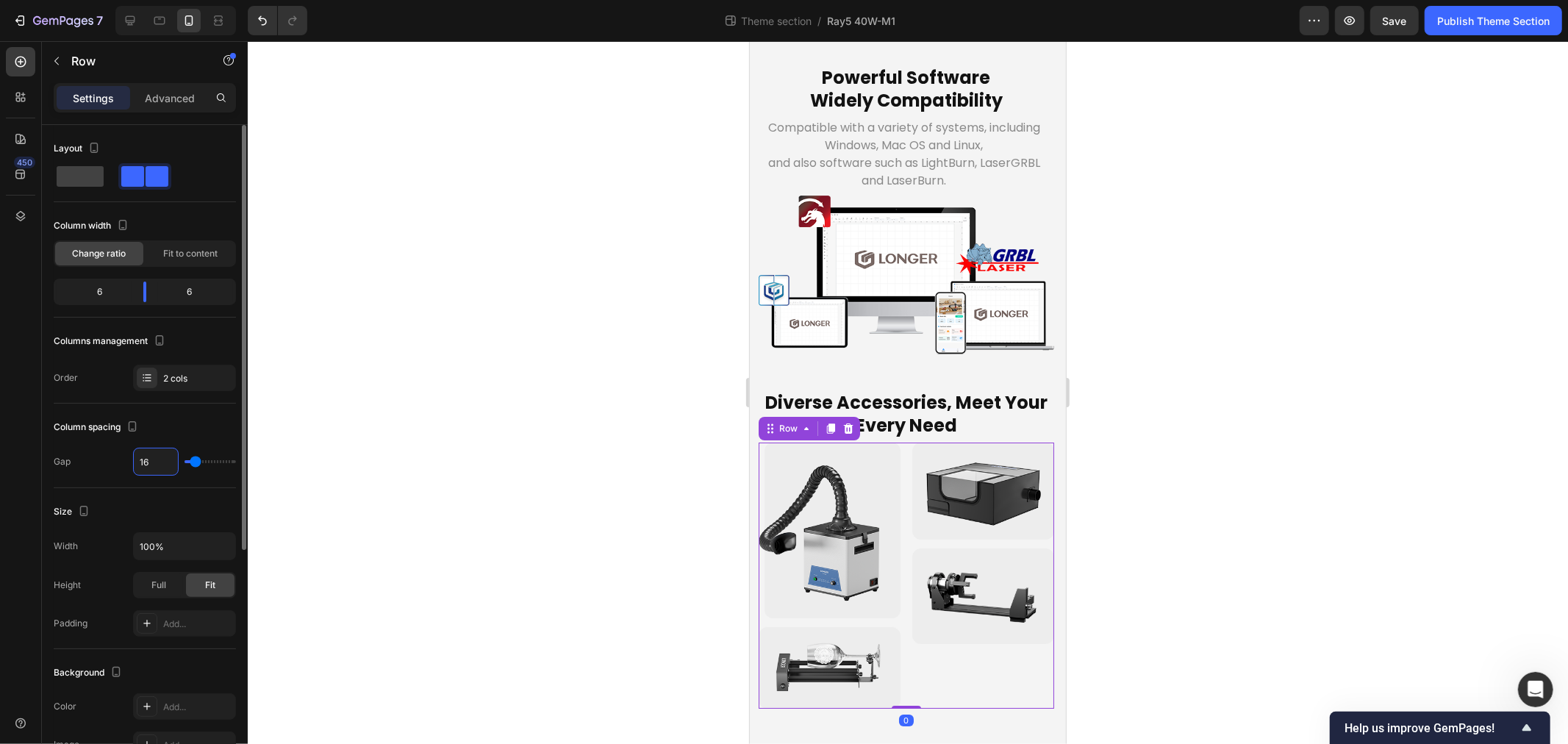
click at [163, 462] on input "16" at bounding box center [156, 462] width 44 height 26
type input "1"
type input "12"
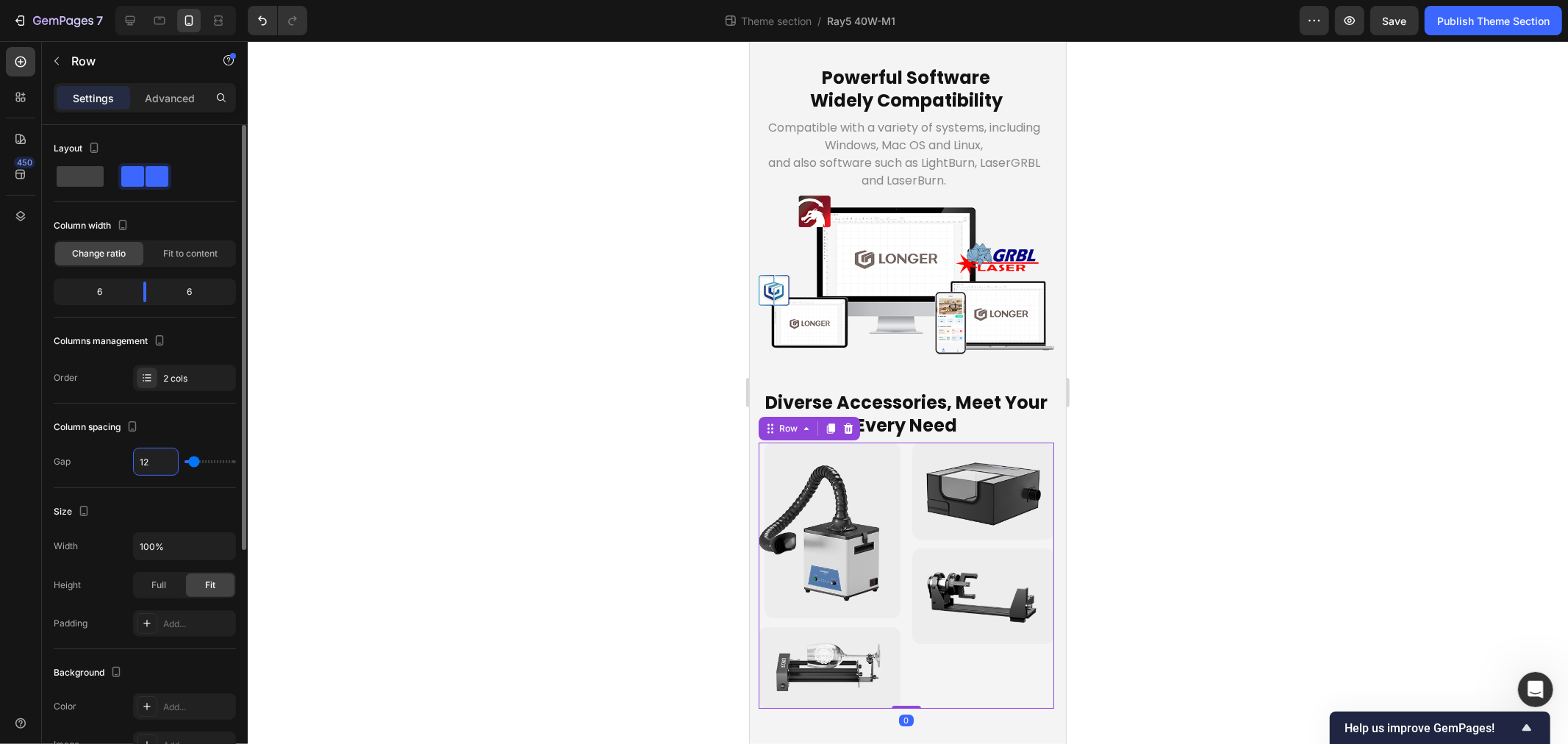
scroll to position [5410, 0]
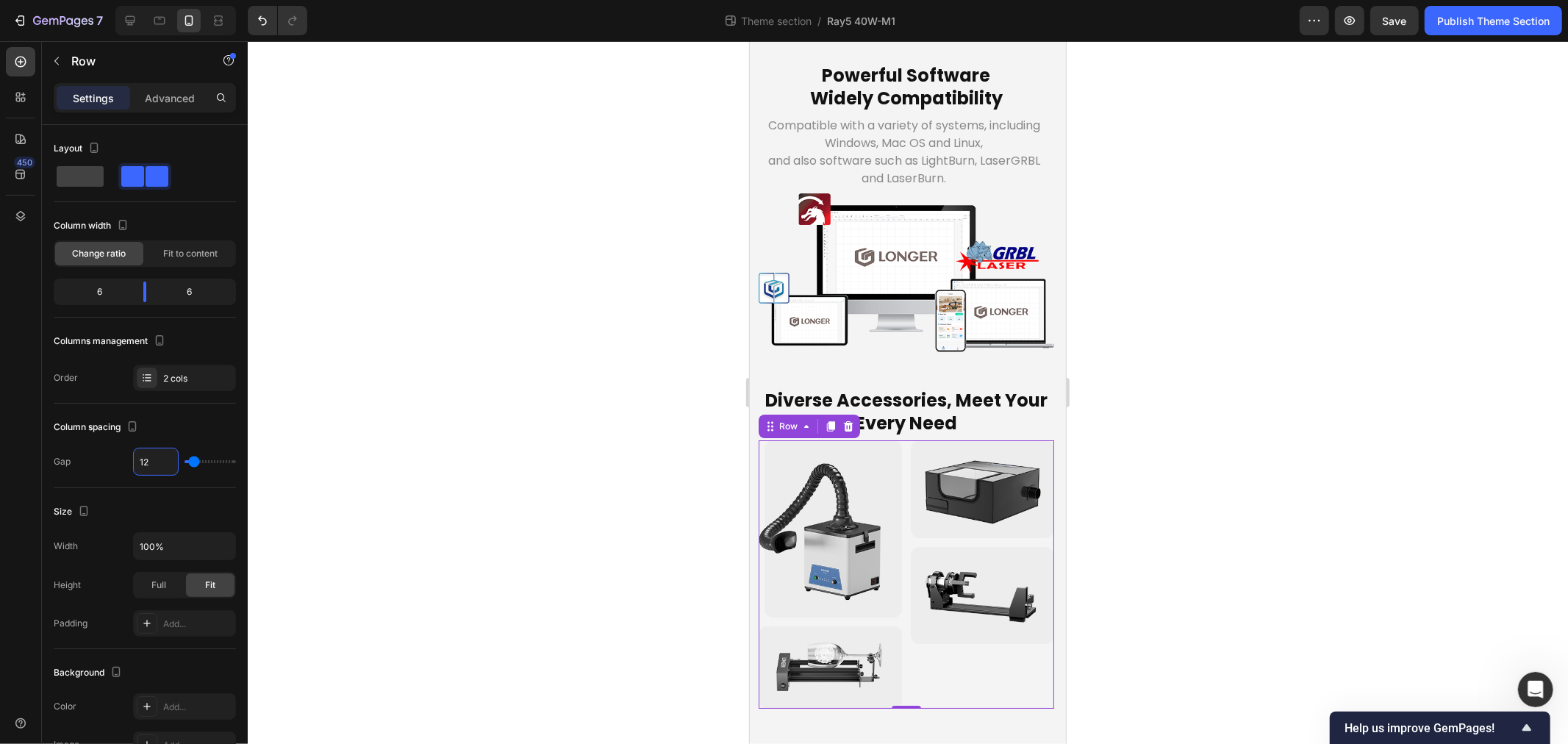
click at [450, 442] on div at bounding box center [908, 393] width 1320 height 703
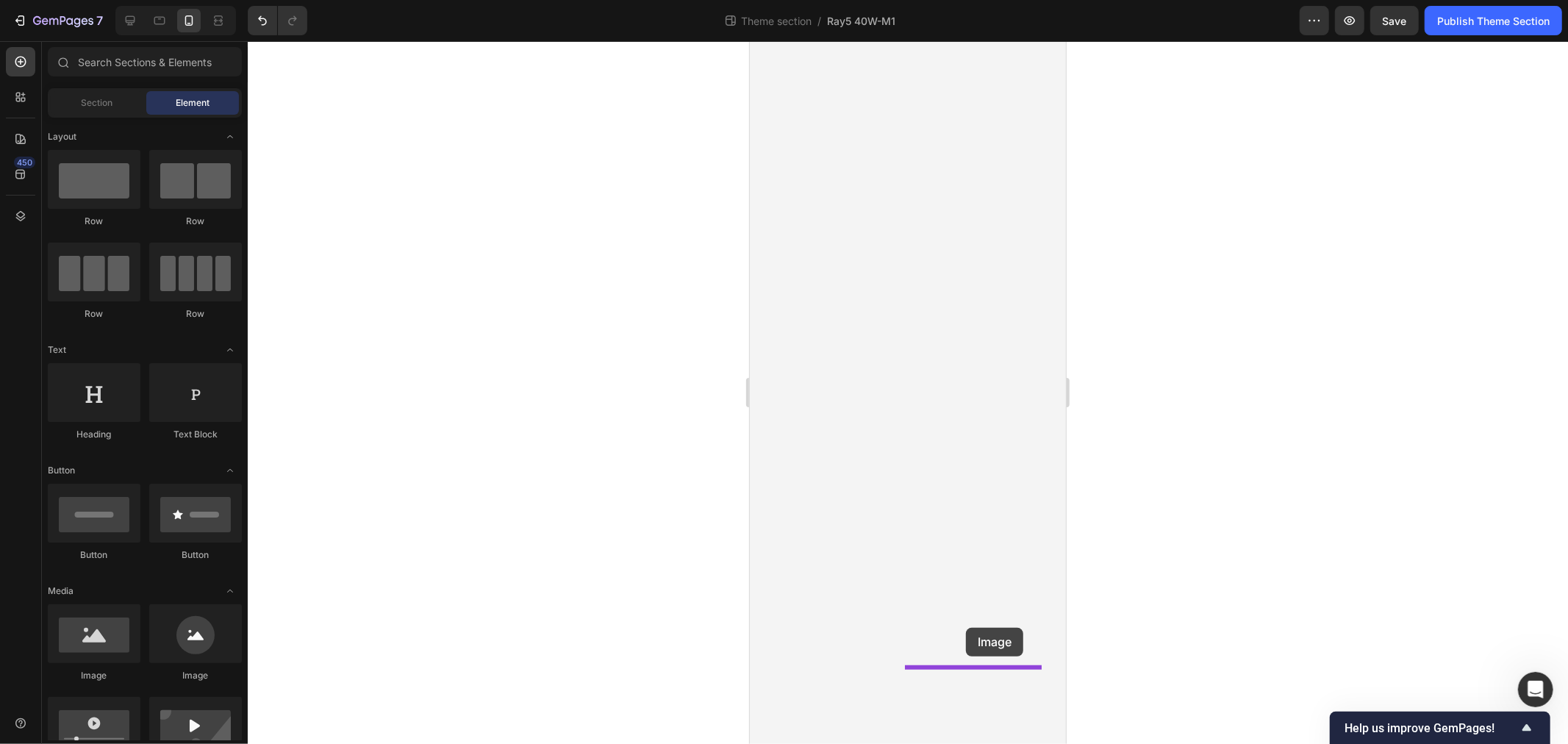
drag, startPoint x: 1744, startPoint y: 597, endPoint x: 965, endPoint y: 627, distance: 779.6
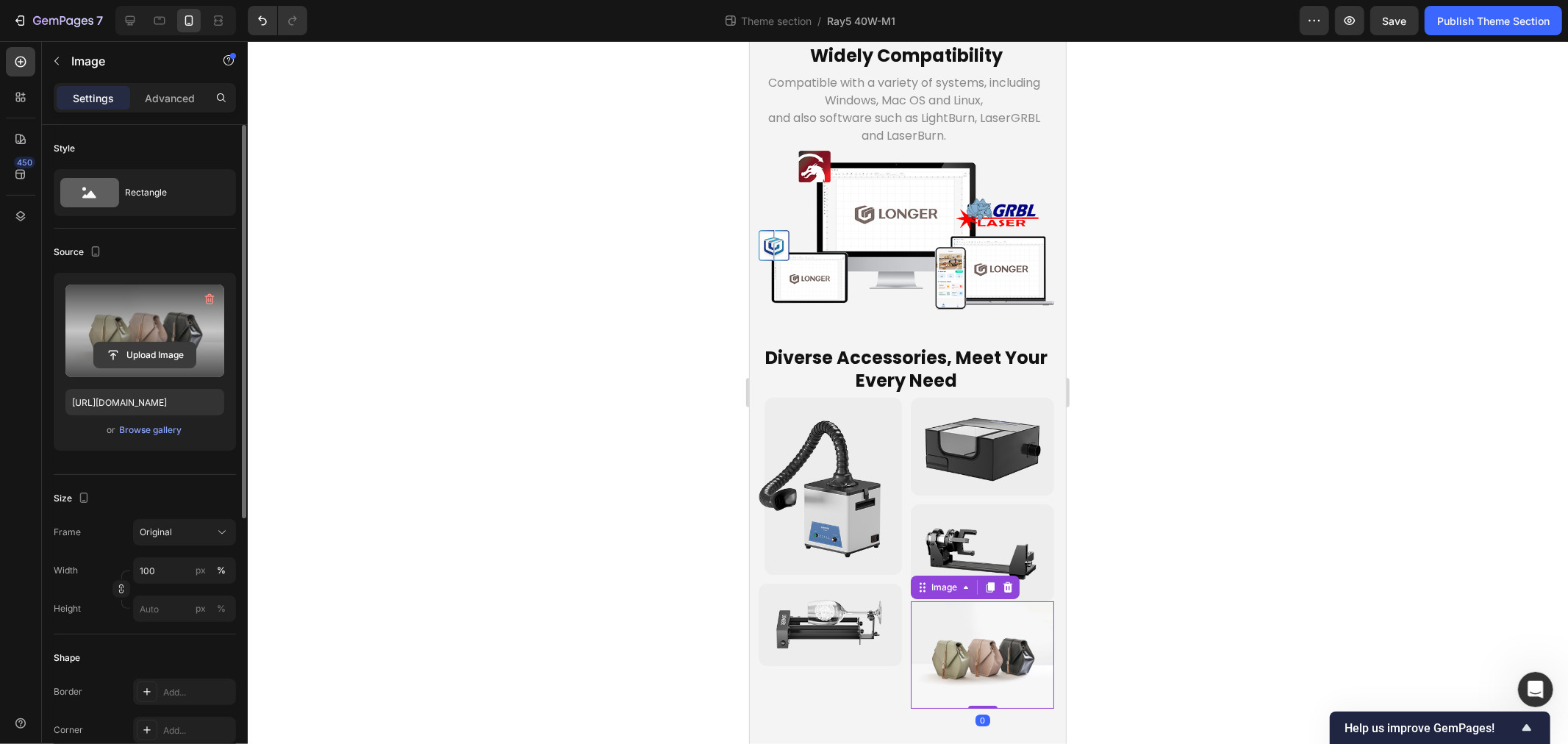
scroll to position [5423, 0]
click at [136, 346] on input "file" at bounding box center [145, 356] width 101 height 25
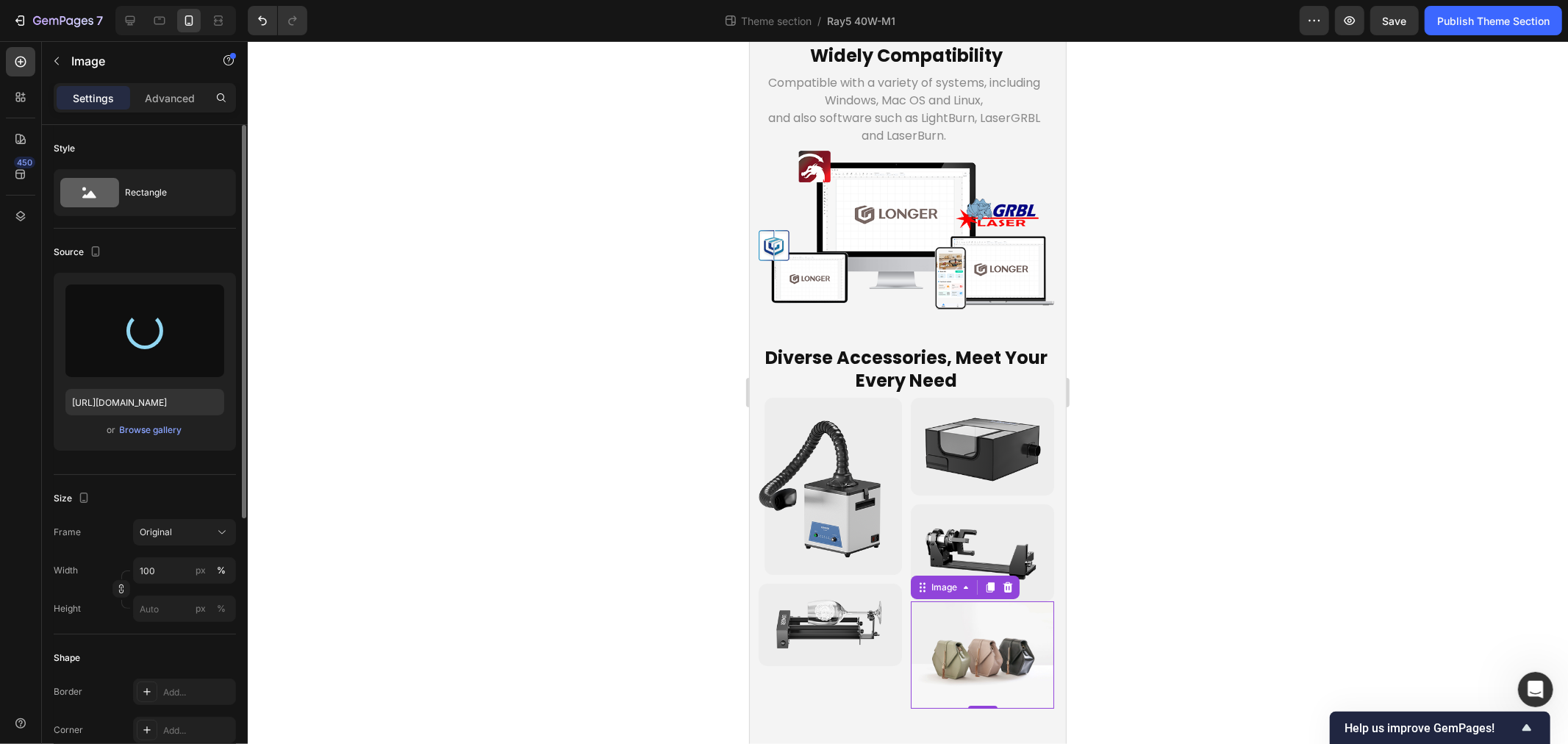
type input "https://cdn.shopify.com/s/files/1/0517/8812/0247/files/gempages_490436405370029…"
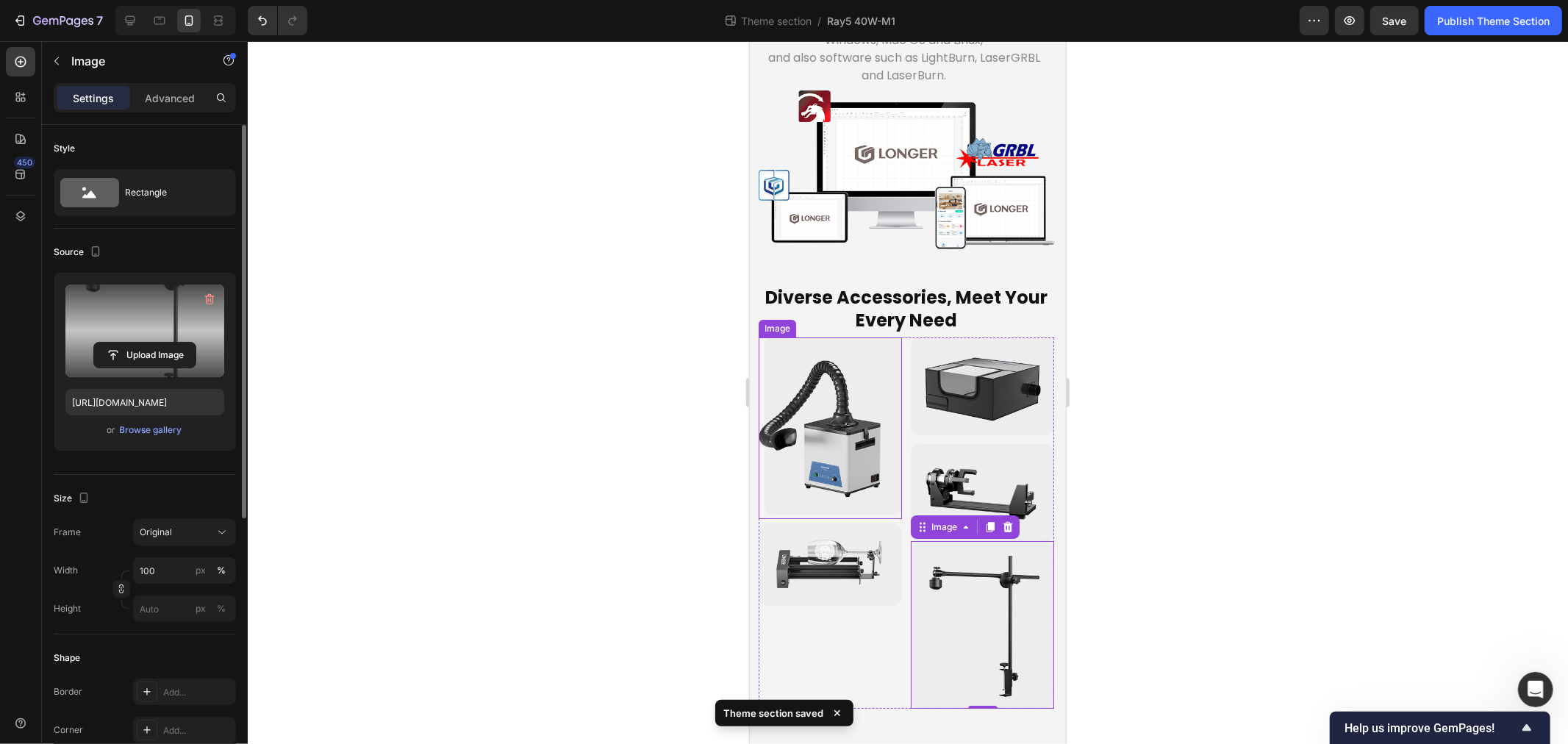
scroll to position [5508, 0]
click at [998, 470] on img at bounding box center [982, 491] width 143 height 96
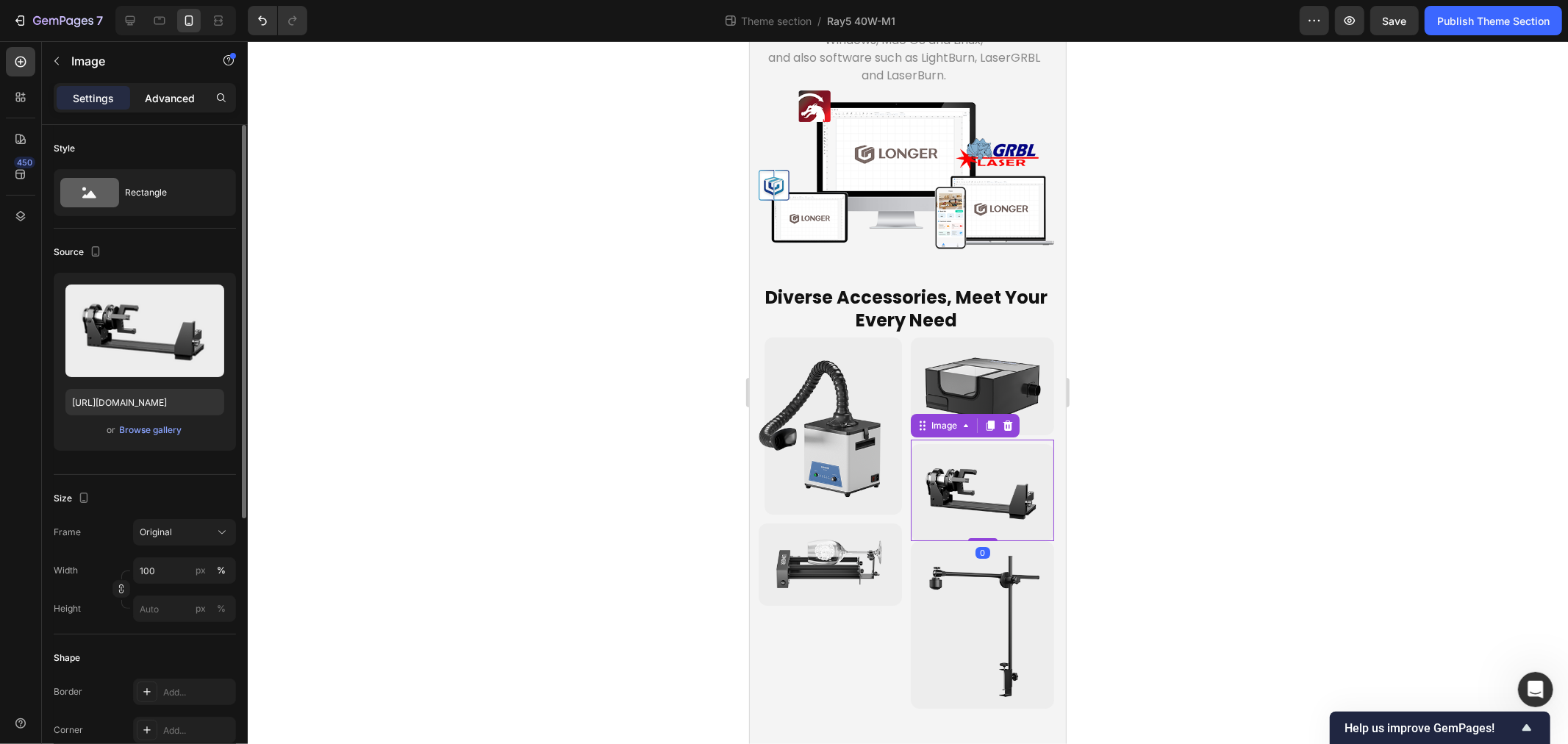
click at [166, 104] on p "Advanced" at bounding box center [169, 98] width 50 height 15
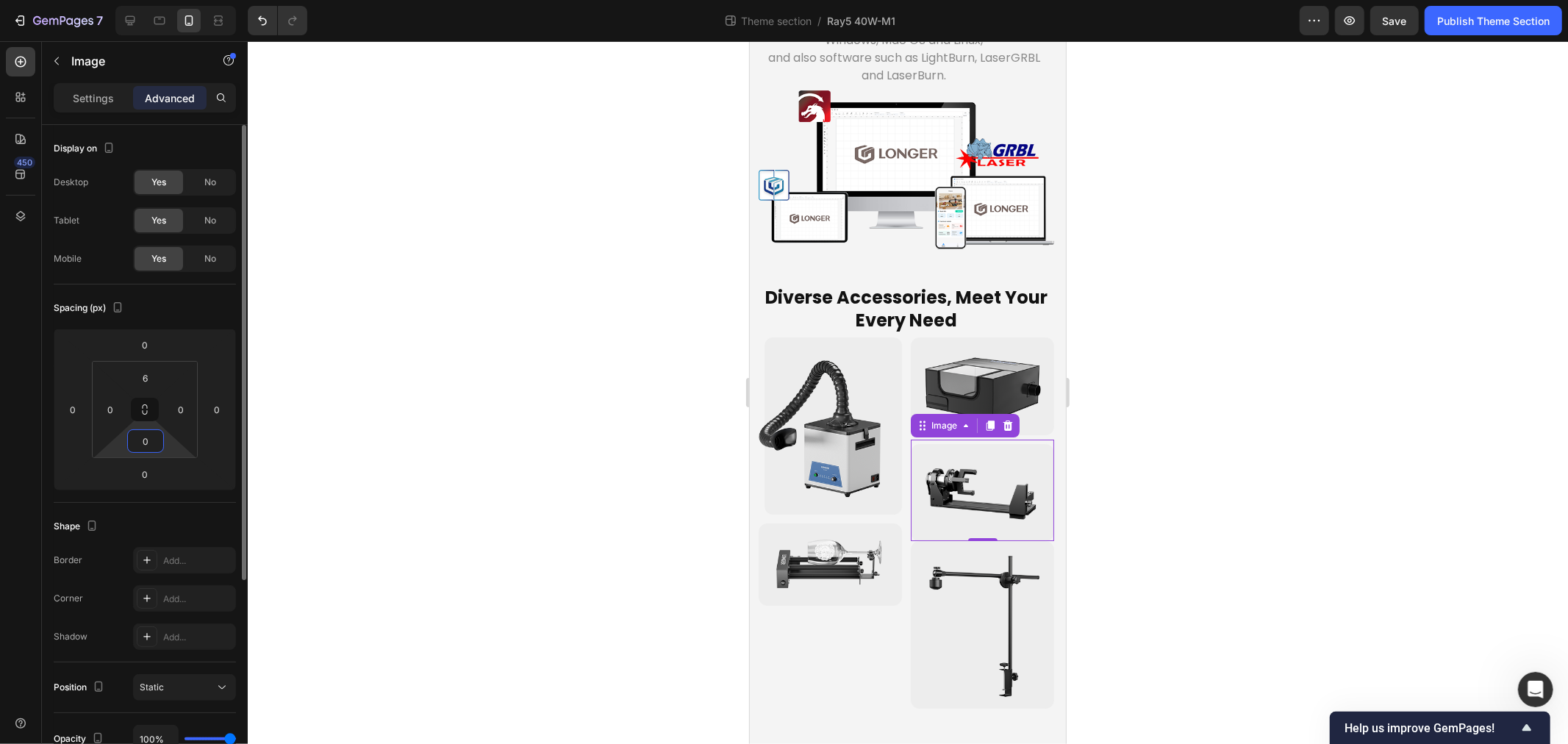
click at [144, 447] on input "0" at bounding box center [146, 441] width 30 height 22
type input "6"
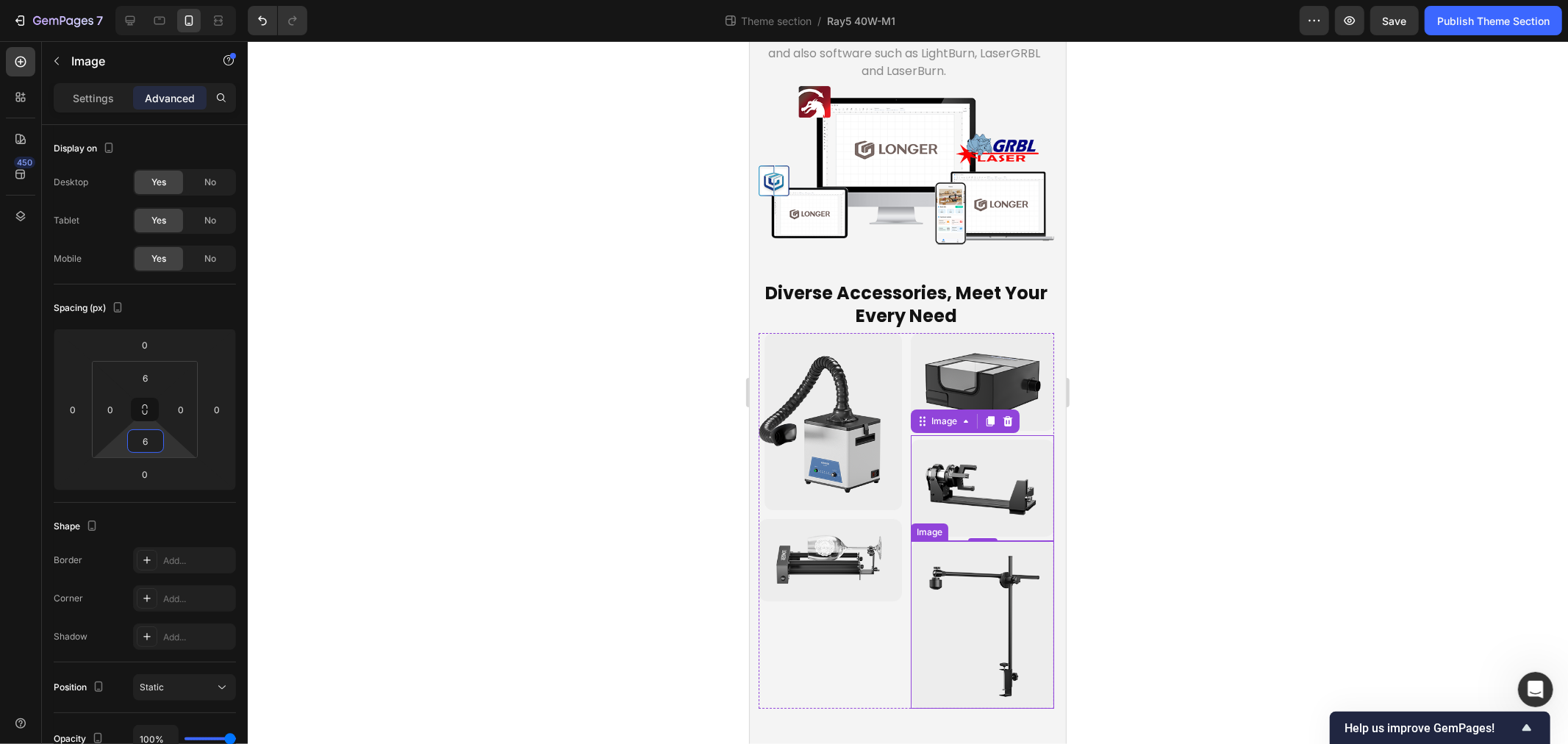
click at [977, 568] on img at bounding box center [982, 624] width 143 height 167
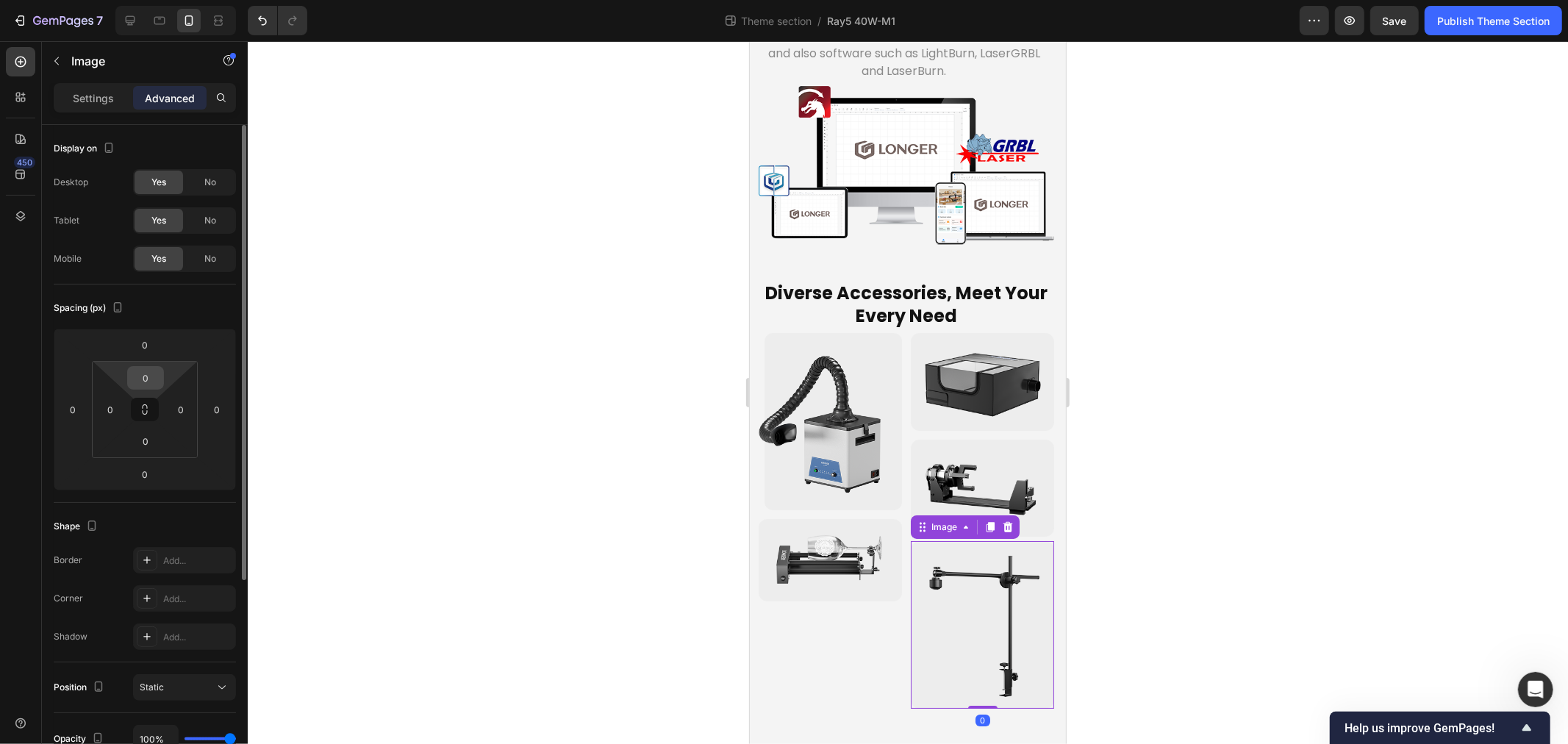
click at [143, 371] on input "0" at bounding box center [146, 378] width 30 height 22
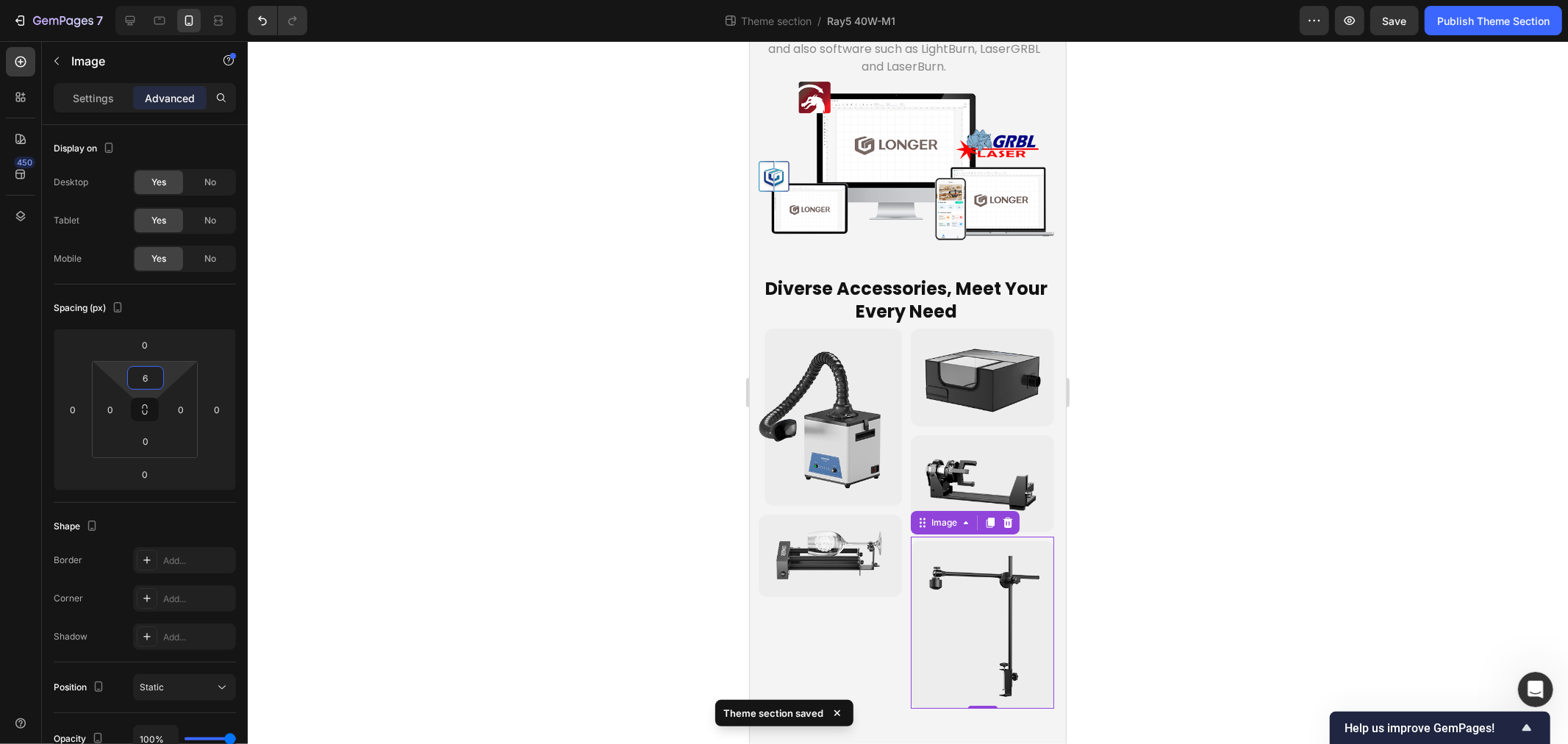
type input "6"
click at [71, 59] on p "Image" at bounding box center [134, 62] width 125 height 18
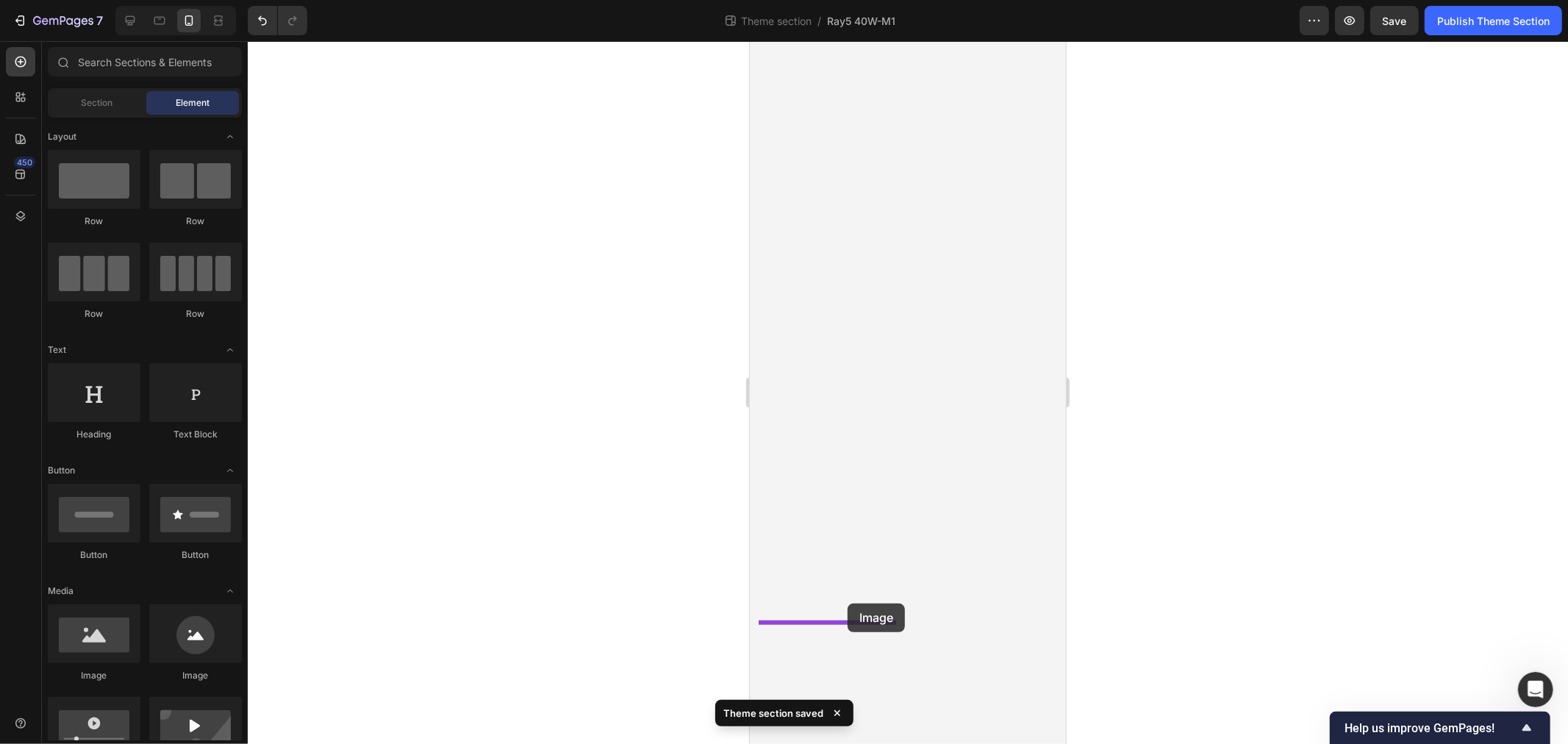
drag, startPoint x: 884, startPoint y: 682, endPoint x: 847, endPoint y: 603, distance: 87.2
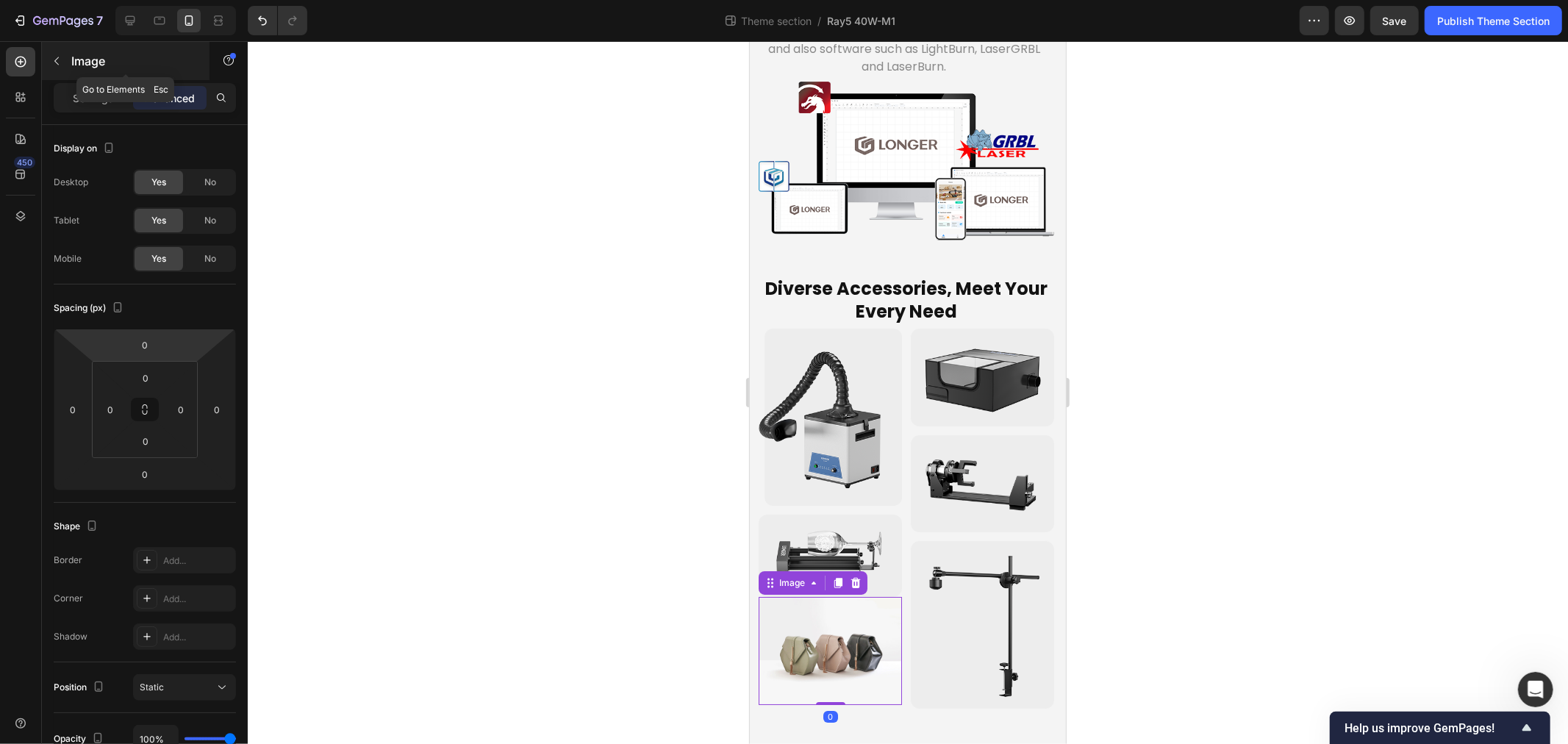
click at [48, 53] on button "button" at bounding box center [57, 61] width 24 height 24
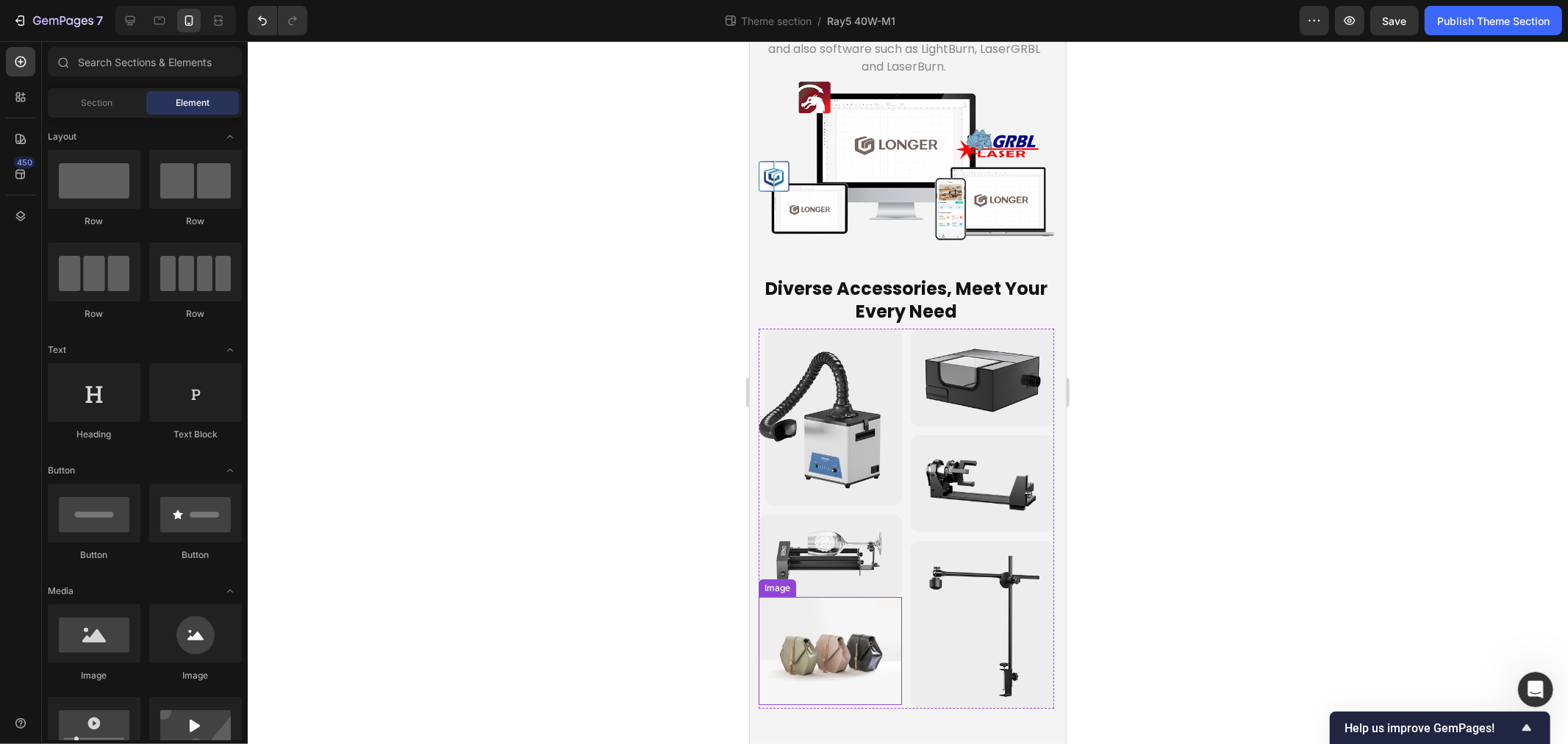
click at [839, 638] on img at bounding box center [830, 650] width 143 height 108
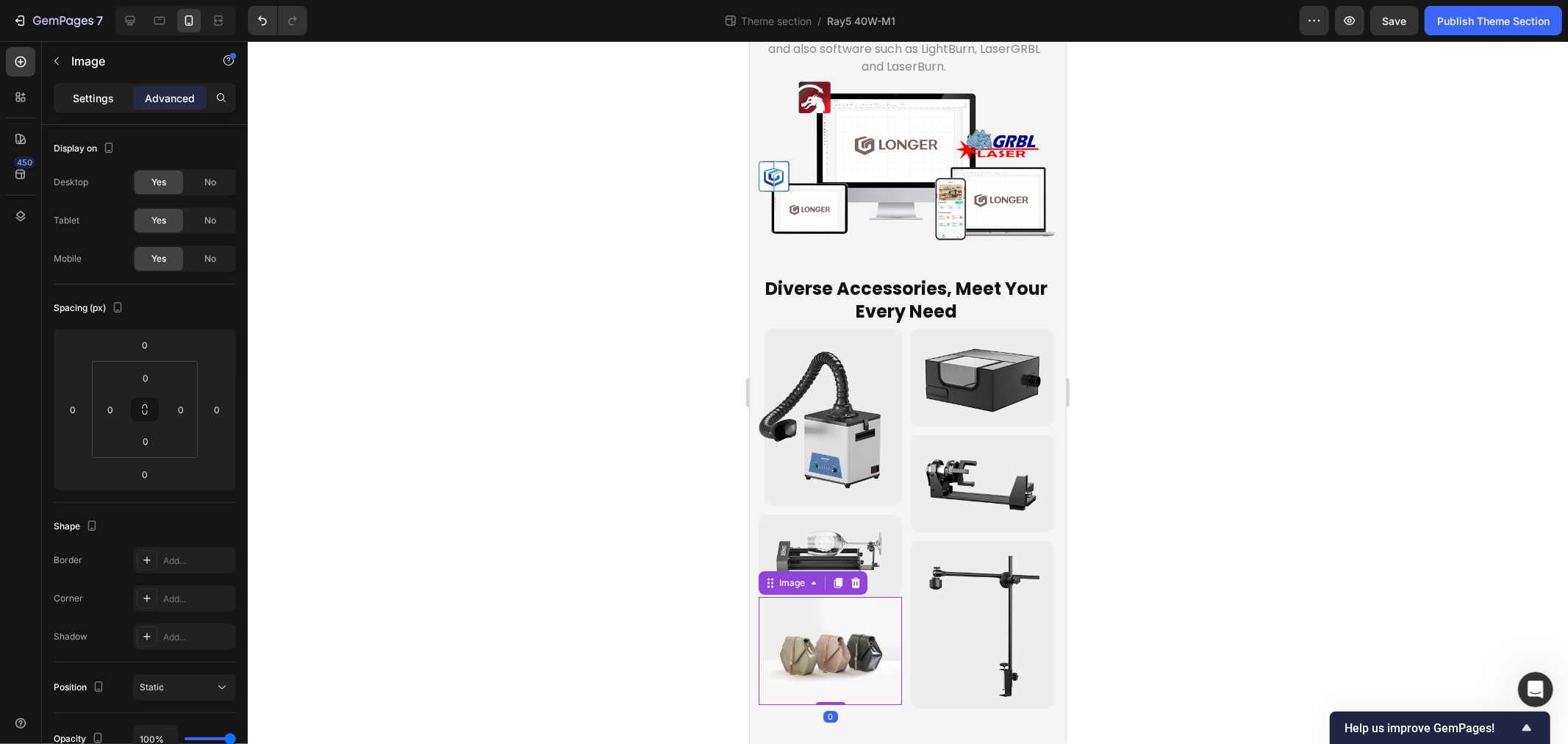
click at [100, 100] on p "Settings" at bounding box center [93, 98] width 42 height 15
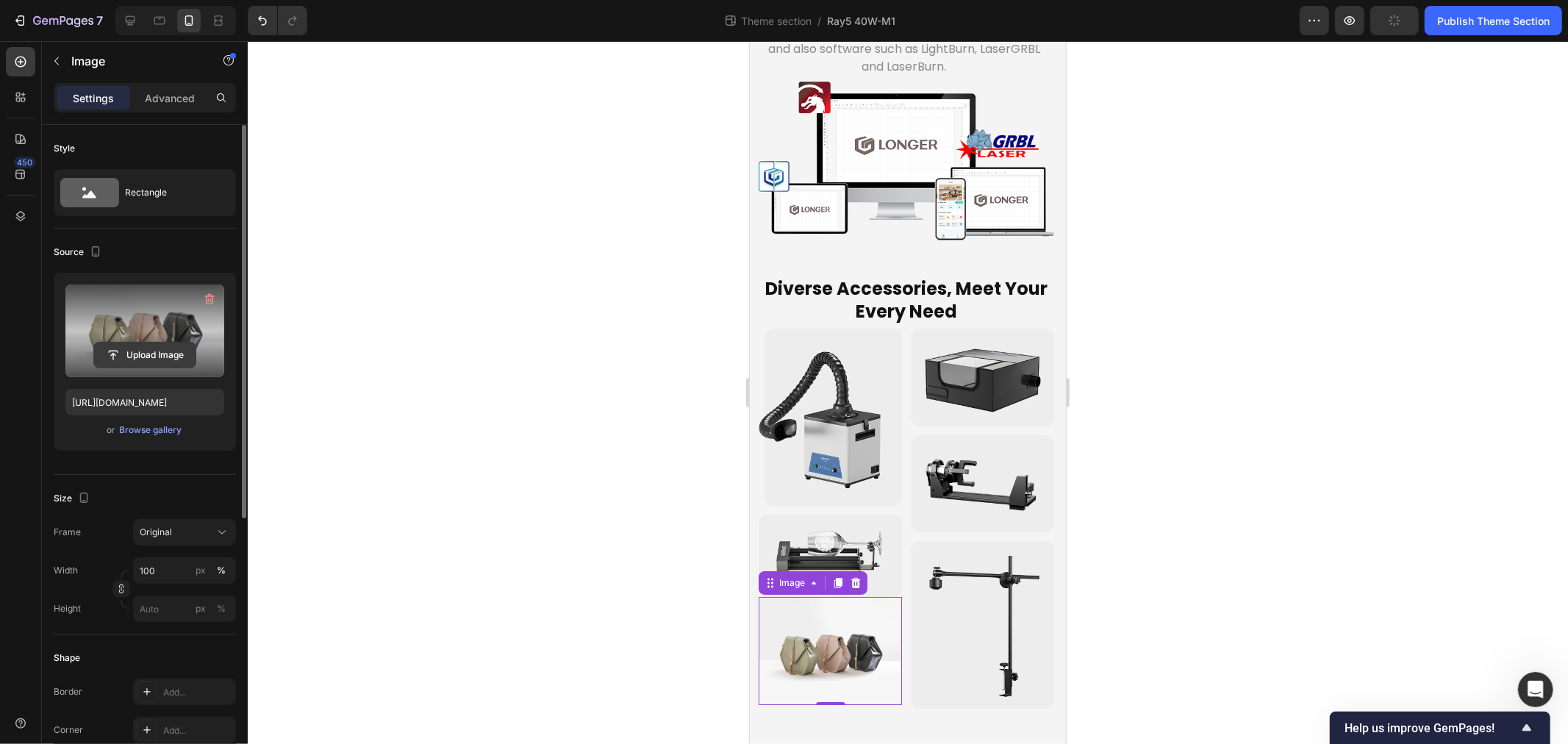
click at [146, 358] on input "file" at bounding box center [145, 356] width 101 height 25
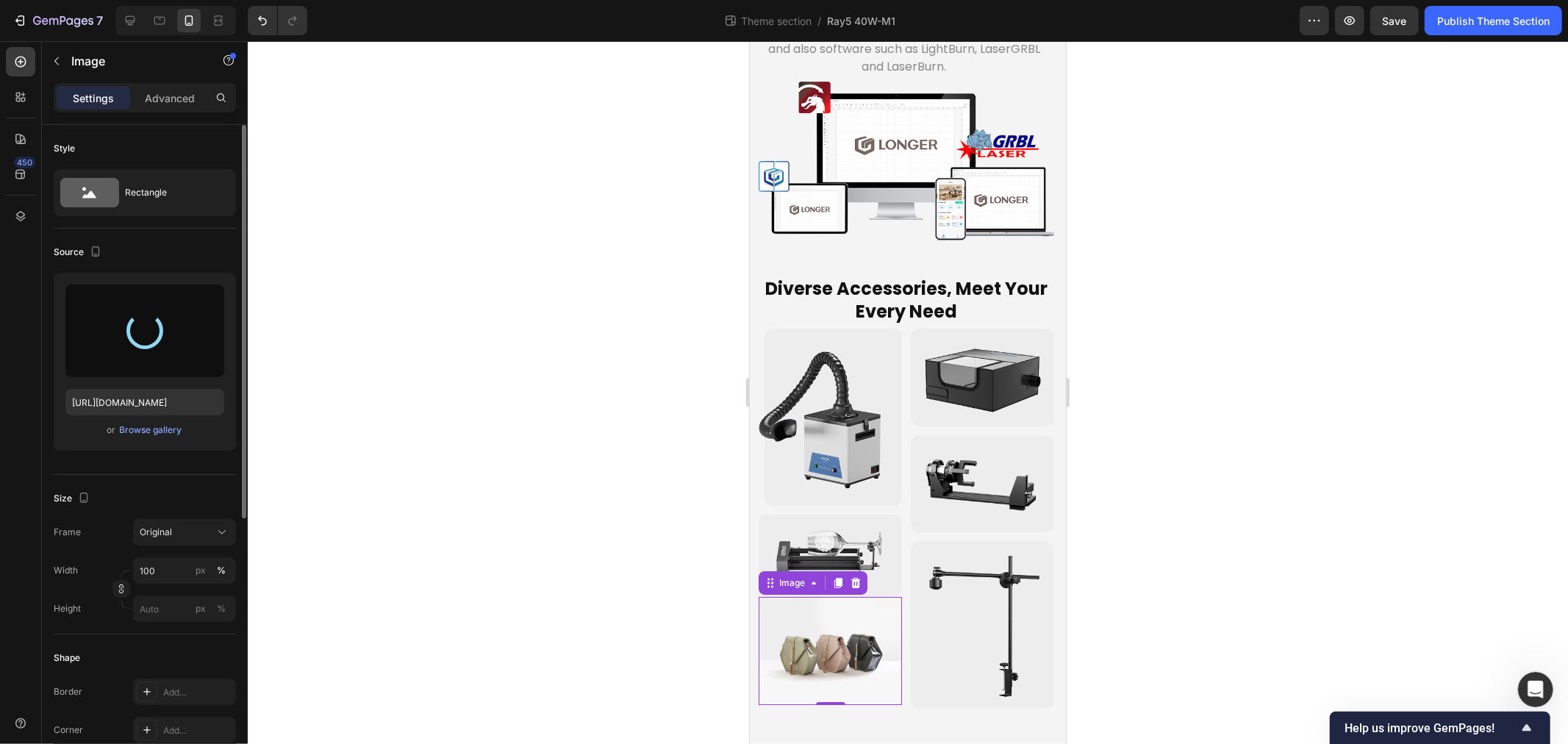
type input "https://cdn.shopify.com/s/files/1/0517/8812/0247/files/gempages_490436405370029…"
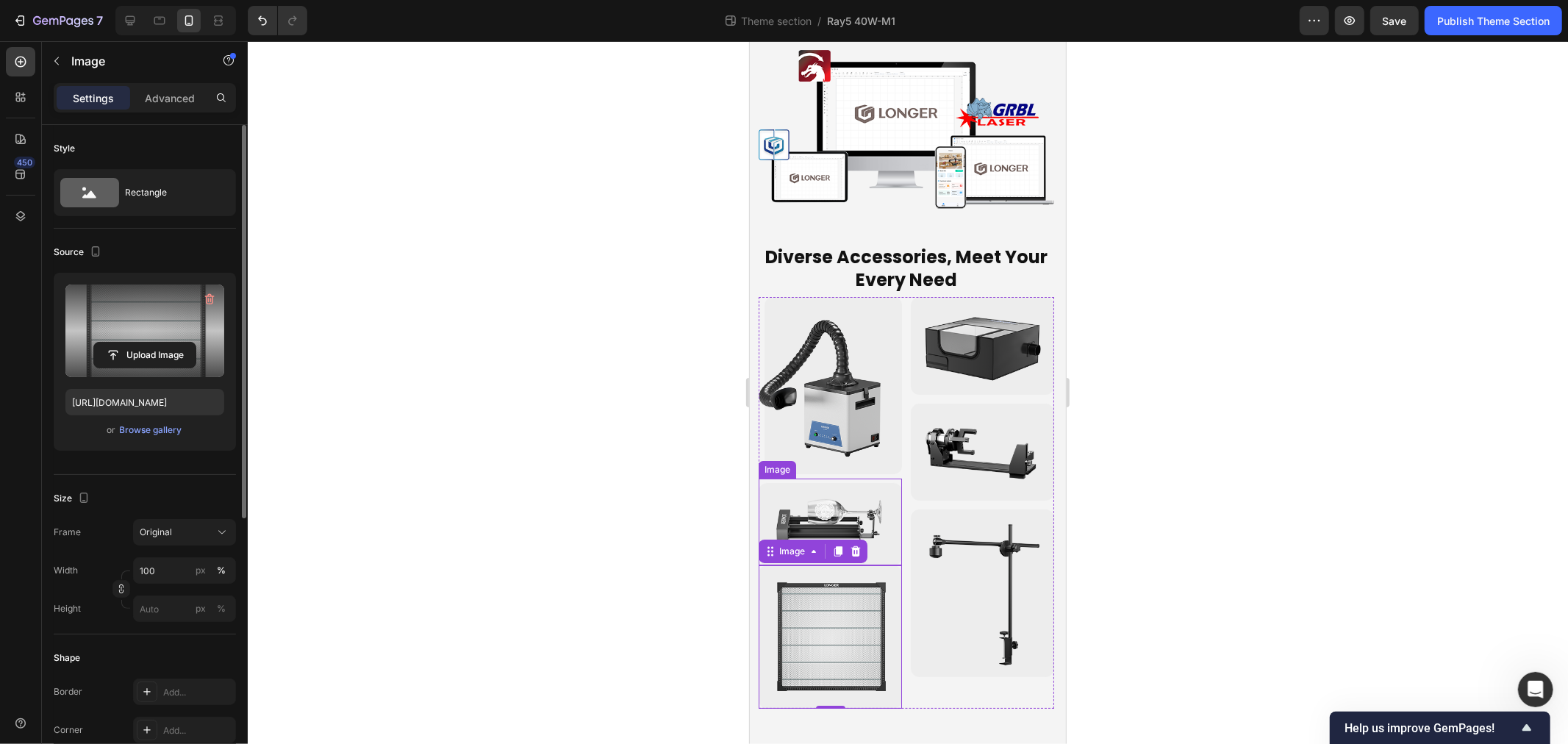
scroll to position [5547, 0]
click at [815, 463] on img at bounding box center [830, 385] width 143 height 177
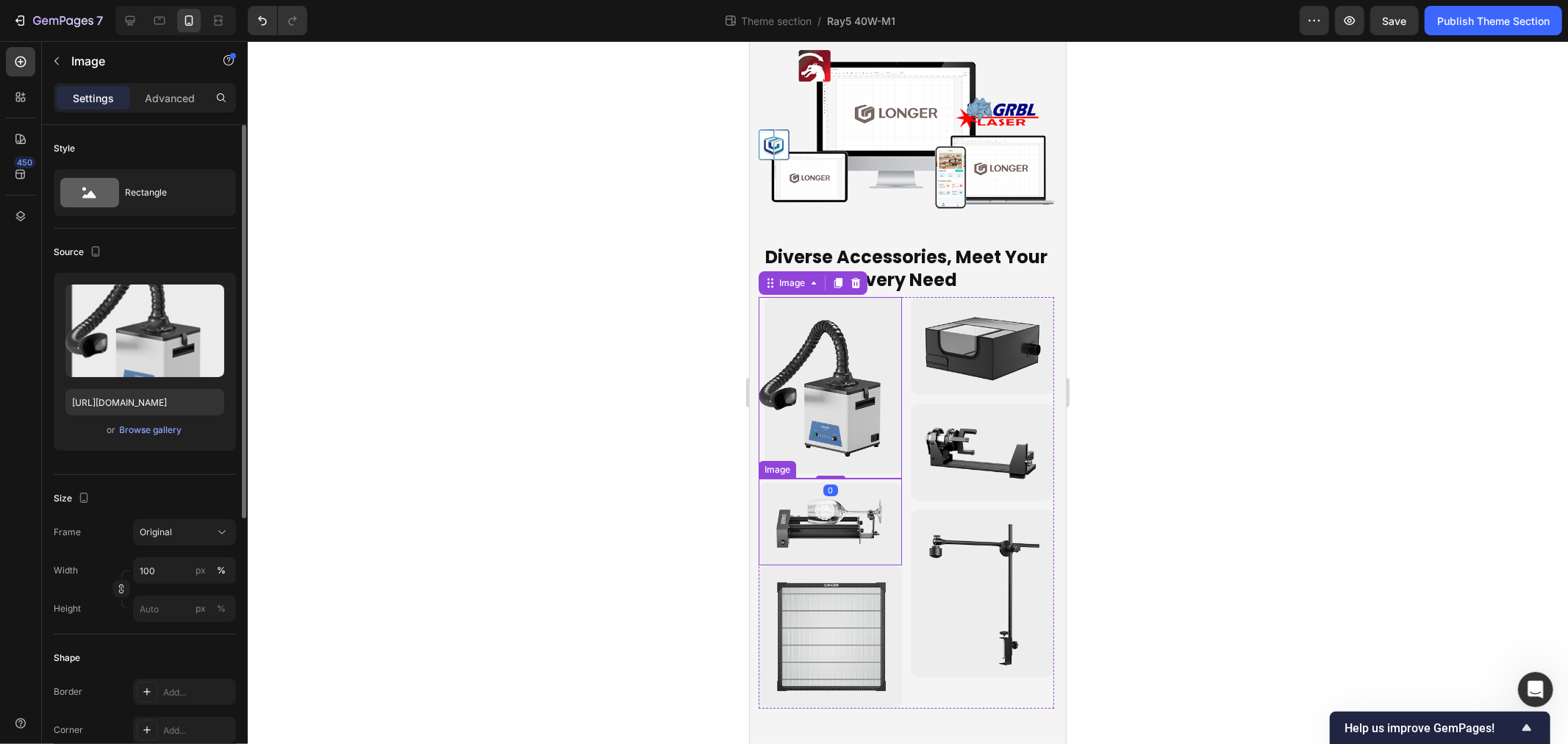
click at [815, 501] on img at bounding box center [830, 523] width 143 height 82
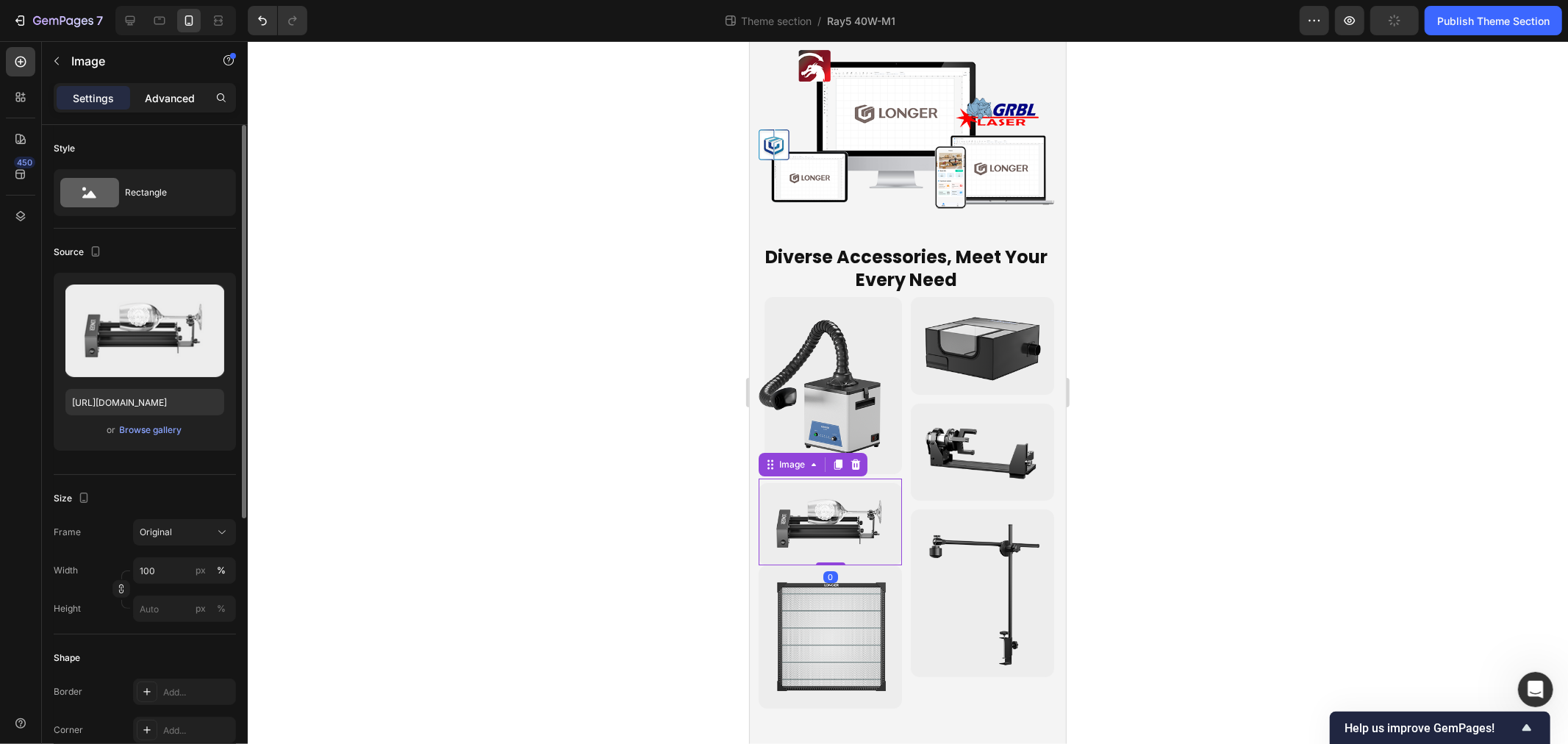
click at [163, 104] on p "Advanced" at bounding box center [169, 98] width 50 height 15
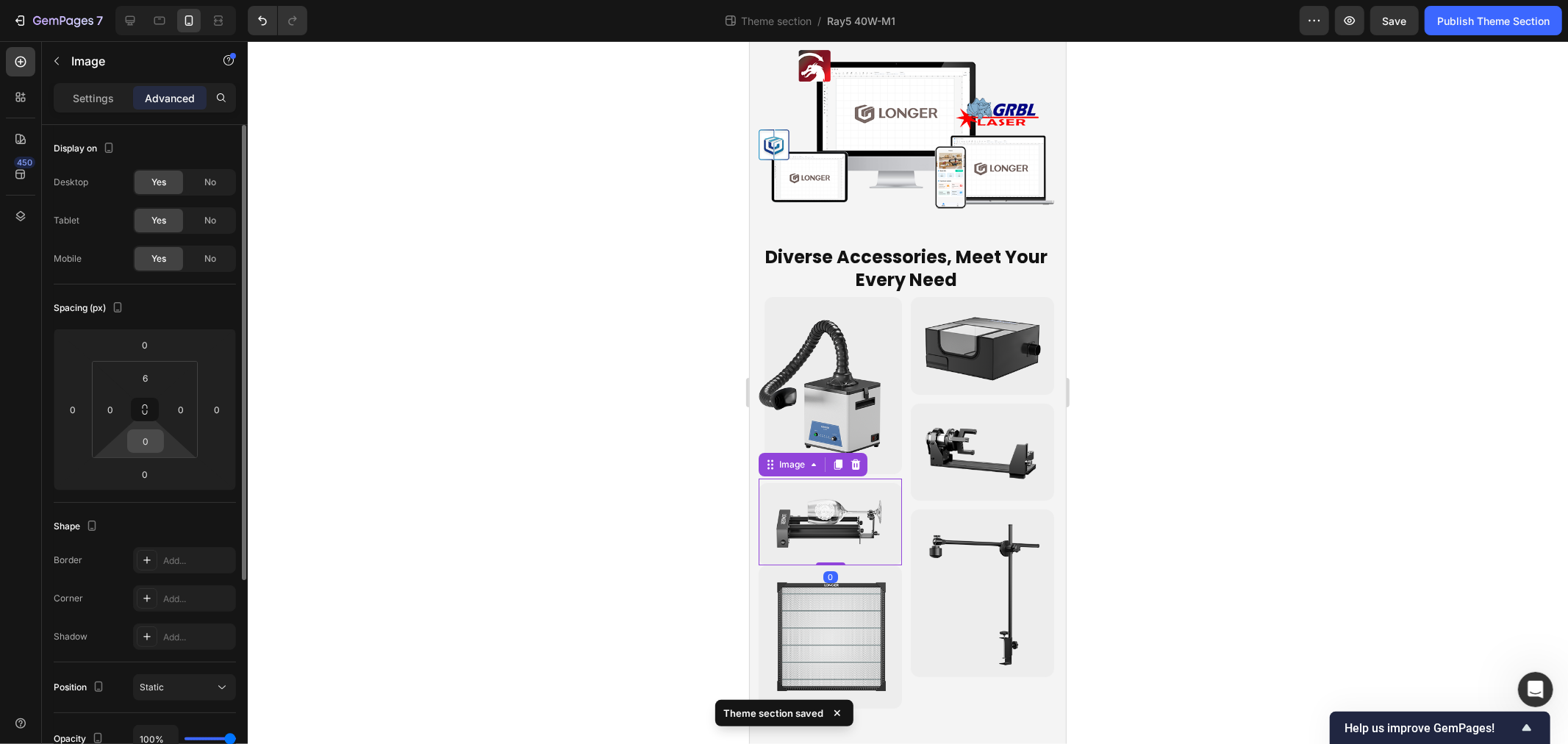
click at [148, 430] on input "0" at bounding box center [146, 441] width 30 height 22
type input "6"
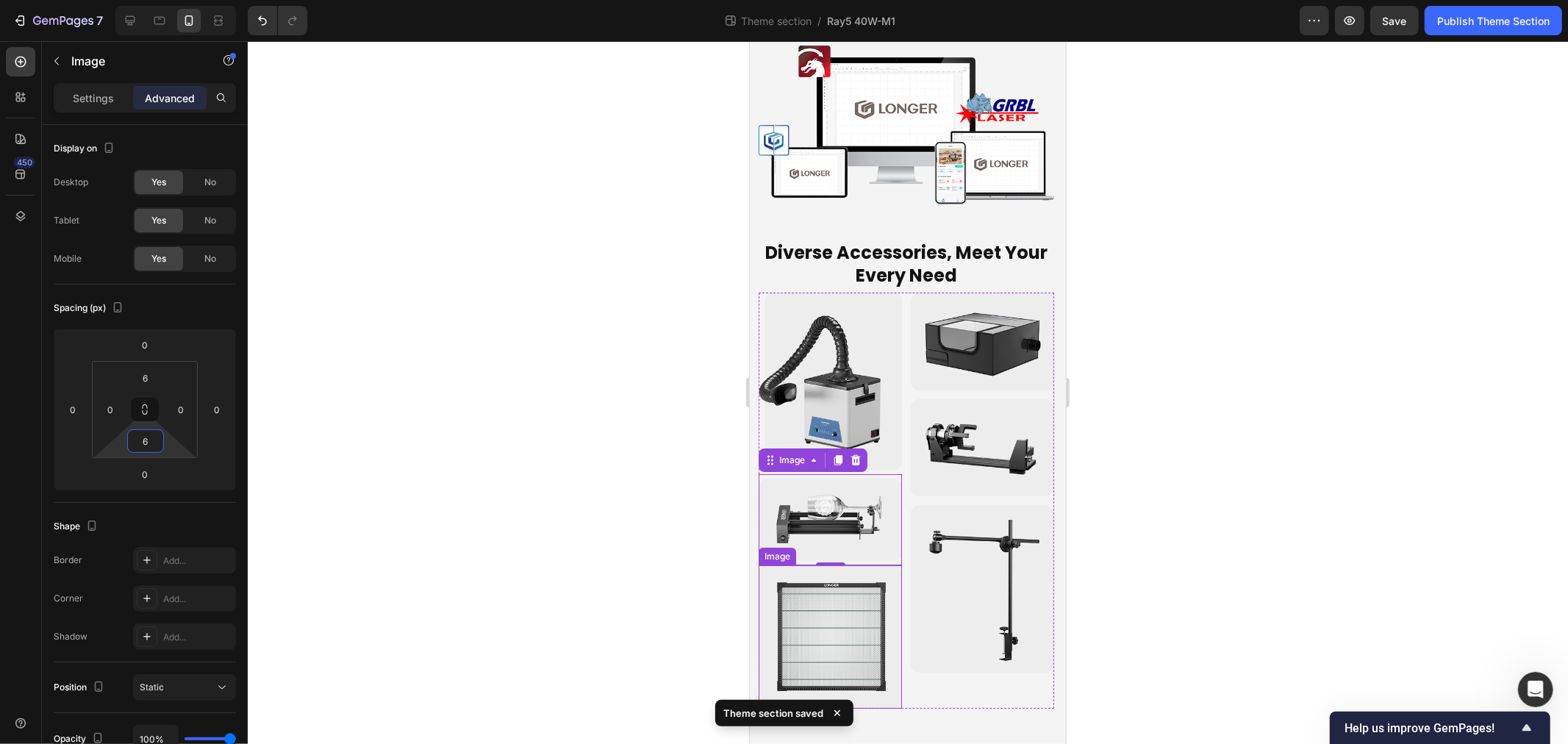
click at [821, 652] on img at bounding box center [830, 636] width 143 height 143
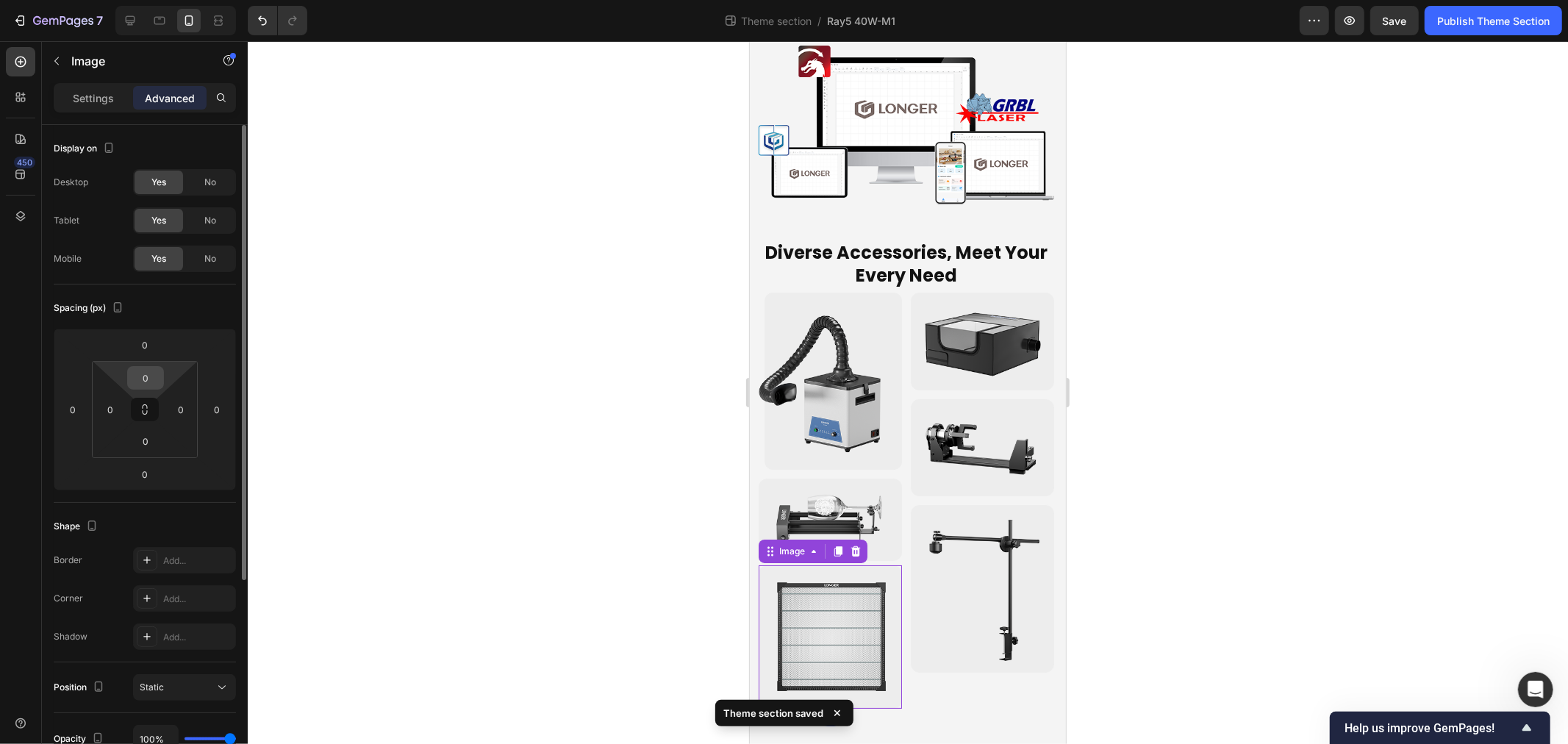
click at [144, 0] on html "7 Theme section / Ray5 40W-M1 Preview Save Publish Theme Section 450 Sections(1…" at bounding box center [784, 0] width 1568 height 0
click at [147, 386] on input "0" at bounding box center [146, 378] width 30 height 22
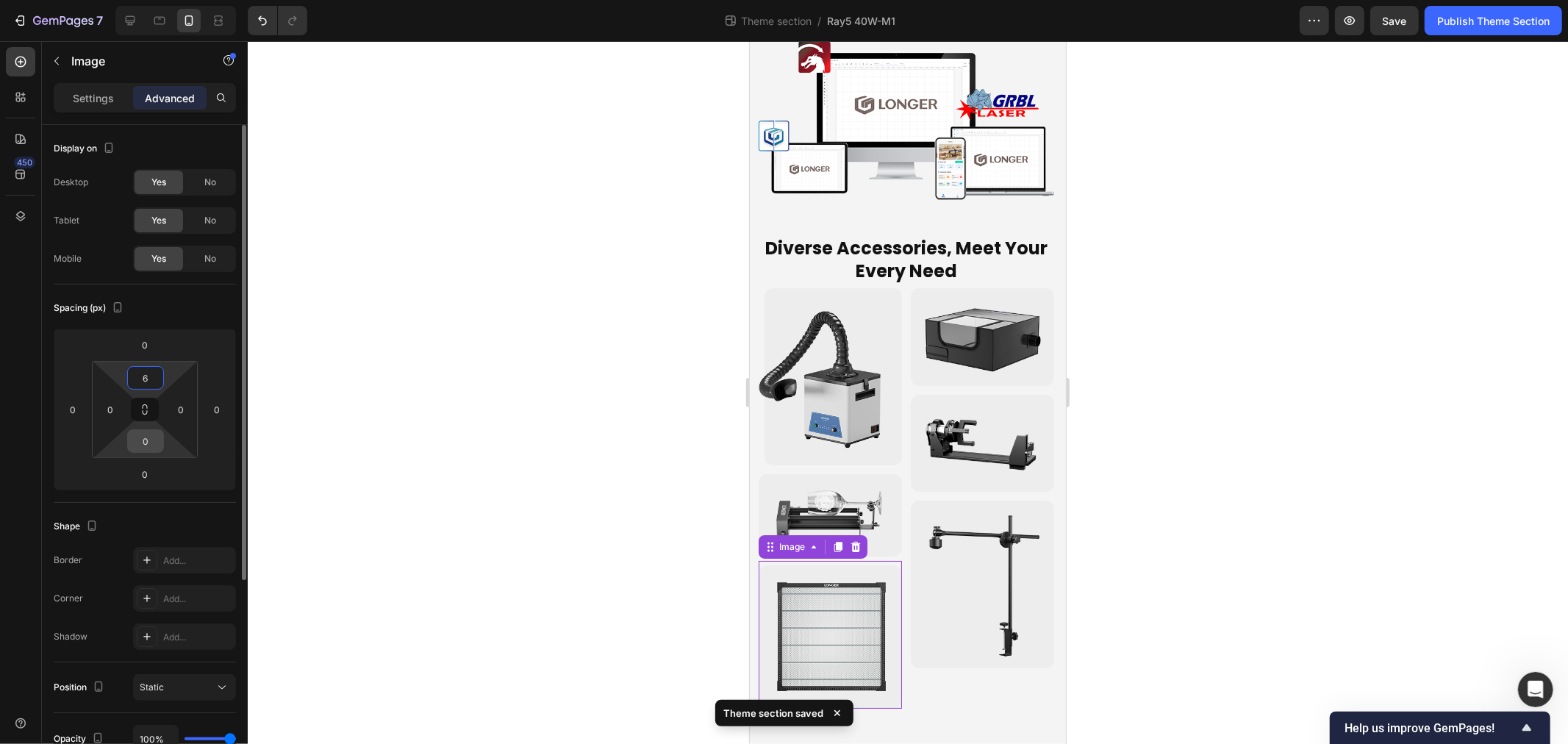
type input "6"
click at [159, 440] on input "0" at bounding box center [146, 441] width 30 height 22
type input "6"
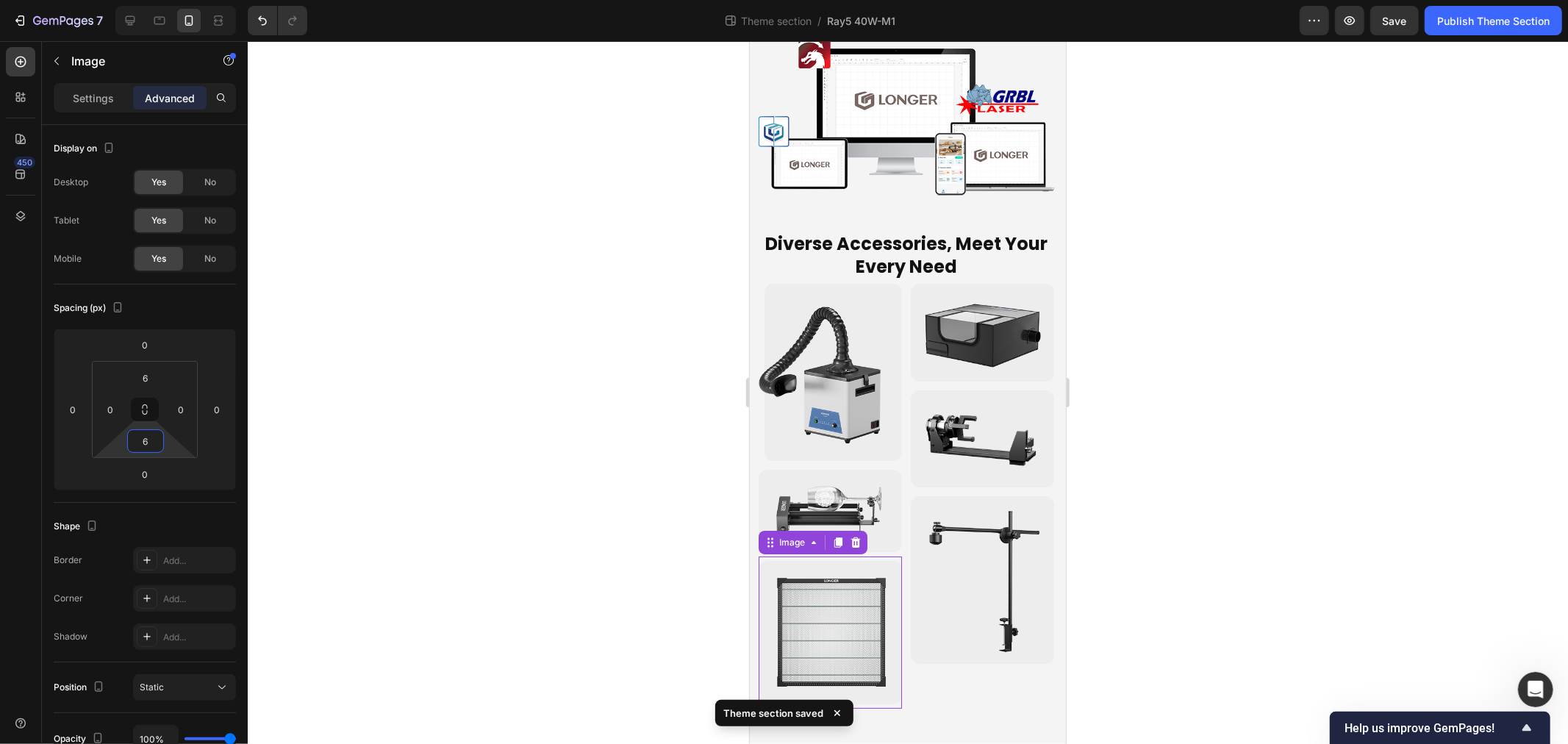
click at [469, 510] on div at bounding box center [908, 393] width 1320 height 703
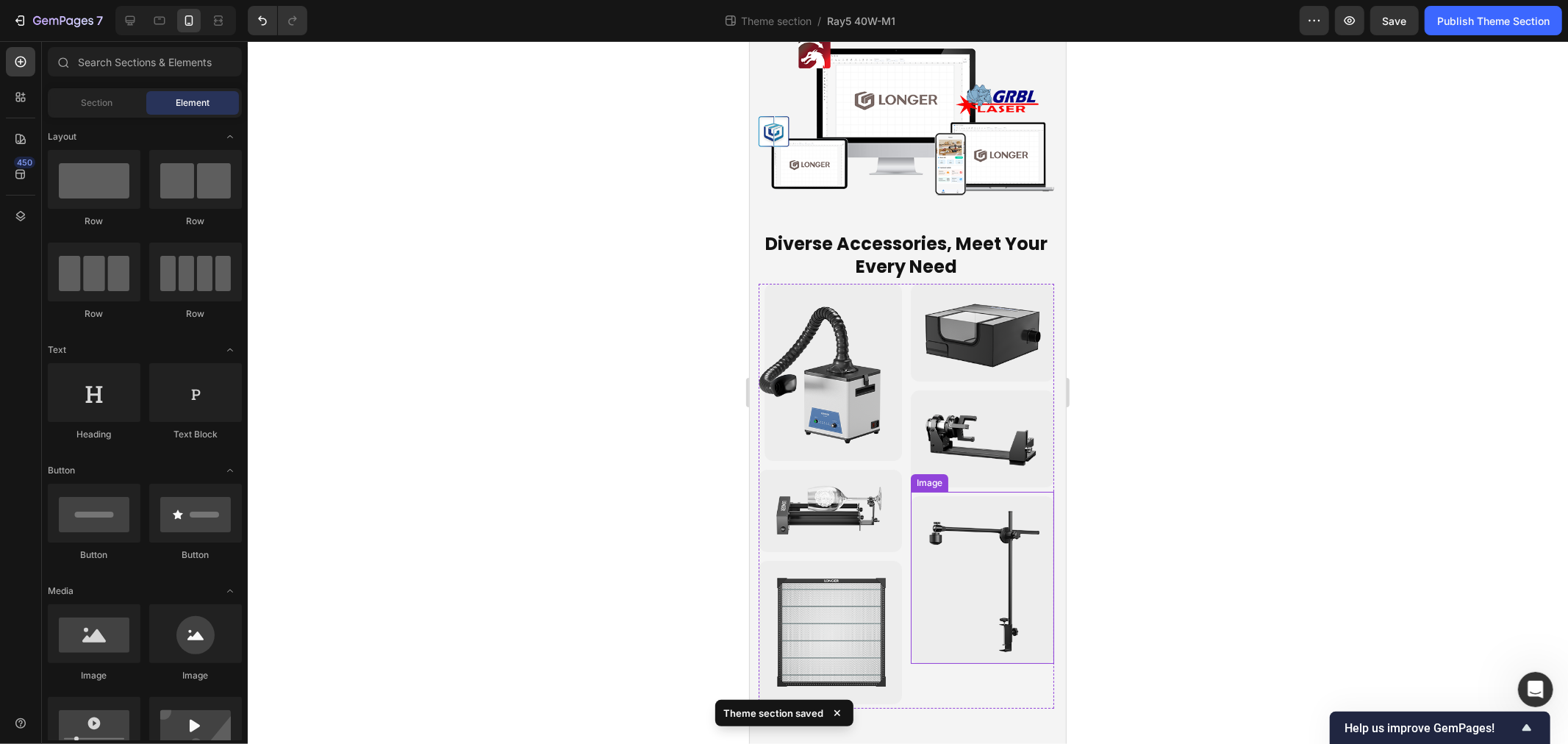
scroll to position [5560, 0]
click at [754, 229] on div "Diverse Accessories, Meet Your Every Need Heading Image Image Image Image Image…" at bounding box center [907, 463] width 316 height 514
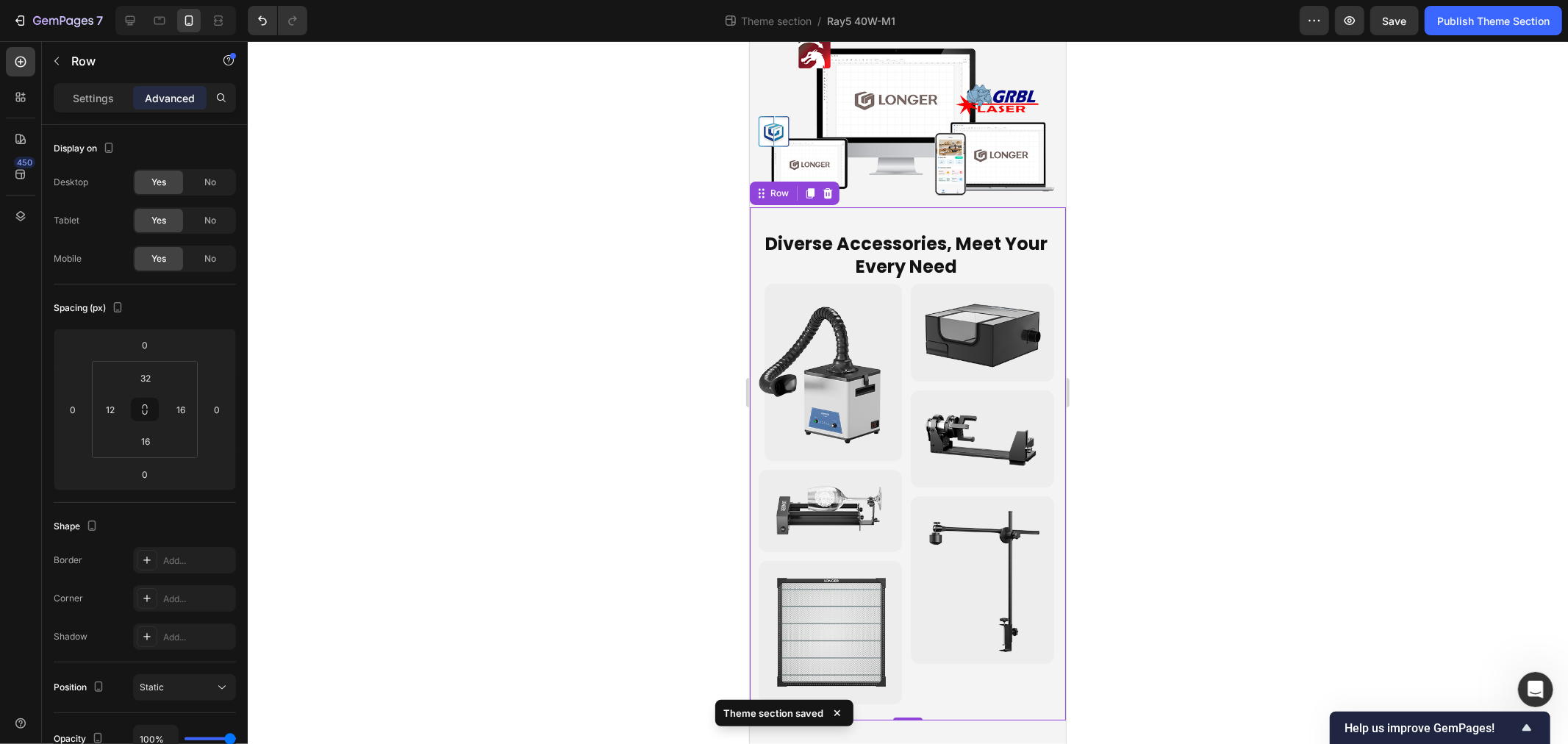
click at [755, 216] on div "Diverse Accessories, Meet Your Every Need Heading Image Image Image Image Image…" at bounding box center [907, 463] width 316 height 514
click at [808, 194] on icon at bounding box center [810, 192] width 8 height 10
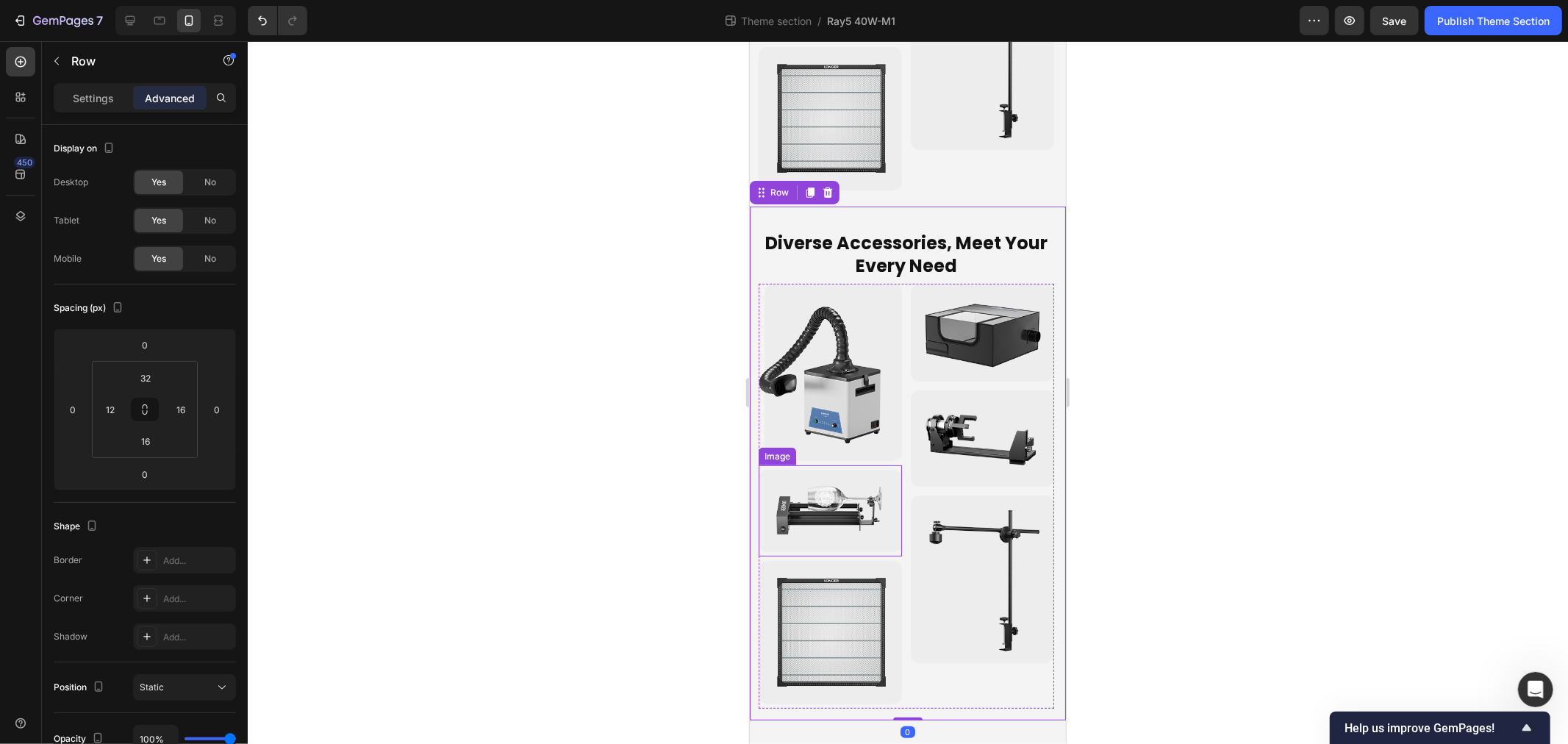
scroll to position [6057, 0]
click at [767, 310] on img at bounding box center [830, 372] width 143 height 177
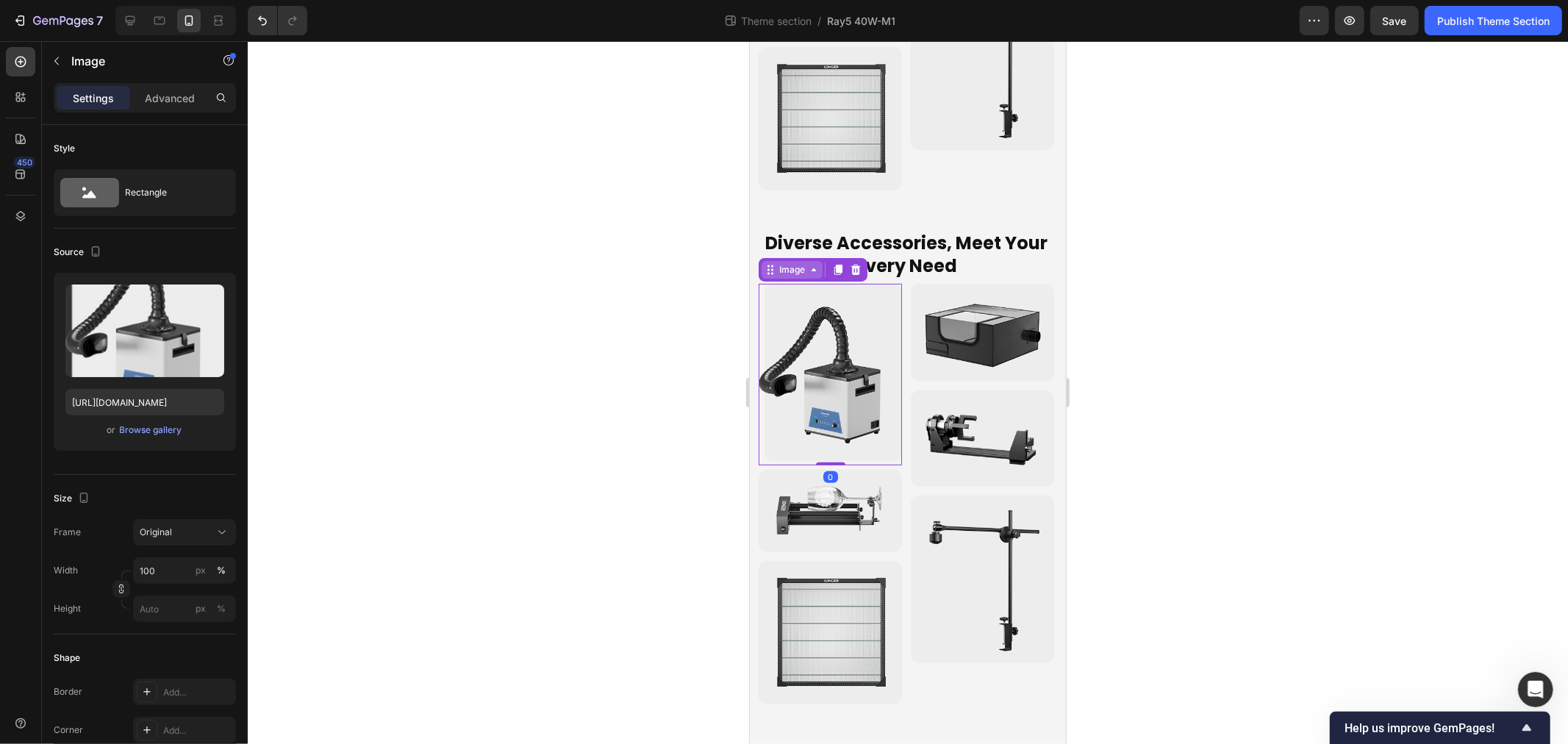
click at [774, 274] on icon at bounding box center [769, 269] width 12 height 12
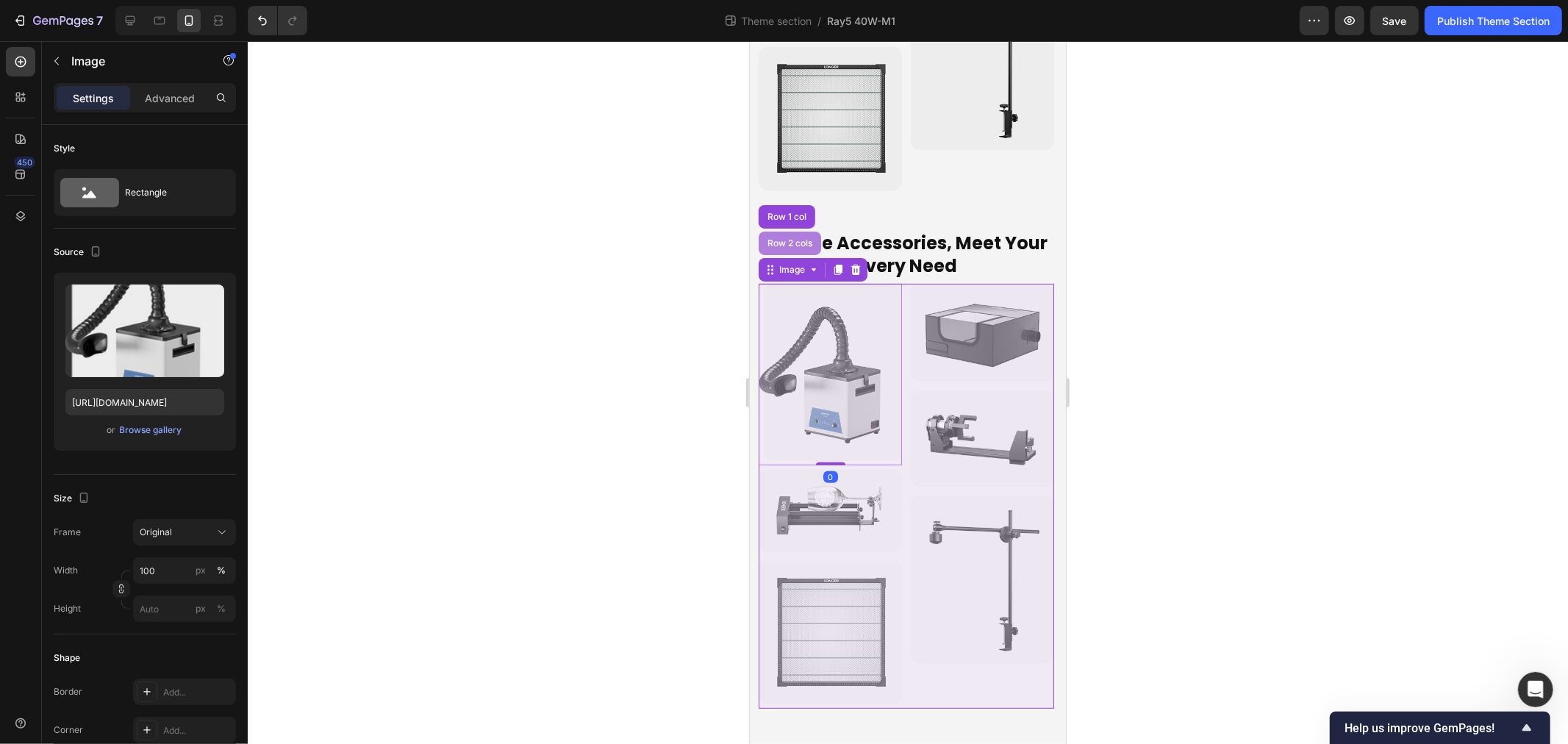
click at [775, 254] on div "Row 2 cols" at bounding box center [789, 243] width 62 height 24
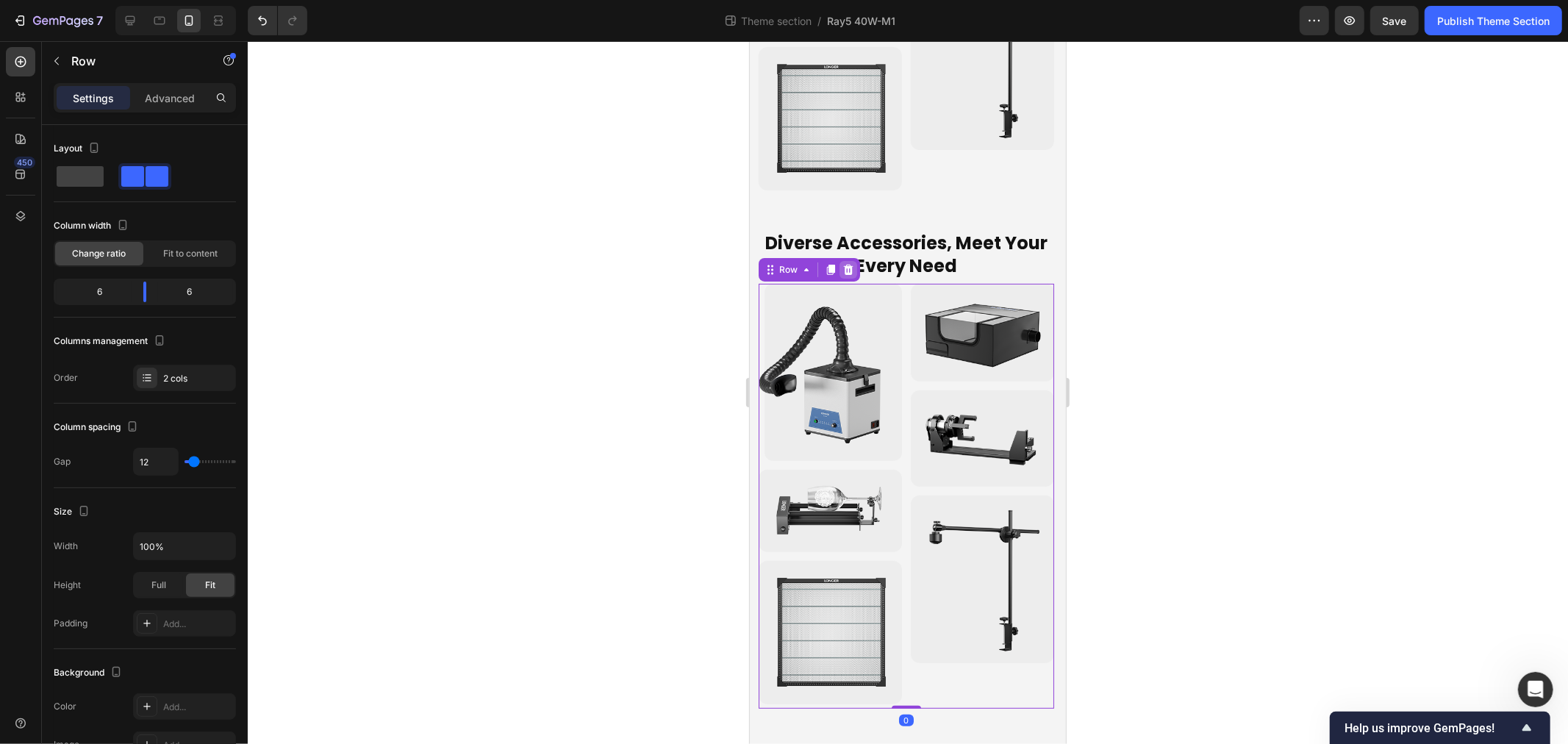
drag, startPoint x: 846, startPoint y: 273, endPoint x: 1335, endPoint y: 43, distance: 540.4
click at [846, 273] on icon at bounding box center [848, 269] width 10 height 10
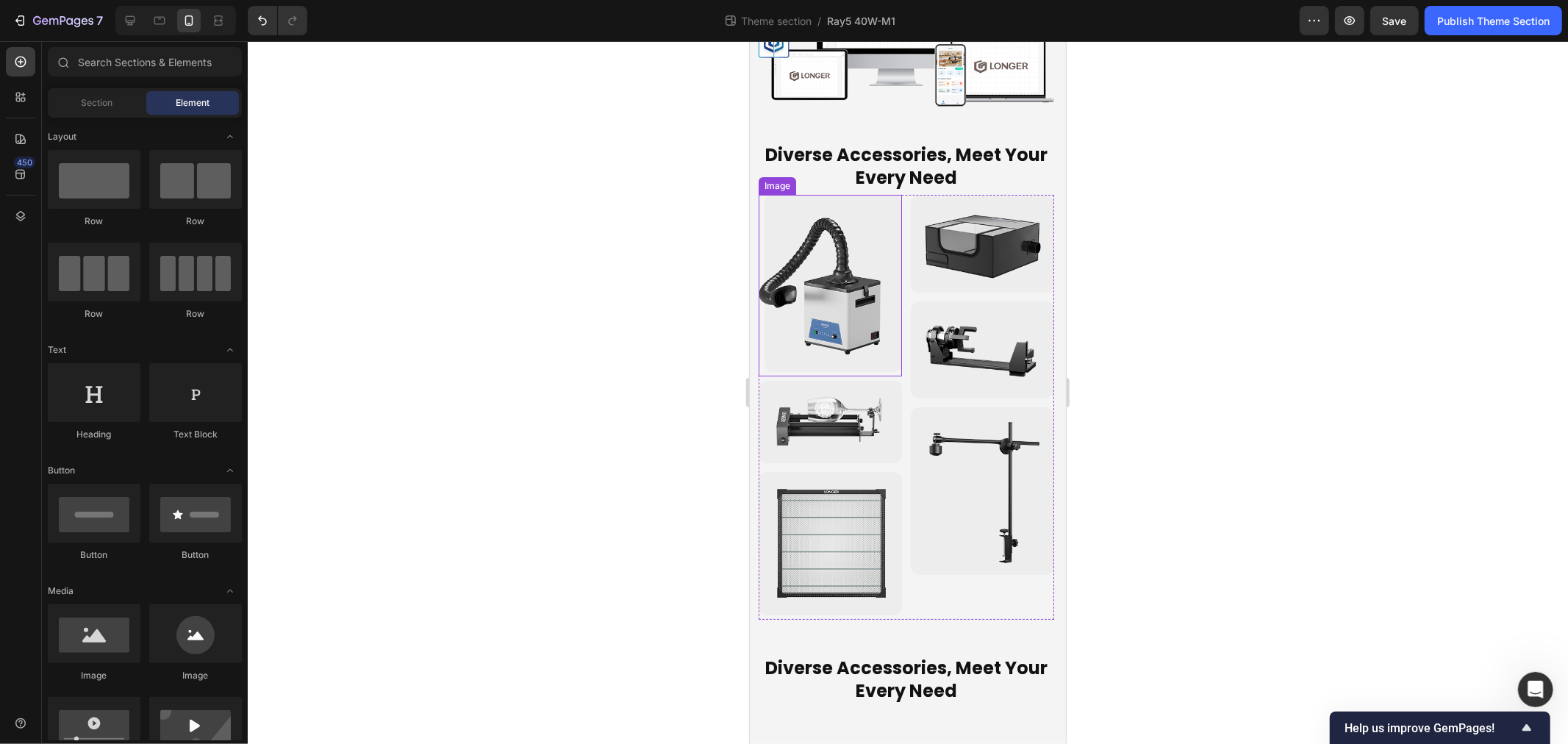
scroll to position [5568, 0]
click at [877, 188] on p "Diverse Accessories, Meet Your Every Need" at bounding box center [906, 166] width 284 height 45
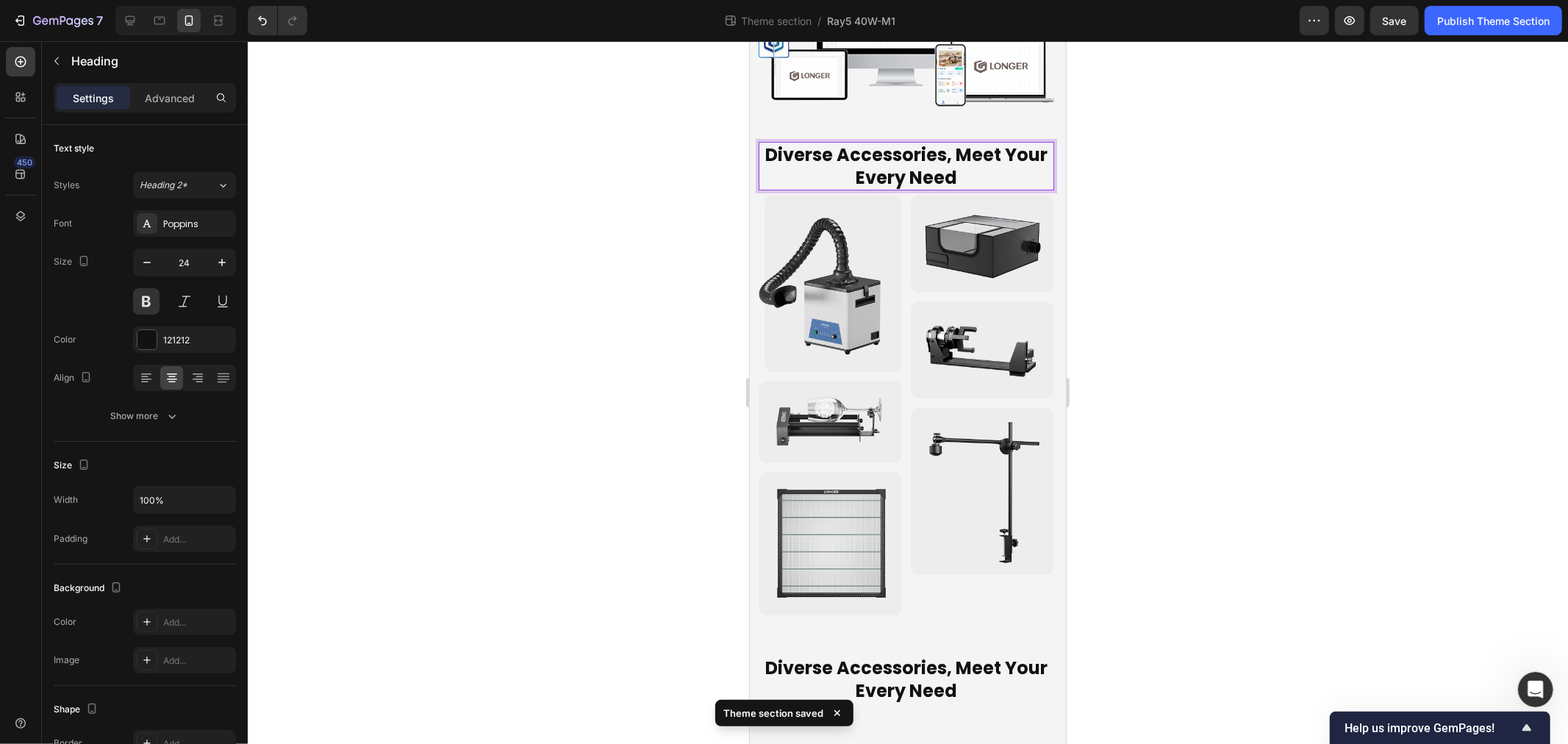
click at [898, 188] on p "Diverse Accessories, Meet Your Every Need" at bounding box center [906, 166] width 284 height 45
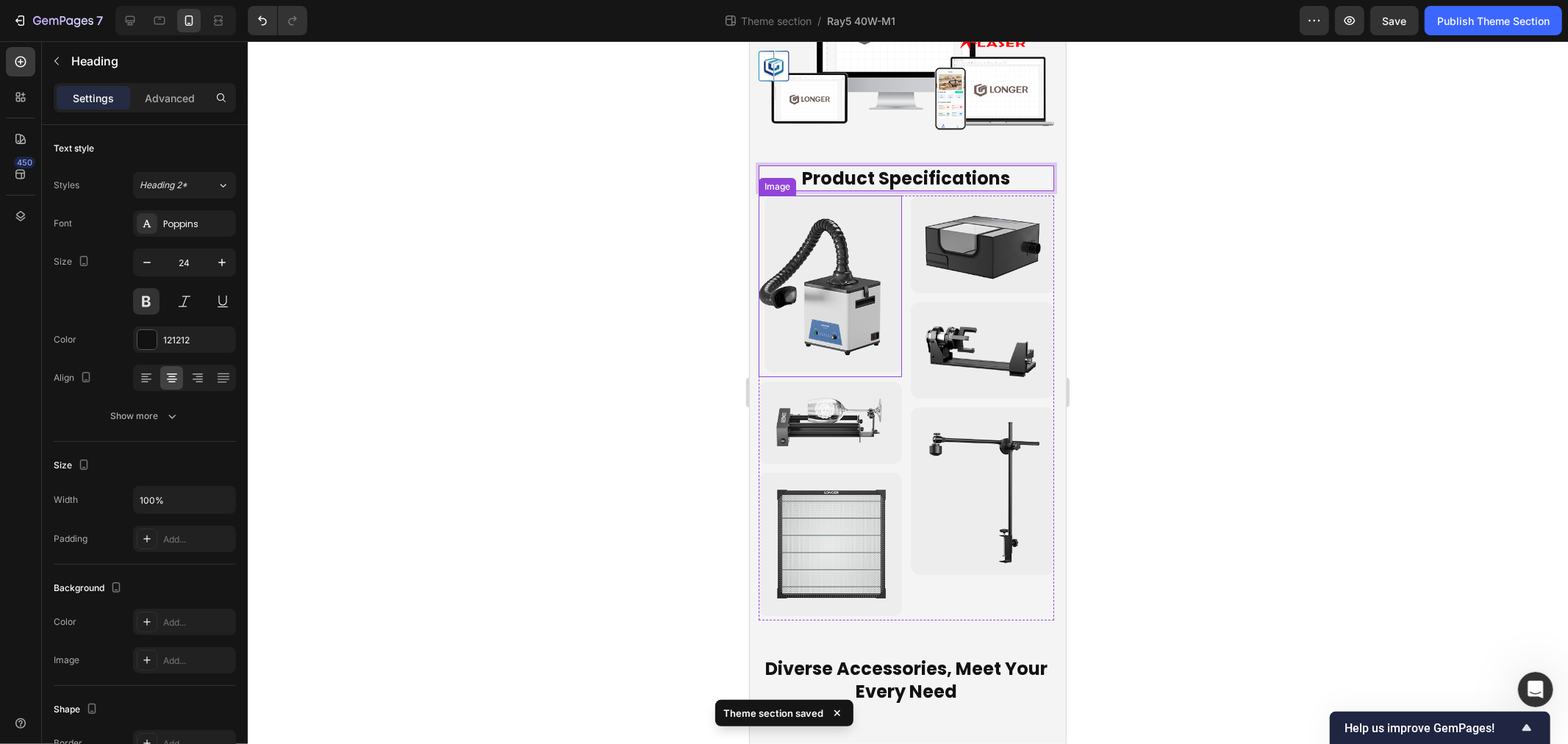
click at [814, 372] on img at bounding box center [830, 283] width 143 height 177
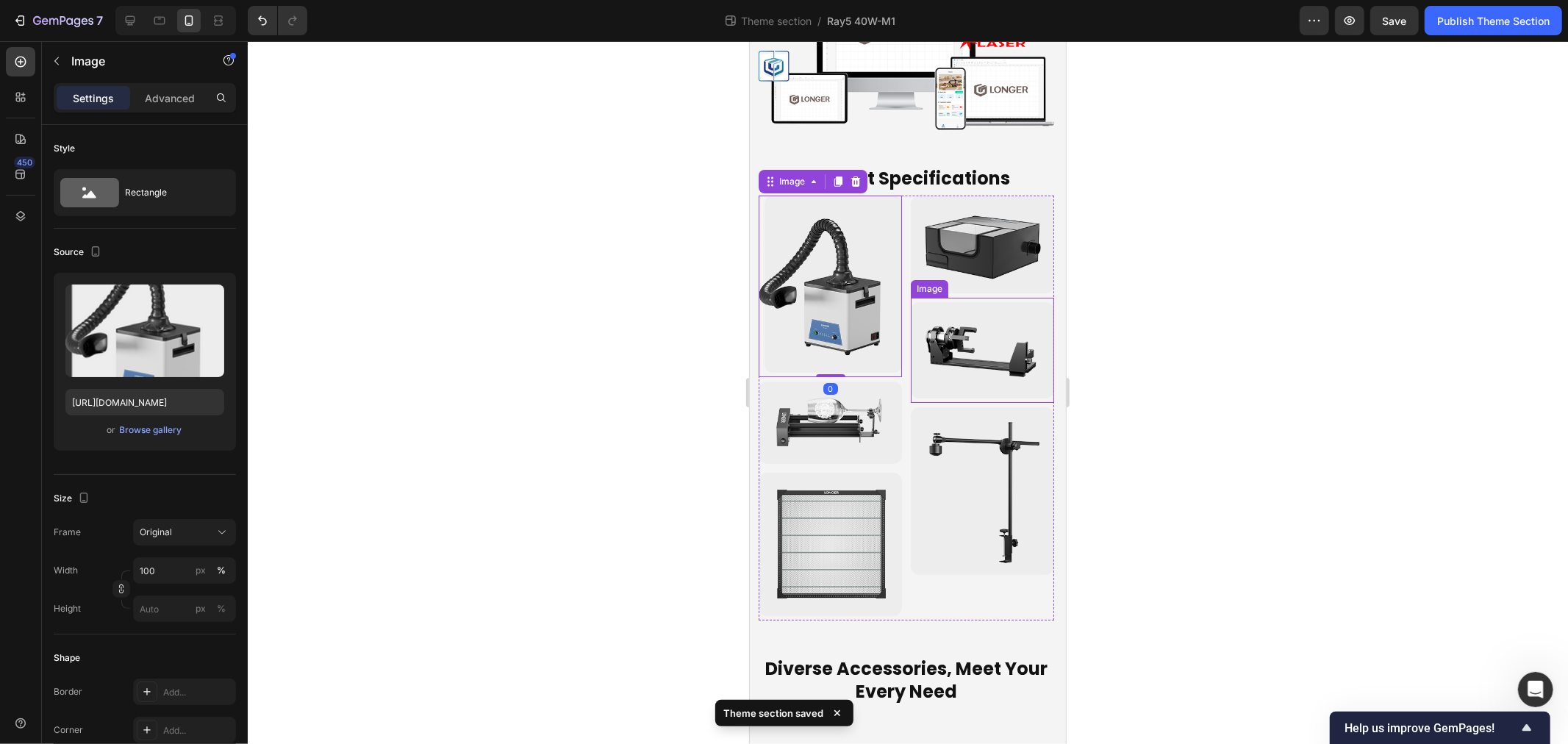
scroll to position [5625, 0]
click at [255, 18] on icon "Undo/Redo" at bounding box center [262, 21] width 14 height 14
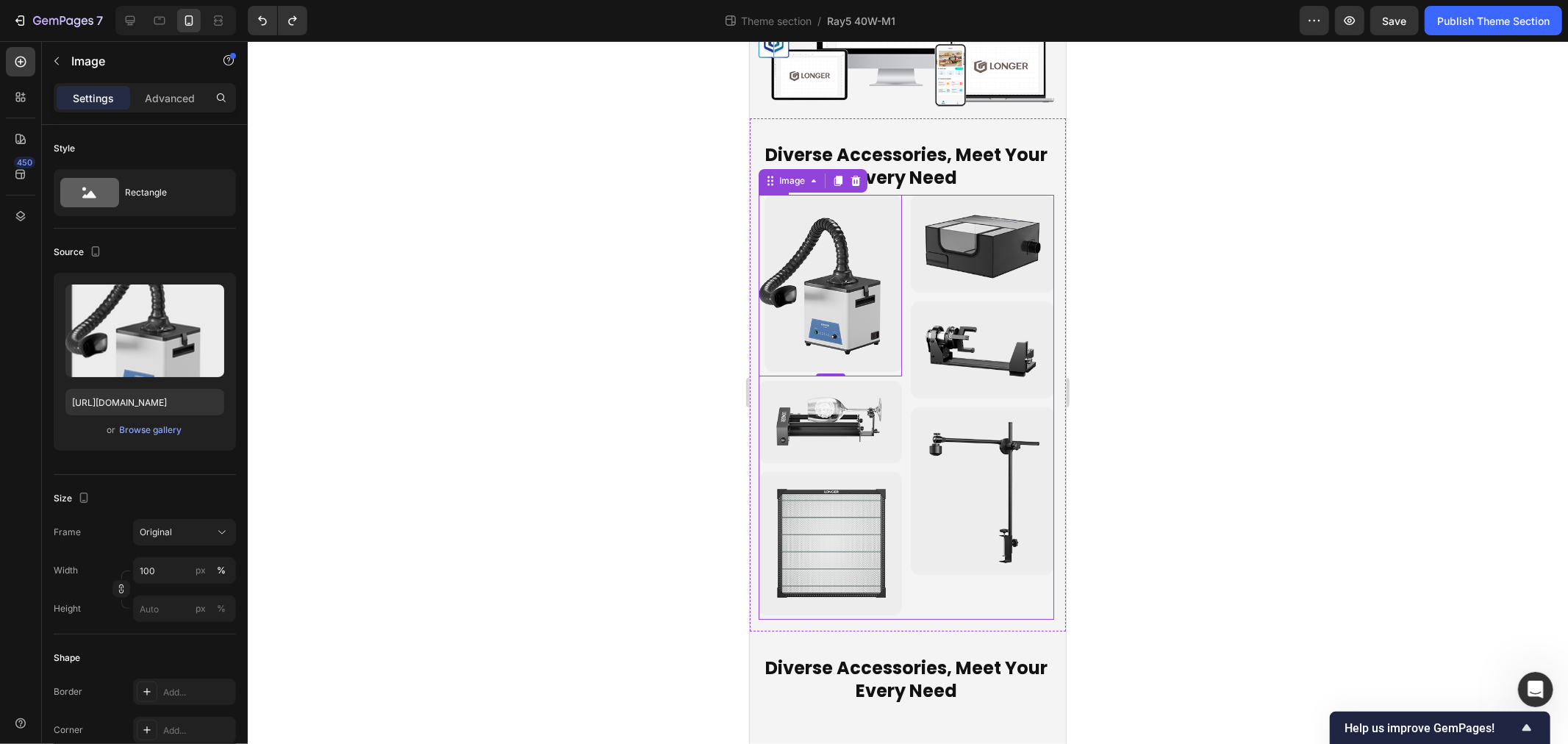
scroll to position [5650, 0]
click at [909, 673] on h2 "Diverse Accessories, Meet Your Every Need" at bounding box center [906, 679] width 287 height 49
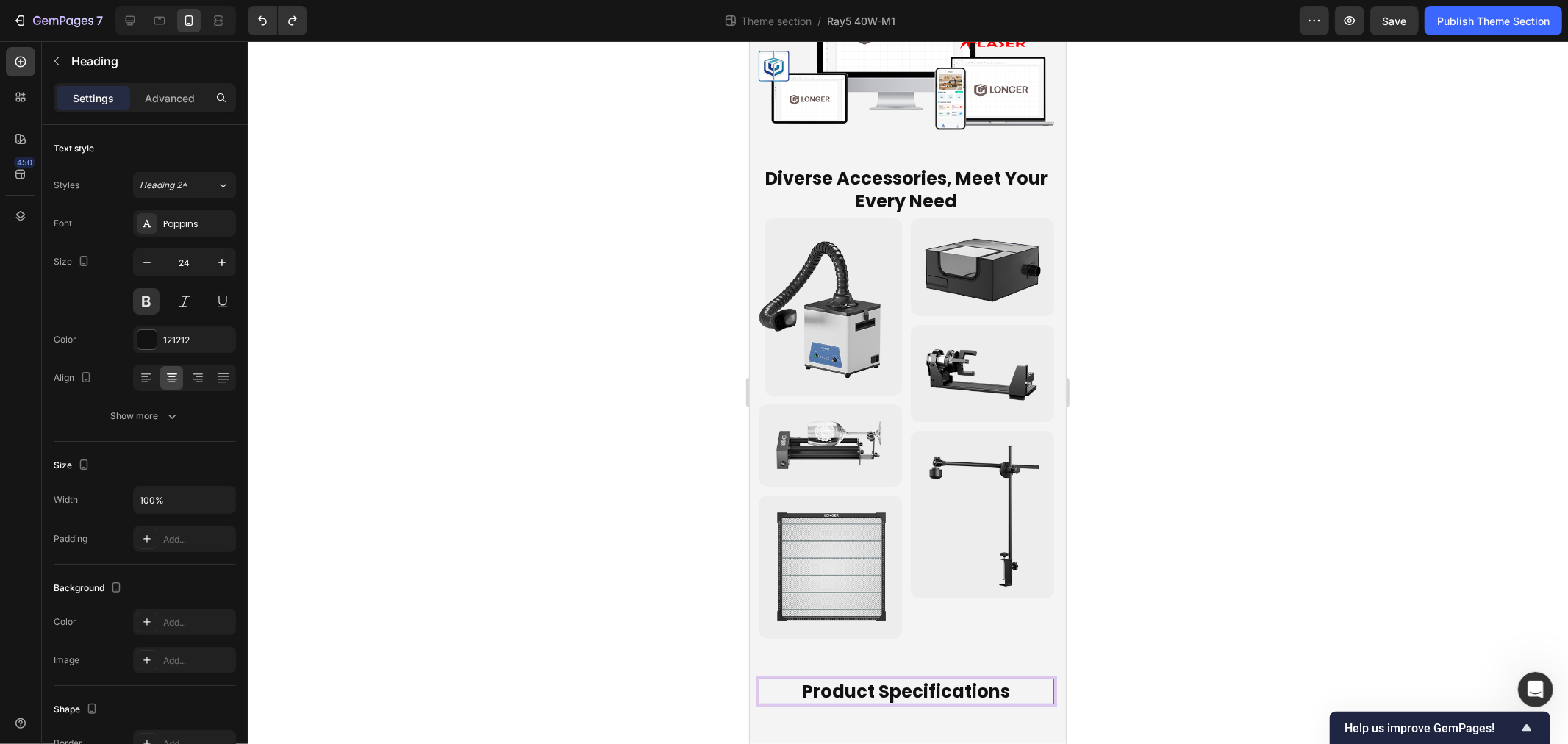
scroll to position [5625, 0]
click at [73, 66] on p "Heading" at bounding box center [151, 62] width 159 height 18
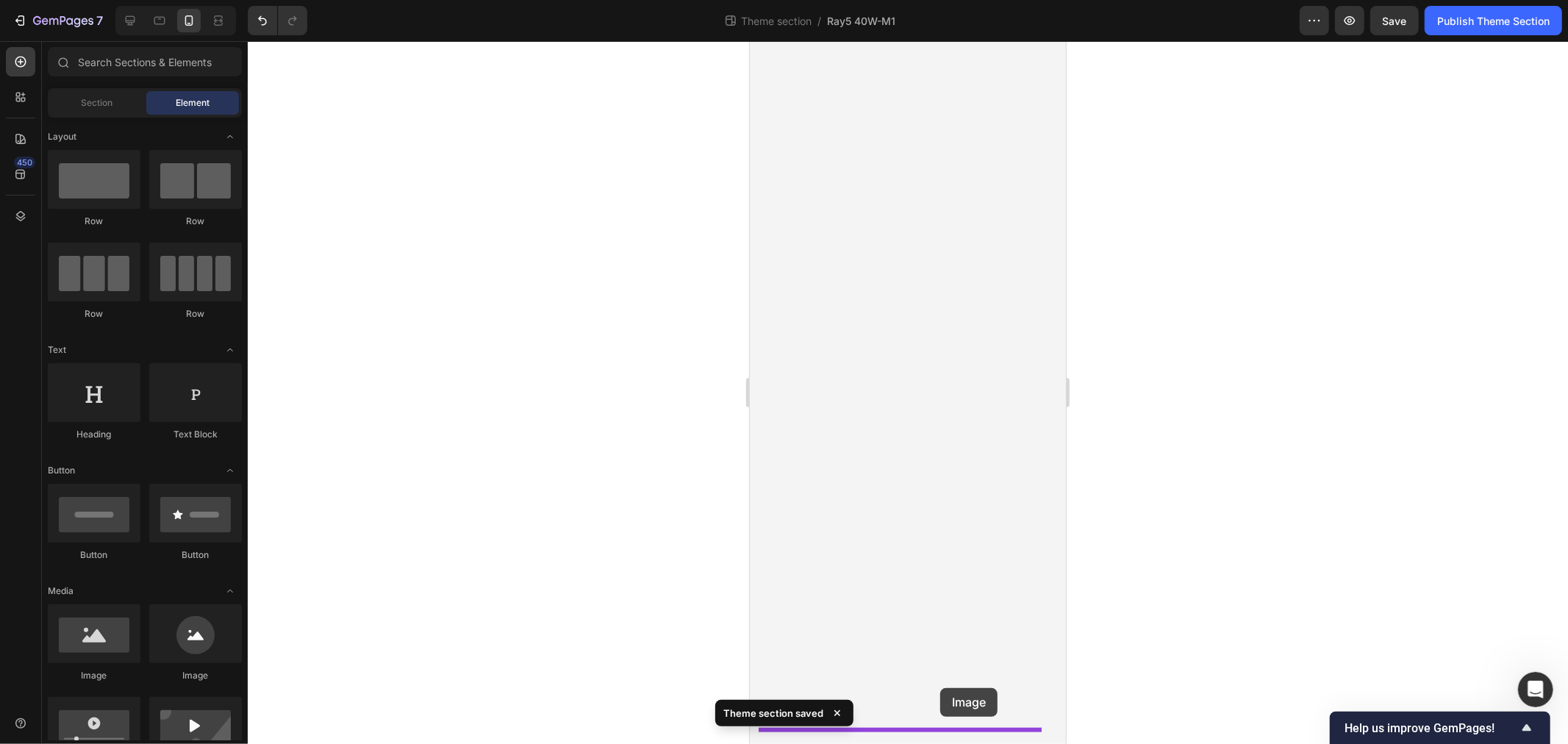
drag, startPoint x: 979, startPoint y: 656, endPoint x: 940, endPoint y: 688, distance: 50.4
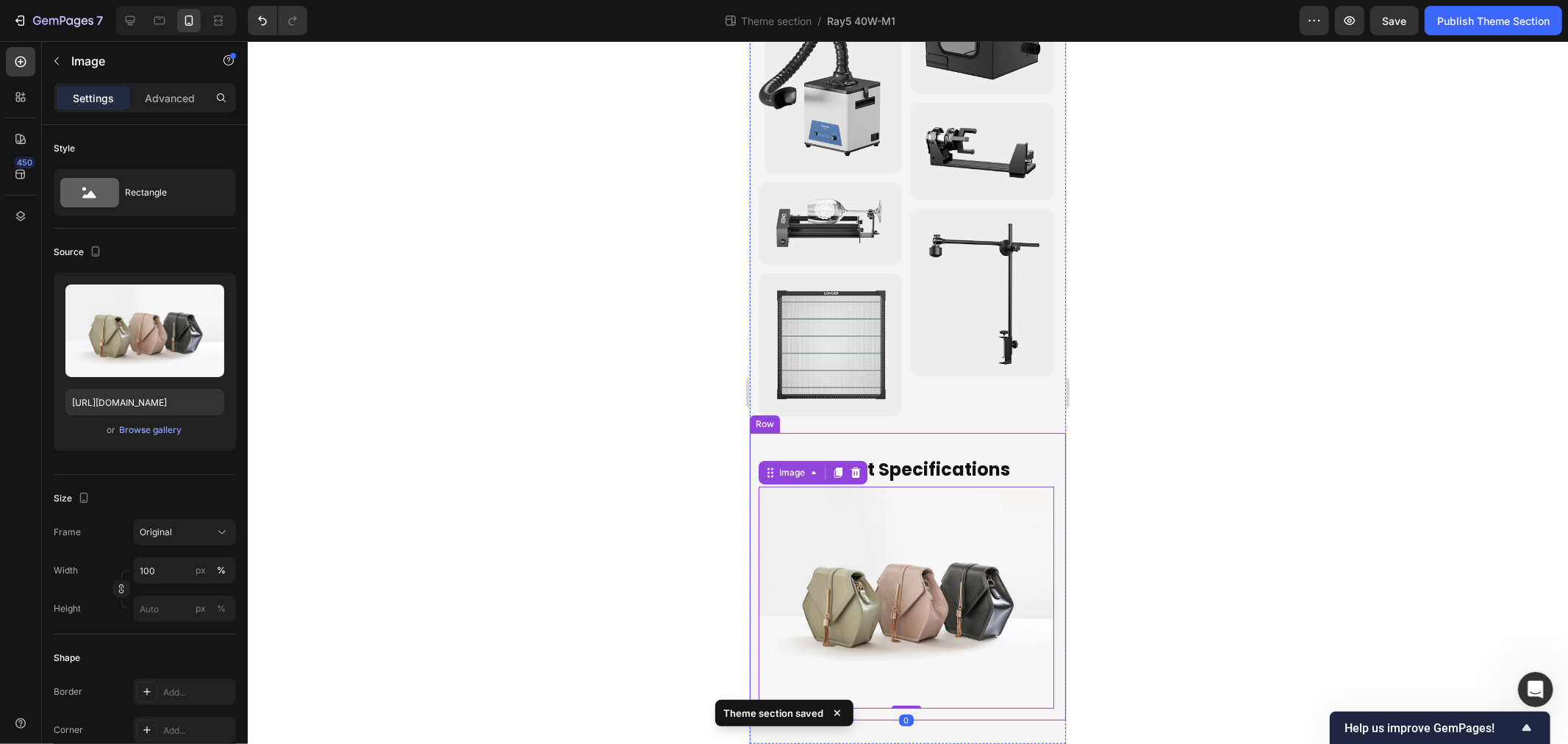
scroll to position [5839, 0]
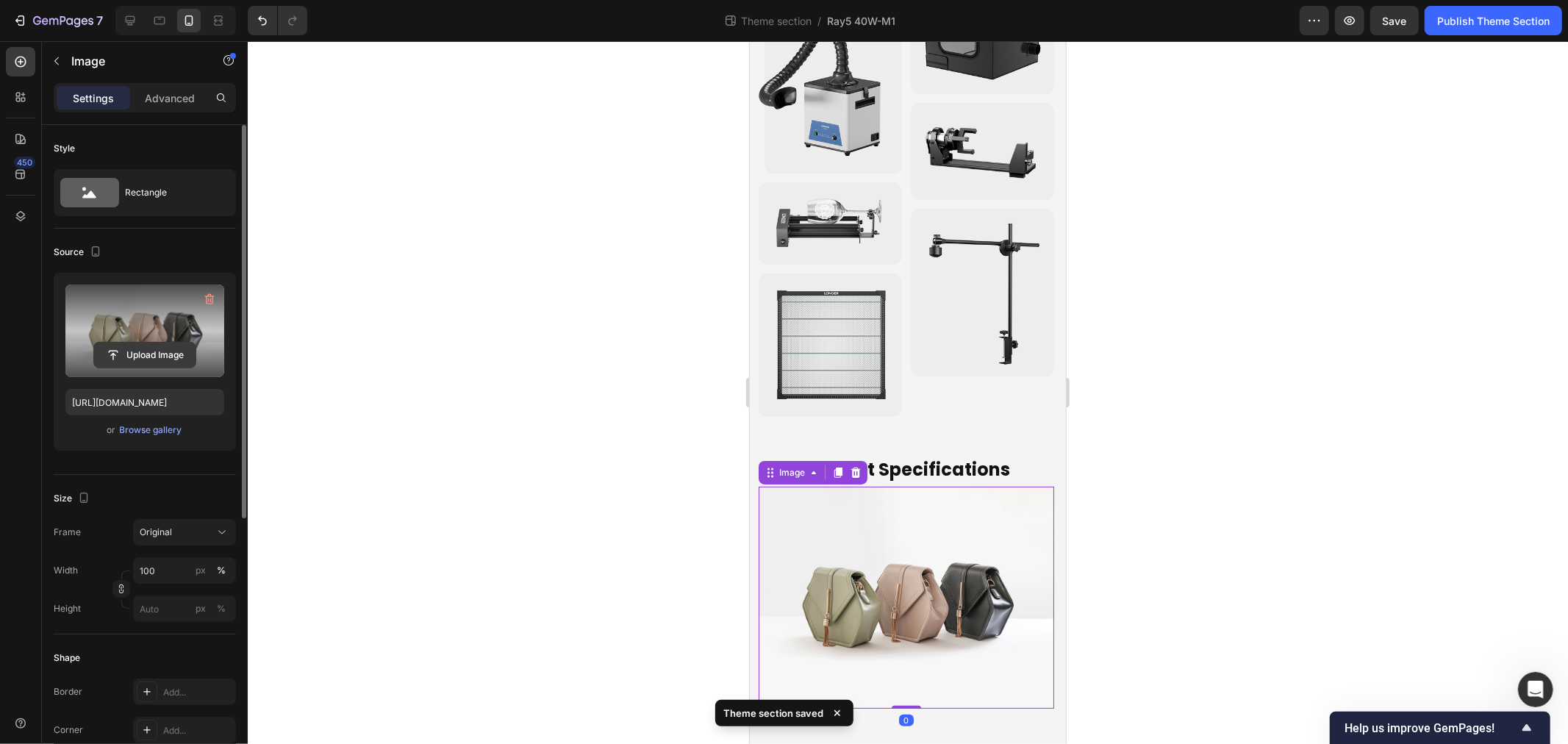
click at [146, 350] on input "file" at bounding box center [145, 356] width 101 height 25
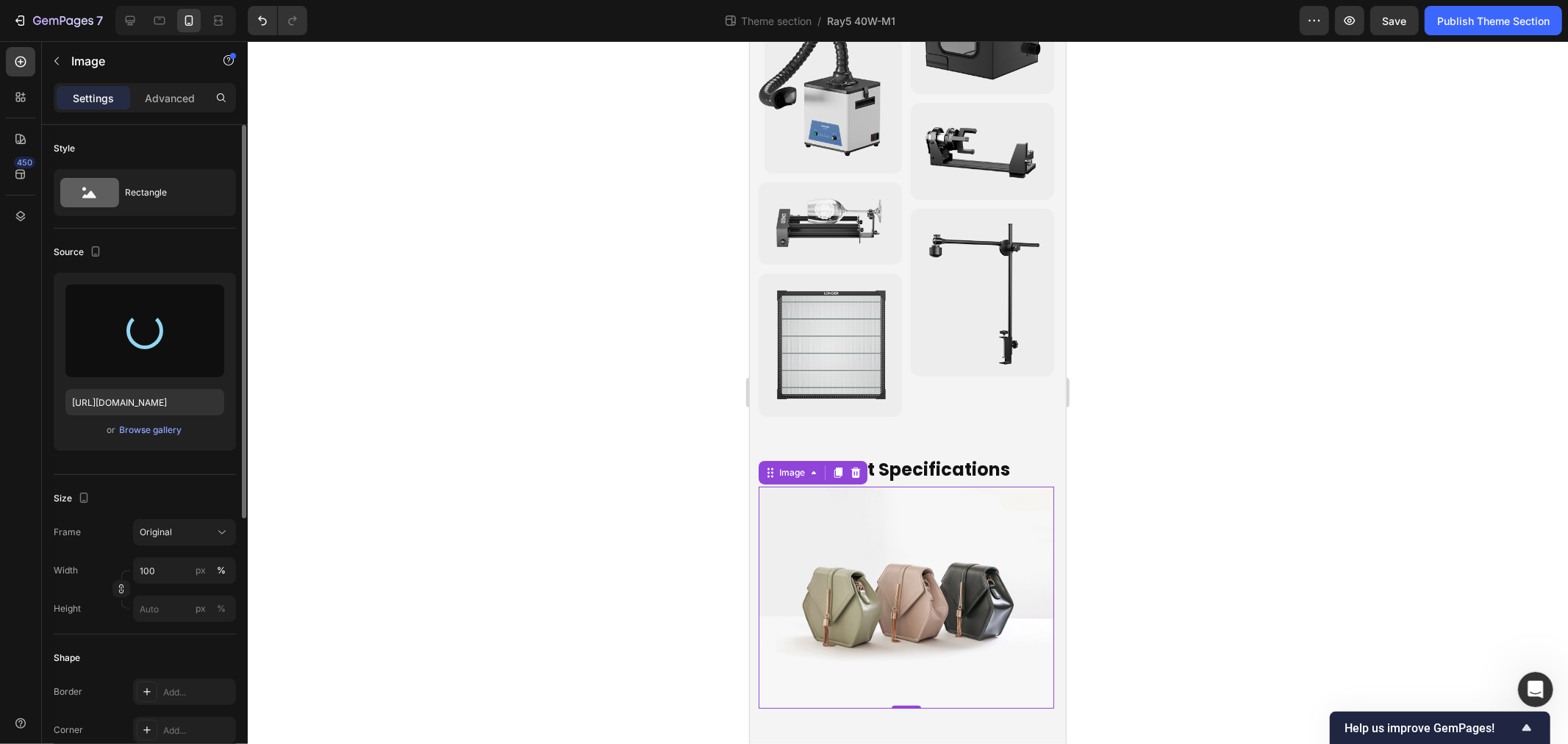
type input "https://cdn.shopify.com/s/files/1/0517/8812/0247/files/gempages_490436405370029…"
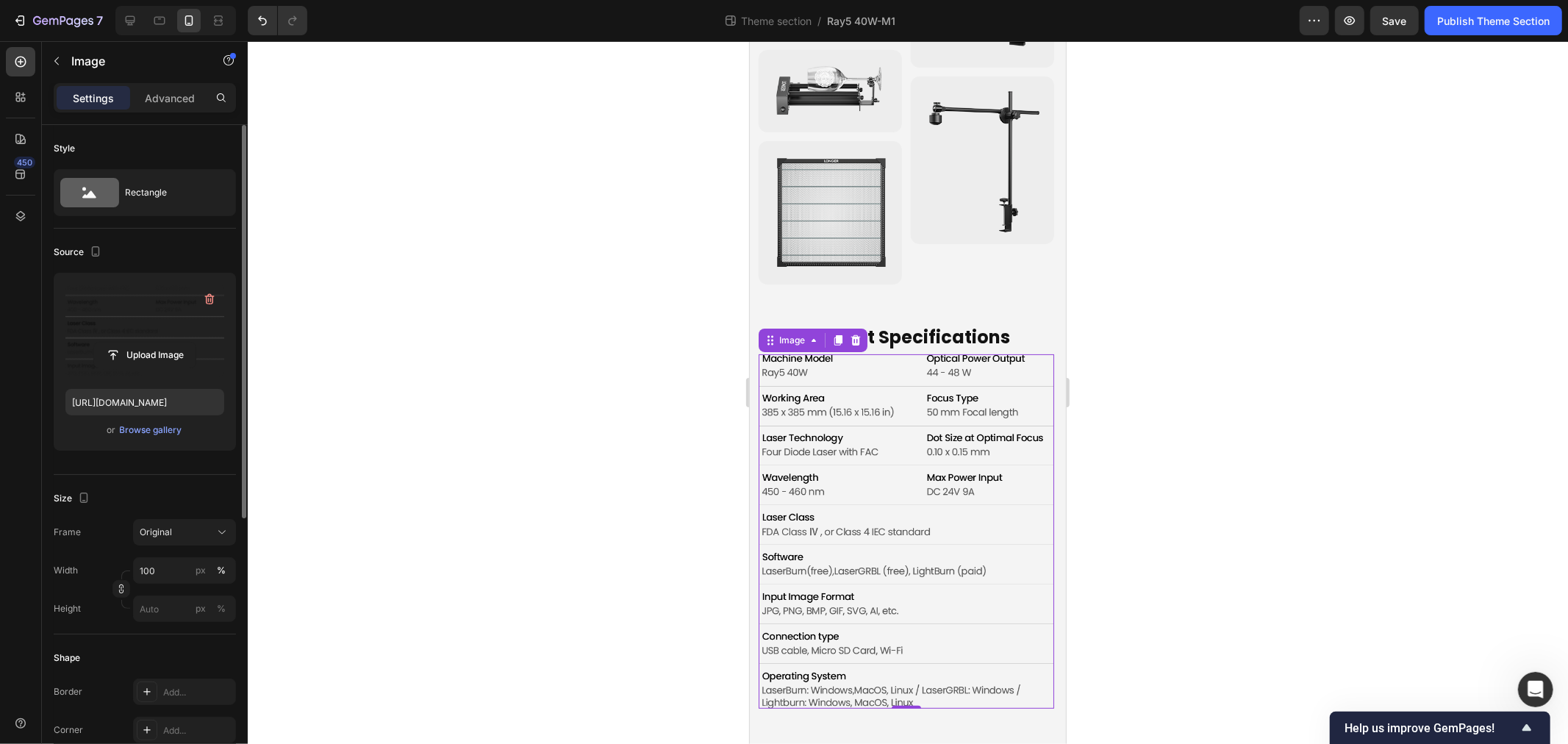
scroll to position [5966, 0]
click at [563, 590] on div at bounding box center [908, 393] width 1320 height 703
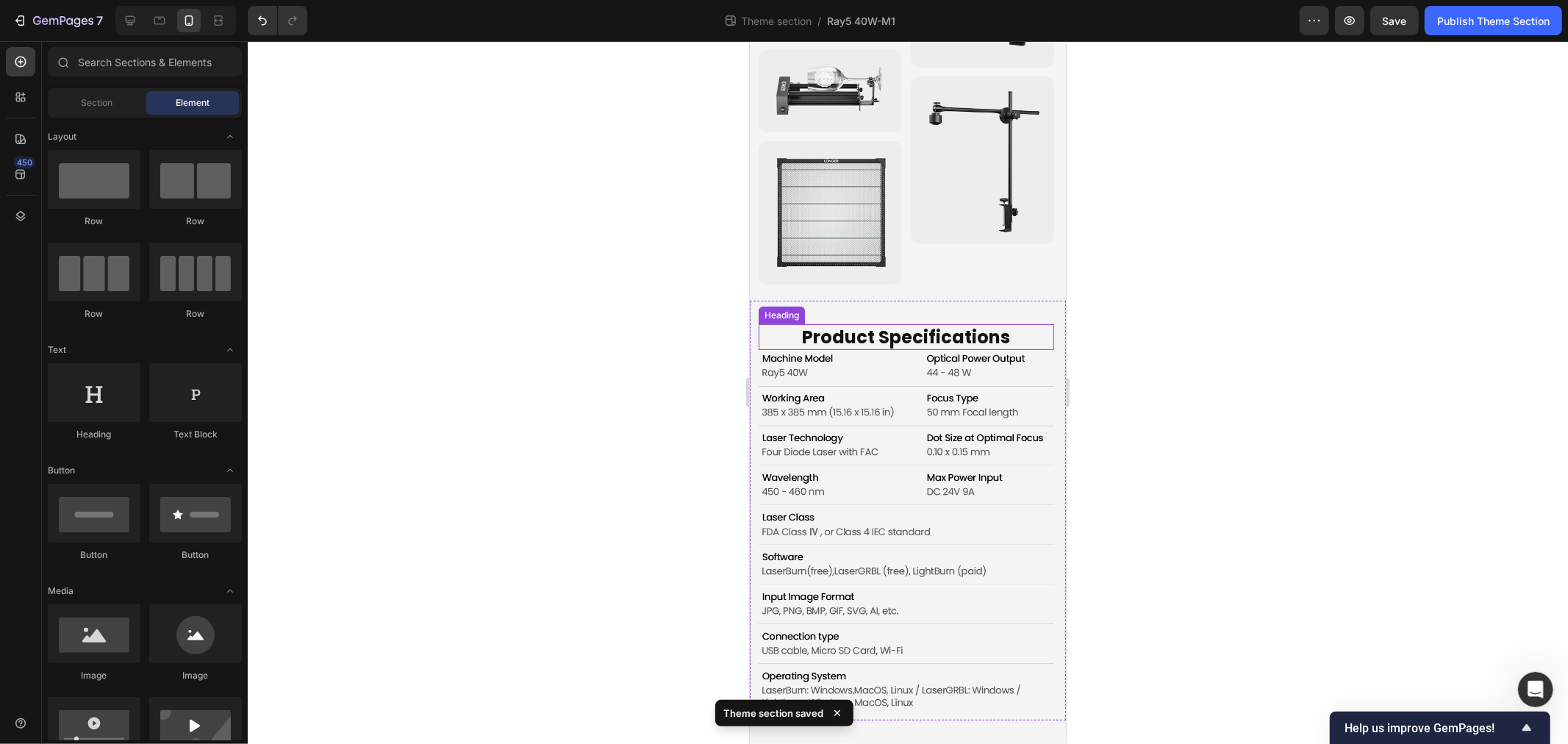
click at [814, 333] on p "Product Specifications" at bounding box center [906, 336] width 284 height 23
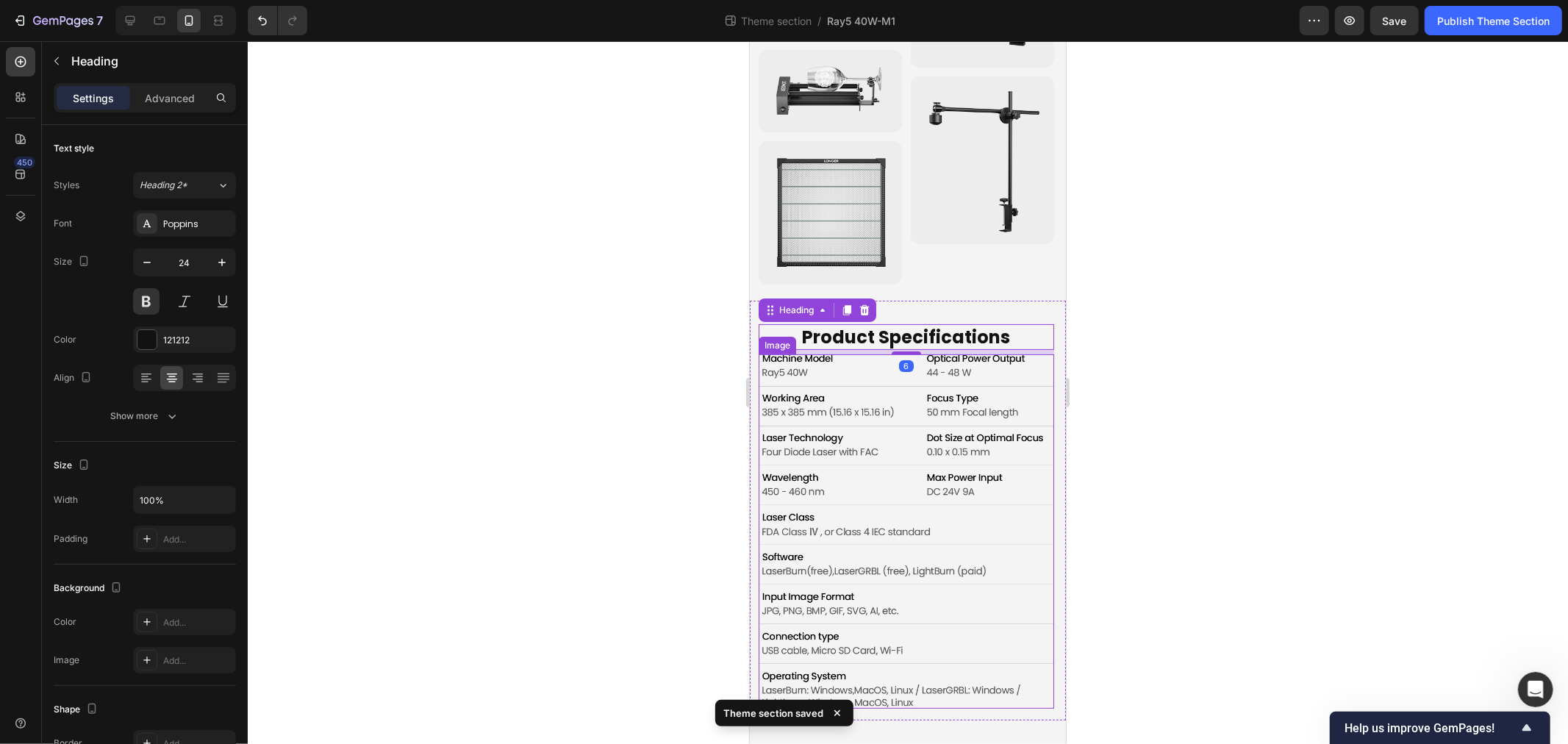
click at [841, 490] on img at bounding box center [906, 531] width 296 height 355
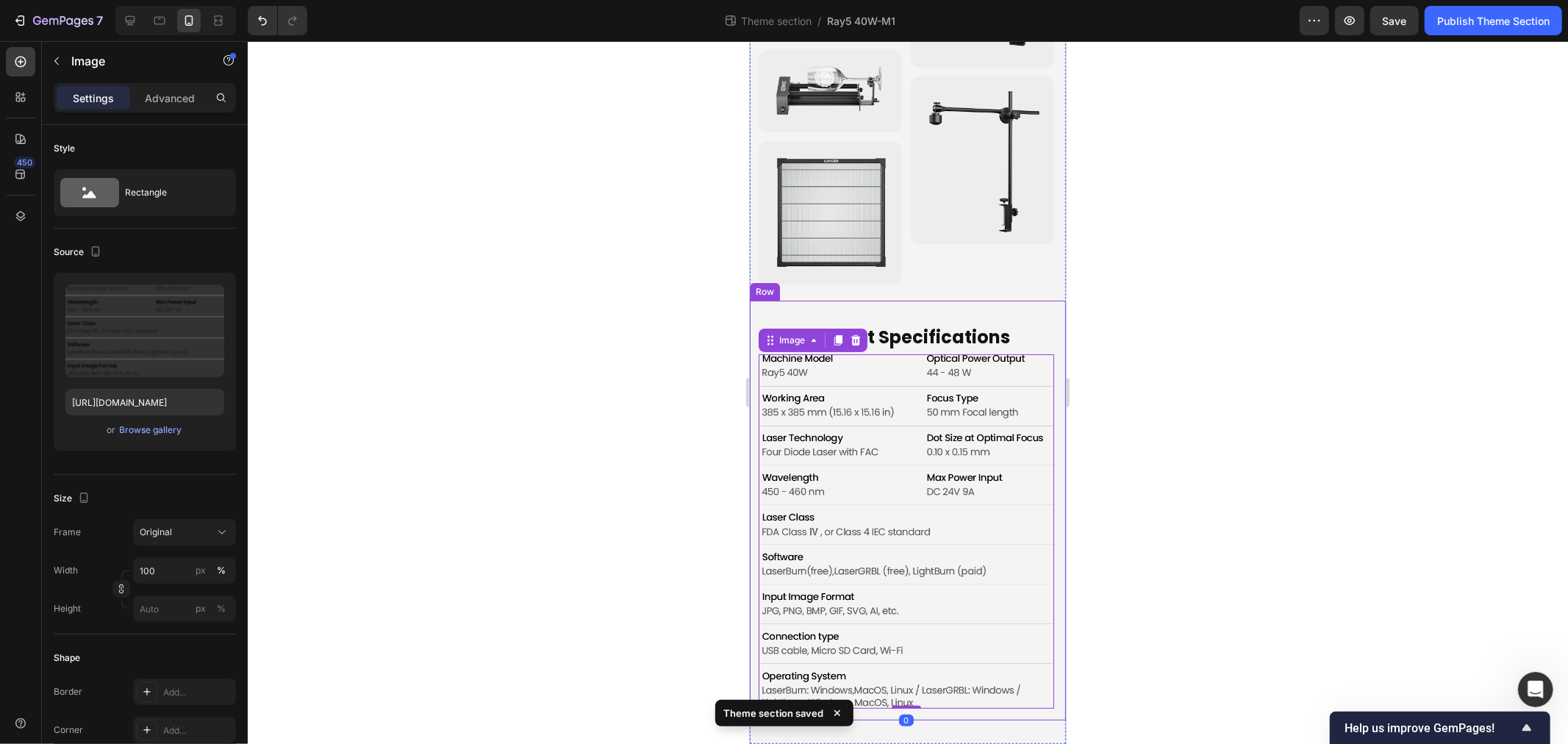
click at [505, 457] on div at bounding box center [908, 393] width 1320 height 703
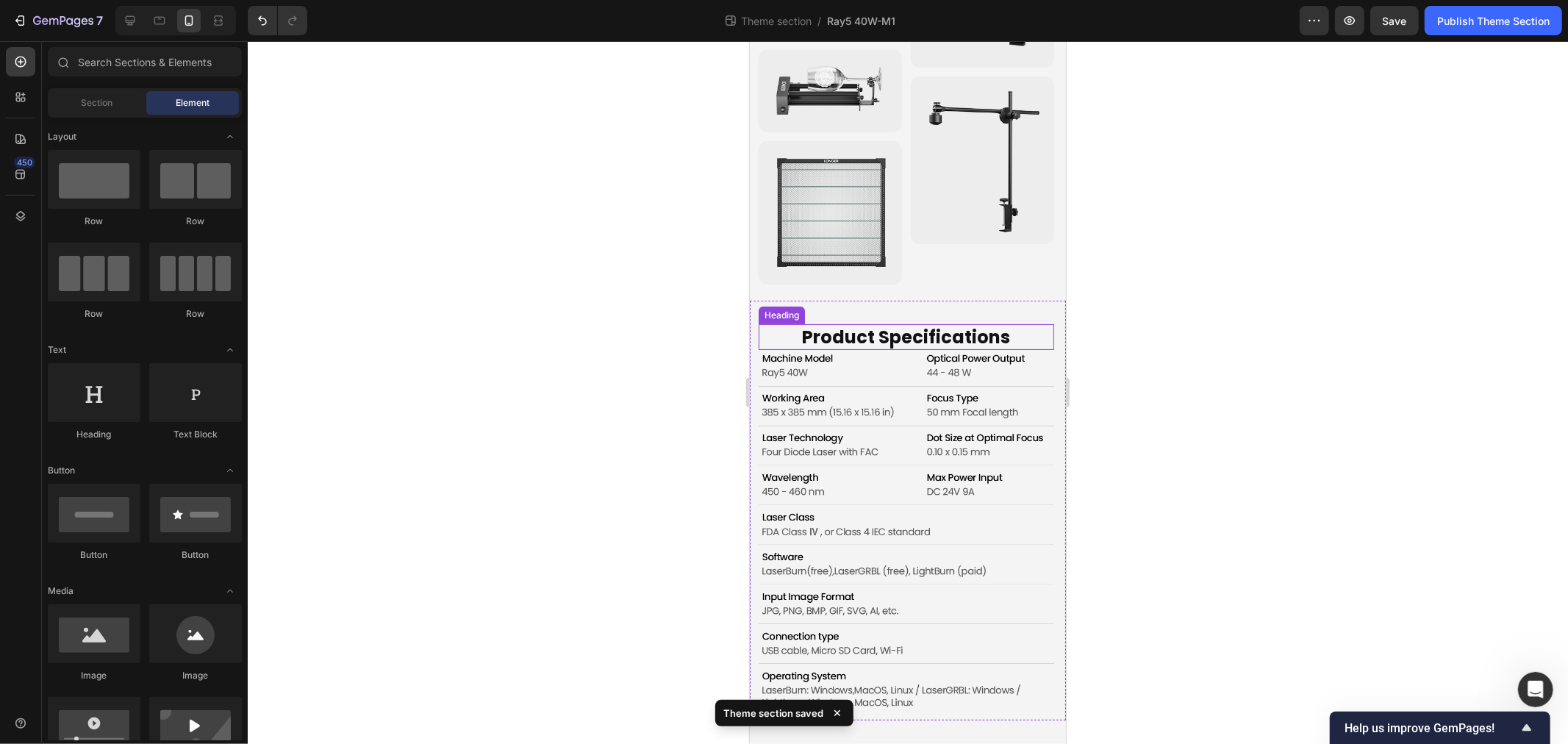
click at [766, 327] on p "Product Specifications" at bounding box center [906, 336] width 284 height 23
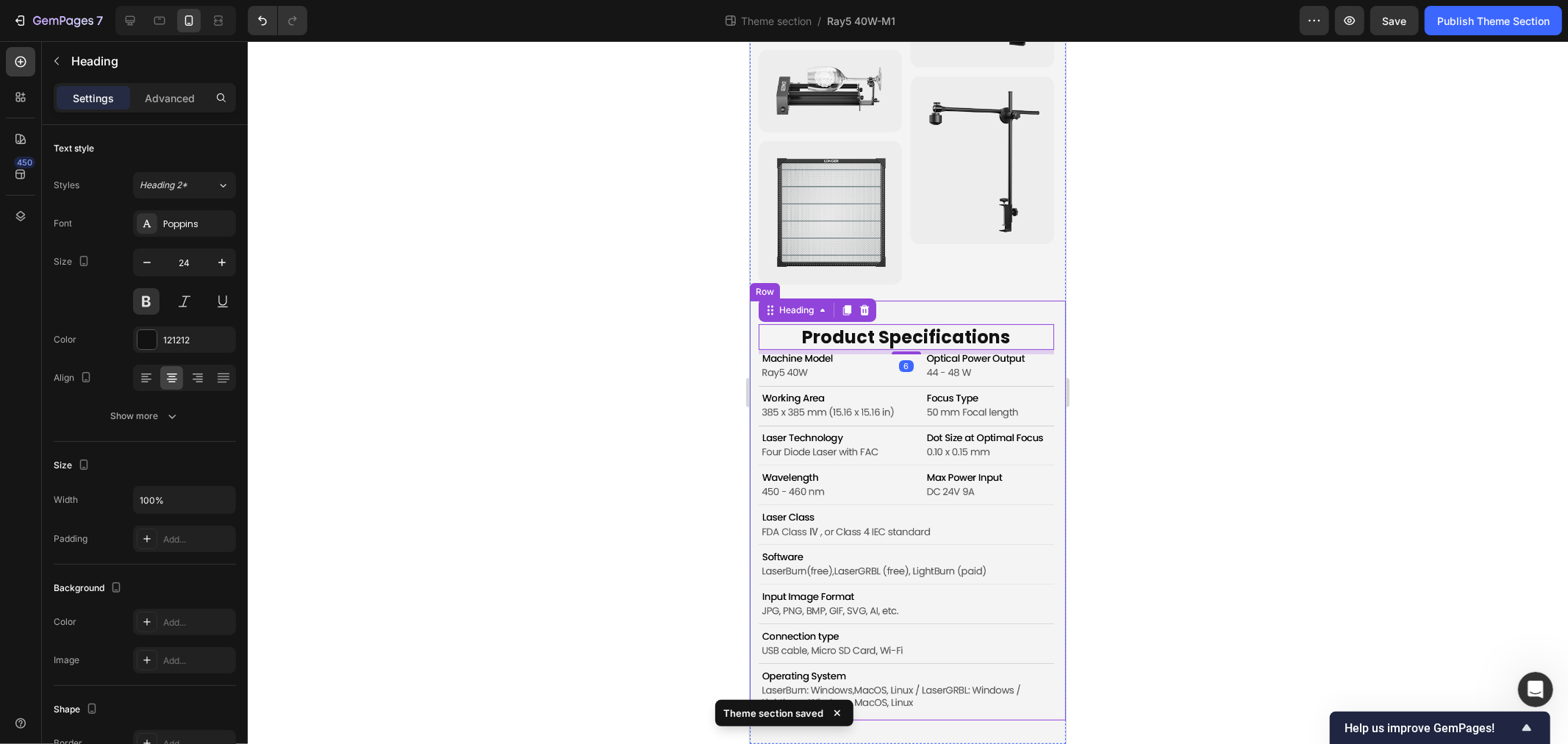
click at [752, 307] on div "Product Specifications Heading 6 Image Row" at bounding box center [907, 510] width 316 height 420
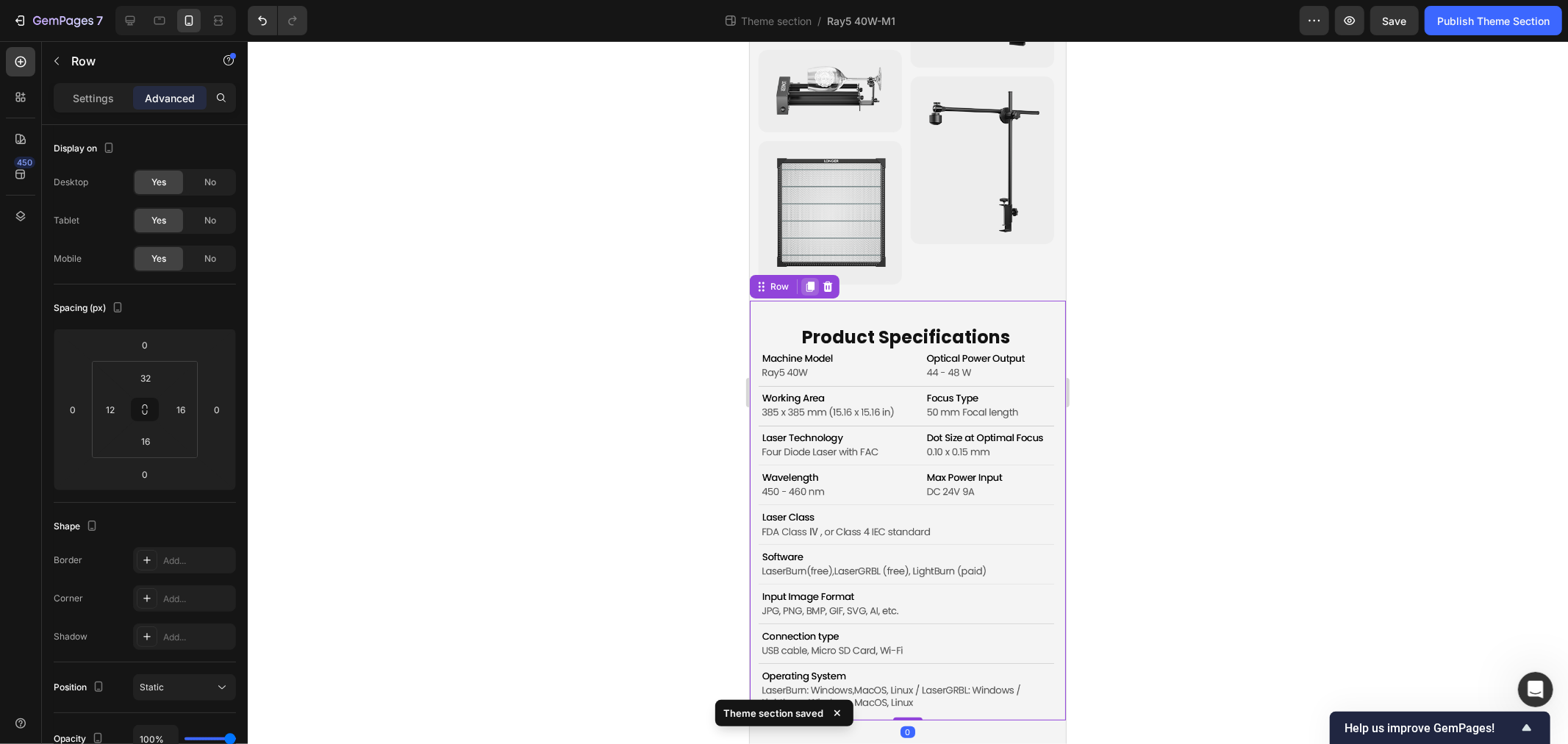
click at [810, 281] on icon at bounding box center [810, 285] width 8 height 10
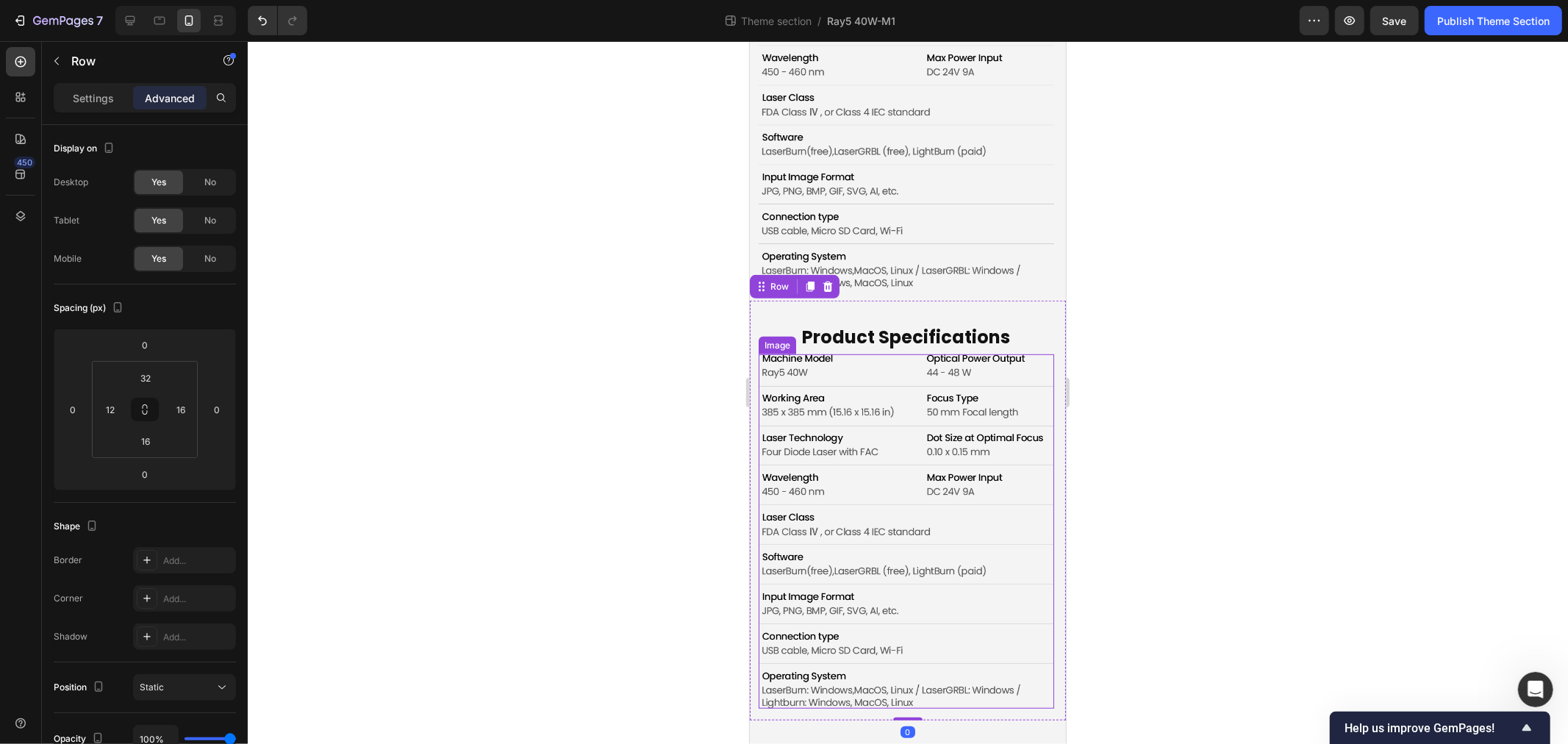
scroll to position [6371, 0]
click at [850, 329] on h2 "Product Specifications" at bounding box center [906, 337] width 287 height 25
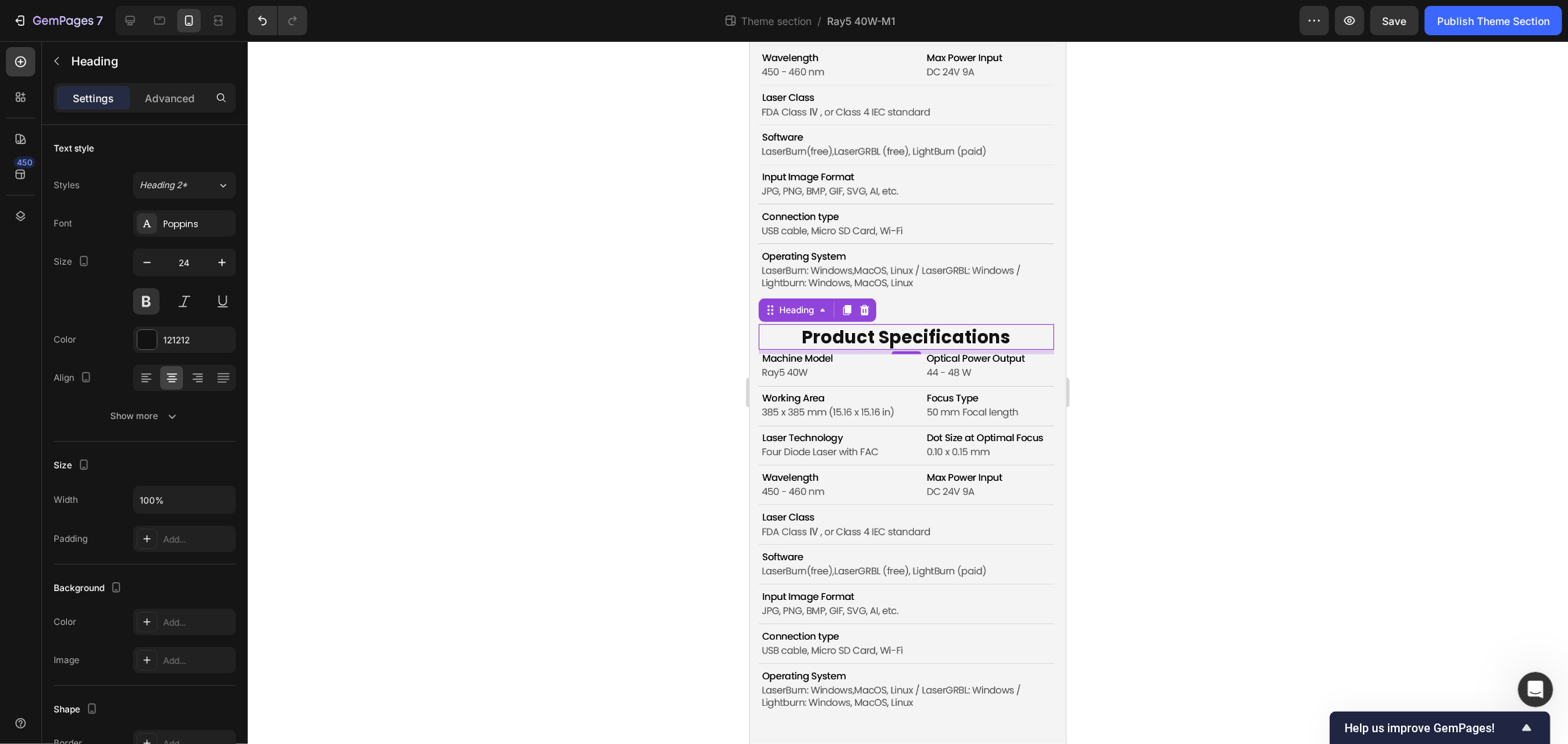
click at [913, 339] on h2 "Product Specifications" at bounding box center [906, 337] width 287 height 25
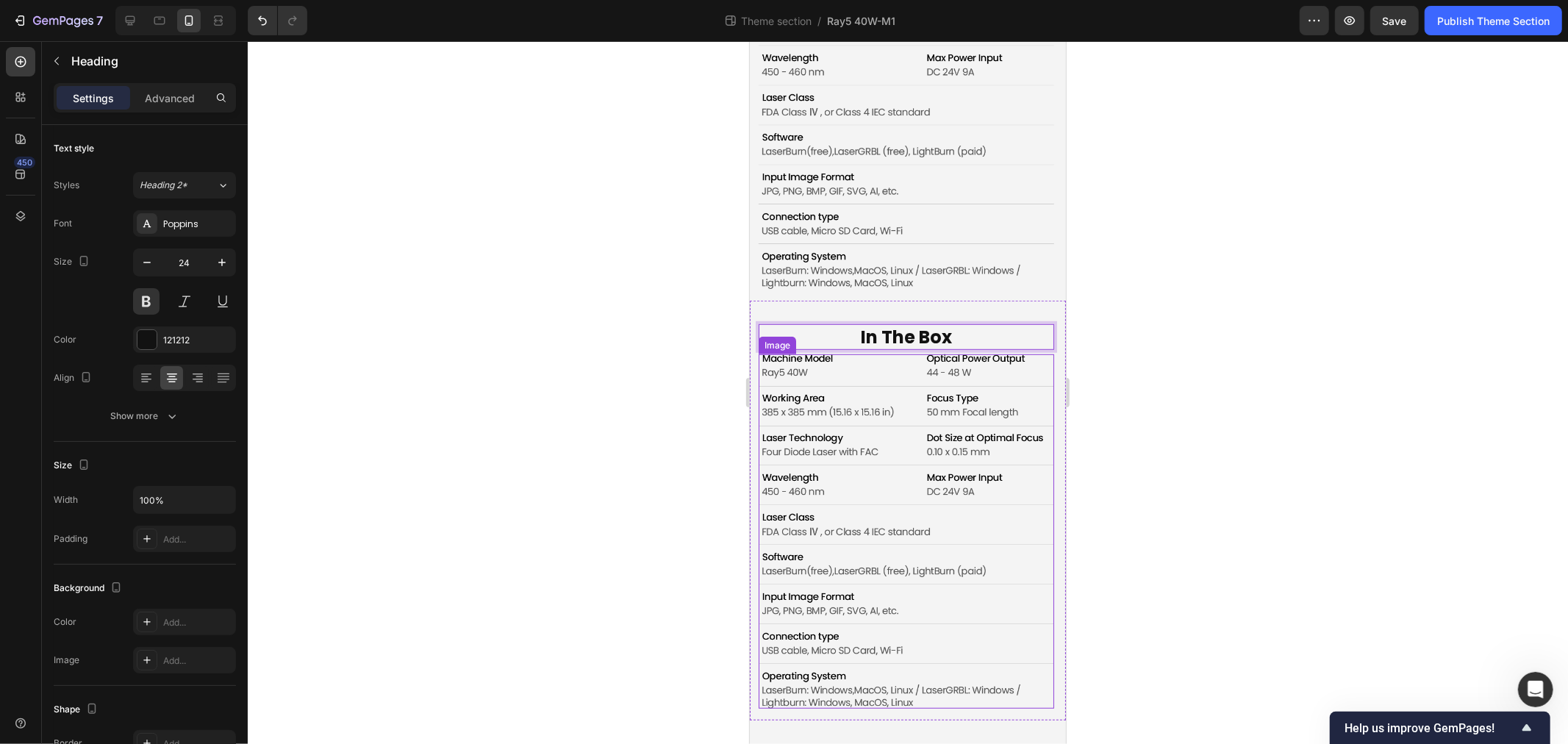
click at [885, 410] on img at bounding box center [906, 531] width 296 height 355
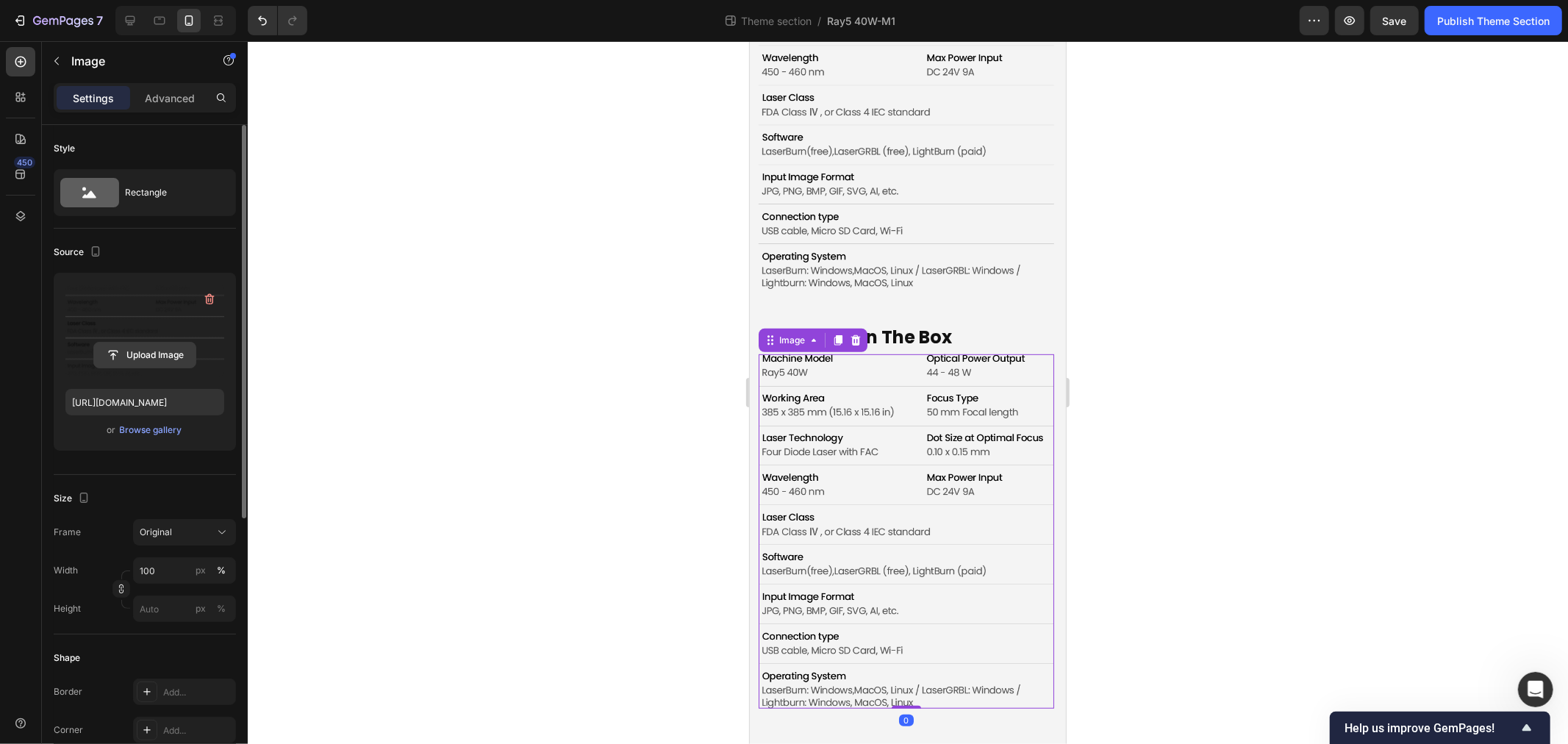
click at [138, 351] on input "file" at bounding box center [145, 356] width 101 height 25
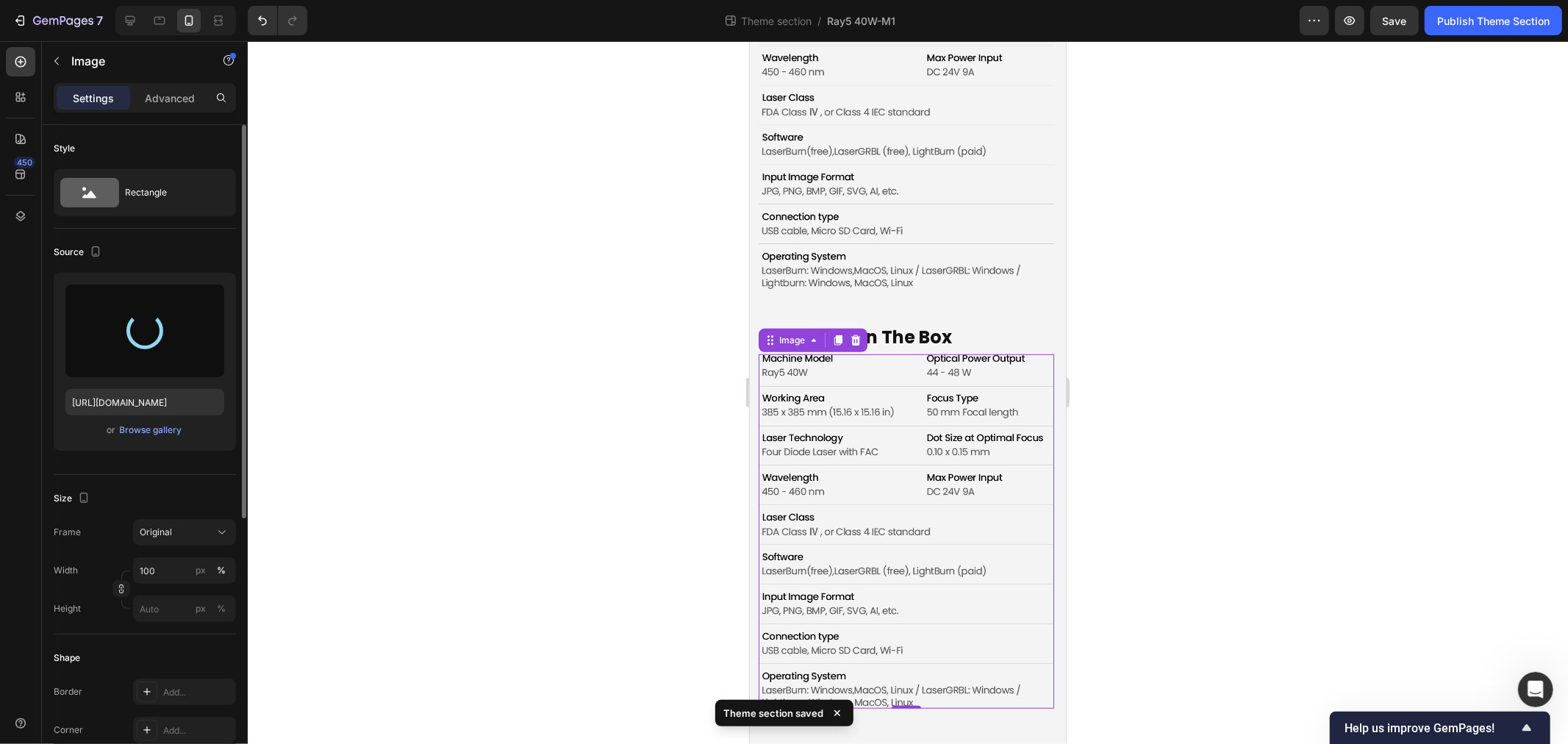
type input "https://cdn.shopify.com/s/files/1/0517/8812/0247/files/gempages_490436405370029…"
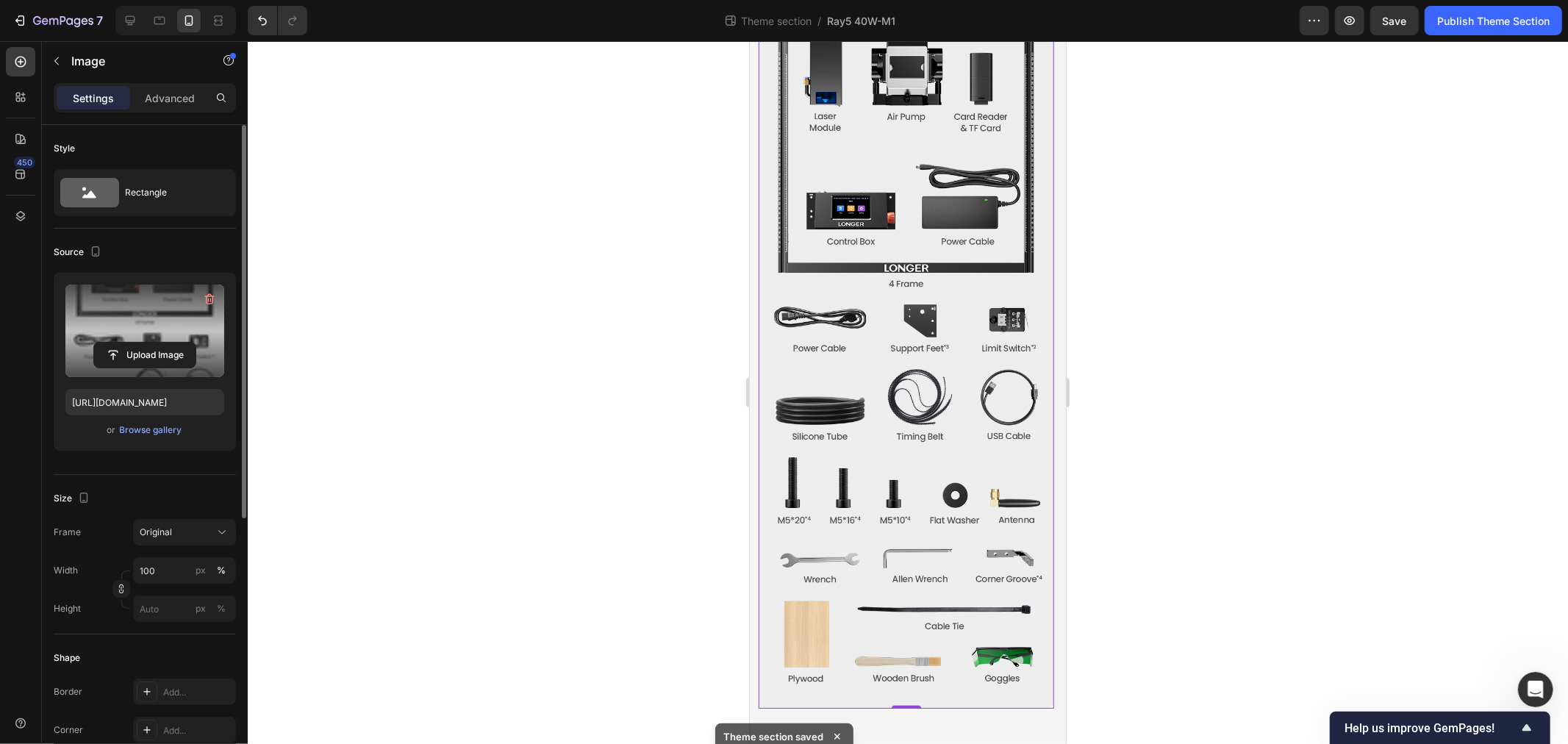
click at [522, 471] on div at bounding box center [908, 393] width 1320 height 703
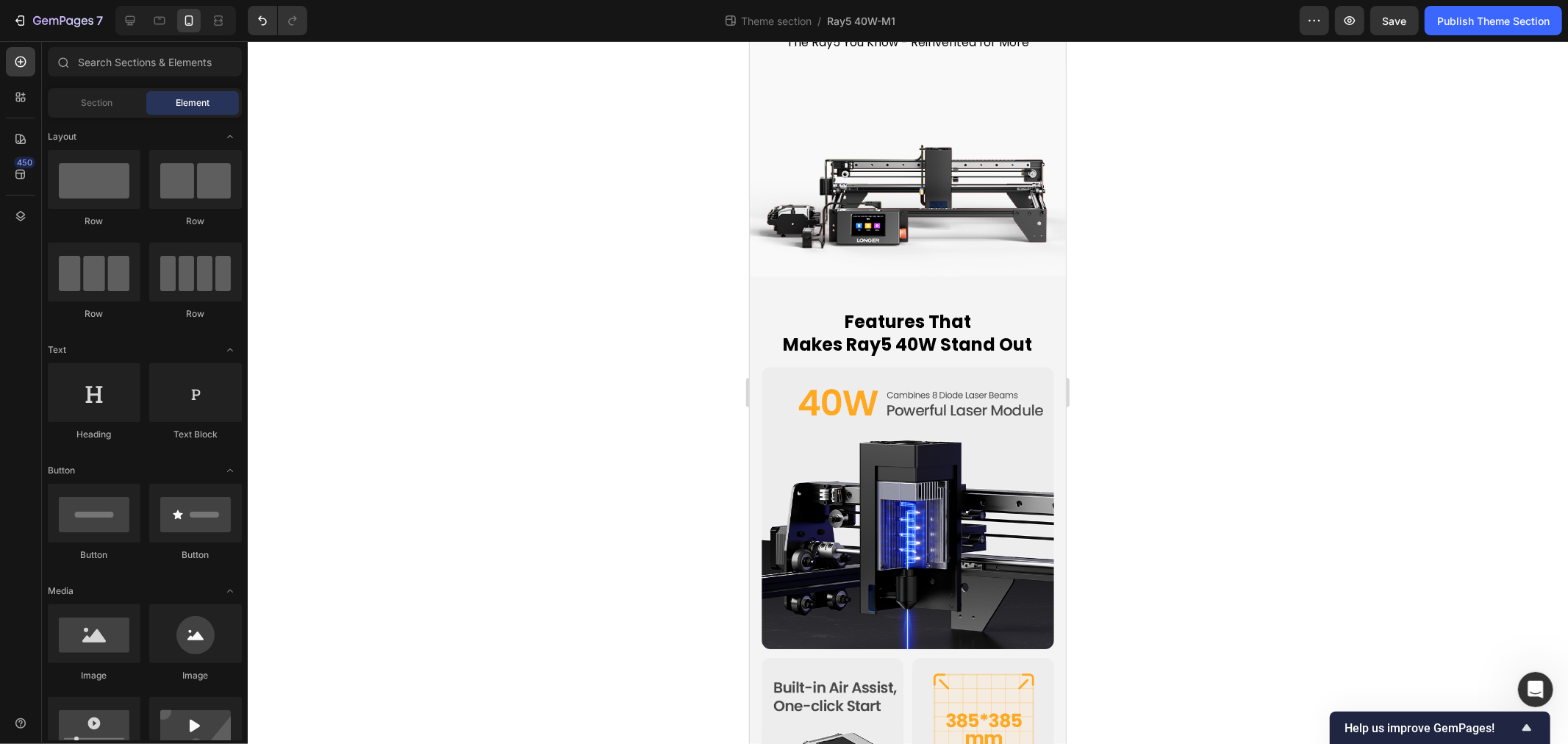
scroll to position [0, 0]
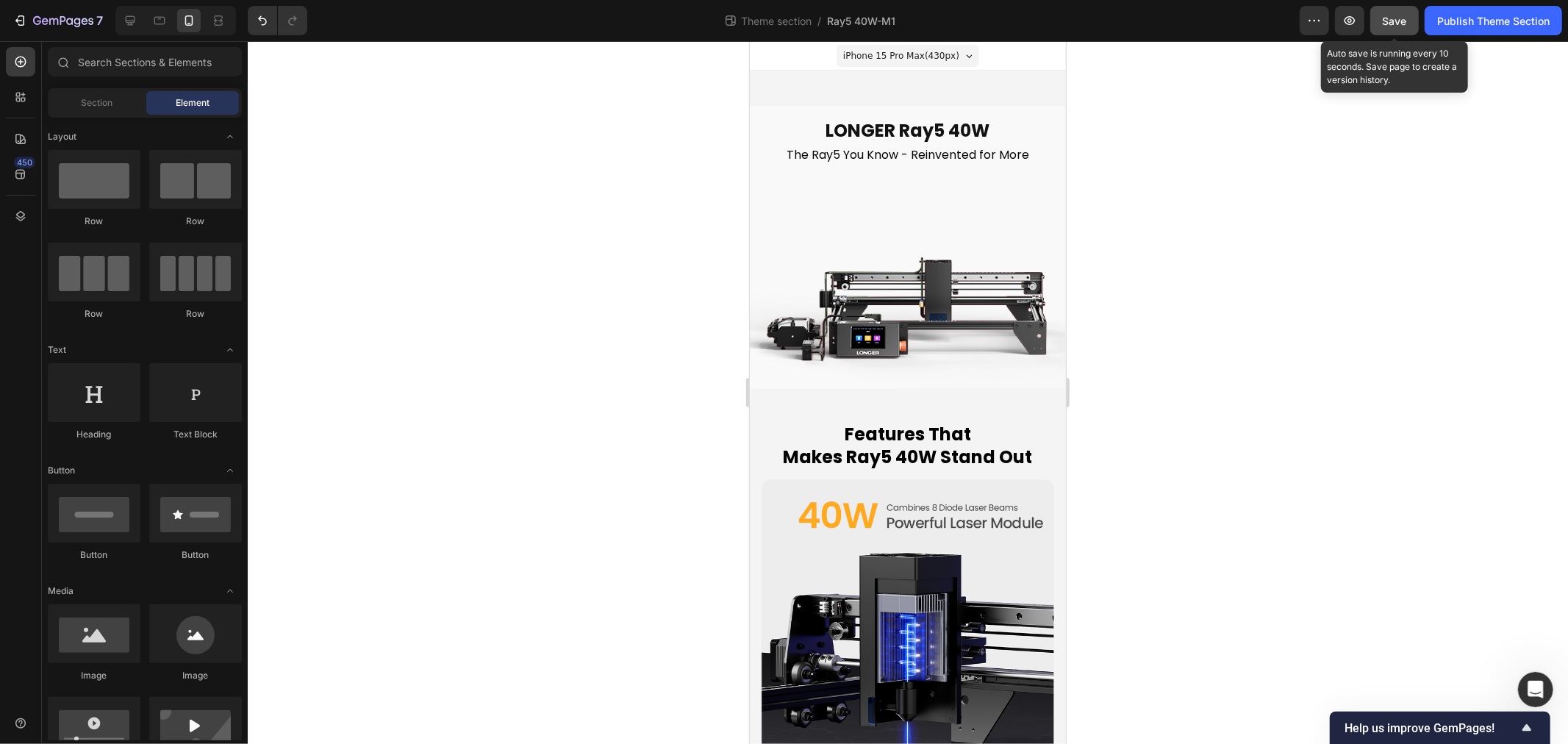
click at [1402, 25] on span "Save" at bounding box center [1395, 21] width 24 height 13
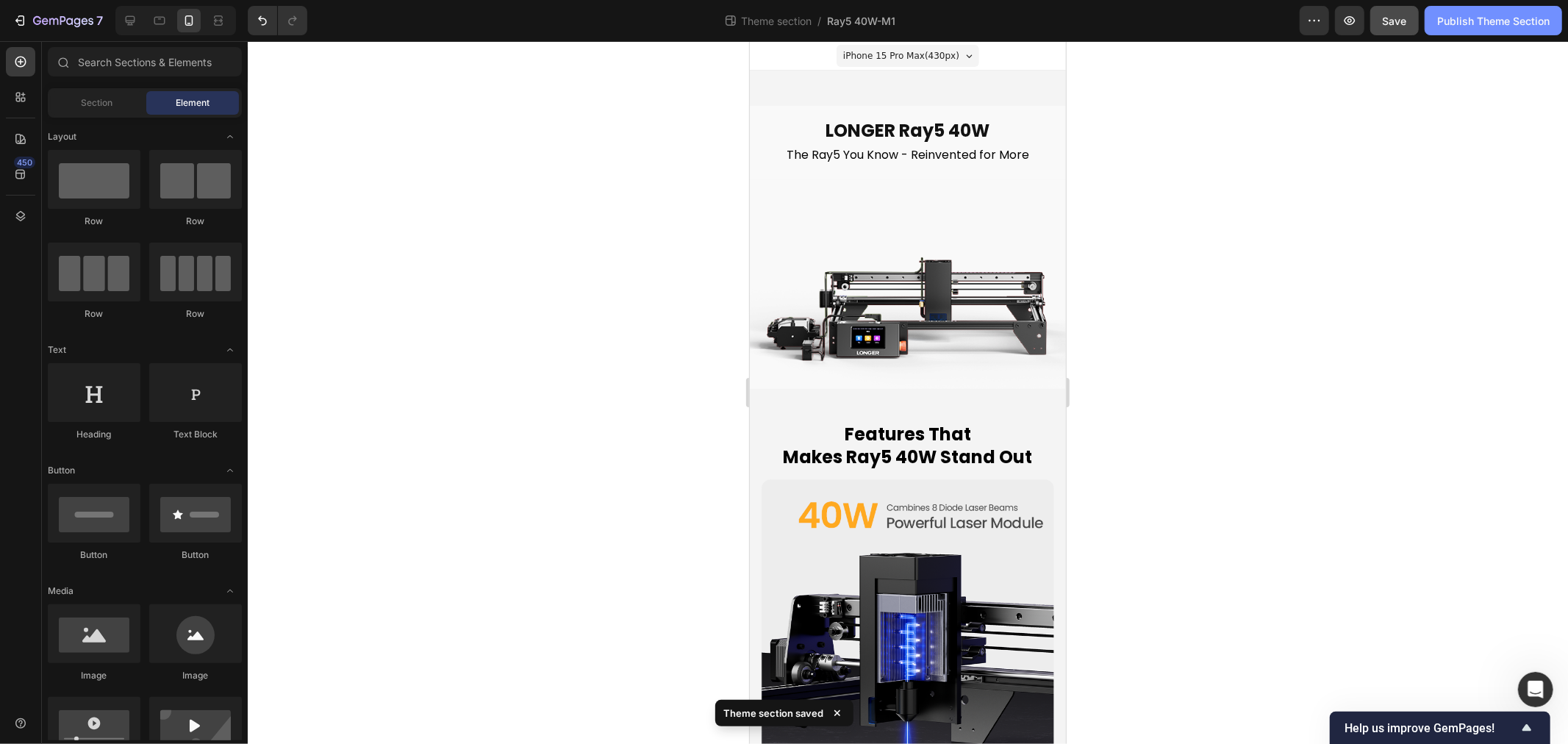
click at [1464, 21] on div "Publish Theme Section" at bounding box center [1494, 21] width 112 height 15
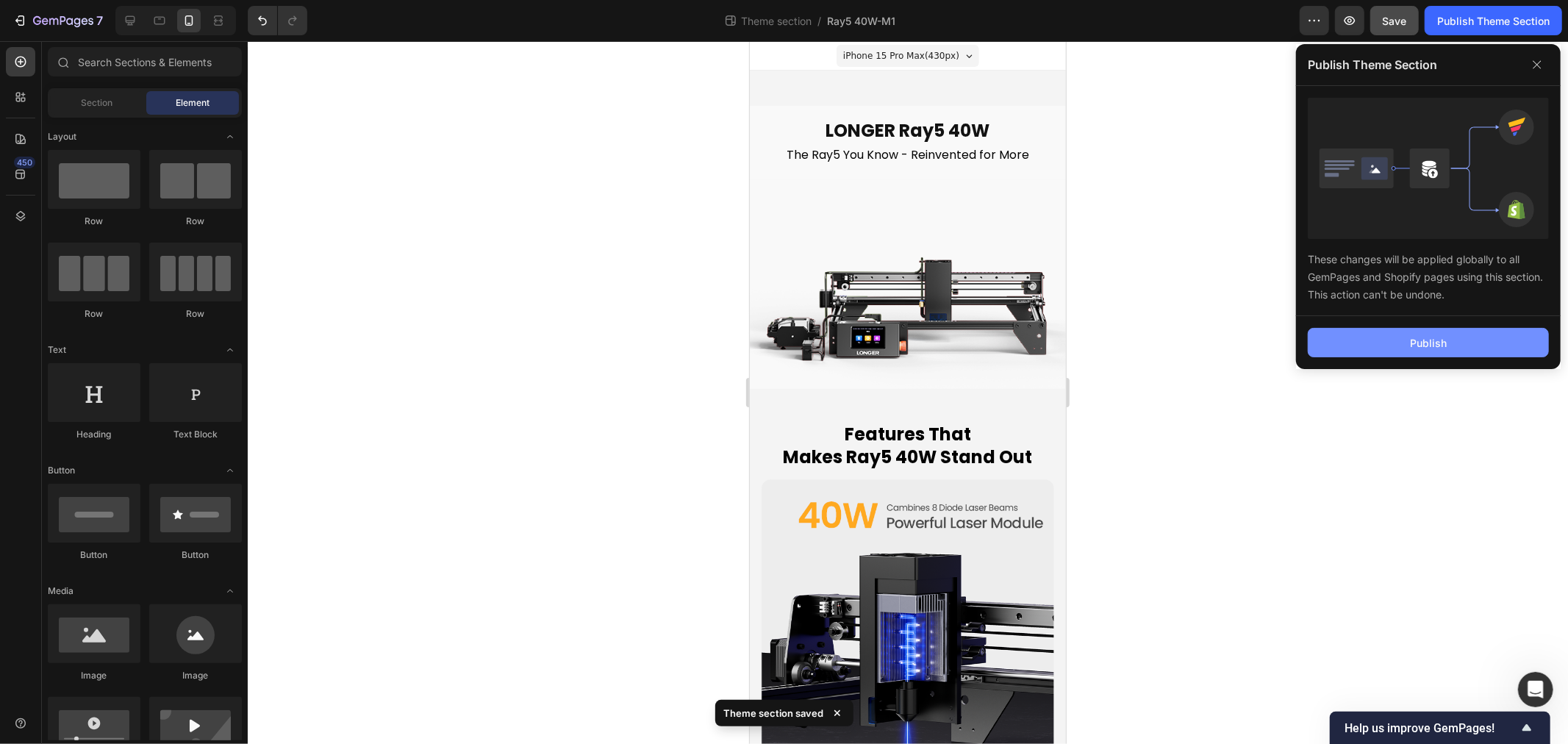
click at [1458, 331] on button "Publish" at bounding box center [1429, 342] width 242 height 30
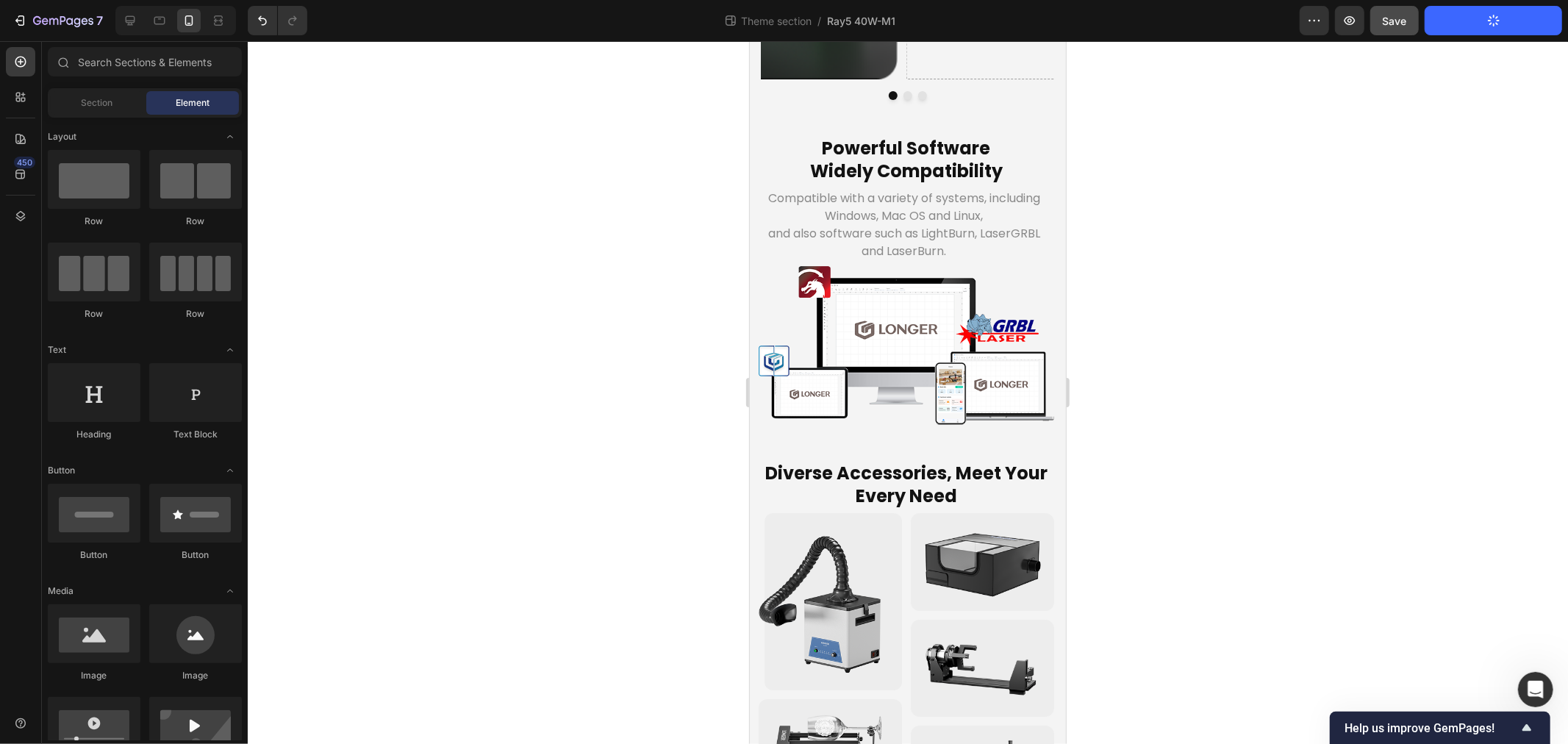
scroll to position [4004, 0]
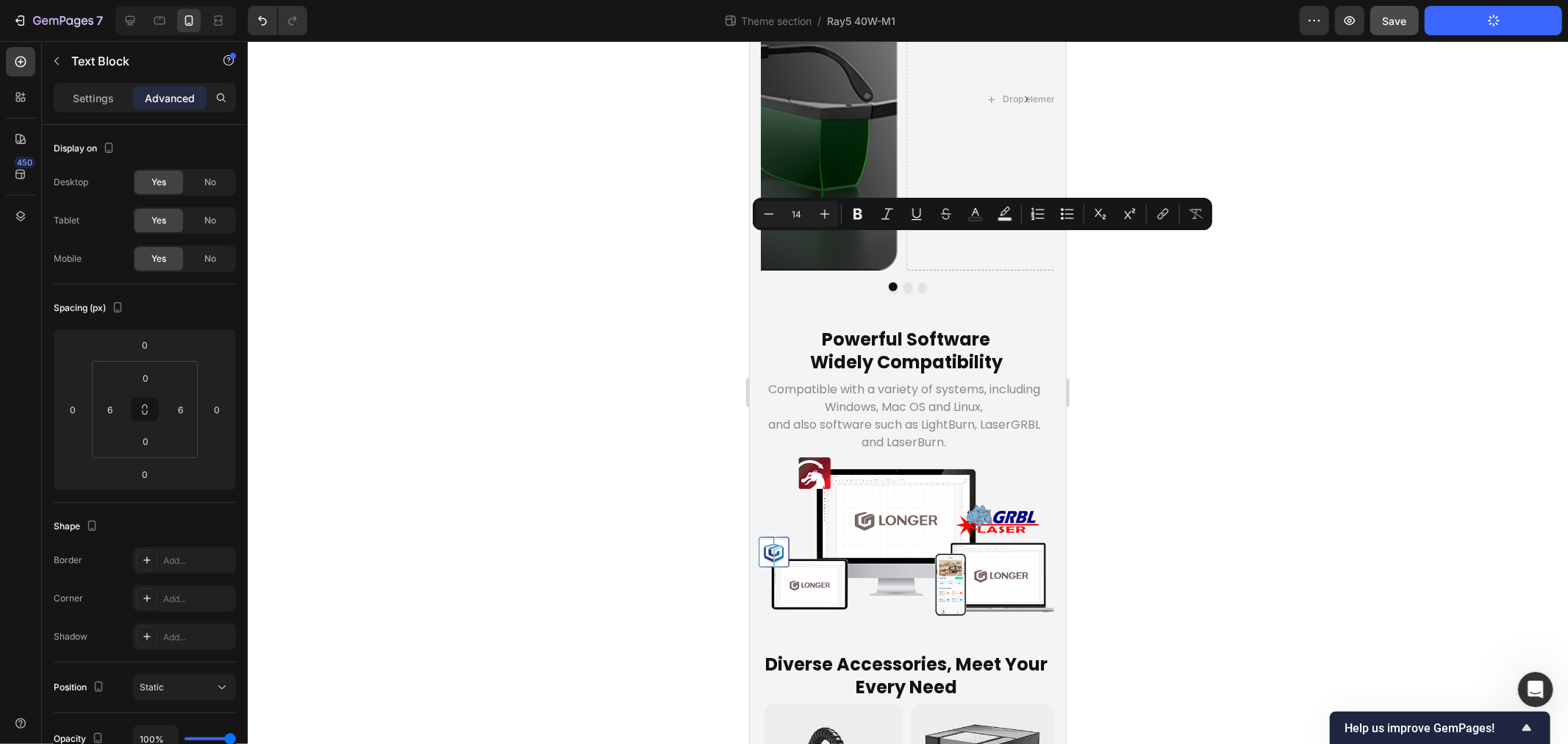
copy div "With a generous 385×385mm working area, you have more space to bring bigger and…"
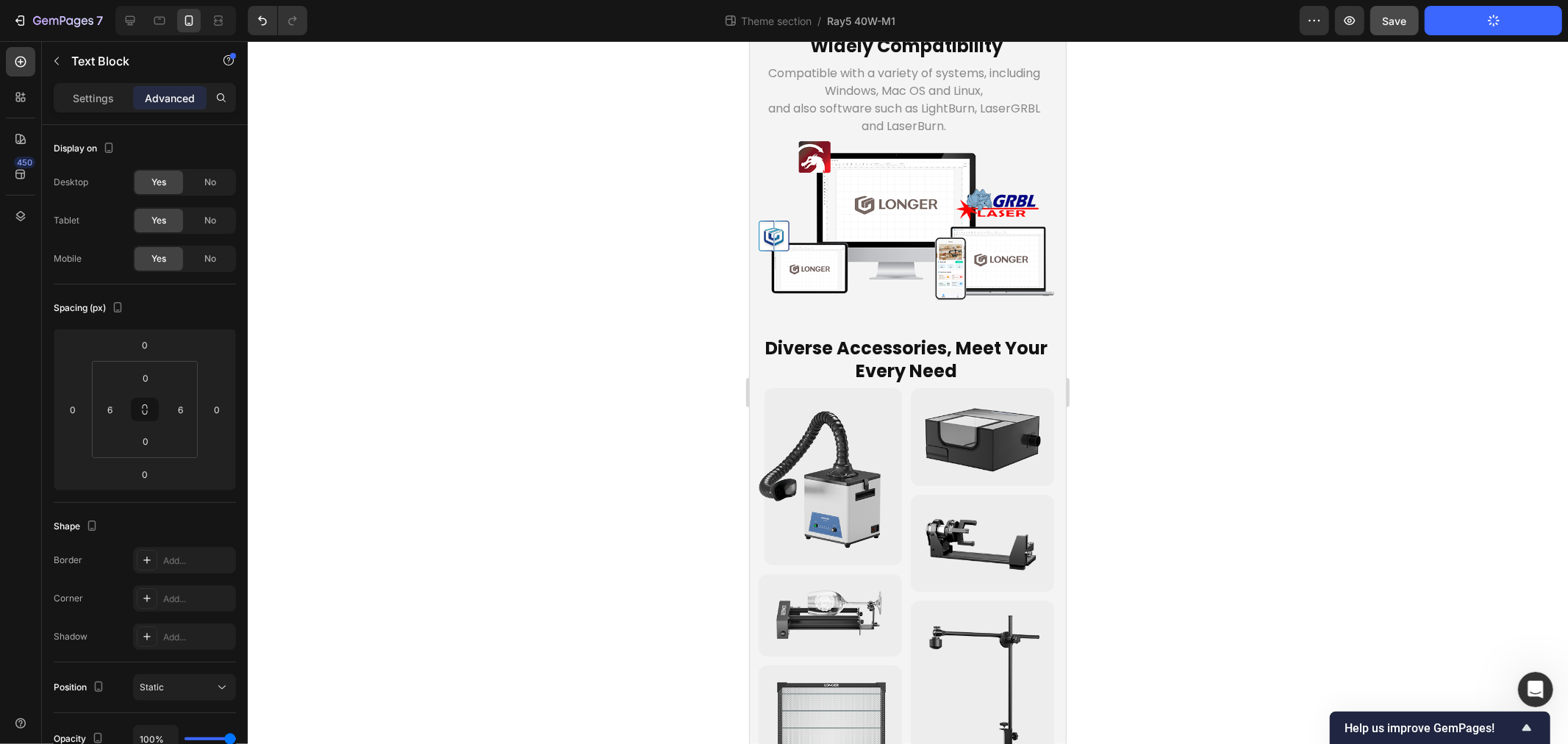
scroll to position [4331, 0]
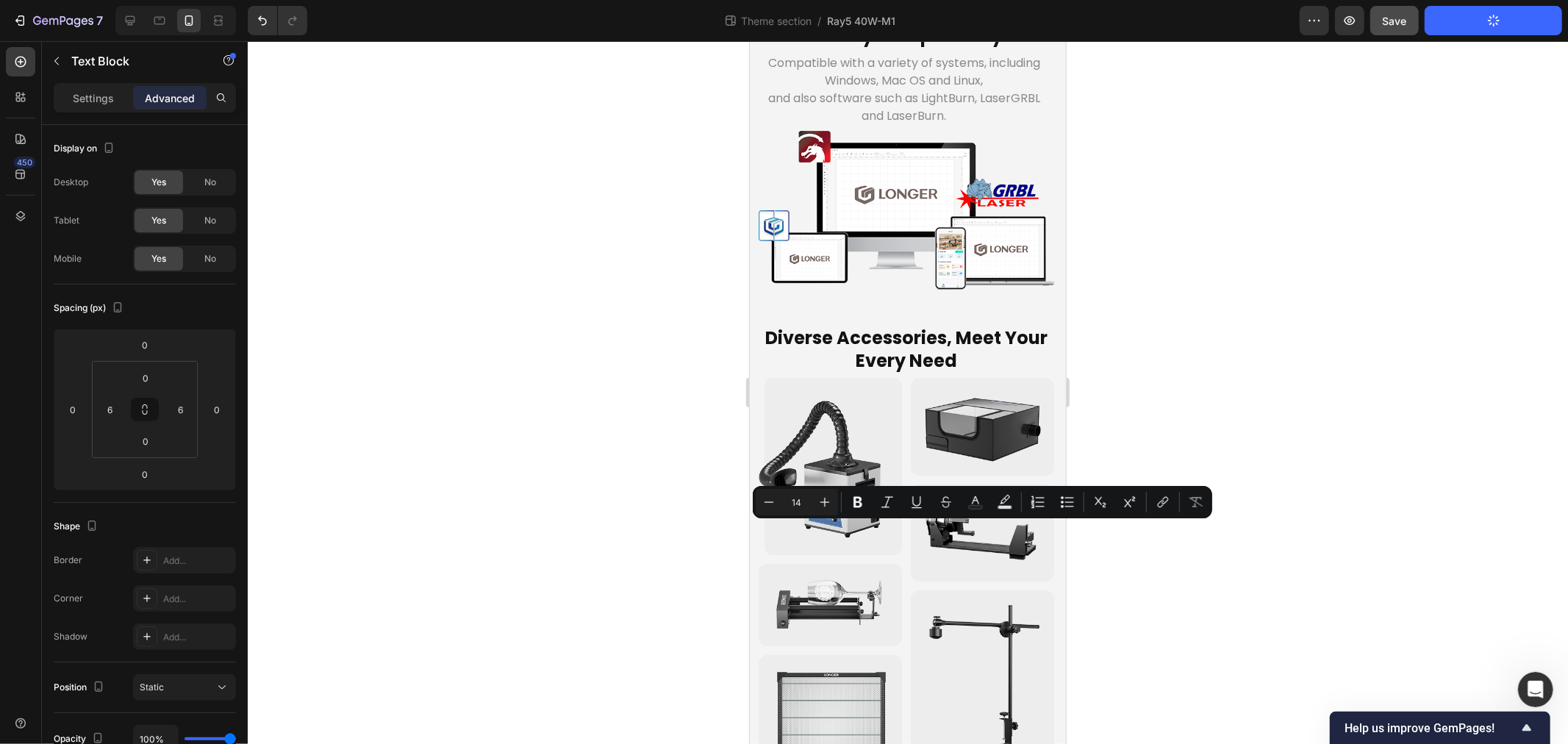
copy div "Upgraded industrial-grade X-axis rail ensures smoother laser head movement, del…"
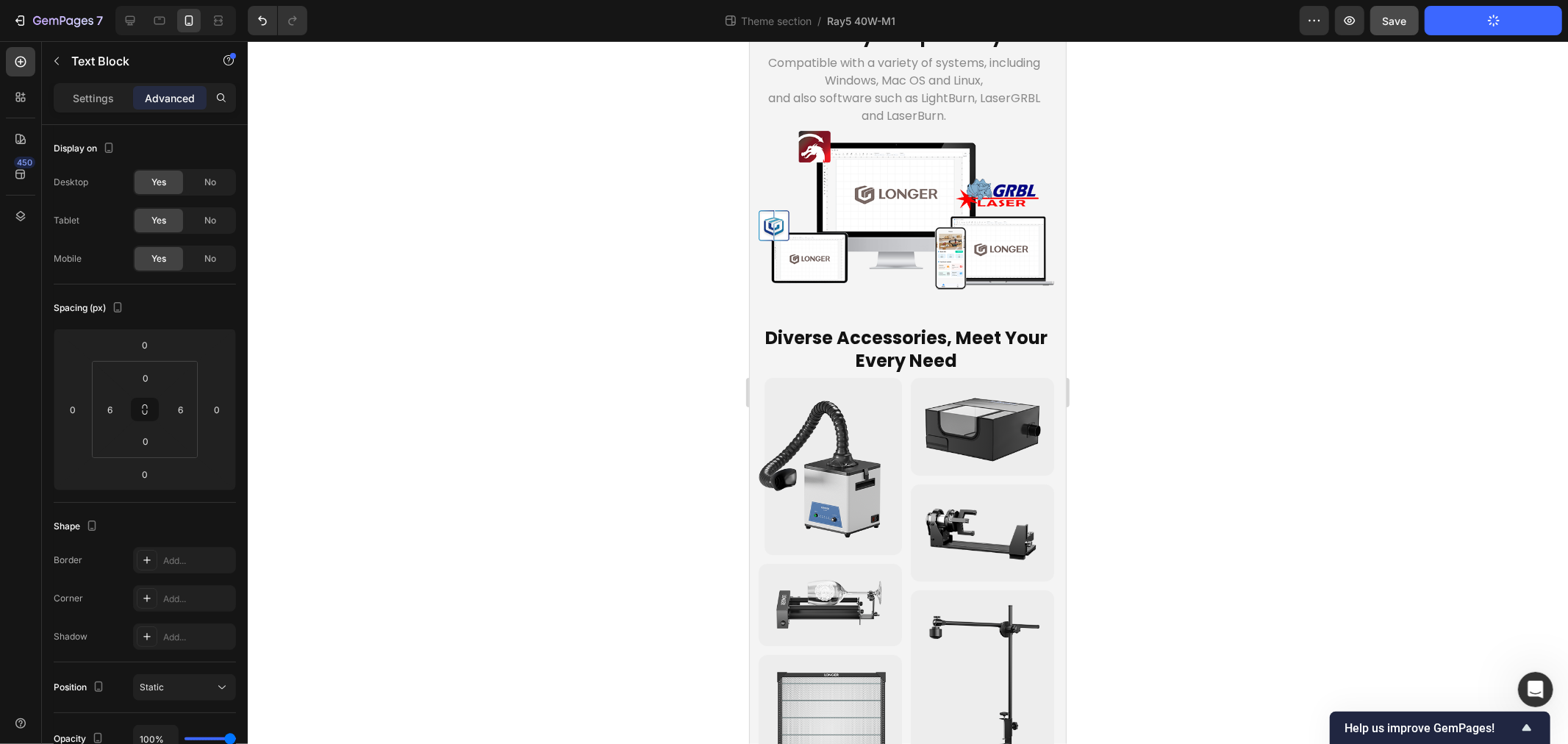
drag, startPoint x: 530, startPoint y: 557, endPoint x: 185, endPoint y: 462, distance: 357.8
click at [530, 557] on div at bounding box center [908, 393] width 1320 height 703
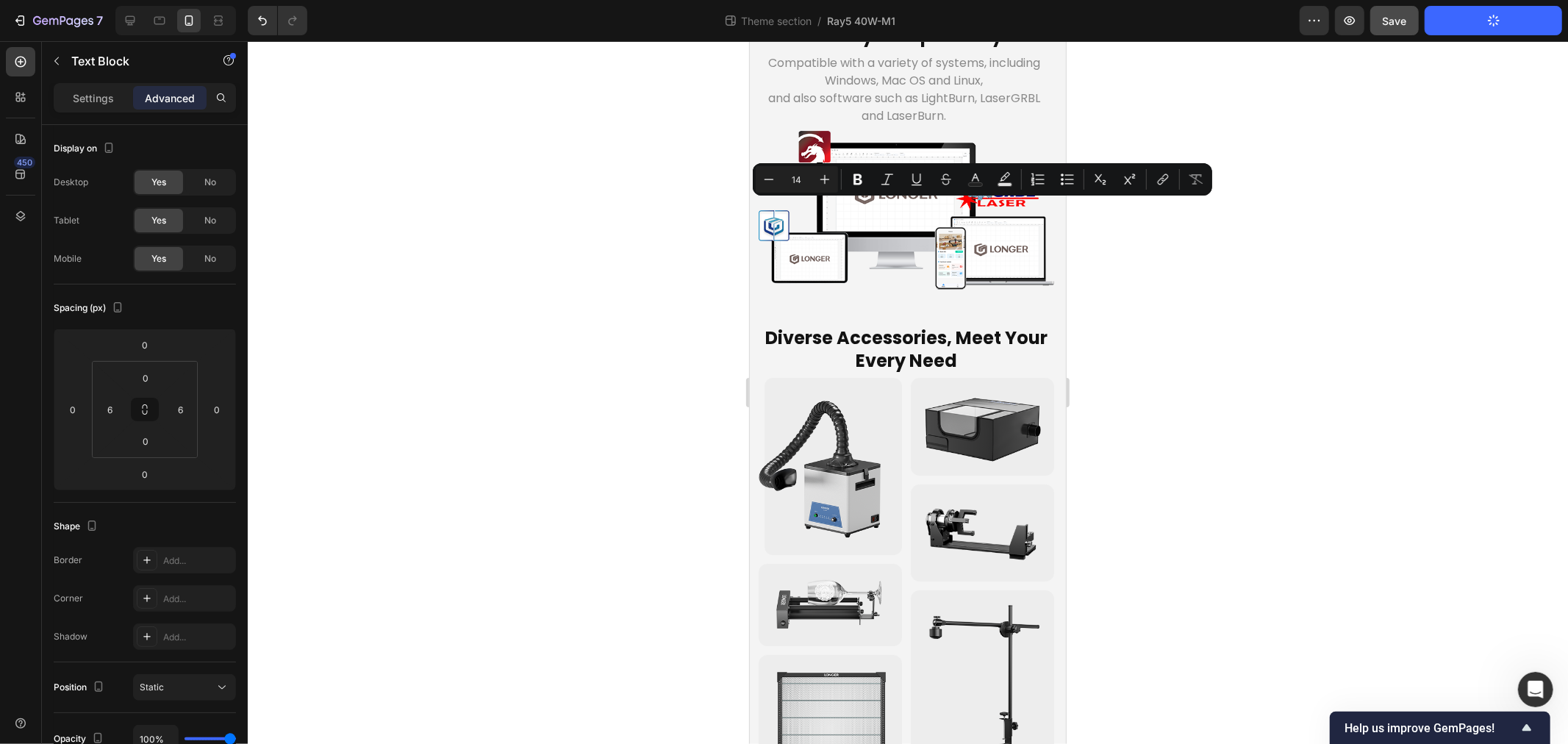
copy p "Upgraded Y-axis with 4 pulleys for smoother and more stable movement."
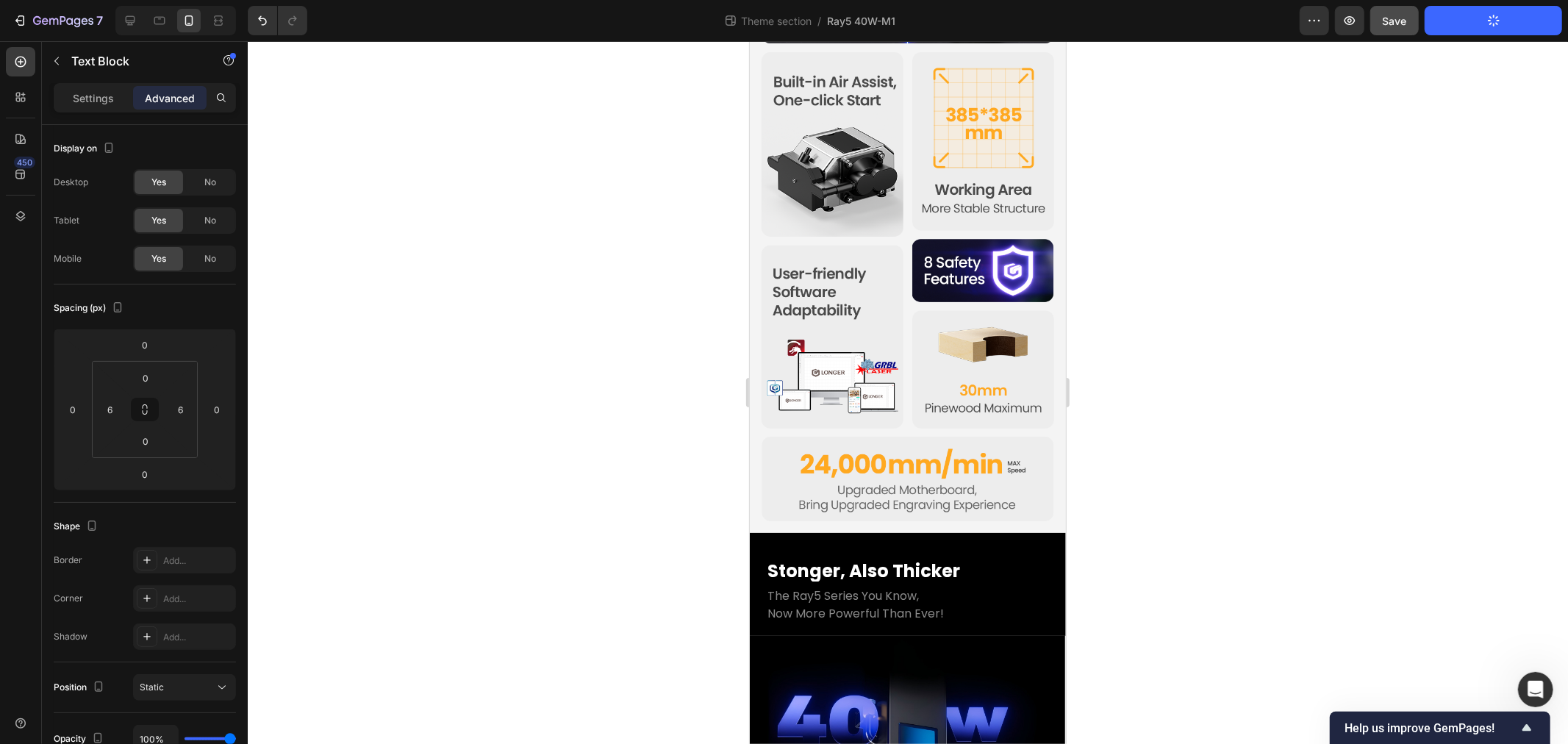
scroll to position [0, 0]
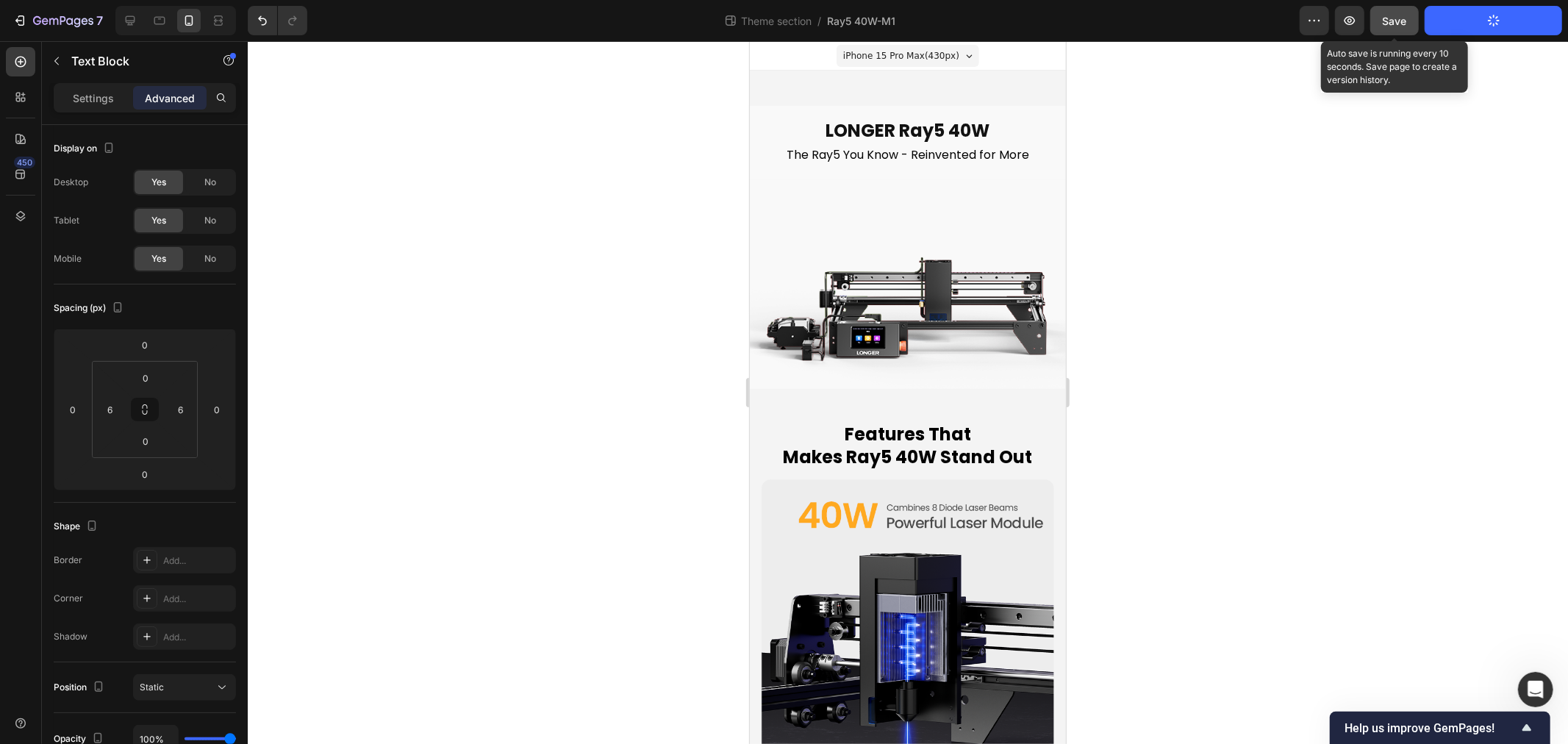
click at [1390, 25] on span "Save" at bounding box center [1395, 21] width 24 height 13
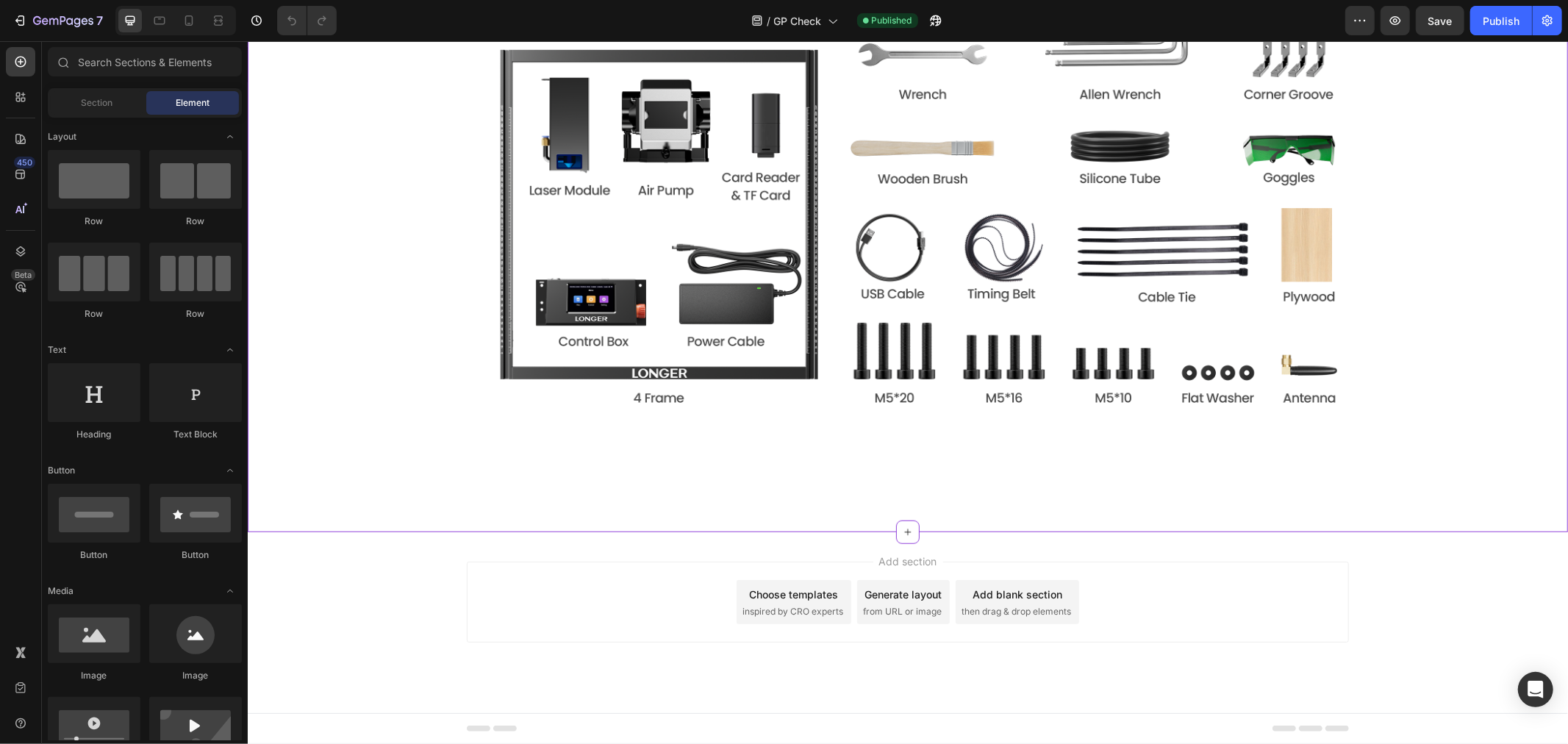
scroll to position [5966, 0]
drag, startPoint x: 744, startPoint y: 429, endPoint x: 755, endPoint y: 429, distance: 11.0
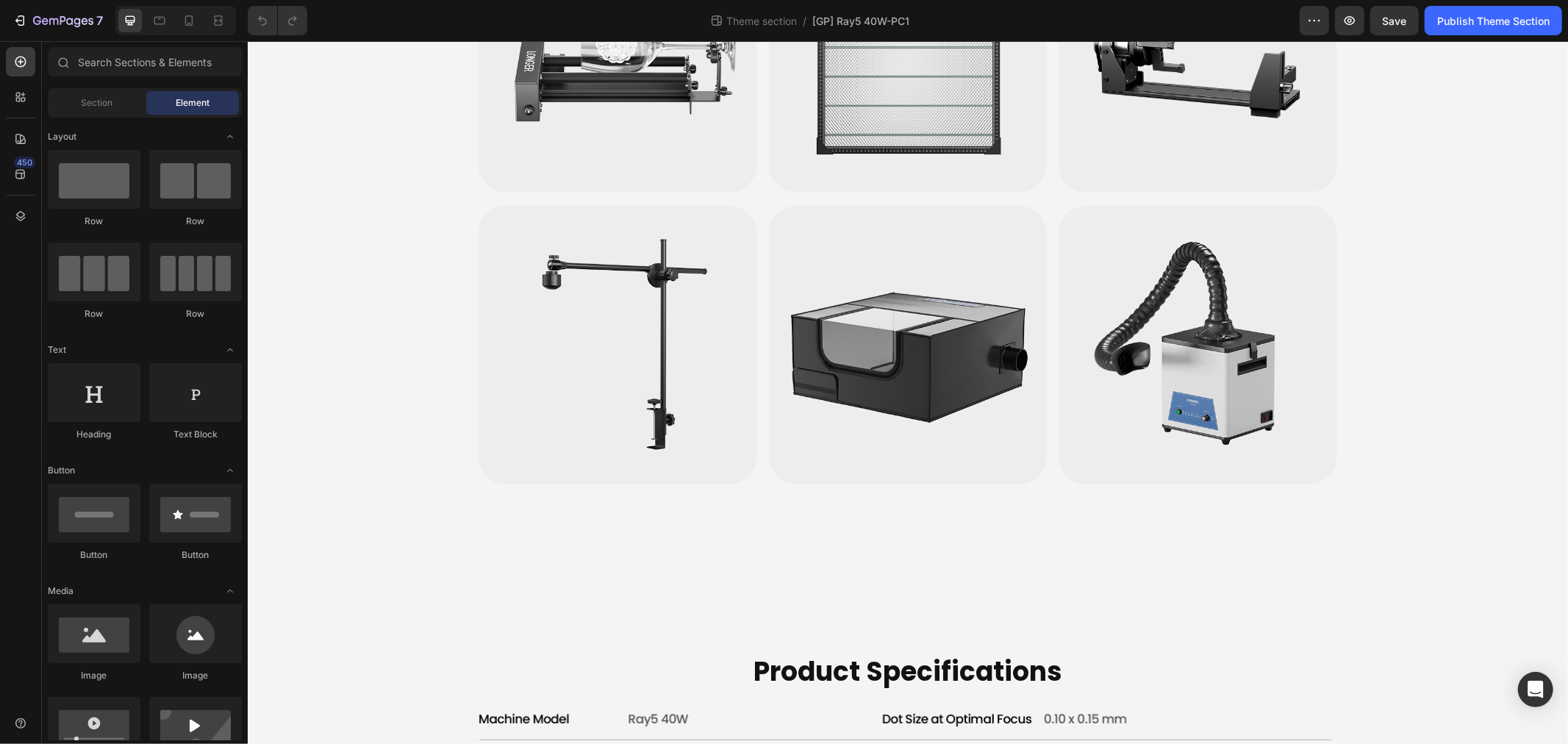
scroll to position [5884, 0]
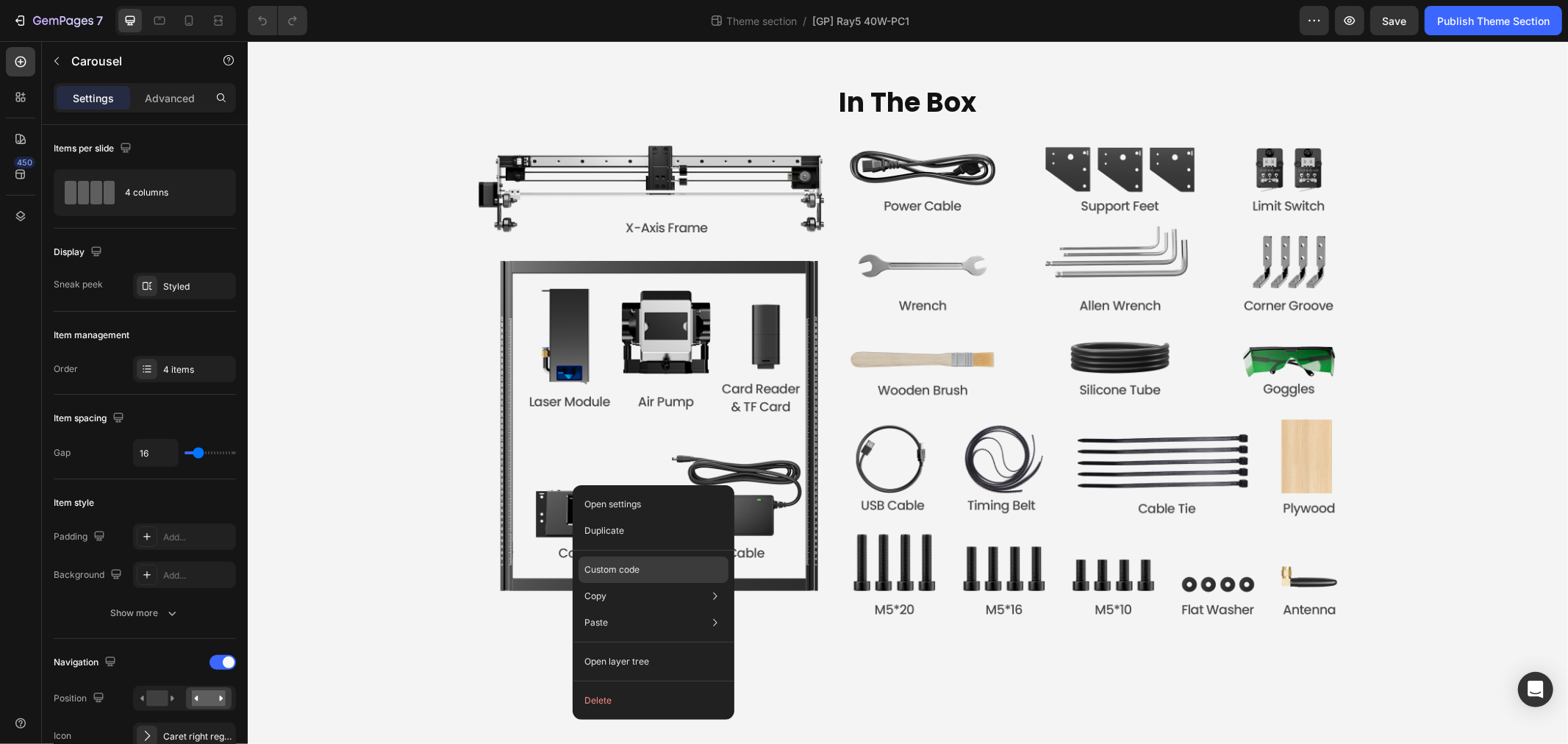
click at [641, 558] on div "Custom code" at bounding box center [654, 569] width 150 height 26
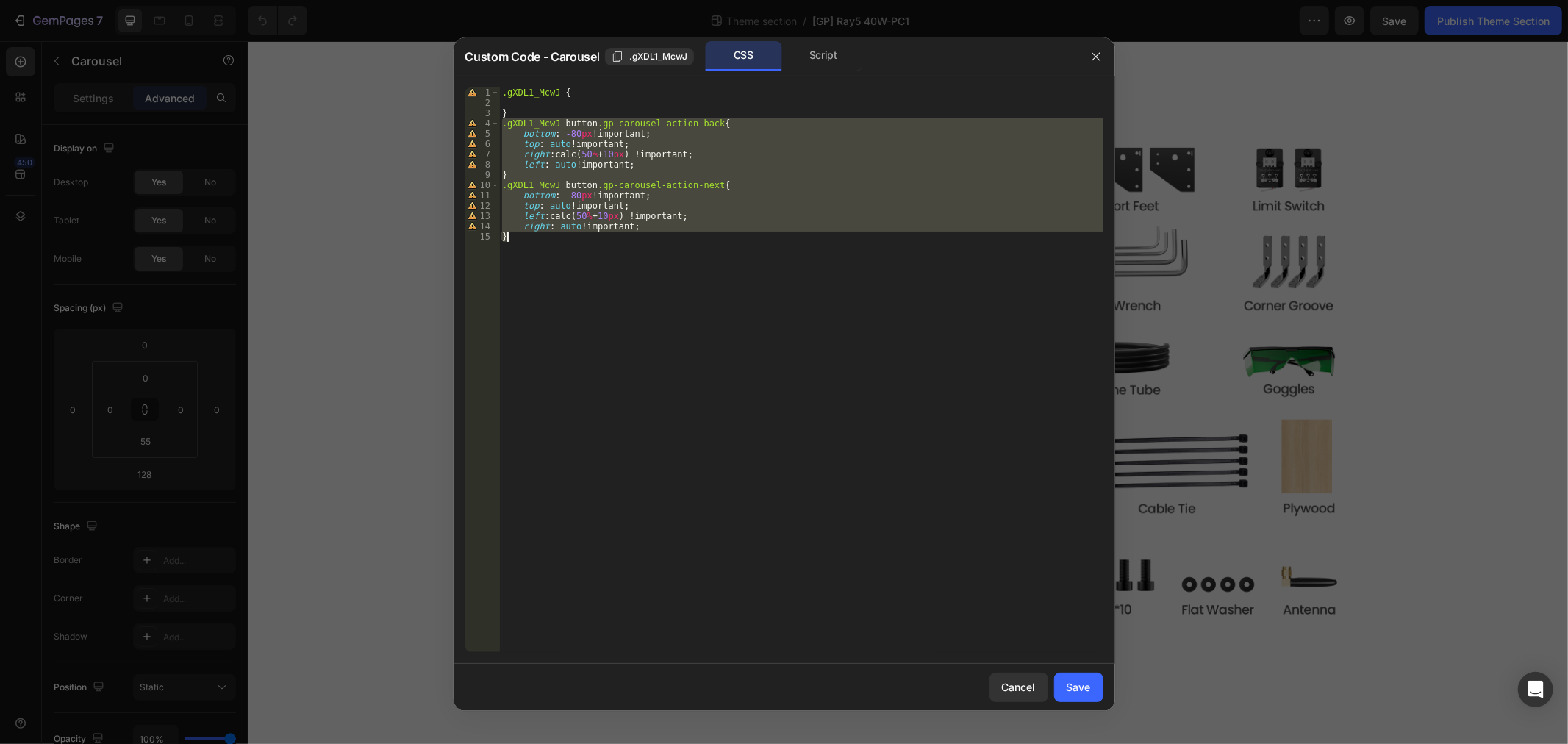
drag, startPoint x: 502, startPoint y: 124, endPoint x: 688, endPoint y: 253, distance: 226.4
click at [688, 253] on div ".gXDL1_McwJ { } .gXDL1_McwJ button .gp-carousel-action-back { bottom : -80 px !…" at bounding box center [802, 380] width 604 height 586
type textarea "right: auto !important; }"
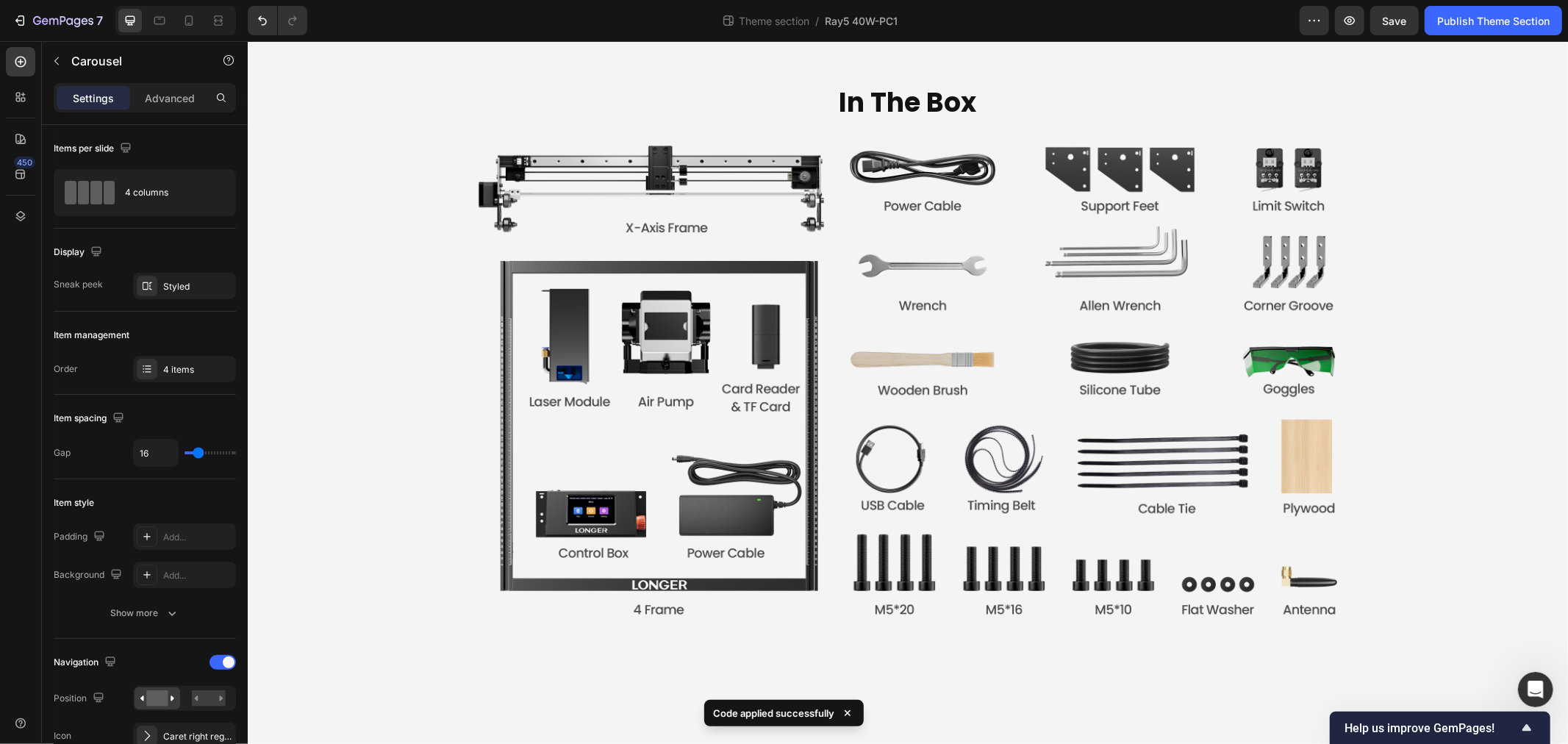
scroll to position [5924, 0]
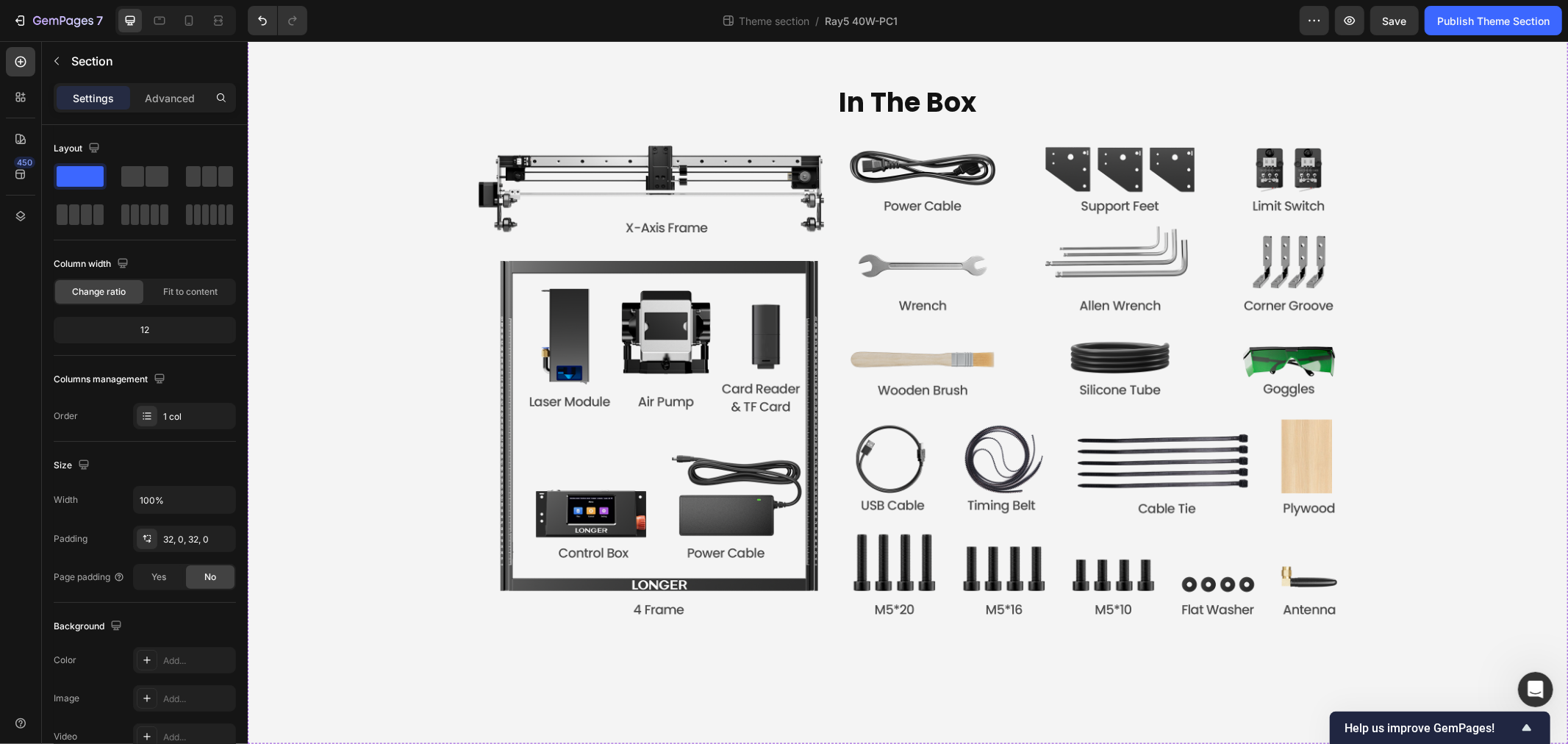
scroll to position [5761, 0]
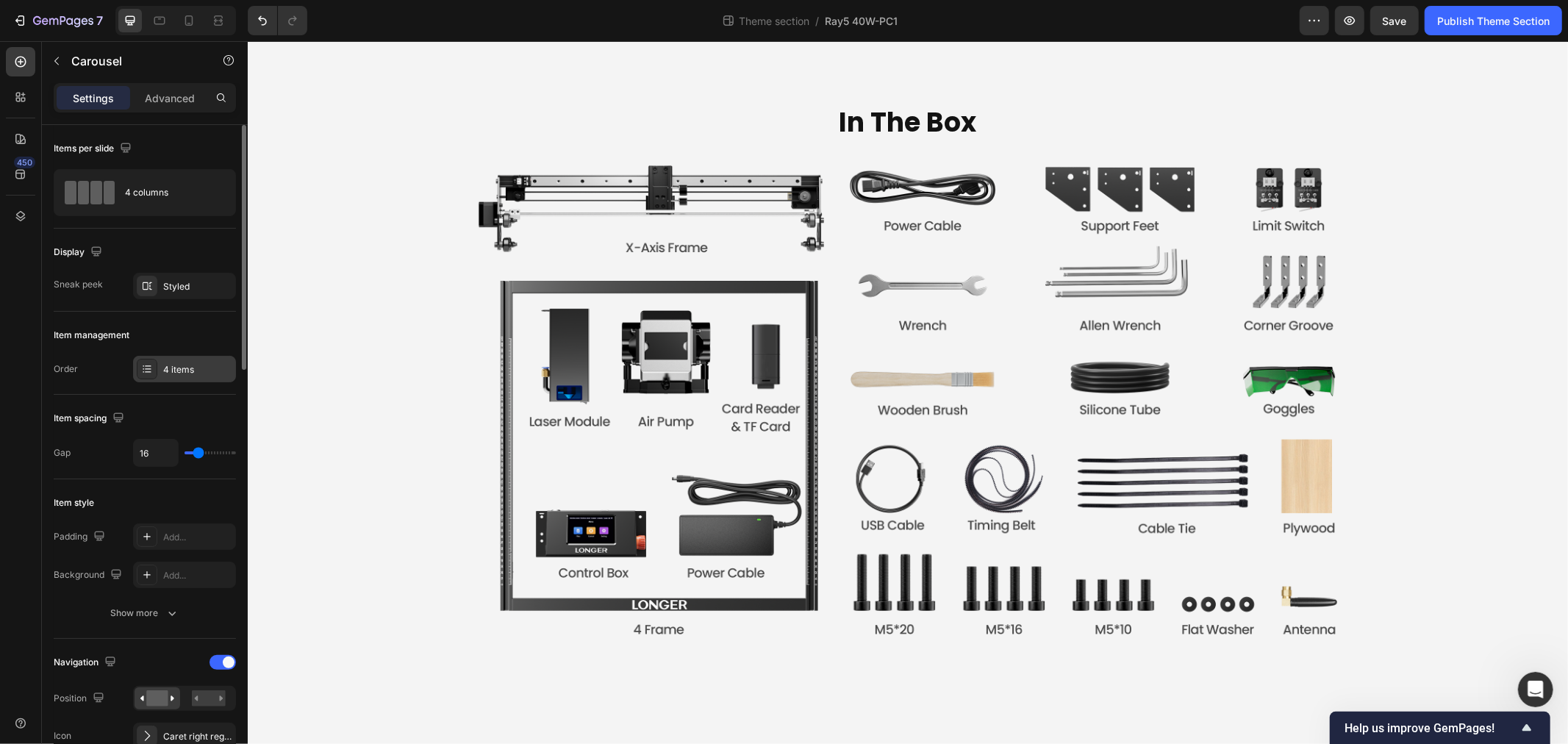
click at [211, 361] on div "4 items" at bounding box center [185, 368] width 103 height 26
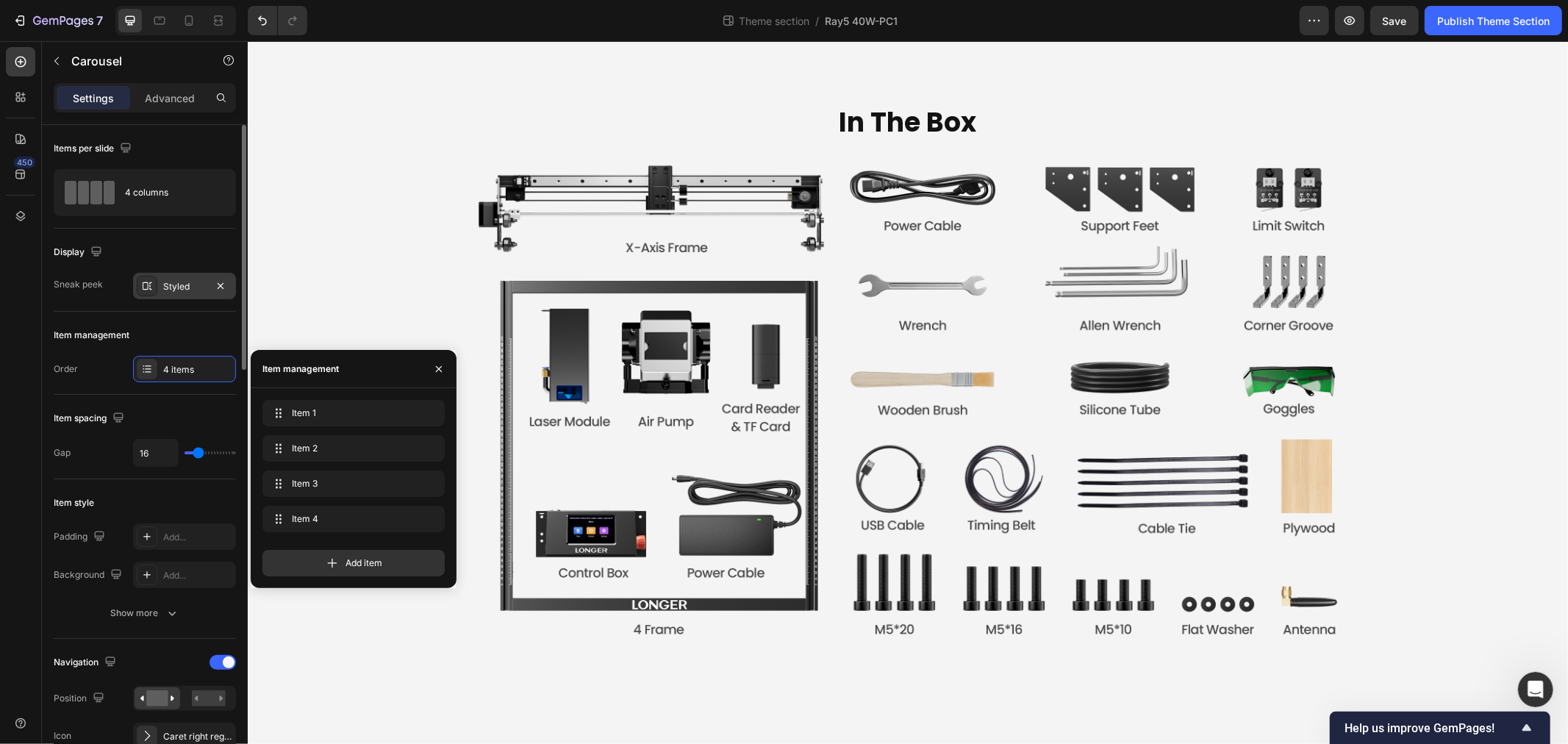
click at [179, 290] on div "Styled" at bounding box center [184, 287] width 43 height 14
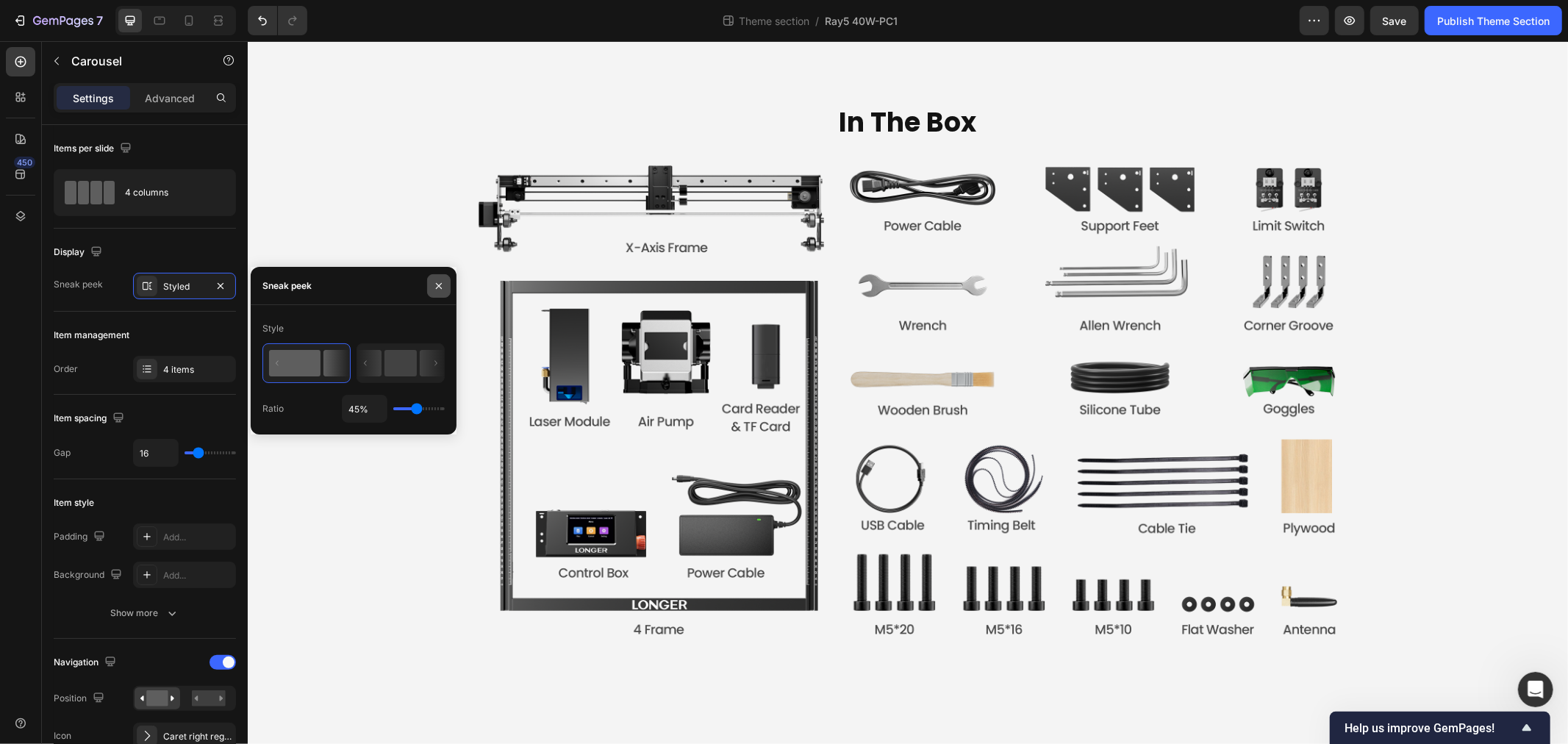
click at [439, 284] on icon "button" at bounding box center [439, 286] width 12 height 12
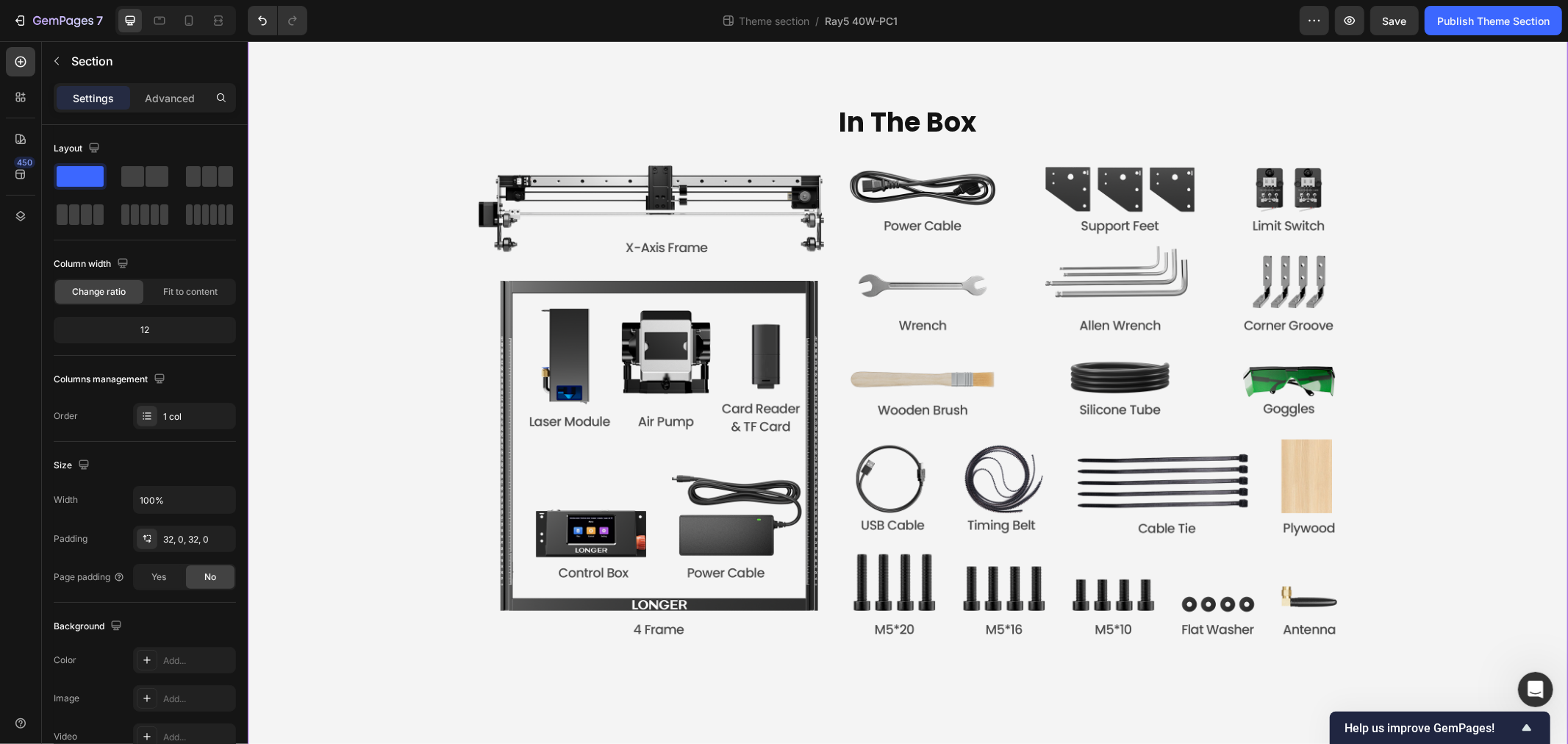
scroll to position [5679, 0]
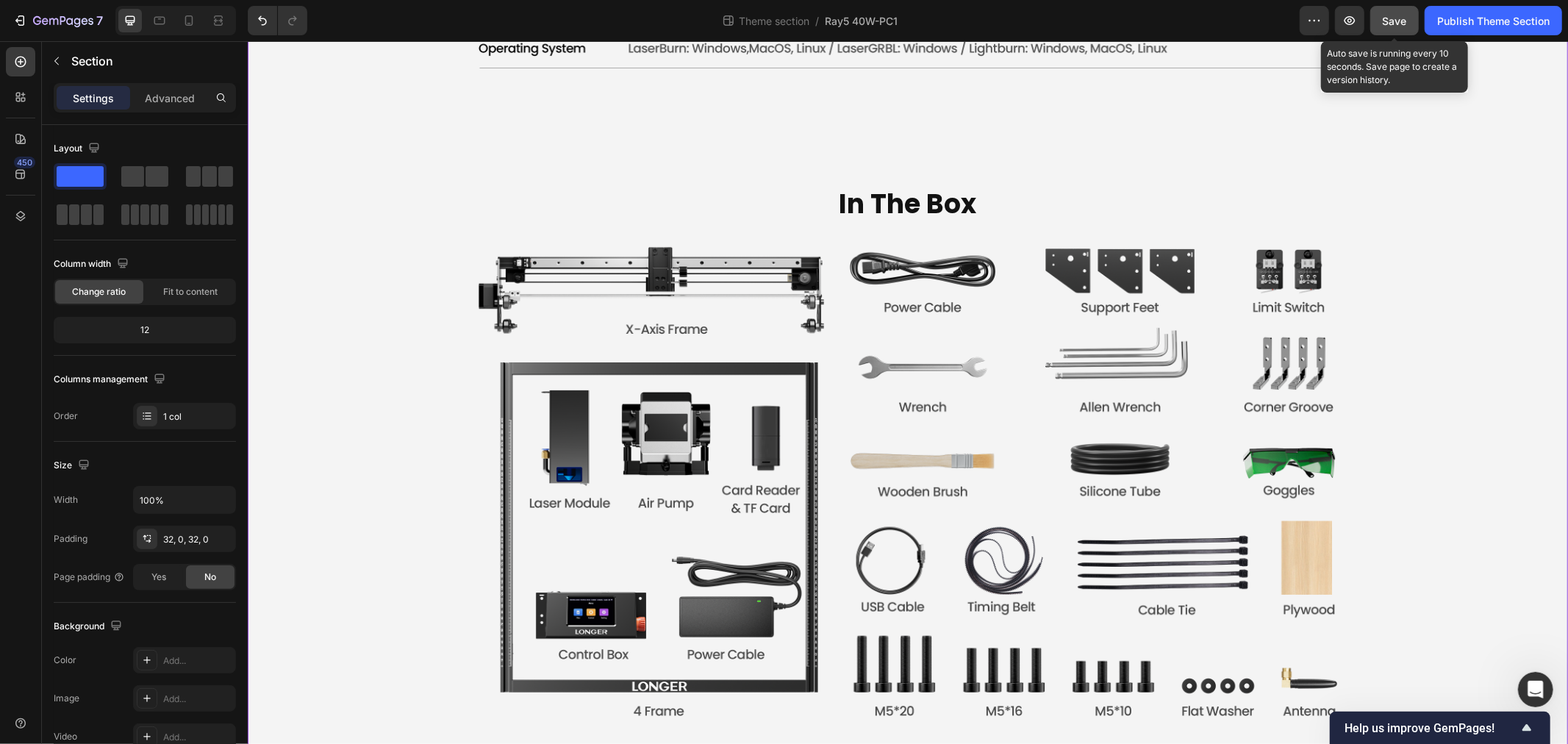
click at [1390, 15] on span "Save" at bounding box center [1395, 21] width 24 height 13
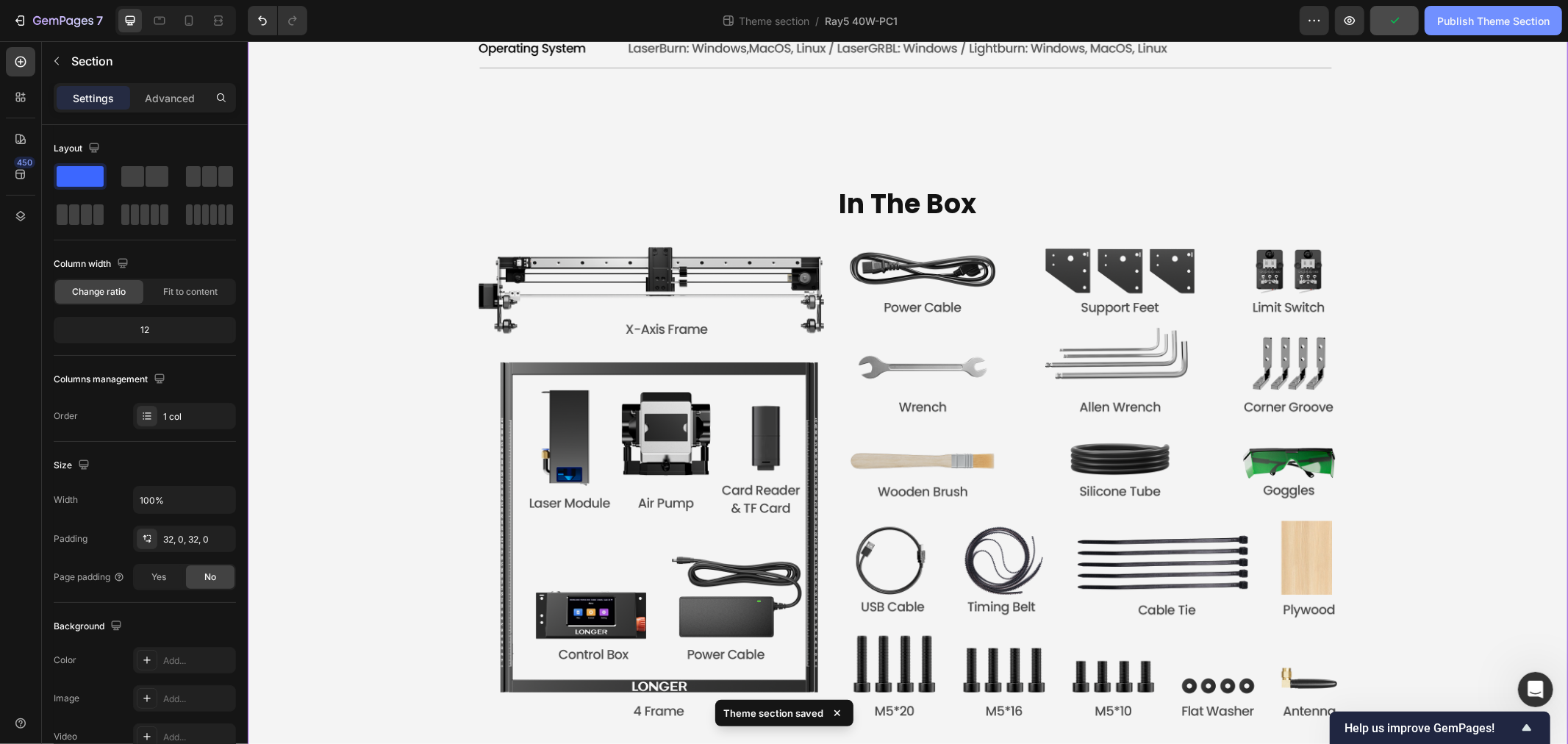
click at [1481, 16] on div "Publish Theme Section" at bounding box center [1494, 21] width 112 height 15
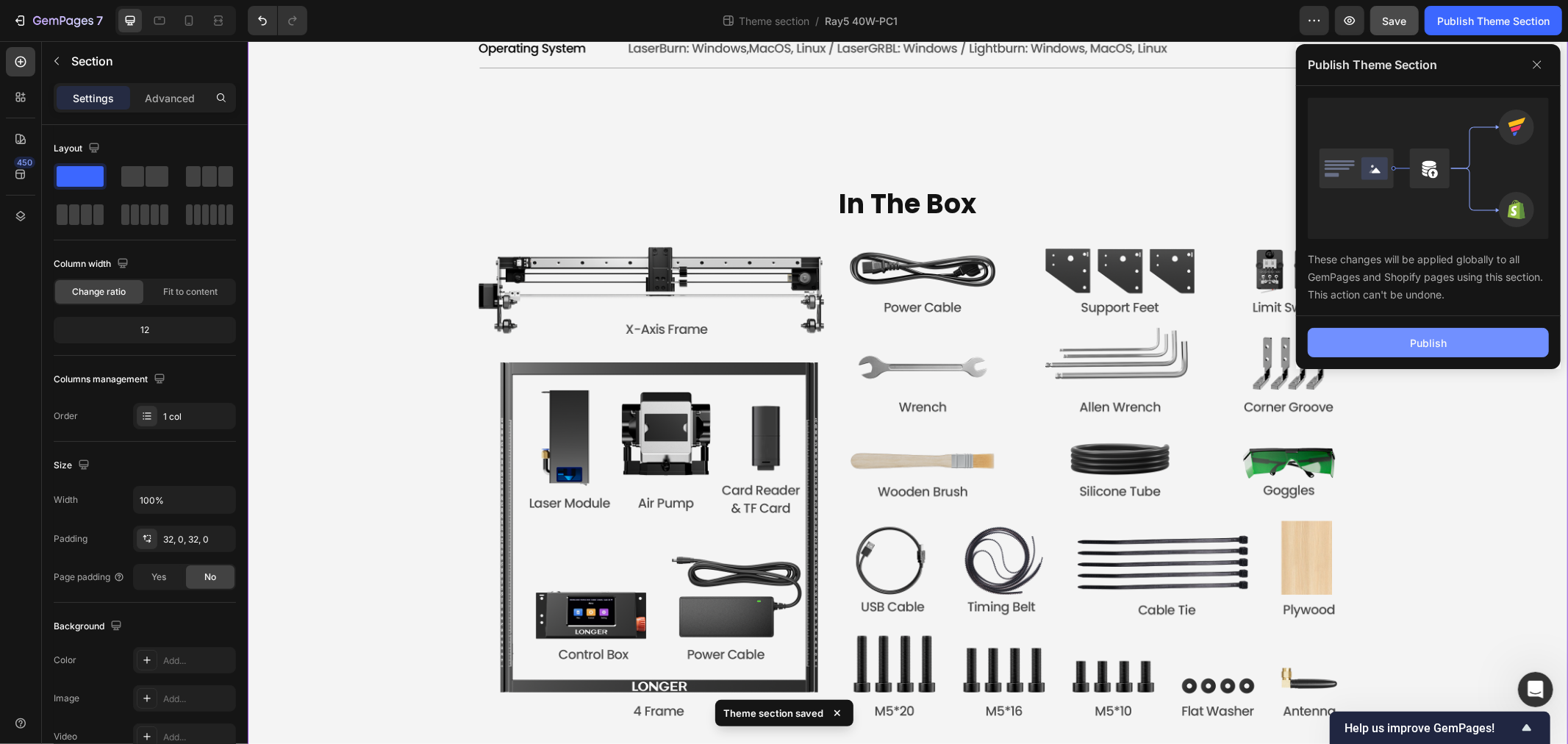
click at [1465, 332] on button "Publish" at bounding box center [1429, 342] width 242 height 30
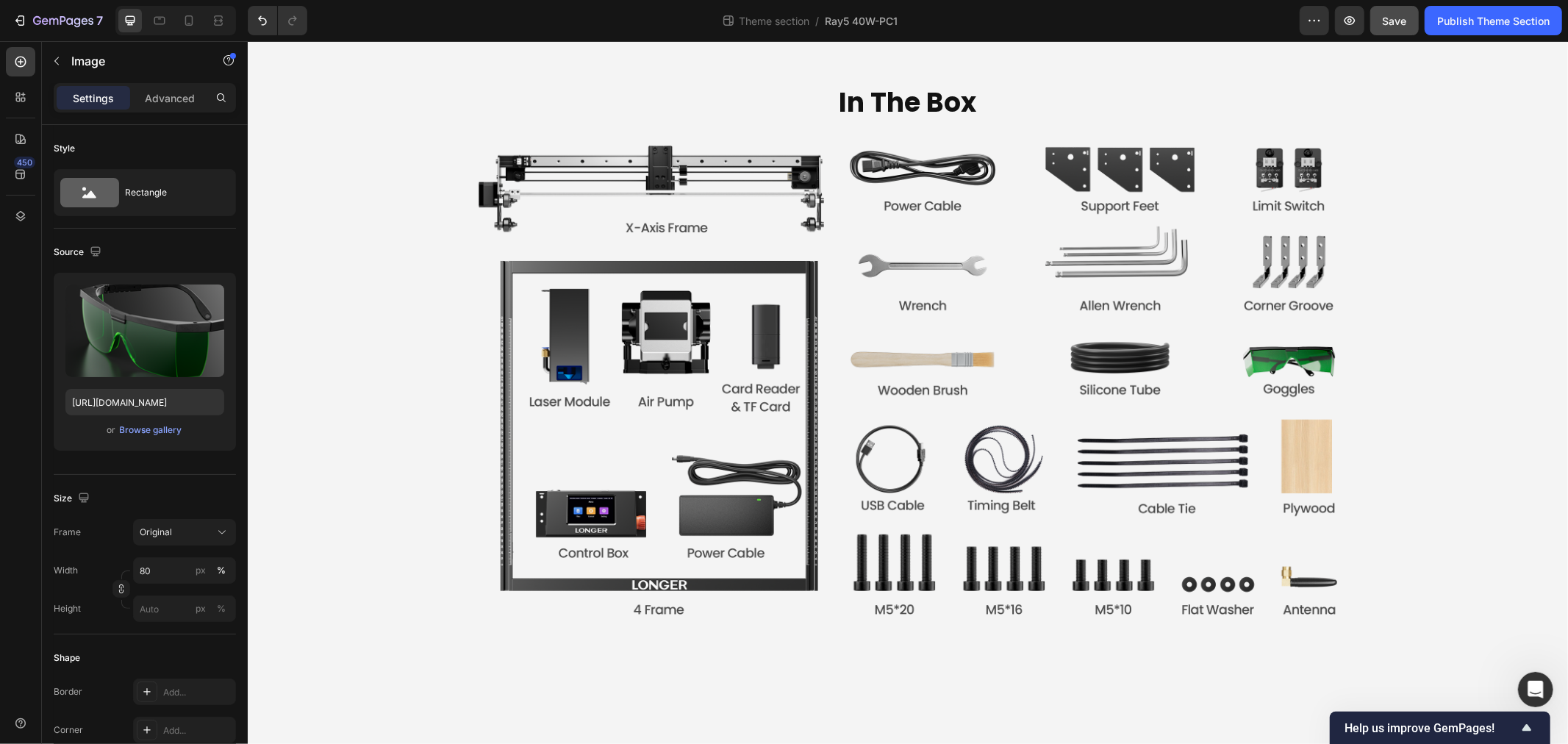
scroll to position [6251, 0]
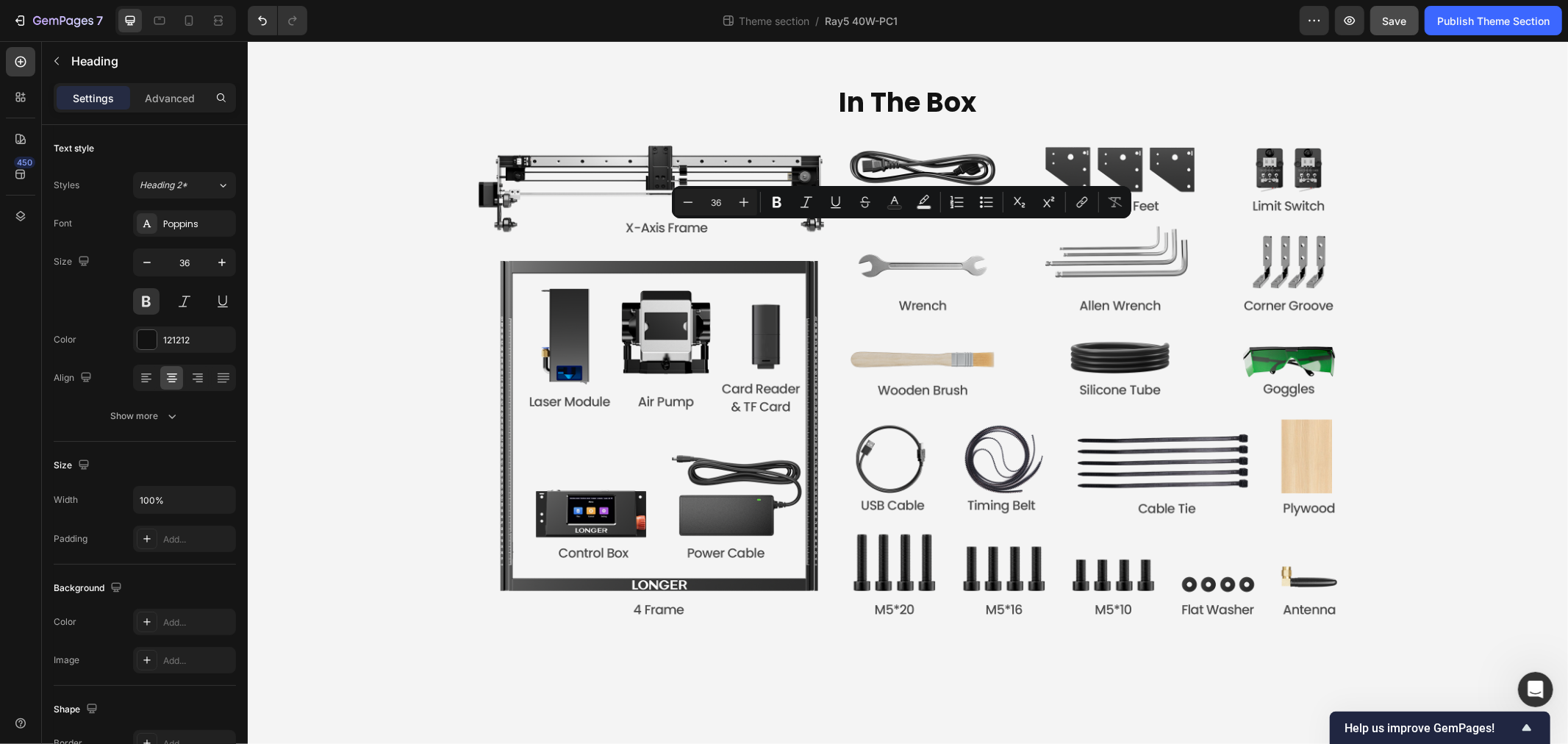
copy p "Powerful Software Widely Compatibility"
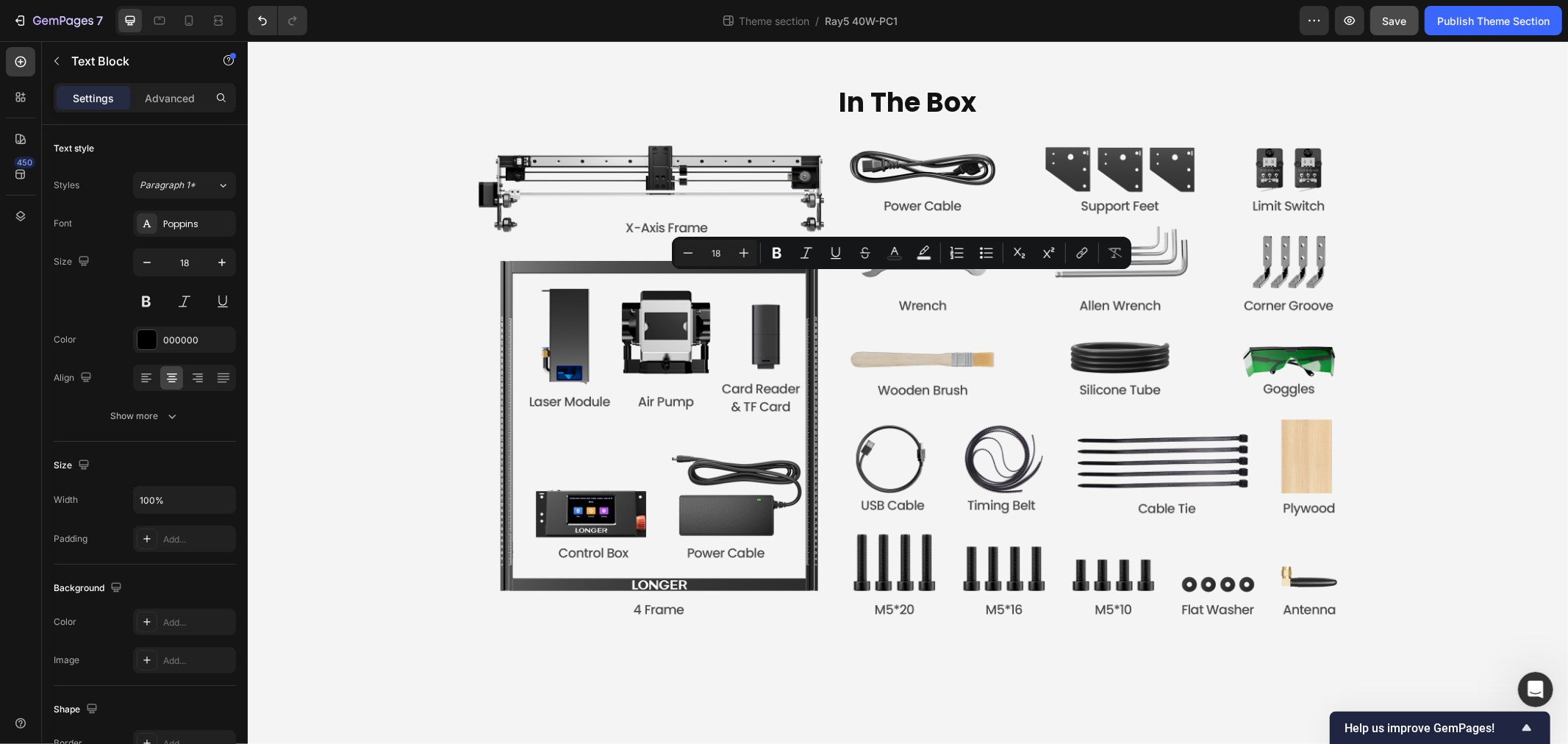
copy div "Compatible with a variety of systems, including Windows, Mac OS and Linux, and …"
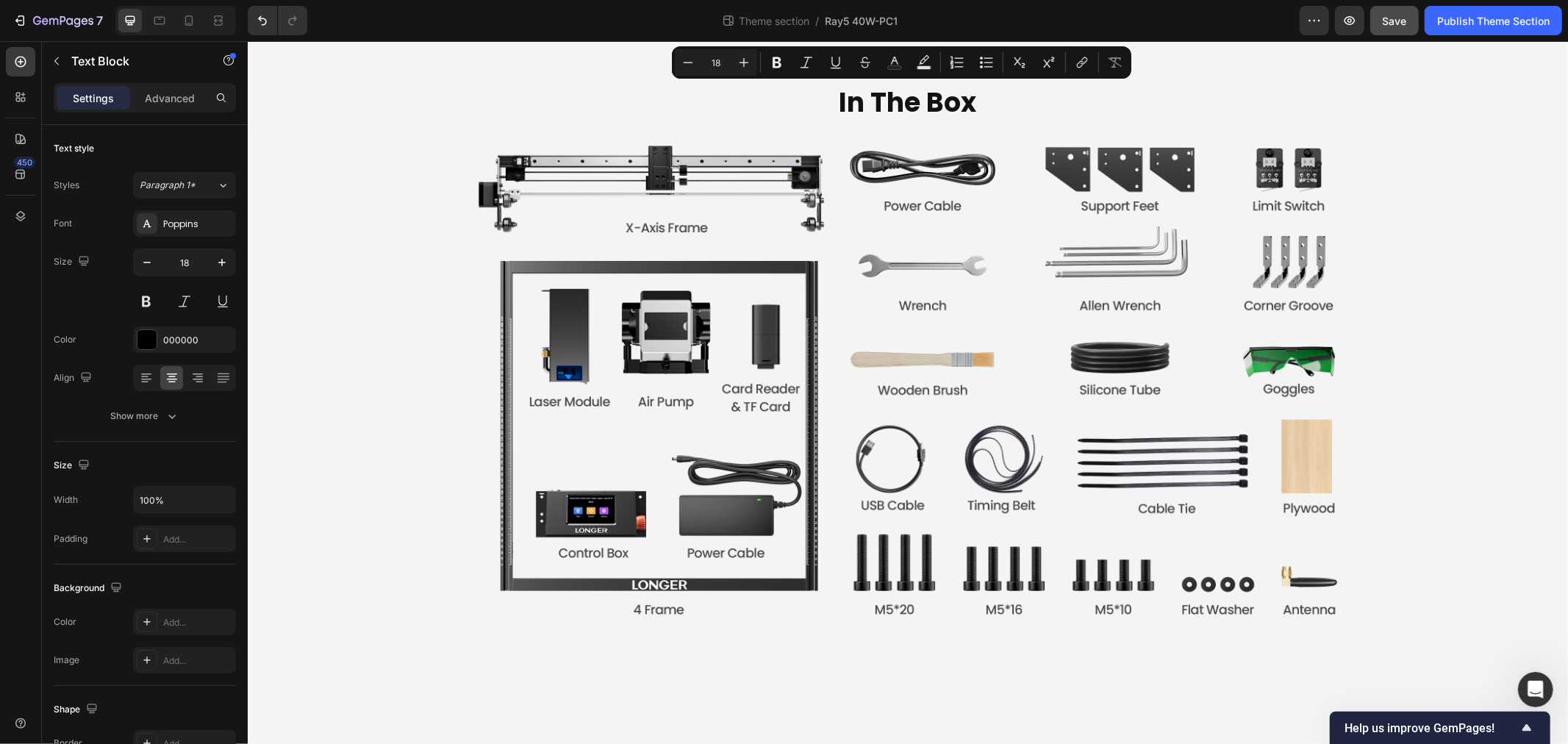
scroll to position [6823, 0]
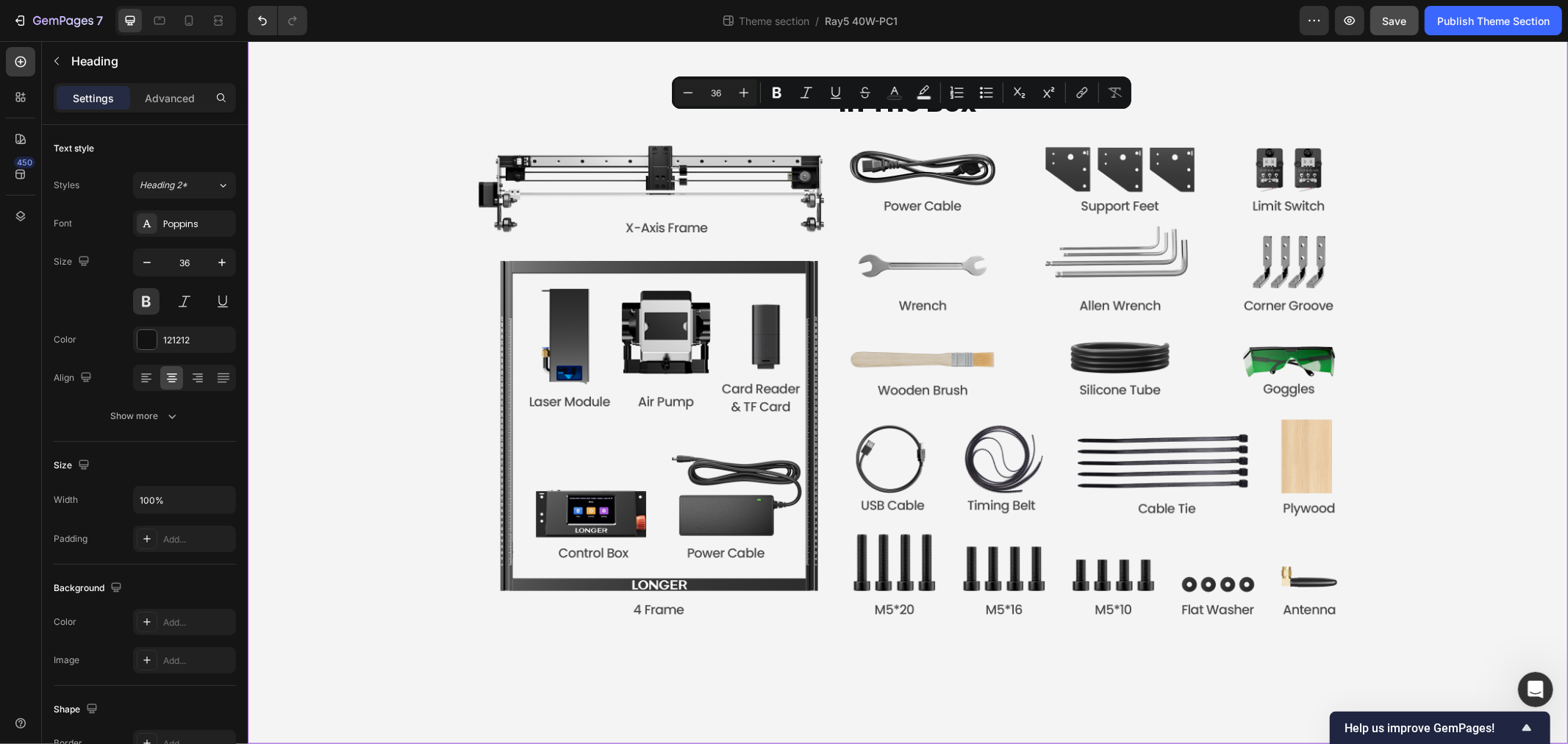
scroll to position [8294, 0]
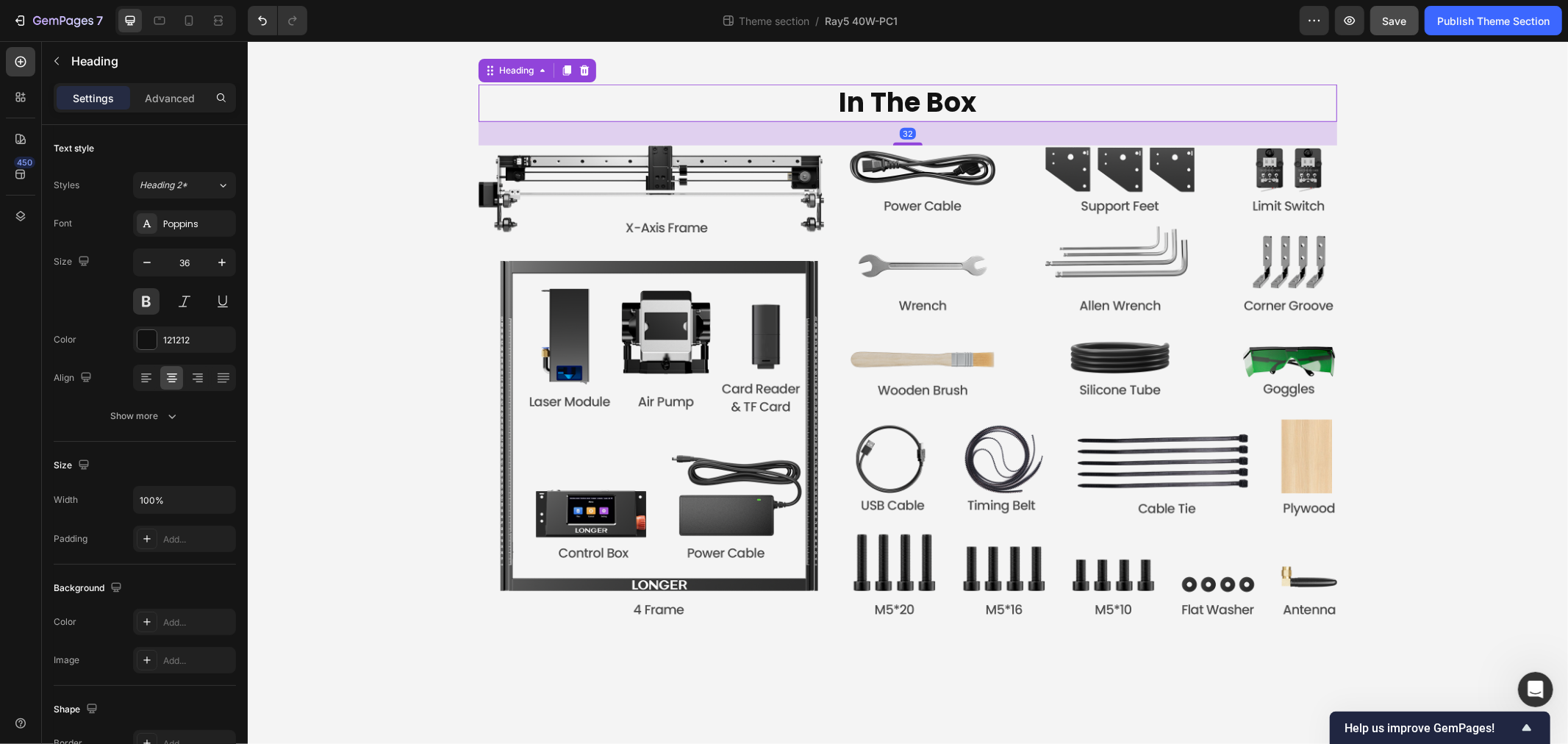
click at [889, 121] on h2 "In The Box" at bounding box center [907, 102] width 859 height 37
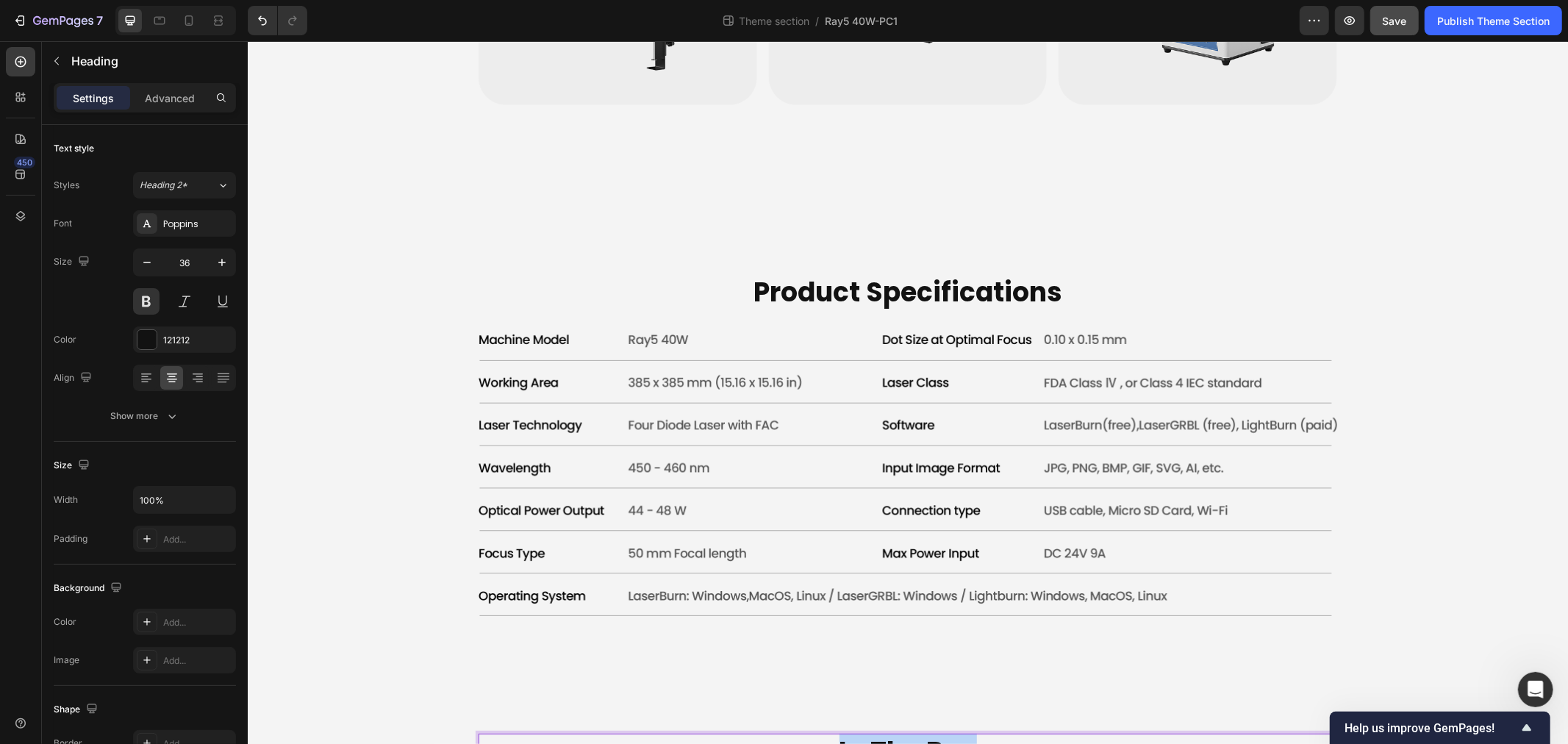
scroll to position [5107, 0]
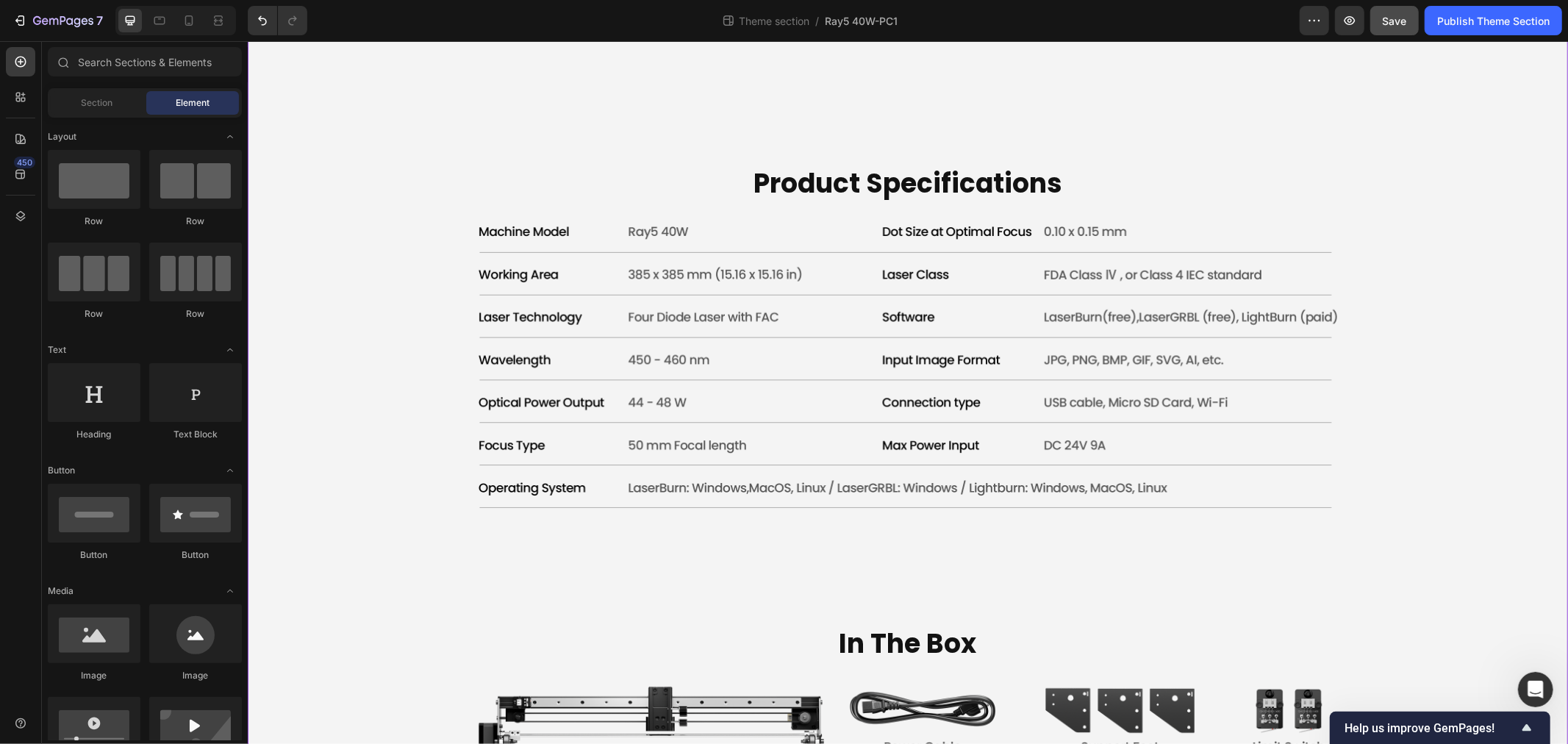
scroll to position [4944, 0]
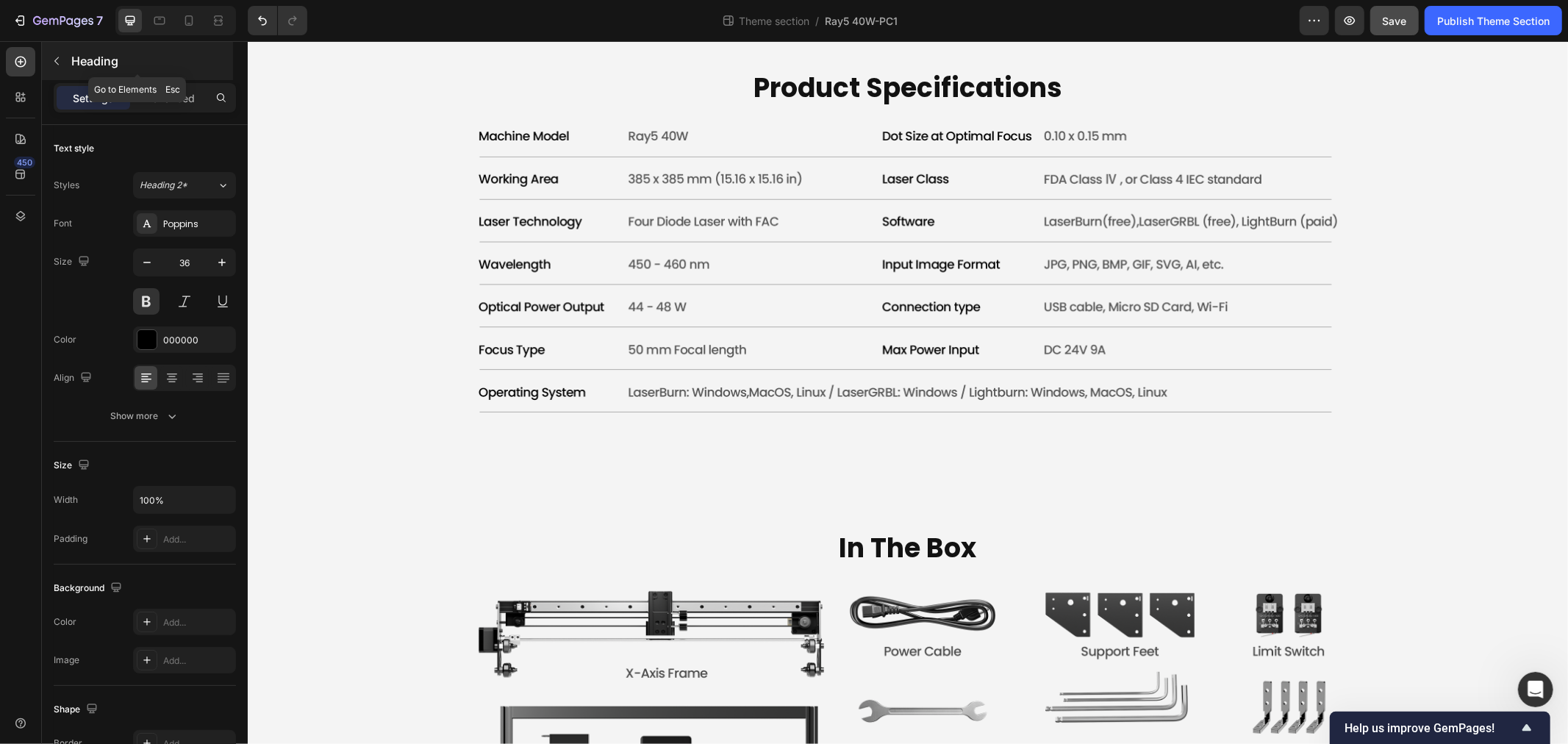
click at [57, 62] on icon "button" at bounding box center [56, 61] width 12 height 12
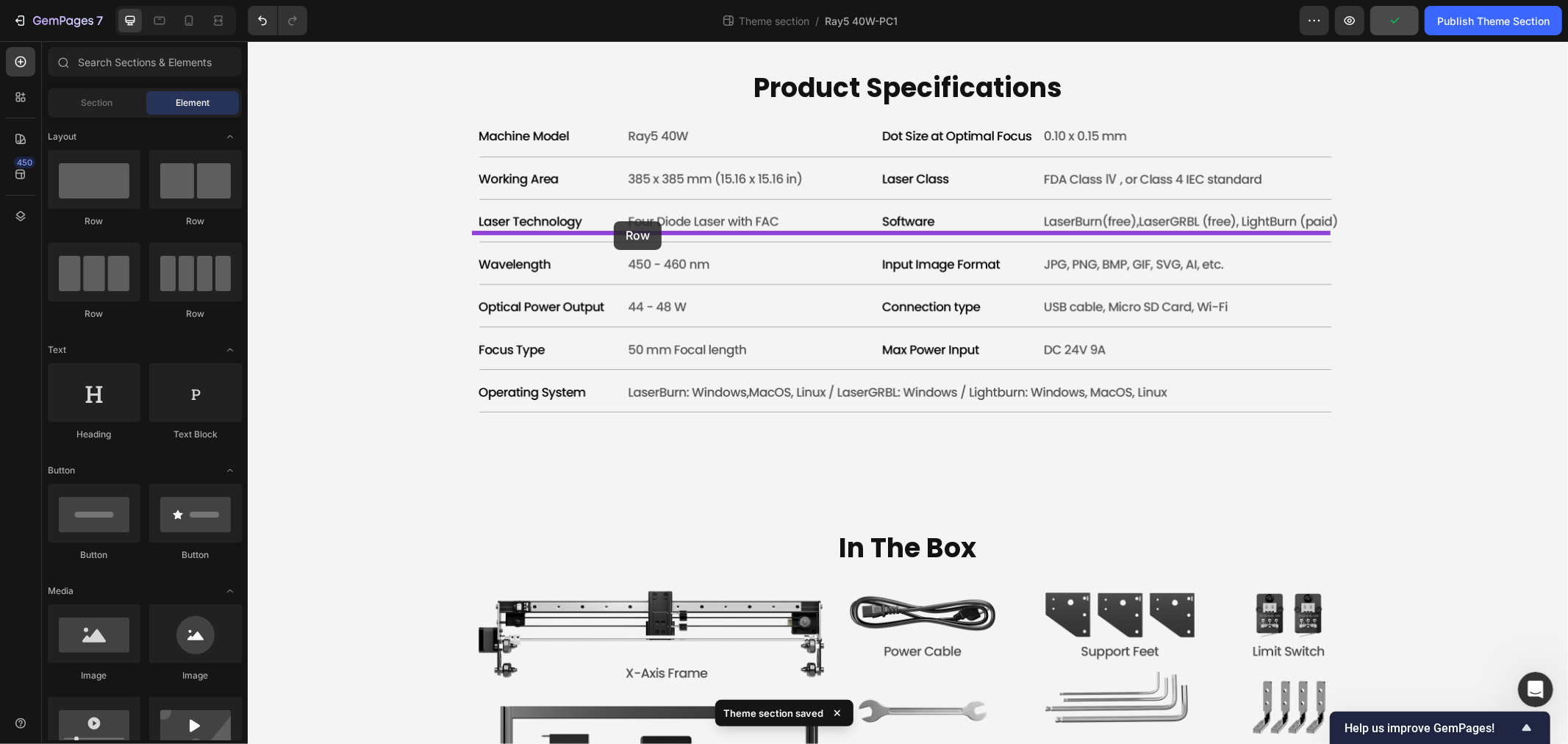
drag, startPoint x: 337, startPoint y: 226, endPoint x: 613, endPoint y: 221, distance: 276.0
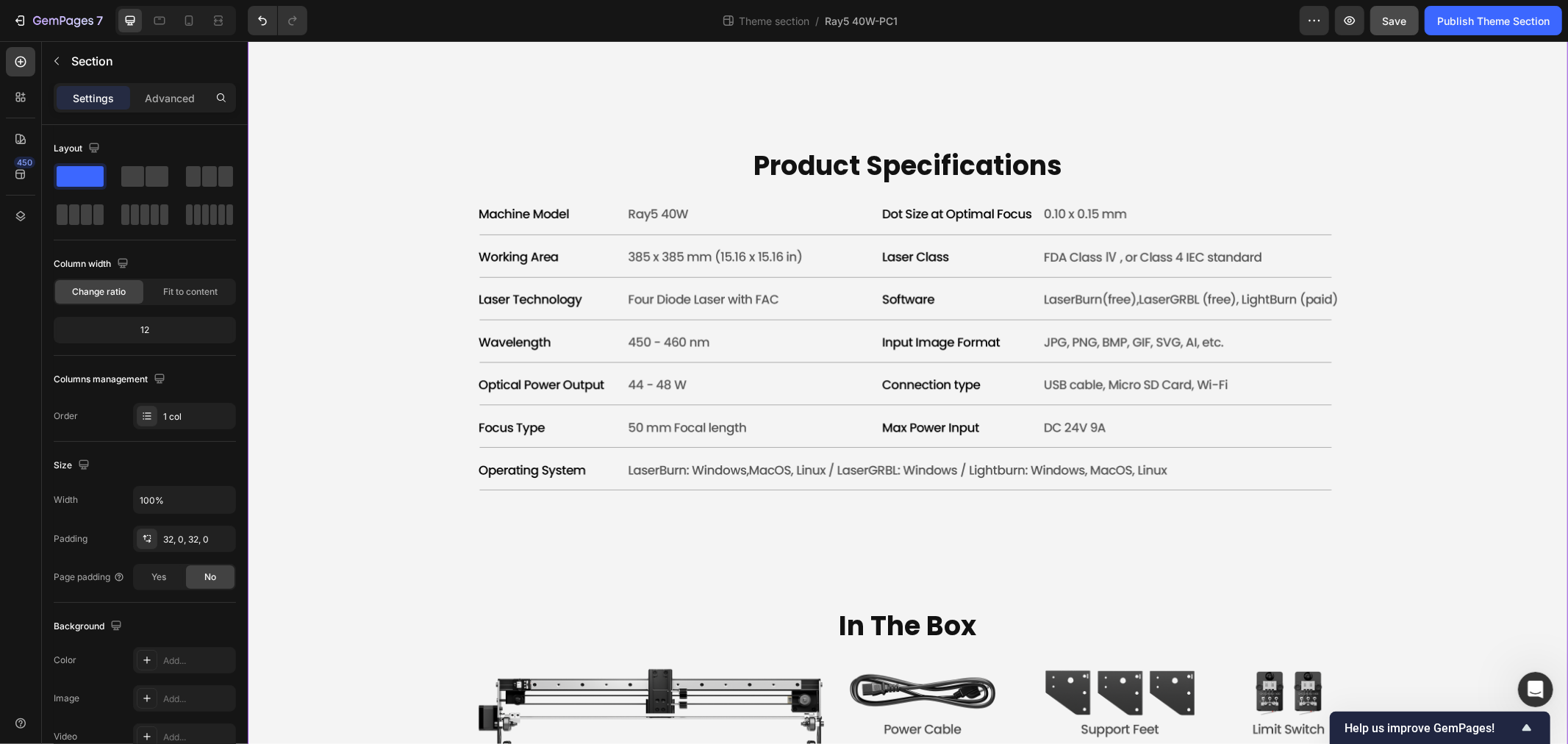
scroll to position [4861, 0]
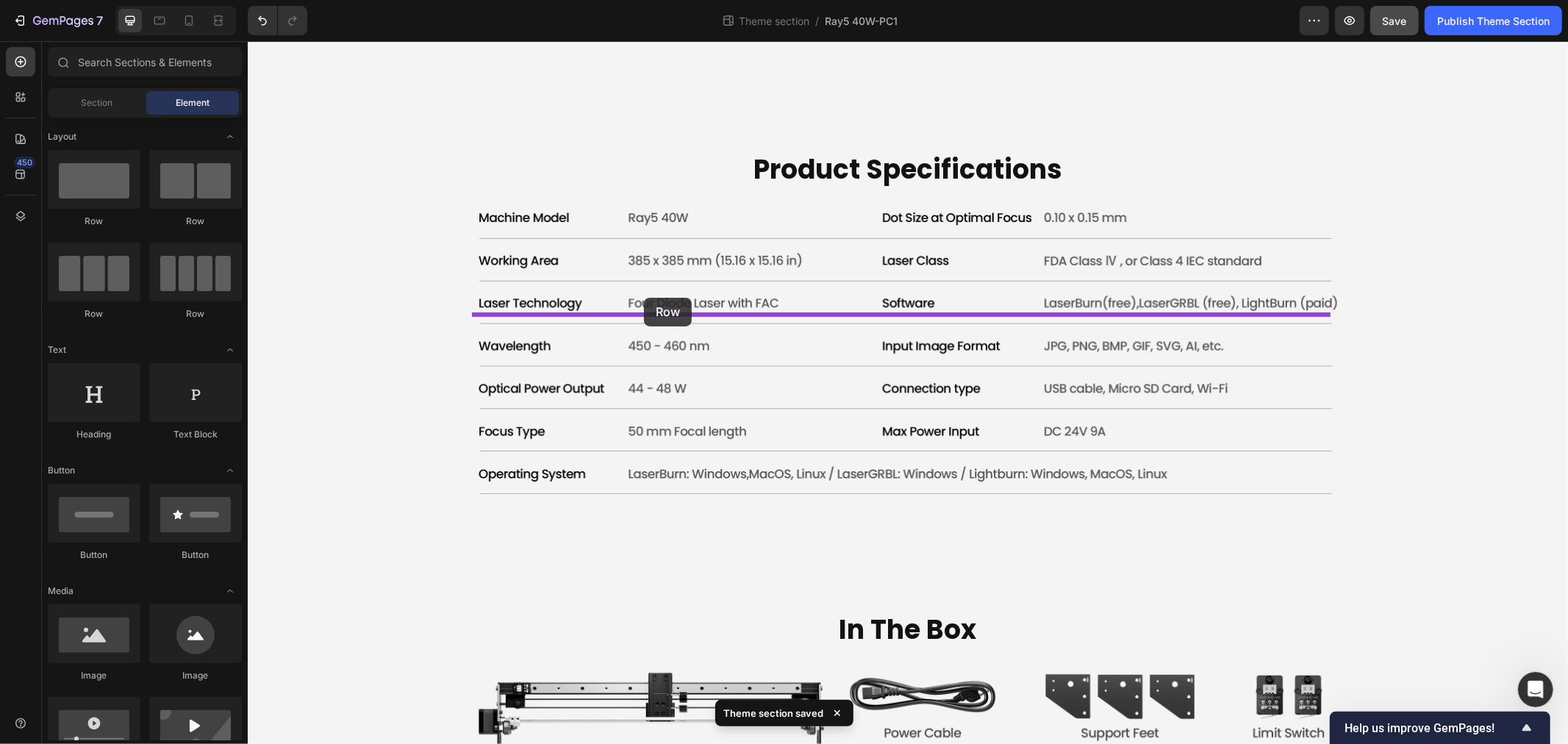
drag, startPoint x: 438, startPoint y: 222, endPoint x: 643, endPoint y: 297, distance: 218.3
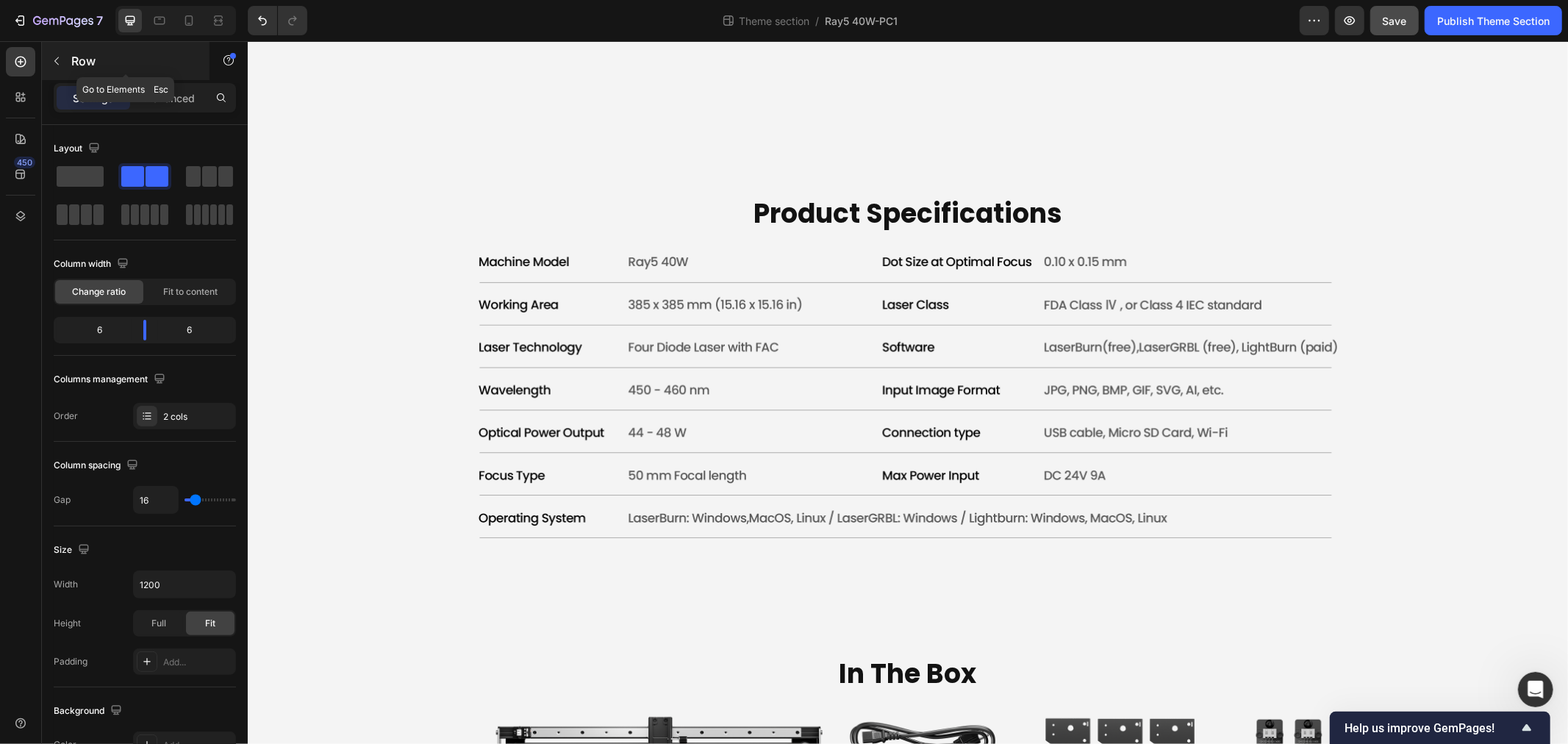
click at [67, 63] on button "button" at bounding box center [57, 61] width 24 height 24
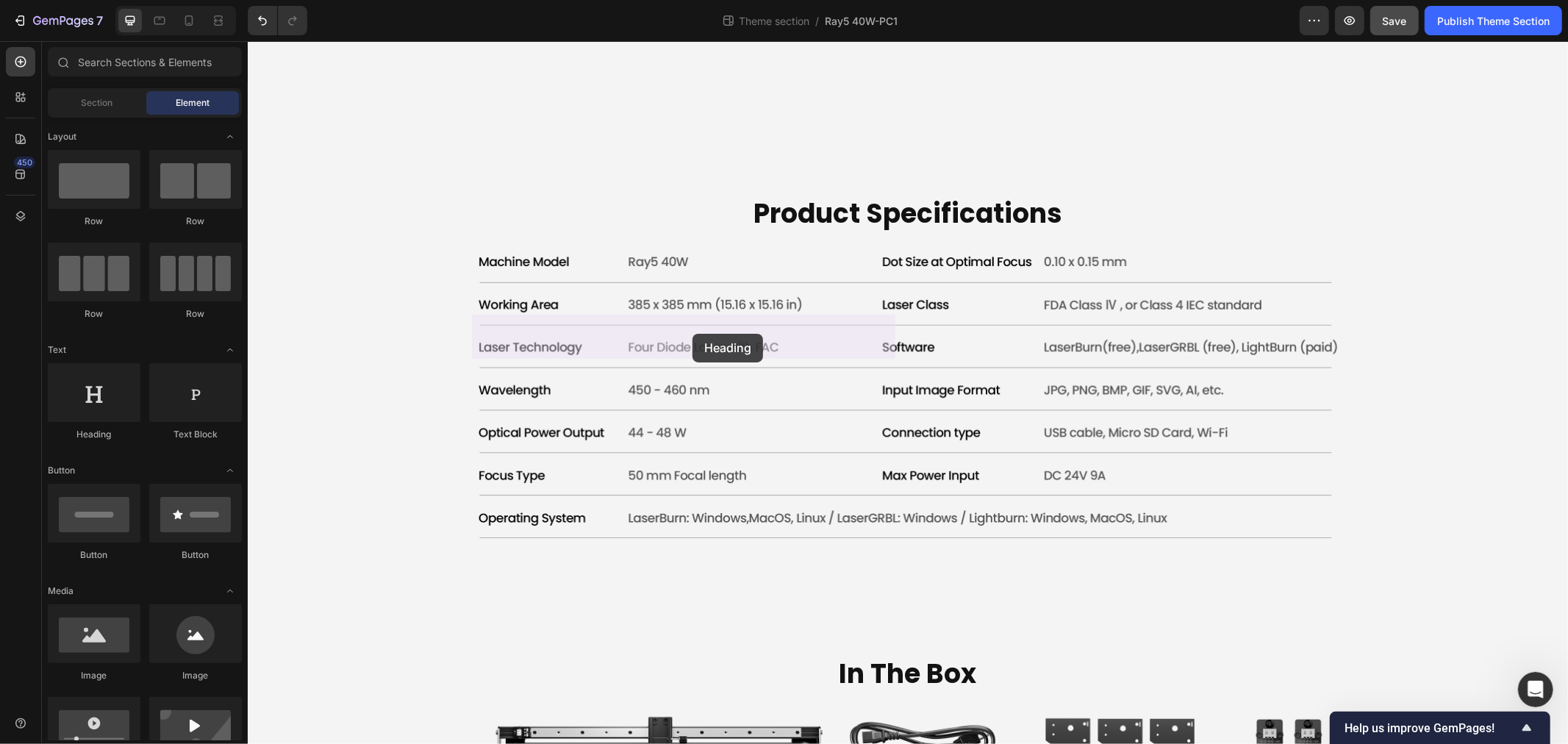
drag, startPoint x: 339, startPoint y: 450, endPoint x: 692, endPoint y: 333, distance: 371.9
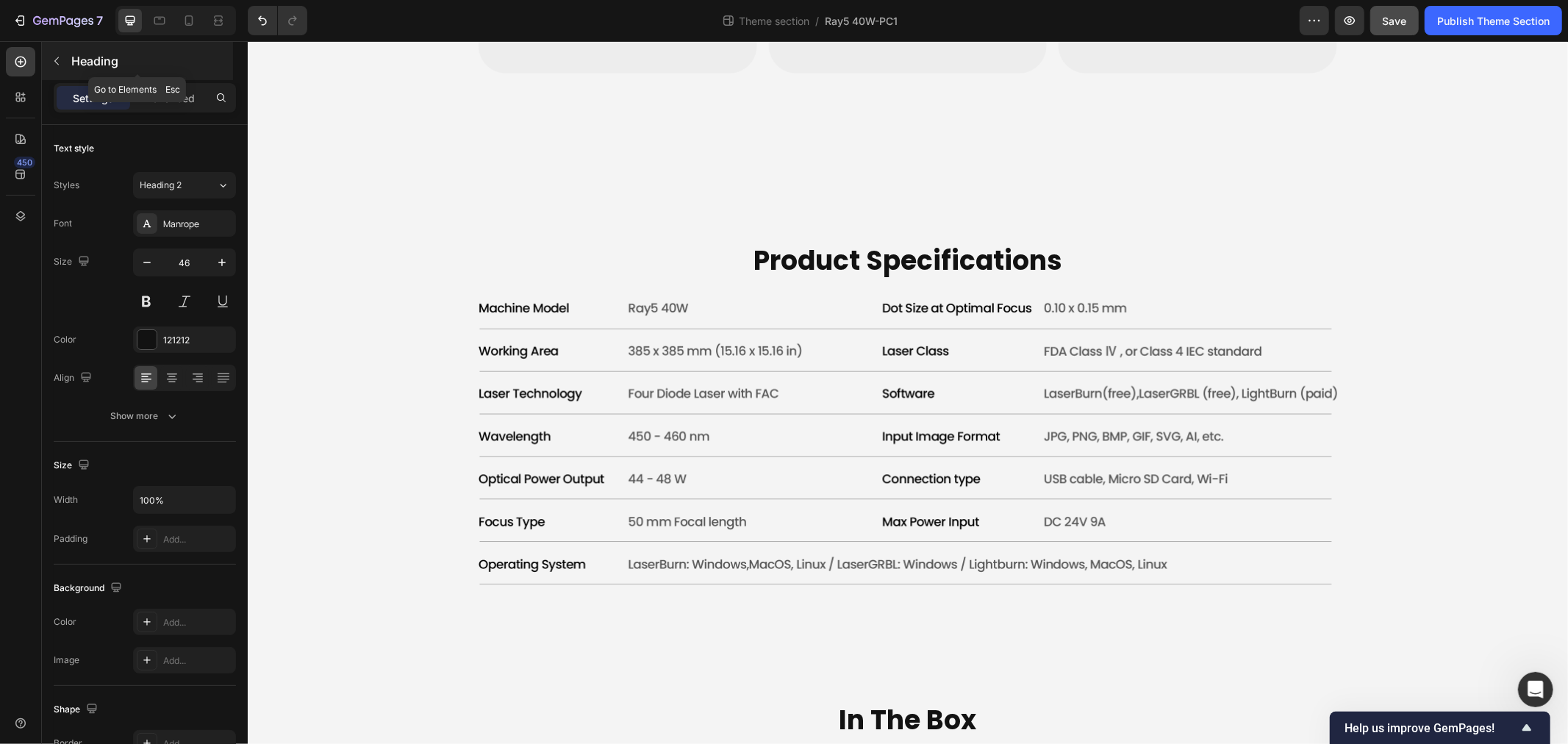
click at [71, 57] on p "Heading" at bounding box center [151, 62] width 159 height 18
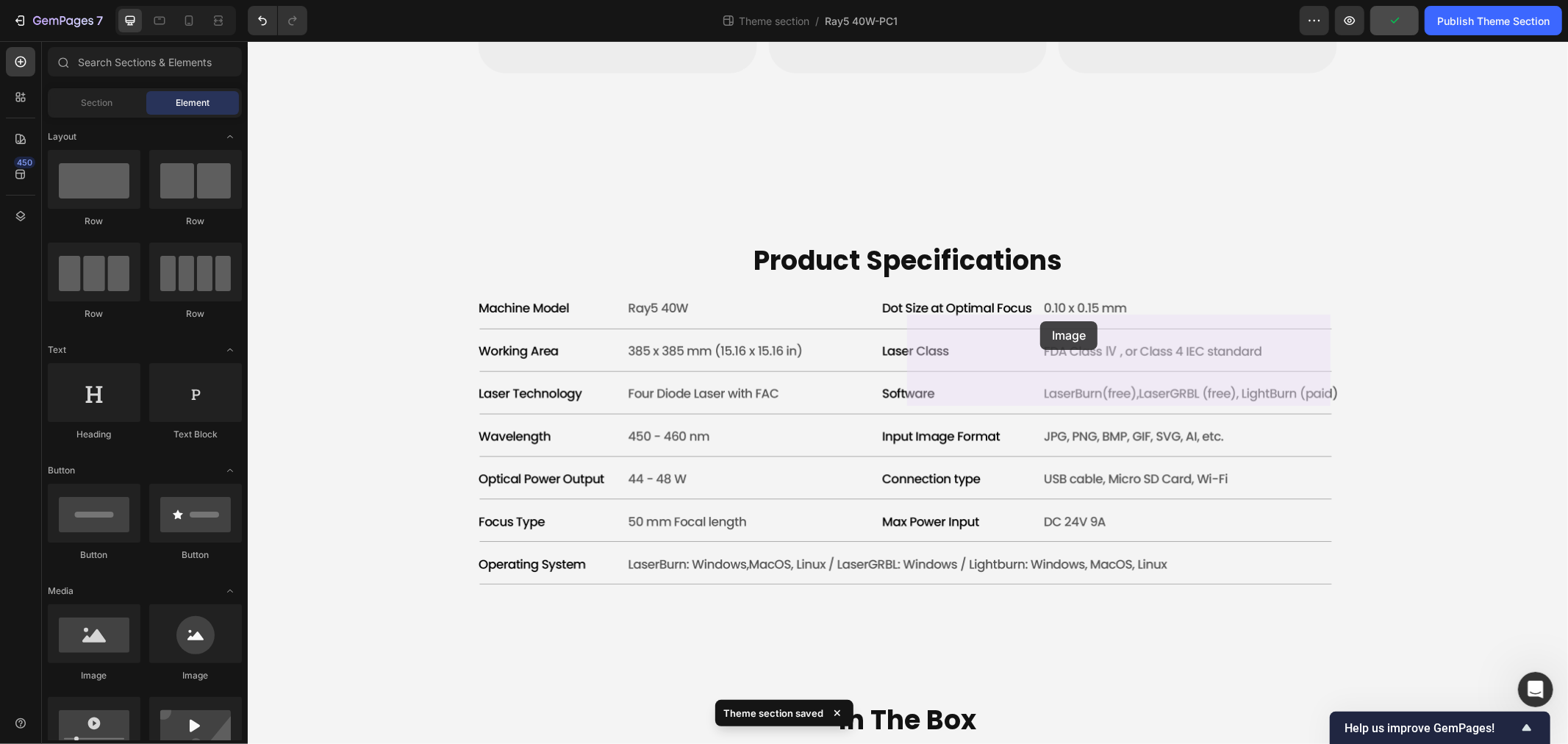
drag, startPoint x: 355, startPoint y: 693, endPoint x: 1040, endPoint y: 320, distance: 780.0
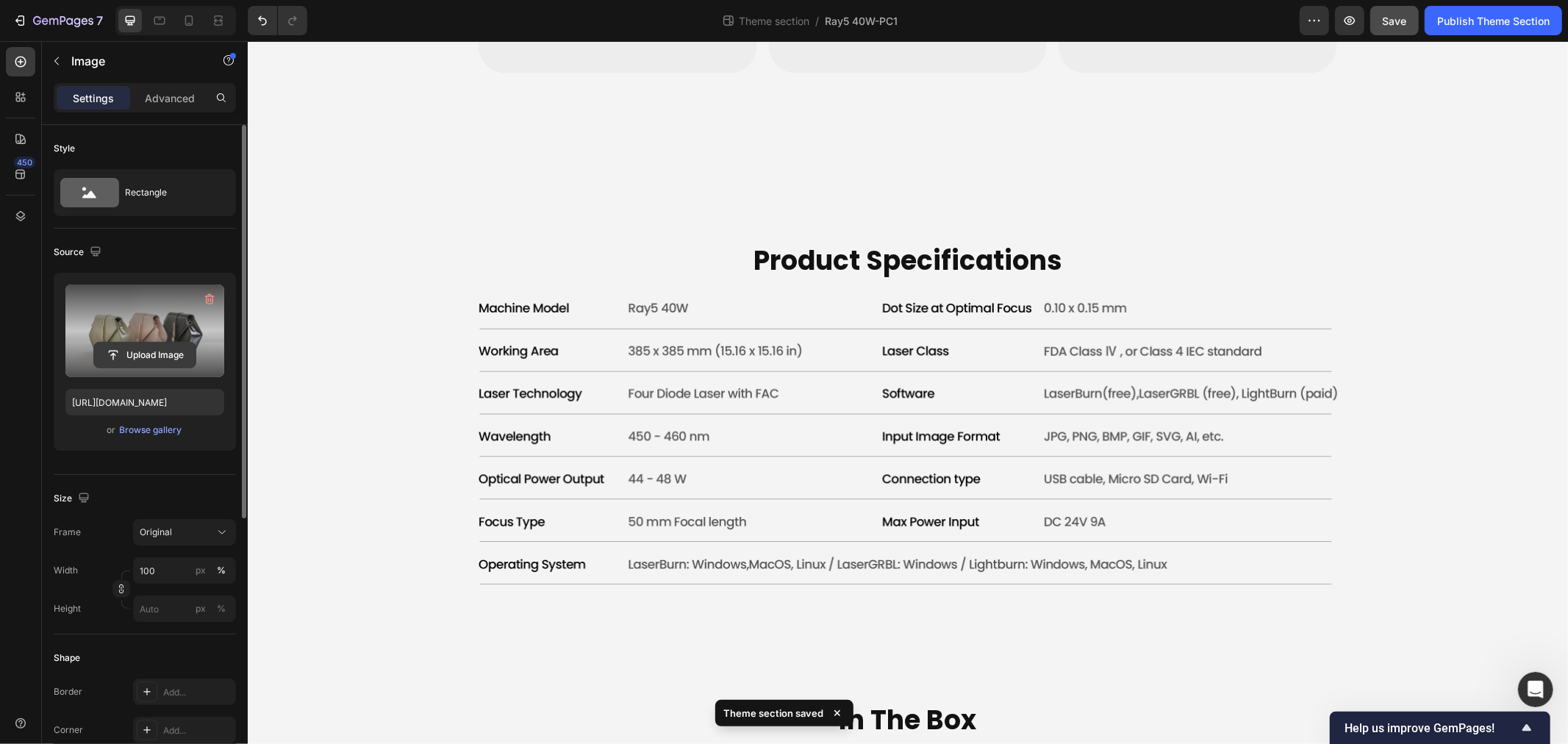
click at [148, 357] on input "file" at bounding box center [145, 356] width 101 height 25
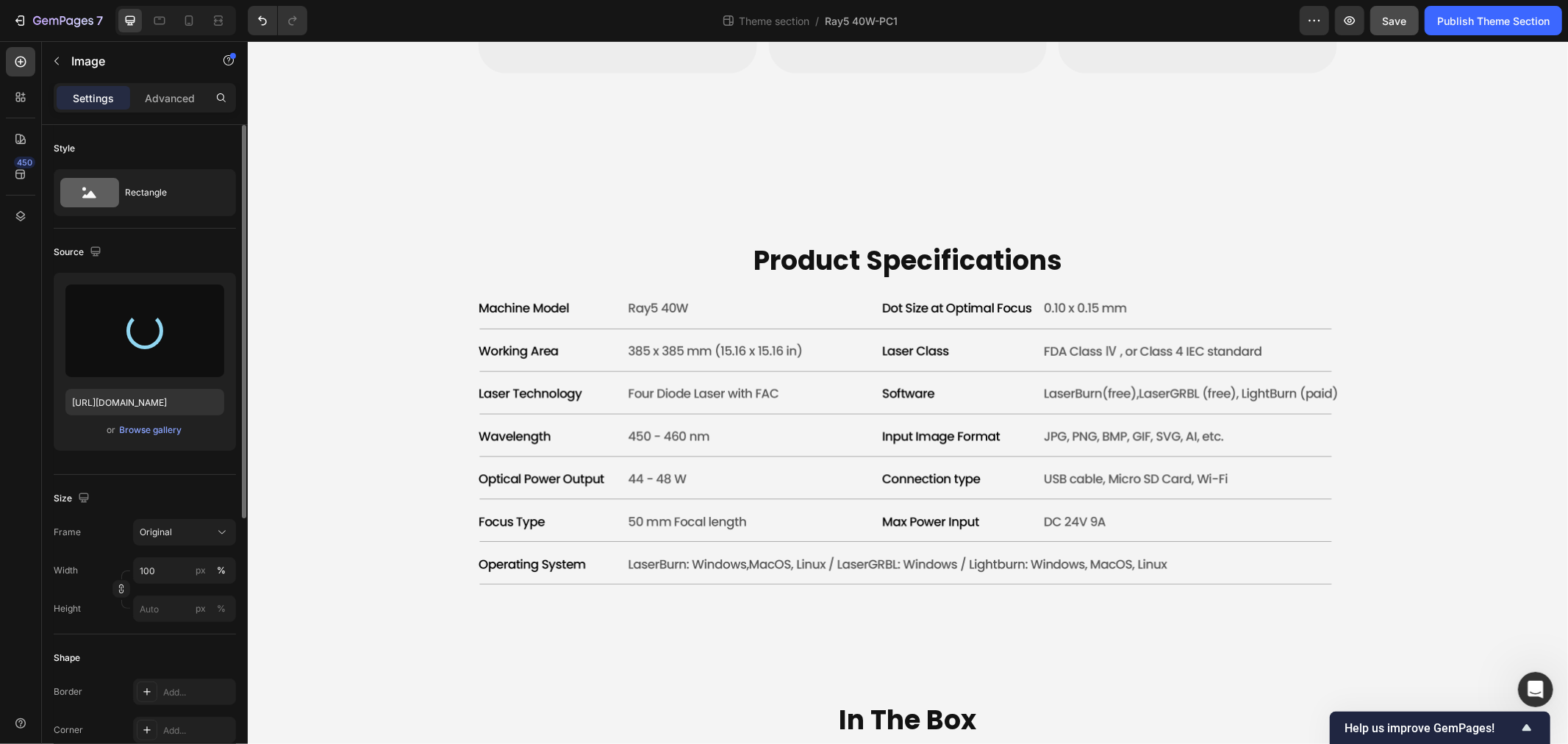
type input "[URL][DOMAIN_NAME]"
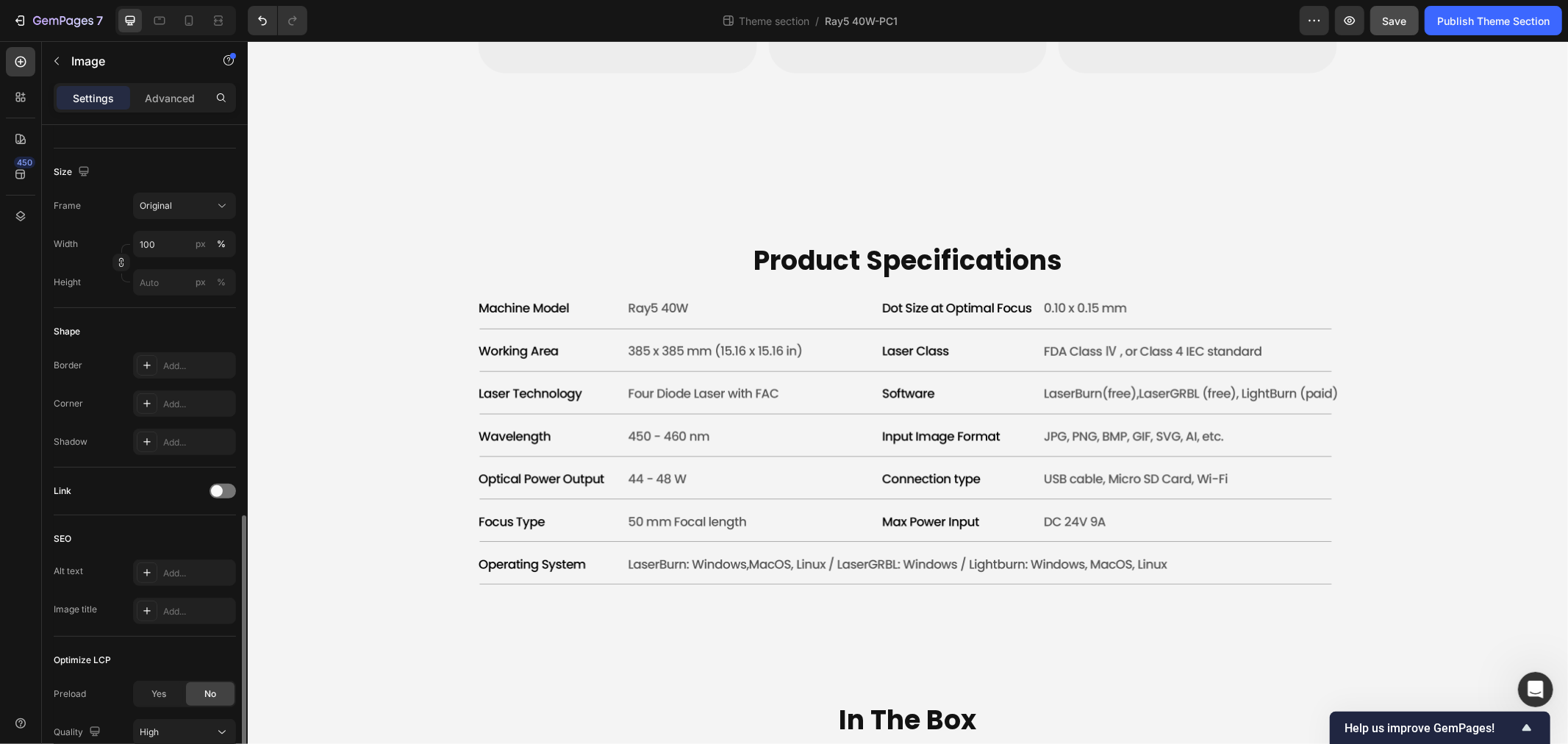
scroll to position [450, 0]
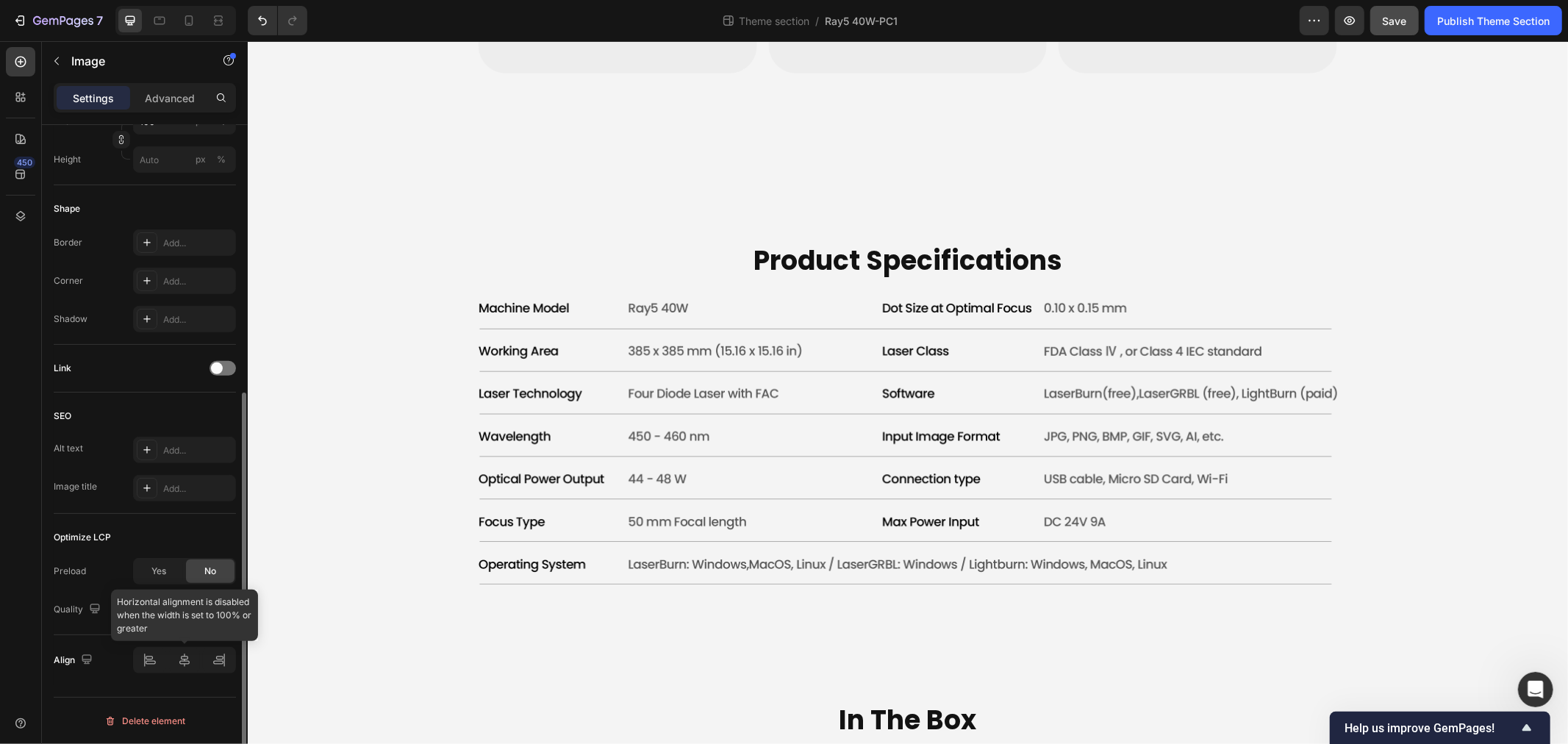
click at [149, 657] on div at bounding box center [185, 660] width 103 height 26
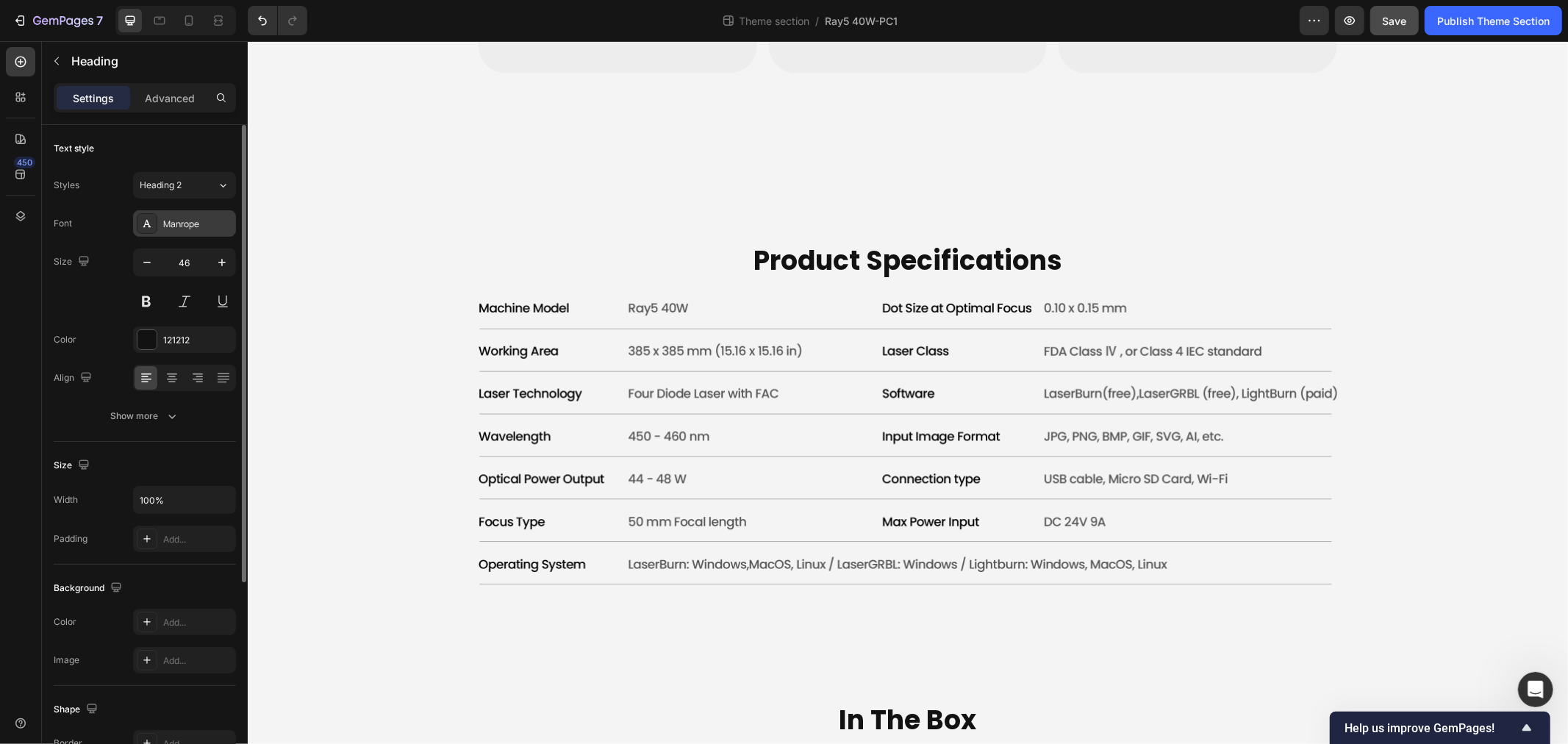
click at [184, 221] on div "Manrope" at bounding box center [197, 224] width 69 height 14
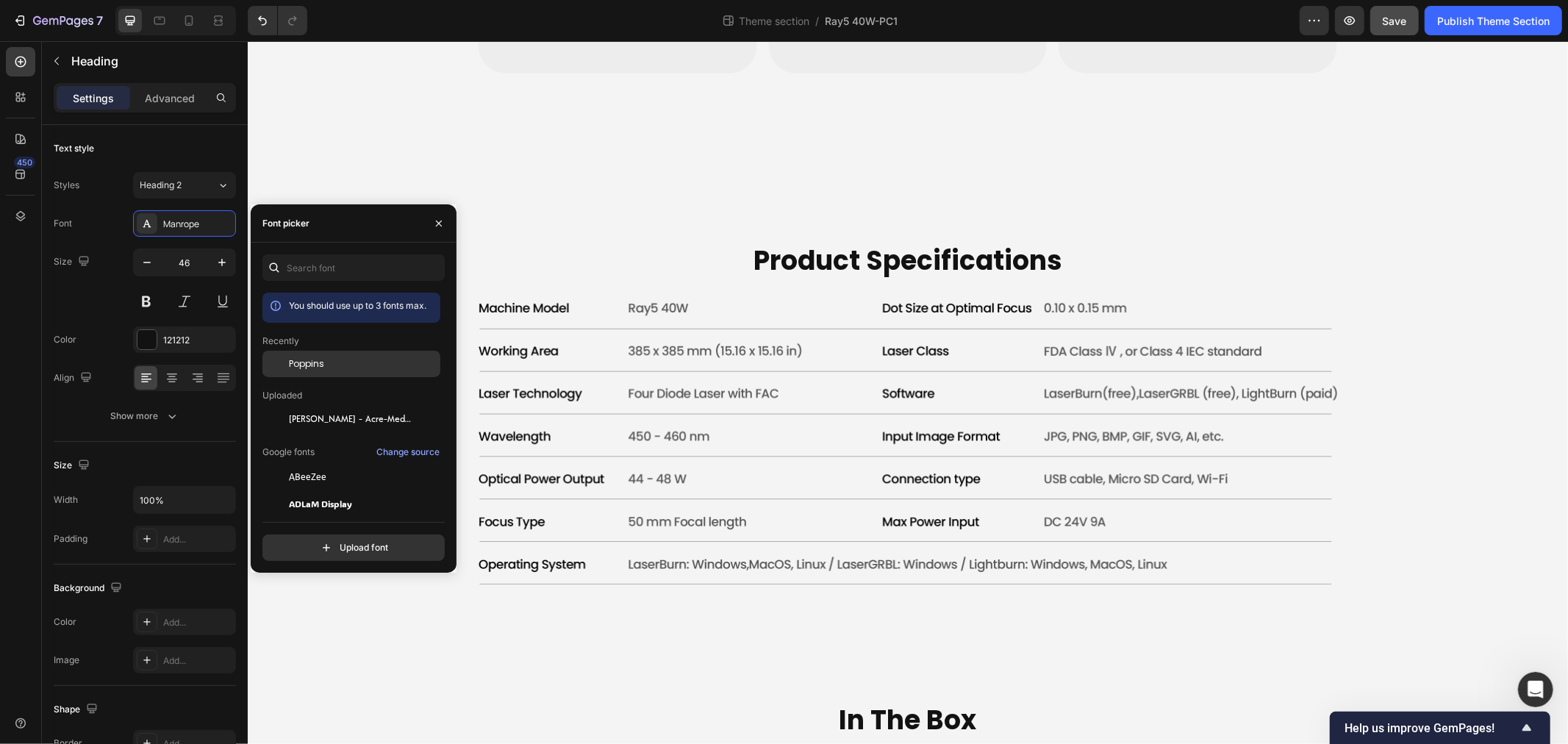
click at [308, 355] on div "Poppins" at bounding box center [351, 364] width 178 height 26
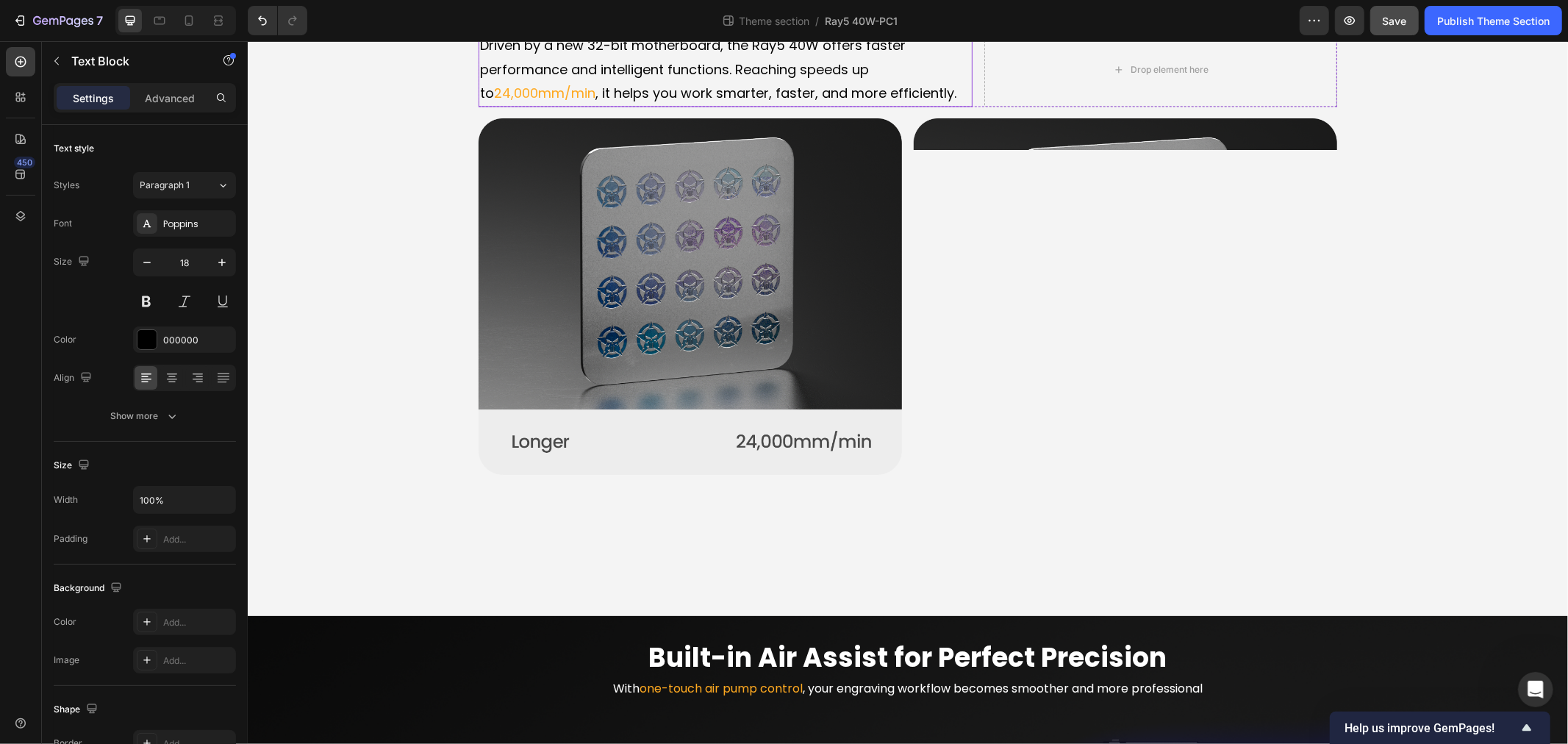
click at [651, 104] on p "Driven by a new 32-bit motherboard, the Ray5 40W offers faster performance and …" at bounding box center [725, 69] width 491 height 72
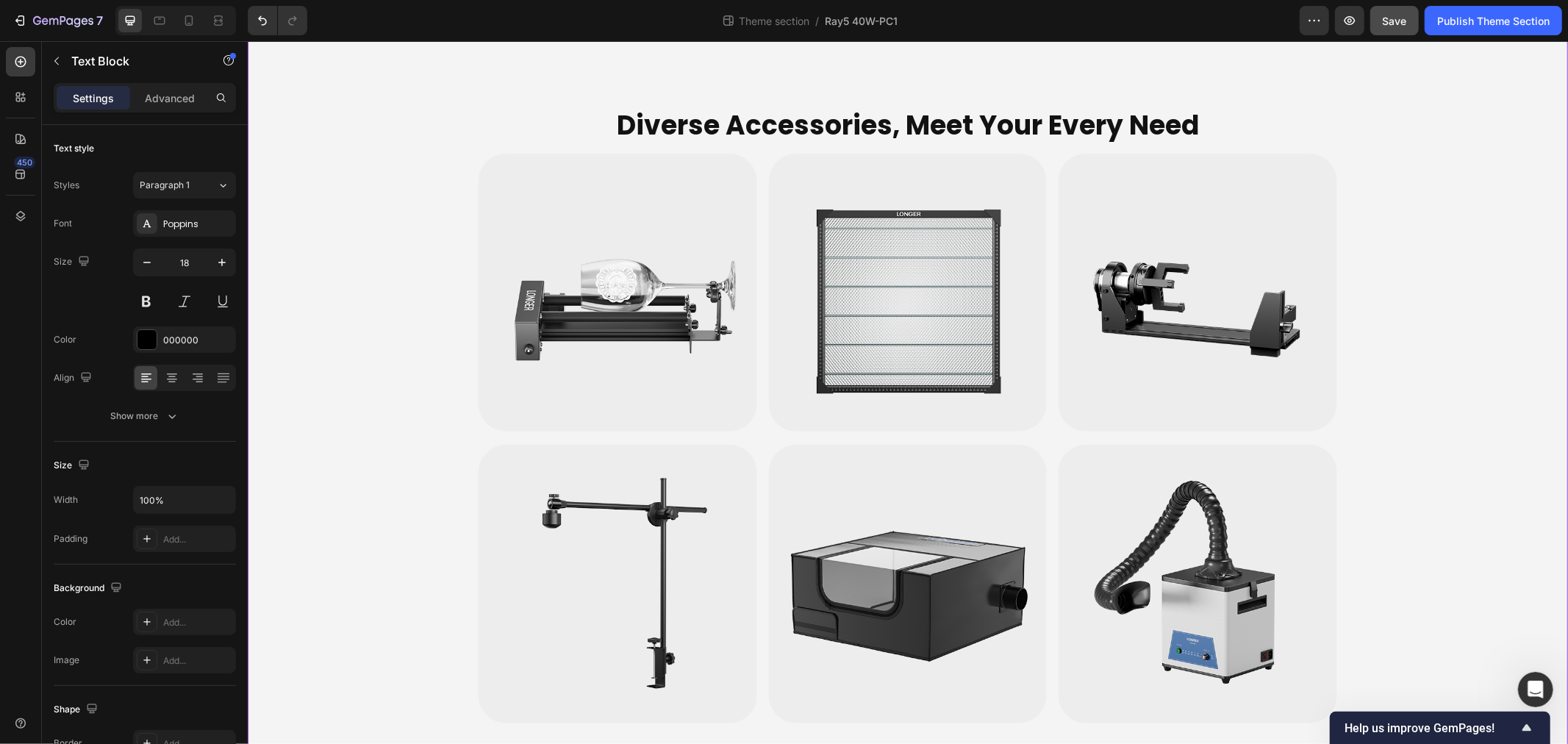
scroll to position [4779, 0]
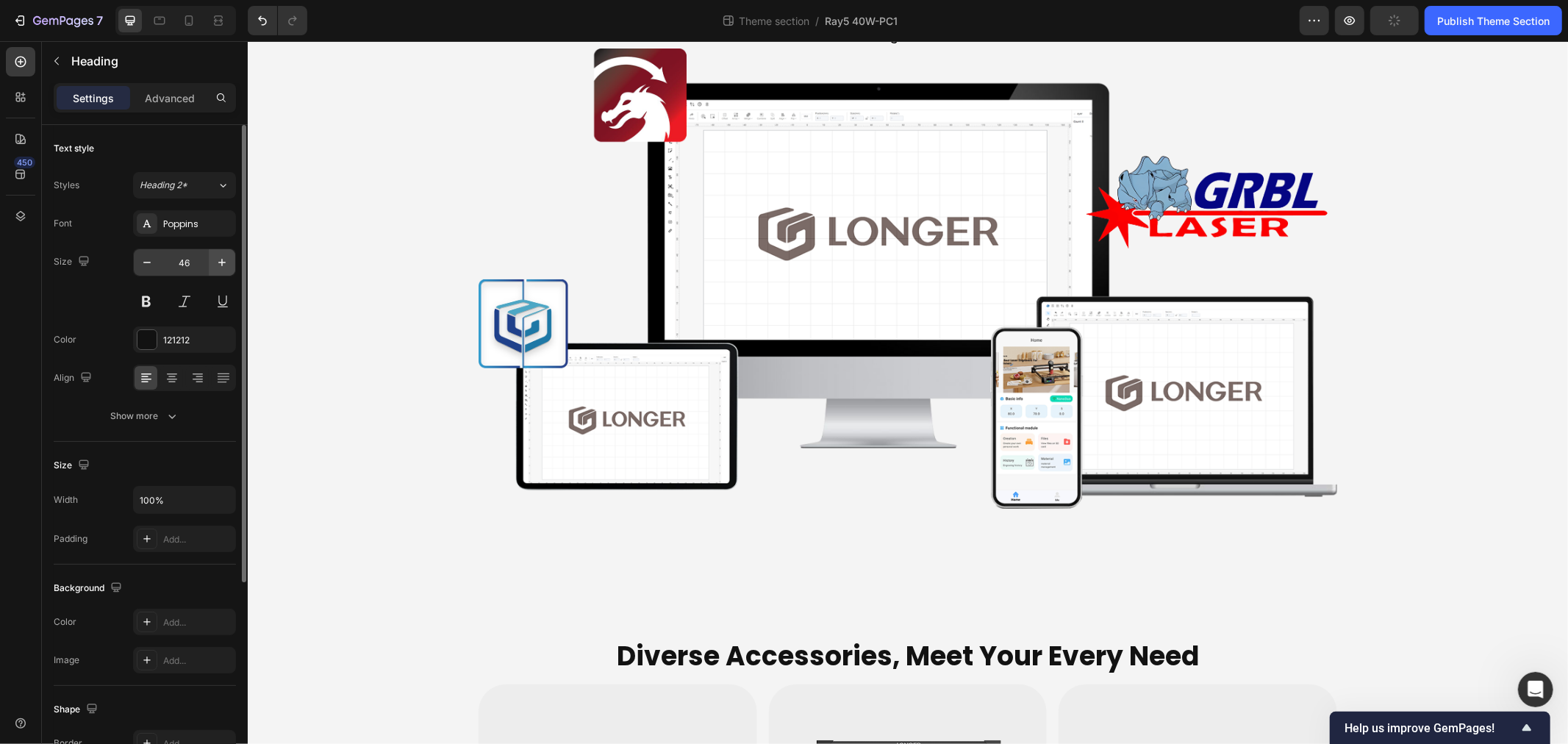
click at [209, 263] on button "button" at bounding box center [222, 262] width 26 height 26
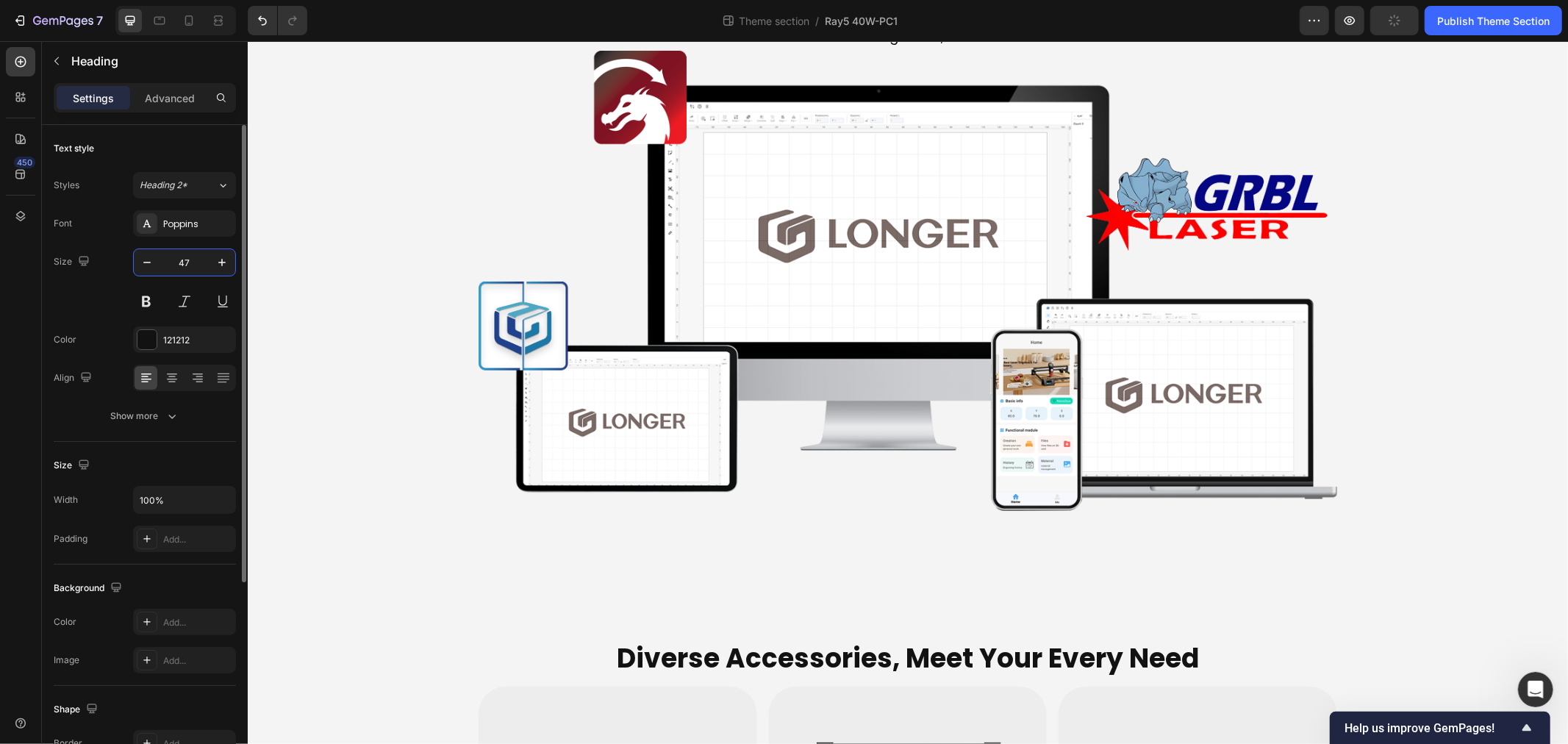
click at [195, 262] on input "47" at bounding box center [185, 262] width 49 height 26
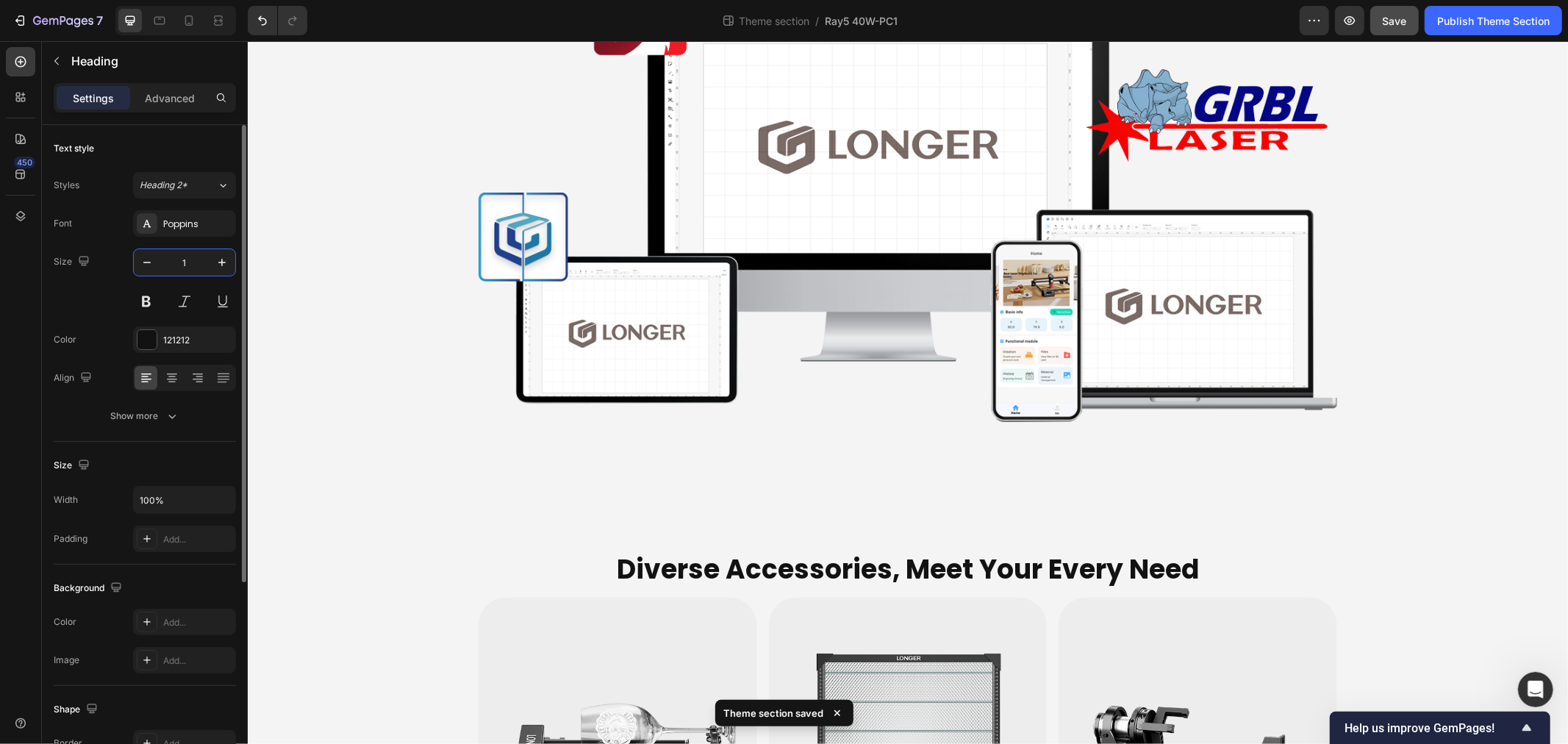
type input "18"
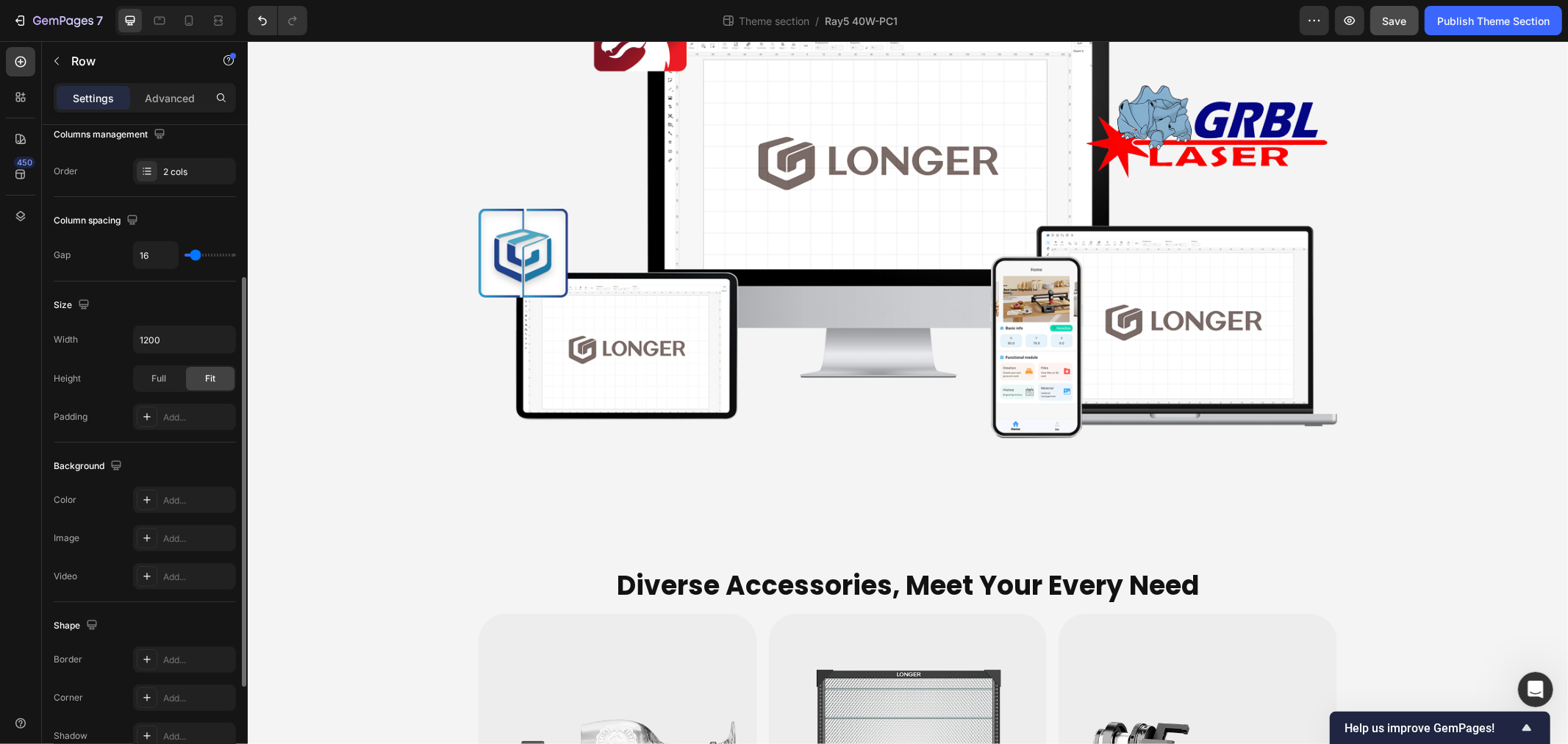
scroll to position [405, 0]
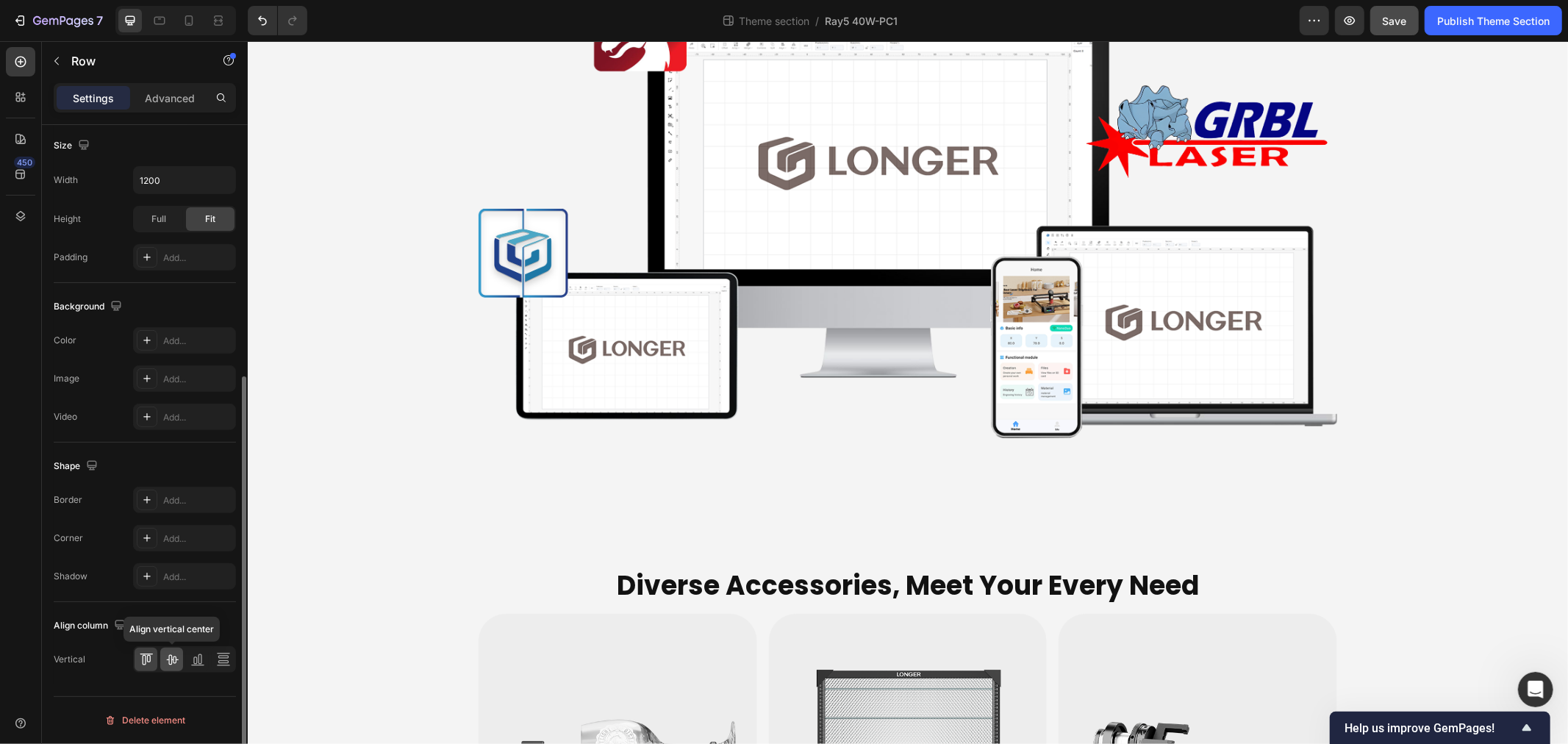
click at [172, 660] on icon at bounding box center [172, 660] width 14 height 14
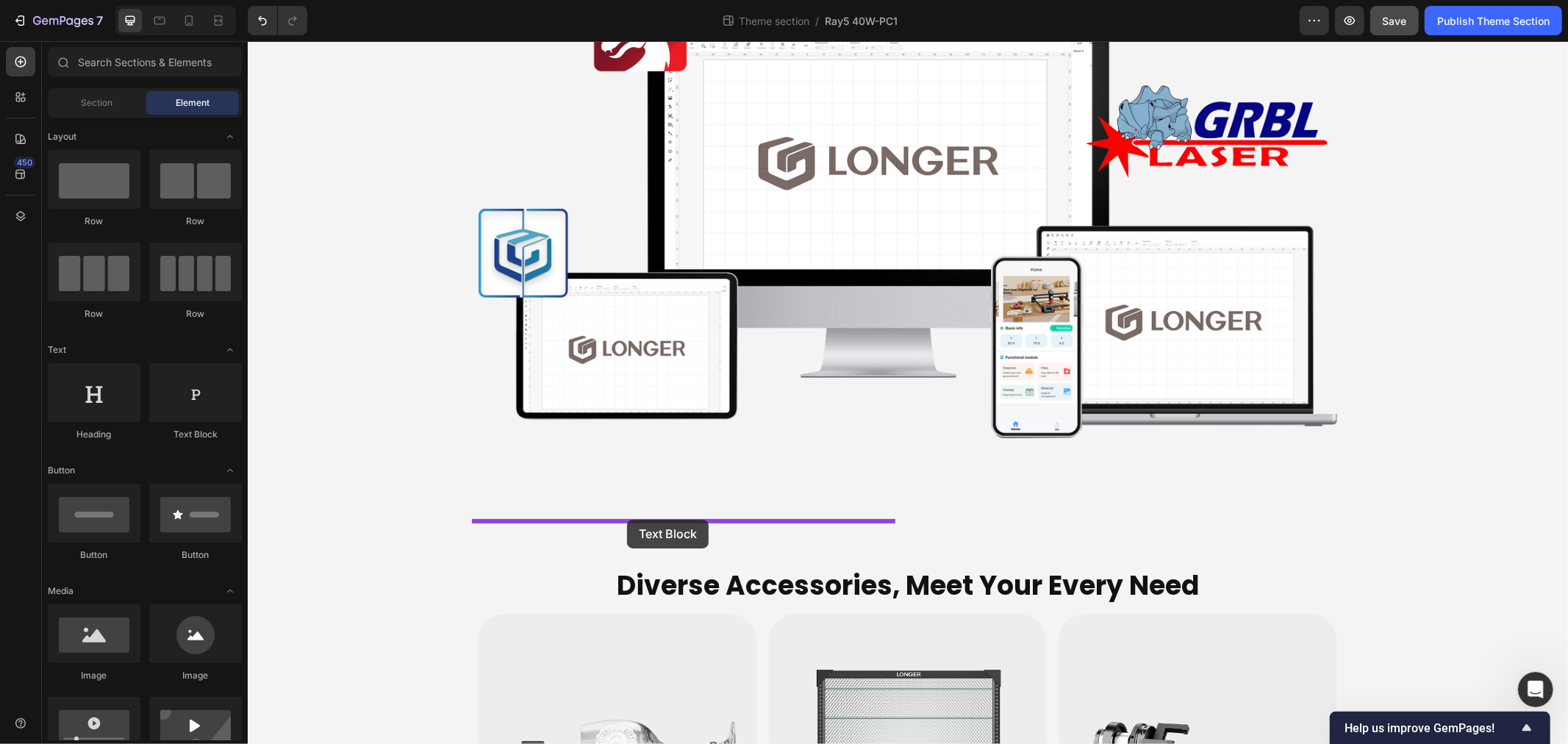
drag, startPoint x: 439, startPoint y: 445, endPoint x: 626, endPoint y: 520, distance: 201.5
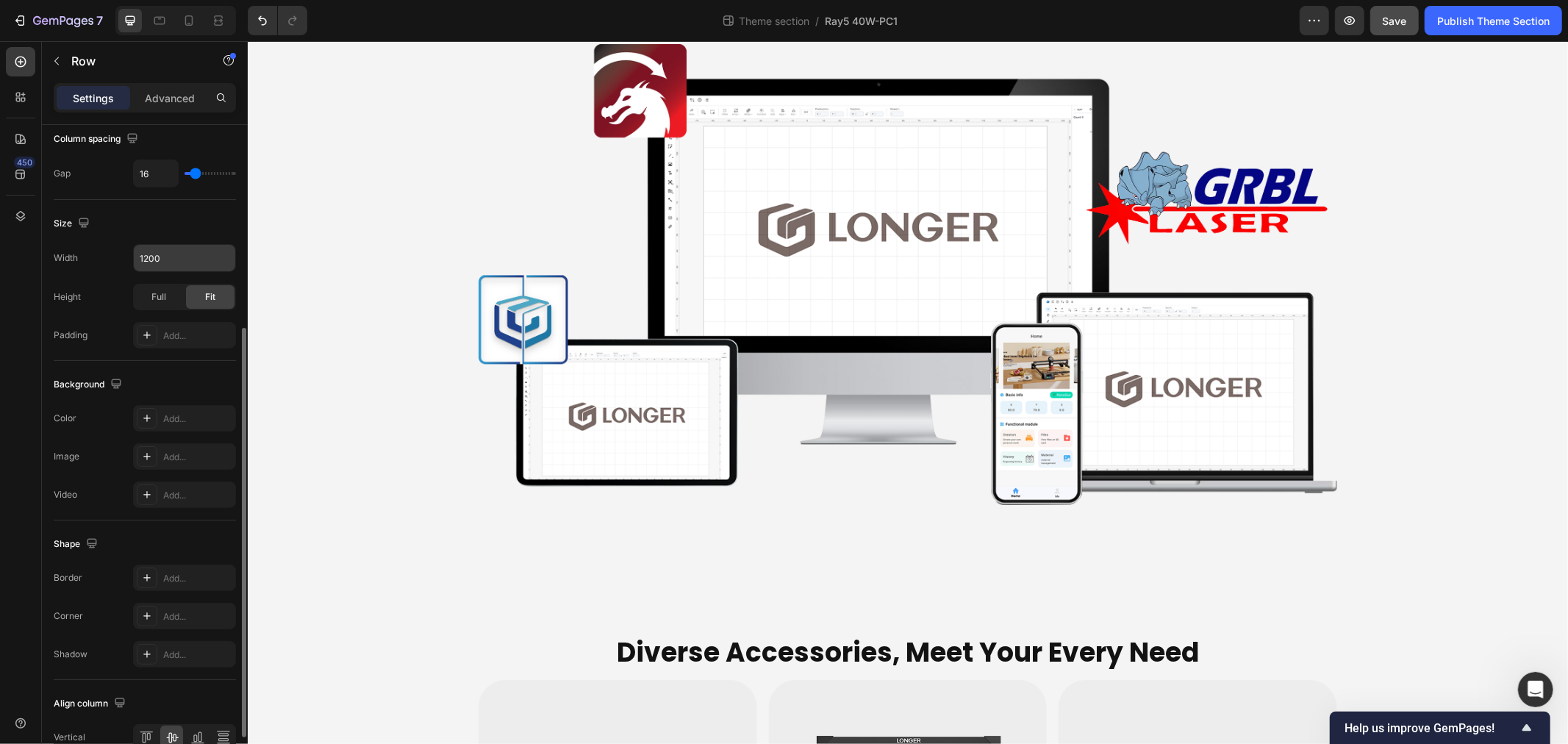
scroll to position [81, 0]
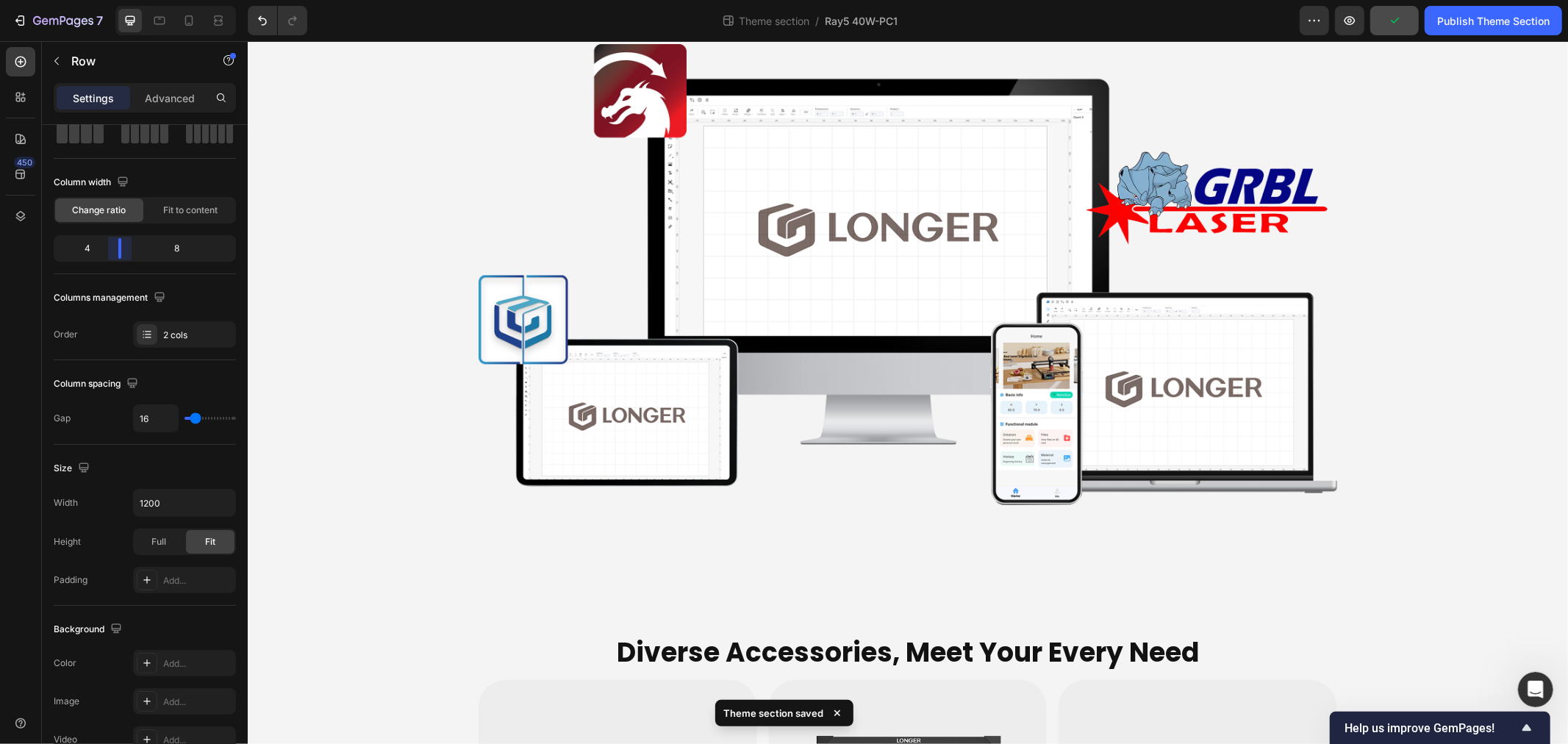
drag, startPoint x: 143, startPoint y: 245, endPoint x: 123, endPoint y: 253, distance: 21.5
click at [123, 0] on body "7 Theme section / Ray5 40W-PC1 Preview Publish Theme Section 450 Sections(18) E…" at bounding box center [784, 0] width 1568 height 0
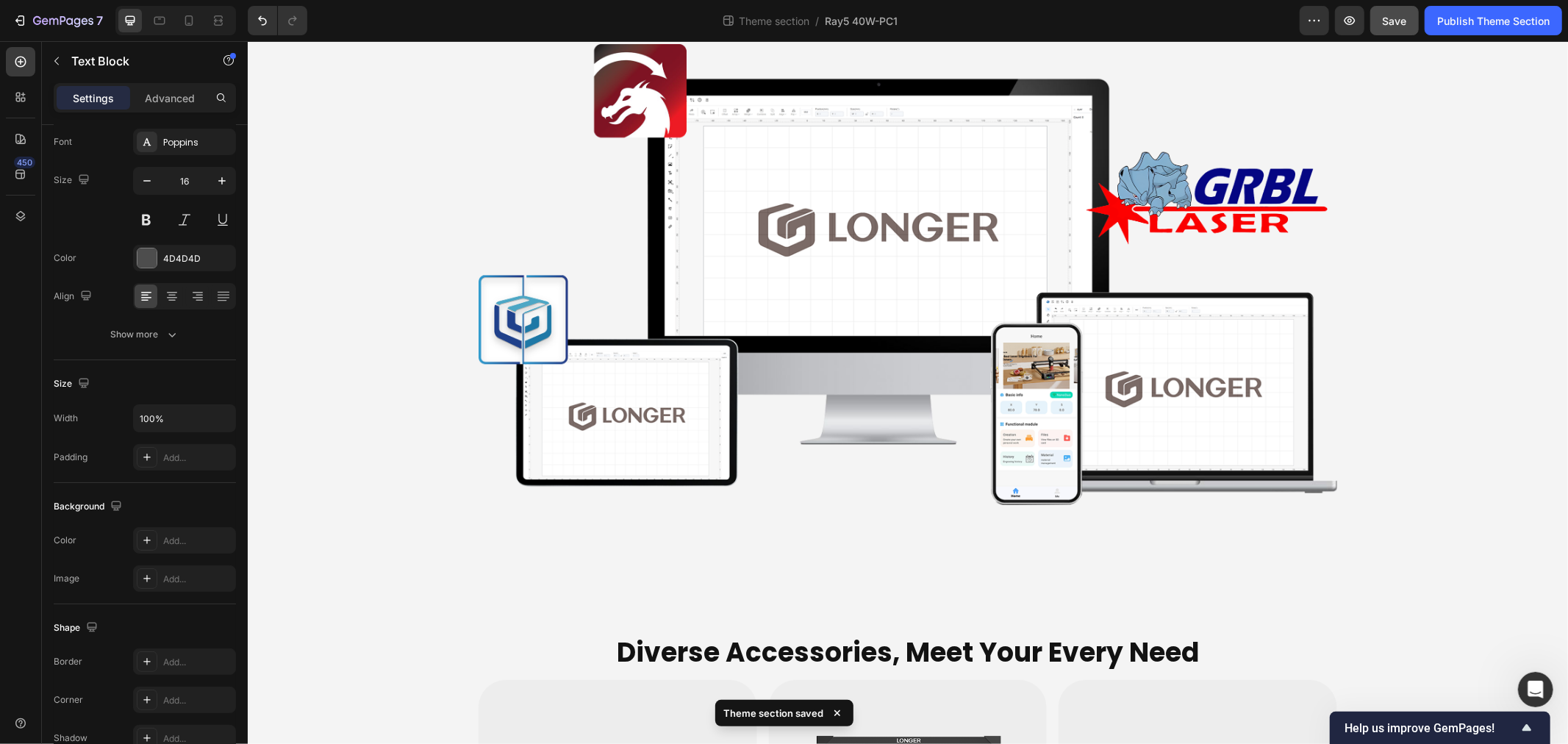
scroll to position [0, 0]
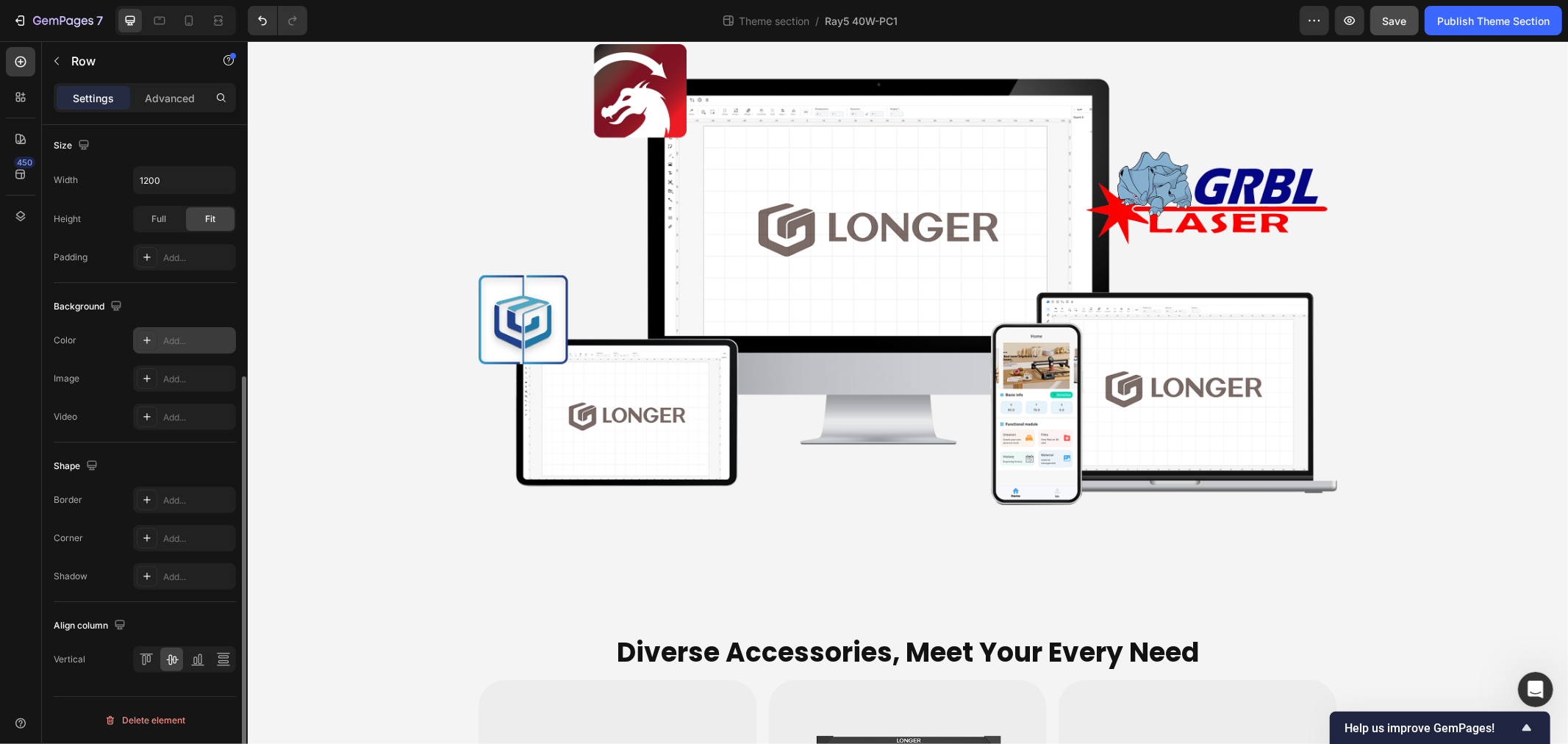
click at [185, 339] on div "Add..." at bounding box center [197, 341] width 69 height 14
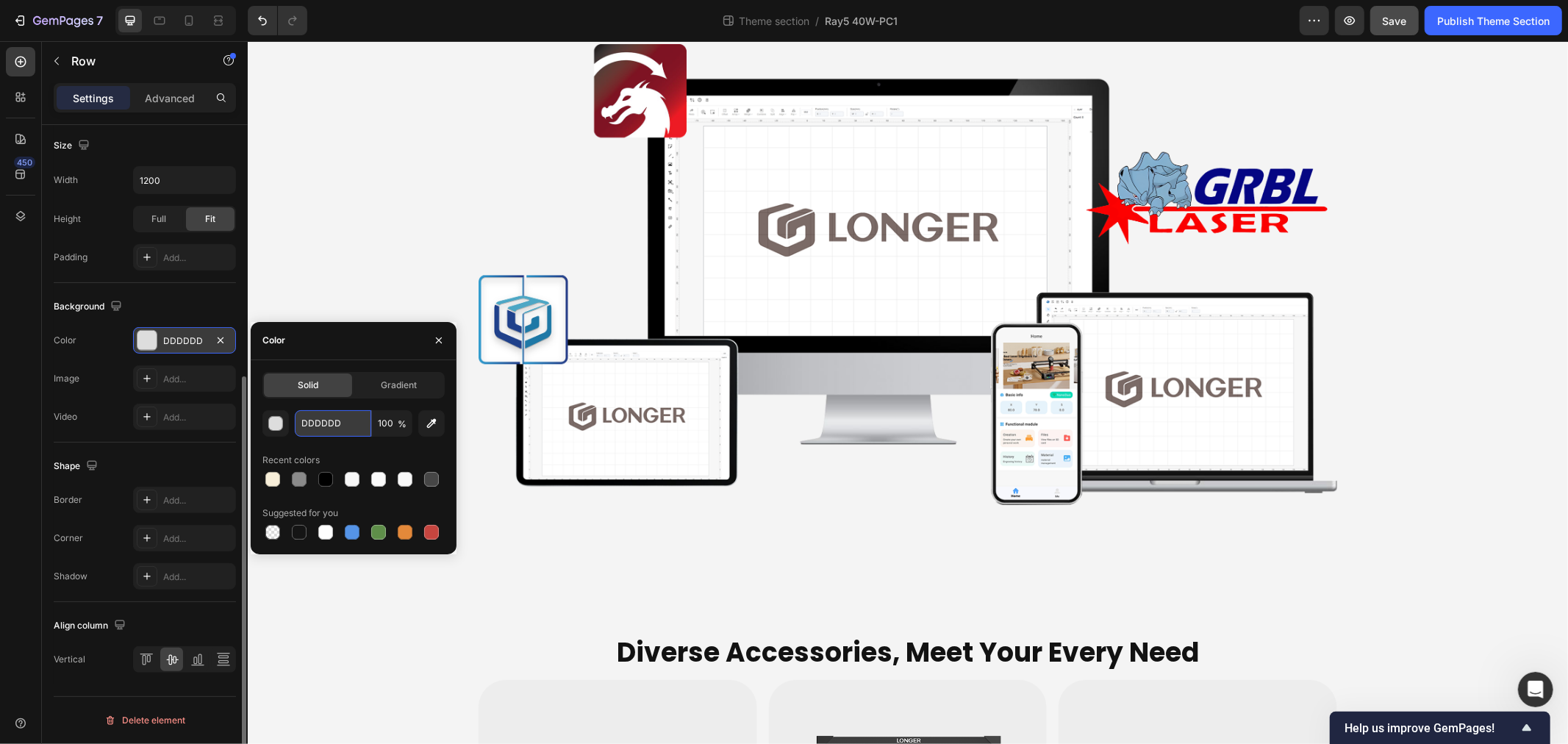
click at [342, 428] on input "DDDDDD" at bounding box center [333, 423] width 77 height 26
type input "000000"
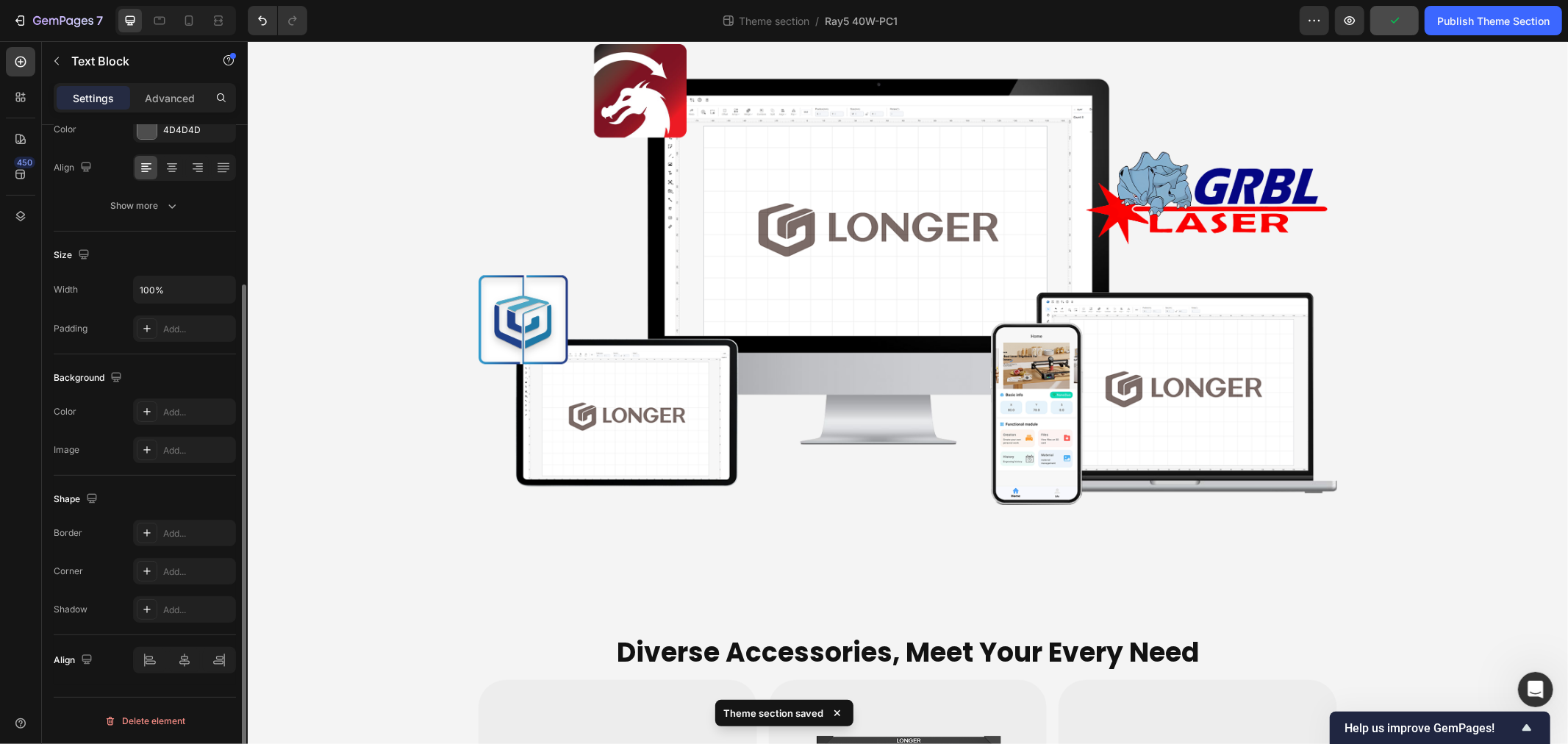
scroll to position [0, 0]
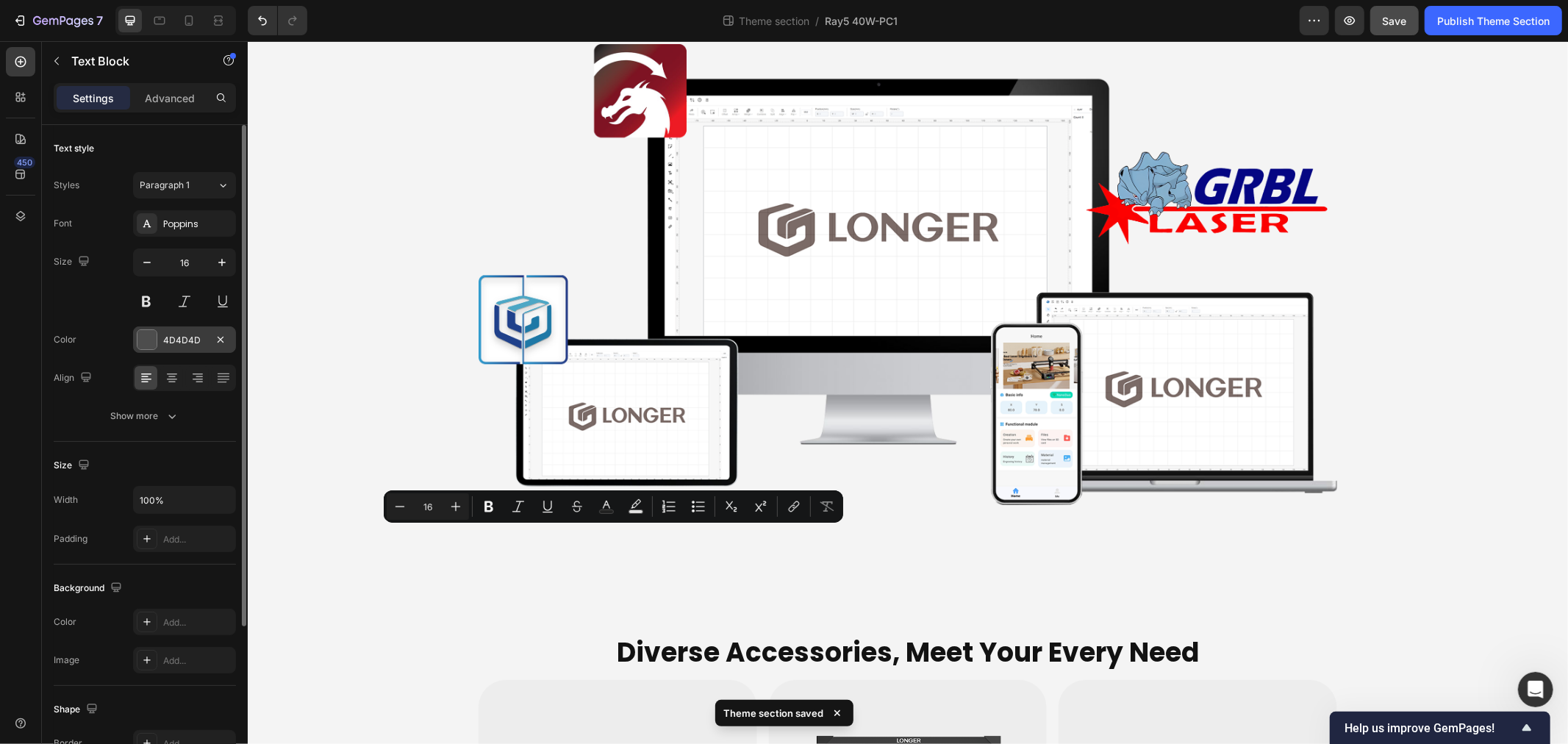
click at [186, 336] on div "4D4D4D" at bounding box center [184, 340] width 43 height 14
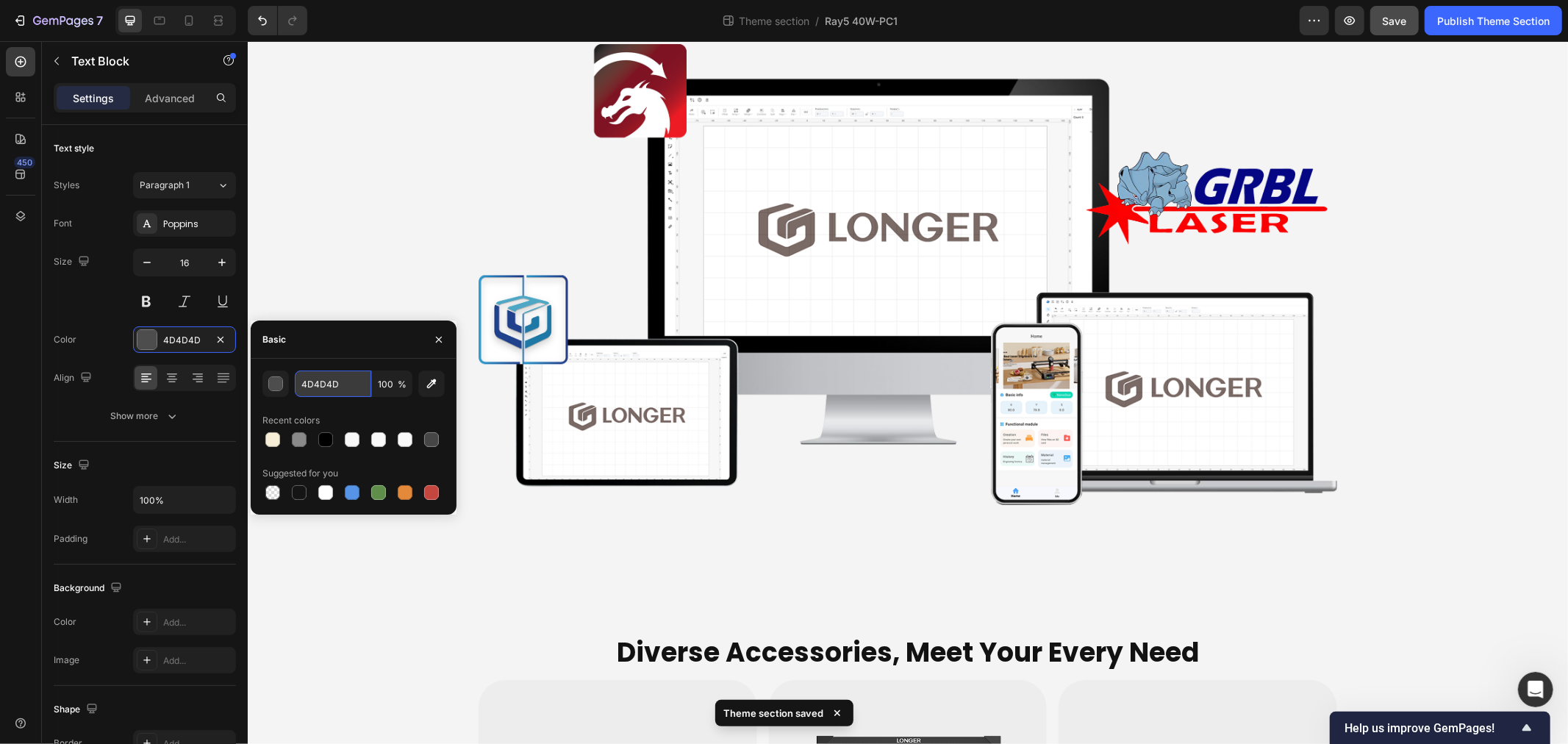
click at [339, 393] on input "4D4D4D" at bounding box center [333, 384] width 77 height 26
type input "8"
type input "8a8a8a"
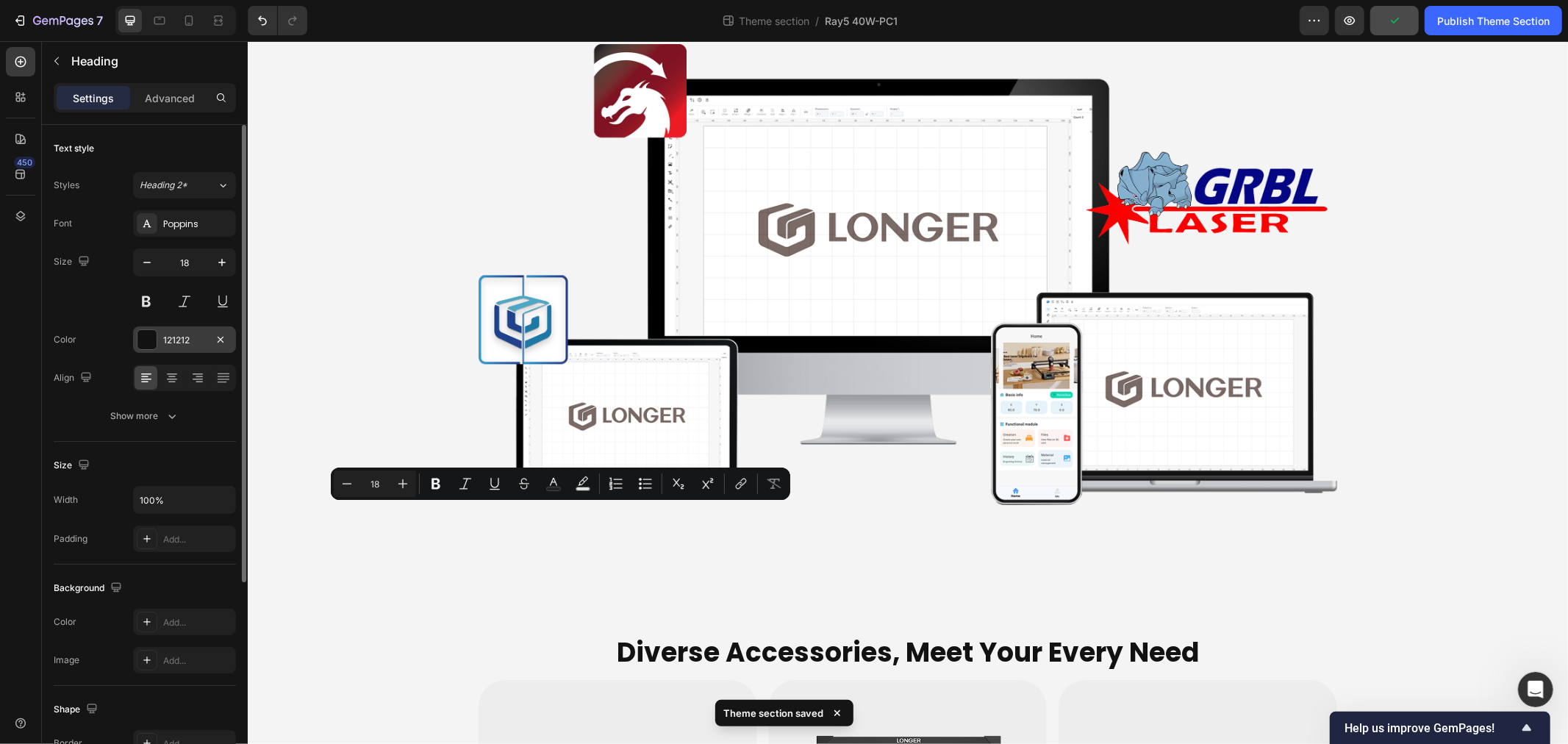
click at [185, 343] on div "121212" at bounding box center [184, 340] width 43 height 14
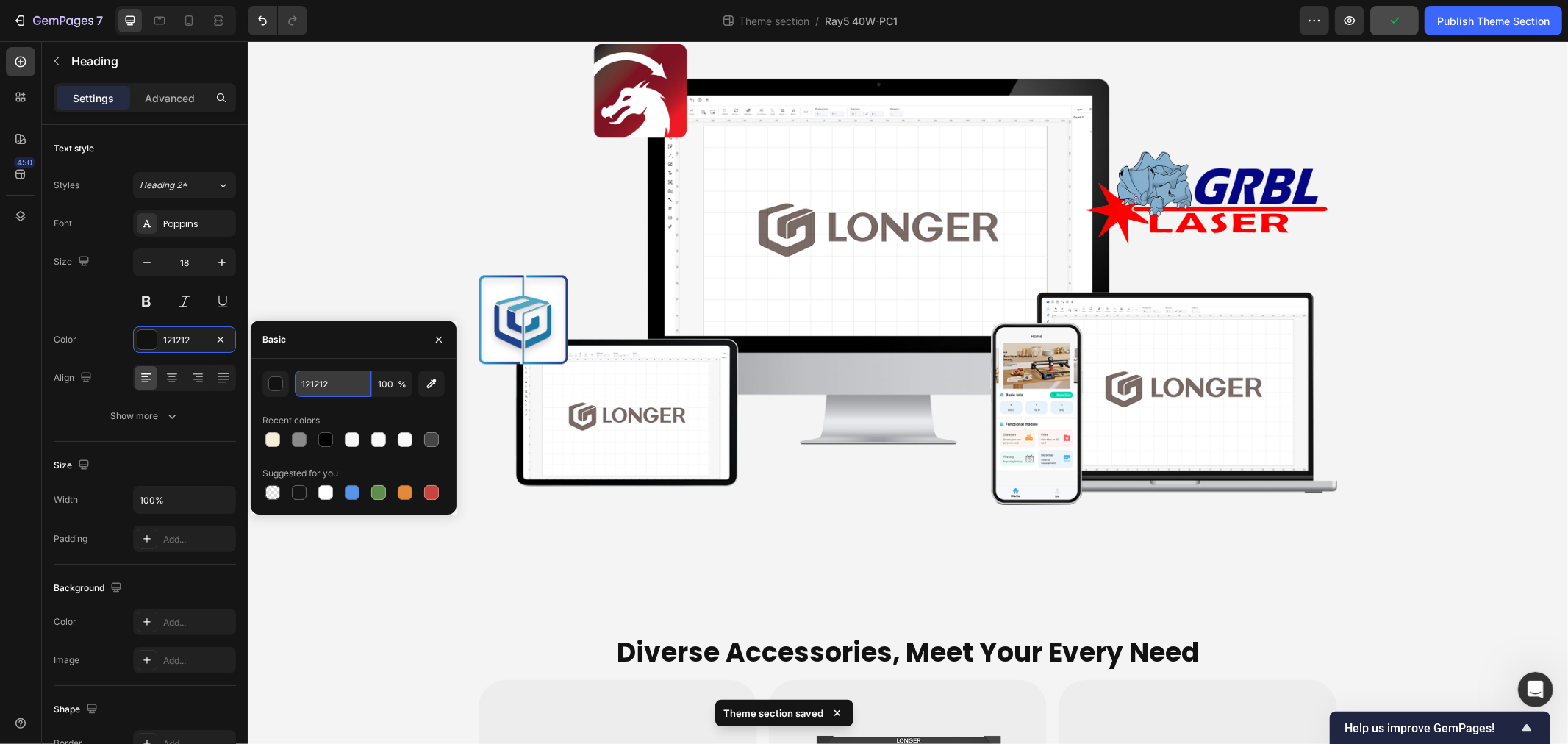
click at [334, 380] on input "121212" at bounding box center [333, 384] width 77 height 26
type input "FFFFFF"
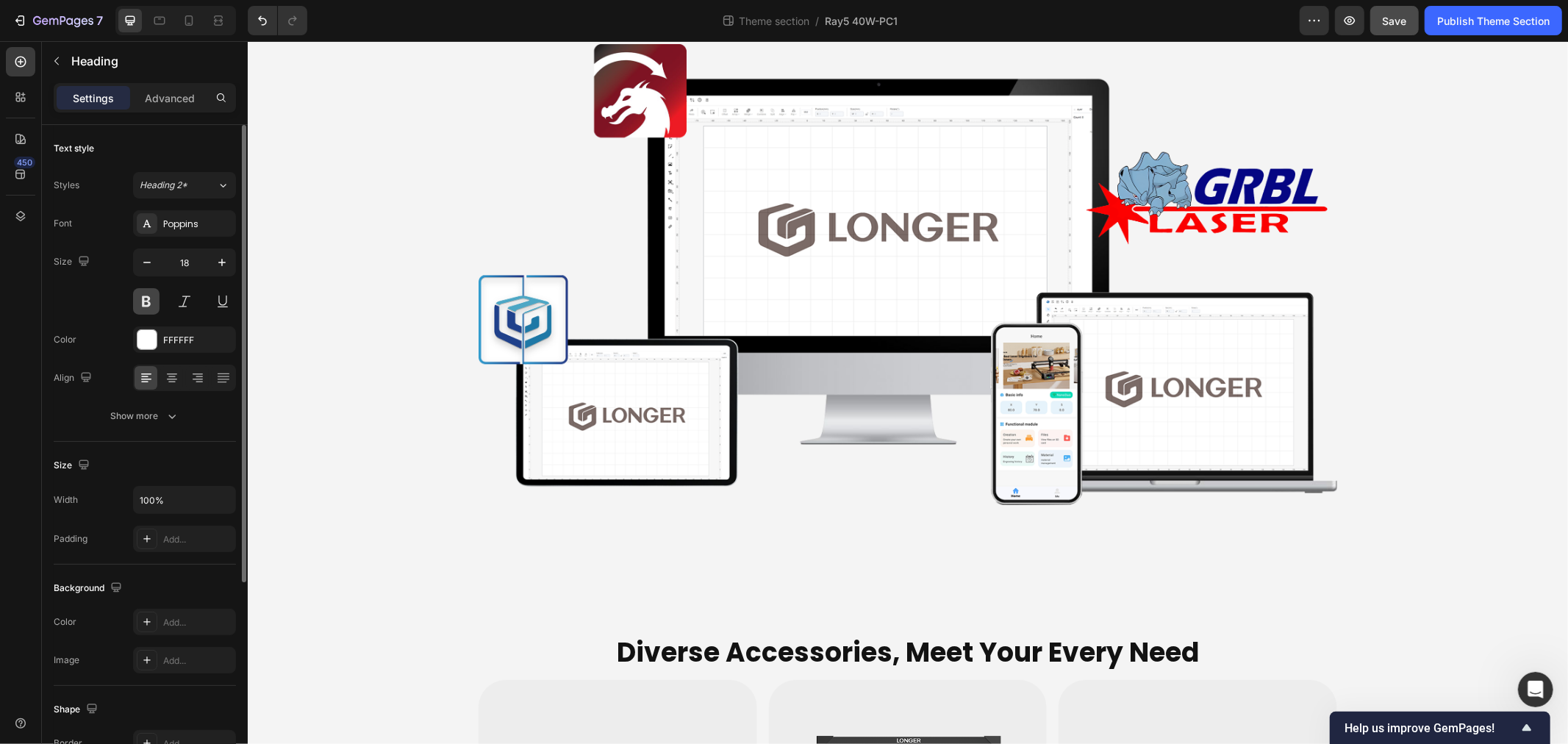
click at [152, 301] on button at bounding box center [146, 301] width 26 height 26
drag, startPoint x: 242, startPoint y: 438, endPoint x: 641, endPoint y: 641, distance: 447.7
click at [242, 438] on div at bounding box center [242, 353] width 8 height 457
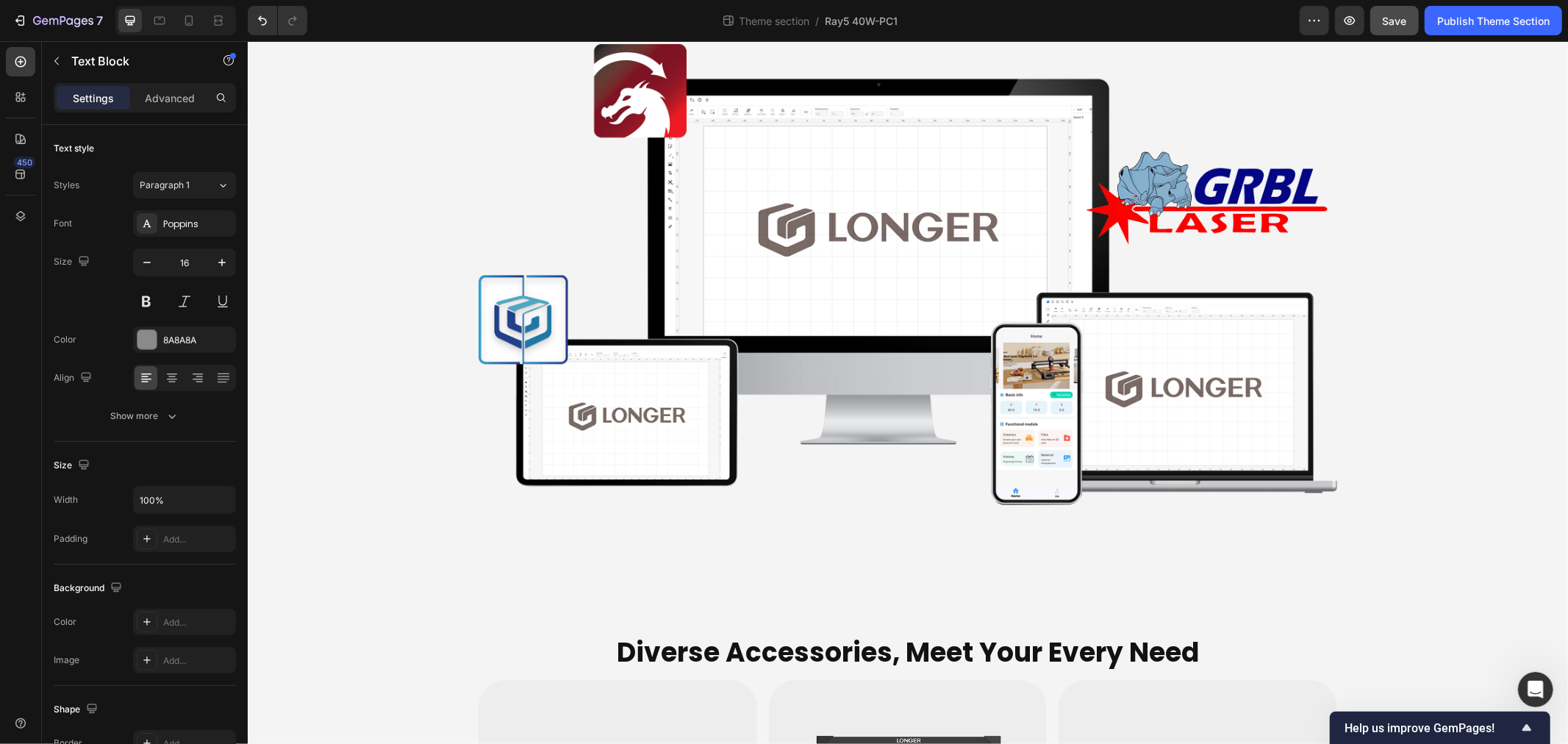
click at [178, 94] on p "Advanced" at bounding box center [169, 98] width 50 height 15
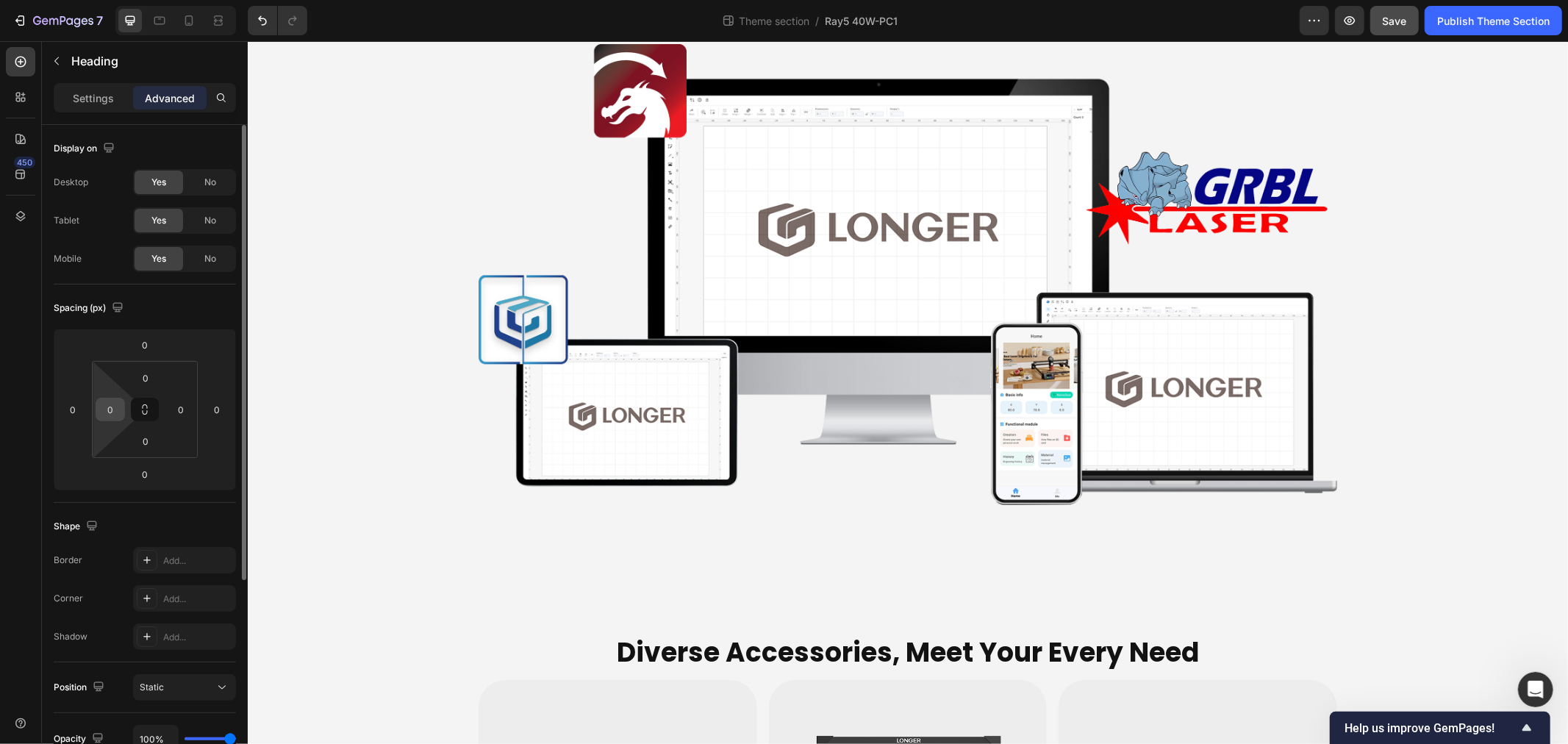
click at [116, 418] on input "0" at bounding box center [110, 409] width 22 height 22
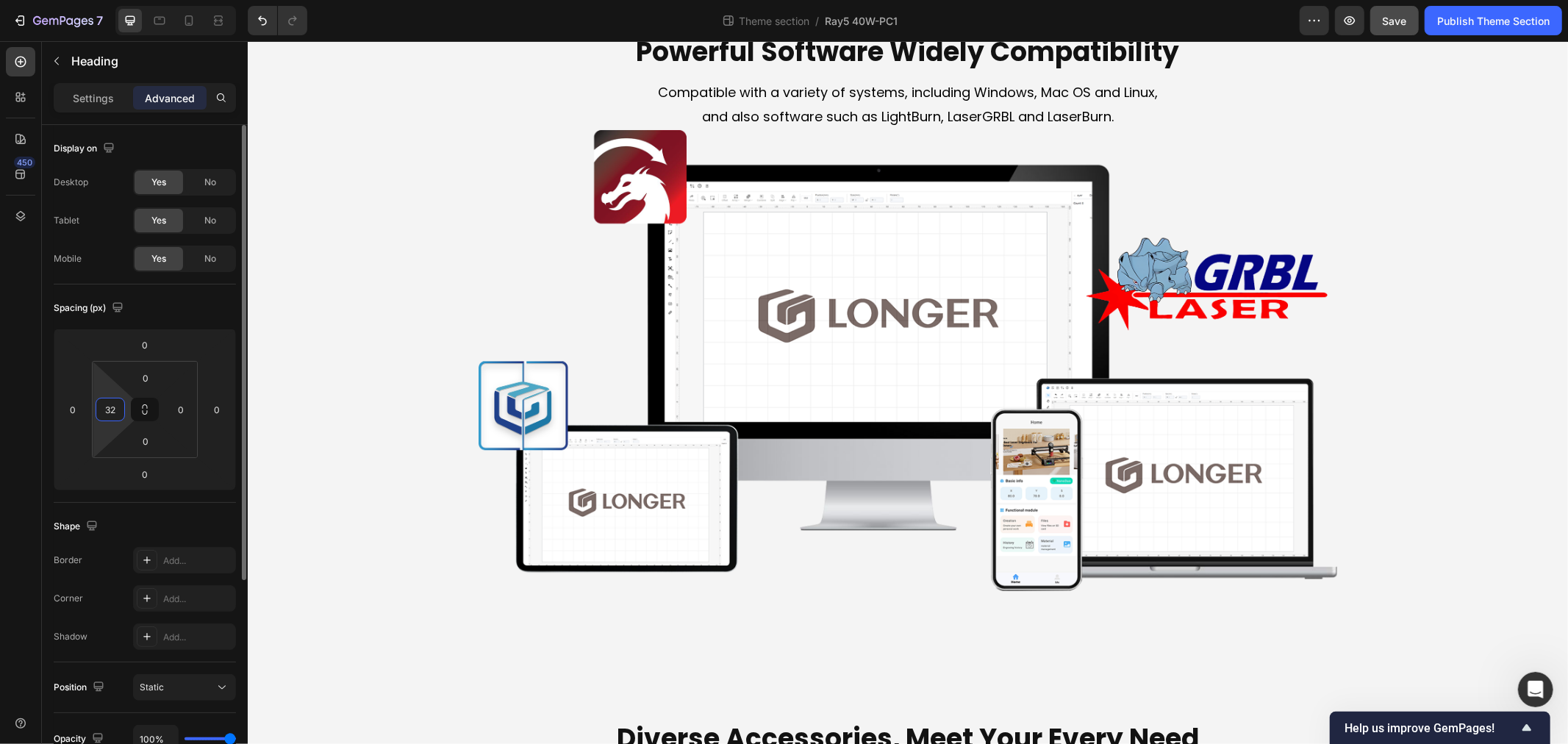
type input "3"
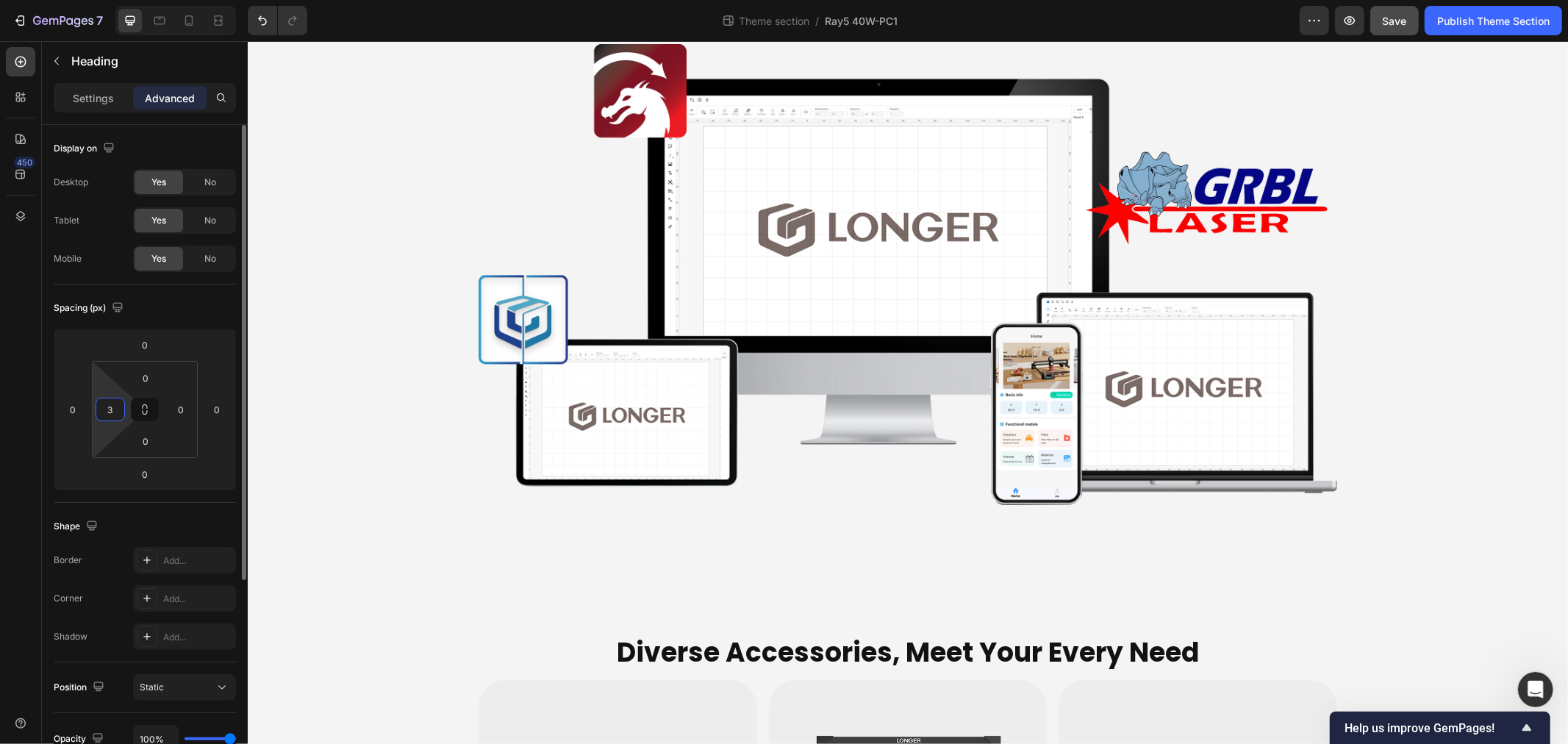
type input "32"
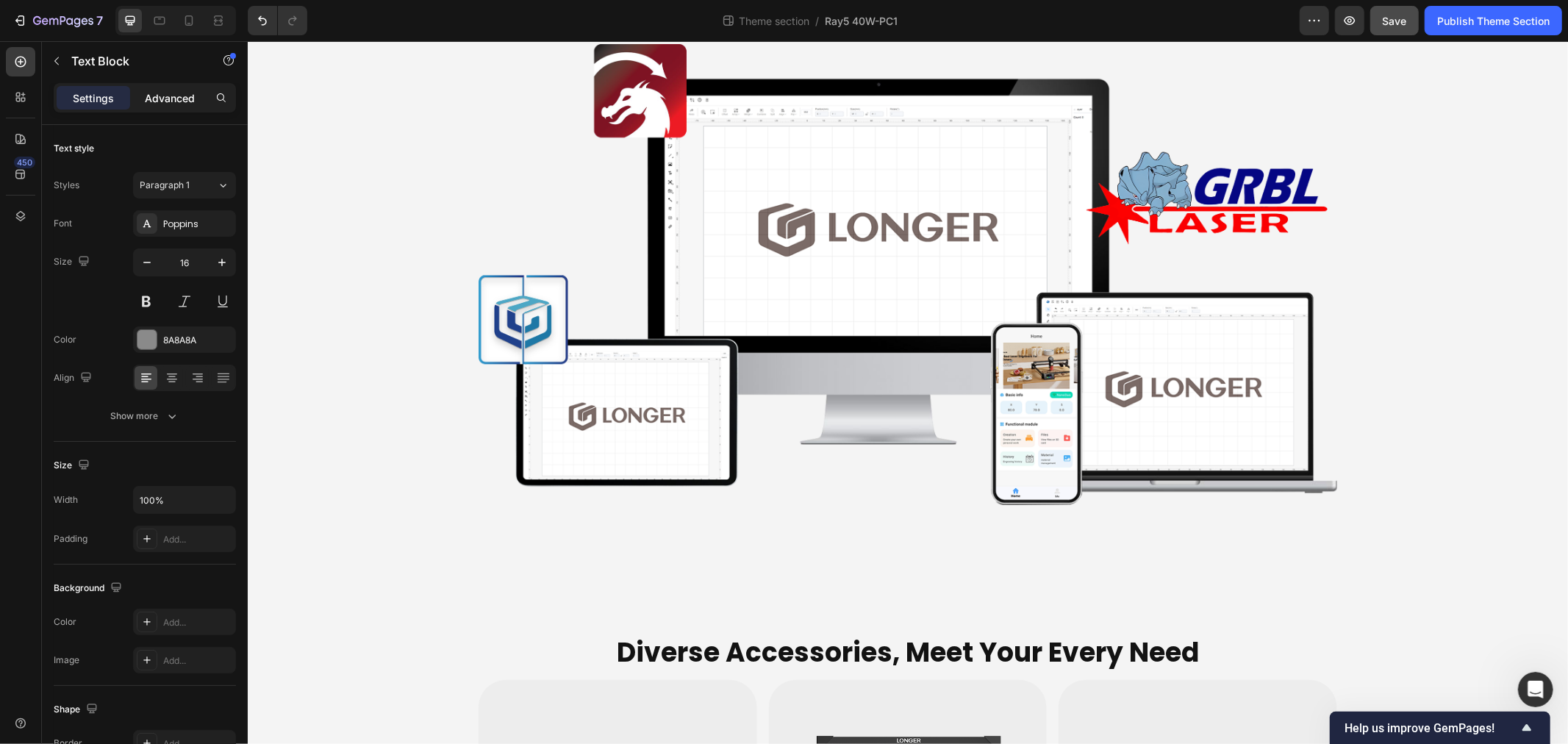
click at [150, 92] on p "Advanced" at bounding box center [169, 98] width 50 height 15
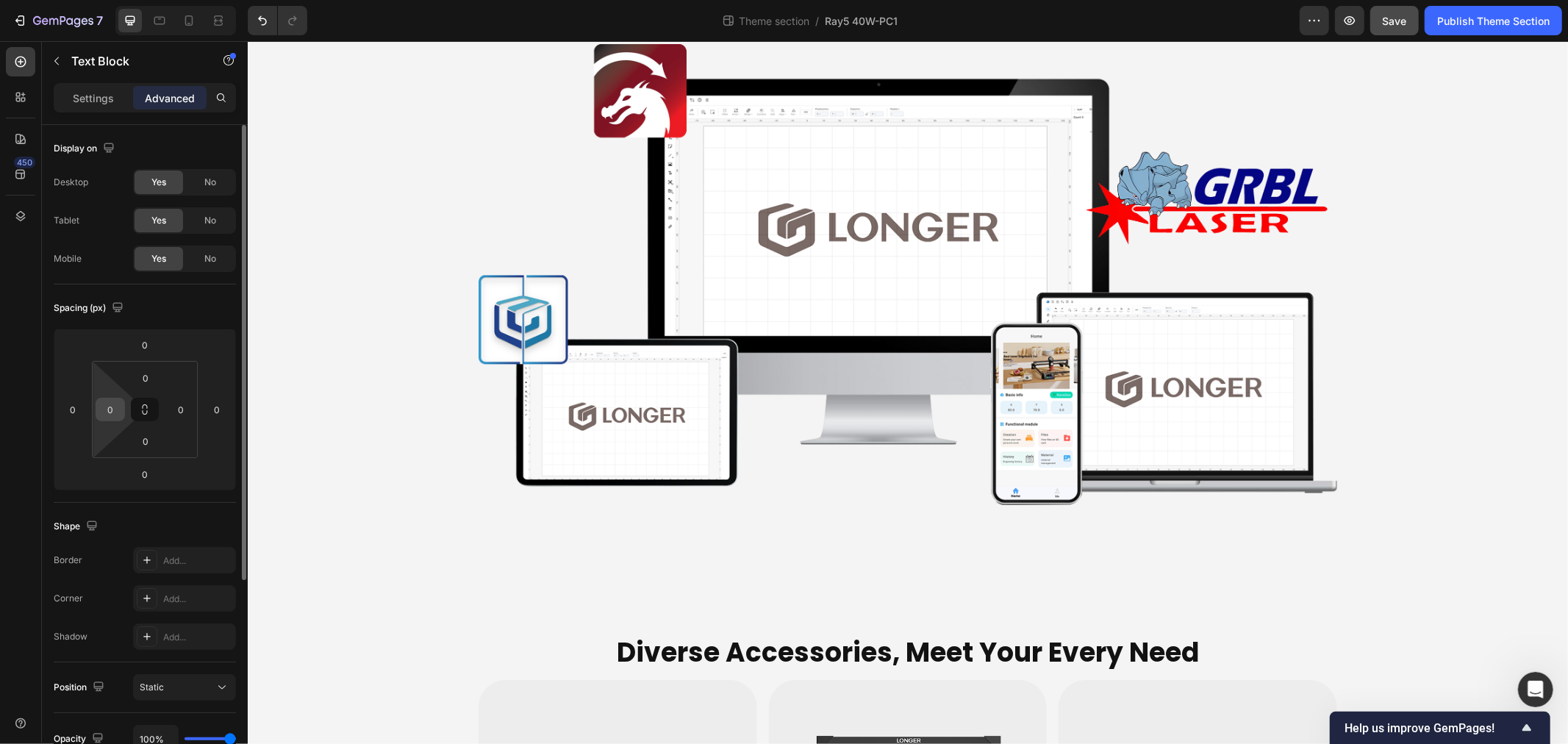
click at [116, 407] on input "0" at bounding box center [110, 409] width 22 height 22
type input "3"
type input "32"
click at [219, 18] on icon at bounding box center [218, 21] width 14 height 14
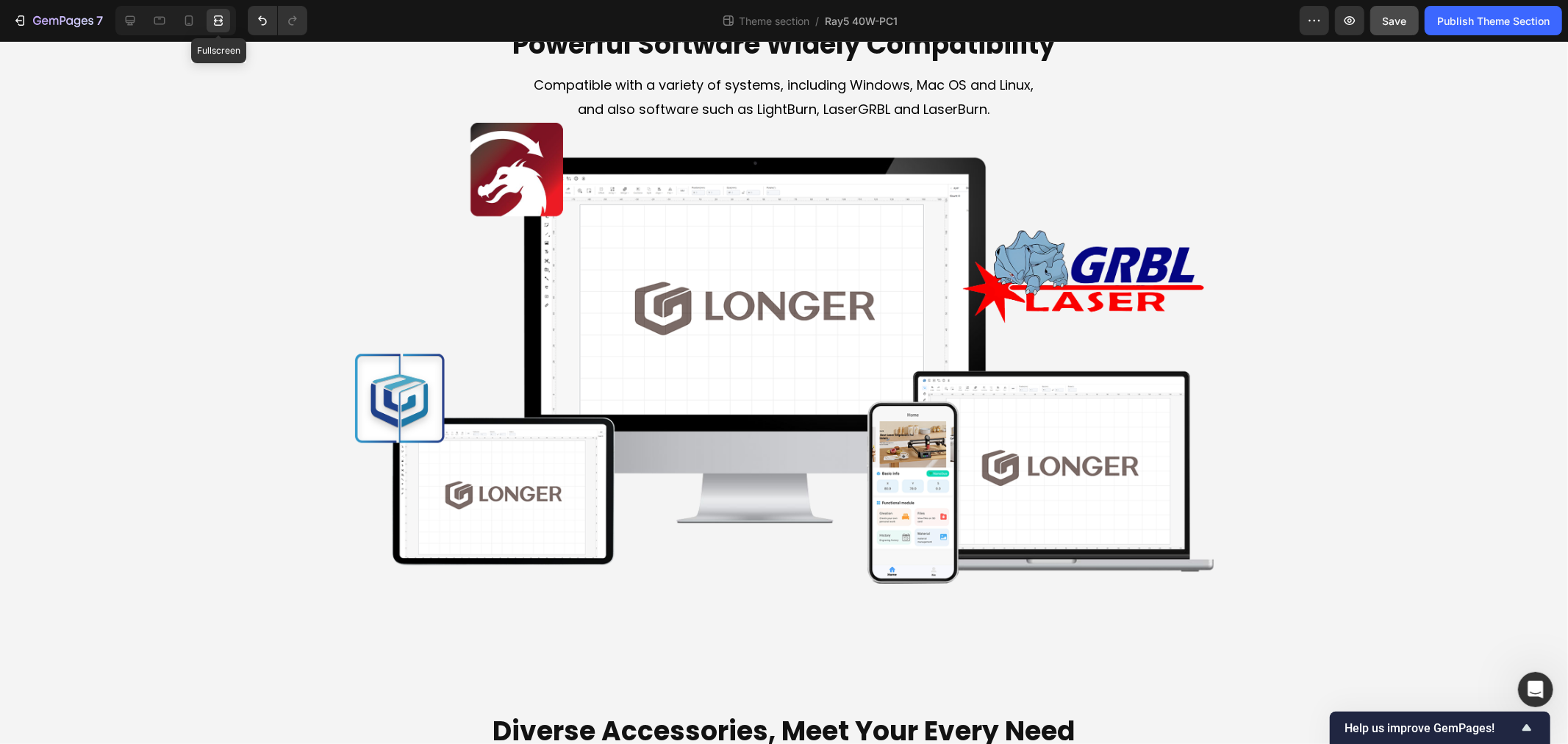
scroll to position [4988, 0]
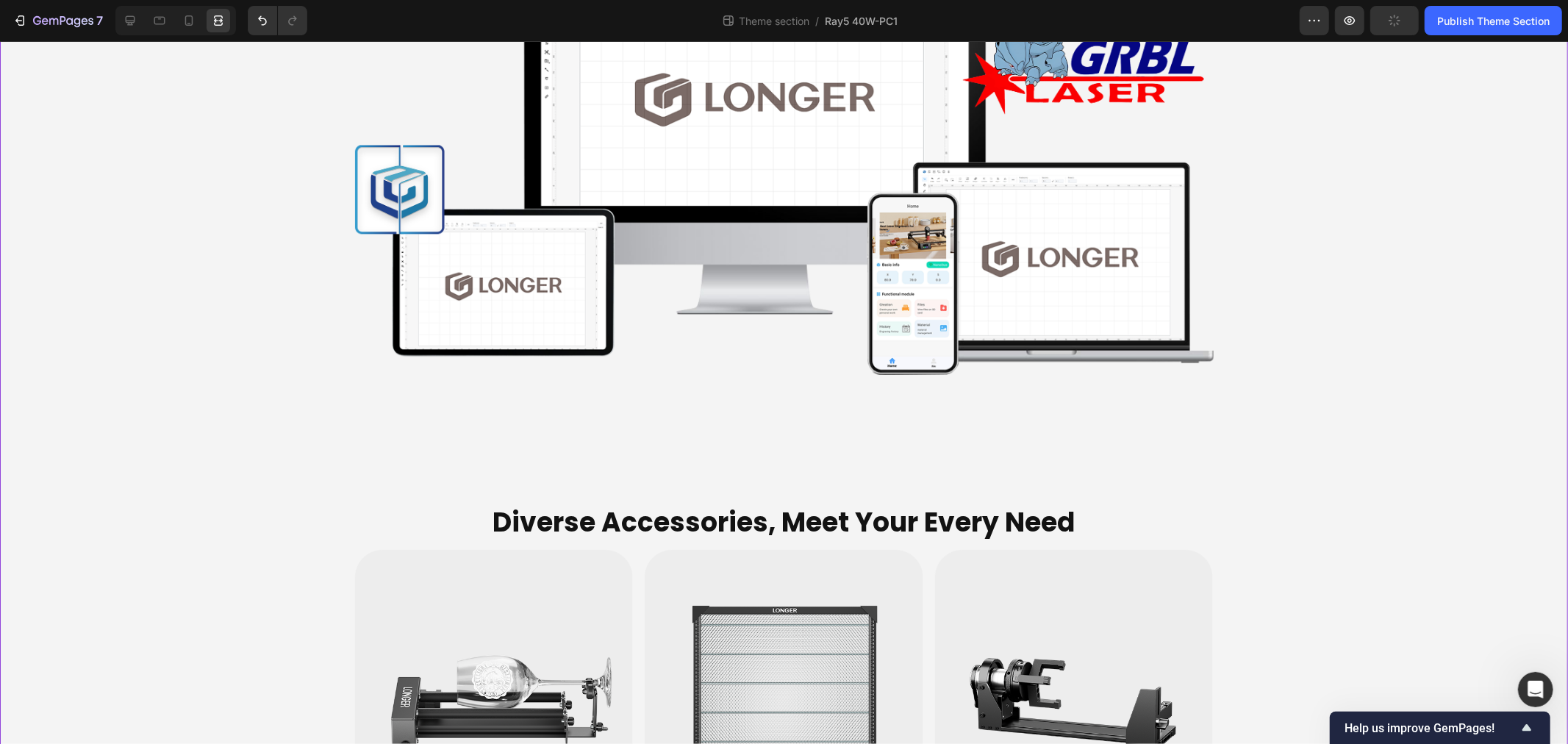
click at [126, 16] on icon at bounding box center [130, 21] width 14 height 14
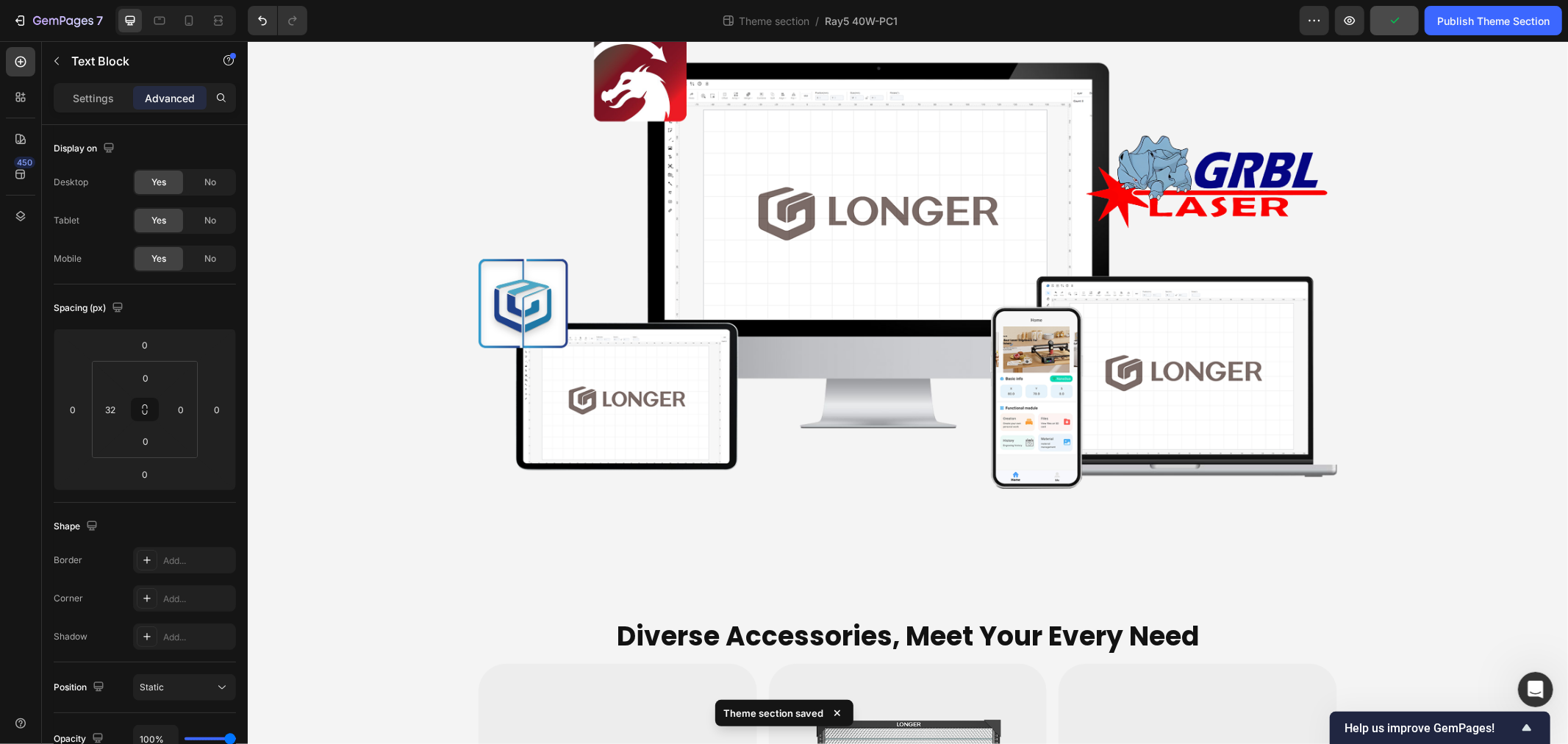
scroll to position [4779, 0]
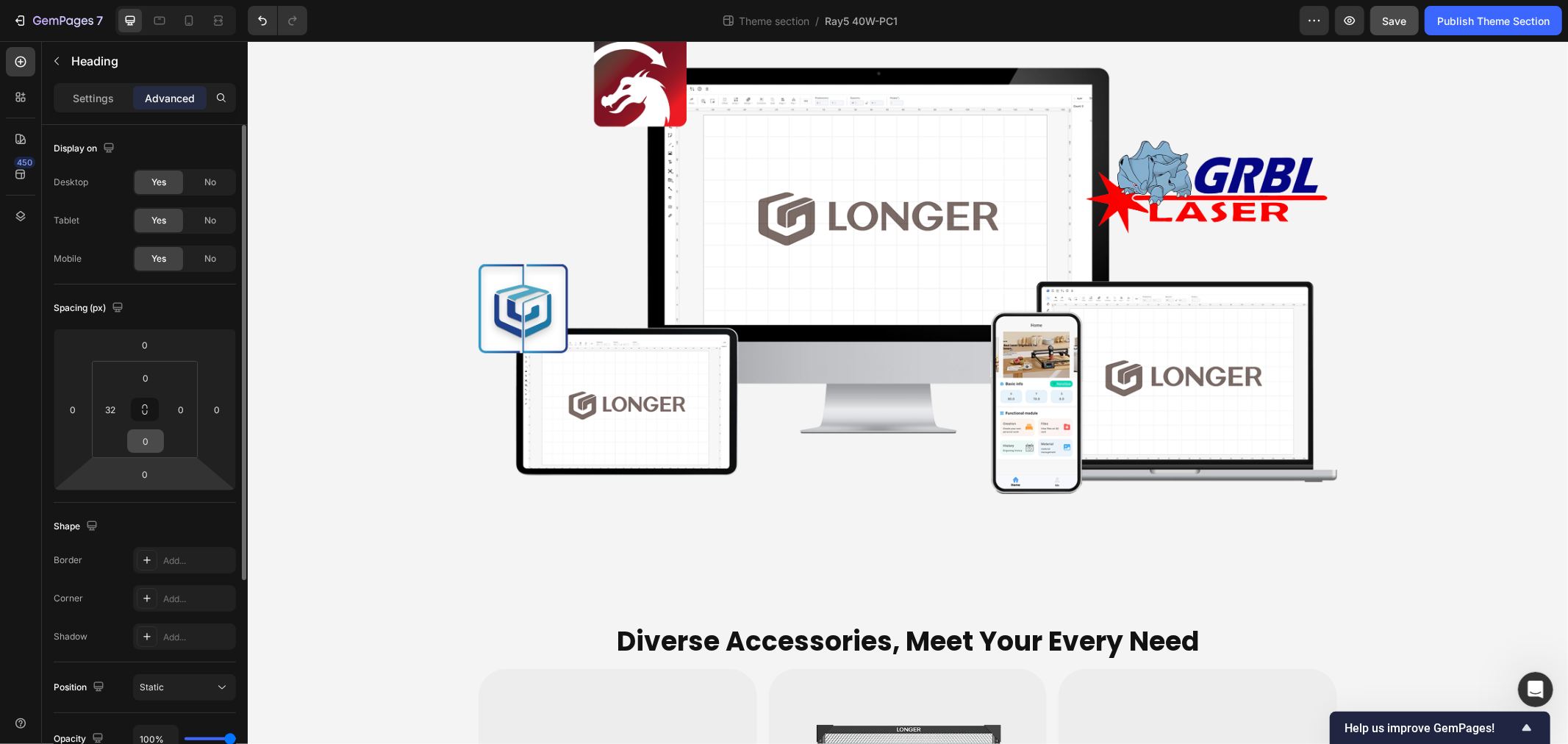
click at [150, 440] on input "0" at bounding box center [146, 441] width 30 height 22
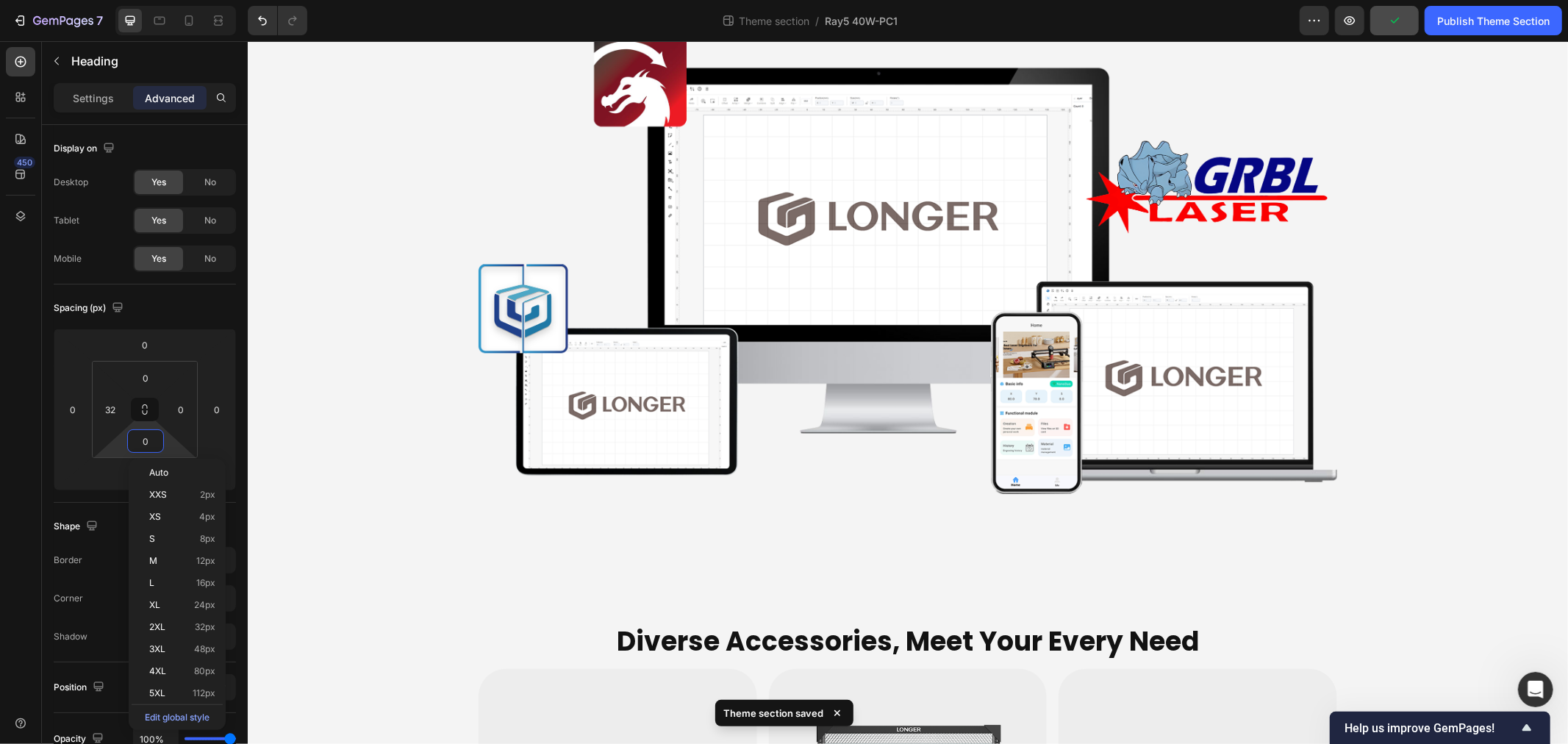
type input "6"
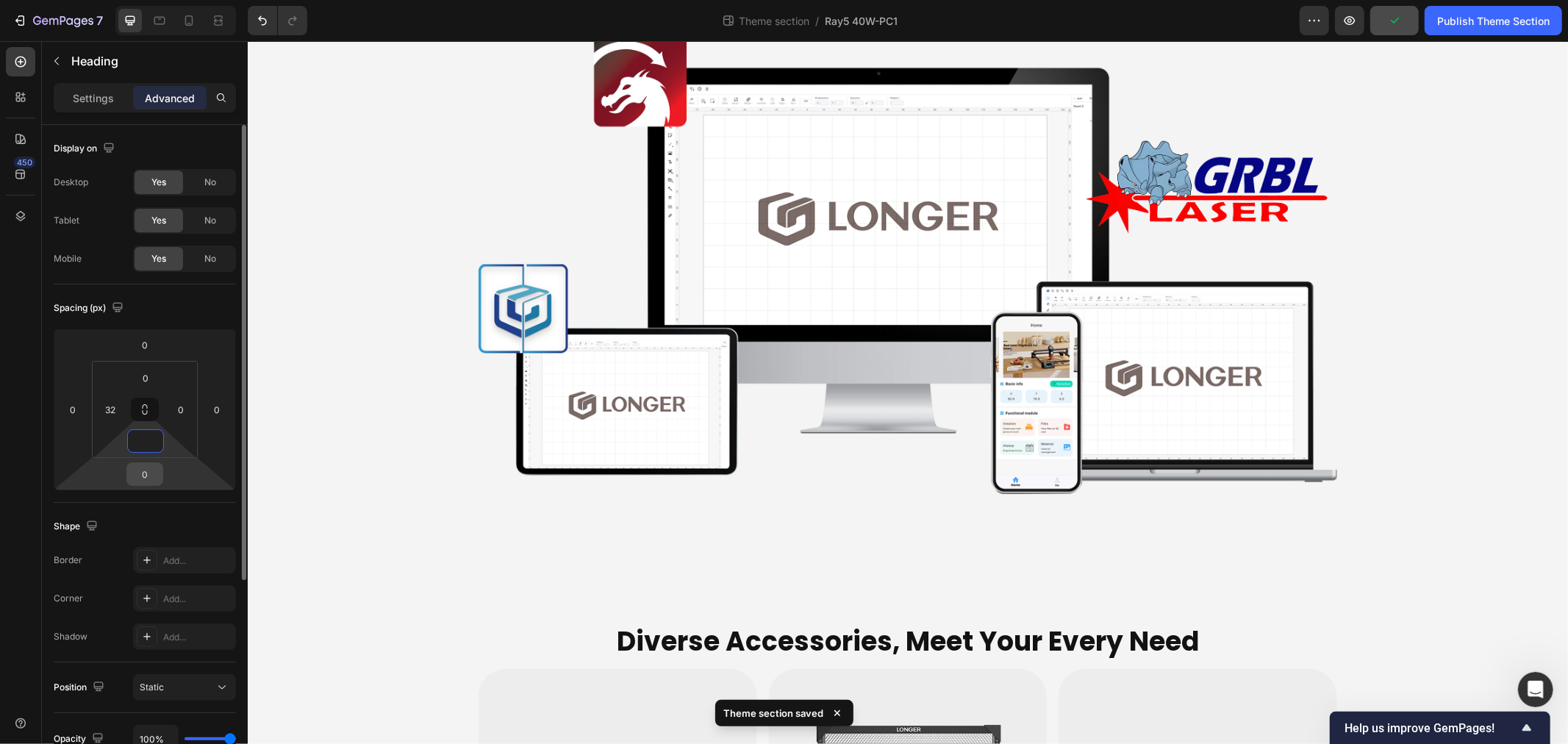
click at [156, 473] on input "0" at bounding box center [145, 474] width 30 height 22
type input "0"
type input "6"
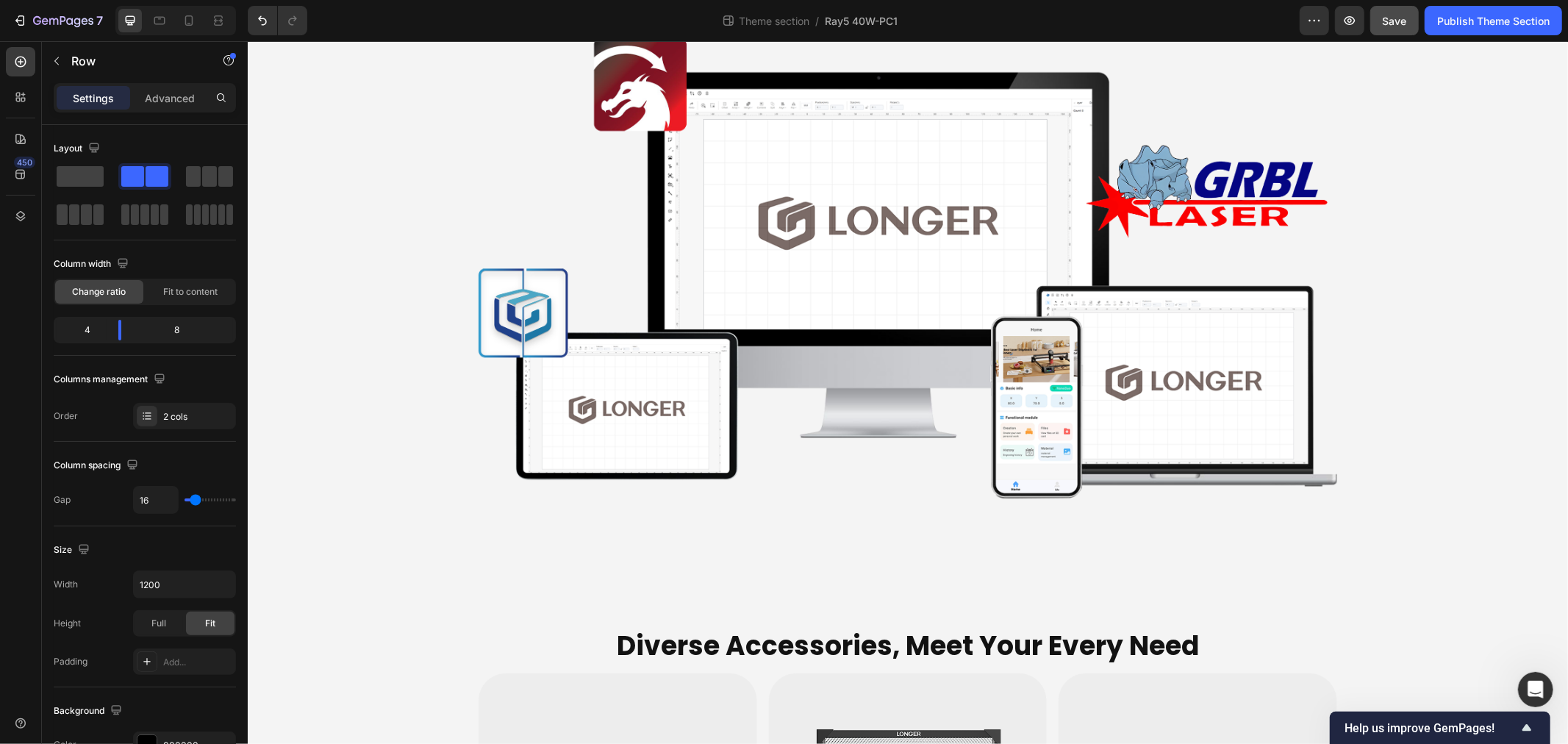
scroll to position [405, 0]
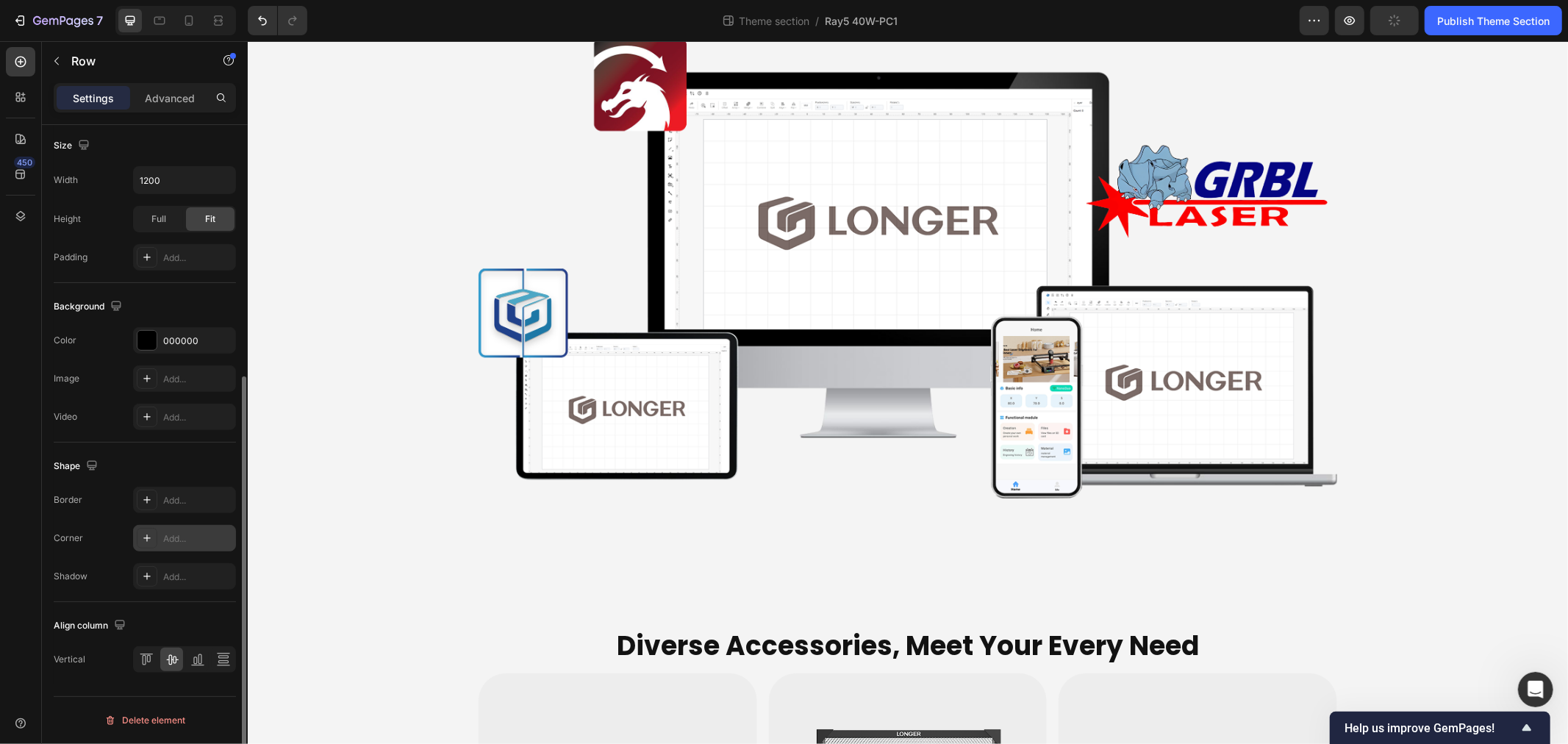
click at [190, 544] on div "Add..." at bounding box center [197, 539] width 69 height 14
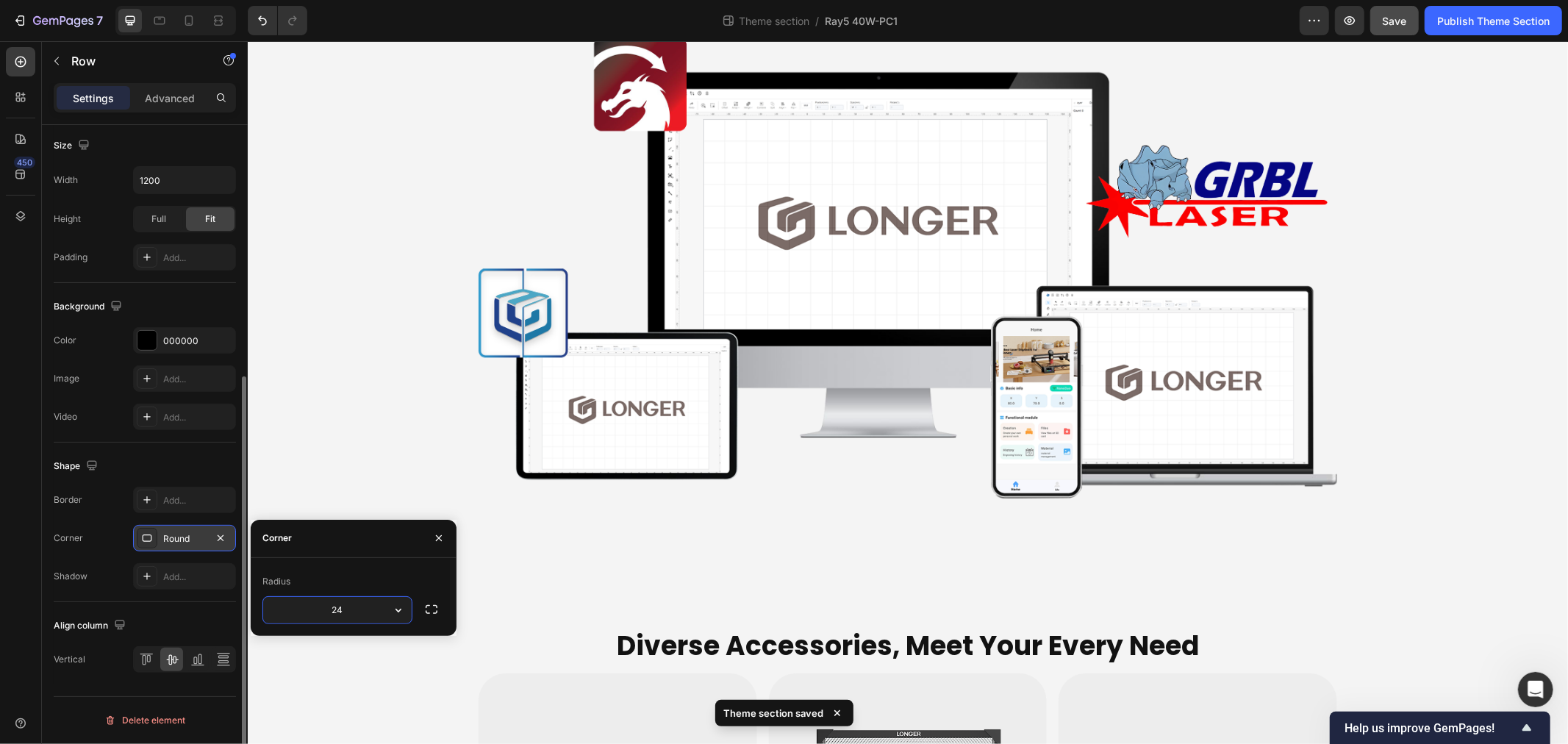
type input "2"
type input "24"
click at [434, 609] on icon "button" at bounding box center [432, 610] width 14 height 14
click at [302, 642] on input "24" at bounding box center [299, 644] width 71 height 26
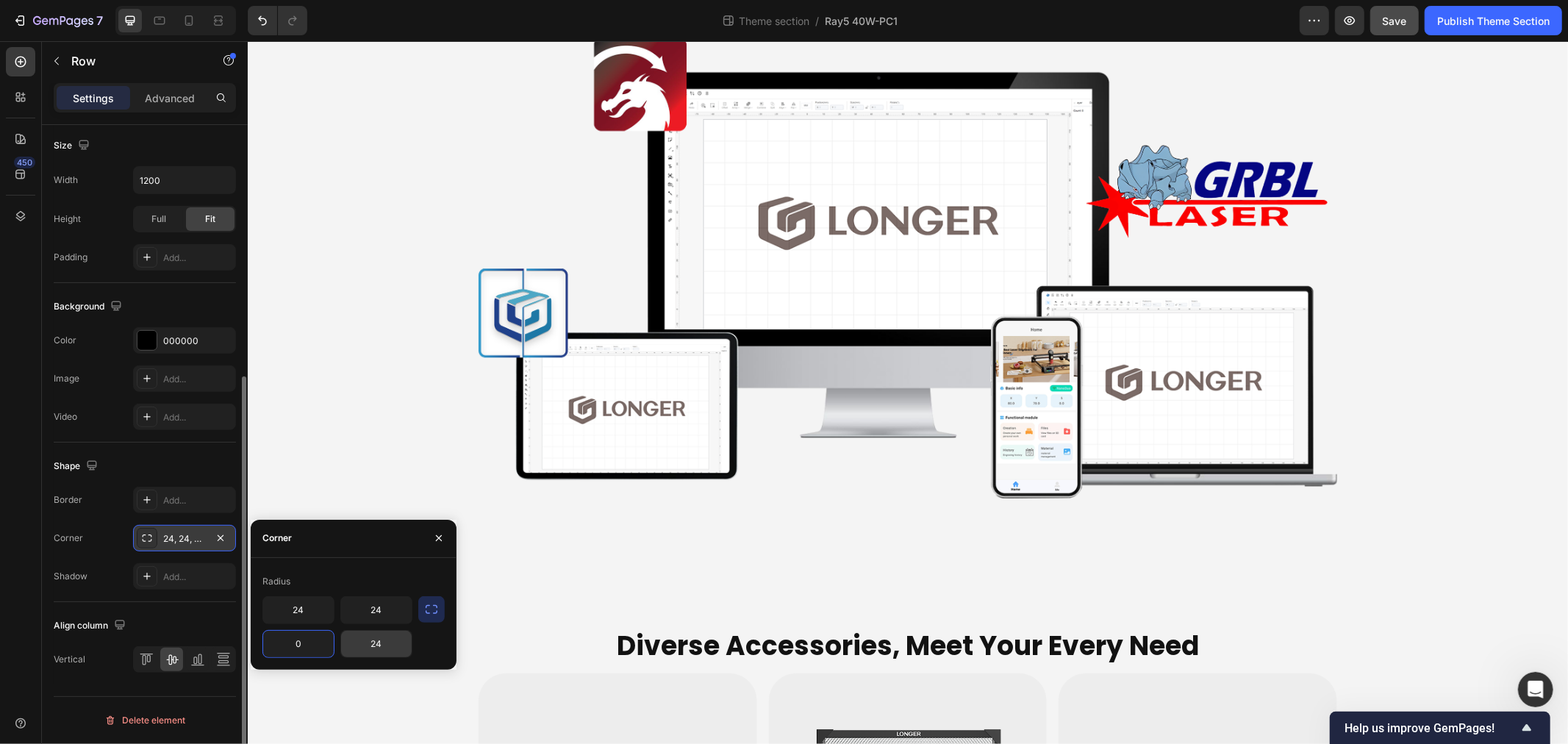
type input "0"
click at [369, 644] on input "24" at bounding box center [376, 644] width 71 height 26
type input "0"
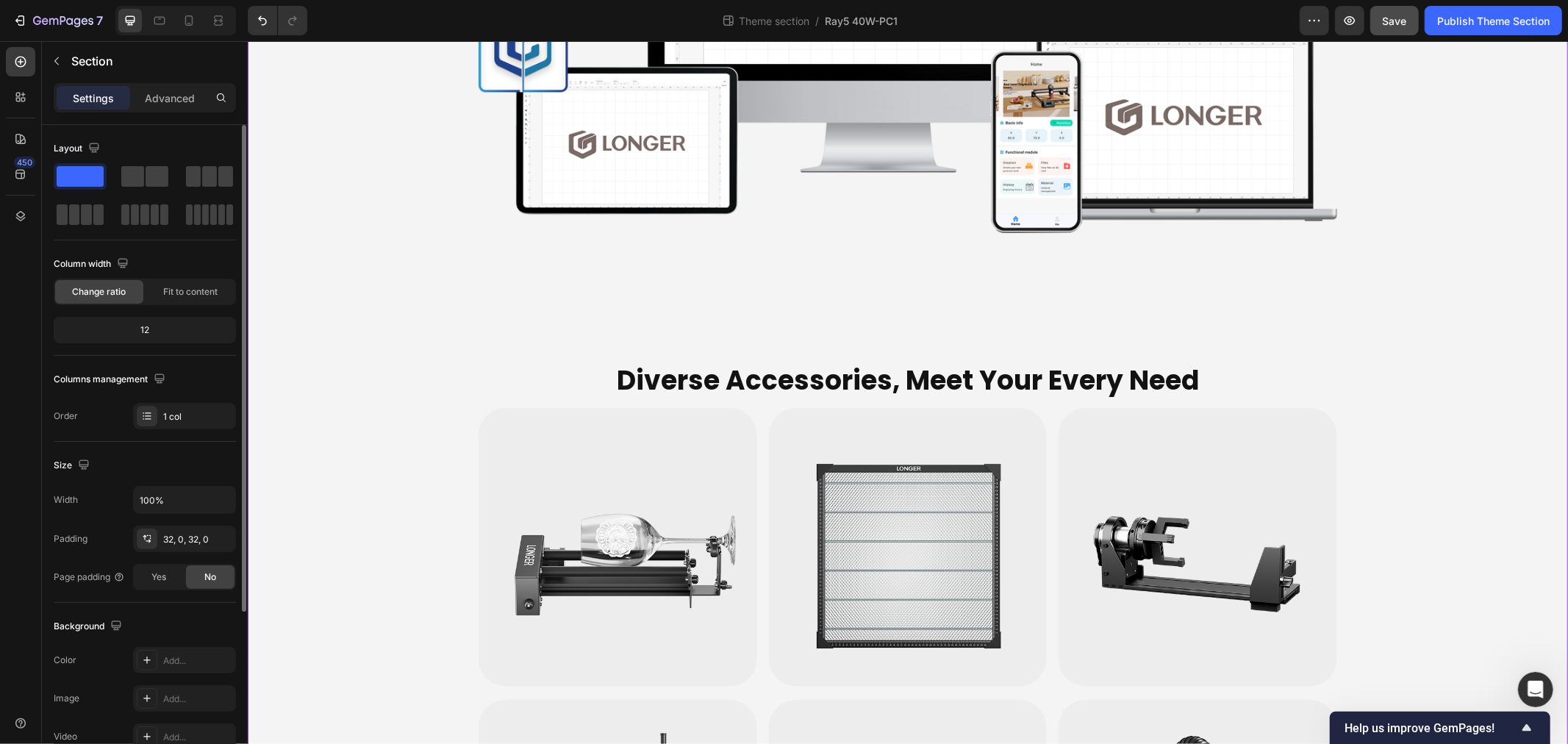
scroll to position [4954, 0]
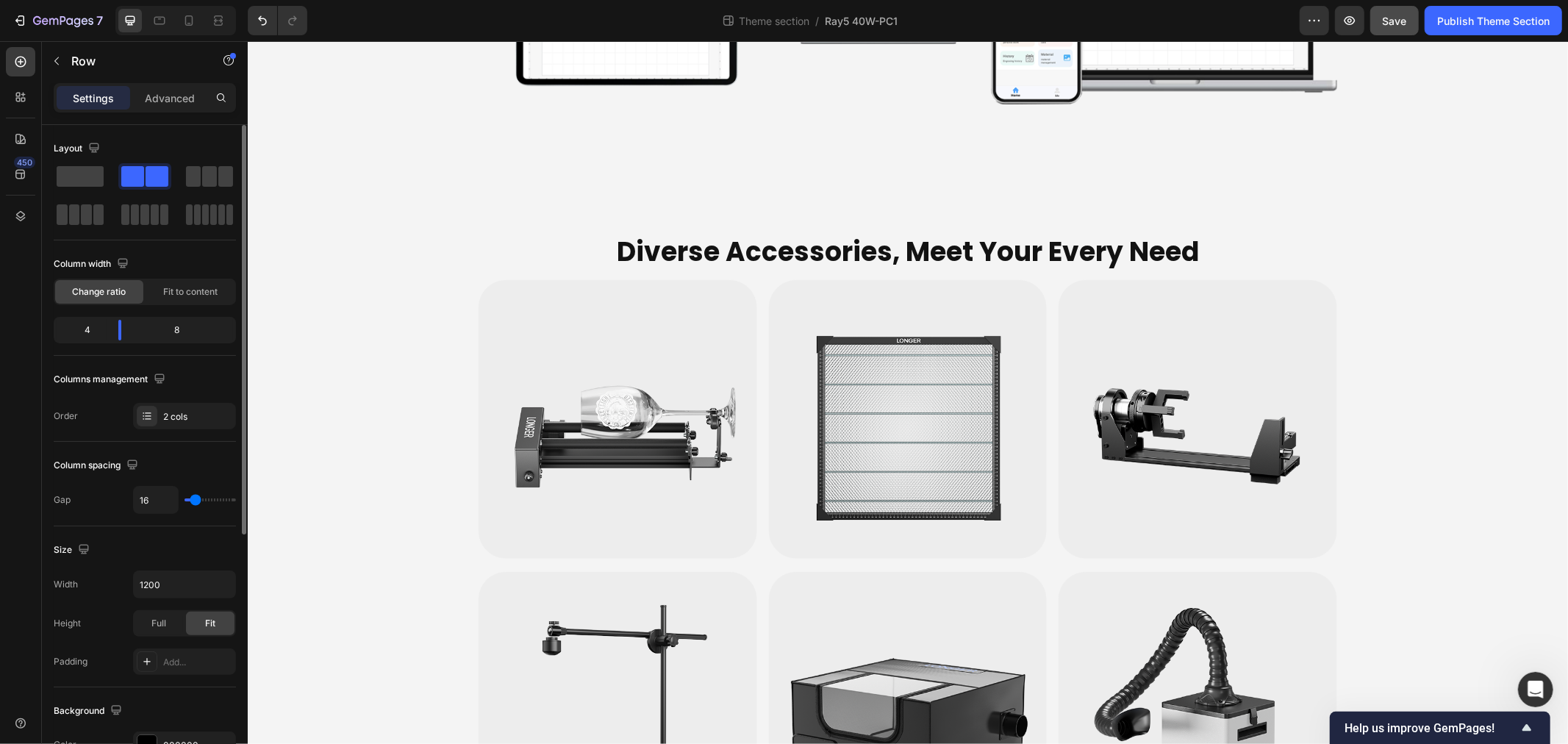
scroll to position [5117, 0]
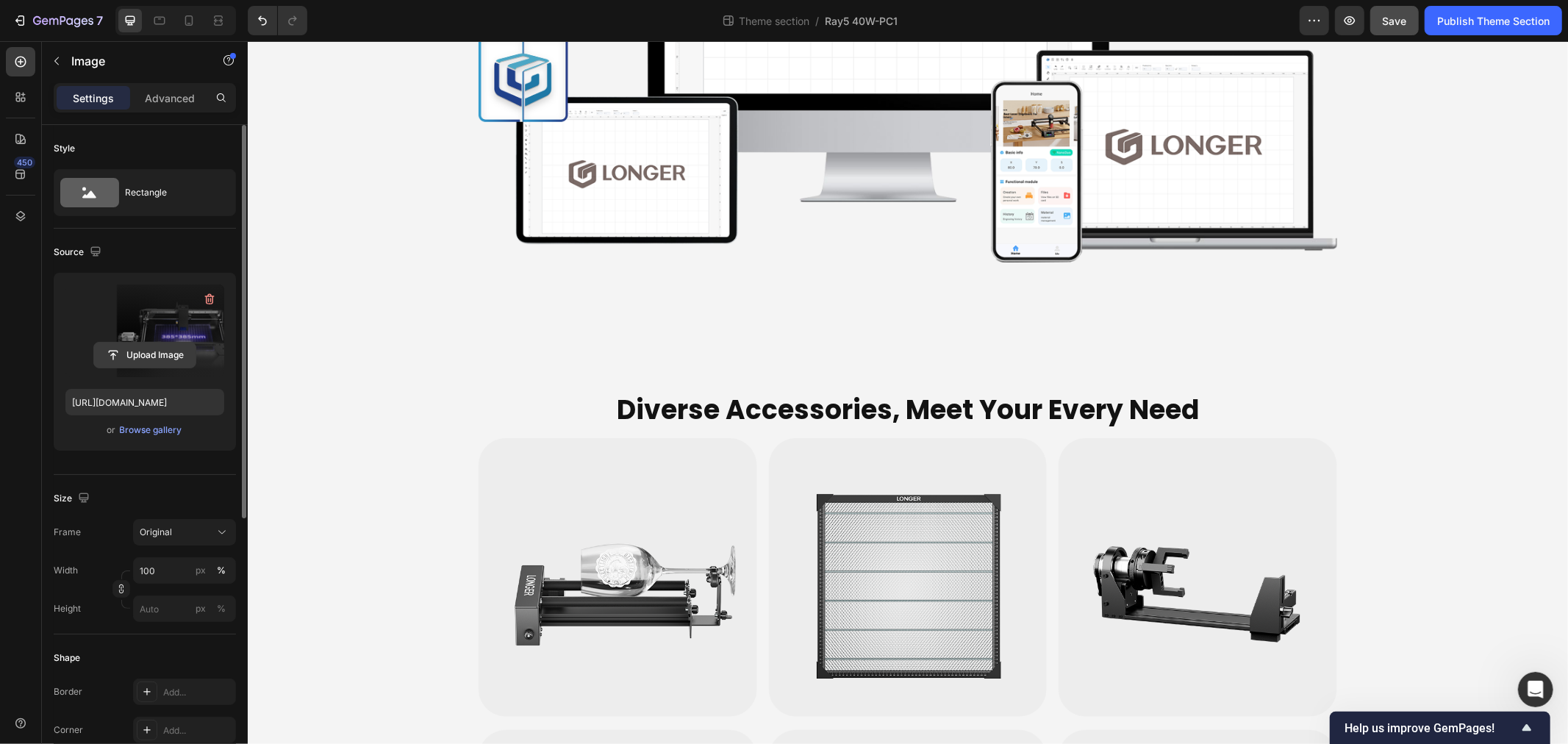
click at [155, 348] on input "file" at bounding box center [145, 356] width 101 height 25
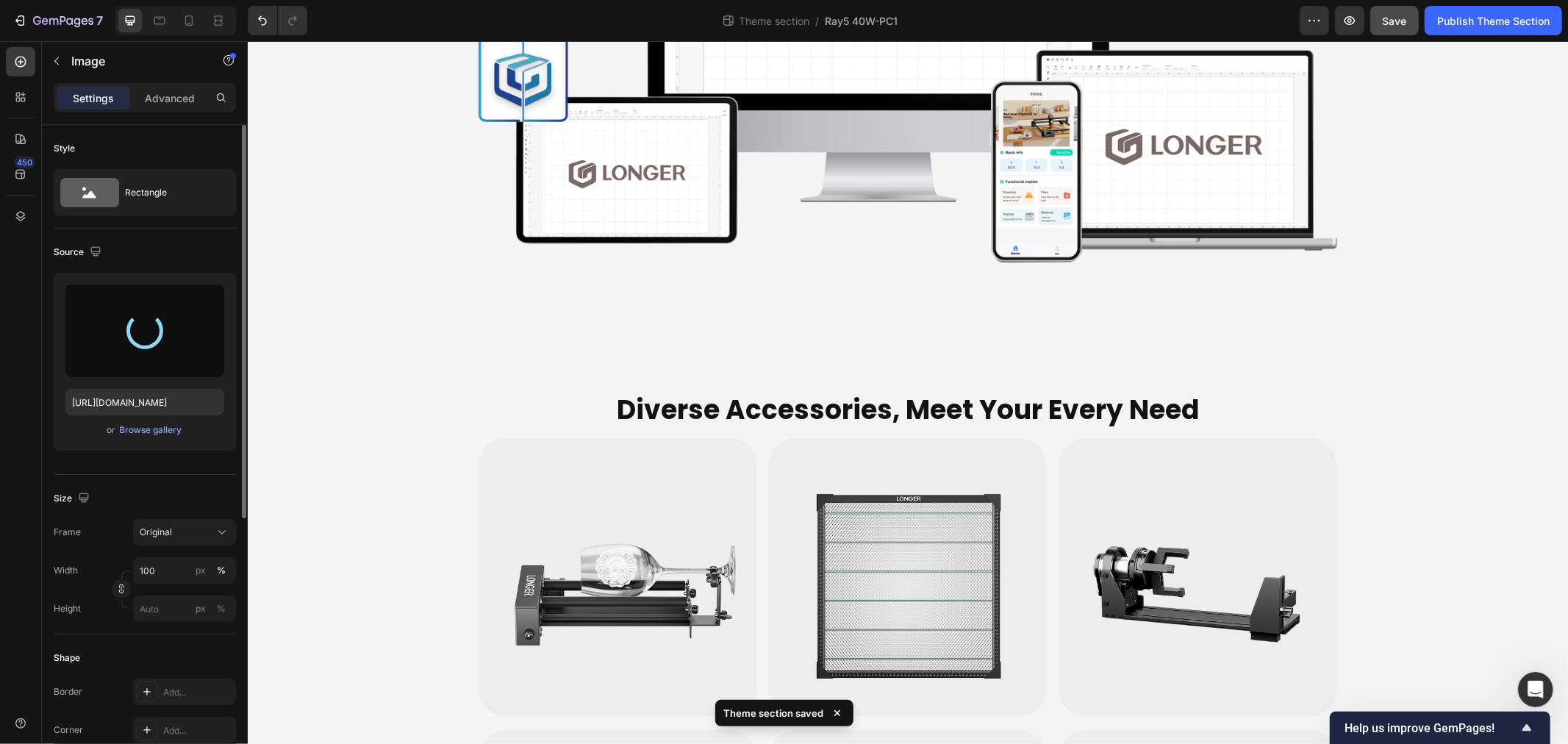
type input "[URL][DOMAIN_NAME]"
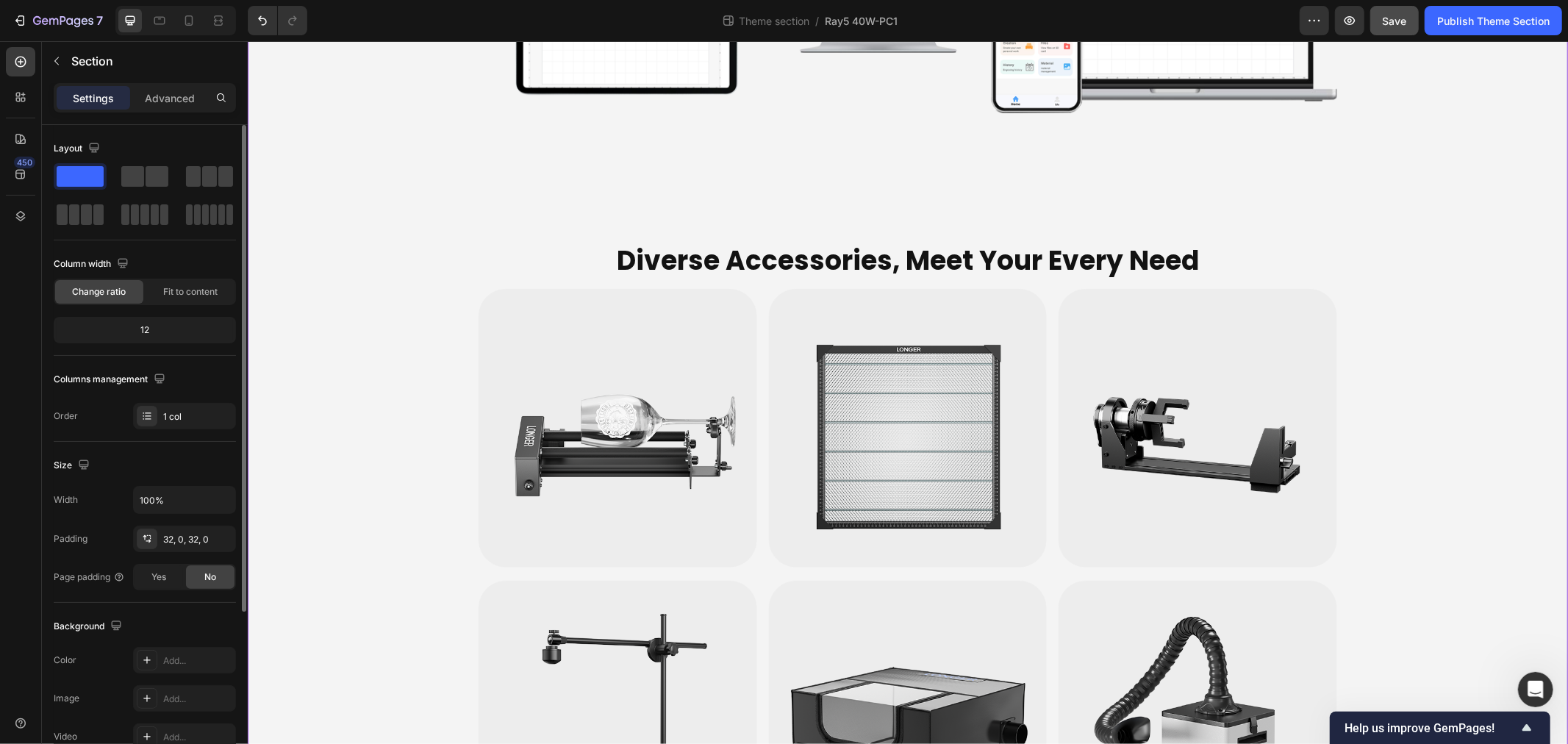
scroll to position [5199, 0]
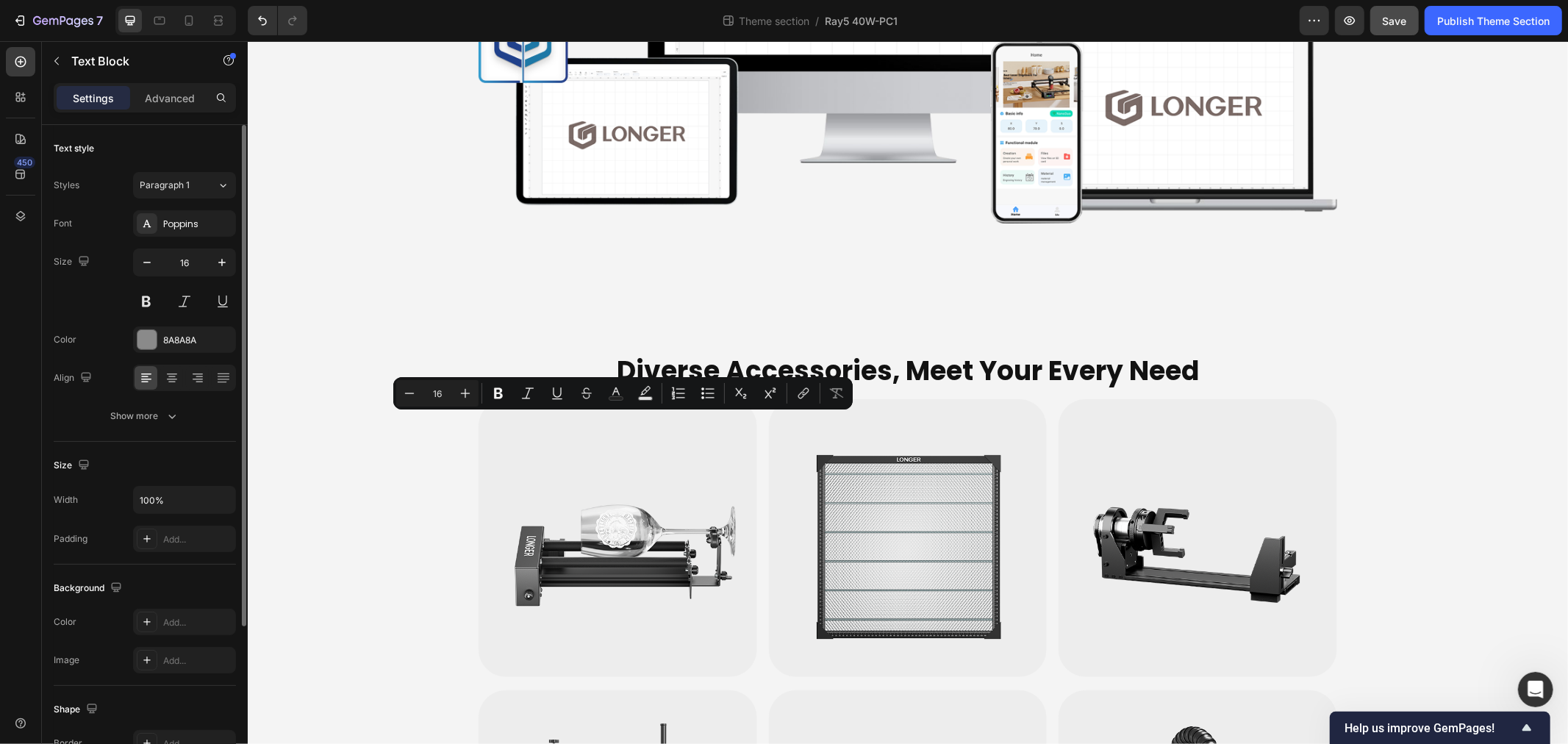
scroll to position [5178, 0]
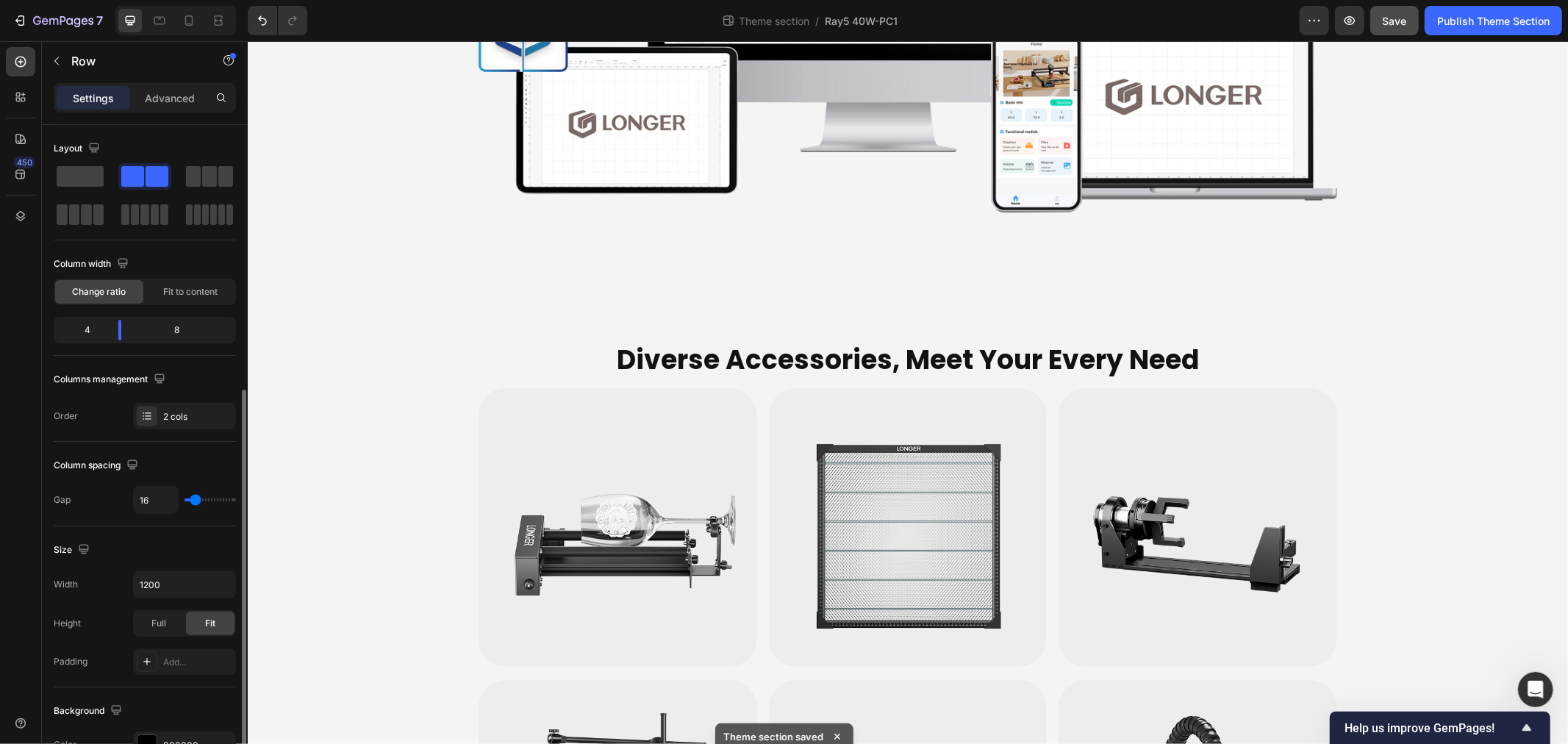
scroll to position [405, 0]
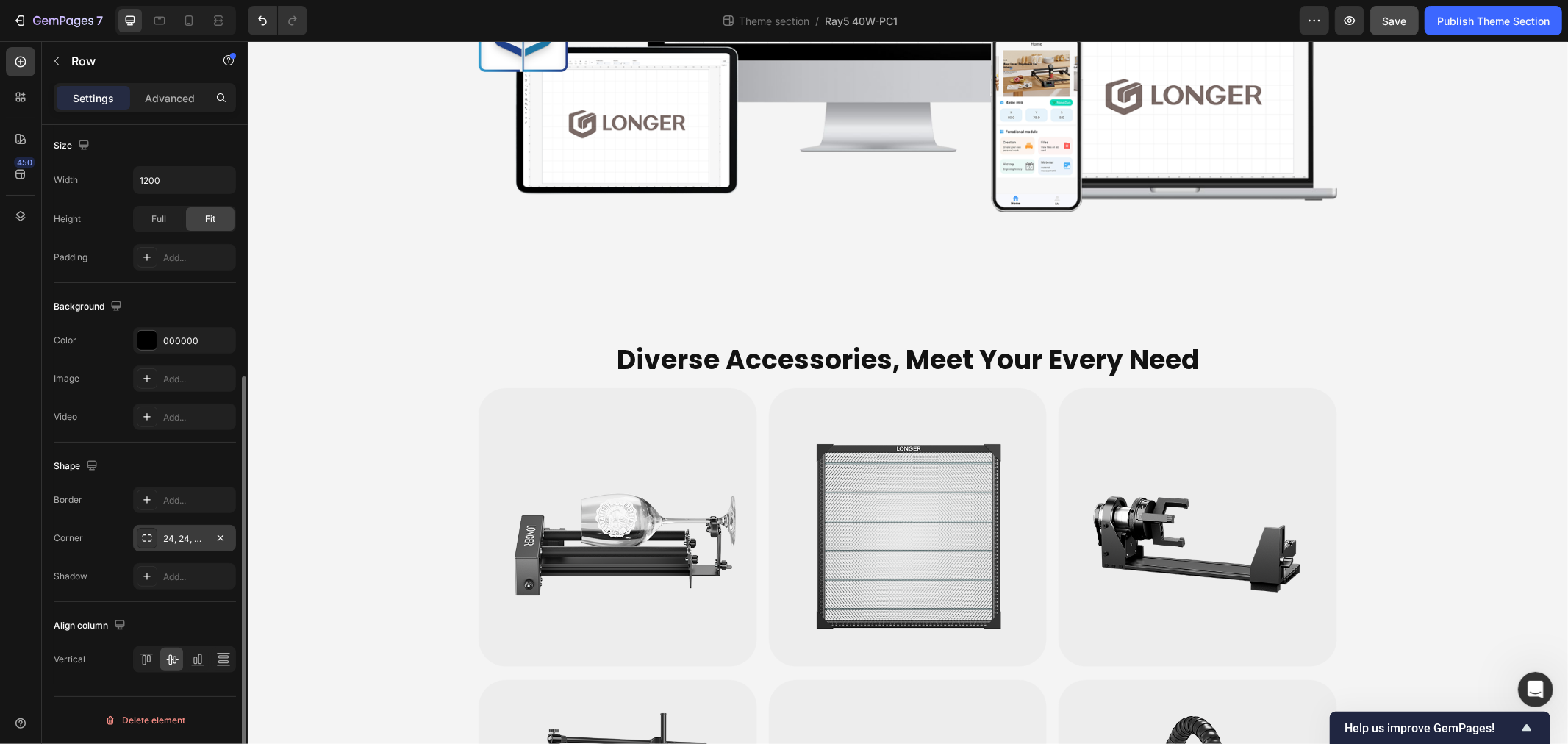
click at [182, 541] on div "24, 24, 0, 0" at bounding box center [184, 539] width 43 height 14
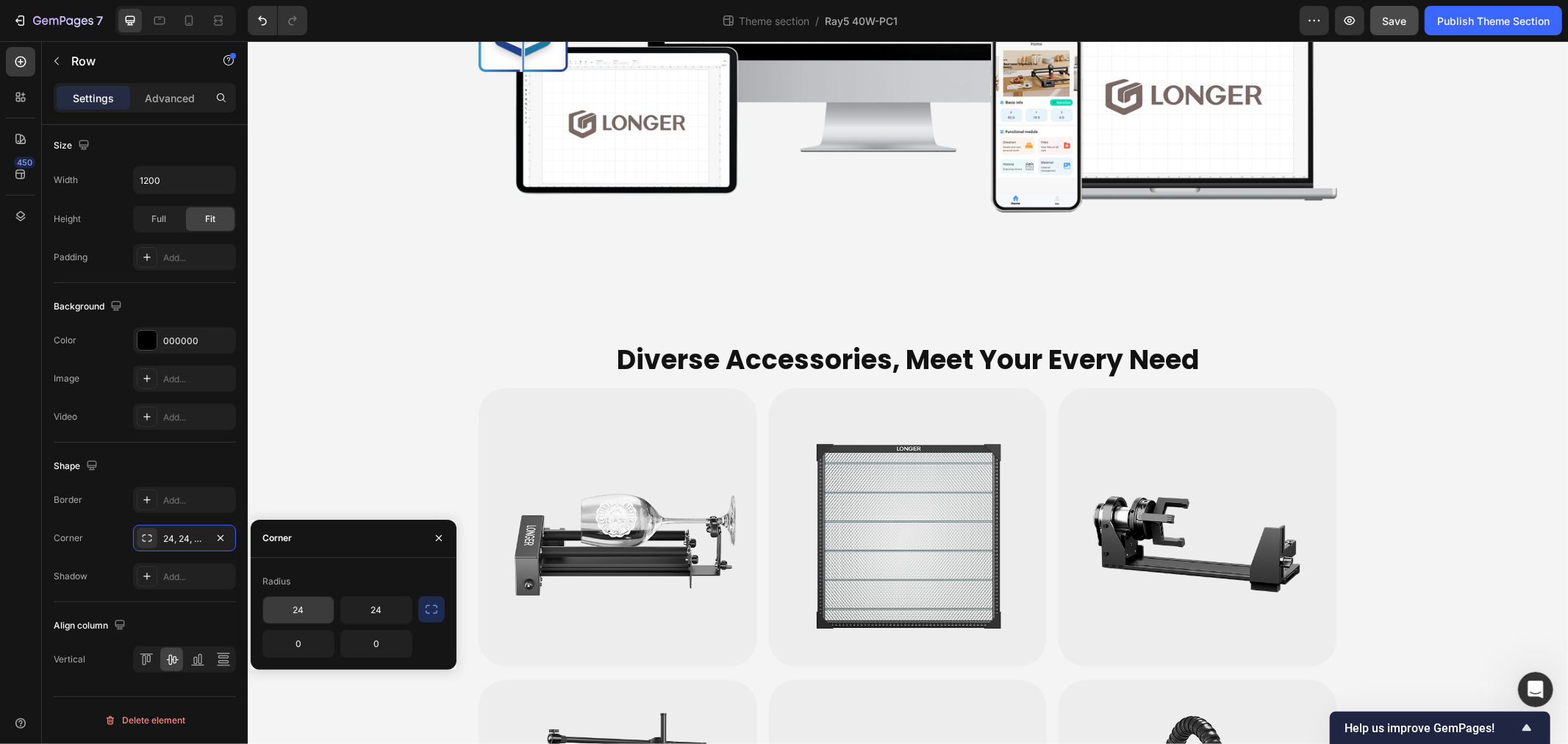
click at [299, 607] on input "24" at bounding box center [299, 610] width 71 height 26
type input "0"
click at [372, 608] on input "24" at bounding box center [376, 610] width 71 height 26
type input "0"
click at [305, 647] on input "0" at bounding box center [299, 644] width 71 height 26
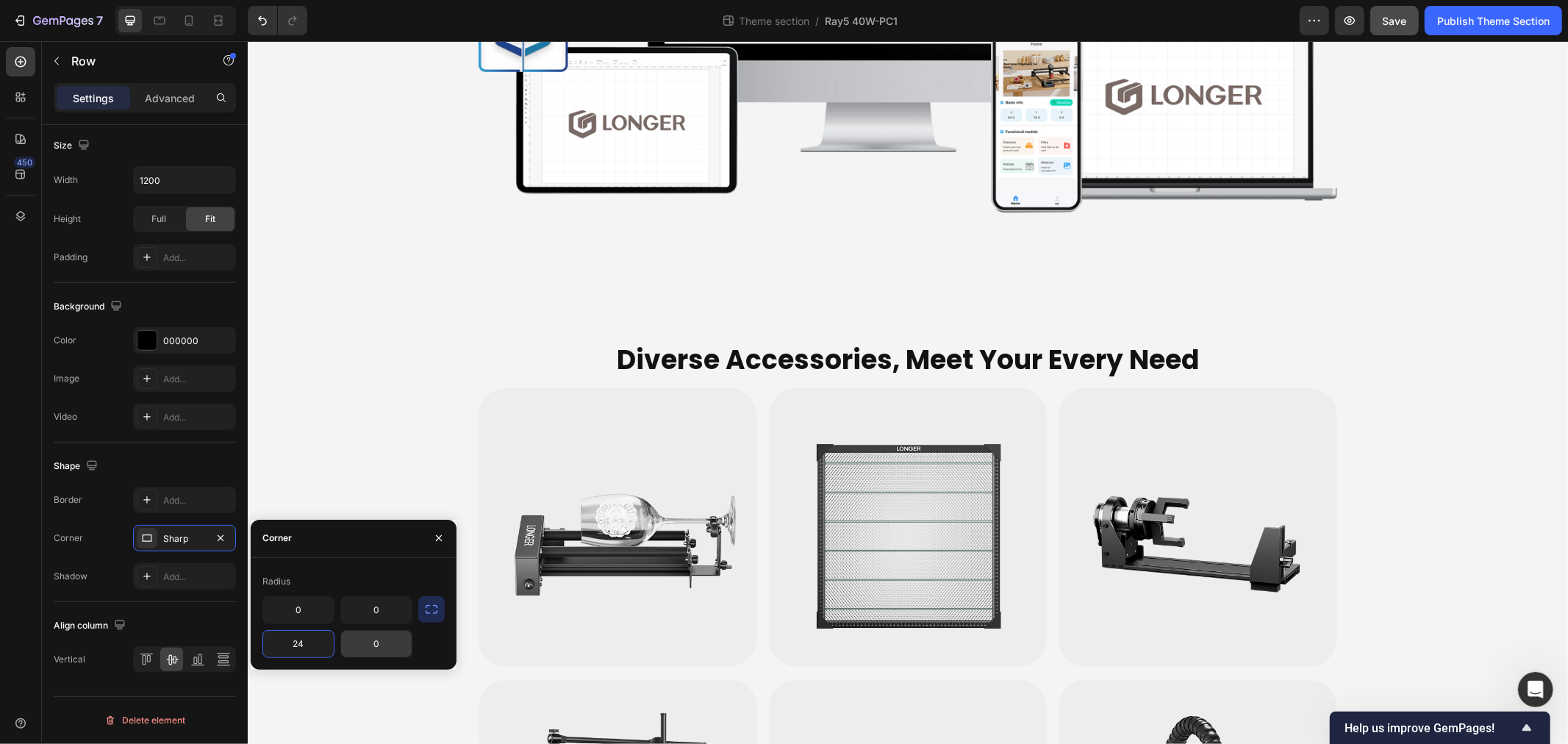
type input "24"
click at [387, 644] on input "0" at bounding box center [376, 644] width 71 height 26
type input "24"
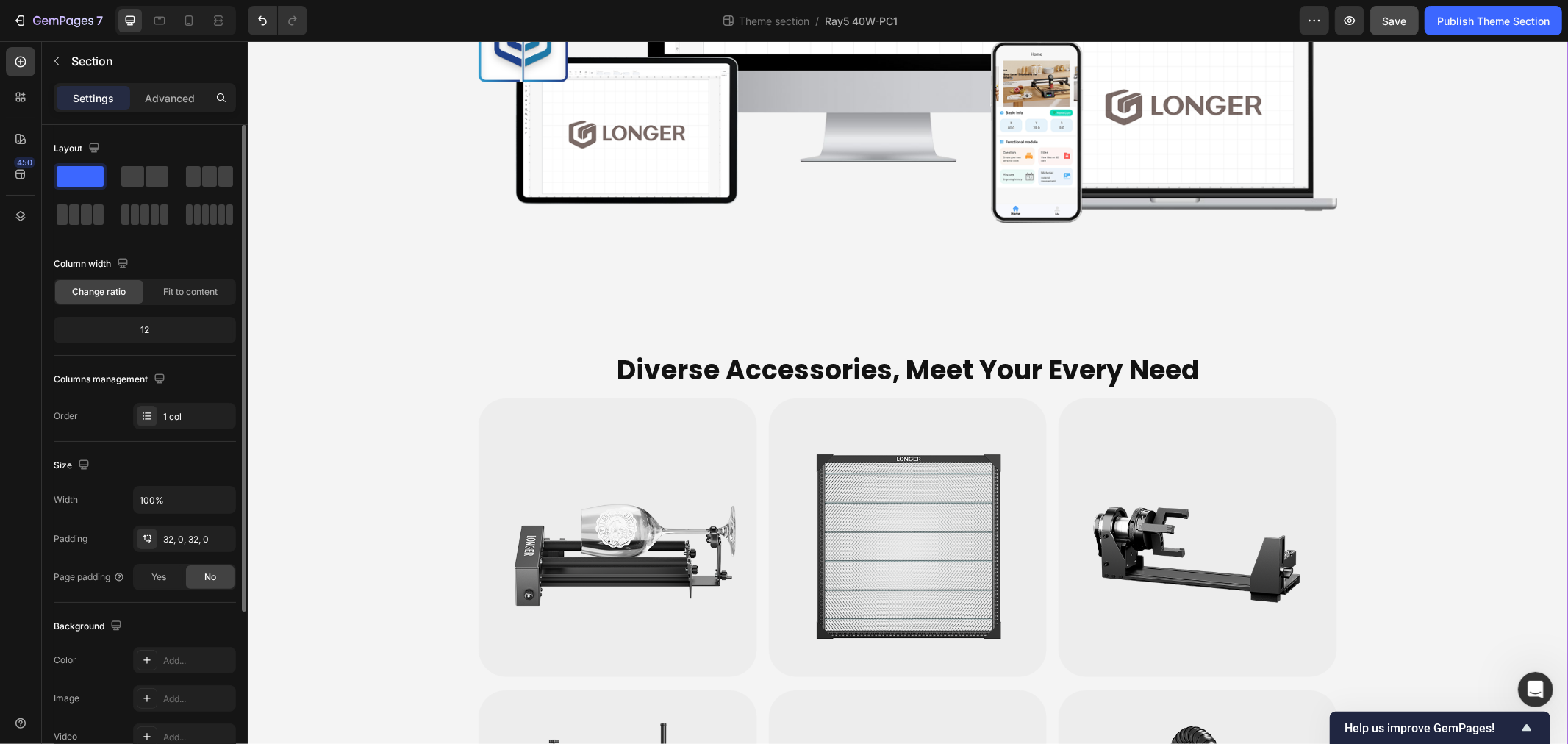
scroll to position [5107, 0]
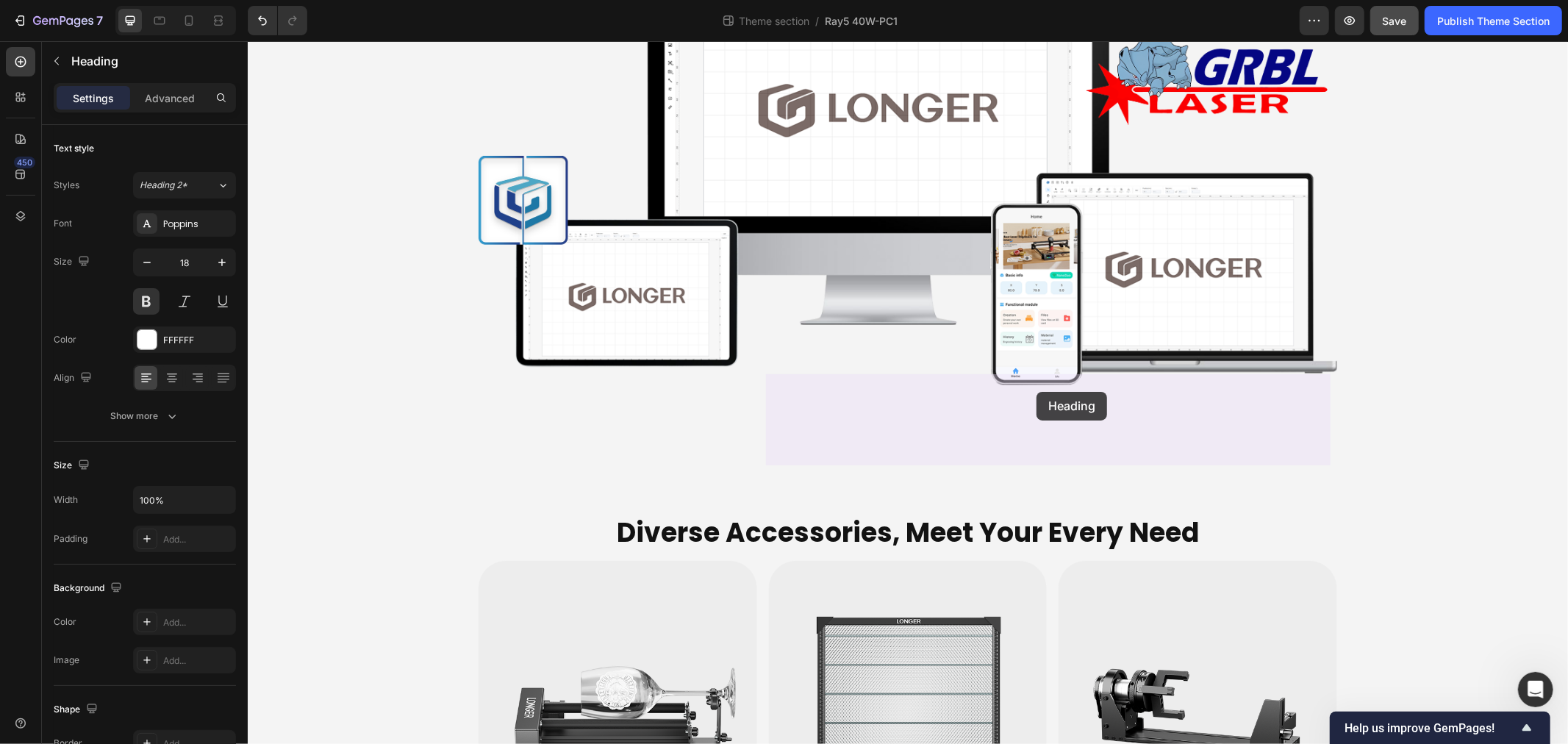
drag, startPoint x: 493, startPoint y: 360, endPoint x: 1036, endPoint y: 391, distance: 543.9
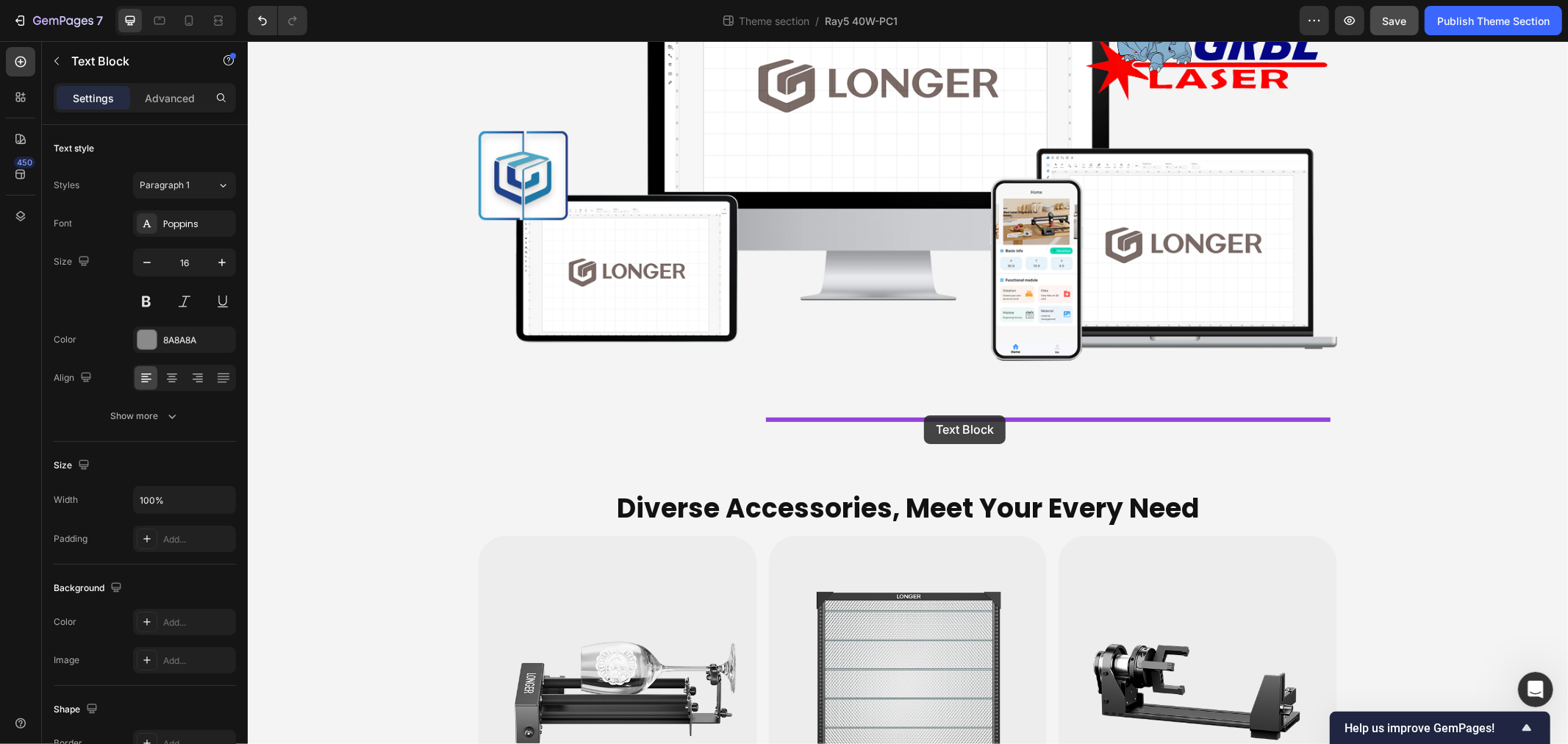
drag, startPoint x: 502, startPoint y: 358, endPoint x: 924, endPoint y: 415, distance: 425.8
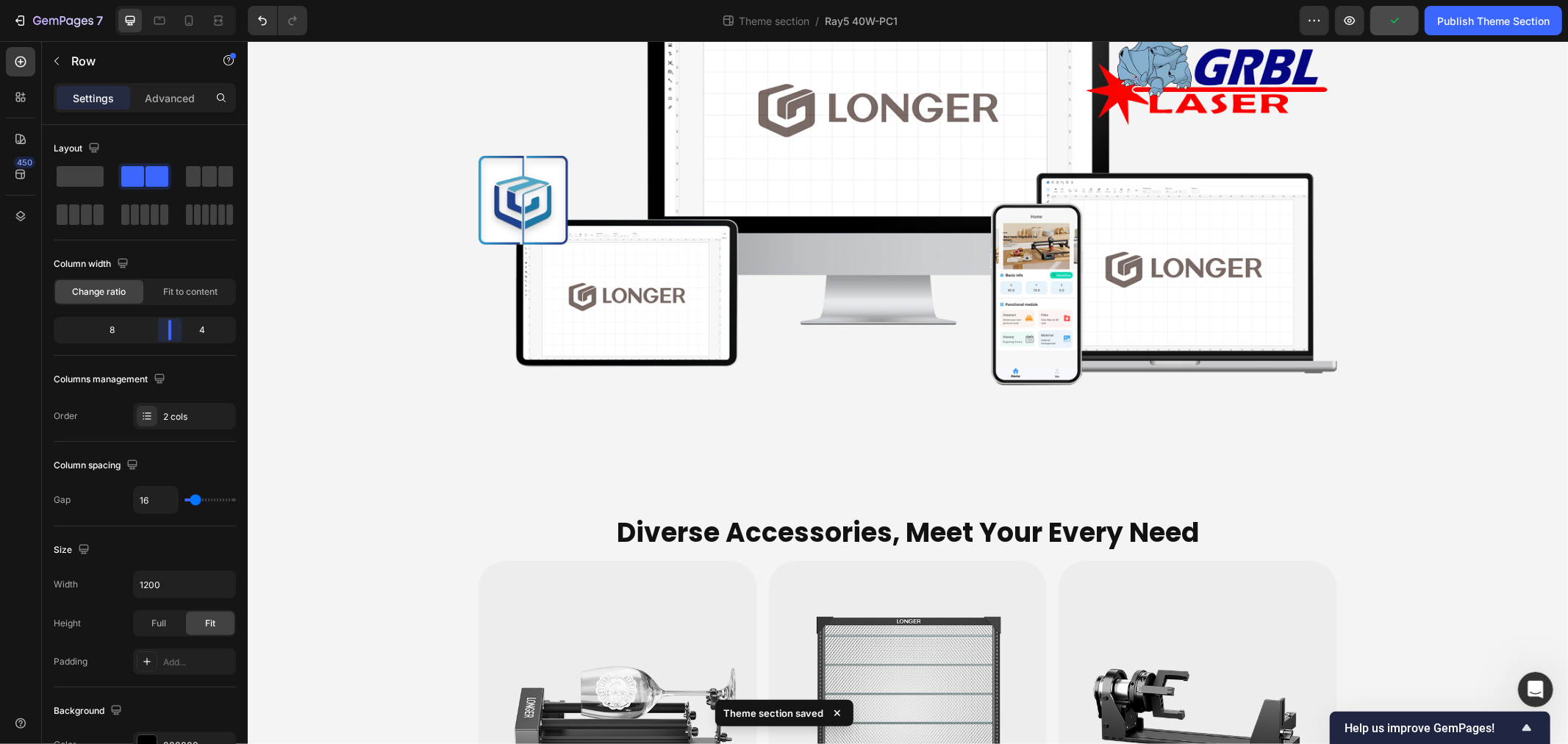
drag, startPoint x: 119, startPoint y: 322, endPoint x: 180, endPoint y: 327, distance: 61.2
click at [180, 0] on body "7 Theme section / Ray5 40W-PC1 Preview Publish Theme Section 450 Sections(18) E…" at bounding box center [784, 0] width 1568 height 0
click at [56, 59] on icon "button" at bounding box center [56, 61] width 12 height 12
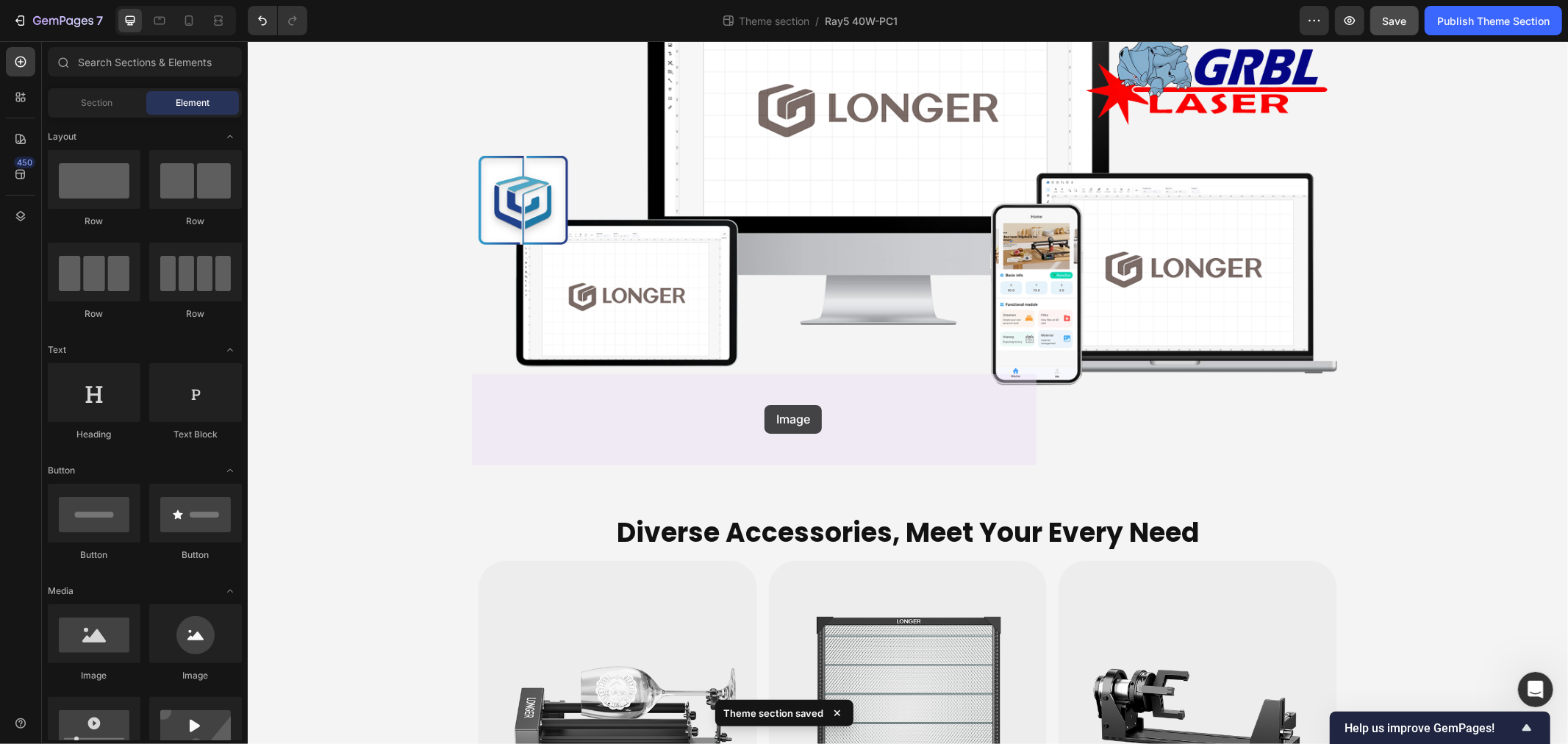
drag, startPoint x: 351, startPoint y: 677, endPoint x: 764, endPoint y: 405, distance: 494.5
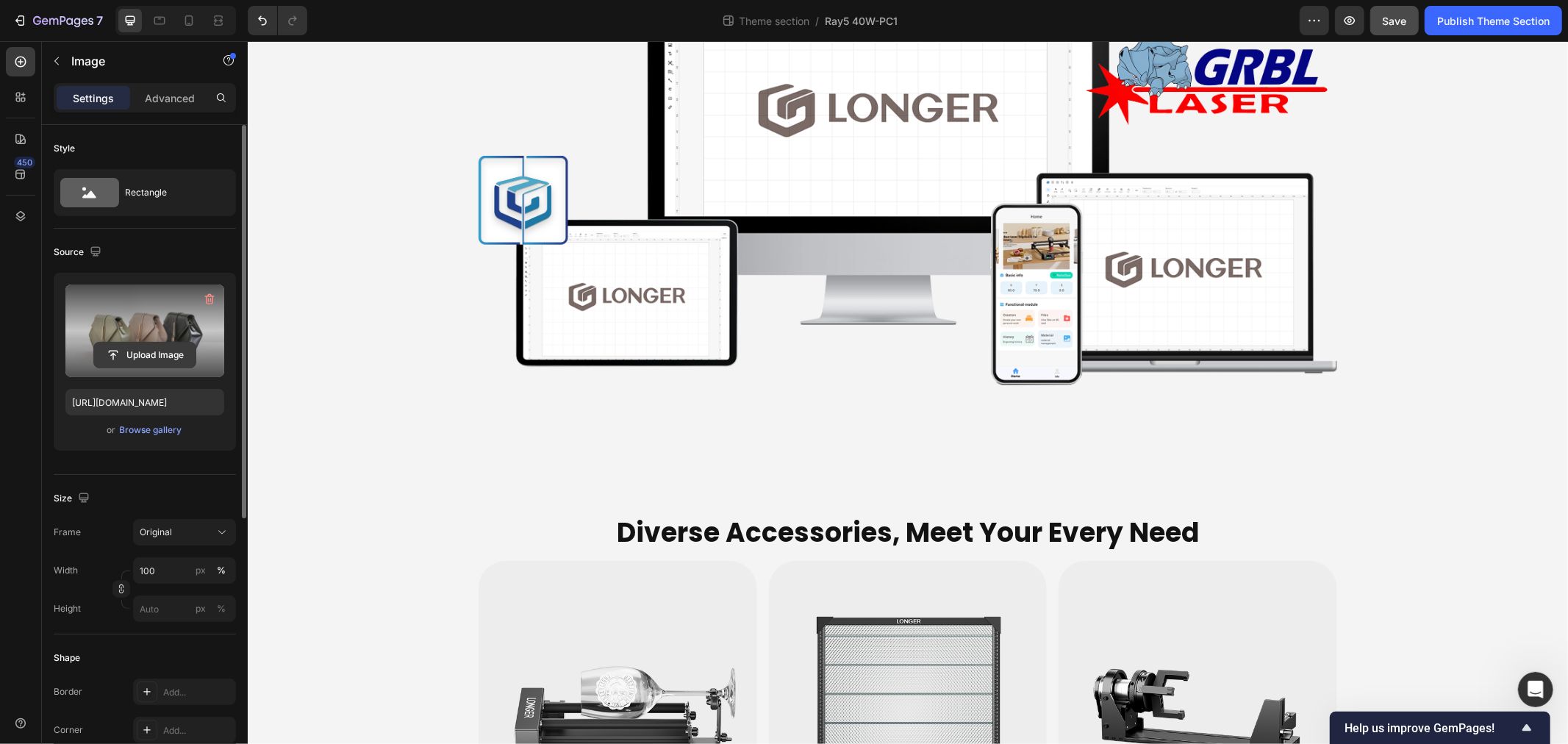
click at [143, 343] on input "file" at bounding box center [145, 356] width 101 height 25
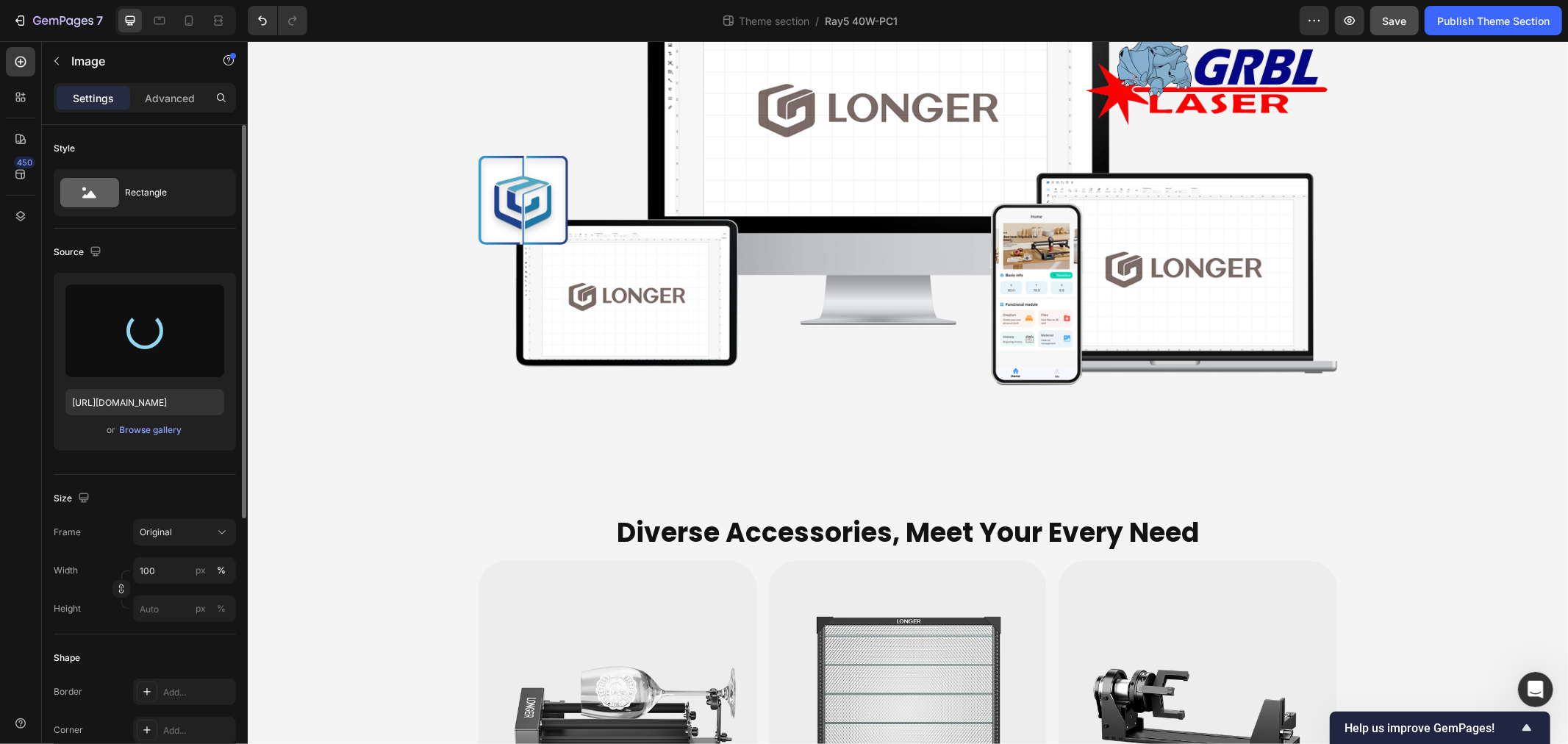
type input "[URL][DOMAIN_NAME]"
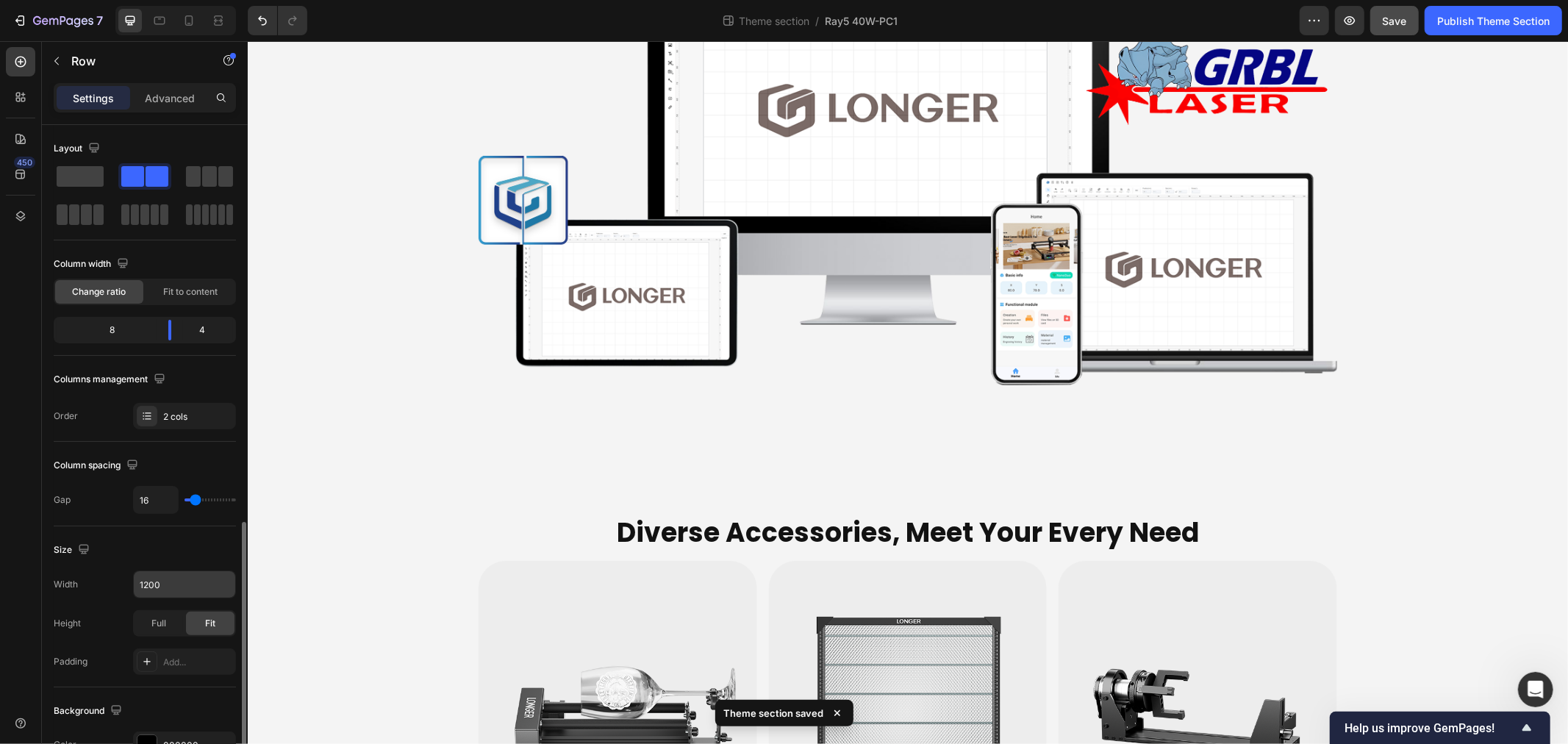
scroll to position [405, 0]
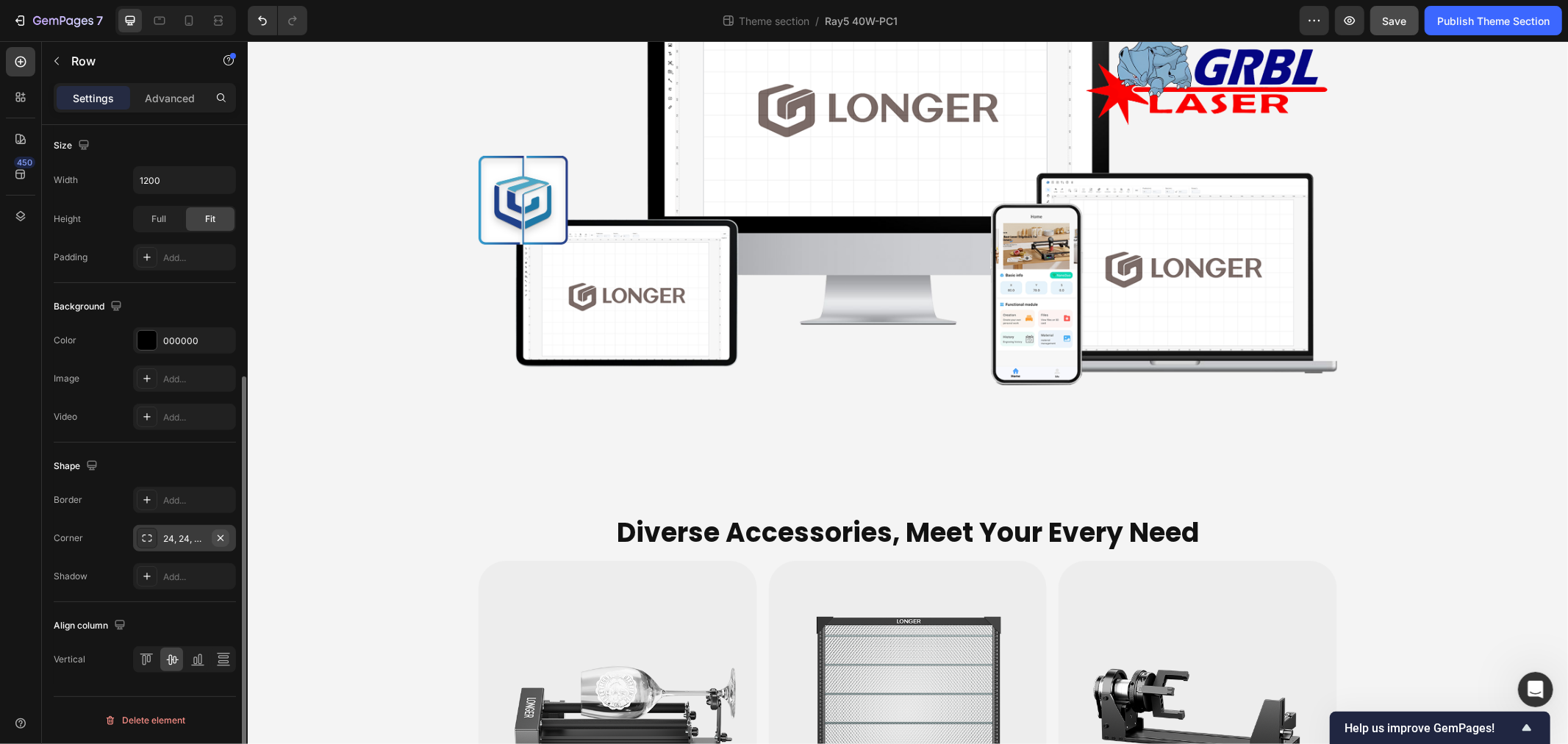
click at [212, 536] on button "button" at bounding box center [221, 539] width 18 height 18
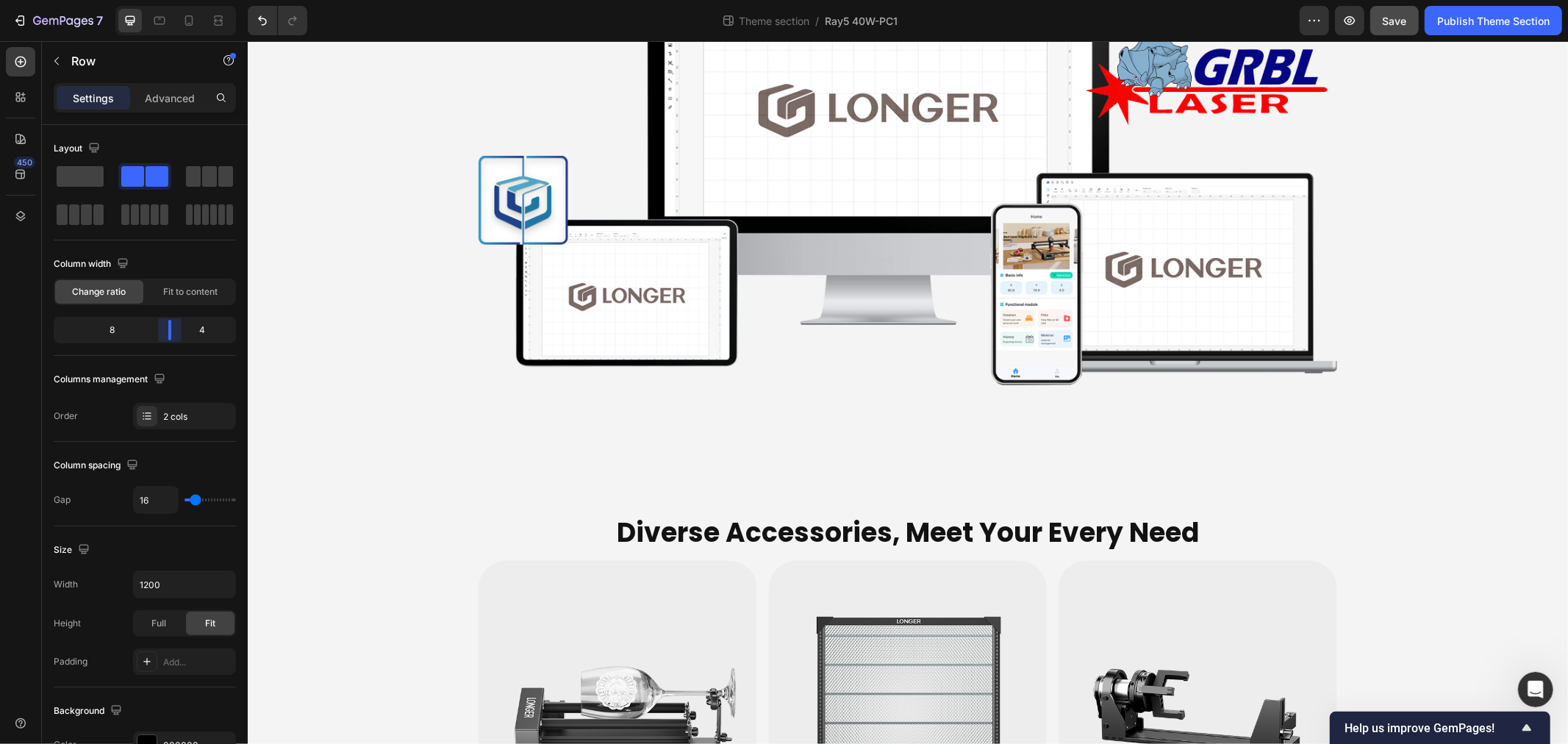
click at [173, 0] on body "7 Theme section / Ray5 40W-PC1 Preview Save Publish Theme Section 450 Sections(…" at bounding box center [784, 0] width 1568 height 0
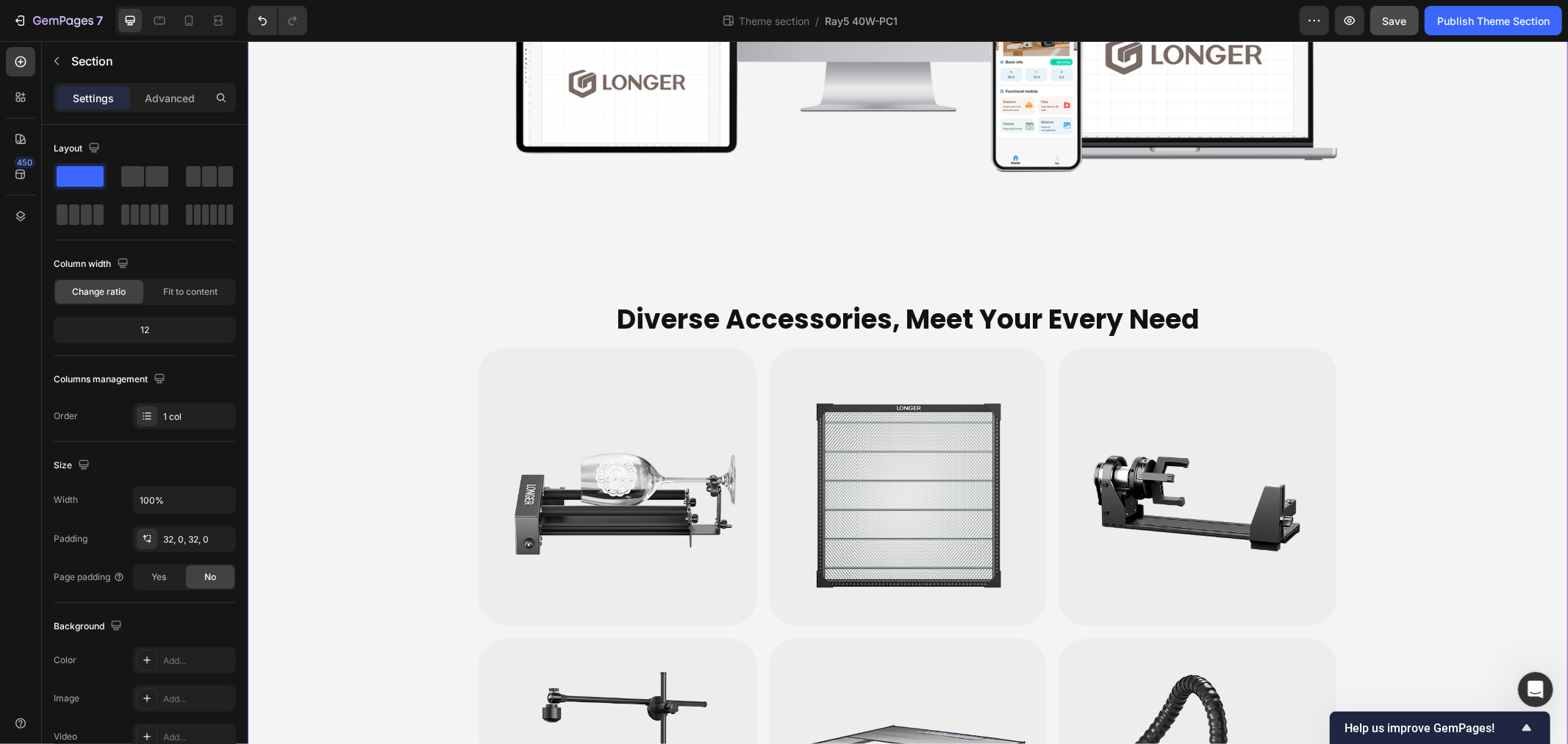
scroll to position [5188, 0]
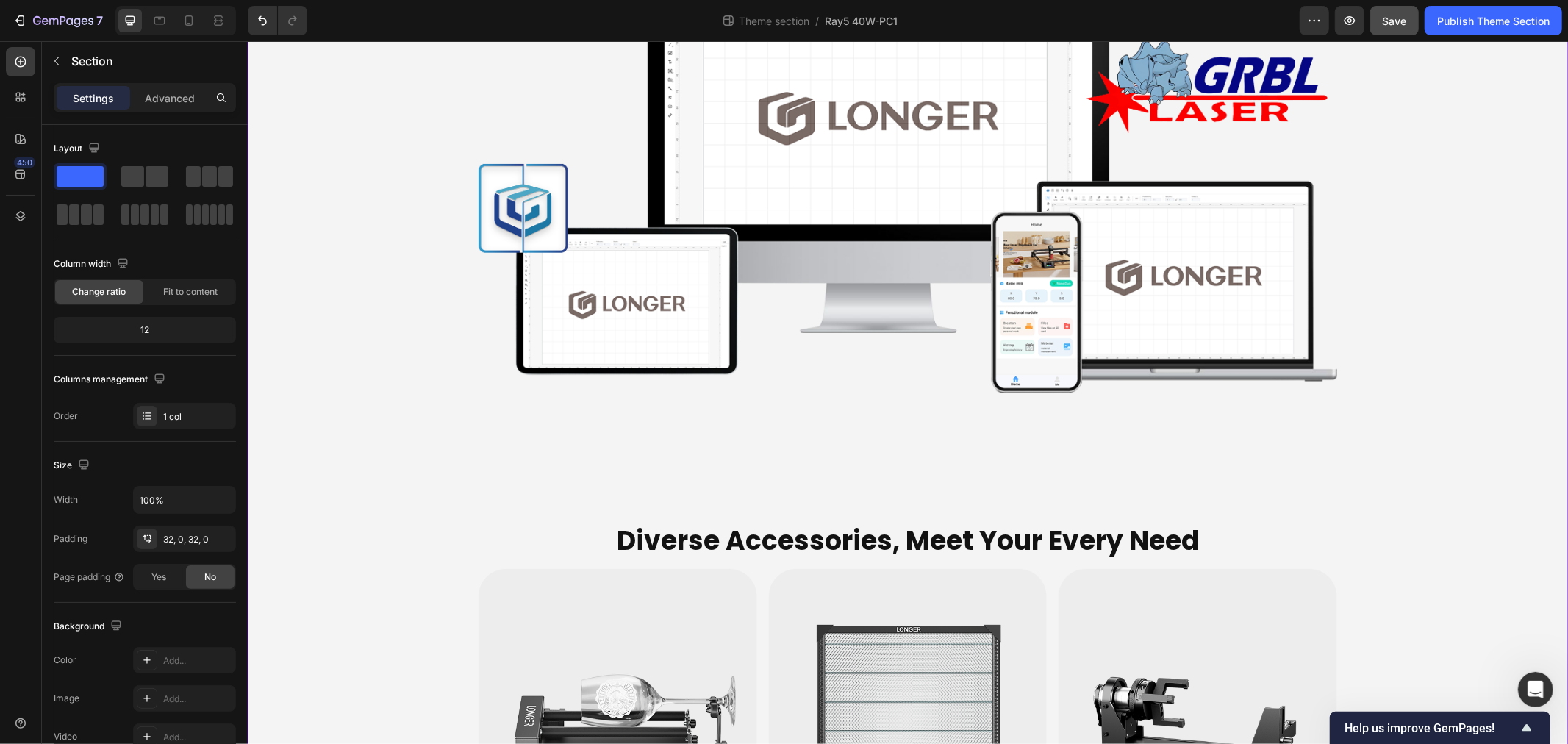
scroll to position [5107, 0]
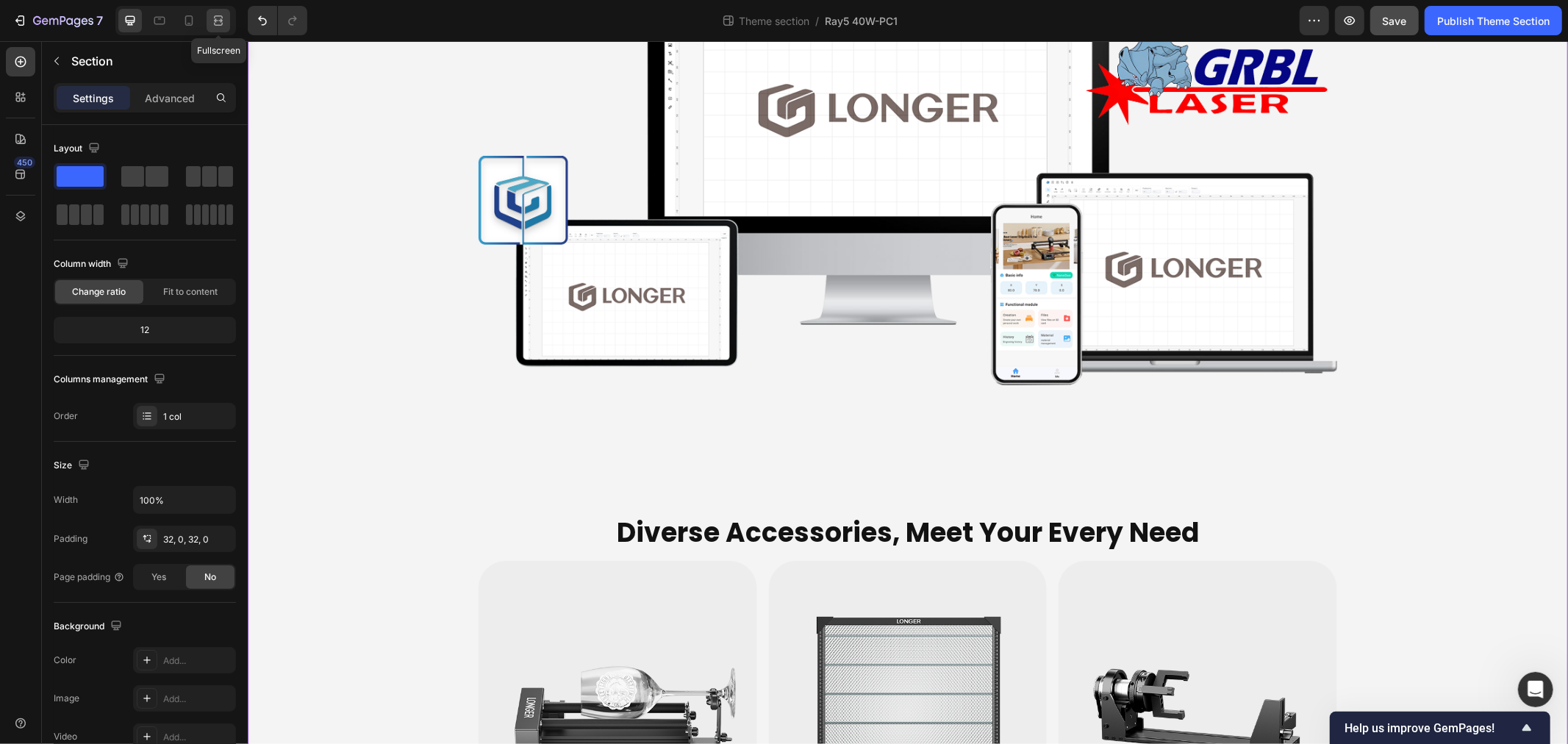
click at [215, 18] on icon at bounding box center [218, 21] width 14 height 14
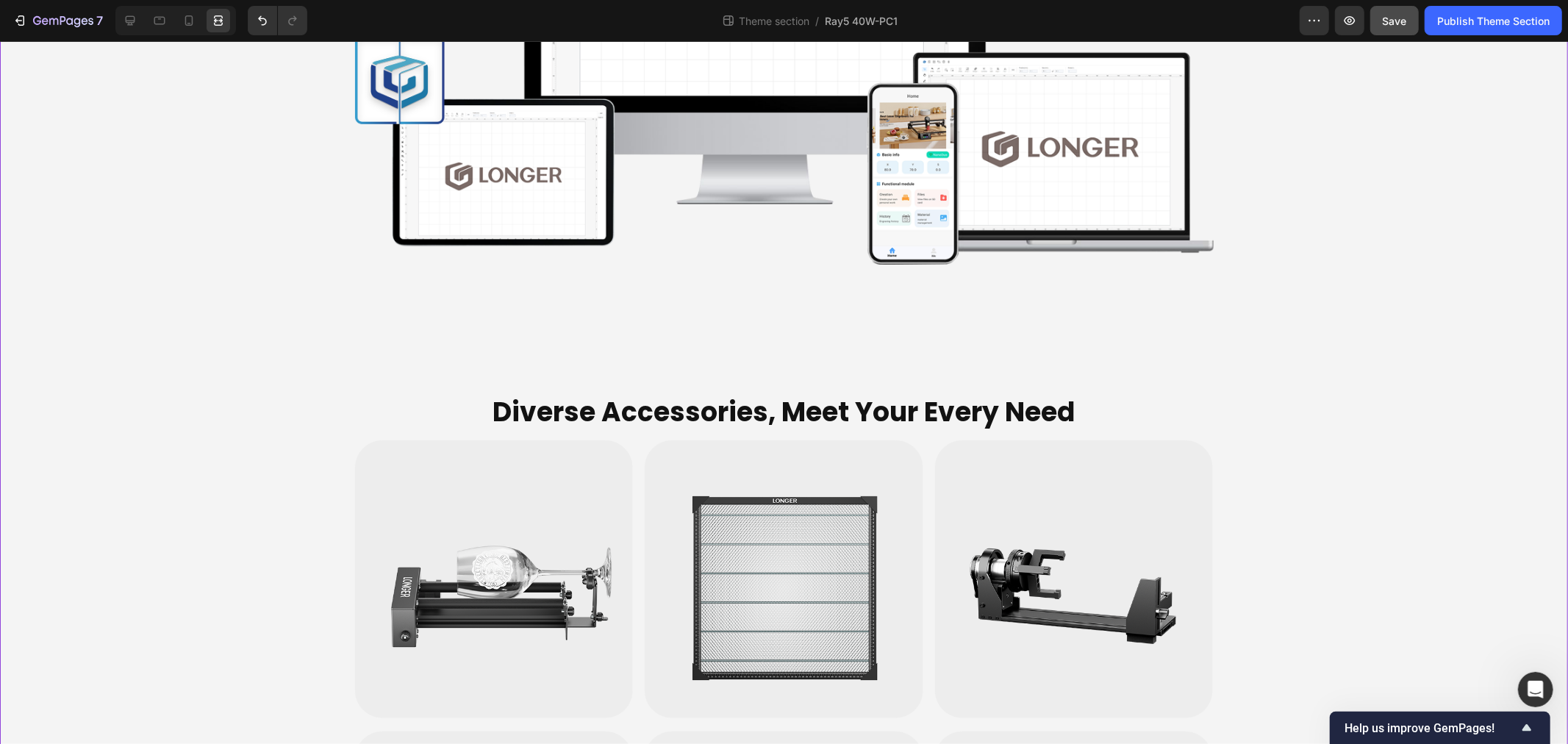
scroll to position [5314, 0]
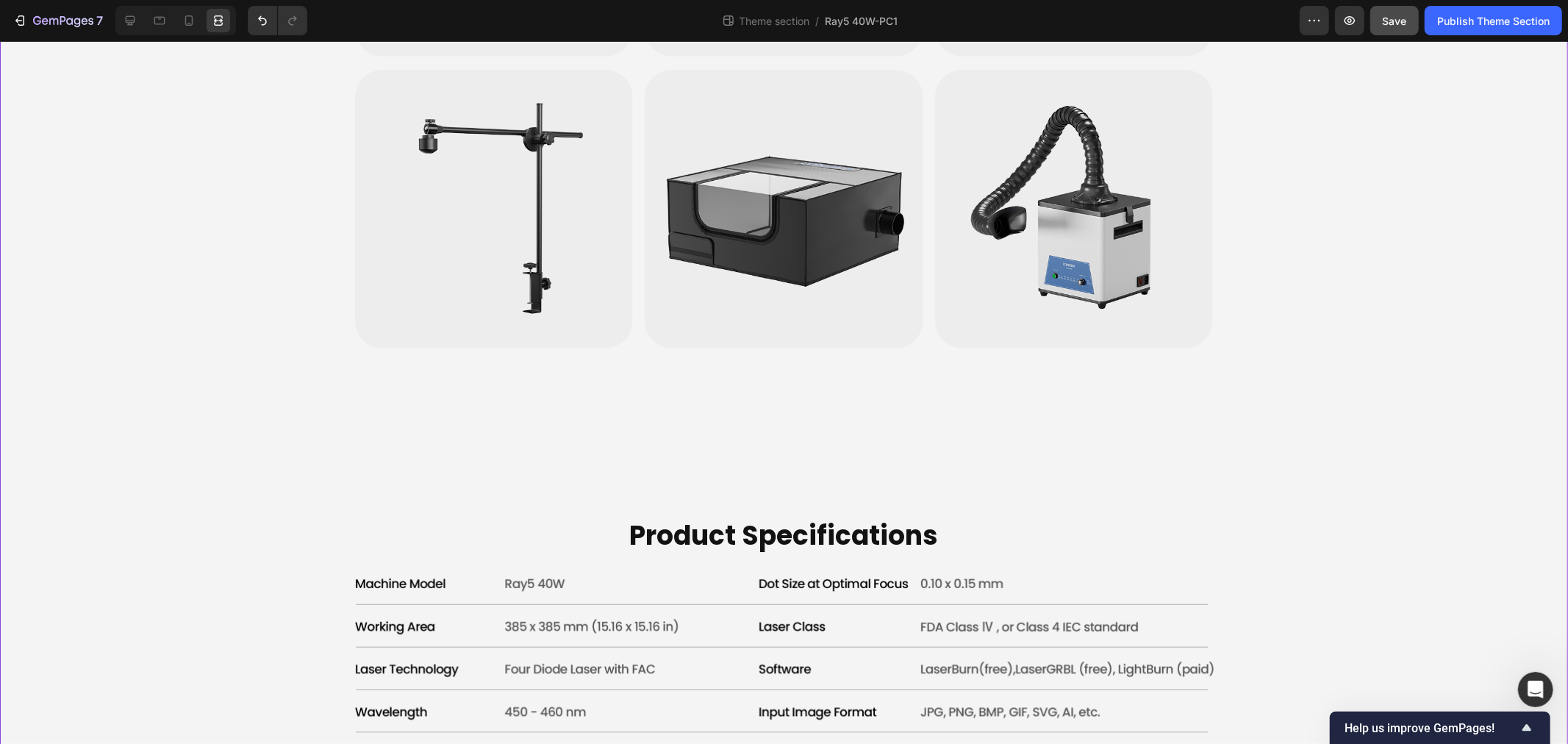
scroll to position [5723, 0]
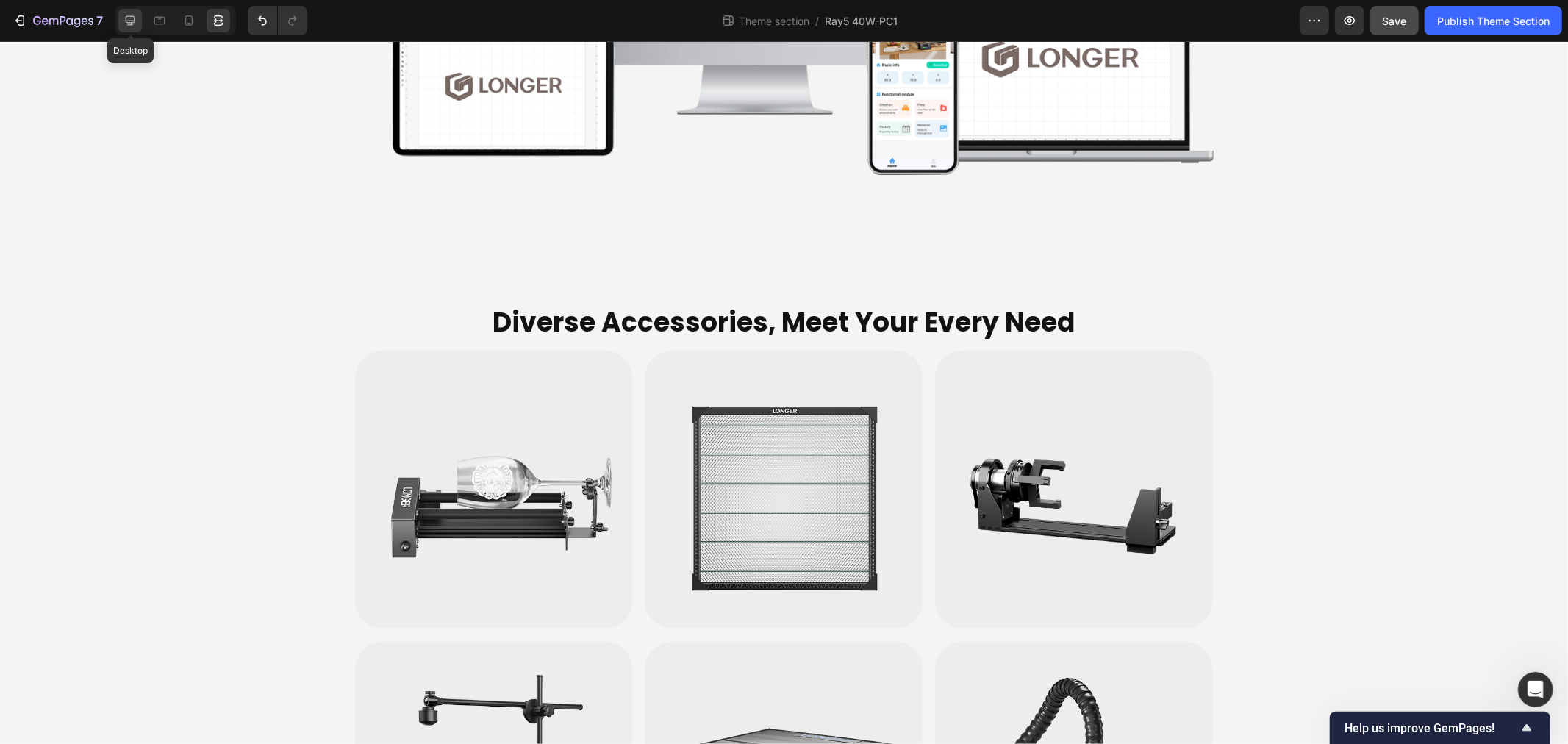
click at [127, 16] on icon at bounding box center [130, 21] width 10 height 10
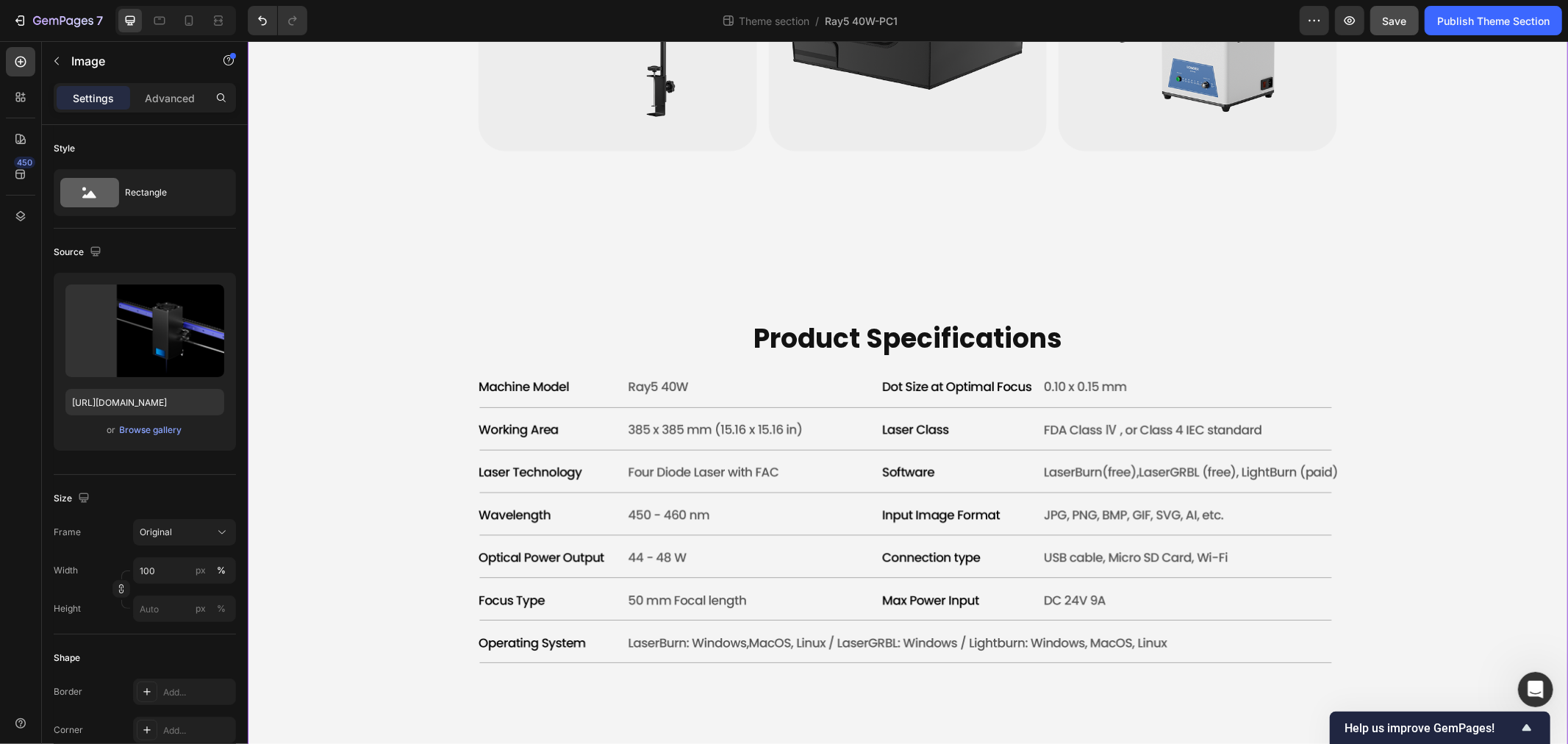
scroll to position [6087, 0]
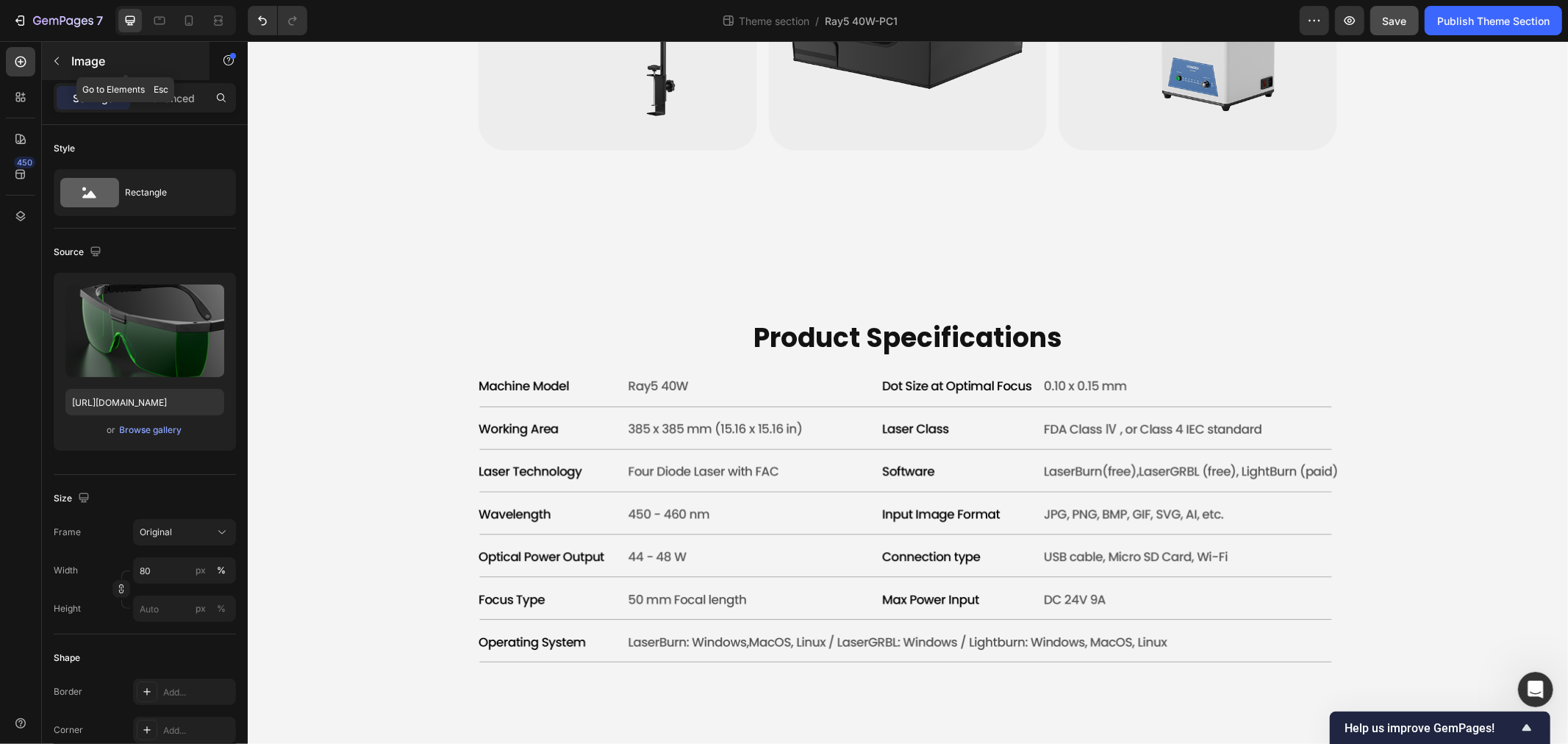
click at [67, 61] on button "button" at bounding box center [57, 61] width 24 height 24
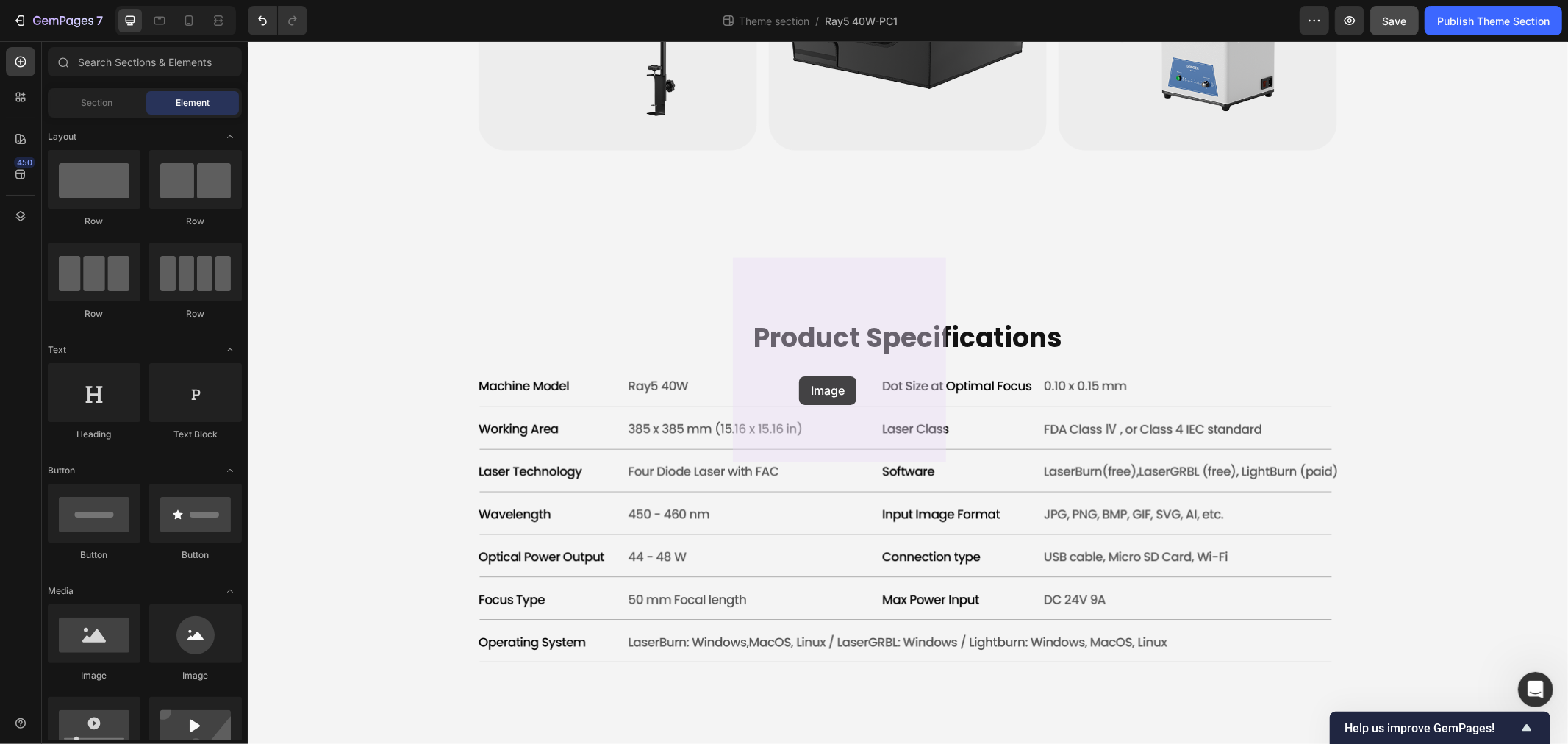
drag, startPoint x: 339, startPoint y: 673, endPoint x: 799, endPoint y: 376, distance: 547.5
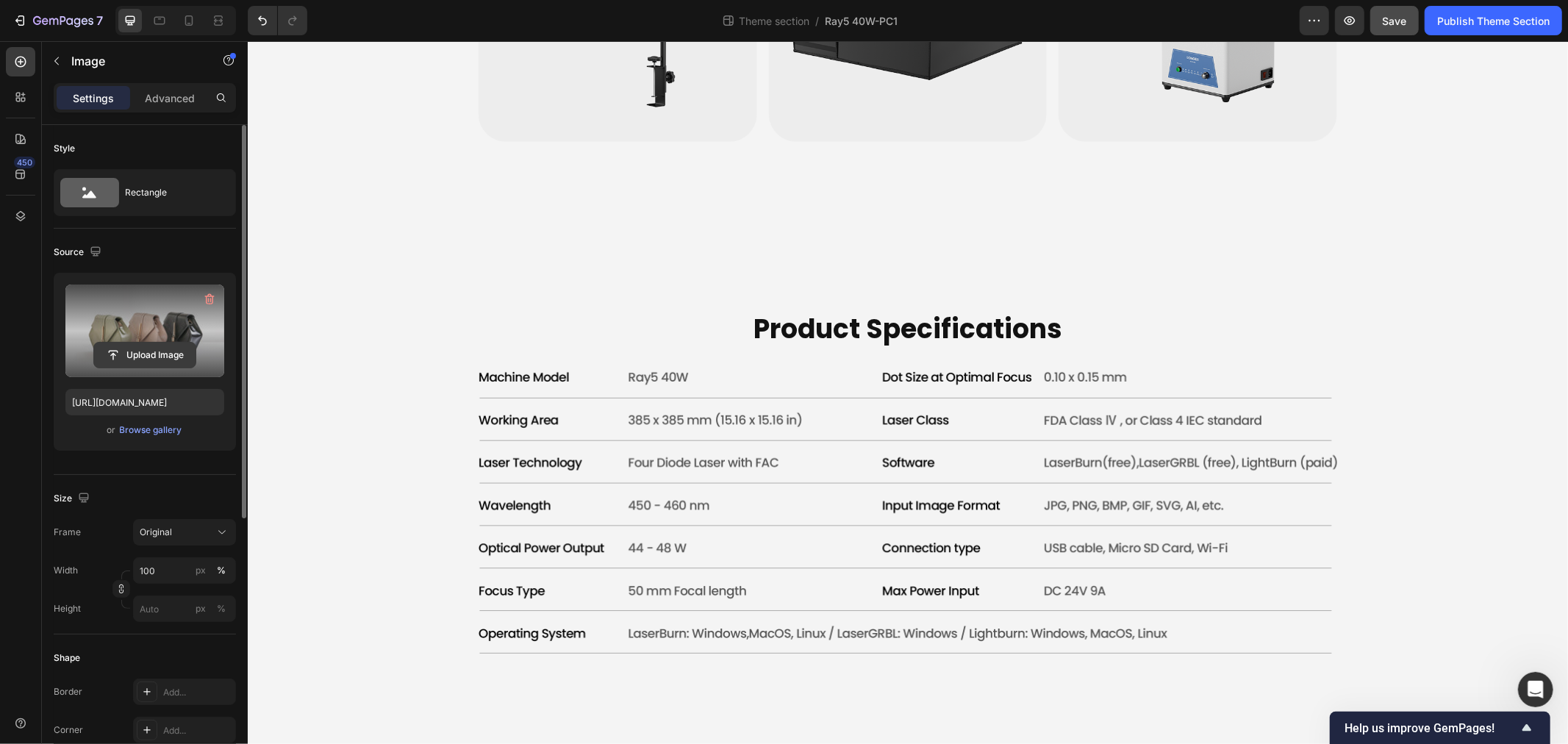
click at [163, 351] on input "file" at bounding box center [145, 356] width 101 height 25
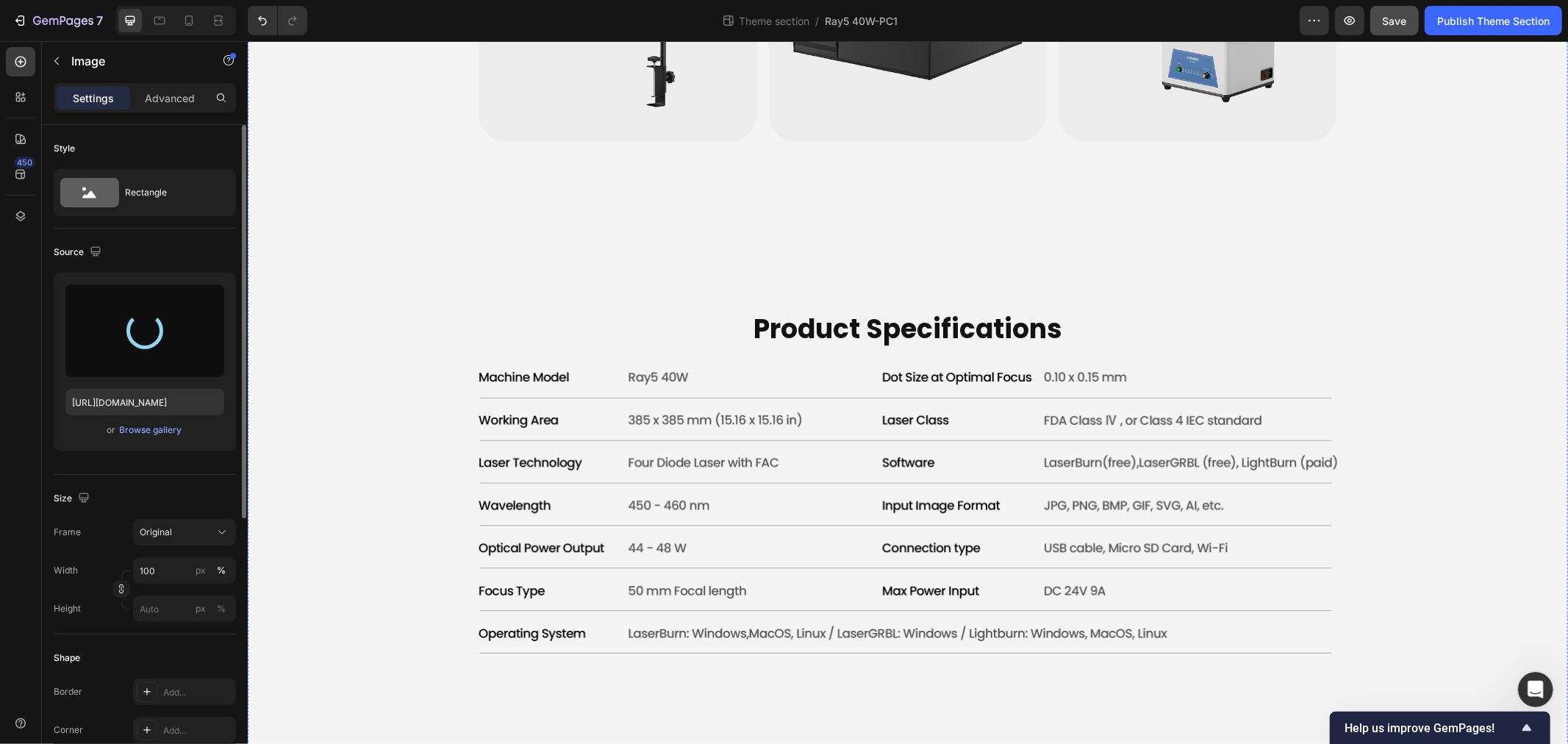
type input "https://cdn.shopify.com/s/files/1/0517/8812/0247/files/gempages_490436405370029…"
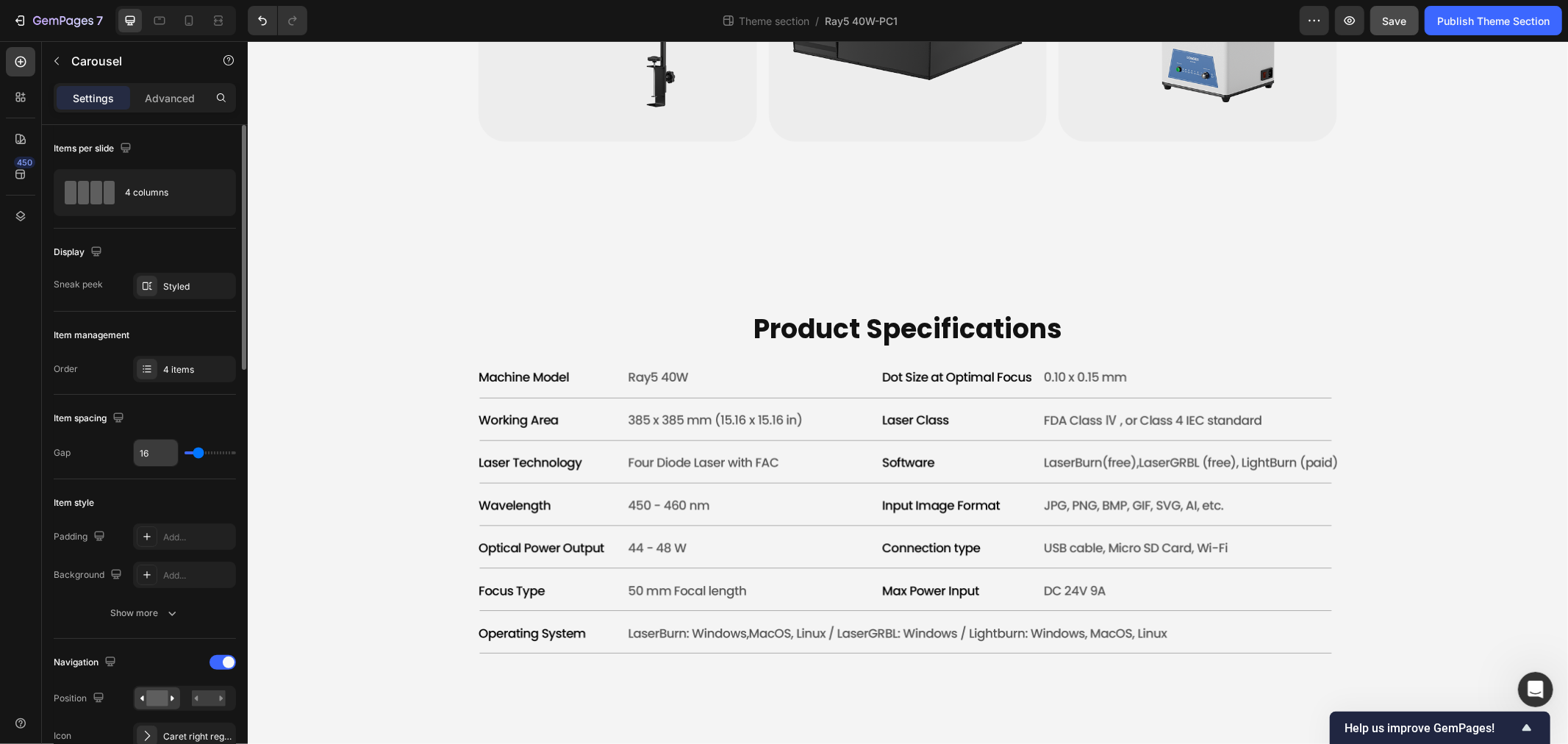
click at [162, 445] on input "16" at bounding box center [156, 453] width 44 height 26
type input "1"
type input "12"
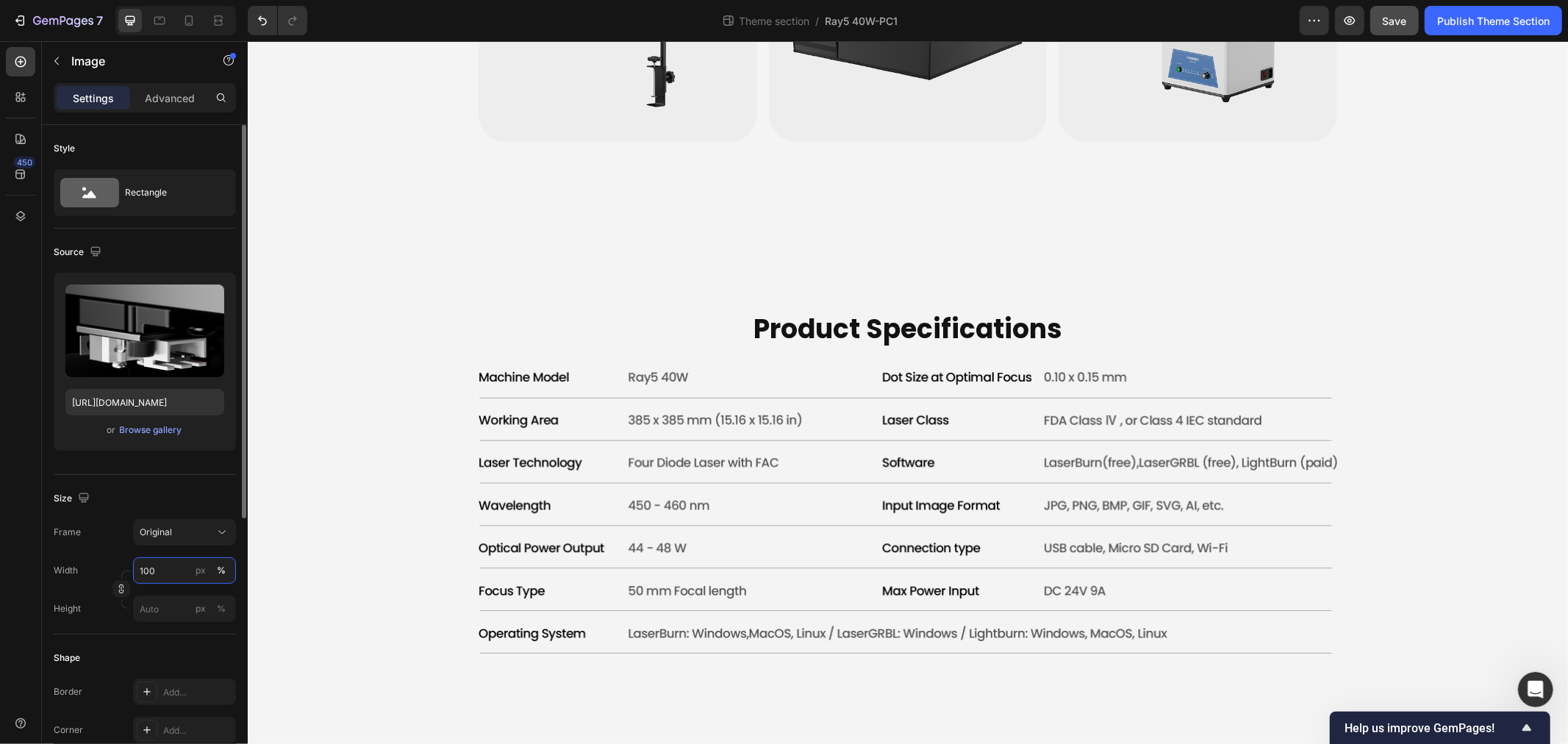
click at [147, 563] on input "100" at bounding box center [185, 570] width 103 height 26
type input "80"
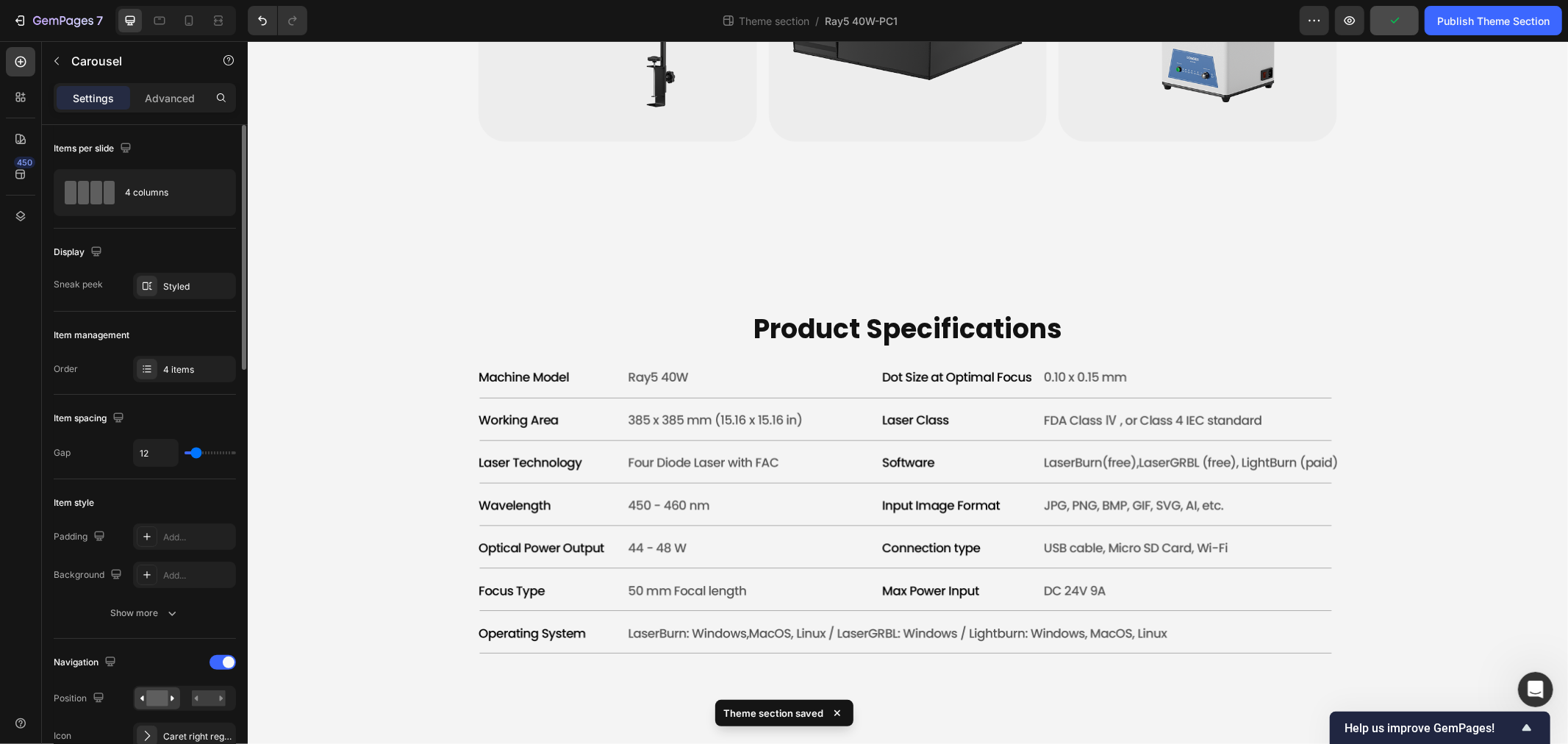
click at [191, 457] on div "12" at bounding box center [185, 453] width 103 height 28
type input "0"
drag, startPoint x: 194, startPoint y: 454, endPoint x: 175, endPoint y: 454, distance: 19.0
type input "0"
click at [185, 454] on input "range" at bounding box center [210, 453] width 52 height 3
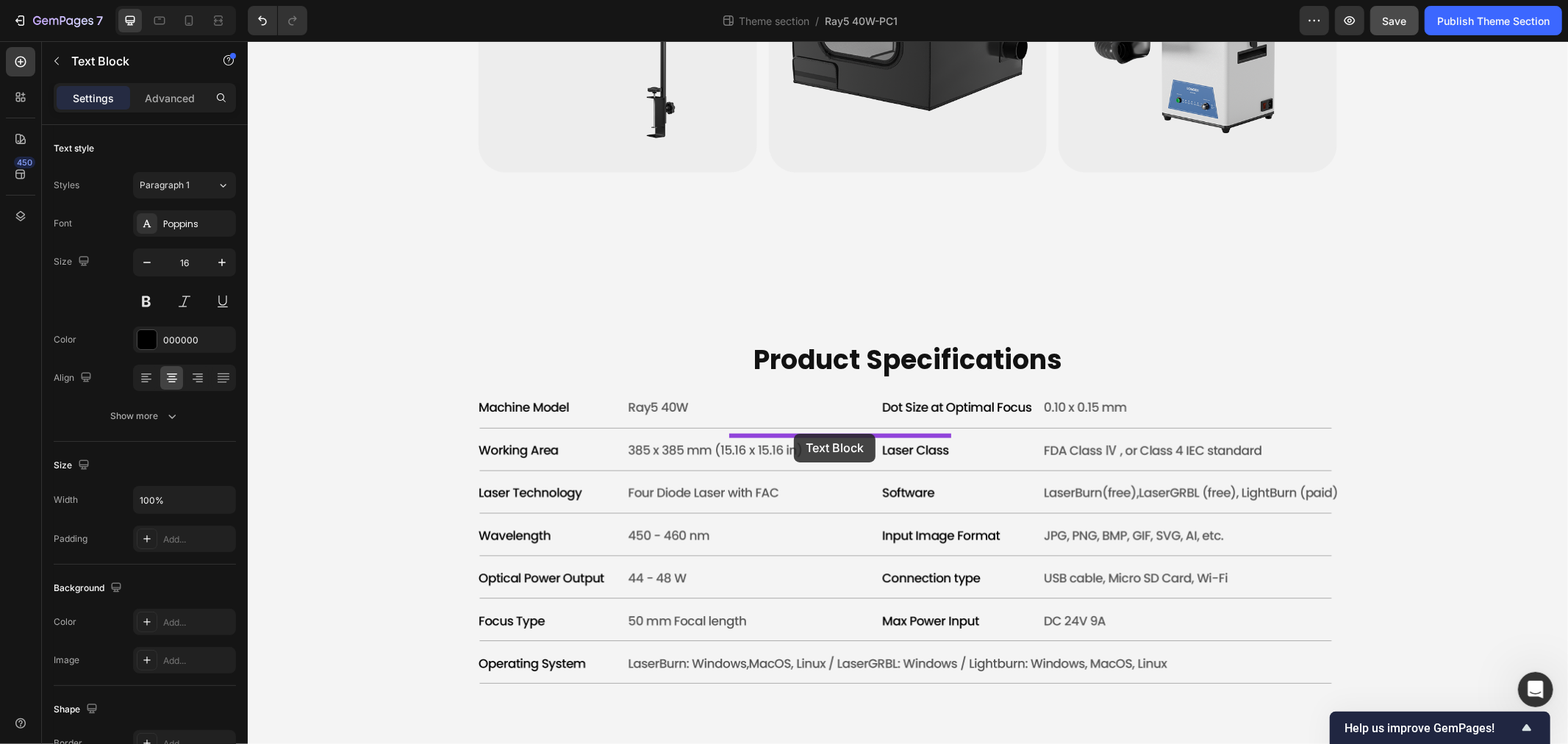
drag, startPoint x: 548, startPoint y: 453, endPoint x: 794, endPoint y: 434, distance: 246.7
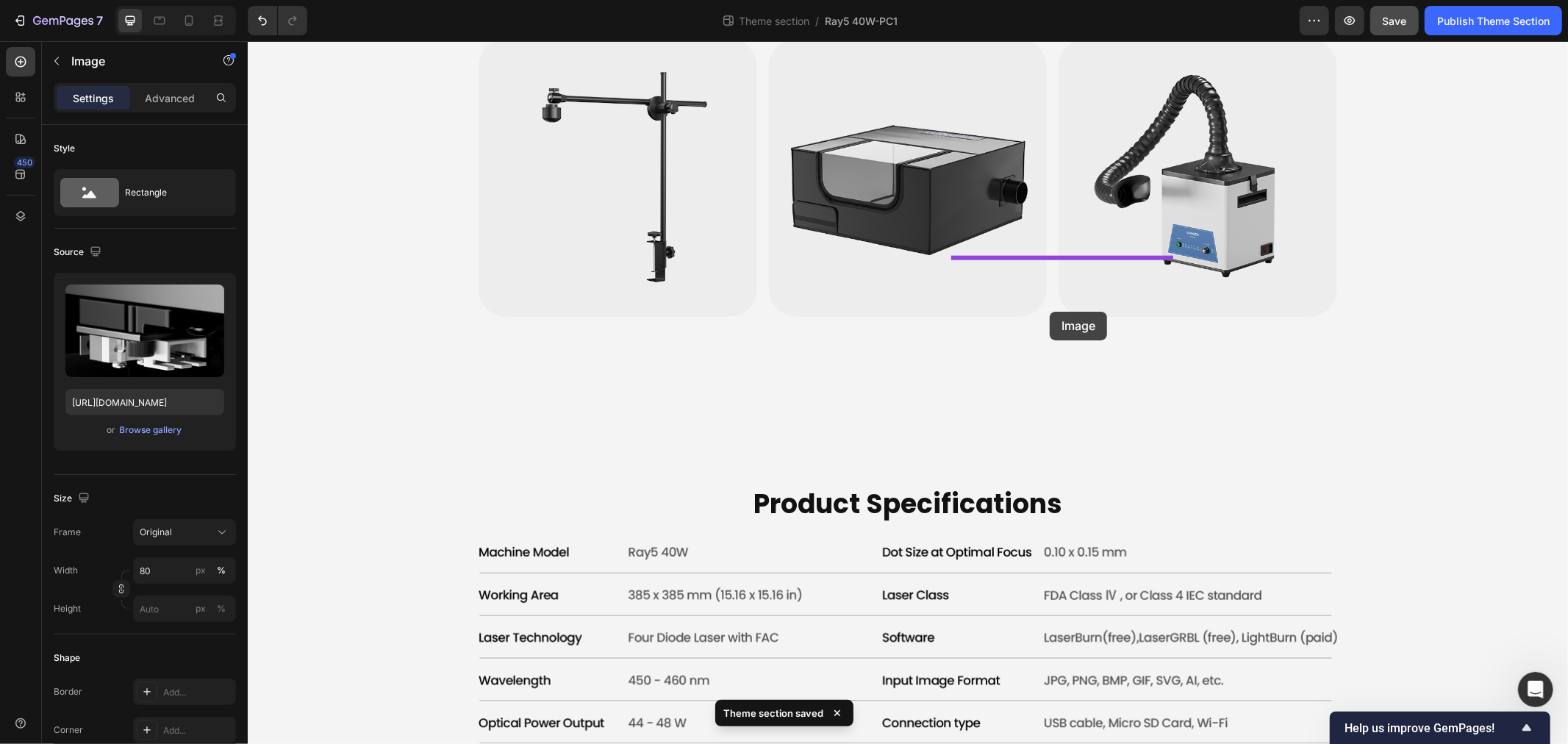
drag, startPoint x: 738, startPoint y: 418, endPoint x: 1050, endPoint y: 311, distance: 329.8
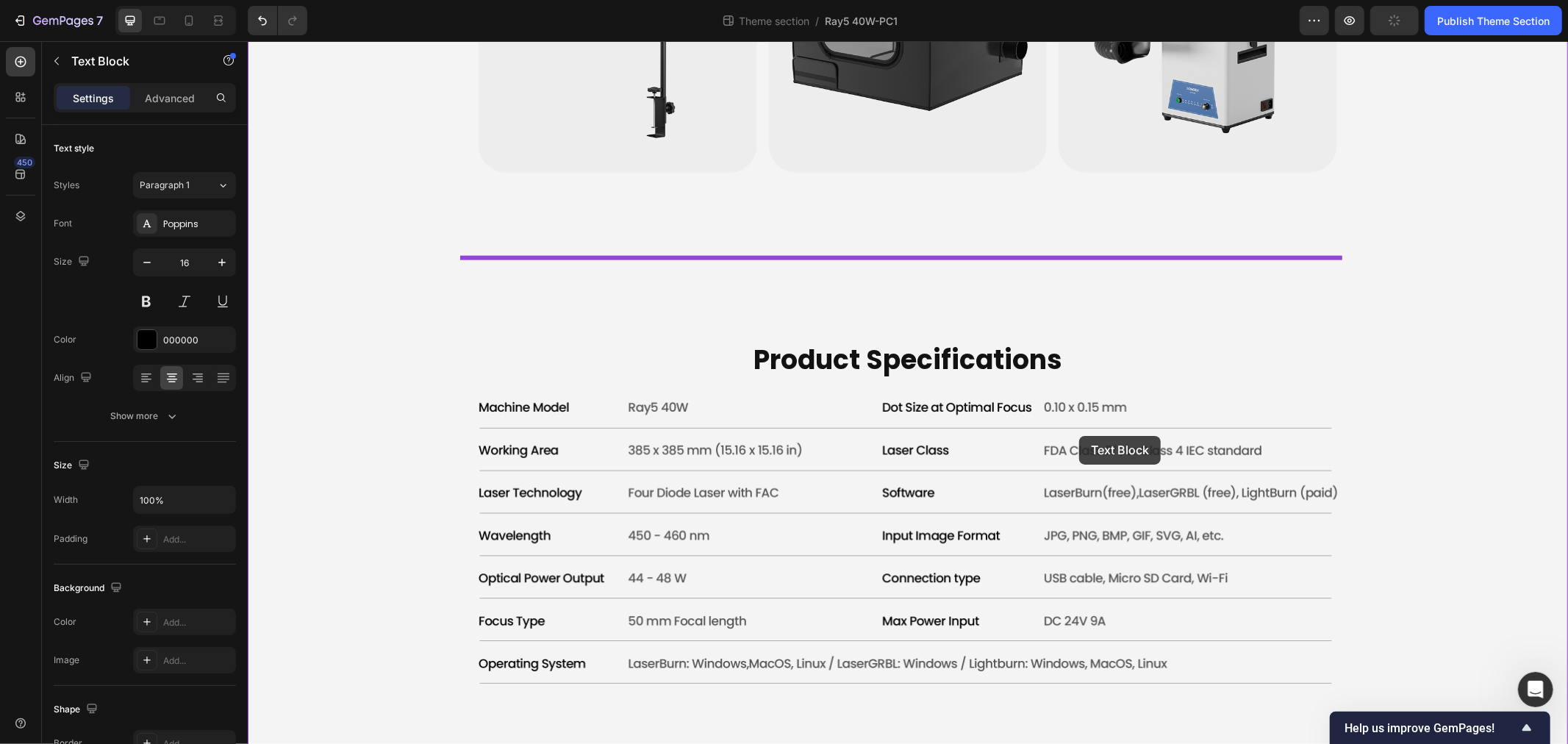
drag, startPoint x: 758, startPoint y: 453, endPoint x: 1079, endPoint y: 435, distance: 321.5
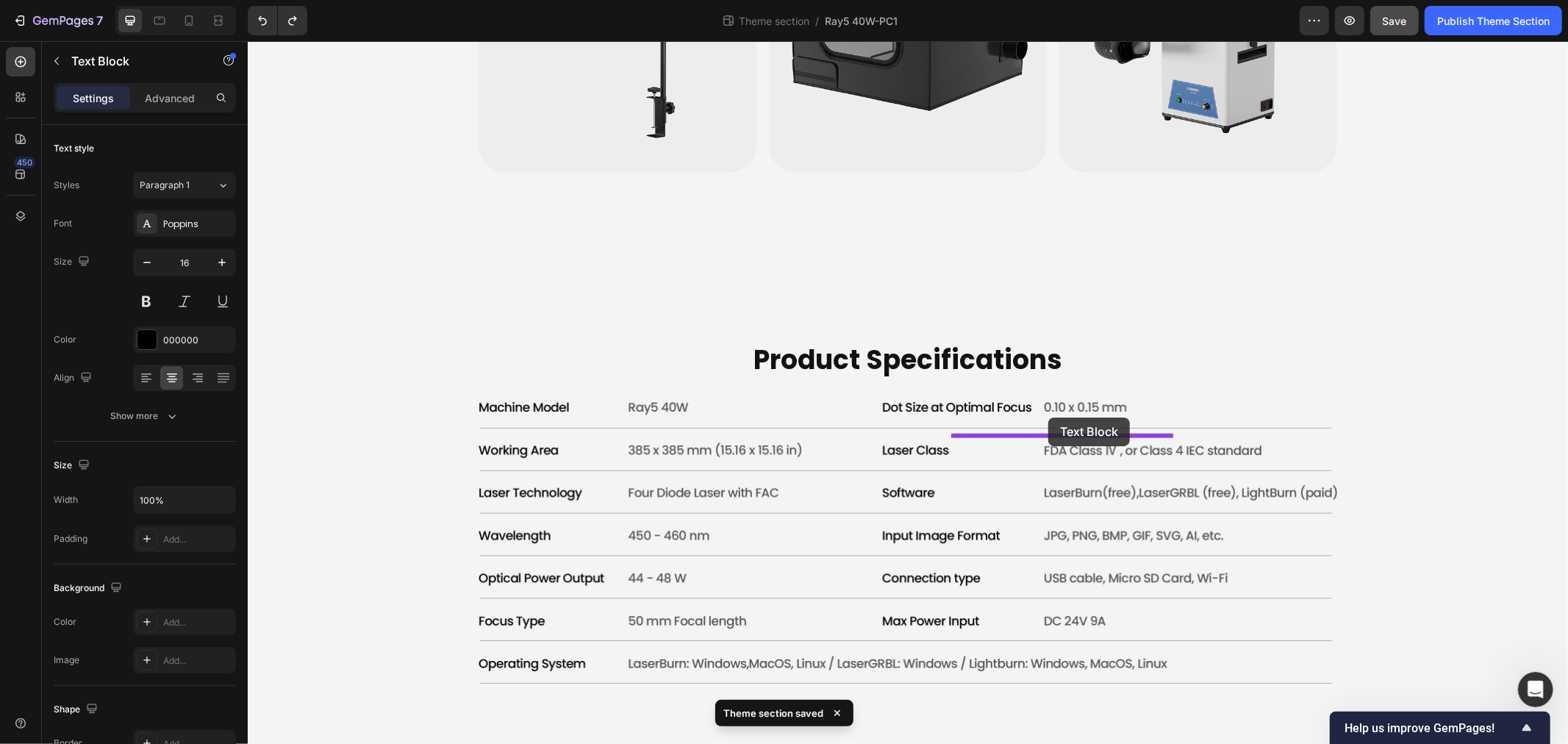
drag, startPoint x: 752, startPoint y: 453, endPoint x: 1048, endPoint y: 418, distance: 298.1
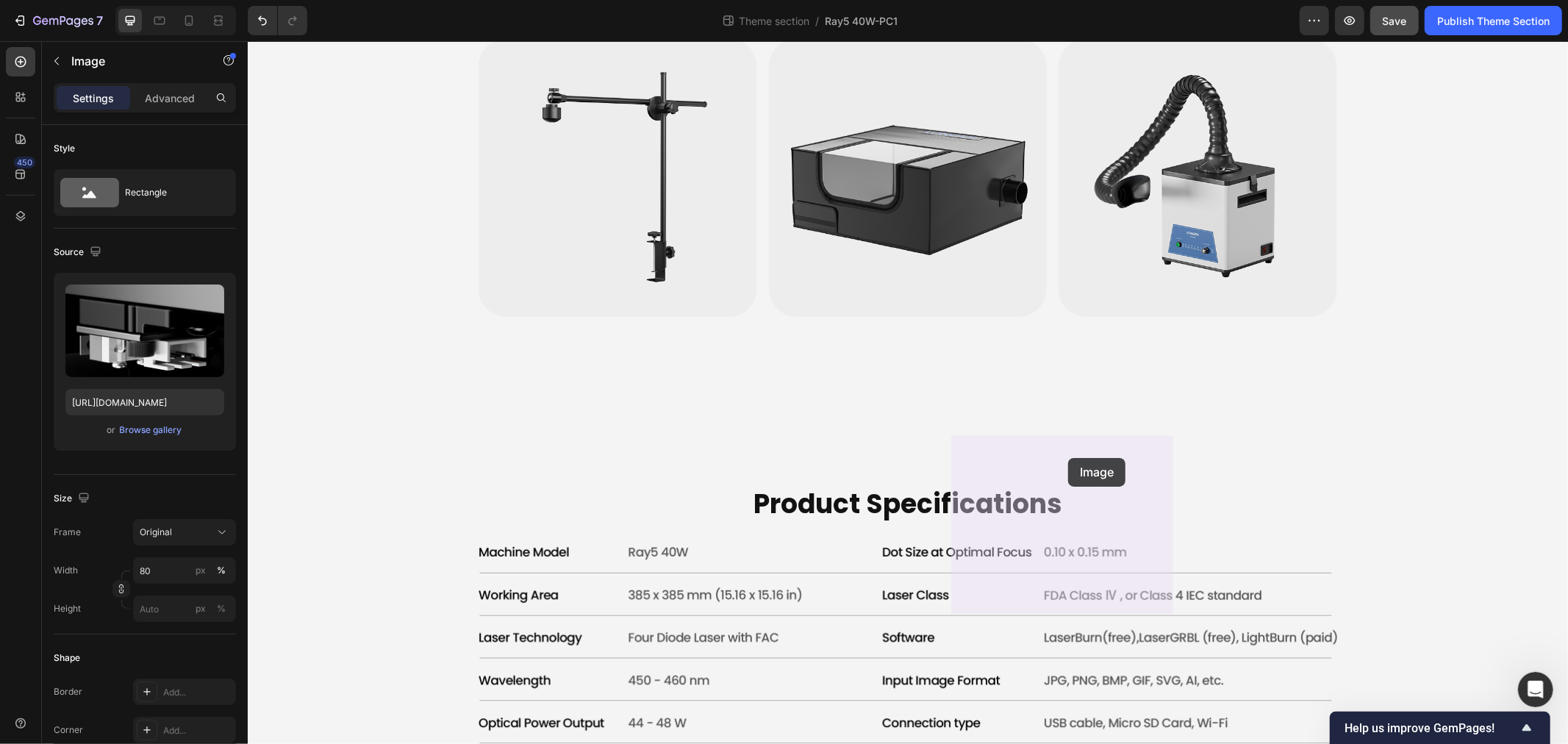
drag, startPoint x: 964, startPoint y: 424, endPoint x: 1050, endPoint y: 482, distance: 103.7
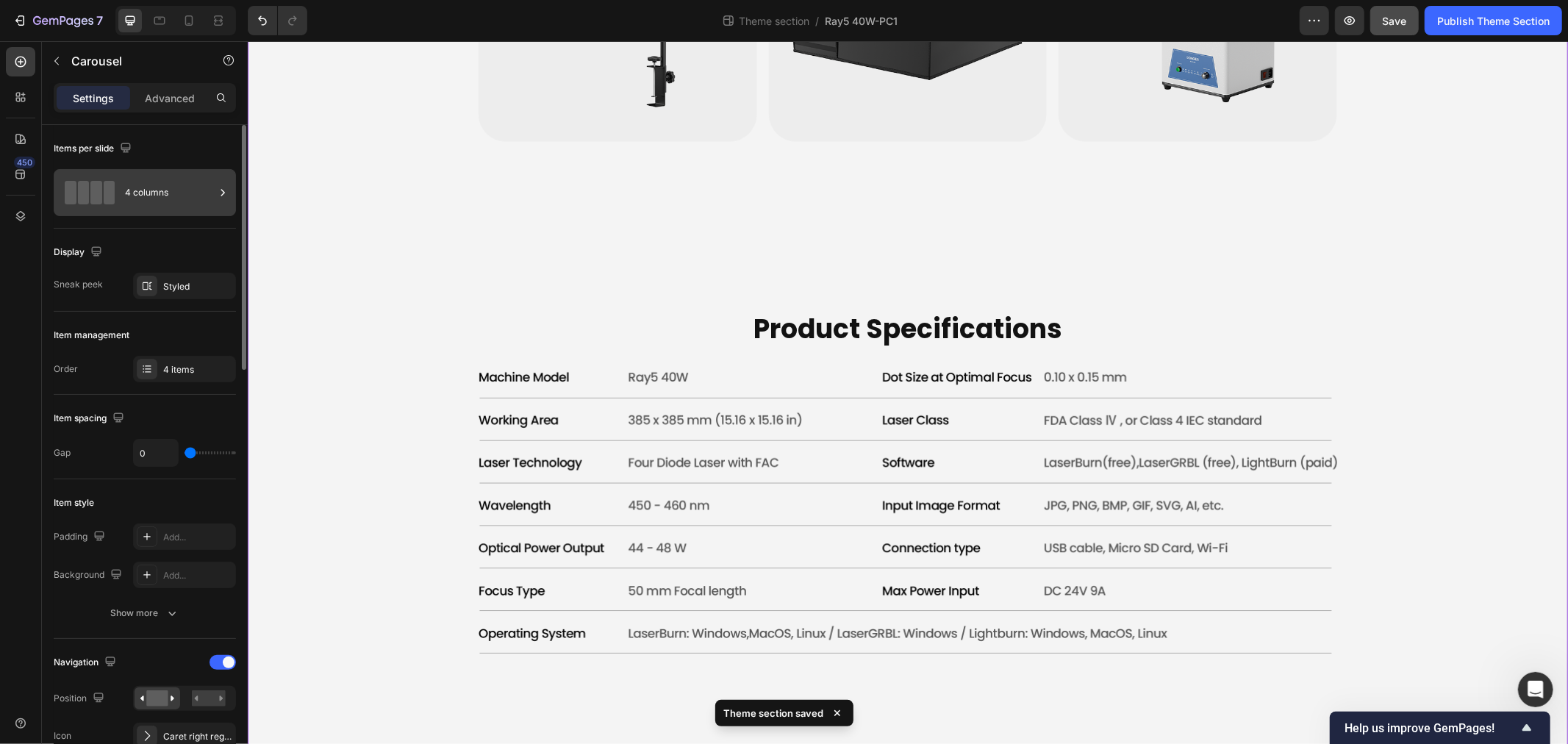
scroll to position [5761, 0]
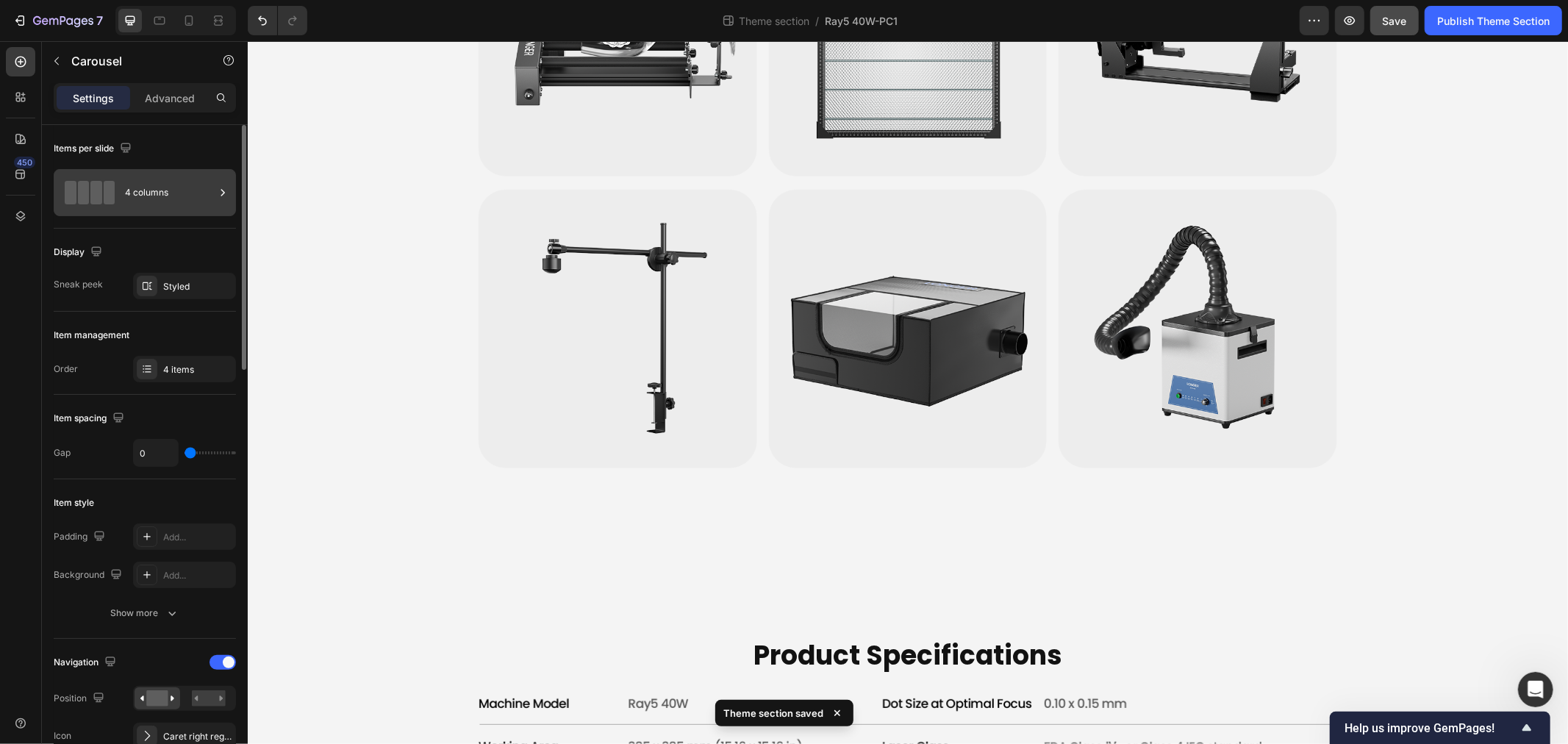
click at [186, 194] on div "4 columns" at bounding box center [169, 192] width 90 height 33
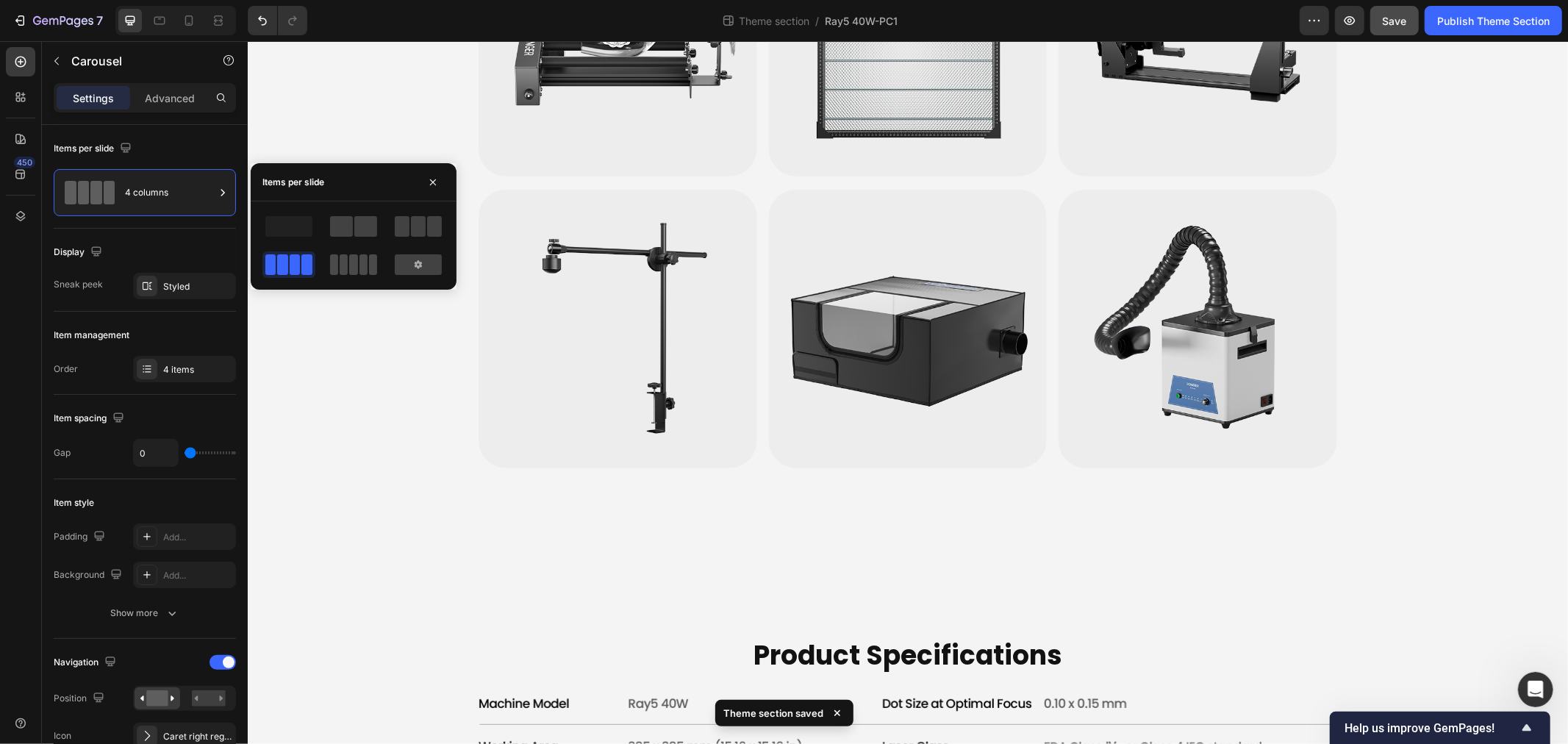
click at [353, 262] on span at bounding box center [353, 264] width 8 height 21
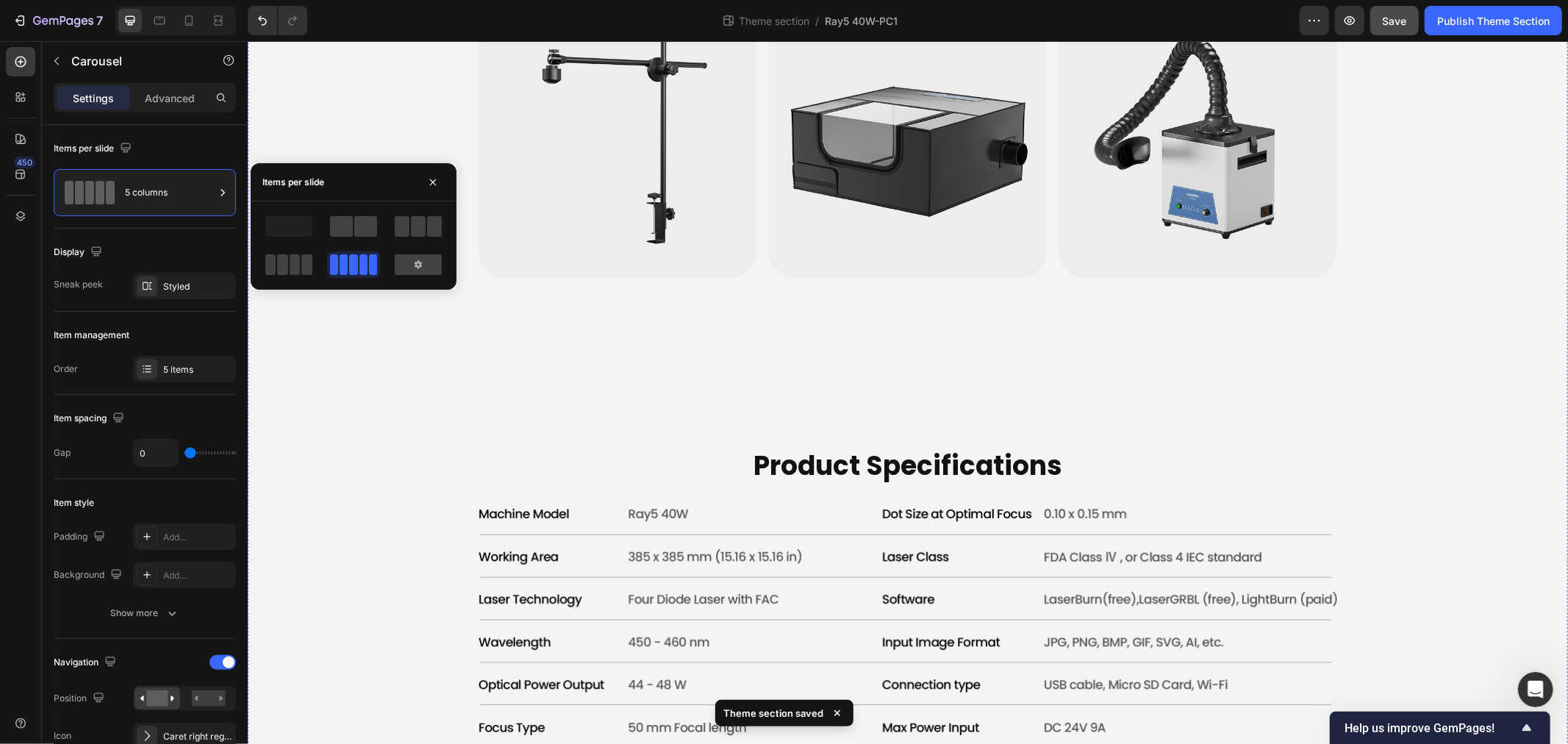
scroll to position [6005, 0]
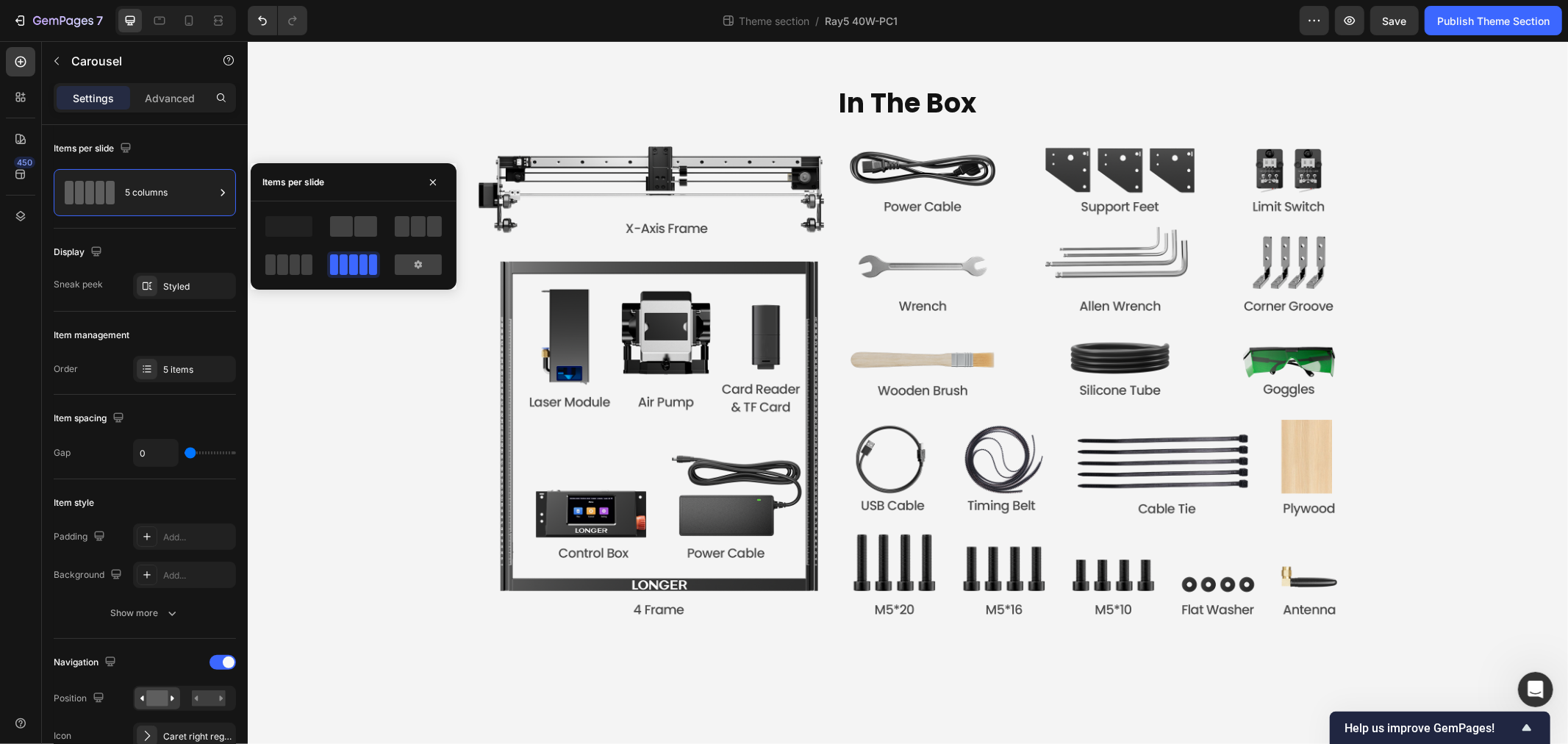
scroll to position [2371, 0]
click at [434, 265] on div at bounding box center [418, 264] width 47 height 21
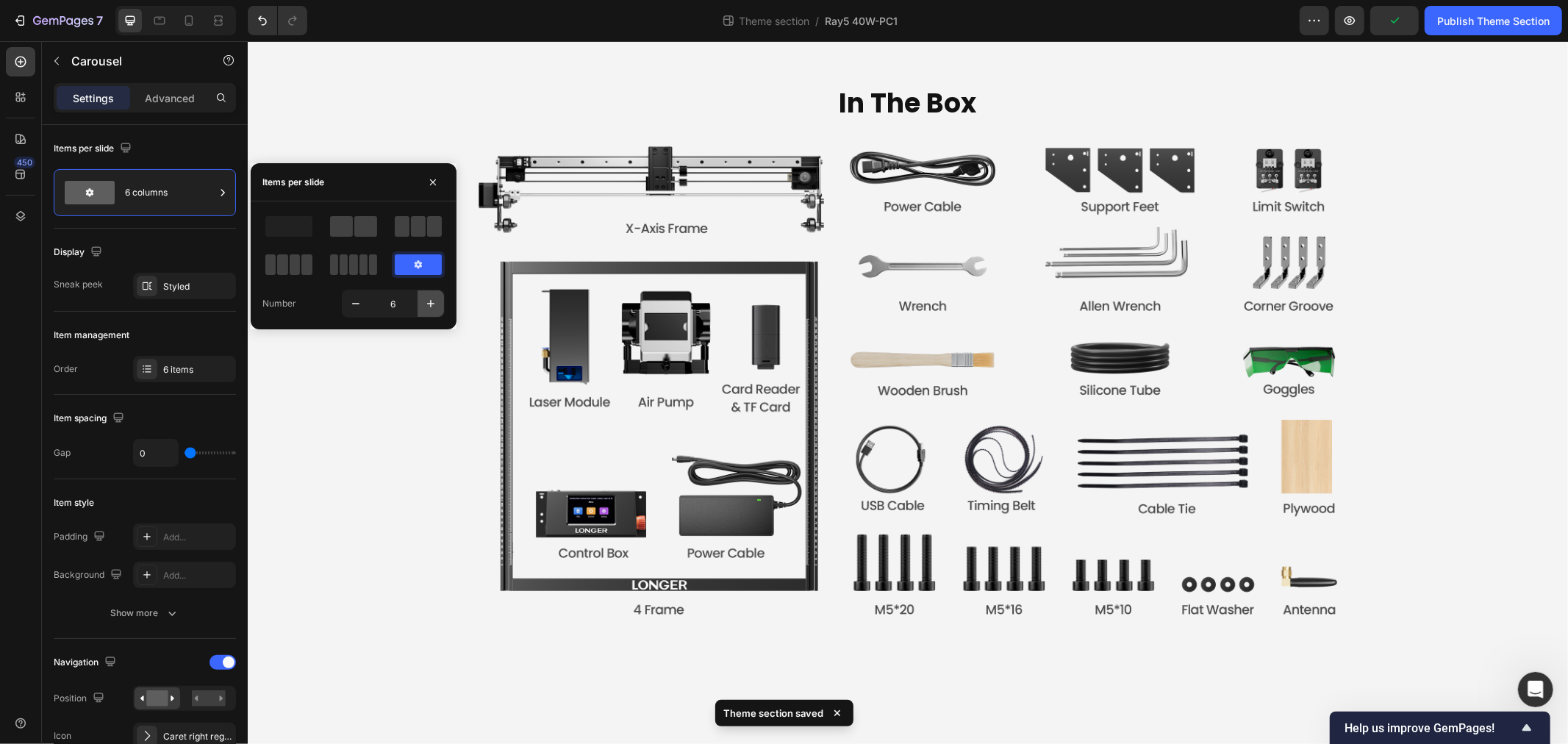
click at [428, 300] on icon "button" at bounding box center [431, 303] width 14 height 14
type input "8"
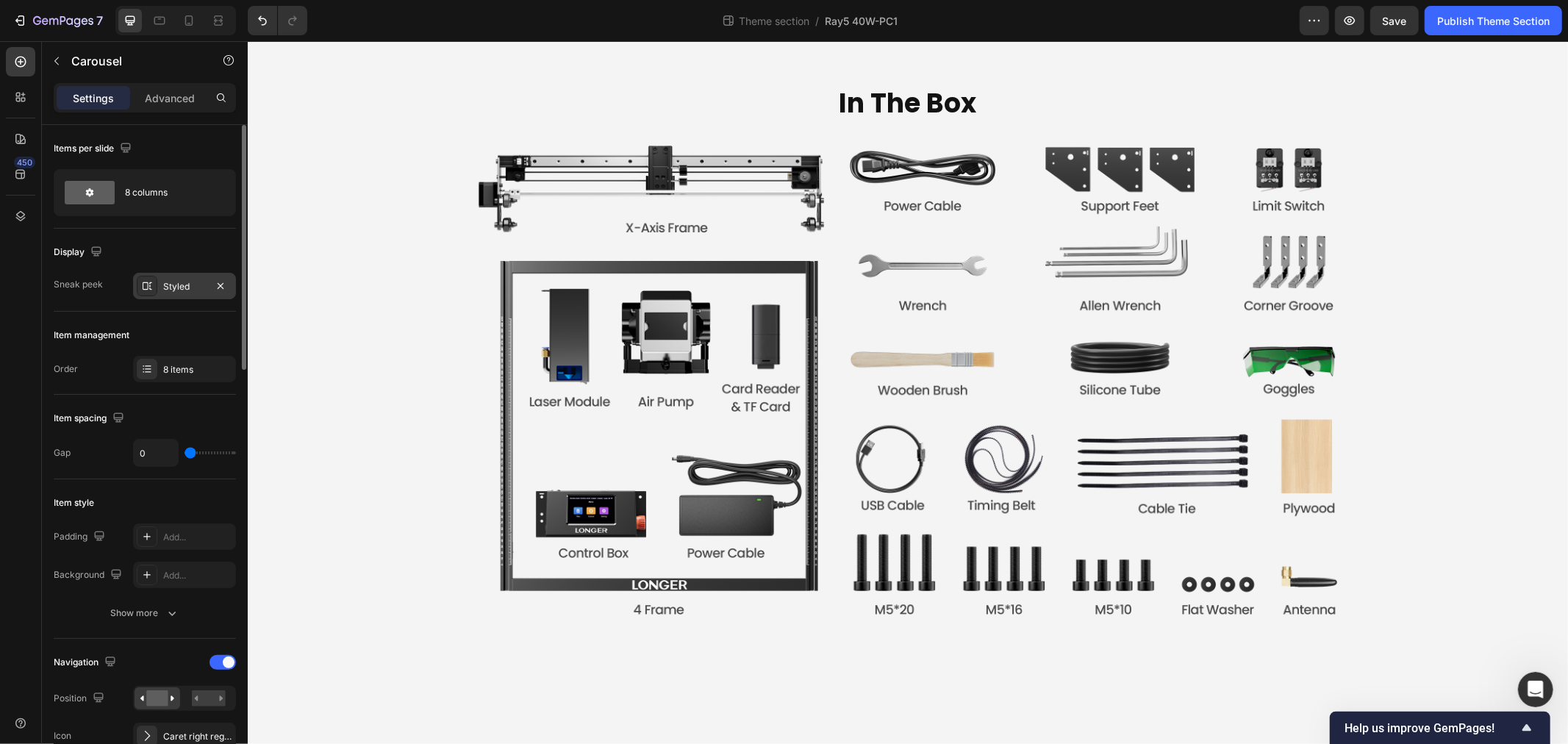
click at [178, 281] on div "Styled" at bounding box center [184, 287] width 43 height 14
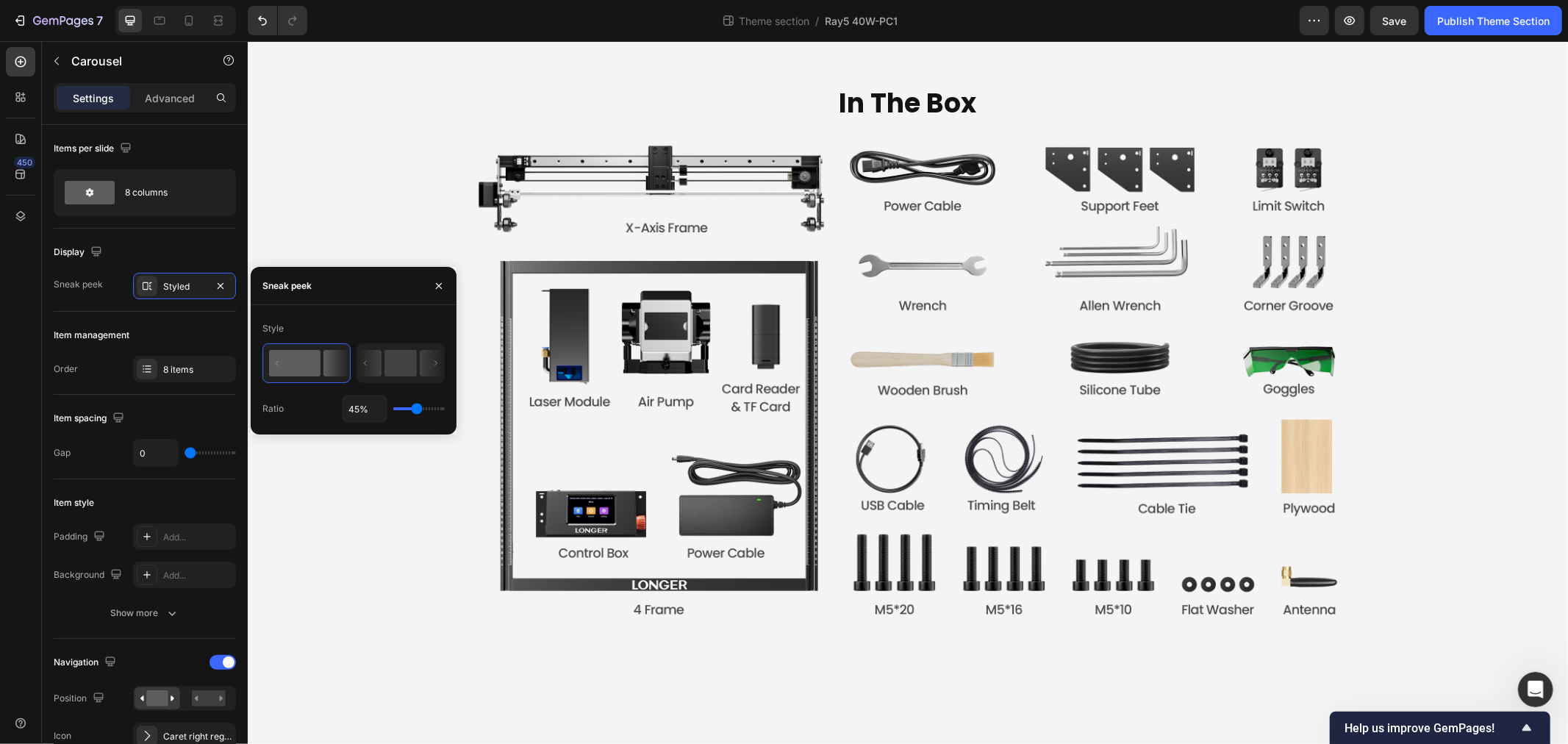
type input "67%"
type input "67"
type input "69%"
type input "69"
type input "91%"
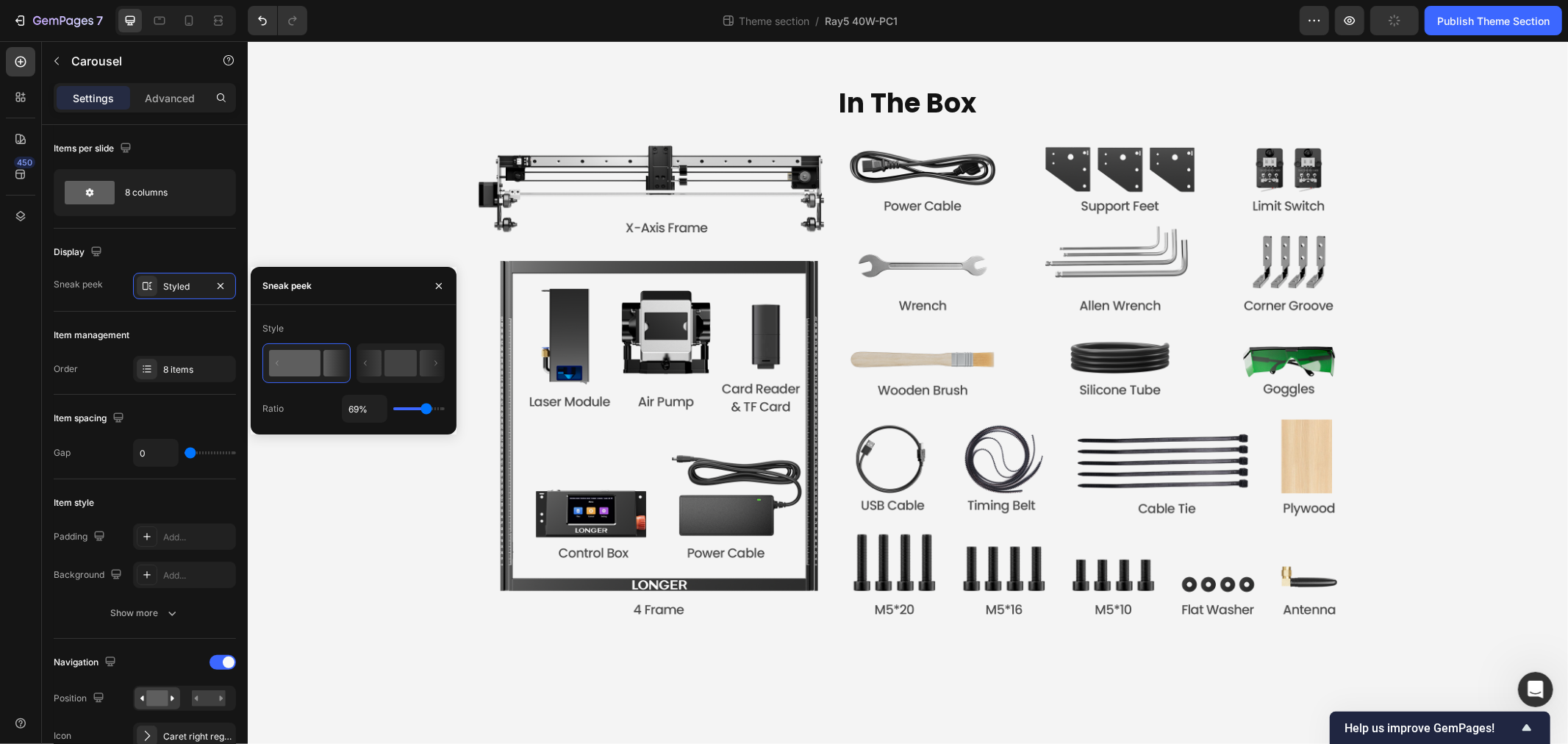
type input "91"
type input "93%"
type input "93"
type input "65%"
type input "65"
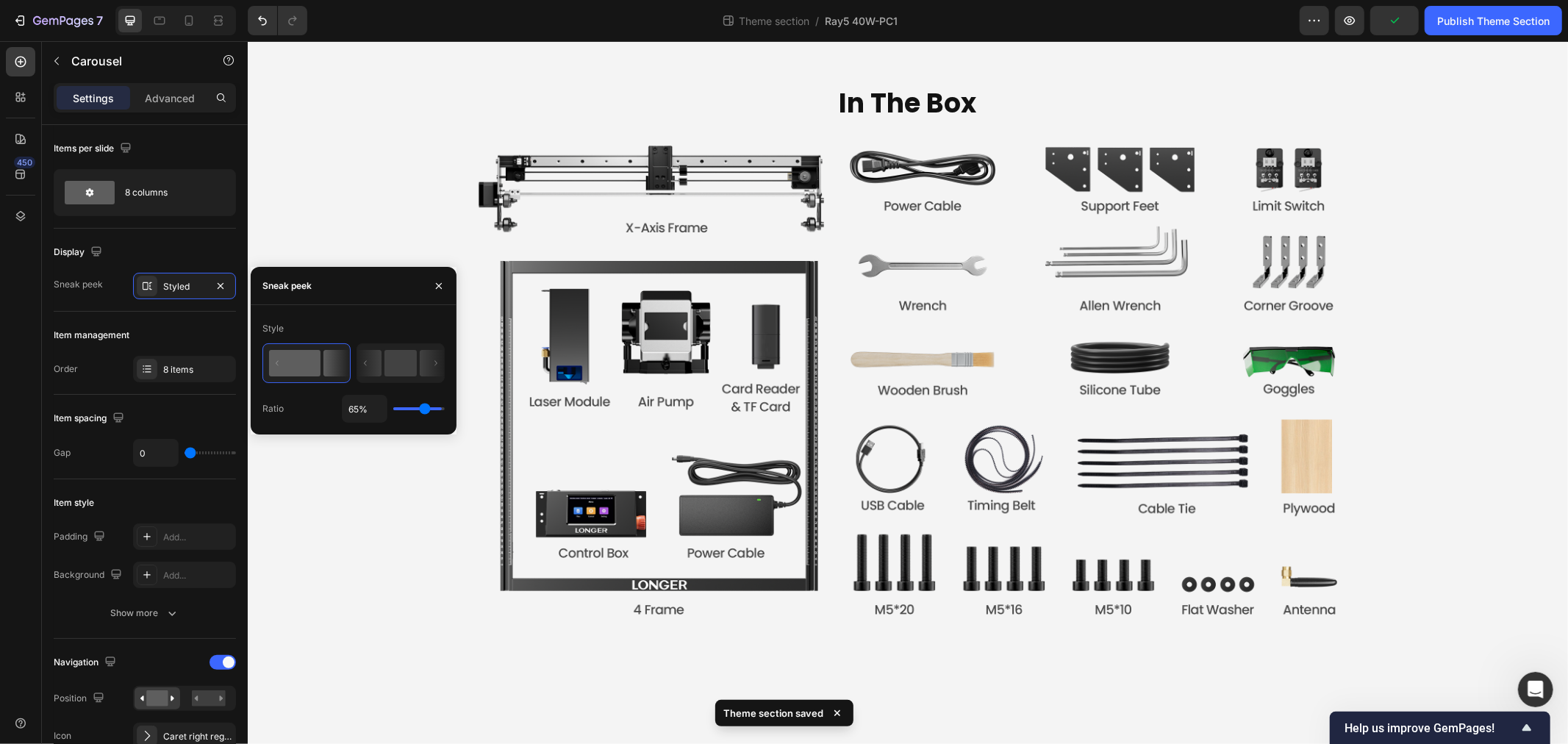
type input "57%"
type input "57"
click at [422, 410] on input "range" at bounding box center [419, 408] width 52 height 3
click at [401, 366] on rect at bounding box center [401, 363] width 33 height 26
type input "50%"
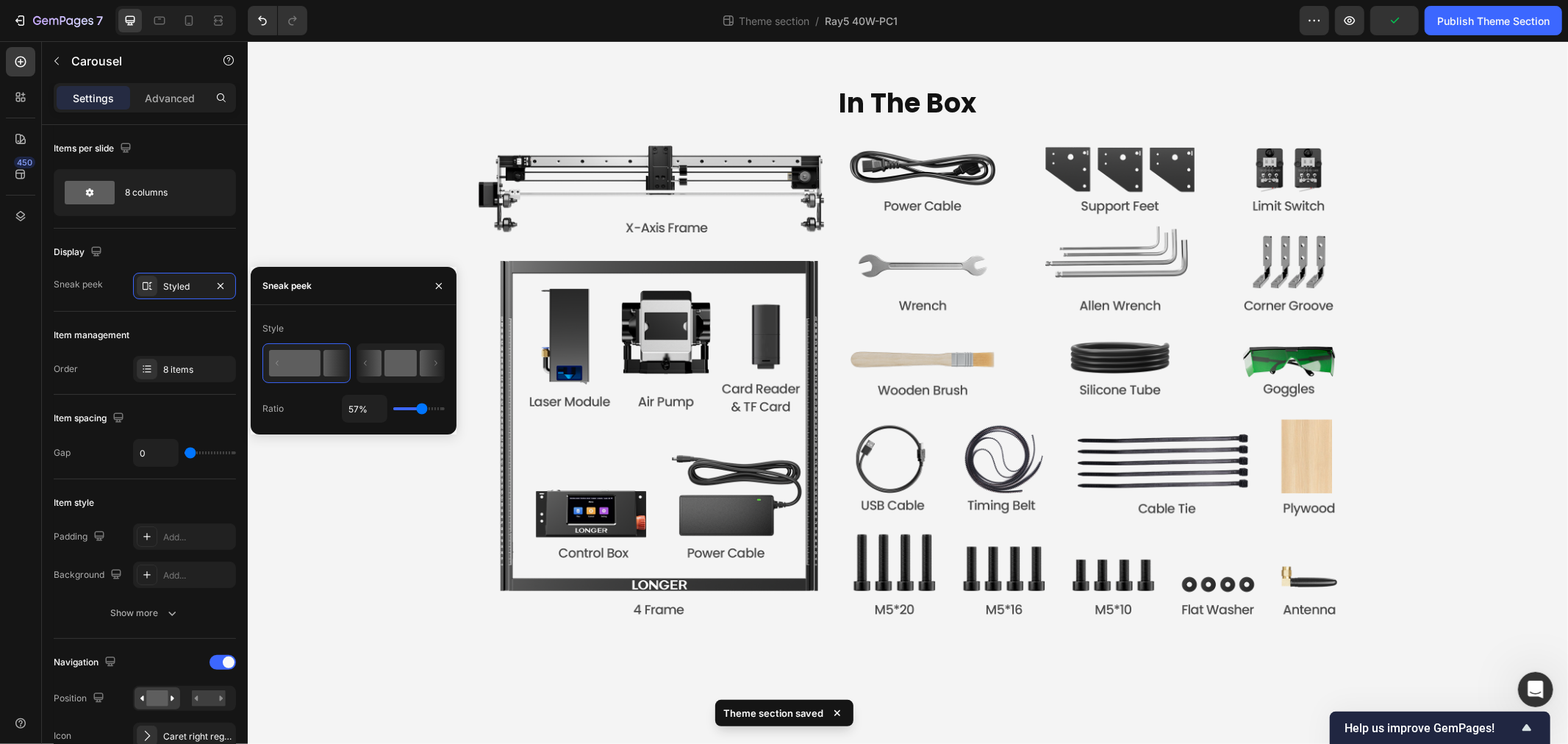
type input "50"
click at [295, 358] on rect at bounding box center [294, 363] width 52 height 26
type input "57%"
type input "57"
type input "53%"
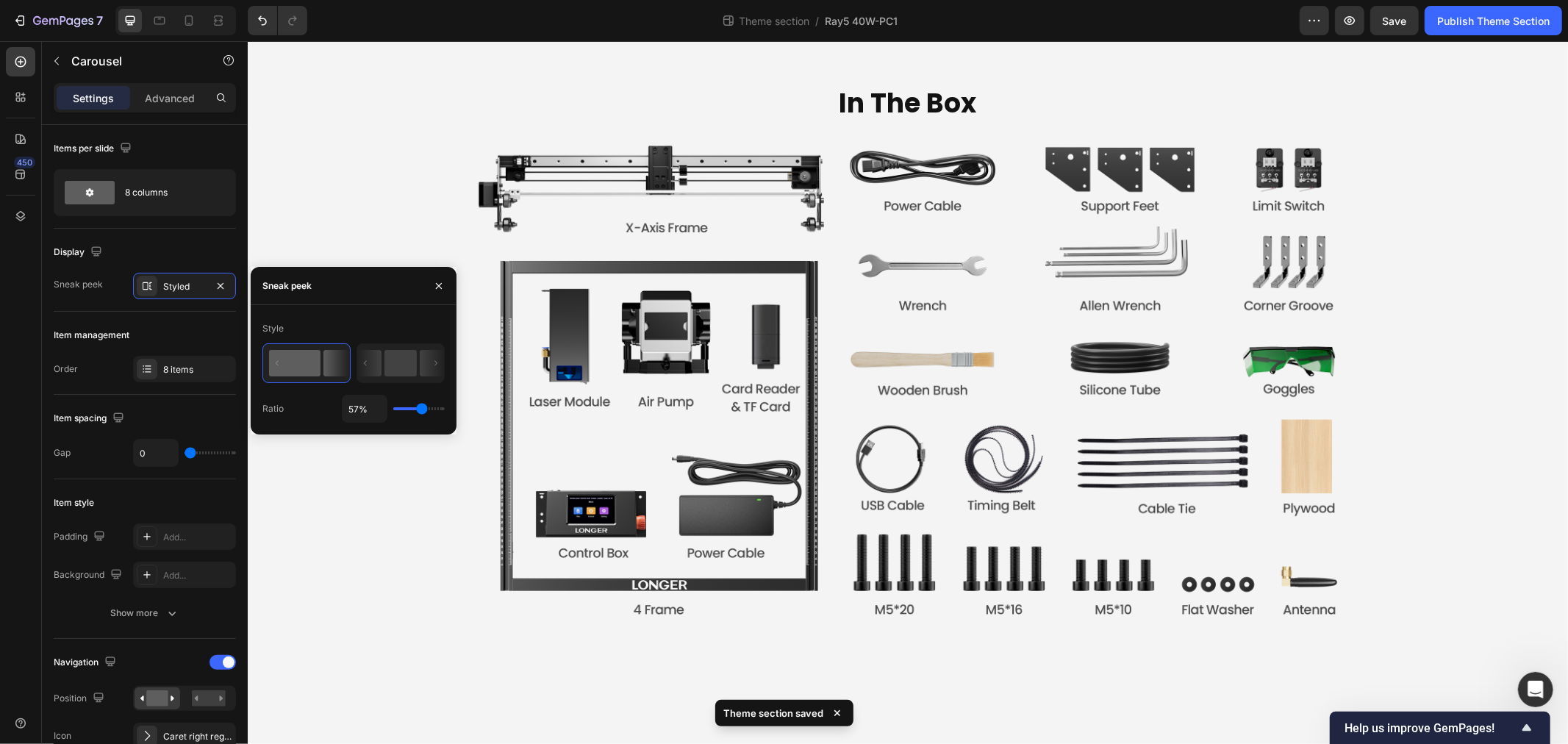
type input "53"
type input "38%"
type input "38"
type input "36%"
type input "36"
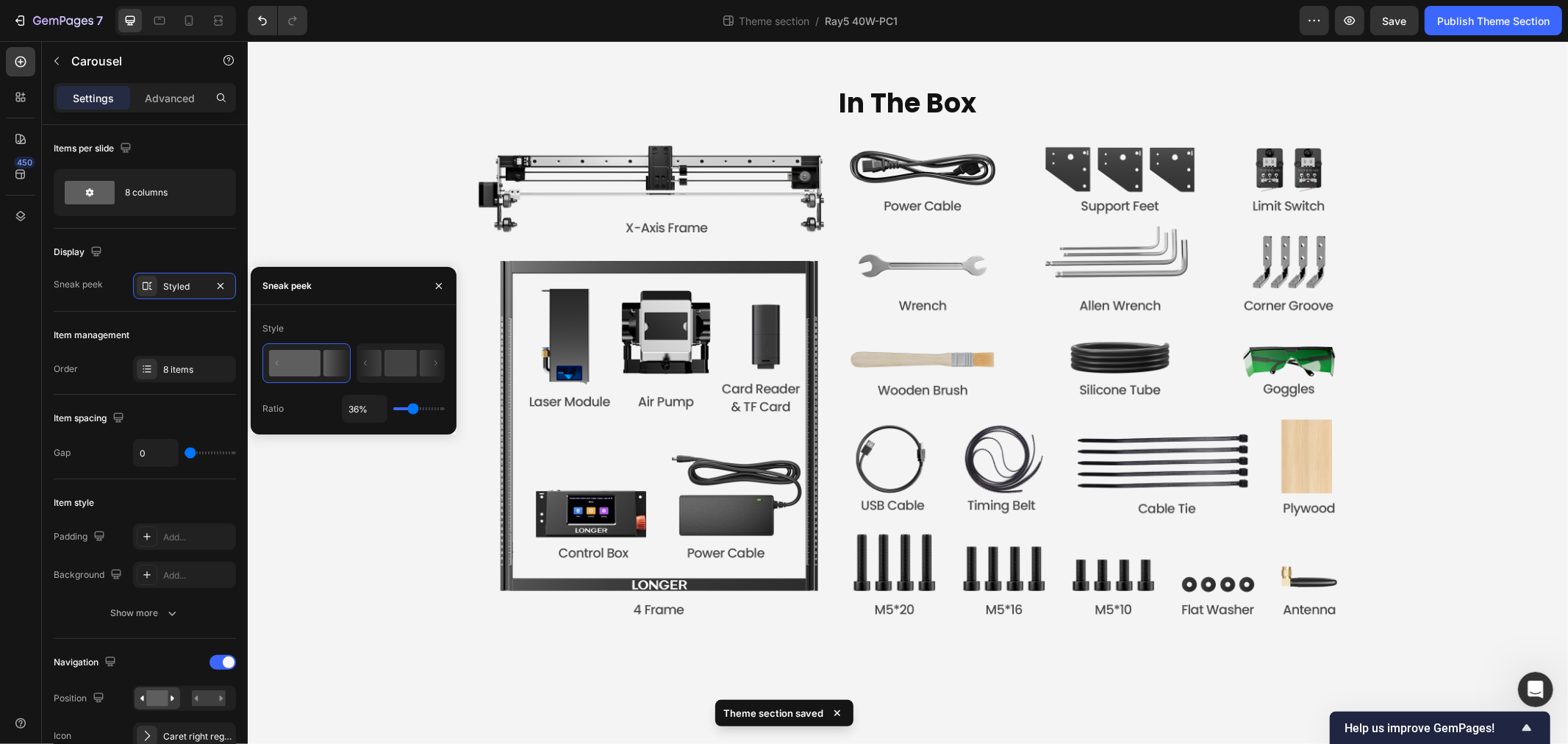
type input "34%"
type input "34"
type input "32%"
type input "32"
type input "30%"
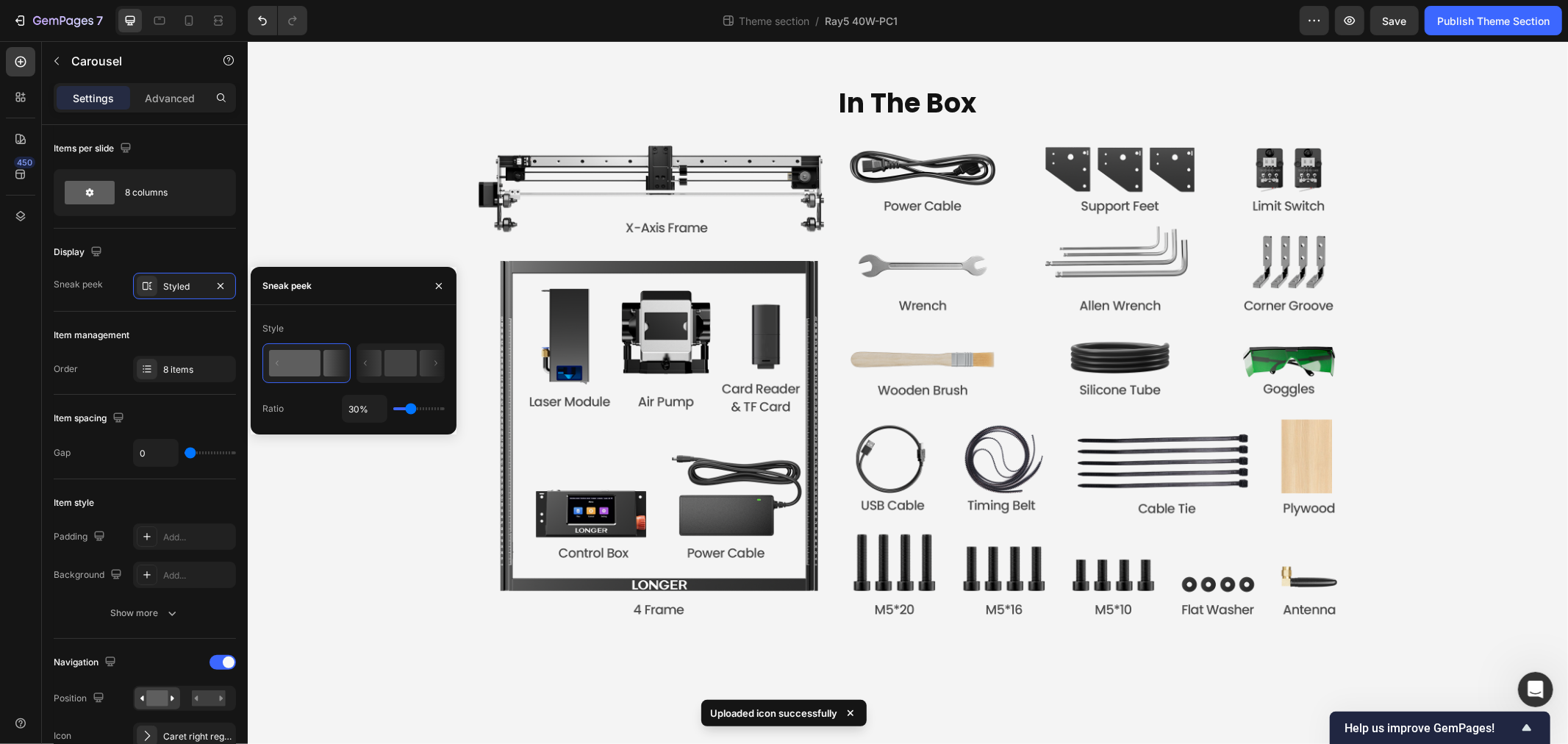
drag, startPoint x: 422, startPoint y: 412, endPoint x: 410, endPoint y: 412, distance: 12.0
type input "30"
click at [410, 410] on input "range" at bounding box center [419, 408] width 52 height 3
click at [359, 406] on input "30%" at bounding box center [365, 408] width 44 height 26
type input "4%"
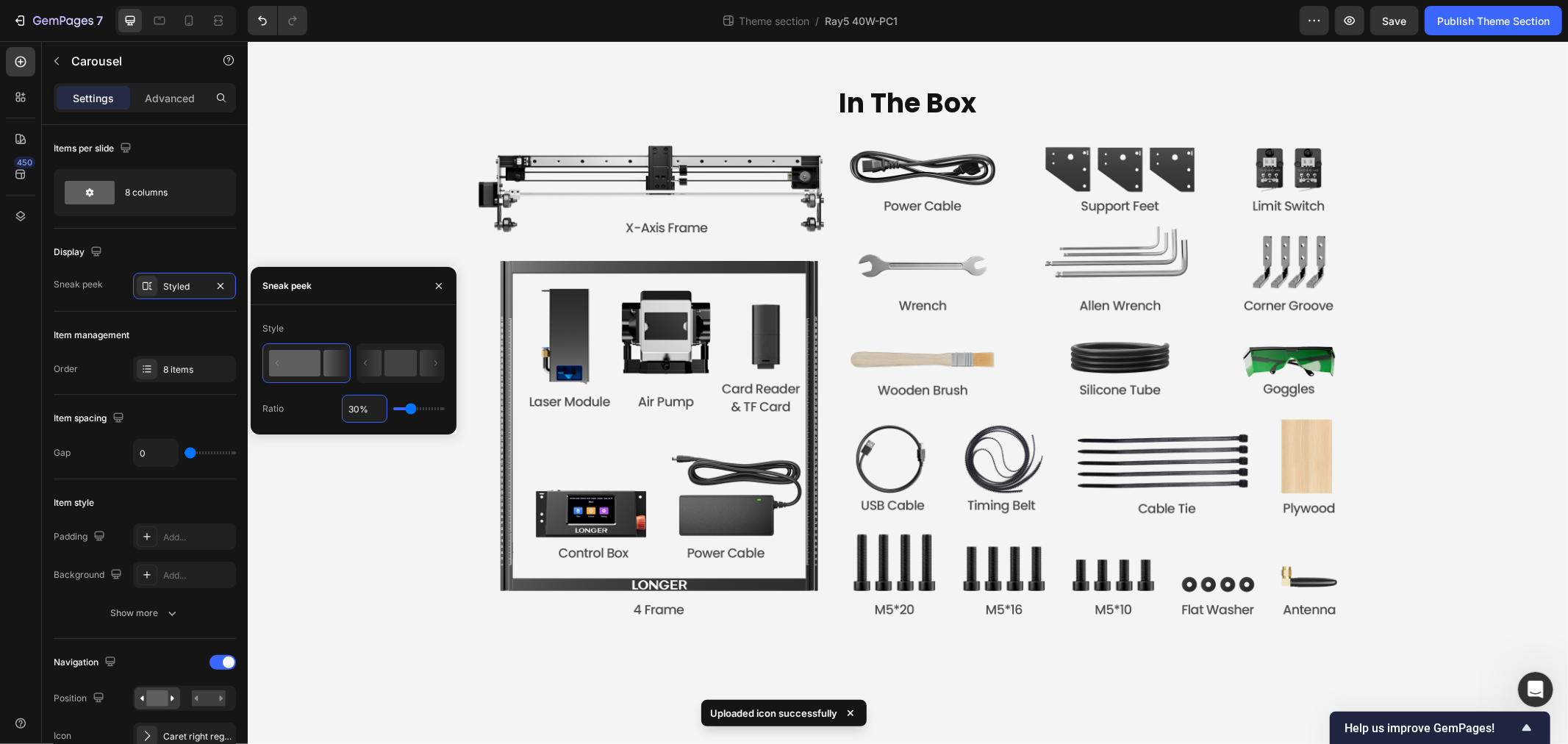
type input "4"
type input "45%"
type input "45"
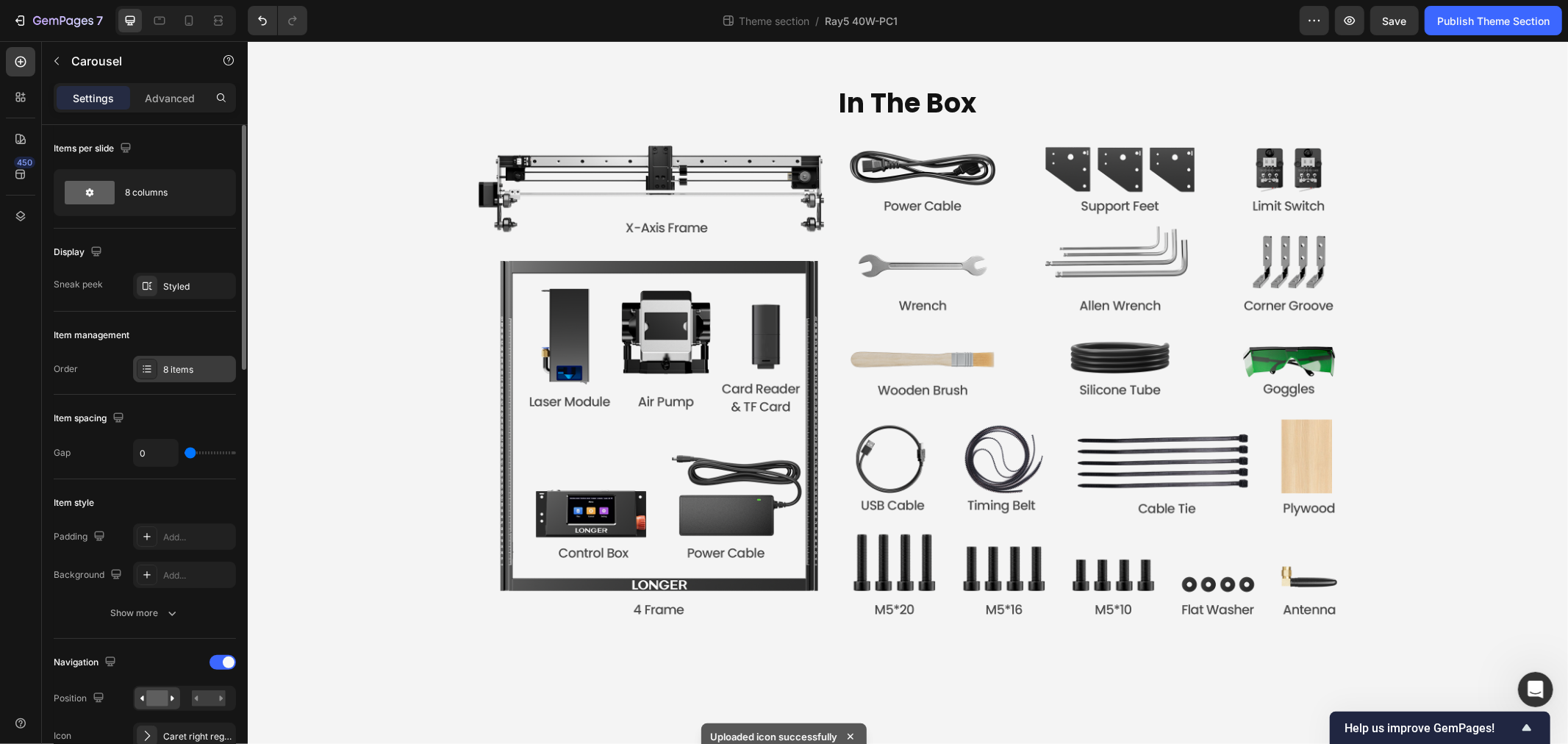
click at [186, 367] on div "8 items" at bounding box center [197, 369] width 69 height 14
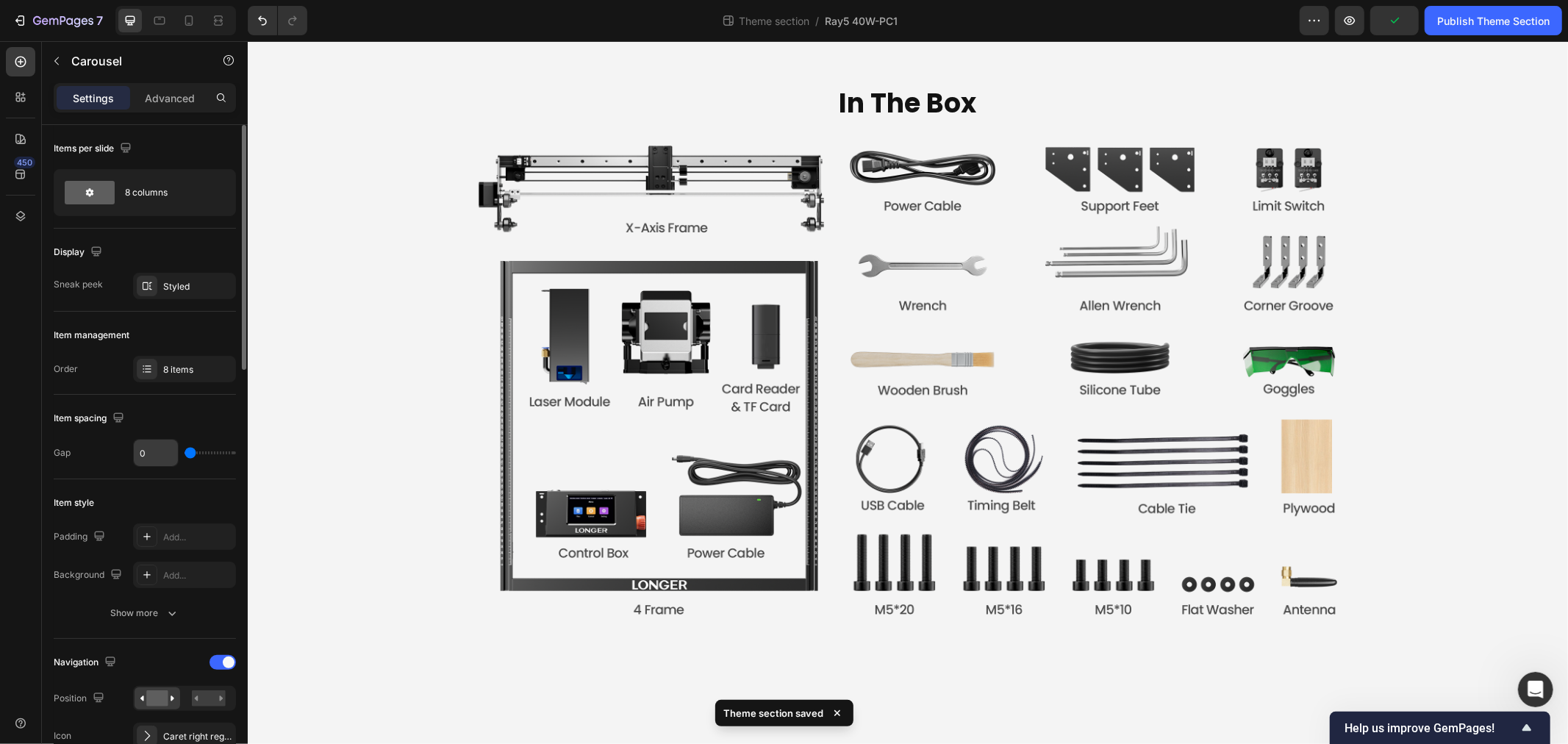
click at [153, 457] on input "0" at bounding box center [156, 453] width 44 height 26
type input "1"
type input "12"
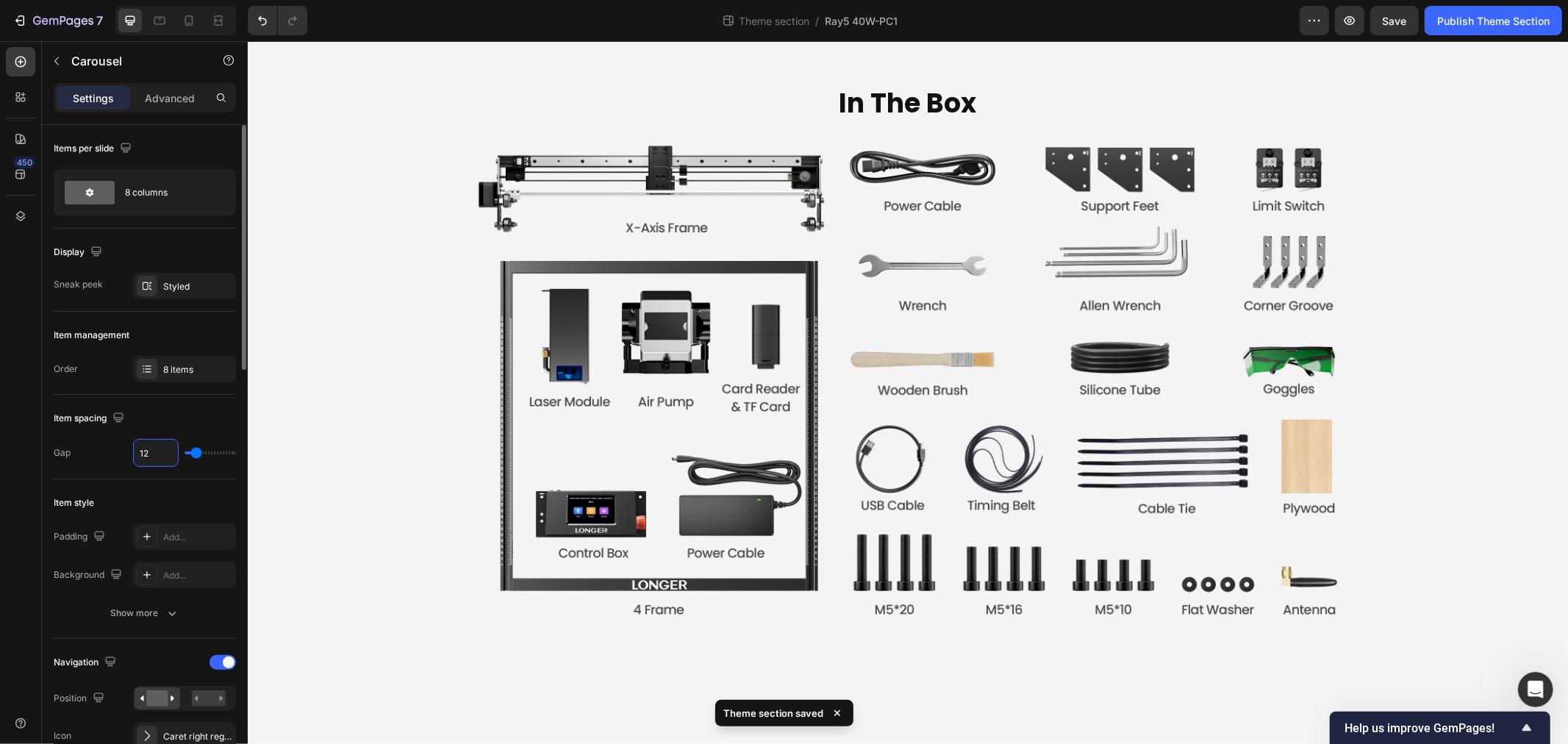
type input "1"
type input "0"
type input "8"
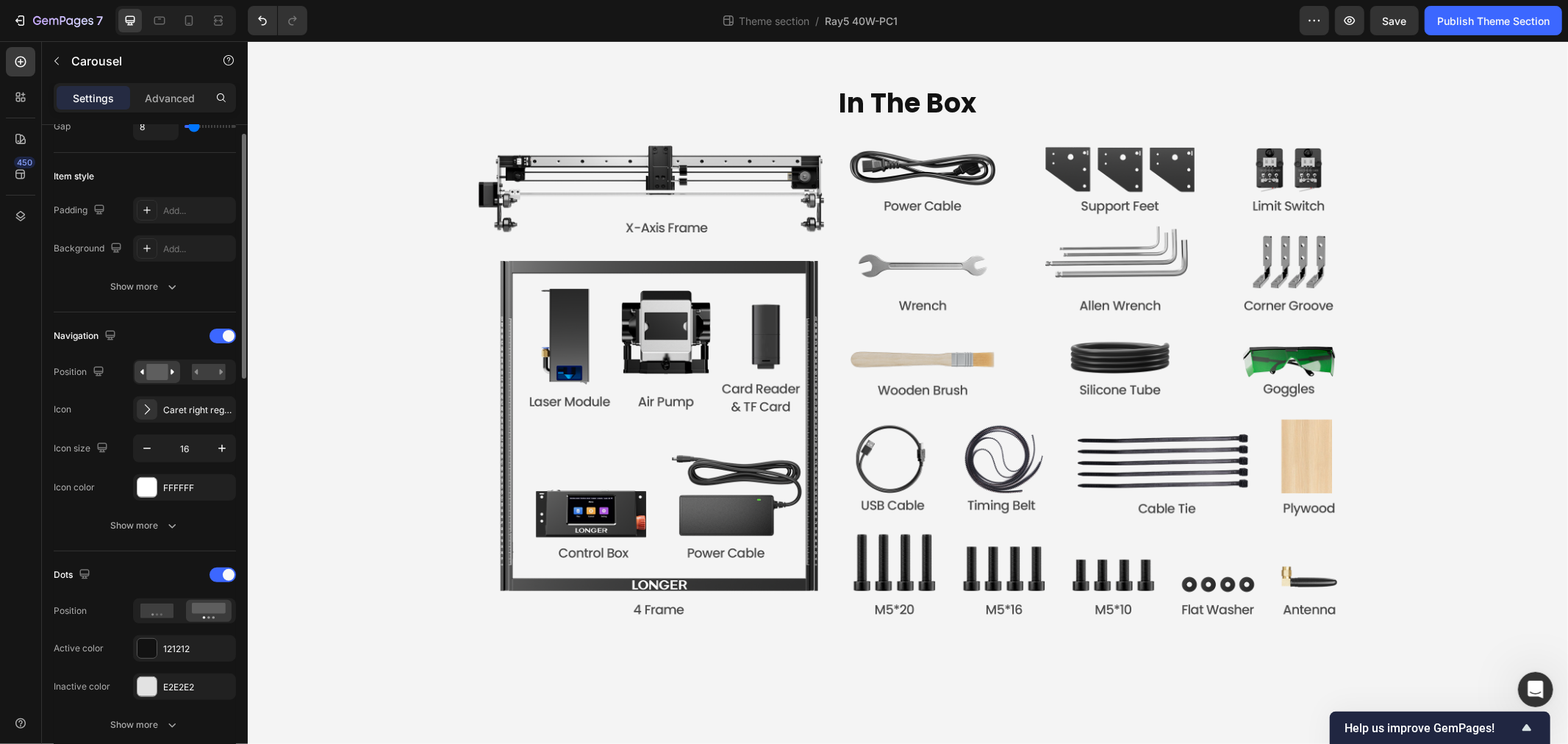
scroll to position [0, 0]
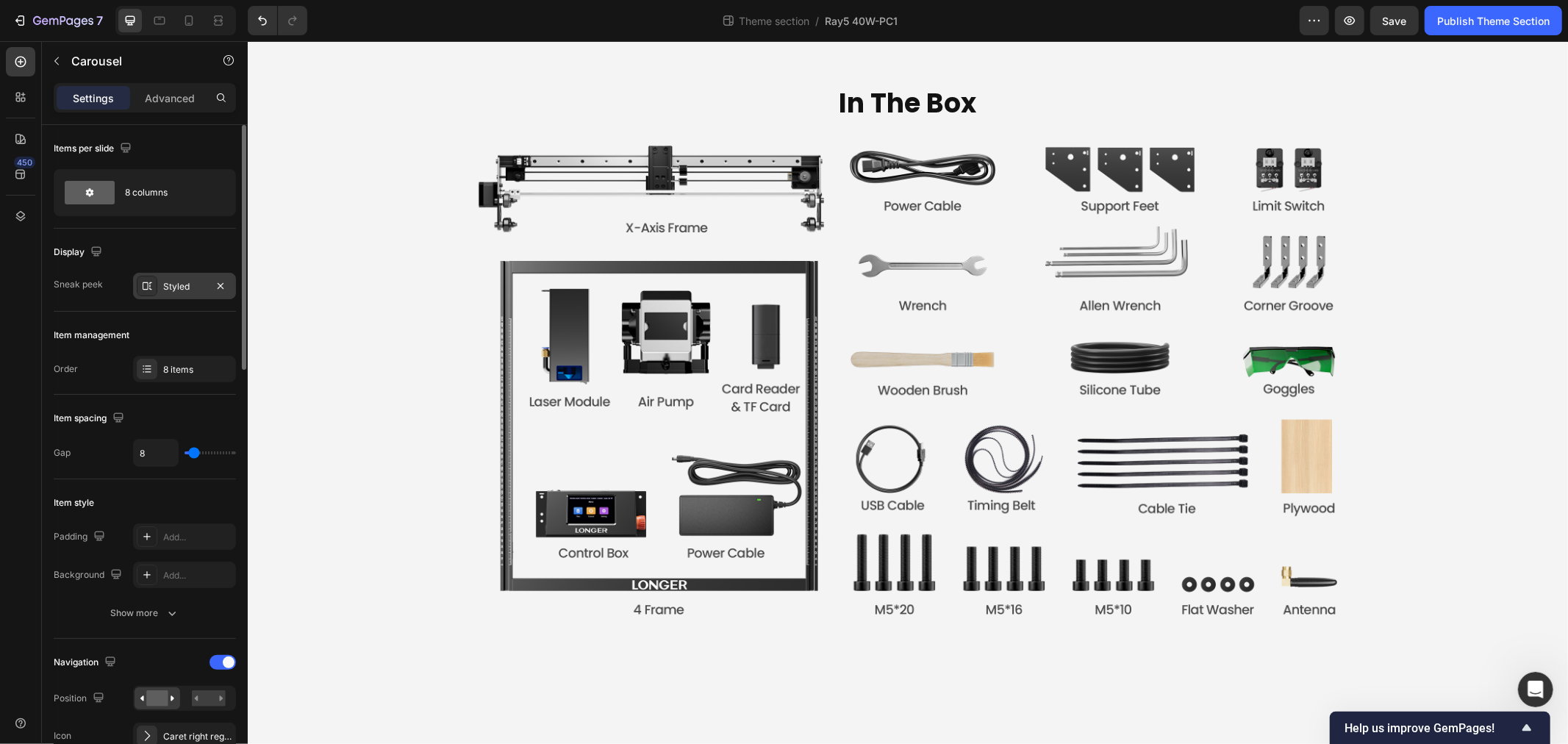
click at [190, 299] on div "Styled" at bounding box center [185, 285] width 103 height 26
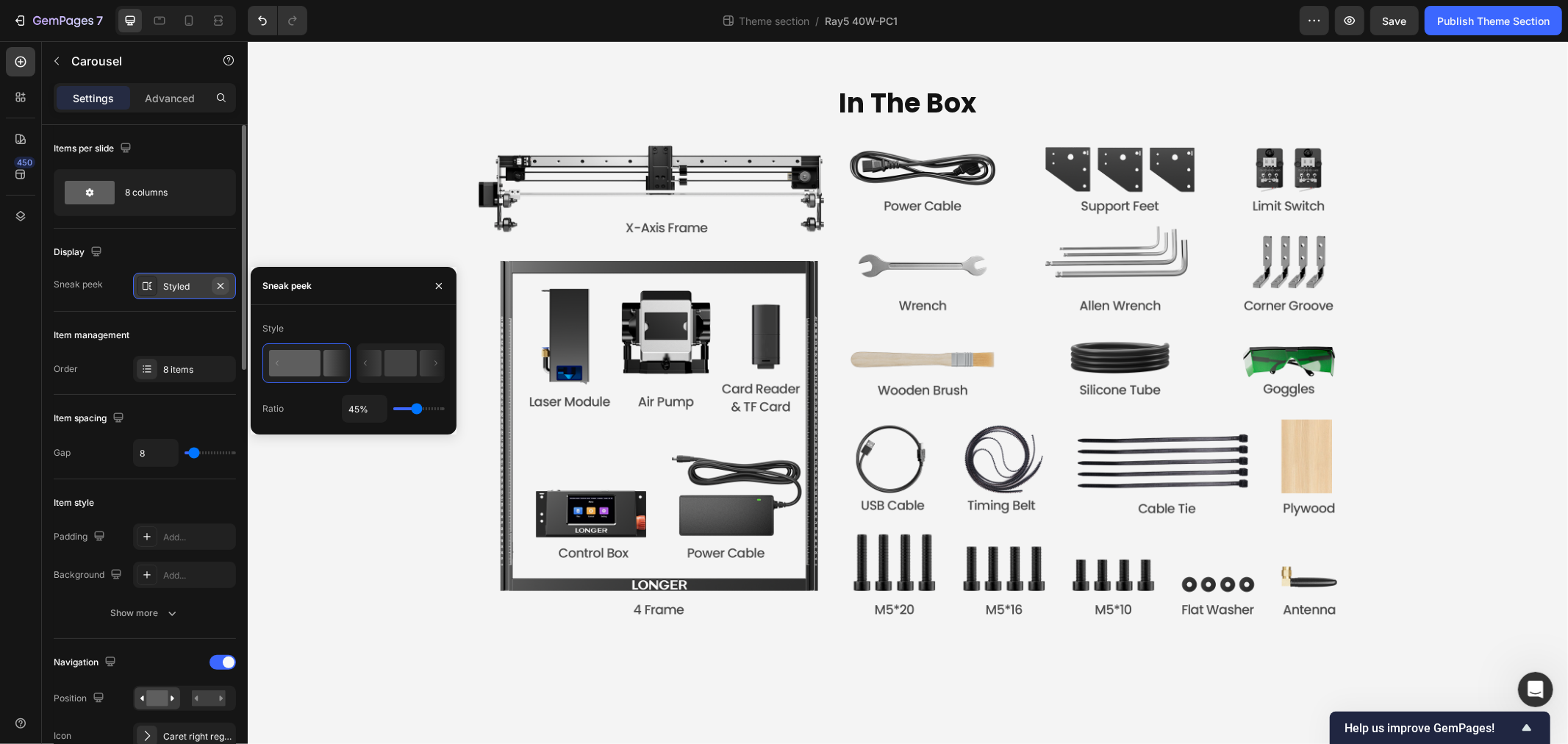
click at [218, 284] on icon "button" at bounding box center [221, 285] width 6 height 6
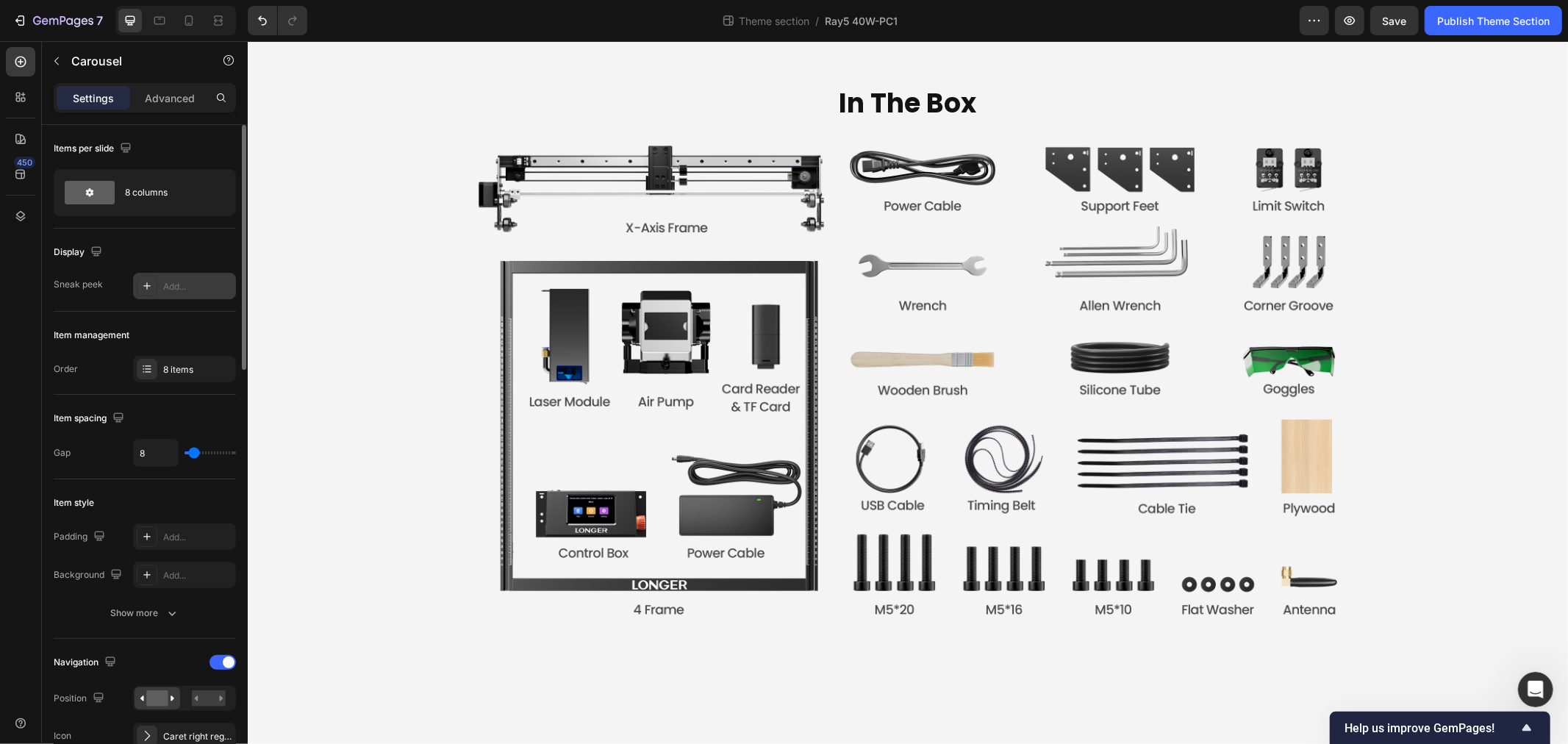
click at [182, 287] on div "Add..." at bounding box center [197, 287] width 69 height 14
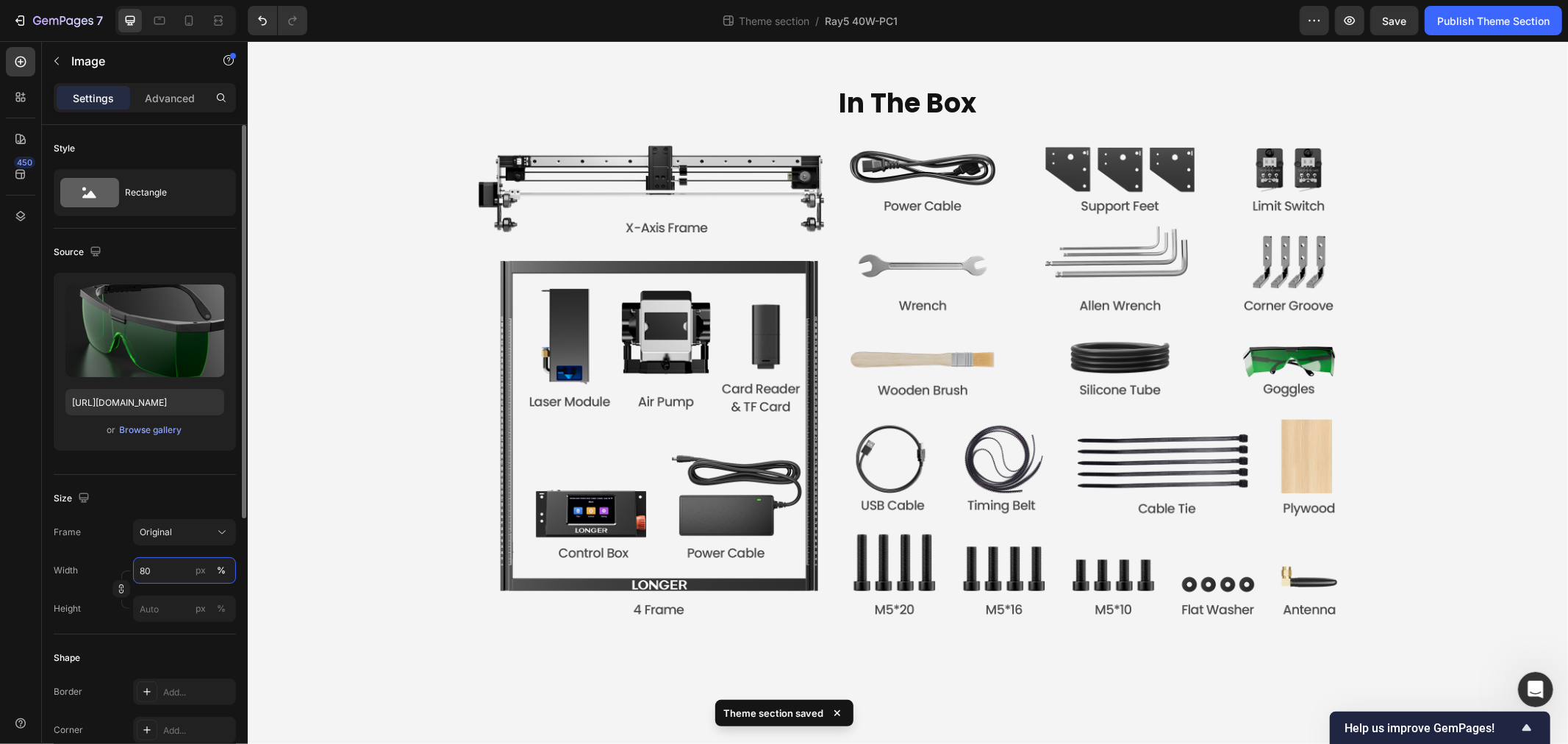
click at [171, 559] on input "80" at bounding box center [185, 570] width 103 height 26
type input "100"
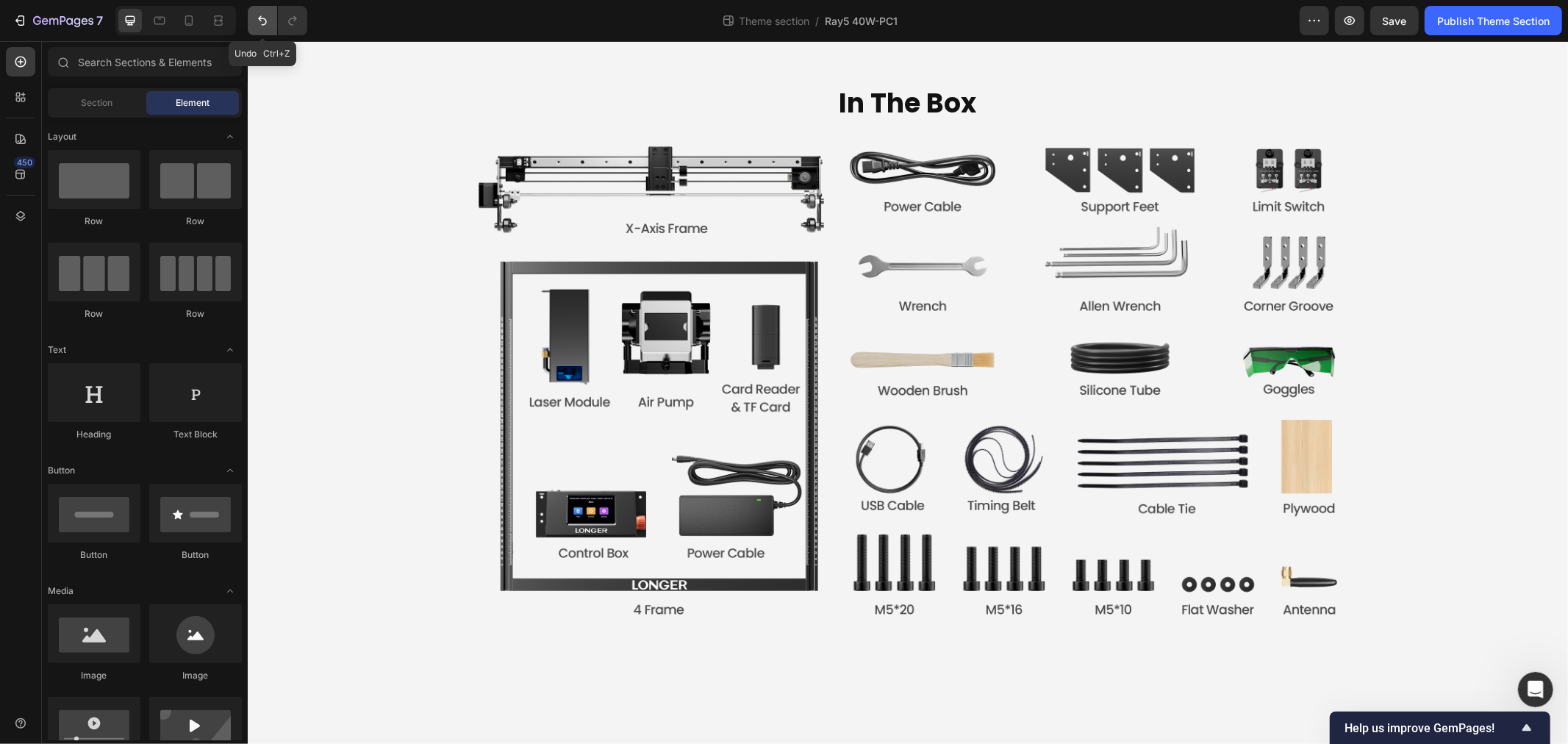
click at [270, 25] on button "Undo/Redo" at bounding box center [262, 21] width 30 height 30
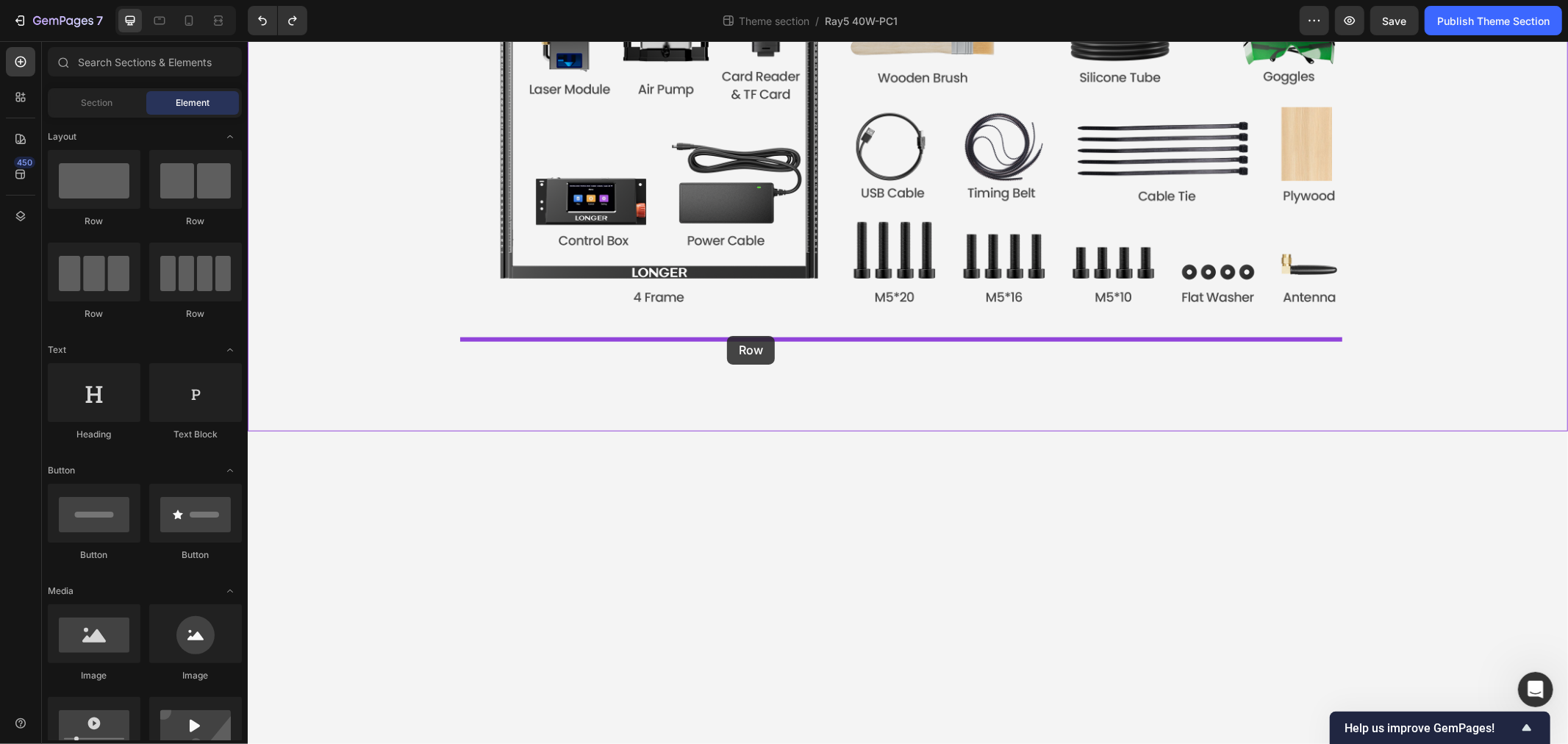
drag, startPoint x: 428, startPoint y: 323, endPoint x: 727, endPoint y: 336, distance: 299.3
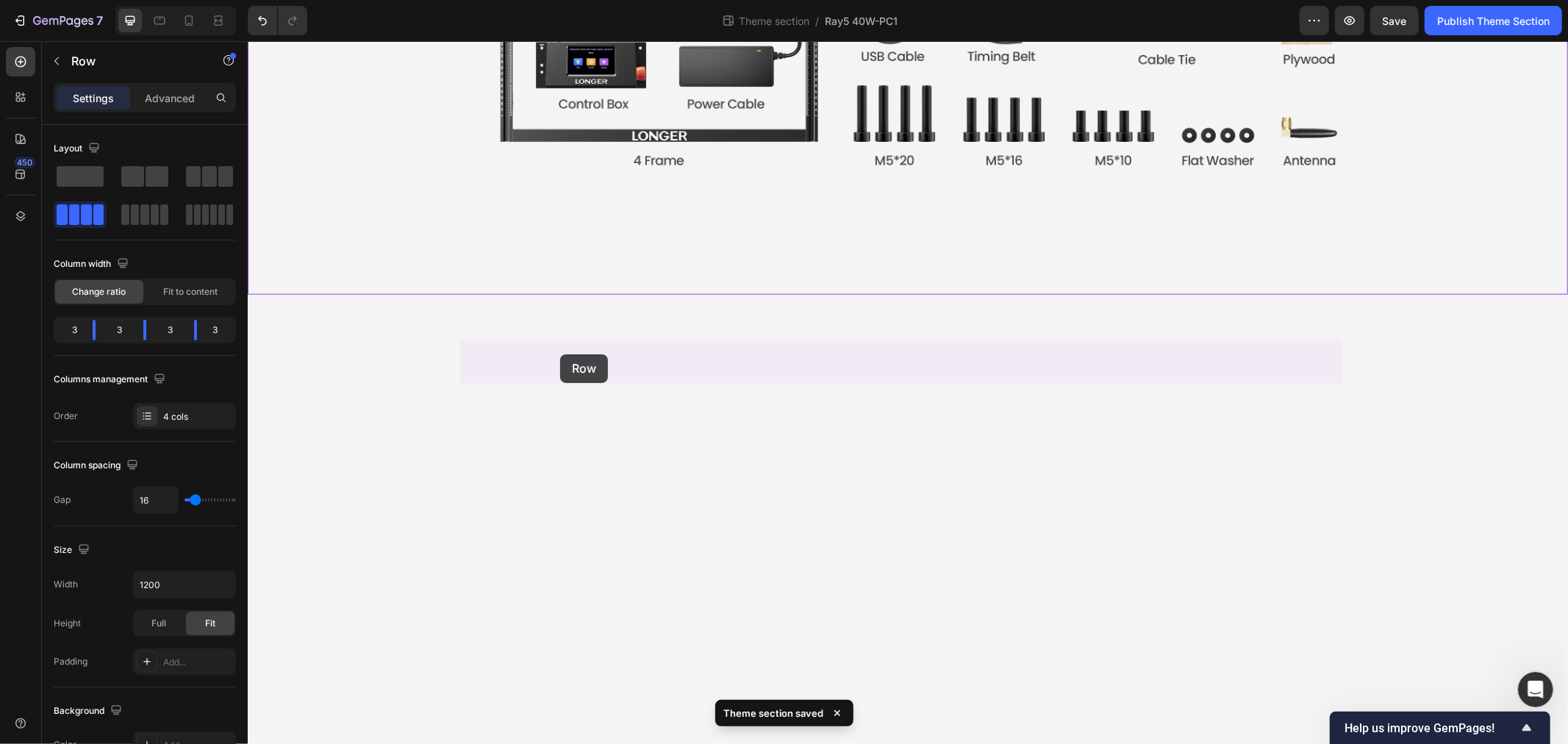
drag, startPoint x: 476, startPoint y: 323, endPoint x: 559, endPoint y: 354, distance: 88.6
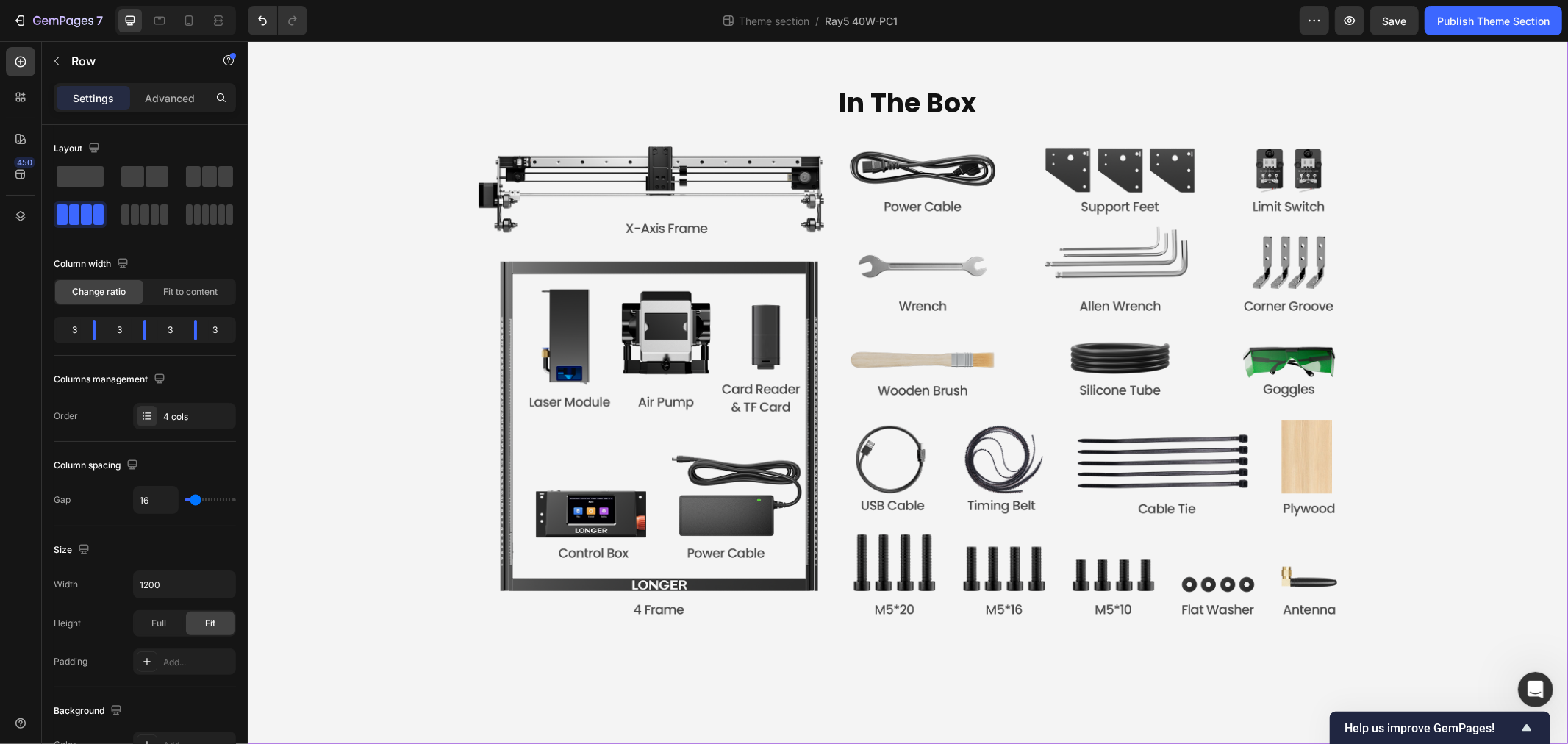
click at [159, 99] on p "Advanced" at bounding box center [169, 98] width 50 height 15
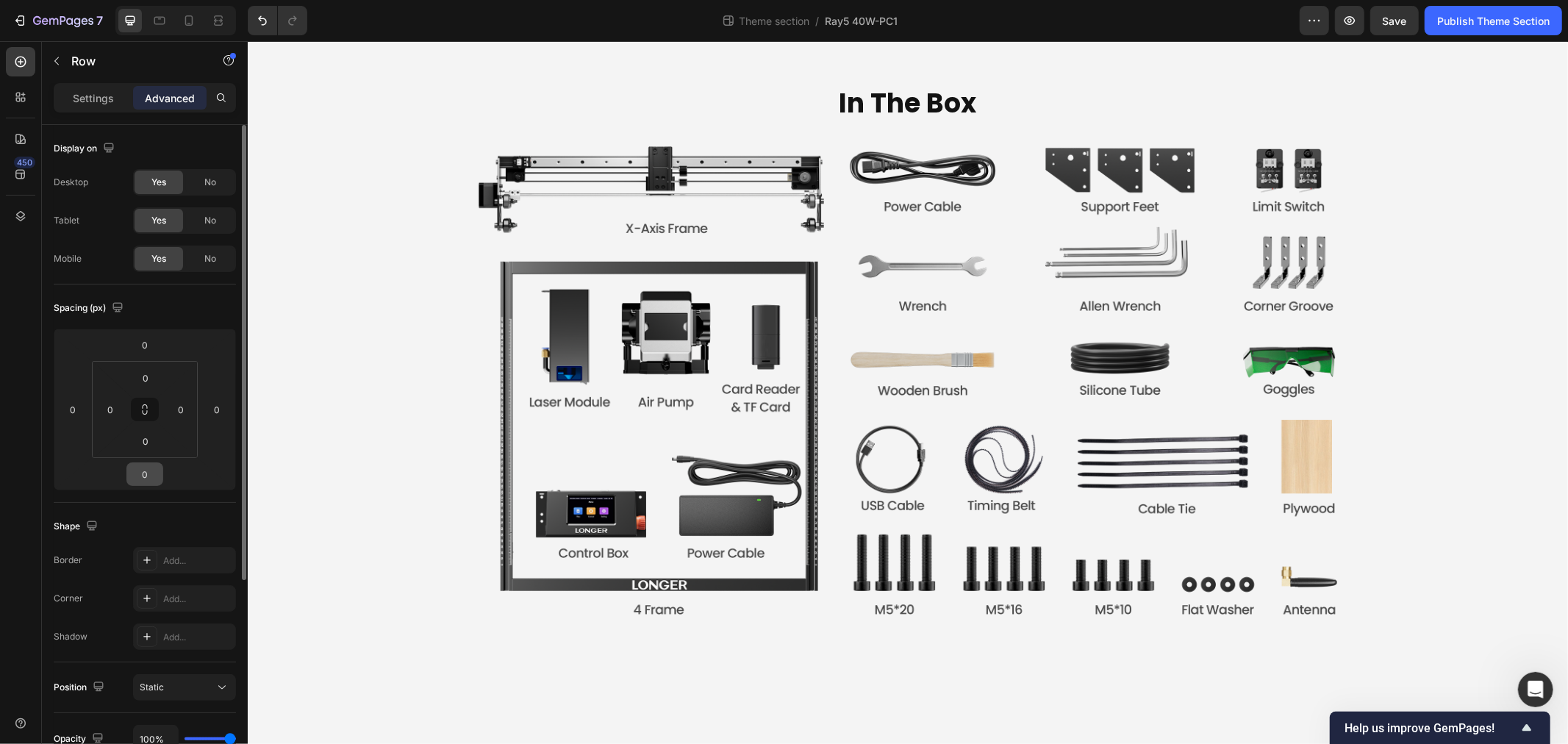
click at [145, 469] on input "0" at bounding box center [145, 474] width 30 height 22
type input "128"
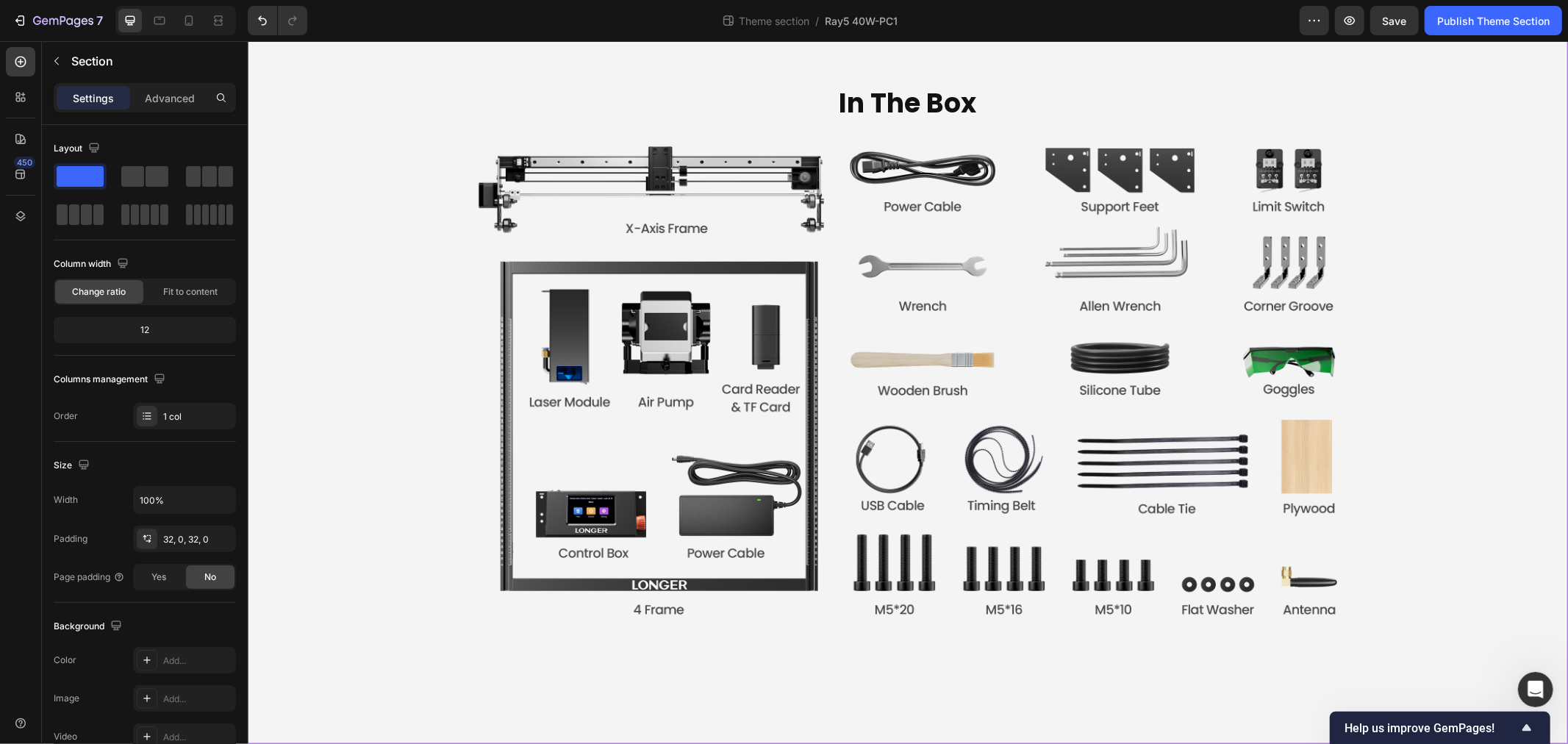
scroll to position [6005, 0]
click at [51, 55] on icon "button" at bounding box center [56, 61] width 12 height 12
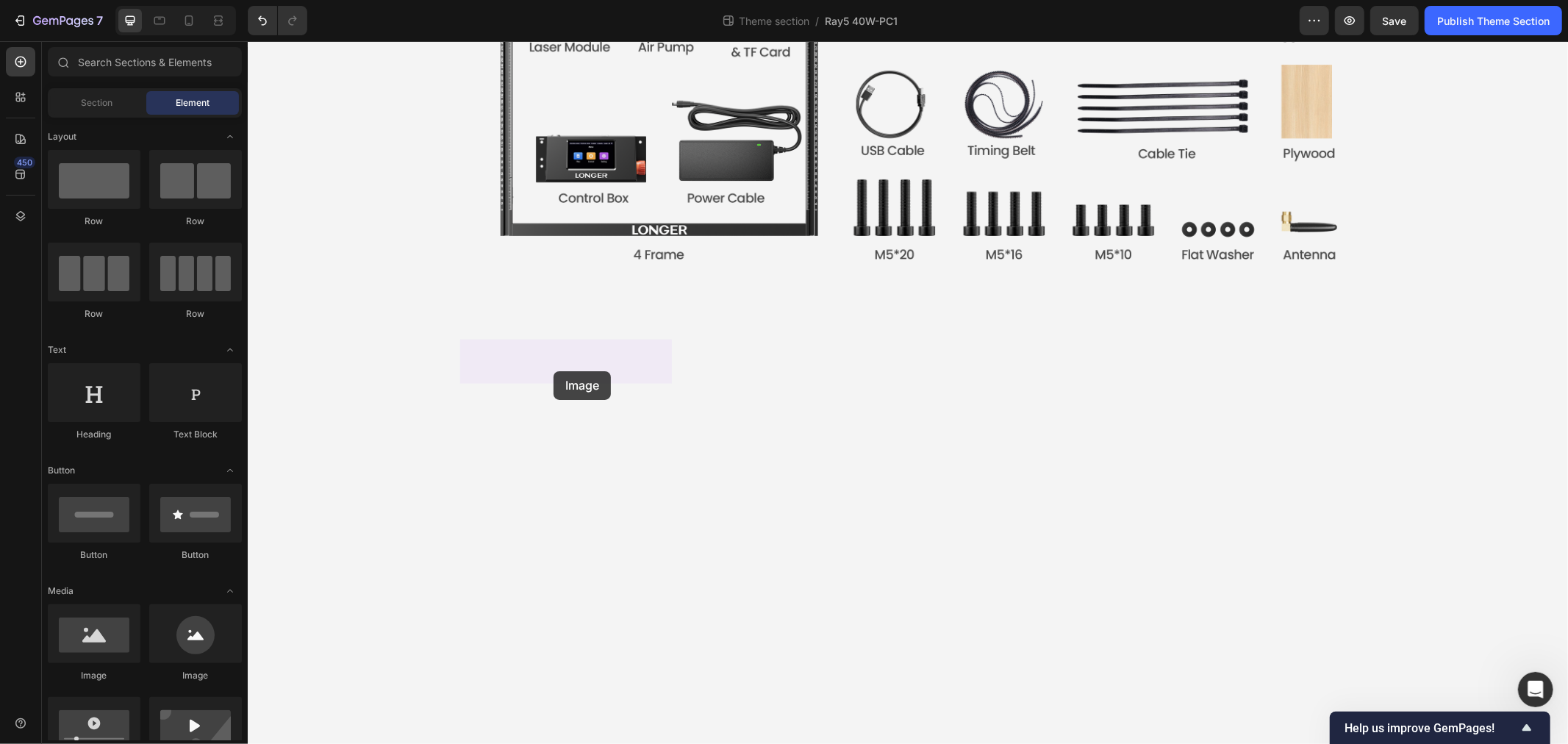
drag, startPoint x: 431, startPoint y: 673, endPoint x: 553, endPoint y: 371, distance: 325.7
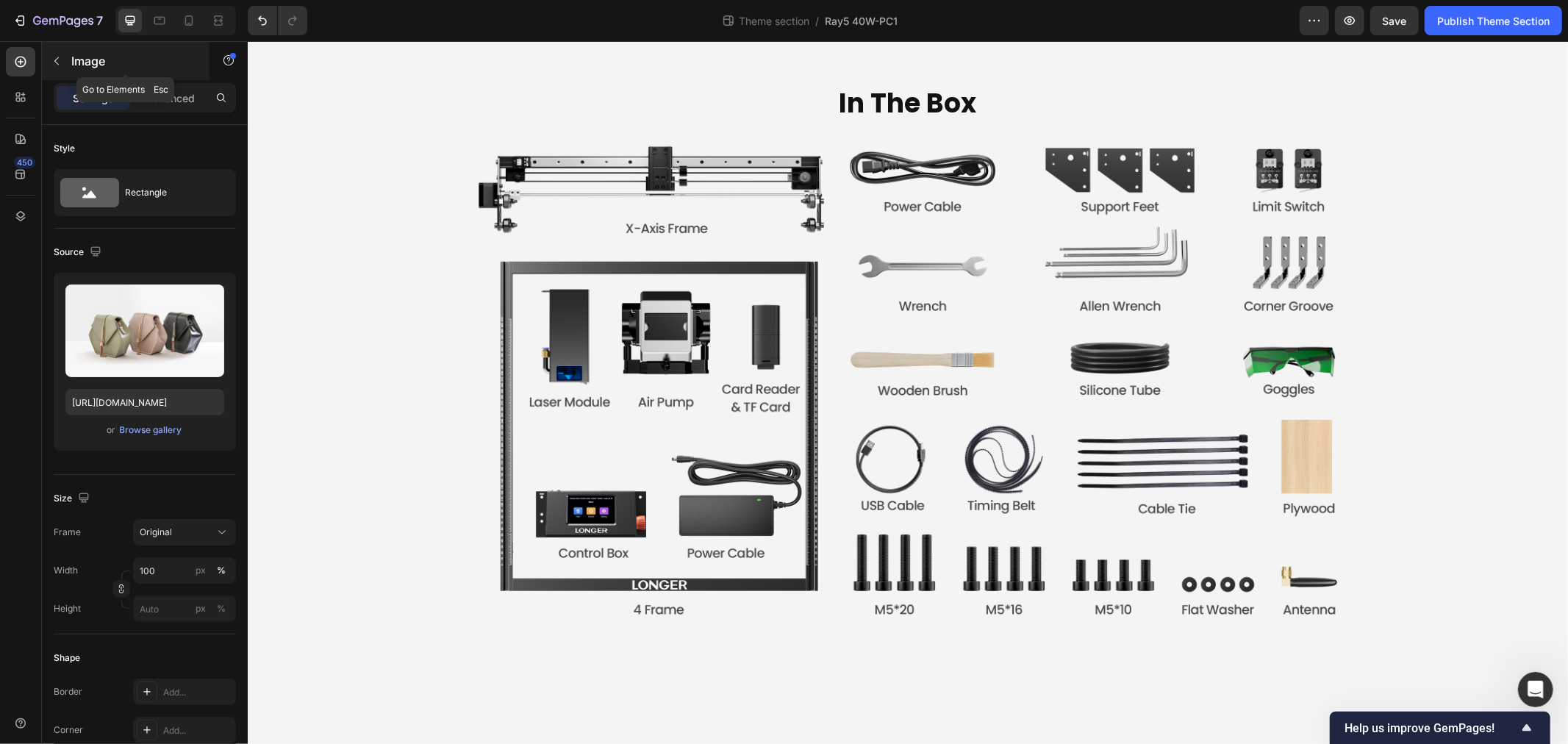
click at [61, 61] on icon "button" at bounding box center [56, 61] width 12 height 12
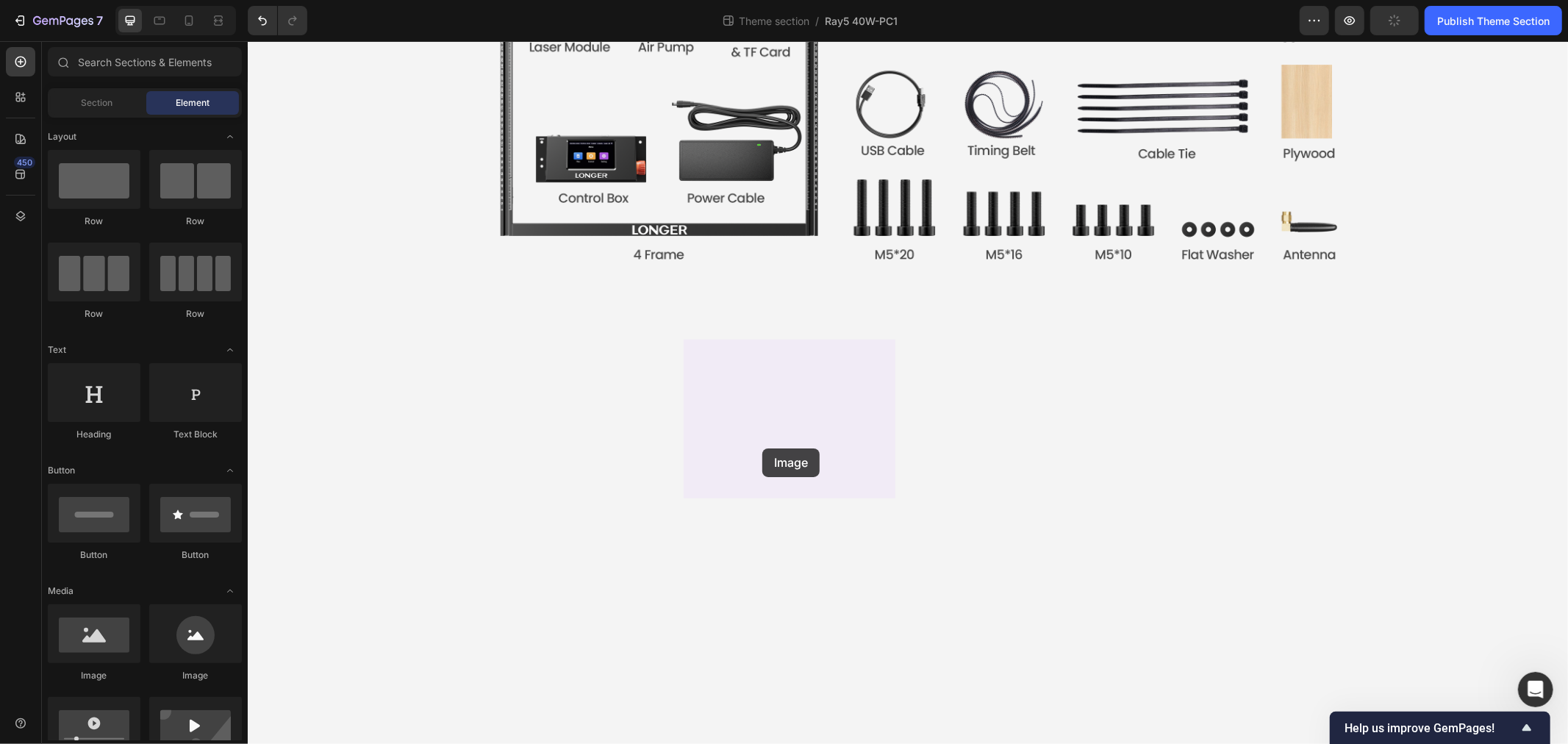
drag, startPoint x: 321, startPoint y: 691, endPoint x: 762, endPoint y: 448, distance: 503.5
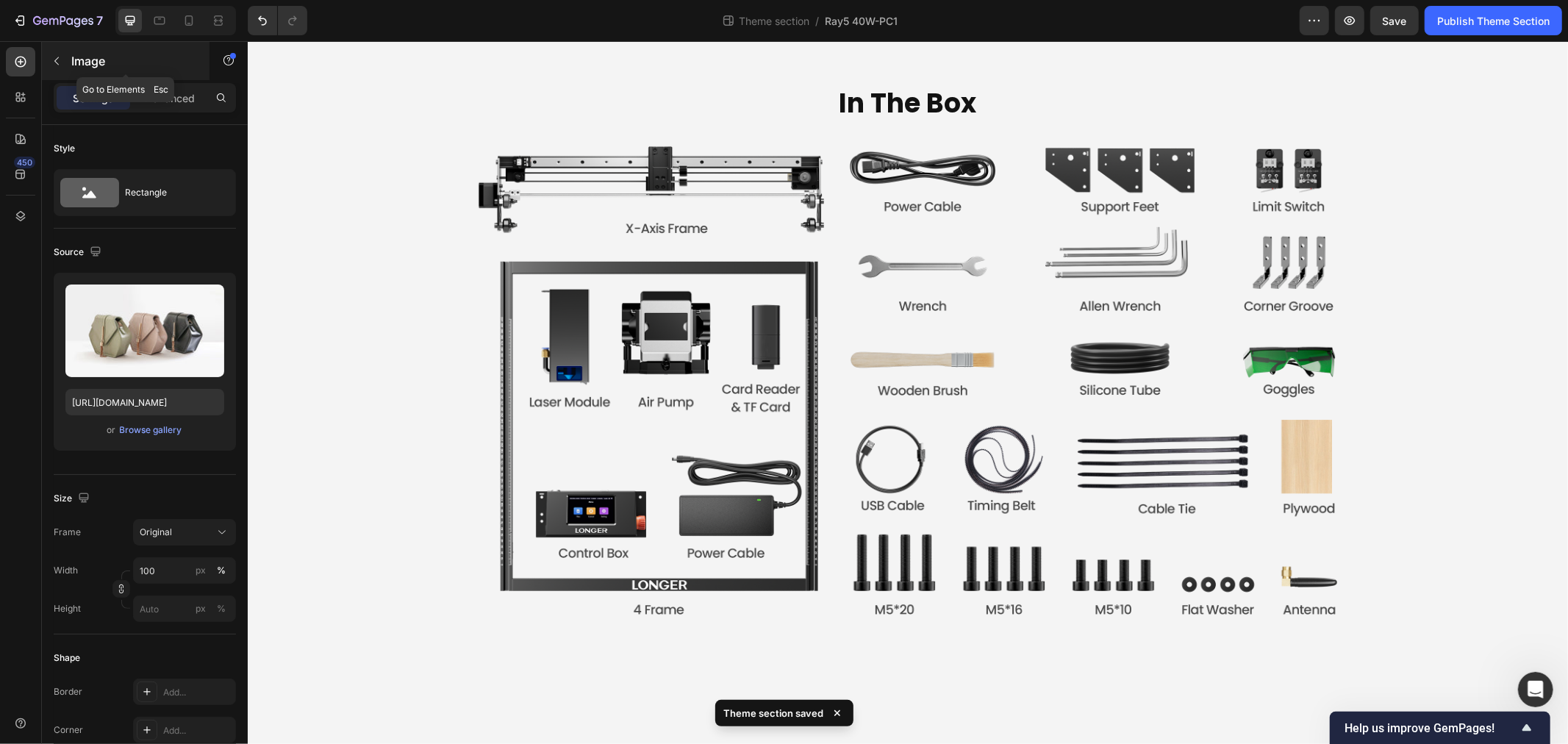
click at [61, 61] on icon "button" at bounding box center [56, 61] width 12 height 12
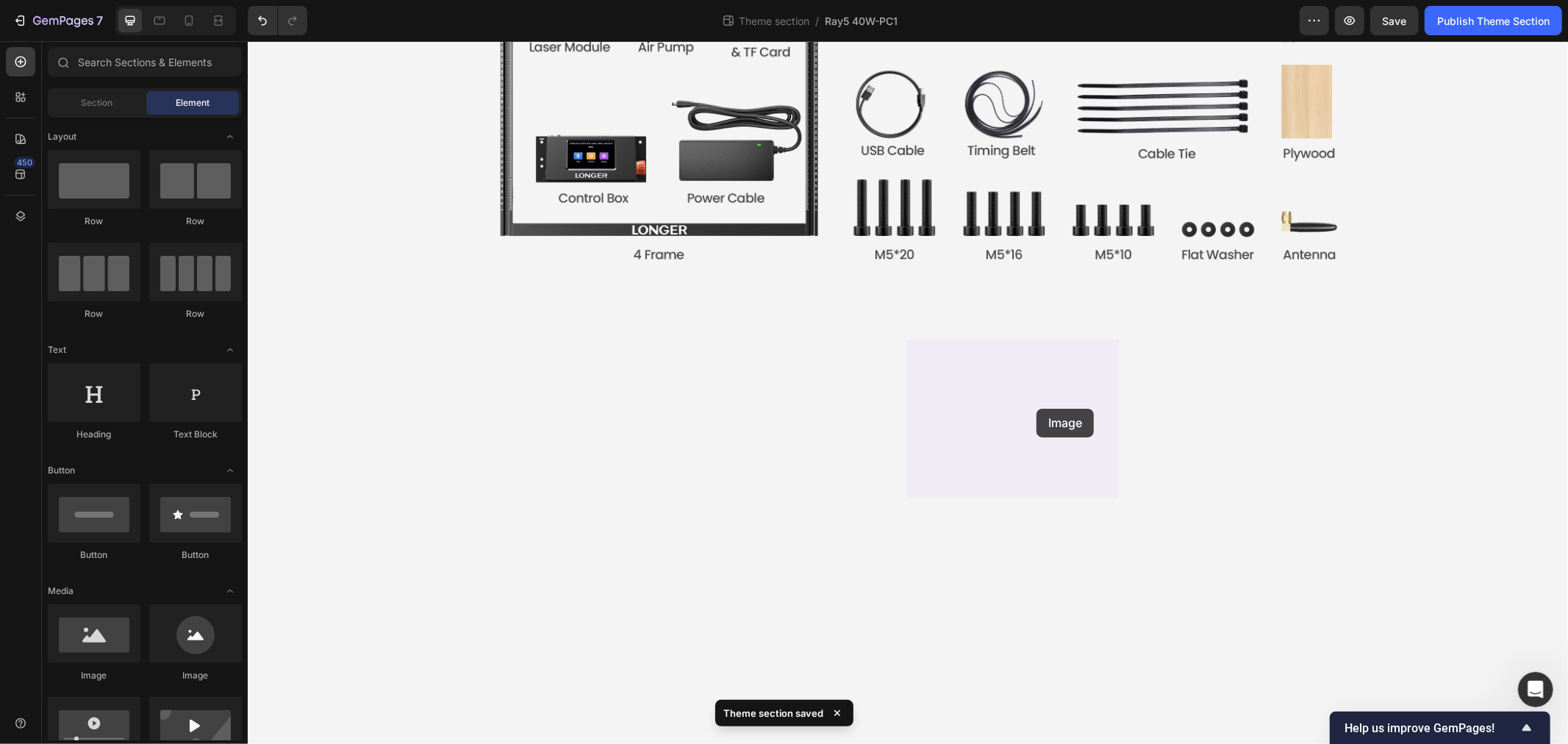
drag, startPoint x: 329, startPoint y: 676, endPoint x: 1036, endPoint y: 408, distance: 756.1
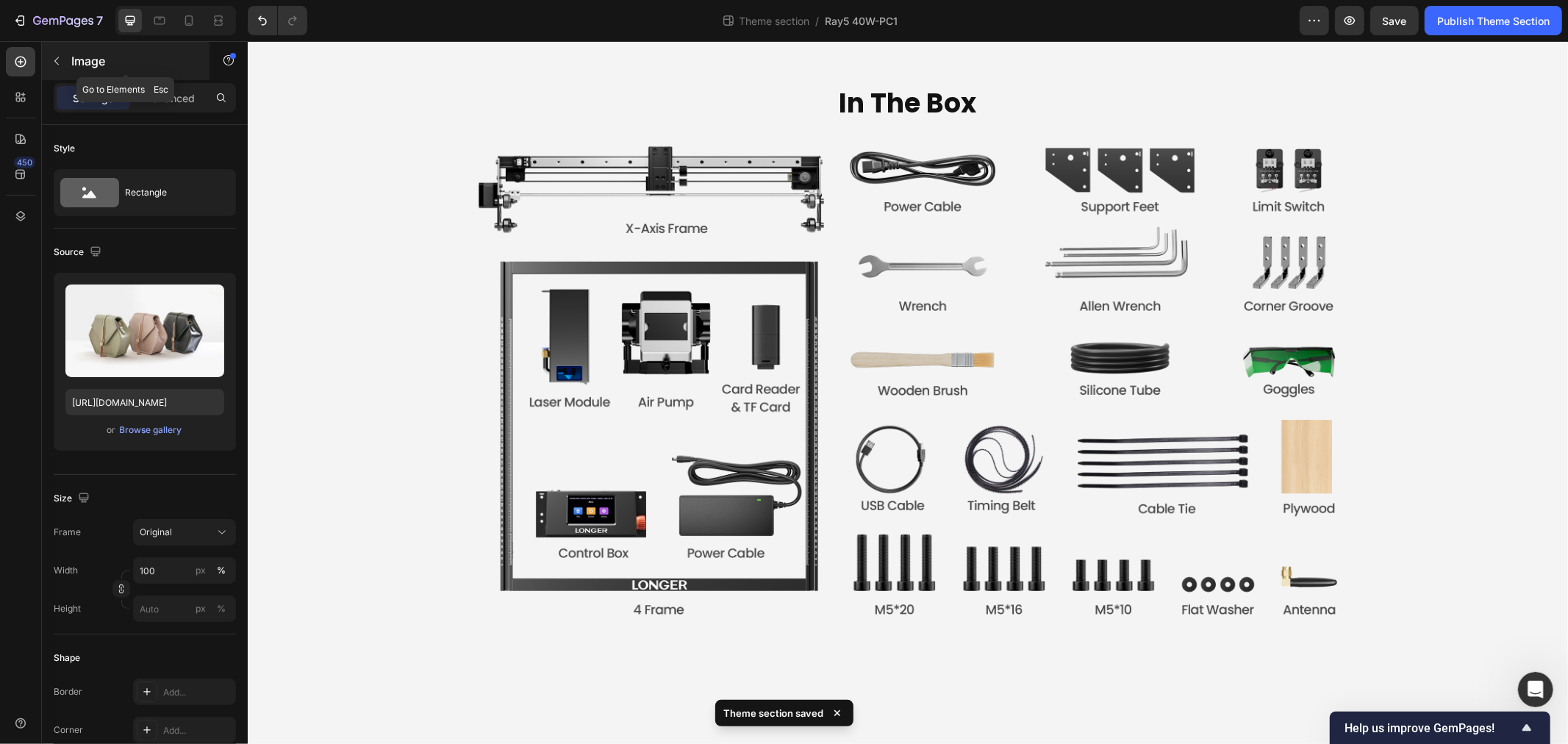
click at [66, 68] on button "button" at bounding box center [57, 61] width 24 height 24
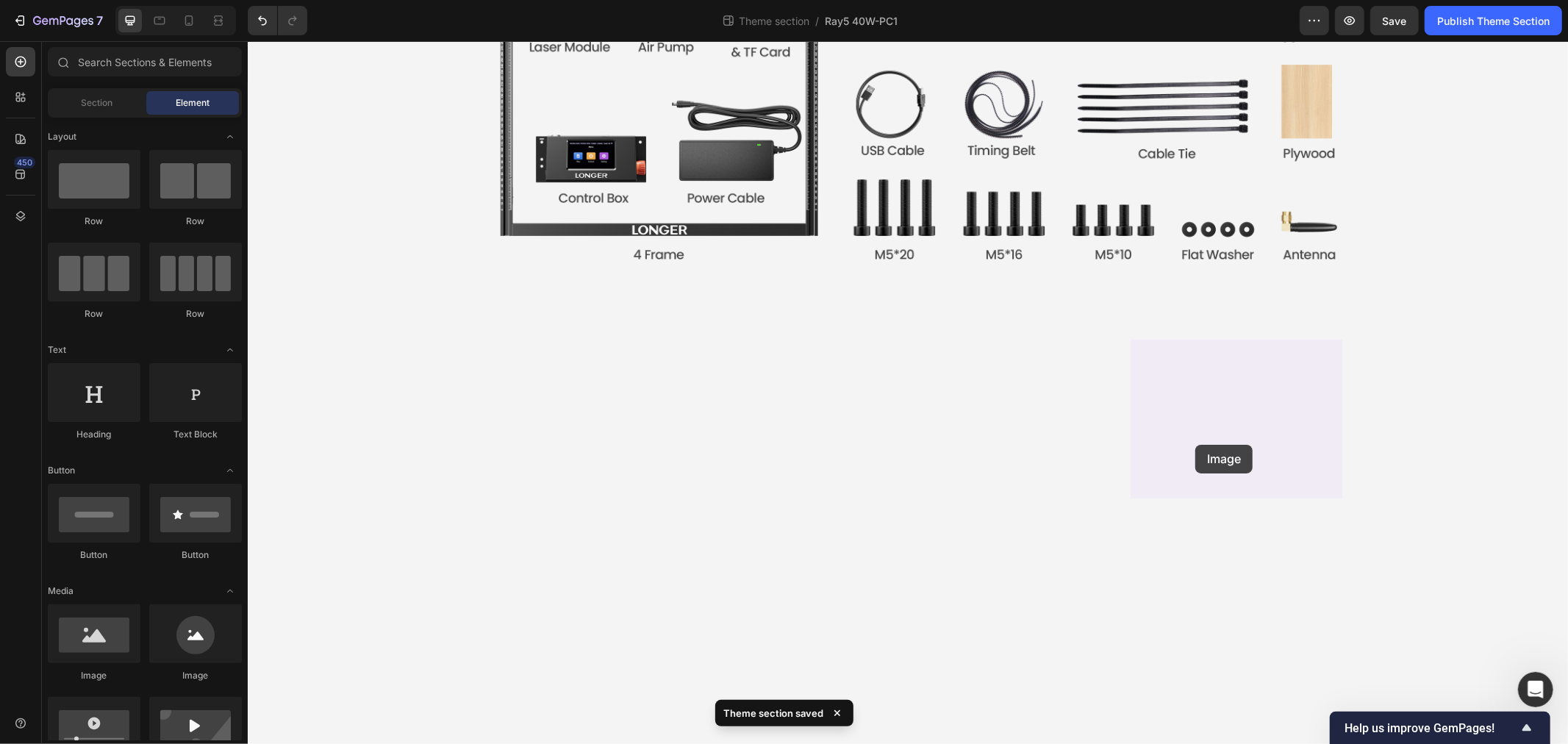
drag, startPoint x: 354, startPoint y: 669, endPoint x: 1195, endPoint y: 442, distance: 871.1
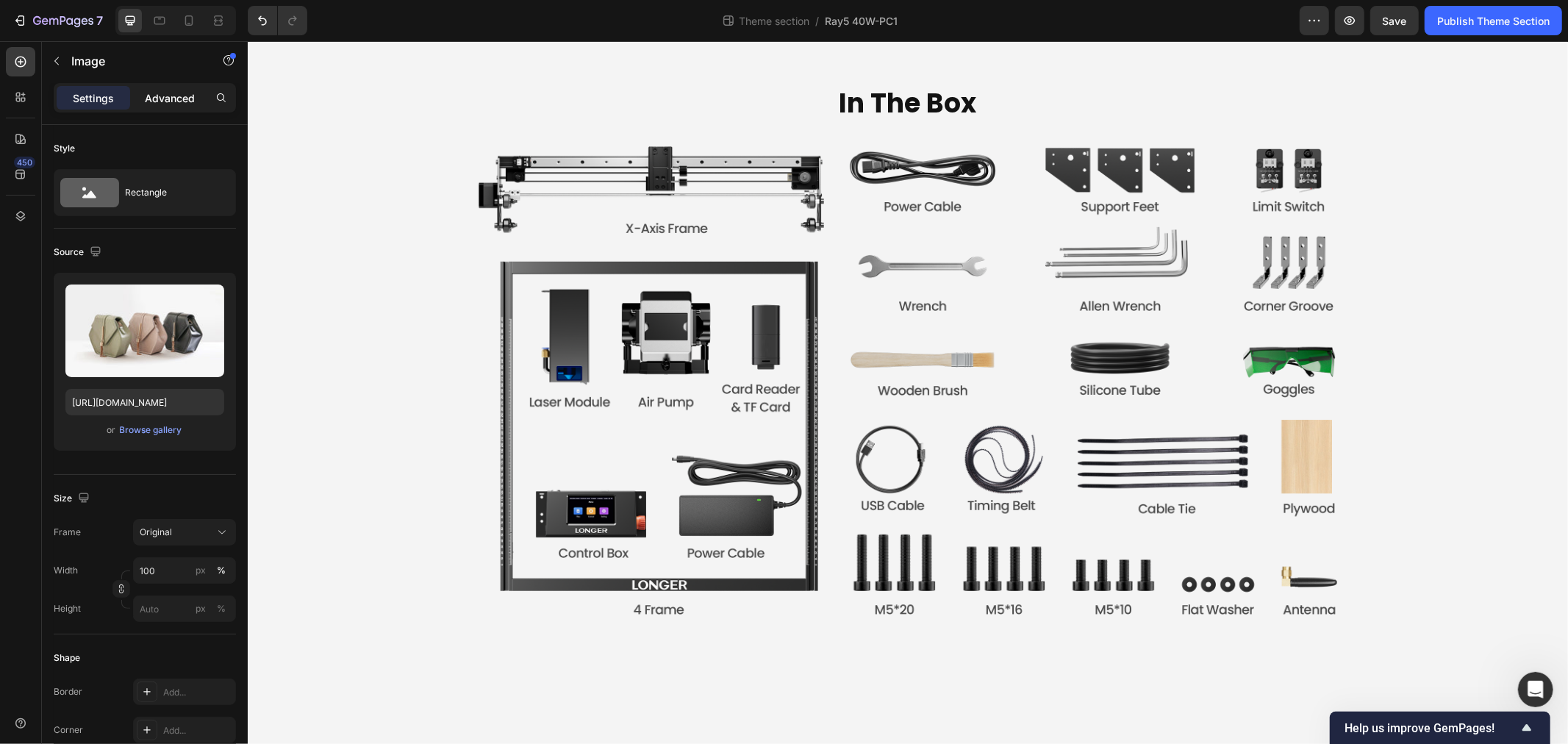
click at [157, 91] on p "Advanced" at bounding box center [169, 98] width 50 height 15
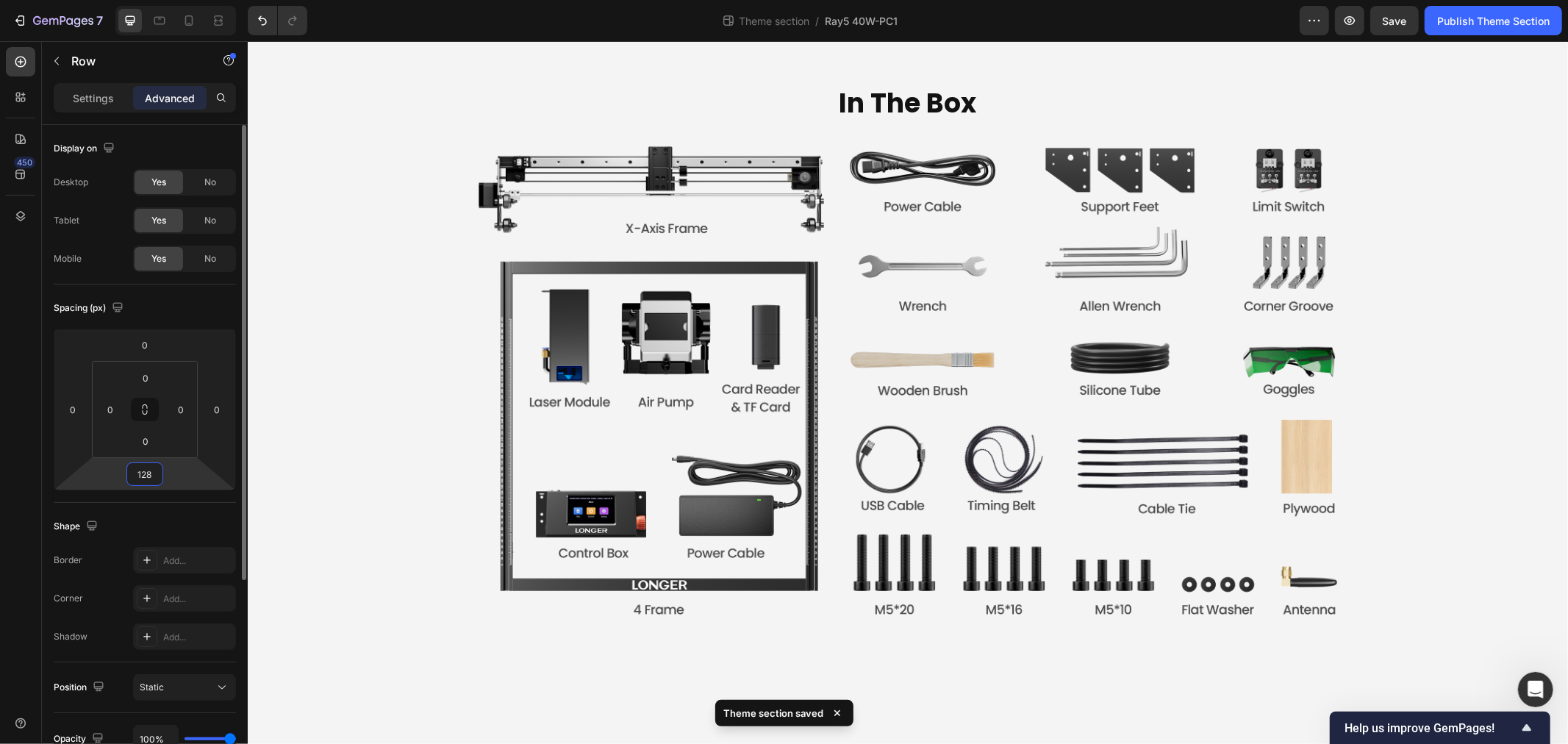
click at [144, 469] on input "128" at bounding box center [145, 474] width 30 height 22
type input "3"
type input "1"
type input "16"
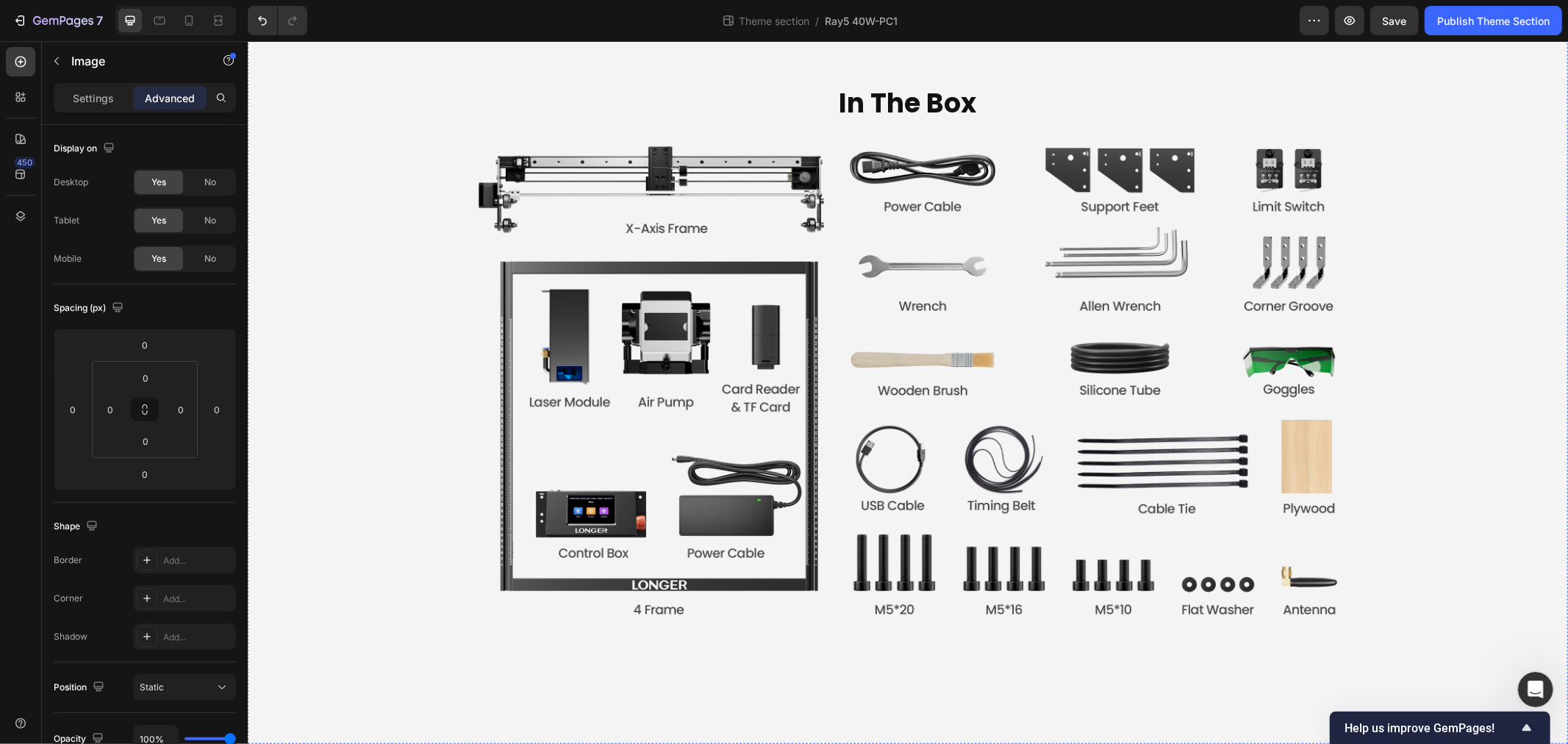
click at [81, 100] on p "Settings" at bounding box center [93, 98] width 42 height 15
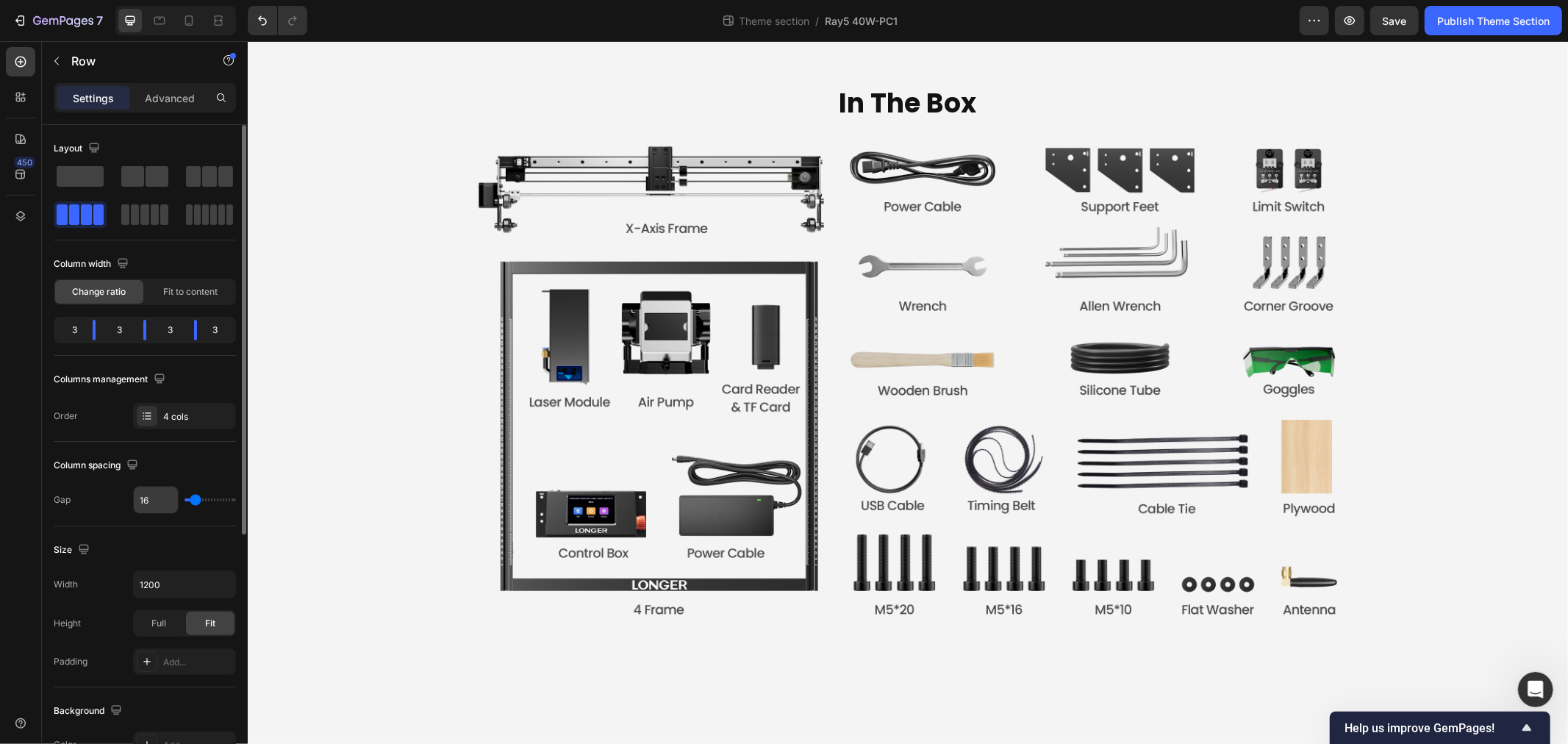
click at [136, 502] on input "16" at bounding box center [156, 500] width 44 height 26
type input "1"
type input "12"
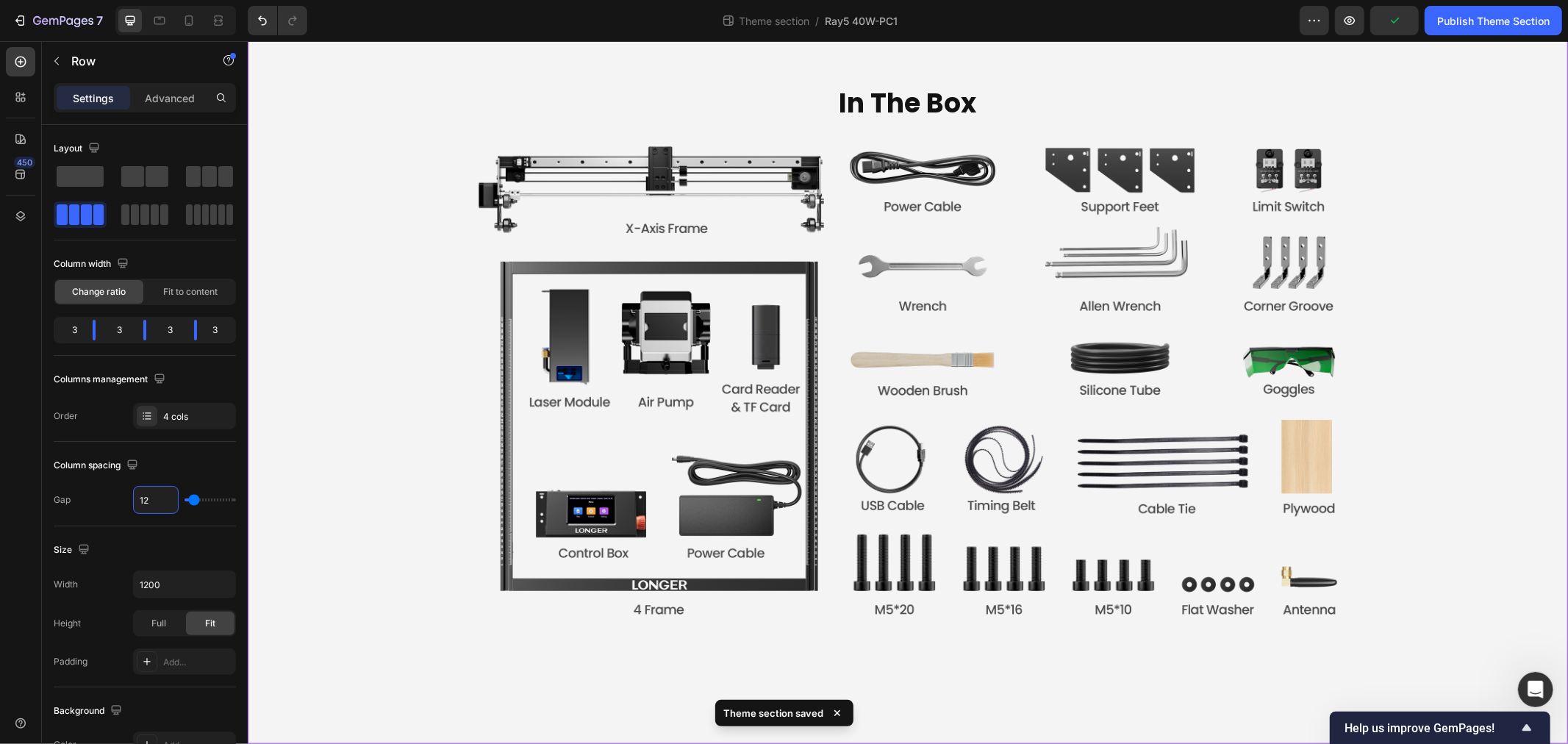
type input "12"
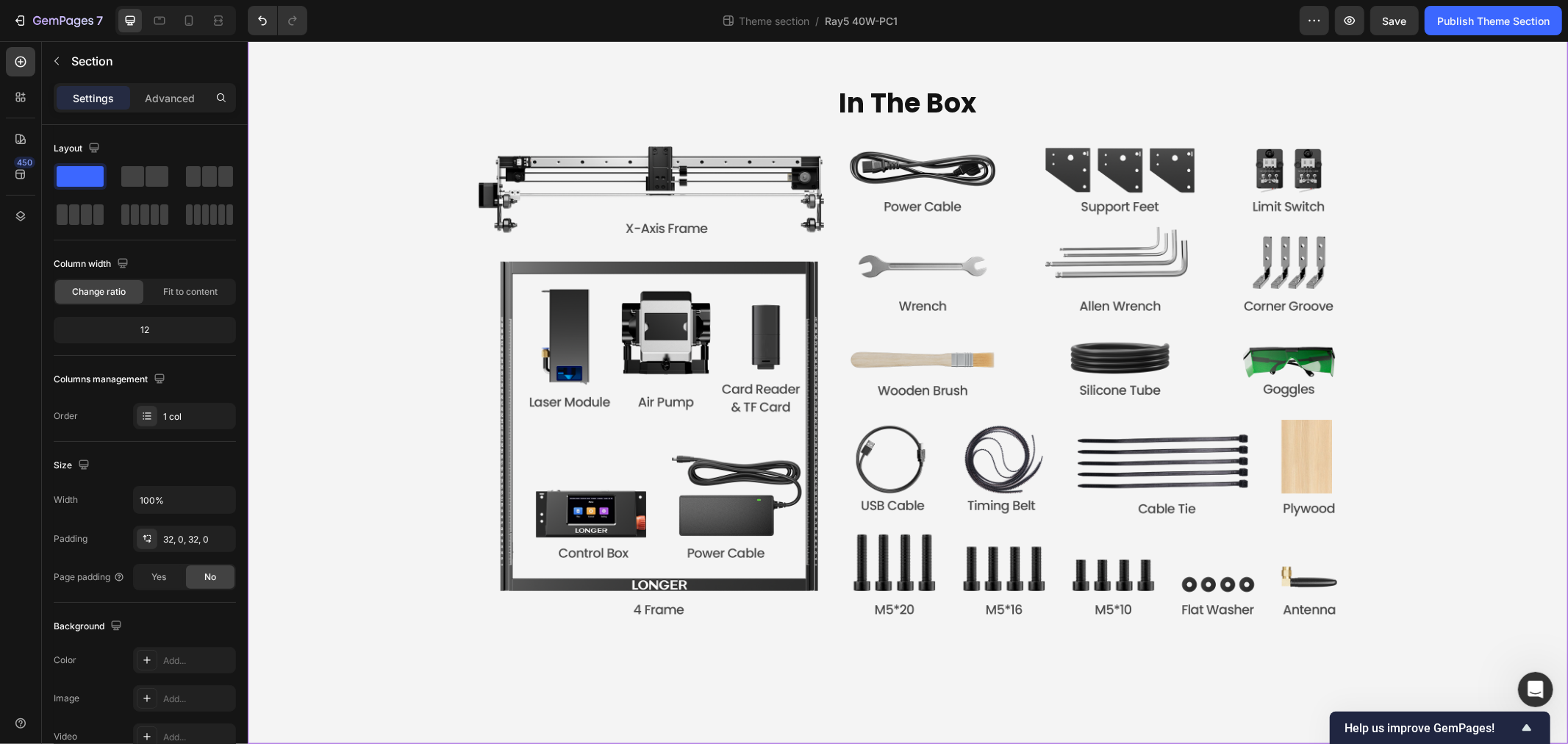
scroll to position [5924, 0]
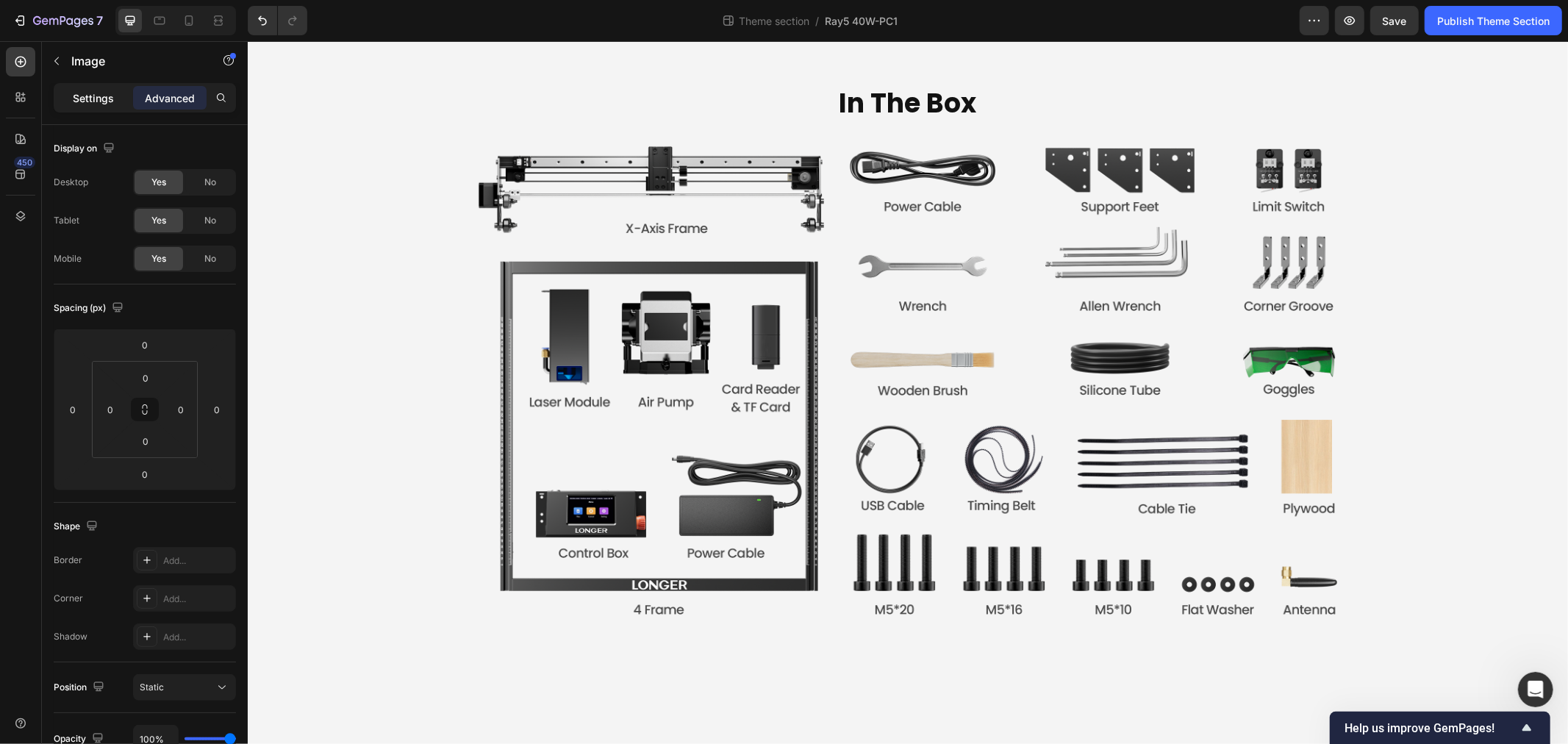
click at [82, 100] on p "Settings" at bounding box center [93, 98] width 42 height 15
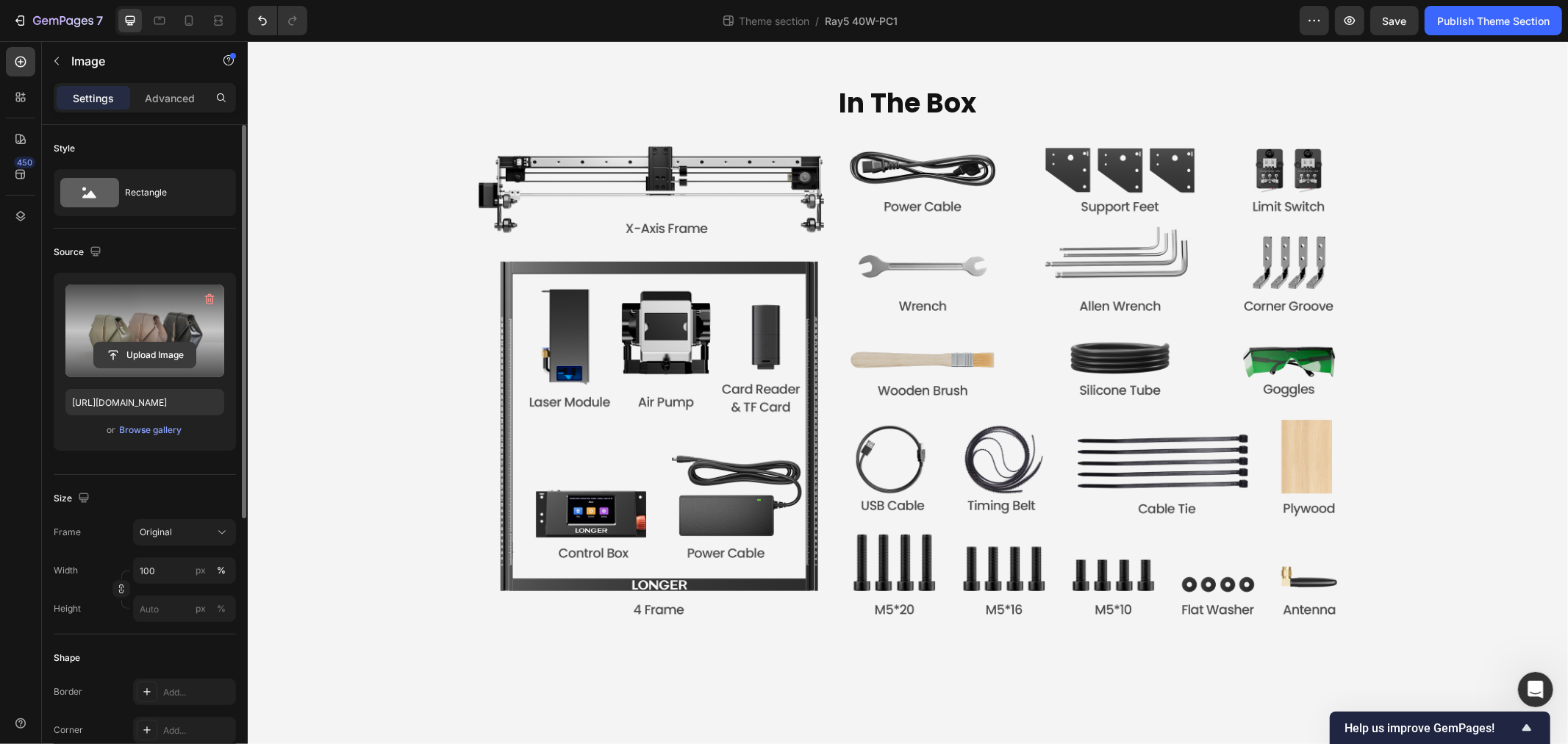
click at [163, 348] on input "file" at bounding box center [145, 356] width 101 height 25
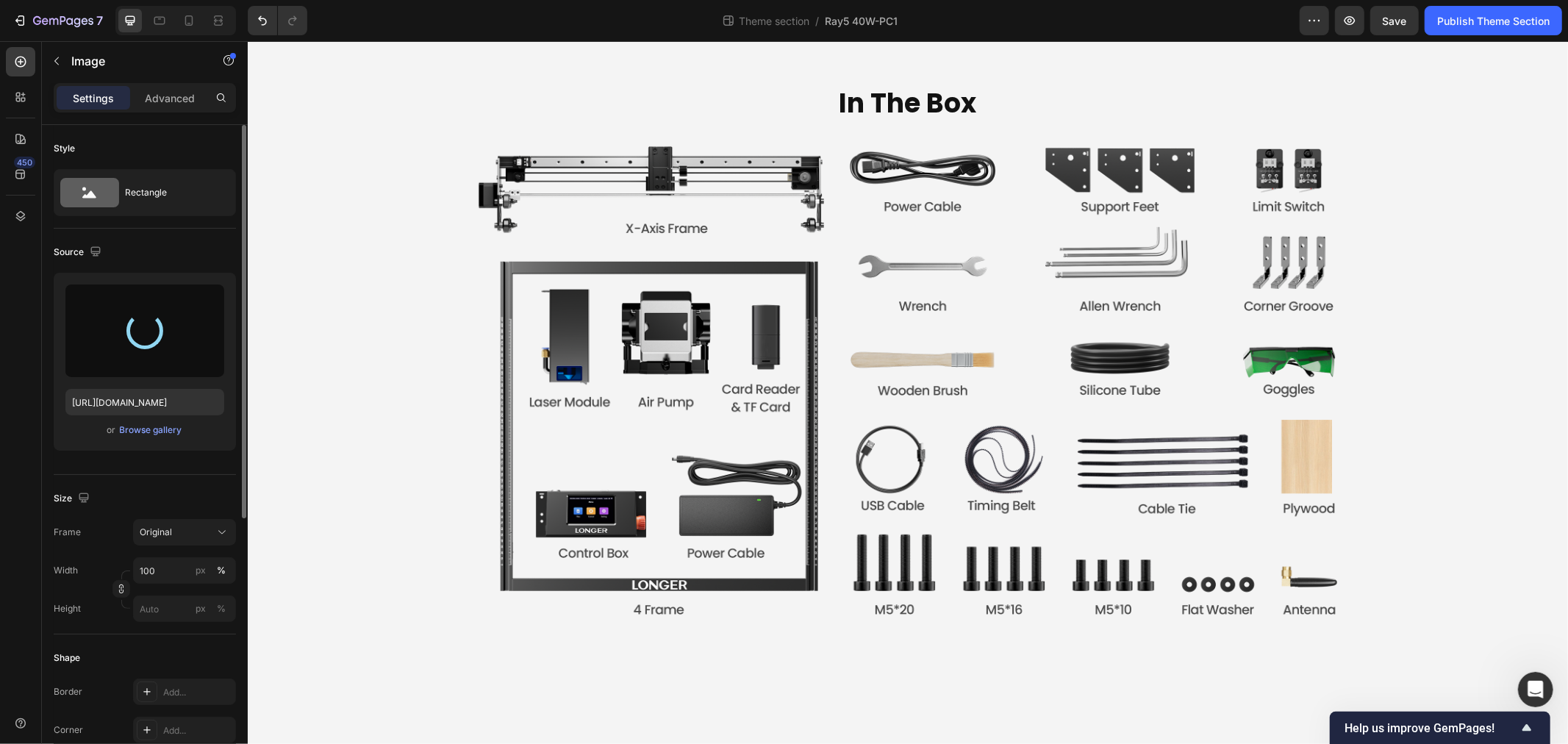
type input "https://cdn.shopify.com/s/files/1/0517/8812/0247/files/gempages_490436405370029…"
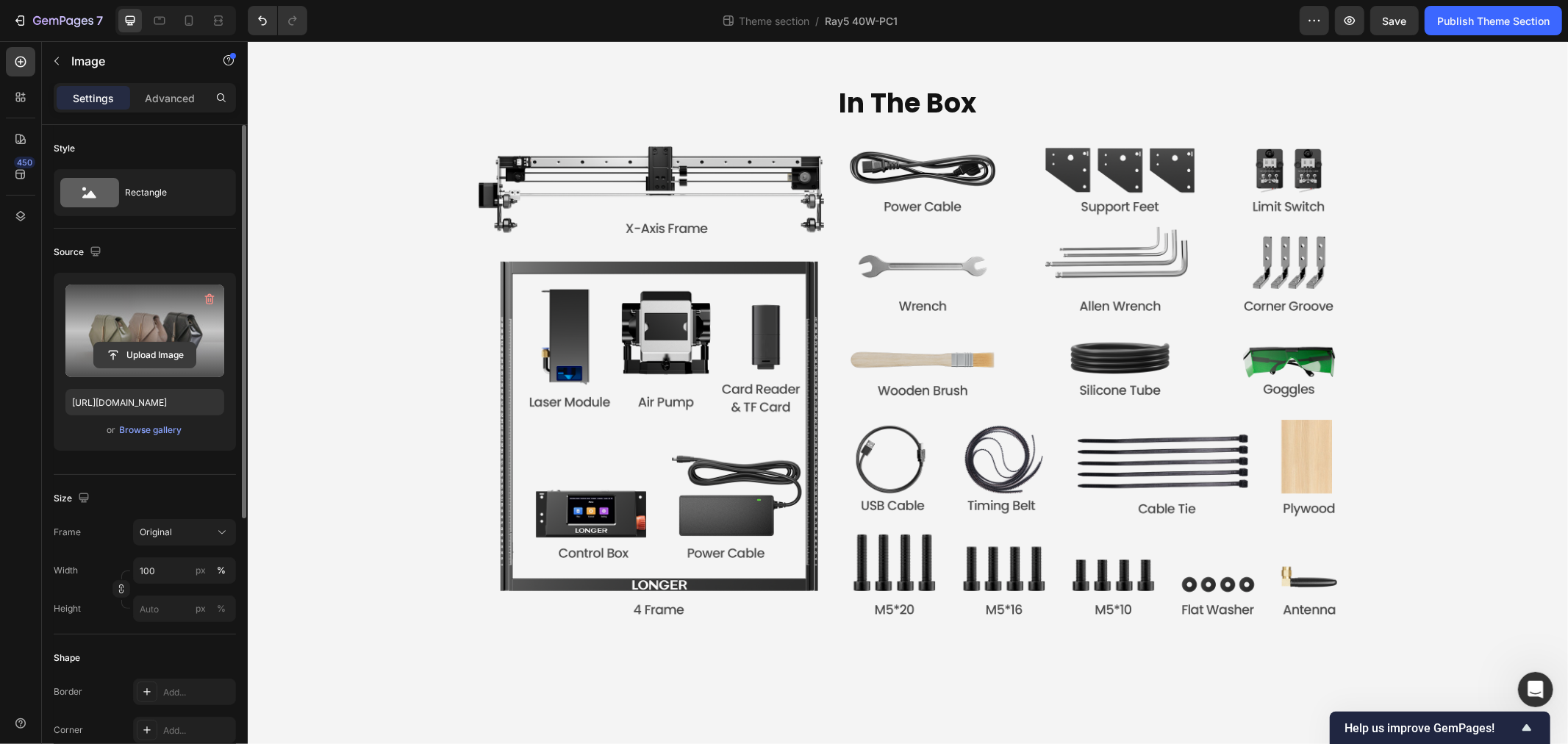
click at [143, 359] on input "file" at bounding box center [145, 356] width 101 height 25
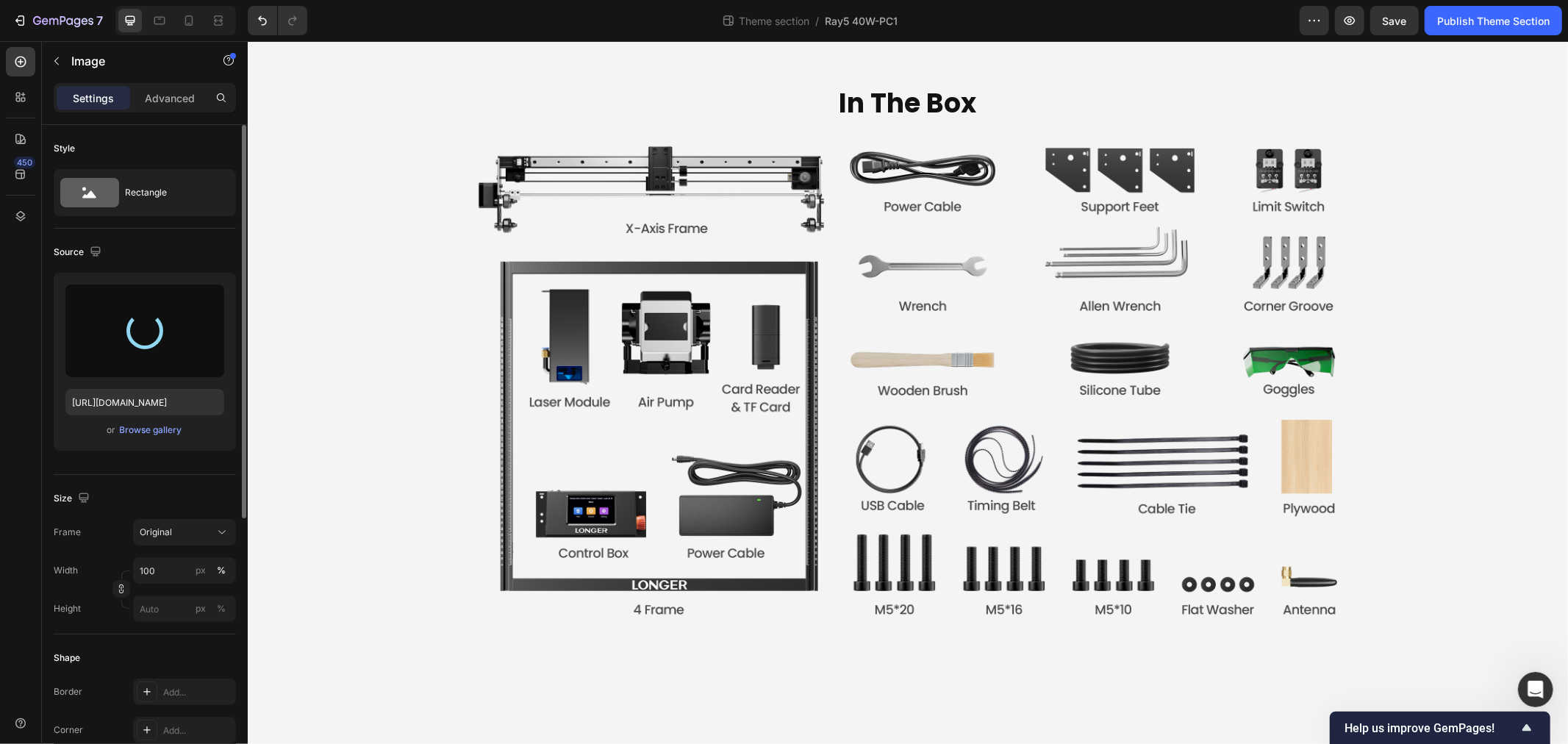
type input "https://cdn.shopify.com/s/files/1/0517/8812/0247/files/gempages_490436405370029…"
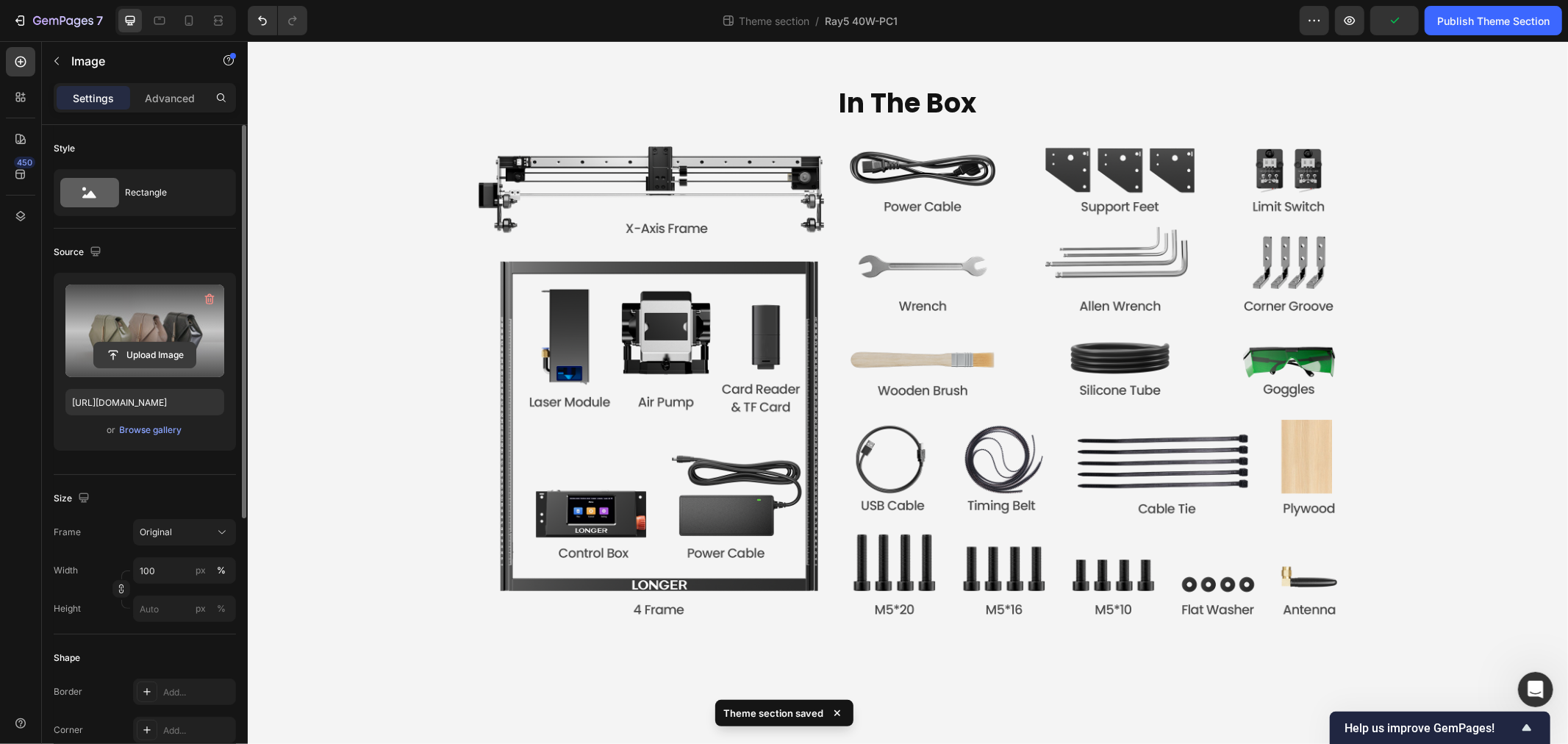
click at [148, 351] on input "file" at bounding box center [145, 356] width 101 height 25
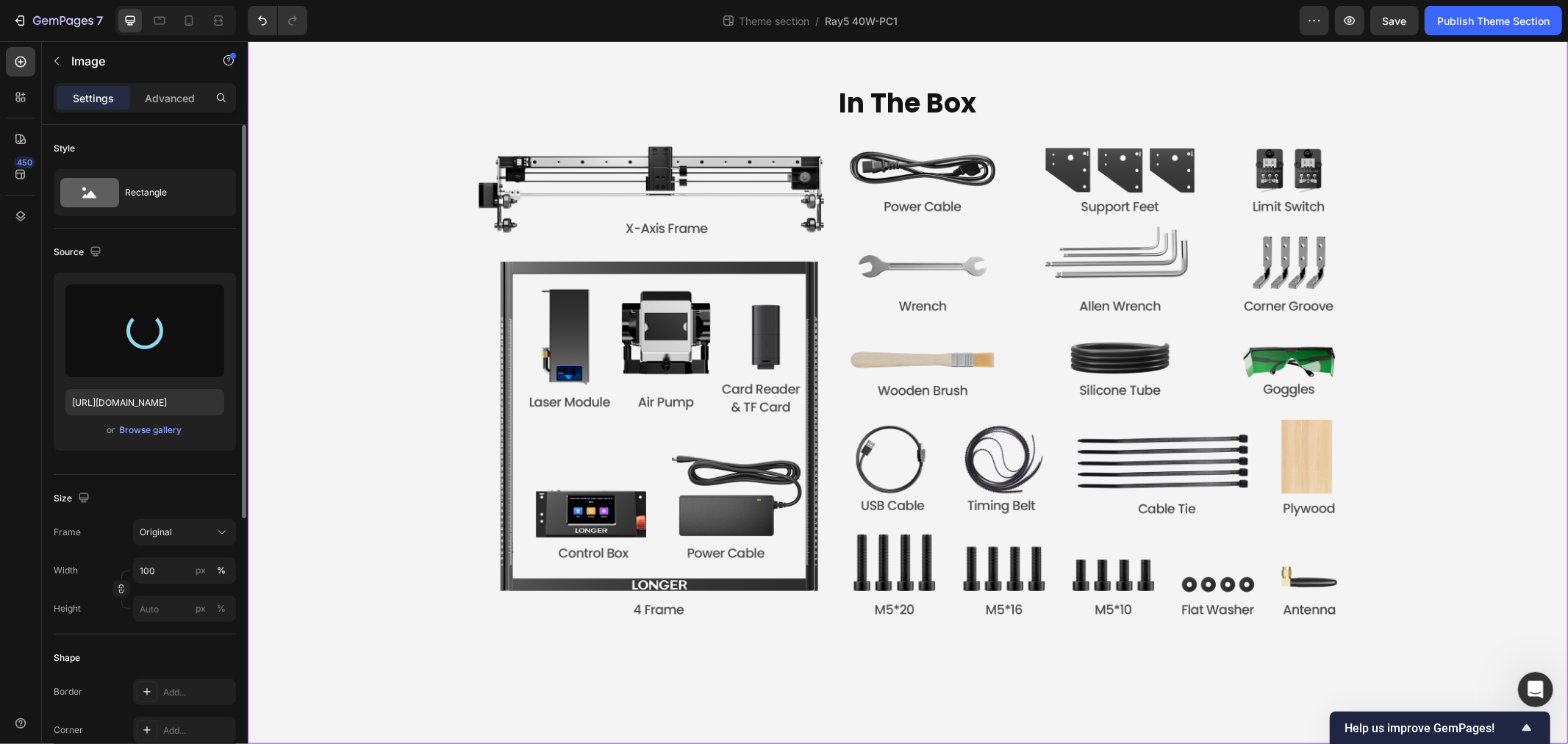
type input "https://cdn.shopify.com/s/files/1/0517/8812/0247/files/gempages_490436405370029…"
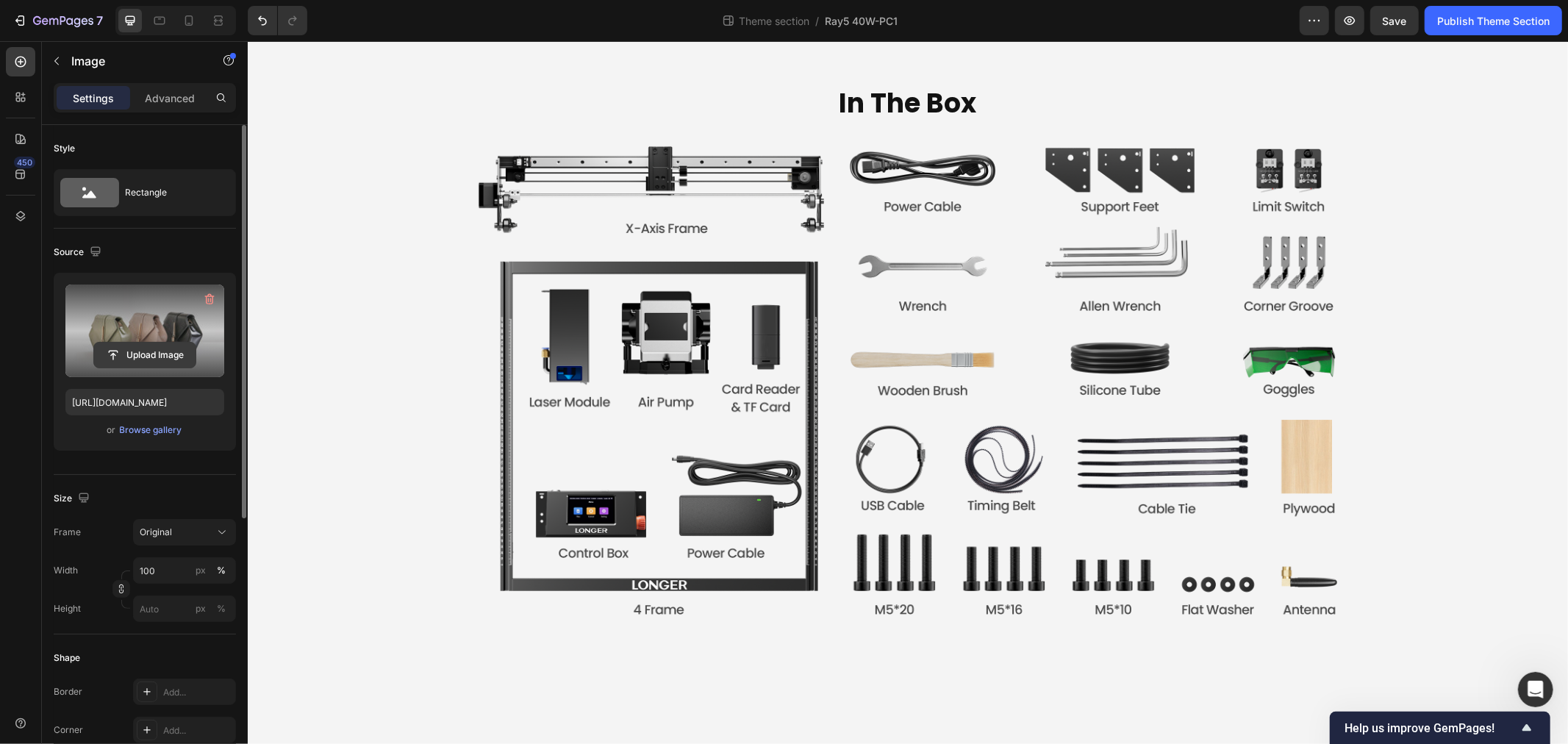
click at [111, 365] on input "file" at bounding box center [145, 356] width 101 height 25
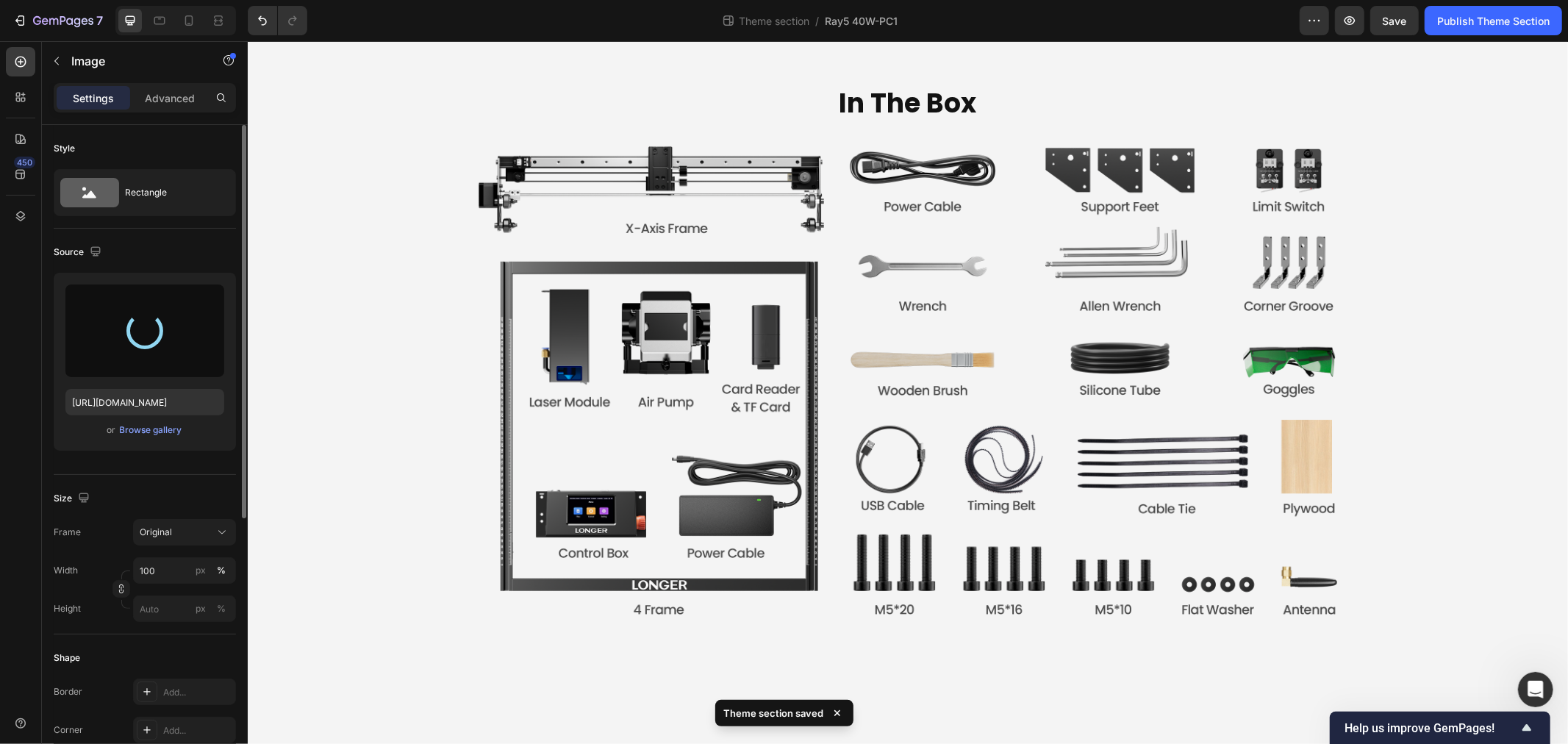
type input "https://cdn.shopify.com/s/files/1/0517/8812/0247/files/gempages_490436405370029…"
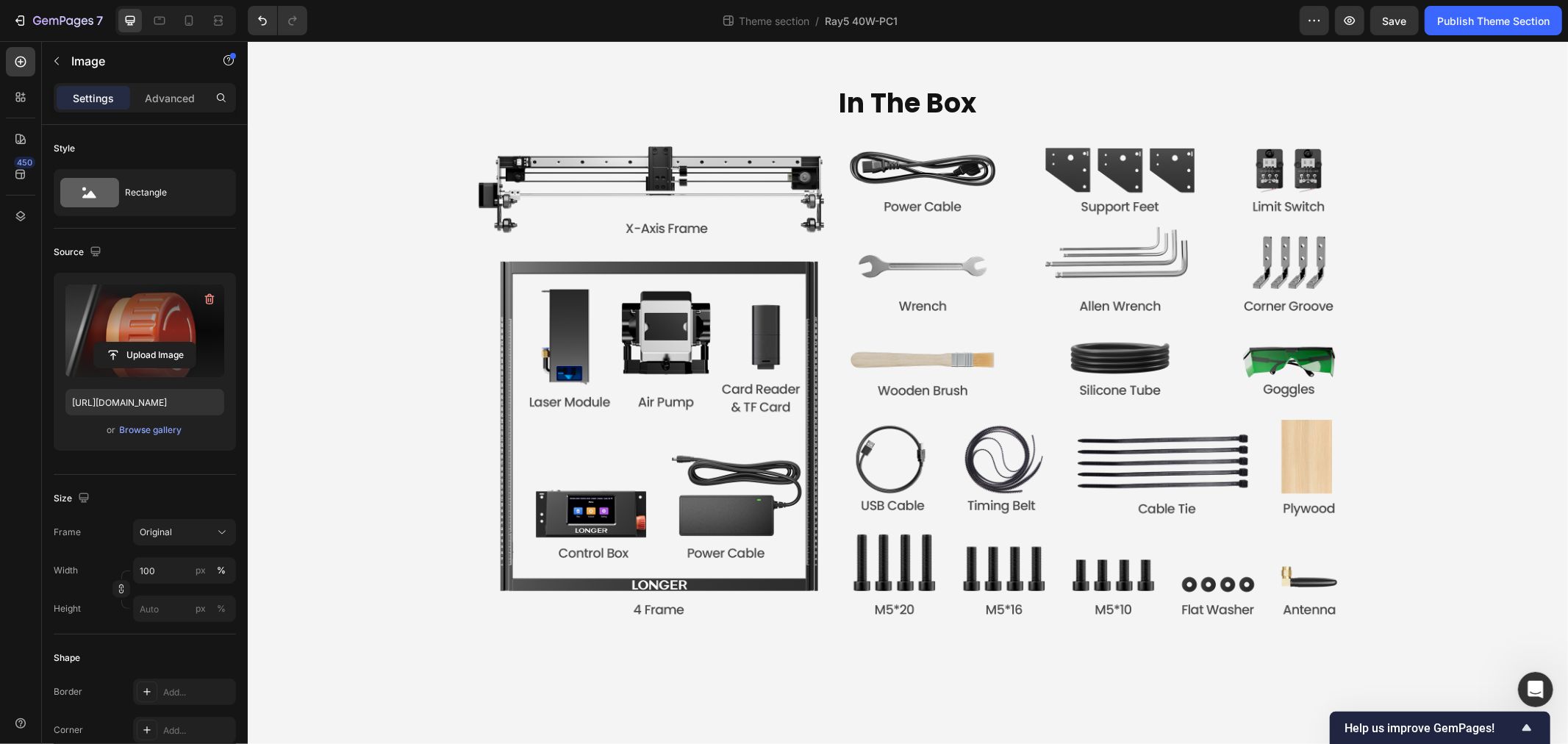
scroll to position [6169, 0]
drag, startPoint x: 577, startPoint y: 482, endPoint x: 413, endPoint y: 420, distance: 175.3
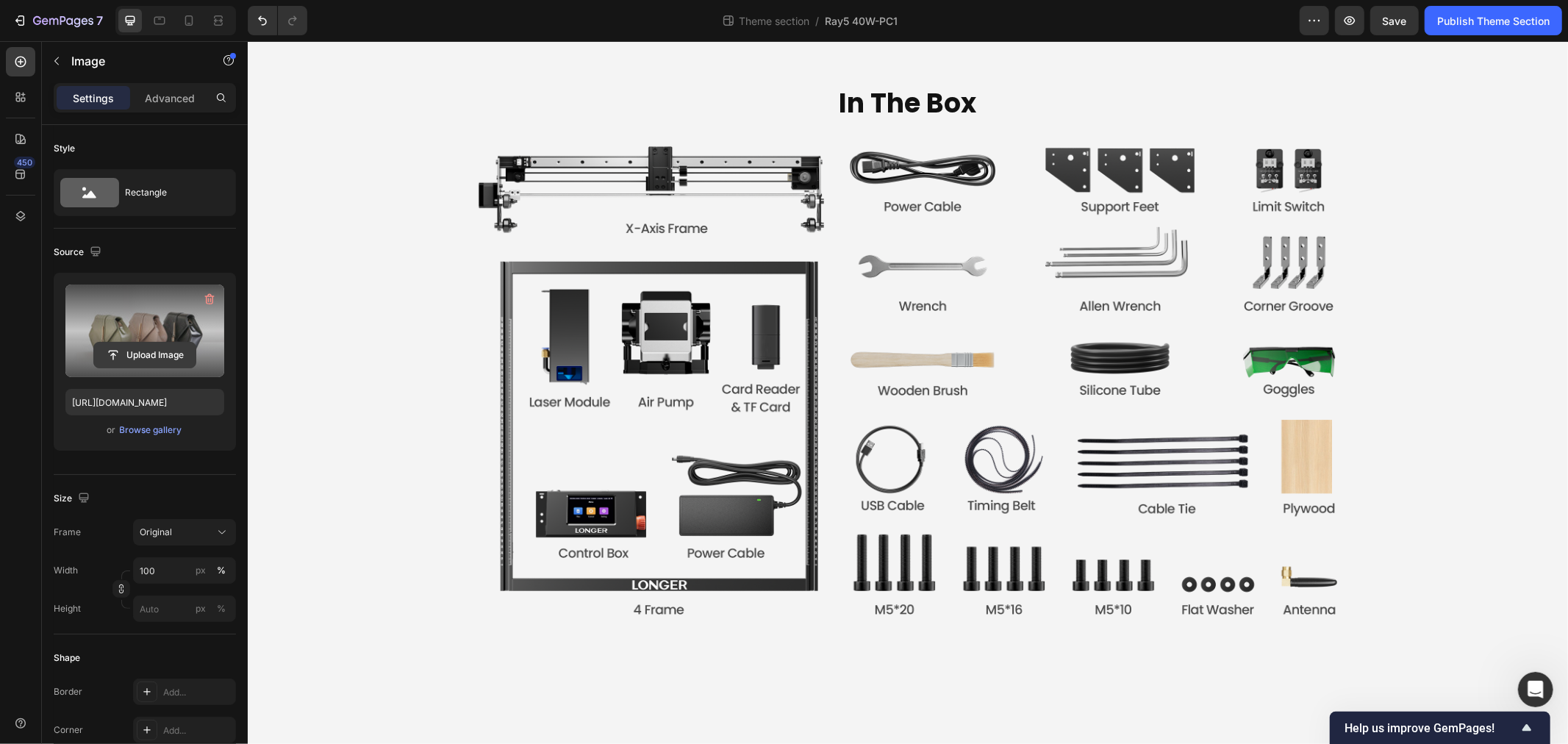
click at [136, 343] on input "file" at bounding box center [145, 356] width 101 height 25
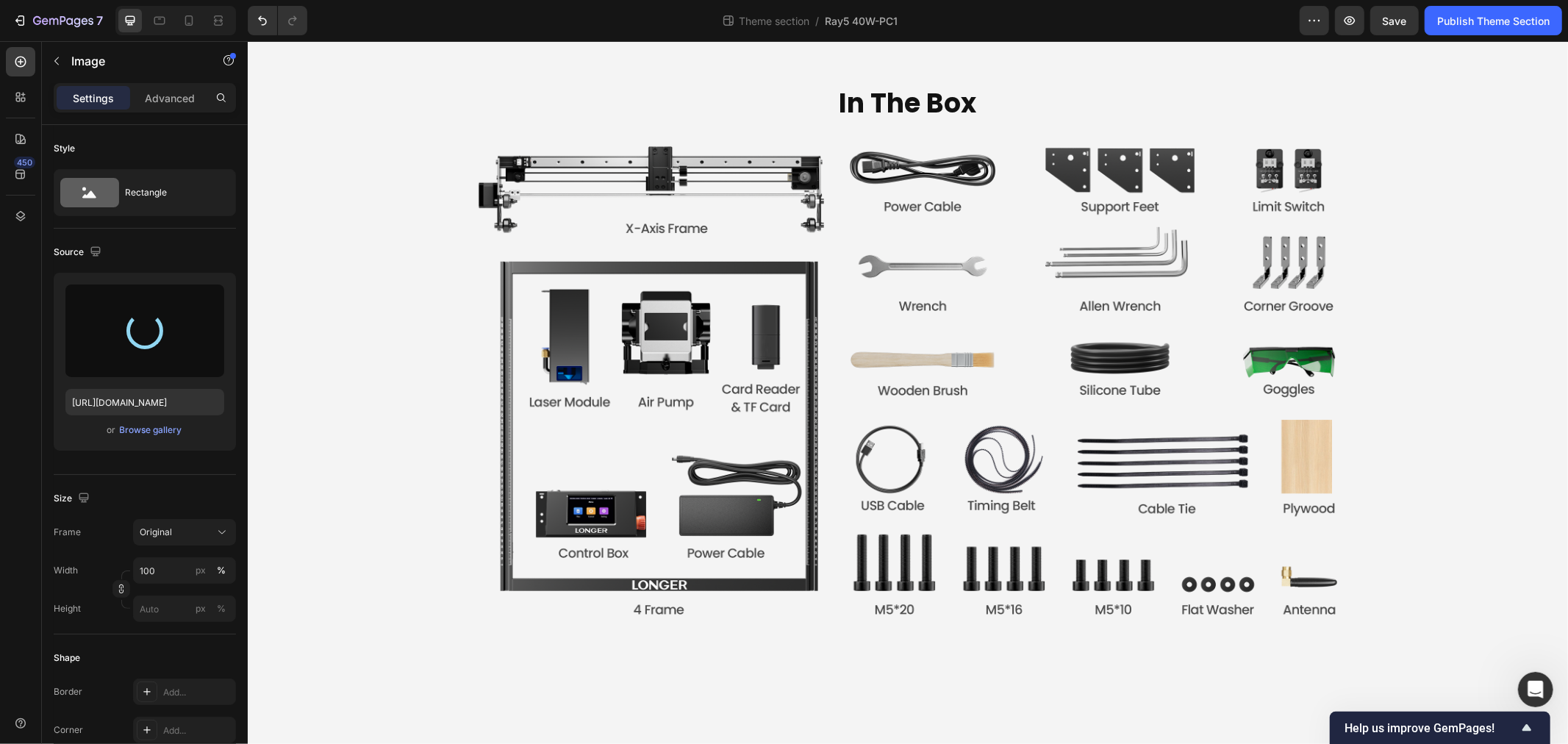
type input "https://cdn.shopify.com/s/files/1/0517/8812/0247/files/gempages_490436405370029…"
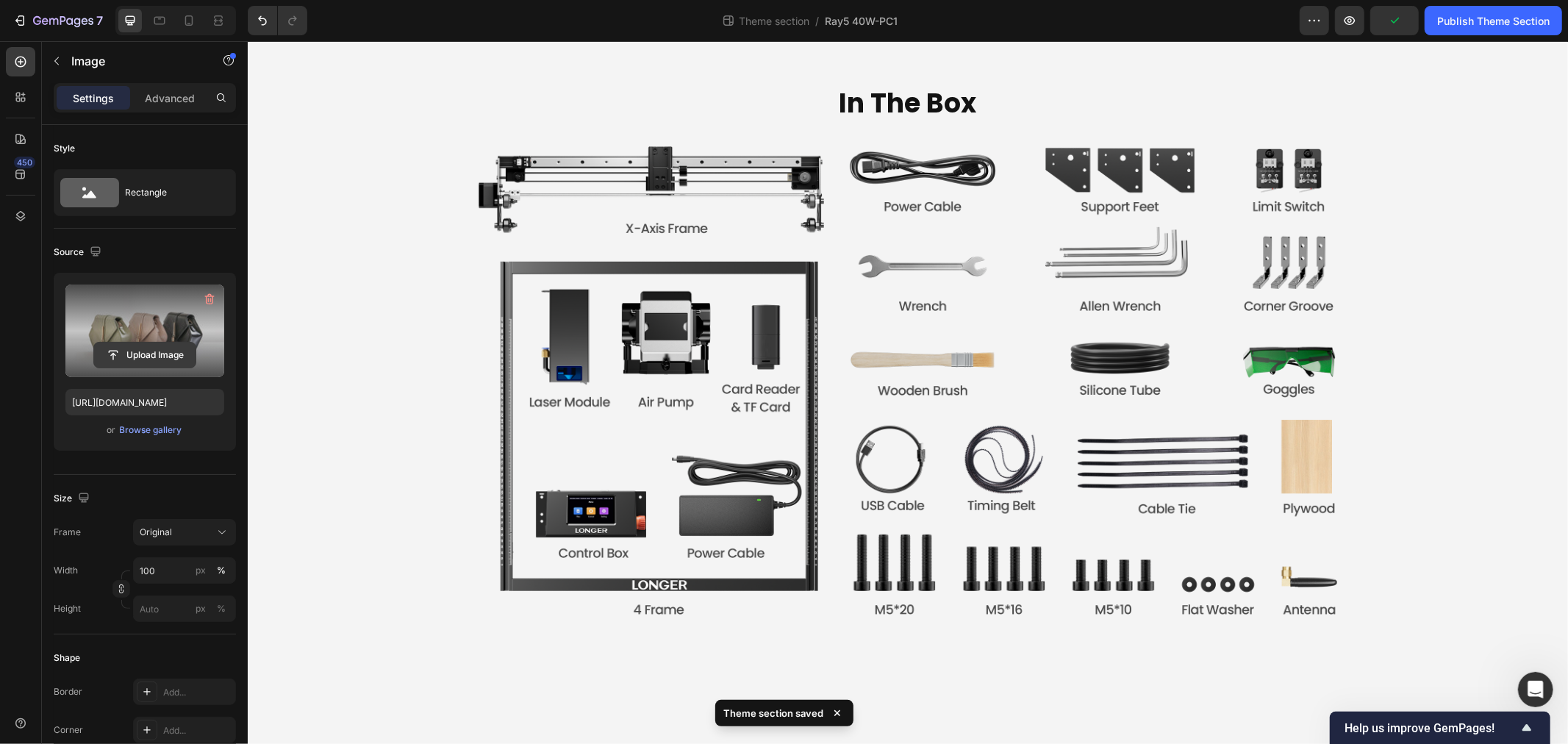
click at [166, 366] on input "file" at bounding box center [145, 356] width 101 height 25
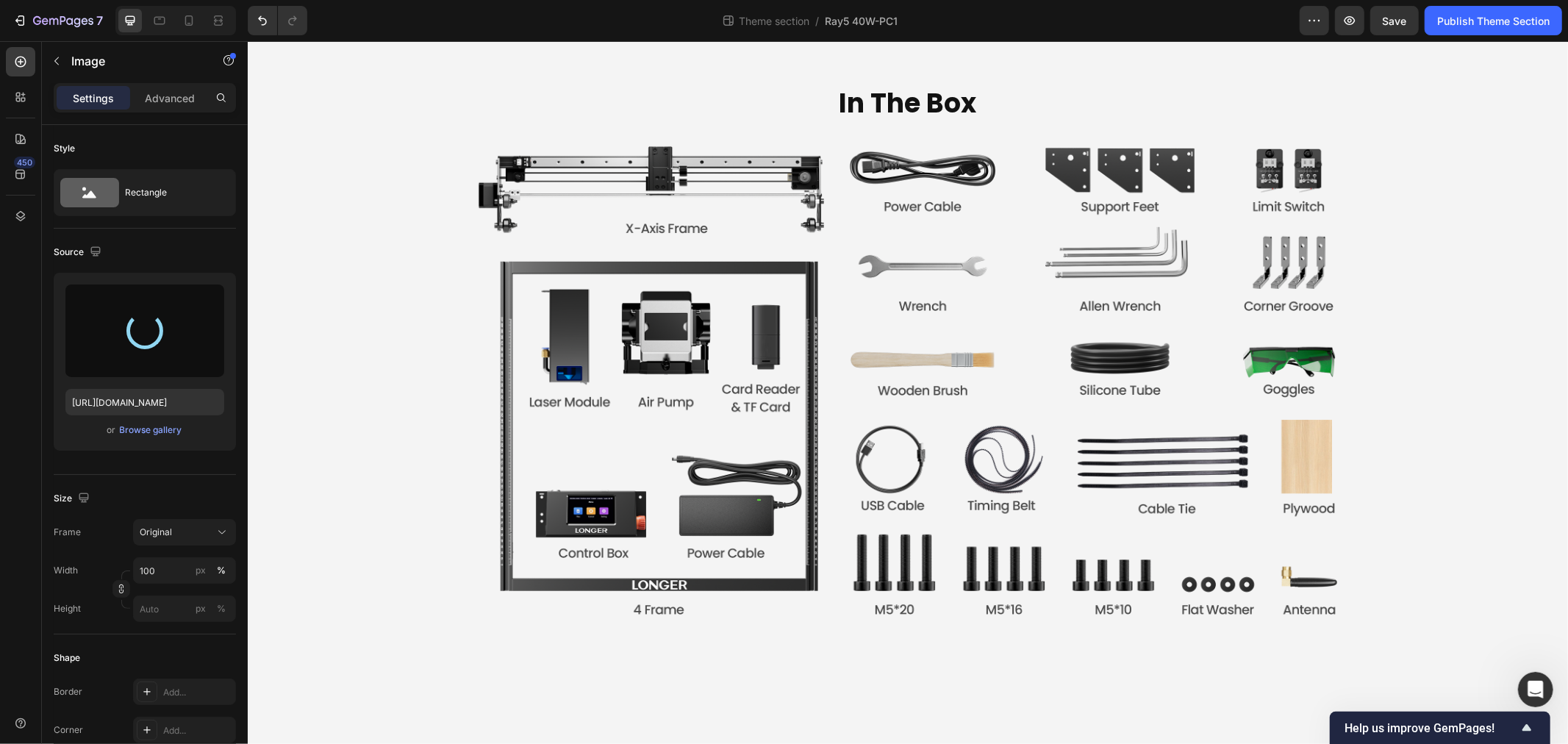
type input "https://cdn.shopify.com/s/files/1/0517/8812/0247/files/gempages_490436405370029…"
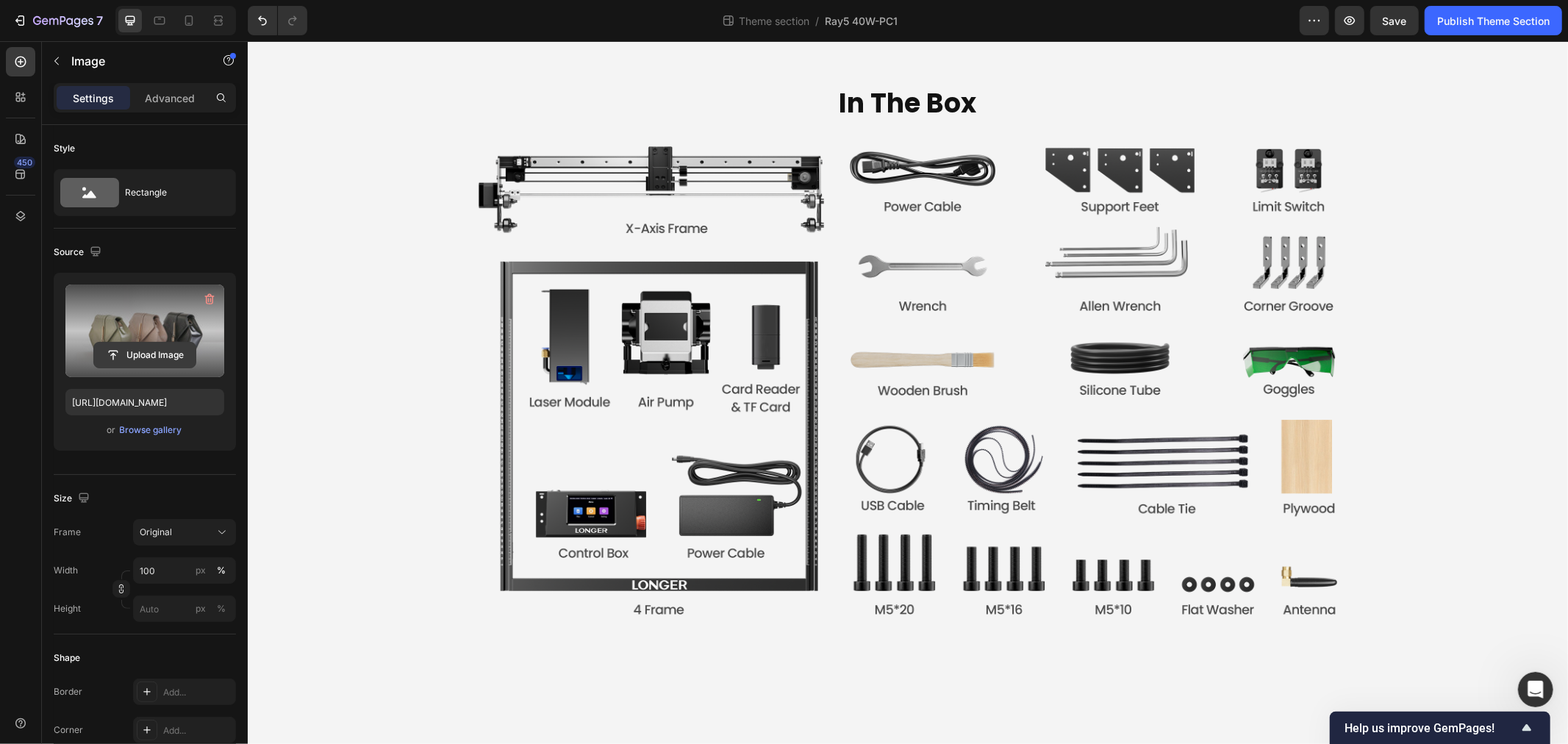
click at [164, 358] on input "file" at bounding box center [145, 356] width 101 height 25
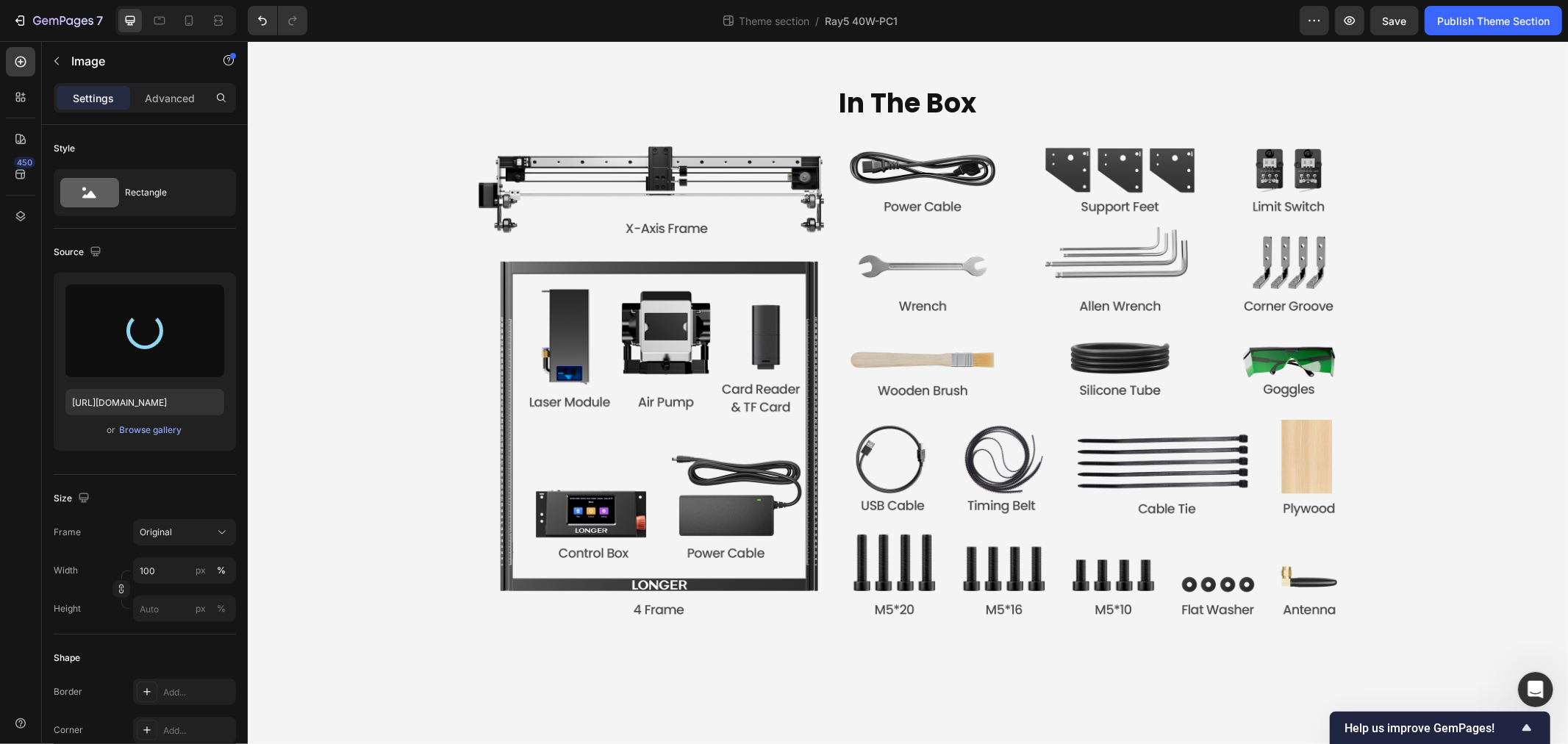
type input "https://cdn.shopify.com/s/files/1/0517/8812/0247/files/gempages_490436405370029…"
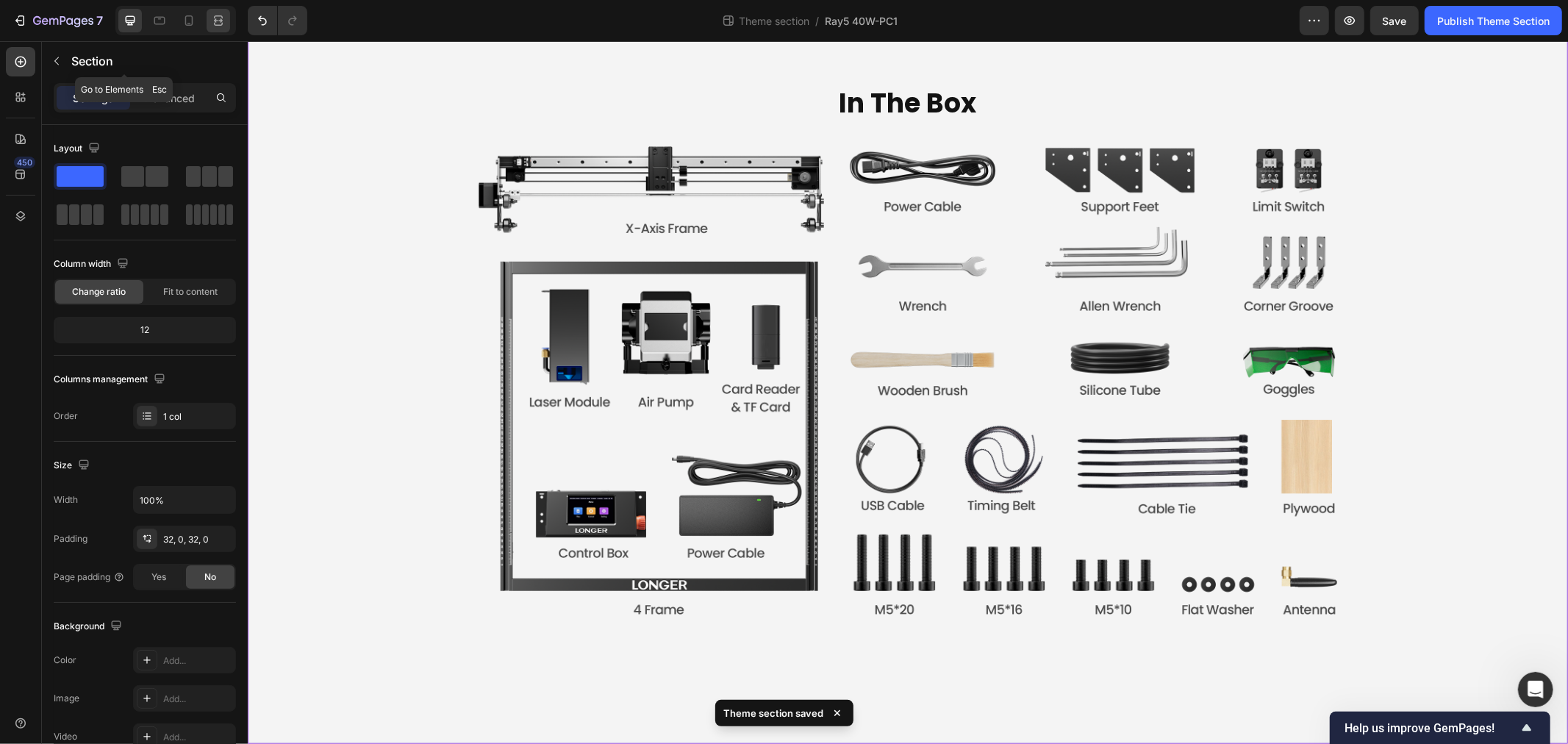
click at [224, 17] on icon at bounding box center [218, 21] width 14 height 14
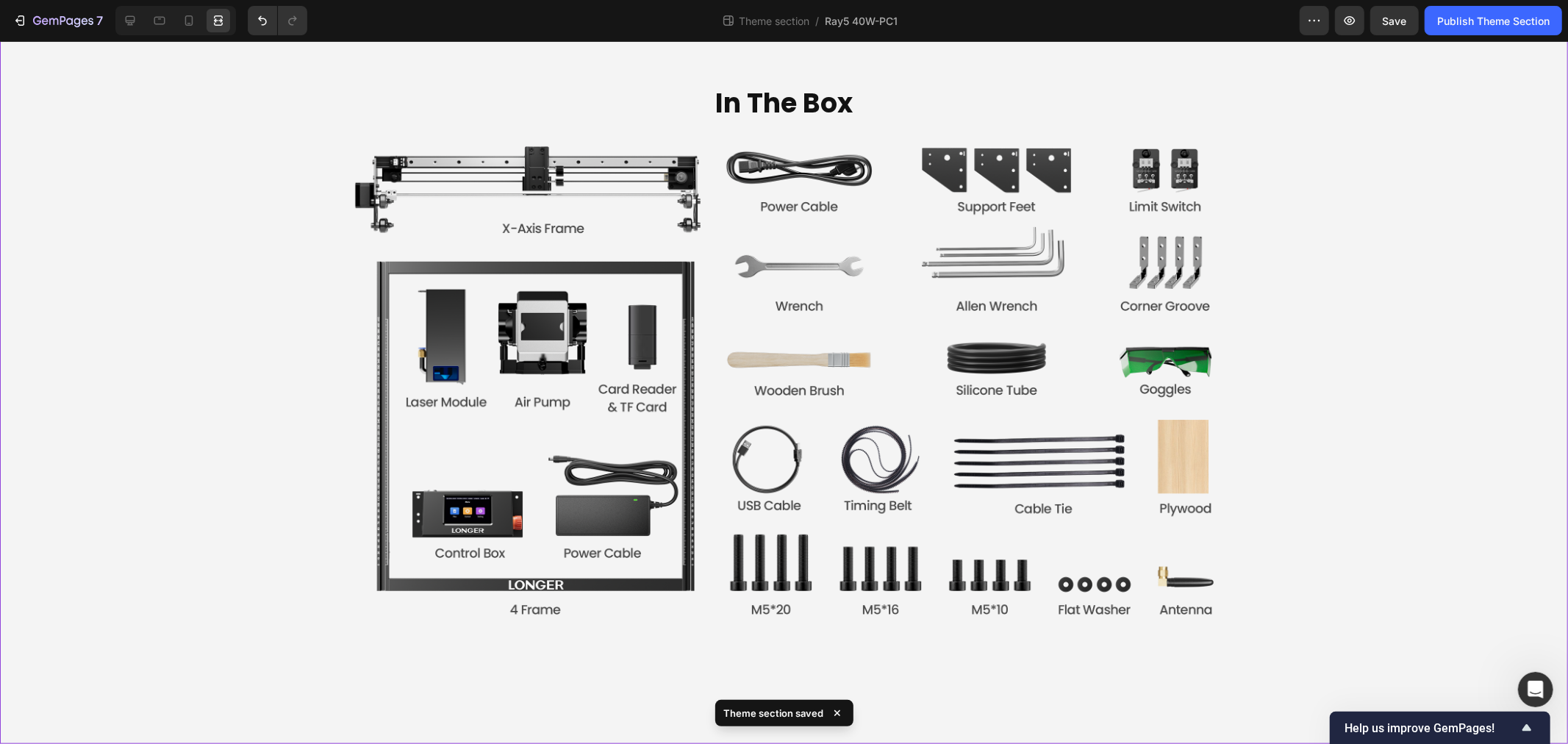
scroll to position [6296, 0]
click at [138, 15] on div at bounding box center [130, 21] width 24 height 24
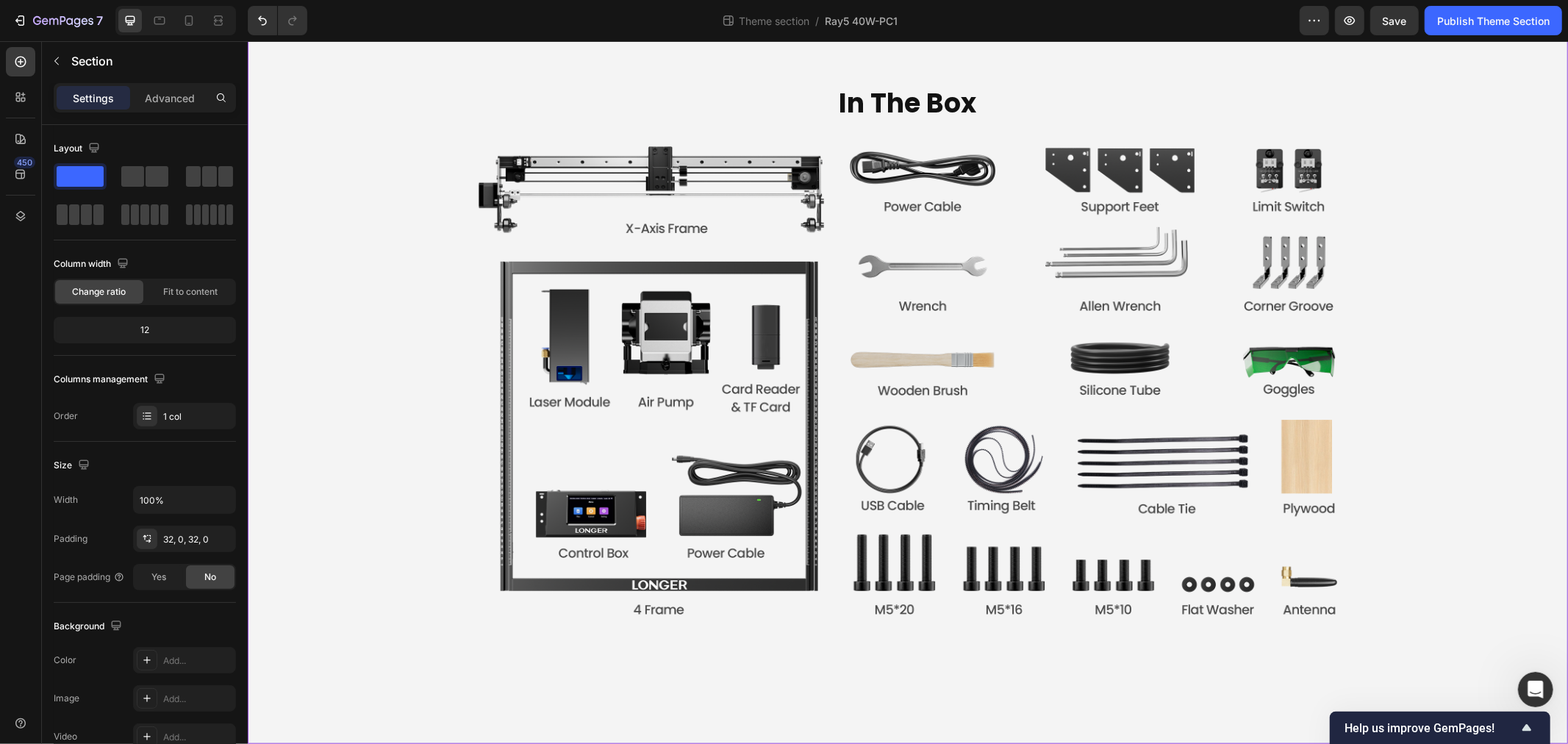
scroll to position [6087, 0]
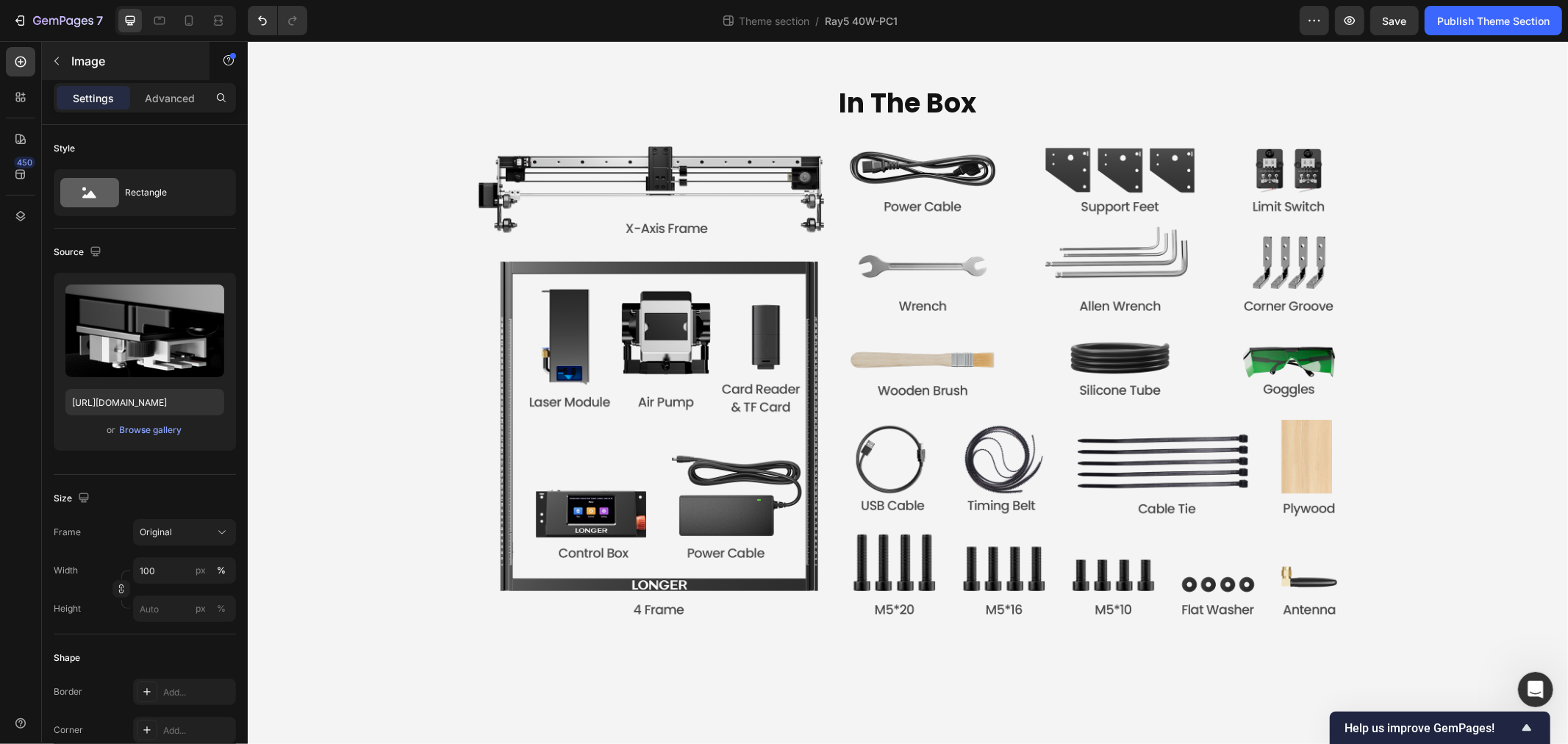
click at [79, 60] on p "Image" at bounding box center [134, 62] width 125 height 18
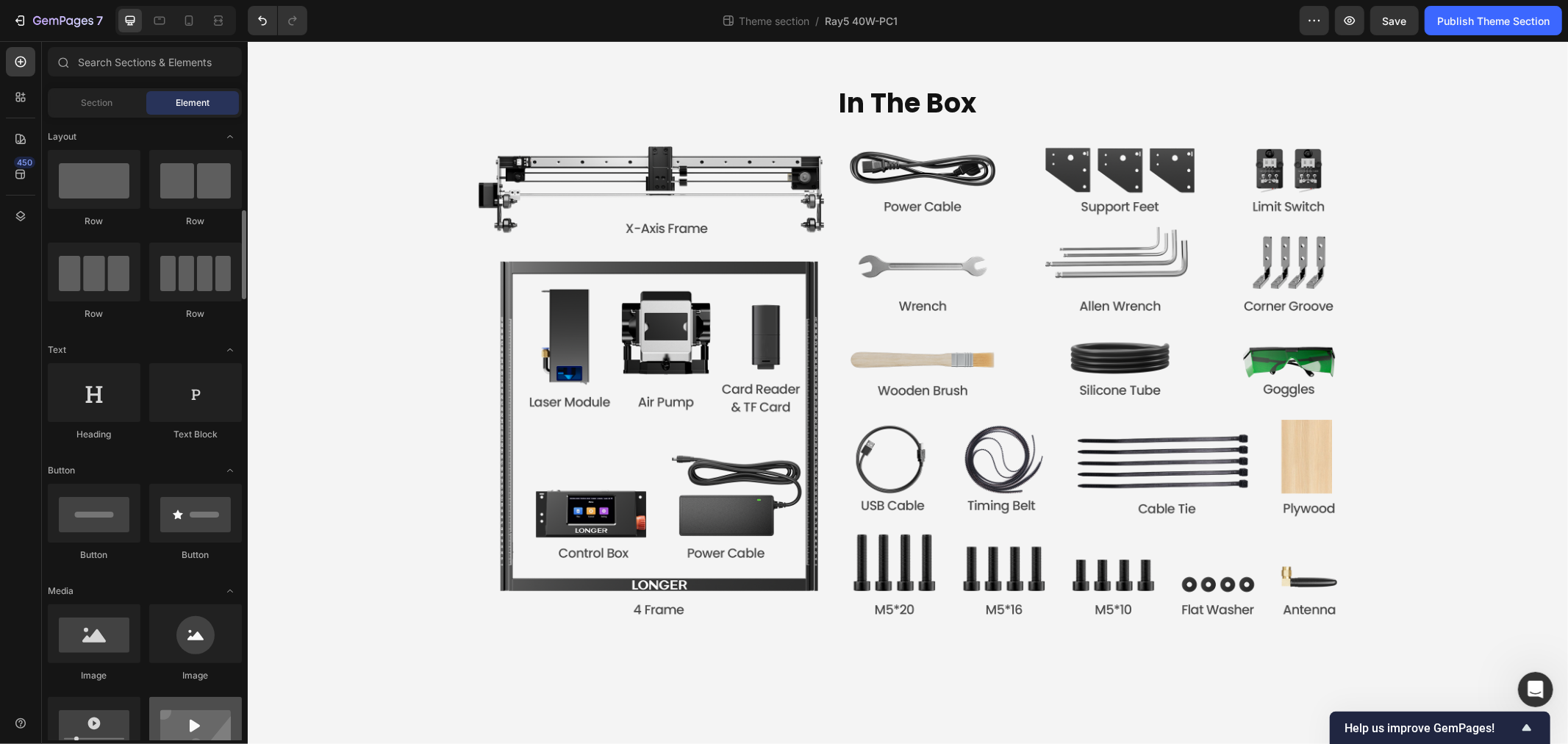
scroll to position [81, 0]
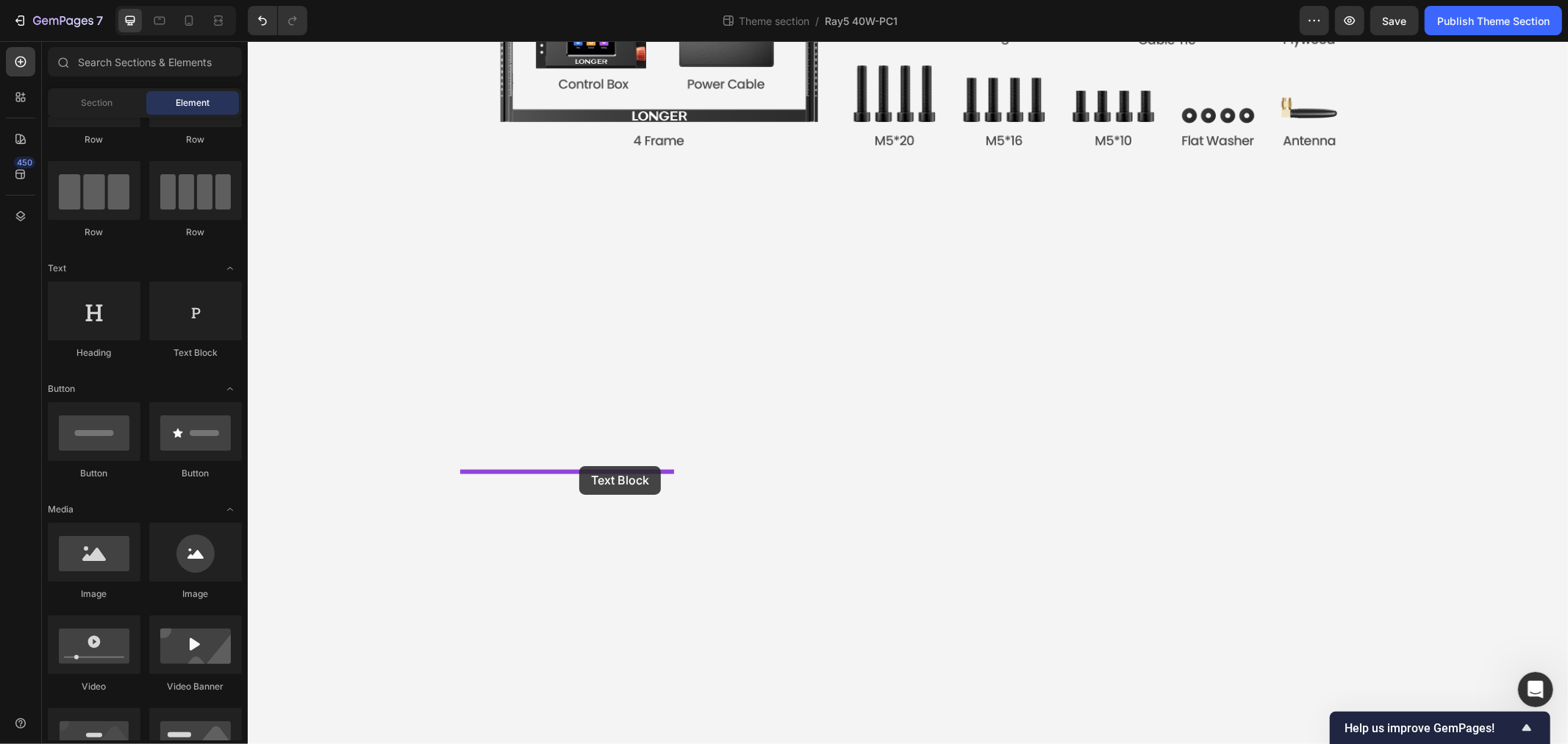
drag, startPoint x: 430, startPoint y: 344, endPoint x: 579, endPoint y: 465, distance: 191.9
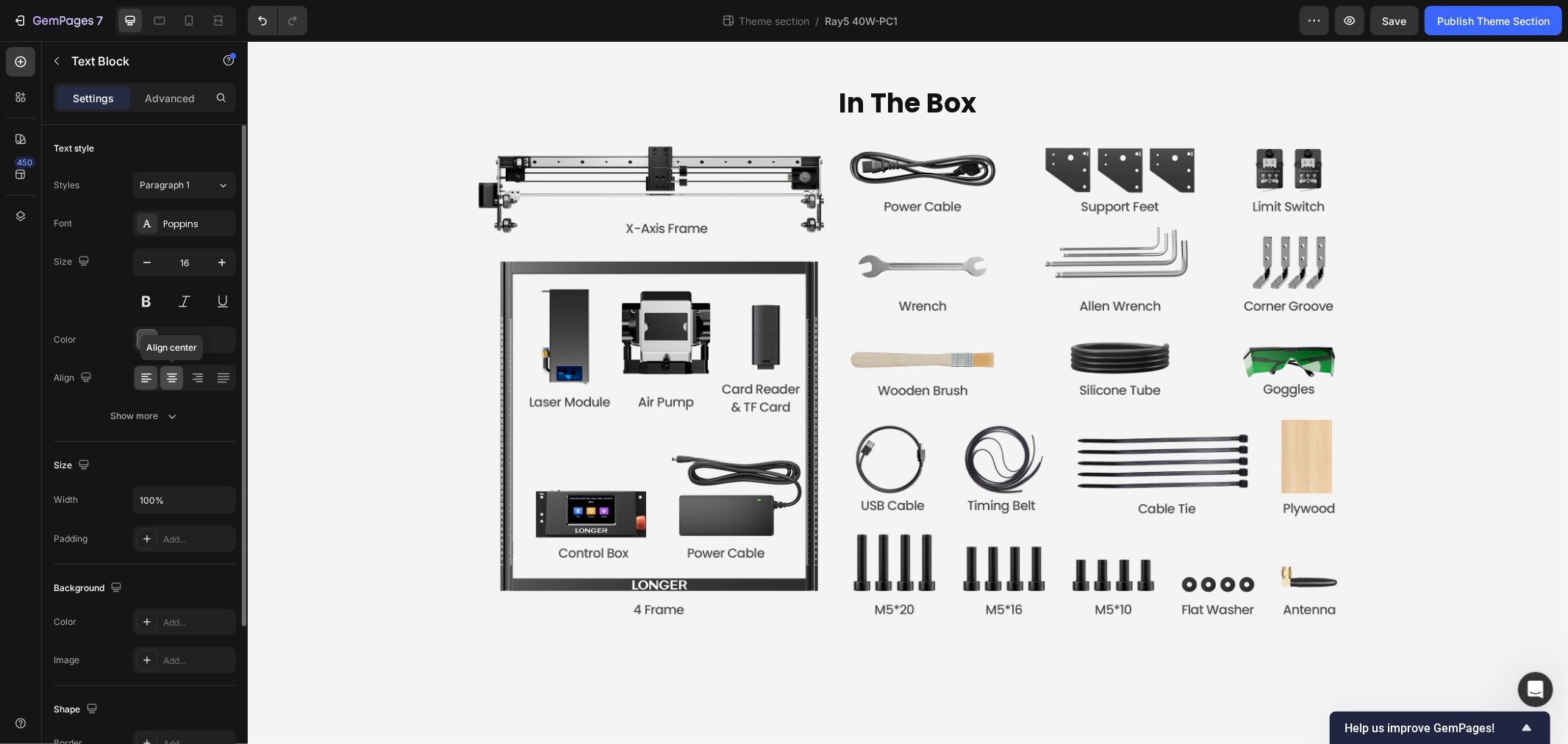
click at [172, 379] on icon at bounding box center [171, 380] width 10 height 2
click at [182, 341] on div "4D4D4D" at bounding box center [184, 340] width 43 height 14
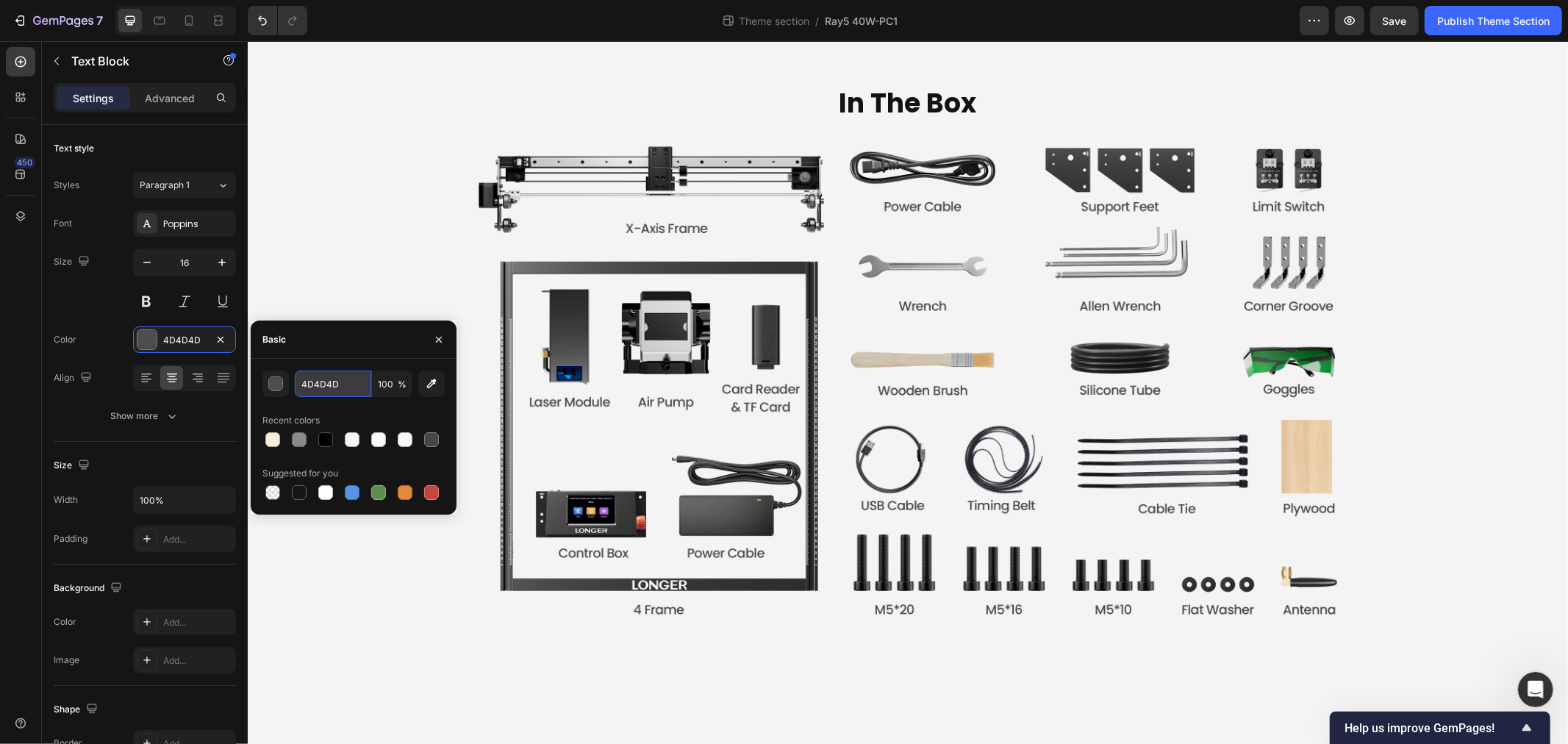
click at [325, 378] on input "4D4D4D" at bounding box center [333, 384] width 77 height 26
type input "000000"
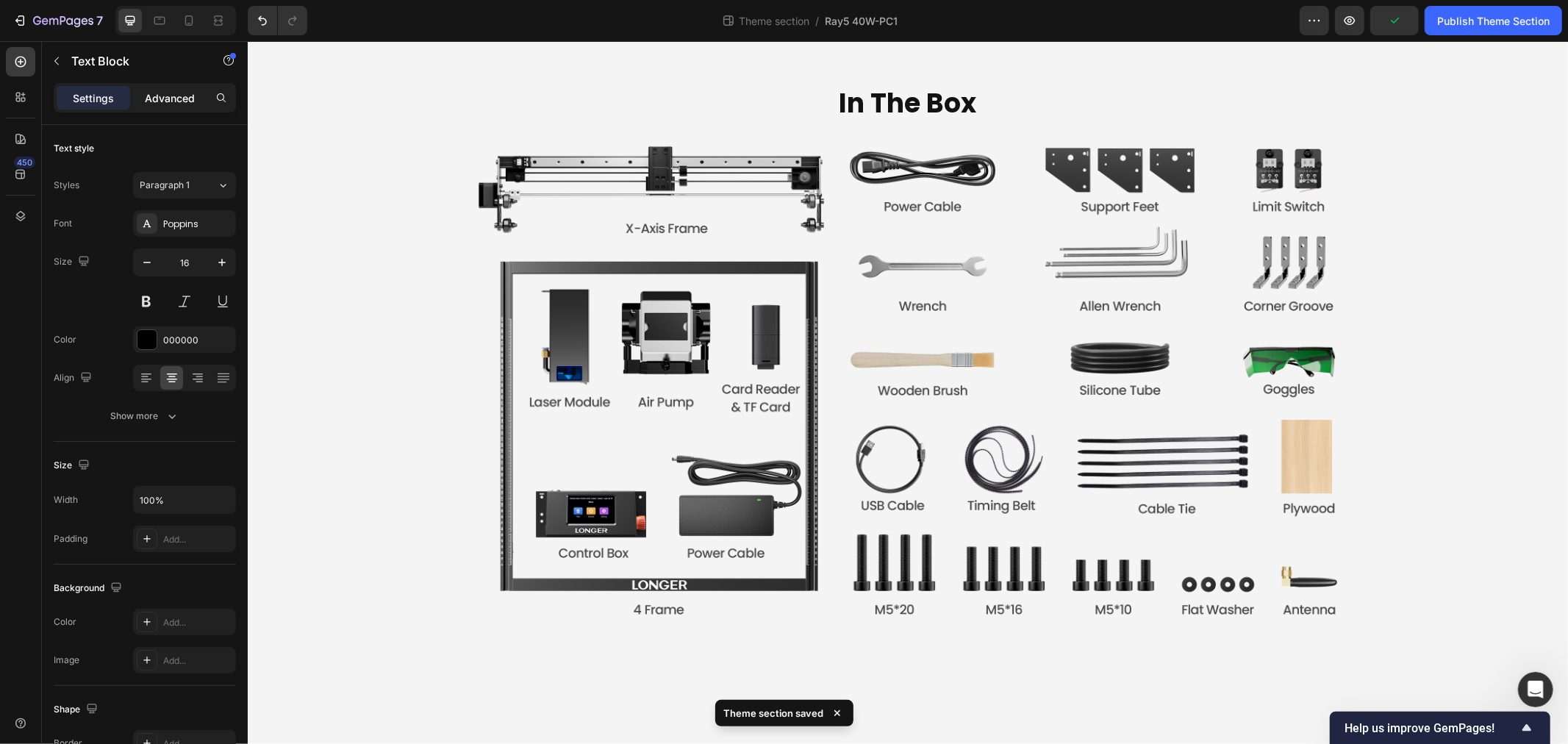
click at [171, 104] on p "Advanced" at bounding box center [169, 98] width 50 height 15
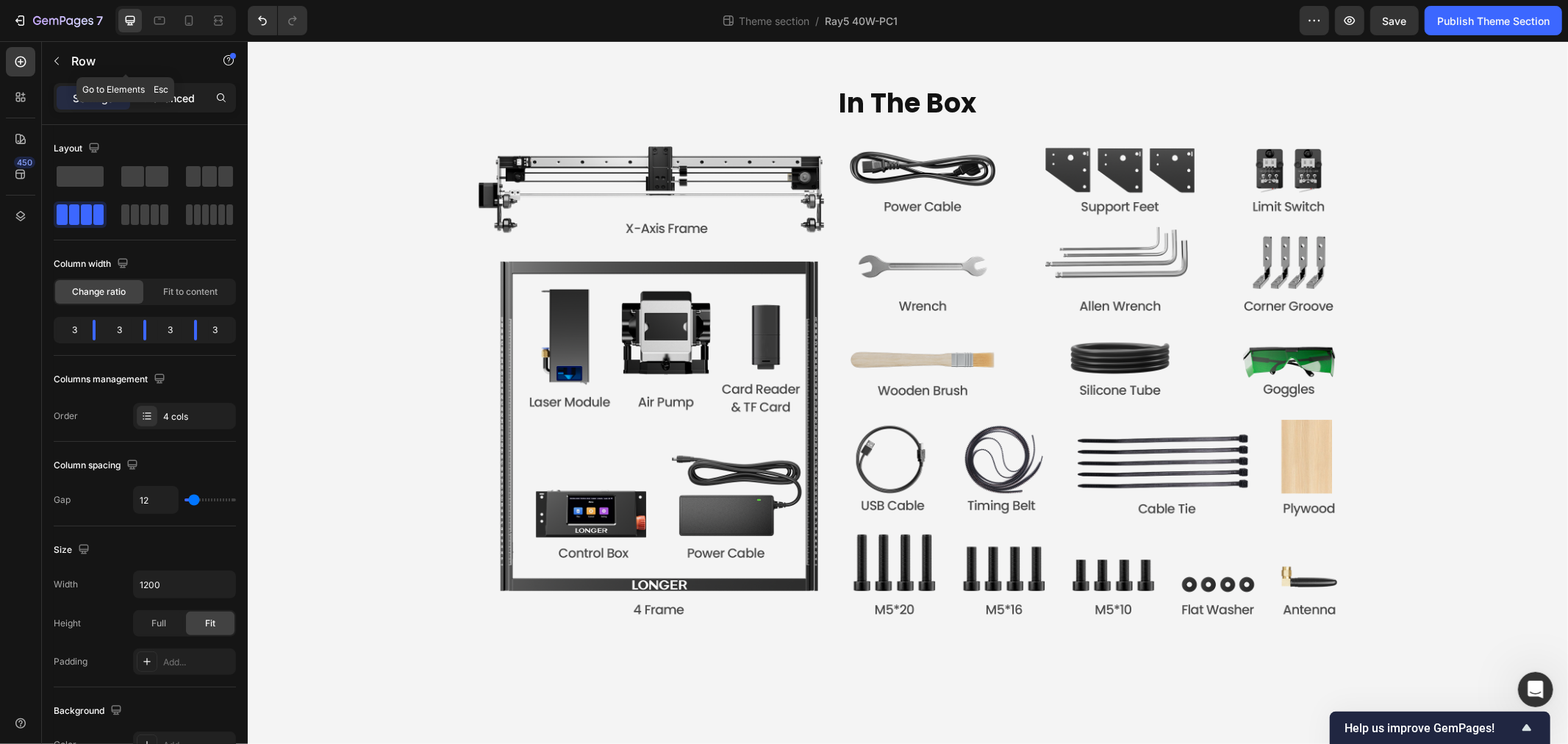
click at [157, 100] on p "Advanced" at bounding box center [169, 98] width 50 height 15
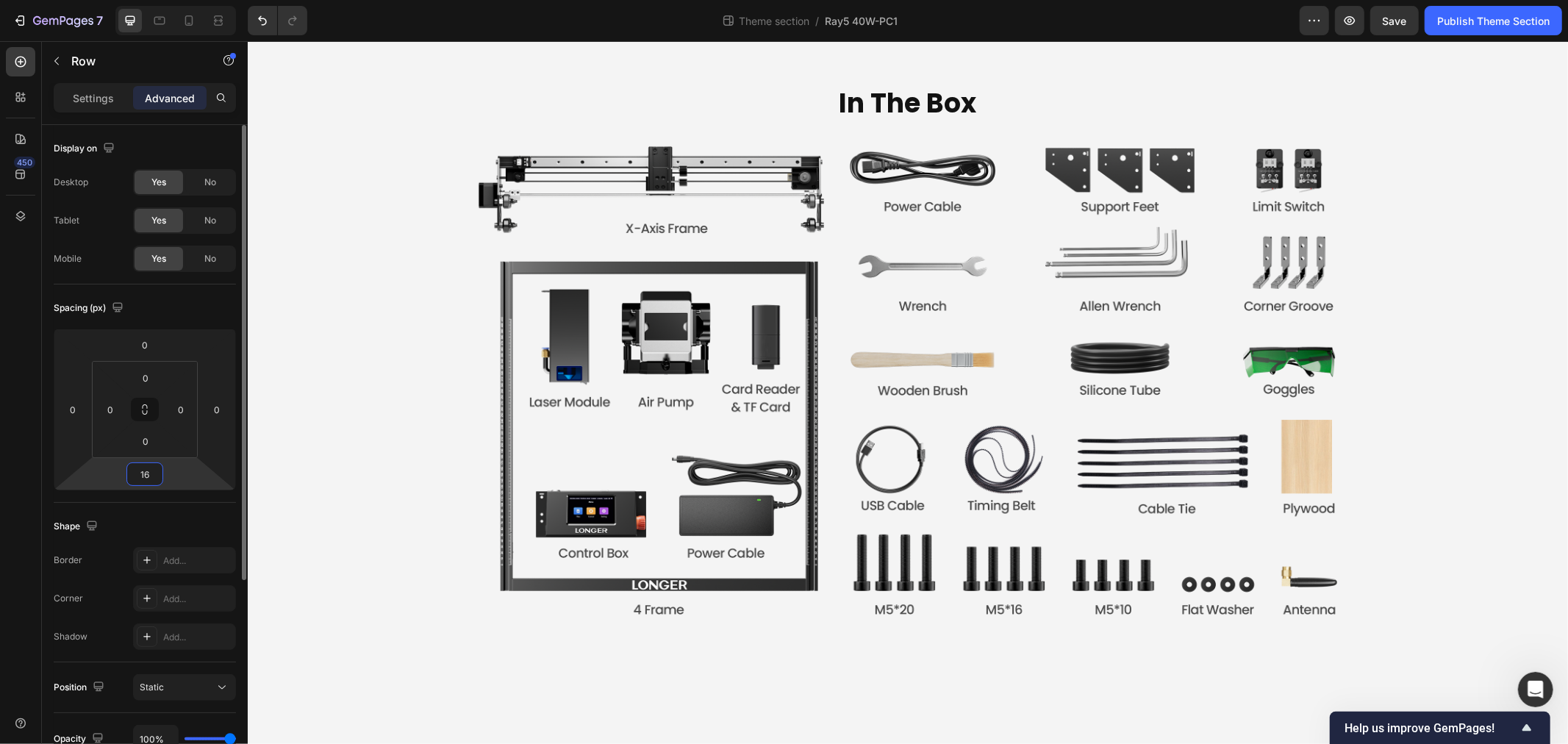
click at [143, 473] on input "16" at bounding box center [145, 474] width 30 height 22
type input "8"
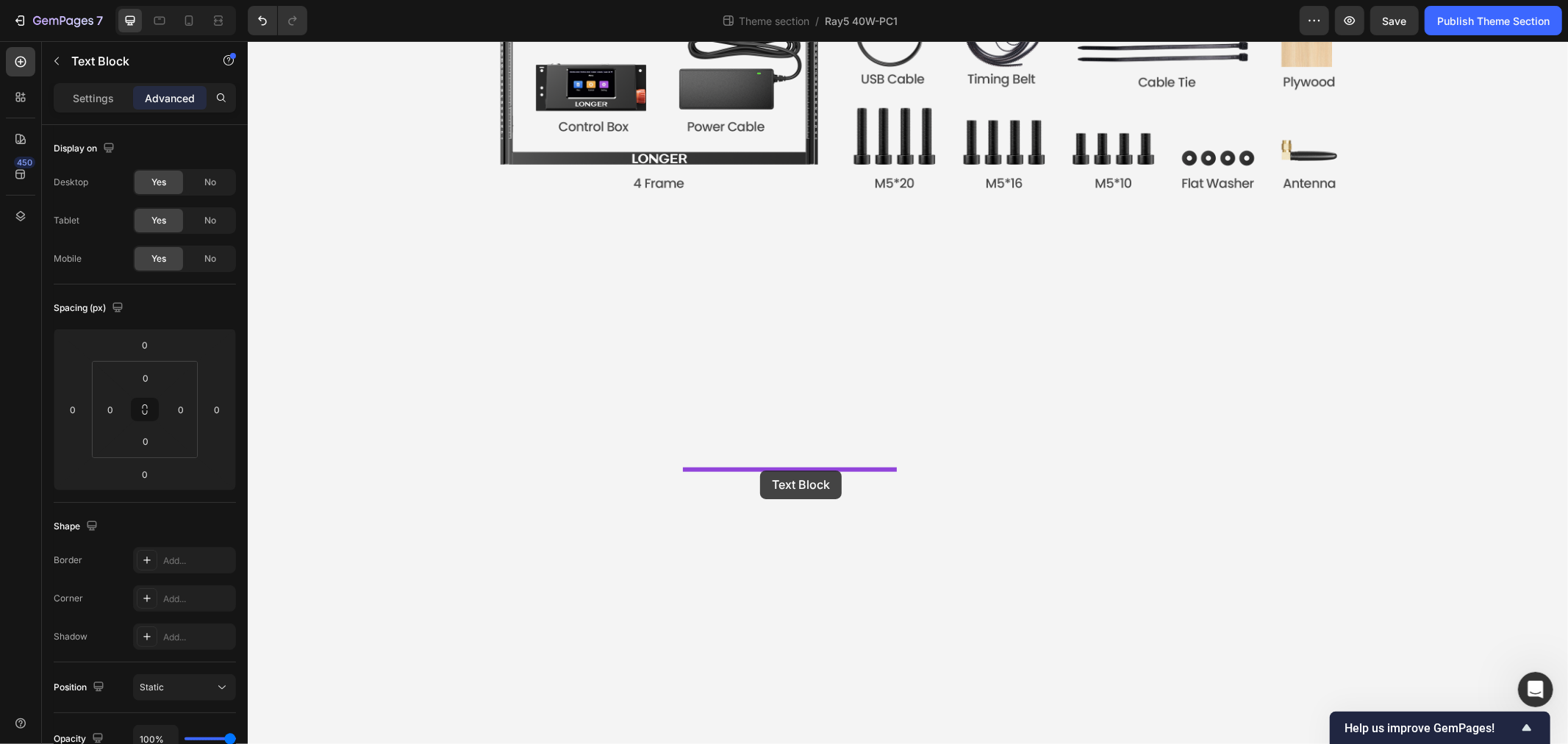
drag, startPoint x: 521, startPoint y: 485, endPoint x: 759, endPoint y: 479, distance: 238.1
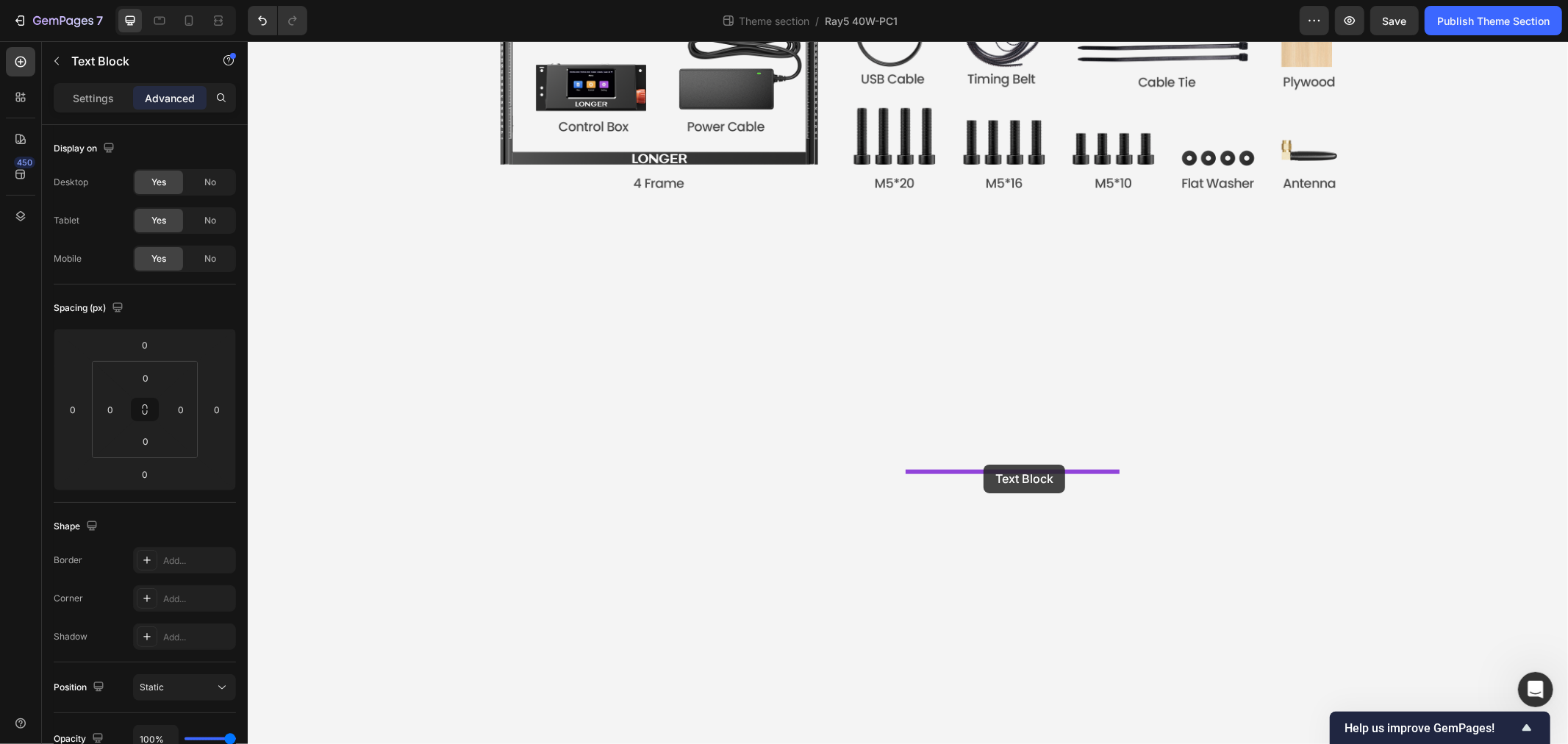
drag, startPoint x: 708, startPoint y: 481, endPoint x: 983, endPoint y: 464, distance: 275.5
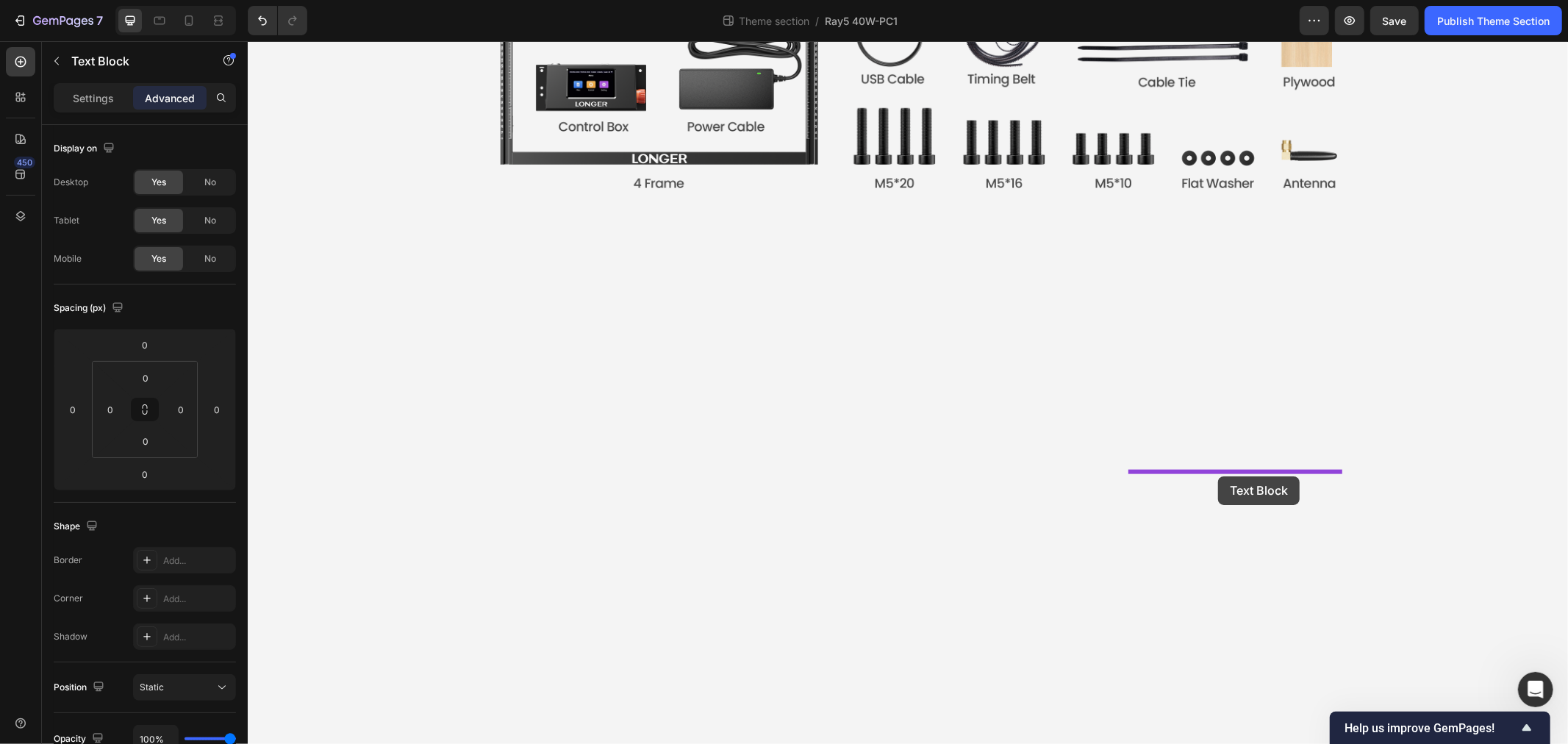
drag, startPoint x: 938, startPoint y: 478, endPoint x: 1218, endPoint y: 476, distance: 280.0
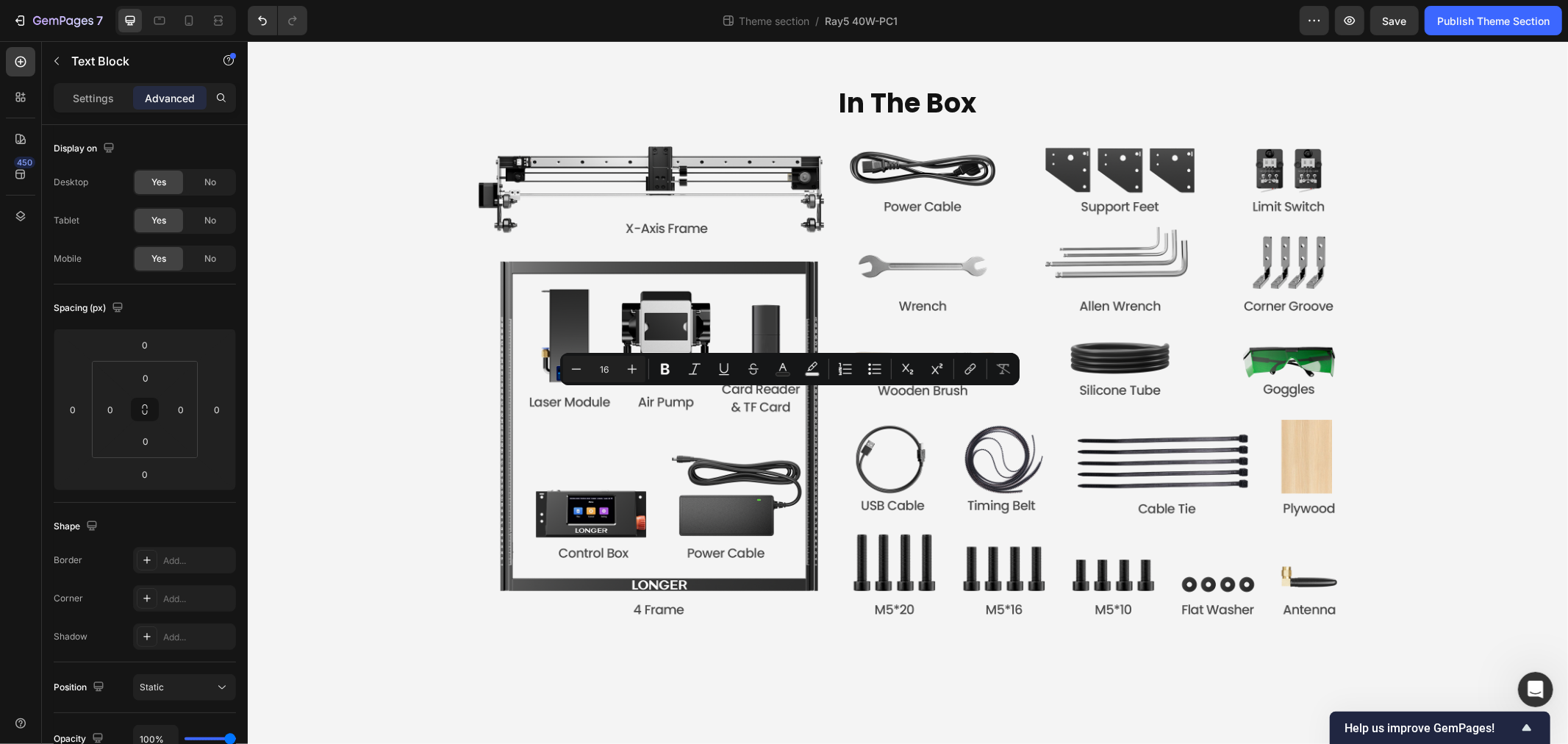
scroll to position [6169, 0]
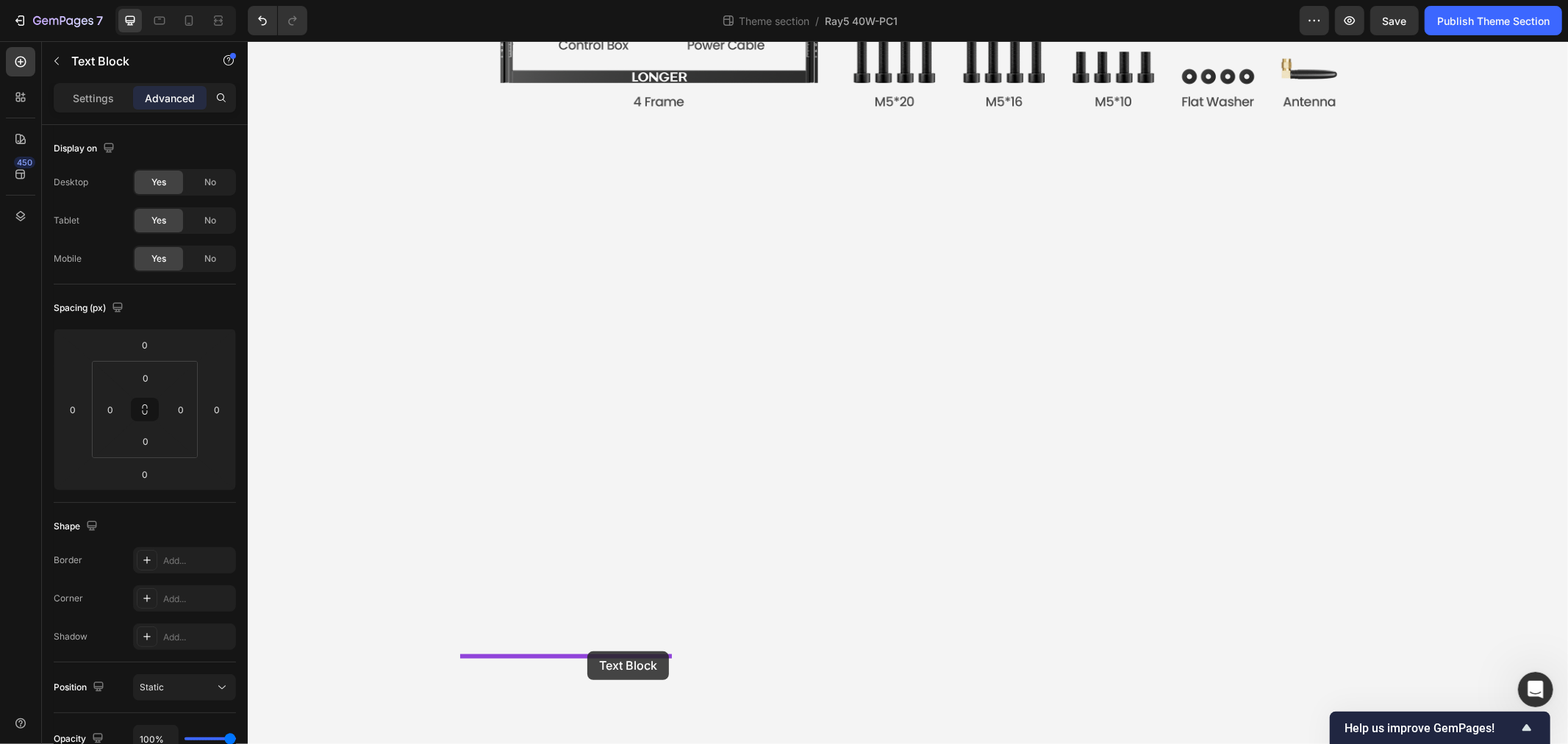
drag, startPoint x: 479, startPoint y: 395, endPoint x: 586, endPoint y: 651, distance: 277.5
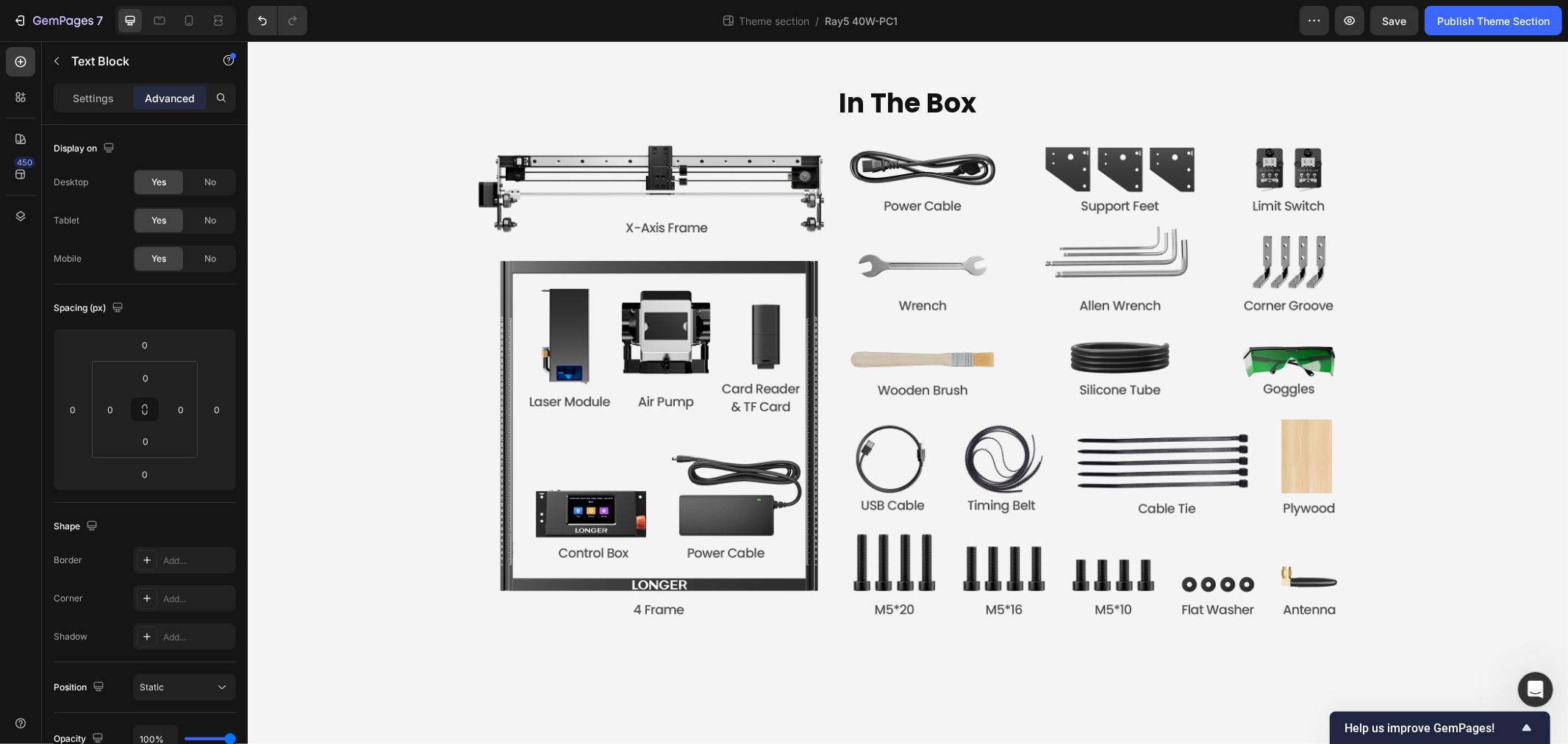
scroll to position [6333, 0]
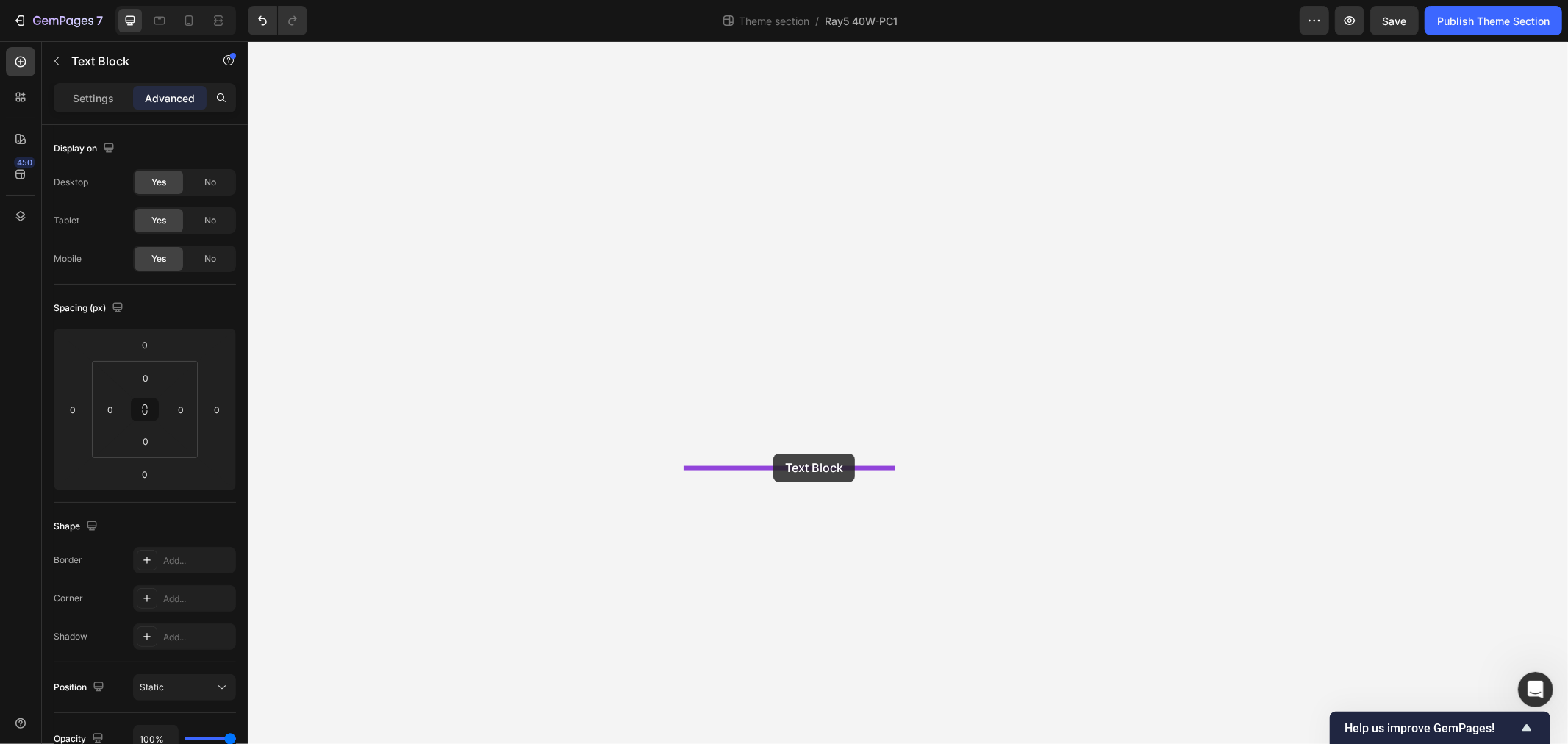
drag, startPoint x: 505, startPoint y: 481, endPoint x: 773, endPoint y: 453, distance: 269.5
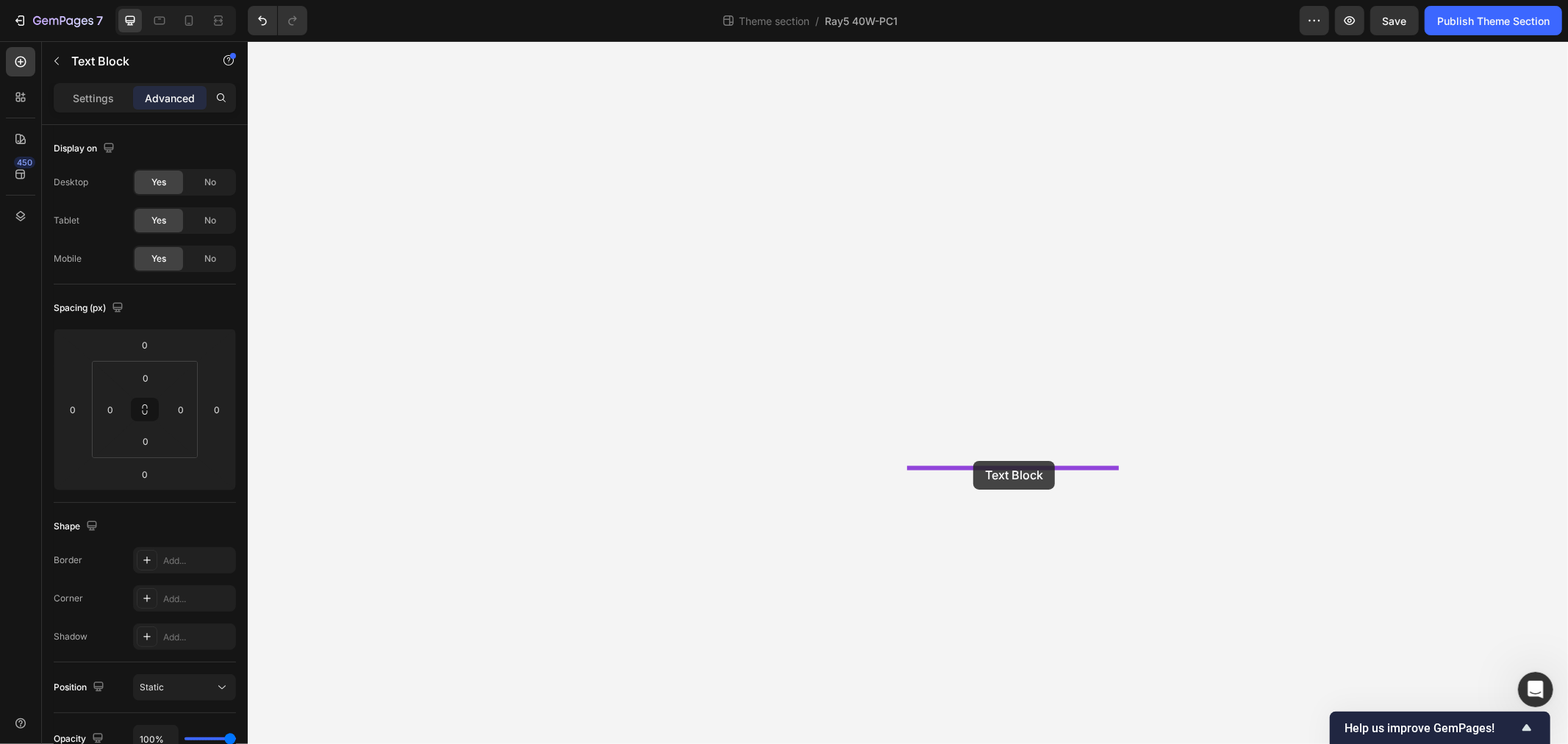
drag, startPoint x: 723, startPoint y: 474, endPoint x: 973, endPoint y: 461, distance: 250.3
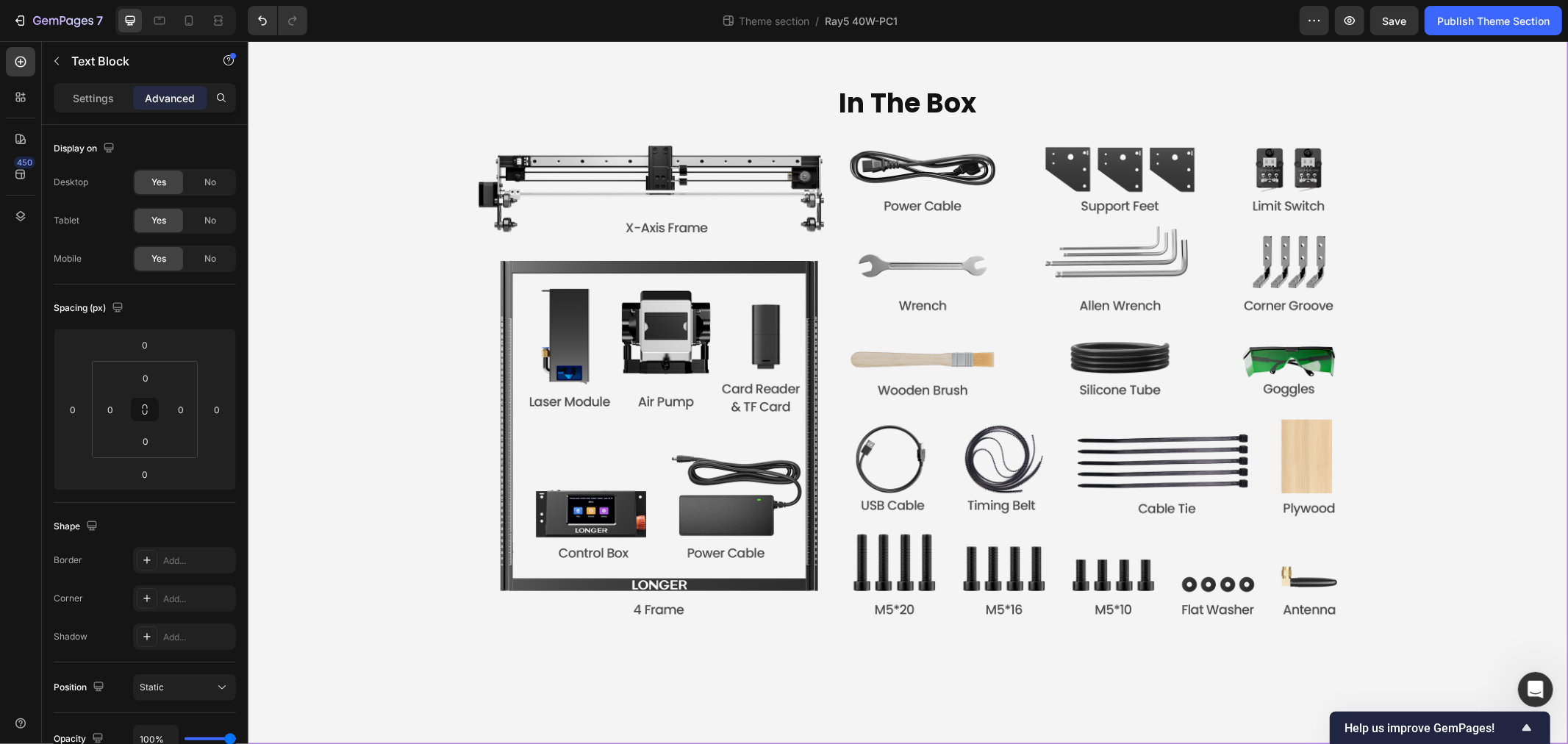
scroll to position [6169, 0]
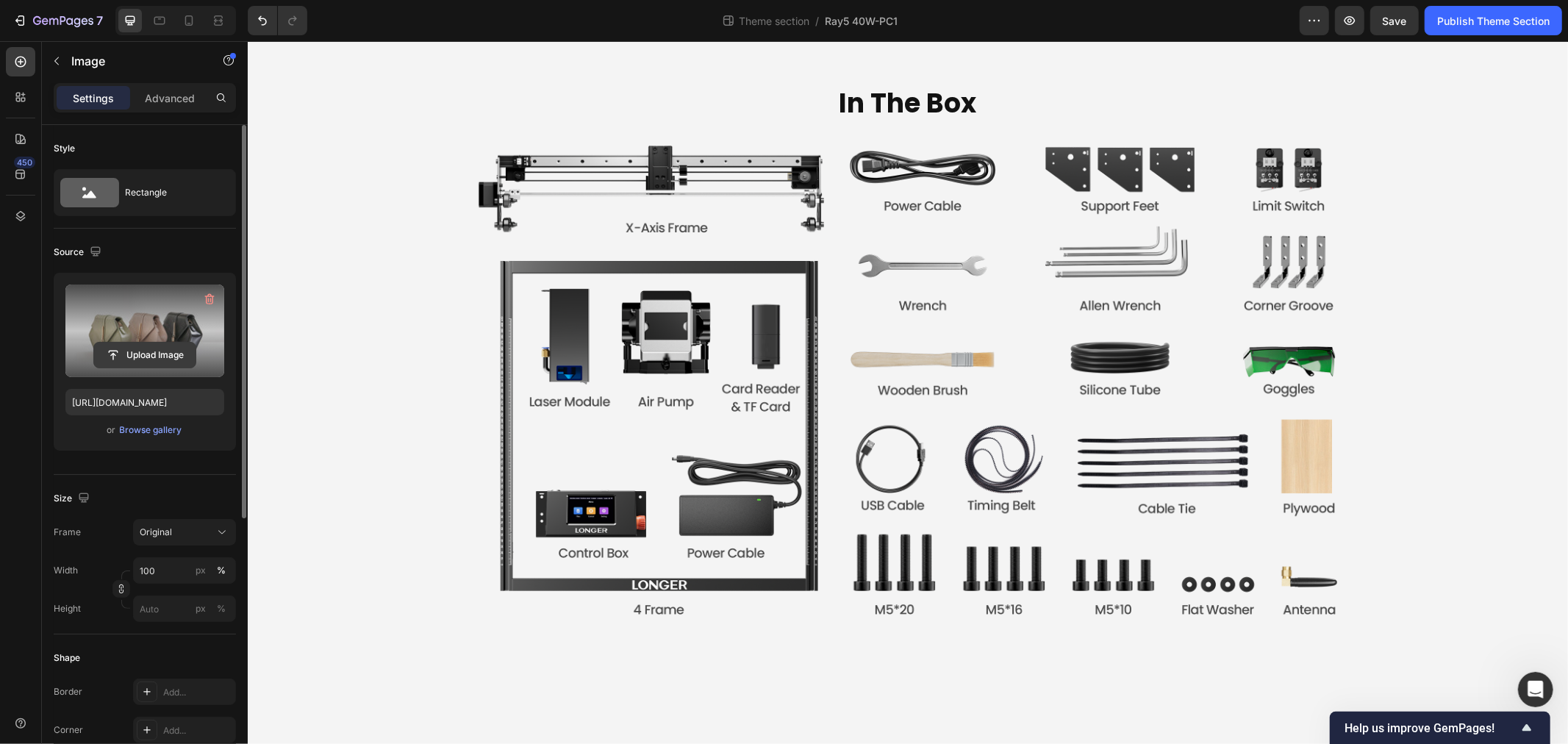
click at [138, 358] on input "file" at bounding box center [145, 356] width 101 height 25
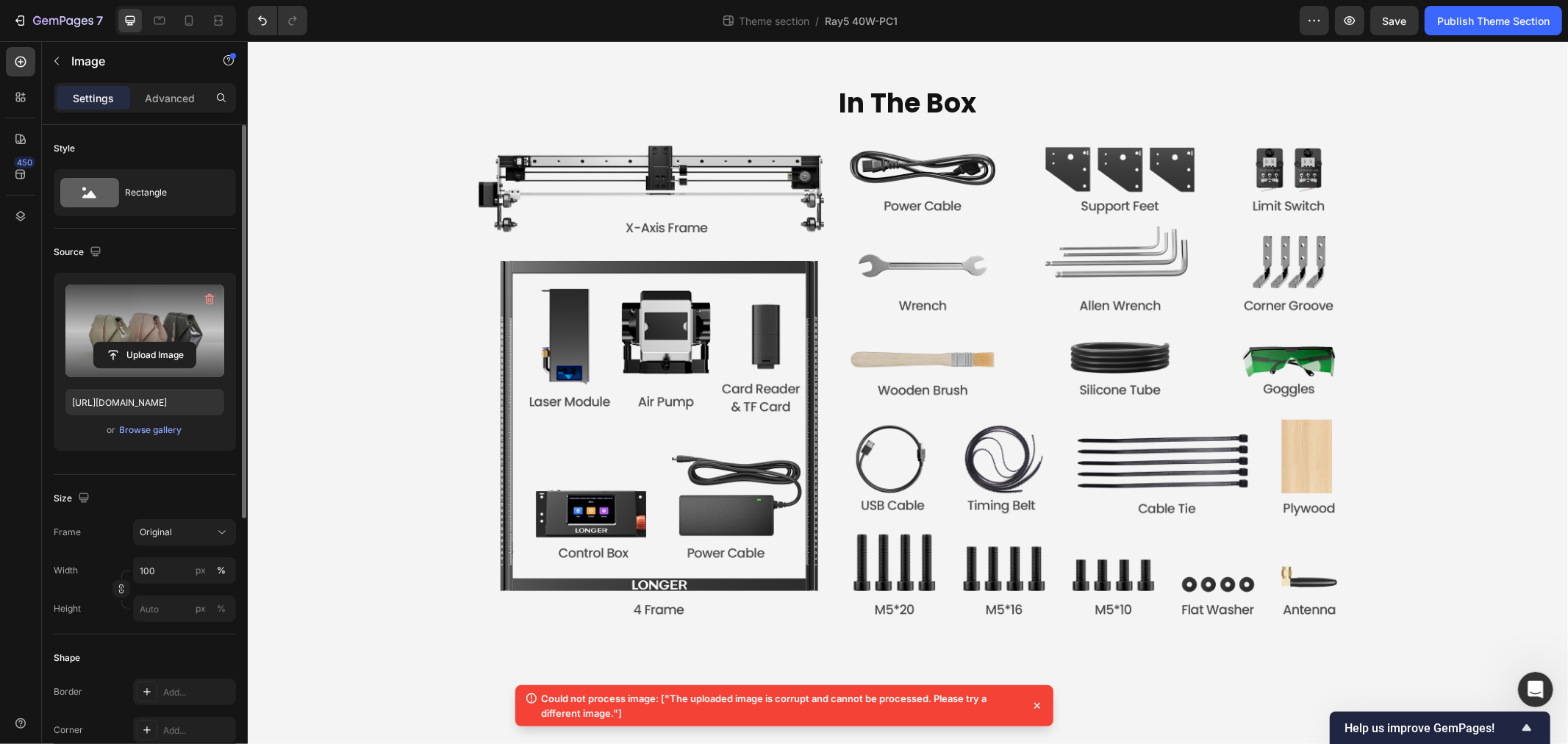
click at [1034, 709] on icon at bounding box center [1037, 706] width 14 height 14
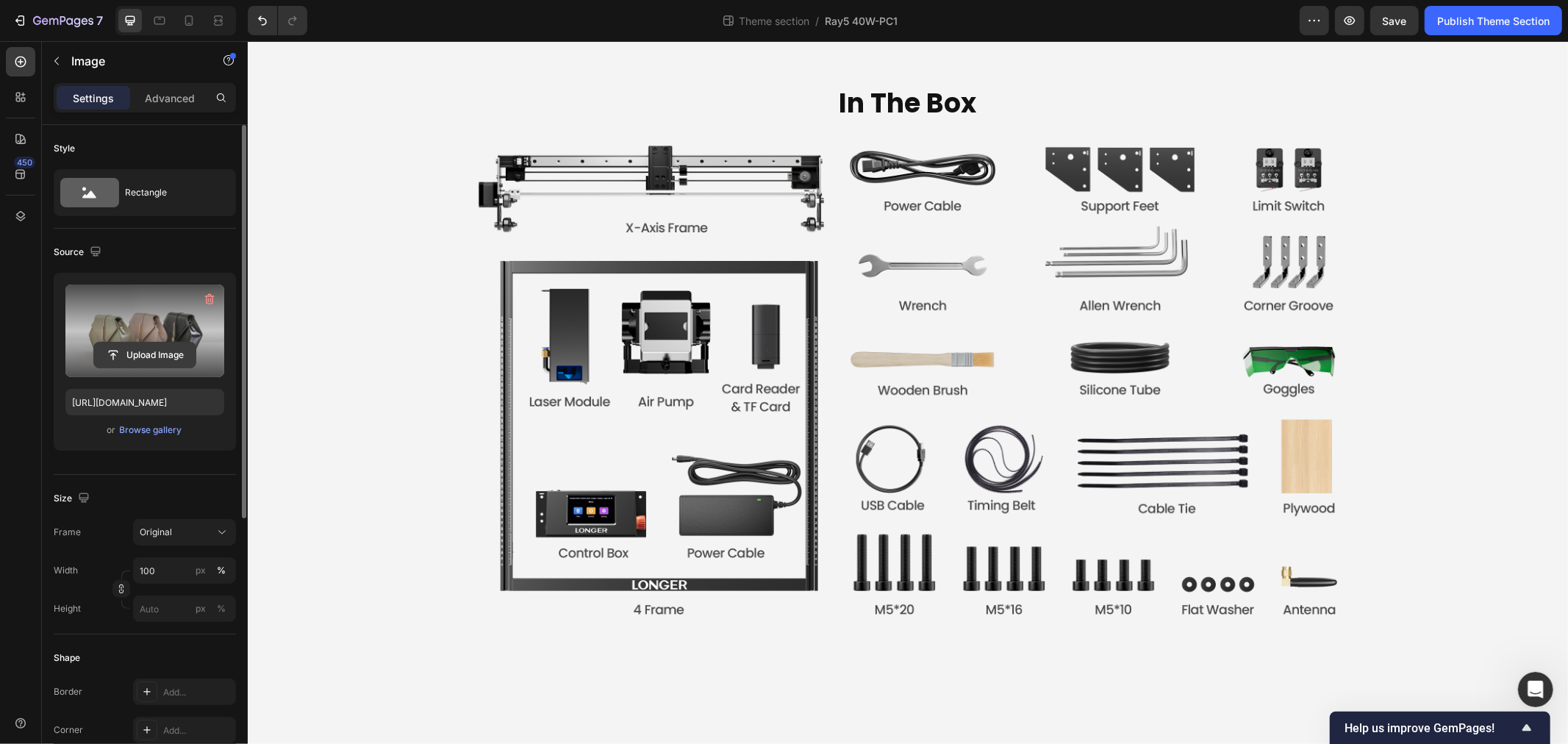
click at [121, 355] on input "file" at bounding box center [145, 356] width 101 height 25
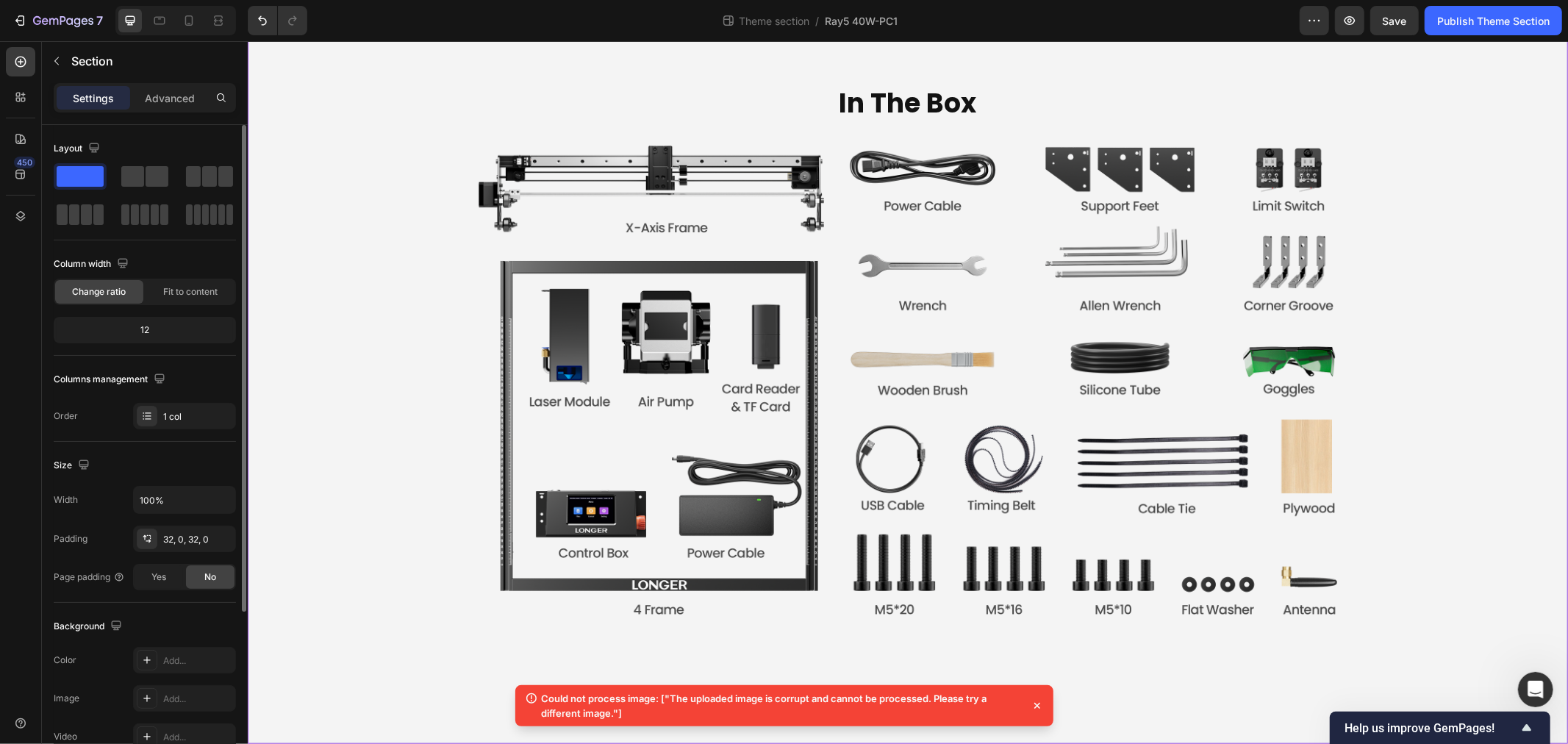
click at [1039, 709] on icon at bounding box center [1037, 706] width 6 height 6
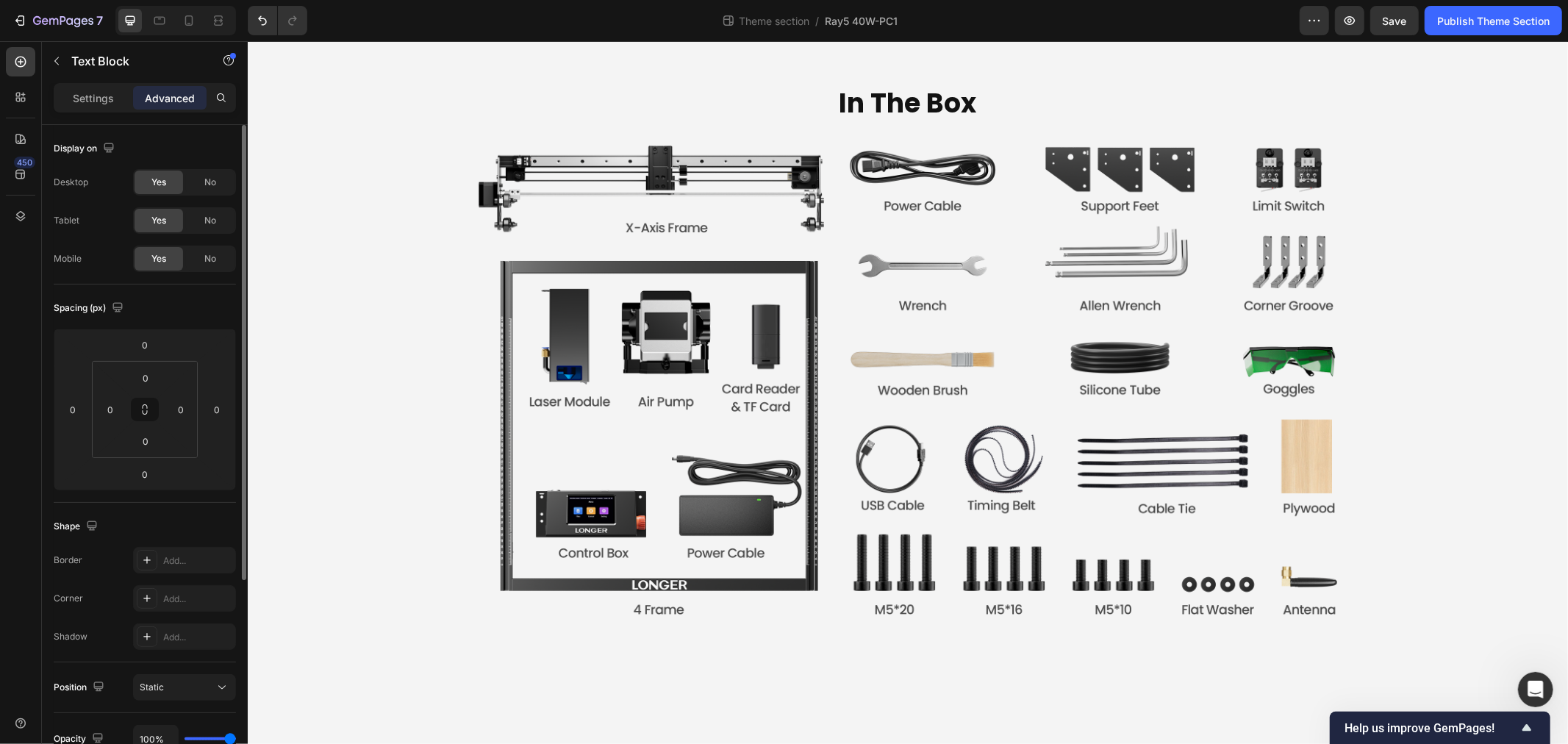
drag, startPoint x: 791, startPoint y: 638, endPoint x: 798, endPoint y: 644, distance: 9.2
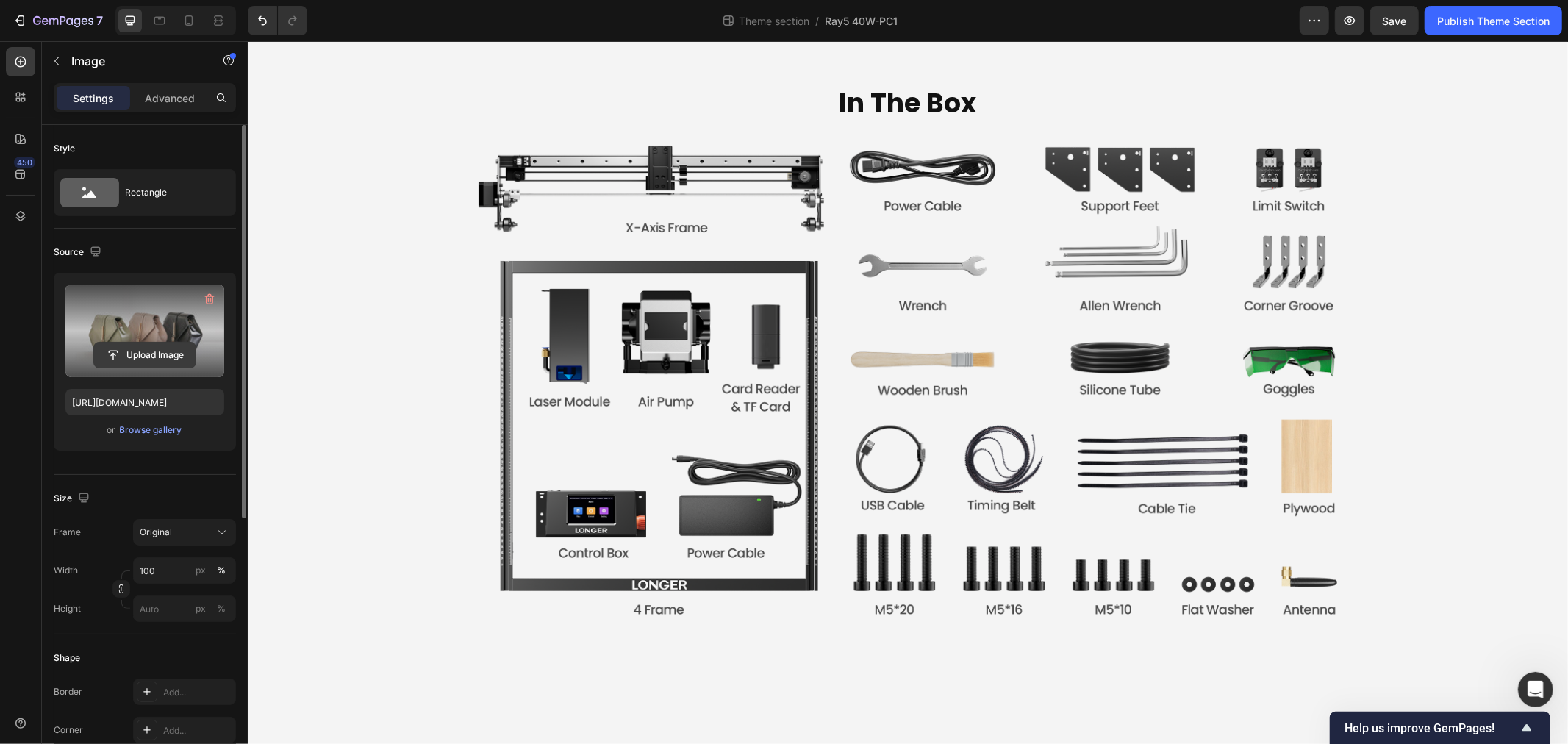
click at [159, 354] on input "file" at bounding box center [145, 356] width 101 height 25
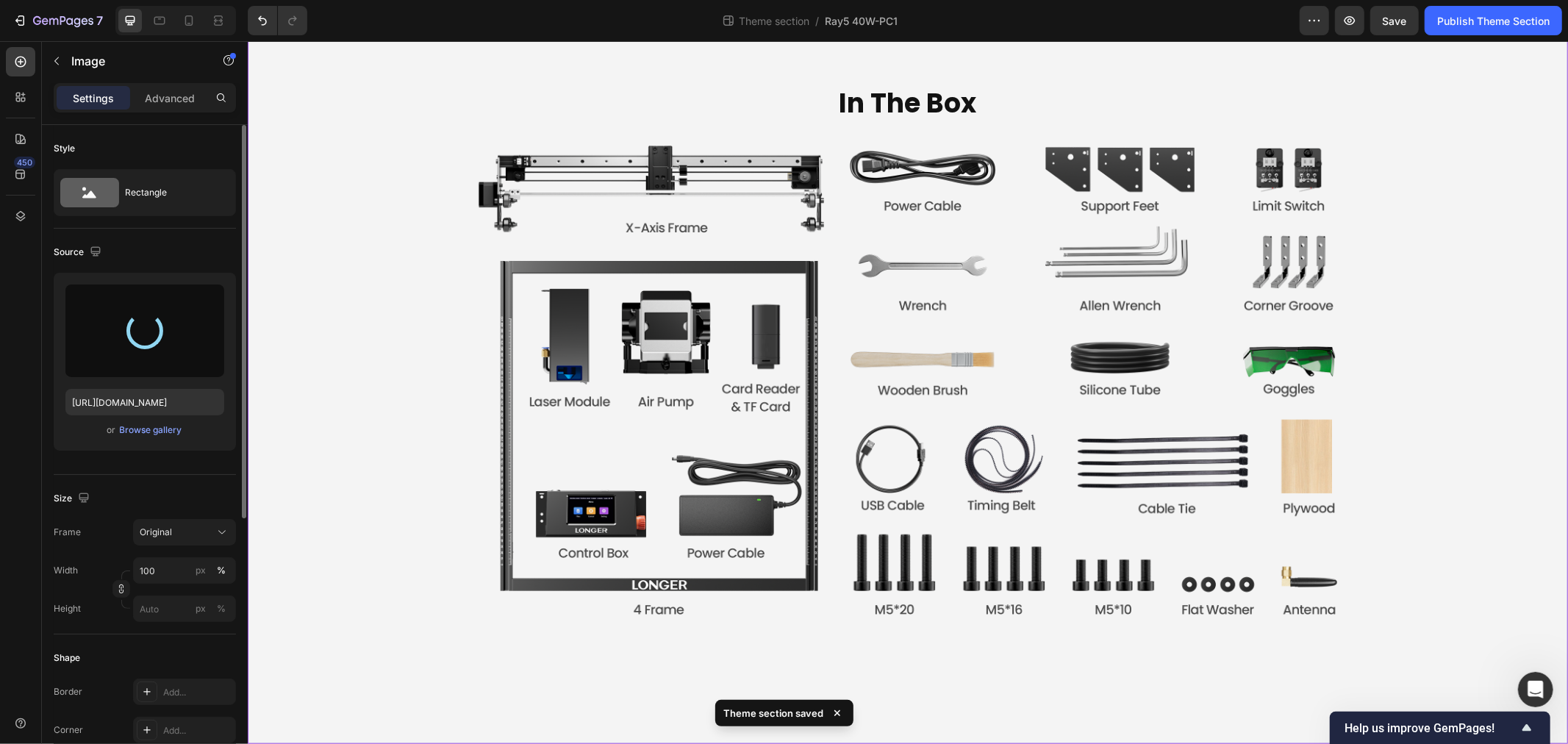
type input "https://cdn.shopify.com/s/files/1/0517/8812/0247/files/gempages_490436405370029…"
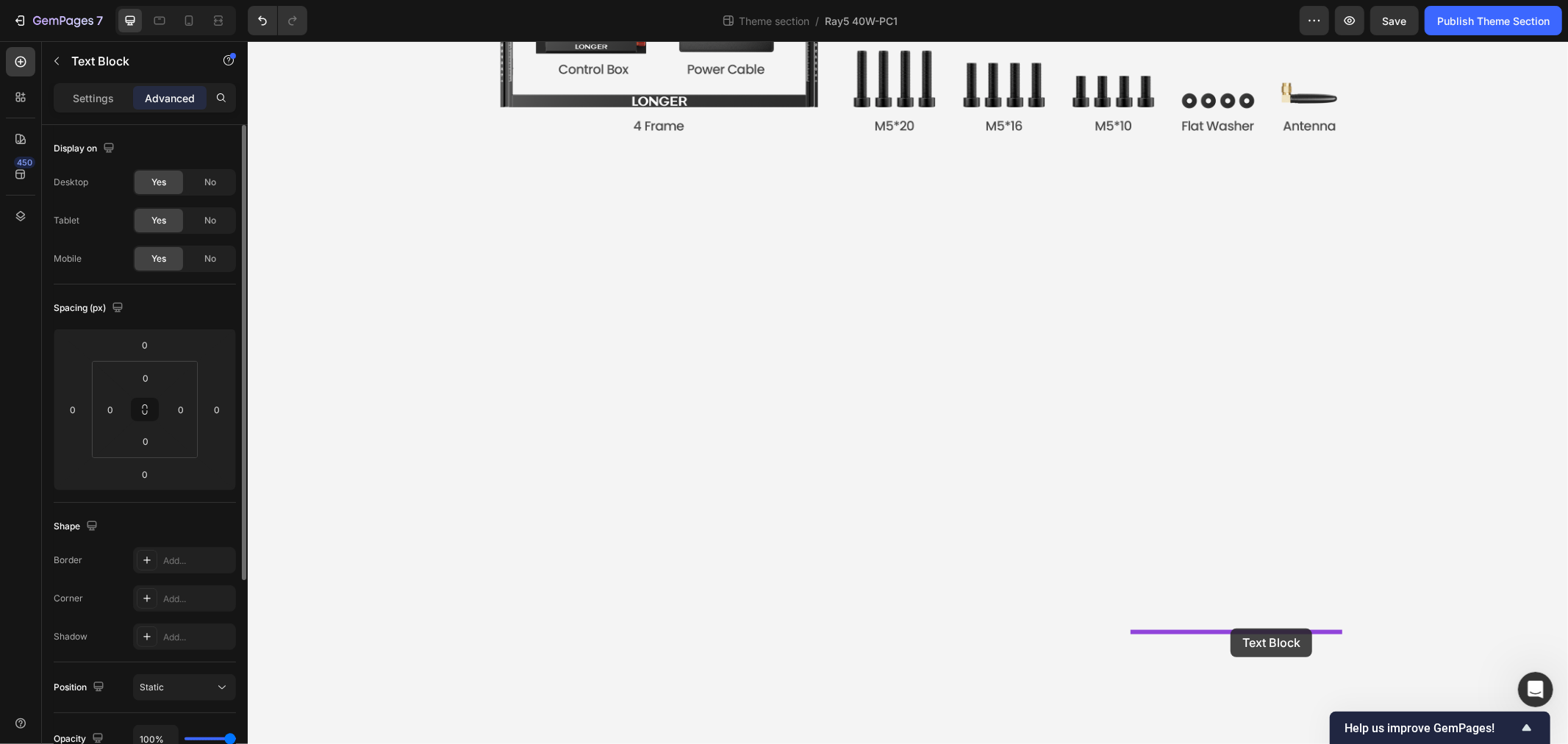
drag, startPoint x: 924, startPoint y: 643, endPoint x: 1230, endPoint y: 628, distance: 306.4
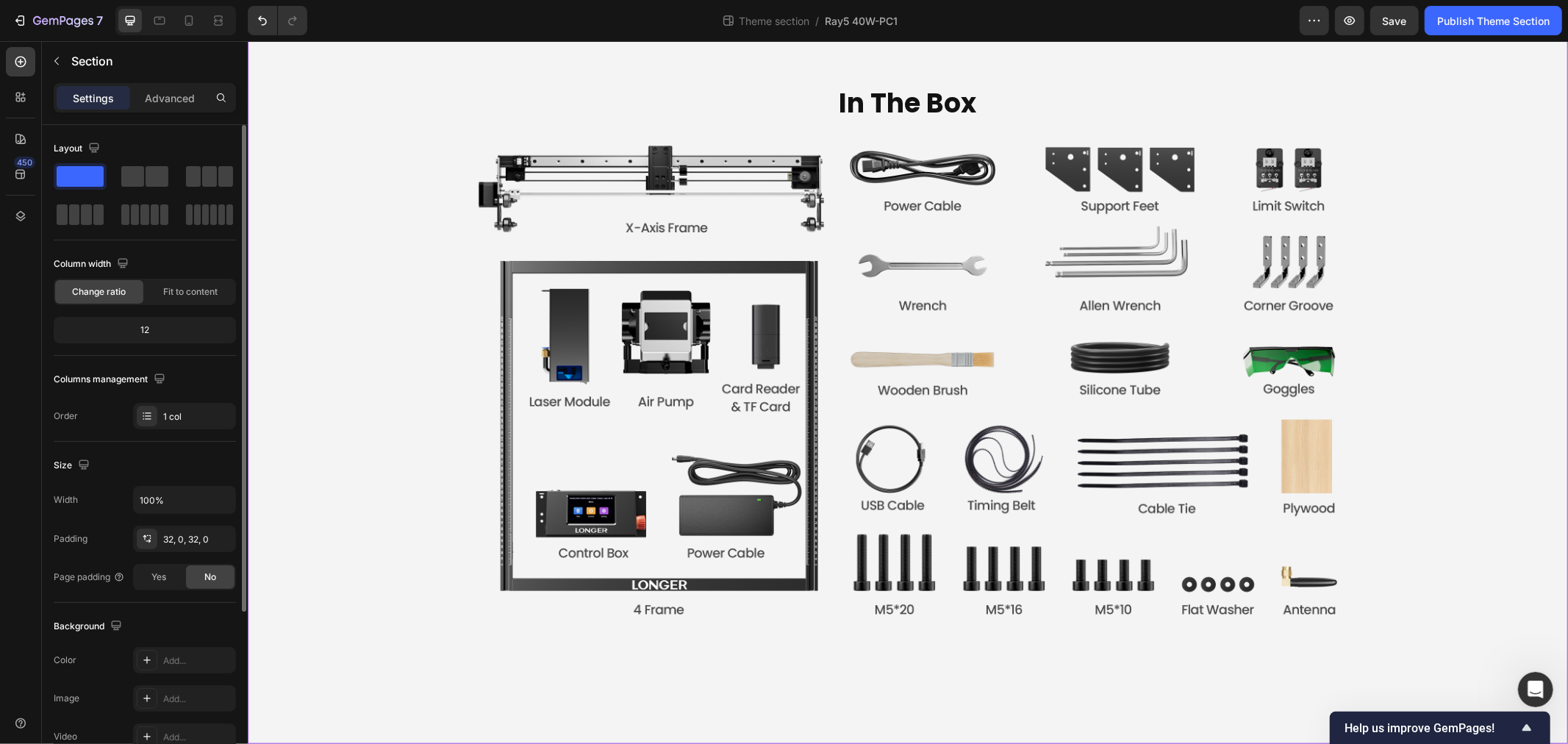
scroll to position [6415, 0]
click at [211, 19] on icon at bounding box center [218, 21] width 14 height 14
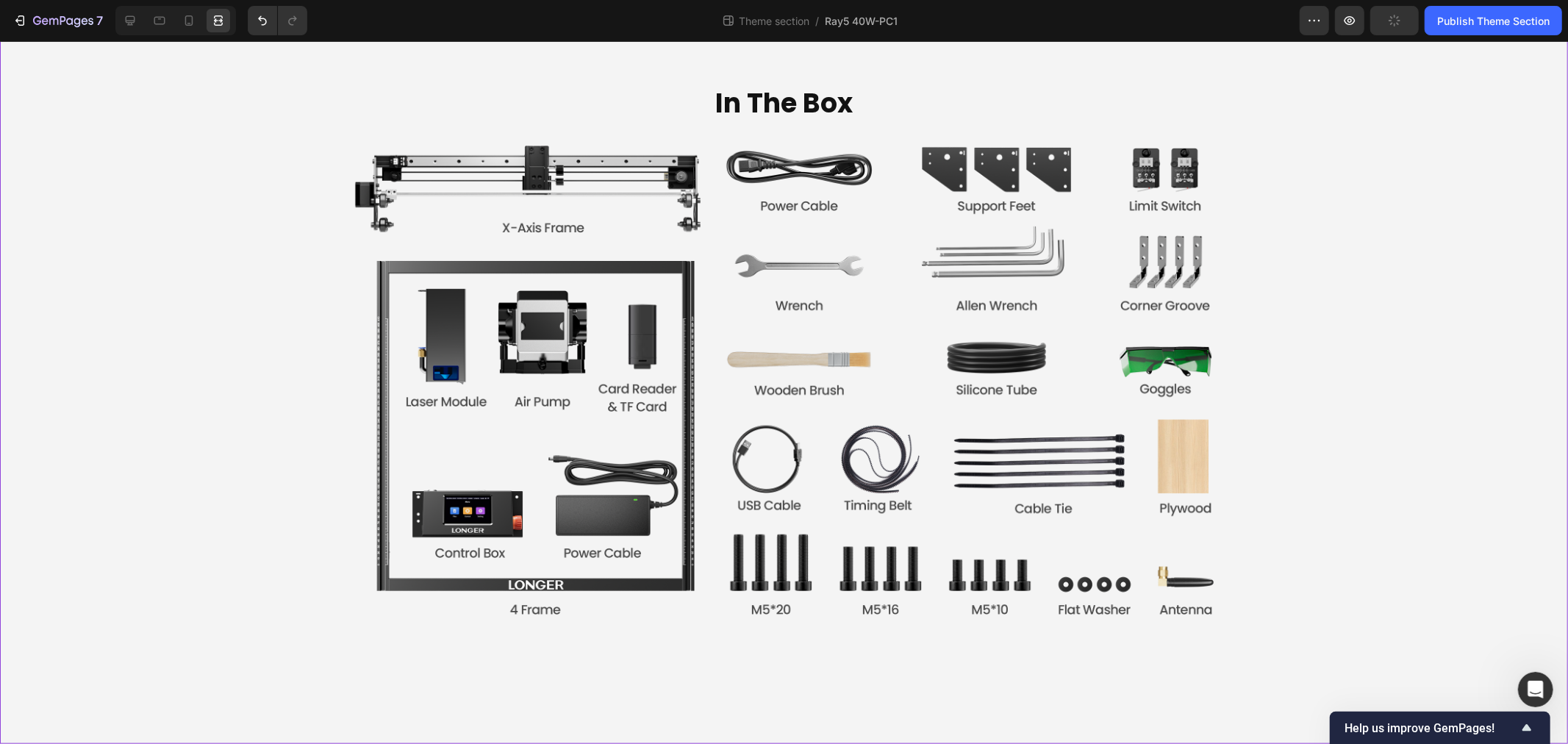
scroll to position [6213, 0]
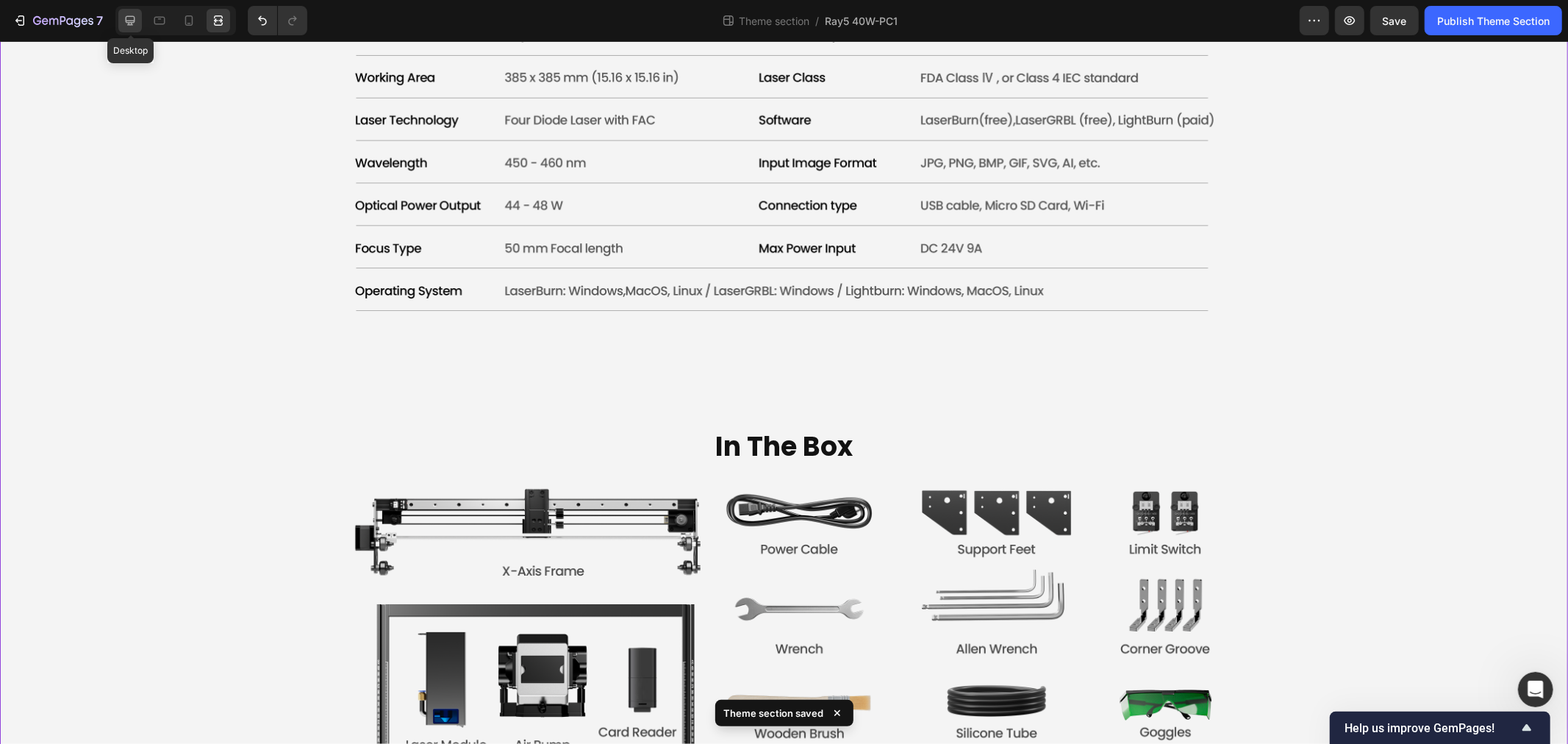
click at [131, 21] on icon at bounding box center [130, 21] width 10 height 10
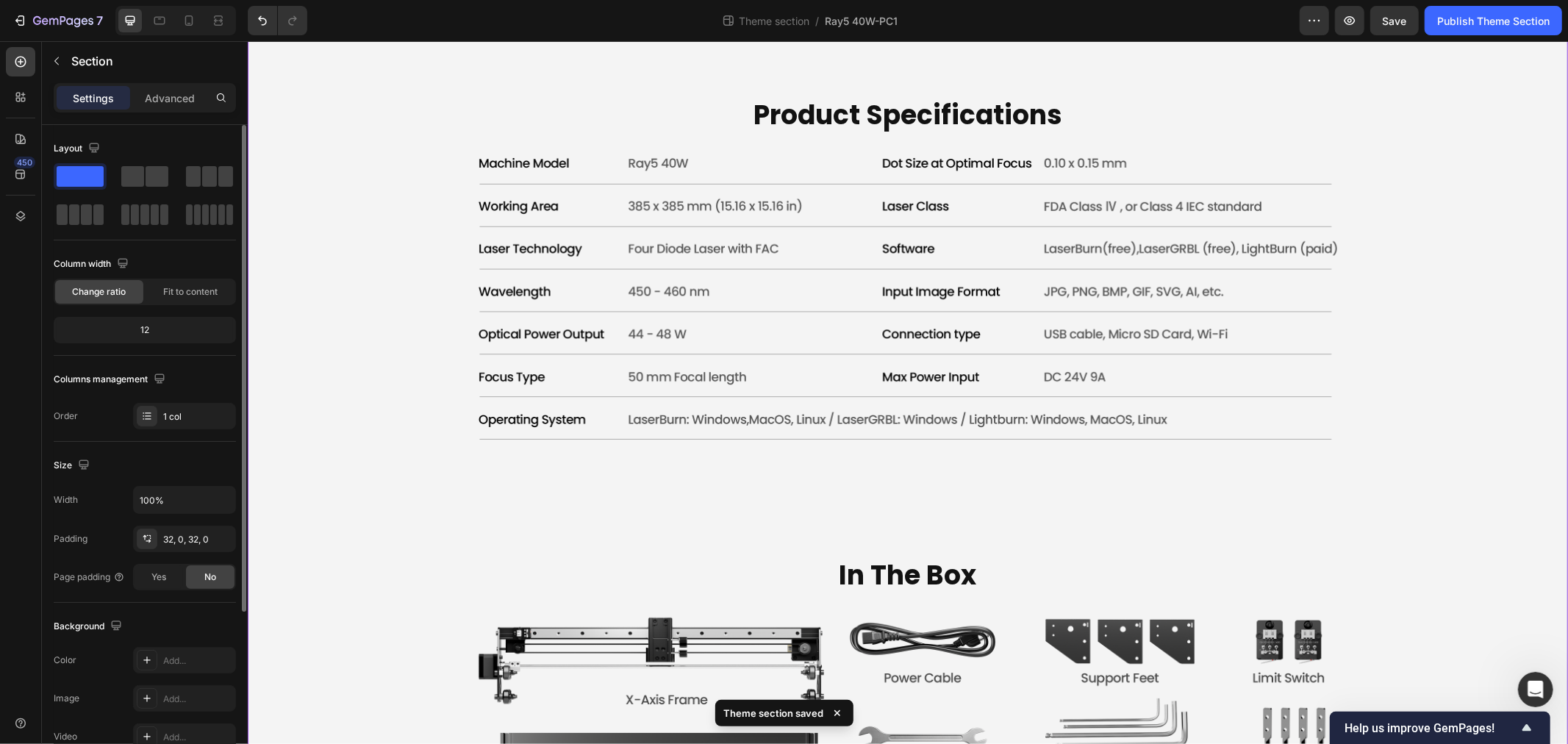
scroll to position [5107, 0]
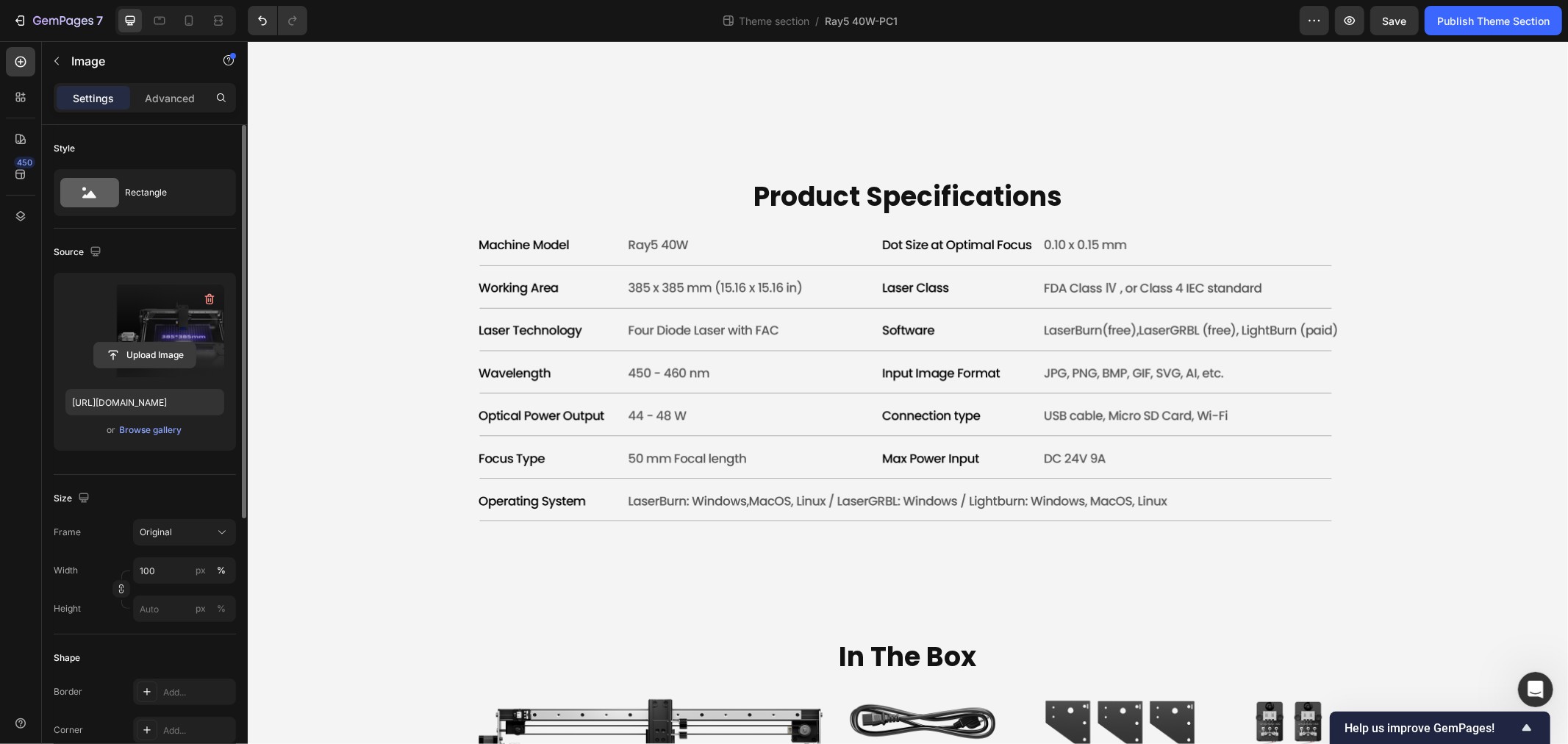
click at [138, 348] on input "file" at bounding box center [145, 356] width 101 height 25
type input "https://cdn.shopify.com/s/files/1/0517/8812/0247/files/gempages_490436405370029…"
click at [159, 569] on input "100" at bounding box center [185, 570] width 103 height 26
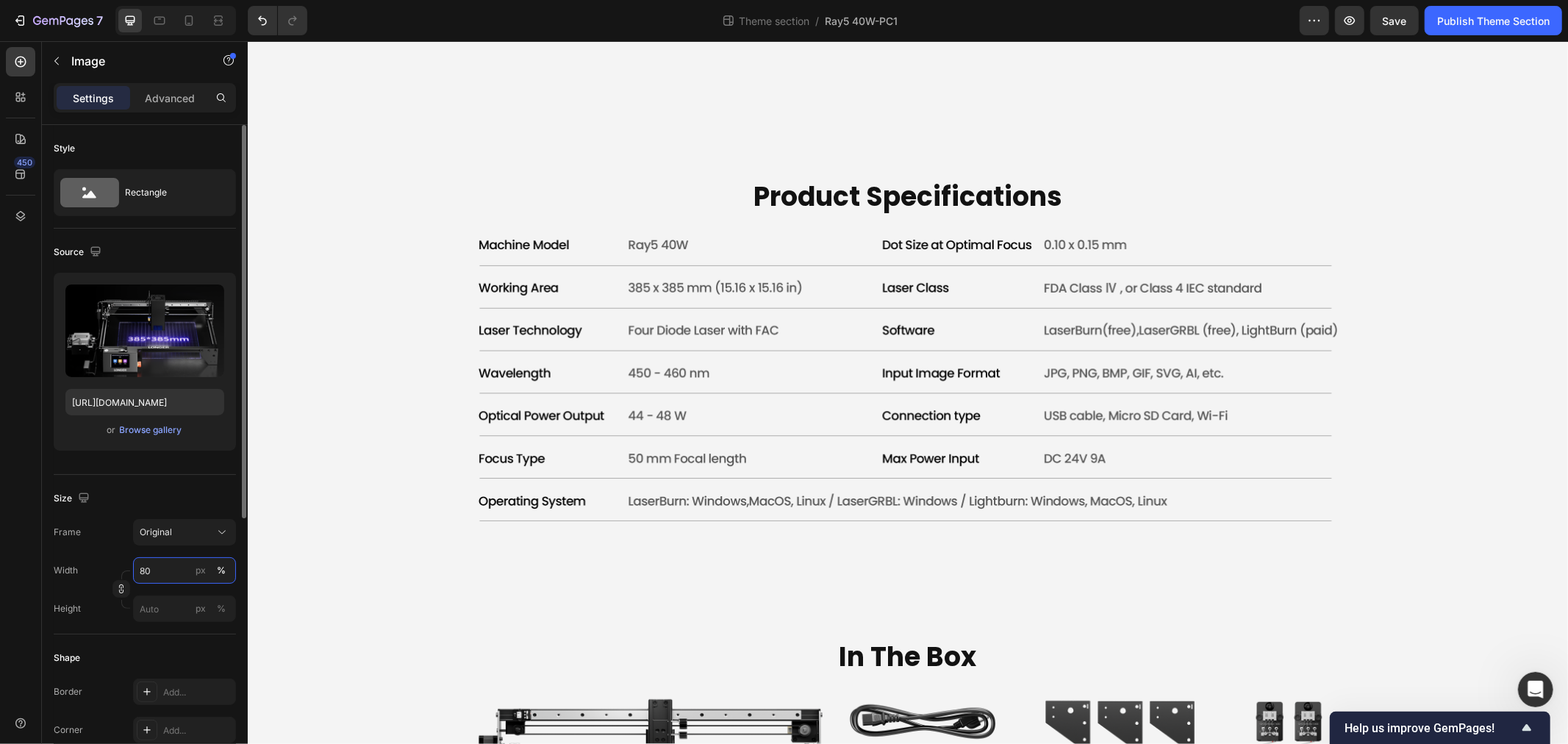
type input "8"
click at [223, 567] on div "%" at bounding box center [222, 570] width 9 height 14
type input "80"
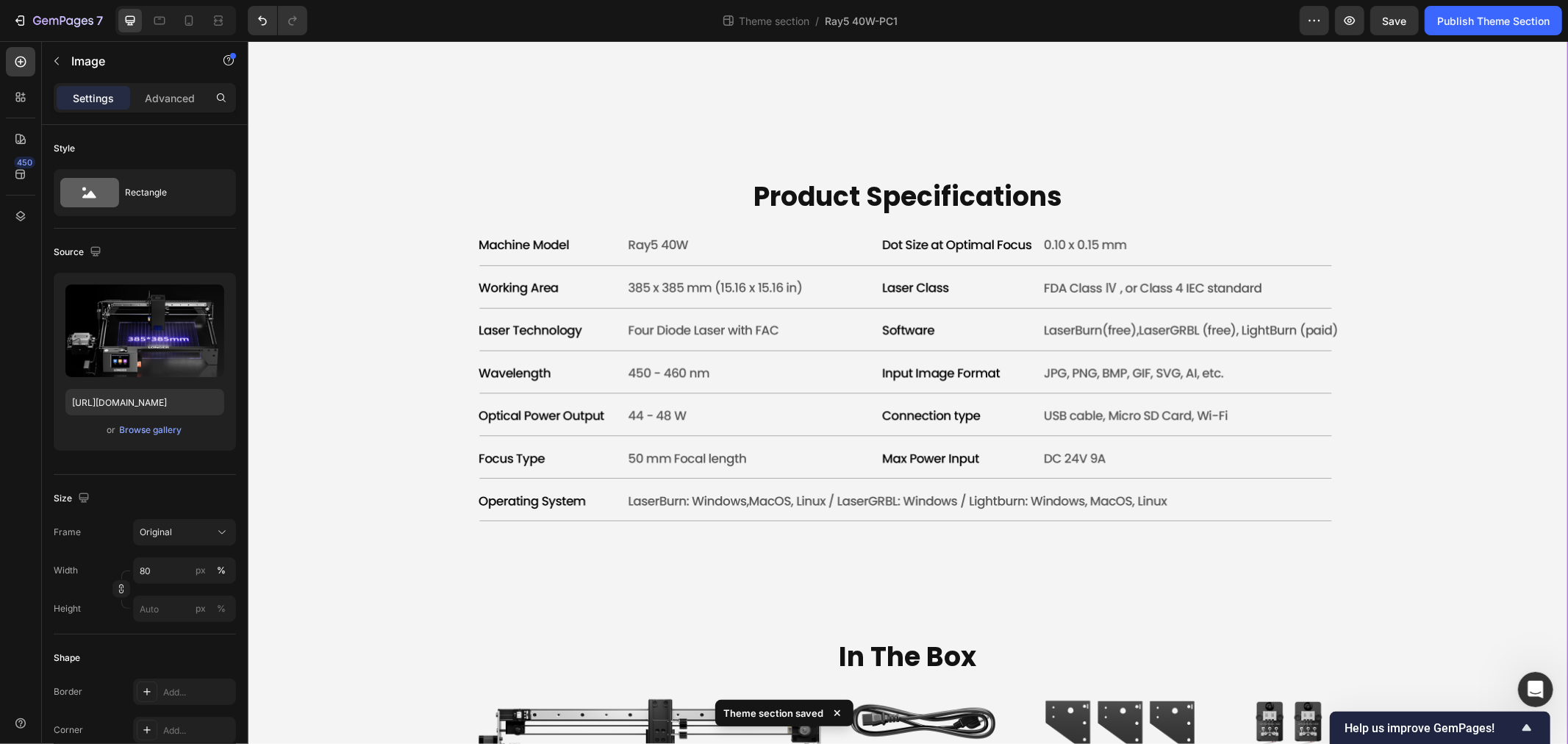
drag, startPoint x: 292, startPoint y: 458, endPoint x: 310, endPoint y: 457, distance: 18.0
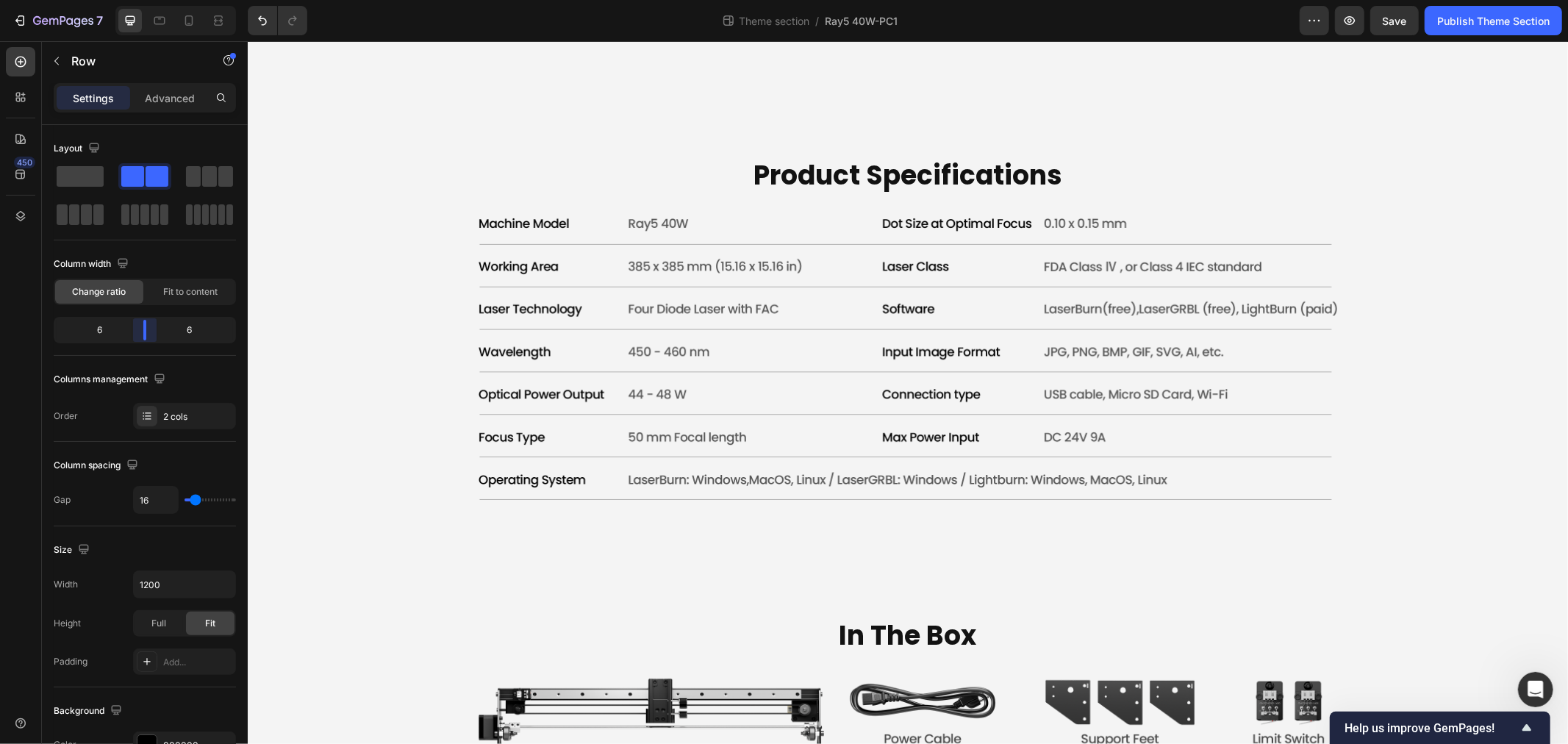
drag, startPoint x: 120, startPoint y: 328, endPoint x: 149, endPoint y: 328, distance: 29.0
click at [149, 0] on body "7 Theme section / Ray5 40W-PC1 Preview Save Publish Theme Section 450 Sections(…" at bounding box center [784, 0] width 1568 height 0
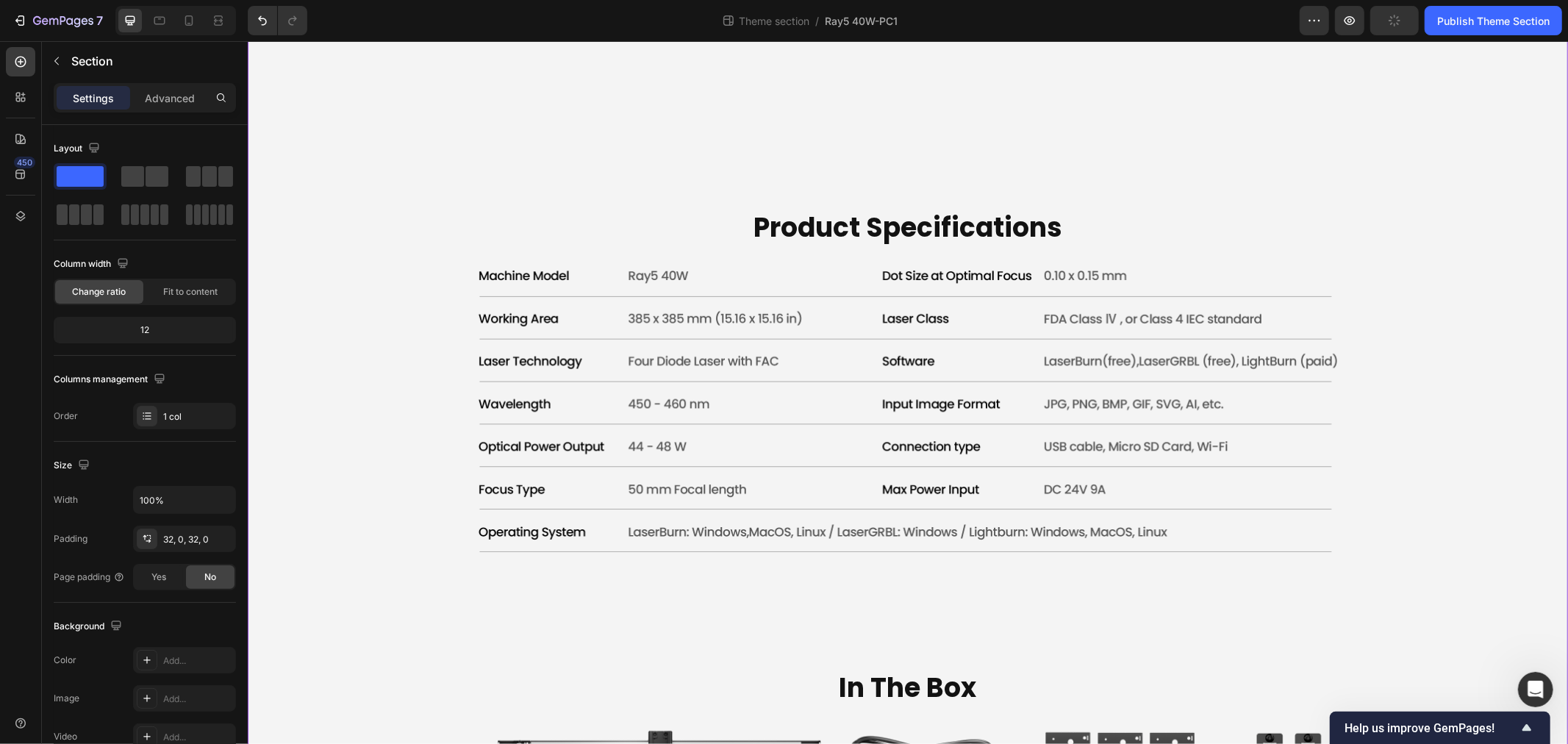
scroll to position [5025, 0]
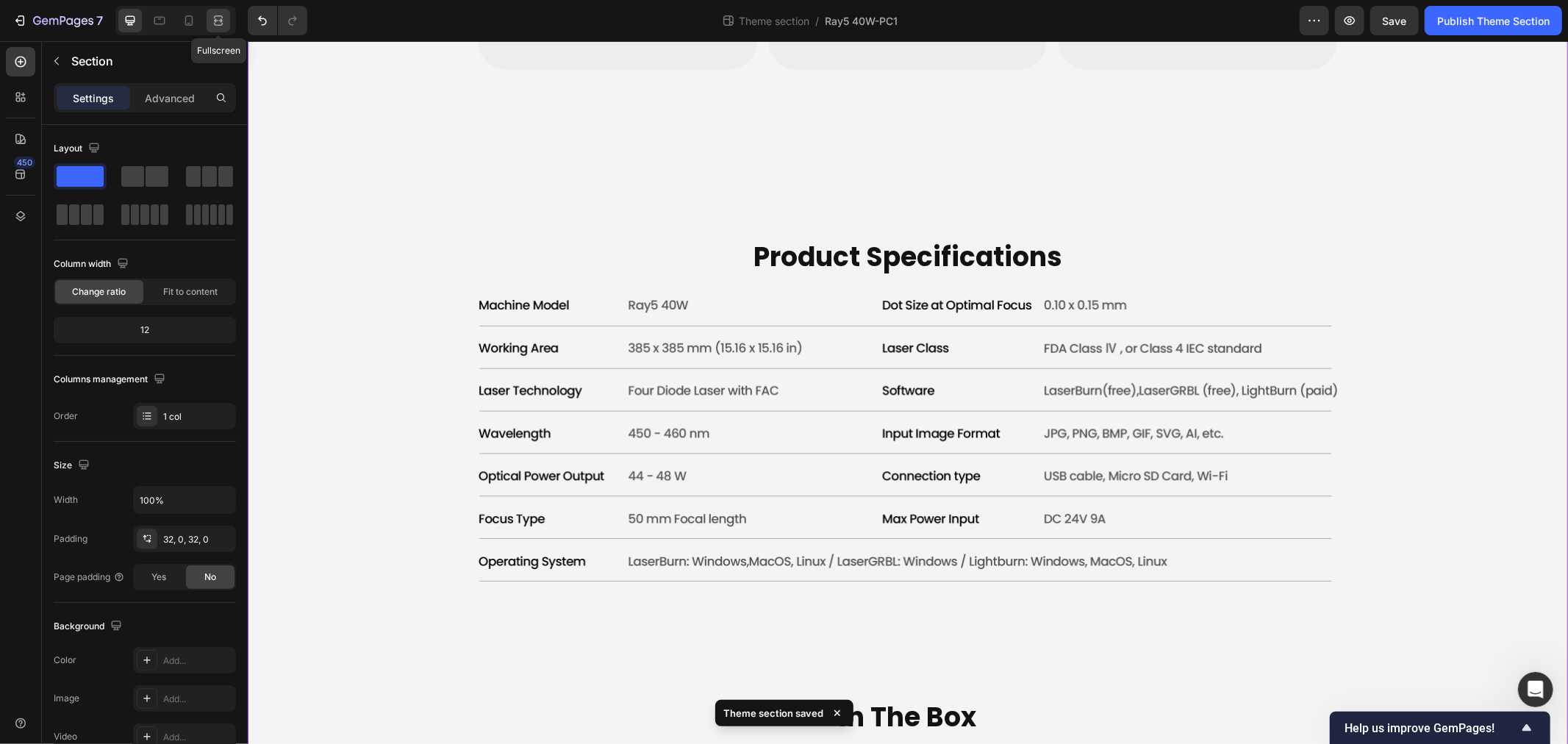
drag, startPoint x: 210, startPoint y: 16, endPoint x: 241, endPoint y: 272, distance: 257.9
click at [211, 16] on icon at bounding box center [218, 21] width 14 height 14
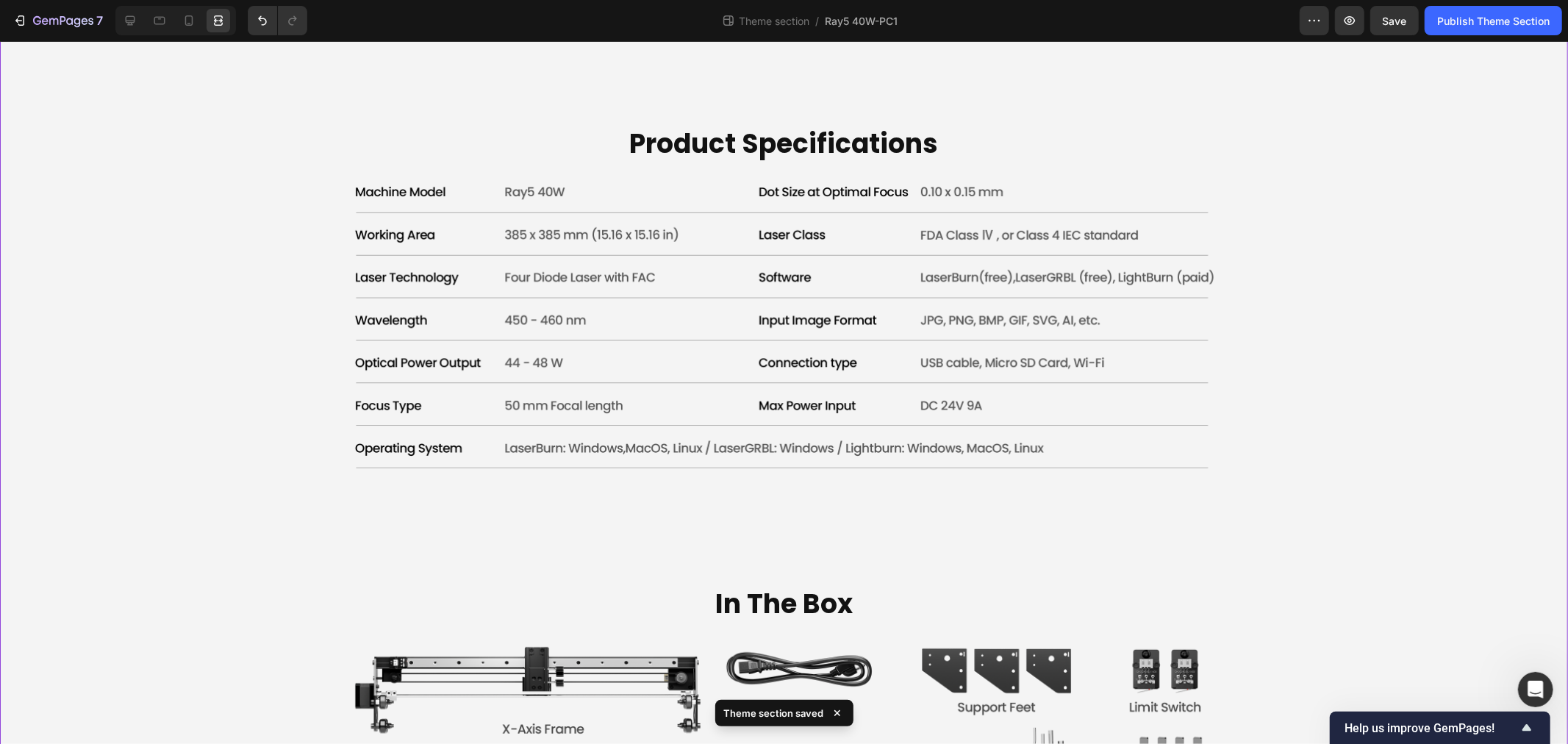
scroll to position [5233, 0]
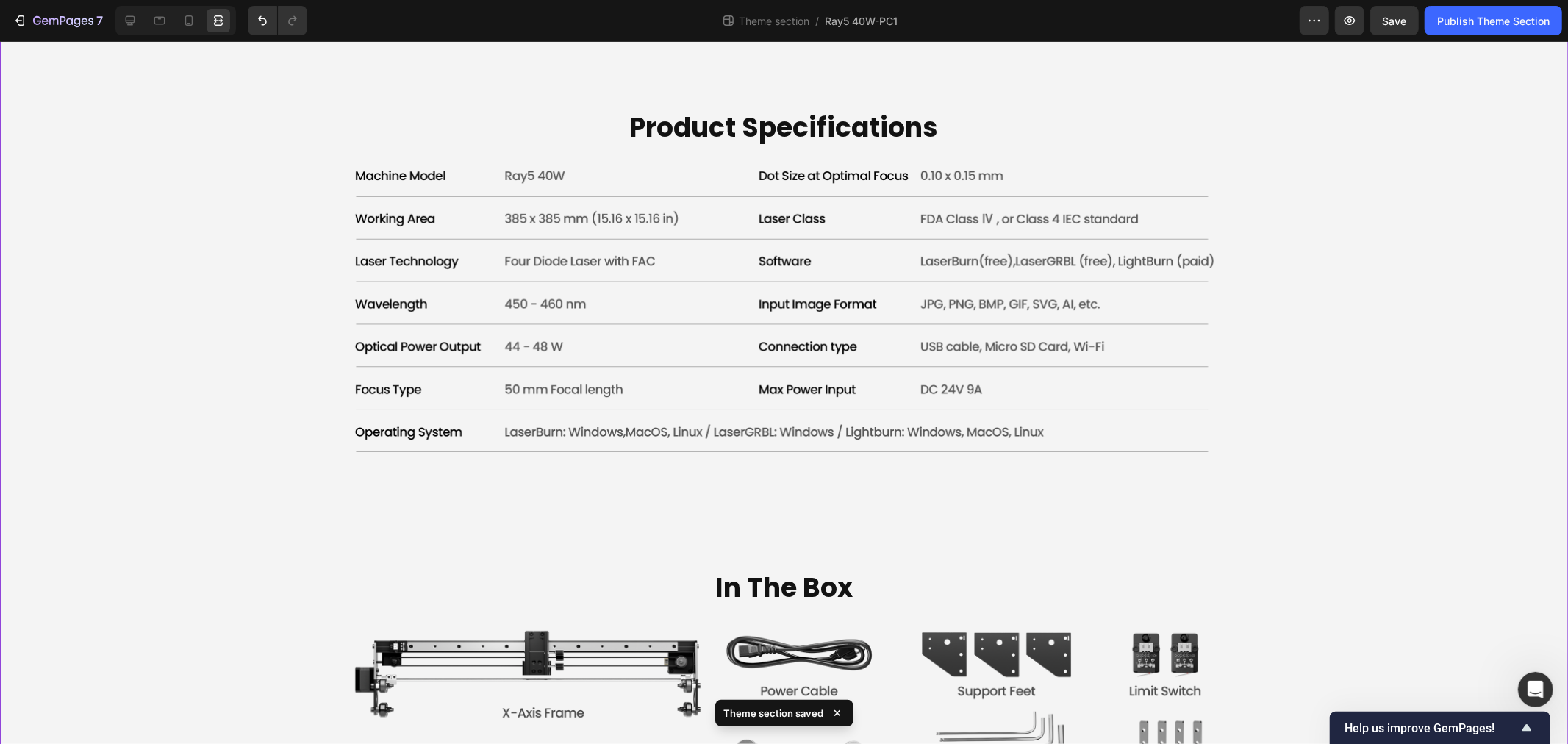
drag, startPoint x: 134, startPoint y: 12, endPoint x: 720, endPoint y: 431, distance: 720.4
click at [134, 12] on div at bounding box center [130, 21] width 24 height 24
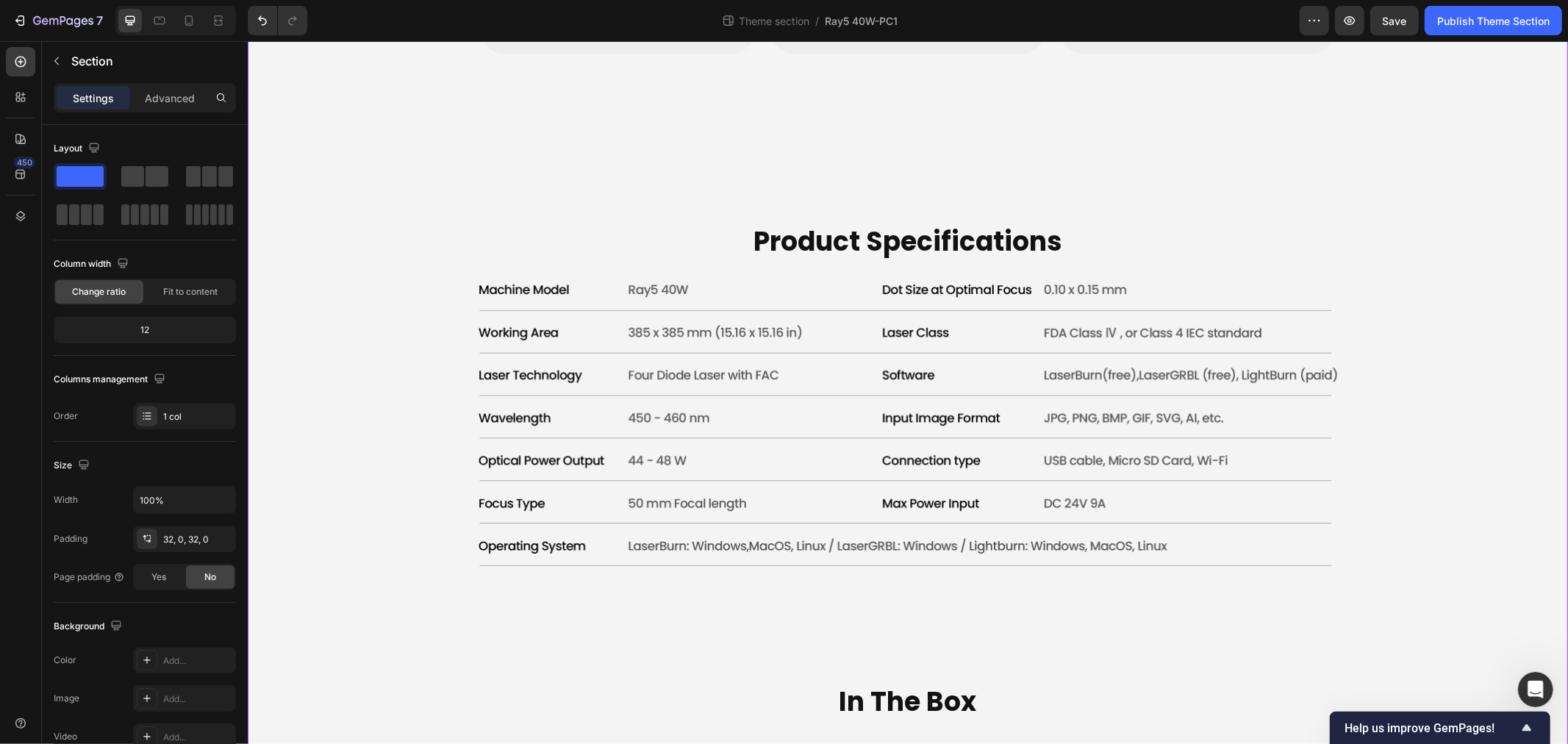
scroll to position [5025, 0]
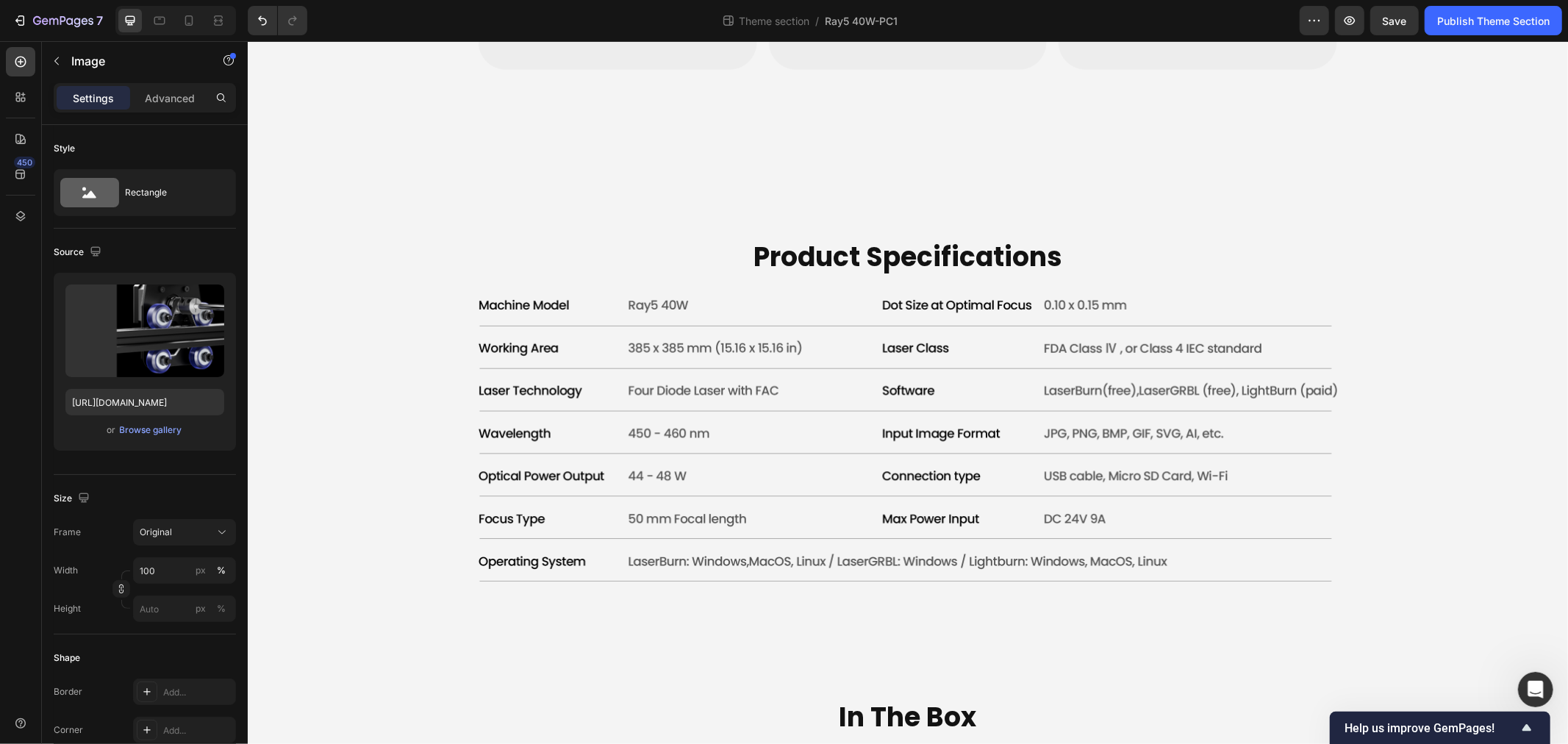
click at [143, 365] on input "file" at bounding box center [145, 356] width 101 height 25
type input "https://cdn.shopify.com/s/files/1/0517/8812/0247/files/gempages_490436405370029…"
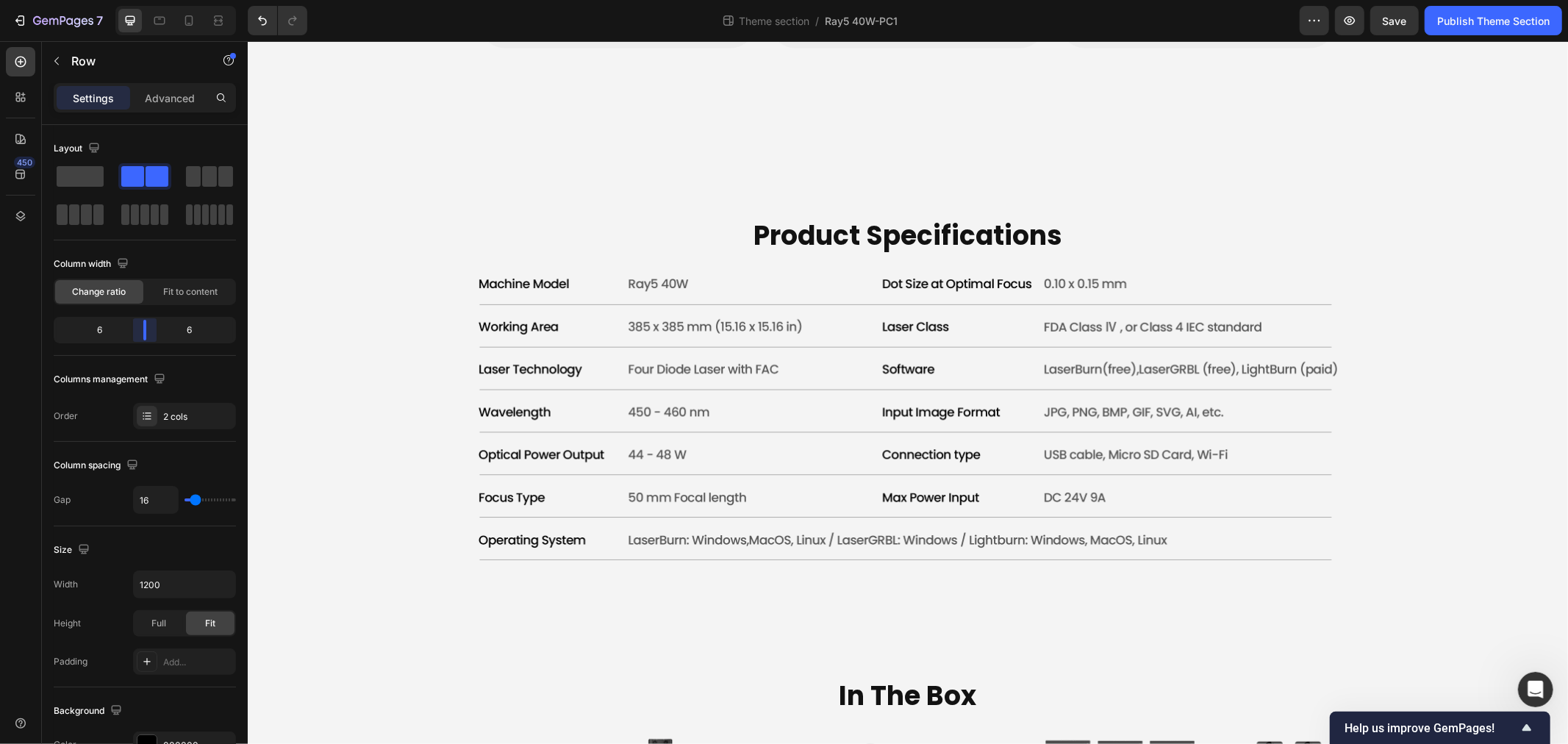
drag, startPoint x: 166, startPoint y: 331, endPoint x: 143, endPoint y: 331, distance: 23.0
click at [143, 0] on body "7 Theme section / Ray5 40W-PC1 Preview Save Publish Theme Section 450 Sections(…" at bounding box center [784, 0] width 1568 height 0
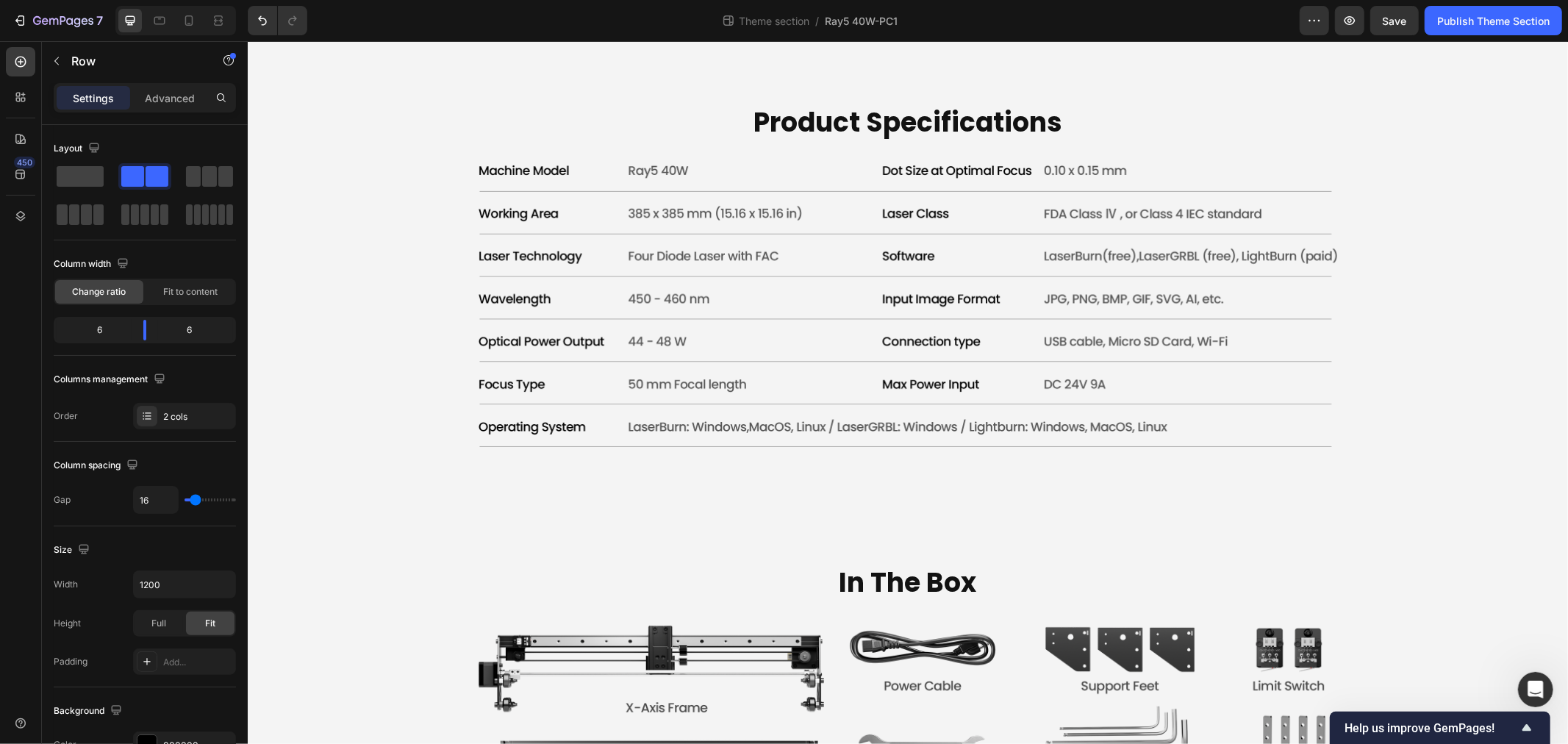
scroll to position [5107, 0]
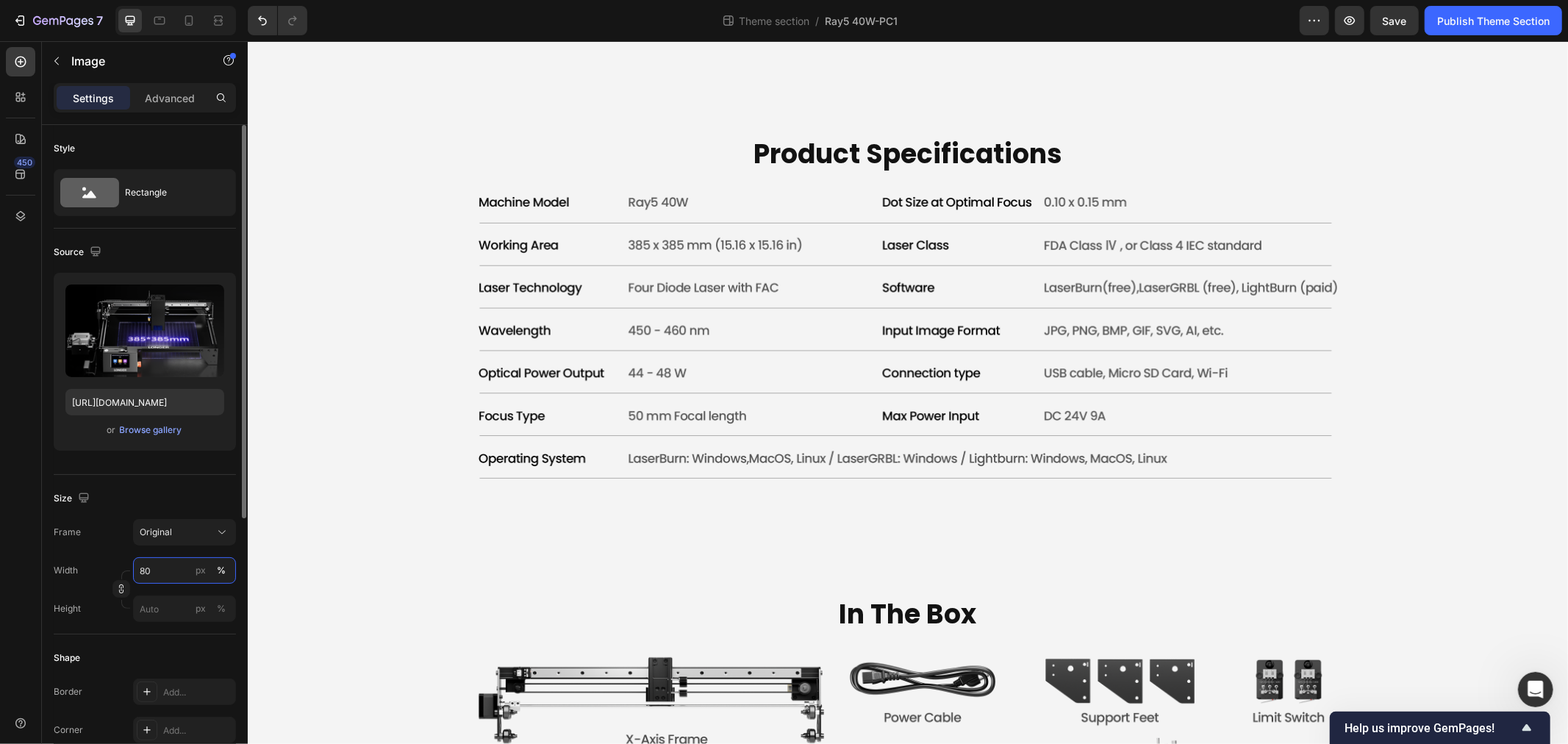
click at [170, 567] on input "80" at bounding box center [185, 570] width 103 height 26
type input "100"
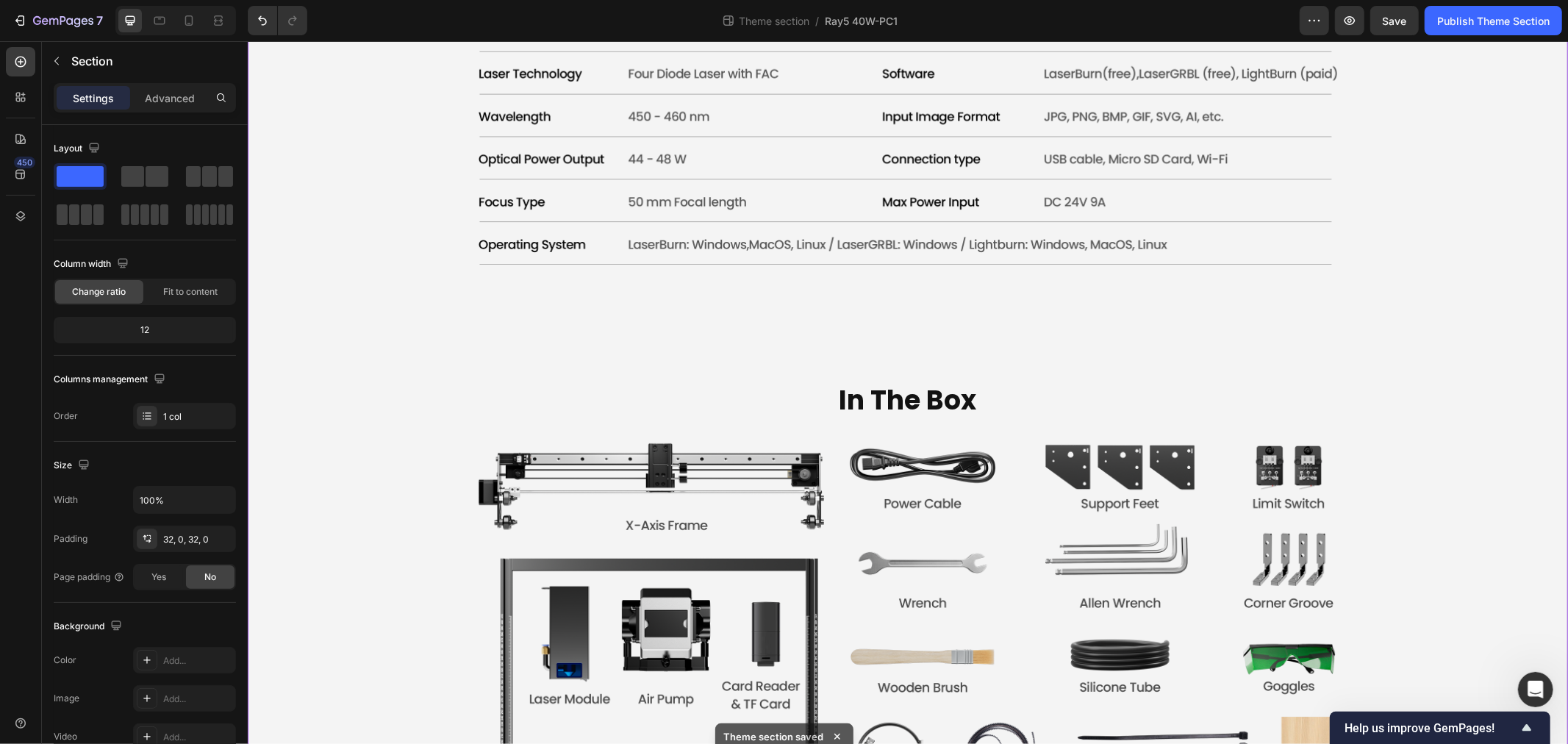
scroll to position [5188, 0]
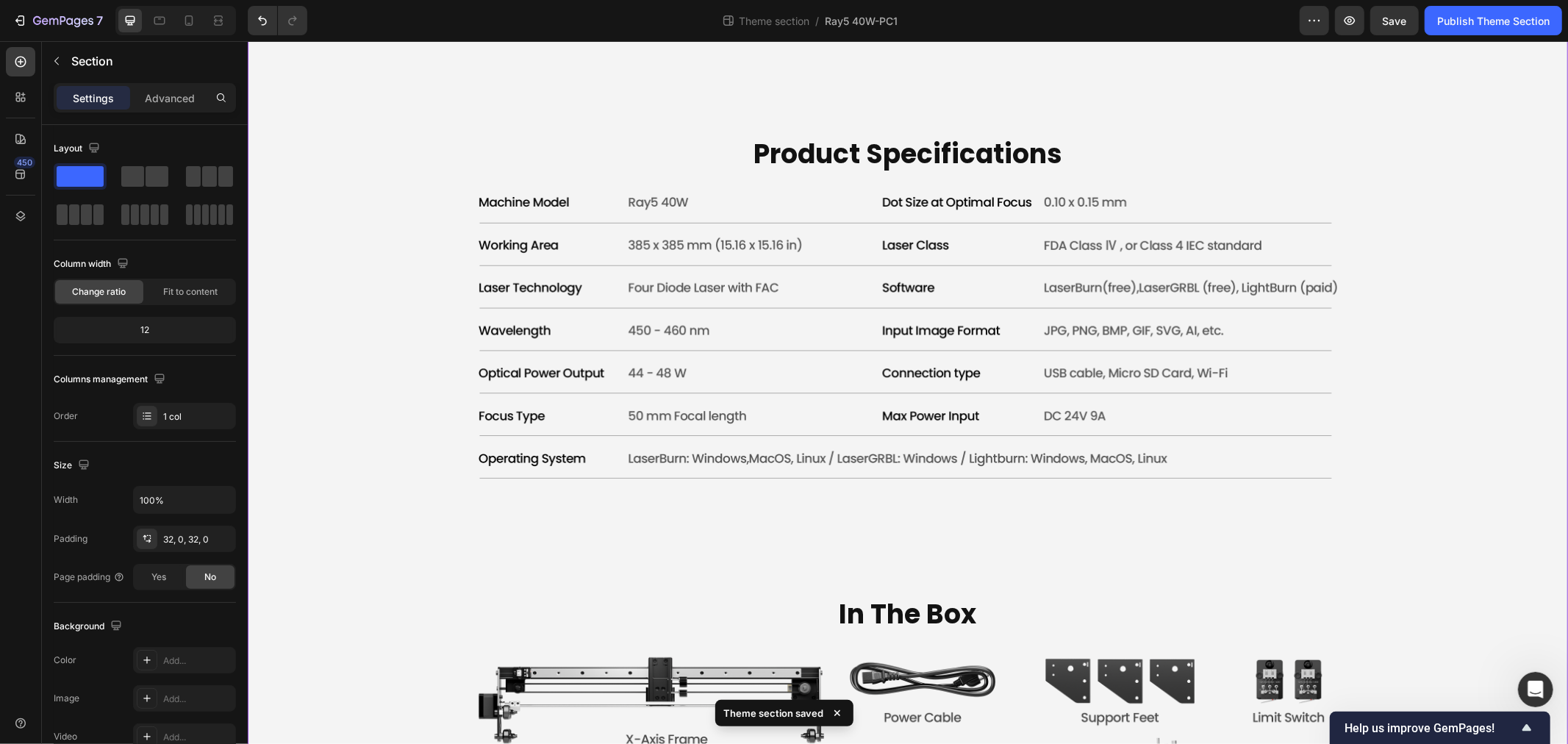
scroll to position [5515, 0]
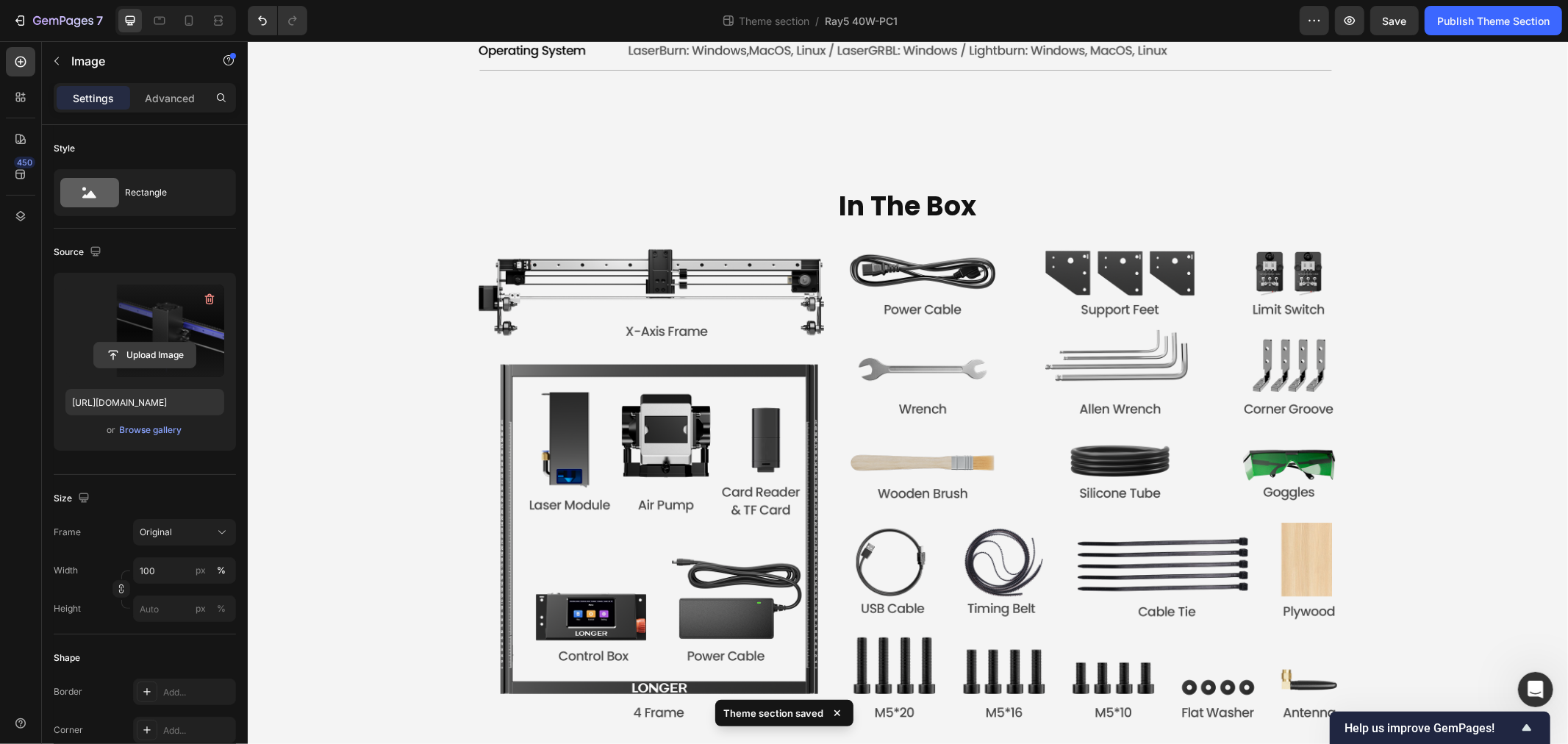
click at [144, 357] on input "file" at bounding box center [145, 356] width 101 height 25
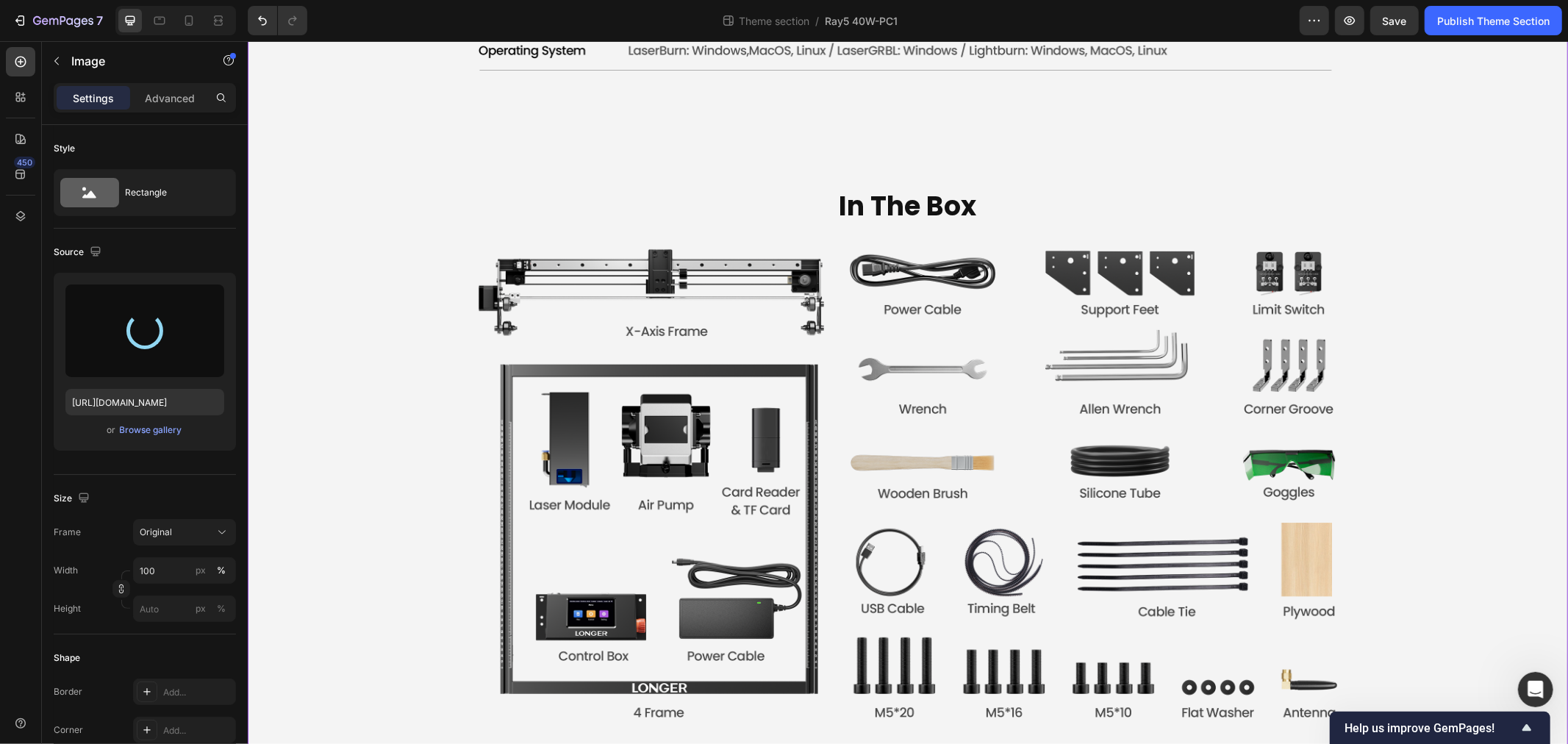
type input "https://cdn.shopify.com/s/files/1/0517/8812/0247/files/gempages_490436405370029…"
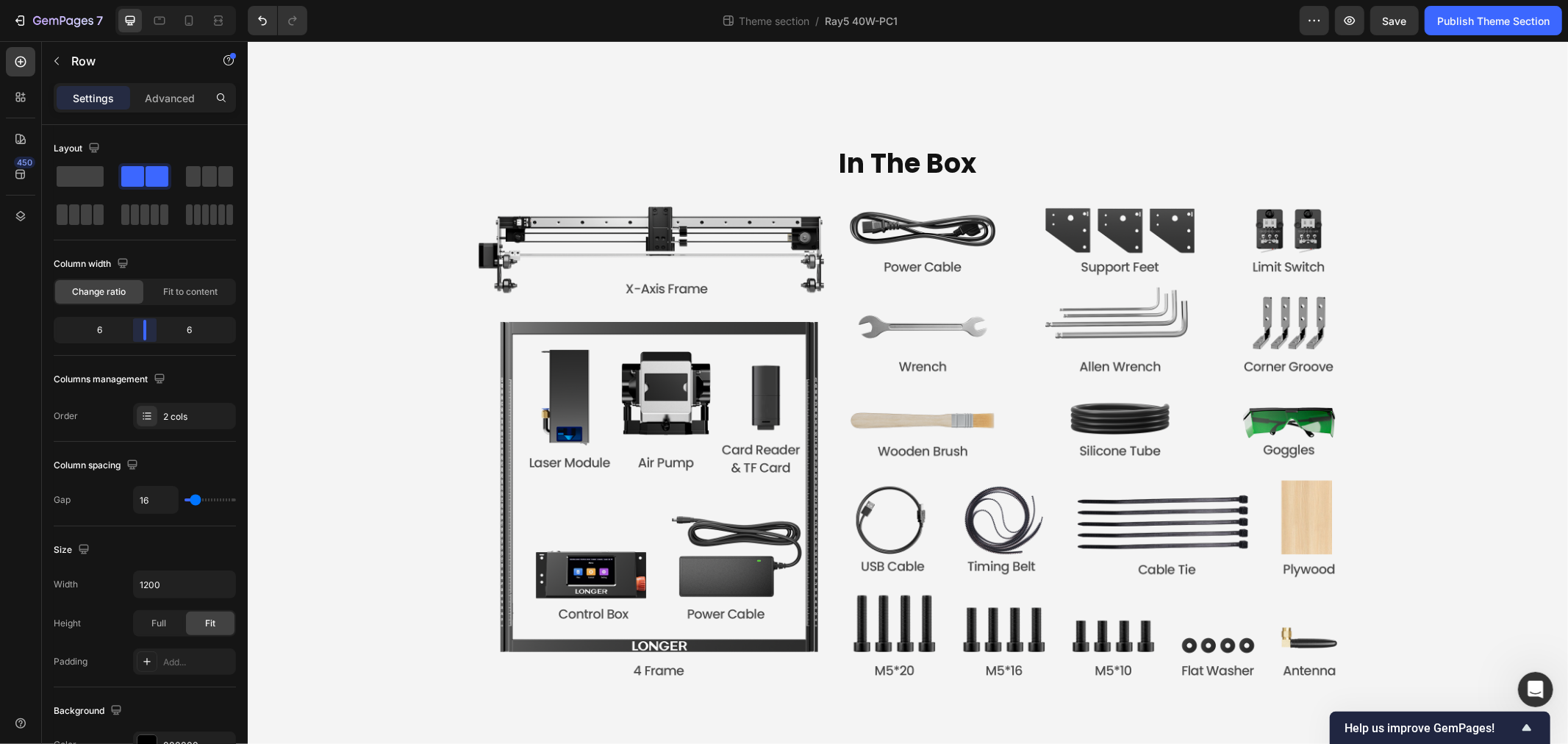
drag, startPoint x: 118, startPoint y: 333, endPoint x: 150, endPoint y: 332, distance: 32.0
click at [150, 0] on body "7 Theme section / Ray5 40W-PC1 Preview Save Publish Theme Section 450 Sections(…" at bounding box center [784, 0] width 1568 height 0
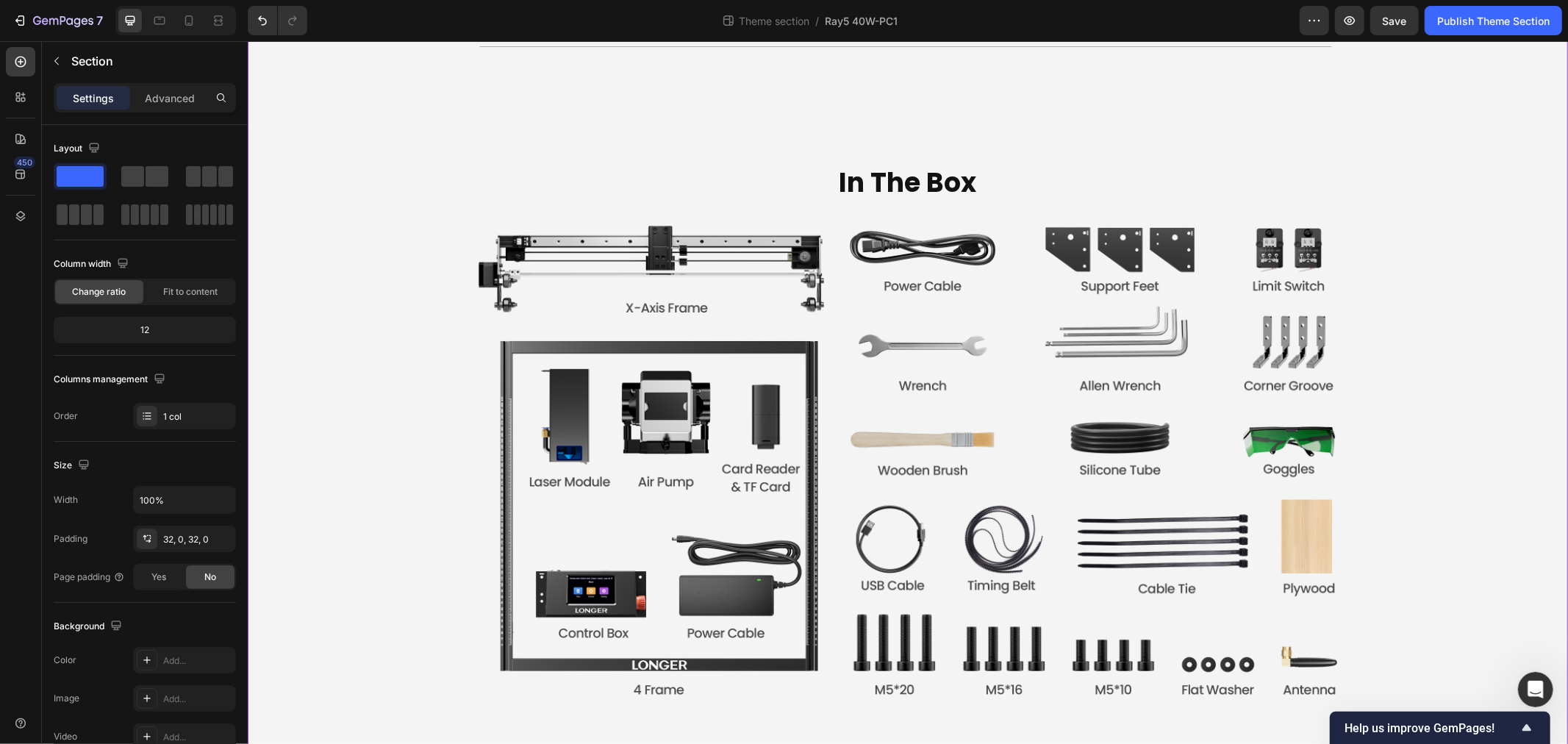
scroll to position [5597, 0]
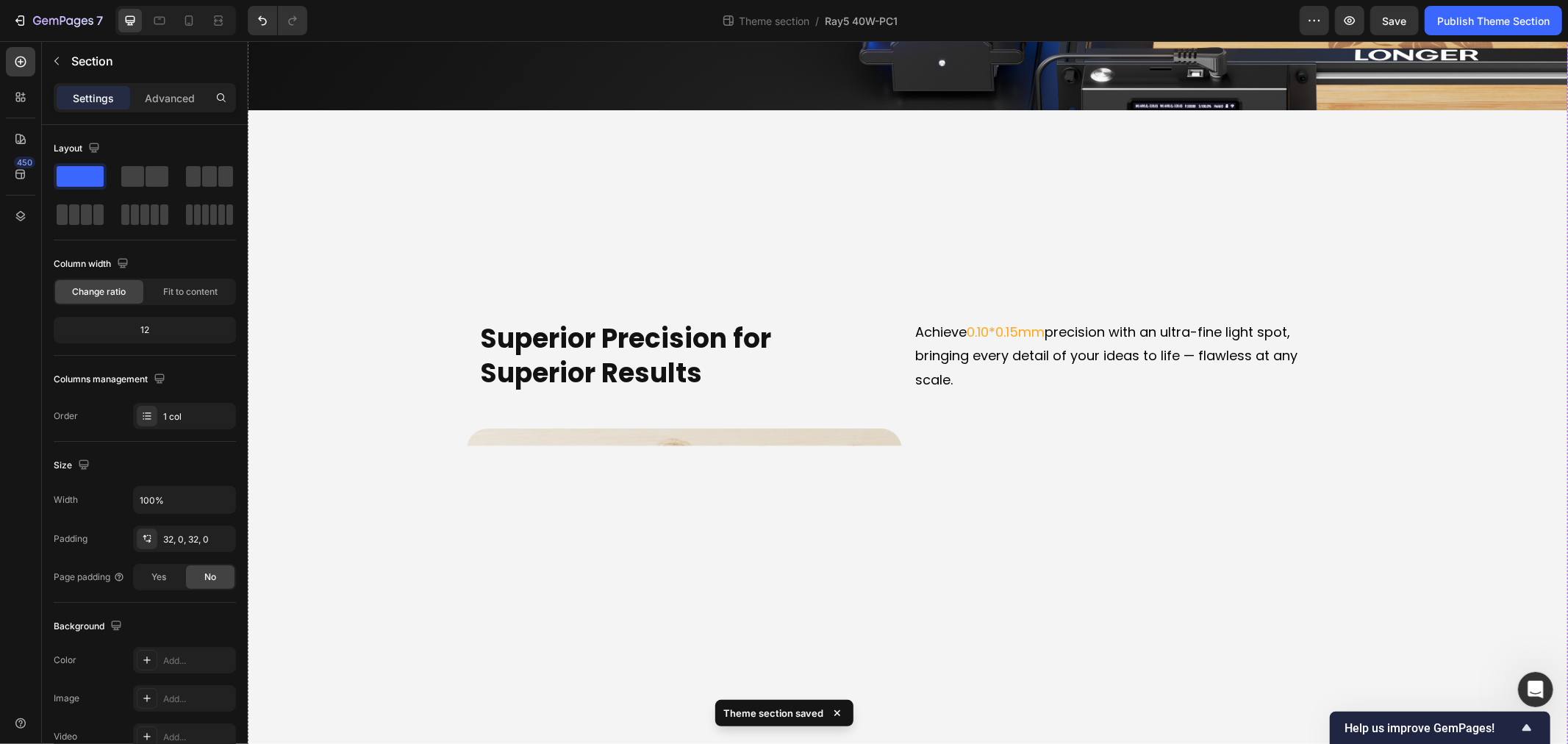
scroll to position [3423, 0]
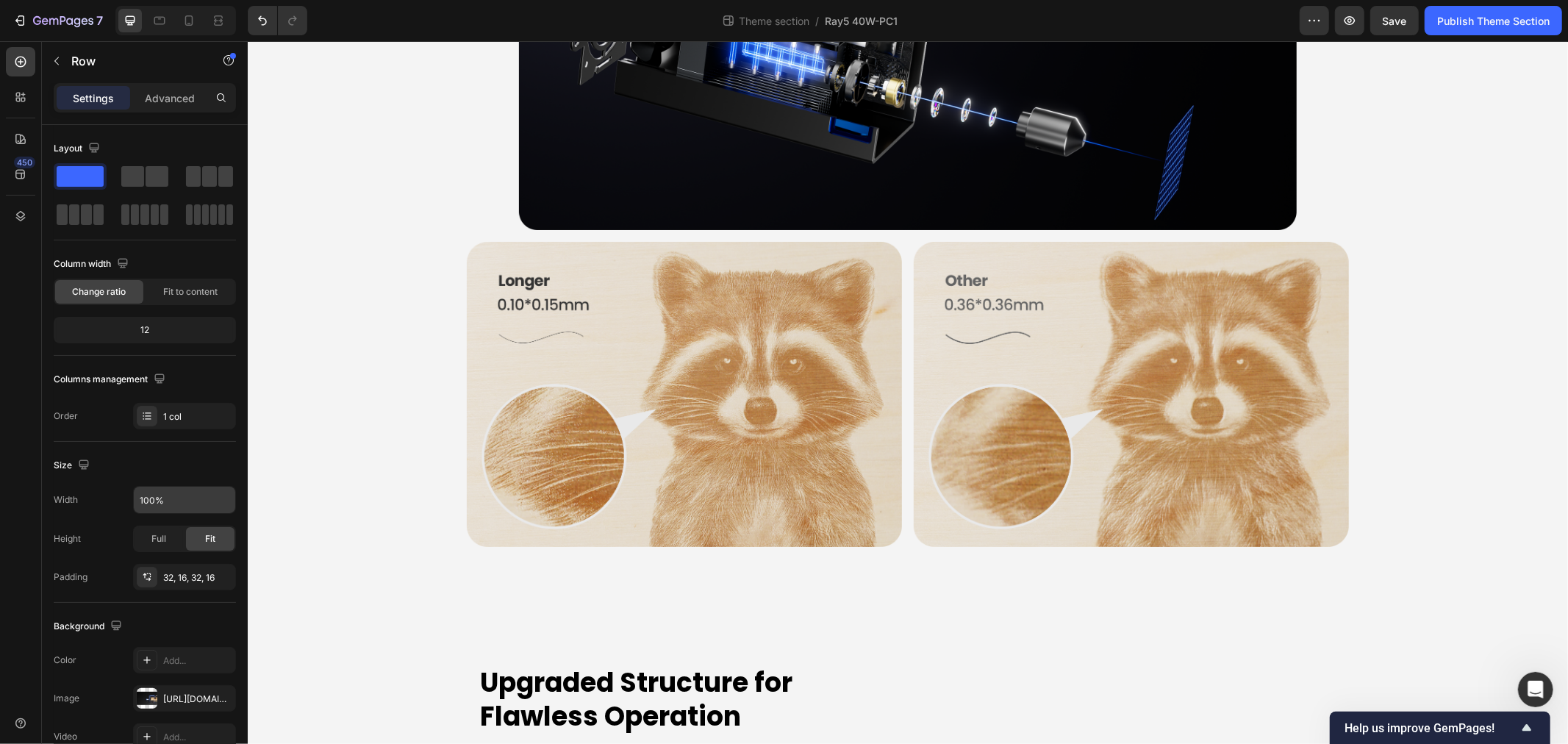
click at [171, 501] on input "100%" at bounding box center [185, 500] width 101 height 26
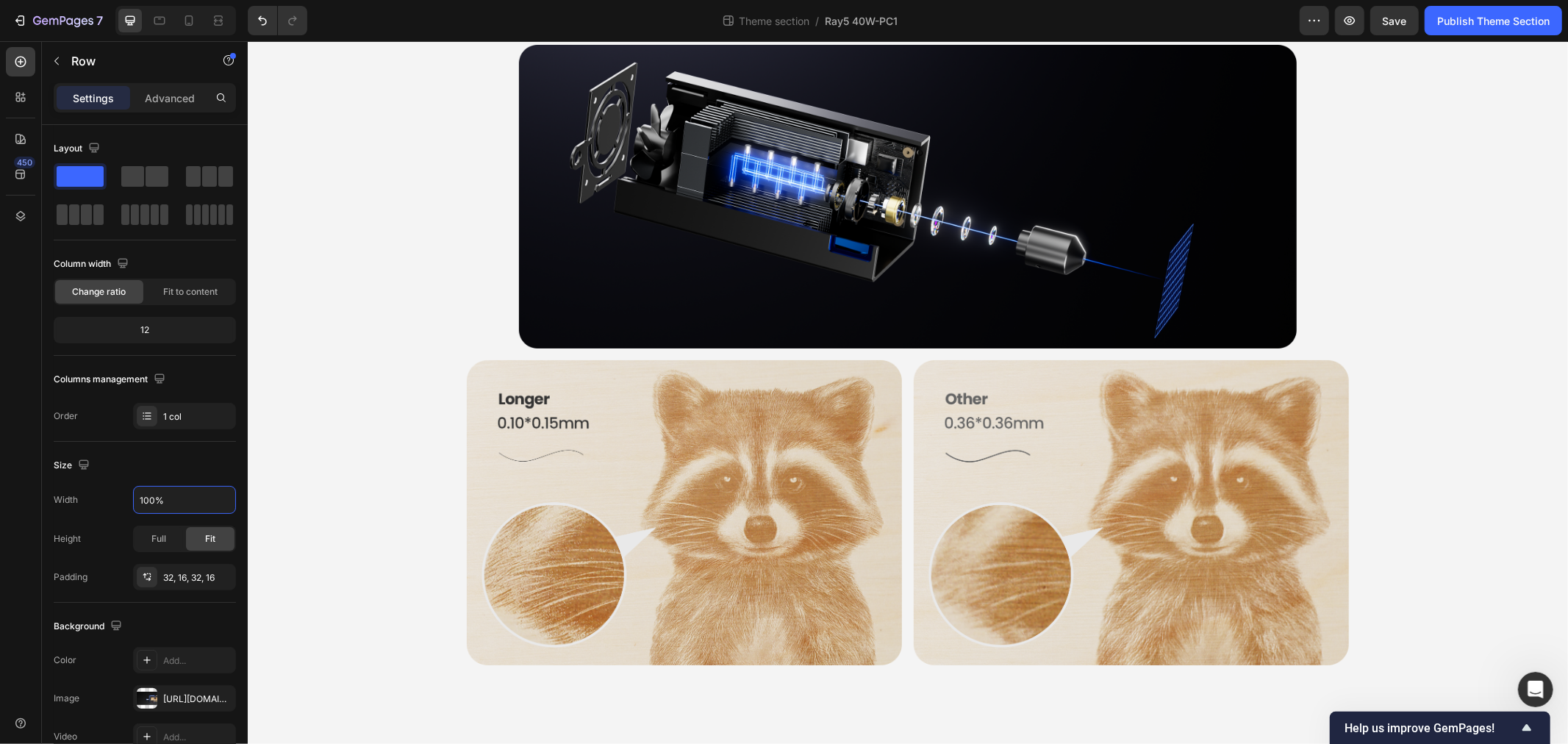
scroll to position [3342, 0]
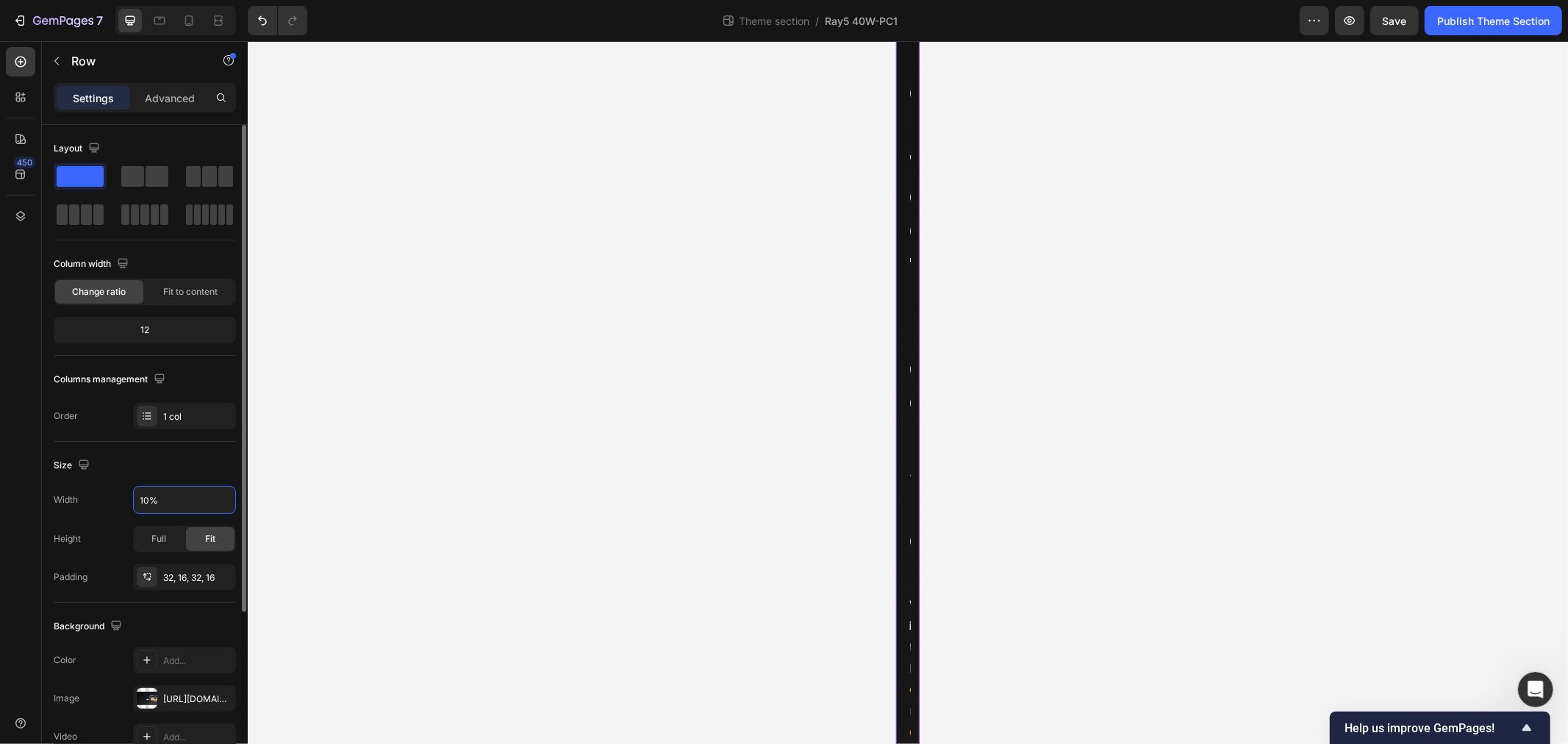
type input "100%"
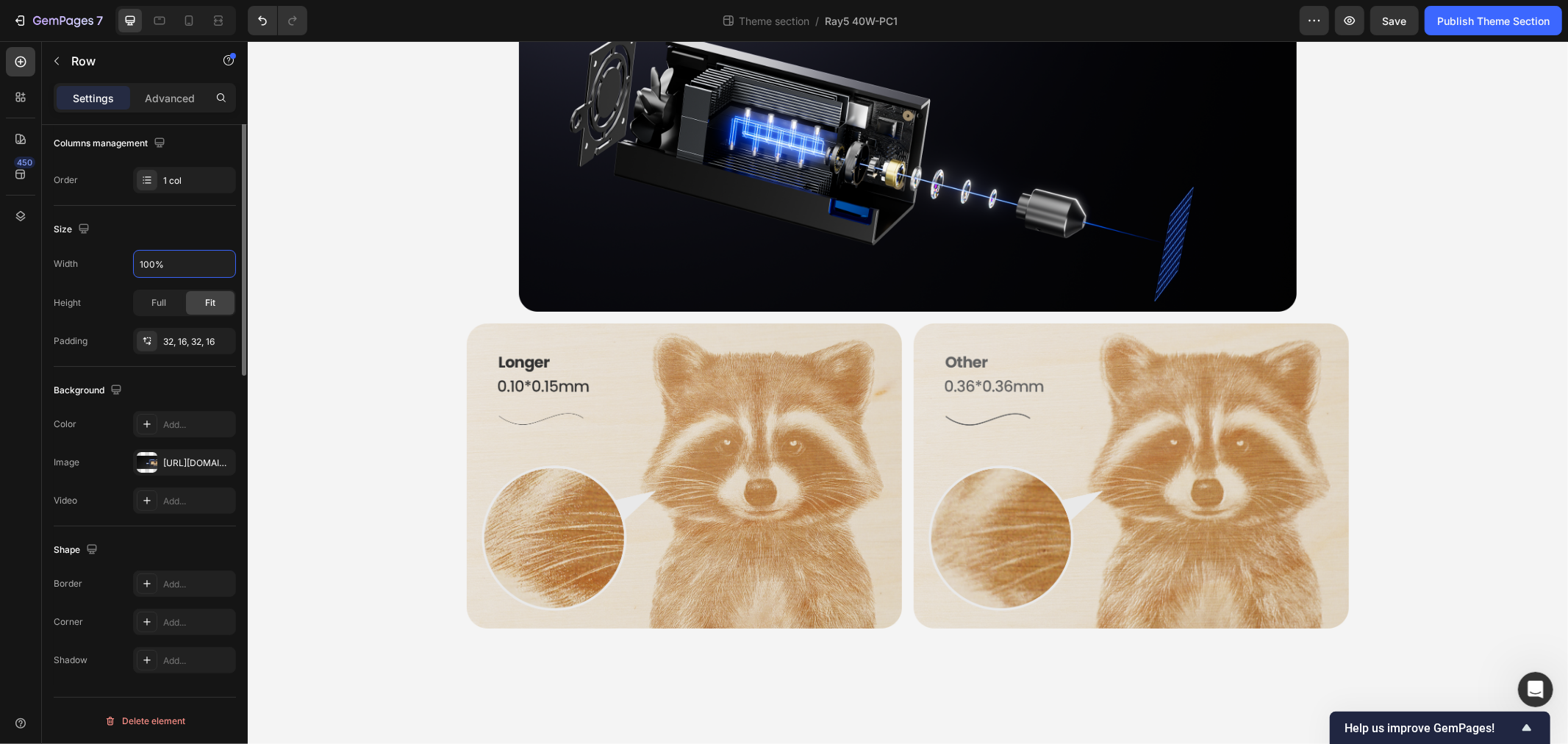
scroll to position [0, 0]
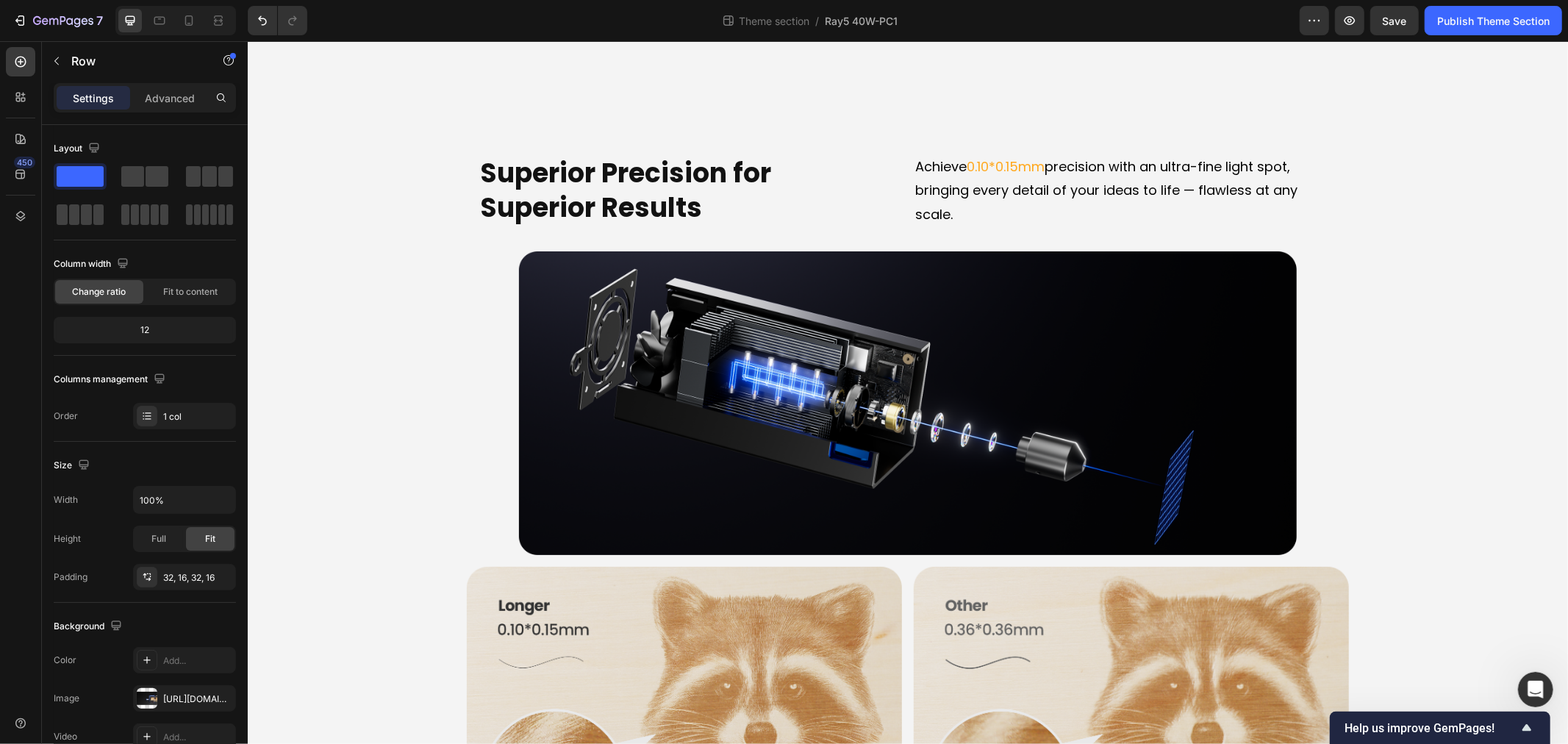
scroll to position [3096, 0]
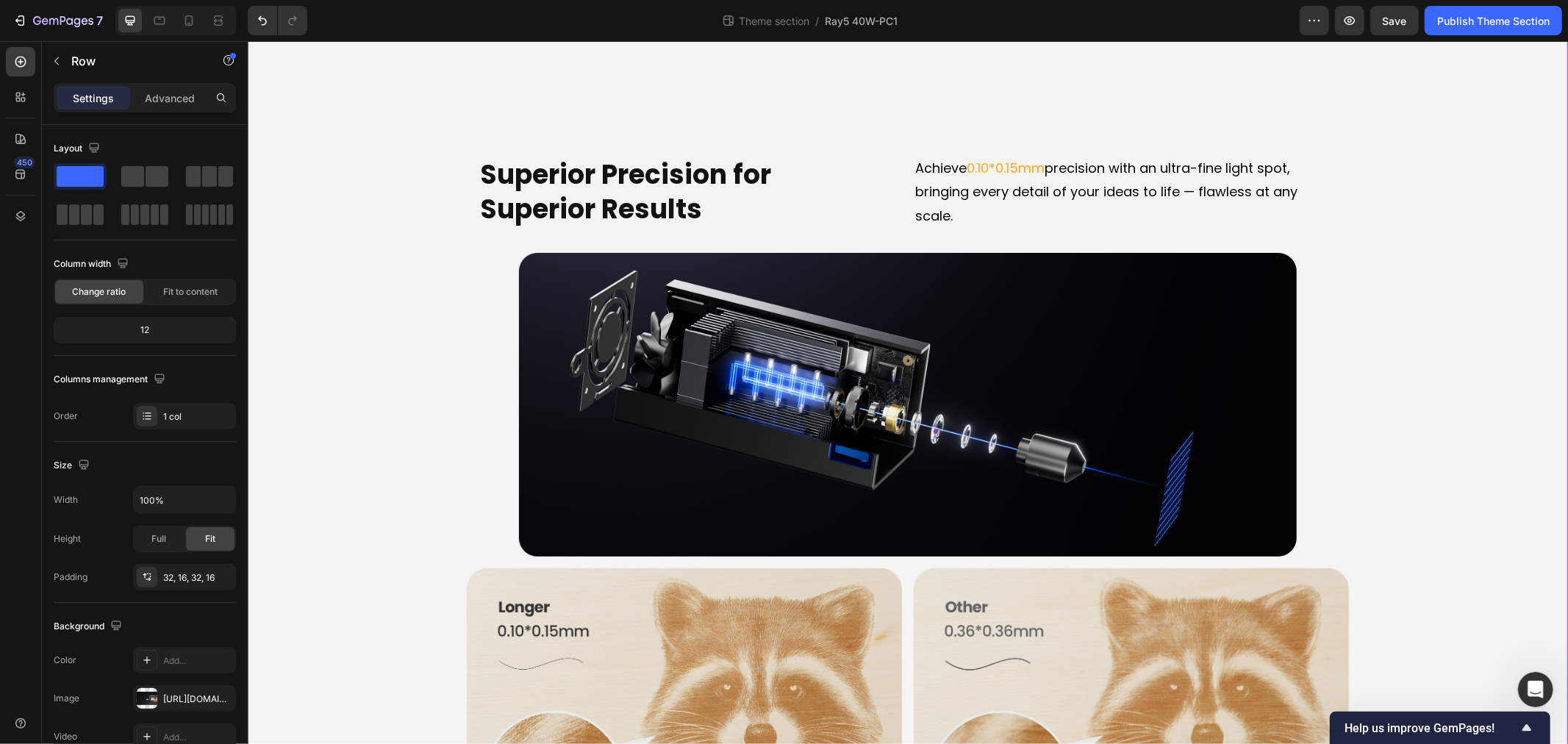
click at [300, 180] on div "LONGER Ray5 40W Heading The Ray5 You Know - Reinvented for More Text Block Hero…" at bounding box center [907, 687] width 1320 height 7381
click at [214, 19] on icon at bounding box center [218, 21] width 14 height 14
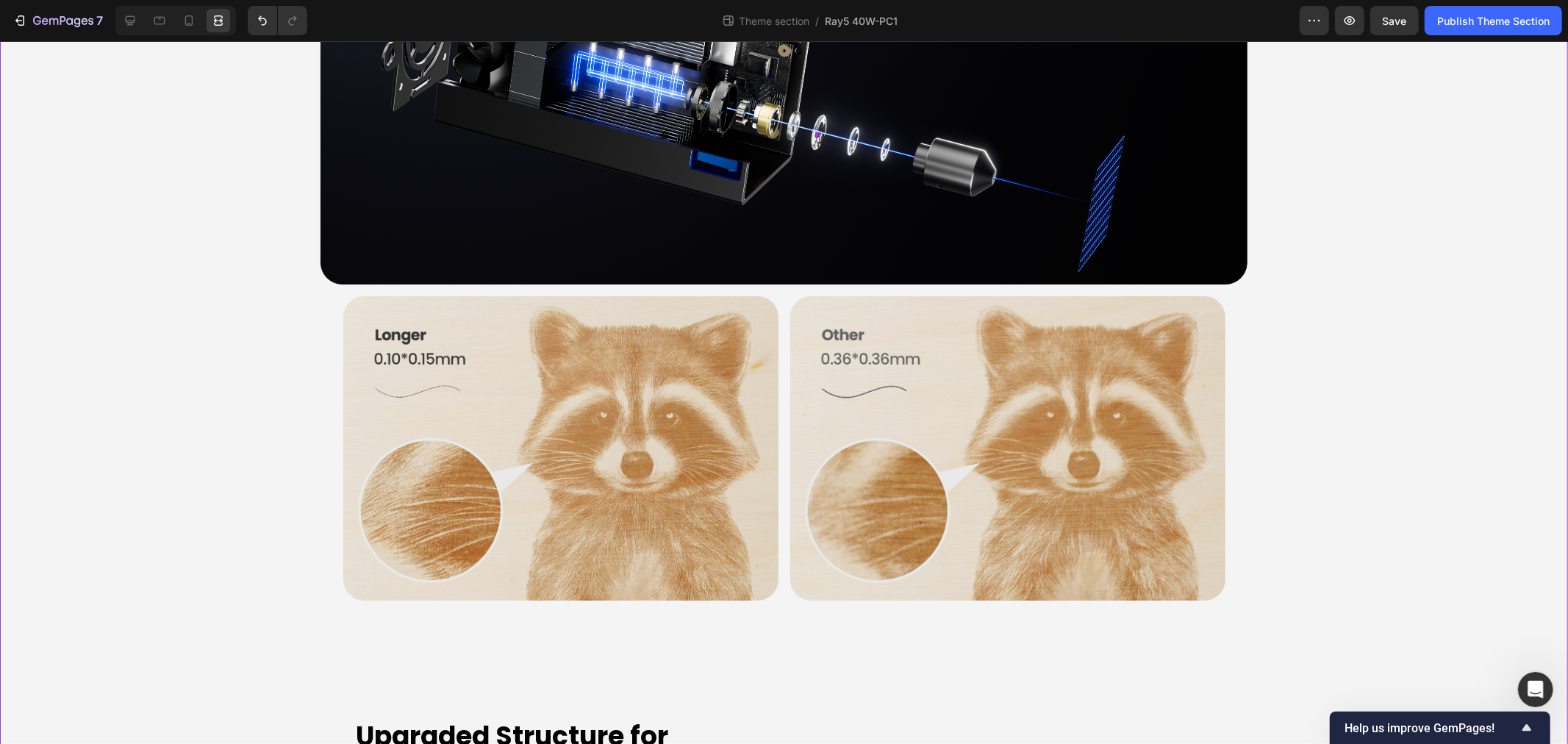
scroll to position [3491, 0]
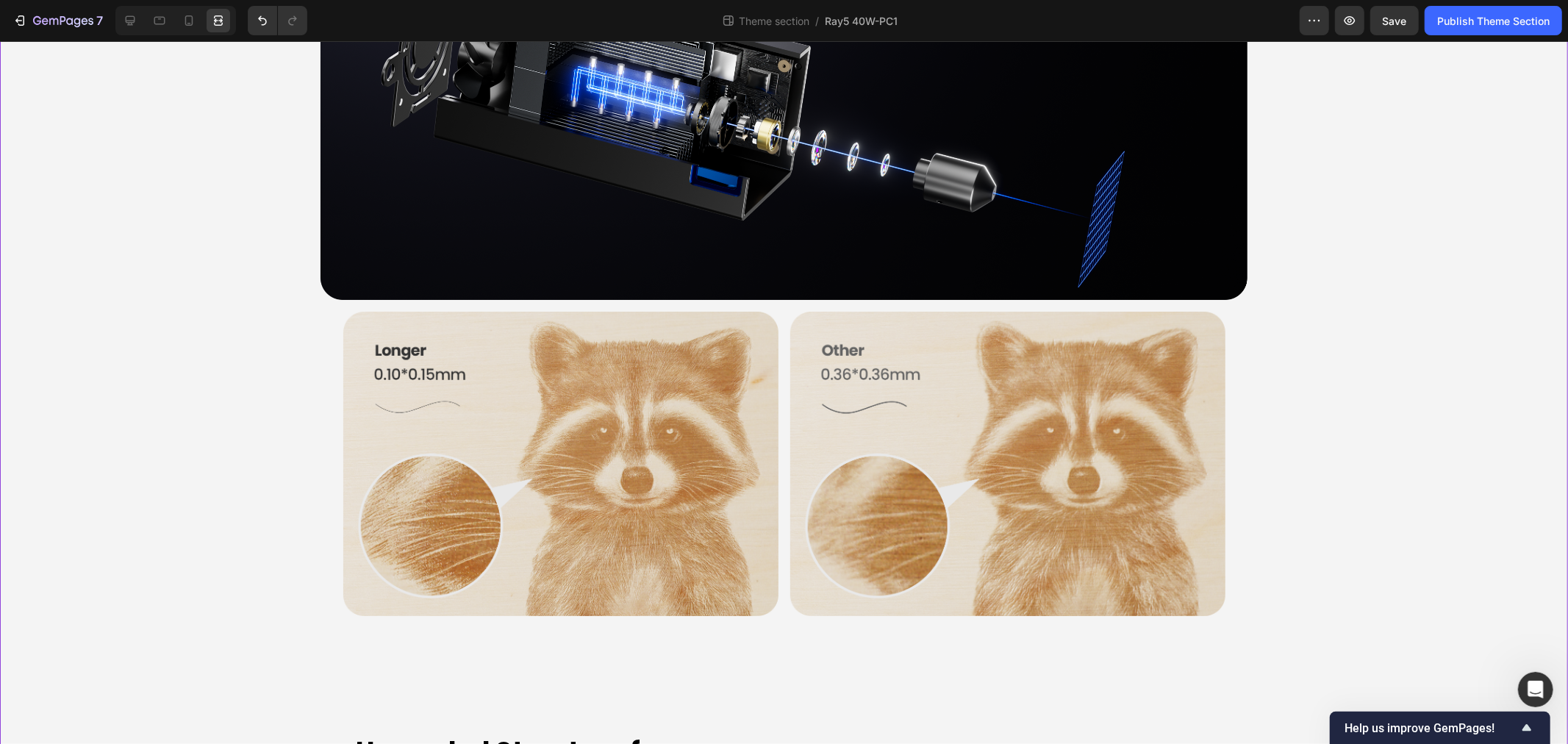
click at [151, 718] on div "LONGER Ray5 40W Heading The Ray5 You Know - Reinvented for More Text Block Hero…" at bounding box center [784, 361] width 1568 height 7518
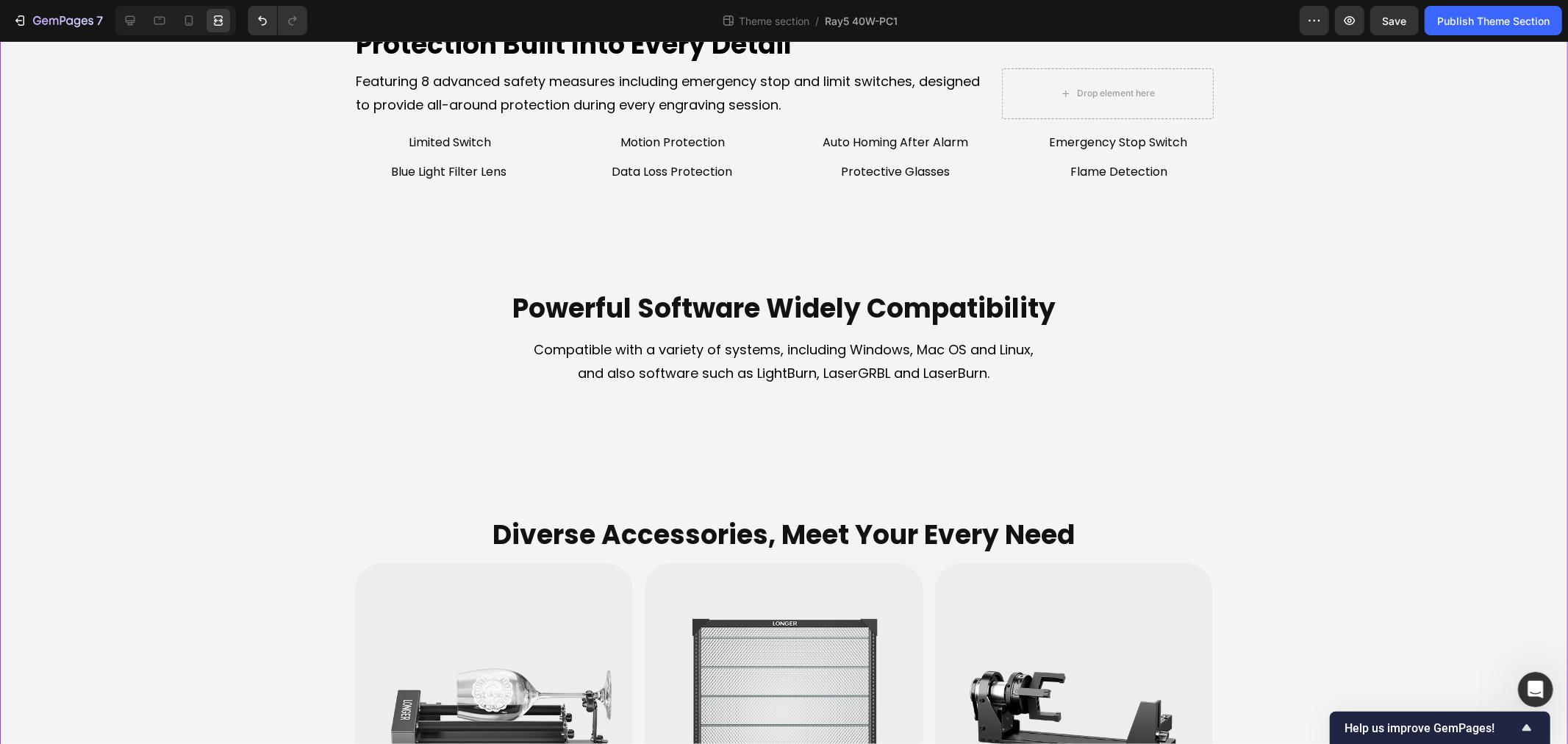
scroll to position [5043, 0]
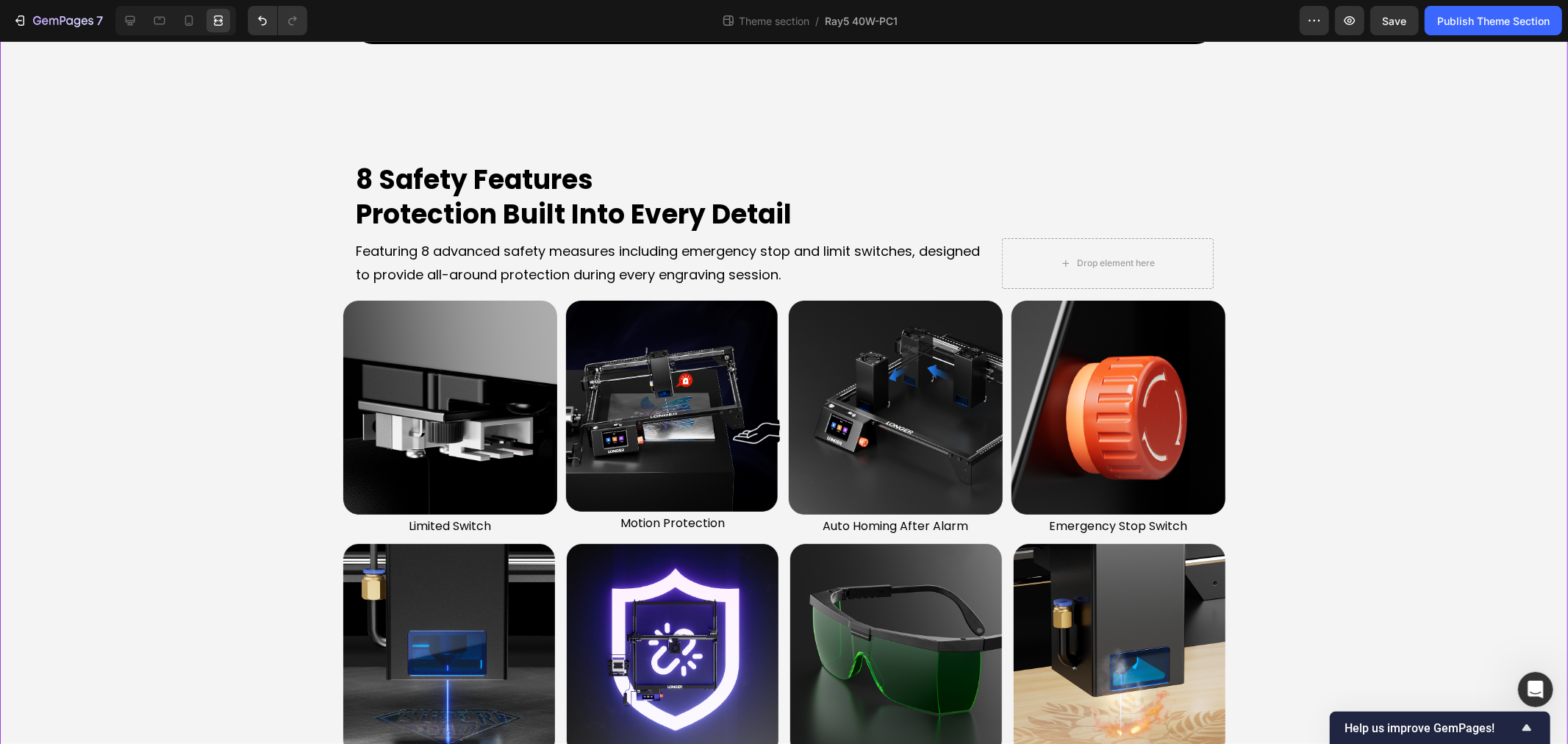
click at [133, 18] on icon at bounding box center [130, 21] width 14 height 14
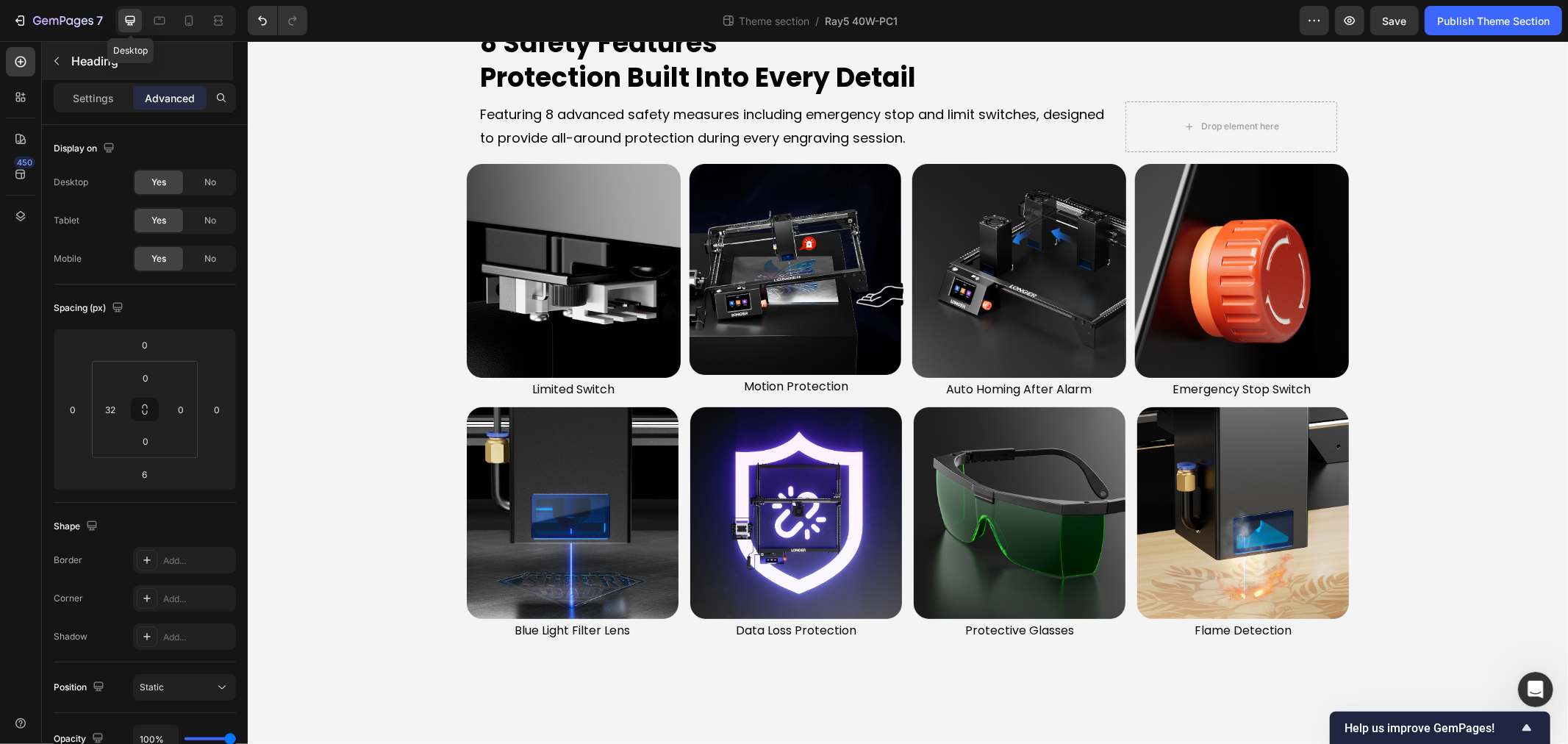
scroll to position [4835, 0]
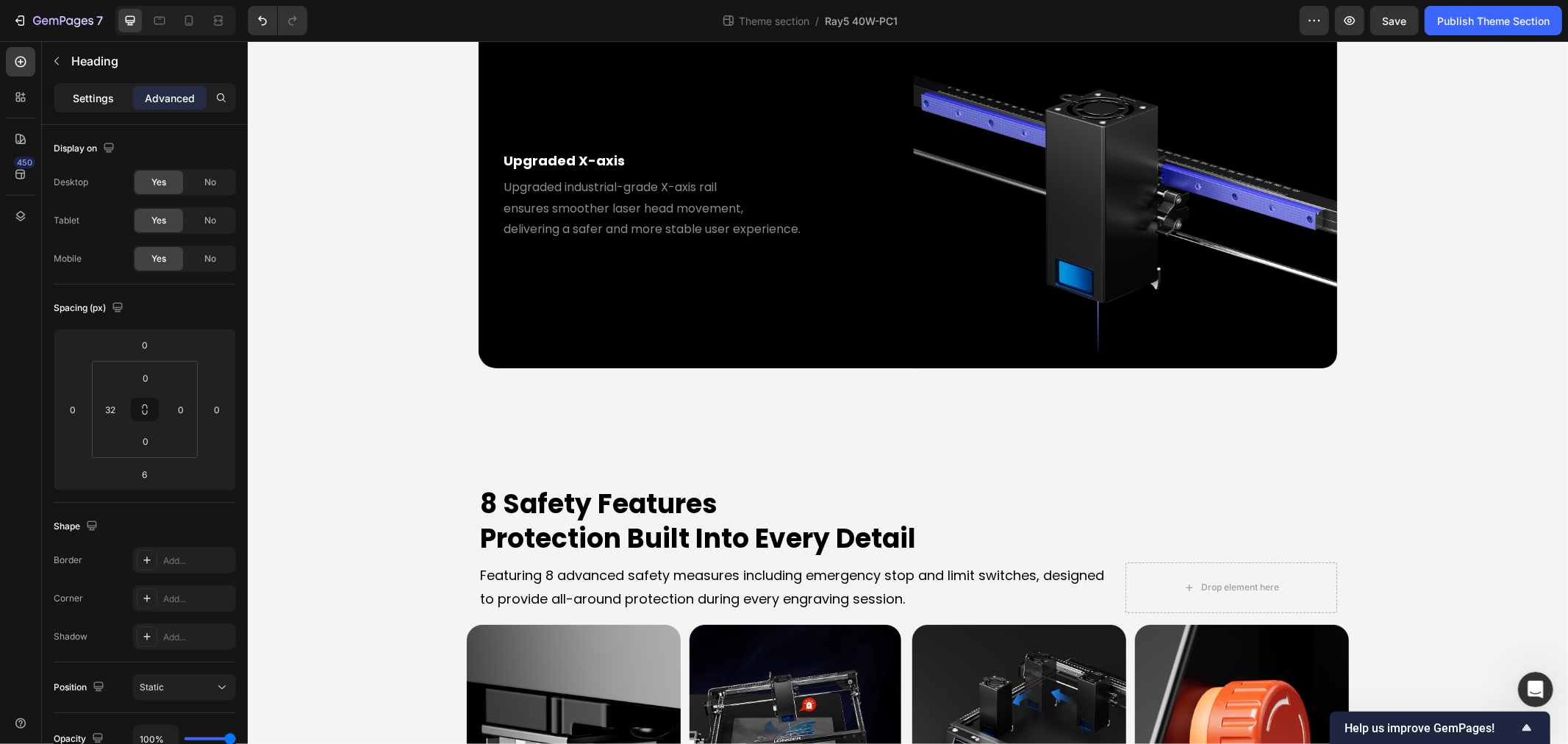
click at [85, 108] on div "Settings" at bounding box center [93, 98] width 73 height 24
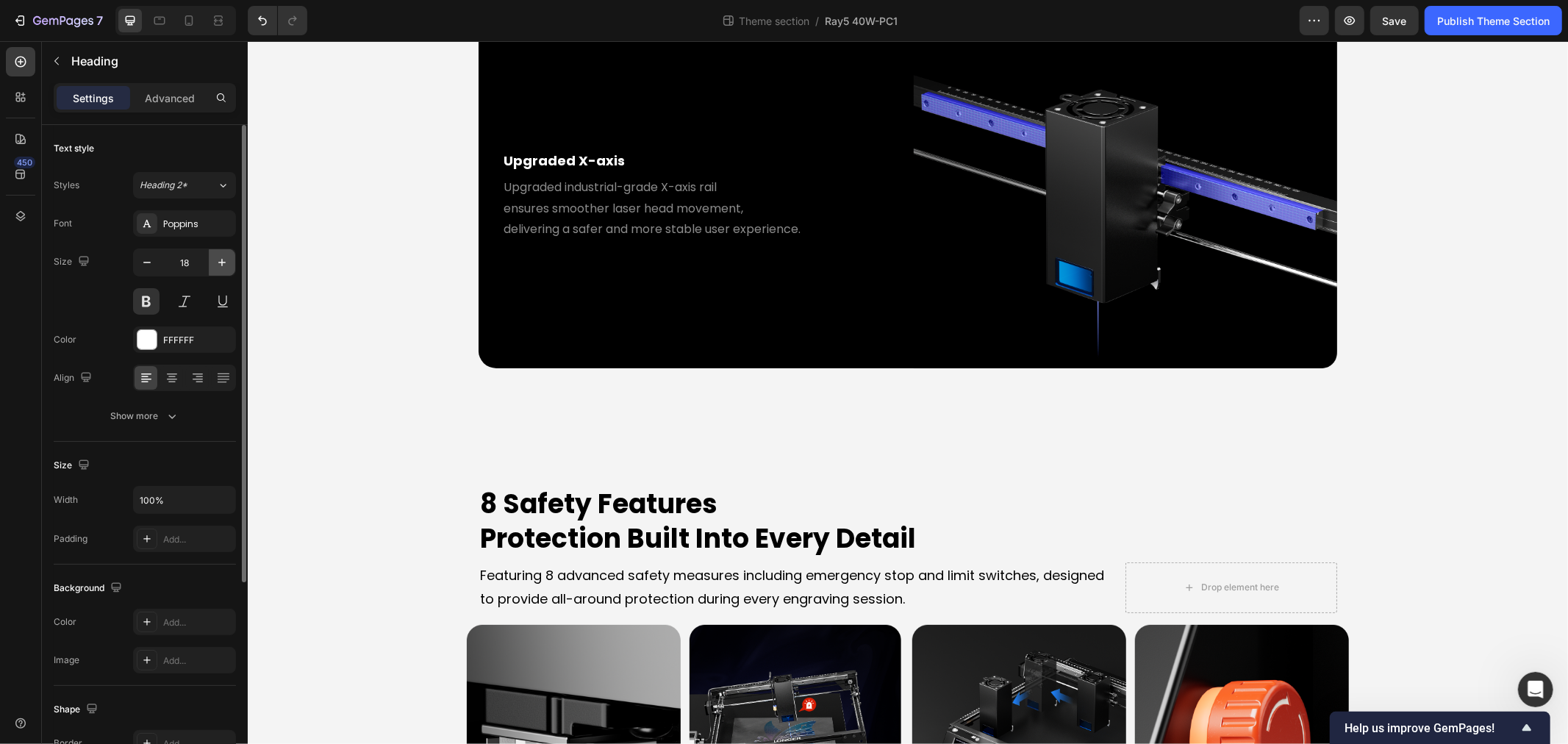
click at [219, 262] on icon "button" at bounding box center [222, 262] width 7 height 7
click at [155, 261] on icon "button" at bounding box center [147, 262] width 14 height 14
type input "18"
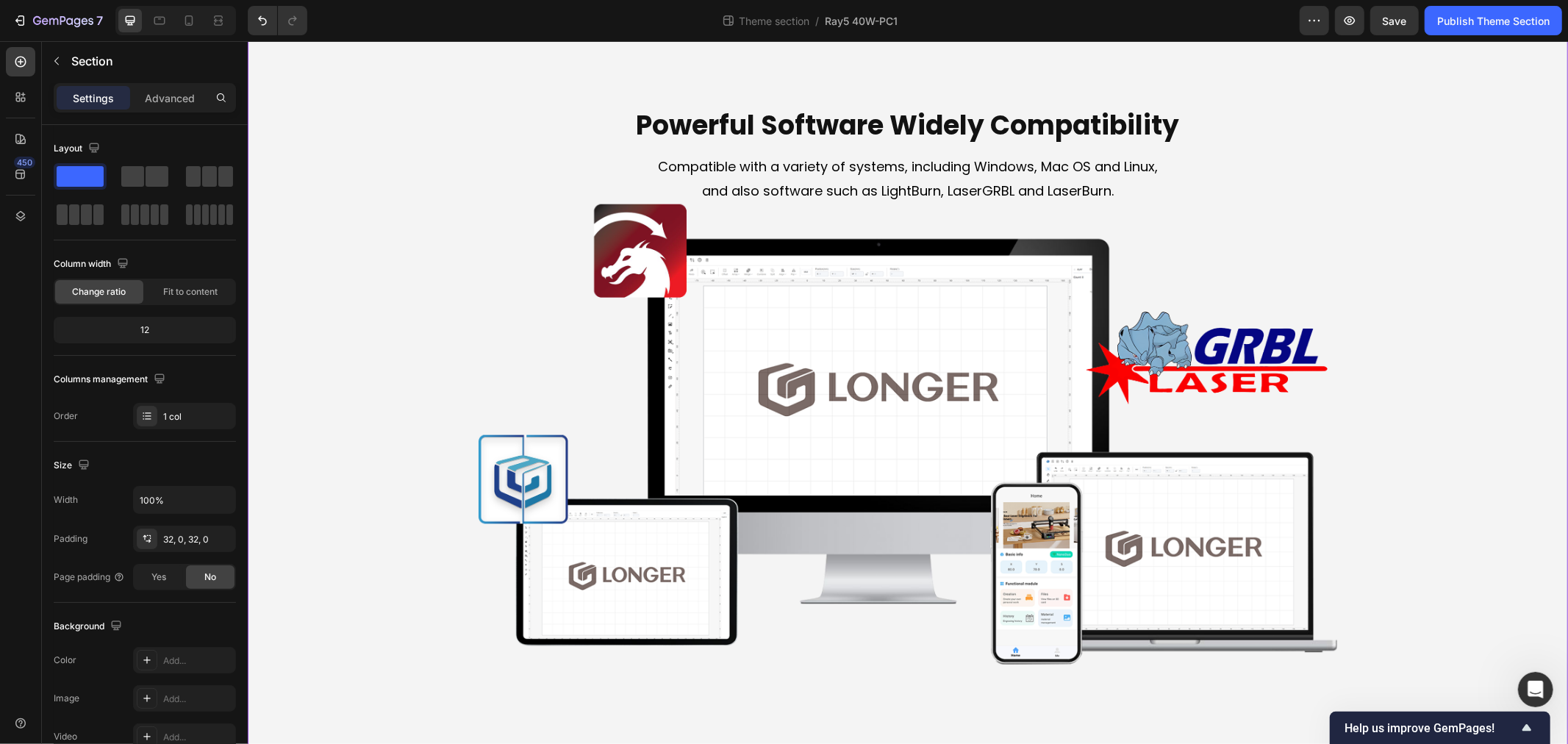
scroll to position [6224, 0]
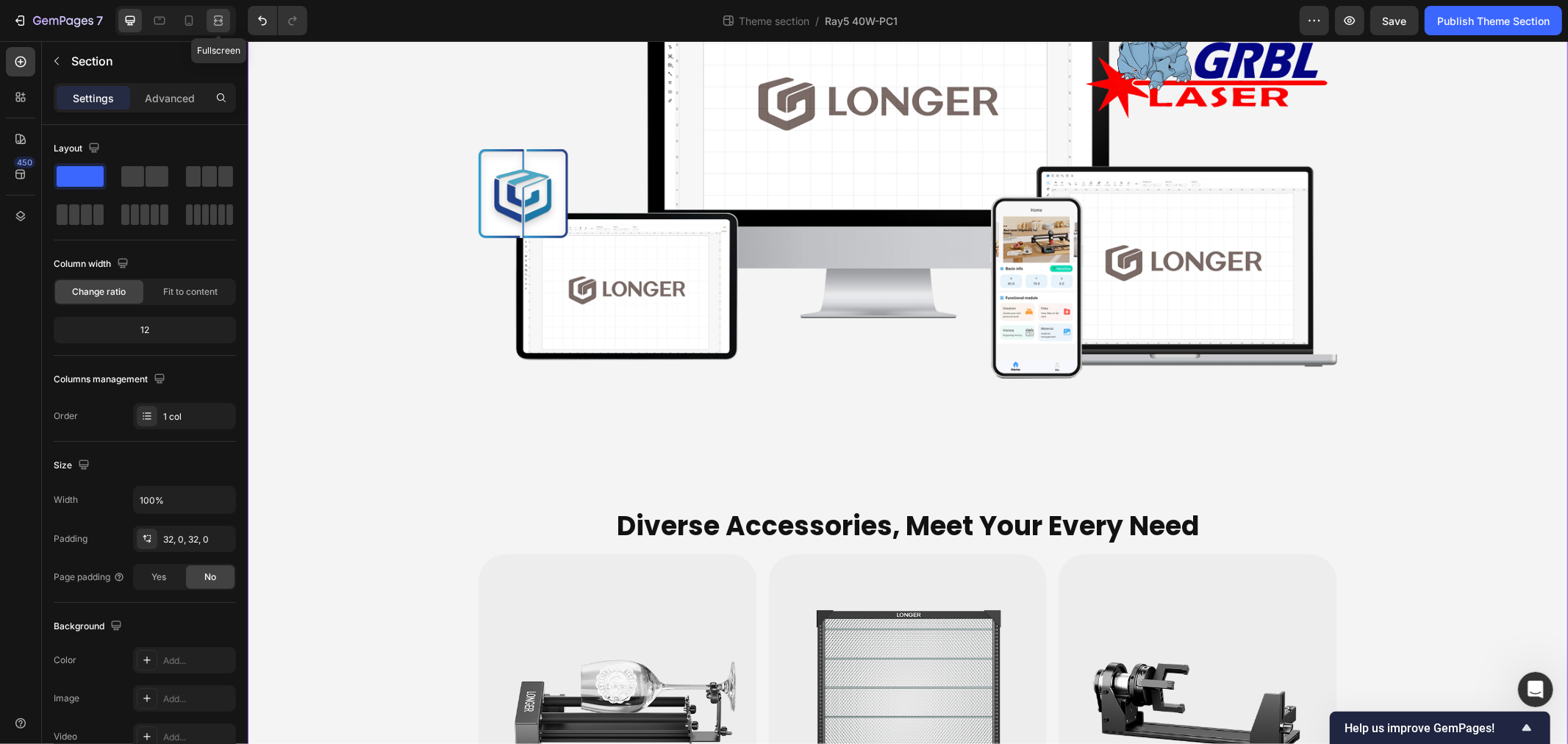
click at [218, 24] on icon at bounding box center [218, 21] width 14 height 14
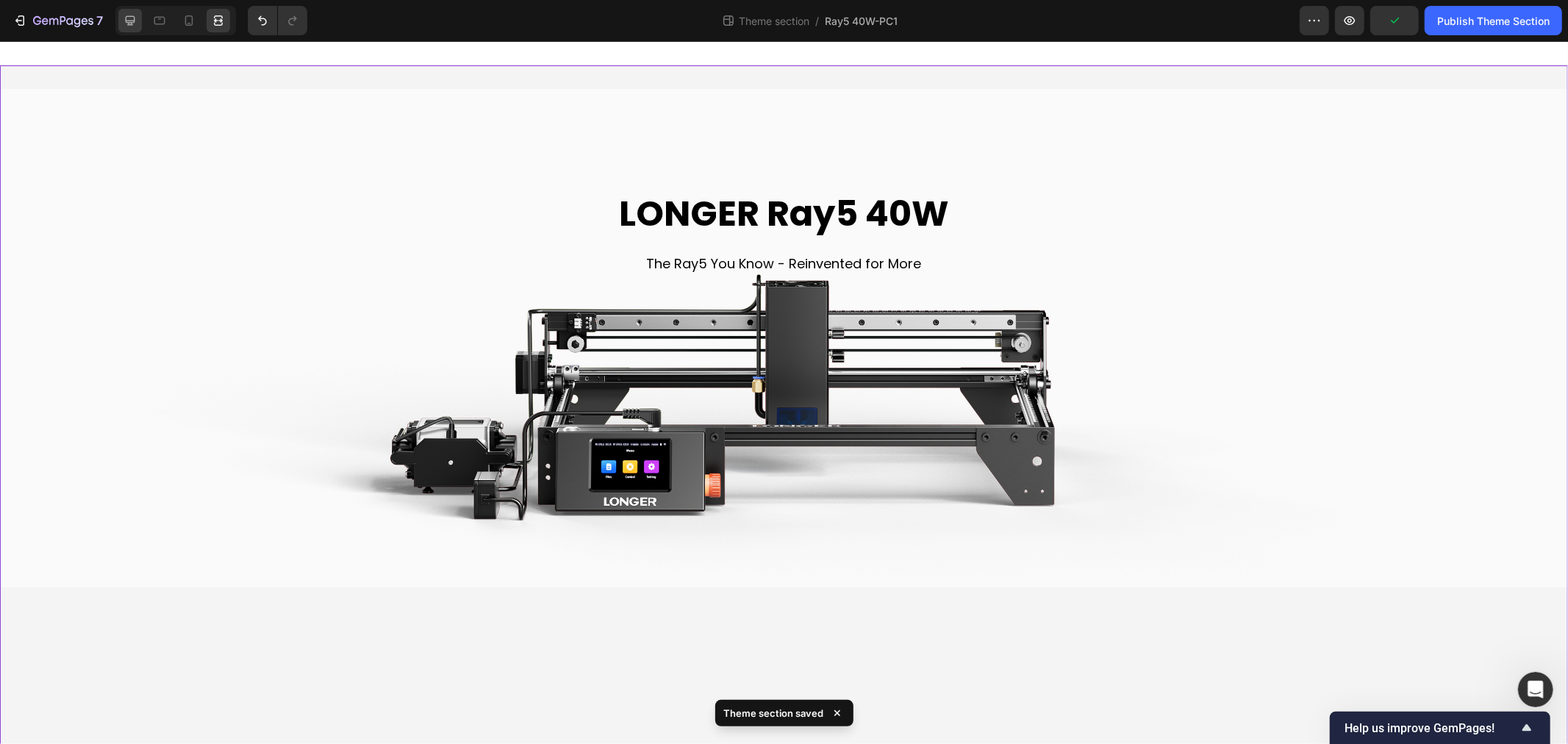
click at [132, 14] on icon at bounding box center [130, 21] width 14 height 14
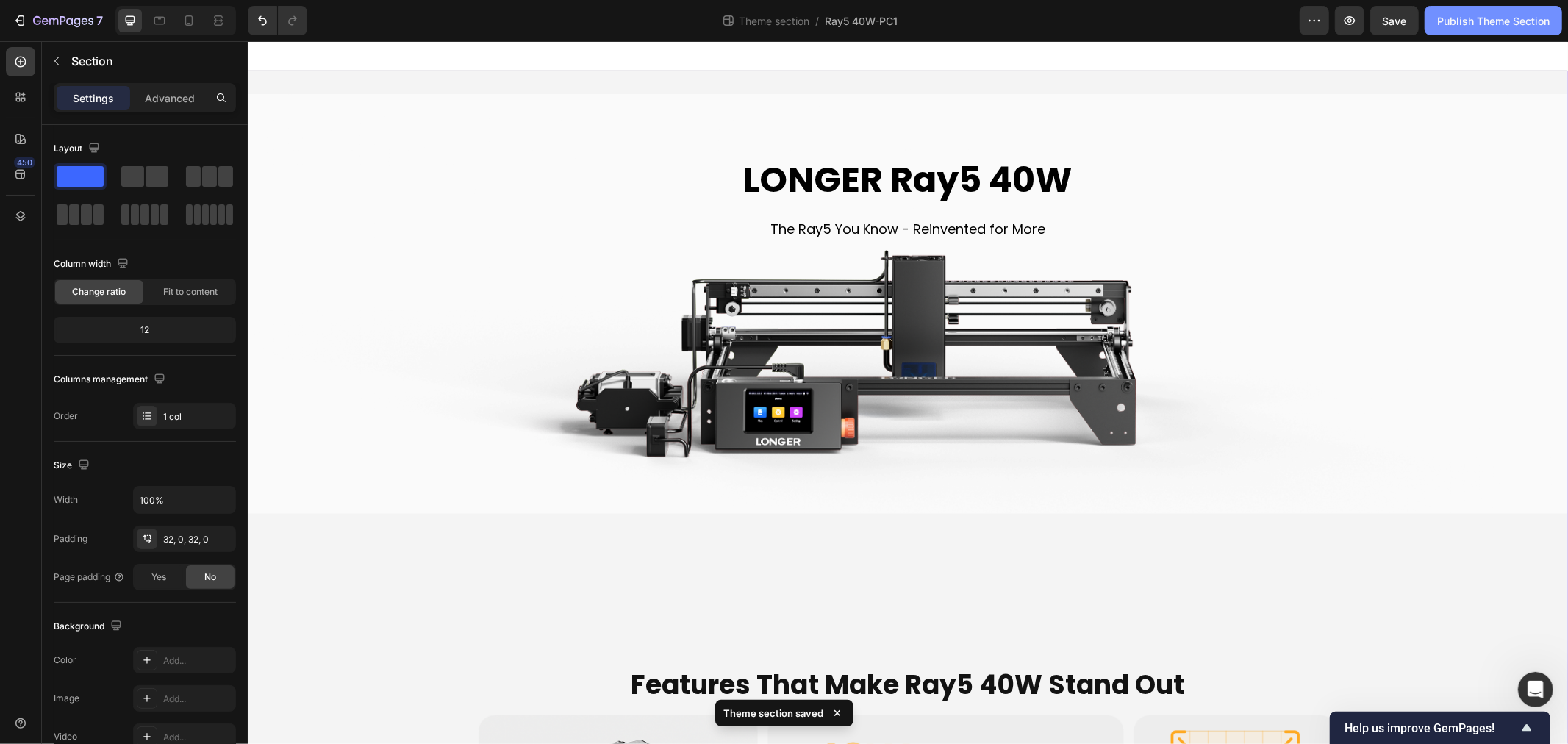
click at [1484, 22] on div "Publish Theme Section" at bounding box center [1494, 21] width 112 height 15
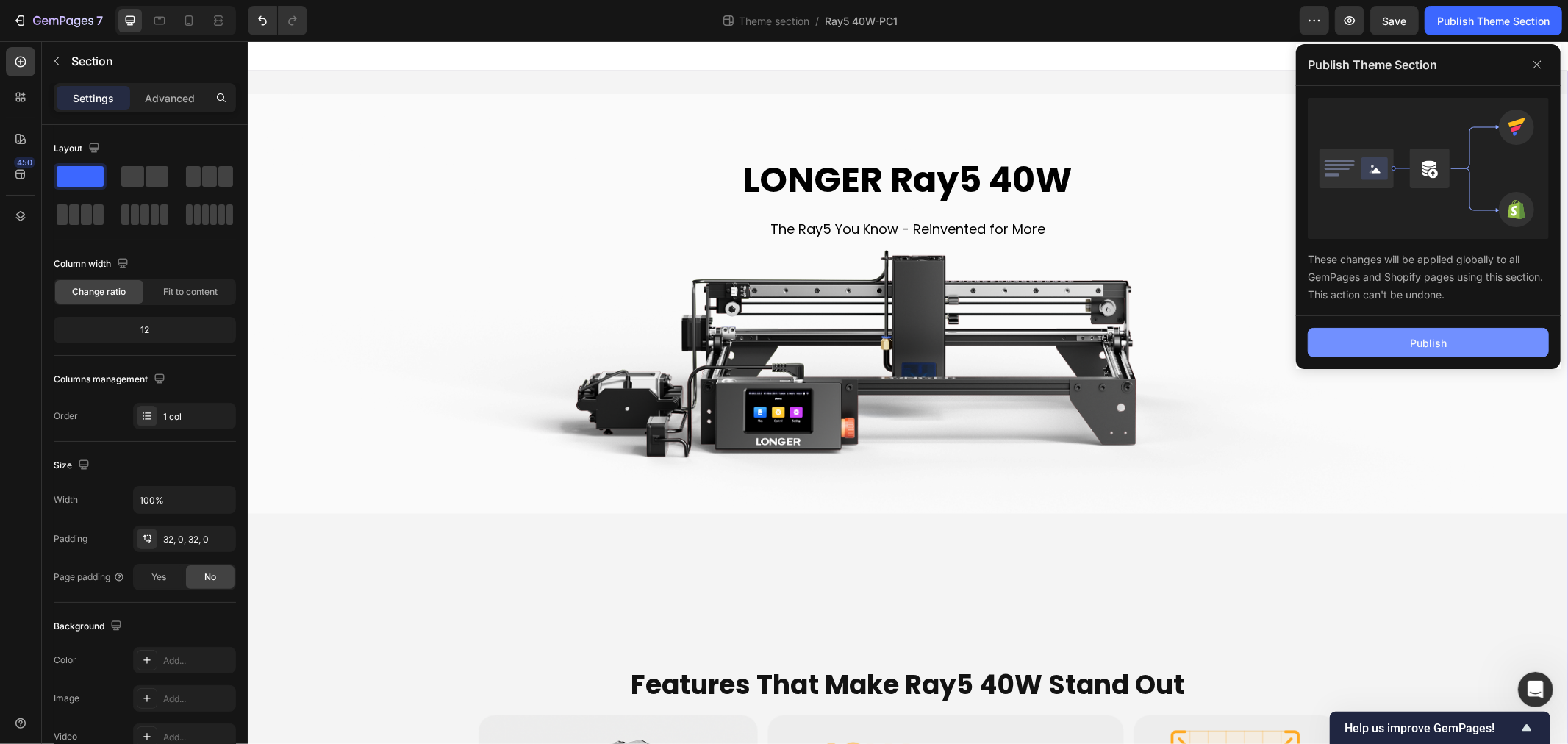
click at [1465, 343] on button "Publish" at bounding box center [1429, 342] width 242 height 30
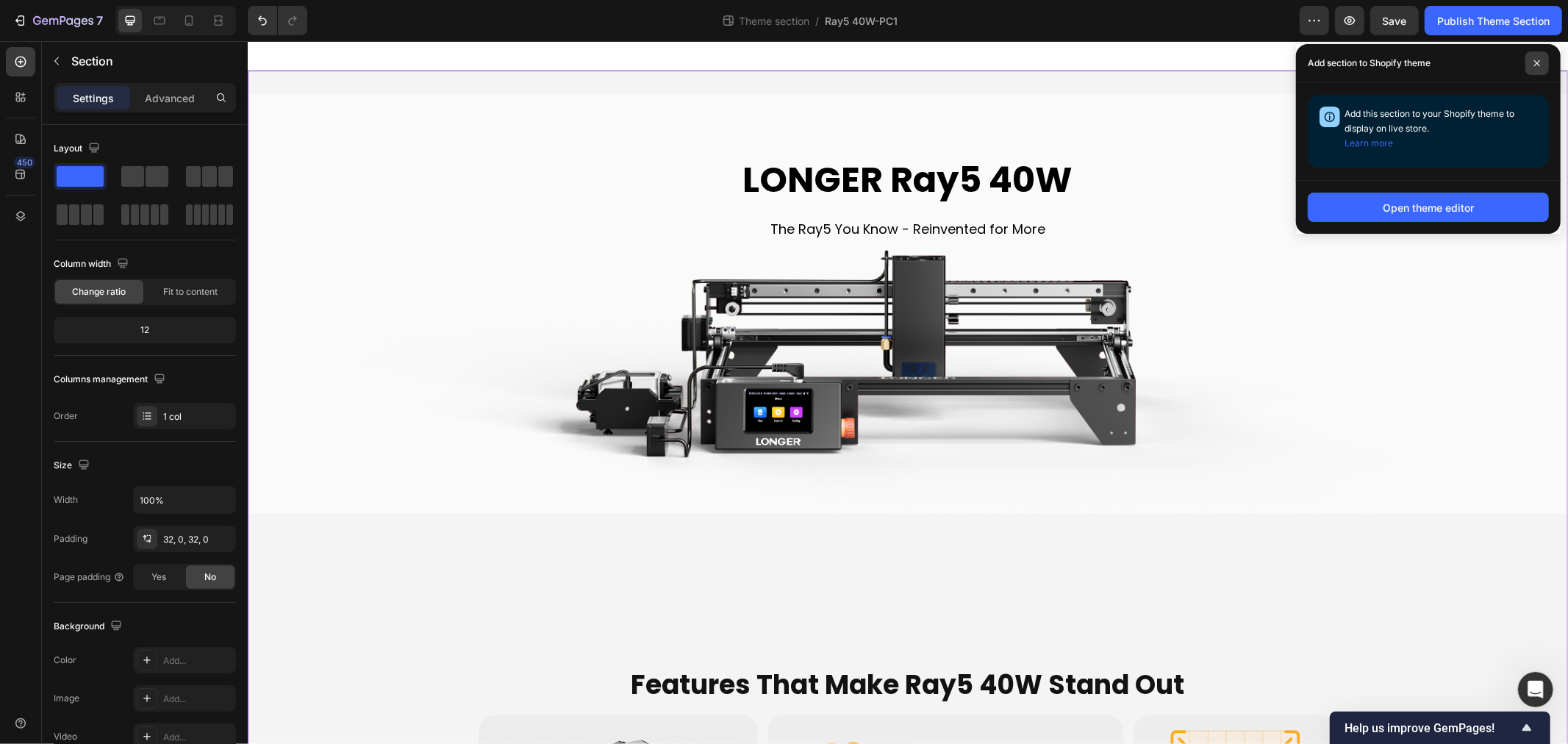
click at [1540, 61] on icon at bounding box center [1537, 63] width 7 height 7
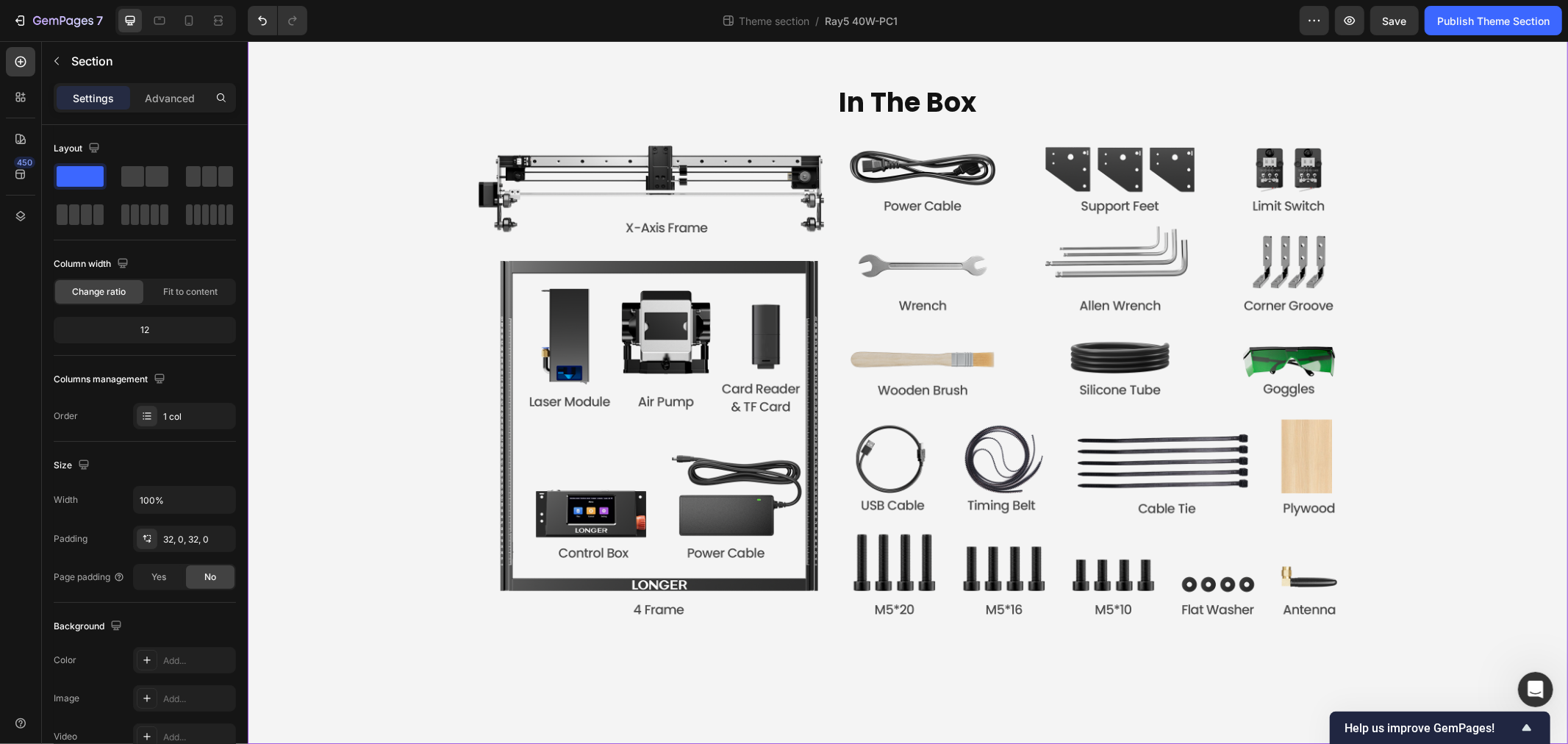
scroll to position [7682, 0]
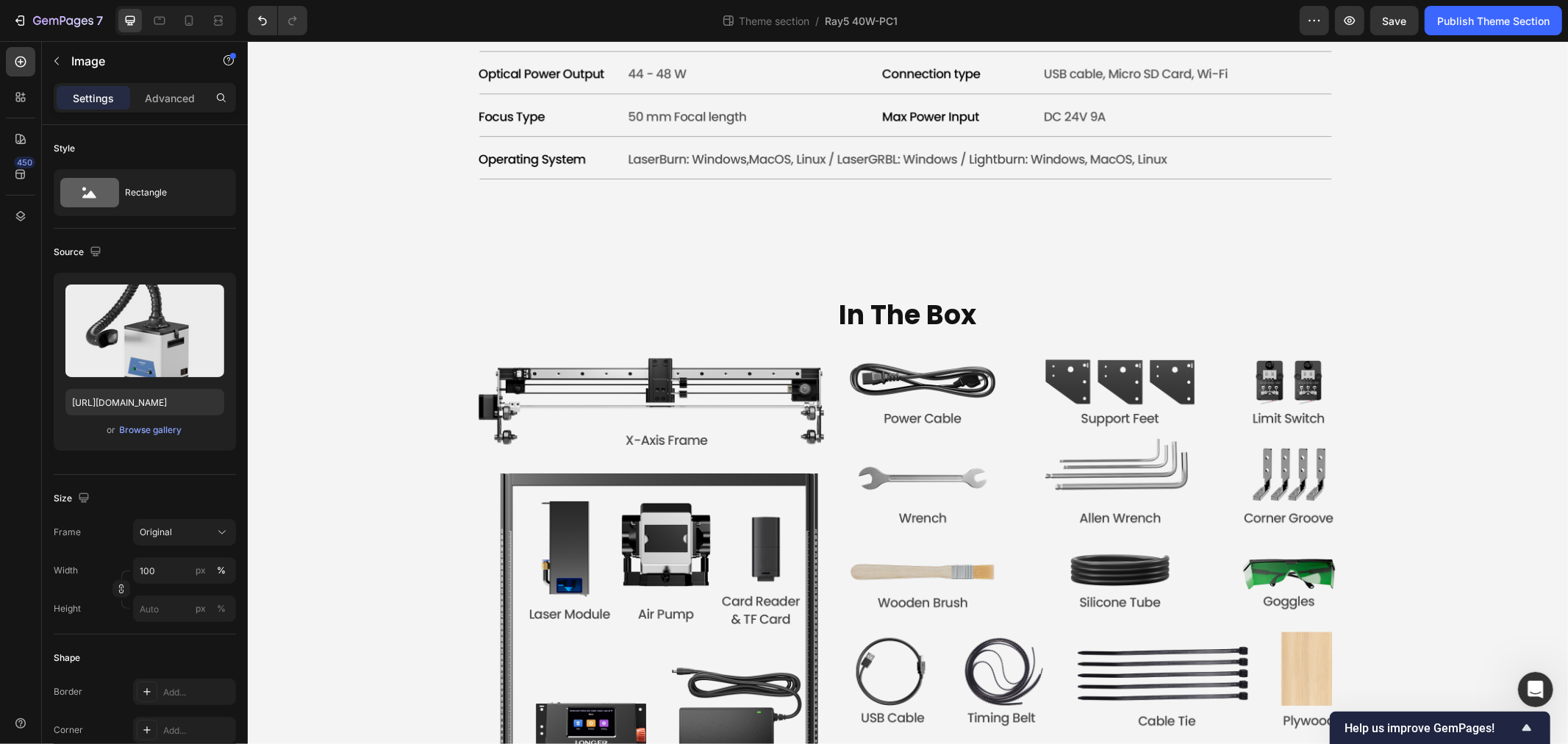
click at [116, 398] on input "https://cdn.shopify.com/s/files/1/0517/8812/0247/files/gempages_490436405370029…" at bounding box center [145, 402] width 159 height 26
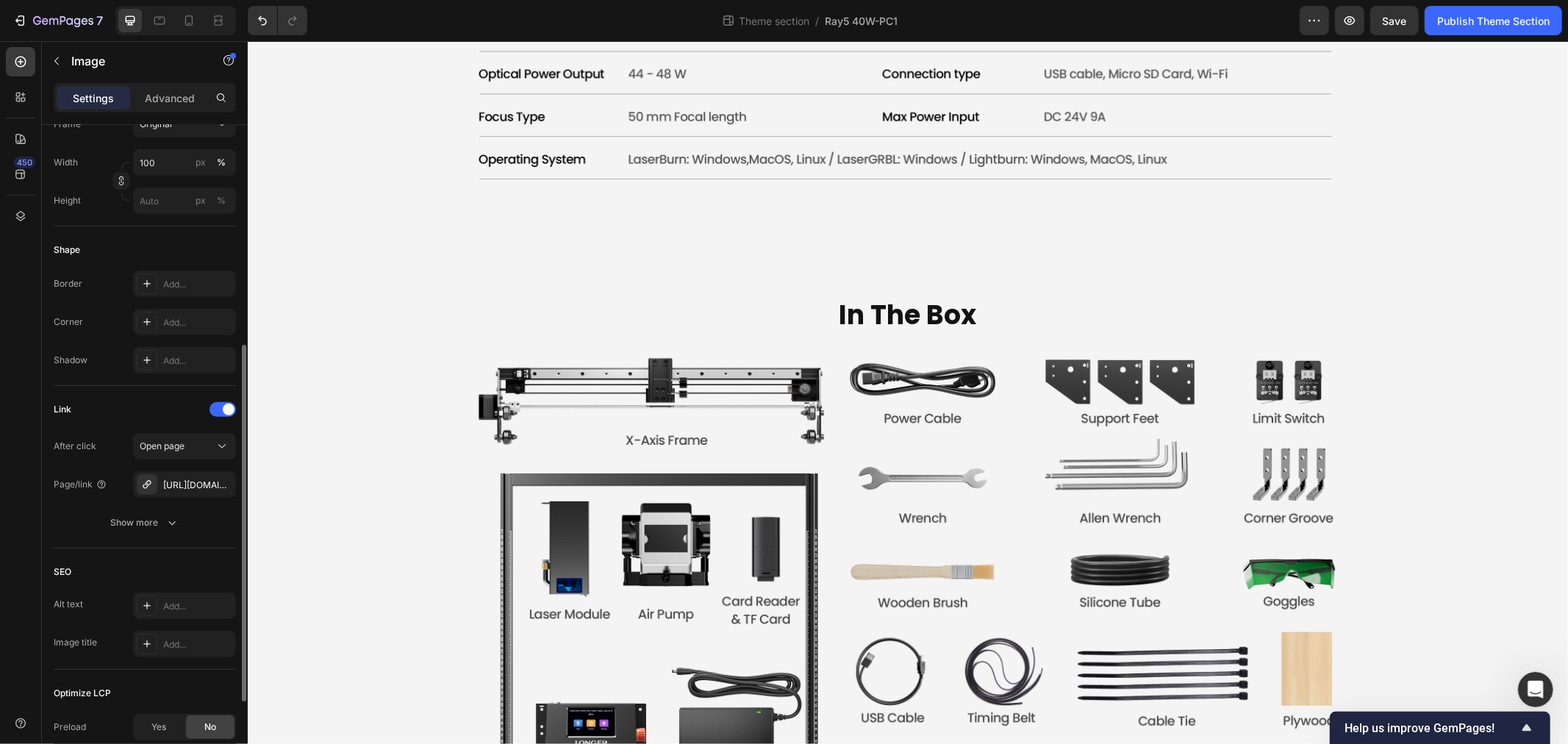
scroll to position [564, 0]
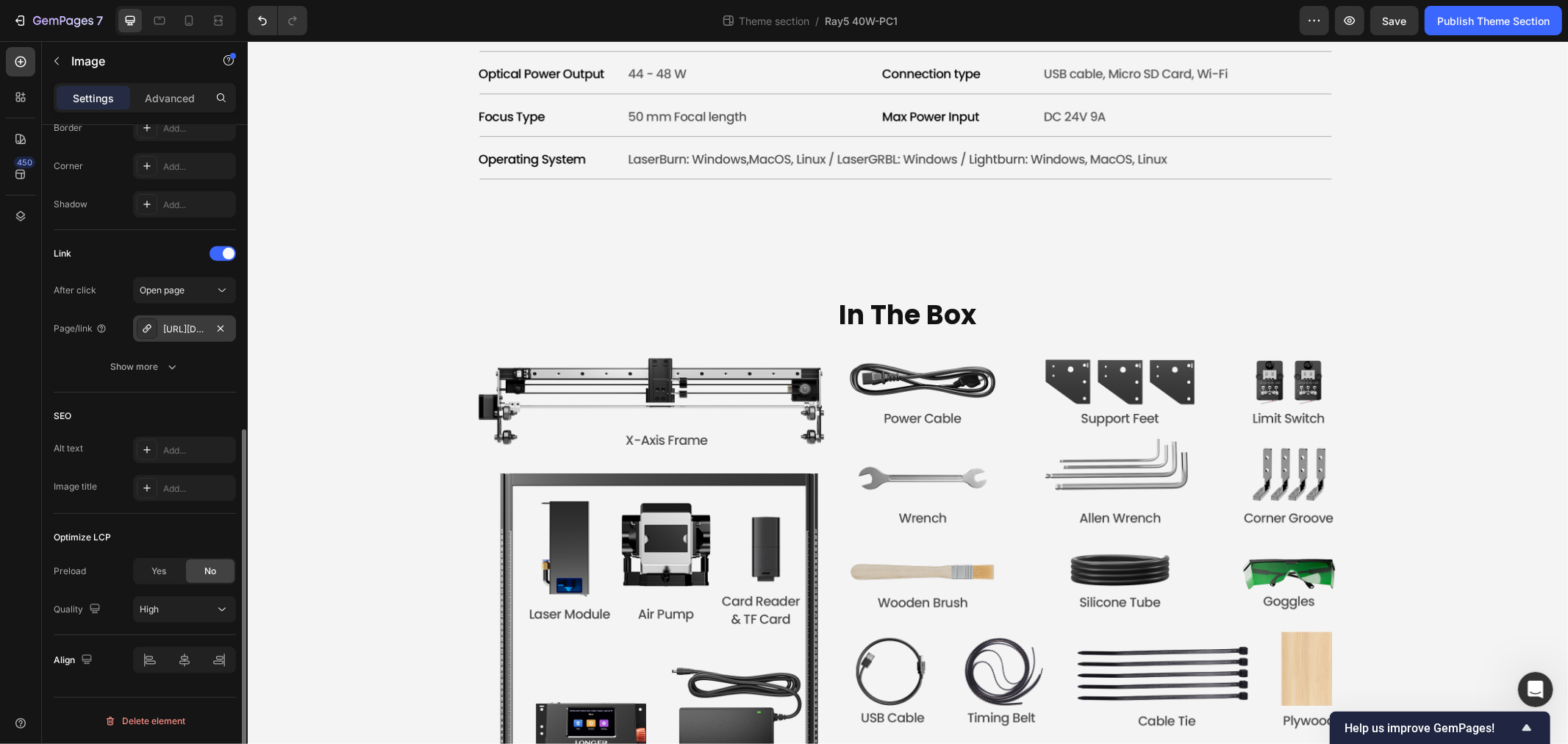
click at [193, 324] on div "https://www.longer3d.com/longer-smoke-purifier-for-laser-engraver?_pos=1&_sid=5…" at bounding box center [184, 329] width 43 height 14
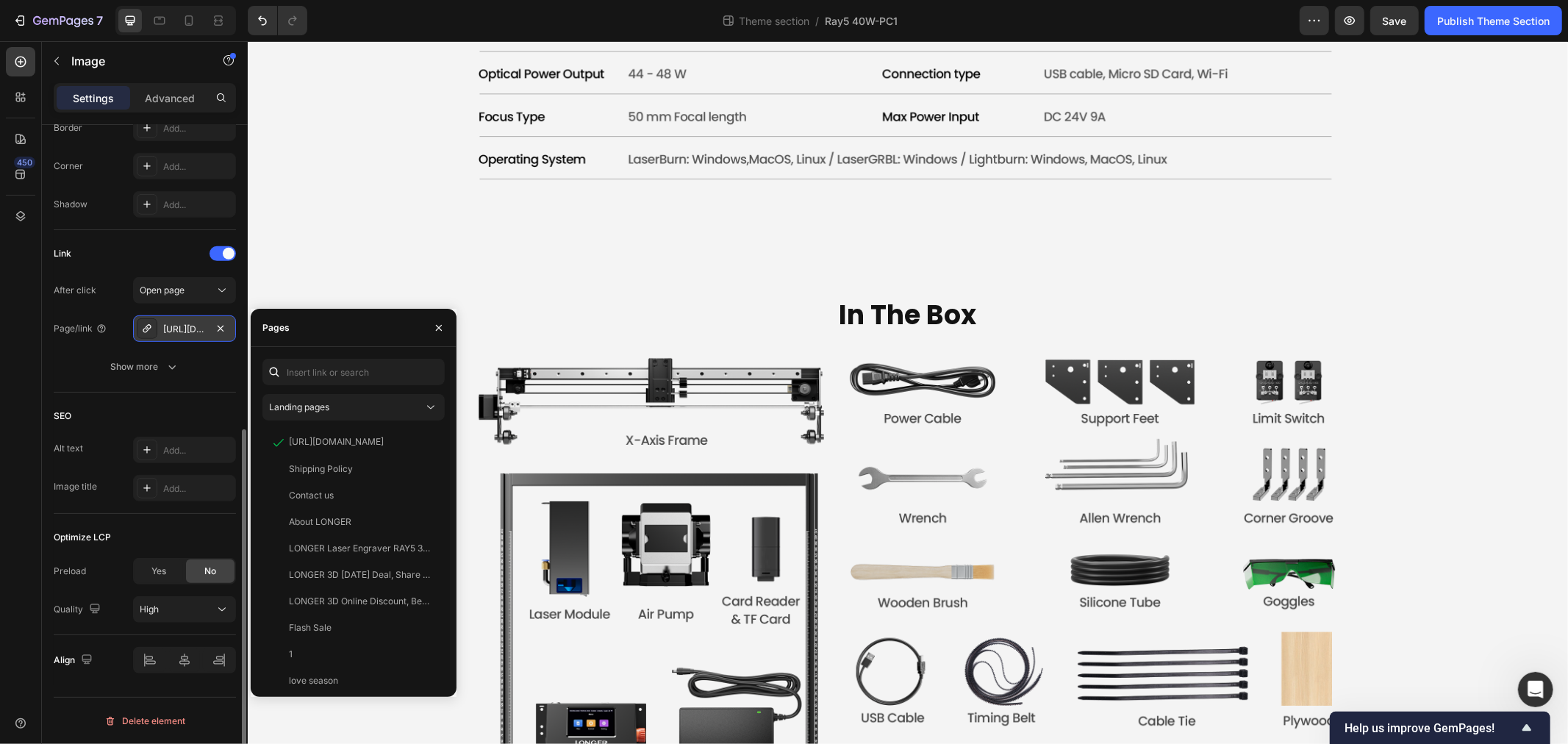
click at [183, 329] on div "https://www.longer3d.com/longer-smoke-purifier-for-laser-engraver?_pos=1&_sid=5…" at bounding box center [184, 329] width 43 height 14
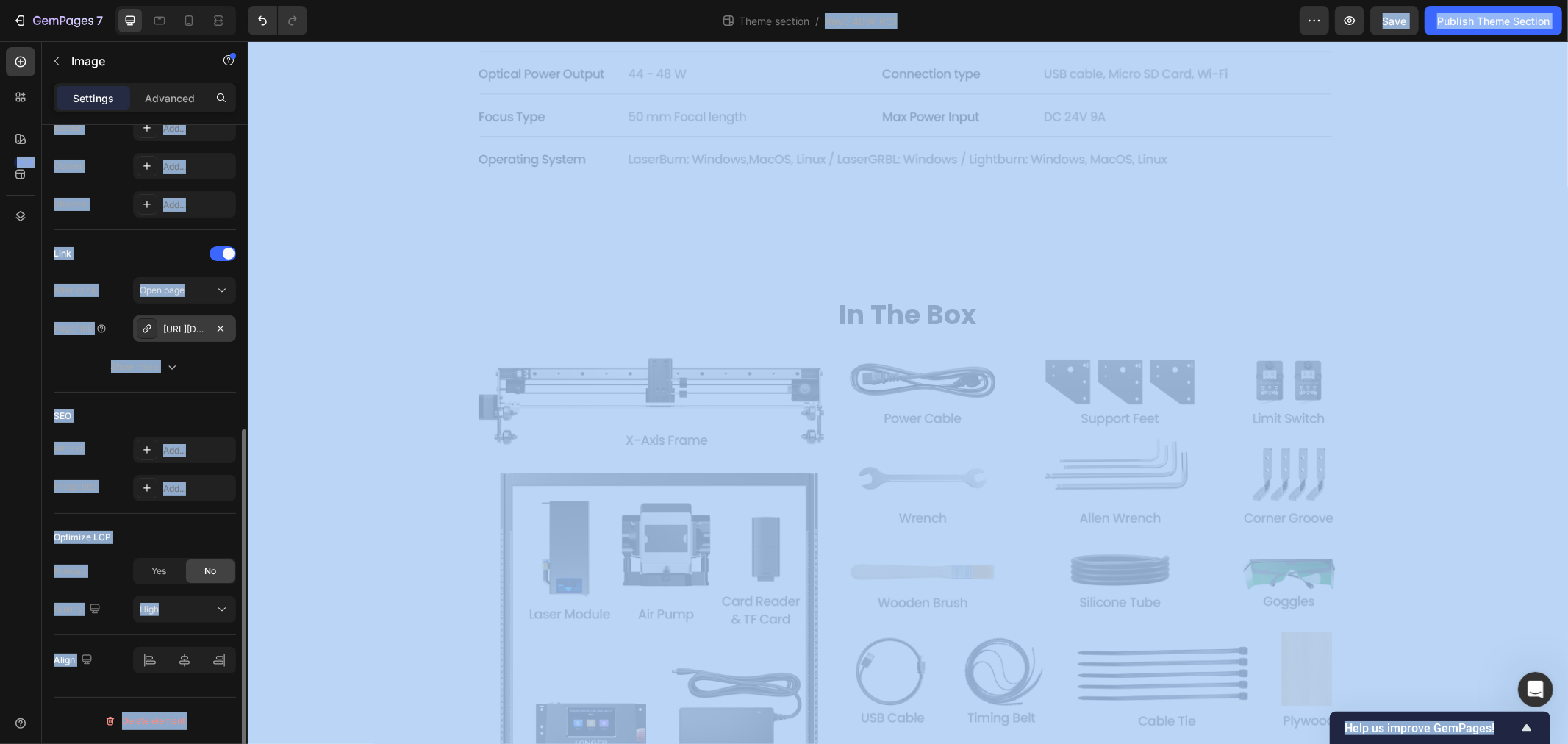
click at [183, 329] on div "https://www.longer3d.com/longer-smoke-purifier-for-laser-engraver?_pos=1&_sid=5…" at bounding box center [184, 329] width 43 height 14
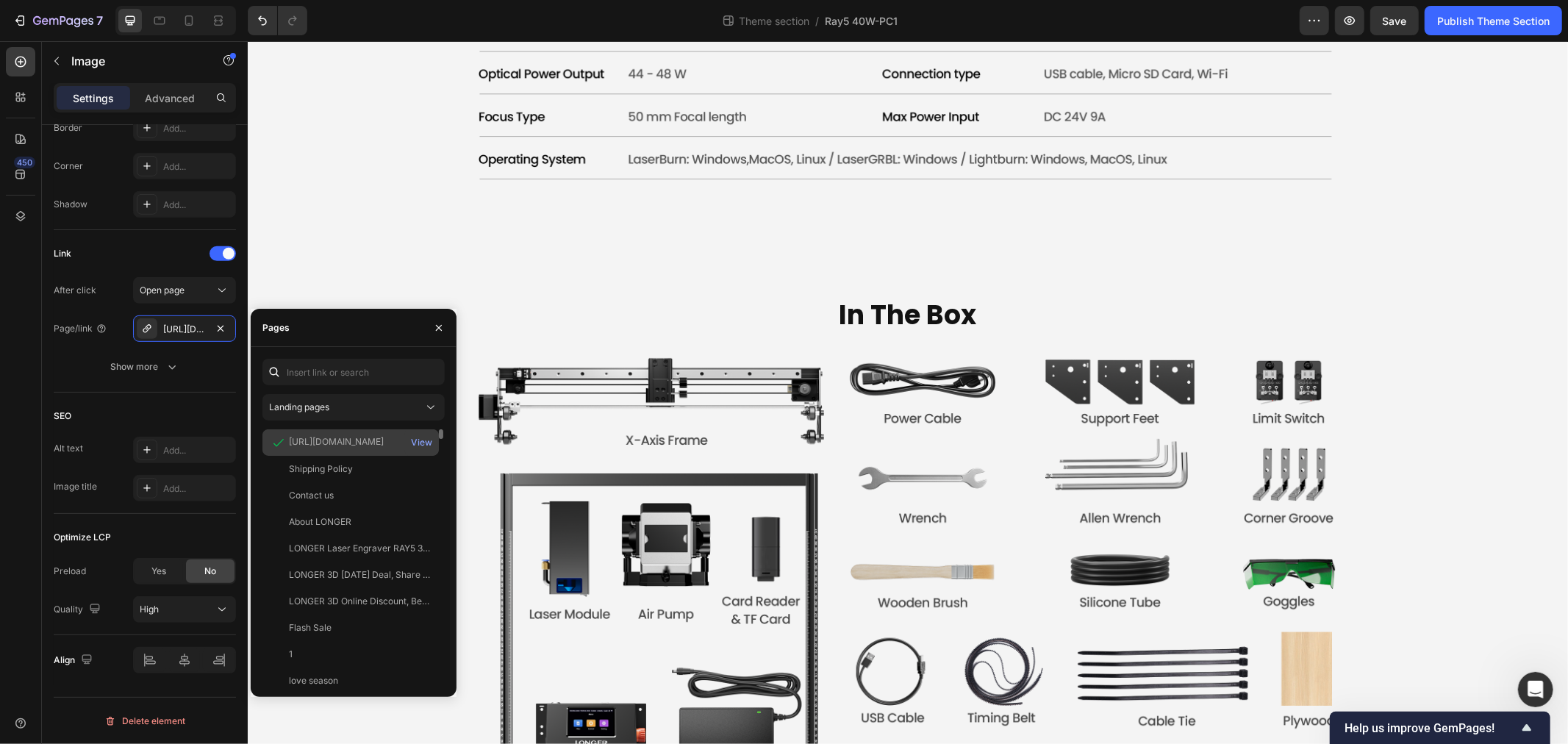
click at [363, 442] on div "https://www.longer3d.com/products/longer-smoke-purifier-for-laser-engraver?_pos…" at bounding box center [336, 442] width 95 height 14
click at [420, 444] on div "View" at bounding box center [422, 443] width 22 height 14
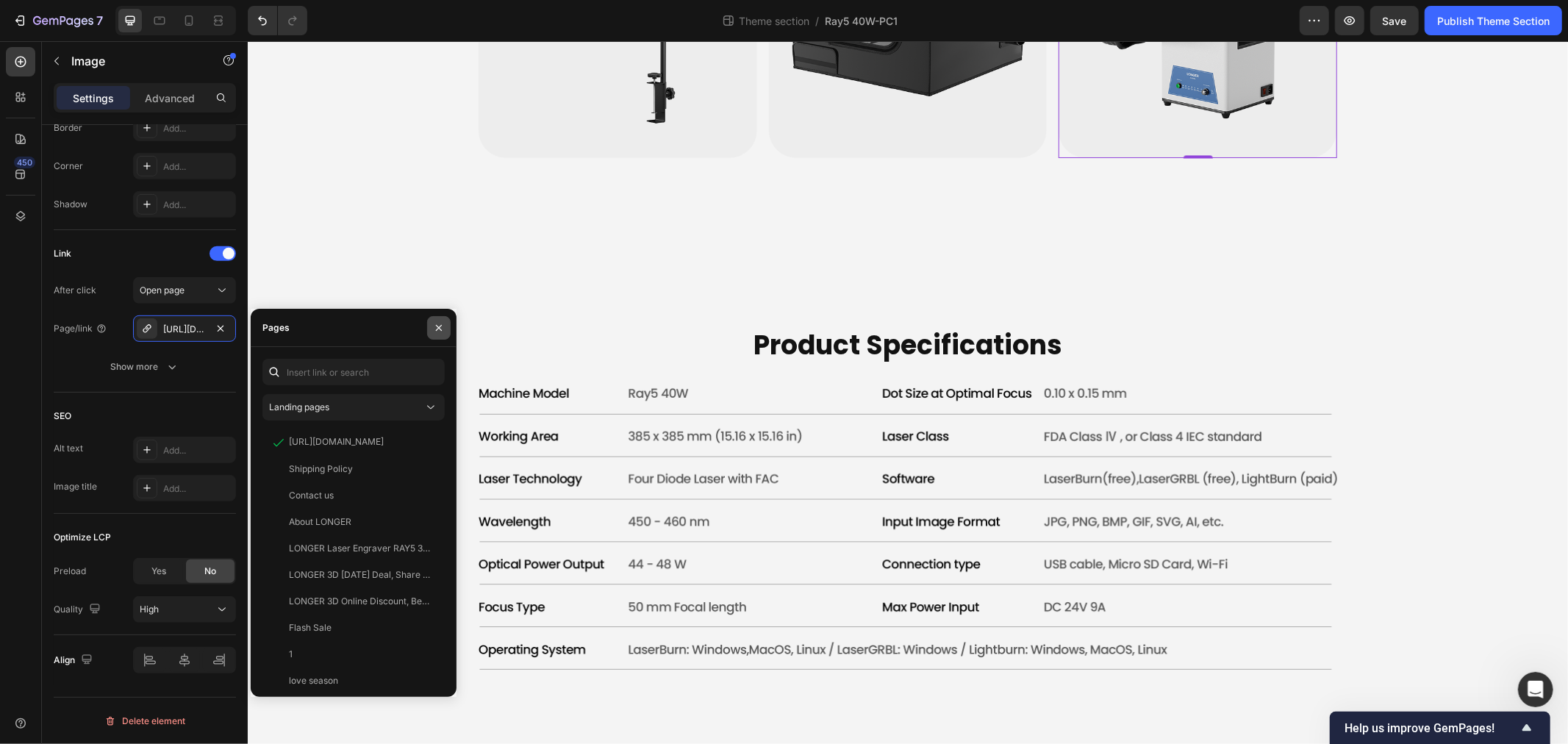
drag, startPoint x: 443, startPoint y: 328, endPoint x: 331, endPoint y: 313, distance: 113.0
click at [443, 328] on icon "button" at bounding box center [439, 328] width 12 height 12
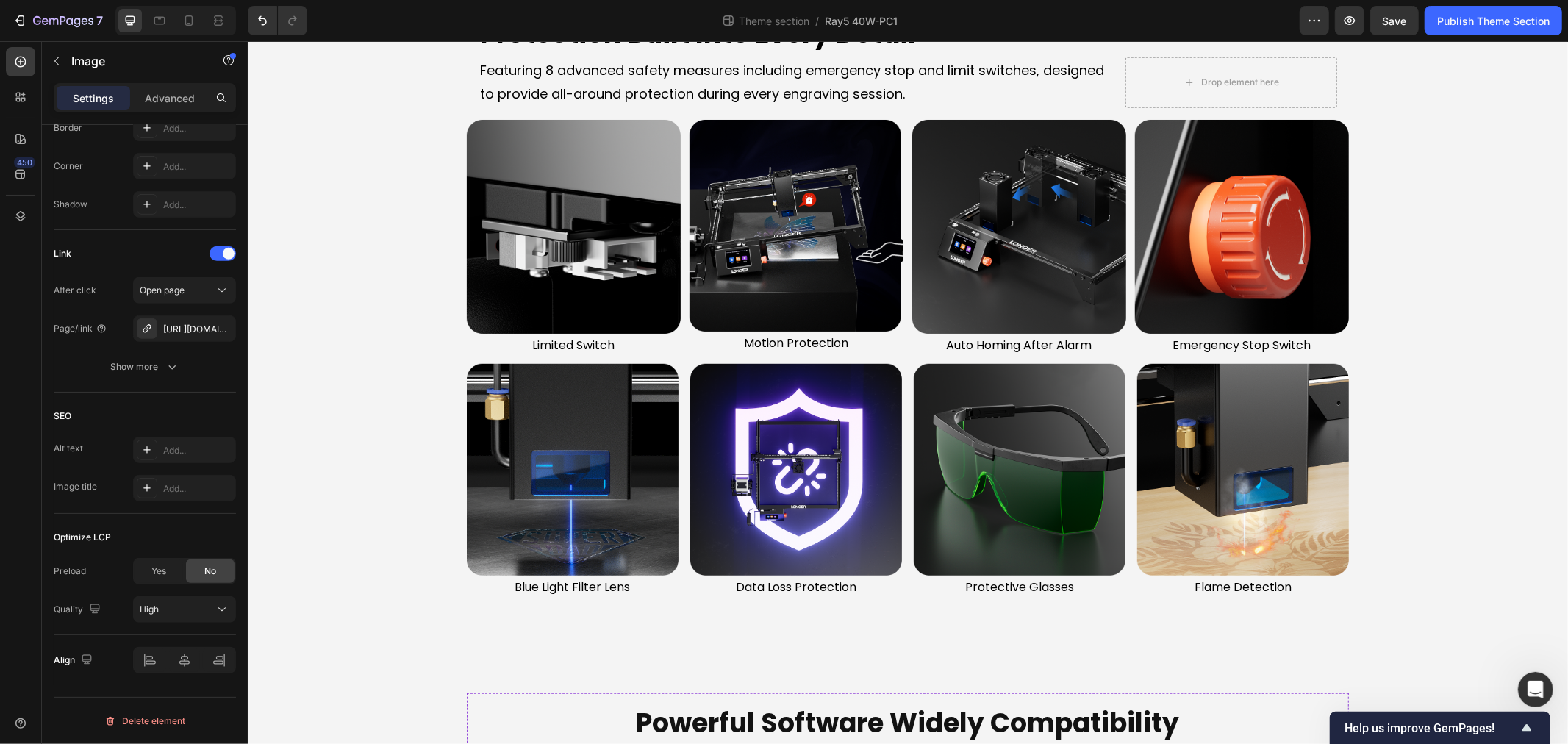
scroll to position [5148, 0]
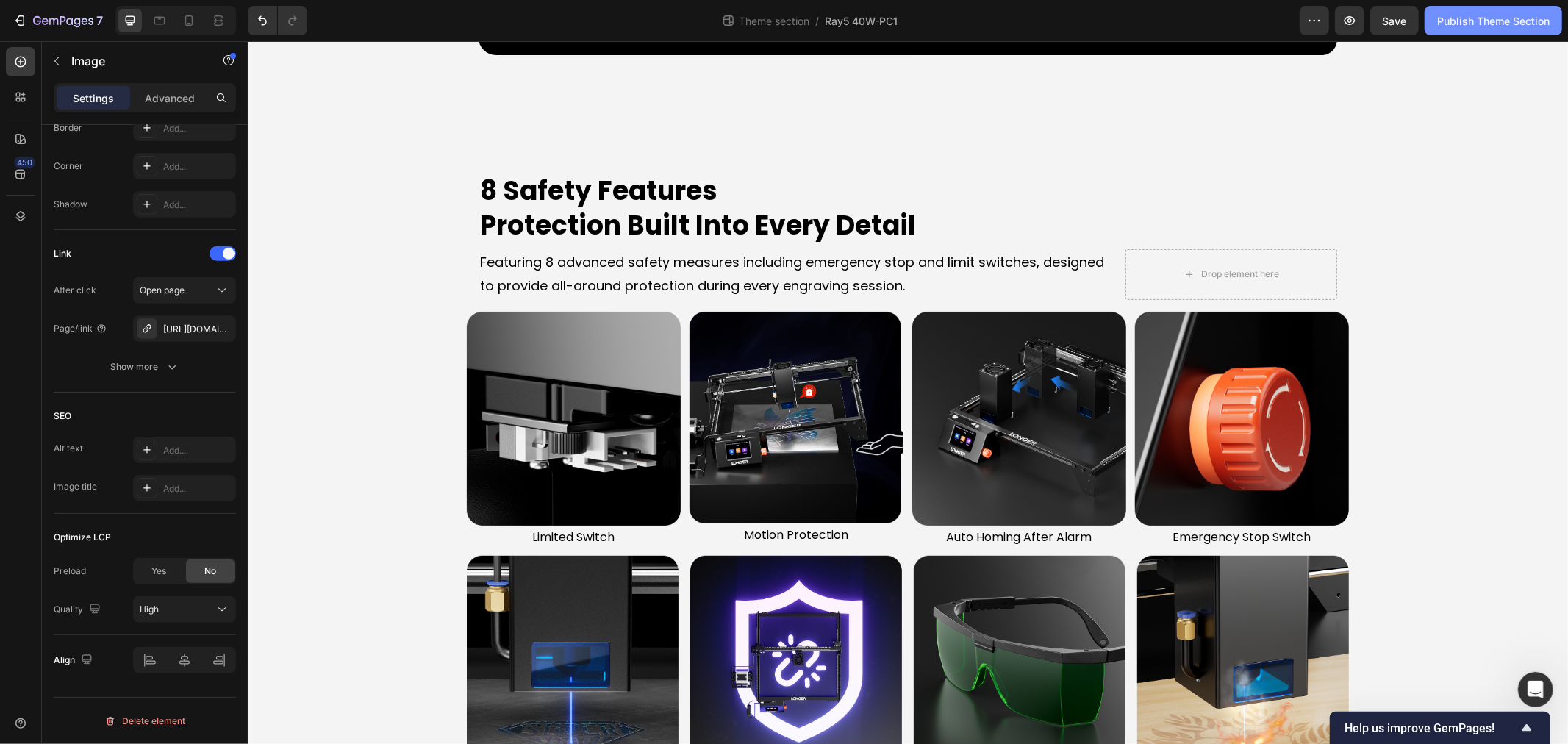
click at [1454, 15] on div "Publish Theme Section" at bounding box center [1494, 21] width 112 height 15
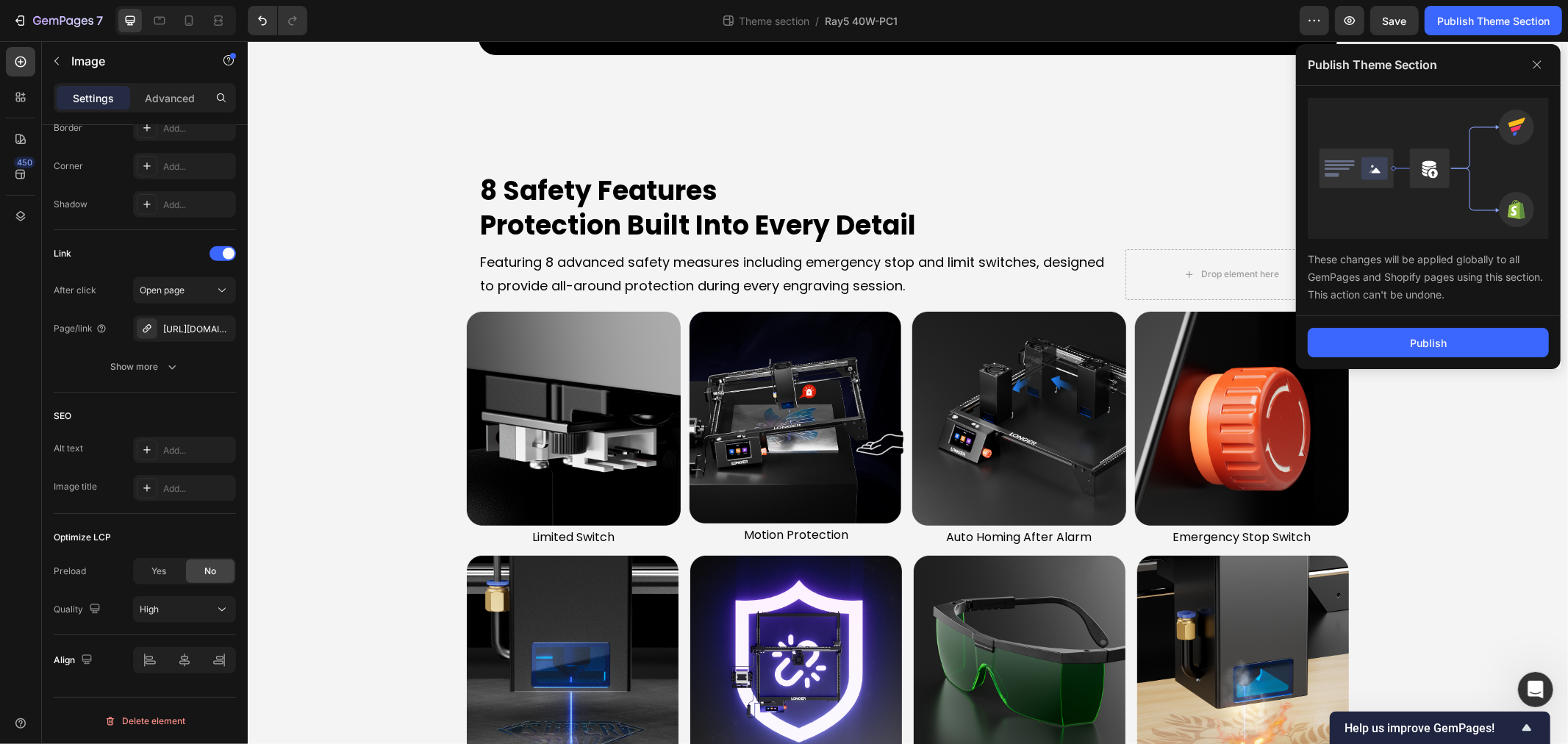
scroll to position [4658, 0]
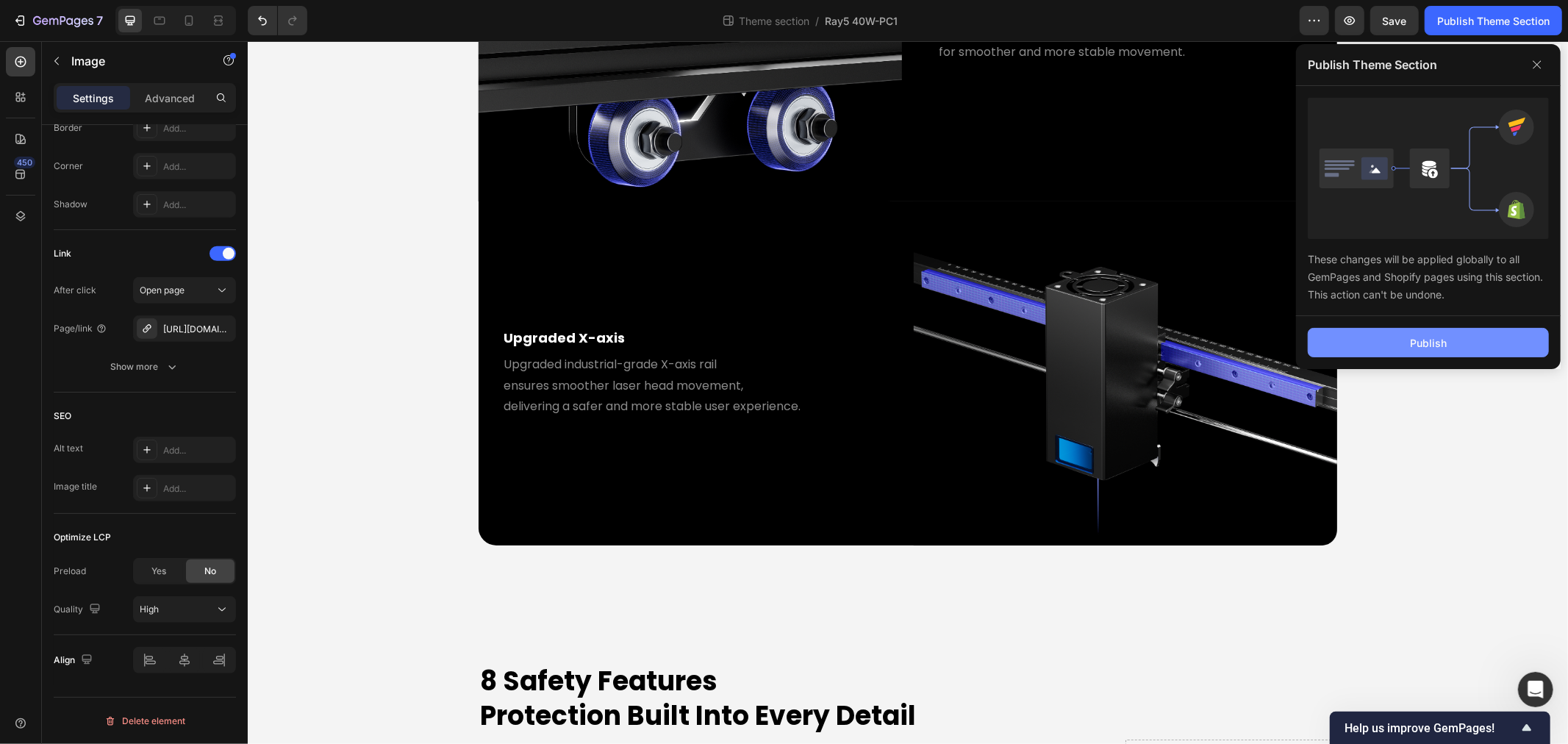
click at [1481, 341] on button "Publish" at bounding box center [1429, 342] width 242 height 30
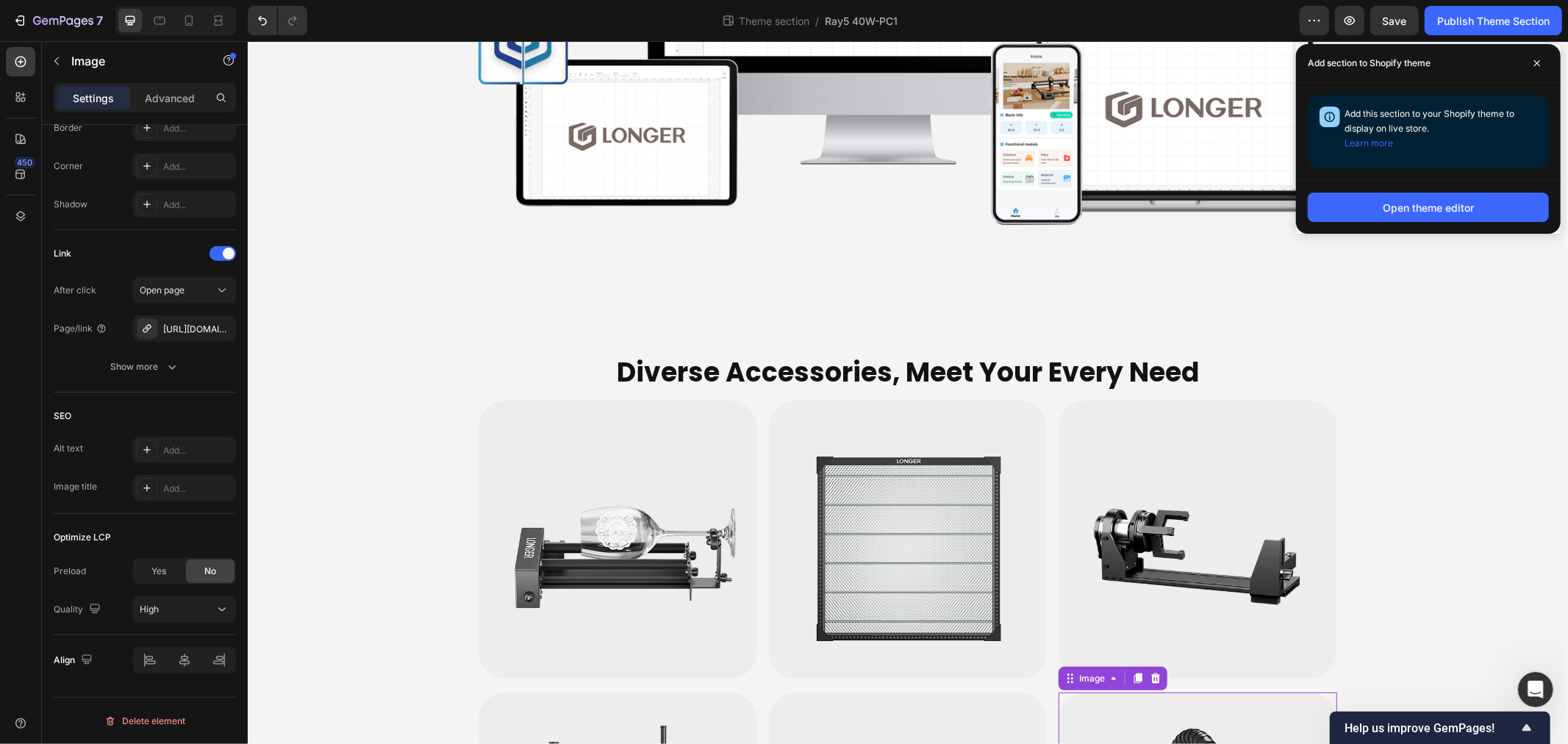
scroll to position [6620, 0]
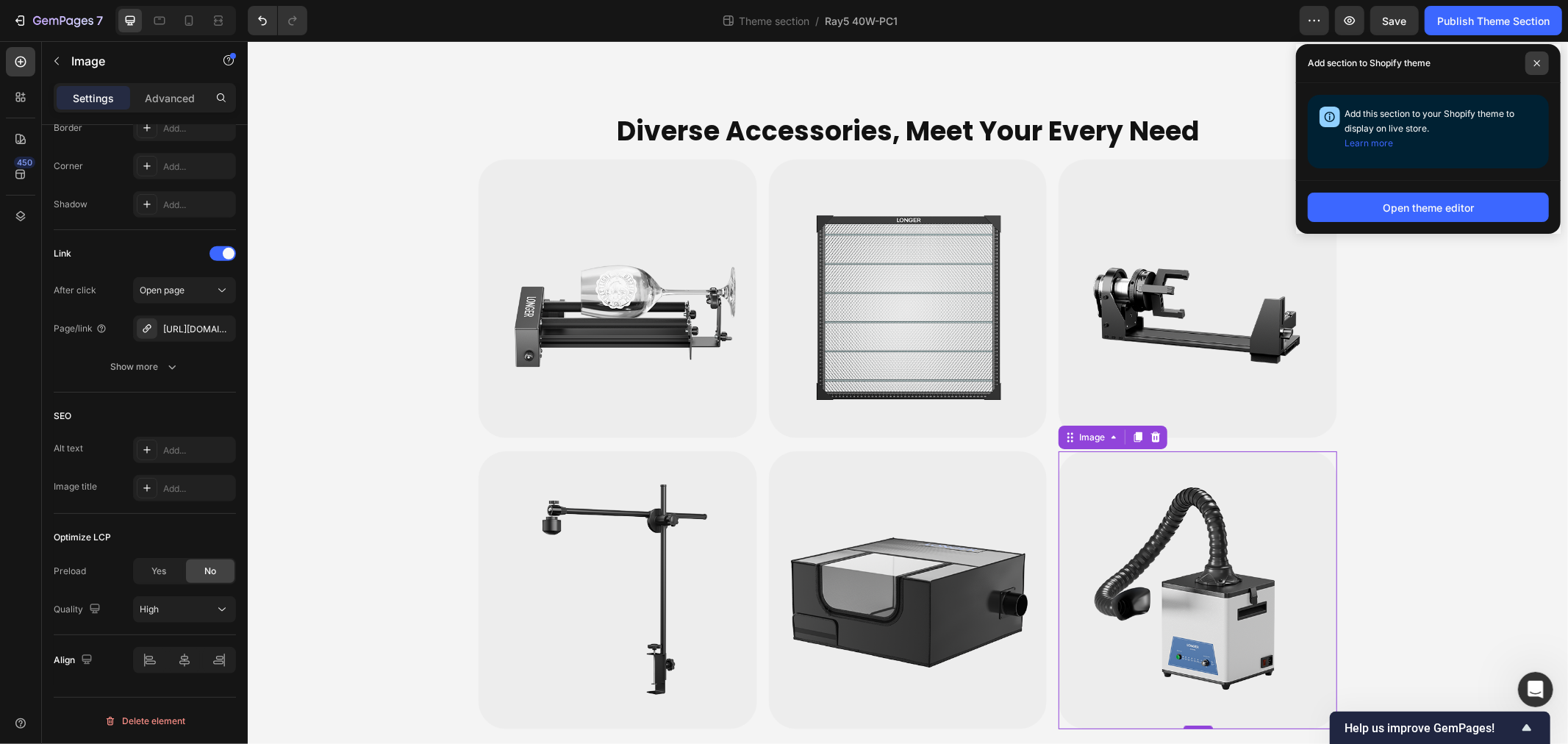
click at [1541, 60] on span at bounding box center [1537, 63] width 24 height 24
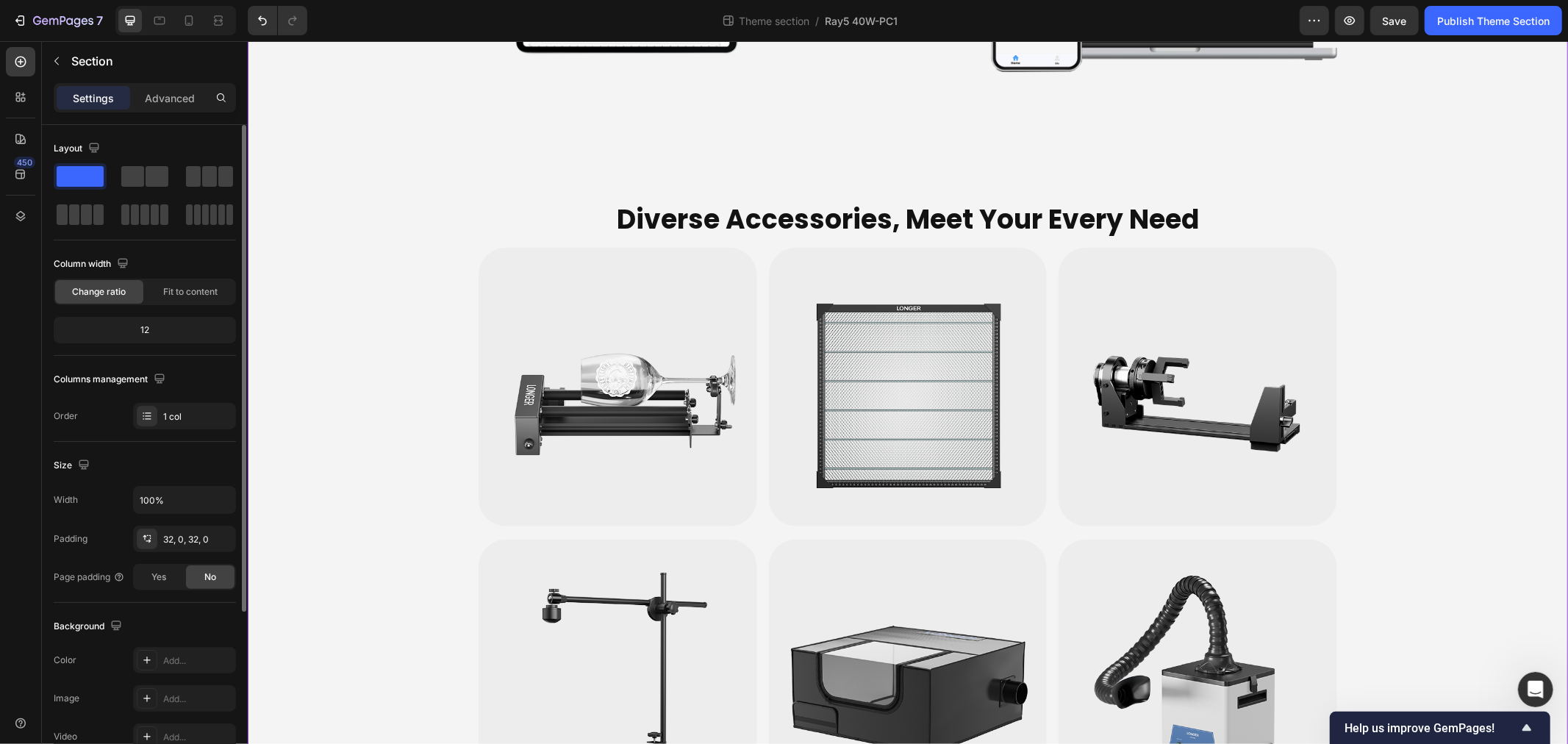
scroll to position [6374, 0]
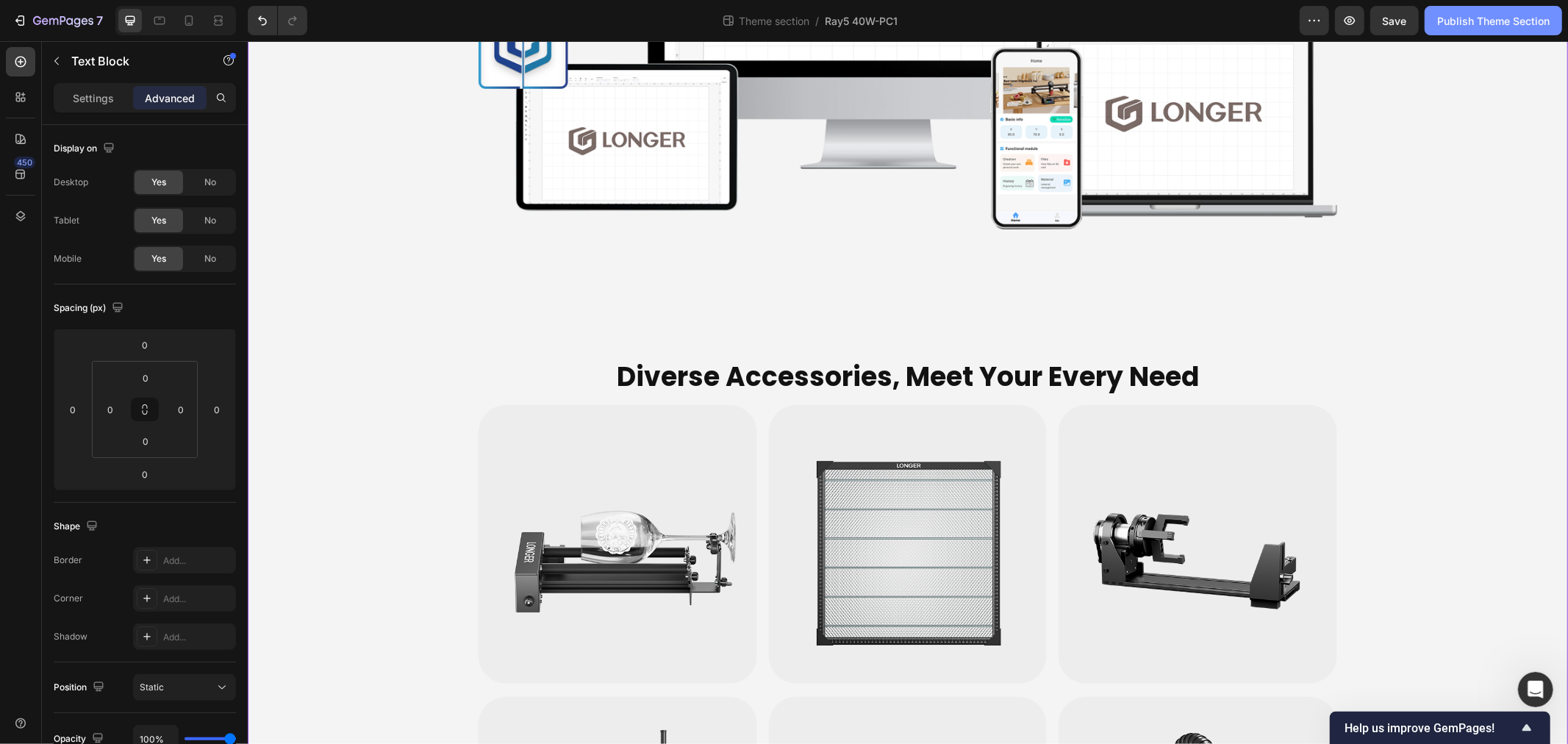
click at [1478, 15] on div "Publish Theme Section" at bounding box center [1494, 21] width 112 height 15
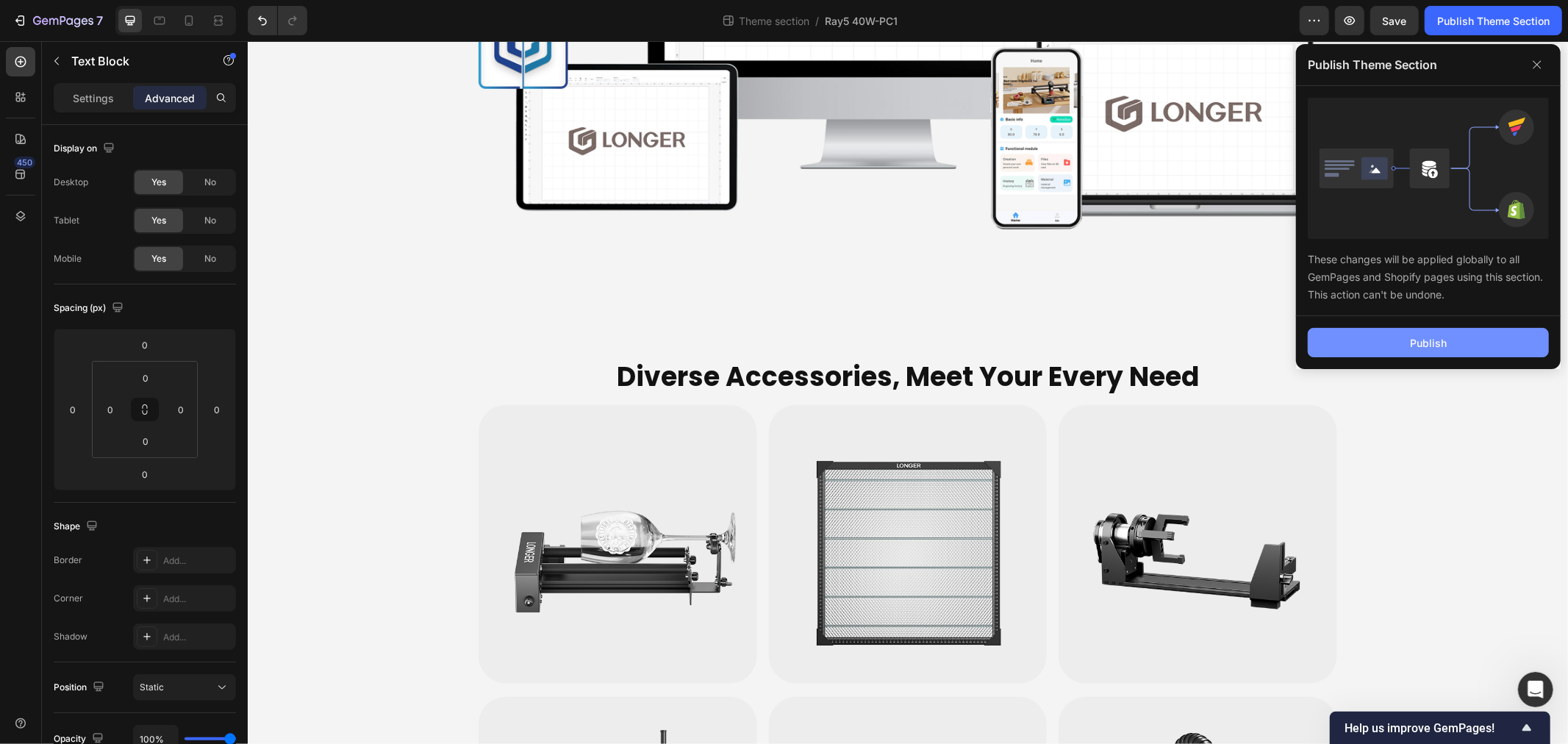
click at [1372, 348] on button "Publish" at bounding box center [1429, 342] width 242 height 30
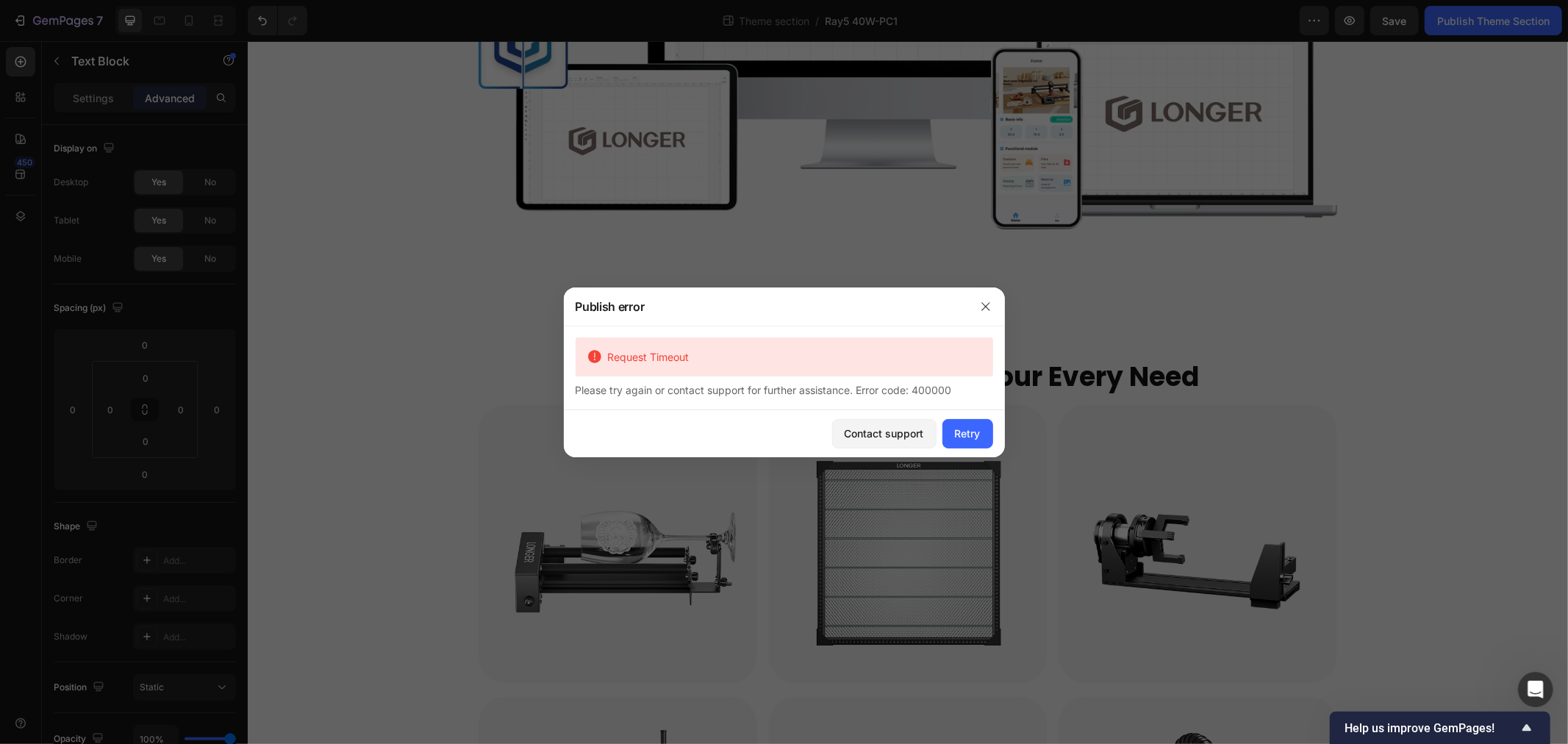
click at [736, 361] on div "Request Timeout" at bounding box center [792, 357] width 379 height 15
click at [698, 392] on div "Please try again or contact support for further assistance. Error code: 400000" at bounding box center [784, 390] width 418 height 15
click at [870, 419] on button "Contact support" at bounding box center [884, 434] width 104 height 30
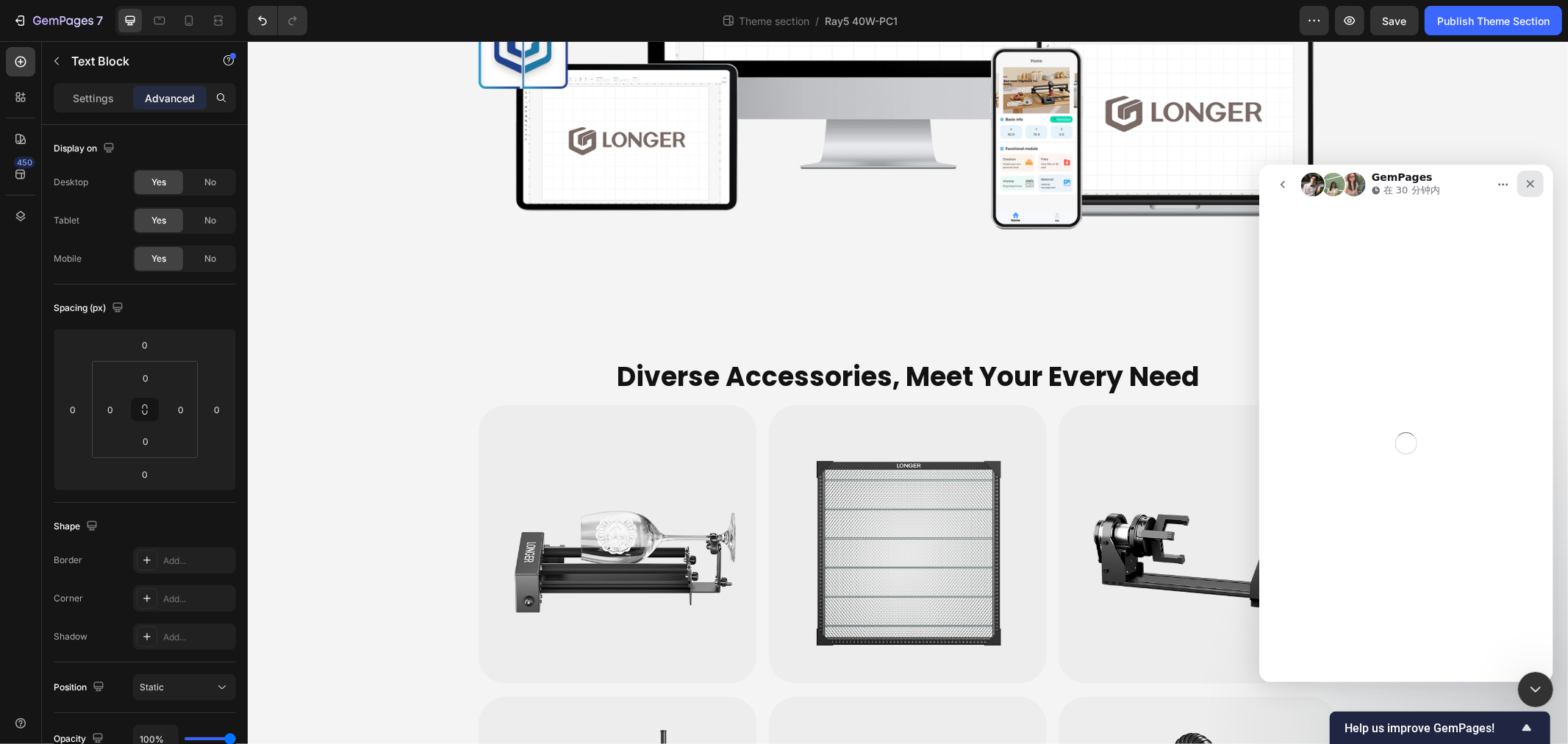
drag, startPoint x: 1528, startPoint y: 183, endPoint x: 2493, endPoint y: 167, distance: 965.1
click at [1528, 183] on icon "关闭" at bounding box center [1530, 183] width 12 height 12
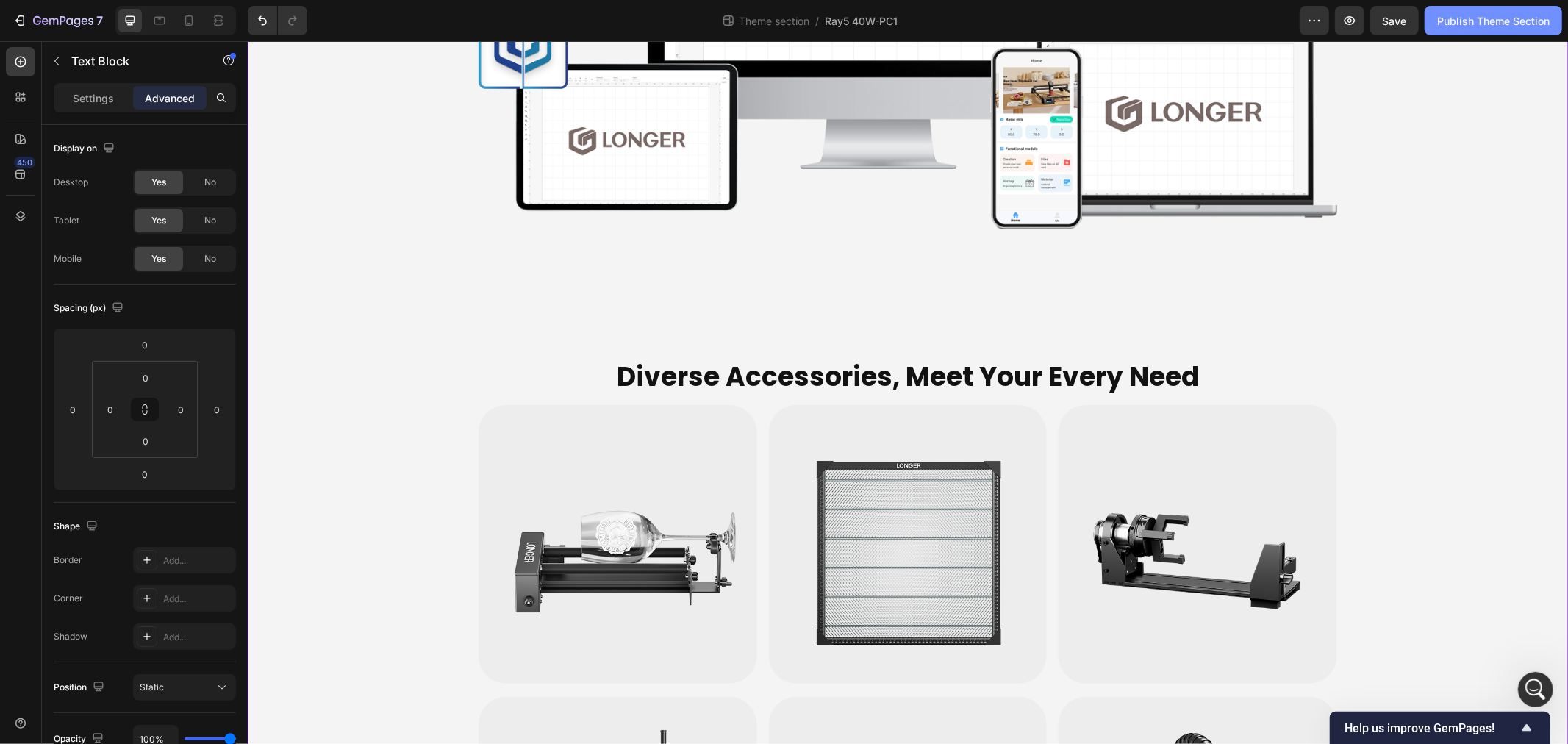
click at [1480, 26] on div "Publish Theme Section" at bounding box center [1494, 21] width 112 height 15
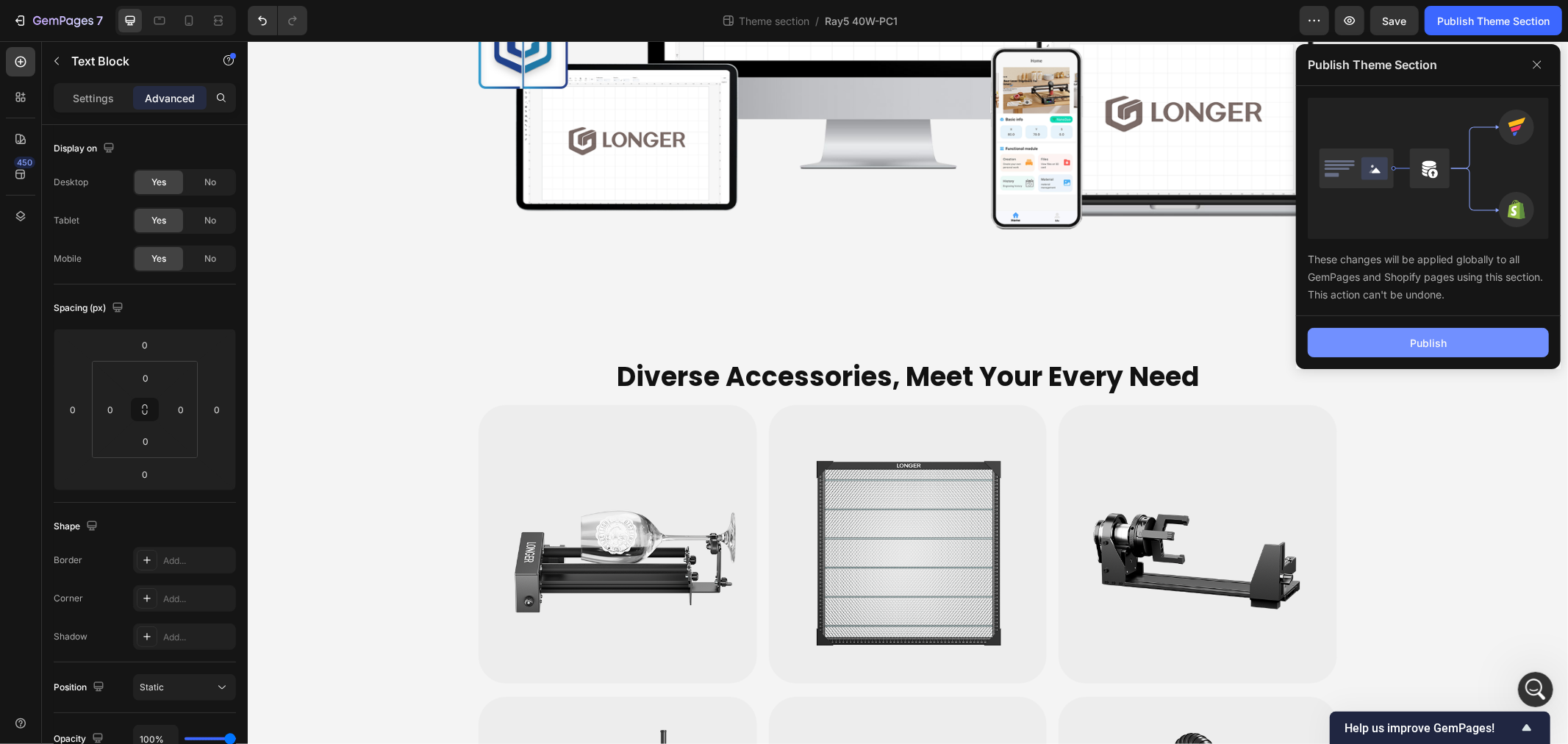
click at [1445, 341] on div "Publish" at bounding box center [1429, 343] width 37 height 15
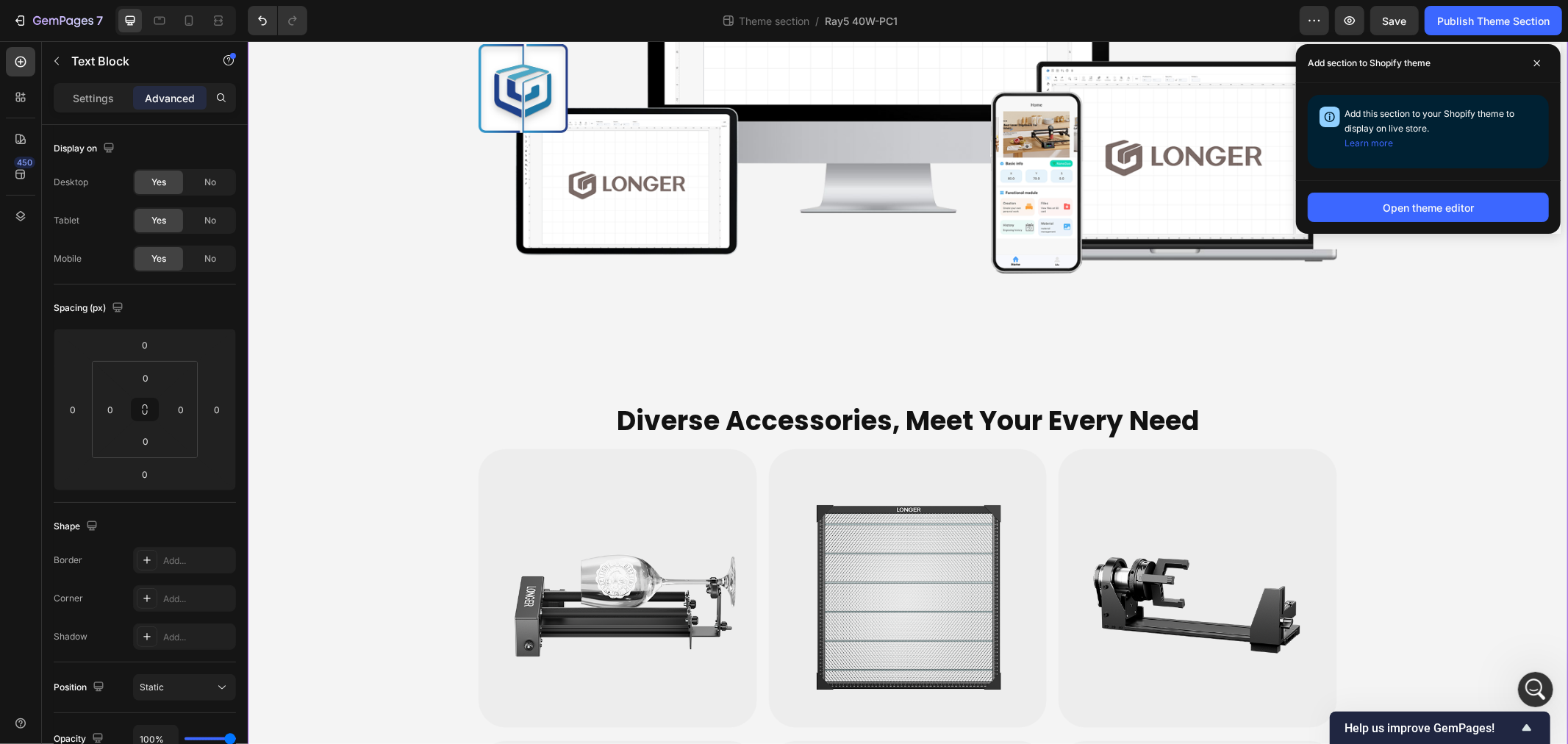
scroll to position [6292, 0]
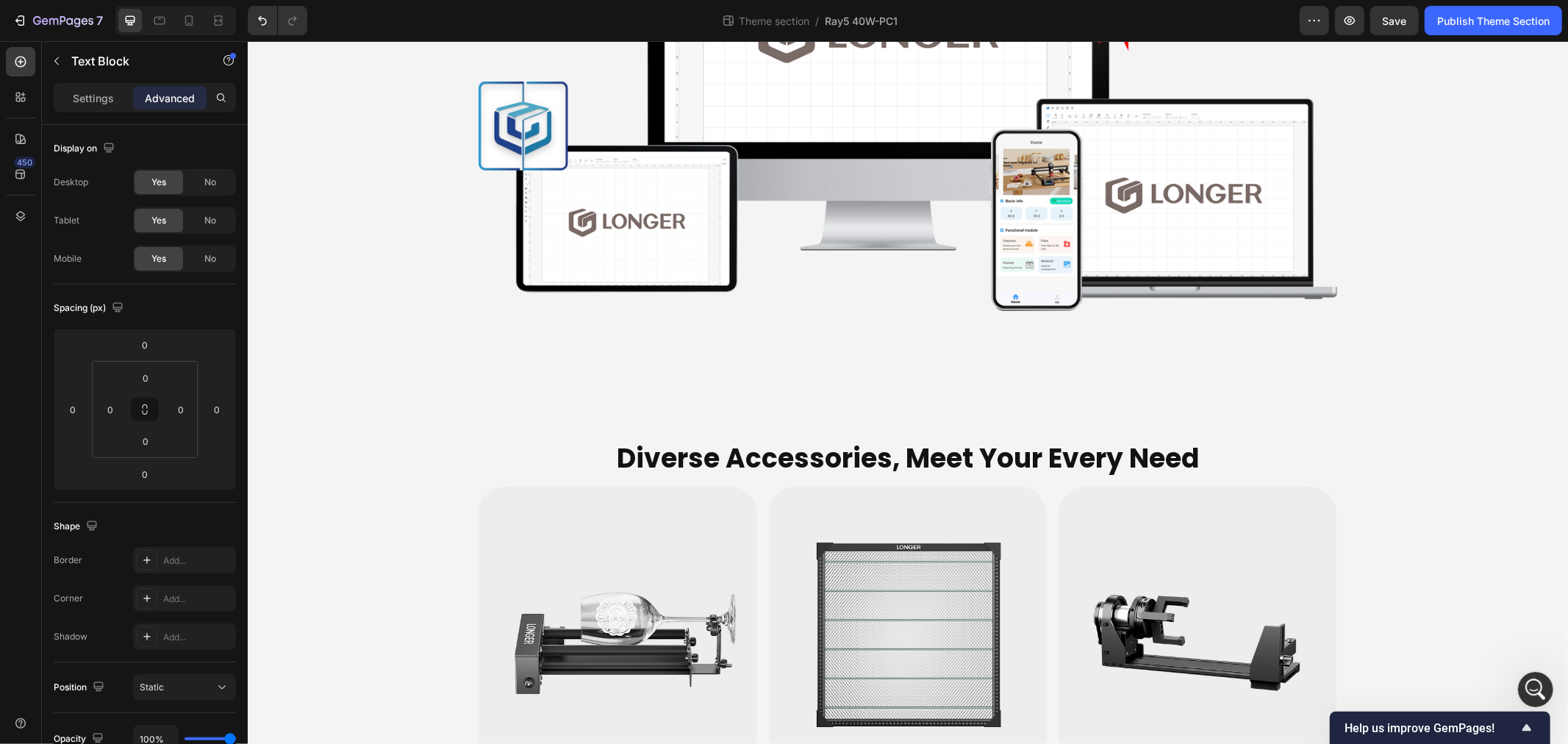
click at [1533, 689] on icon "打开 Intercom Messenger" at bounding box center [1533, 687] width 10 height 12
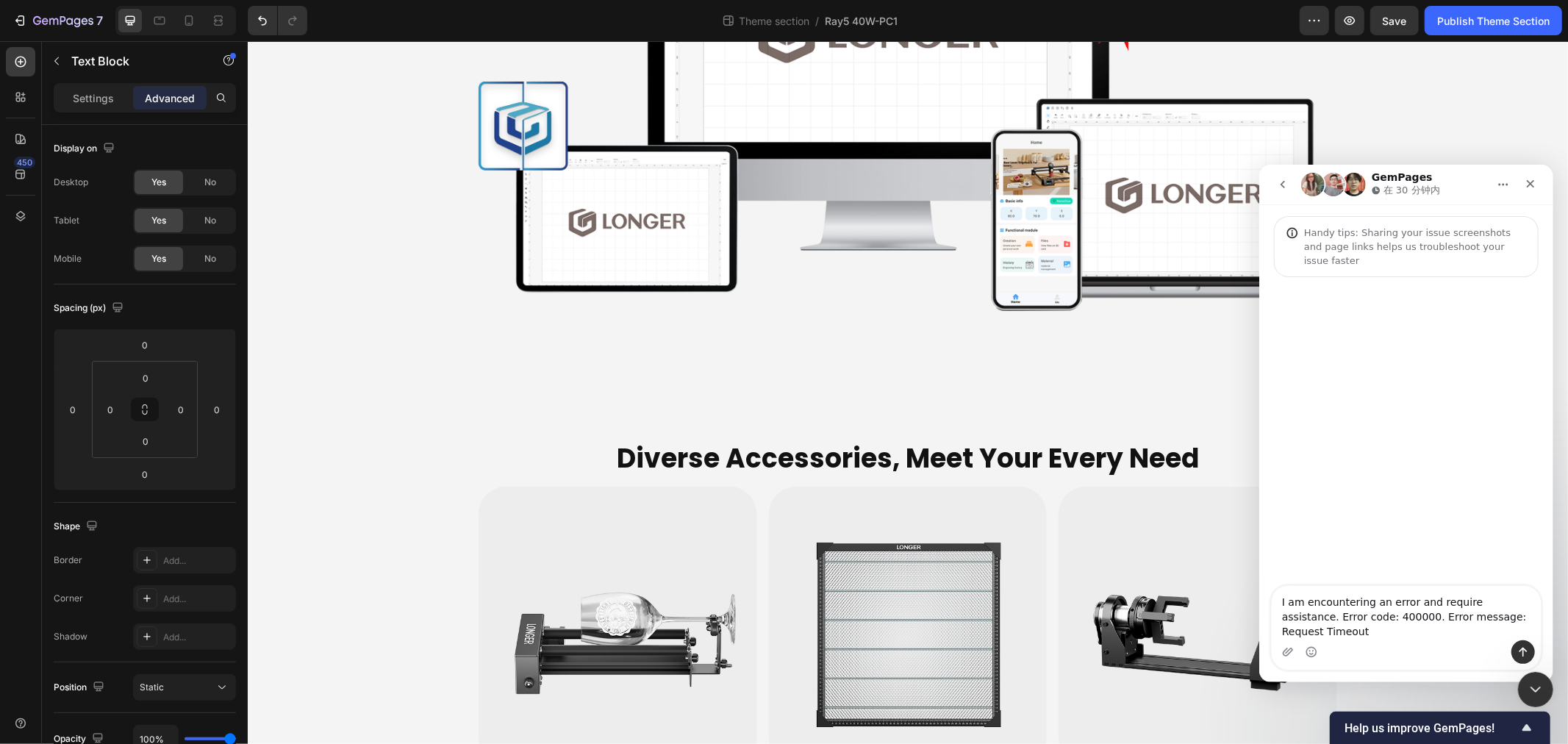
click at [1406, 628] on textarea "I am encountering an error and require assistance. Error code: 400000. Error me…" at bounding box center [1405, 613] width 269 height 54
type textarea "你好，我的主题模块"
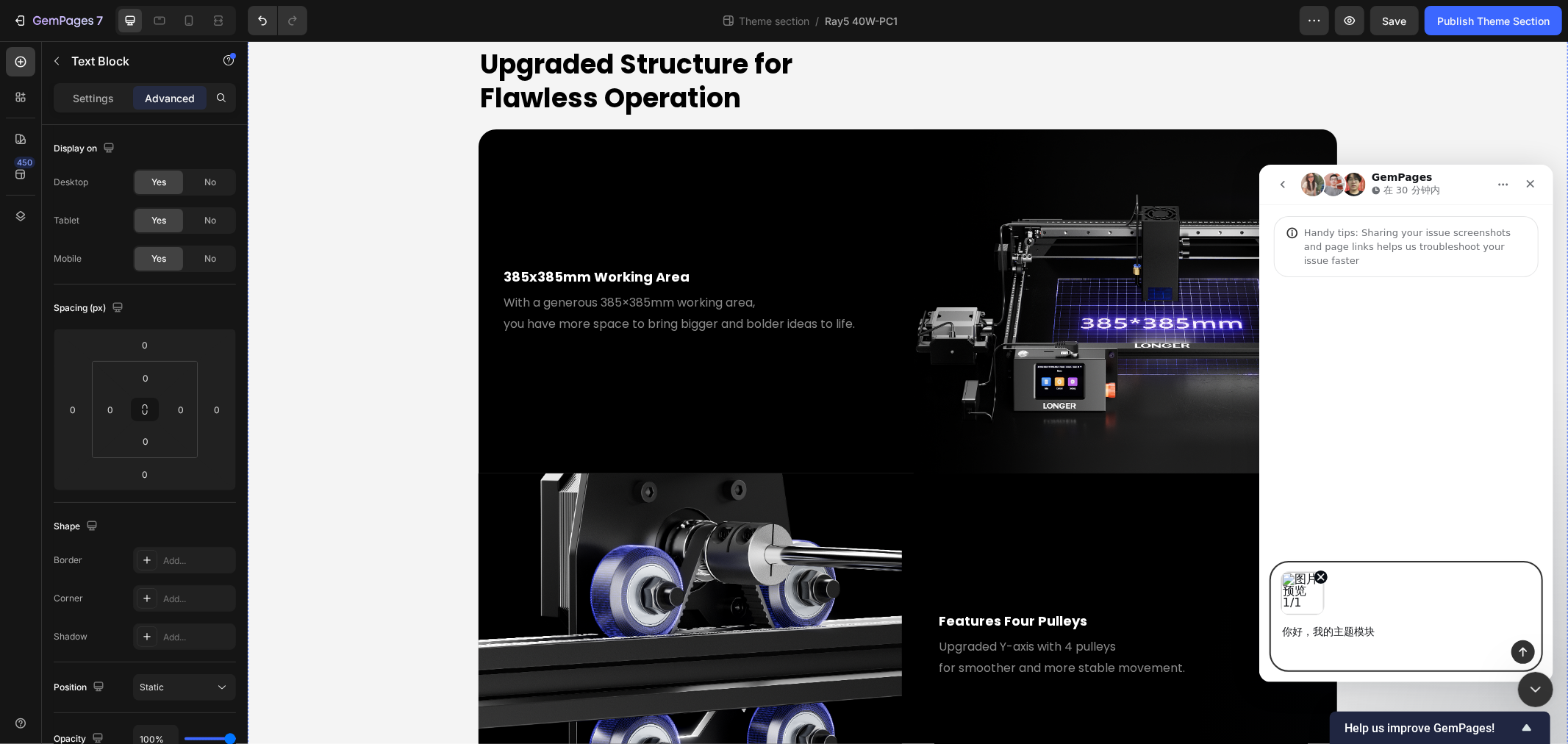
scroll to position [3923, 0]
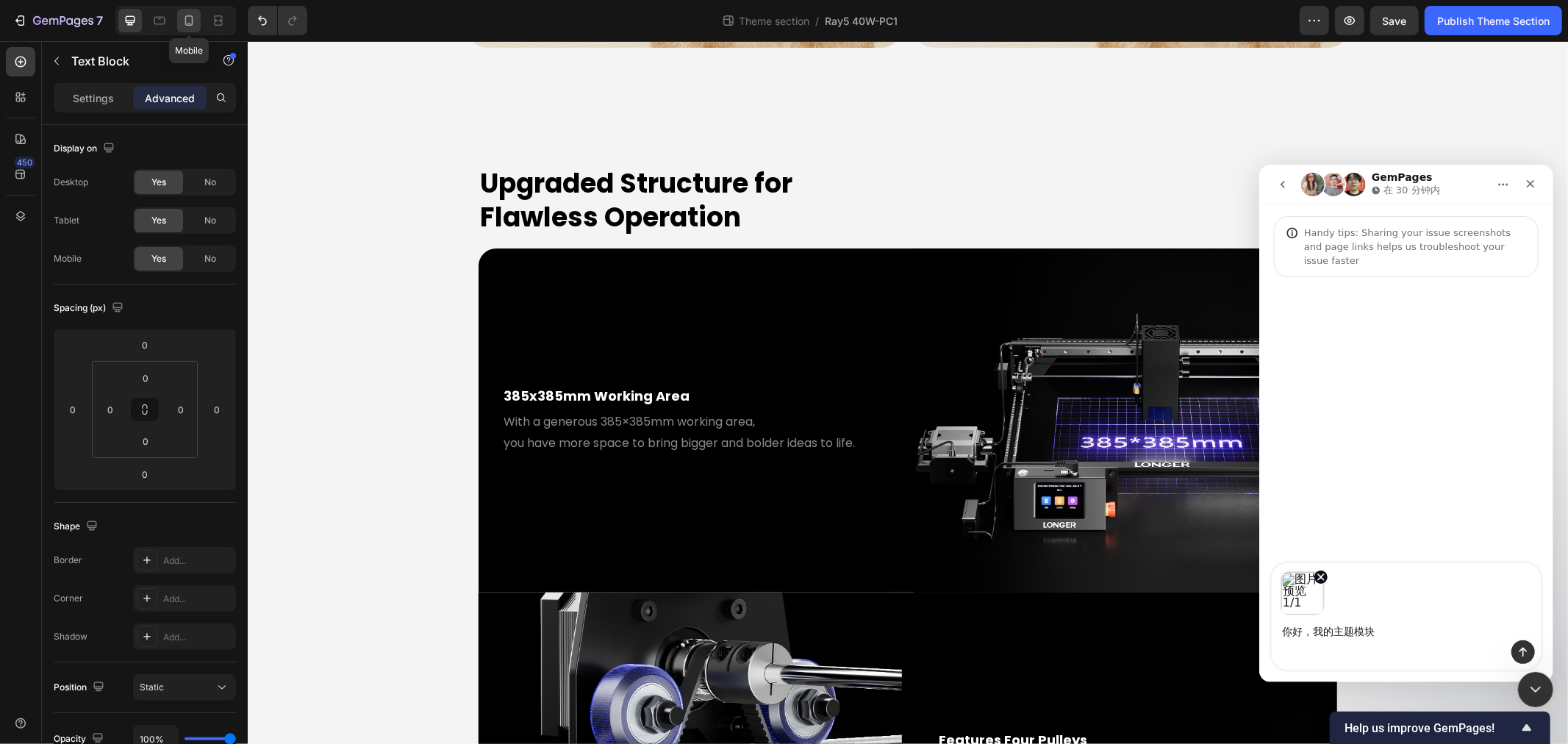
click at [180, 23] on div at bounding box center [189, 21] width 24 height 24
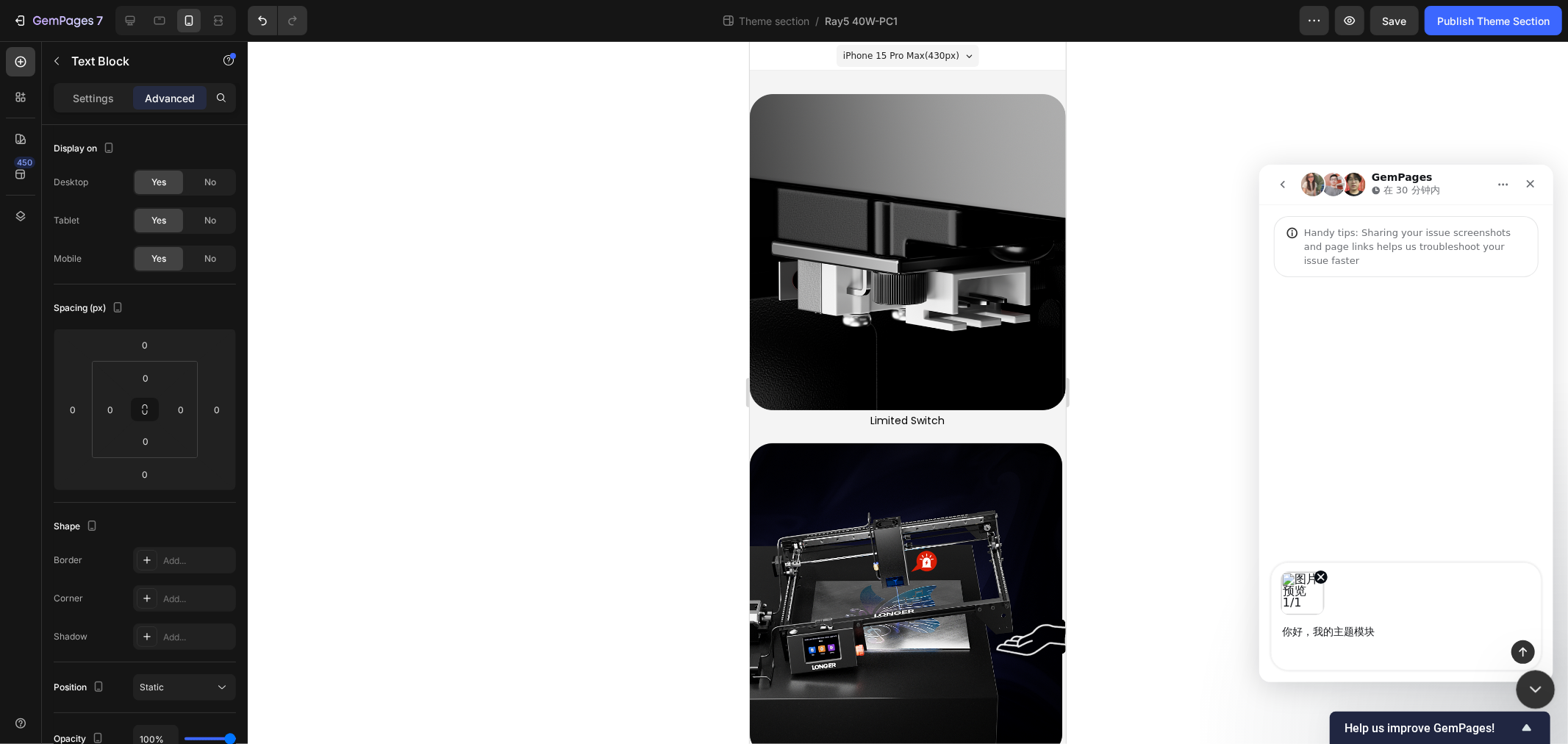
drag, startPoint x: 1535, startPoint y: 681, endPoint x: 2223, endPoint y: 908, distance: 724.5
click at [1535, 681] on icon "关闭 Intercom Messenger" at bounding box center [1534, 688] width 18 height 18
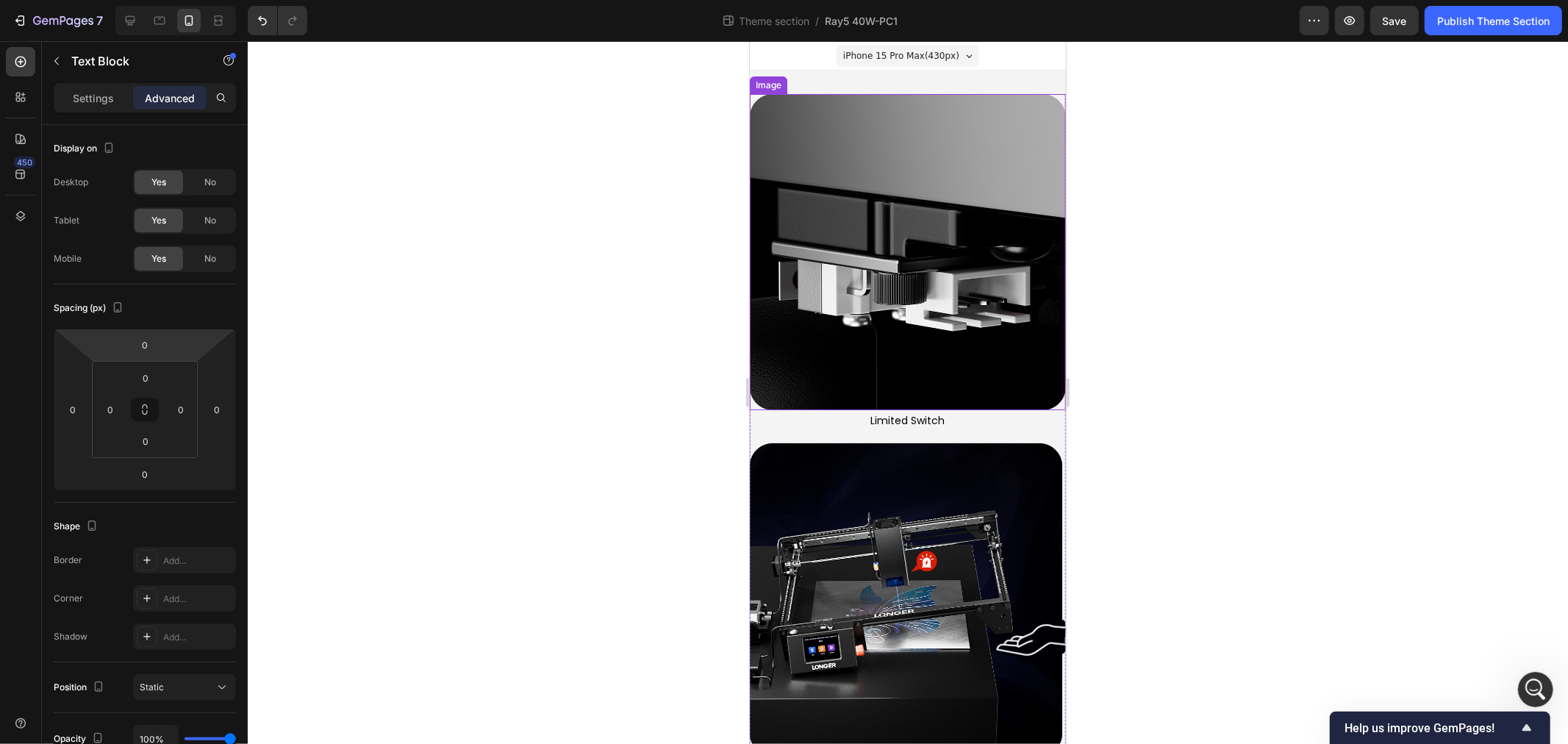
click at [984, 345] on img at bounding box center [907, 251] width 316 height 316
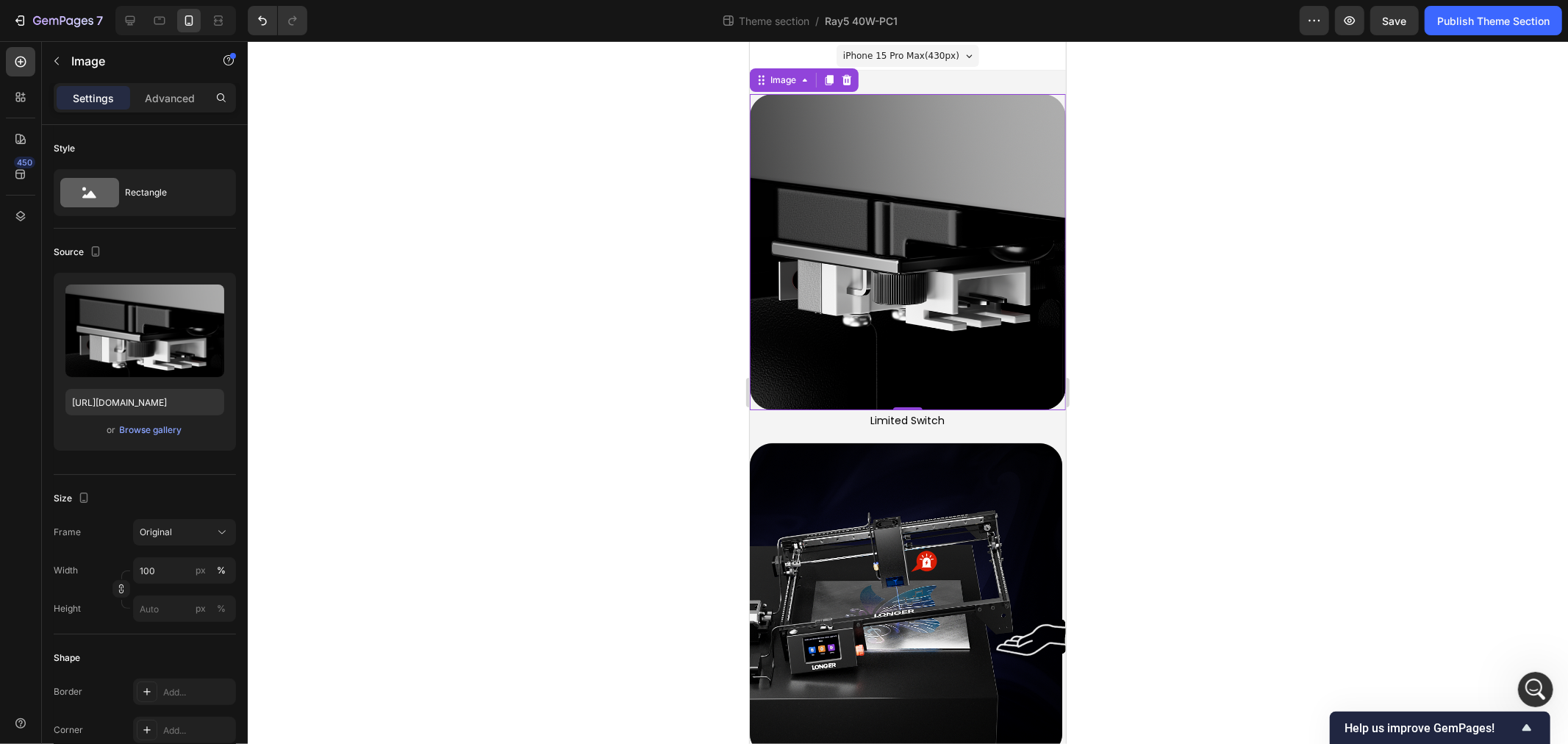
click at [1008, 396] on img at bounding box center [907, 251] width 316 height 316
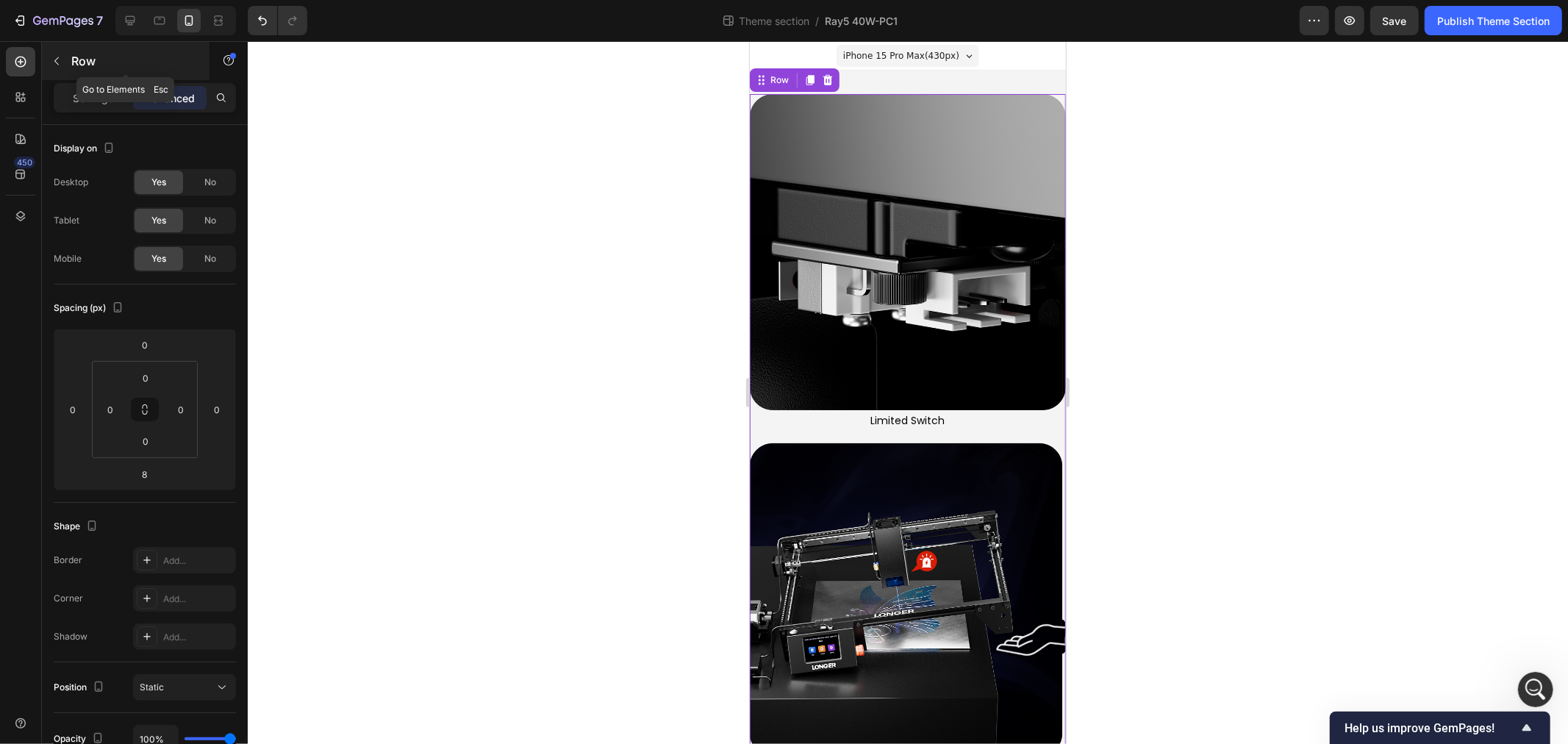
click at [56, 66] on icon "button" at bounding box center [56, 61] width 12 height 12
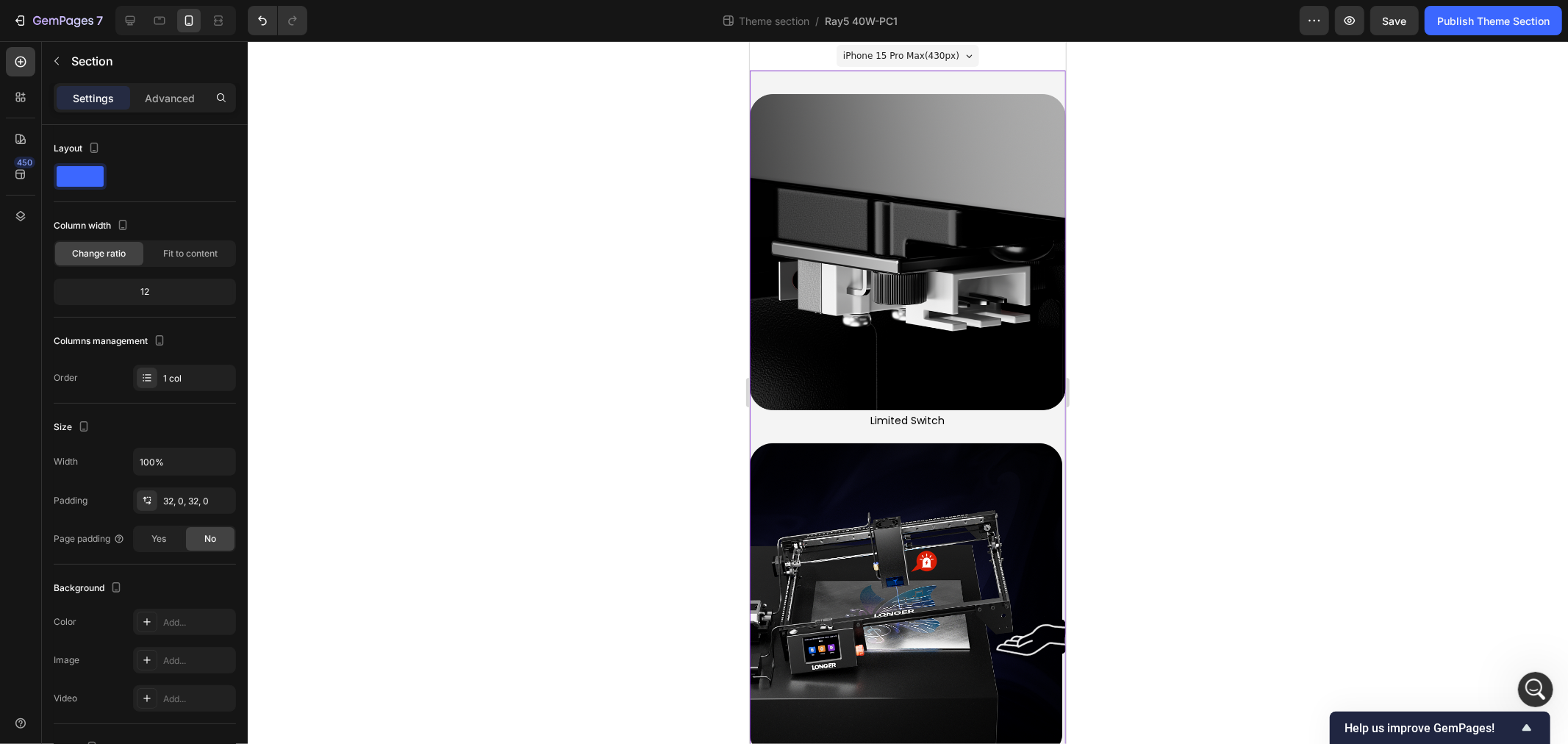
click at [172, 101] on p "Advanced" at bounding box center [169, 98] width 50 height 15
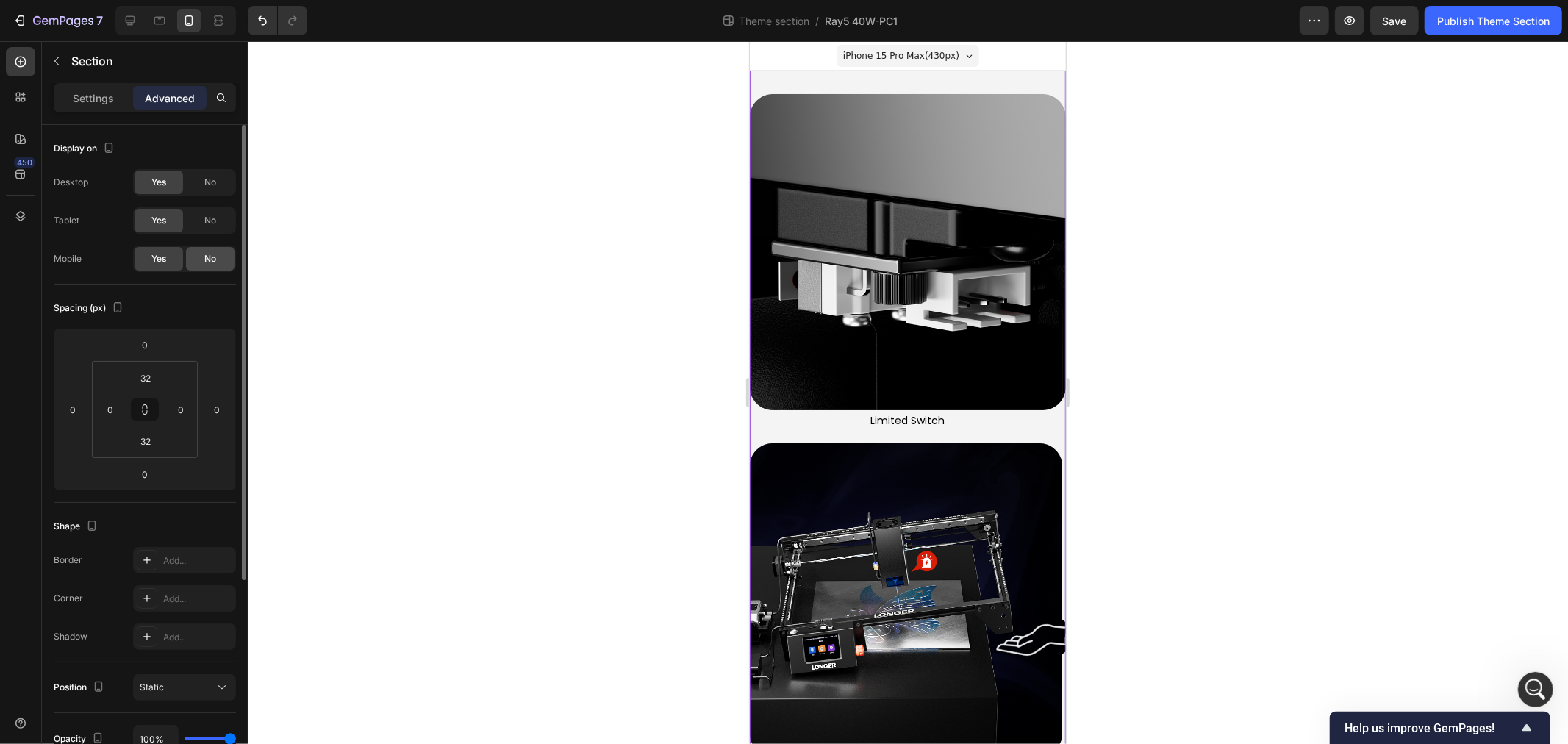
click at [212, 263] on span "No" at bounding box center [210, 259] width 12 height 14
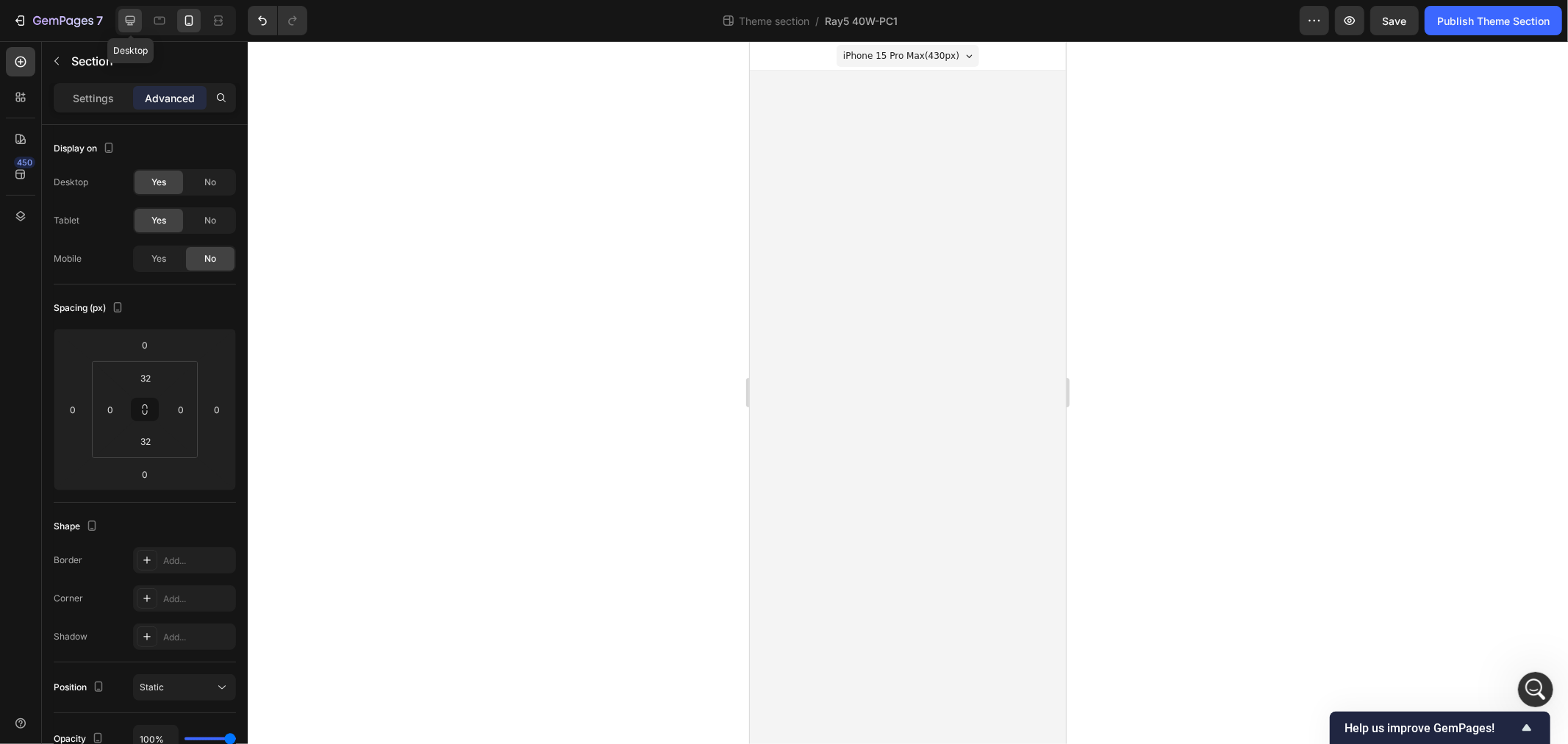
click at [126, 24] on icon at bounding box center [130, 21] width 14 height 14
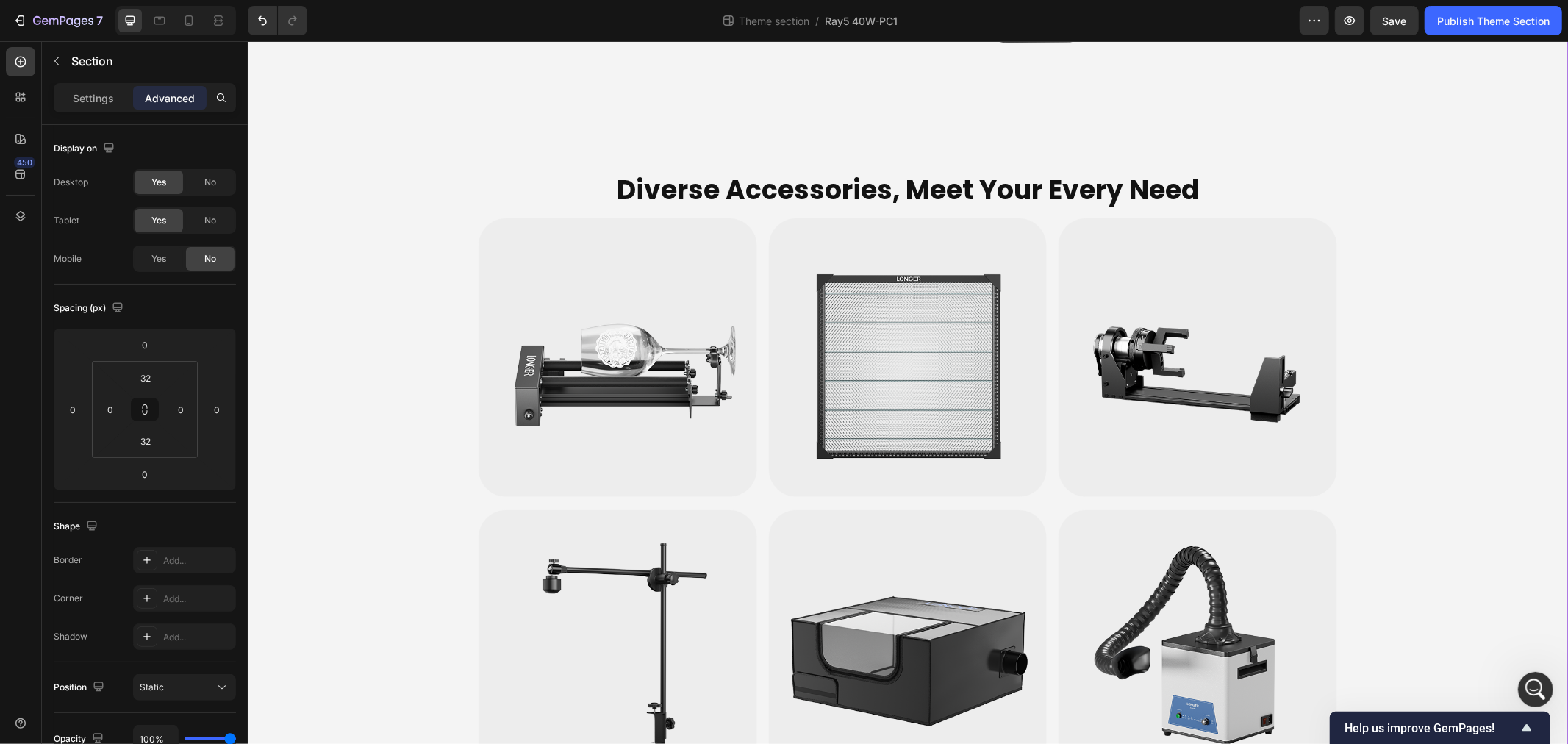
scroll to position [6538, 0]
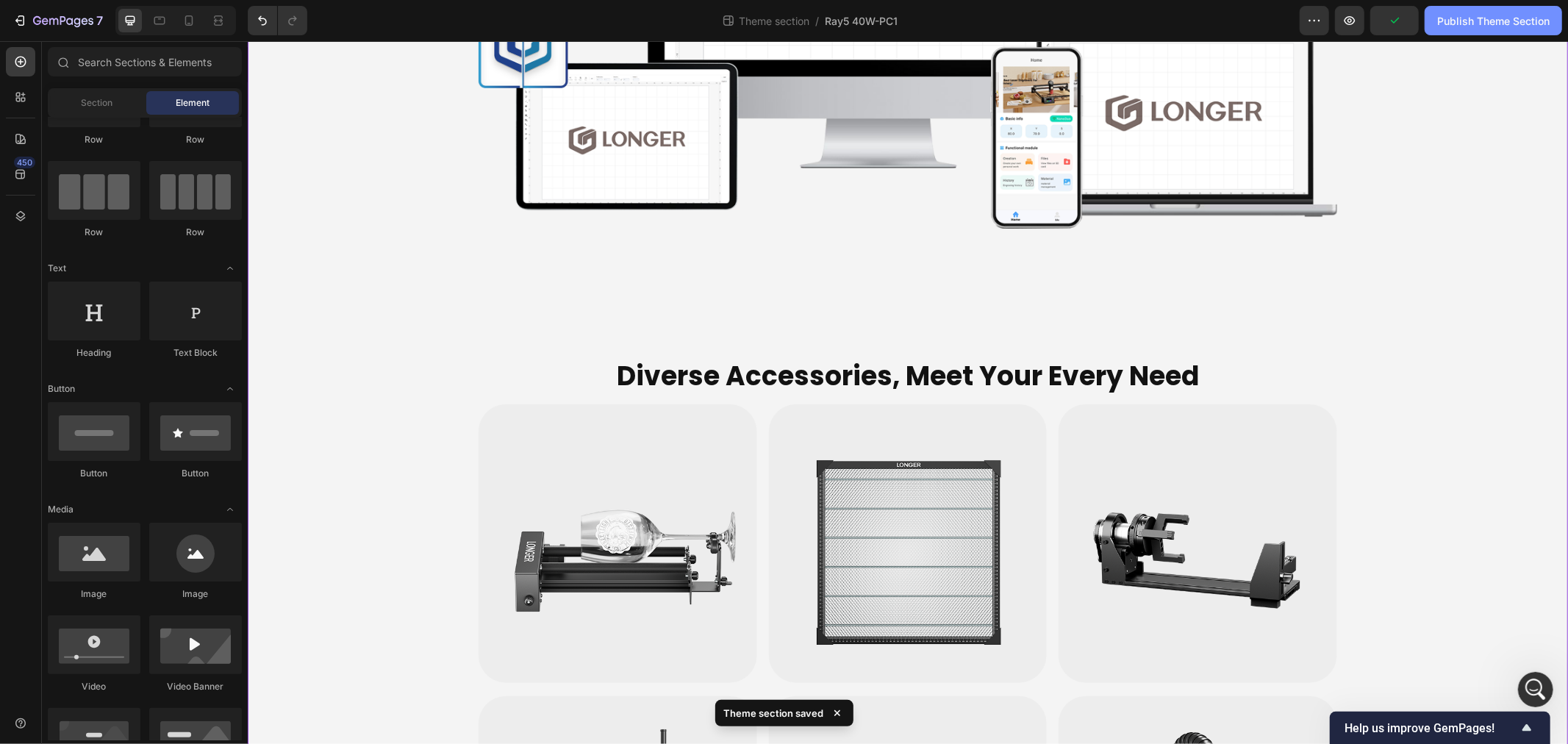
scroll to position [6374, 0]
click at [1530, 18] on div "Publish Theme Section" at bounding box center [1494, 21] width 112 height 15
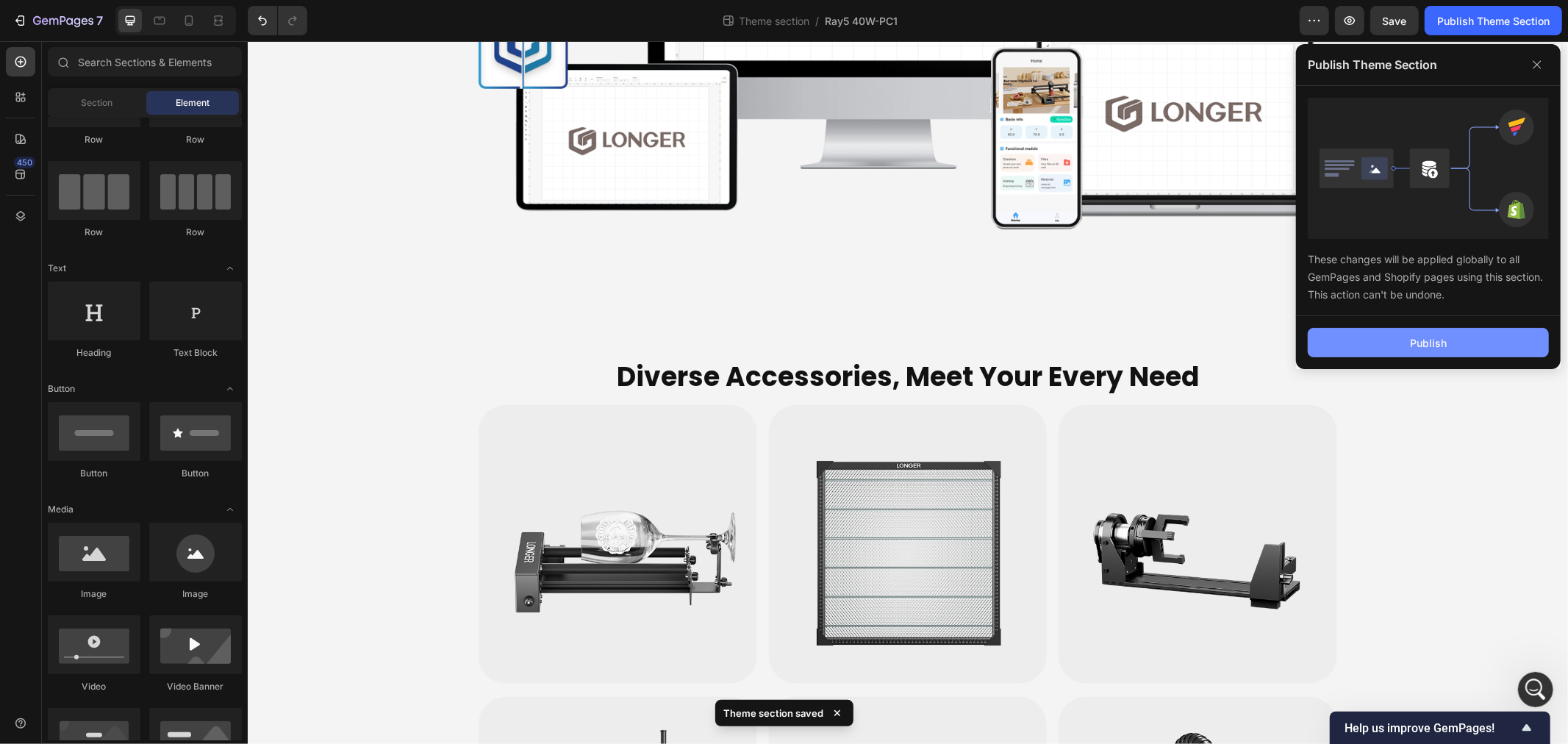
click at [1454, 343] on button "Publish" at bounding box center [1429, 342] width 242 height 30
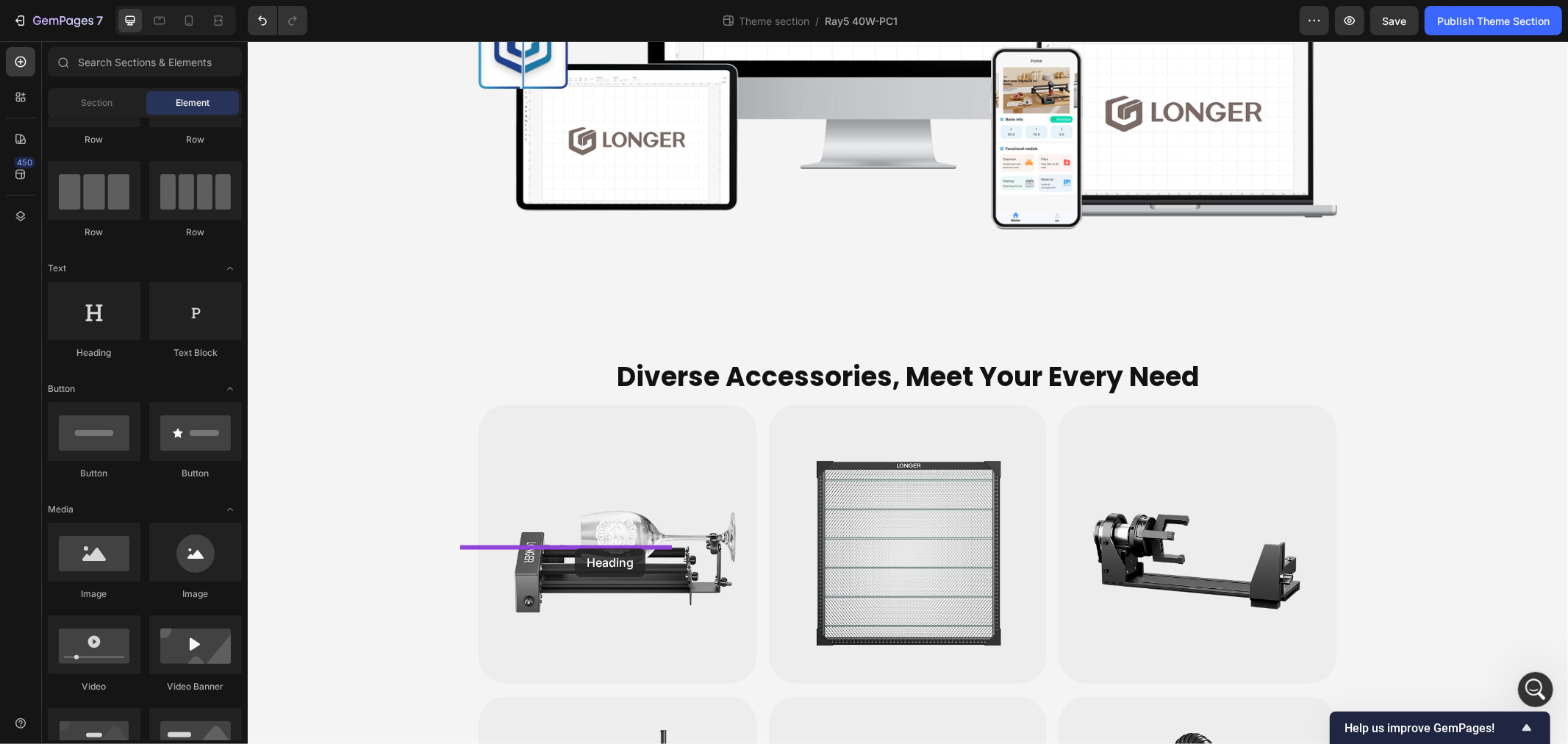
drag, startPoint x: 351, startPoint y: 361, endPoint x: 575, endPoint y: 548, distance: 291.8
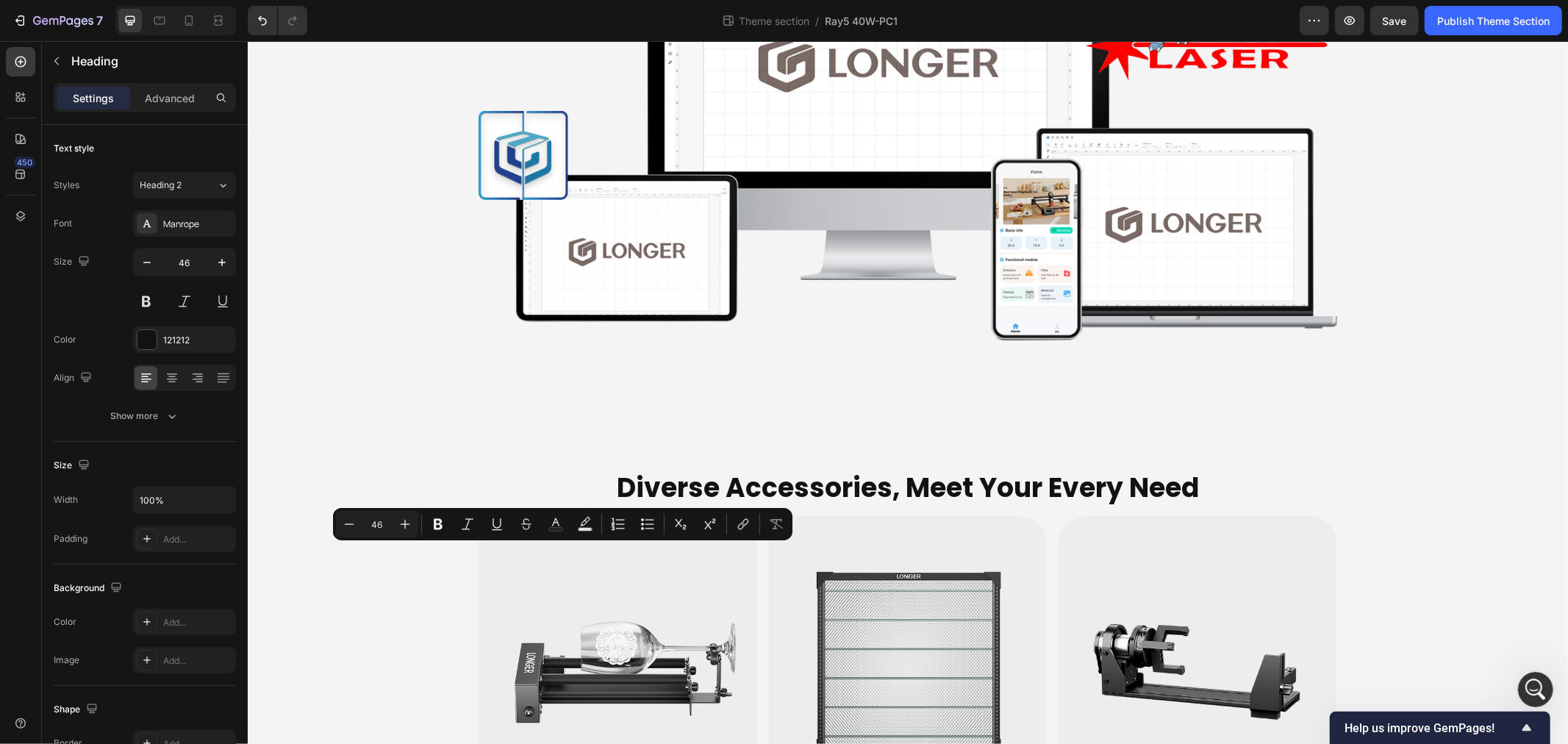
drag, startPoint x: 541, startPoint y: 648, endPoint x: 466, endPoint y: 557, distance: 117.9
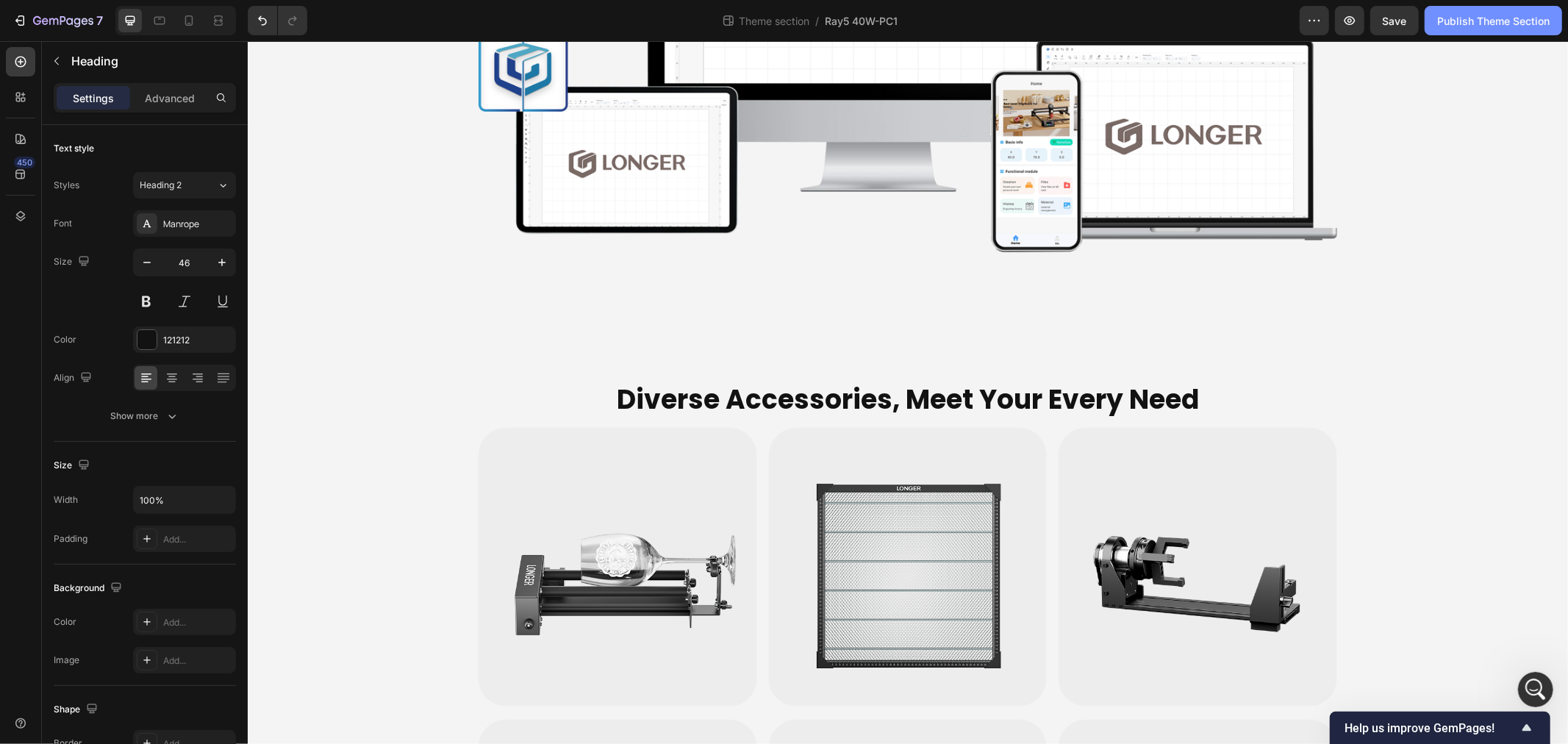
click at [1482, 23] on div "Publish Theme Section" at bounding box center [1494, 21] width 112 height 15
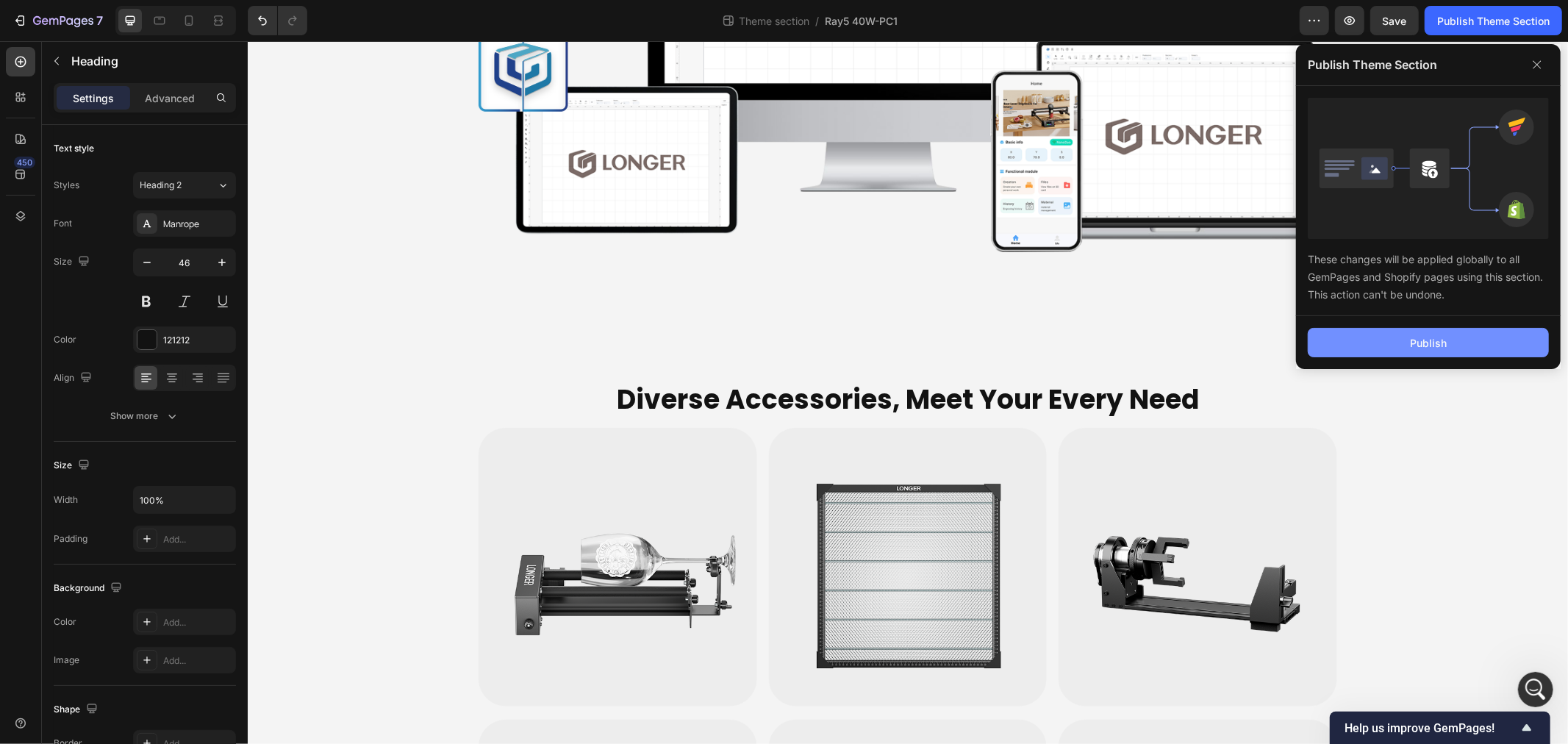
click at [1427, 351] on button "Publish" at bounding box center [1429, 342] width 242 height 30
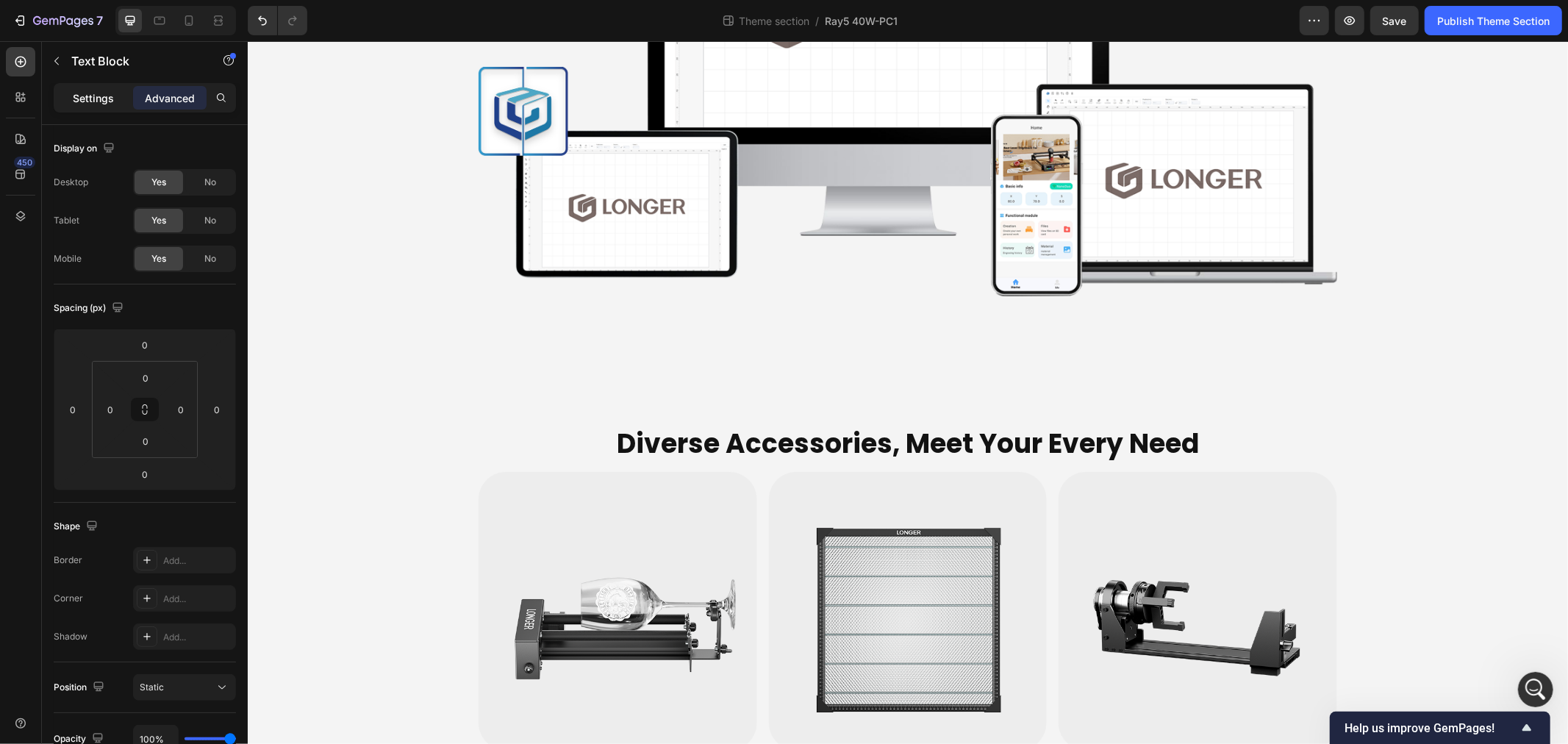
click at [84, 101] on p "Settings" at bounding box center [93, 98] width 42 height 15
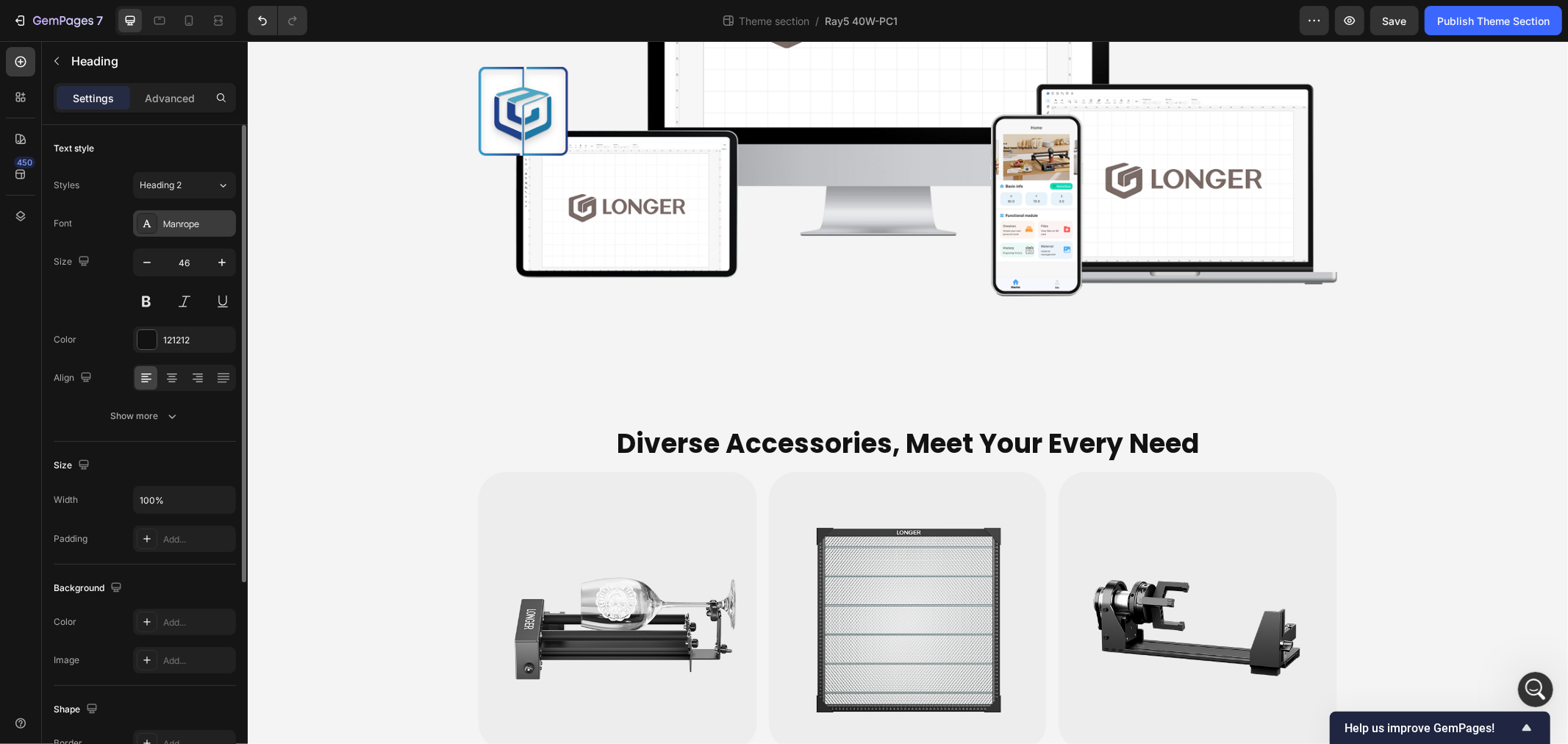
click at [175, 231] on div "Manrope" at bounding box center [185, 223] width 103 height 26
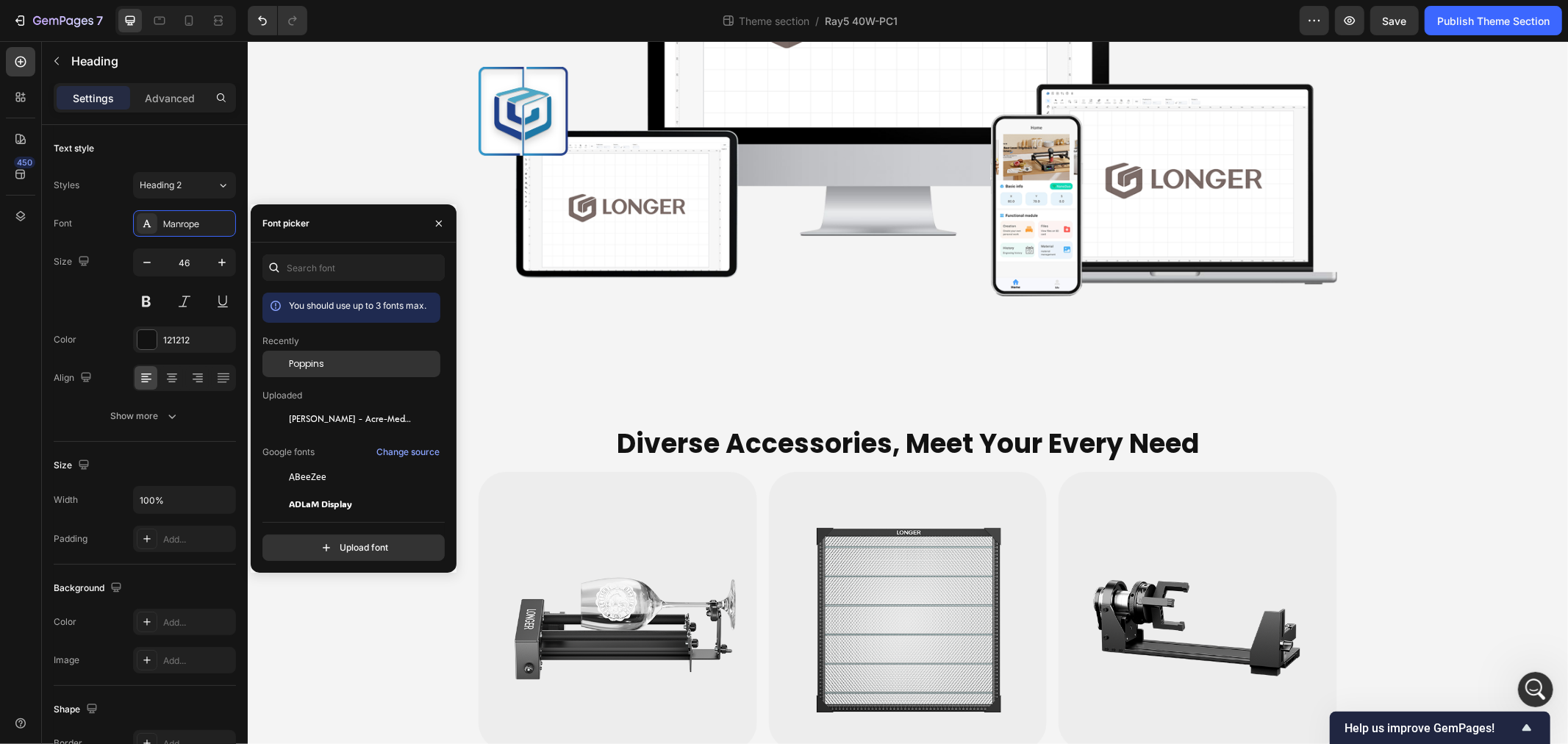
click at [325, 357] on div "Poppins" at bounding box center [351, 364] width 178 height 26
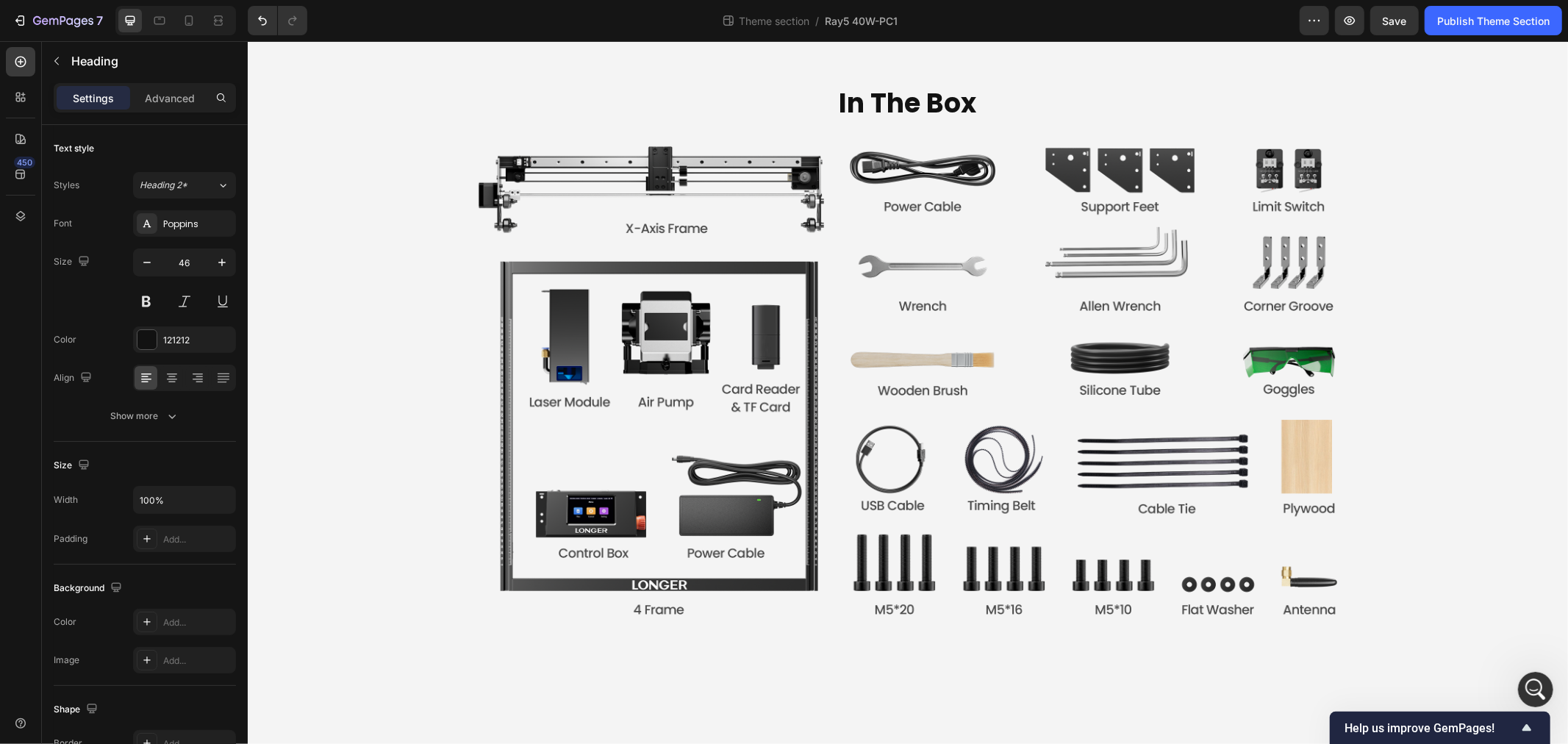
click at [185, 267] on input "46" at bounding box center [185, 262] width 49 height 26
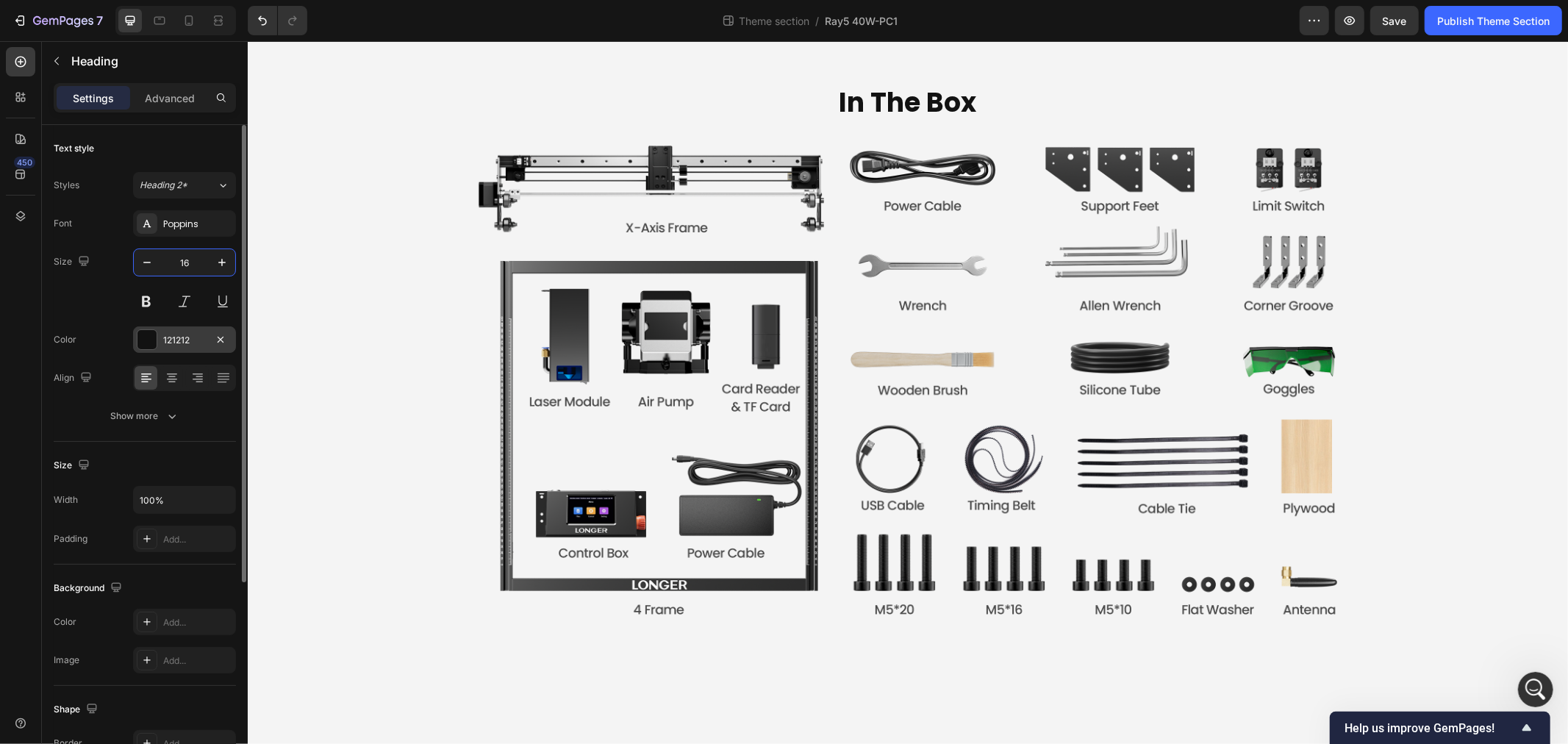
type input "16"
click at [188, 328] on div "121212" at bounding box center [185, 339] width 103 height 26
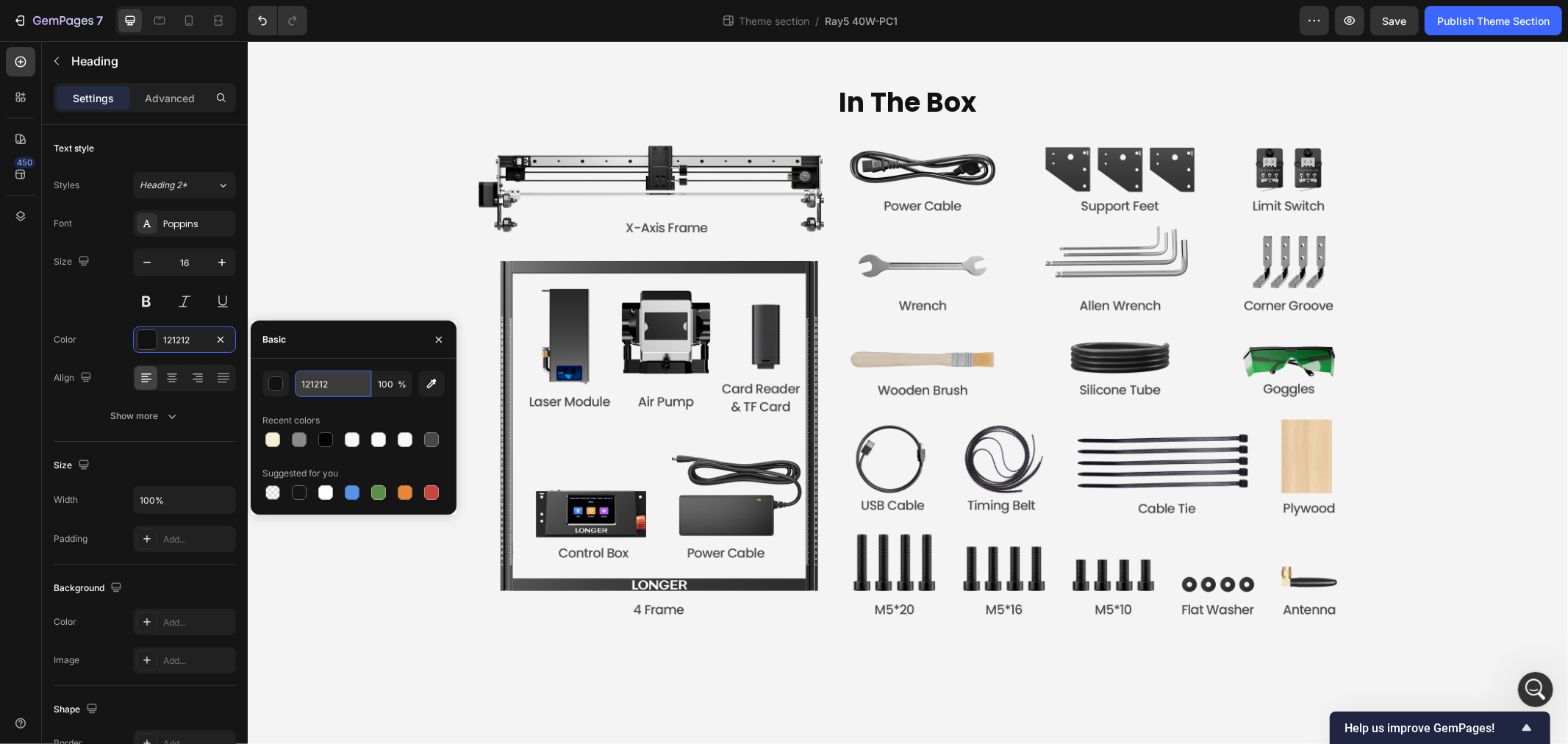
click at [347, 392] on input "121212" at bounding box center [333, 384] width 77 height 26
type input "000000"
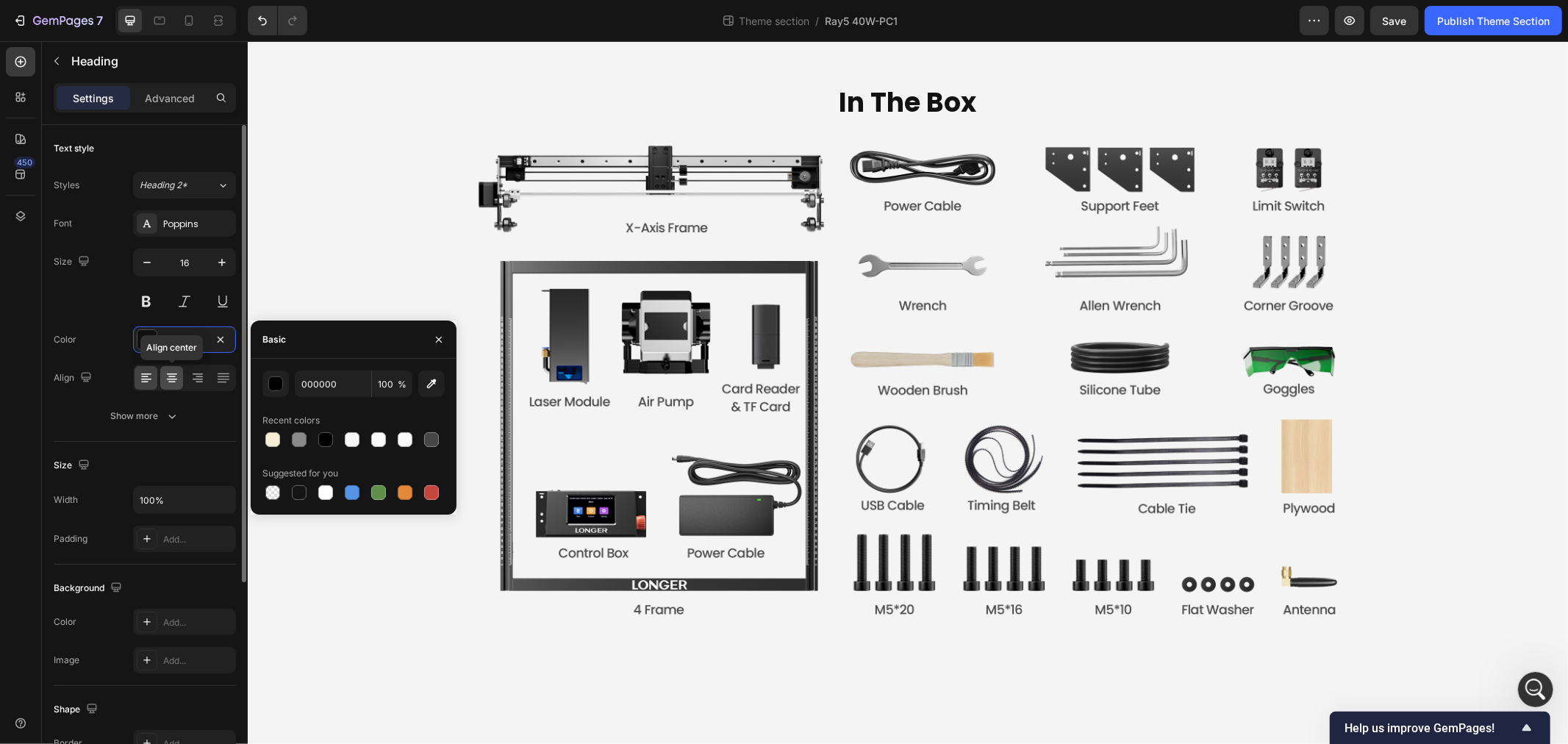
click at [174, 380] on icon at bounding box center [172, 378] width 14 height 14
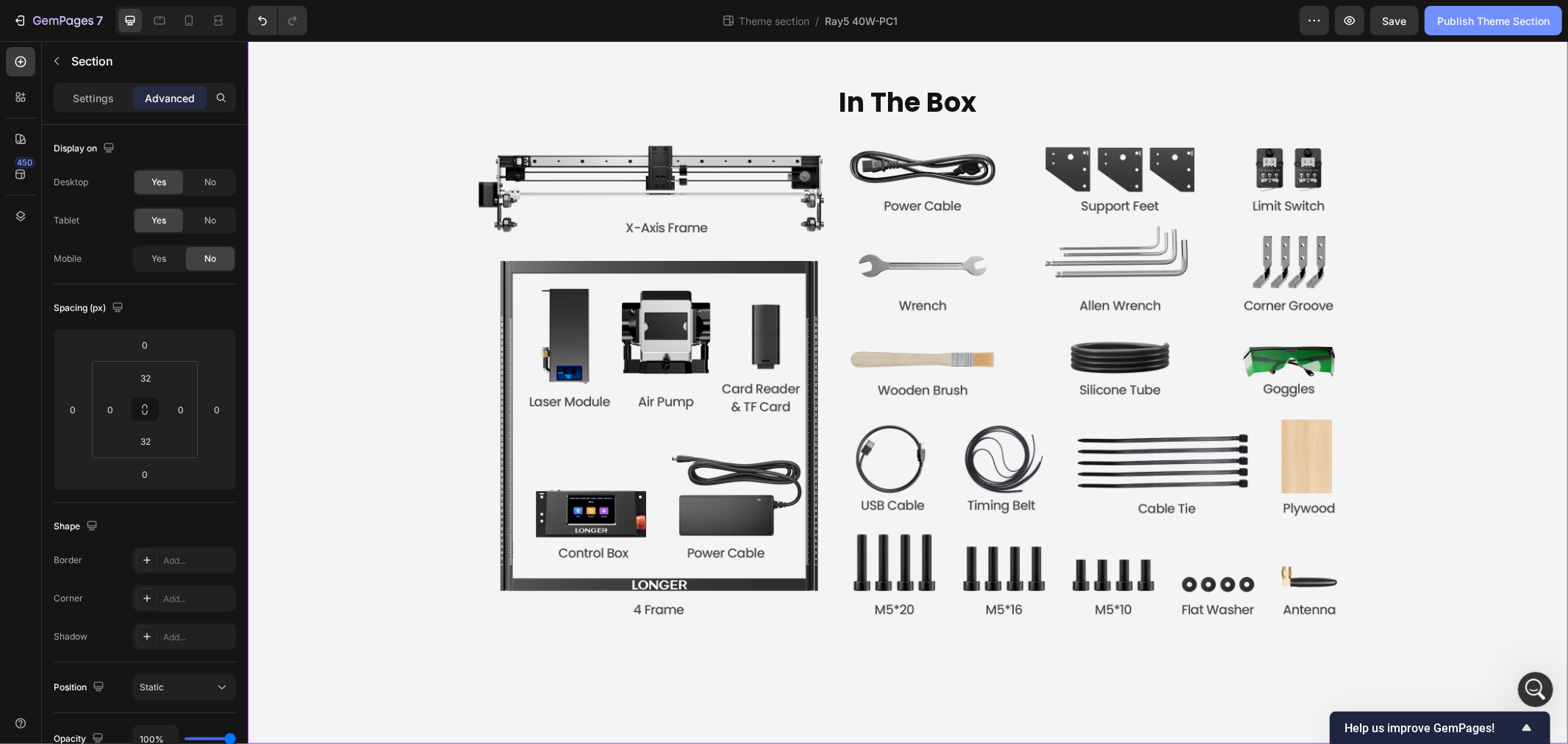
click at [1487, 19] on div "Publish Theme Section" at bounding box center [1494, 21] width 112 height 15
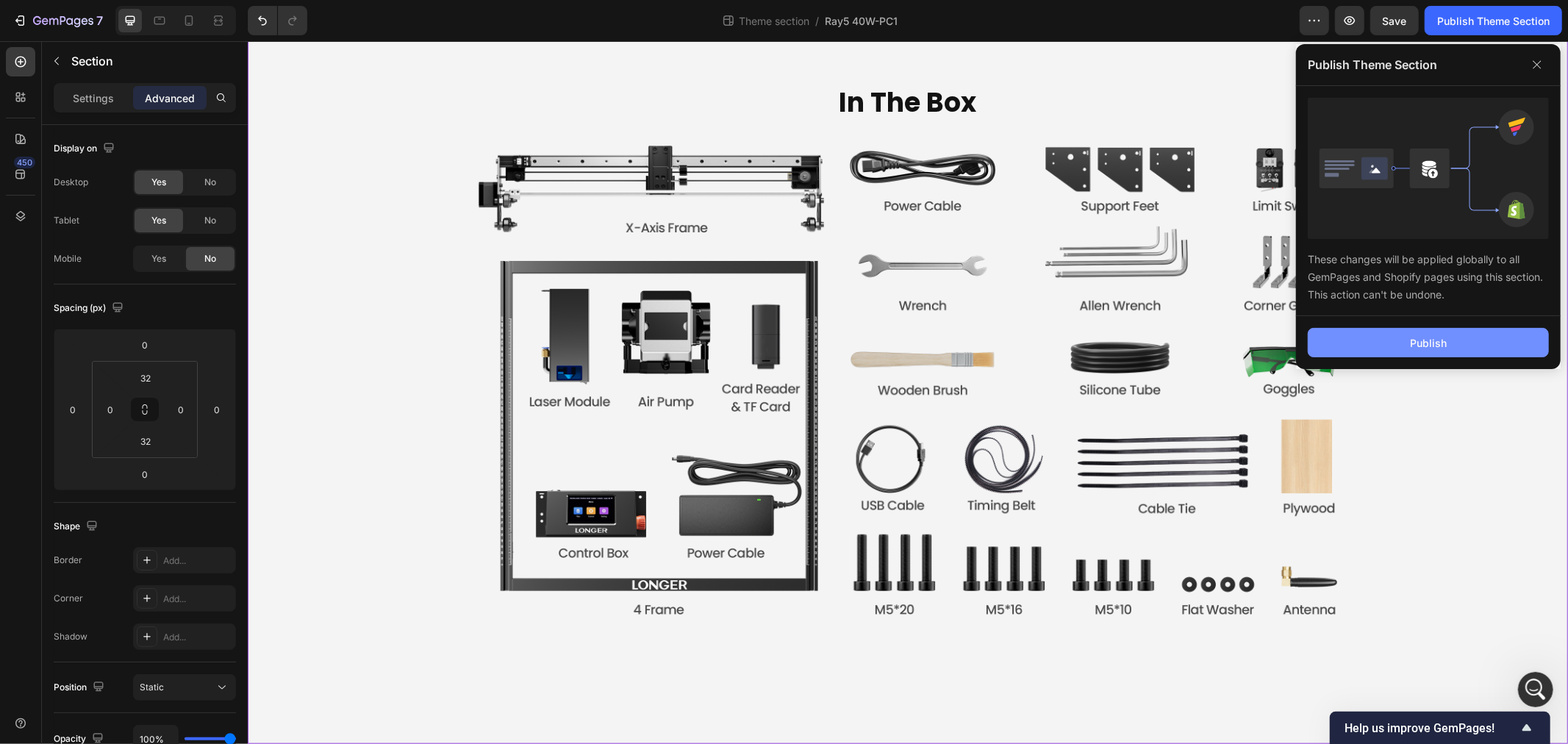
click at [1421, 336] on div "Publish" at bounding box center [1429, 343] width 37 height 15
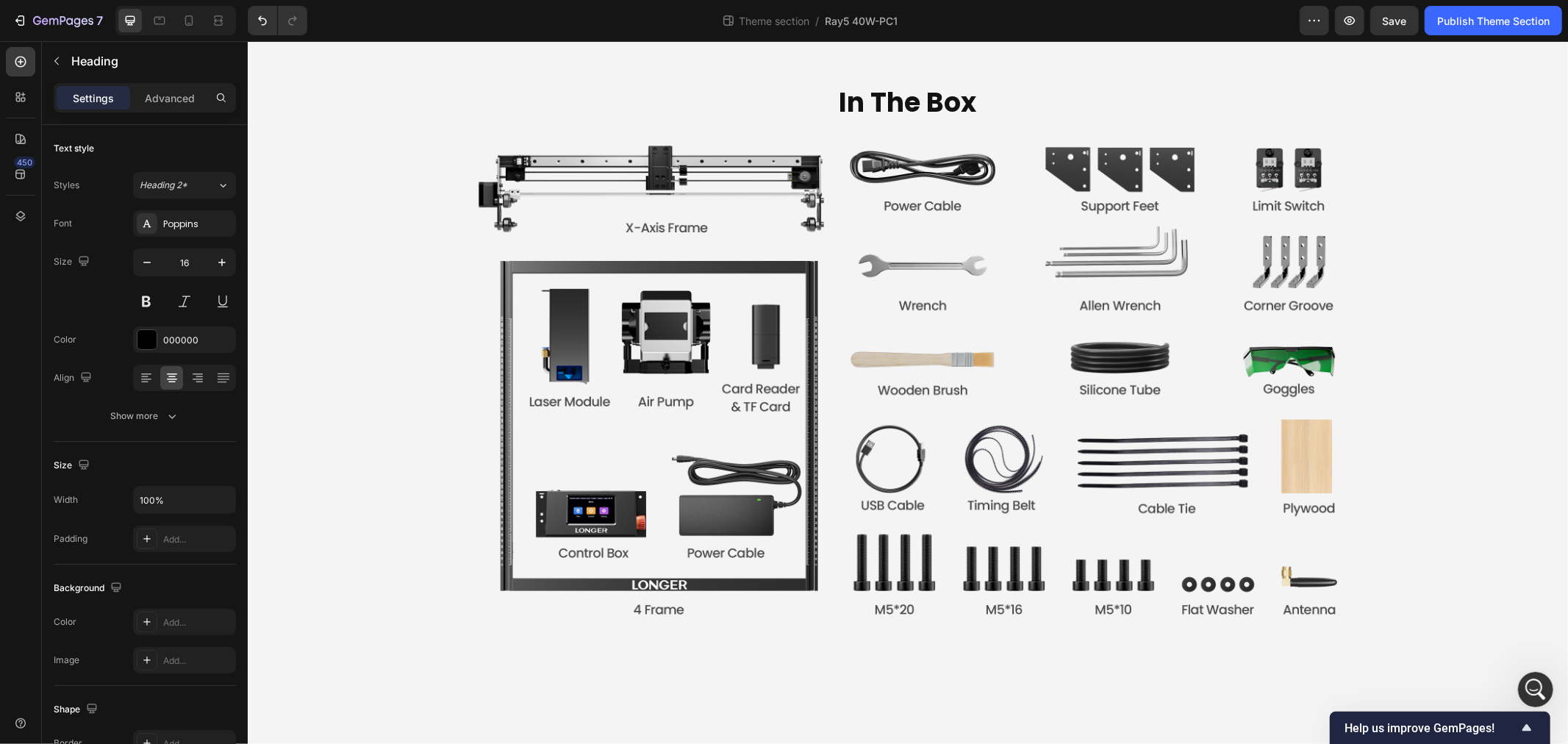
click at [1515, 25] on div "Publish Theme Section" at bounding box center [1494, 21] width 112 height 15
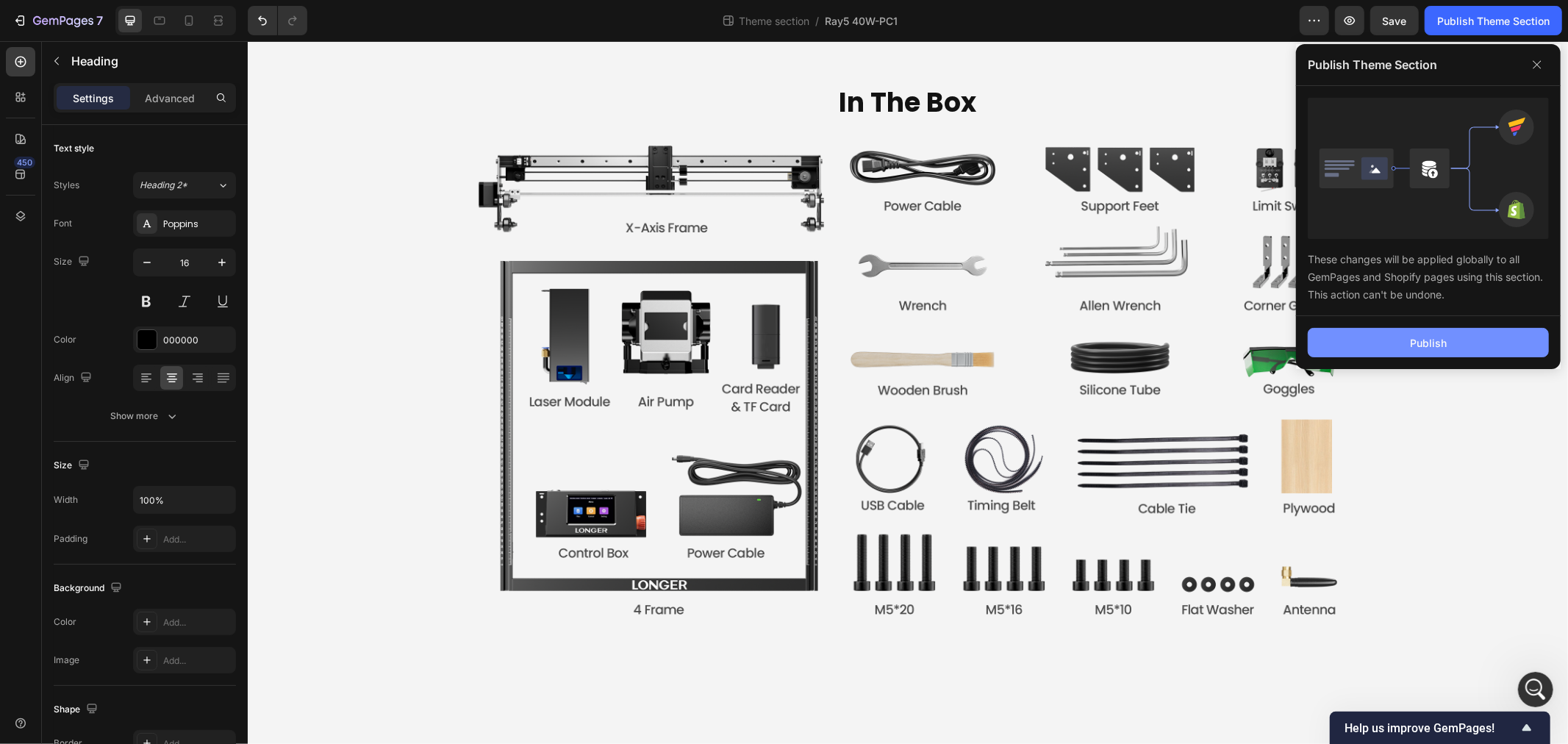
click at [1372, 344] on button "Publish" at bounding box center [1429, 342] width 242 height 30
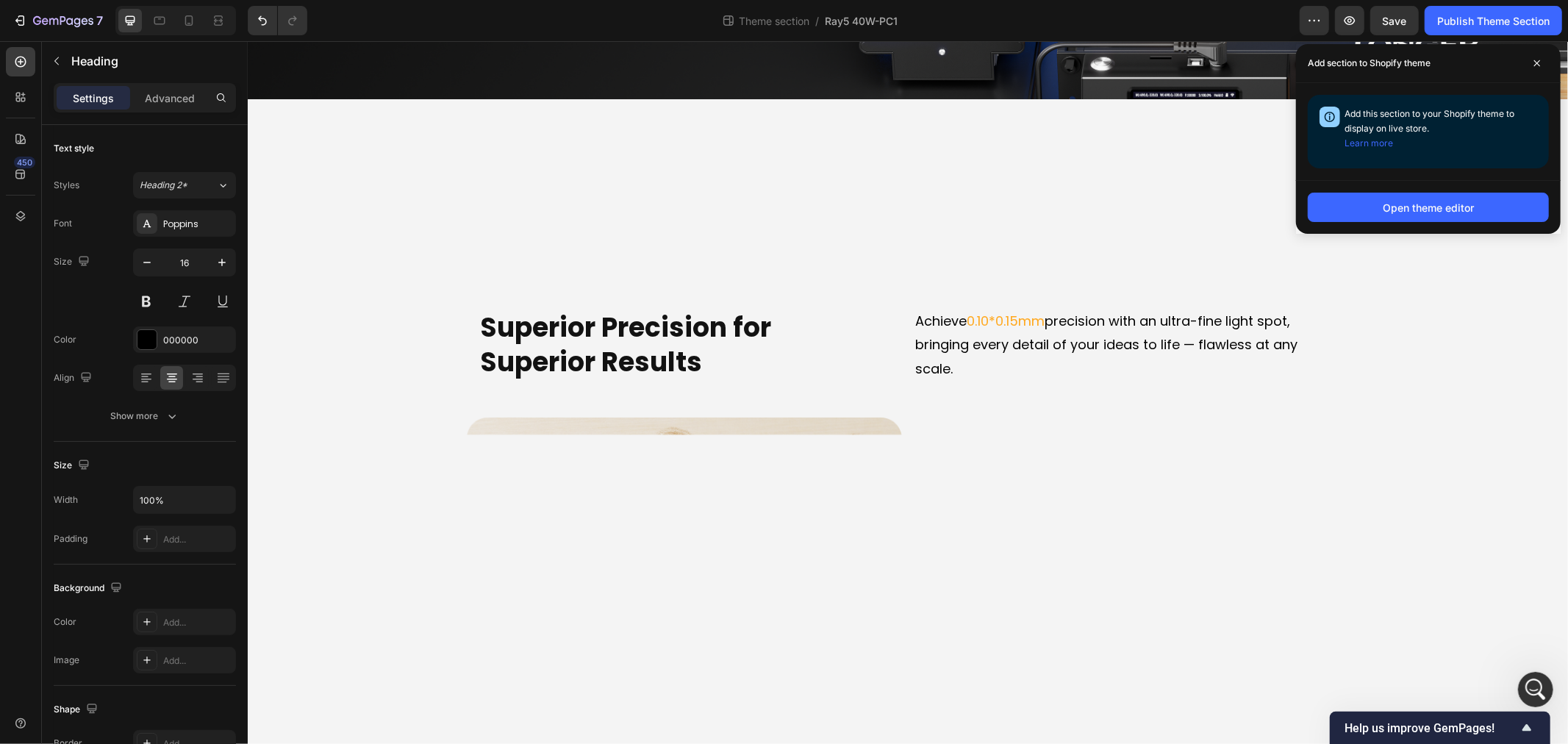
scroll to position [3268, 0]
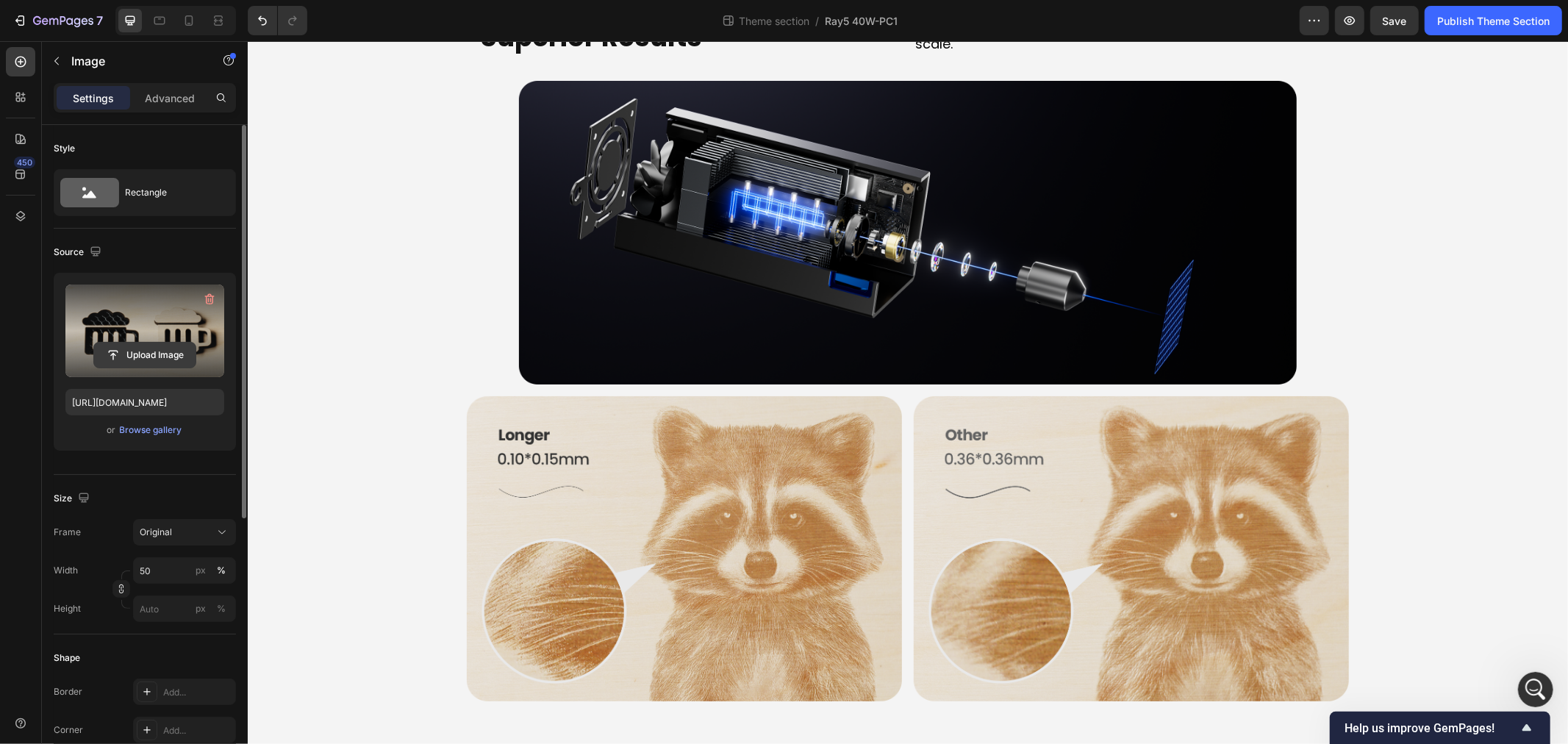
click at [139, 356] on input "file" at bounding box center [145, 356] width 101 height 25
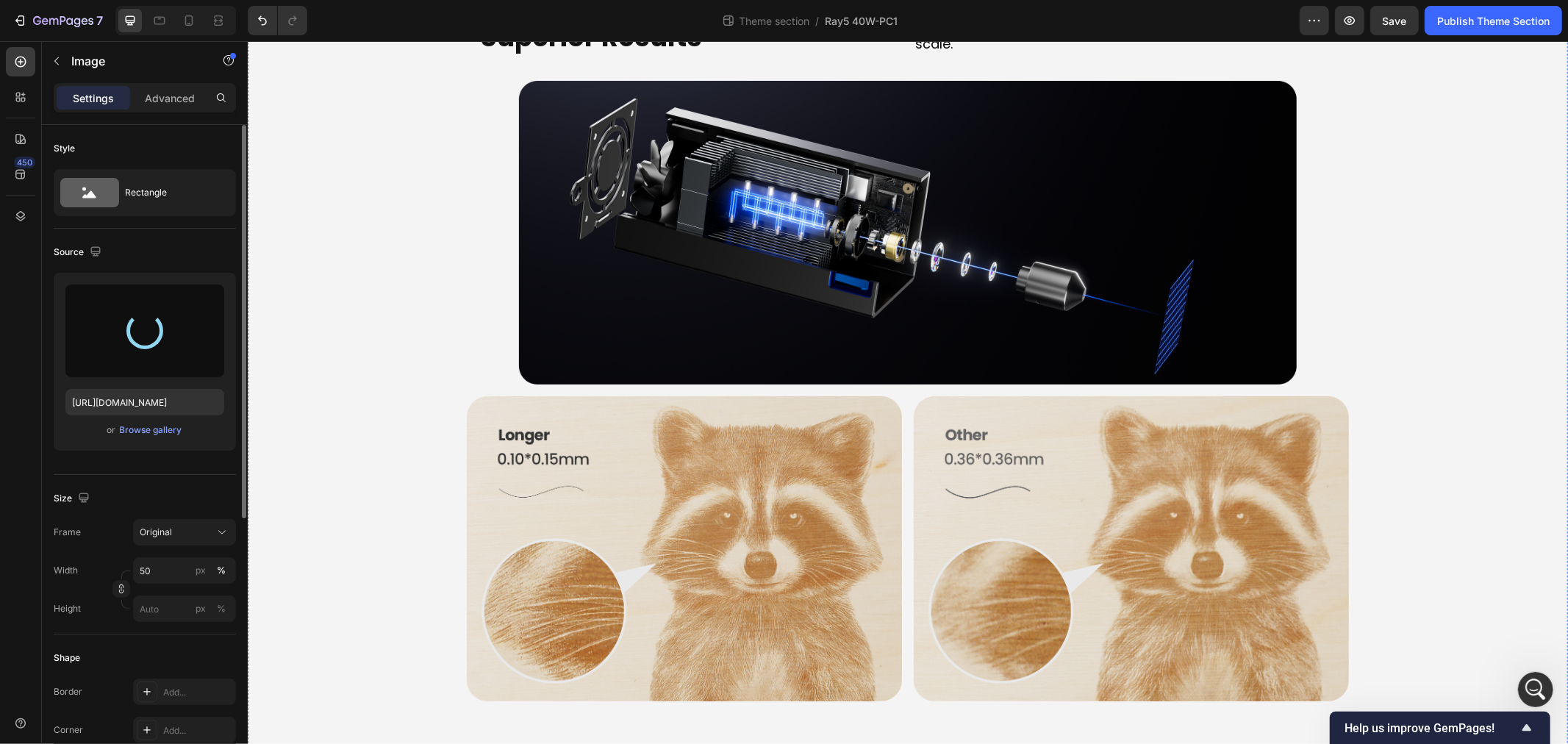
type input "[URL][DOMAIN_NAME]"
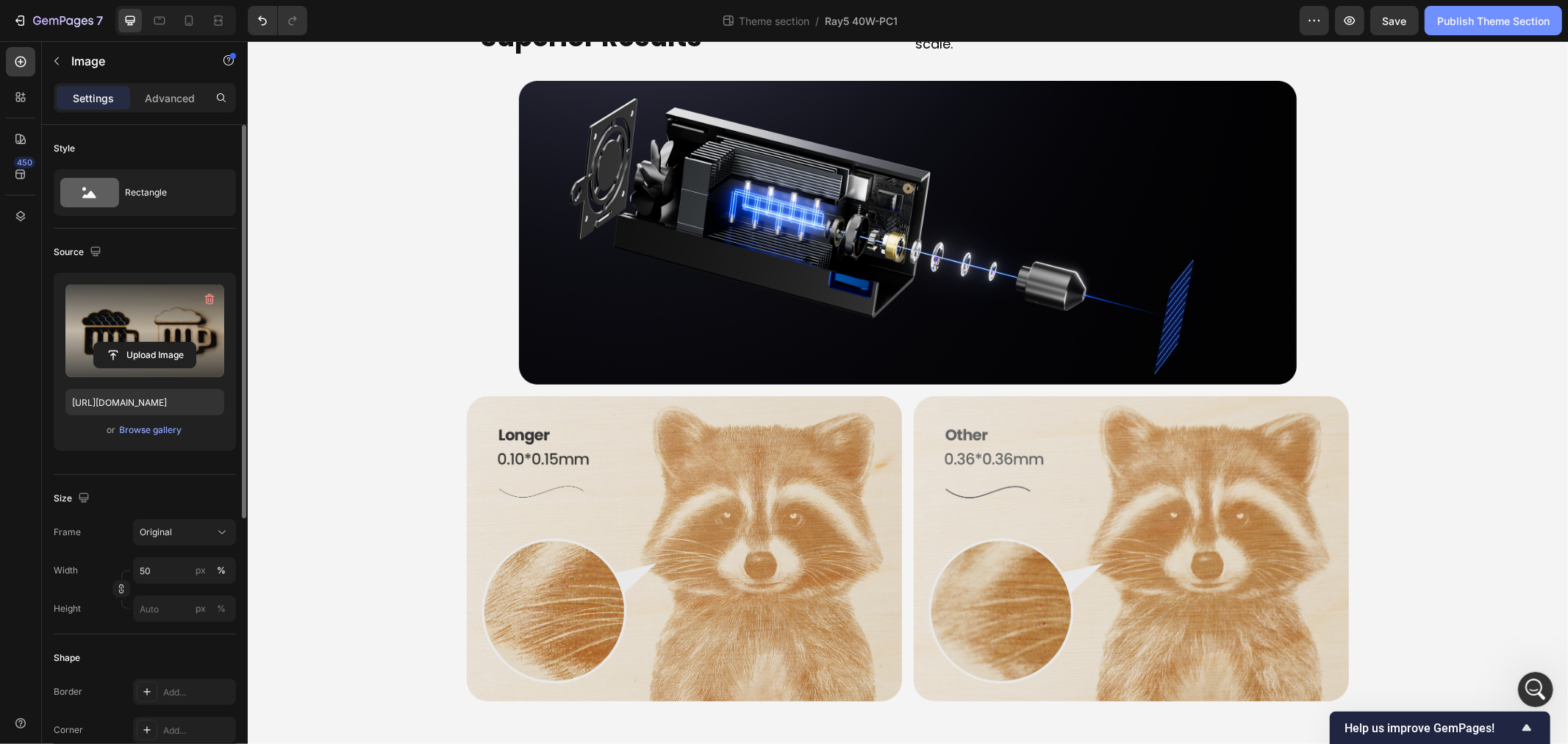
click at [1466, 19] on div "Publish Theme Section" at bounding box center [1494, 21] width 112 height 15
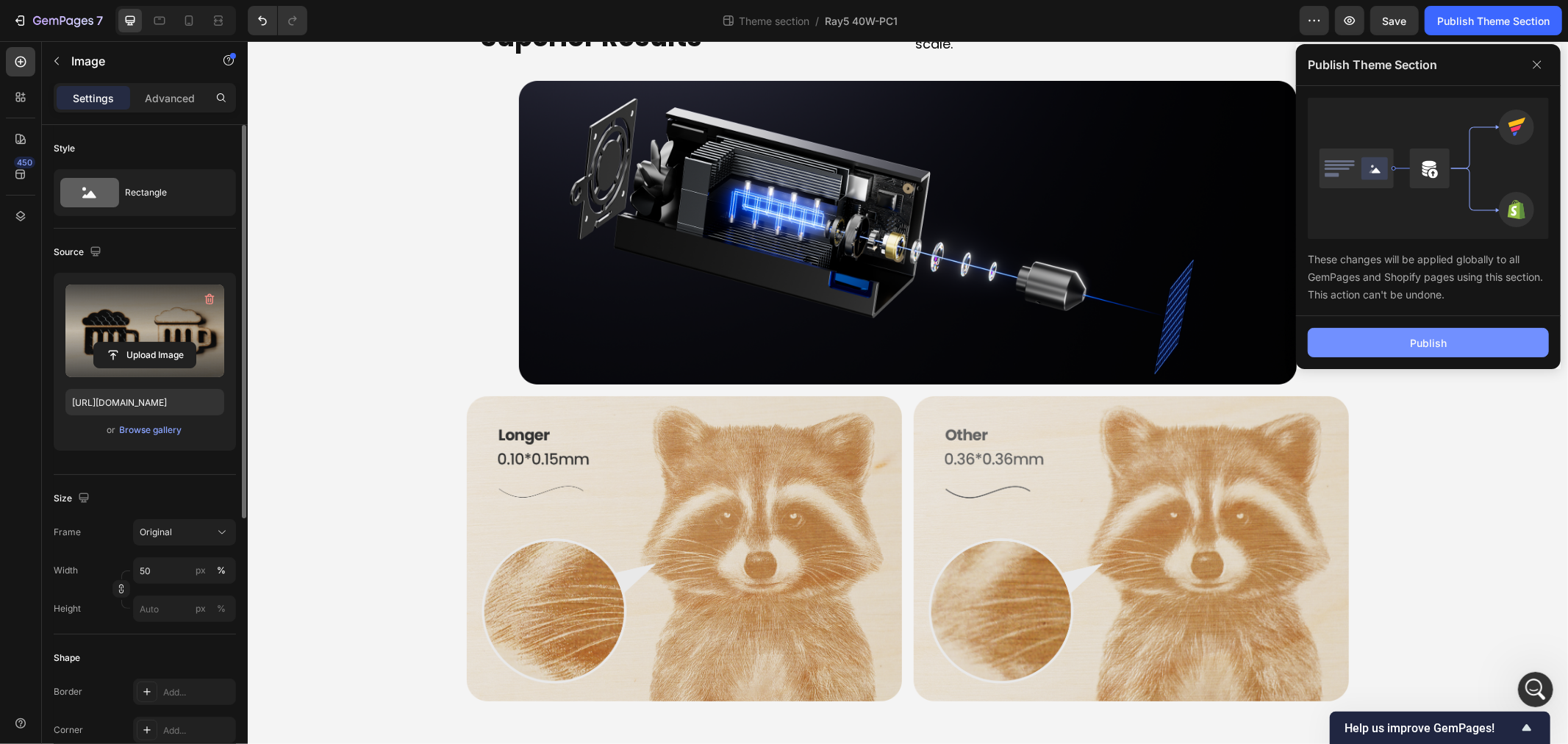
click at [1454, 348] on button "Publish" at bounding box center [1429, 342] width 242 height 30
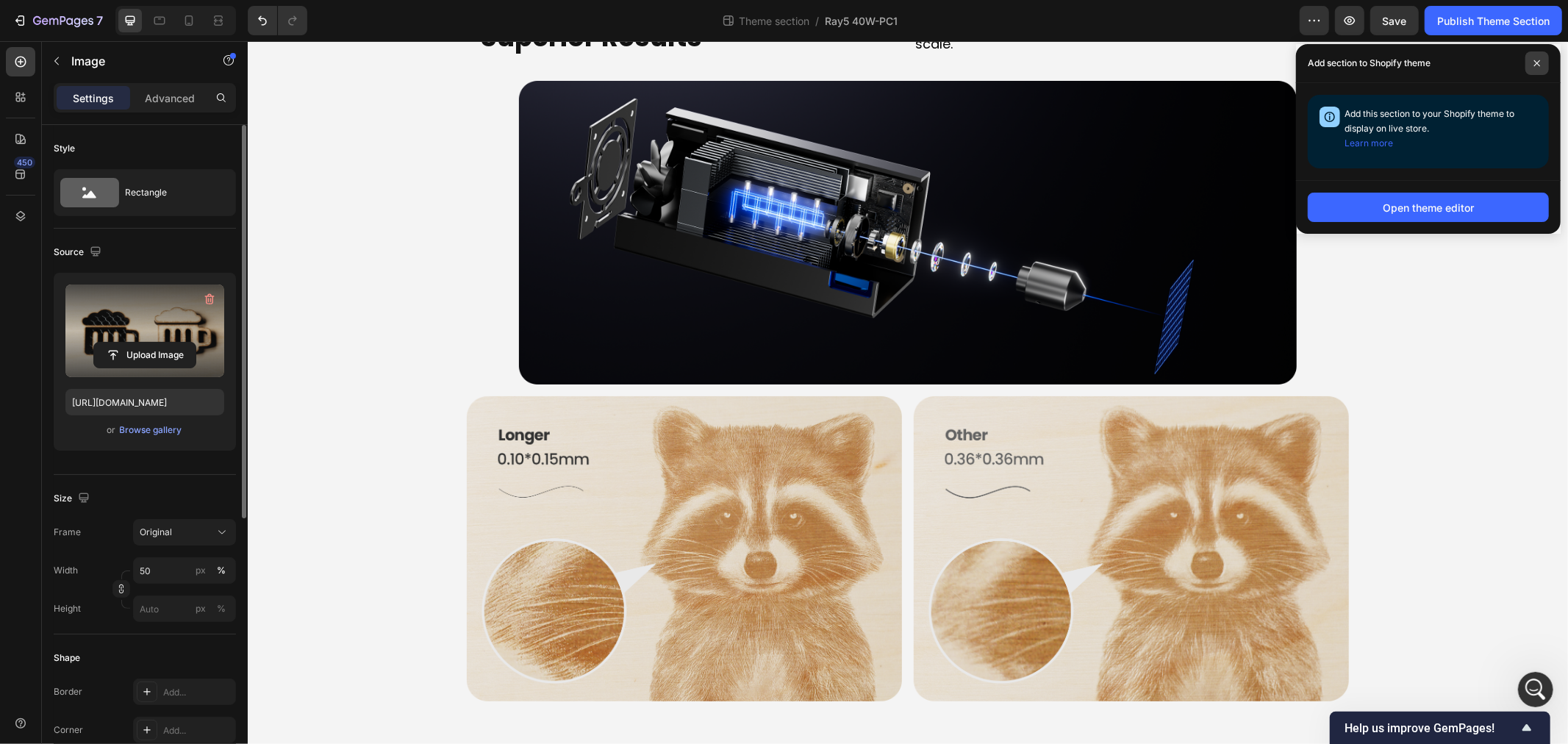
click at [1535, 70] on span at bounding box center [1537, 63] width 24 height 24
